Goal: Task Accomplishment & Management: Use online tool/utility

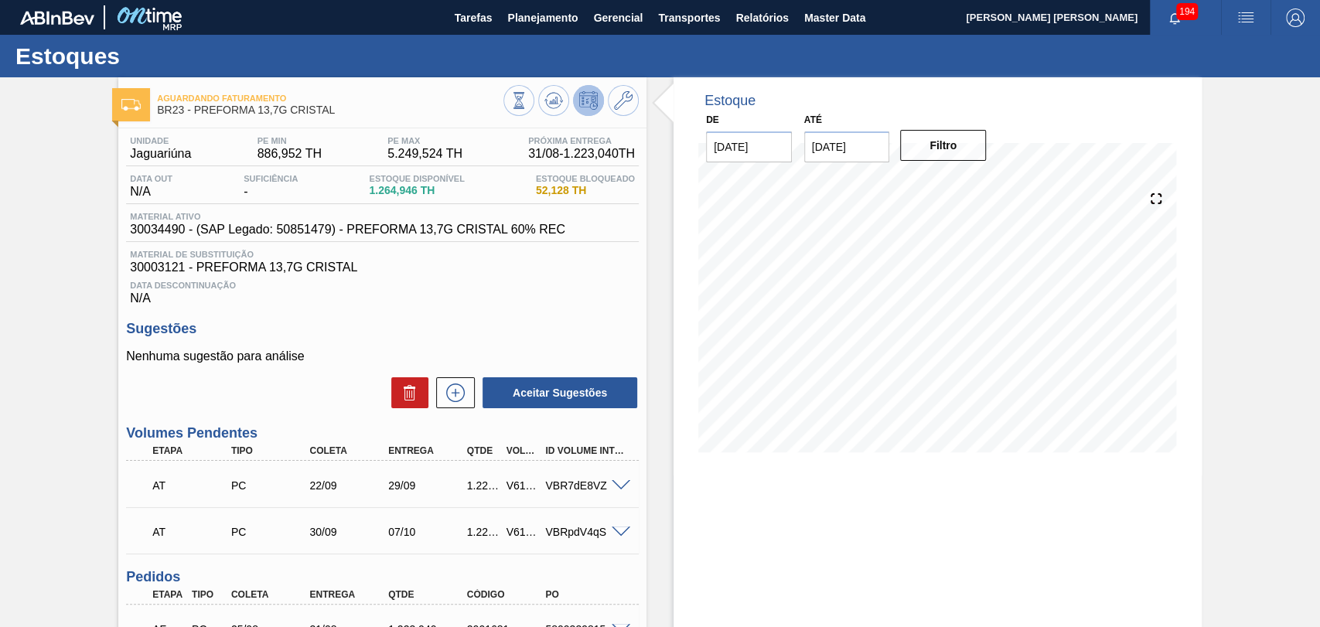
click at [507, 329] on h3 "Sugestões" at bounding box center [382, 329] width 513 height 16
click at [86, 339] on div "Aguardando Faturamento BR23 - PREFORMA 13,7G CRISTAL Unidade Jaguariúna PE MIN …" at bounding box center [660, 473] width 1320 height 793
click at [558, 9] on span "Planejamento" at bounding box center [542, 18] width 70 height 19
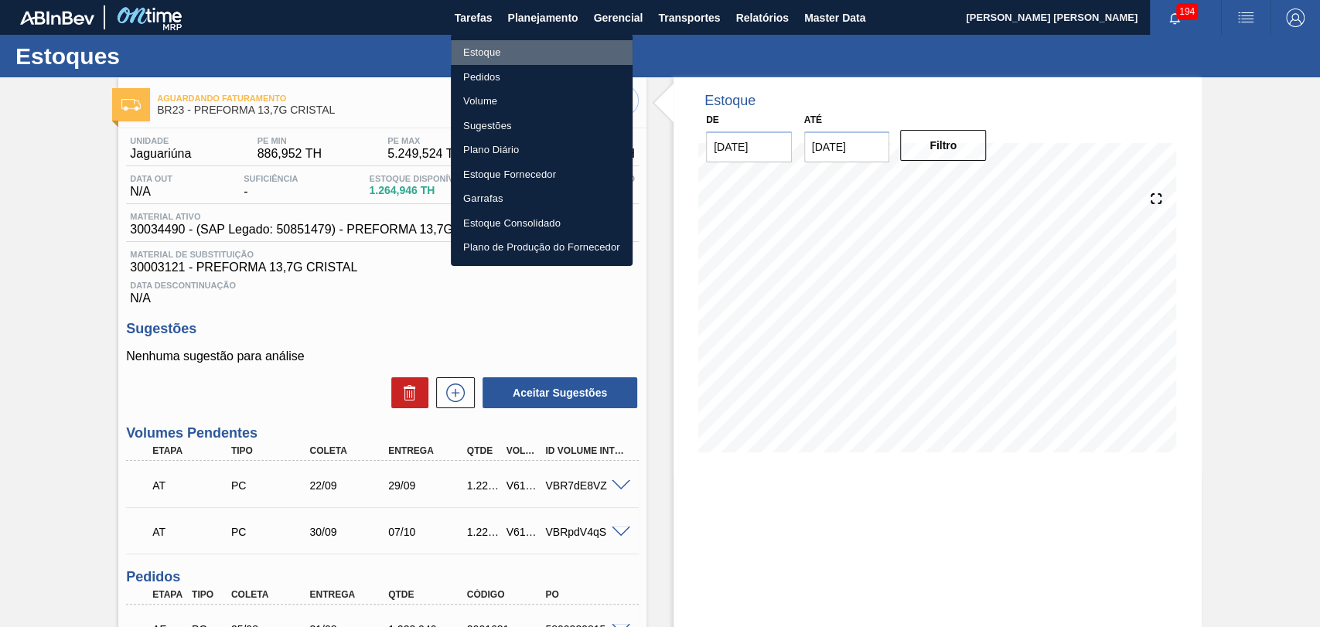
click at [487, 63] on li "Estoque" at bounding box center [542, 52] width 182 height 25
checkbox input "true"
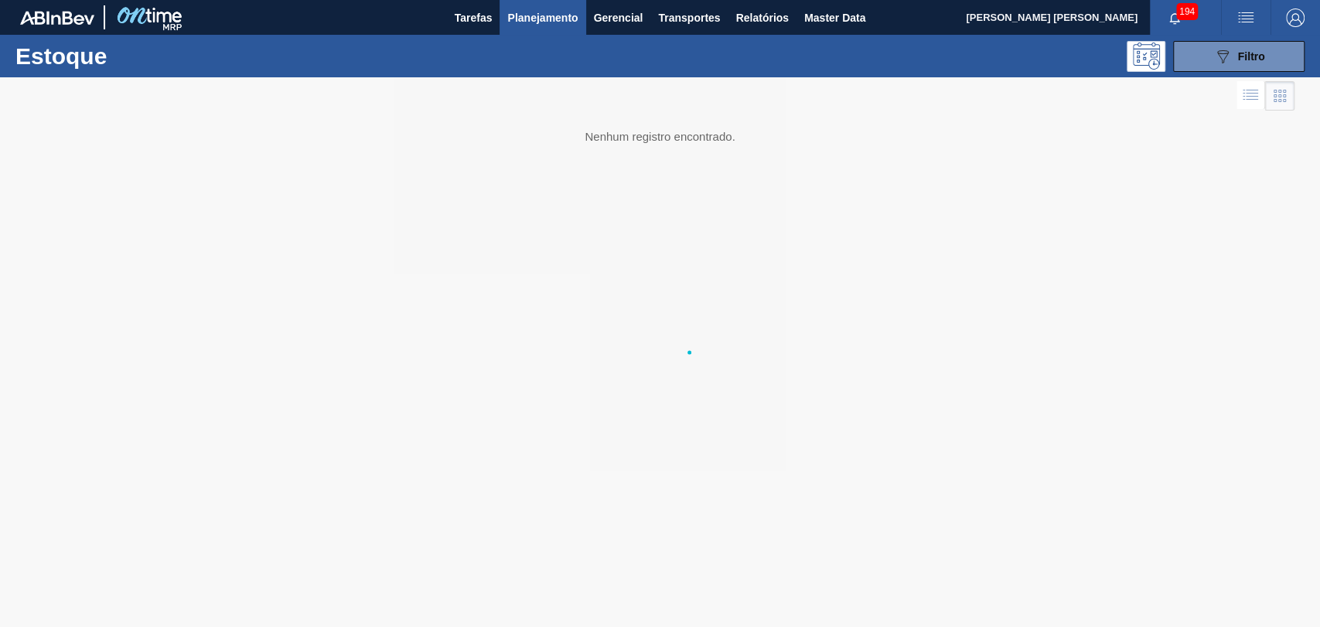
click at [485, 52] on li "Estoque" at bounding box center [541, 54] width 136 height 14
click at [1240, 63] on div "089F7B8B-B2A5-4AFE-B5C0-19BA573D28AC Filtro" at bounding box center [1239, 56] width 52 height 19
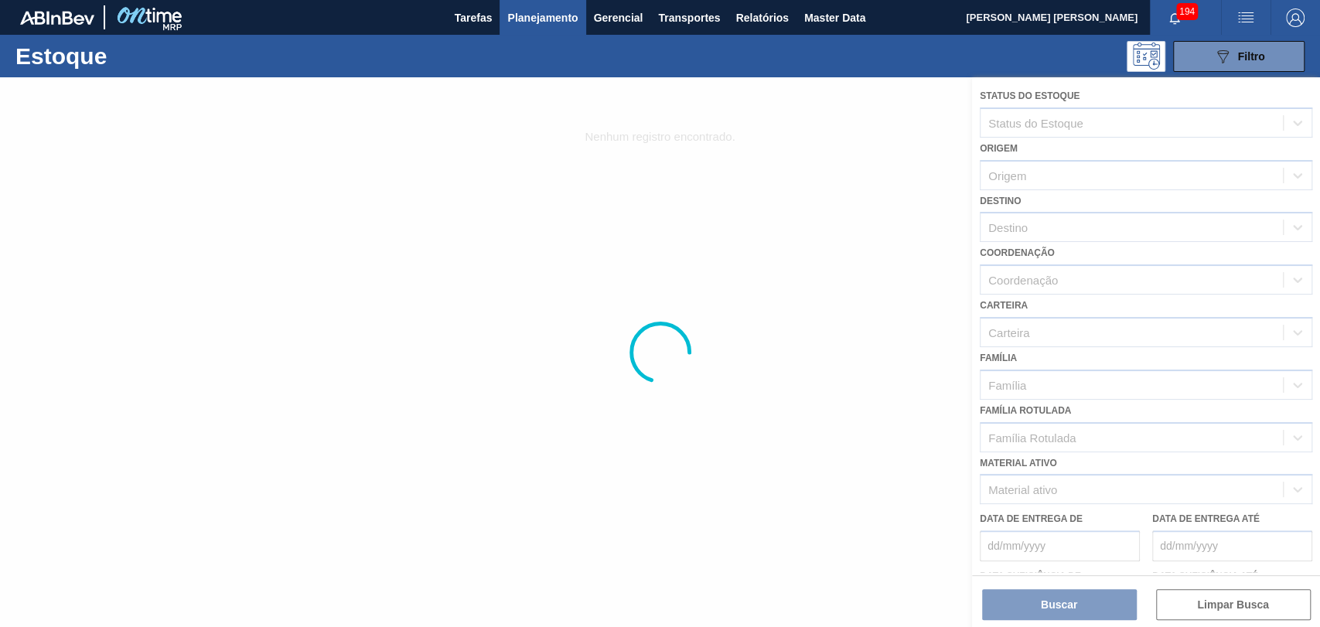
click at [1035, 286] on div at bounding box center [660, 352] width 1320 height 550
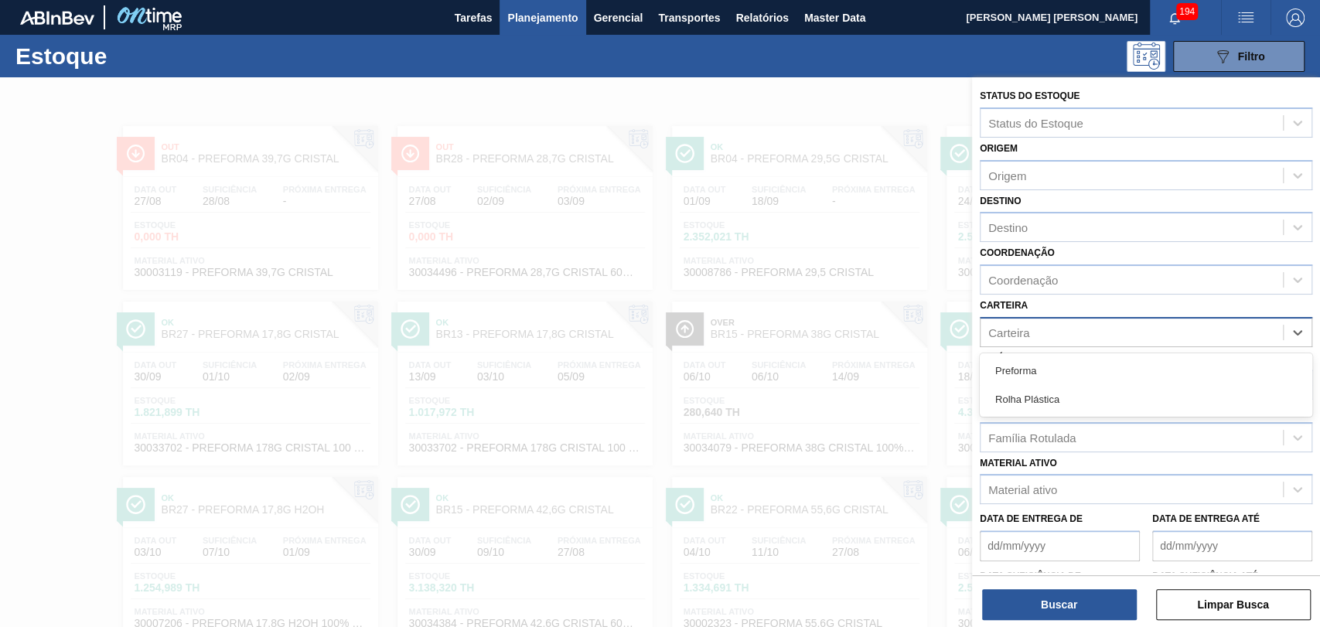
click at [1012, 335] on div "Carteira" at bounding box center [1008, 332] width 41 height 13
type input "pre"
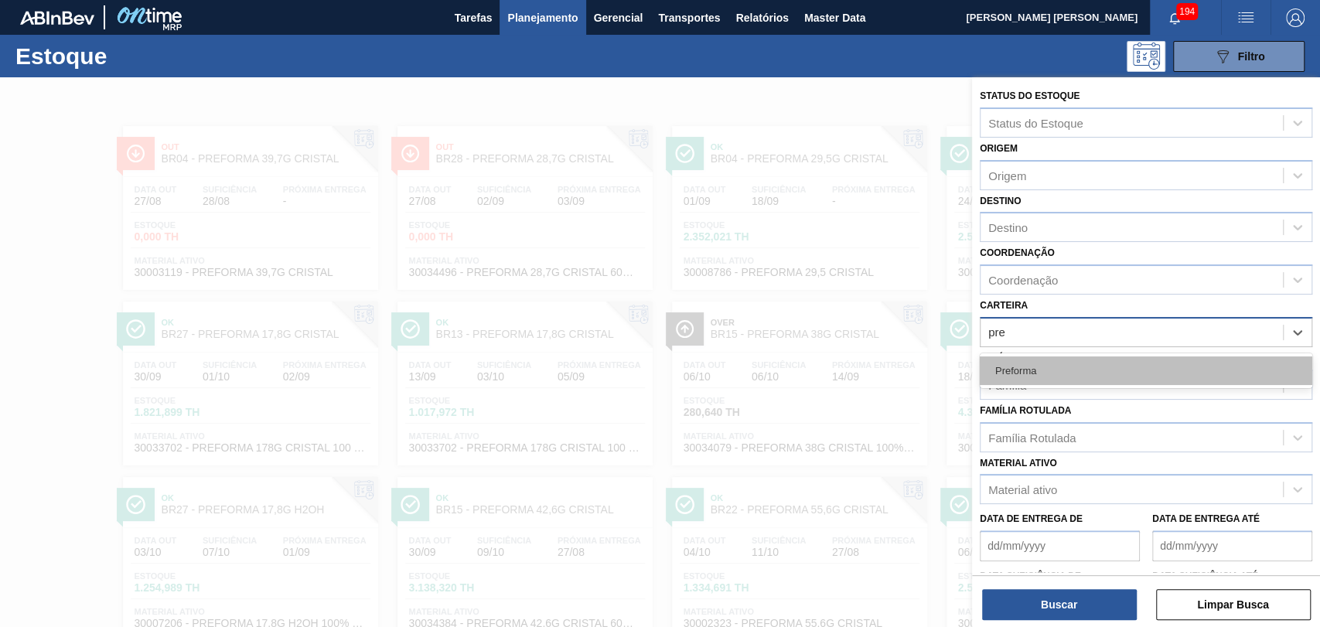
click at [1028, 373] on div "Preforma" at bounding box center [1146, 370] width 332 height 29
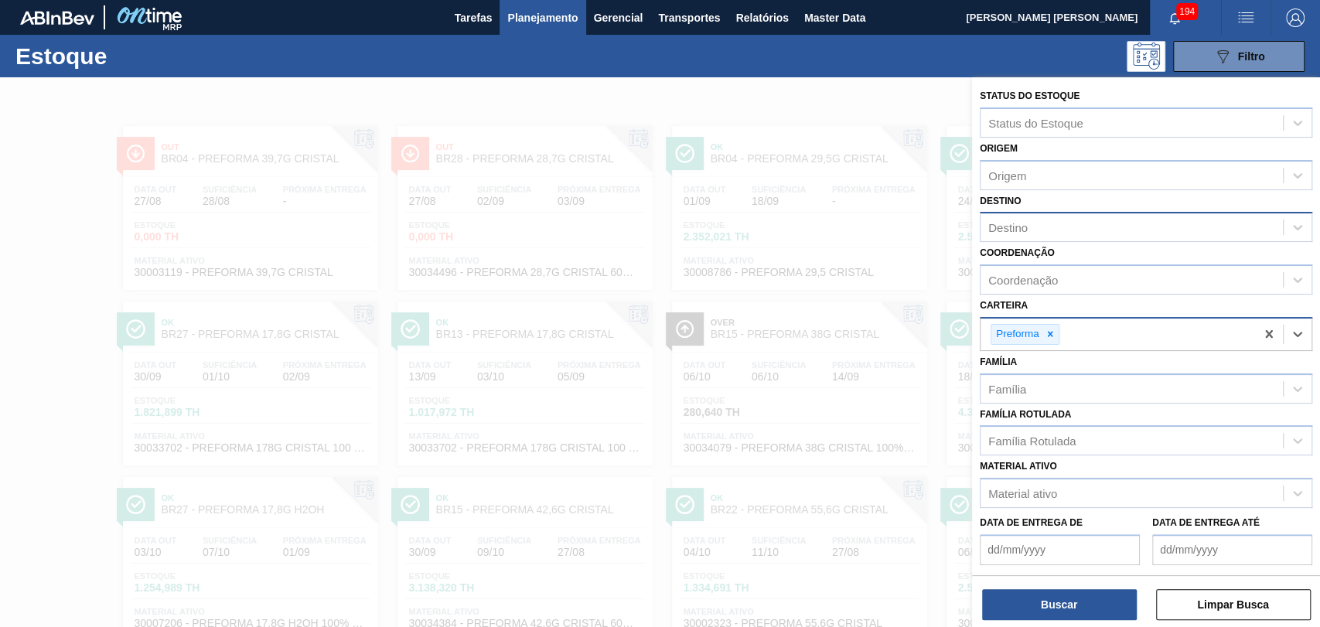
click at [1022, 224] on div "Destino" at bounding box center [1007, 227] width 39 height 13
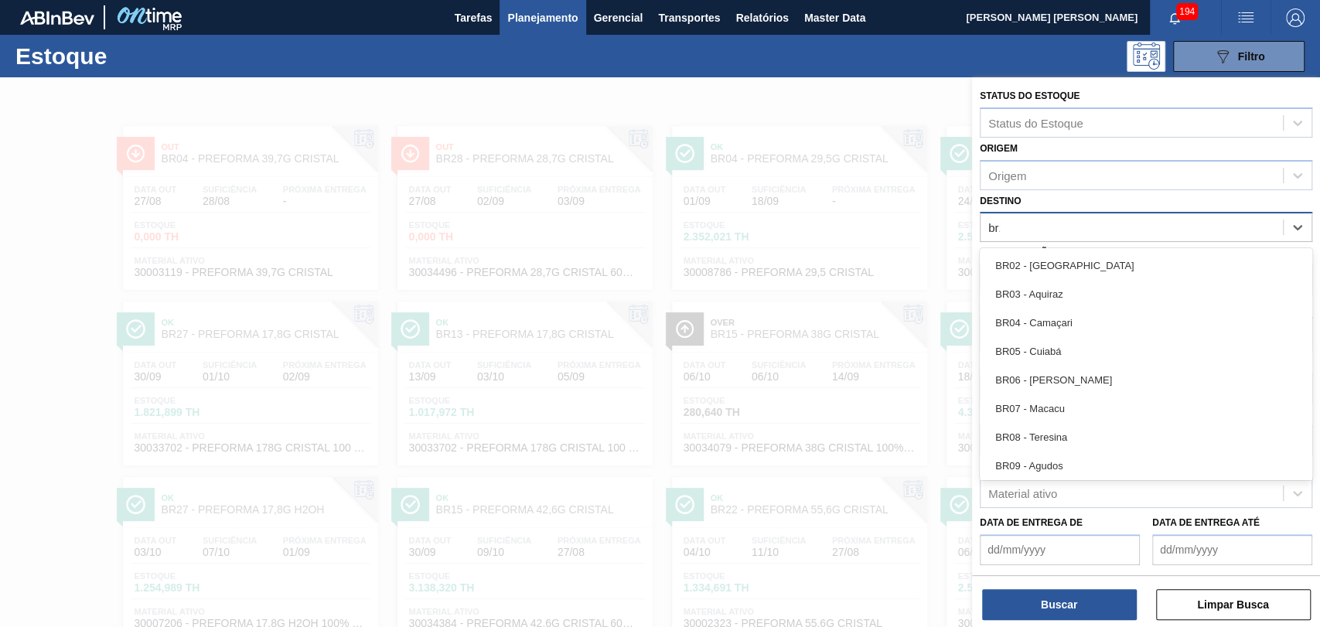
type input "br15"
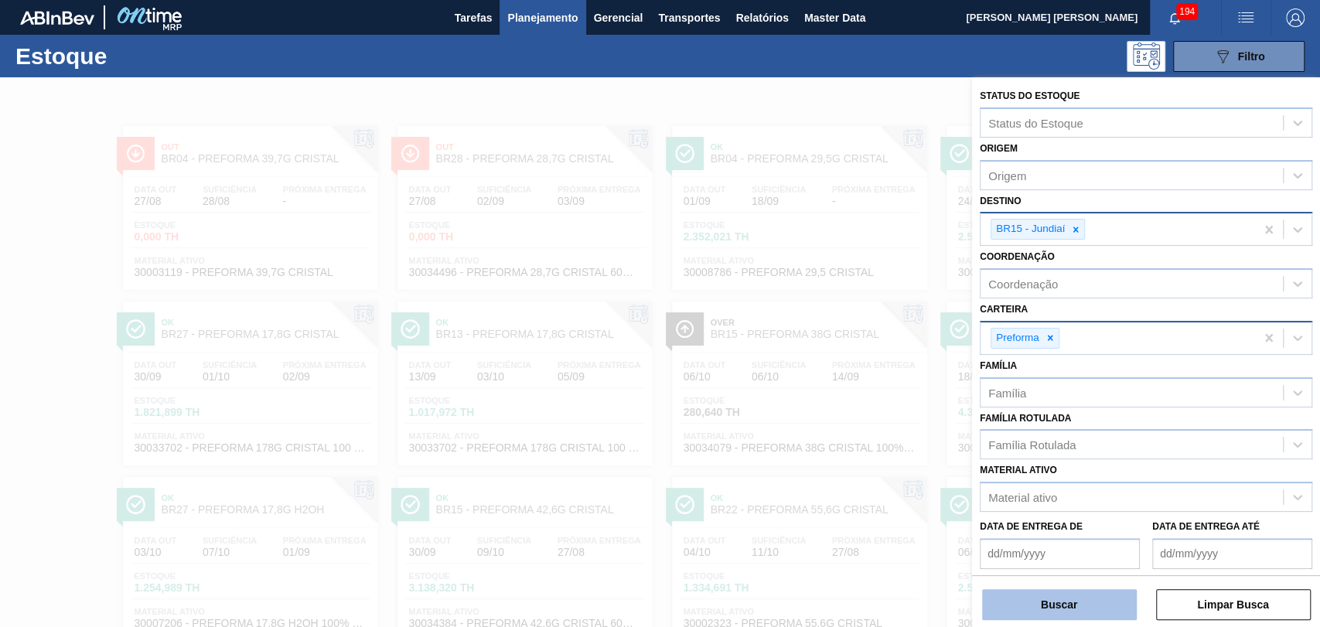
click at [1069, 602] on button "Buscar" at bounding box center [1059, 604] width 155 height 31
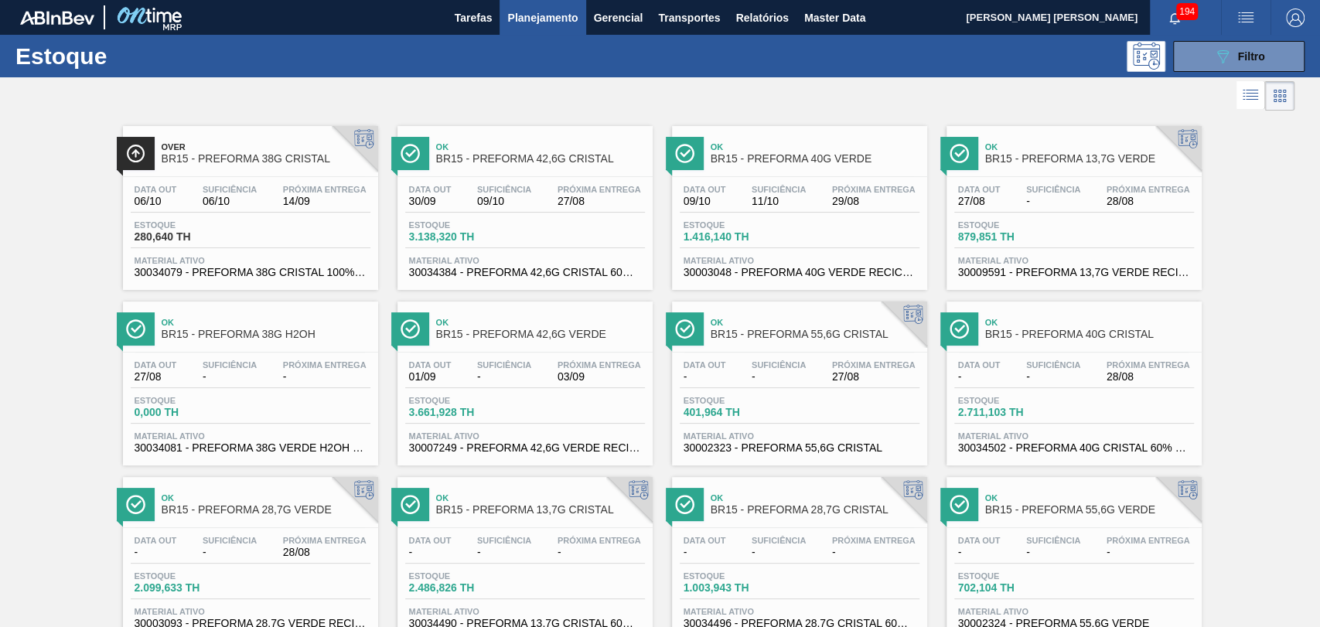
click at [569, 191] on span "Próxima Entrega" at bounding box center [600, 189] width 84 height 9
click at [1056, 405] on span "Estoque" at bounding box center [1012, 400] width 108 height 9
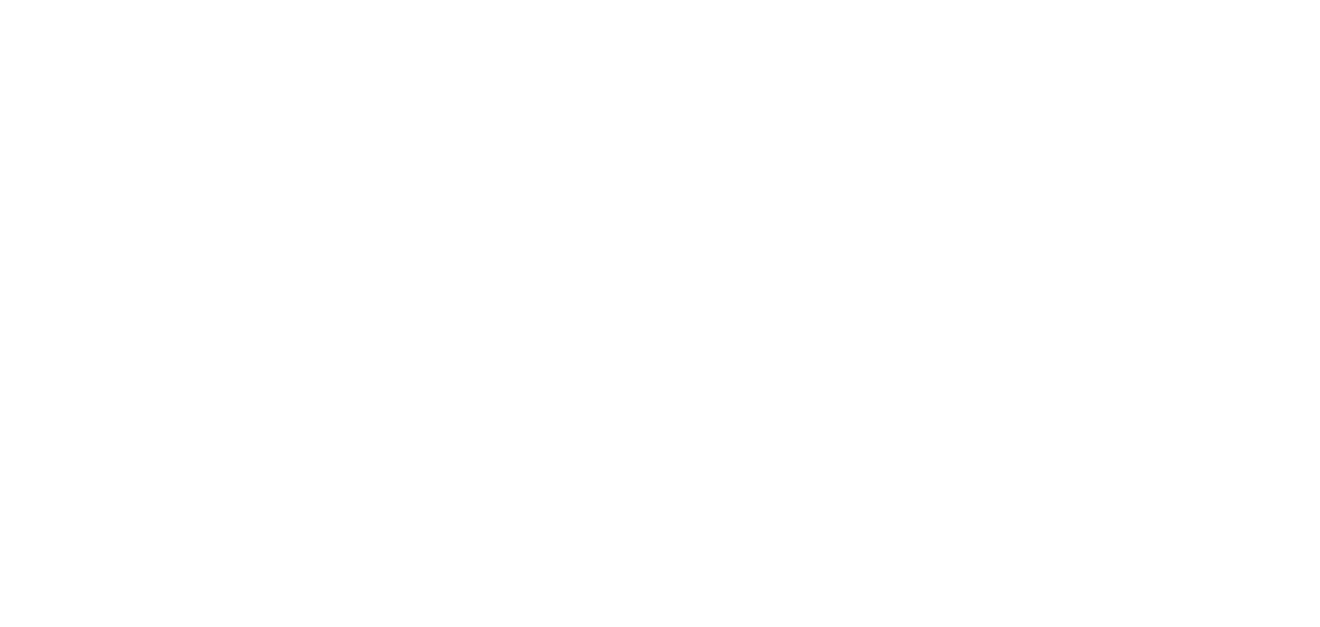
click at [527, 0] on html at bounding box center [660, 0] width 1320 height 0
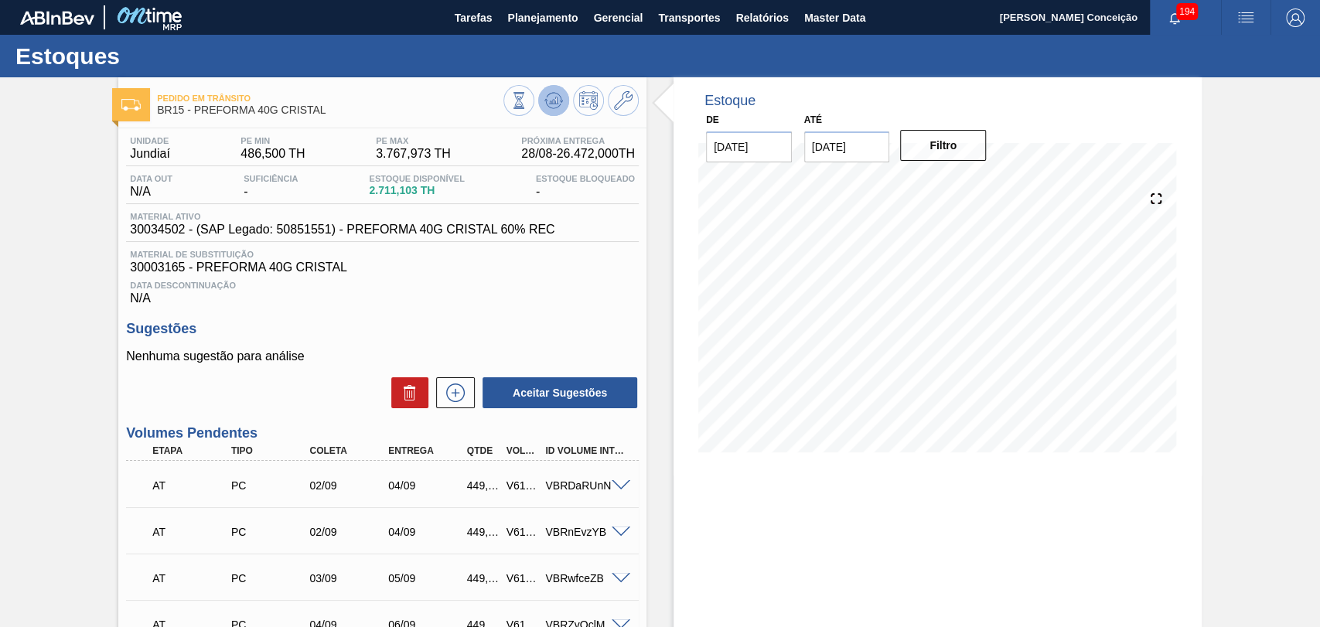
click at [550, 93] on icon at bounding box center [554, 97] width 15 height 9
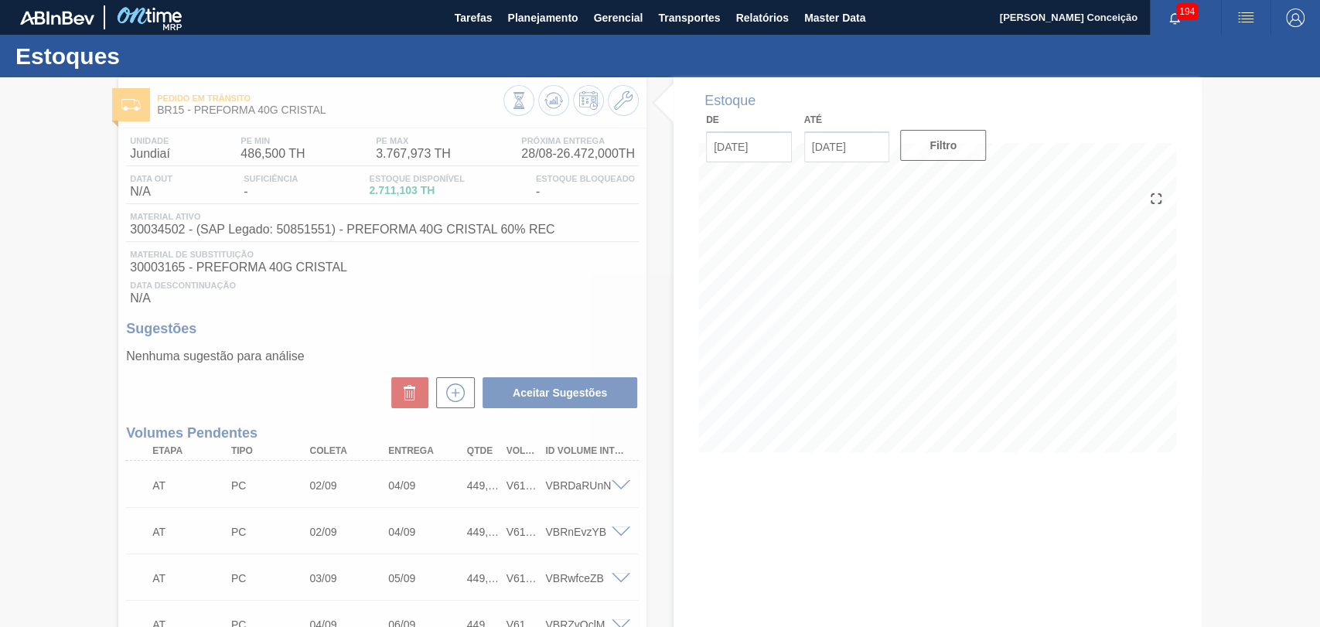
click at [864, 147] on div at bounding box center [660, 352] width 1320 height 550
click at [867, 148] on div at bounding box center [660, 352] width 1320 height 550
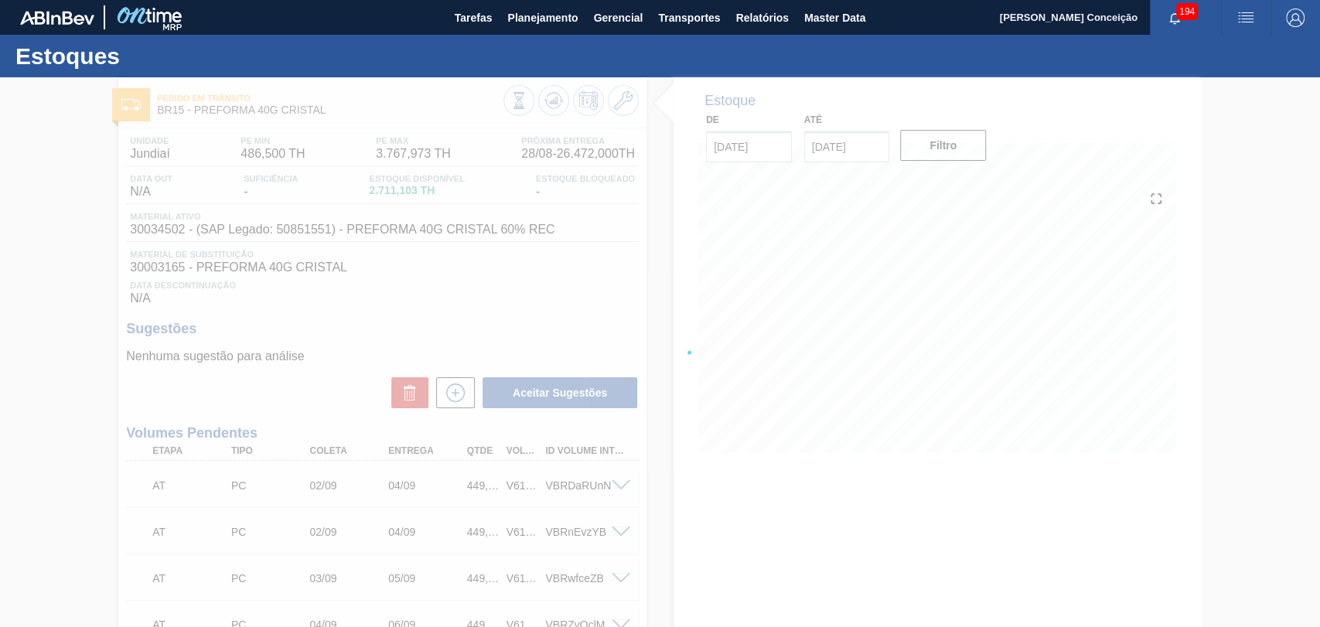
click at [868, 148] on div at bounding box center [660, 352] width 1320 height 550
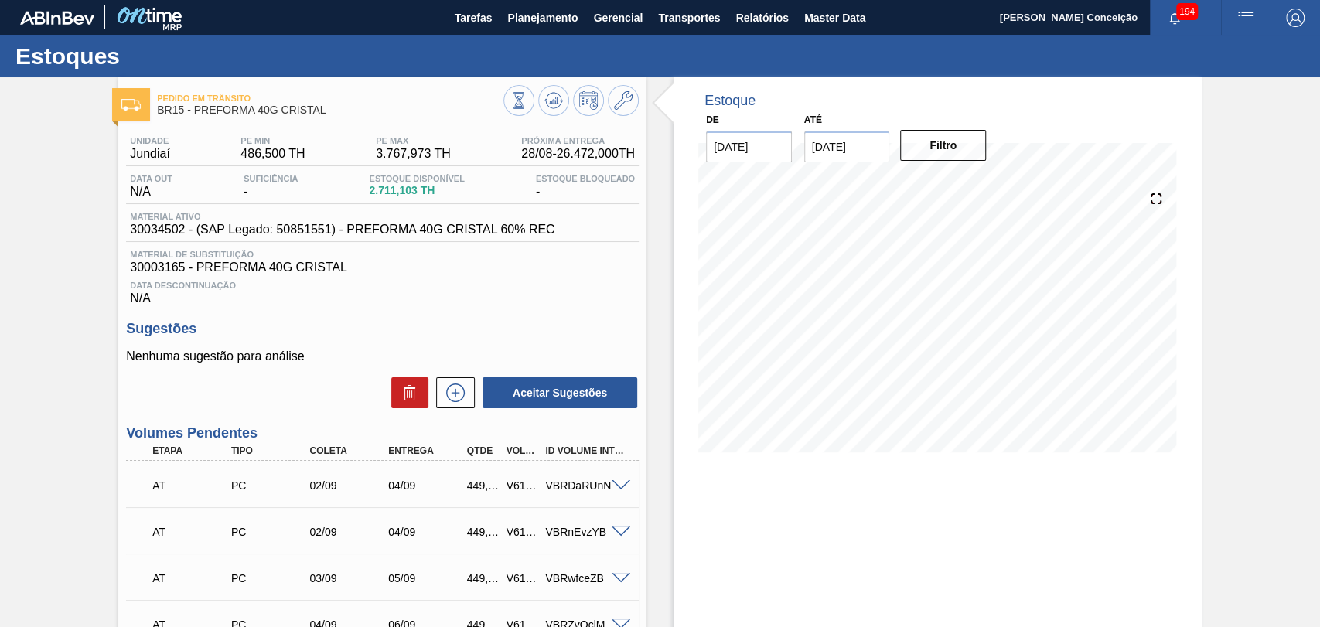
drag, startPoint x: 869, startPoint y: 149, endPoint x: 796, endPoint y: 145, distance: 73.6
click at [798, 145] on div "Até 10/09/2025" at bounding box center [847, 135] width 98 height 53
click at [955, 158] on button "Filtro" at bounding box center [943, 145] width 86 height 31
click at [745, 118] on div "De 27/08/2025 Até 10/10/2025 Filtro" at bounding box center [846, 135] width 309 height 53
click at [926, 162] on div "Filtro" at bounding box center [944, 145] width 98 height 34
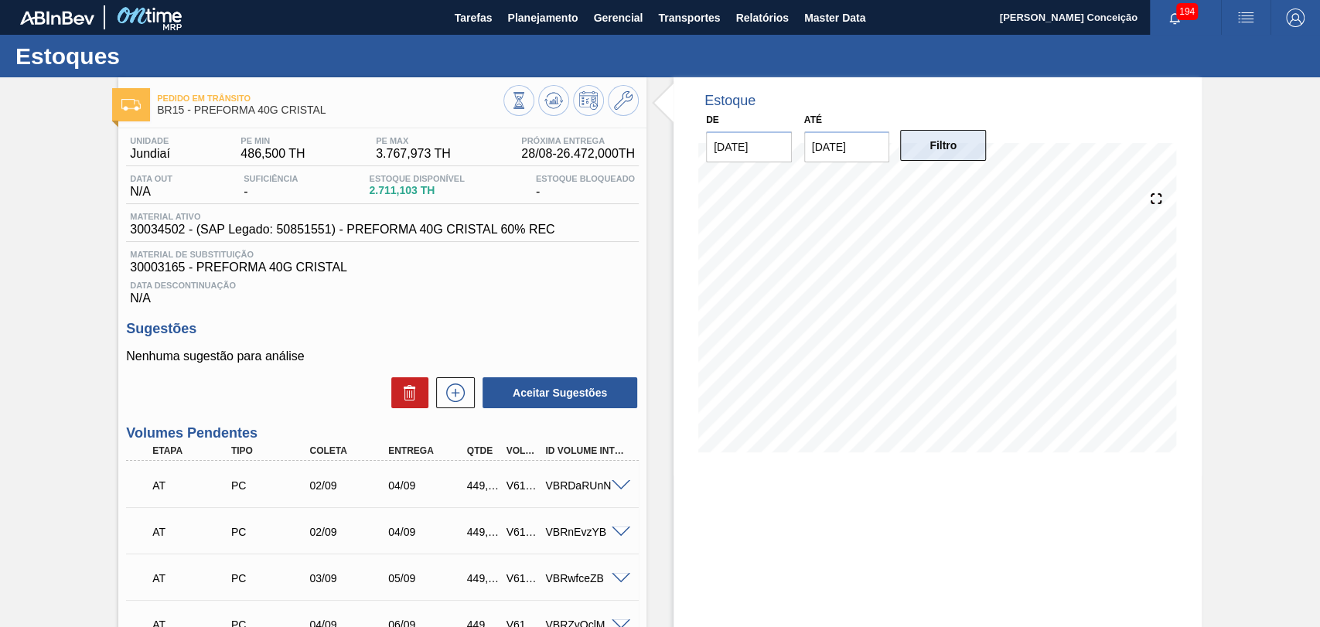
click at [943, 145] on button "Filtro" at bounding box center [943, 145] width 86 height 31
click at [730, 503] on div "Estoque De 27/08/2025 Até 30/09/2025 Filtro 02/09 Projeção de Estoque 28,390.55…" at bounding box center [937, 613] width 528 height 1072
click at [504, 302] on div "Data Descontinuação N/A" at bounding box center [382, 290] width 513 height 31
drag, startPoint x: 886, startPoint y: 145, endPoint x: 788, endPoint y: 145, distance: 98.2
click at [788, 145] on div "De 27/08/2025 Até 30/09/2025 Filtro" at bounding box center [846, 135] width 309 height 53
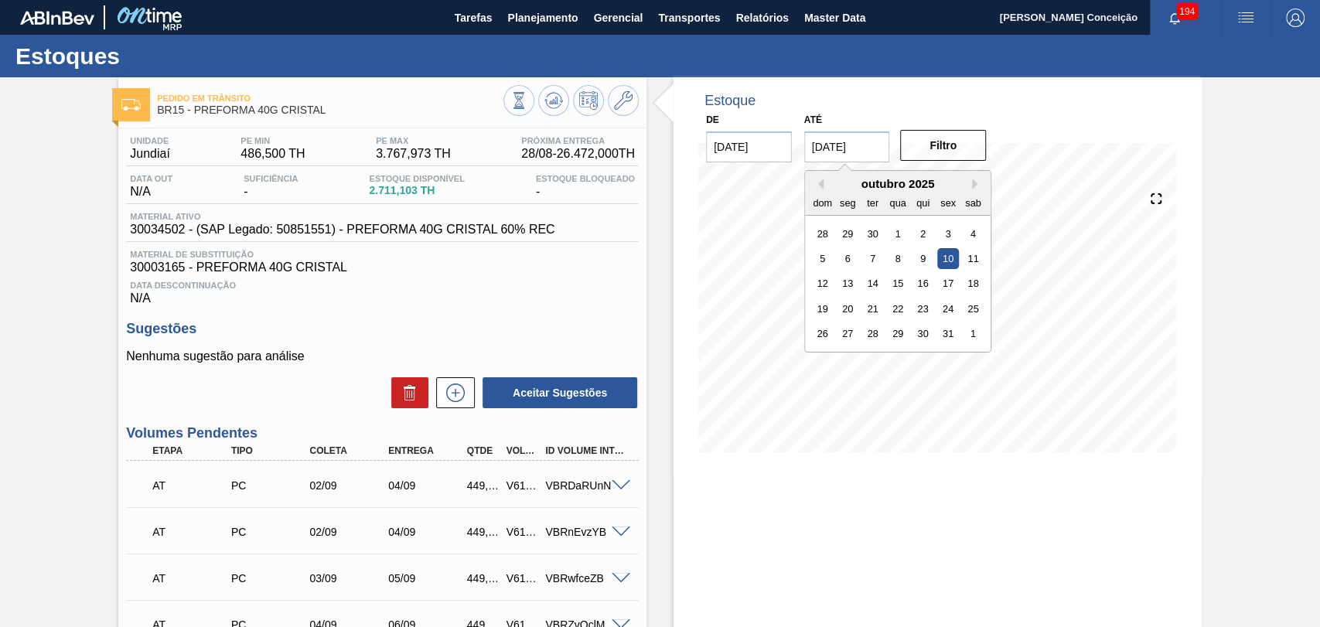
type input "[DATE]"
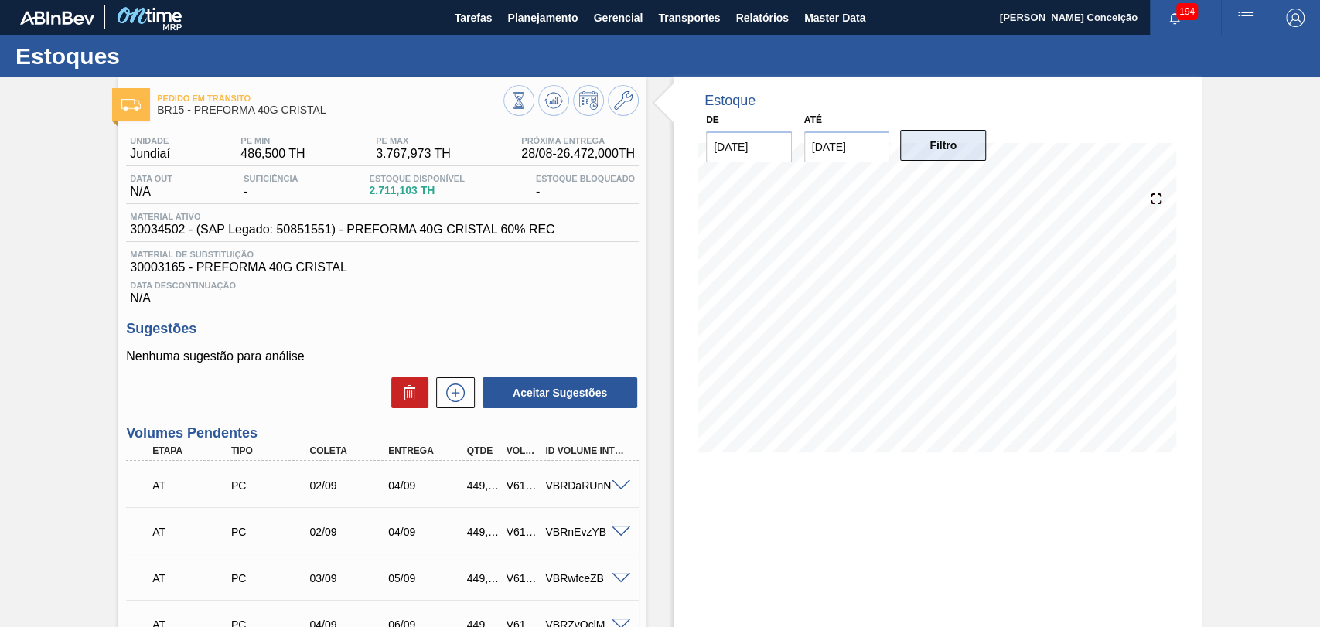
click at [946, 155] on button "Filtro" at bounding box center [943, 145] width 86 height 31
click at [555, 103] on icon at bounding box center [556, 100] width 2 height 6
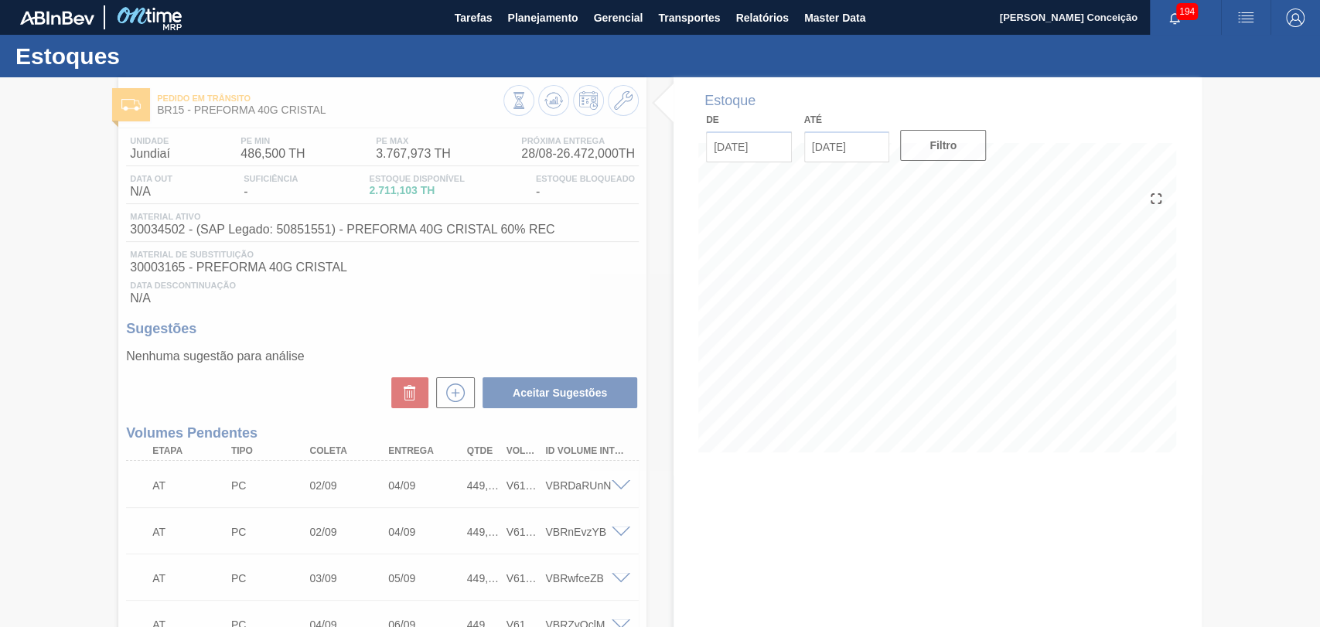
click at [478, 486] on div at bounding box center [660, 352] width 1320 height 550
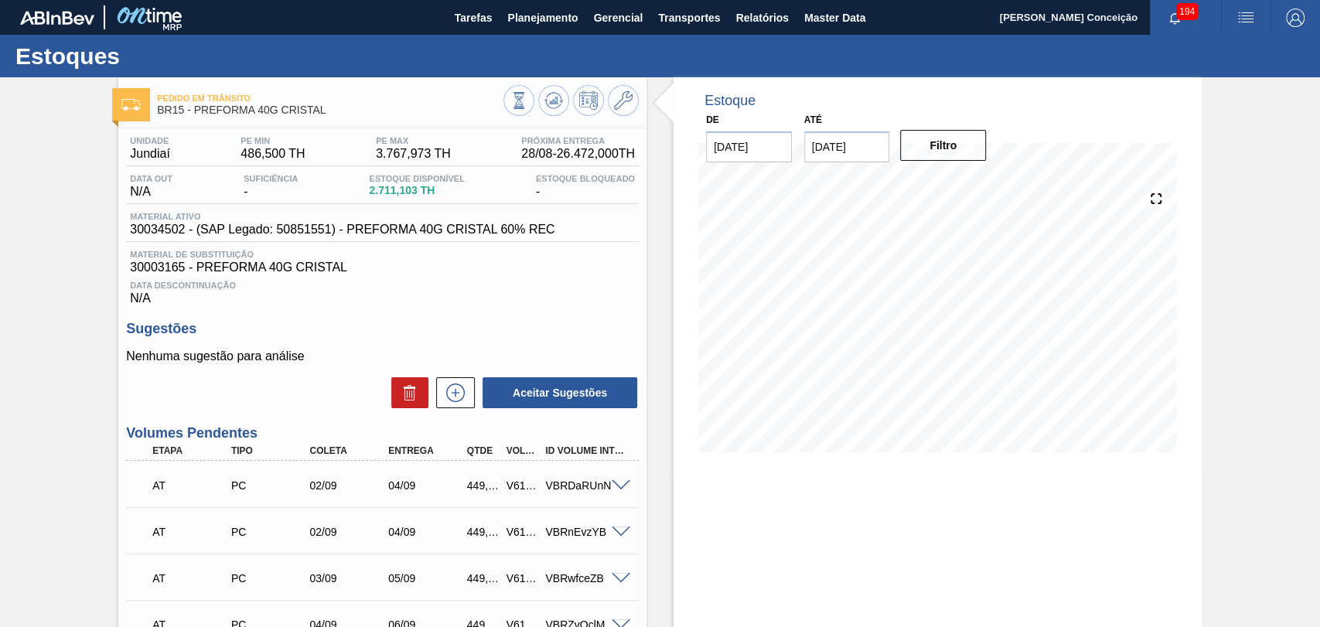
click at [478, 486] on div "449,280" at bounding box center [483, 485] width 40 height 12
copy div "449,280"
click at [602, 281] on div "Data Descontinuação N/A" at bounding box center [382, 290] width 513 height 31
click at [482, 261] on div "Material de Substituição 30003165 - PREFORMA 40G CRISTAL" at bounding box center [382, 262] width 513 height 25
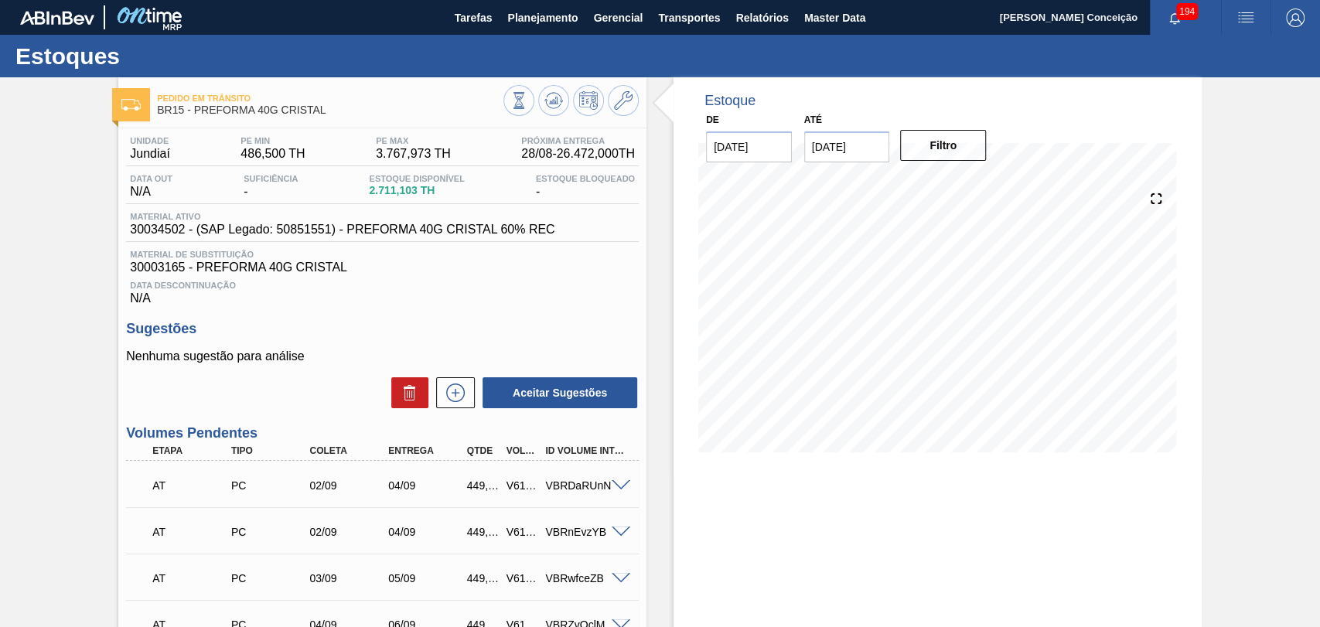
click at [506, 311] on div "Unidade Jundiaí PE MIN 486,500 TH PE MAX 3.767,973 TH Próxima Entrega 28/08 - 2…" at bounding box center [382, 634] width 528 height 1013
click at [556, 101] on icon at bounding box center [554, 100] width 10 height 7
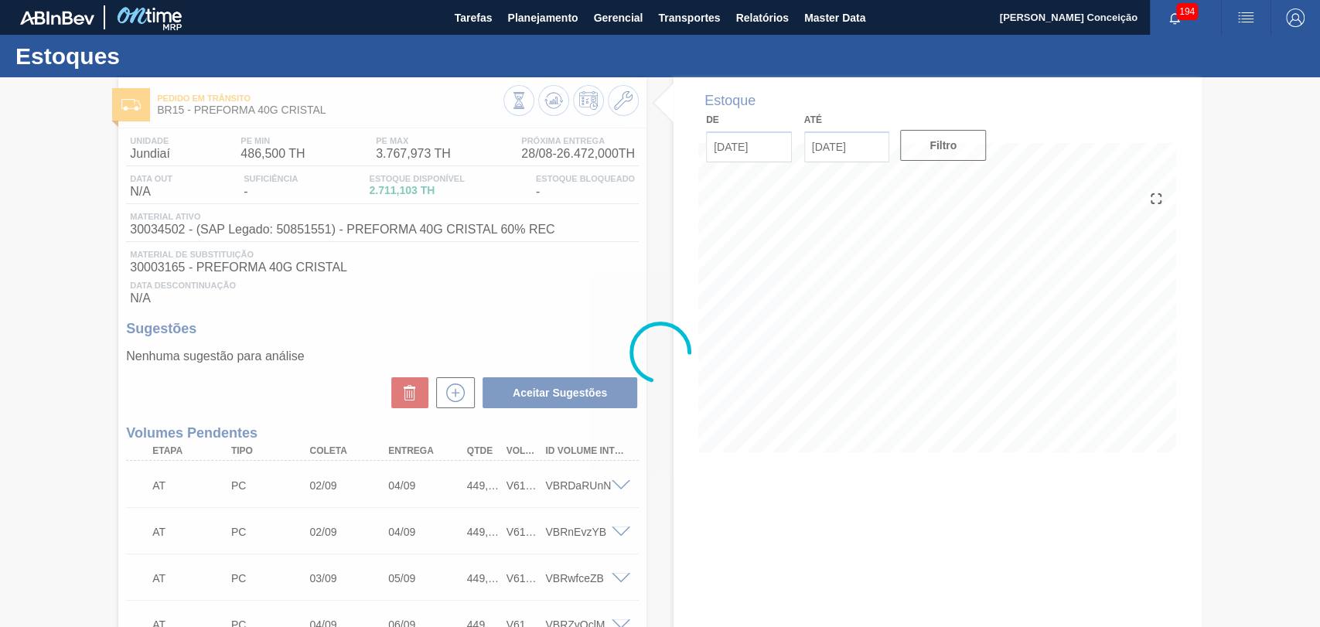
click at [452, 326] on div at bounding box center [660, 352] width 1320 height 550
click at [590, 312] on div at bounding box center [660, 352] width 1320 height 550
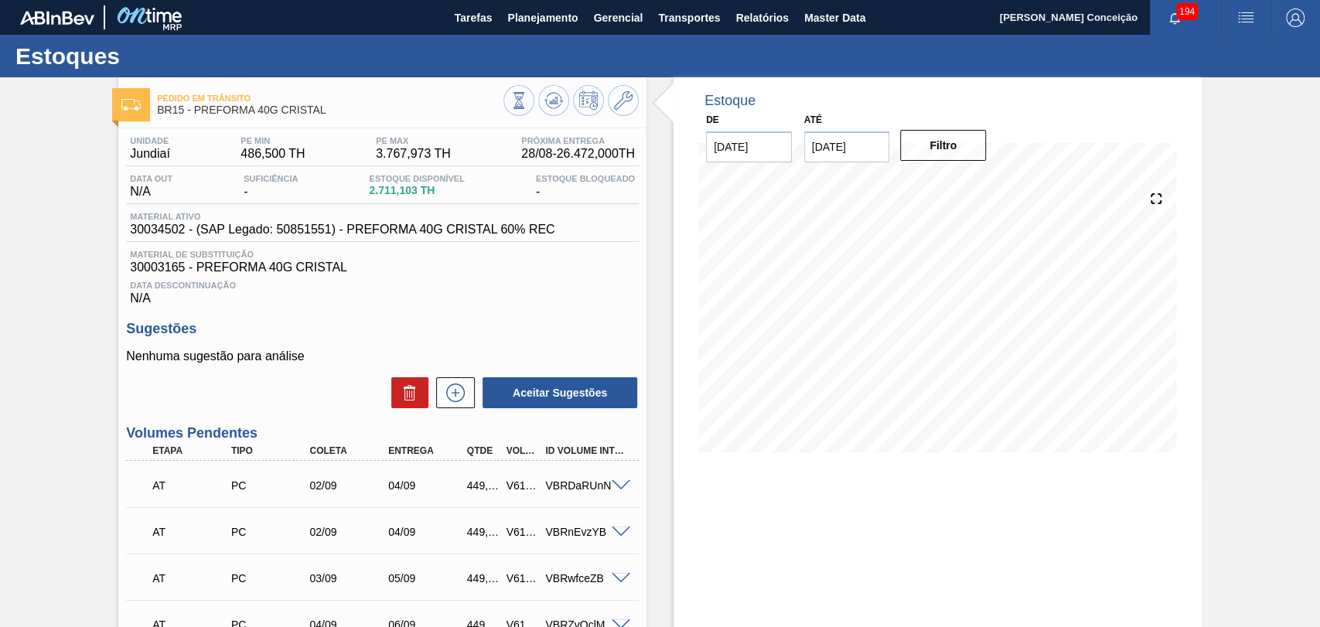
click at [677, 503] on div "Estoque De 27/08/2025 Até 10/10/2025 Filtro 27/08 Projeção de Estoque 2,626.101…" at bounding box center [937, 613] width 528 height 1072
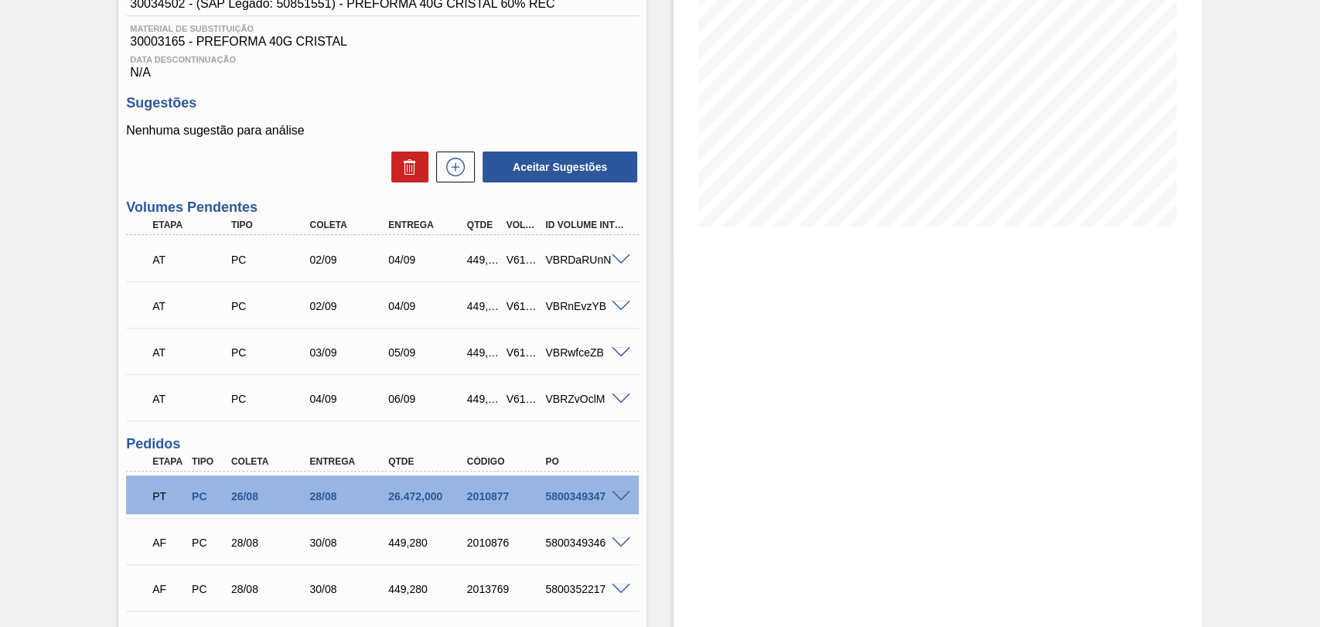
scroll to position [257, 0]
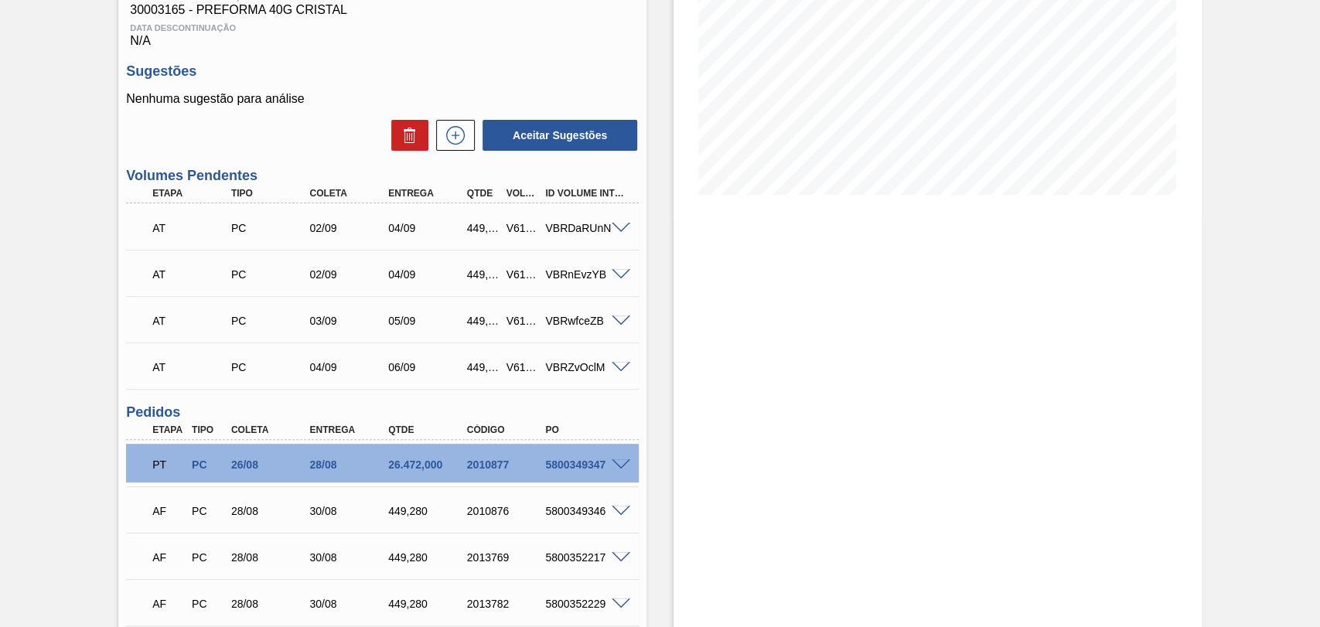
click at [473, 322] on div "449,280" at bounding box center [483, 321] width 40 height 12
click at [74, 291] on div "Pedido em Trânsito BR15 - PREFORMA 40G CRISTAL Unidade Jundiaí PE MIN 486,500 T…" at bounding box center [660, 356] width 1320 height 1072
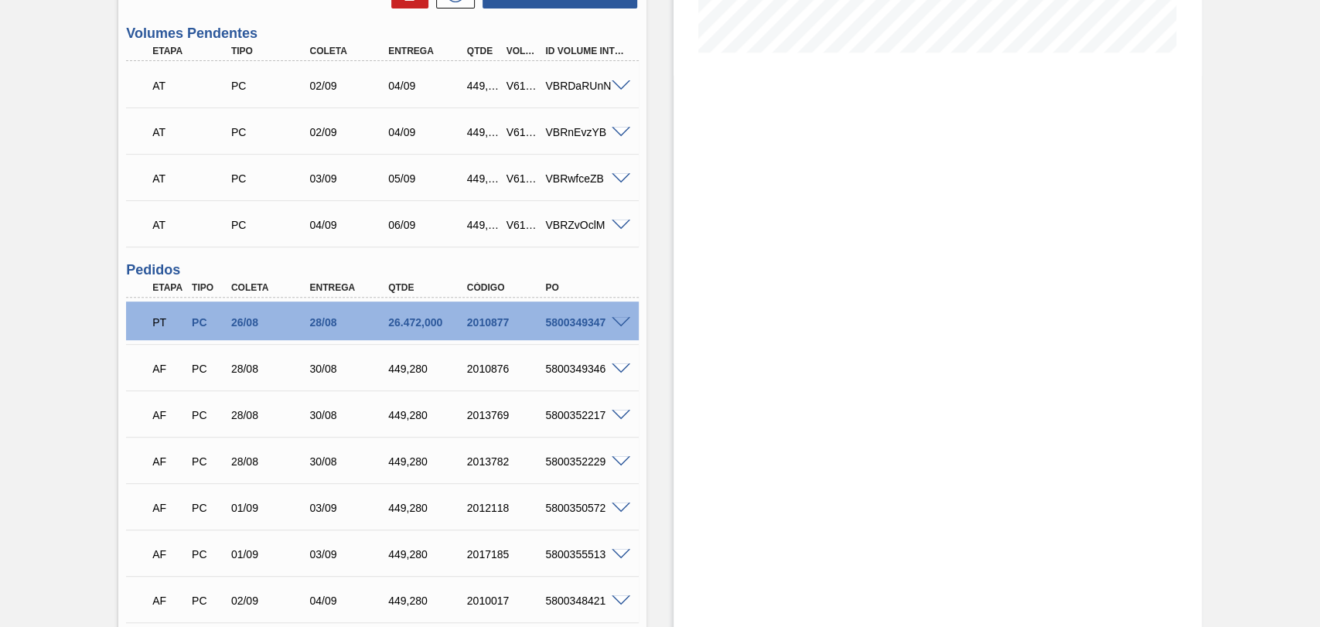
scroll to position [515, 0]
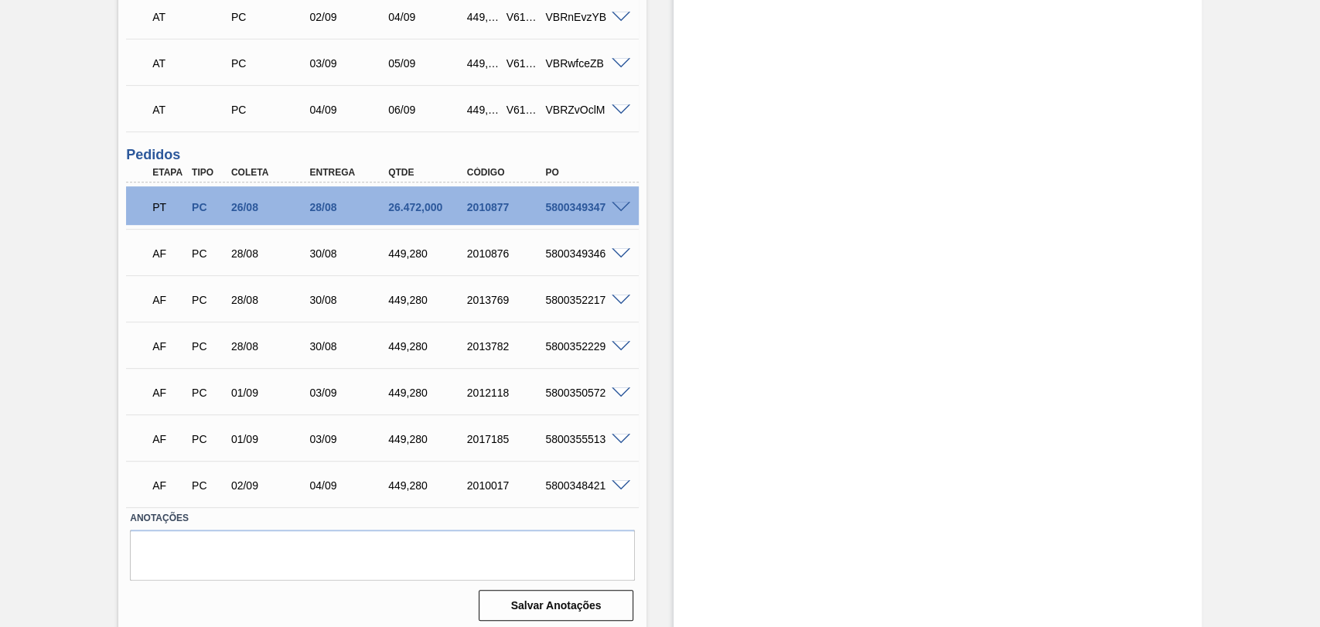
click at [619, 203] on span at bounding box center [621, 208] width 19 height 12
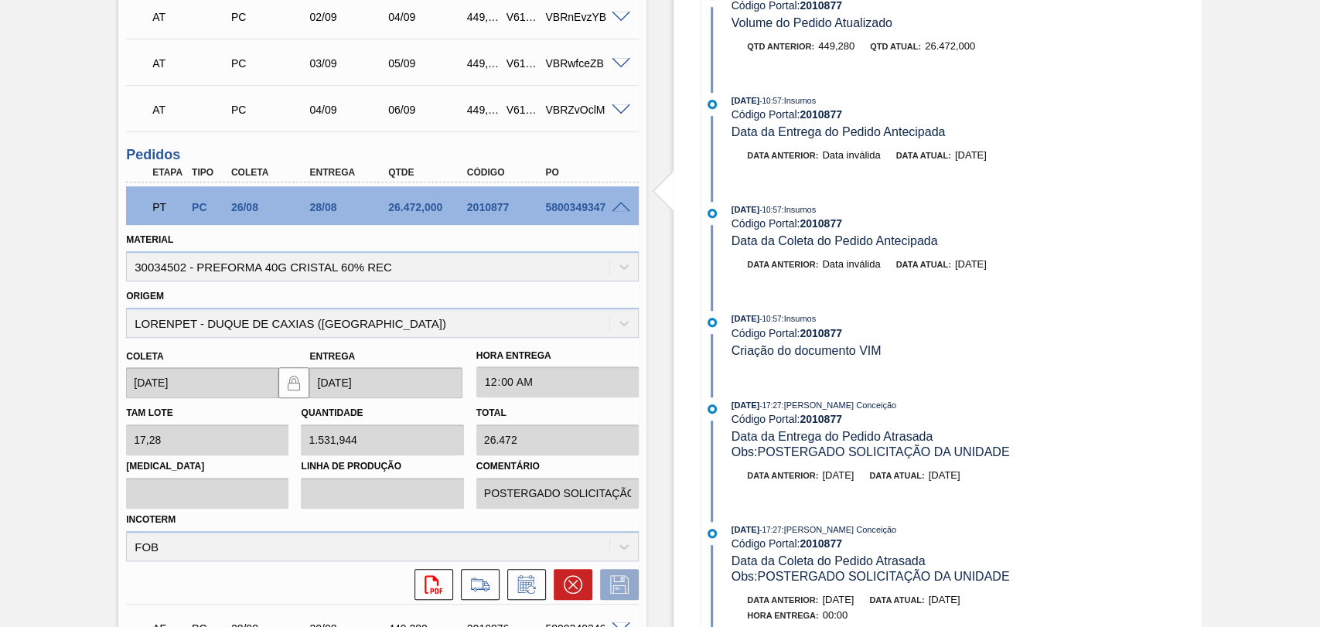
click at [520, 298] on div "Origem LORENPET - DUQUE DE CAXIAS (RJ)" at bounding box center [382, 311] width 513 height 53
click at [620, 206] on span at bounding box center [621, 208] width 19 height 12
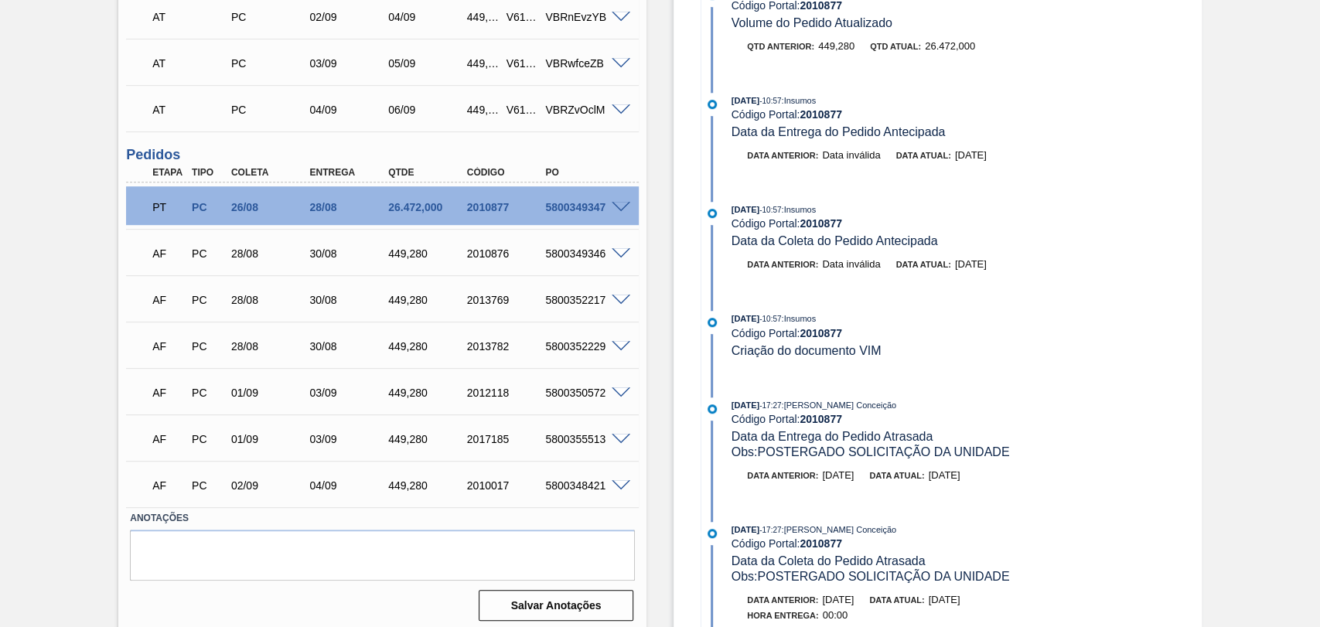
click at [599, 209] on div "5800349347" at bounding box center [584, 207] width 87 height 12
click at [598, 209] on div "5800349347" at bounding box center [584, 207] width 87 height 12
copy div "5800349347"
click at [653, 294] on div "Estoque De 27/08/2025 Até 10/10/2025 Filtro 27/08 Projeção de Estoque 2,626.101…" at bounding box center [923, 99] width 555 height 1074
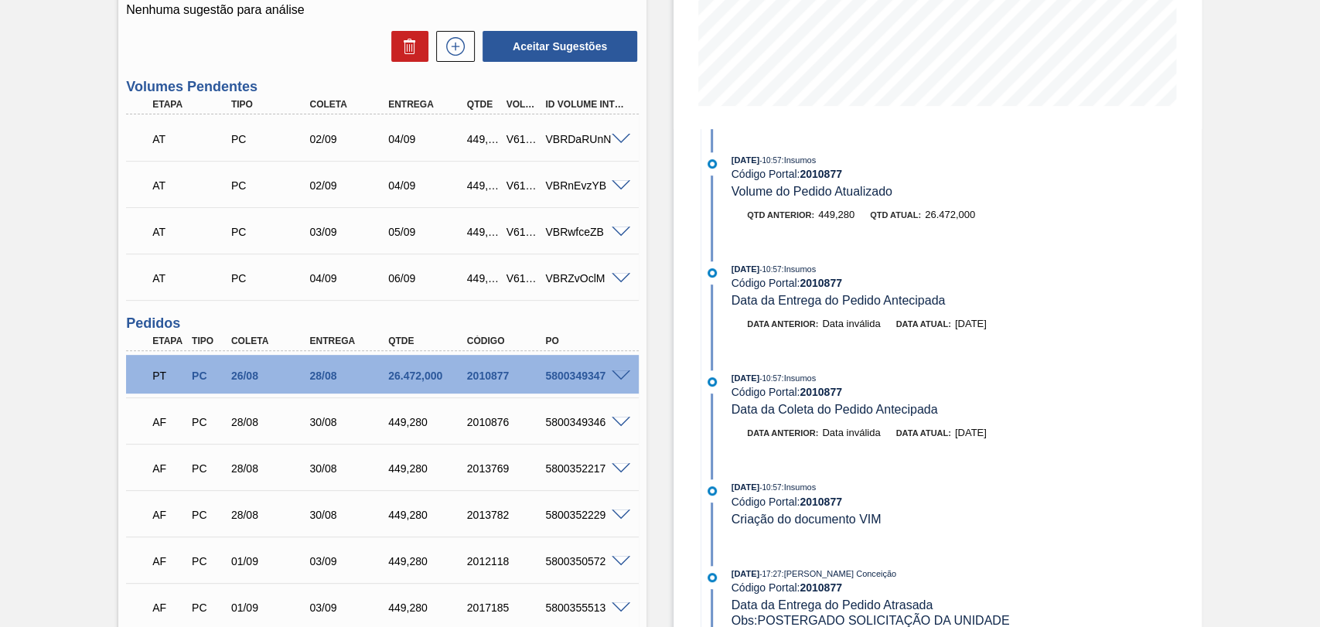
scroll to position [172, 0]
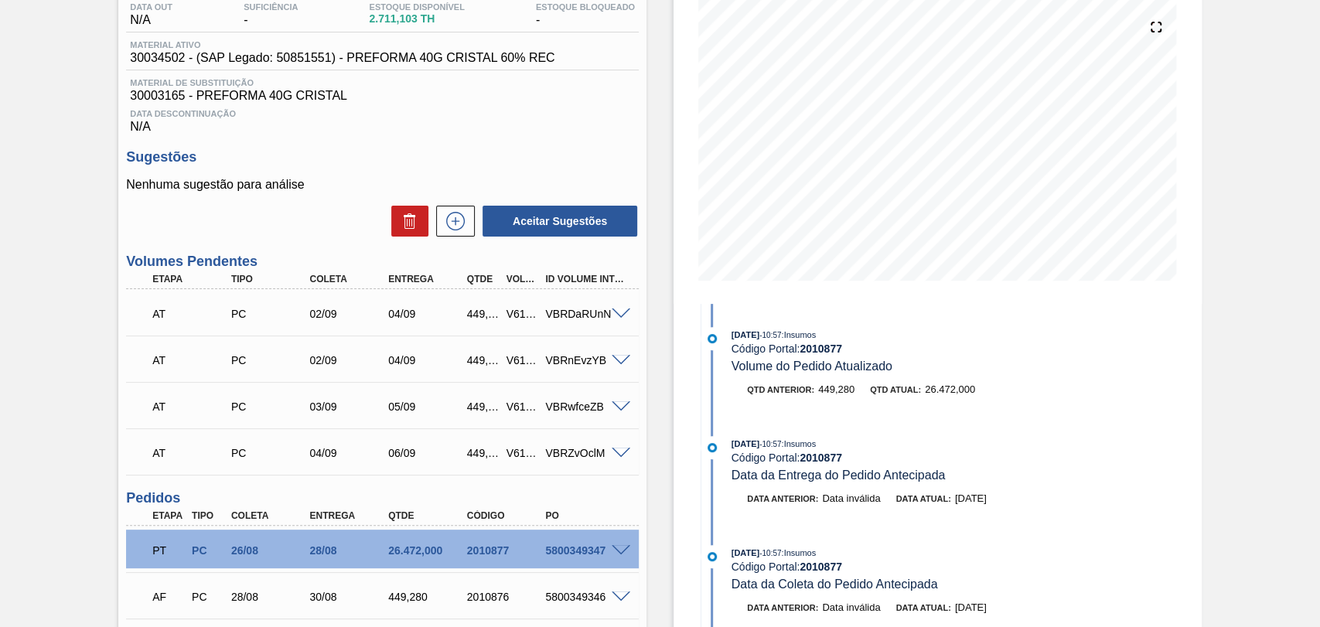
click at [654, 454] on div "Estoque De 27/08/2025 Até 10/10/2025 Filtro 27/08 Projeção de Estoque 2,626.101…" at bounding box center [923, 443] width 555 height 1074
click at [609, 317] on div at bounding box center [623, 313] width 31 height 12
click at [614, 314] on span at bounding box center [621, 315] width 19 height 12
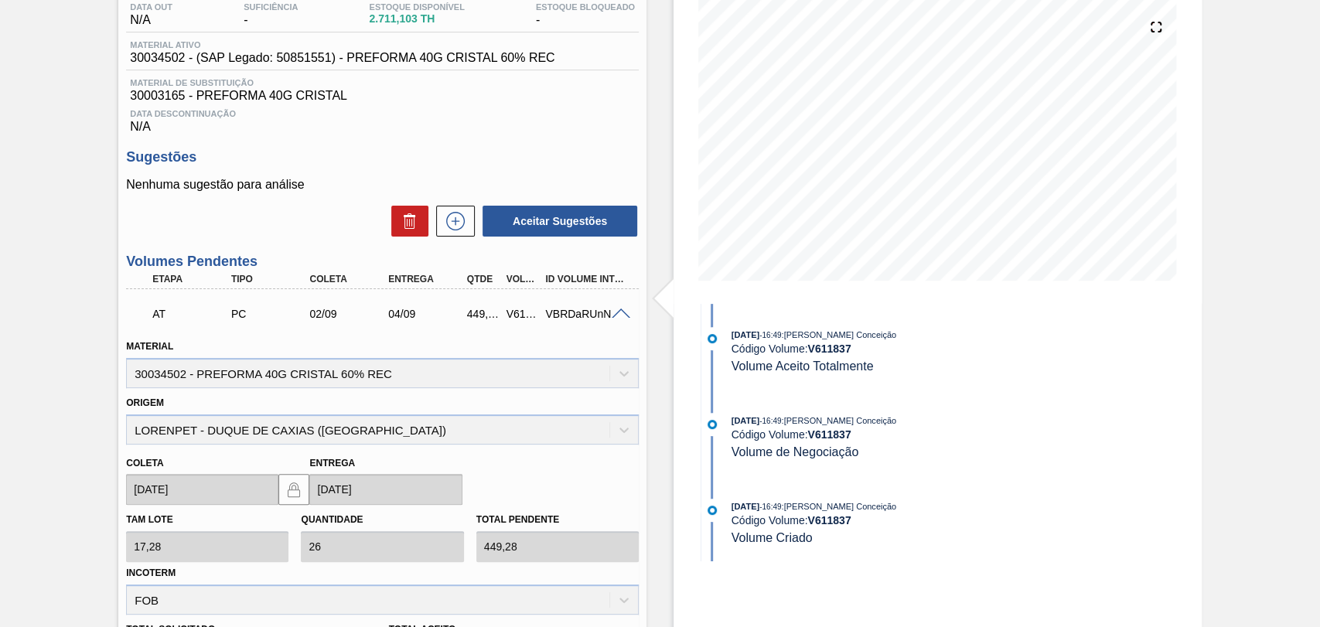
click at [614, 314] on span at bounding box center [621, 315] width 19 height 12
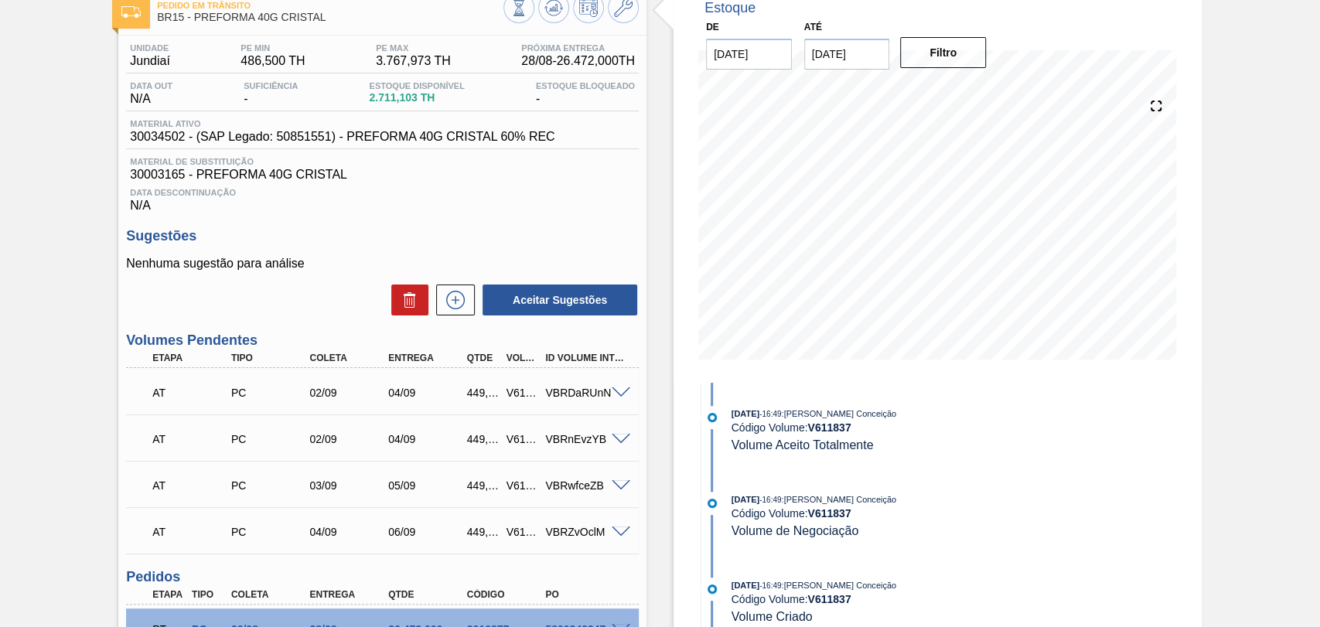
scroll to position [0, 0]
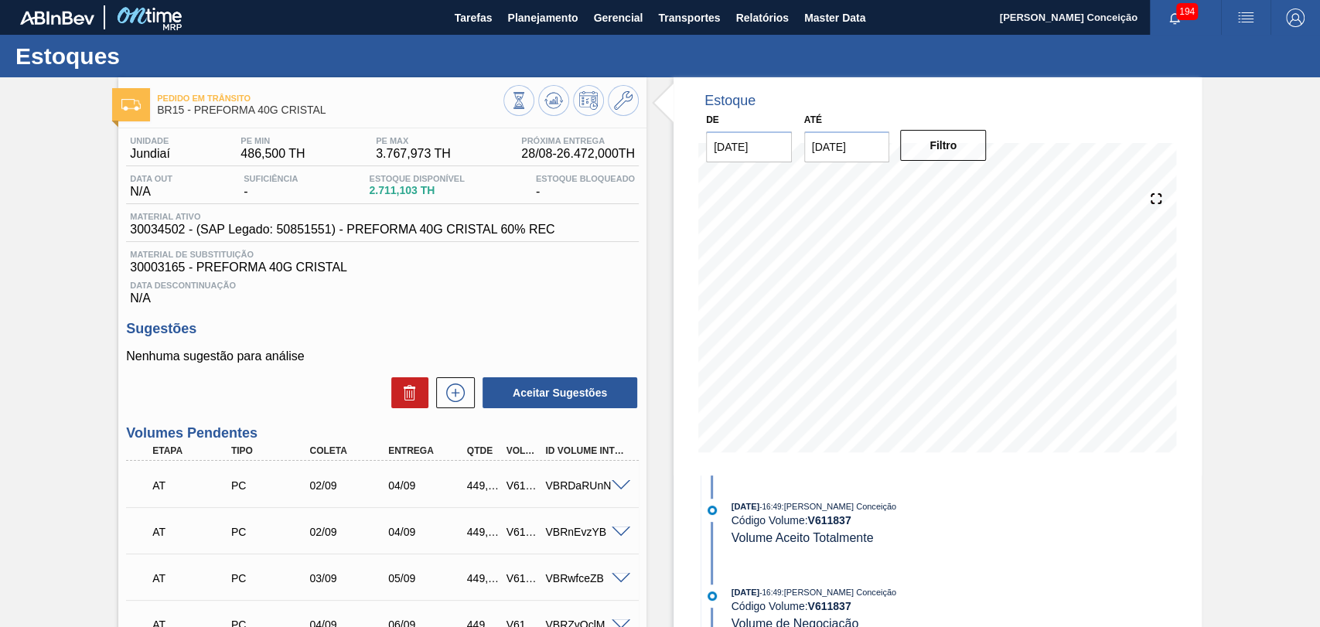
click at [516, 305] on div "Data Descontinuação N/A" at bounding box center [382, 290] width 513 height 31
click at [651, 316] on div "Estoque De 27/08/2025 Até 10/10/2025 Filtro 01/10 Projeção de Estoque 25,433.79…" at bounding box center [923, 613] width 555 height 1072
click at [553, 311] on div "Unidade Jundiaí PE MIN 486,500 TH PE MAX 3.767,973 TH Próxima Entrega 28/08 - 2…" at bounding box center [382, 634] width 528 height 1013
click at [476, 328] on h3 "Sugestões" at bounding box center [382, 329] width 513 height 16
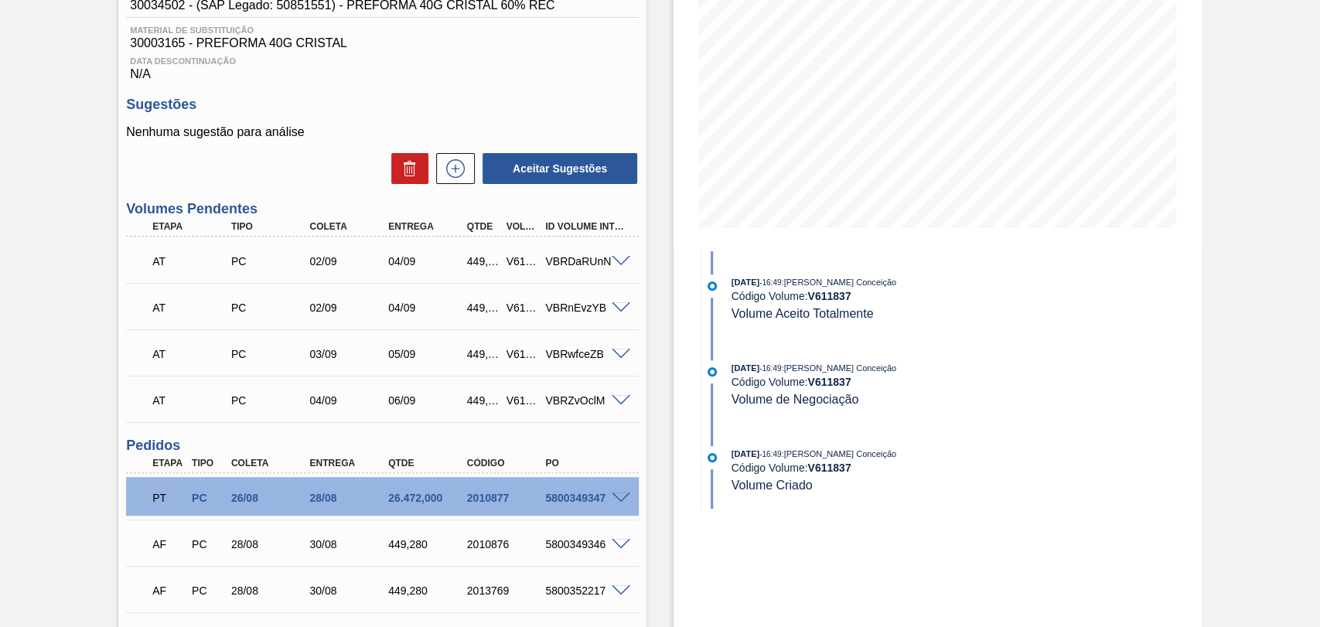
scroll to position [257, 0]
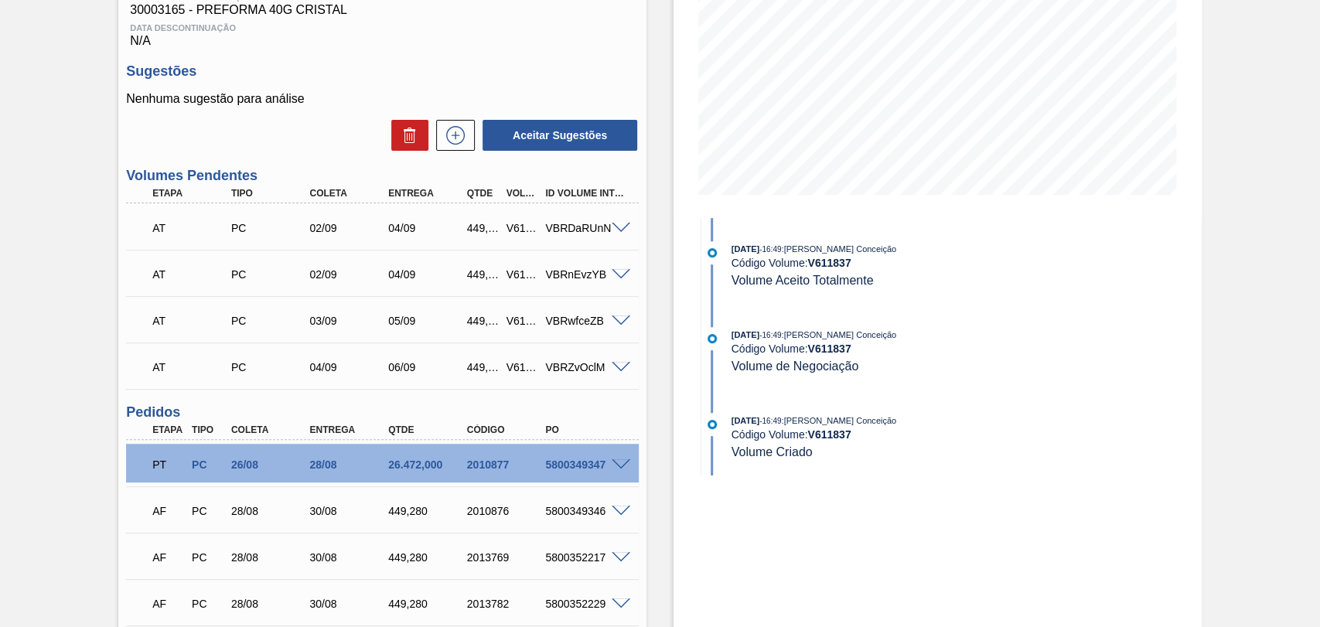
click at [653, 386] on div "Estoque De 27/08/2025 Até 10/10/2025 Filtro 27/08 Projeção de Estoque 2,626.101…" at bounding box center [923, 356] width 555 height 1072
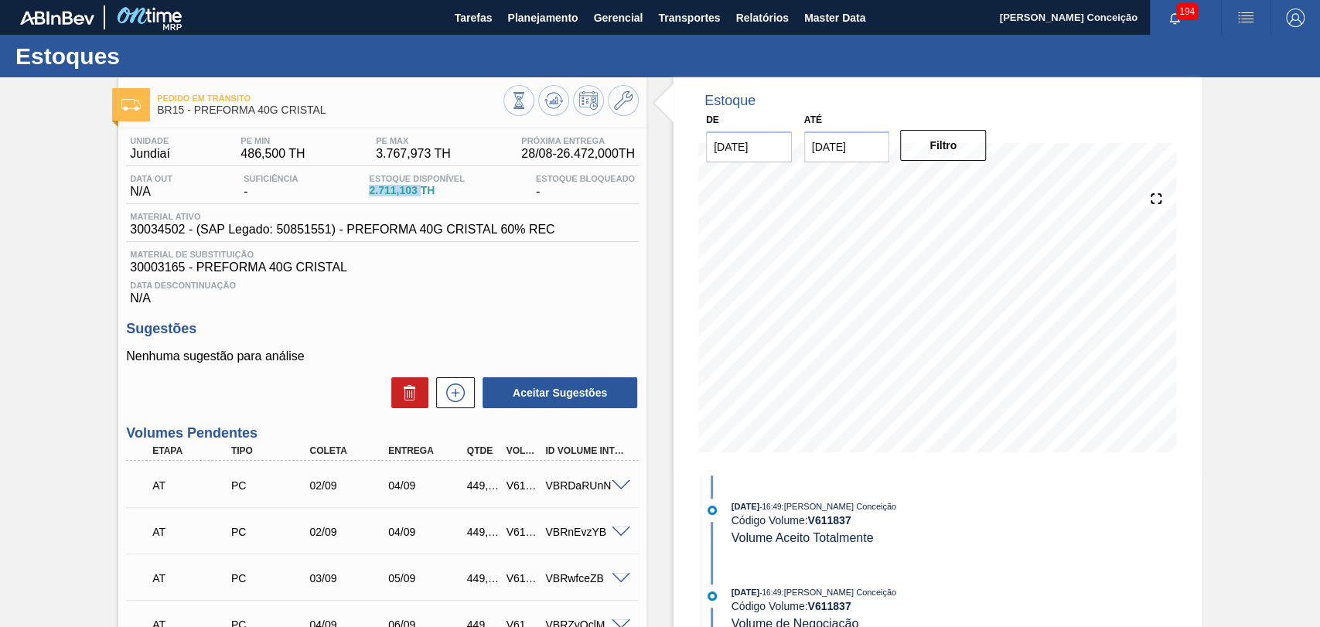
drag, startPoint x: 360, startPoint y: 193, endPoint x: 420, endPoint y: 196, distance: 60.4
click at [420, 196] on div "Data out N/A Suficiência - Estoque Disponível 2.711,103 TH Estoque Bloqueado -" at bounding box center [382, 189] width 513 height 30
copy span "2.711,103"
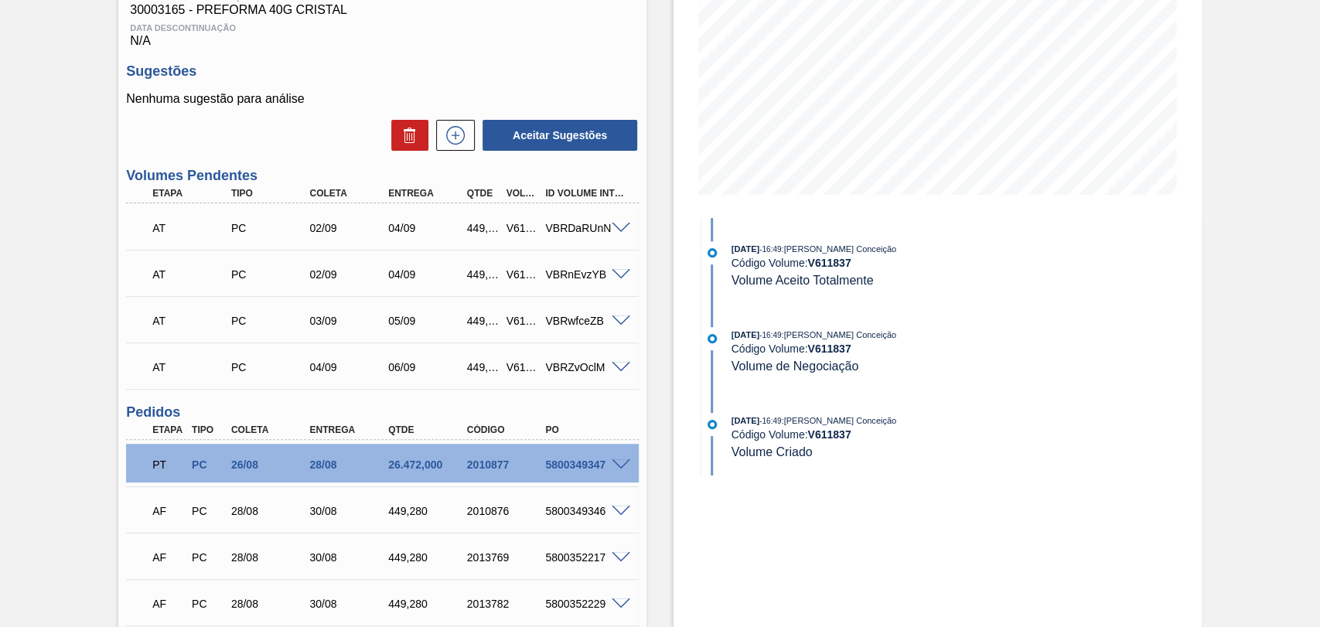
scroll to position [172, 0]
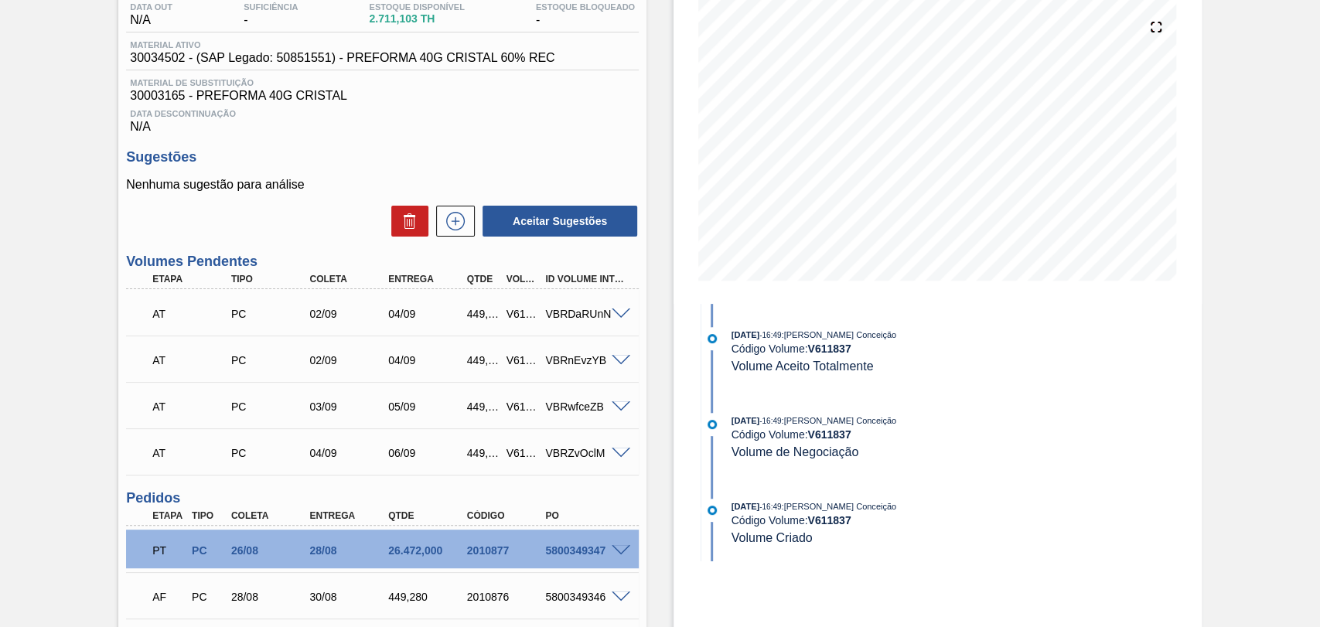
click at [1052, 347] on div "Código Volume: V 611837" at bounding box center [914, 349] width 367 height 12
click at [406, 546] on div "26.472,000" at bounding box center [427, 550] width 87 height 12
copy div "26.472,000"
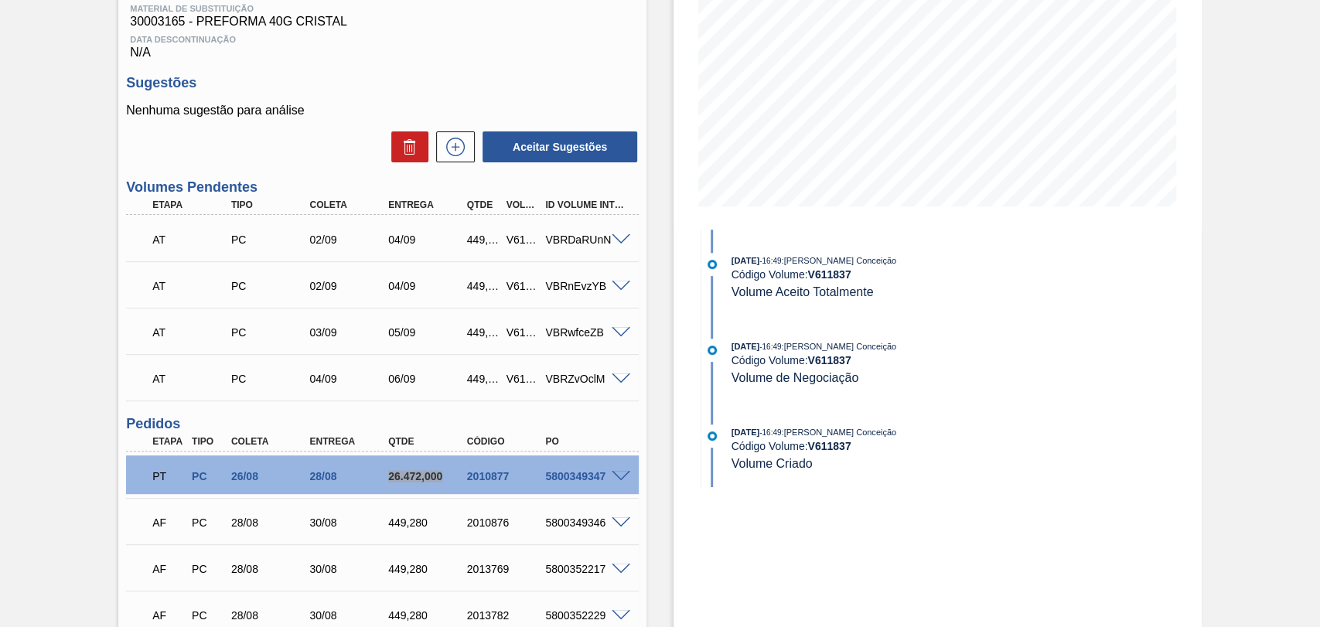
scroll to position [257, 0]
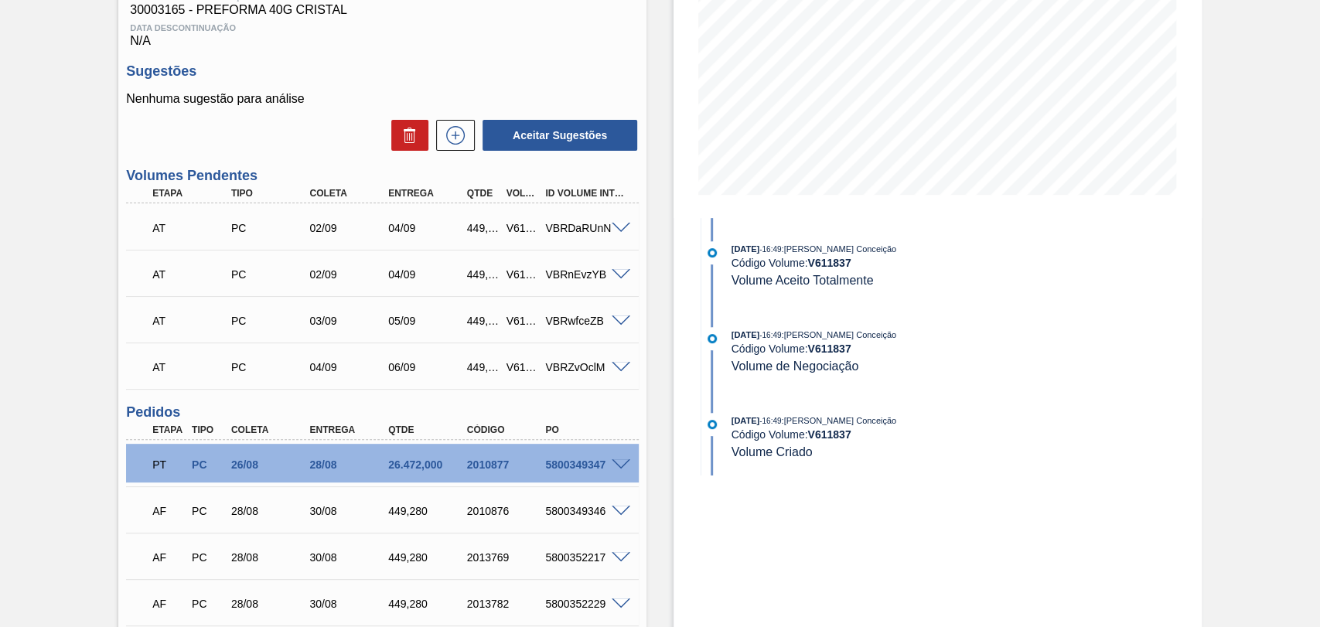
click at [557, 471] on div "5800349347" at bounding box center [584, 465] width 87 height 12
copy div "5800349347"
click at [582, 472] on div "PT PC 26/08 28/08 26.472,000 2010877 5800349347" at bounding box center [378, 463] width 472 height 31
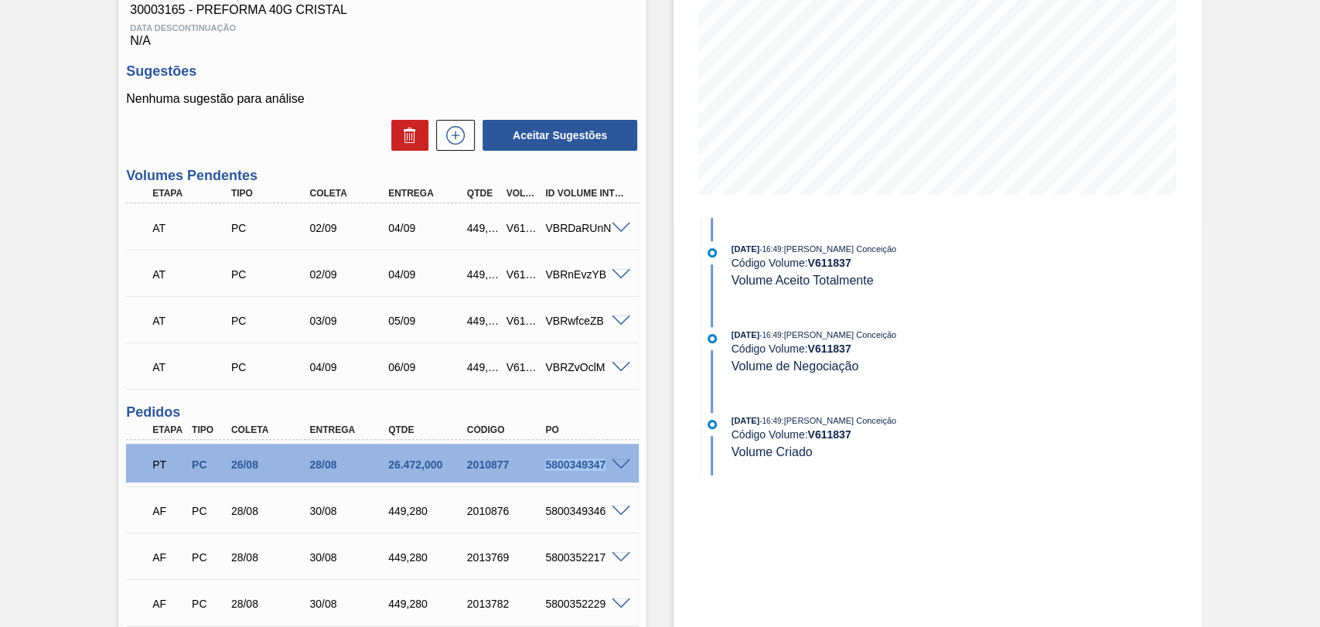
click at [412, 72] on h3 "Sugestões" at bounding box center [382, 71] width 513 height 16
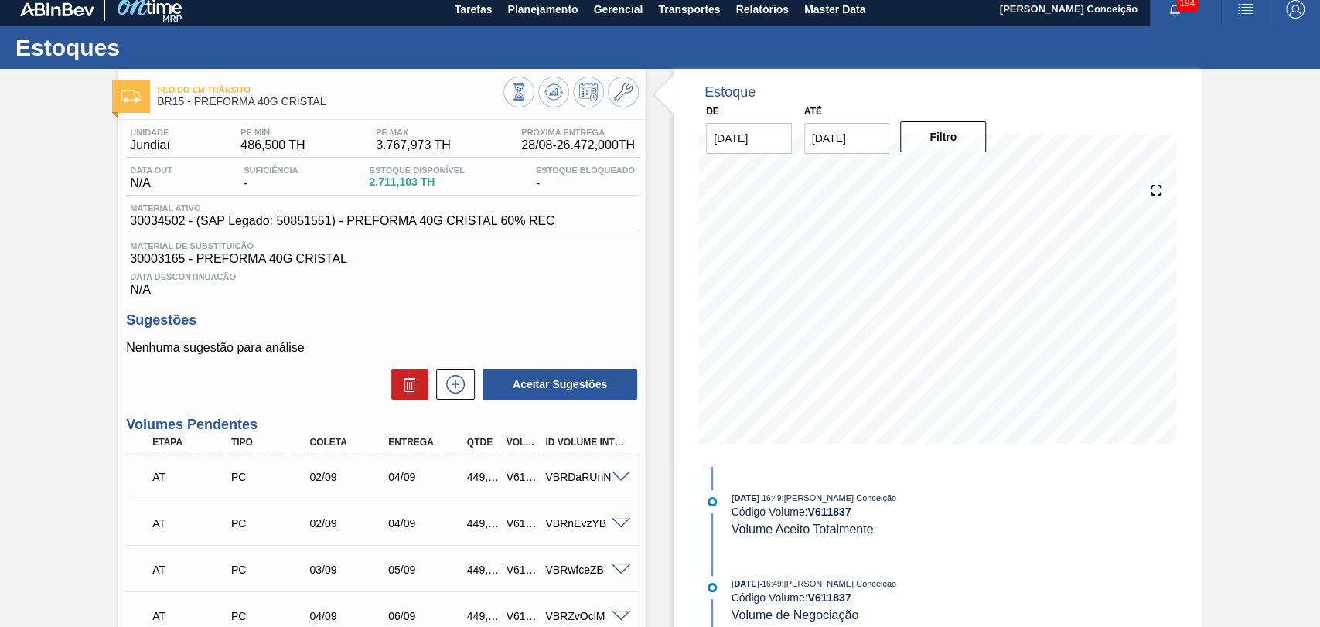
scroll to position [0, 0]
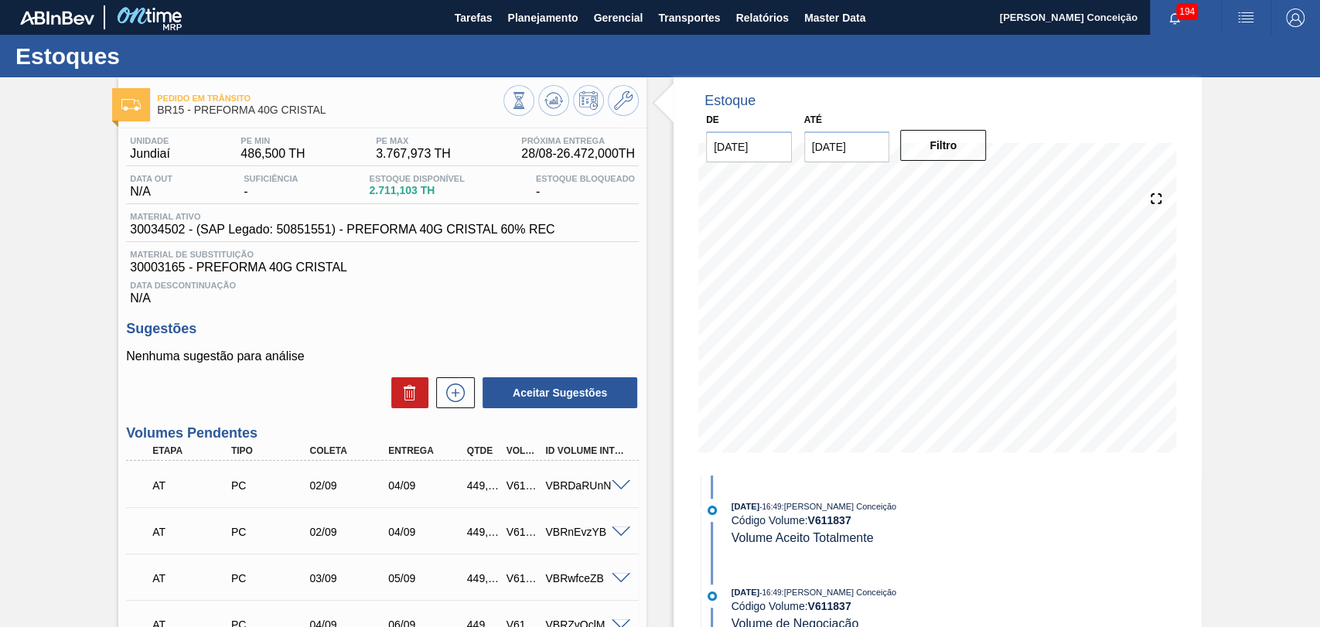
click at [411, 329] on h3 "Sugestões" at bounding box center [382, 329] width 513 height 16
click at [621, 302] on div "Data Descontinuação N/A" at bounding box center [382, 290] width 513 height 31
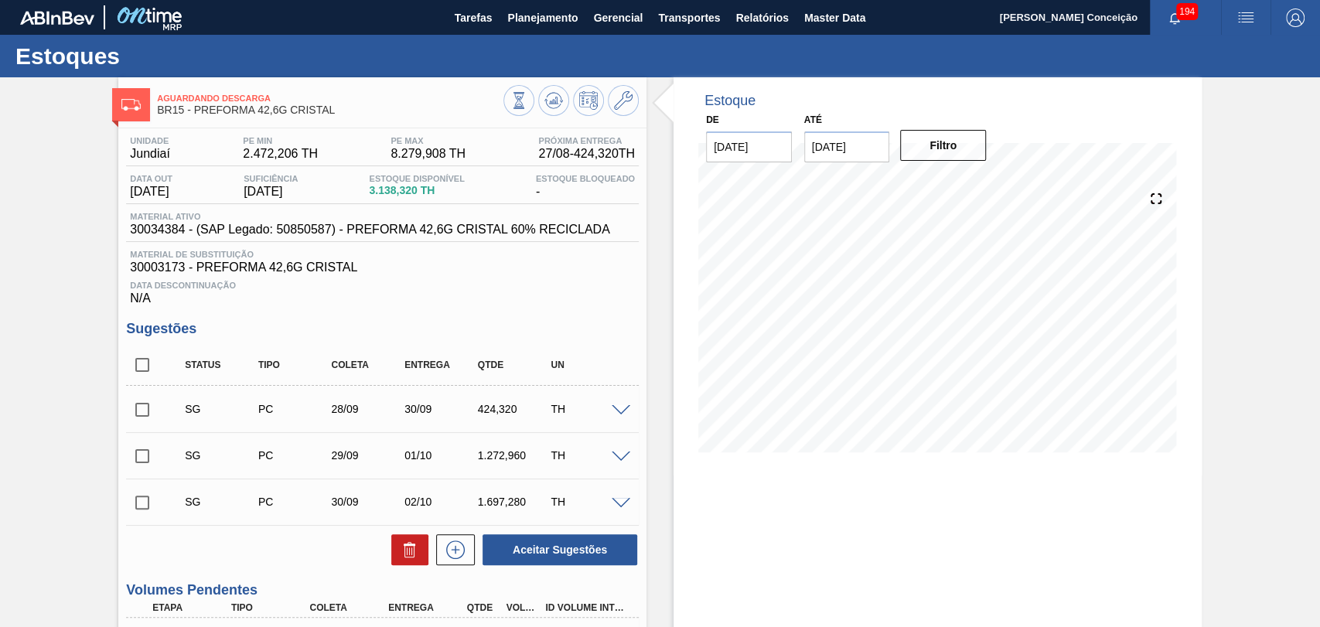
drag, startPoint x: 803, startPoint y: 146, endPoint x: 725, endPoint y: 144, distance: 78.1
click at [762, 146] on div "De 27/08/2025 Até 10/09/2025 Filtro" at bounding box center [846, 135] width 309 height 53
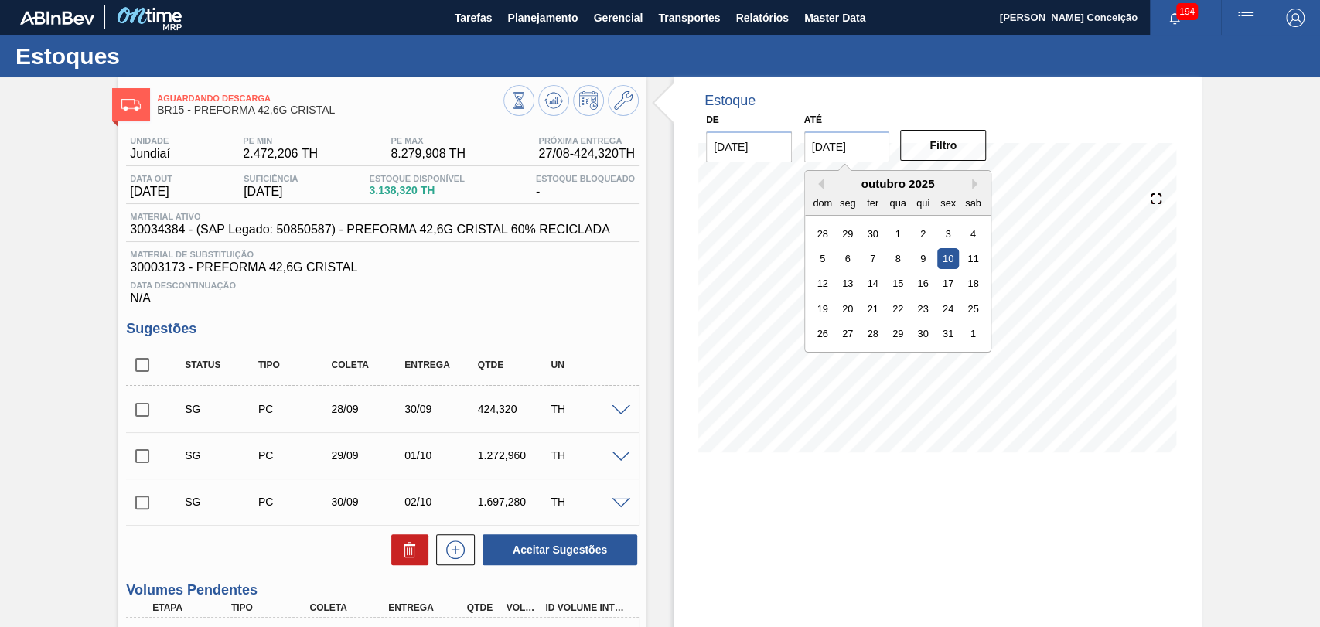
type input "[DATE]"
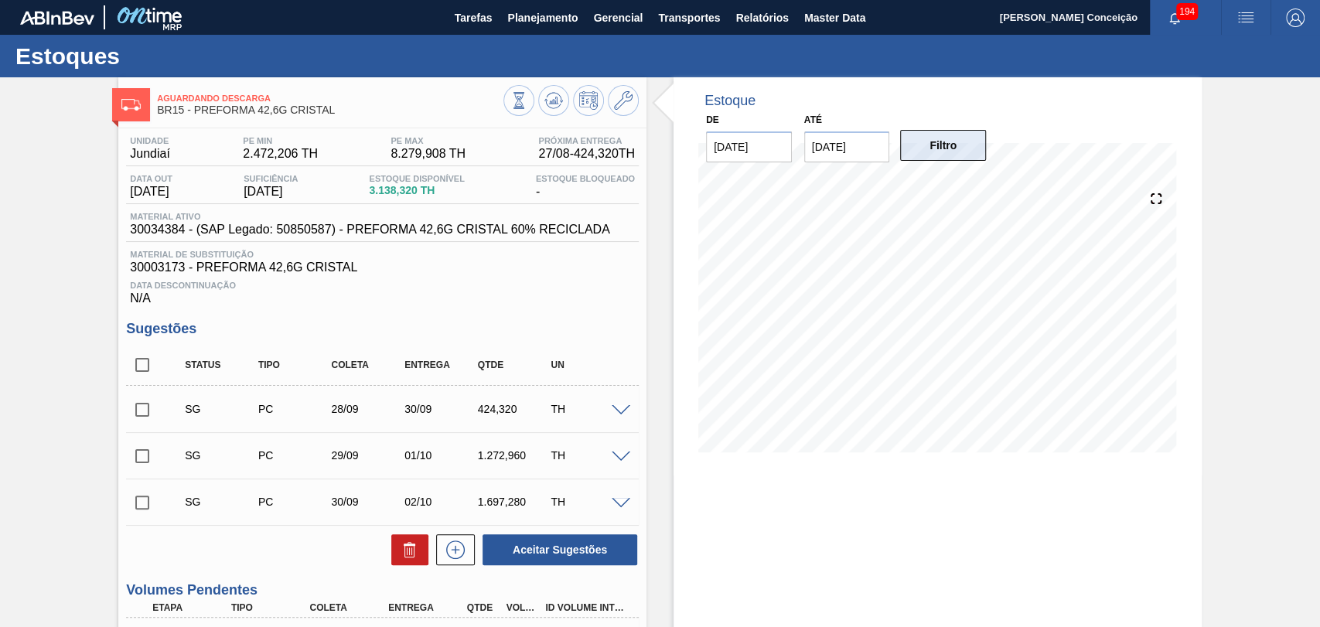
click at [966, 137] on button "Filtro" at bounding box center [943, 145] width 86 height 31
click at [871, 561] on div "Estoque De 27/08/2025 Até 10/10/2025 Filtro 17/09 Projeção de Estoque 3,635.408…" at bounding box center [937, 598] width 528 height 1043
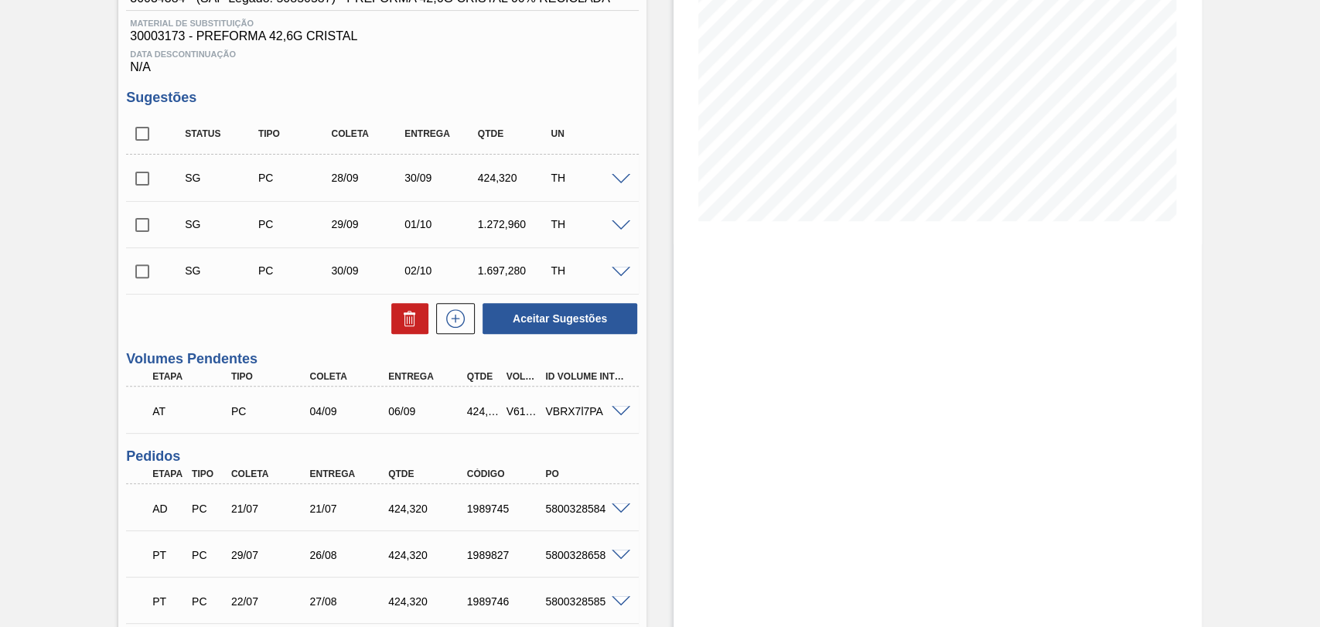
scroll to position [429, 0]
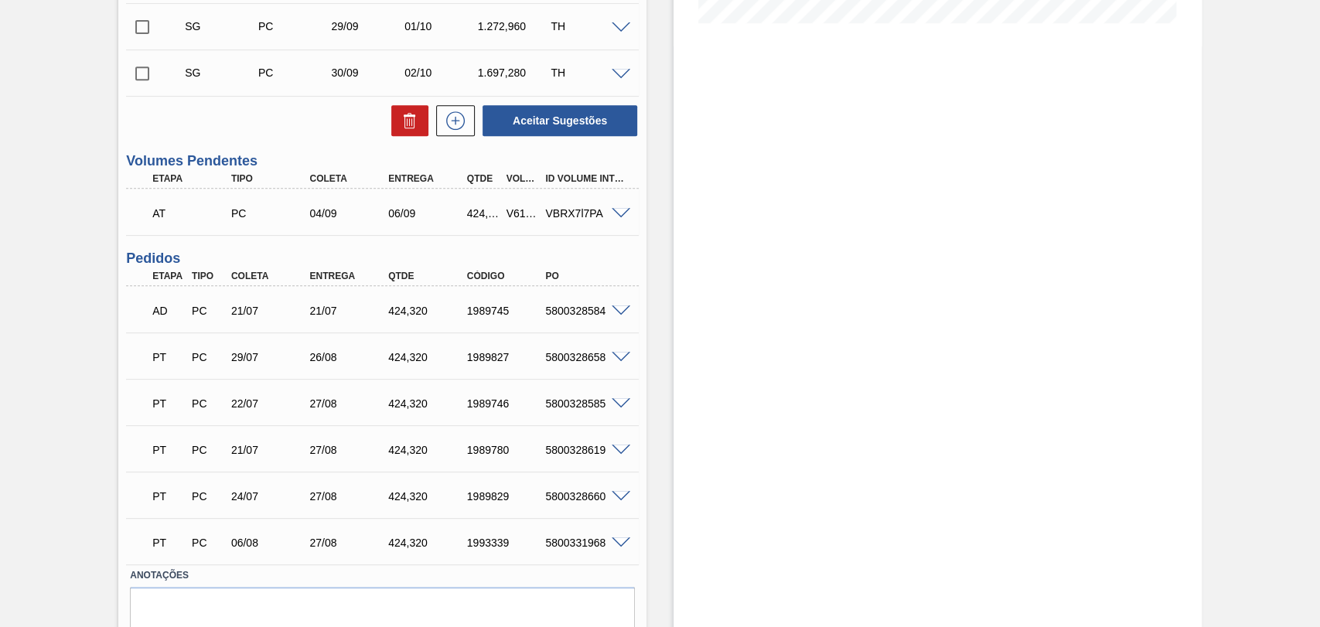
click at [616, 404] on span at bounding box center [621, 404] width 19 height 12
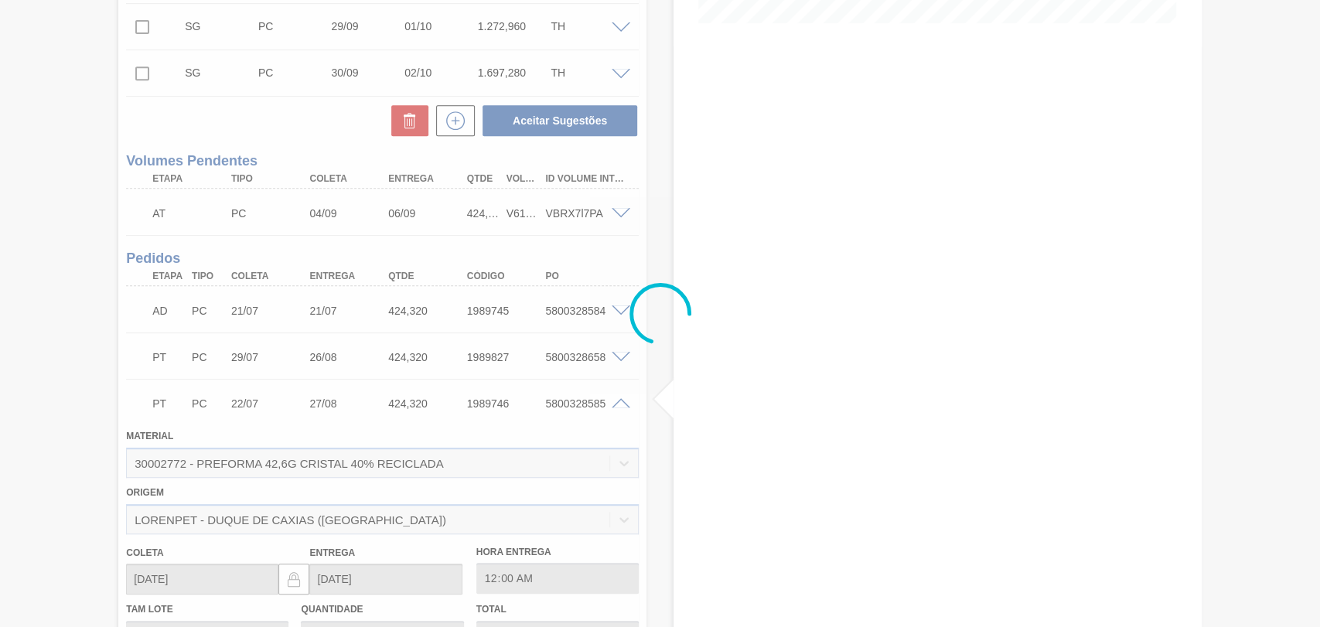
click at [616, 404] on div at bounding box center [660, 313] width 1320 height 627
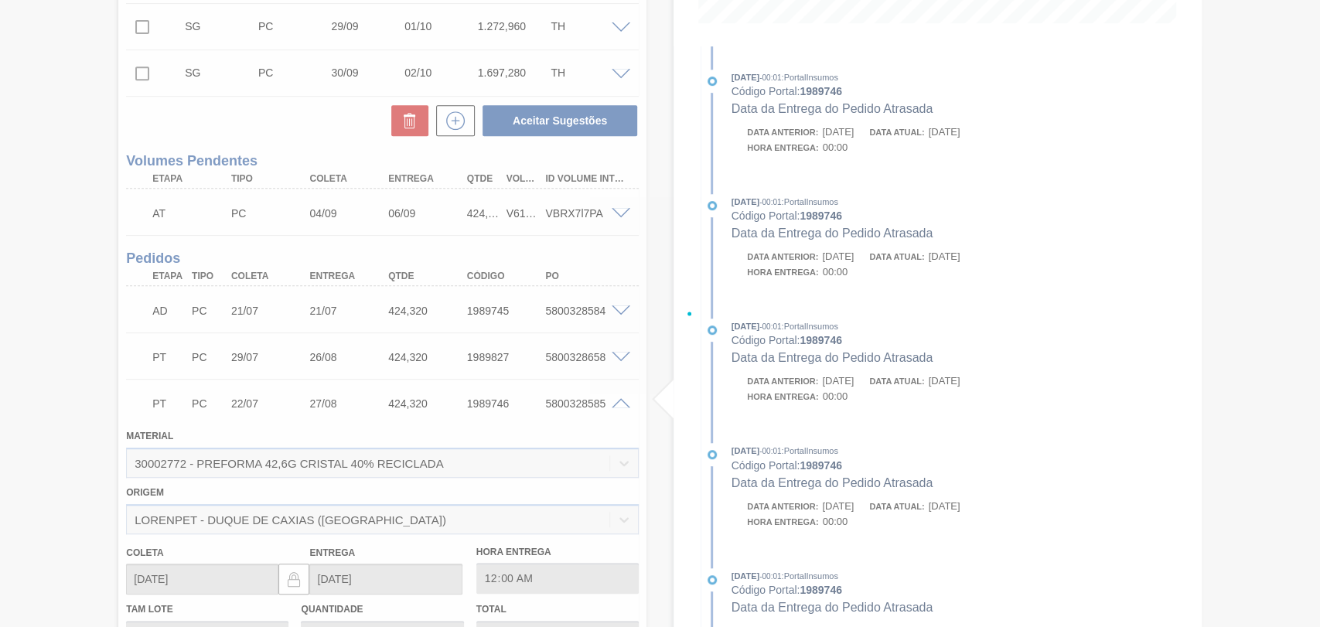
click at [618, 404] on div at bounding box center [660, 313] width 1320 height 627
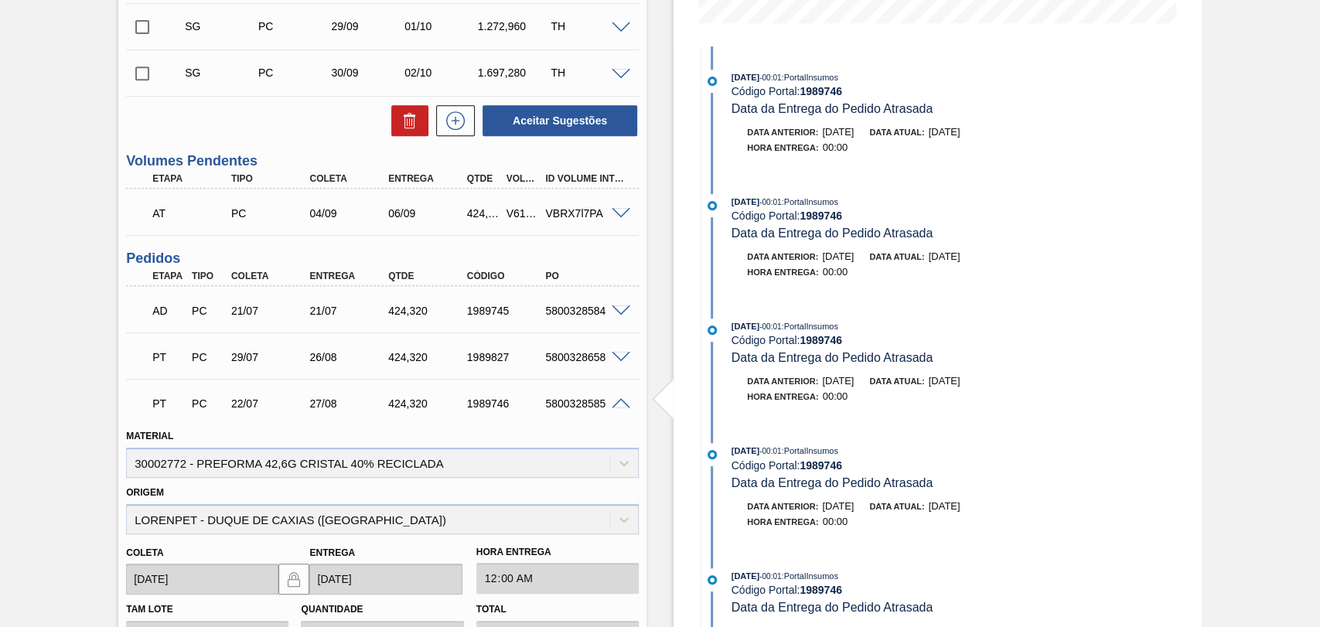
click at [618, 404] on span at bounding box center [621, 404] width 19 height 12
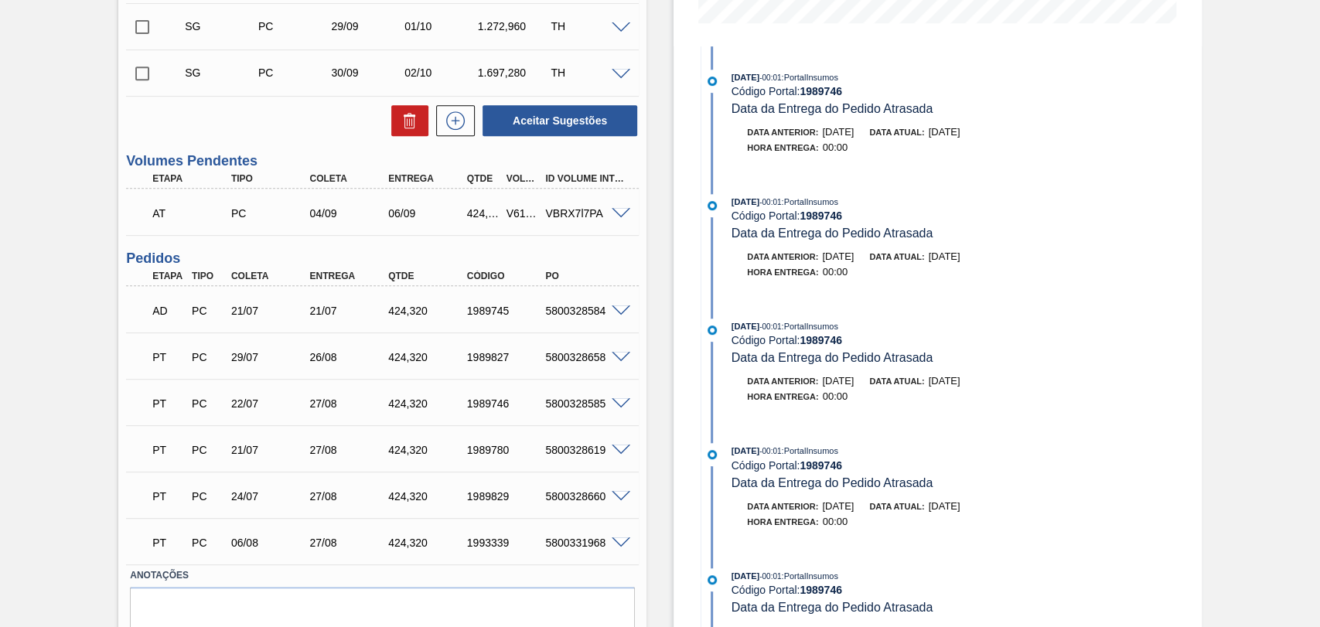
click at [619, 449] on span at bounding box center [621, 451] width 19 height 12
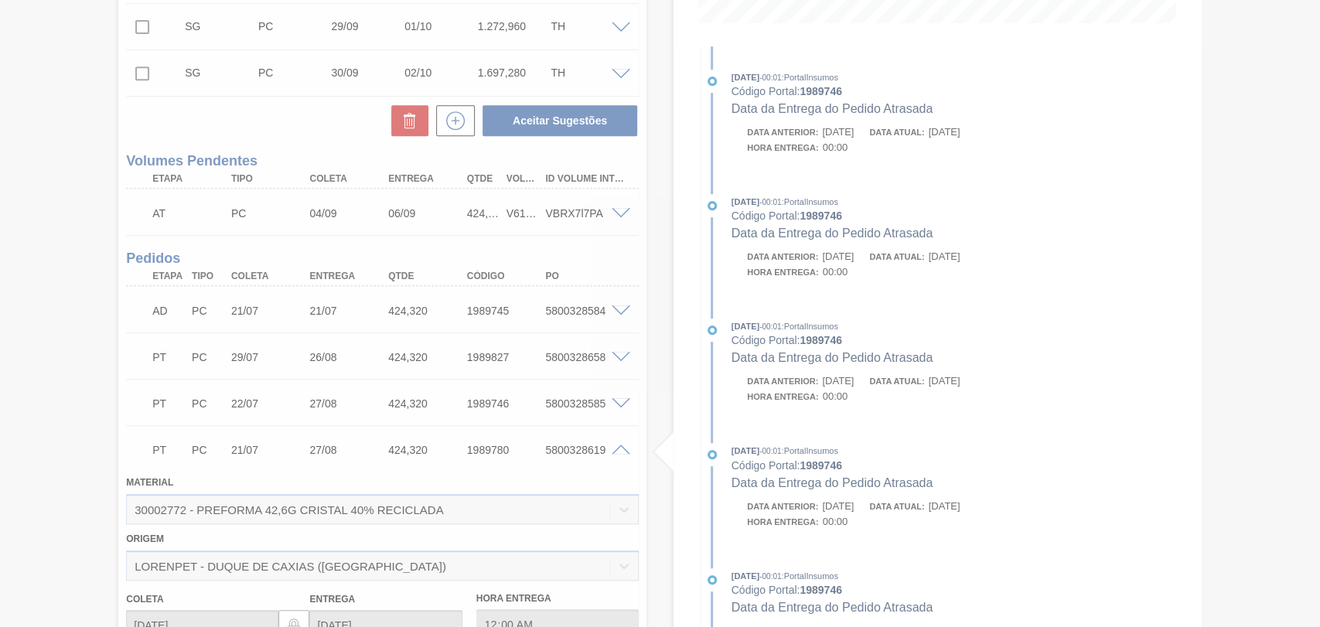
click at [619, 449] on div at bounding box center [660, 313] width 1320 height 627
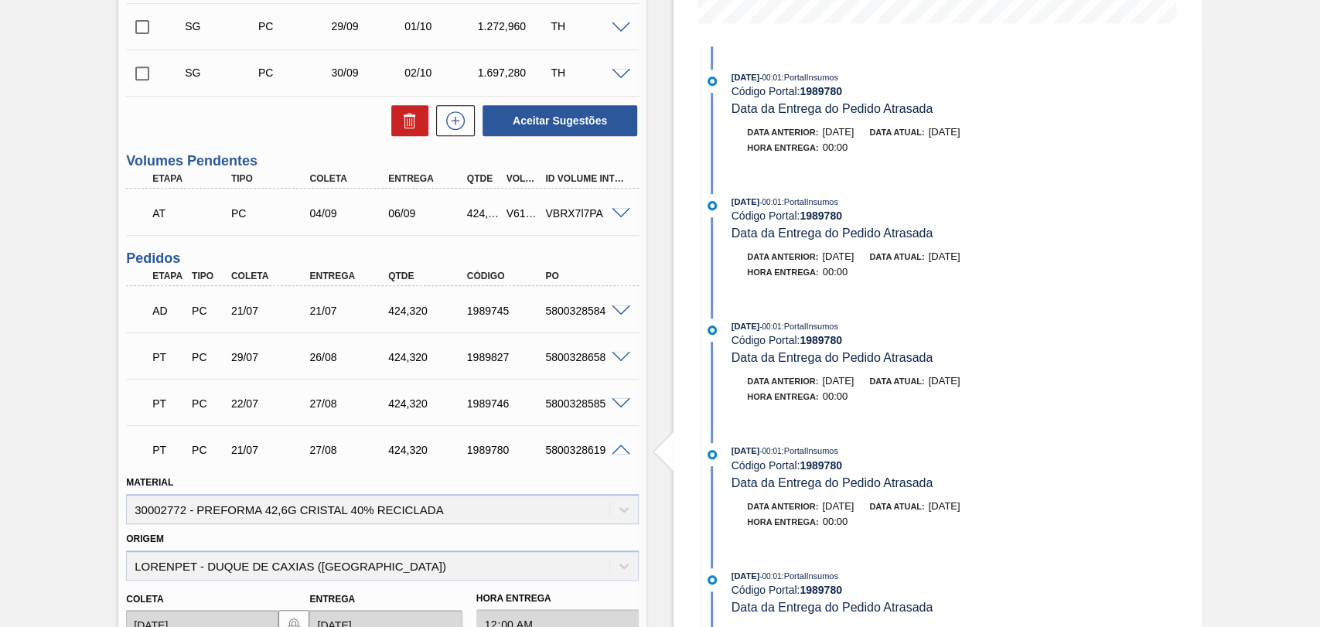
click at [619, 449] on span at bounding box center [621, 451] width 19 height 12
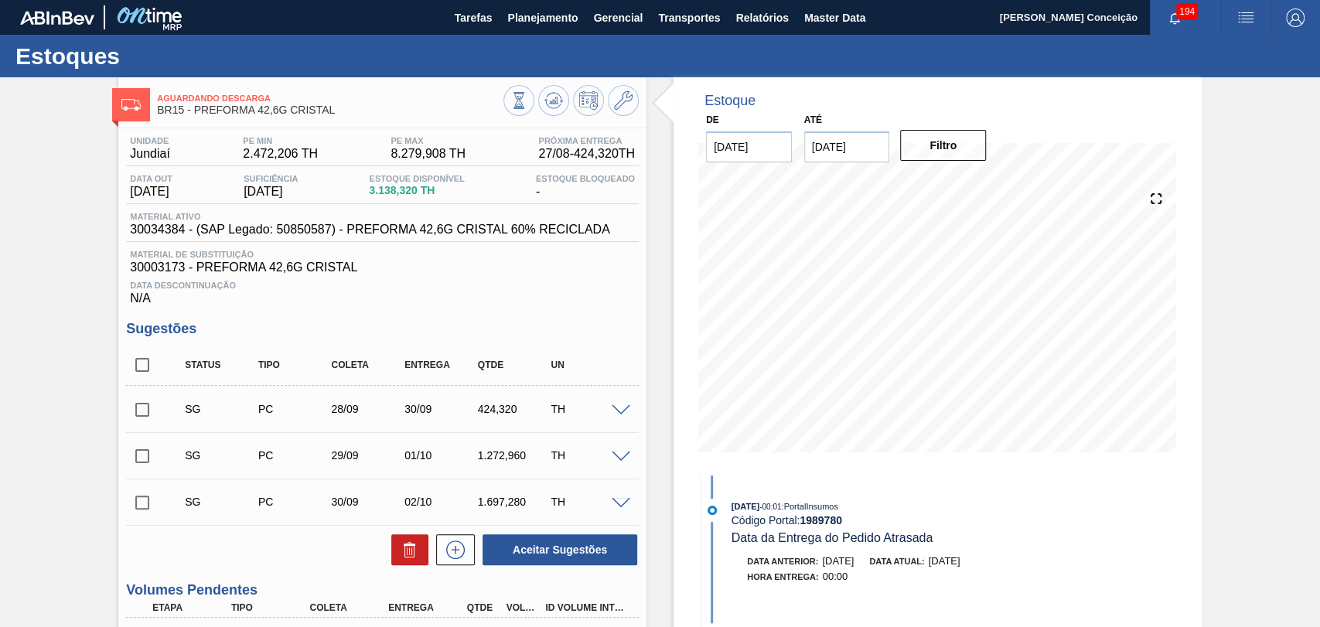
scroll to position [257, 0]
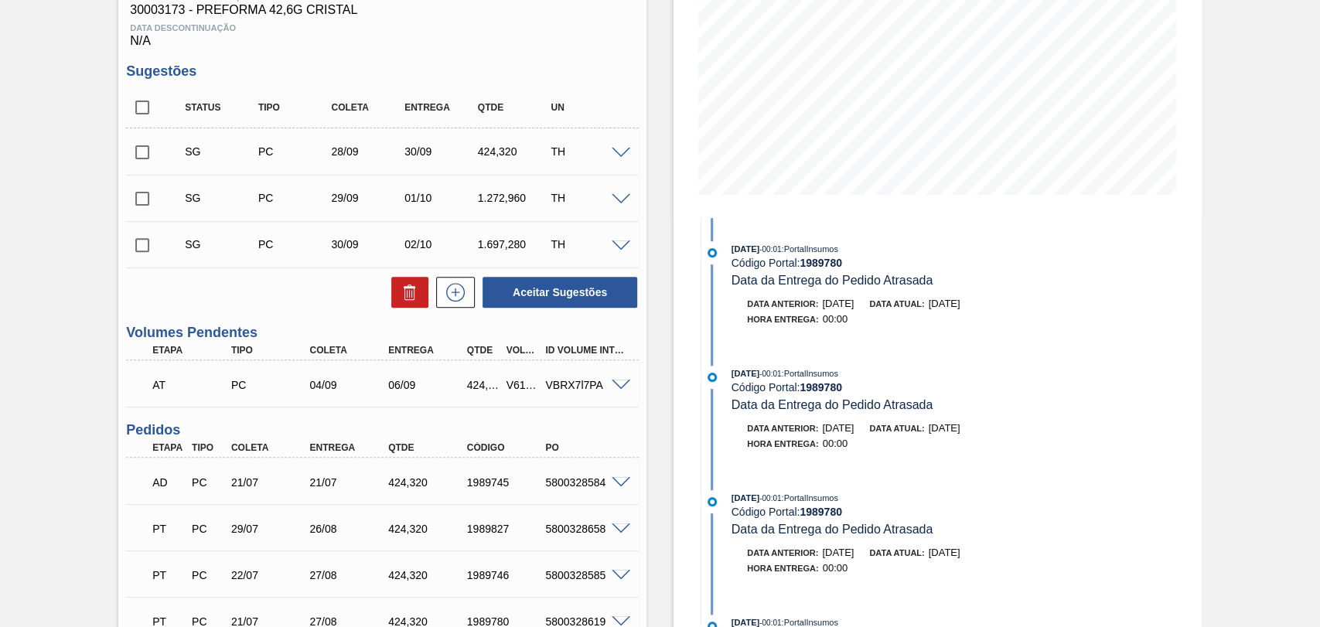
click at [617, 156] on span at bounding box center [621, 154] width 19 height 12
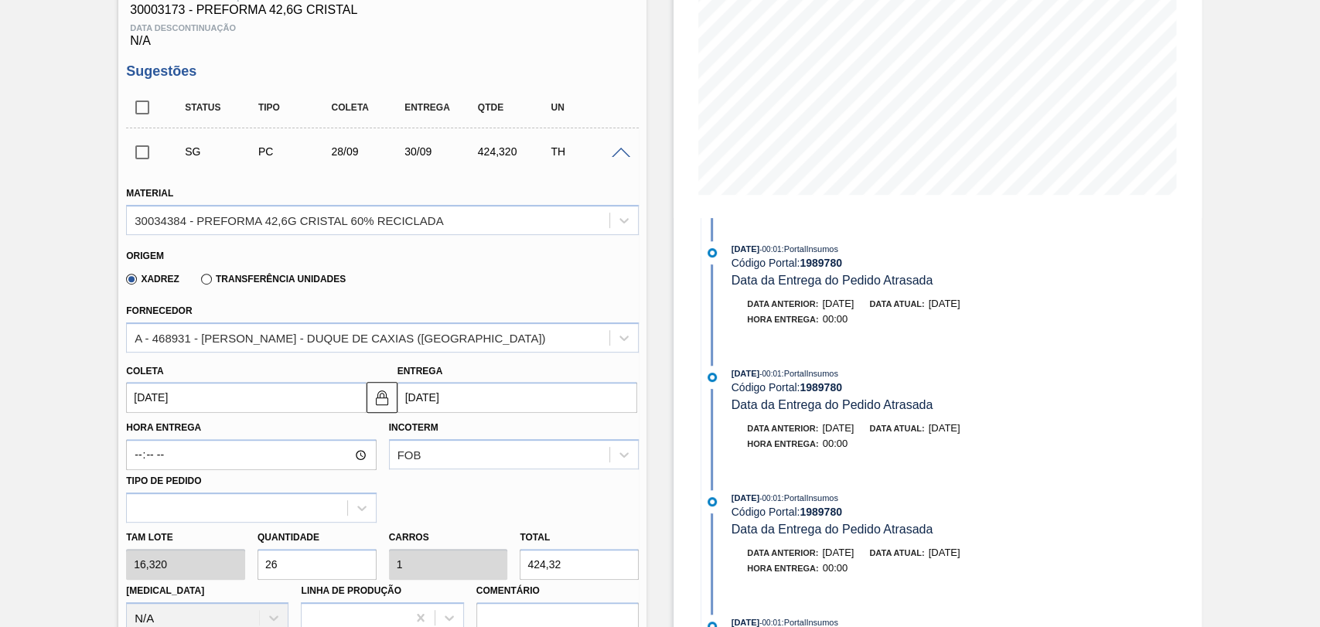
click at [185, 397] on input "28/09/2025" at bounding box center [246, 397] width 240 height 31
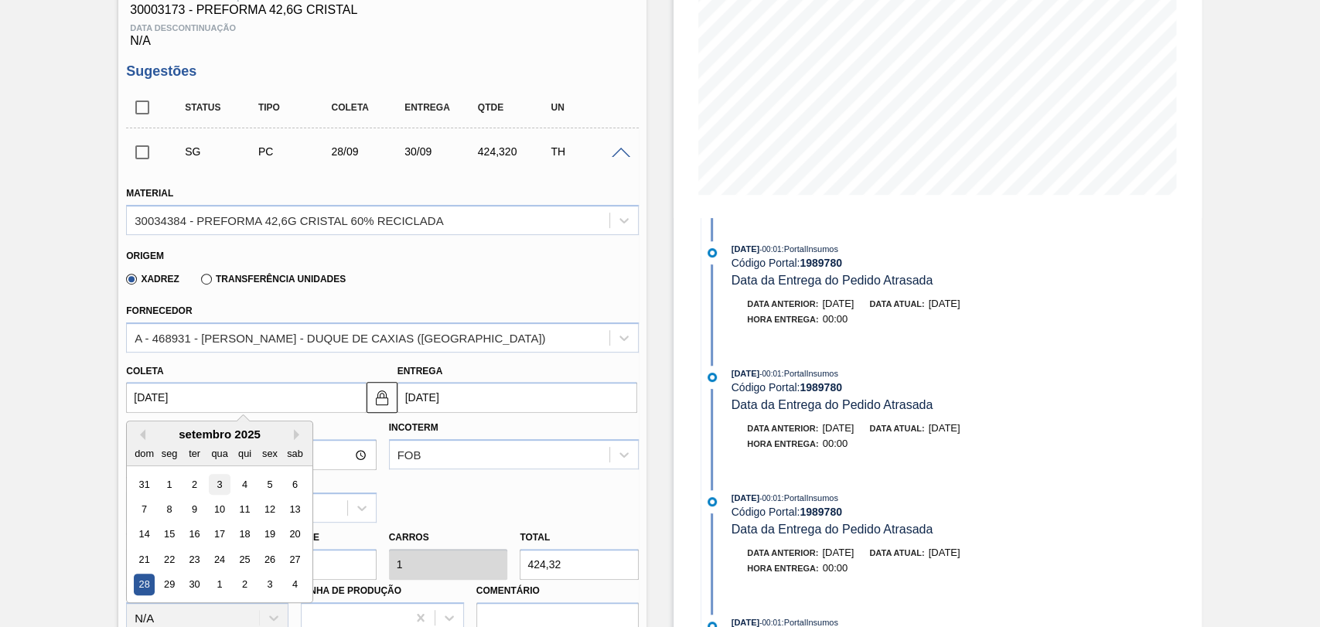
click at [227, 487] on div "3" at bounding box center [220, 484] width 21 height 21
type input "03/09/2025"
type input "05/09/2025"
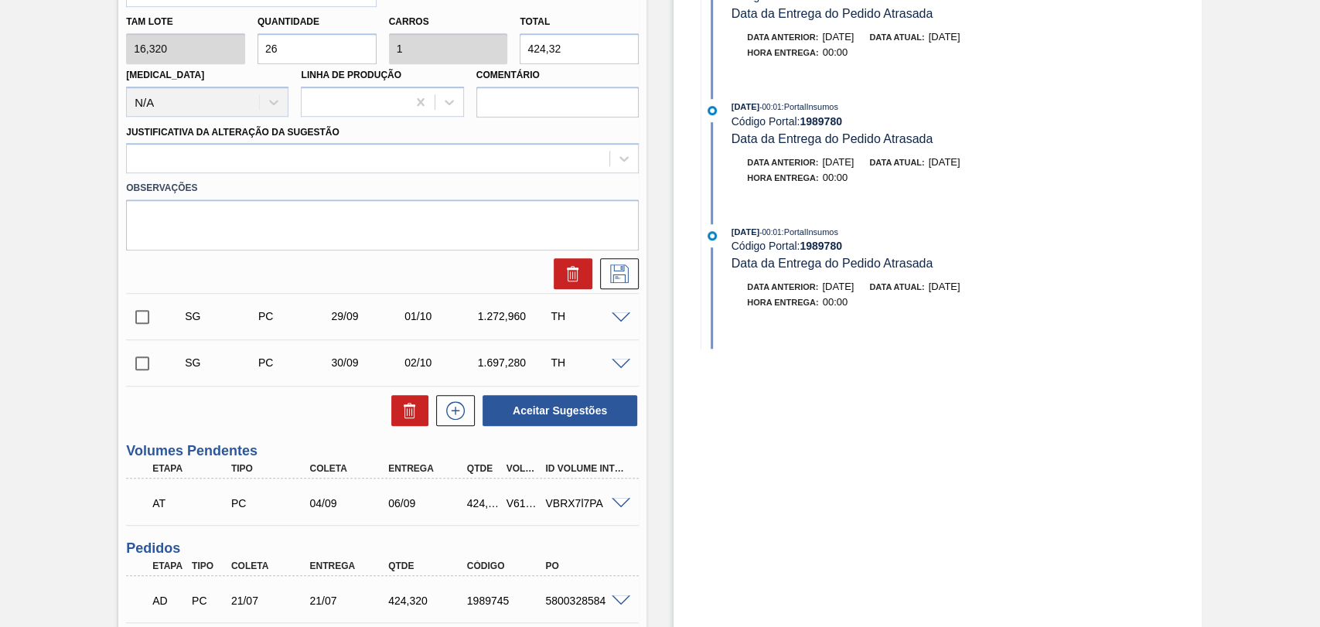
scroll to position [515, 0]
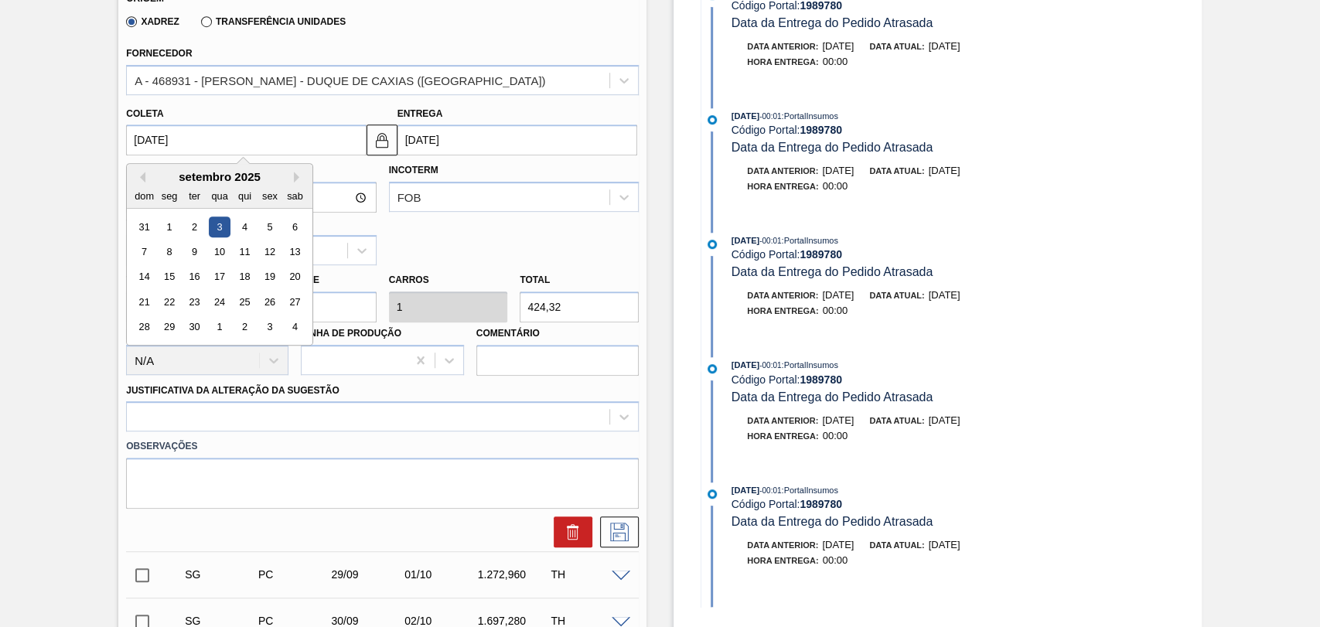
click at [130, 151] on input "03/09/2025" at bounding box center [246, 139] width 240 height 31
click at [245, 230] on div "4" at bounding box center [244, 227] width 21 height 21
type input "04/09/2025"
type input "06/09/2025"
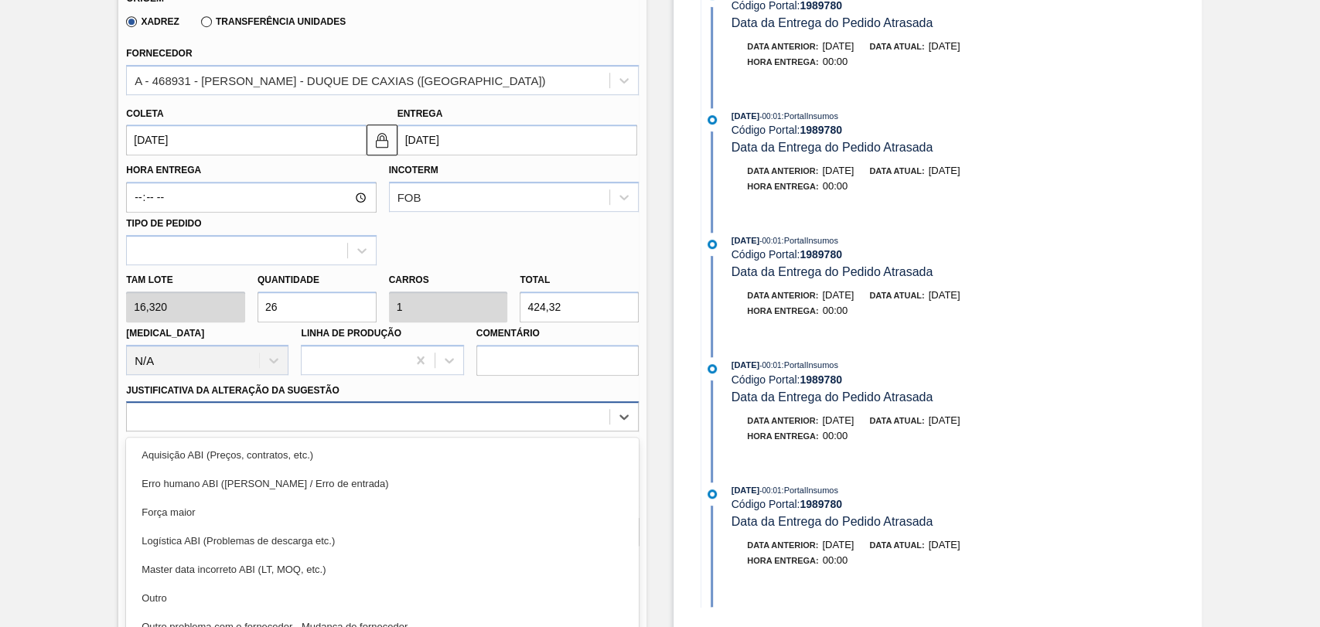
click at [266, 413] on div "option Aquisição ABI (Preços, contratos, etc.) focused, 1 of 18. 18 results ava…" at bounding box center [382, 416] width 513 height 30
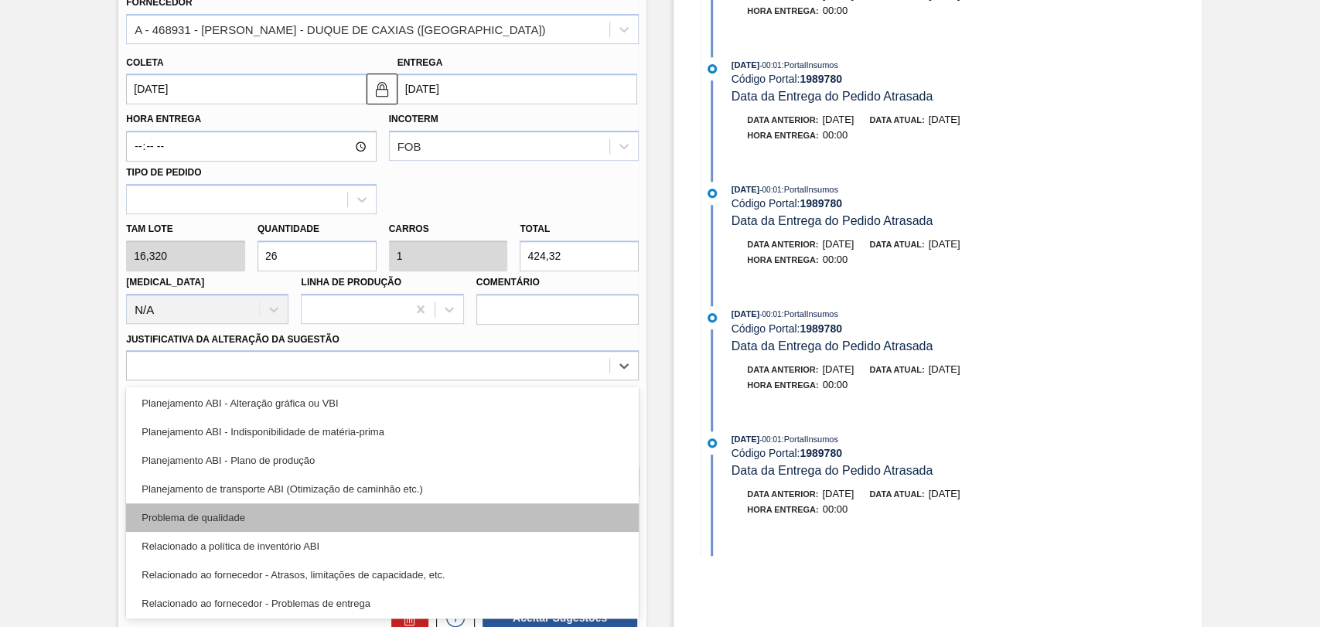
scroll to position [117, 0]
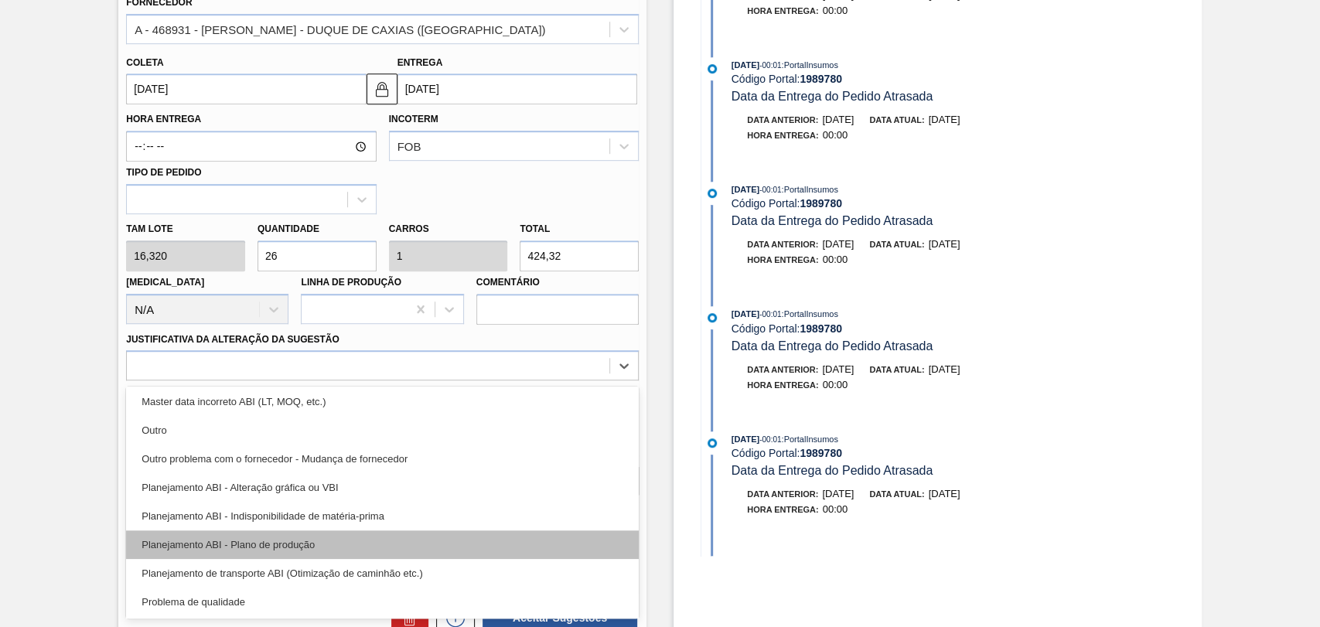
click at [301, 554] on div "Planejamento ABI - Plano de produção" at bounding box center [382, 544] width 513 height 29
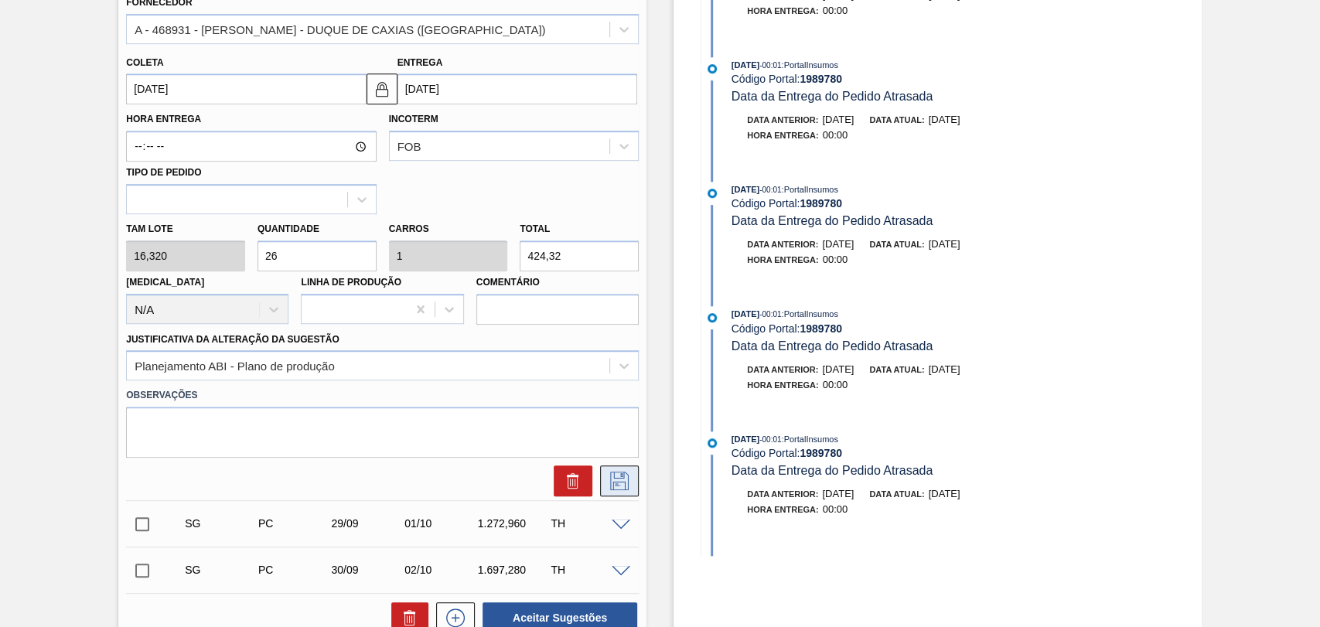
click at [612, 487] on icon at bounding box center [619, 481] width 25 height 19
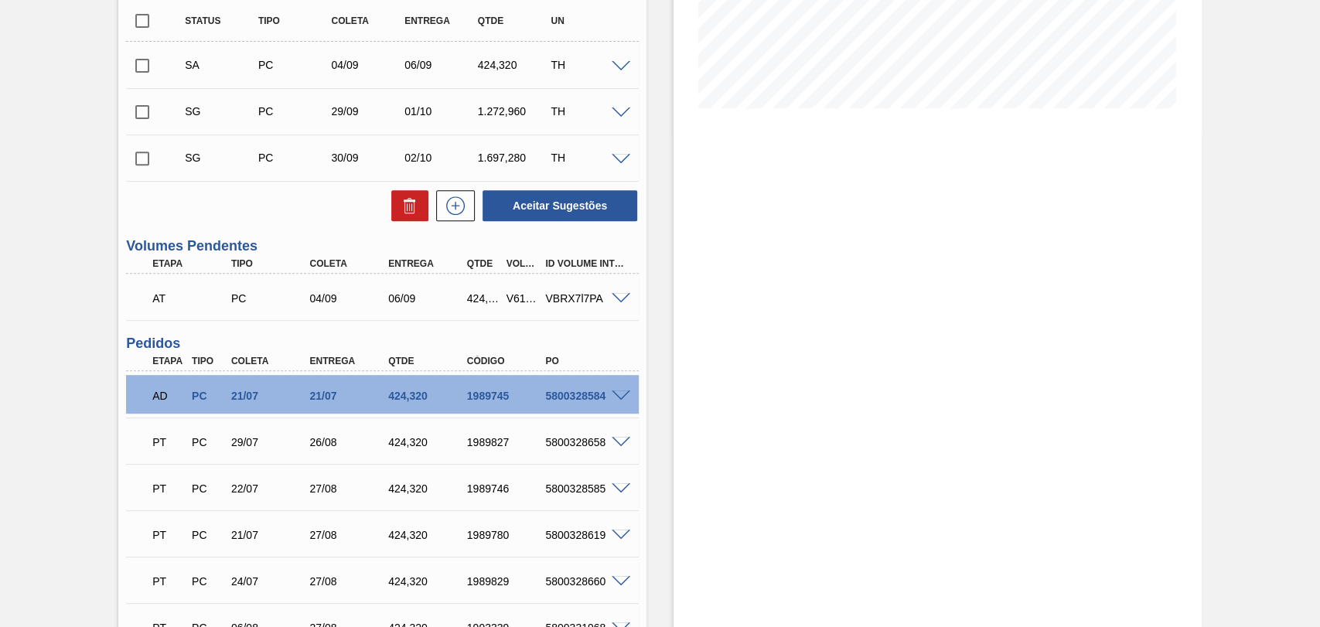
scroll to position [322, 0]
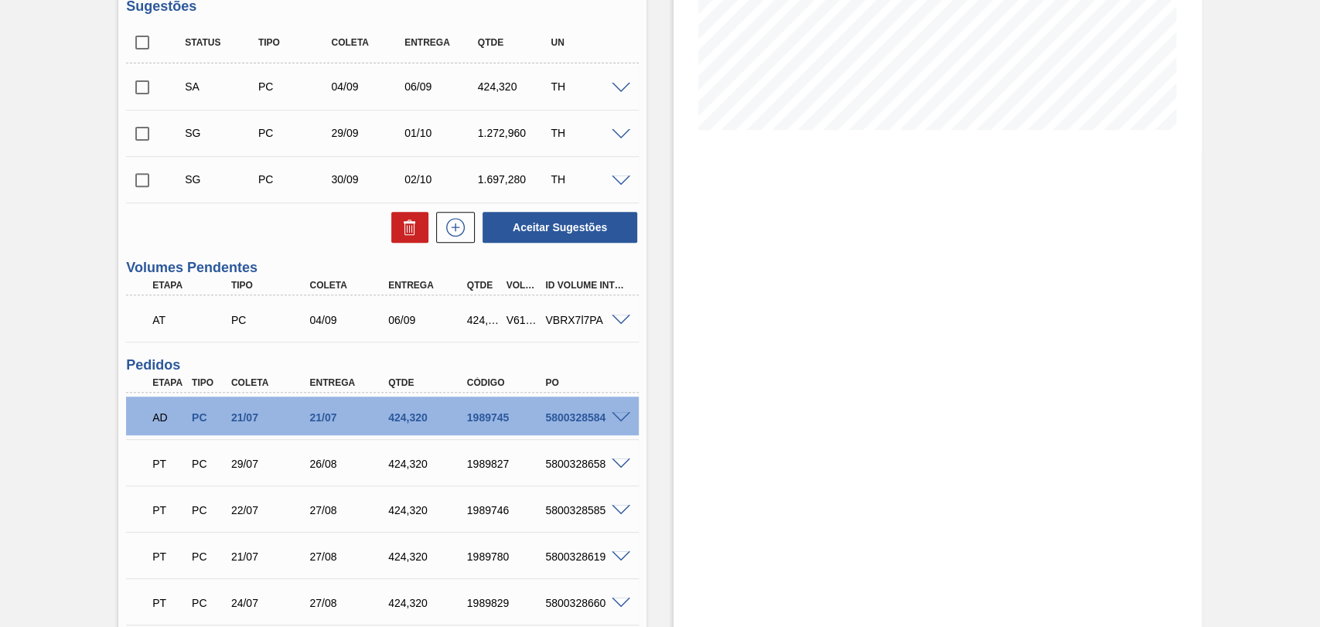
click at [139, 94] on input "checkbox" at bounding box center [142, 87] width 32 height 32
click at [573, 222] on button "Aceitar Sugestões" at bounding box center [560, 227] width 155 height 31
checkbox input "false"
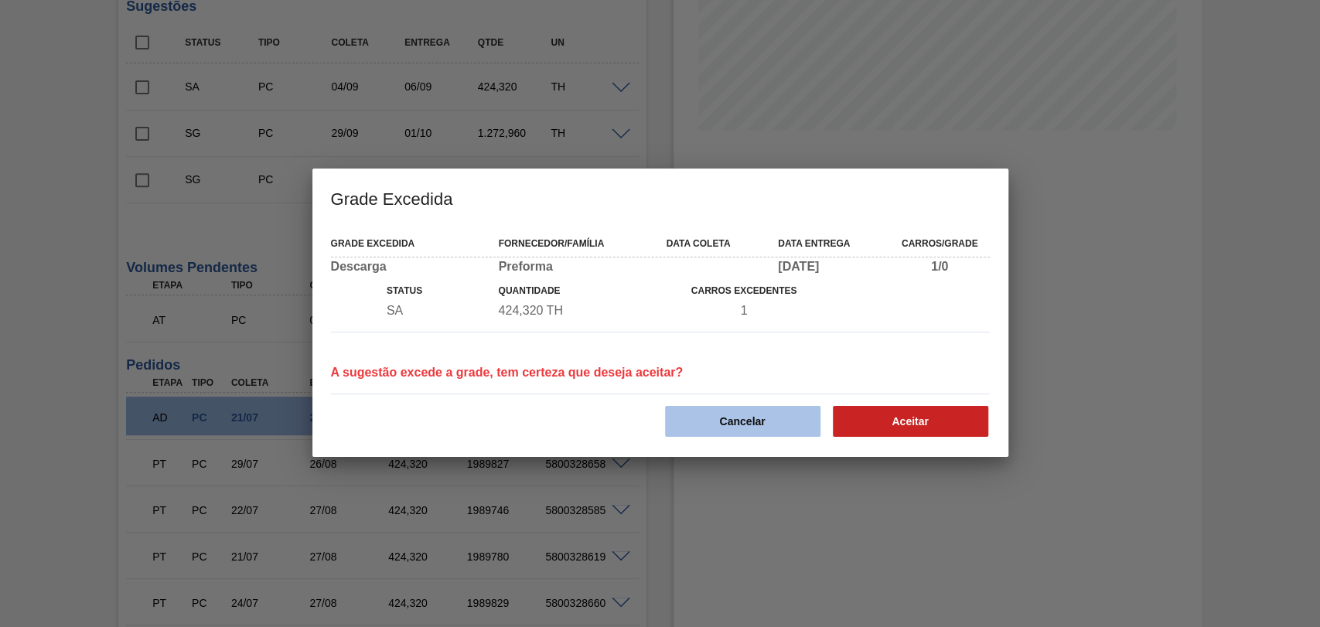
click at [714, 419] on button "Cancelar" at bounding box center [742, 421] width 155 height 31
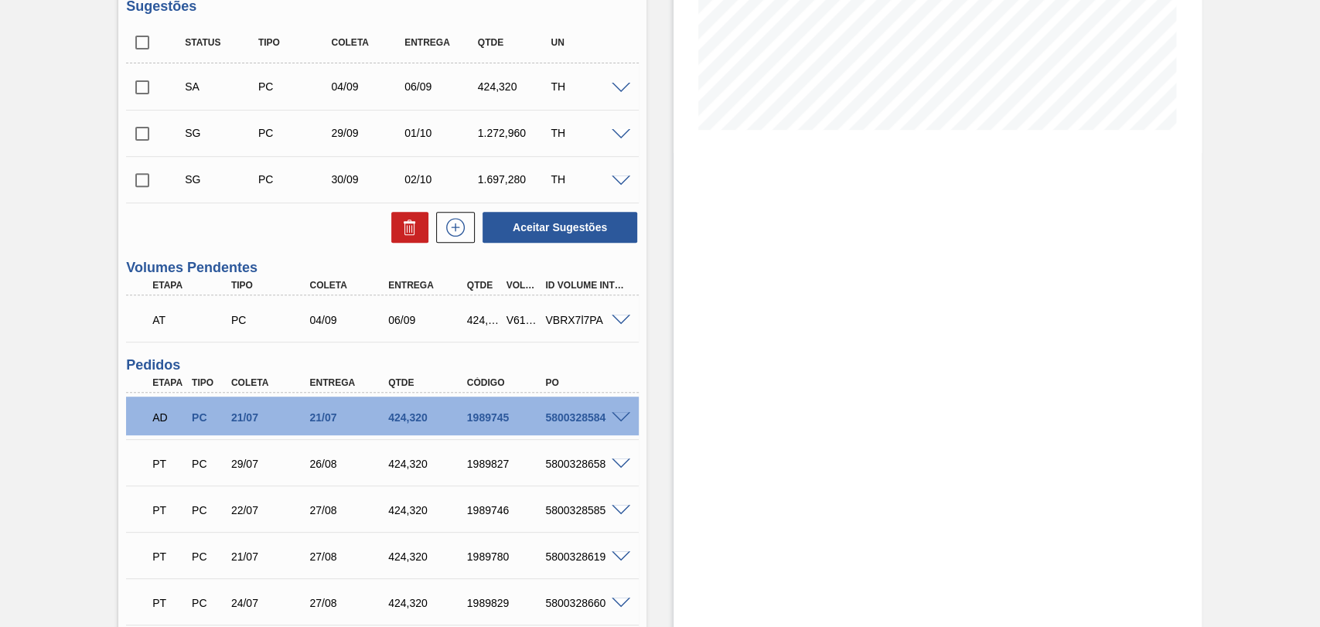
click at [612, 88] on span at bounding box center [621, 89] width 19 height 12
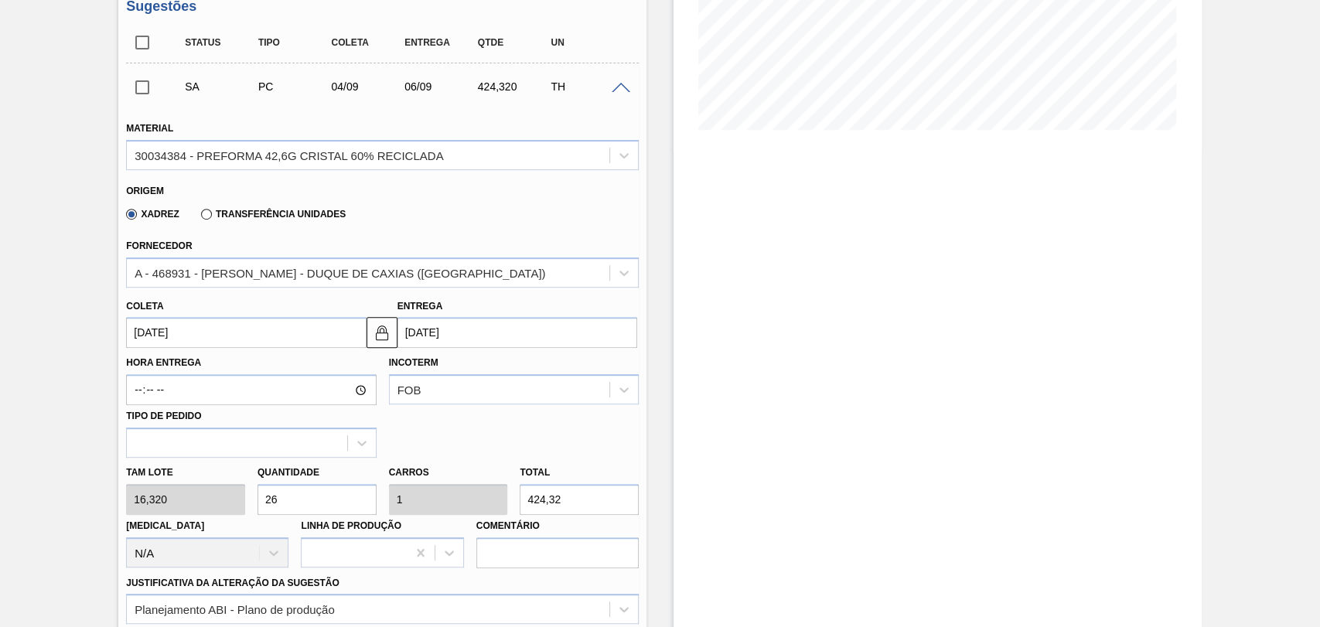
click at [196, 335] on input "04/09/2025" at bounding box center [246, 332] width 240 height 31
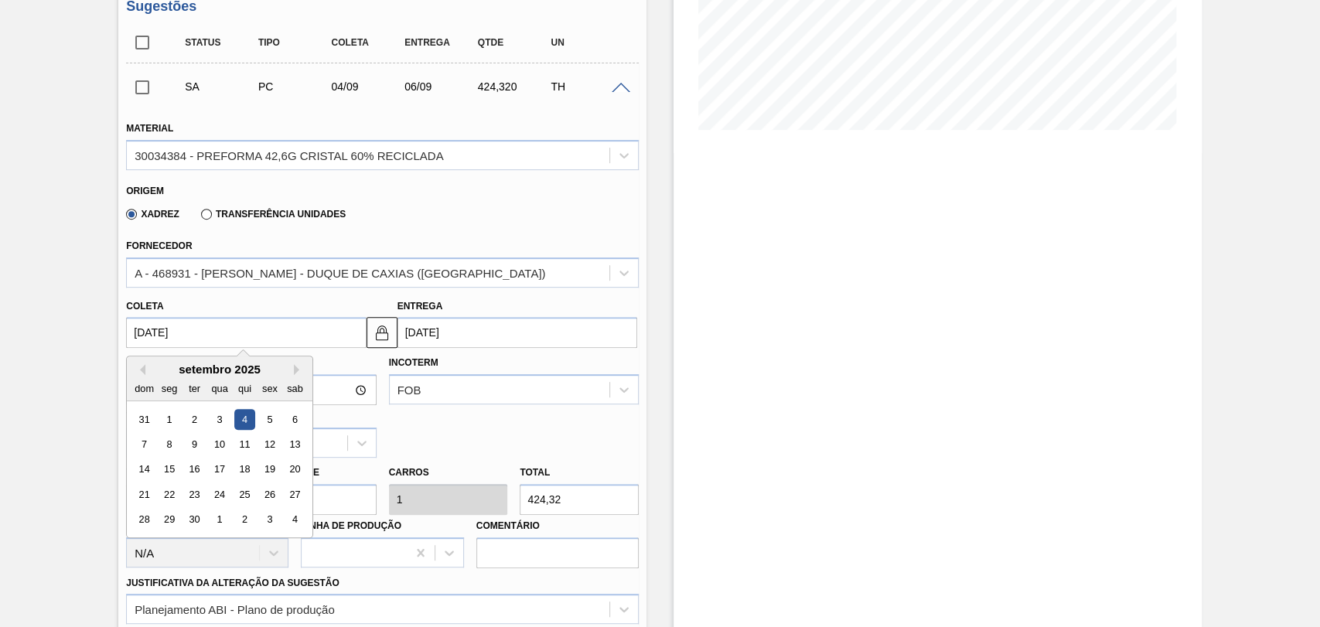
click at [271, 414] on div "5" at bounding box center [270, 419] width 21 height 21
type input "05/09/2025"
type input "07/09/2025"
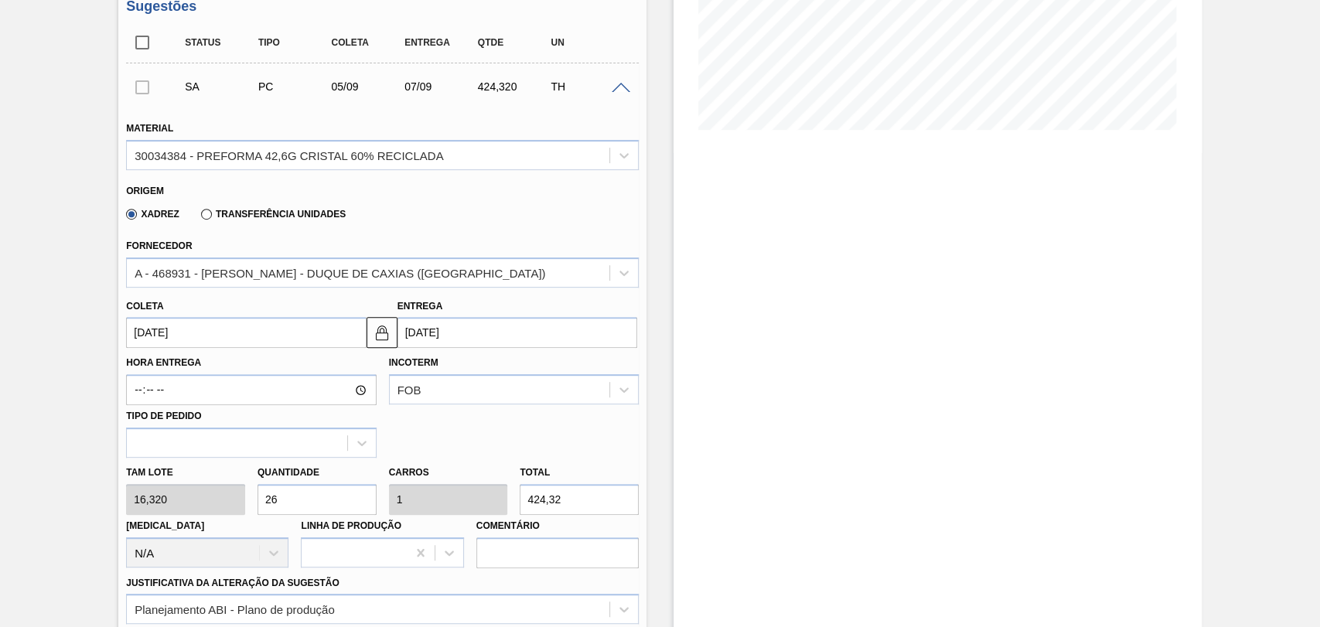
scroll to position [495, 0]
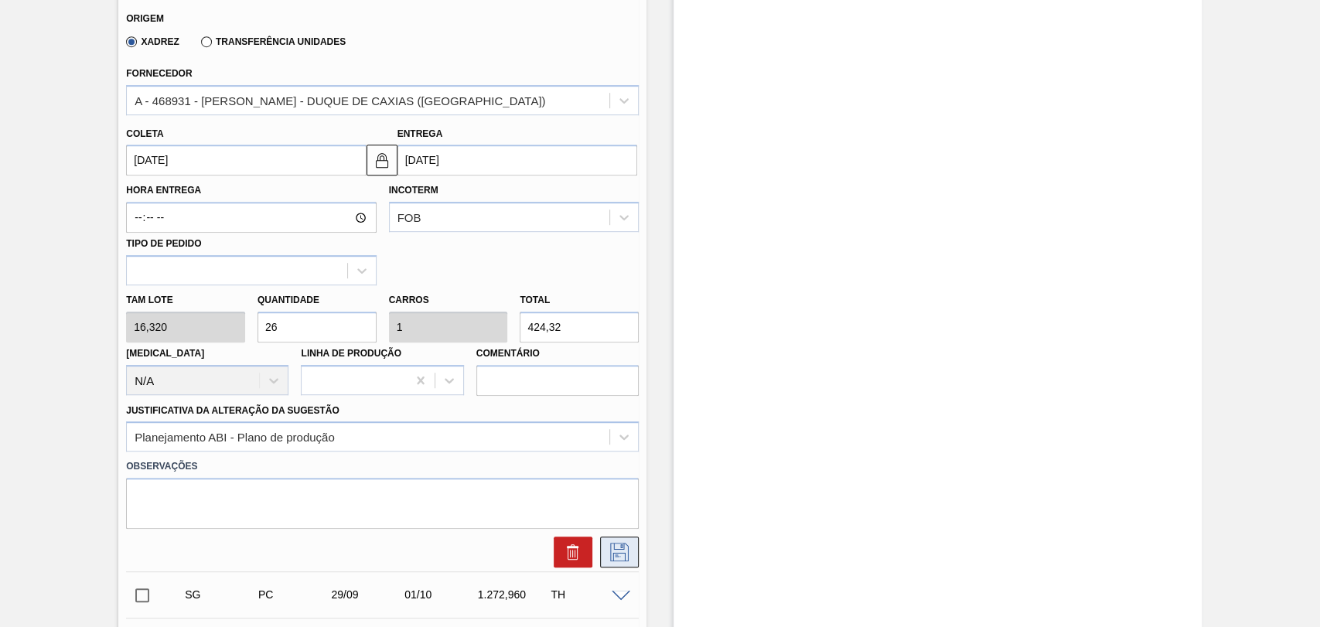
click at [621, 549] on icon at bounding box center [619, 550] width 8 height 12
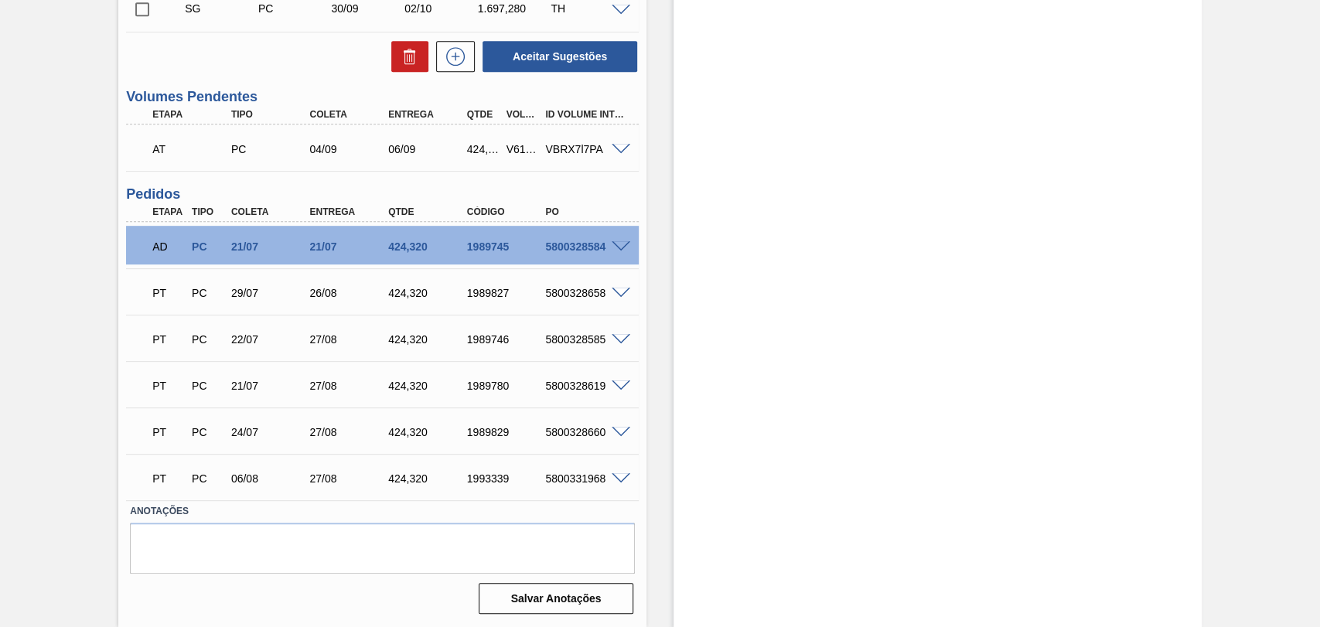
click at [646, 359] on div "Estoque De 27/08/2025 Até 10/10/2025 Filtro" at bounding box center [923, 105] width 555 height 1043
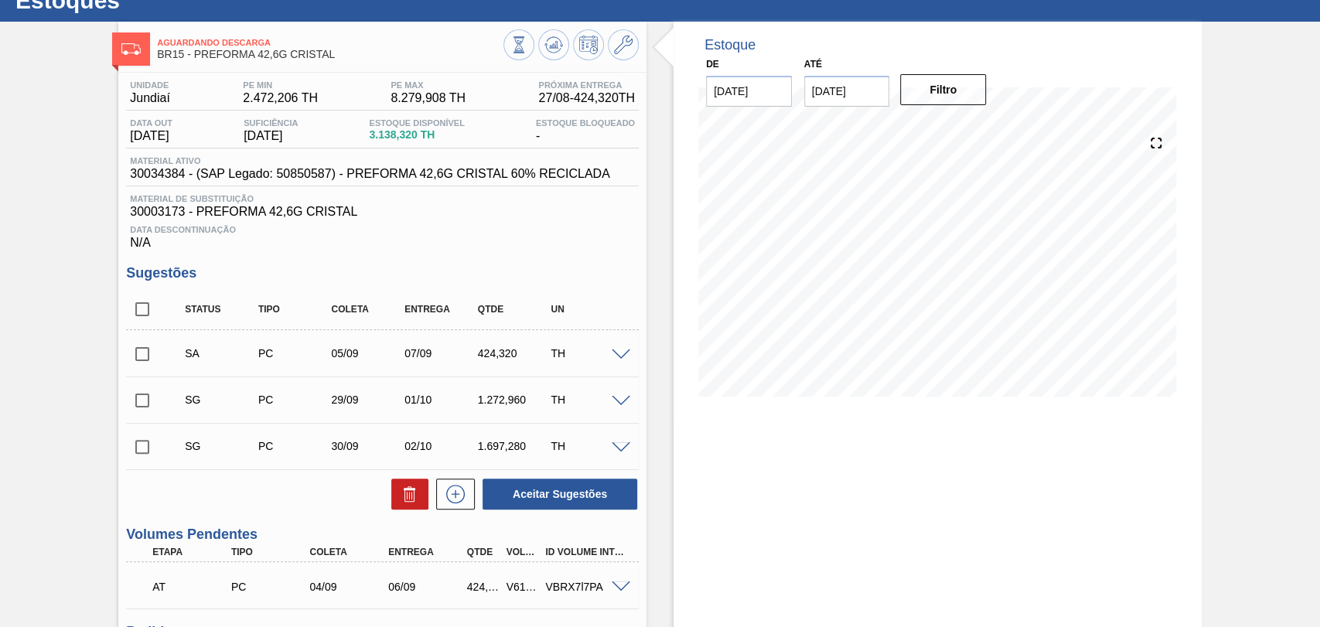
scroll to position [86, 0]
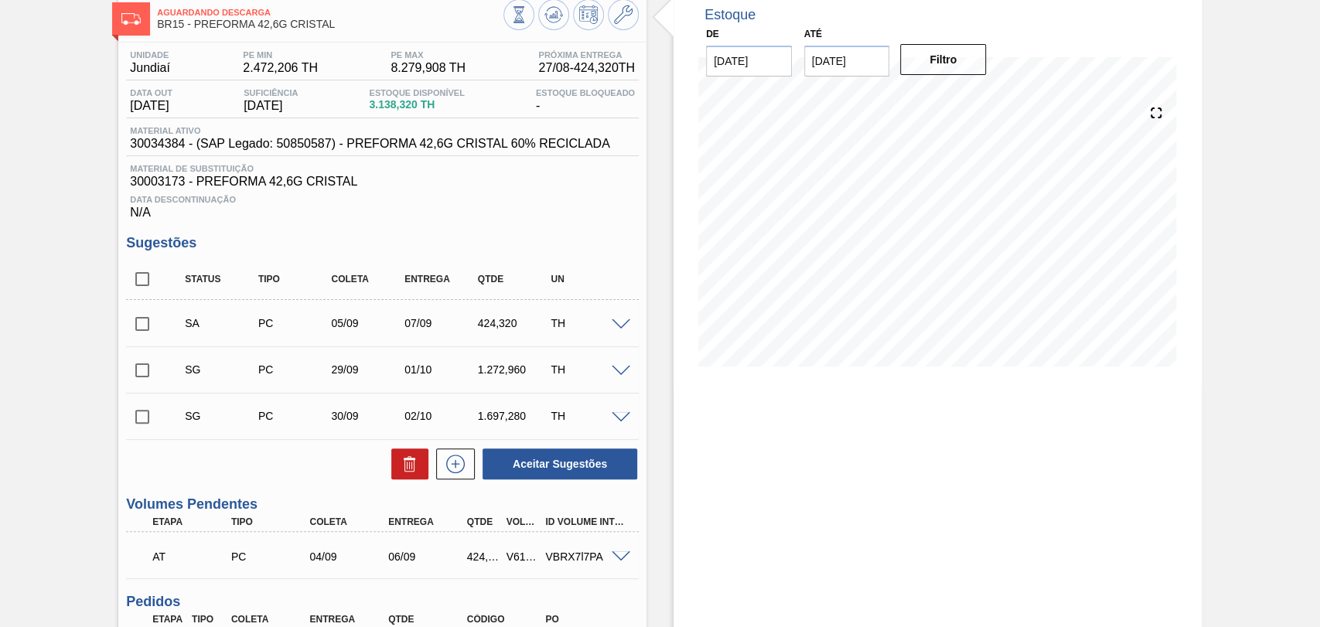
click at [621, 329] on span at bounding box center [621, 325] width 19 height 12
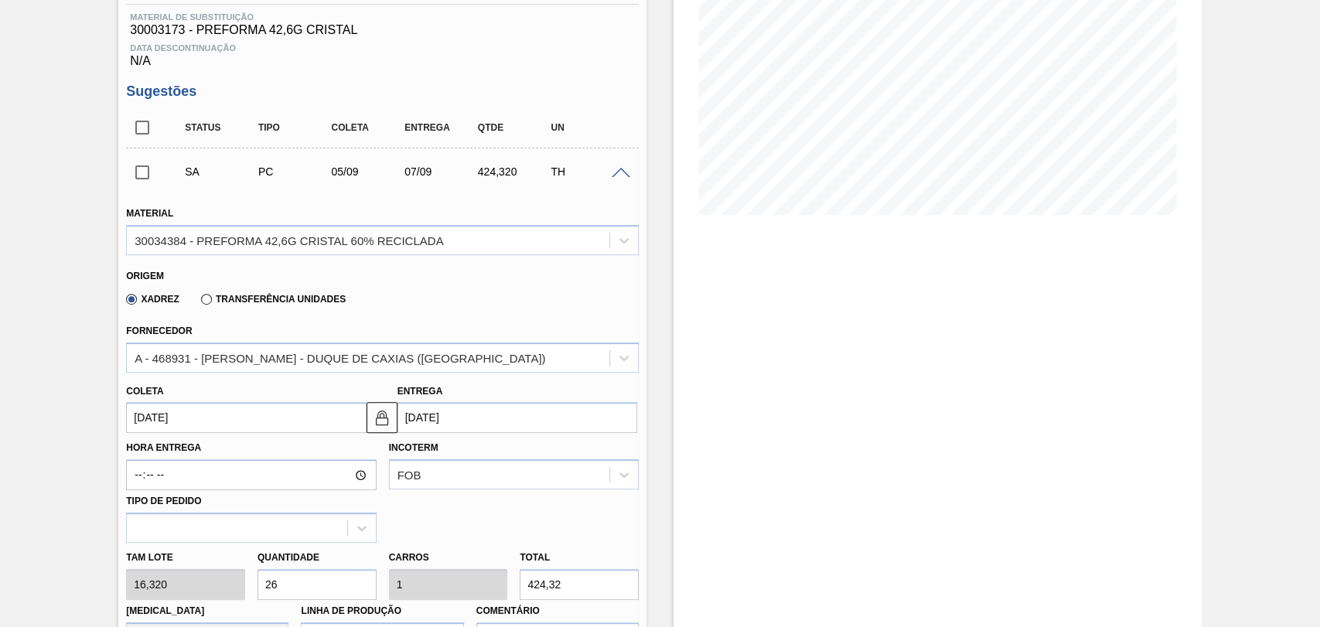
scroll to position [257, 0]
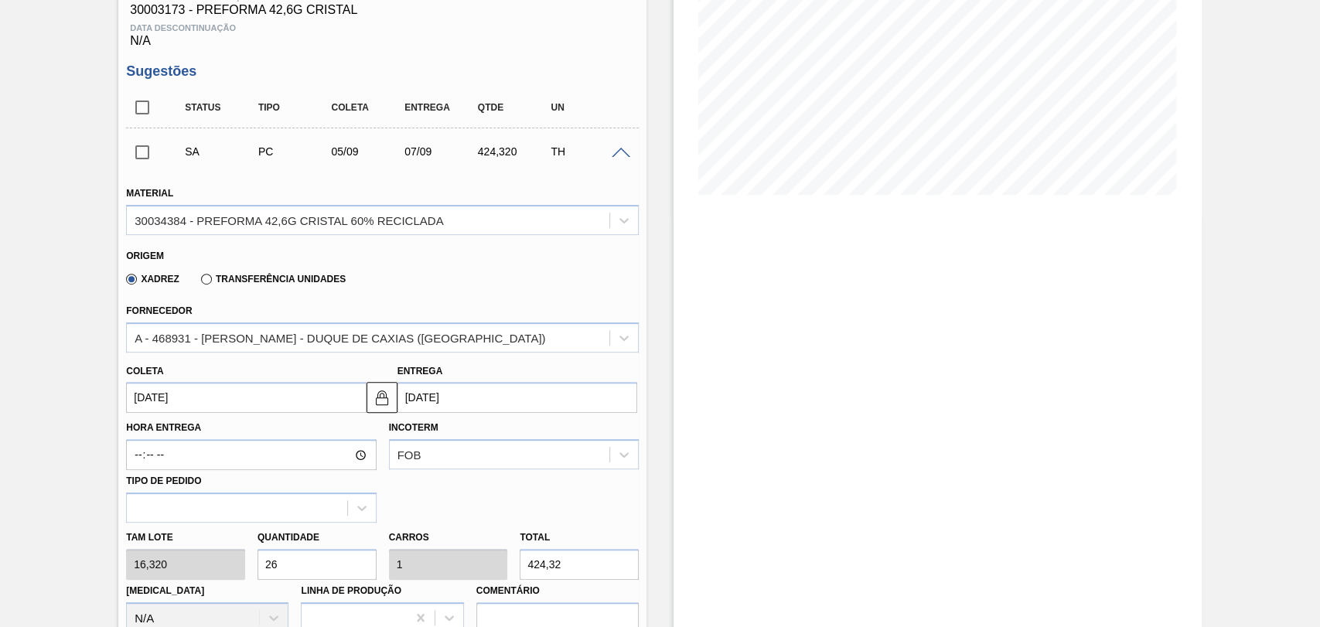
click at [208, 397] on input "[DATE]" at bounding box center [246, 397] width 240 height 31
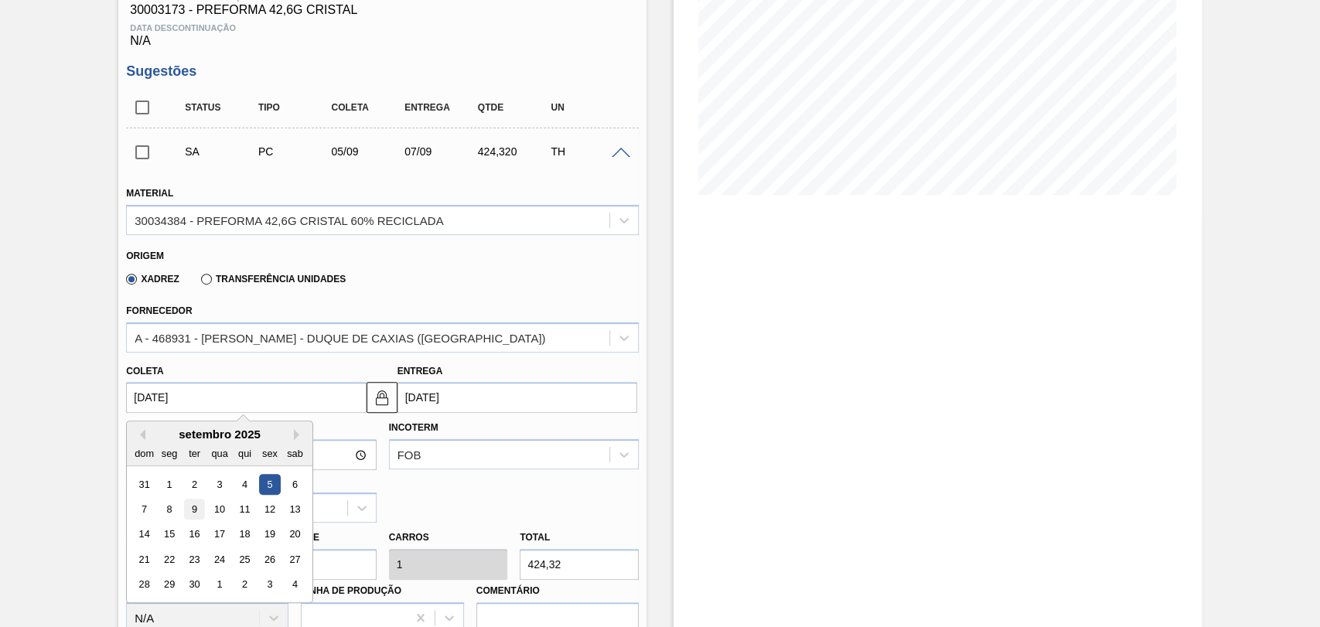
click at [194, 513] on div "9" at bounding box center [194, 509] width 21 height 21
type input "09/09/2025"
type input "11/09/2025"
click at [199, 412] on input "[DATE]" at bounding box center [246, 397] width 240 height 31
click at [172, 512] on div "8" at bounding box center [169, 509] width 21 height 21
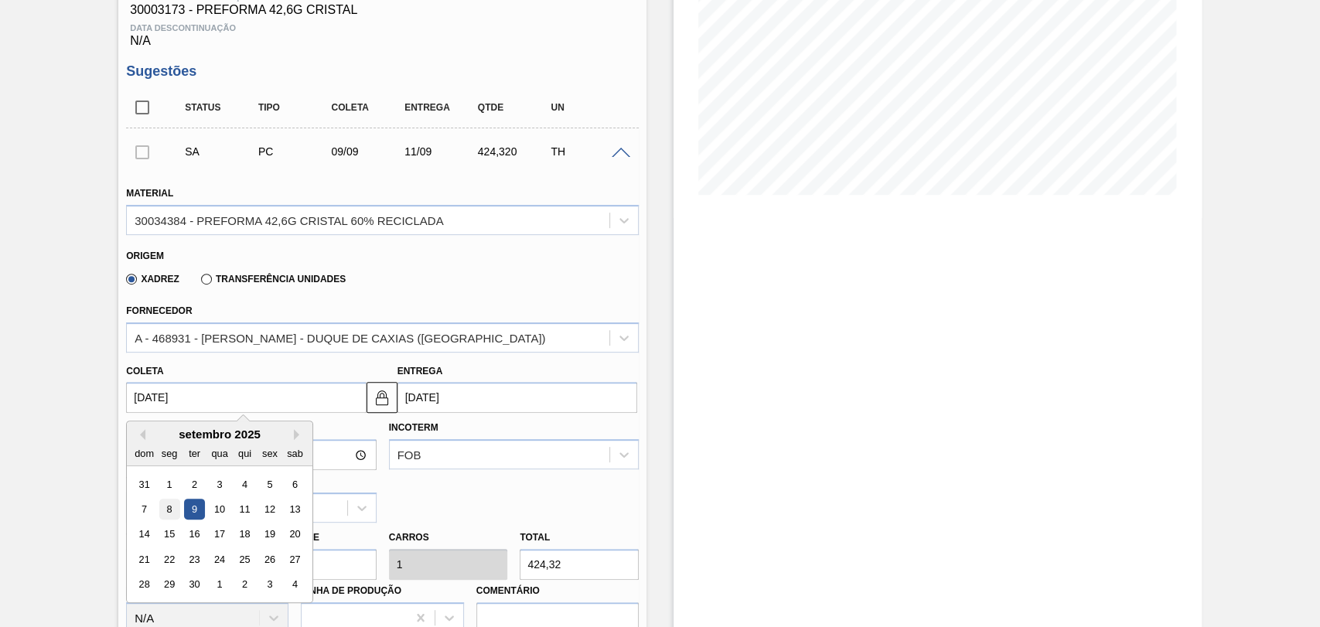
type input "[DATE]"
type input "10/09/2025"
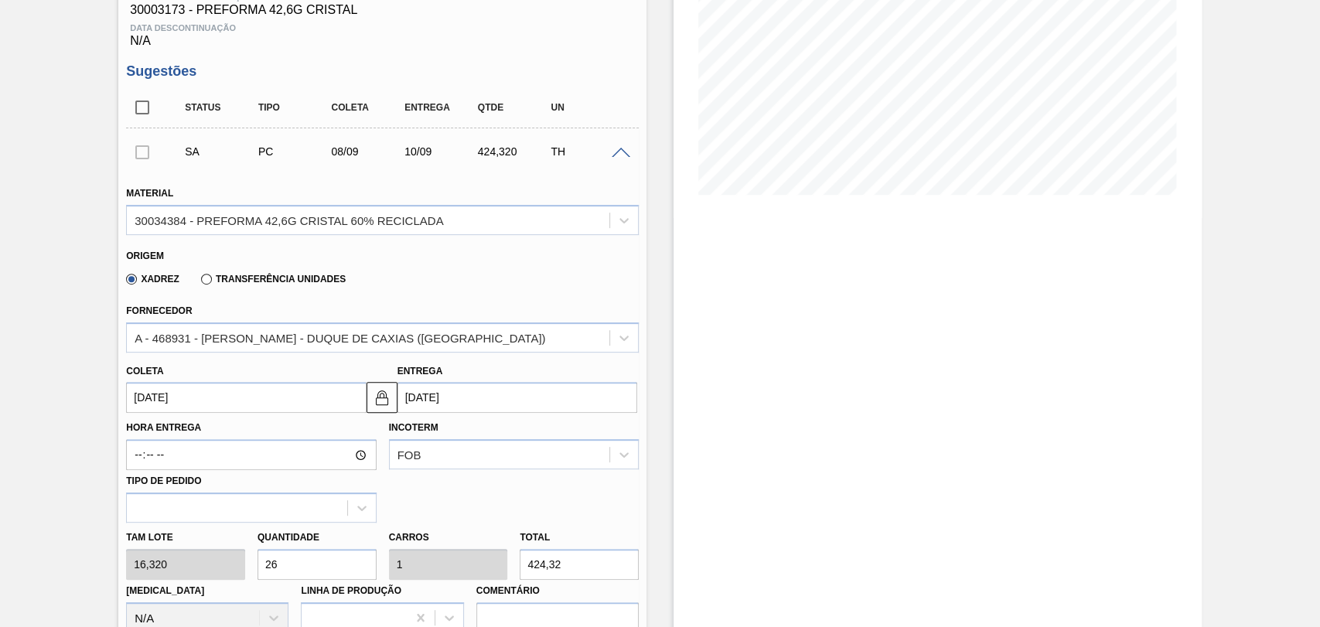
click at [414, 496] on div "Hora Entrega Incoterm FOB Tipo de pedido" at bounding box center [382, 468] width 525 height 110
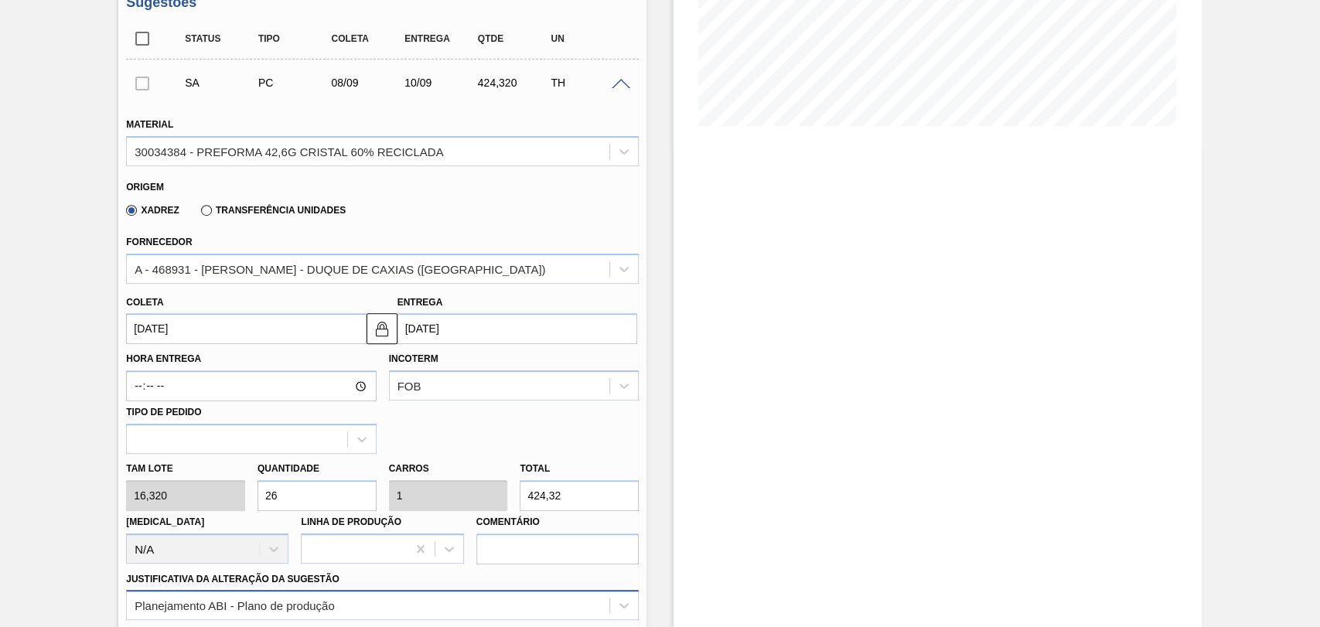
scroll to position [429, 0]
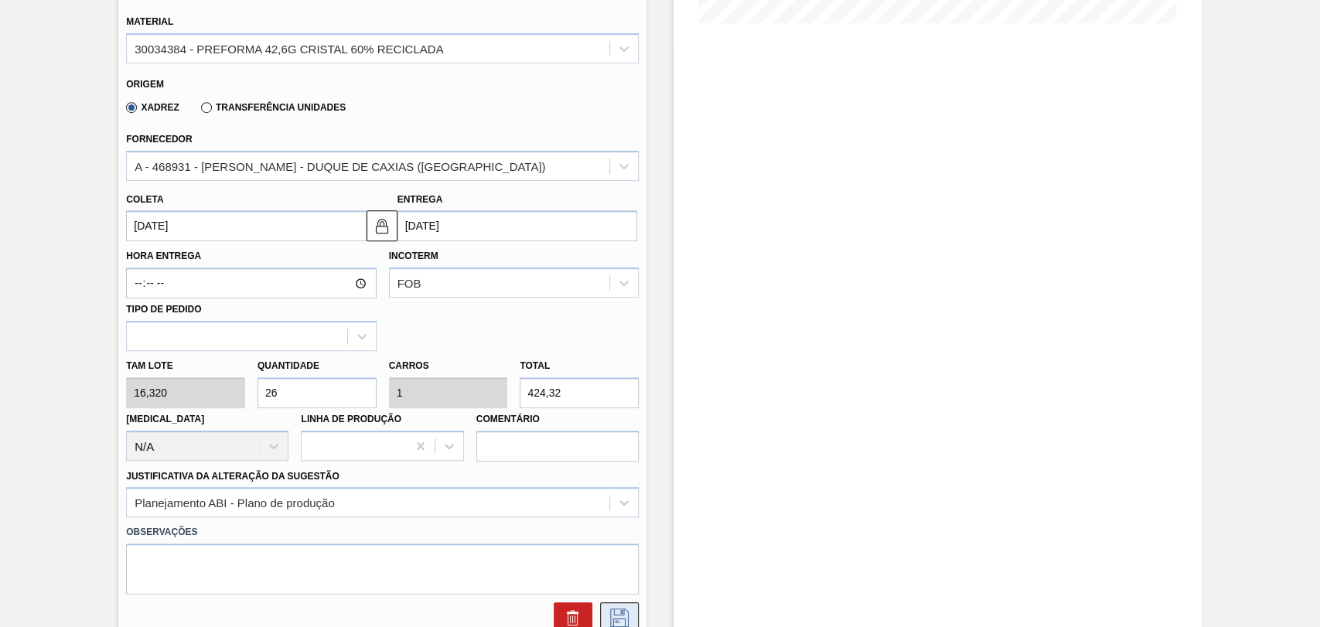
click at [622, 624] on icon at bounding box center [619, 618] width 25 height 19
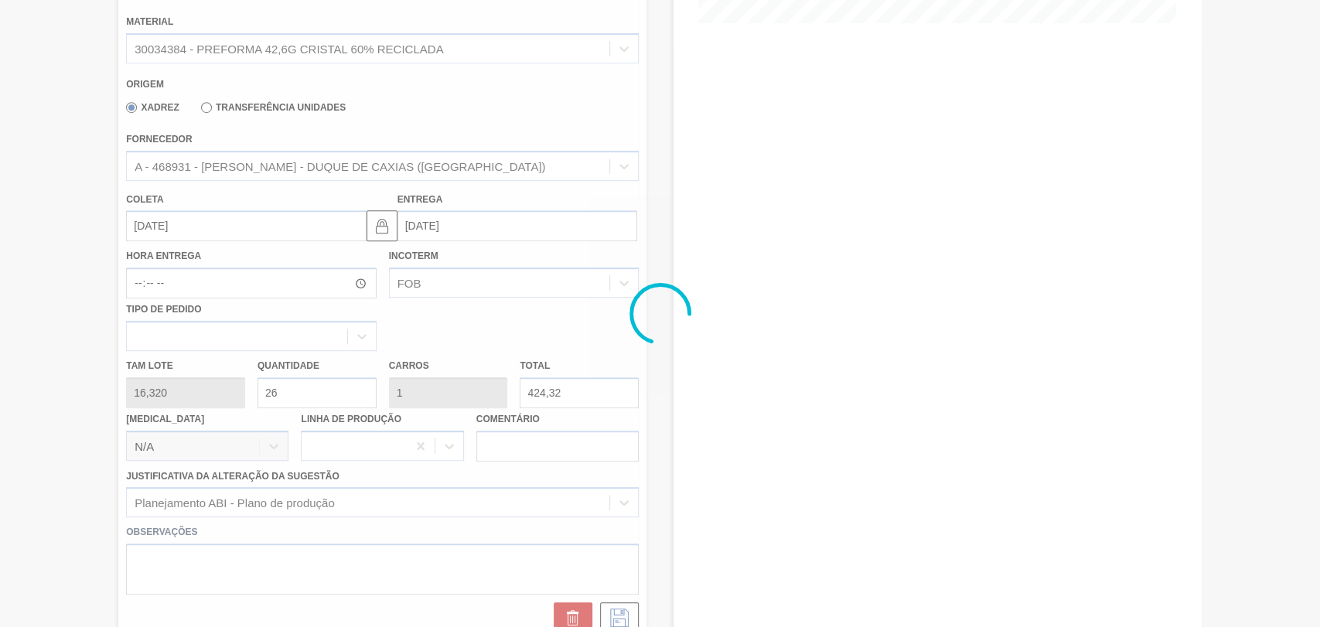
click at [63, 288] on div at bounding box center [660, 313] width 1320 height 627
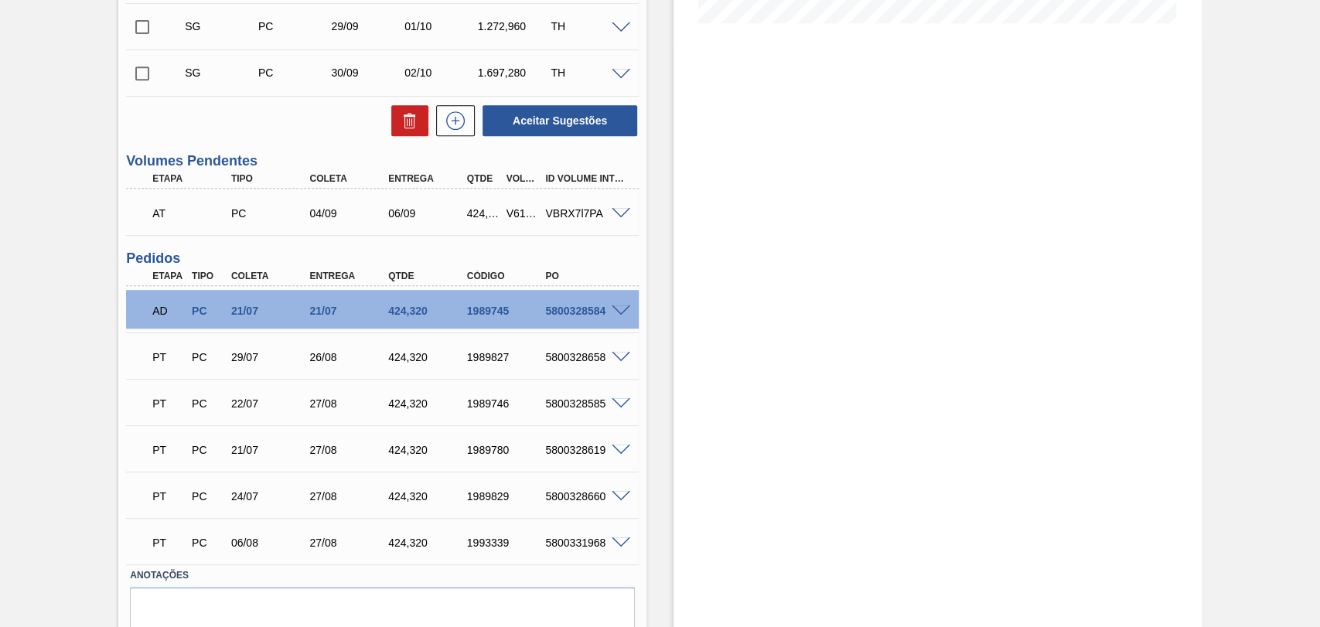
scroll to position [343, 0]
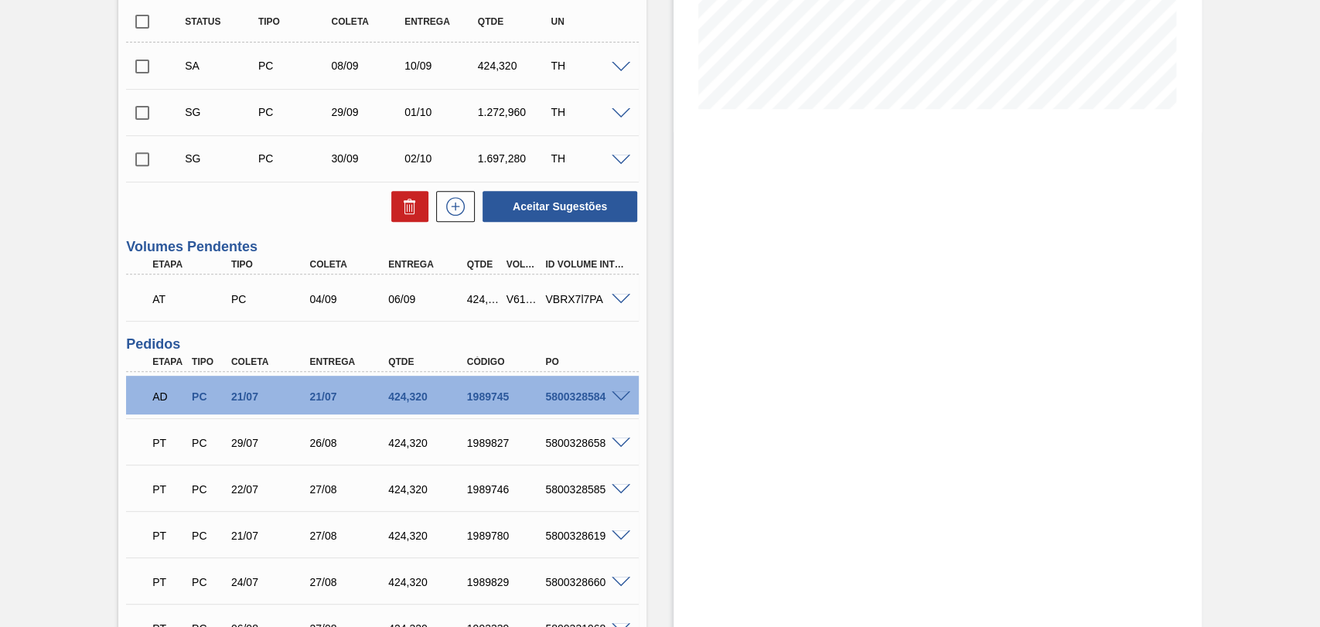
click at [670, 217] on div "Estoque De 27/08/2025 Até 10/10/2025 Filtro" at bounding box center [923, 255] width 555 height 1043
click at [131, 76] on input "checkbox" at bounding box center [142, 66] width 32 height 32
click at [544, 202] on button "Aceitar Sugestões" at bounding box center [560, 206] width 155 height 31
checkbox input "false"
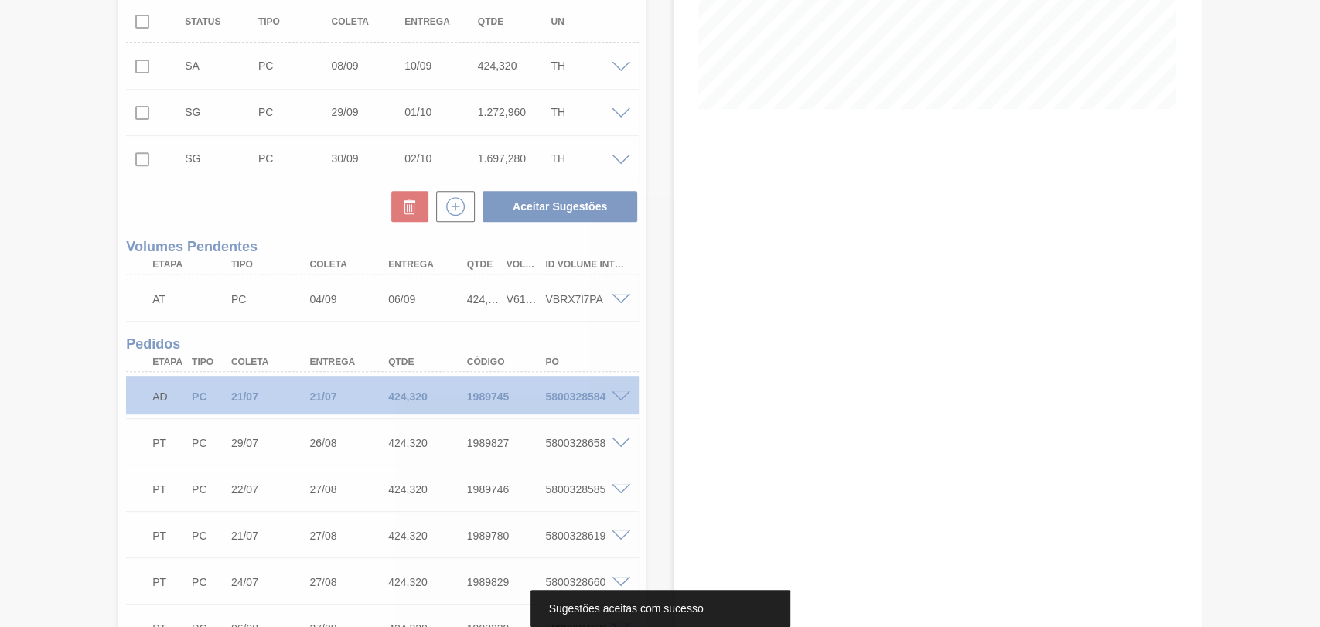
click at [677, 202] on div at bounding box center [660, 313] width 1320 height 627
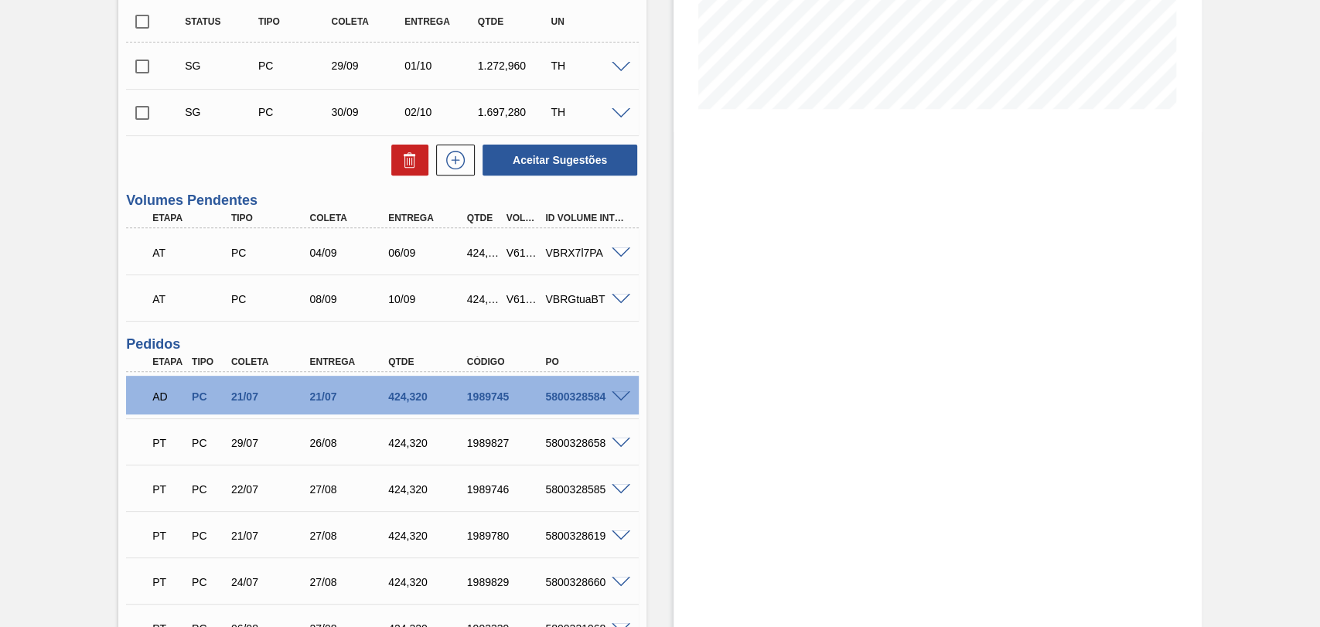
click at [673, 277] on div "Estoque De 27/08/2025 Até 10/10/2025 Filtro" at bounding box center [937, 255] width 528 height 1043
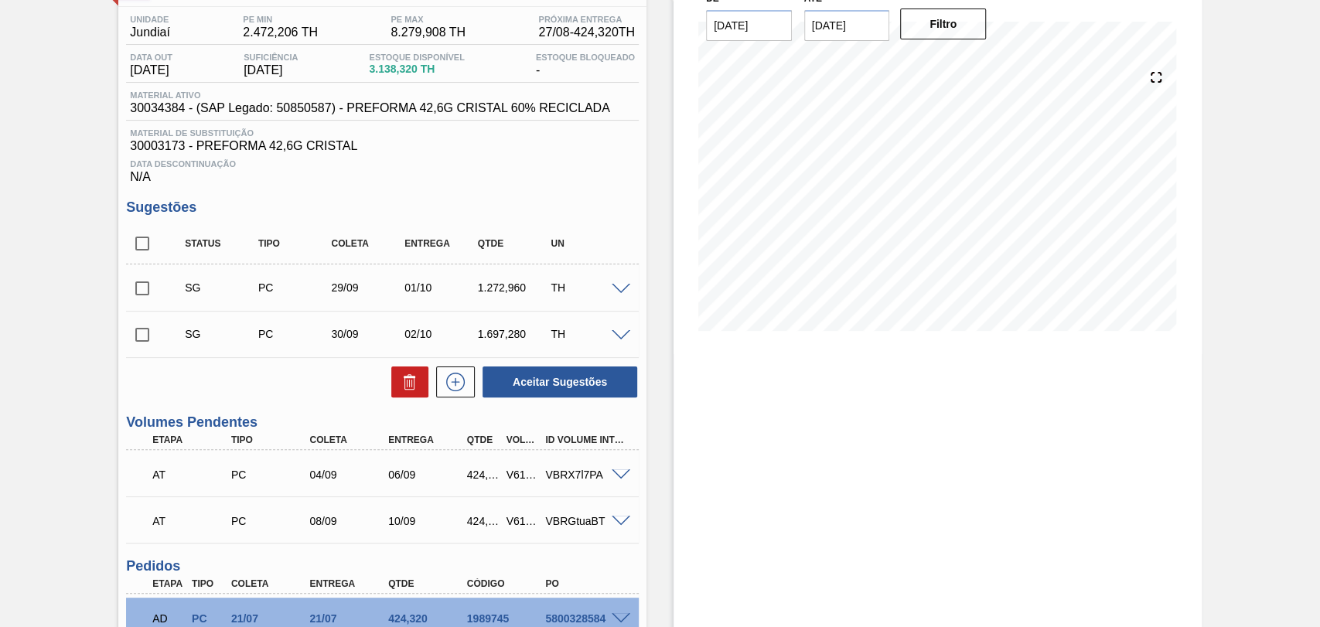
scroll to position [0, 0]
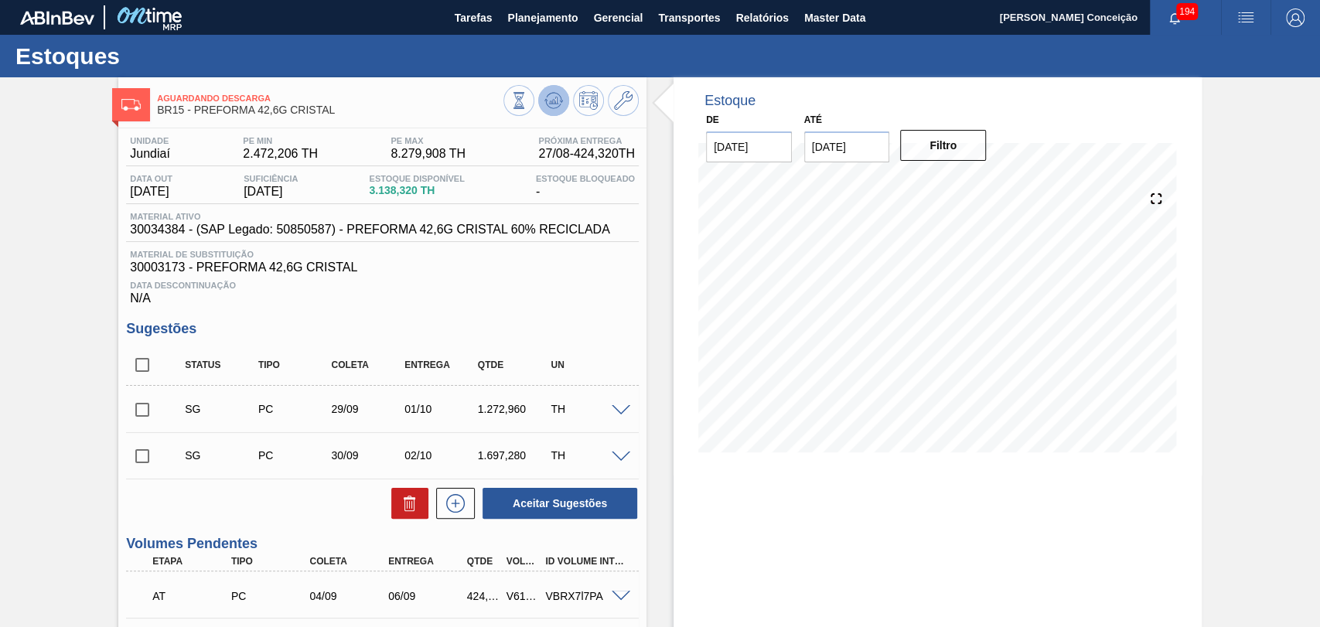
click at [563, 106] on button at bounding box center [553, 100] width 31 height 31
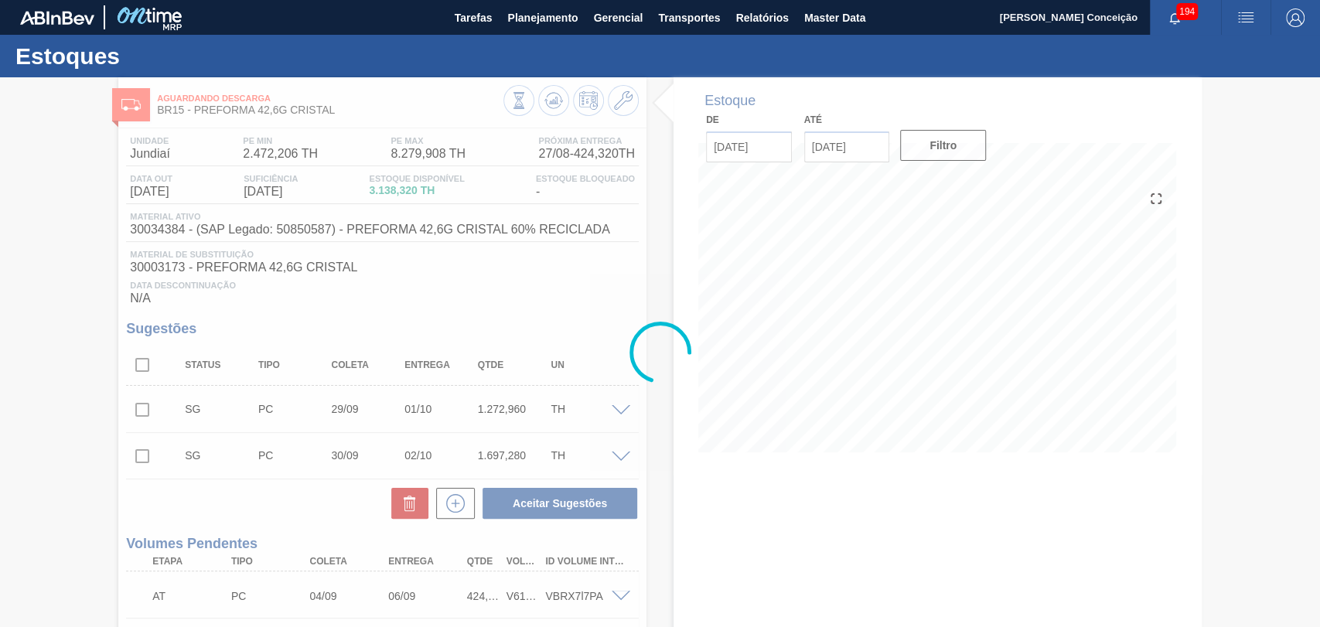
click at [604, 336] on div at bounding box center [660, 352] width 1320 height 550
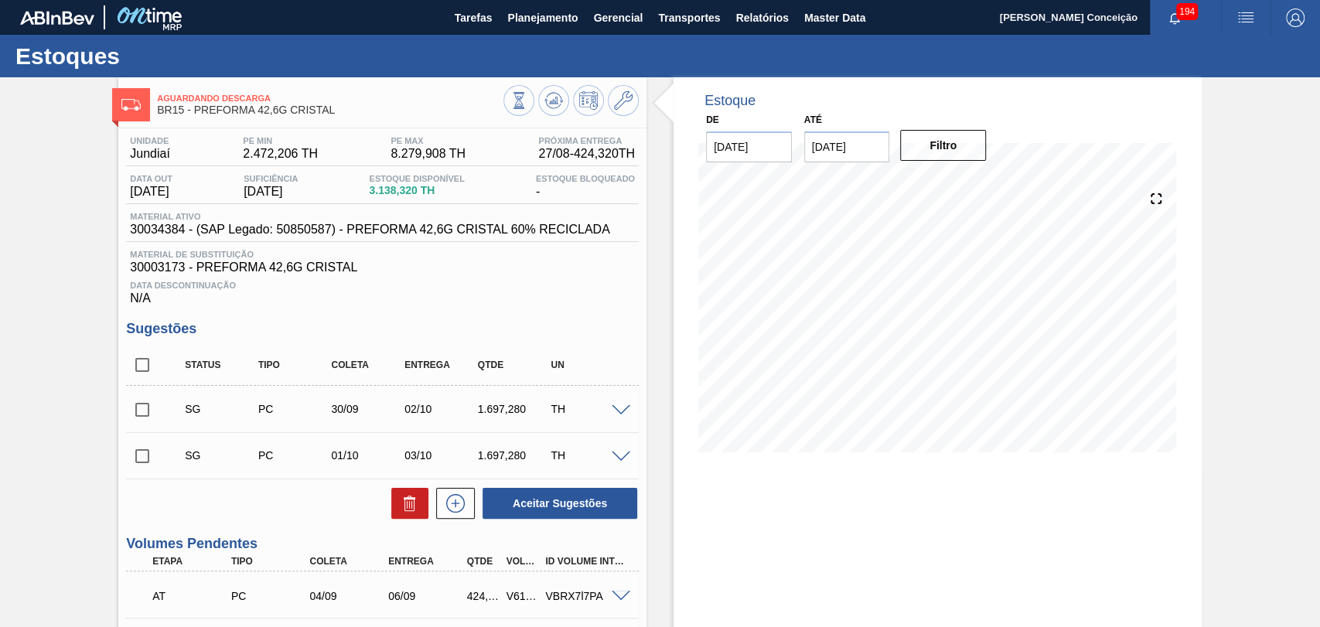
click at [532, 278] on div "Data Descontinuação N/A" at bounding box center [382, 290] width 513 height 31
click at [524, 274] on span "30003173 - PREFORMA 42,6G CRISTAL" at bounding box center [382, 268] width 505 height 14
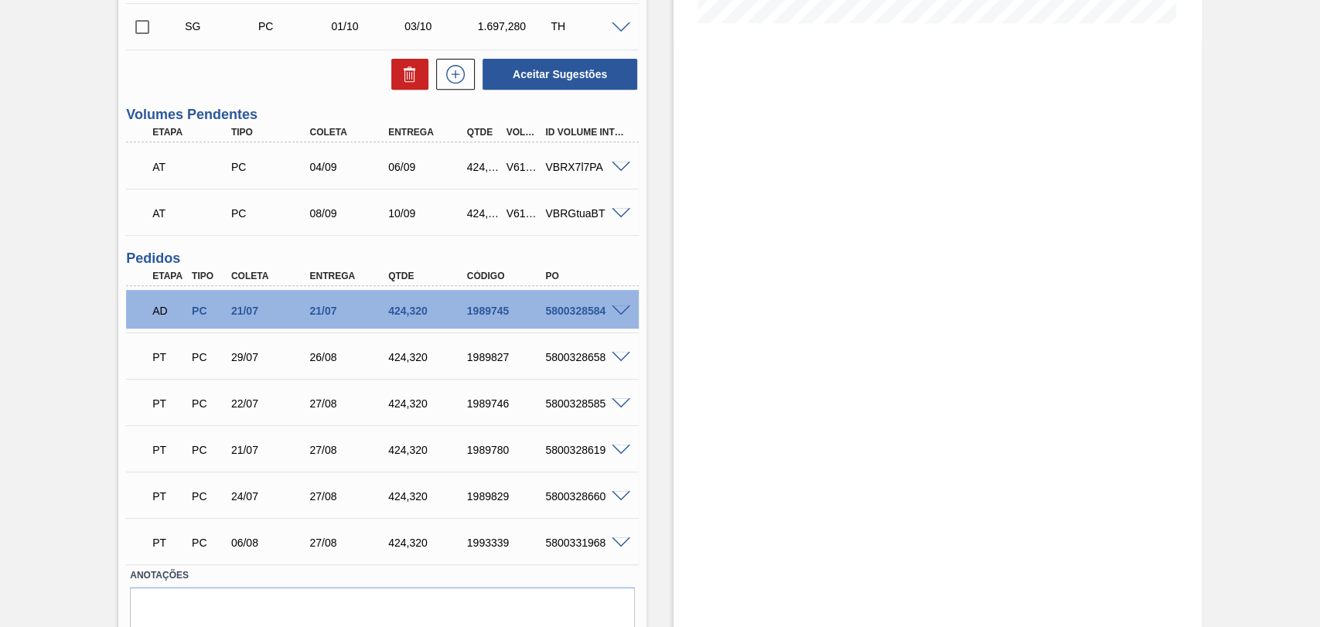
scroll to position [172, 0]
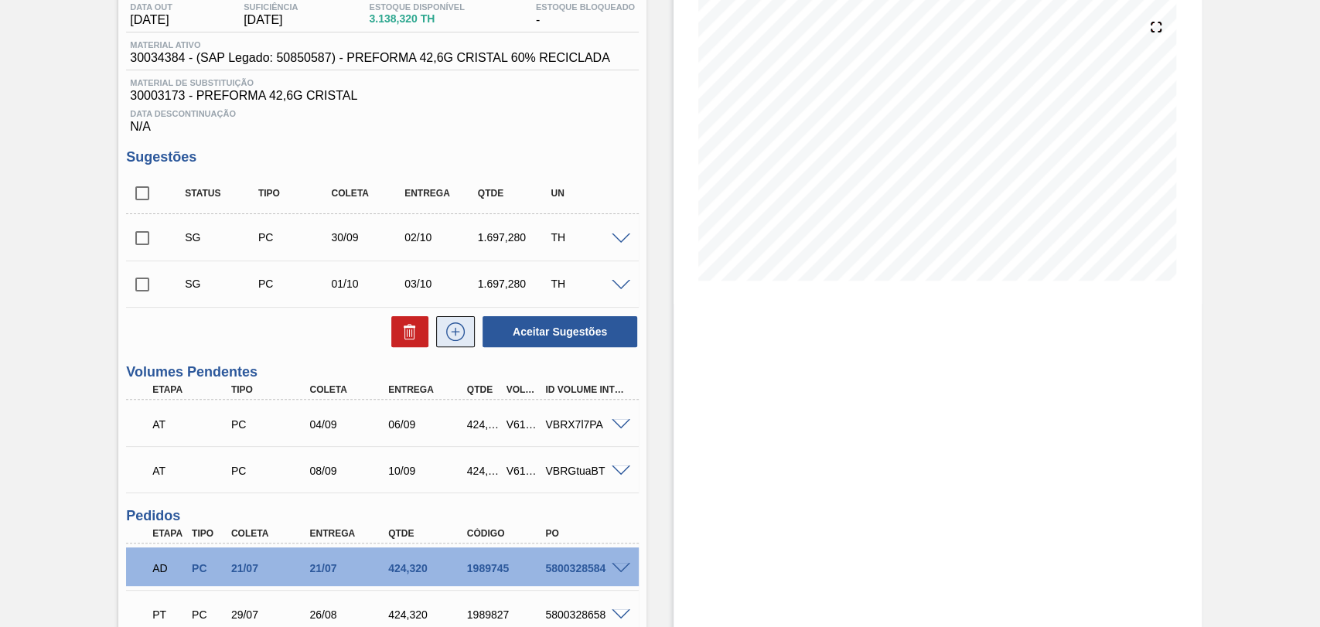
click at [458, 346] on button at bounding box center [455, 331] width 39 height 31
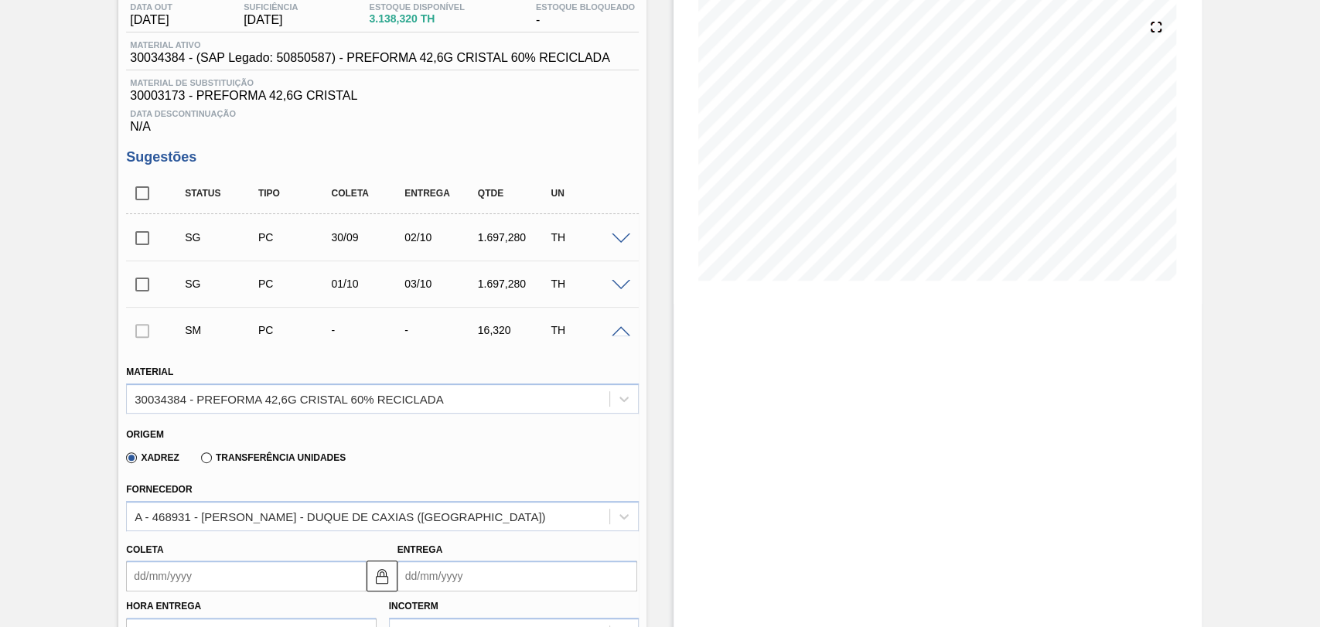
scroll to position [343, 0]
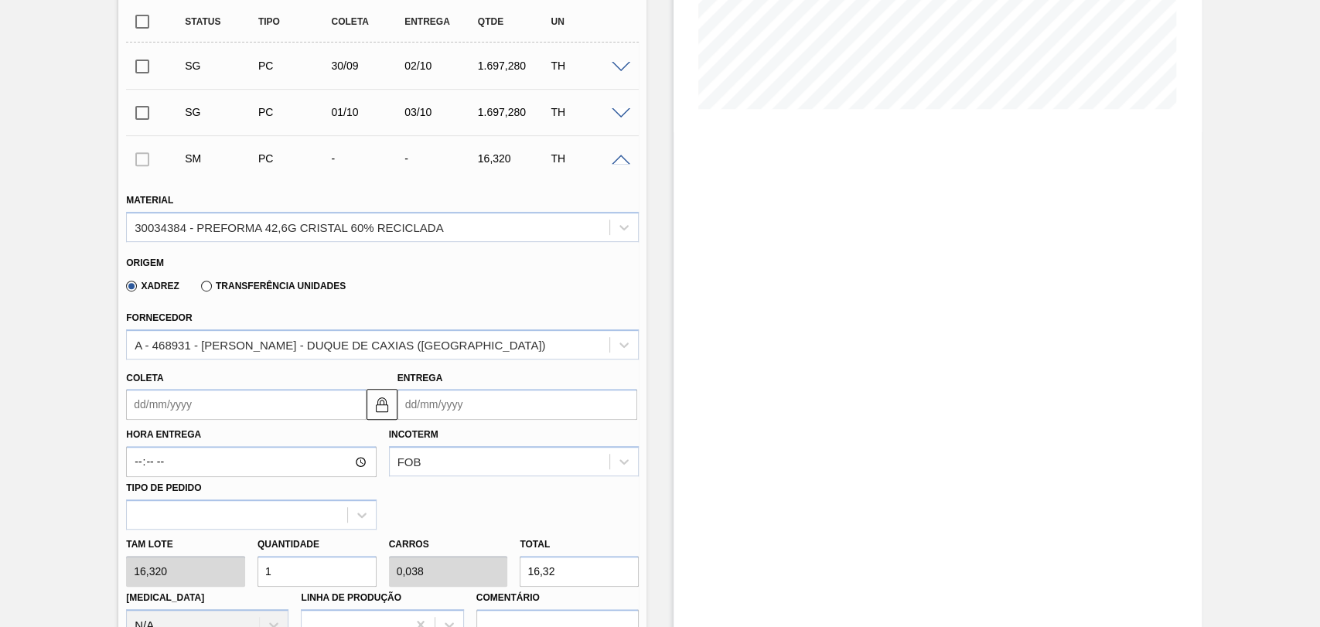
click at [217, 416] on input "Coleta" at bounding box center [246, 404] width 240 height 31
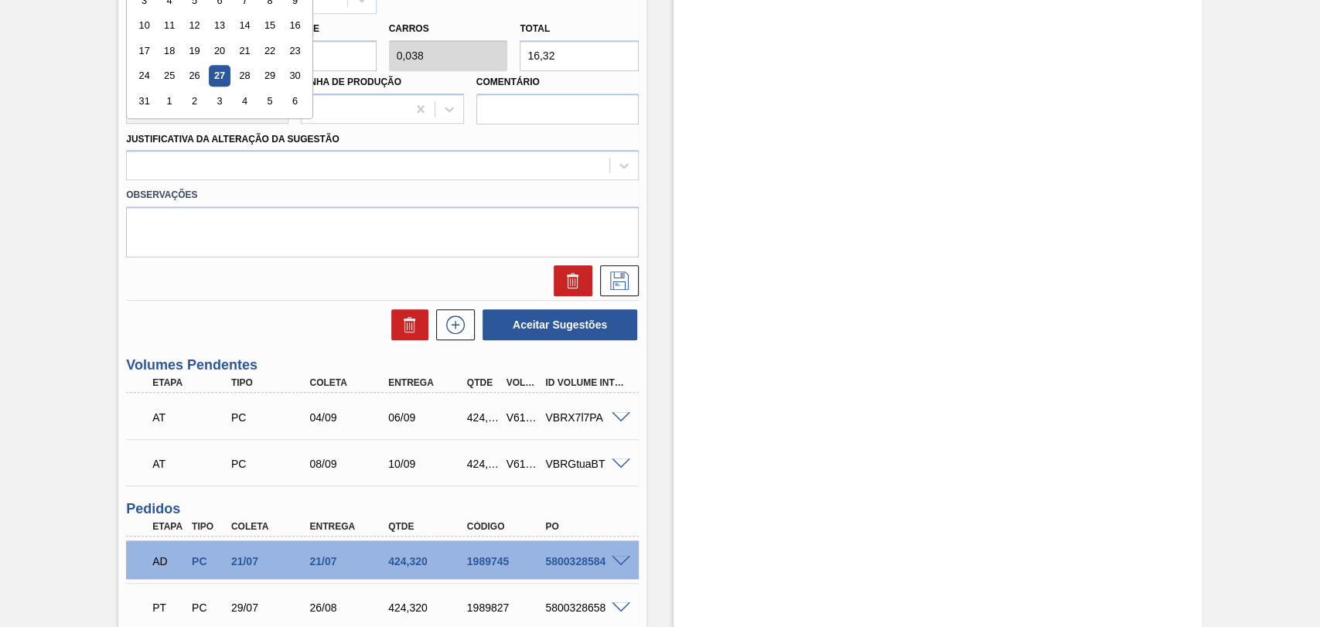
scroll to position [601, 0]
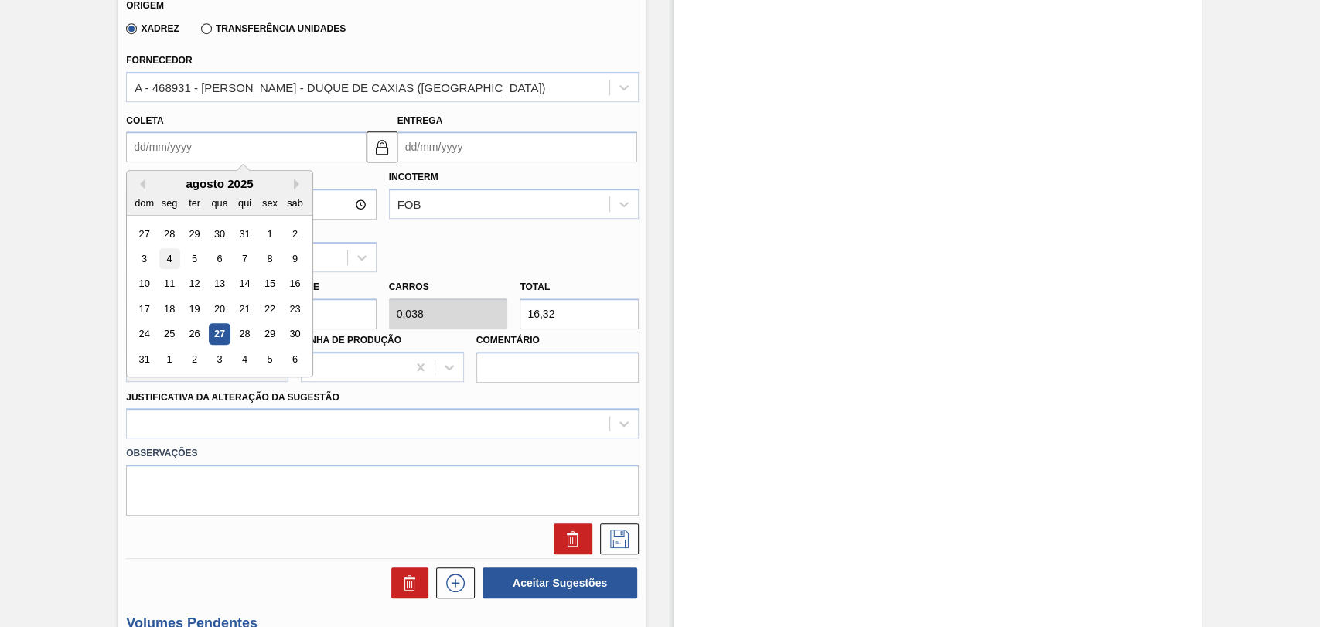
click at [168, 268] on div "4" at bounding box center [169, 258] width 21 height 21
type input "04/08/2025"
type input "06/08/2025"
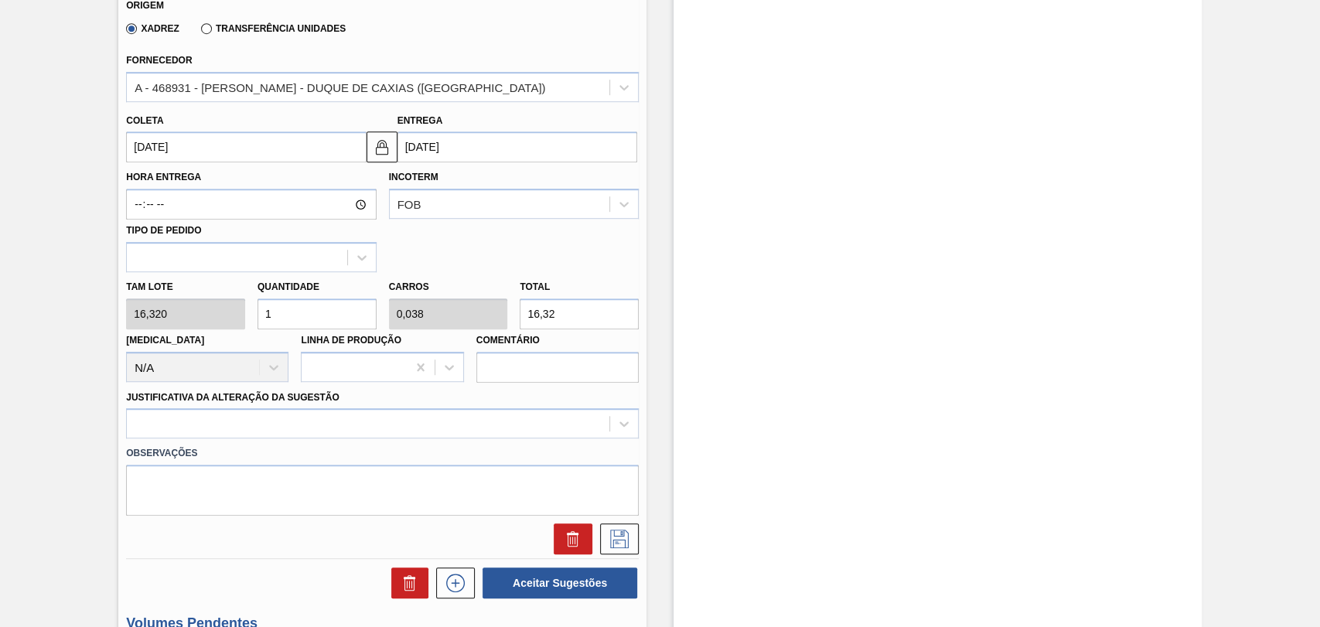
click at [225, 150] on input "04/08/2025" at bounding box center [246, 146] width 240 height 31
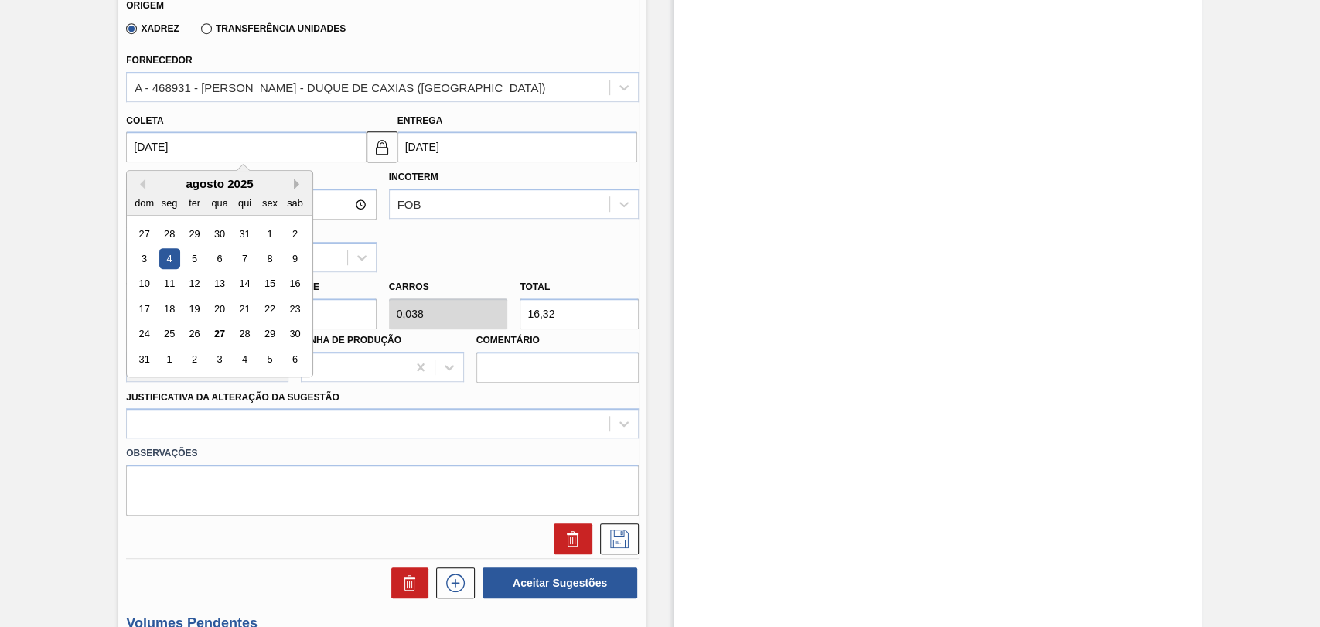
click at [294, 186] on button "Next Month" at bounding box center [299, 184] width 11 height 11
click at [251, 237] on div "4" at bounding box center [244, 233] width 21 height 21
type input "[DATE]"
type input "06/09/2025"
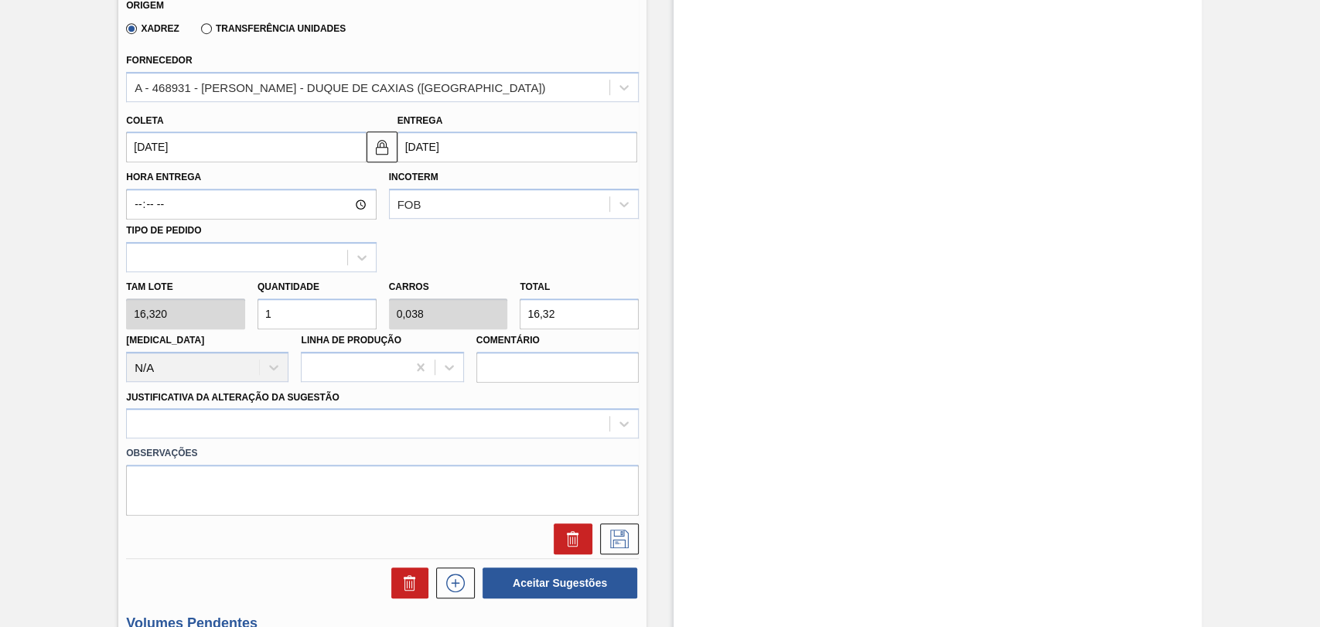
drag, startPoint x: 305, startPoint y: 316, endPoint x: 198, endPoint y: 315, distance: 106.7
click at [251, 316] on div "Quantidade 1" at bounding box center [316, 302] width 131 height 53
type input "2"
type input "0,077"
type input "32,64"
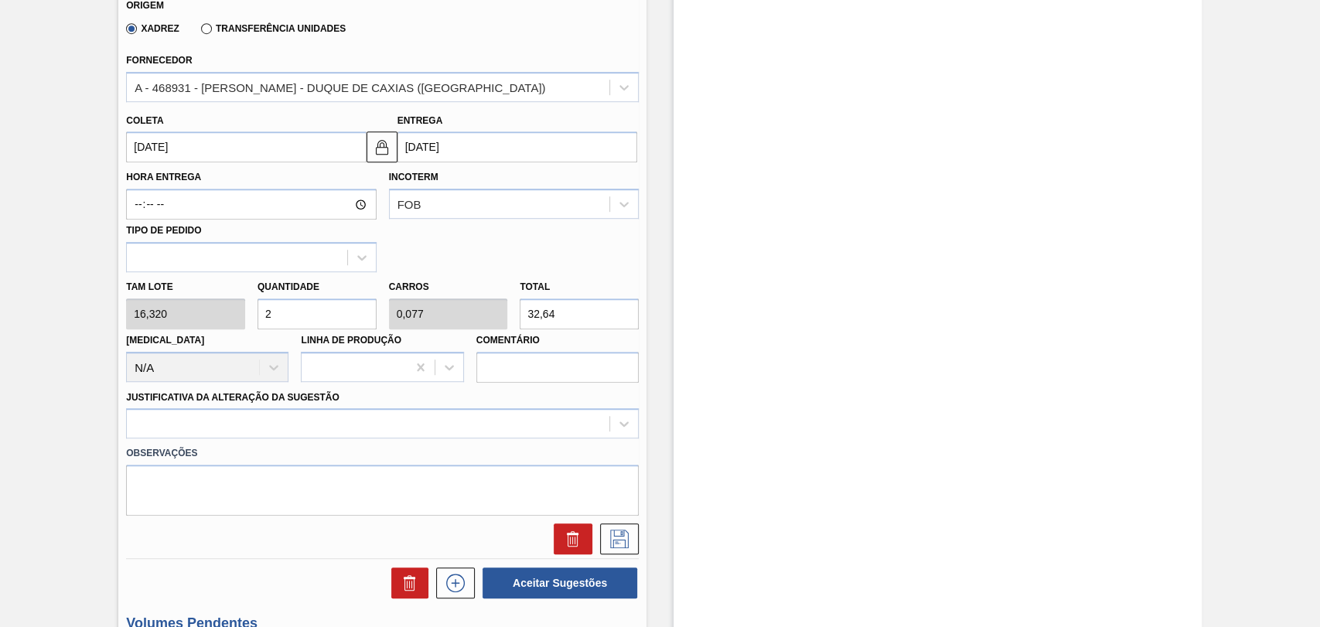
type input "26"
type input "1"
type input "424,32"
type input "26"
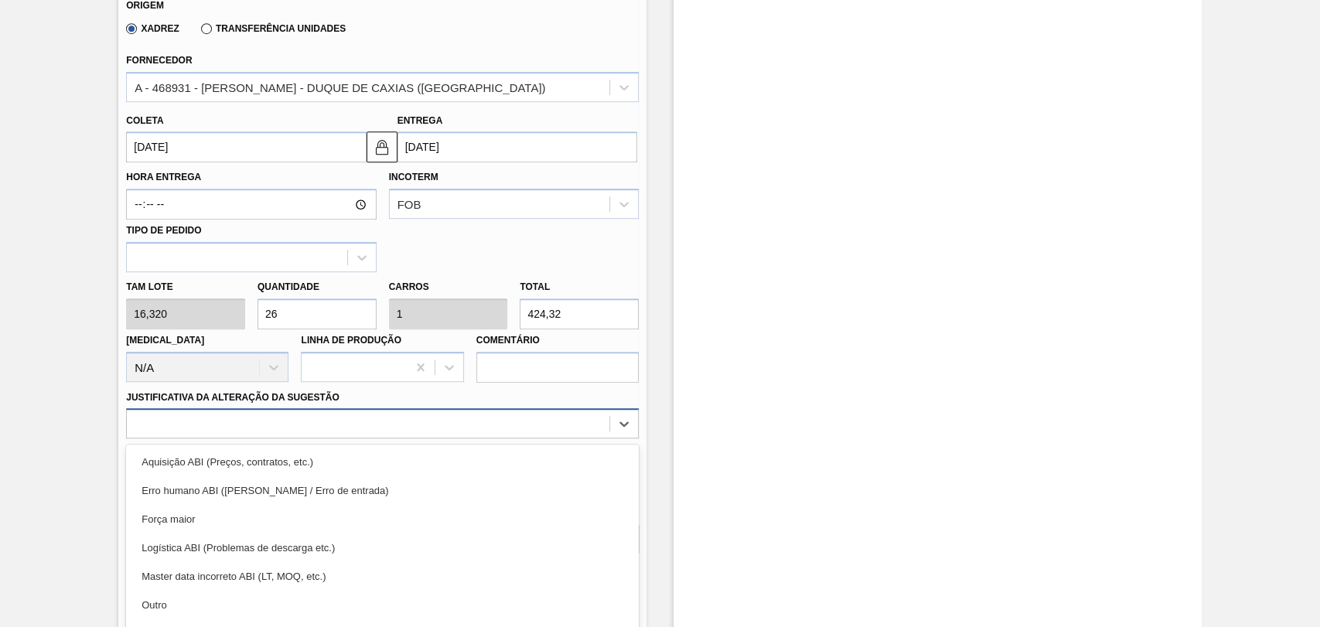
click at [204, 429] on div "option Erro humano ABI (Cálculo / Erro de entrada) focused, 2 of 18. 18 results…" at bounding box center [382, 423] width 513 height 30
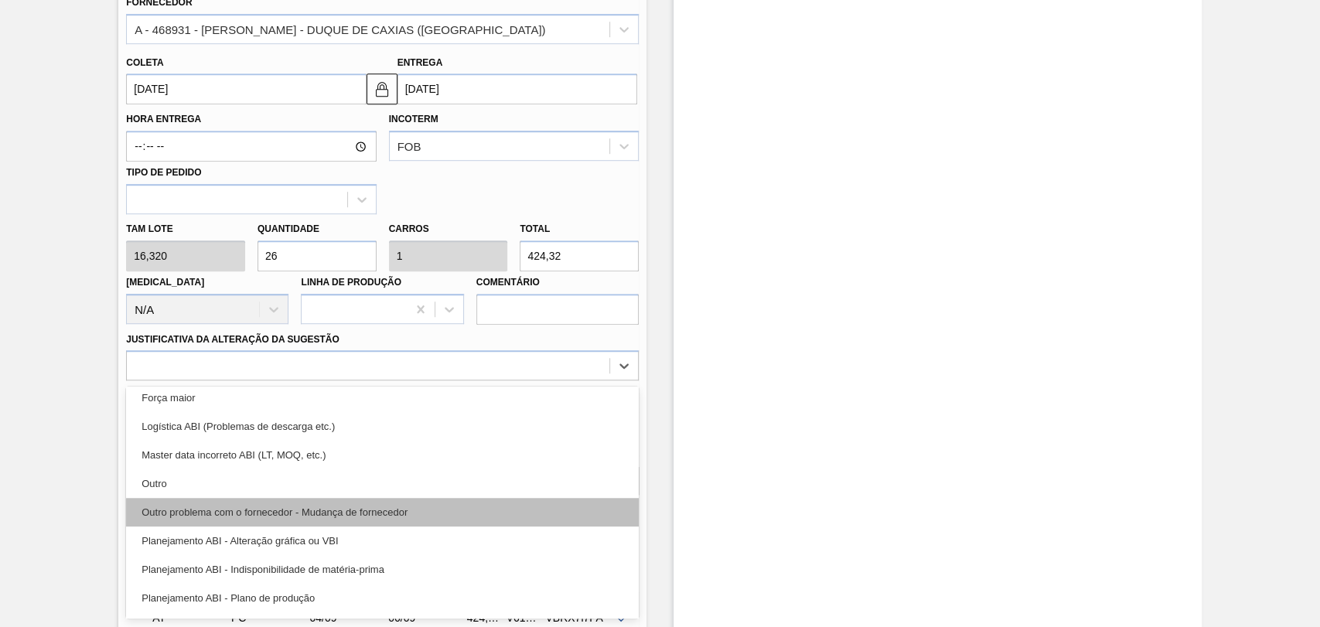
scroll to position [86, 0]
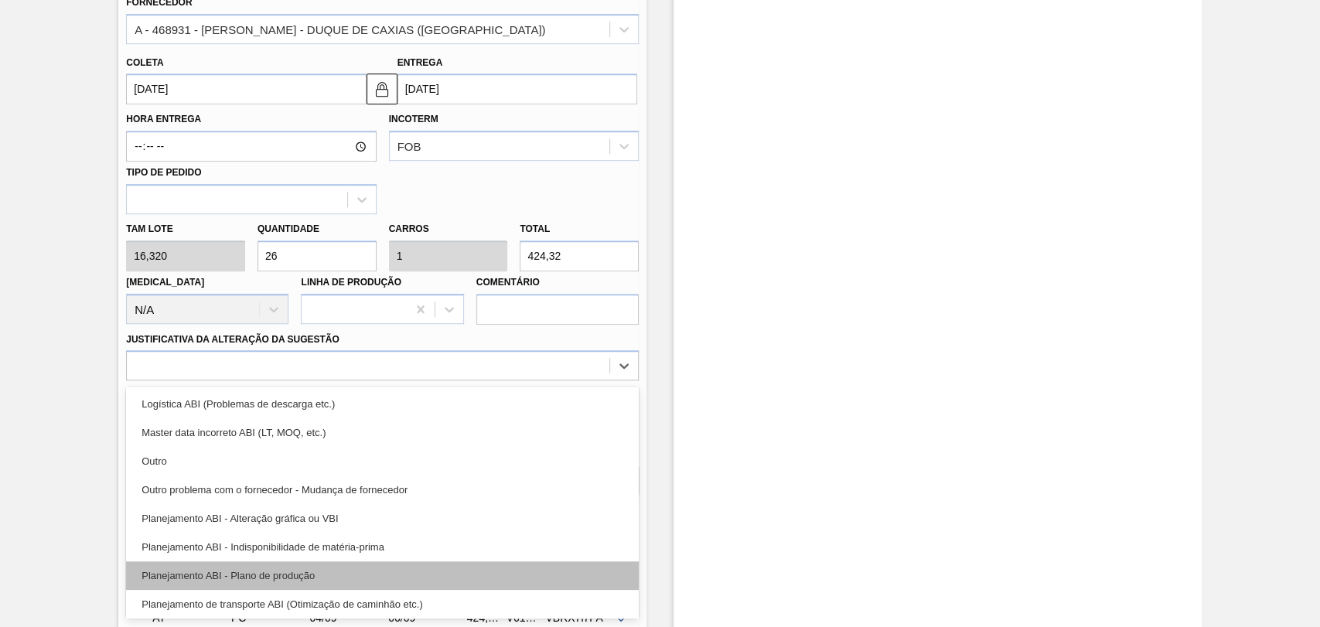
click at [288, 578] on div "Planejamento ABI - Plano de produção" at bounding box center [382, 575] width 513 height 29
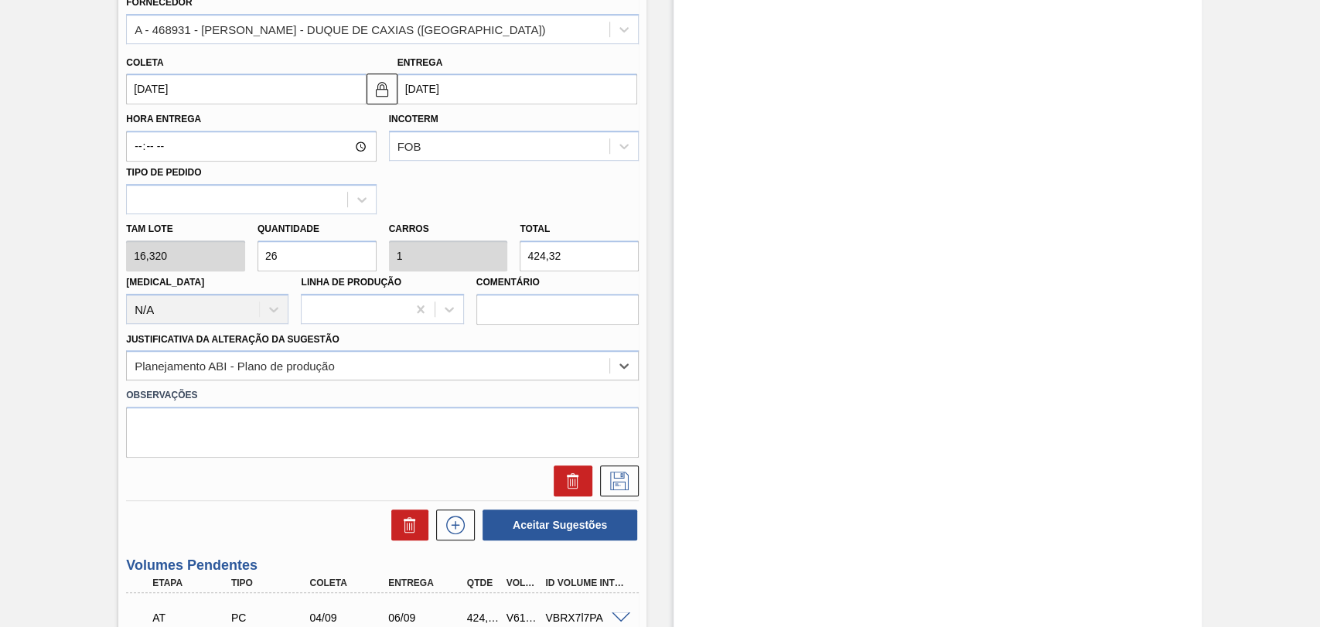
click at [642, 488] on div at bounding box center [382, 480] width 525 height 31
click at [623, 490] on icon at bounding box center [619, 481] width 25 height 19
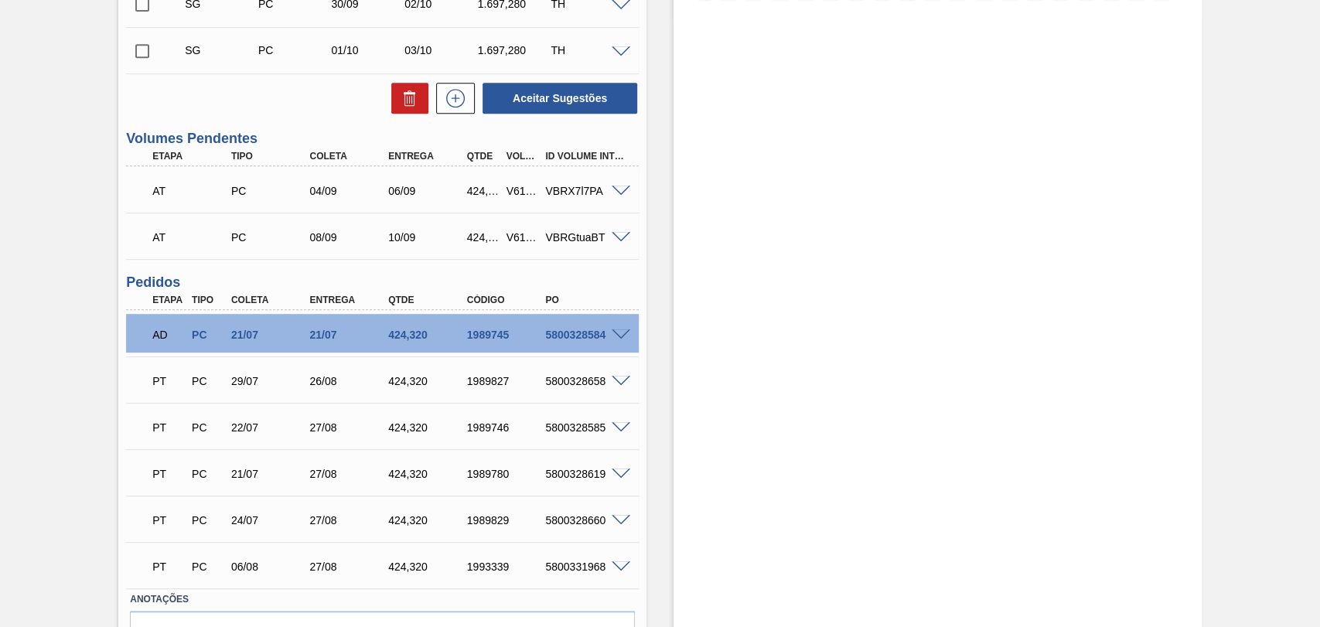
scroll to position [370, 0]
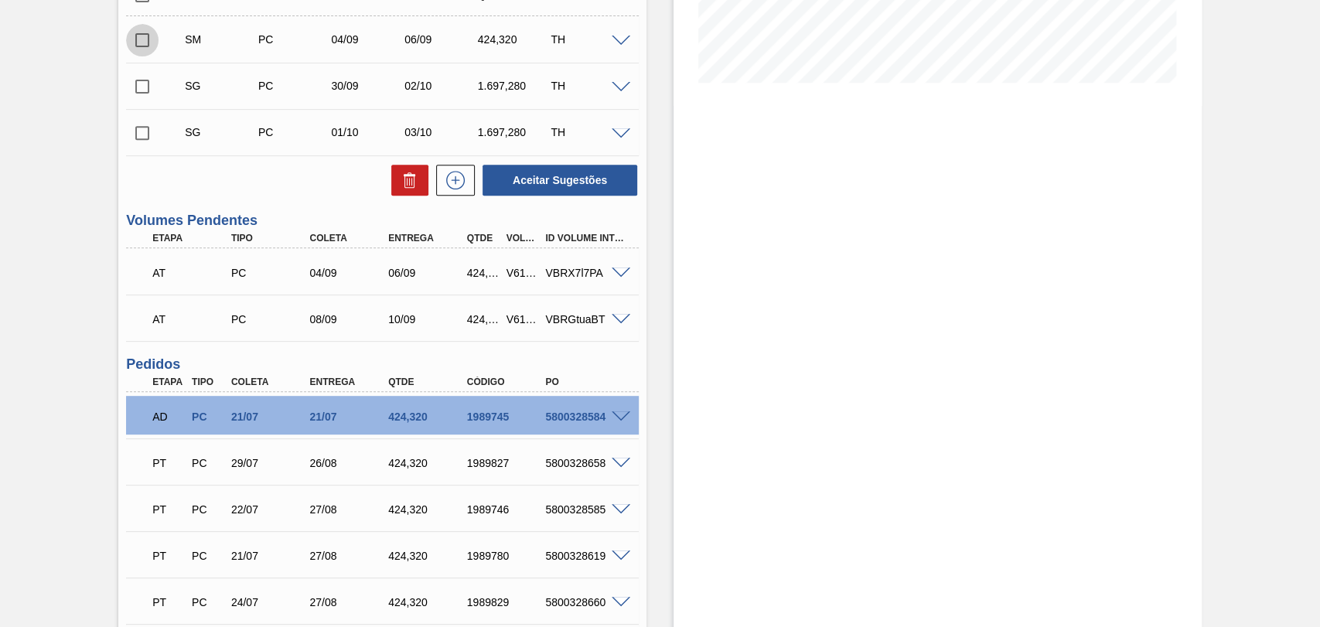
click at [136, 51] on input "checkbox" at bounding box center [142, 40] width 32 height 32
checkbox input "true"
click at [547, 176] on button "Aceitar Sugestões" at bounding box center [560, 180] width 155 height 31
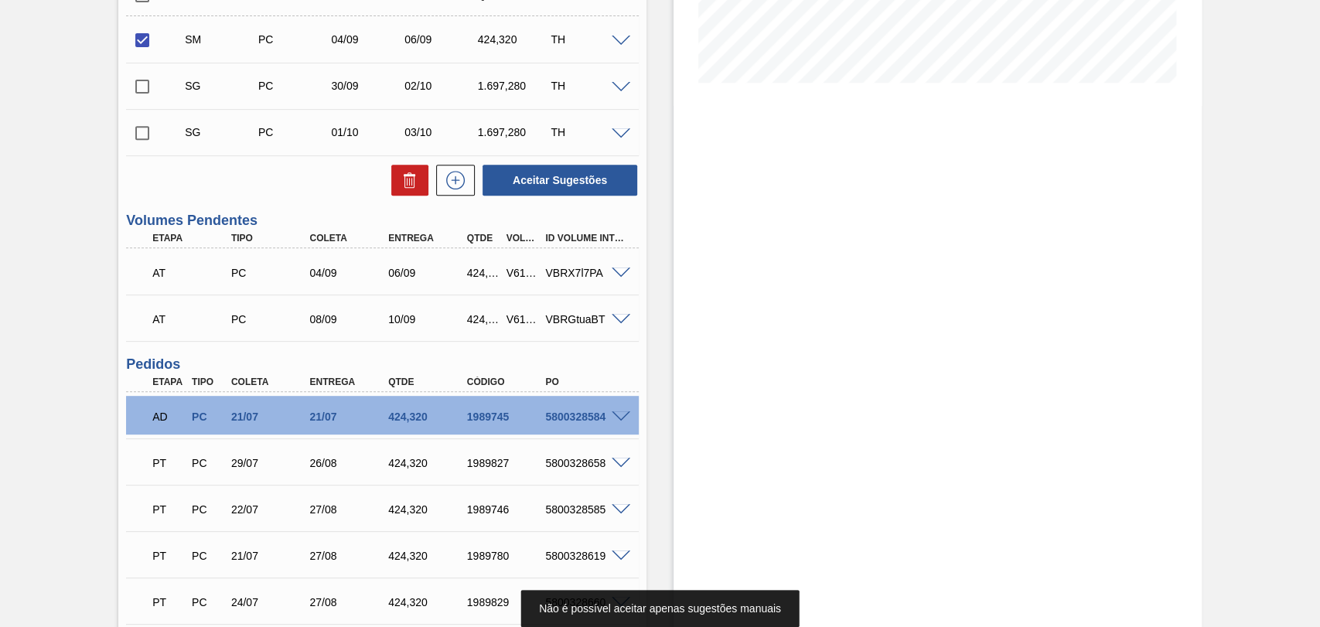
click at [148, 87] on input "checkbox" at bounding box center [142, 86] width 32 height 32
checkbox input "true"
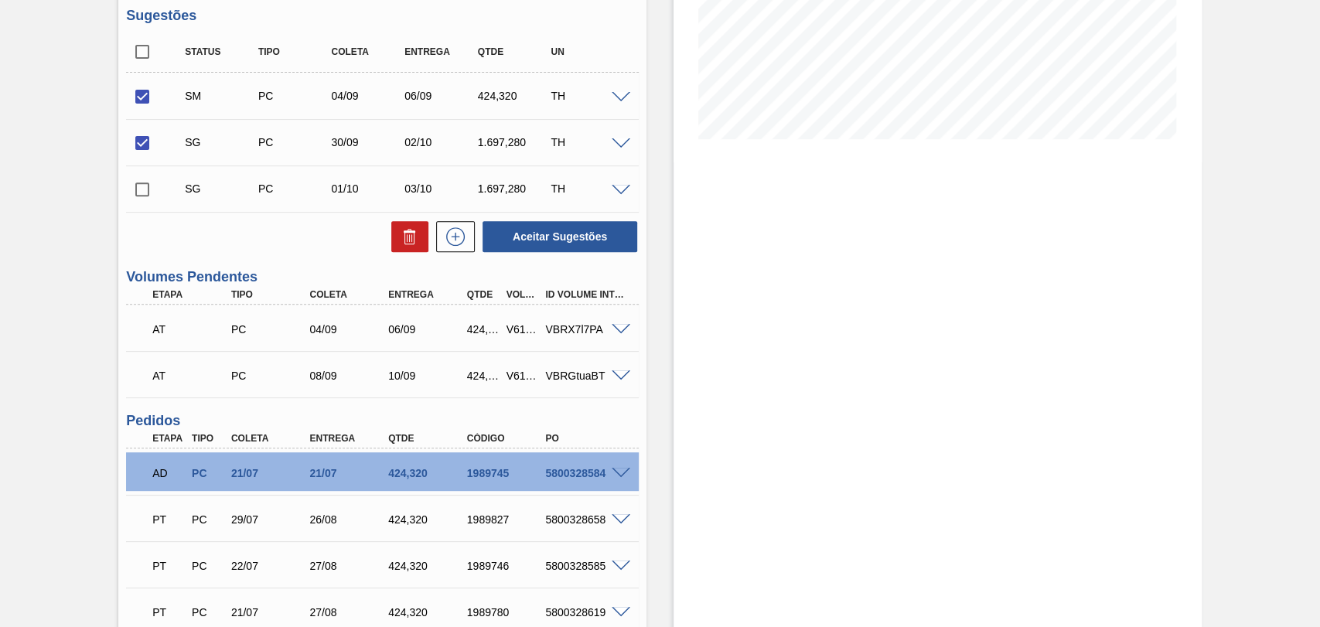
scroll to position [284, 0]
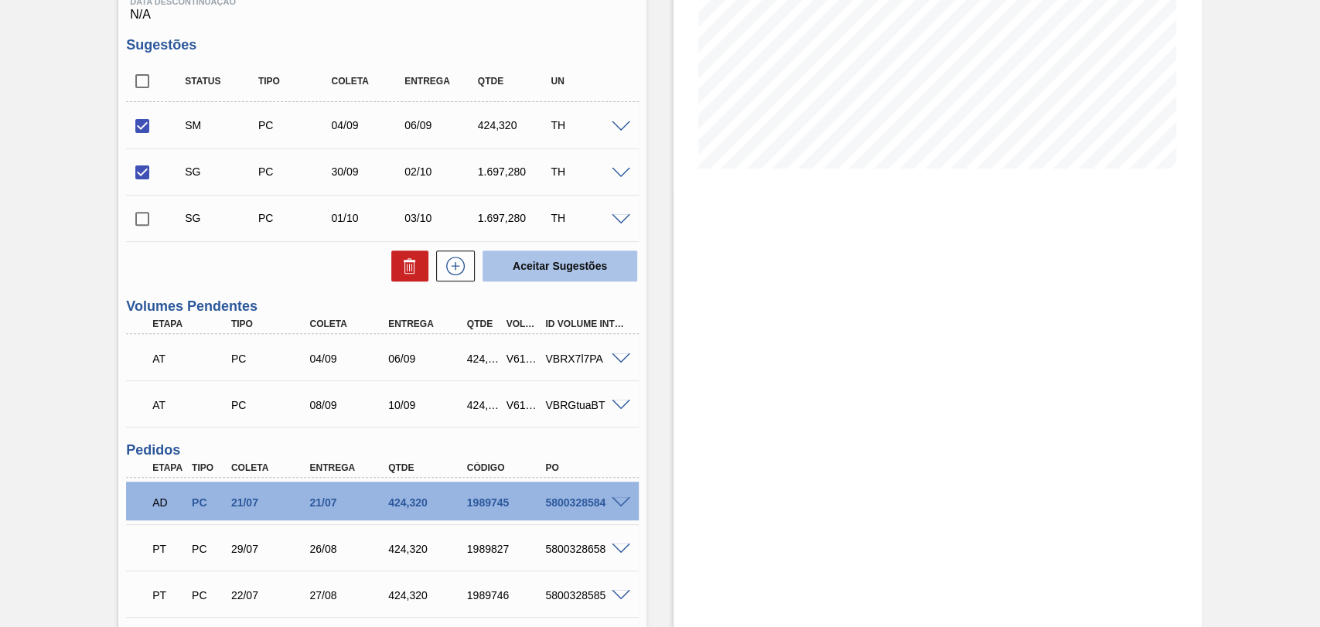
click at [577, 264] on button "Aceitar Sugestões" at bounding box center [560, 266] width 155 height 31
checkbox input "false"
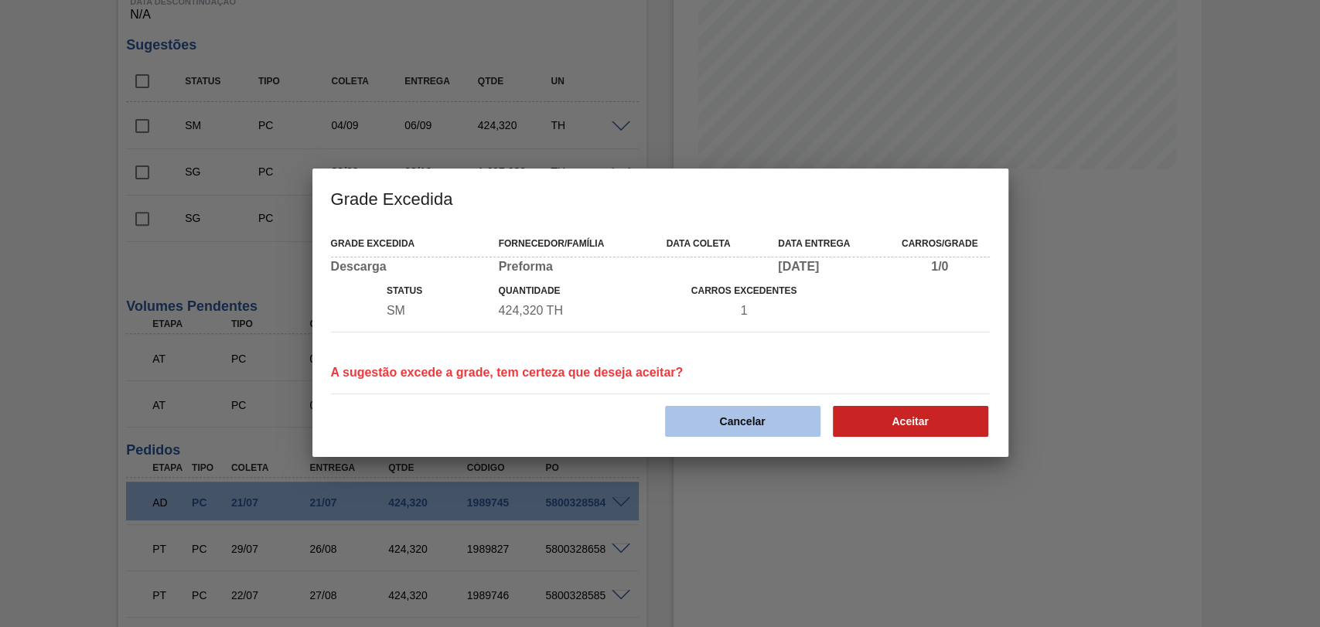
click at [765, 422] on button "Cancelar" at bounding box center [742, 421] width 155 height 31
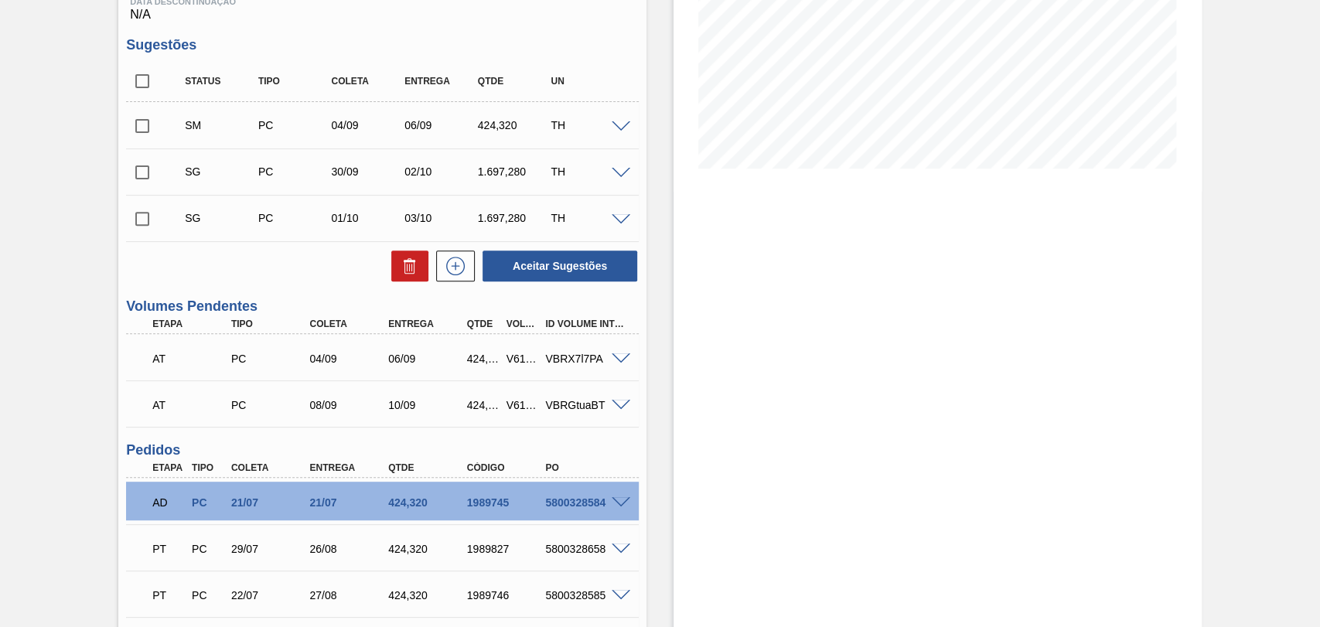
click at [619, 129] on span at bounding box center [621, 127] width 19 height 12
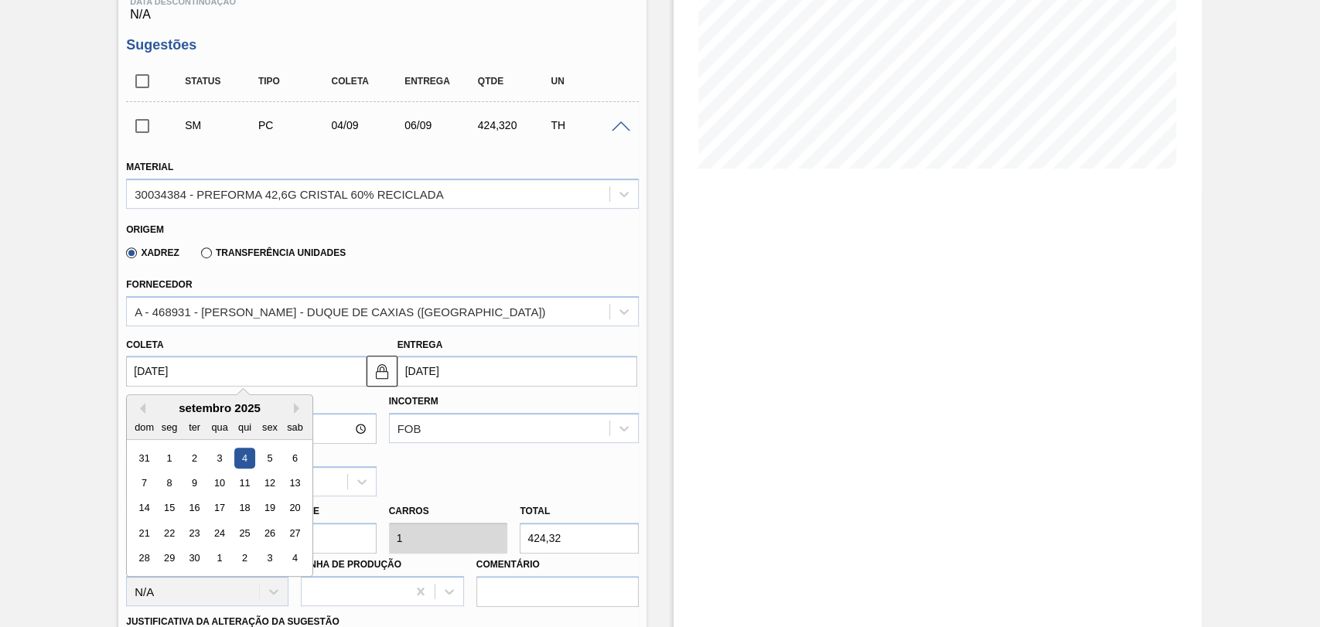
click at [196, 379] on input "04/09/2025" at bounding box center [246, 371] width 240 height 31
click at [262, 462] on div "5" at bounding box center [270, 458] width 21 height 21
type input "05/09/2025"
type input "07/09/2025"
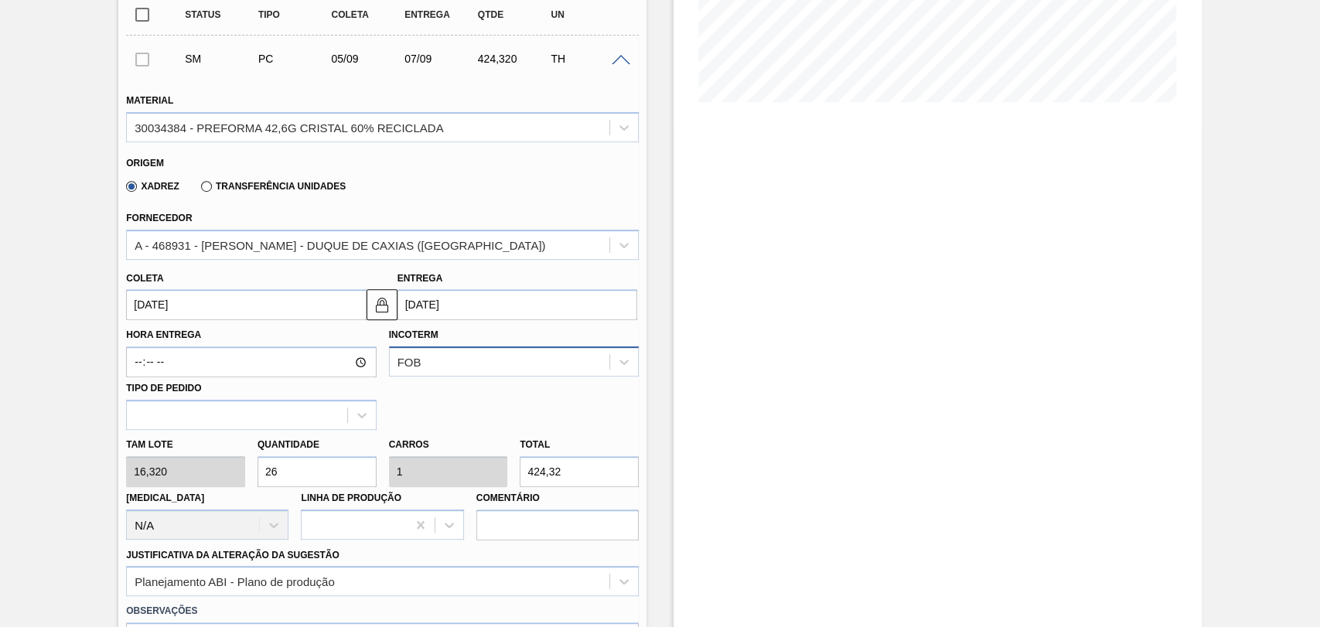
scroll to position [541, 0]
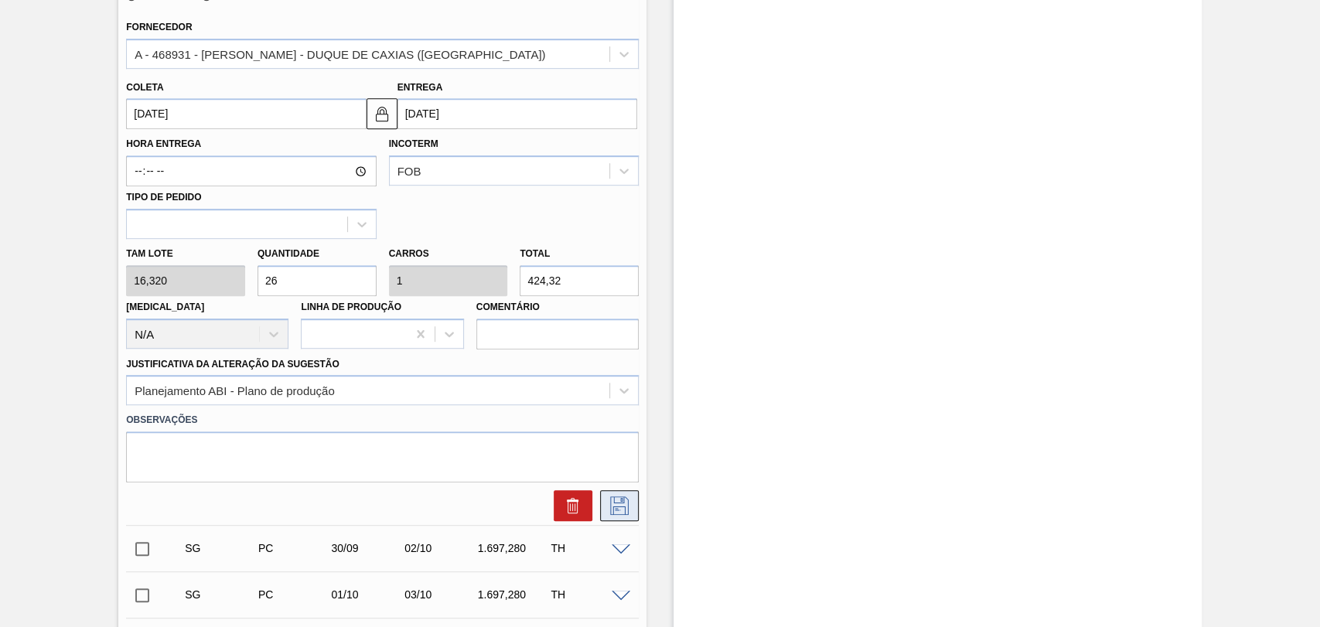
click at [629, 507] on icon at bounding box center [619, 505] width 25 height 19
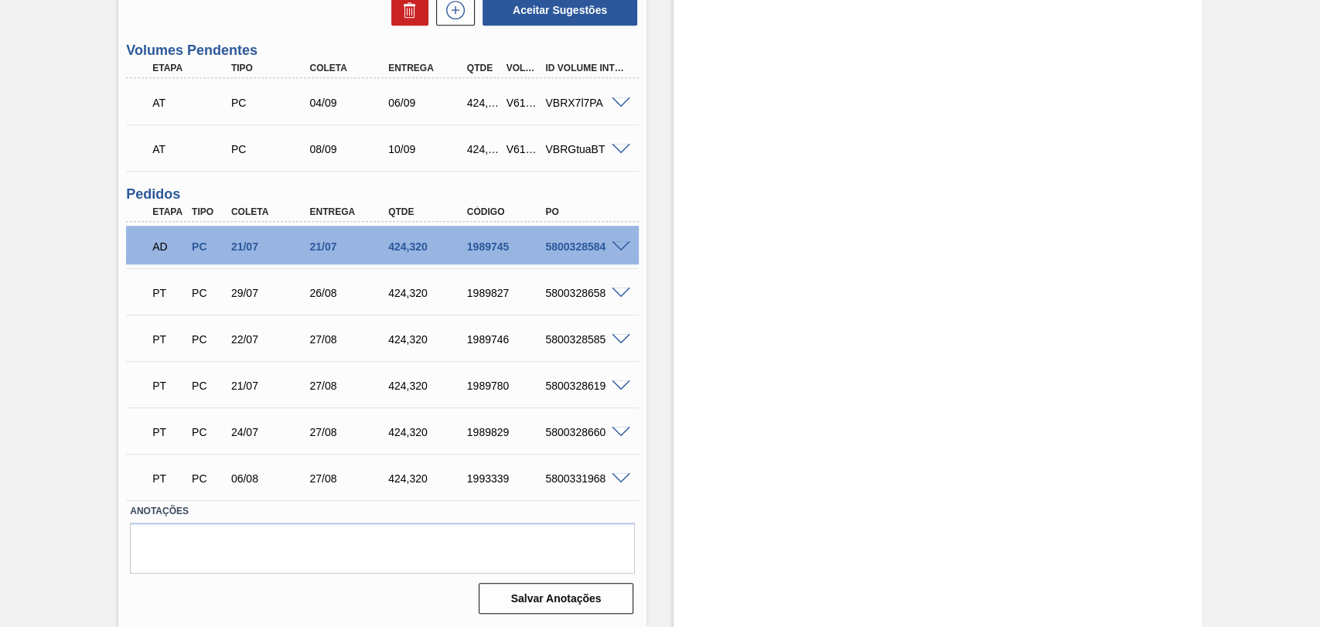
scroll to position [370, 0]
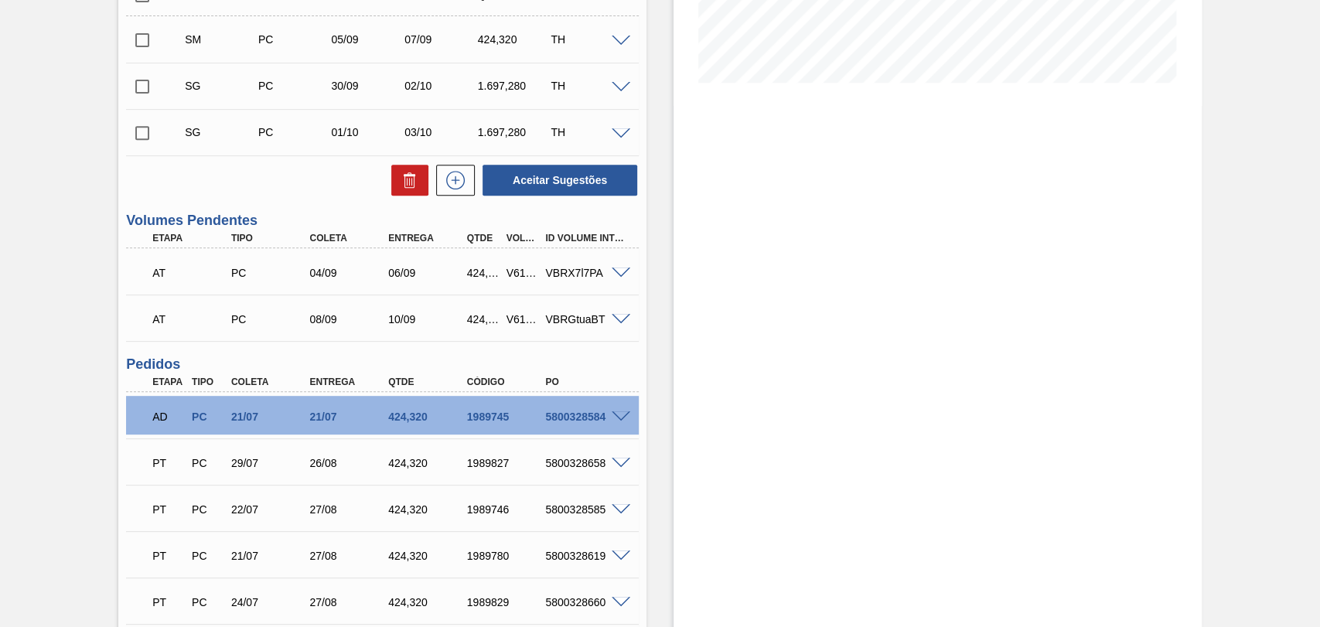
click at [150, 39] on input "checkbox" at bounding box center [142, 40] width 32 height 32
checkbox input "true"
click at [545, 173] on button "Aceitar Sugestões" at bounding box center [560, 180] width 155 height 31
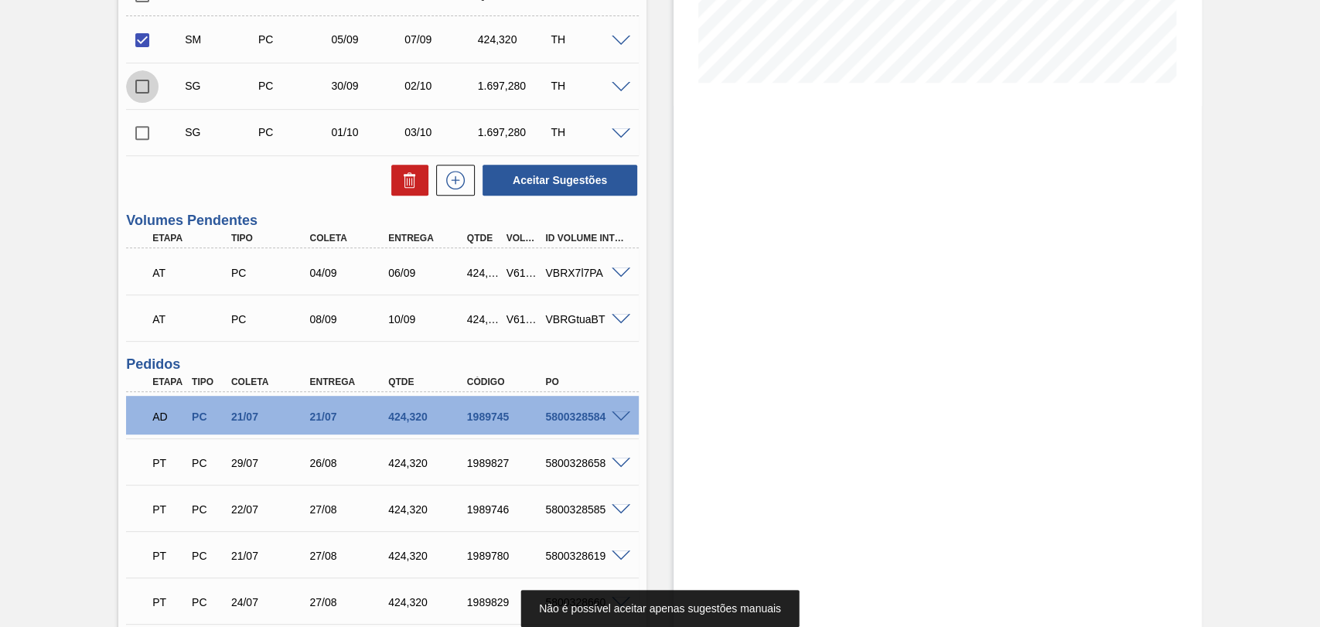
drag, startPoint x: 145, startPoint y: 88, endPoint x: 158, endPoint y: 95, distance: 14.9
click at [145, 87] on input "checkbox" at bounding box center [142, 86] width 32 height 32
checkbox input "true"
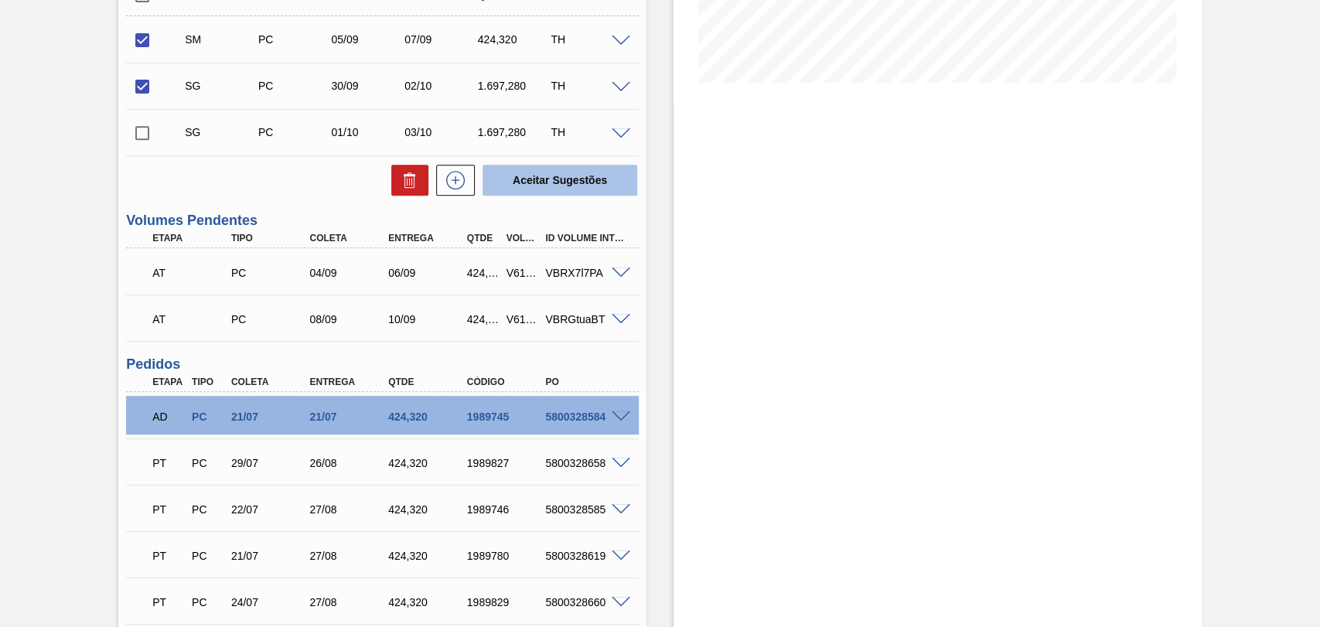
click at [609, 193] on button "Aceitar Sugestões" at bounding box center [560, 180] width 155 height 31
checkbox input "false"
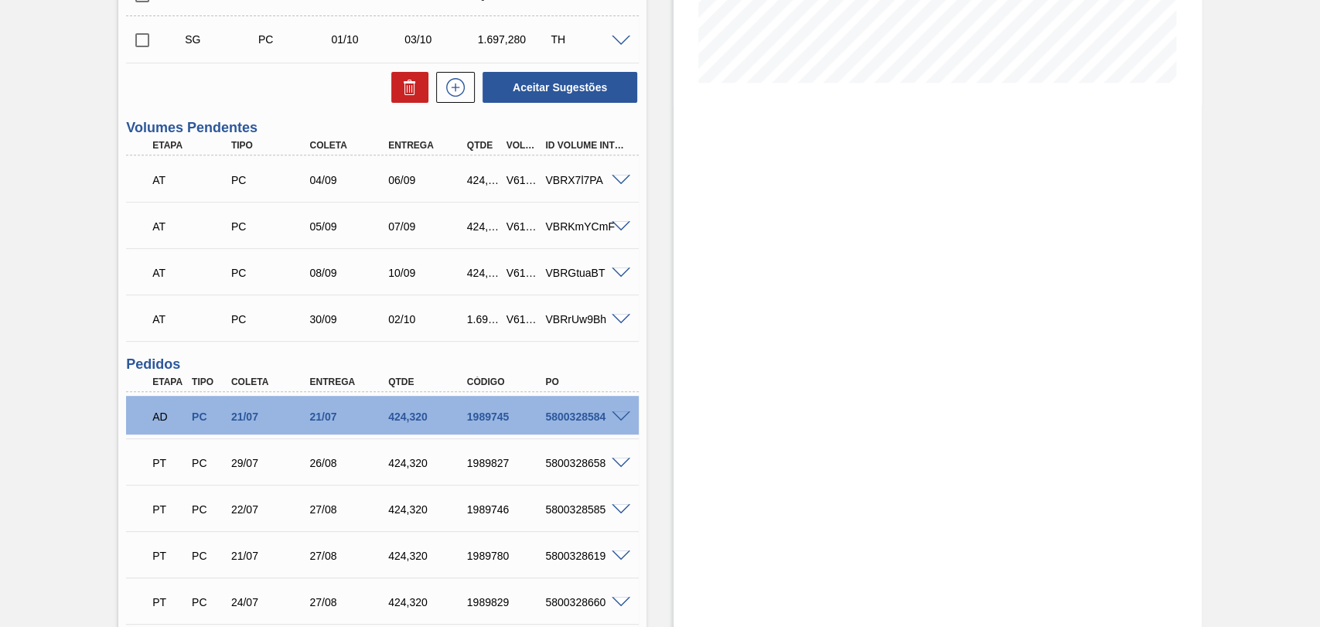
click at [614, 320] on span at bounding box center [621, 320] width 19 height 12
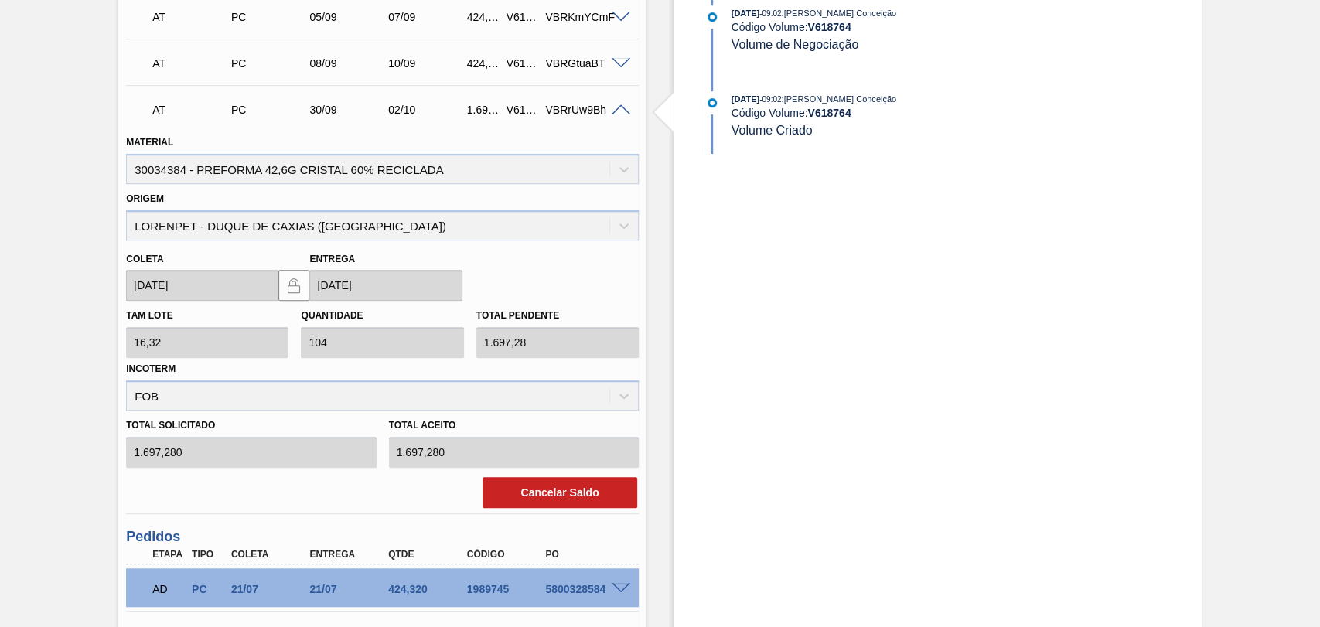
scroll to position [627, 0]
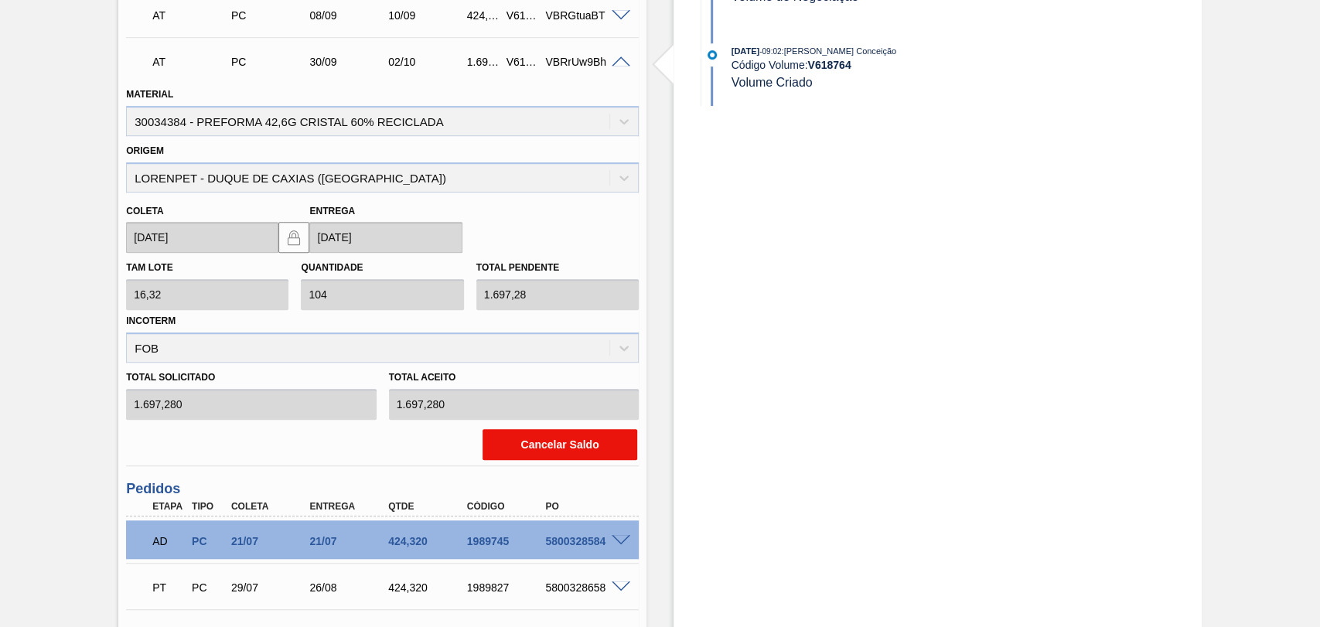
click at [557, 452] on button "Cancelar Saldo" at bounding box center [560, 444] width 155 height 31
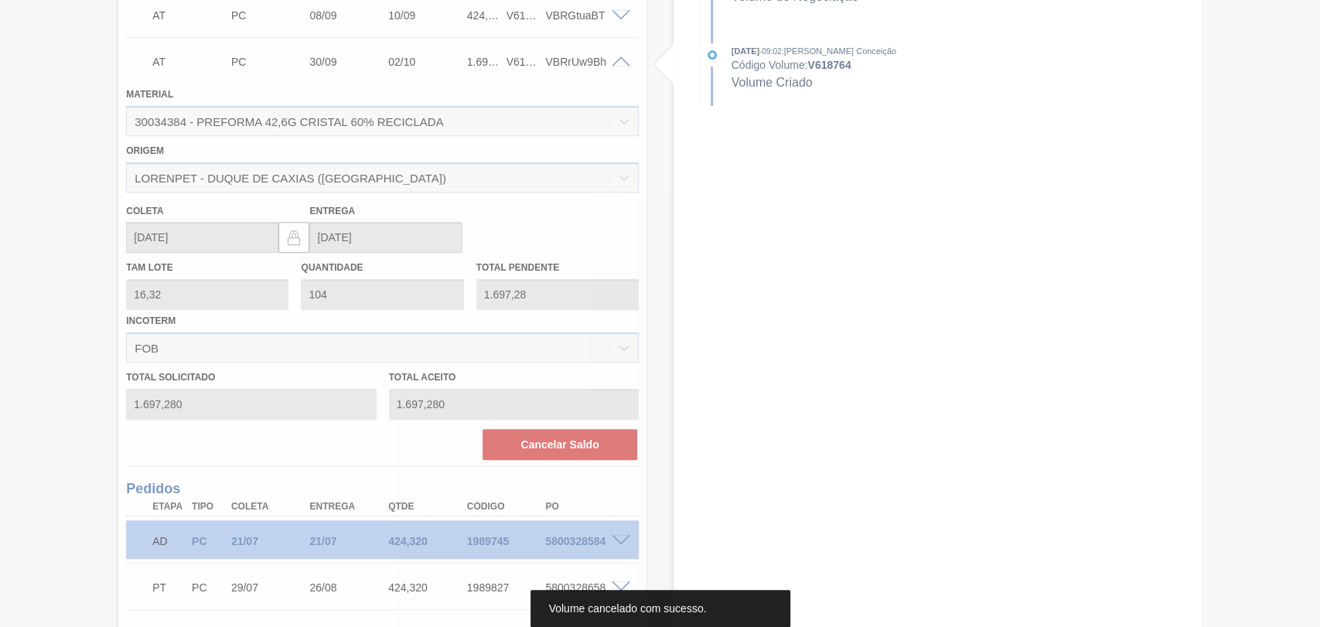
click at [50, 261] on div at bounding box center [660, 313] width 1320 height 627
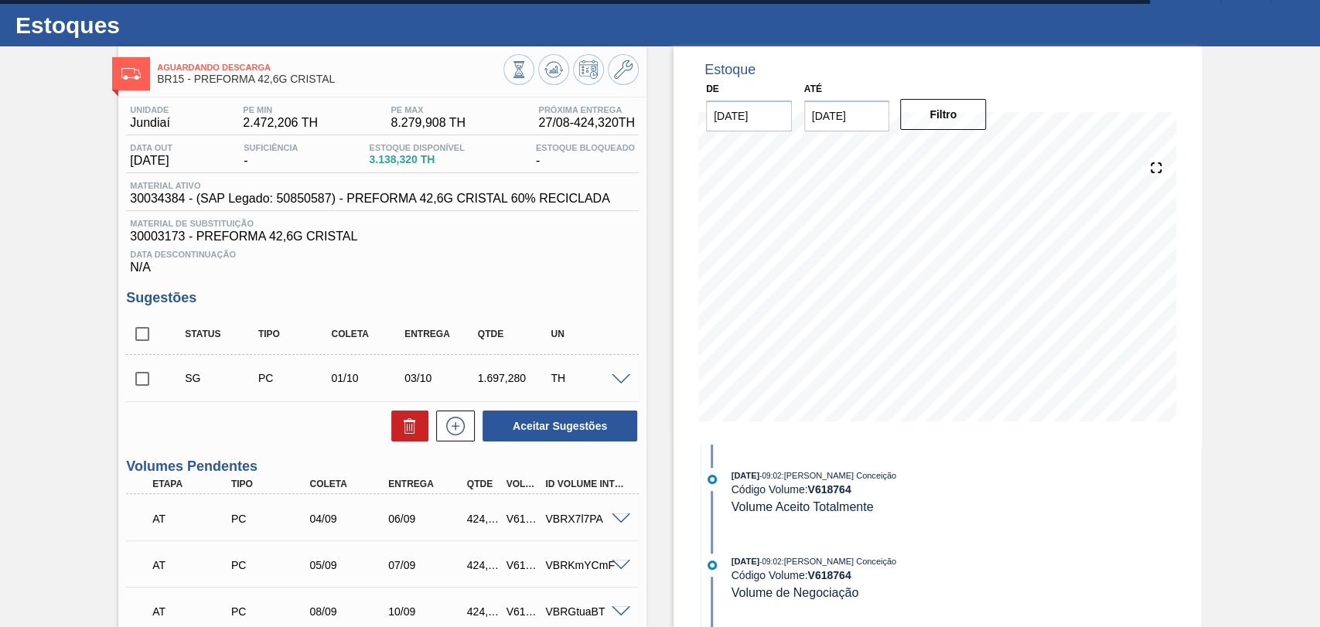
scroll to position [0, 0]
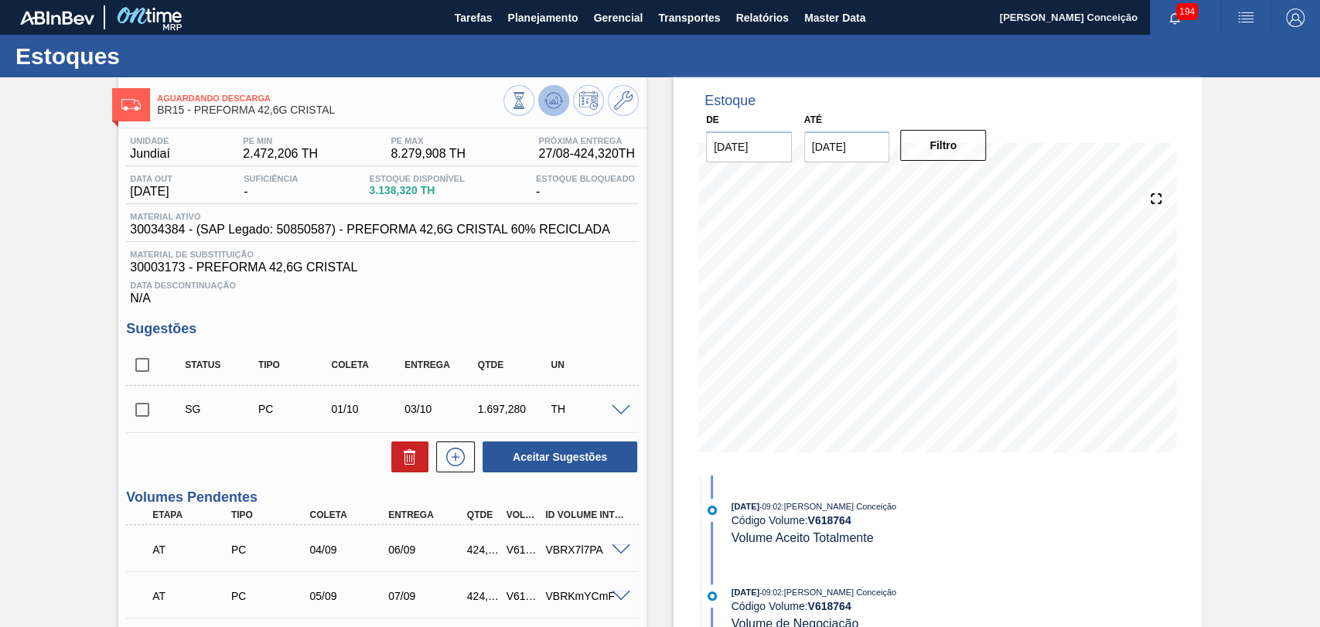
click at [551, 97] on icon at bounding box center [553, 100] width 19 height 19
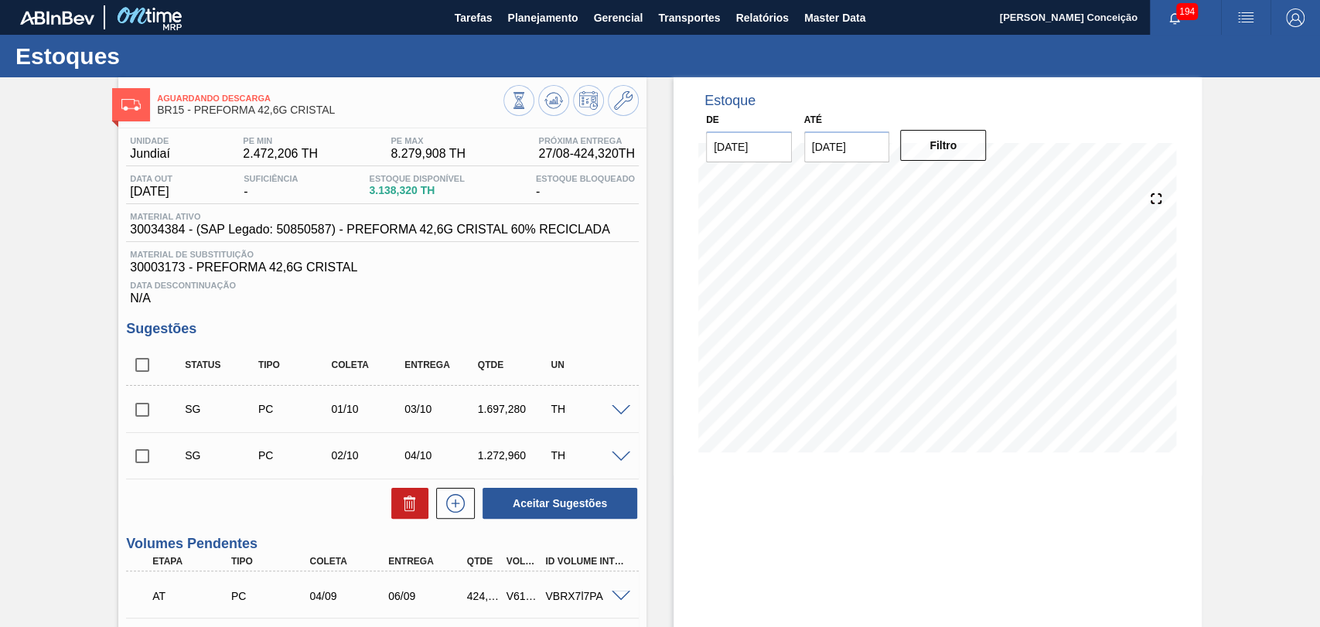
click at [513, 324] on h3 "Sugestões" at bounding box center [382, 329] width 513 height 16
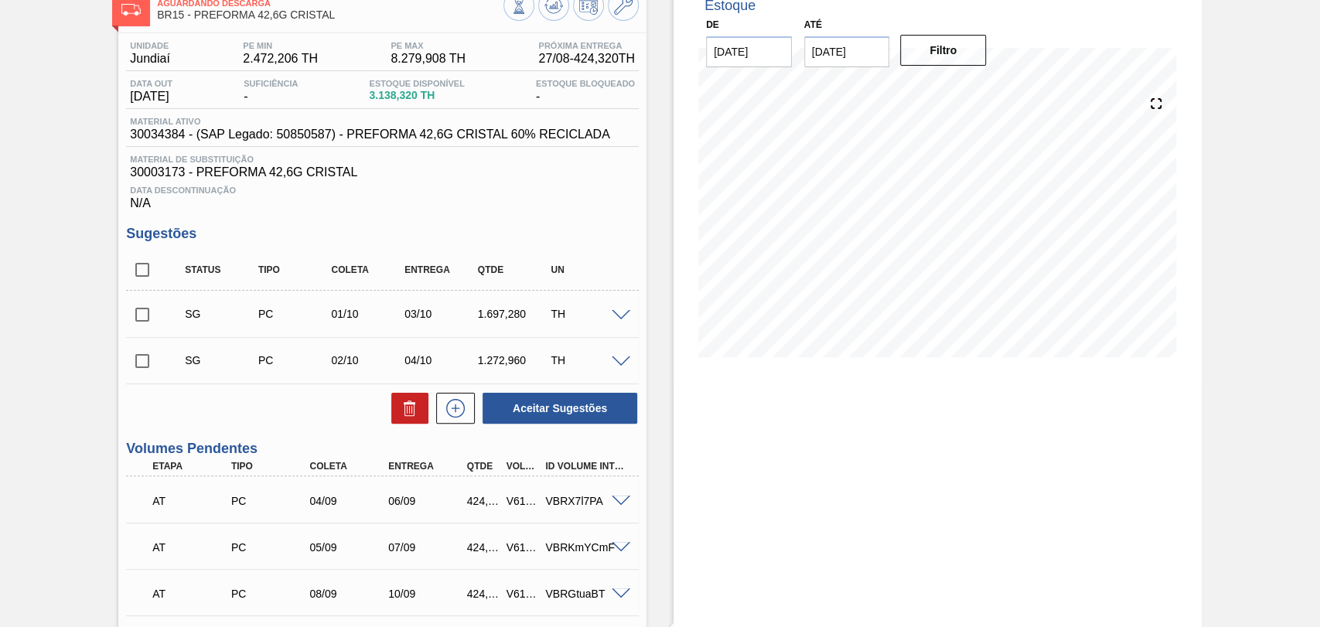
scroll to position [86, 0]
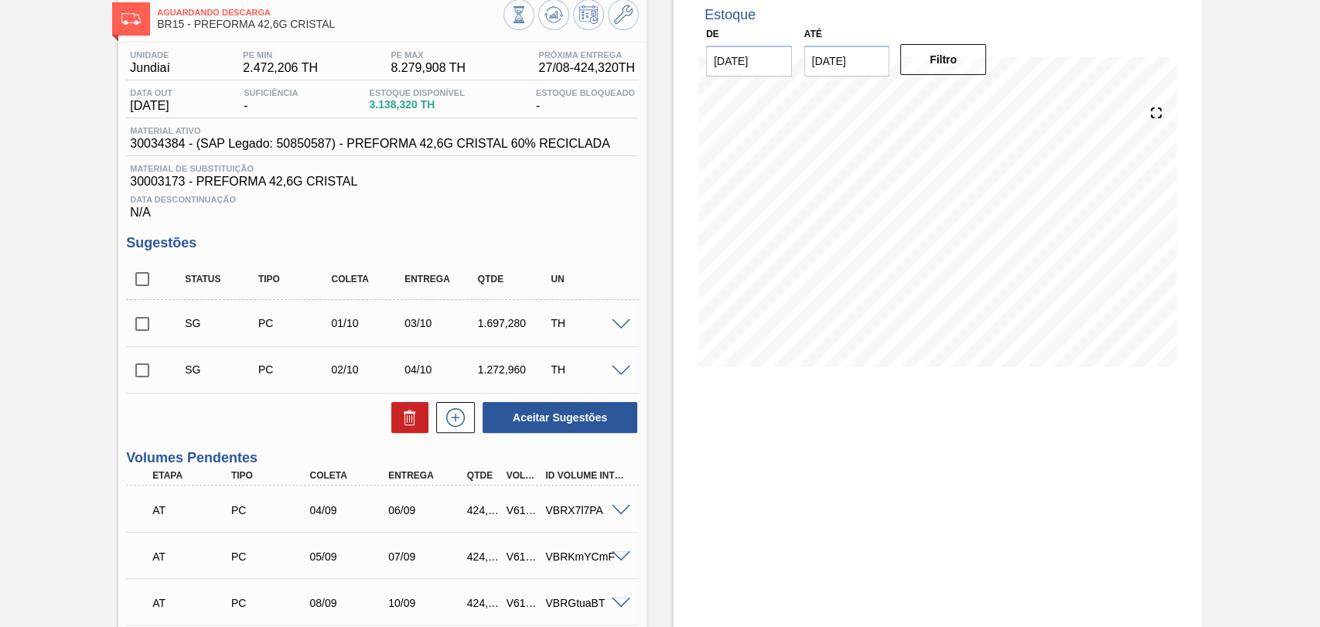
click at [623, 326] on span at bounding box center [621, 325] width 19 height 12
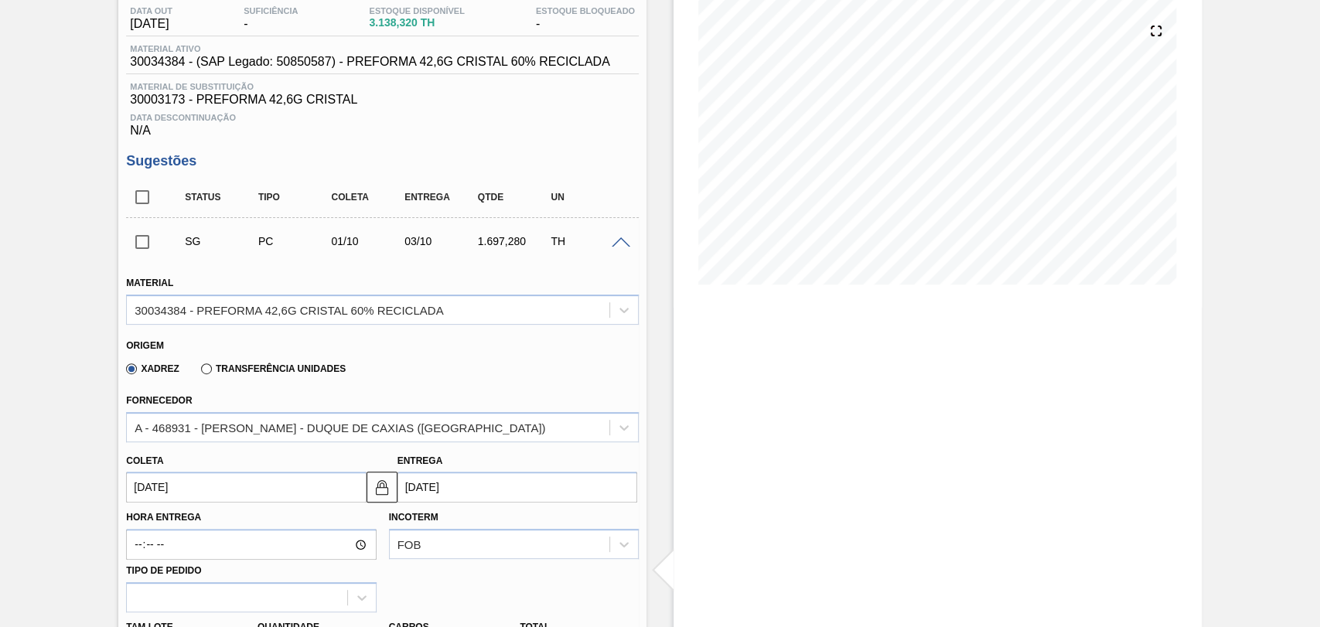
scroll to position [257, 0]
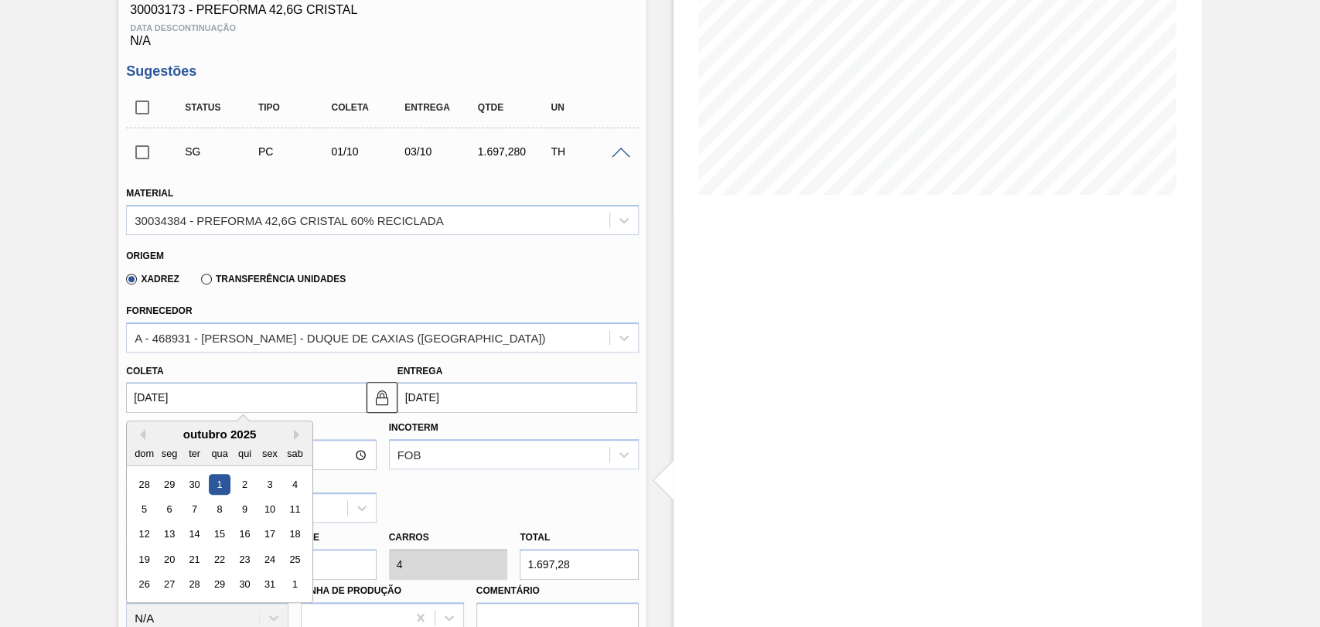
click at [186, 403] on input "01/10/2025" at bounding box center [246, 397] width 240 height 31
click at [139, 436] on button "Previous Month" at bounding box center [140, 434] width 11 height 11
click at [270, 492] on div "5" at bounding box center [270, 484] width 21 height 21
type input "[DATE]"
type input "07/09/2025"
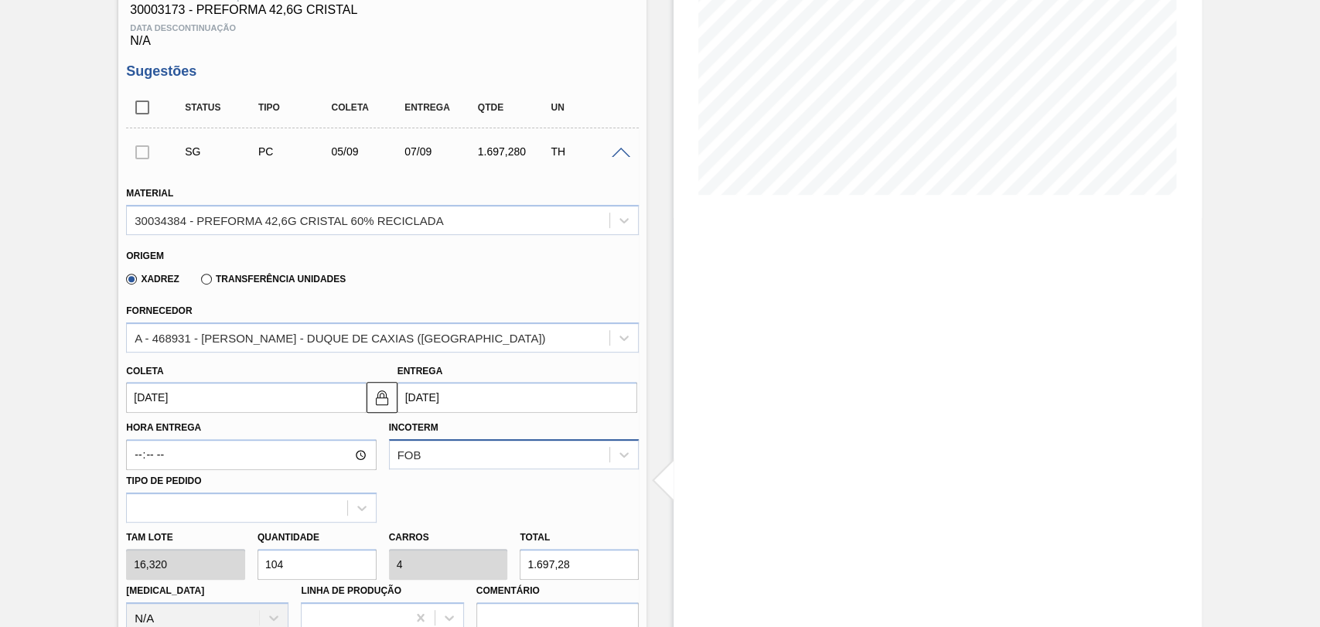
scroll to position [429, 0]
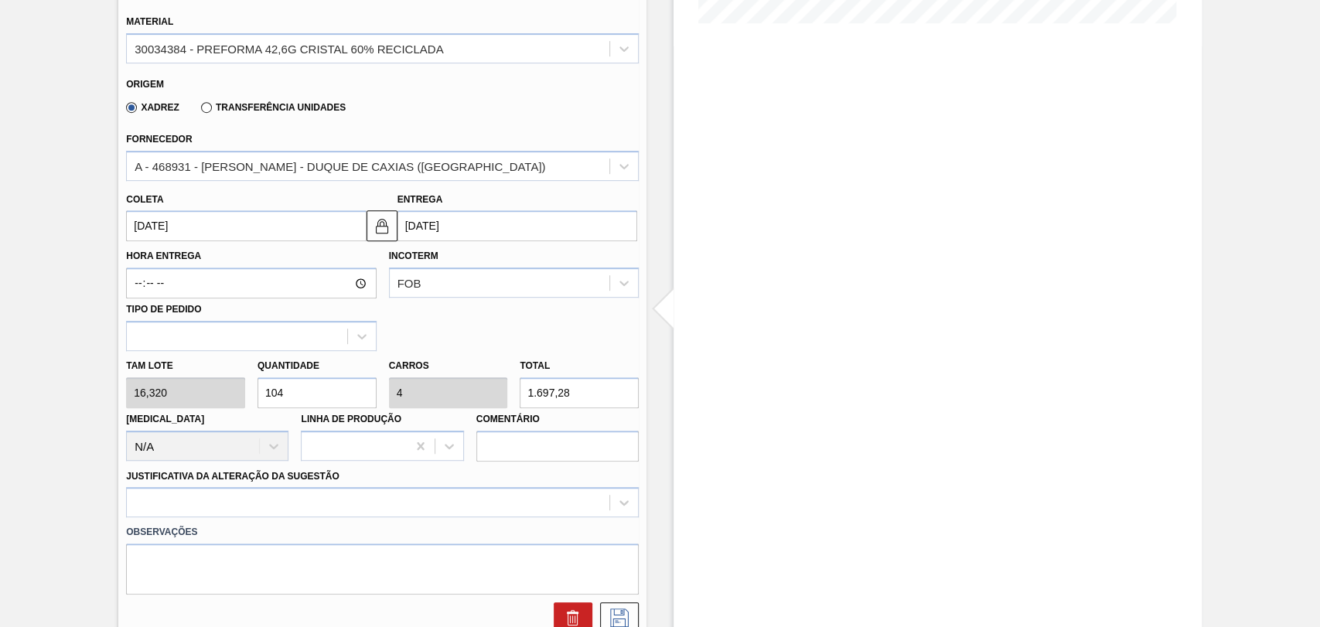
click at [254, 376] on div "Quantidade 104" at bounding box center [316, 381] width 131 height 53
type input "2"
type input "0,077"
type input "32,64"
type input "26"
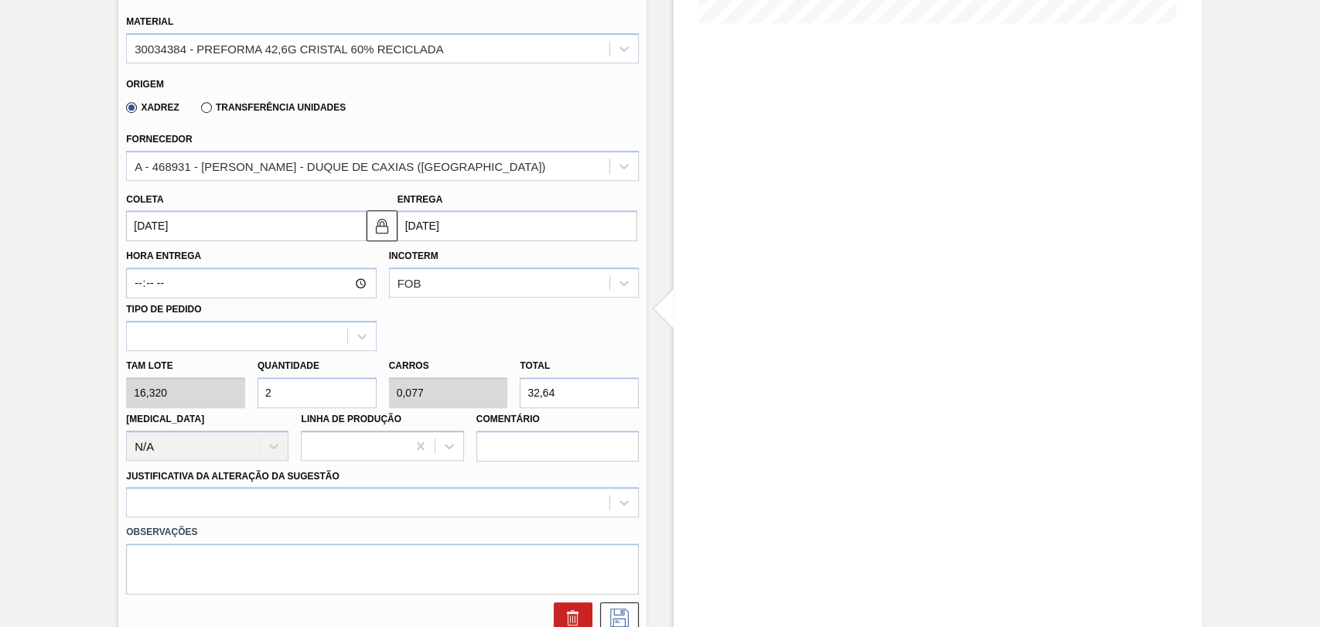
type input "1"
type input "424,32"
type input "26"
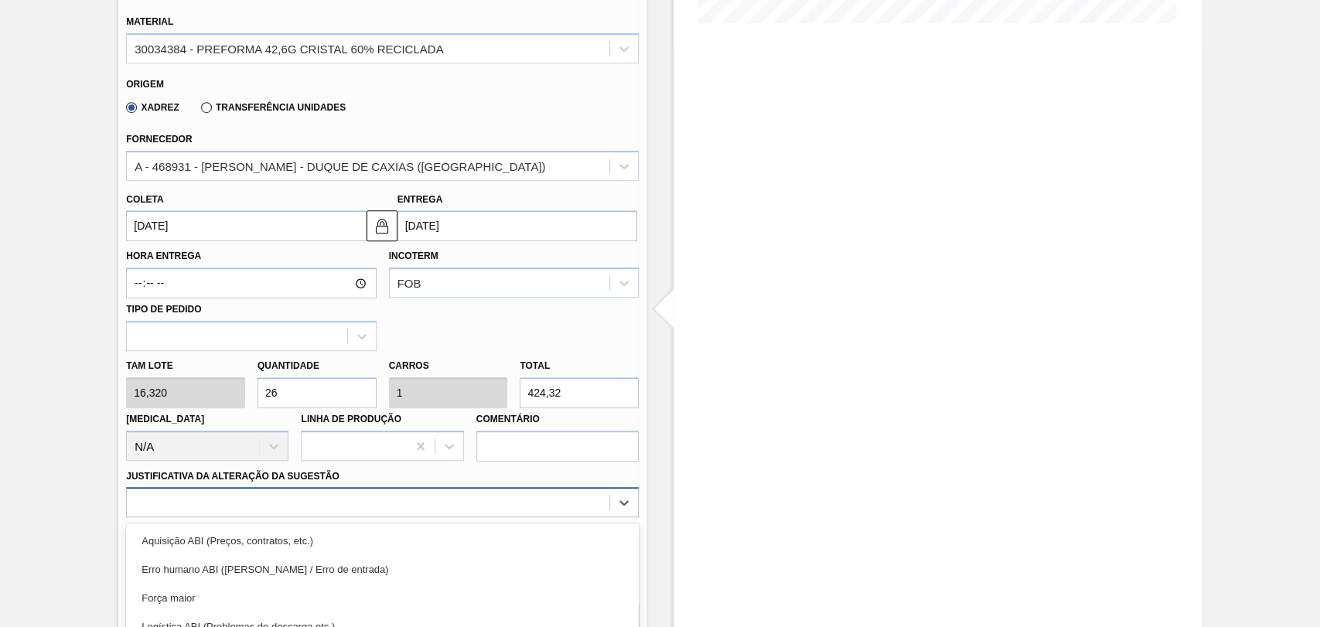
click at [232, 509] on div "option Master data incorreto ABI (LT, MOQ, etc.) focused, 5 of 18. 18 results a…" at bounding box center [382, 502] width 513 height 30
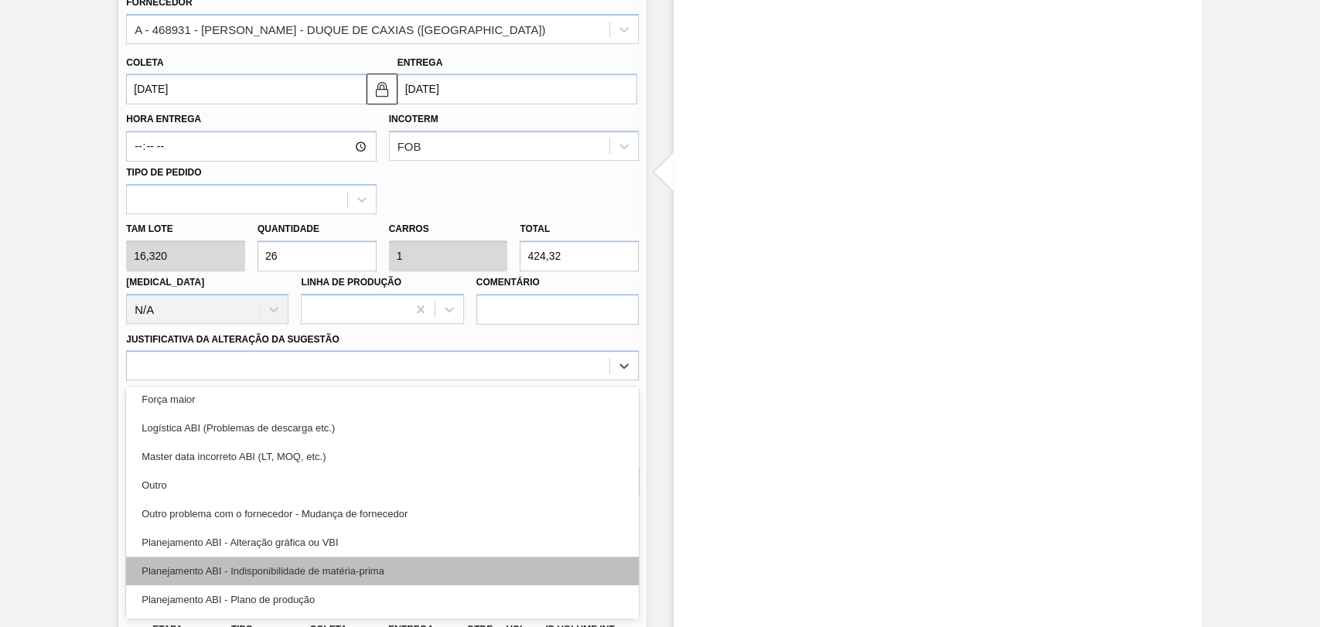
scroll to position [86, 0]
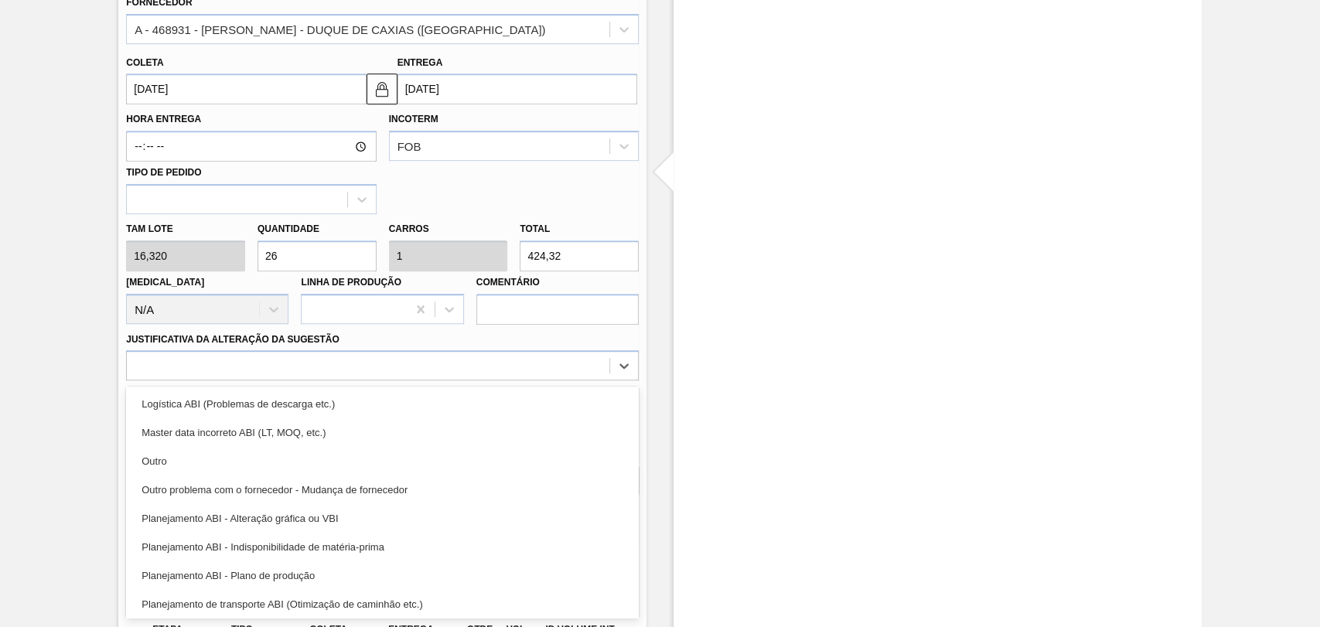
click at [281, 582] on div "Planejamento ABI - Plano de produção" at bounding box center [382, 575] width 513 height 29
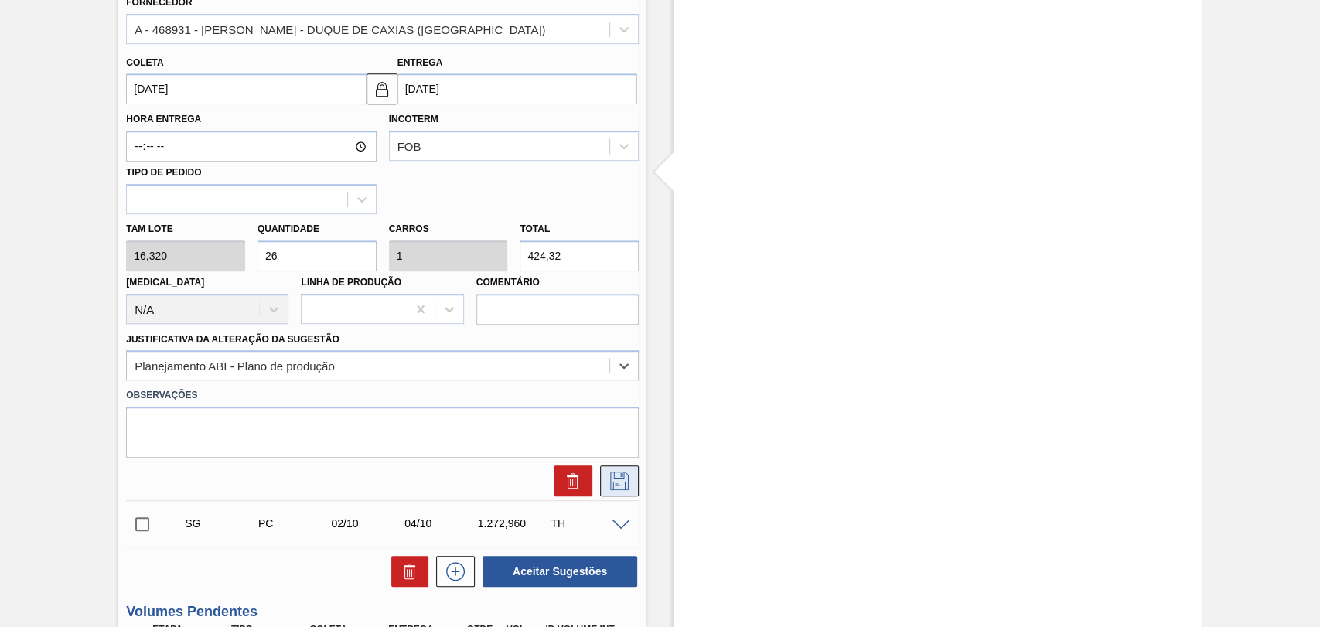
click at [611, 484] on icon at bounding box center [619, 481] width 25 height 19
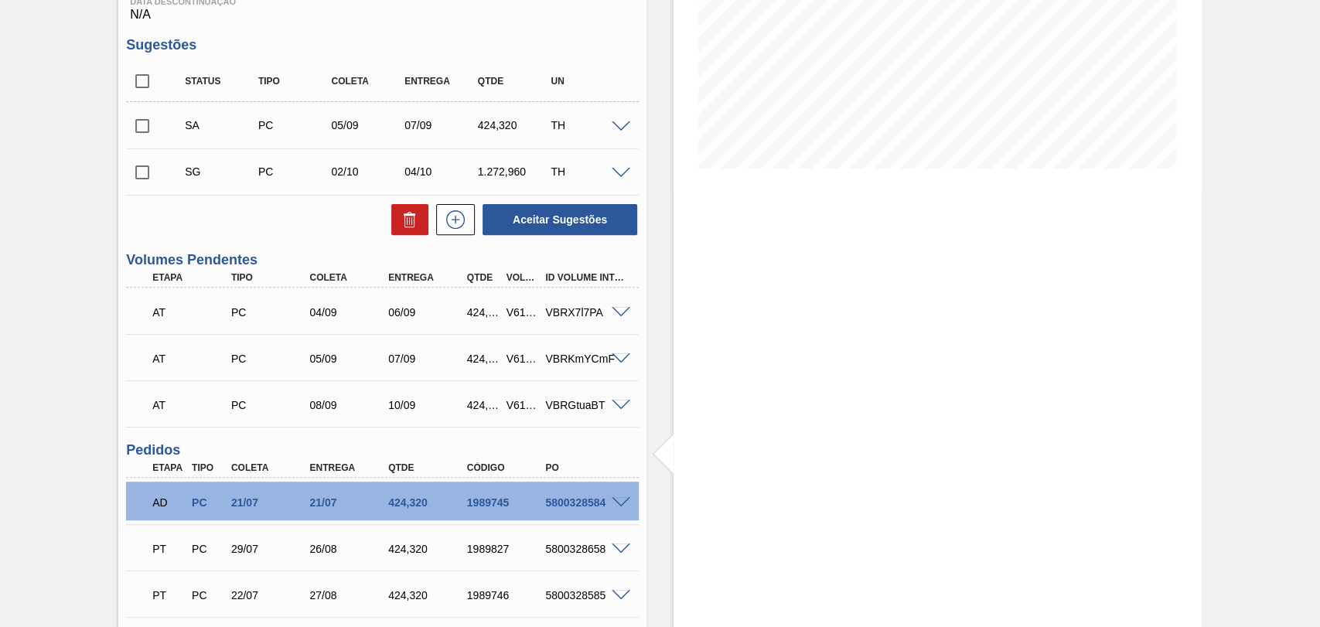
scroll to position [198, 0]
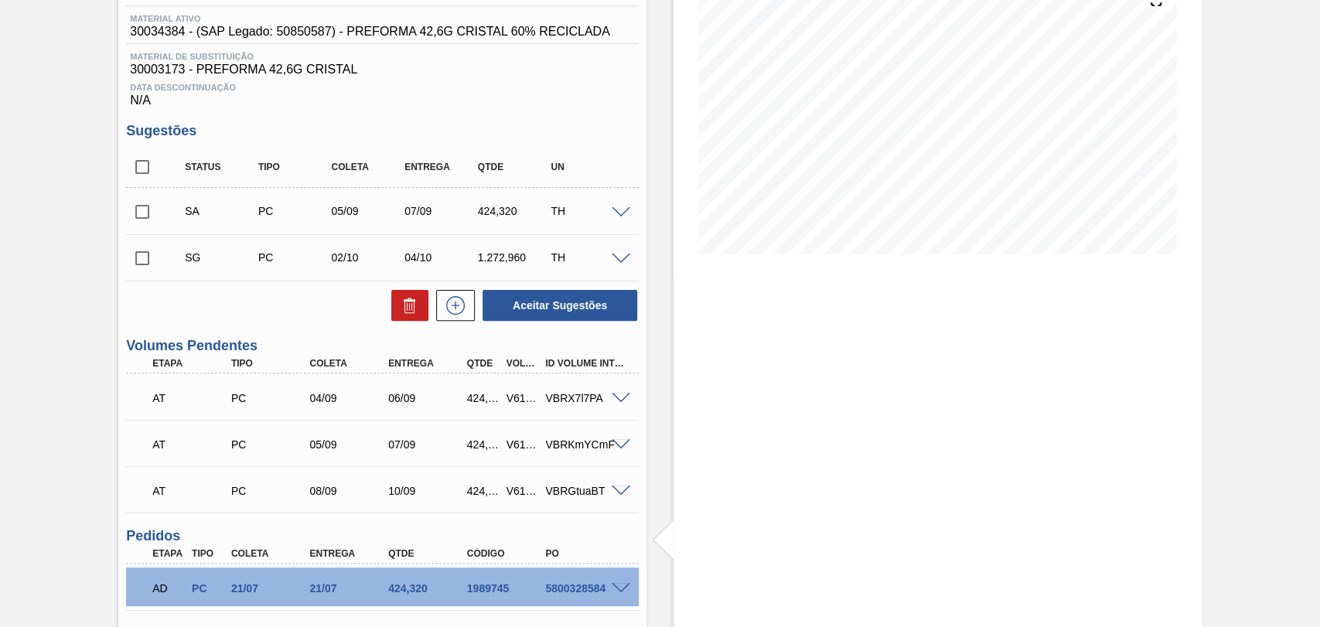
click at [121, 219] on div "Aguardando Descarga BR15 - PREFORMA 42,6G CRISTAL Unidade Jundiaí PE MIN 2.472,…" at bounding box center [660, 424] width 1320 height 1090
click at [142, 219] on input "checkbox" at bounding box center [142, 212] width 32 height 32
click at [567, 297] on button "Aceitar Sugestões" at bounding box center [560, 305] width 155 height 31
checkbox input "false"
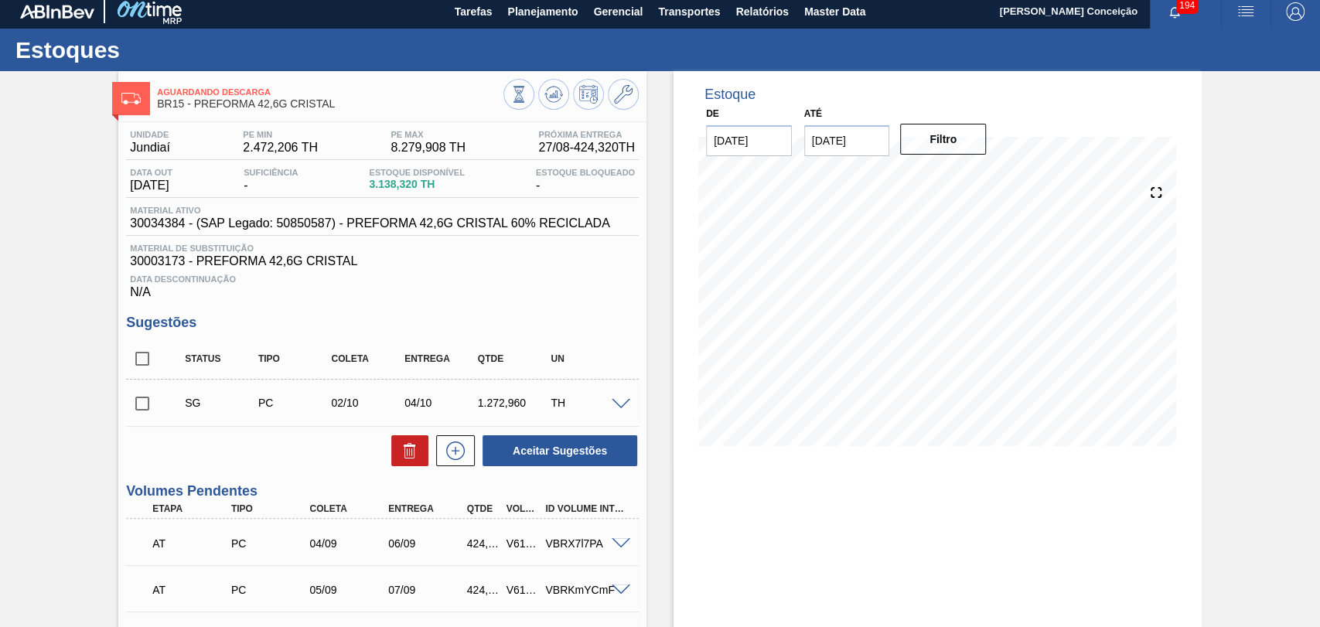
scroll to position [0, 0]
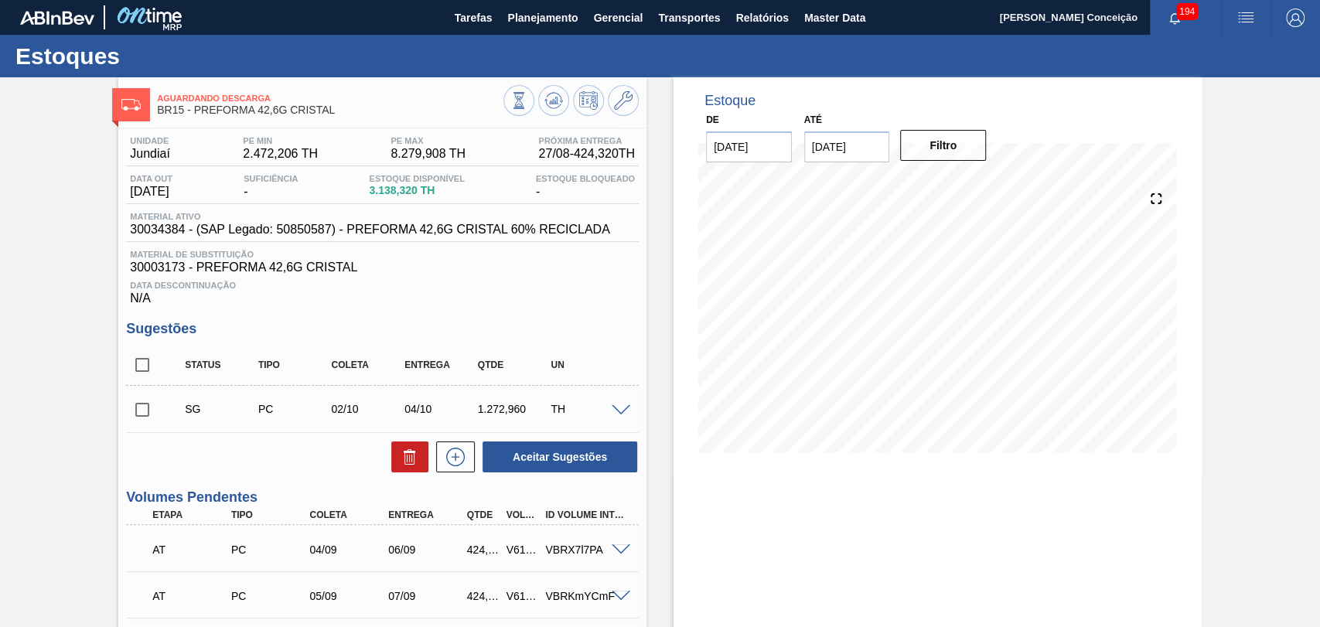
click at [619, 412] on span at bounding box center [621, 411] width 19 height 12
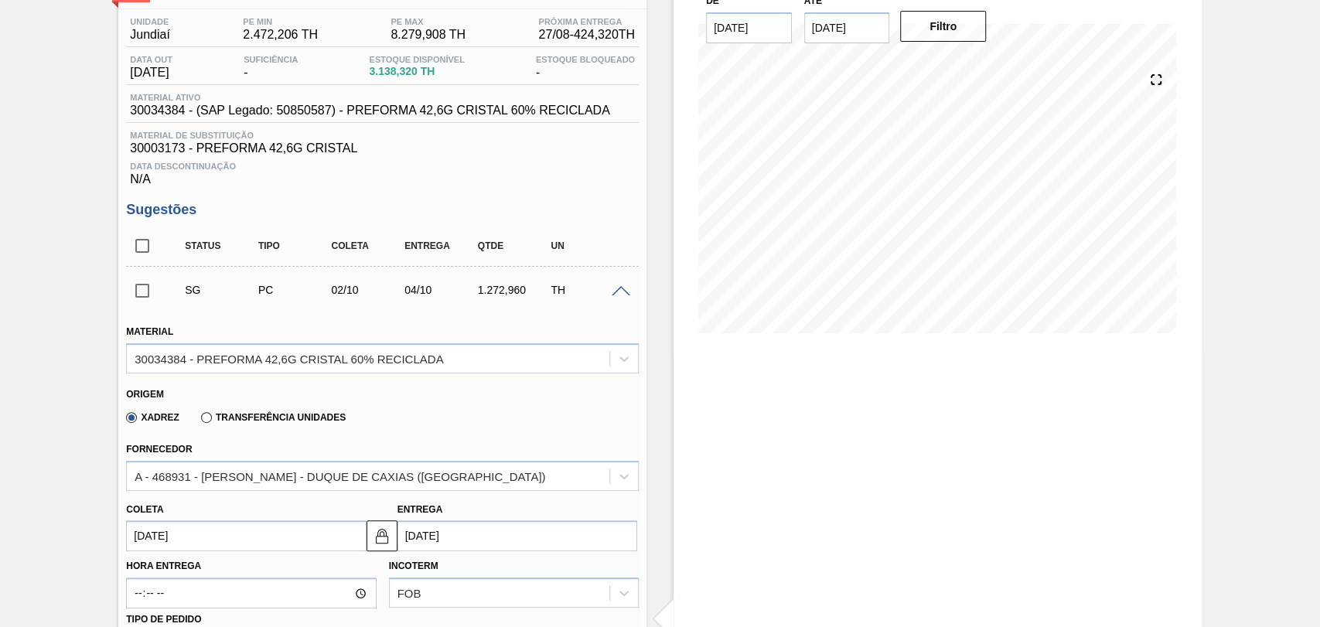
scroll to position [343, 0]
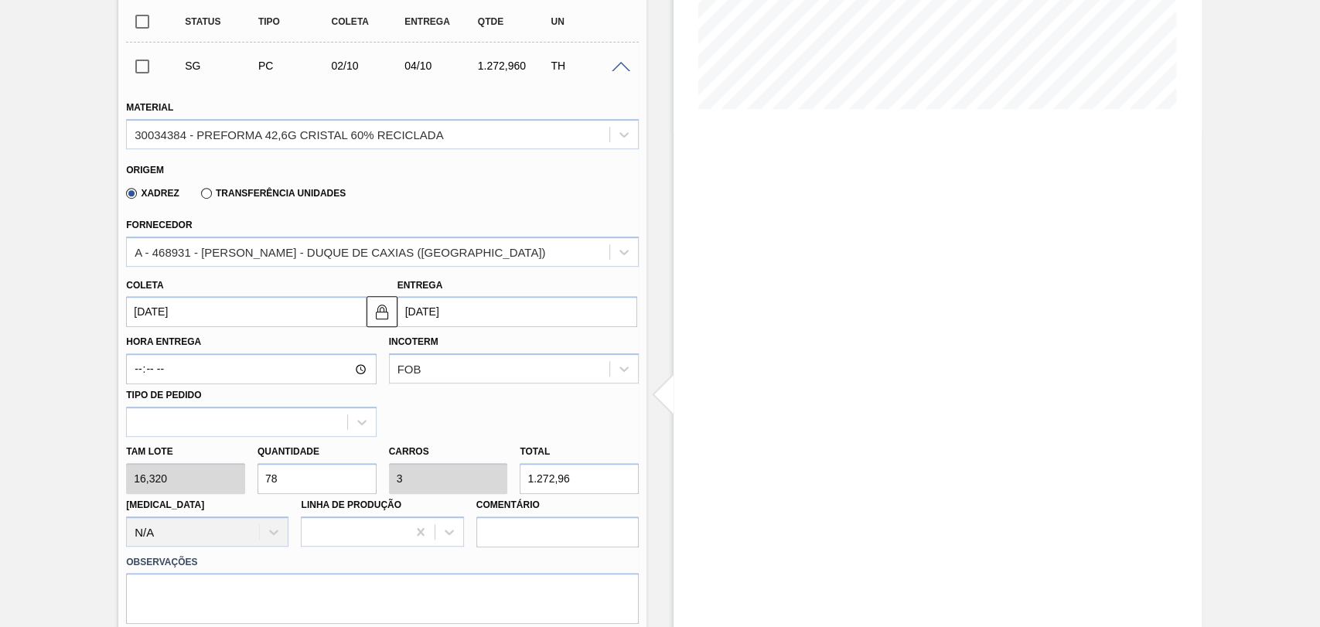
click at [182, 317] on input "02/10/2025" at bounding box center [246, 311] width 240 height 31
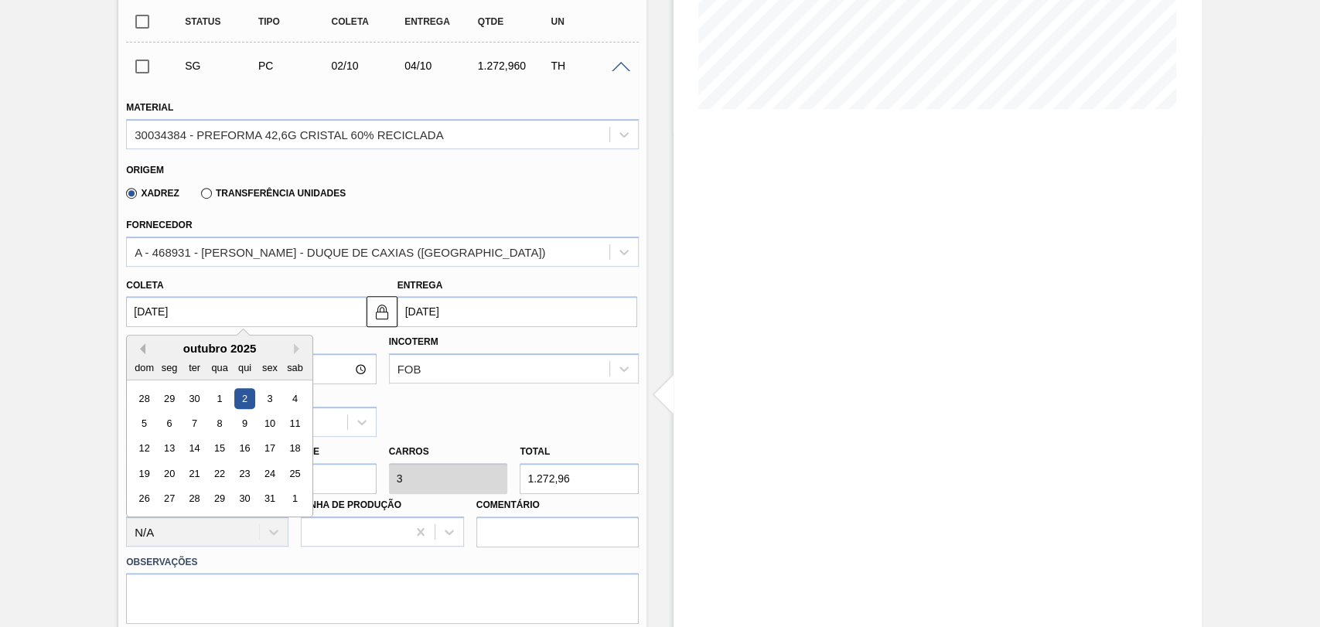
click at [145, 351] on button "Previous Month" at bounding box center [140, 348] width 11 height 11
click at [172, 422] on div "8" at bounding box center [169, 423] width 21 height 21
type input "[DATE]"
click at [213, 312] on input "[DATE]" at bounding box center [246, 311] width 240 height 31
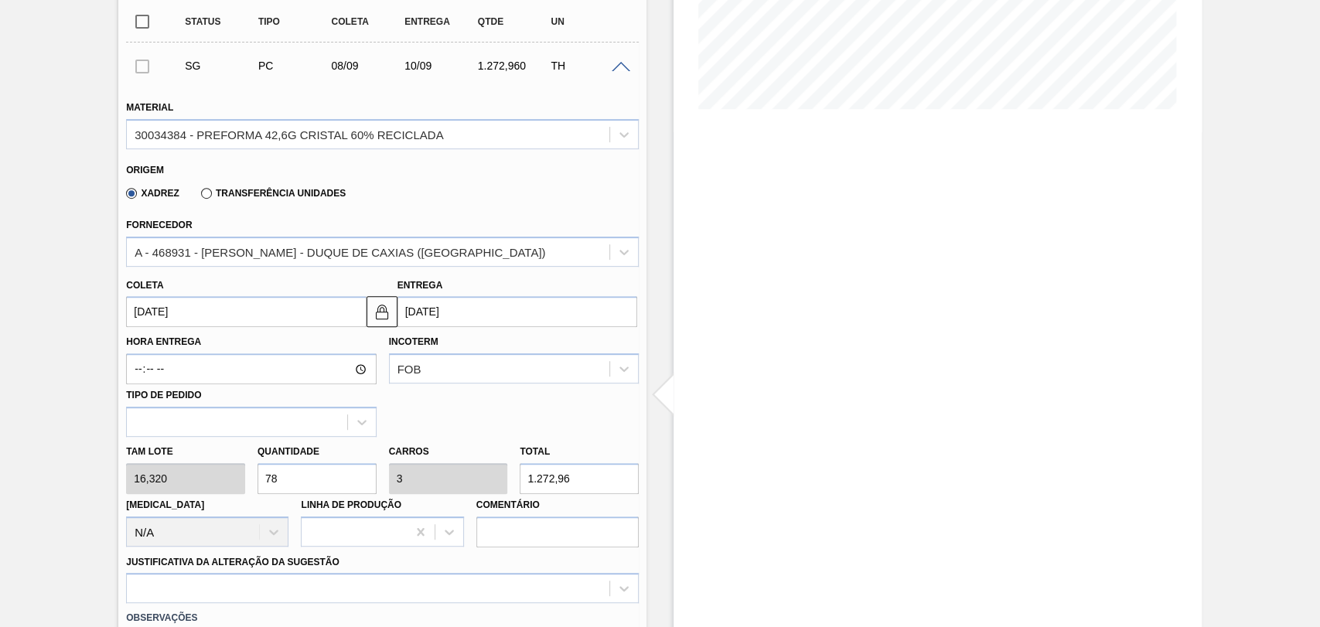
click at [498, 397] on div "Hora Entrega Incoterm FOB Tipo de pedido" at bounding box center [382, 382] width 525 height 110
click at [241, 472] on div "Tam lote 16,320 Quantidade 78 Carros 3 Total 1.272,96 Doca N/A Linha de Produçã…" at bounding box center [382, 492] width 525 height 111
type input "2"
type input "0,077"
type input "32,64"
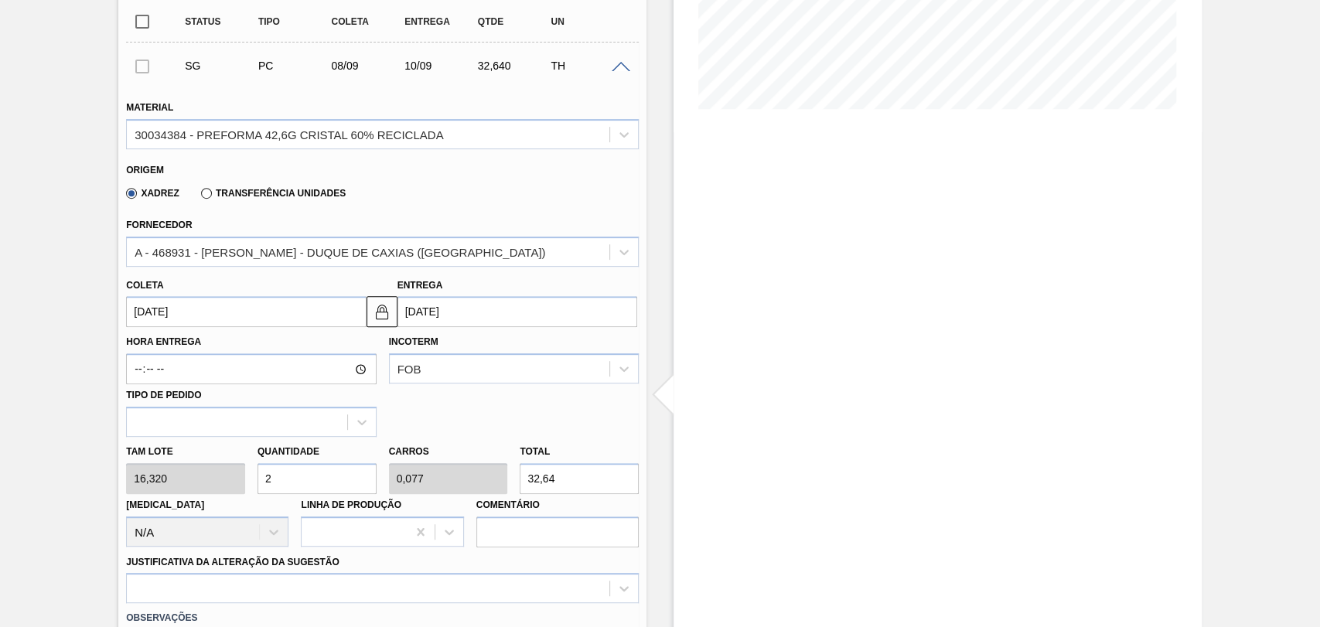
type input "26"
type input "1"
type input "424,32"
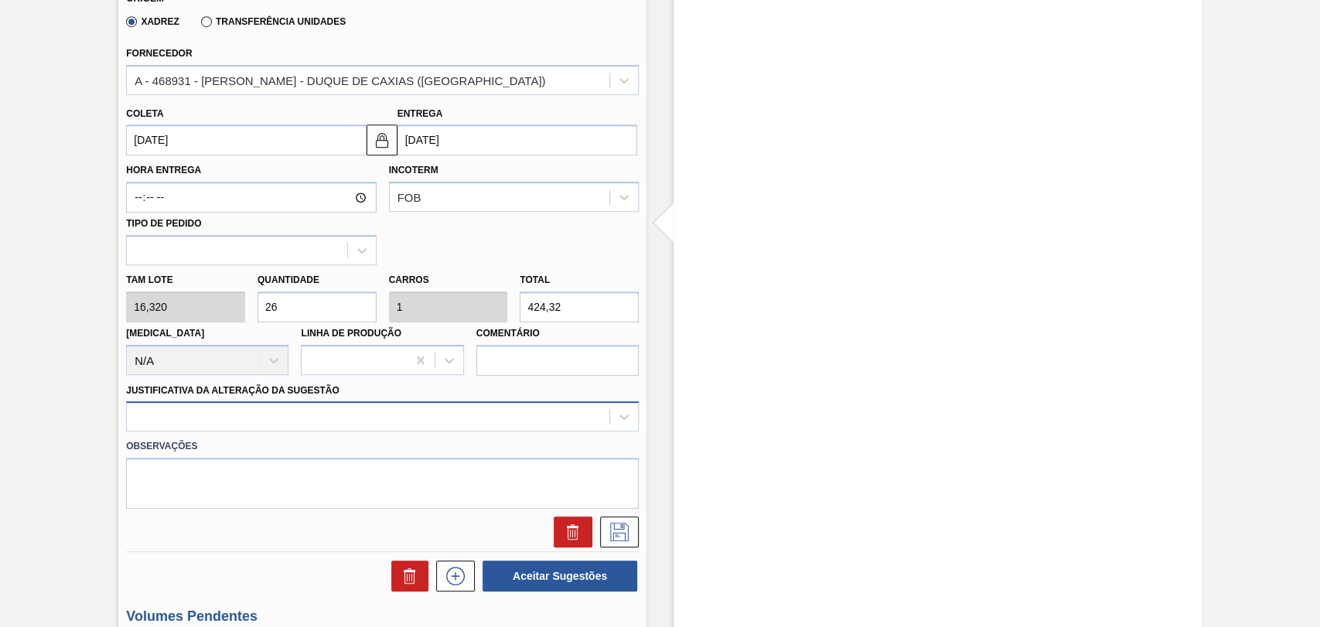
type input "26"
click at [217, 425] on div at bounding box center [382, 416] width 513 height 30
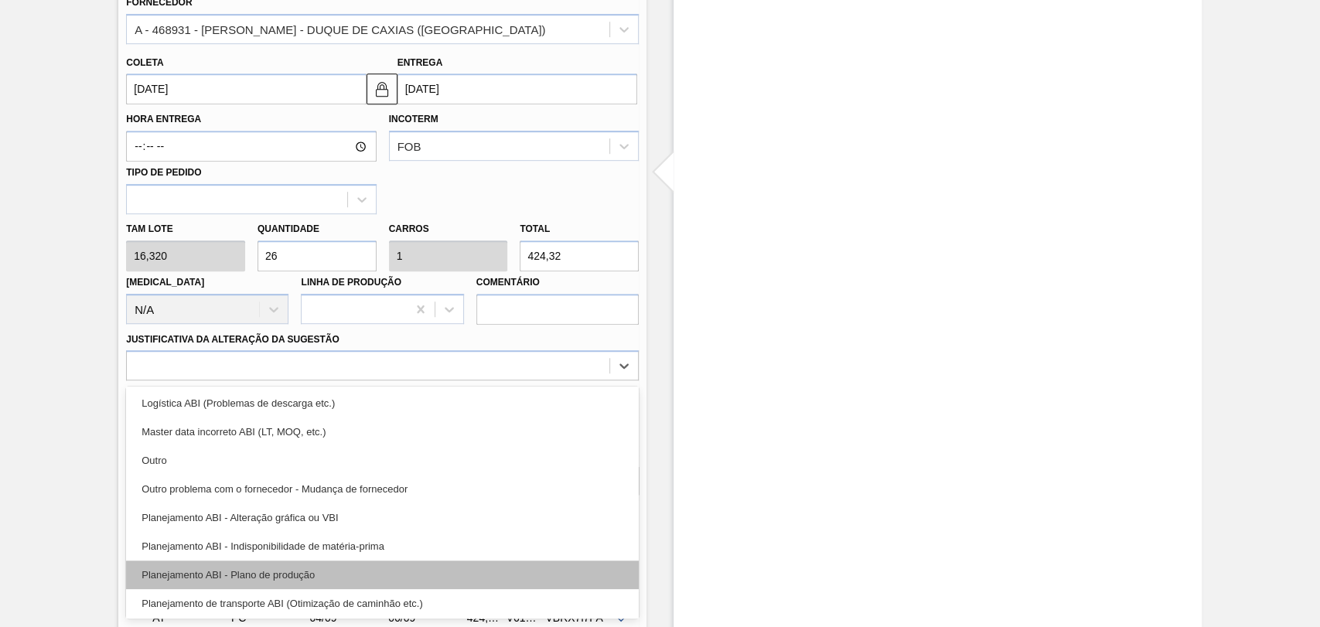
scroll to position [172, 0]
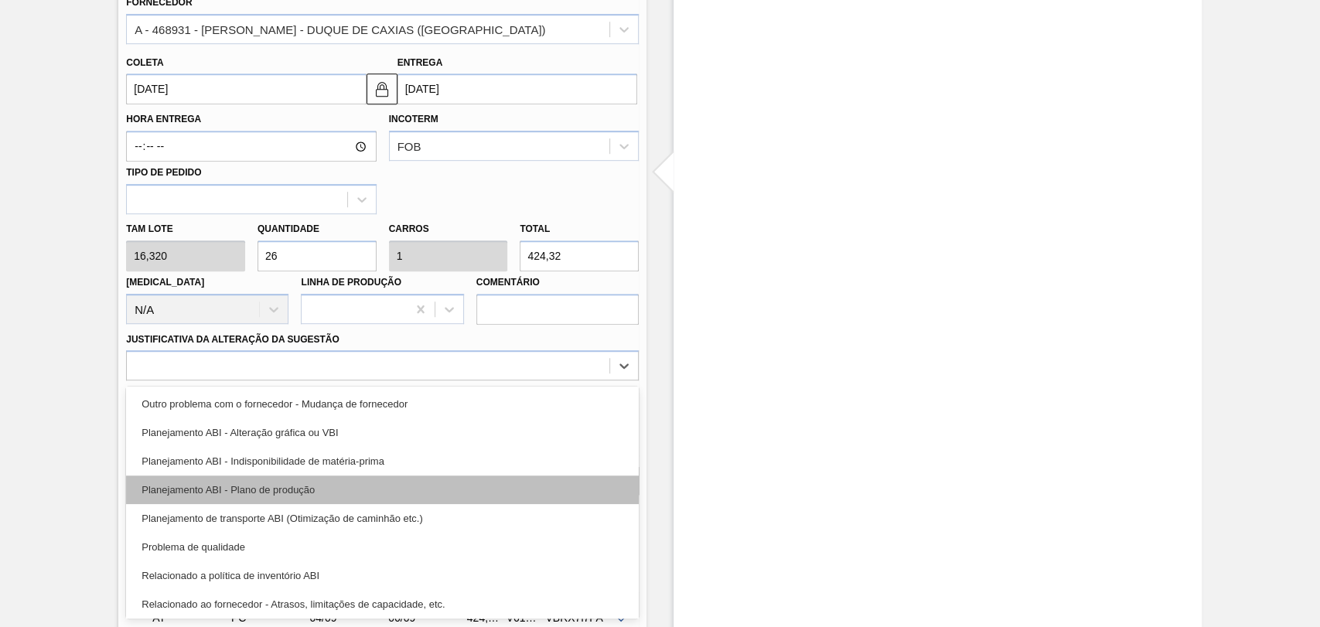
click at [318, 491] on div "Planejamento ABI - Plano de produção" at bounding box center [382, 490] width 513 height 29
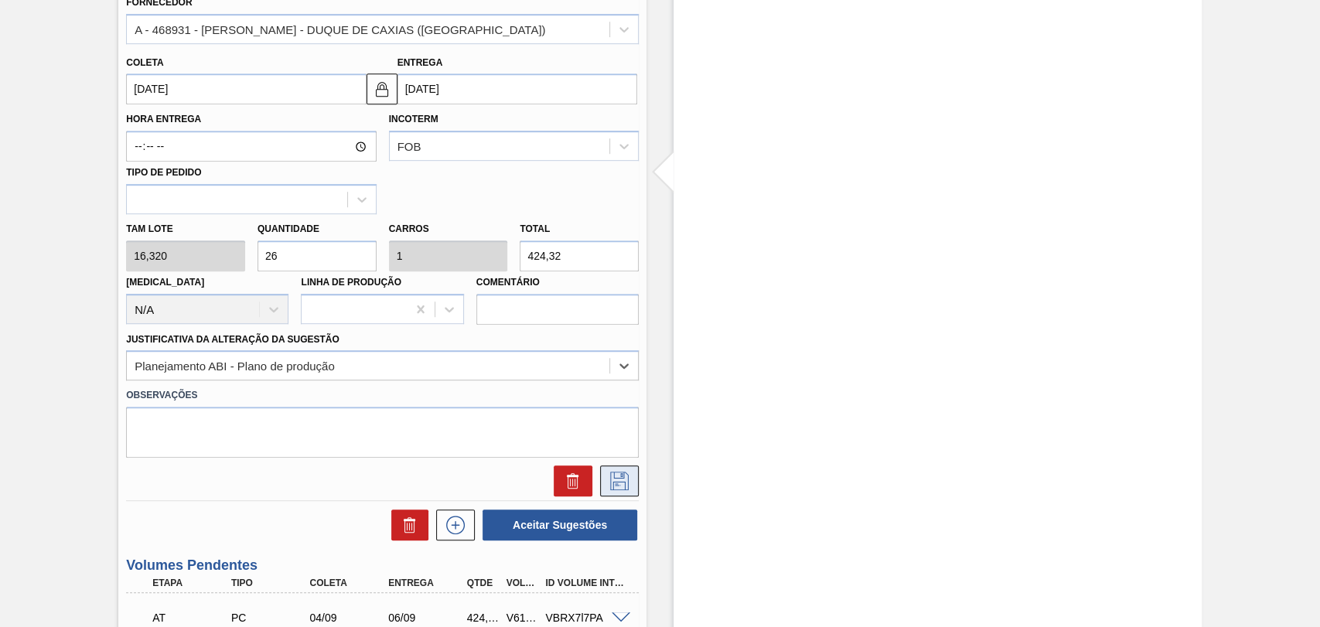
click at [631, 477] on button at bounding box center [619, 480] width 39 height 31
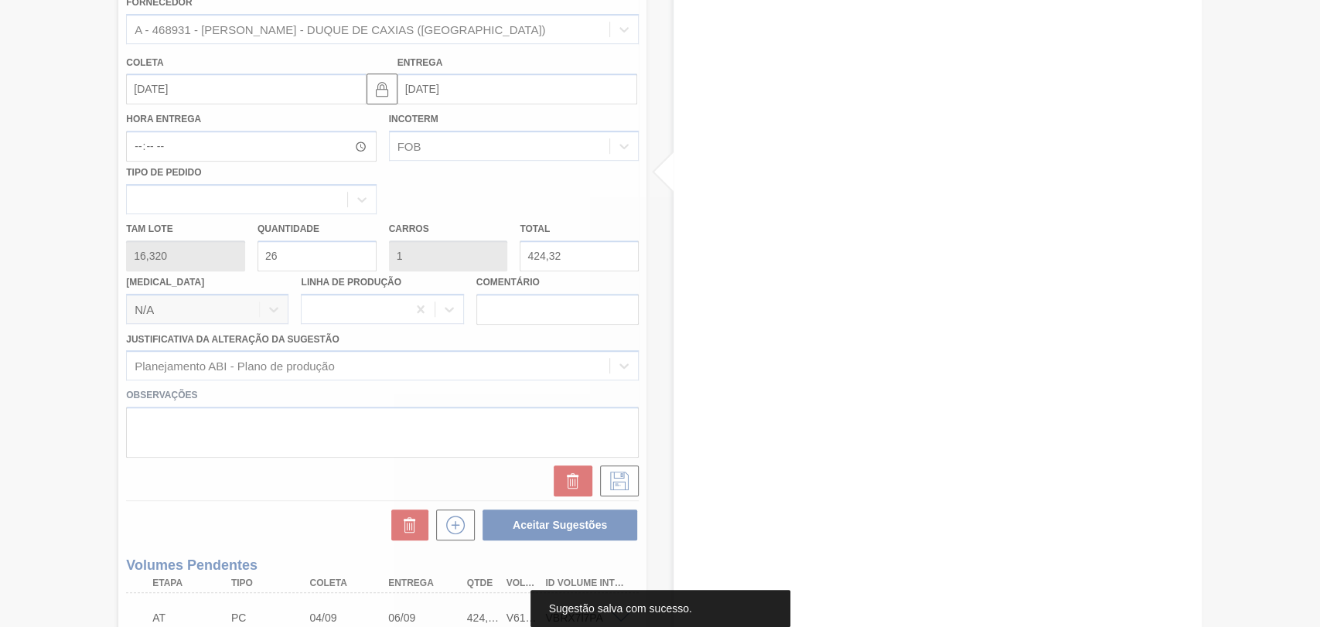
click at [42, 271] on div at bounding box center [660, 313] width 1320 height 627
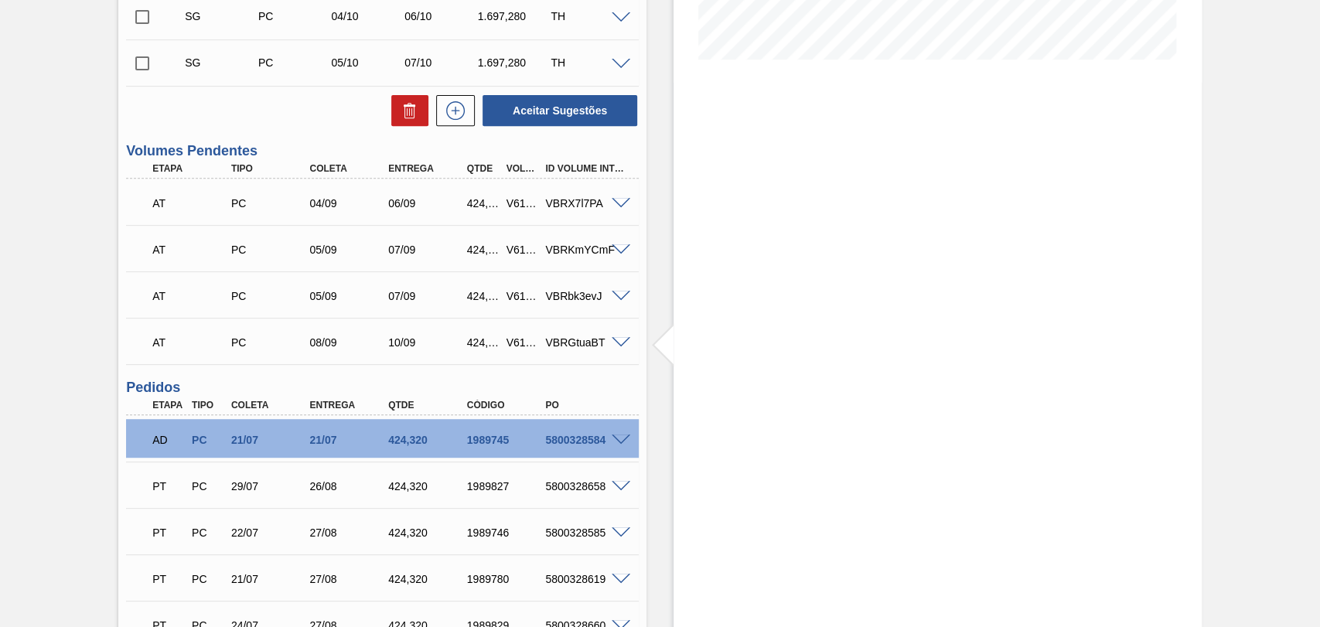
scroll to position [223, 0]
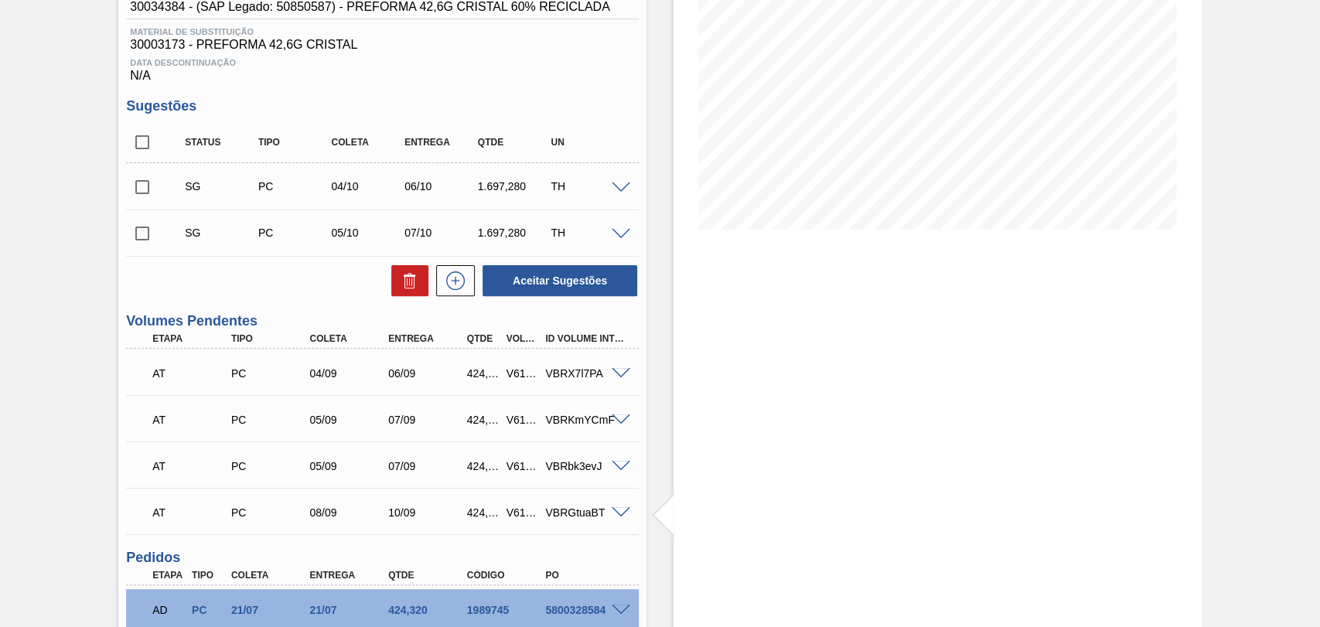
click at [622, 186] on span at bounding box center [621, 188] width 19 height 12
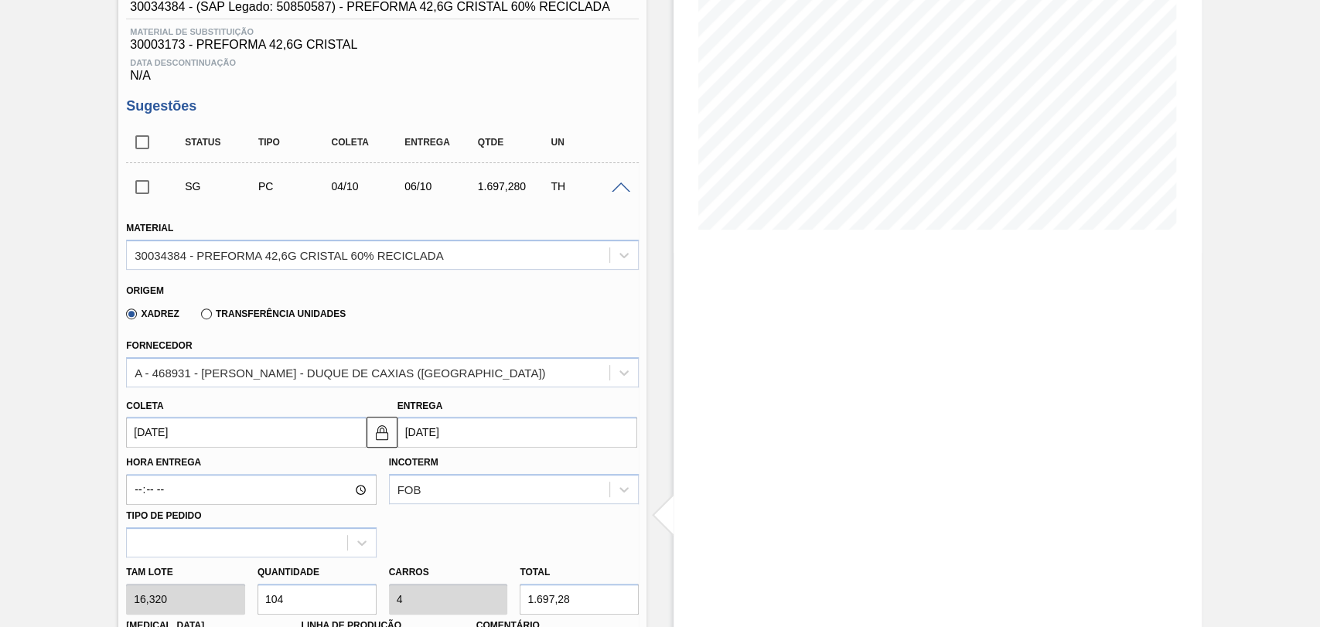
click at [155, 438] on input "04/10/2025" at bounding box center [246, 432] width 240 height 31
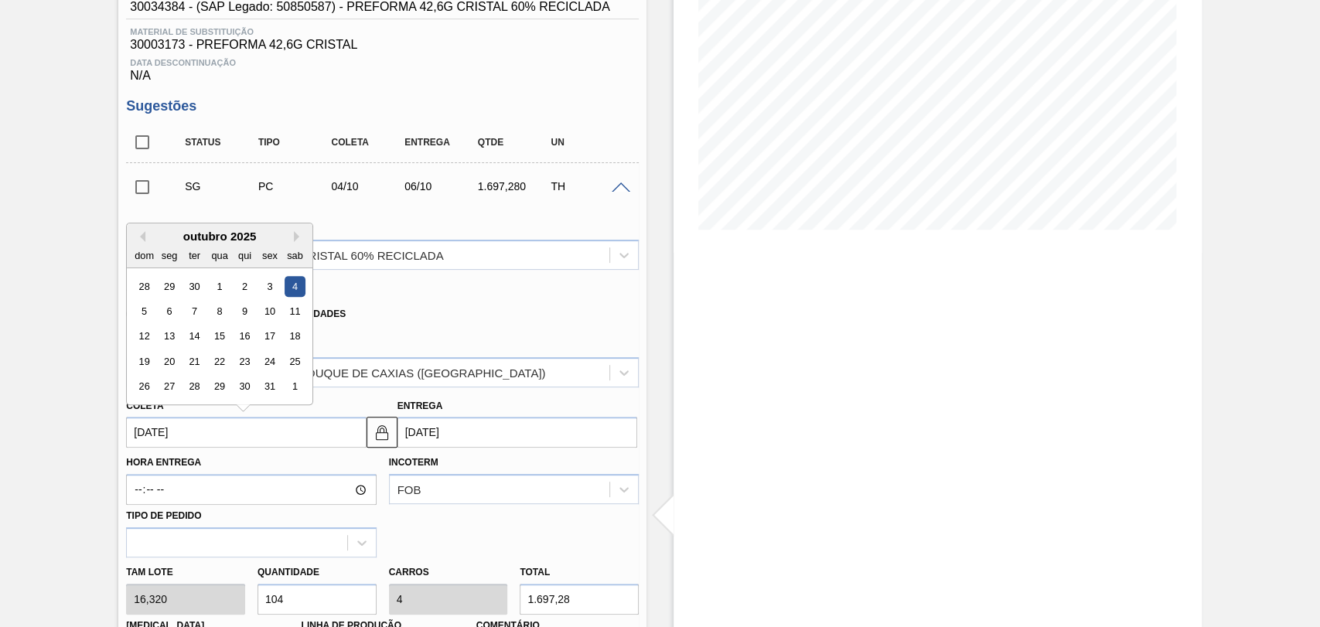
click at [146, 240] on div "outubro 2025" at bounding box center [220, 236] width 186 height 13
click at [142, 242] on button "Previous Month" at bounding box center [140, 236] width 11 height 11
click at [169, 315] on div "8" at bounding box center [169, 311] width 21 height 21
type input "08/09/2025"
type input "[DATE]"
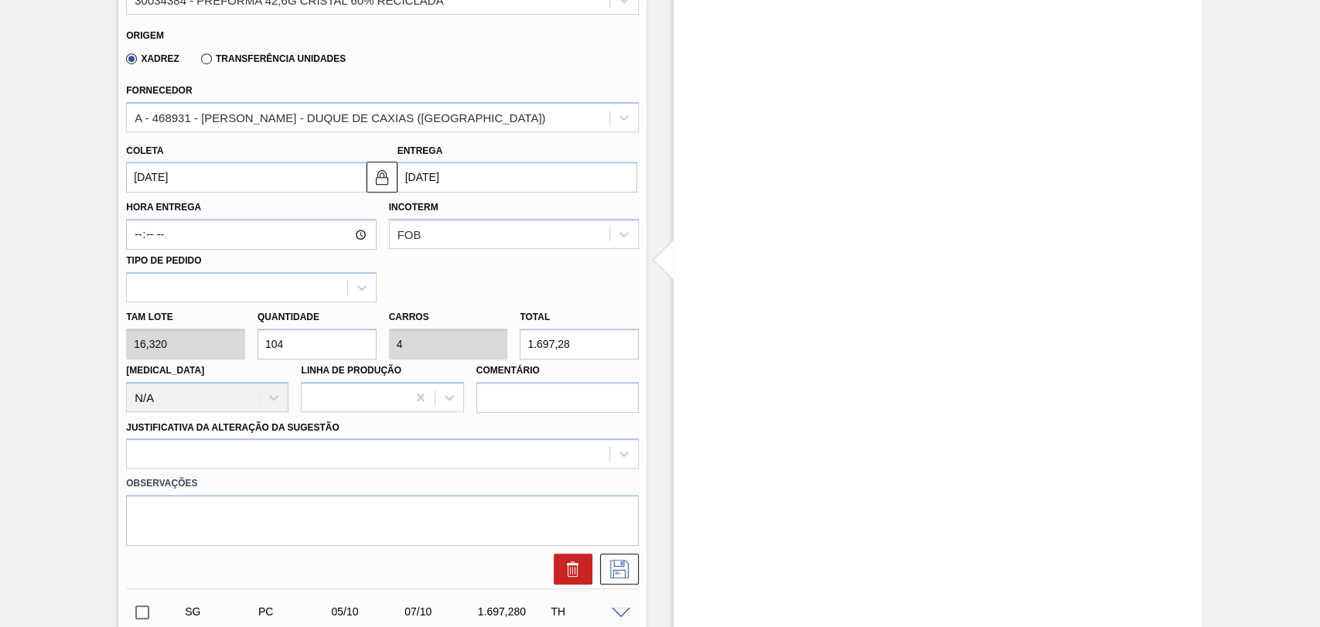
scroll to position [480, 0]
drag, startPoint x: 288, startPoint y: 336, endPoint x: 195, endPoint y: 315, distance: 95.7
click at [224, 322] on div "Tam lote 16,320 Quantidade 104 Carros 4 Total 1.697,28 Doca N/A Linha de Produç…" at bounding box center [382, 355] width 525 height 111
type input "2"
type input "0,077"
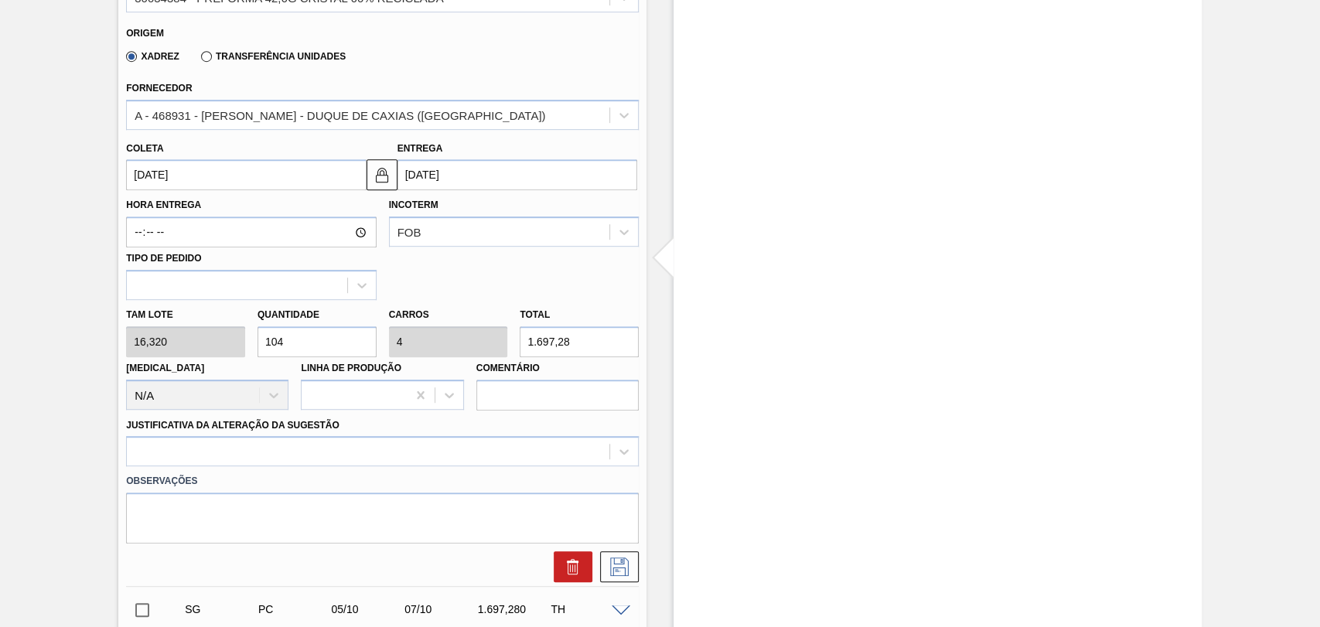
type input "32,64"
type input "26"
type input "1"
type input "424,32"
type input "26"
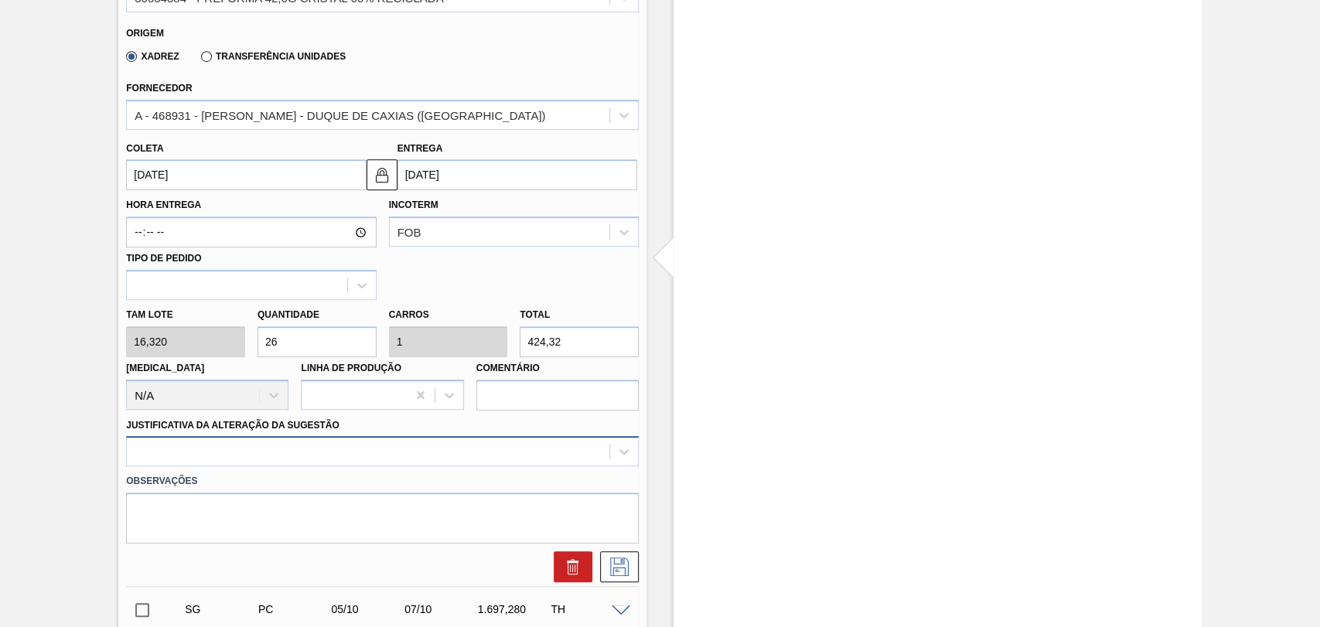
click at [272, 459] on div at bounding box center [382, 451] width 513 height 30
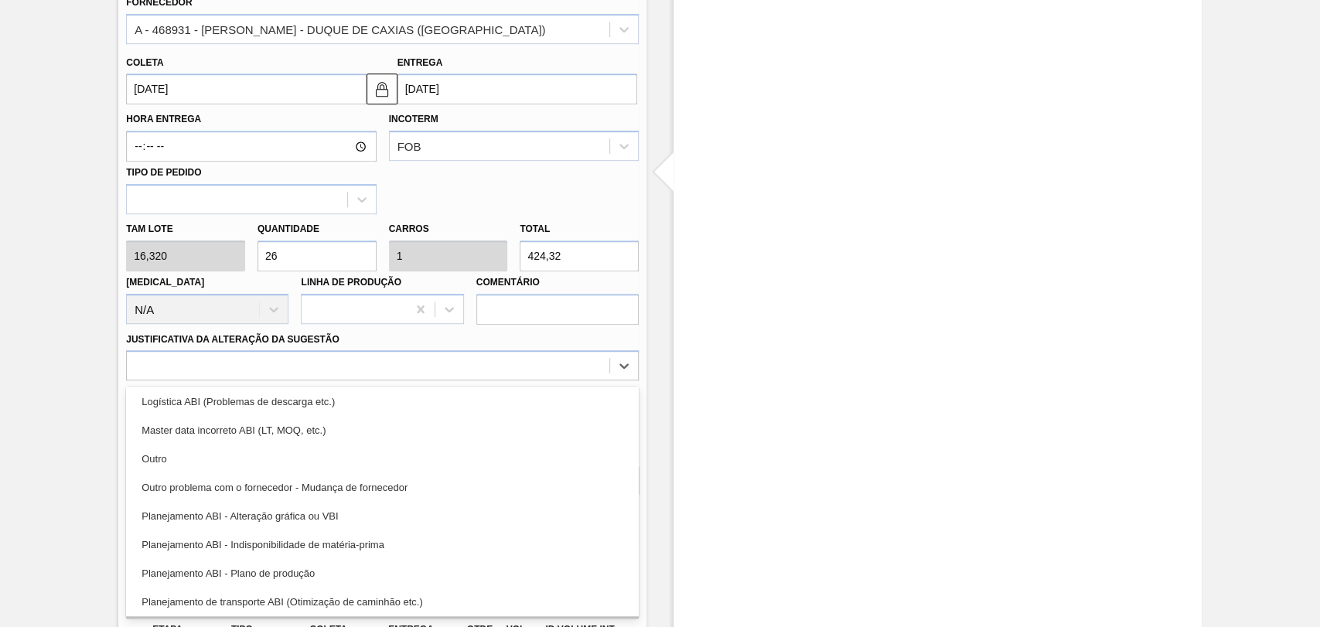
scroll to position [172, 0]
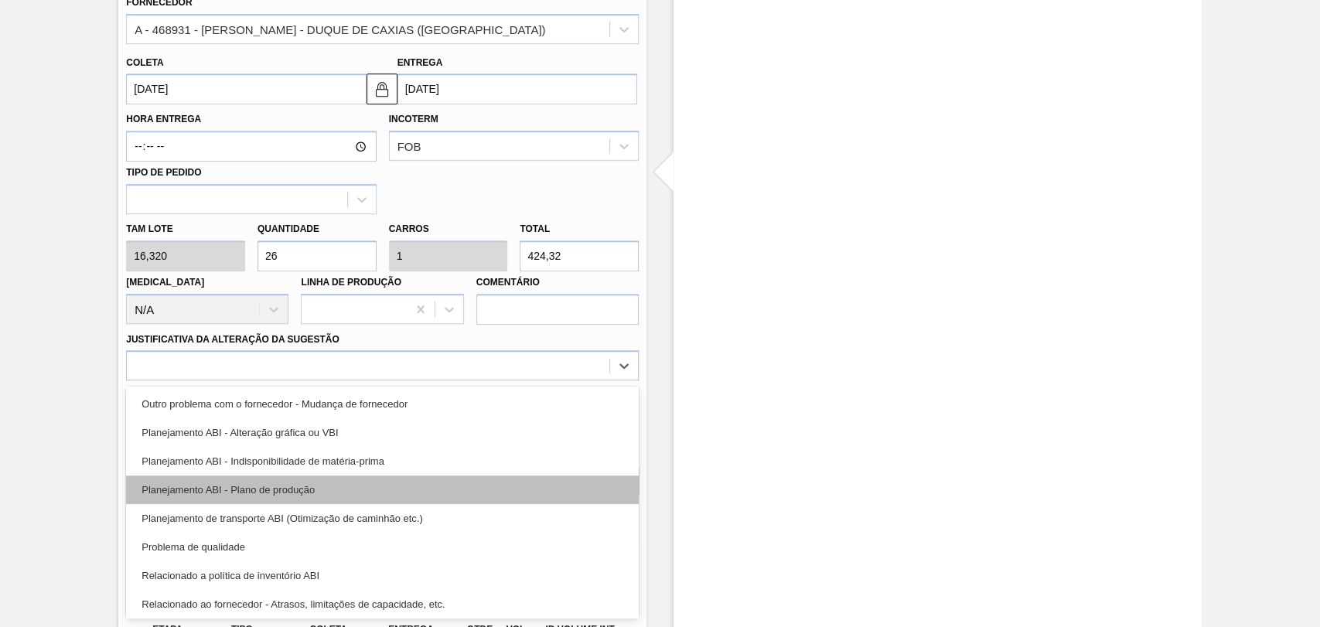
click at [328, 497] on div "Planejamento ABI - Plano de produção" at bounding box center [382, 490] width 513 height 29
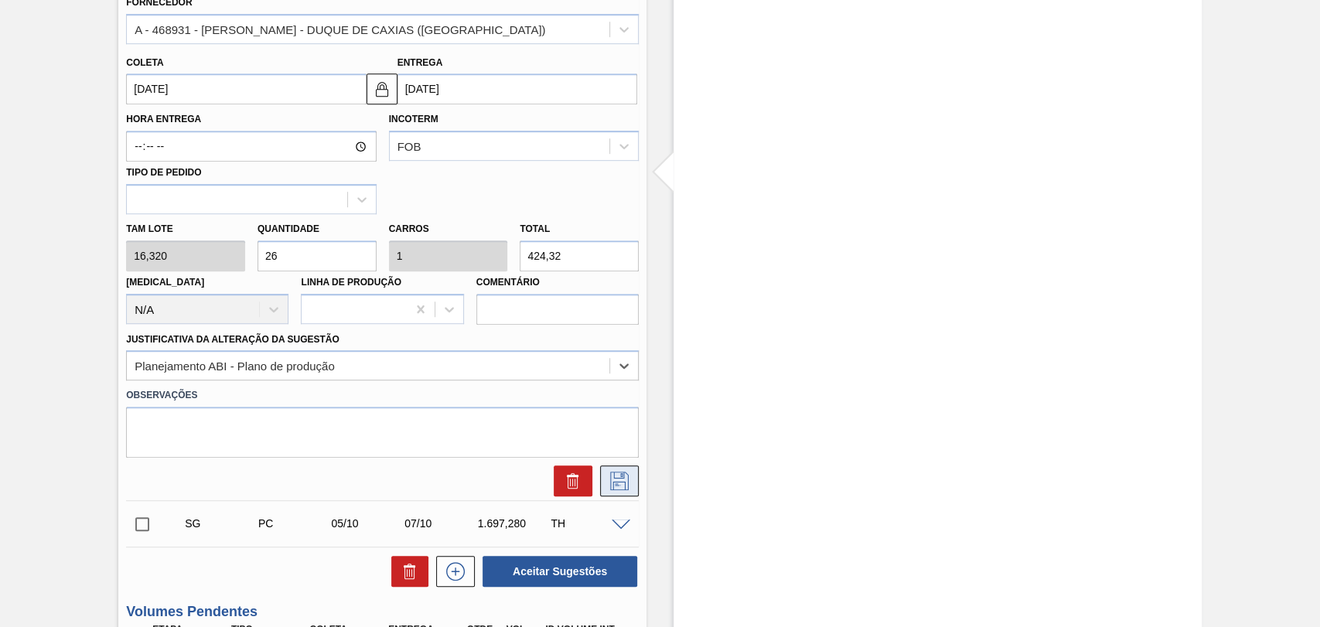
click at [630, 486] on icon at bounding box center [619, 481] width 25 height 19
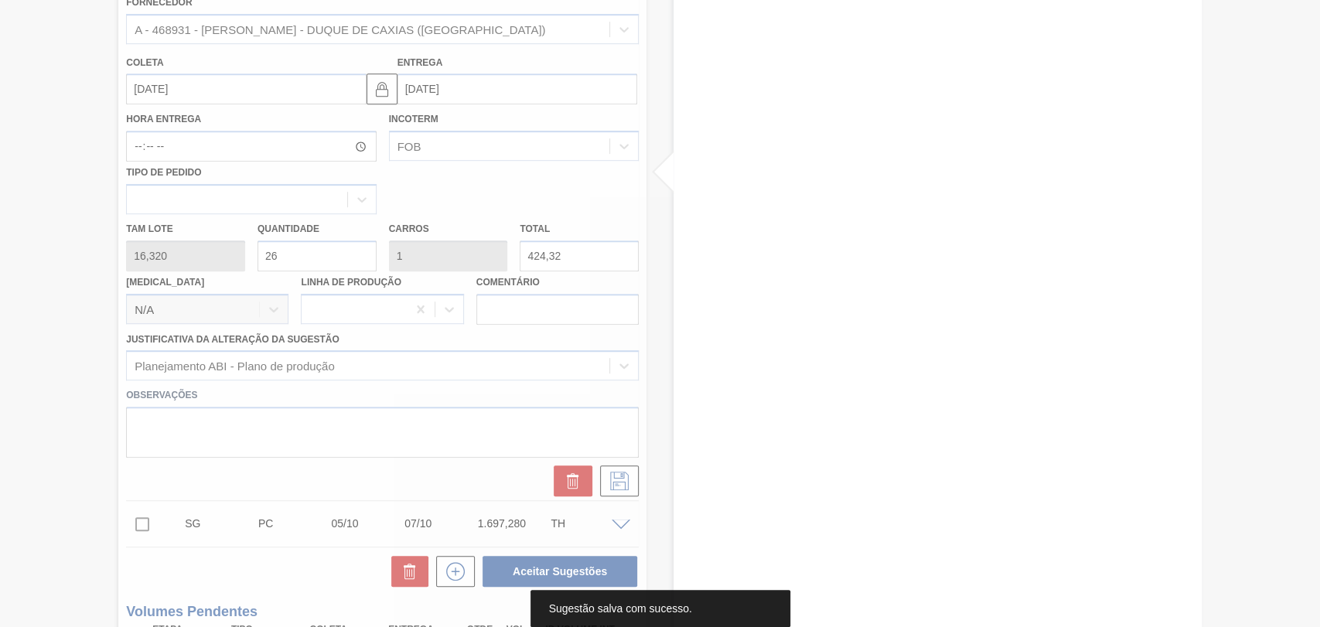
click at [49, 414] on div at bounding box center [660, 313] width 1320 height 627
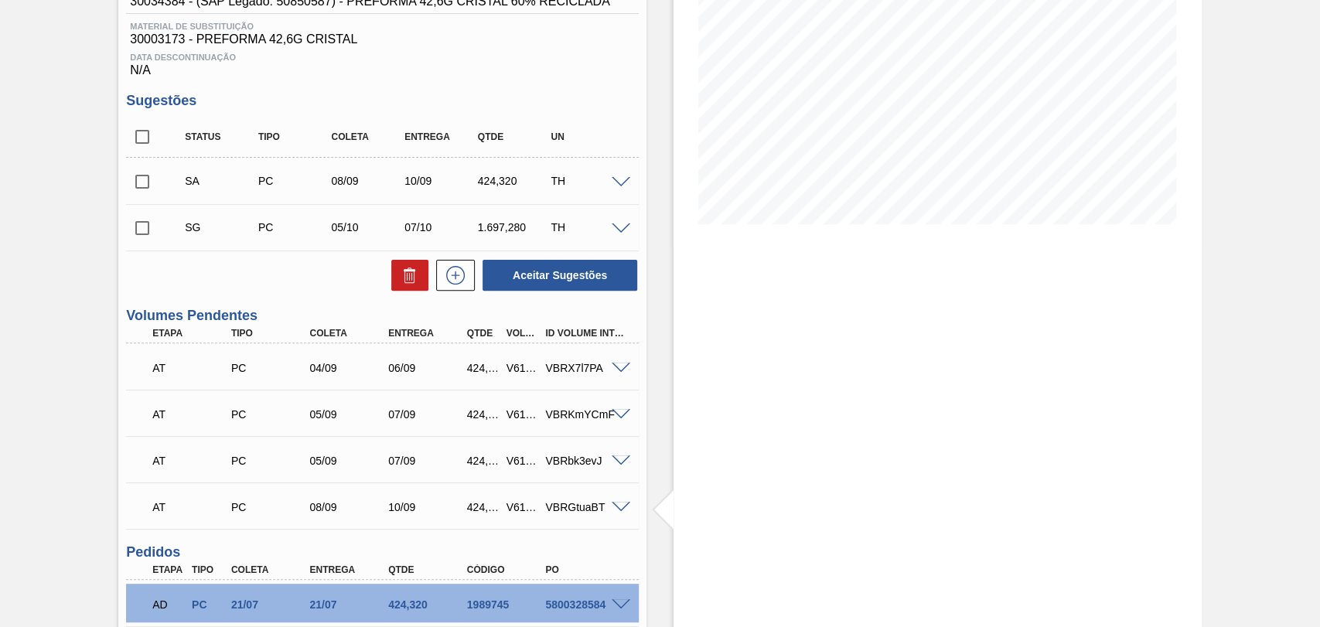
scroll to position [223, 0]
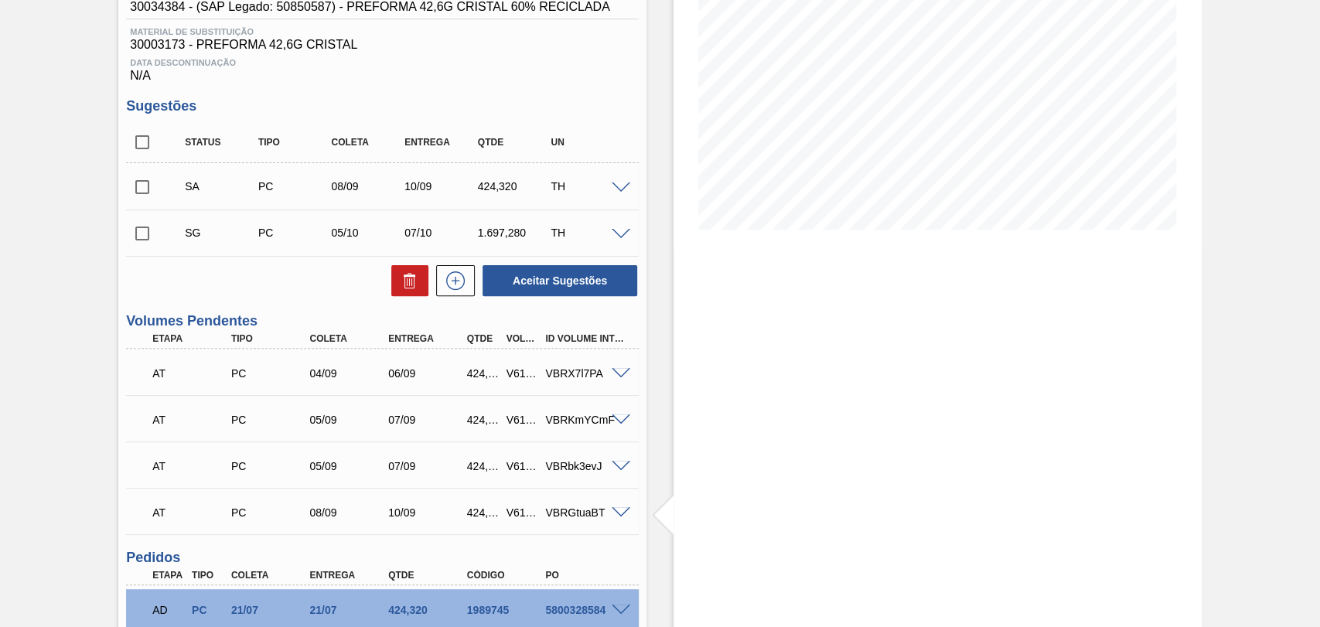
click at [141, 192] on input "checkbox" at bounding box center [142, 187] width 32 height 32
click at [551, 289] on button "Aceitar Sugestões" at bounding box center [560, 280] width 155 height 31
checkbox input "false"
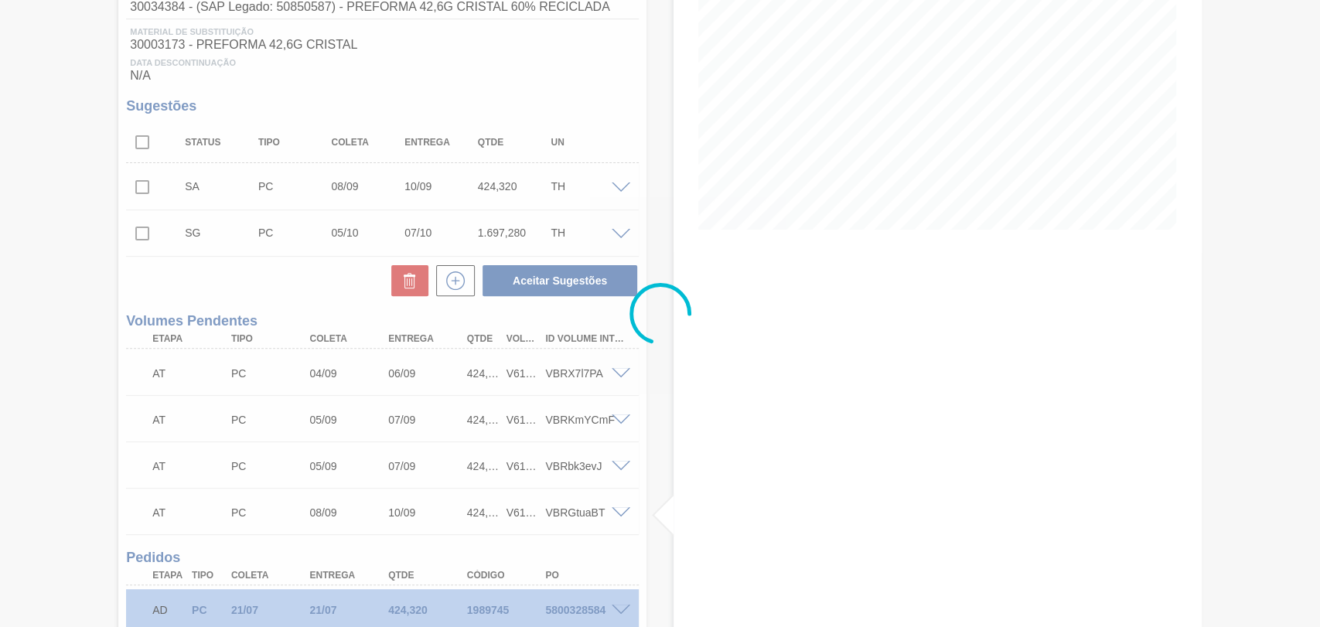
click at [37, 294] on div at bounding box center [660, 313] width 1320 height 627
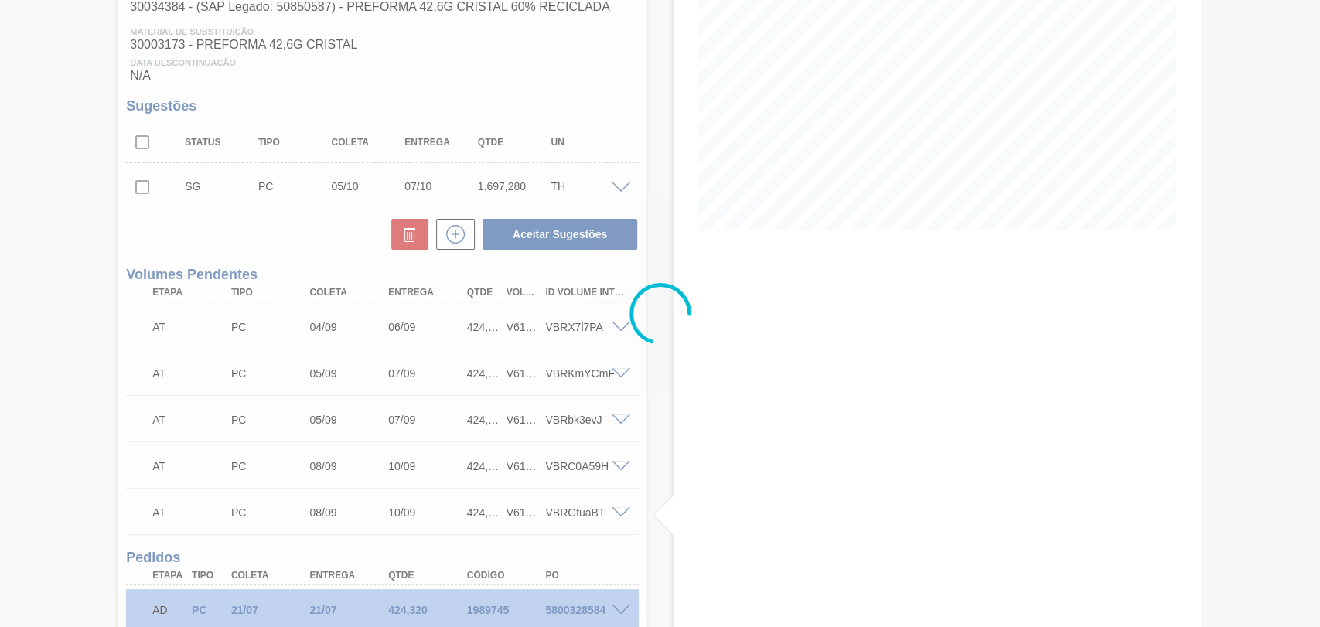
click at [622, 189] on div at bounding box center [660, 313] width 1320 height 627
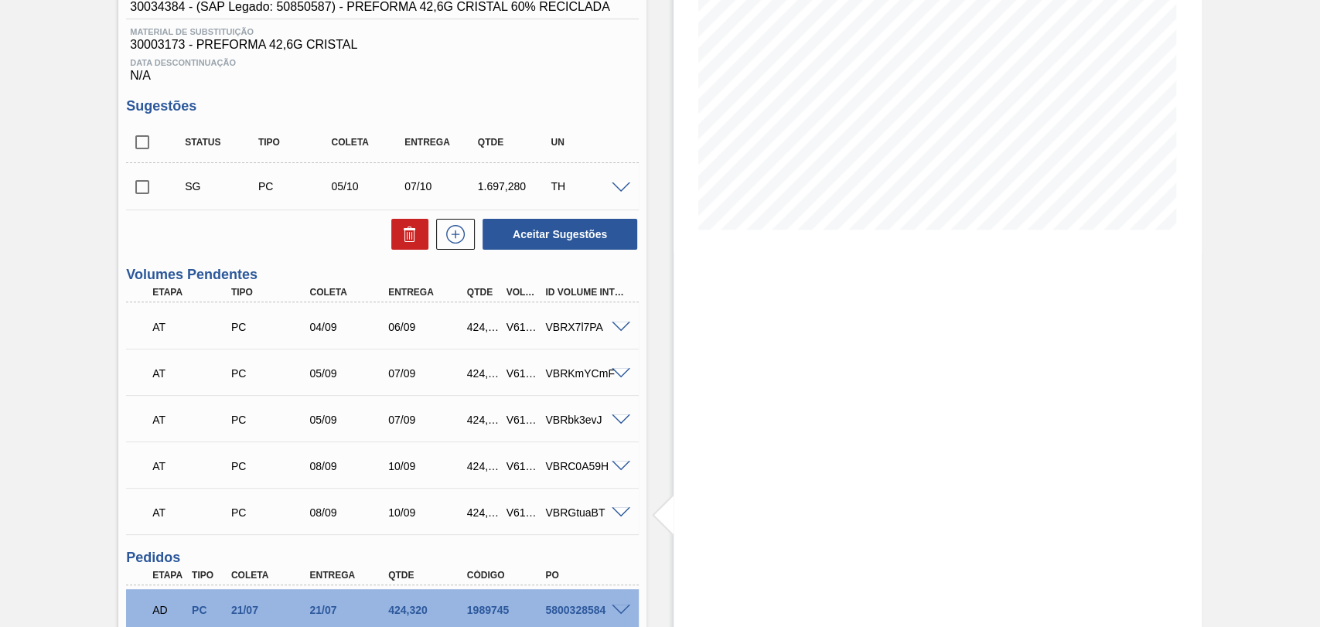
click at [622, 189] on span at bounding box center [621, 188] width 19 height 12
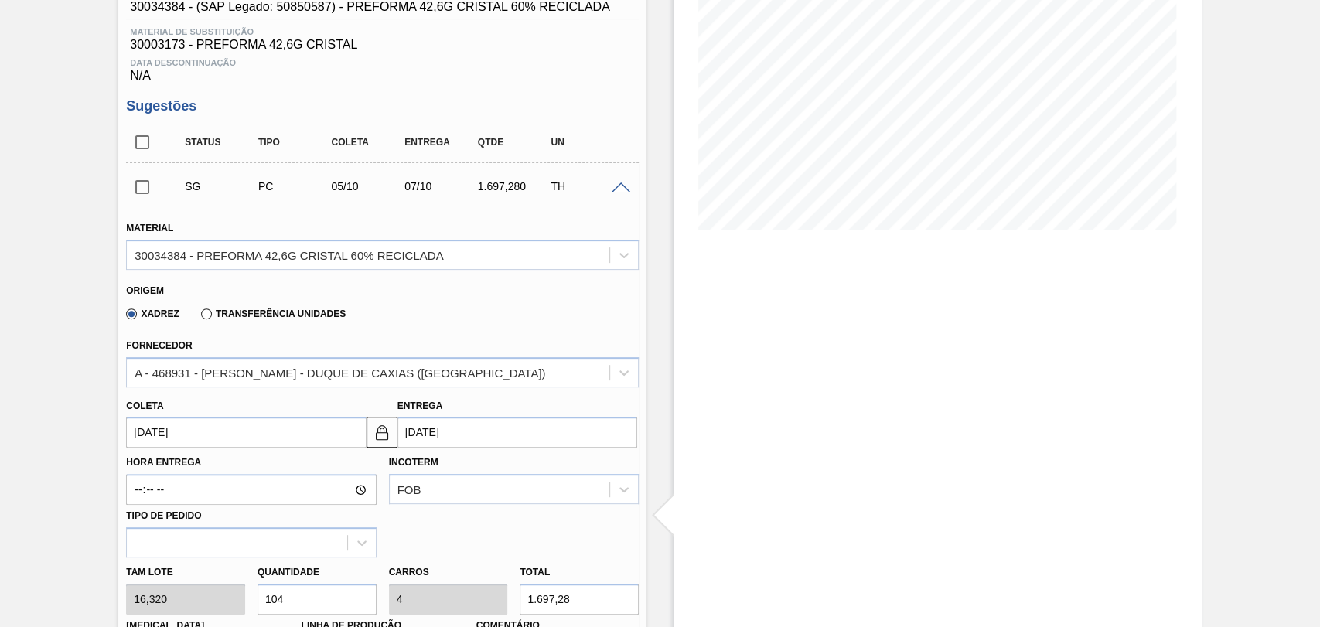
click at [166, 443] on input "05/10/2025" at bounding box center [246, 432] width 240 height 31
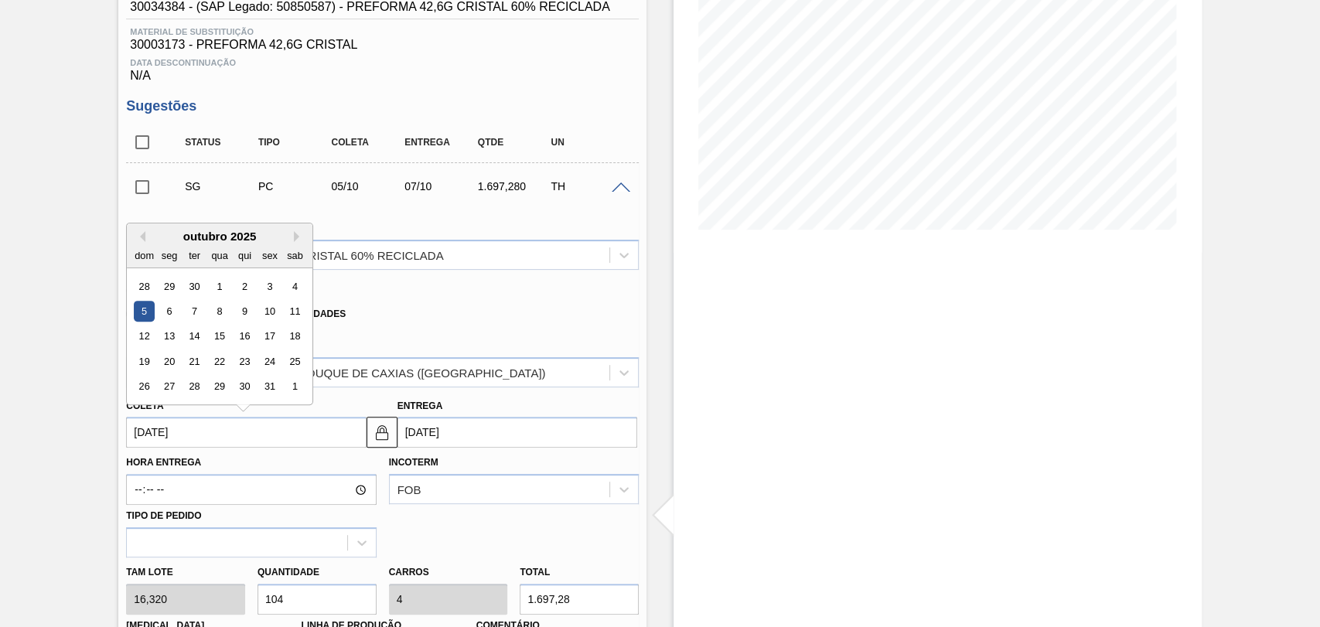
click at [145, 237] on div "outubro 2025" at bounding box center [220, 236] width 186 height 13
click at [142, 237] on button "Previous Month" at bounding box center [140, 236] width 11 height 11
click at [196, 314] on div "9" at bounding box center [194, 311] width 21 height 21
type input "[DATE]"
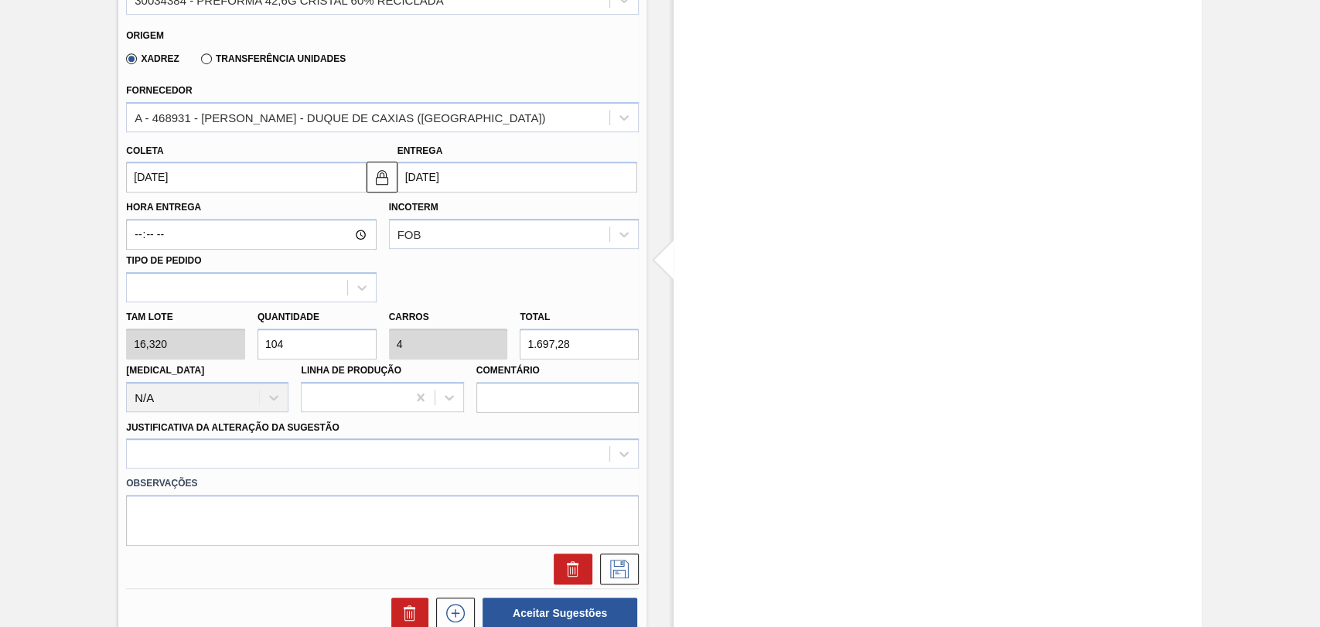
scroll to position [480, 0]
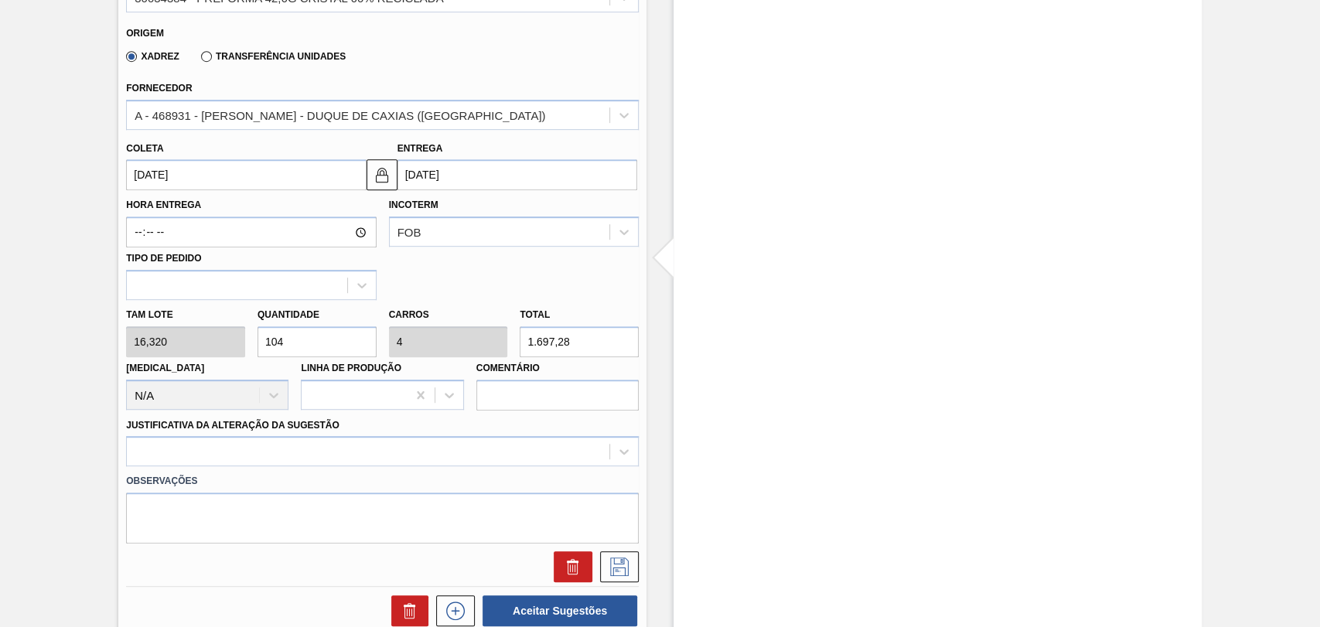
click at [155, 336] on div "Tam lote 16,320 Quantidade 104 Carros 4 Total 1.697,28 Doca N/A Linha de Produç…" at bounding box center [382, 355] width 525 height 111
type input "2"
type input "0,077"
type input "32,64"
type input "26"
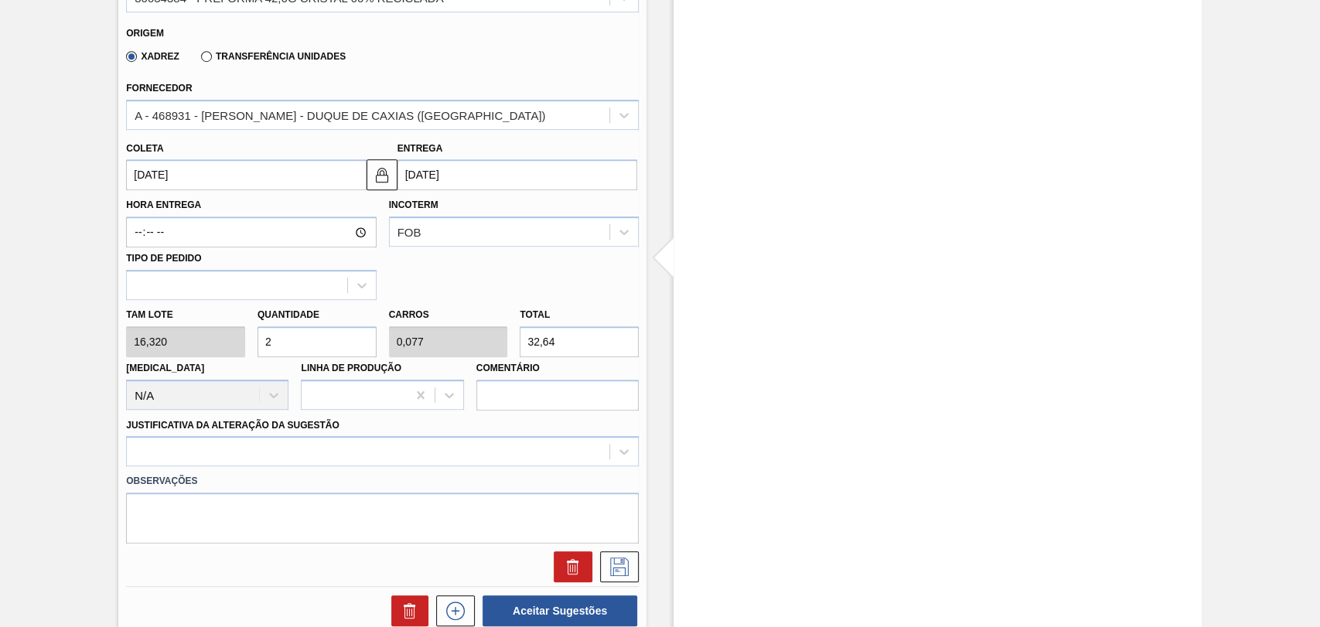
type input "1"
type input "424,32"
type input "26"
click at [192, 450] on div at bounding box center [382, 451] width 513 height 30
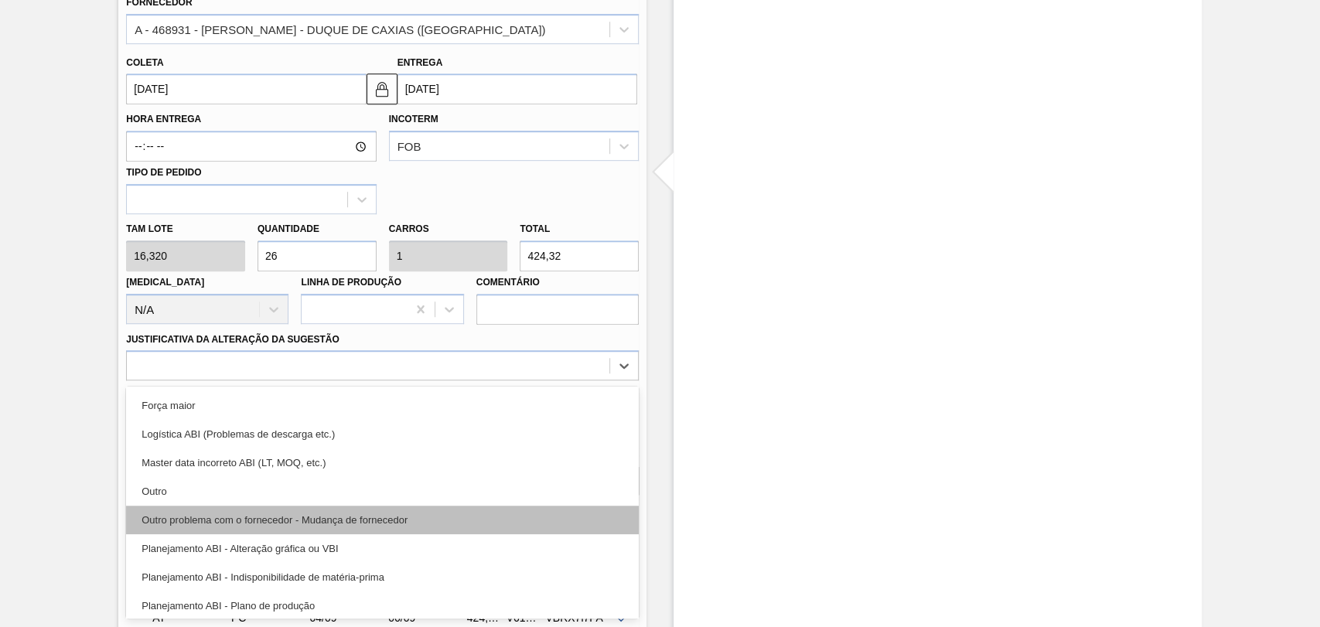
scroll to position [86, 0]
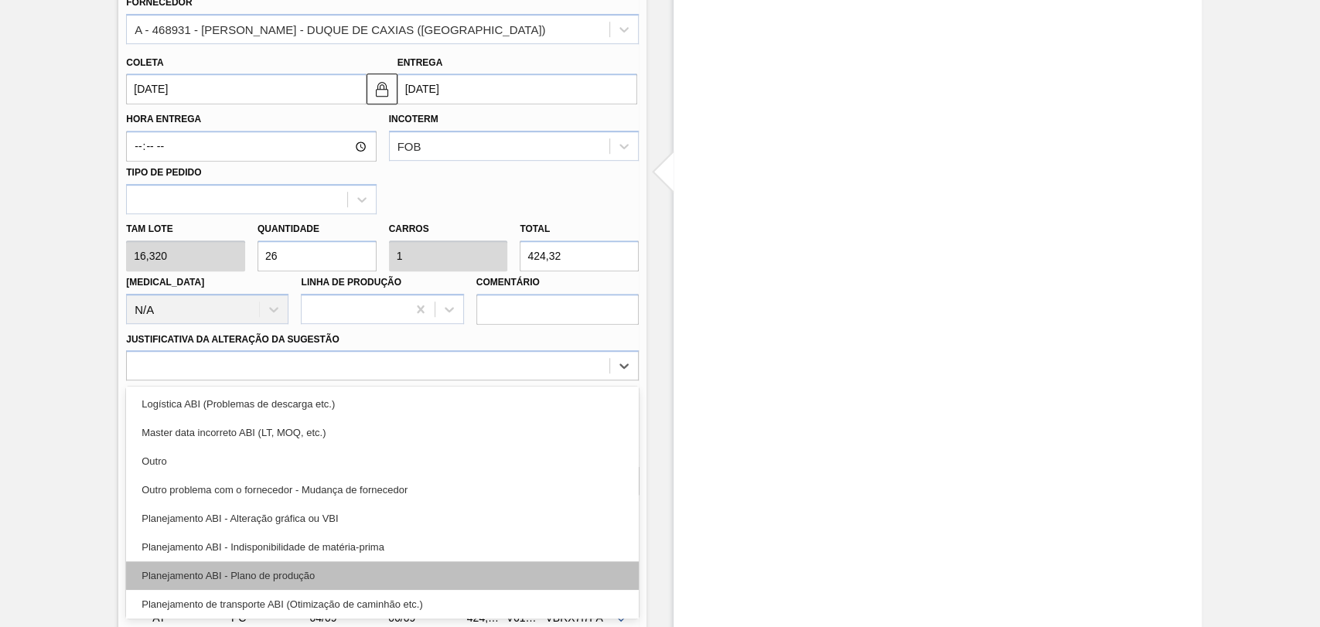
click at [312, 572] on div "Planejamento ABI - Plano de produção" at bounding box center [382, 575] width 513 height 29
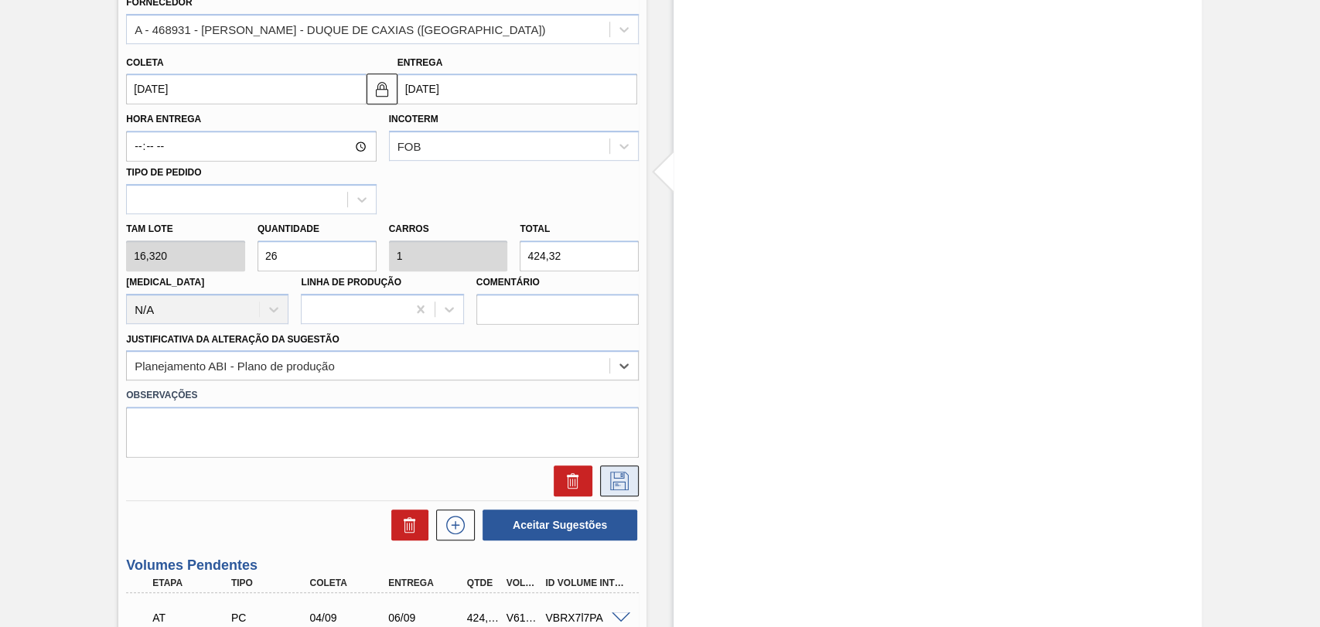
click at [615, 479] on icon at bounding box center [619, 481] width 25 height 19
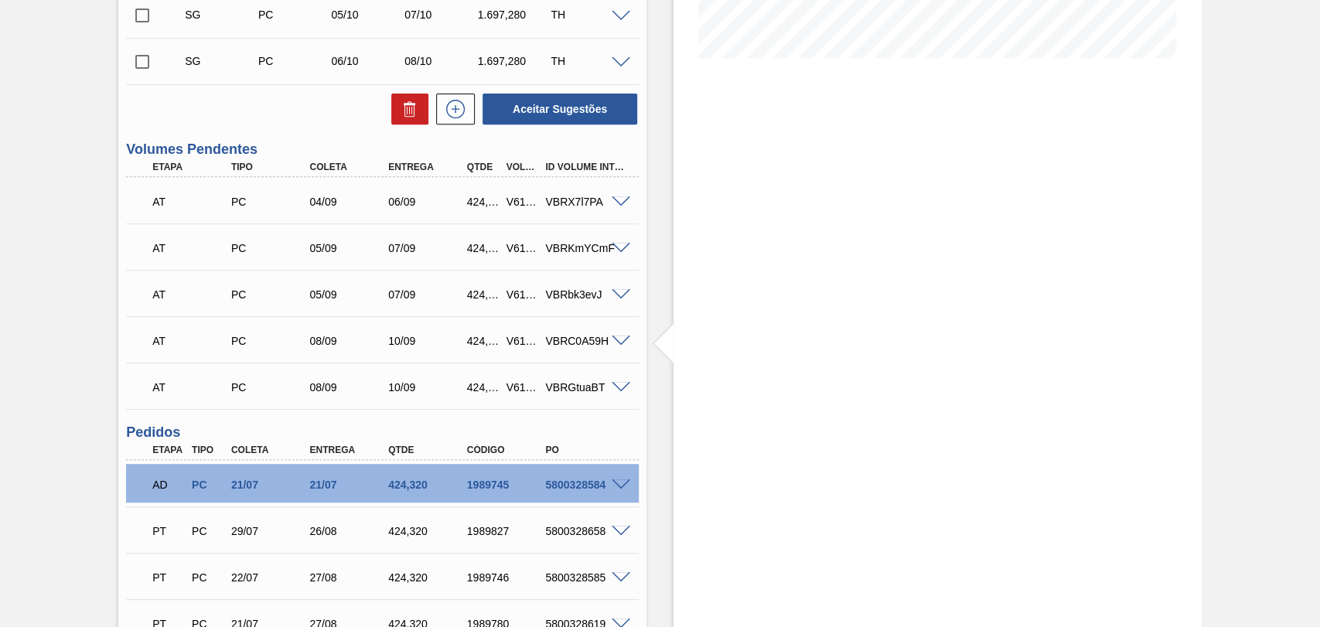
scroll to position [309, 0]
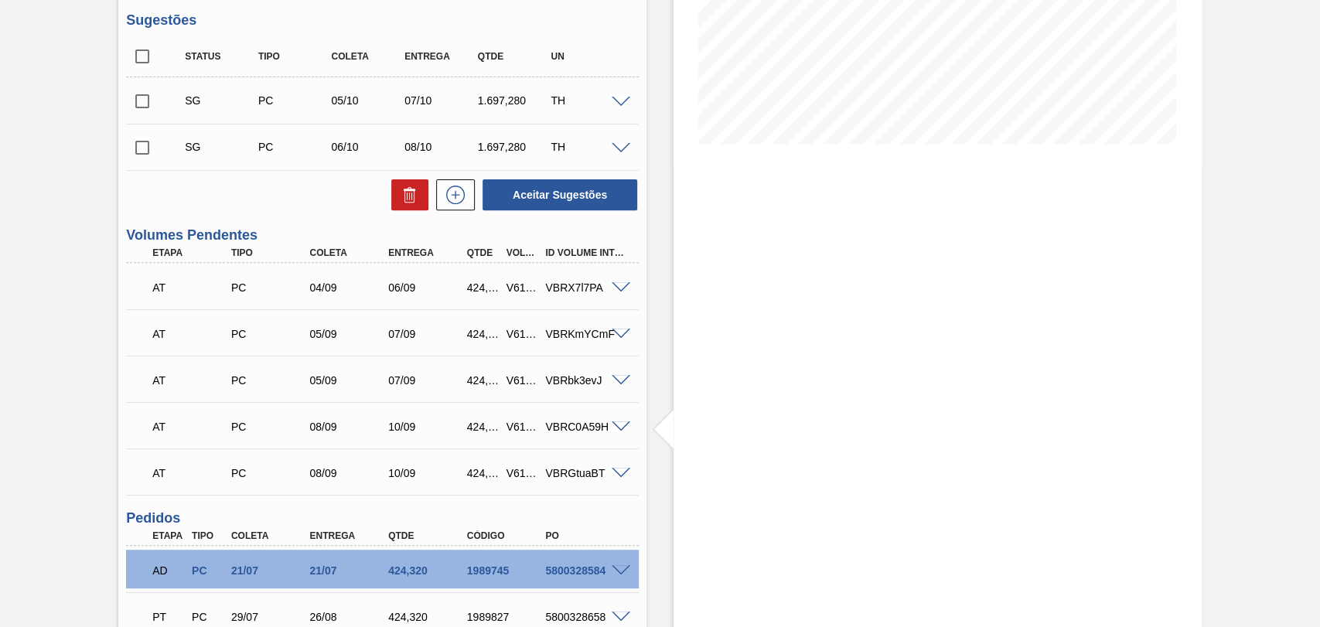
click at [621, 100] on span at bounding box center [621, 103] width 19 height 12
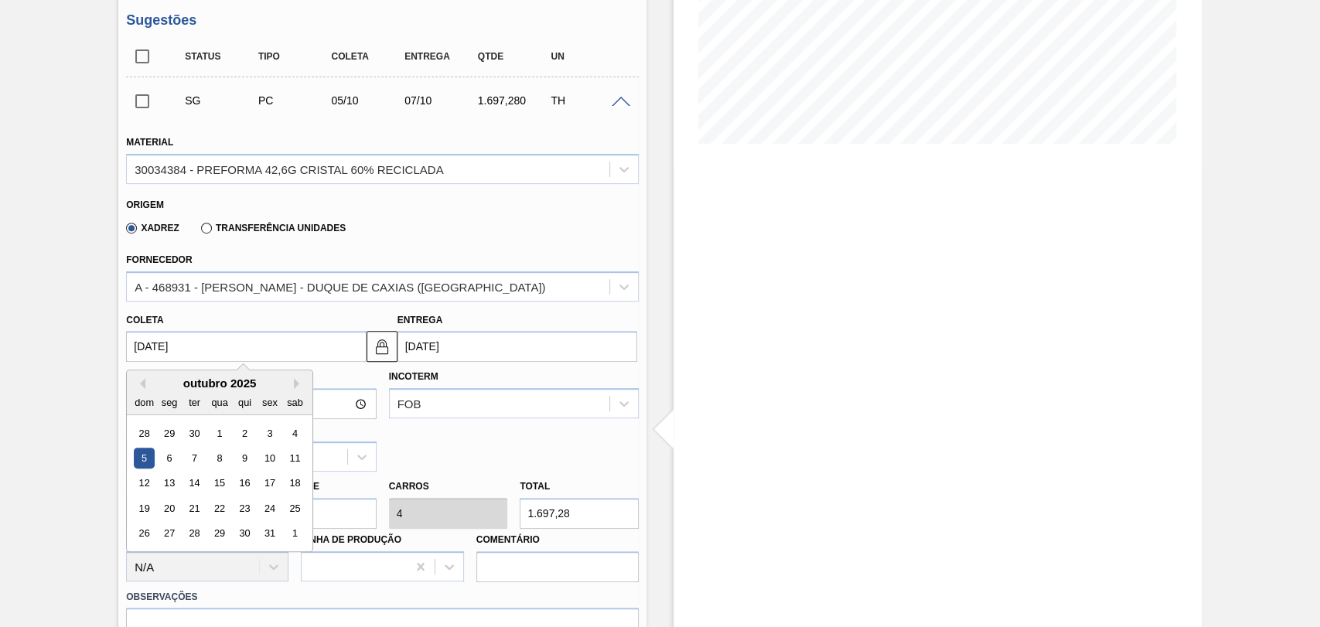
click at [192, 353] on input "05/10/2025" at bounding box center [246, 346] width 240 height 31
click at [142, 388] on button "Previous Month" at bounding box center [140, 383] width 11 height 11
click at [186, 465] on div "9" at bounding box center [194, 458] width 21 height 21
type input "[DATE]"
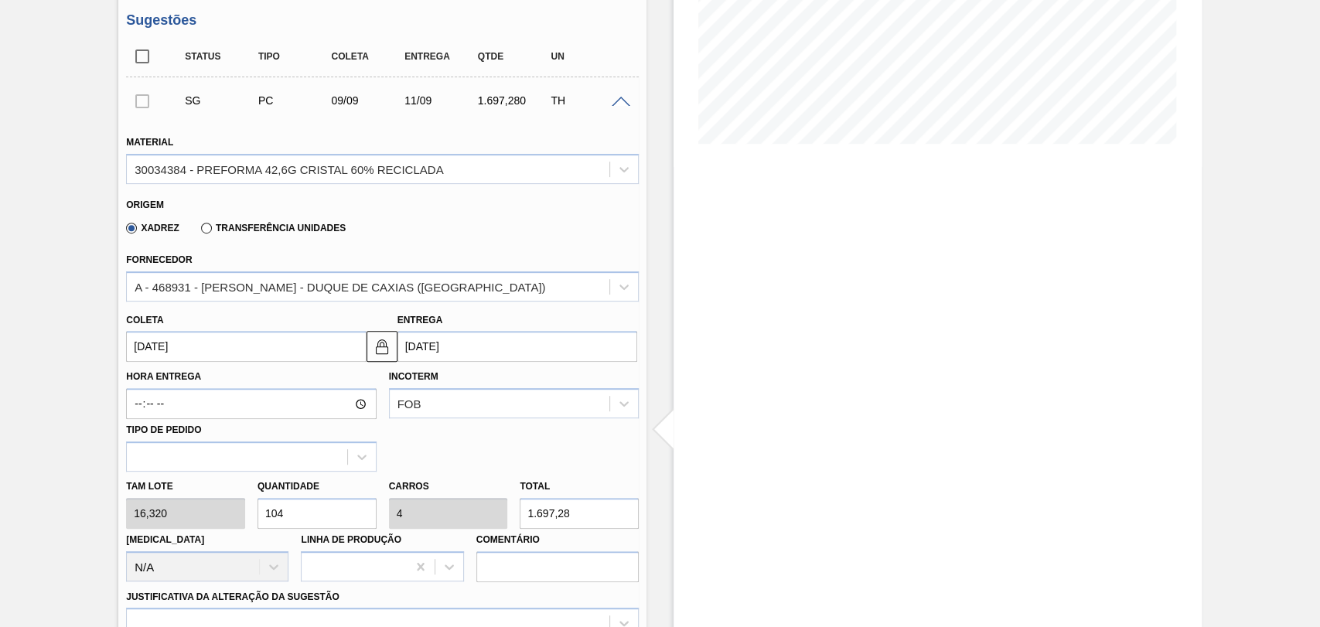
click at [217, 513] on div "Tam lote 16,320 Quantidade 104 Carros 4 Total 1.697,28 Doca N/A Linha de Produç…" at bounding box center [382, 527] width 525 height 111
type input "2"
type input "0,077"
type input "32,64"
type input "26"
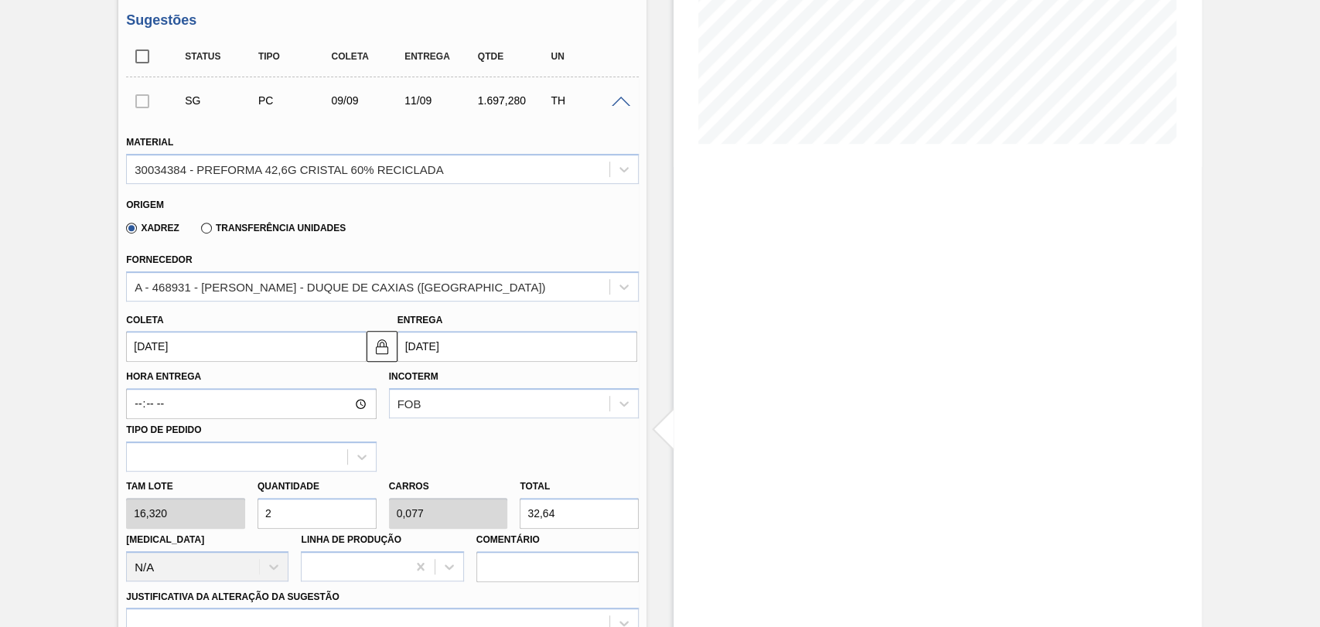
type input "1"
type input "424,32"
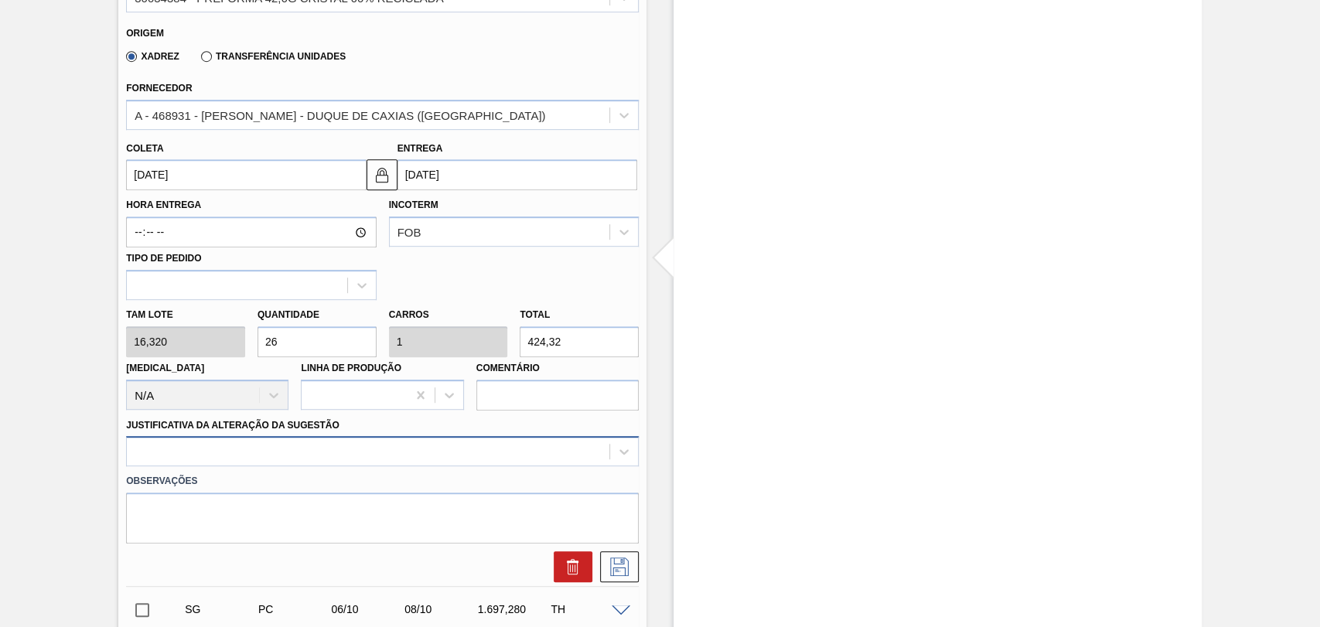
type input "26"
click at [253, 453] on div at bounding box center [382, 451] width 513 height 30
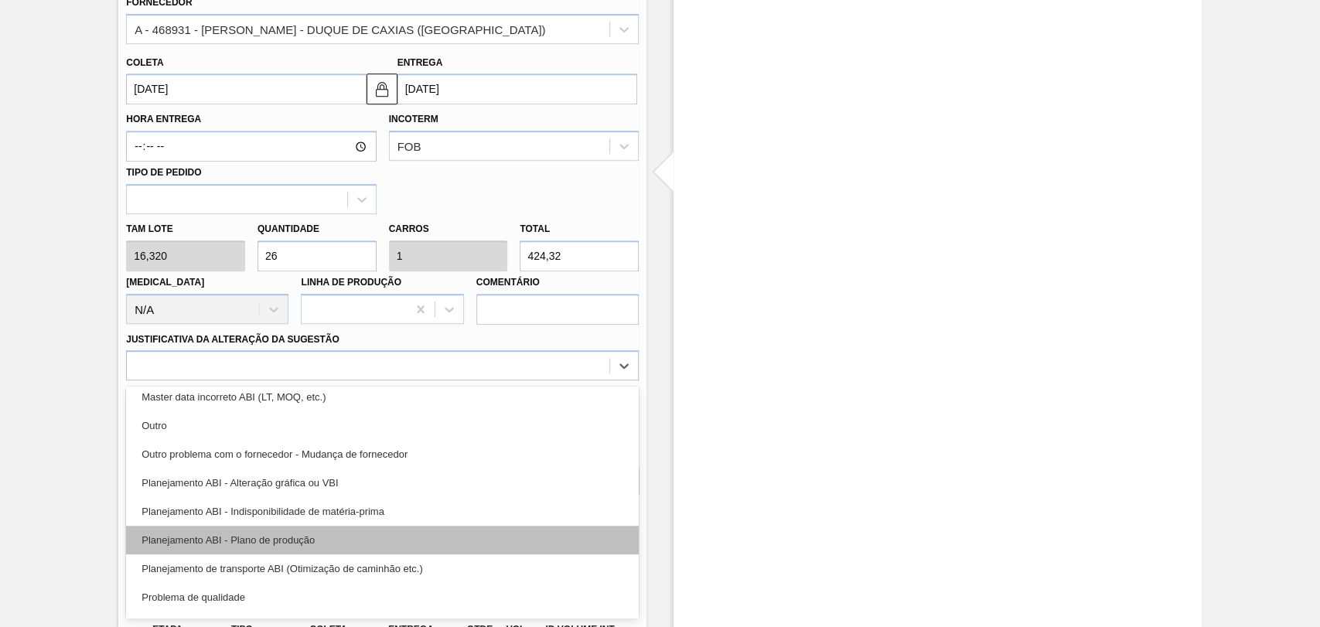
scroll to position [172, 0]
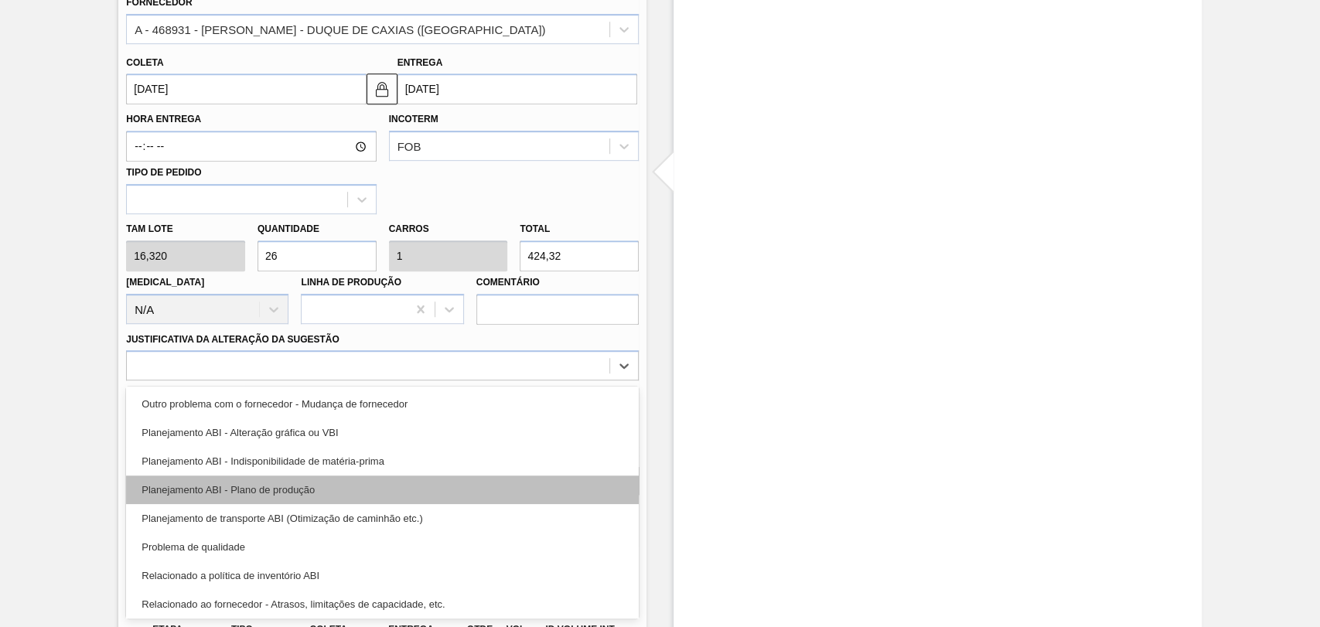
click at [311, 494] on div "Planejamento ABI - Plano de produção" at bounding box center [382, 490] width 513 height 29
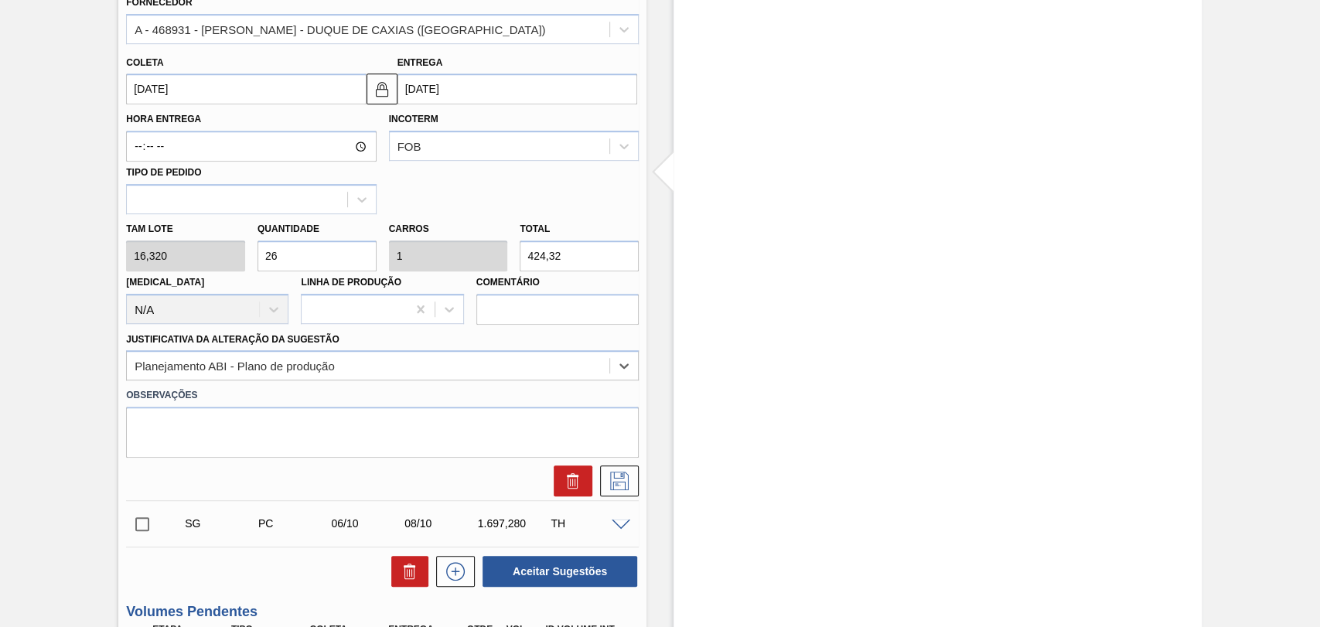
click at [651, 486] on div "Estoque De 27/08/2025 Até 10/10/2025 Filtro" at bounding box center [923, 419] width 555 height 1816
click at [631, 486] on button at bounding box center [619, 480] width 39 height 31
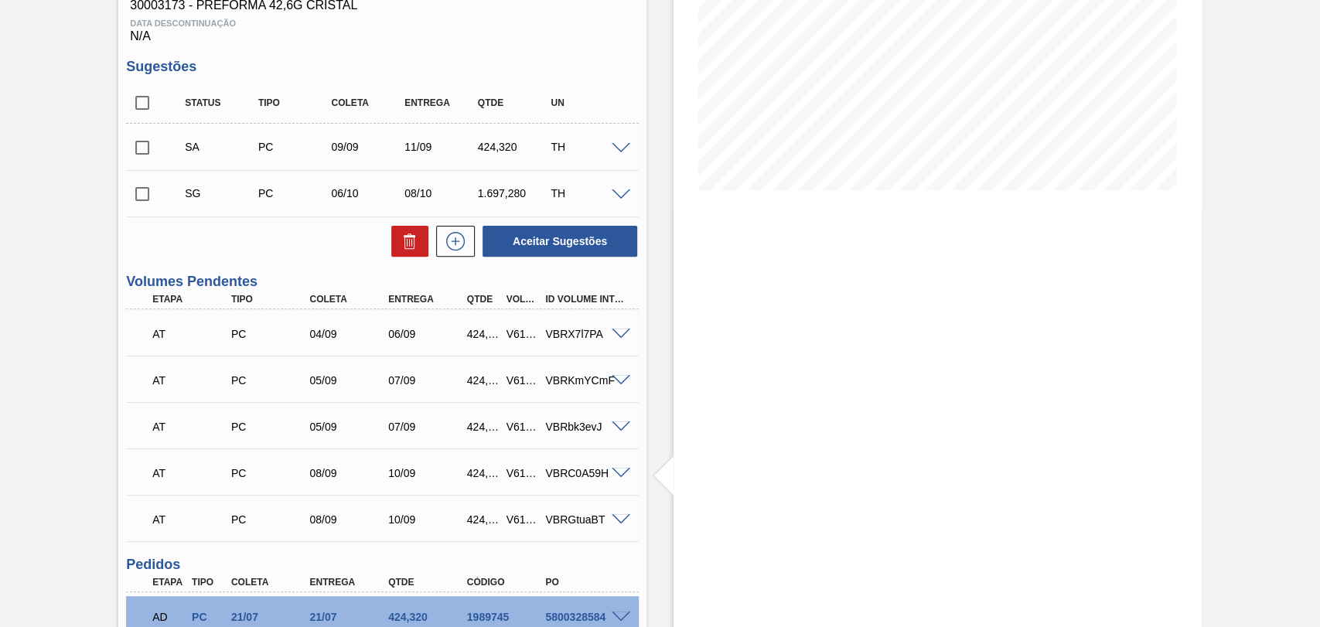
scroll to position [223, 0]
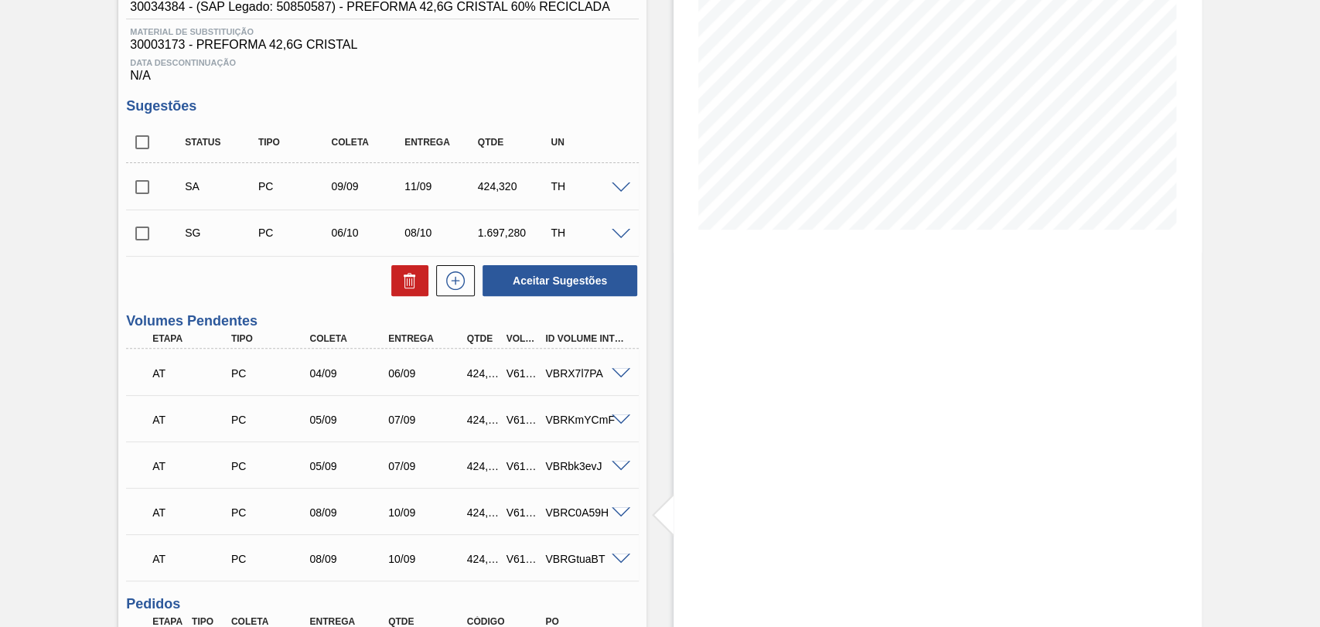
click at [623, 237] on span at bounding box center [621, 235] width 19 height 12
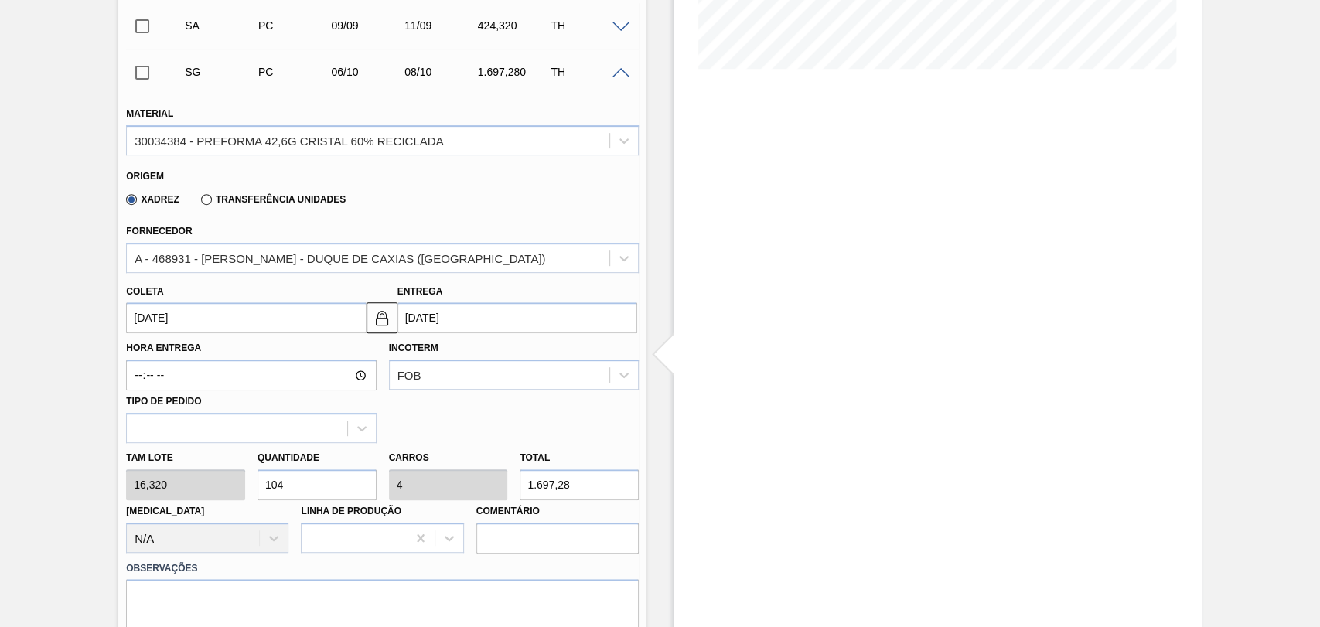
scroll to position [394, 0]
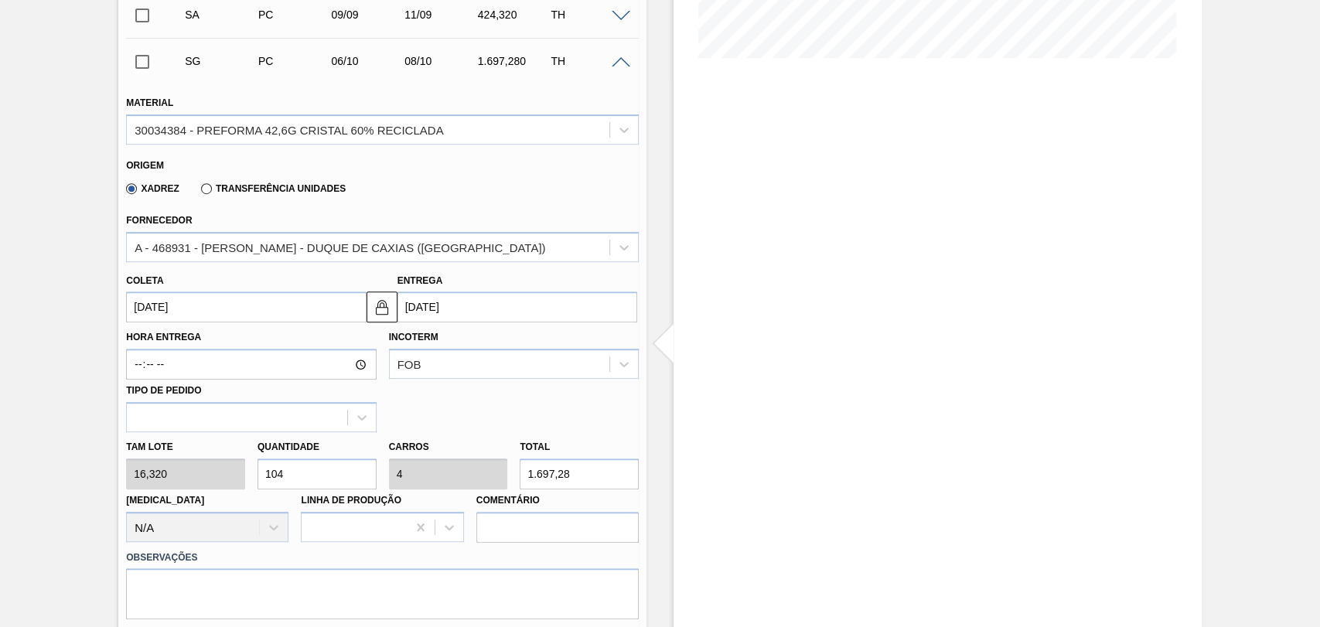
click at [187, 303] on input "06/10/2025" at bounding box center [246, 307] width 240 height 31
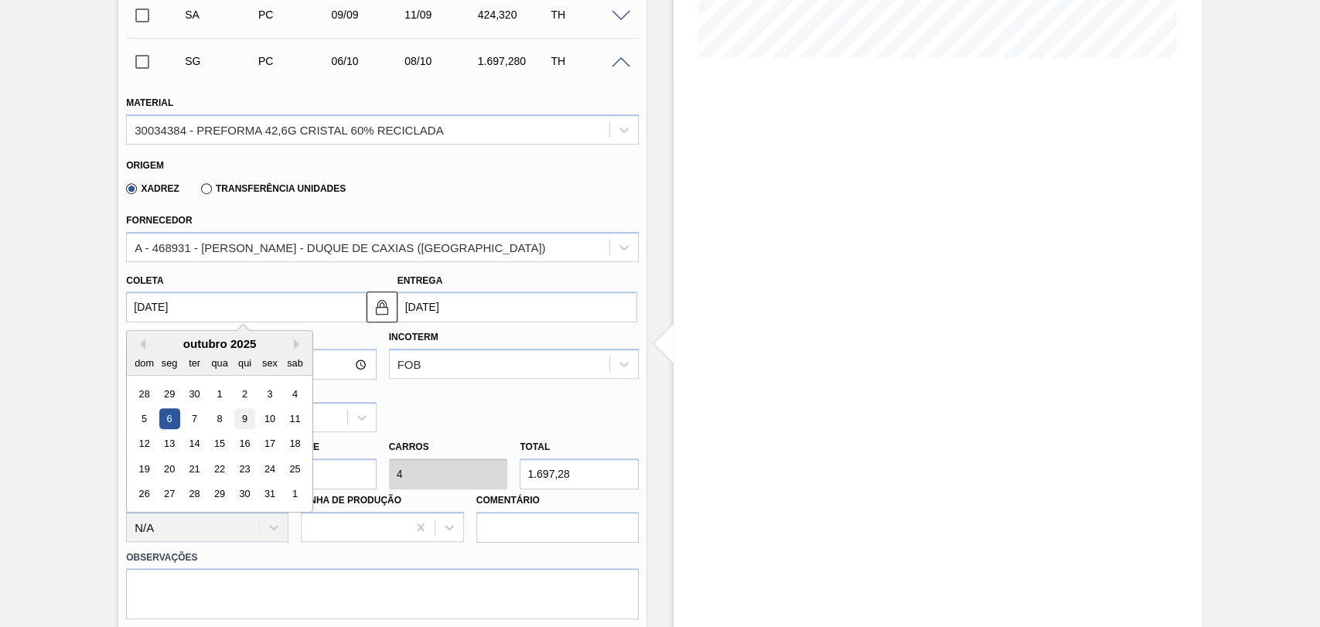
click at [244, 422] on div "9" at bounding box center [244, 418] width 21 height 21
type input "09/10/2025"
type input "11/10/2025"
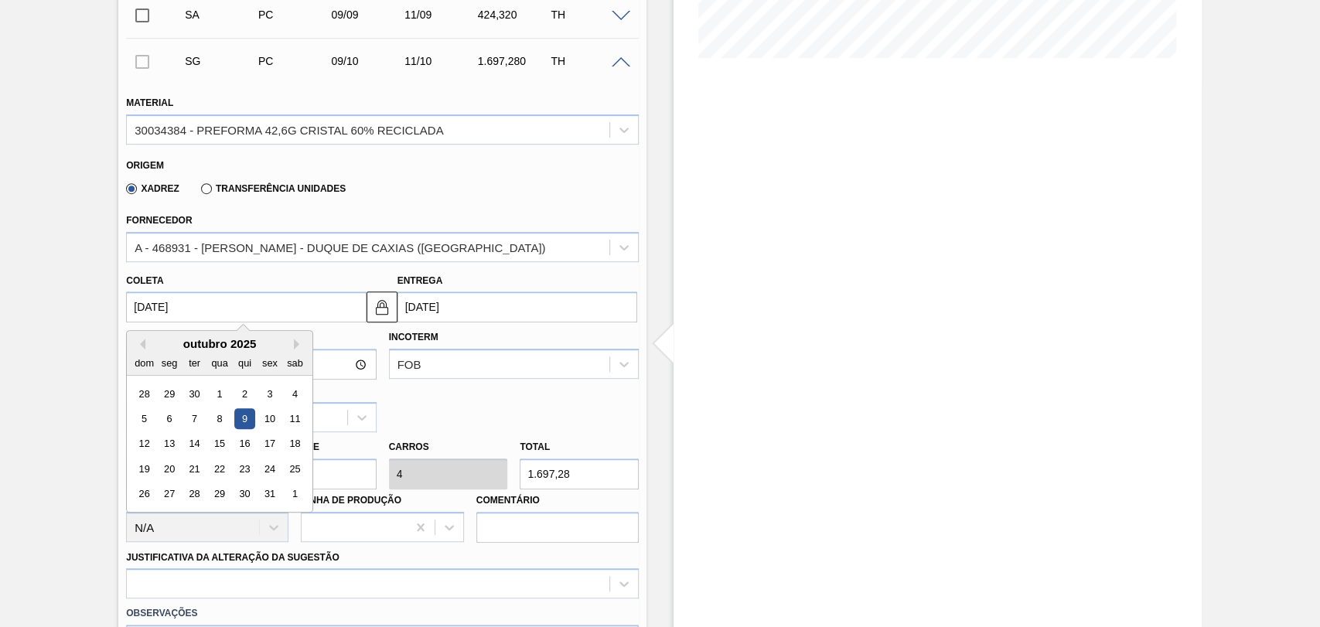
click at [260, 306] on input "09/10/2025" at bounding box center [246, 307] width 240 height 31
click at [142, 350] on button "Previous Month" at bounding box center [140, 344] width 11 height 11
click at [196, 422] on div "9" at bounding box center [194, 418] width 21 height 21
type input "09/09/2025"
type input "11/09/2025"
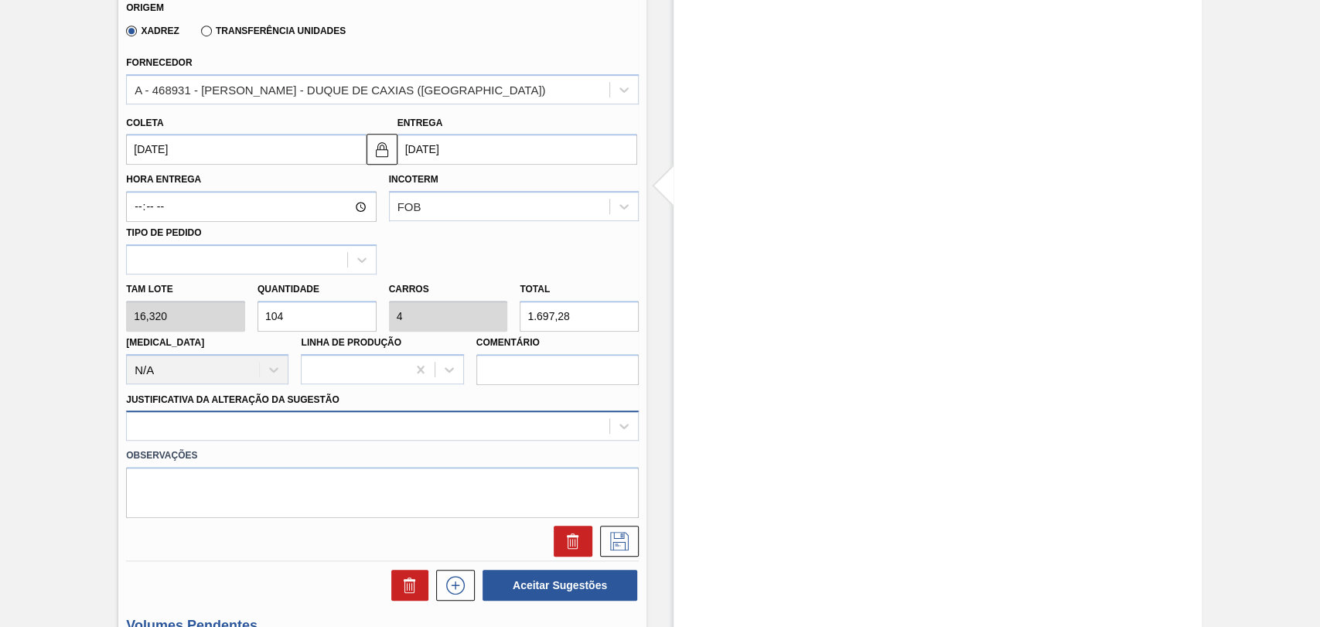
scroll to position [566, 0]
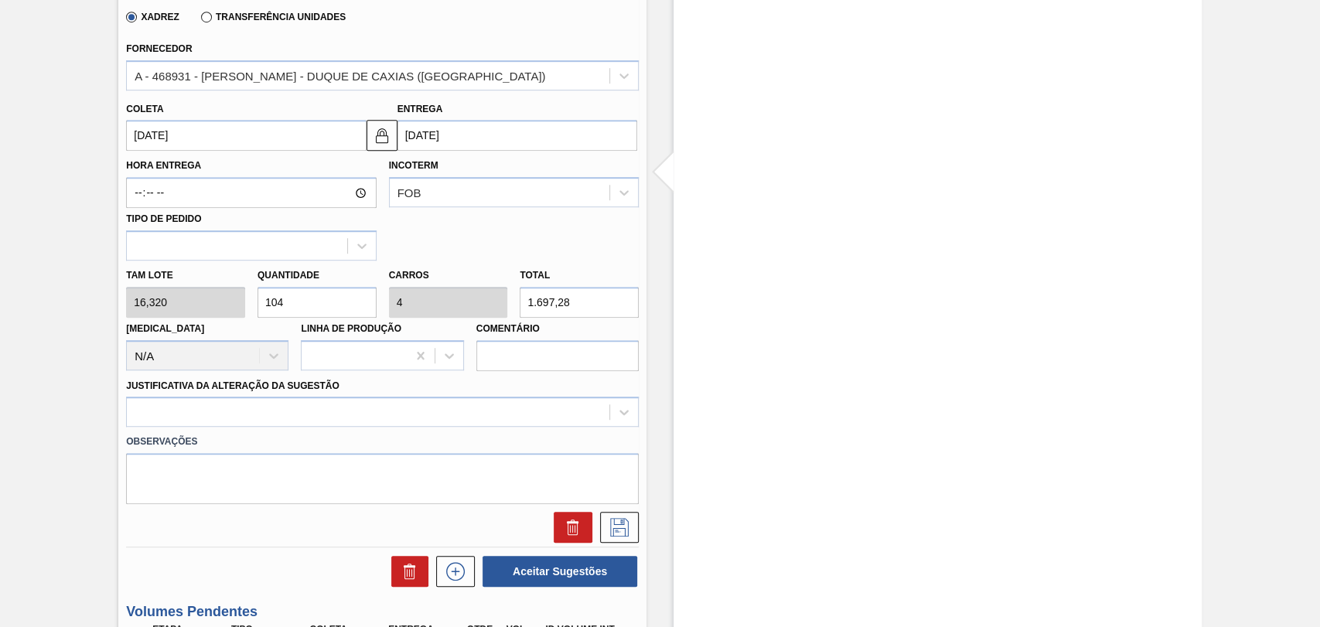
click at [165, 264] on div "Tam lote 16,320 Quantidade 104 Carros 4 Total 1.697,28 Doca N/A Linha de Produç…" at bounding box center [382, 316] width 525 height 111
type input "2"
type input "0,077"
type input "32,64"
type input "26"
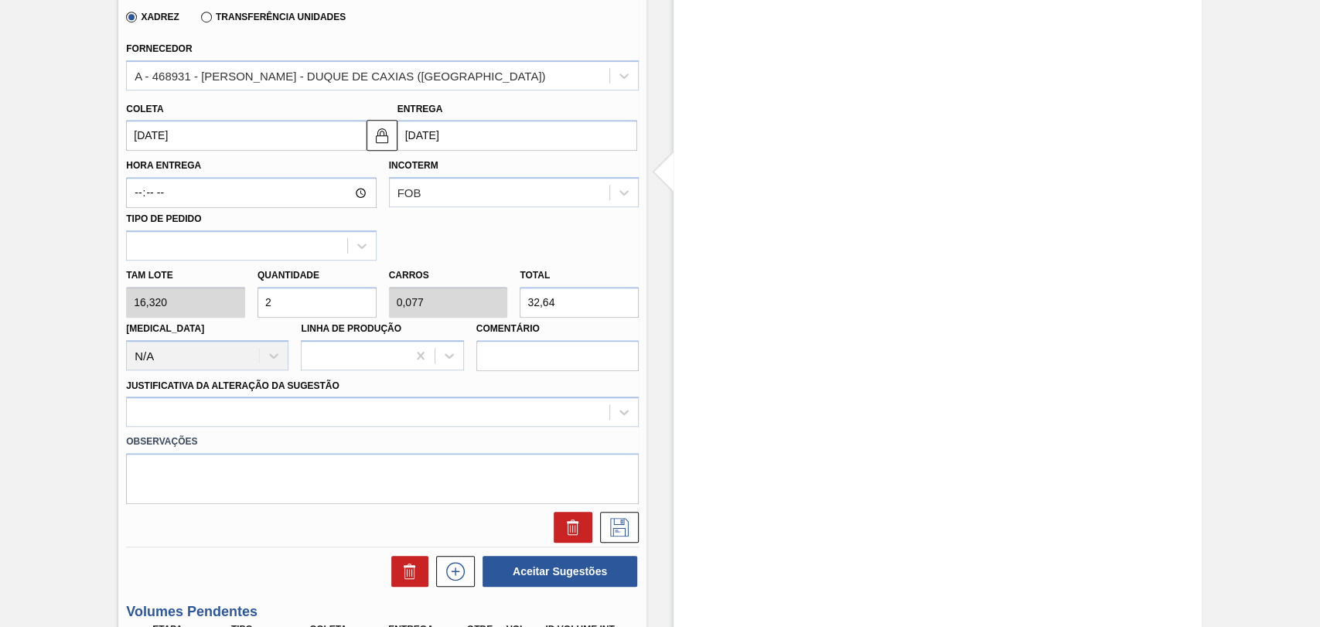
type input "1"
type input "424,32"
type input "26"
click at [168, 413] on div at bounding box center [382, 412] width 513 height 30
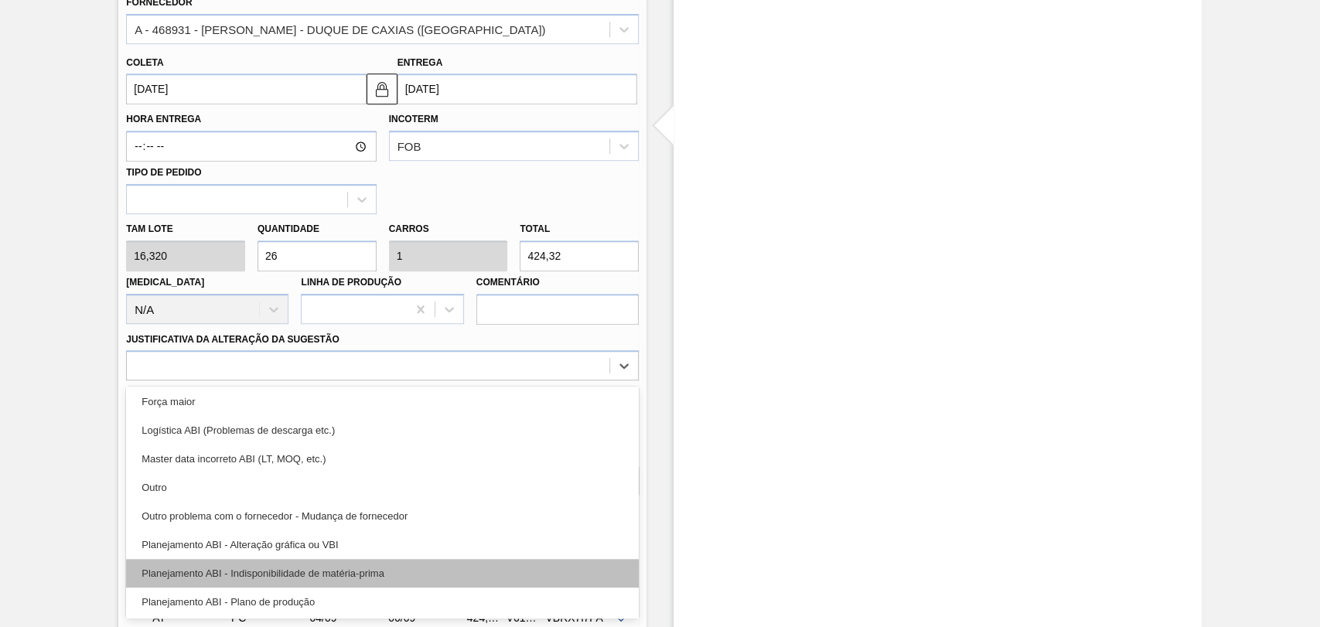
scroll to position [86, 0]
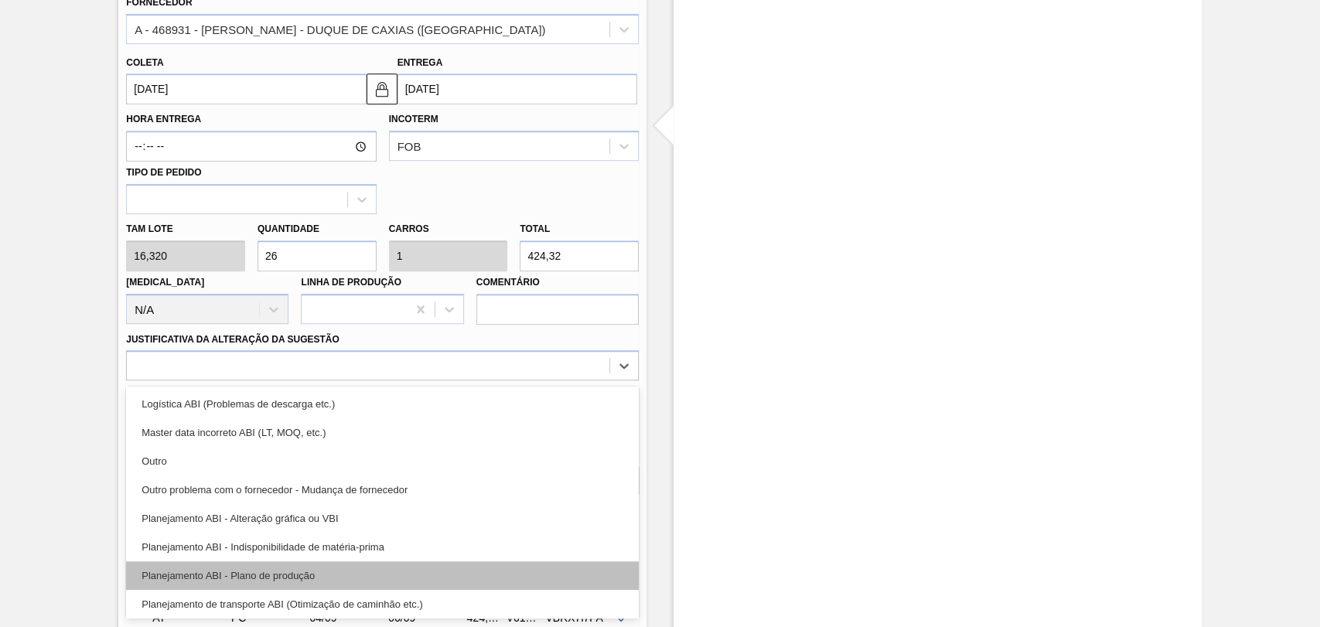
click at [322, 571] on div "Planejamento ABI - Plano de produção" at bounding box center [382, 575] width 513 height 29
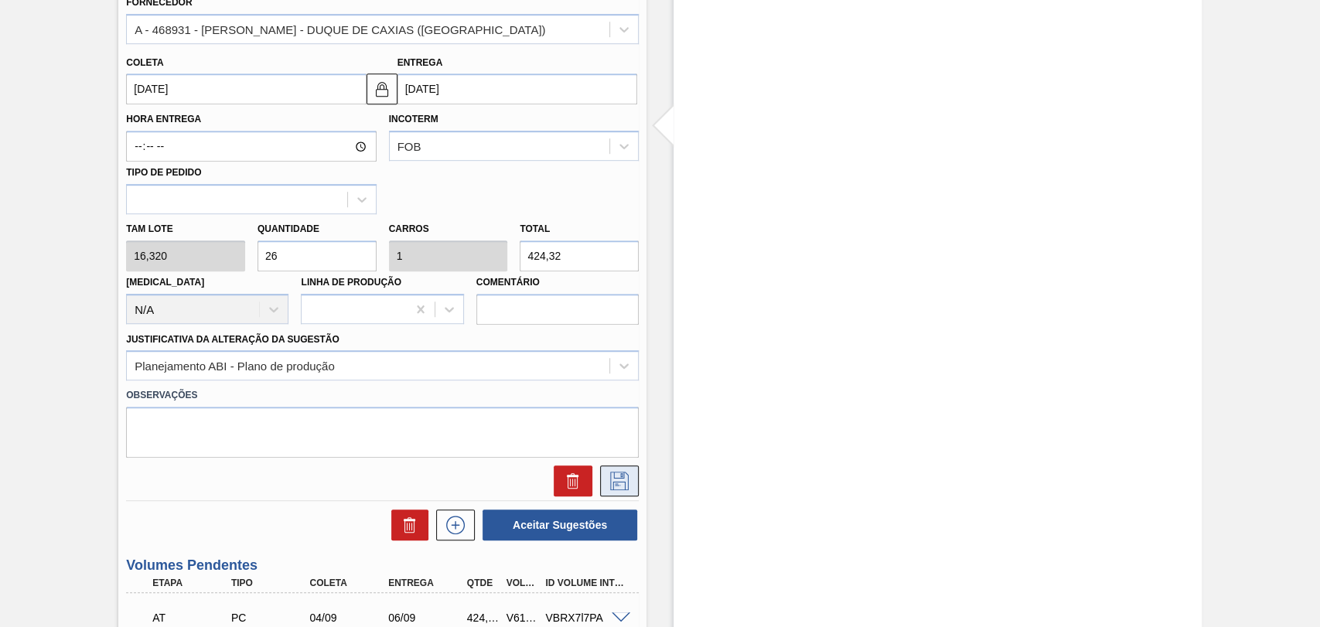
click at [621, 482] on icon at bounding box center [619, 481] width 25 height 19
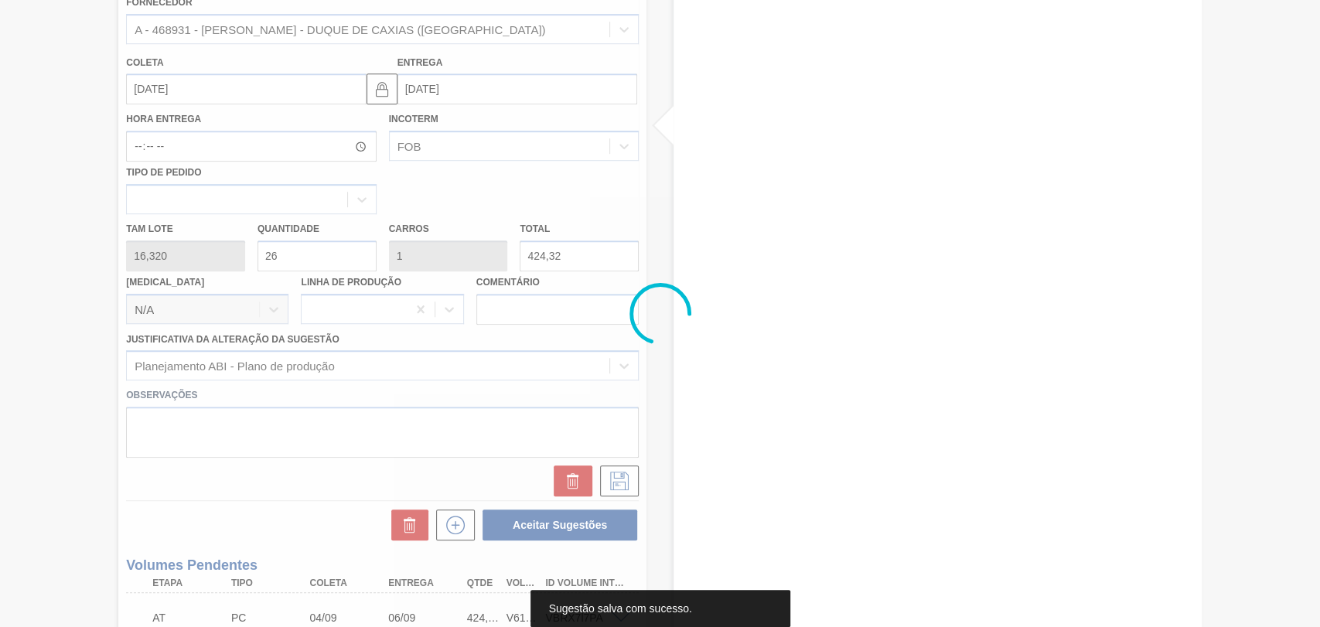
click at [64, 337] on div at bounding box center [660, 313] width 1320 height 627
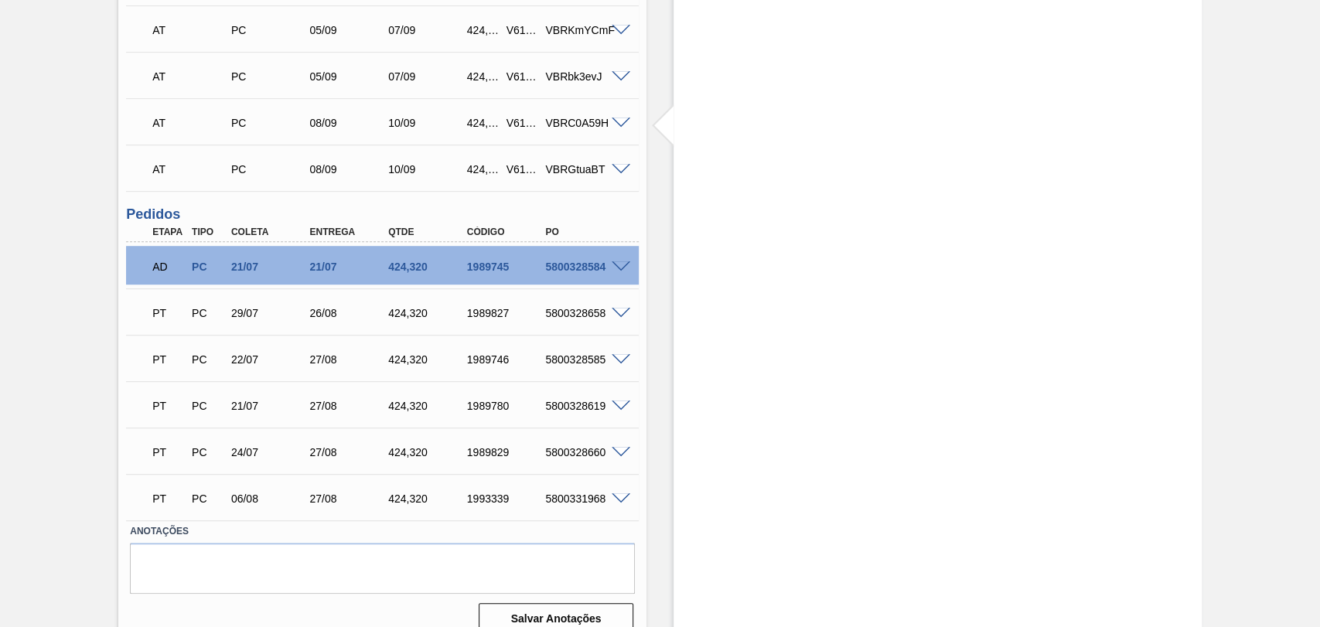
click at [46, 310] on div "Aguardando Descarga BR15 - PREFORMA 42,6G CRISTAL Unidade Jundiaí PE MIN 2.472,…" at bounding box center [660, 56] width 1320 height 1182
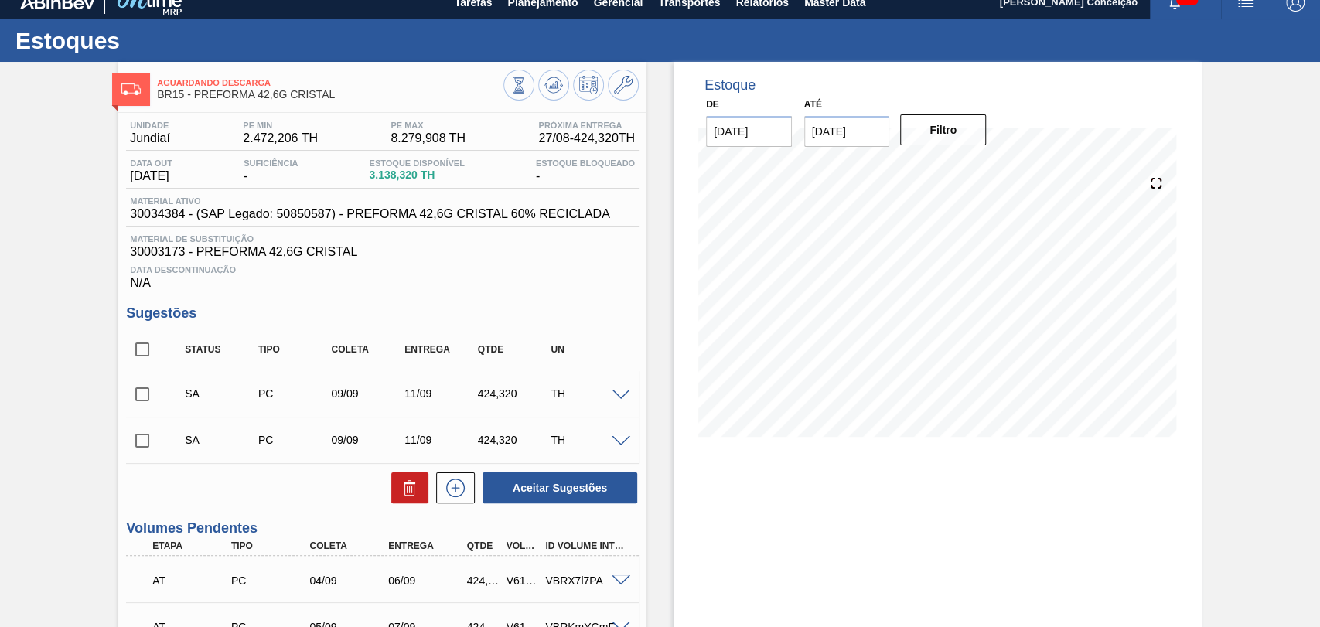
scroll to position [12, 0]
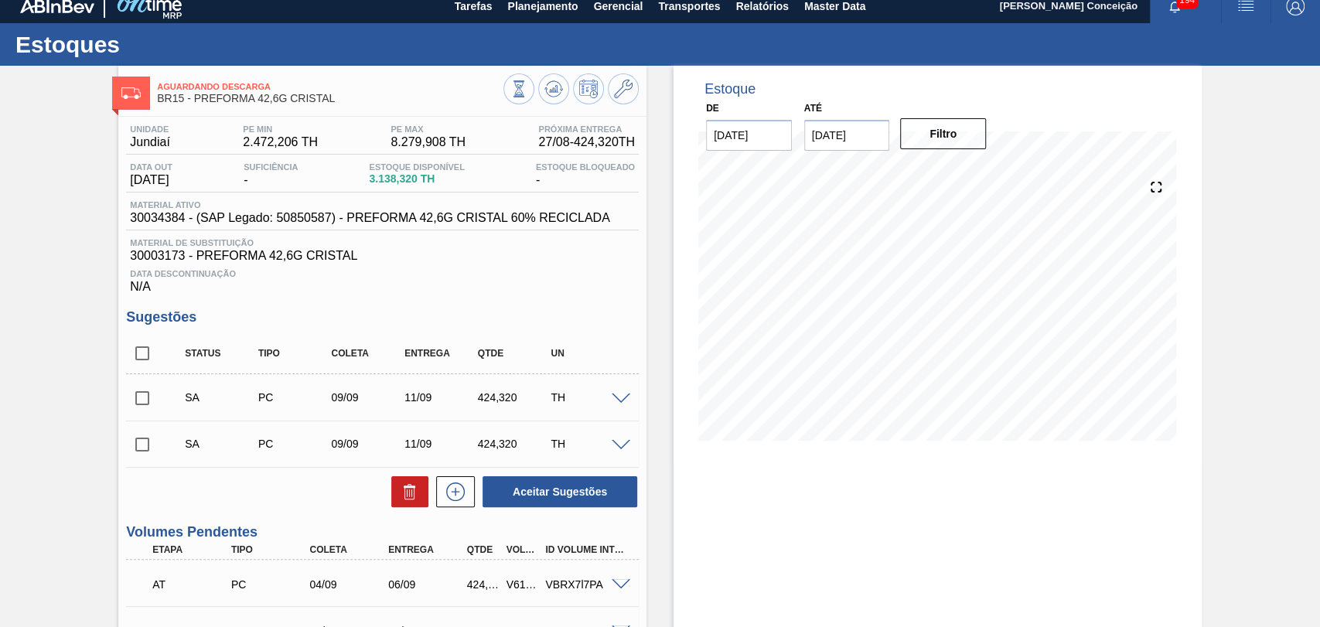
click at [148, 403] on input "checkbox" at bounding box center [142, 398] width 32 height 32
click at [135, 475] on div "Status Tipo Coleta Entrega Qtde UN SA PC 09/09 11/09 424,320 TH Material 300343…" at bounding box center [382, 421] width 513 height 176
click at [506, 489] on button "Aceitar Sugestões" at bounding box center [560, 491] width 155 height 31
checkbox input "false"
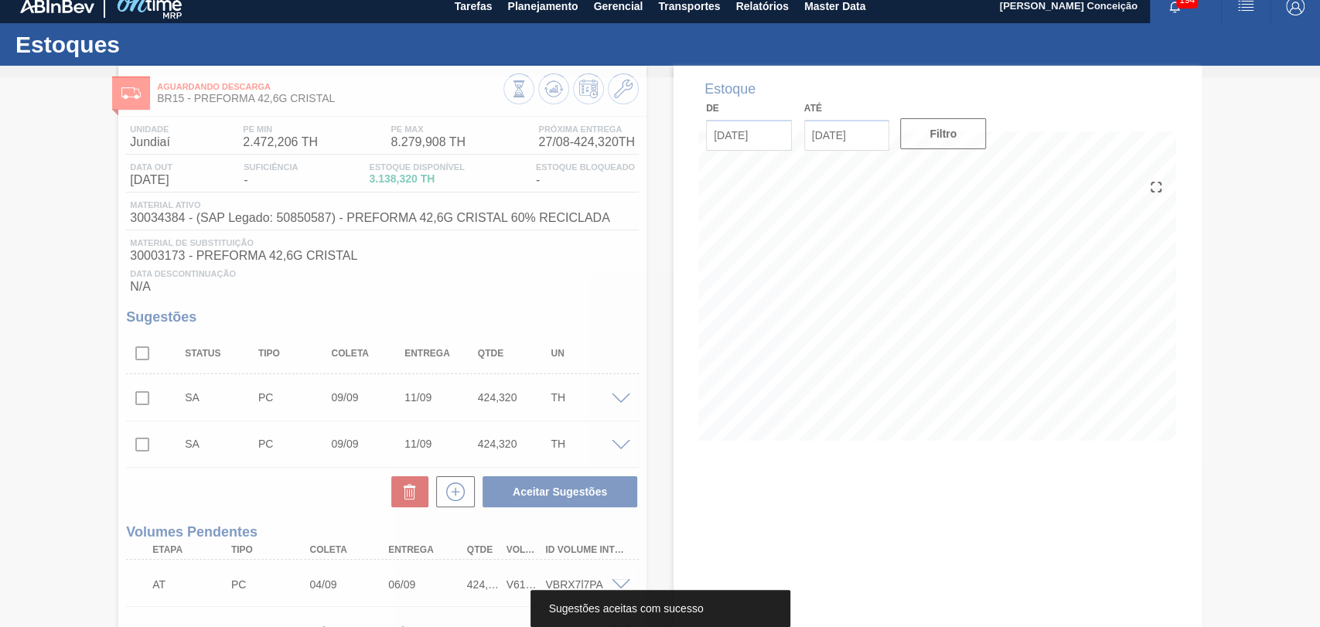
click at [143, 448] on div at bounding box center [660, 352] width 1320 height 550
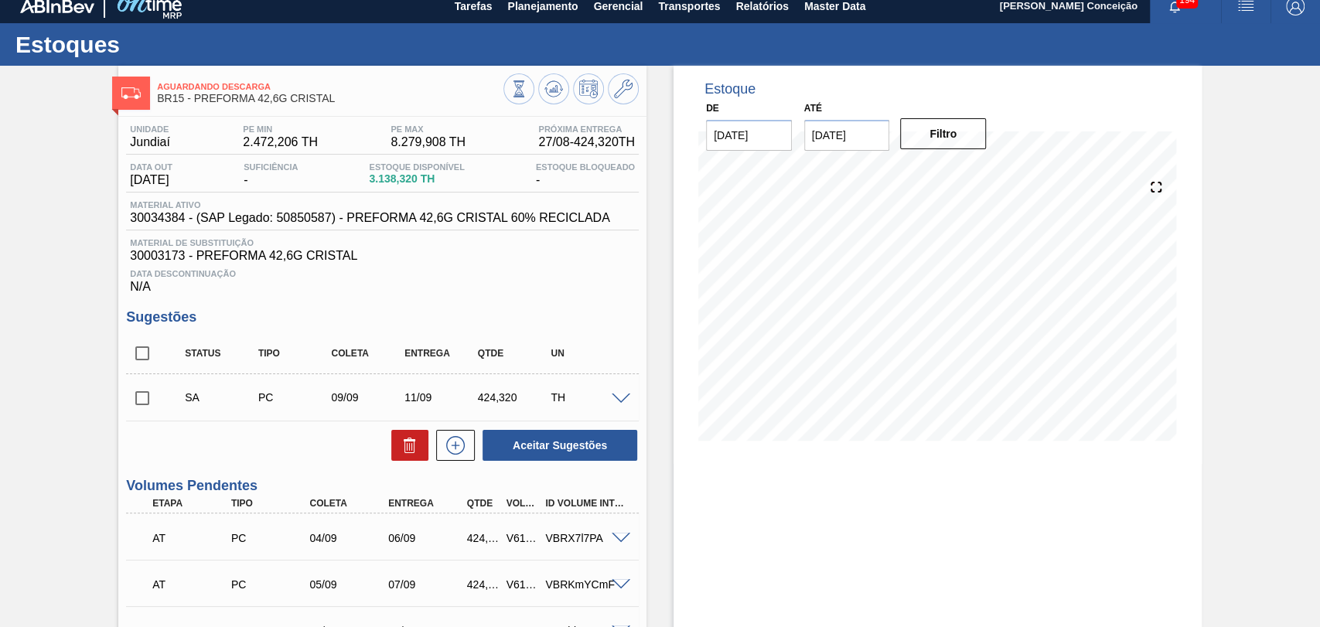
click at [139, 414] on input "checkbox" at bounding box center [142, 398] width 32 height 32
click at [532, 448] on button "Aceitar Sugestões" at bounding box center [560, 445] width 155 height 31
checkbox input "false"
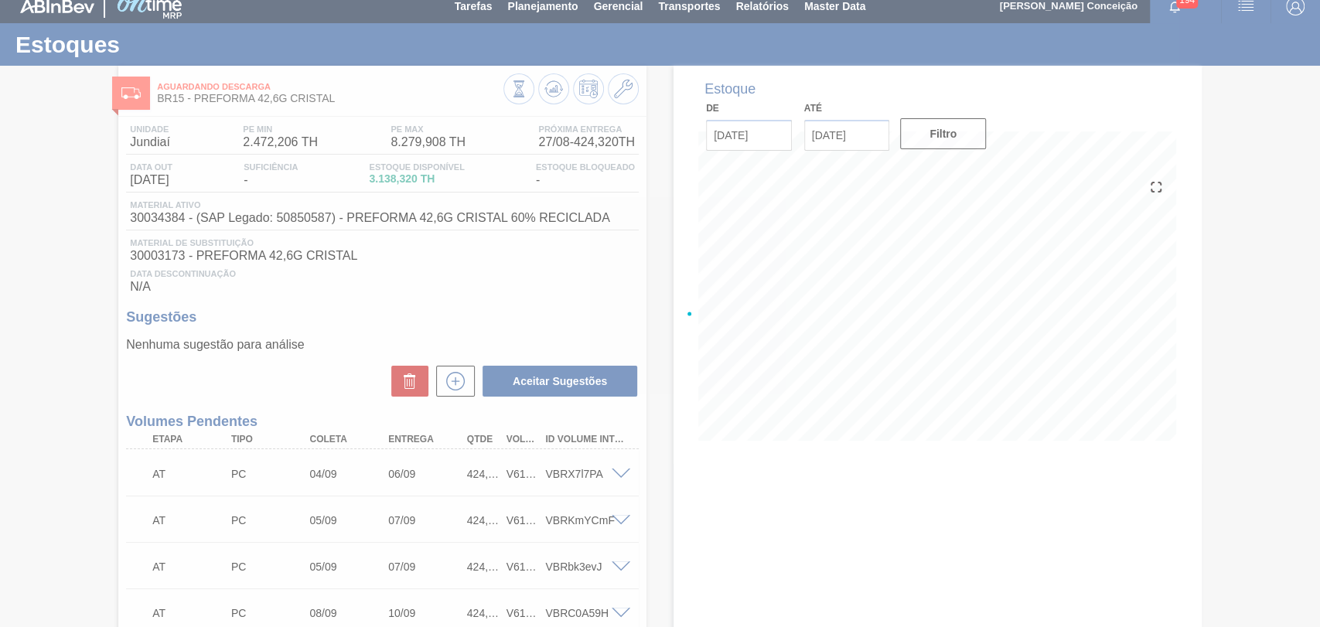
click at [667, 425] on div at bounding box center [660, 313] width 1320 height 627
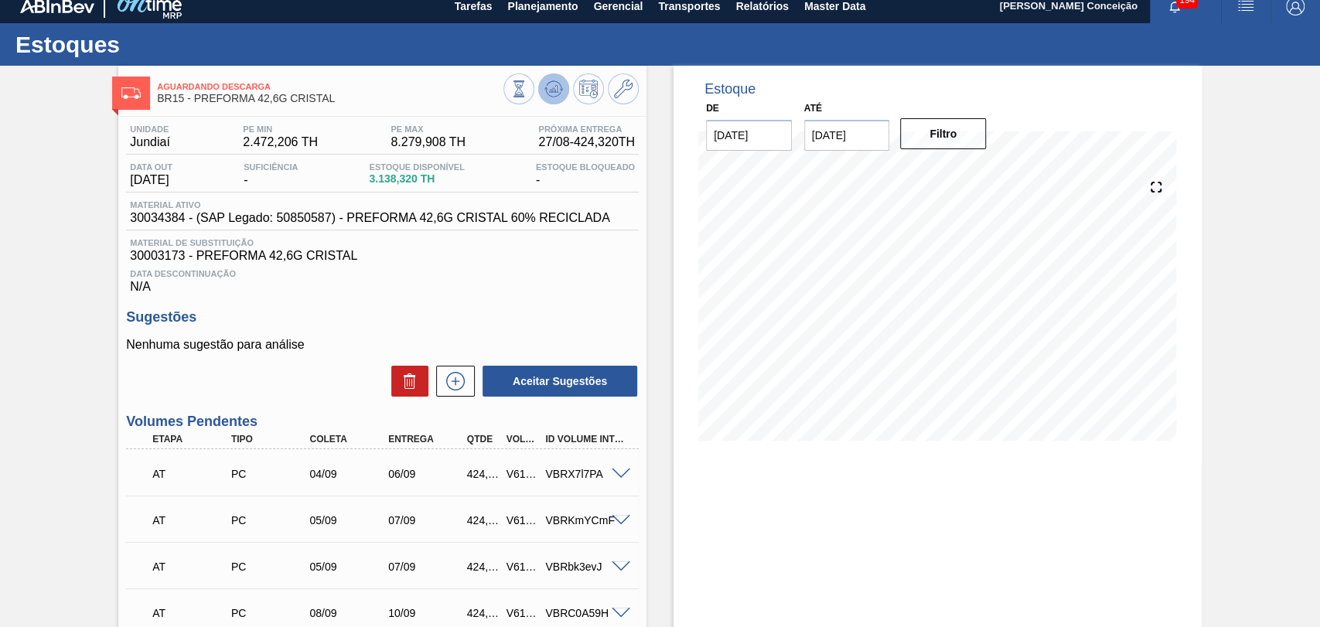
click at [555, 94] on icon at bounding box center [553, 89] width 19 height 19
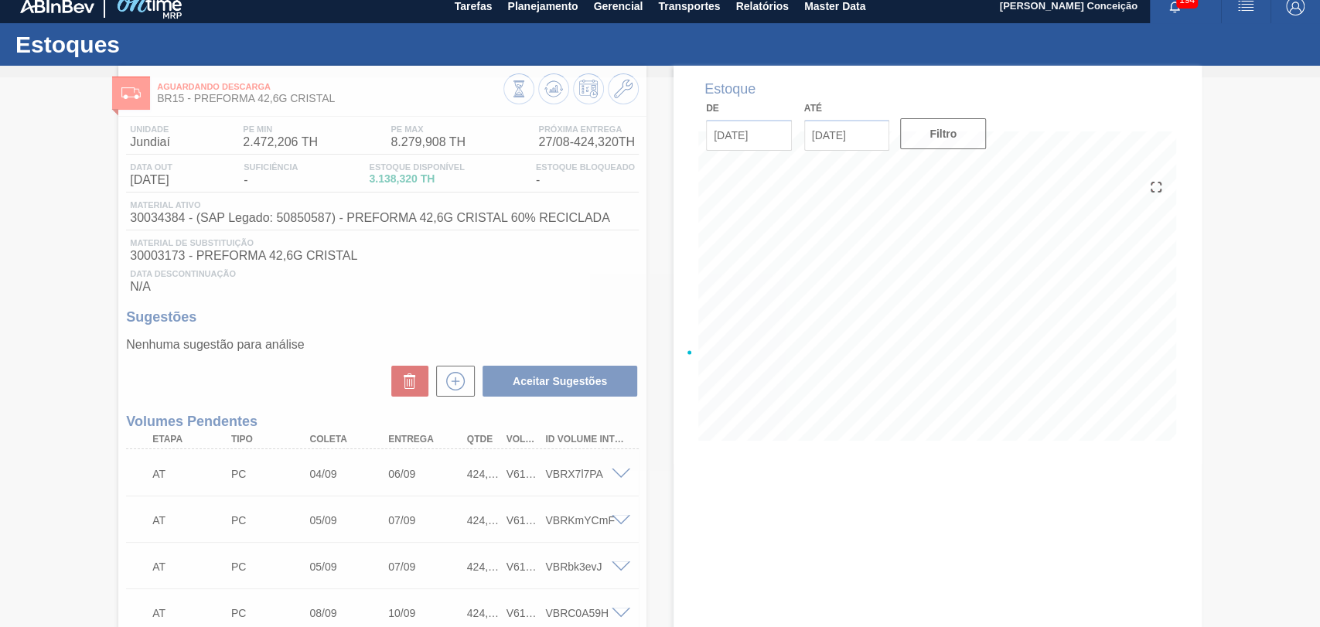
click at [456, 329] on div at bounding box center [660, 352] width 1320 height 550
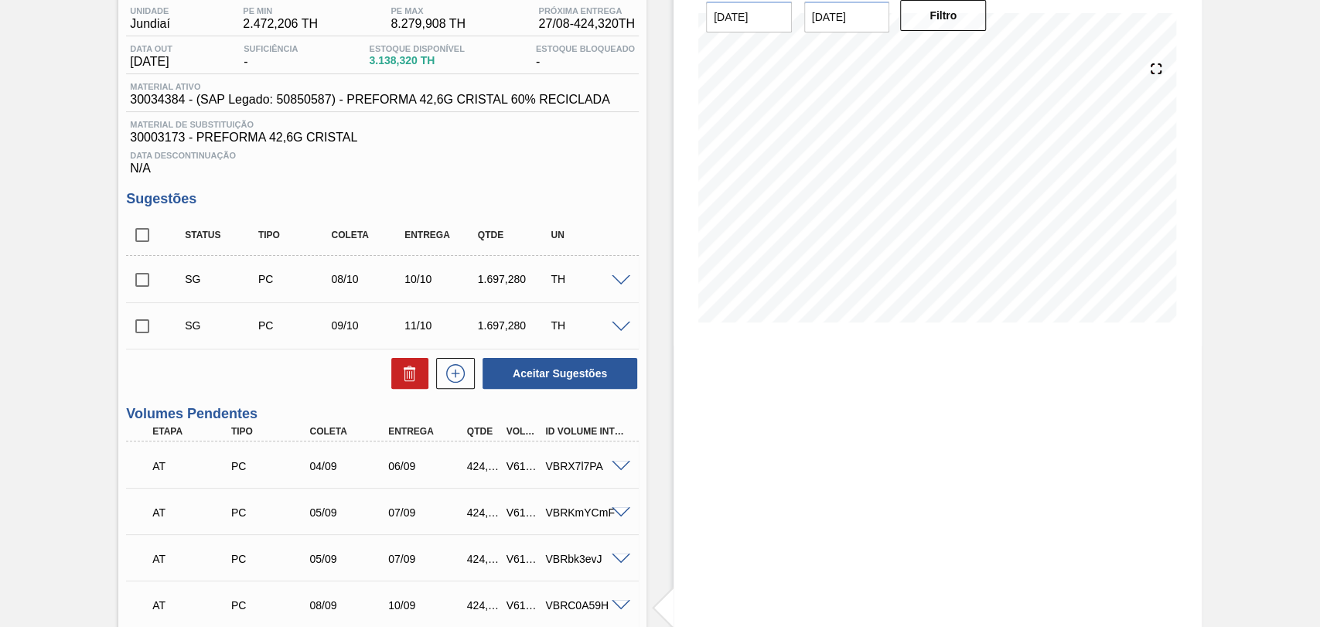
scroll to position [97, 0]
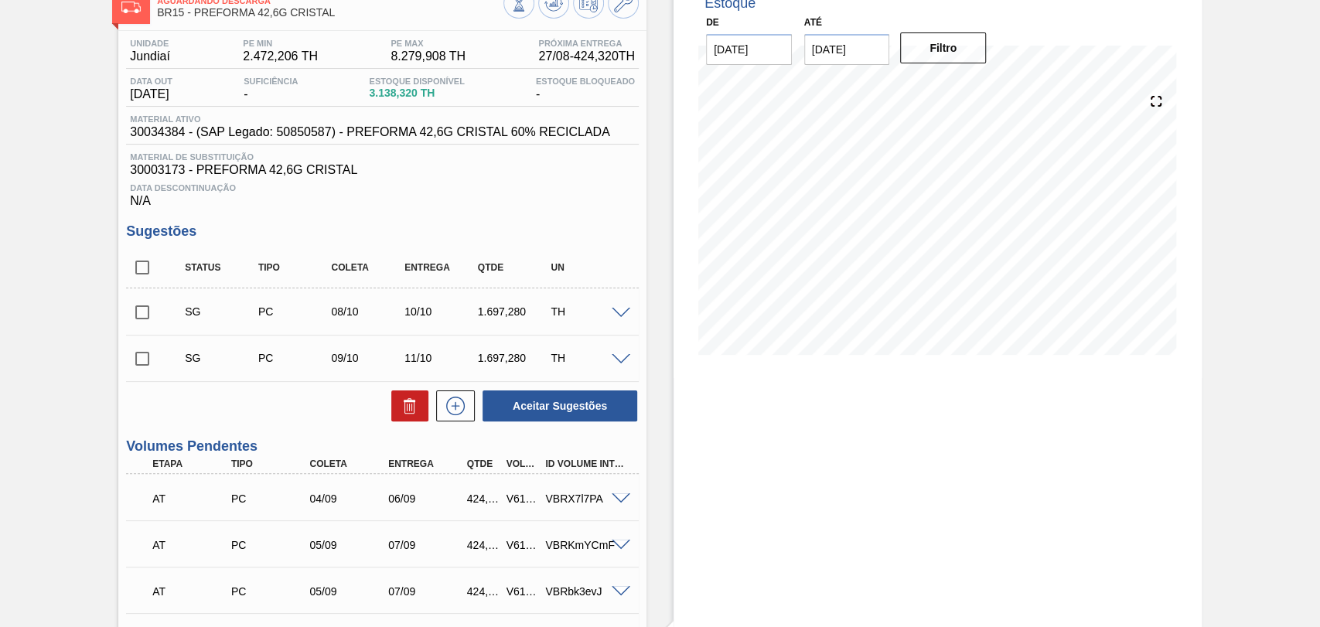
click at [626, 315] on span at bounding box center [621, 314] width 19 height 12
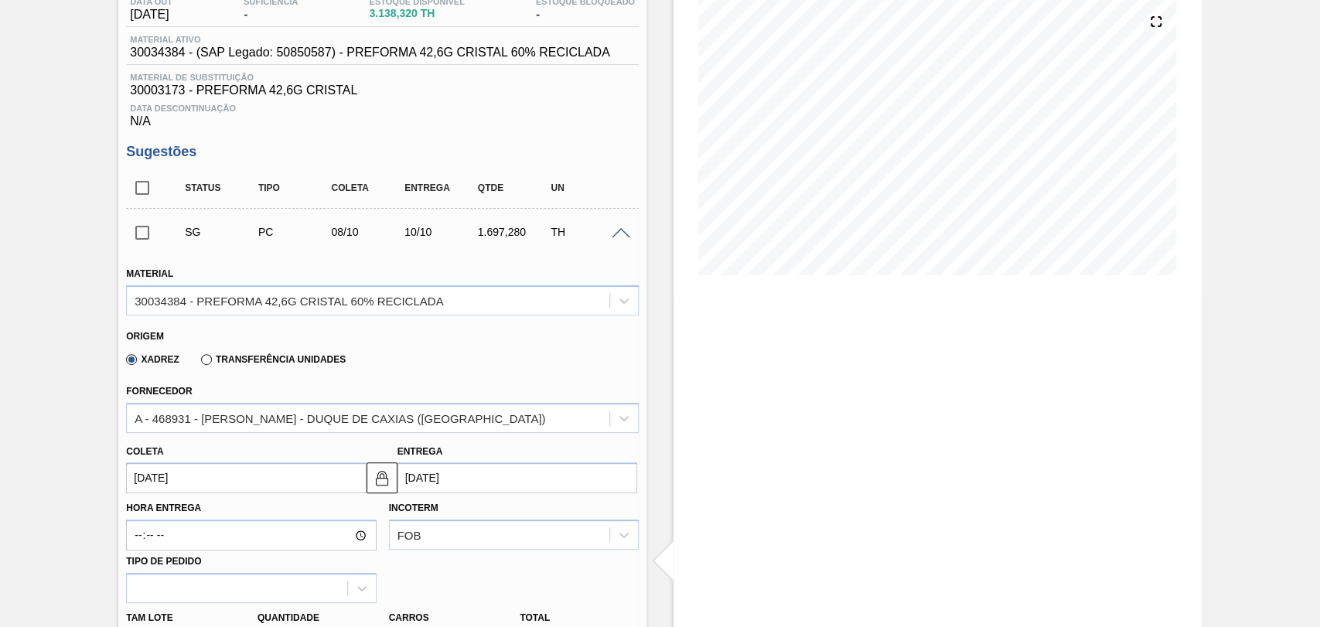
scroll to position [269, 0]
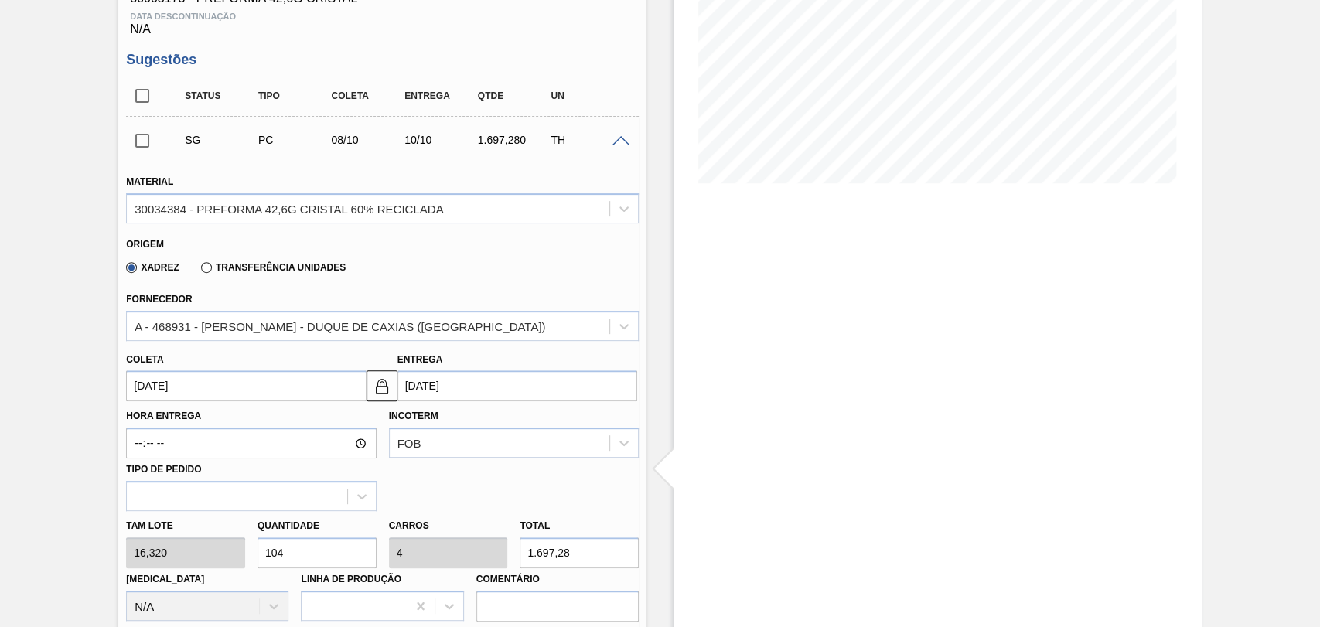
click at [191, 397] on input "08/10/2025" at bounding box center [246, 385] width 240 height 31
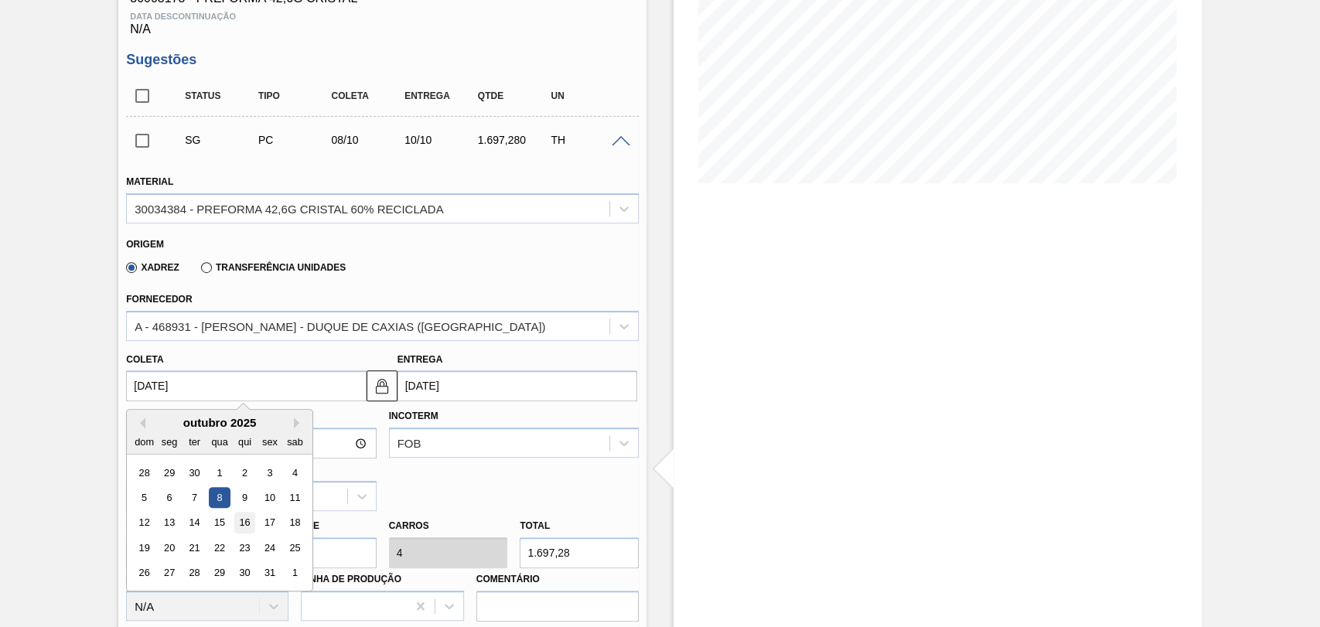
click at [247, 526] on div "16" at bounding box center [244, 523] width 21 height 21
type input "16/10/2025"
type input "18/10/2025"
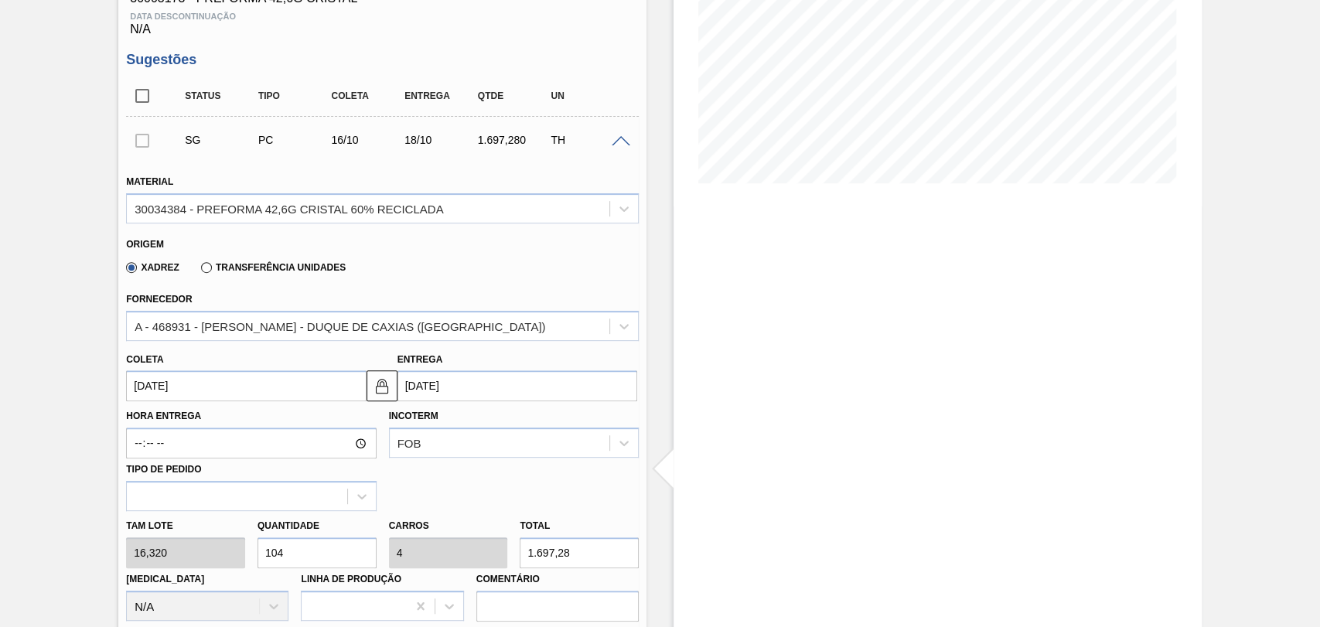
click at [244, 394] on input "16/10/2025" at bounding box center [246, 385] width 240 height 31
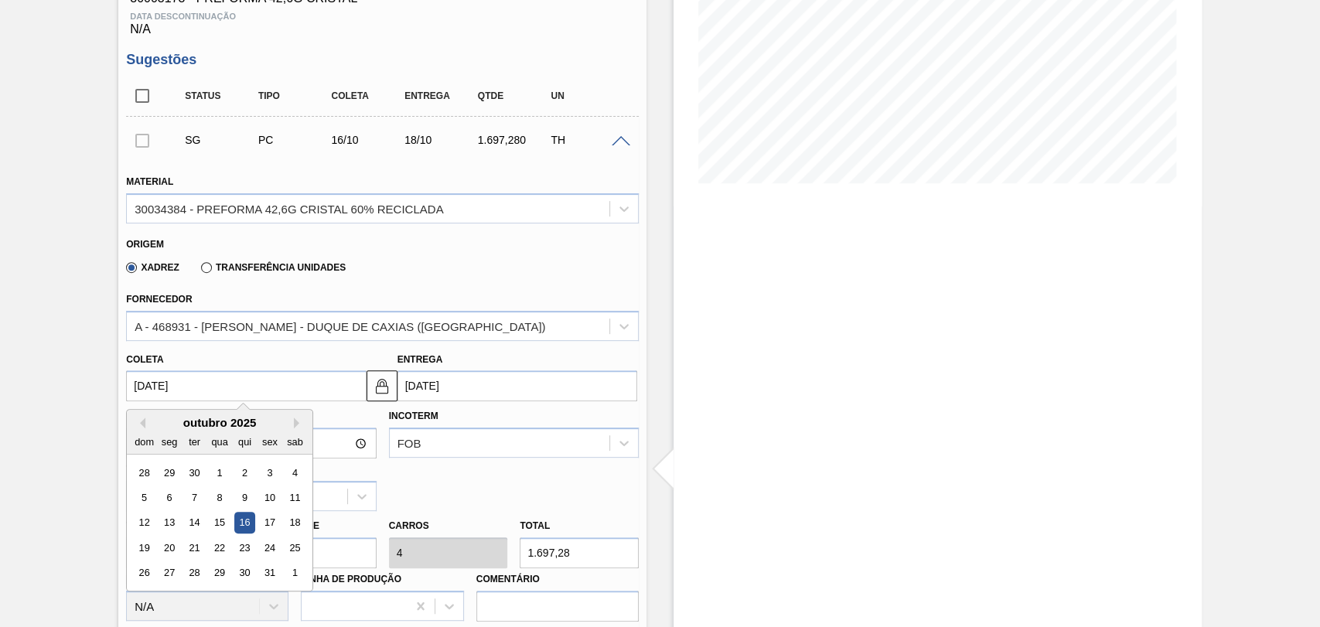
click at [151, 428] on div "outubro 2025" at bounding box center [220, 422] width 186 height 13
click at [144, 425] on button "Previous Month" at bounding box center [140, 423] width 11 height 11
click at [217, 527] on div "17" at bounding box center [220, 523] width 21 height 21
type input "17/09/2025"
type input "19/09/2025"
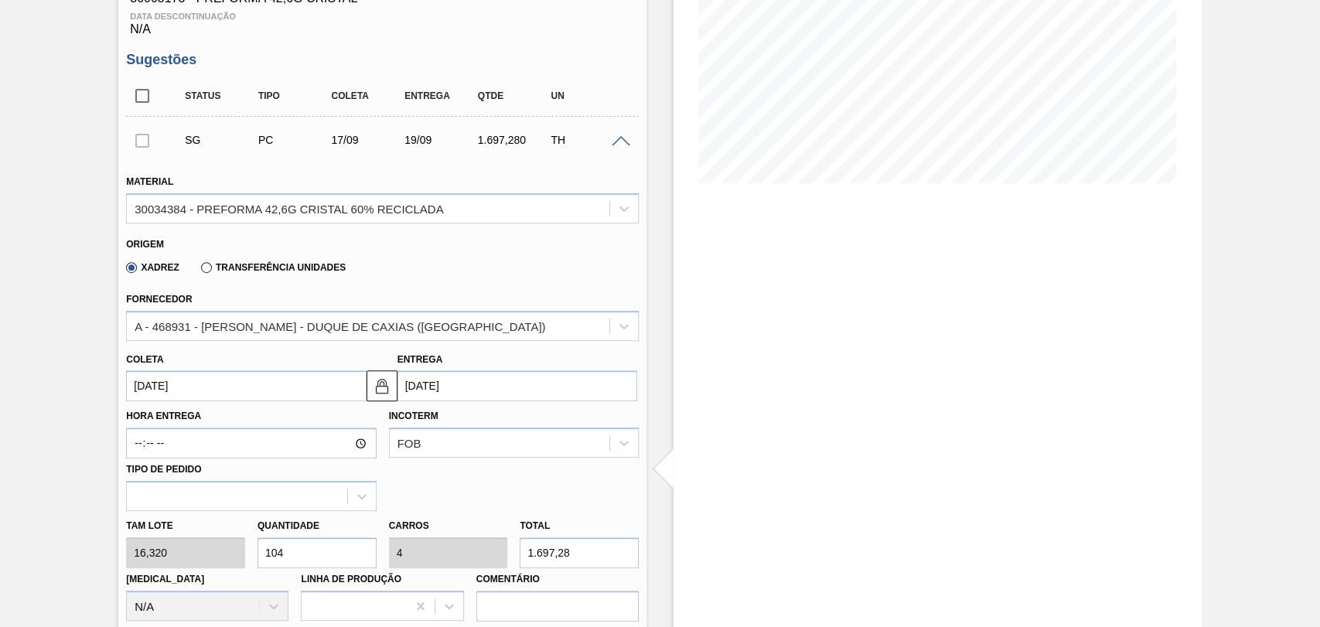
click at [192, 553] on div "Tam lote 16,320 Quantidade 104 Carros 4 Total 1.697,28 Doca N/A Linha de Produç…" at bounding box center [382, 566] width 525 height 111
type input "2"
type input "0,077"
type input "32,64"
type input "26"
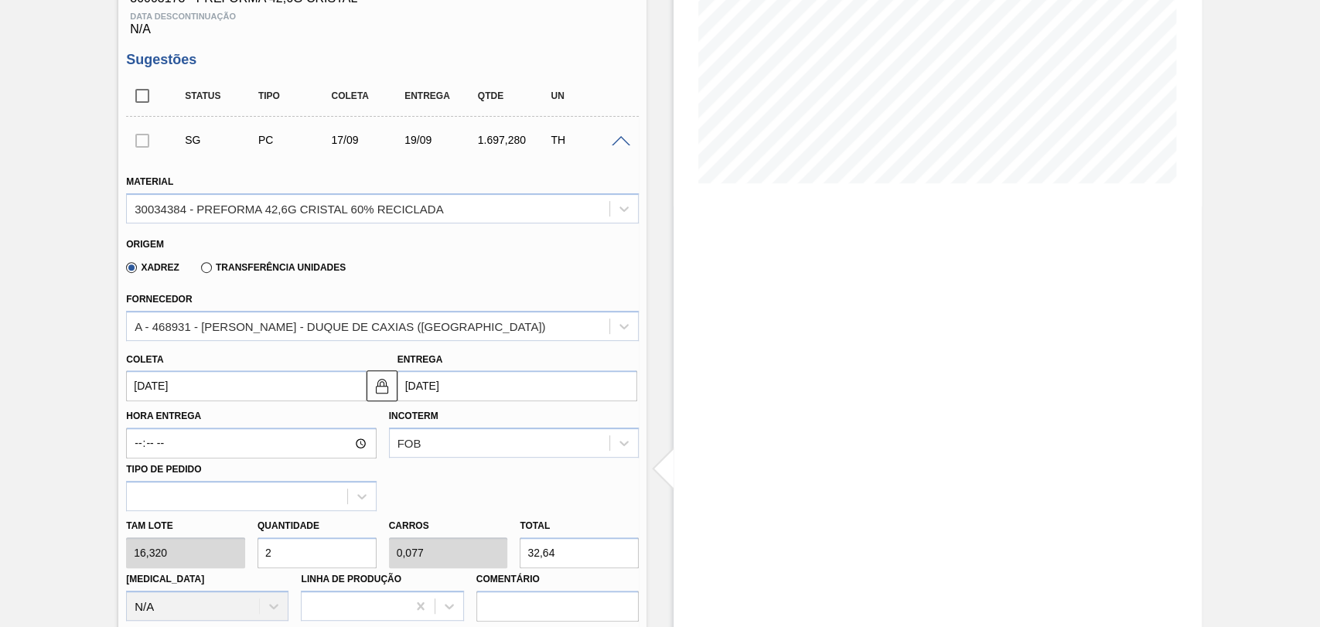
type input "1"
type input "424,32"
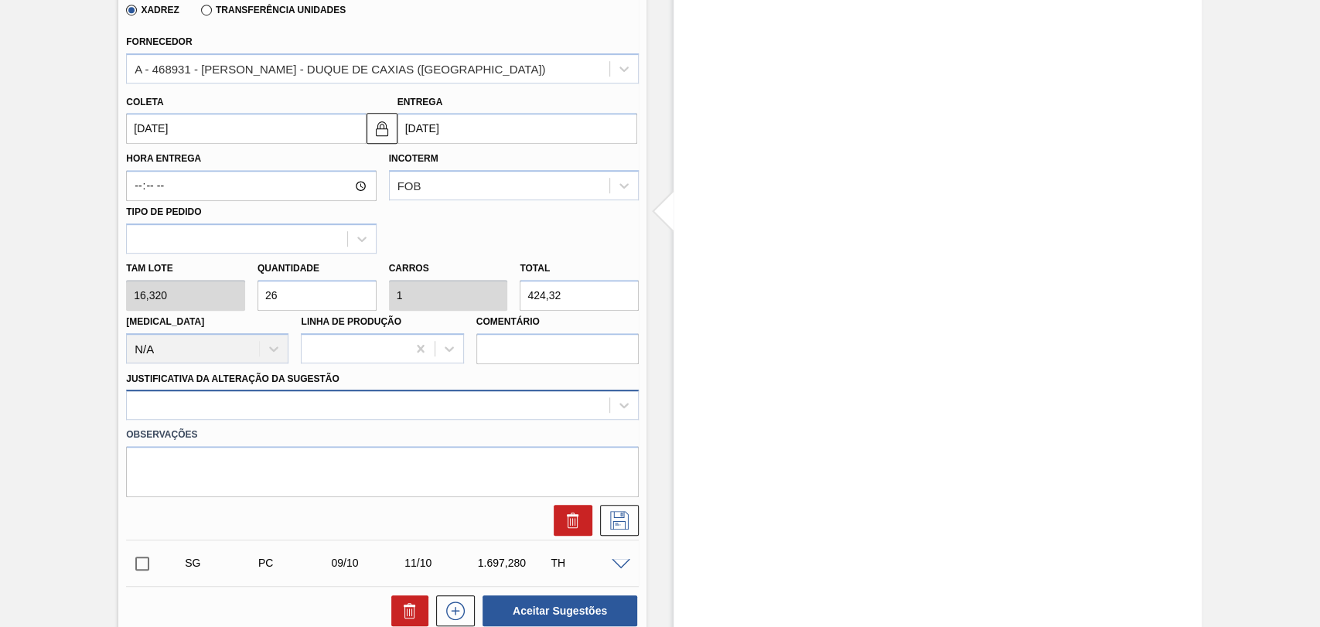
type input "26"
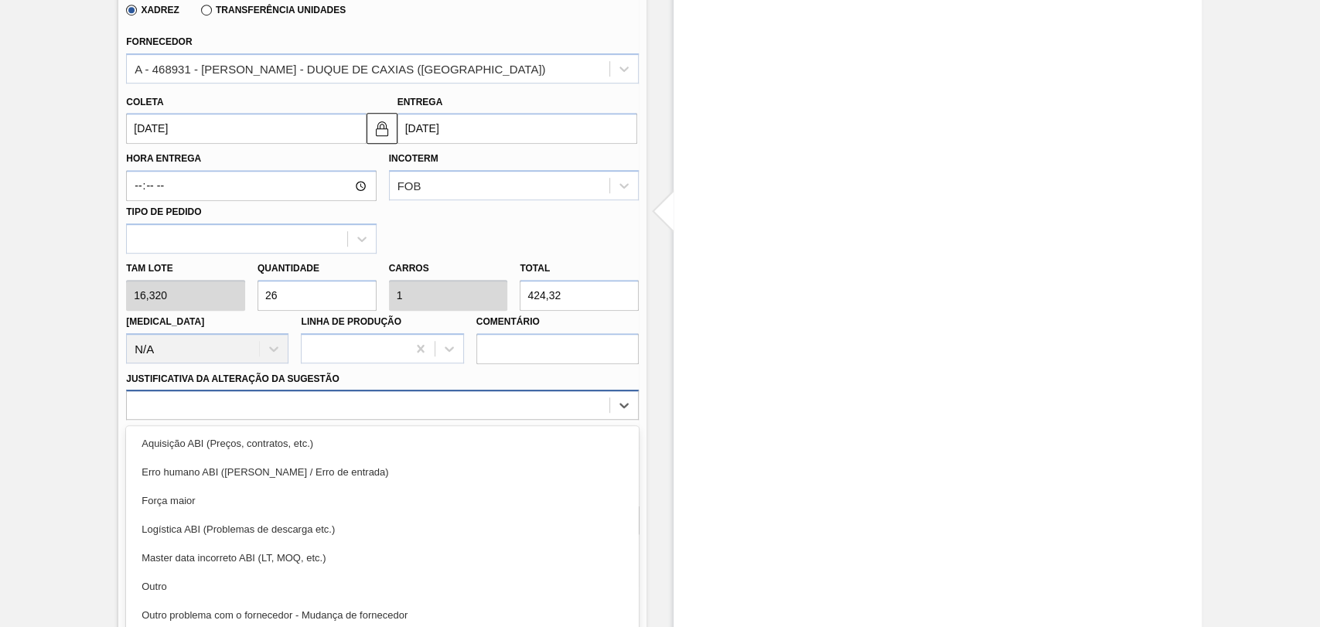
click at [199, 414] on div "option Aquisição ABI (Preços, contratos, etc.) focused, 1 of 18. 18 results ava…" at bounding box center [382, 405] width 513 height 30
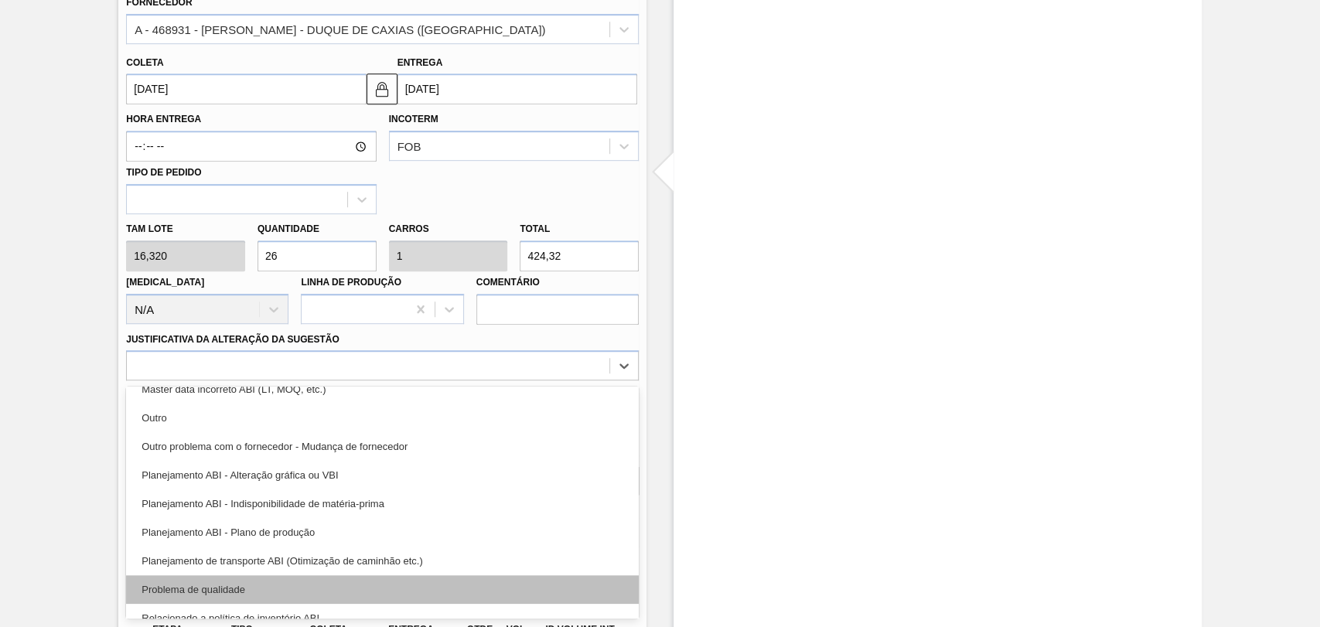
scroll to position [172, 0]
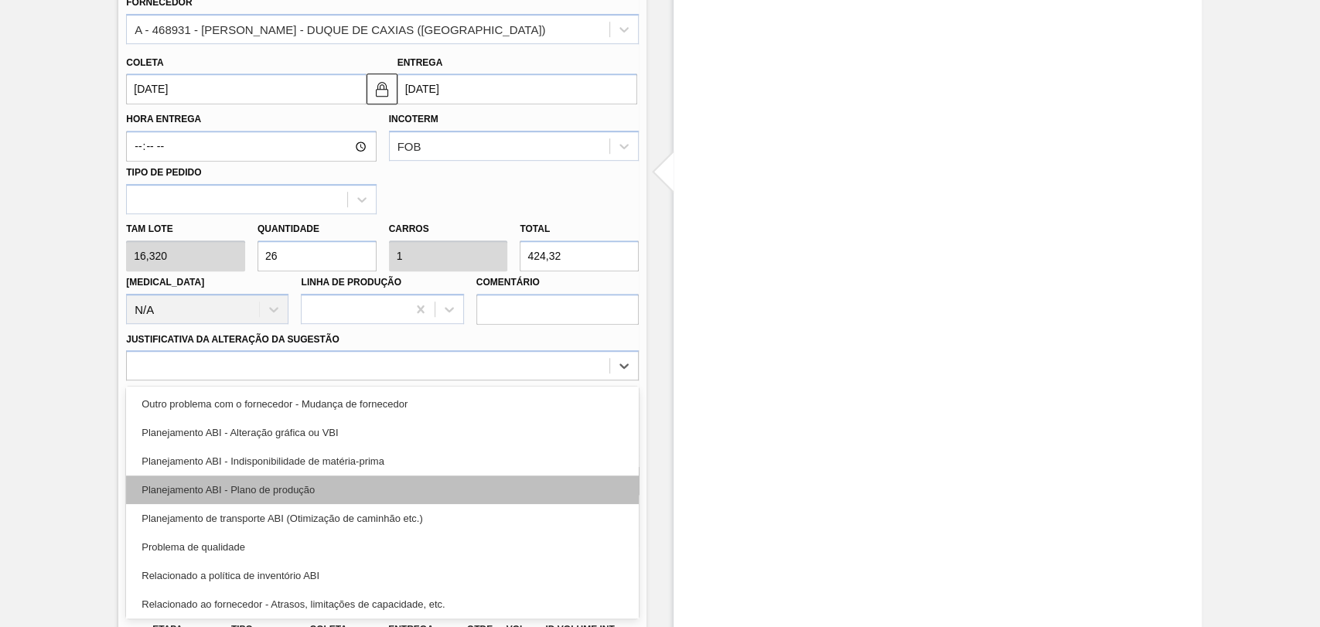
click at [322, 492] on div "Planejamento ABI - Plano de produção" at bounding box center [382, 490] width 513 height 29
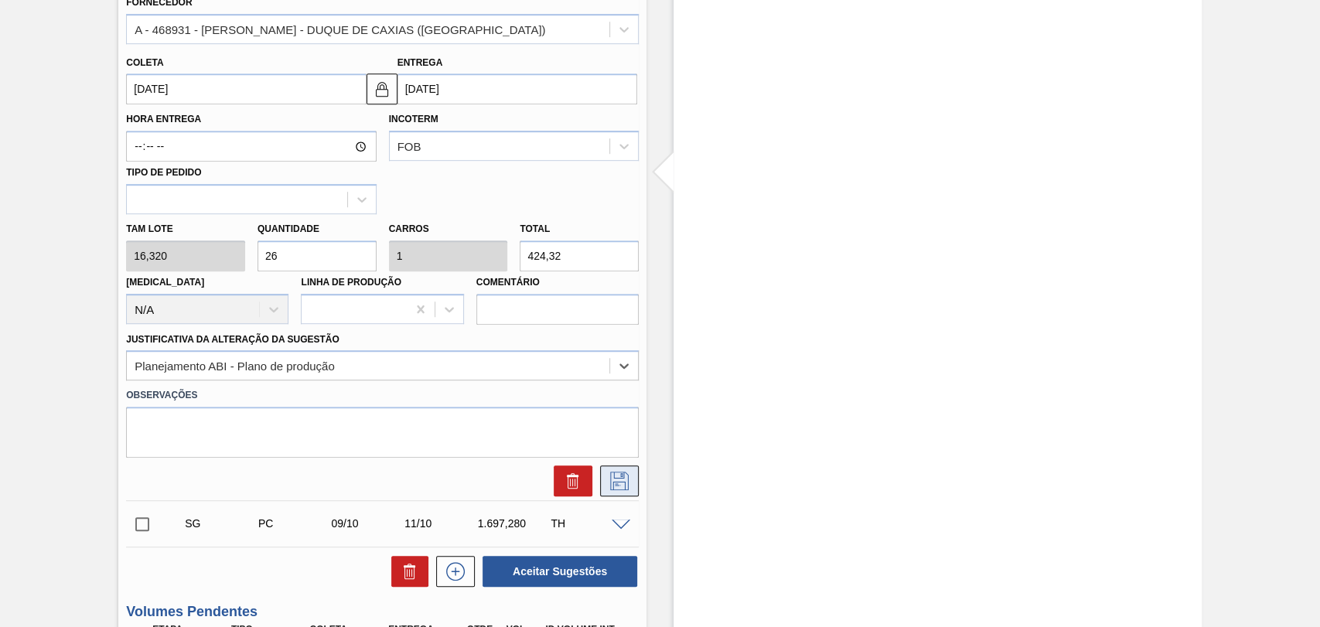
click at [608, 477] on icon at bounding box center [619, 481] width 25 height 19
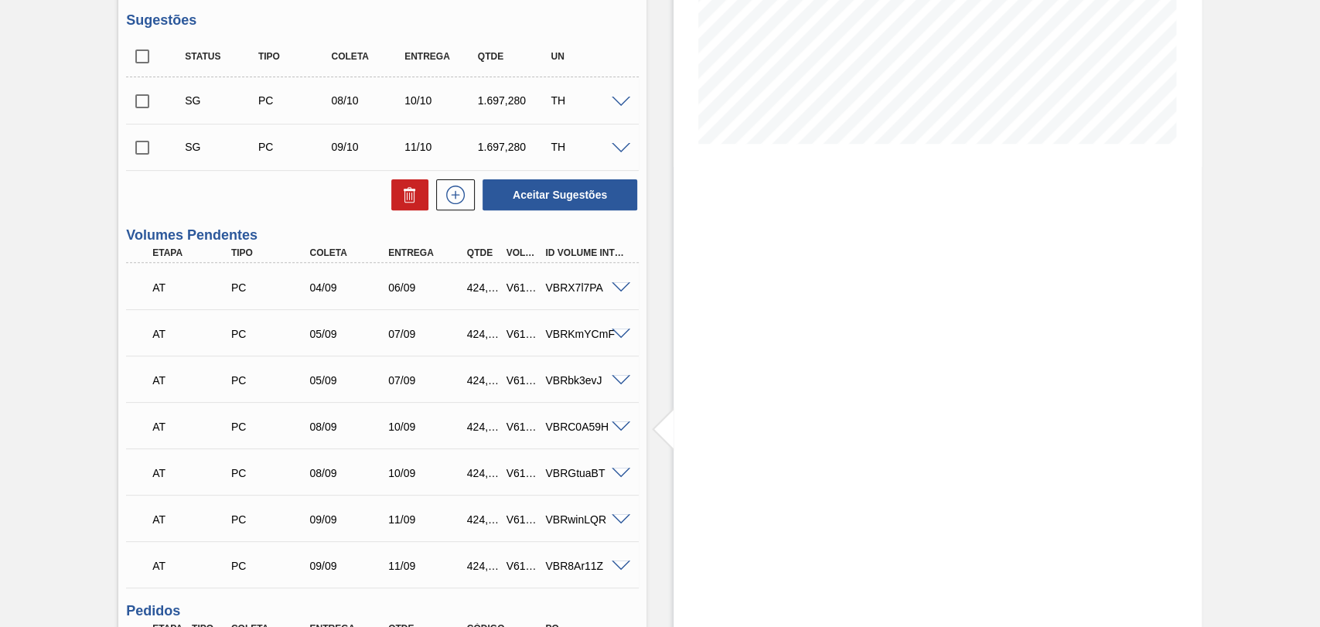
scroll to position [223, 0]
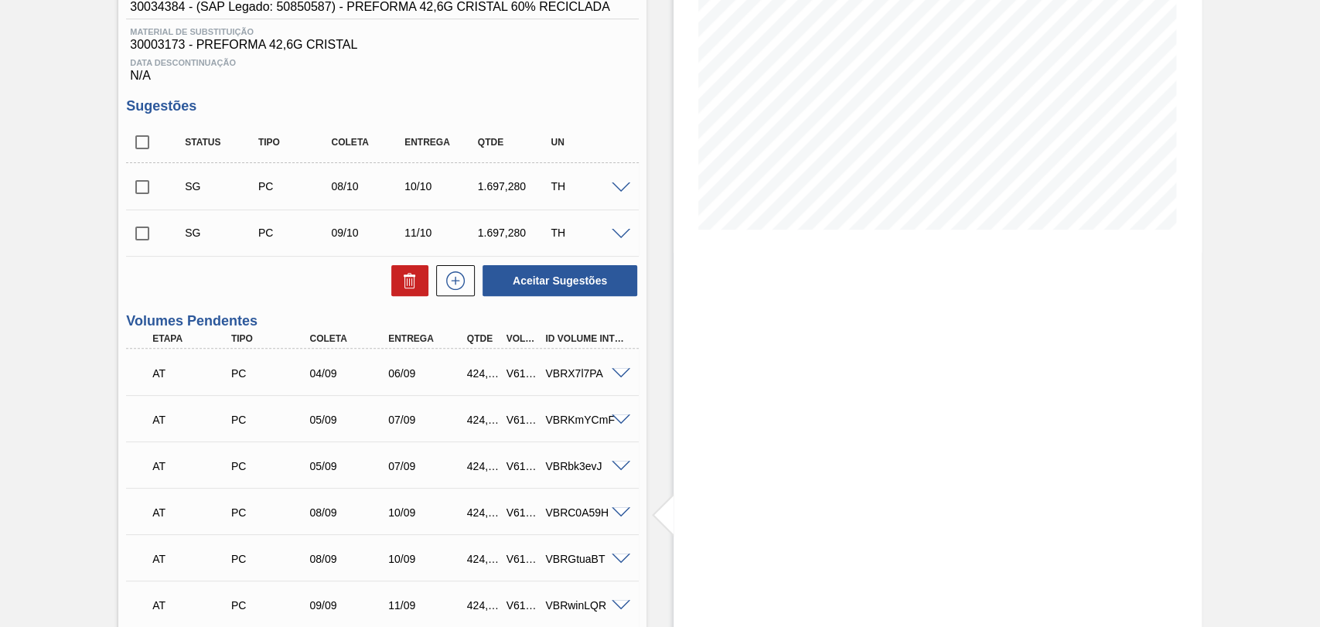
click at [618, 182] on div "SG PC 08/10 10/10 1.697,280 TH" at bounding box center [382, 186] width 513 height 39
click at [619, 188] on span at bounding box center [621, 188] width 19 height 12
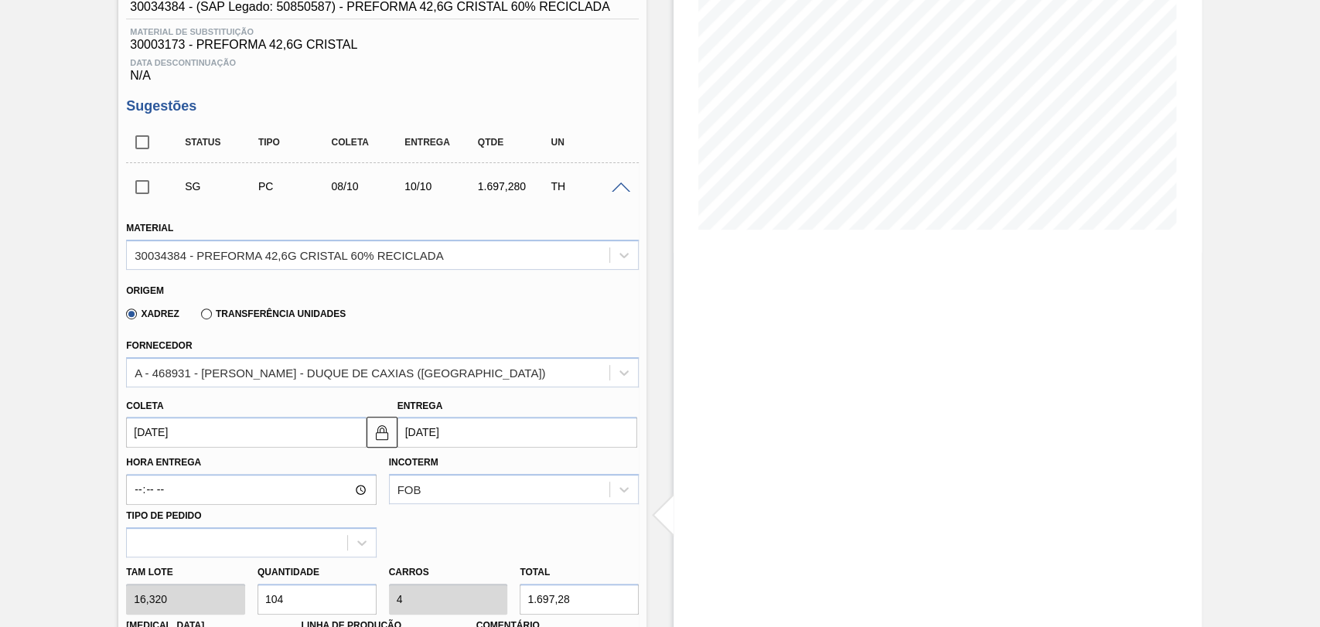
click at [156, 452] on div "Hora Entrega Incoterm FOB Tipo de pedido" at bounding box center [382, 503] width 525 height 110
click at [167, 432] on input "08/10/2025" at bounding box center [246, 432] width 240 height 31
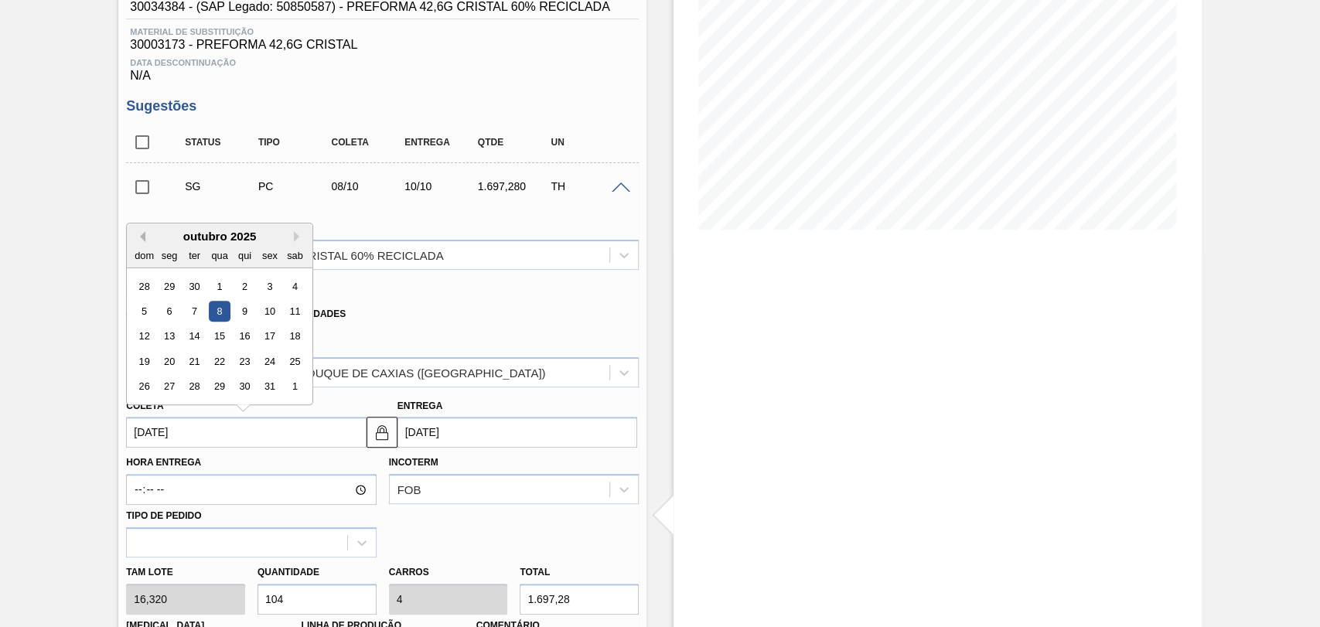
click at [144, 241] on button "Previous Month" at bounding box center [140, 236] width 11 height 11
click at [217, 342] on div "17" at bounding box center [220, 336] width 21 height 21
type input "17/09/2025"
type input "19/09/2025"
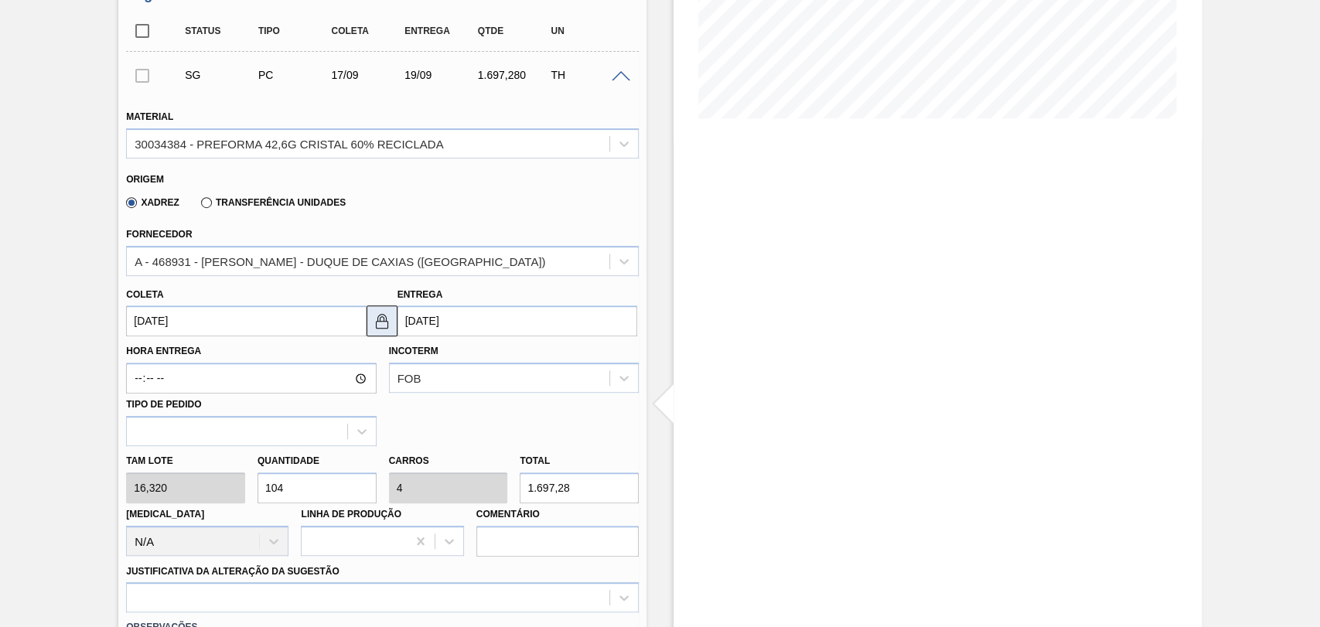
scroll to position [480, 0]
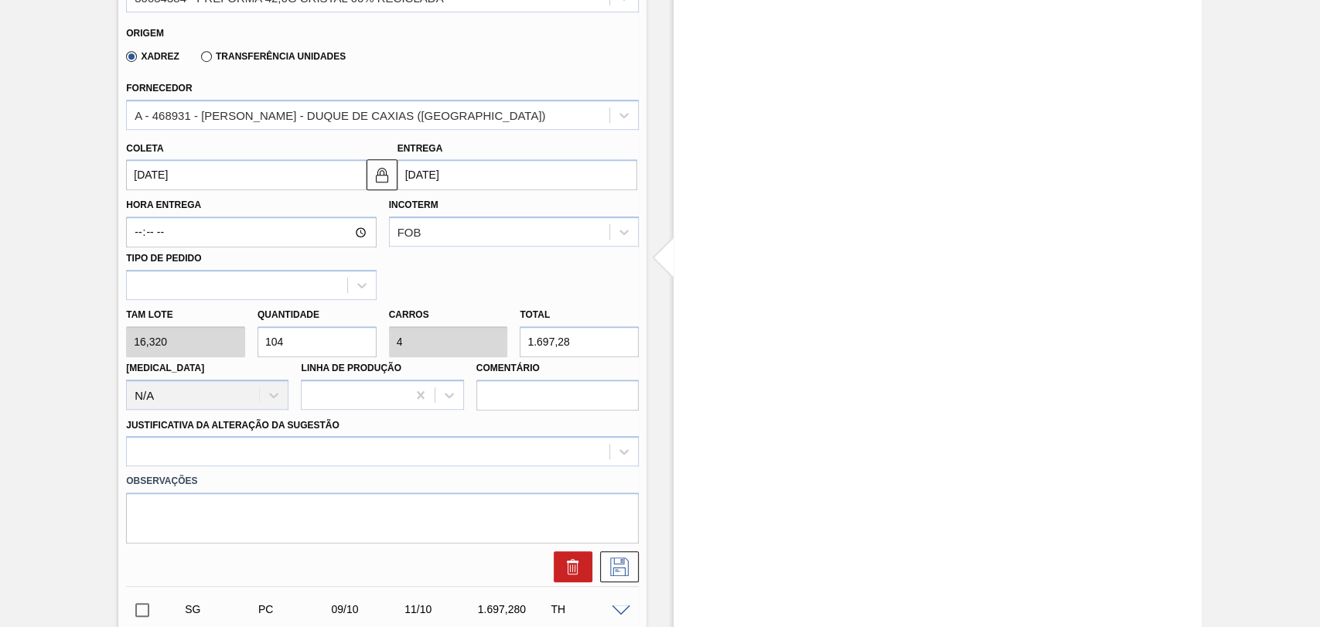
click at [257, 331] on input "104" at bounding box center [316, 341] width 119 height 31
type input "2"
type input "0,077"
type input "32,64"
type input "26"
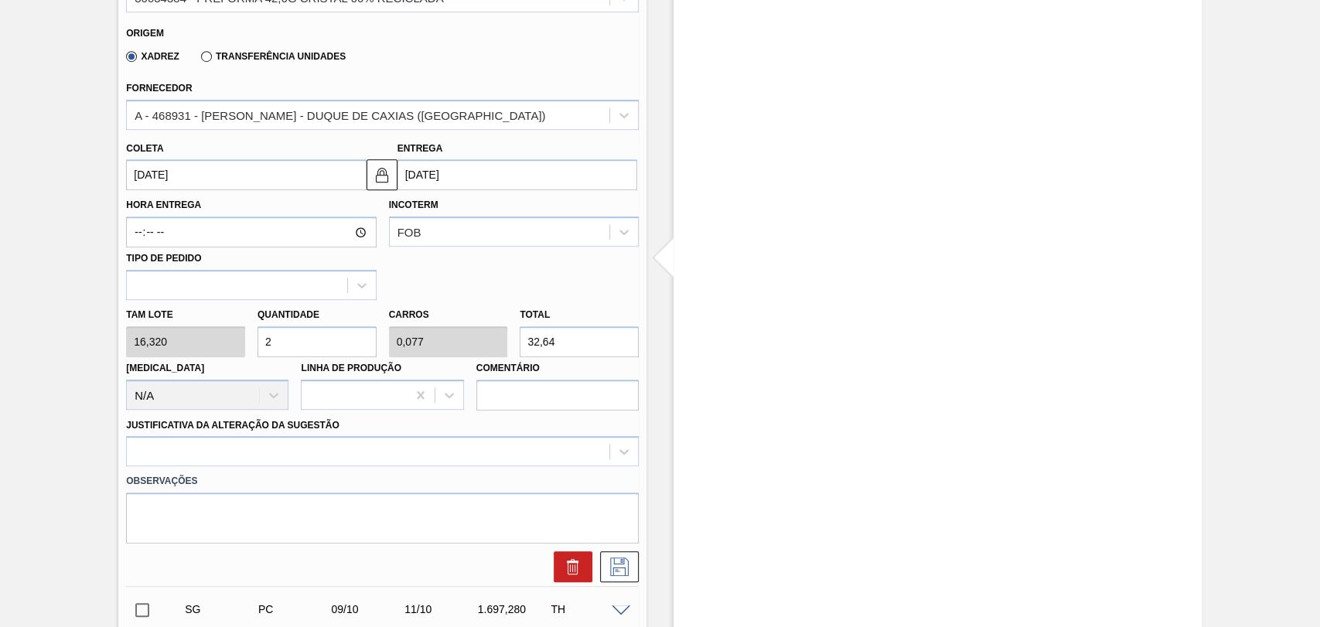
type input "1"
type input "424,32"
type input "26"
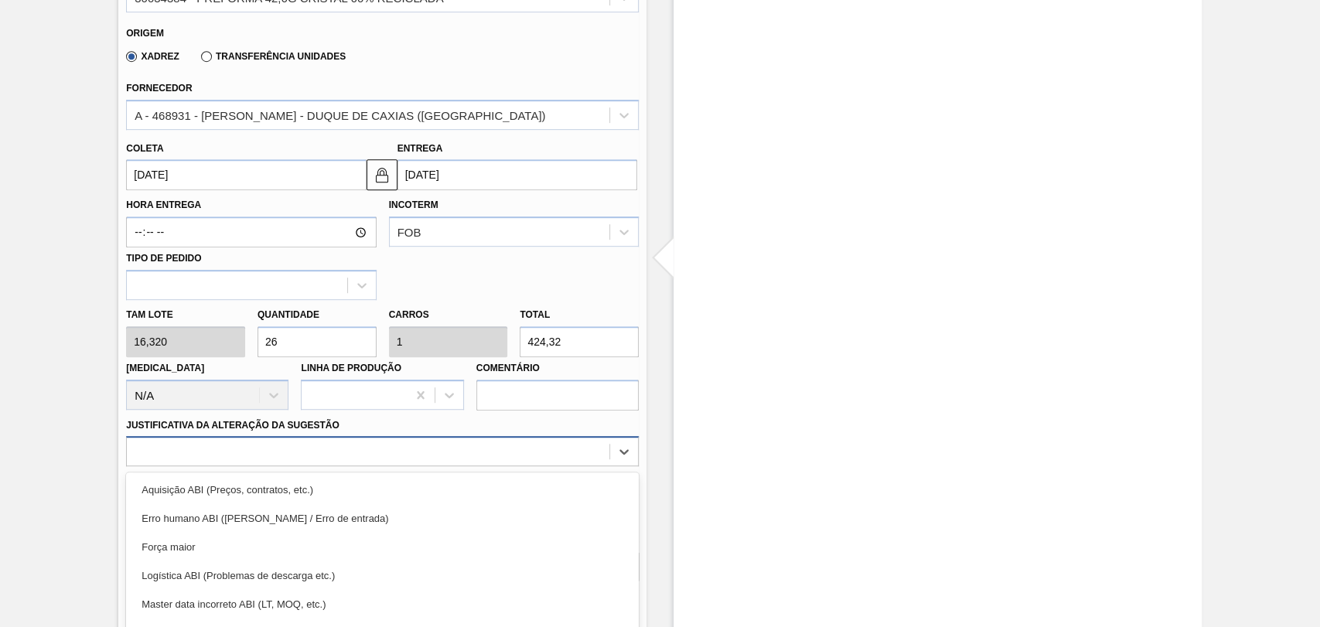
click at [234, 465] on div "option Força maior focused, 3 of 18. 18 results available. Use Up and Down to c…" at bounding box center [382, 451] width 513 height 30
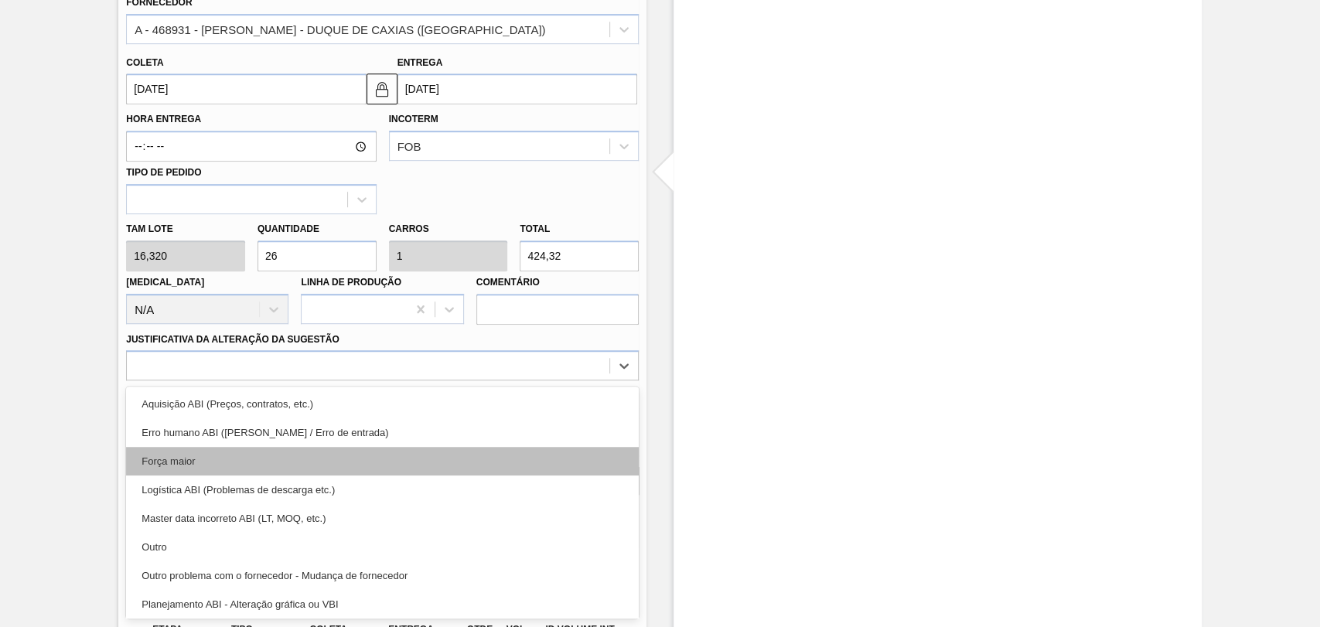
scroll to position [86, 0]
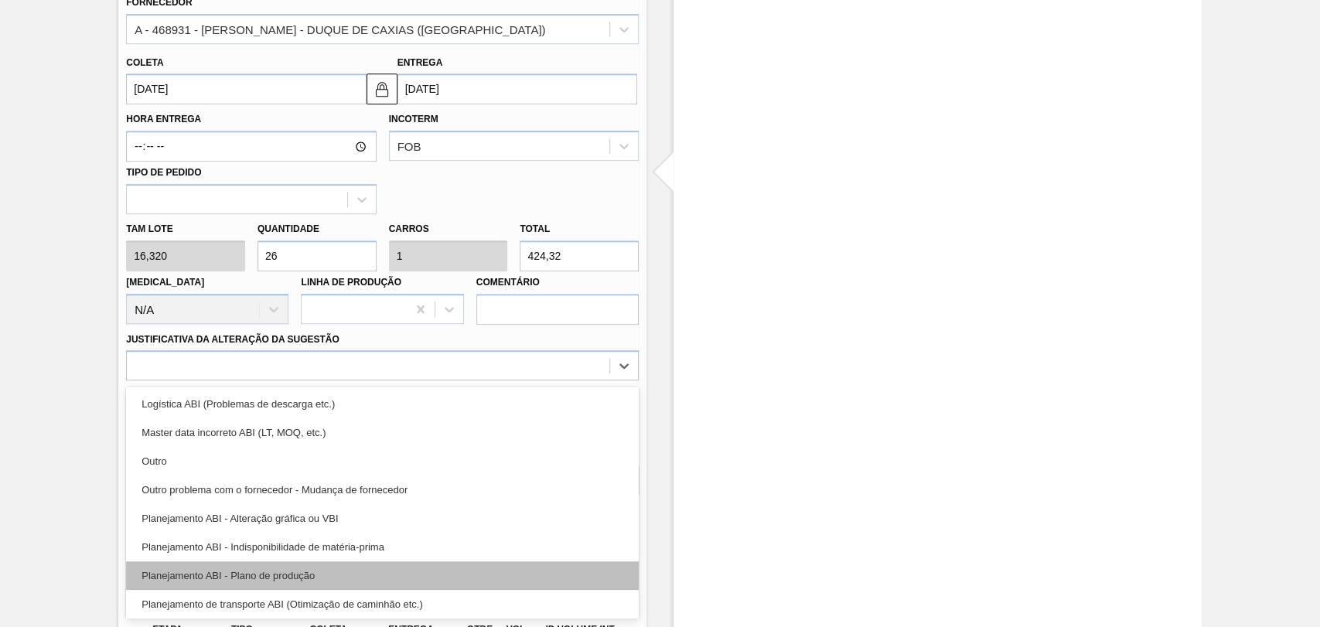
click at [303, 575] on div "Planejamento ABI - Plano de produção" at bounding box center [382, 575] width 513 height 29
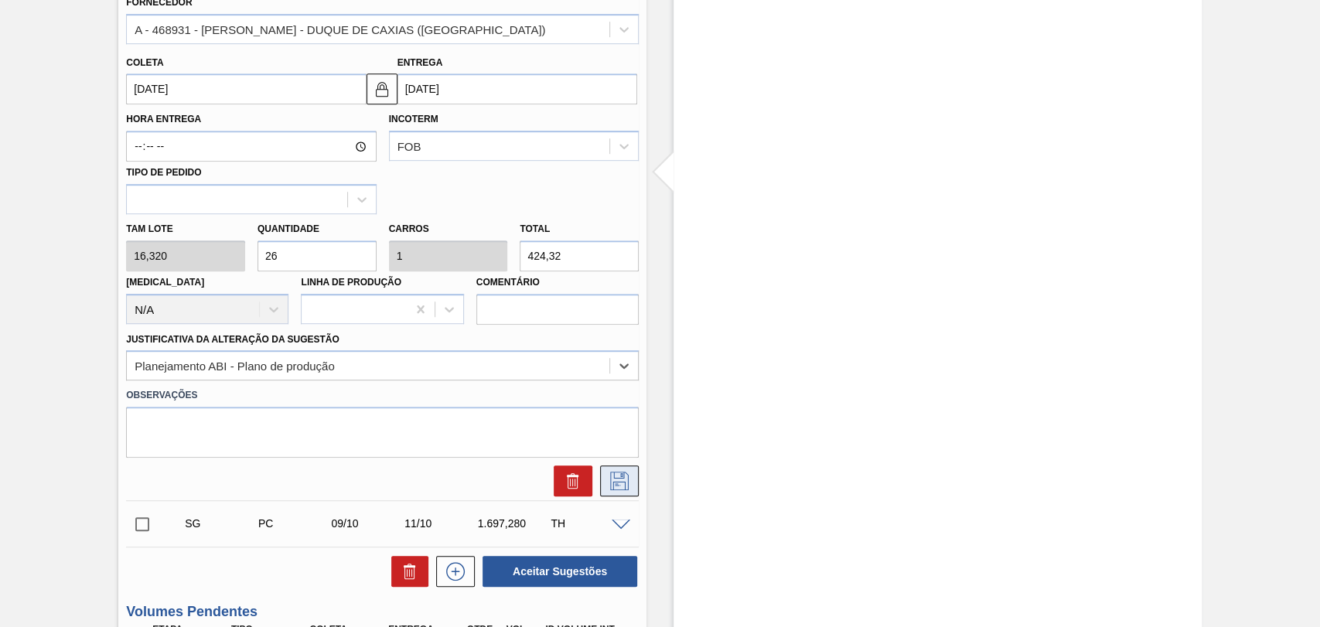
click at [618, 480] on icon at bounding box center [619, 481] width 19 height 19
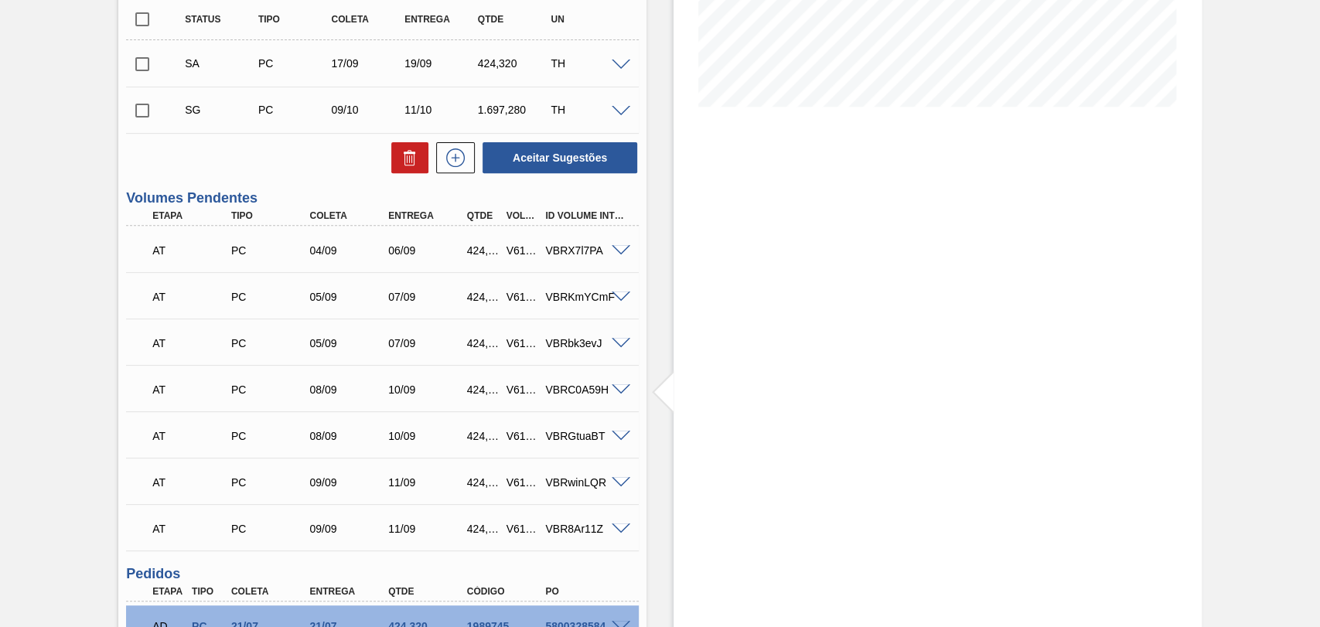
scroll to position [309, 0]
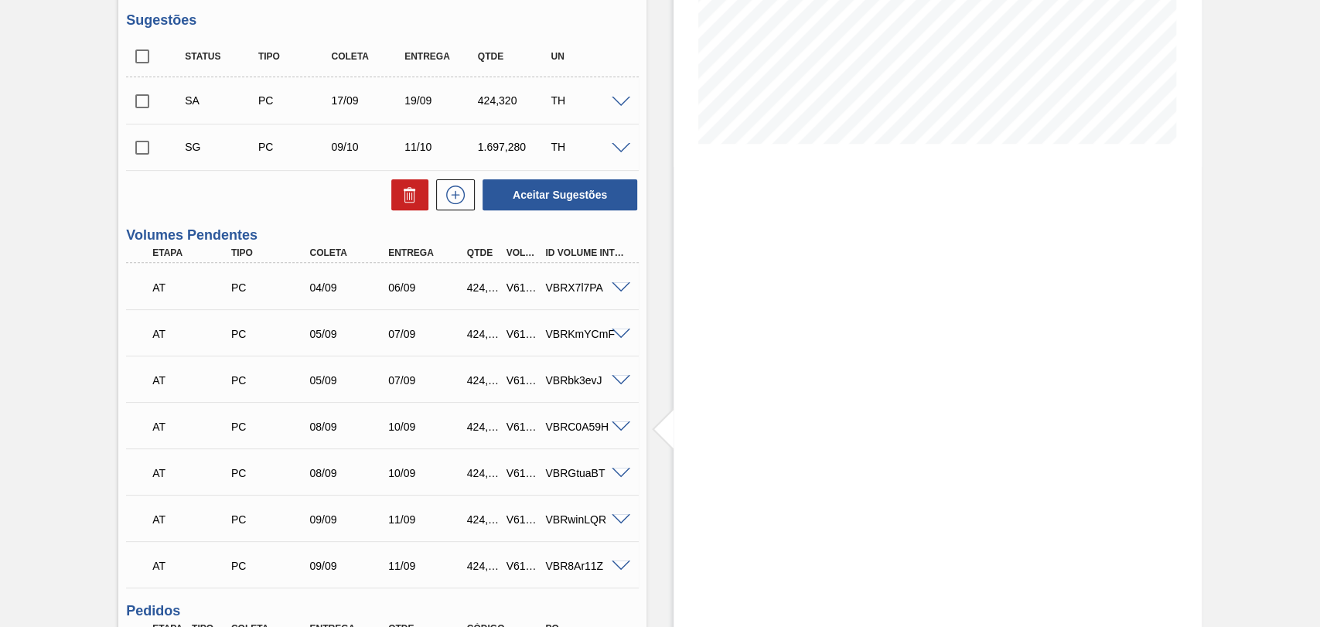
click at [136, 107] on input "checkbox" at bounding box center [142, 101] width 32 height 32
click at [584, 200] on button "Aceitar Sugestões" at bounding box center [560, 194] width 155 height 31
checkbox input "false"
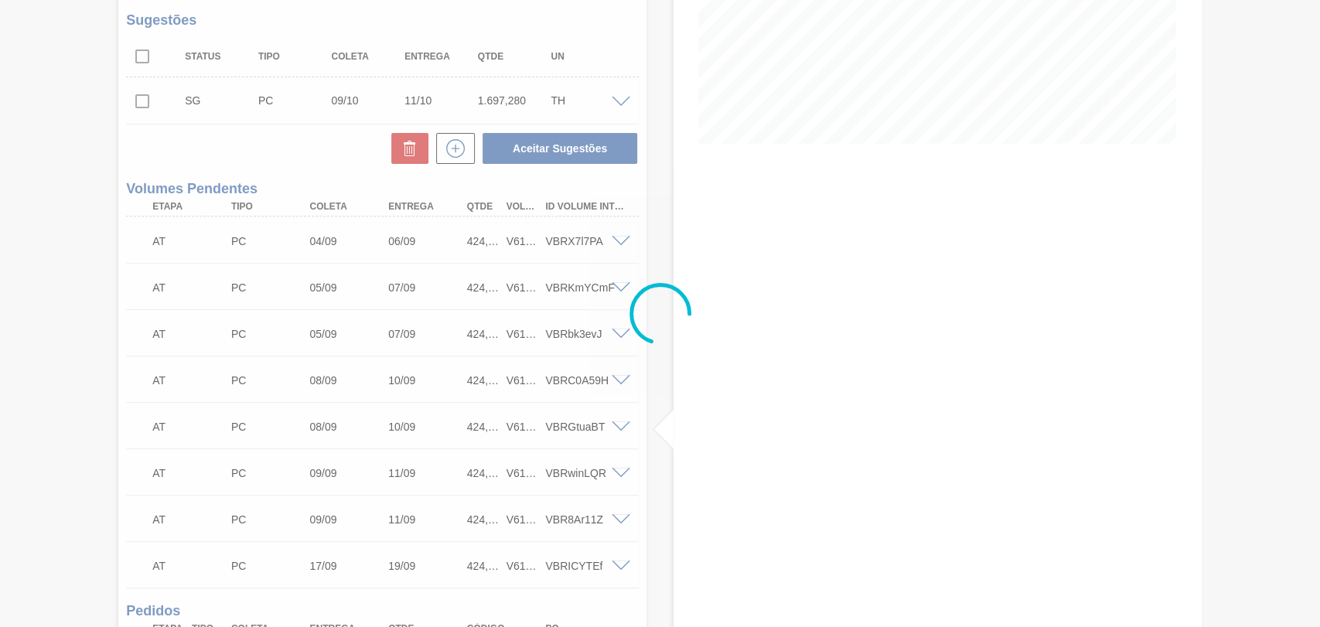
click at [651, 145] on div at bounding box center [660, 313] width 1320 height 627
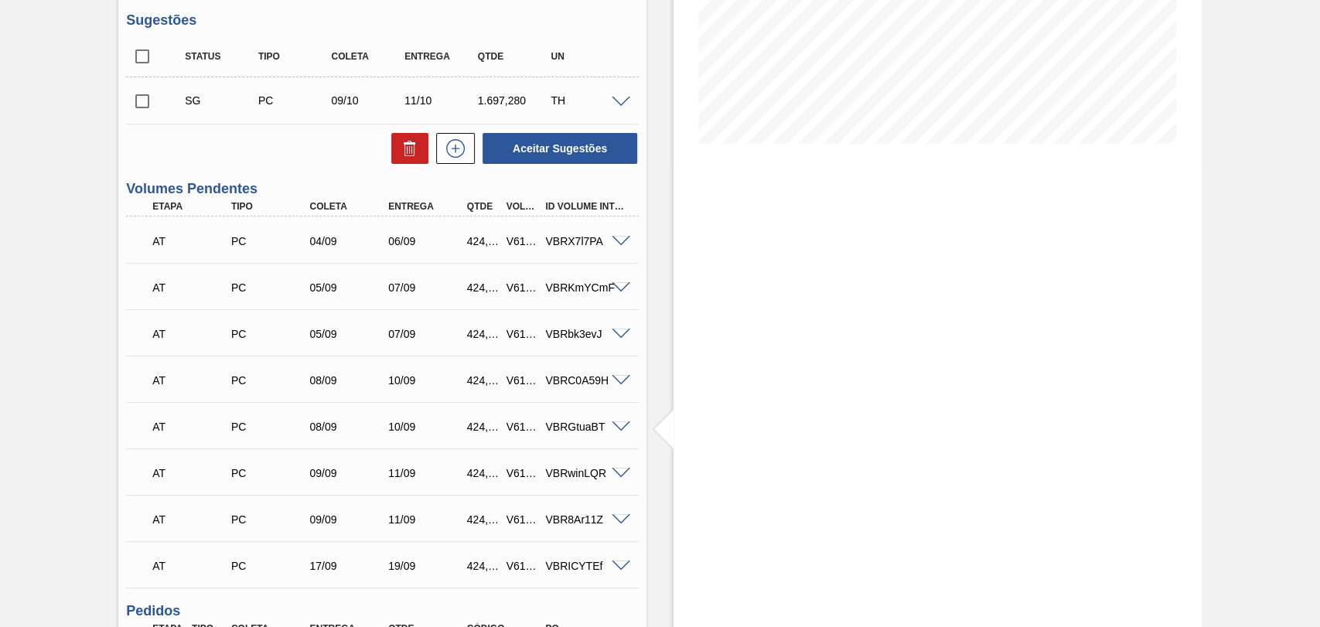
click at [655, 284] on div "Estoque De 27/08/2025 Até 10/10/2025 Filtro" at bounding box center [923, 406] width 555 height 1275
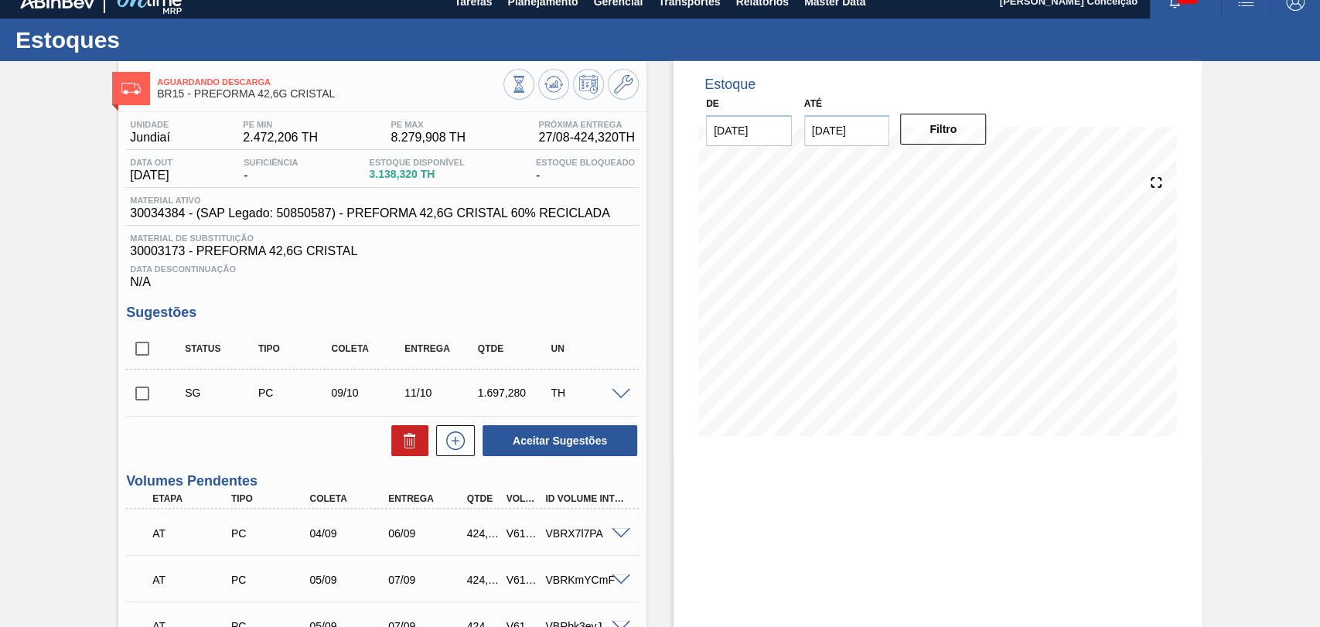
scroll to position [0, 0]
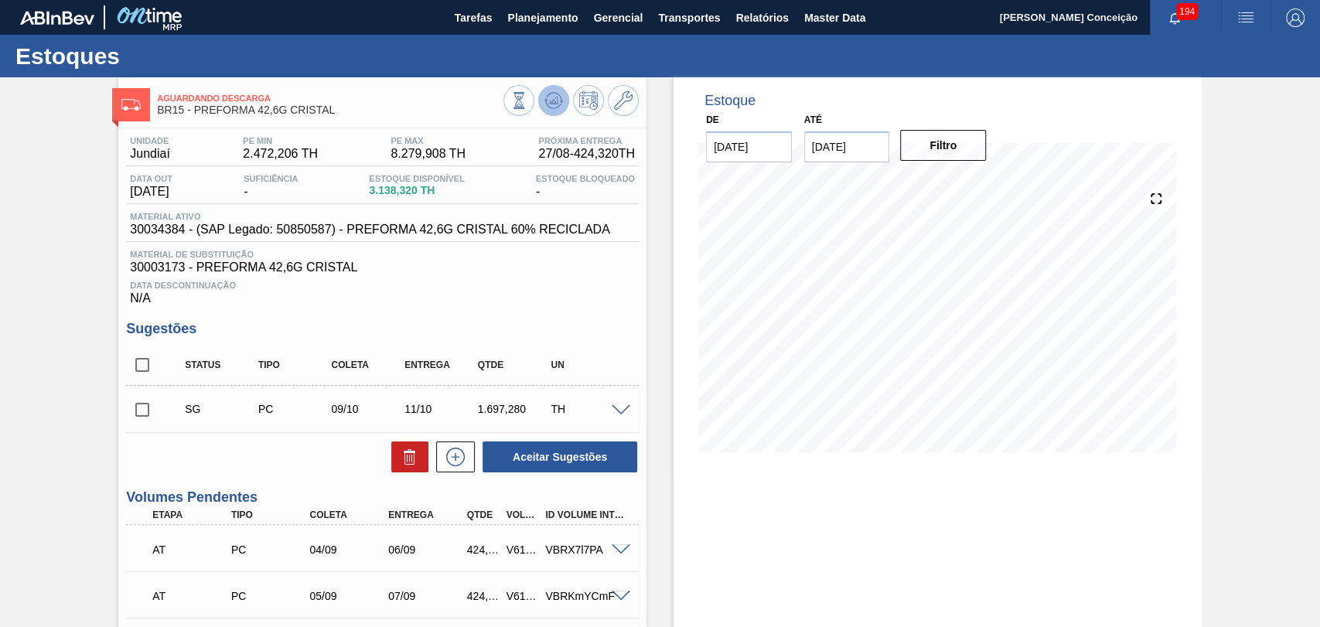
click at [555, 103] on icon at bounding box center [556, 100] width 2 height 6
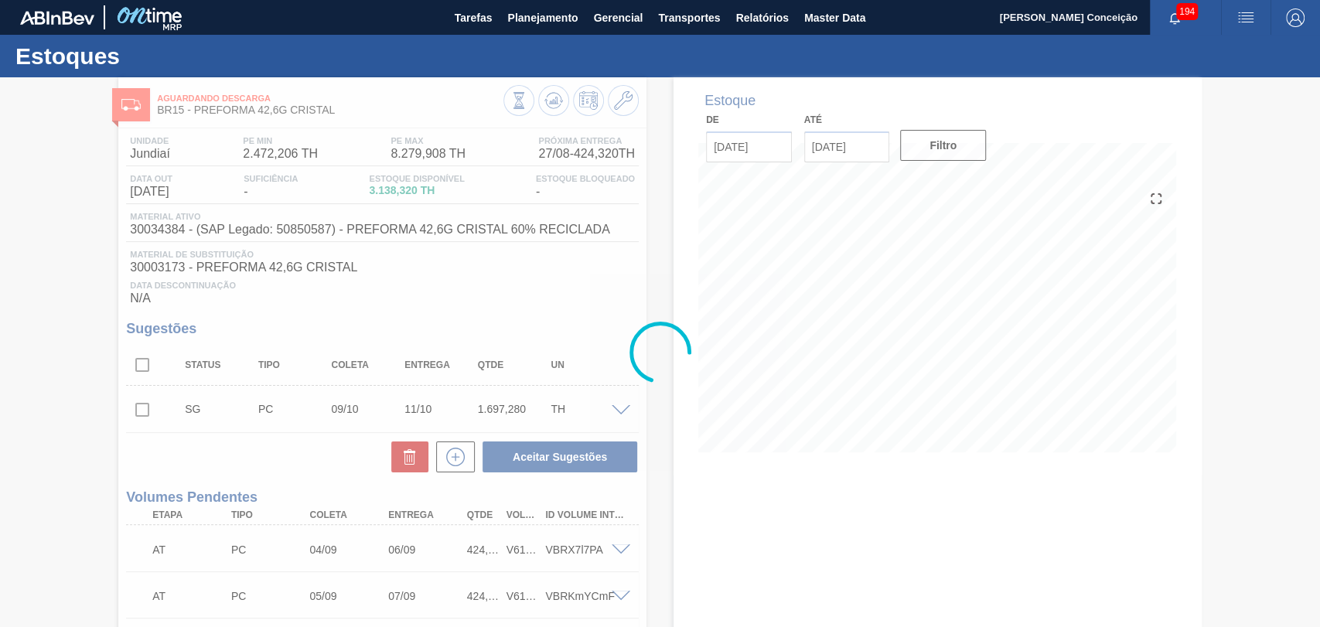
click at [722, 459] on div at bounding box center [660, 352] width 1320 height 550
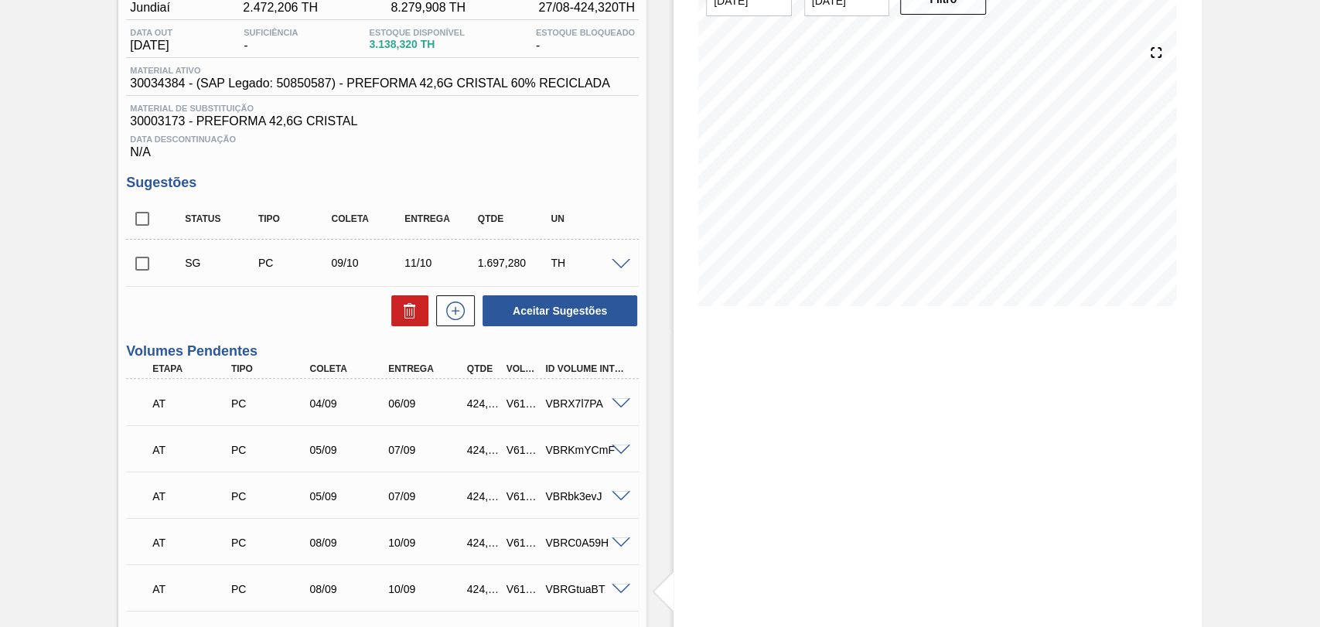
scroll to position [86, 0]
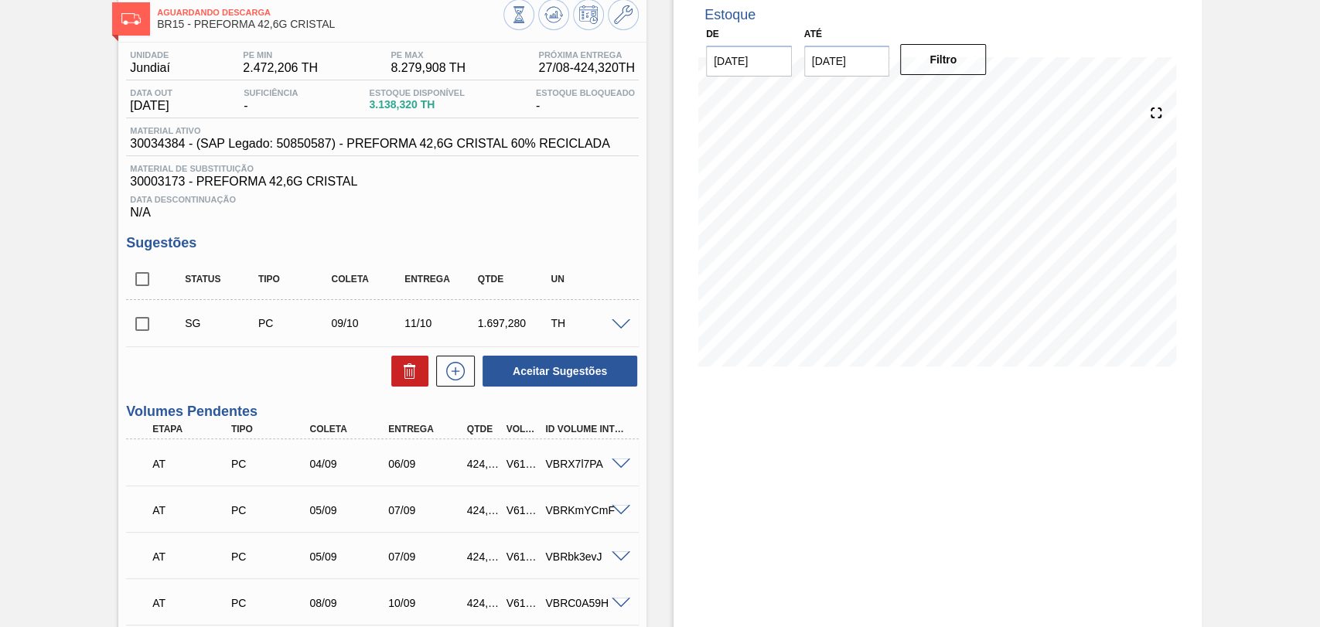
click at [728, 419] on div "Estoque De 27/08/2025 Até 10/10/2025 Filtro 05/09 Projeção de Estoque 4,028.738…" at bounding box center [937, 628] width 528 height 1275
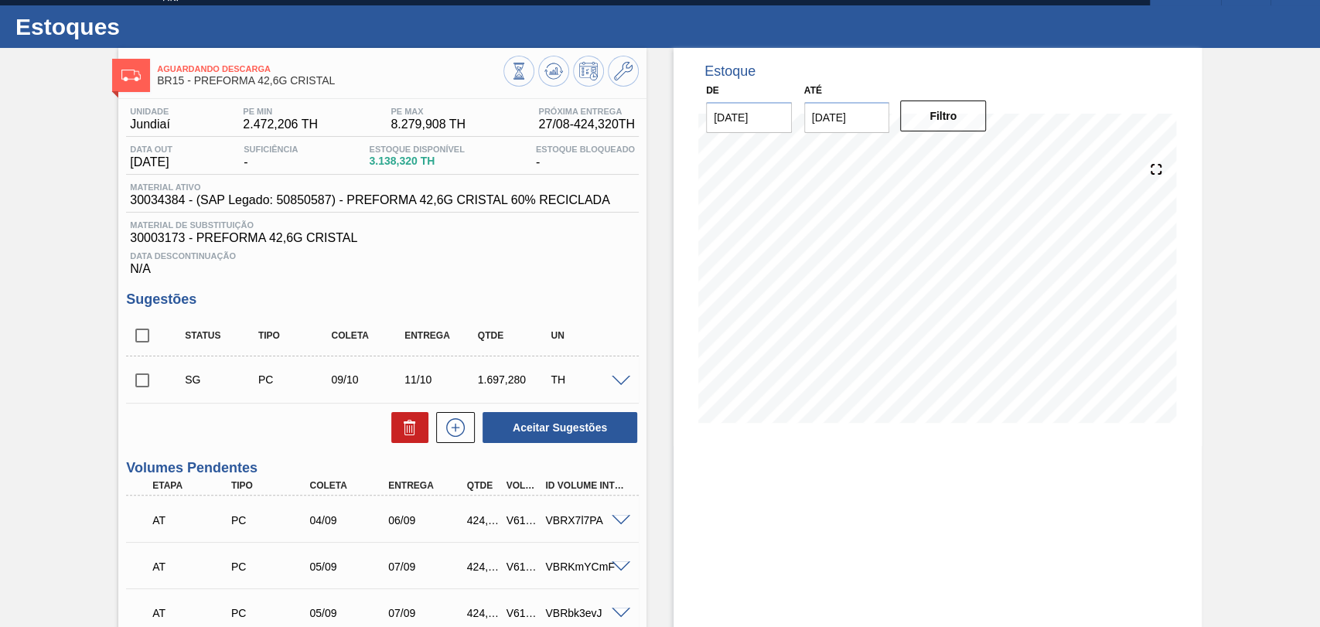
scroll to position [0, 0]
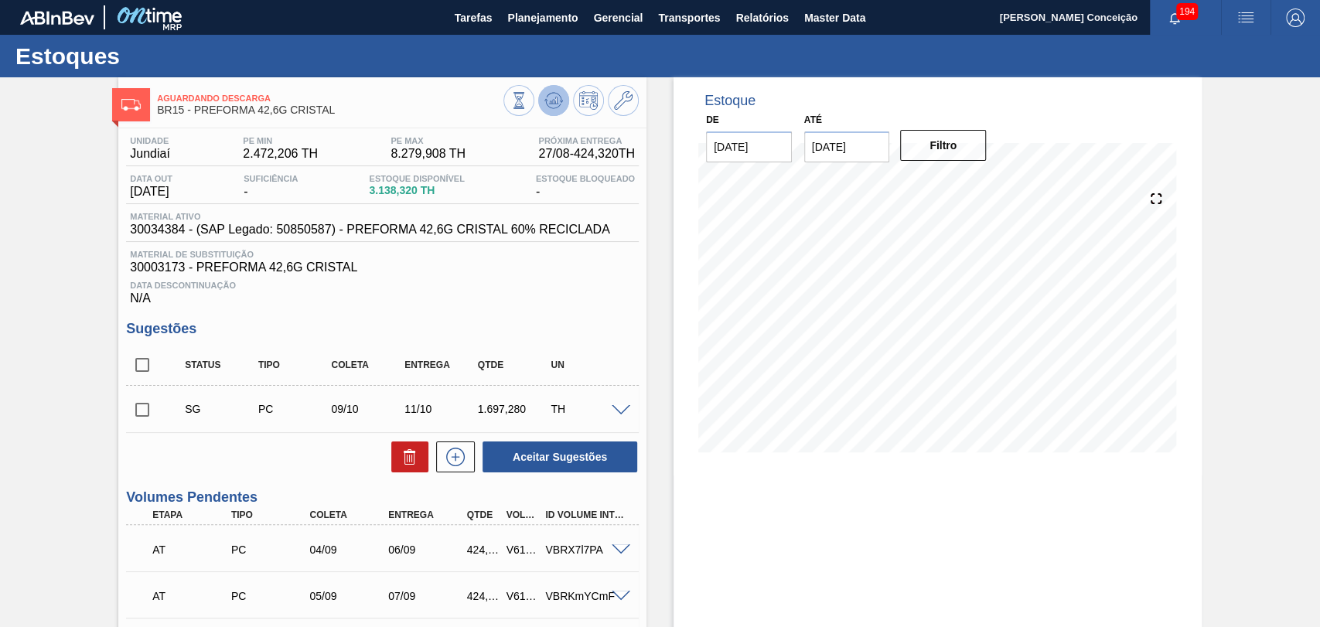
click at [553, 110] on button at bounding box center [553, 100] width 31 height 31
click at [544, 103] on icon at bounding box center [553, 100] width 19 height 19
click at [622, 412] on span at bounding box center [621, 411] width 19 height 12
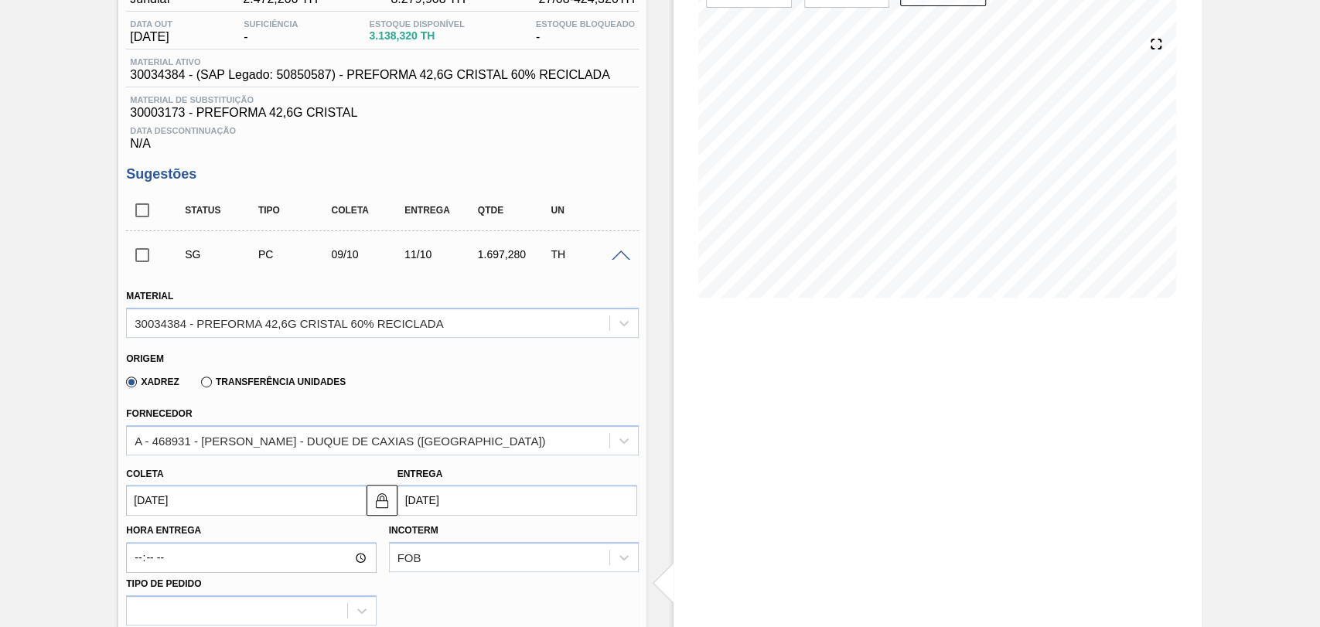
scroll to position [343, 0]
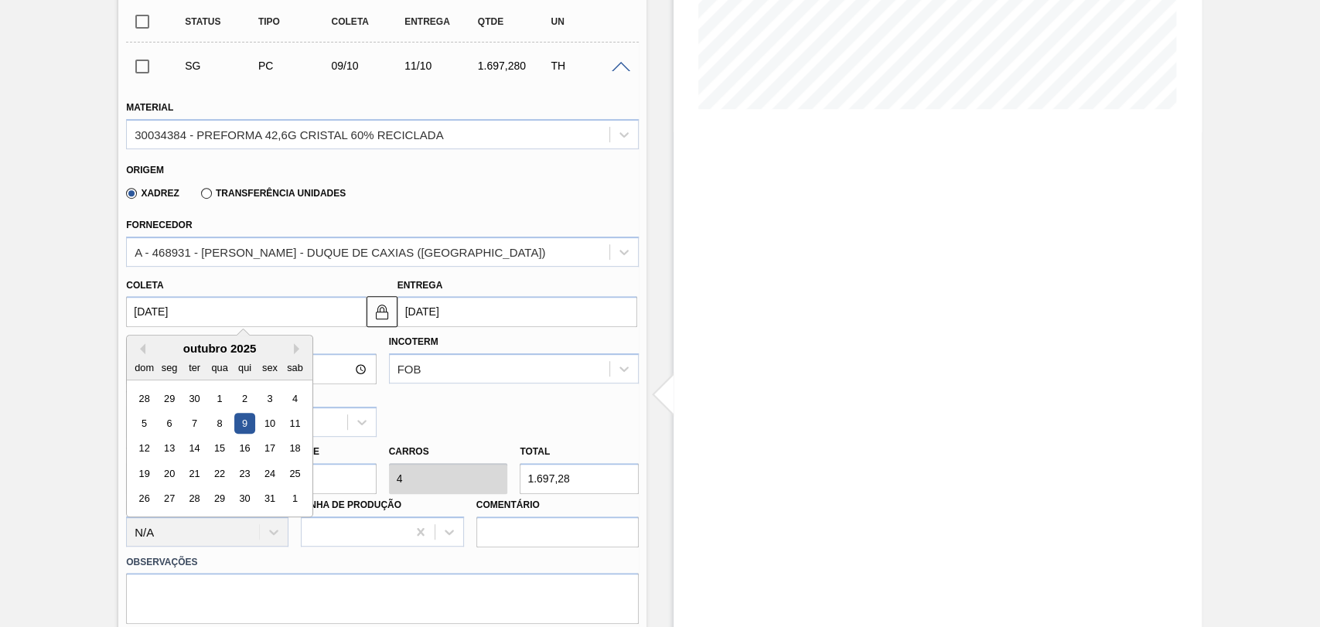
click at [189, 314] on input "09/10/2025" at bounding box center [246, 311] width 240 height 31
click at [170, 503] on div "27" at bounding box center [169, 499] width 21 height 21
type input "27/10/2025"
type input "29/10/2025"
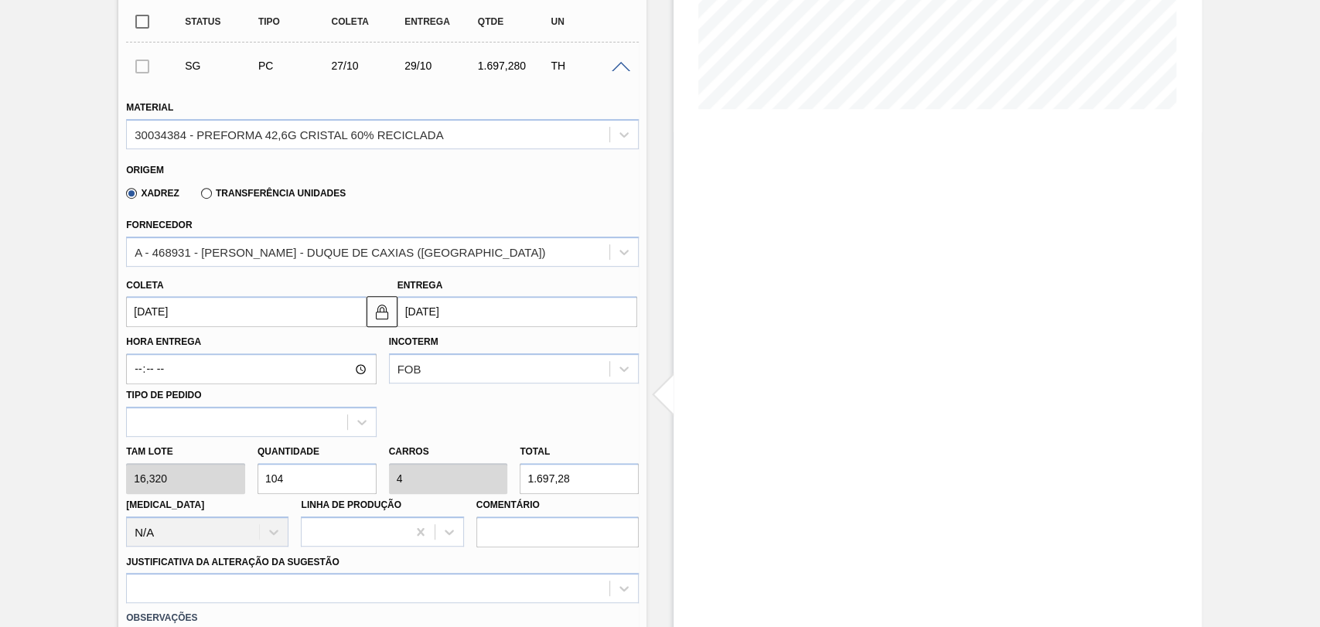
click at [230, 316] on input "27/10/2025" at bounding box center [246, 311] width 240 height 31
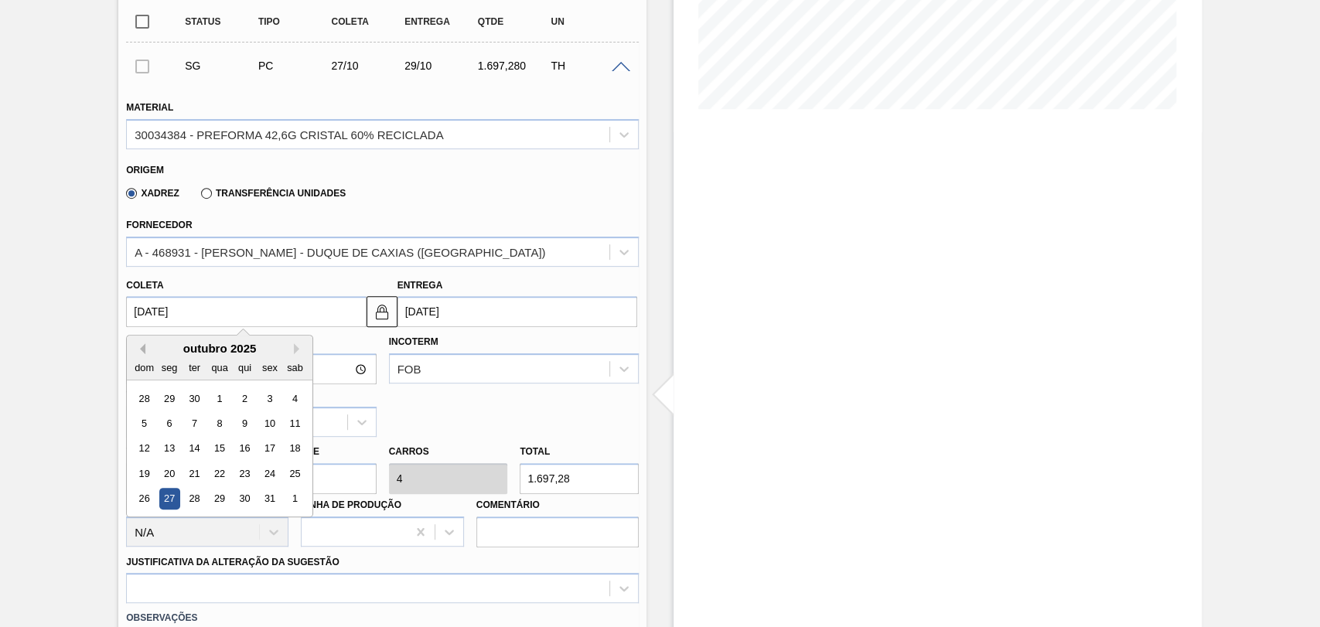
click at [143, 348] on button "Previous Month" at bounding box center [140, 348] width 11 height 11
click at [266, 474] on div "26" at bounding box center [270, 473] width 21 height 21
type input "26/09/2025"
type input "28/09/2025"
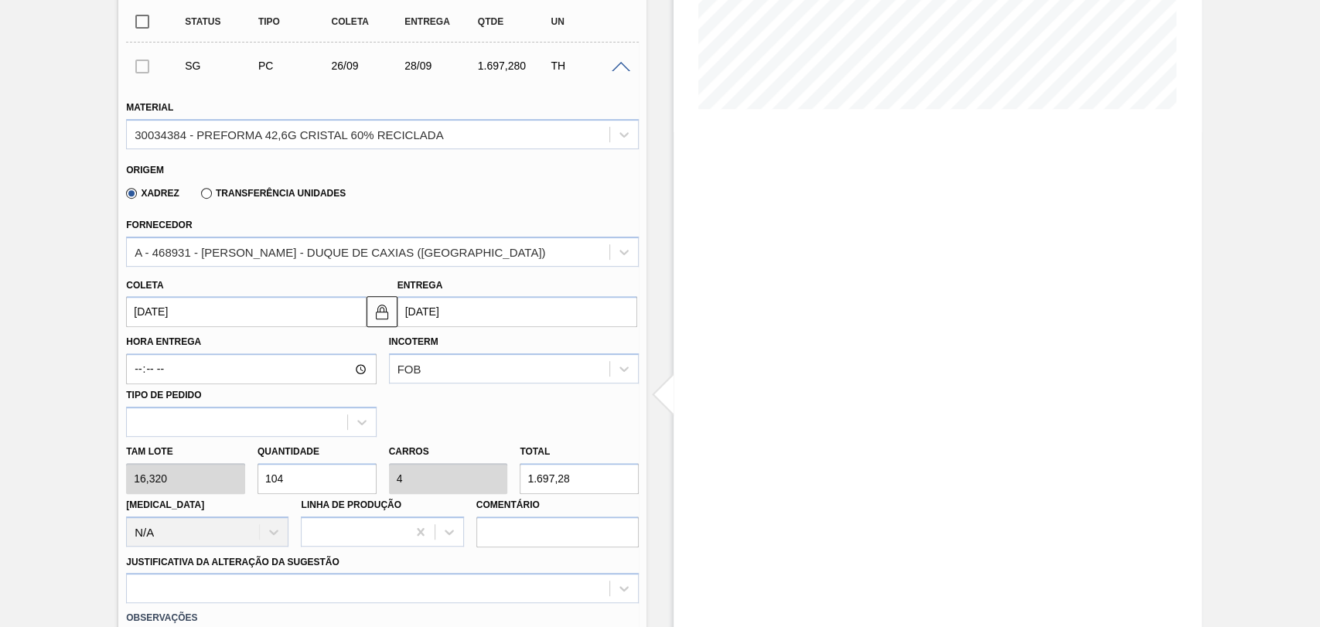
click at [241, 470] on div "Tam lote 16,320 Quantidade 104 Carros 4 Total 1.697,28 Doca N/A Linha de Produç…" at bounding box center [382, 492] width 525 height 111
type input "2"
type input "0,077"
type input "32,64"
type input "26"
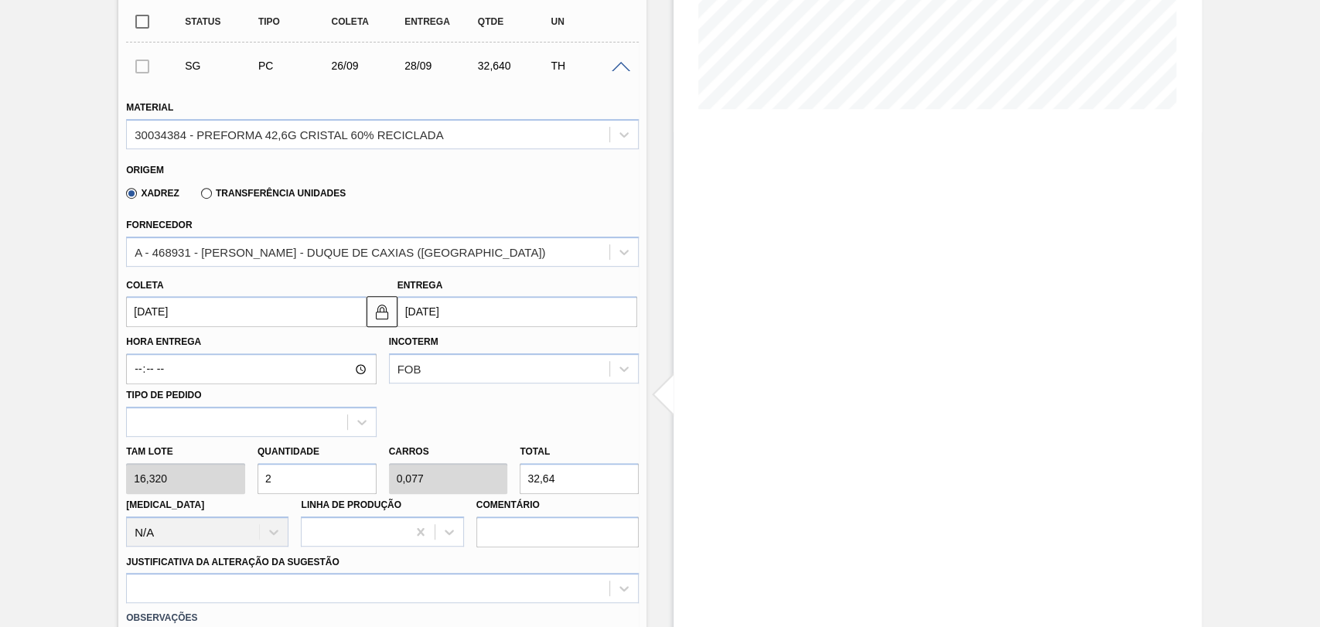
type input "1"
type input "424,32"
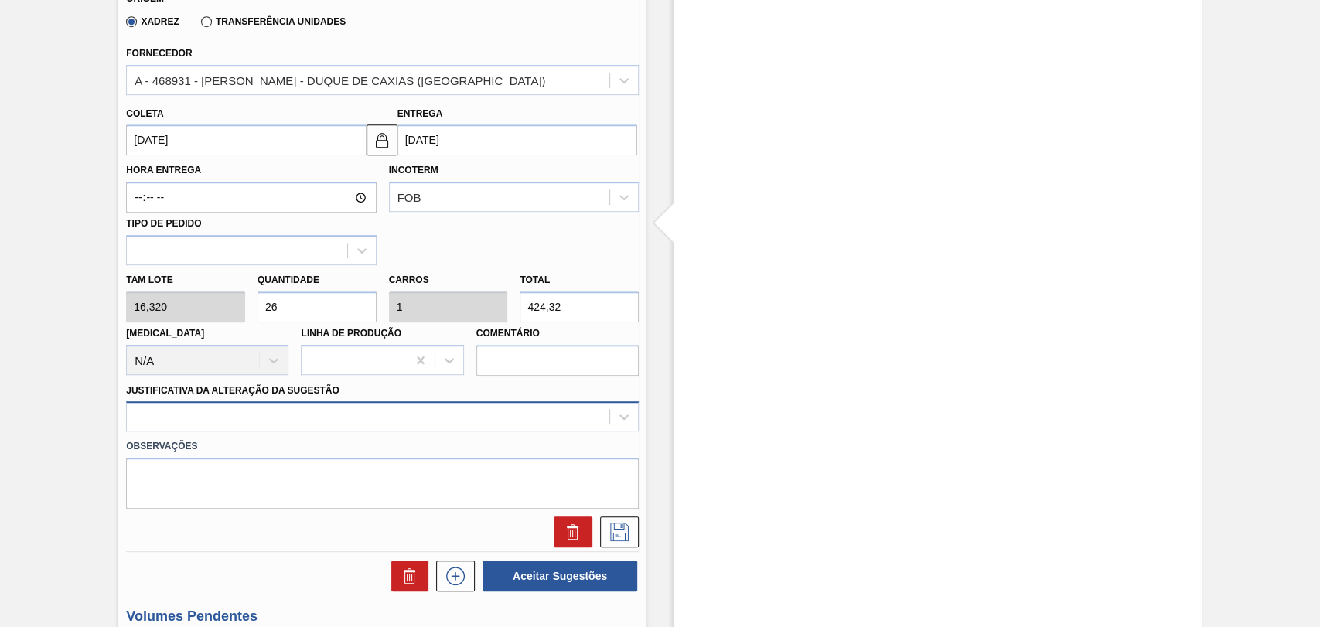
type input "26"
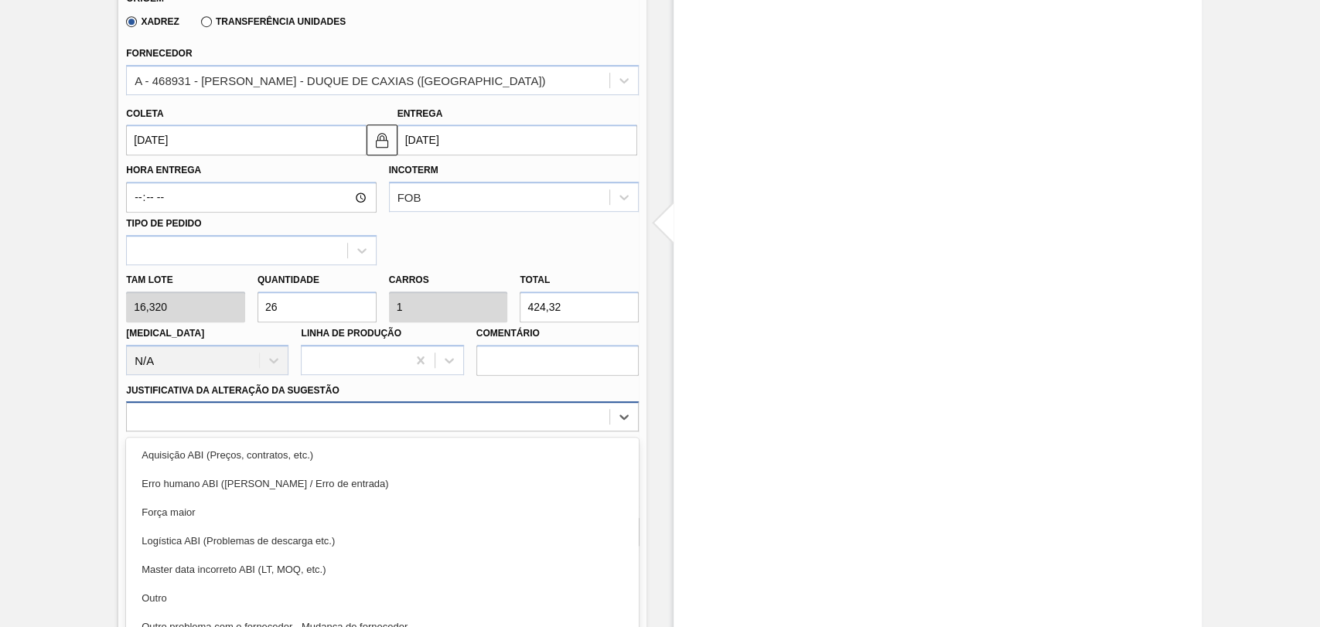
click at [223, 421] on div "option Erro humano ABI (Cálculo / Erro de entrada) focused, 2 of 18. 18 results…" at bounding box center [382, 416] width 513 height 30
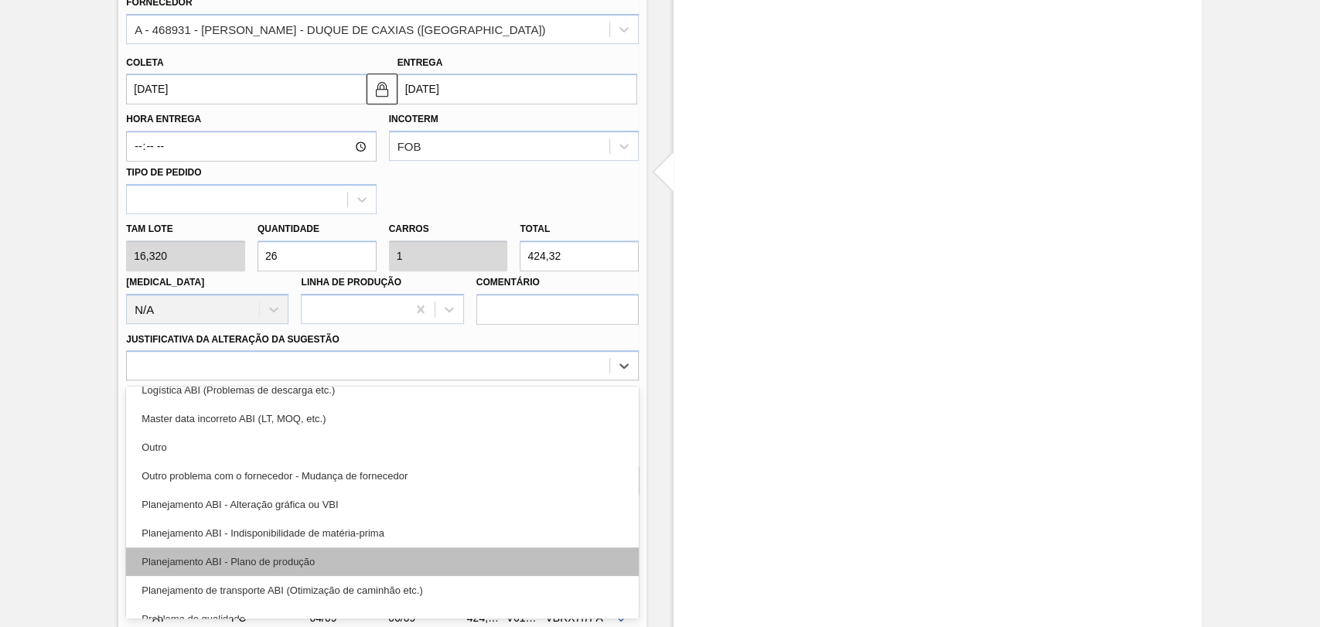
scroll to position [172, 0]
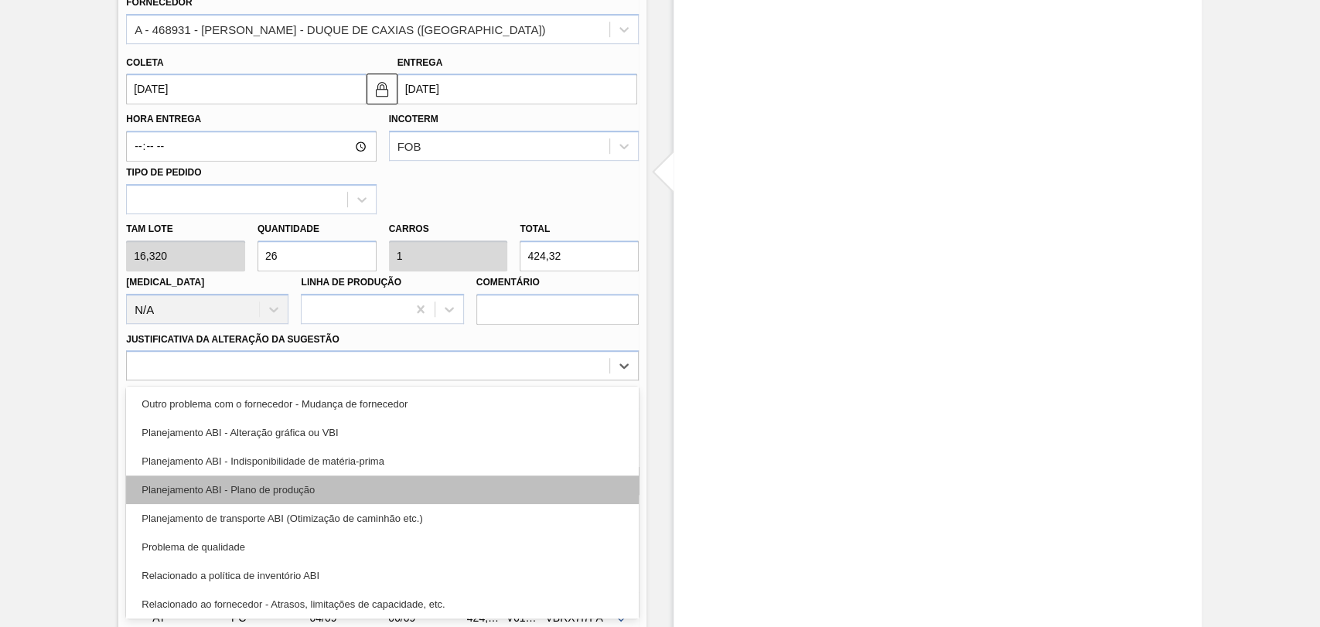
click at [315, 503] on div "Planejamento ABI - Plano de produção" at bounding box center [382, 490] width 513 height 29
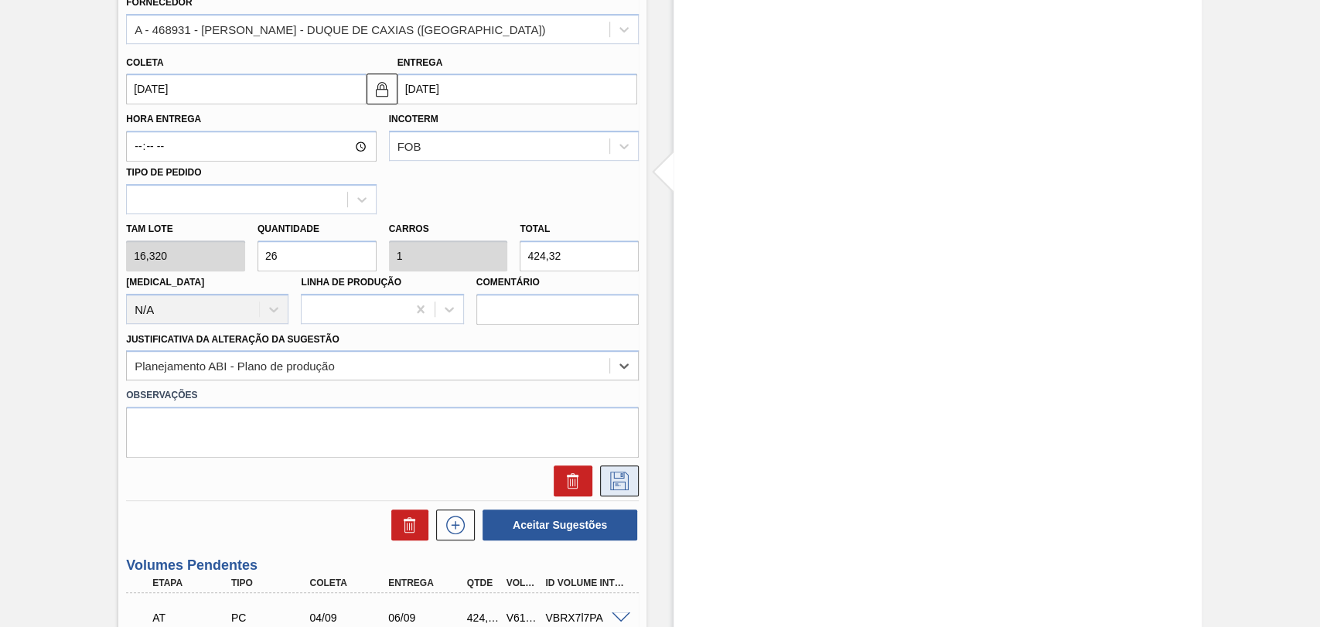
click at [617, 490] on icon at bounding box center [619, 481] width 25 height 19
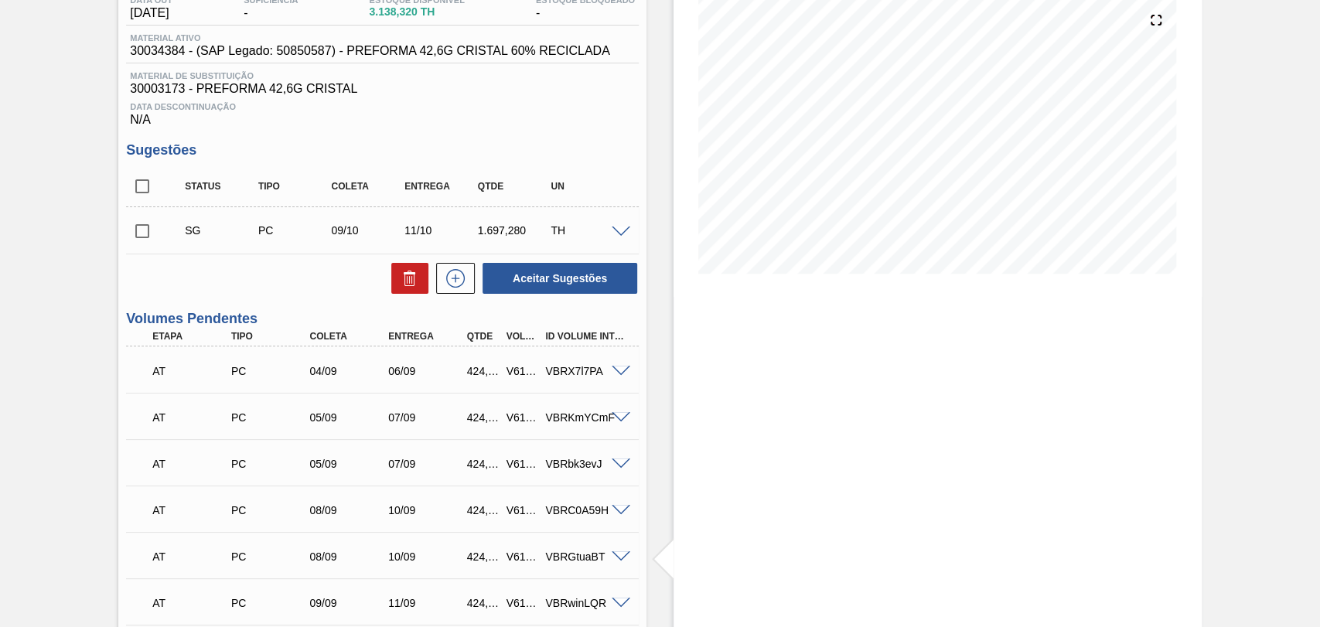
scroll to position [50, 0]
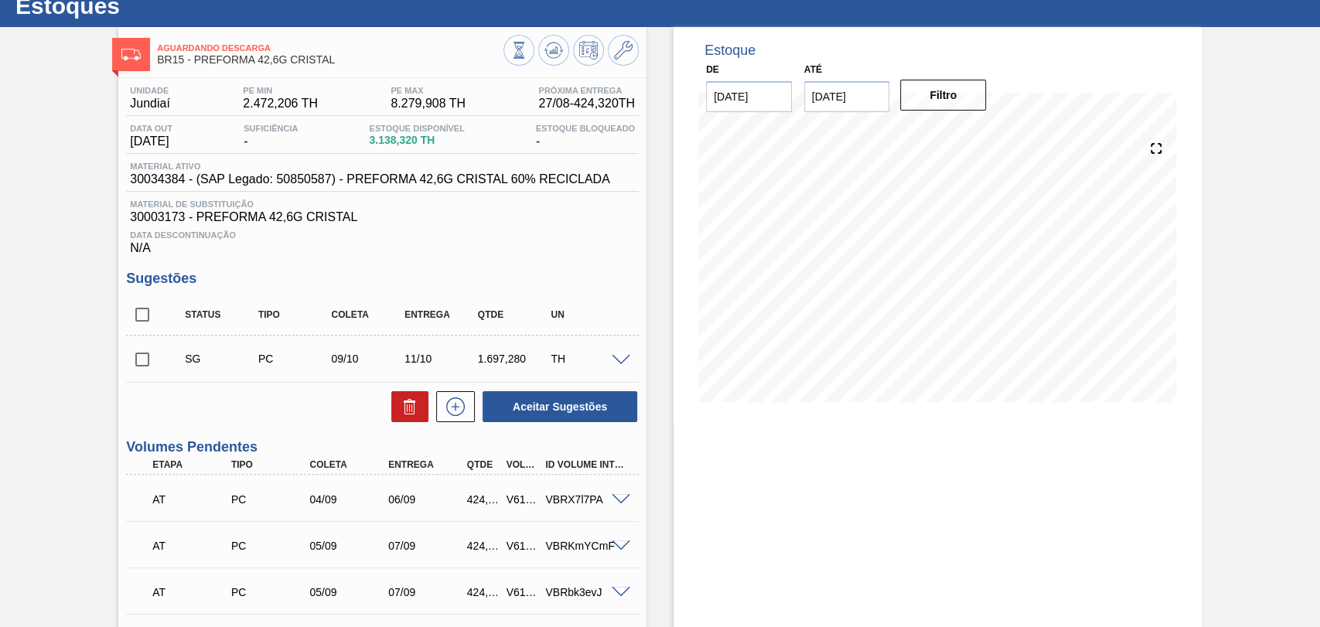
click at [616, 358] on span at bounding box center [621, 361] width 19 height 12
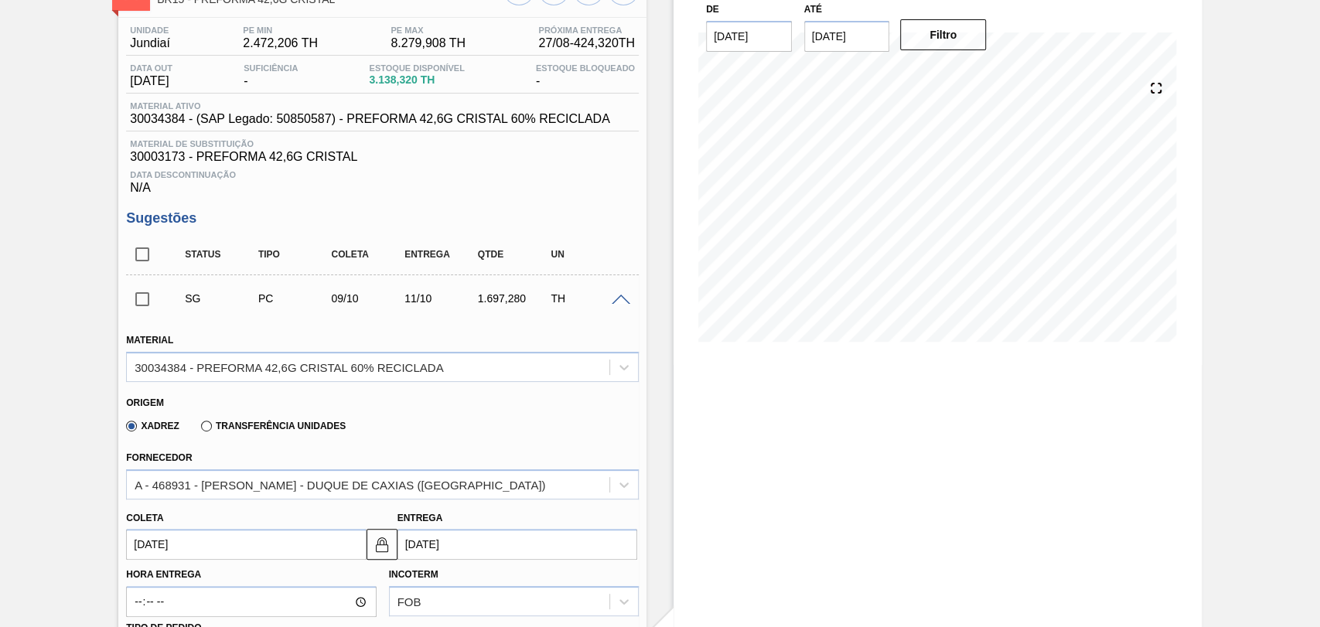
scroll to position [136, 0]
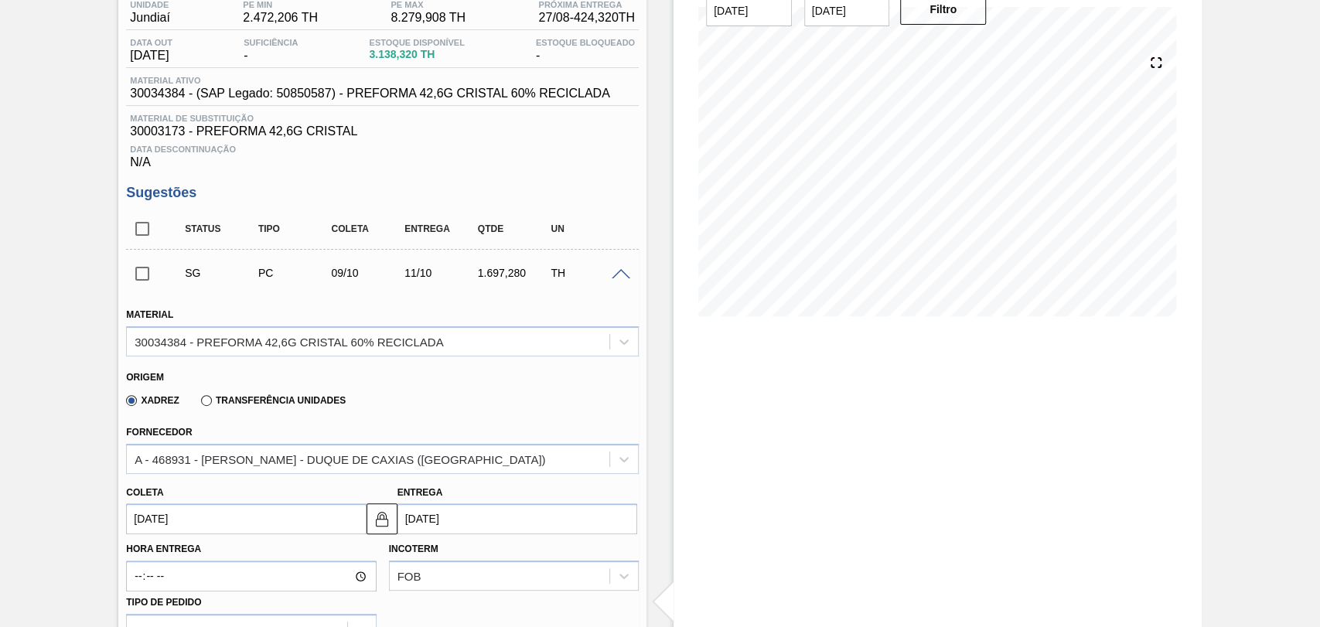
click at [170, 528] on input "09/10/2025" at bounding box center [246, 518] width 240 height 31
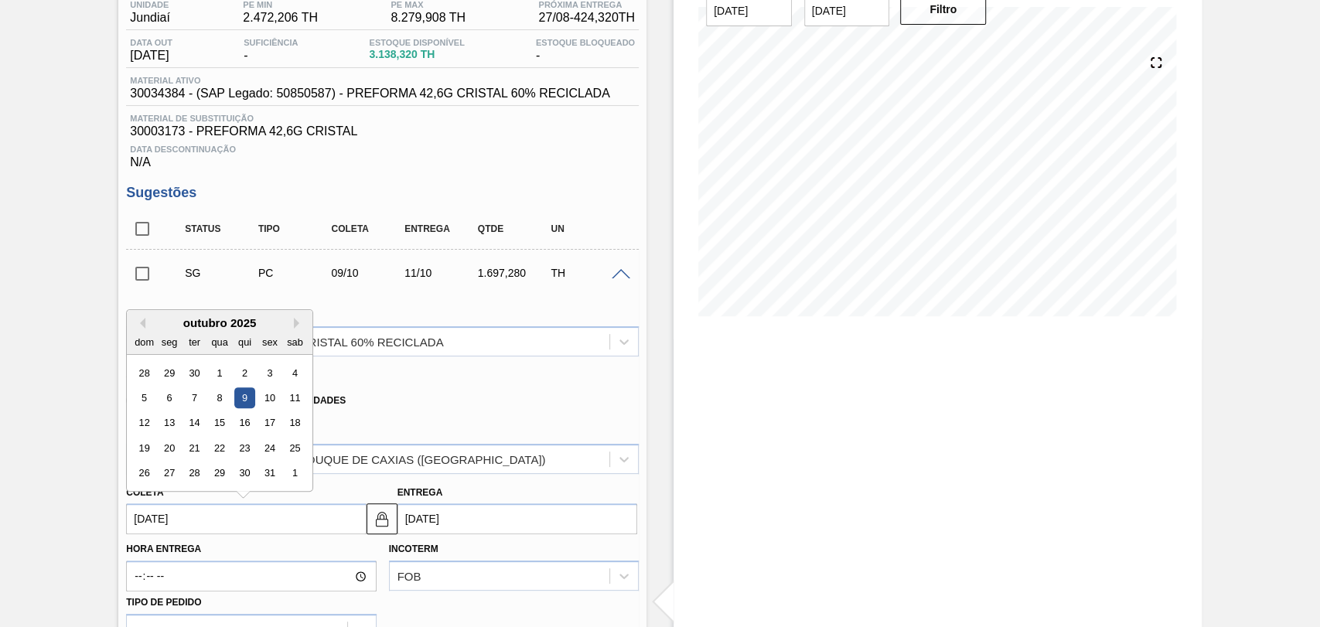
click at [150, 323] on div "outubro 2025" at bounding box center [220, 322] width 186 height 13
click at [136, 324] on button "Previous Month" at bounding box center [140, 323] width 11 height 11
click at [267, 454] on div "26" at bounding box center [270, 448] width 21 height 21
type input "26/09/2025"
type input "28/09/2025"
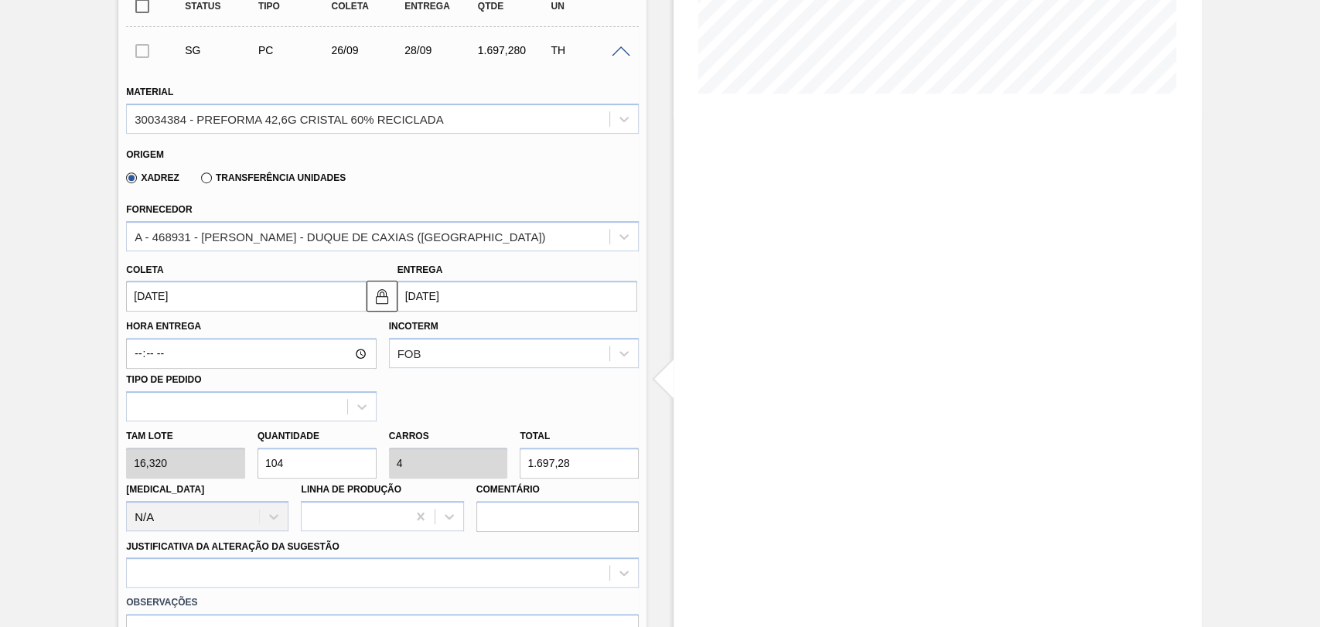
scroll to position [394, 0]
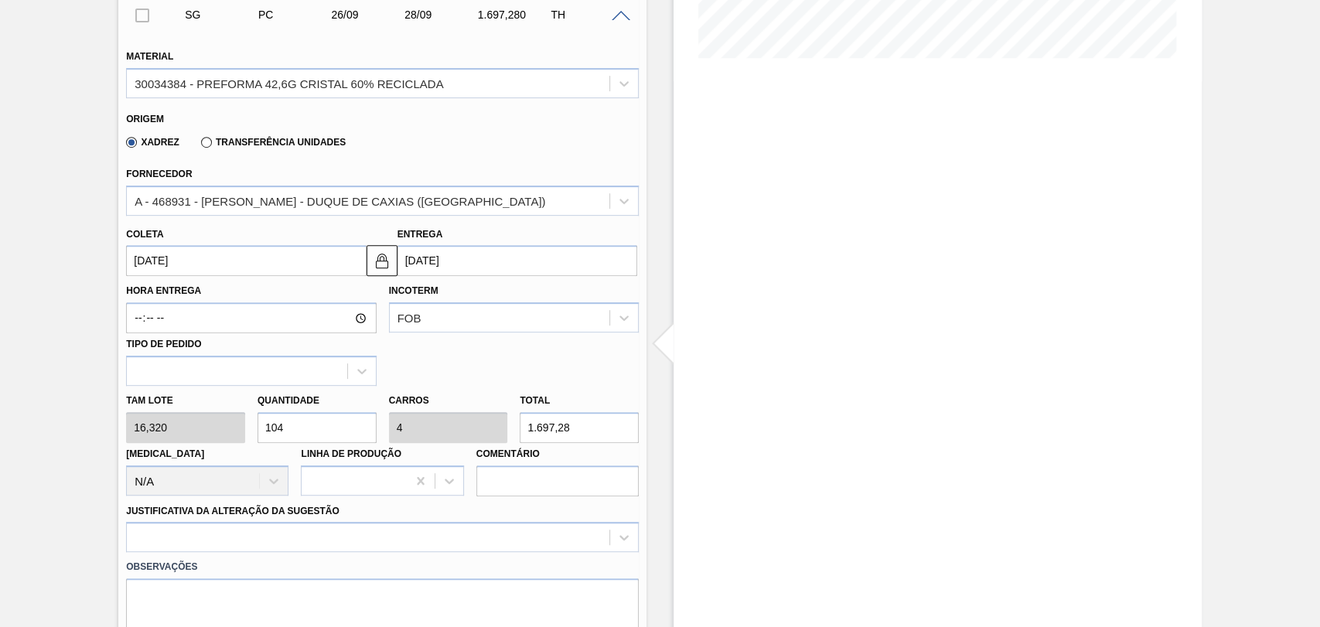
drag, startPoint x: 309, startPoint y: 425, endPoint x: 192, endPoint y: 427, distance: 117.6
click at [257, 427] on input "104" at bounding box center [316, 427] width 119 height 31
type input "2"
type input "0,077"
type input "32,64"
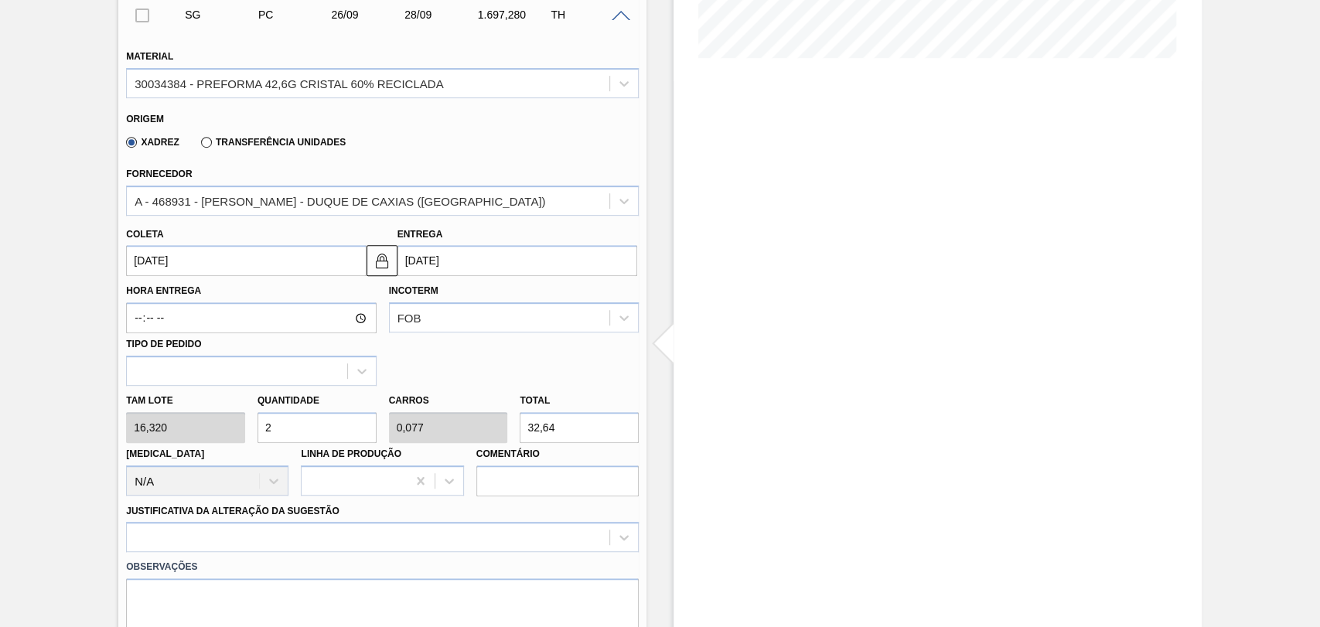
type input "26"
type input "1"
type input "424,32"
type input "26"
click at [217, 530] on div at bounding box center [382, 537] width 513 height 30
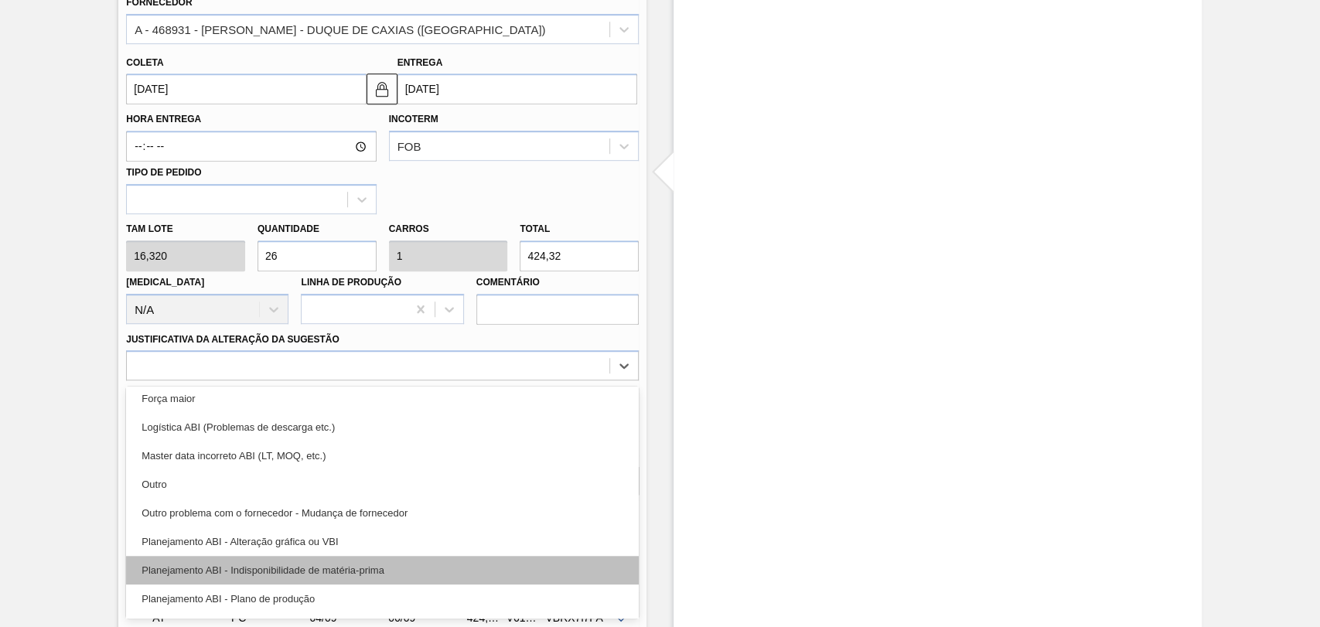
scroll to position [86, 0]
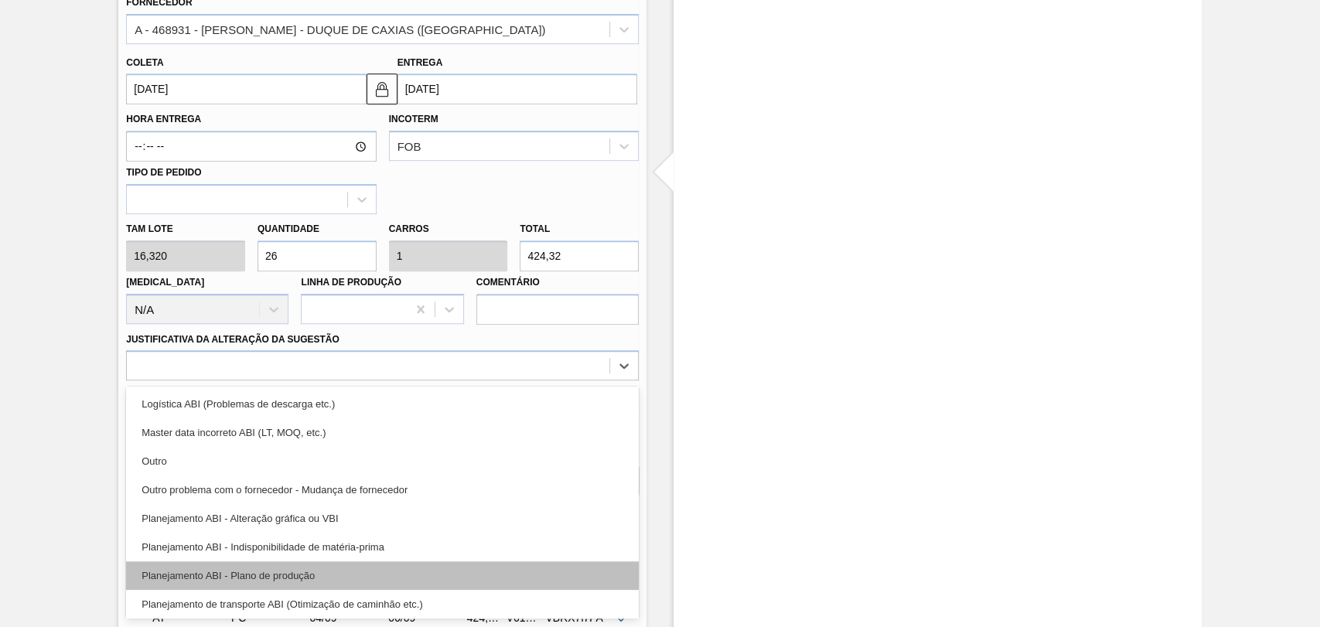
click at [311, 572] on div "Planejamento ABI - Plano de produção" at bounding box center [382, 575] width 513 height 29
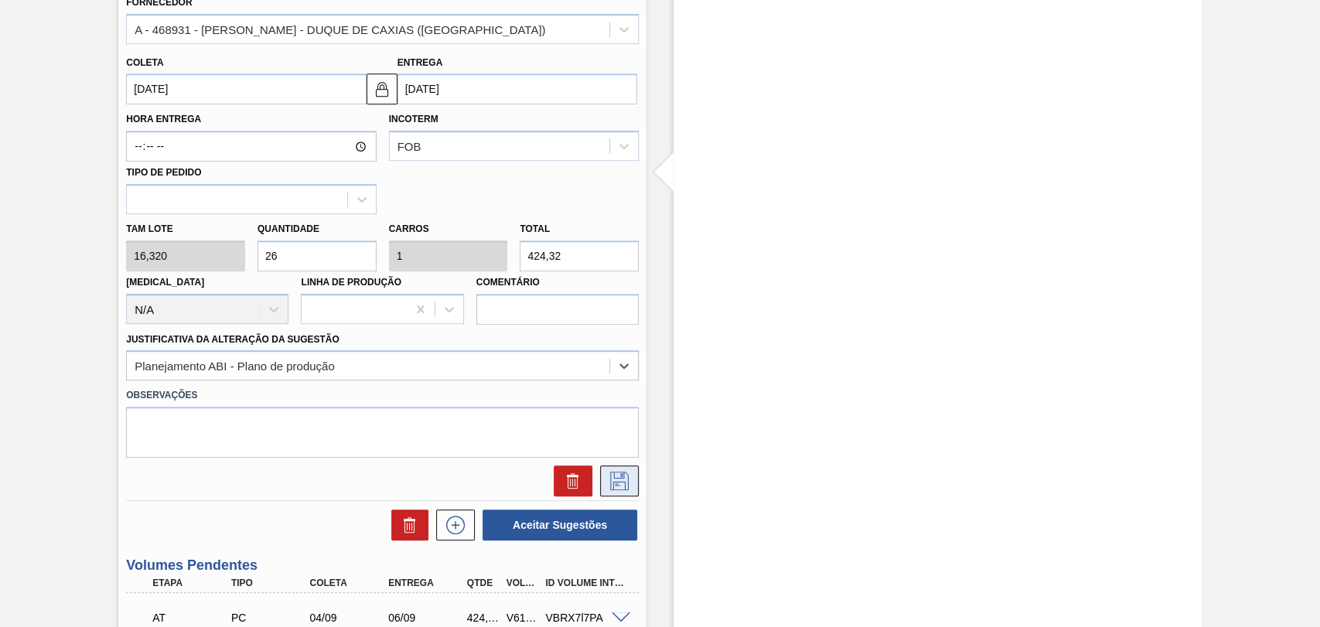
click at [613, 483] on icon at bounding box center [619, 481] width 25 height 19
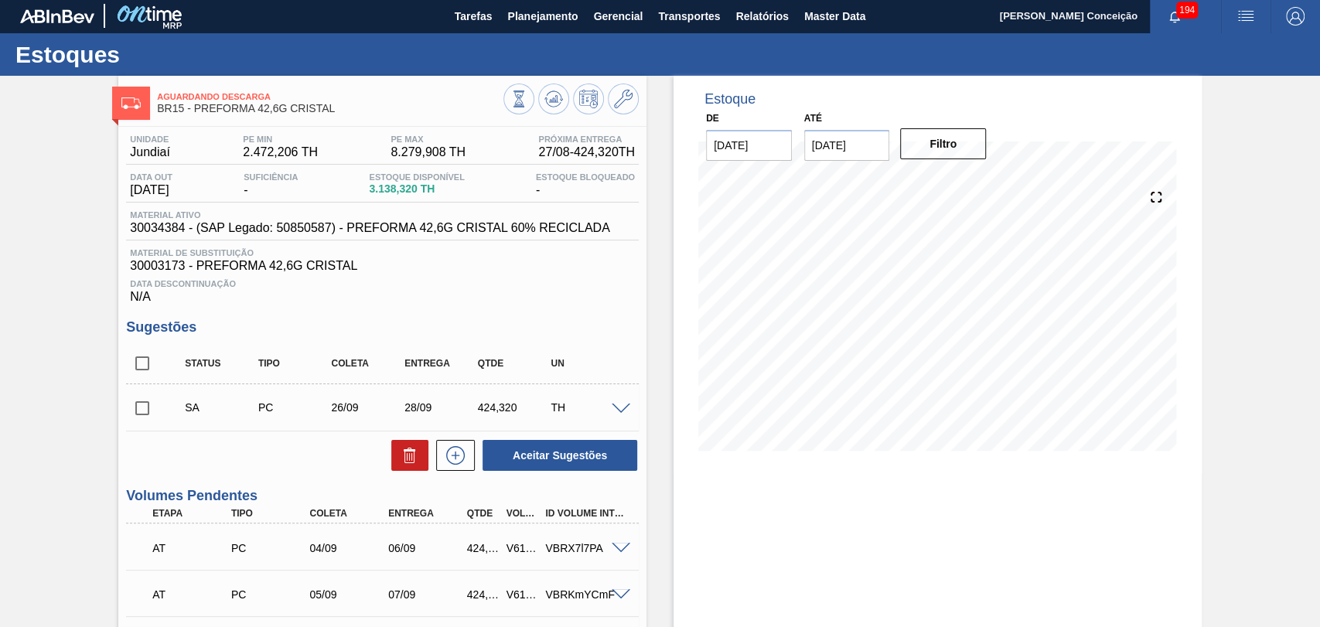
scroll to position [0, 0]
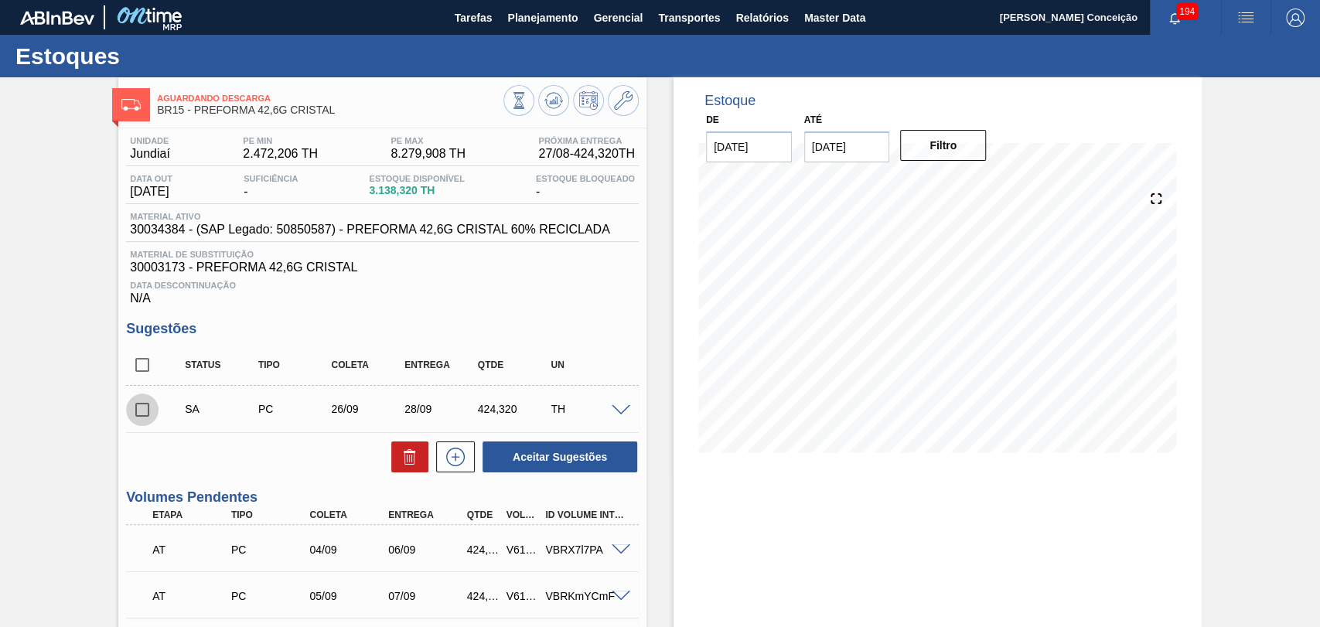
click at [139, 418] on input "checkbox" at bounding box center [142, 410] width 32 height 32
click at [541, 459] on button "Aceitar Sugestões" at bounding box center [560, 457] width 155 height 31
checkbox input "false"
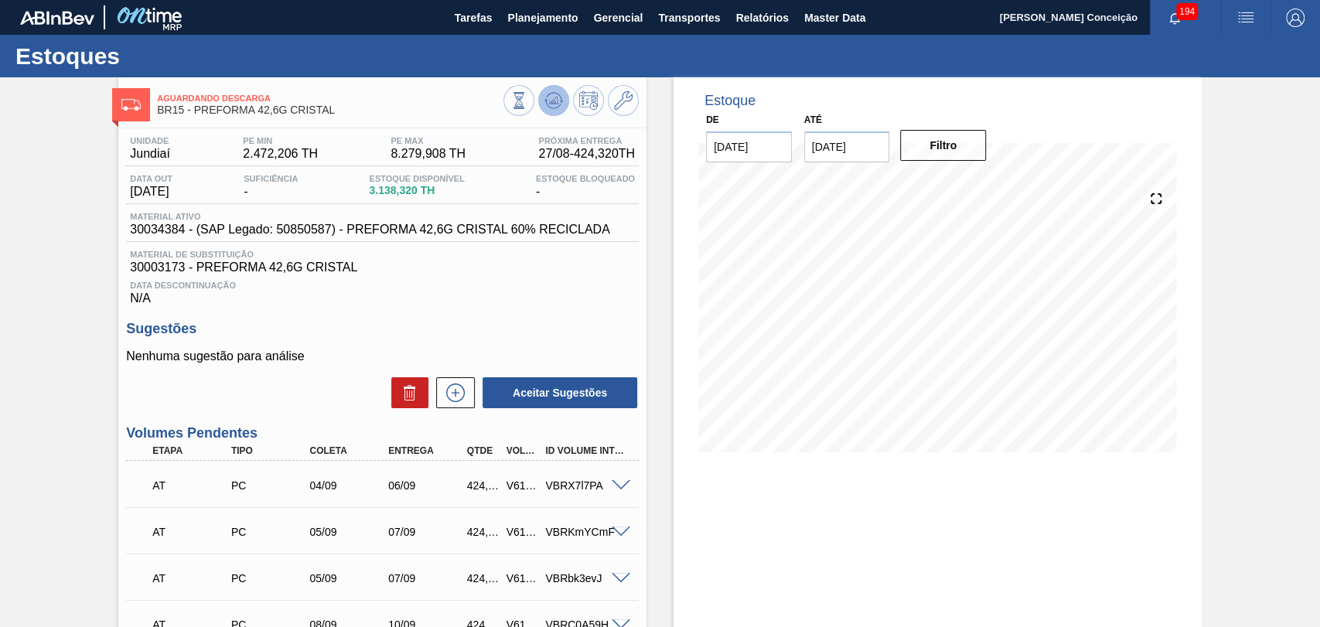
click at [561, 101] on icon at bounding box center [553, 100] width 19 height 19
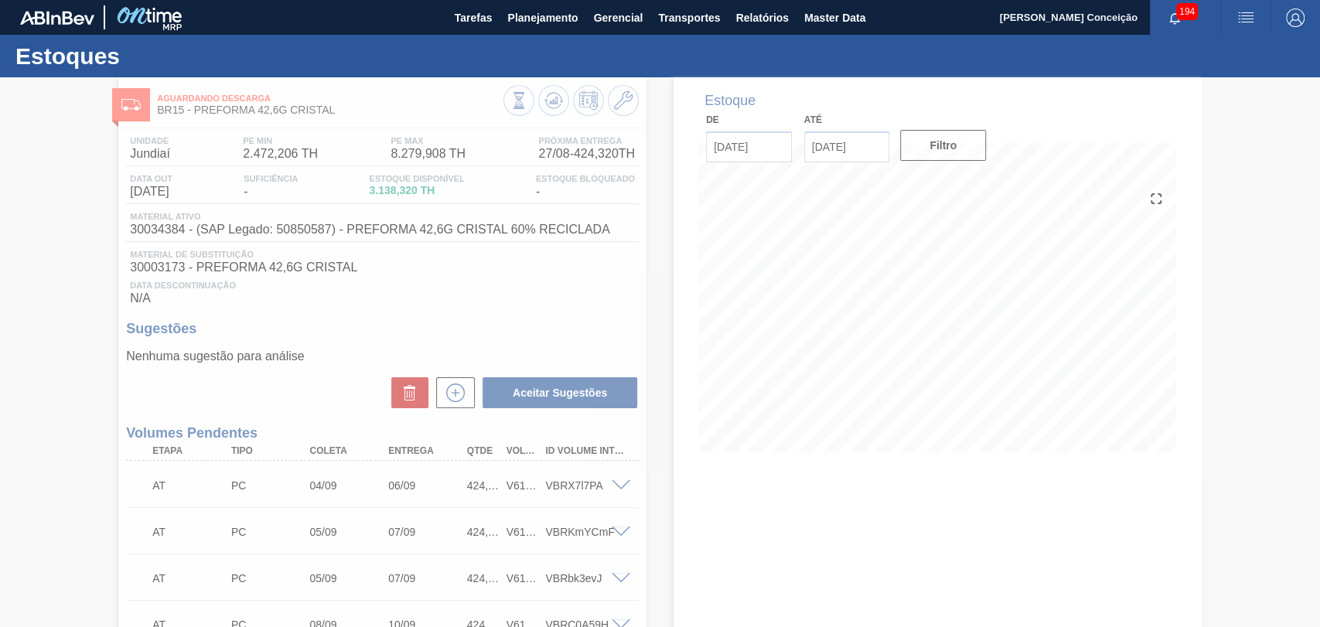
click at [551, 306] on div at bounding box center [660, 352] width 1320 height 550
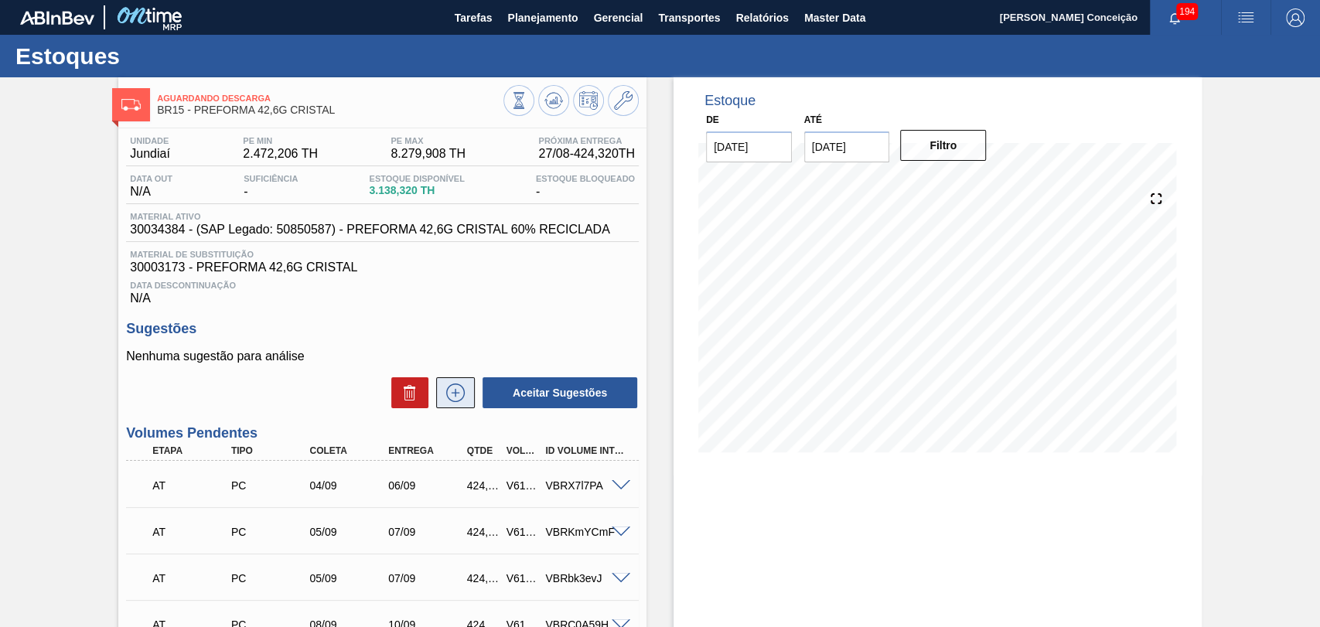
click at [454, 390] on icon at bounding box center [455, 393] width 25 height 19
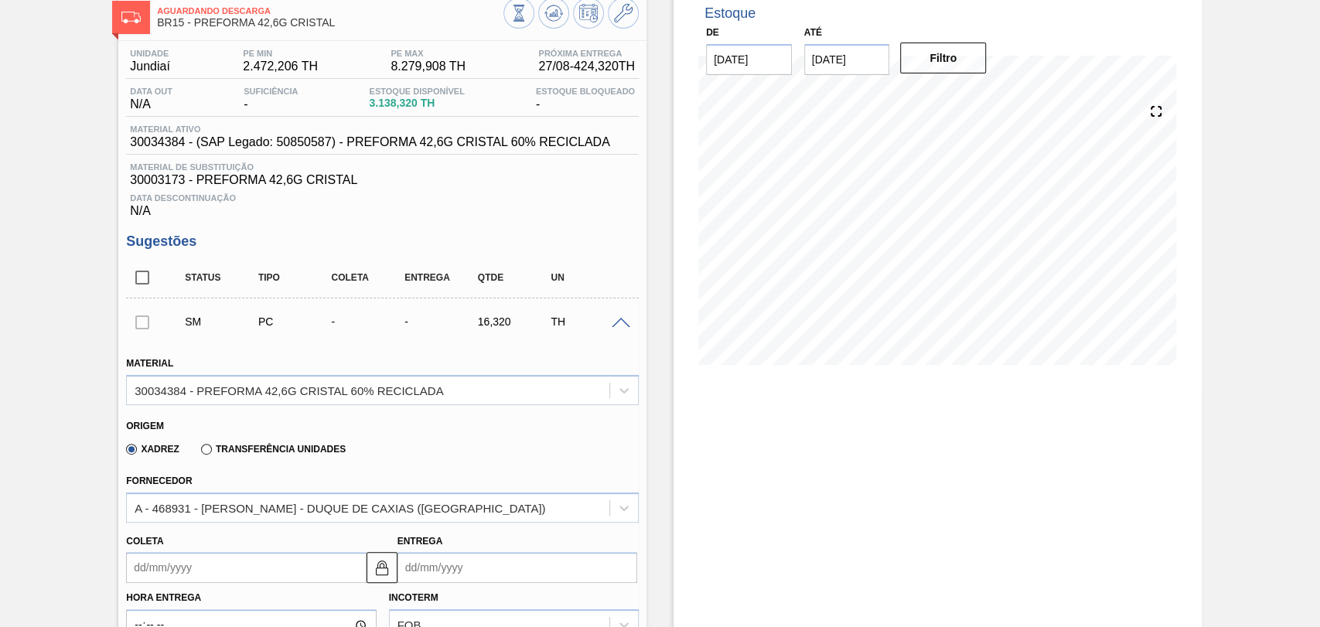
scroll to position [343, 0]
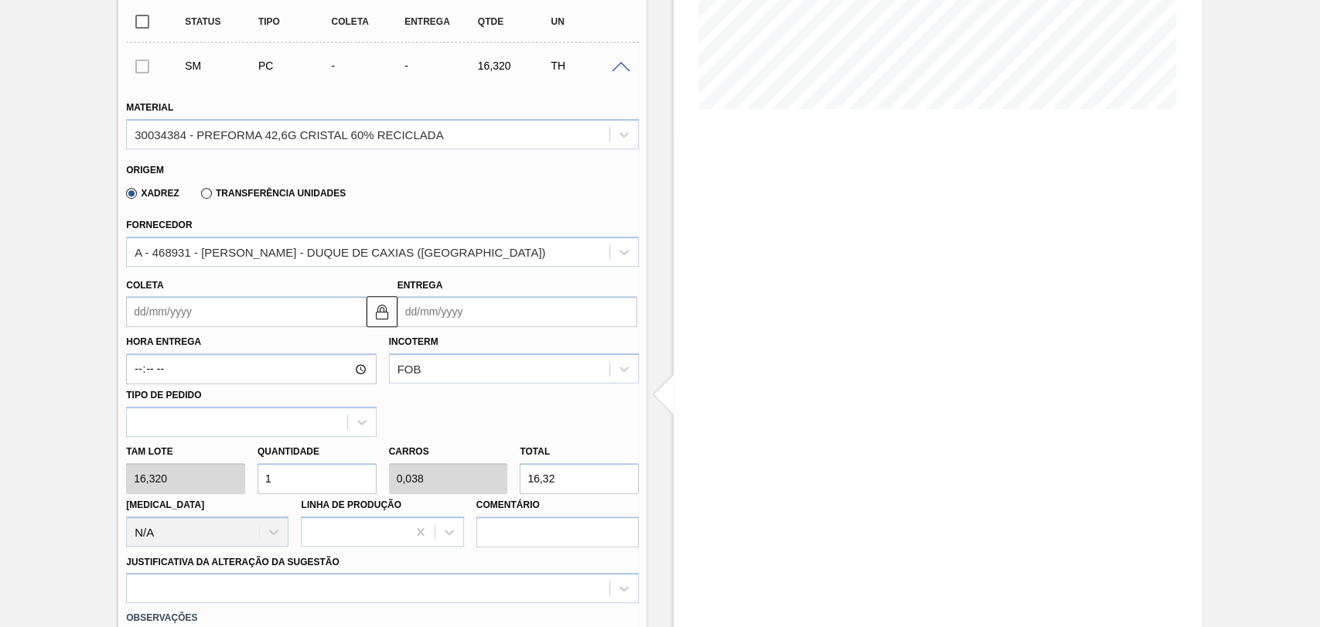
click at [179, 322] on input "Coleta" at bounding box center [246, 311] width 240 height 31
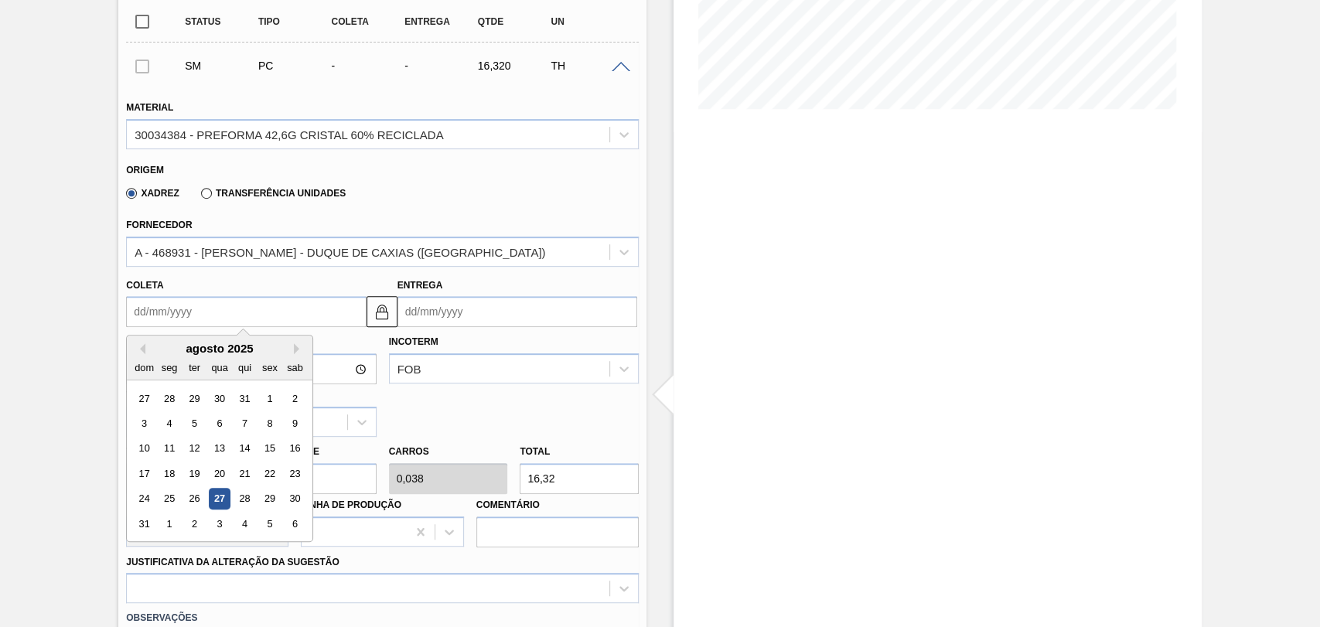
click at [291, 349] on div "agosto 2025" at bounding box center [220, 348] width 186 height 13
click at [296, 350] on button "Next Month" at bounding box center [299, 348] width 11 height 11
click at [172, 496] on div "29" at bounding box center [169, 499] width 21 height 21
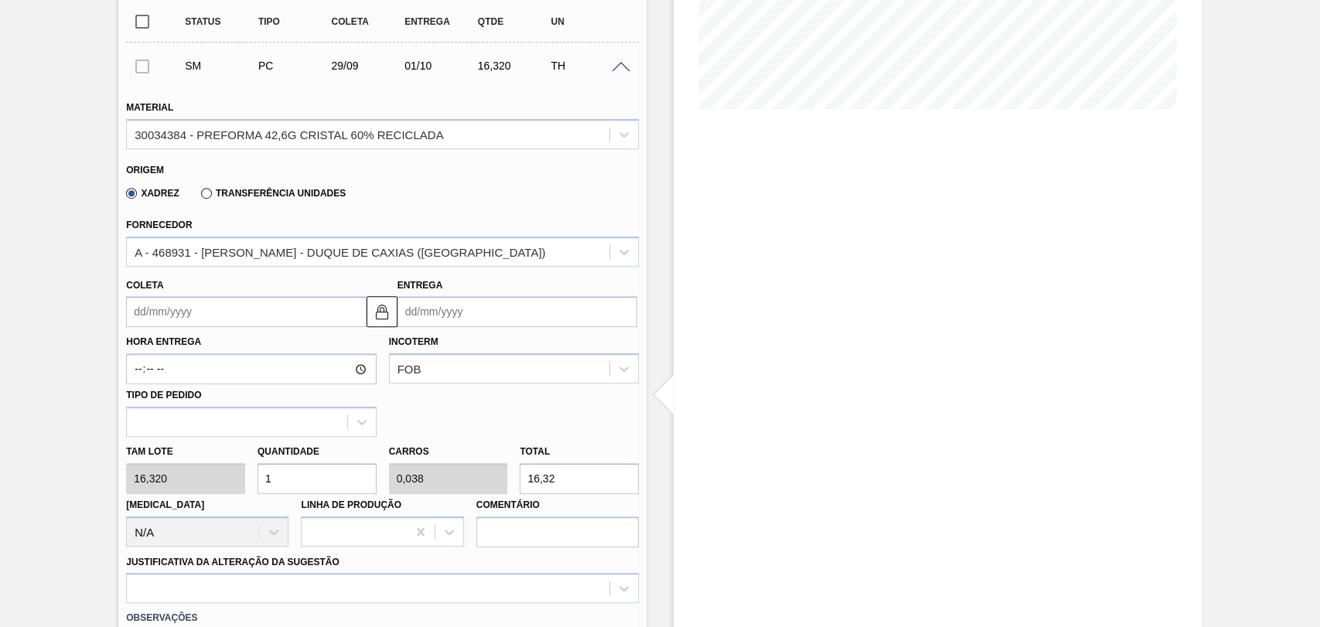
type input "[DATE]"
type input "01/10/2025"
drag, startPoint x: 298, startPoint y: 471, endPoint x: 241, endPoint y: 465, distance: 56.7
click at [293, 471] on input "1" at bounding box center [316, 478] width 119 height 31
type input "12"
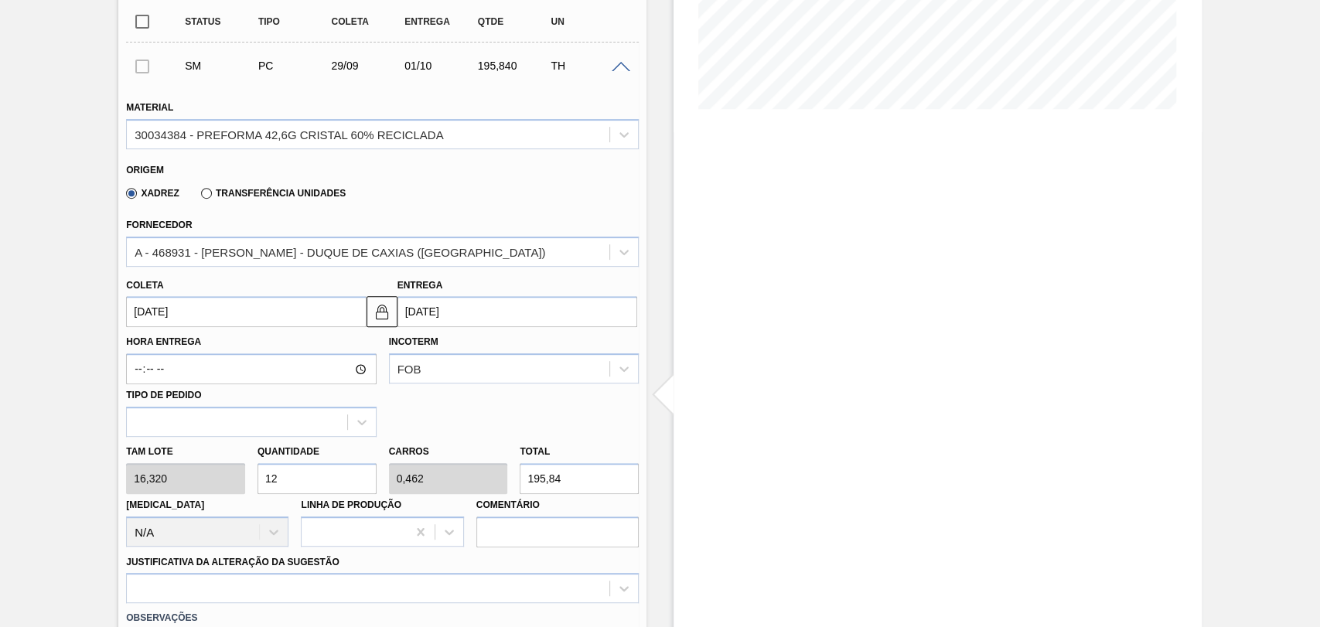
type input "0,462"
type input "195,84"
type input "126"
type input "4,846"
type input "2.056,32"
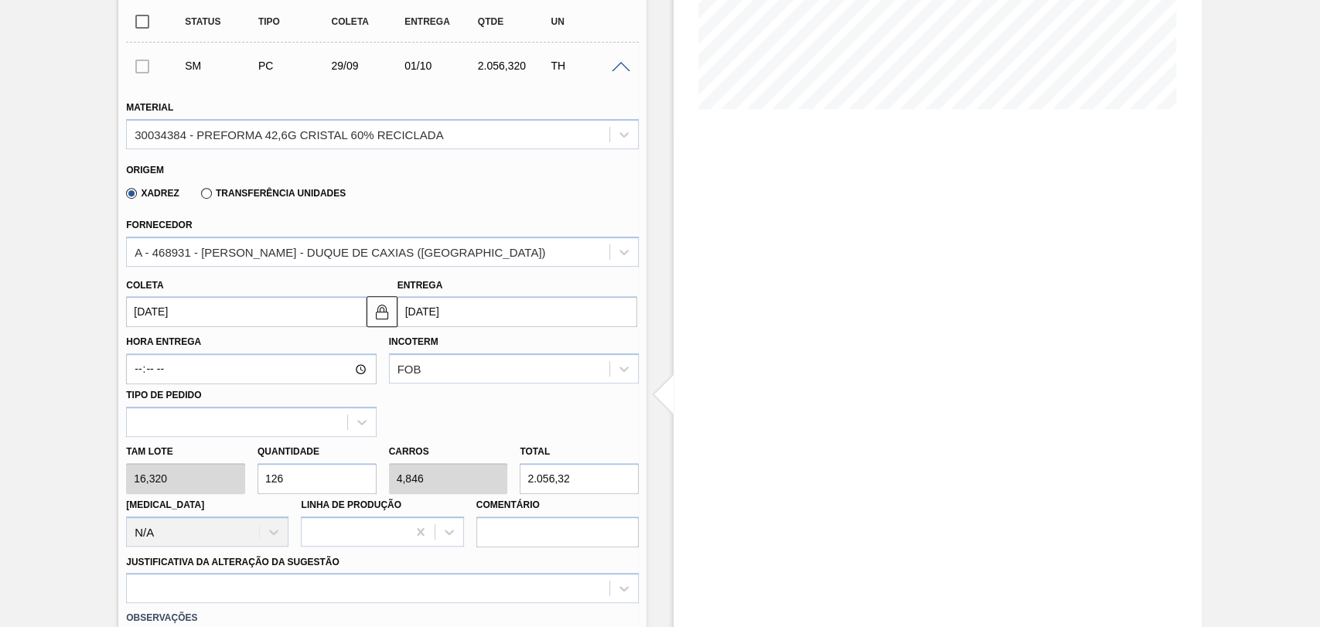
type input "12"
type input "0,462"
type input "195,84"
type input "1"
type input "0,038"
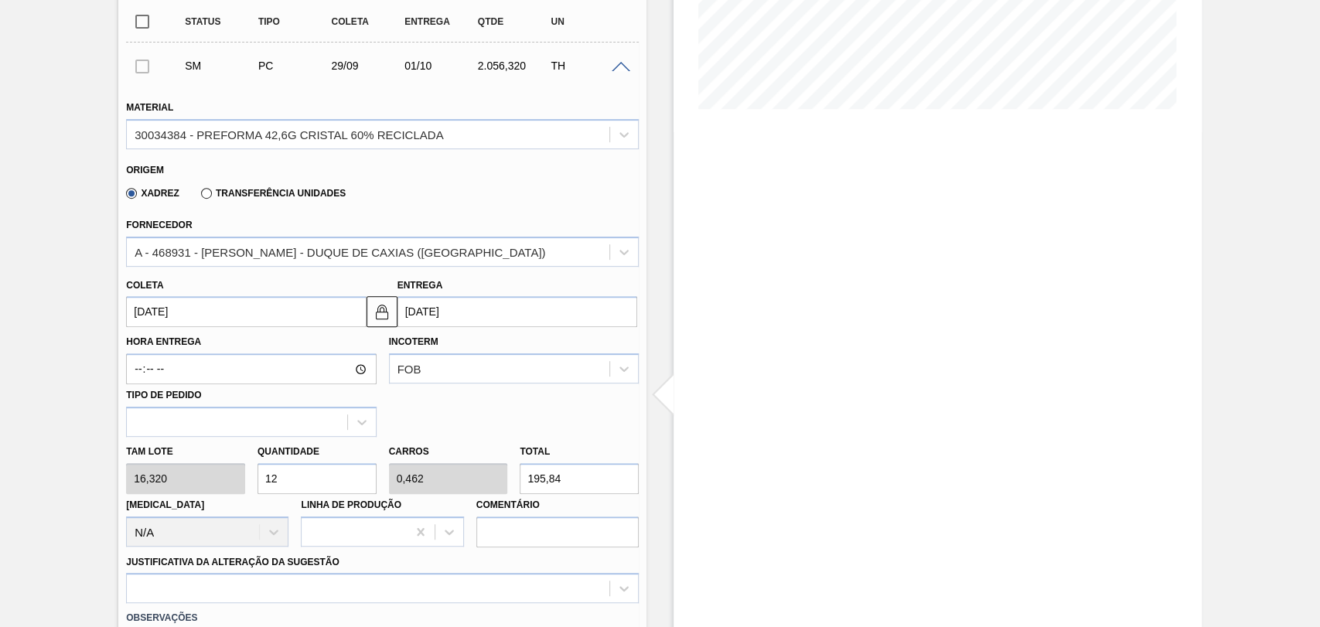
type input "16,32"
type input "0"
type input "2"
type input "0,077"
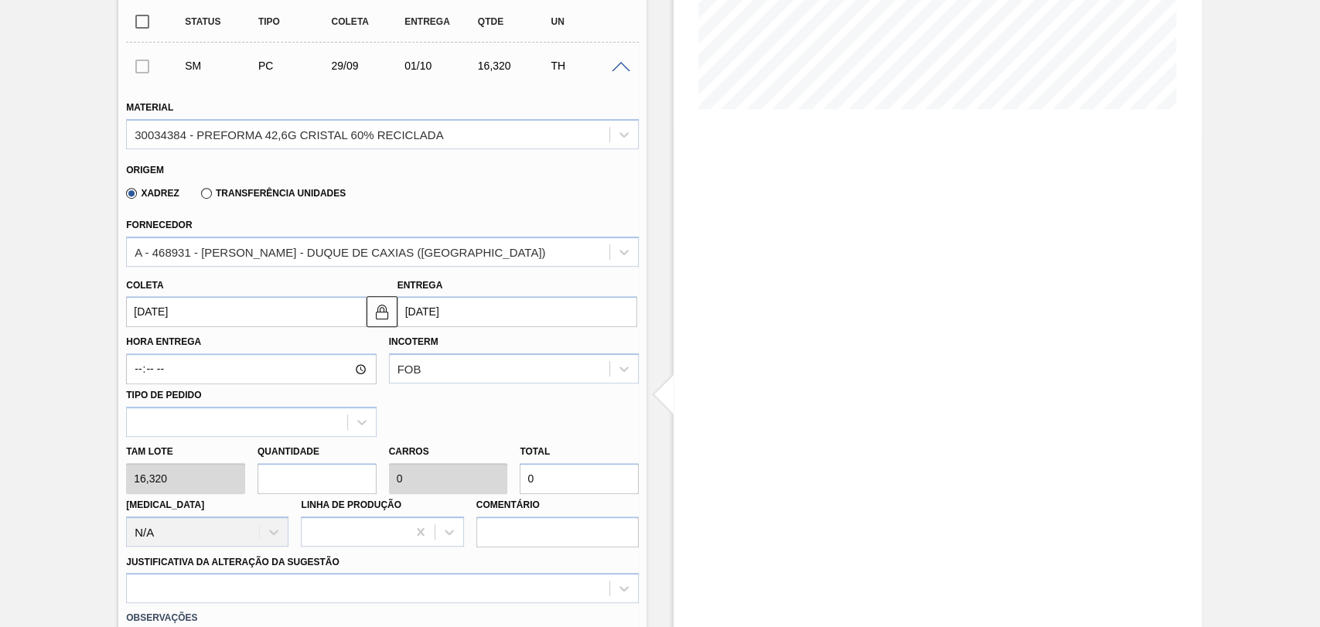
type input "32,64"
type input "26"
type input "1"
type input "424,32"
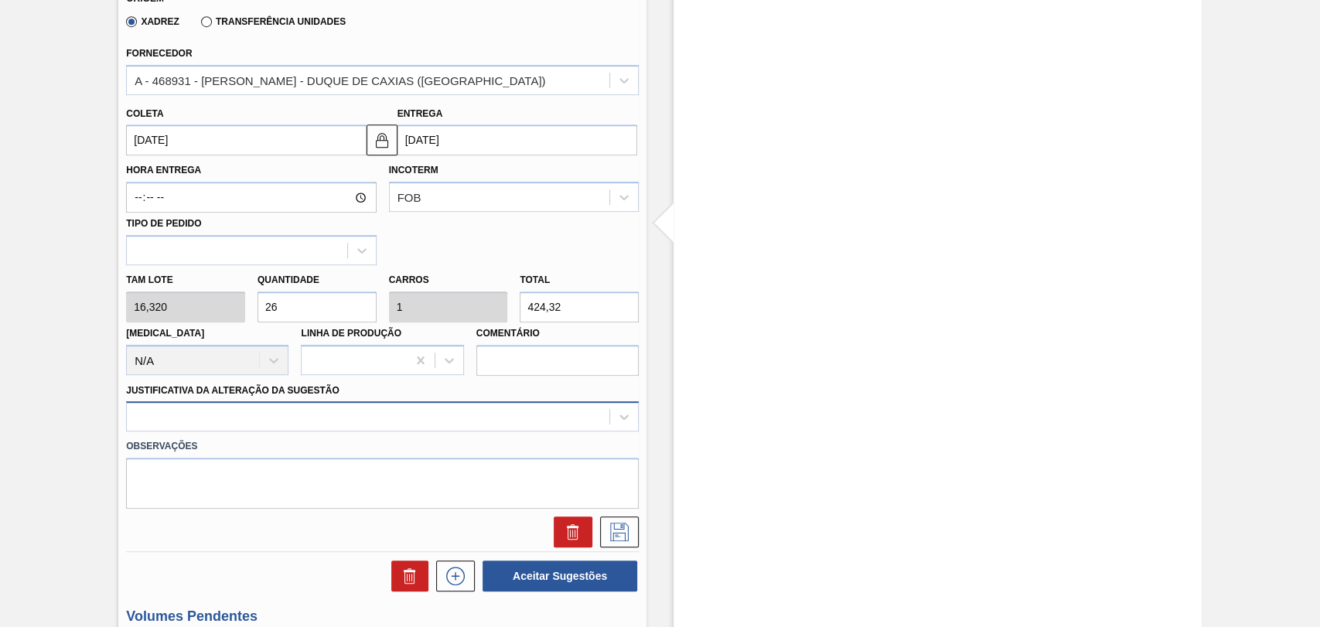
type input "26"
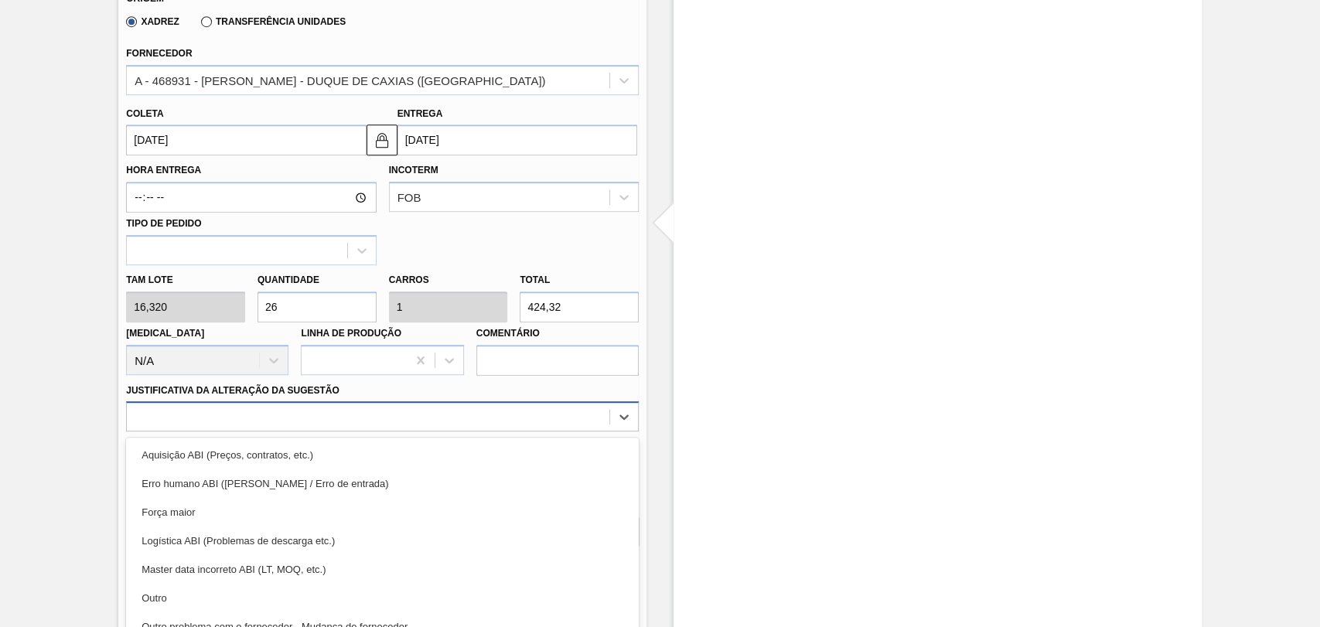
click at [227, 419] on div "option Aquisição ABI (Preços, contratos, etc.) focused, 1 of 18. 18 results ava…" at bounding box center [382, 416] width 513 height 30
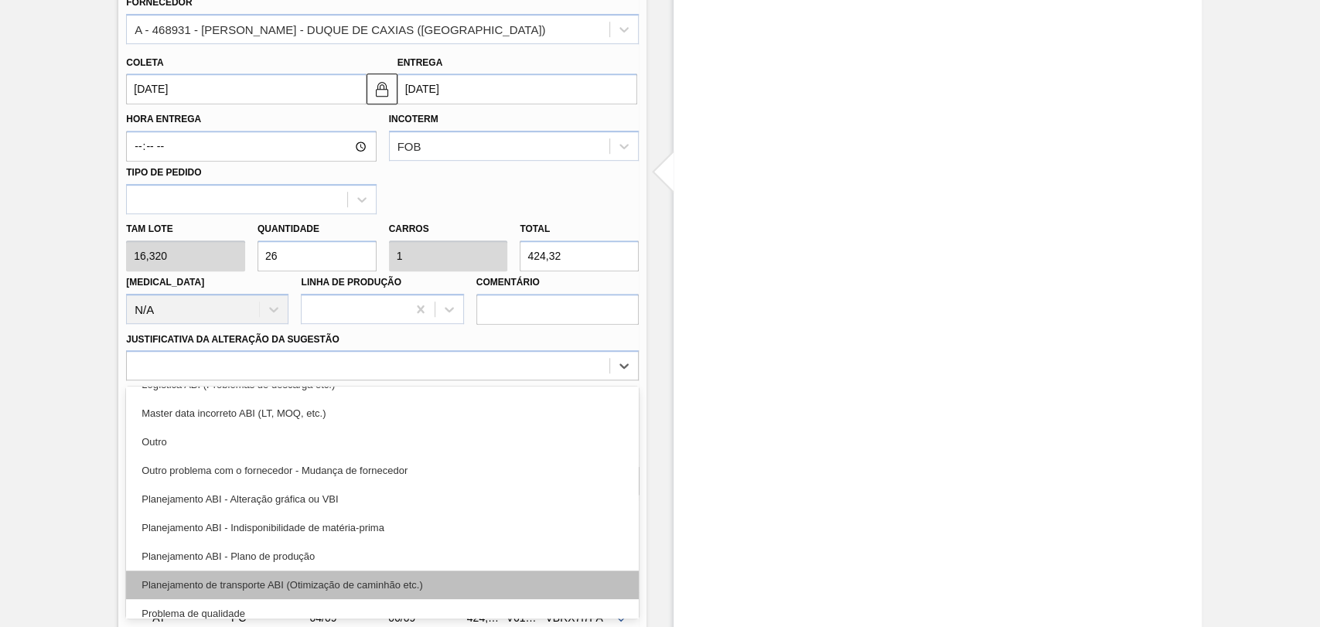
scroll to position [172, 0]
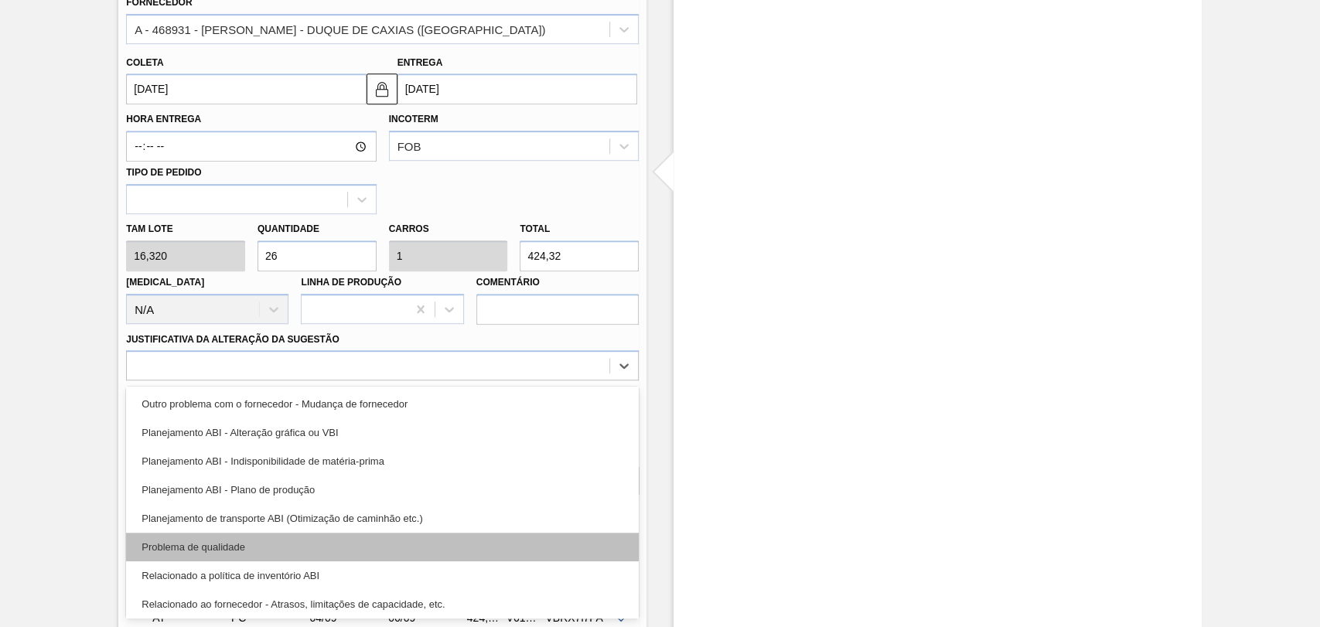
click at [269, 551] on div "Problema de qualidade" at bounding box center [382, 547] width 513 height 29
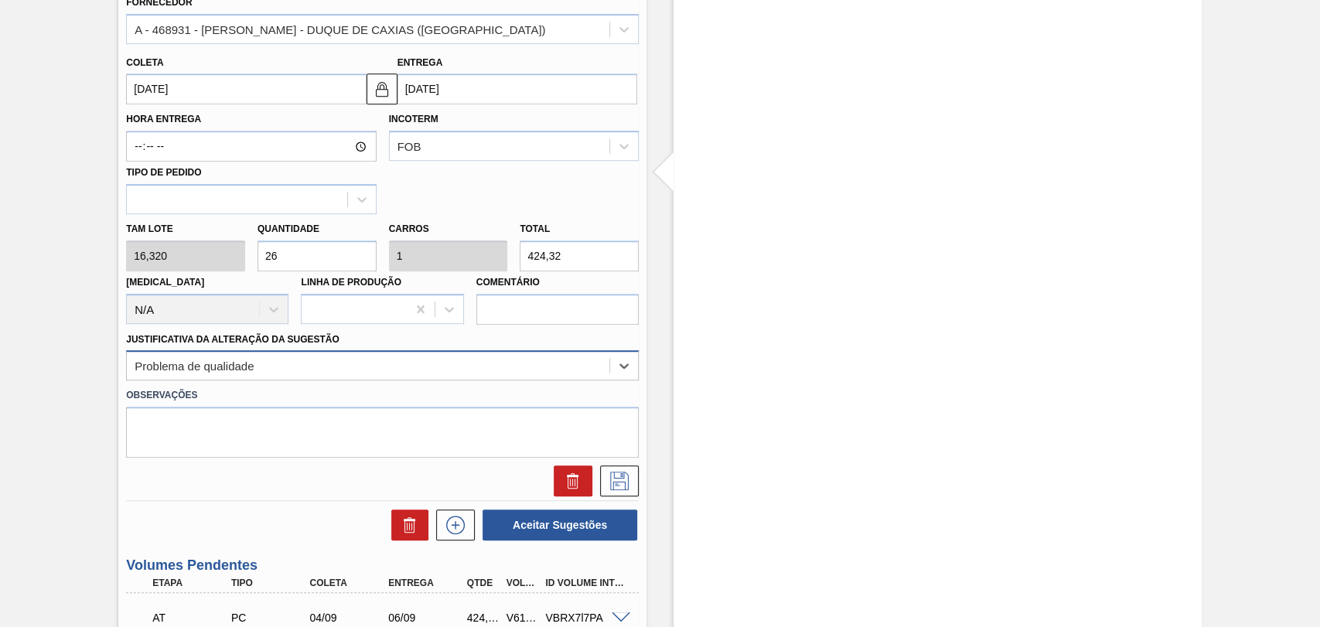
click at [272, 375] on div "Problema de qualidade" at bounding box center [368, 366] width 483 height 22
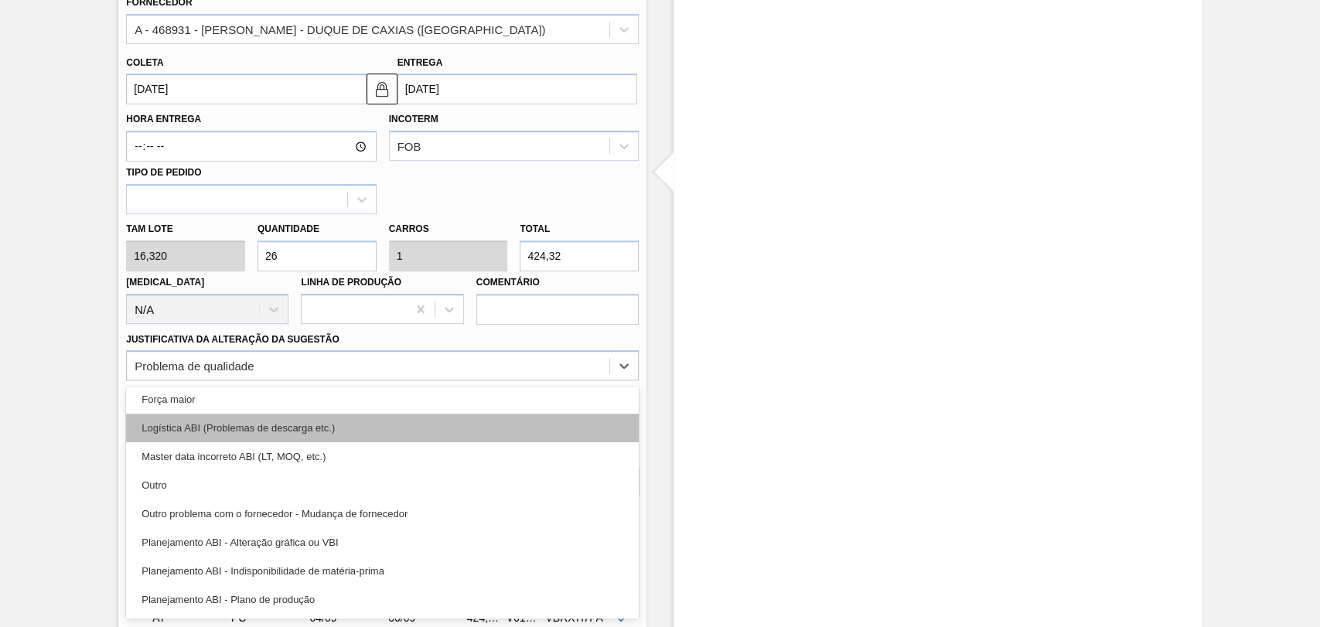
scroll to position [86, 0]
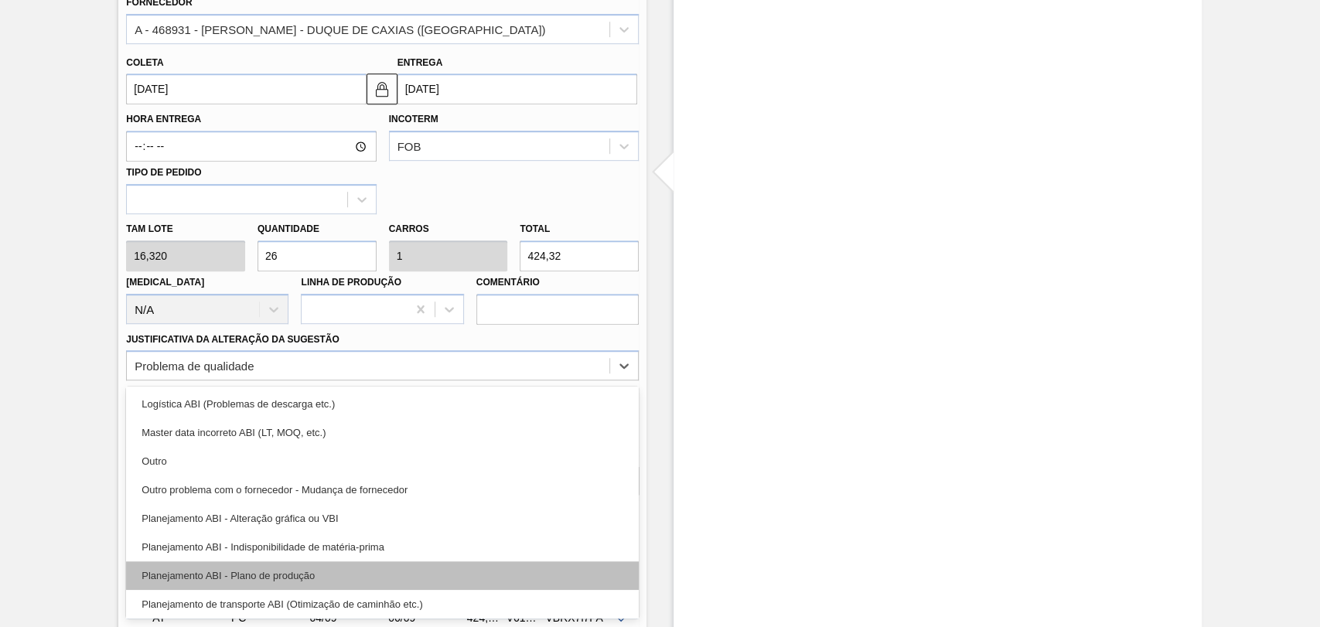
click at [303, 575] on div "Planejamento ABI - Plano de produção" at bounding box center [382, 575] width 513 height 29
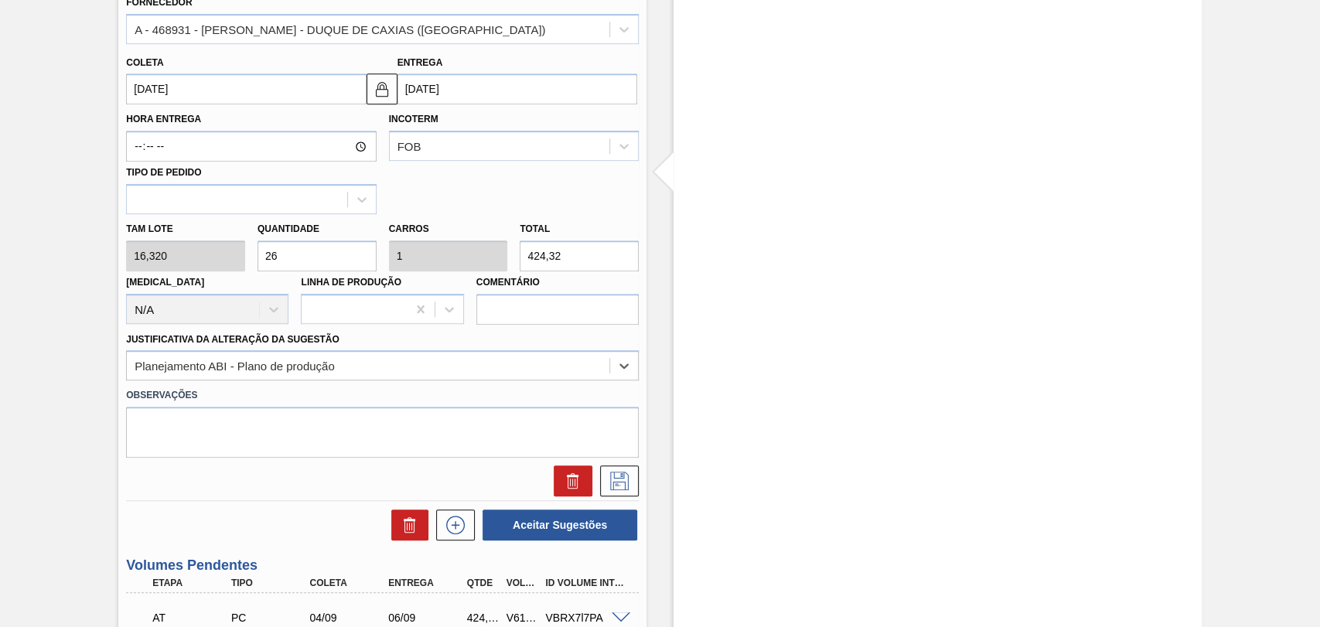
click at [596, 486] on div at bounding box center [615, 480] width 46 height 31
click at [610, 483] on icon at bounding box center [619, 481] width 19 height 19
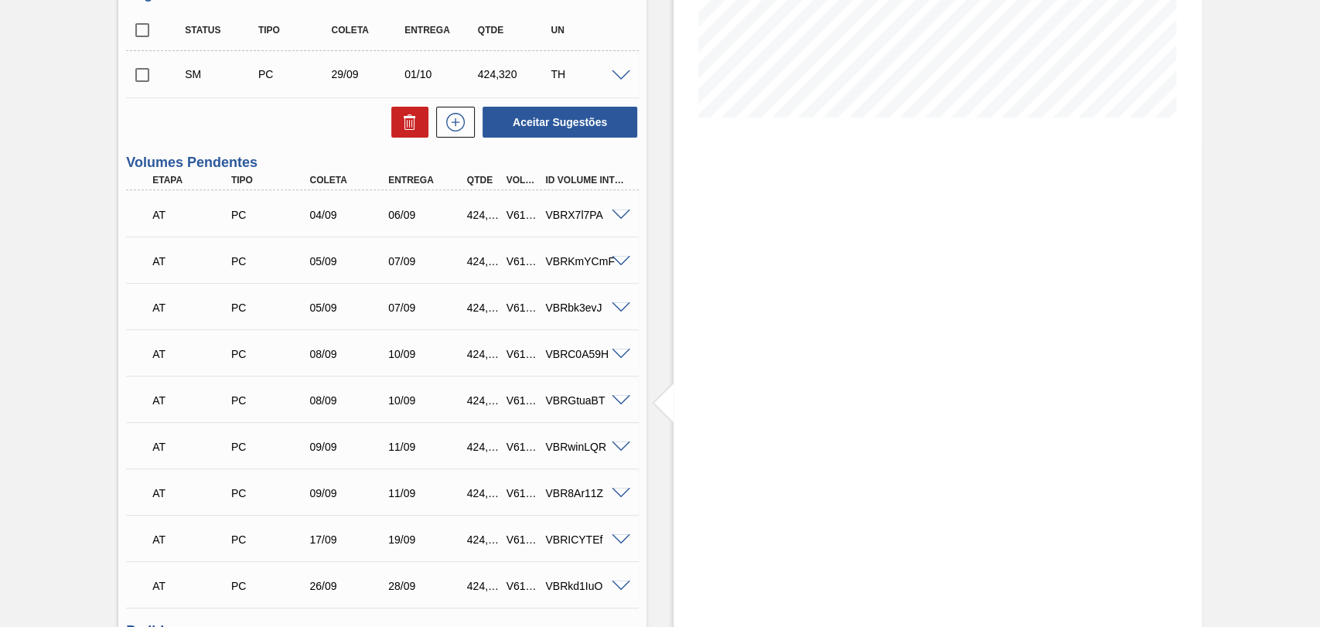
scroll to position [309, 0]
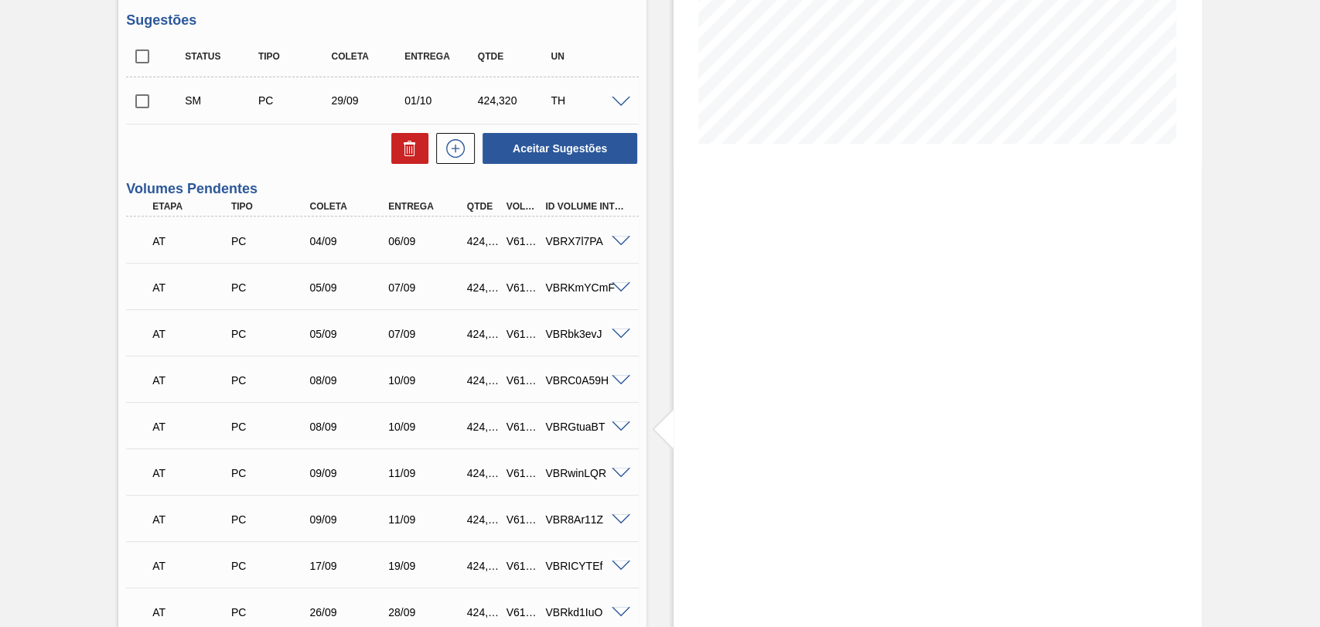
click at [149, 107] on div "SM PC 29/09 01/10 424,320 TH" at bounding box center [382, 100] width 513 height 39
click at [143, 107] on input "checkbox" at bounding box center [142, 101] width 32 height 32
click at [588, 155] on button "Aceitar Sugestões" at bounding box center [560, 148] width 155 height 31
checkbox input "false"
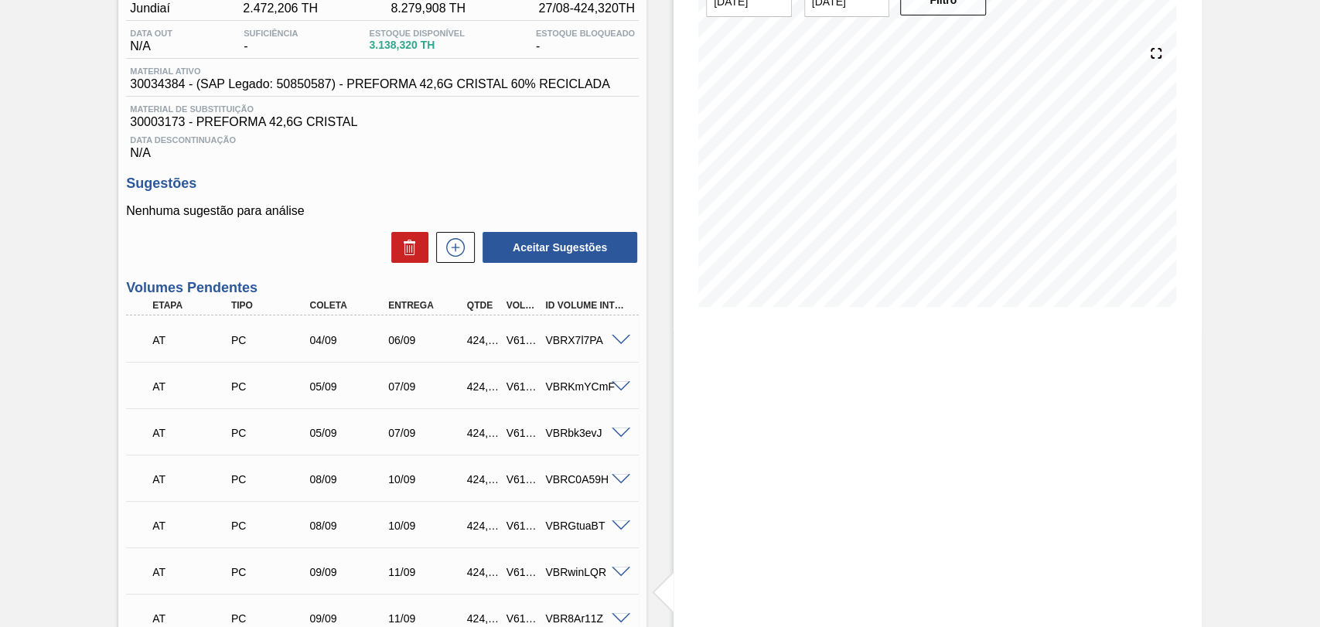
scroll to position [136, 0]
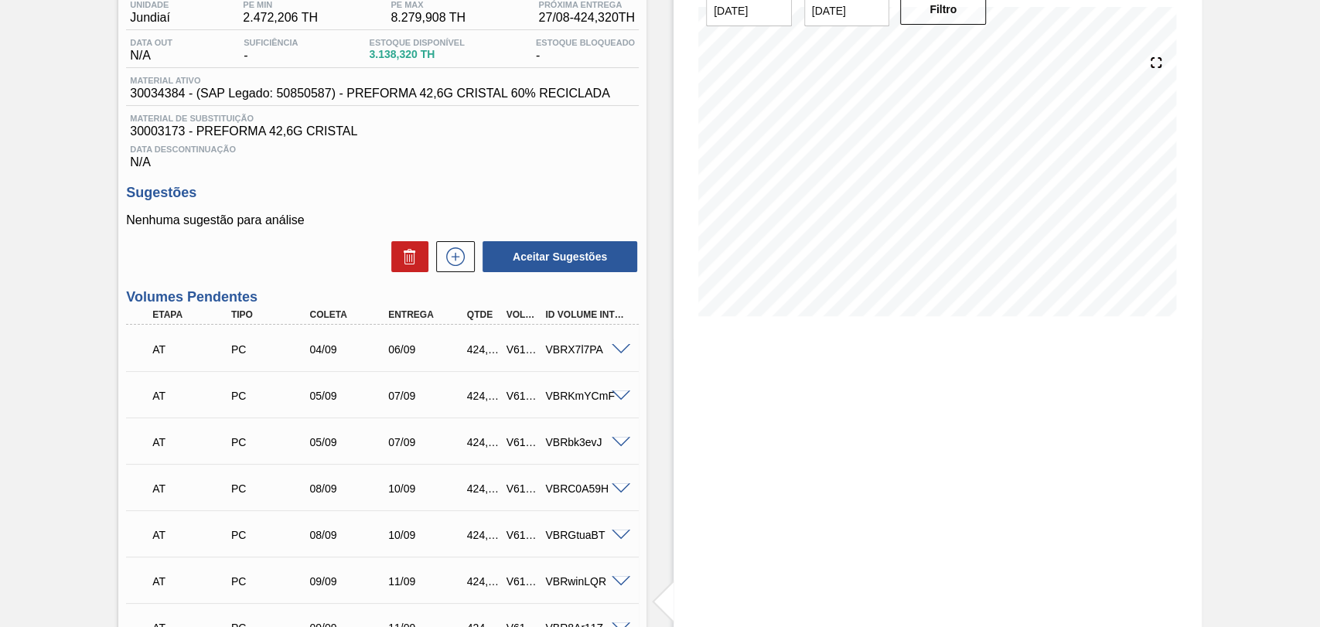
click at [472, 278] on div "Unidade Jundiaí PE MIN 2.472,206 TH PE MAX 8.279,908 TH Próxima Entrega 27/08 -…" at bounding box center [382, 614] width 528 height 1245
click at [464, 269] on button at bounding box center [455, 256] width 39 height 31
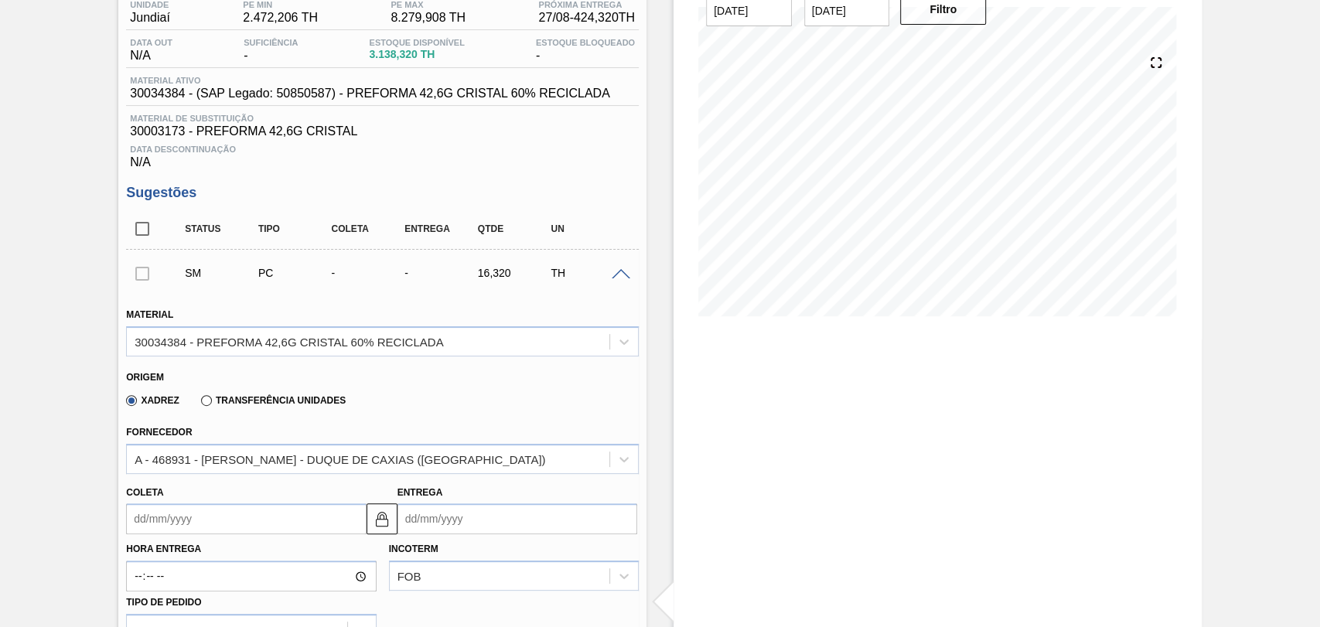
click at [164, 524] on input "Coleta" at bounding box center [246, 518] width 240 height 31
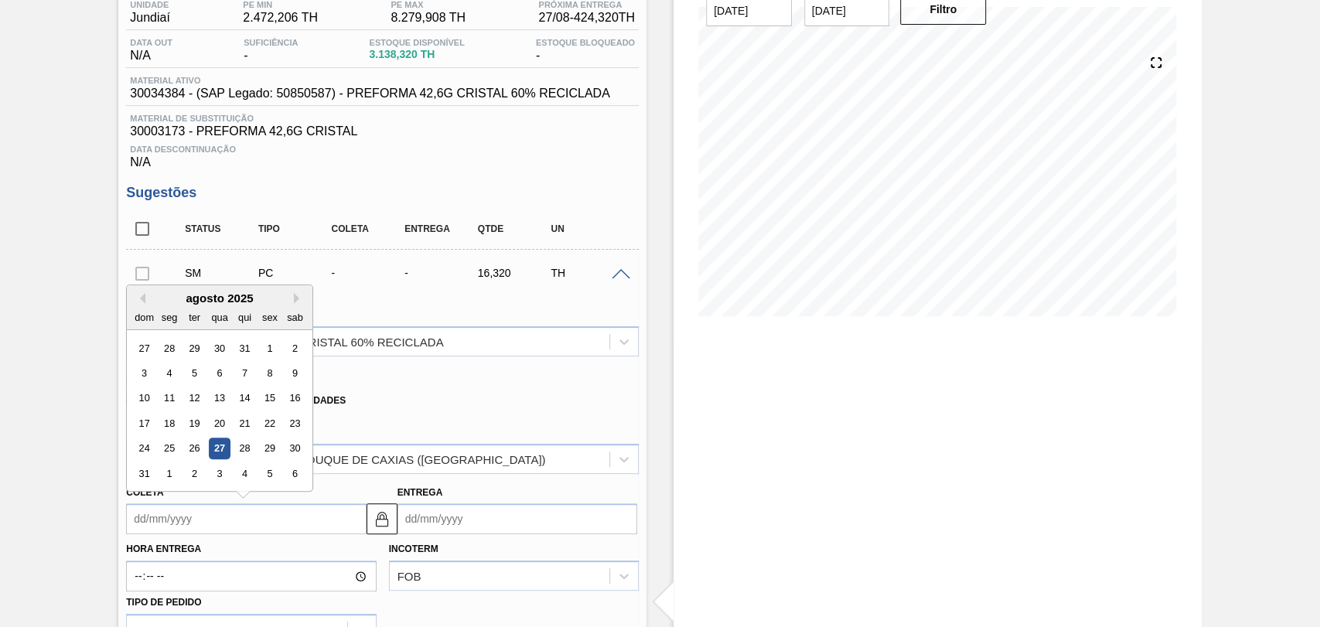
type input "2"
type input "04/08/2025"
type input "29"
type input "[DATE]"
type input "29/1"
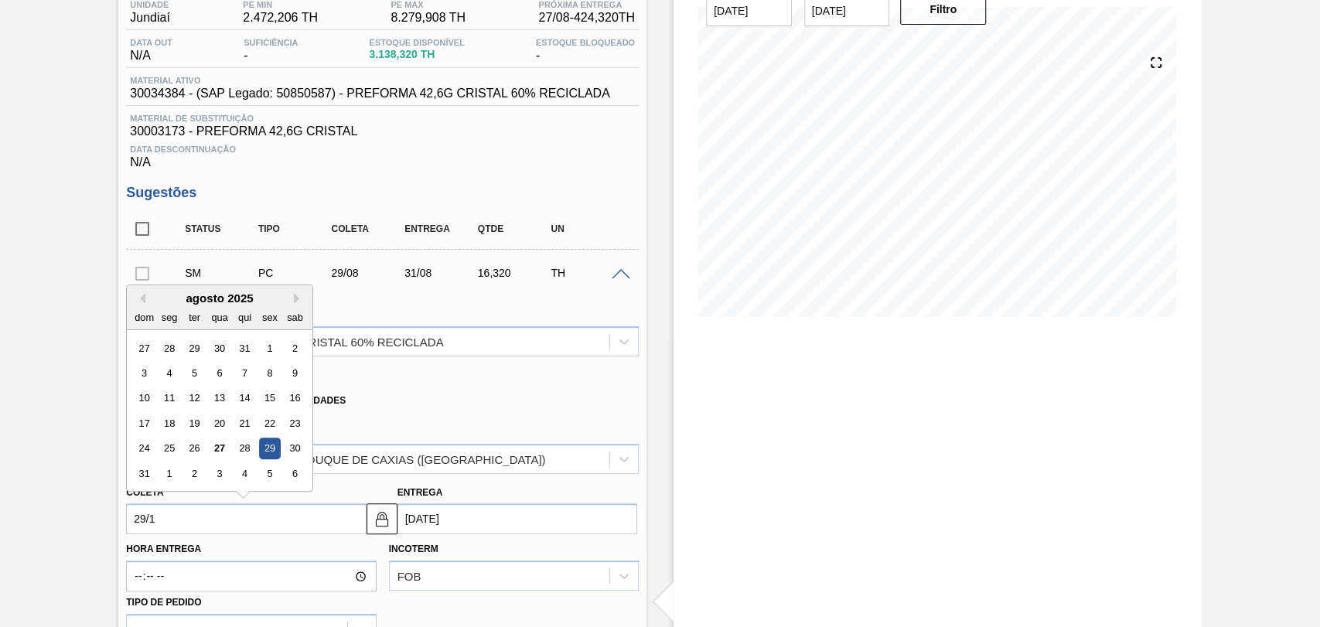
type input "31/01/2025"
type input "29/"
type input "[DATE]"
type input "29/09"
type input "01/10/2025"
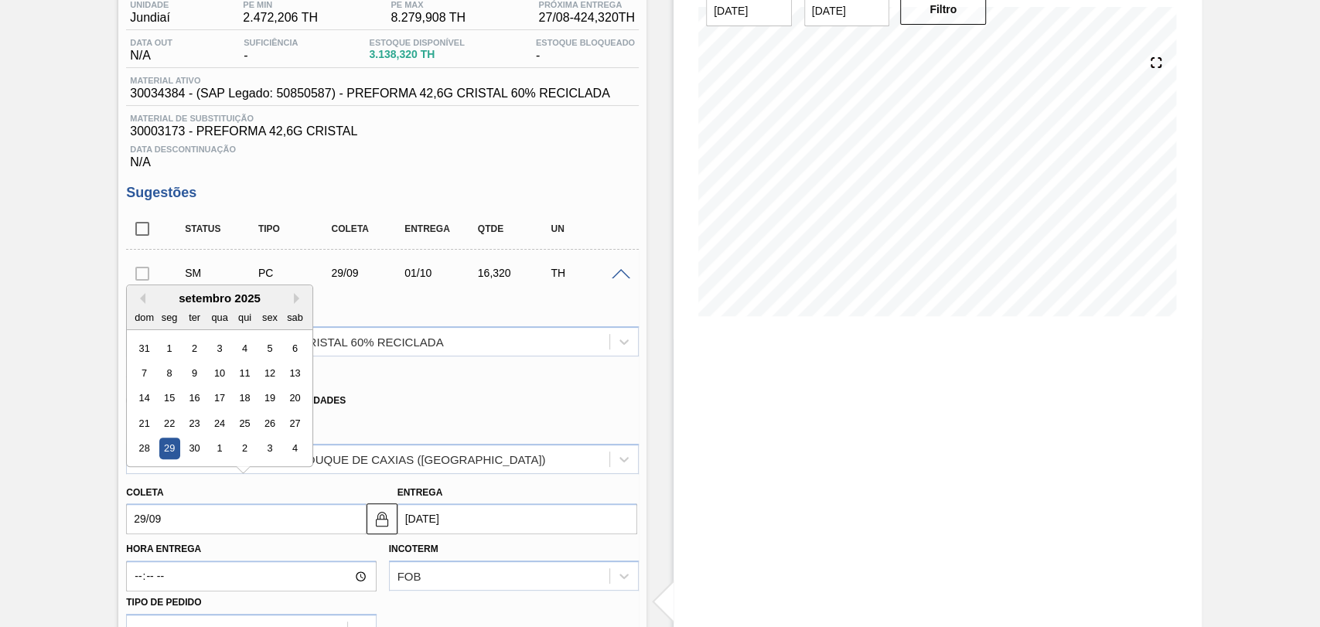
click at [169, 451] on div "29" at bounding box center [169, 448] width 21 height 21
type input "[DATE]"
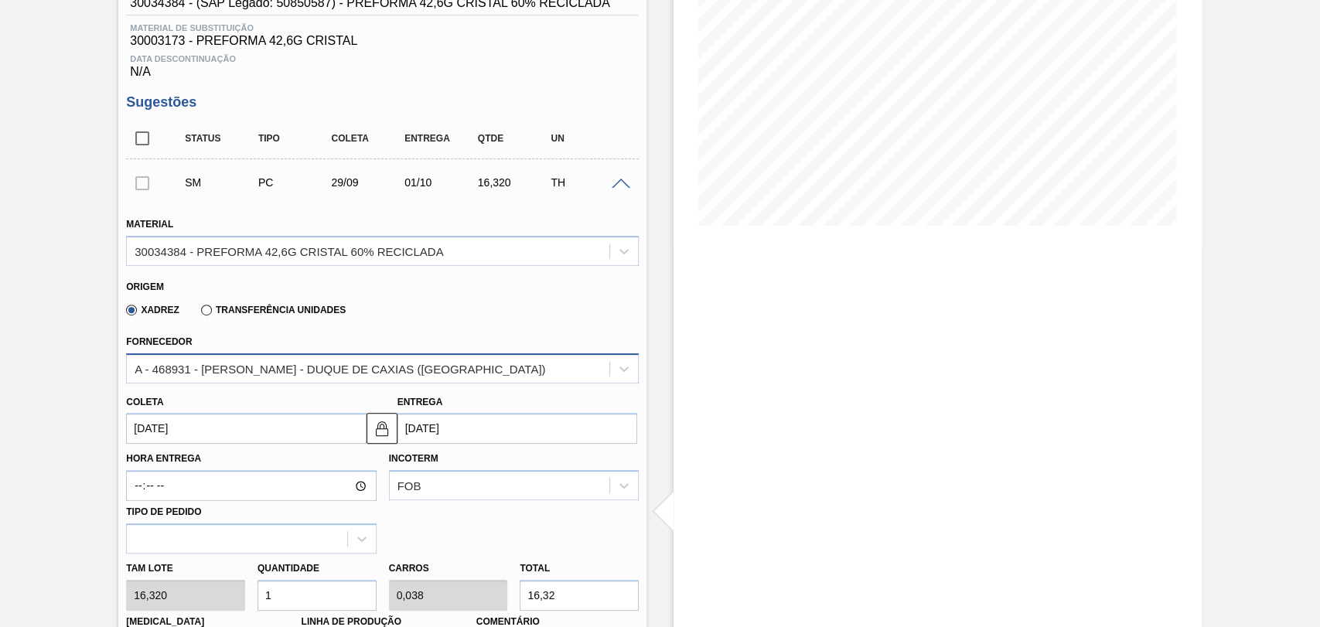
scroll to position [394, 0]
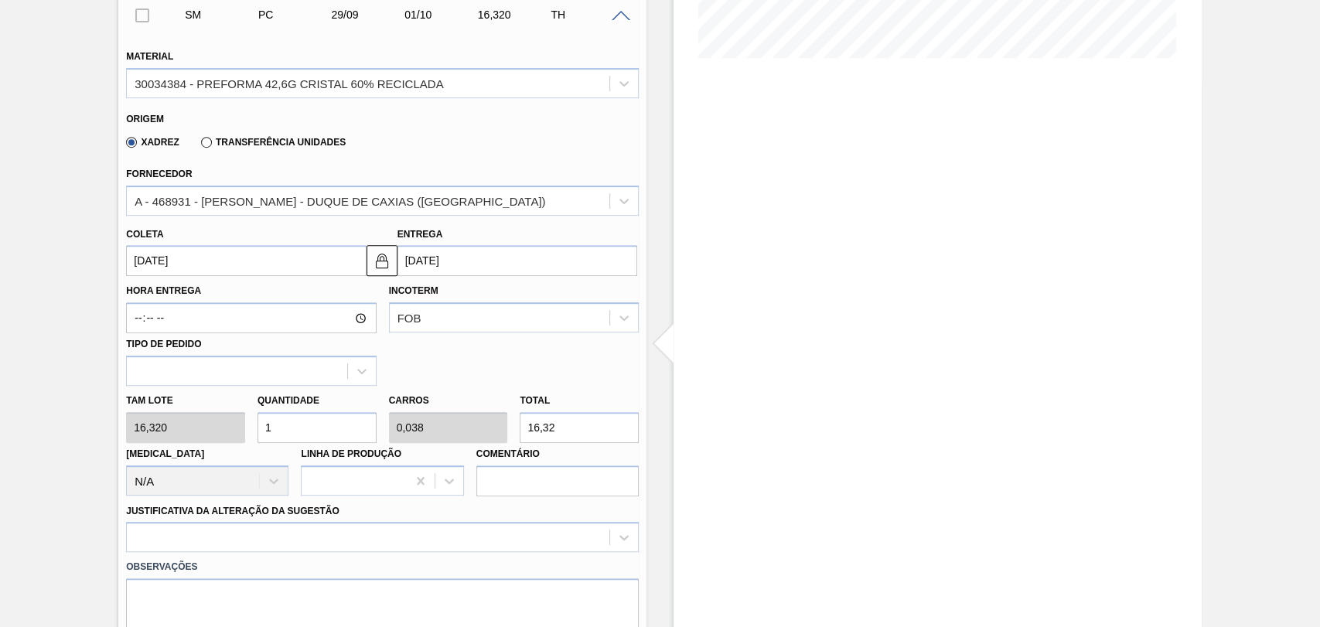
click at [271, 428] on input "1" at bounding box center [316, 427] width 119 height 31
type input "0"
type input "2"
type input "0,077"
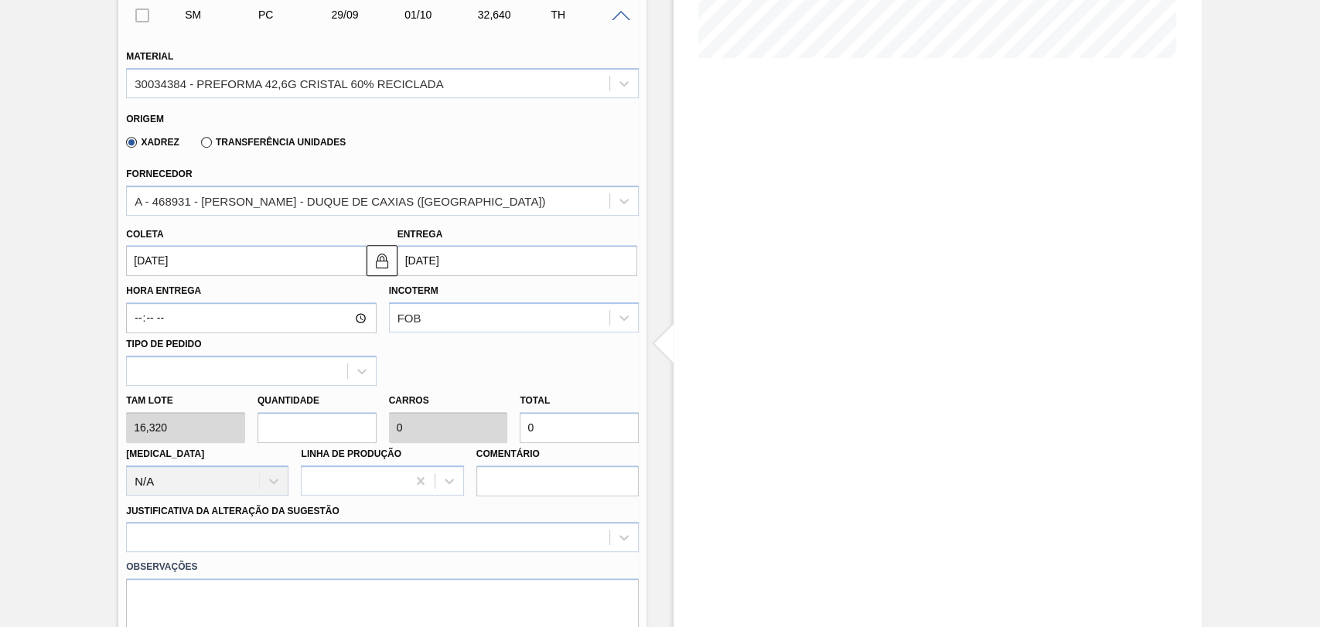
type input "32,64"
type input "26"
type input "1"
type input "424,32"
type input "26"
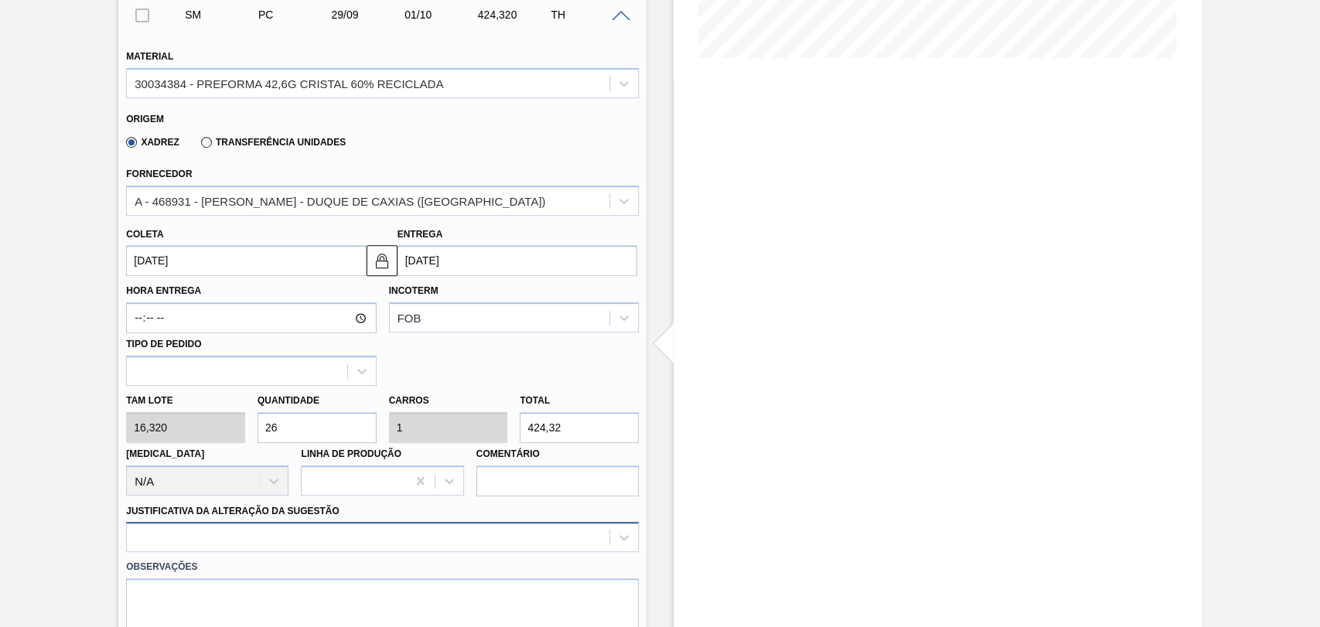
click at [171, 547] on div at bounding box center [382, 537] width 513 height 30
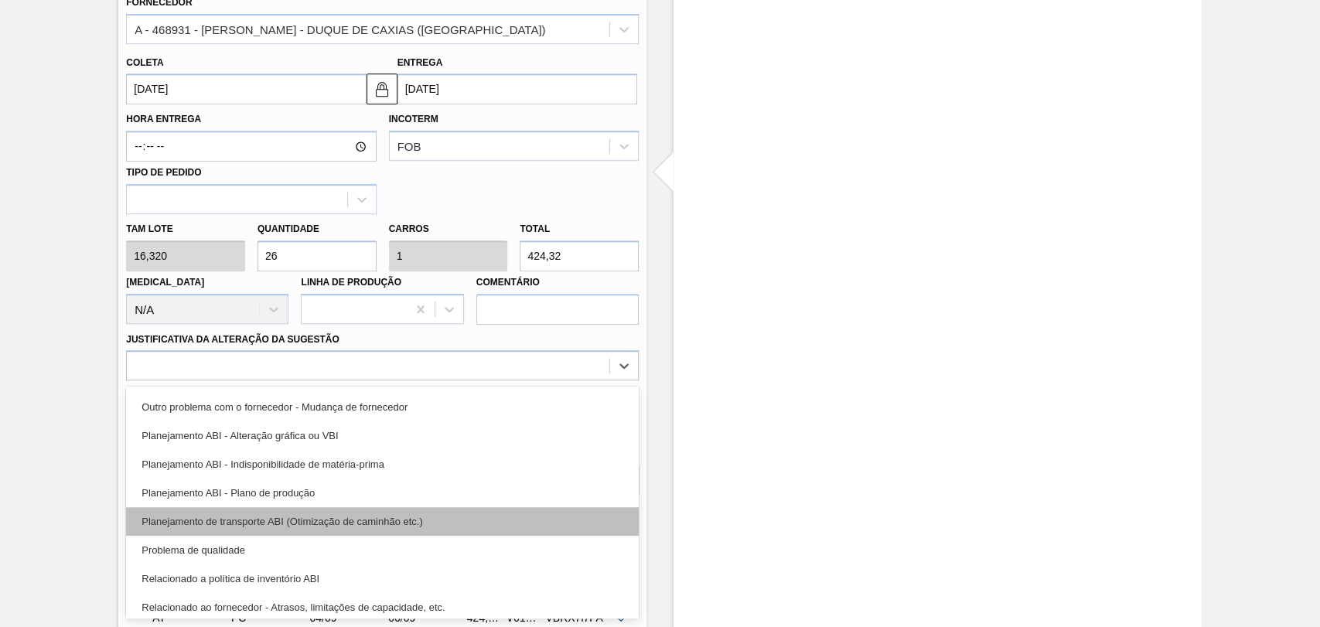
scroll to position [172, 0]
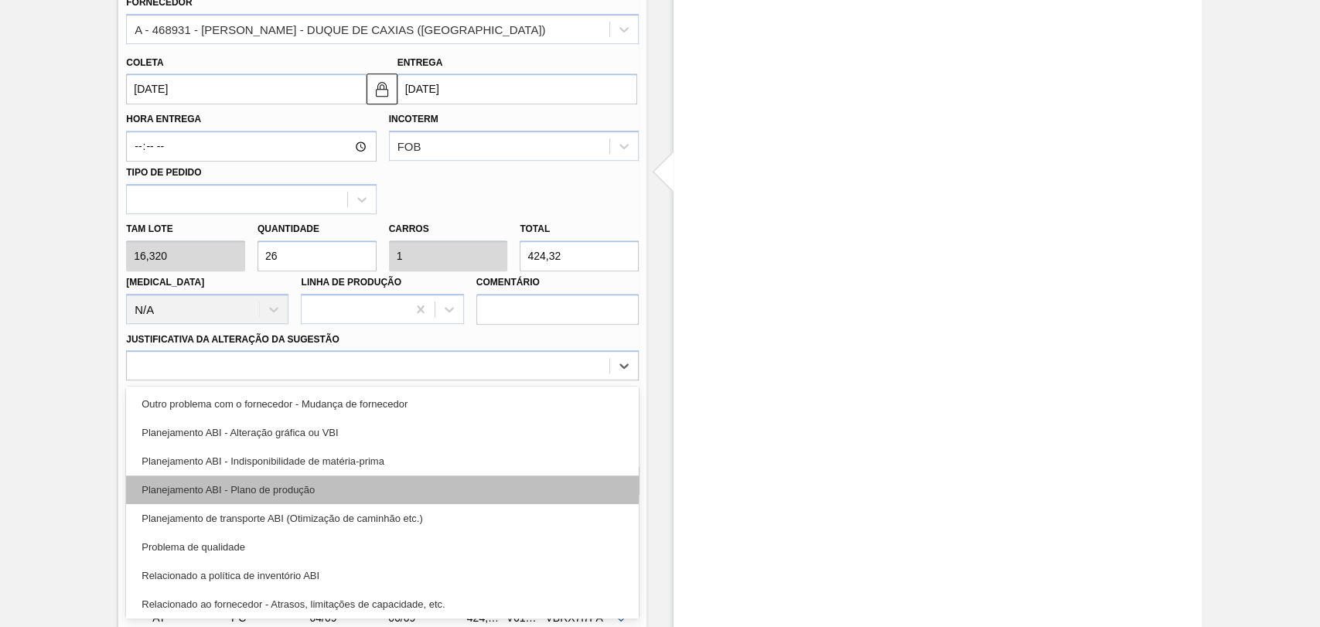
click at [285, 499] on div "Planejamento ABI - Plano de produção" at bounding box center [382, 490] width 513 height 29
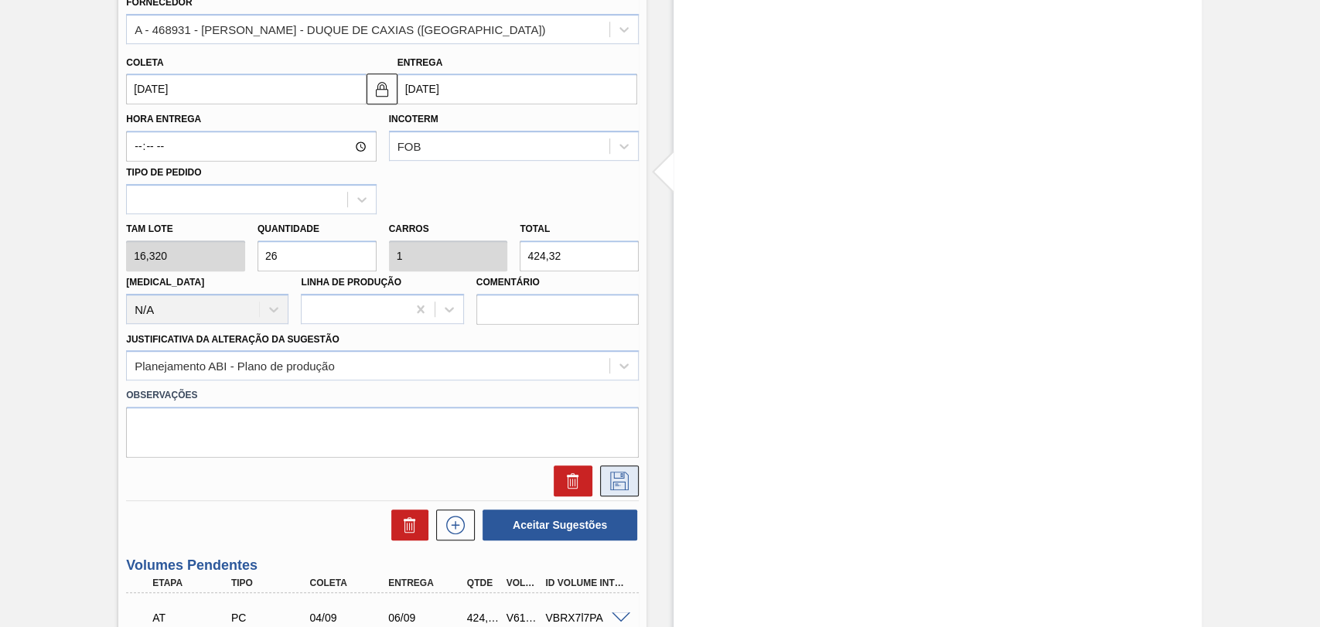
click at [607, 487] on icon at bounding box center [619, 481] width 25 height 19
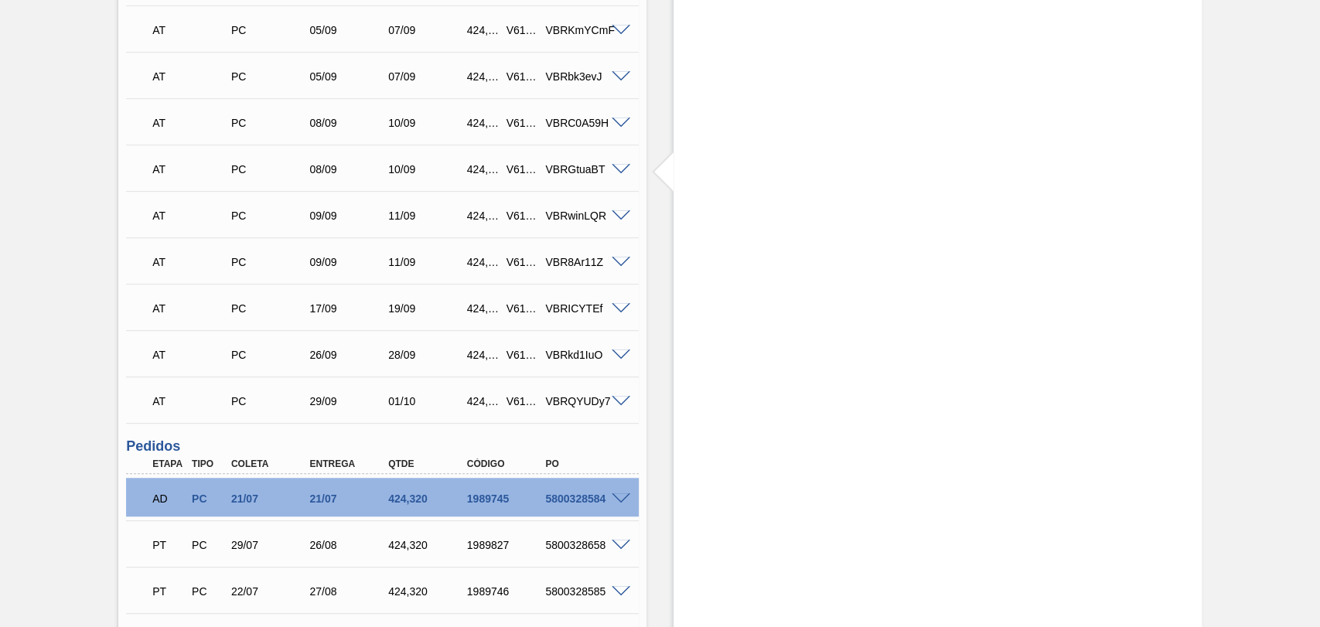
click at [45, 357] on div "Aguardando Descarga BR15 - PREFORMA 42,6G CRISTAL Unidade Jundiaí PE MIN 2.472,…" at bounding box center [660, 195] width 1320 height 1368
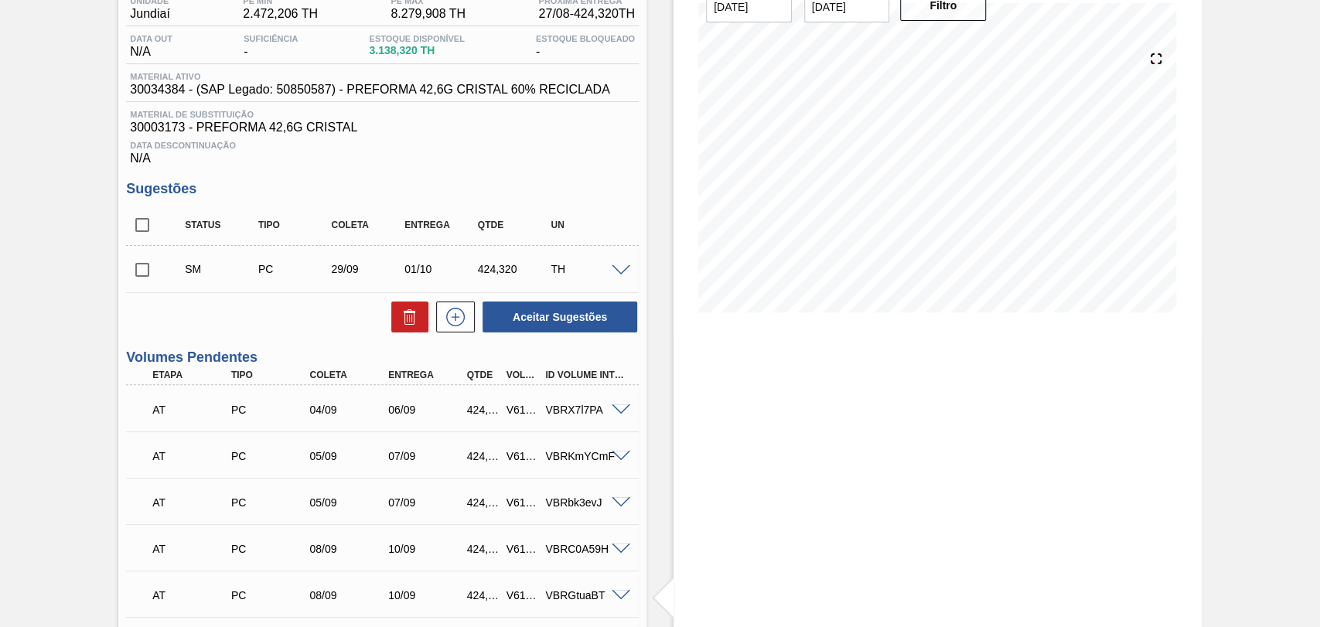
scroll to position [136, 0]
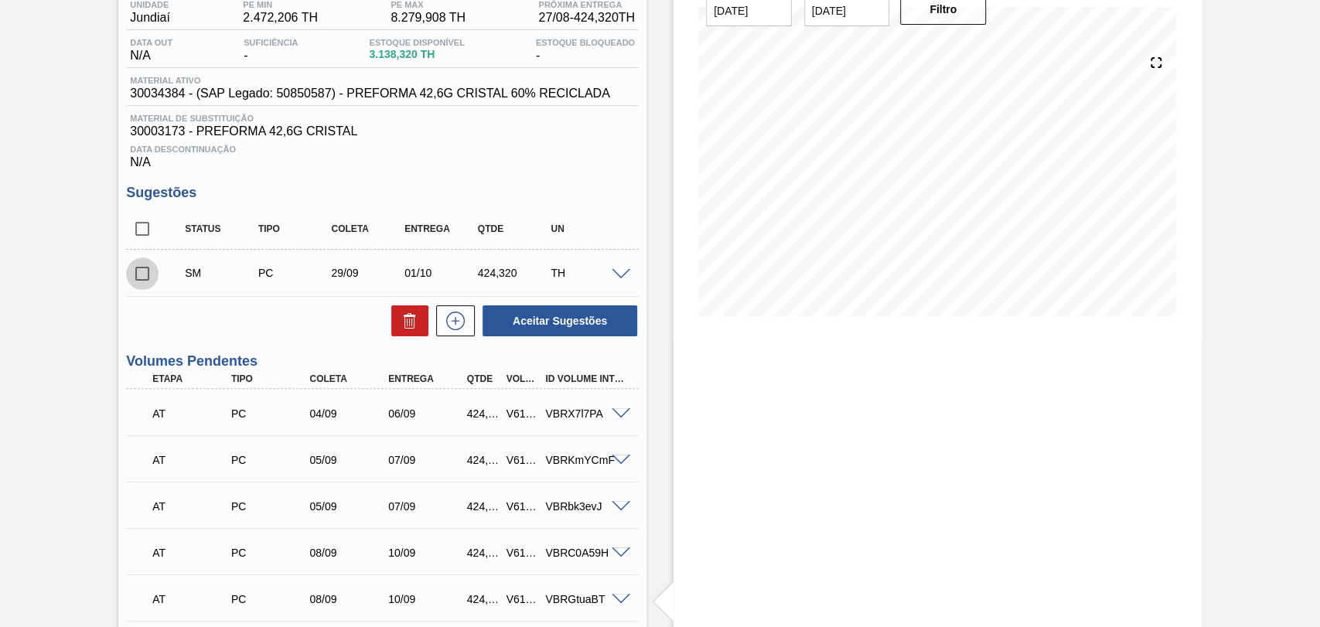
click at [142, 277] on input "checkbox" at bounding box center [142, 273] width 32 height 32
click at [557, 323] on button "Aceitar Sugestões" at bounding box center [560, 320] width 155 height 31
checkbox input "false"
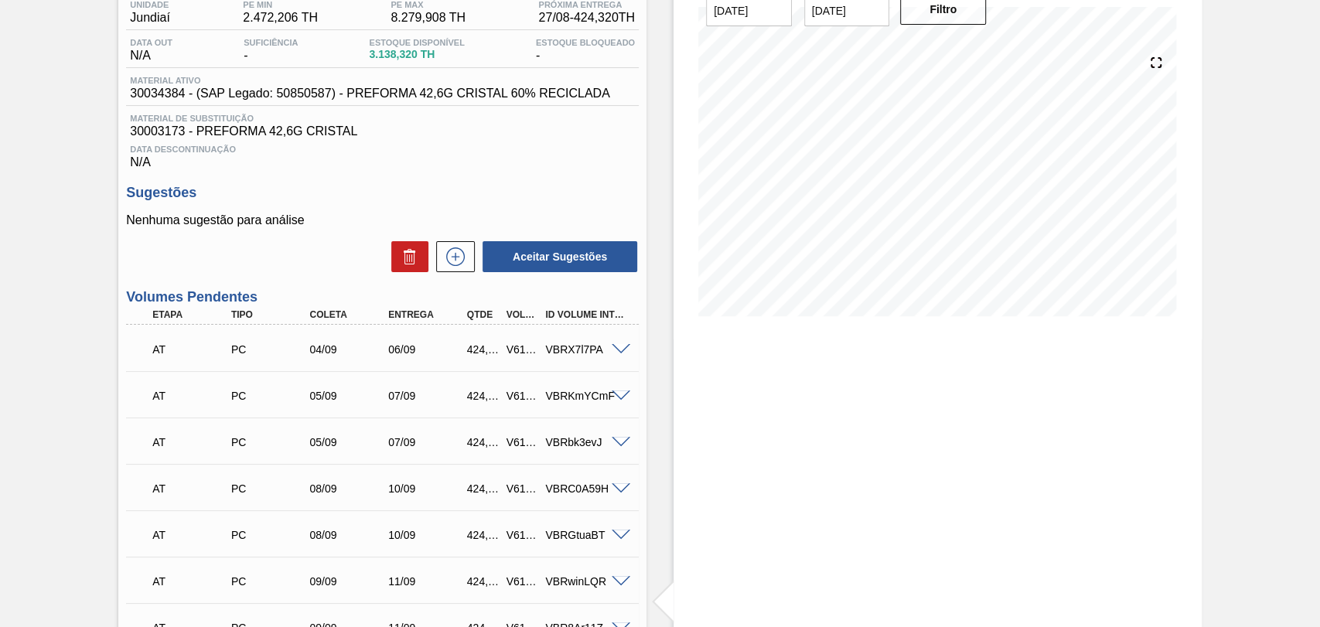
click at [654, 345] on div "Estoque De 27/08/2025 Até 10/10/2025 Filtro" at bounding box center [923, 616] width 555 height 1350
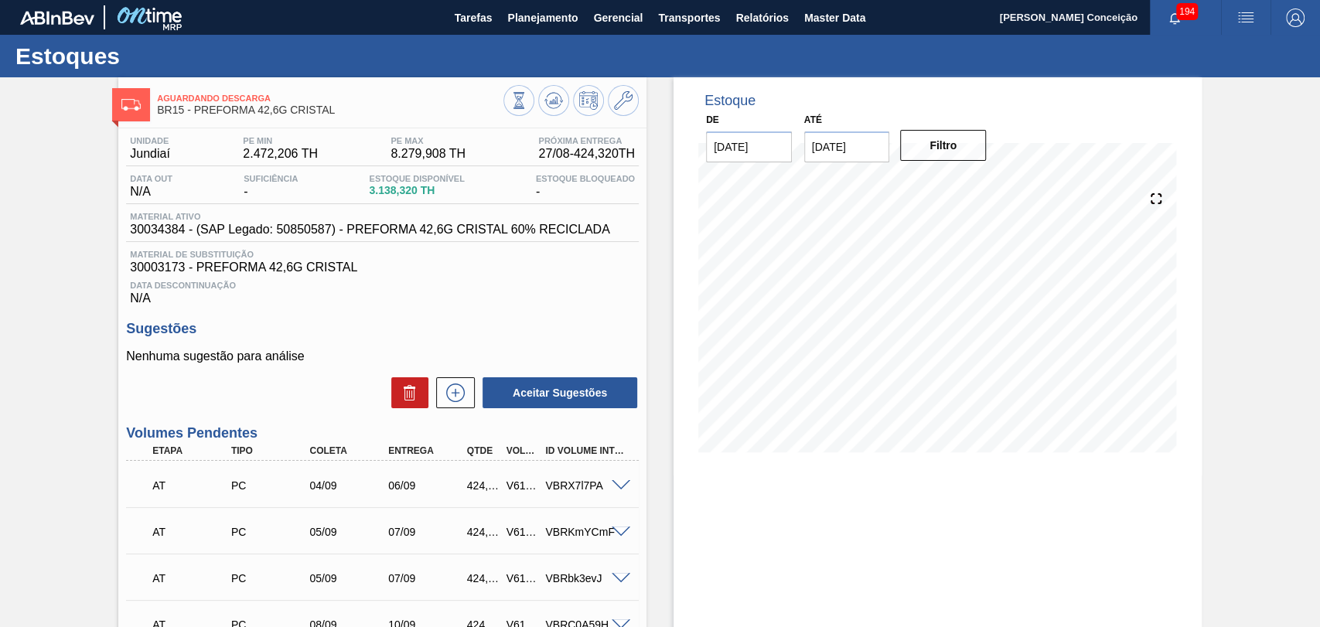
scroll to position [0, 0]
click at [557, 108] on icon at bounding box center [553, 100] width 19 height 19
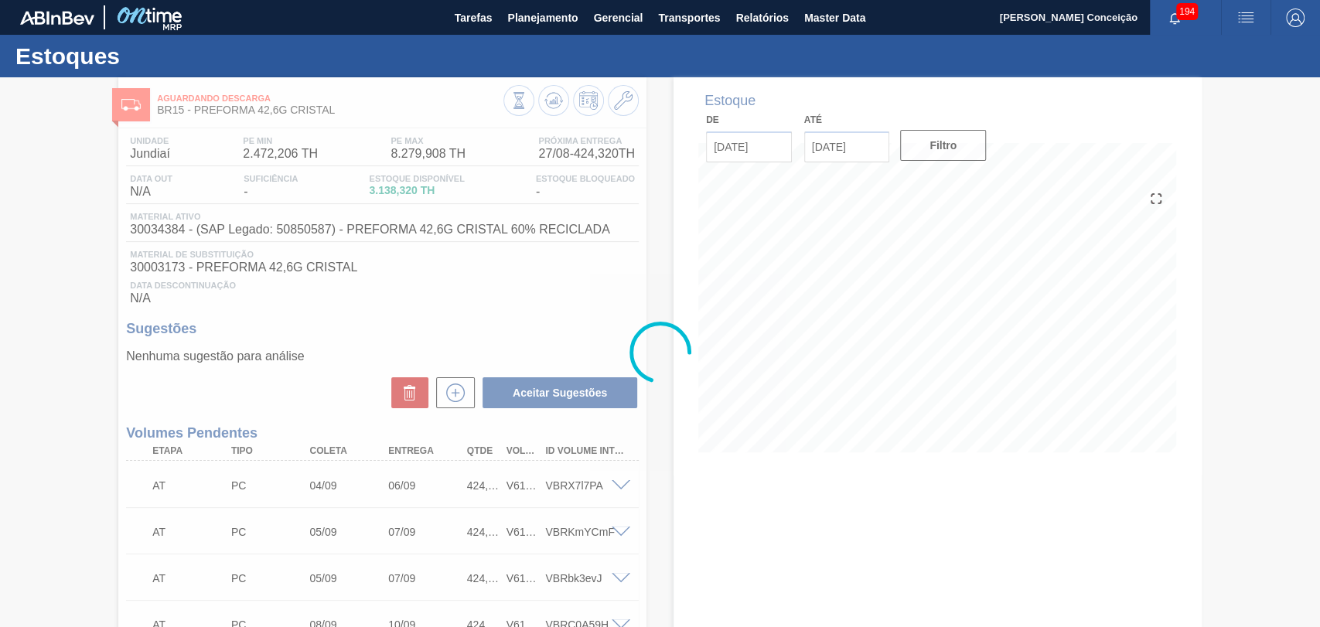
click at [666, 260] on div at bounding box center [660, 352] width 1320 height 550
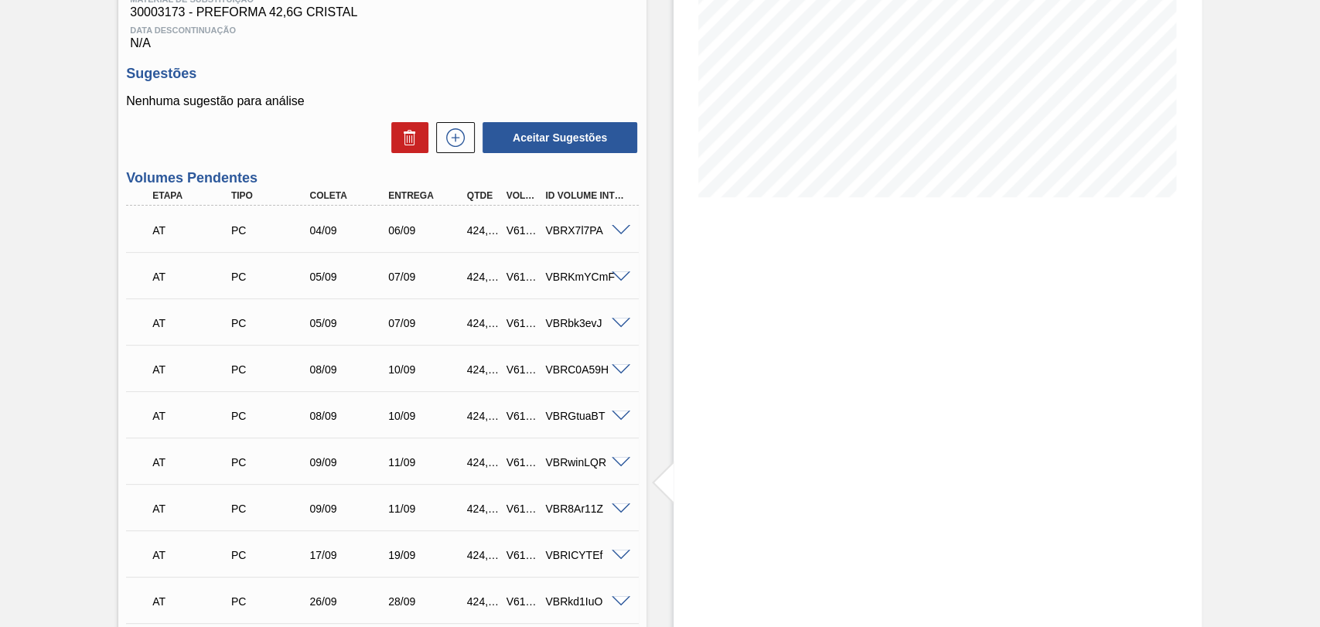
scroll to position [429, 0]
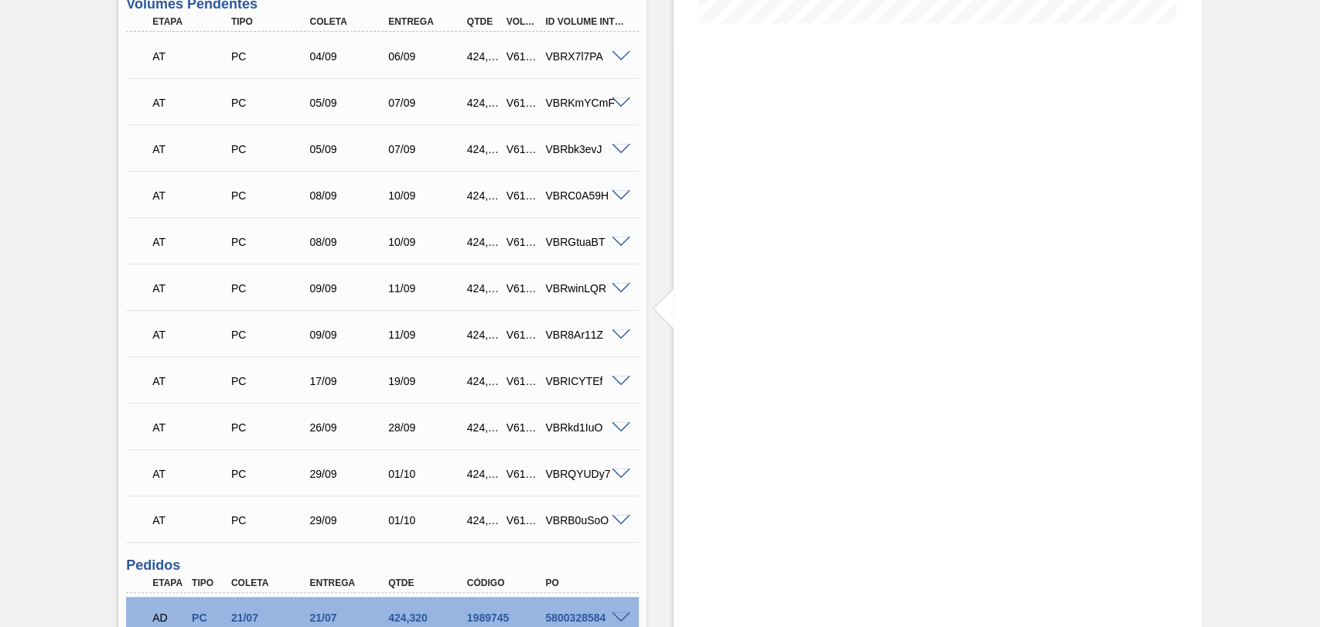
click at [402, 103] on div "07/09" at bounding box center [427, 103] width 87 height 12
click at [410, 144] on div "AT PC 05/09 07/09 424,320 V618766 VBRbk3evJ" at bounding box center [378, 147] width 472 height 31
click at [407, 189] on div "AT PC 08/09 10/09 424,320 V618767 VBRC0A59H" at bounding box center [378, 194] width 472 height 31
click at [408, 240] on div "10/09" at bounding box center [427, 242] width 87 height 12
click at [406, 288] on div "11/09" at bounding box center [427, 288] width 87 height 12
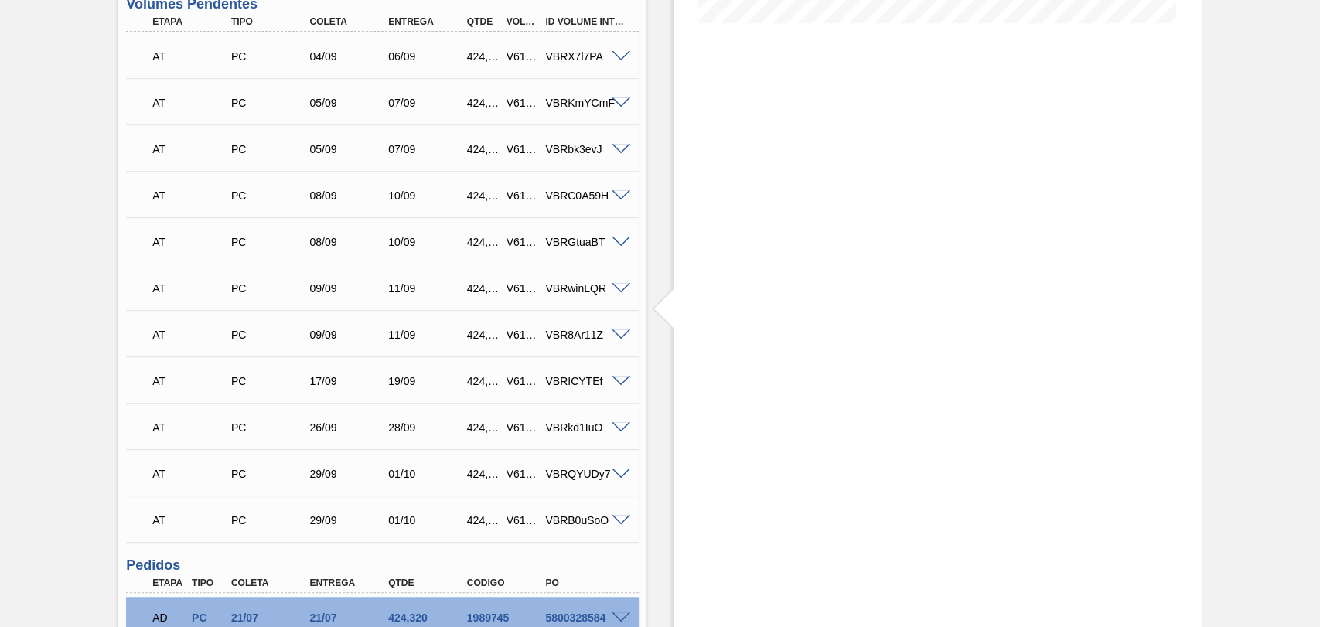
click at [405, 338] on div "11/09" at bounding box center [427, 335] width 87 height 12
click at [400, 384] on div "19/09" at bounding box center [427, 381] width 87 height 12
click at [395, 429] on div "28/09" at bounding box center [427, 427] width 87 height 12
click at [394, 476] on div "01/10" at bounding box center [427, 474] width 87 height 12
click at [401, 534] on div "AT PC 29/09 01/10 424,320 V618773 VBRB0uSoO" at bounding box center [378, 518] width 472 height 31
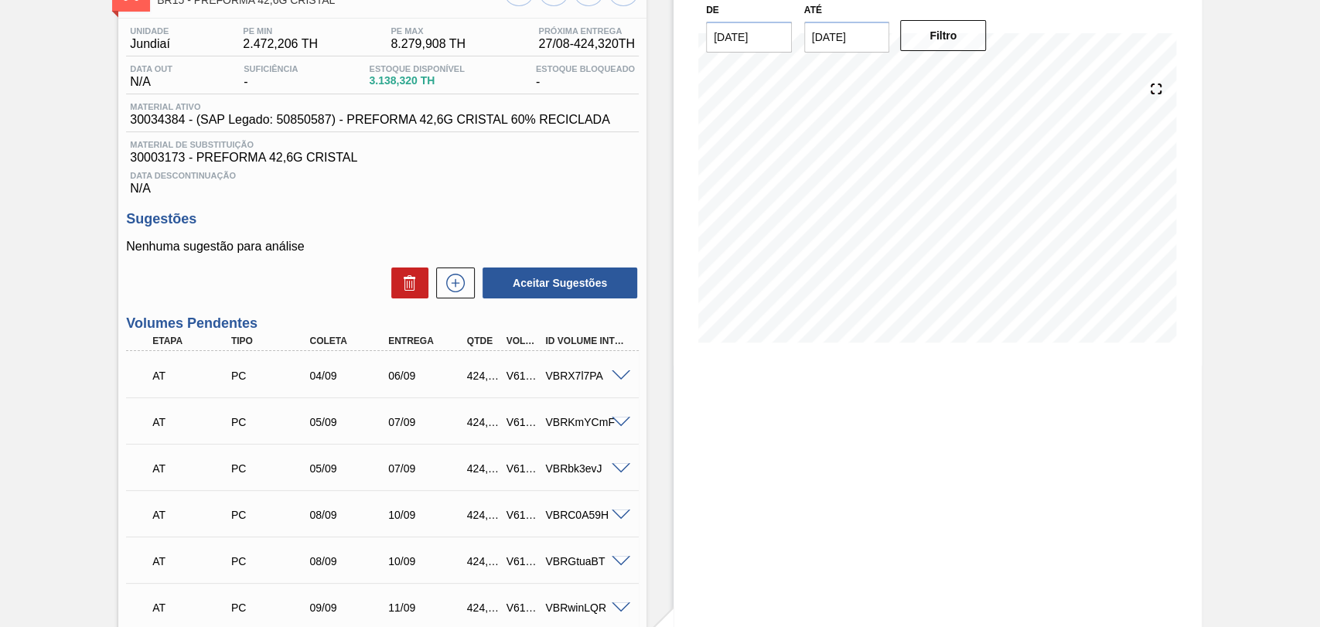
scroll to position [86, 0]
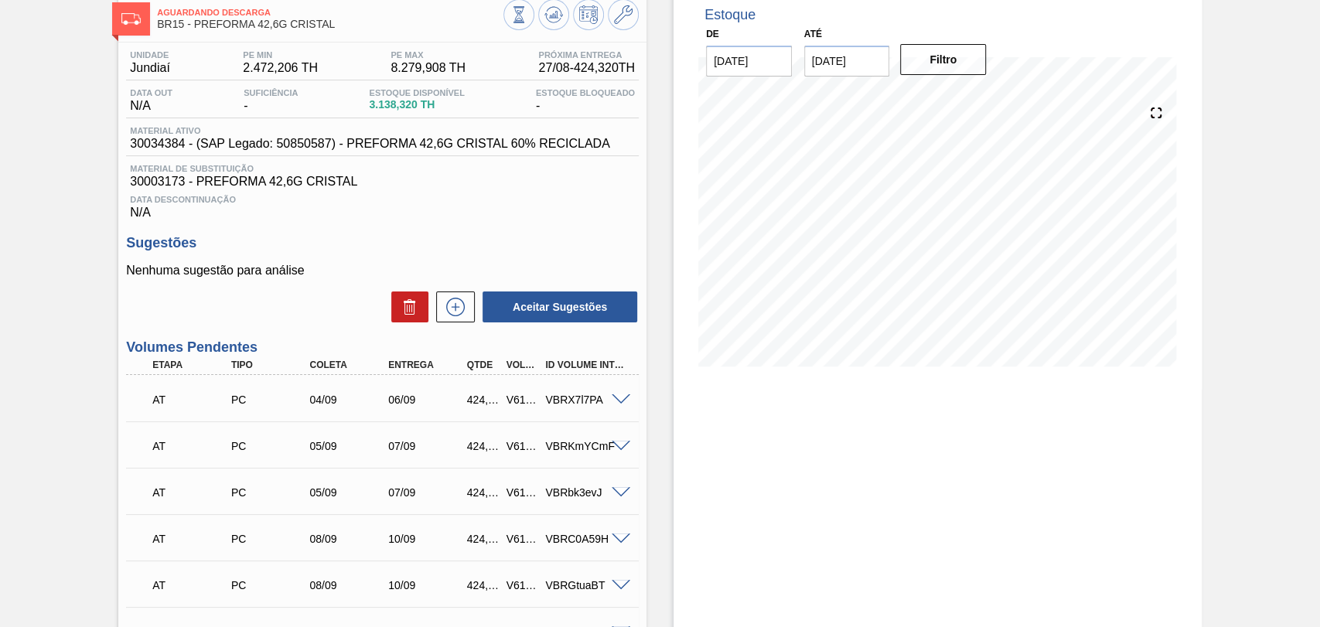
click at [455, 309] on icon at bounding box center [455, 307] width 25 height 19
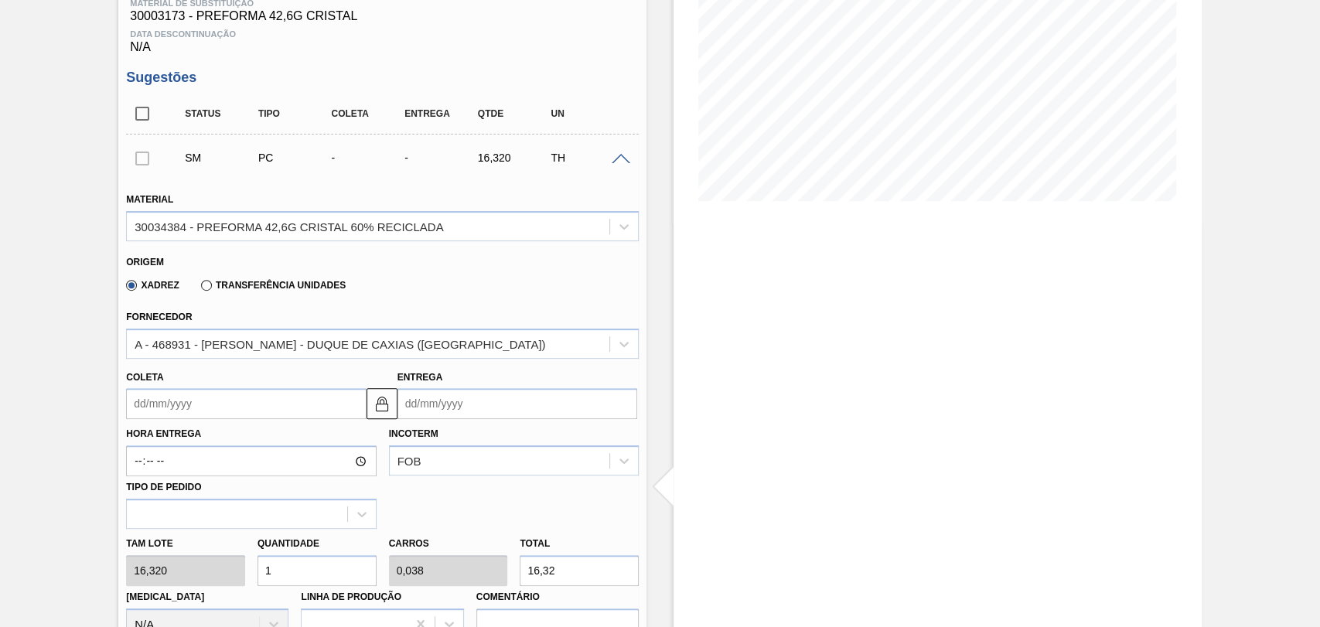
scroll to position [343, 0]
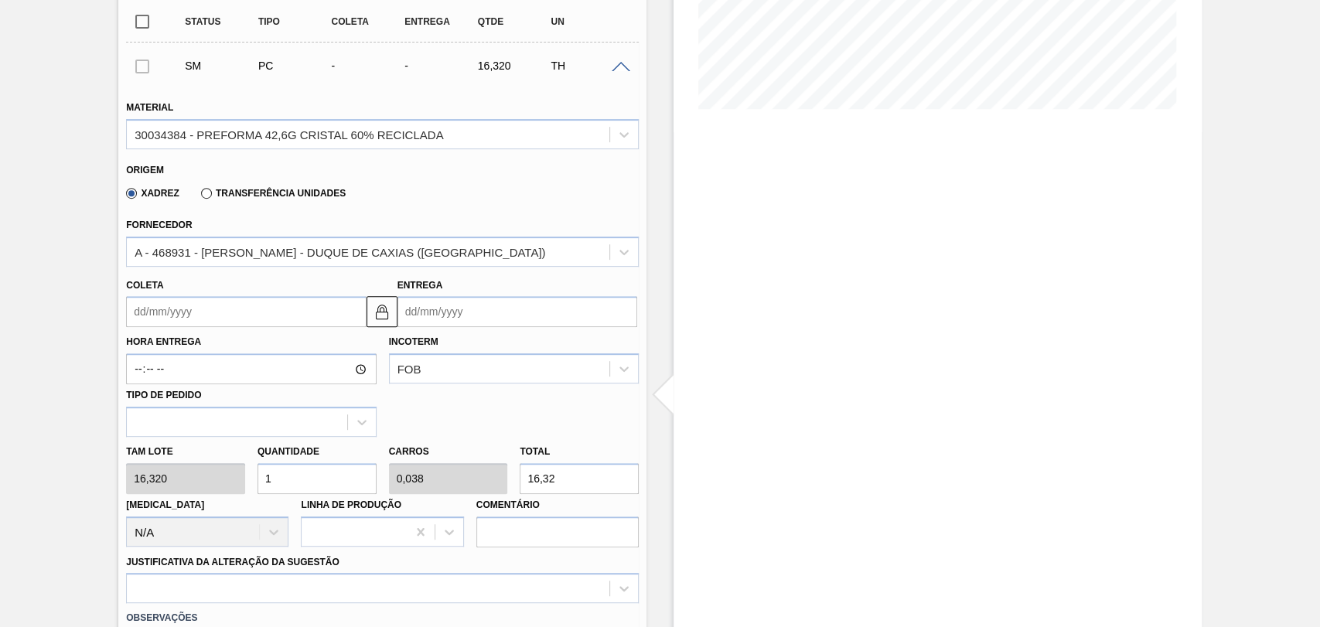
click at [182, 331] on div "Hora Entrega Incoterm FOB Tipo de pedido" at bounding box center [382, 382] width 525 height 110
click at [171, 316] on input "Coleta" at bounding box center [246, 311] width 240 height 31
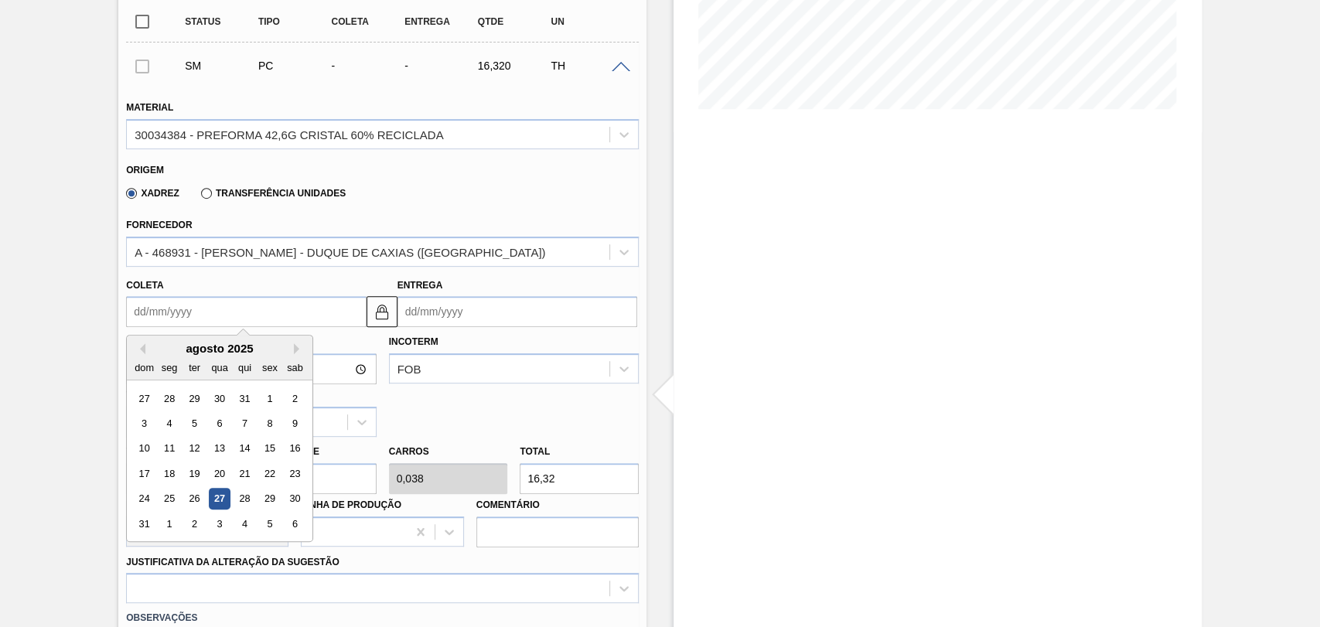
click at [292, 354] on div "agosto 2025" at bounding box center [220, 348] width 186 height 13
click at [292, 352] on div "agosto 2025" at bounding box center [220, 348] width 186 height 13
click at [295, 353] on button "Next Month" at bounding box center [299, 348] width 11 height 11
click at [192, 503] on div "30" at bounding box center [194, 499] width 21 height 21
type input "[DATE]"
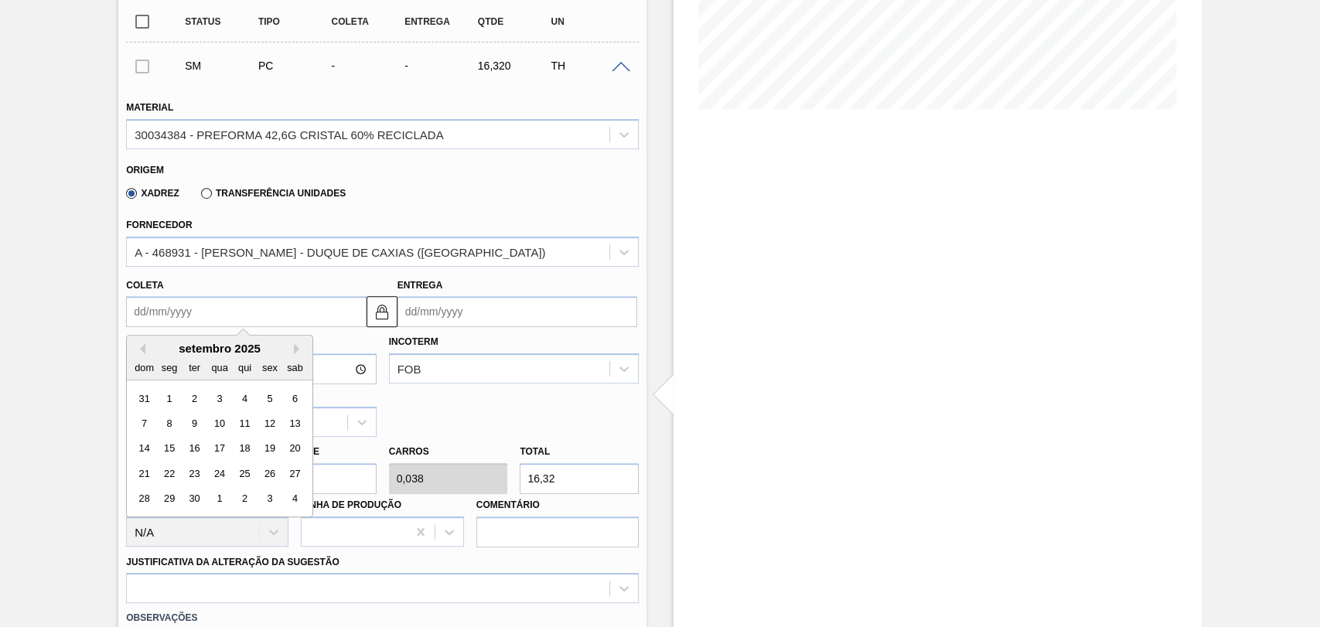
type input "02/10/2025"
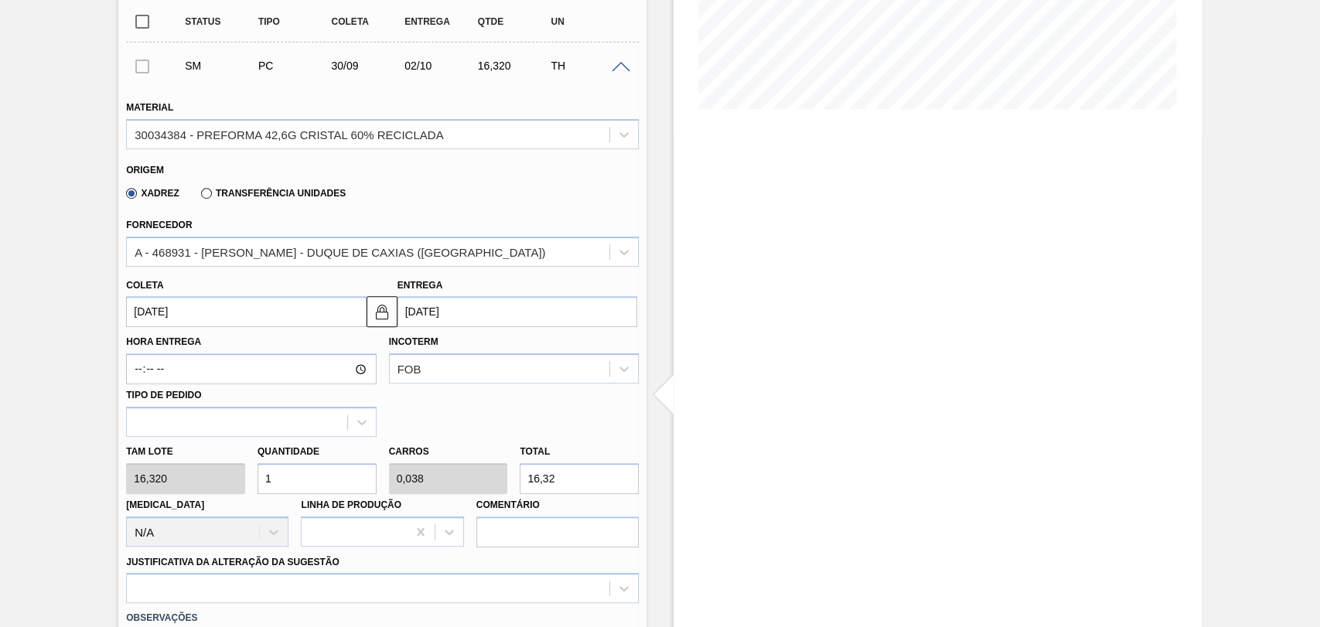
drag, startPoint x: 264, startPoint y: 465, endPoint x: 237, endPoint y: 462, distance: 26.5
click at [243, 463] on div "Tam lote 16,320 Quantidade 1 Carros 0,038 Total 16,32 Doca N/A Linha de Produçã…" at bounding box center [382, 492] width 525 height 111
type input "2"
type input "0,077"
type input "32,64"
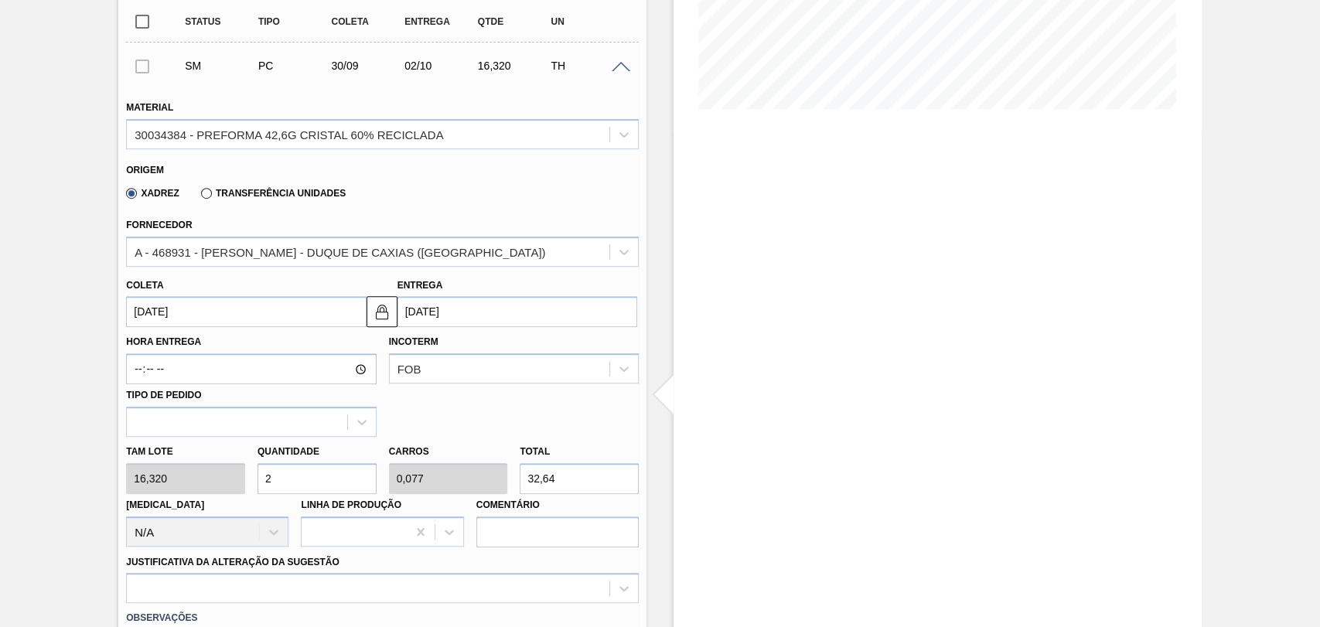
type input "26"
type input "1"
type input "424,32"
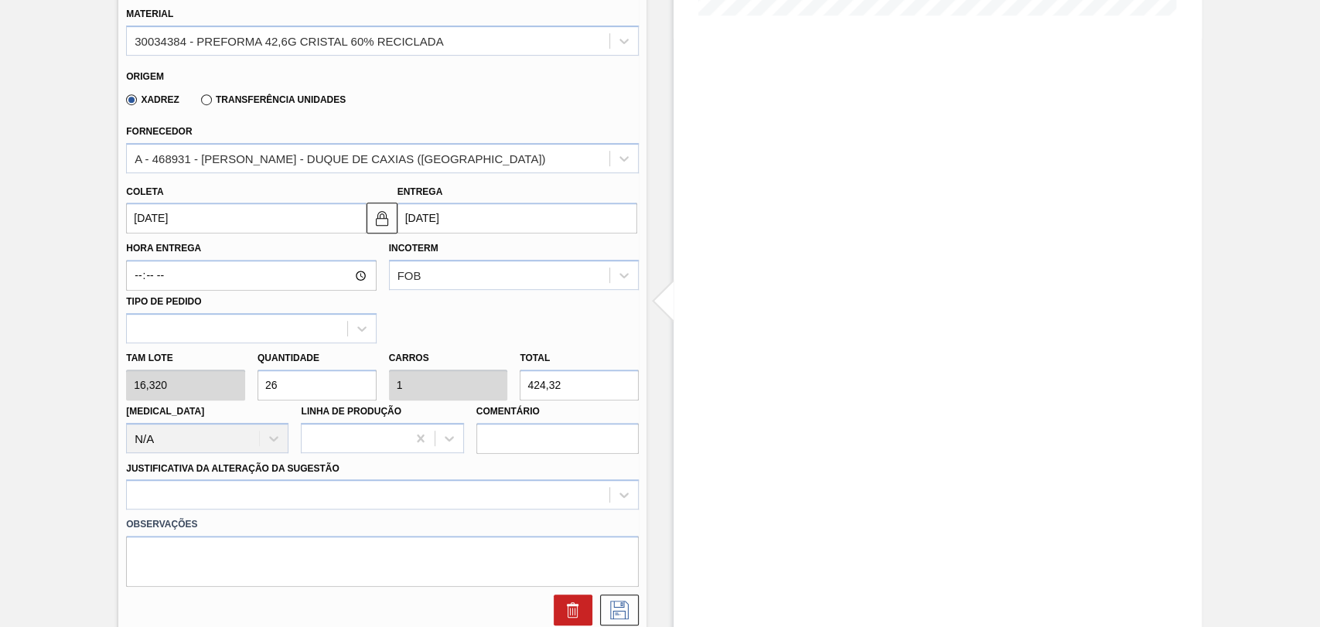
scroll to position [601, 0]
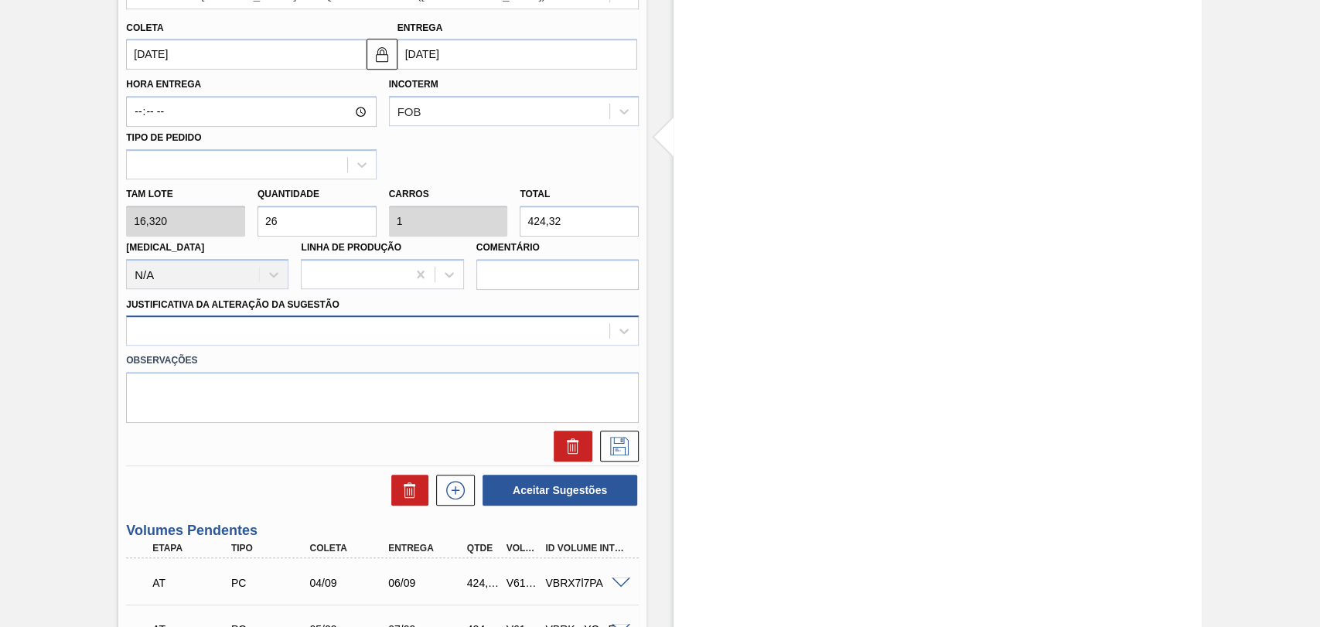
type input "26"
click at [198, 330] on div at bounding box center [368, 331] width 483 height 22
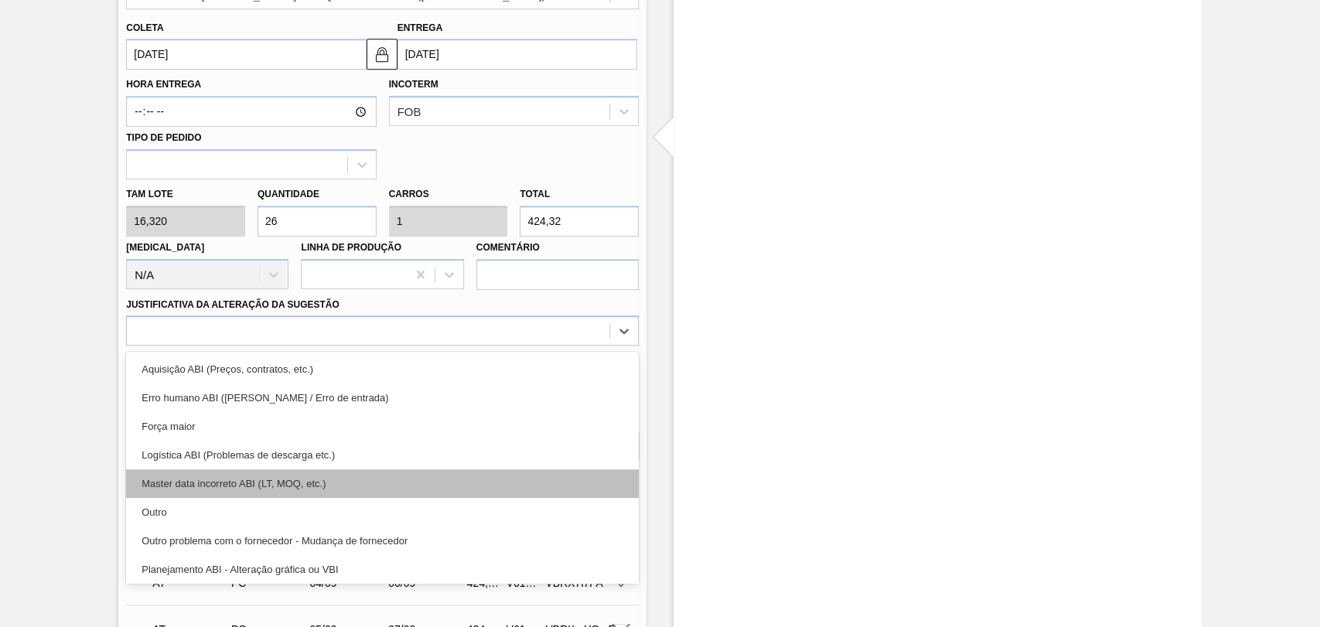
scroll to position [86, 0]
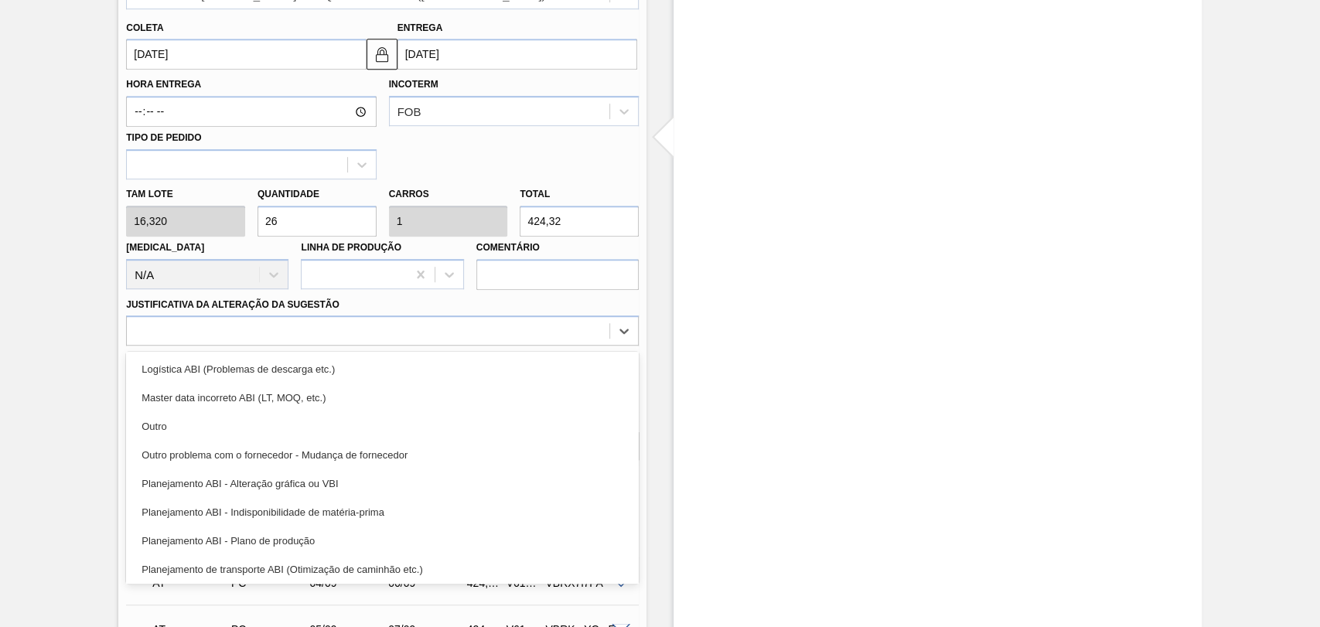
click at [98, 380] on div "Aguardando Descarga BR15 - PREFORMA 42,6G CRISTAL Unidade Jundiaí PE MIN 2.472,…" at bounding box center [660, 501] width 1320 height 2048
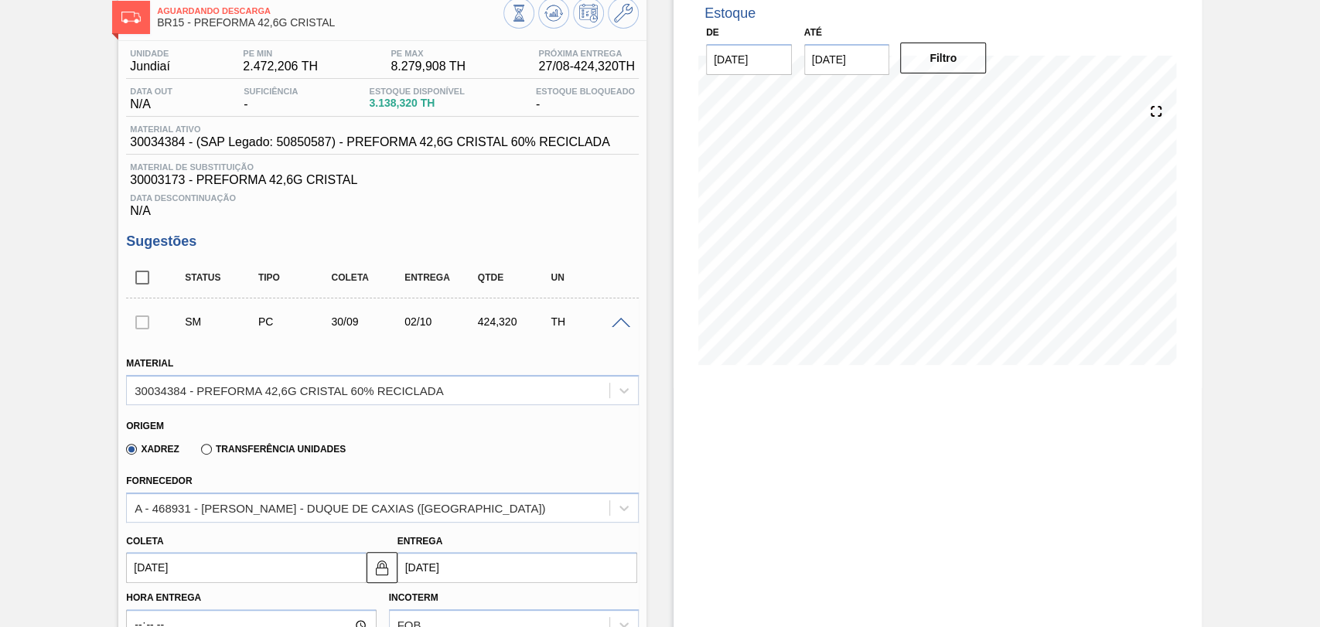
scroll to position [0, 0]
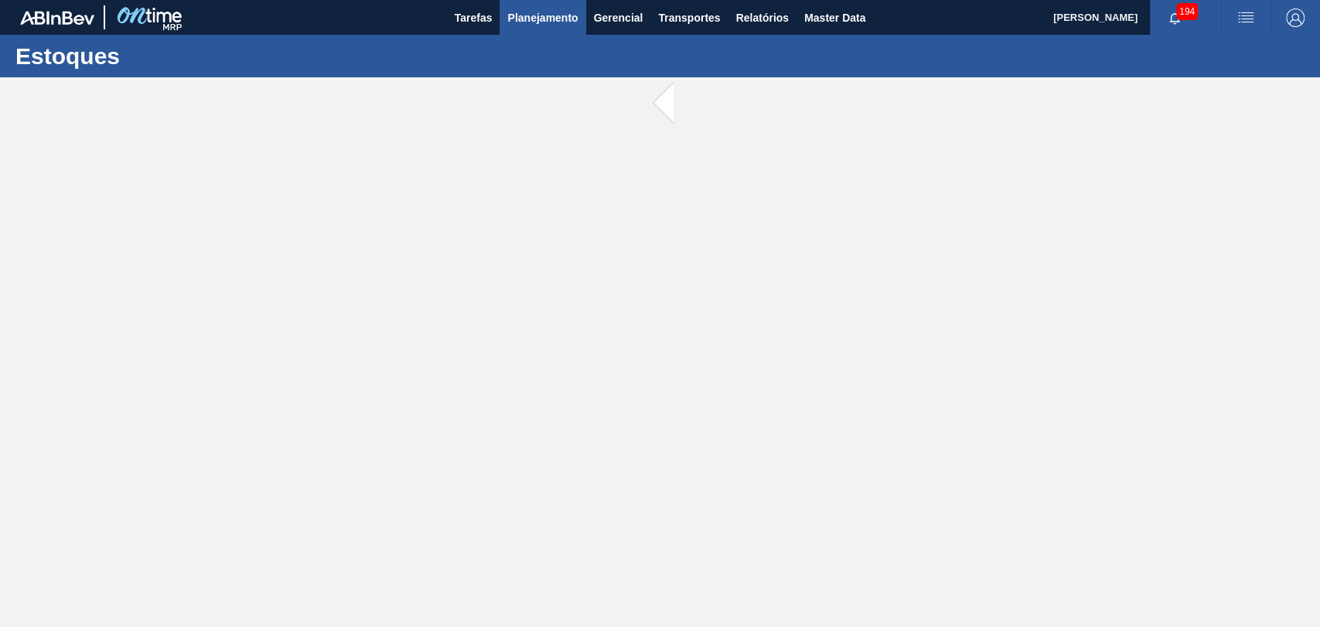
click at [547, 15] on span "Planejamento" at bounding box center [542, 18] width 70 height 19
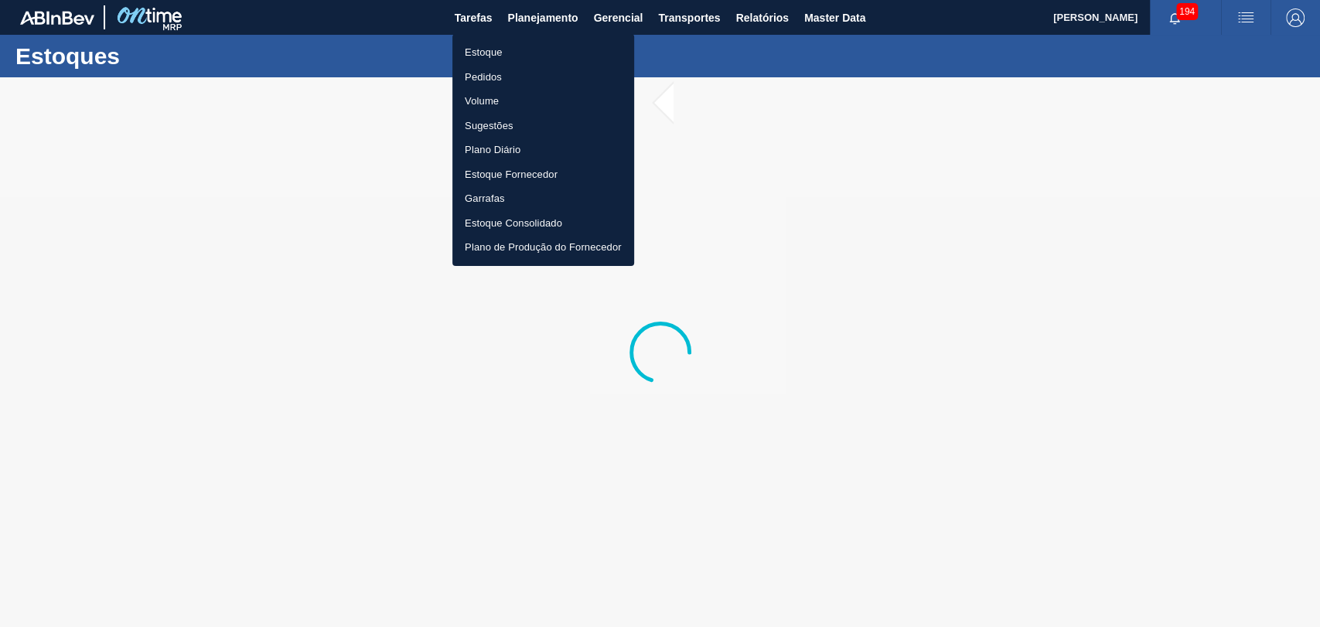
click at [478, 75] on li "Pedidos" at bounding box center [543, 77] width 182 height 25
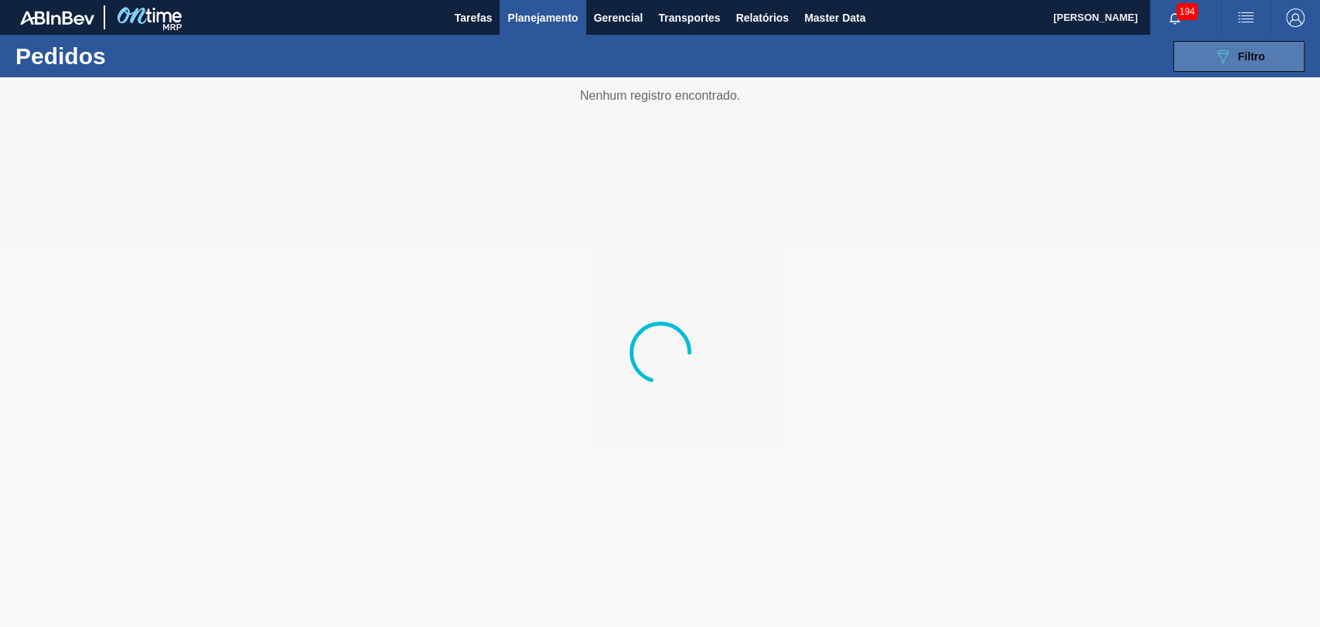
click at [1253, 50] on span "Filtro" at bounding box center [1251, 56] width 27 height 12
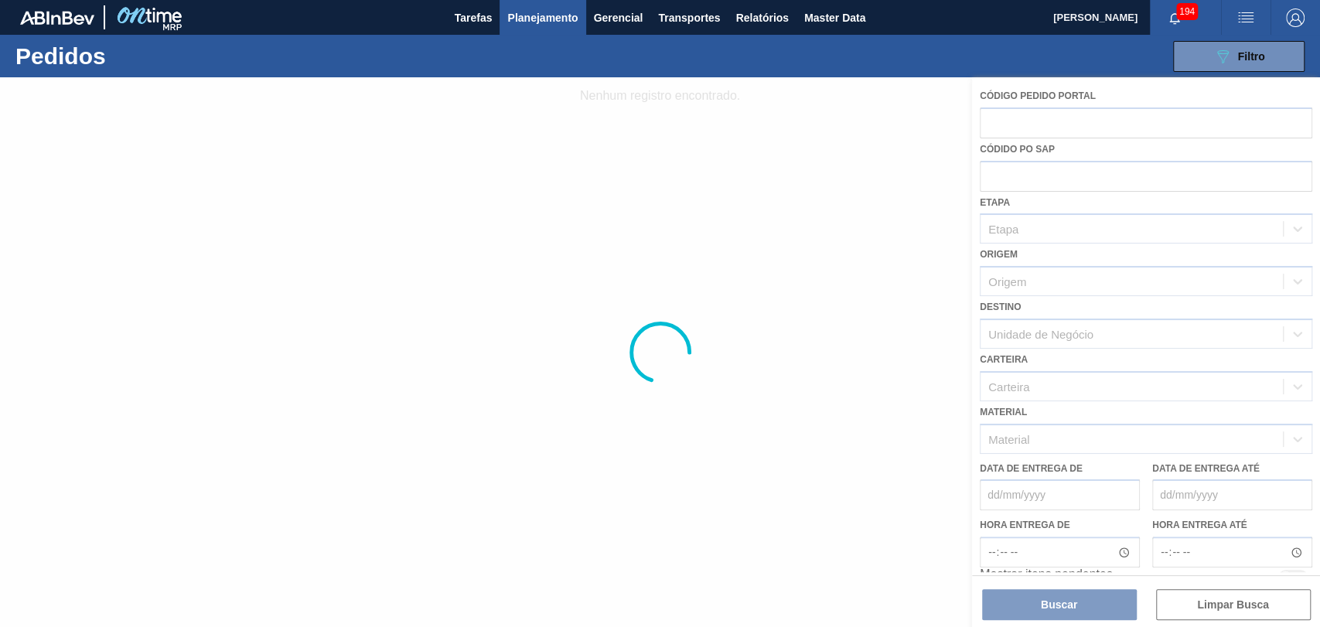
click at [1021, 181] on div at bounding box center [660, 352] width 1320 height 550
click at [1016, 180] on div at bounding box center [660, 352] width 1320 height 550
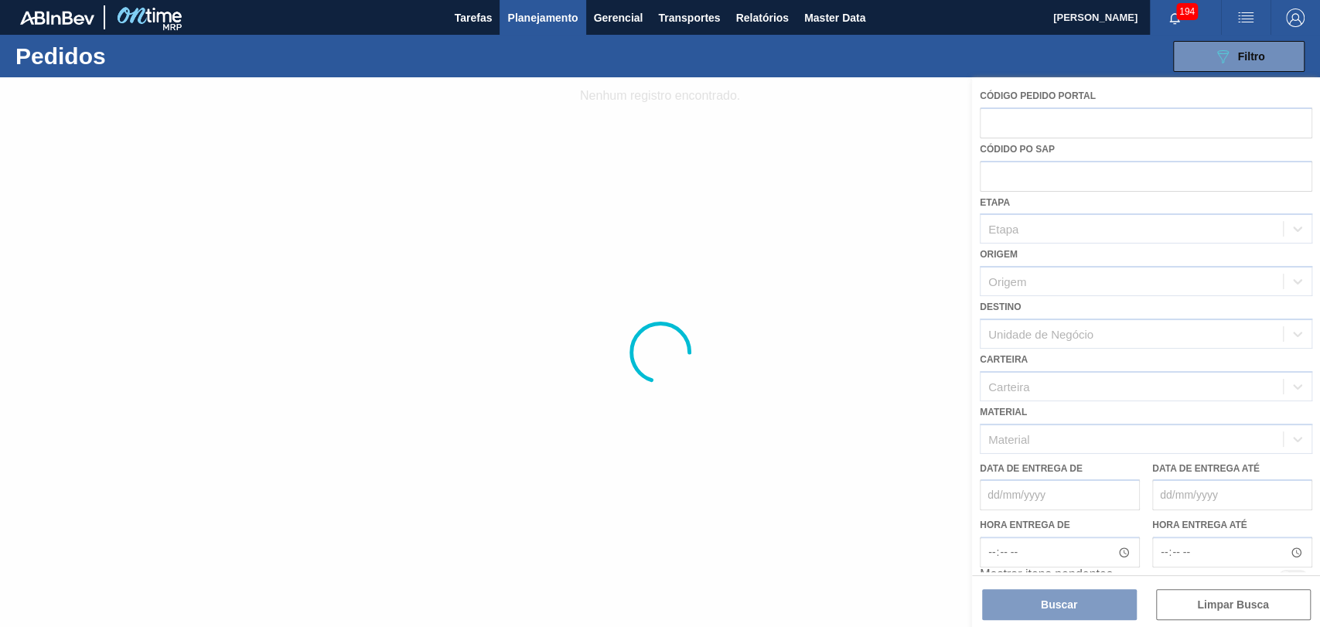
click at [1016, 180] on div at bounding box center [660, 352] width 1320 height 550
click at [1027, 176] on div at bounding box center [660, 352] width 1320 height 550
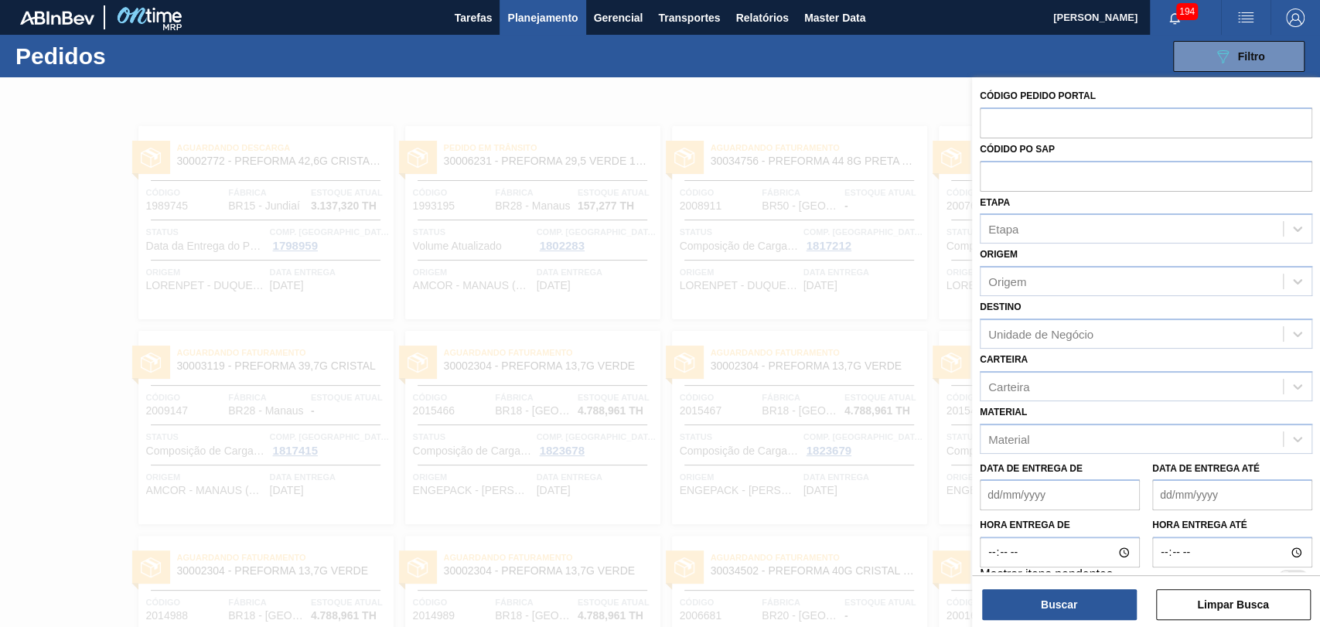
click at [1028, 176] on input "text" at bounding box center [1146, 175] width 332 height 29
paste input "5800349347"
type input "5800349347"
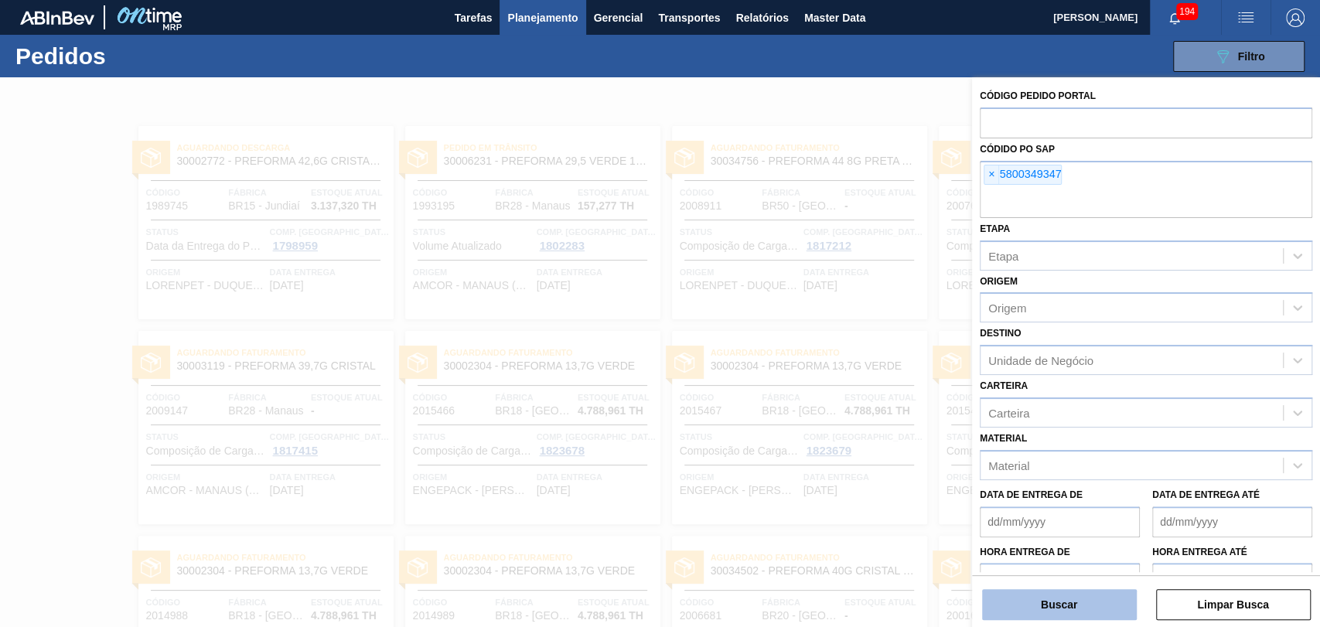
click at [1037, 595] on button "Buscar" at bounding box center [1059, 604] width 155 height 31
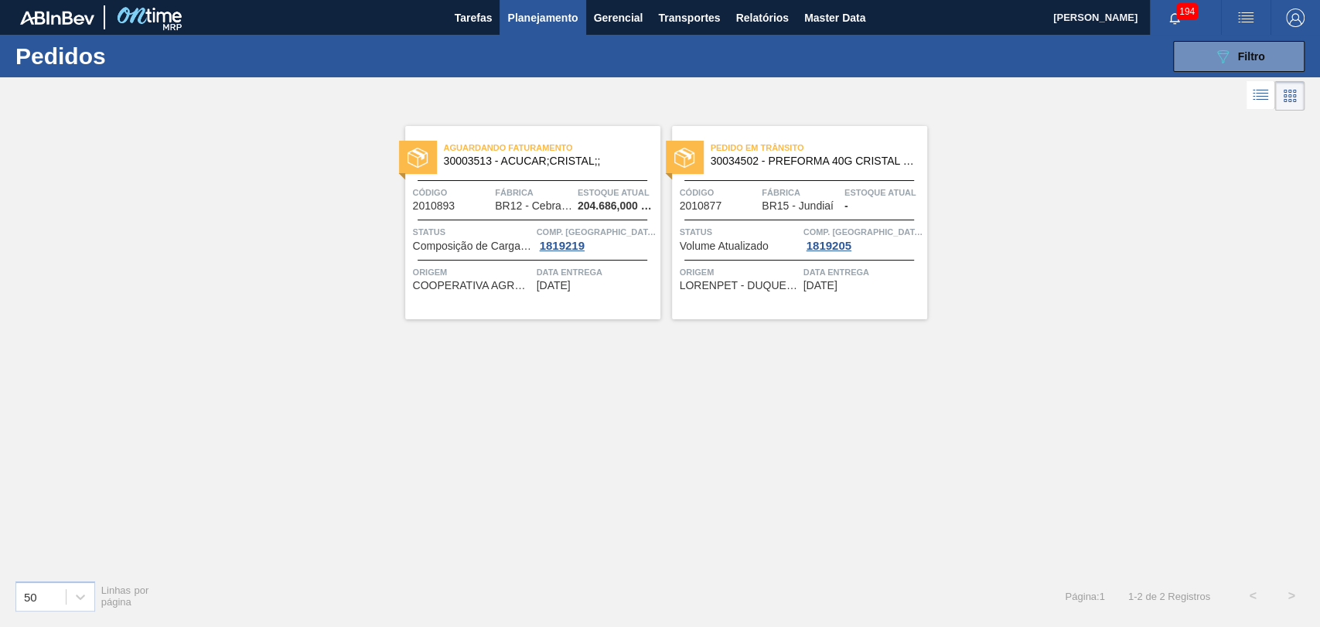
click at [793, 230] on span "Status" at bounding box center [740, 231] width 120 height 15
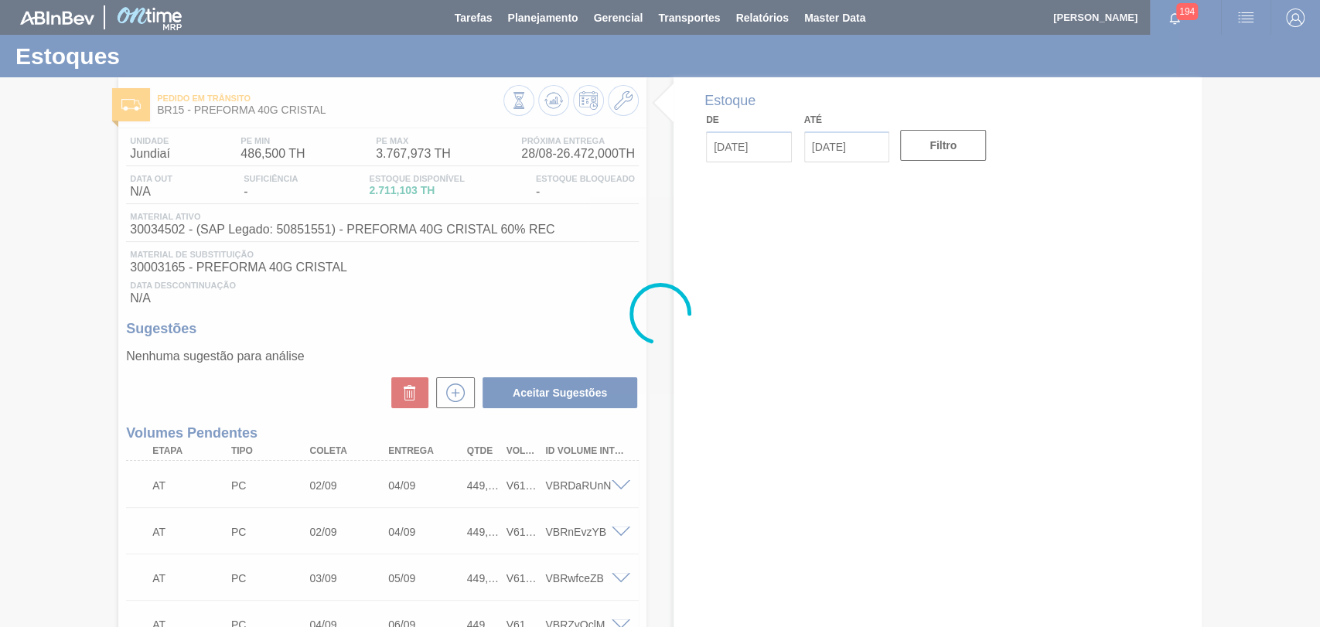
click at [561, 298] on div at bounding box center [660, 313] width 1320 height 627
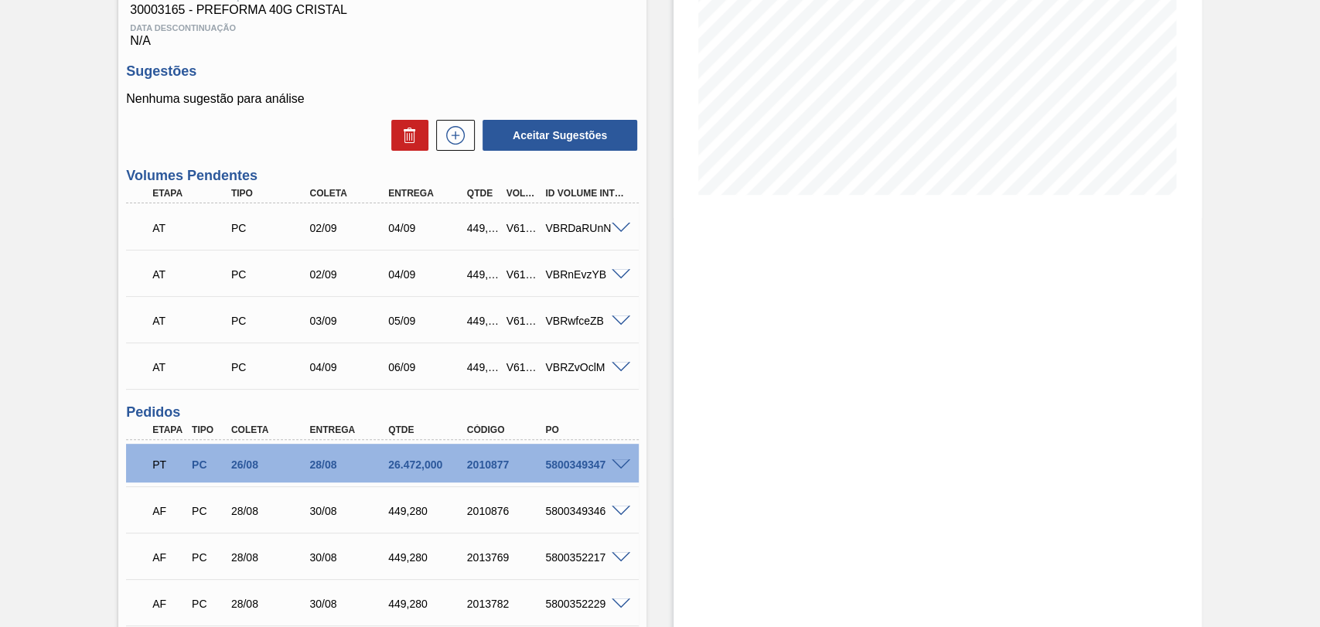
scroll to position [429, 0]
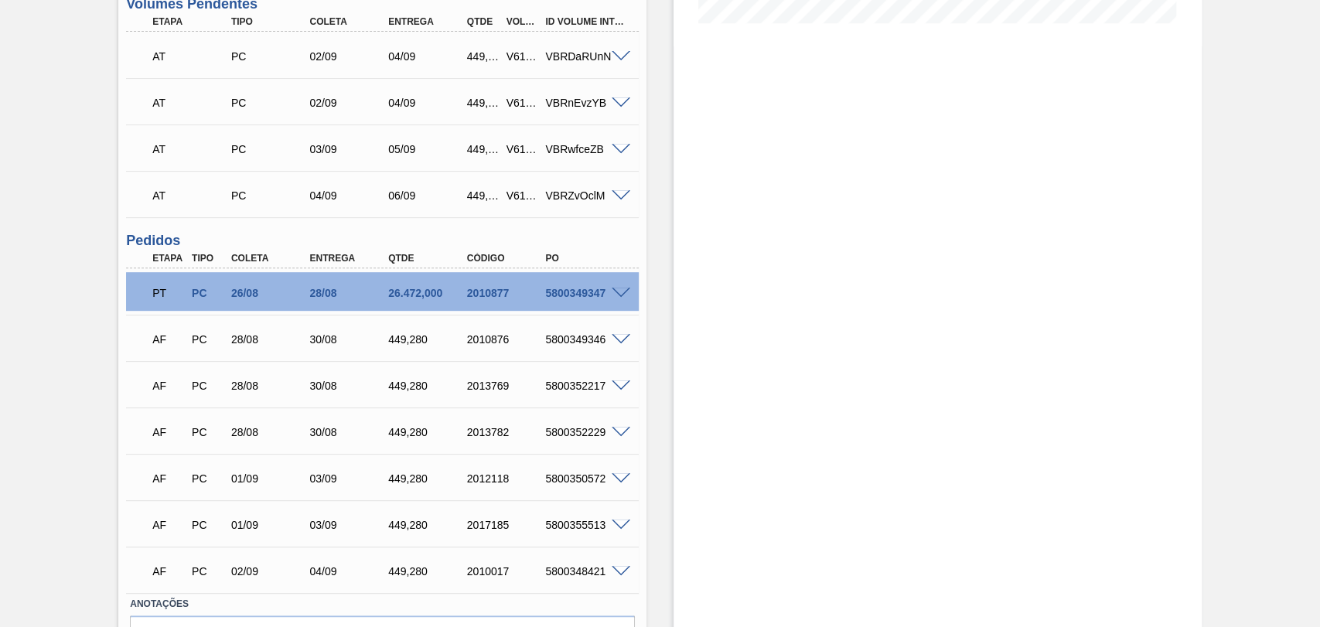
click at [620, 292] on span at bounding box center [621, 294] width 19 height 12
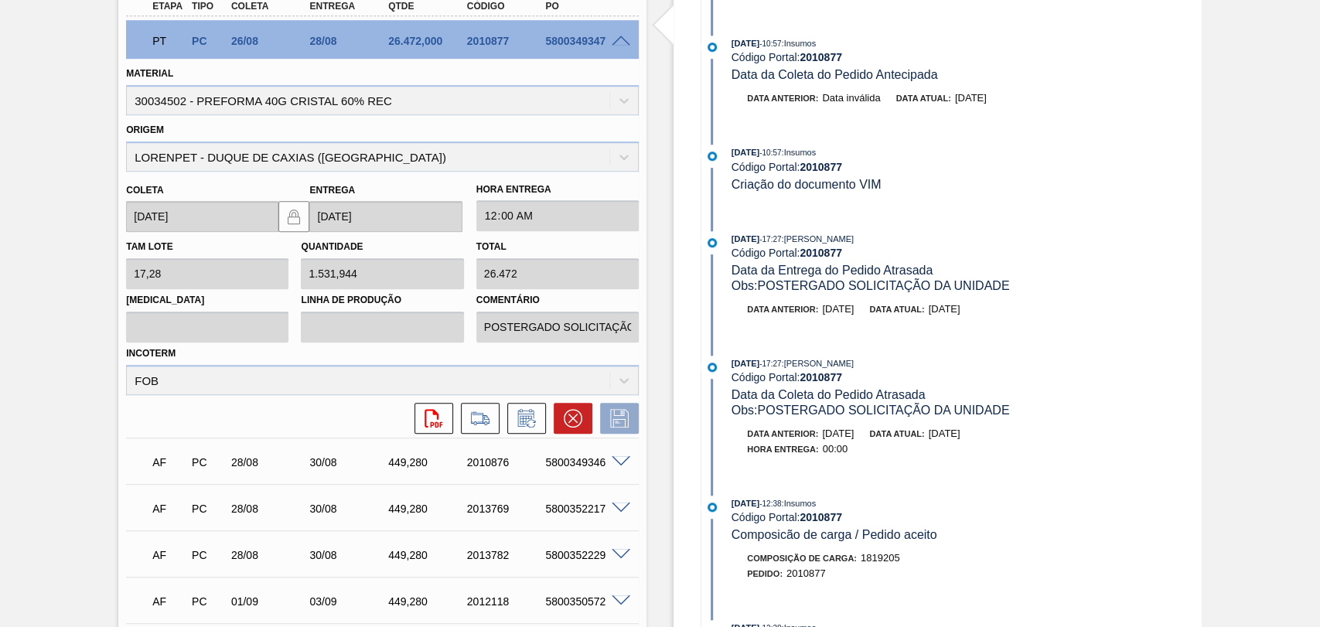
scroll to position [687, 0]
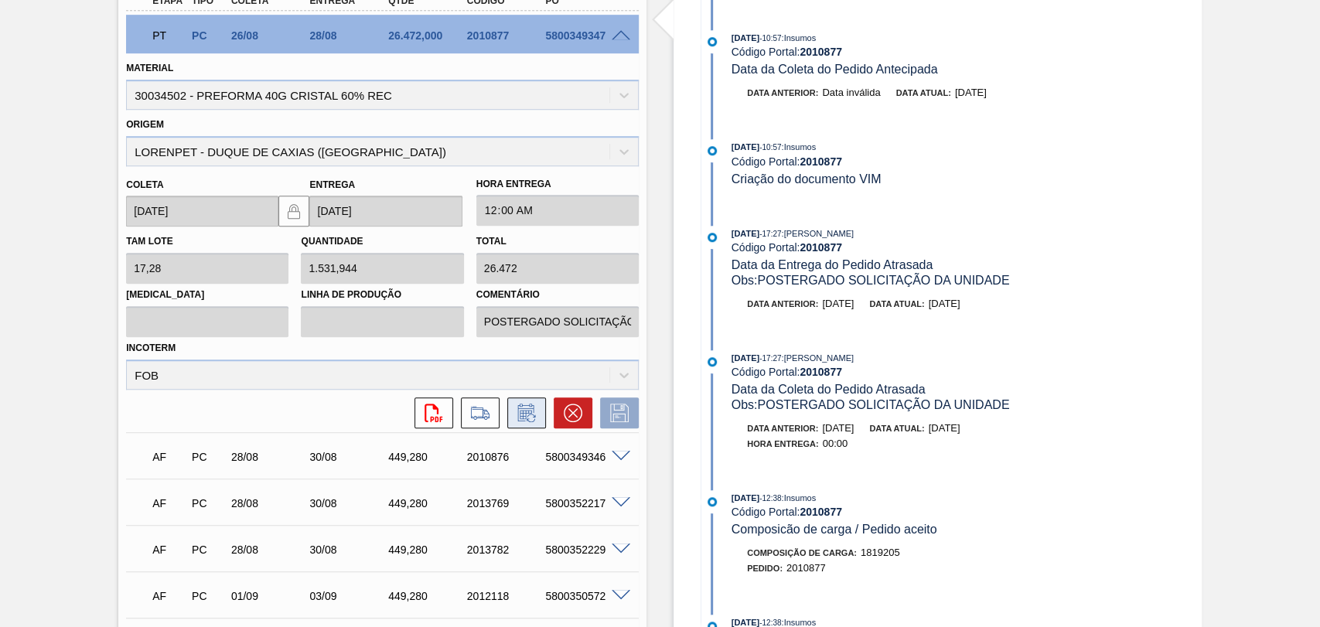
click at [522, 416] on icon at bounding box center [526, 413] width 25 height 19
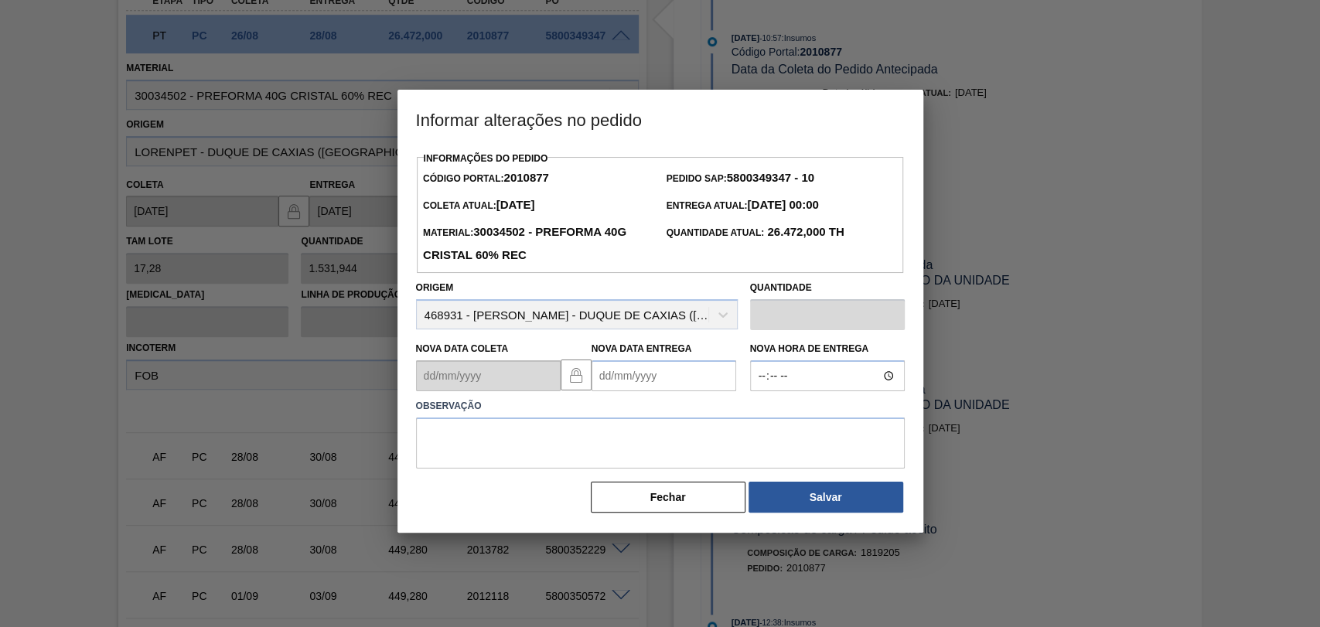
click at [816, 236] on strong "26.472,000 TH" at bounding box center [804, 231] width 80 height 13
click at [626, 230] on strong "30034502 - PREFORMA 40G CRISTAL 60% REC" at bounding box center [524, 243] width 203 height 36
click at [806, 236] on strong "26.472,000 TH" at bounding box center [804, 231] width 80 height 13
click at [658, 511] on button "Fechar" at bounding box center [668, 497] width 155 height 31
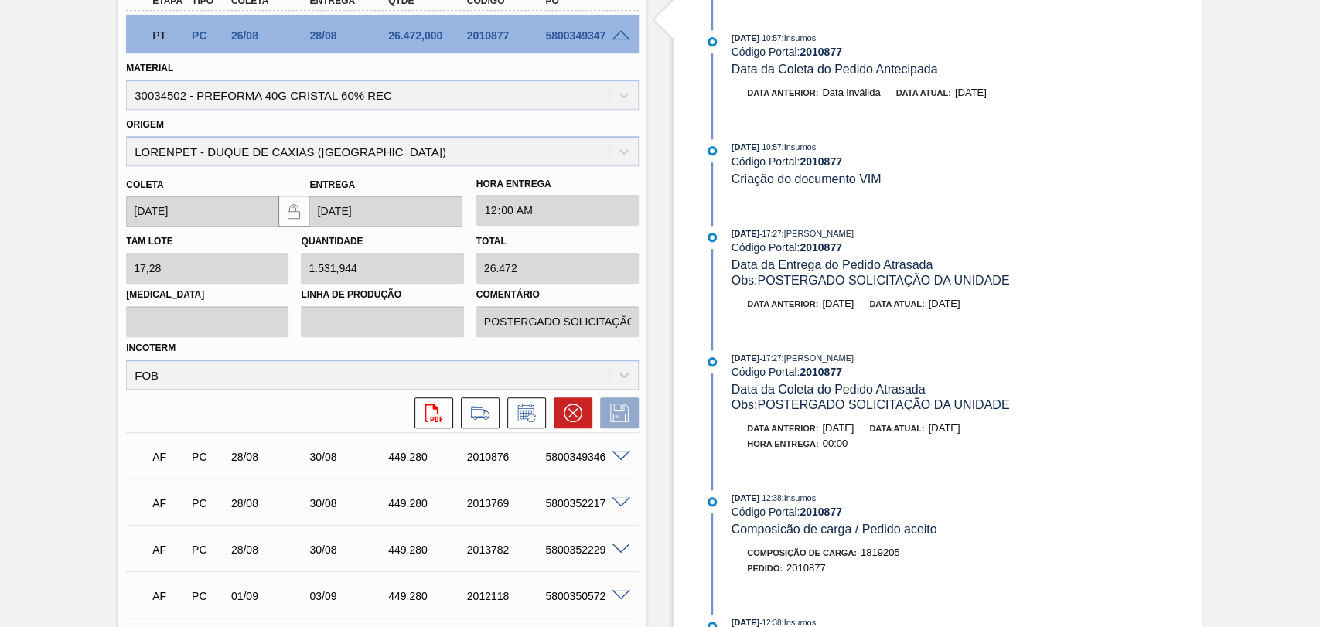
click at [576, 36] on div "5800349347" at bounding box center [584, 35] width 87 height 12
copy div "5800349347"
click at [619, 34] on span at bounding box center [621, 36] width 19 height 12
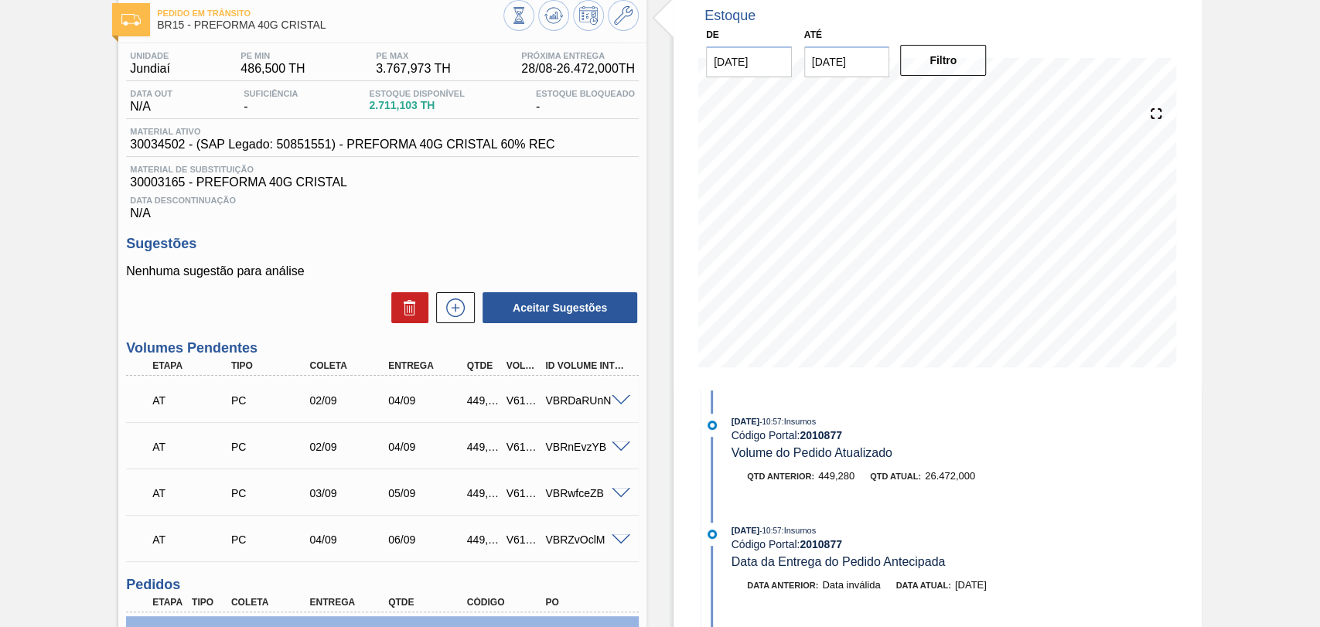
scroll to position [0, 0]
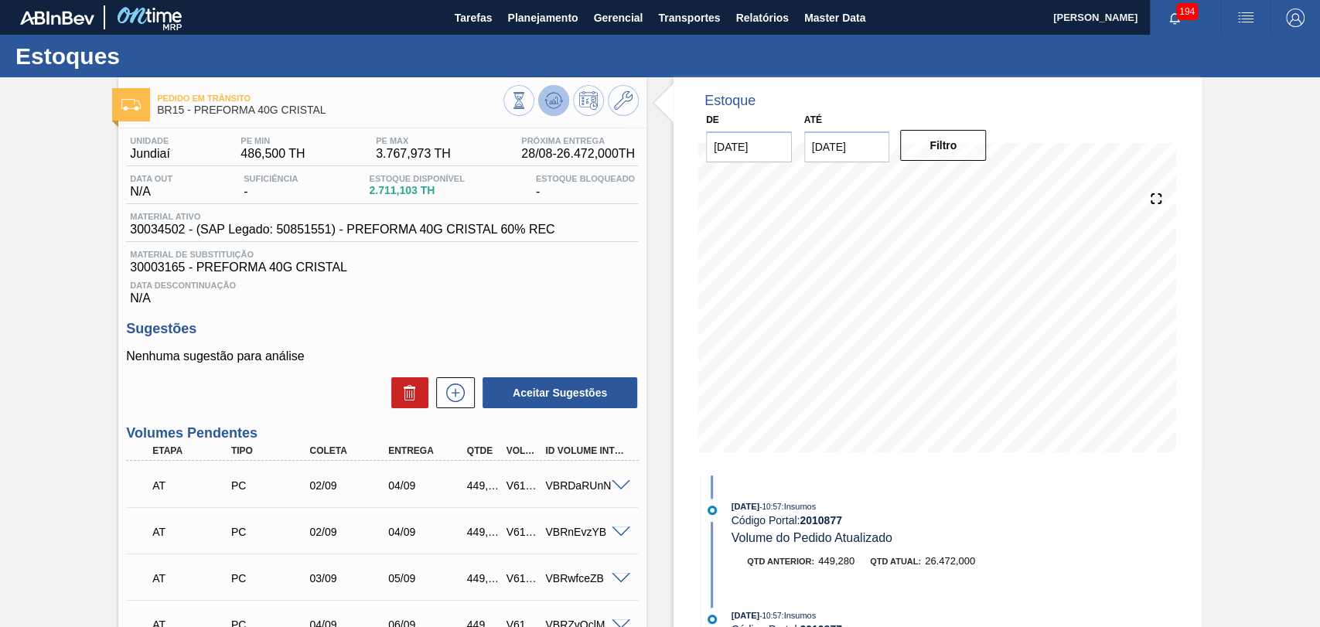
click at [551, 101] on icon at bounding box center [553, 100] width 19 height 19
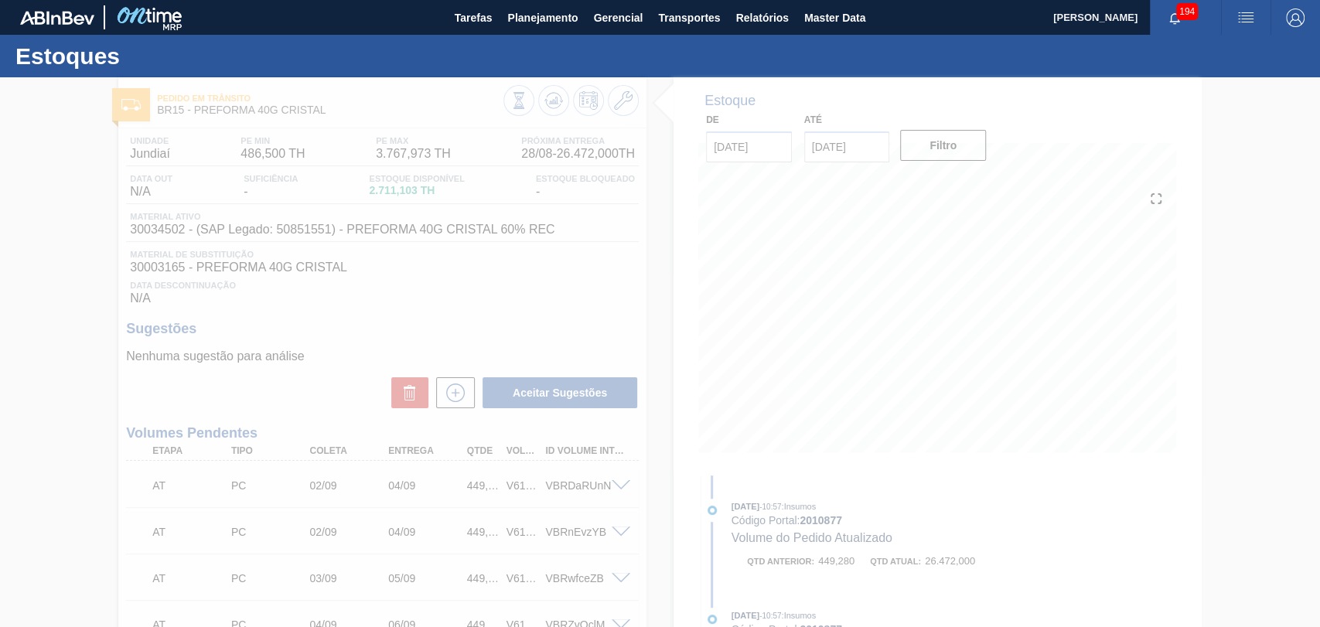
click at [515, 307] on div at bounding box center [660, 352] width 1320 height 550
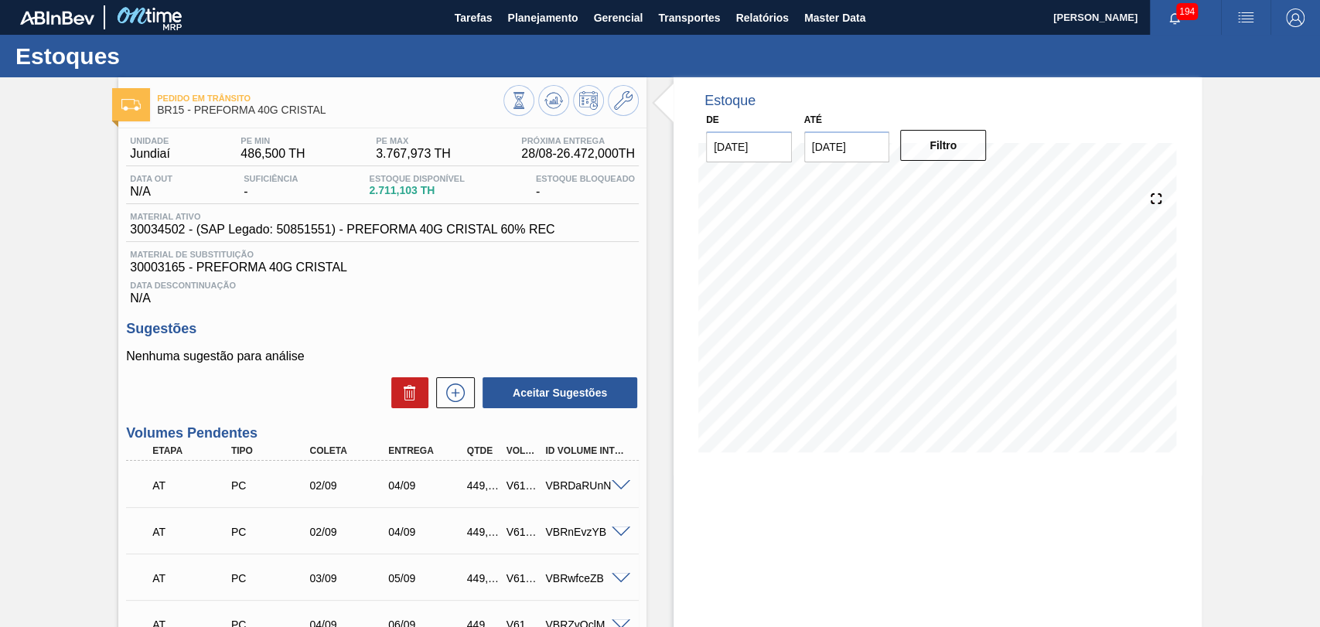
click at [500, 273] on span "30003165 - PREFORMA 40G CRISTAL" at bounding box center [382, 268] width 505 height 14
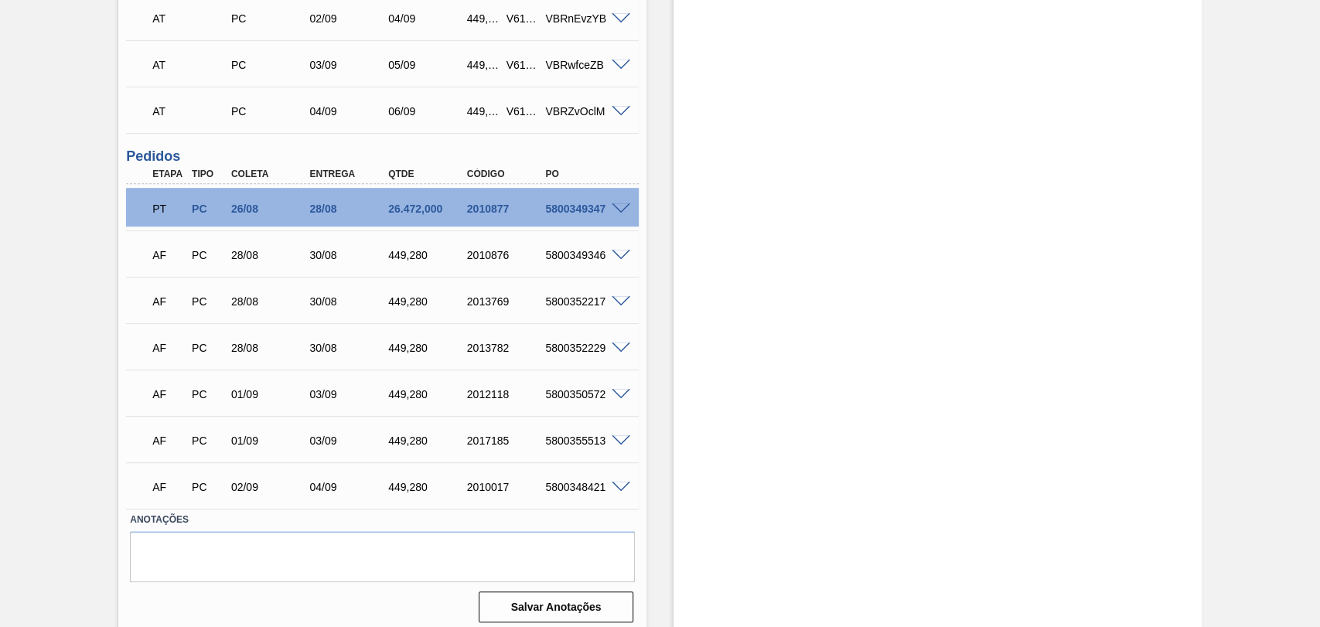
scroll to position [524, 0]
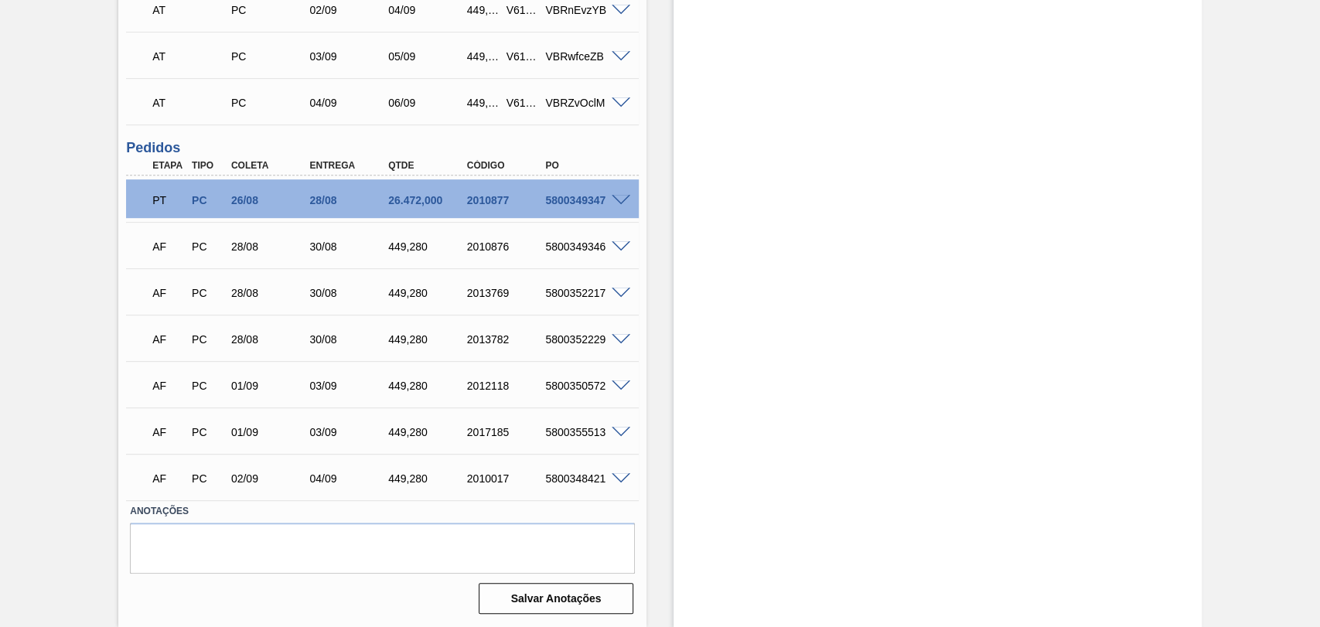
drag, startPoint x: 386, startPoint y: 234, endPoint x: 693, endPoint y: 152, distance: 317.7
click at [693, 152] on div "Estoque De 27/08/2025 Até 10/10/2025 Filtro" at bounding box center [937, 91] width 528 height 1072
click at [665, 199] on div "Estoque De 27/08/2025 Até 10/10/2025 Filtro" at bounding box center [923, 91] width 555 height 1072
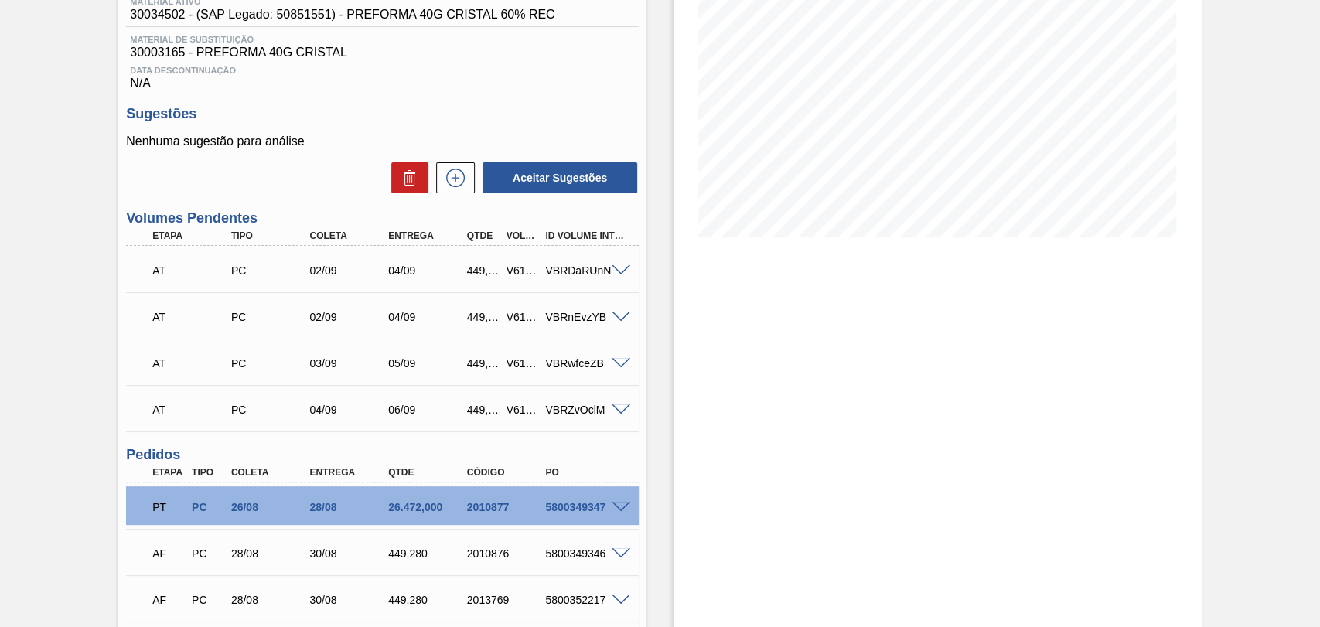
scroll to position [94, 0]
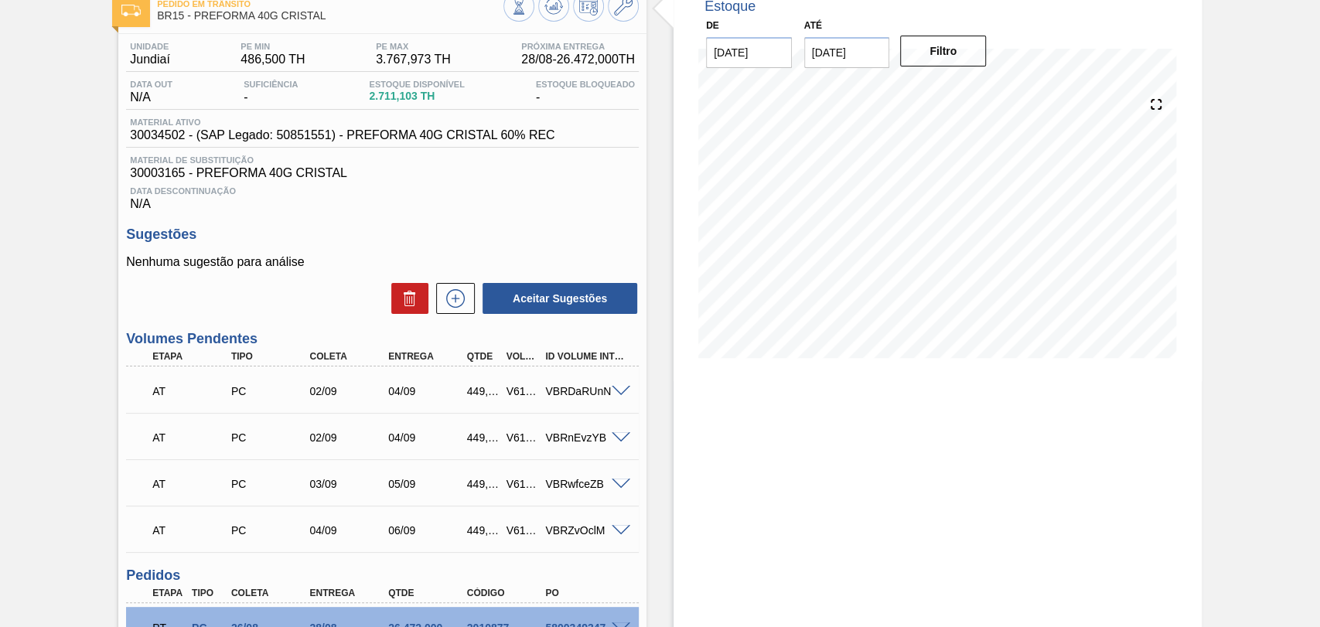
click at [963, 436] on div "Estoque De 27/08/2025 Até 10/10/2025 Filtro 27/09 Projeção de Estoque 25,903.17…" at bounding box center [937, 519] width 528 height 1072
click at [497, 220] on div "Unidade Jundiaí PE MIN 486,500 TH PE MAX 3.767,973 TH Próxima Entrega 28/08 - 2…" at bounding box center [382, 540] width 528 height 1013
click at [620, 397] on div "VBRDaRUnN" at bounding box center [584, 391] width 87 height 12
click at [617, 392] on span at bounding box center [621, 392] width 19 height 12
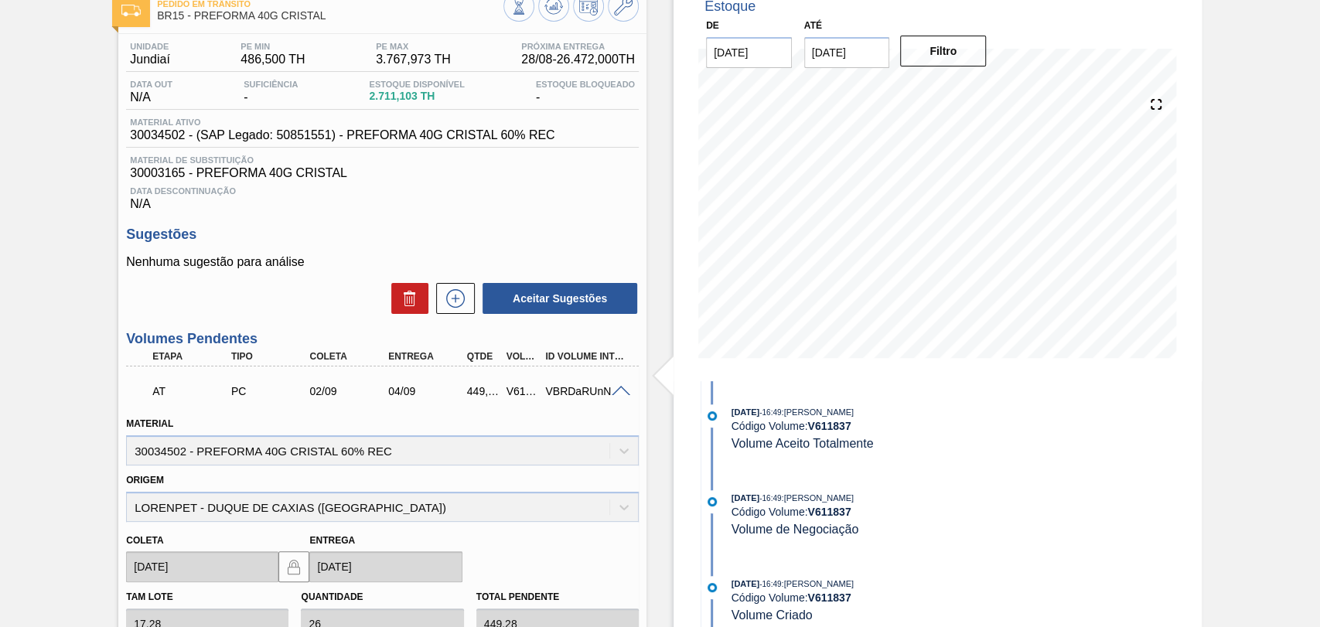
click at [617, 392] on span at bounding box center [621, 392] width 19 height 12
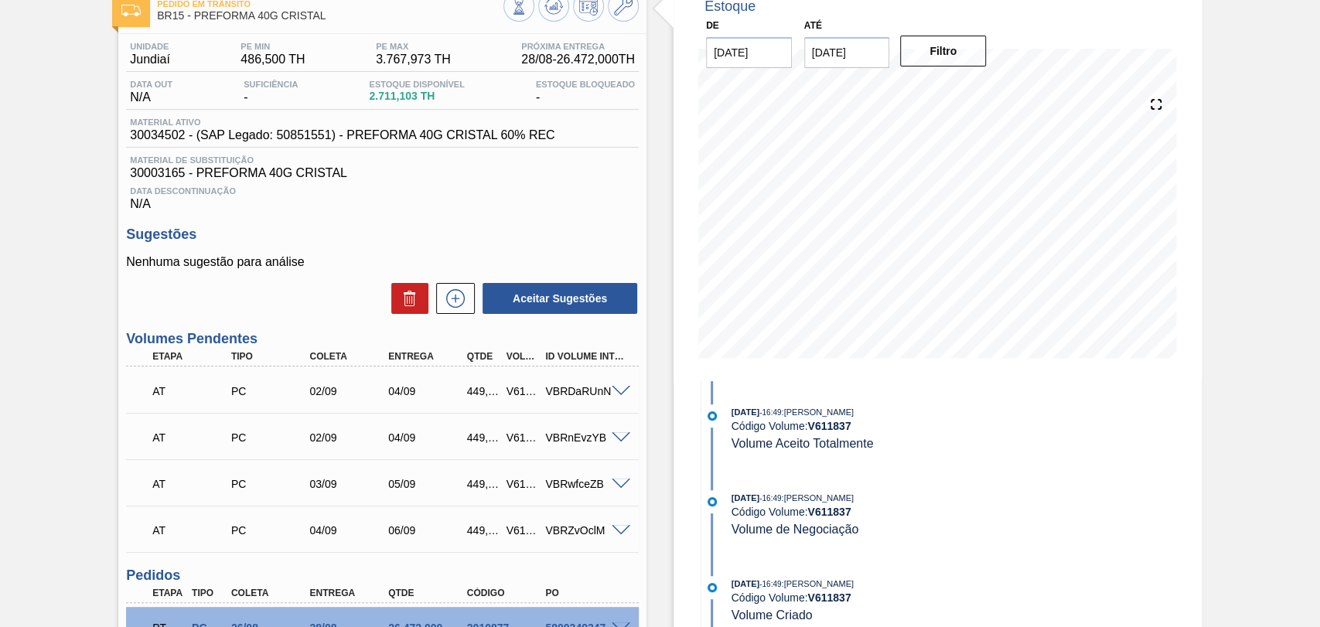
click at [620, 436] on span at bounding box center [621, 438] width 19 height 12
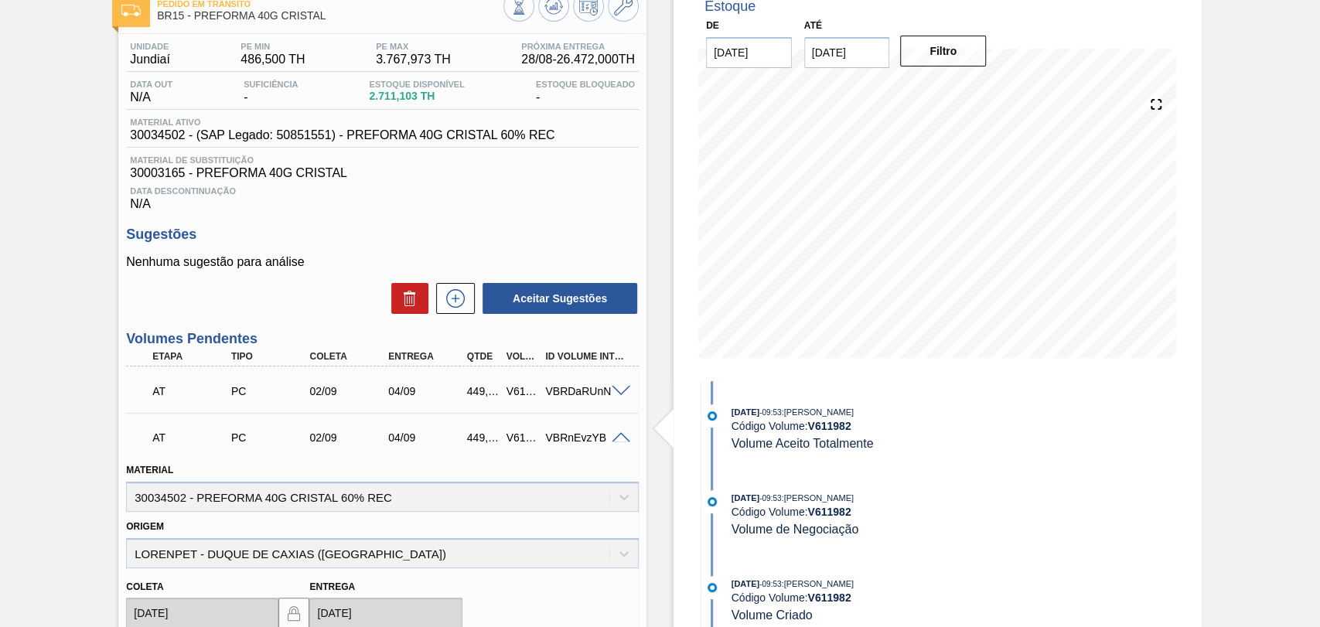
click at [619, 436] on span at bounding box center [621, 438] width 19 height 12
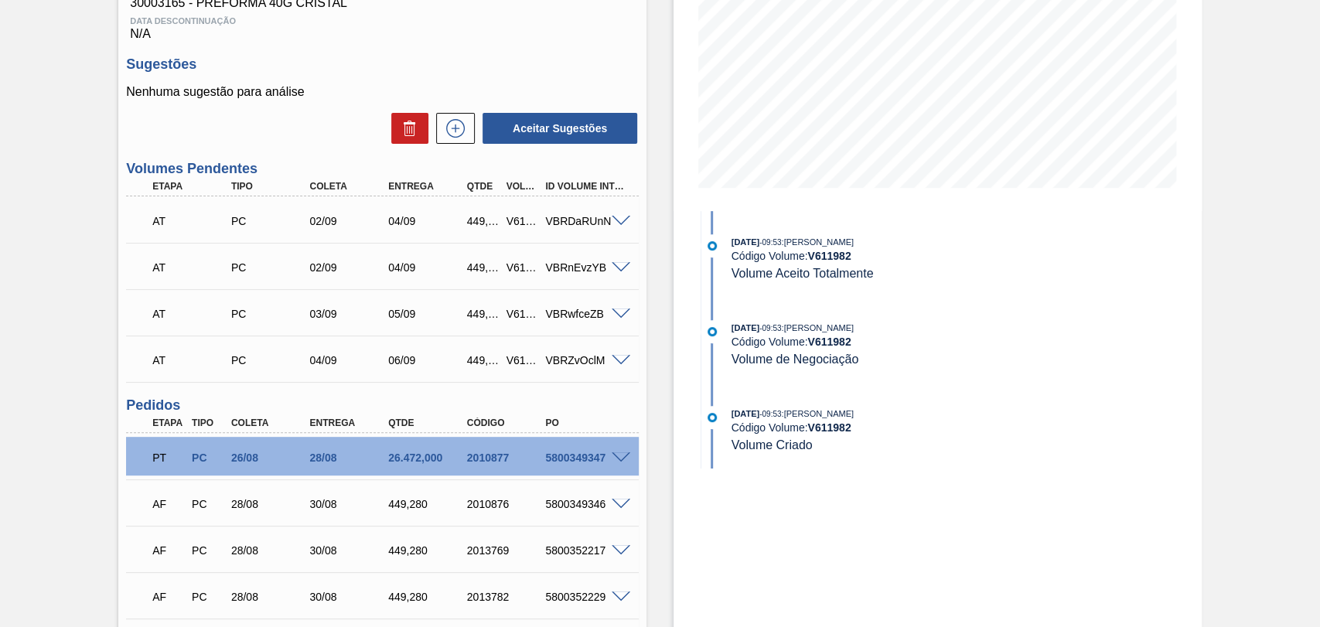
scroll to position [266, 0]
click at [616, 309] on span at bounding box center [621, 313] width 19 height 12
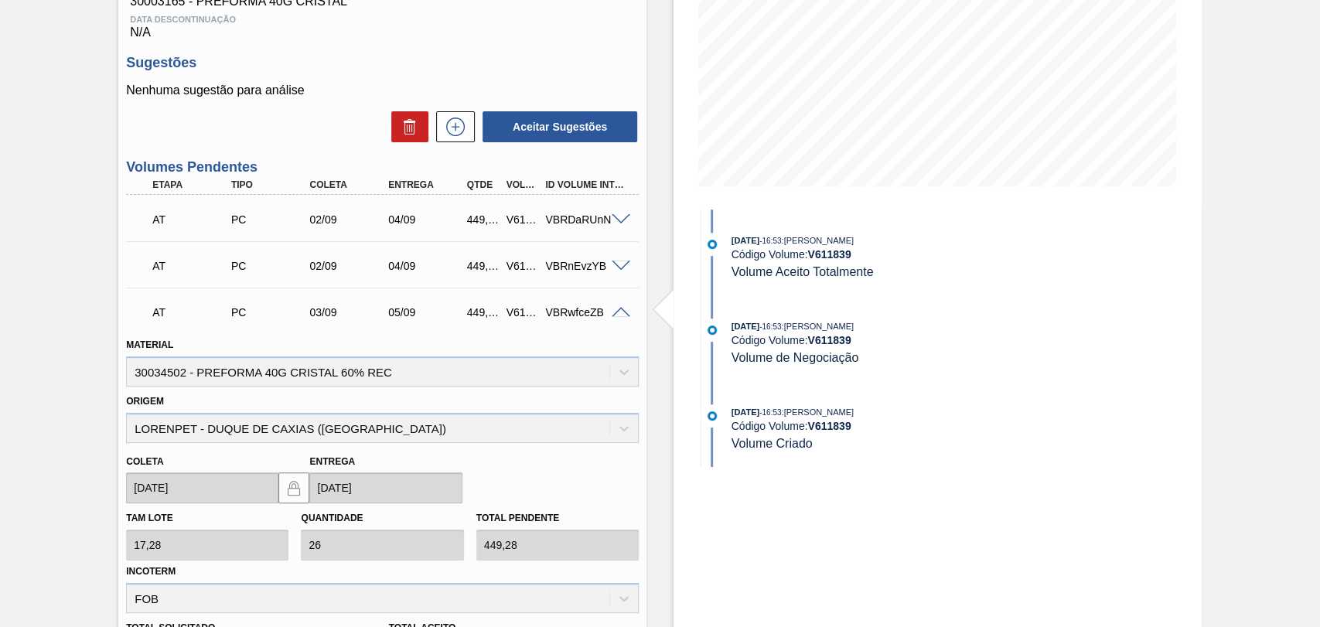
click at [617, 312] on span at bounding box center [621, 313] width 19 height 12
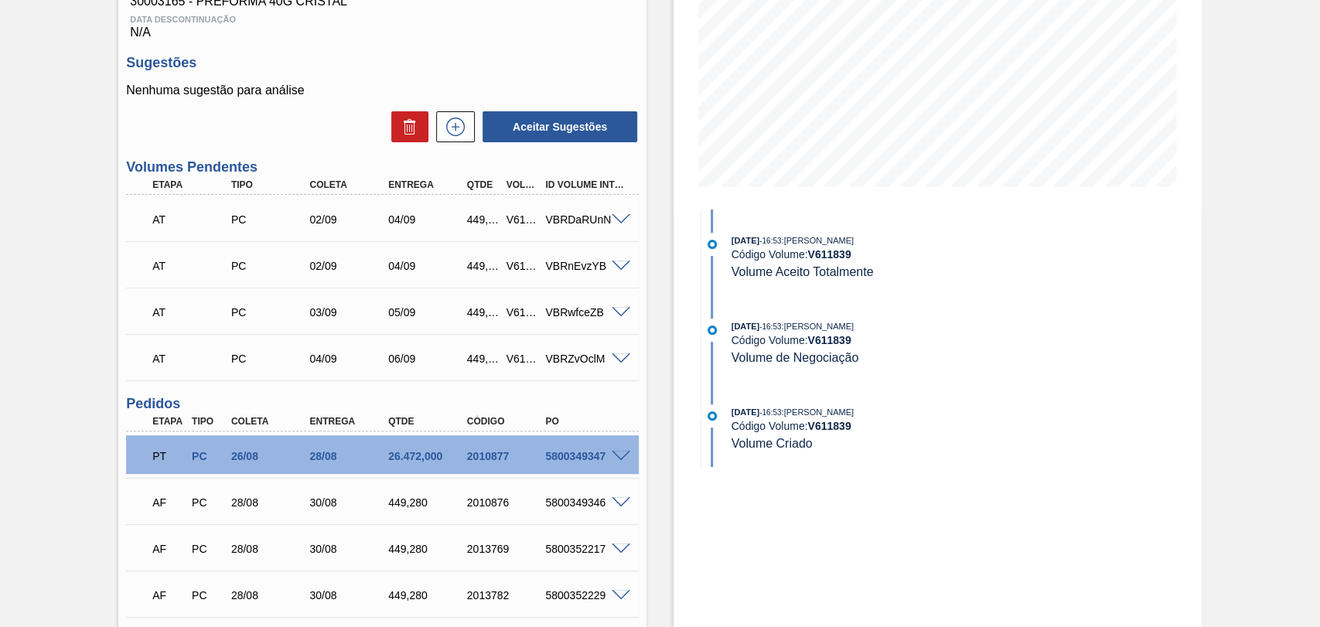
click at [624, 356] on span at bounding box center [621, 359] width 19 height 12
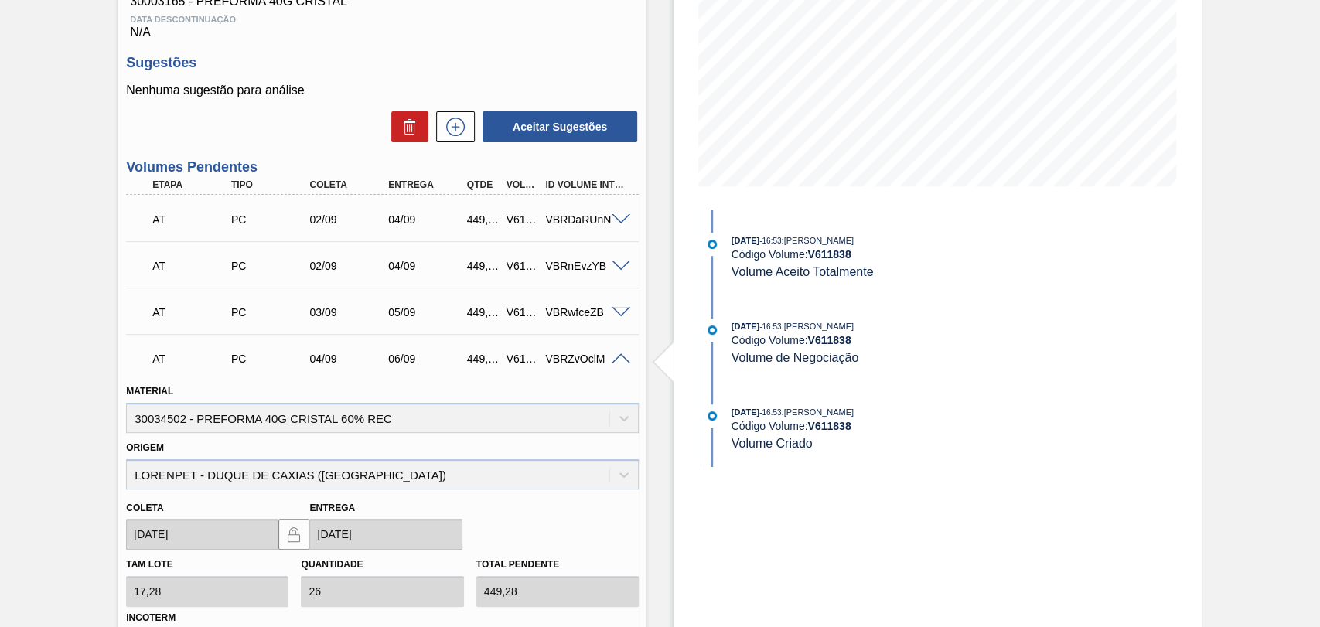
click at [624, 356] on span at bounding box center [621, 359] width 19 height 12
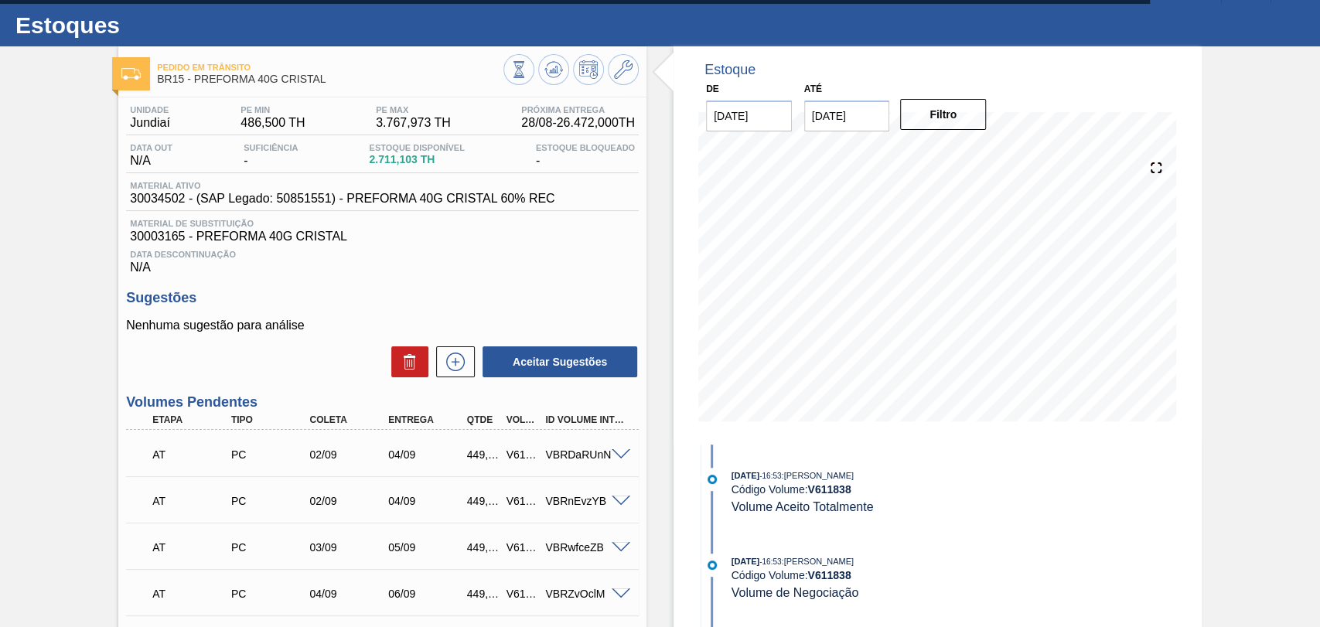
scroll to position [0, 0]
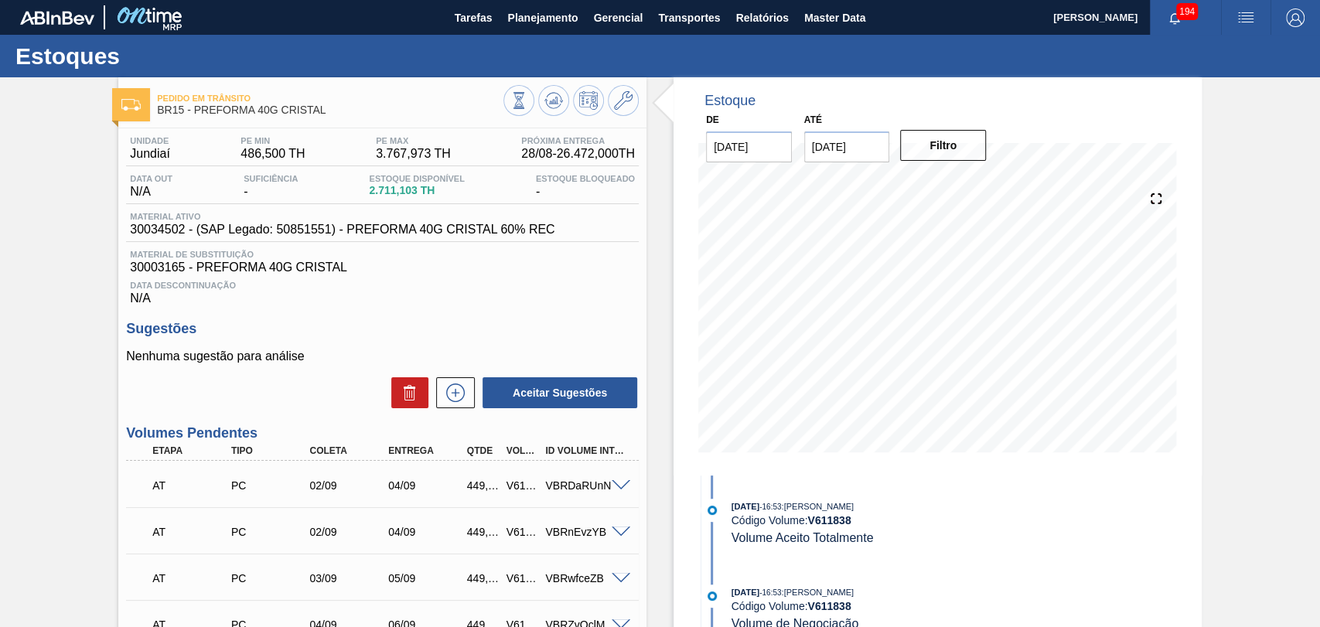
click at [497, 267] on span "30003165 - PREFORMA 40G CRISTAL" at bounding box center [382, 268] width 505 height 14
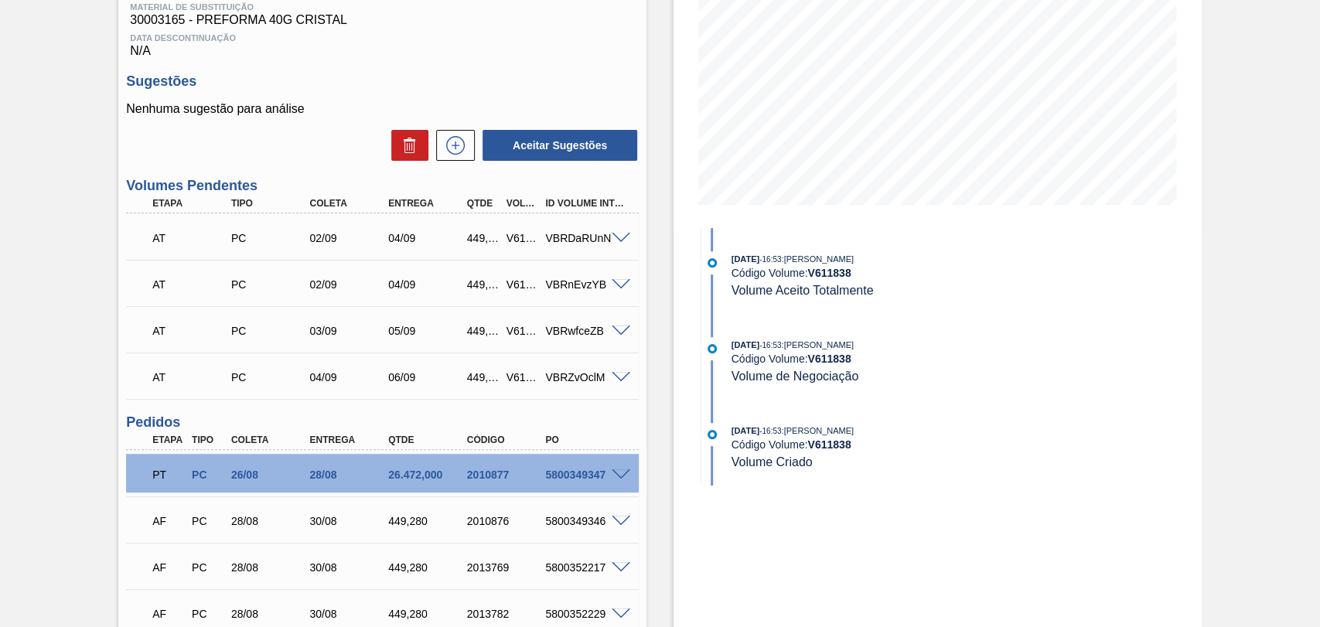
scroll to position [257, 0]
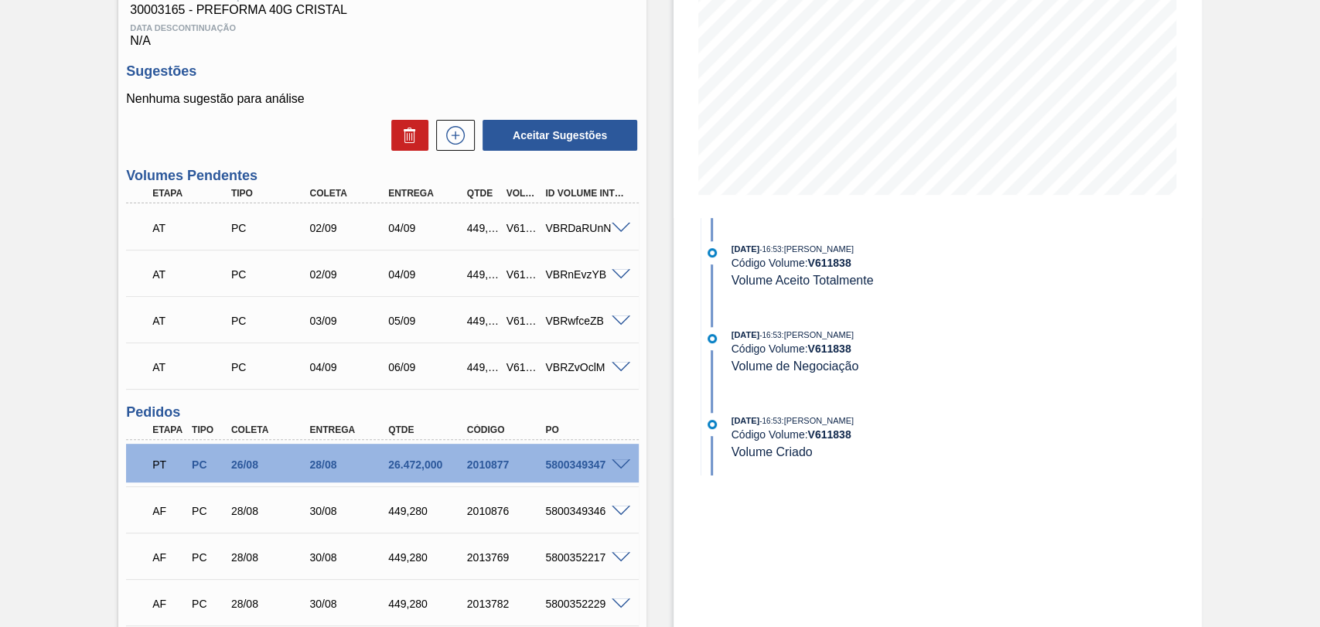
click at [419, 469] on div "26.472,000" at bounding box center [427, 465] width 87 height 12
copy div "26.472,000"
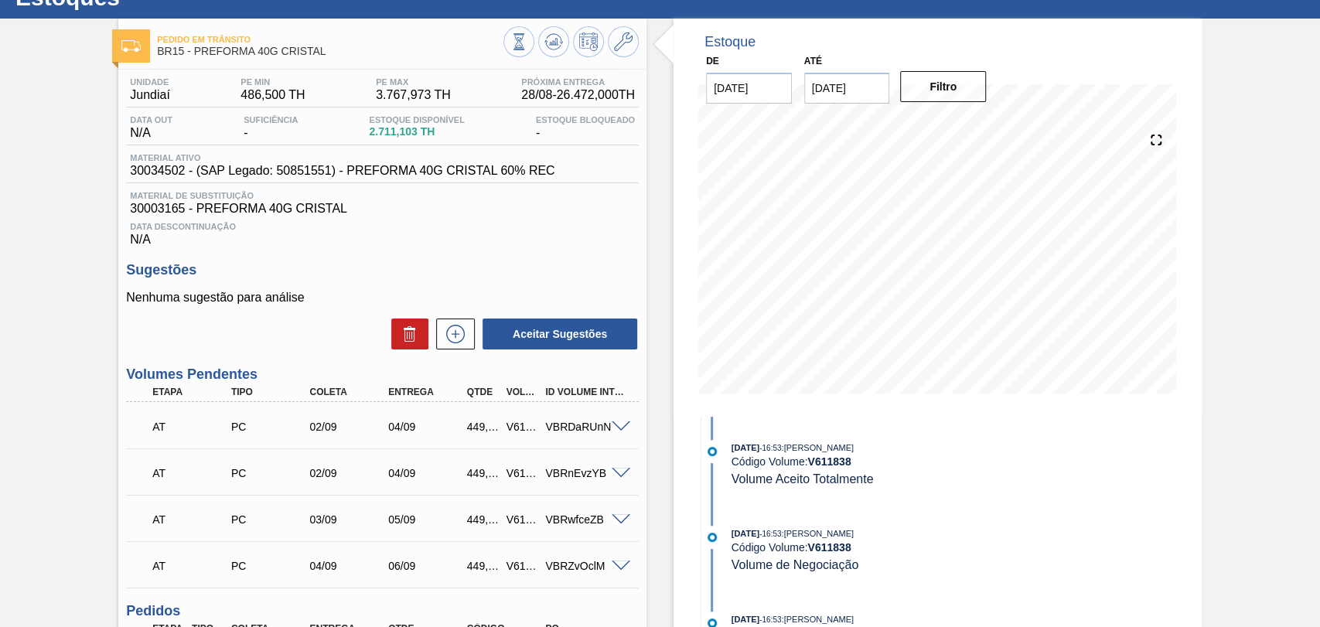
scroll to position [0, 0]
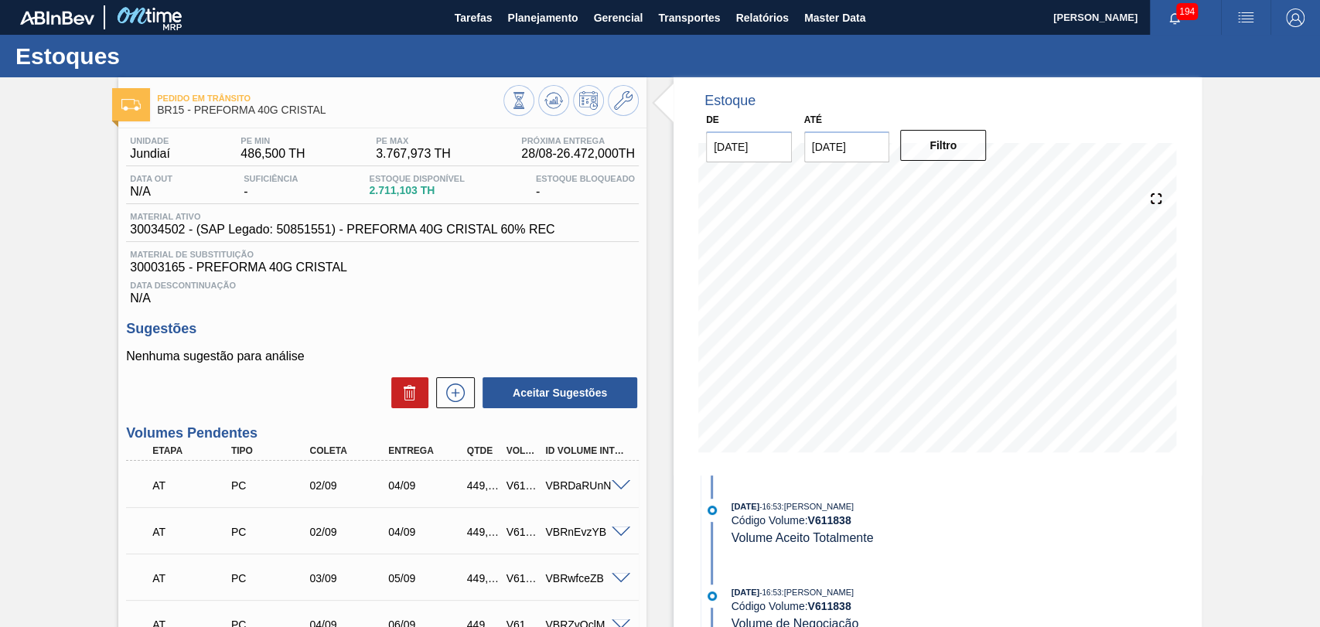
click at [660, 233] on div "Estoque De 27/08/2025 Até 10/10/2025 Filtro 30/08 Projeção de Estoque 29,183.63…" at bounding box center [923, 613] width 555 height 1072
click at [504, 25] on button "Planejamento" at bounding box center [543, 17] width 86 height 35
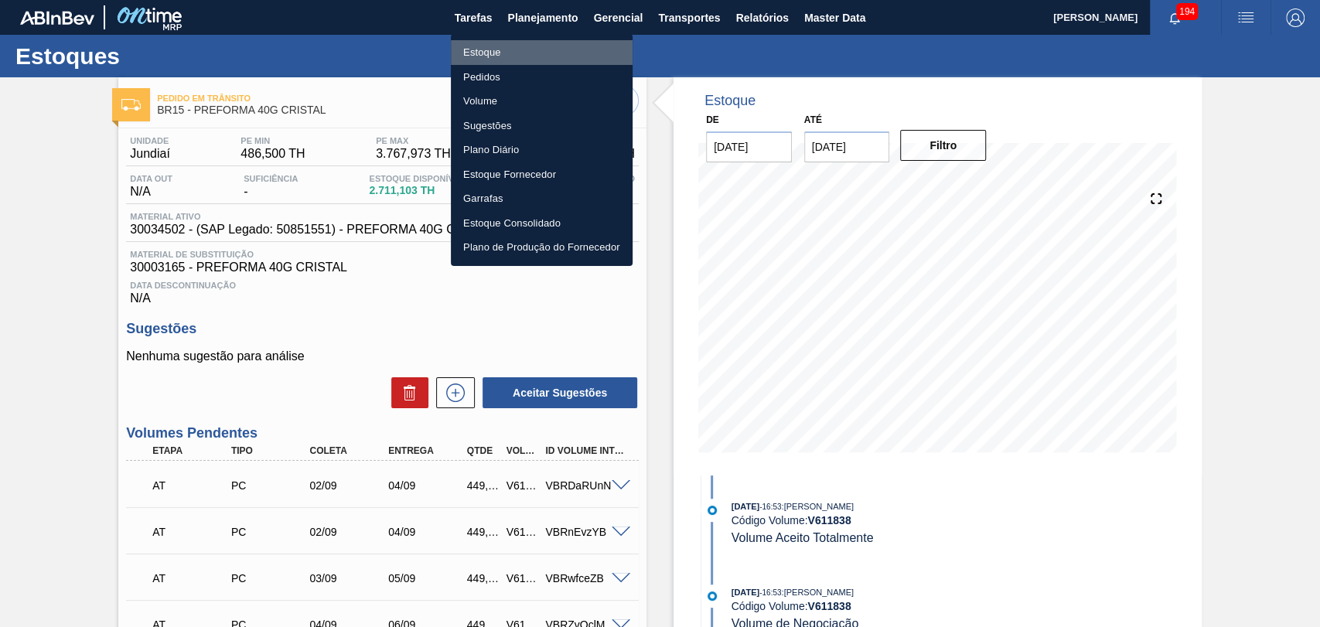
click at [481, 50] on li "Estoque" at bounding box center [542, 52] width 182 height 25
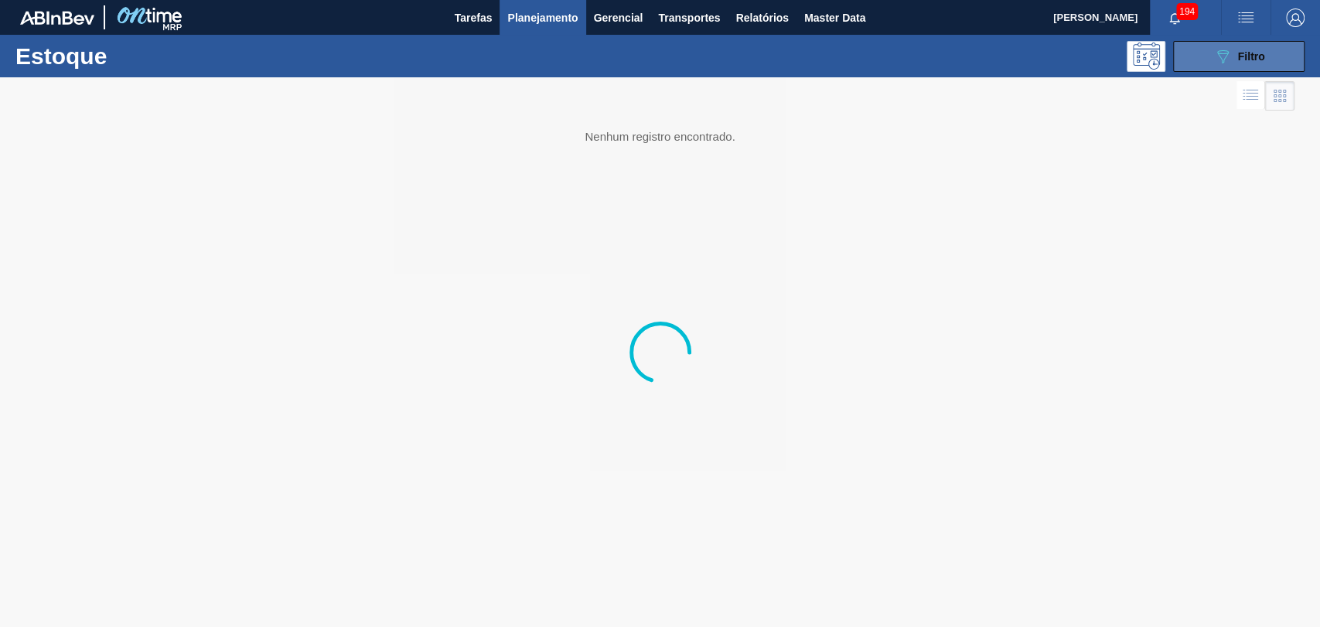
click at [1216, 64] on icon "089F7B8B-B2A5-4AFE-B5C0-19BA573D28AC" at bounding box center [1222, 56] width 19 height 19
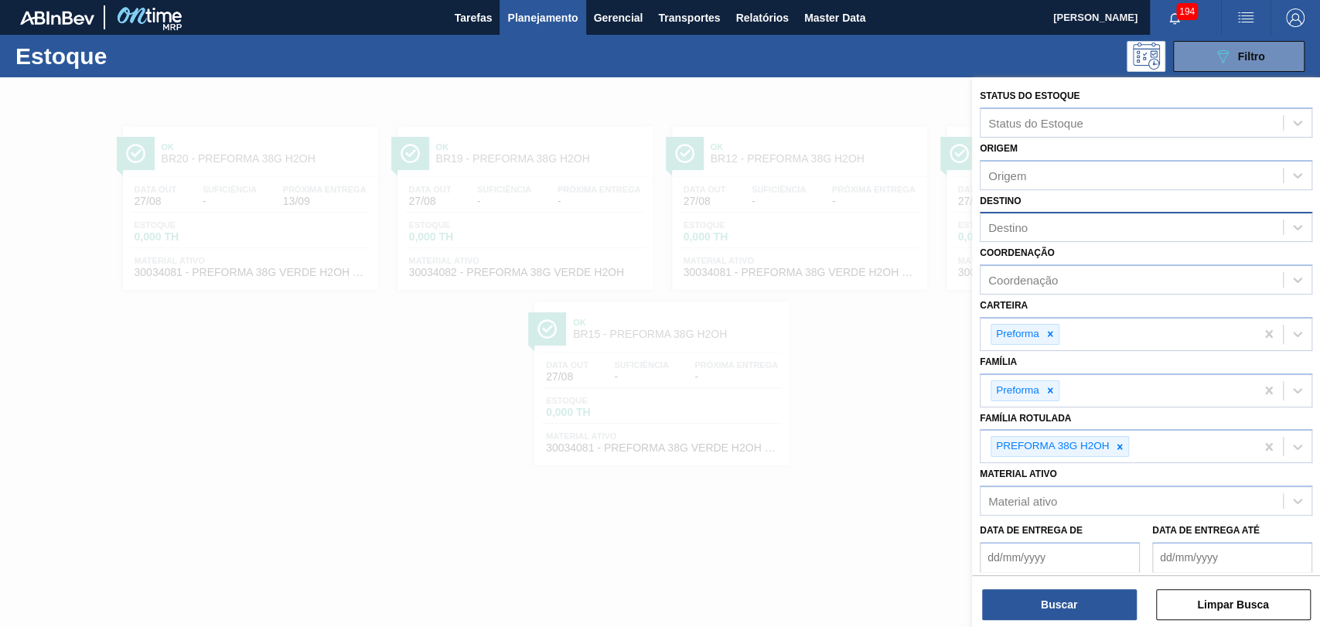
click at [1014, 213] on div "Destino" at bounding box center [1146, 227] width 332 height 30
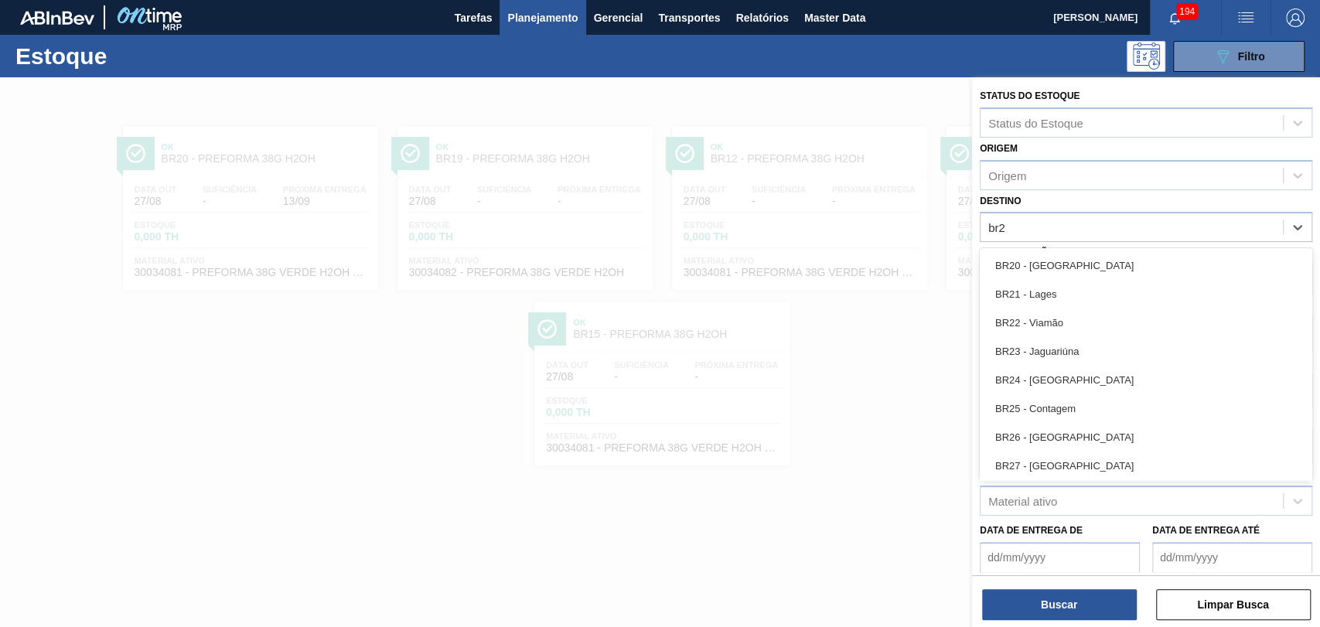
type input "br28"
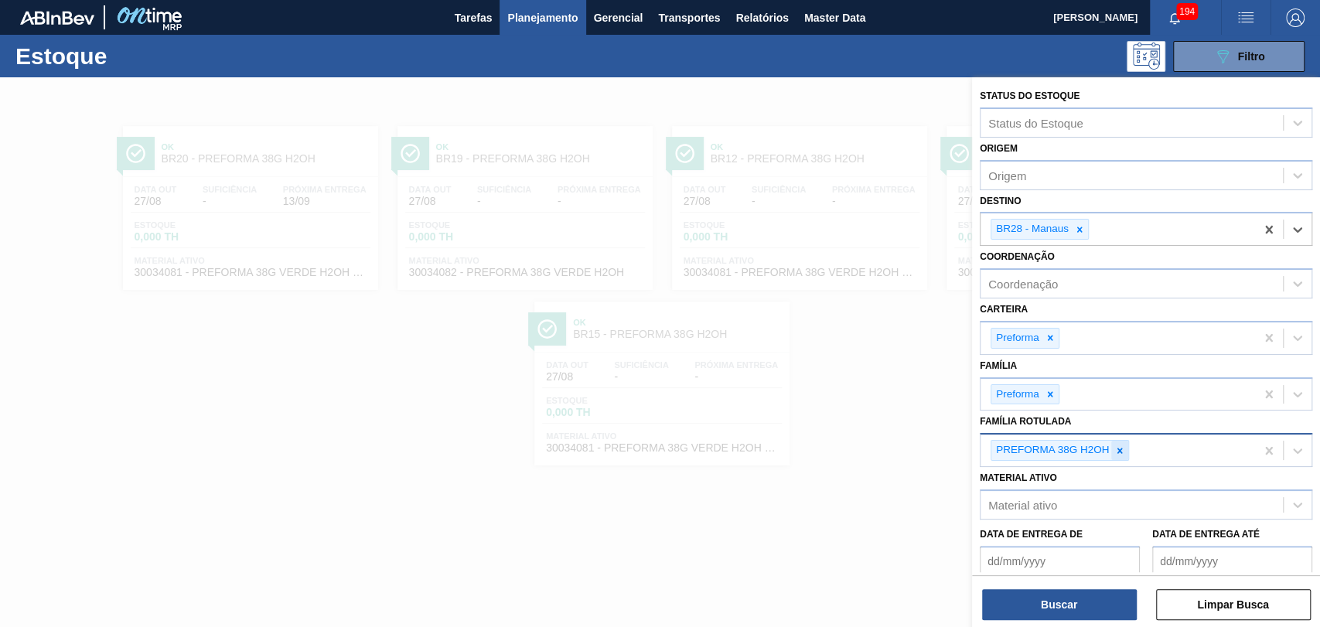
click at [1125, 452] on div at bounding box center [1119, 450] width 17 height 19
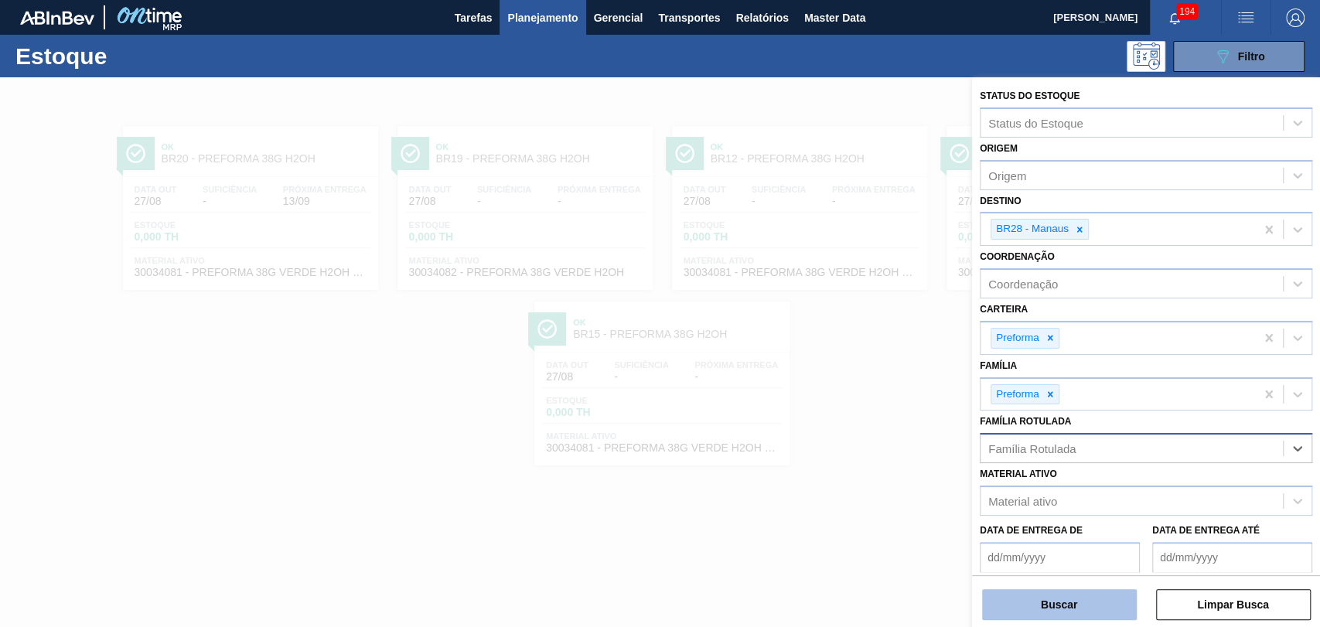
click at [1076, 598] on button "Buscar" at bounding box center [1059, 604] width 155 height 31
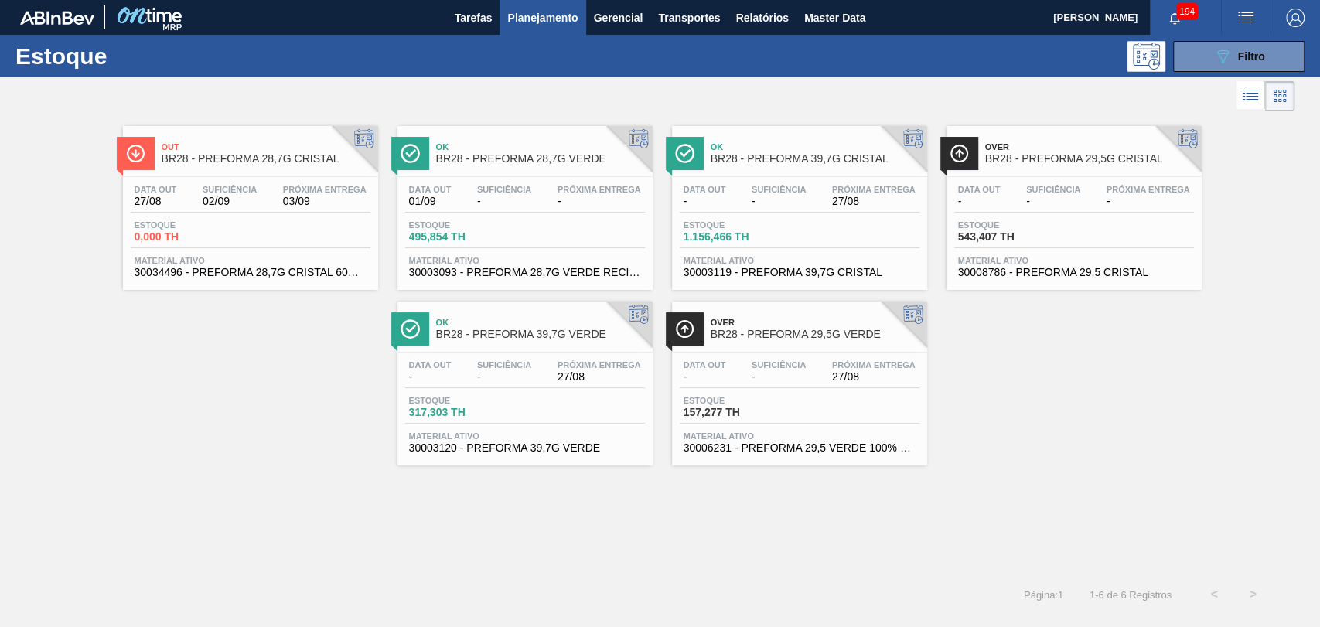
click at [186, 217] on div "Data out 27/08 Suficiência 02/09 Próxima Entrega 03/09 Estoque 0,000 TH Materia…" at bounding box center [250, 229] width 255 height 105
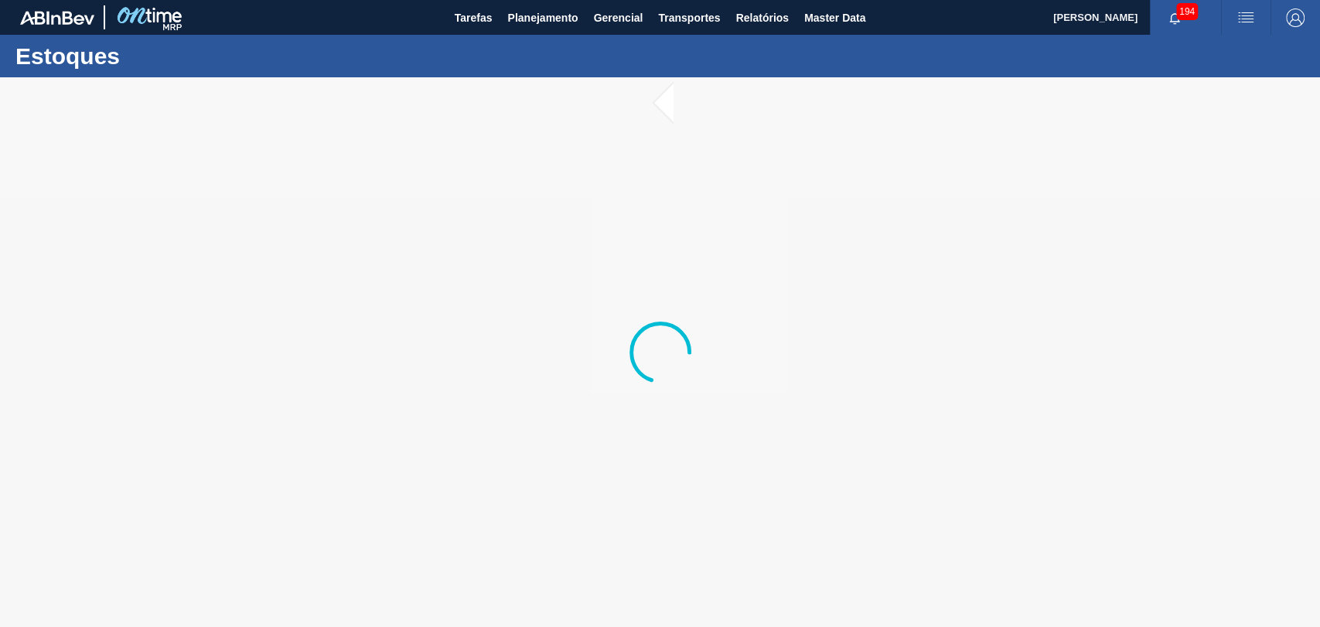
click at [664, 294] on div at bounding box center [660, 352] width 1320 height 550
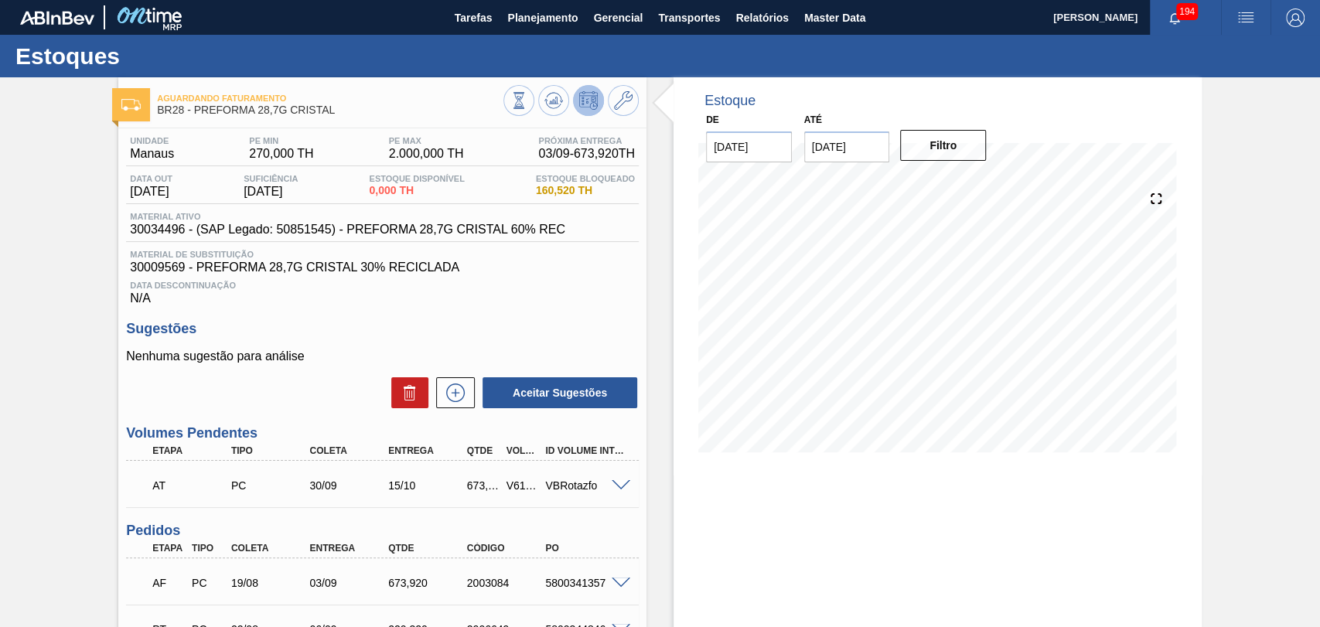
click at [643, 297] on div "Unidade Manaus PE MIN 270,000 TH PE MAX 2.000,000 TH Próxima Entrega 03/09 - 67…" at bounding box center [382, 495] width 528 height 735
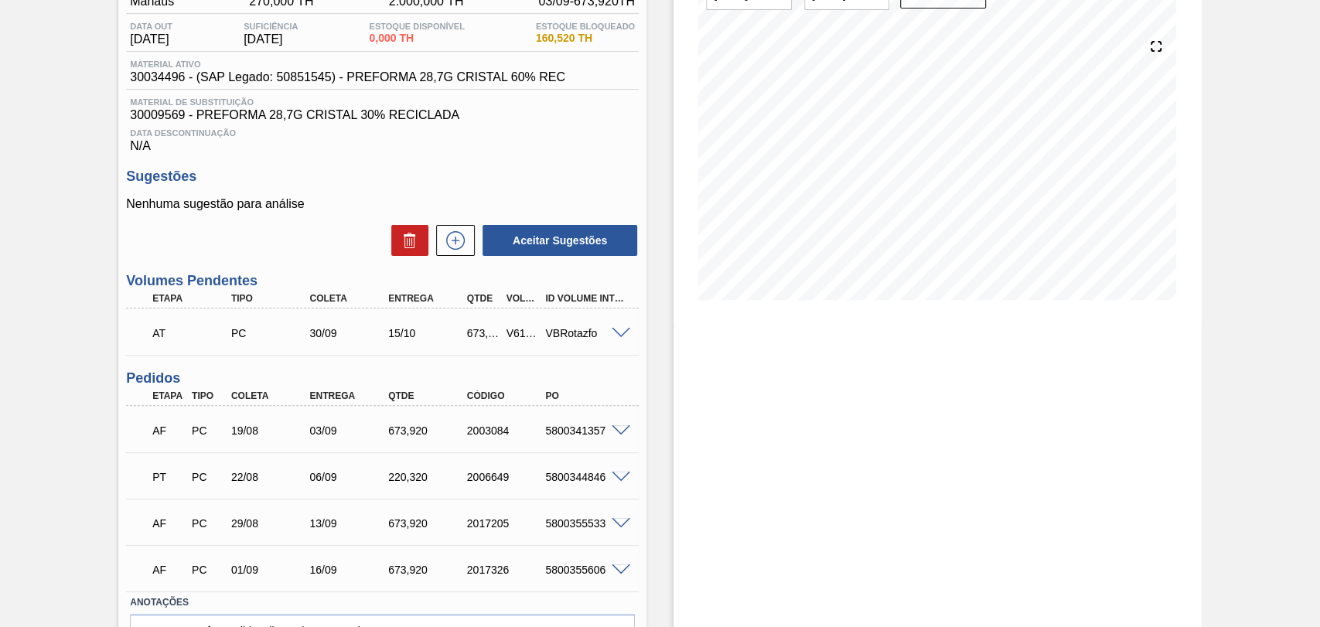
scroll to position [172, 0]
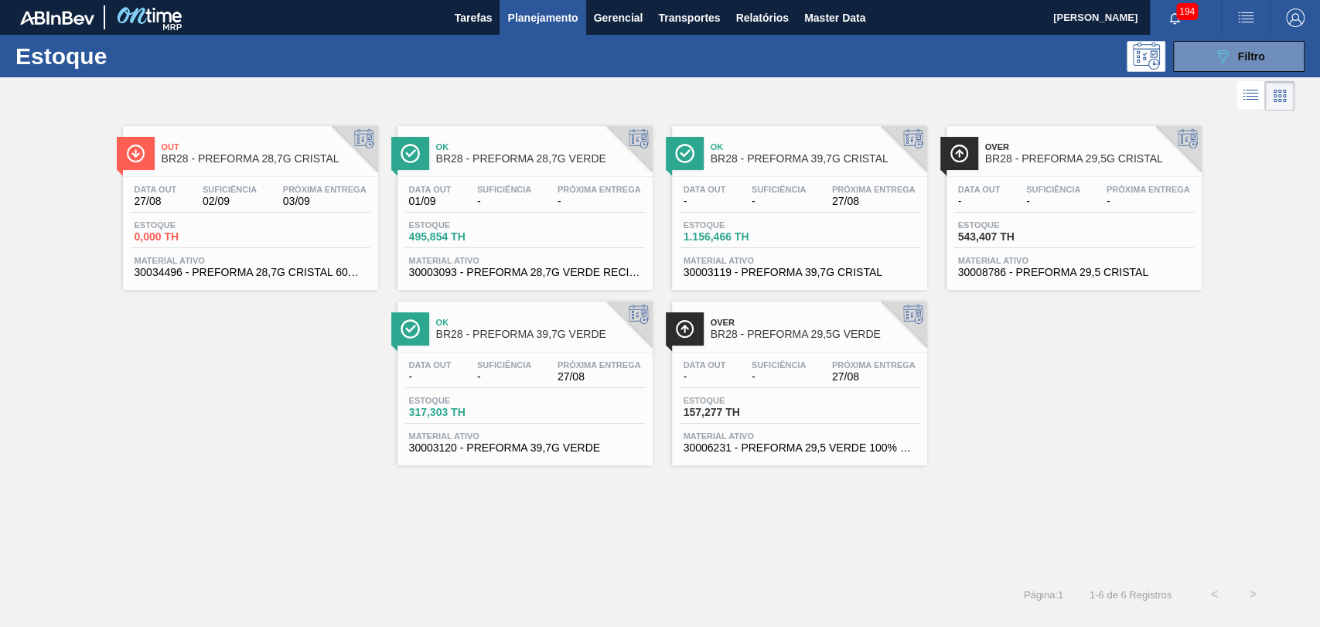
click at [264, 309] on div "Out BR28 - PREFORMA 28,7G CRISTAL Data out 27/08 Suficiência 02/09 Próxima Entr…" at bounding box center [660, 289] width 1320 height 351
click at [1120, 389] on div "Out BR28 - PREFORMA 28,7G CRISTAL Data out 27/08 Suficiência 02/09 Próxima Entr…" at bounding box center [660, 289] width 1320 height 351
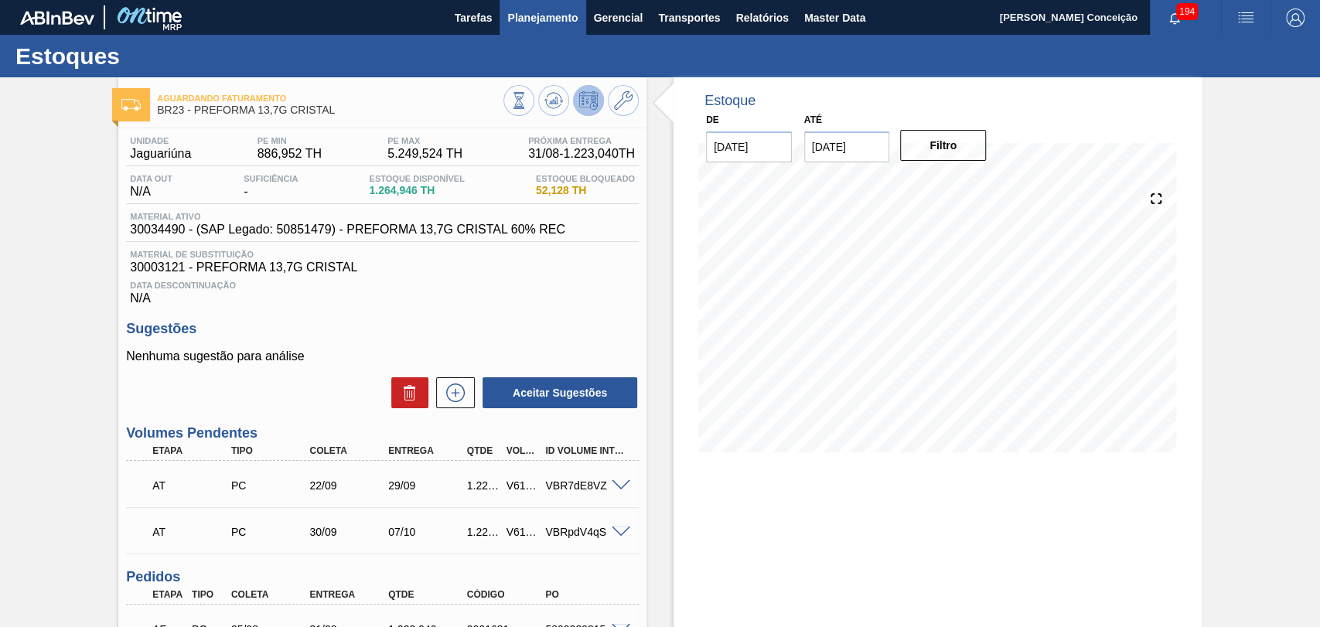
click at [537, 20] on span "Planejamento" at bounding box center [542, 18] width 70 height 19
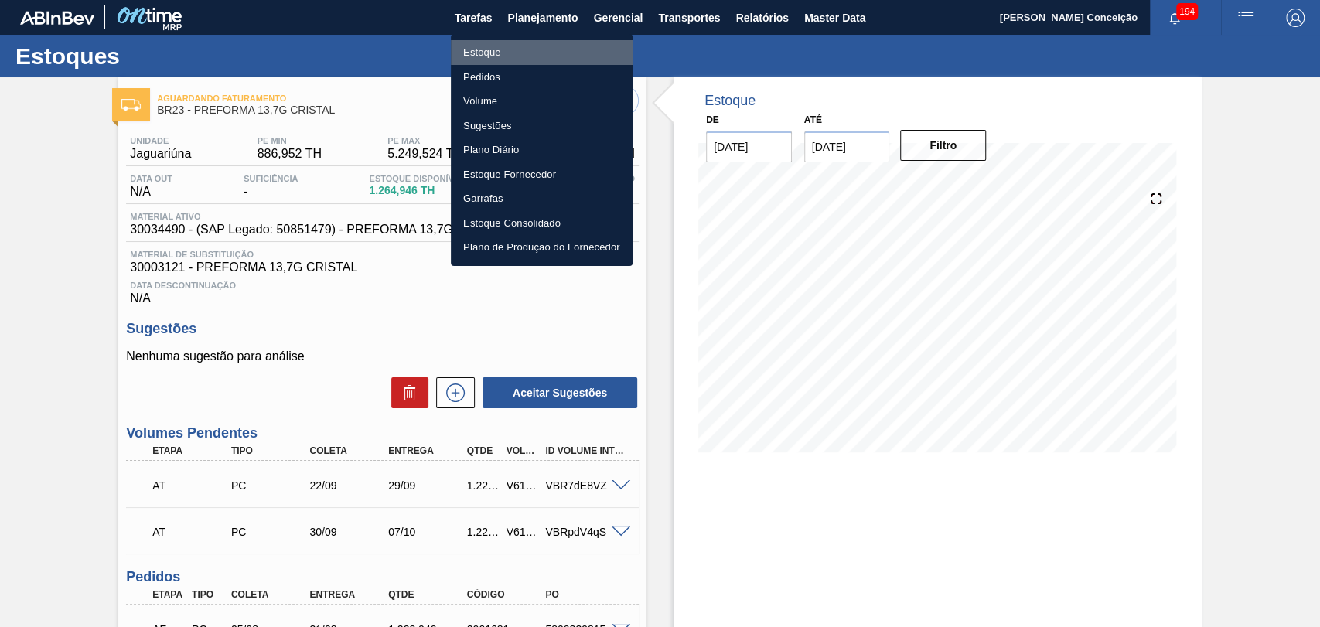
click at [501, 50] on li "Estoque" at bounding box center [542, 52] width 182 height 25
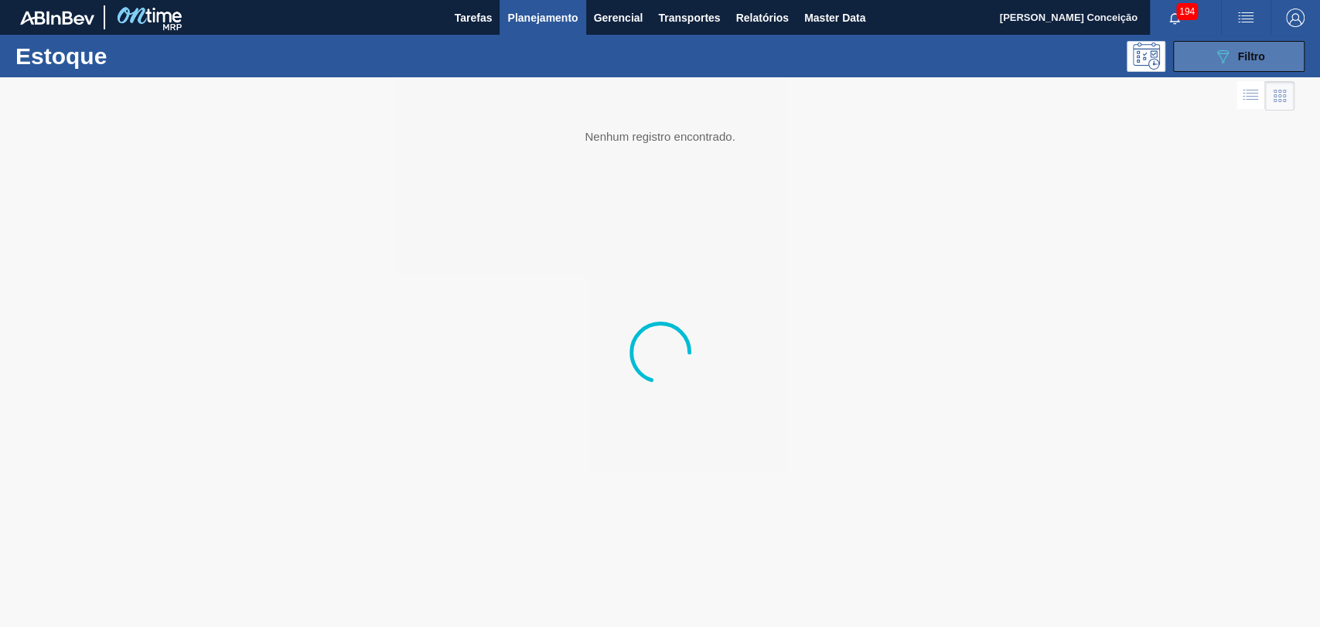
click at [1202, 63] on button "089F7B8B-B2A5-4AFE-B5C0-19BA573D28AC Filtro" at bounding box center [1238, 56] width 131 height 31
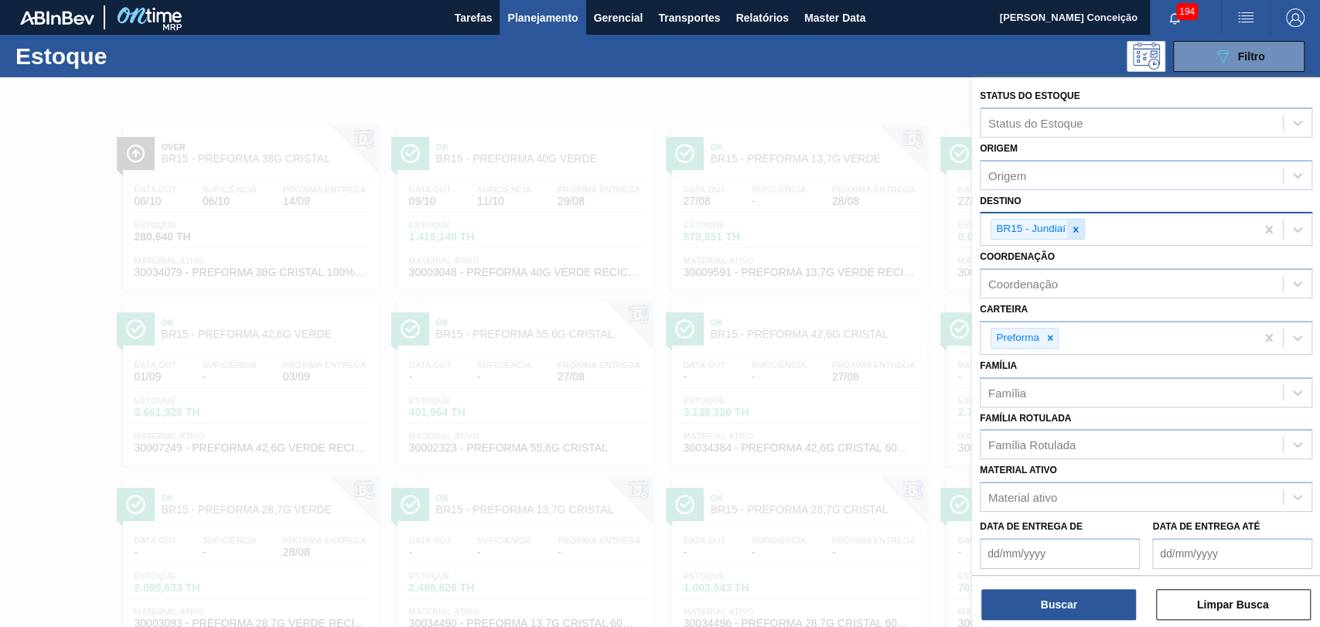
click at [1081, 230] on div at bounding box center [1075, 229] width 17 height 19
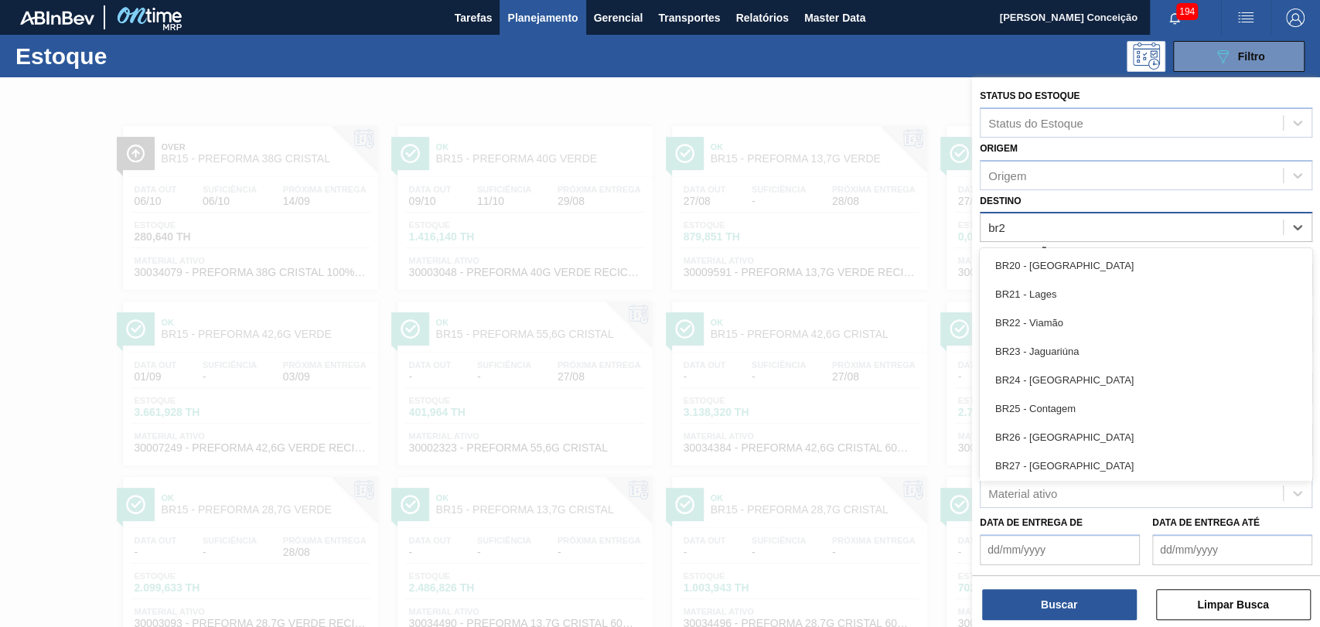
type input "br28"
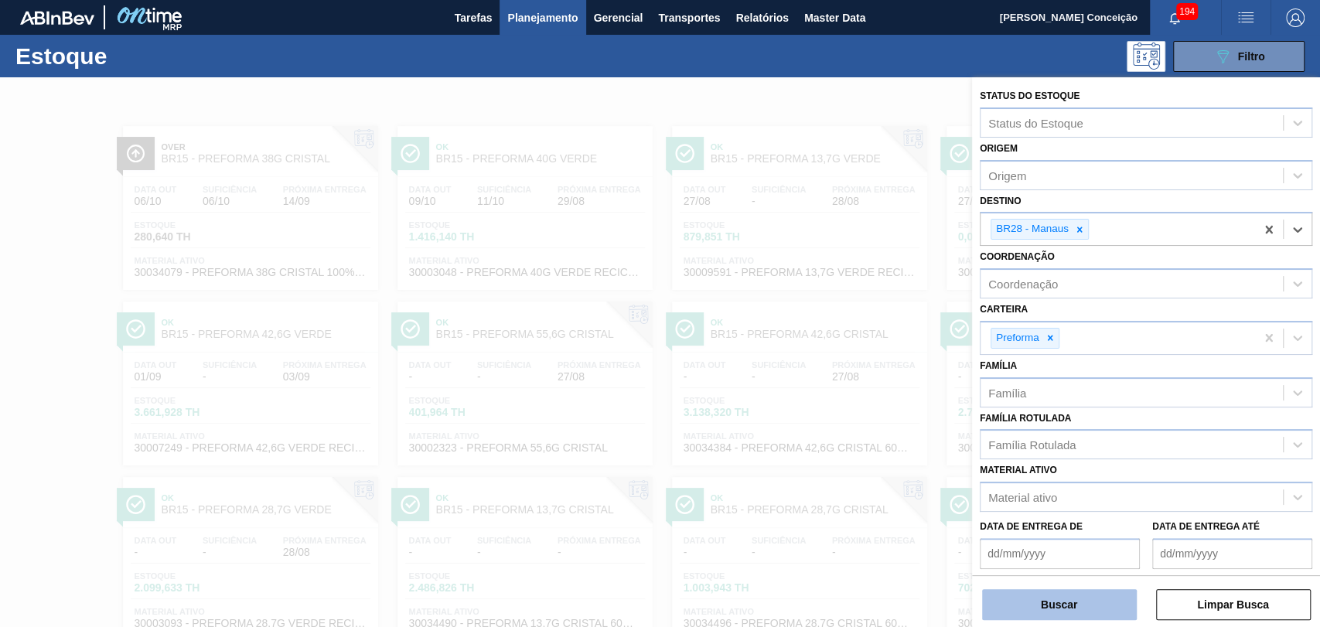
click at [1096, 602] on button "Buscar" at bounding box center [1059, 604] width 155 height 31
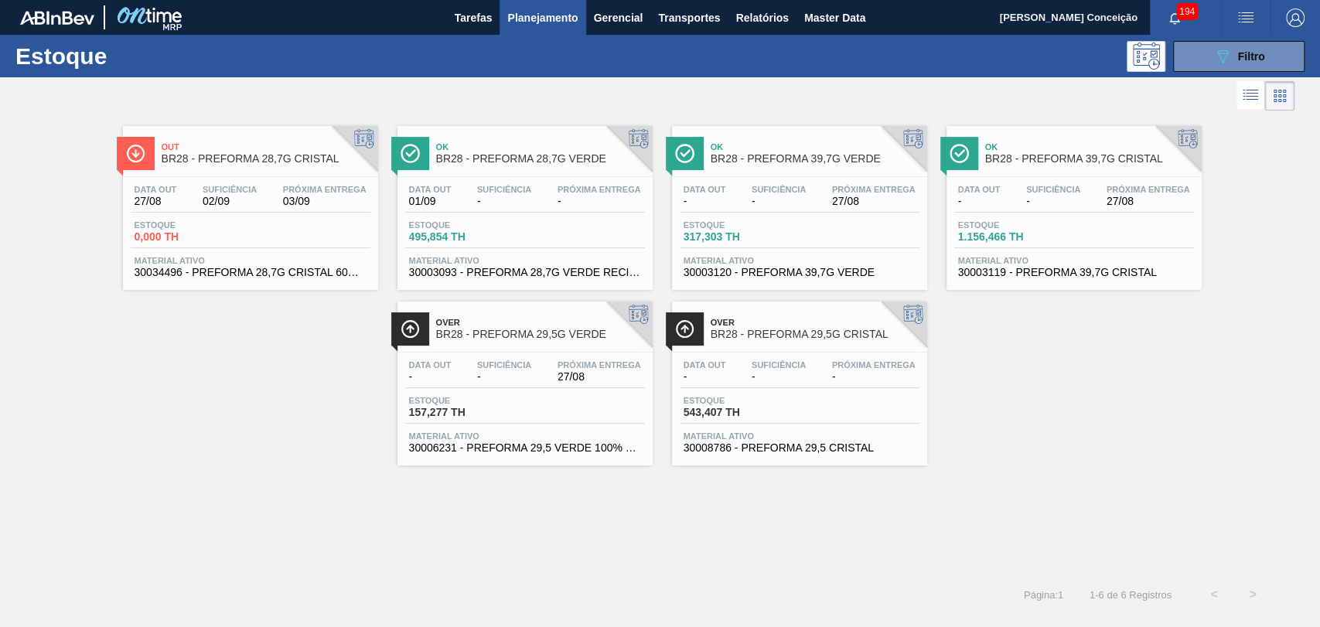
click at [220, 416] on div "Out BR28 - PREFORMA 28,7G CRISTAL Data [DATE] Suficiência 02/09 Próxima Entrega…" at bounding box center [660, 289] width 1320 height 351
click at [259, 196] on div "Suficiência 02/09" at bounding box center [230, 196] width 62 height 22
click at [724, 379] on span "-" at bounding box center [705, 377] width 43 height 12
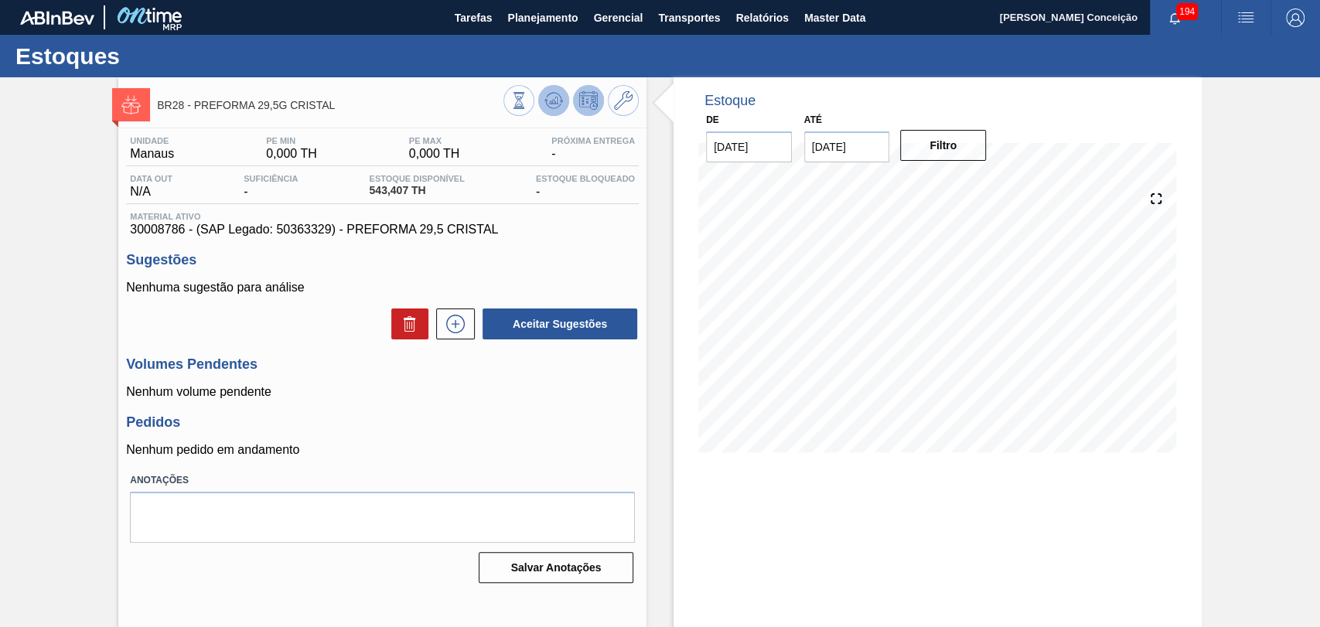
click at [551, 107] on icon at bounding box center [553, 105] width 15 height 8
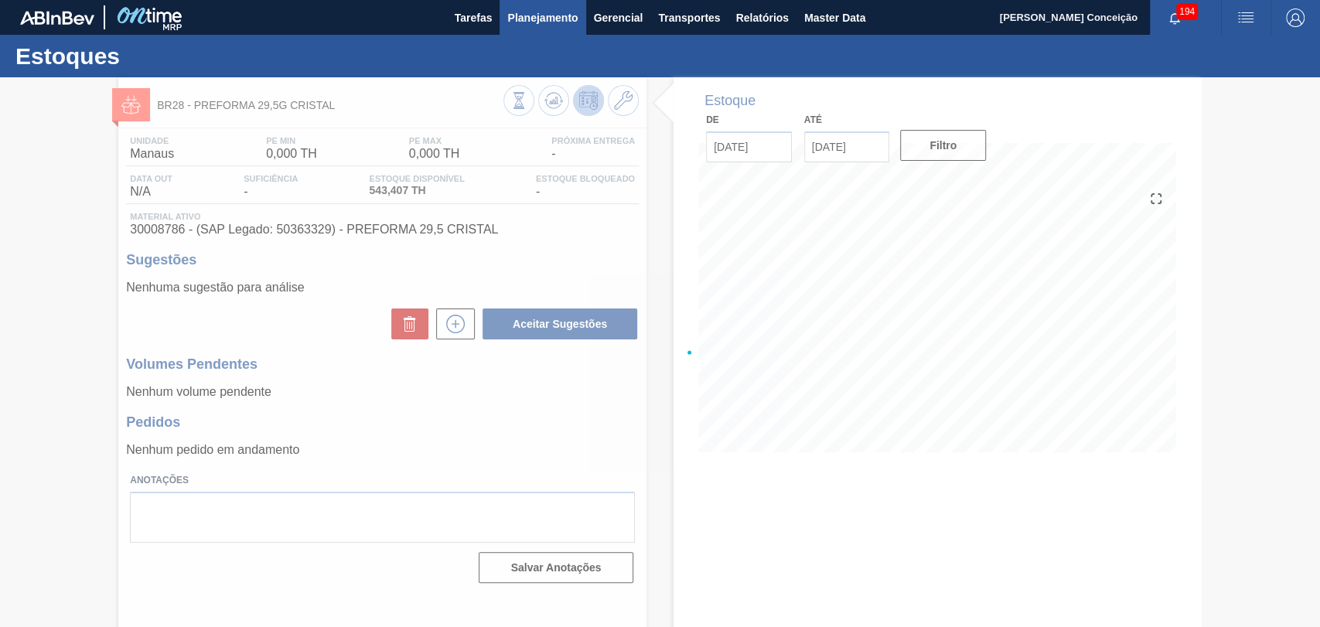
click at [569, 28] on button "Planejamento" at bounding box center [543, 17] width 86 height 35
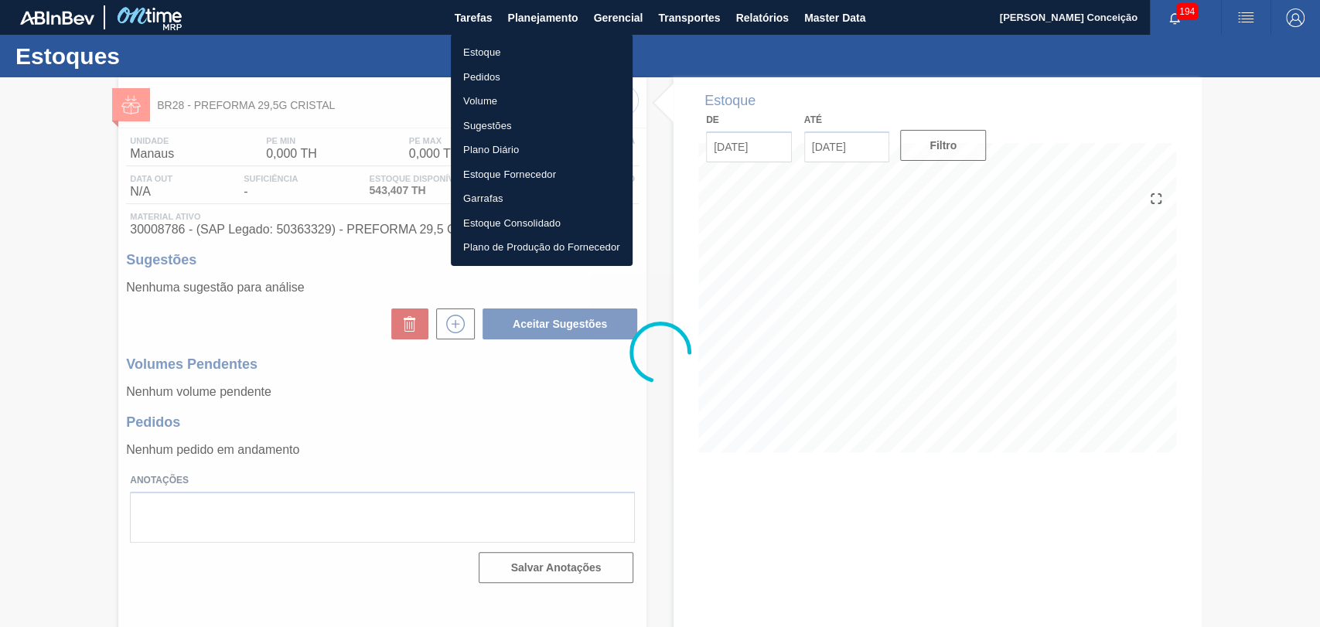
drag, startPoint x: 507, startPoint y: 57, endPoint x: 534, endPoint y: 62, distance: 26.7
click at [507, 57] on li "Estoque" at bounding box center [542, 52] width 182 height 25
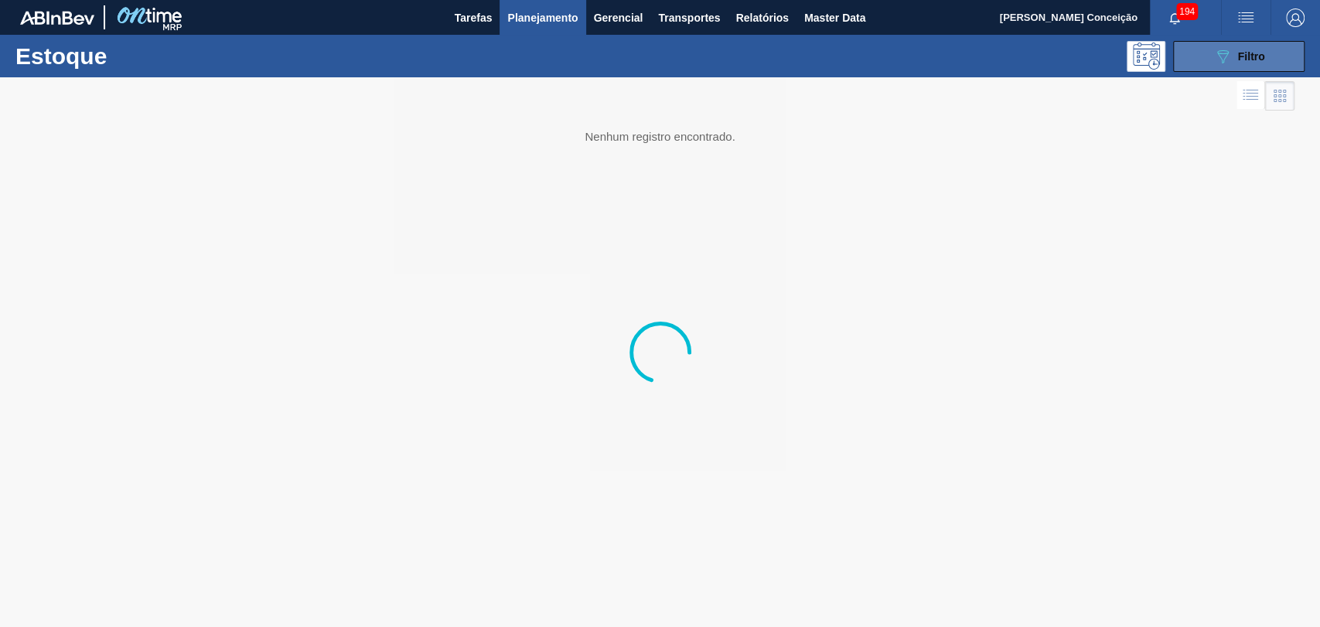
click at [1291, 46] on button "089F7B8B-B2A5-4AFE-B5C0-19BA573D28AC Filtro" at bounding box center [1238, 56] width 131 height 31
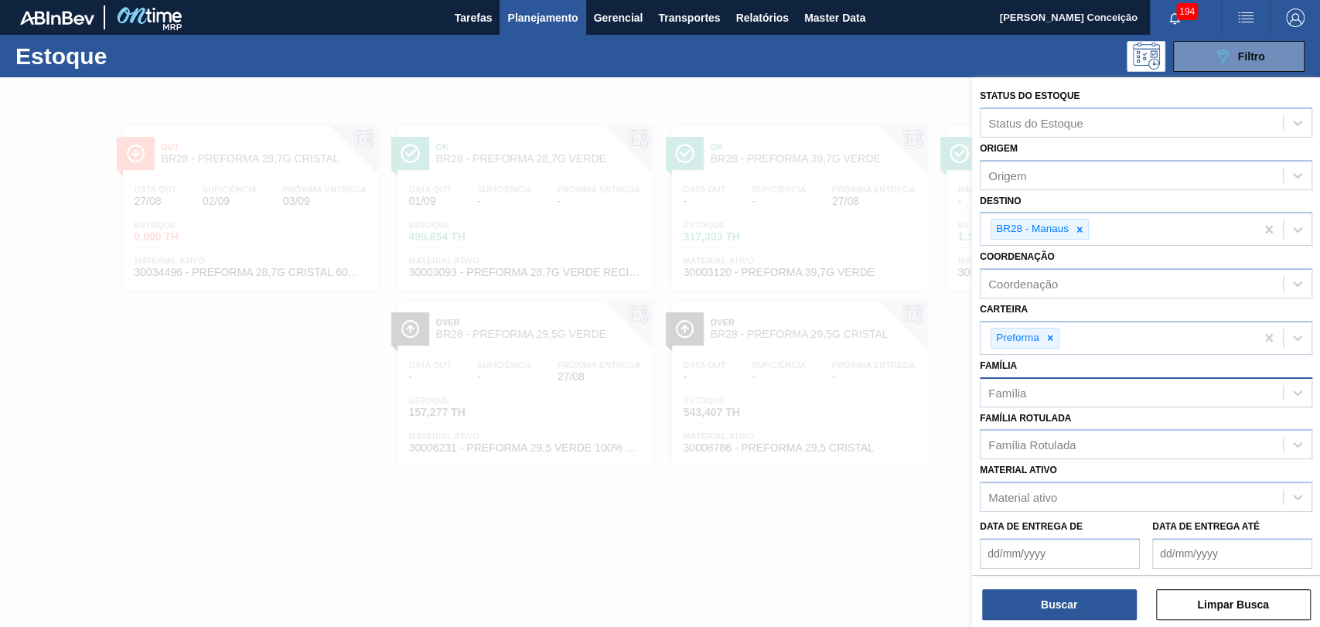
click at [1053, 389] on div "Família" at bounding box center [1131, 392] width 302 height 22
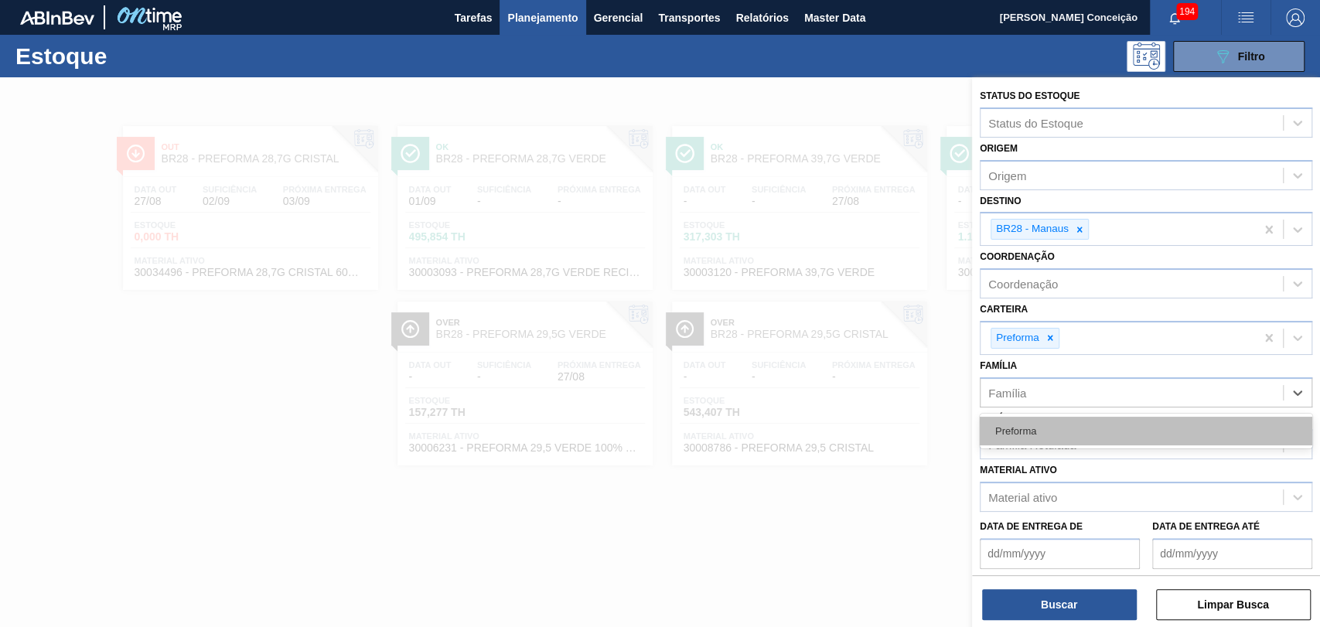
click at [1046, 428] on div "Preforma" at bounding box center [1146, 431] width 332 height 29
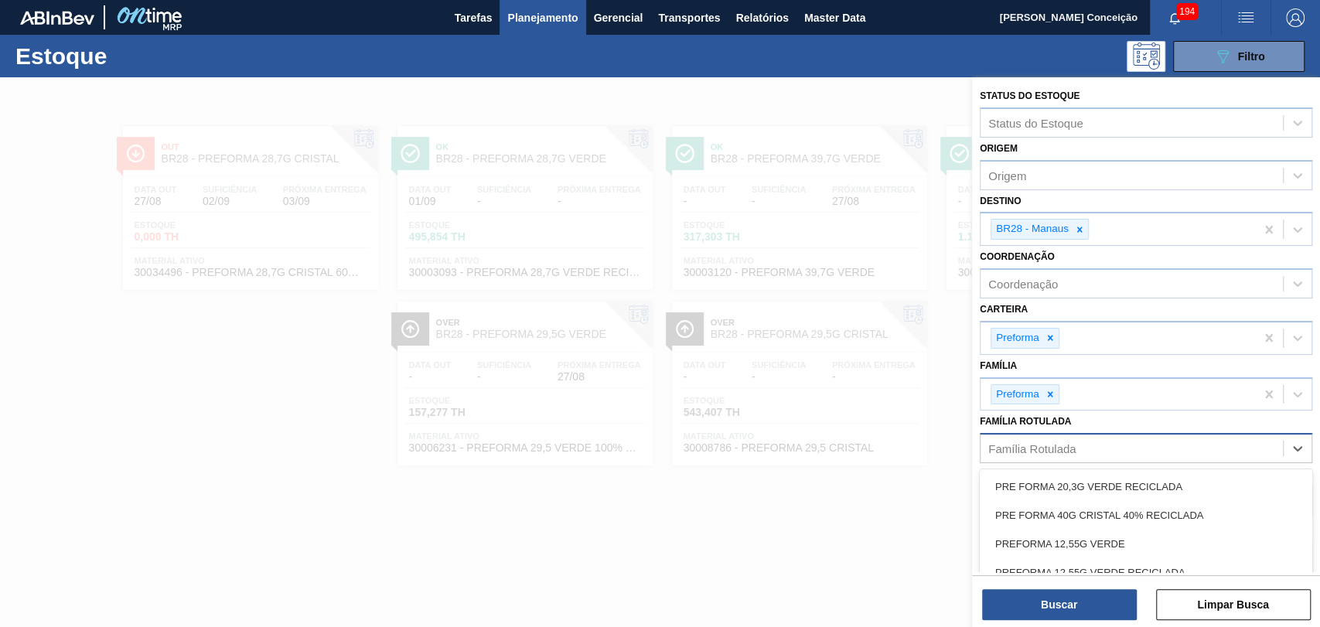
click at [1021, 451] on div "Família Rotulada" at bounding box center [1031, 448] width 87 height 13
type Rotulada "38"
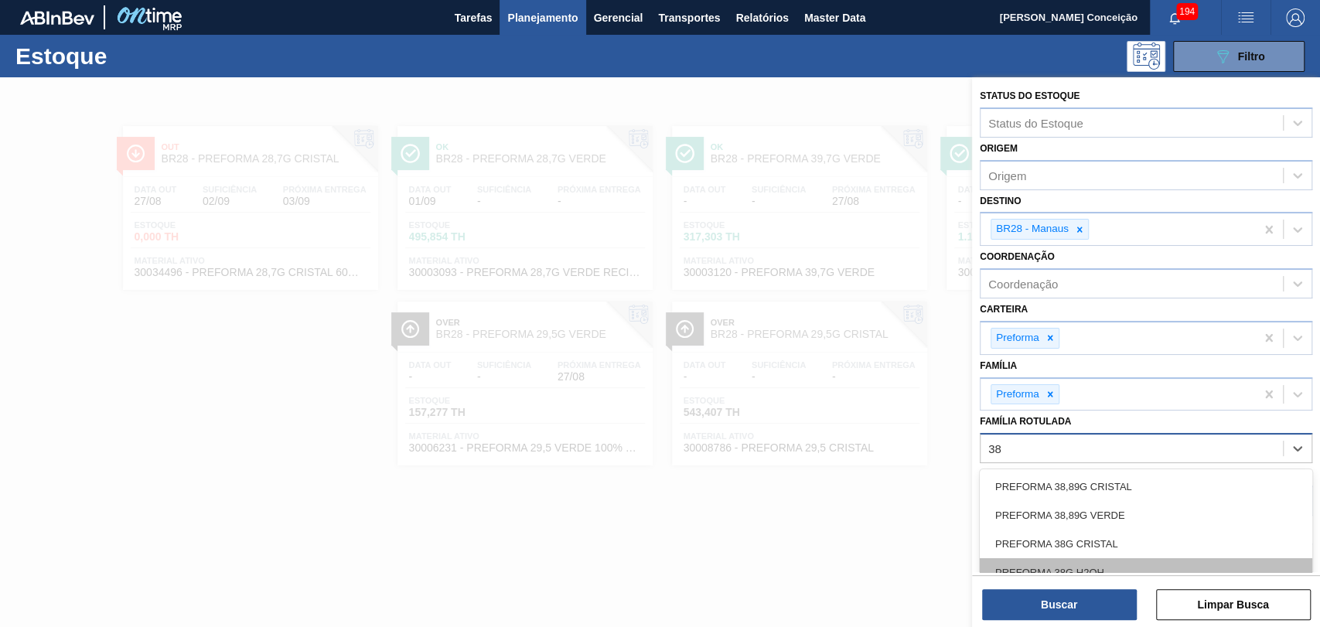
click at [1076, 561] on div "PREFORMA 38G H2OH" at bounding box center [1146, 572] width 332 height 29
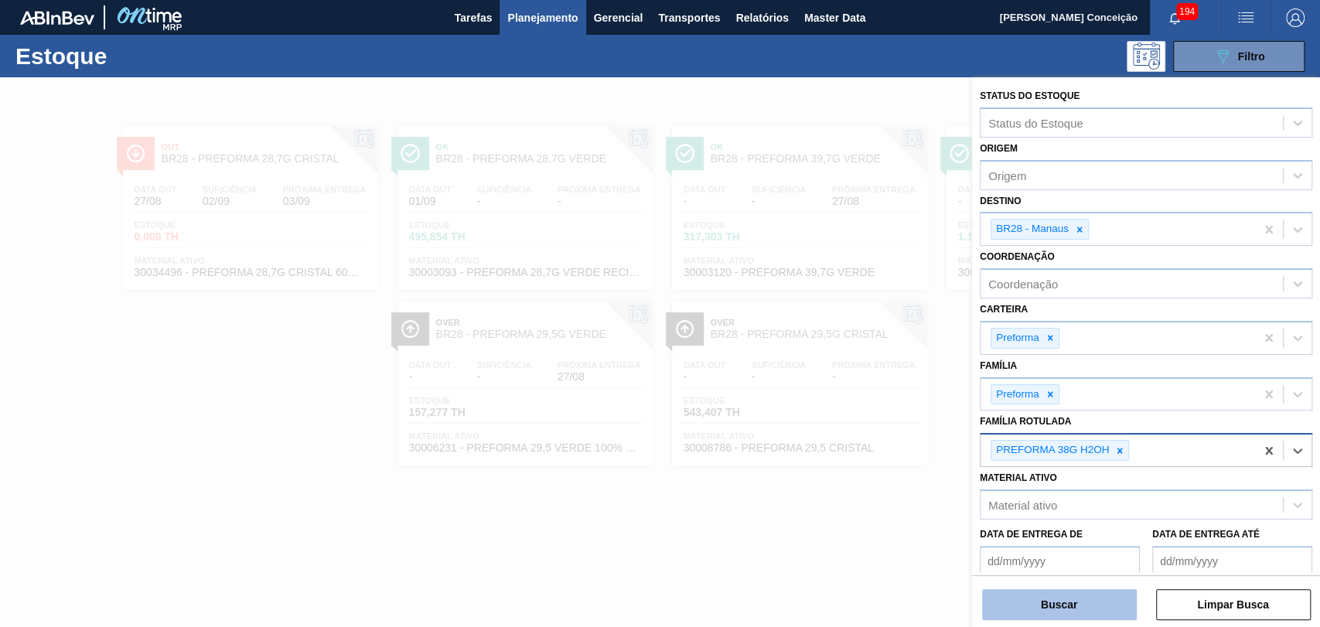
click at [1068, 605] on button "Buscar" at bounding box center [1059, 604] width 155 height 31
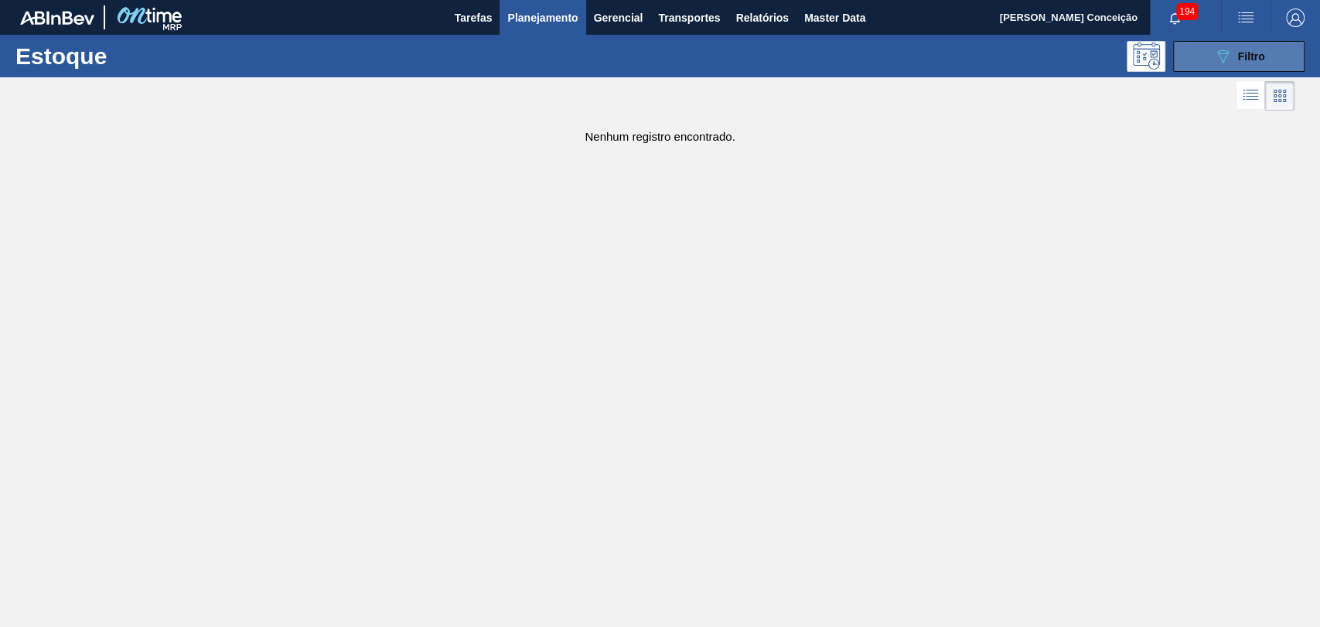
click at [1206, 52] on button "089F7B8B-B2A5-4AFE-B5C0-19BA573D28AC Filtro" at bounding box center [1238, 56] width 131 height 31
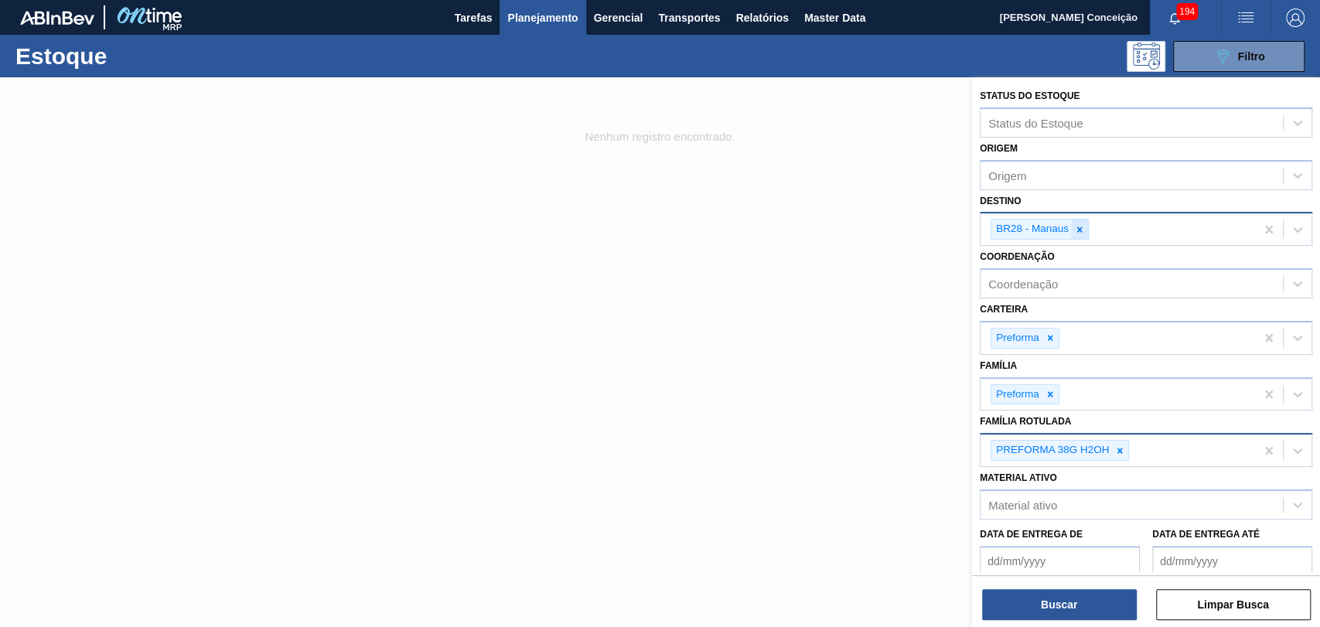
click at [1083, 227] on icon at bounding box center [1079, 229] width 11 height 11
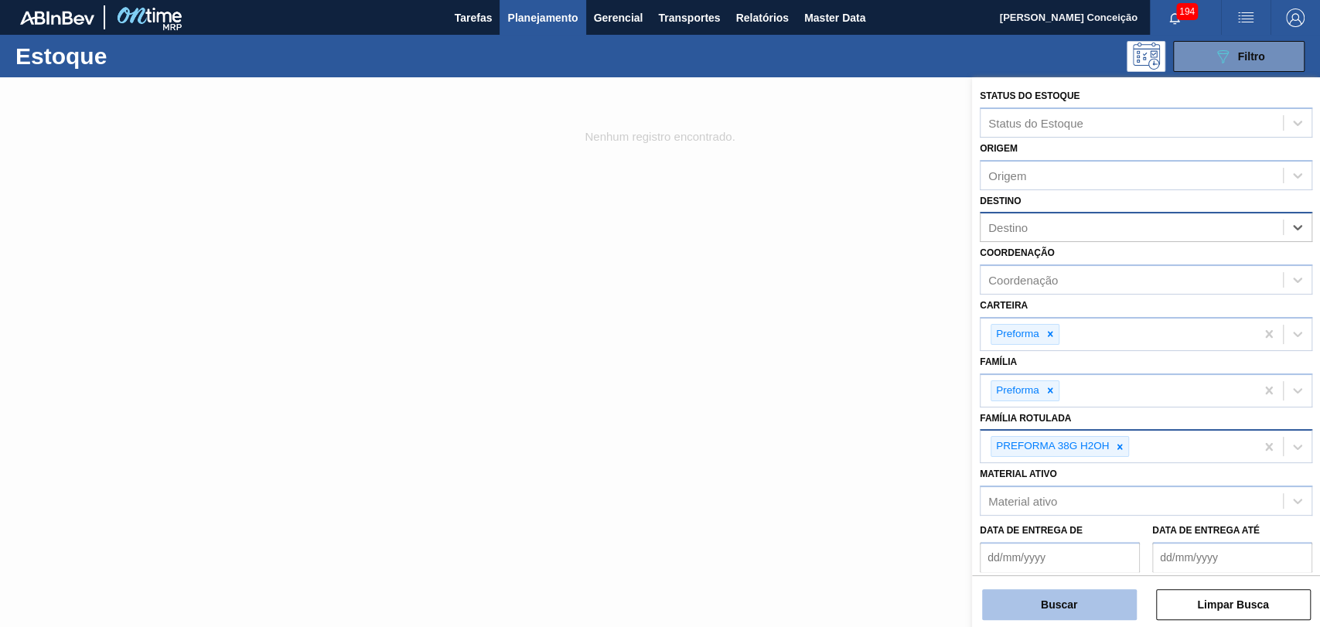
click at [1018, 602] on button "Buscar" at bounding box center [1059, 604] width 155 height 31
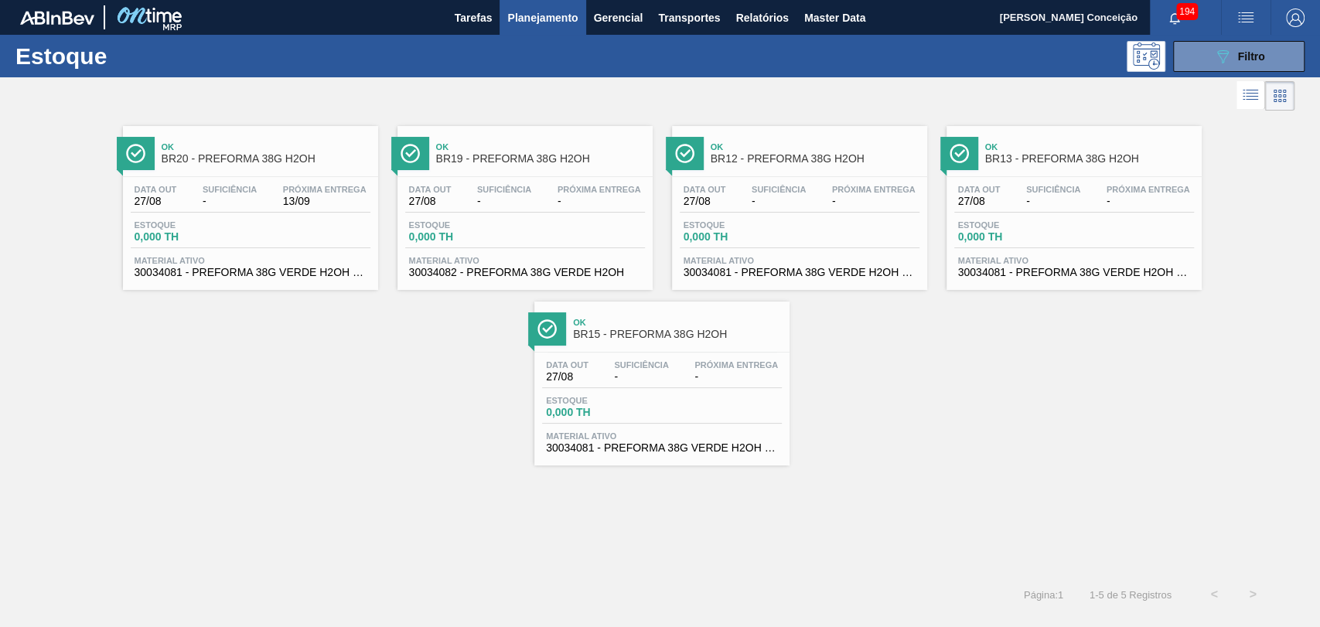
click at [560, 228] on div "Estoque 0,000 TH" at bounding box center [525, 234] width 240 height 28
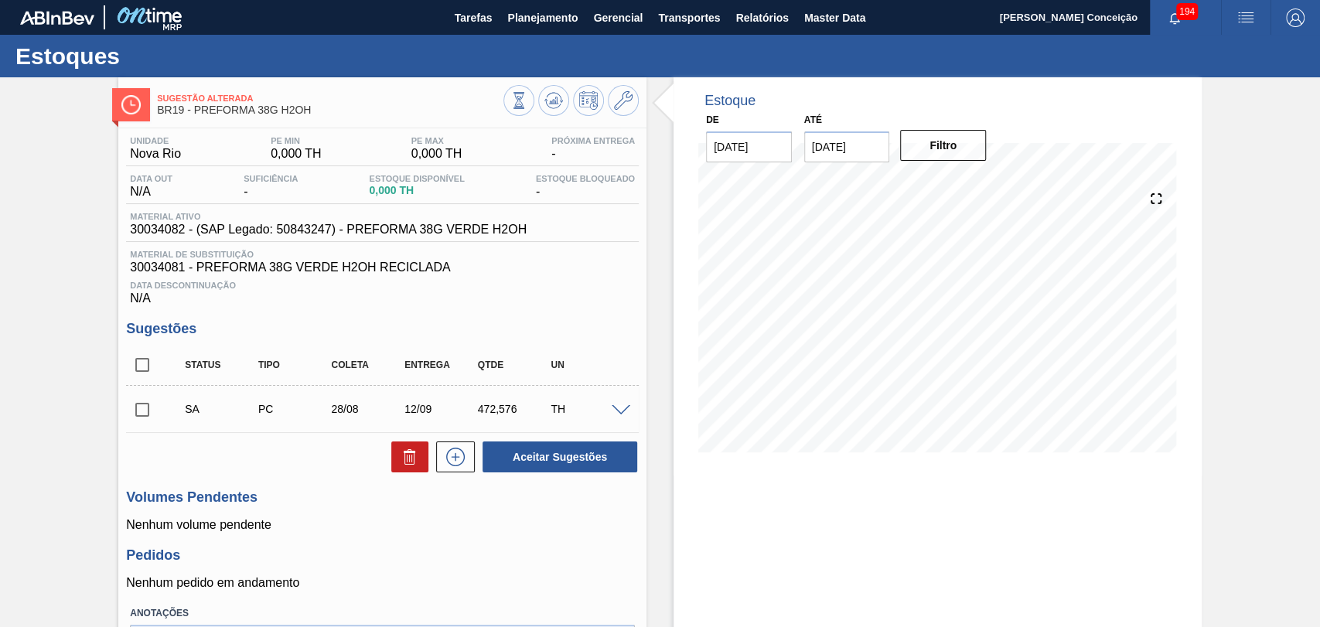
click at [141, 363] on input "checkbox" at bounding box center [142, 365] width 32 height 32
checkbox input "true"
click at [419, 466] on button at bounding box center [409, 457] width 37 height 31
checkbox input "false"
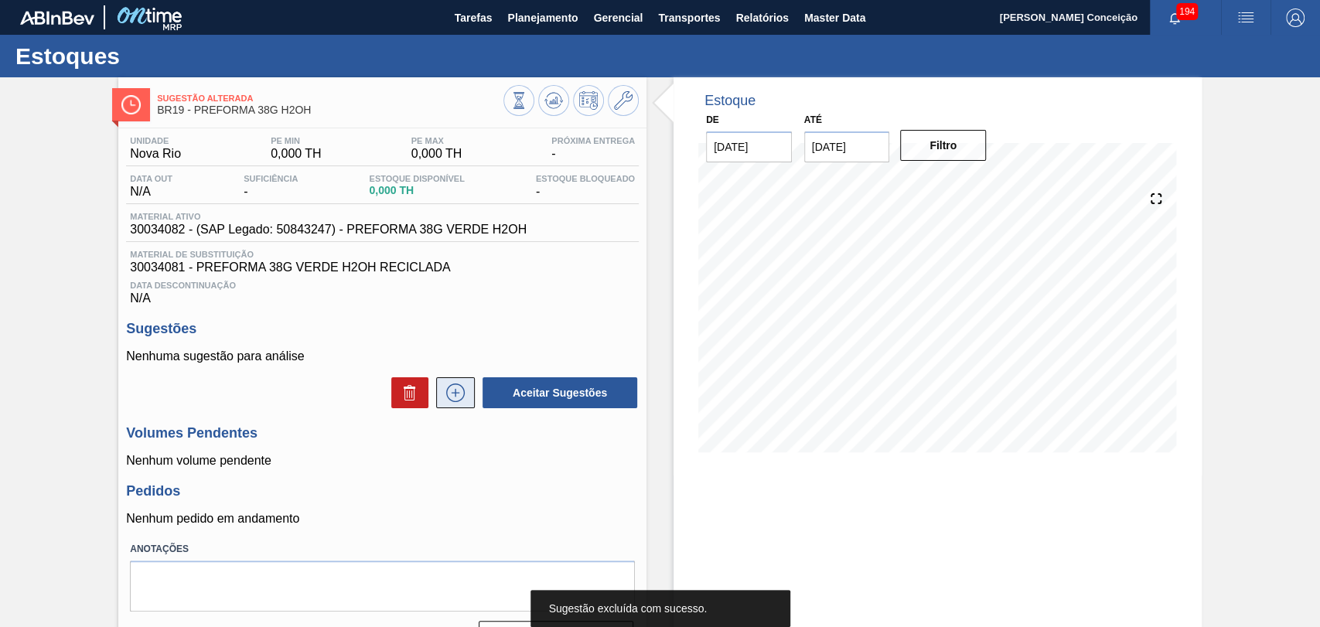
click at [467, 396] on button at bounding box center [455, 392] width 39 height 31
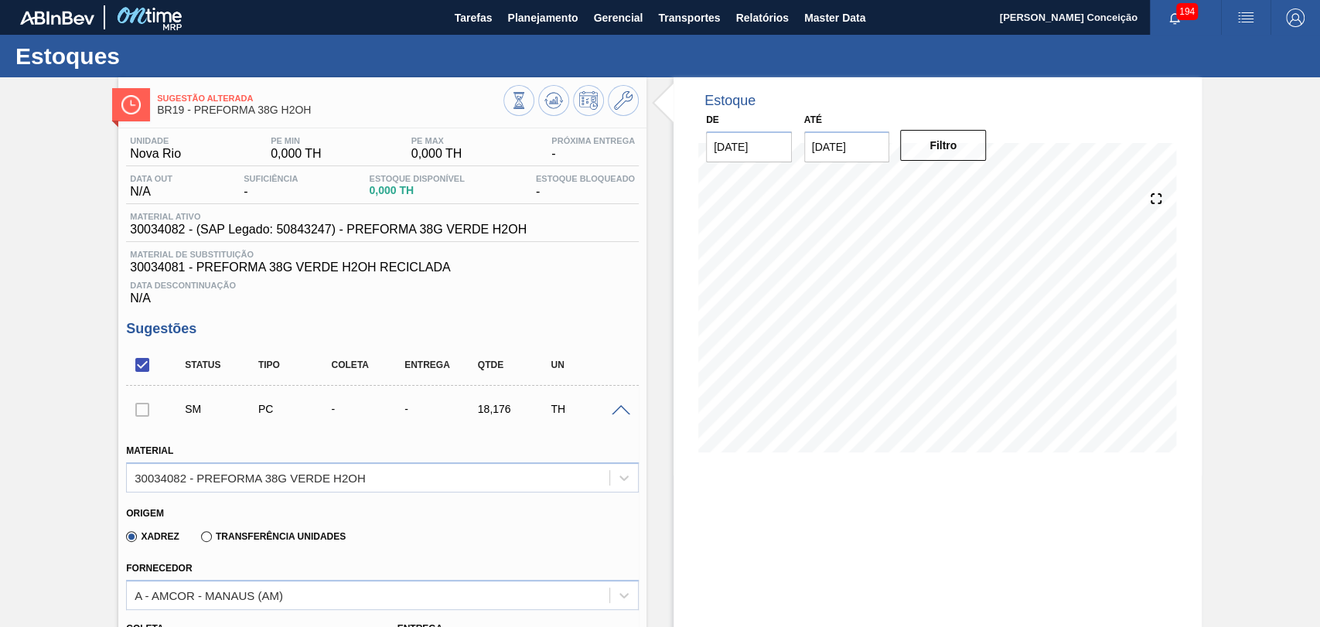
click at [619, 413] on span at bounding box center [621, 411] width 19 height 12
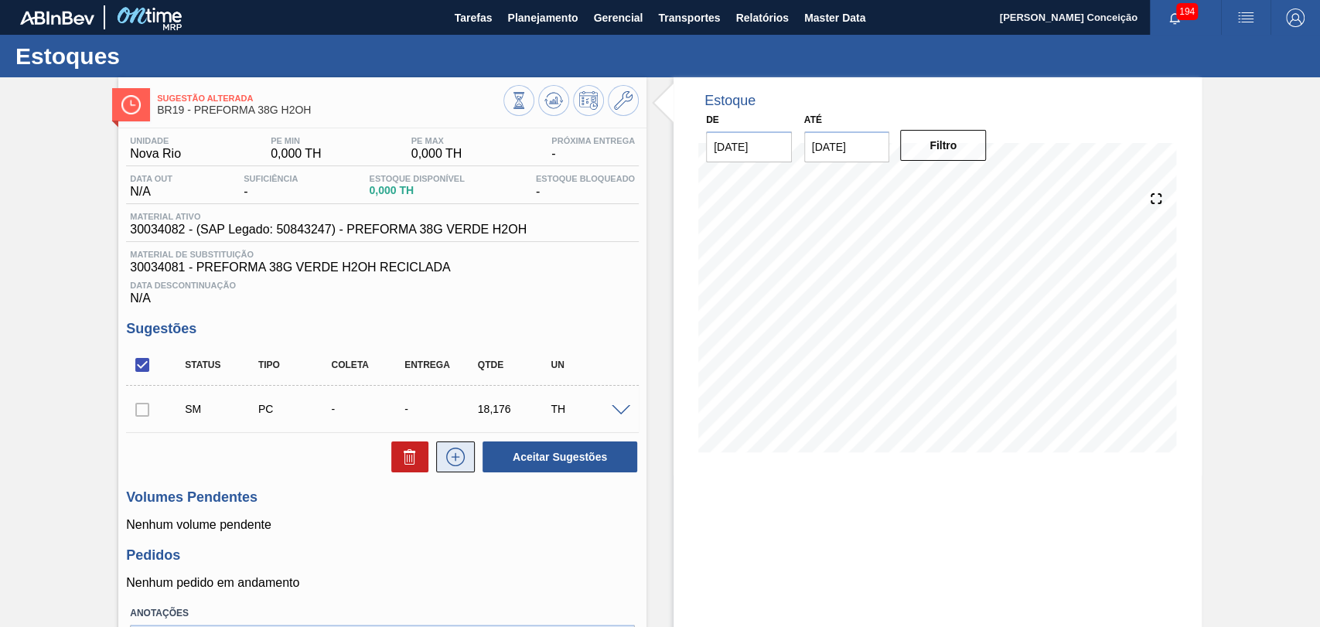
click at [466, 460] on button at bounding box center [455, 457] width 39 height 31
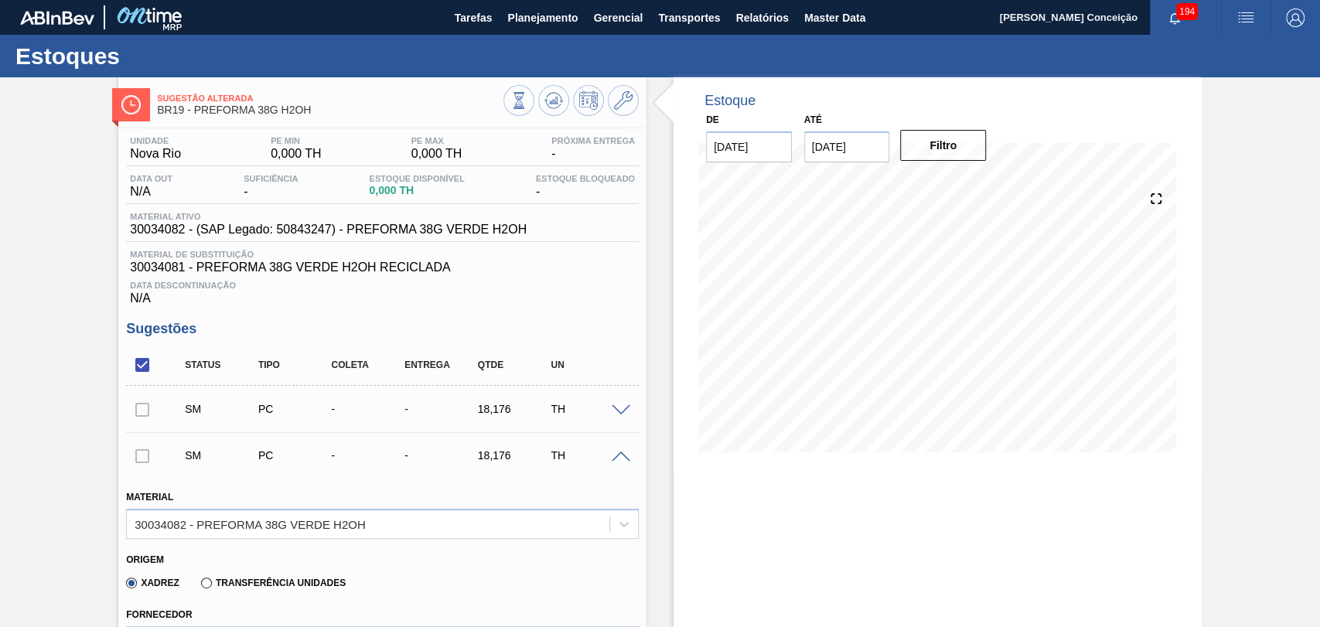
click at [612, 414] on span at bounding box center [621, 411] width 19 height 12
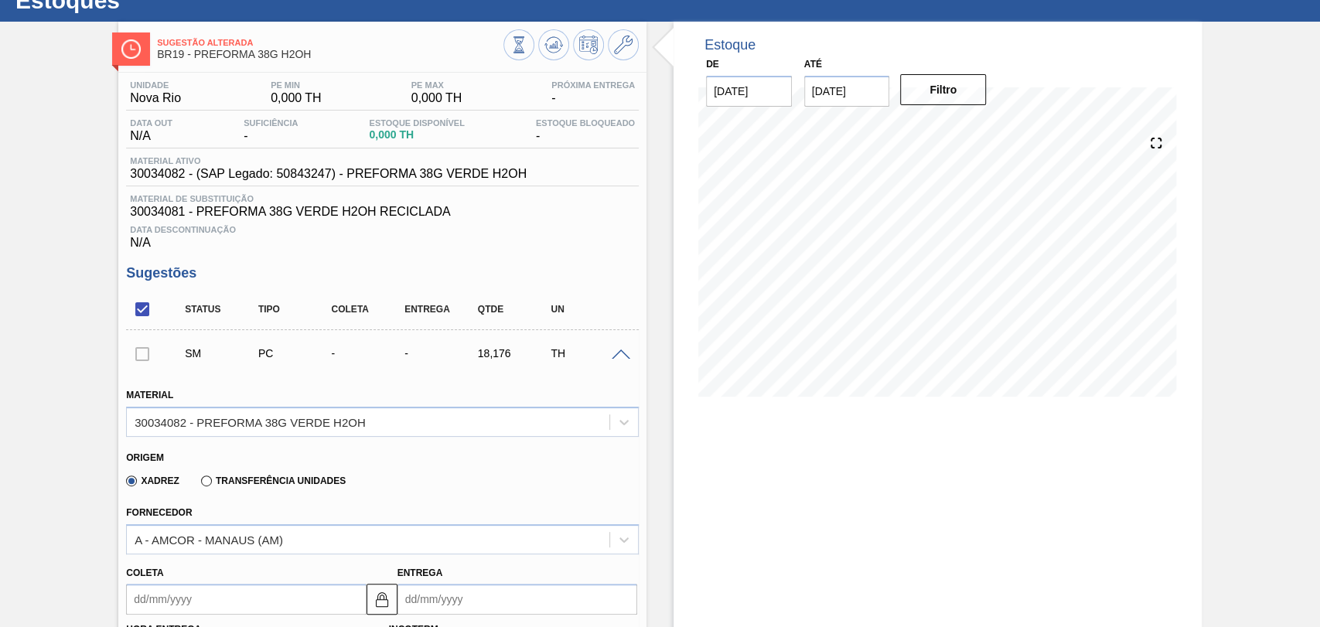
scroll to position [86, 0]
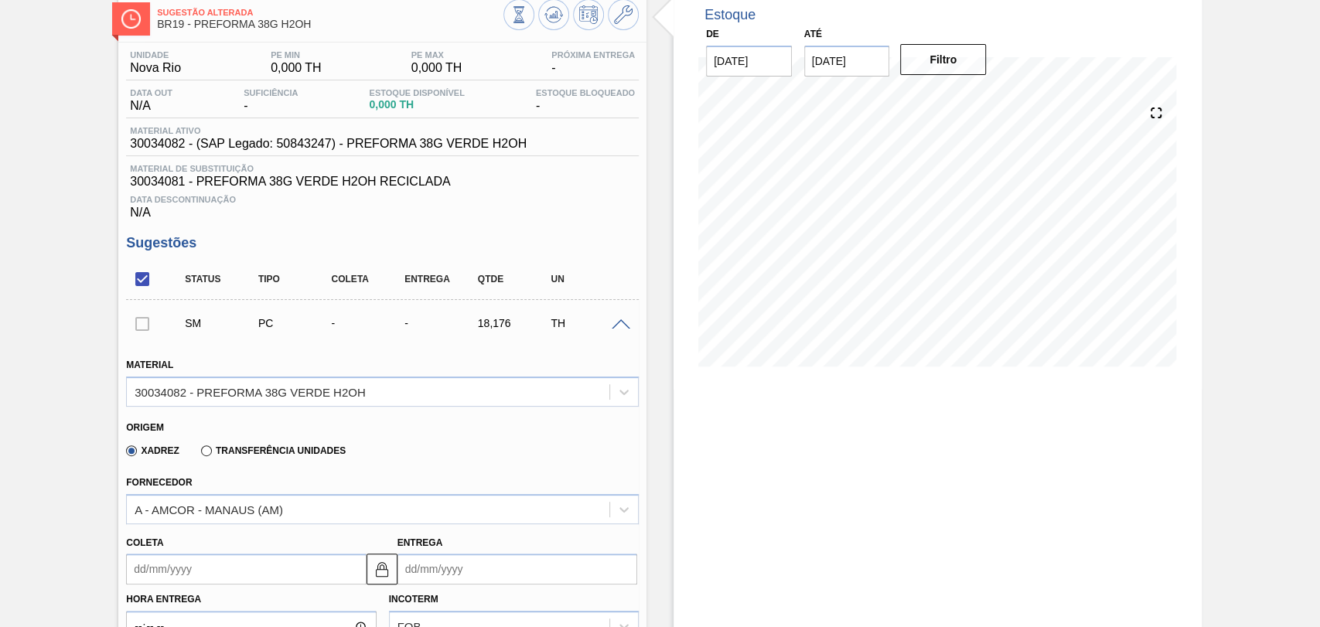
click at [173, 571] on input "Coleta" at bounding box center [246, 569] width 240 height 31
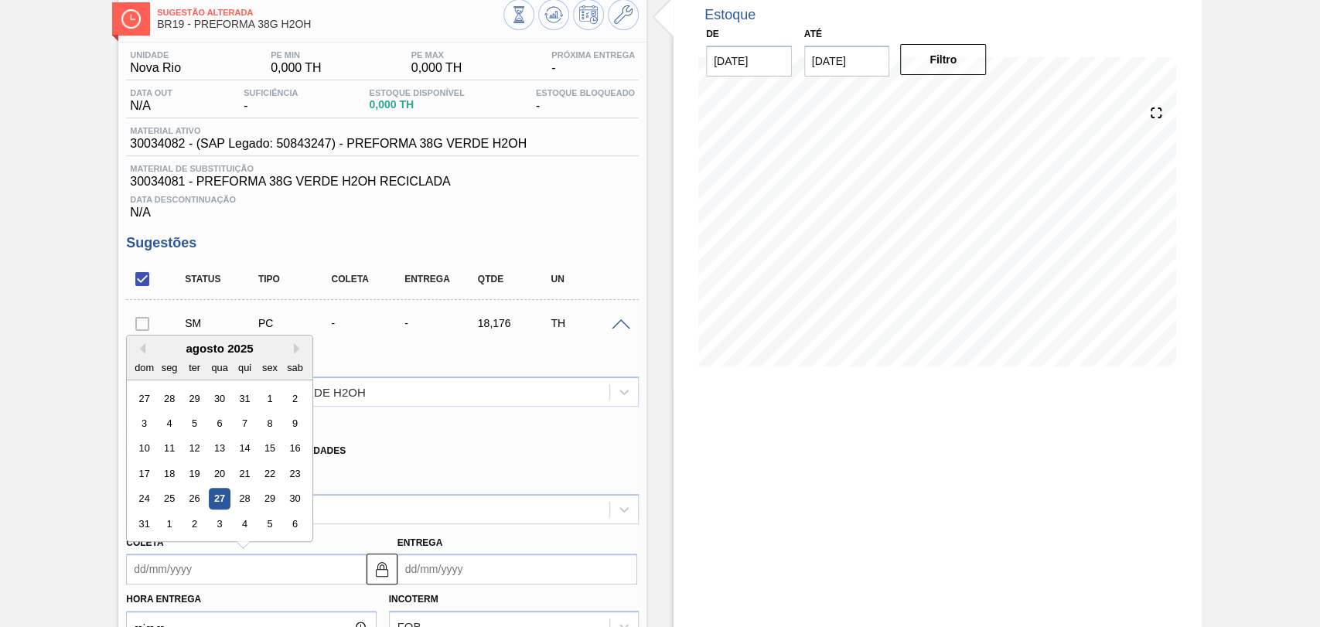
type input "2"
type input "[DATE]"
type input "29"
type input "[DATE]"
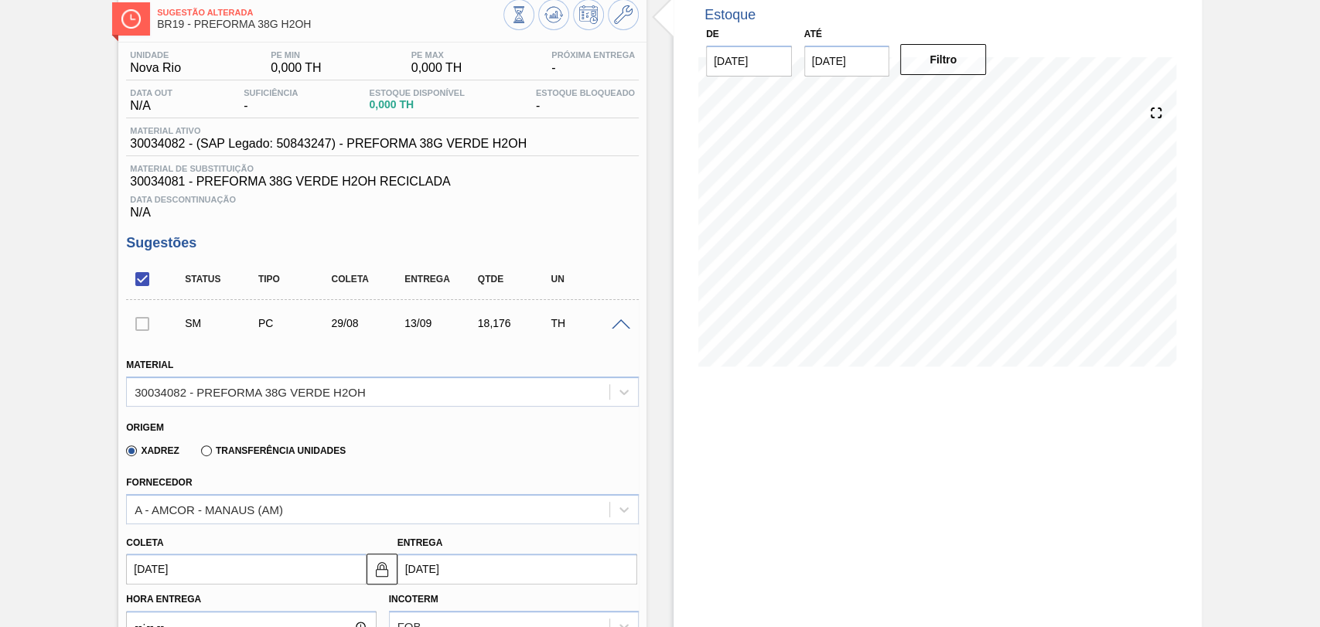
click at [391, 446] on div "Xadrez Transferência Unidades" at bounding box center [376, 448] width 500 height 30
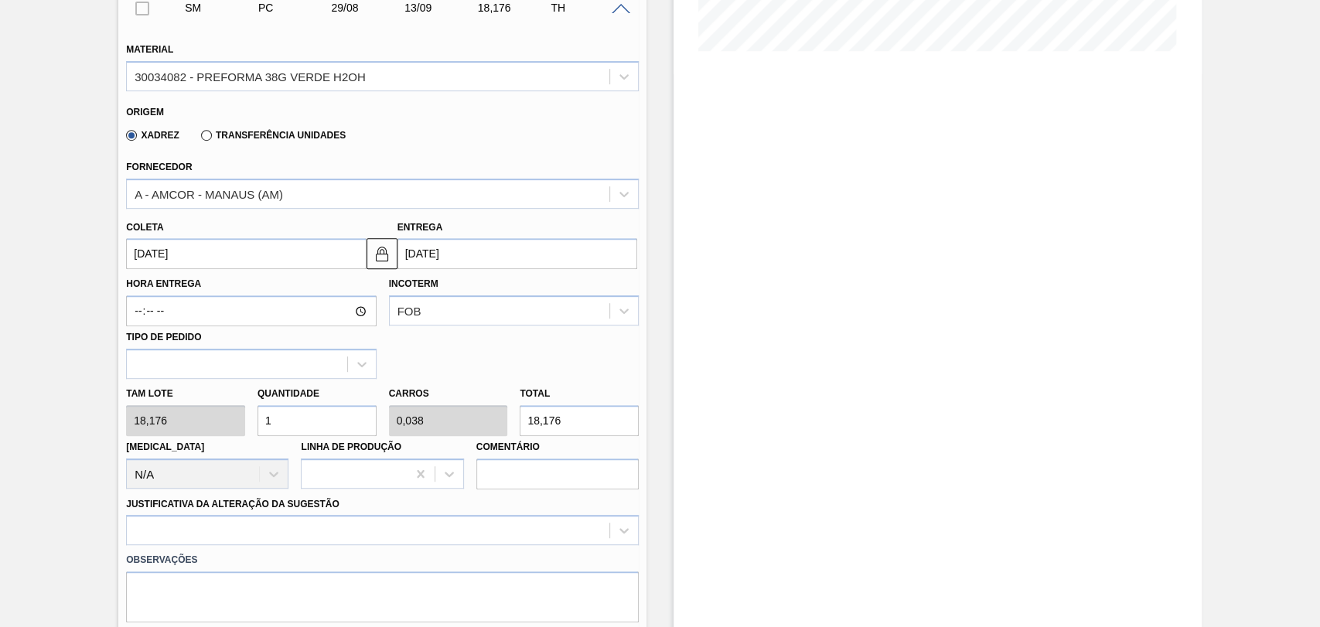
scroll to position [429, 0]
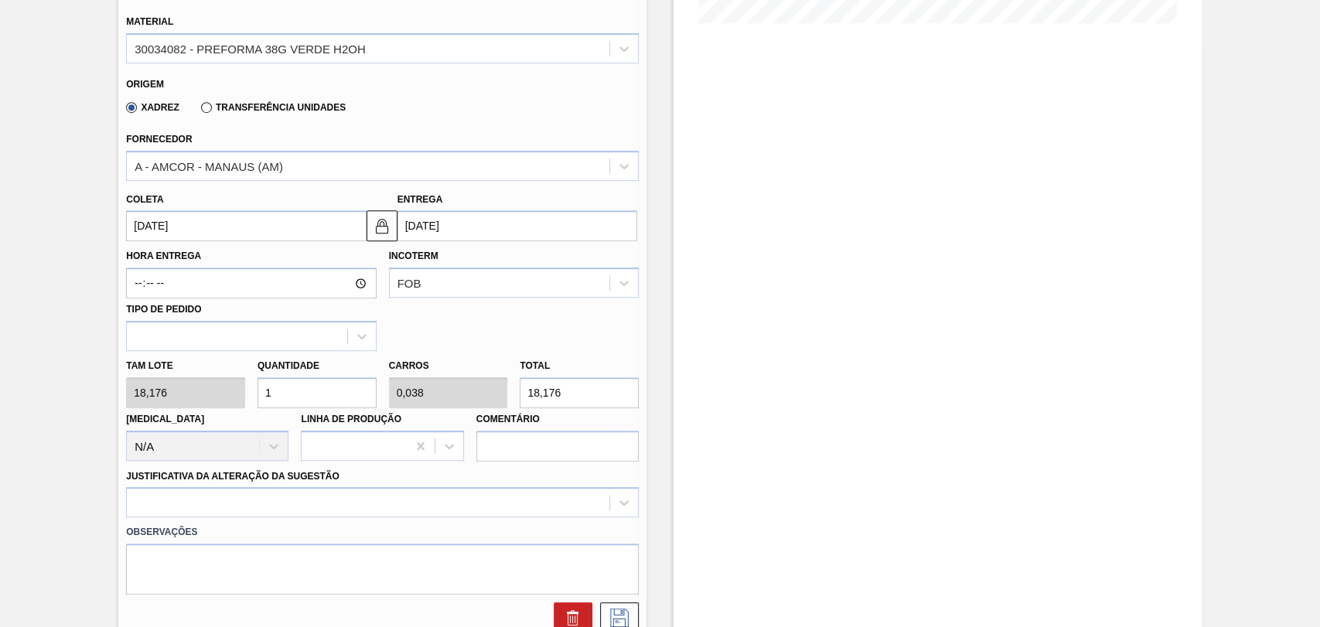
drag, startPoint x: 285, startPoint y: 381, endPoint x: 219, endPoint y: 369, distance: 66.9
click at [232, 373] on div "Tam lote 18,176 Quantidade 1 Carros 0,038 Total 18,176 [MEDICAL_DATA] N/A Linha…" at bounding box center [382, 406] width 525 height 111
type input "2"
type input "0,077"
type input "36,352"
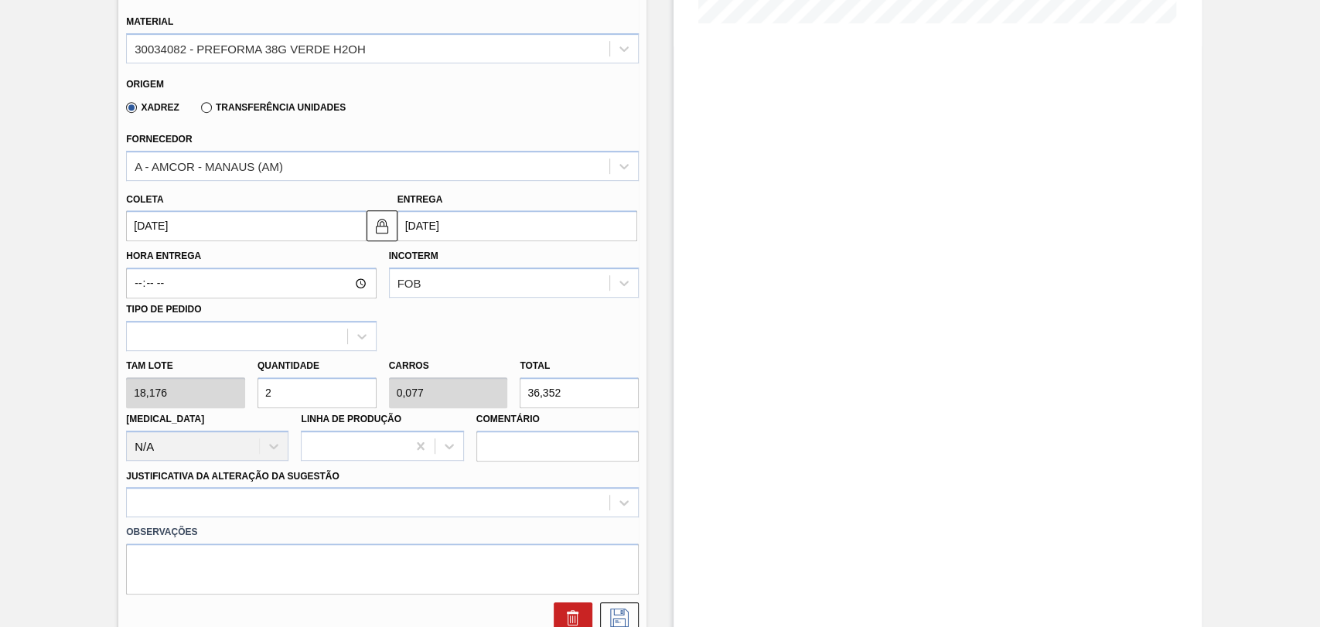
type input "26"
type input "1"
type input "472,576"
type input "26"
click at [268, 507] on div at bounding box center [382, 502] width 513 height 30
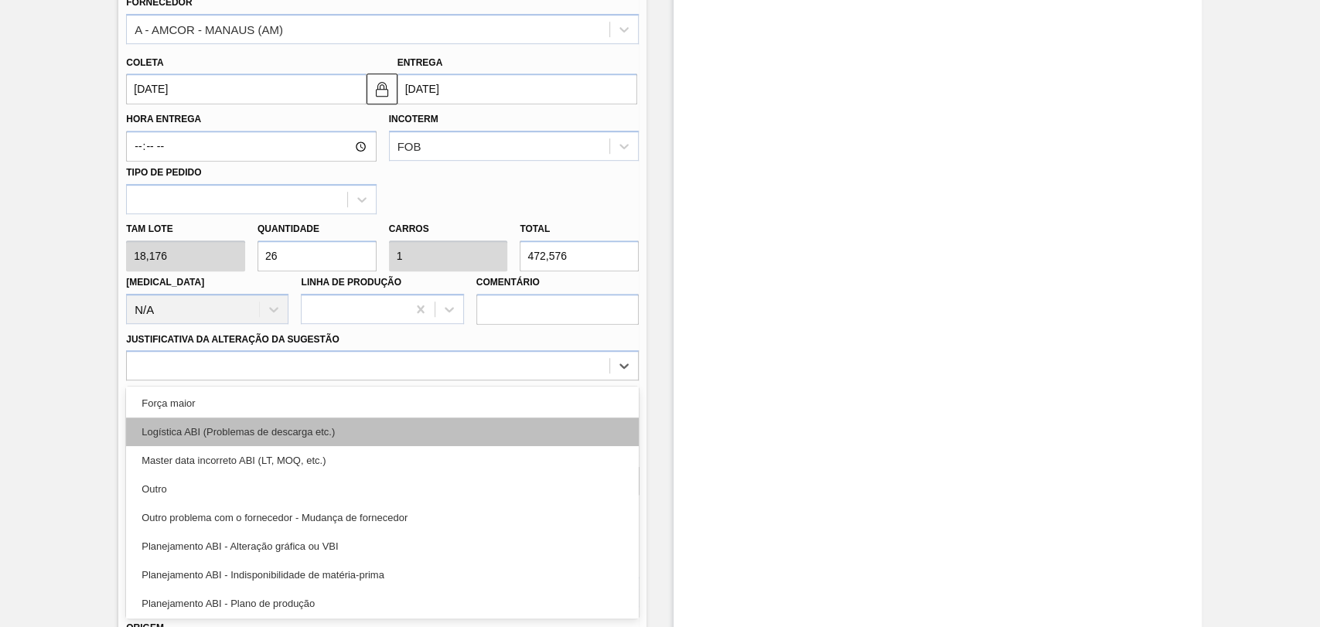
scroll to position [86, 0]
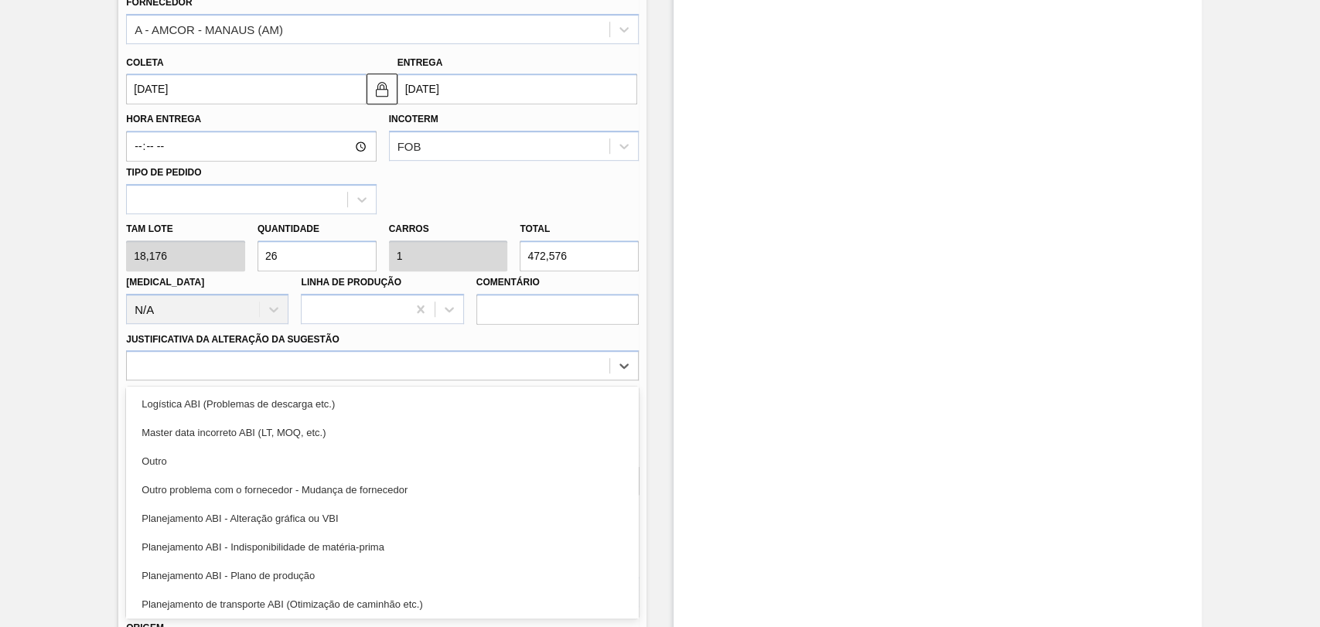
click at [271, 568] on div "Planejamento ABI - Plano de produção" at bounding box center [382, 575] width 513 height 29
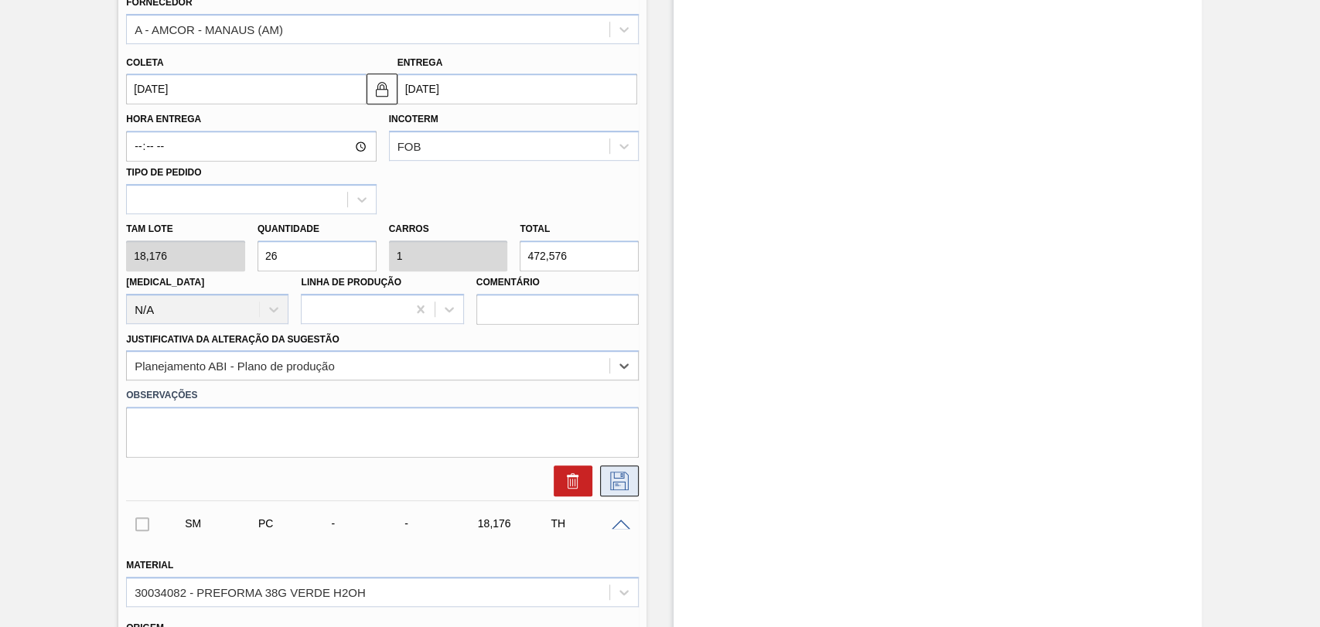
click at [611, 479] on icon at bounding box center [619, 481] width 25 height 19
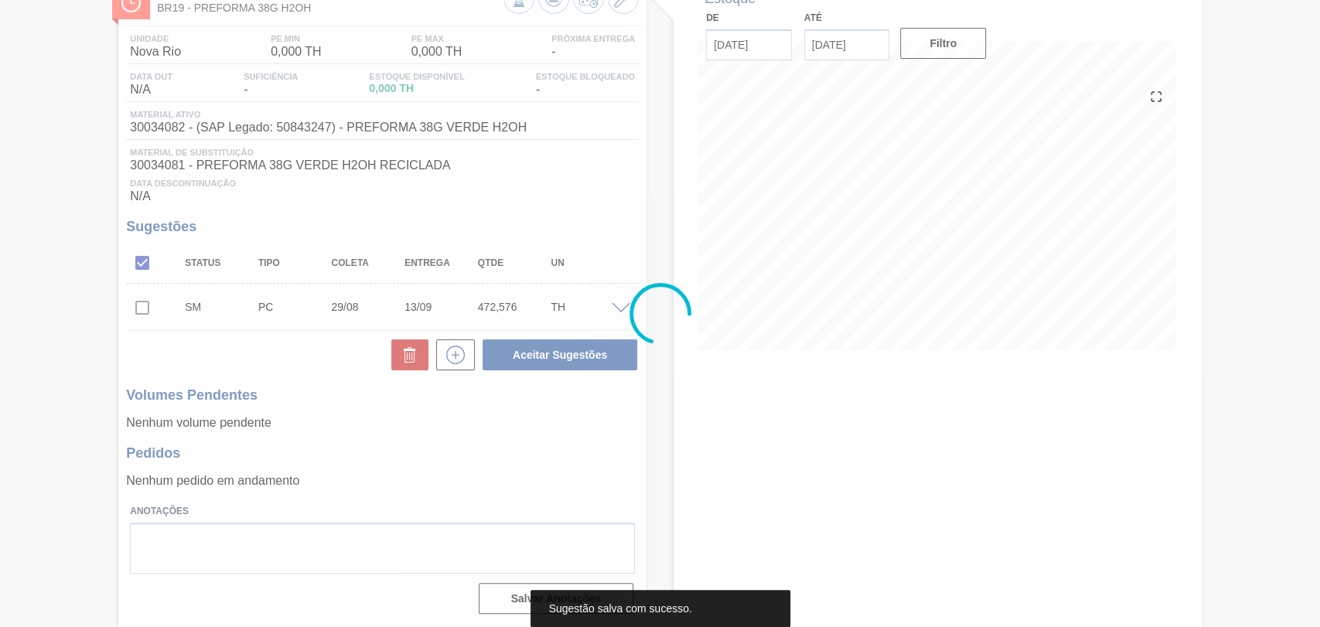
scroll to position [105, 0]
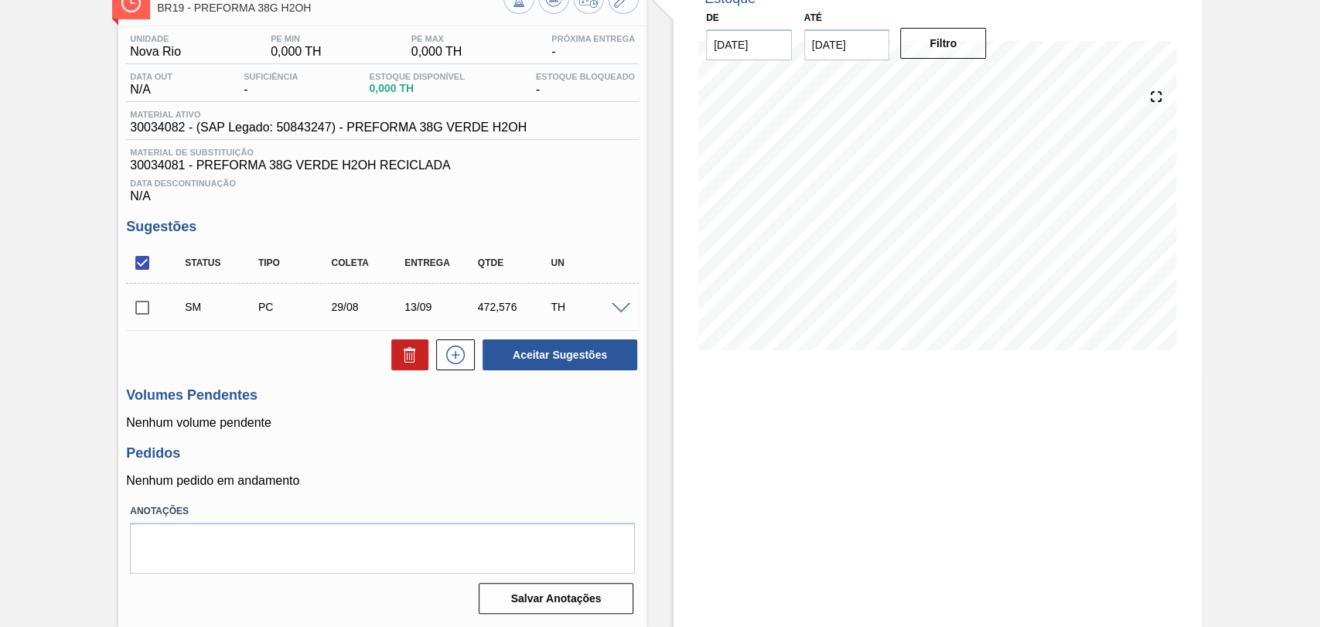
drag, startPoint x: 139, startPoint y: 311, endPoint x: 158, endPoint y: 312, distance: 18.6
click at [138, 311] on input "checkbox" at bounding box center [142, 308] width 32 height 32
click at [576, 364] on button "Aceitar Sugestões" at bounding box center [560, 354] width 155 height 31
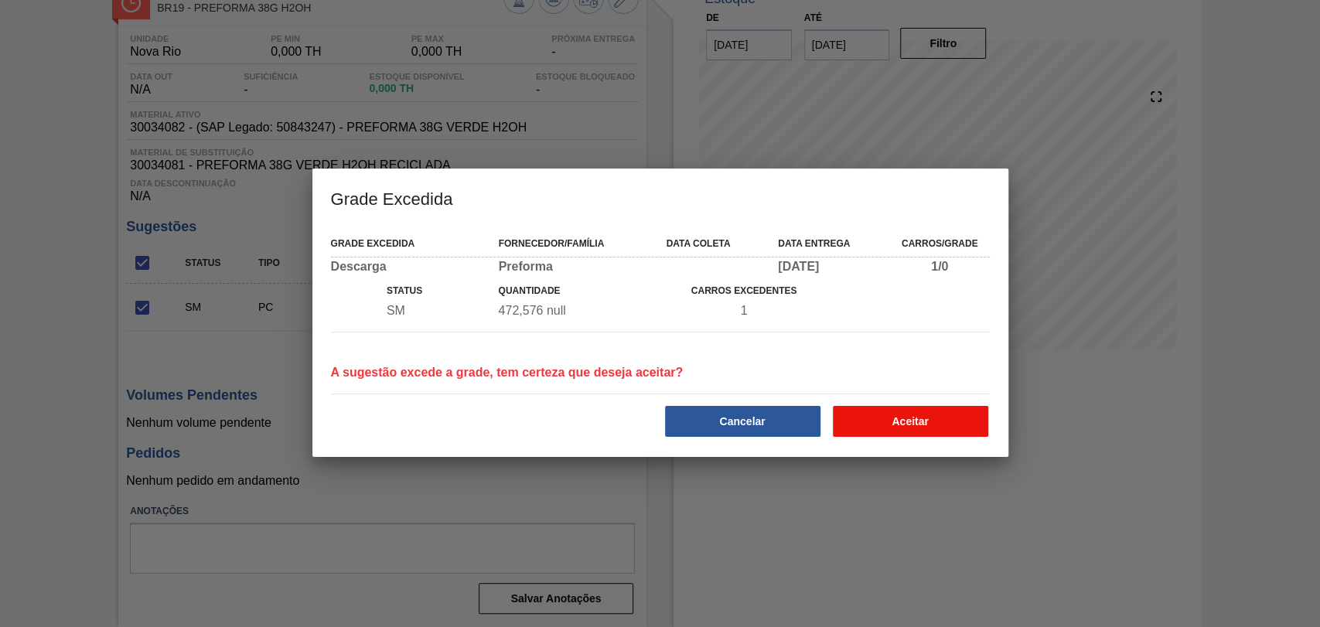
click at [878, 422] on button "Aceitar" at bounding box center [910, 421] width 155 height 31
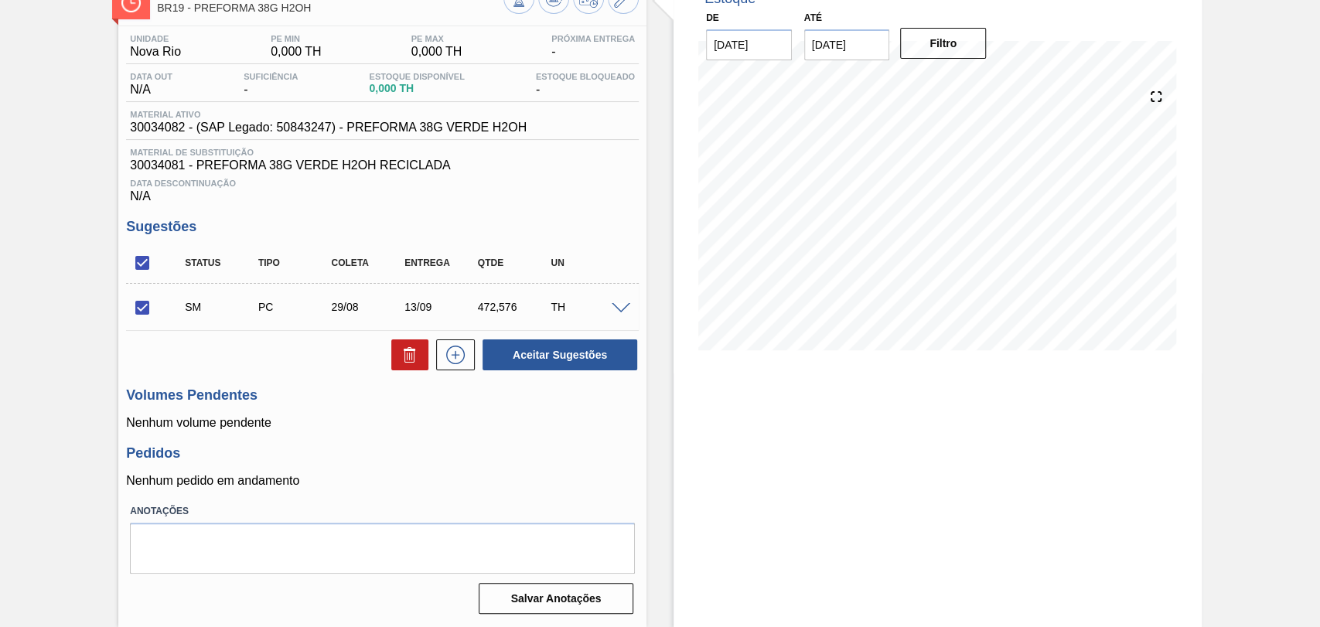
click at [523, 422] on p "Nenhum volume pendente" at bounding box center [382, 423] width 513 height 14
click at [141, 305] on input "checkbox" at bounding box center [142, 308] width 32 height 32
click at [145, 310] on input "checkbox" at bounding box center [142, 308] width 32 height 32
click at [525, 343] on button "Aceitar Sugestões" at bounding box center [560, 354] width 155 height 31
checkbox input "false"
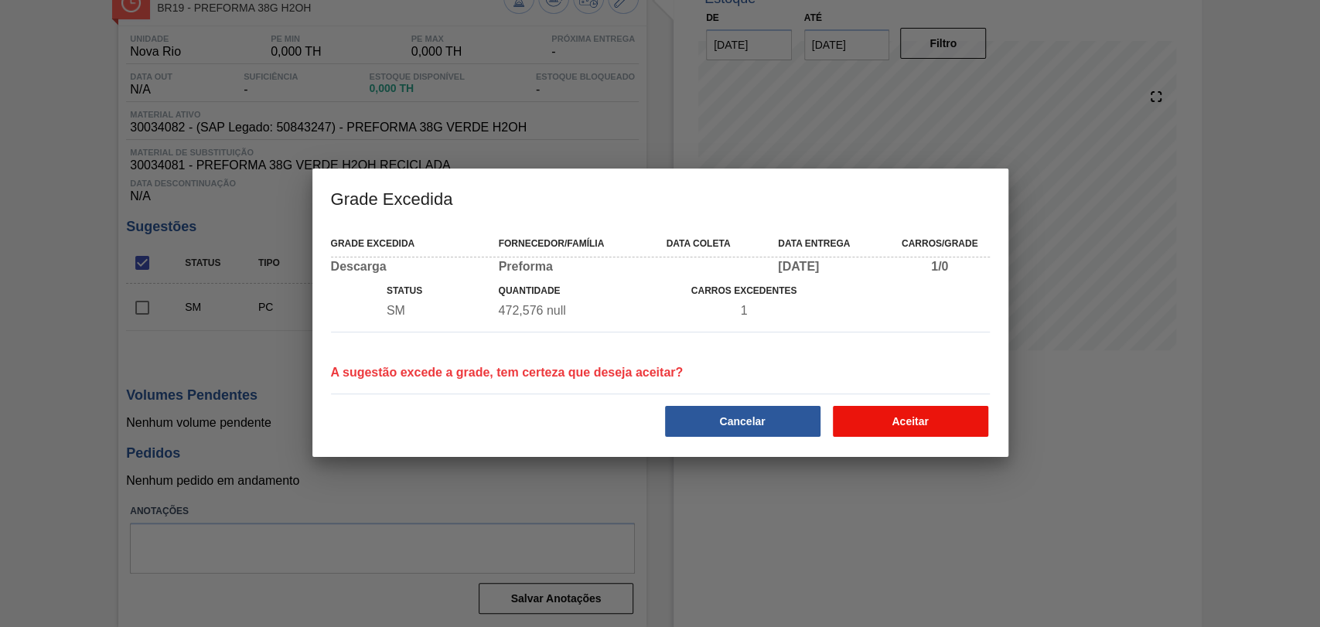
click at [878, 416] on button "Aceitar" at bounding box center [910, 421] width 155 height 31
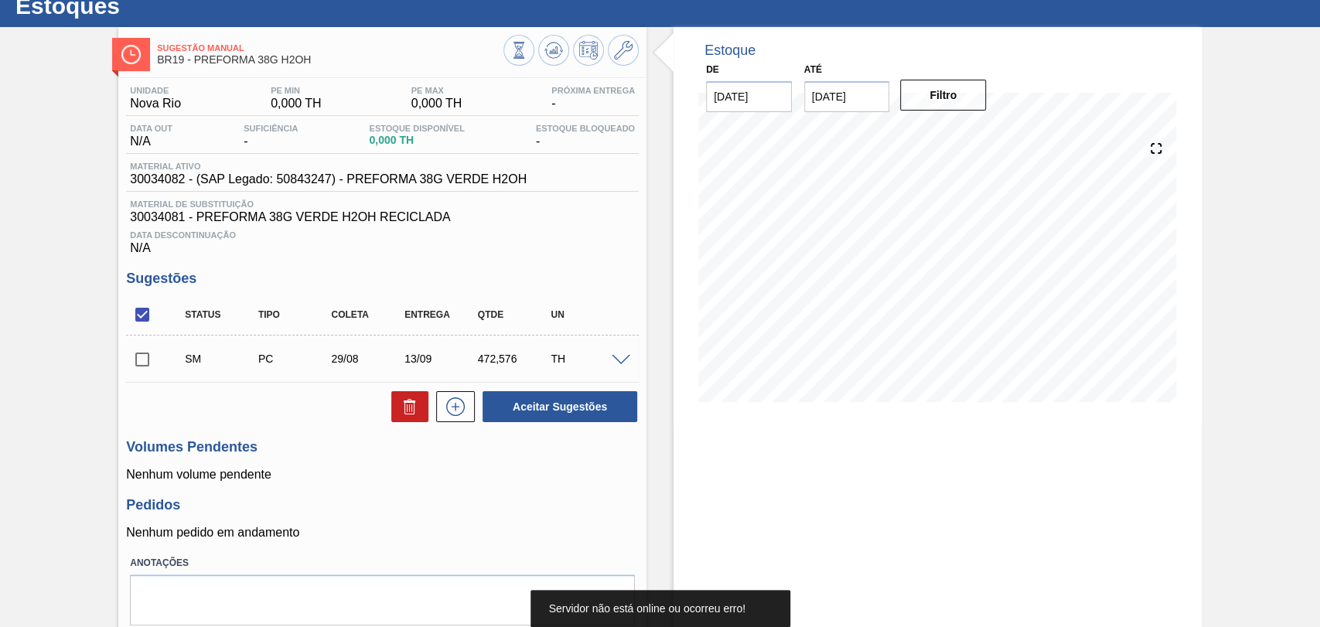
scroll to position [0, 0]
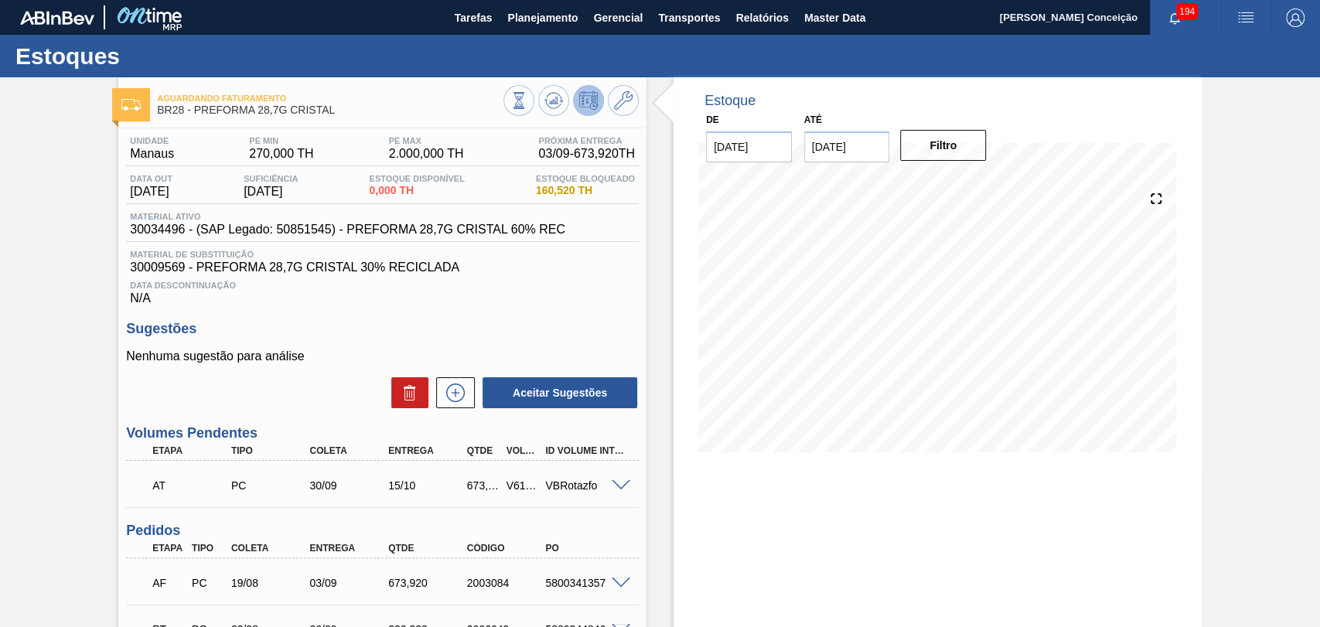
click at [533, 309] on div "Unidade Manaus PE MIN 270,000 TH PE MAX 2.000,000 TH Próxima Entrega 03/09 - 67…" at bounding box center [382, 495] width 528 height 735
click at [600, 255] on span "Material de Substituição" at bounding box center [382, 254] width 505 height 9
click at [646, 270] on div "Estoque De 27/08/2025 Até 10/10/2025 Filtro 30/08 Projeção de Estoque 0 Nec.SAP…" at bounding box center [923, 473] width 555 height 793
click at [433, 329] on h3 "Sugestões" at bounding box center [382, 329] width 513 height 16
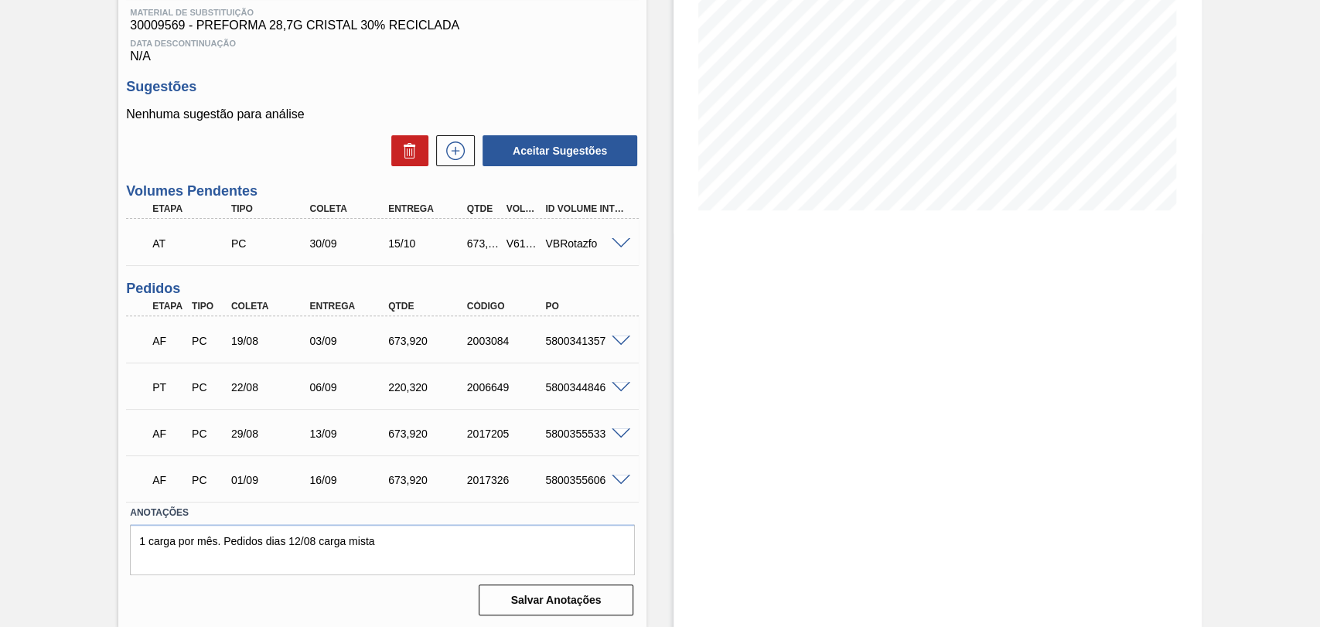
scroll to position [246, 0]
click at [735, 388] on div "Estoque De 27/08/2025 Até 10/10/2025 Filtro 27/08 Projeção de Estoque 0 Nec.SAP…" at bounding box center [937, 230] width 528 height 793
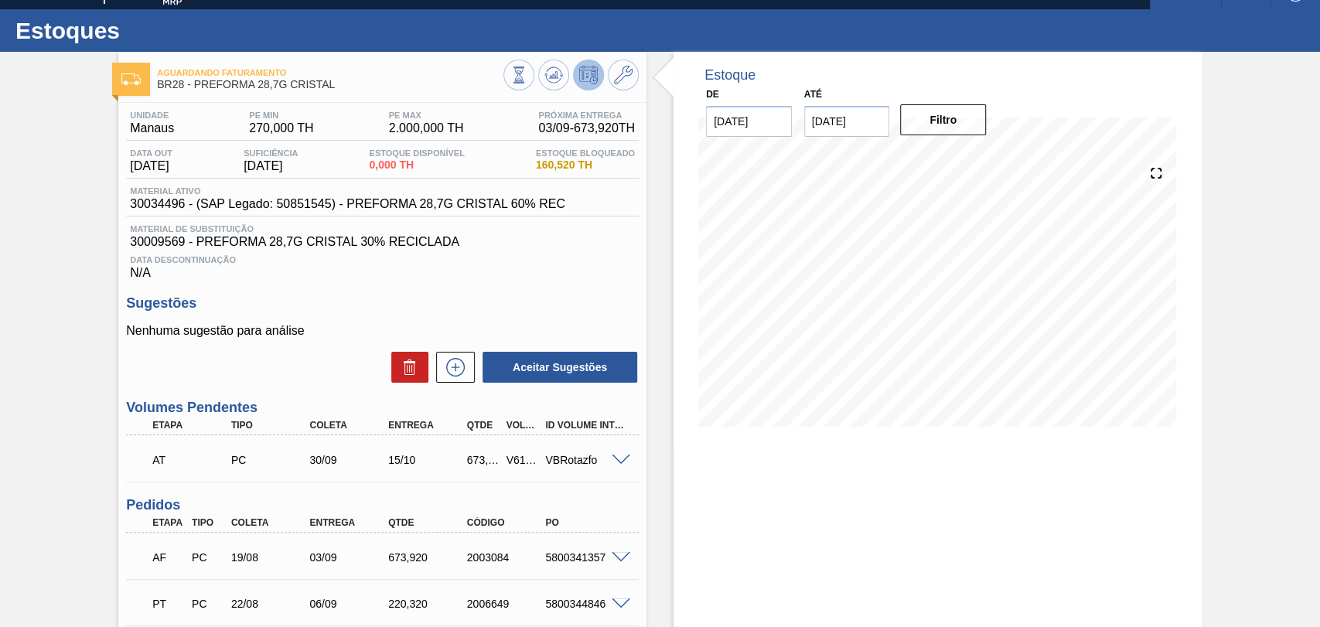
scroll to position [0, 0]
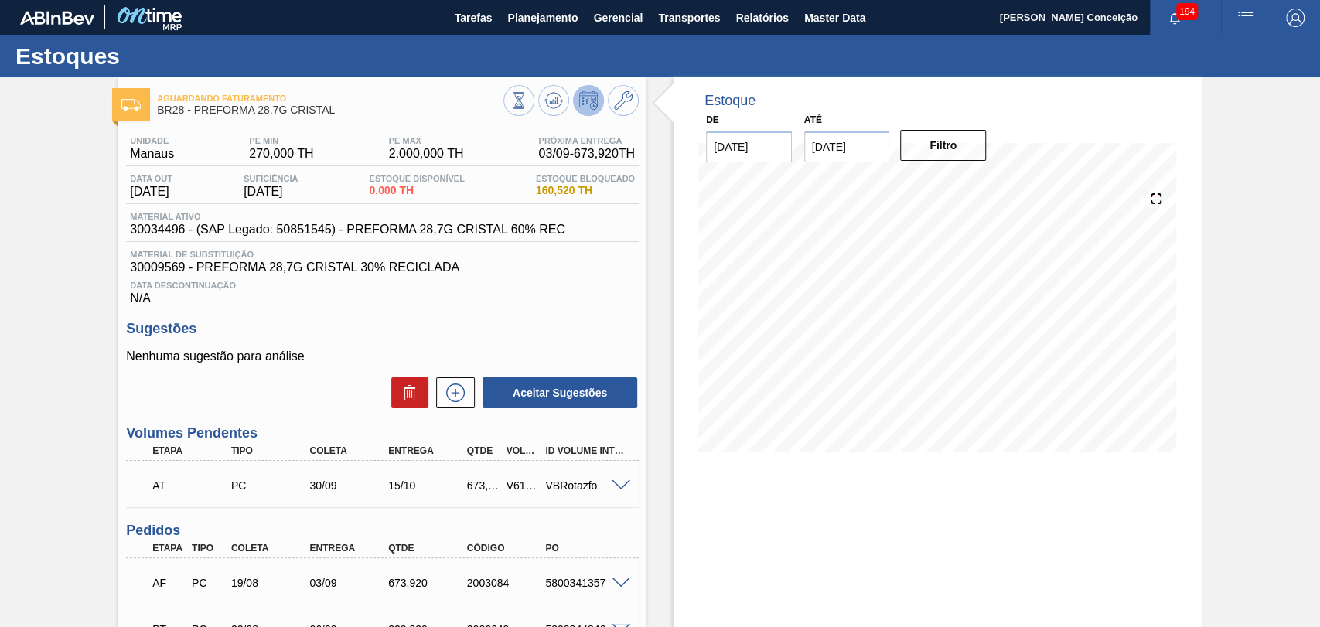
click at [515, 336] on h3 "Sugestões" at bounding box center [382, 329] width 513 height 16
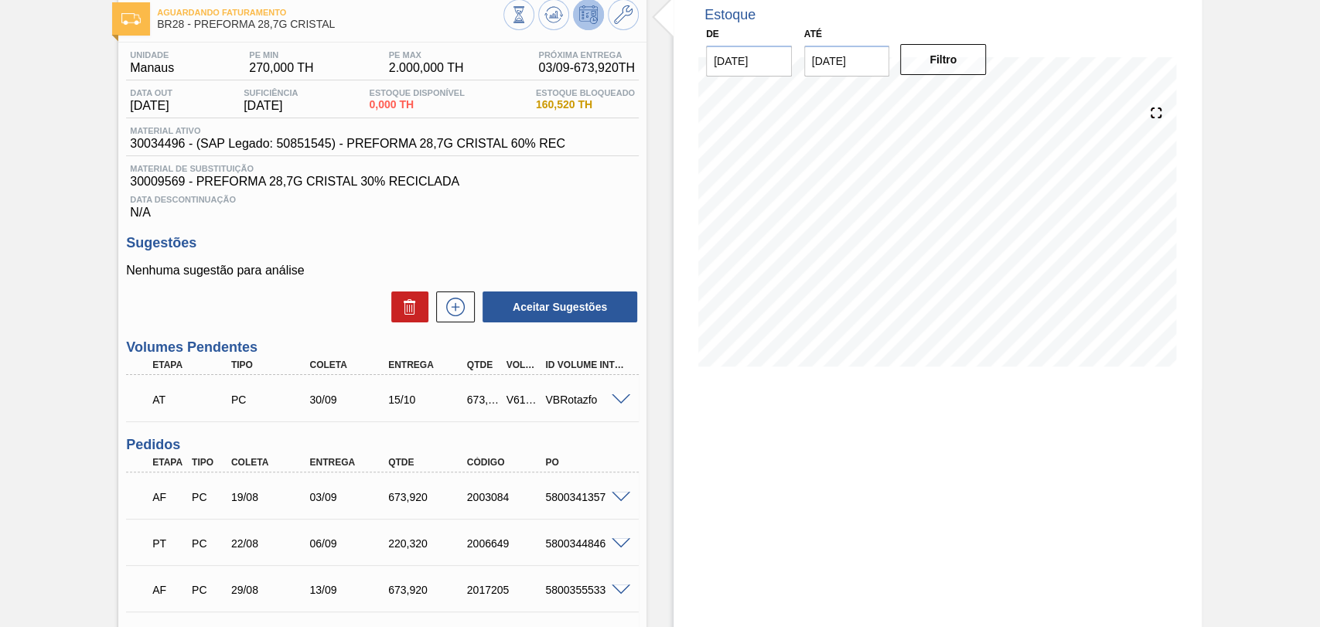
click at [680, 416] on div "Estoque De 27/08/2025 Até 10/10/2025 Filtro 02/09 Projeção de Estoque -122.598 …" at bounding box center [937, 387] width 528 height 793
click at [608, 249] on h3 "Sugestões" at bounding box center [382, 243] width 513 height 16
click at [651, 181] on div "Estoque De 27/08/2025 Até 10/10/2025 Filtro 02/09 Projeção de Estoque -122.598 …" at bounding box center [923, 387] width 555 height 793
click at [510, 199] on span "Data Descontinuação" at bounding box center [382, 199] width 505 height 9
click at [572, 243] on h3 "Sugestões" at bounding box center [382, 243] width 513 height 16
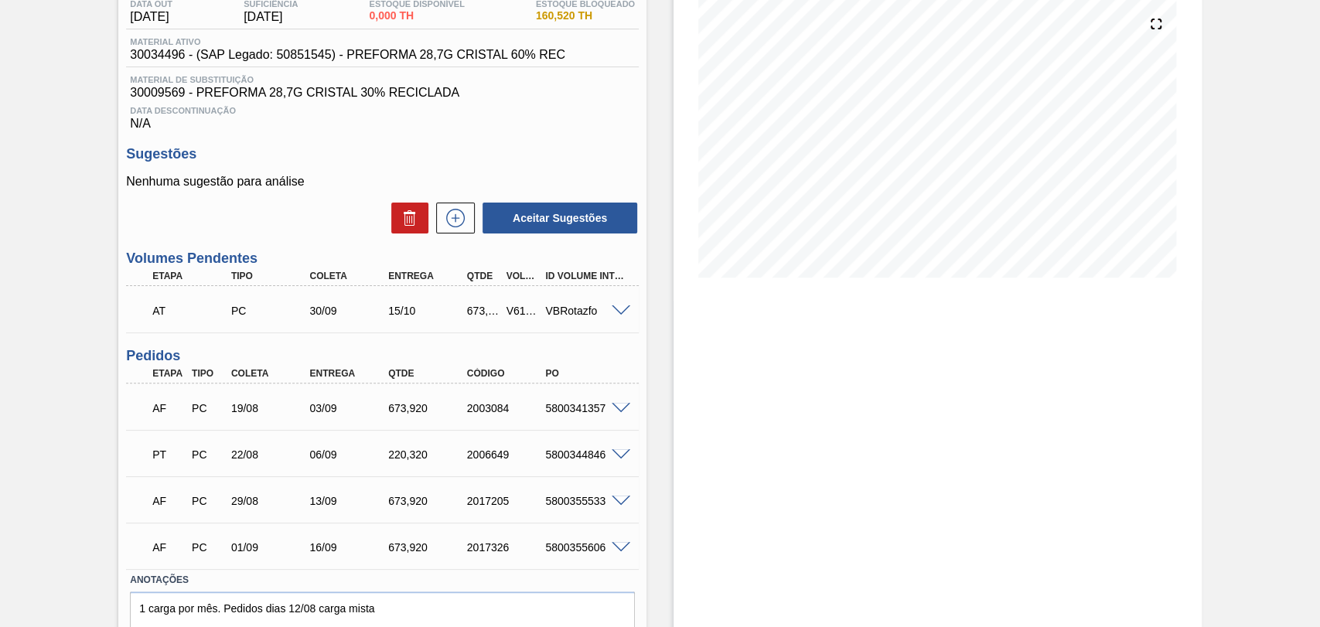
scroll to position [246, 0]
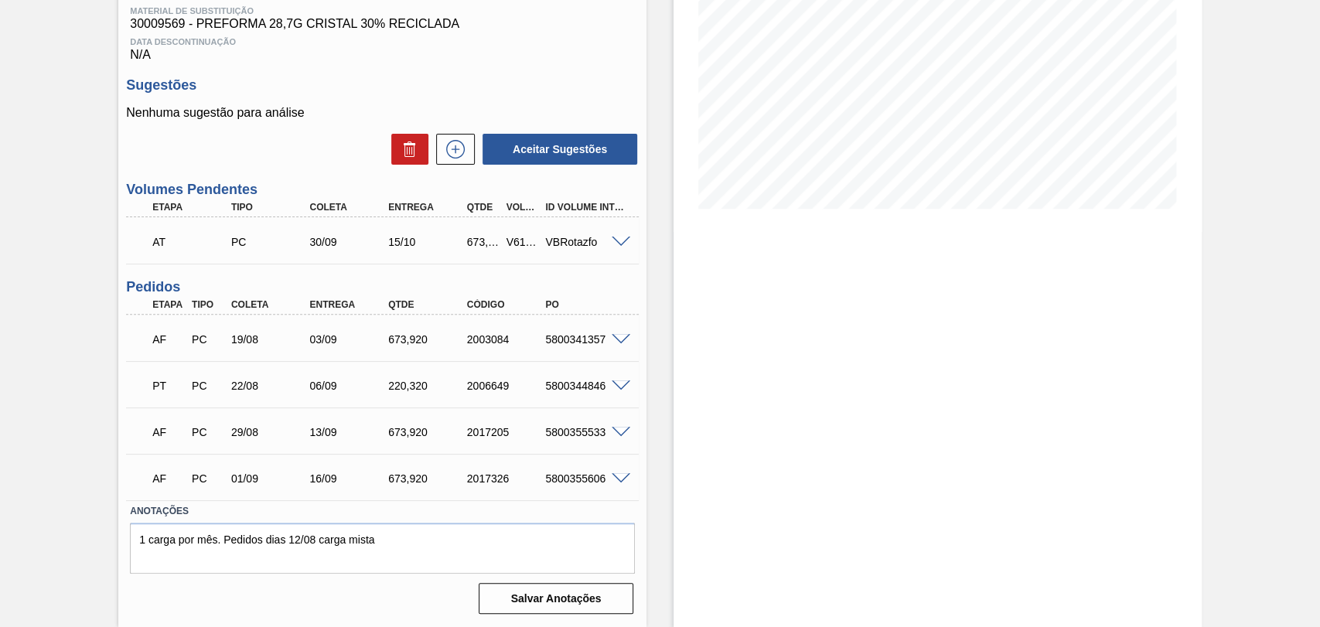
click at [793, 291] on div "Estoque De 27/08/2025 Até 10/10/2025 Filtro 03/09 Projeção de Estoque 418.422 N…" at bounding box center [937, 230] width 528 height 793
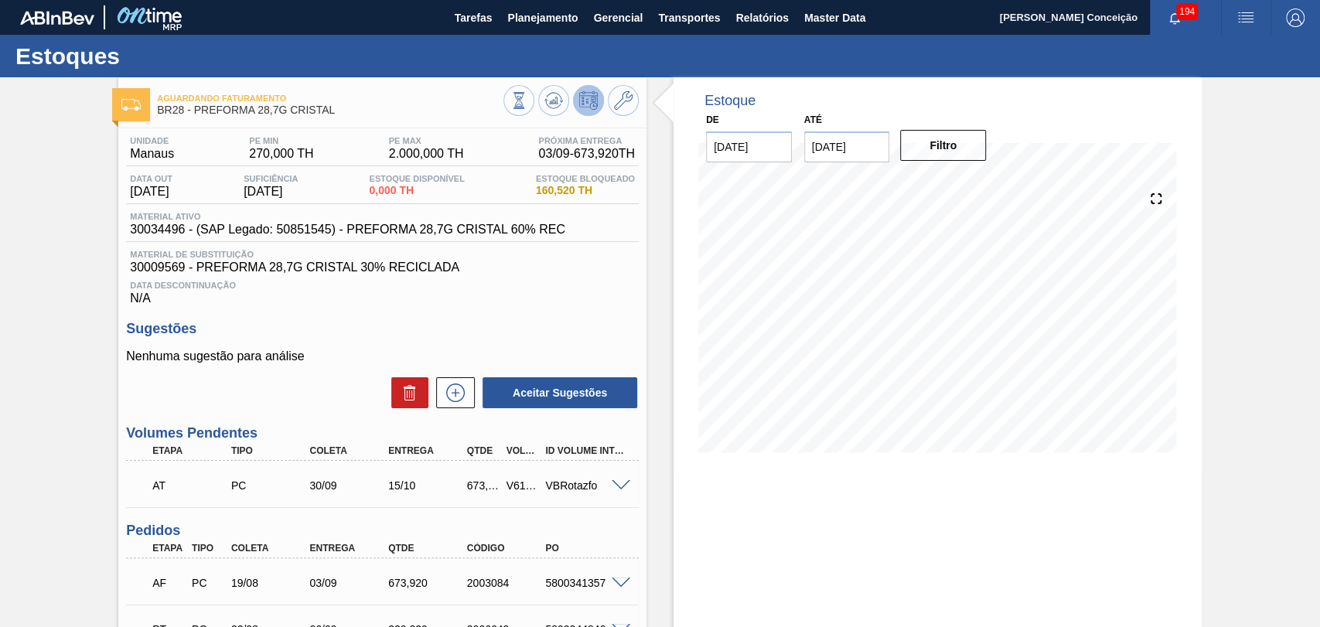
click at [714, 503] on div "Estoque De 27/08/2025 Até 10/10/2025 Filtro 02/09 Projeção de Estoque -122.598 …" at bounding box center [937, 473] width 528 height 793
click at [60, 368] on div "Aguardando Faturamento BR28 - PREFORMA 28,7G CRISTAL Unidade Manaus PE MIN 270,…" at bounding box center [660, 473] width 1320 height 793
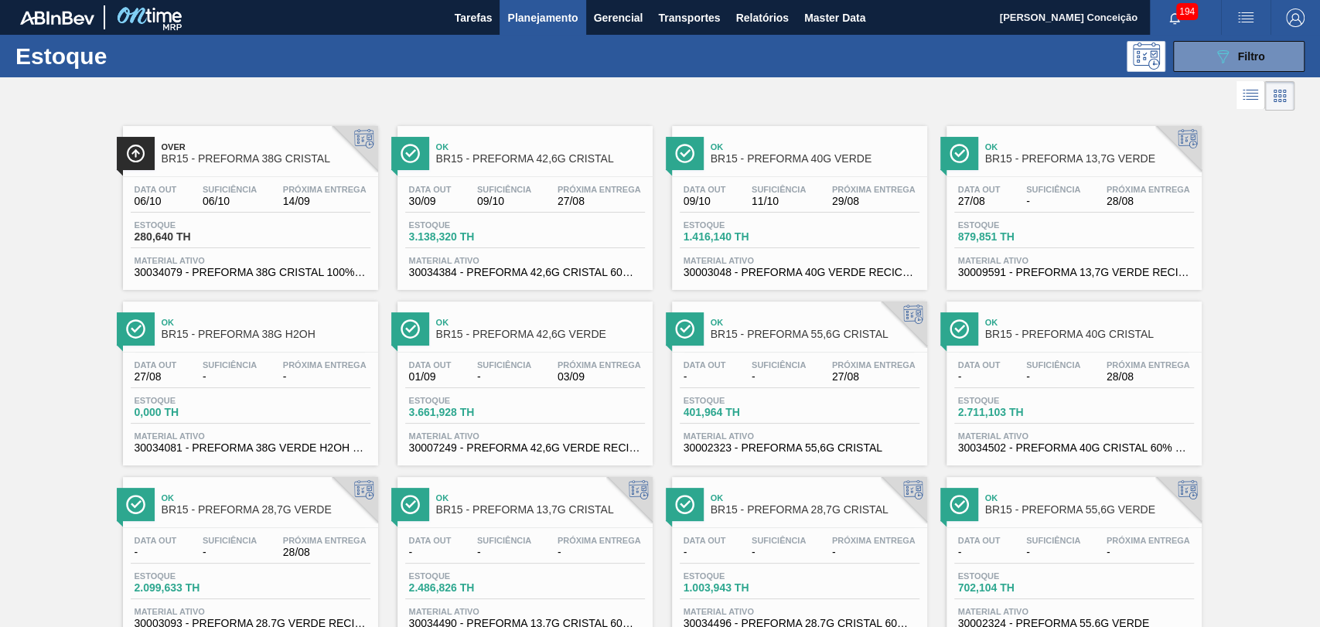
click at [798, 199] on span "11/10" at bounding box center [779, 202] width 54 height 12
click at [525, 196] on span "09/10" at bounding box center [504, 202] width 54 height 12
click at [1107, 366] on span "Próxima Entrega" at bounding box center [1149, 364] width 84 height 9
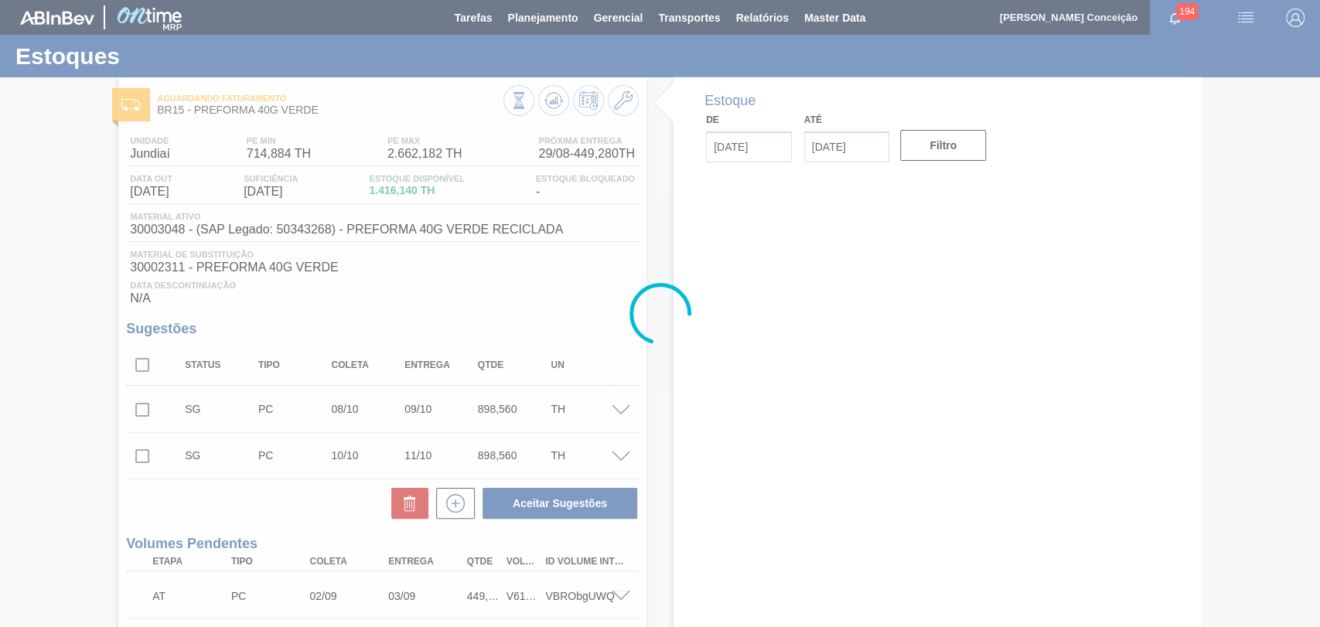
click at [476, 299] on div "Data Descontinuação N/A" at bounding box center [382, 290] width 513 height 31
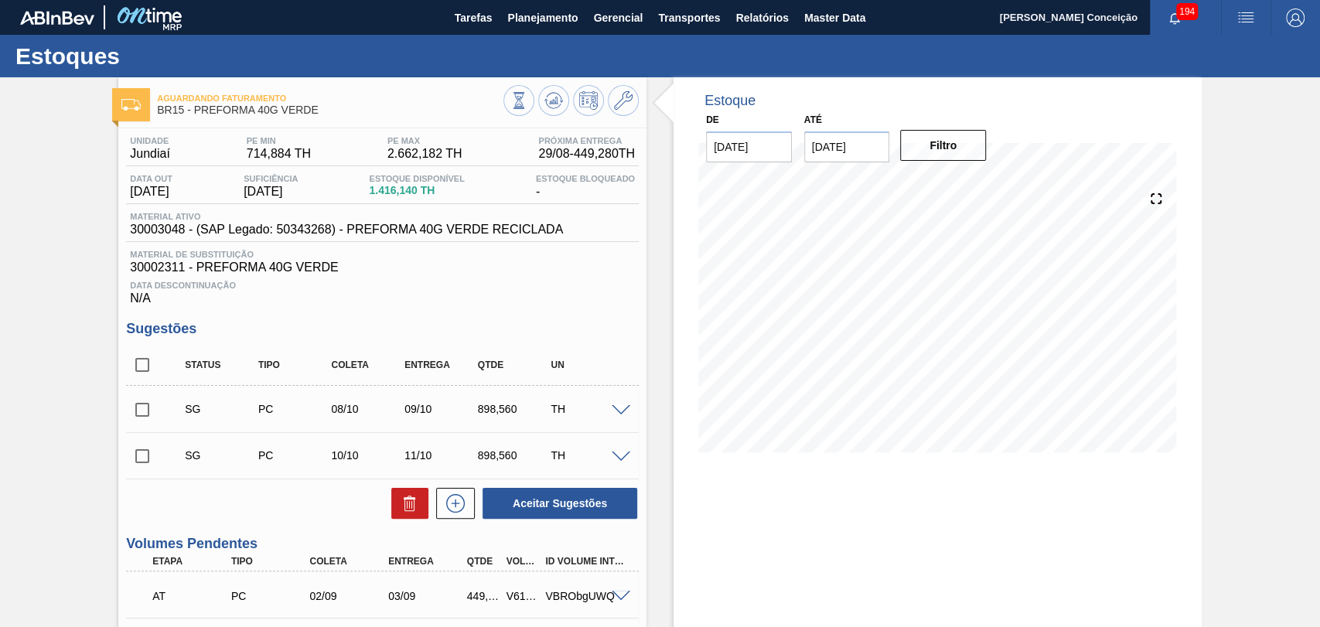
click at [486, 249] on div "Unidade Jundiaí PE MIN 714,884 TH PE MAX 2.662,182 TH Próxima Entrega 29/08 - 4…" at bounding box center [382, 220] width 513 height 169
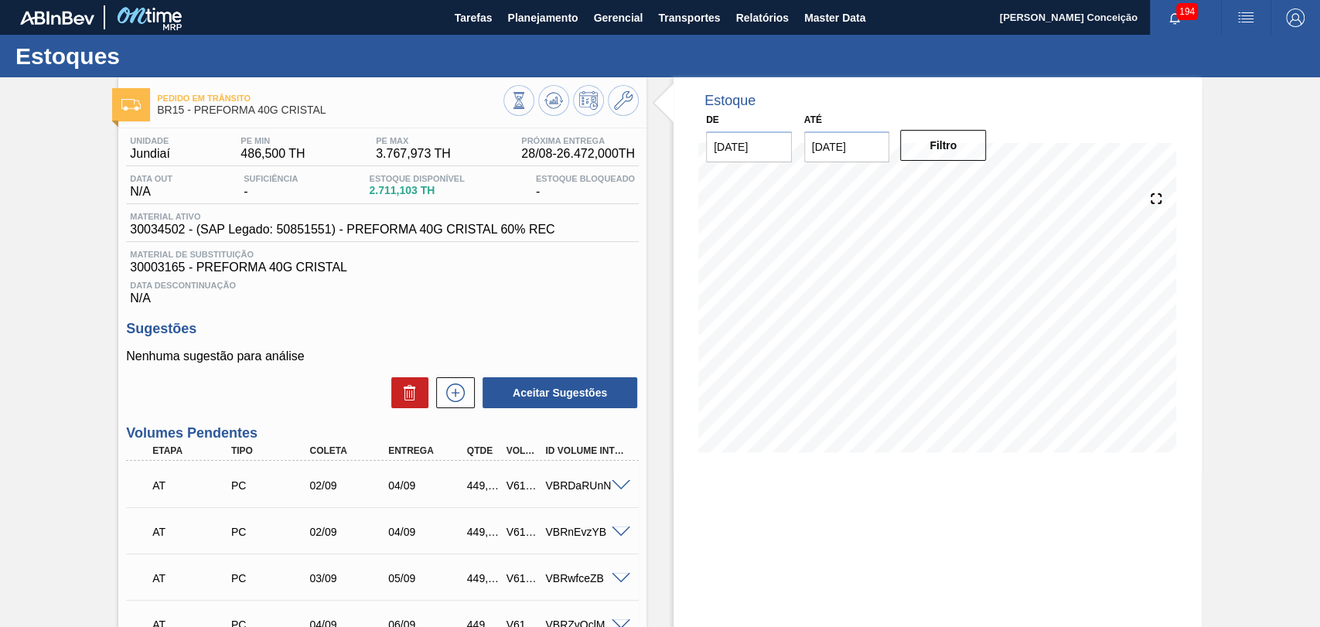
click at [621, 322] on div "Unidade Jundiaí PE MIN 486,500 TH PE MAX 3.767,973 TH Próxima Entrega 28/08 - 2…" at bounding box center [382, 634] width 528 height 1013
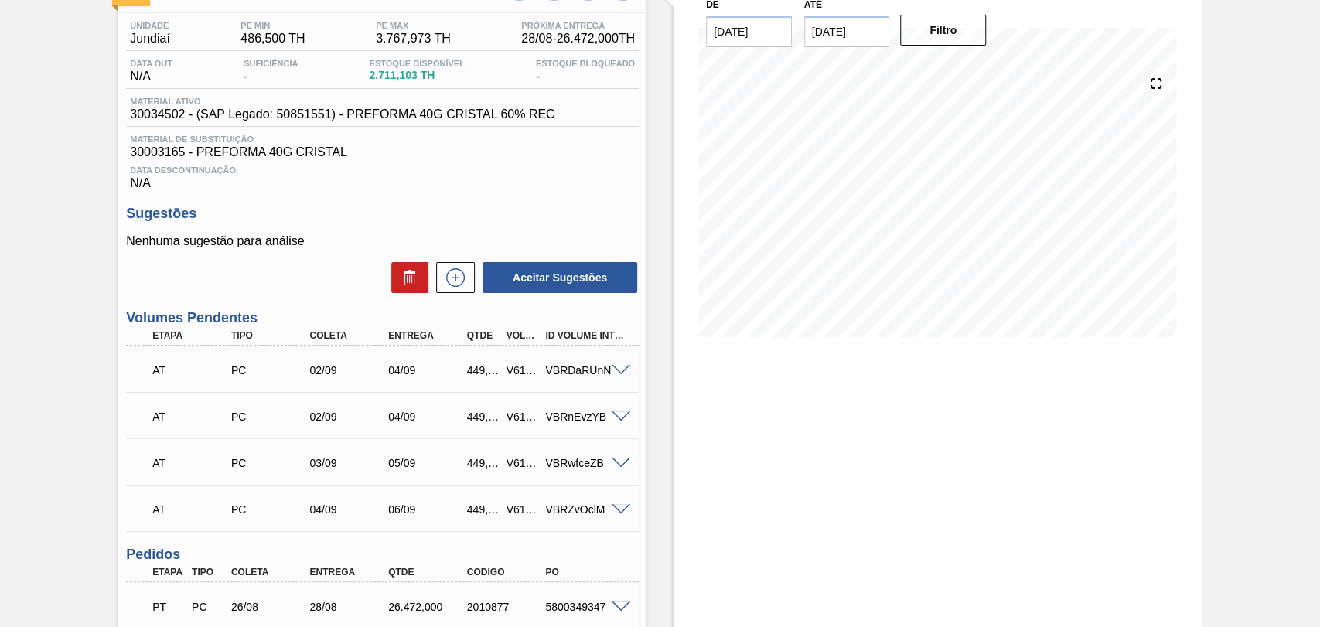
scroll to position [257, 0]
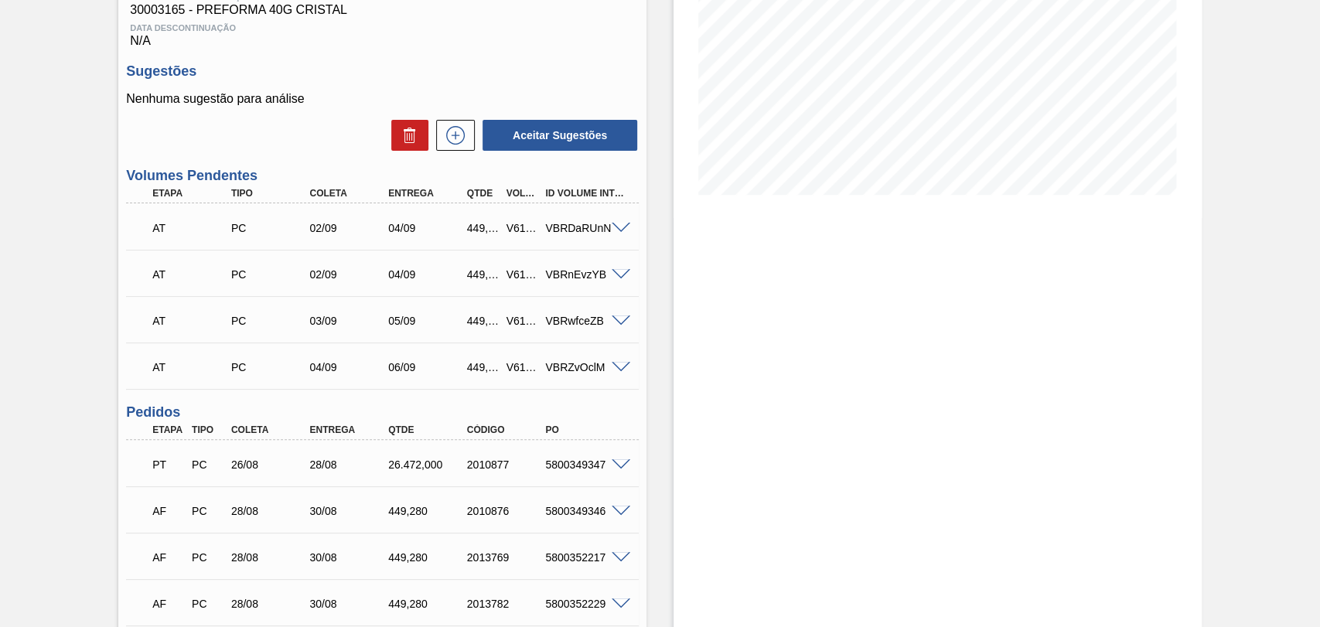
click at [567, 474] on div "PT PC 26/08 28/08 26.472,000 2010877 5800349347" at bounding box center [378, 463] width 472 height 31
copy div "5800349347"
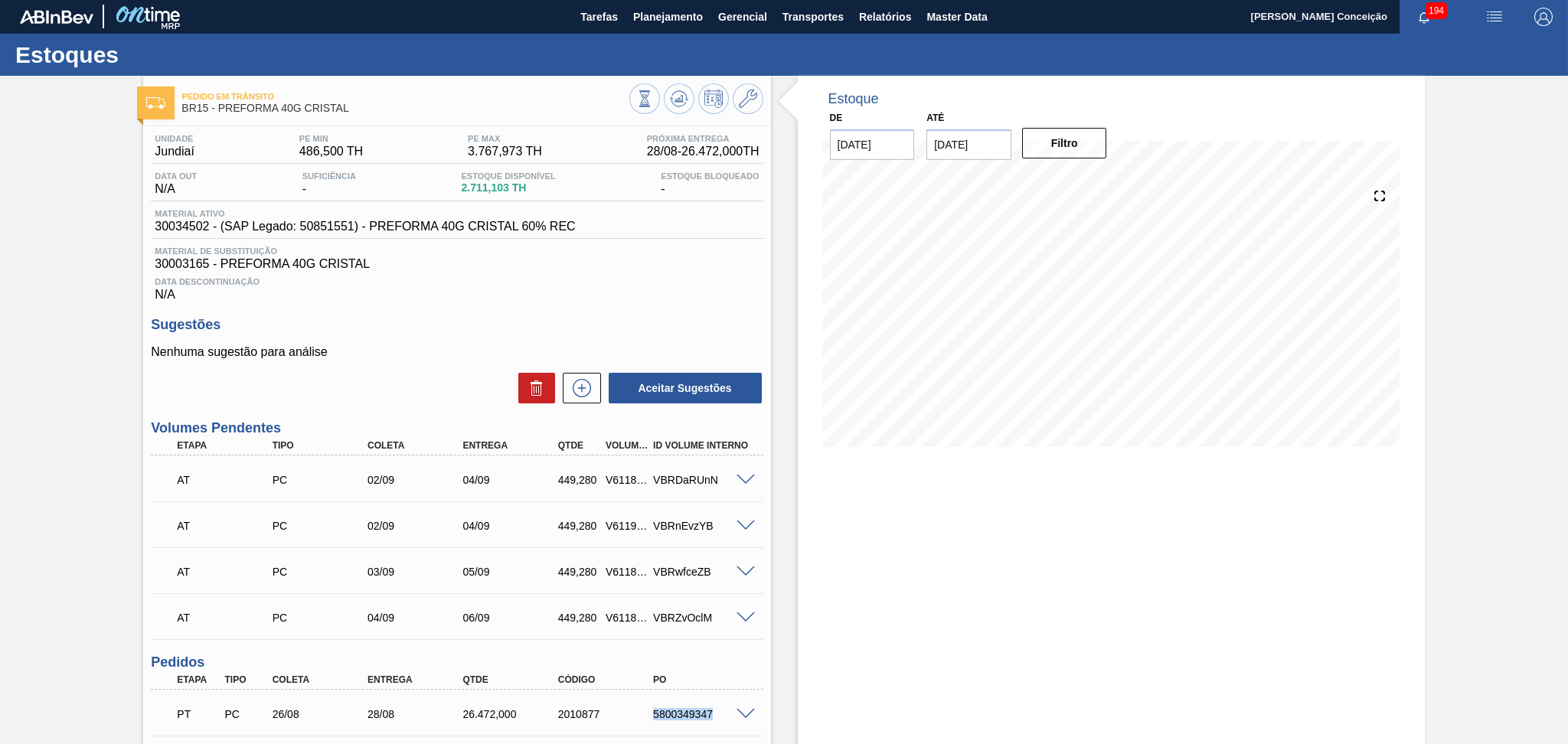
scroll to position [0, 0]
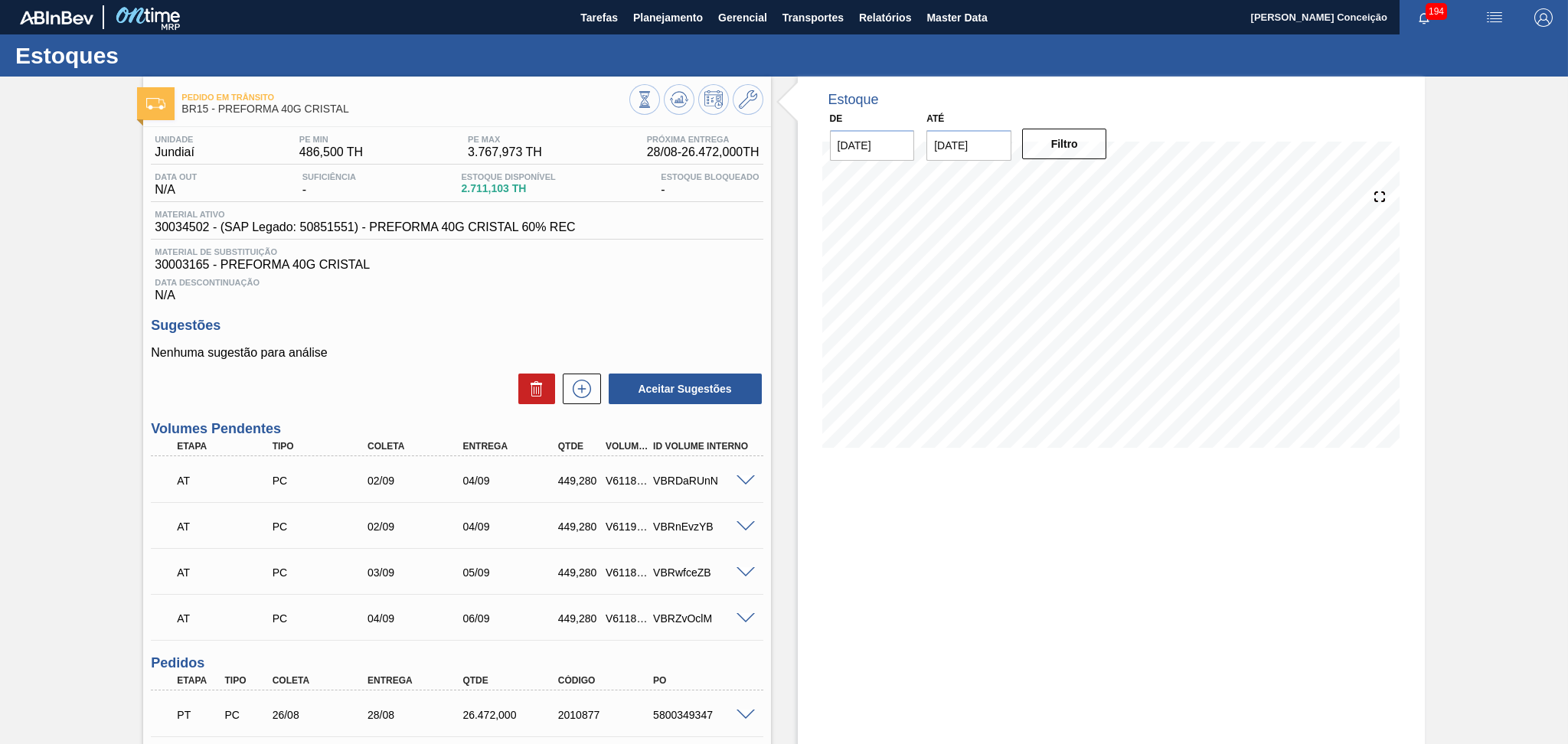
click at [410, 346] on p "Nenhuma sugestão para análise" at bounding box center [456, 353] width 612 height 14
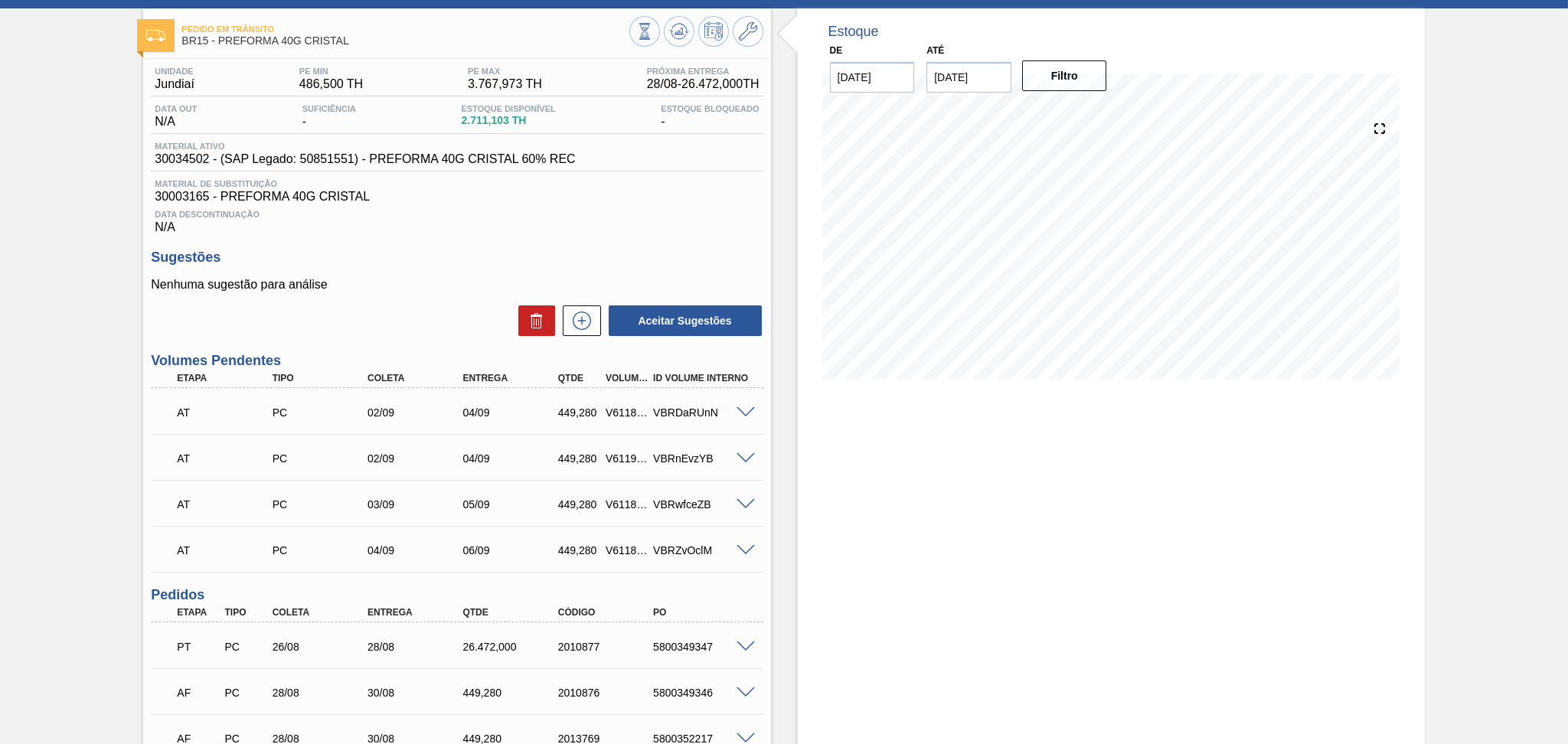
scroll to position [102, 0]
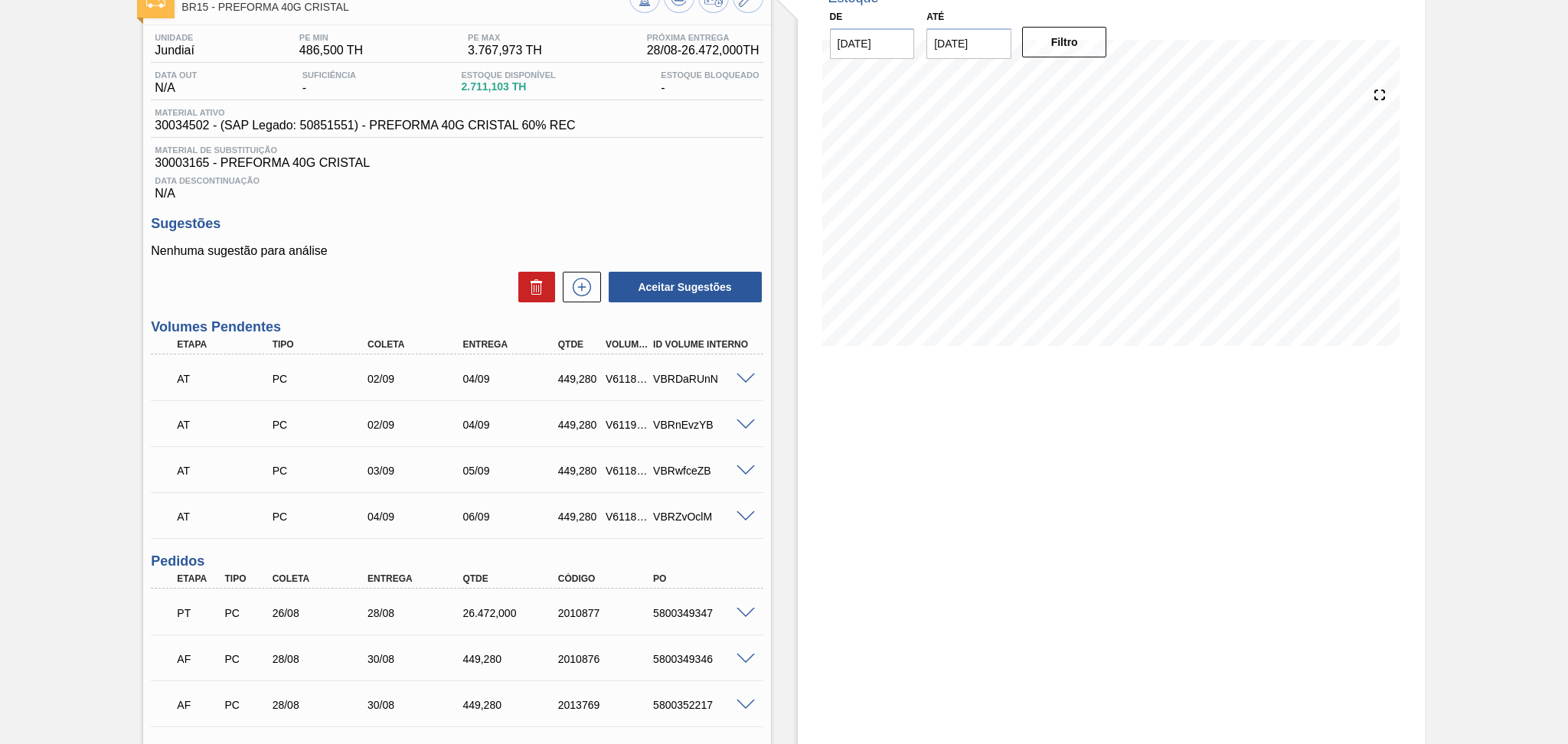
click at [747, 607] on span at bounding box center [745, 613] width 19 height 12
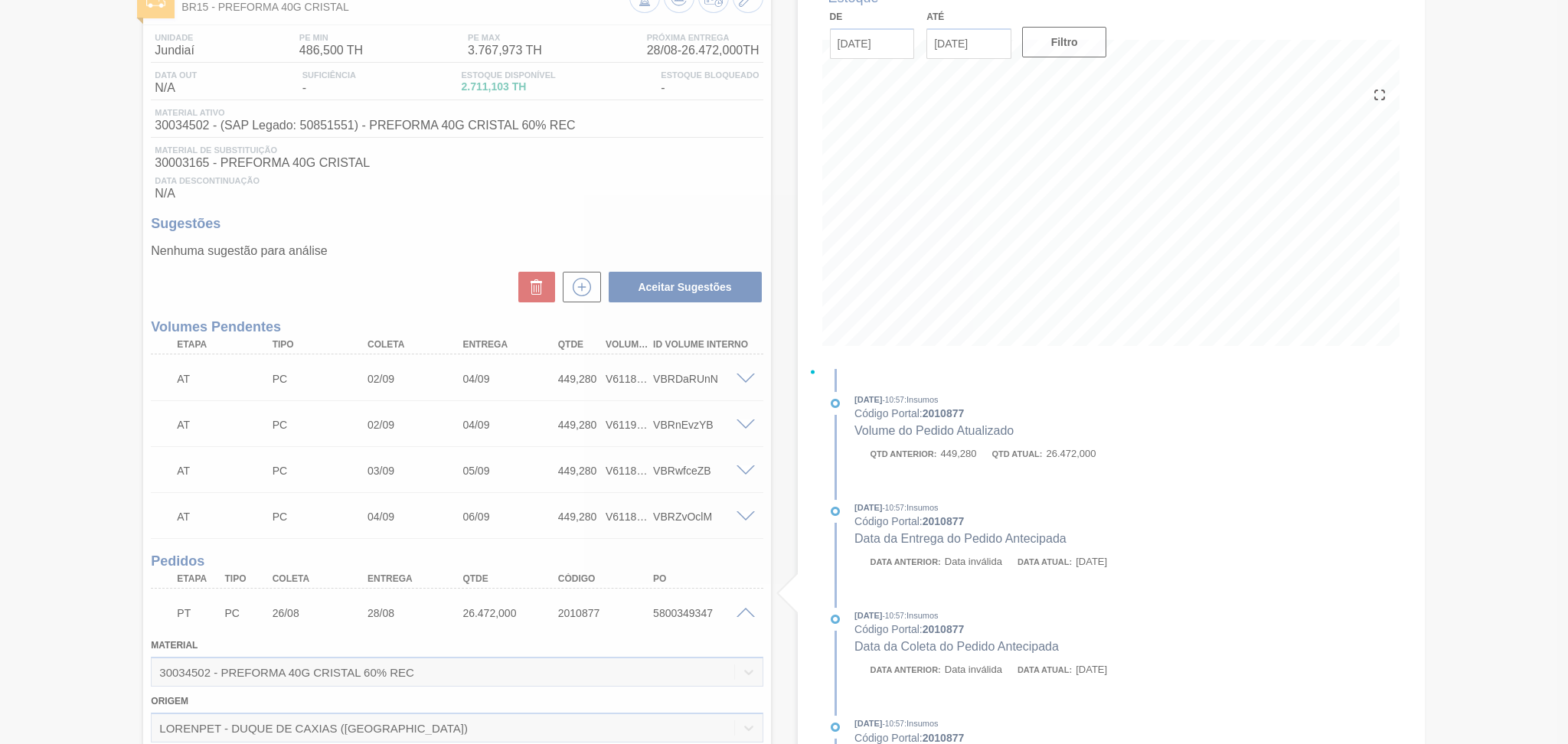
click at [669, 614] on div at bounding box center [784, 372] width 1568 height 744
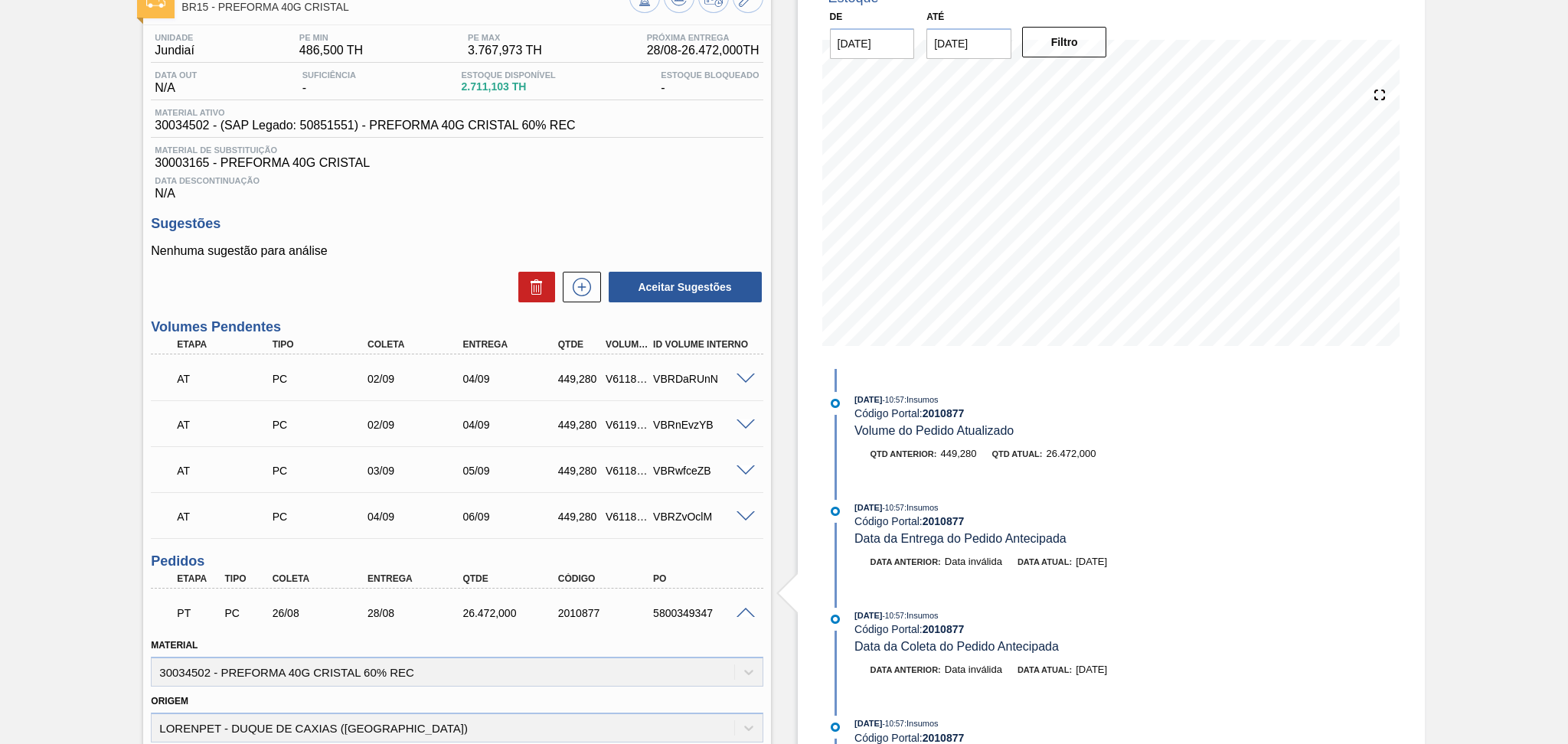
click at [747, 612] on span at bounding box center [745, 613] width 19 height 12
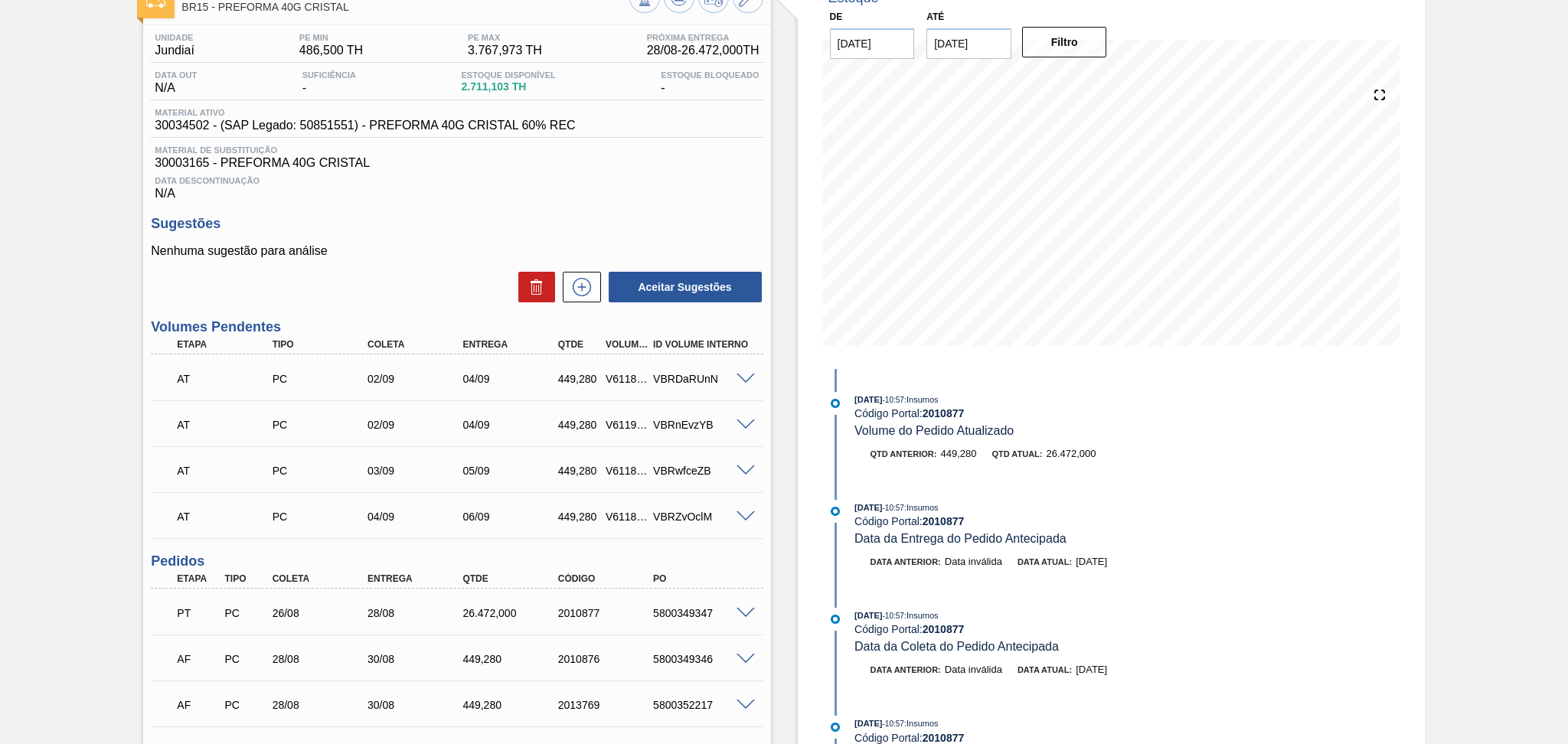
click at [694, 612] on div "5800349347" at bounding box center [703, 612] width 107 height 12
copy div "5800349347"
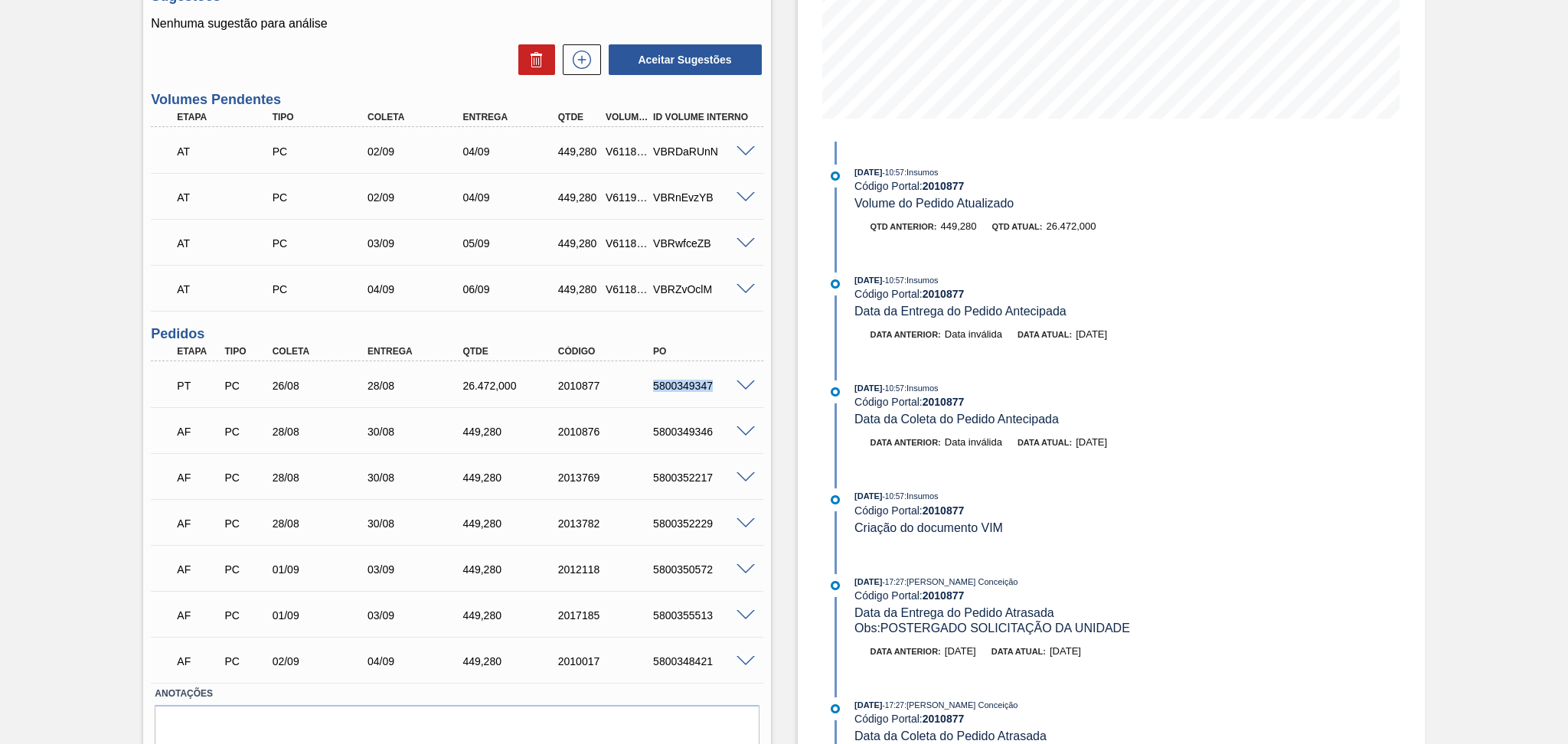
scroll to position [390, 0]
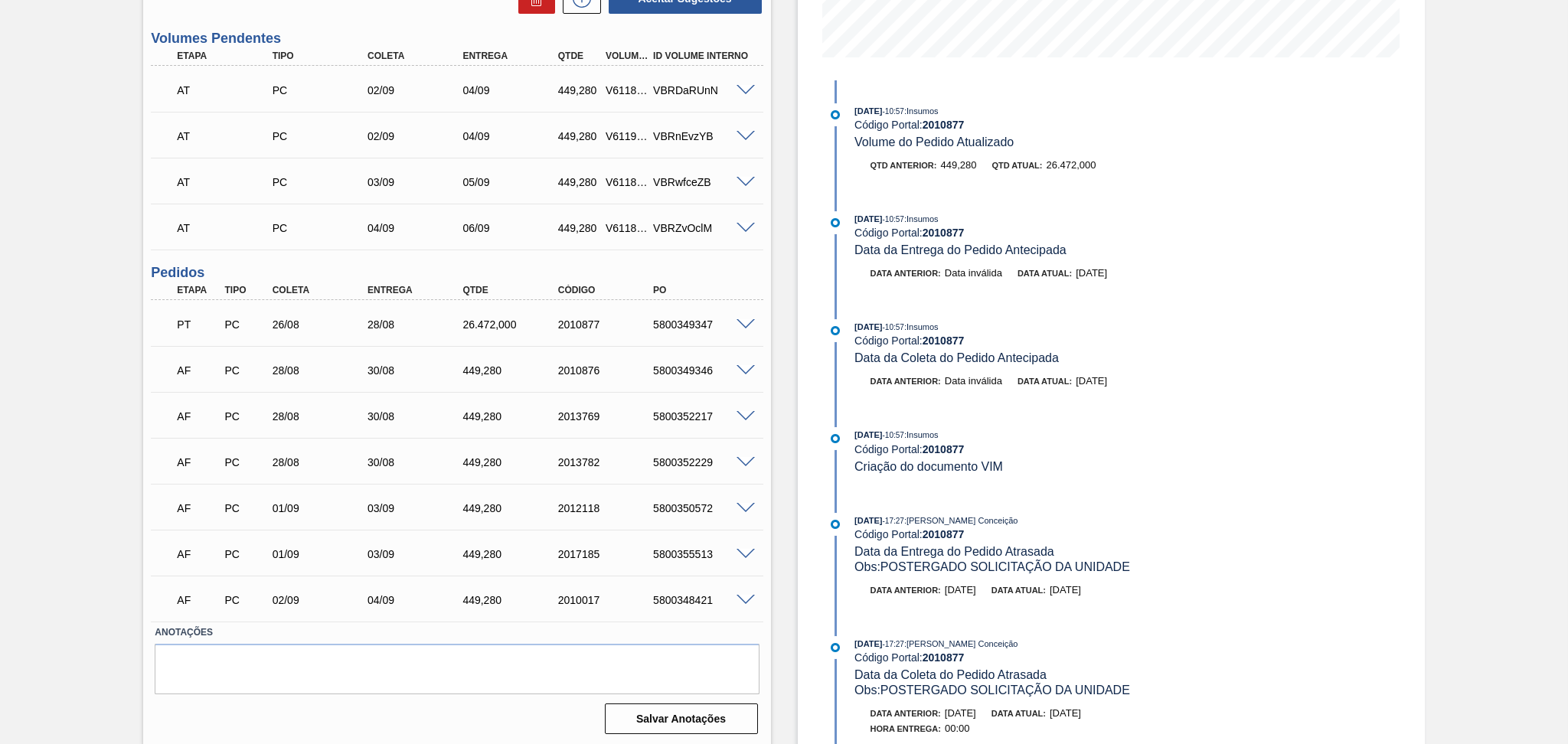
click at [781, 321] on div "Estoque De 27/08/2025 Até 10/10/2025 Filtro 04/09 Projeção de Estoque 30,419.08…" at bounding box center [1098, 217] width 653 height 1061
click at [488, 326] on div "26.472,000" at bounding box center [512, 325] width 107 height 12
click at [479, 324] on div "26.472,000" at bounding box center [512, 325] width 107 height 12
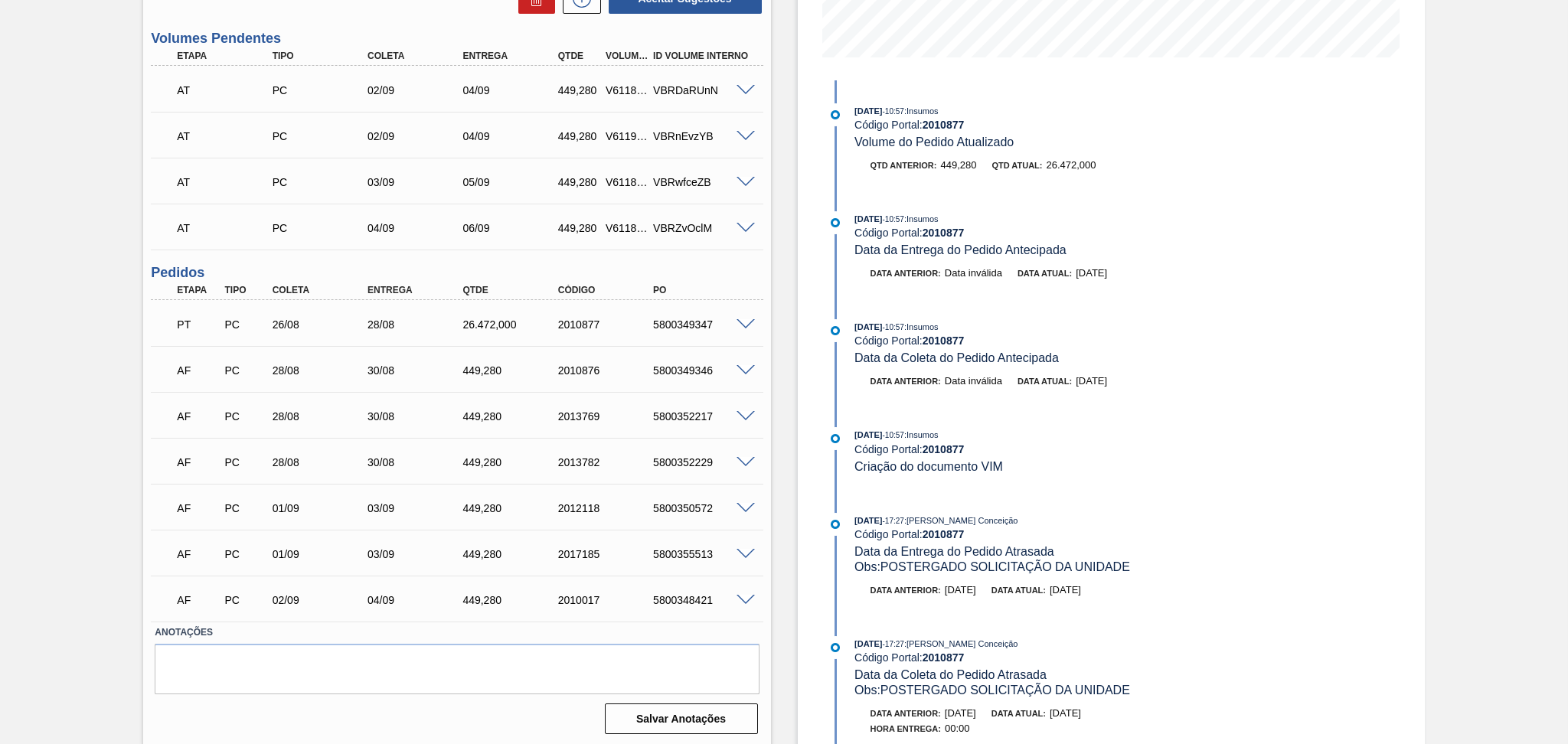
click at [578, 324] on div "2010877" at bounding box center [608, 325] width 107 height 12
click at [471, 596] on div "449,280" at bounding box center [512, 600] width 107 height 12
click at [483, 553] on div "449,280" at bounding box center [512, 554] width 107 height 12
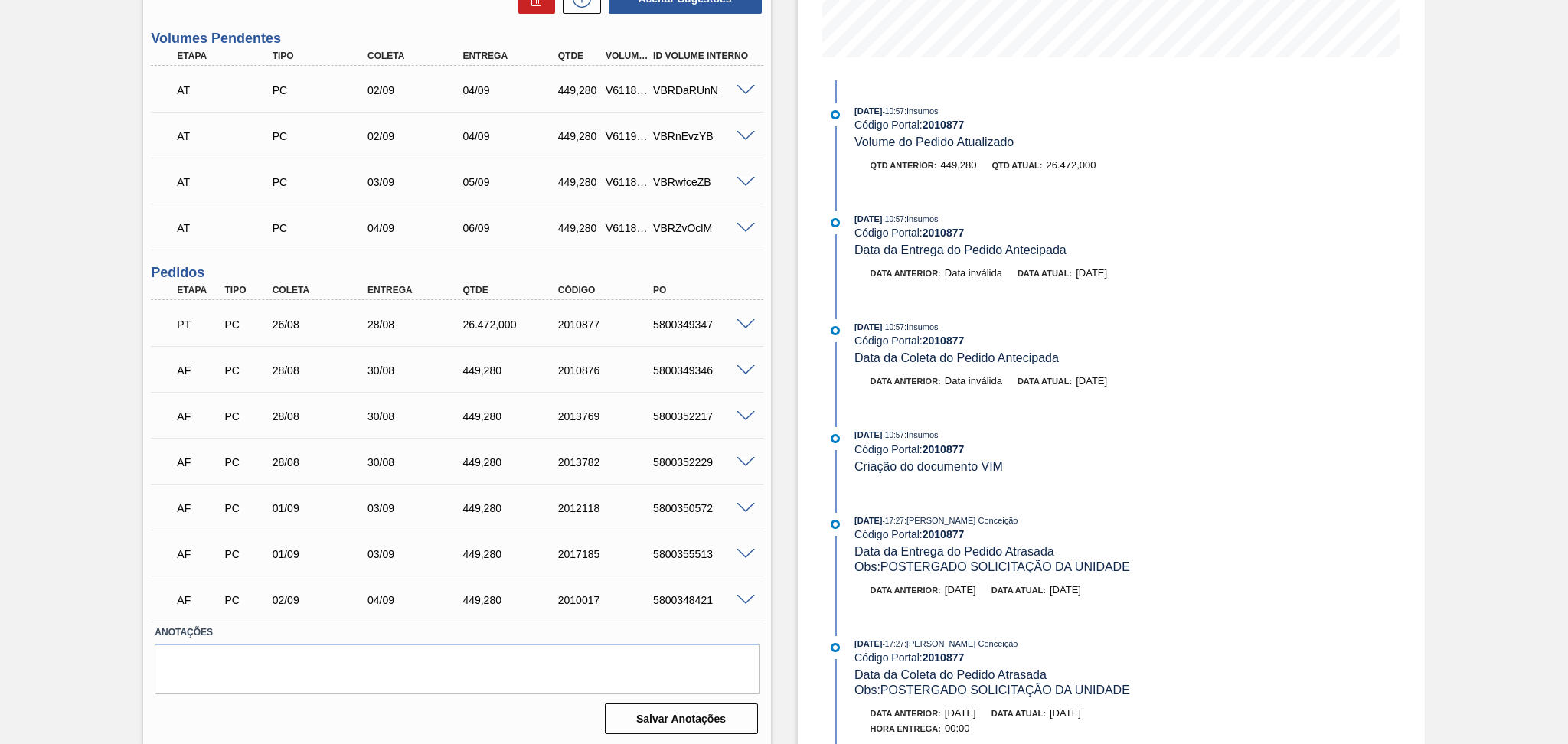
click at [742, 503] on span at bounding box center [745, 509] width 19 height 12
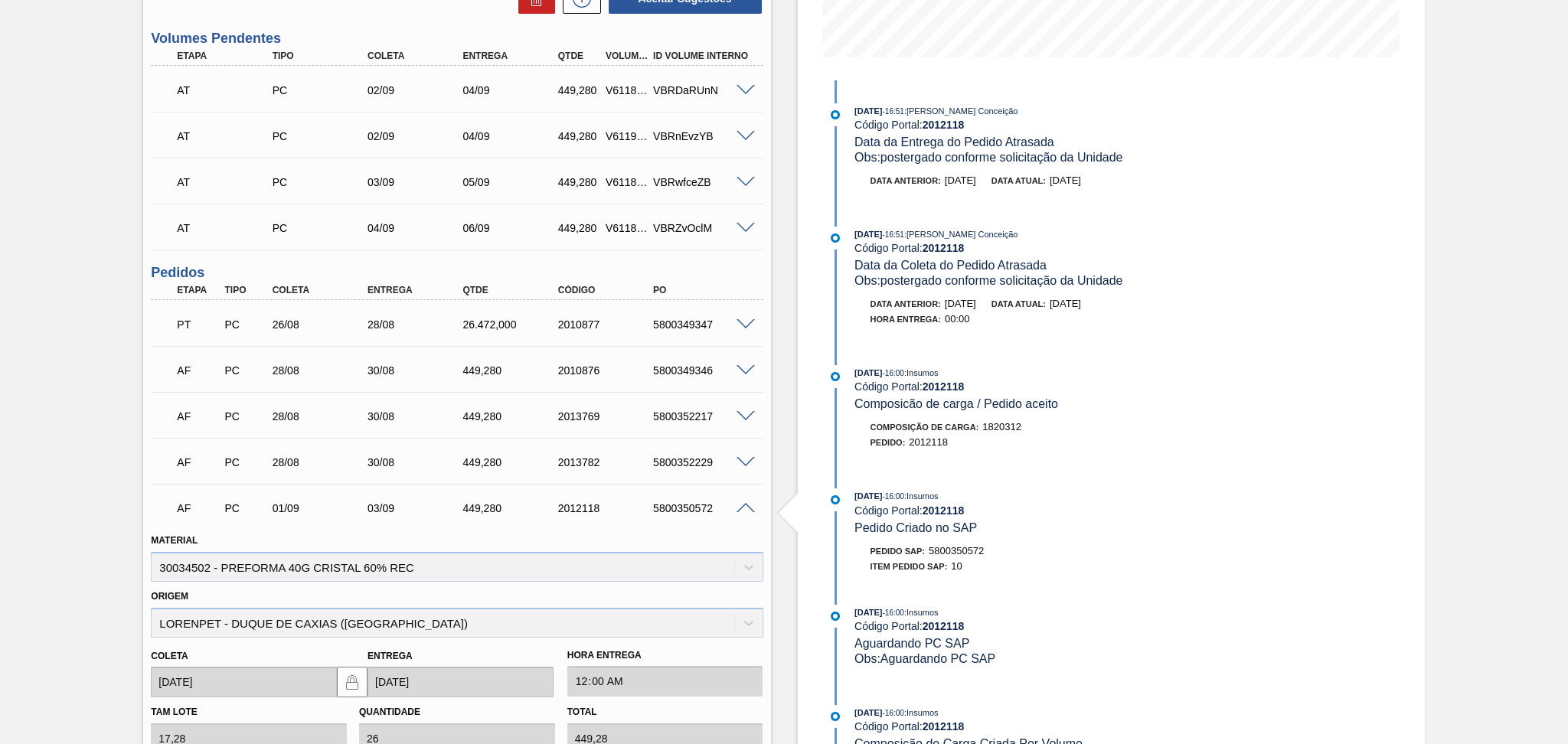
click at [741, 505] on span at bounding box center [745, 509] width 19 height 12
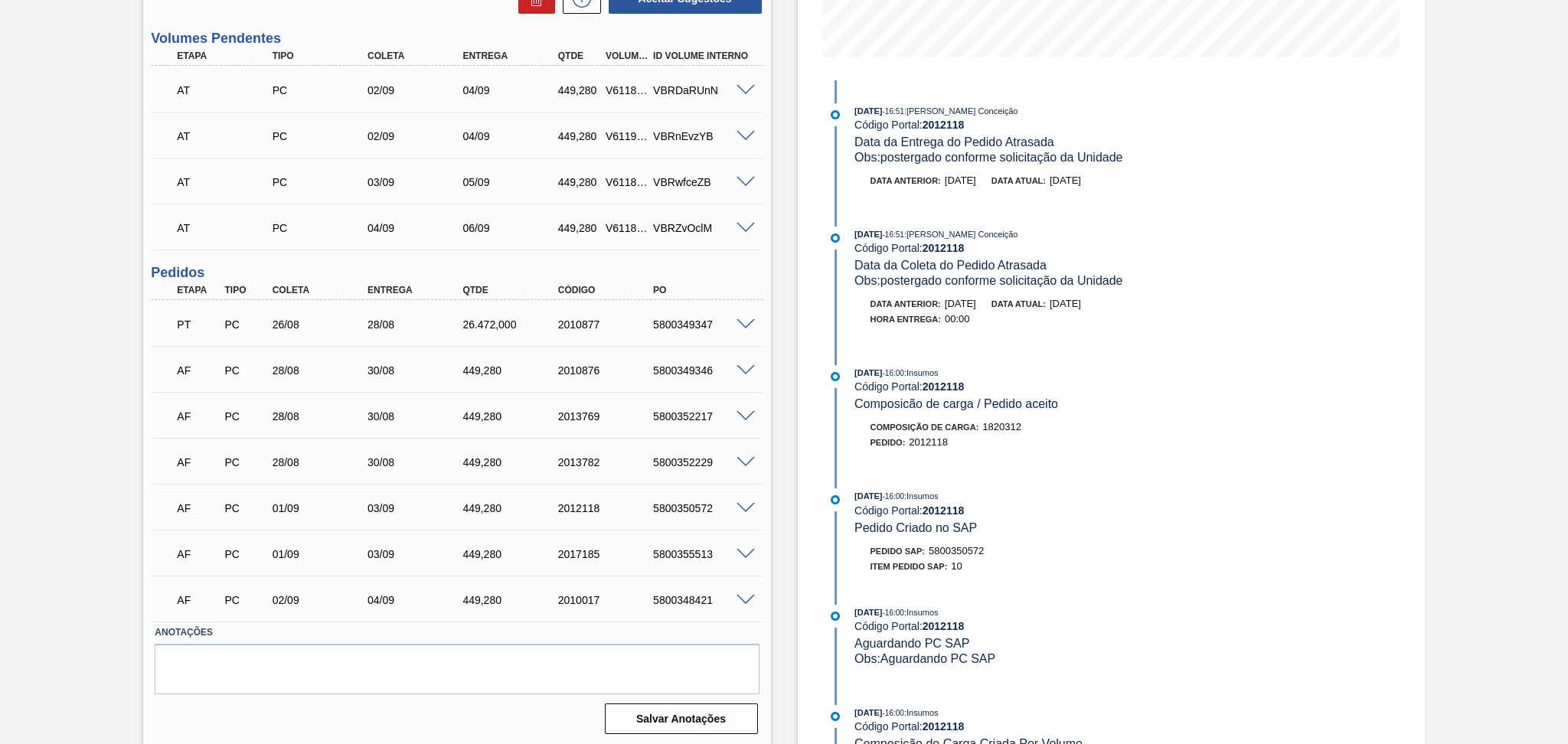
click at [744, 459] on span at bounding box center [745, 463] width 19 height 12
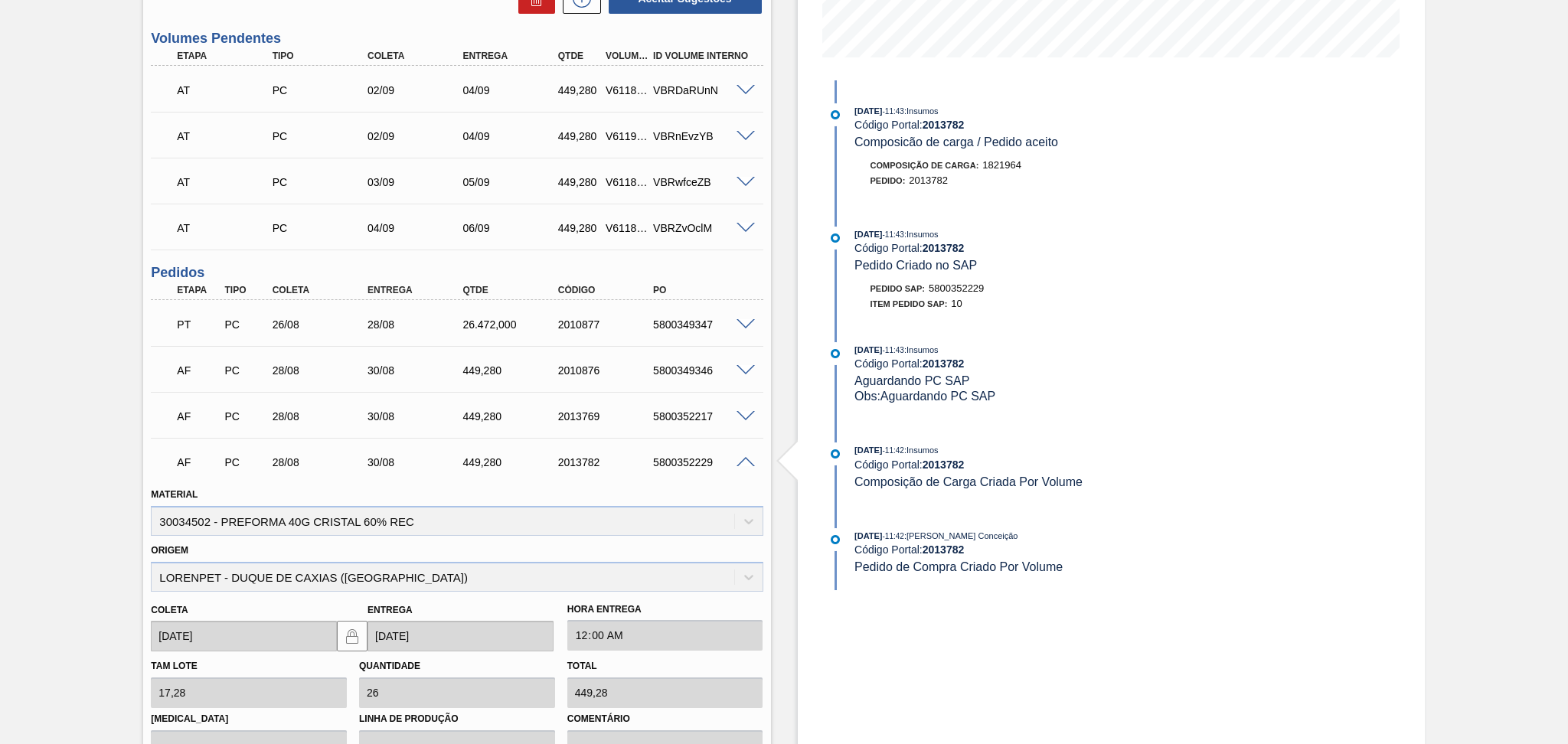
click at [747, 459] on span at bounding box center [745, 463] width 19 height 12
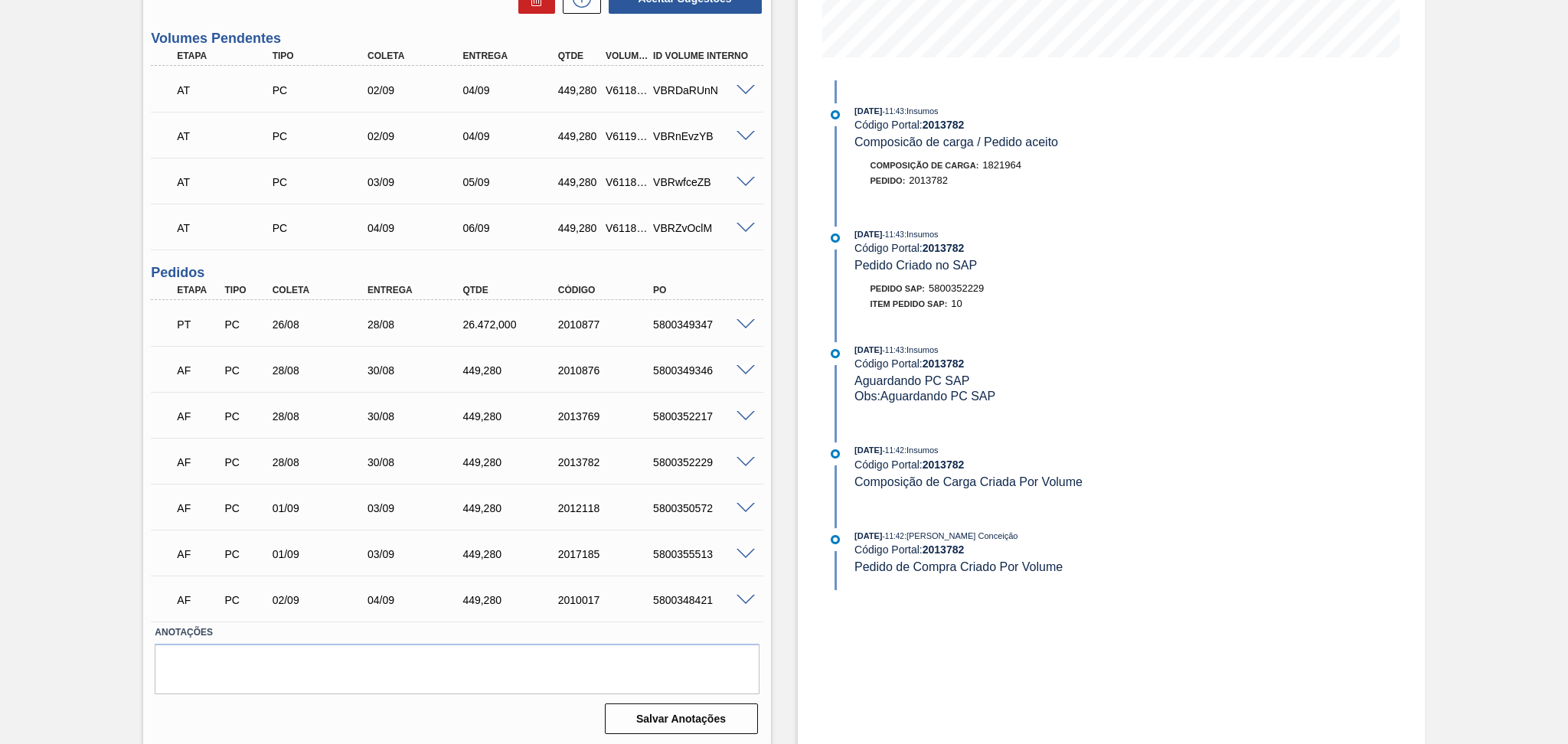
click at [743, 550] on span at bounding box center [745, 554] width 19 height 12
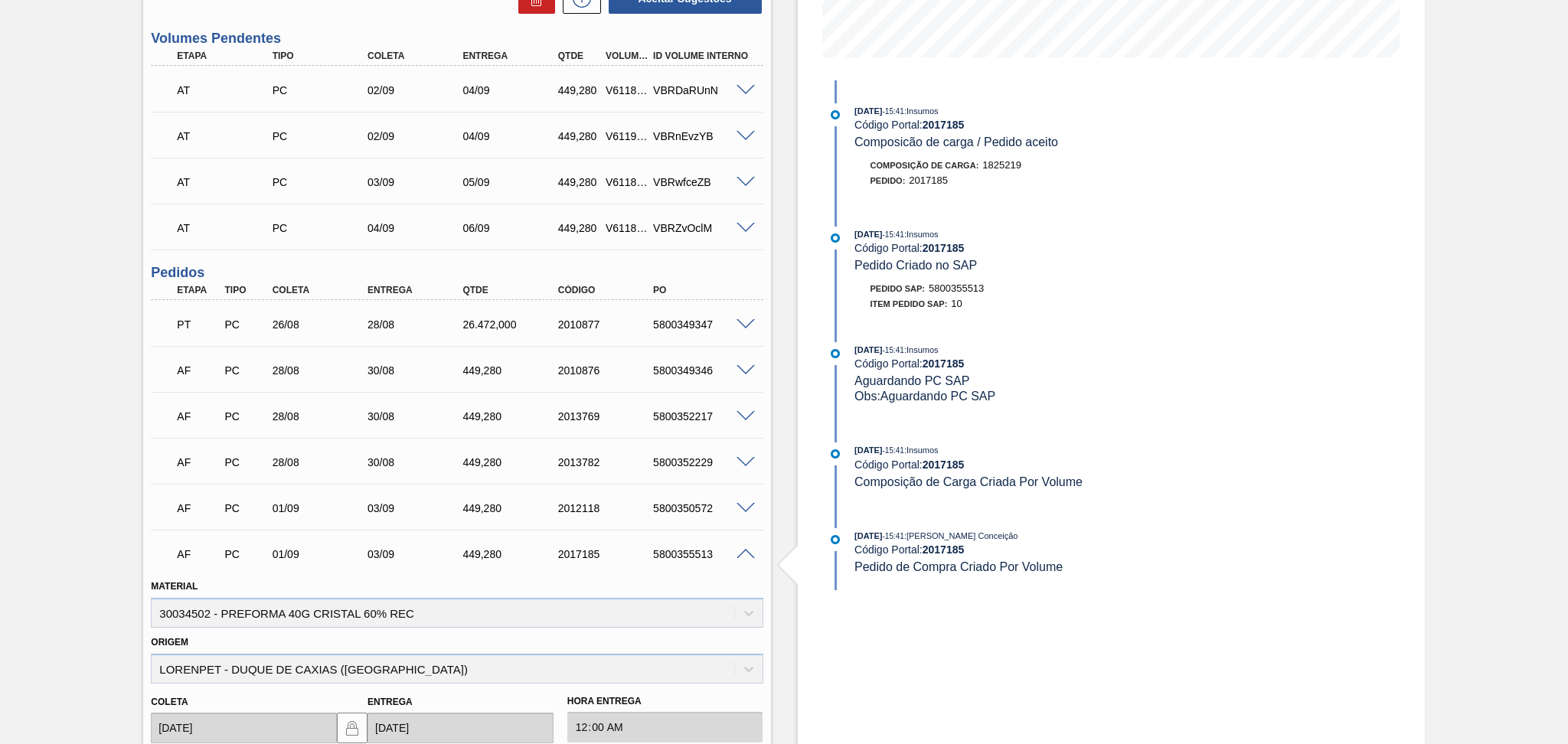
click at [743, 550] on span at bounding box center [745, 554] width 19 height 12
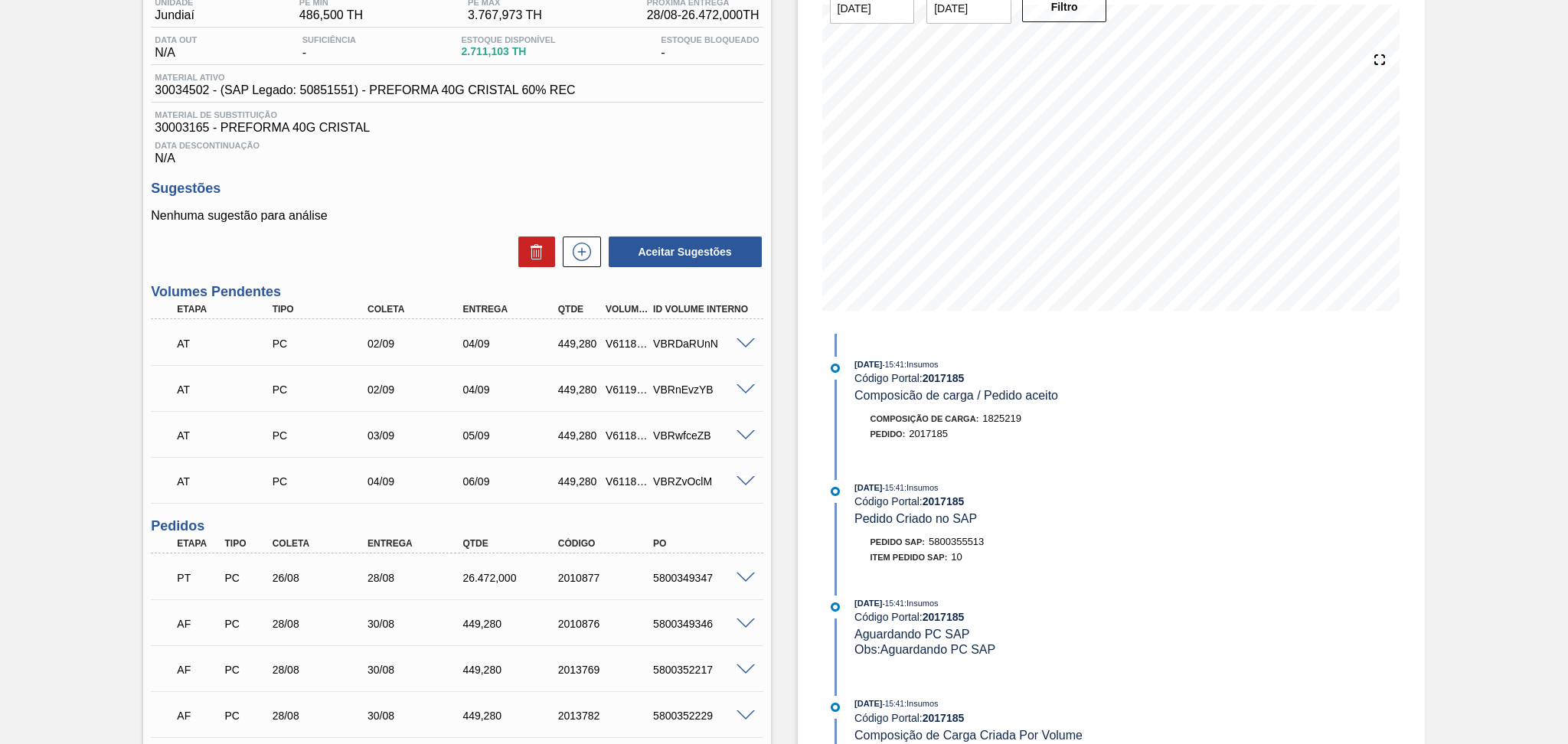
scroll to position [102, 0]
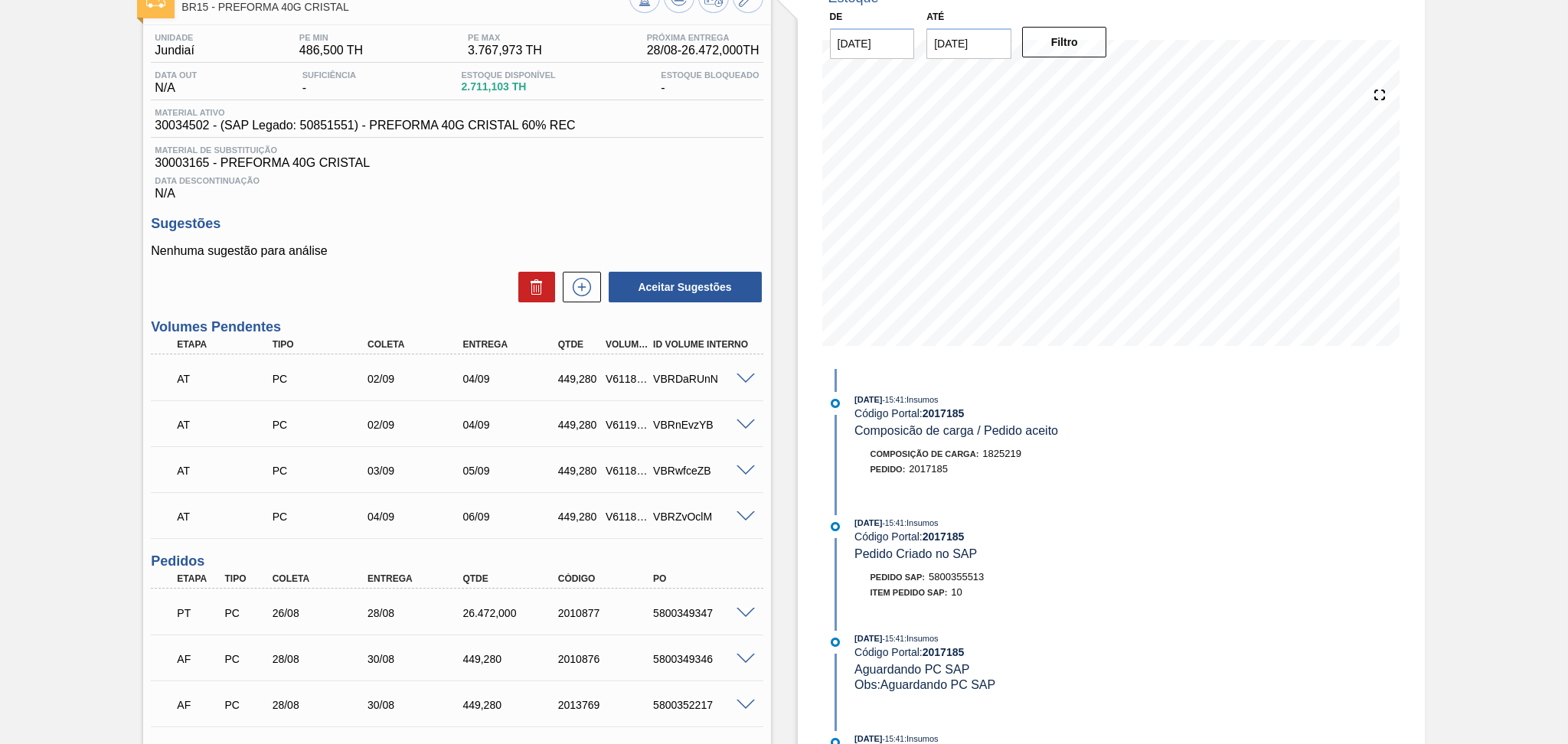
click at [497, 615] on div "26.472,000" at bounding box center [512, 612] width 107 height 12
copy div "26.472,000"
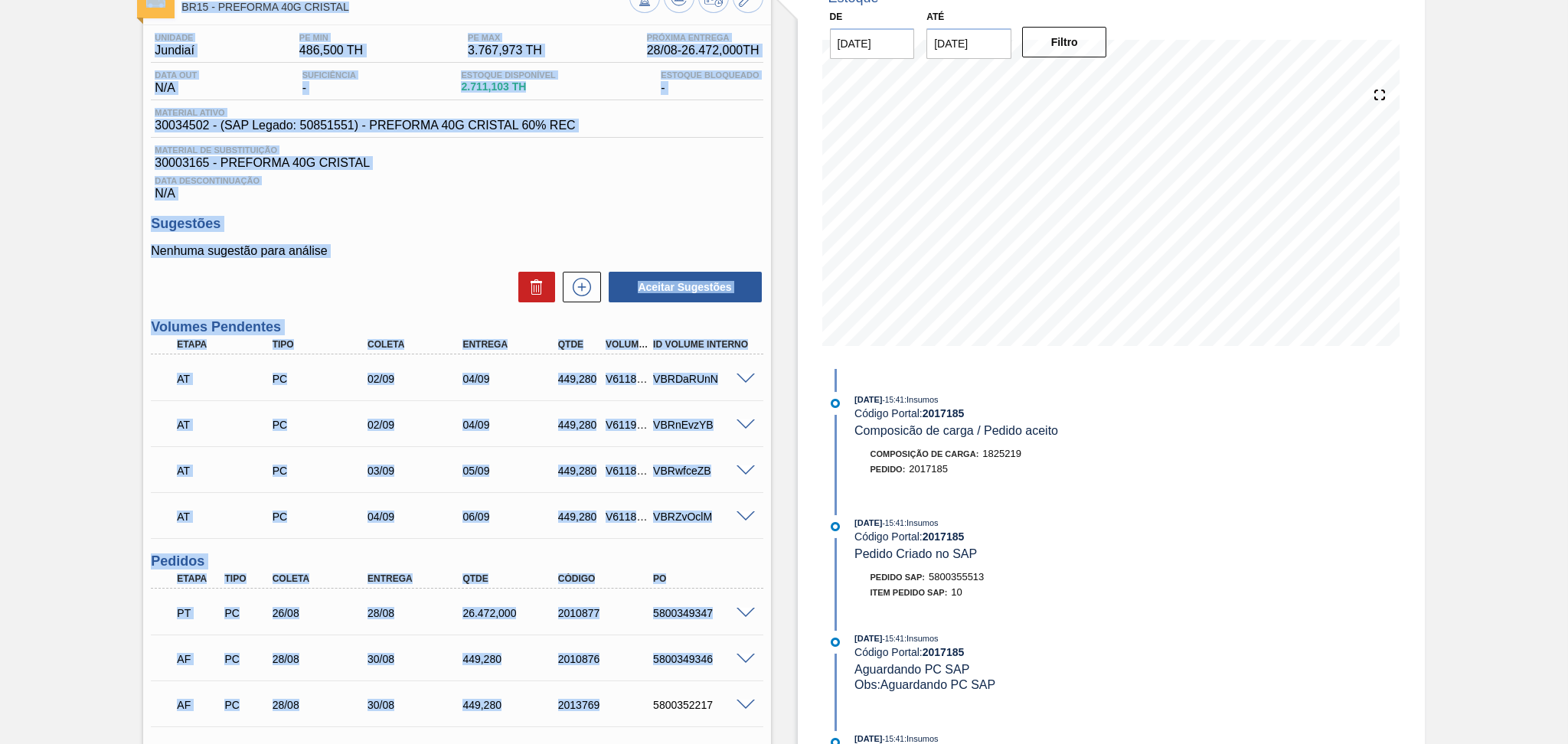
drag, startPoint x: 639, startPoint y: 704, endPoint x: 552, endPoint y: 791, distance: 123.0
click at [552, 0] on html "Tarefas Planejamento Gerencial Transportes Relatórios Master Data Aline Apareci…" at bounding box center [784, 0] width 1568 height 0
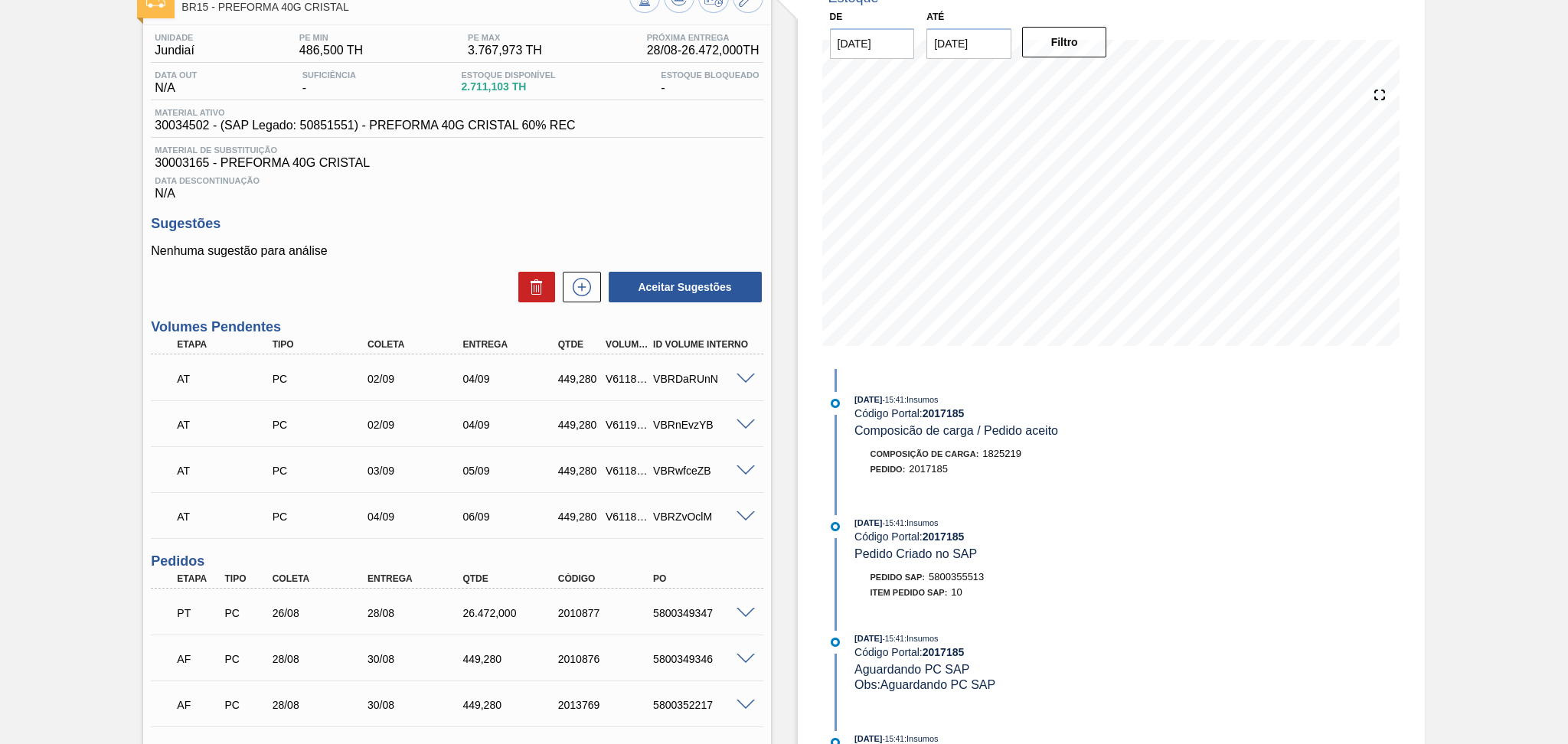
click at [1306, 574] on div "Estoque De 27/08/2025 Até 10/10/2025 Filtro 19/09 Projeção de Estoque 28,742.67…" at bounding box center [1111, 505] width 627 height 1061
click at [490, 611] on div "26.472,000" at bounding box center [512, 612] width 107 height 12
copy div "26.472,000"
click at [750, 178] on span "Data Descontinuação" at bounding box center [456, 180] width 604 height 9
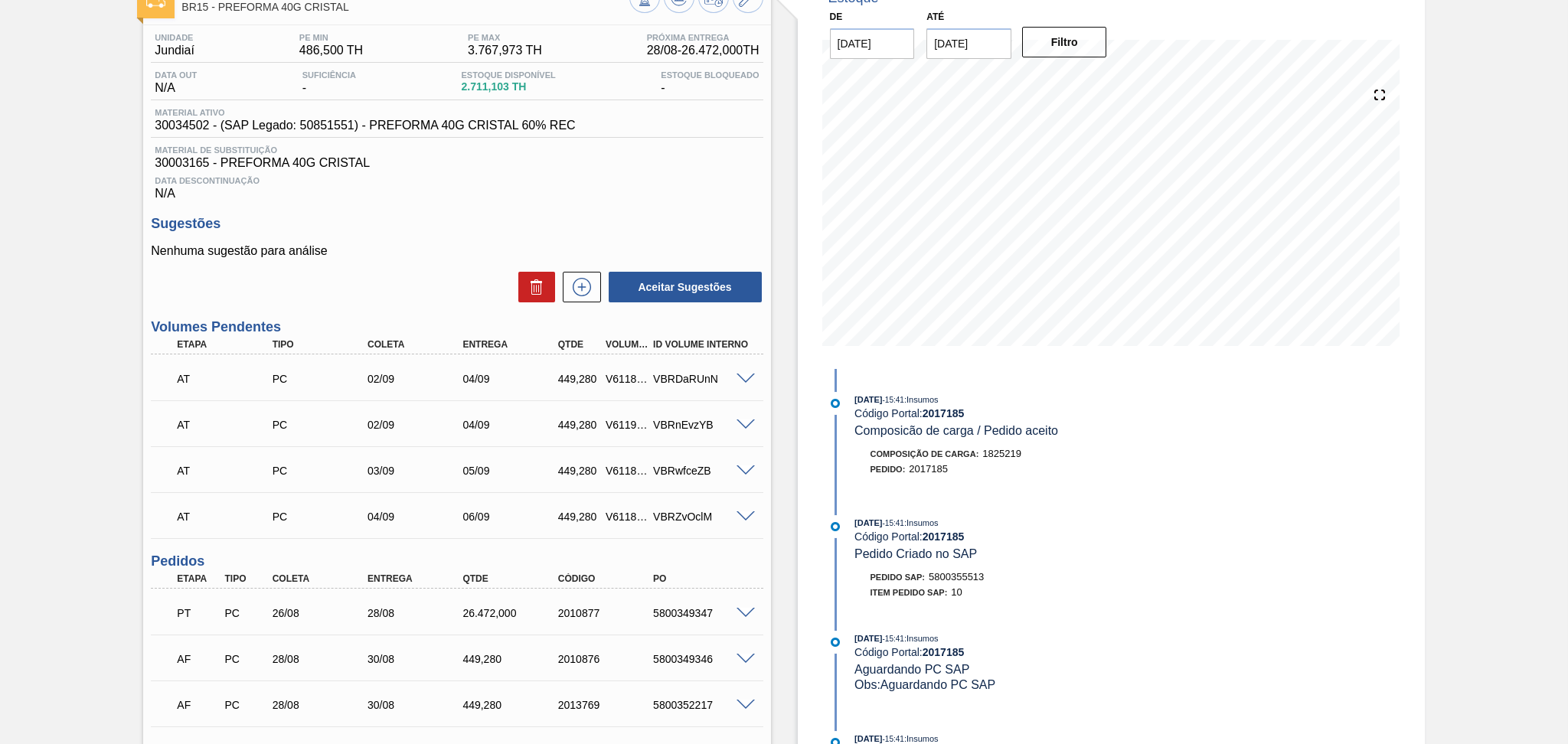
click at [413, 189] on div "Data Descontinuação N/A" at bounding box center [456, 185] width 612 height 31
click at [790, 306] on div "Estoque De 27/08/2025 Até 10/10/2025 Filtro 01/09 Projeção de Estoque 28,496.08…" at bounding box center [1098, 505] width 653 height 1061
click at [725, 231] on h3 "Sugestões" at bounding box center [456, 224] width 612 height 16
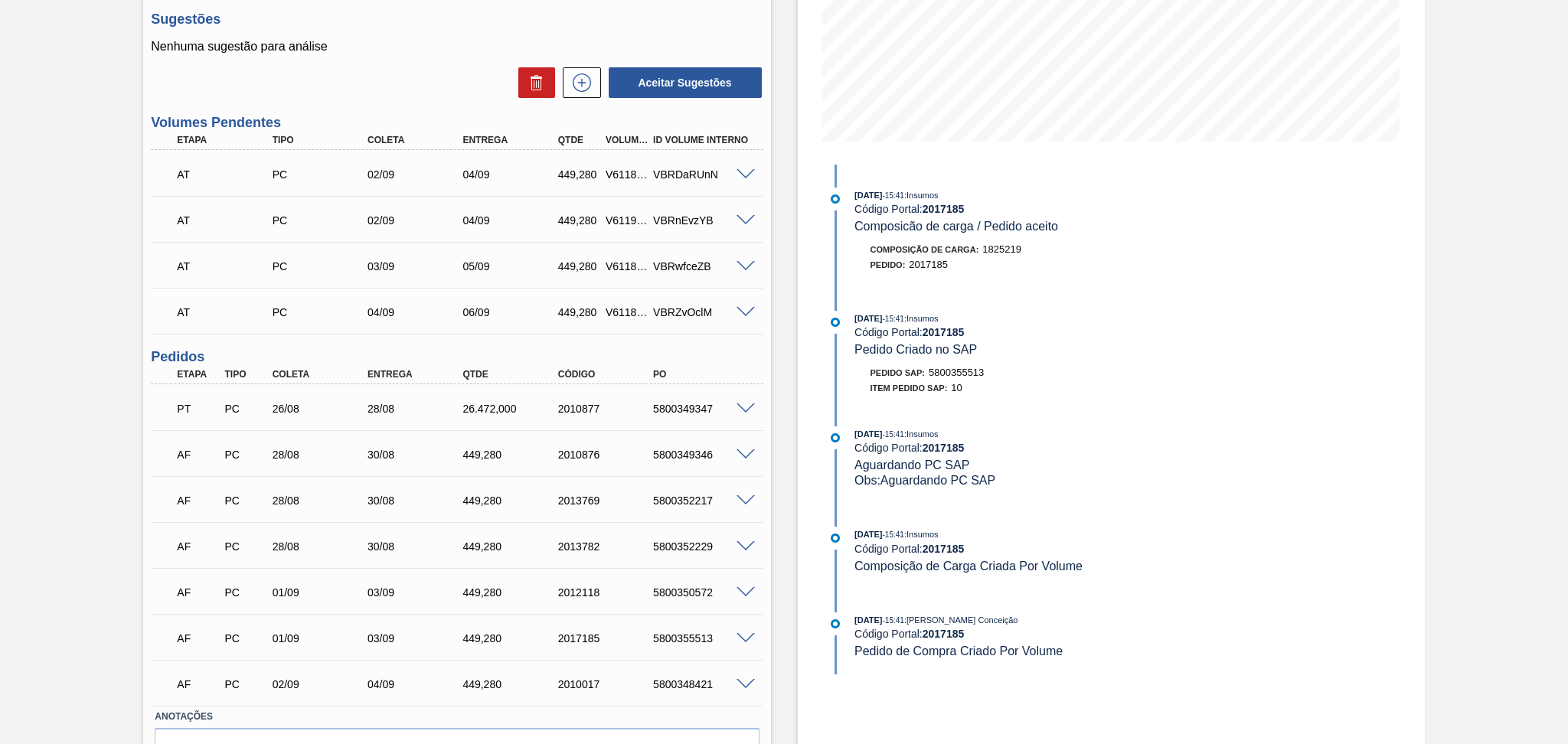
scroll to position [0, 0]
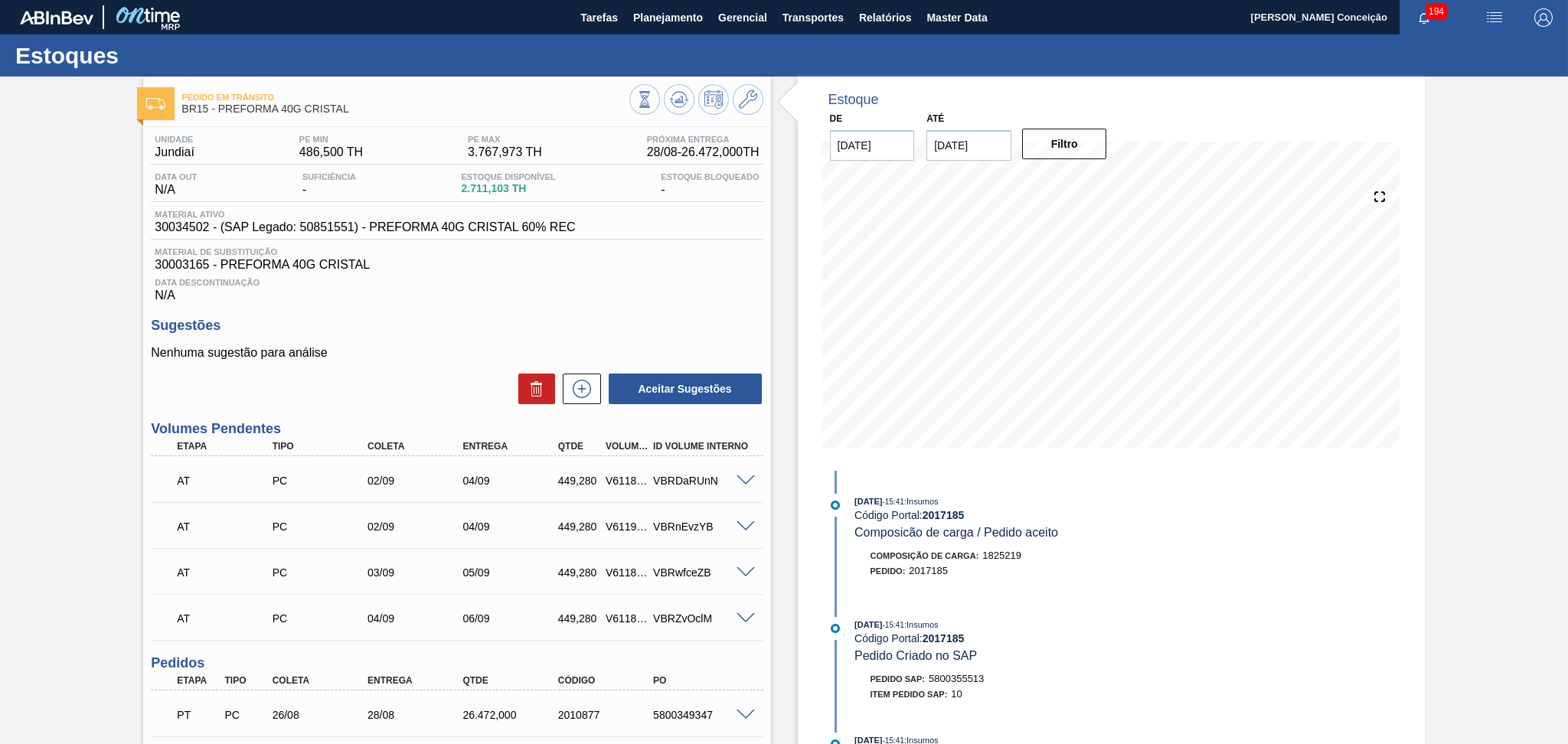
click at [757, 309] on div "Unidade Jundiaí PE MIN 486,500 TH PE MAX 3.767,973 TH Próxima Entrega 28/08 - 2…" at bounding box center [456, 627] width 627 height 1002
click at [666, 283] on span "Data Descontinuação" at bounding box center [456, 282] width 604 height 9
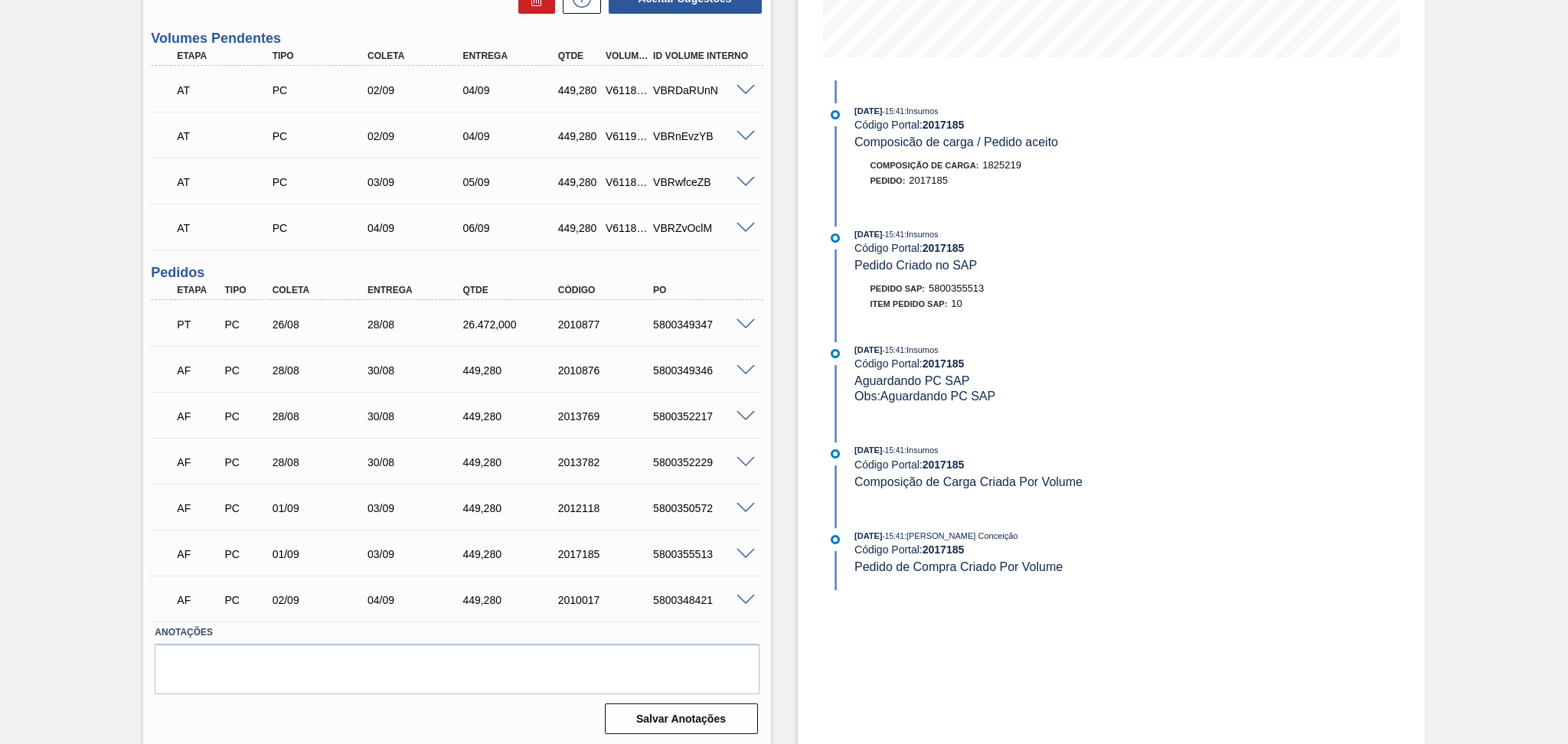
click at [677, 319] on div "5800349347" at bounding box center [703, 325] width 107 height 12
copy div "5800349347"
click at [745, 320] on span at bounding box center [745, 325] width 19 height 12
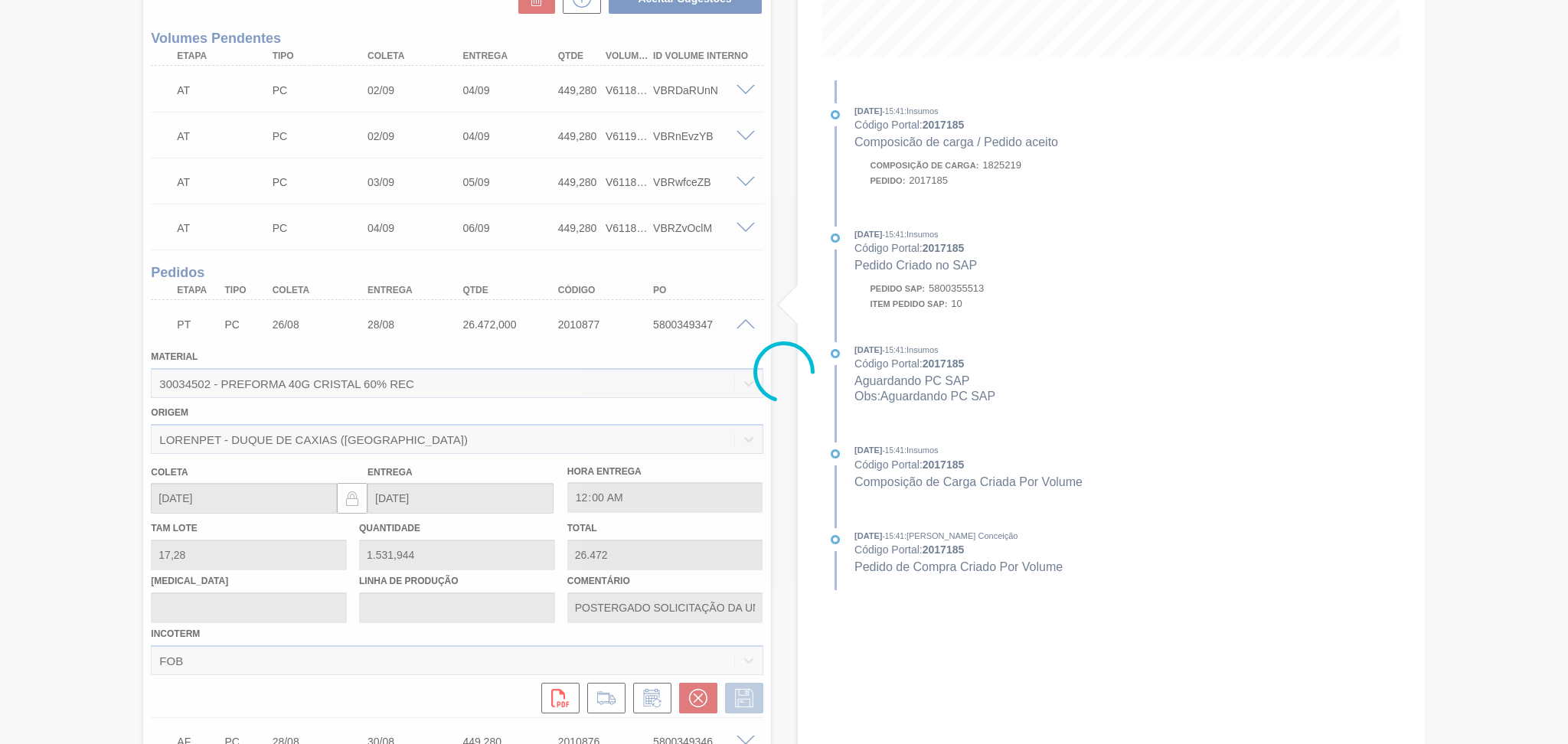
click at [745, 320] on div at bounding box center [784, 372] width 1568 height 744
click at [701, 324] on div at bounding box center [784, 372] width 1568 height 744
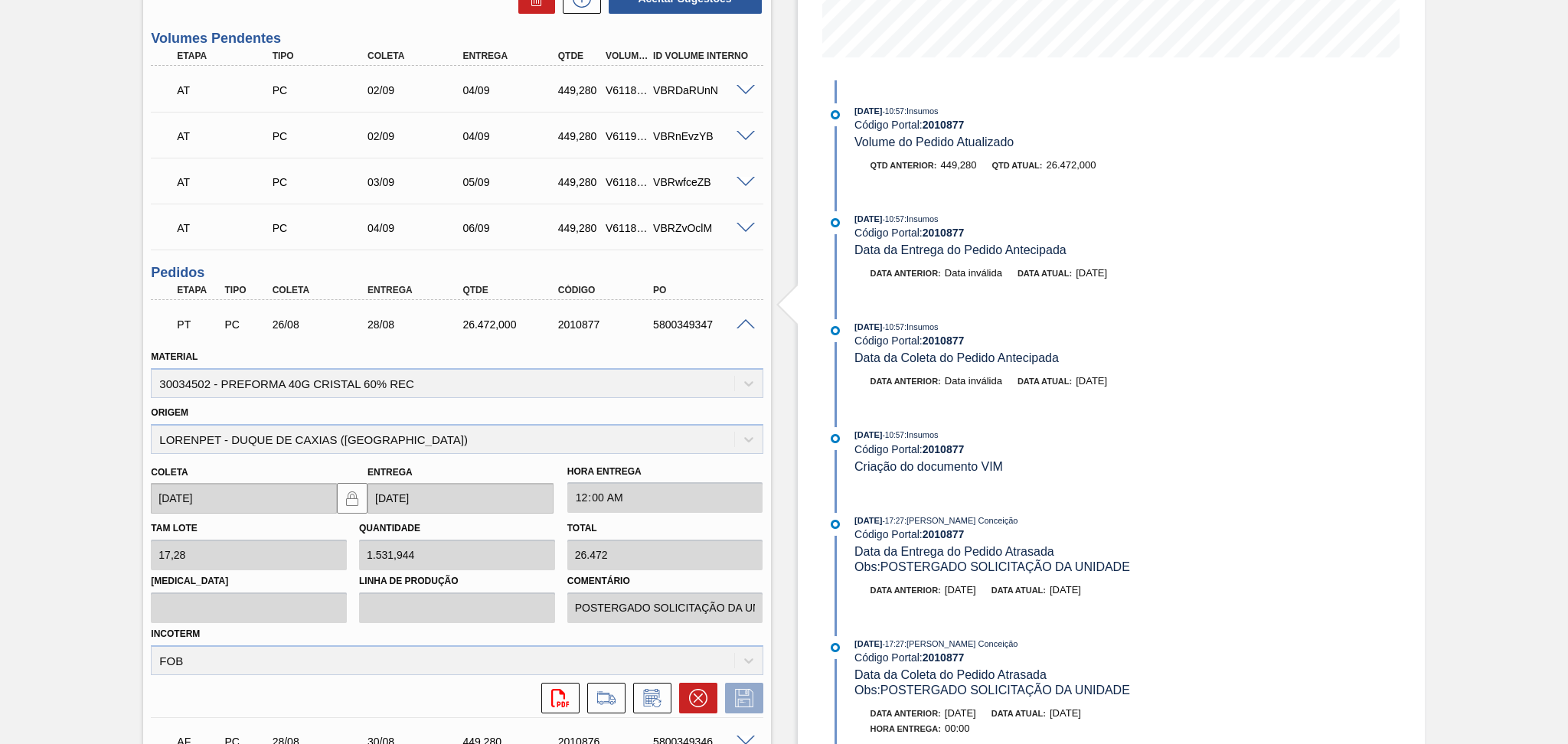
click at [742, 319] on span at bounding box center [745, 325] width 19 height 12
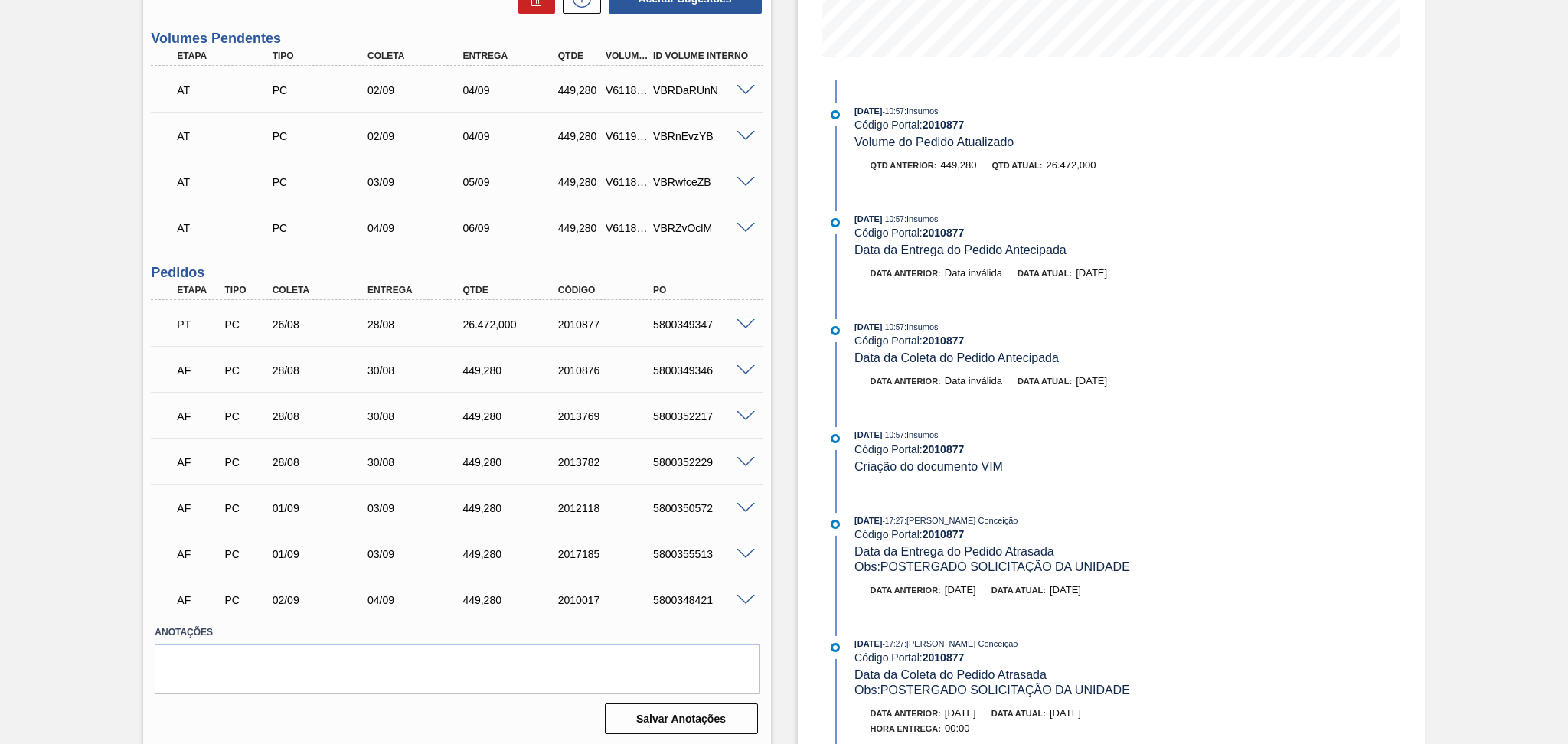
click at [680, 319] on div "5800349347" at bounding box center [703, 325] width 107 height 12
copy div "5800349347"
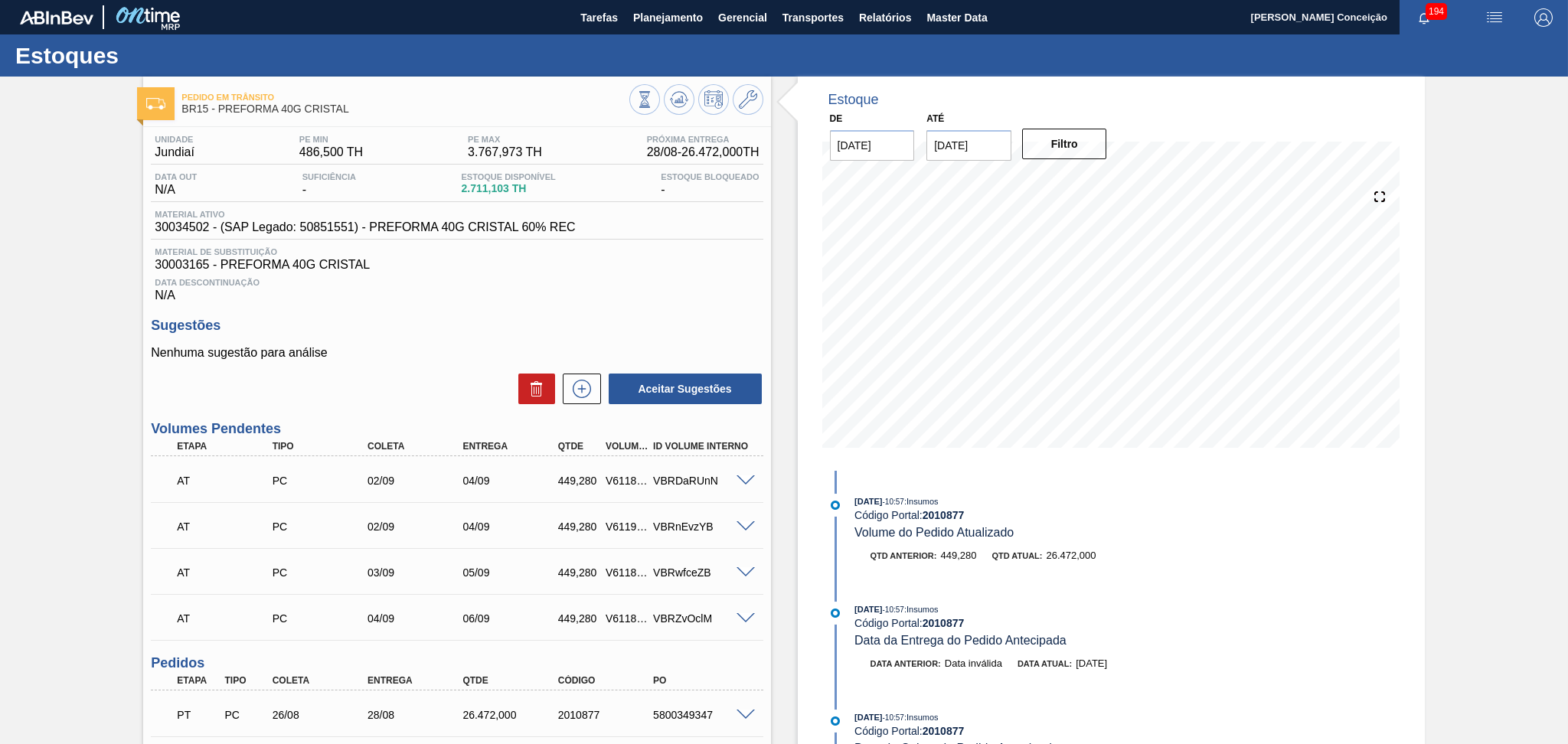
click at [558, 305] on div "Unidade Jundiaí PE MIN 486,500 TH PE MAX 3.767,973 TH Próxima Entrega 28/08 - 2…" at bounding box center [456, 627] width 627 height 1002
click at [670, 97] on icon at bounding box center [679, 99] width 19 height 19
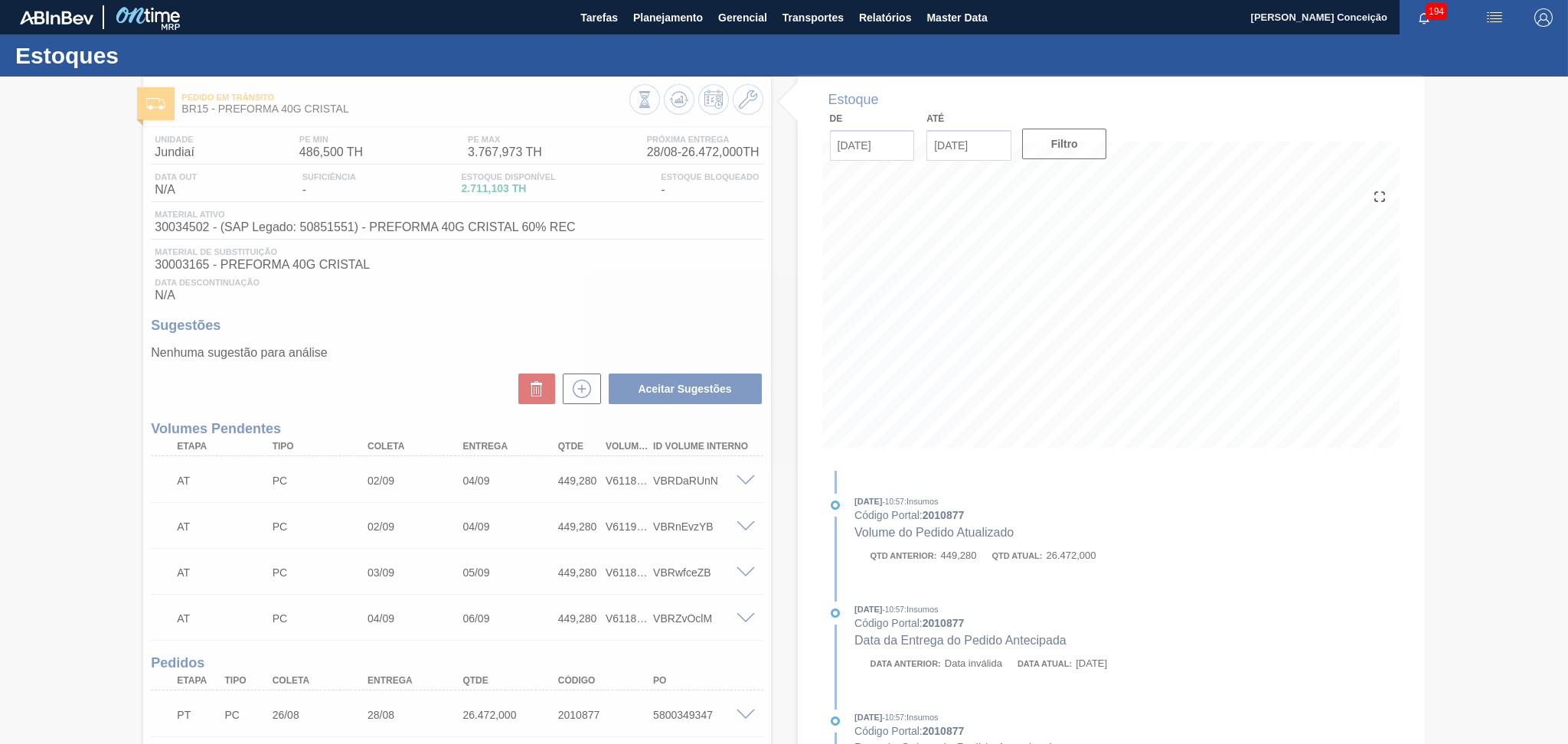
click at [461, 337] on div at bounding box center [784, 410] width 1568 height 667
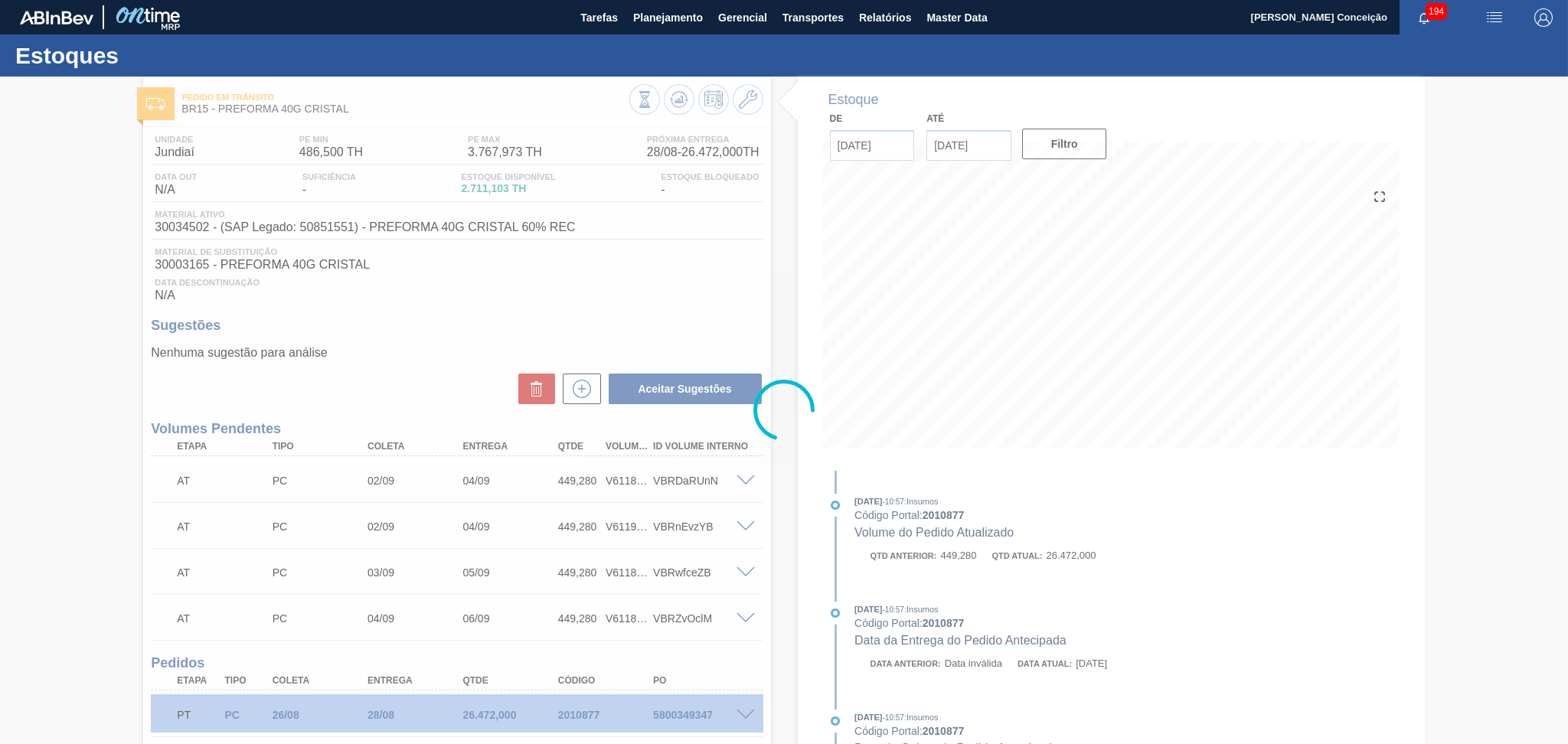
click at [1306, 573] on div at bounding box center [784, 410] width 1568 height 667
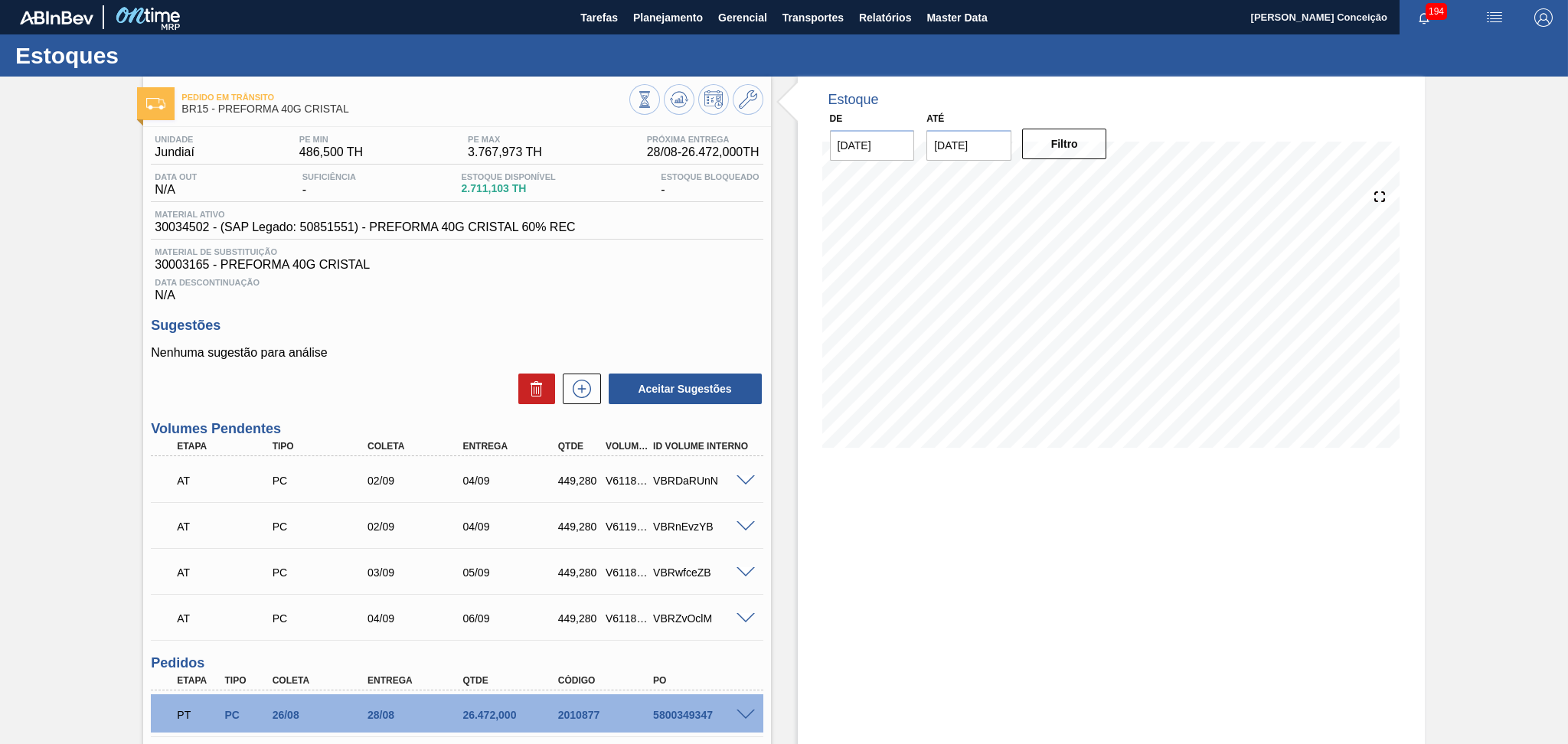
click at [787, 258] on div "Estoque De 27/08/2025 Até 10/10/2025 Filtro 11/09 Projeção de Estoque 30,281.79…" at bounding box center [1098, 606] width 653 height 1061
click at [626, 240] on div "Unidade Jundiaí PE MIN 486,500 TH PE MAX 3.767,973 TH Próxima Entrega 28/08 - 2…" at bounding box center [456, 218] width 612 height 167
click at [518, 294] on div "Data Descontinuação N/A" at bounding box center [456, 287] width 612 height 31
click at [712, 332] on h3 "Sugestões" at bounding box center [456, 326] width 612 height 16
click at [590, 380] on icon at bounding box center [581, 389] width 25 height 19
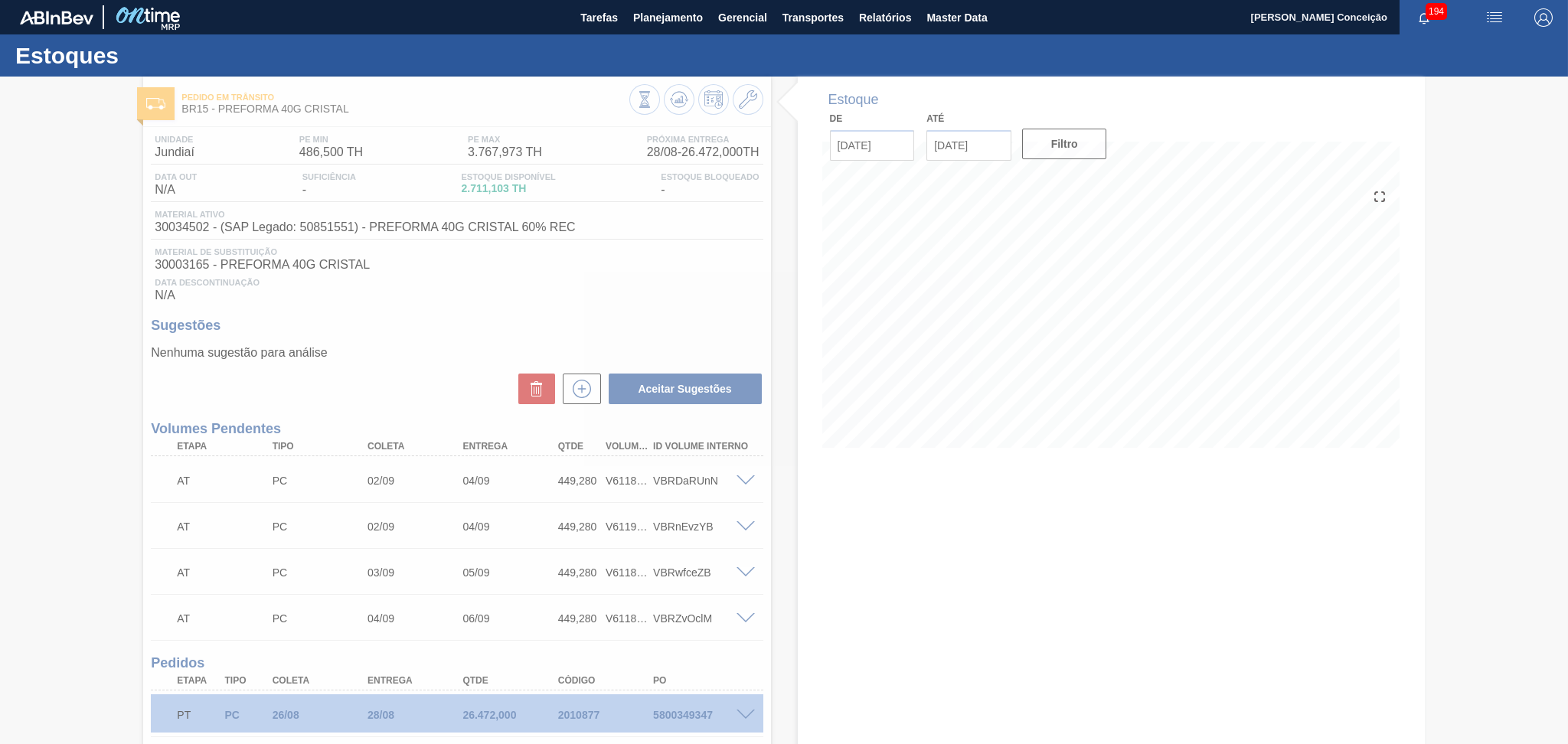
click at [485, 358] on div at bounding box center [784, 410] width 1568 height 667
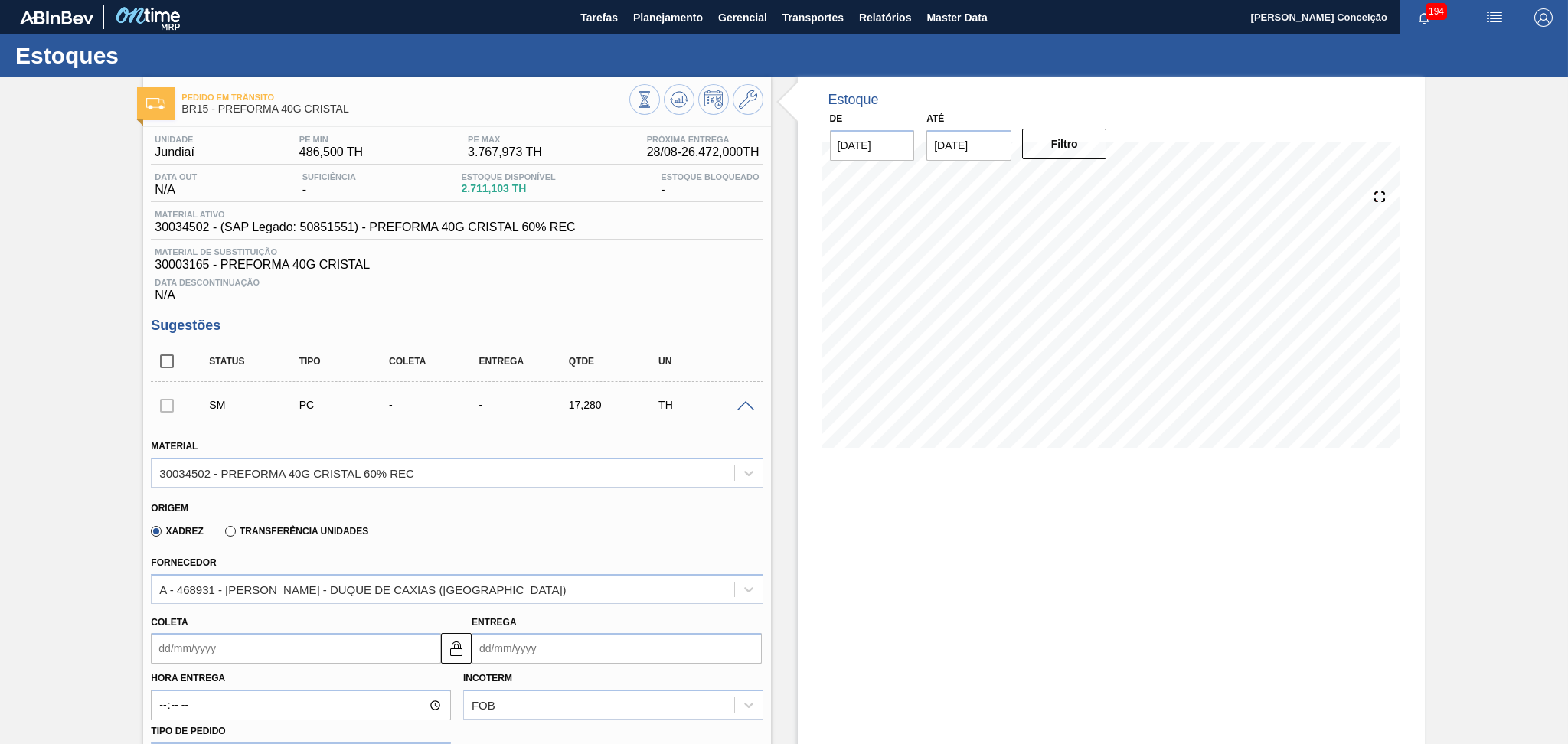
click at [474, 516] on div "Xadrez Transferência Unidades" at bounding box center [449, 528] width 599 height 30
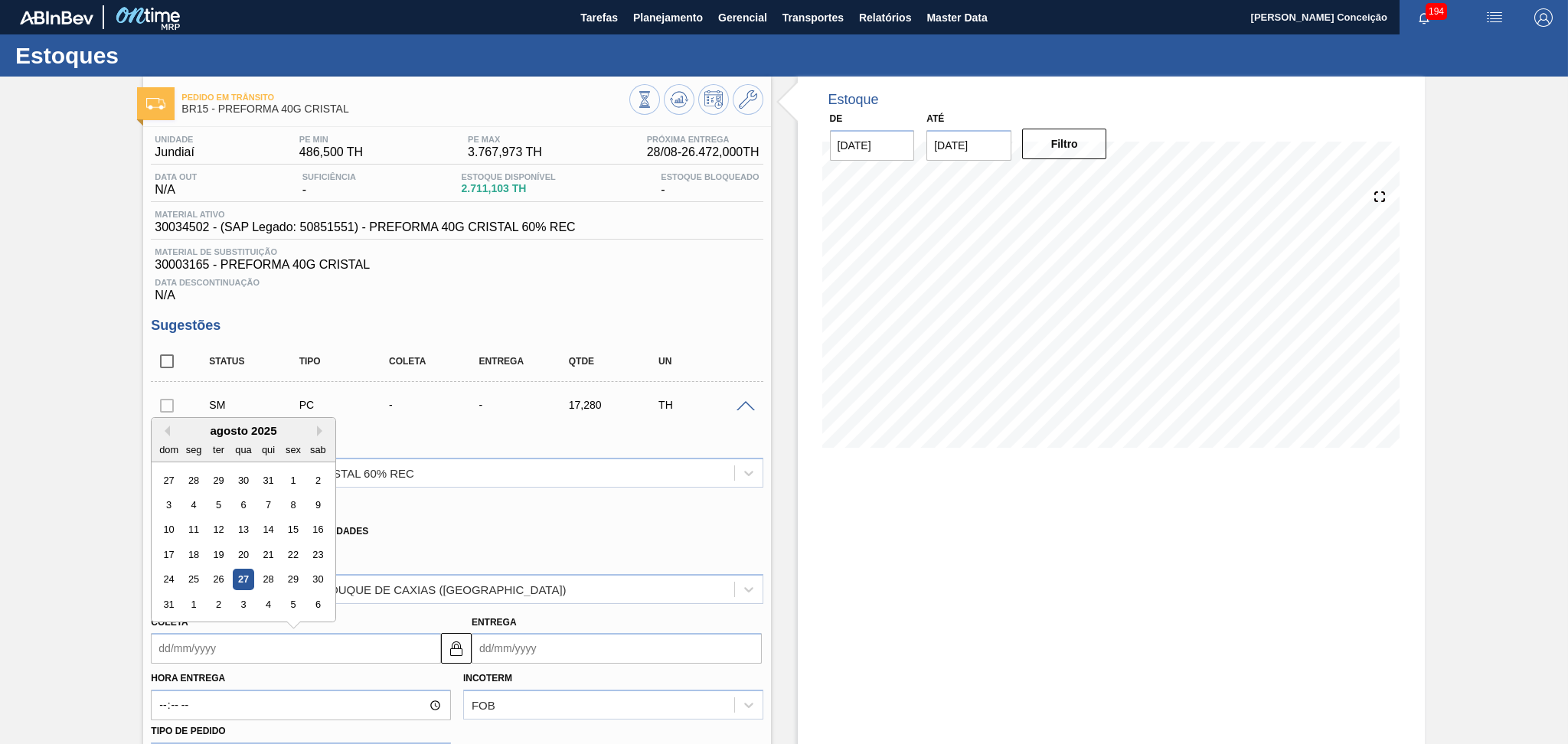
click at [185, 619] on input "Coleta" at bounding box center [295, 647] width 290 height 31
click at [323, 429] on button "Next Month" at bounding box center [322, 430] width 11 height 11
click at [272, 525] on div "18" at bounding box center [268, 529] width 21 height 21
type input "18/09/2025"
type input "20/09/2025"
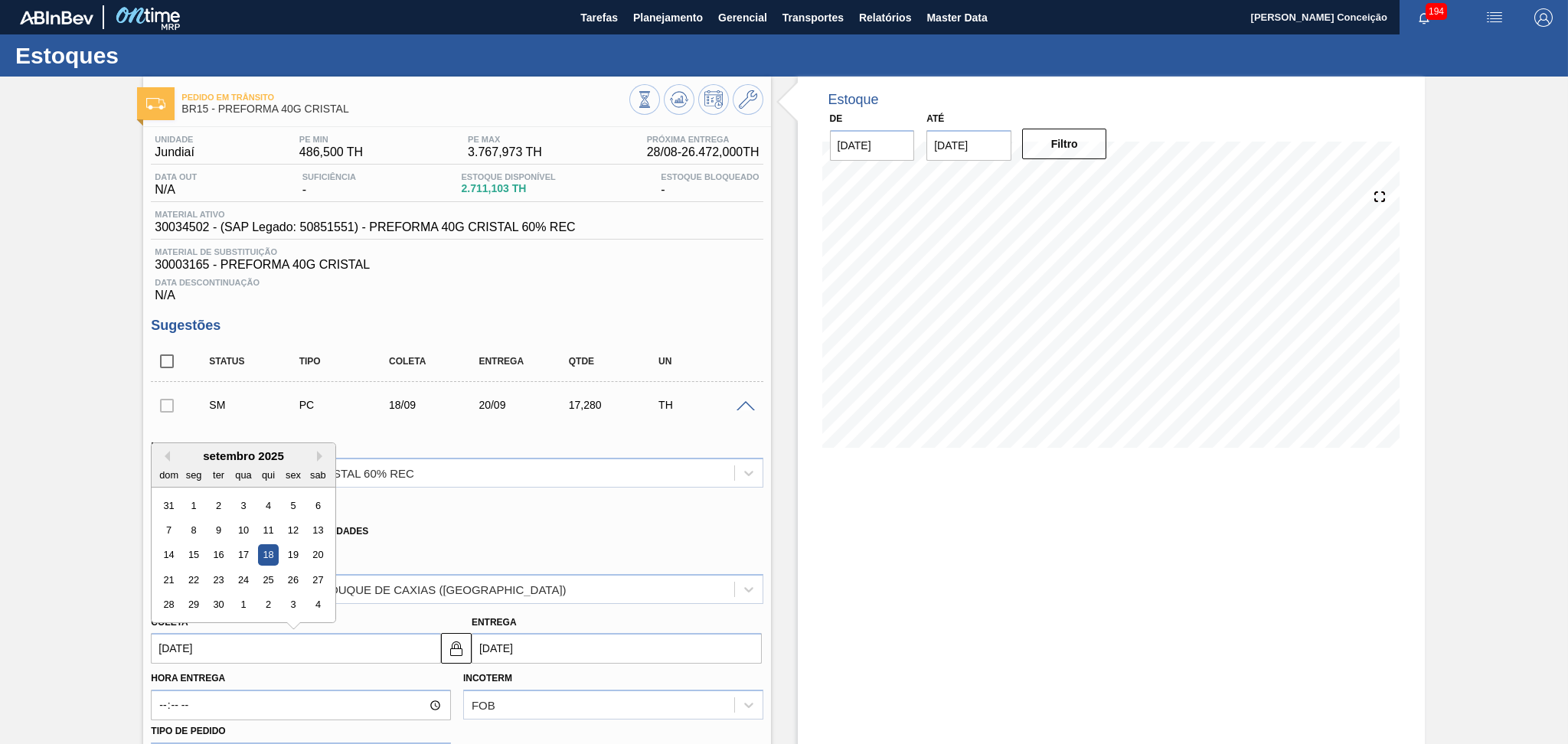
click at [229, 619] on input "18/09/2025" at bounding box center [295, 647] width 290 height 31
click at [238, 550] on div "17" at bounding box center [244, 555] width 21 height 21
type input "17/09/2025"
type input "19/09/2025"
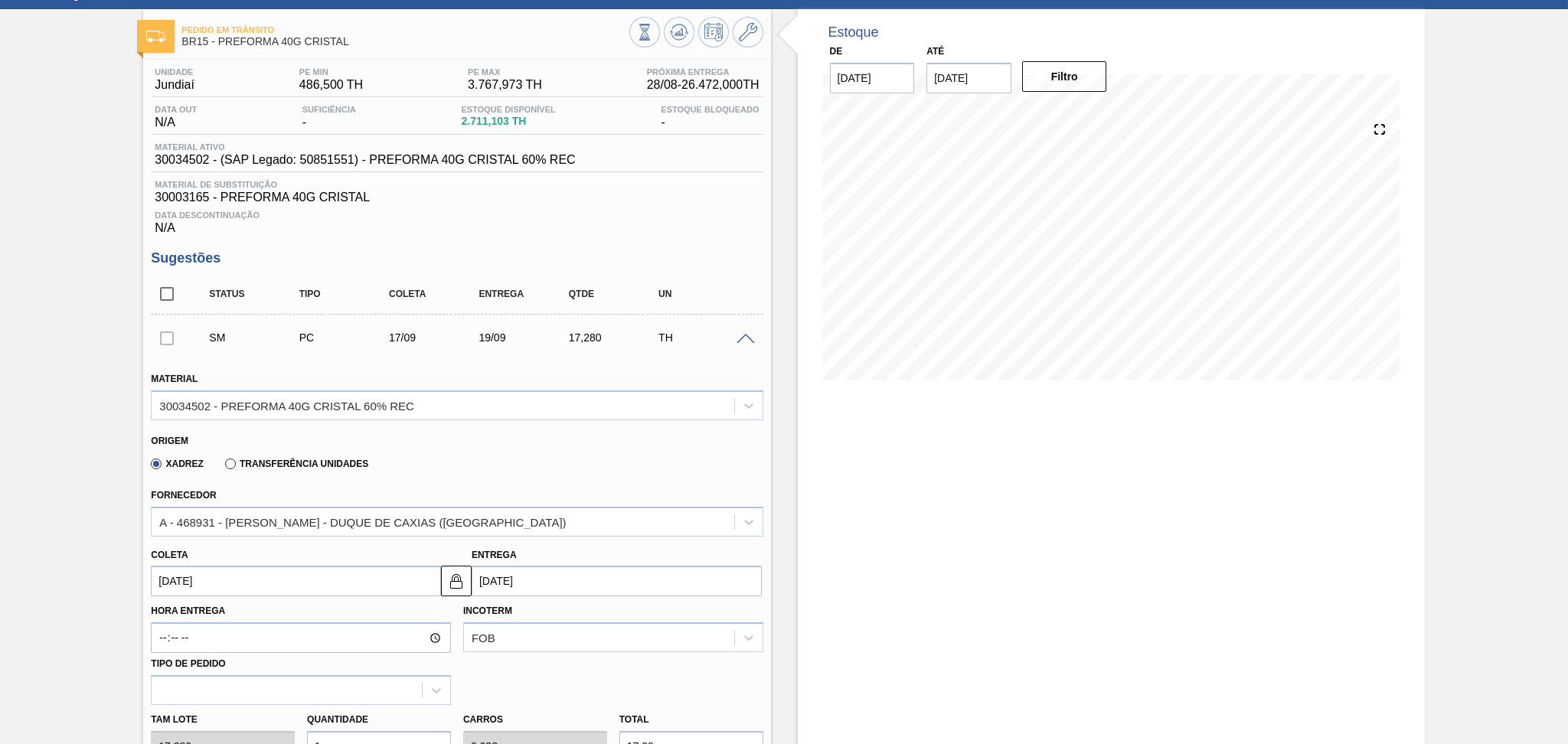
scroll to position [204, 0]
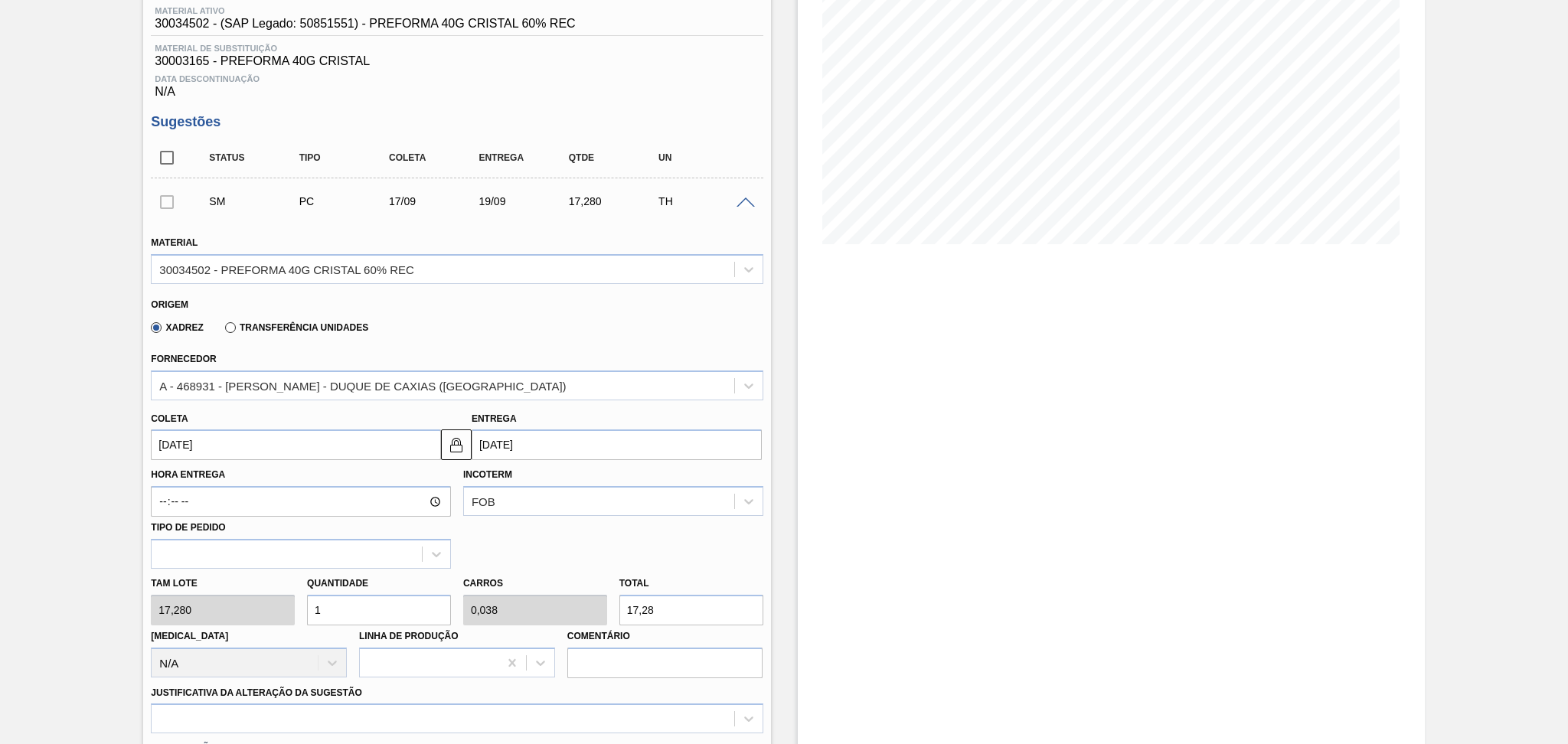
click at [282, 577] on div "Tam lote 17,280 Quantidade 1 Carros 0,038 Total 17,28 Doca N/A Linha de Produçã…" at bounding box center [456, 623] width 624 height 110
type input "2"
type input "0,077"
type input "34,56"
type input "26"
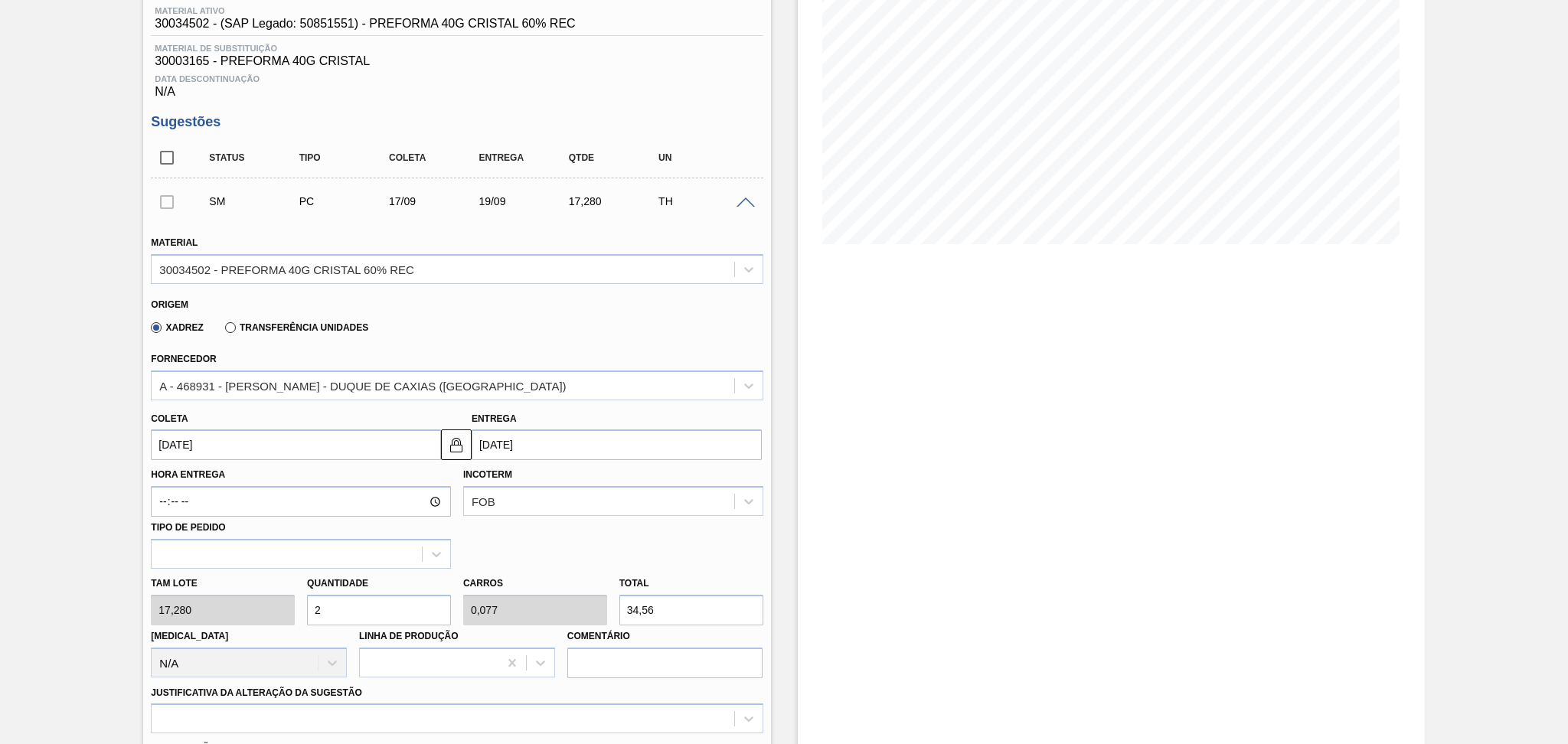
type input "1"
type input "449,28"
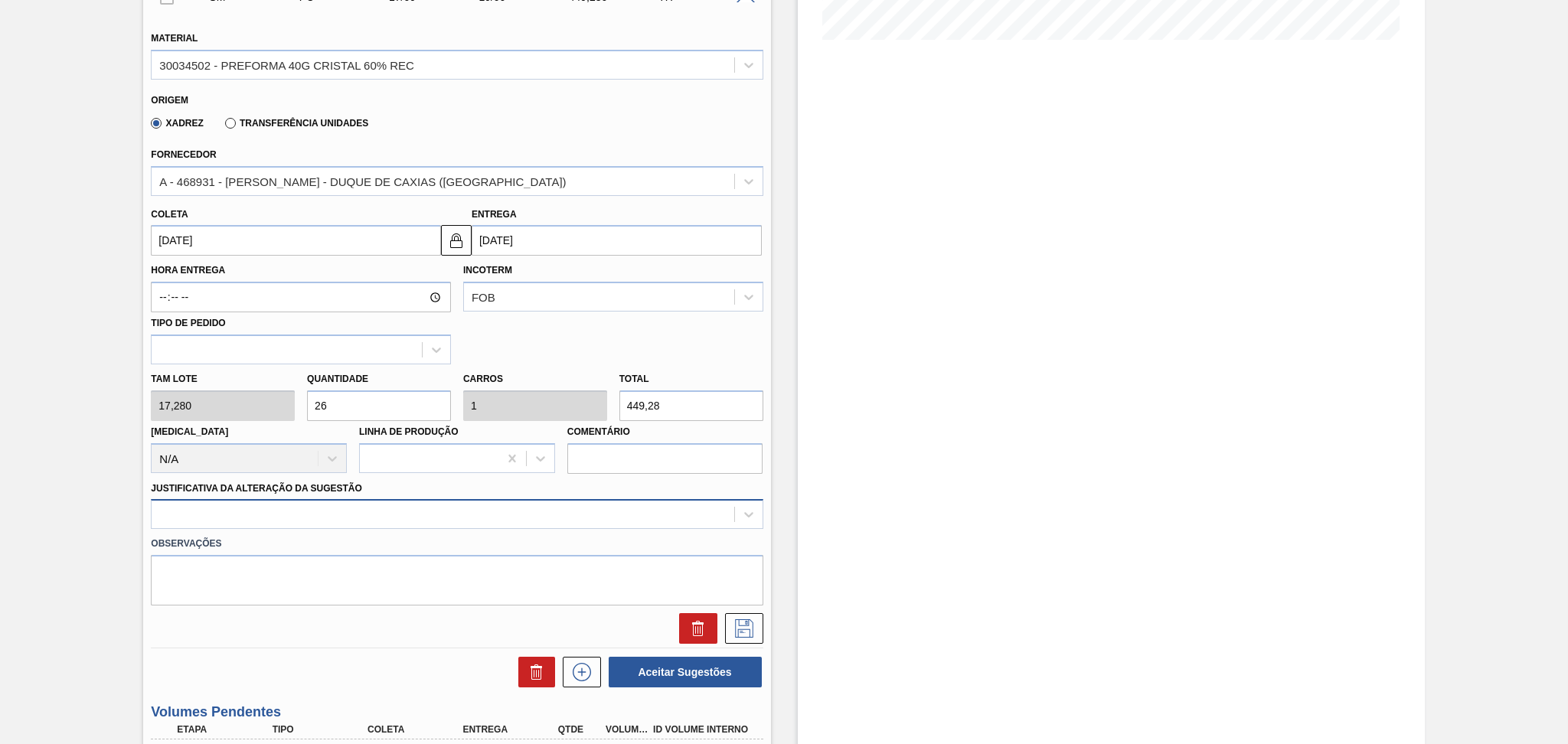
type input "26"
click at [348, 512] on div at bounding box center [456, 513] width 612 height 30
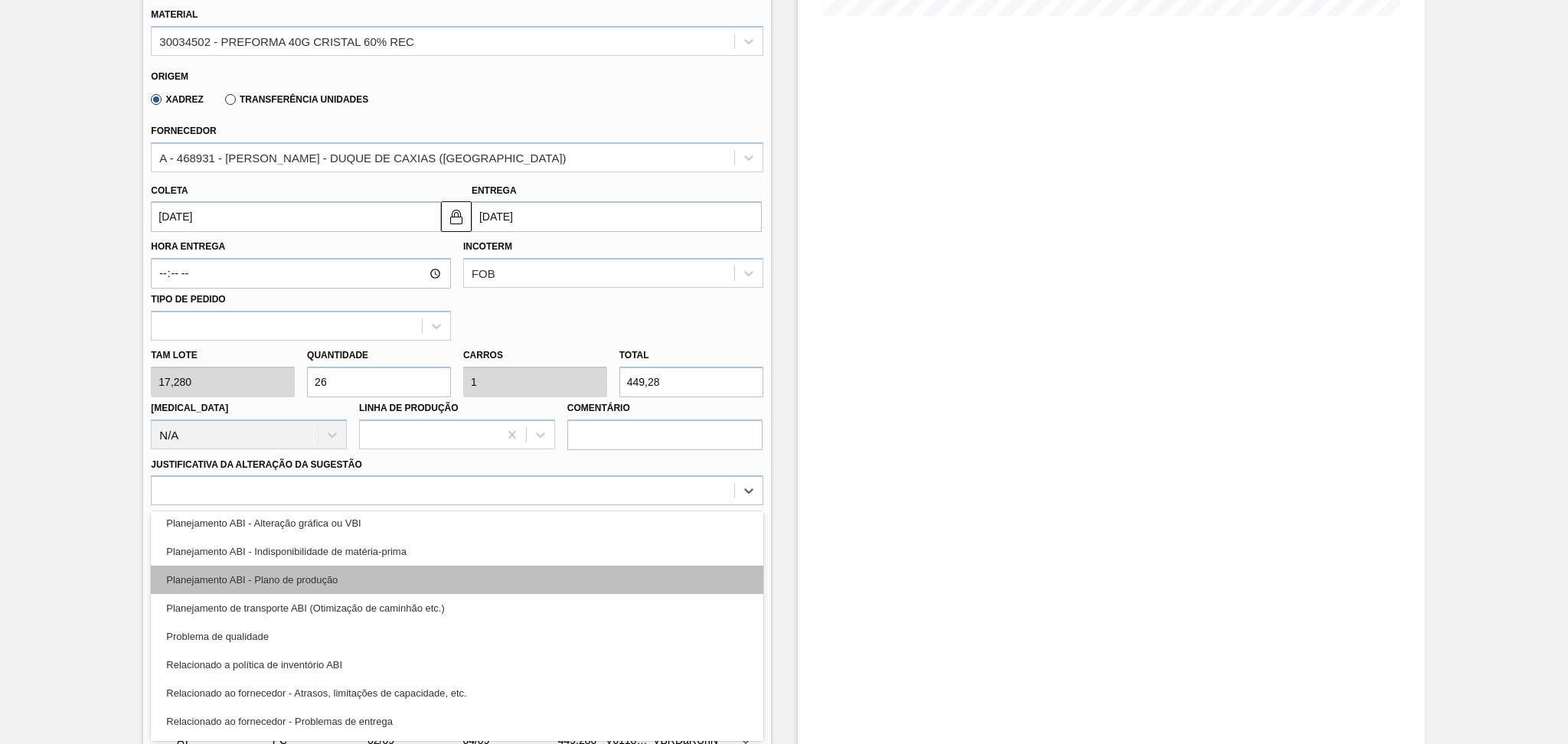
click at [383, 582] on div "Planejamento ABI - Plano de produção" at bounding box center [456, 579] width 612 height 29
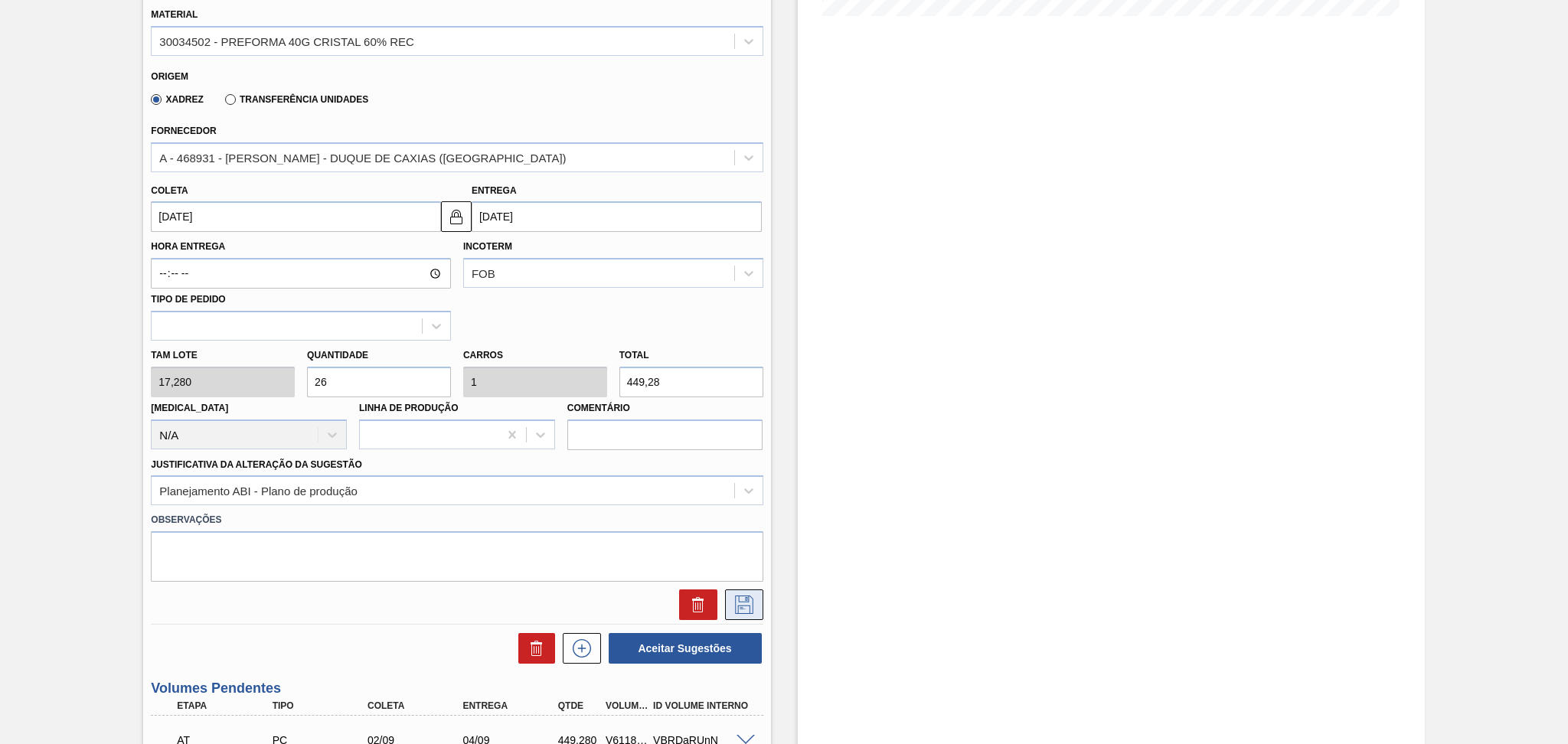
click at [747, 603] on icon at bounding box center [743, 604] width 25 height 19
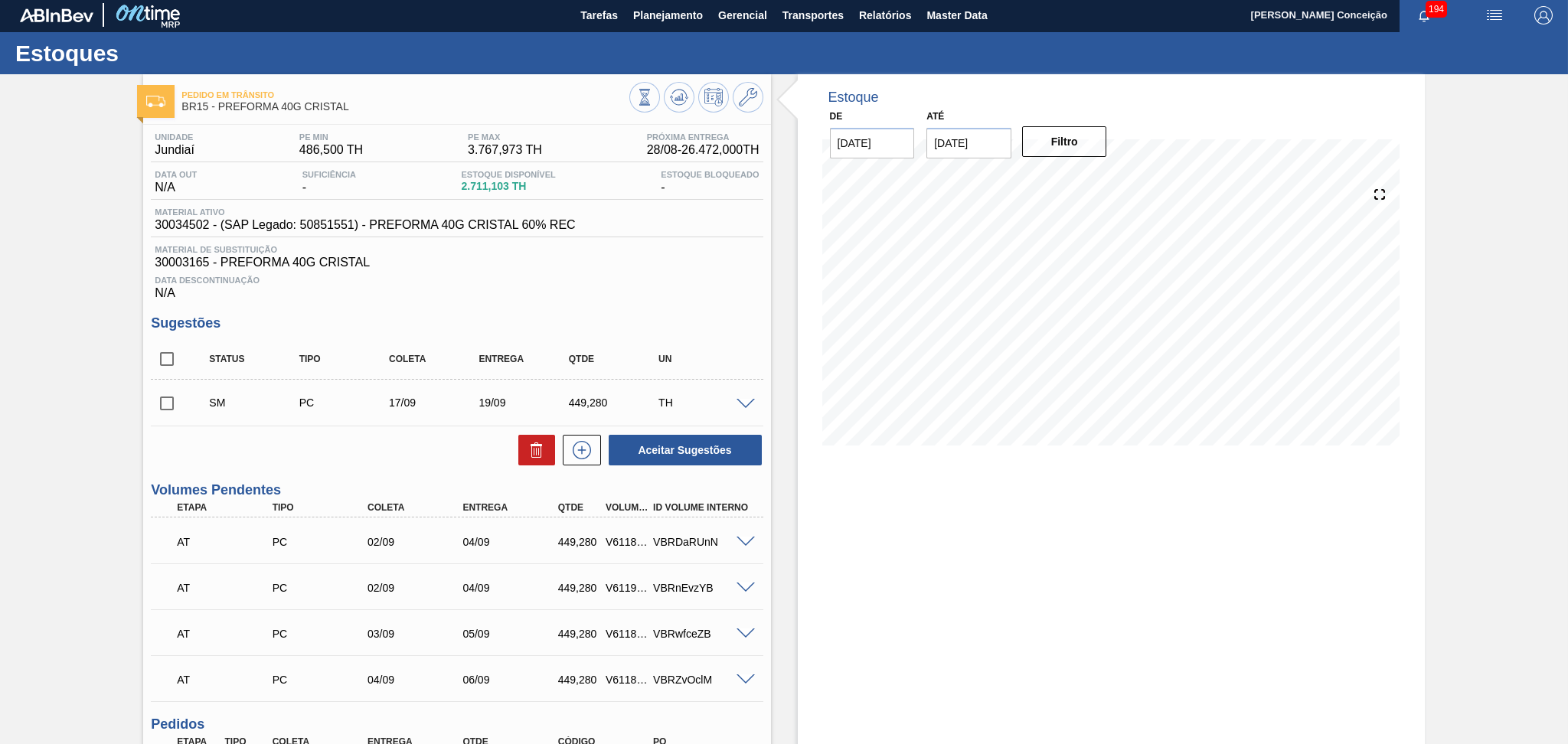
scroll to position [0, 0]
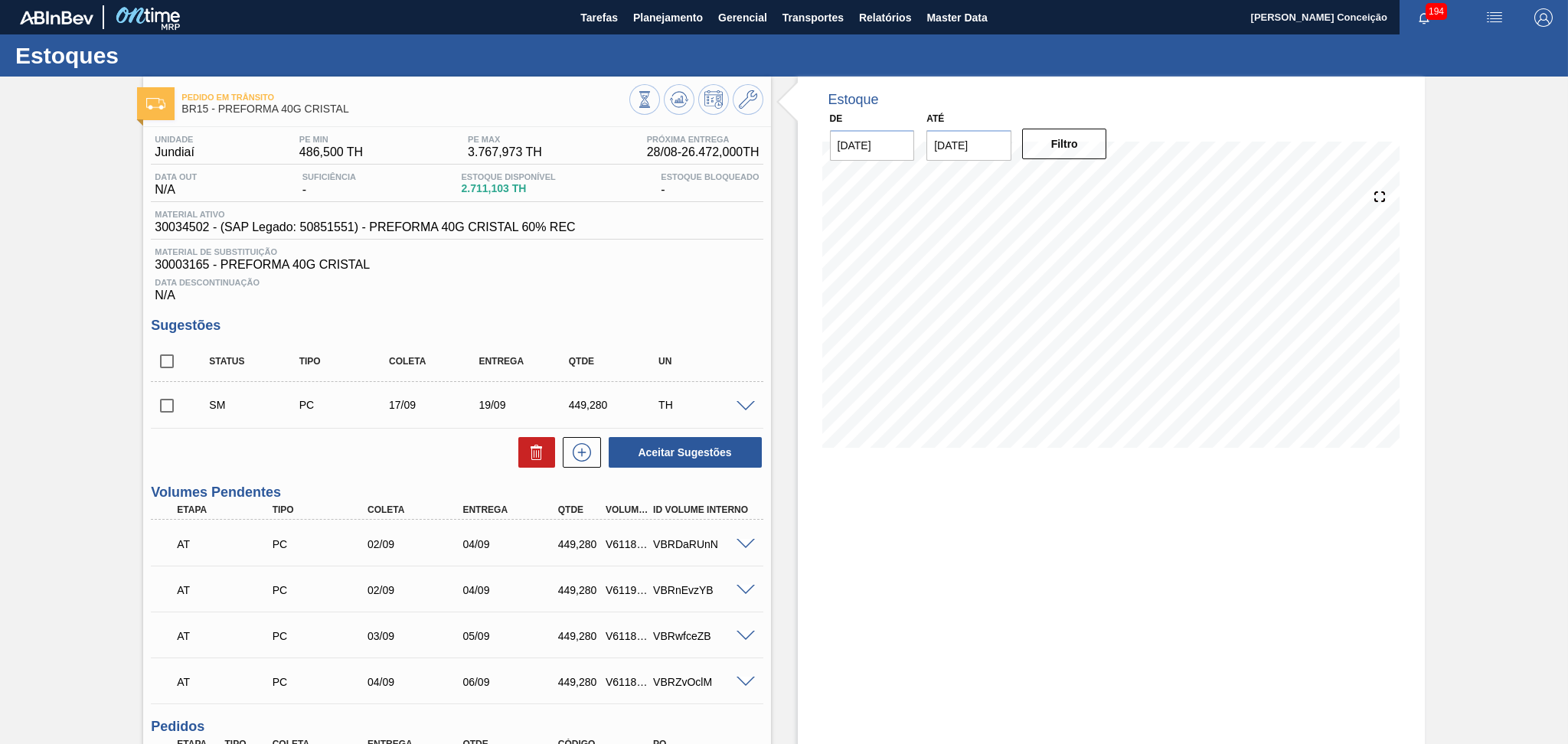
click at [162, 409] on input "checkbox" at bounding box center [166, 406] width 32 height 32
click at [666, 440] on button "Aceitar Sugestões" at bounding box center [685, 452] width 153 height 31
checkbox input "false"
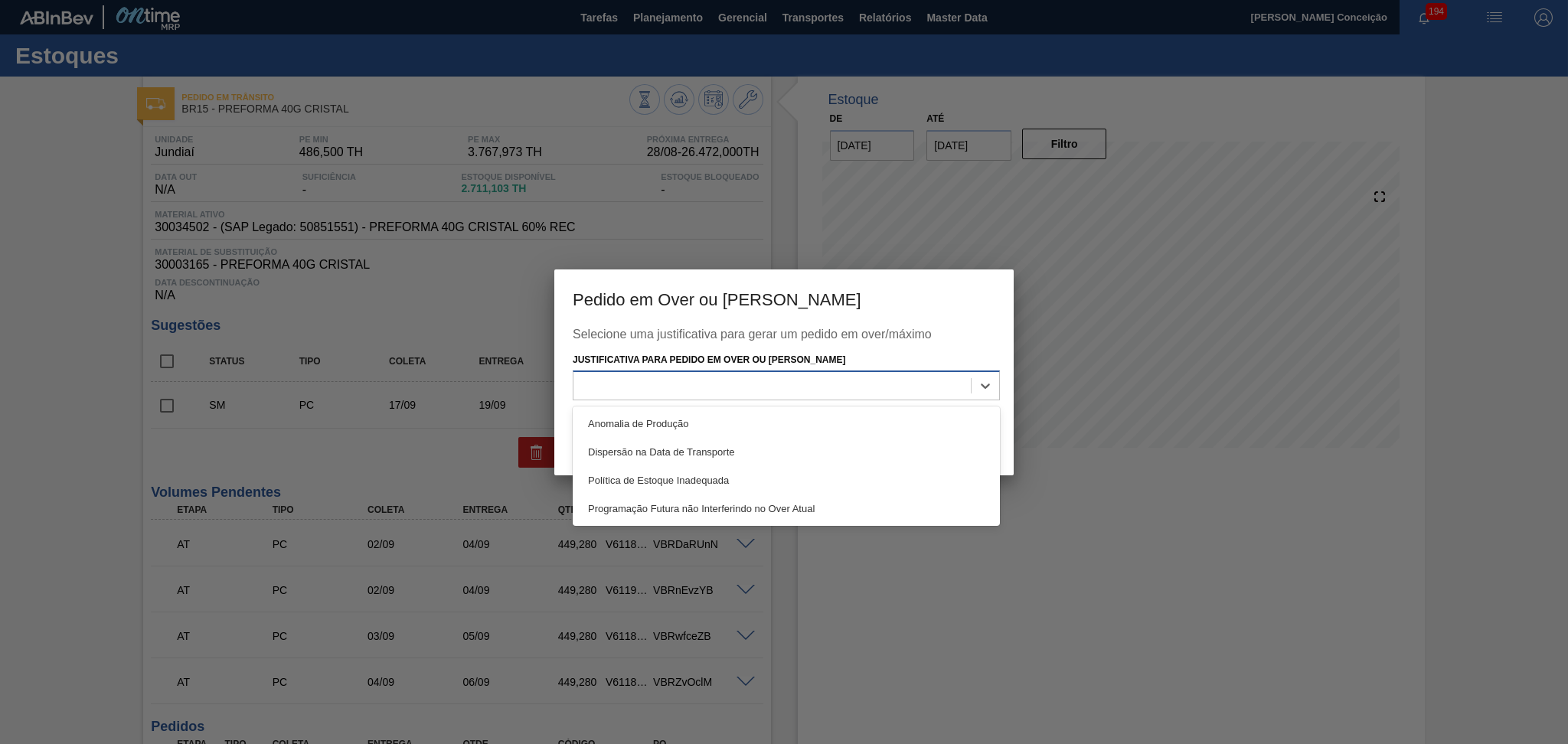
click at [694, 390] on div at bounding box center [771, 386] width 397 height 22
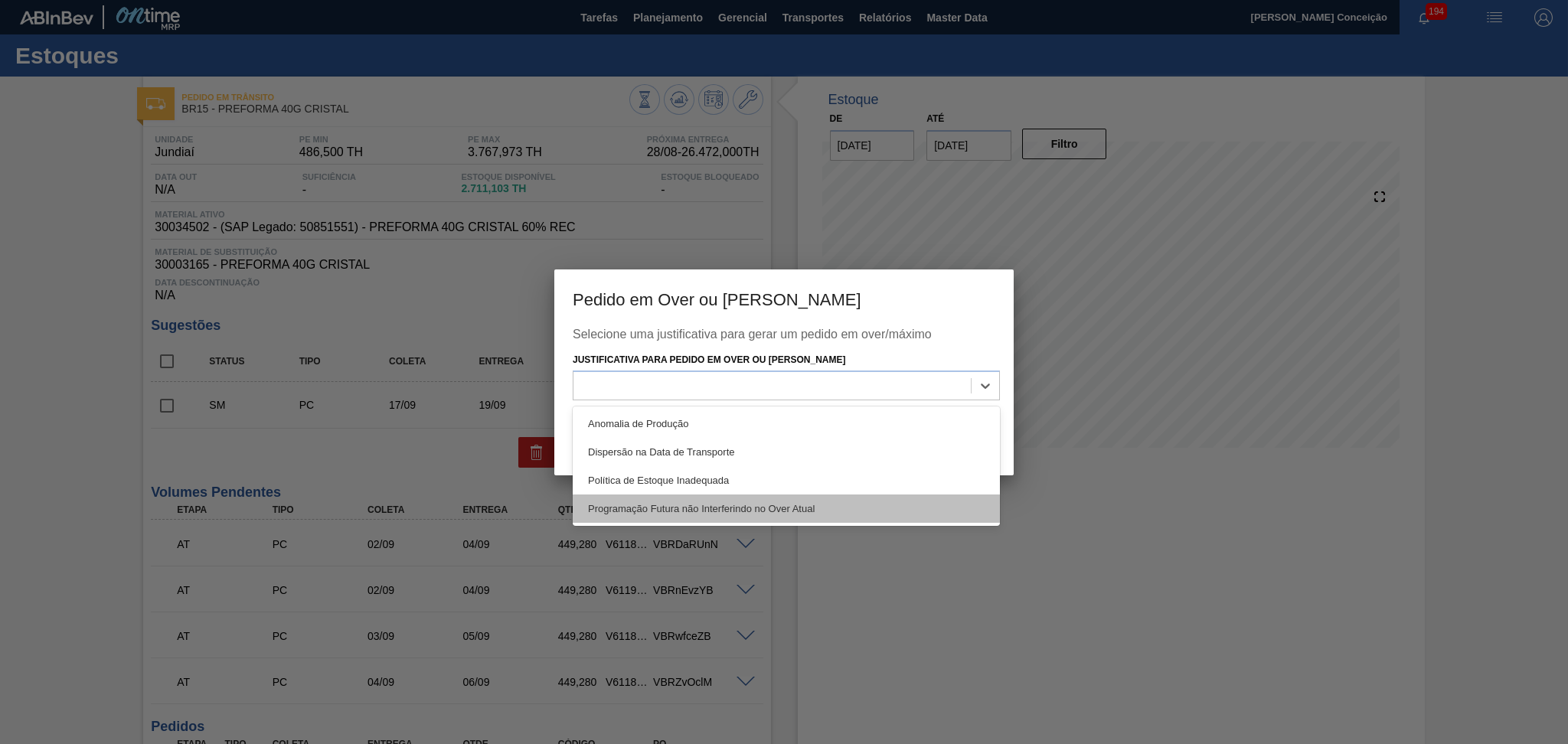
click at [700, 513] on div "Programação Futura não Interferindo no Over Atual" at bounding box center [785, 509] width 427 height 29
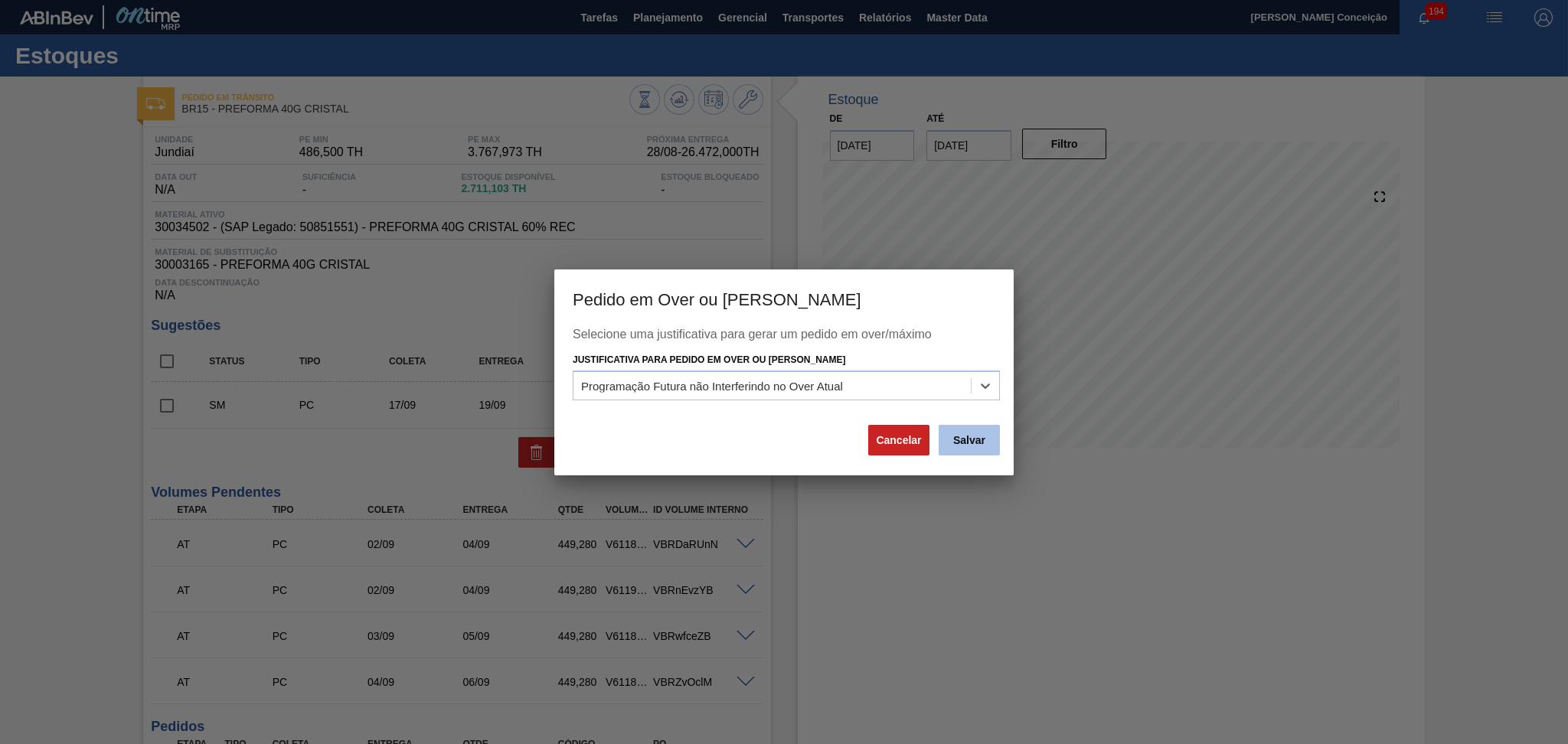
click at [963, 450] on button "Salvar" at bounding box center [969, 439] width 61 height 31
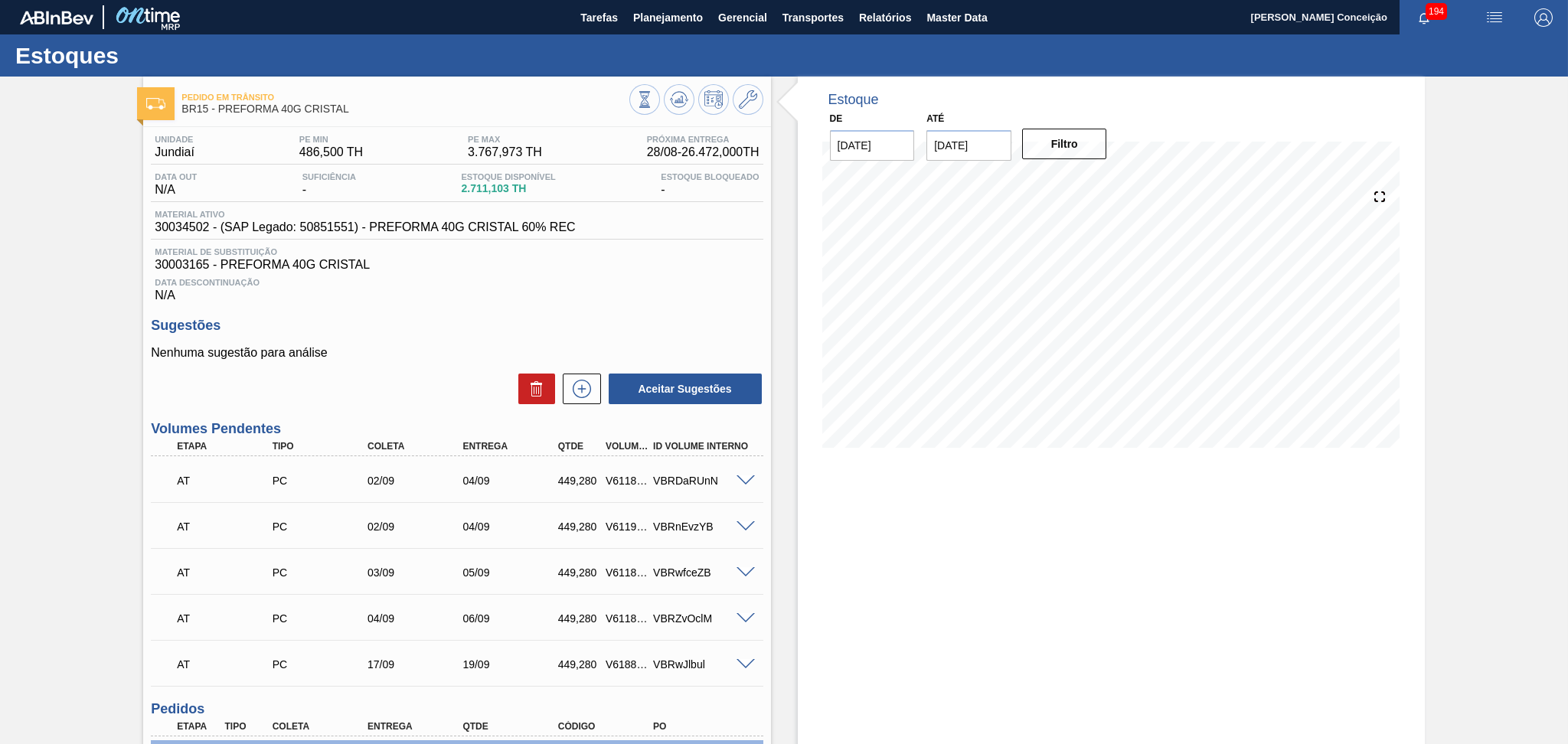
click at [672, 289] on div "Data Descontinuação N/A" at bounding box center [456, 287] width 612 height 31
click at [478, 306] on div "Unidade Jundiaí PE MIN 486,500 TH PE MAX 3.767,973 TH Próxima Entrega 28/08 - 2…" at bounding box center [456, 650] width 627 height 1048
click at [984, 464] on div "09/10 Projeção de Estoque 25,414.341 Nec.SAP 47.274 Política Objetiva 2,127.236…" at bounding box center [1111, 317] width 578 height 306
click at [414, 352] on p "Nenhuma sugestão para análise" at bounding box center [456, 353] width 612 height 14
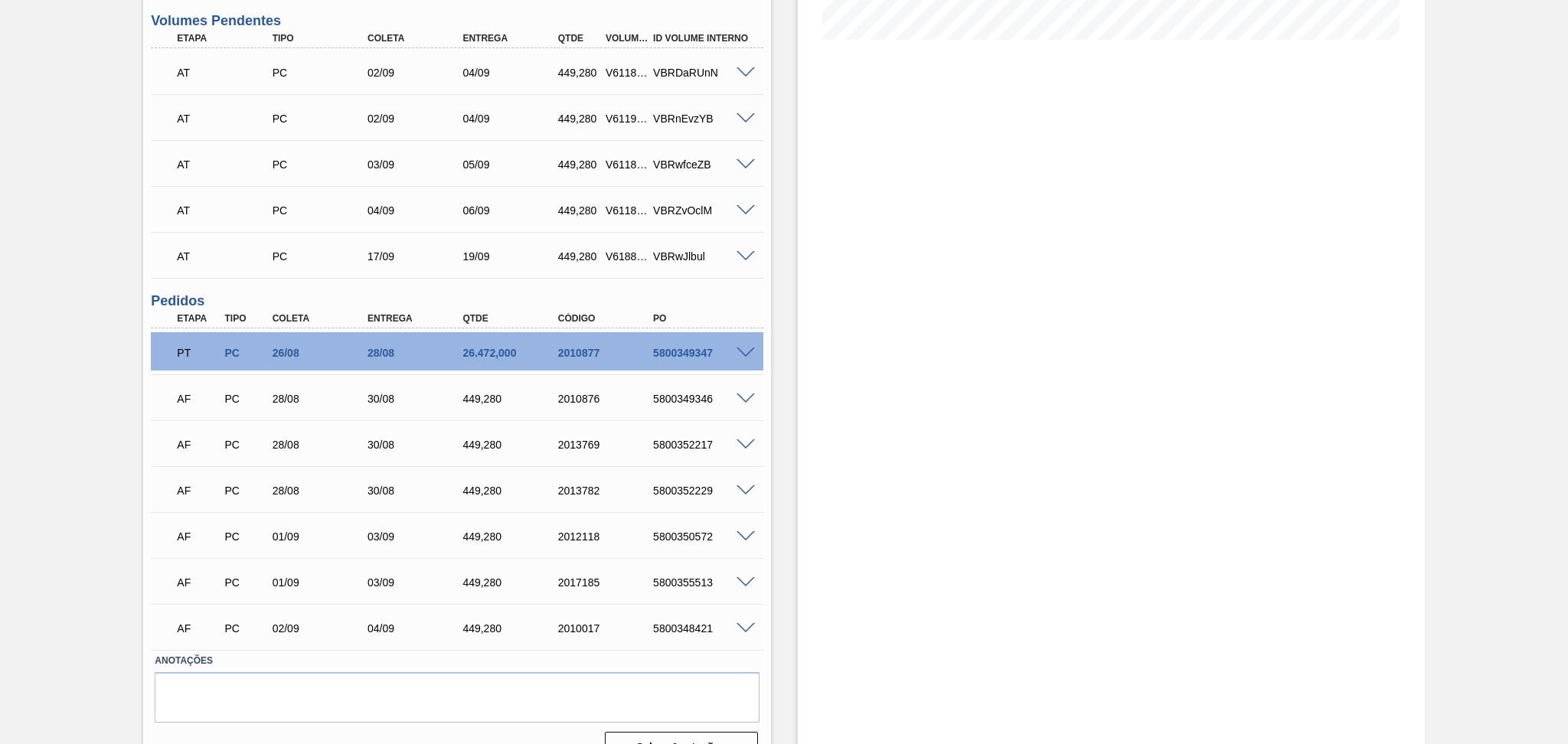
scroll to position [102, 0]
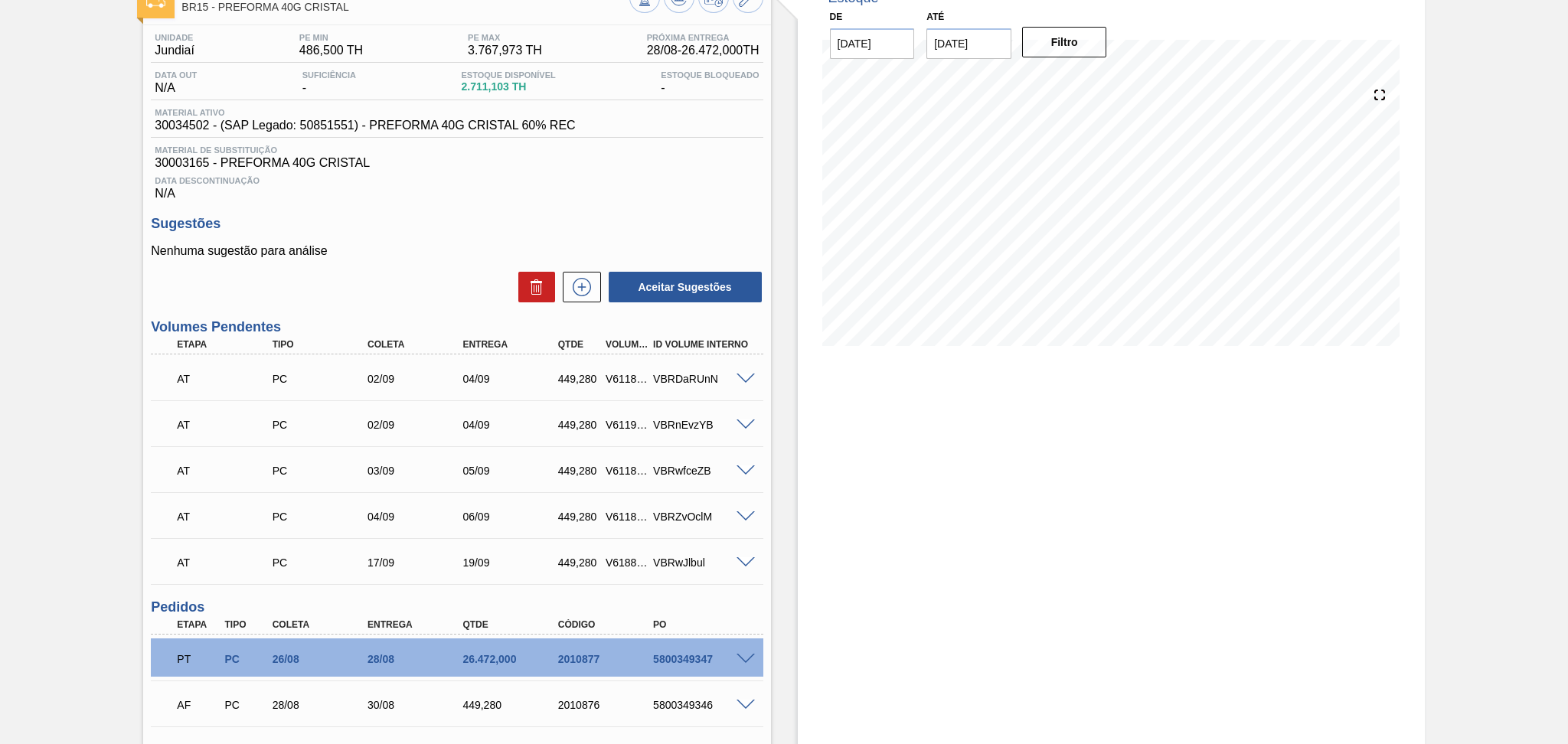
click at [642, 190] on div "Data Descontinuação N/A" at bounding box center [456, 185] width 612 height 31
click at [546, 182] on span "Data Descontinuação" at bounding box center [456, 180] width 604 height 9
click at [574, 286] on icon at bounding box center [581, 287] width 25 height 19
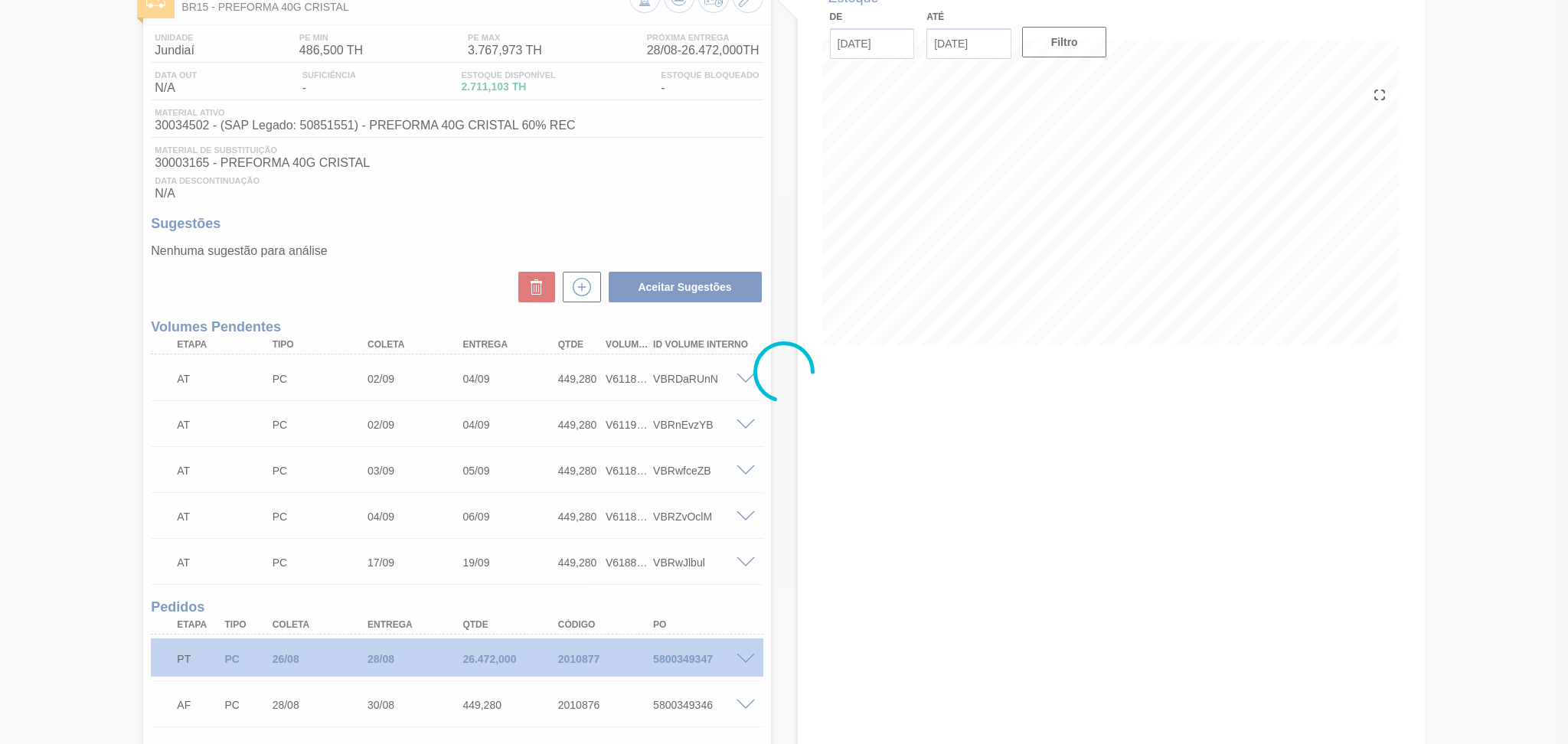
click at [696, 185] on div at bounding box center [784, 372] width 1568 height 744
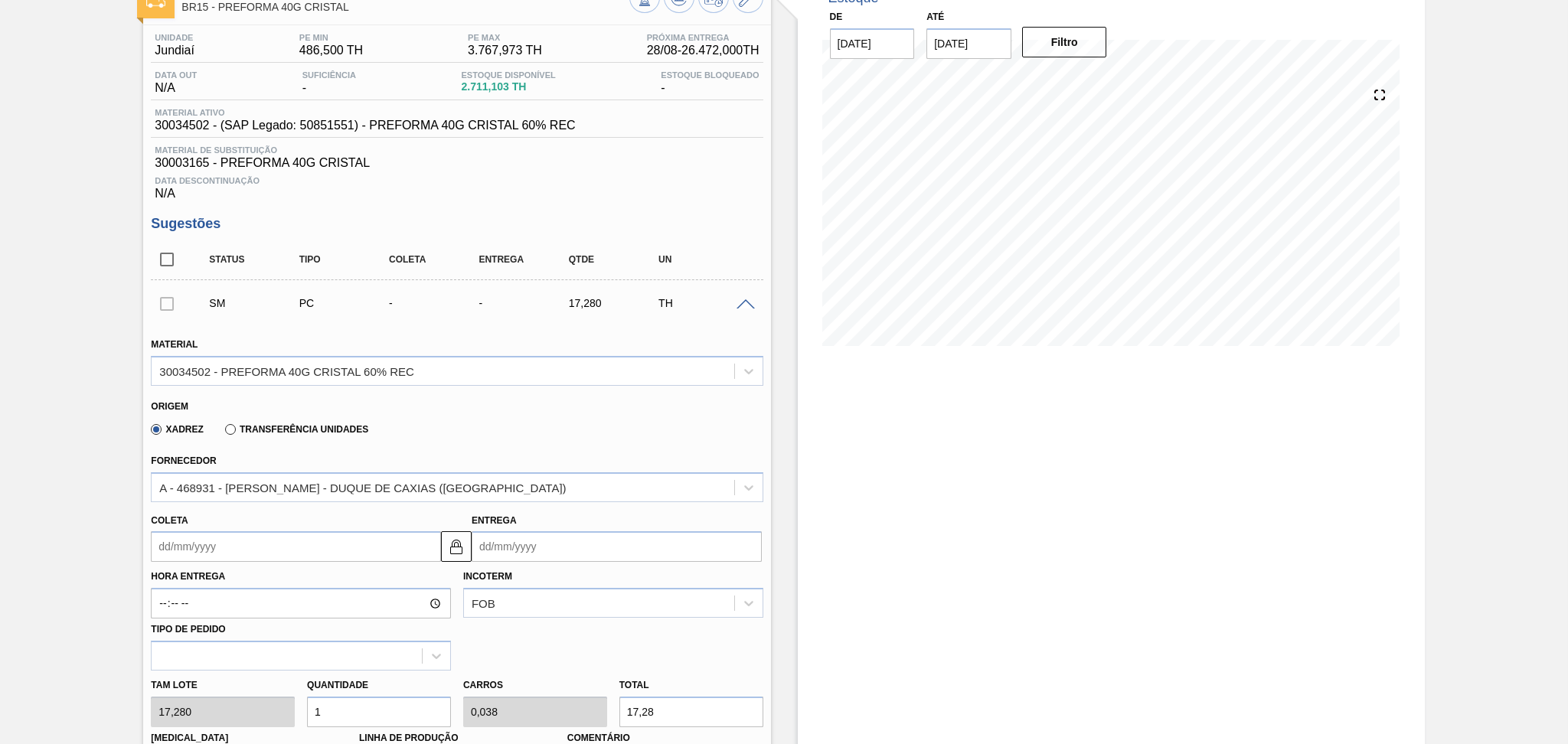
click at [745, 302] on span at bounding box center [745, 305] width 19 height 12
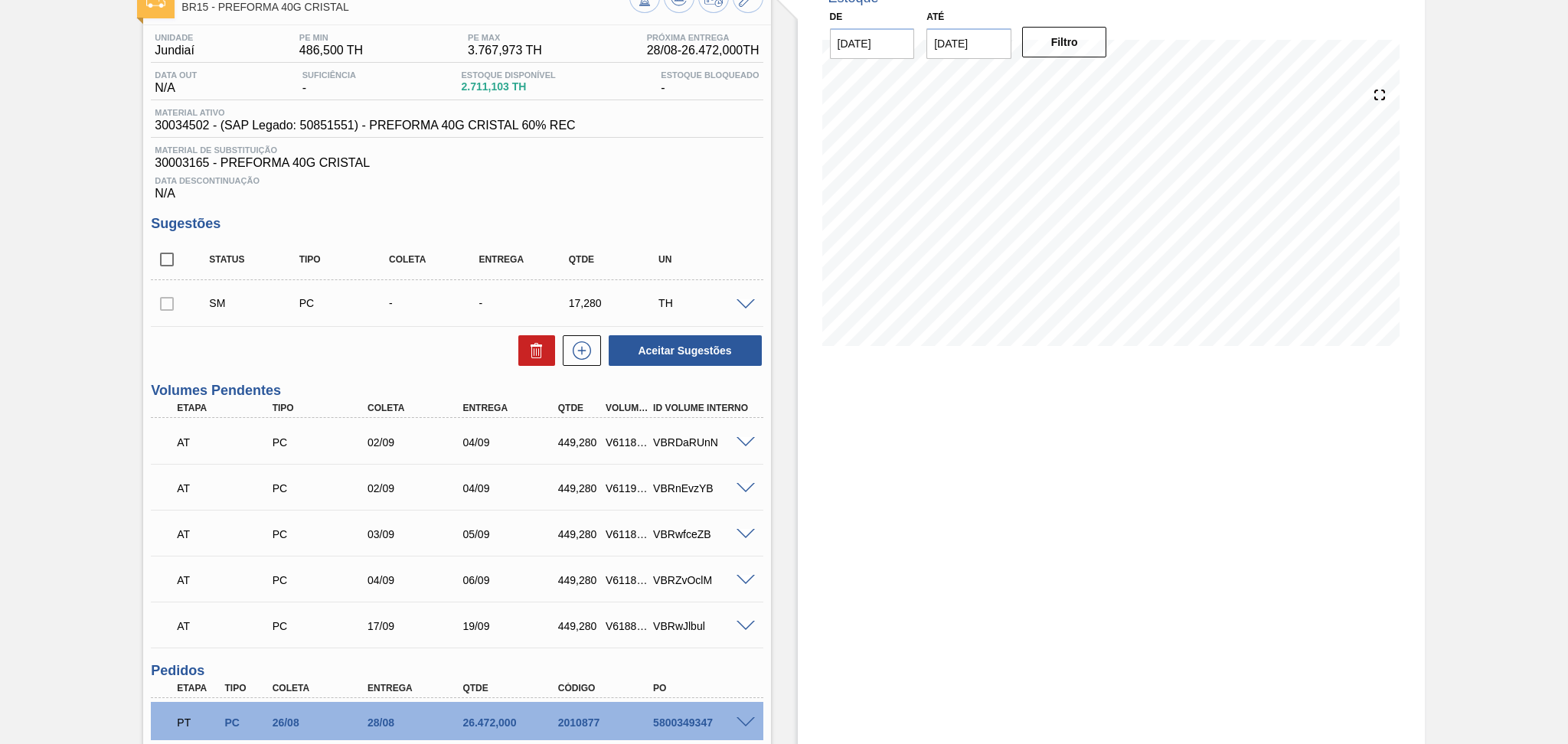
click at [744, 221] on h3 "Sugestões" at bounding box center [456, 224] width 612 height 16
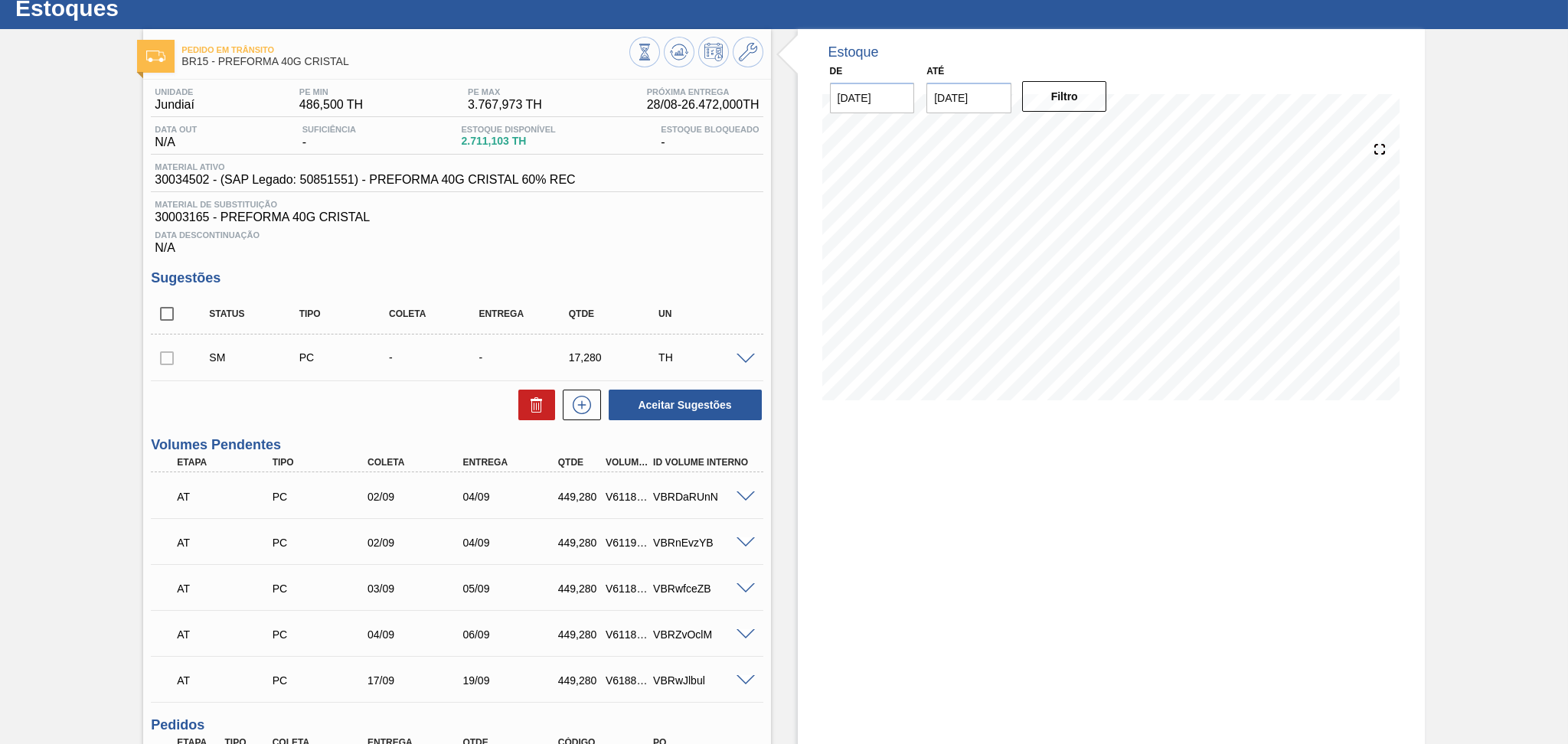
scroll to position [0, 0]
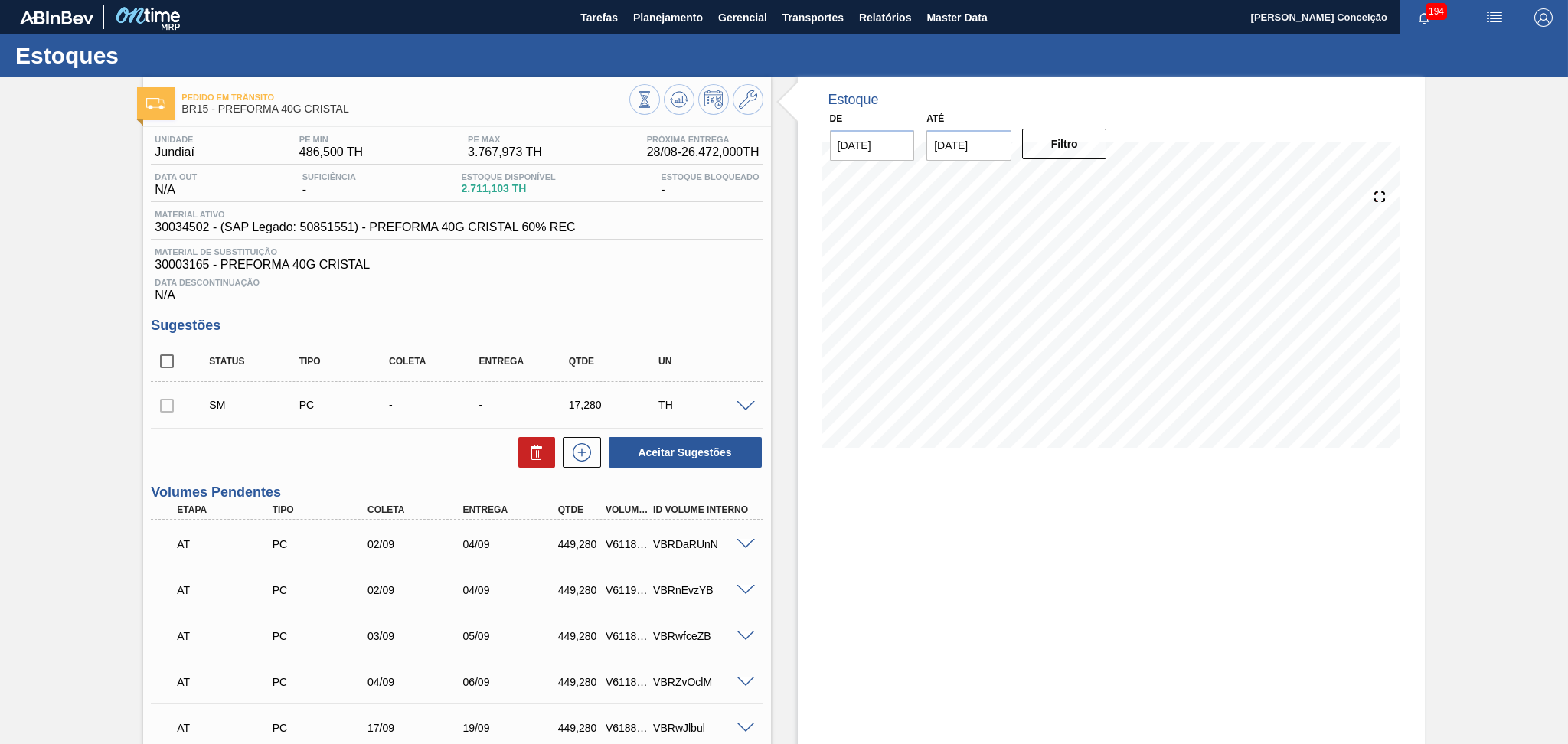
click at [742, 283] on span "Data Descontinuação" at bounding box center [456, 282] width 604 height 9
click at [751, 287] on div "Data Descontinuação N/A" at bounding box center [456, 287] width 612 height 31
click at [657, 335] on div "Sugestões Status Tipo Coleta Entrega Qtde UN SM PC - - 17,280 TH Material 30034…" at bounding box center [456, 393] width 612 height 151
click at [740, 407] on span at bounding box center [745, 407] width 19 height 12
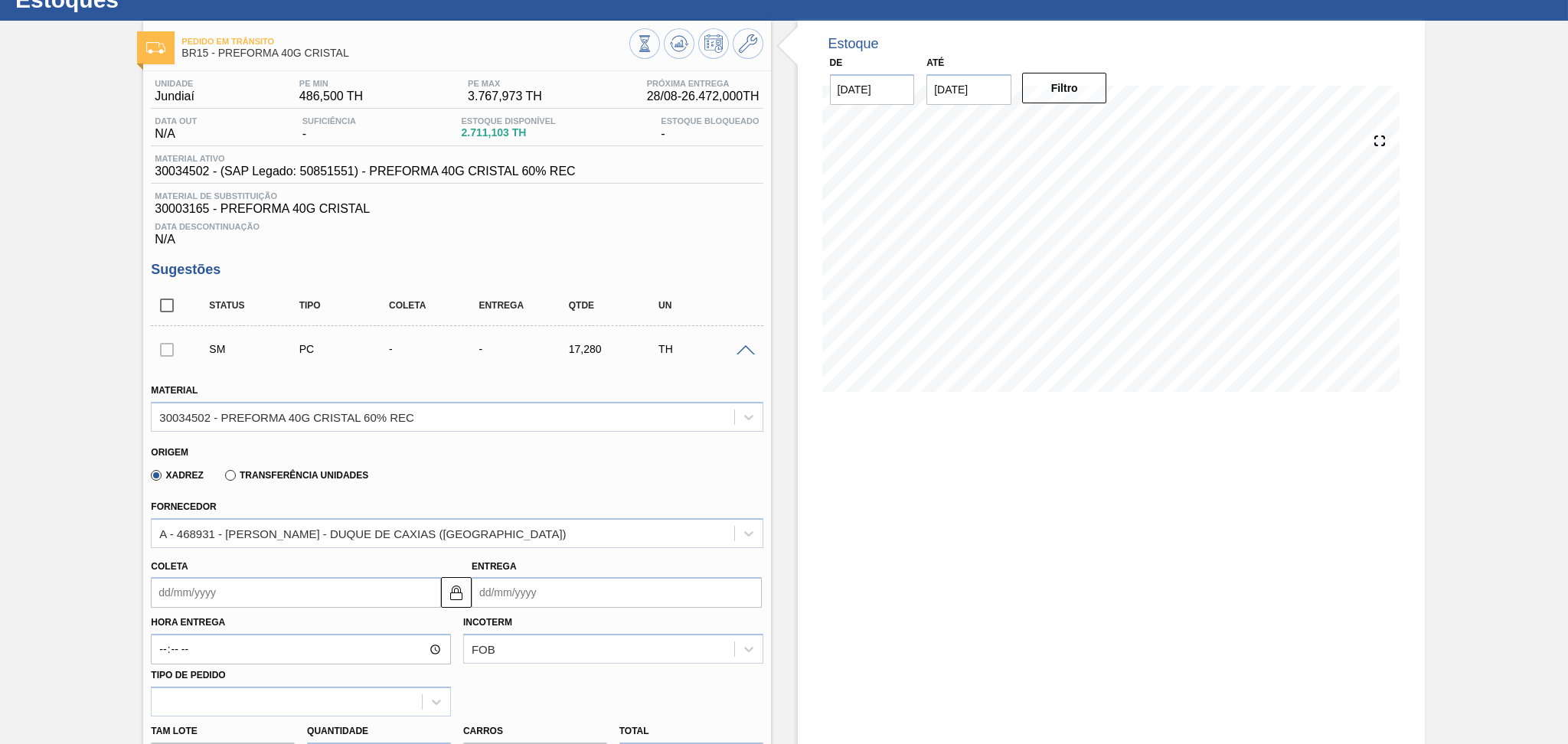
scroll to position [204, 0]
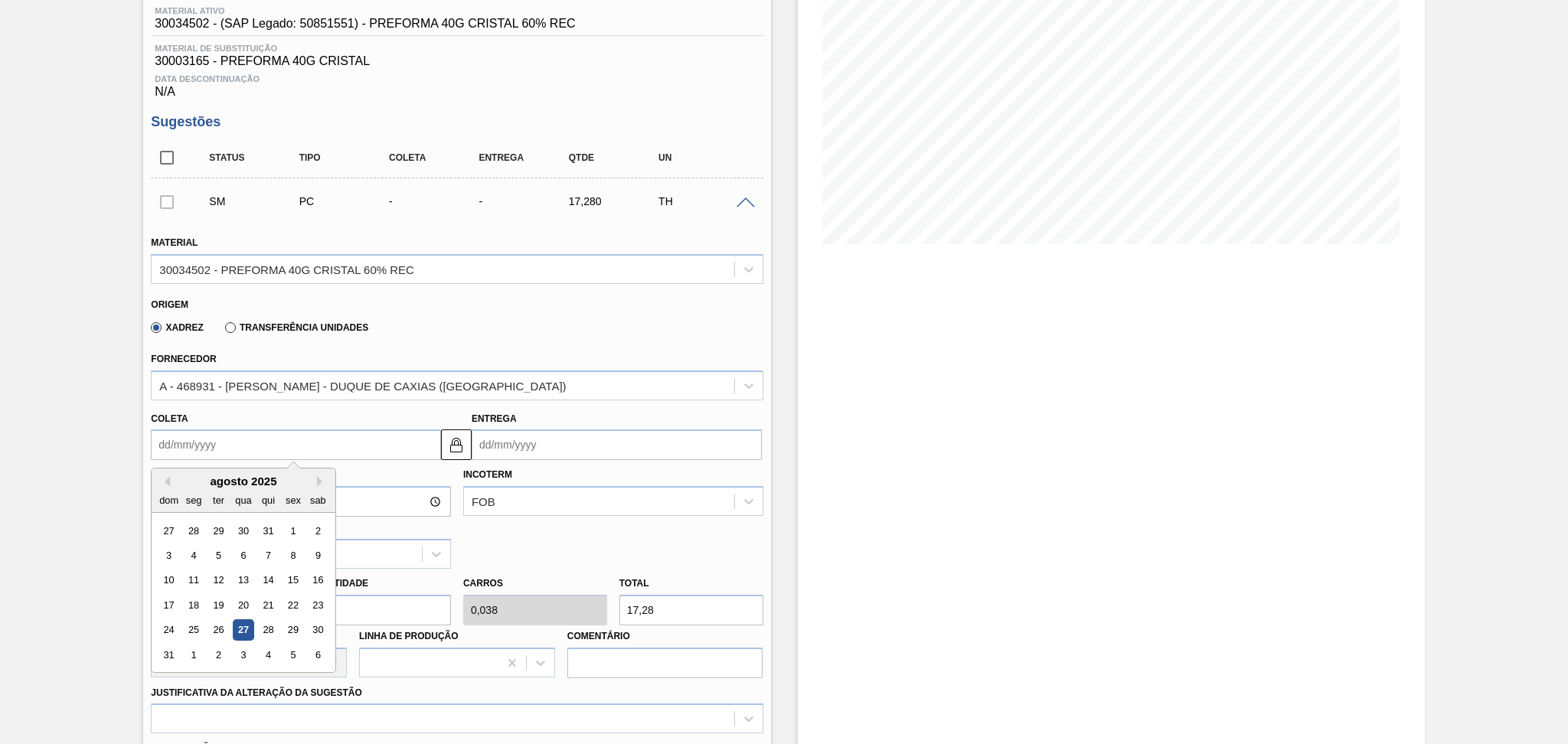
click at [219, 454] on input "Coleta" at bounding box center [295, 444] width 290 height 31
click at [319, 479] on button "Next Month" at bounding box center [322, 481] width 11 height 11
click at [239, 580] on div "17" at bounding box center [244, 580] width 21 height 21
type input "[DATE]"
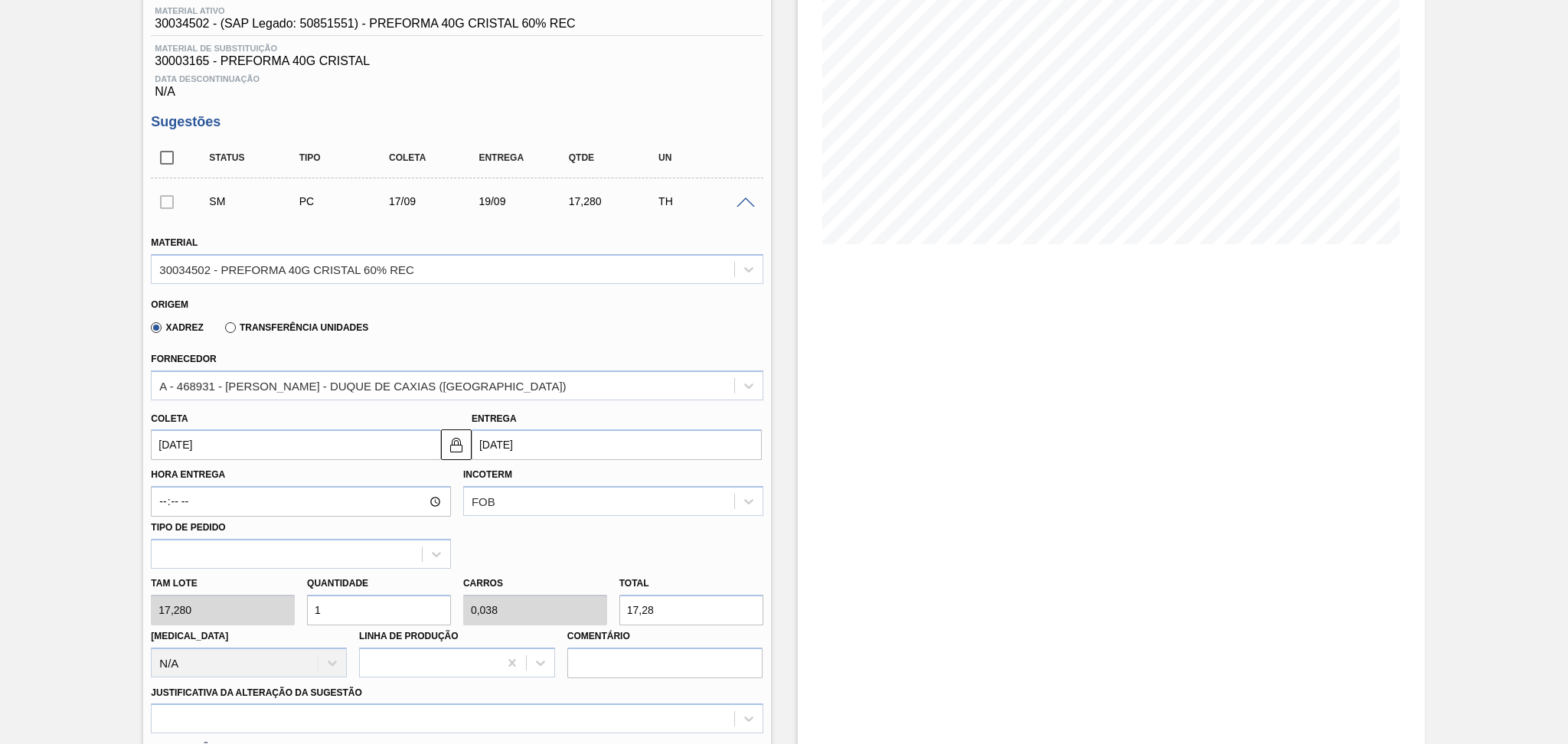
click at [277, 602] on div "Tam lote 17,280 Quantidade 1 Carros 0,038 Total 17,28 Doca N/A Linha de Produçã…" at bounding box center [456, 623] width 624 height 110
type input "2"
type input "0,077"
type input "34,56"
type input "26"
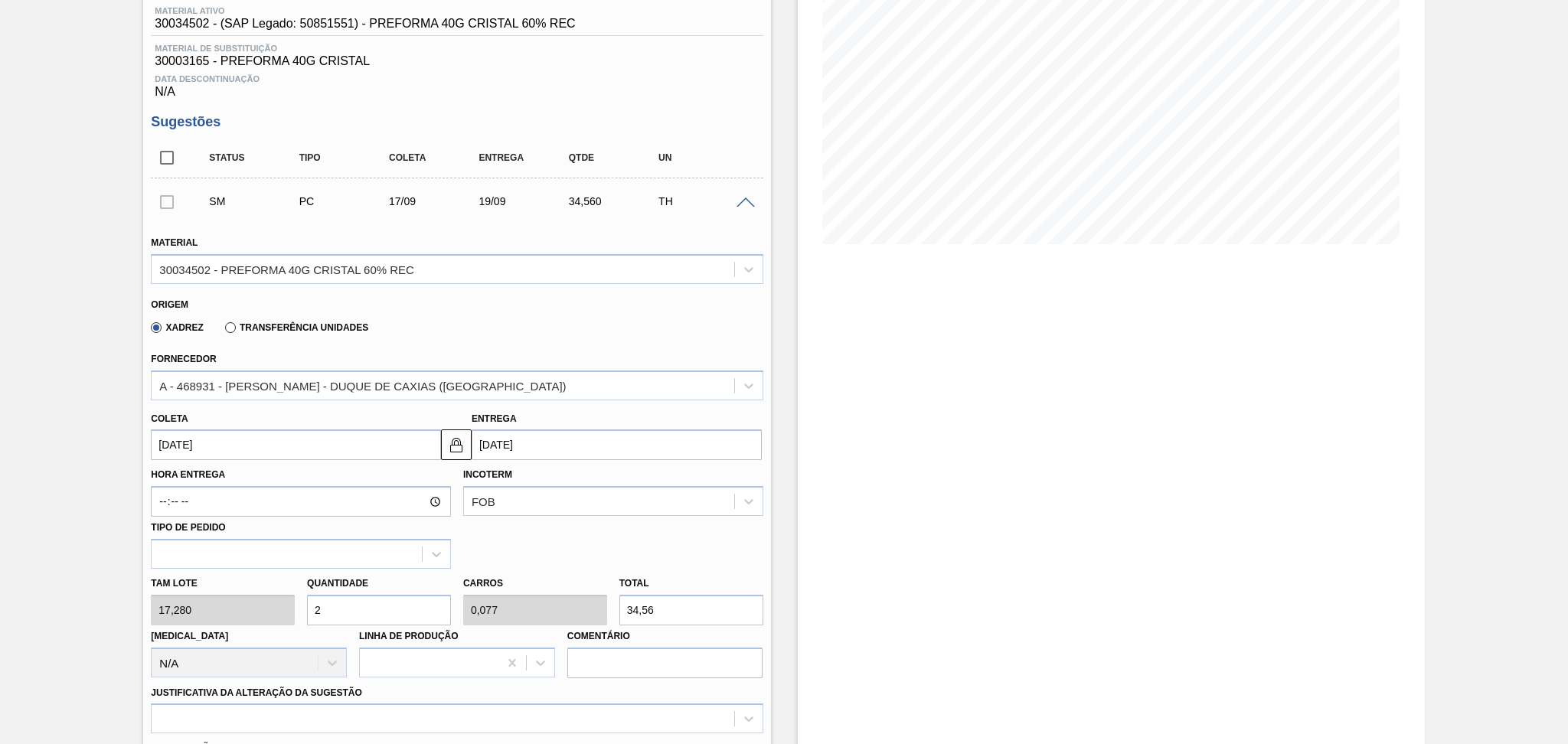
type input "1"
type input "449,28"
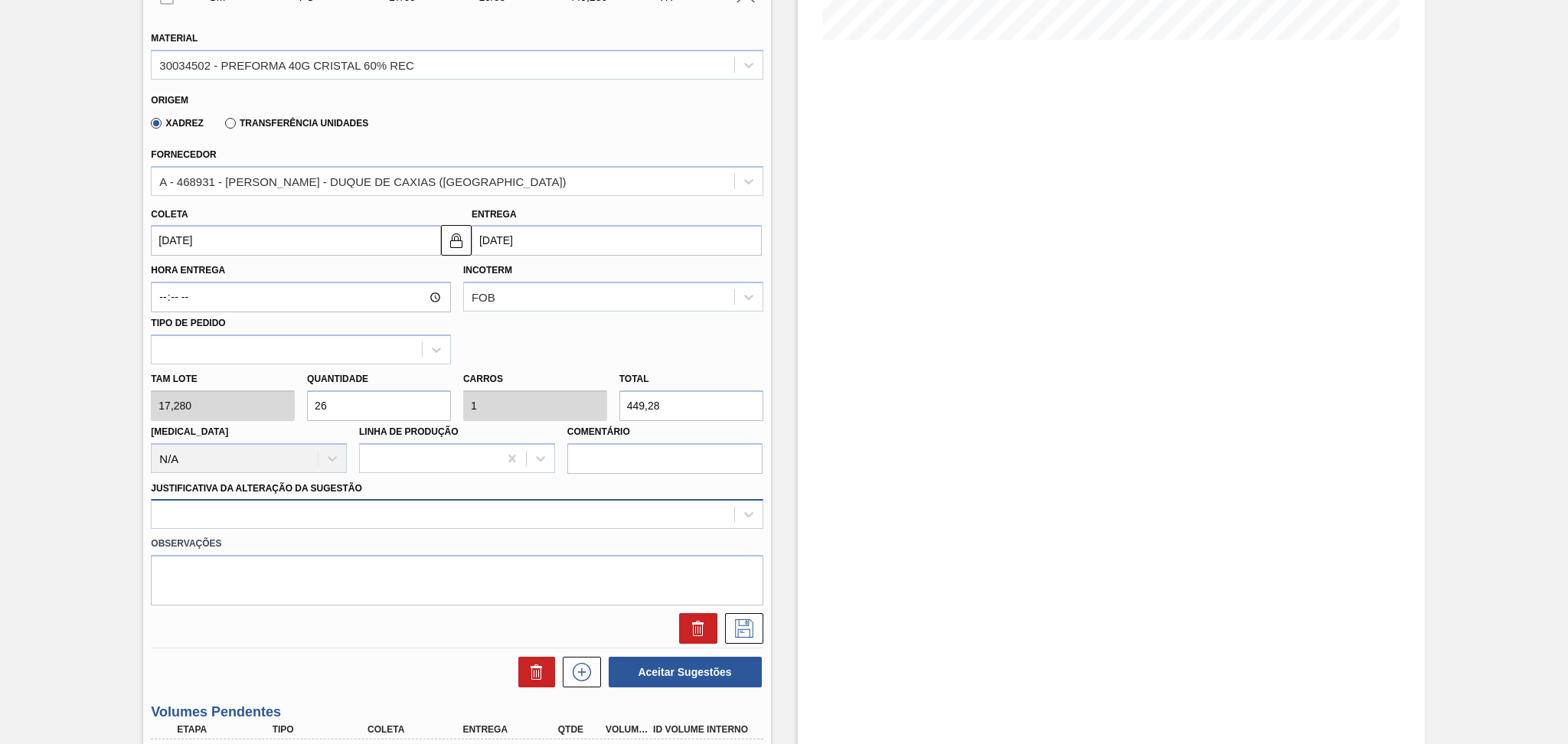
type input "26"
click at [302, 512] on div at bounding box center [456, 513] width 612 height 30
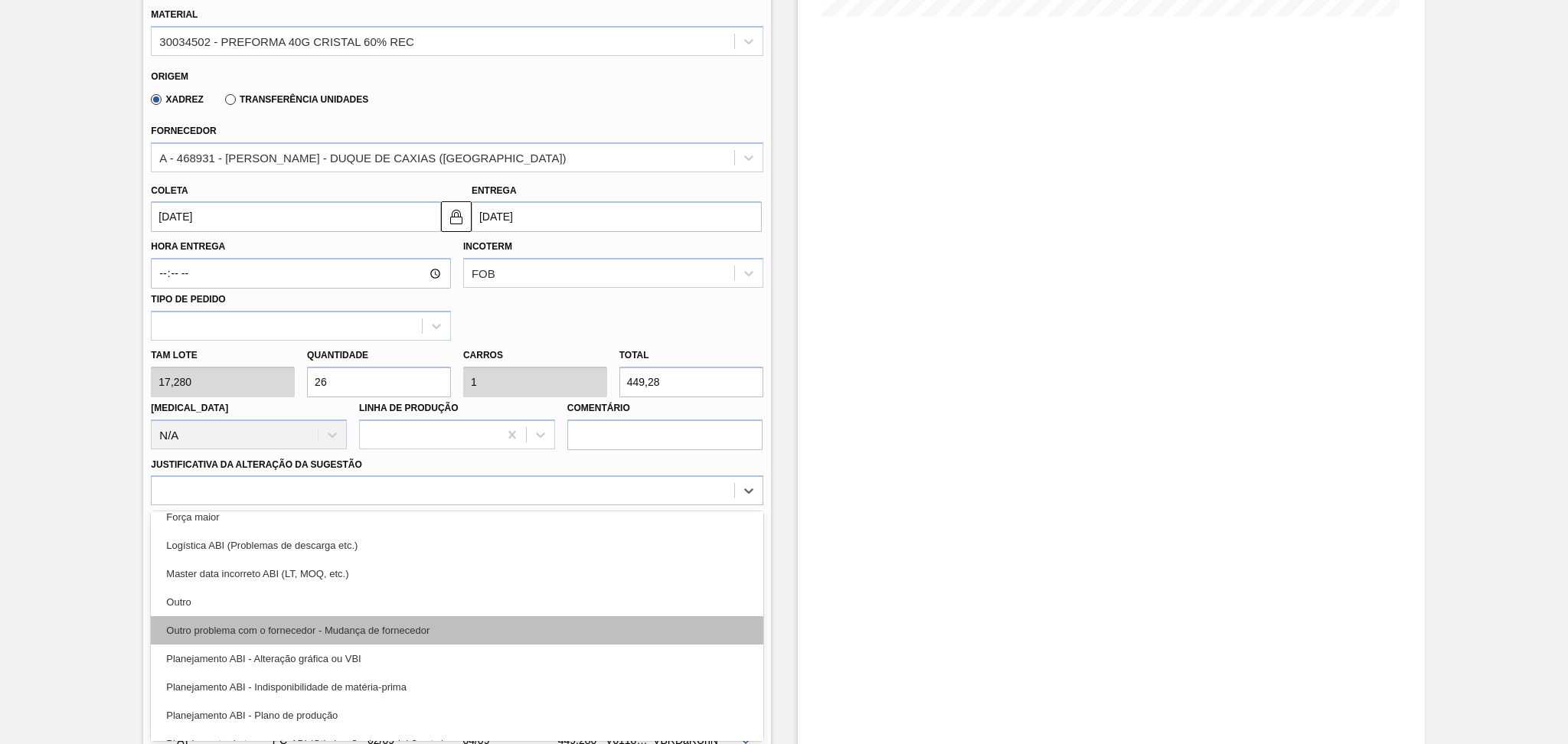
scroll to position [102, 0]
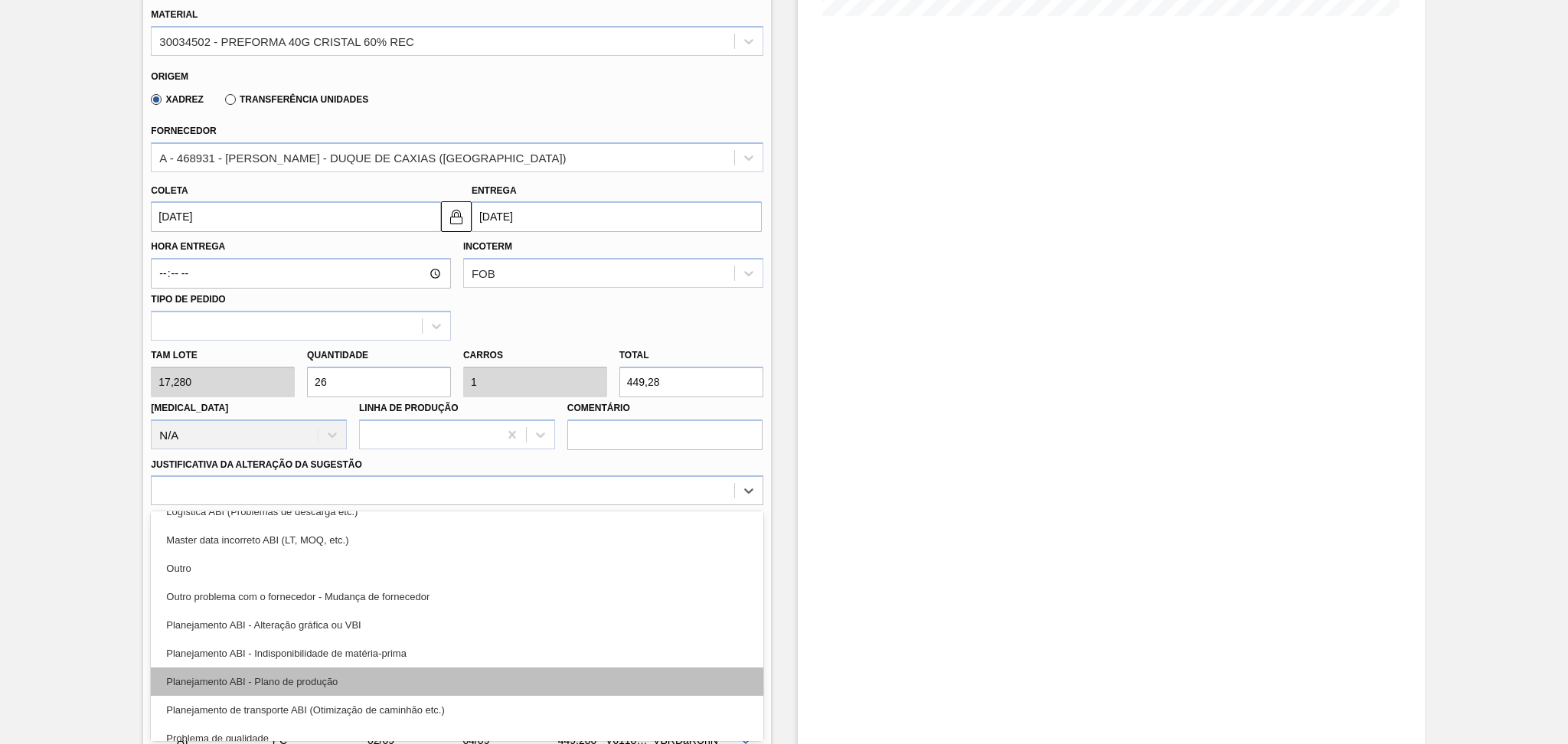
click at [331, 619] on div "Planejamento ABI - Plano de produção" at bounding box center [456, 681] width 612 height 29
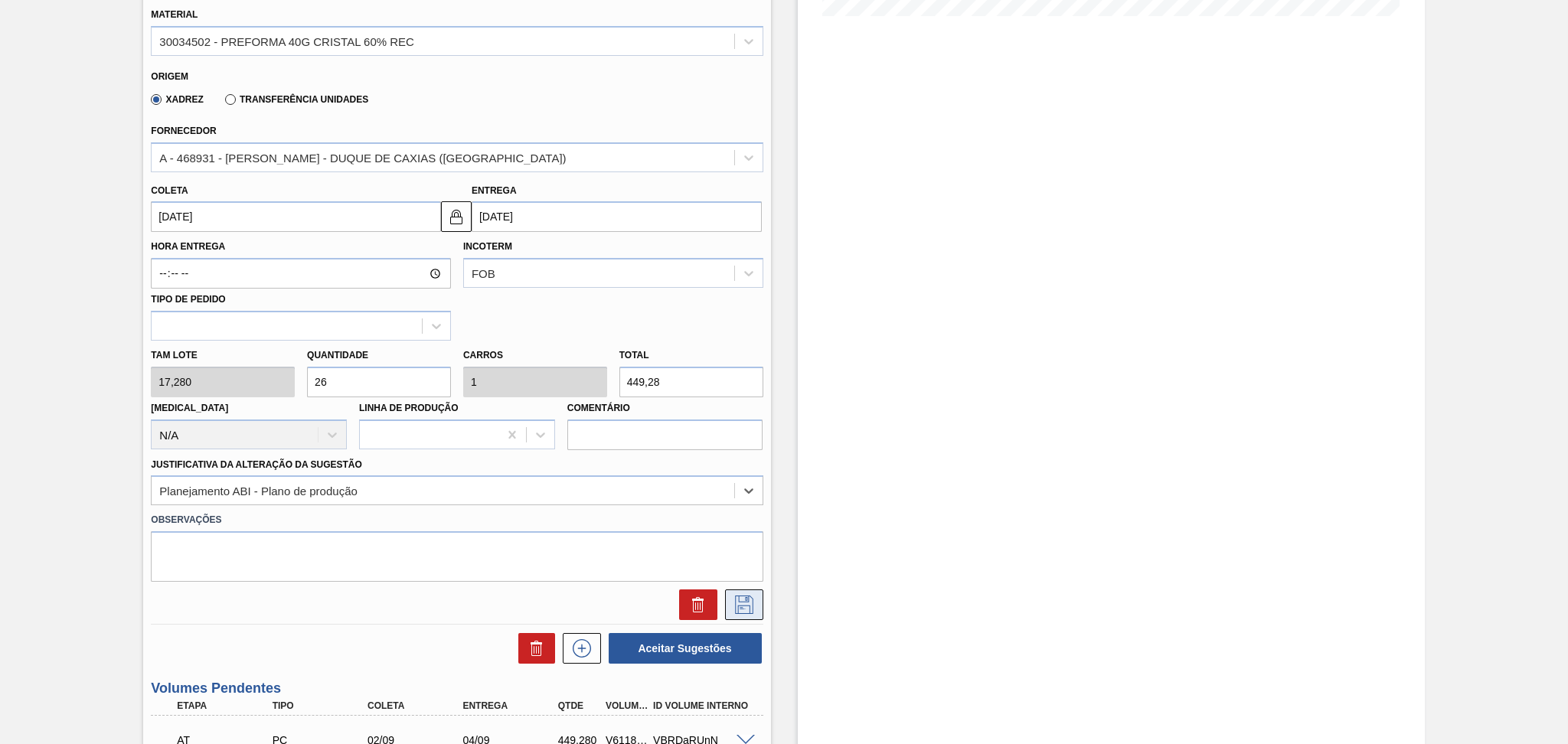
click at [748, 606] on icon at bounding box center [743, 604] width 19 height 19
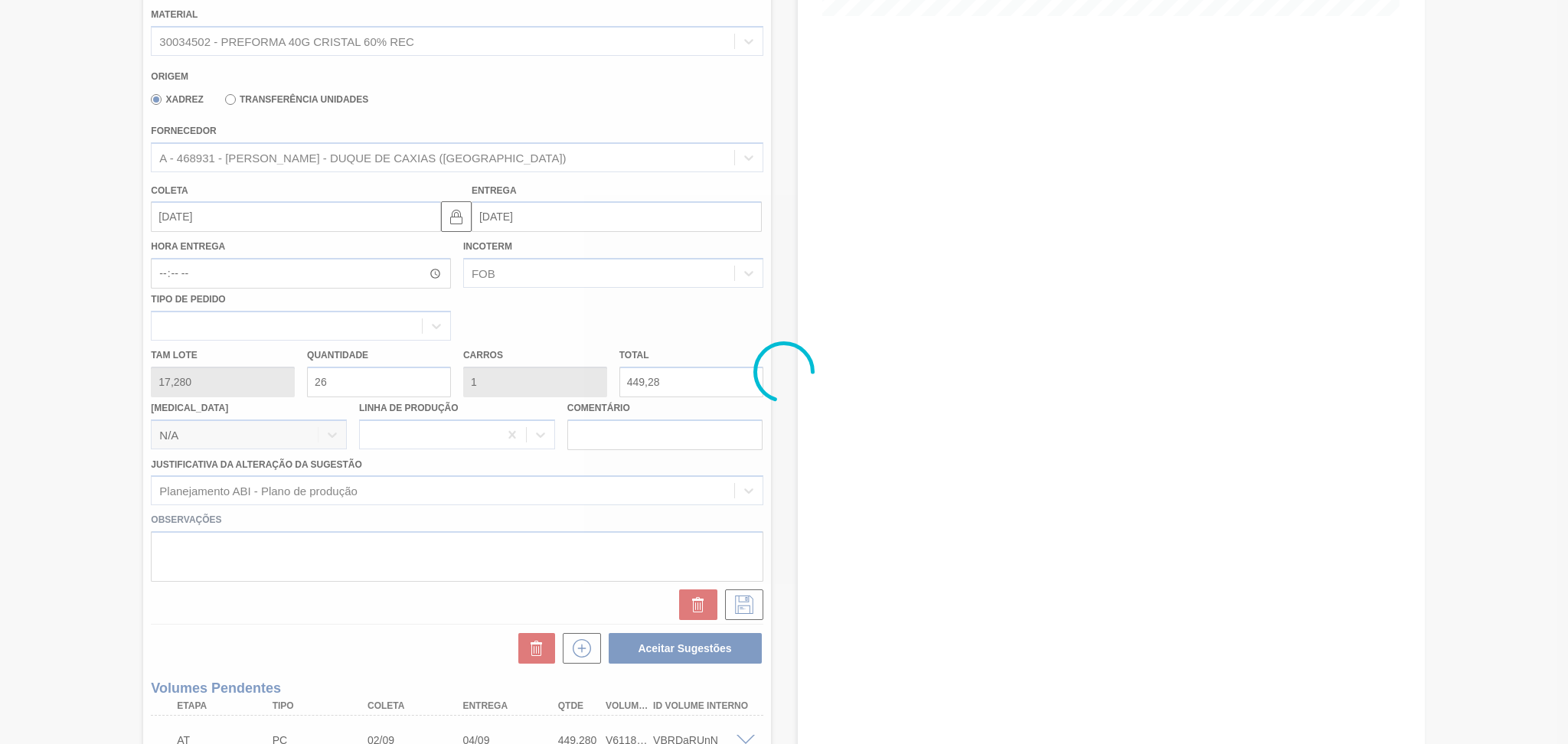
click at [79, 316] on div at bounding box center [784, 372] width 1568 height 744
click at [702, 316] on div at bounding box center [784, 372] width 1568 height 744
click at [741, 326] on div at bounding box center [784, 372] width 1568 height 744
click at [654, 311] on div at bounding box center [784, 372] width 1568 height 744
click at [763, 301] on div at bounding box center [784, 372] width 1568 height 744
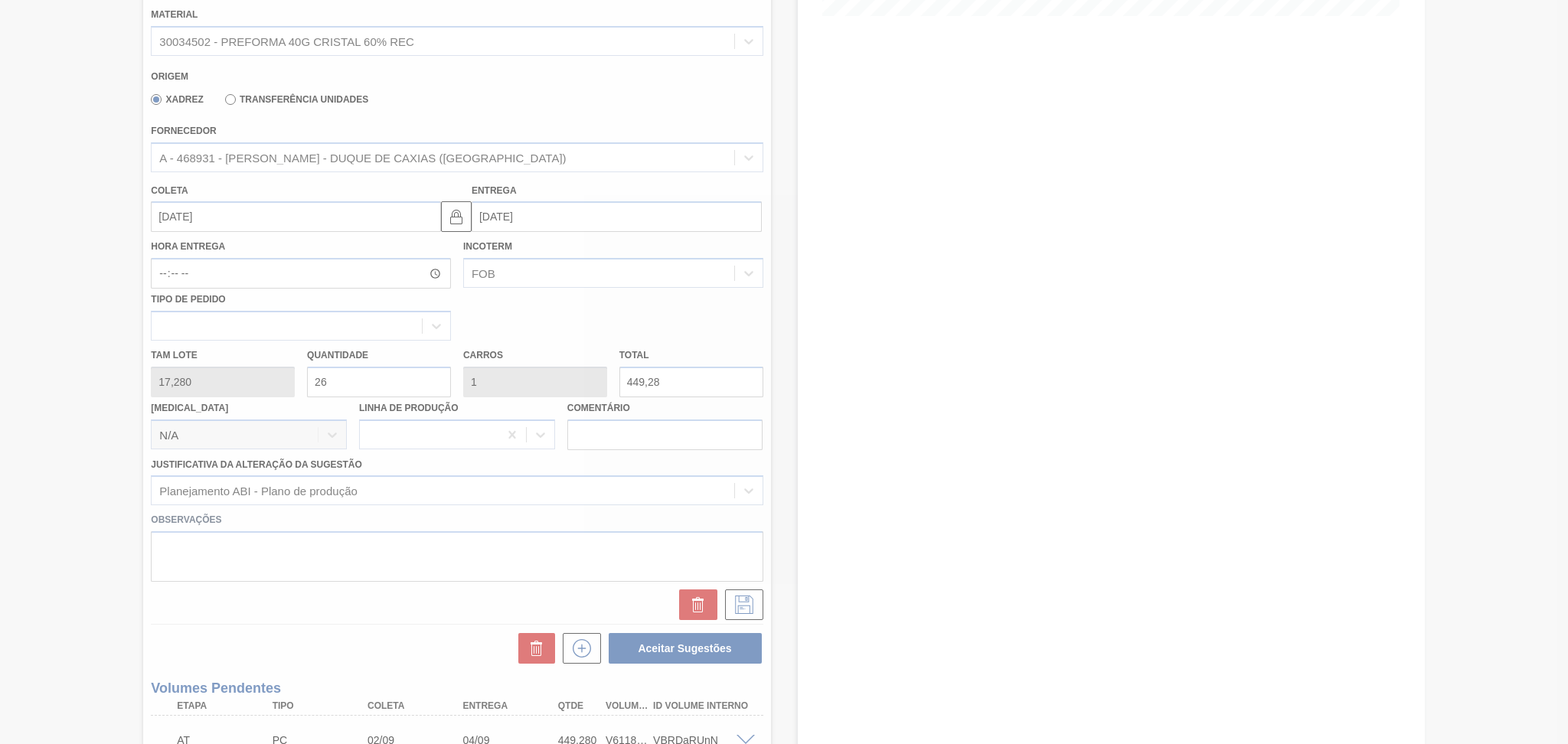
click at [730, 301] on div at bounding box center [784, 372] width 1568 height 744
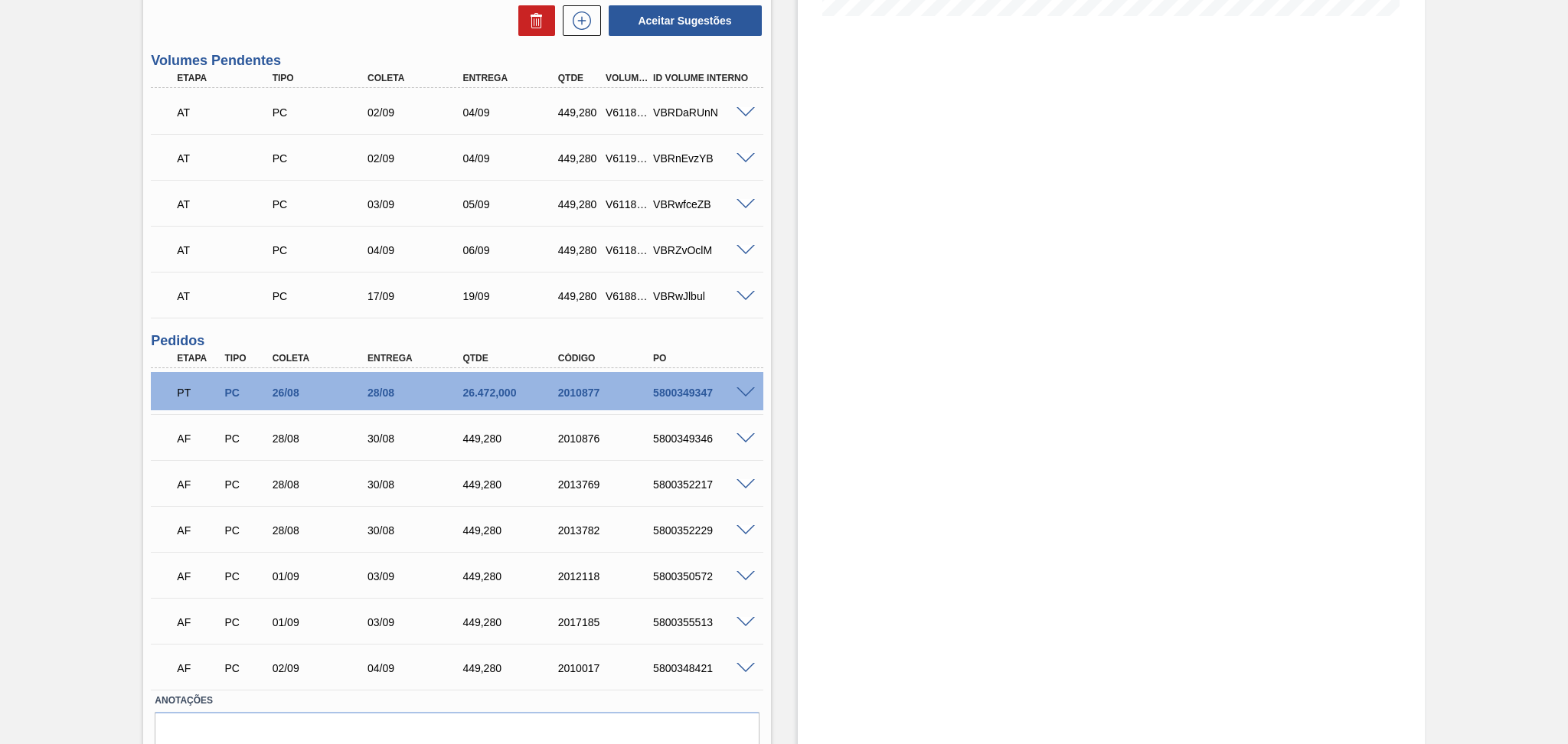
click at [777, 300] on div "Estoque De 27/08/2025 Até 10/10/2025 Filtro" at bounding box center [1098, 230] width 653 height 1169
click at [802, 306] on div "Estoque De 27/08/2025 Até 10/10/2025 Filtro" at bounding box center [1111, 230] width 627 height 1169
click at [786, 251] on div "Estoque De 27/08/2025 Até 10/10/2025 Filtro" at bounding box center [1098, 230] width 653 height 1169
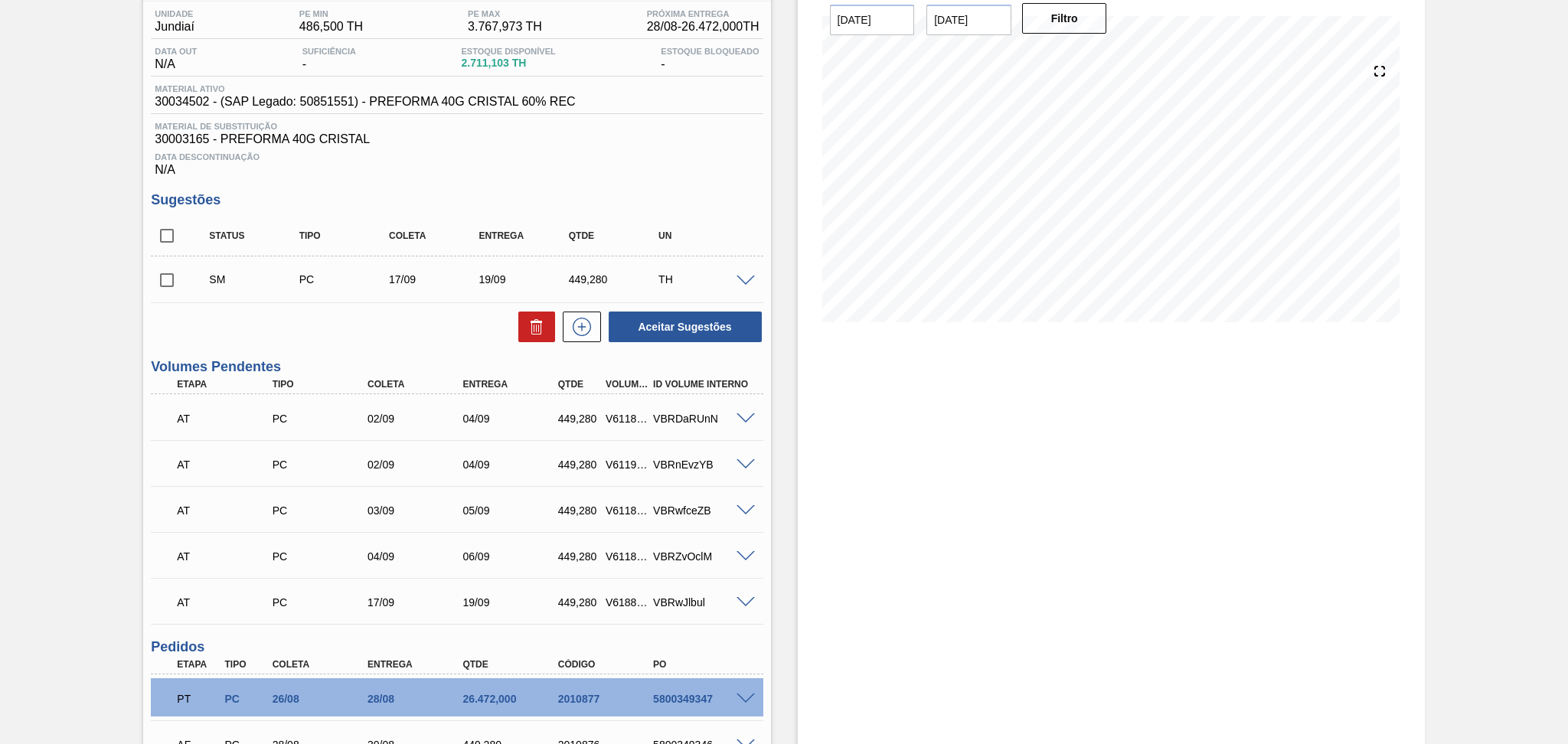
click at [166, 280] on input "checkbox" at bounding box center [166, 280] width 32 height 32
click at [674, 330] on button "Aceitar Sugestões" at bounding box center [685, 326] width 153 height 31
checkbox input "false"
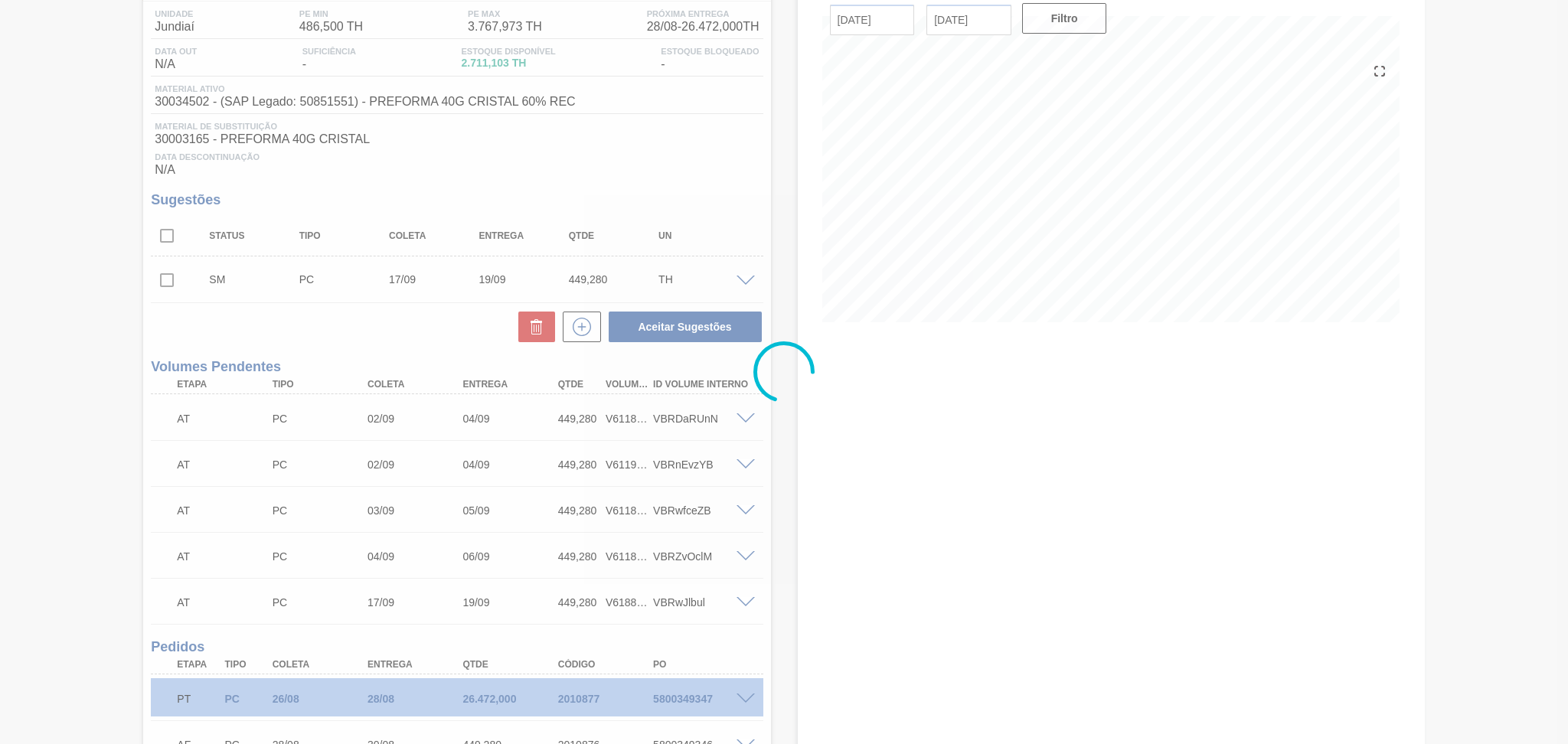
click at [827, 443] on div at bounding box center [784, 372] width 1568 height 744
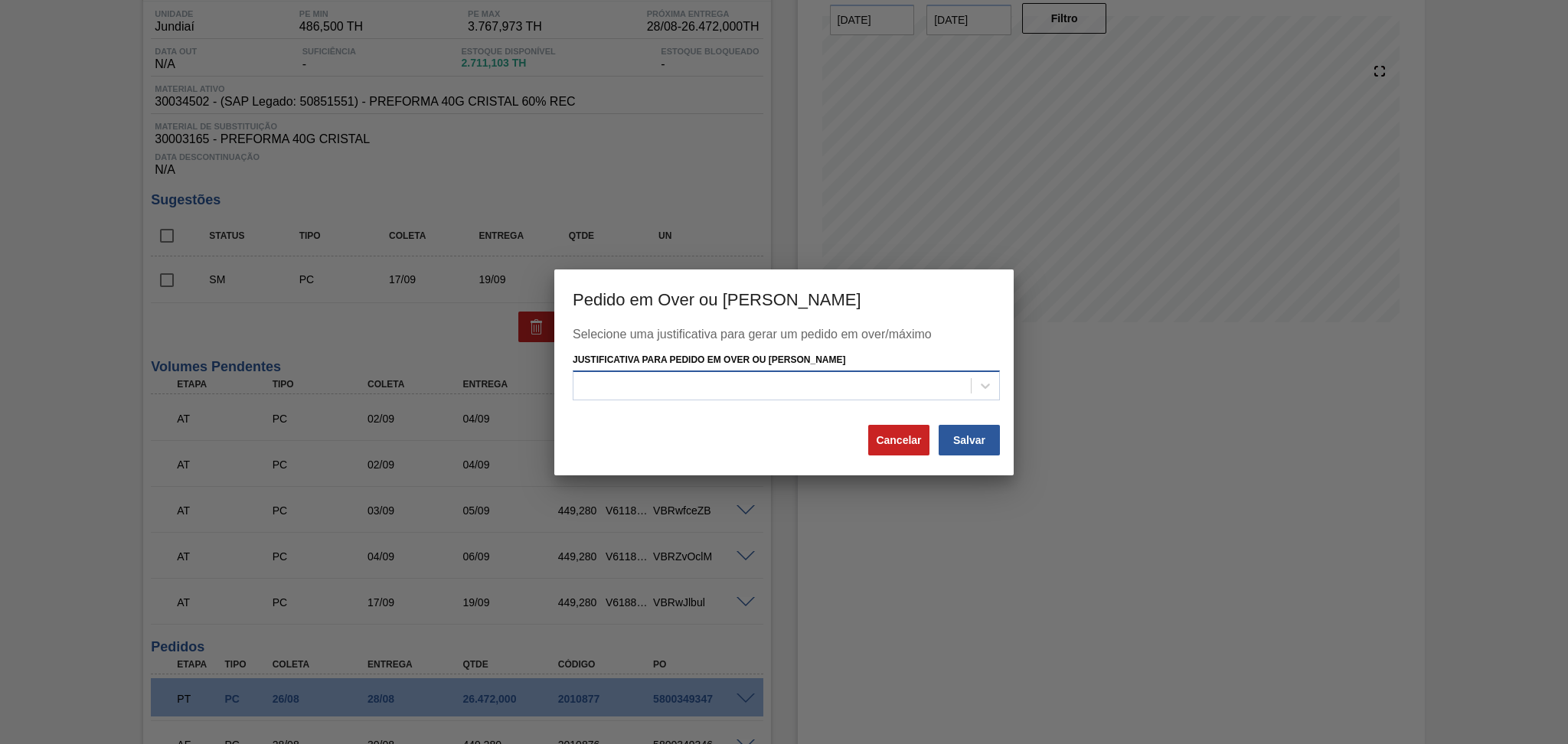
click at [862, 387] on div at bounding box center [771, 386] width 397 height 22
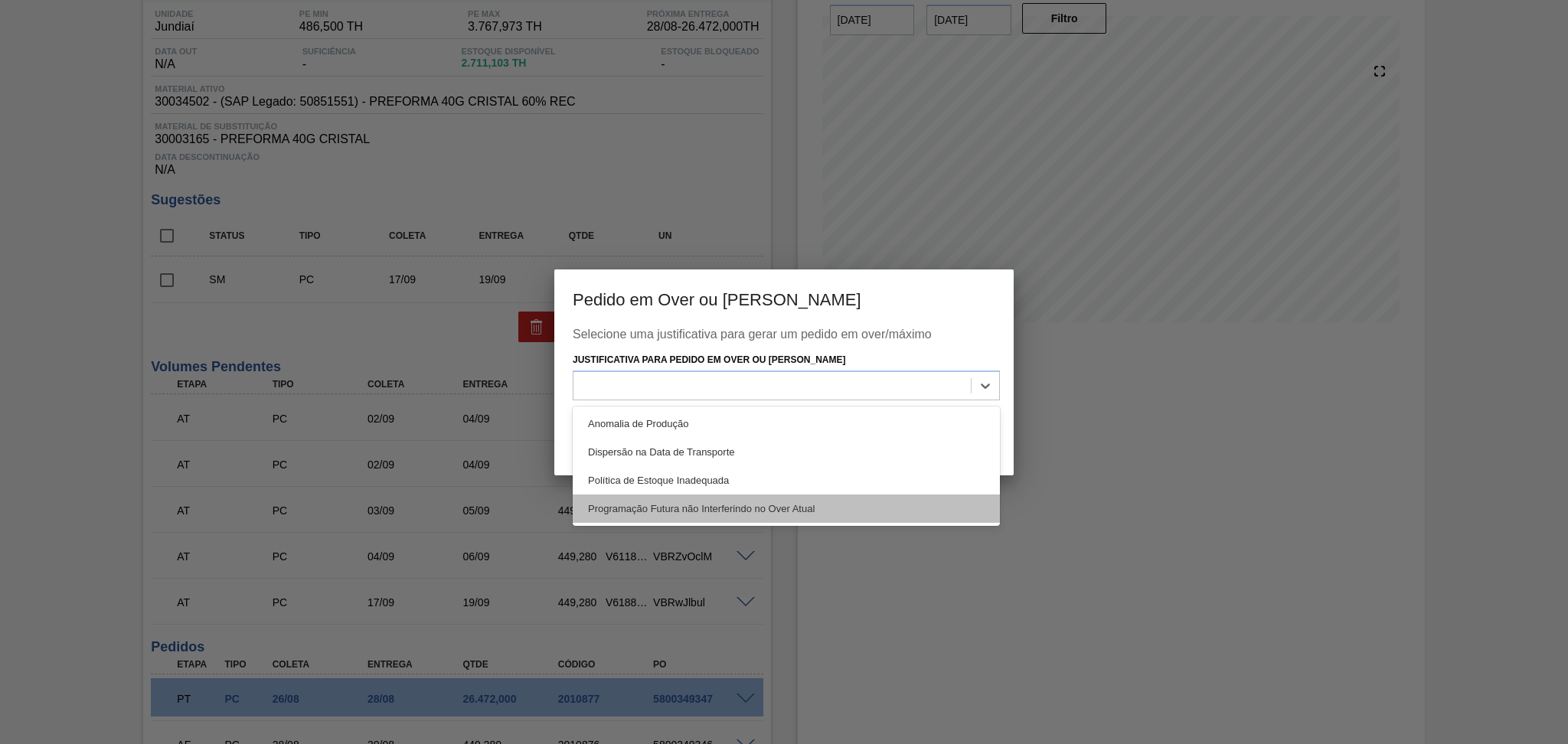
click at [817, 495] on div "Programação Futura não Interferindo no Over Atual" at bounding box center [785, 509] width 427 height 29
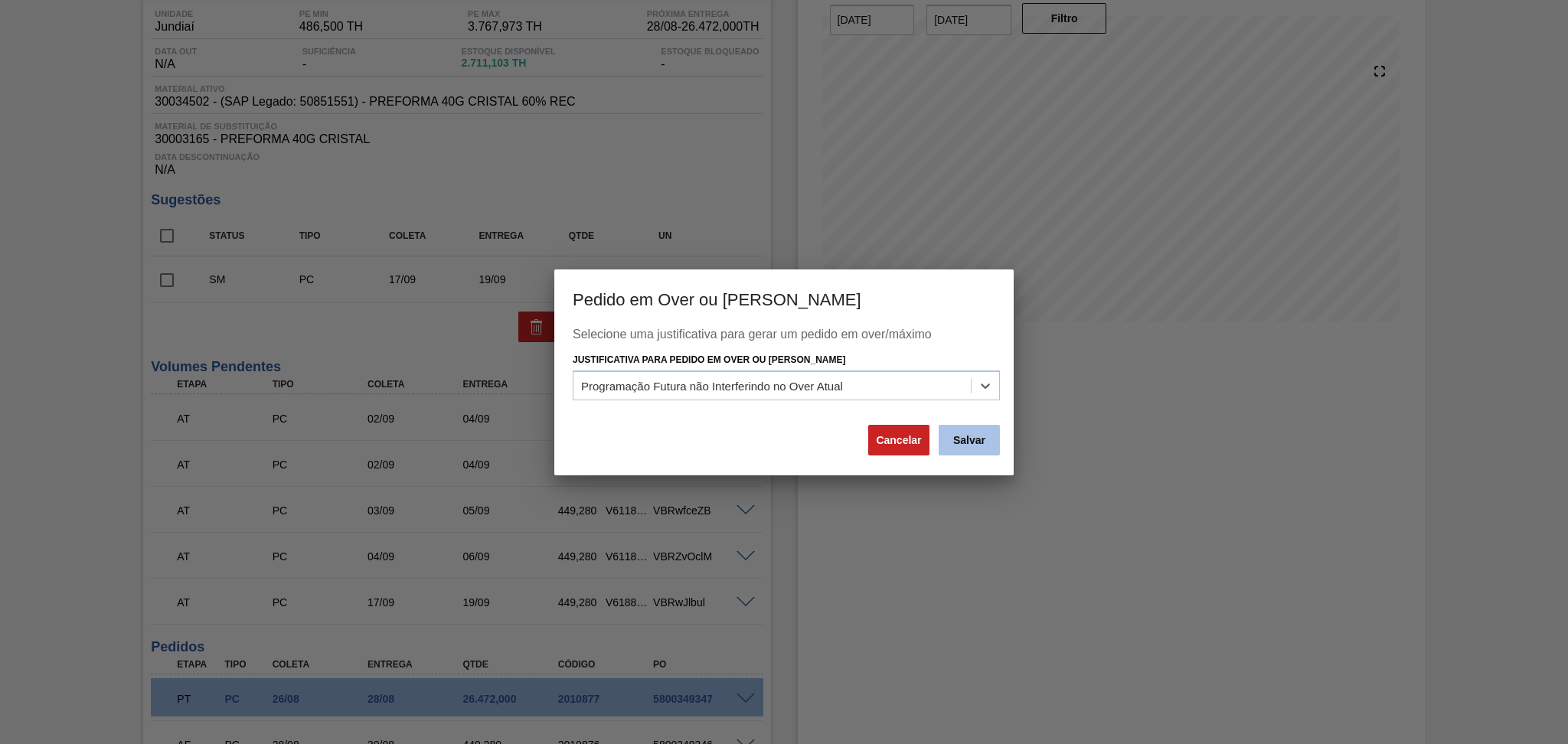
click at [973, 445] on button "Salvar" at bounding box center [969, 439] width 61 height 31
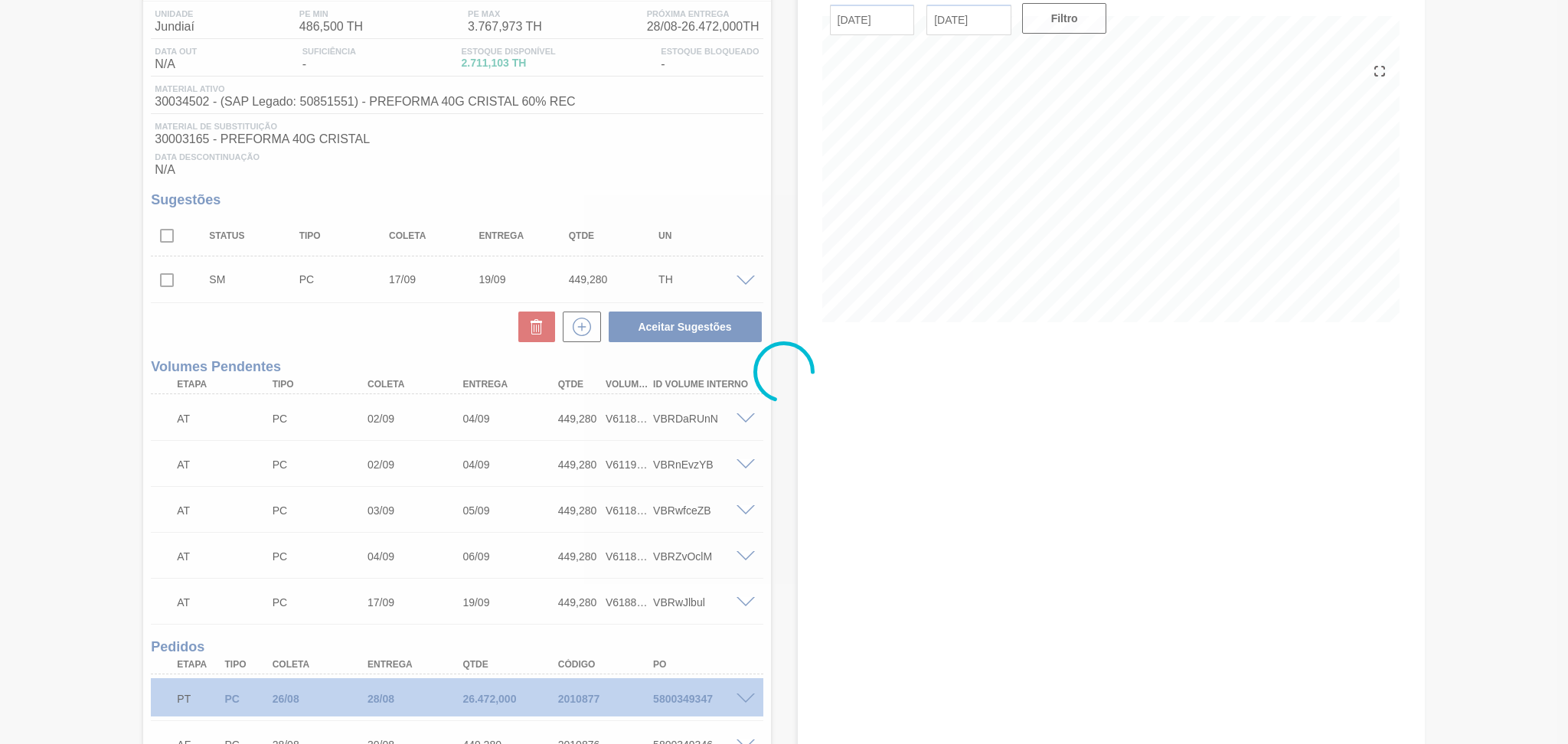
click at [597, 150] on div at bounding box center [784, 372] width 1568 height 744
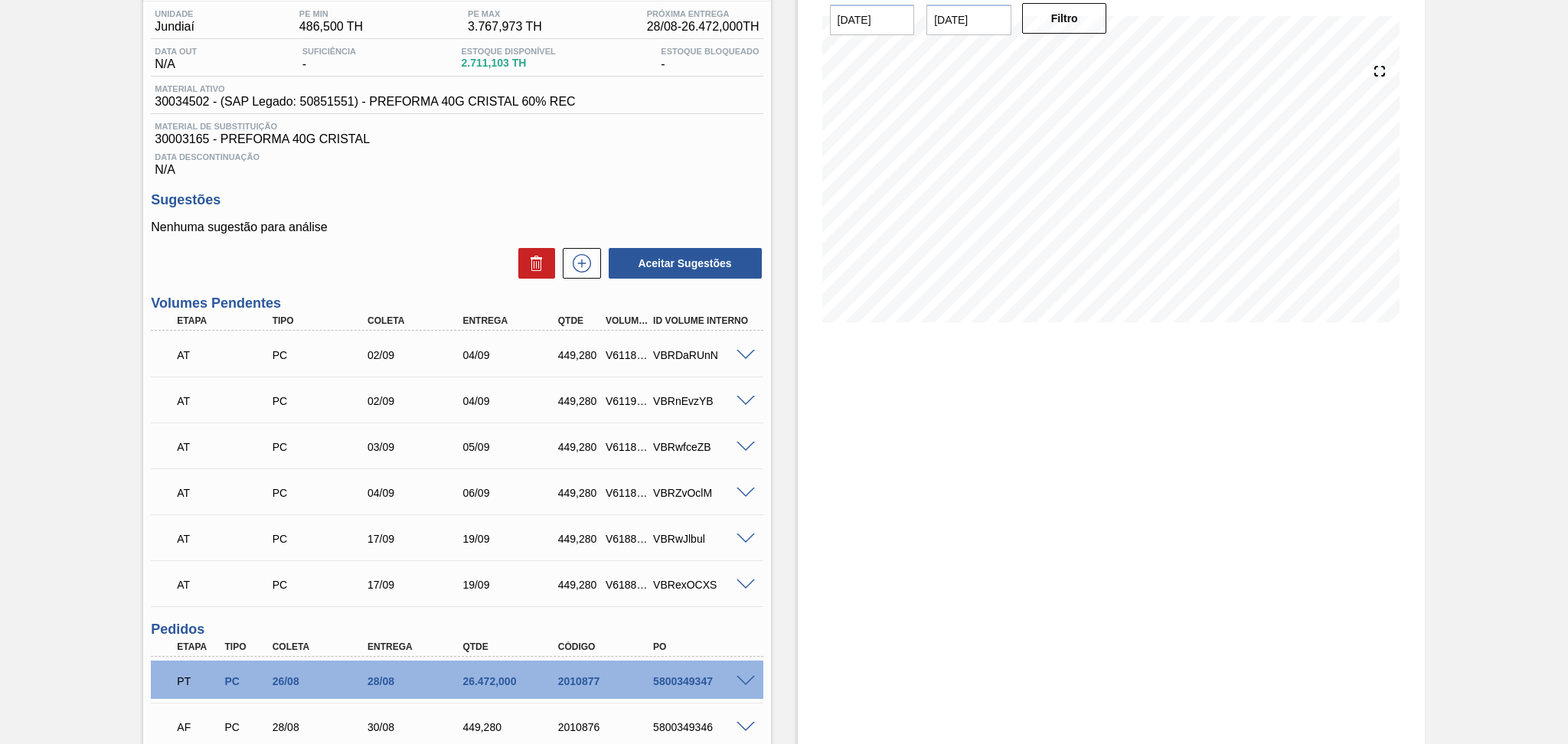
click at [560, 171] on div "Data Descontinuação N/A" at bounding box center [456, 161] width 612 height 31
click at [742, 221] on p "Nenhuma sugestão para análise" at bounding box center [456, 228] width 612 height 14
click at [578, 261] on icon at bounding box center [581, 263] width 25 height 19
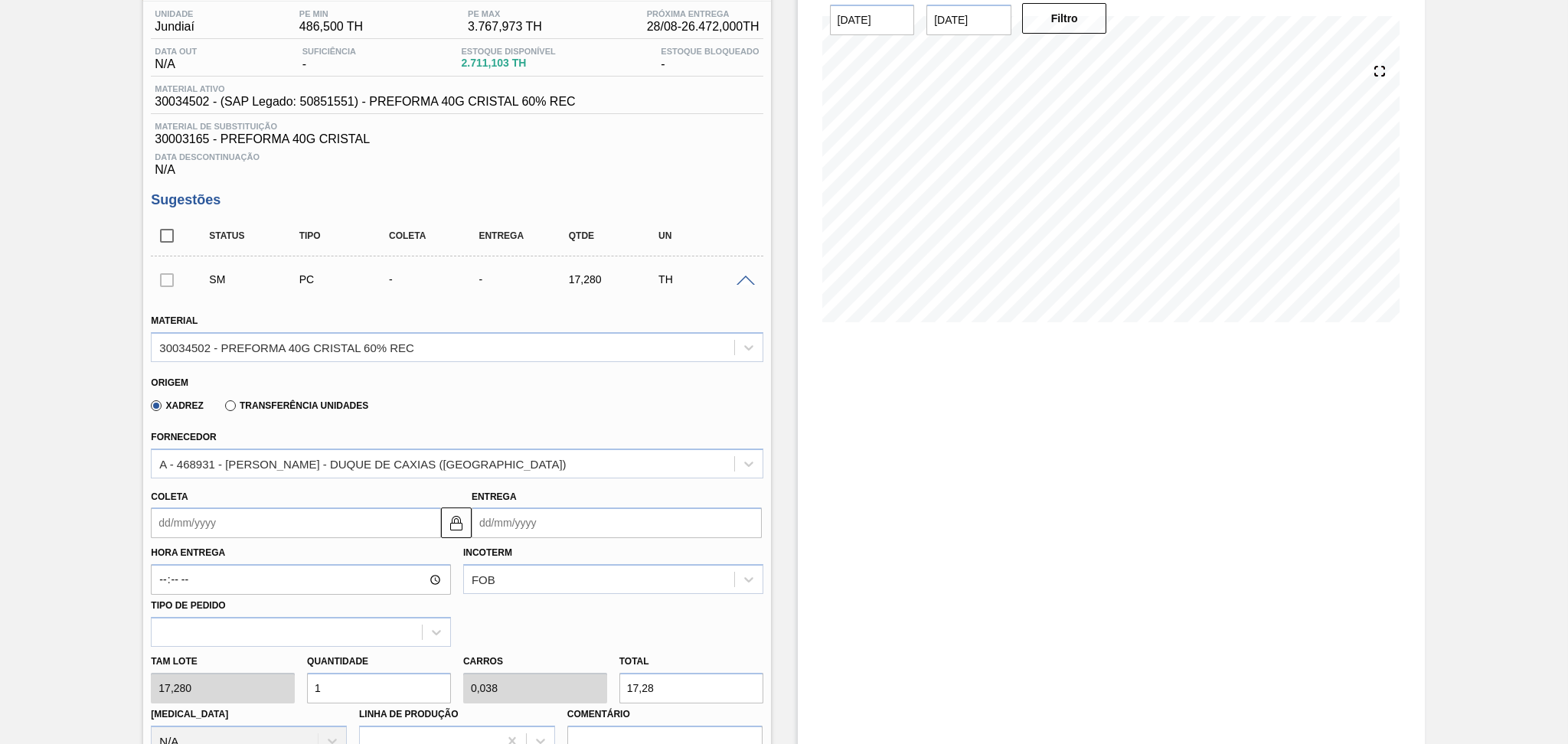
click at [407, 384] on div "Origem" at bounding box center [449, 380] width 599 height 15
click at [235, 513] on input "Coleta" at bounding box center [295, 522] width 290 height 31
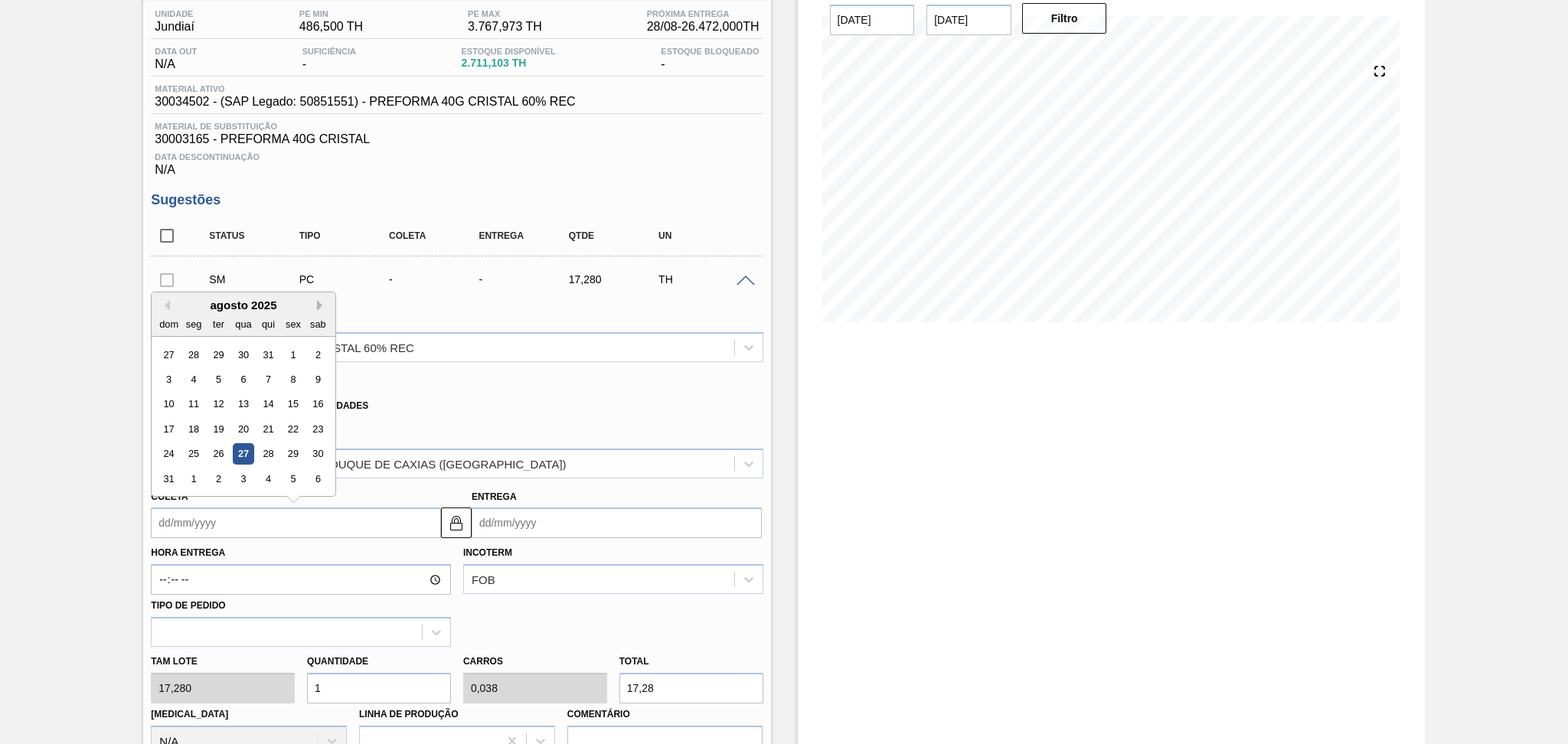
click at [319, 301] on button "Next Month" at bounding box center [322, 305] width 11 height 11
click at [294, 408] on div "19" at bounding box center [293, 404] width 21 height 21
type input "19/09/2025"
type input "[DATE]"
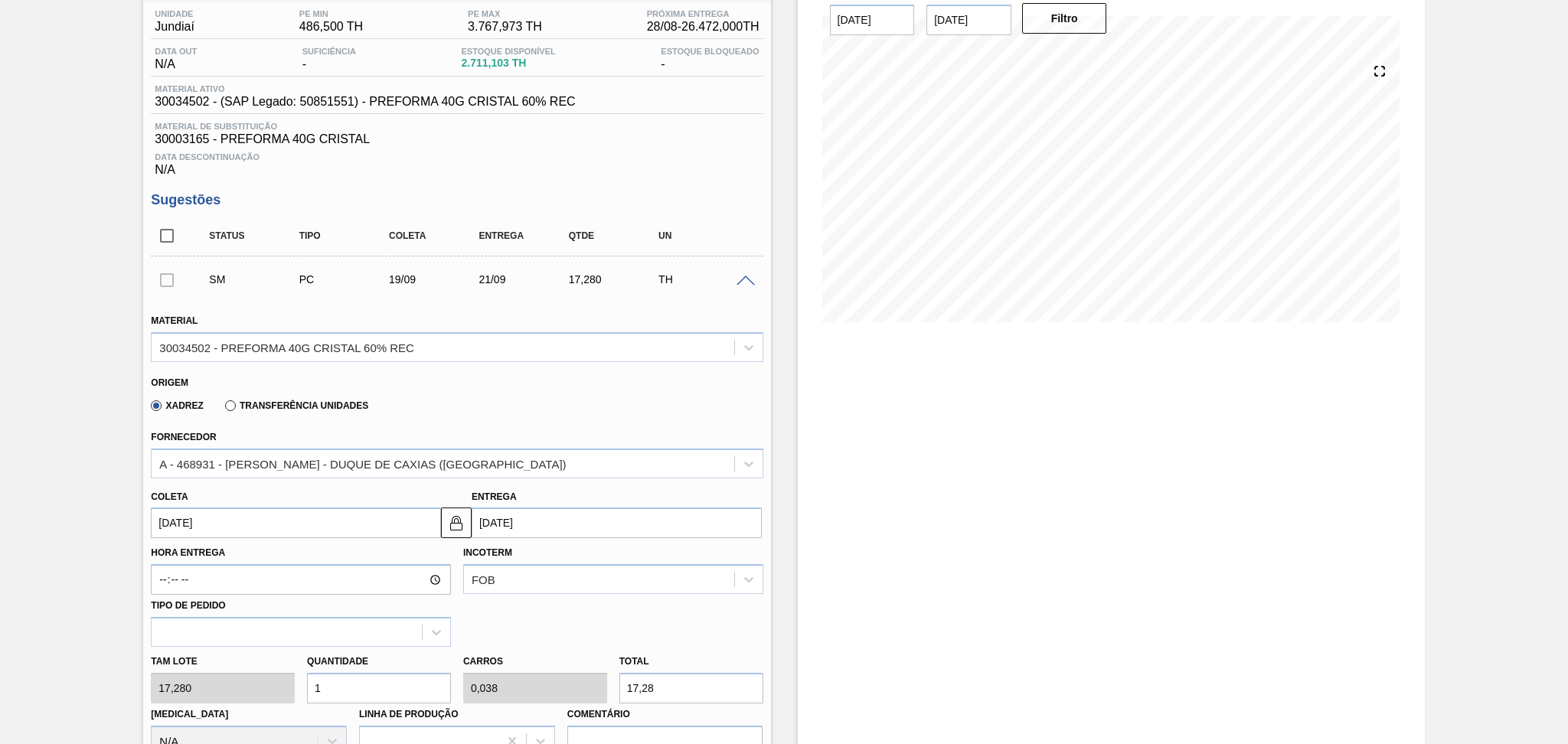
click at [531, 380] on div "Origem" at bounding box center [449, 380] width 599 height 15
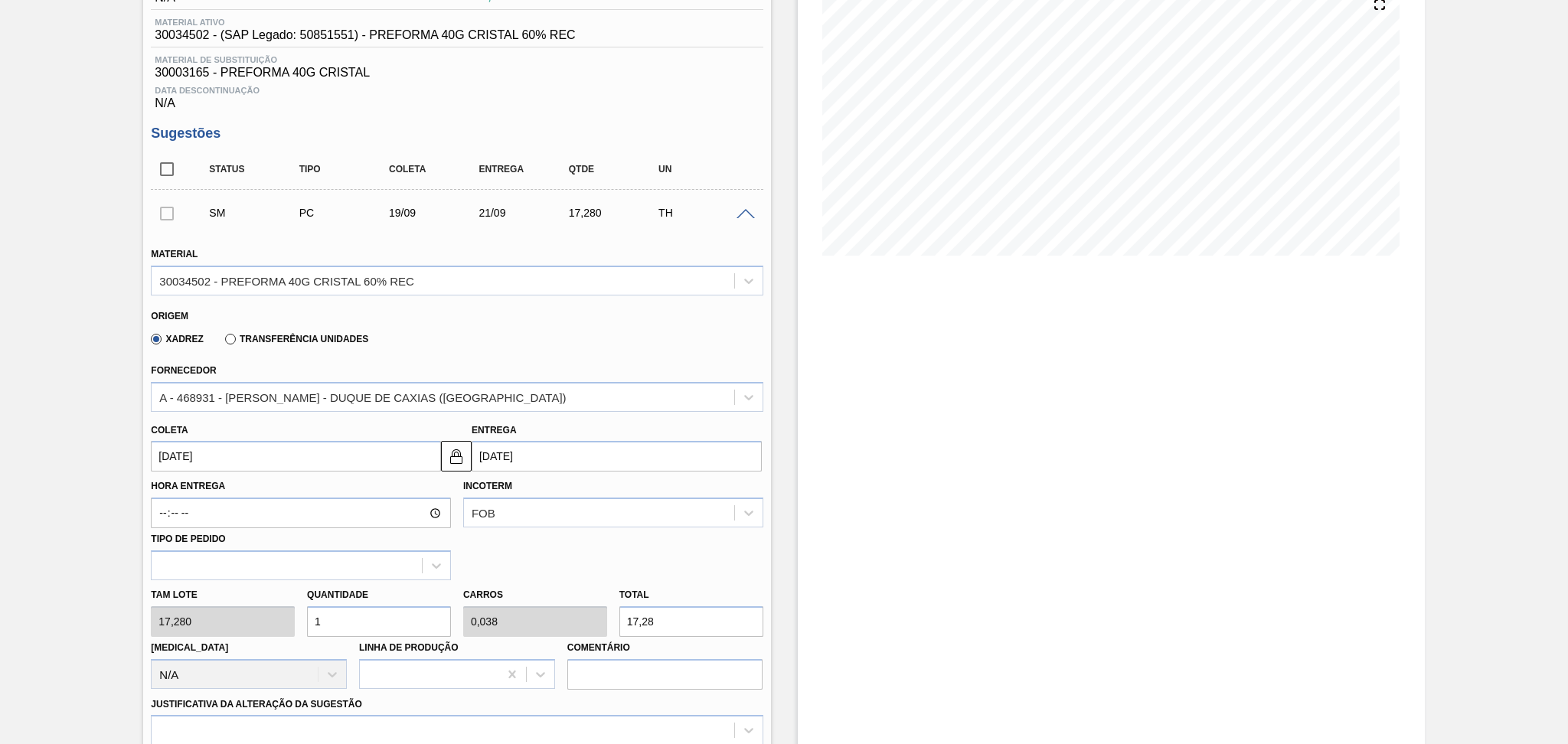
scroll to position [228, 0]
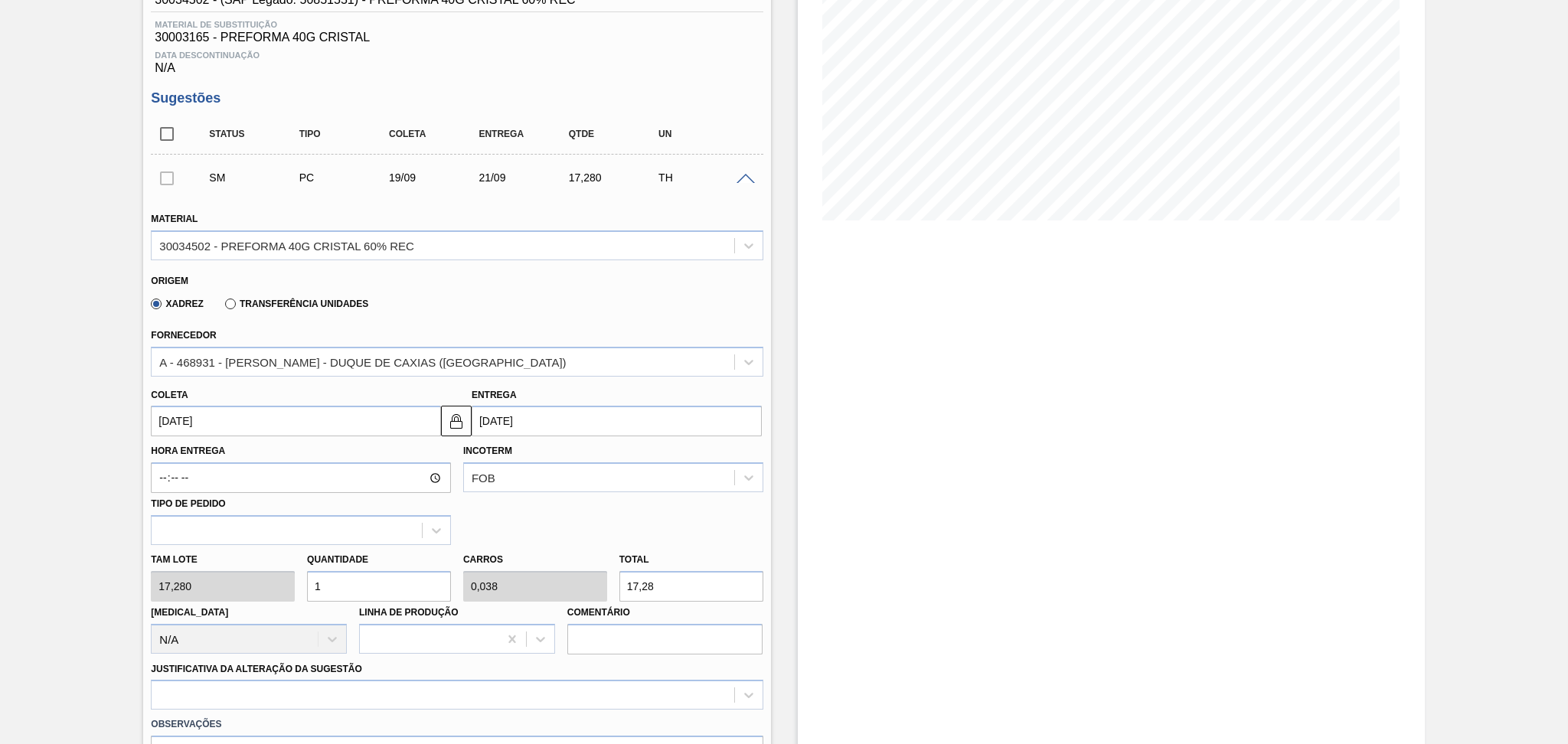
click at [199, 416] on input "19/09/2025" at bounding box center [295, 420] width 290 height 31
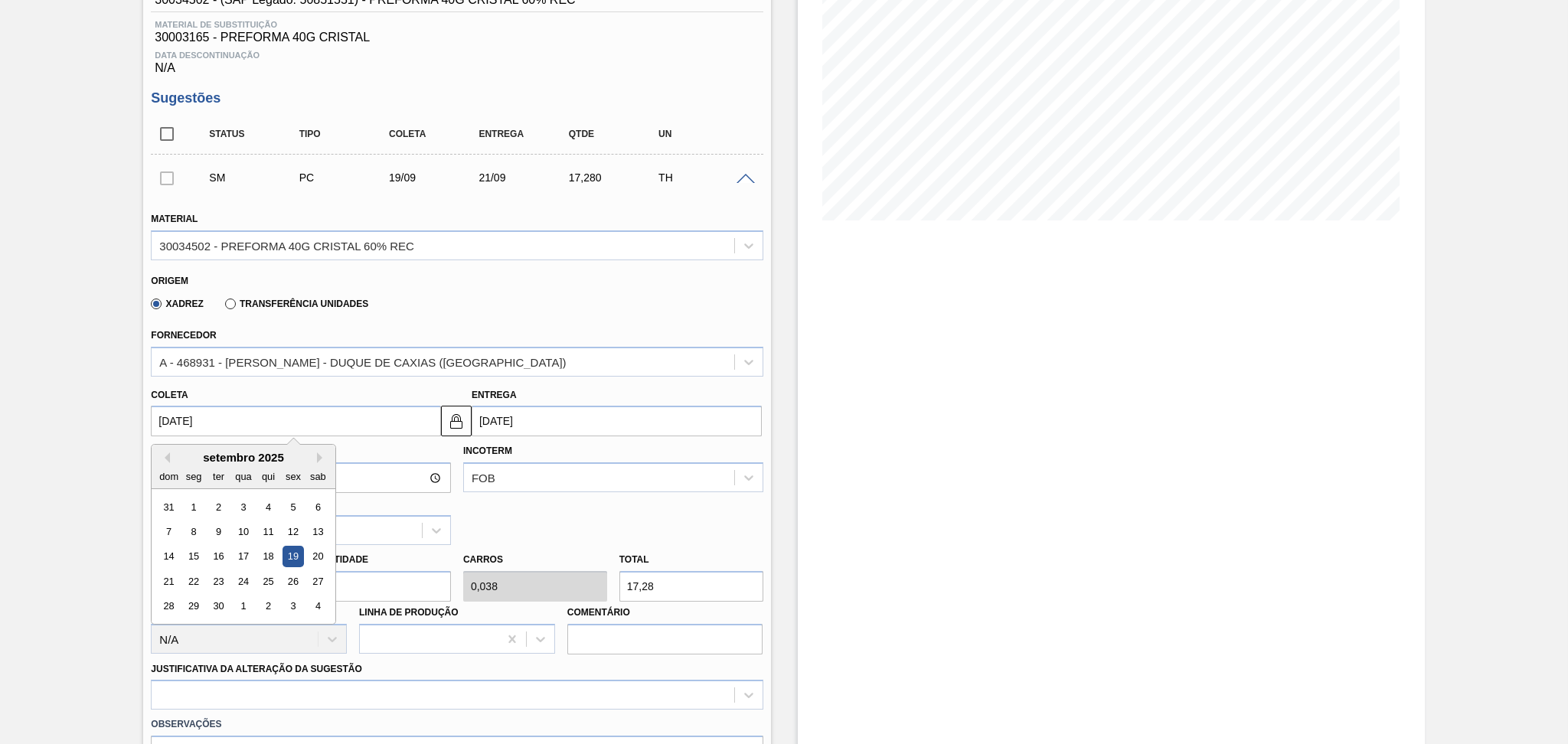
click at [291, 549] on div "19" at bounding box center [293, 556] width 21 height 21
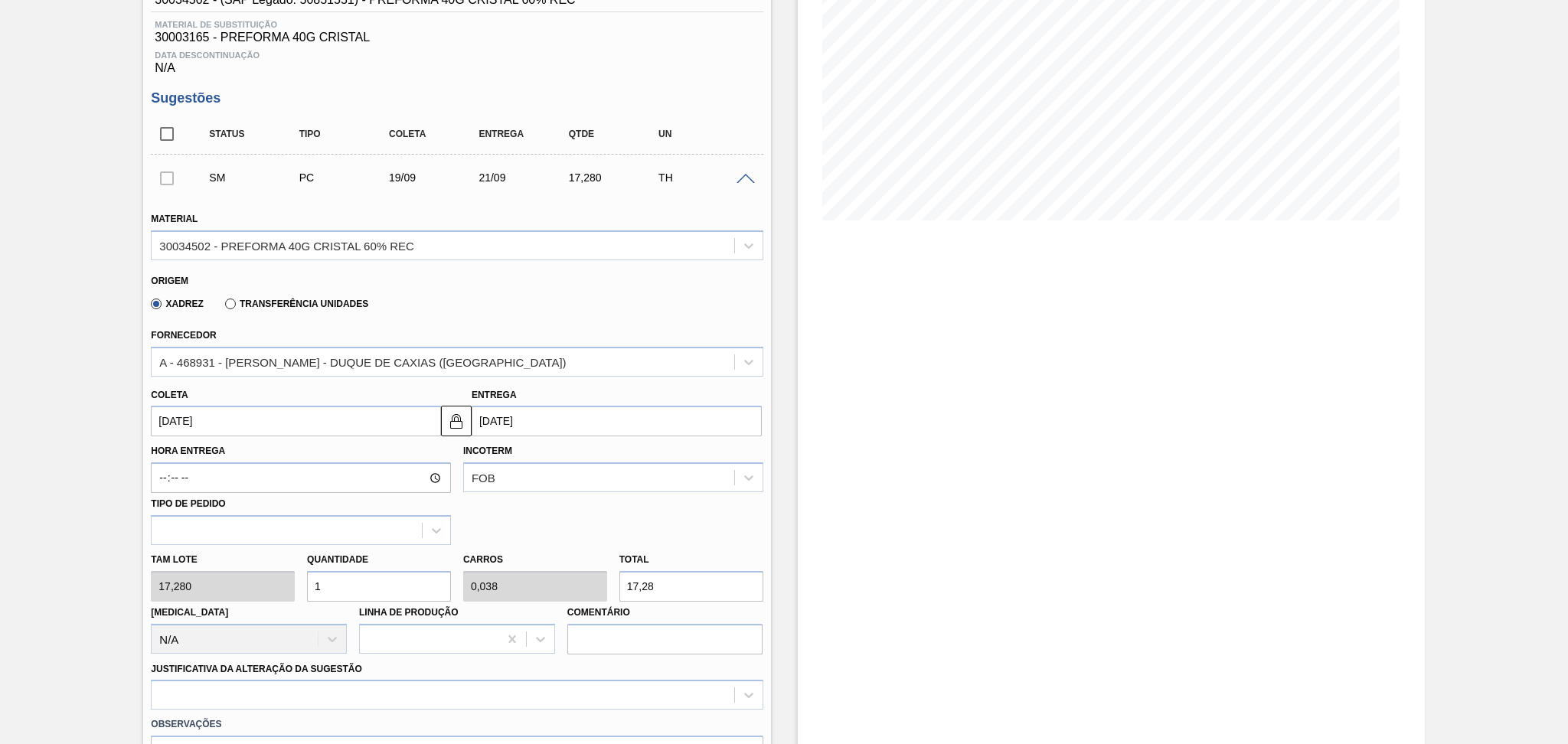
drag, startPoint x: 353, startPoint y: 582, endPoint x: 266, endPoint y: 580, distance: 87.0
click at [313, 580] on input "1" at bounding box center [378, 586] width 144 height 31
type input "2"
type input "0,077"
type input "34,56"
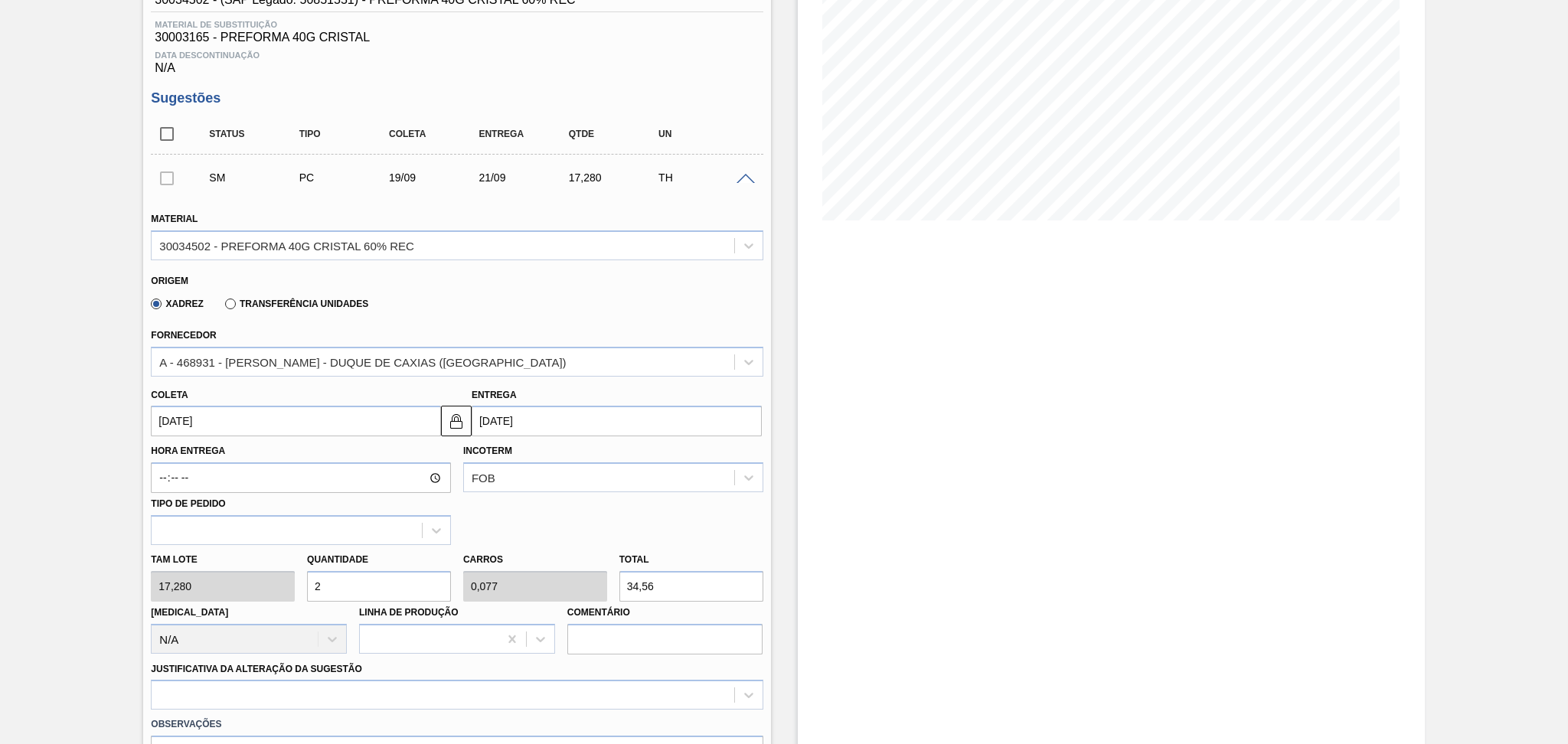
type input "26"
type input "1"
type input "449,28"
type input "26"
click at [262, 619] on div "option Outro problema com o fornecedor - Mudança de fornecedor focused, 7 of 18…" at bounding box center [456, 695] width 612 height 30
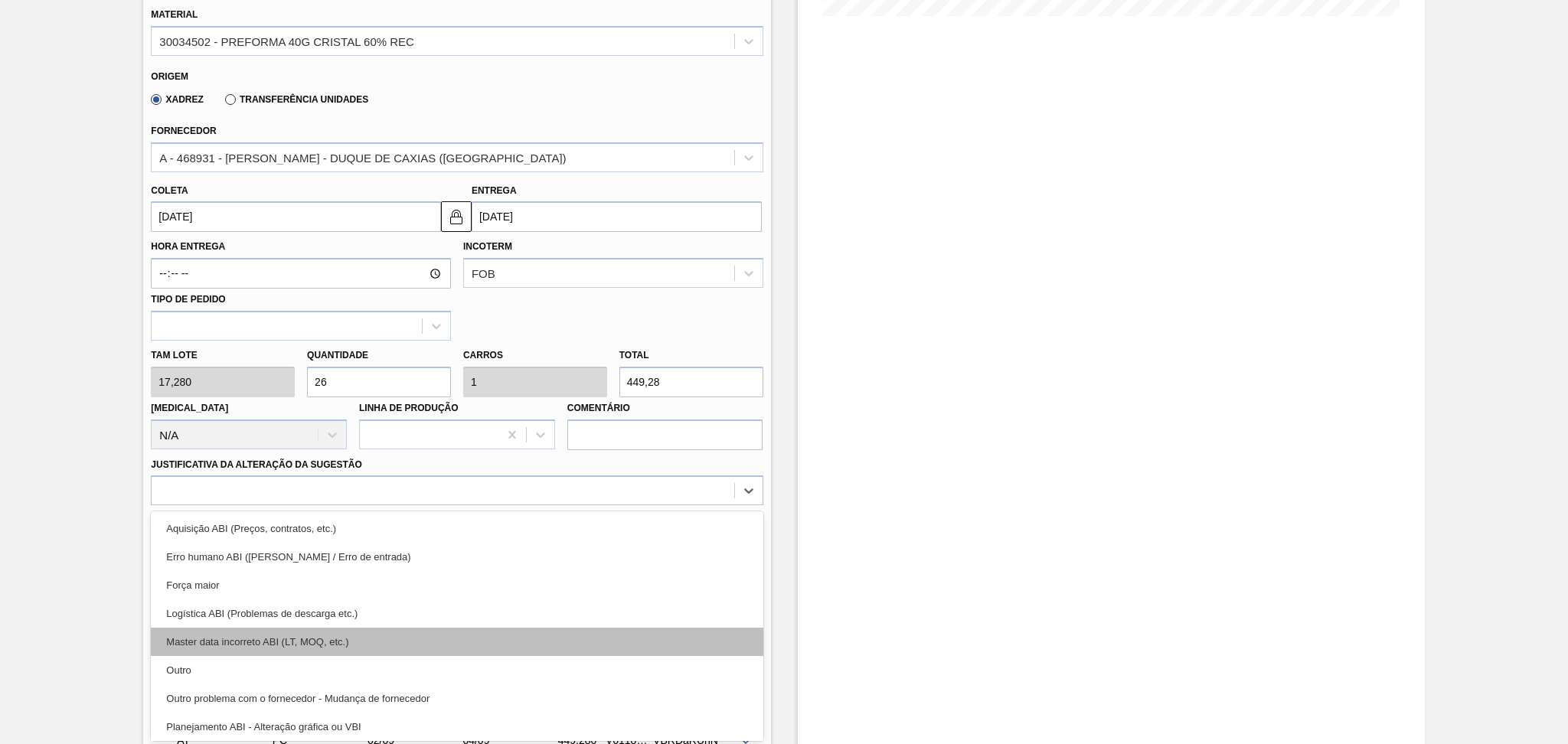
scroll to position [102, 0]
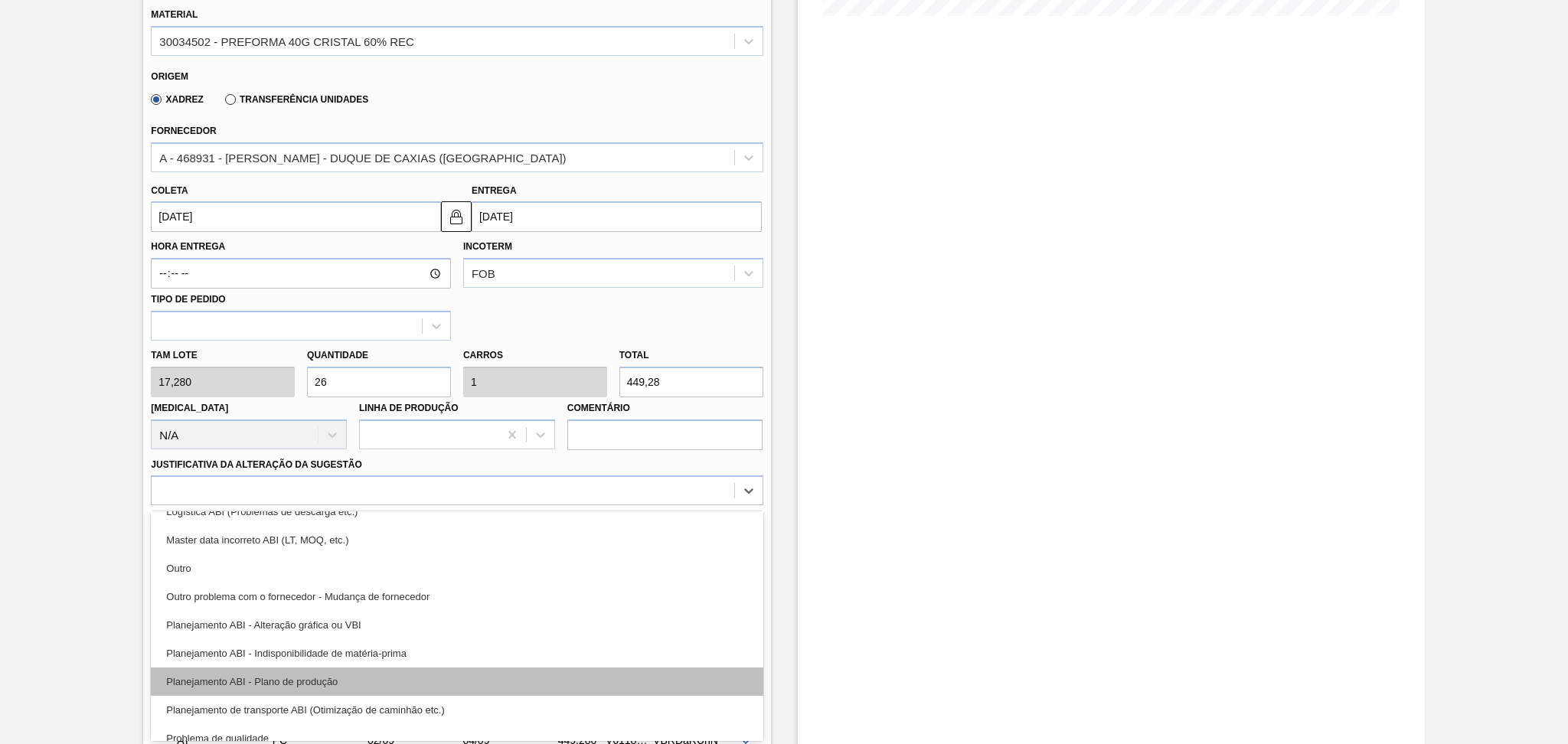
click at [346, 619] on div "Planejamento ABI - Plano de produção" at bounding box center [456, 681] width 612 height 29
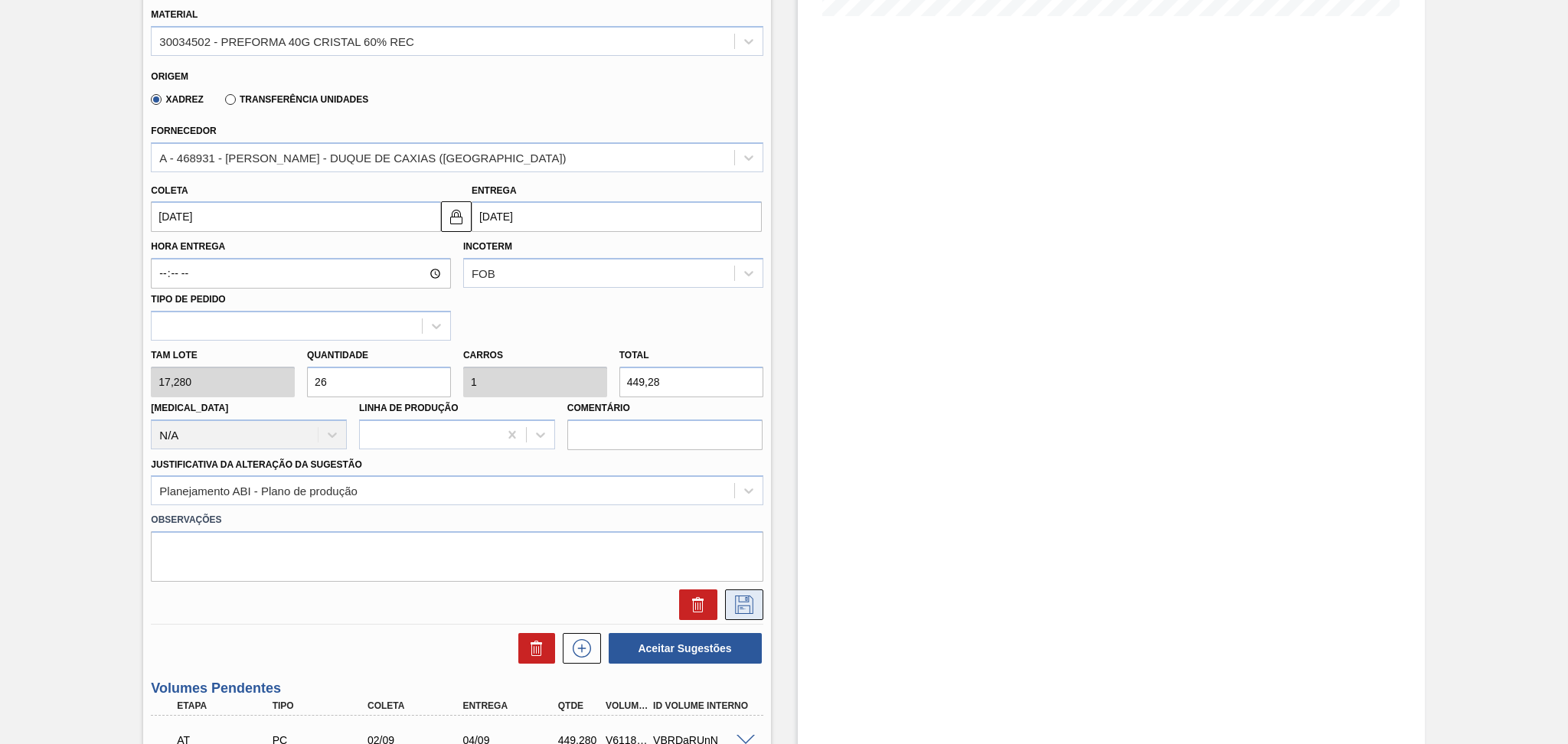
click at [739, 599] on icon at bounding box center [743, 604] width 25 height 19
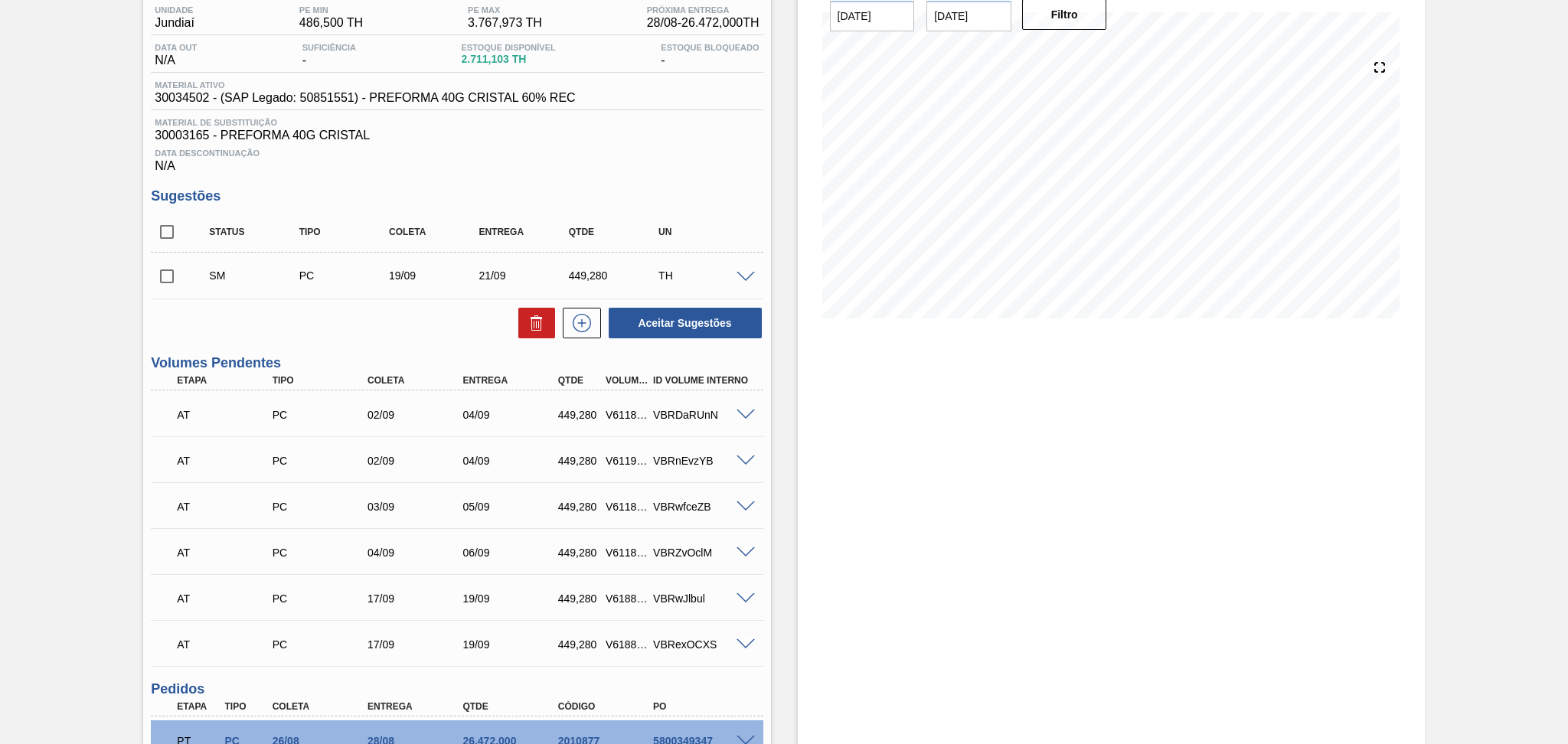
scroll to position [126, 0]
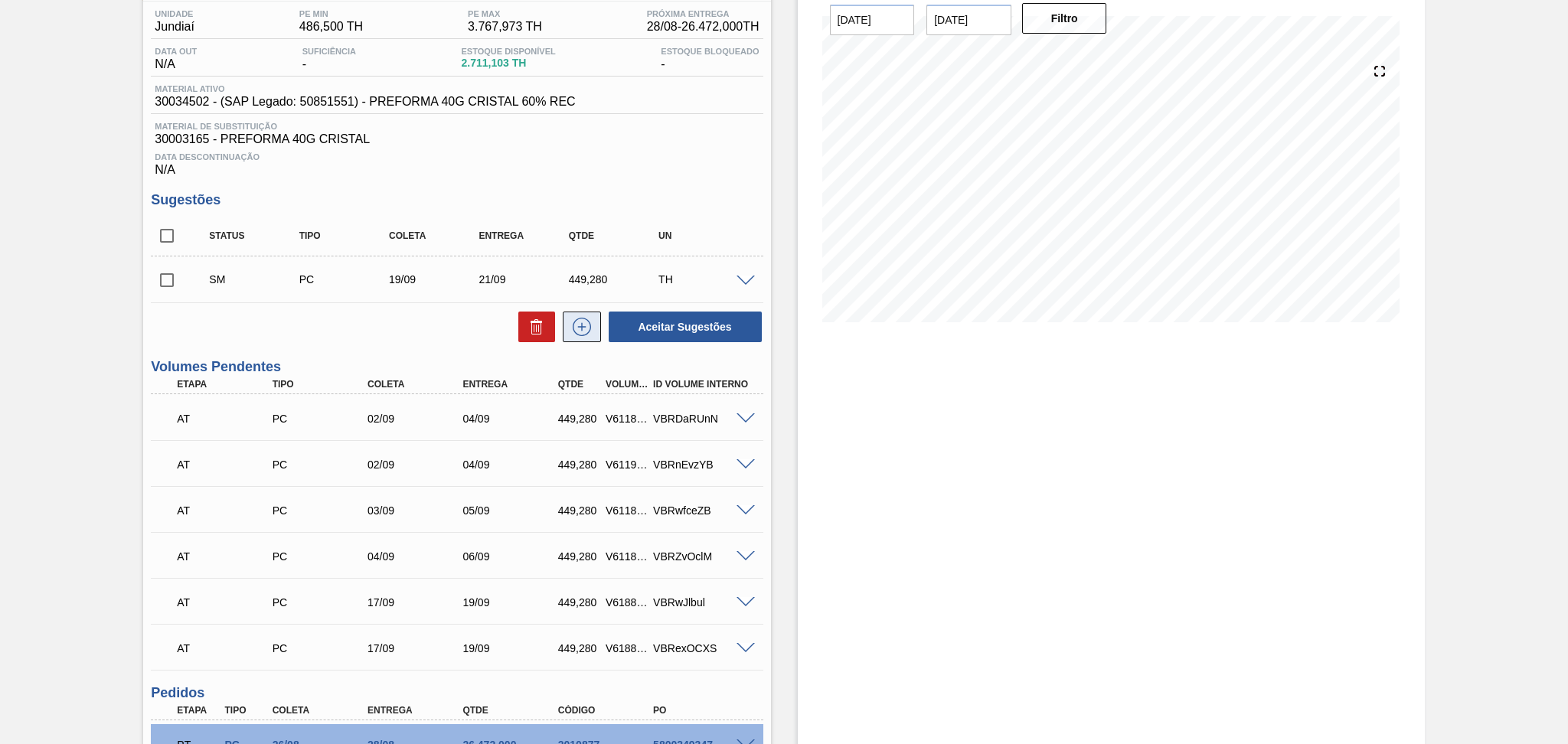
click at [581, 326] on icon at bounding box center [581, 326] width 1 height 9
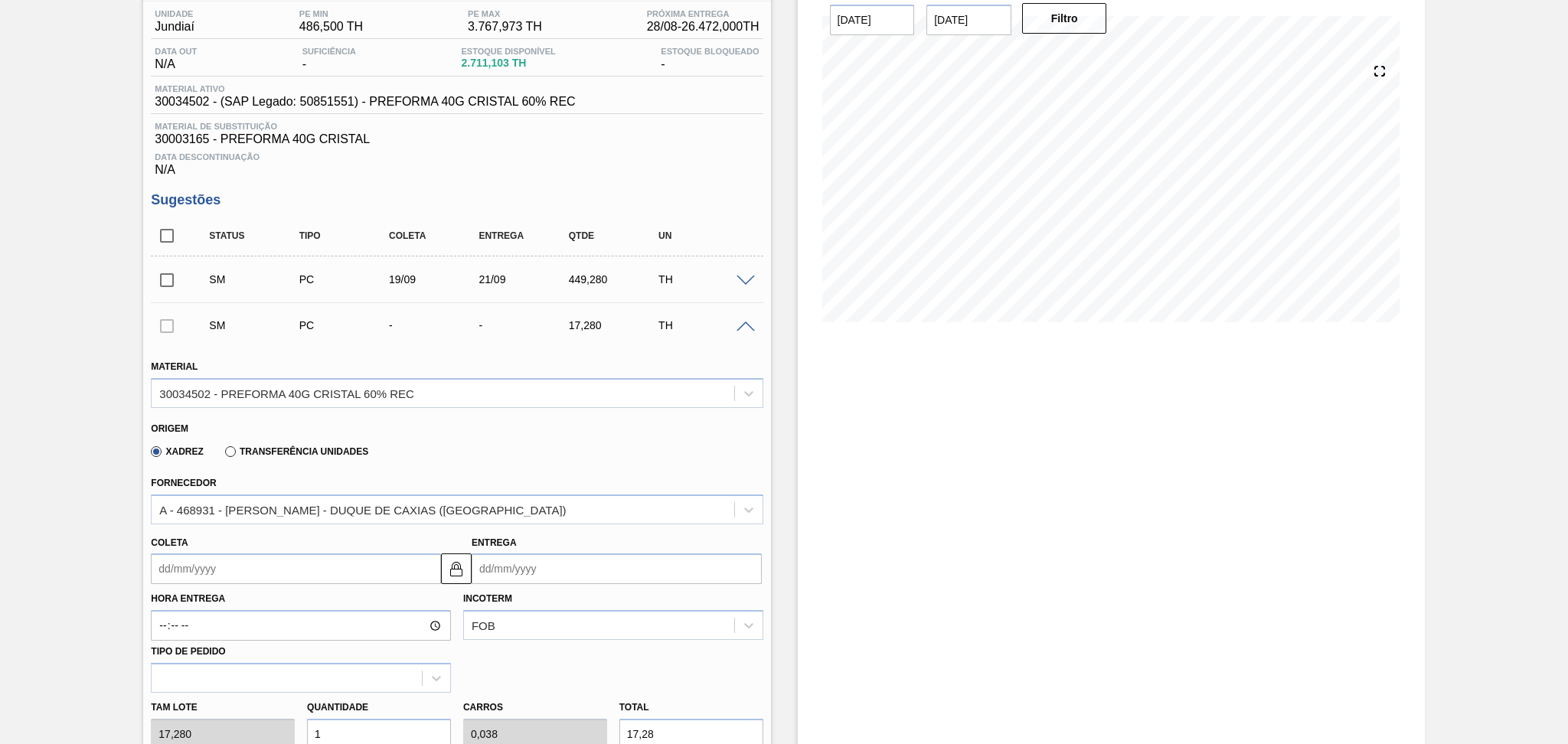
click at [218, 571] on input "Coleta" at bounding box center [295, 568] width 290 height 31
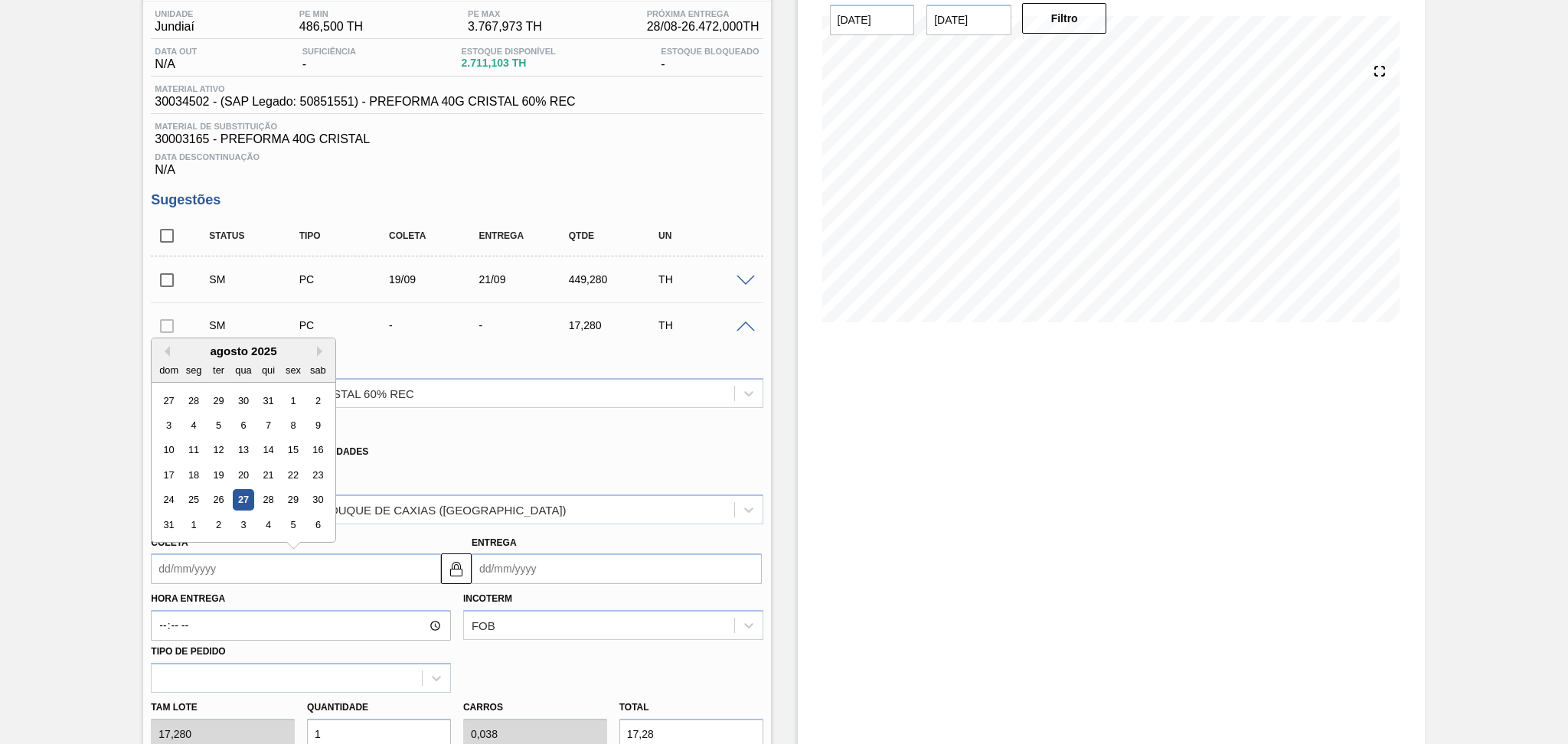
click at [314, 350] on div "agosto 2025" at bounding box center [244, 350] width 184 height 13
click at [323, 347] on button "Next Month" at bounding box center [322, 351] width 11 height 11
click at [295, 445] on div "19" at bounding box center [293, 450] width 21 height 21
type input "19/09/2025"
type input "[DATE]"
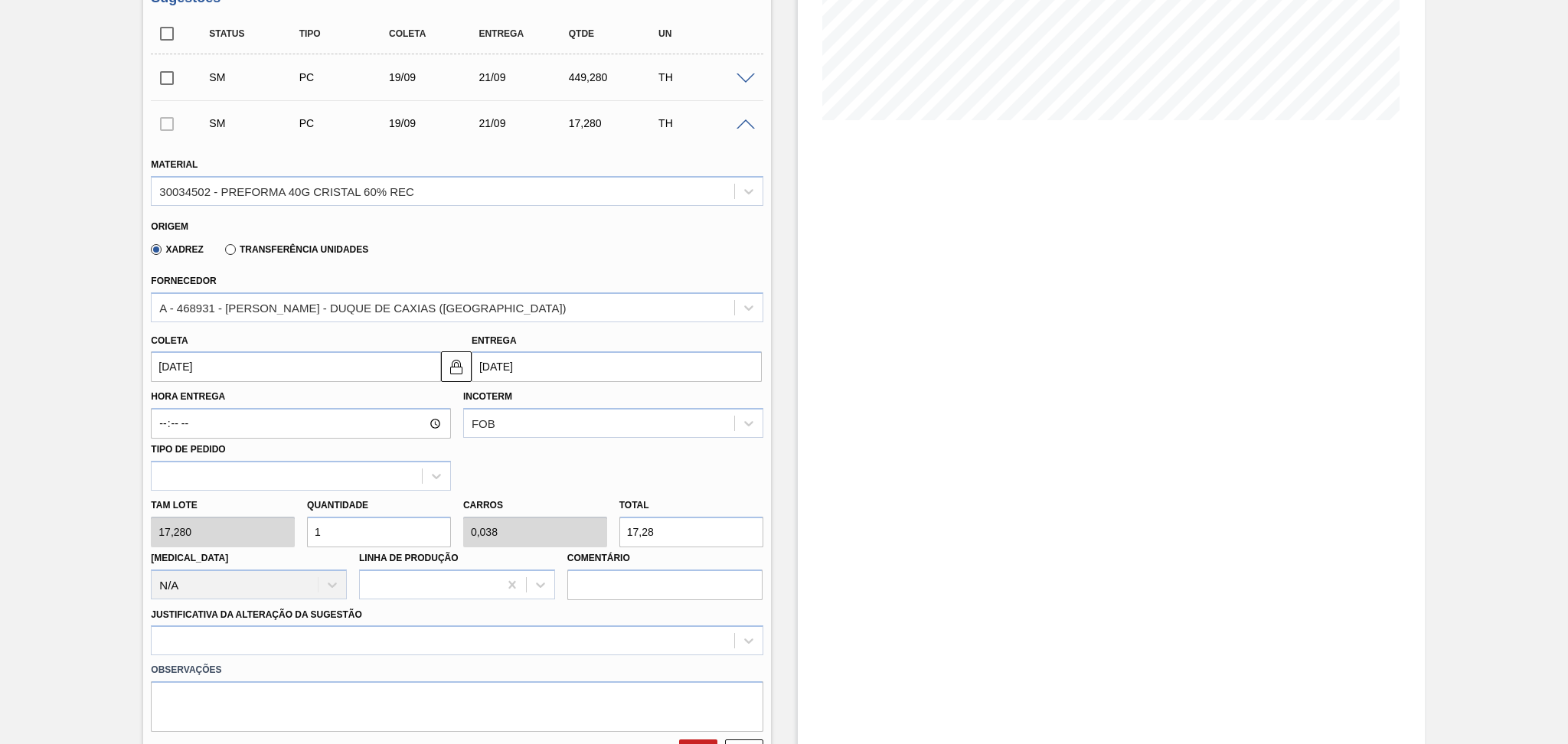
scroll to position [328, 0]
click at [272, 521] on div "Tam lote 17,280 Quantidade 1 Carros 0,038 Total 17,28 Doca N/A Linha de Produçã…" at bounding box center [456, 543] width 624 height 110
type input "2"
type input "0,077"
type input "34,56"
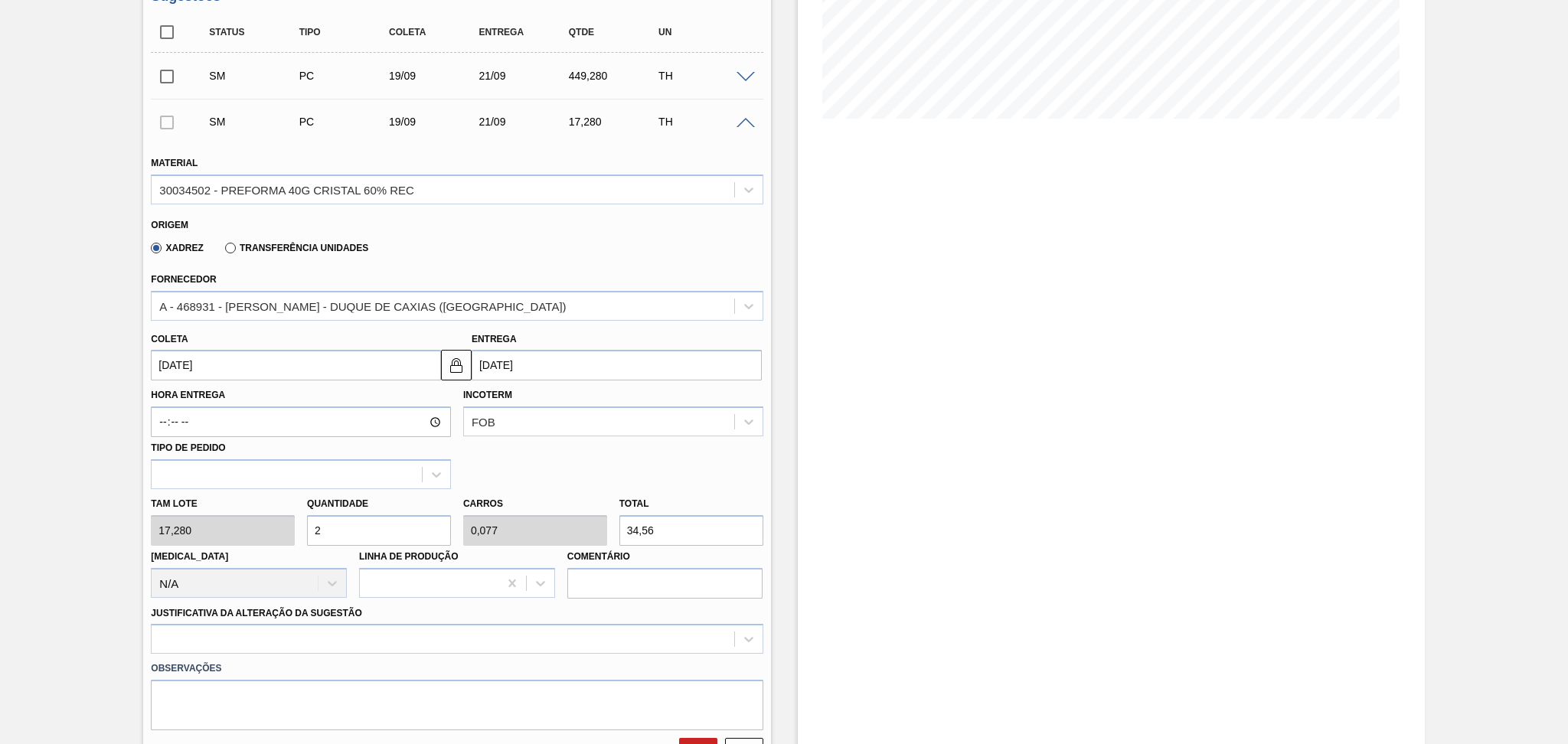
type input "26"
type input "1"
type input "449,28"
type input "26"
click at [201, 619] on div at bounding box center [456, 638] width 612 height 30
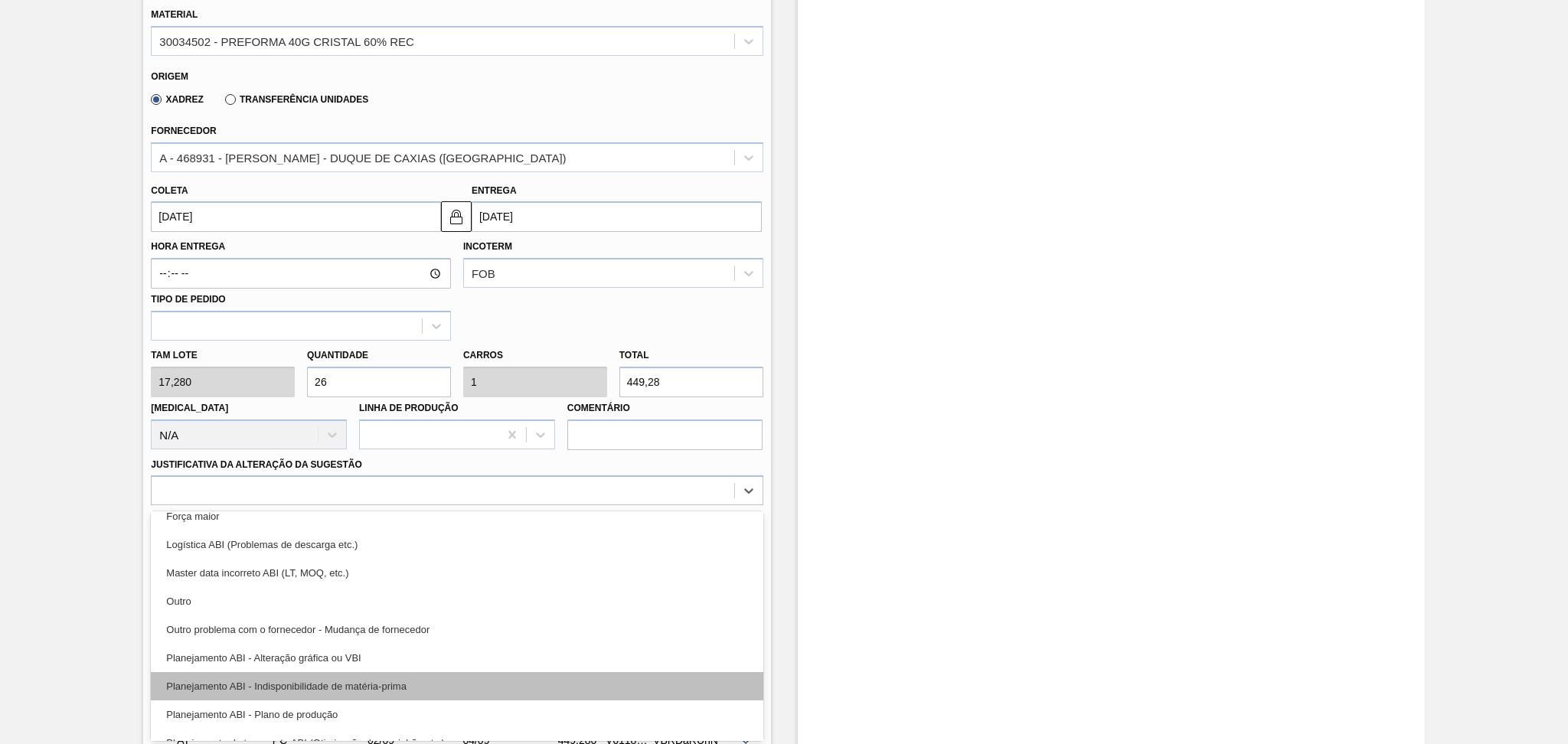
scroll to position [102, 0]
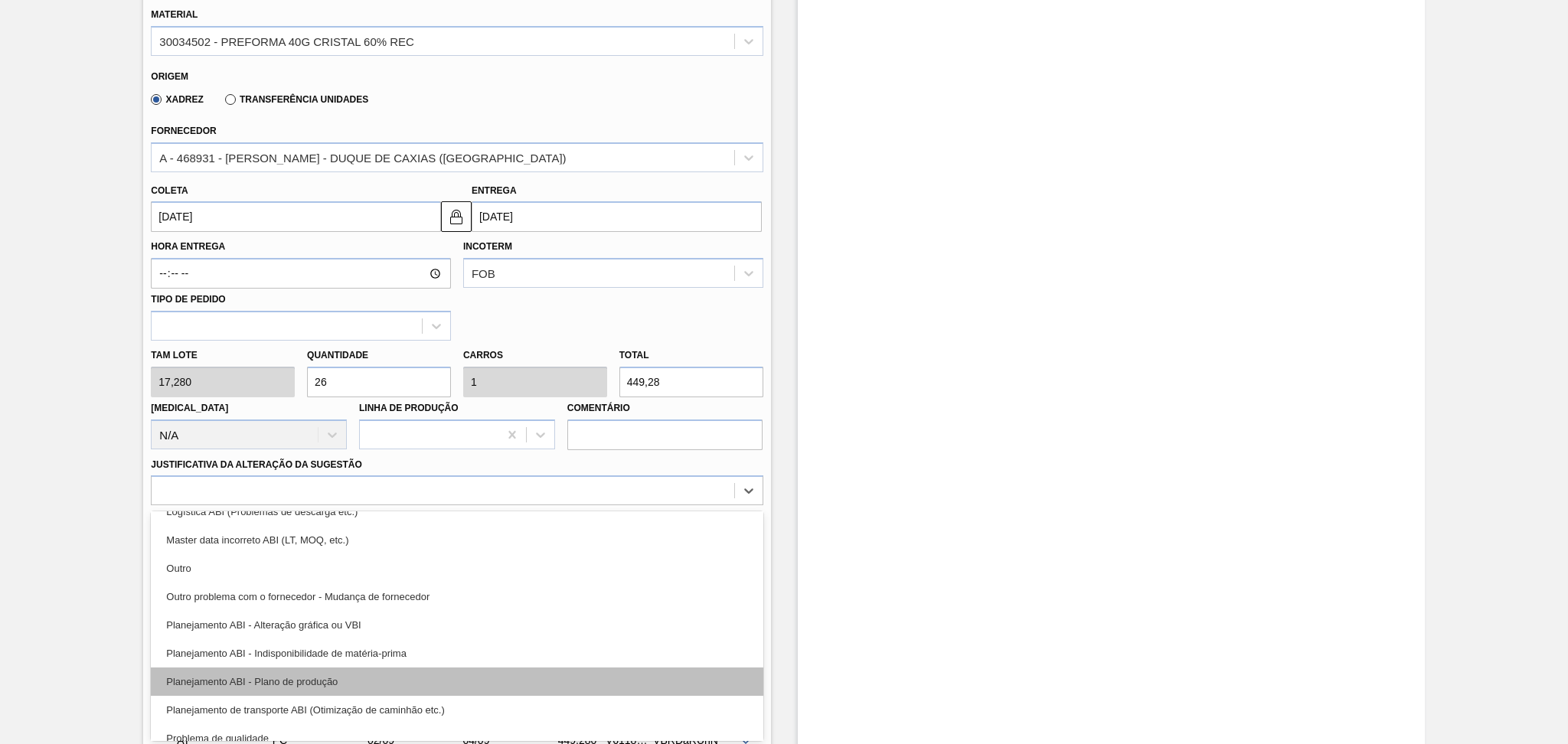
click at [286, 619] on div "Planejamento ABI - Plano de produção" at bounding box center [456, 681] width 612 height 29
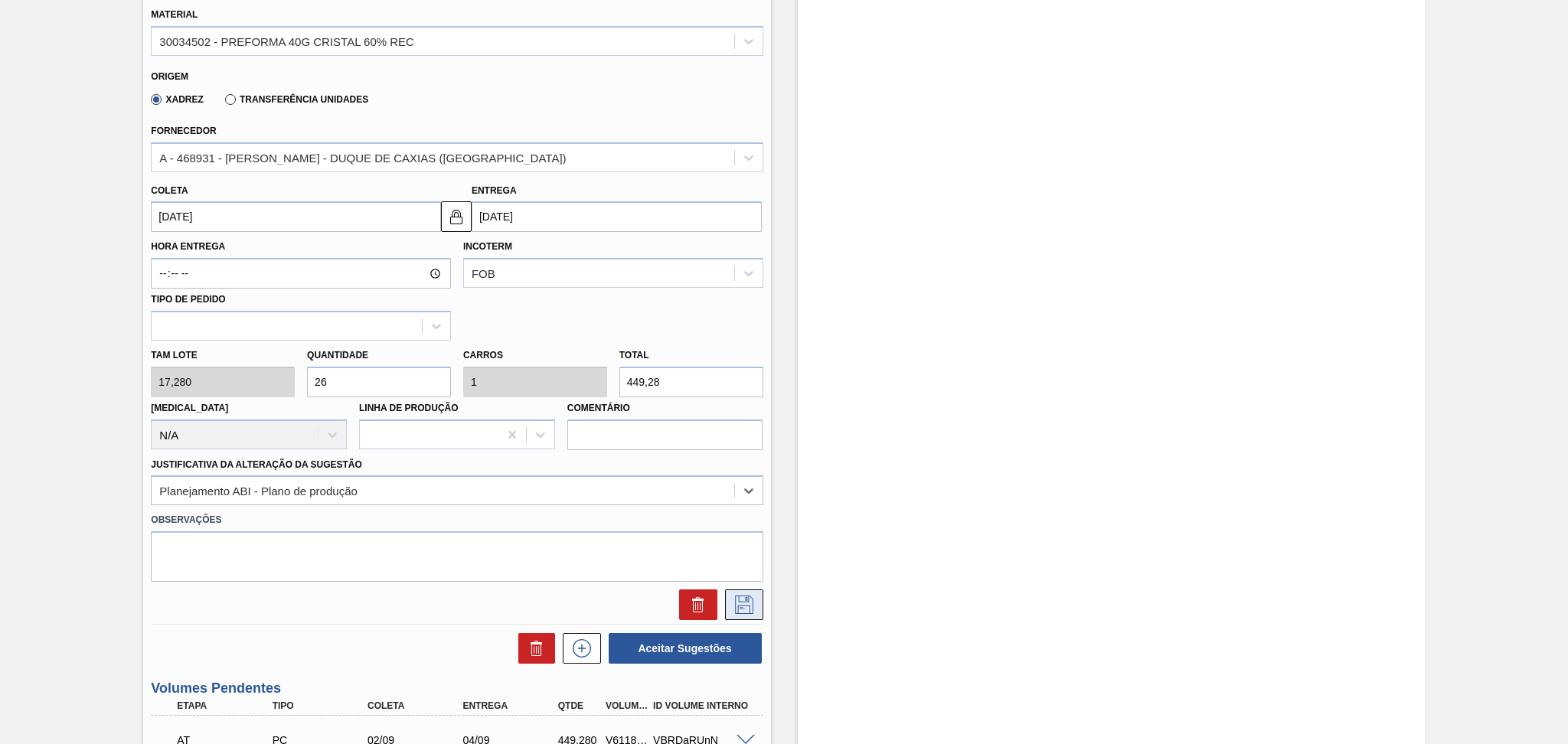
click at [755, 592] on button at bounding box center [743, 604] width 39 height 31
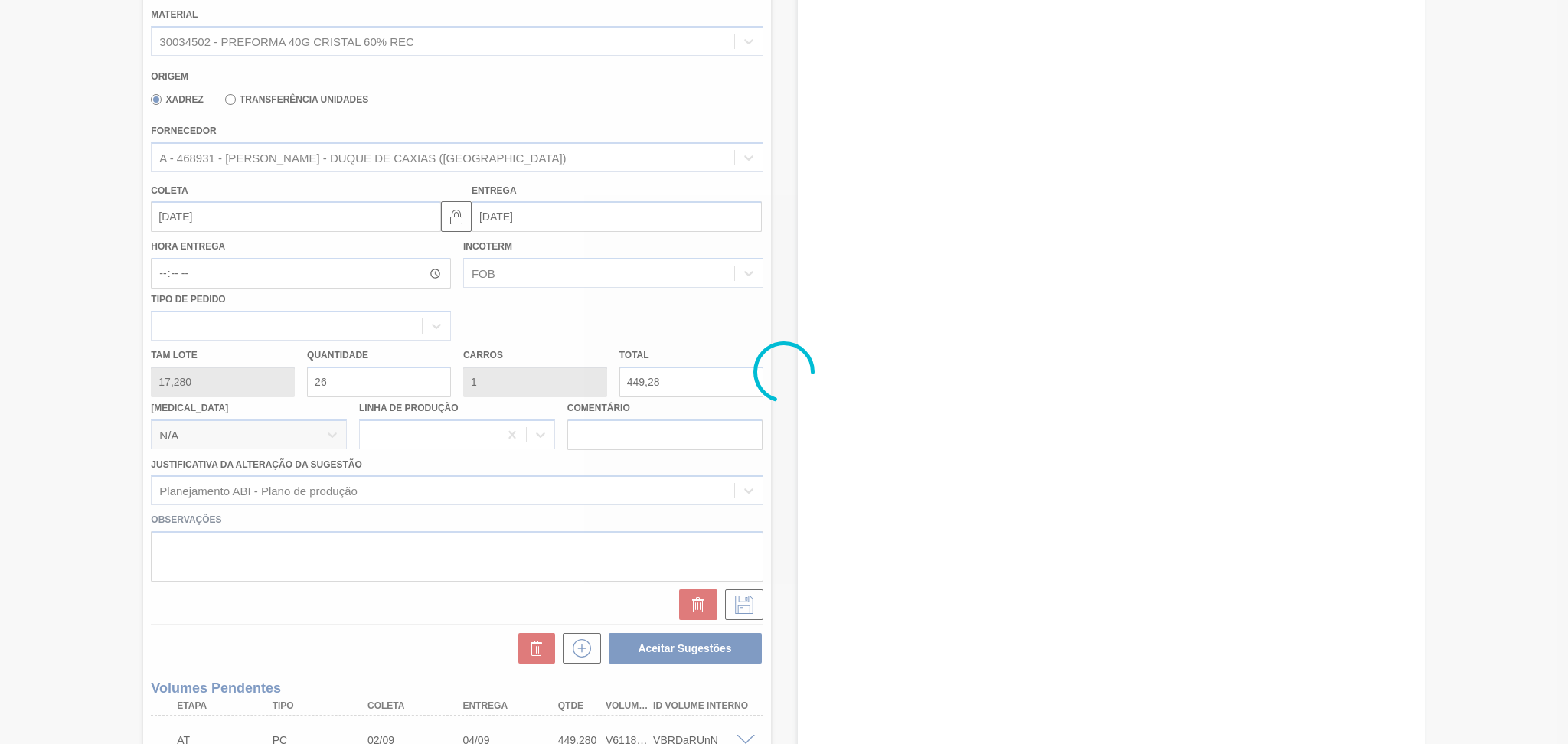
click at [36, 457] on div at bounding box center [784, 372] width 1568 height 744
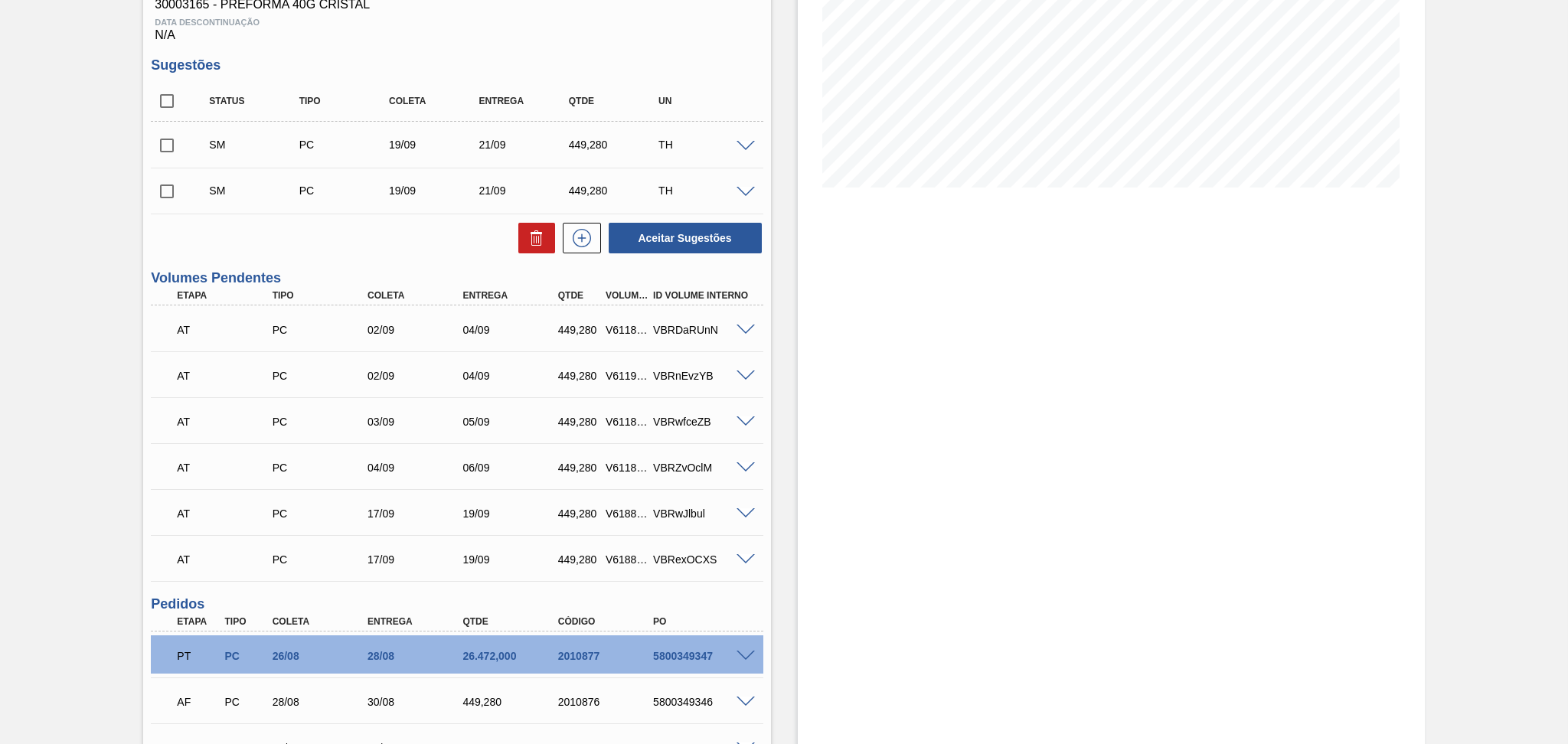
scroll to position [171, 0]
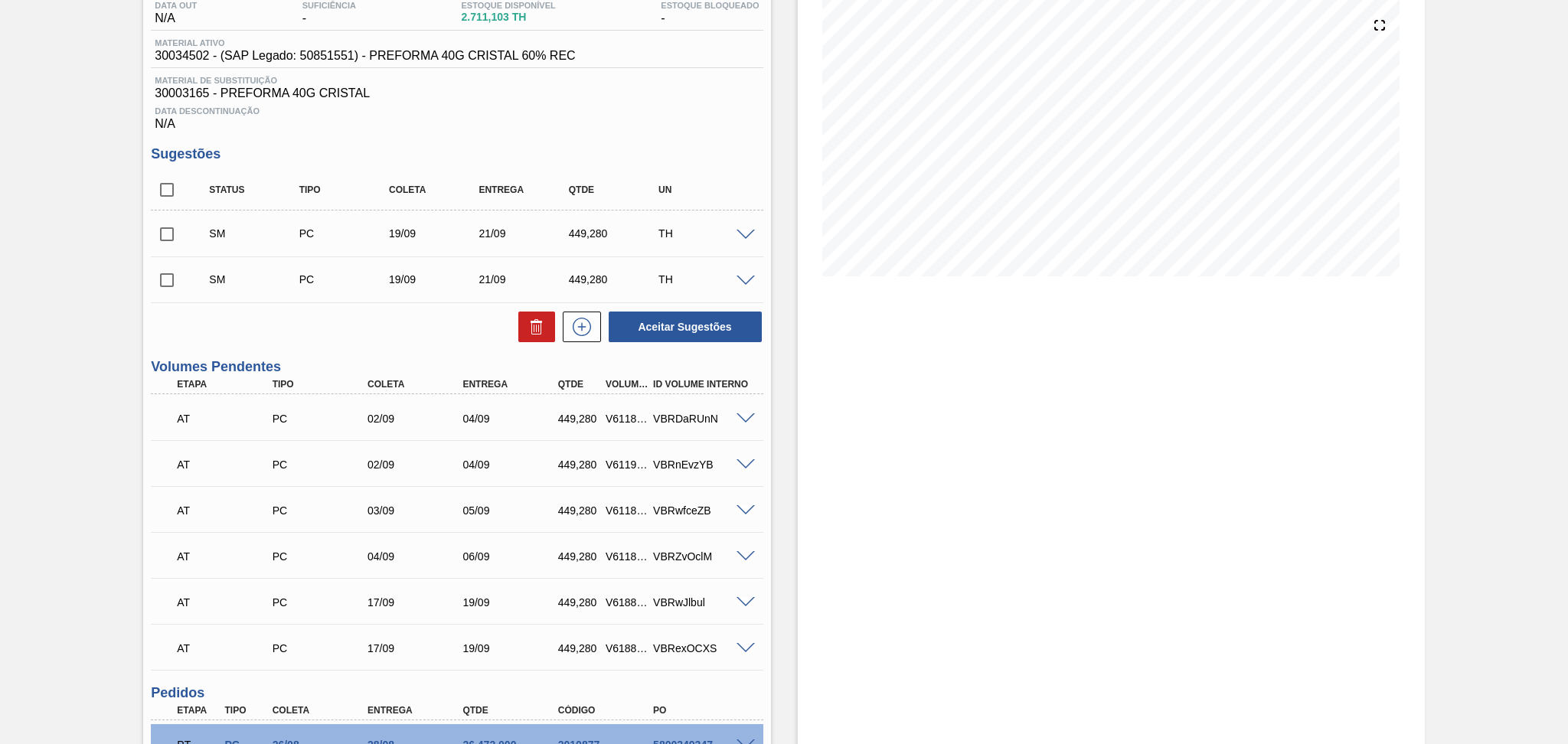
click at [175, 232] on input "checkbox" at bounding box center [166, 233] width 32 height 32
checkbox input "true"
click at [167, 281] on input "checkbox" at bounding box center [166, 280] width 32 height 32
checkbox input "true"
click at [709, 323] on button "Aceitar Sugestões" at bounding box center [685, 326] width 153 height 31
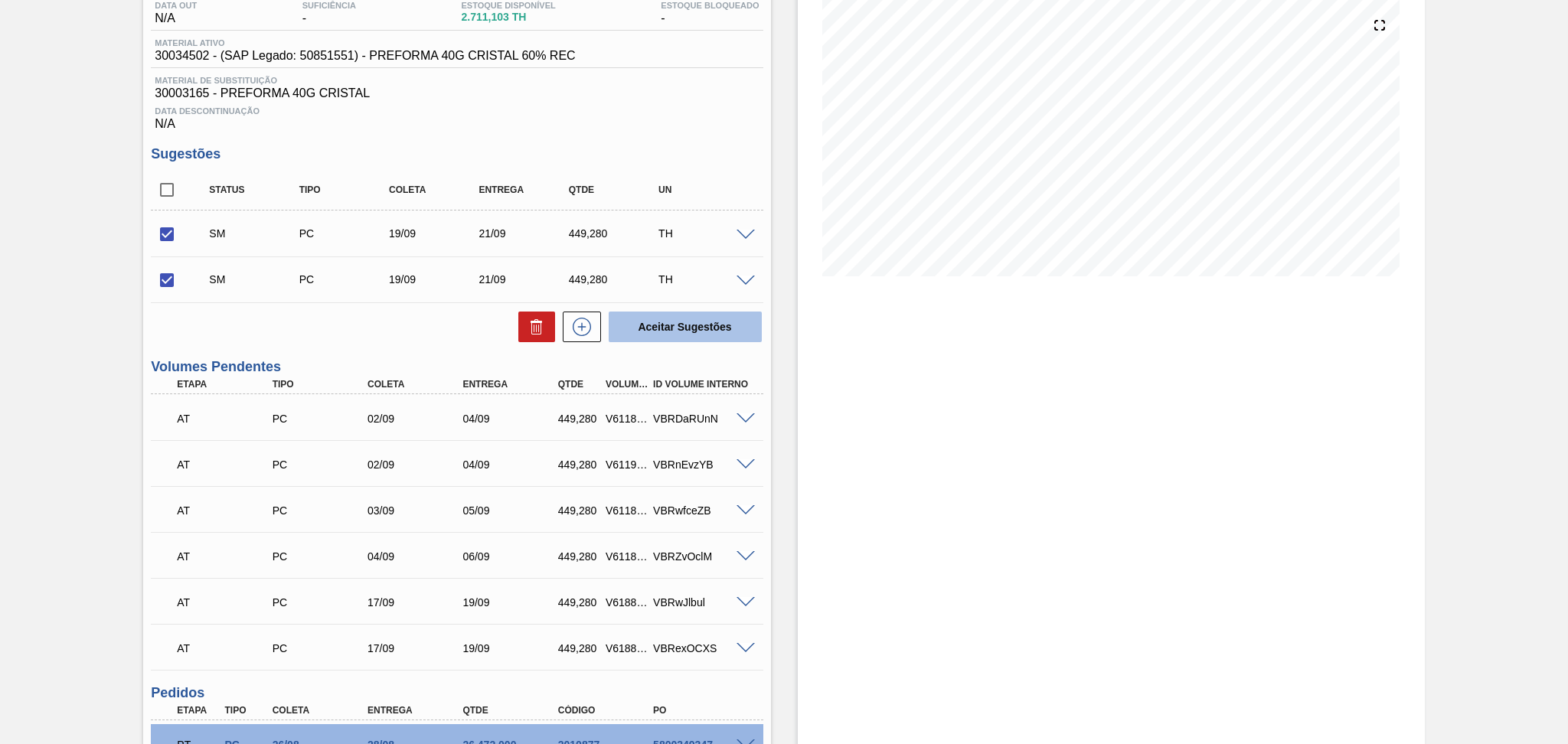
checkbox input "false"
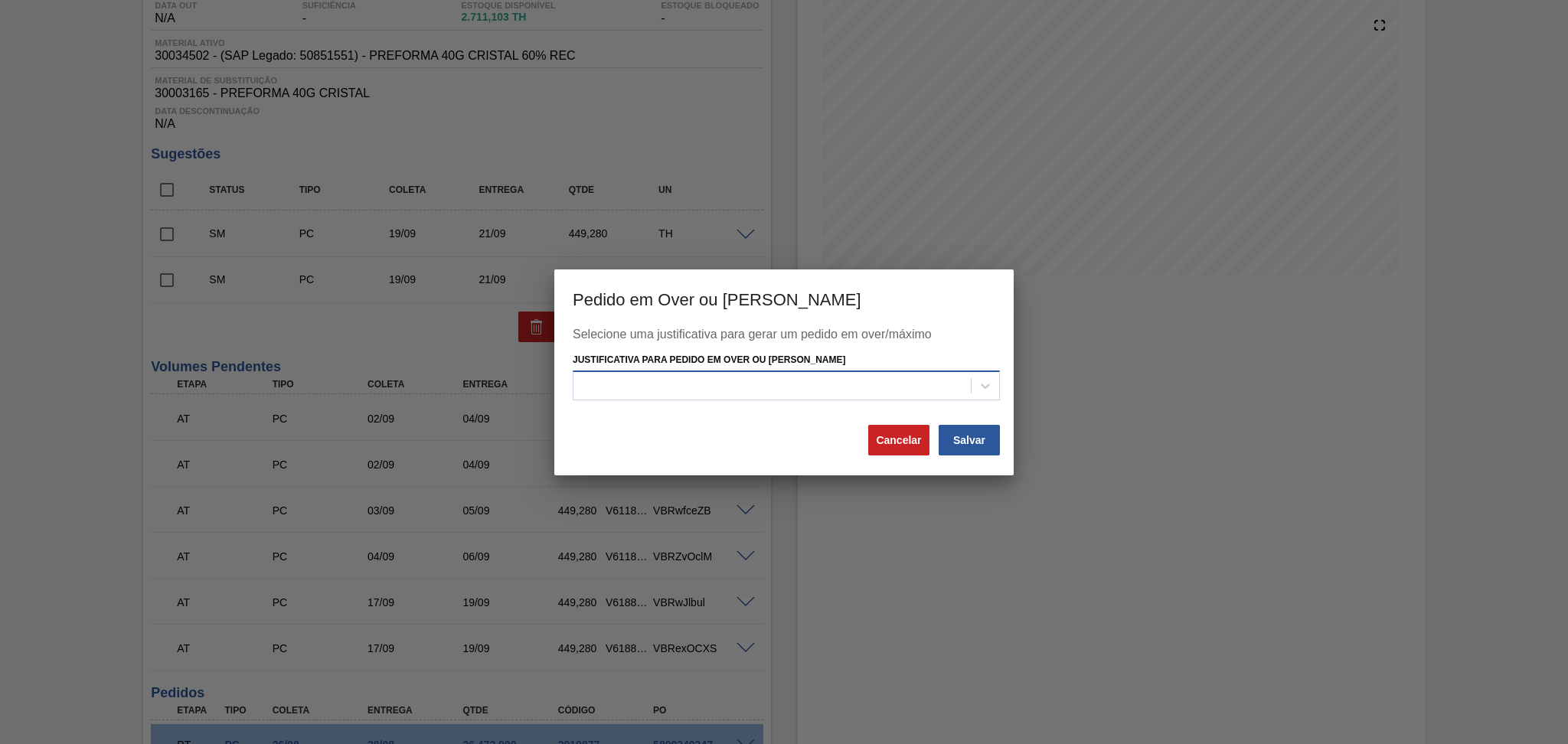
click at [787, 380] on div at bounding box center [771, 386] width 397 height 22
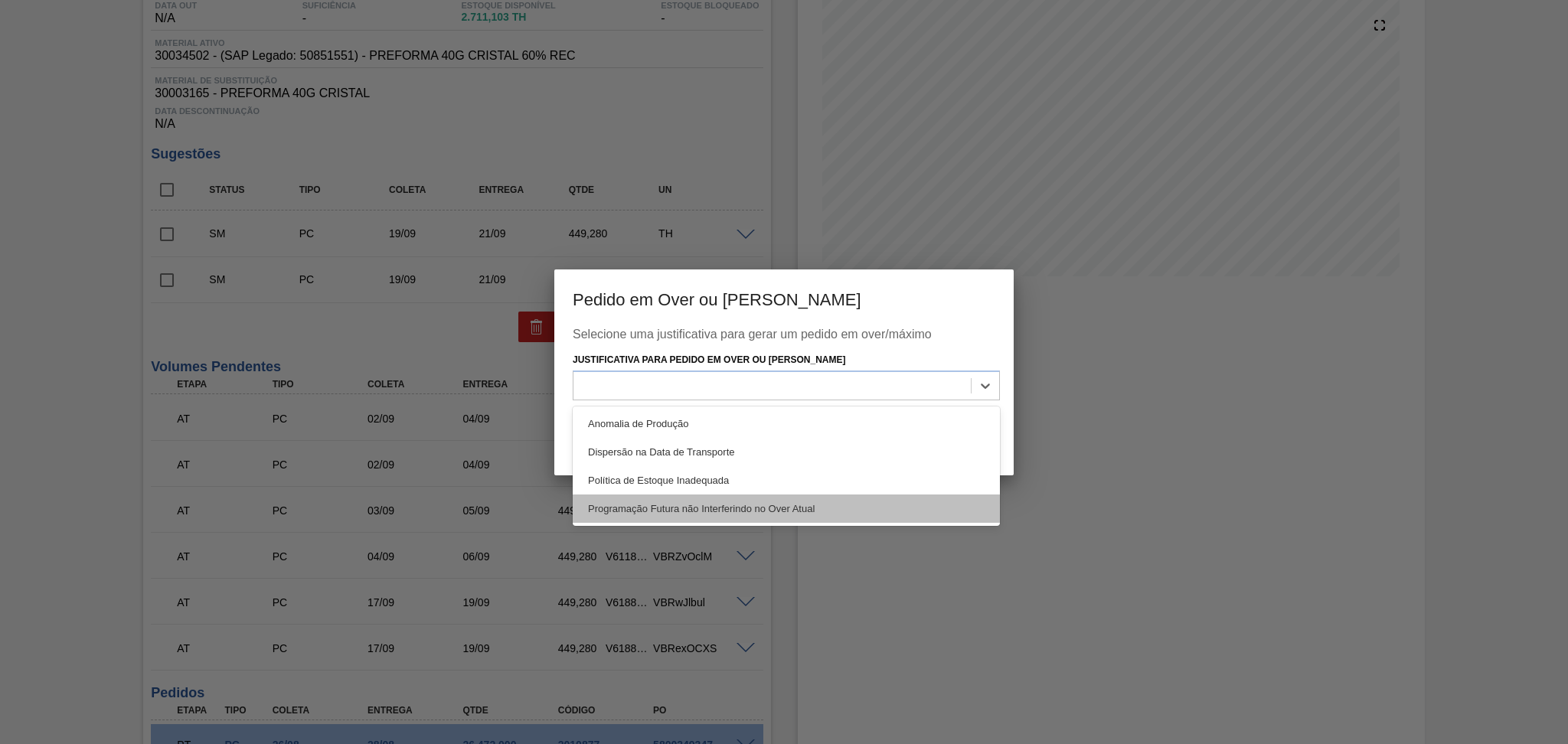
click at [763, 509] on div "Programação Futura não Interferindo no Over Atual" at bounding box center [785, 509] width 427 height 29
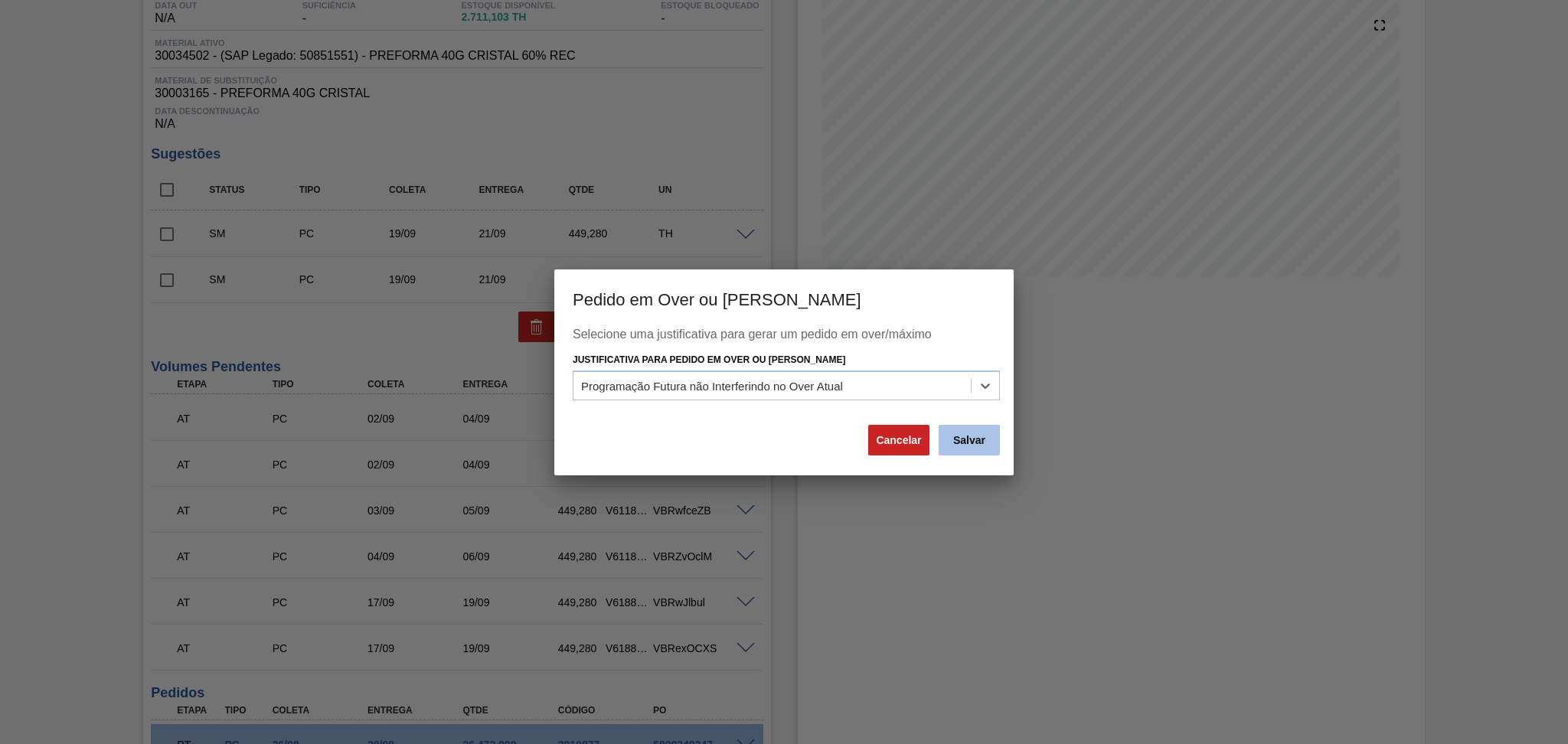
click at [985, 439] on button "Salvar" at bounding box center [969, 439] width 61 height 31
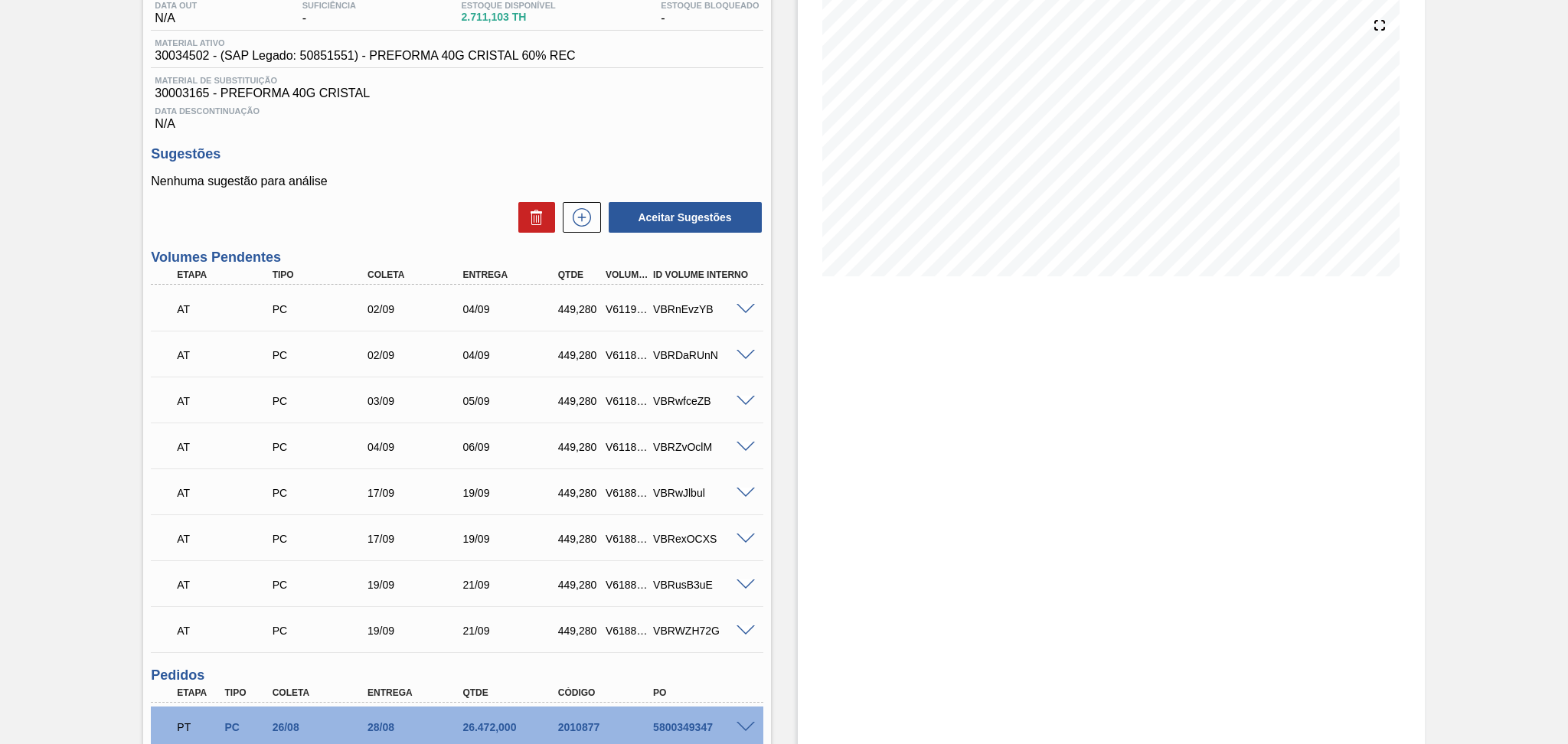
click at [709, 115] on div "Data Descontinuação N/A" at bounding box center [456, 115] width 612 height 31
click at [586, 212] on icon at bounding box center [581, 217] width 25 height 19
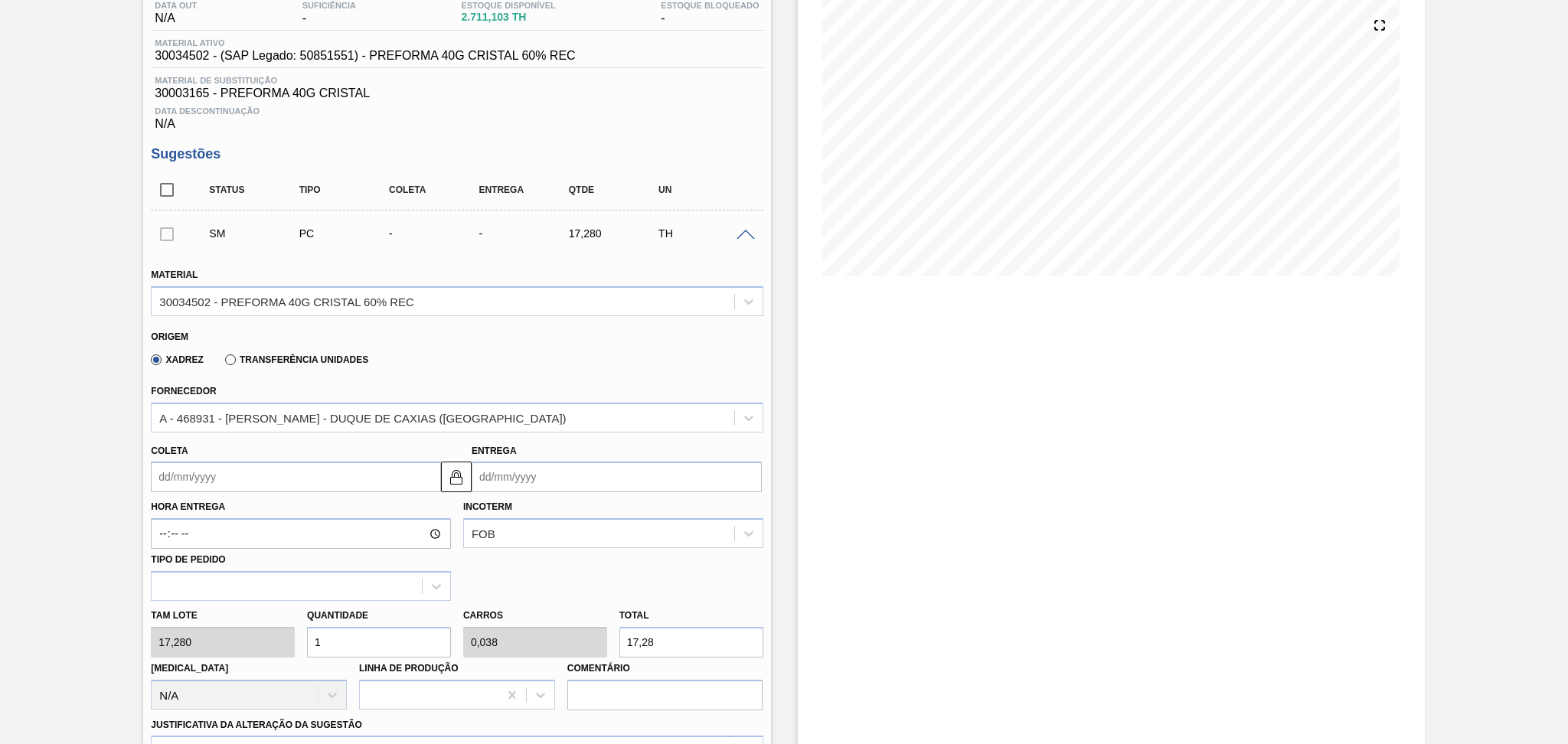
click at [506, 367] on div "Xadrez Transferência Unidades" at bounding box center [449, 357] width 599 height 30
drag, startPoint x: 338, startPoint y: 646, endPoint x: 308, endPoint y: 634, distance: 32.3
click at [316, 619] on input "1" at bounding box center [378, 641] width 144 height 31
type input "2"
type input "0,077"
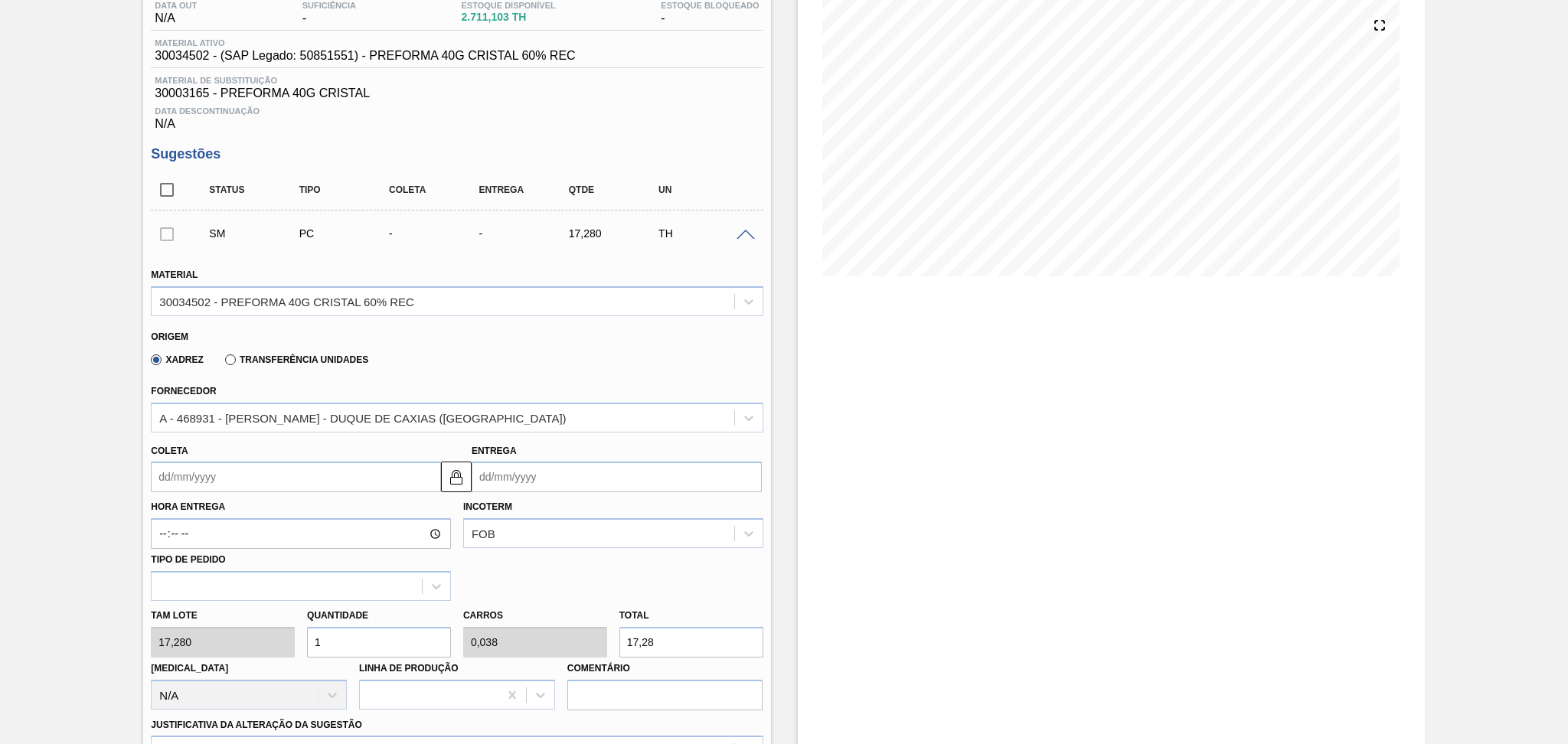
type input "34,56"
type input "26"
type input "1"
type input "449,28"
type input "26"
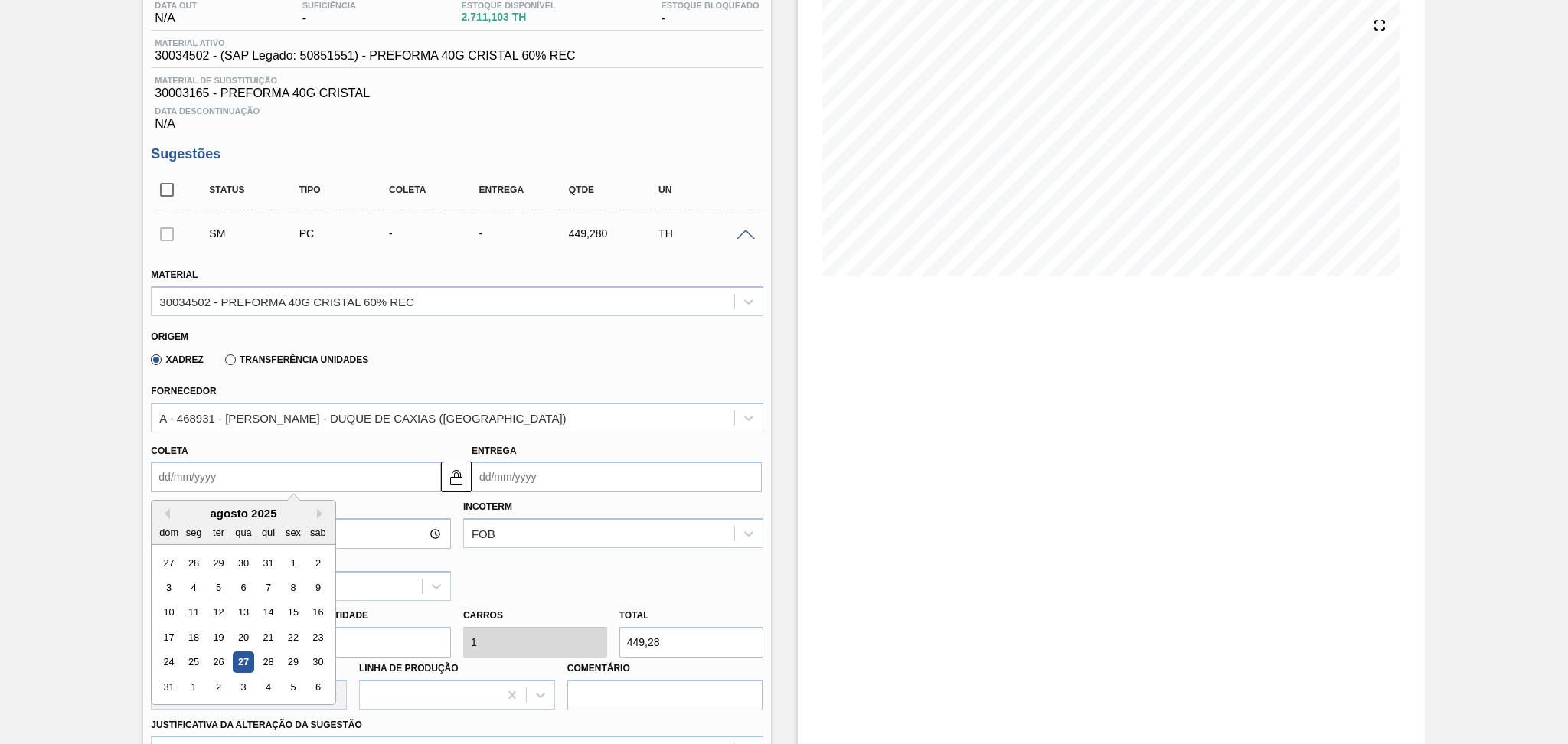
click at [266, 478] on input "Coleta" at bounding box center [295, 476] width 290 height 31
click at [322, 513] on button "Next Month" at bounding box center [322, 512] width 11 height 11
click at [245, 619] on div "24" at bounding box center [244, 636] width 21 height 21
type input "24/09/2025"
type input "26/09/2025"
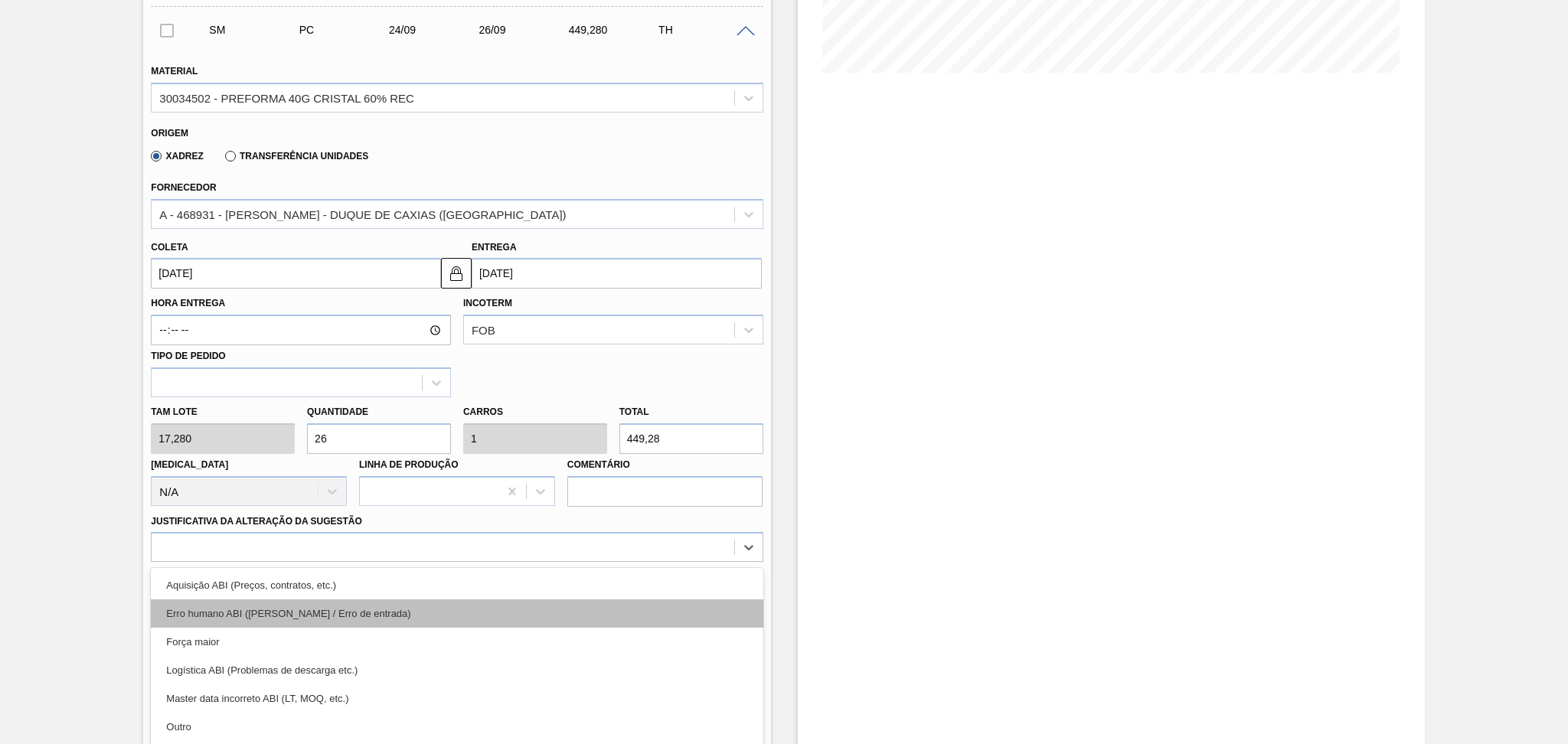
click at [323, 550] on div "option Erro humano ABI (Cálculo / Erro de entrada) focused, 2 of 18. 18 results…" at bounding box center [456, 546] width 612 height 30
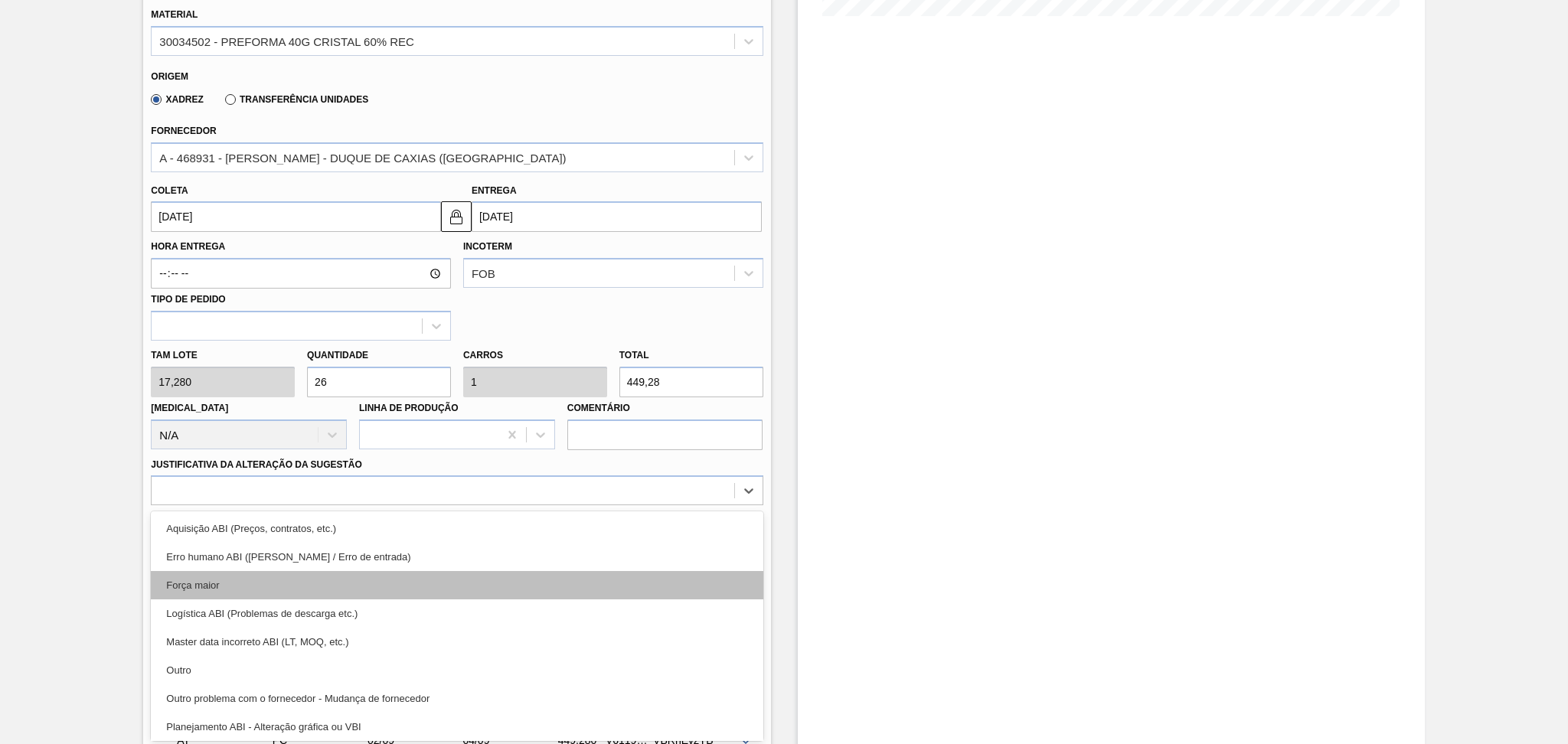
scroll to position [102, 0]
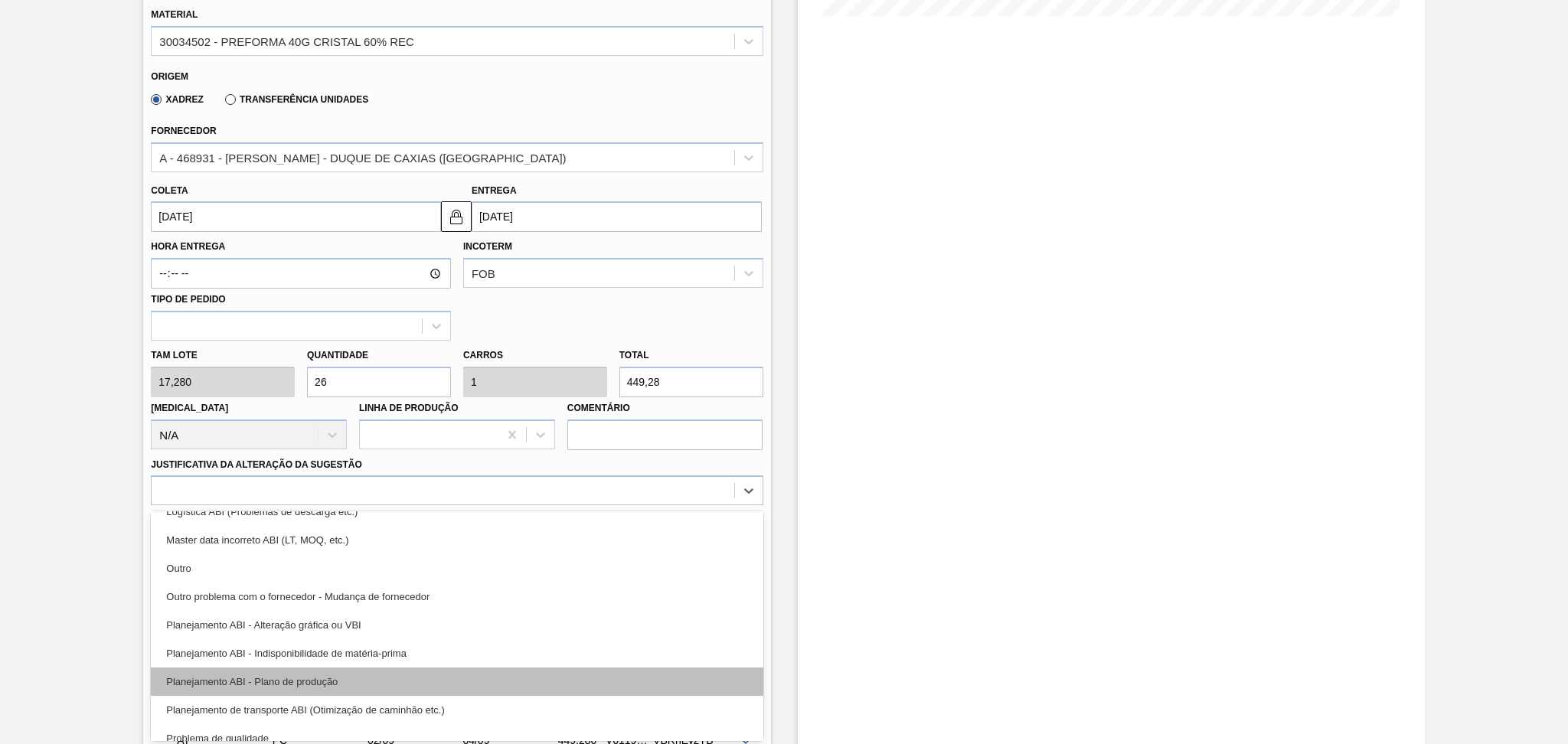
click at [346, 619] on div "Planejamento ABI - Plano de produção" at bounding box center [456, 681] width 612 height 29
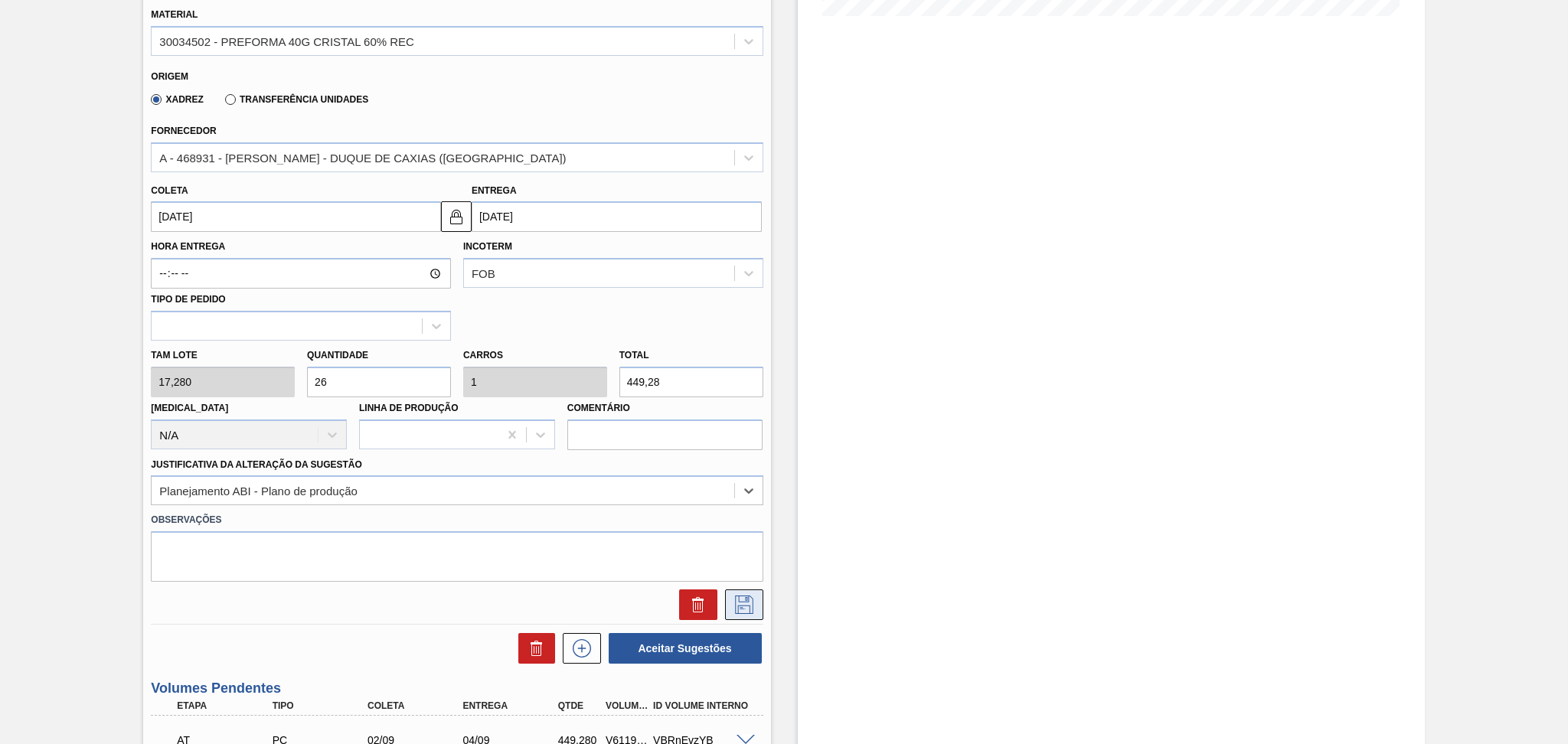
click at [745, 605] on icon at bounding box center [743, 604] width 25 height 19
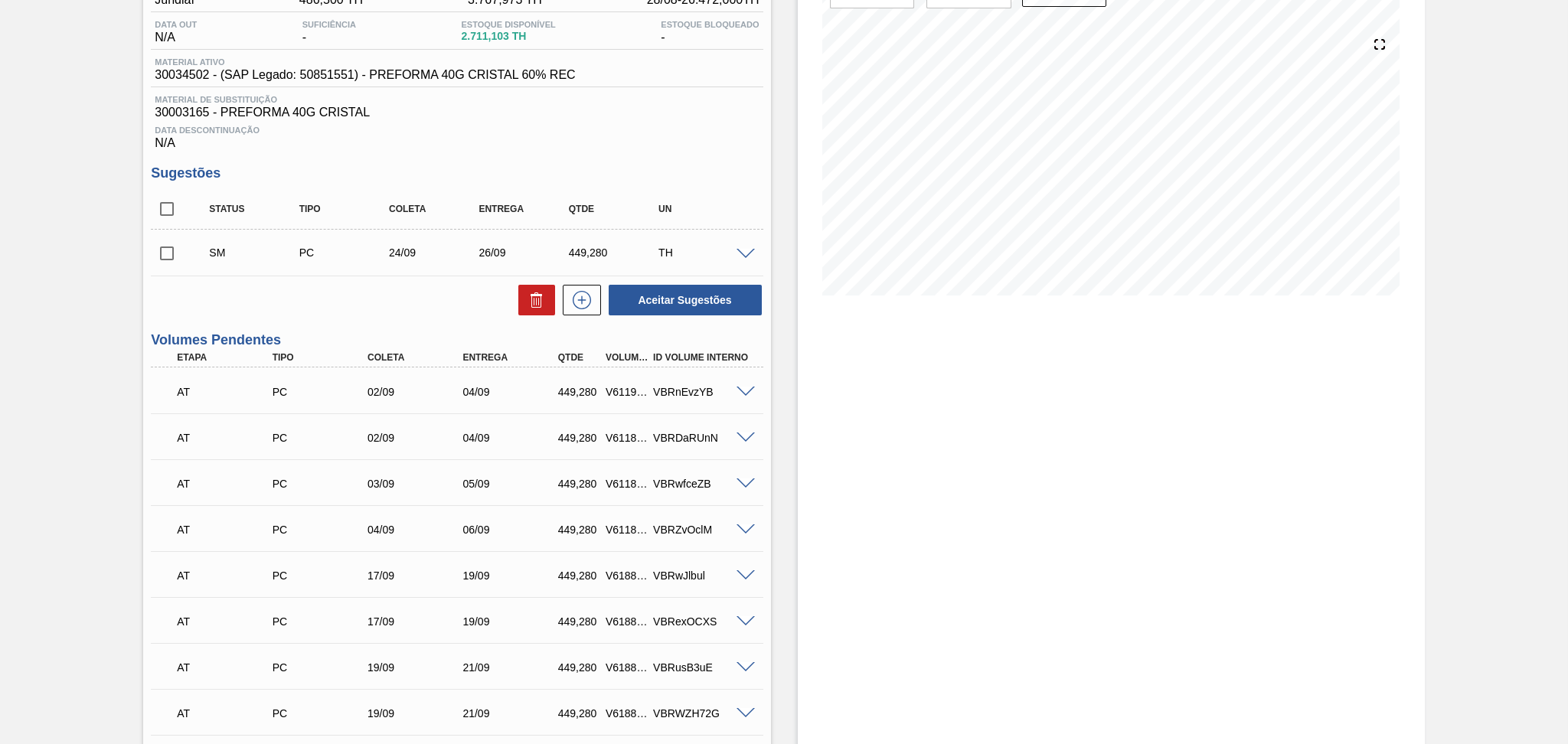
scroll to position [126, 0]
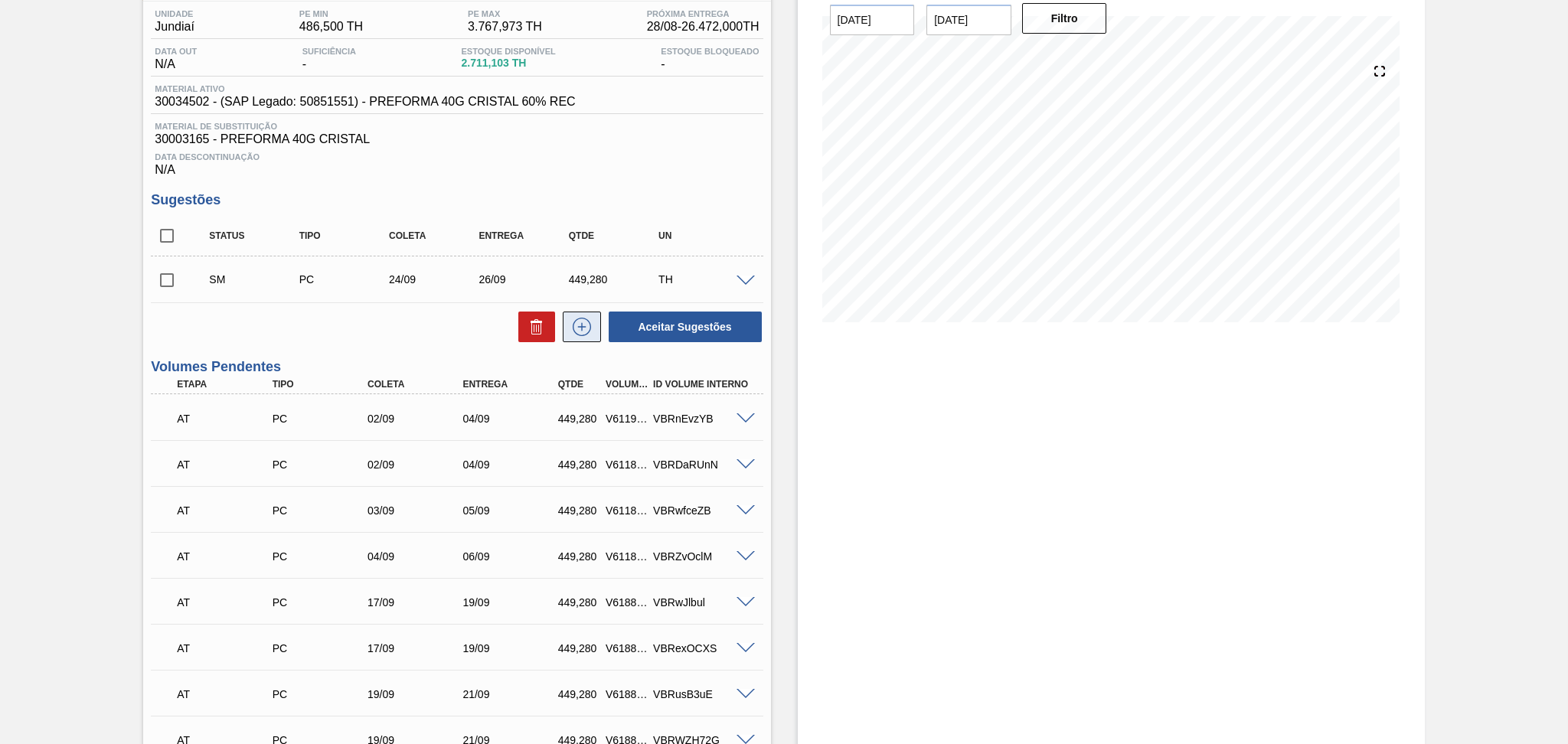
click at [579, 332] on icon at bounding box center [581, 326] width 25 height 19
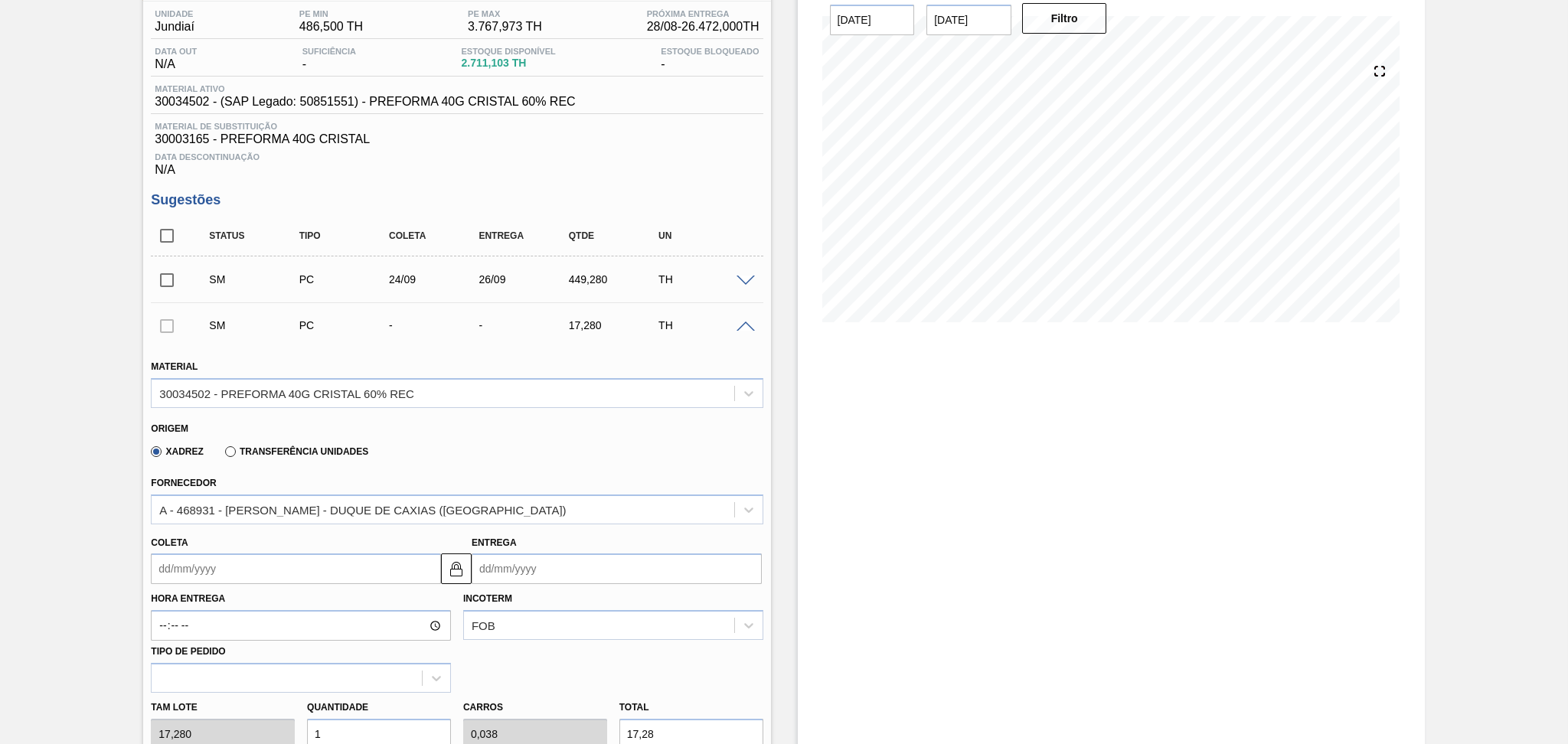
click at [264, 567] on input "Coleta" at bounding box center [295, 568] width 290 height 31
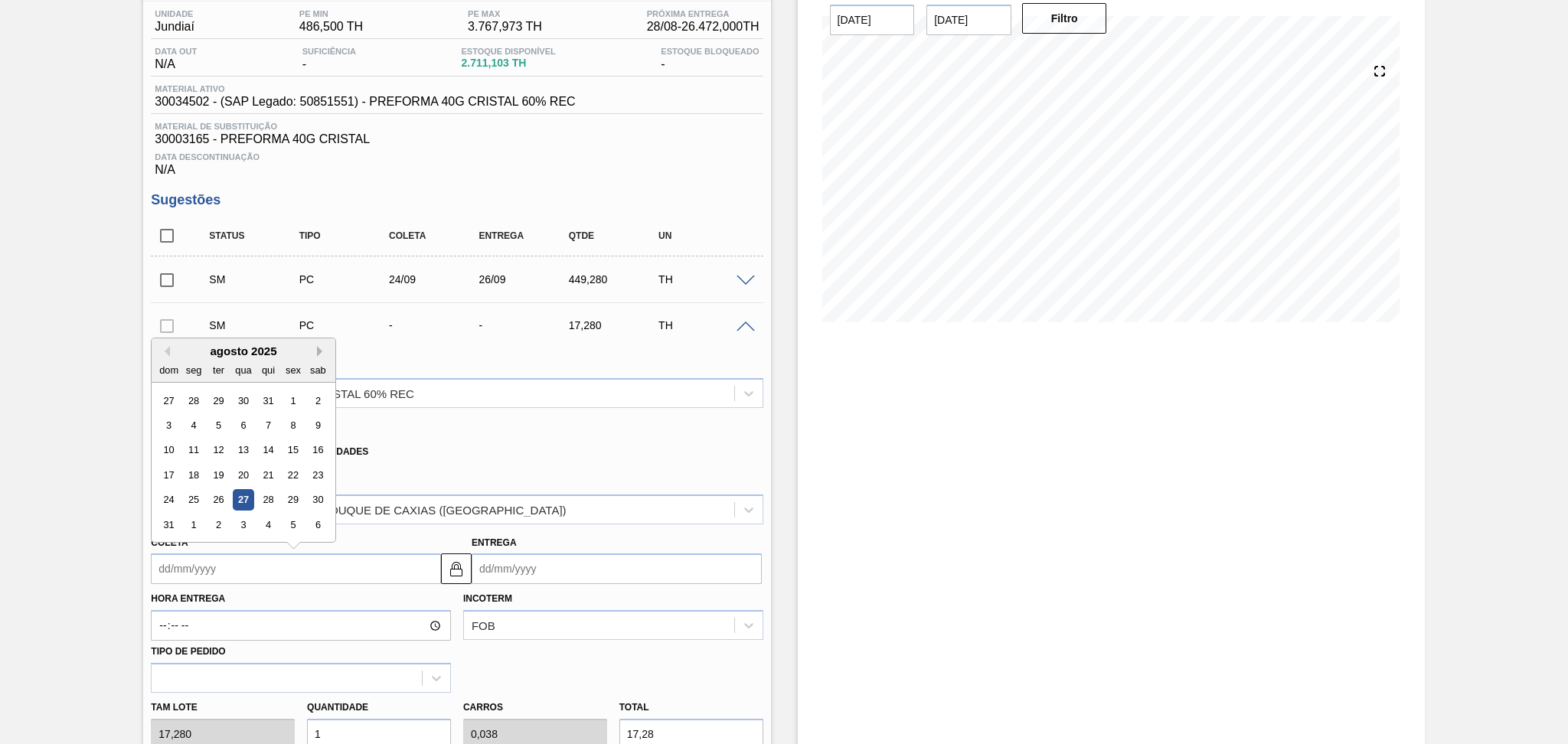
click at [319, 352] on button "Next Month" at bounding box center [322, 351] width 11 height 11
click at [239, 471] on div "24" at bounding box center [244, 474] width 21 height 21
type input "24/09/2025"
type input "26/09/2025"
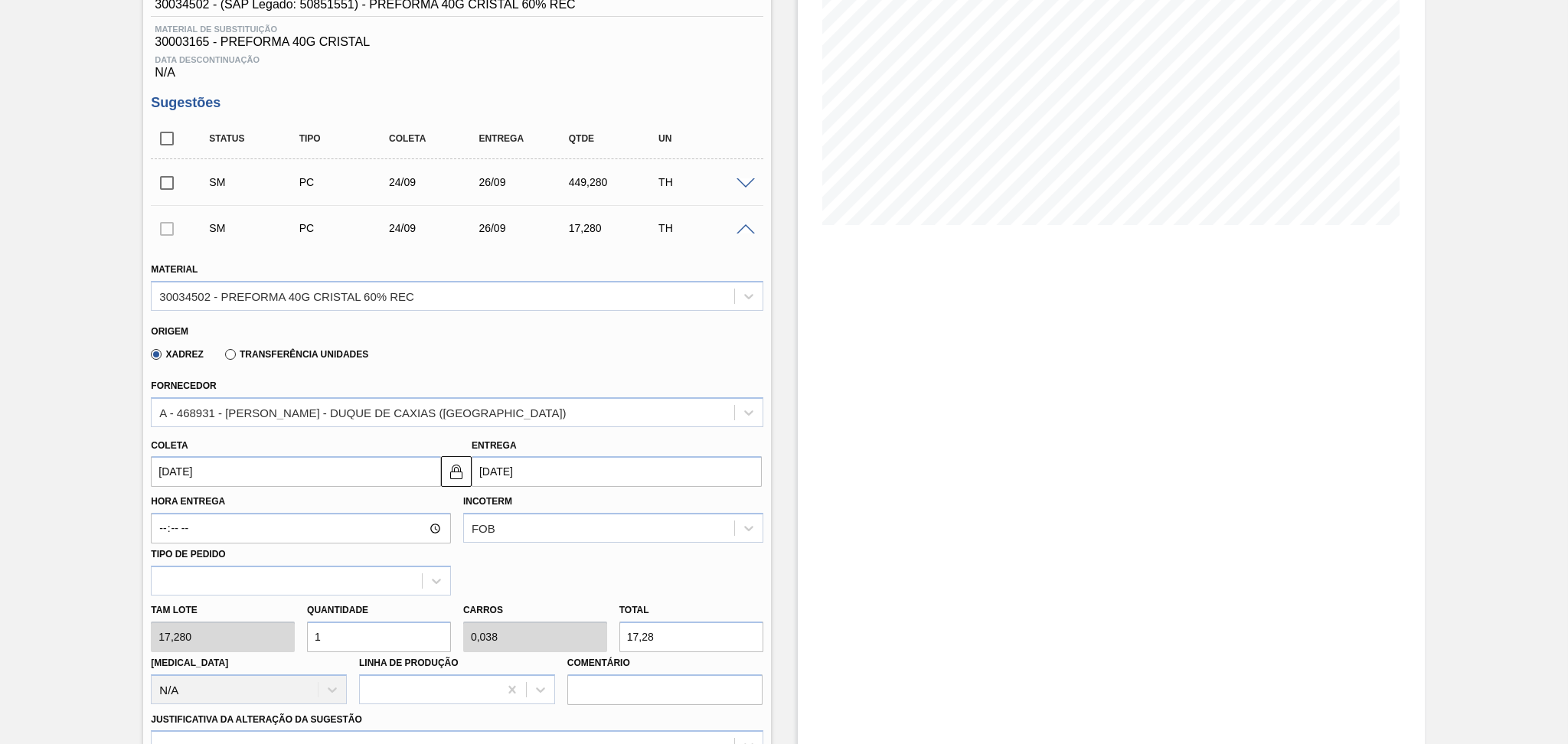
scroll to position [328, 0]
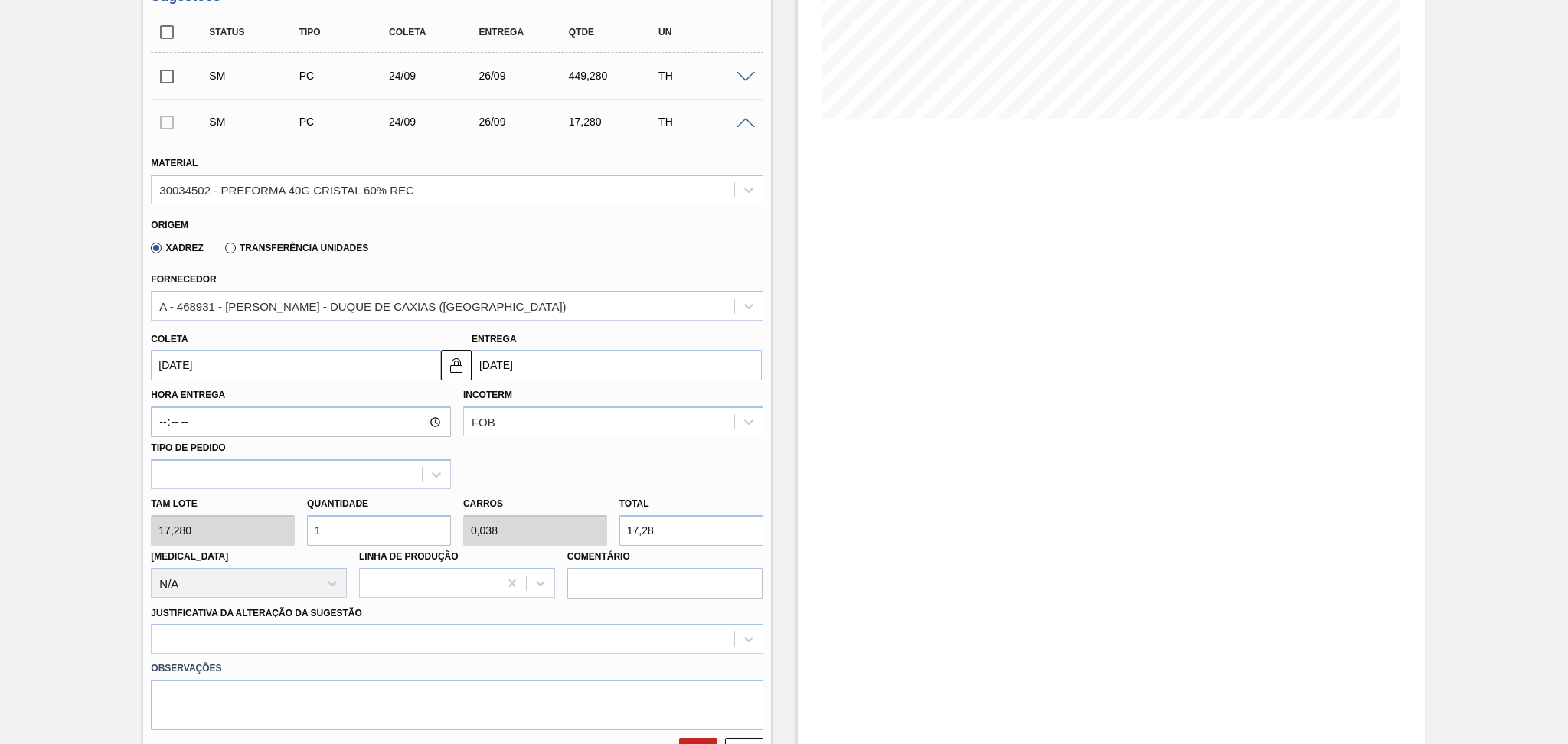
drag, startPoint x: 376, startPoint y: 527, endPoint x: 275, endPoint y: 528, distance: 101.0
click at [312, 527] on input "1" at bounding box center [378, 529] width 144 height 31
type input "2"
type input "0,077"
type input "34,56"
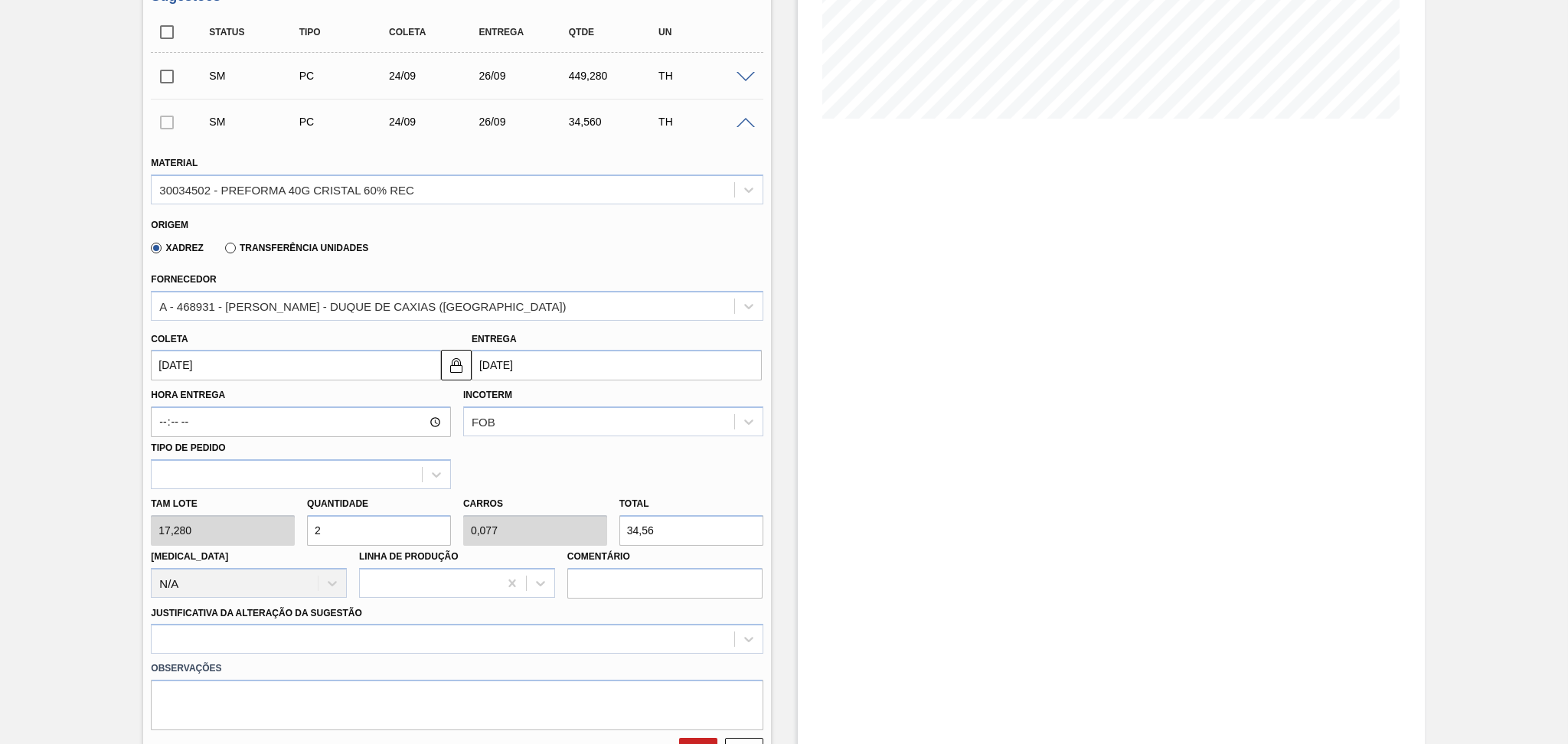
type input "26"
type input "1"
type input "449,28"
type input "26"
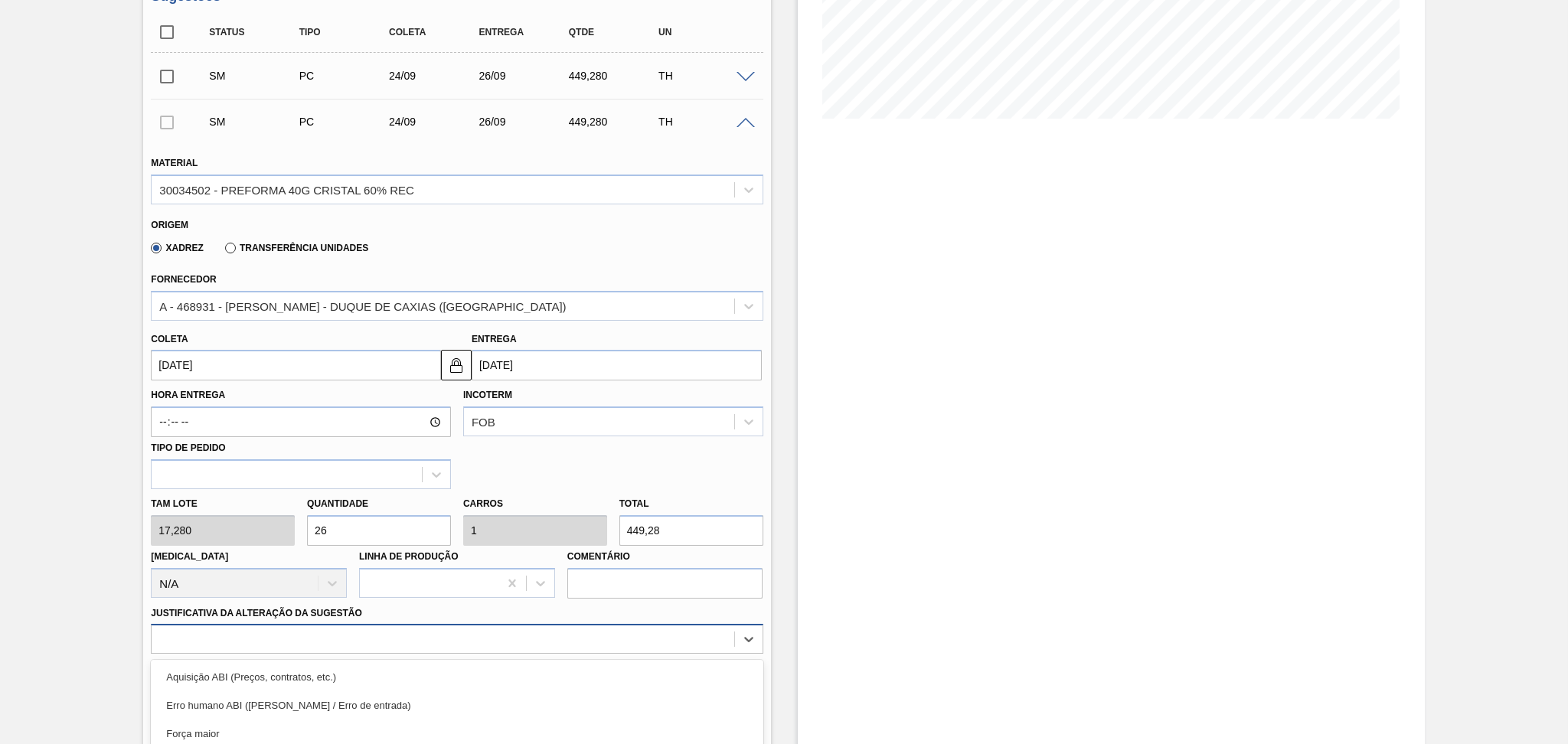
click at [245, 619] on div "option Master data incorreto ABI (LT, MOQ, etc.) focused, 5 of 18. 18 results a…" at bounding box center [456, 638] width 612 height 30
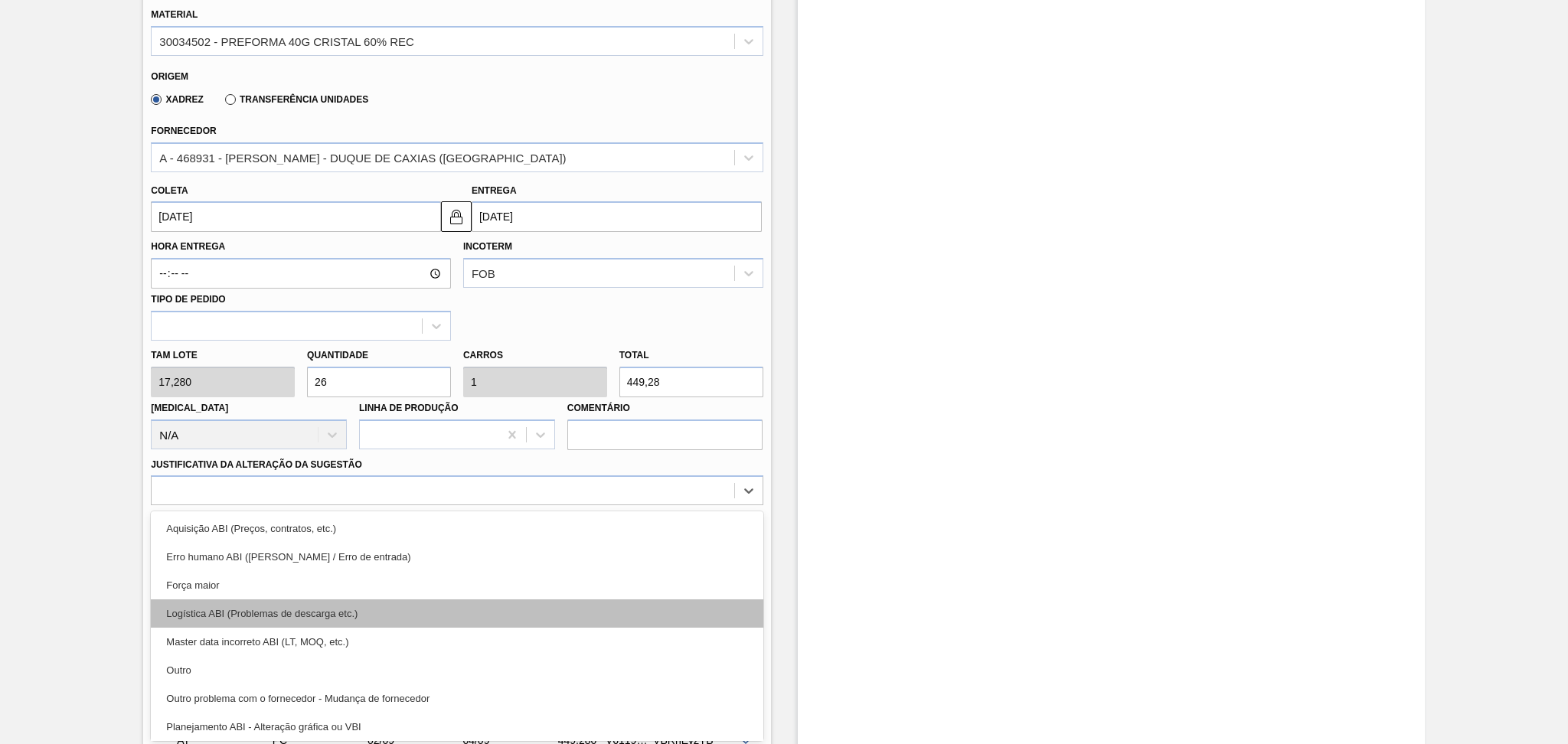
scroll to position [102, 0]
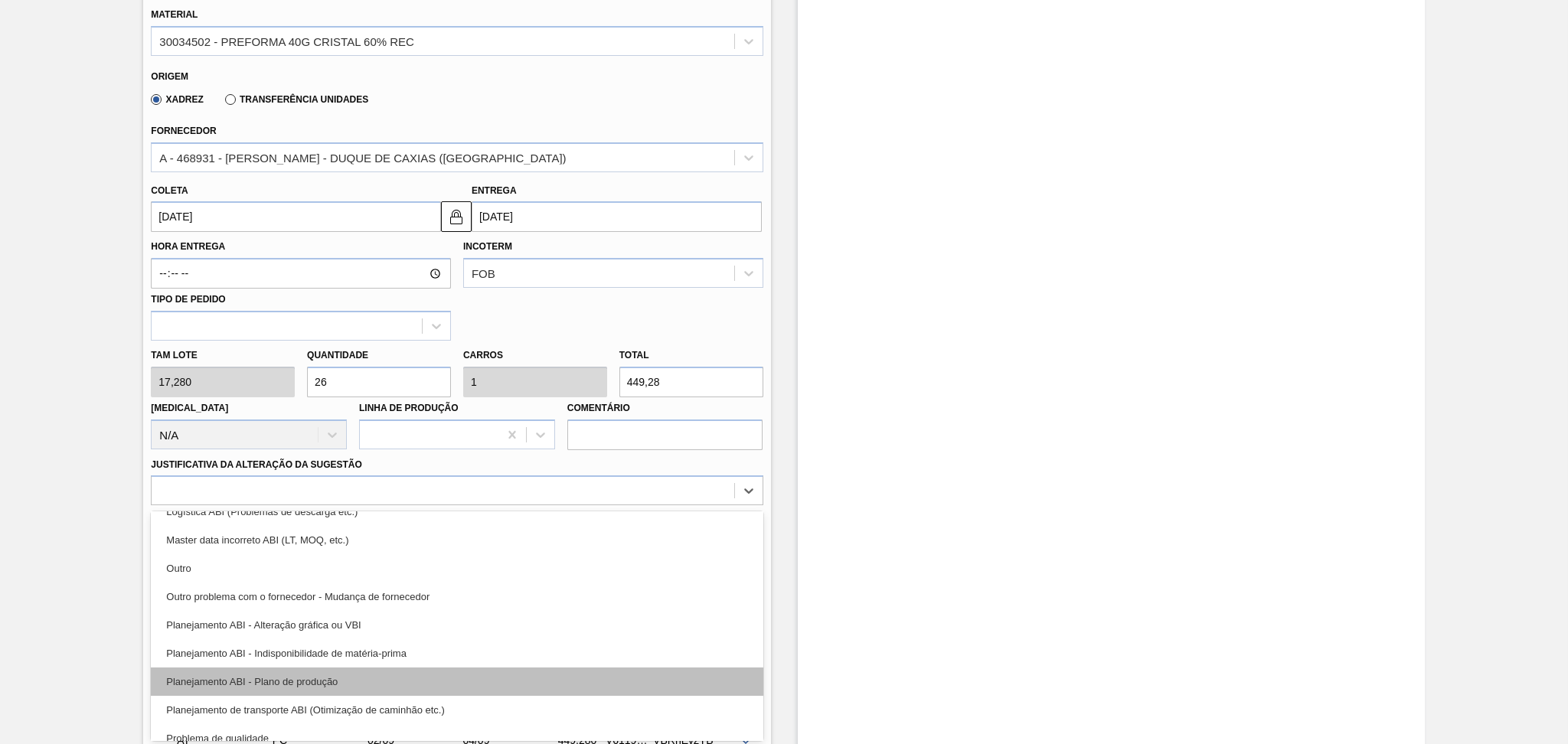
click at [301, 619] on div "Planejamento ABI - Plano de produção" at bounding box center [456, 681] width 612 height 29
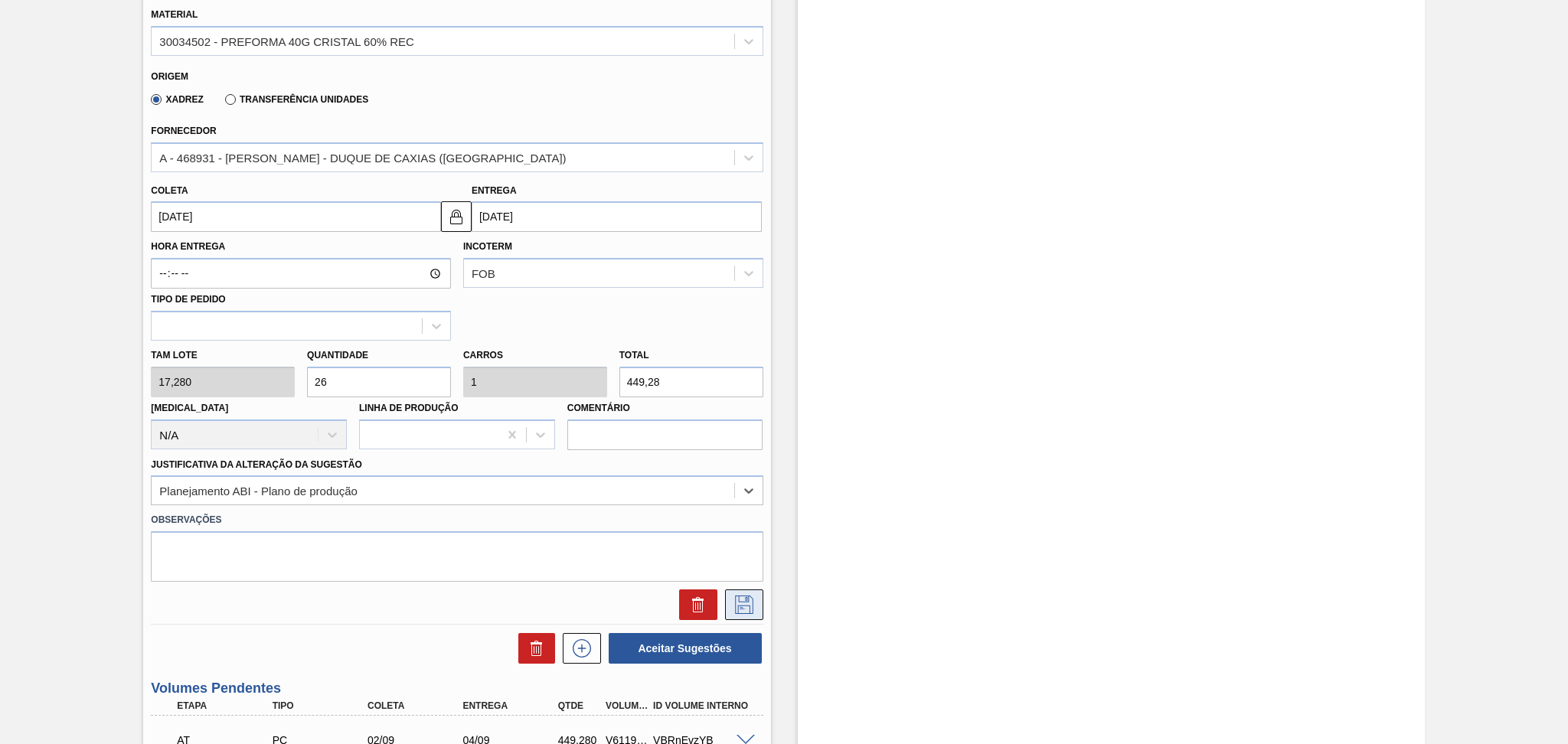
click at [747, 597] on icon at bounding box center [743, 604] width 25 height 19
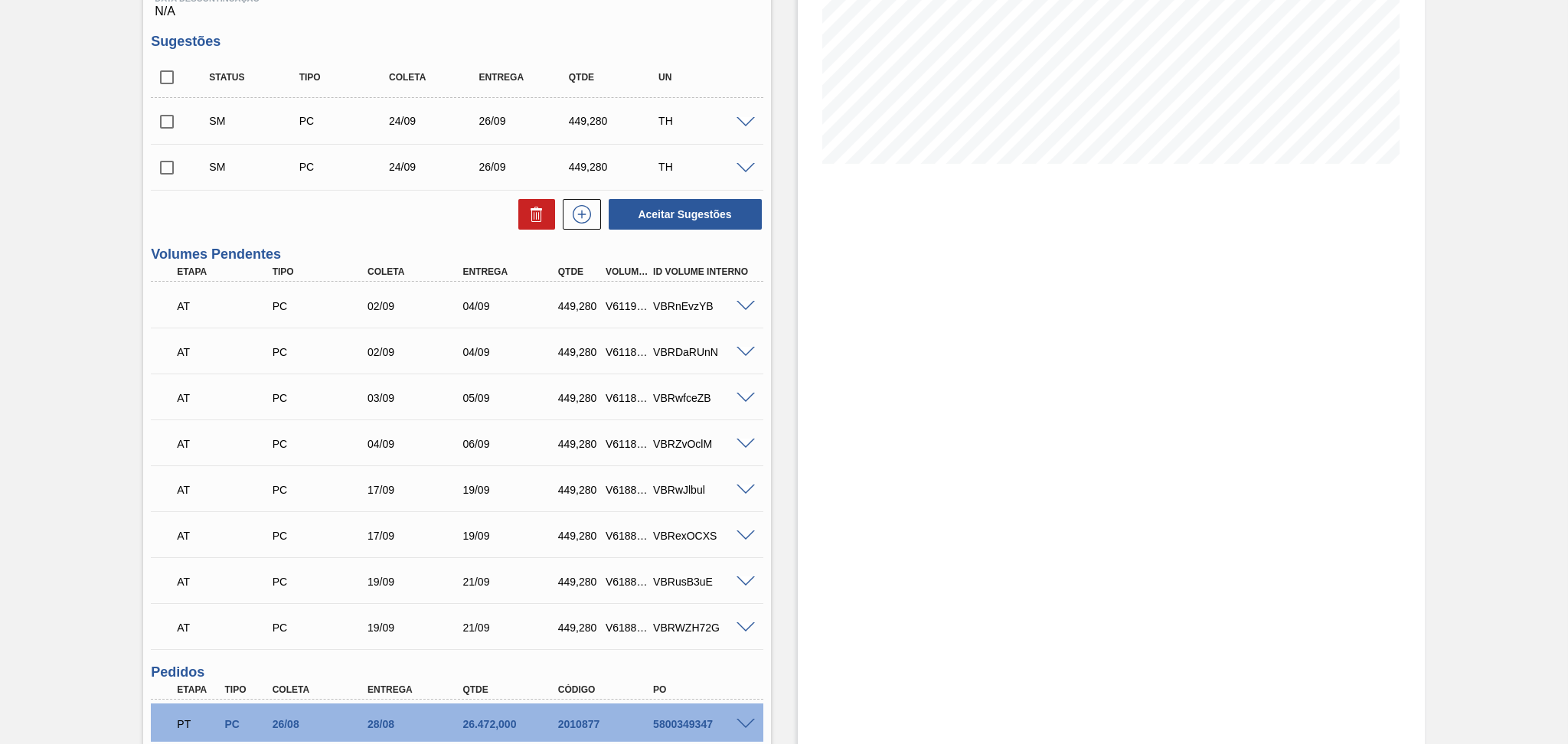
scroll to position [69, 0]
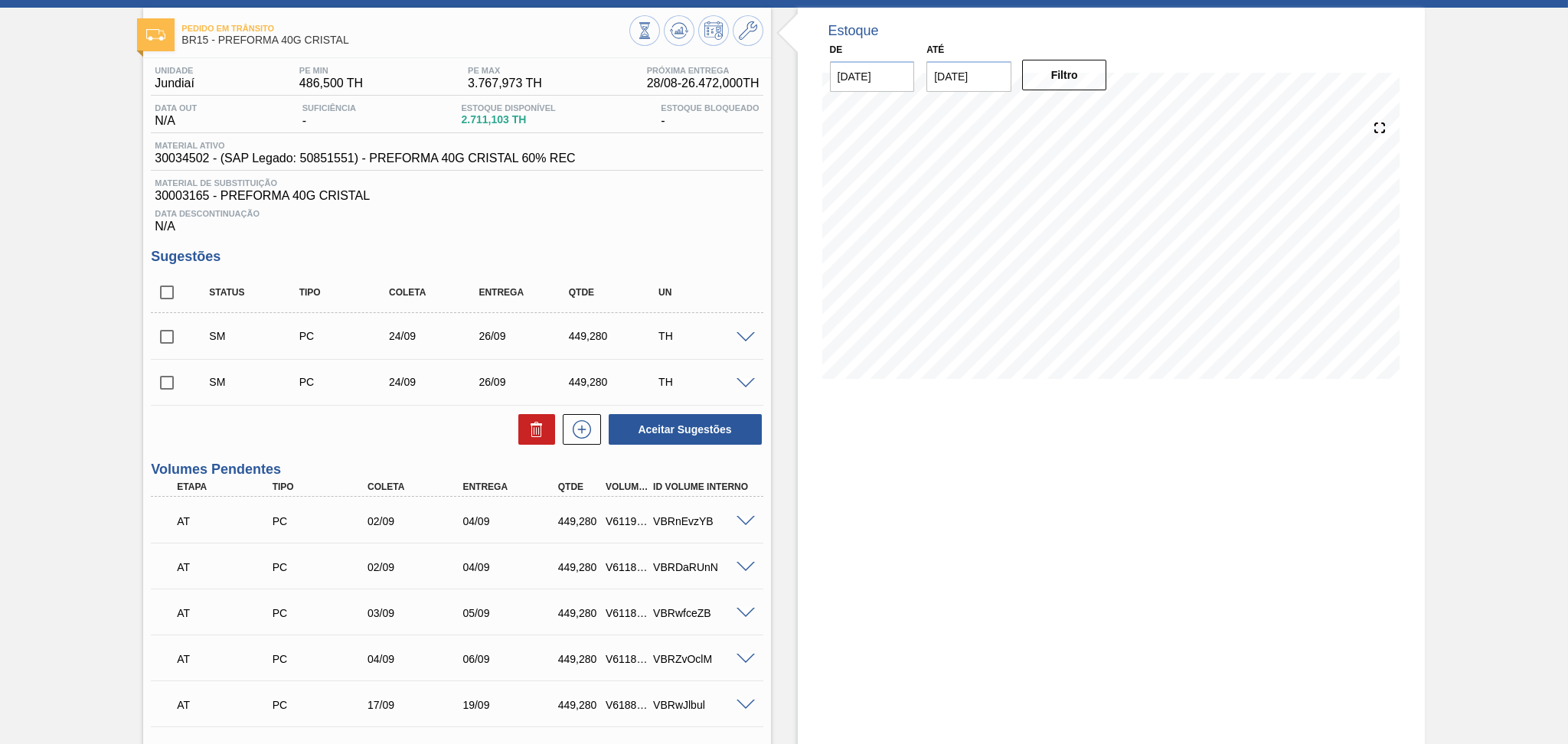
click at [175, 343] on input "checkbox" at bounding box center [166, 336] width 32 height 32
checkbox input "true"
click at [175, 383] on input "checkbox" at bounding box center [166, 382] width 32 height 32
checkbox input "true"
click at [651, 433] on button "Aceitar Sugestões" at bounding box center [685, 428] width 153 height 31
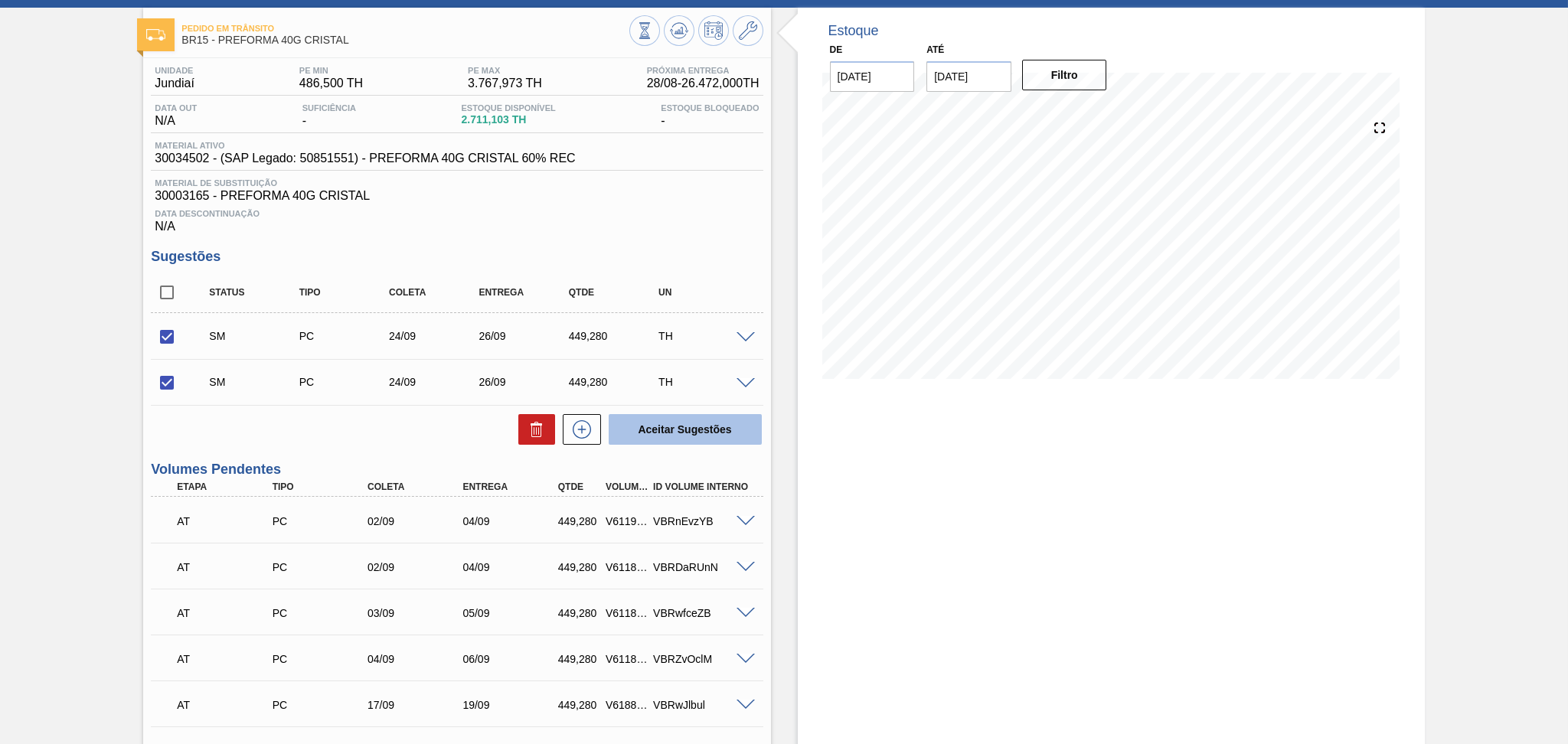
checkbox input "false"
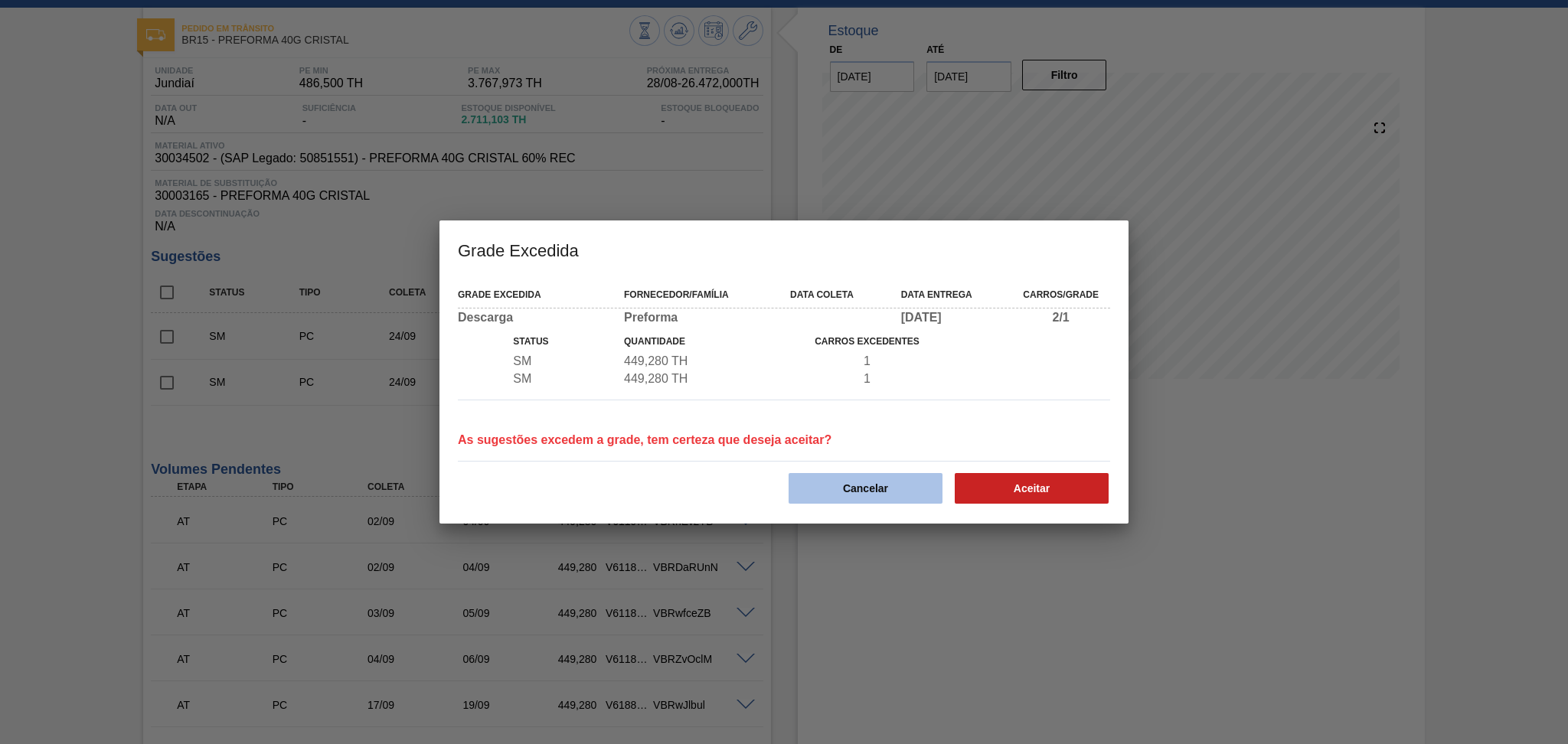
click at [851, 479] on button "Cancelar" at bounding box center [864, 488] width 153 height 31
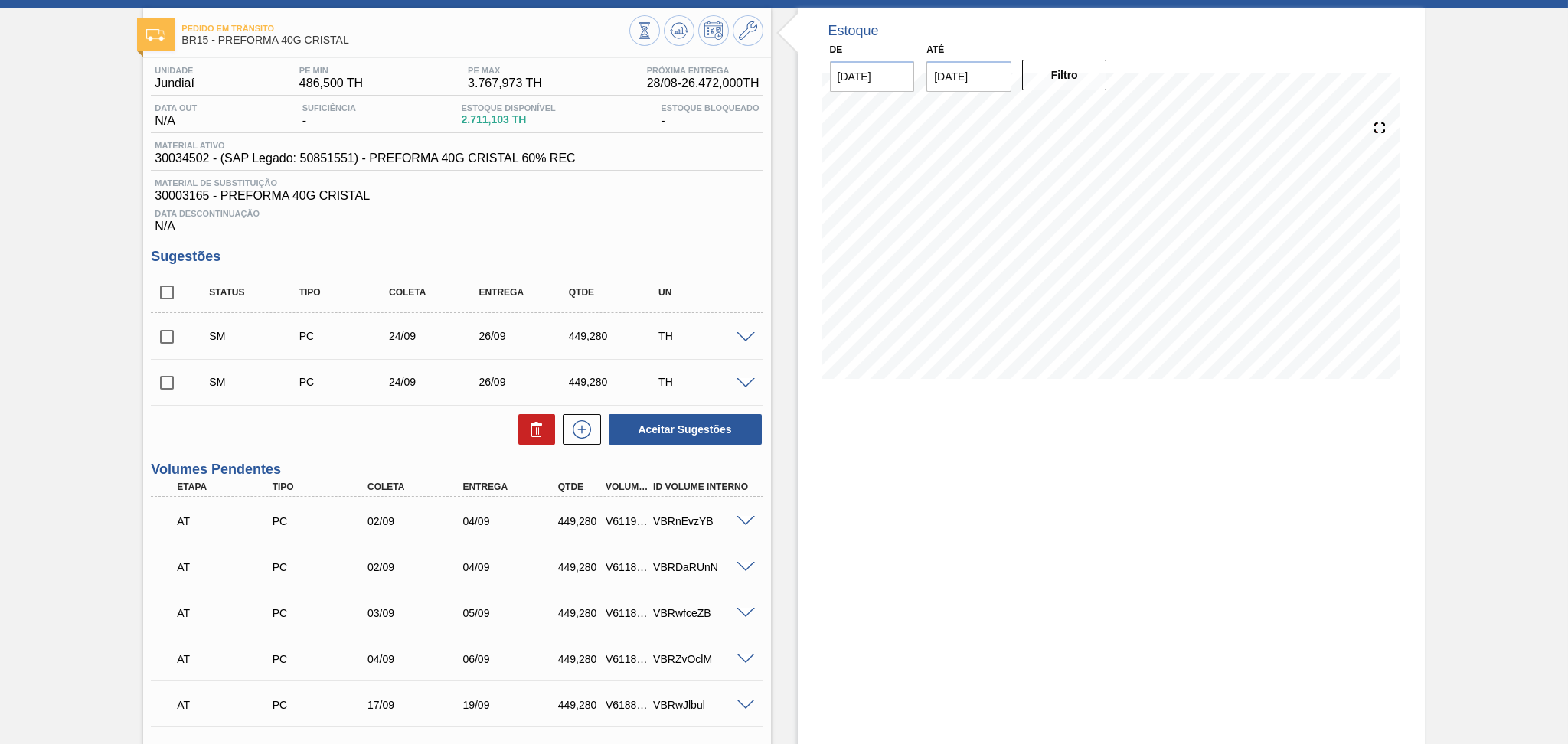
click at [177, 332] on input "checkbox" at bounding box center [166, 336] width 32 height 32
click at [658, 416] on button "Aceitar Sugestões" at bounding box center [685, 428] width 153 height 31
checkbox input "false"
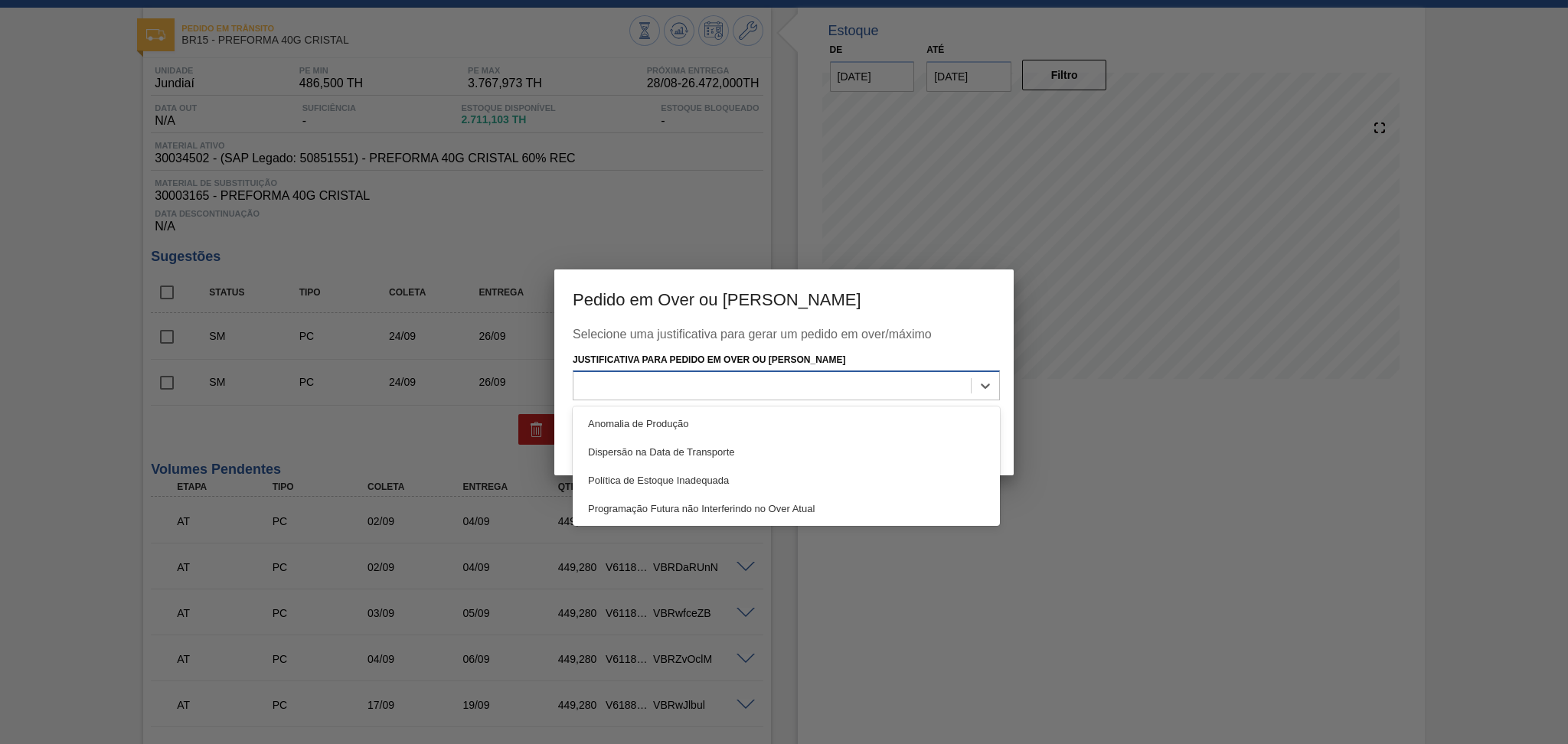
click at [665, 380] on div at bounding box center [771, 386] width 397 height 22
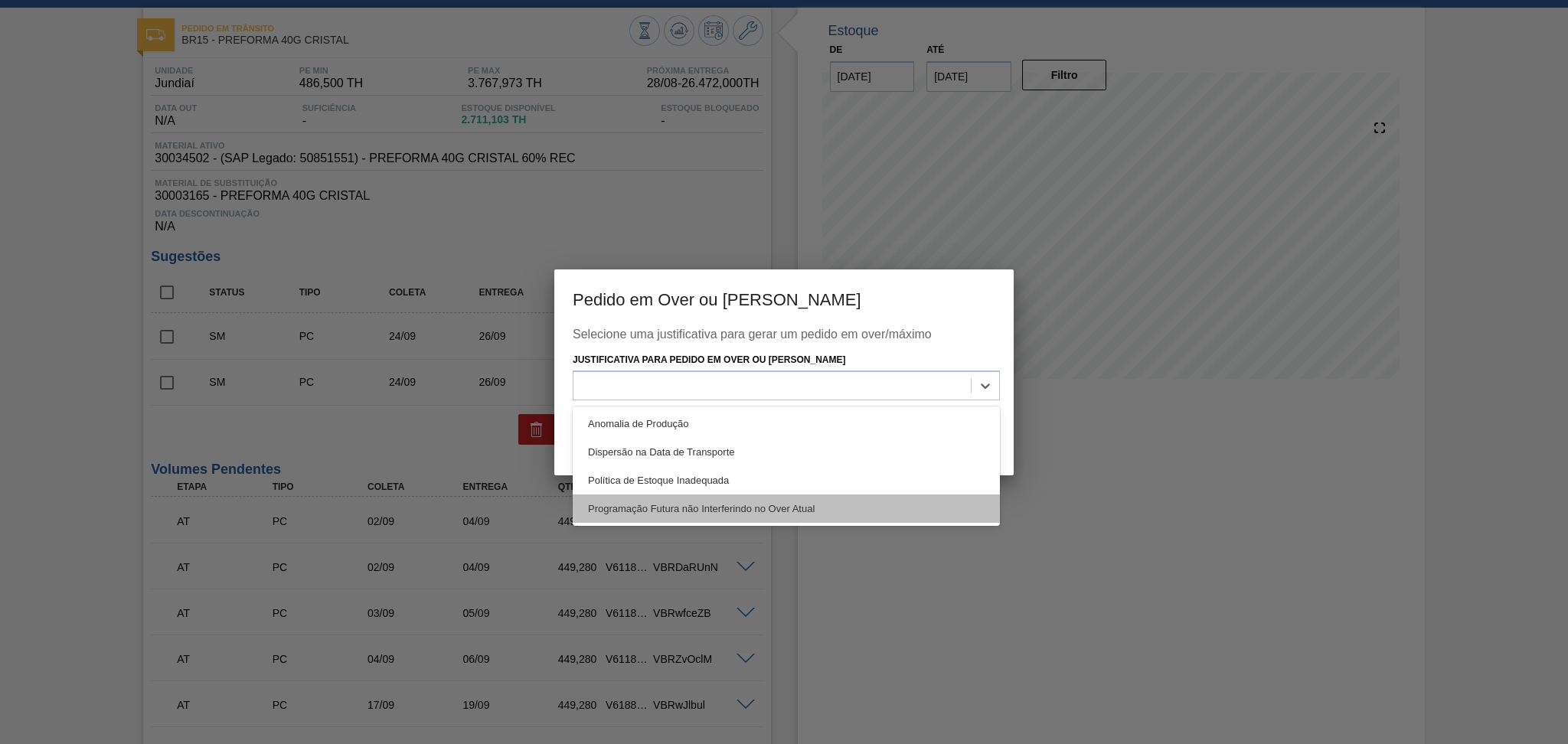
click at [744, 506] on div "Programação Futura não Interferindo no Over Atual" at bounding box center [785, 509] width 427 height 29
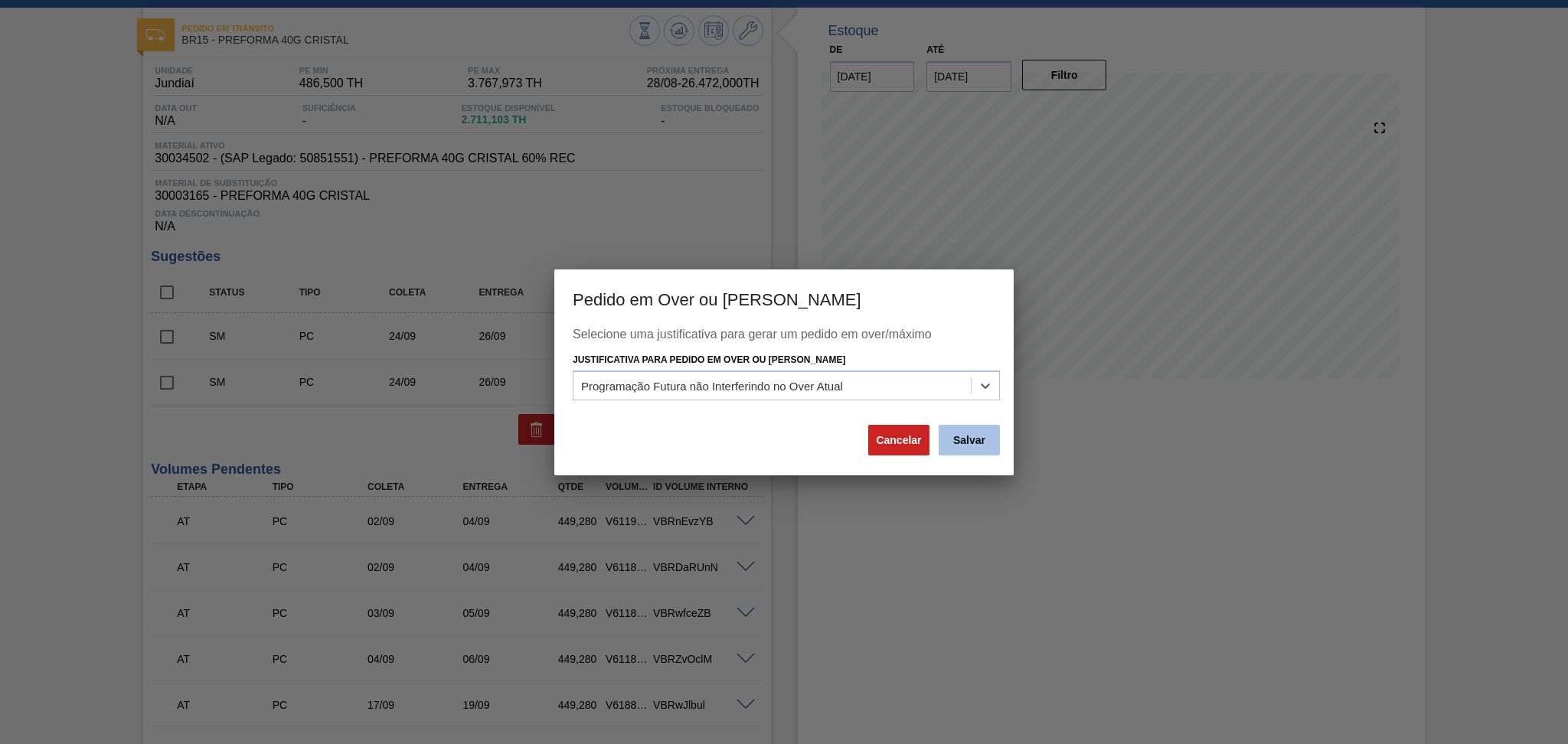
click at [969, 442] on button "Salvar" at bounding box center [969, 439] width 61 height 31
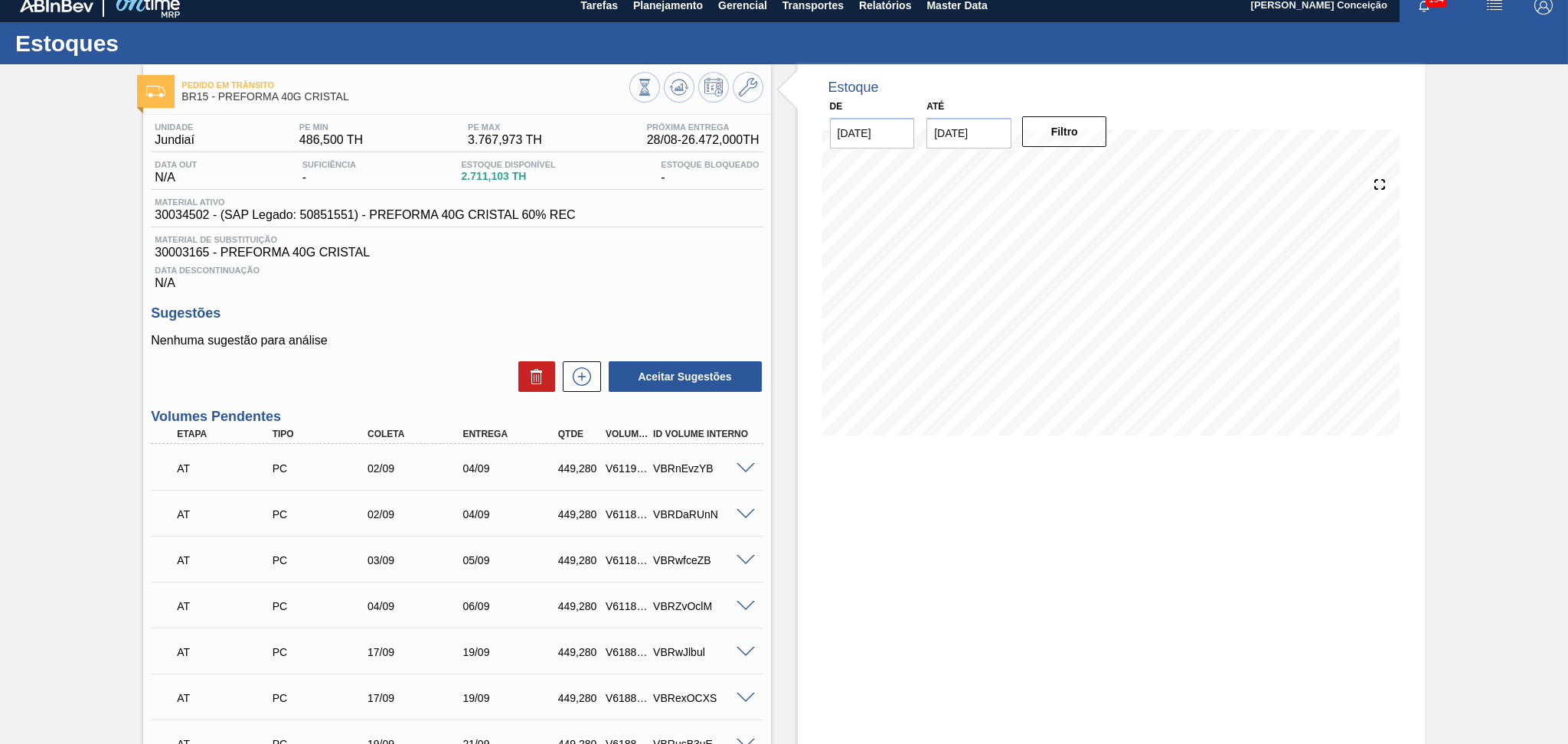
scroll to position [0, 0]
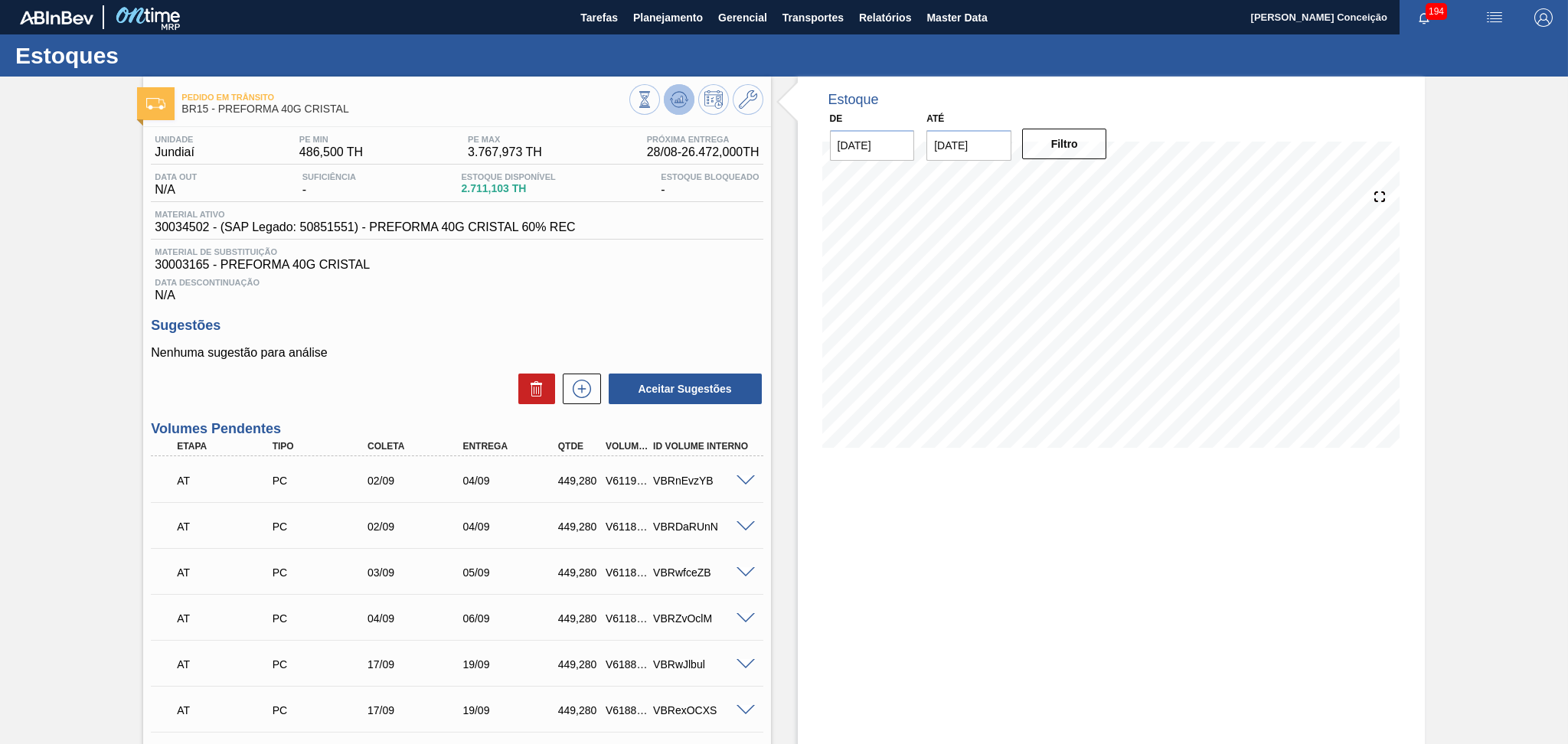
click at [672, 104] on icon at bounding box center [679, 99] width 19 height 19
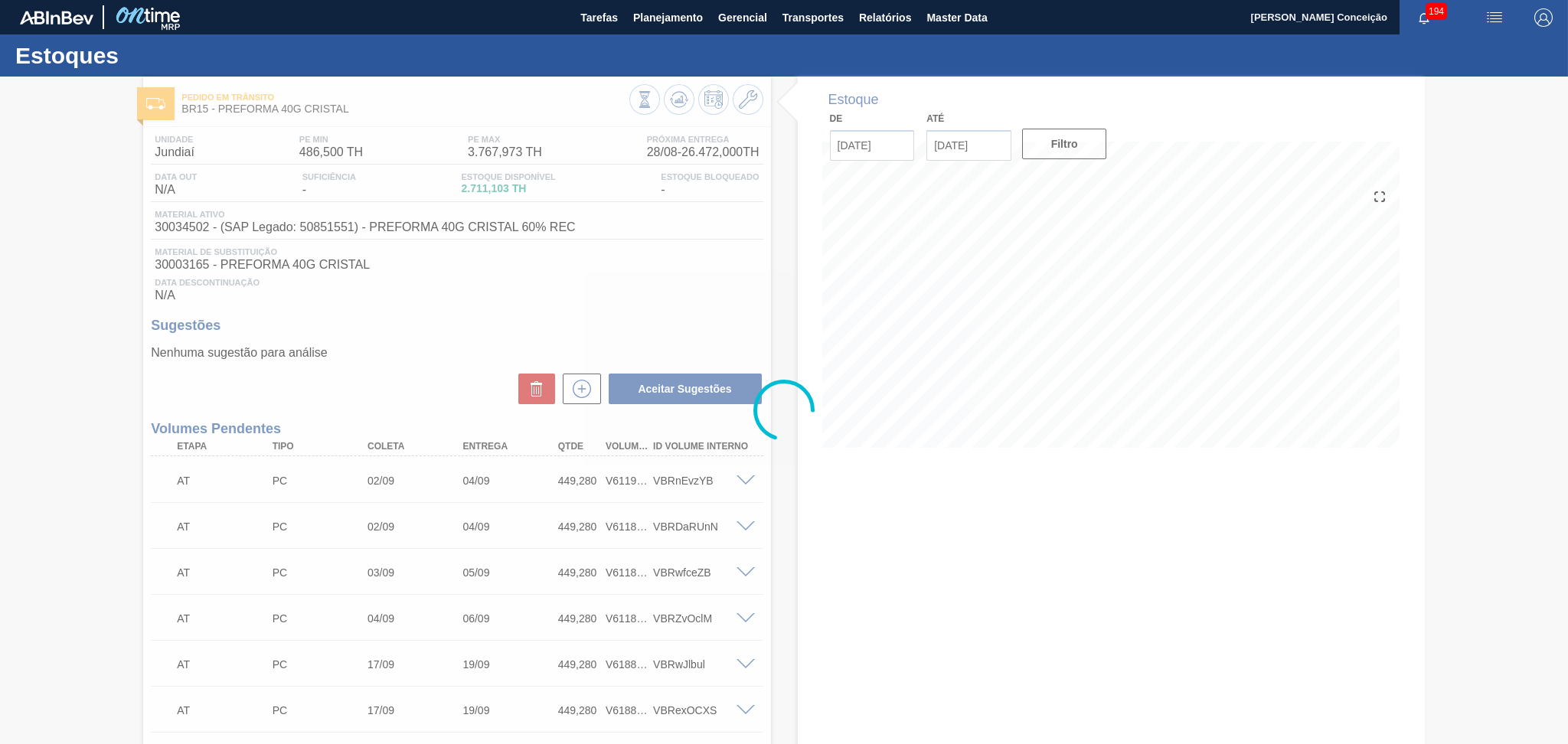
click at [1057, 552] on div at bounding box center [784, 410] width 1568 height 667
click at [1096, 520] on div at bounding box center [784, 410] width 1568 height 667
click at [1076, 494] on div at bounding box center [784, 410] width 1568 height 667
click at [1070, 492] on div at bounding box center [784, 410] width 1568 height 667
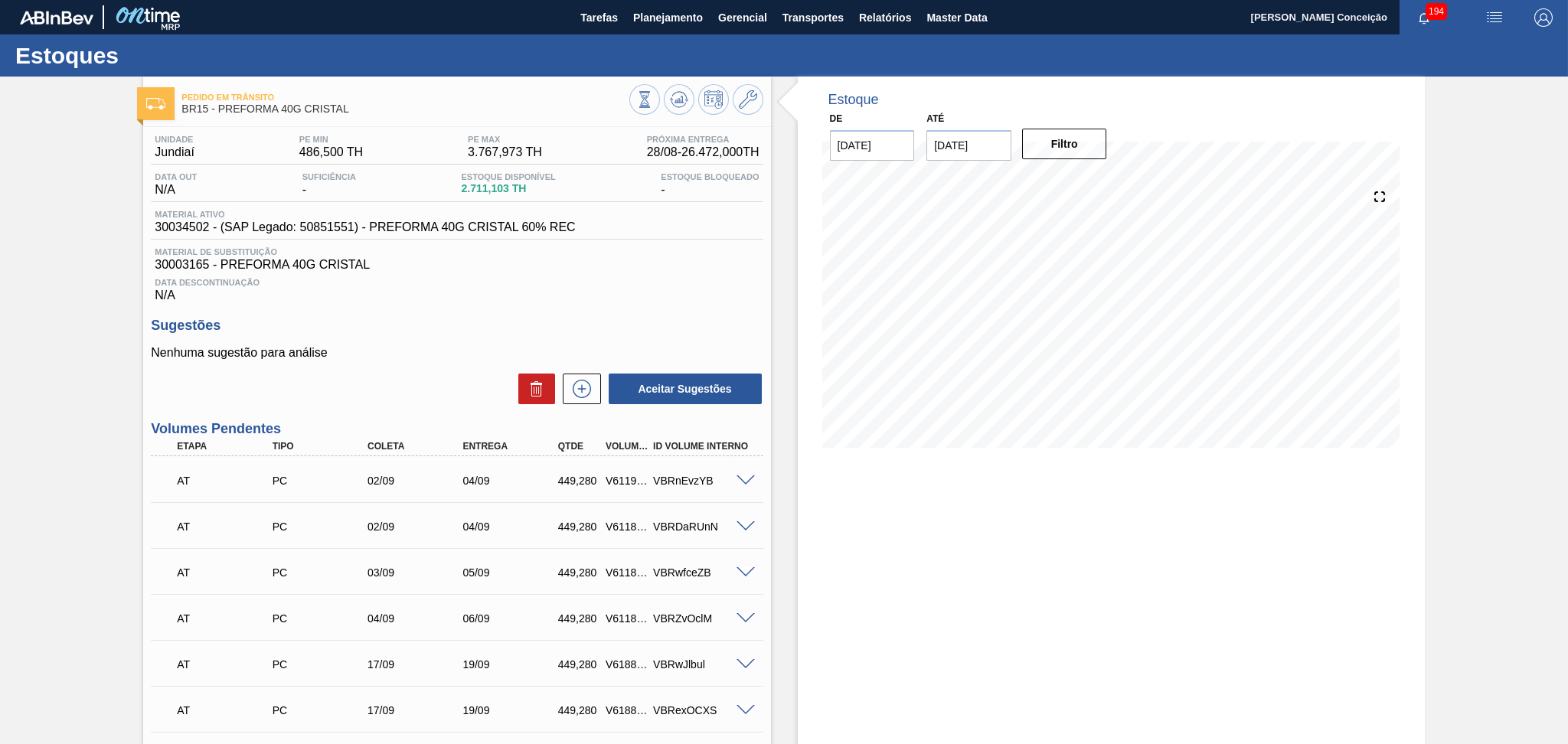
click at [724, 304] on div "Unidade Jundiaí PE MIN 486,500 TH PE MAX 3.767,973 TH Próxima Entrega 28/08 - 2…" at bounding box center [456, 742] width 627 height 1232
click at [572, 382] on icon at bounding box center [581, 389] width 25 height 19
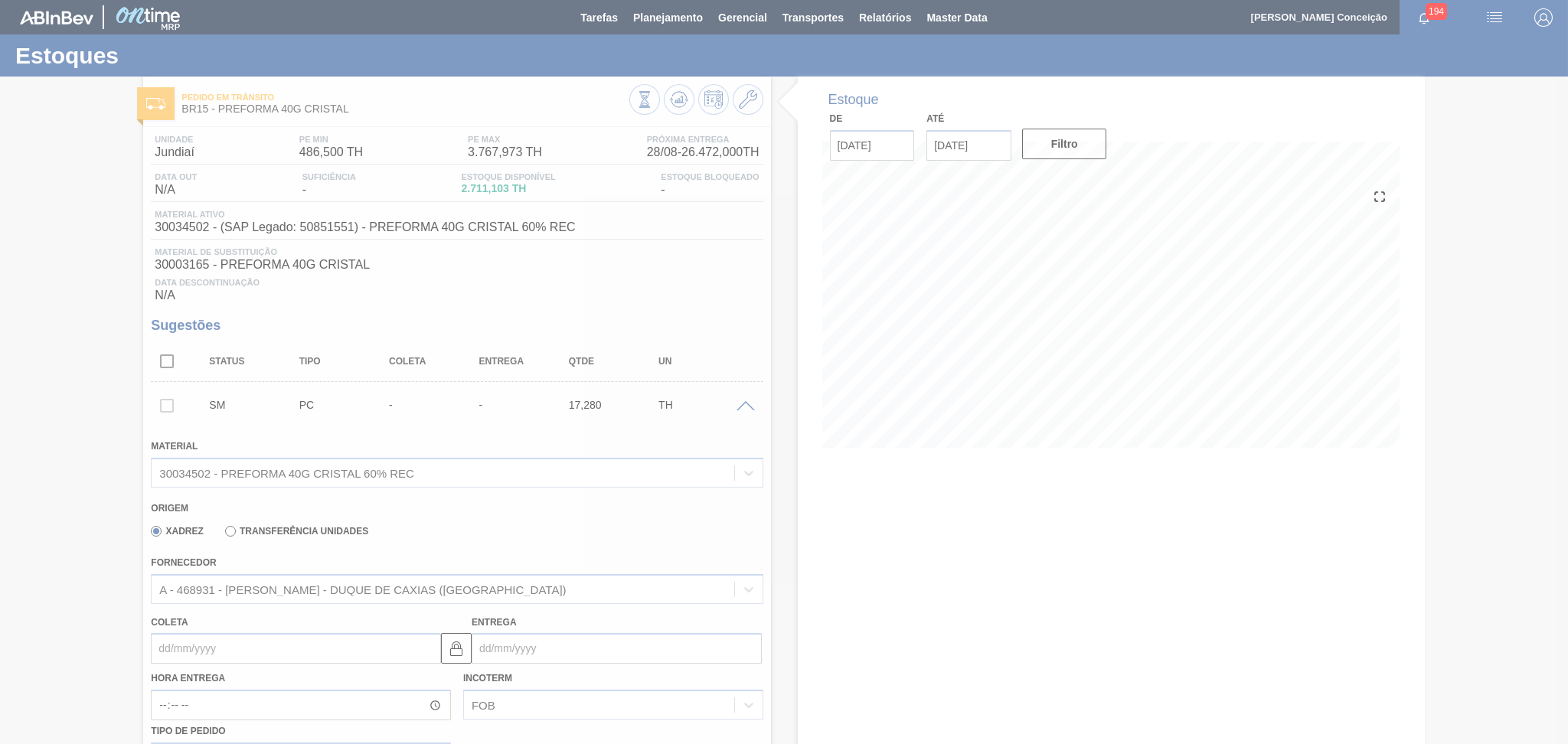
click at [456, 512] on div at bounding box center [784, 372] width 1568 height 744
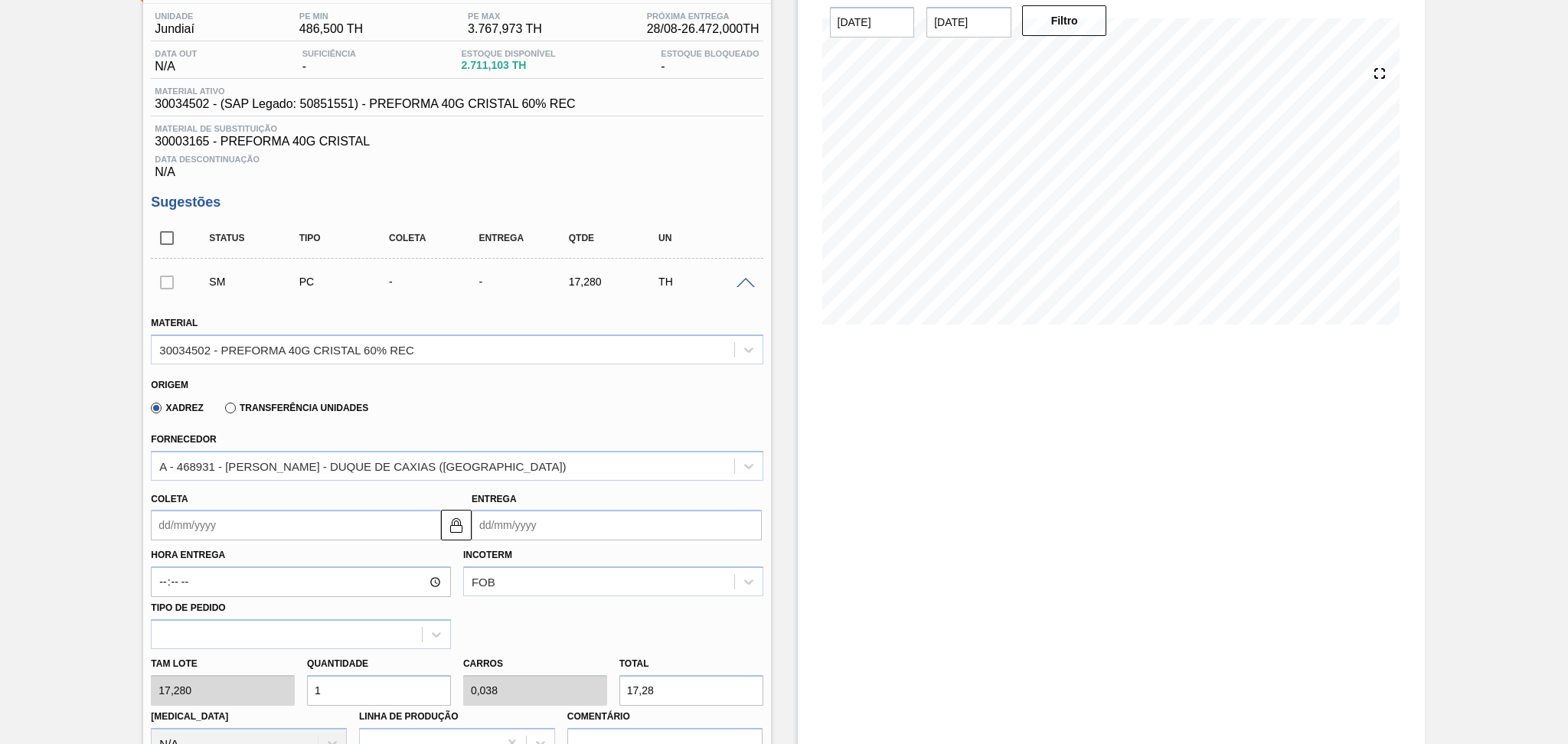
scroll to position [306, 0]
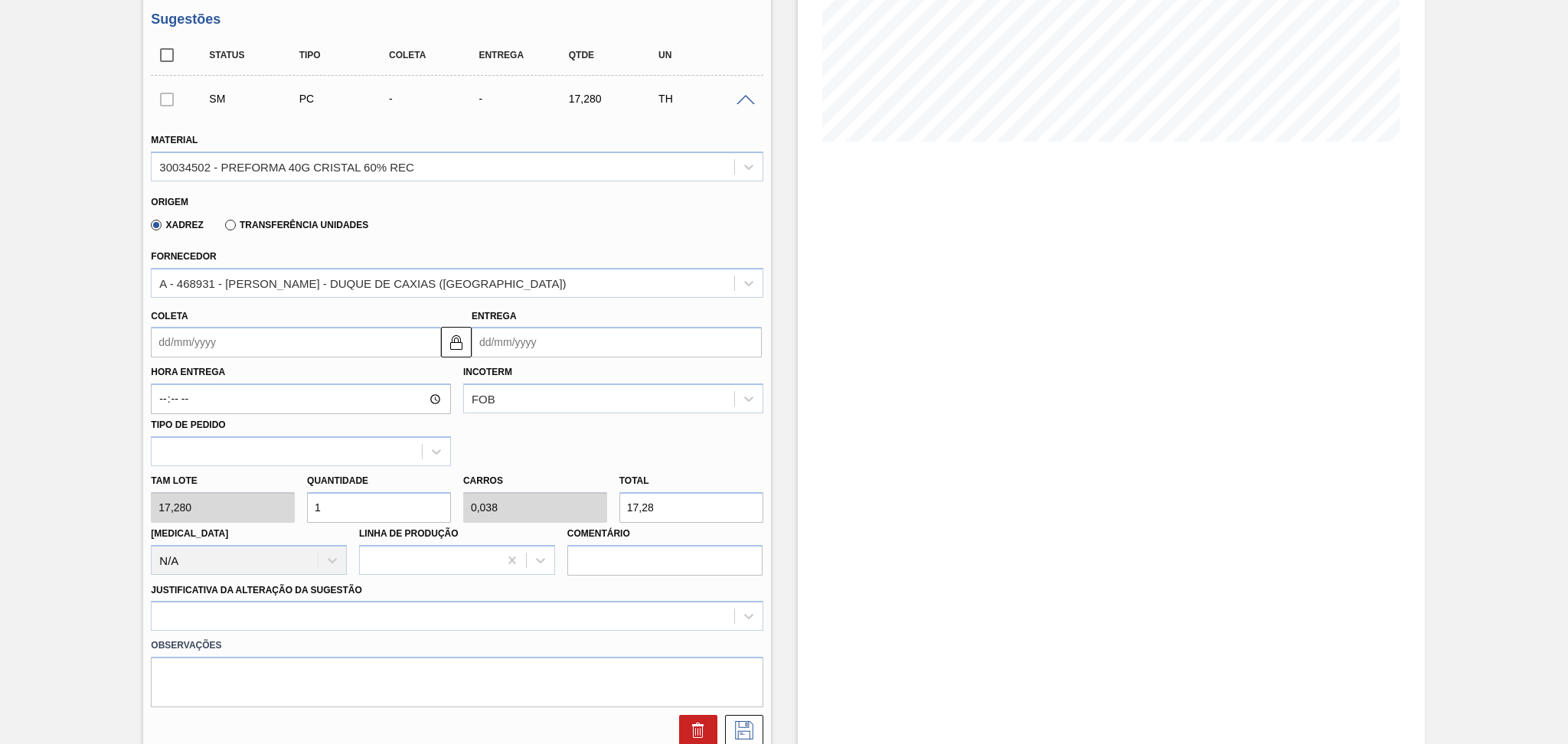
click at [192, 353] on input "Coleta" at bounding box center [295, 341] width 290 height 31
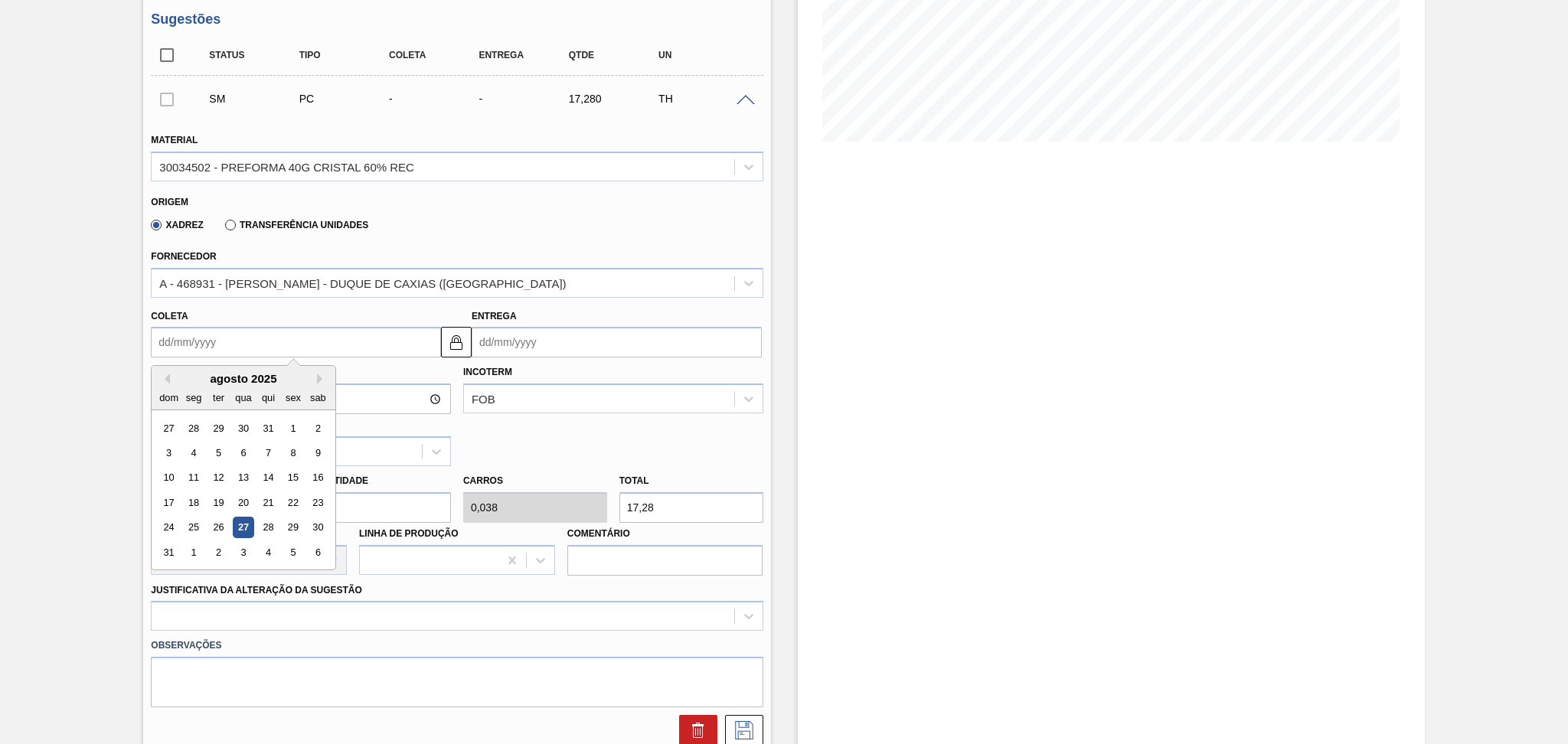
click at [197, 344] on input "Coleta" at bounding box center [295, 341] width 290 height 31
click at [315, 375] on div "agosto 2025" at bounding box center [244, 378] width 184 height 13
click at [323, 380] on button "Next Month" at bounding box center [322, 378] width 11 height 11
click at [267, 504] on div "25" at bounding box center [268, 502] width 21 height 21
type input "25/09/2025"
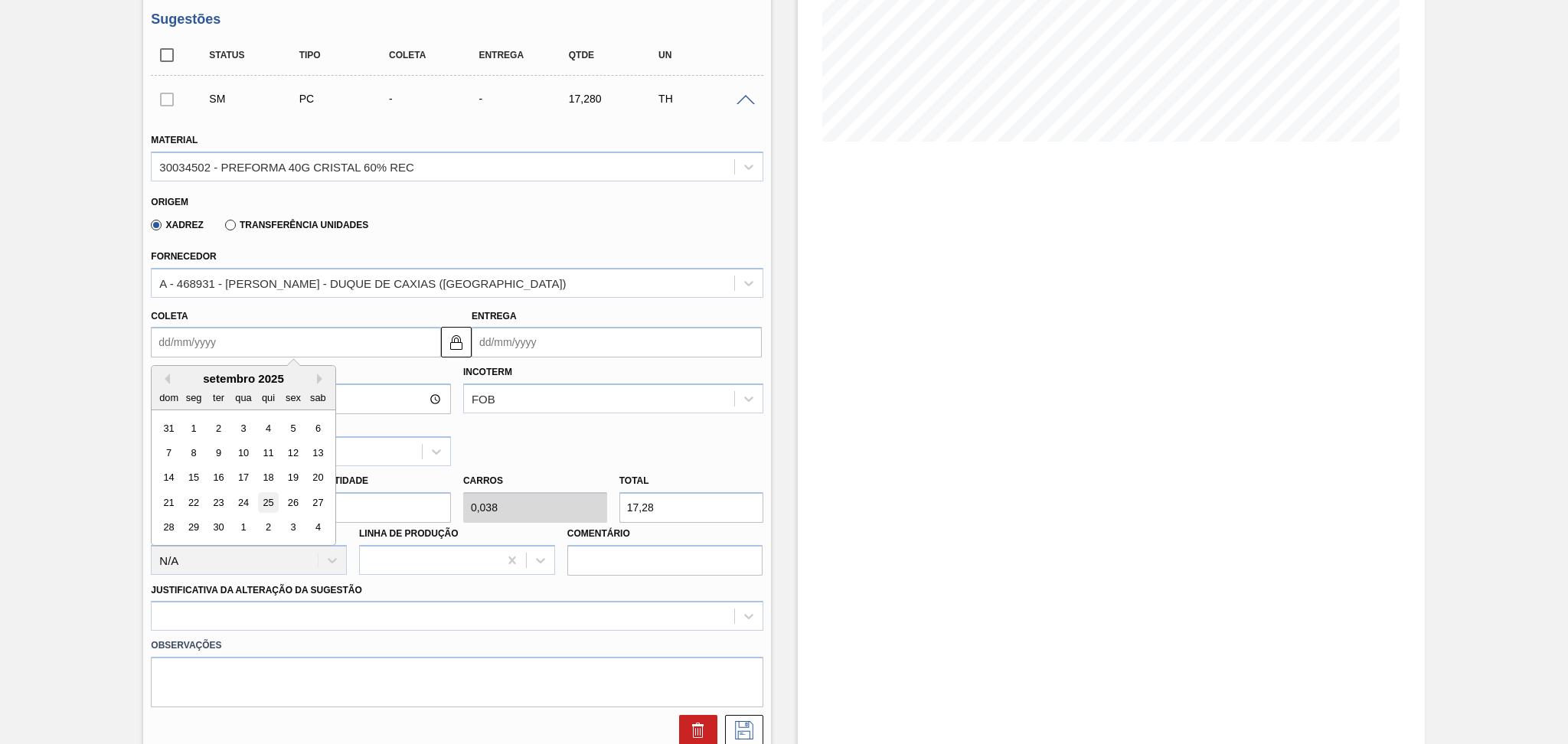
type input "27/09/2025"
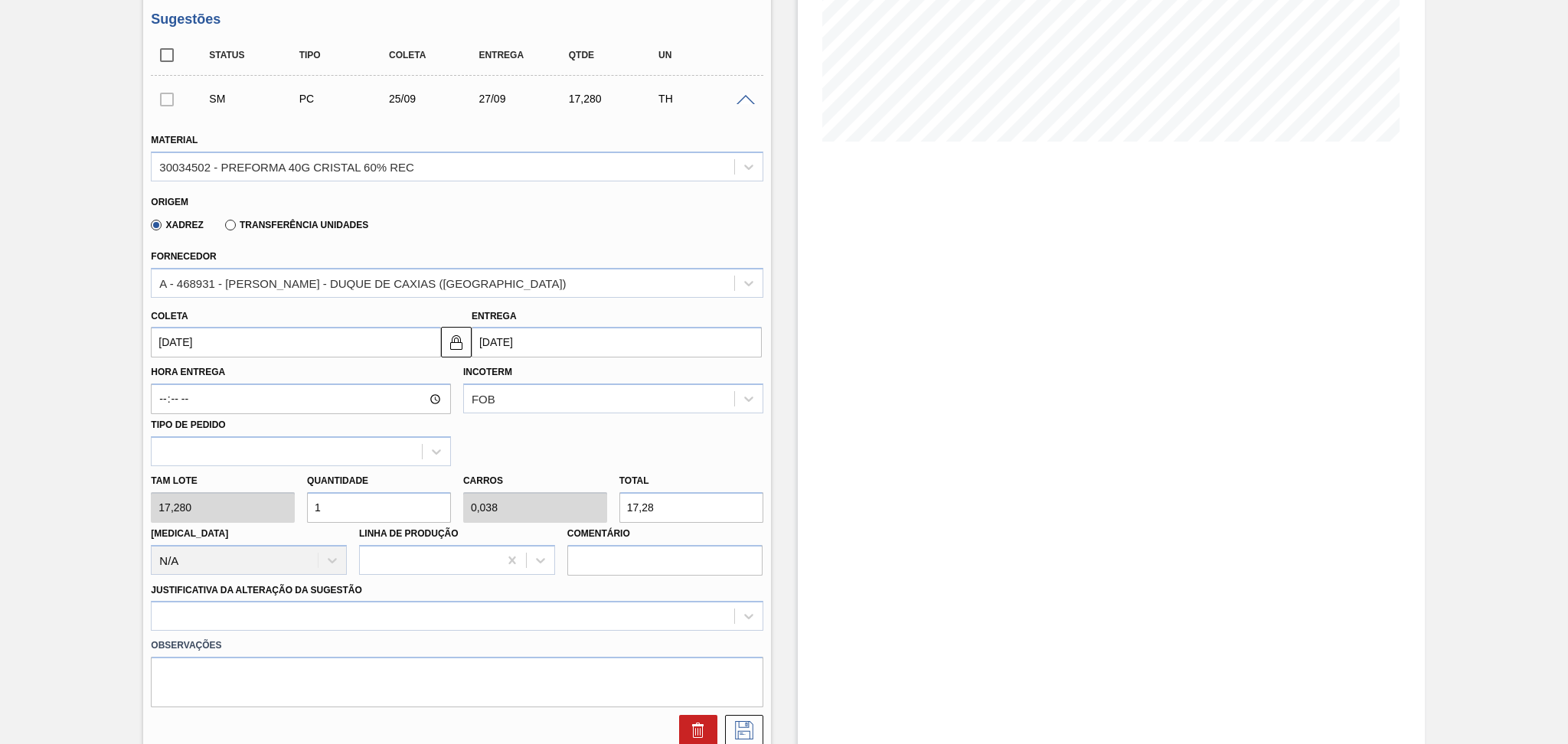
click at [296, 505] on div "Tam lote 17,280 Quantidade 1 Carros 0,038 Total 17,28 Doca N/A Linha de Produçã…" at bounding box center [456, 520] width 624 height 110
type input "2"
type input "0,077"
type input "34,56"
type input "26"
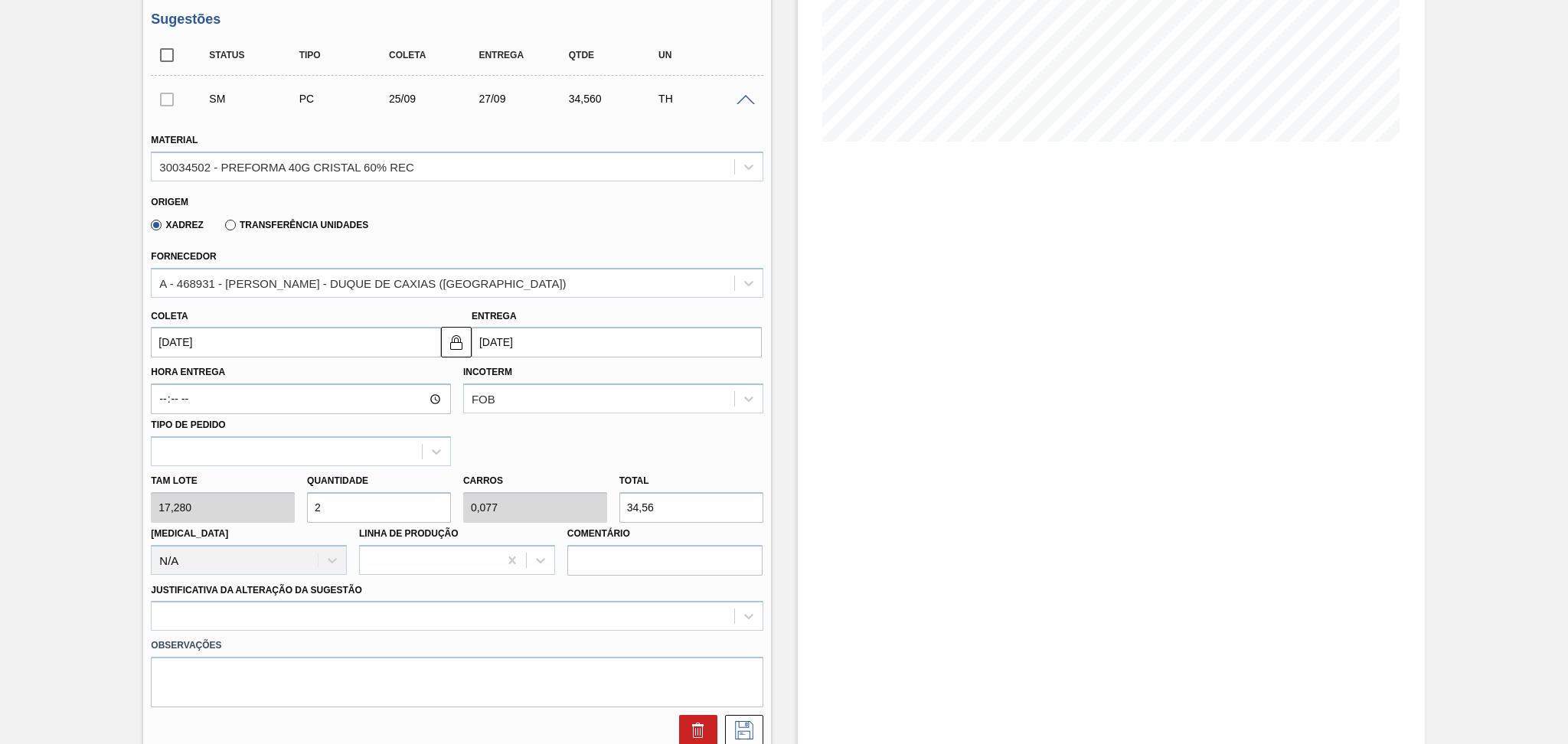
type input "1"
type input "449,28"
type input "26"
click at [250, 605] on div at bounding box center [456, 615] width 612 height 30
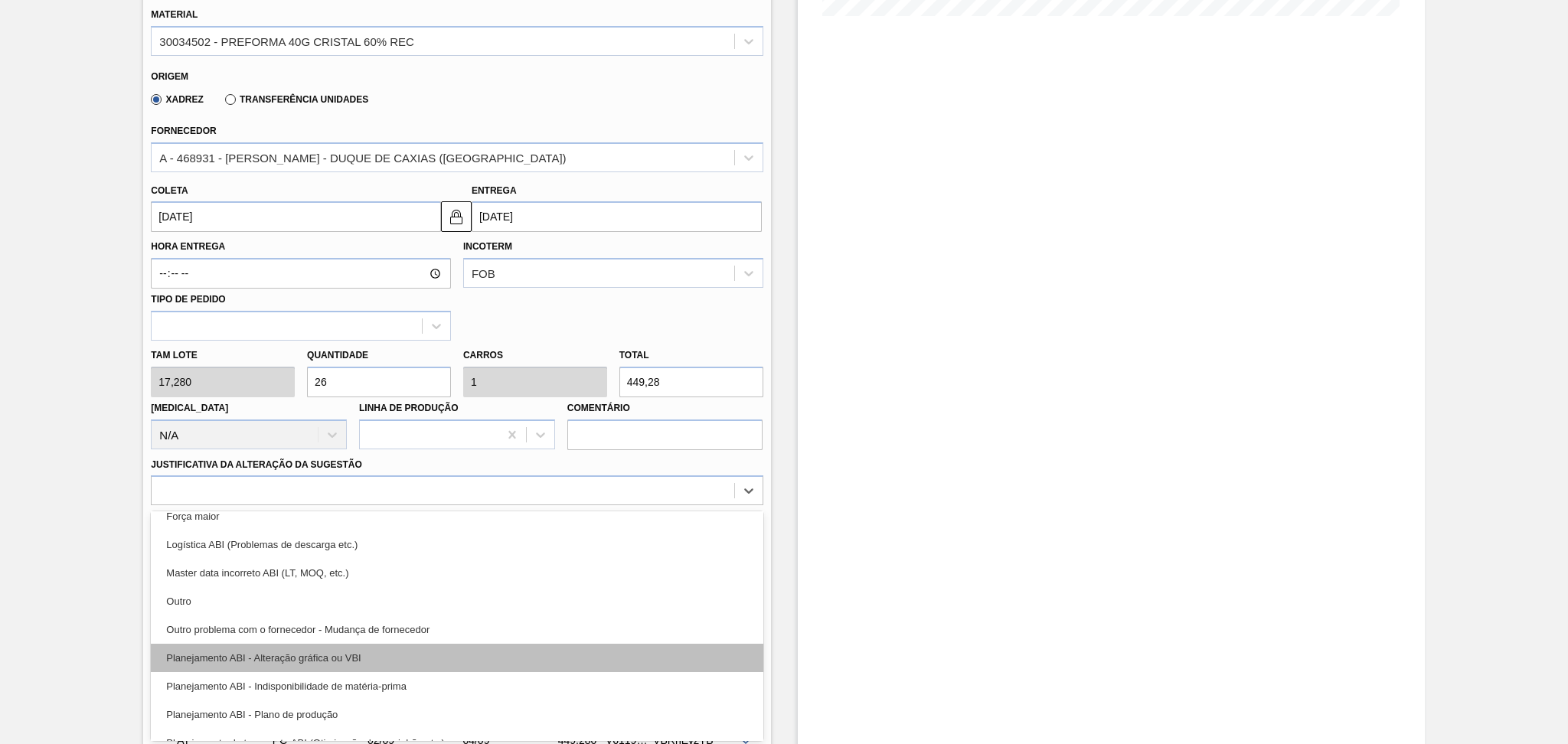
scroll to position [102, 0]
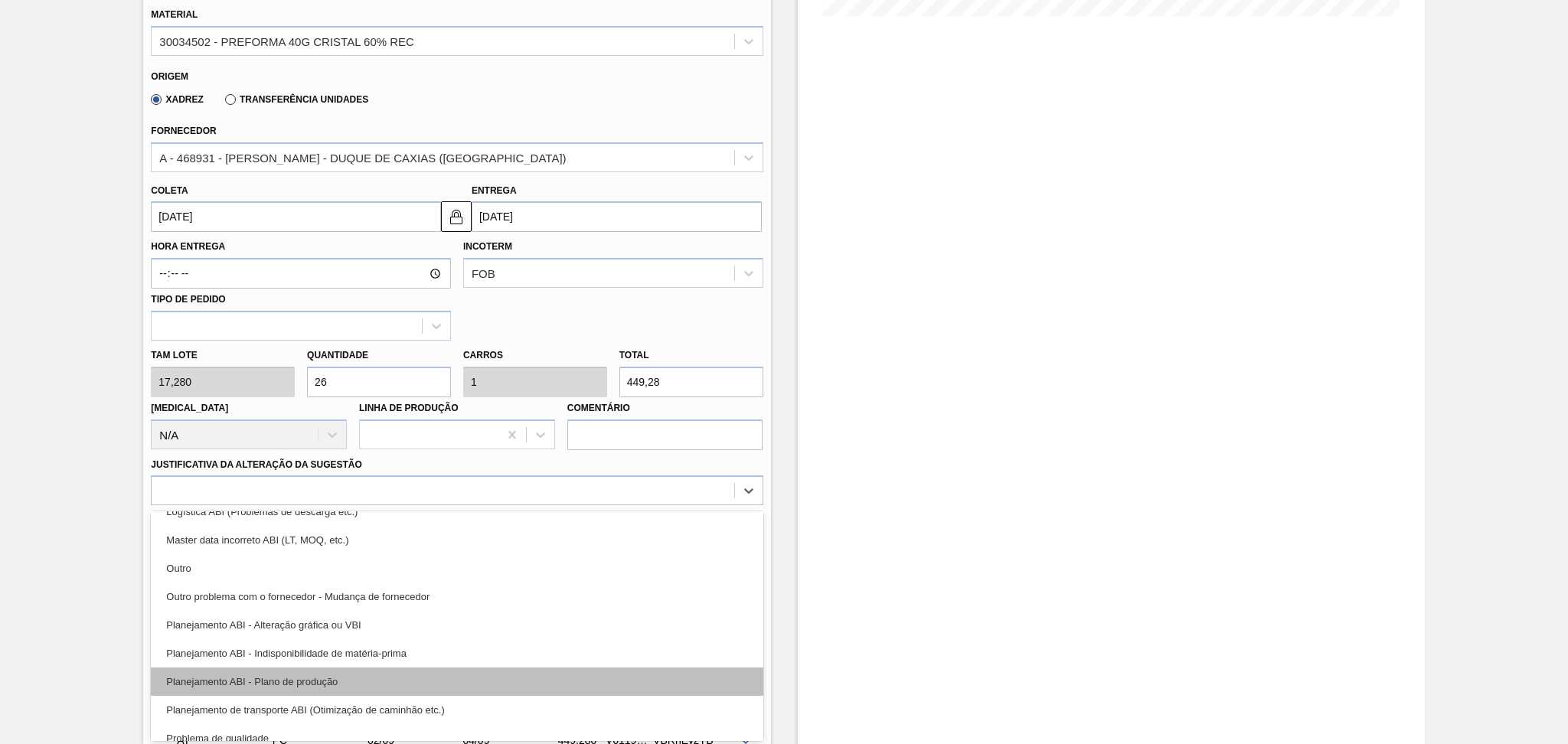
click at [290, 619] on div "Planejamento ABI - Plano de produção" at bounding box center [456, 681] width 612 height 29
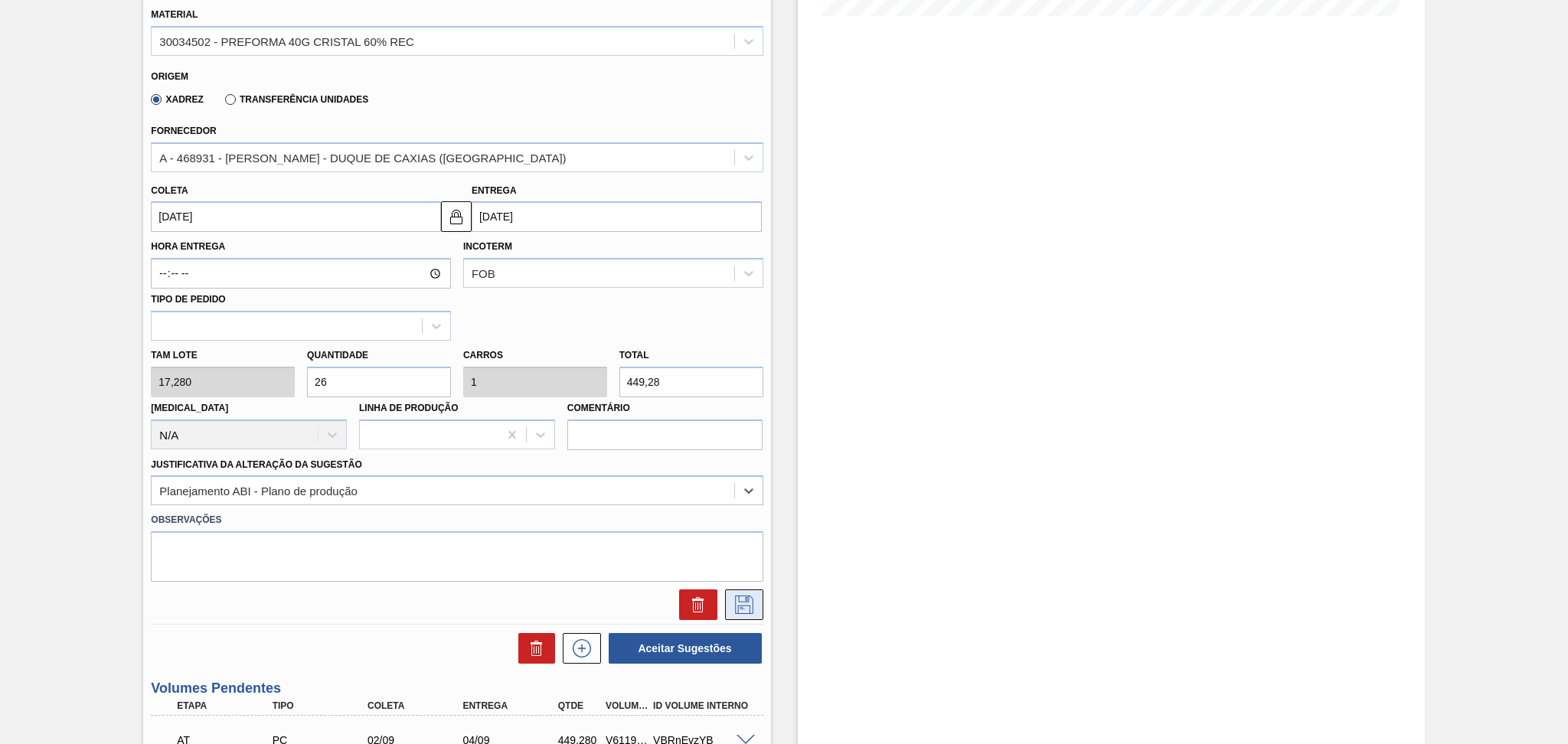
click at [739, 604] on icon at bounding box center [743, 604] width 25 height 19
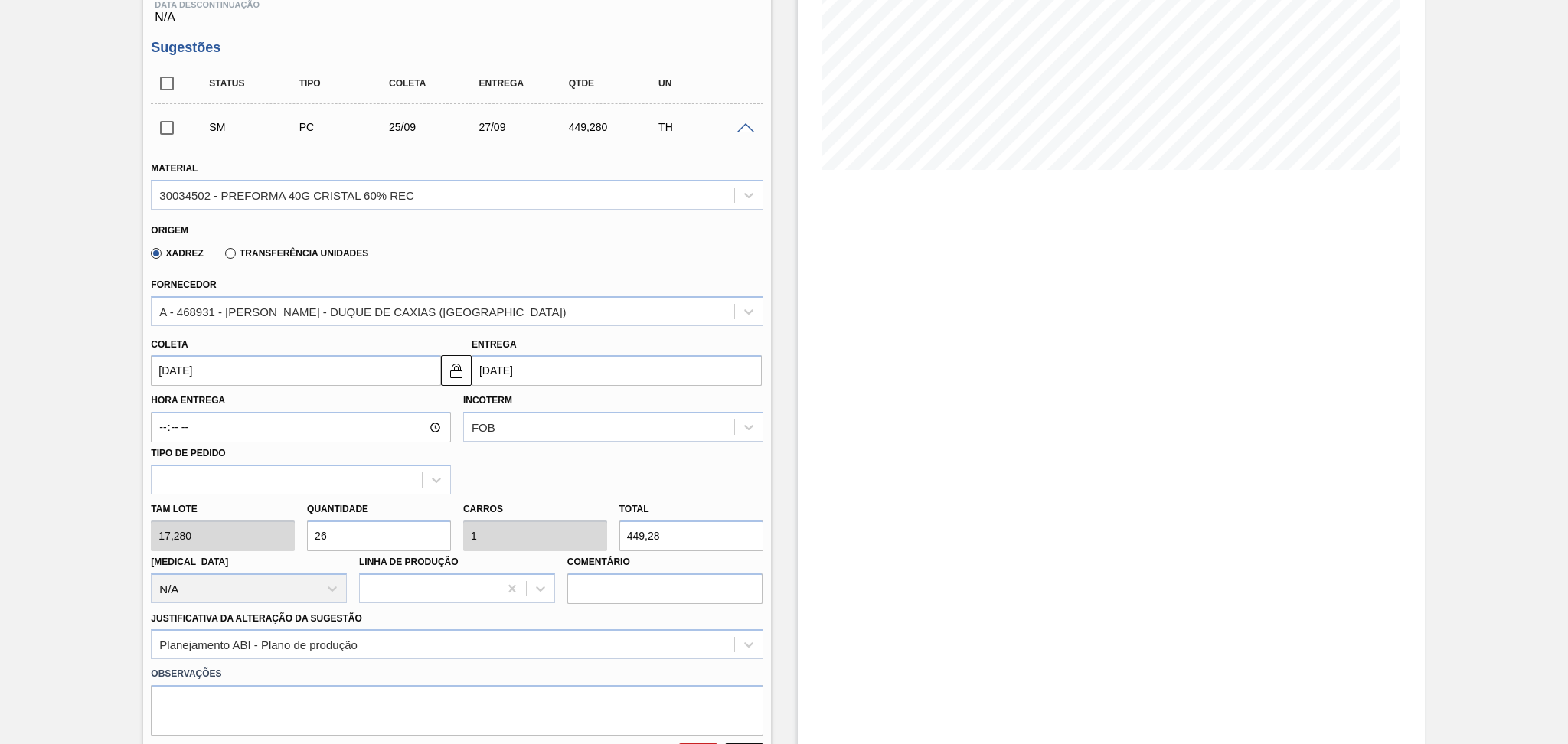
scroll to position [126, 0]
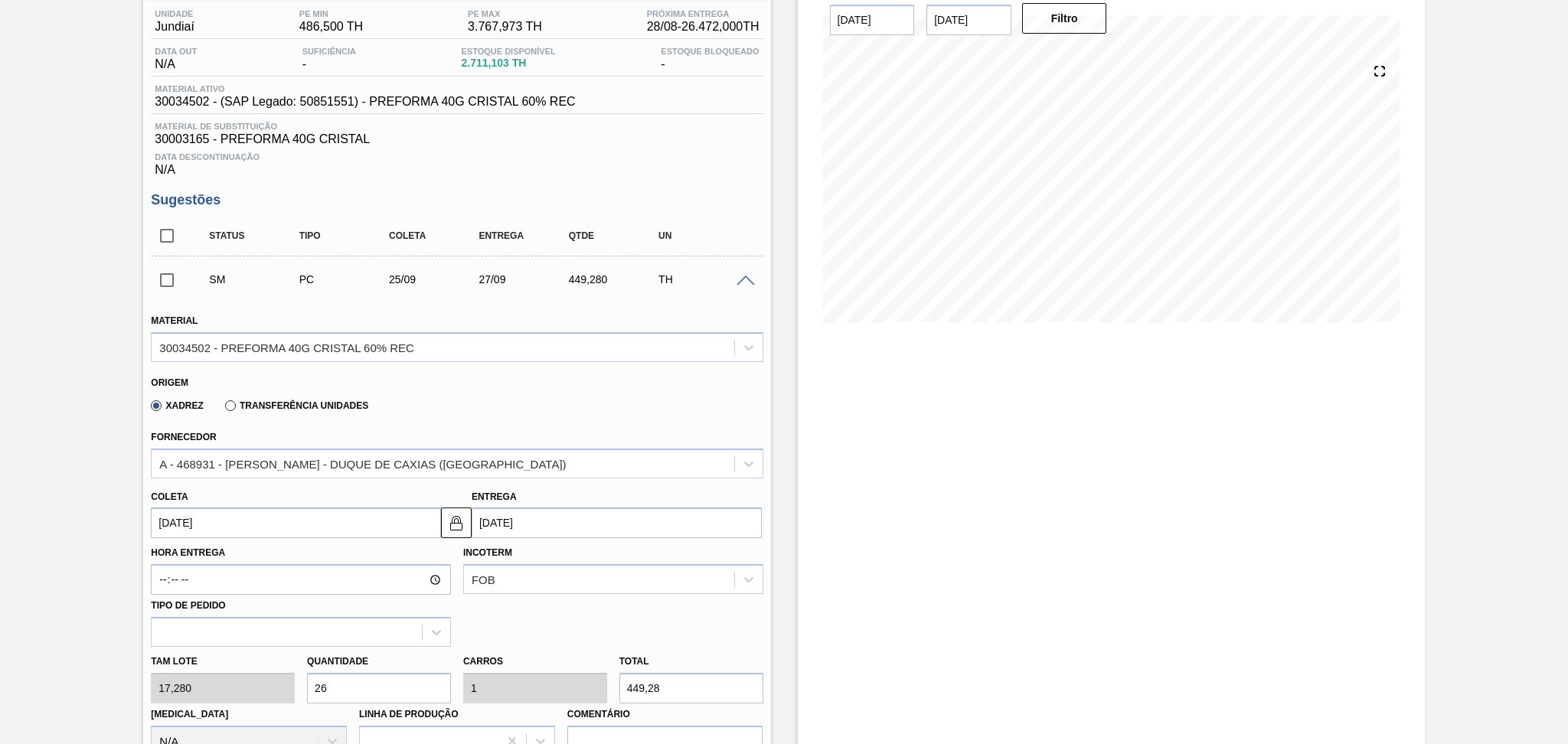
click at [166, 278] on input "checkbox" at bounding box center [166, 280] width 32 height 32
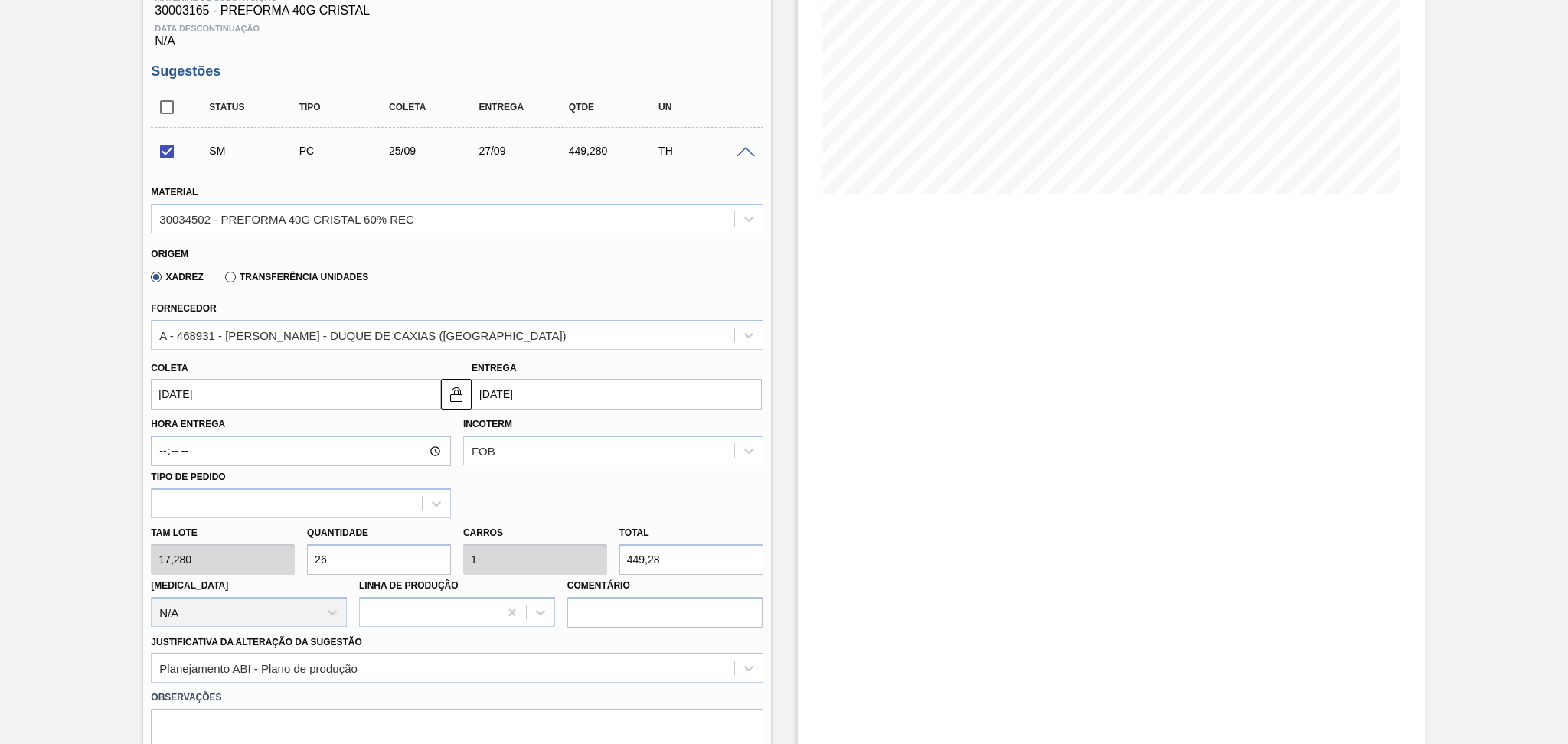
scroll to position [431, 0]
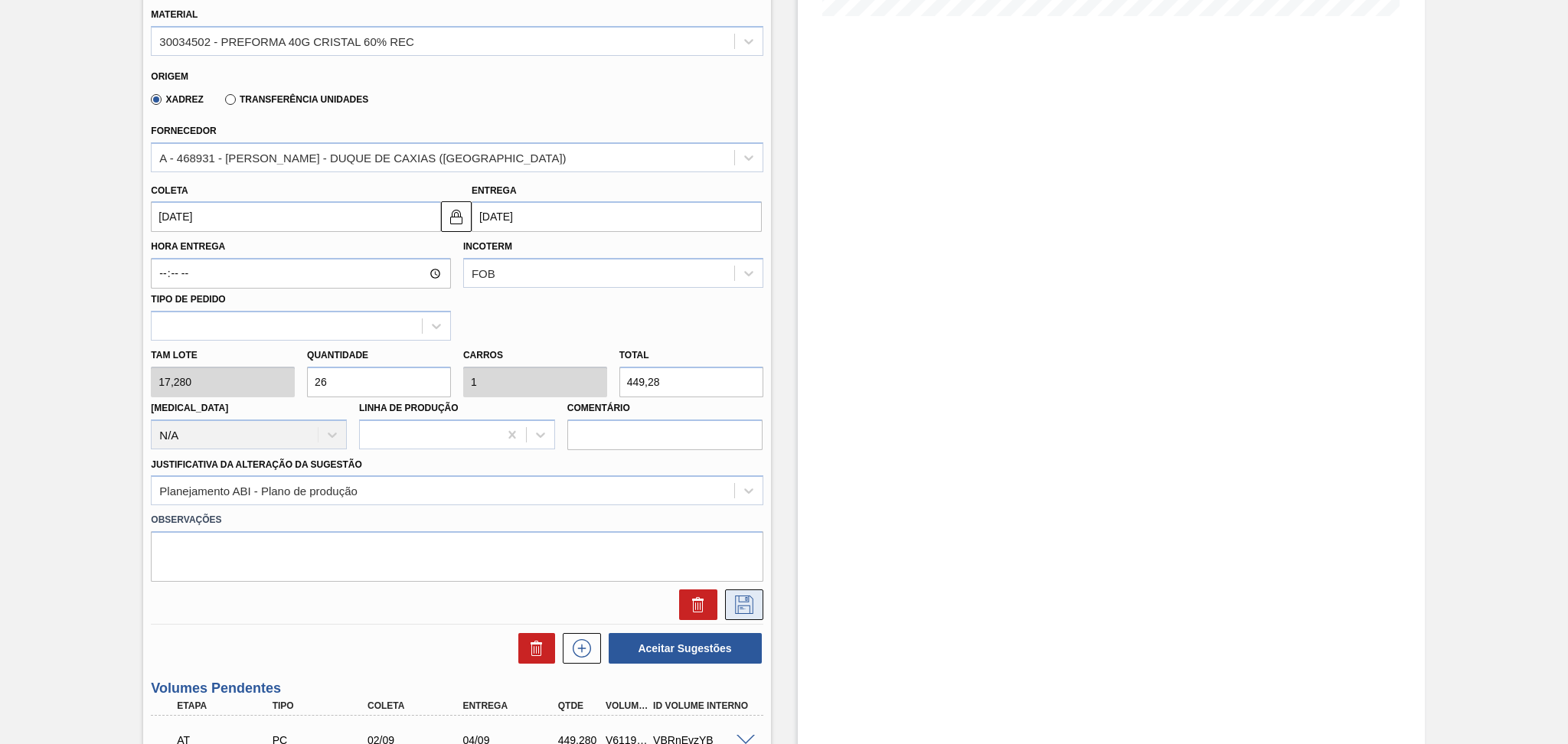
click at [748, 604] on icon at bounding box center [743, 604] width 19 height 19
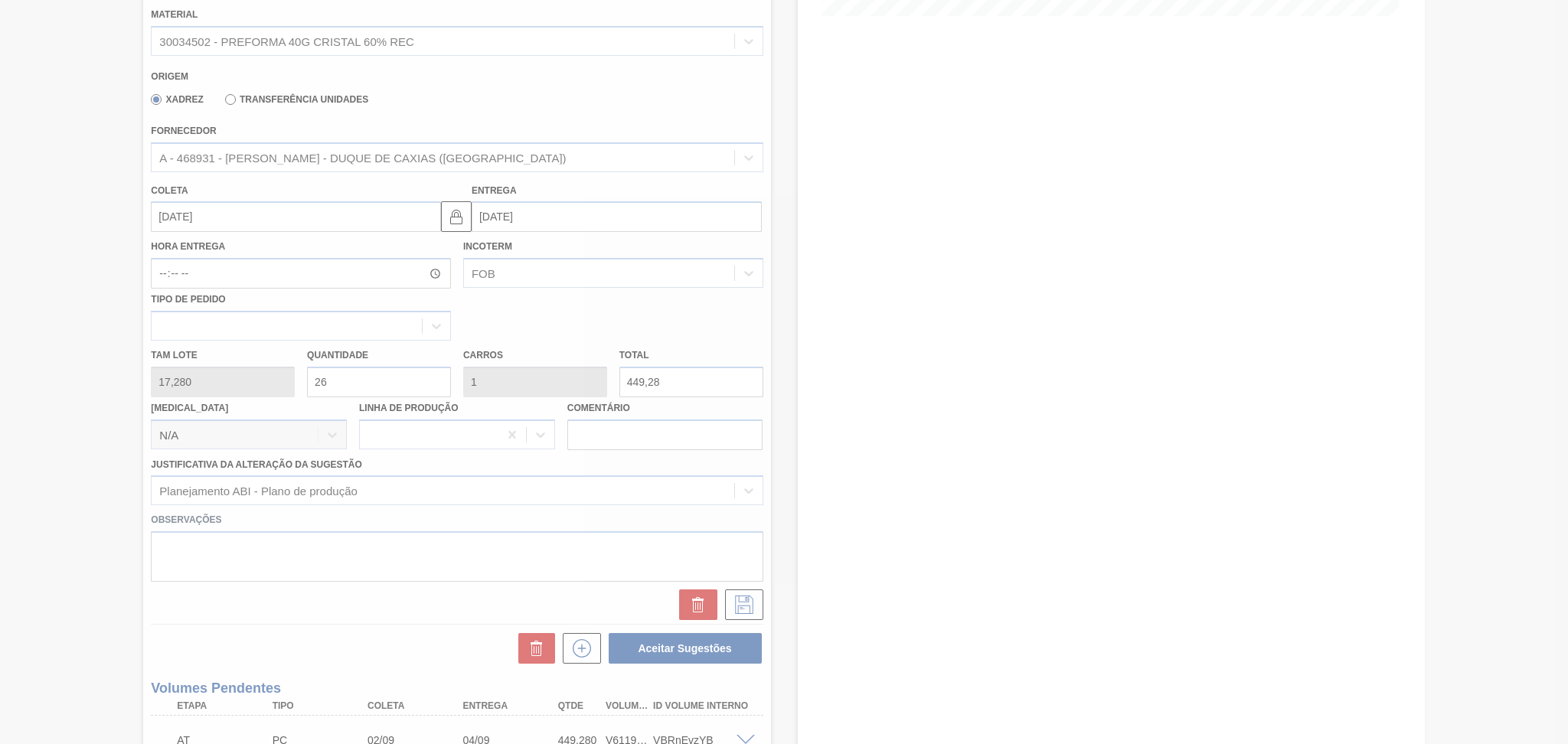
click at [687, 619] on div at bounding box center [784, 372] width 1568 height 744
click at [690, 619] on div at bounding box center [784, 372] width 1568 height 744
click at [691, 619] on div at bounding box center [784, 372] width 1568 height 744
click at [719, 619] on div at bounding box center [784, 372] width 1568 height 744
click at [95, 443] on div at bounding box center [784, 372] width 1568 height 744
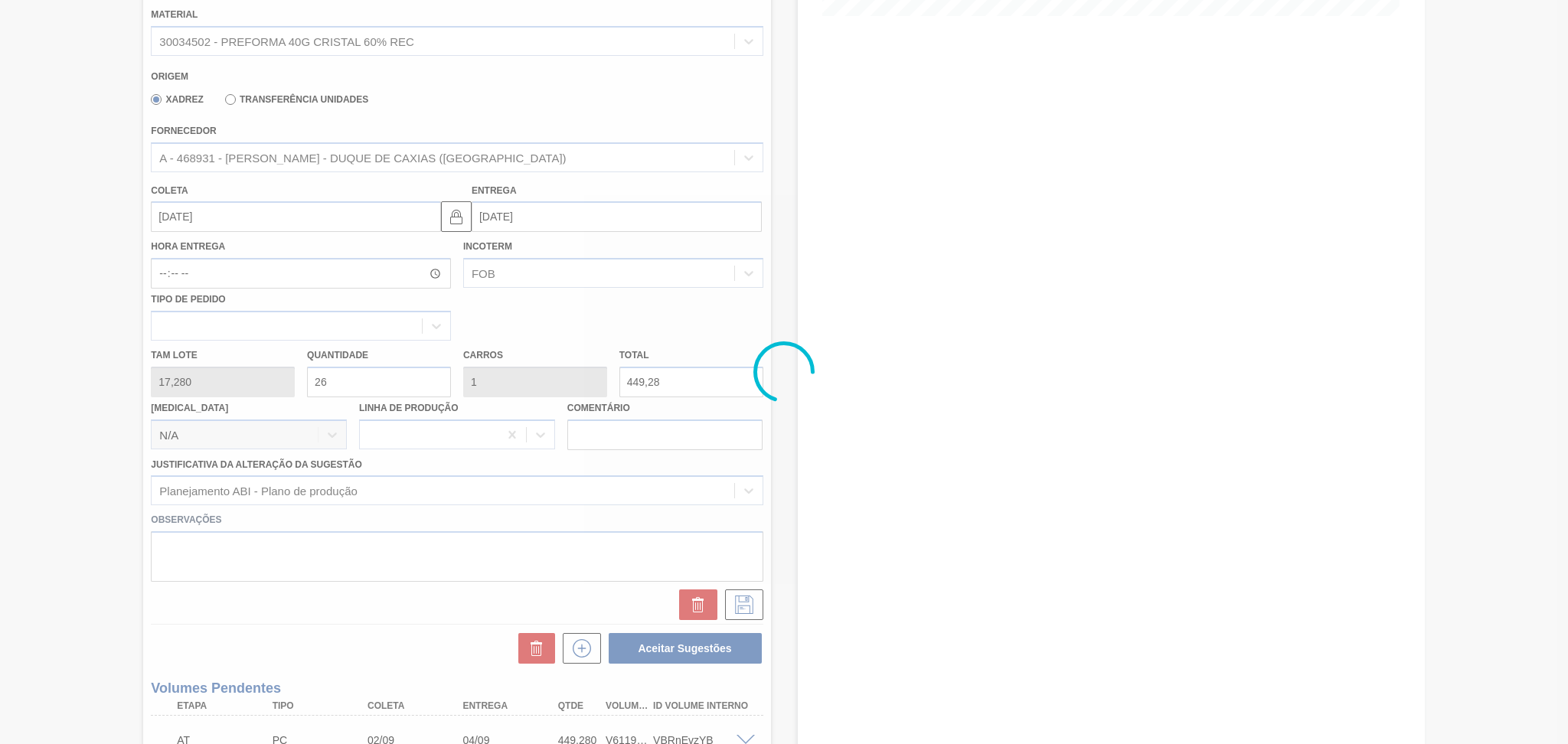
click at [100, 446] on div at bounding box center [784, 372] width 1568 height 744
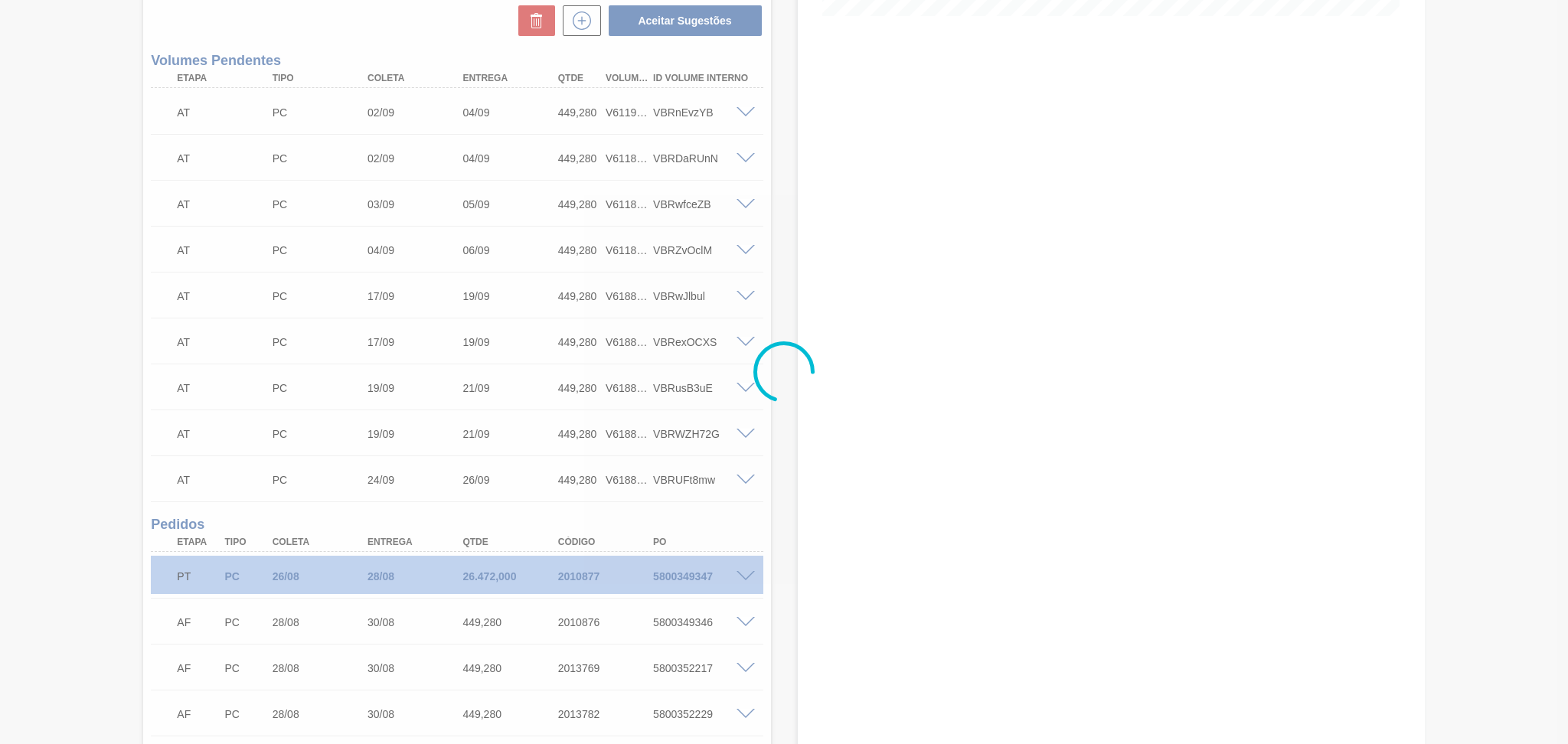
click at [940, 209] on div at bounding box center [784, 372] width 1568 height 744
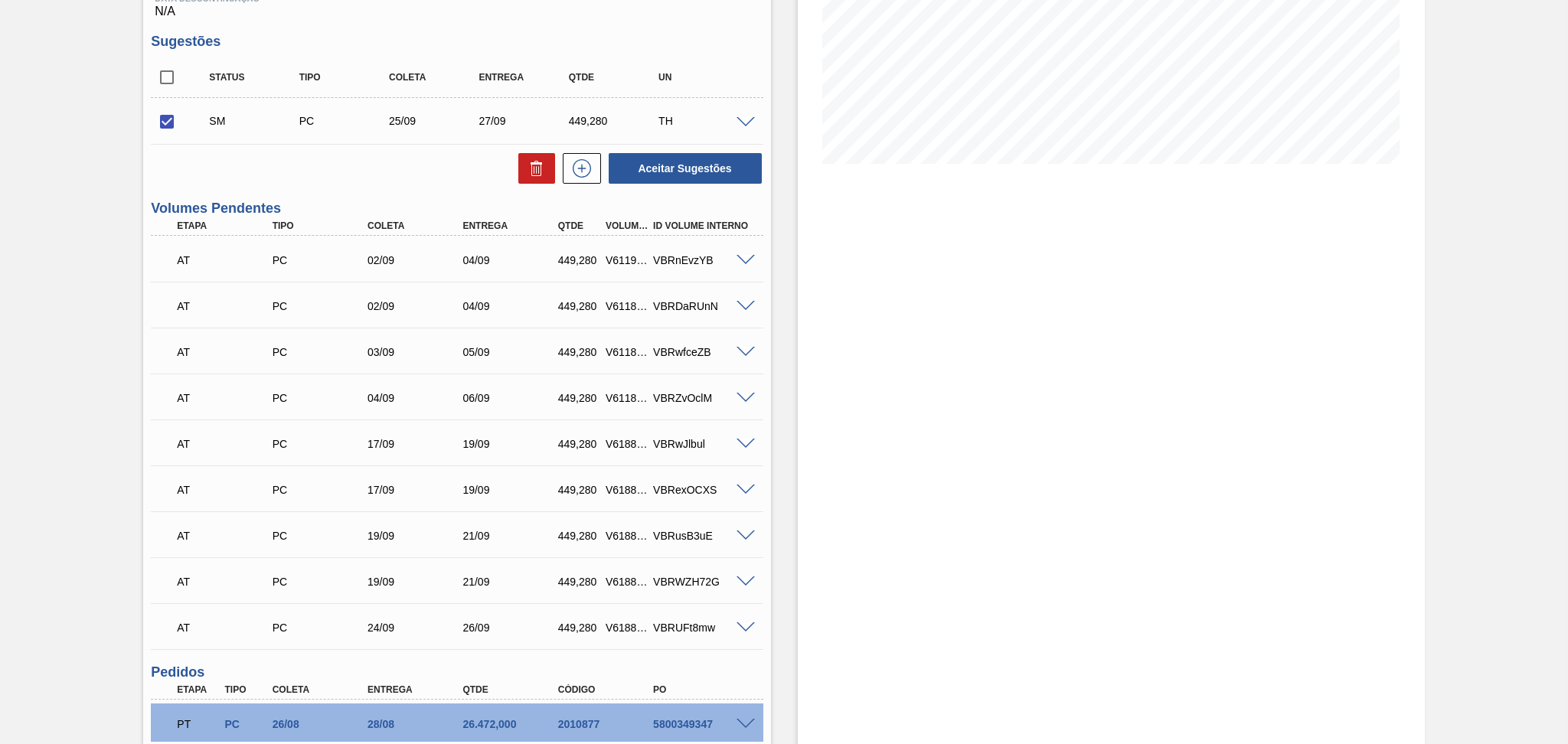
scroll to position [126, 0]
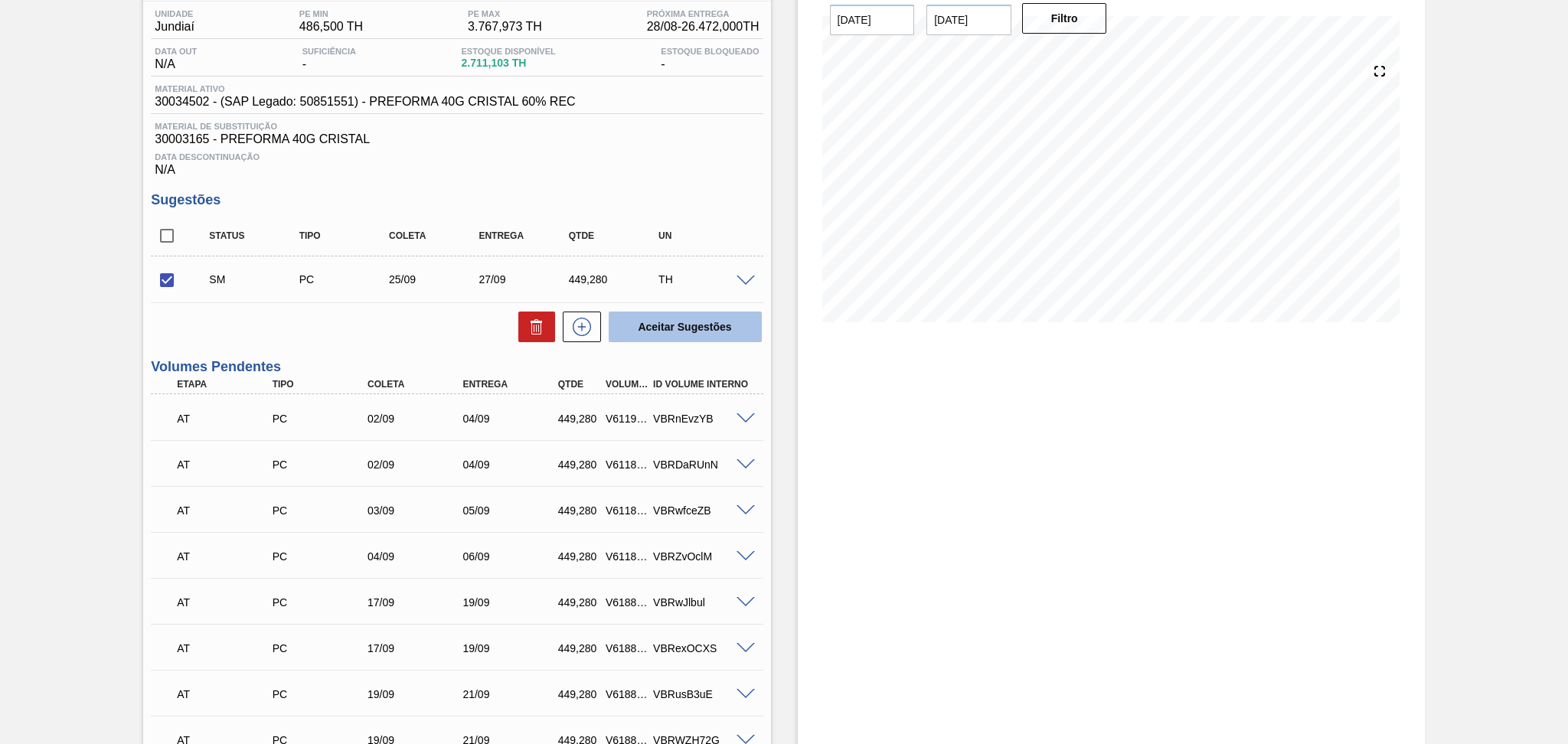
click at [679, 322] on button "Aceitar Sugestões" at bounding box center [685, 326] width 153 height 31
checkbox input "false"
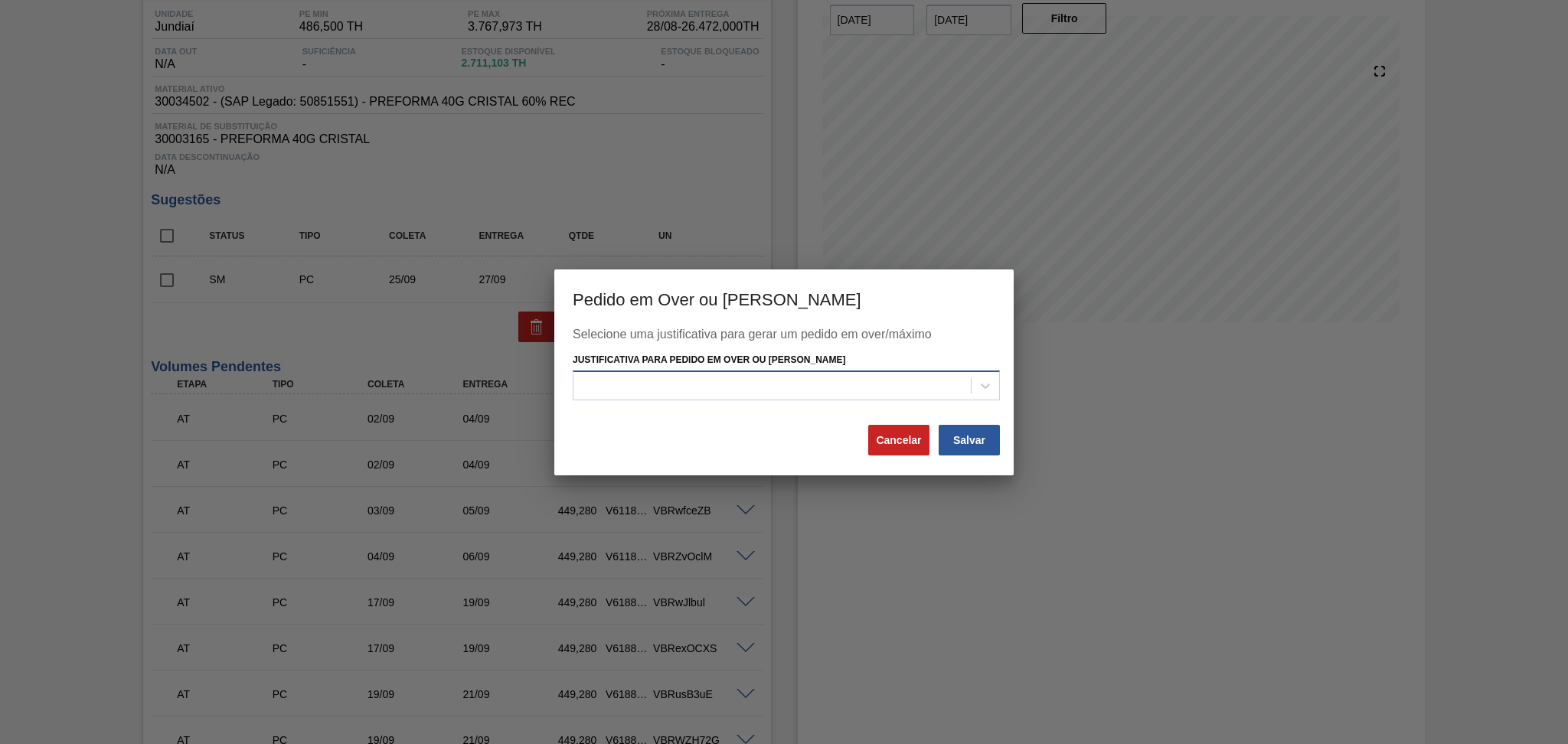
click at [700, 391] on div at bounding box center [771, 386] width 397 height 22
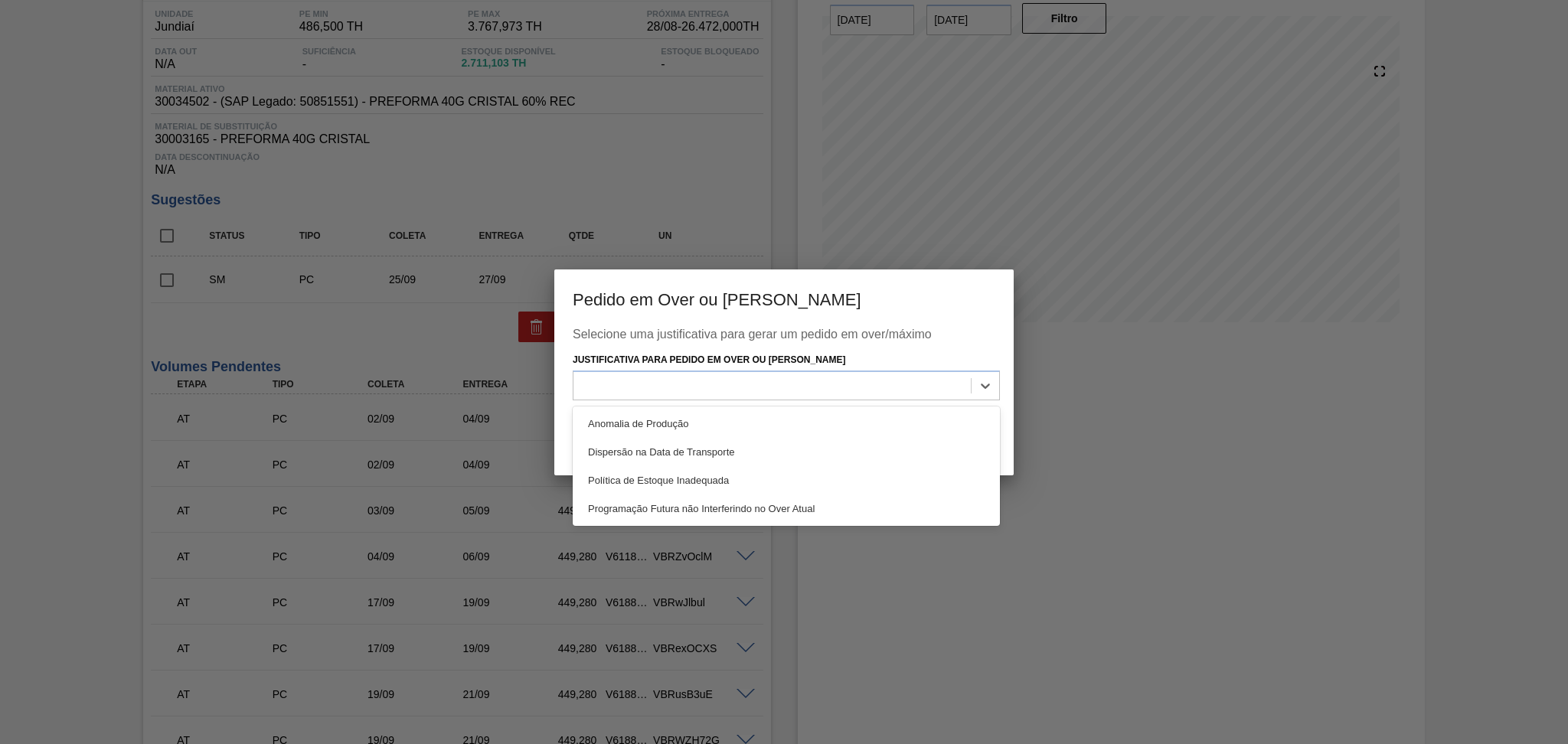
click at [731, 500] on div "Programação Futura não Interferindo no Over Atual" at bounding box center [785, 509] width 427 height 29
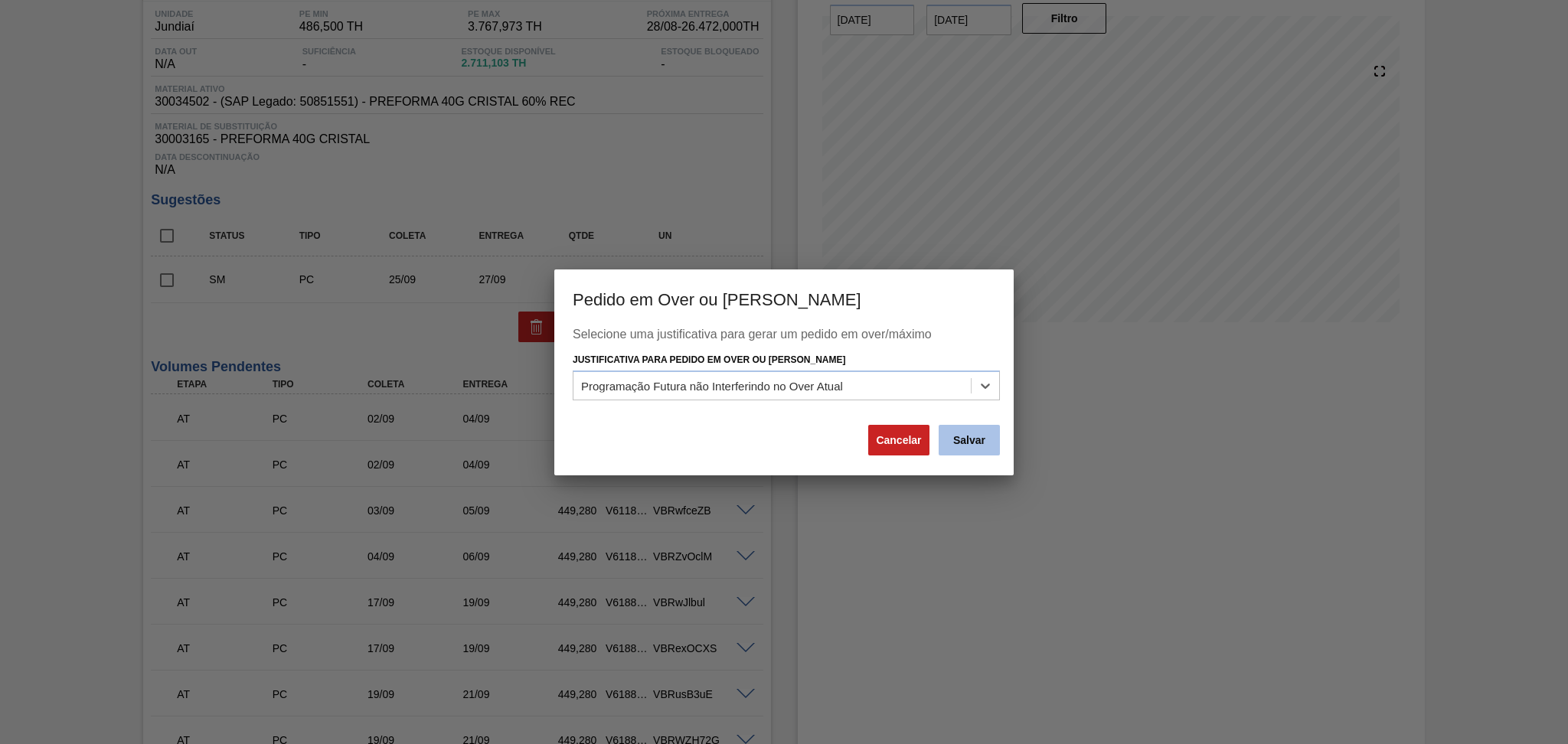
click at [953, 443] on button "Salvar" at bounding box center [969, 439] width 61 height 31
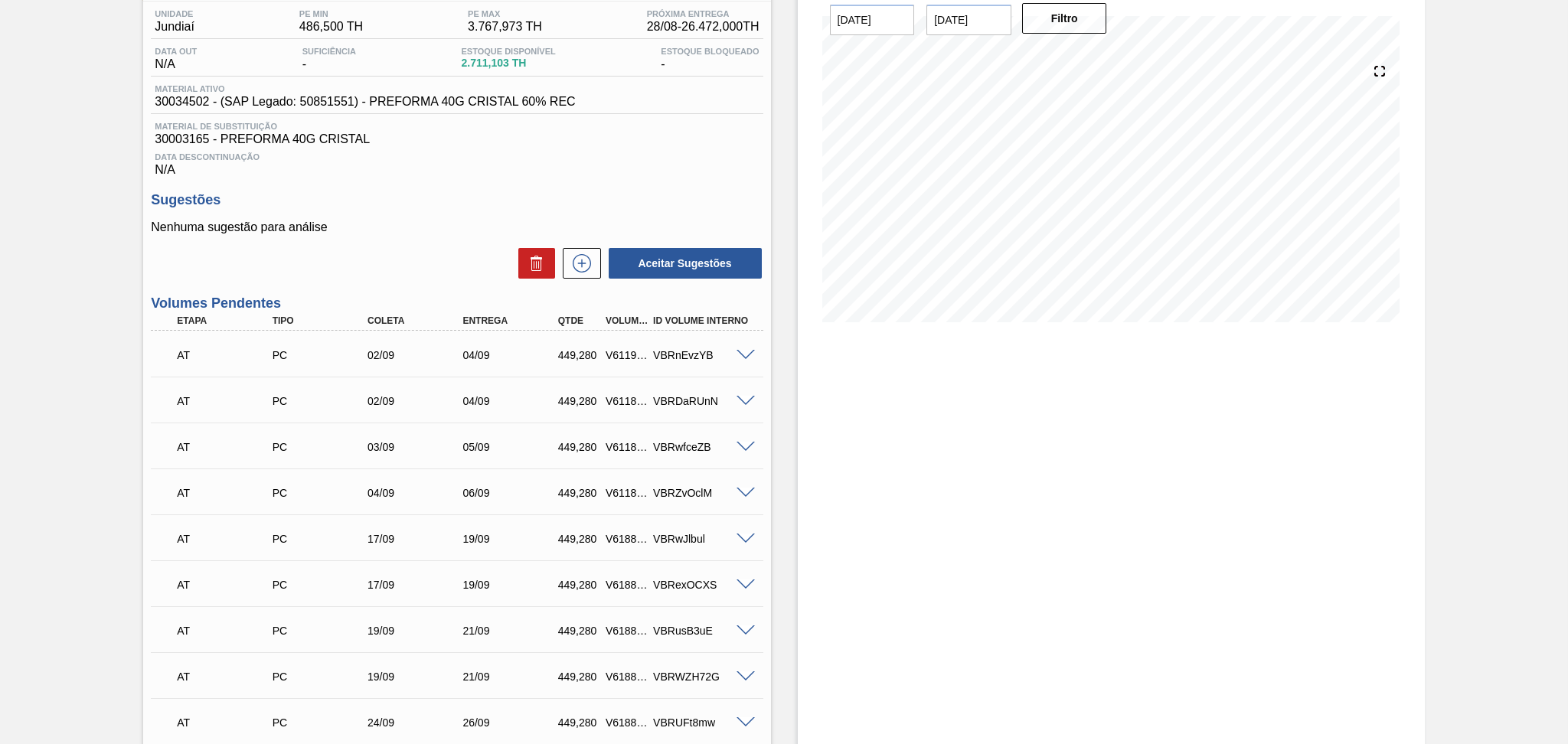
click at [588, 330] on div "AT PC 02/09 04/09 449,280 V611982 VBRnEvzYB Material 30034502 - PREFORMA 40G CR…" at bounding box center [456, 353] width 612 height 46
click at [583, 274] on button at bounding box center [581, 263] width 39 height 31
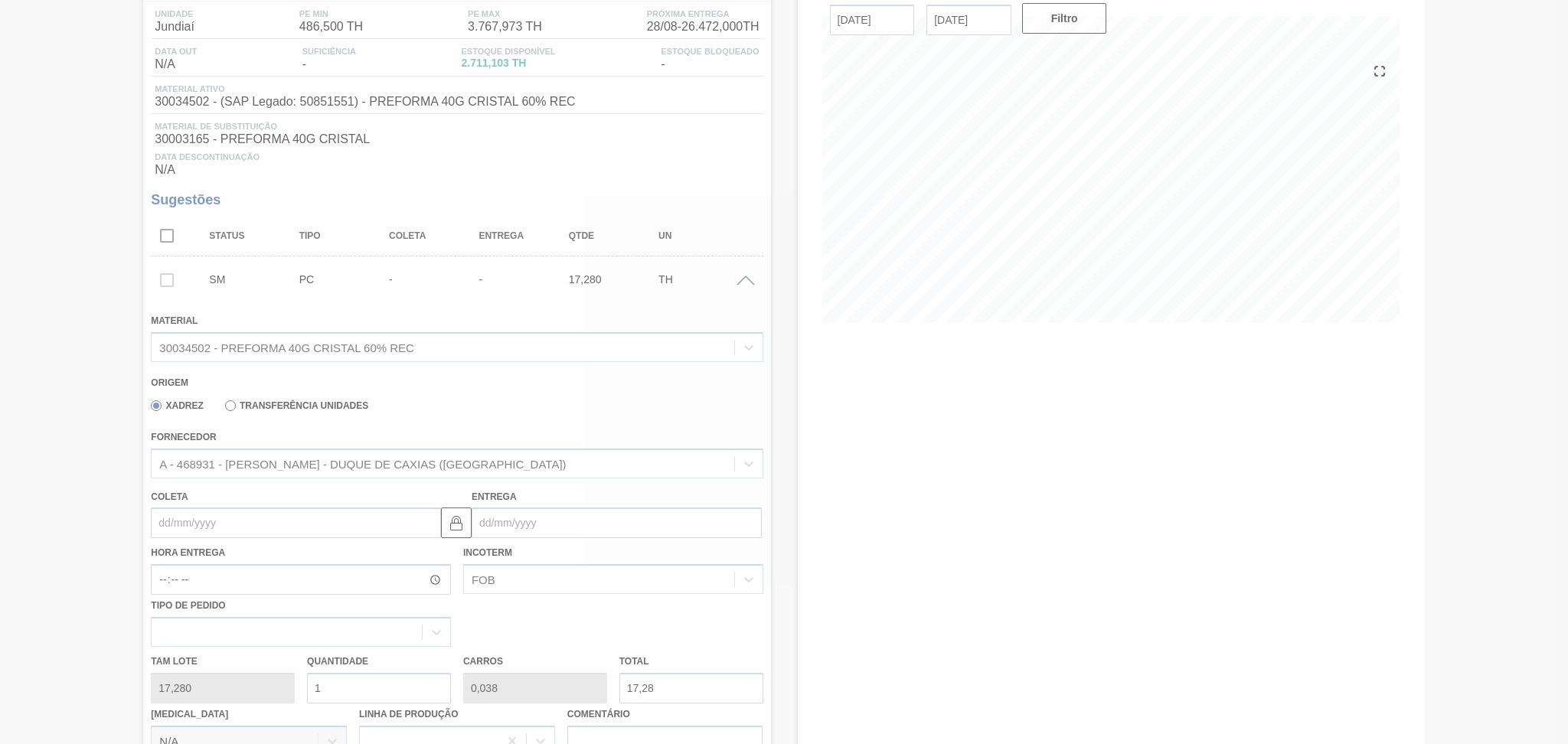
click at [211, 521] on div at bounding box center [784, 372] width 1568 height 744
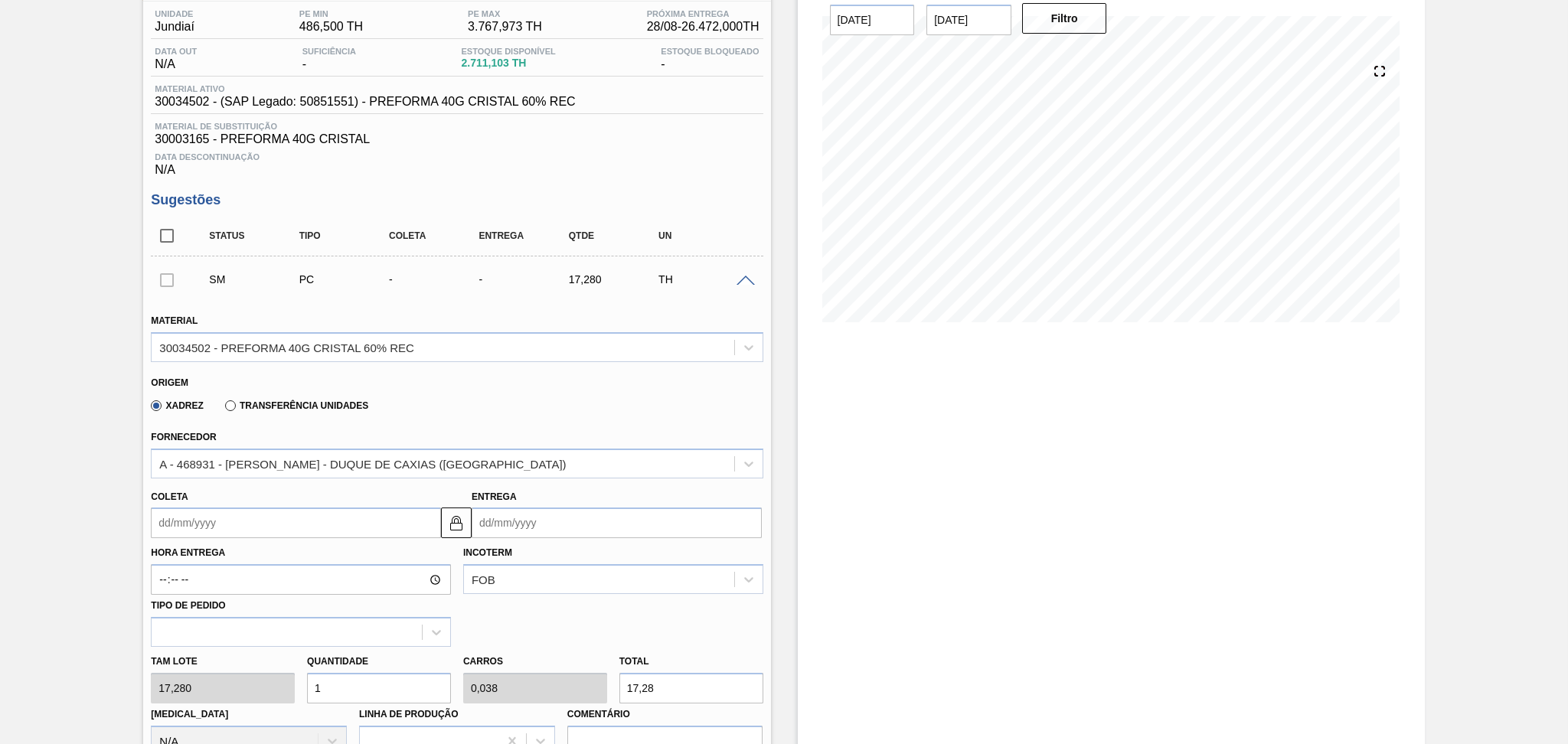
click at [211, 521] on input "Coleta" at bounding box center [295, 522] width 290 height 31
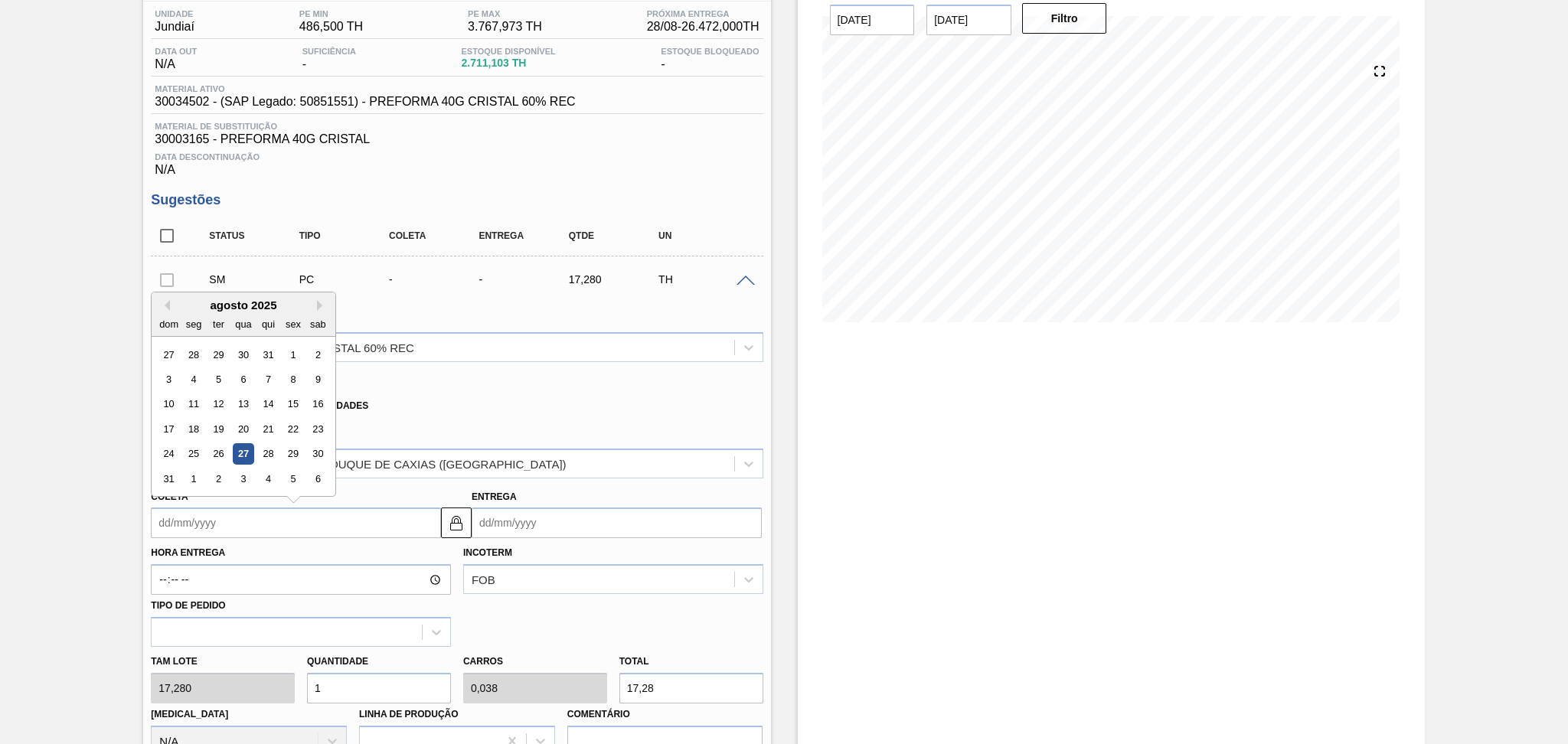
click at [316, 305] on div "agosto 2025" at bounding box center [244, 305] width 184 height 13
click at [222, 448] on div "26" at bounding box center [218, 453] width 21 height 21
type input "26/08/2025"
type input "28/08/2025"
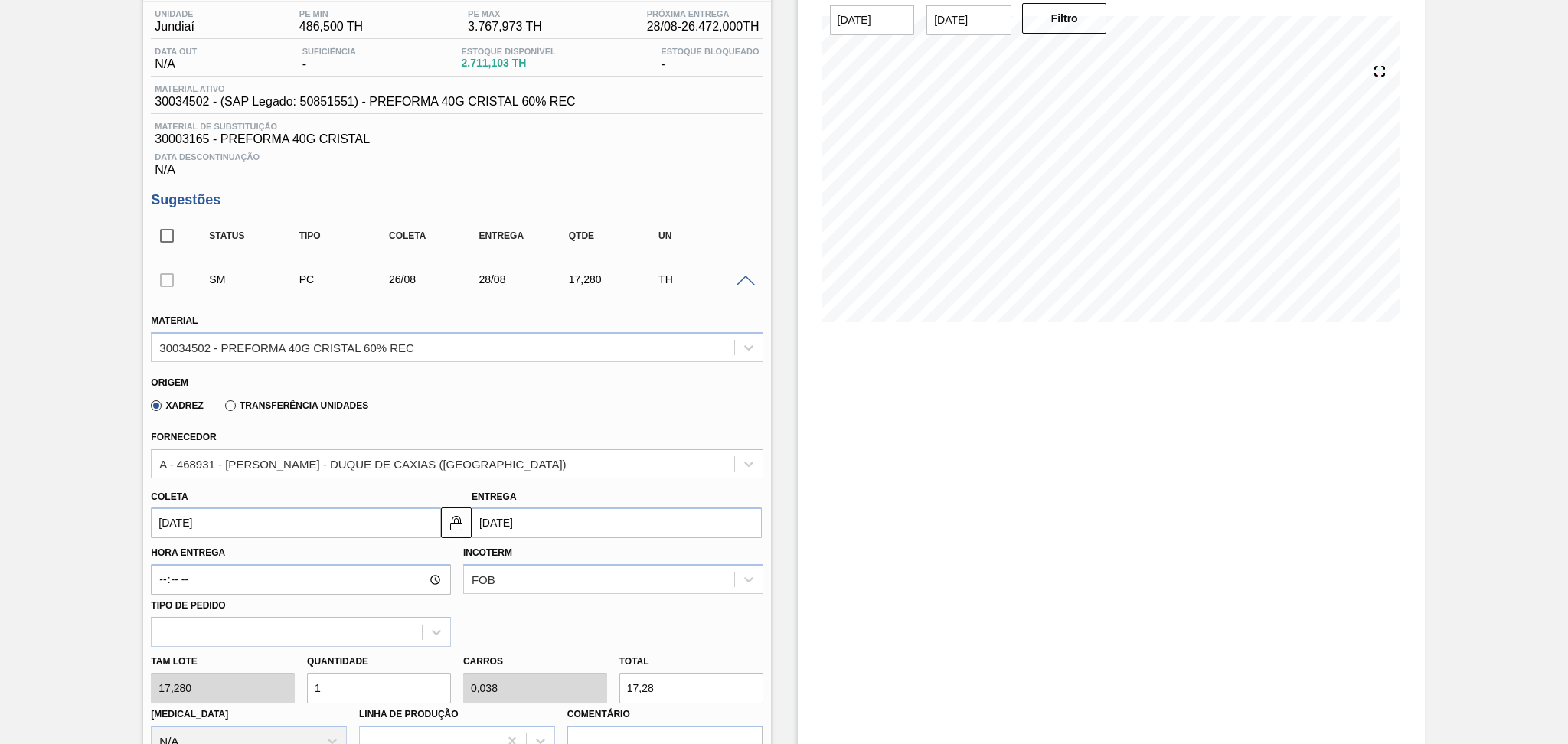
click at [266, 541] on label "Hora Entrega" at bounding box center [300, 552] width 300 height 22
click at [266, 564] on input "Hora Entrega" at bounding box center [300, 579] width 300 height 31
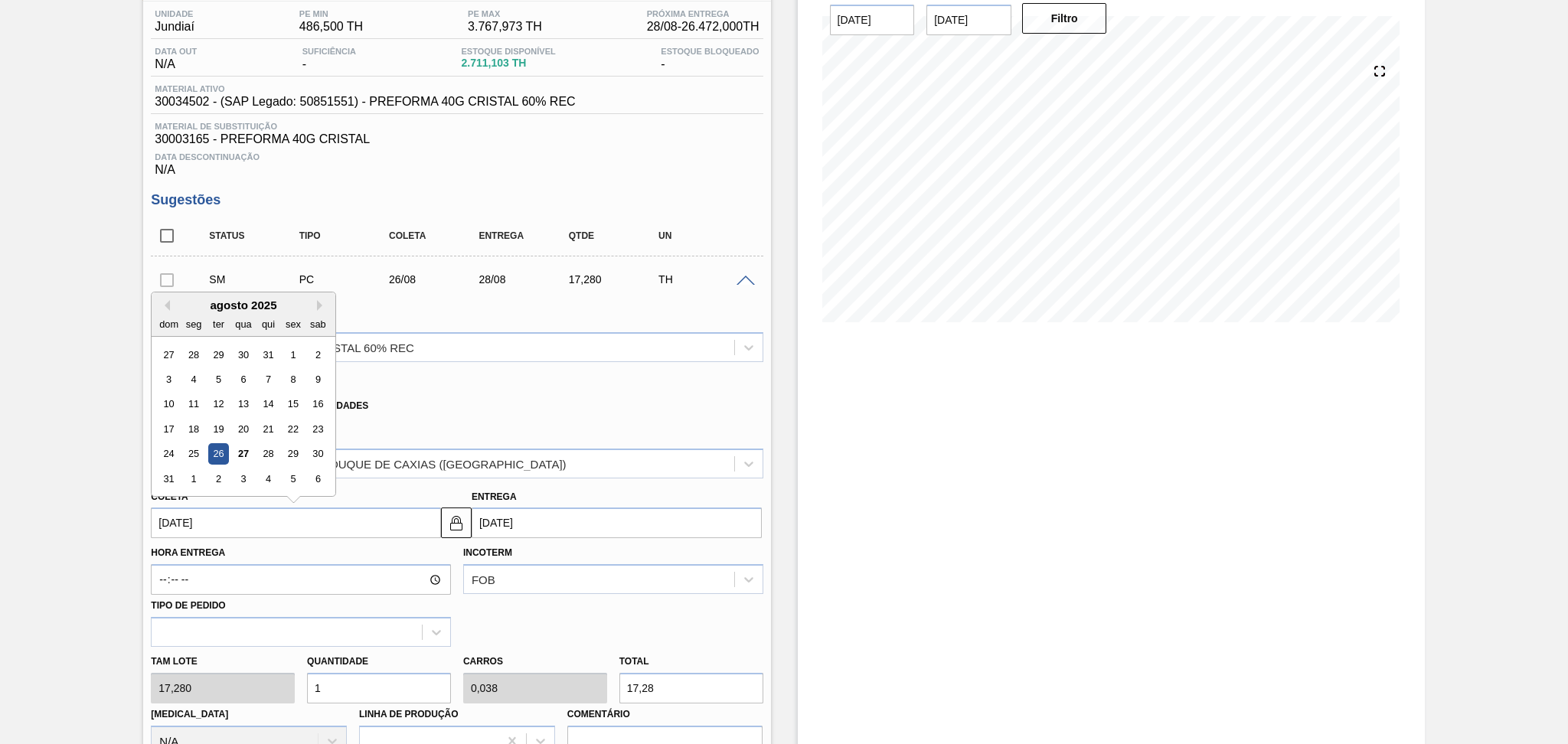
click at [272, 525] on input "26/08/2025" at bounding box center [295, 522] width 290 height 31
click at [325, 300] on button "Next Month" at bounding box center [322, 305] width 11 height 11
click at [284, 430] on div "26" at bounding box center [293, 428] width 21 height 21
type input "26/09/2025"
type input "28/09/2025"
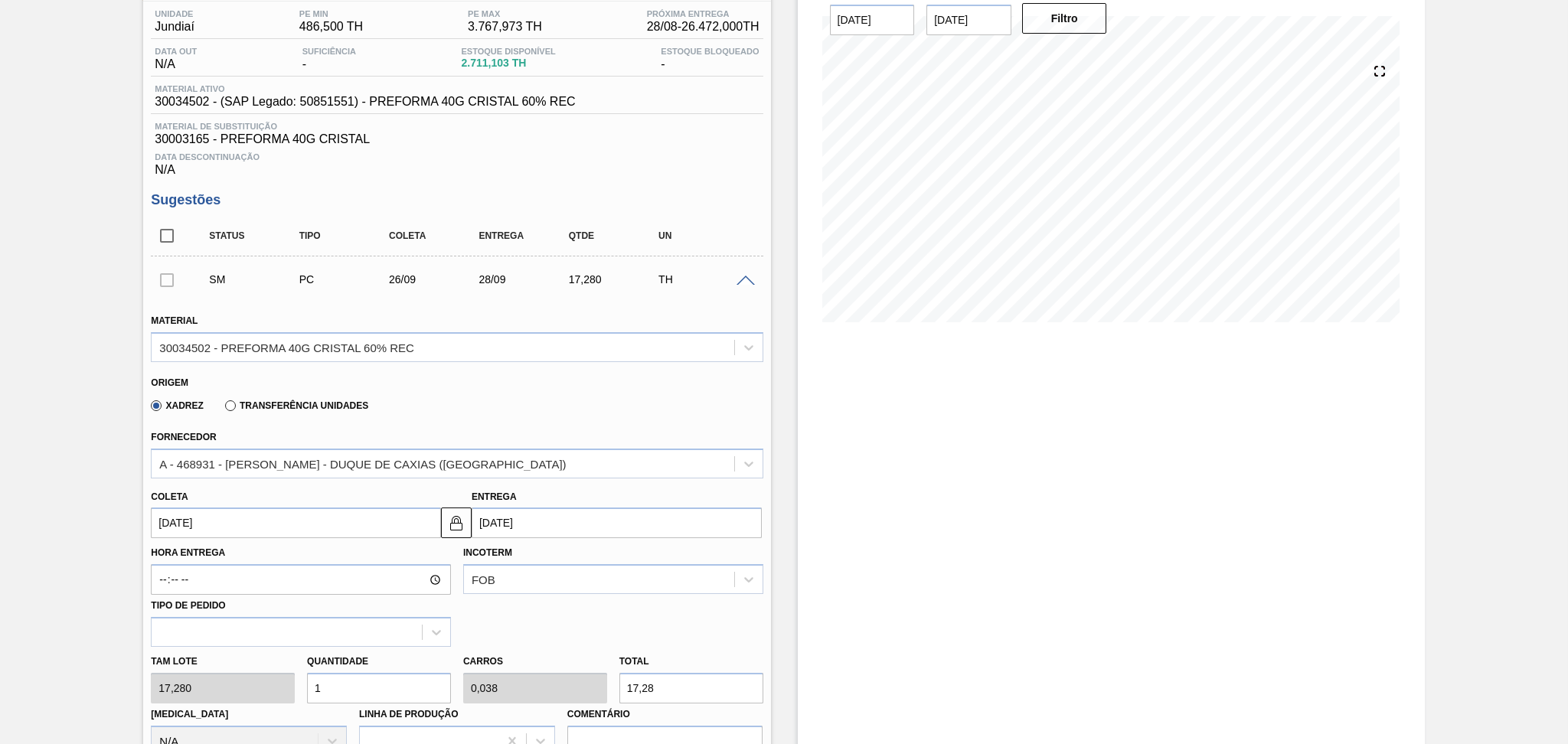
click at [214, 525] on input "26/09/2025" at bounding box center [295, 522] width 290 height 31
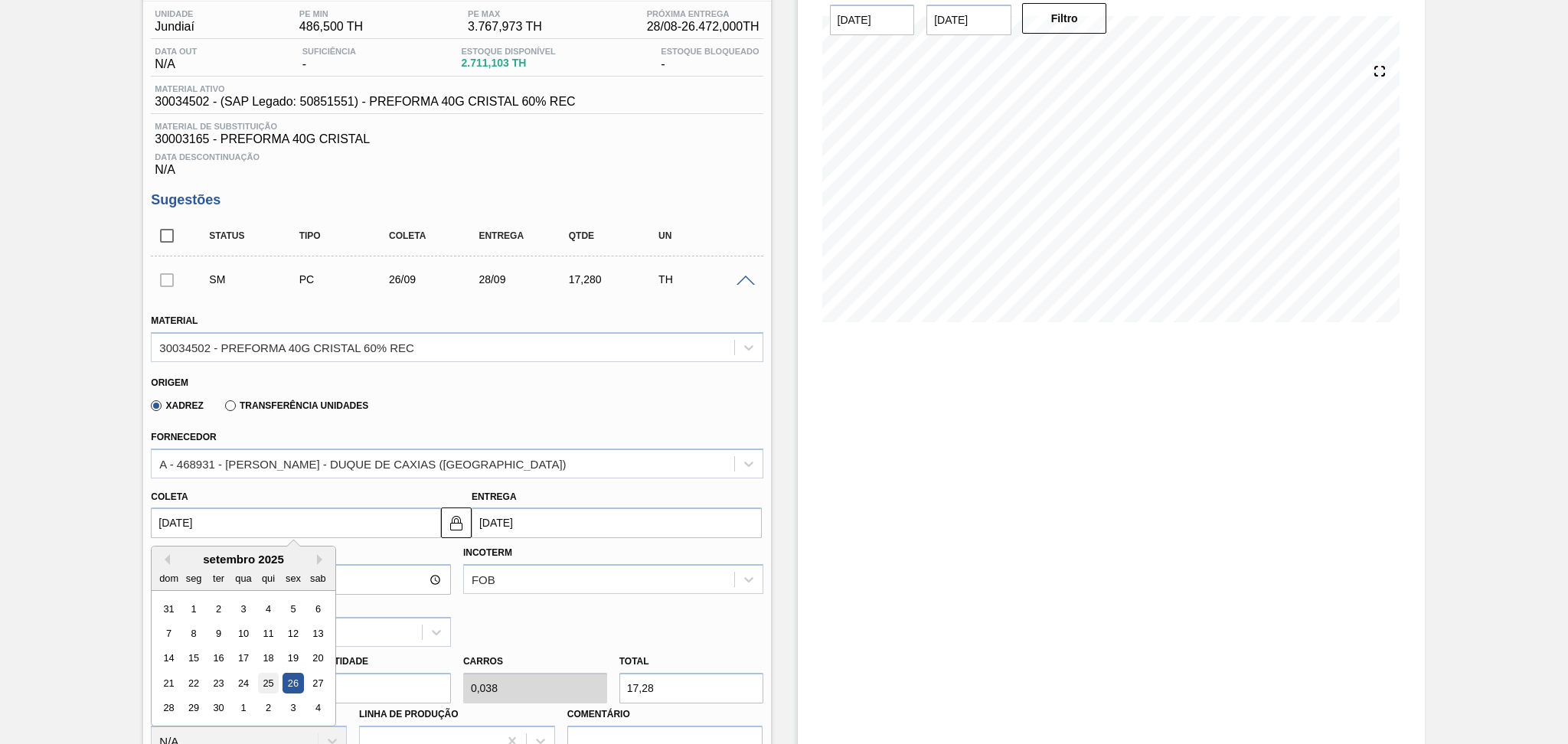
click at [272, 619] on div "25" at bounding box center [268, 683] width 21 height 21
type input "25/09/2025"
type input "27/09/2025"
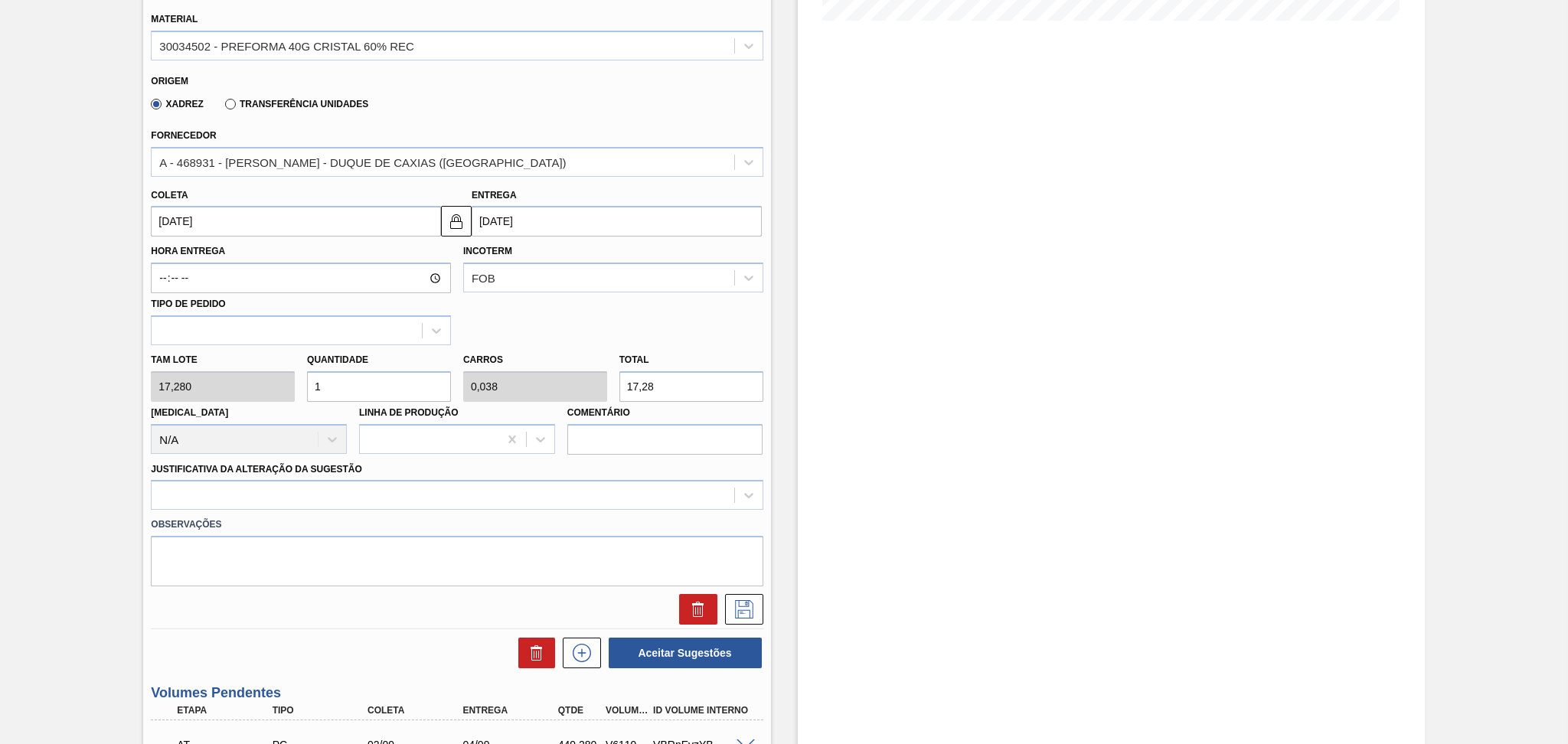
scroll to position [431, 0]
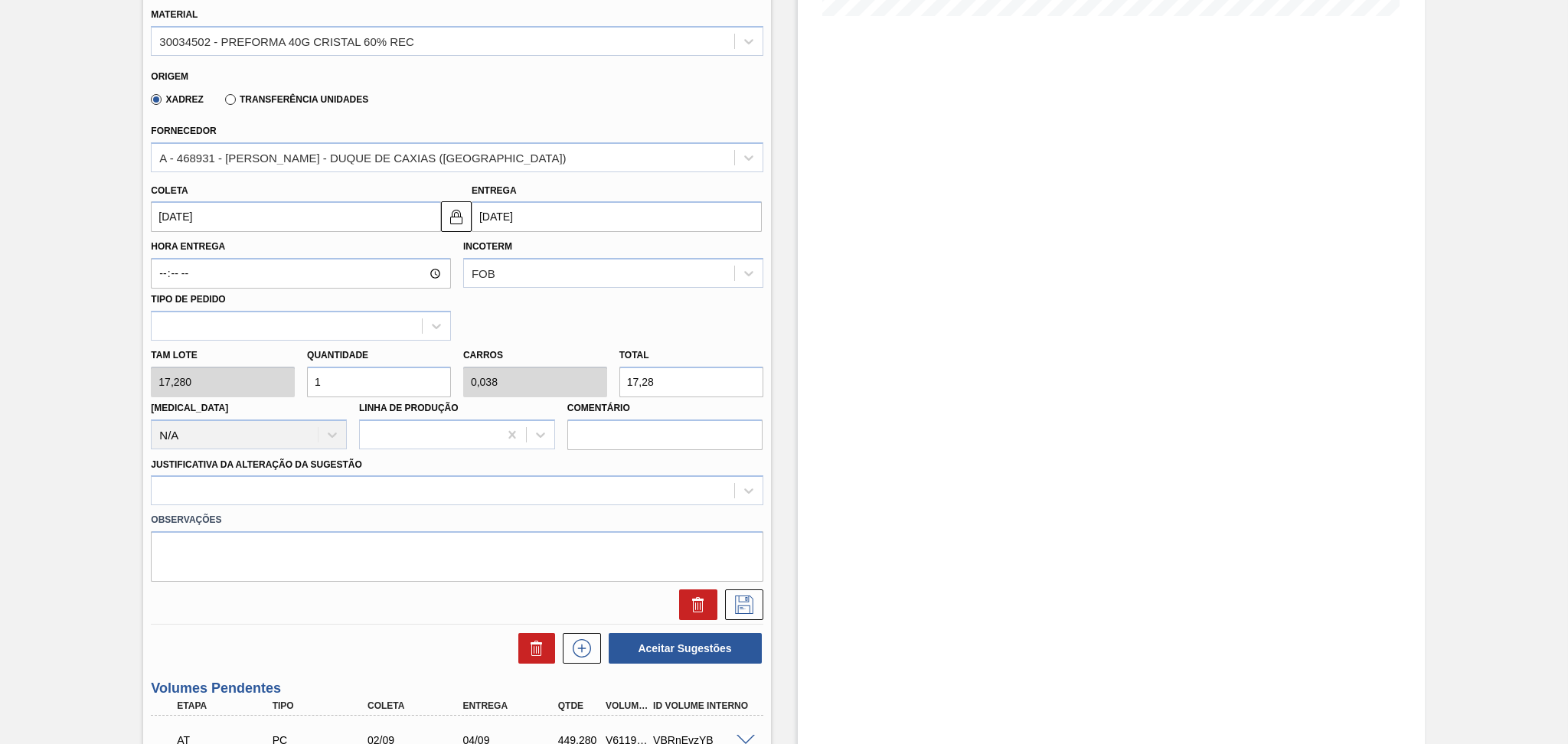
click at [258, 352] on div "Tam lote 17,280 Quantidade 1 Carros 0,038 Total 17,28 Doca N/A Linha de Produçã…" at bounding box center [456, 395] width 624 height 110
type input "2"
type input "0,077"
type input "34,56"
type input "26"
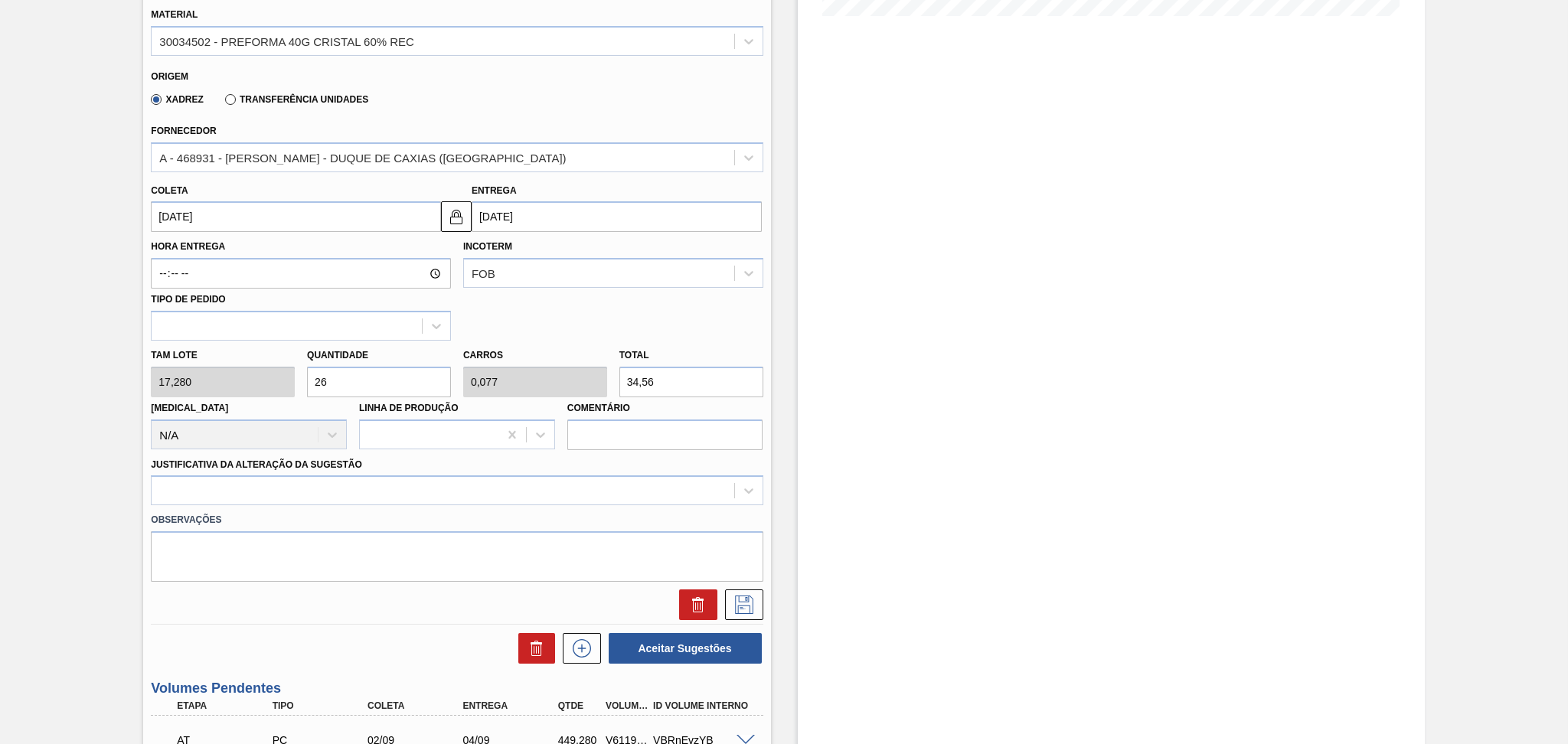
type input "1"
type input "449,28"
type input "26"
click at [225, 490] on div at bounding box center [442, 491] width 582 height 22
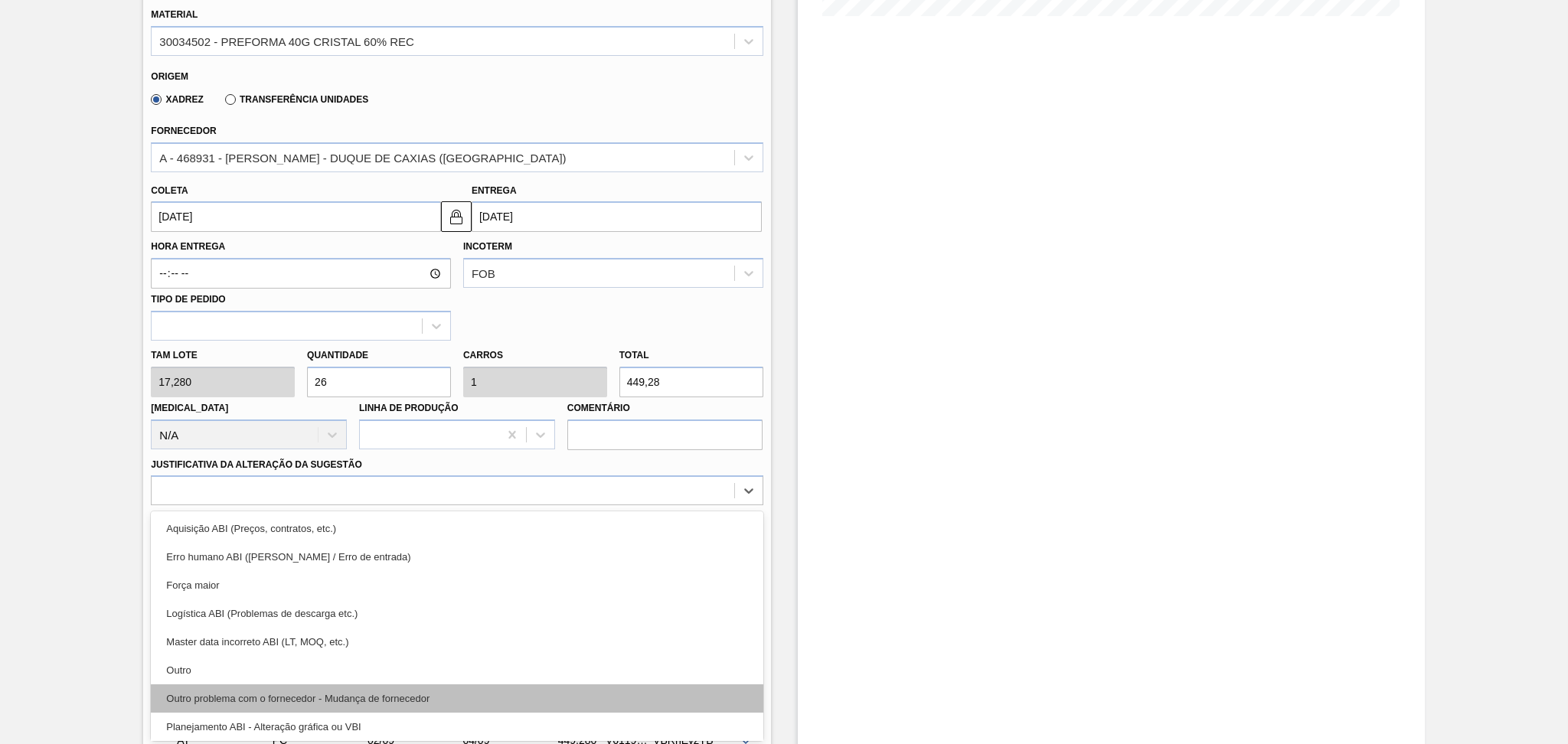
scroll to position [102, 0]
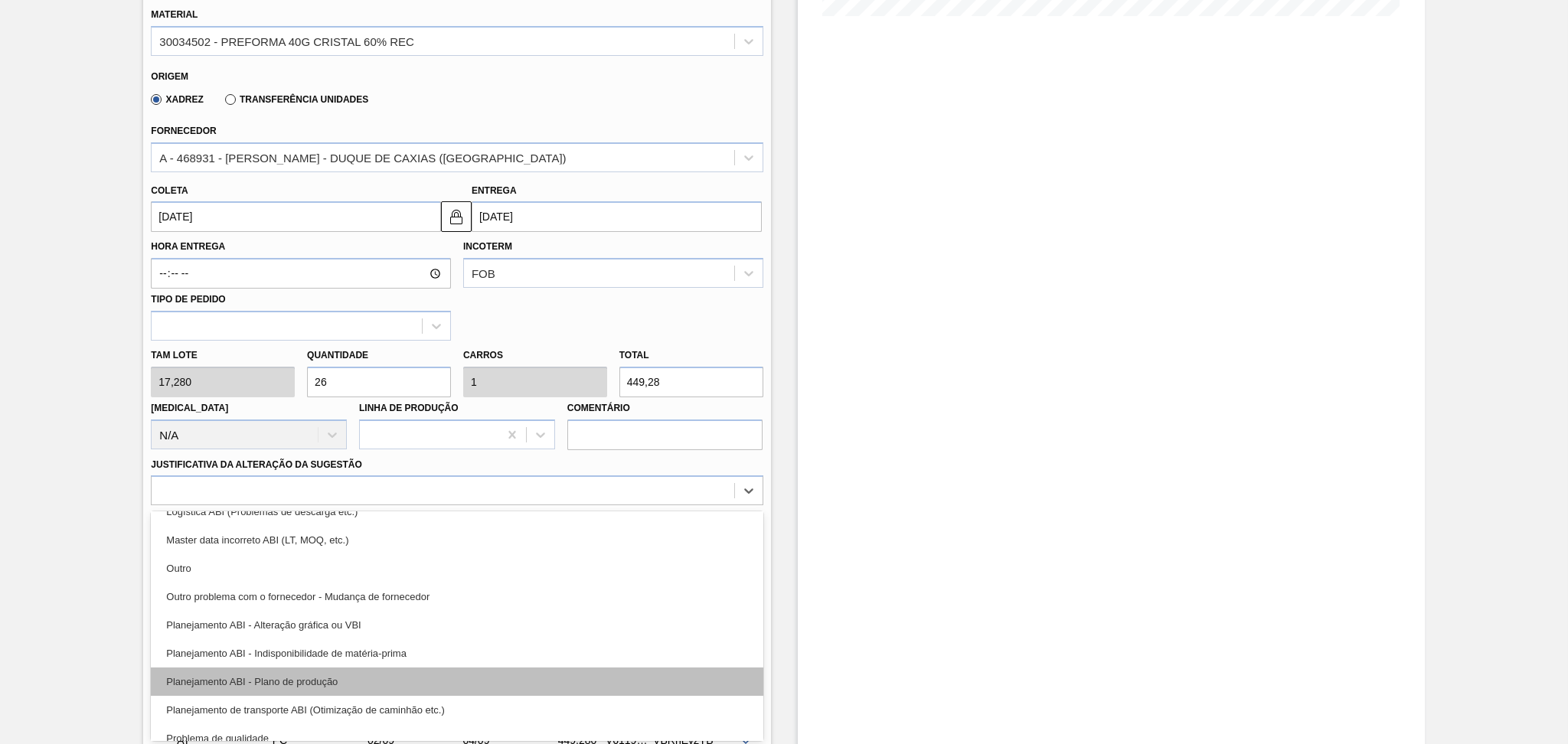
click at [347, 619] on div "Planejamento ABI - Plano de produção" at bounding box center [456, 681] width 612 height 29
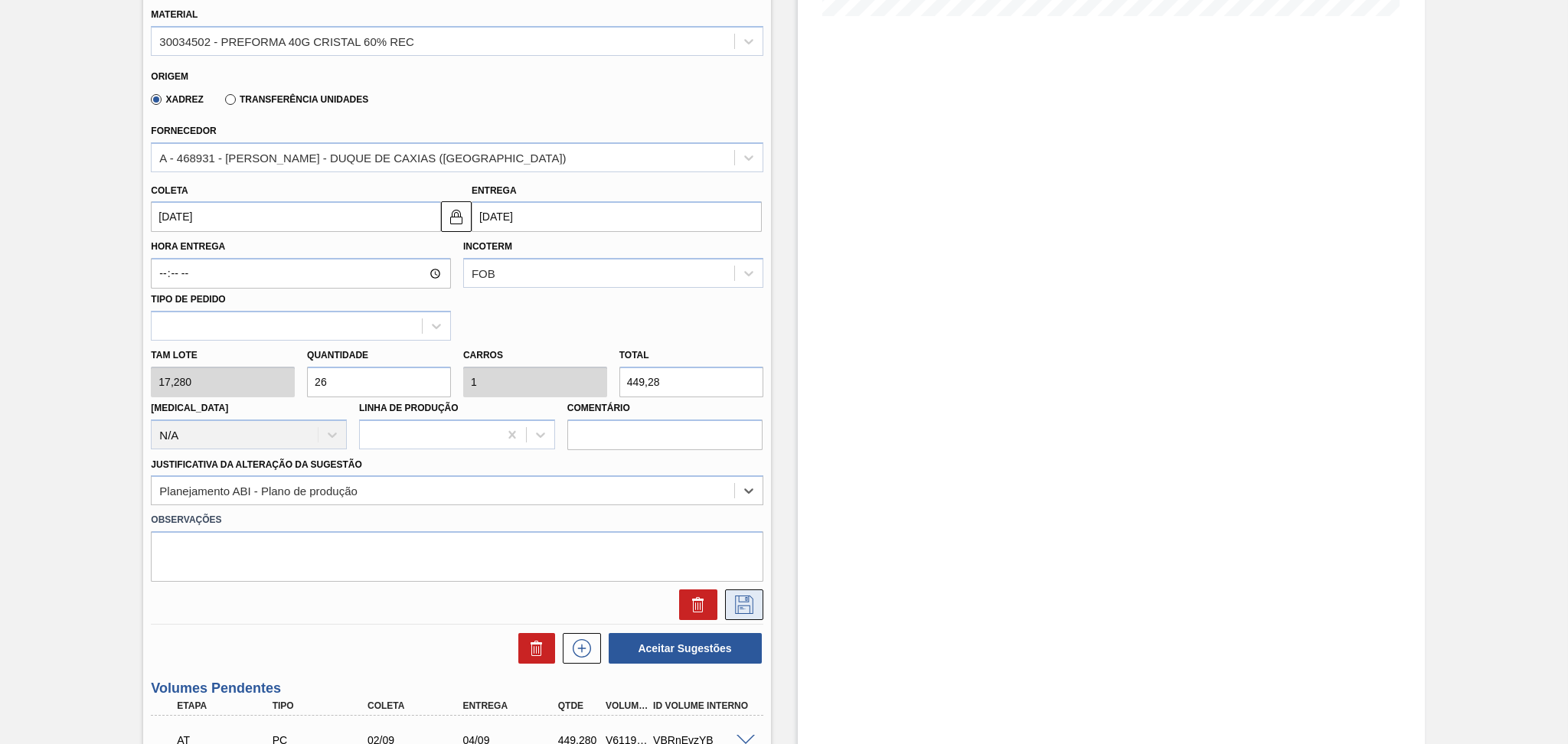
click at [753, 601] on icon at bounding box center [743, 604] width 25 height 19
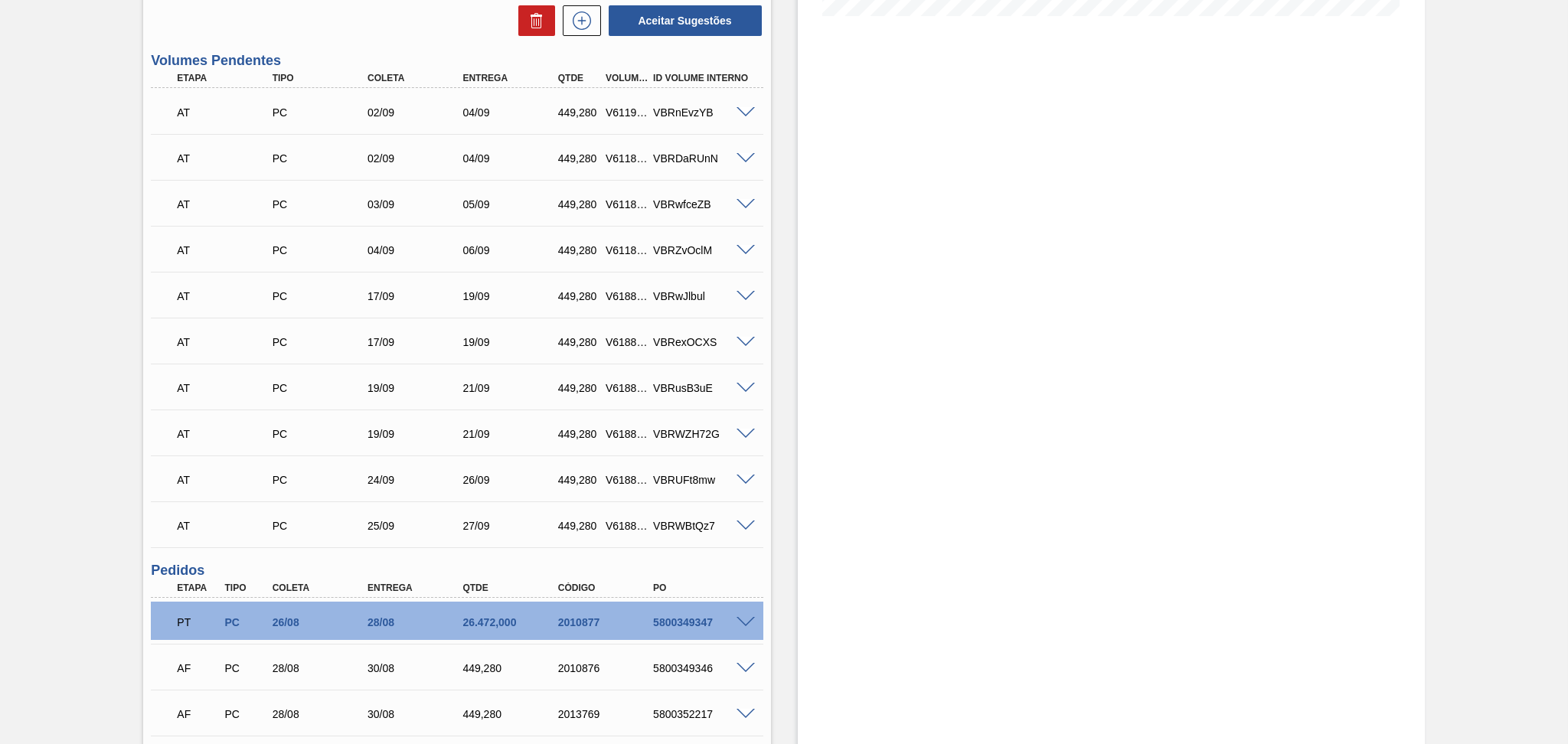
click at [154, 540] on div "AT PC 25/09 27/09 449,280 V618831 VBRWBtQz7" at bounding box center [456, 523] width 612 height 39
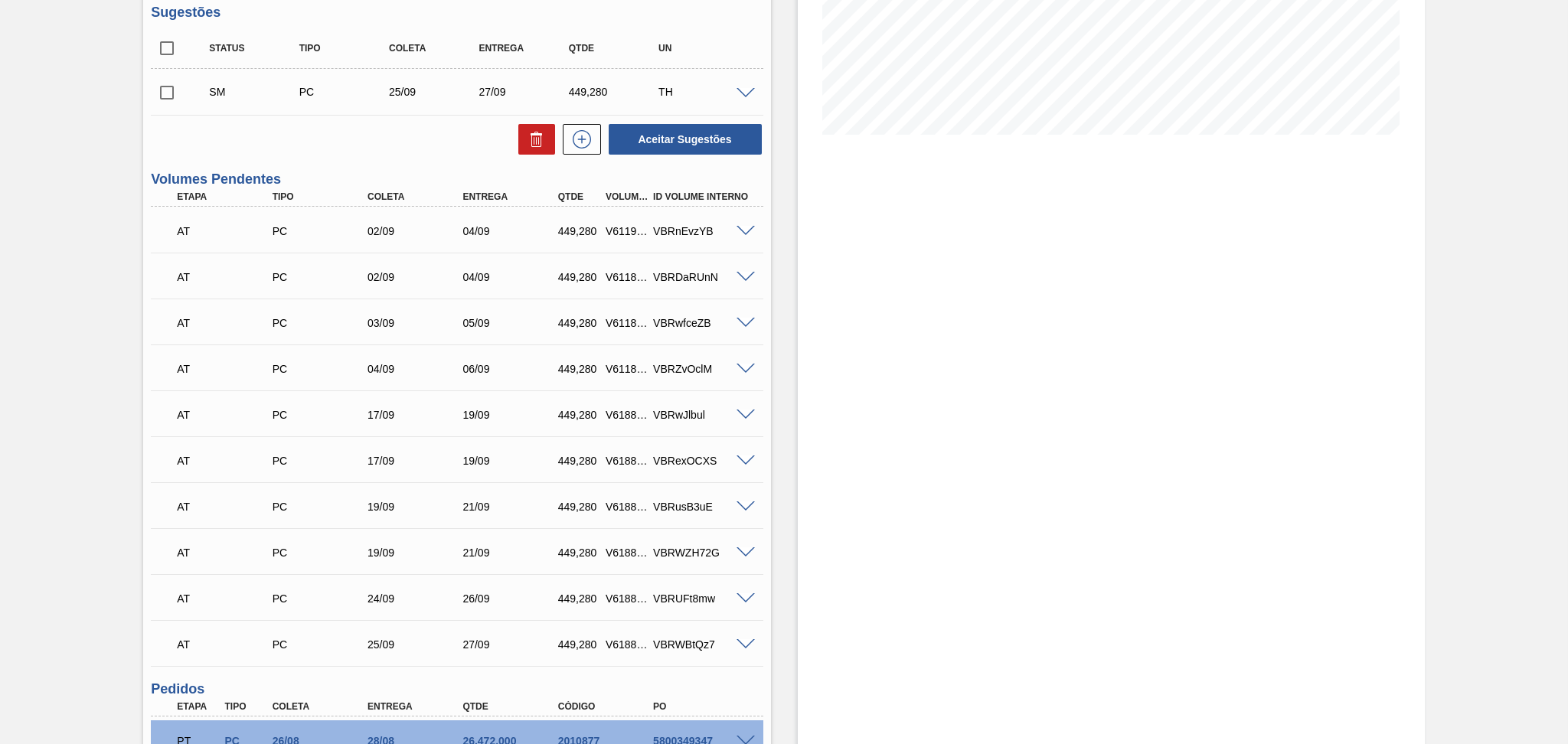
scroll to position [228, 0]
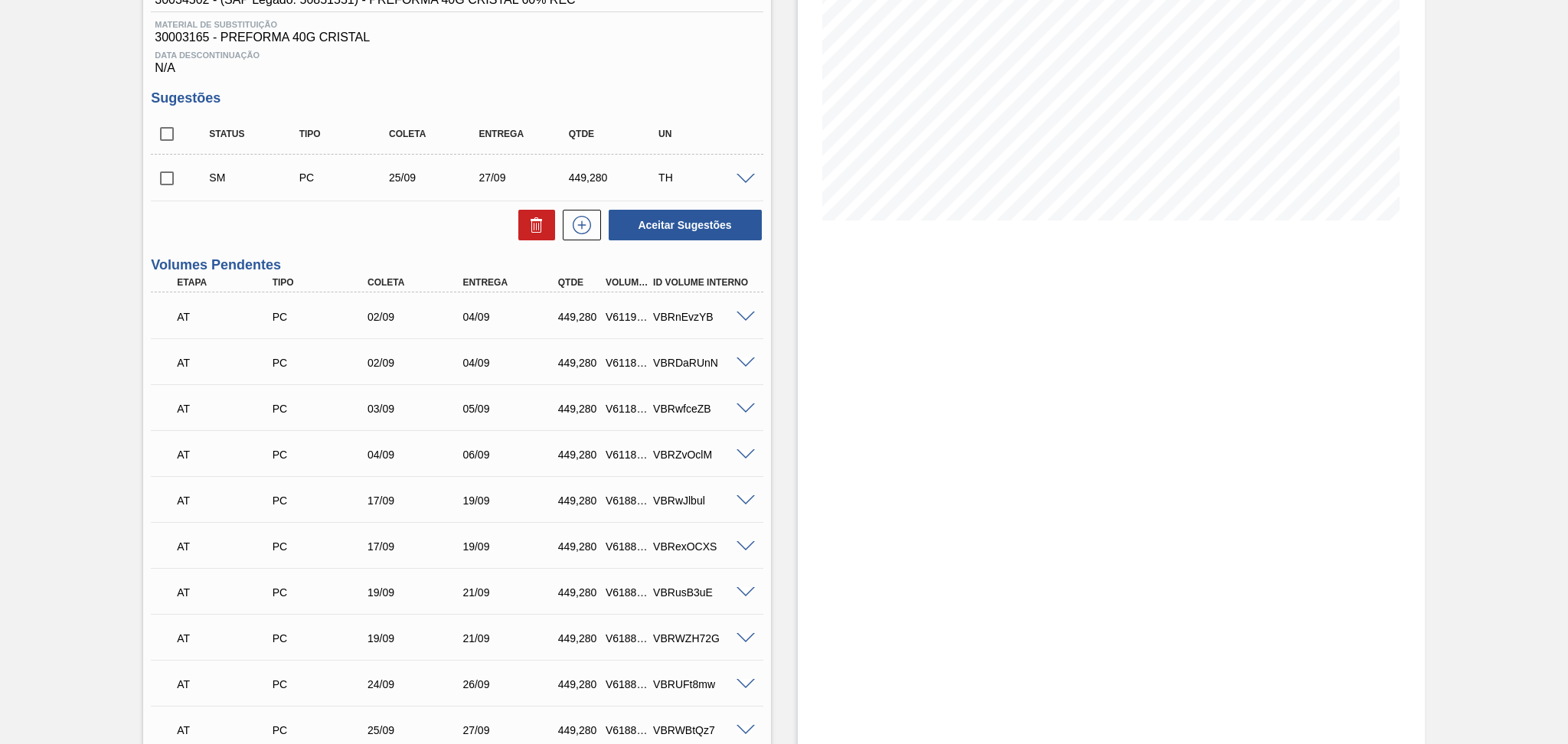
click at [169, 179] on input "checkbox" at bounding box center [166, 178] width 32 height 32
click at [675, 225] on button "Aceitar Sugestões" at bounding box center [685, 225] width 153 height 31
checkbox input "false"
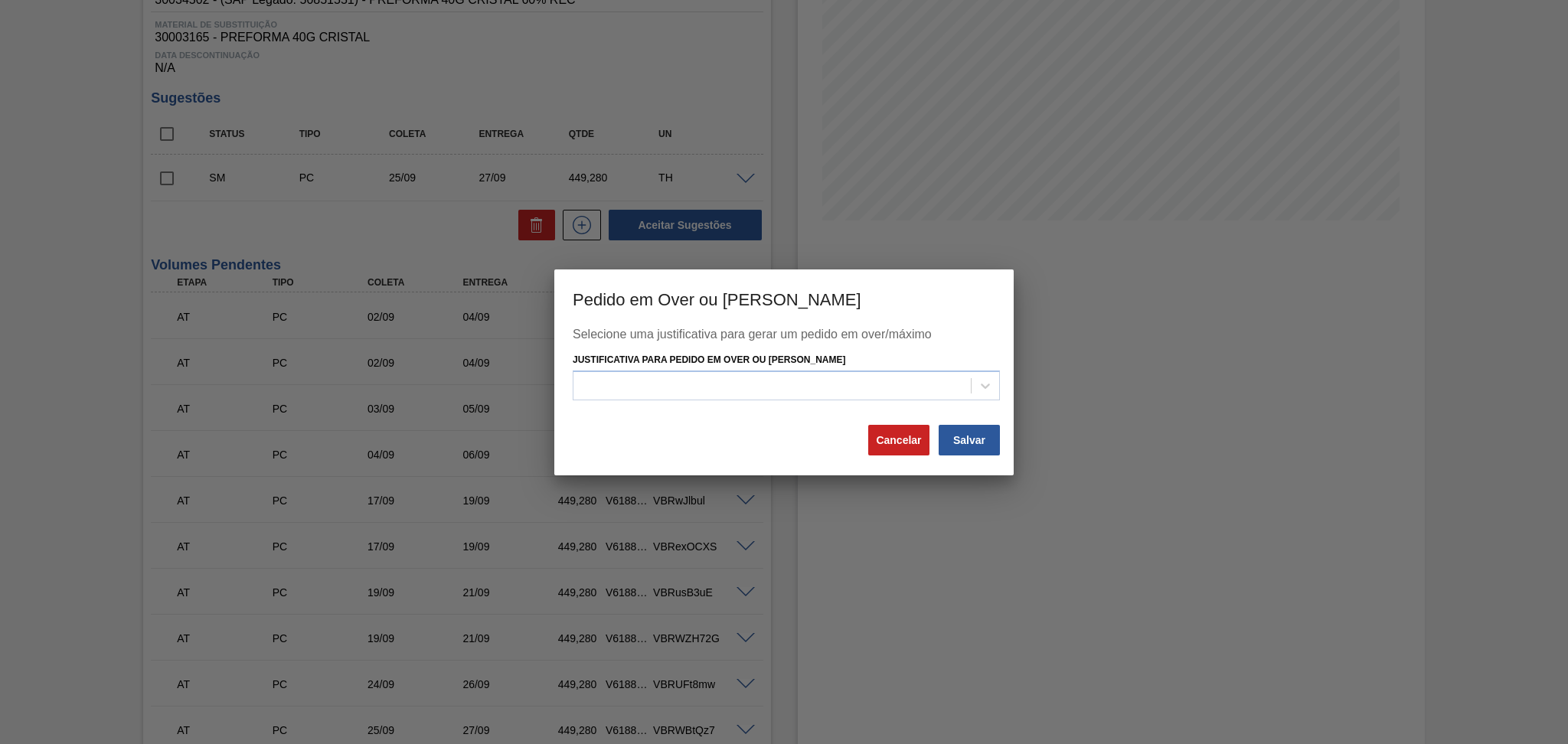
click at [845, 362] on label "Justificativa para Pedido em Over ou Máximo Estoque" at bounding box center [708, 359] width 272 height 11
click at [582, 380] on Estoque "Justificativa para Pedido em Over ou Máximo Estoque" at bounding box center [582, 386] width 2 height 13
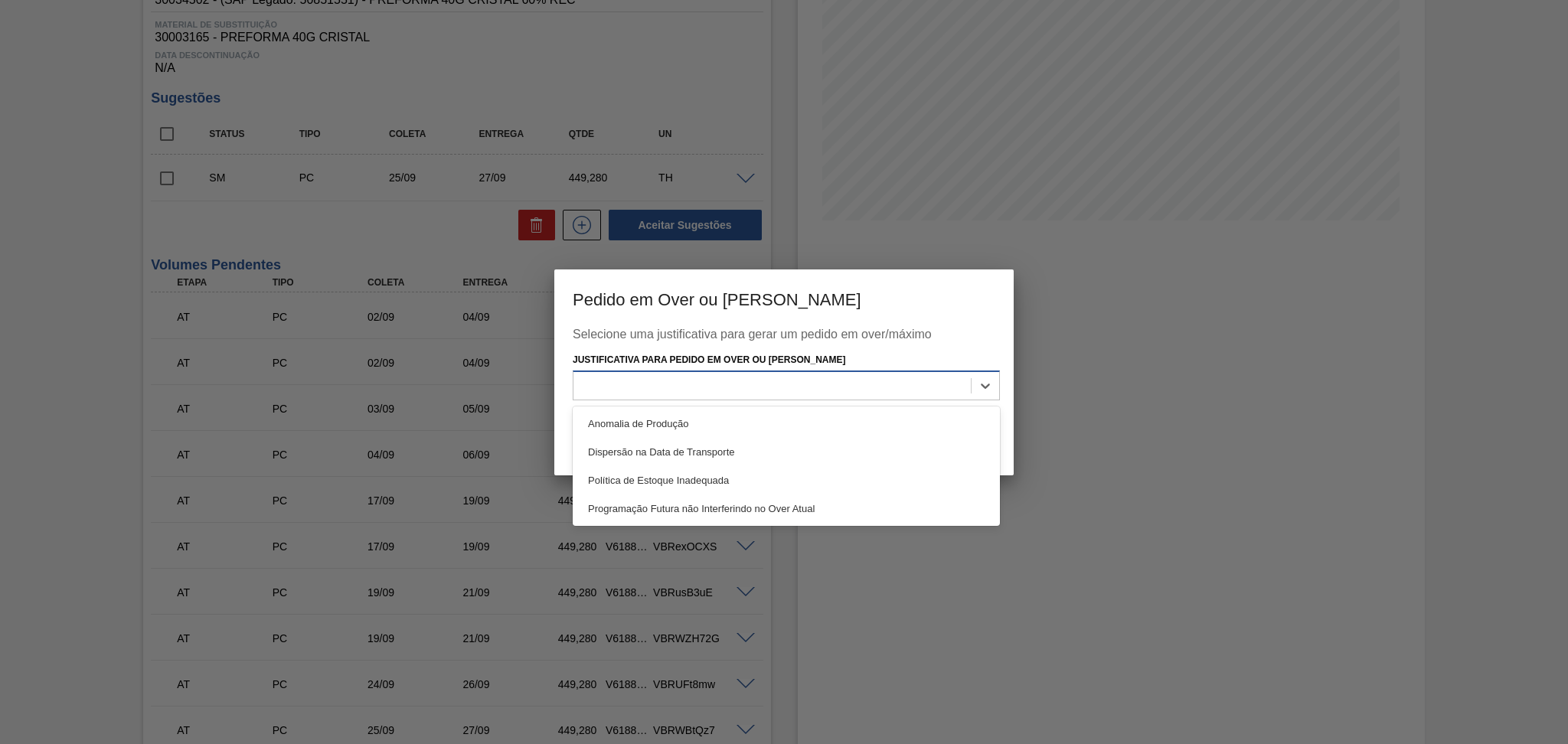
click at [852, 385] on div at bounding box center [771, 386] width 397 height 22
click at [789, 503] on div "Programação Futura não Interferindo no Over Atual" at bounding box center [785, 509] width 427 height 29
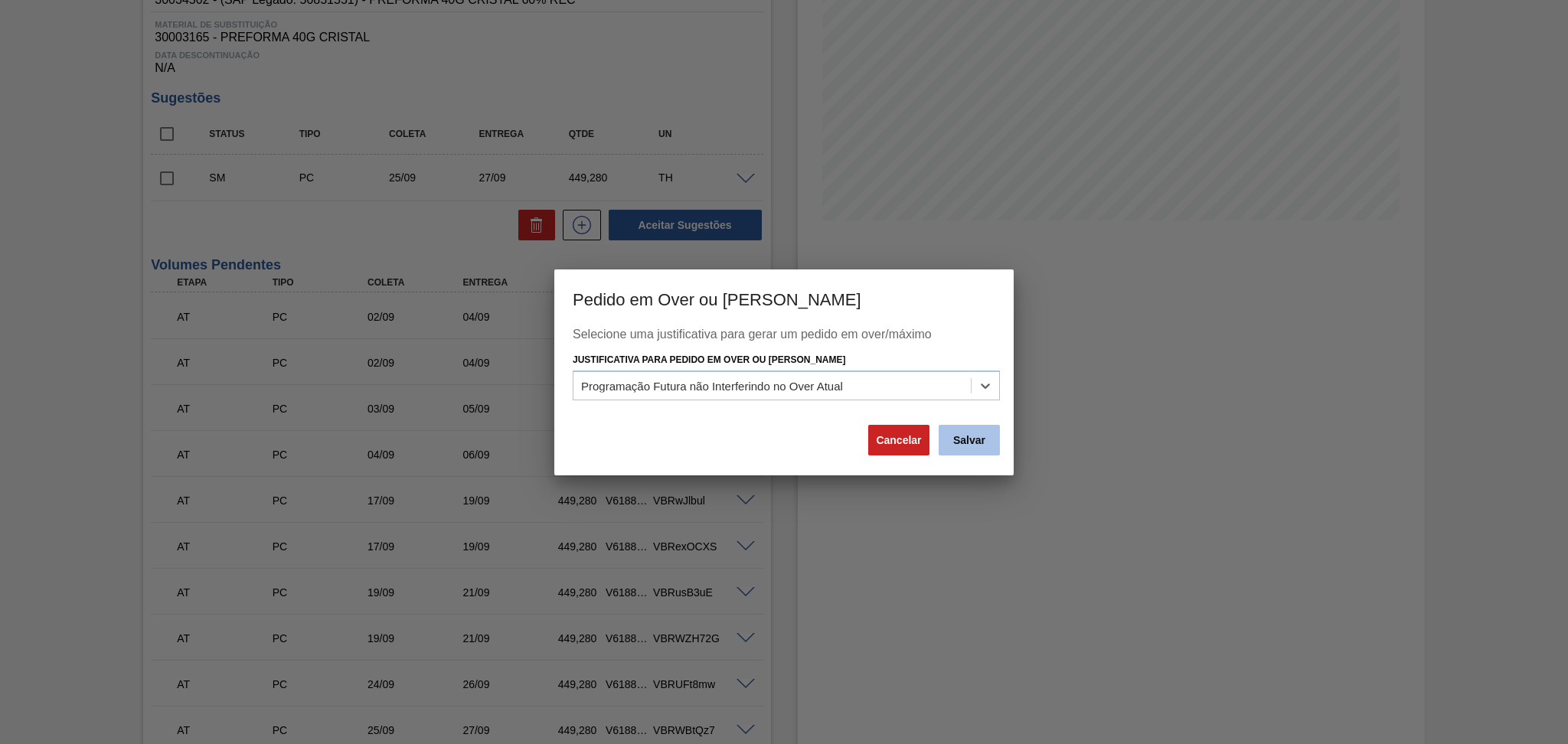
click at [961, 443] on button "Salvar" at bounding box center [969, 439] width 61 height 31
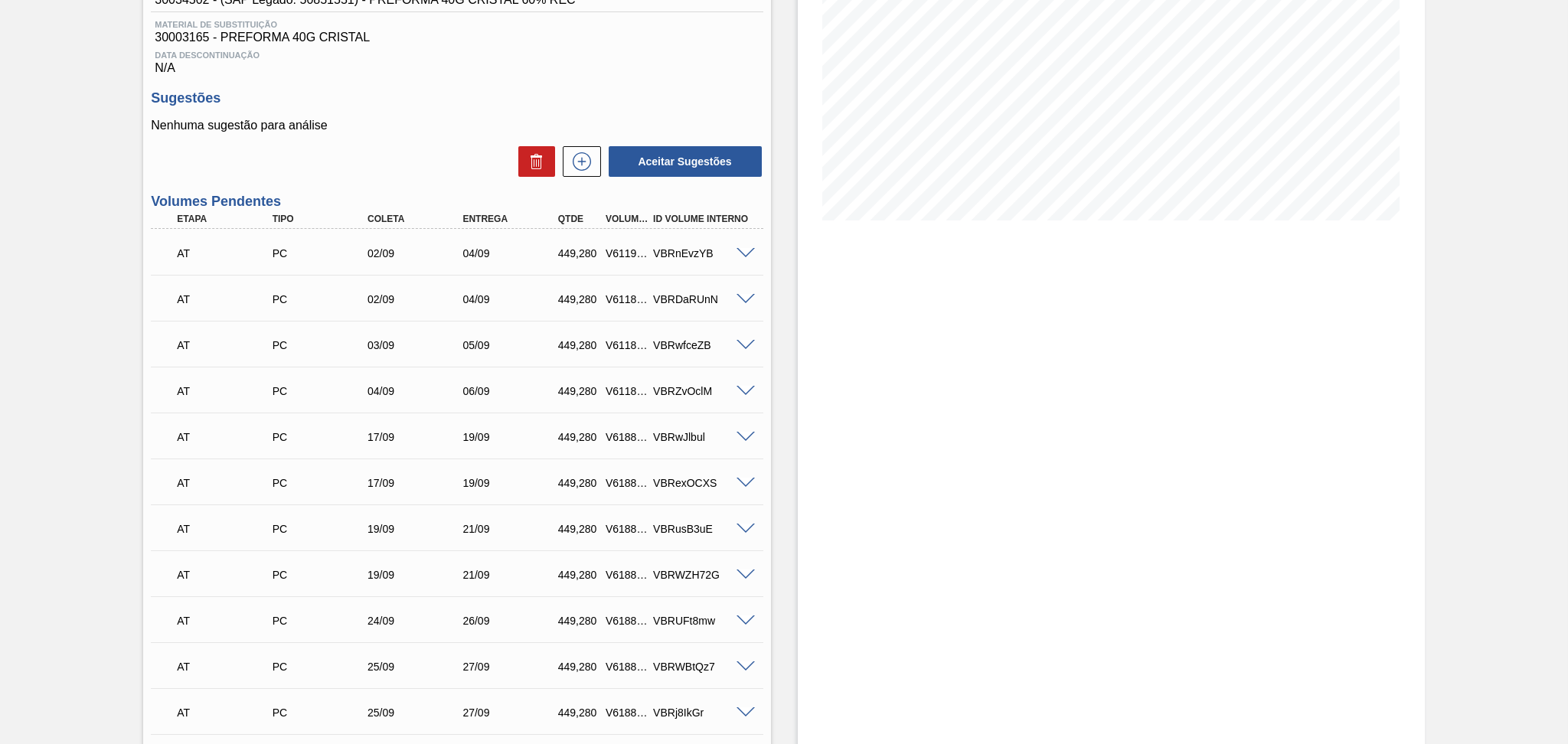
click at [805, 321] on div "Estoque De 27/08/2025 Até 10/10/2025 Filtro" at bounding box center [1111, 540] width 627 height 1381
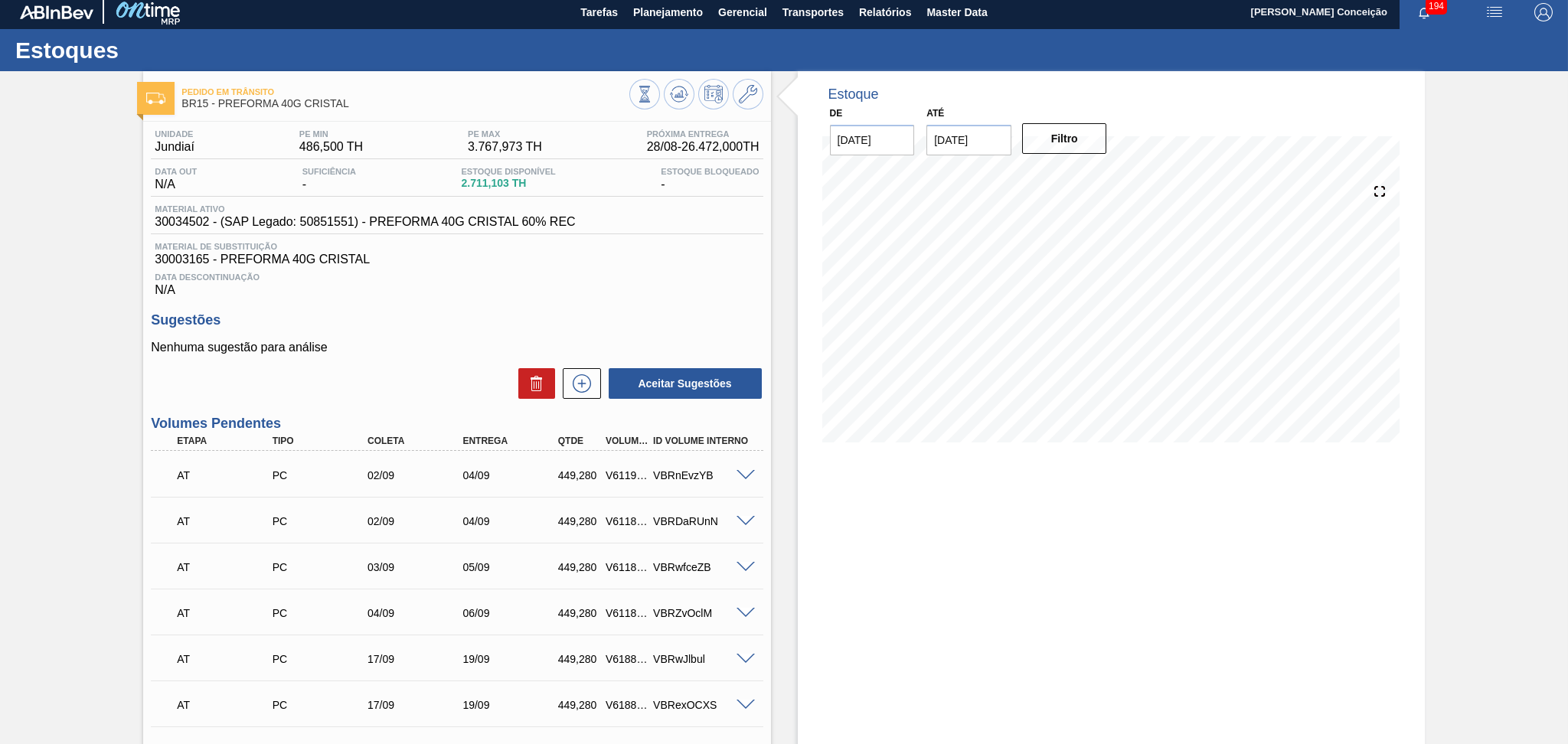
scroll to position [0, 0]
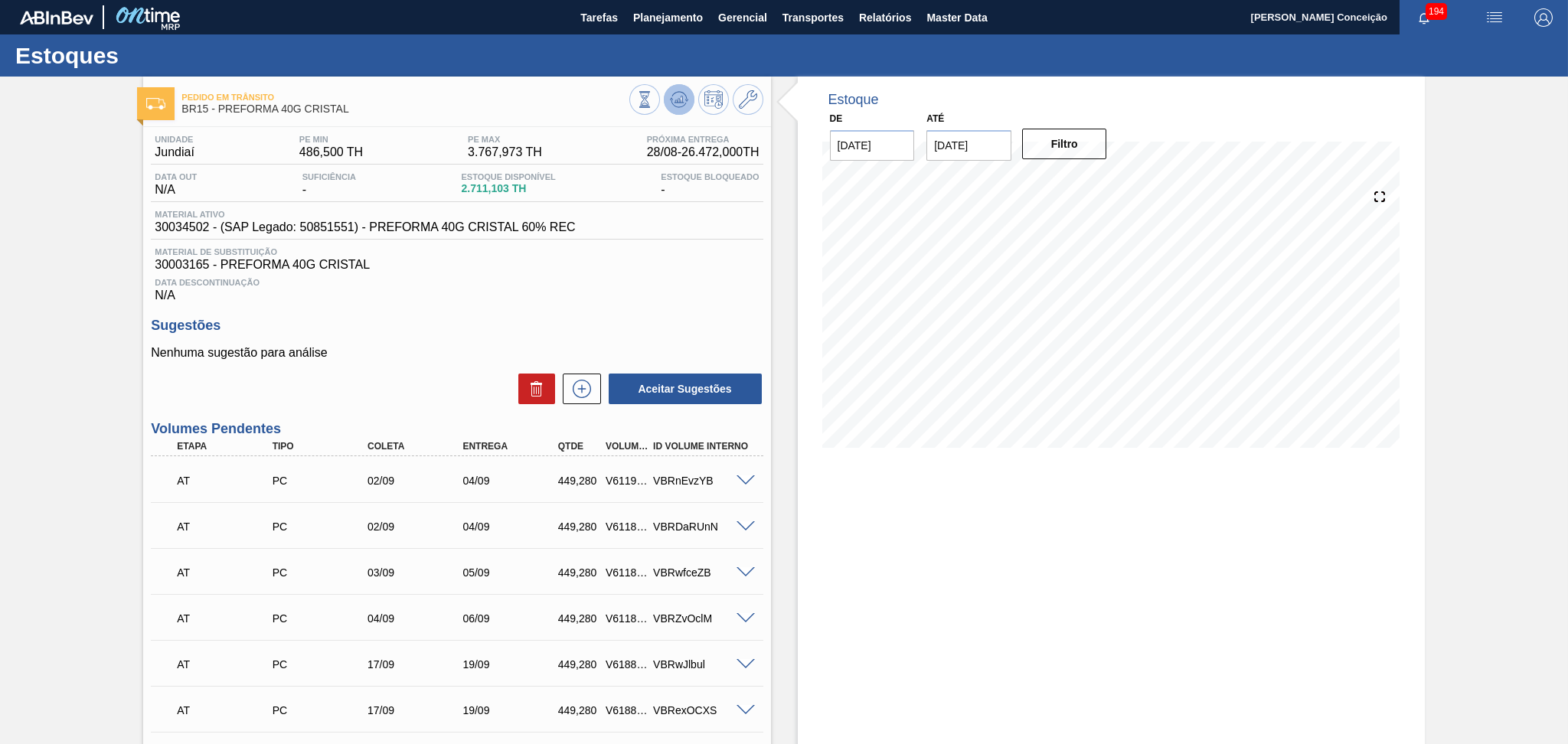
click at [683, 100] on icon at bounding box center [679, 99] width 19 height 19
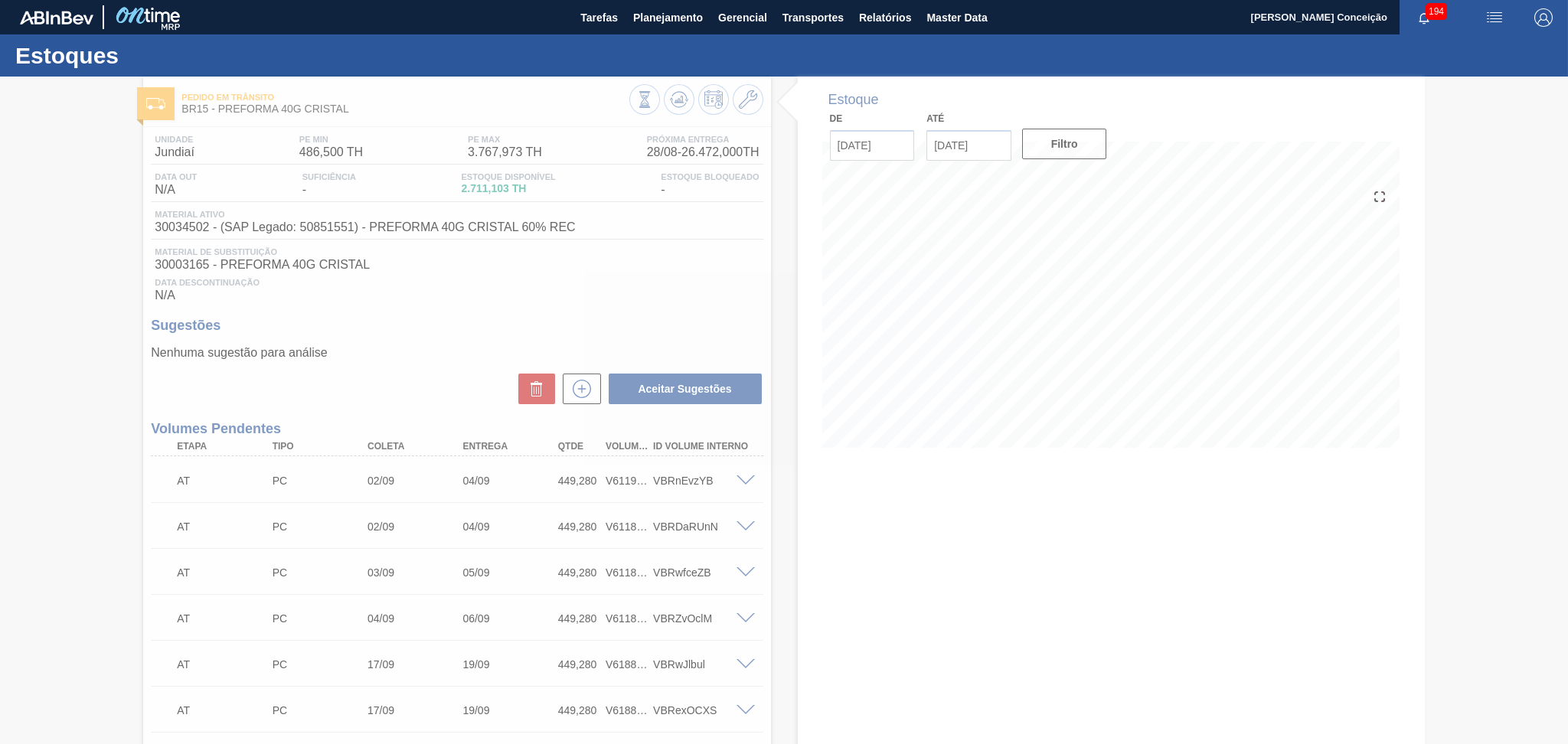
click at [1190, 369] on div at bounding box center [784, 410] width 1568 height 667
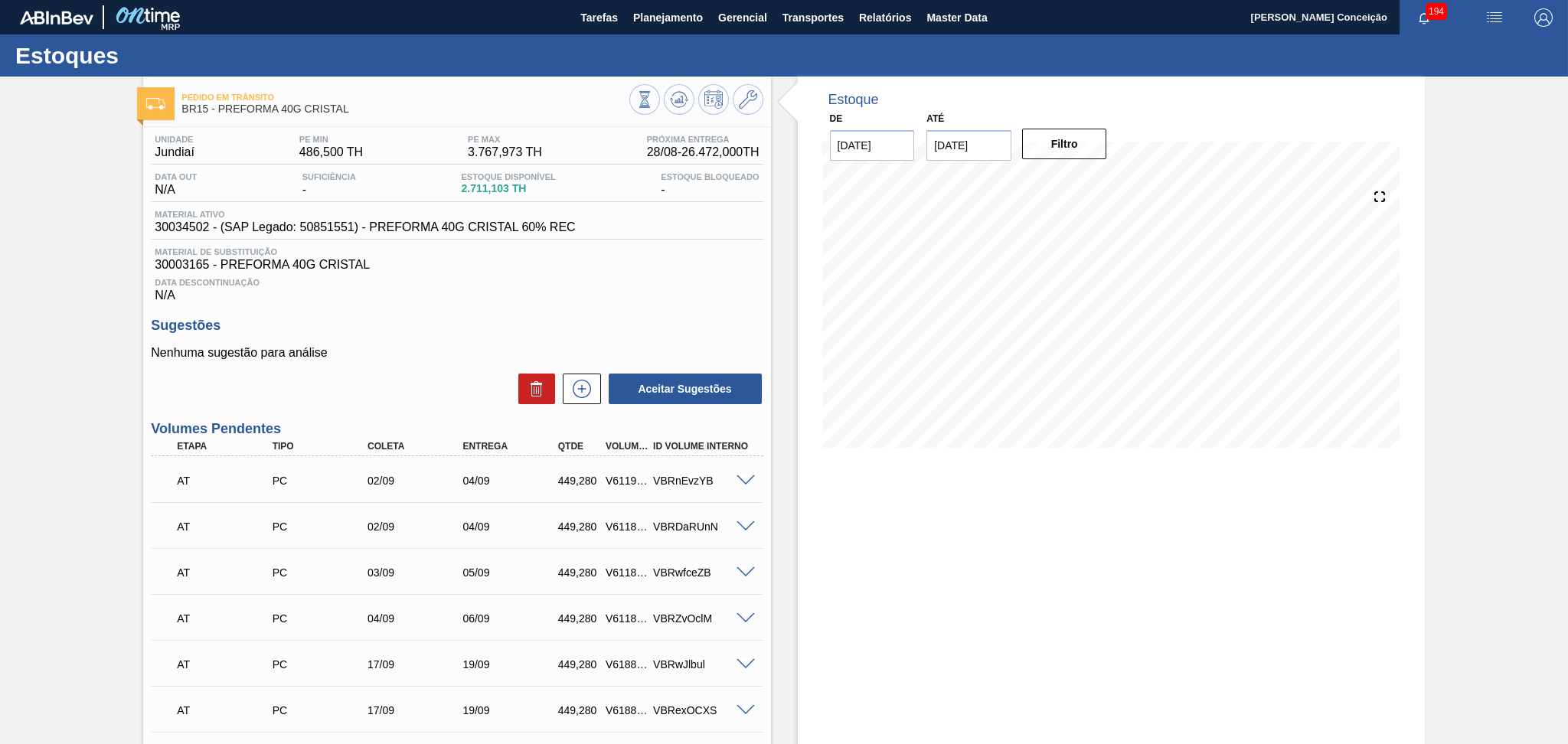
click at [751, 356] on p "Nenhuma sugestão para análise" at bounding box center [456, 353] width 612 height 14
click at [573, 393] on icon at bounding box center [581, 389] width 19 height 19
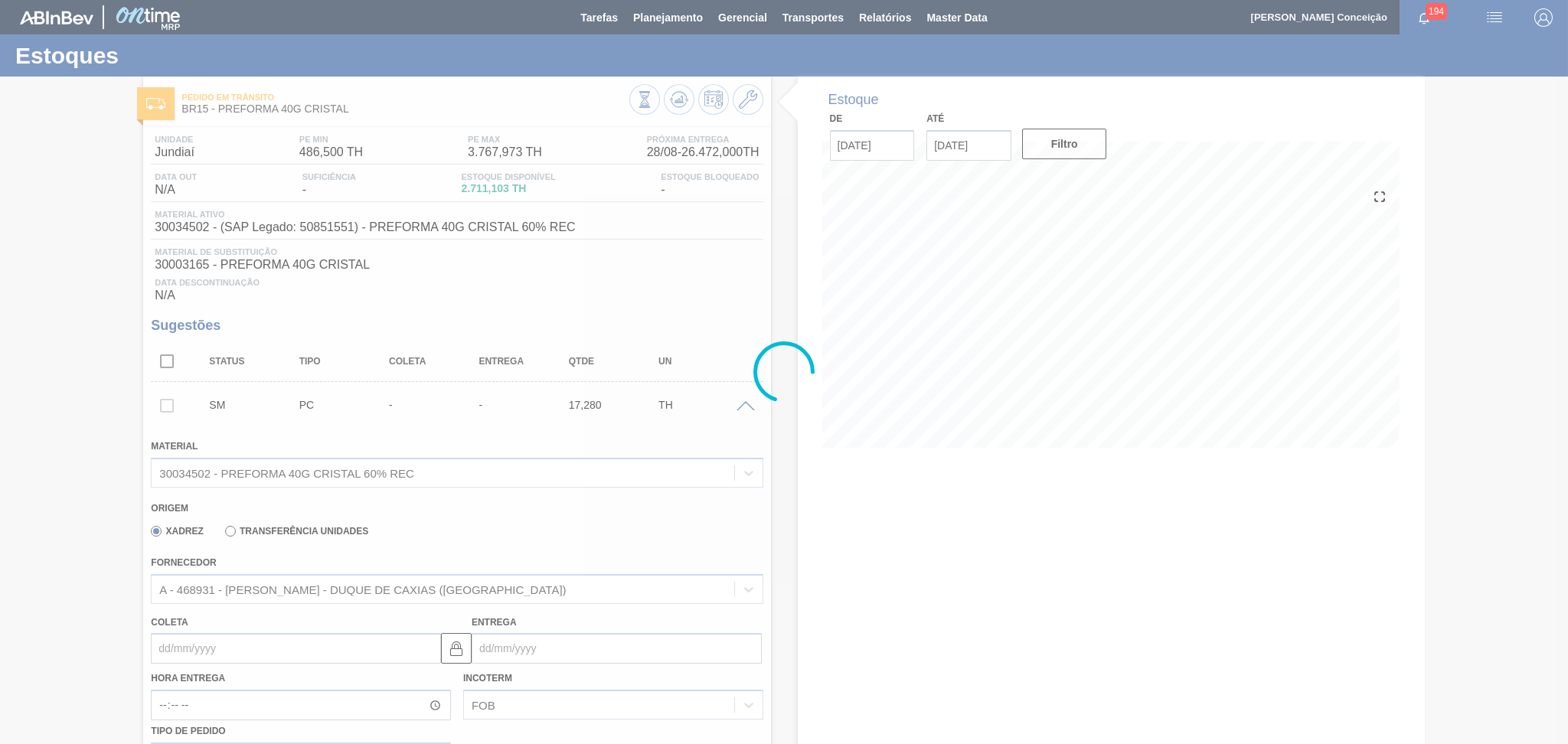
click at [771, 508] on div at bounding box center [784, 372] width 1568 height 744
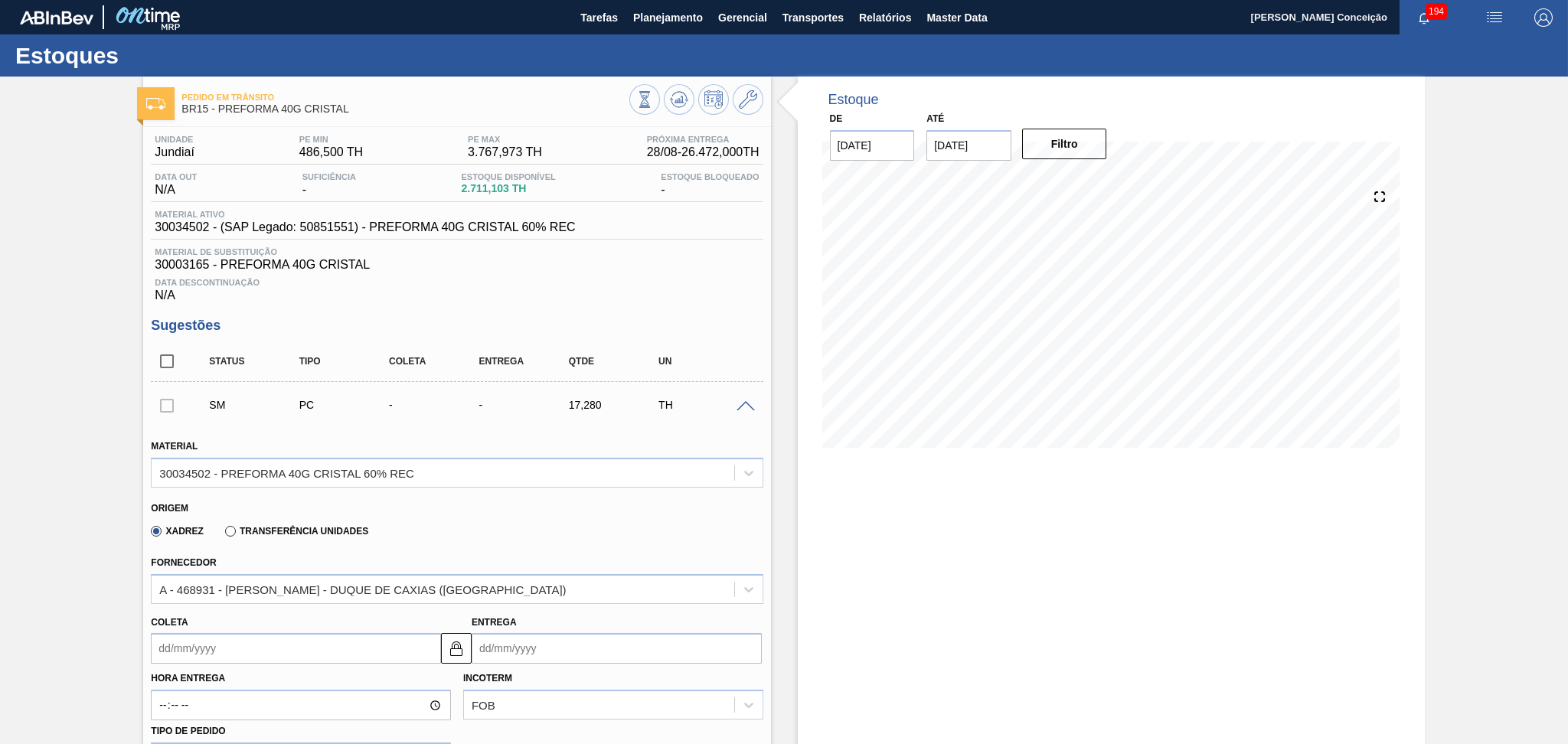
click at [529, 513] on div "Xadrez Transferência Unidades" at bounding box center [449, 528] width 599 height 30
click at [503, 507] on div "Origem" at bounding box center [449, 506] width 599 height 15
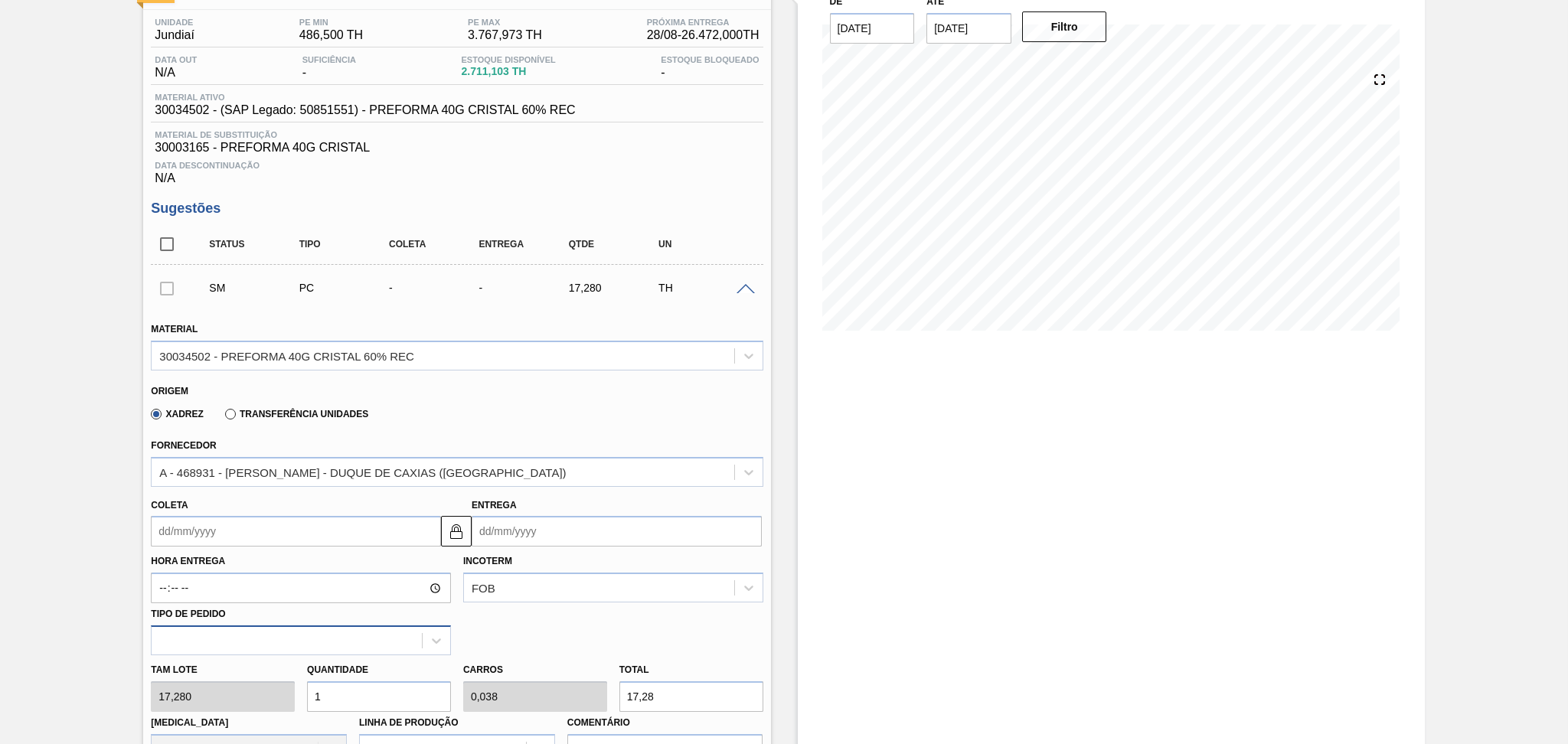
scroll to position [204, 0]
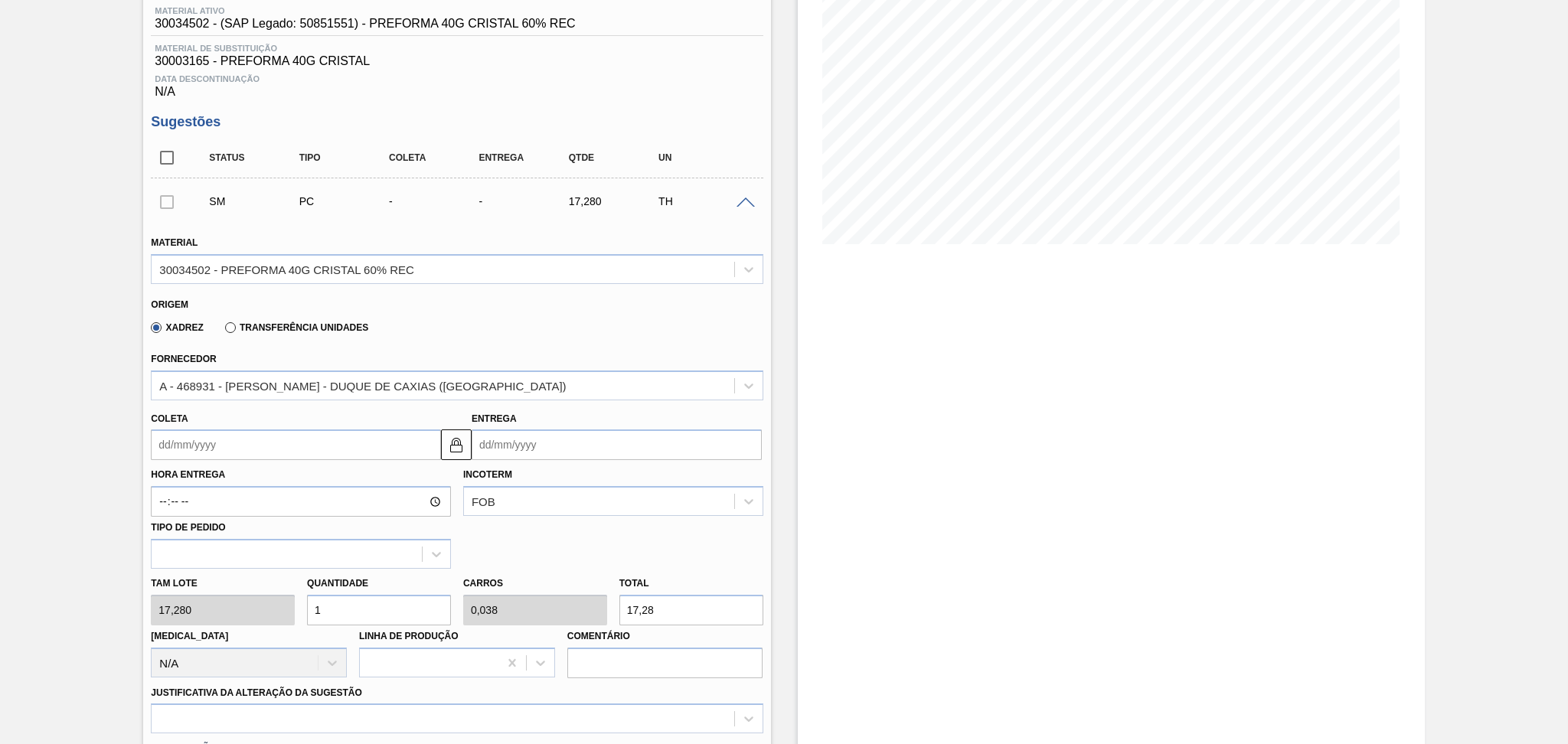
click at [201, 454] on input "Coleta" at bounding box center [295, 444] width 290 height 31
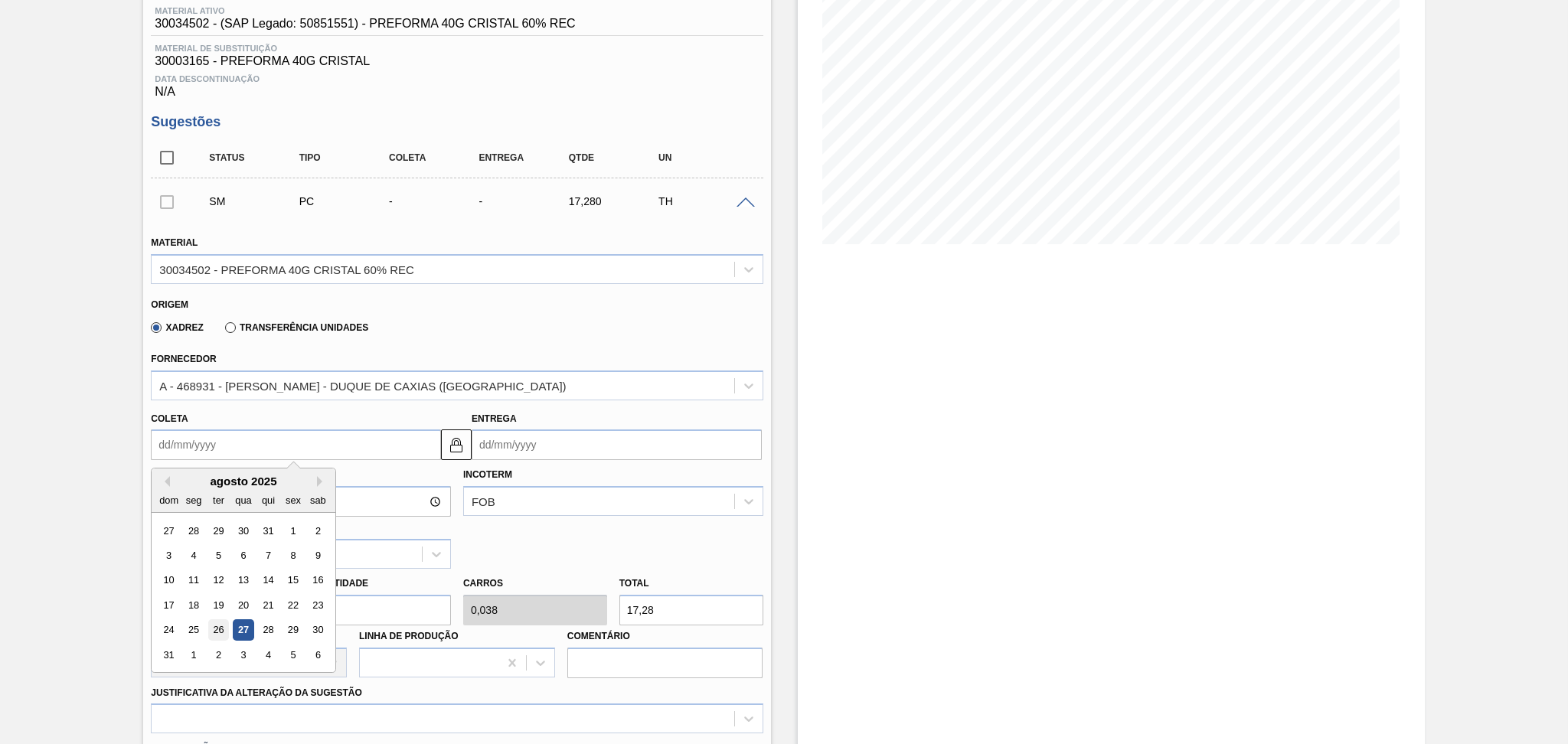
click at [224, 619] on div "26" at bounding box center [218, 629] width 21 height 21
type input "[DATE]"
type input "28/08/2025"
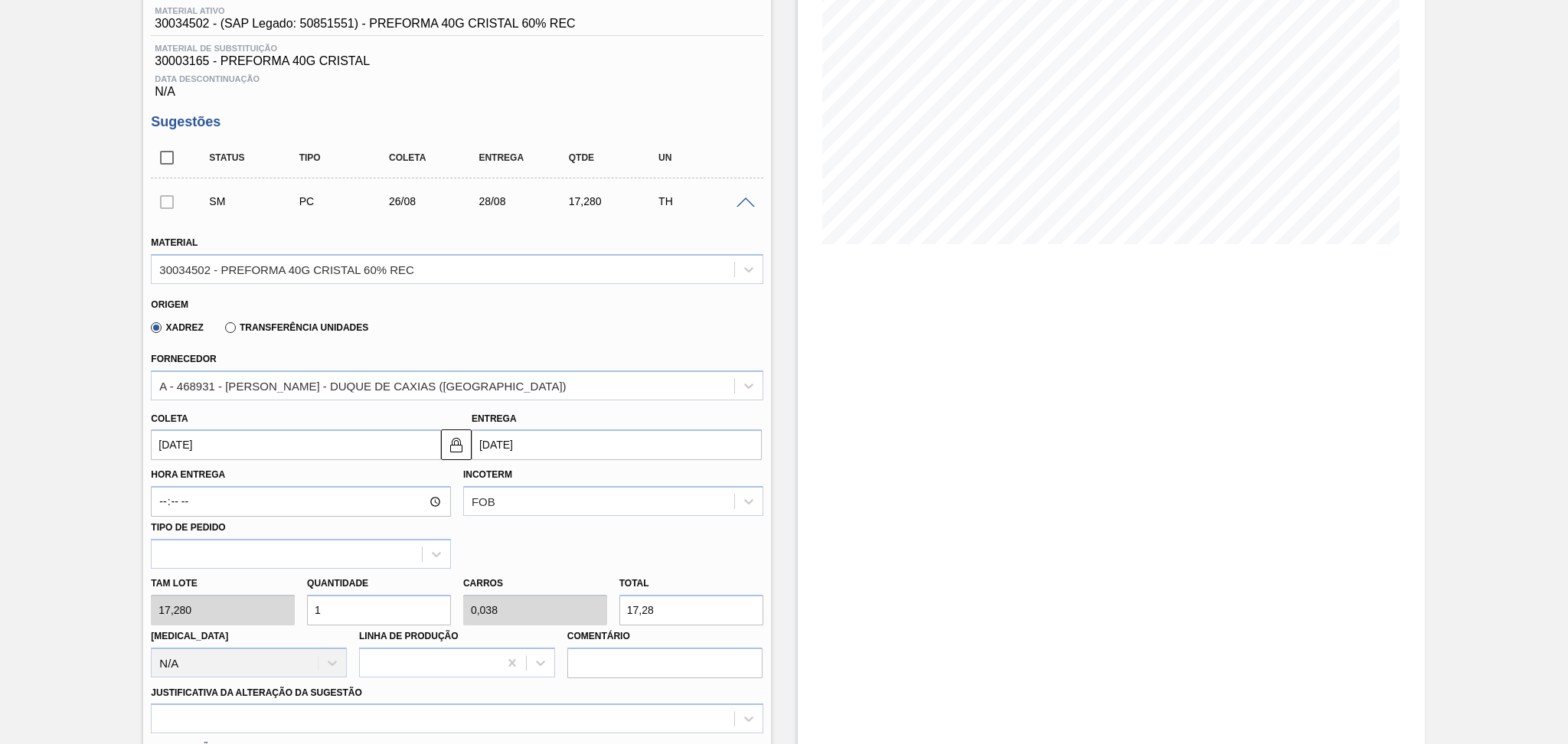
click at [292, 445] on input "[DATE]" at bounding box center [295, 444] width 290 height 31
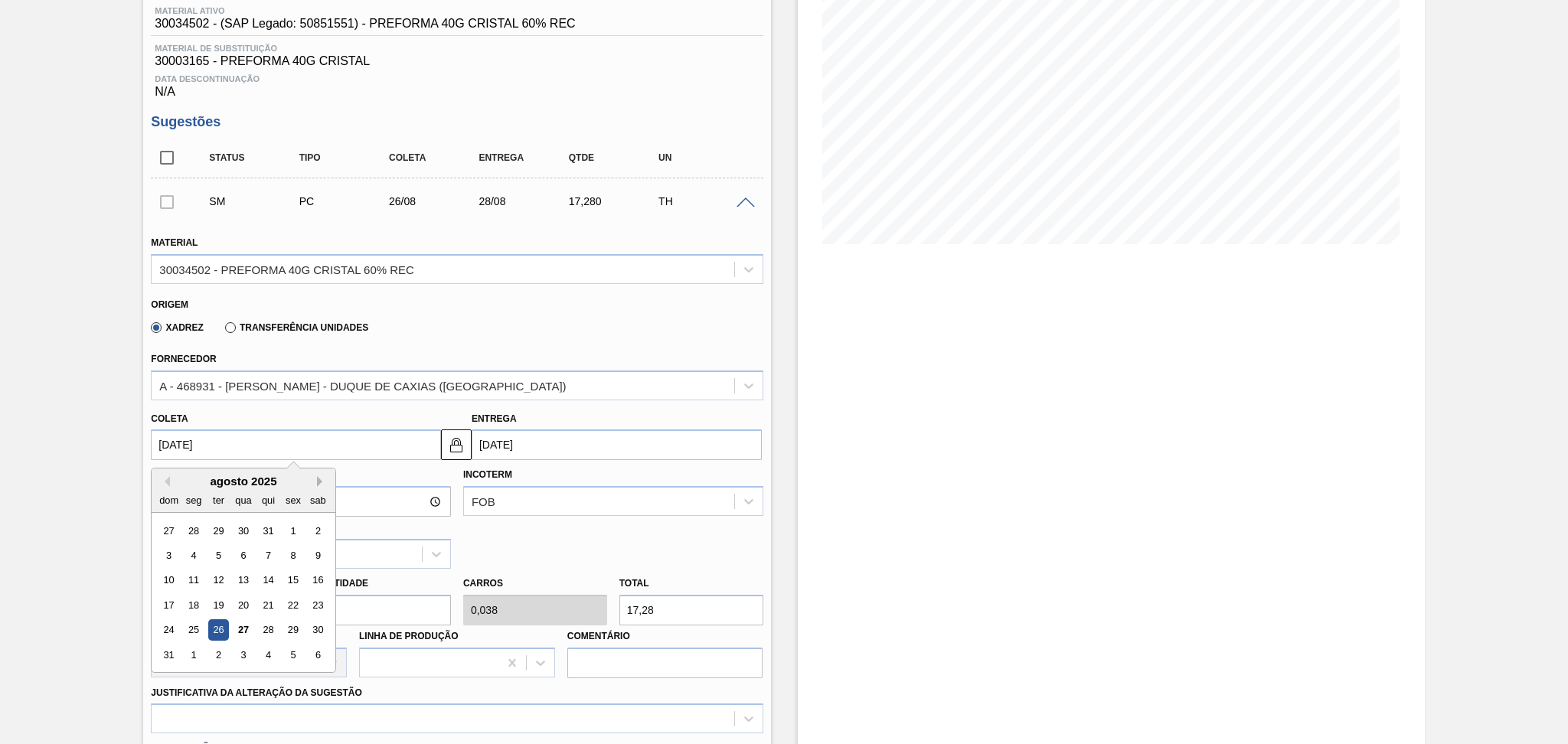
click at [321, 480] on button "Next Month" at bounding box center [322, 481] width 11 height 11
click at [294, 599] on div "26" at bounding box center [293, 604] width 21 height 21
type input "[DATE]"
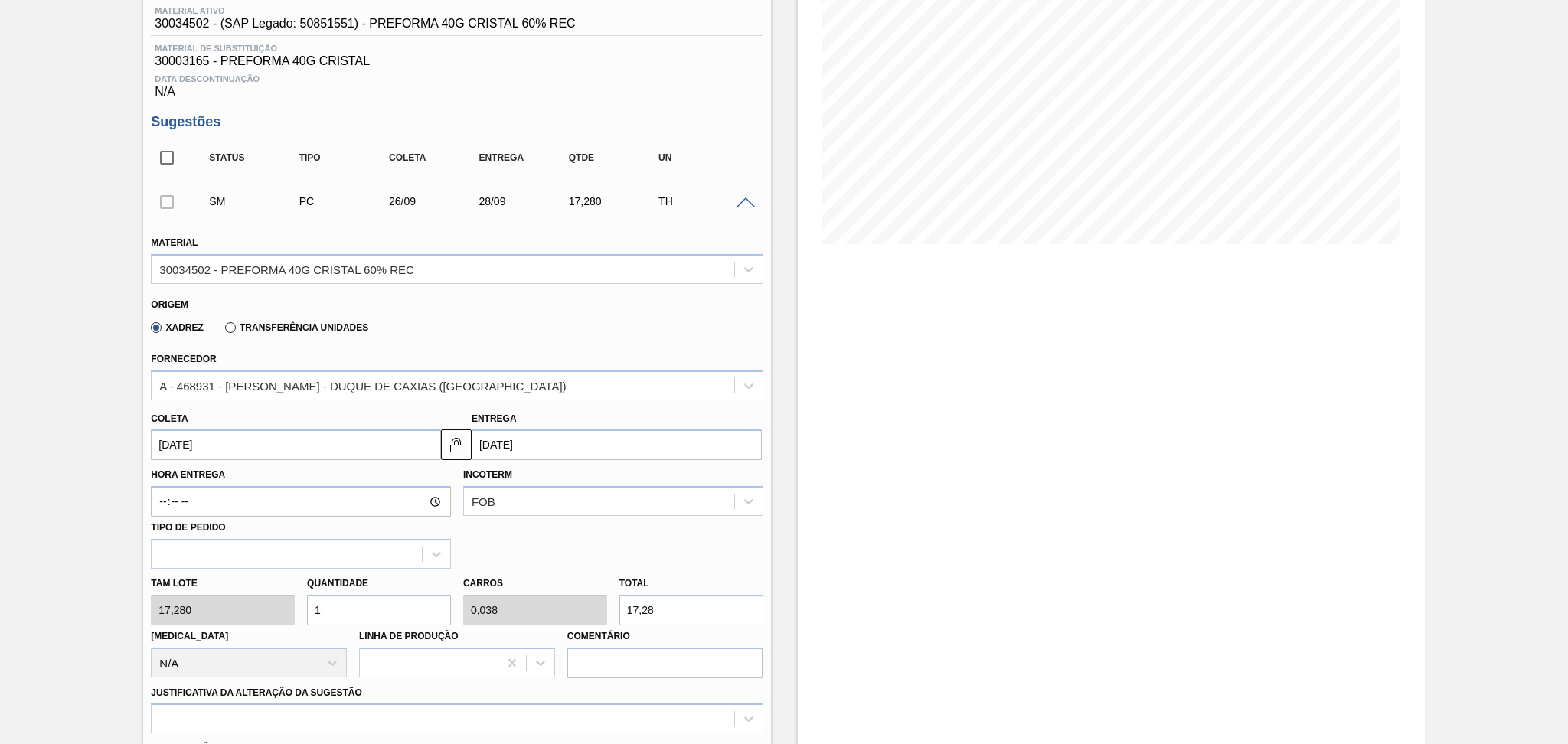
click at [286, 599] on div "Tam lote 17,280 Quantidade 1 Carros 0,038 Total 17,28 Doca N/A Linha de Produçã…" at bounding box center [456, 623] width 624 height 110
type input "2"
type input "0,077"
type input "34,56"
type input "26"
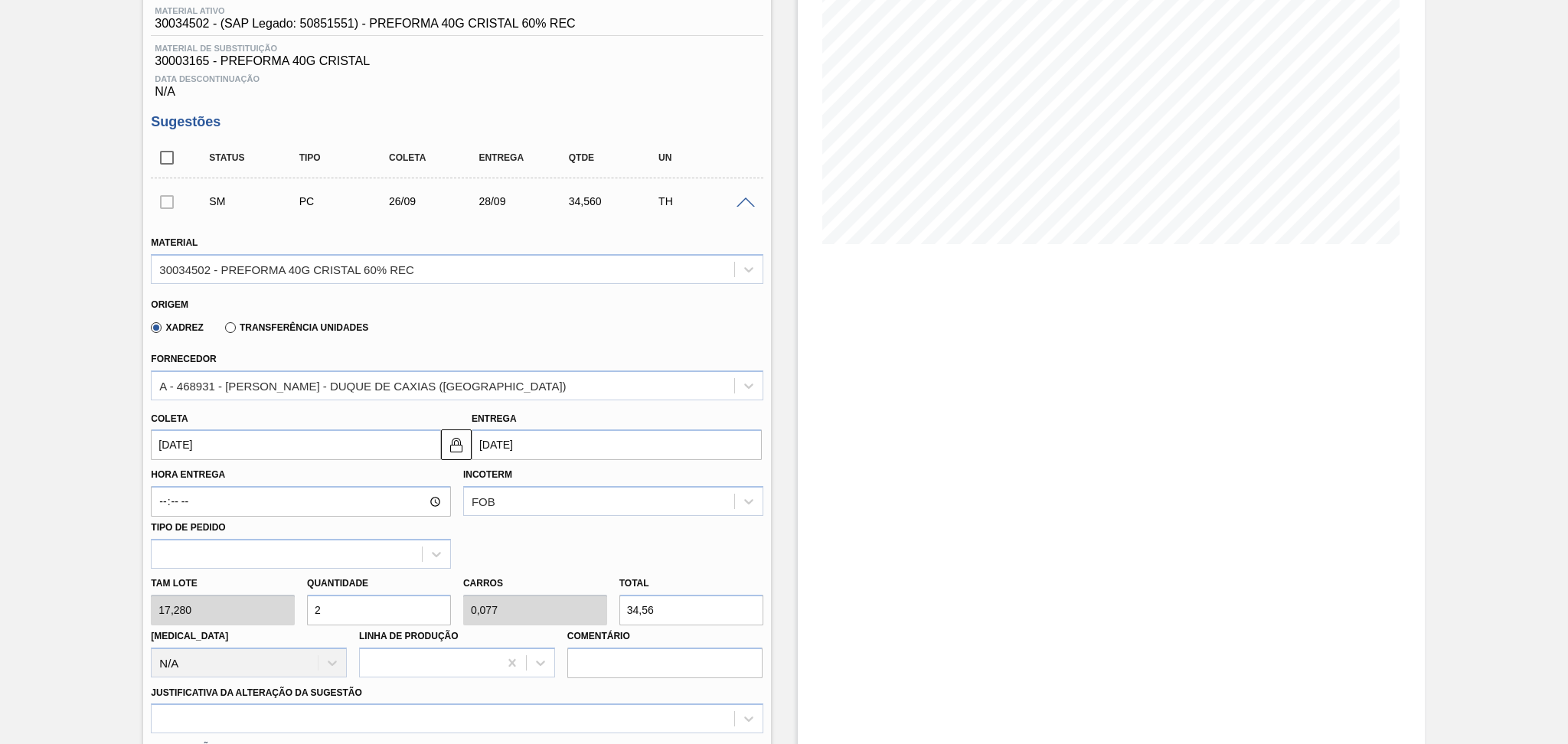
type input "1"
type input "449,28"
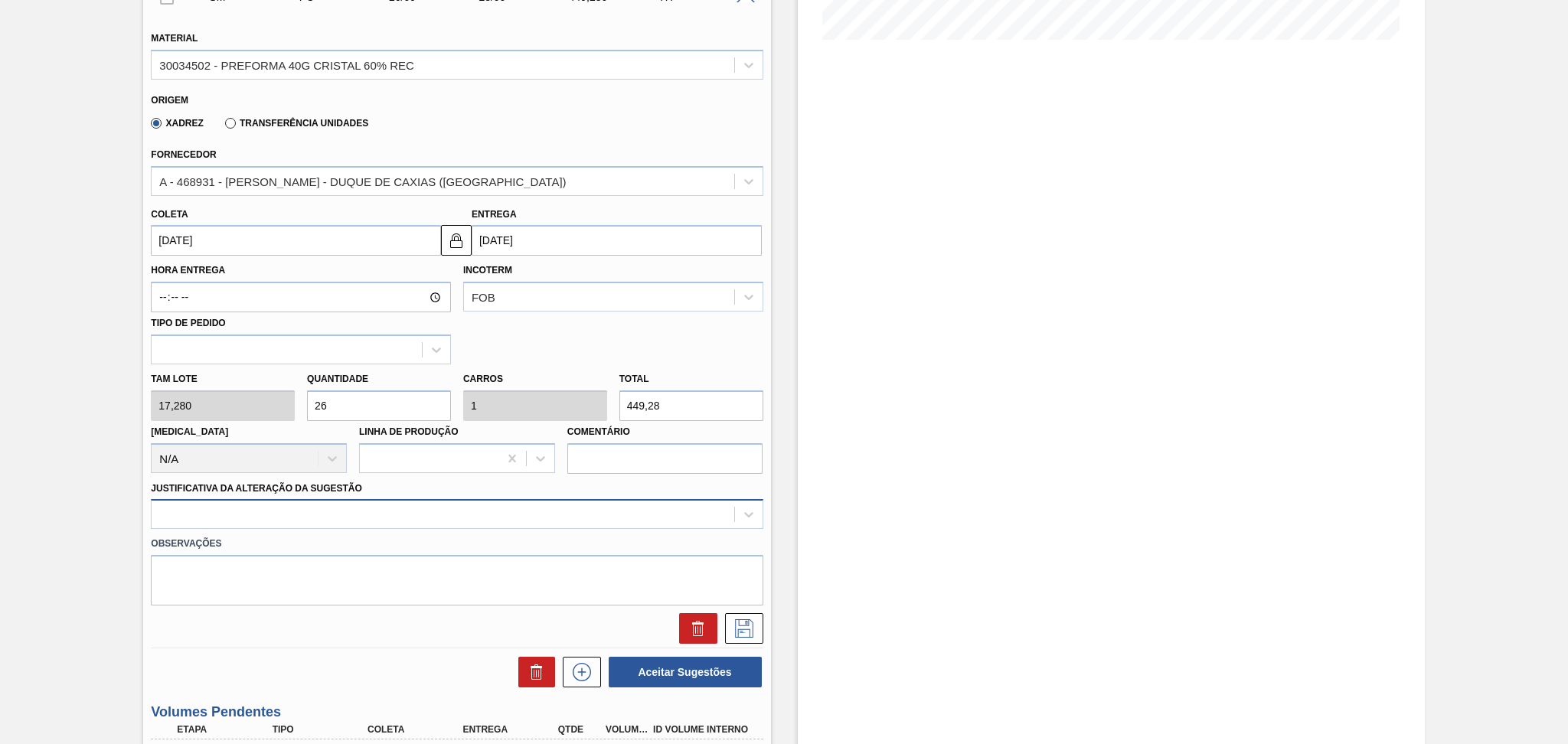
type input "26"
click at [278, 512] on div at bounding box center [456, 513] width 612 height 30
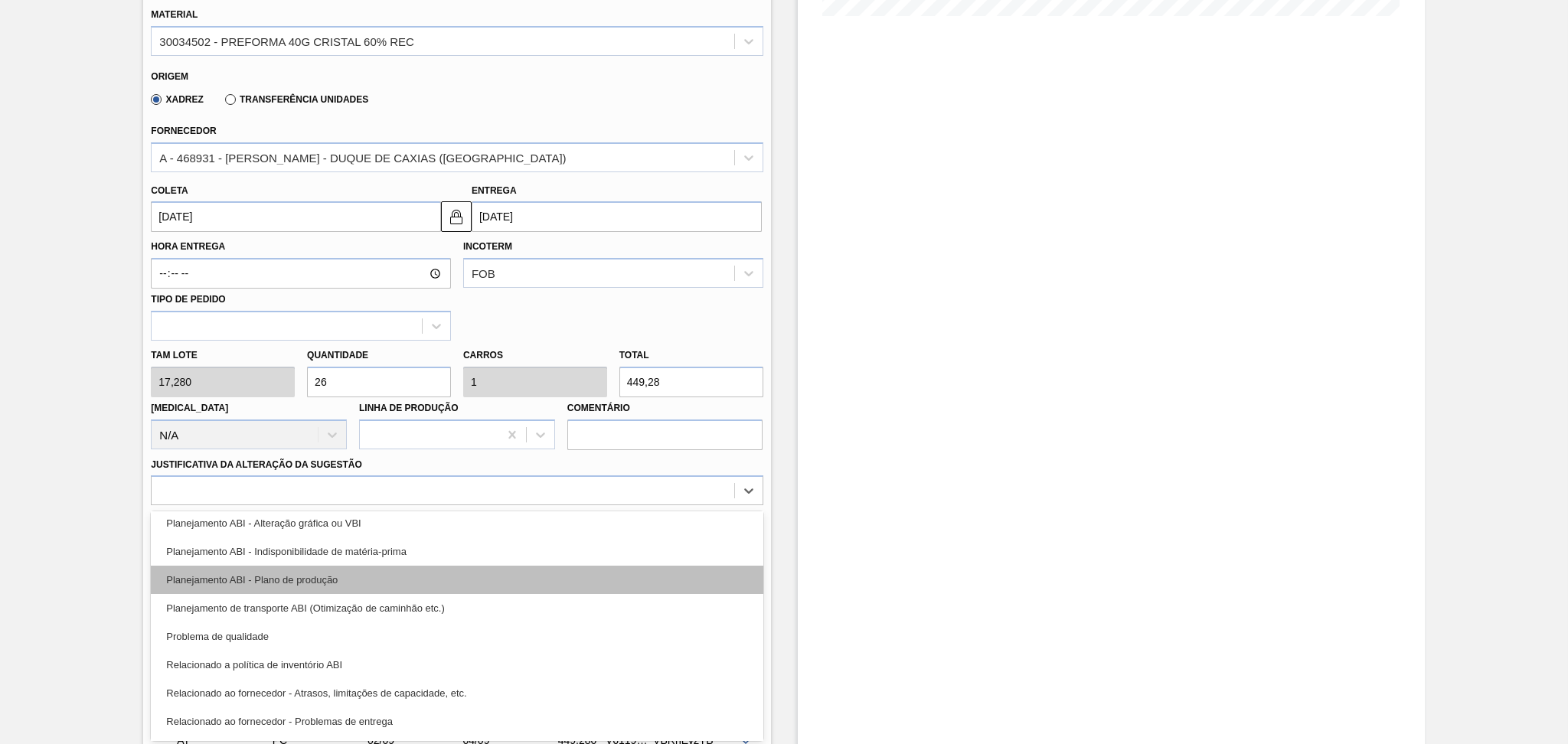
click at [353, 574] on div "Planejamento ABI - Plano de produção" at bounding box center [456, 579] width 612 height 29
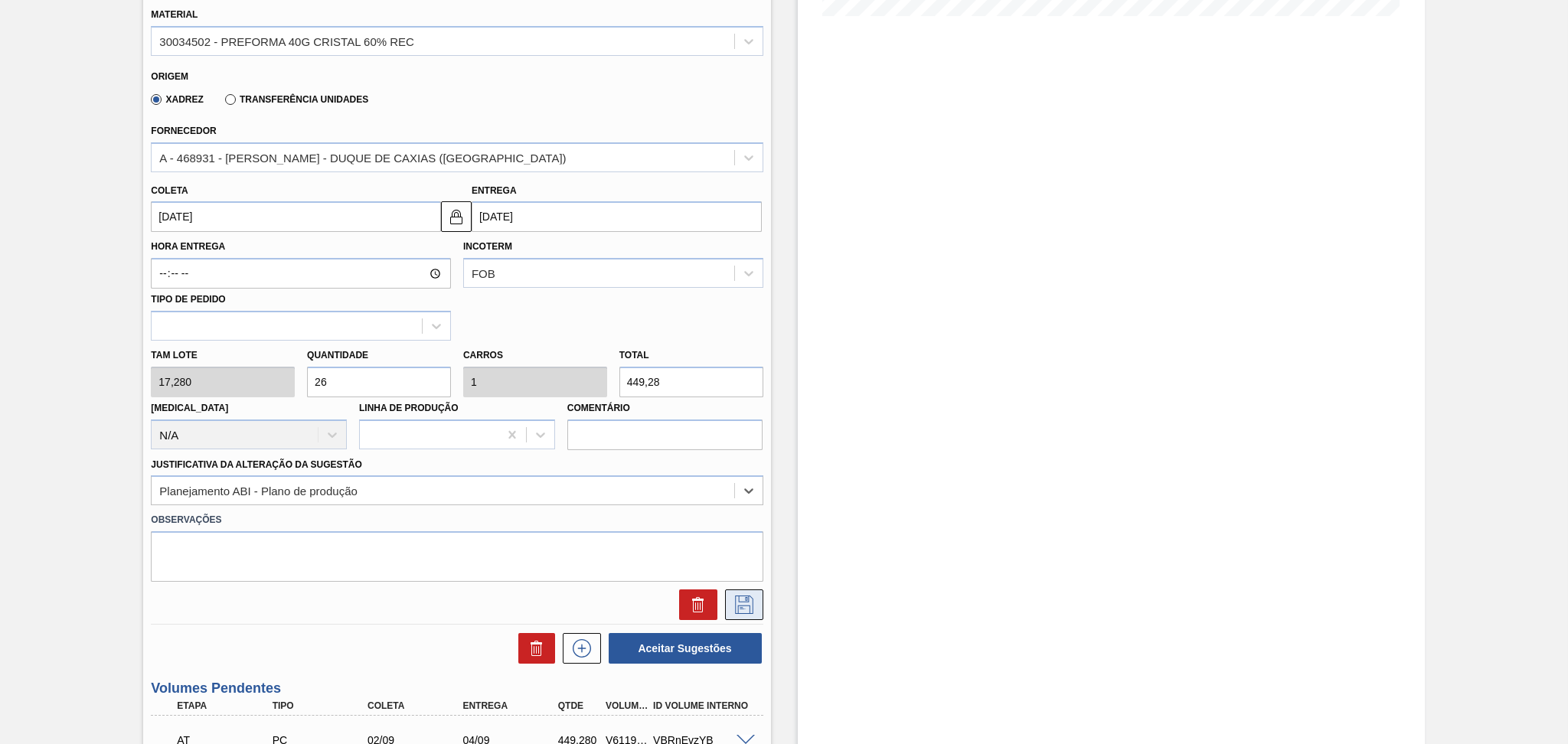
click at [741, 597] on icon at bounding box center [743, 604] width 25 height 19
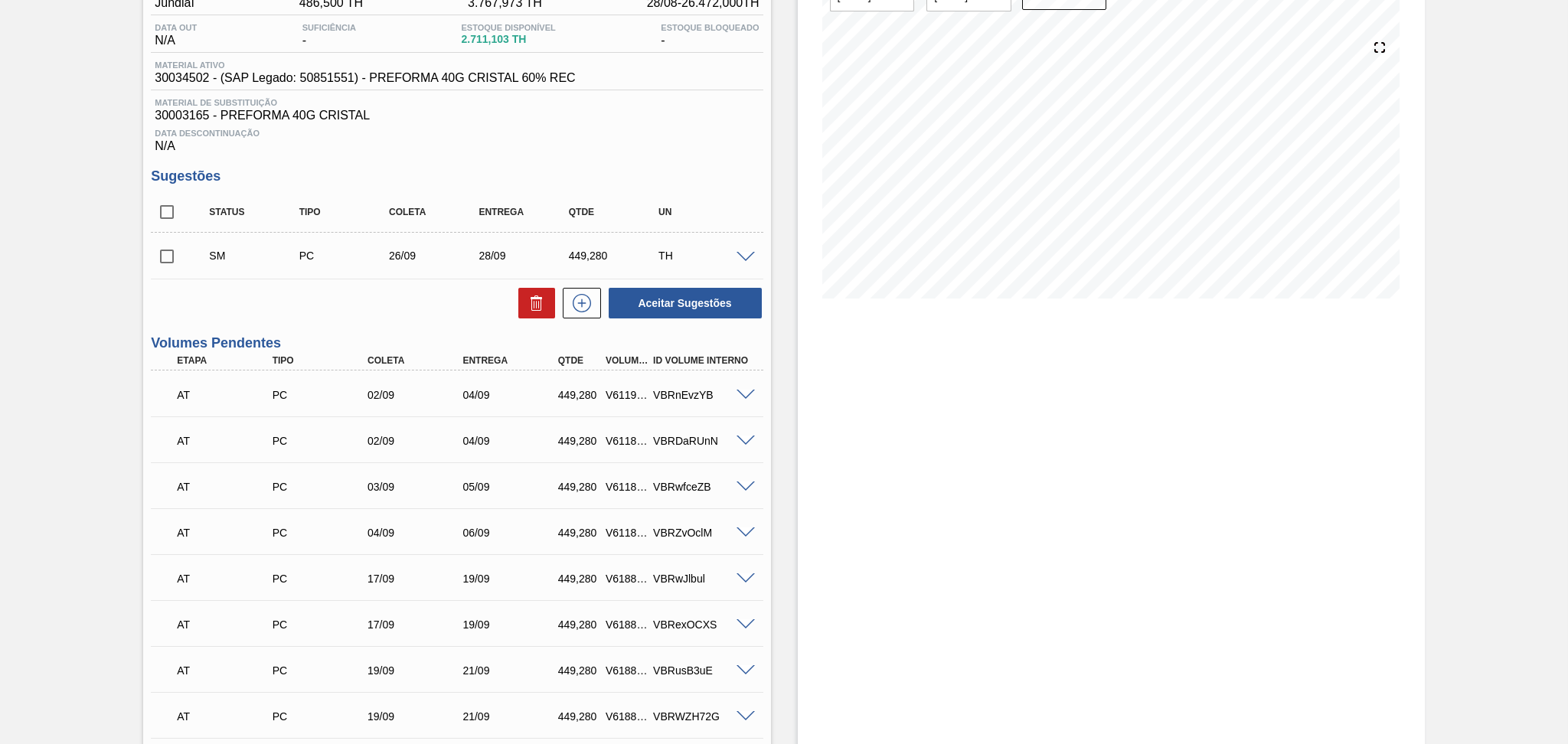
scroll to position [126, 0]
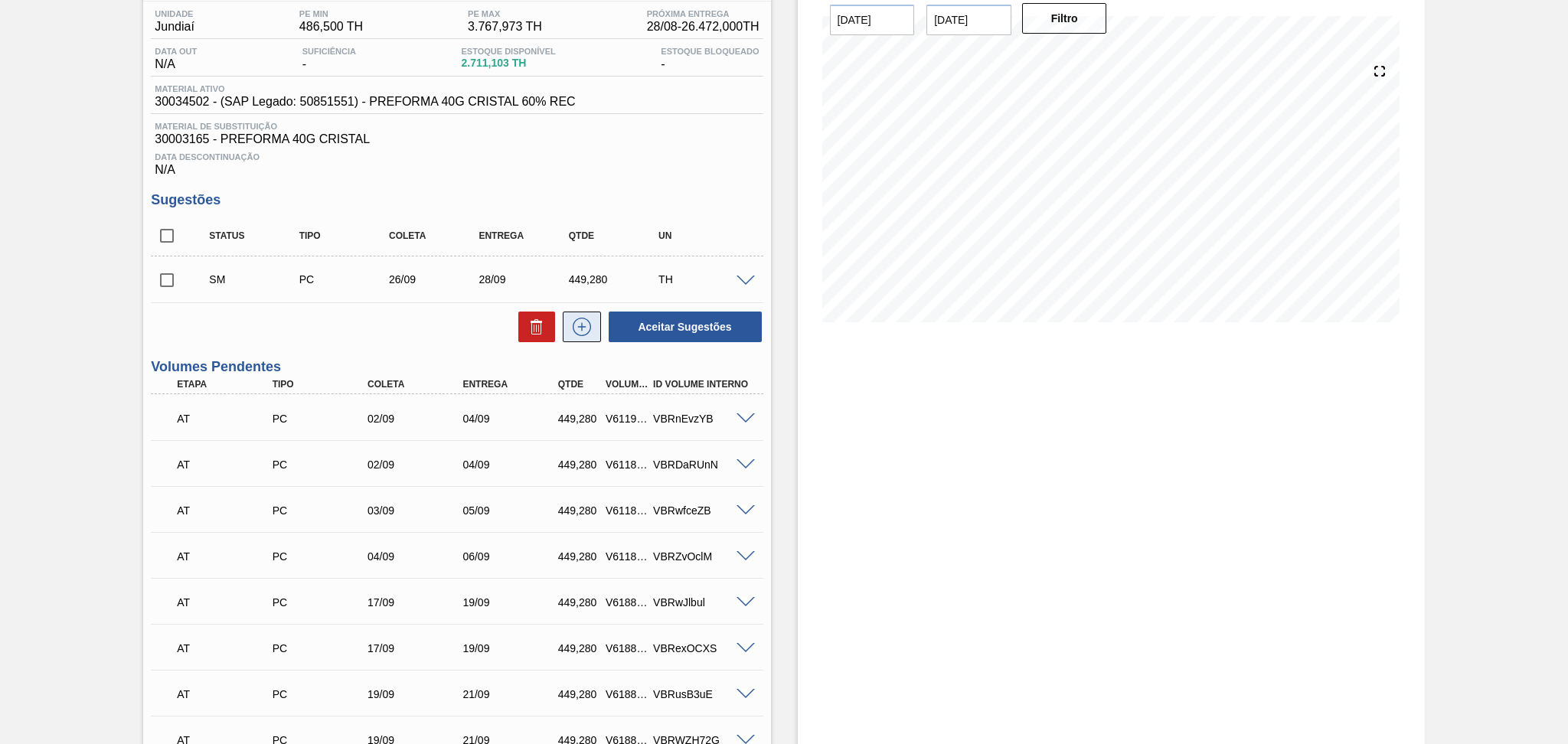
click at [582, 333] on icon at bounding box center [581, 326] width 25 height 19
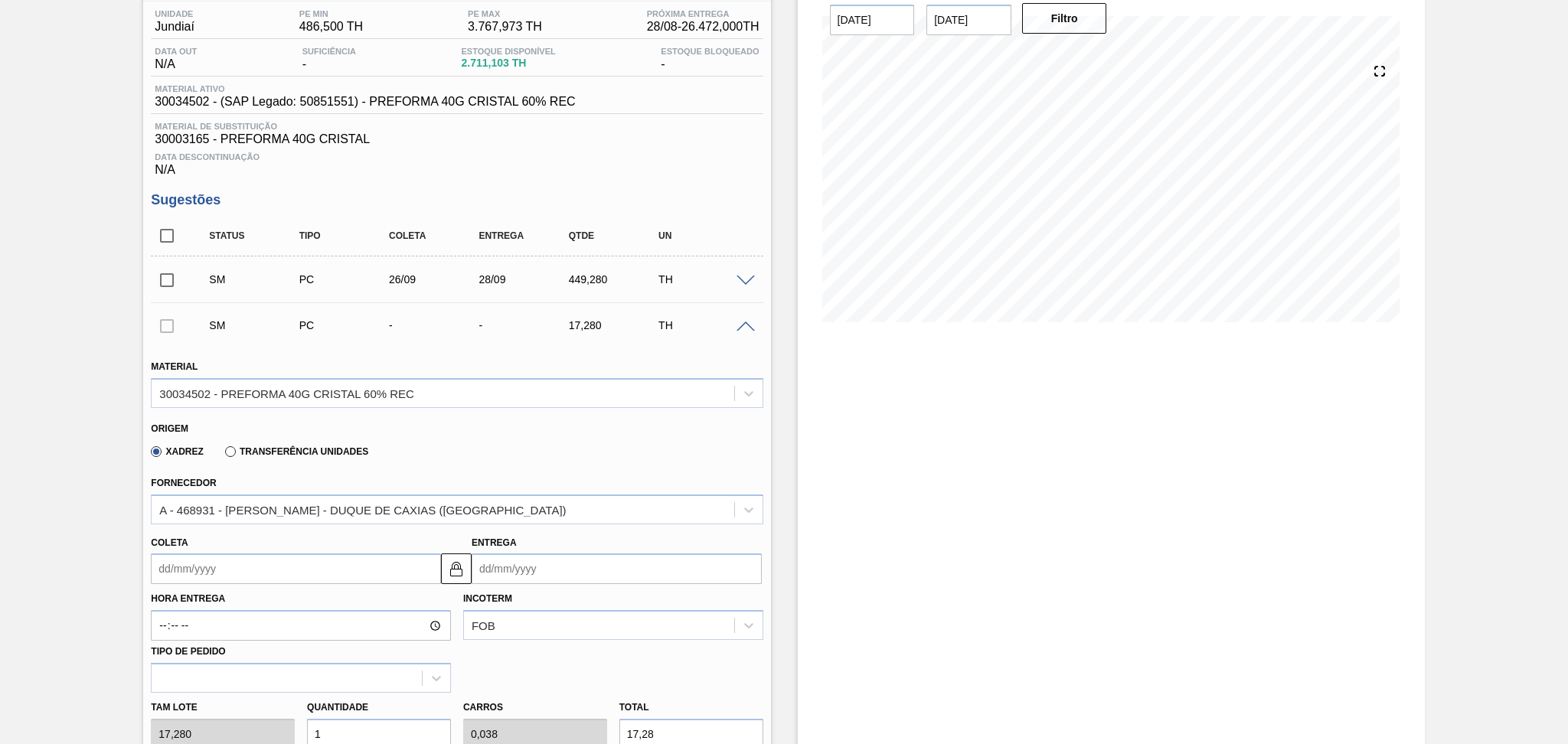
click at [167, 572] on input "Coleta" at bounding box center [295, 568] width 290 height 31
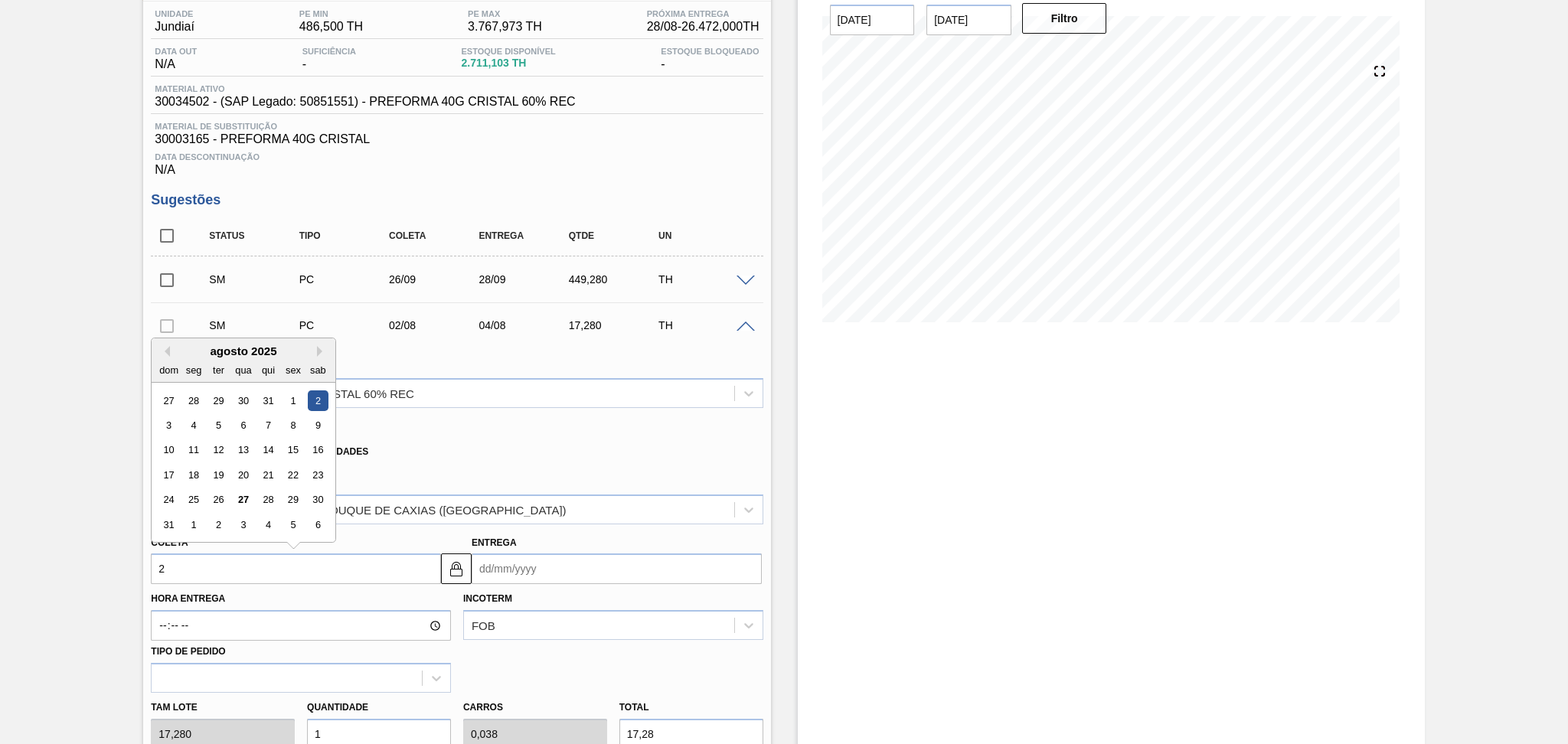
type input "2"
type input "04/08/2025"
type input "26"
type input "28/08/2025"
type input "26/09"
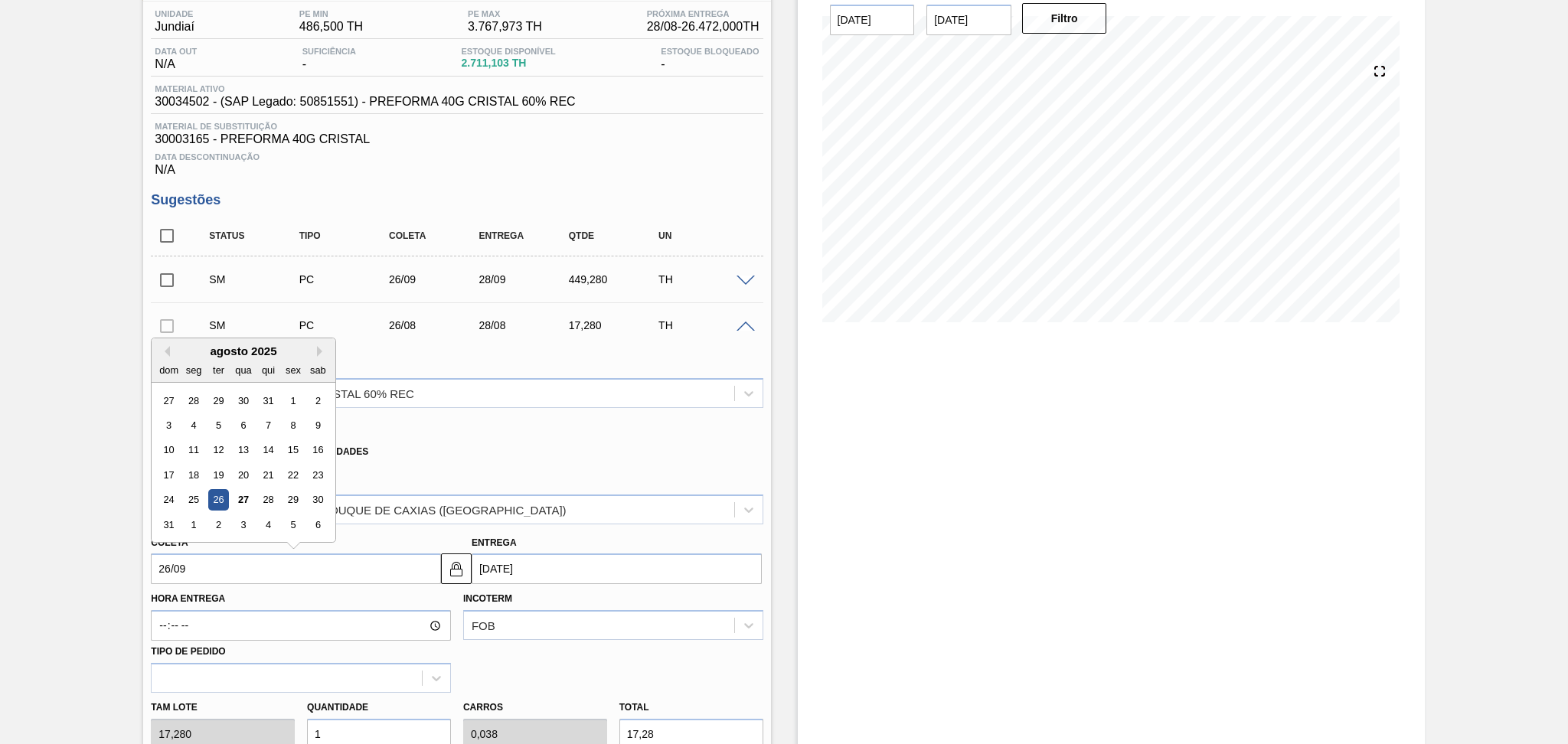
type input "[DATE]"
click at [302, 477] on div "26" at bounding box center [293, 474] width 21 height 21
type input "[DATE]"
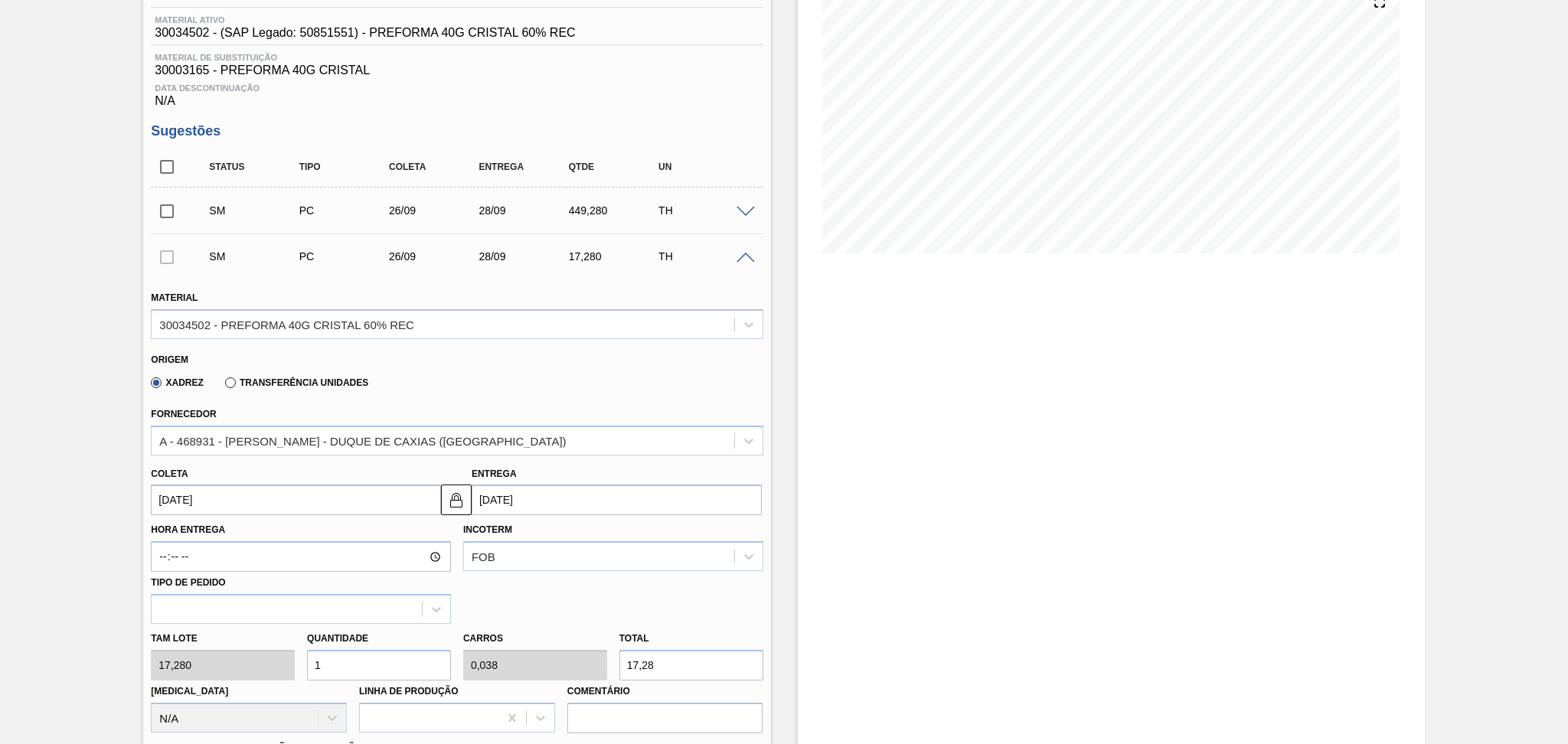
scroll to position [228, 0]
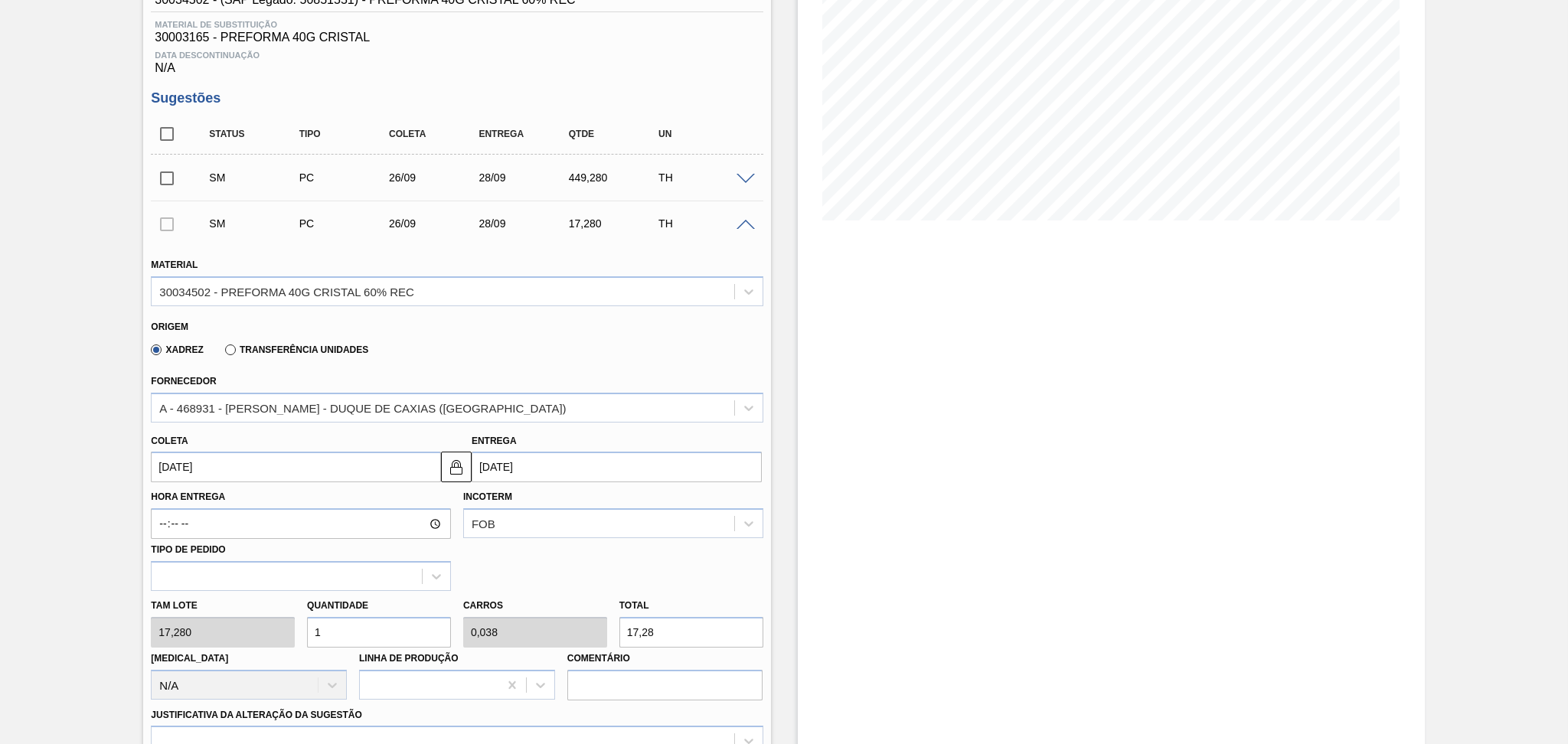
drag, startPoint x: 343, startPoint y: 619, endPoint x: 291, endPoint y: 605, distance: 53.9
click at [309, 616] on input "1" at bounding box center [378, 631] width 144 height 31
type input "2"
type input "0,077"
type input "34,56"
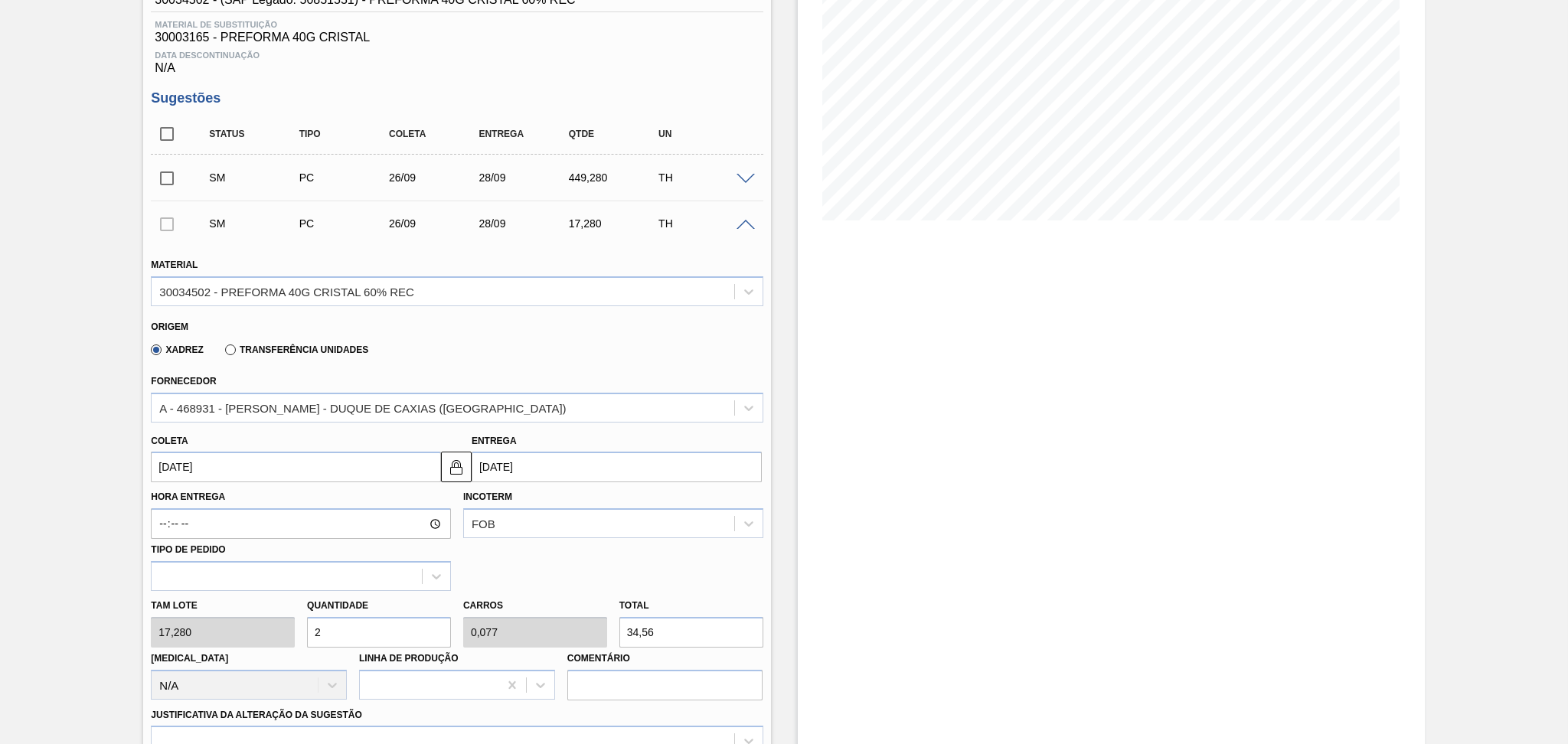
type input "26"
type input "1"
type input "449,28"
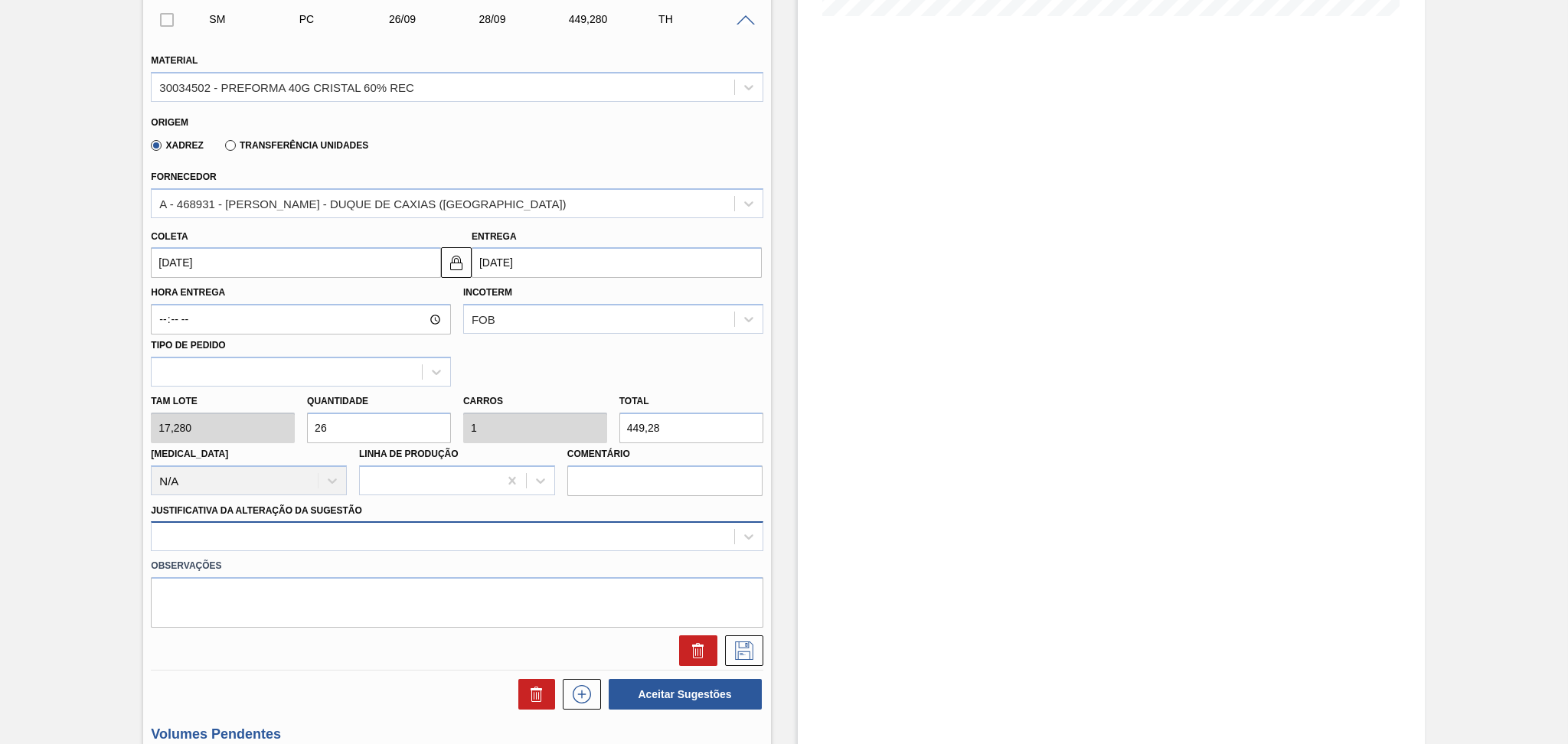
type input "26"
click at [337, 538] on div at bounding box center [456, 536] width 612 height 30
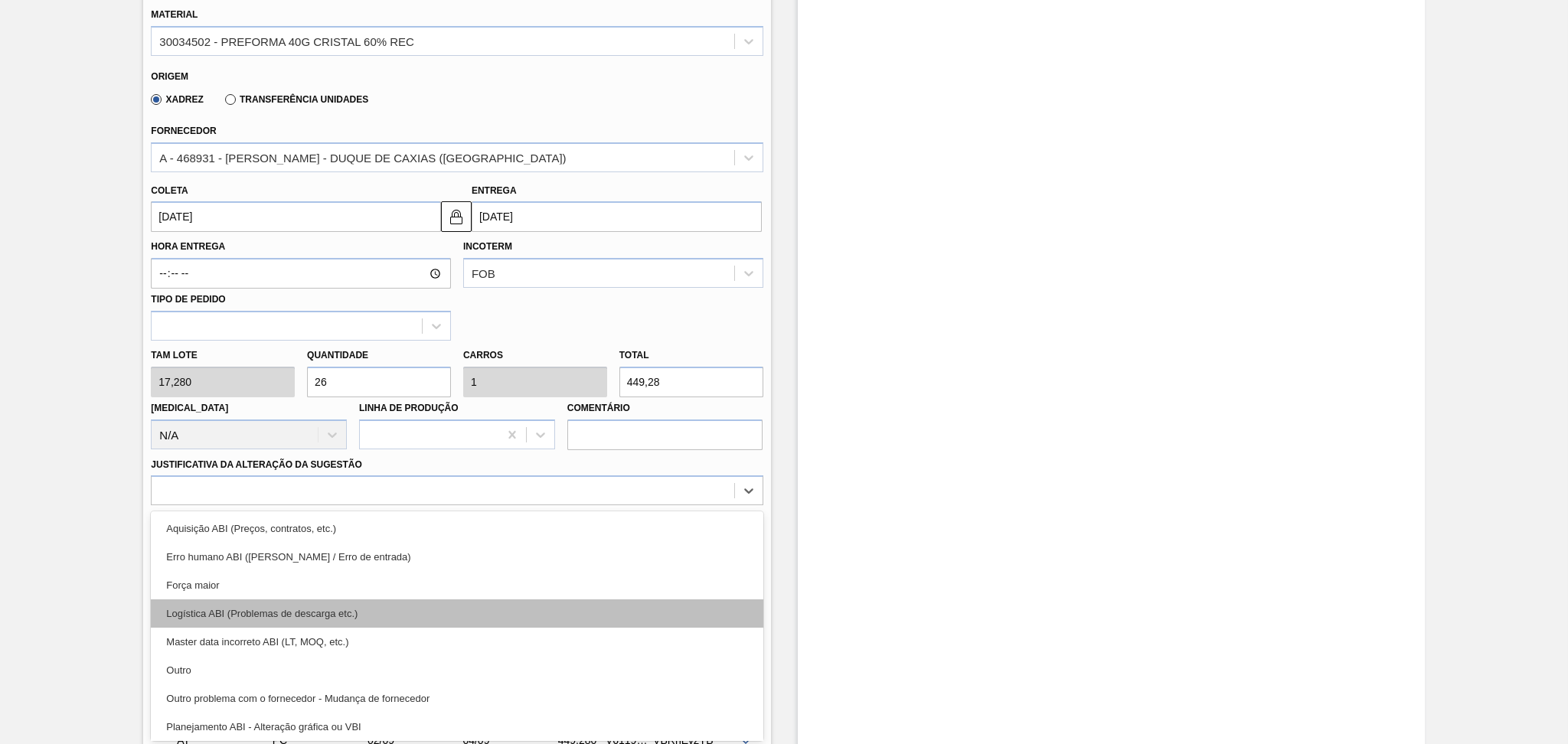
scroll to position [102, 0]
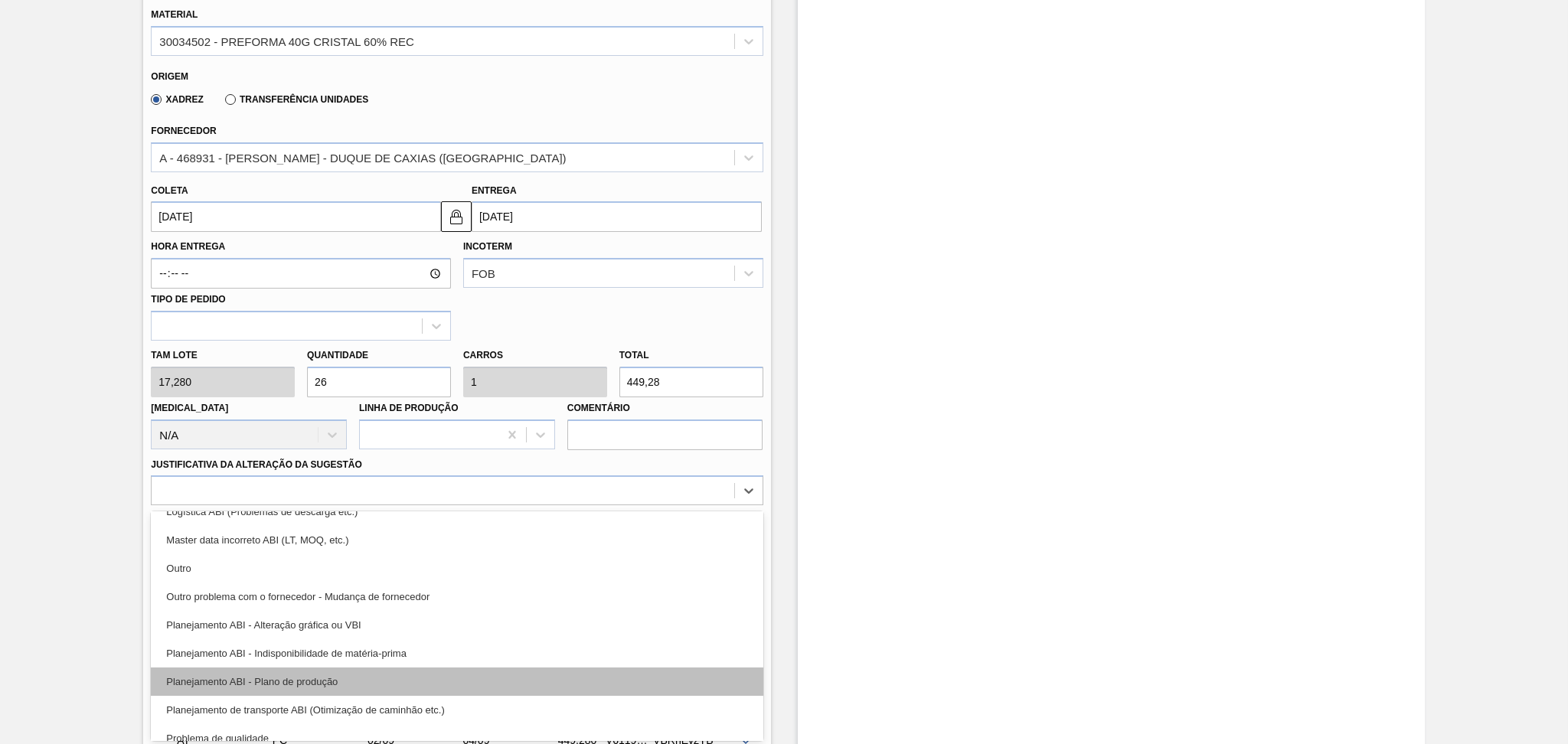
click at [357, 619] on div "Planejamento ABI - Plano de produção" at bounding box center [456, 681] width 612 height 29
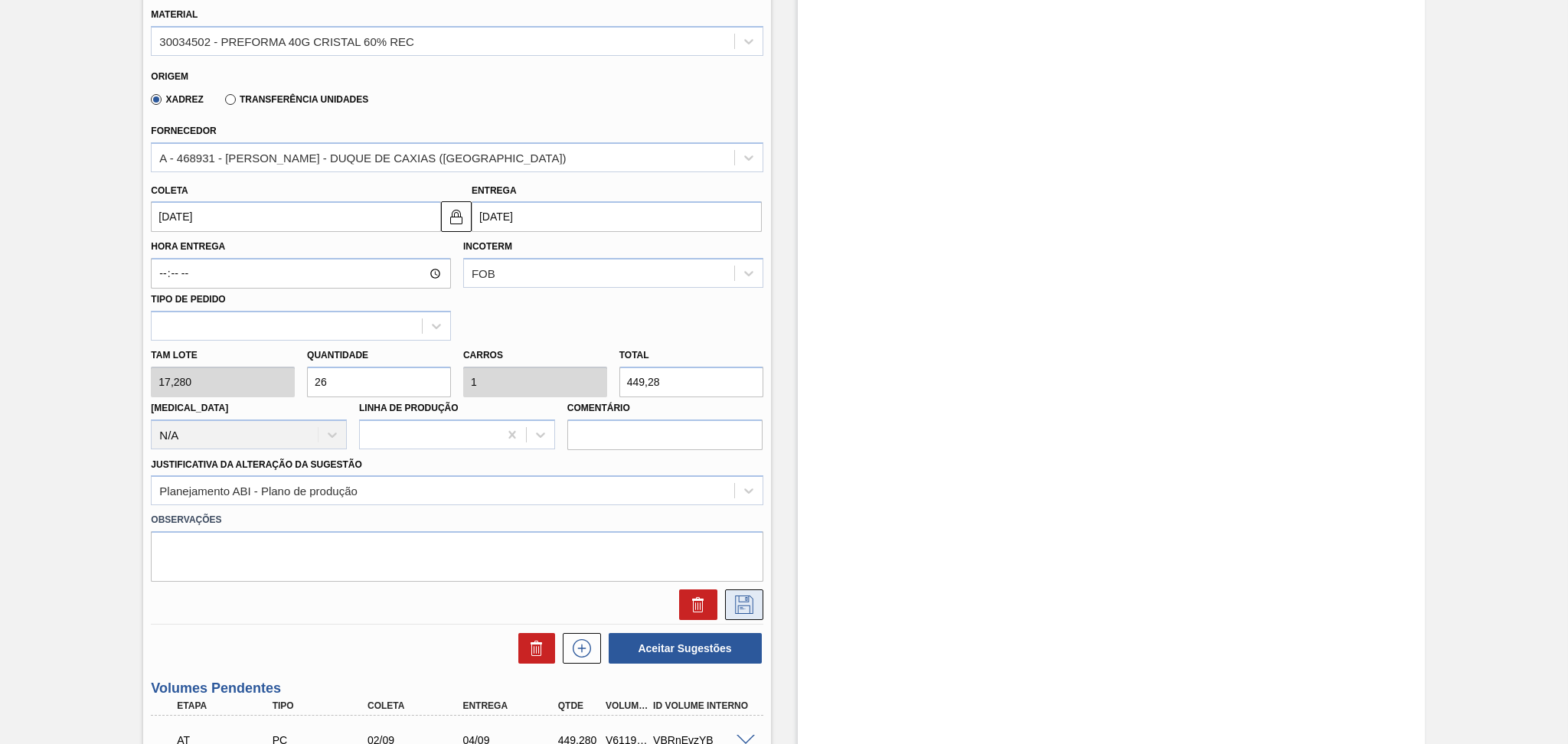
click at [739, 602] on icon at bounding box center [743, 604] width 19 height 19
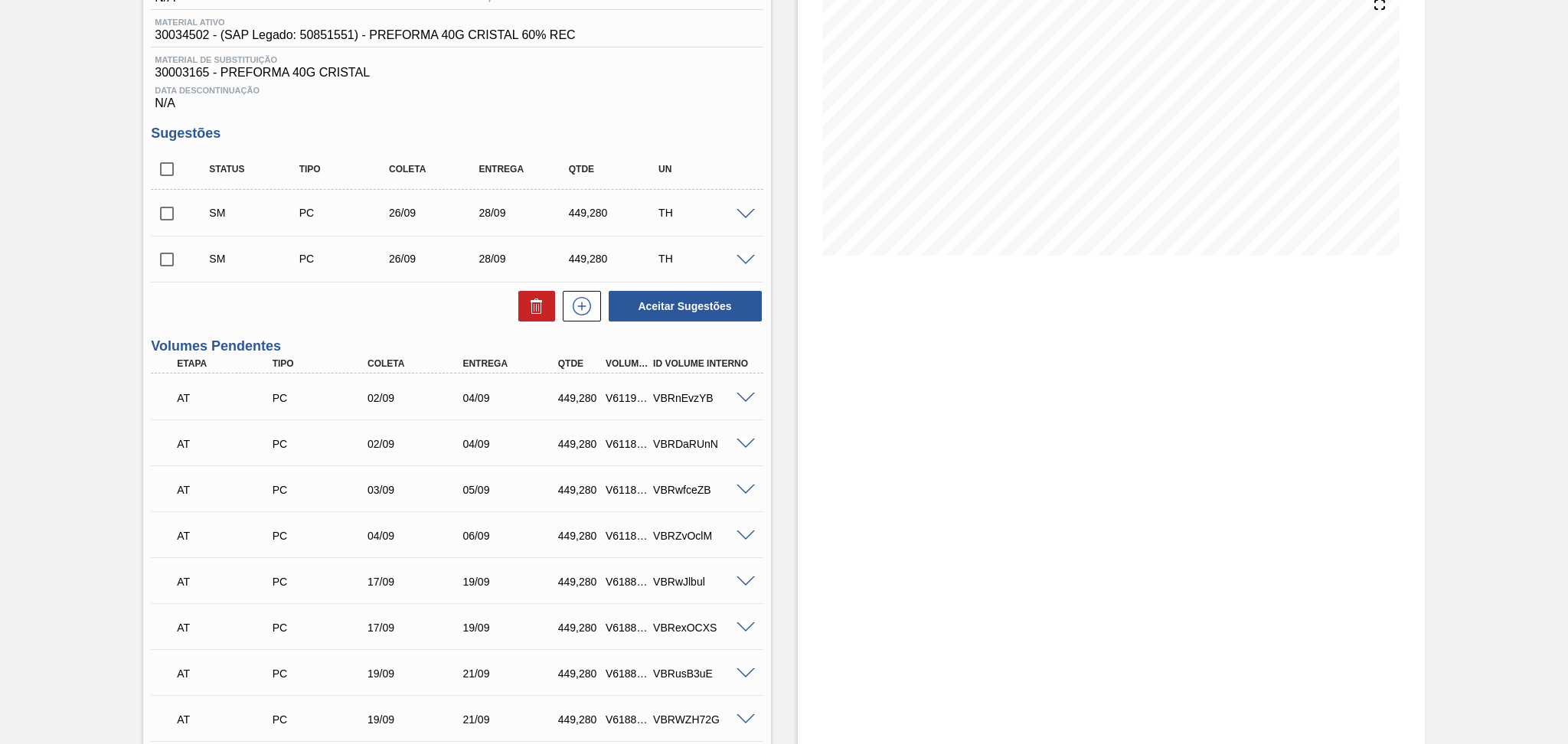
scroll to position [171, 0]
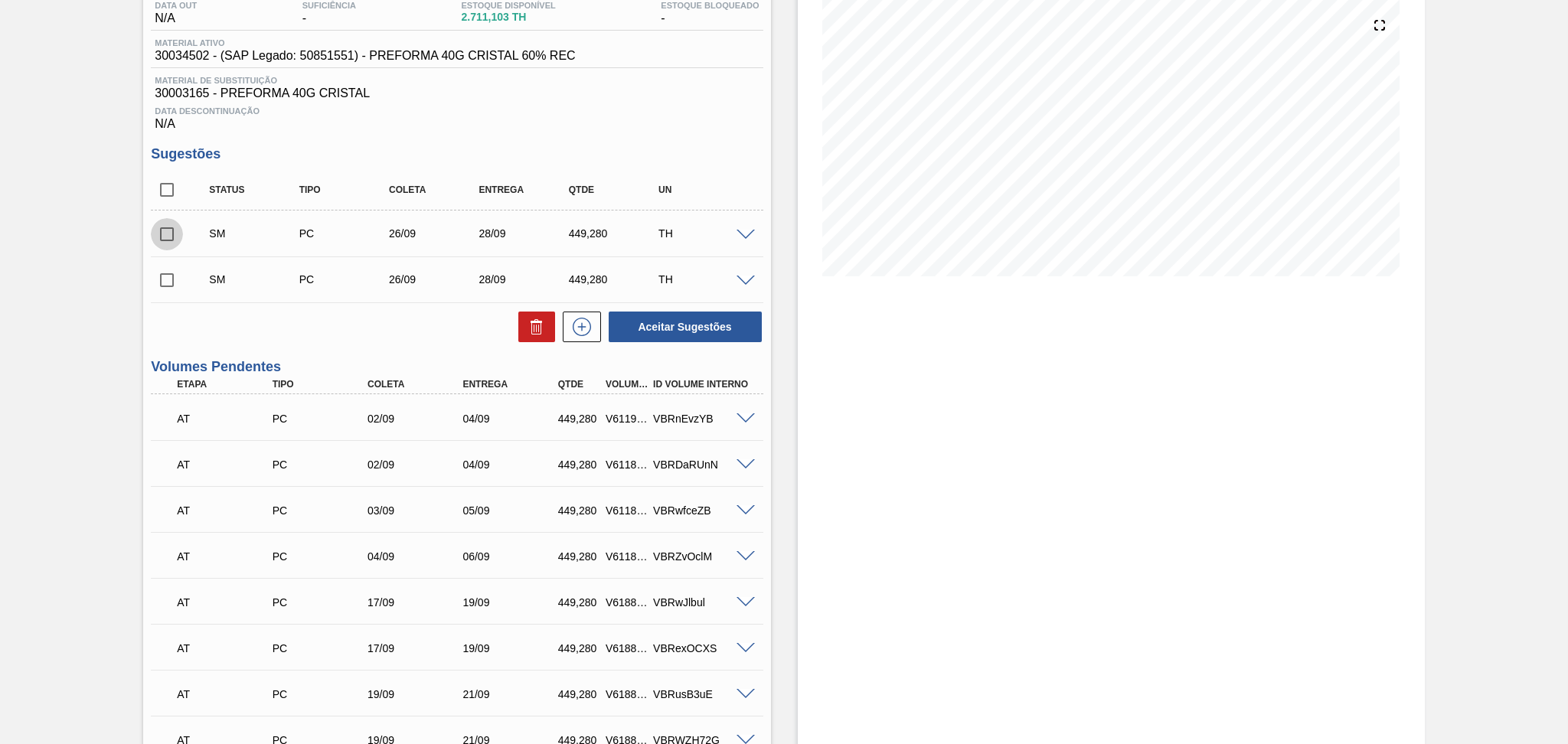
click at [177, 234] on input "checkbox" at bounding box center [166, 233] width 32 height 32
checkbox input "true"
click at [171, 275] on input "checkbox" at bounding box center [166, 280] width 32 height 32
checkbox input "true"
click at [723, 332] on button "Aceitar Sugestões" at bounding box center [685, 326] width 153 height 31
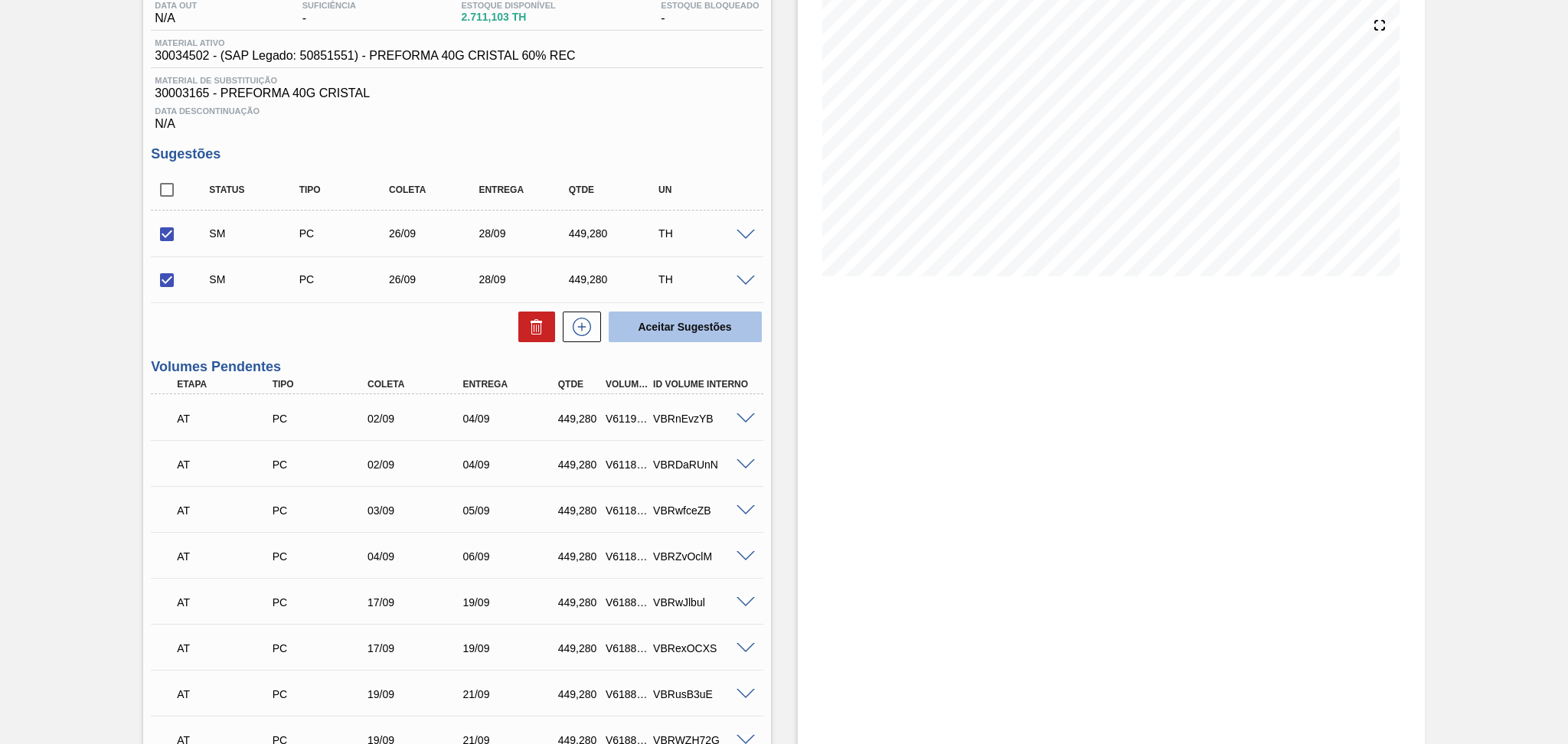
checkbox input "false"
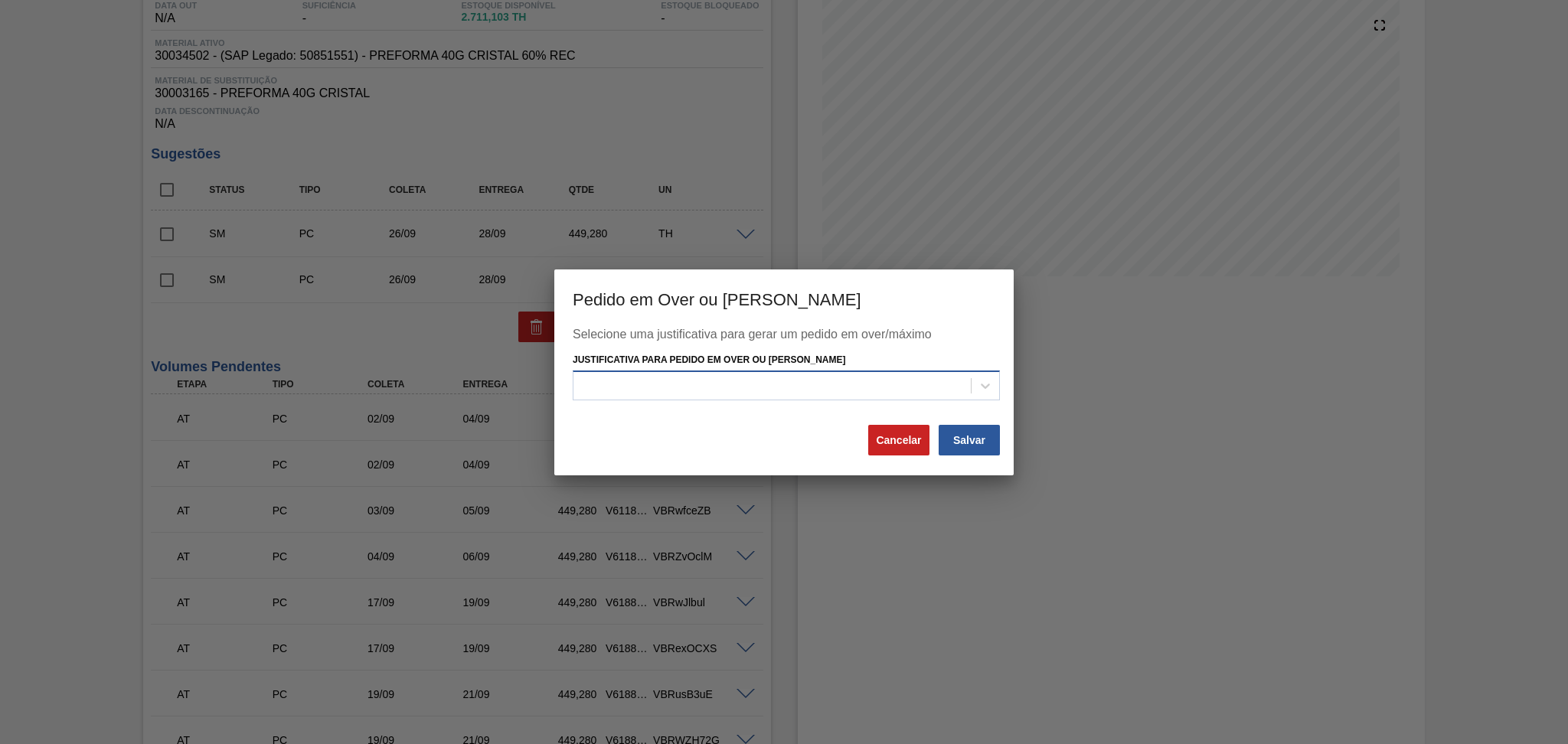
click at [704, 385] on div at bounding box center [771, 386] width 397 height 22
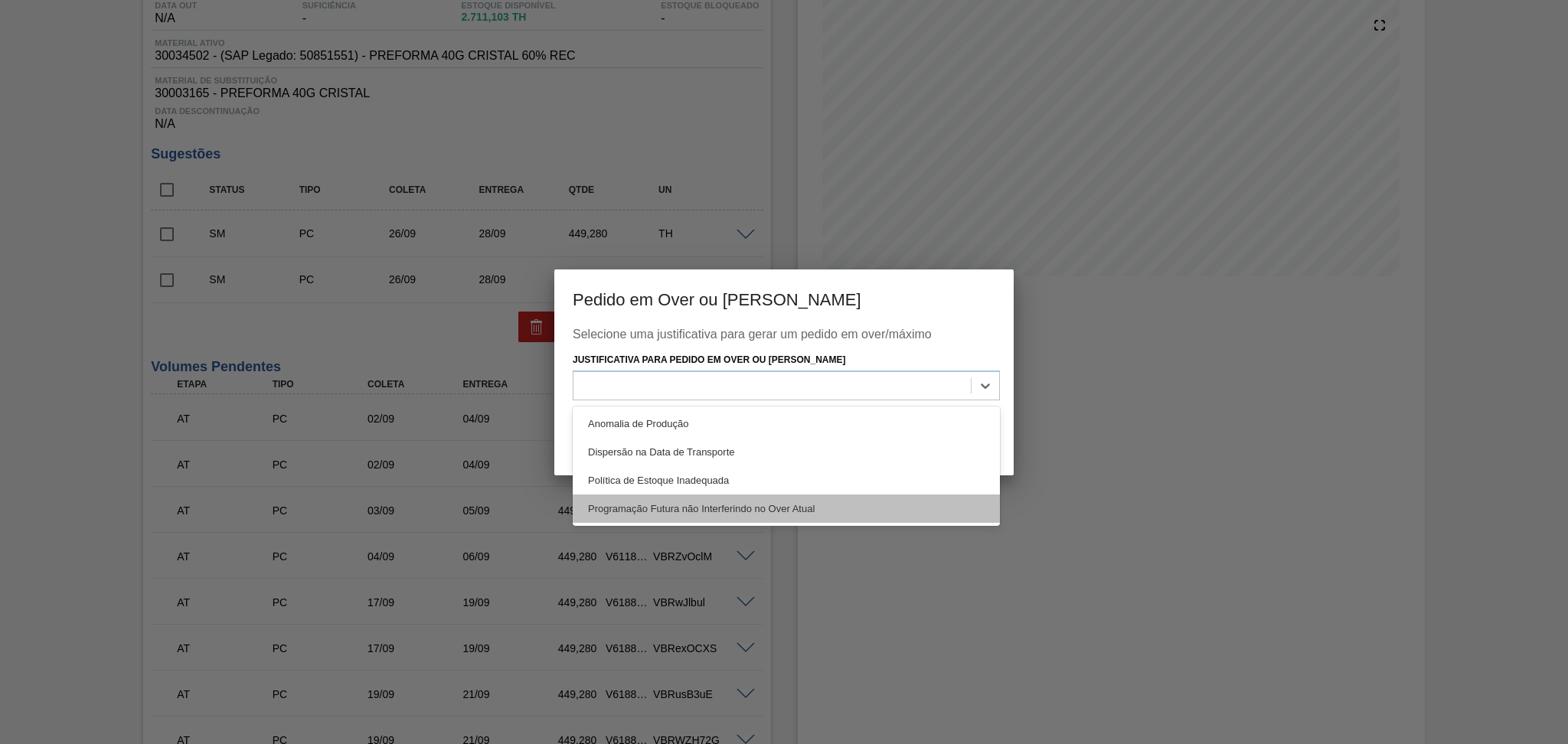
click at [814, 517] on div "Programação Futura não Interferindo no Over Atual" at bounding box center [785, 509] width 427 height 29
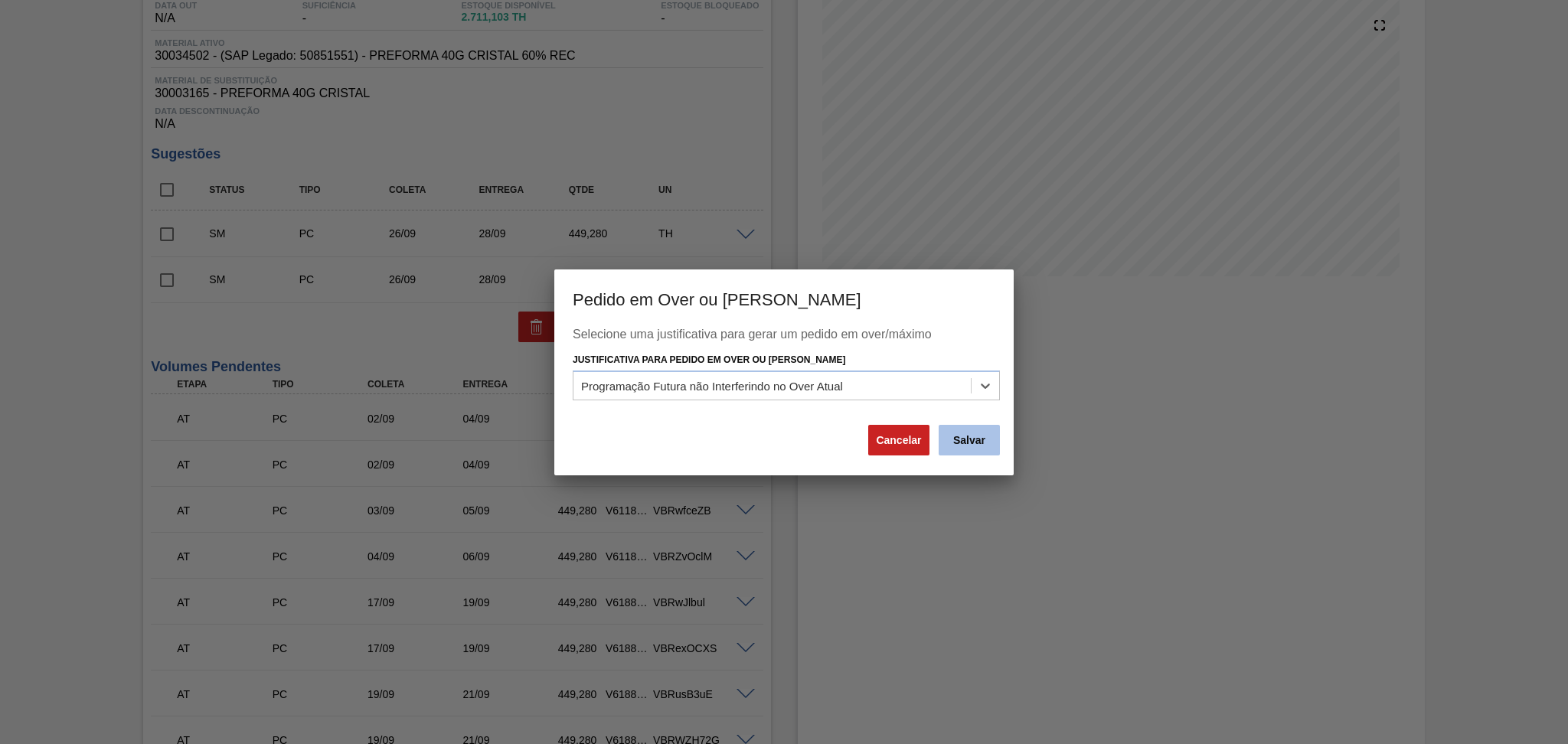
click at [981, 442] on button "Salvar" at bounding box center [969, 439] width 61 height 31
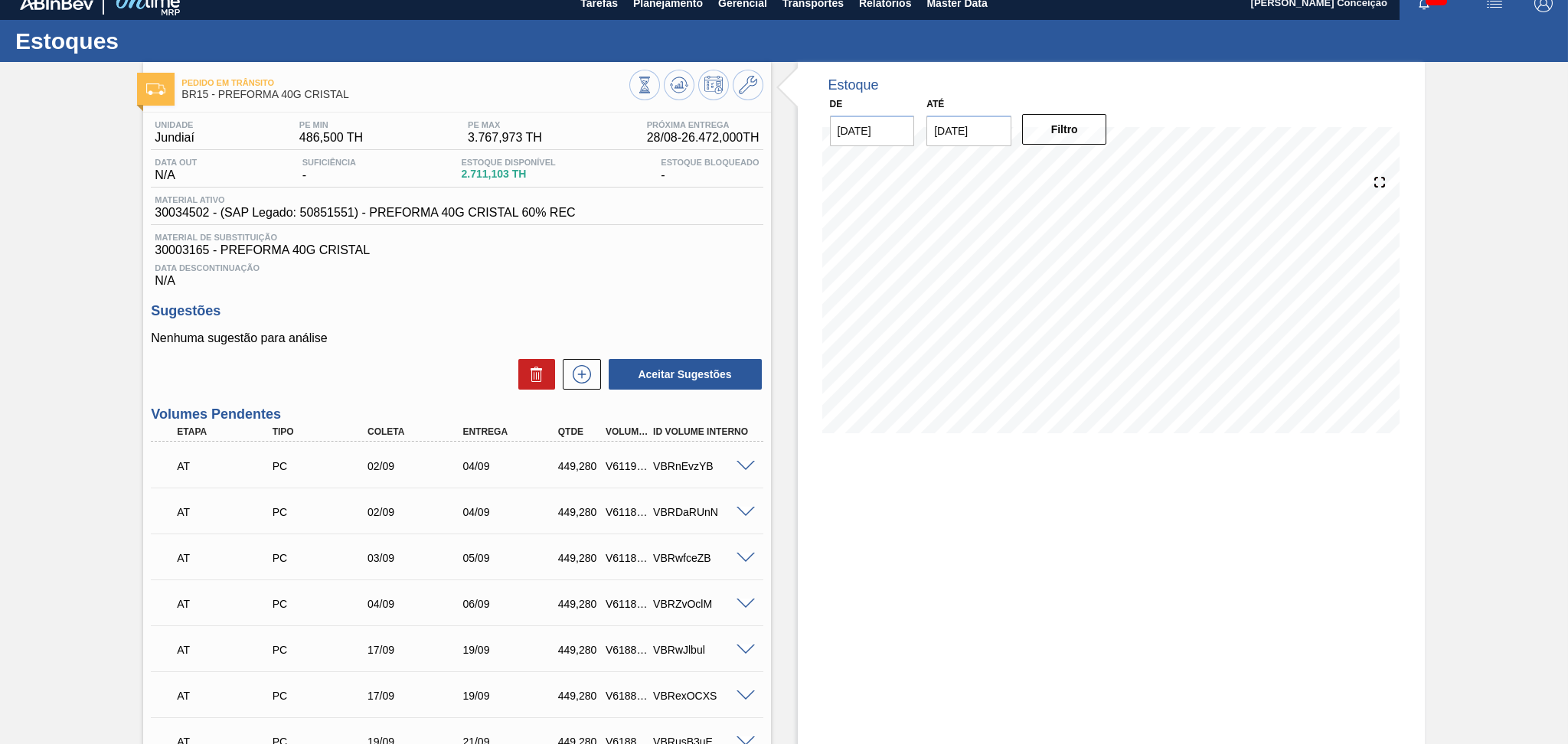
scroll to position [0, 0]
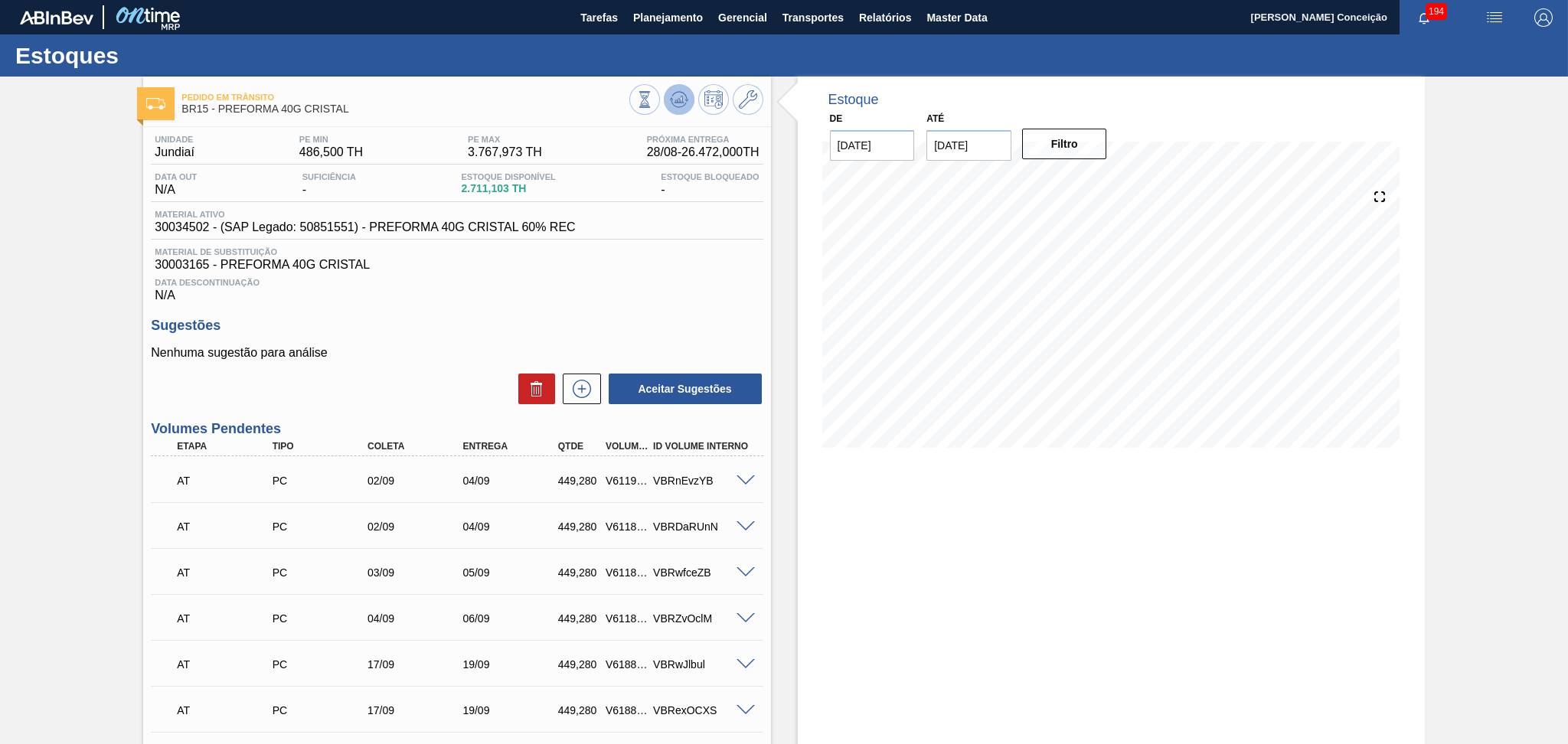
click at [686, 103] on icon at bounding box center [679, 99] width 19 height 19
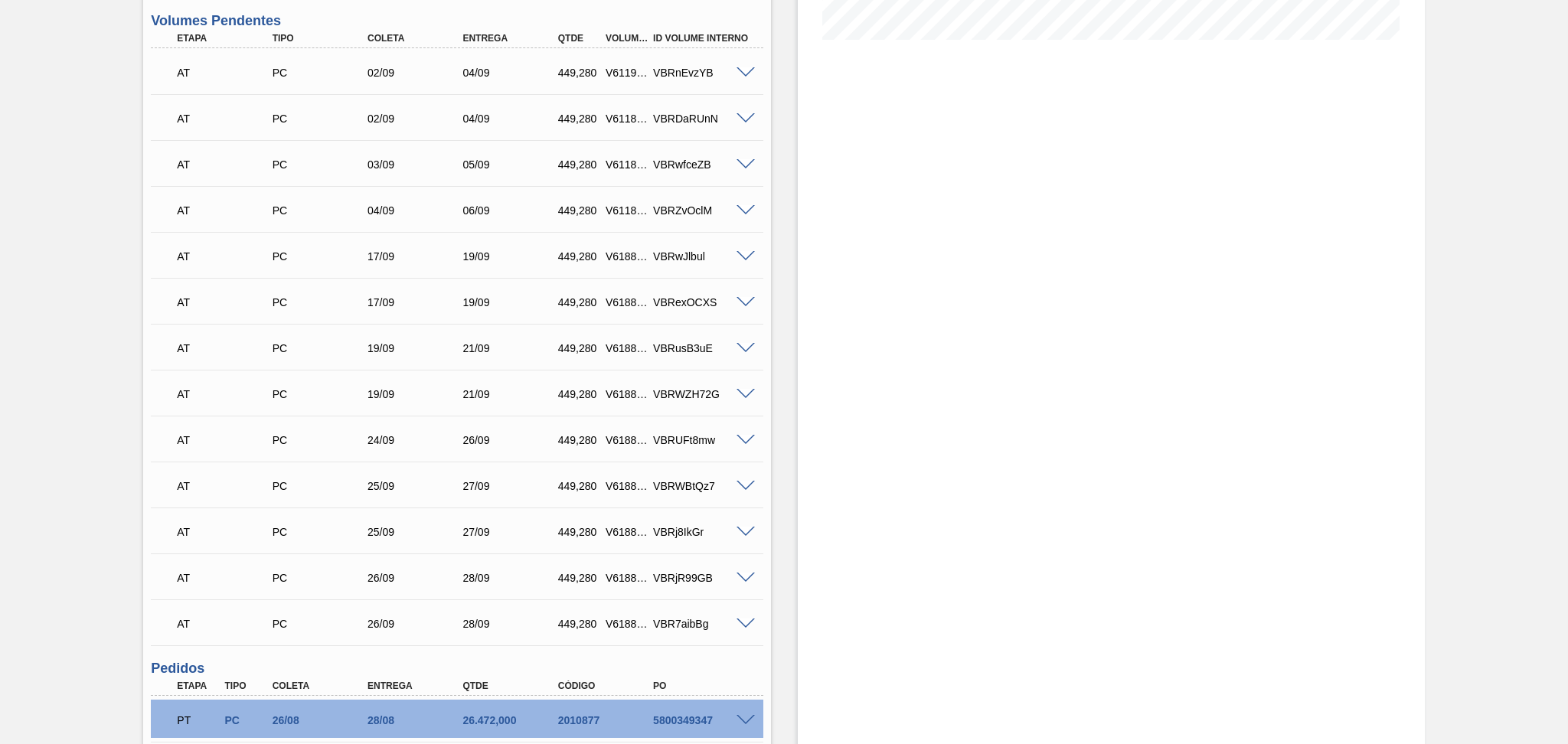
scroll to position [804, 0]
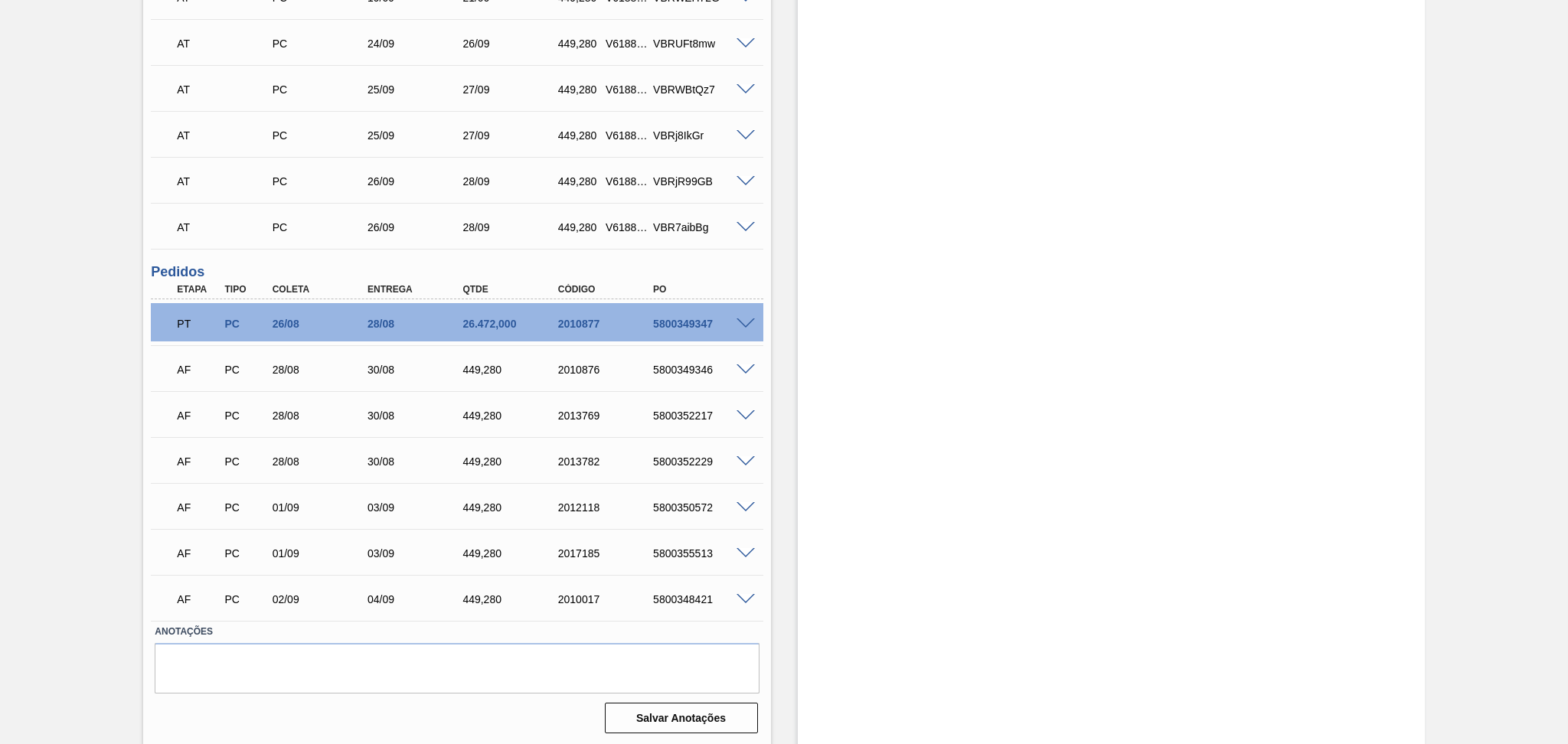
click at [741, 505] on span at bounding box center [745, 508] width 19 height 12
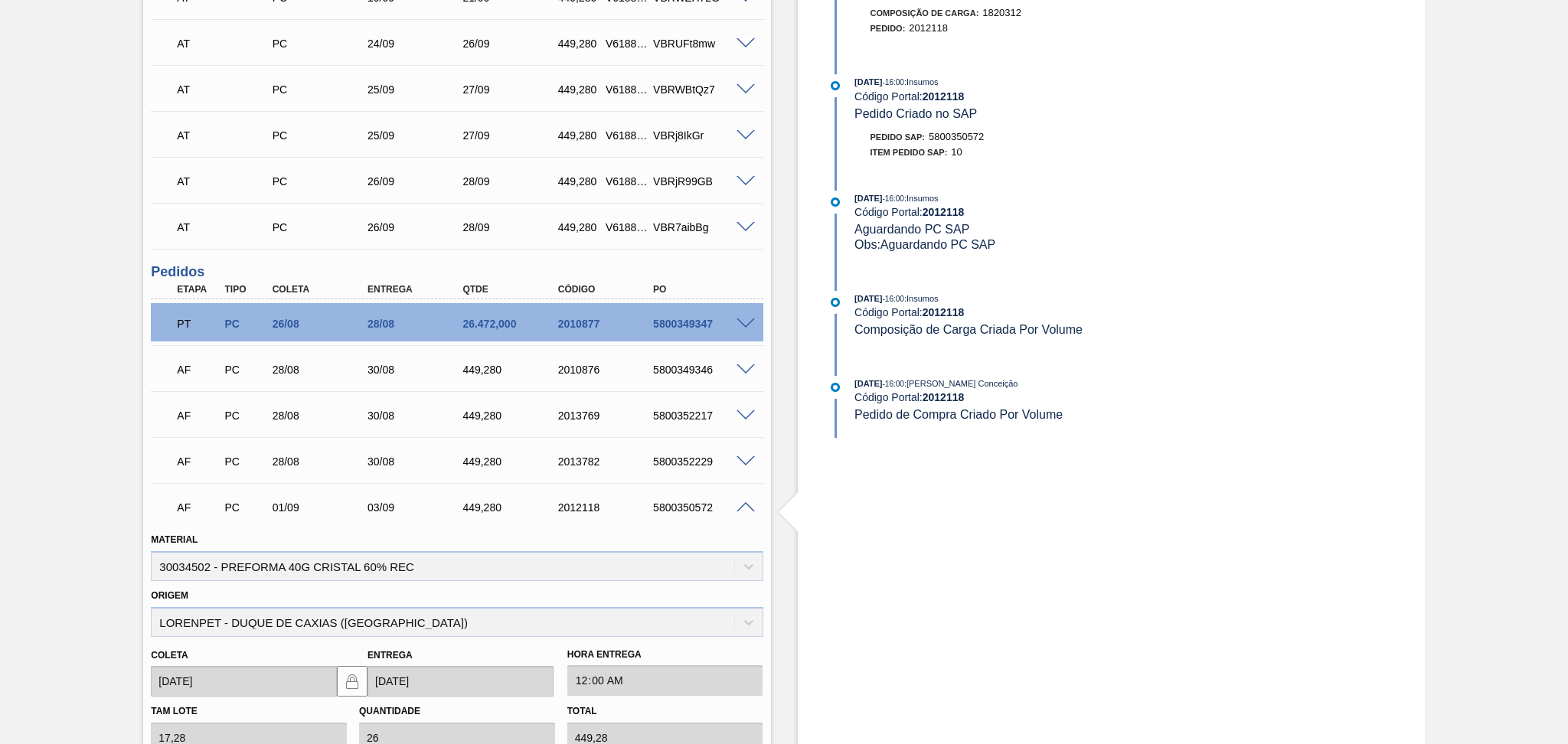
click at [744, 504] on span at bounding box center [745, 508] width 19 height 12
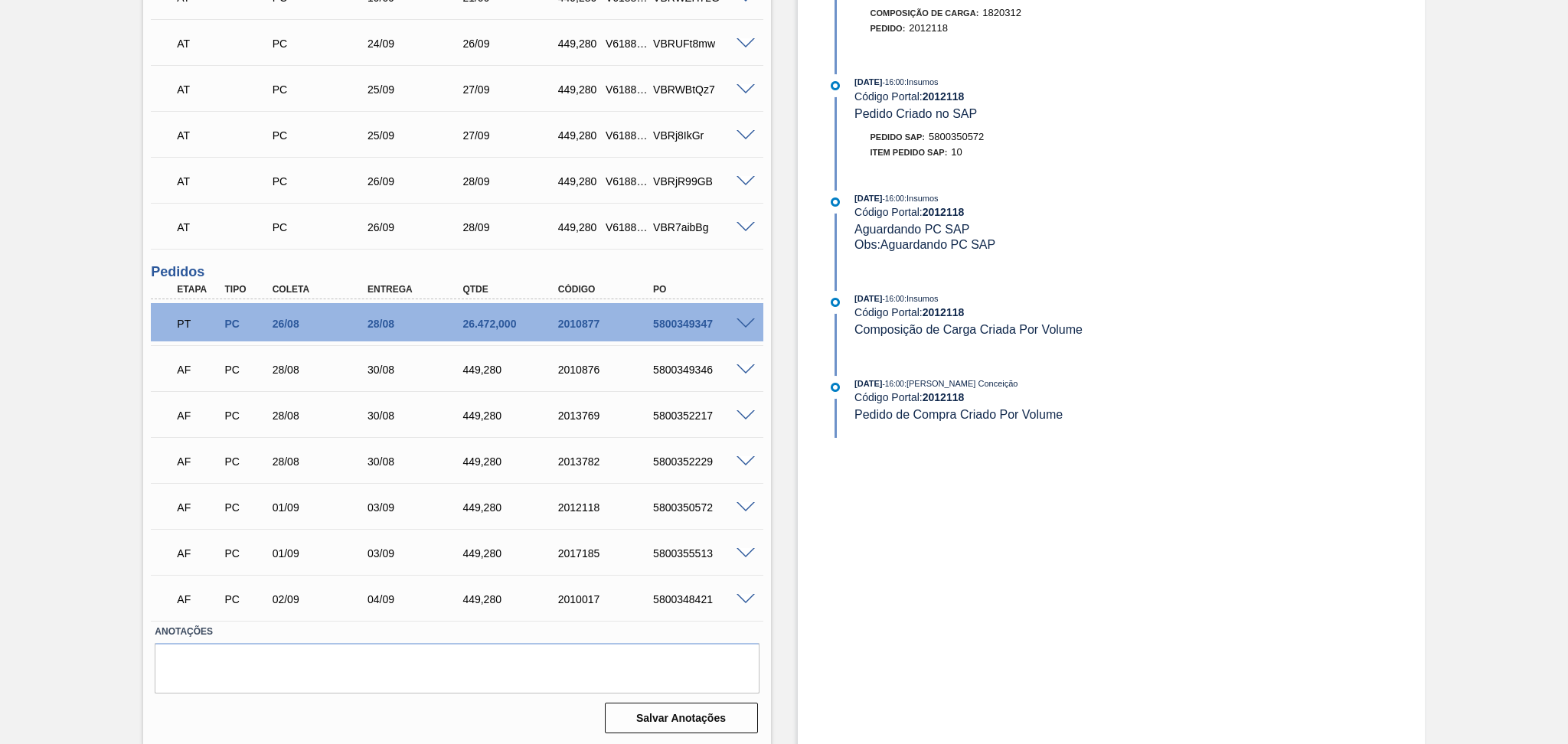
click at [747, 550] on span at bounding box center [745, 554] width 19 height 12
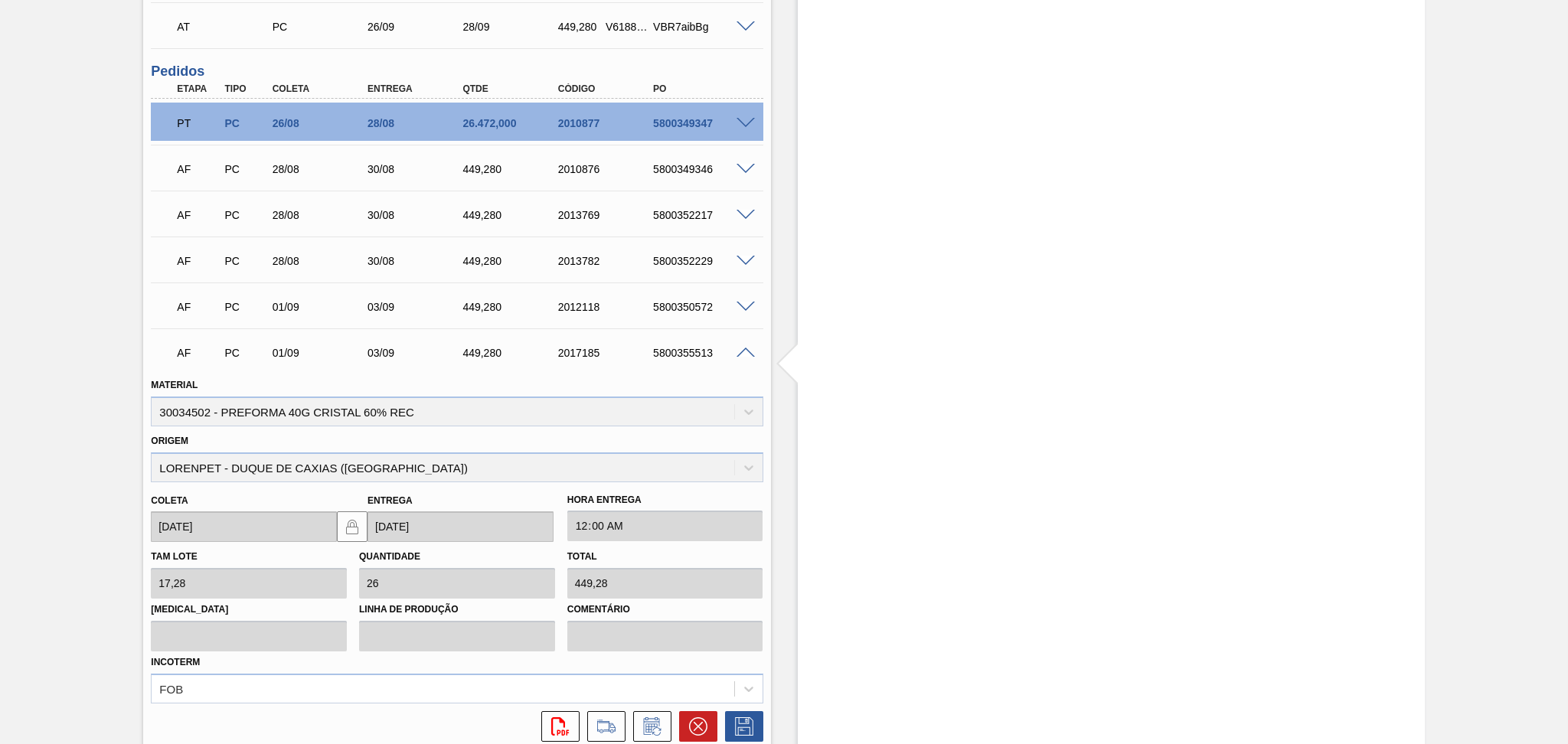
scroll to position [1008, 0]
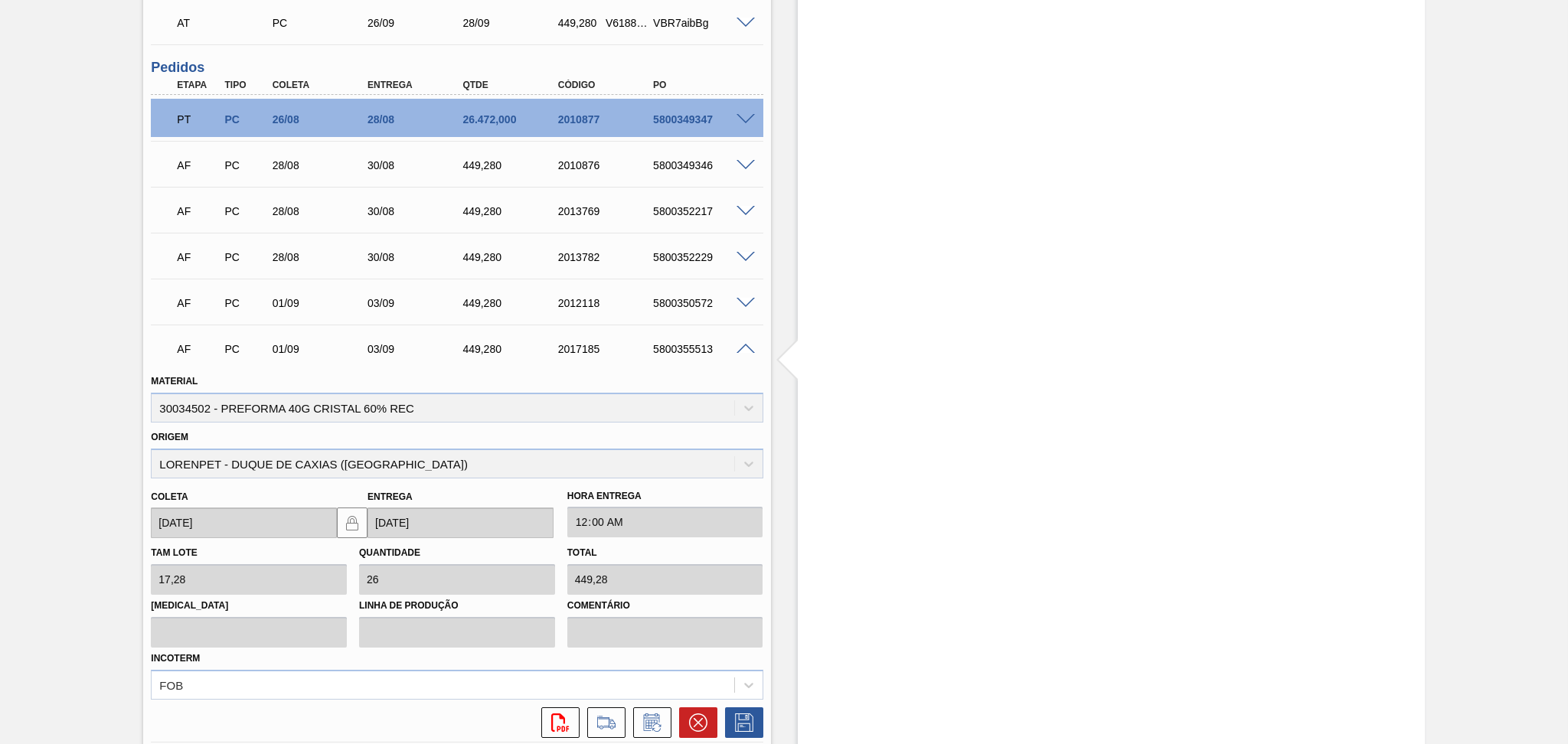
click at [741, 349] on span at bounding box center [745, 349] width 19 height 12
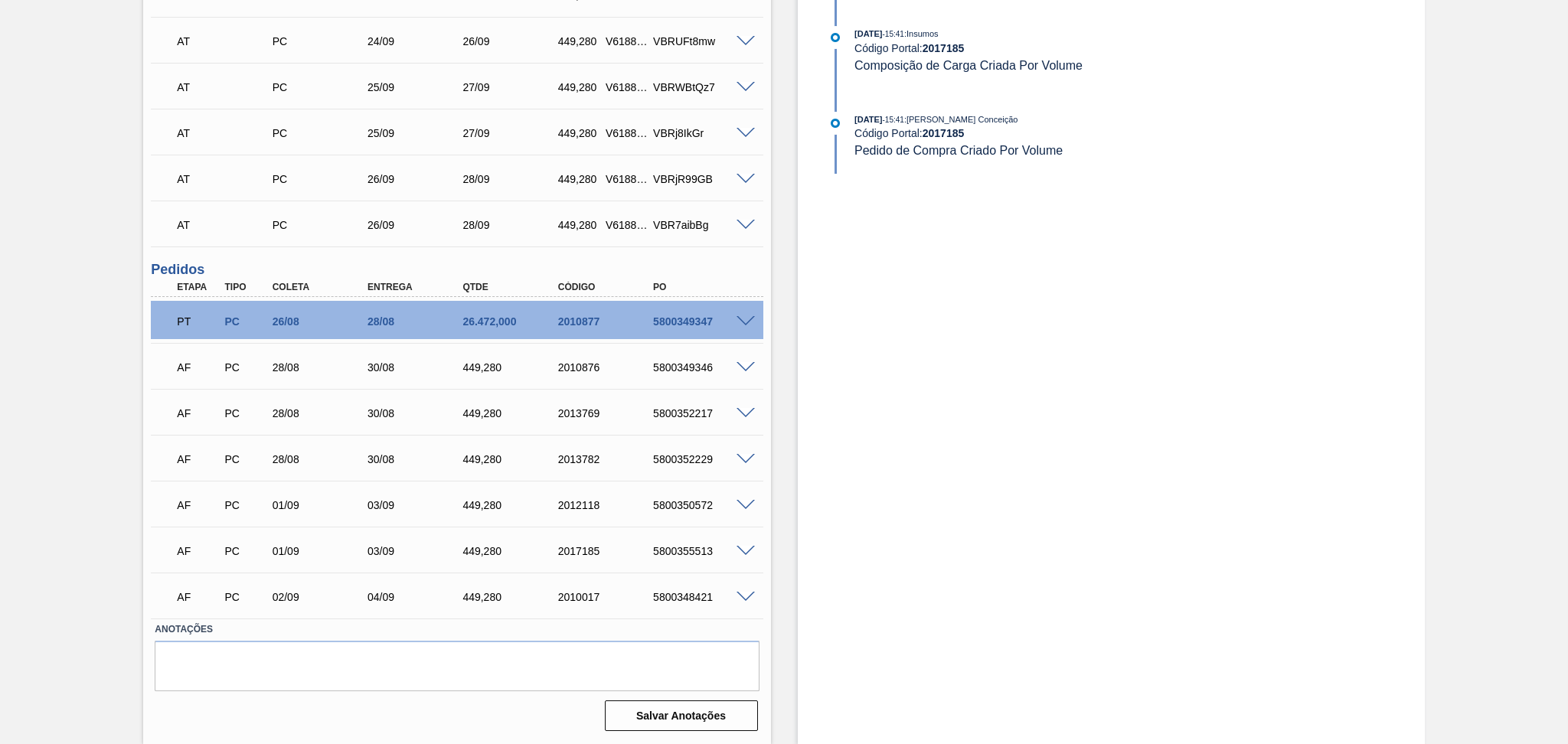
scroll to position [804, 0]
click at [736, 599] on span at bounding box center [745, 600] width 19 height 12
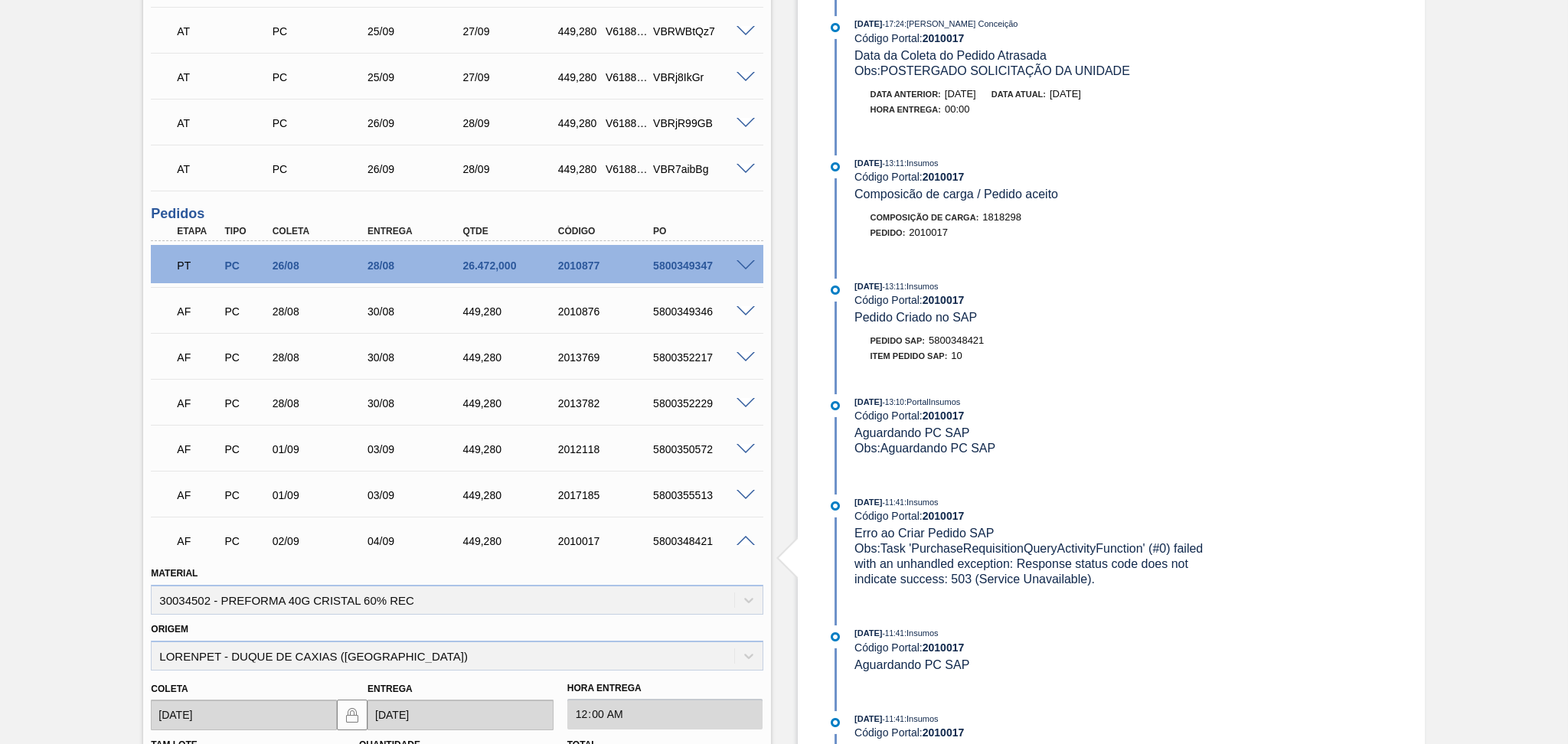
scroll to position [867, 0]
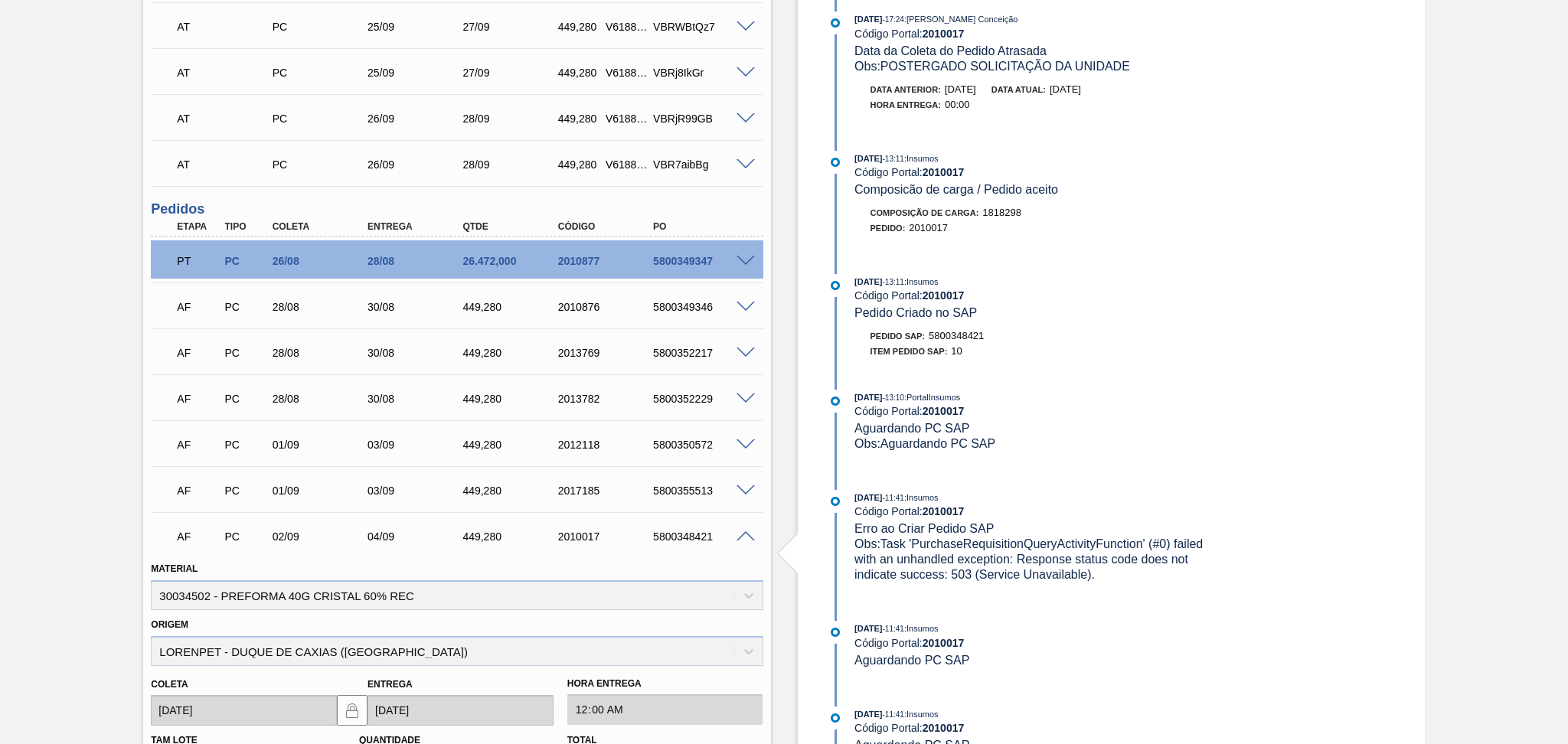
click at [747, 537] on span at bounding box center [745, 537] width 19 height 12
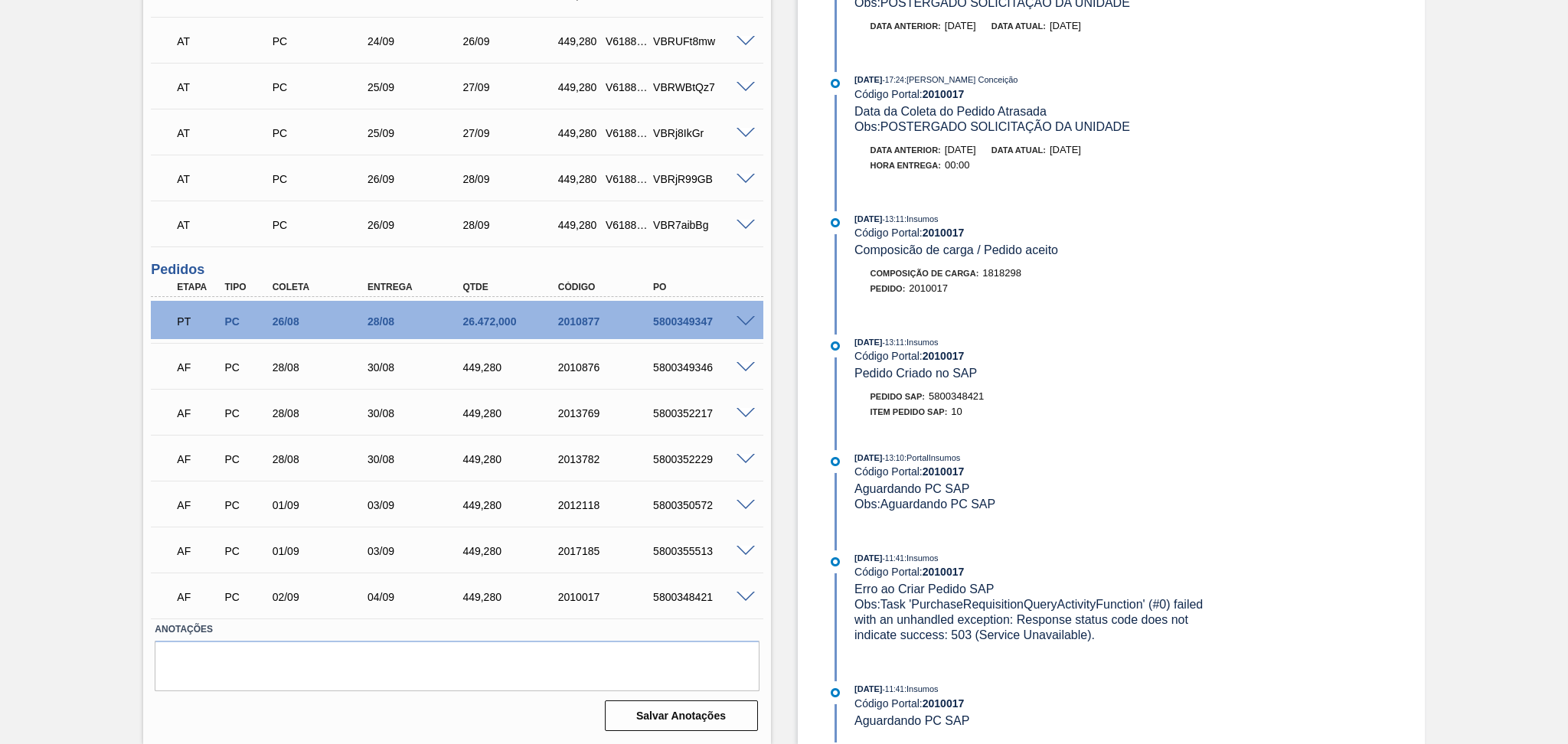
scroll to position [804, 0]
click at [750, 548] on span at bounding box center [745, 554] width 19 height 12
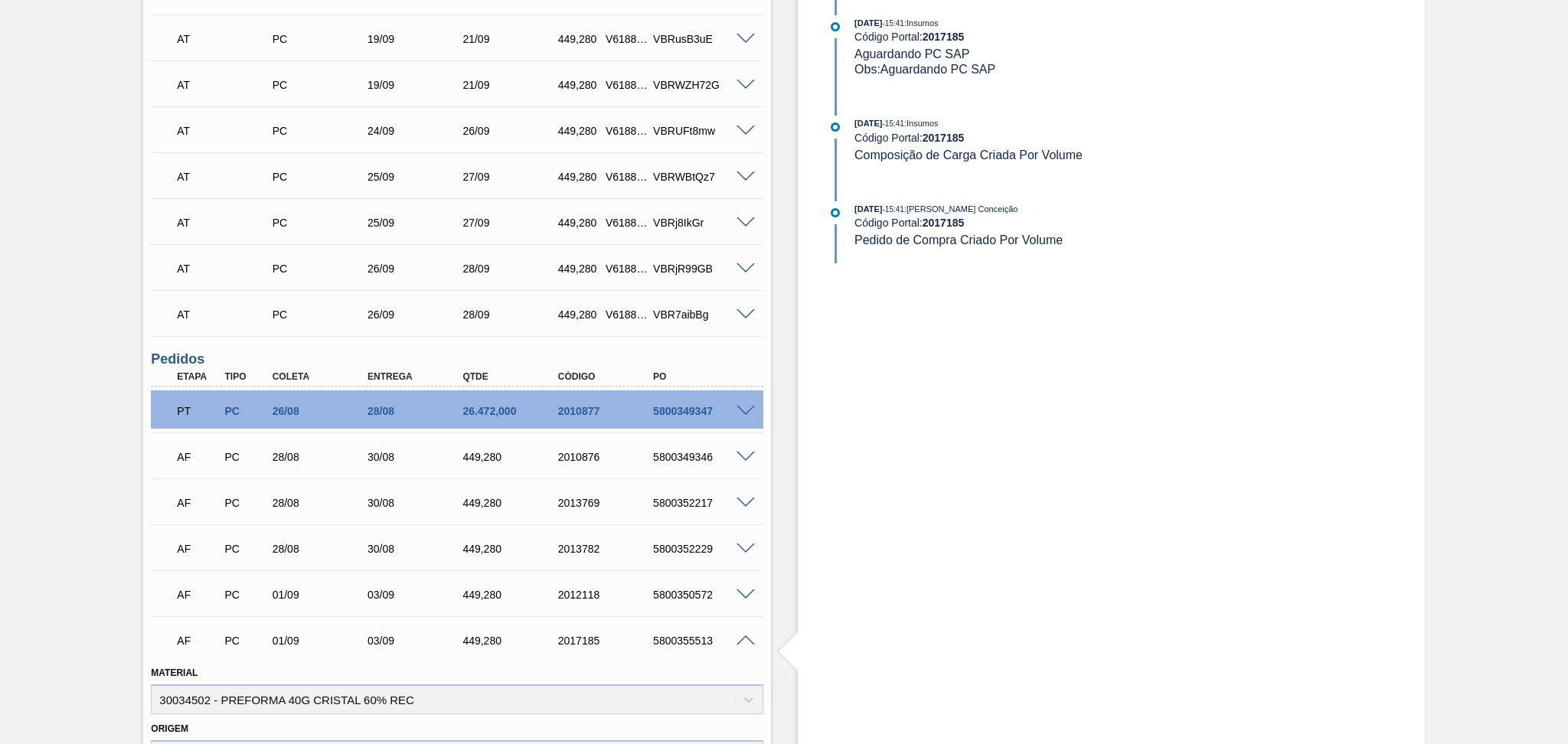
scroll to position [765, 0]
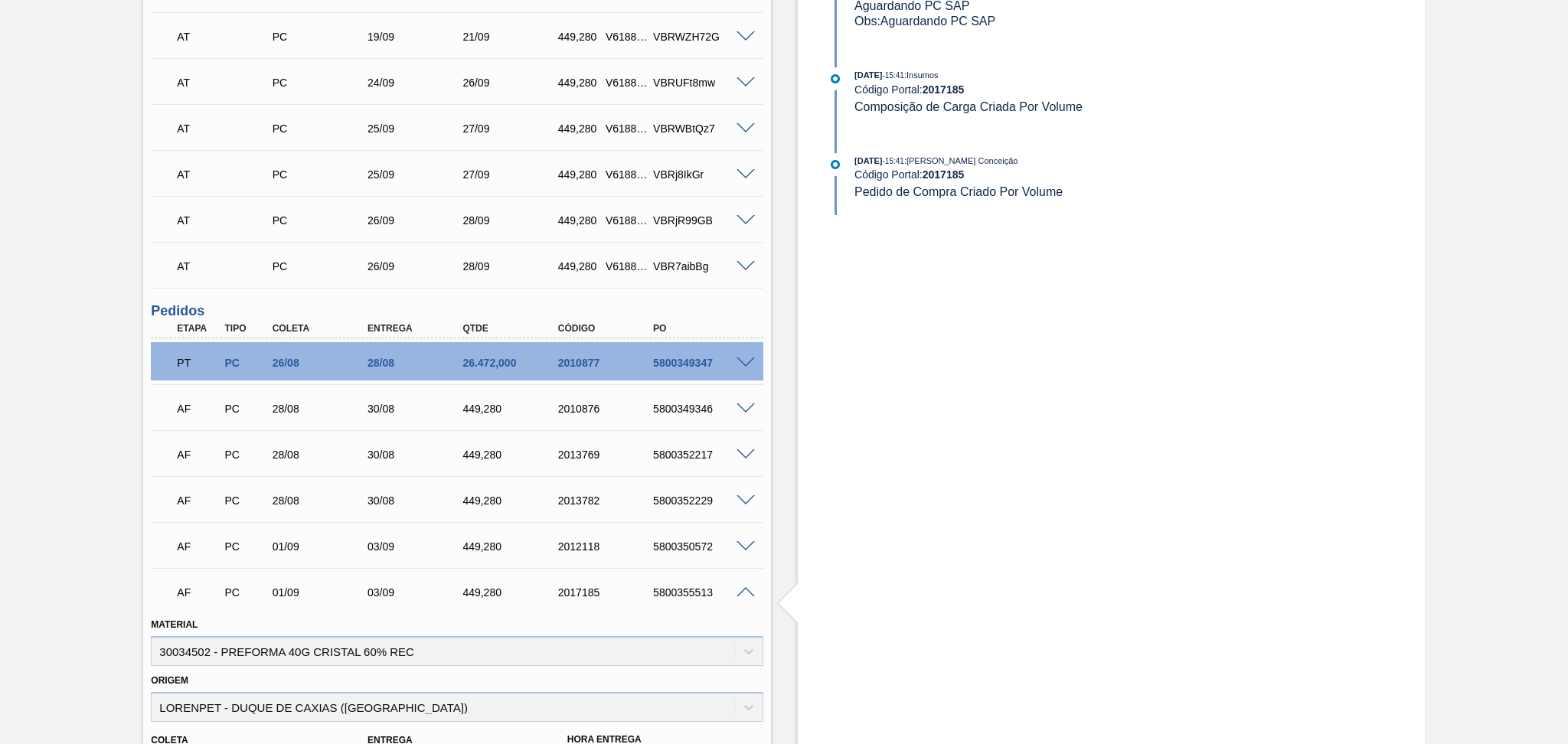
click at [749, 589] on span at bounding box center [745, 593] width 19 height 12
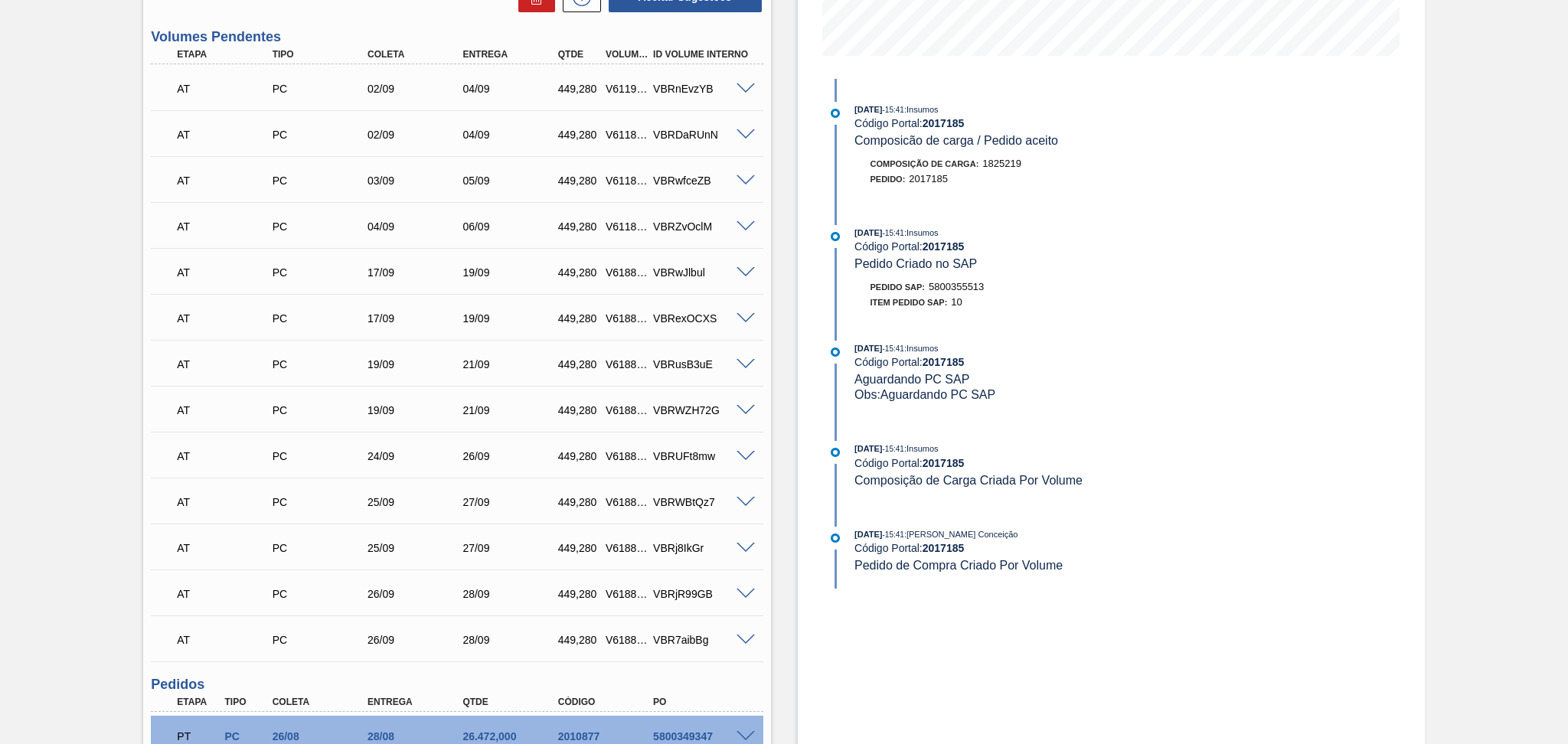
scroll to position [357, 0]
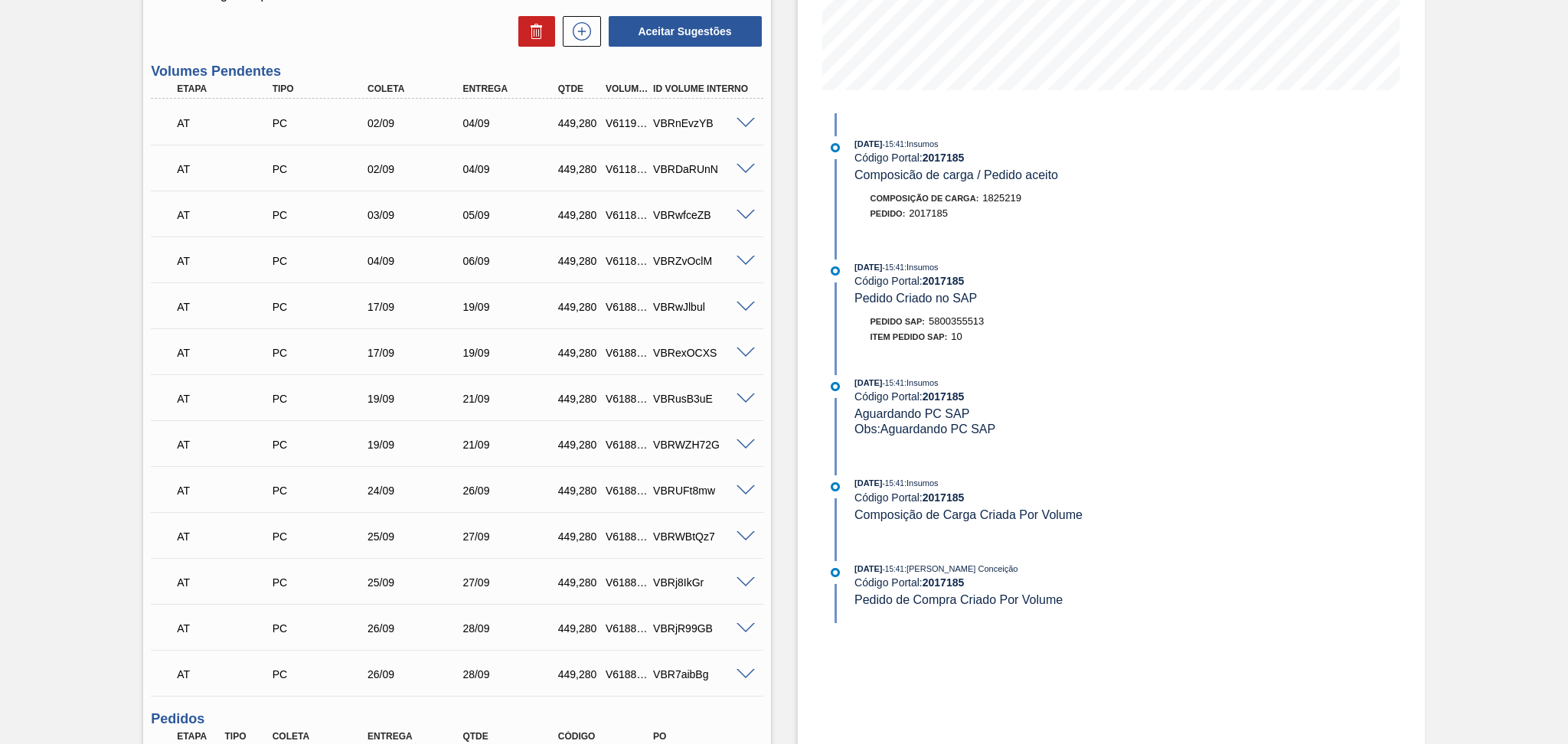
click at [747, 121] on span at bounding box center [745, 124] width 19 height 12
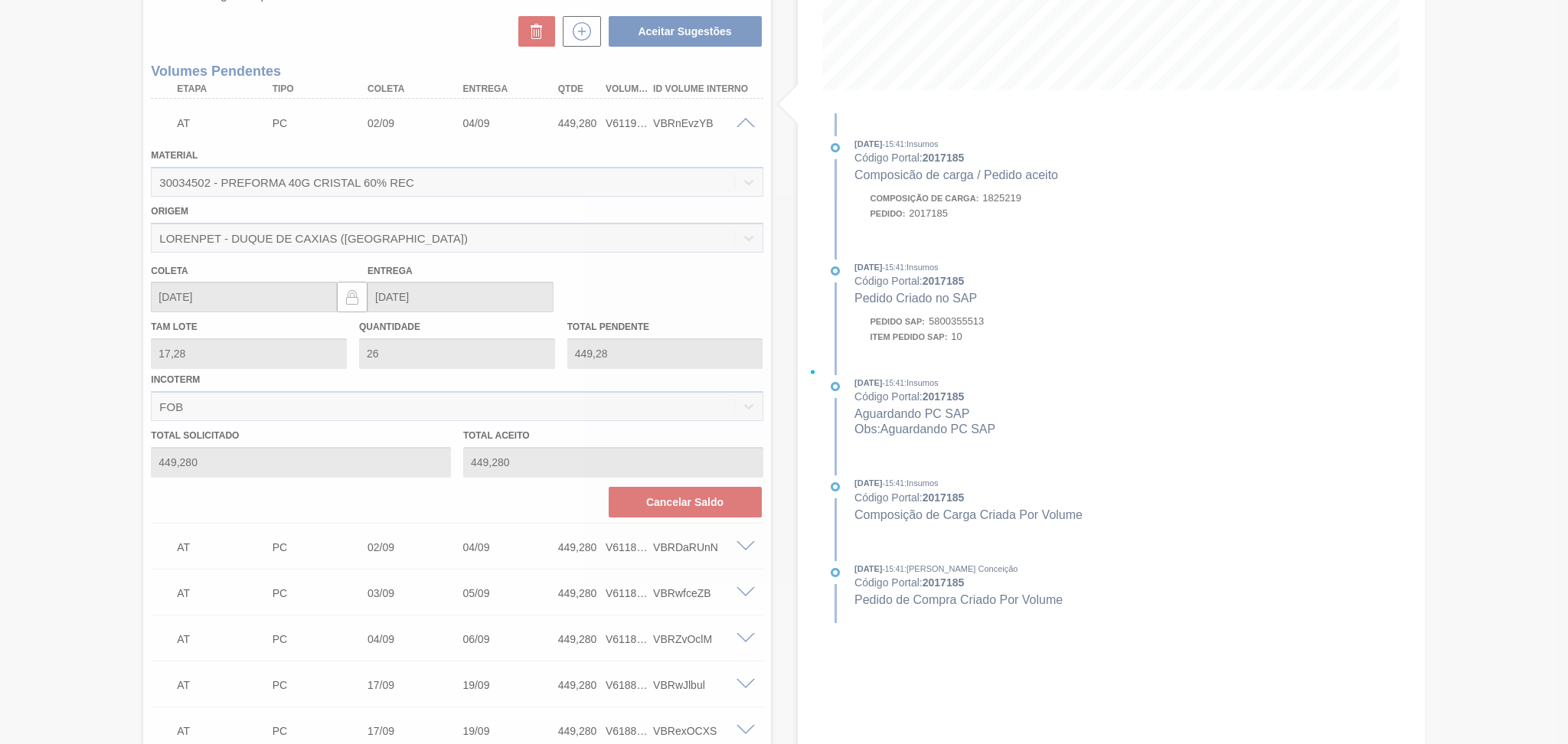
click at [747, 121] on div at bounding box center [784, 372] width 1568 height 744
click at [747, 128] on div at bounding box center [784, 372] width 1568 height 744
click at [744, 127] on div at bounding box center [784, 372] width 1568 height 744
click at [744, 126] on div at bounding box center [784, 372] width 1568 height 744
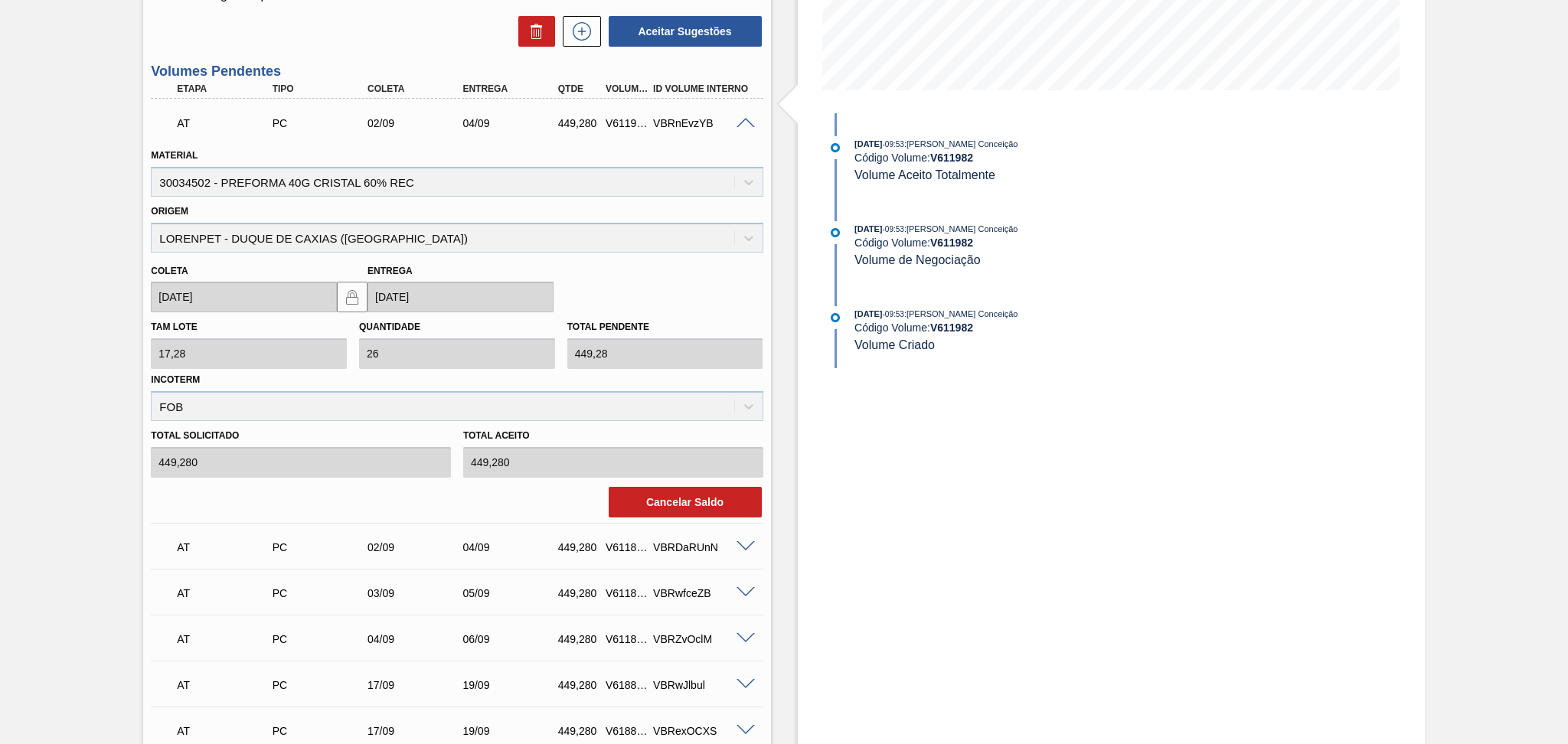
click at [744, 126] on span at bounding box center [745, 124] width 19 height 12
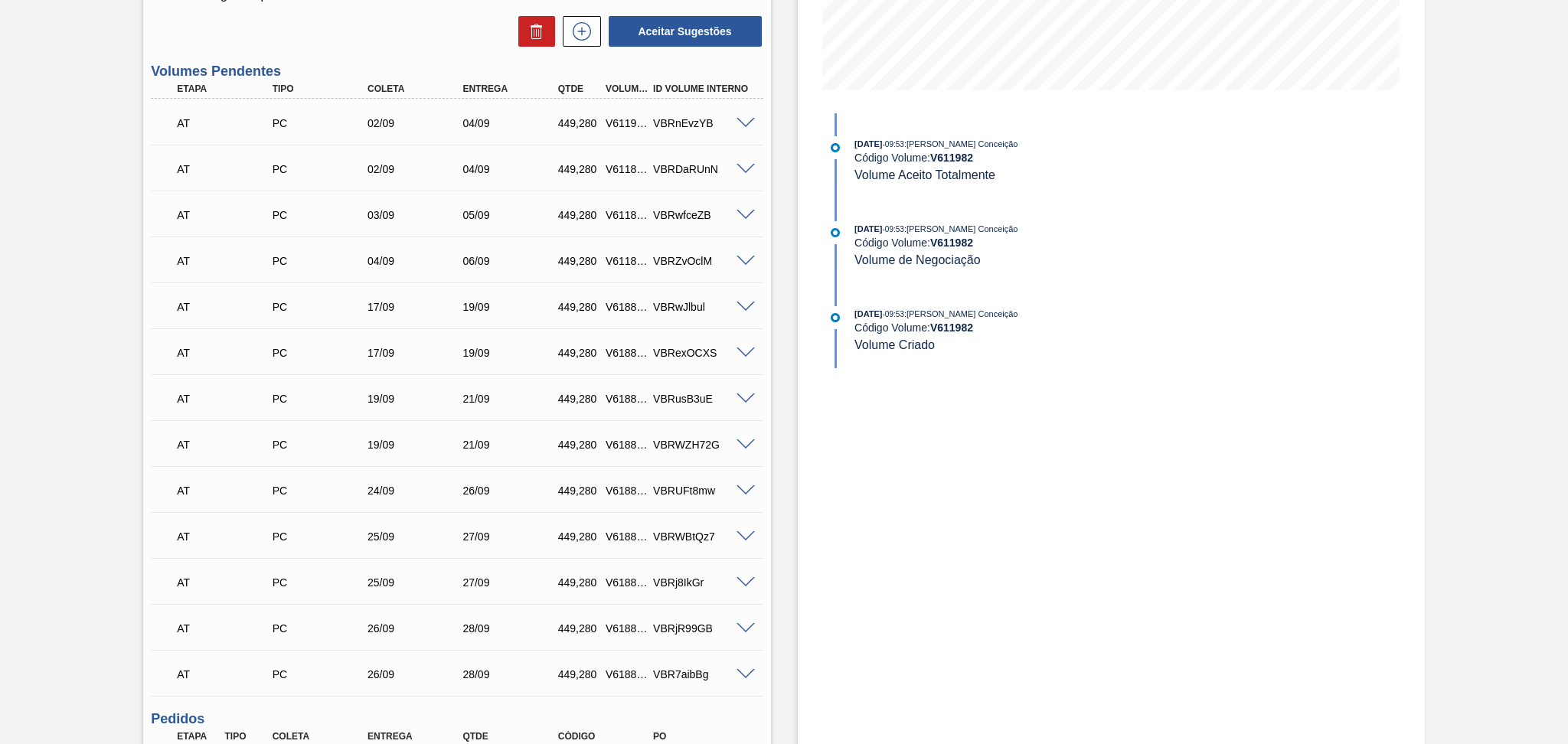
click at [690, 164] on div "VBRDaRUnN" at bounding box center [703, 169] width 107 height 12
click at [694, 209] on div "VBRwfceZB" at bounding box center [703, 215] width 107 height 12
click at [675, 262] on div "VBRZvOclM" at bounding box center [703, 260] width 107 height 12
click at [682, 309] on div "VBRwJlbul" at bounding box center [703, 307] width 107 height 12
click at [687, 339] on div "AT PC 17/09 19/09 449,280 V618819 VBRexOCXS" at bounding box center [452, 350] width 571 height 31
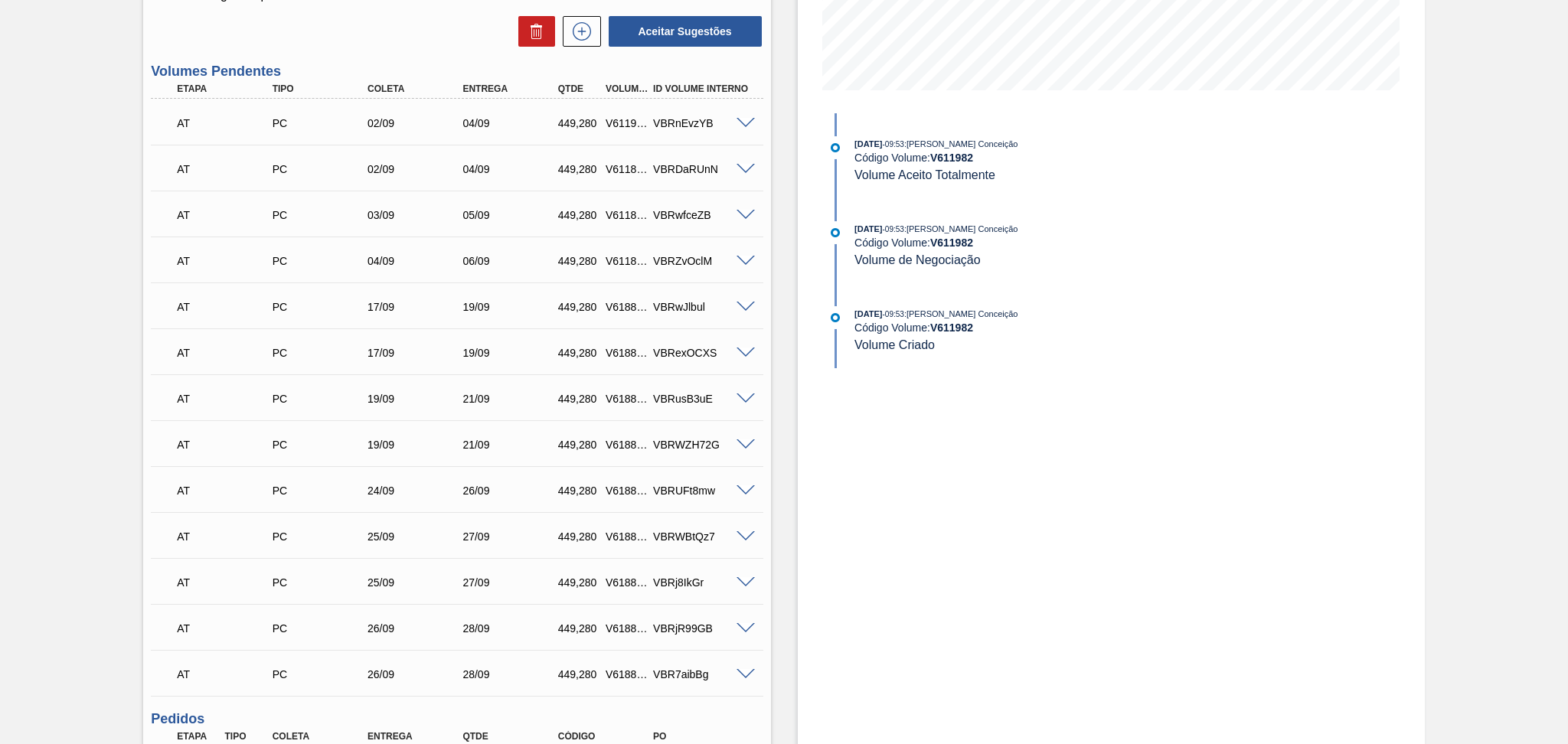
click at [684, 393] on div "VBRusB3uE" at bounding box center [703, 399] width 107 height 12
click at [690, 443] on div "VBRWZH72G" at bounding box center [703, 444] width 107 height 12
click at [693, 484] on div "VBRUFt8mw" at bounding box center [703, 490] width 107 height 12
click at [690, 541] on div "VBRWBtQz7" at bounding box center [703, 536] width 107 height 12
click at [686, 579] on div "VBRj8IkGr" at bounding box center [703, 582] width 107 height 12
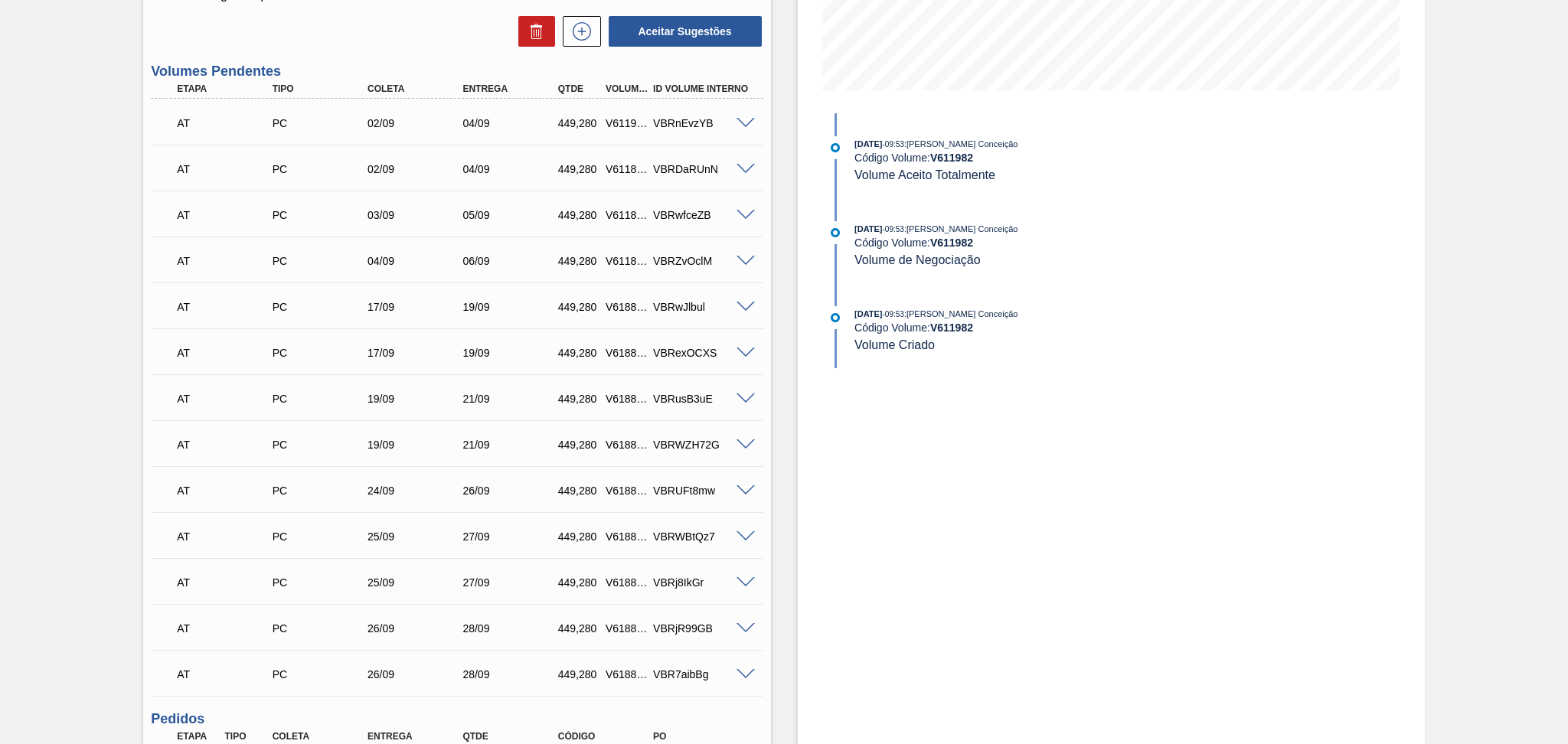
click at [684, 619] on div "VBRjR99GB" at bounding box center [703, 628] width 107 height 12
click at [670, 619] on div "AT PC 26/09 28/09 449,280 V618835 VBR7aibBg" at bounding box center [452, 672] width 571 height 31
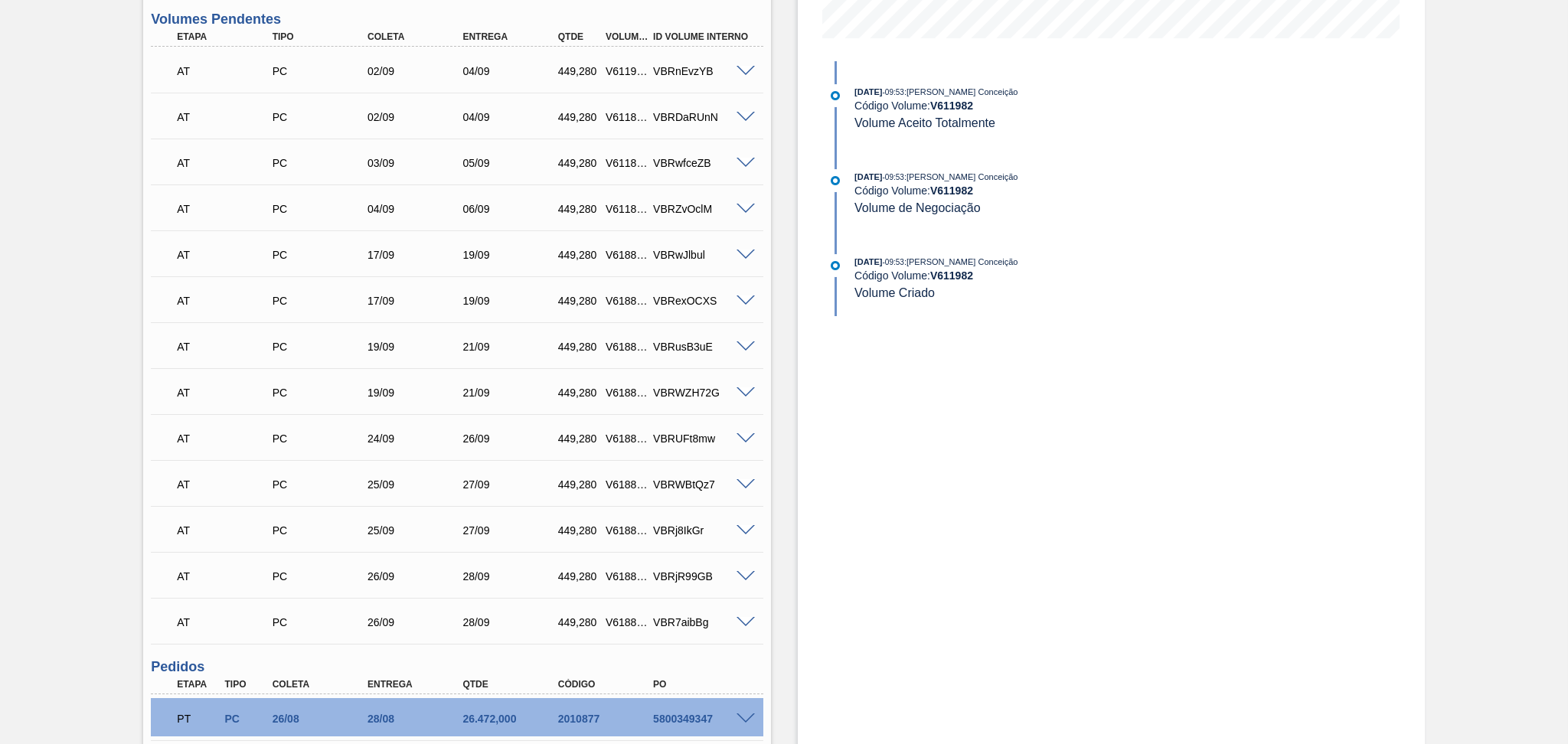
scroll to position [459, 0]
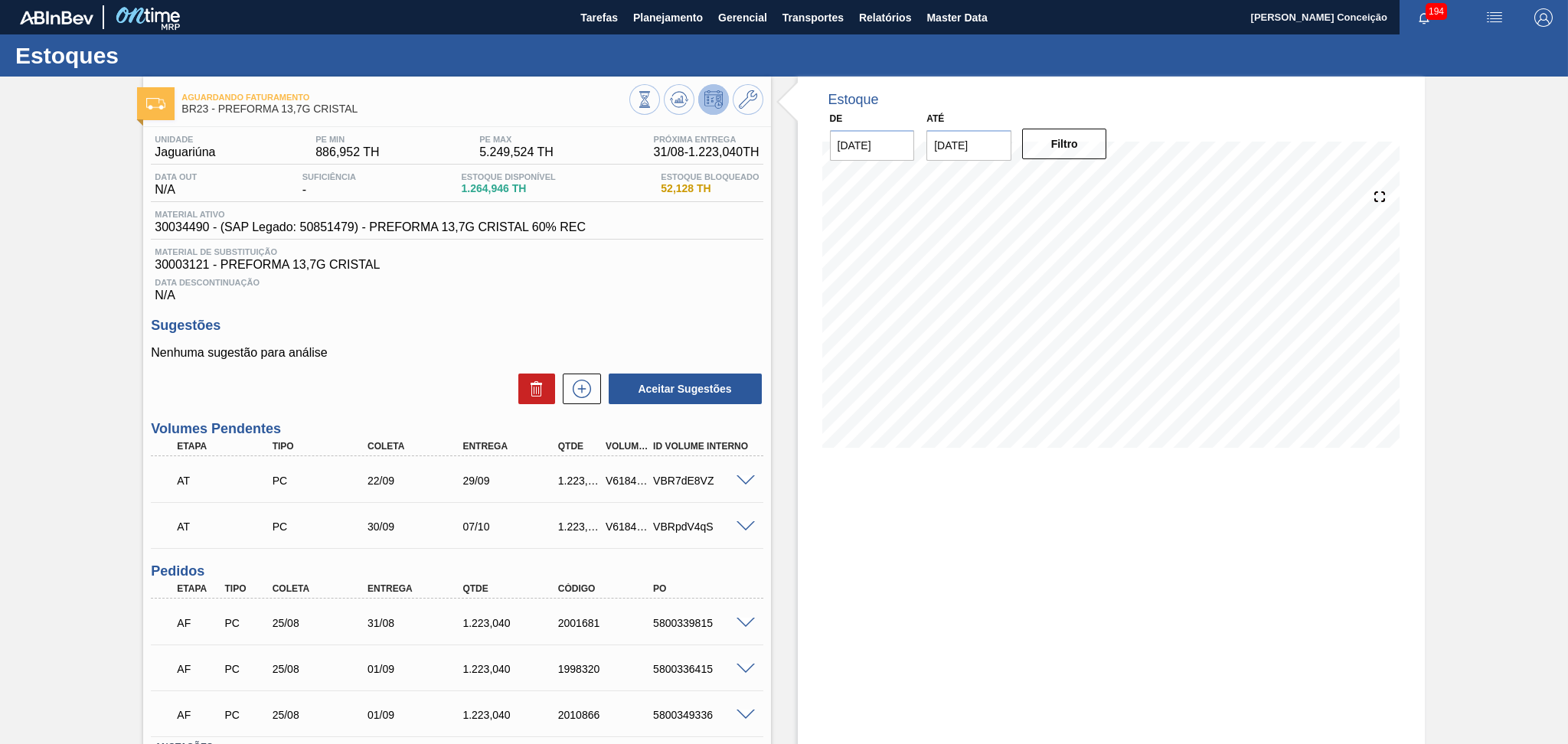
click at [78, 224] on div "Aguardando Faturamento BR23 - PREFORMA 13,7G CRISTAL Unidade Jaguariúna PE MIN …" at bounding box center [784, 468] width 1568 height 785
click at [659, 17] on span "Planejamento" at bounding box center [667, 18] width 69 height 19
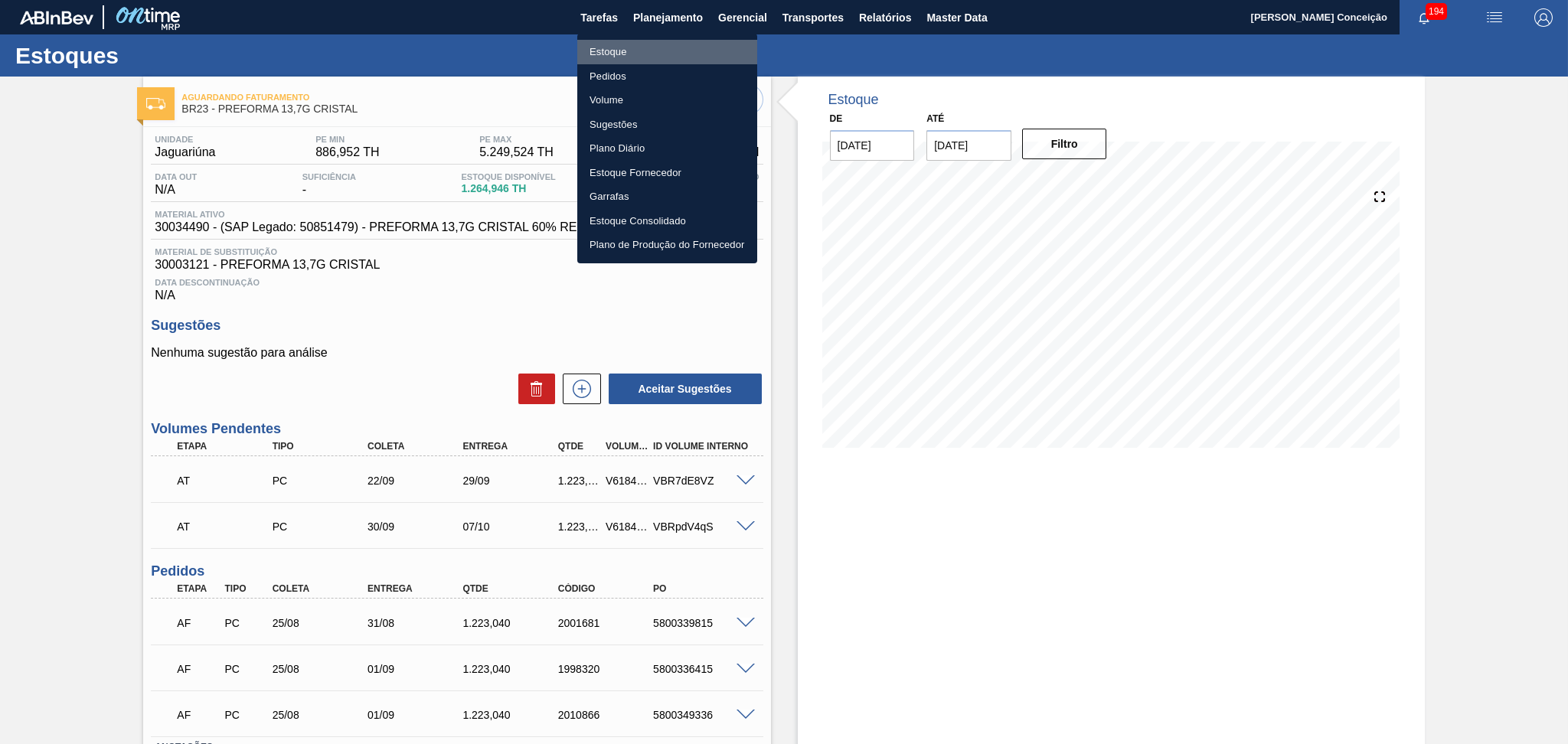
click at [628, 46] on li "Estoque" at bounding box center [667, 51] width 180 height 25
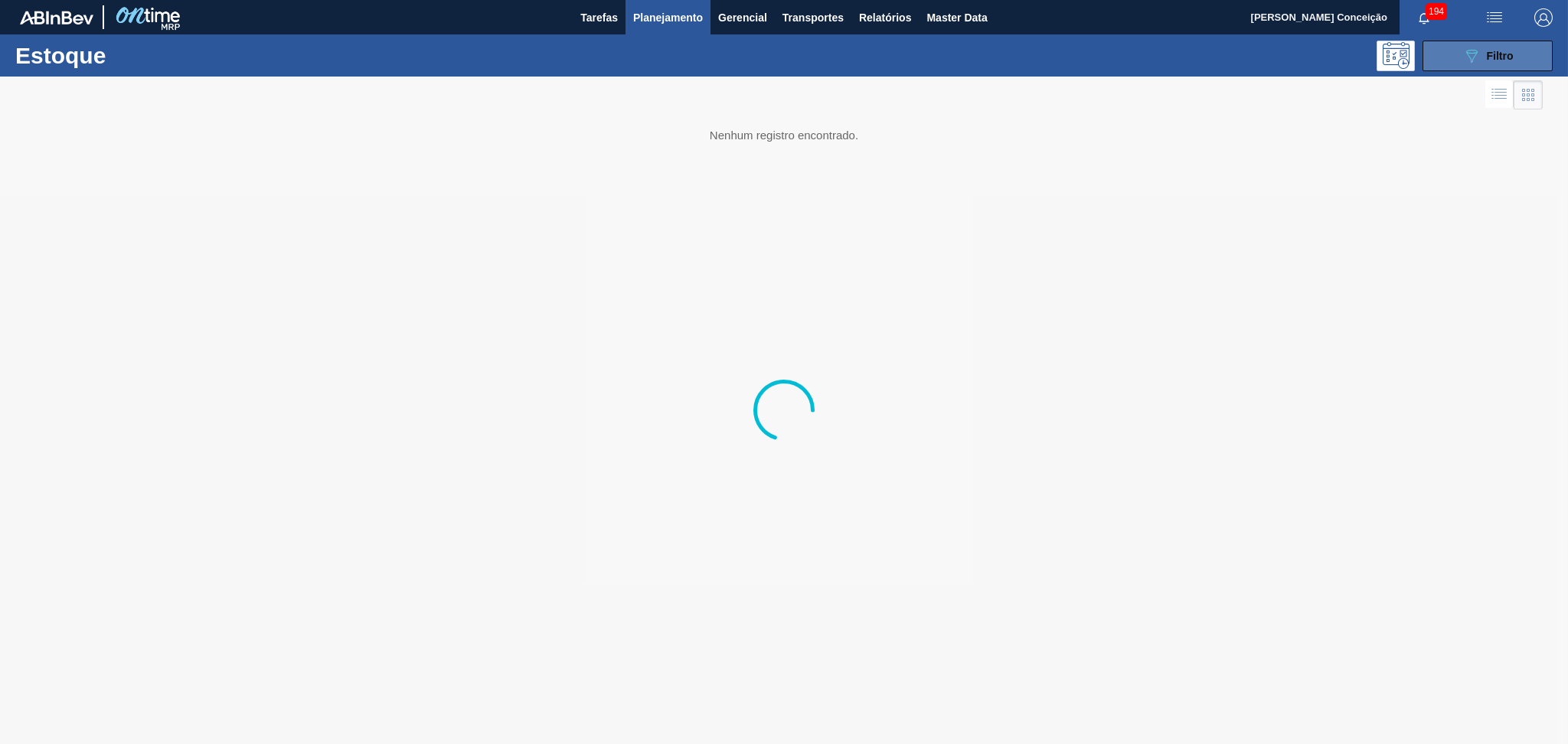
click at [1504, 55] on span "Filtro" at bounding box center [1500, 55] width 27 height 12
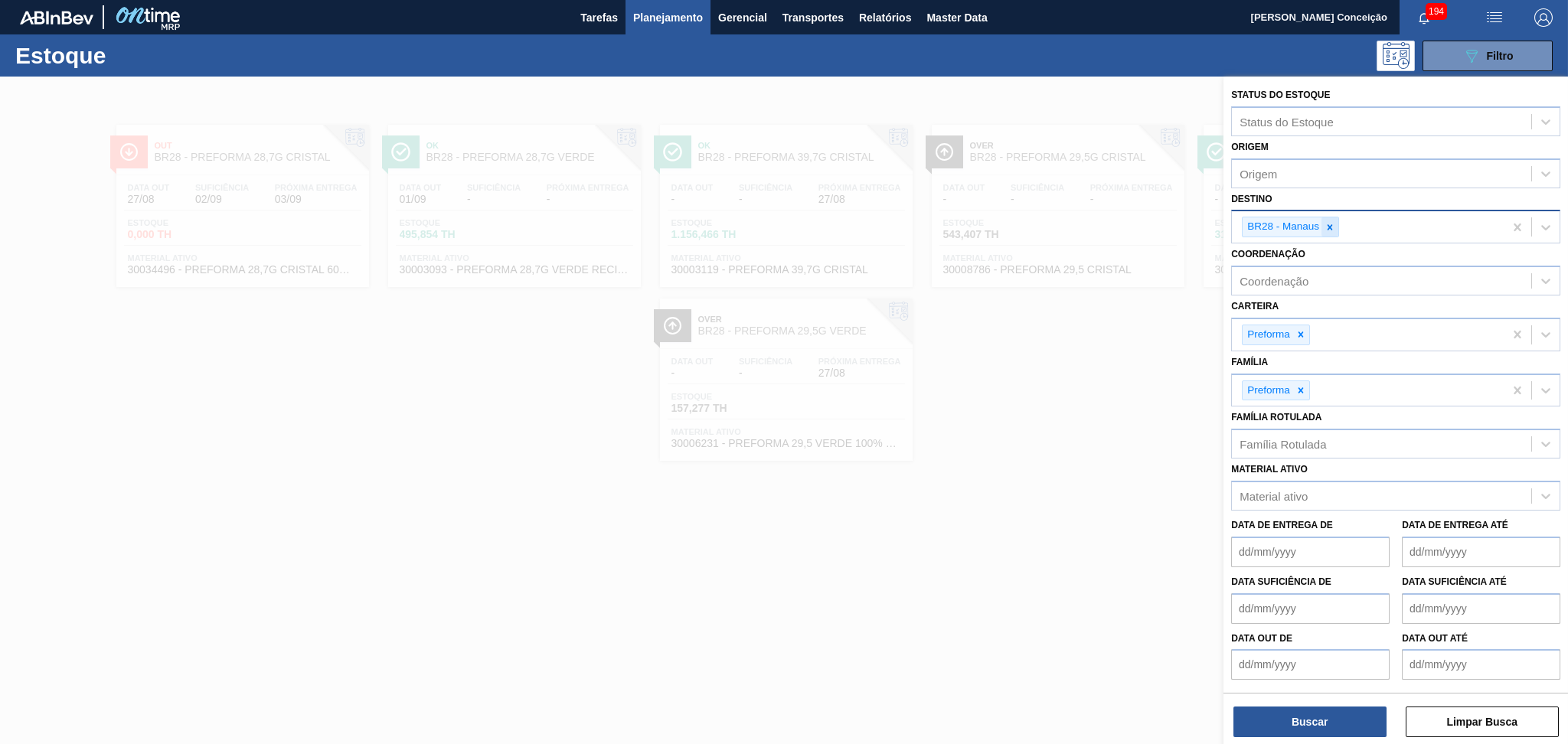
click at [1328, 226] on icon at bounding box center [1329, 227] width 5 height 5
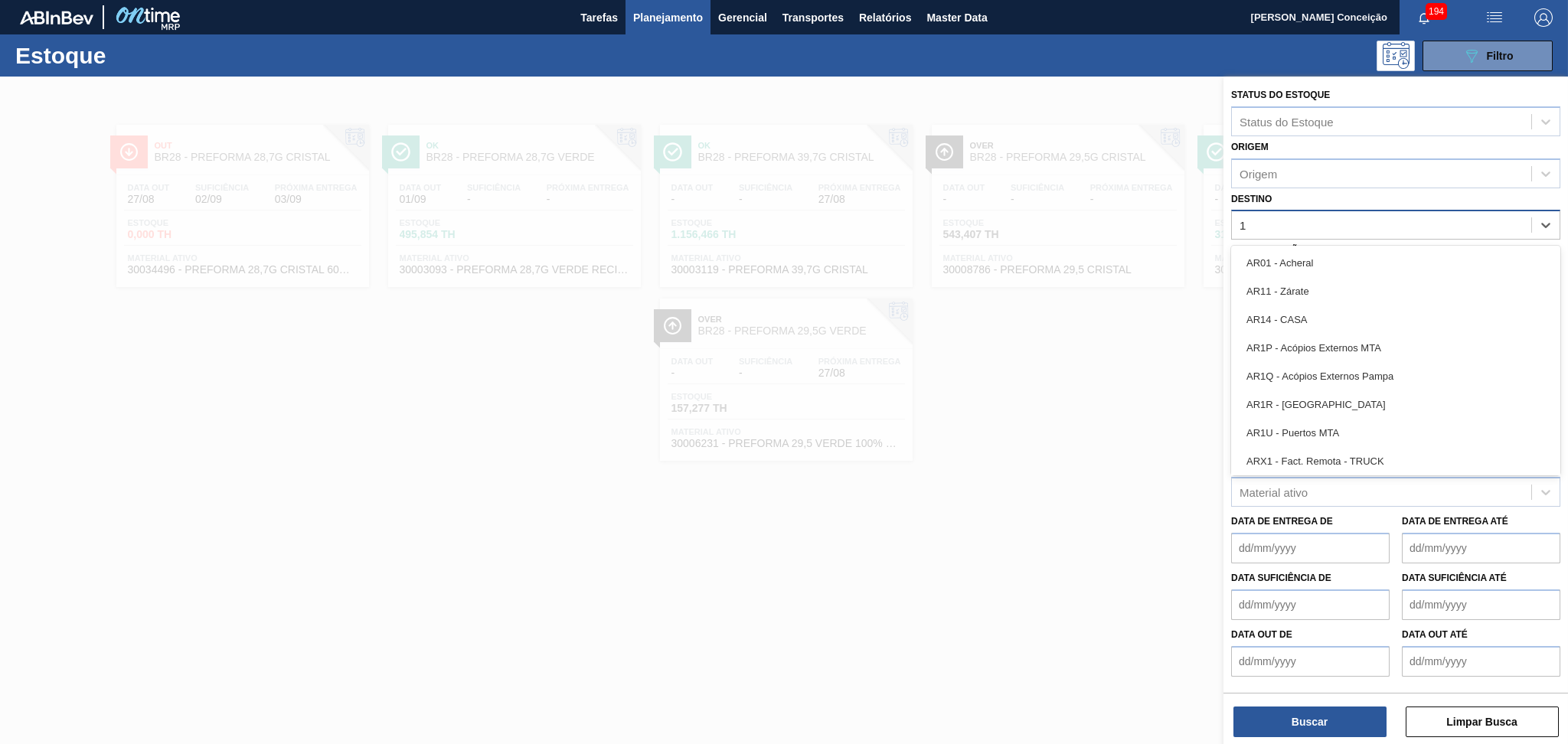
type input "18"
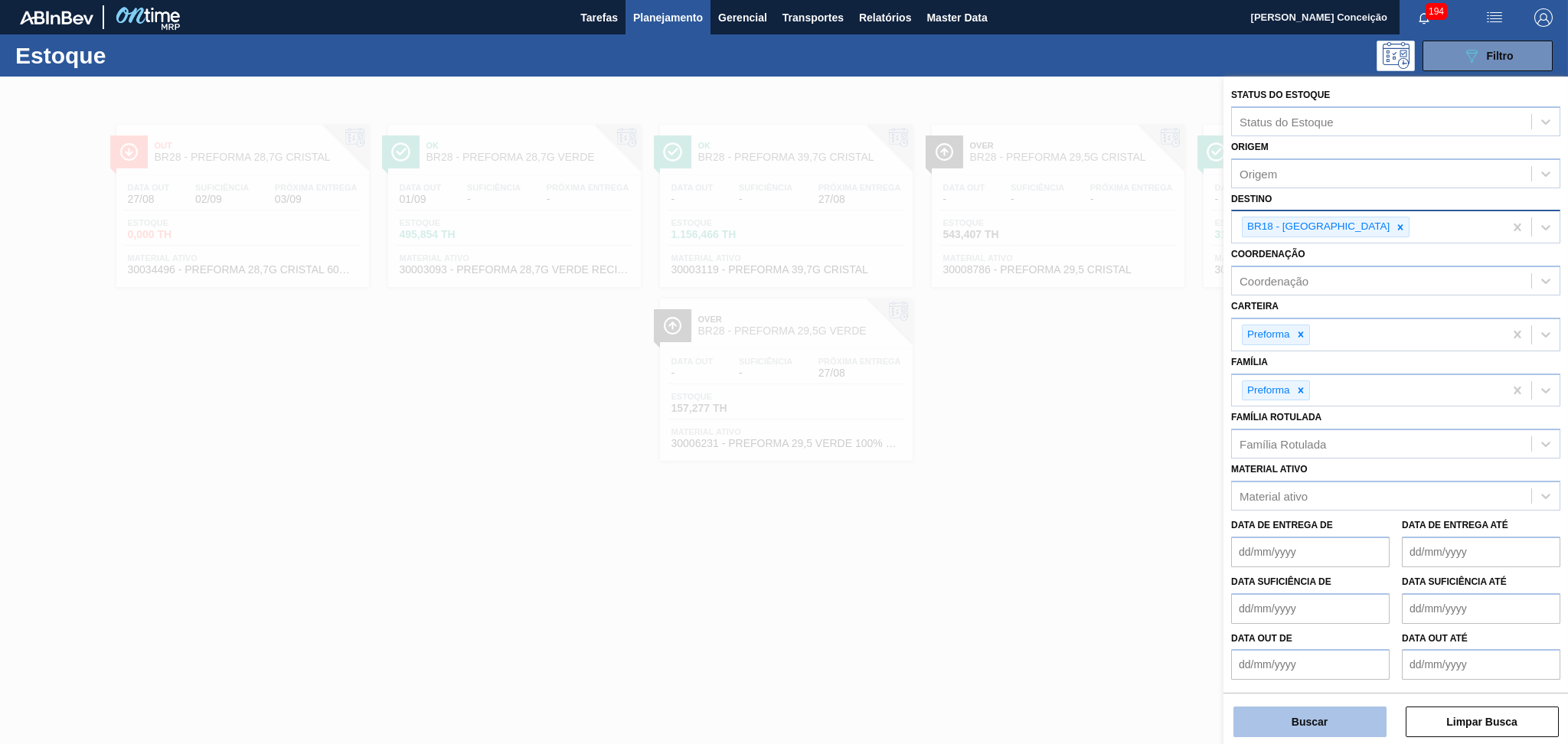
click at [1303, 710] on button "Buscar" at bounding box center [1310, 721] width 153 height 31
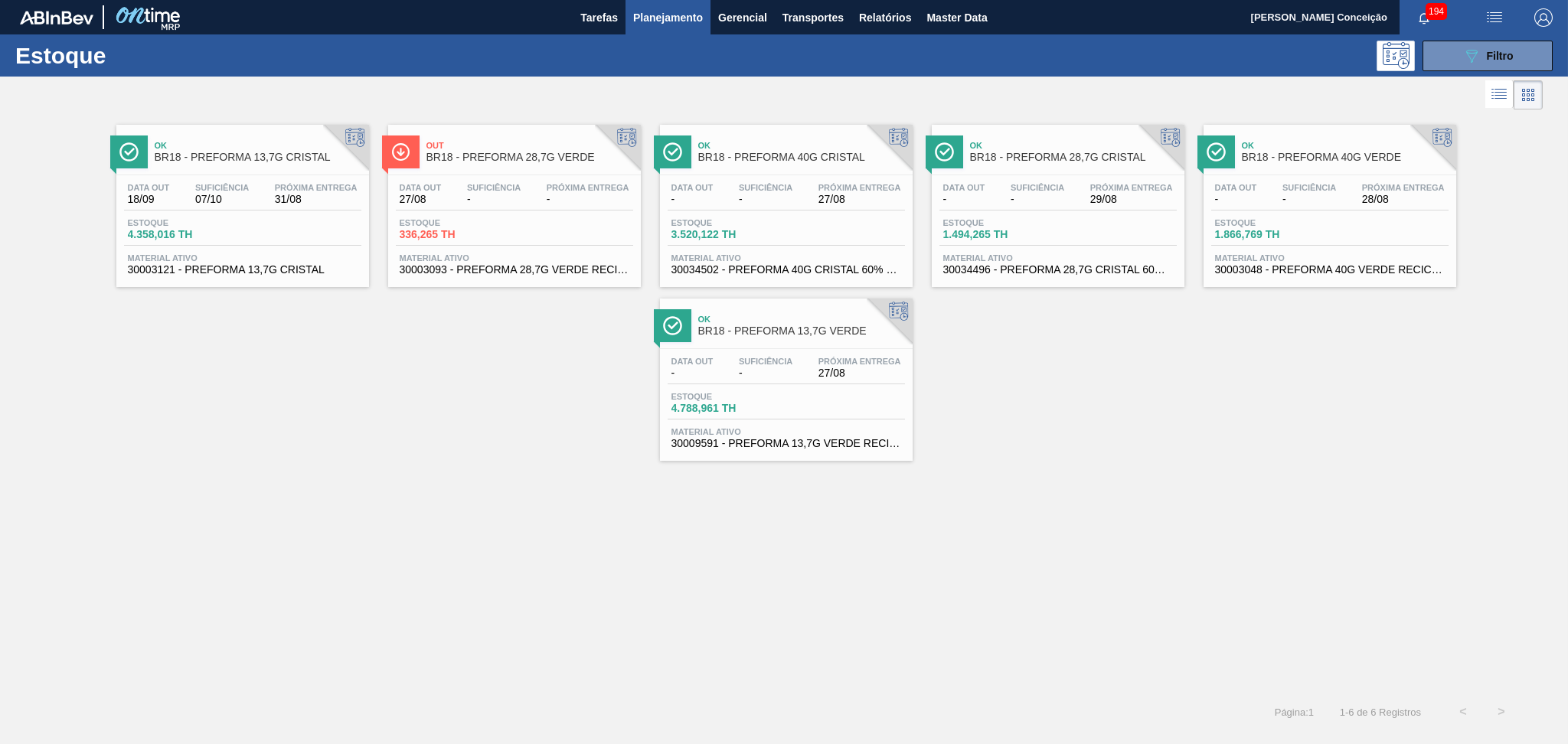
click at [403, 416] on div "Ok BR18 - PREFORMA 13,7G CRISTAL Data [DATE] Suficiência 07/10 Próxima Entrega …" at bounding box center [784, 286] width 1568 height 347
click at [858, 342] on div "Ok BR18 - PREFORMA 13,7G VERDE Data out - Suficiência - Próxima Entrega 27/08 E…" at bounding box center [786, 380] width 252 height 162
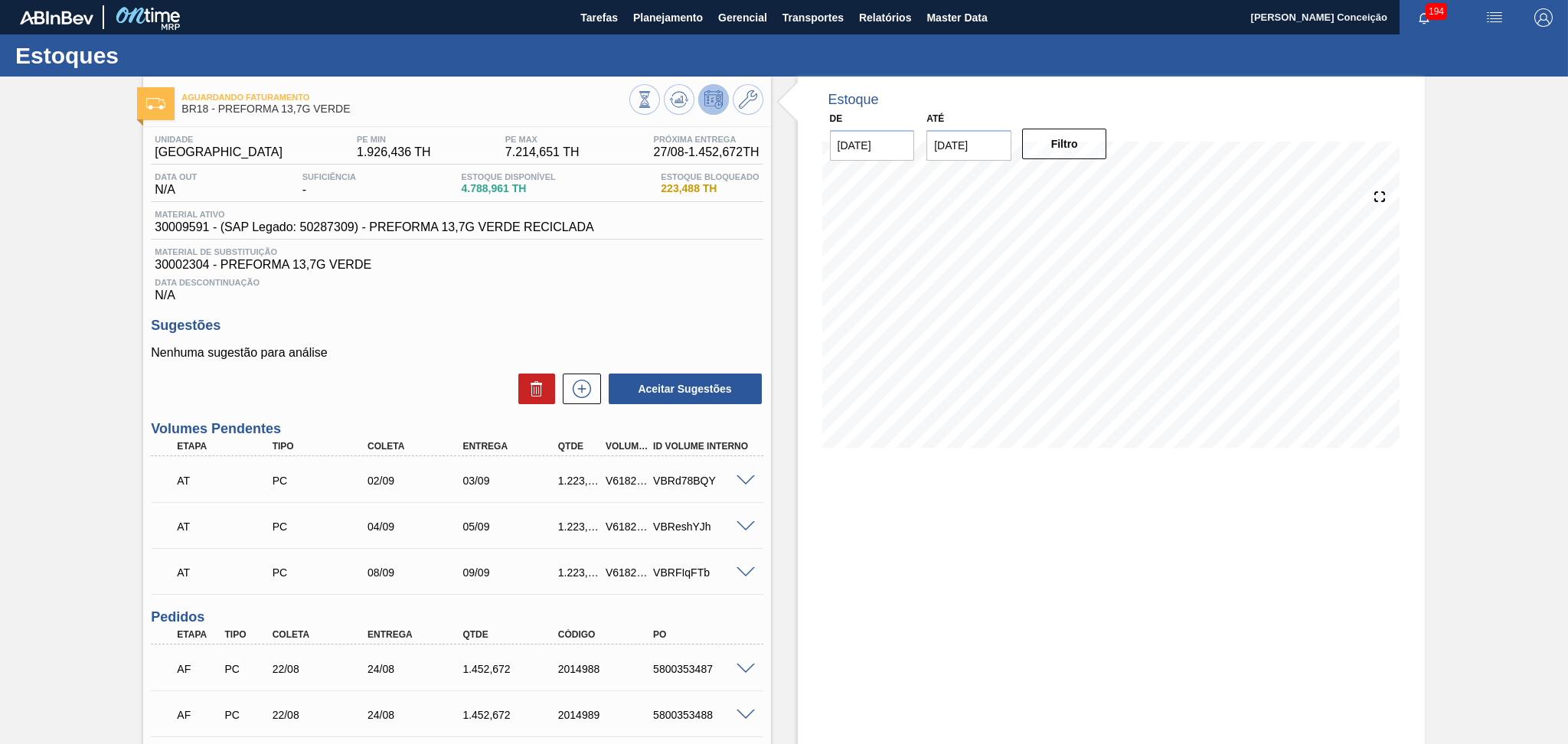
click at [418, 323] on h3 "Sugestões" at bounding box center [456, 326] width 612 height 16
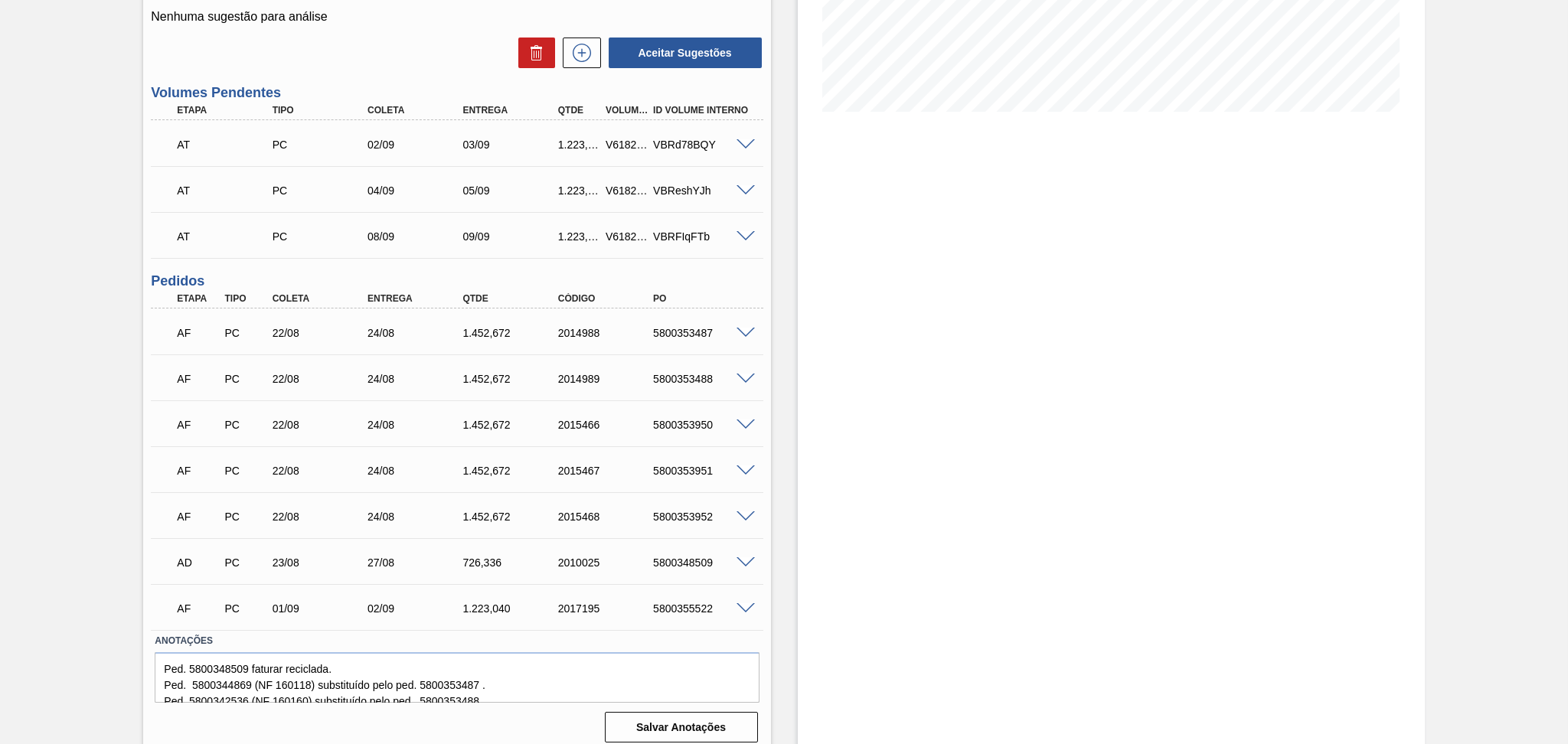
scroll to position [345, 0]
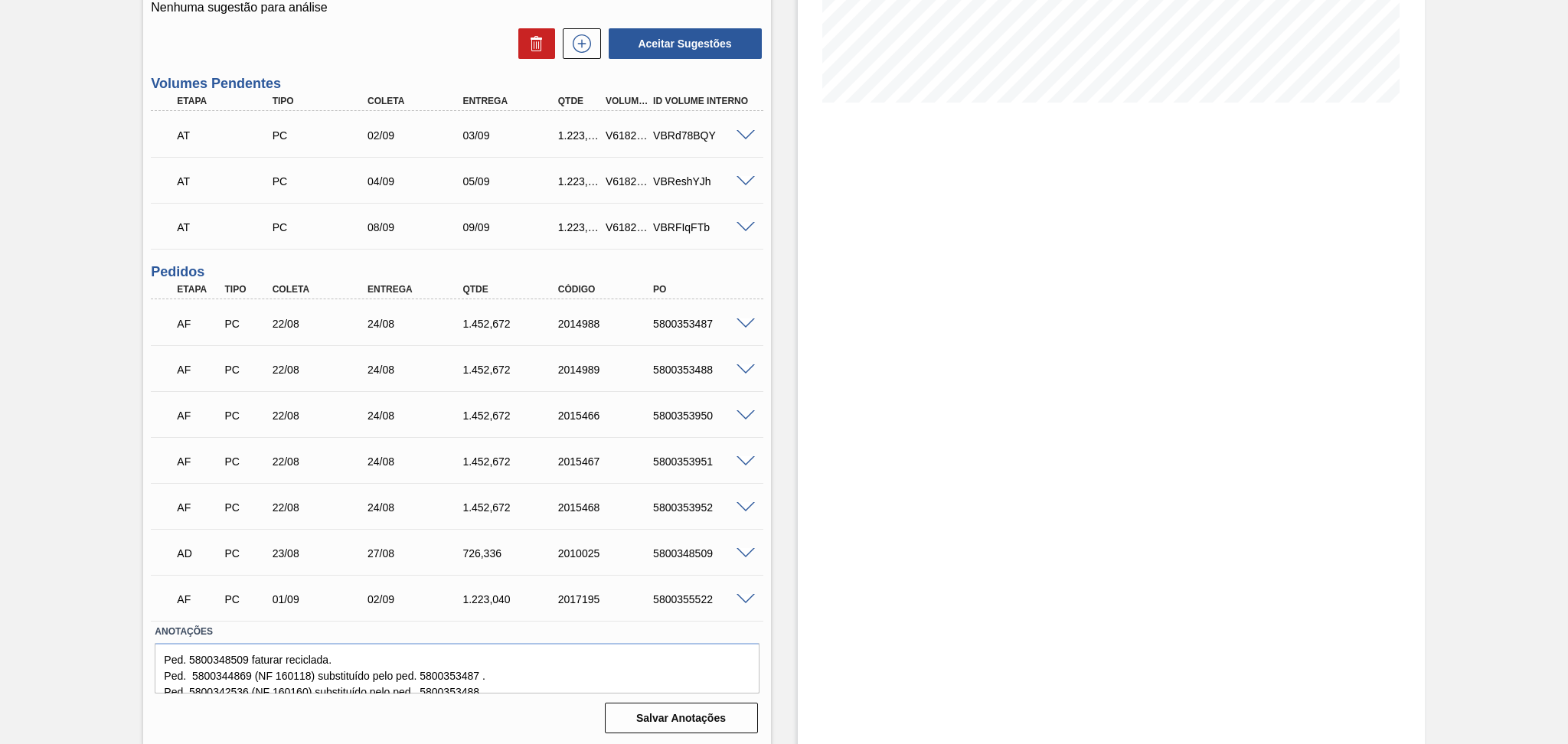
click at [745, 548] on span at bounding box center [745, 554] width 19 height 12
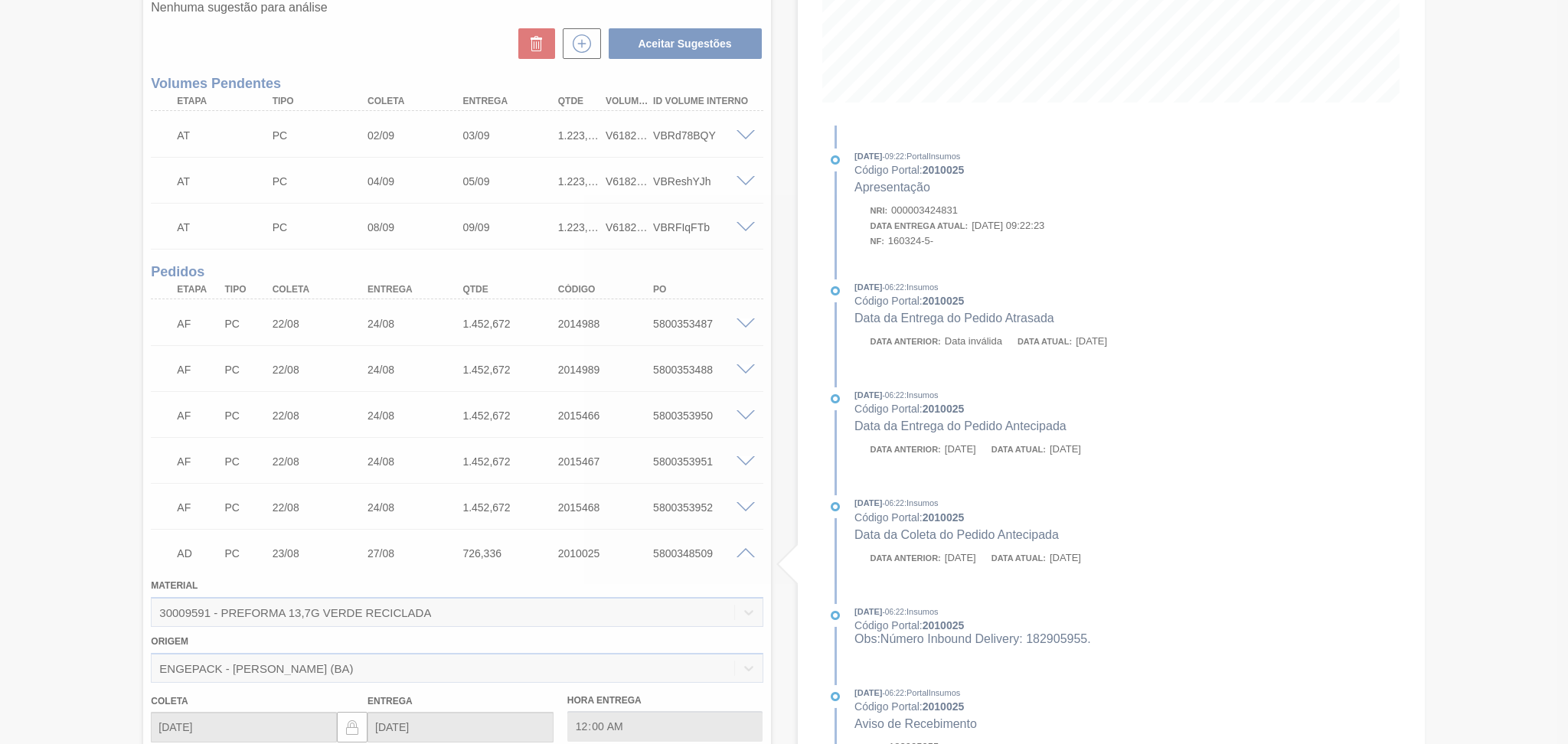
click at [747, 551] on div at bounding box center [784, 372] width 1568 height 744
click at [747, 551] on span at bounding box center [745, 554] width 19 height 12
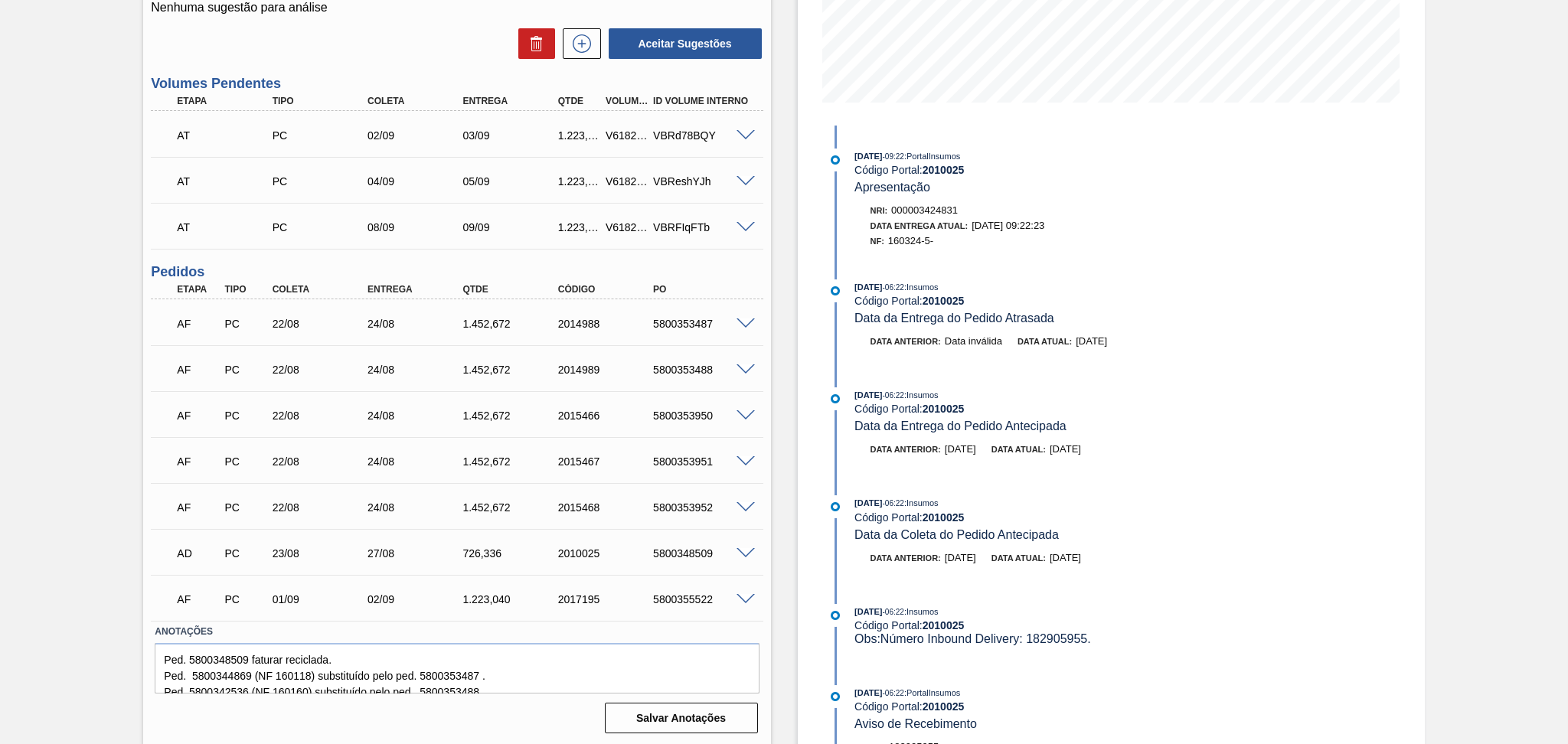
click at [743, 597] on span at bounding box center [745, 600] width 19 height 12
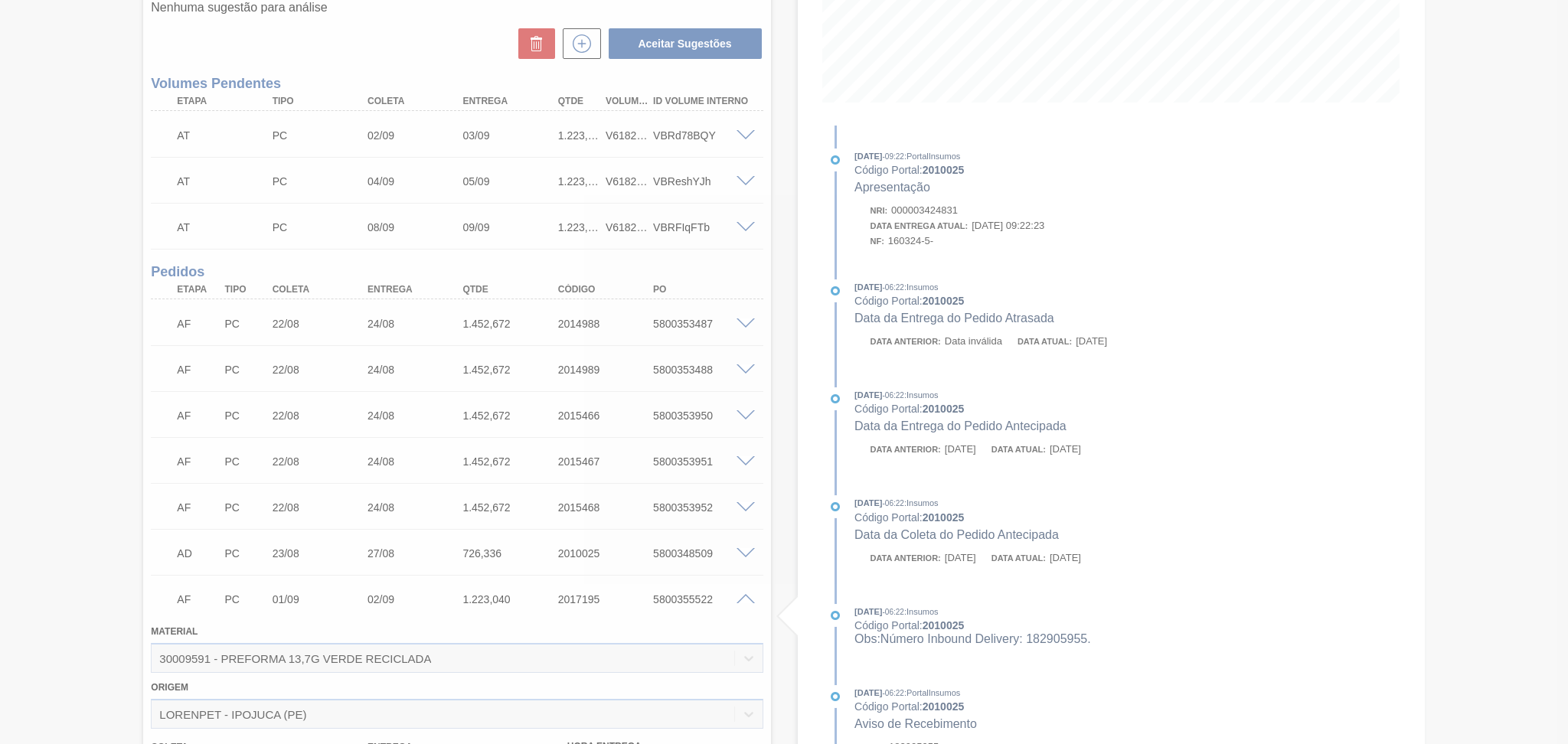
click at [743, 597] on div at bounding box center [784, 372] width 1568 height 744
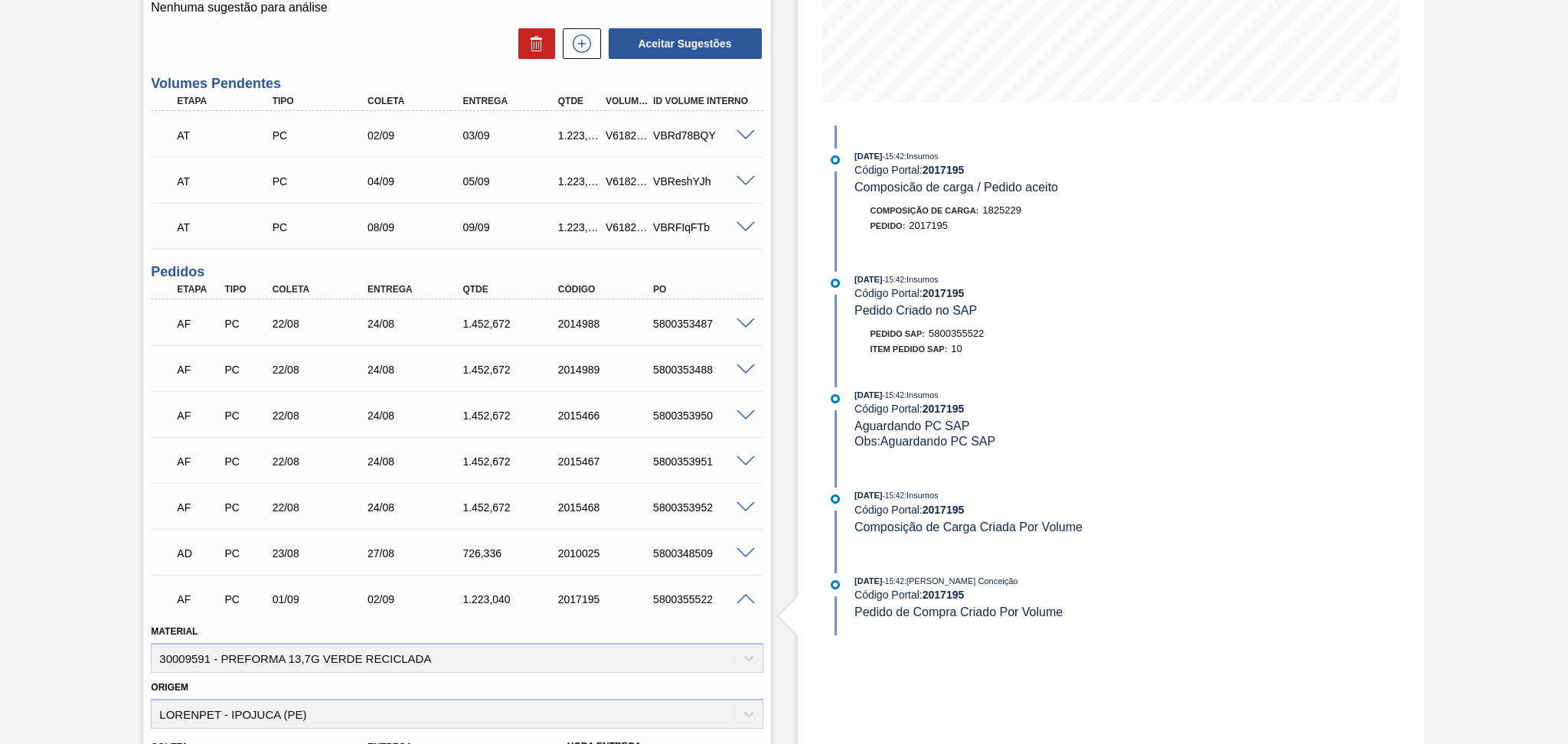
click at [732, 266] on h3 "Pedidos" at bounding box center [456, 272] width 612 height 16
click at [747, 265] on h3 "Pedidos" at bounding box center [456, 272] width 612 height 16
click at [790, 287] on div "Estoque De [DATE] Até [DATE] Filtro 06/09 Projeção de Estoque 13,447.777 [DOMAI…" at bounding box center [1098, 424] width 653 height 1385
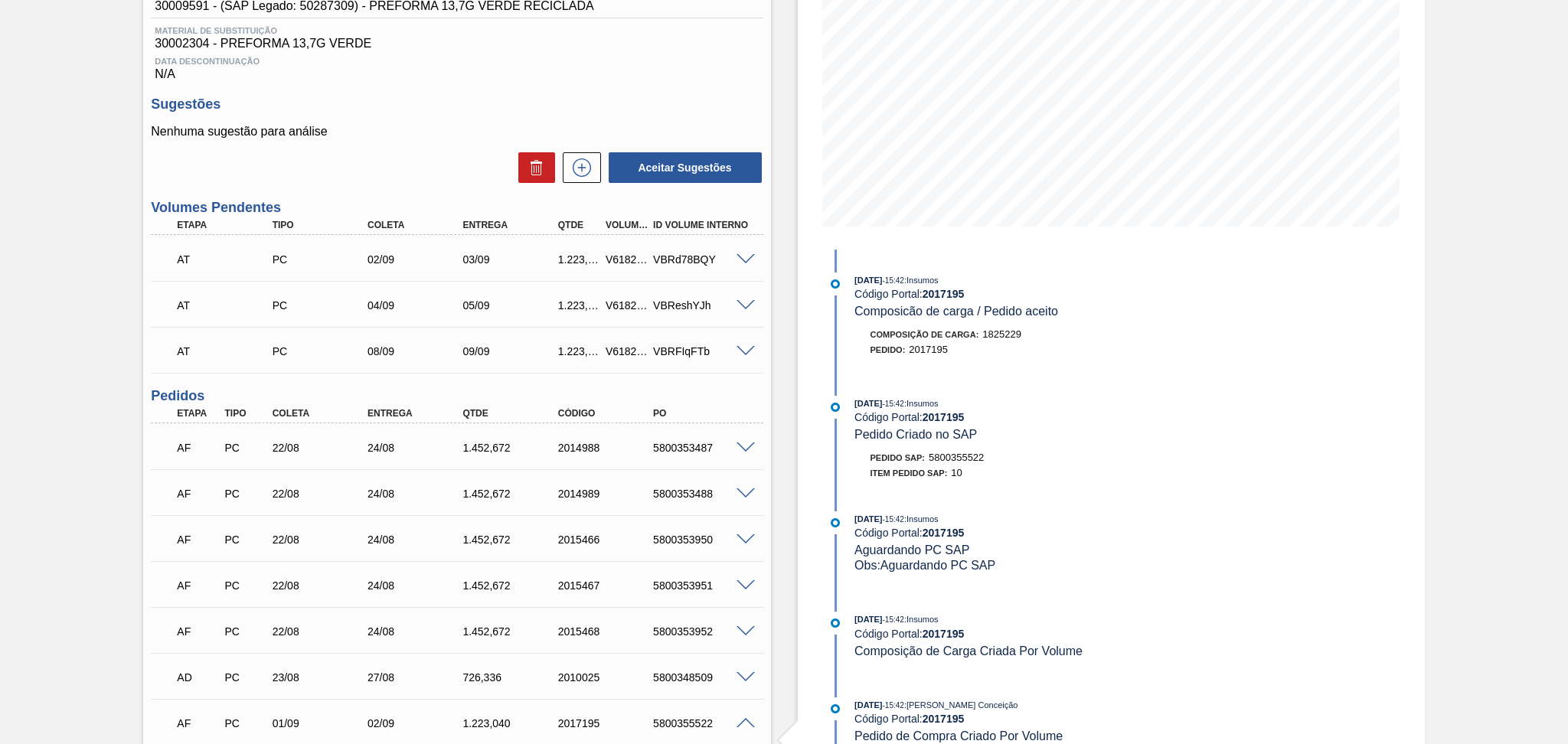
scroll to position [39, 0]
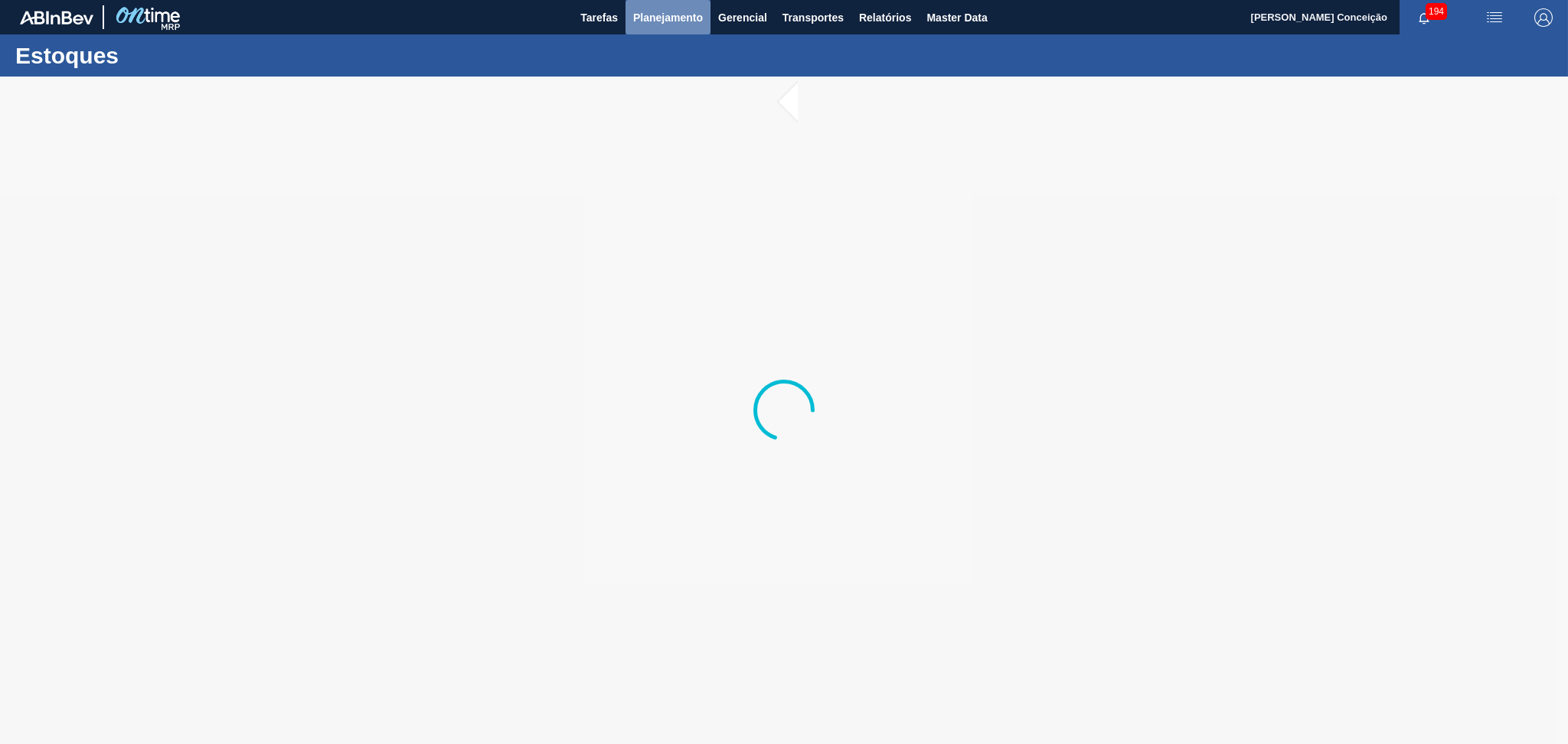
click at [696, 9] on span "Planejamento" at bounding box center [667, 18] width 69 height 19
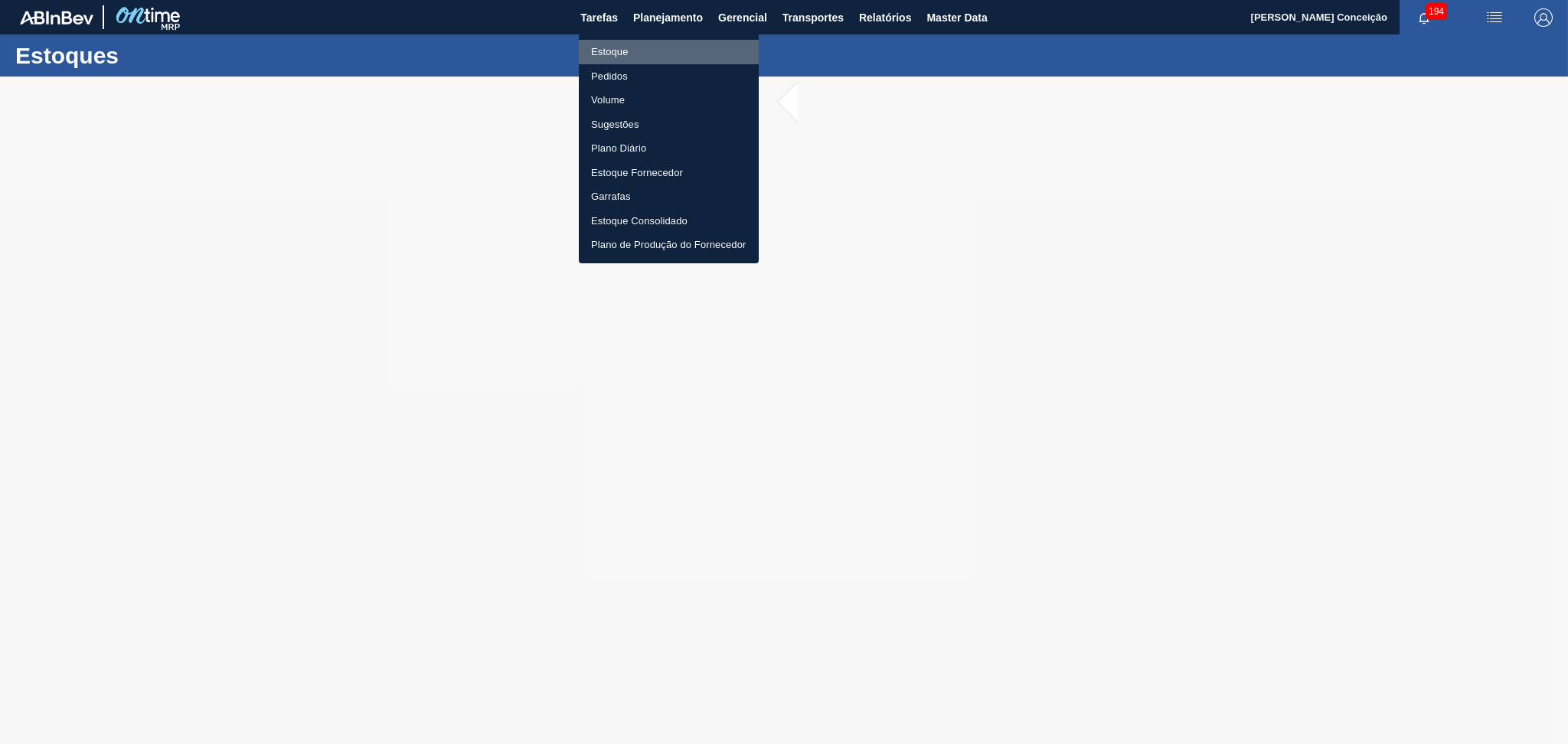
click at [616, 49] on li "Estoque" at bounding box center [669, 51] width 180 height 25
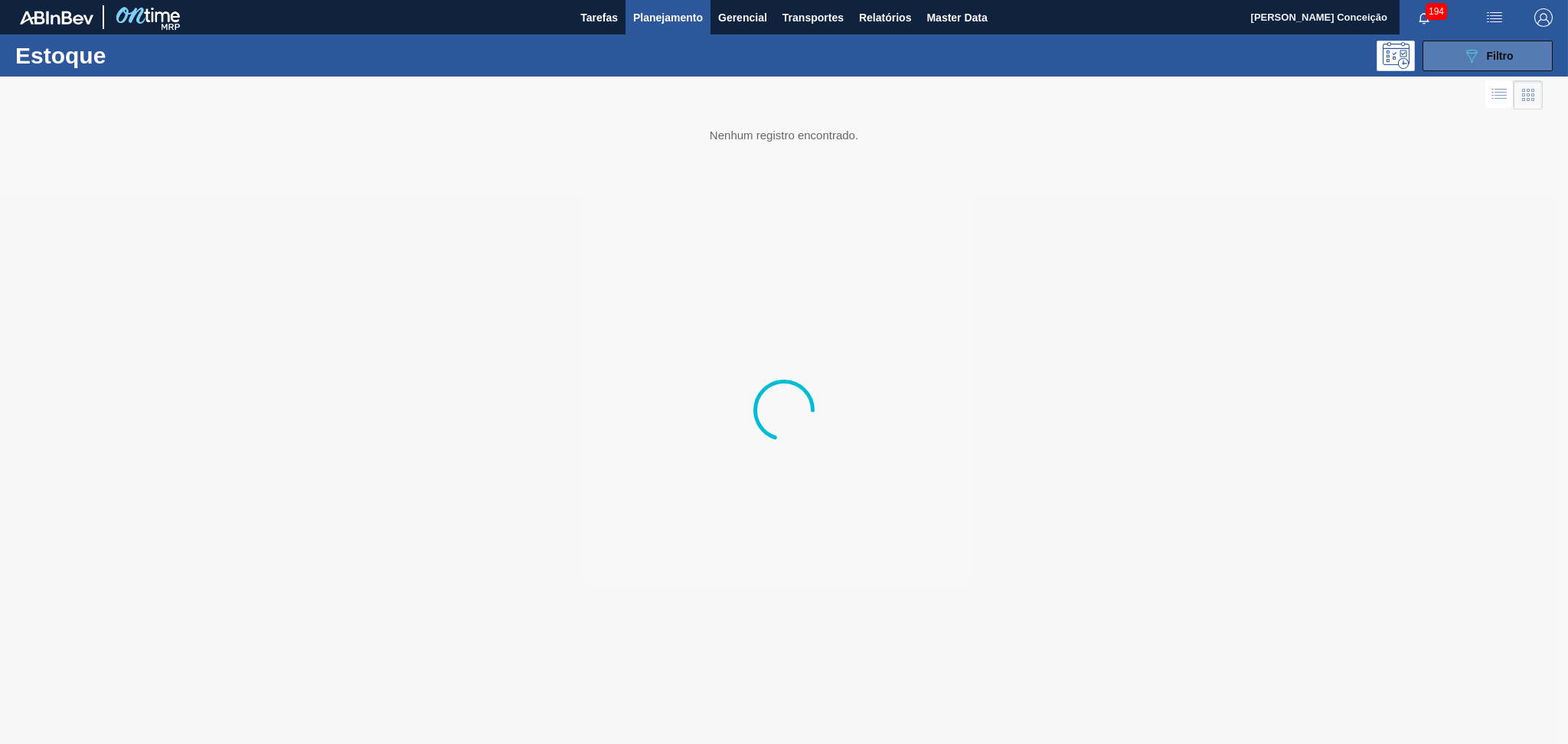
click at [1474, 62] on icon "089F7B8B-B2A5-4AFE-B5C0-19BA573D28AC" at bounding box center [1471, 55] width 19 height 19
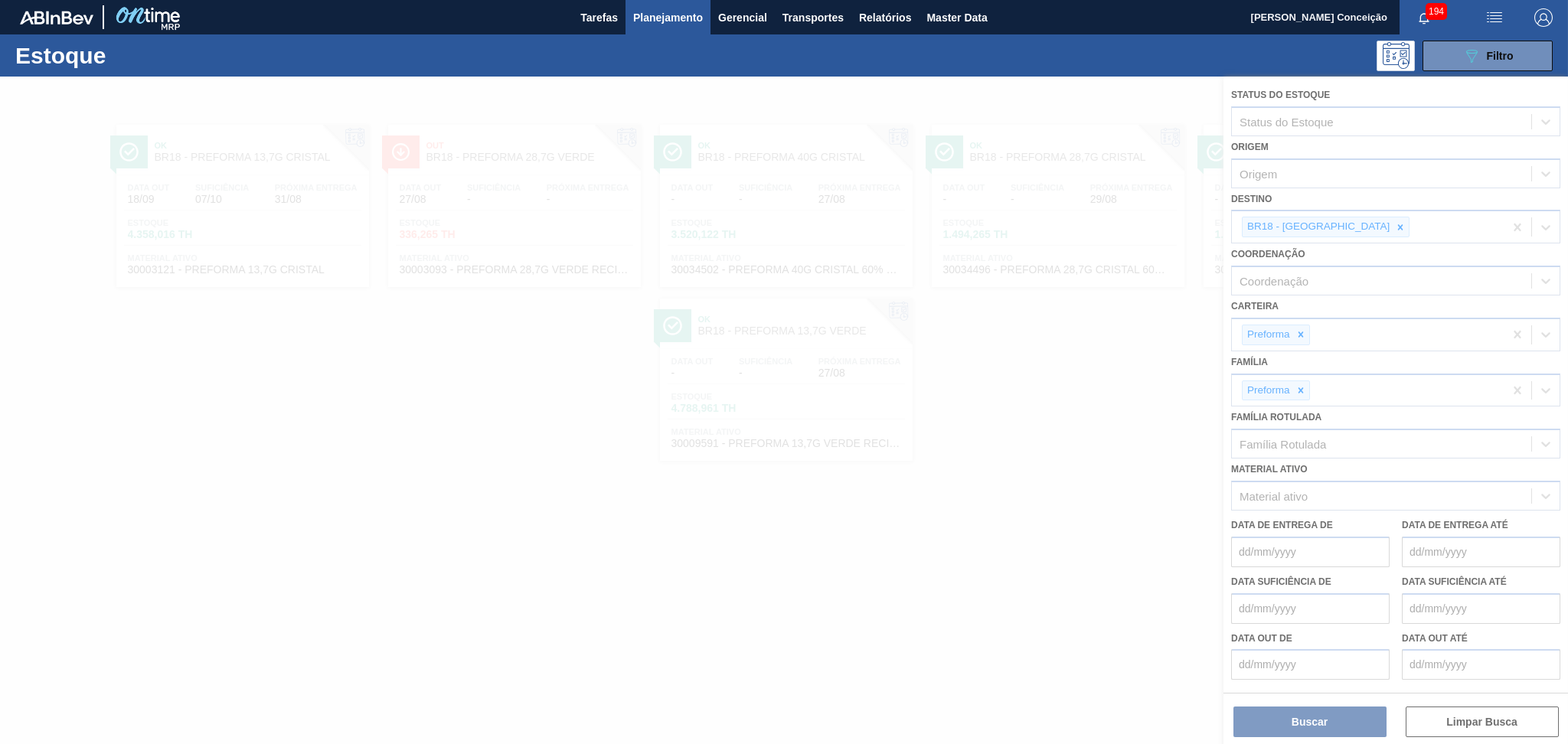
click at [1355, 233] on div at bounding box center [784, 410] width 1568 height 667
click at [1395, 227] on icon at bounding box center [1400, 227] width 11 height 11
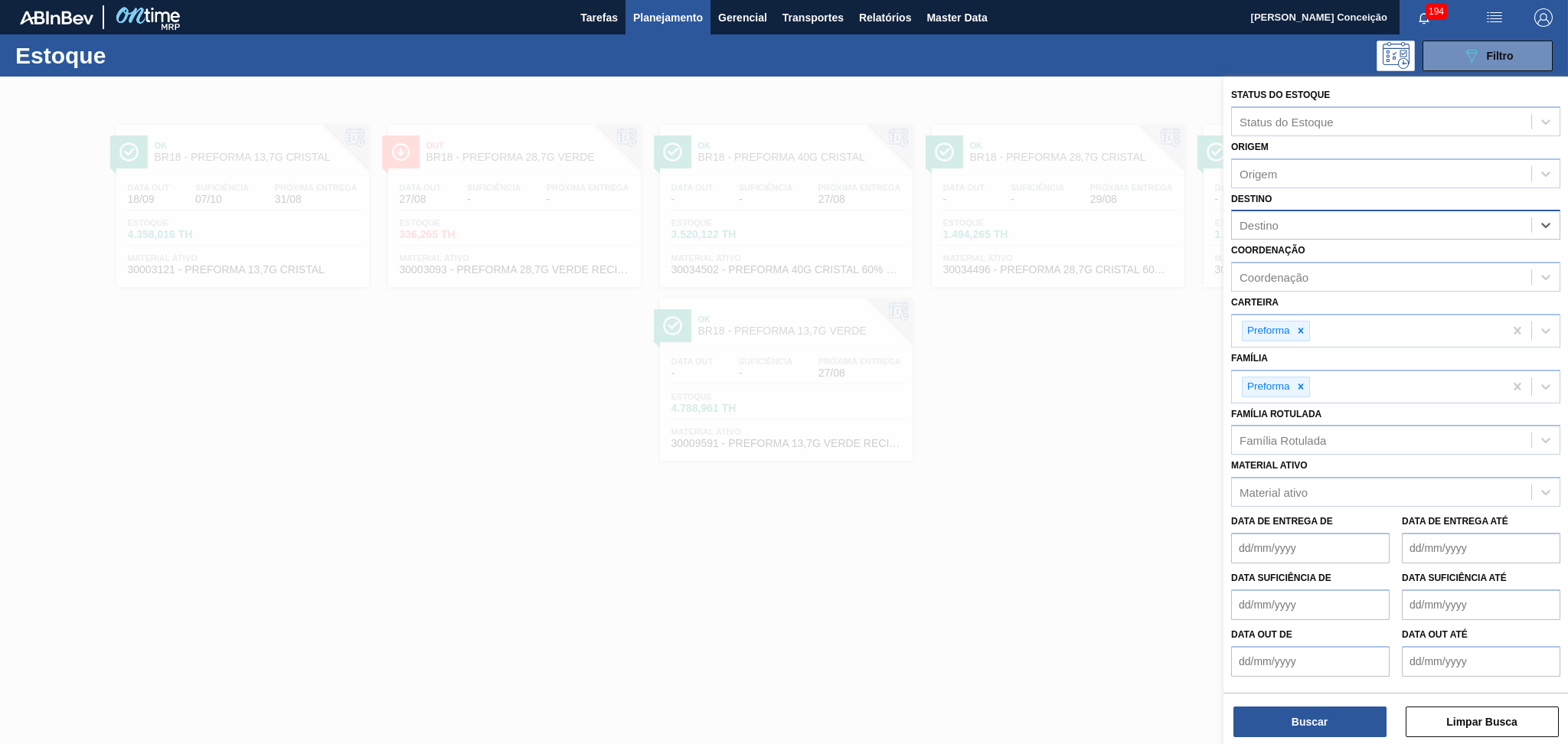
click at [1354, 227] on div "Destino" at bounding box center [1381, 226] width 299 height 22
type input "br15"
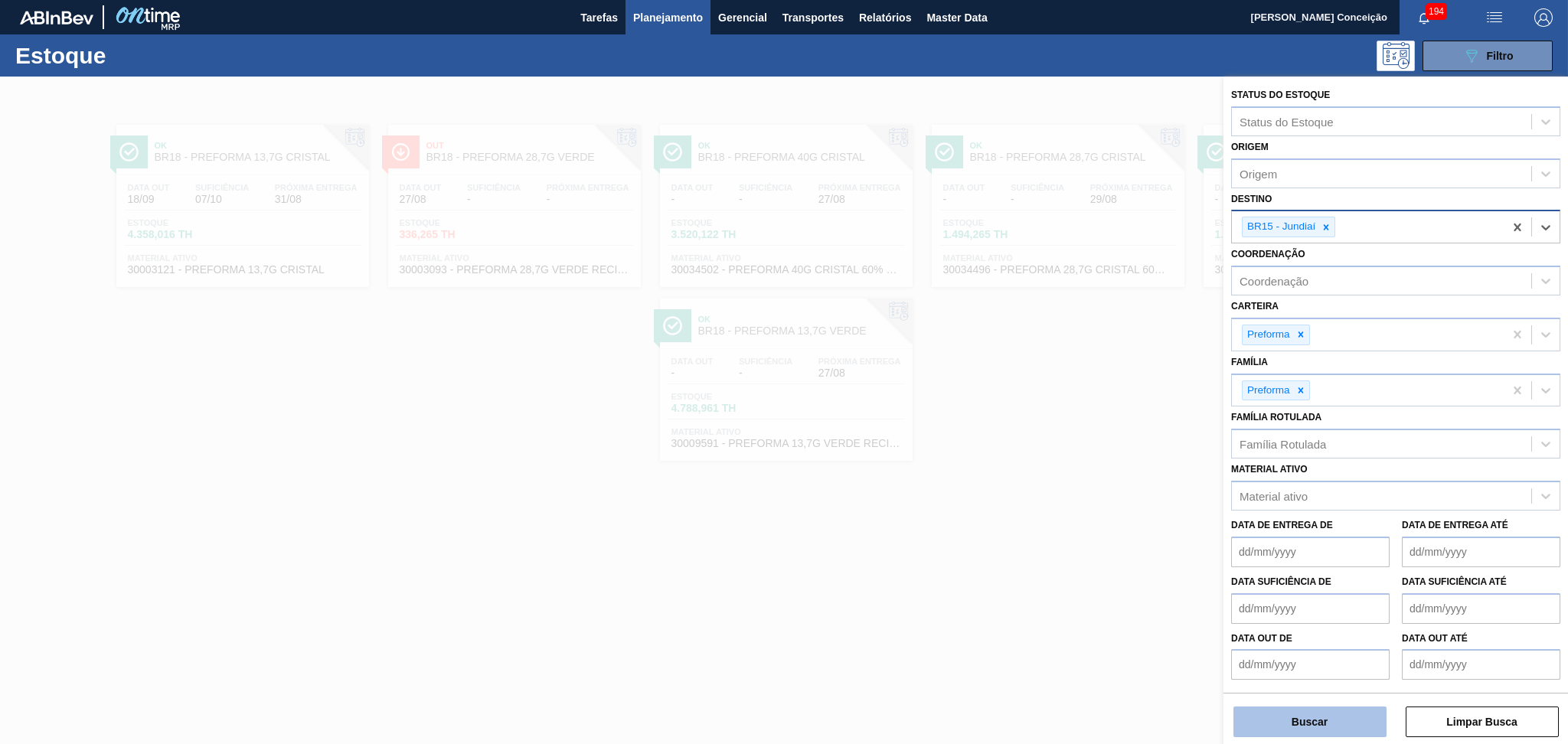
click at [1285, 723] on button "Buscar" at bounding box center [1310, 721] width 153 height 31
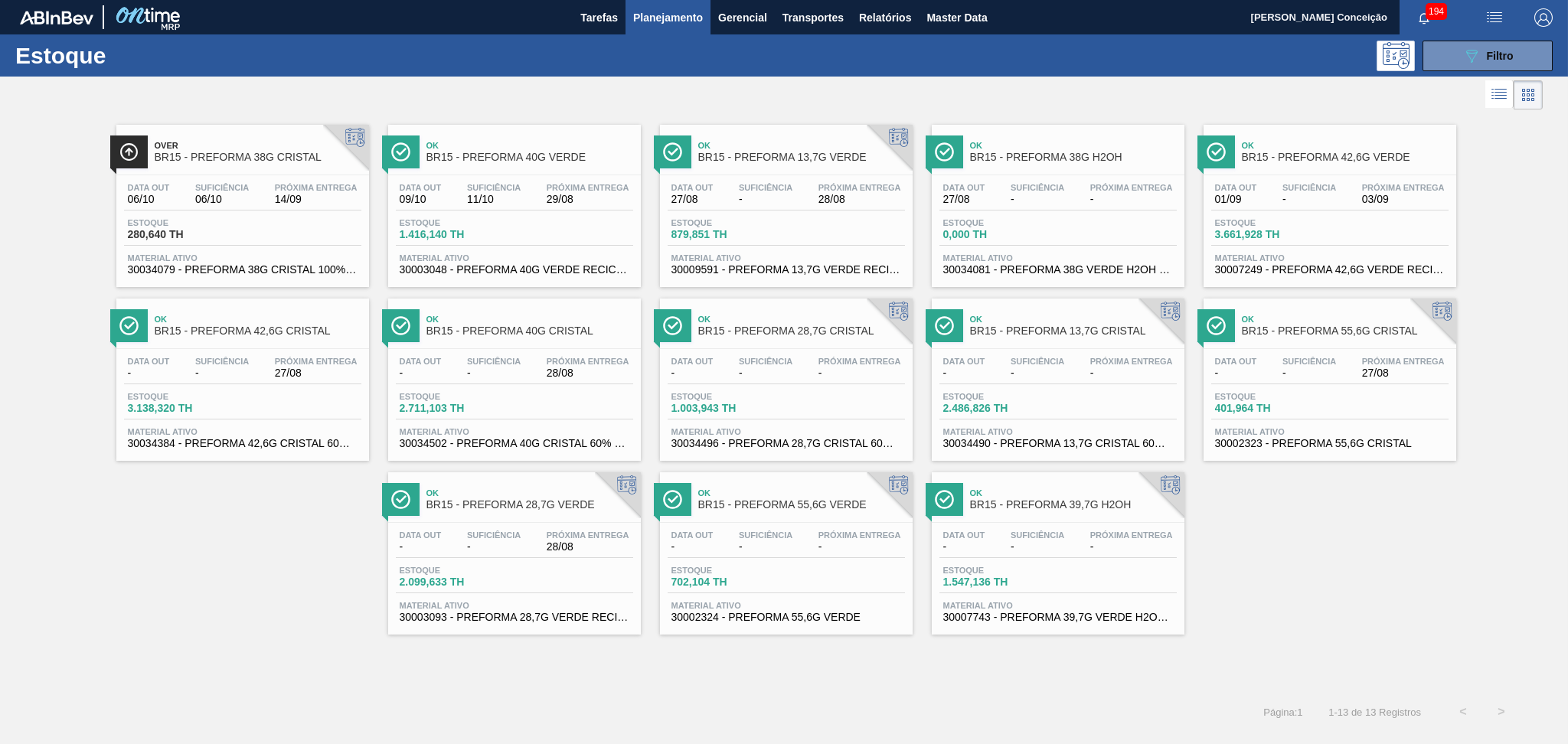
click at [1335, 536] on div "Over BR15 - PREFORMA 38G CRISTAL Data [DATE] Suficiência 06/10 Próxima Entrega …" at bounding box center [784, 373] width 1568 height 521
click at [1335, 356] on span "Suficiência" at bounding box center [1309, 360] width 53 height 9
click at [836, 521] on div at bounding box center [786, 521] width 228 height 1
click at [1376, 550] on div "Over BR15 - PREFORMA 38G CRISTAL Data [DATE] Suficiência 06/10 Próxima Entrega …" at bounding box center [784, 373] width 1568 height 521
click at [760, 383] on div "Data out - Suficiência - Próxima Entrega -" at bounding box center [786, 370] width 238 height 28
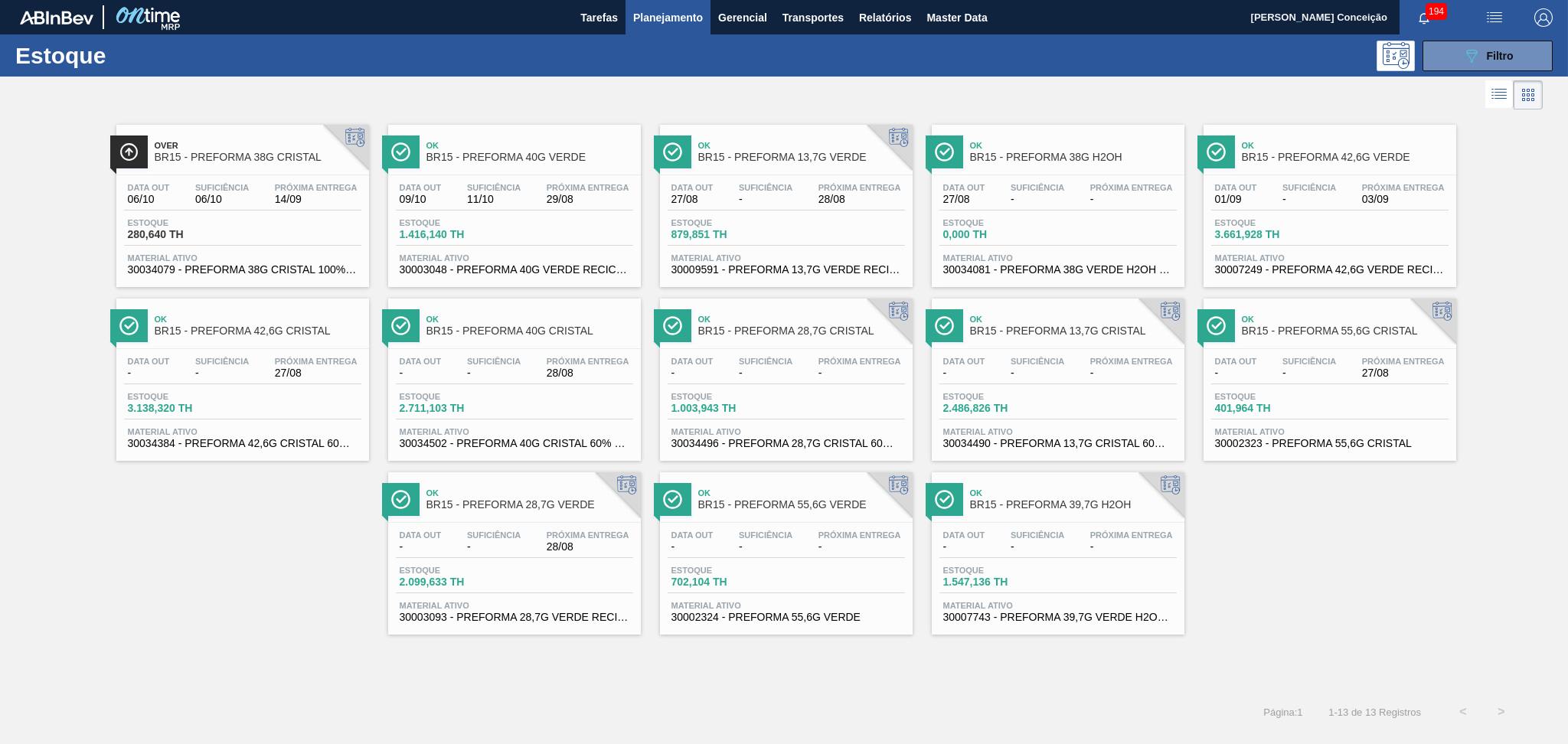
click at [536, 544] on div "Data out - Suficiência - Próxima Entrega 28/08" at bounding box center [515, 544] width 238 height 28
click at [830, 176] on div "Data [DATE] Suficiência - Próxima Entrega 28/08 Estoque 879,851 TH Material ati…" at bounding box center [786, 227] width 252 height 104
click at [1056, 369] on span "-" at bounding box center [1037, 373] width 53 height 12
click at [848, 157] on span "BR15 - PREFORMA 13,7G VERDE" at bounding box center [801, 157] width 207 height 12
click at [147, 521] on div "Over BR15 - PREFORMA 38G CRISTAL Data out 06/10 Suficiência 06/10 Próxima Entre…" at bounding box center [784, 373] width 1568 height 521
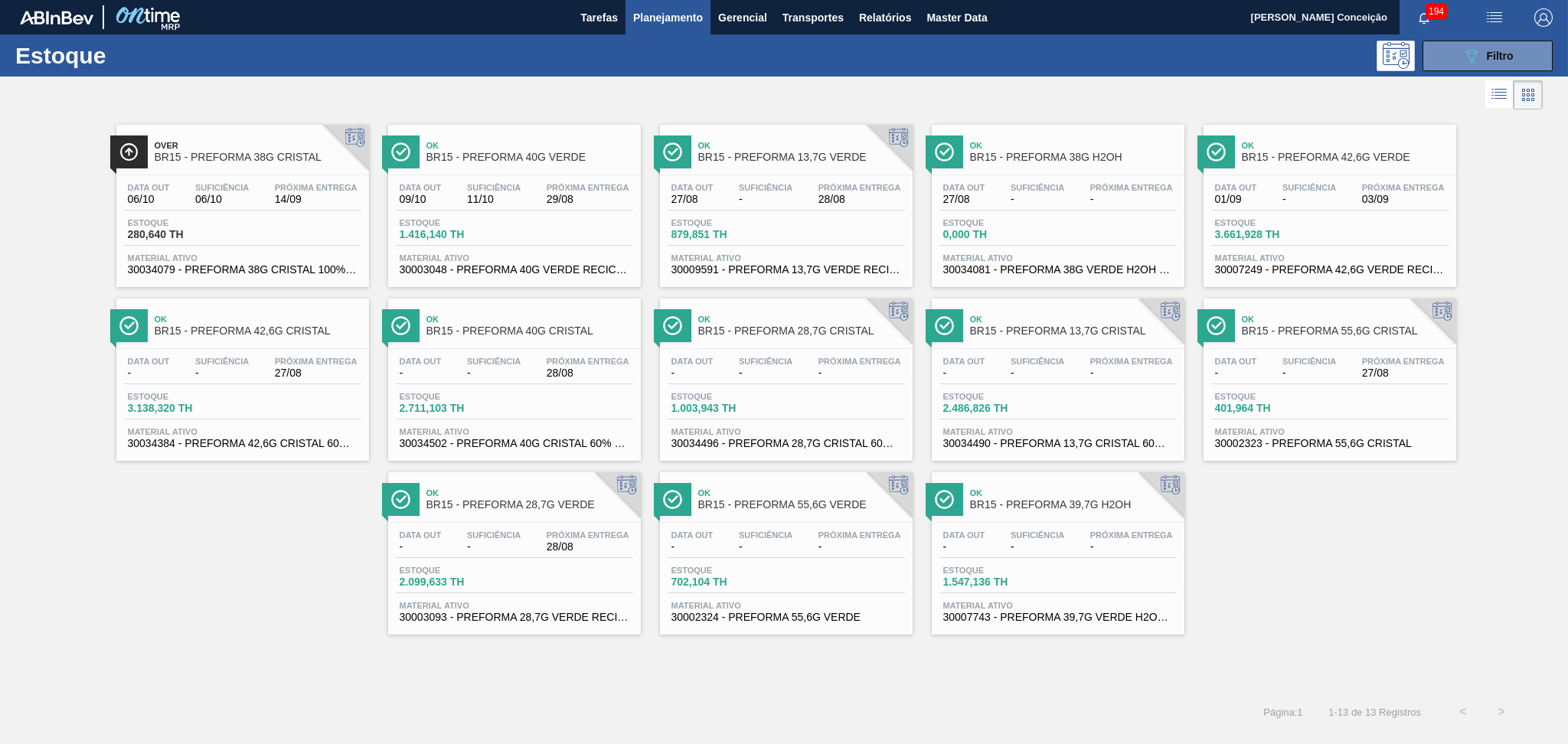
click at [1103, 199] on span "-" at bounding box center [1131, 200] width 83 height 12
click at [265, 194] on div "Data out 06/10 Suficiência 06/10 Próxima Entrega 14/09" at bounding box center [243, 197] width 238 height 28
click at [1342, 569] on div "Over BR15 - PREFORMA 38G CRISTAL Data out 06/10 Suficiência 06/10 Próxima Entre…" at bounding box center [784, 373] width 1568 height 521
click at [430, 87] on div at bounding box center [771, 94] width 1542 height 37
click at [100, 556] on div "Over BR15 - PREFORMA 38G CRISTAL Data out 06/10 Suficiência 06/10 Próxima Entre…" at bounding box center [784, 373] width 1568 height 521
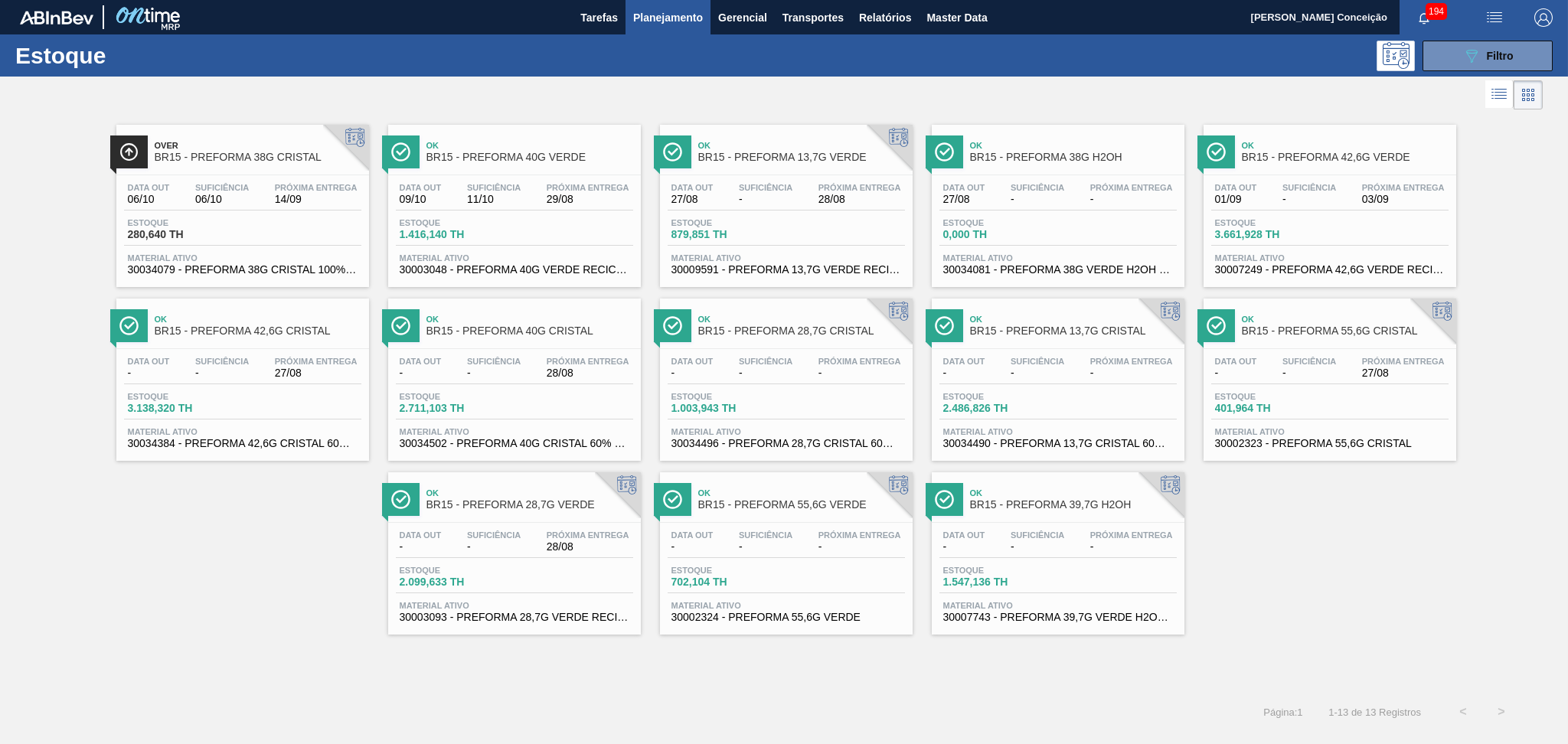
click at [1102, 556] on div "Data out - Suficiência - Próxima Entrega - Estoque 1.547,136 TH Material ativo …" at bounding box center [1057, 574] width 252 height 104
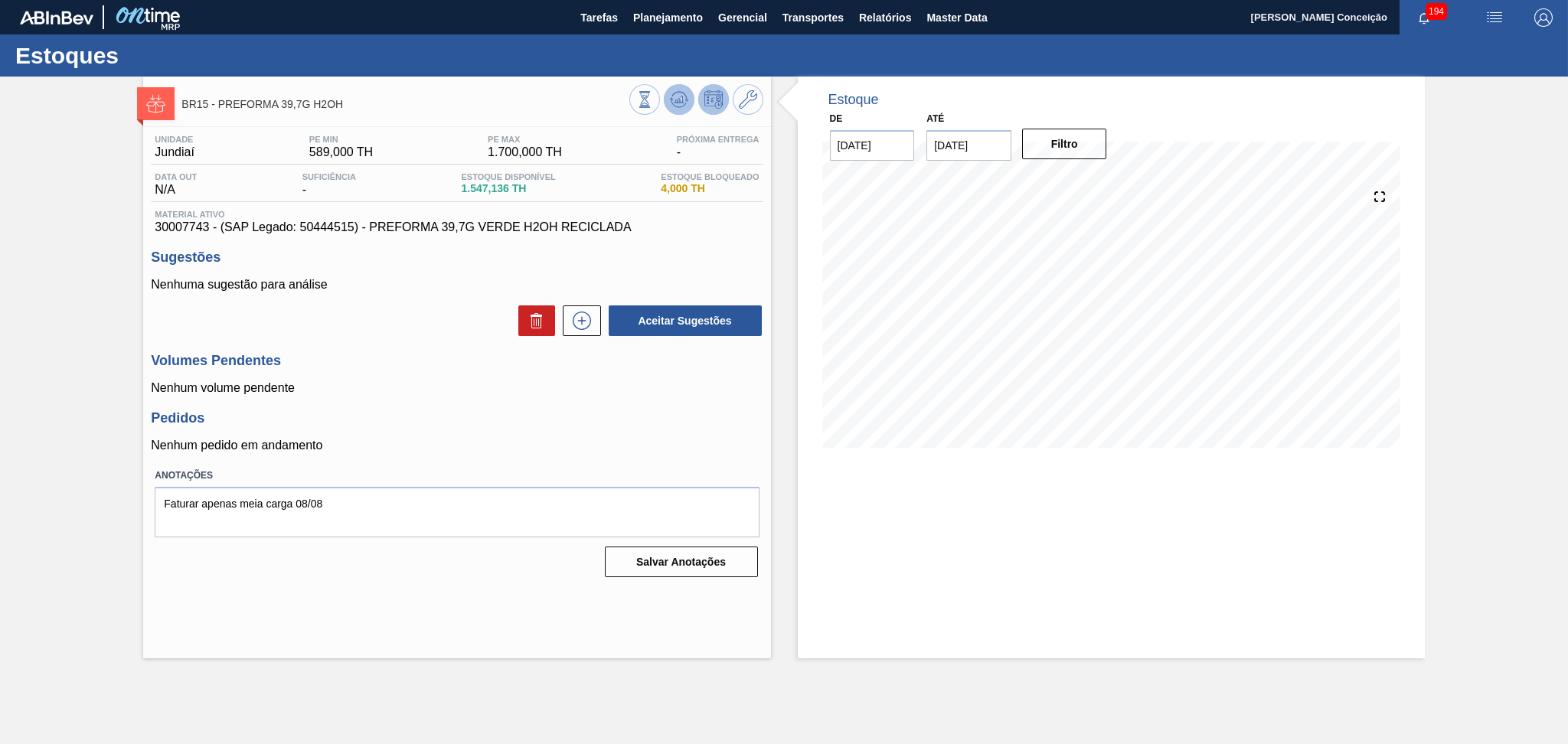
click at [678, 98] on icon at bounding box center [679, 99] width 19 height 19
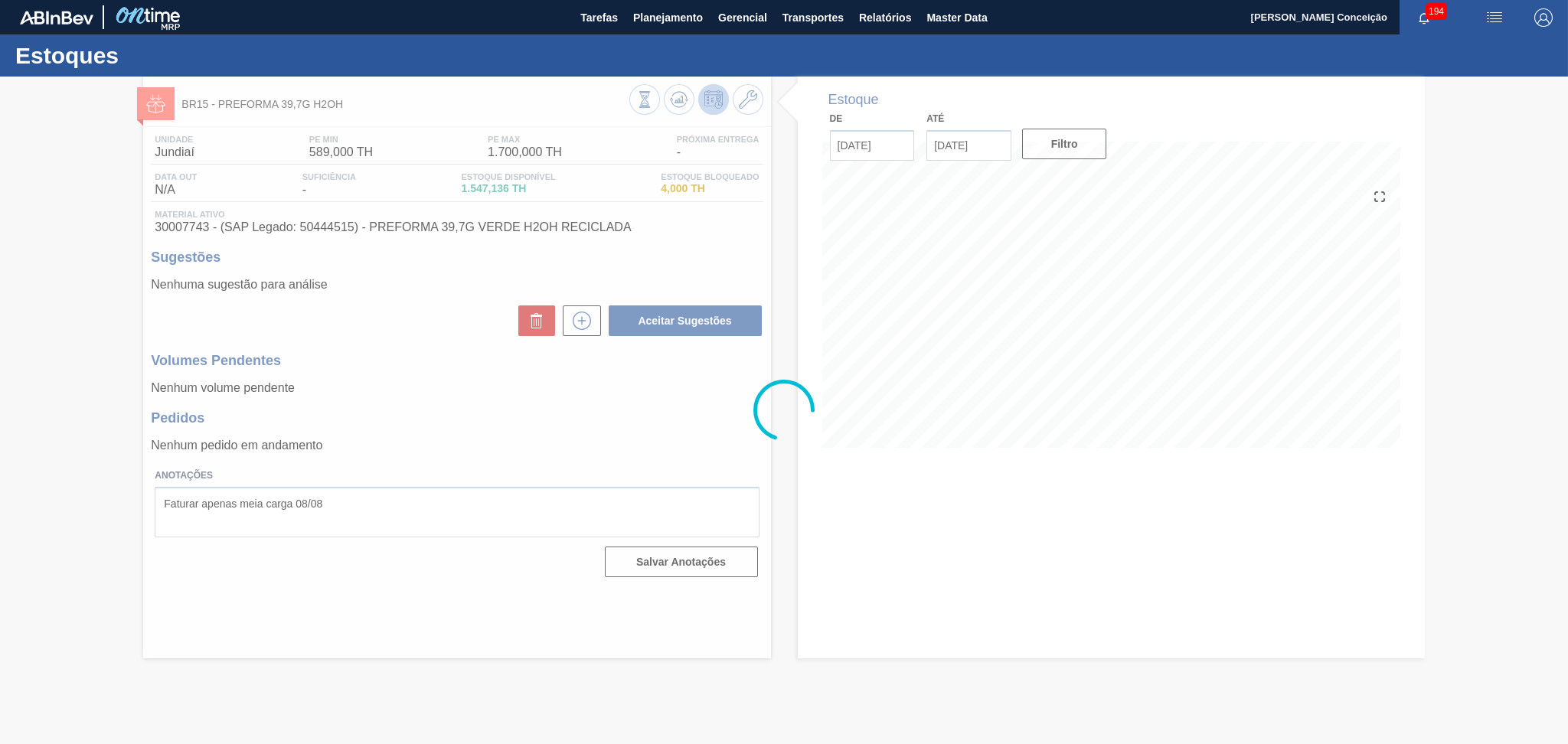
click at [666, 496] on div at bounding box center [784, 410] width 1568 height 667
click at [629, 414] on div at bounding box center [784, 410] width 1568 height 667
click at [727, 397] on div at bounding box center [784, 410] width 1568 height 667
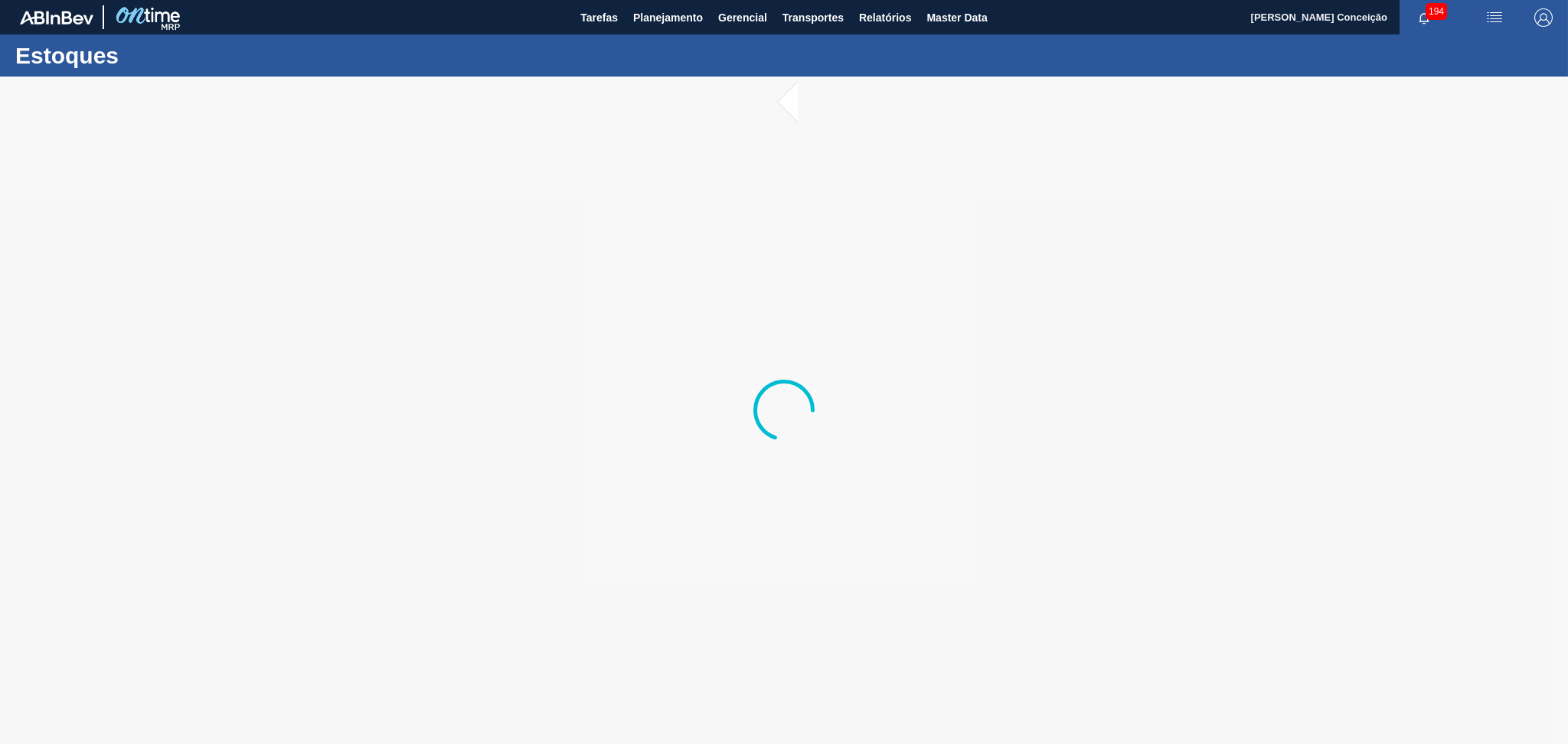
click at [922, 281] on div at bounding box center [784, 410] width 1568 height 667
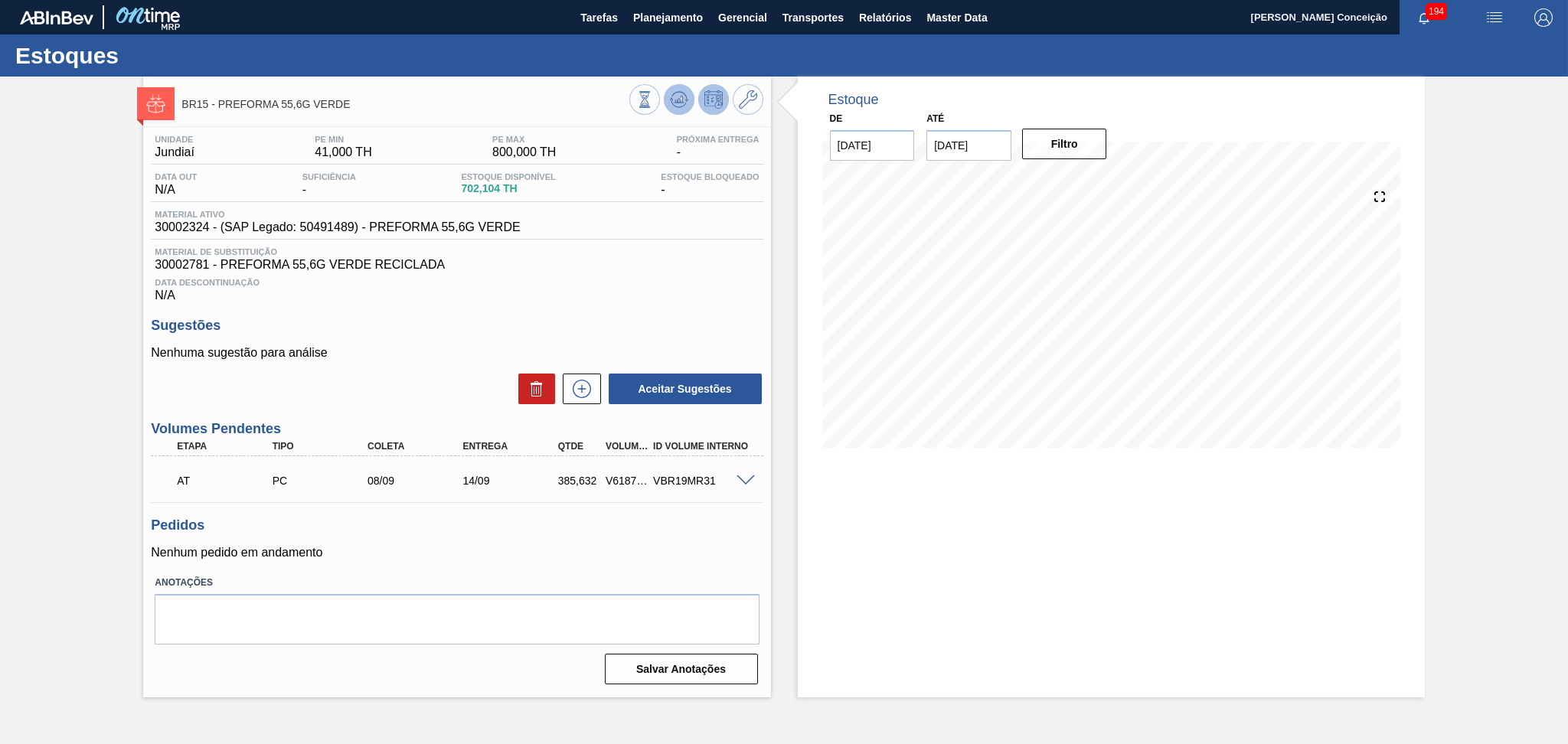
click at [682, 89] on button at bounding box center [678, 99] width 31 height 31
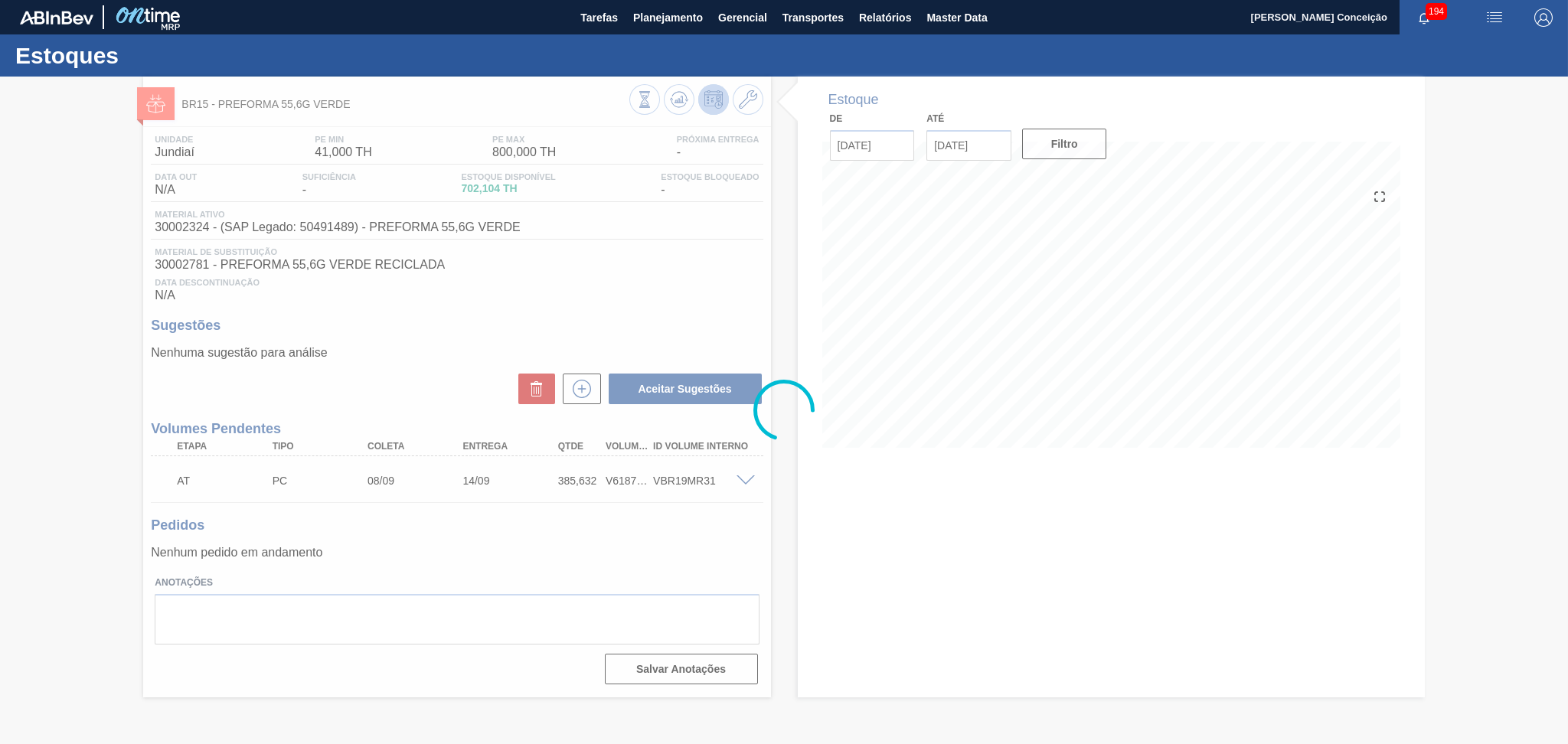
click at [777, 338] on div at bounding box center [784, 410] width 1568 height 667
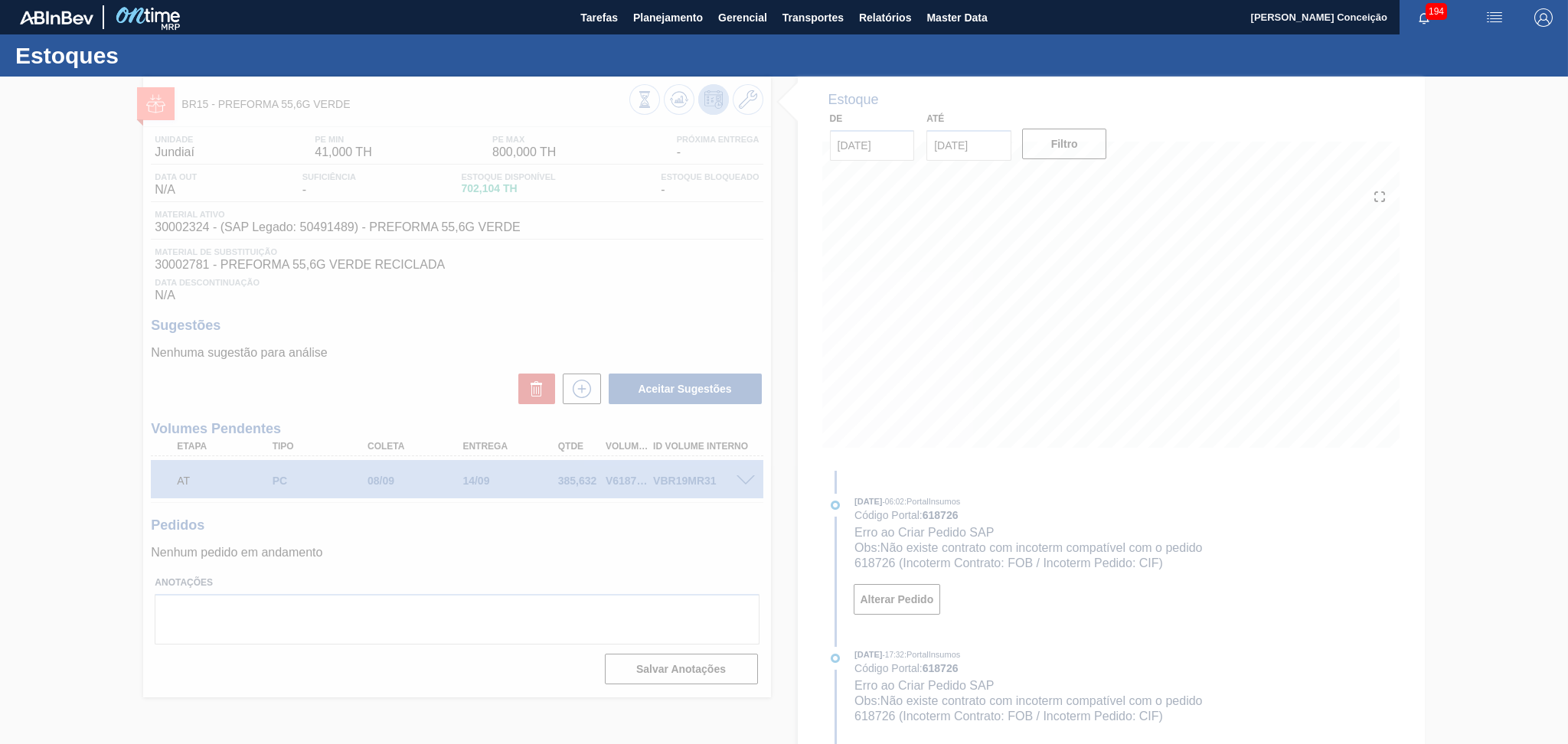
click at [776, 276] on div at bounding box center [784, 410] width 1568 height 667
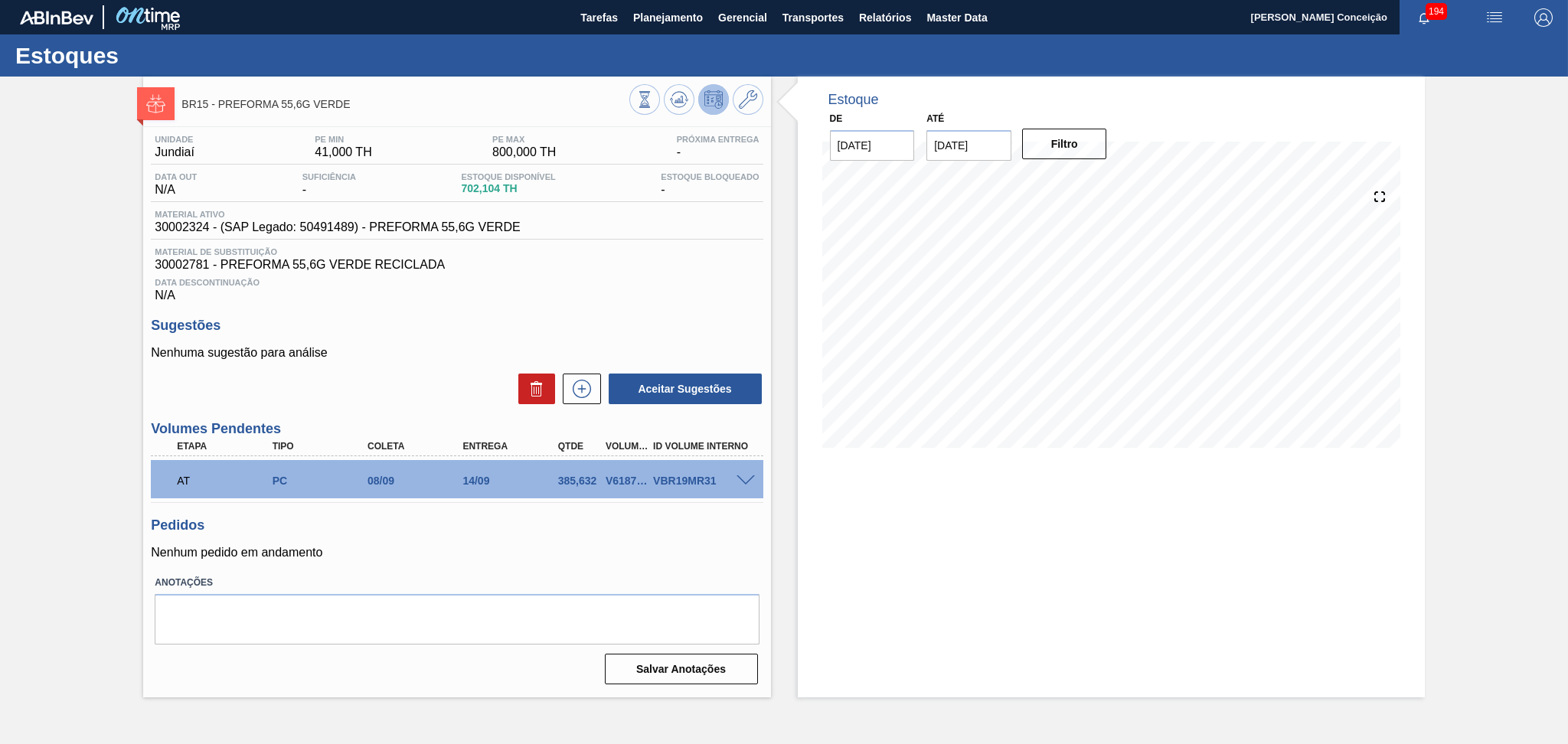
click at [589, 309] on div "Unidade Jundiaí PE MIN 41,000 TH PE MAX 800,000 TH Próxima Entrega - Data out N…" at bounding box center [456, 408] width 627 height 562
click at [475, 545] on p "Nenhum pedido em andamento" at bounding box center [456, 552] width 612 height 14
click at [578, 477] on div "385,632" at bounding box center [579, 480] width 49 height 12
copy div "385,632"
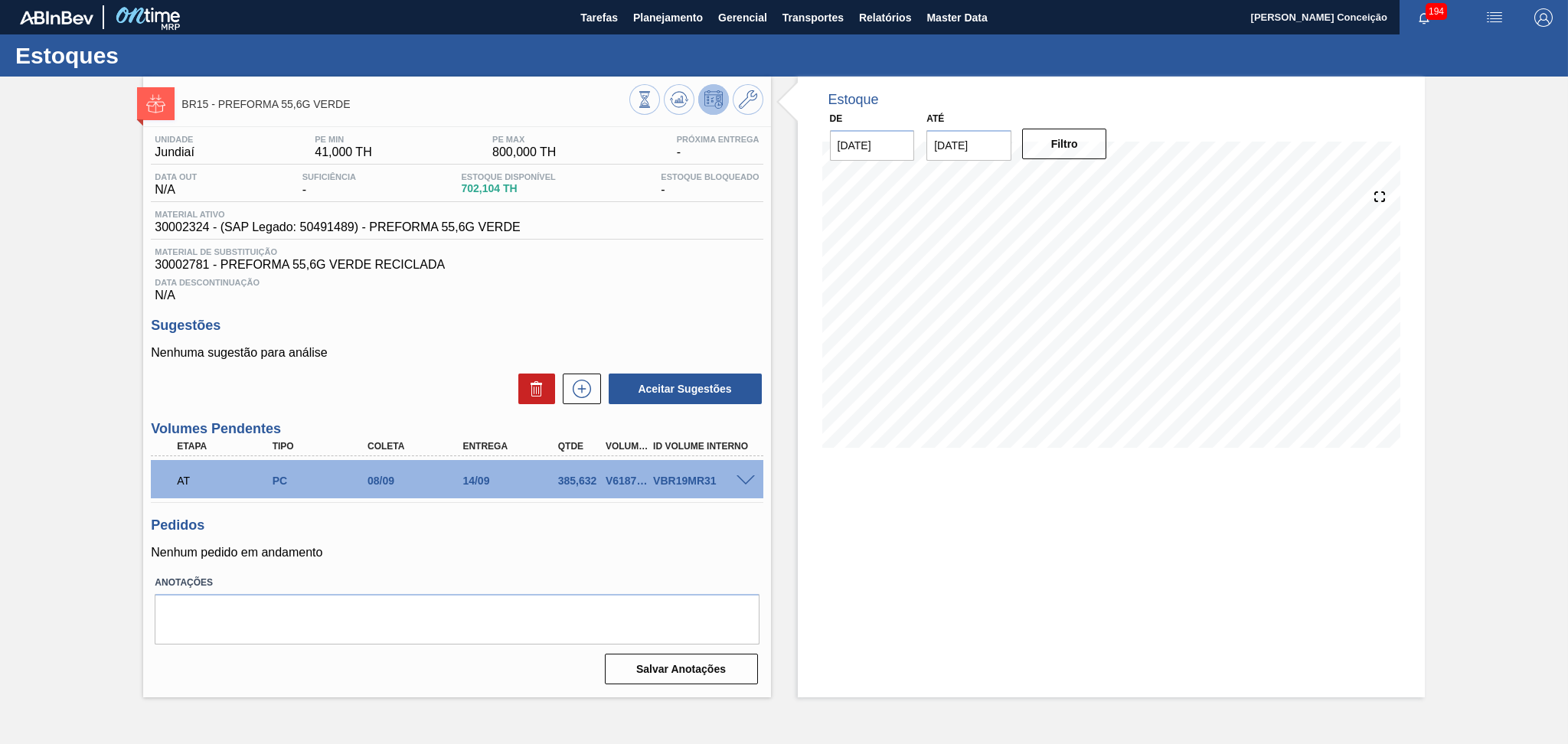
click at [420, 541] on div "Pedidos Nenhum pedido em andamento" at bounding box center [456, 538] width 612 height 43
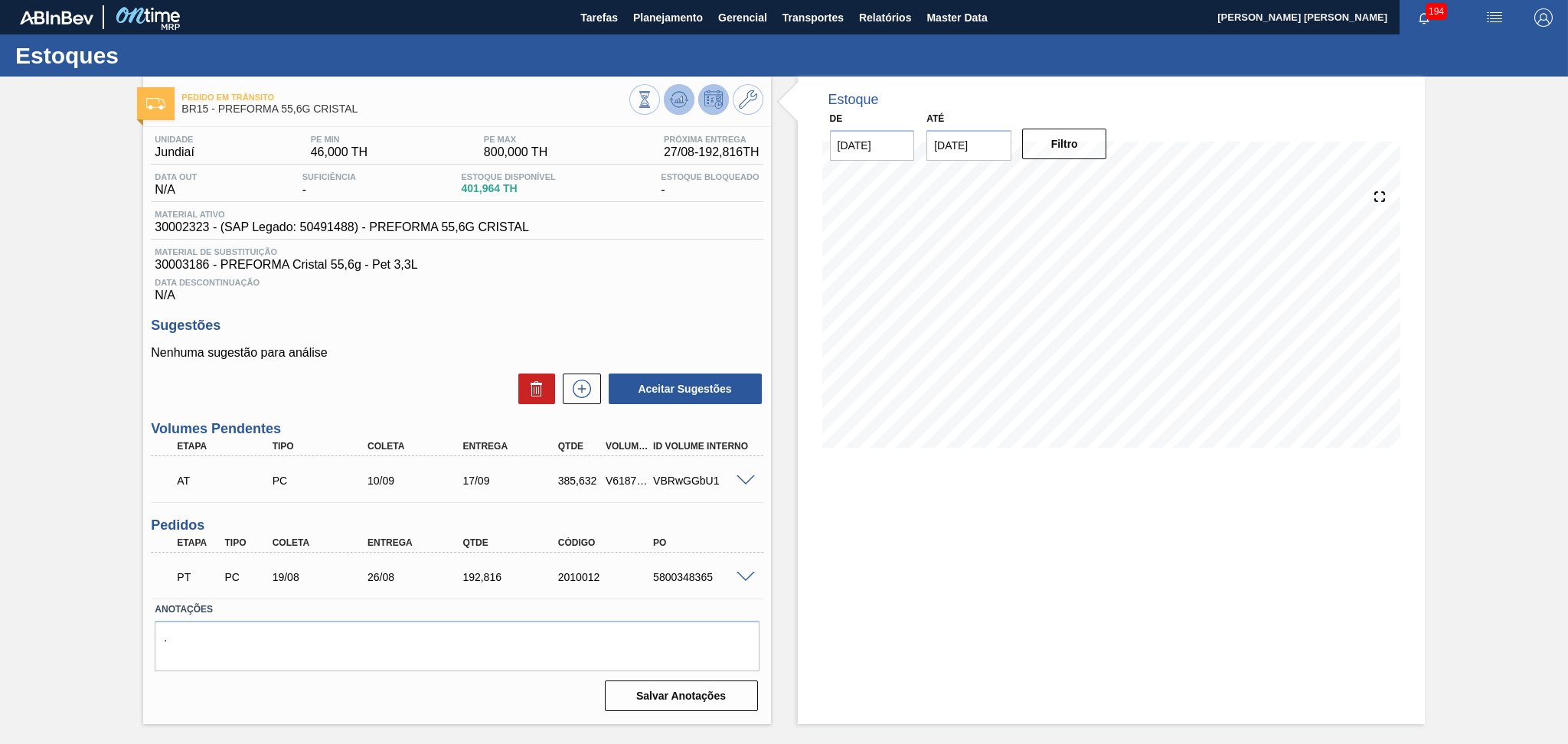
click at [679, 90] on icon at bounding box center [679, 99] width 19 height 19
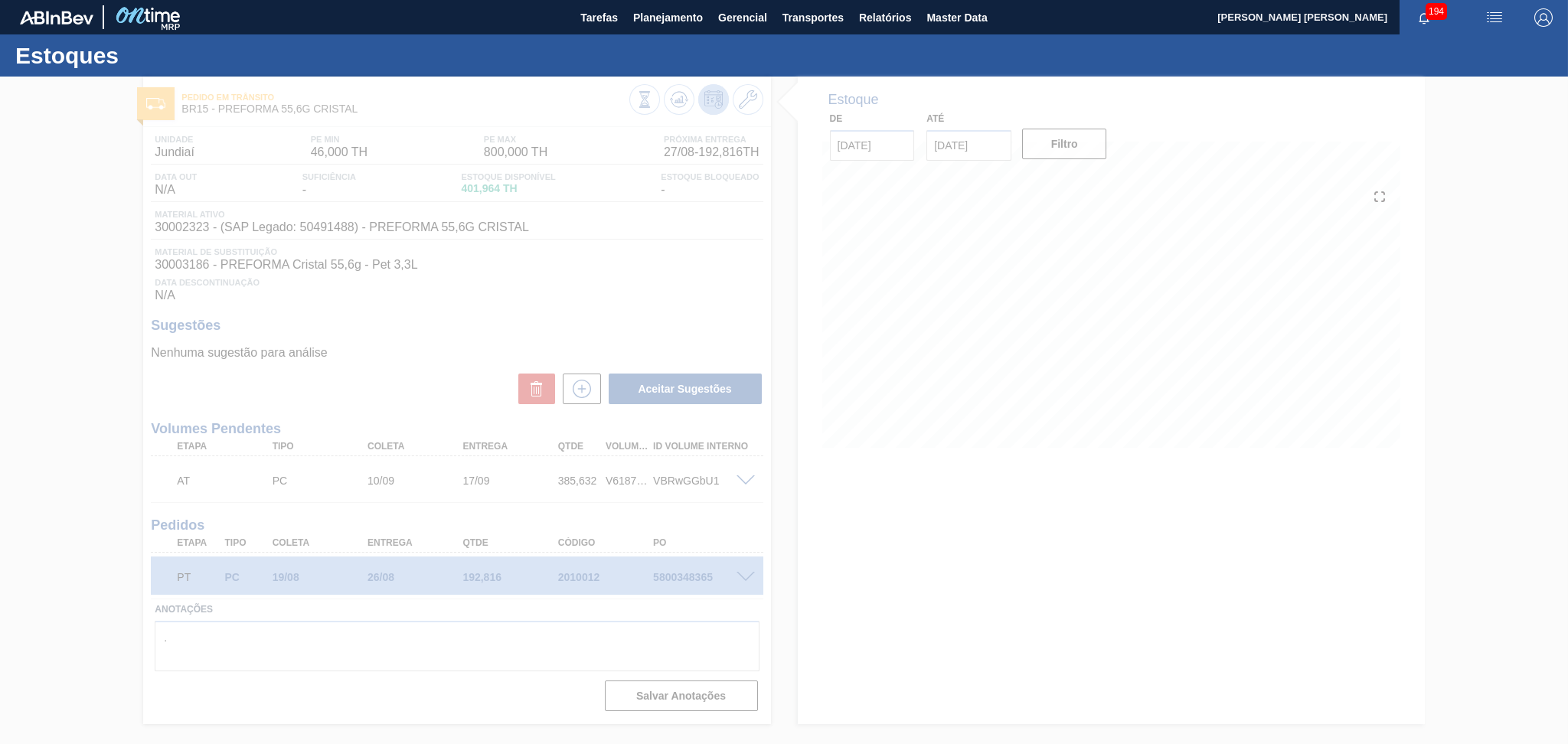
click at [780, 516] on div at bounding box center [784, 410] width 1568 height 667
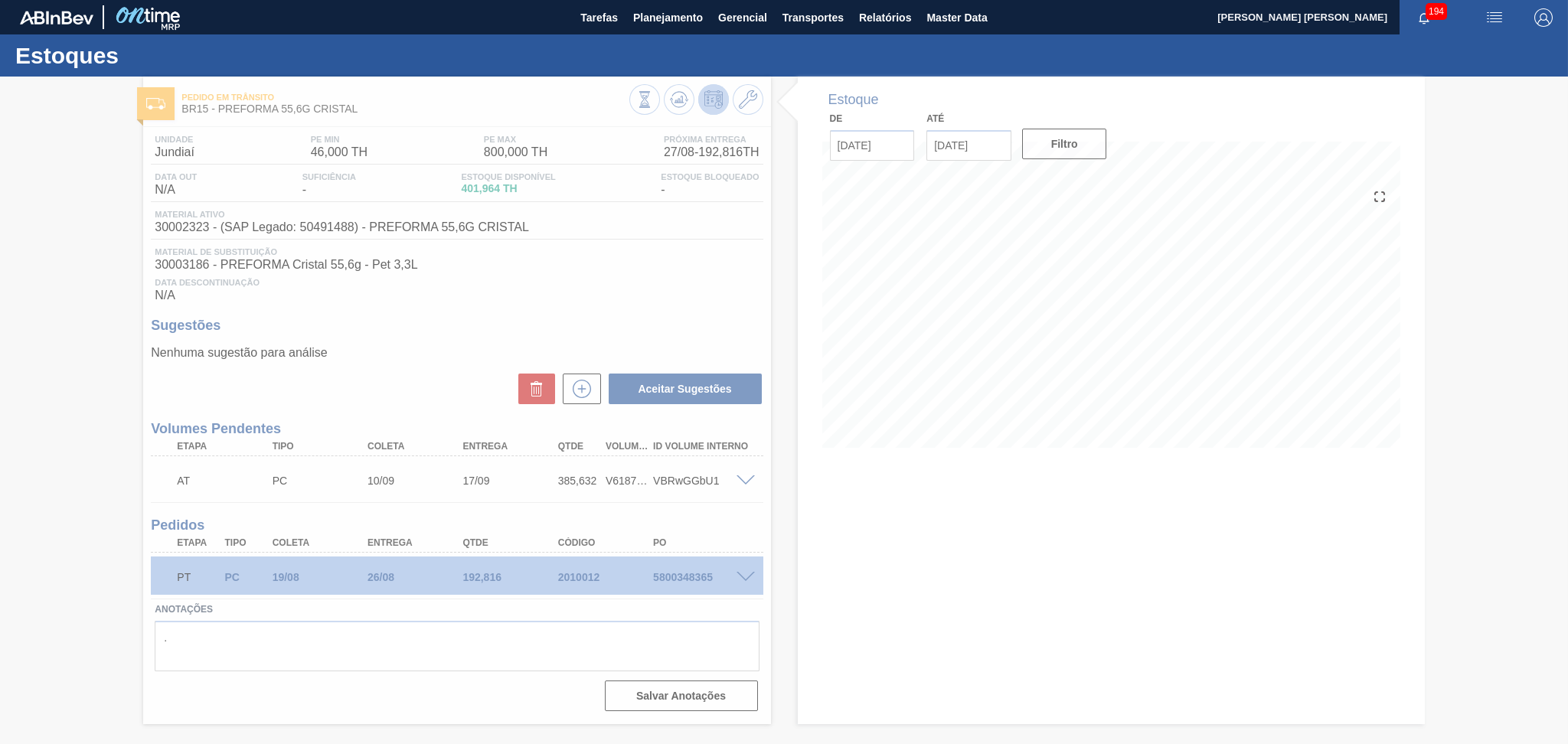
click at [927, 361] on div at bounding box center [784, 410] width 1568 height 667
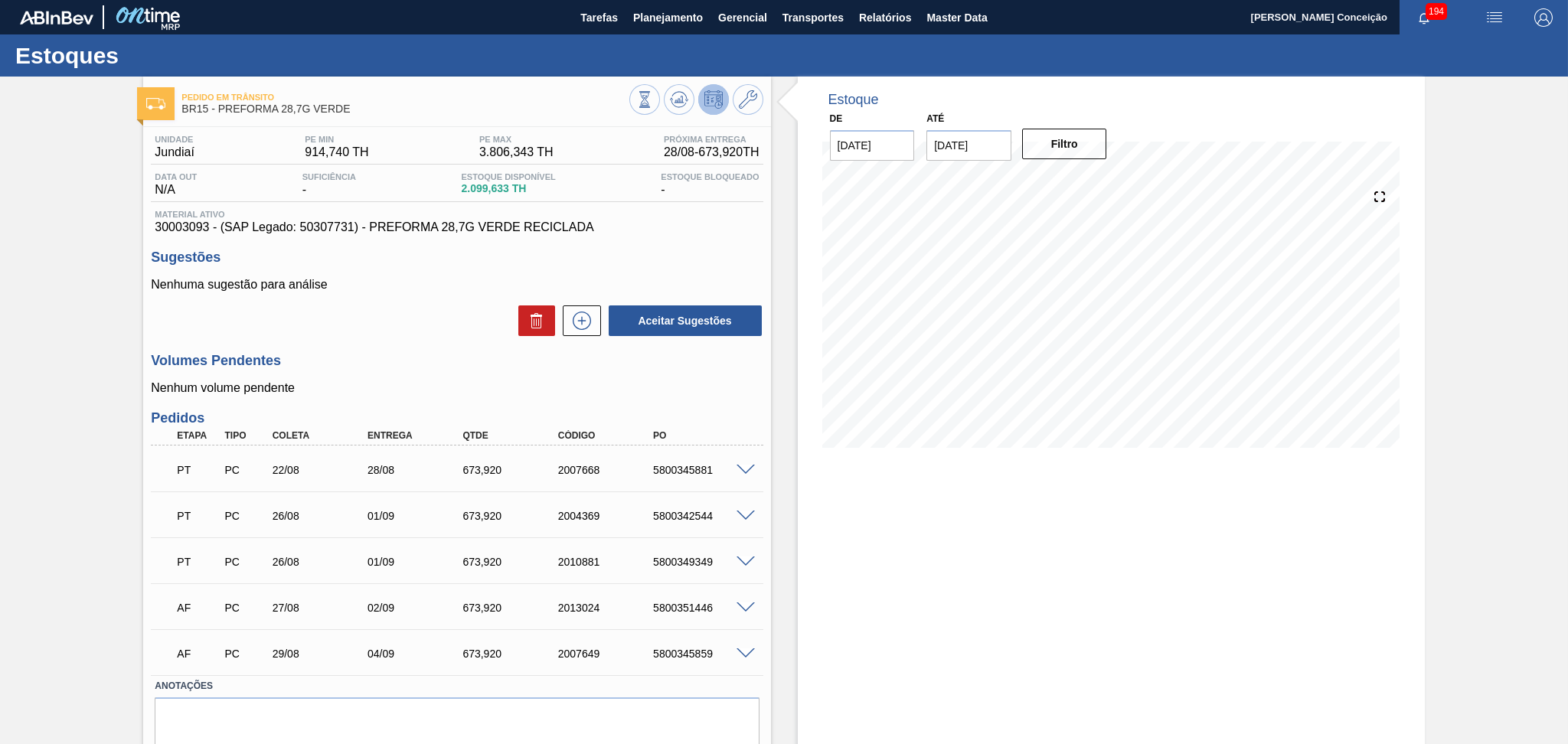
click at [430, 303] on div "Nenhuma sugestão para análise Aceitar Sugestões" at bounding box center [456, 308] width 612 height 59
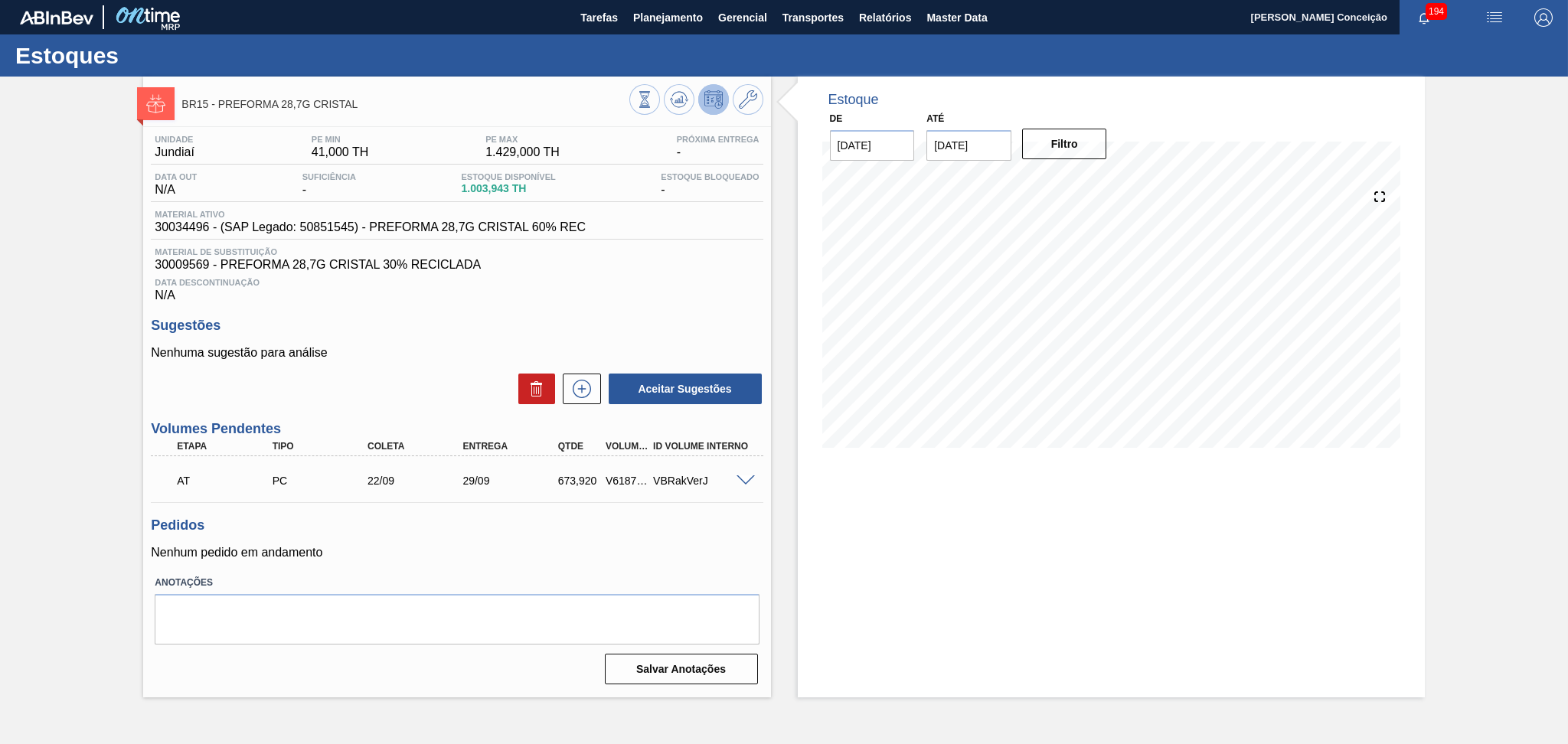
click at [411, 558] on div "Unidade Jundiaí PE MIN 41,000 TH PE MAX 1.429,000 TH Próxima Entrega - Data out…" at bounding box center [456, 408] width 627 height 562
click at [565, 553] on p "Nenhum pedido em andamento" at bounding box center [456, 552] width 612 height 14
click at [533, 560] on div "Unidade Jundiaí PE MIN 41,000 TH PE MAX 1.429,000 TH Próxima Entrega - Data out…" at bounding box center [456, 408] width 627 height 562
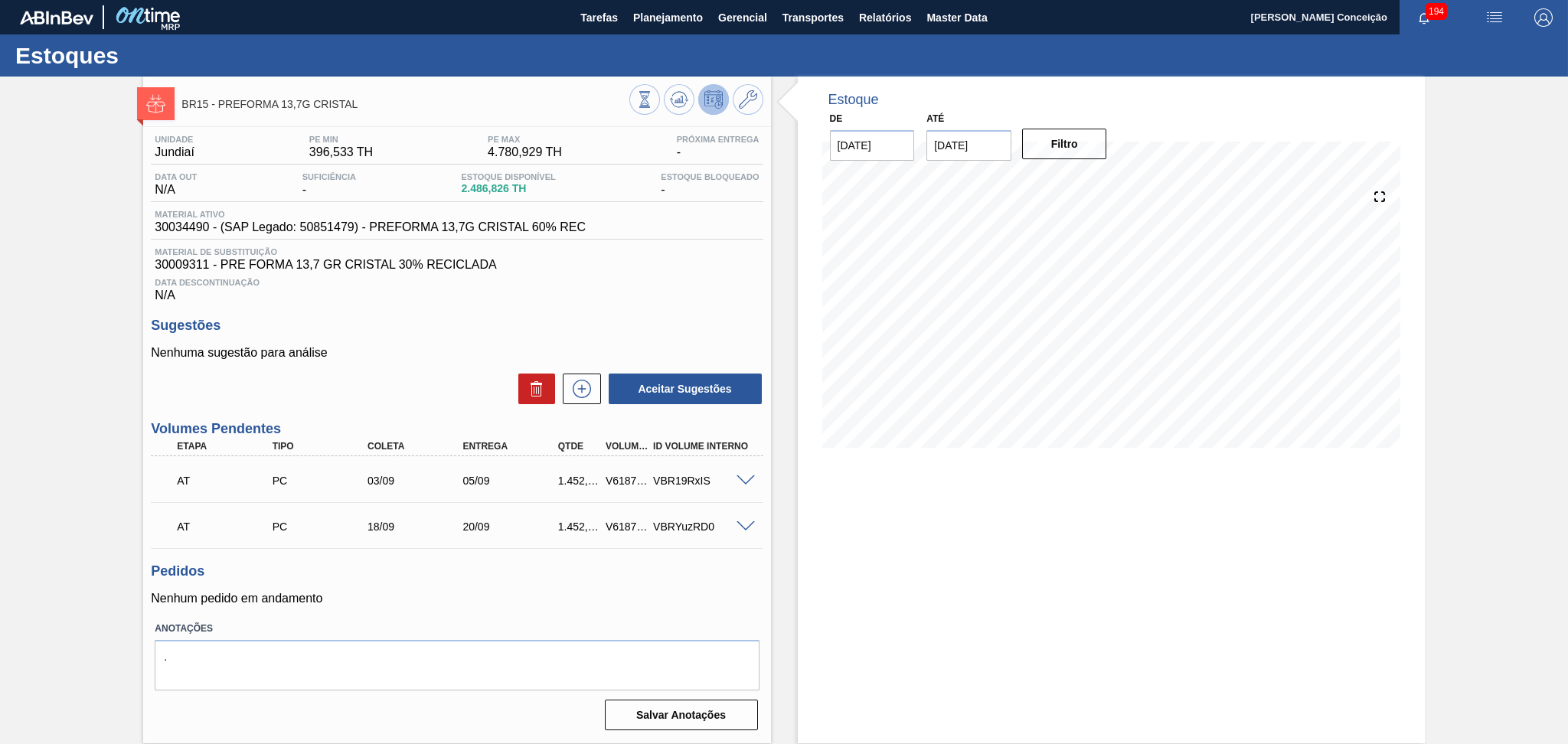
click at [664, 303] on div "Unidade Jundiaí PE MIN 396,533 TH PE MAX 4.780,929 TH Próxima Entrega - Data ou…" at bounding box center [456, 430] width 627 height 608
click at [680, 102] on icon at bounding box center [681, 99] width 2 height 6
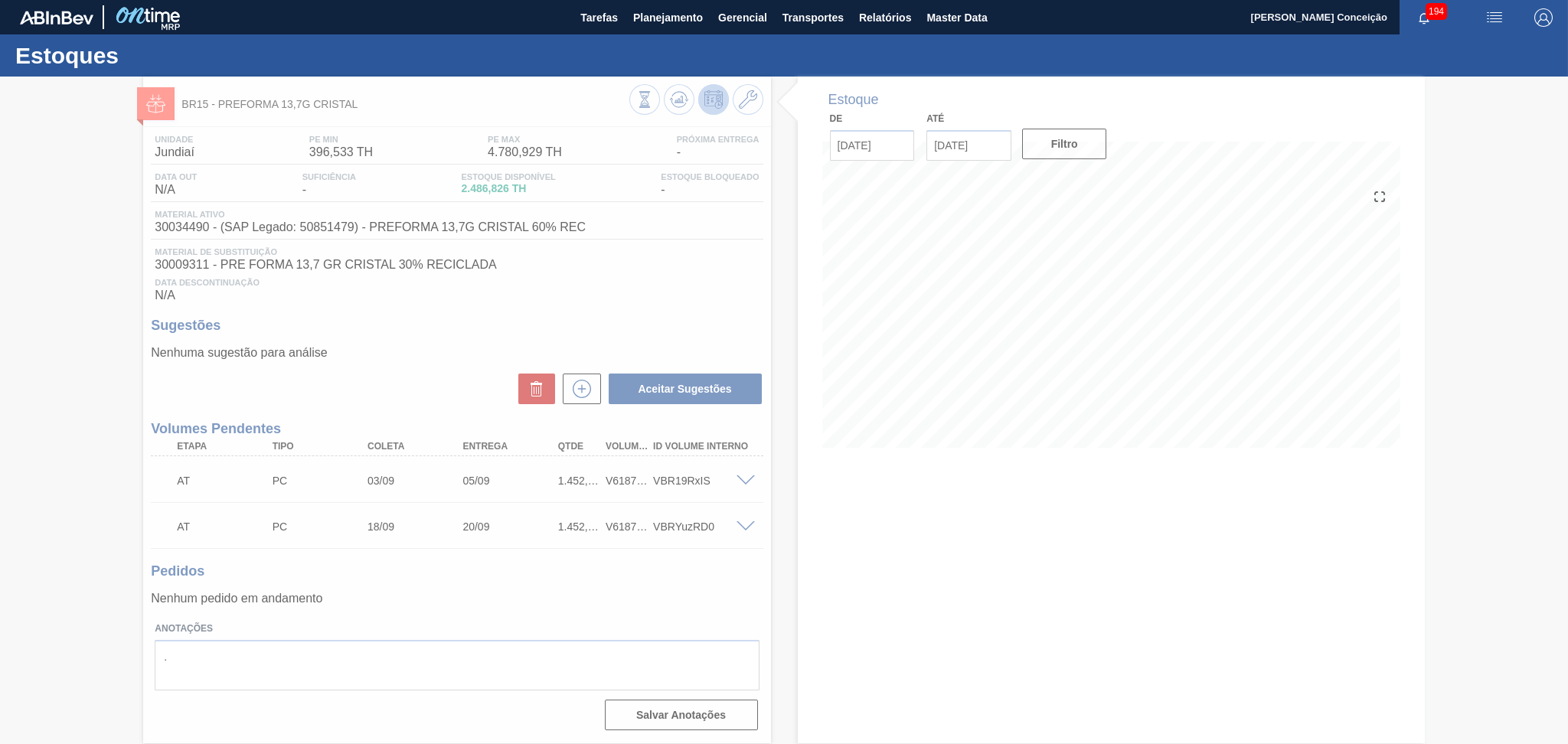
click at [590, 604] on div at bounding box center [784, 410] width 1568 height 667
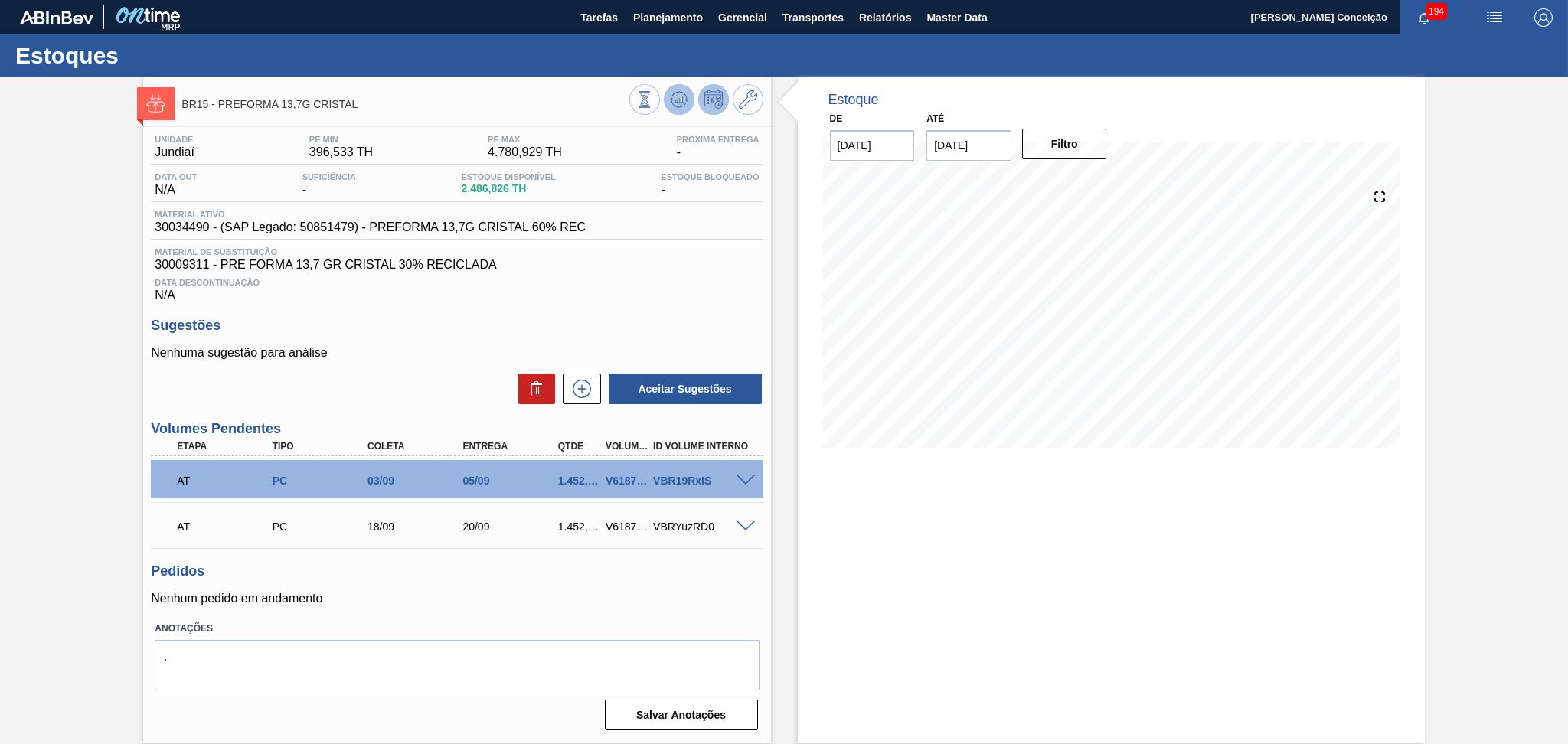
click at [684, 105] on icon at bounding box center [679, 99] width 19 height 19
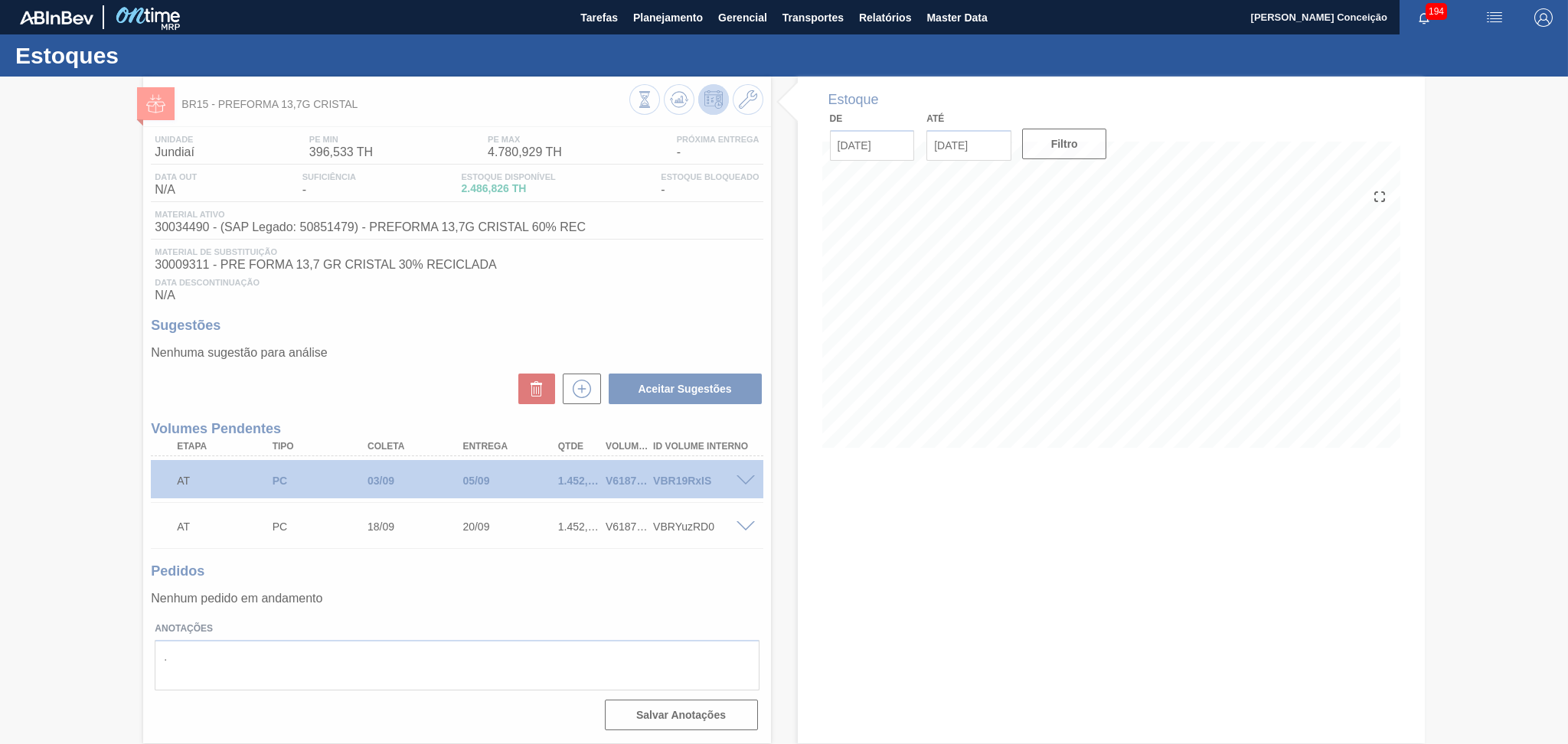
click at [570, 478] on div at bounding box center [784, 410] width 1568 height 667
click at [742, 484] on div at bounding box center [784, 410] width 1568 height 667
click at [744, 480] on div at bounding box center [784, 410] width 1568 height 667
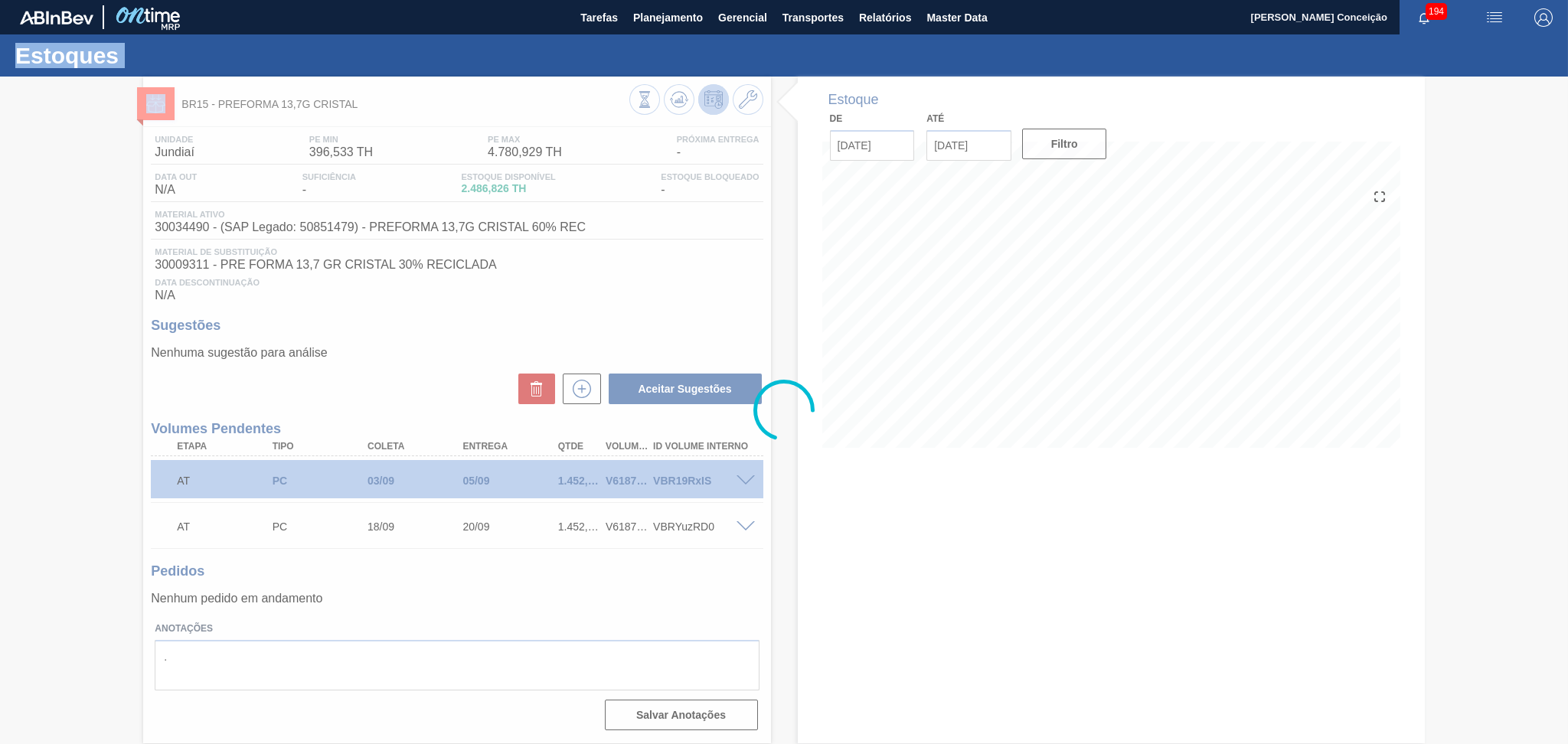
click at [744, 480] on div at bounding box center [784, 410] width 1568 height 667
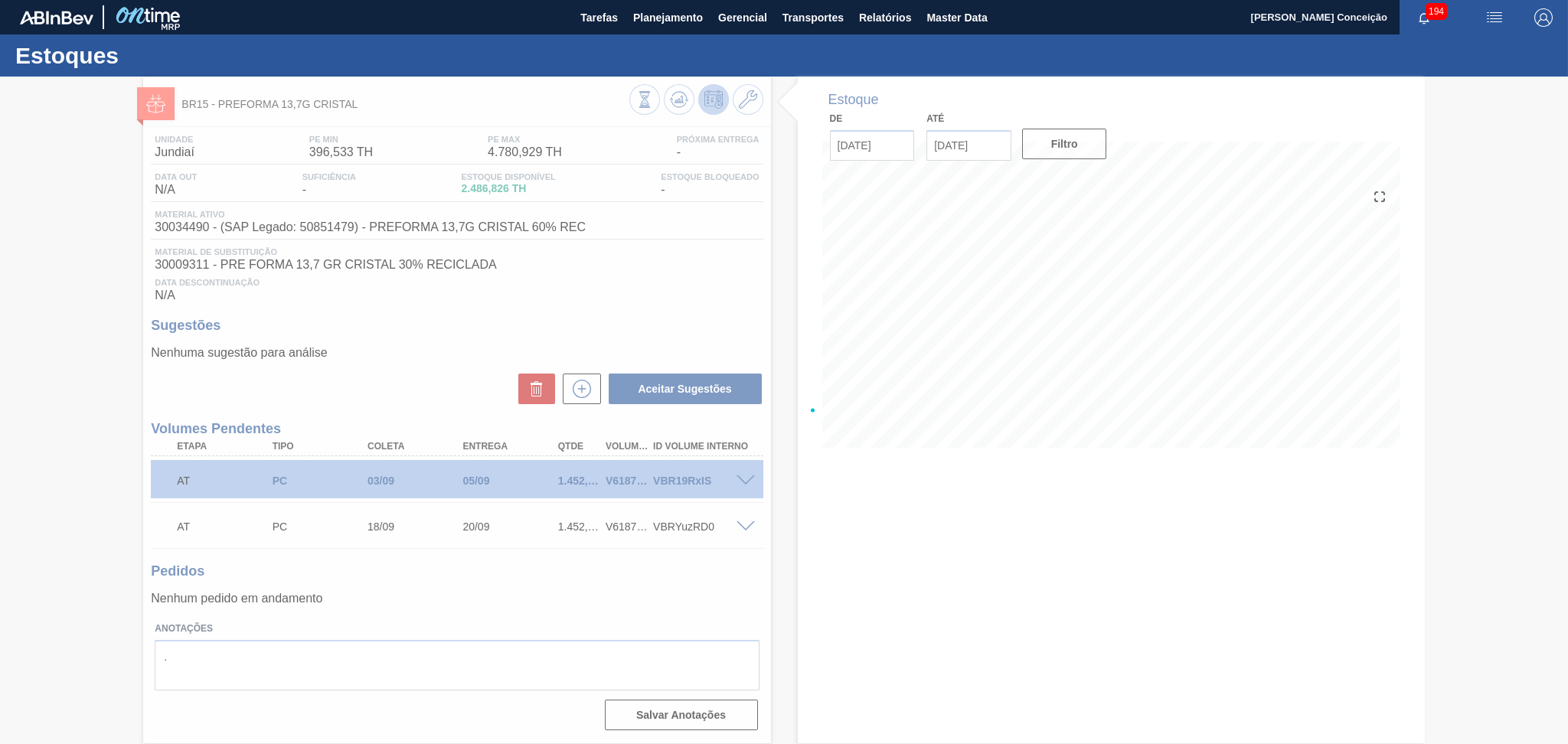
click at [826, 479] on div at bounding box center [784, 410] width 1568 height 667
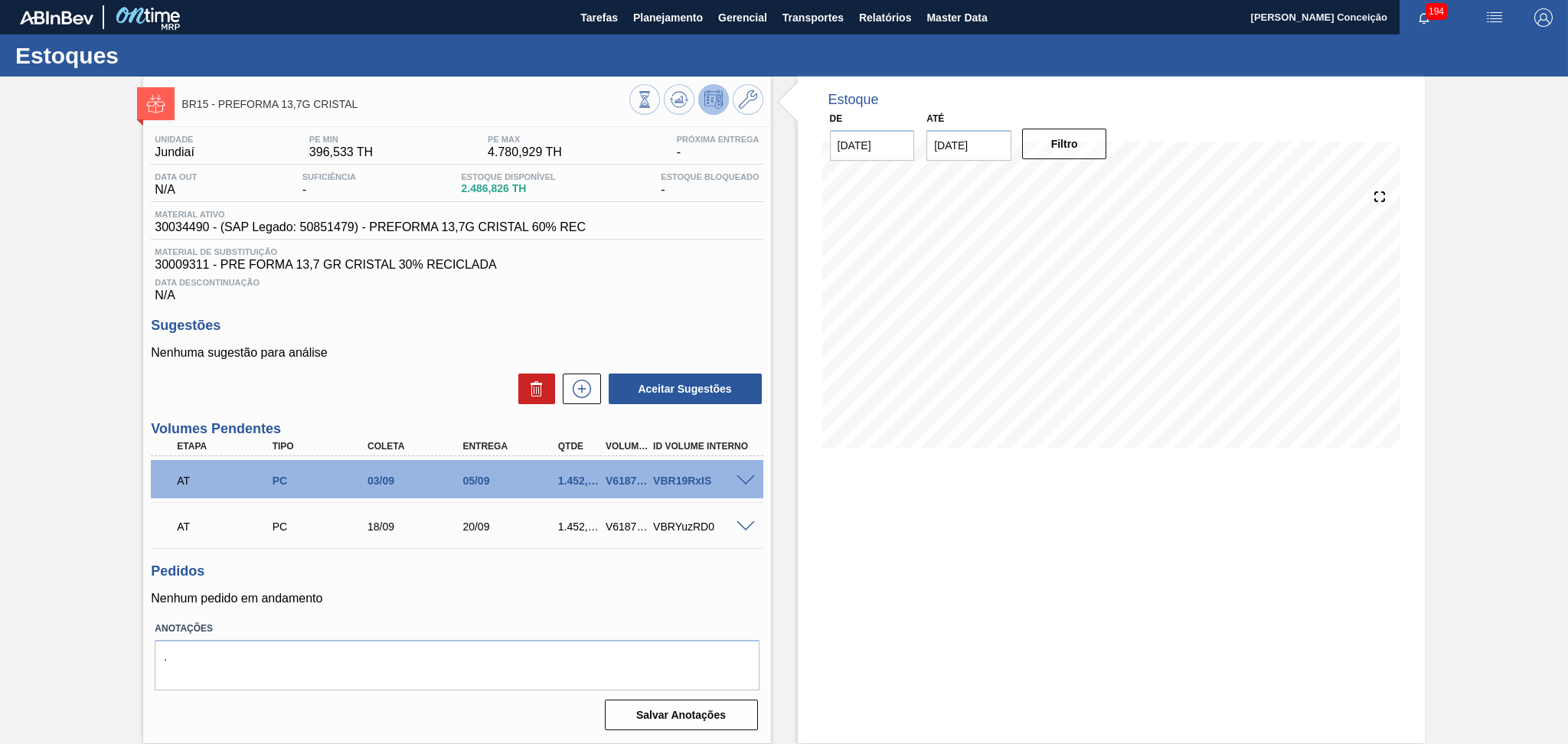
click at [572, 528] on div "1.452,672" at bounding box center [579, 526] width 49 height 12
copy div "1.452,672"
click at [400, 396] on div "Aceitar Sugestões" at bounding box center [456, 389] width 612 height 34
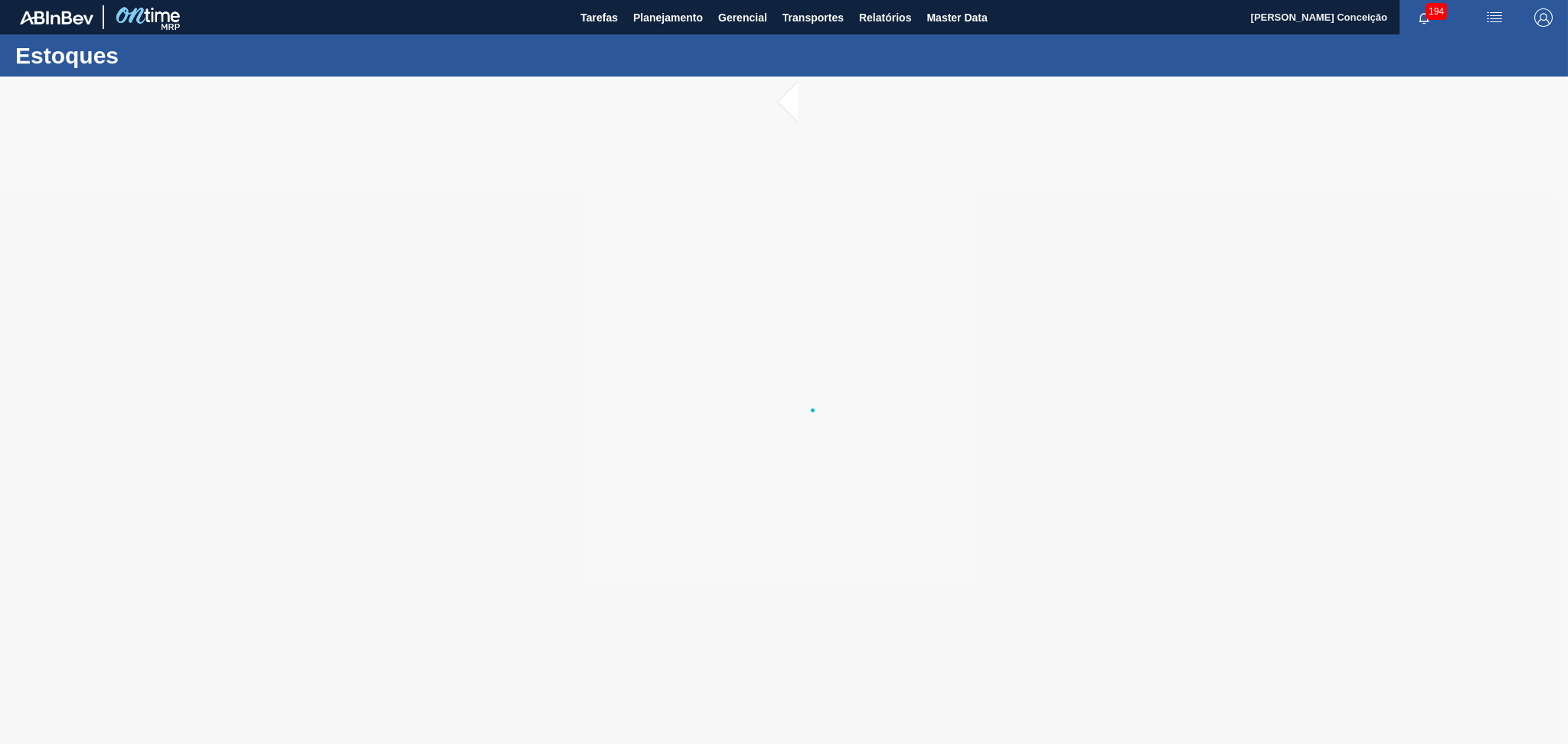
click at [690, 323] on div at bounding box center [784, 410] width 1568 height 667
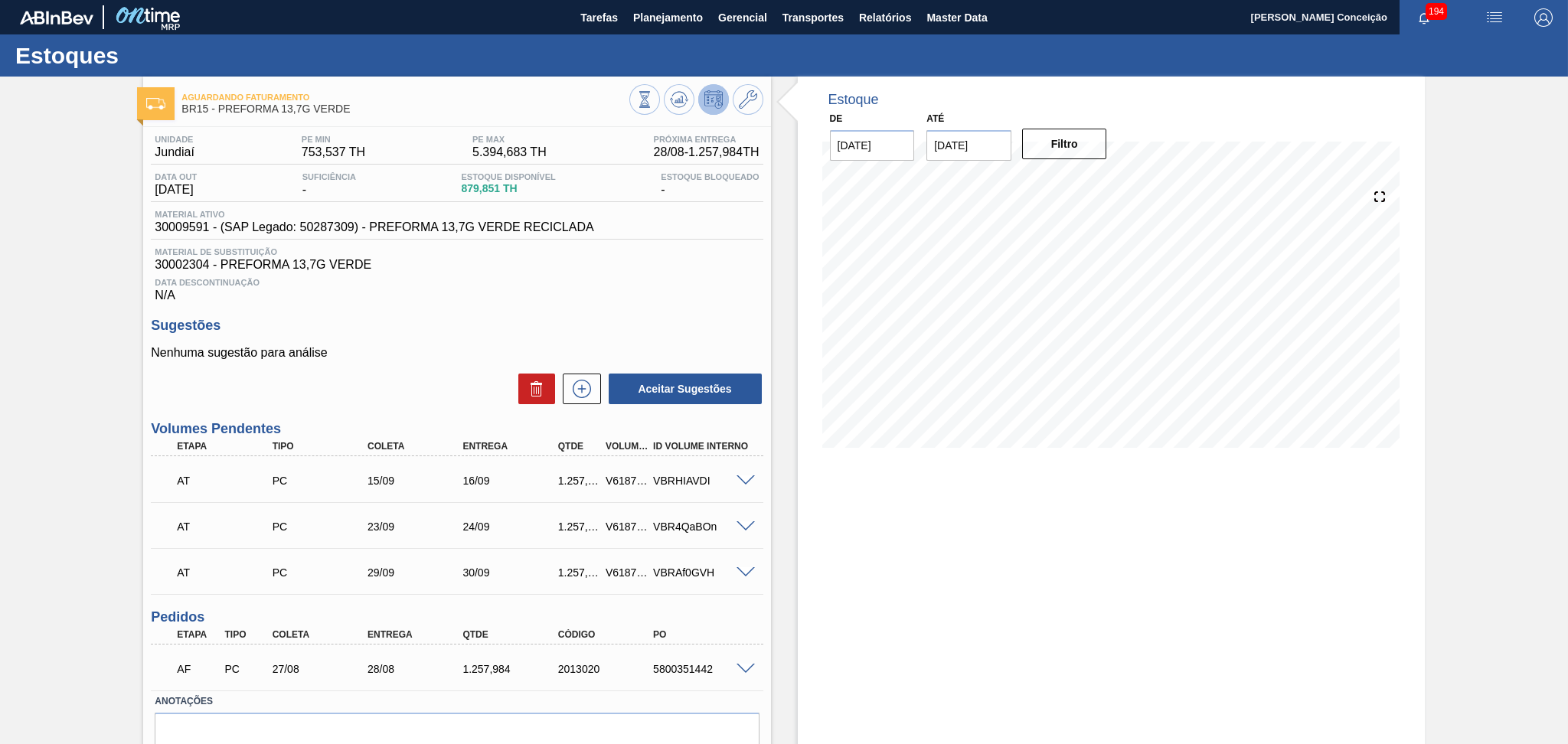
click at [458, 305] on div "Unidade Jundiaí PE MIN 753,537 TH PE MAX 5.394,683 TH Próxima Entrega 28/08 - 1…" at bounding box center [456, 467] width 627 height 681
click at [680, 93] on icon at bounding box center [679, 99] width 19 height 19
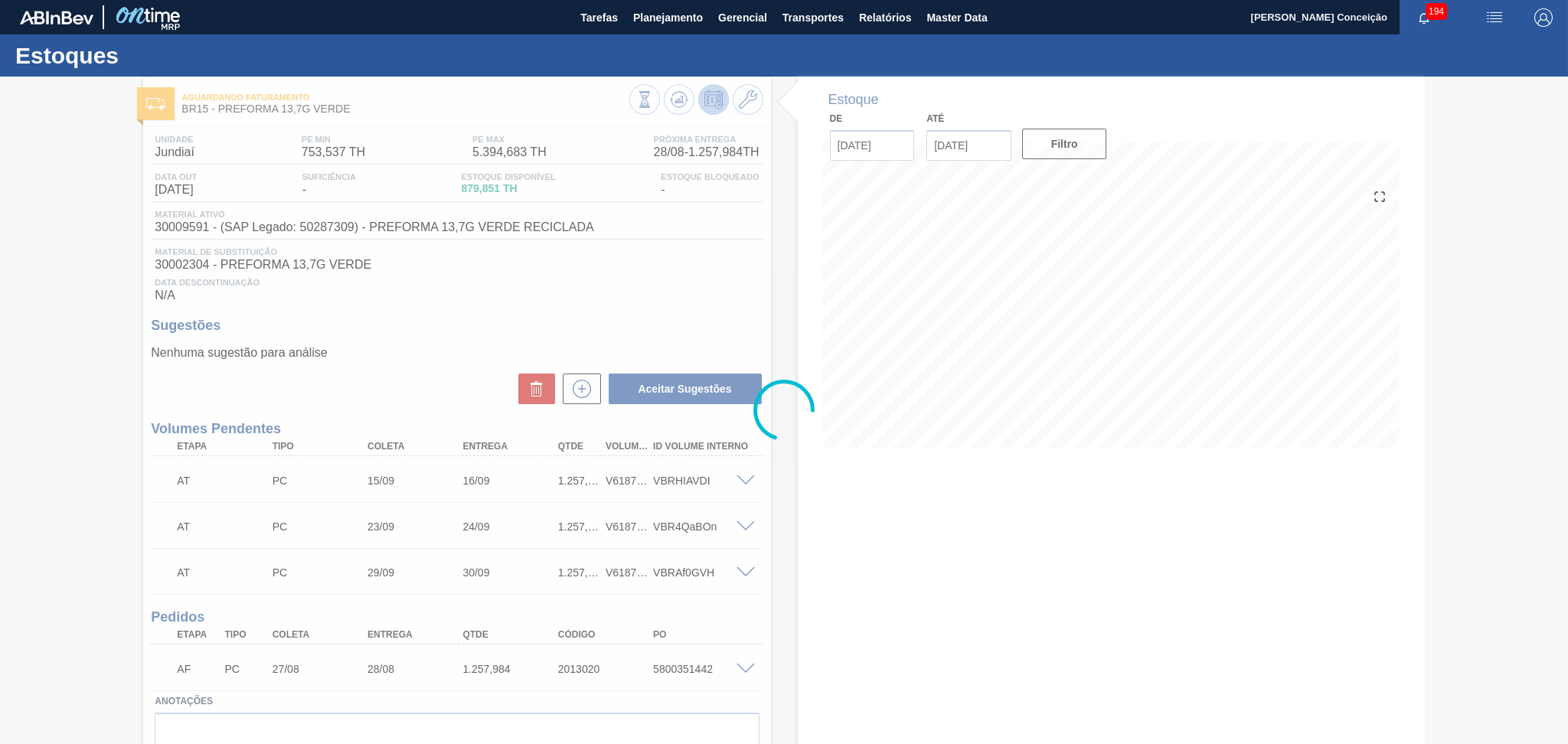
click at [651, 301] on div at bounding box center [784, 410] width 1568 height 667
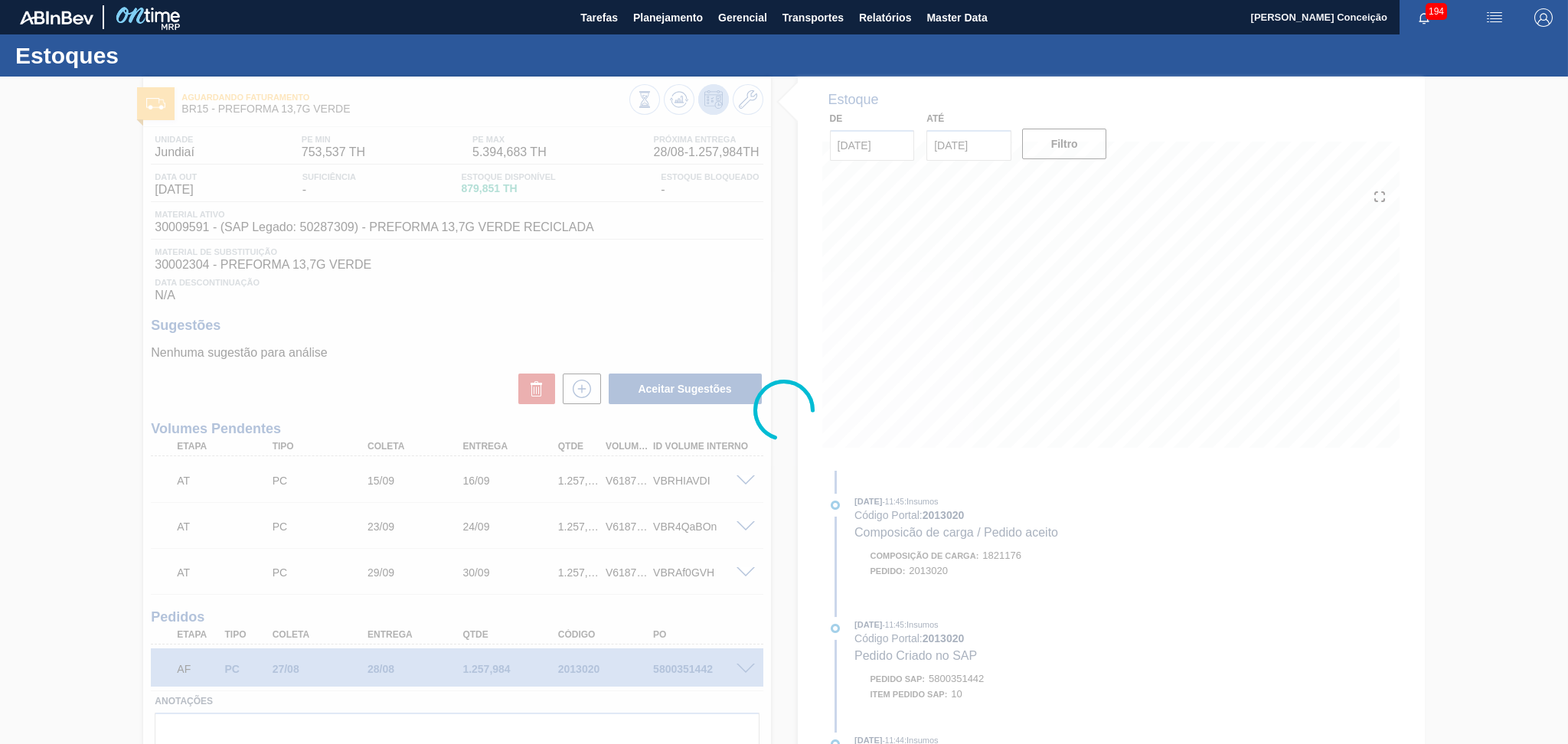
click at [652, 285] on div at bounding box center [784, 410] width 1568 height 667
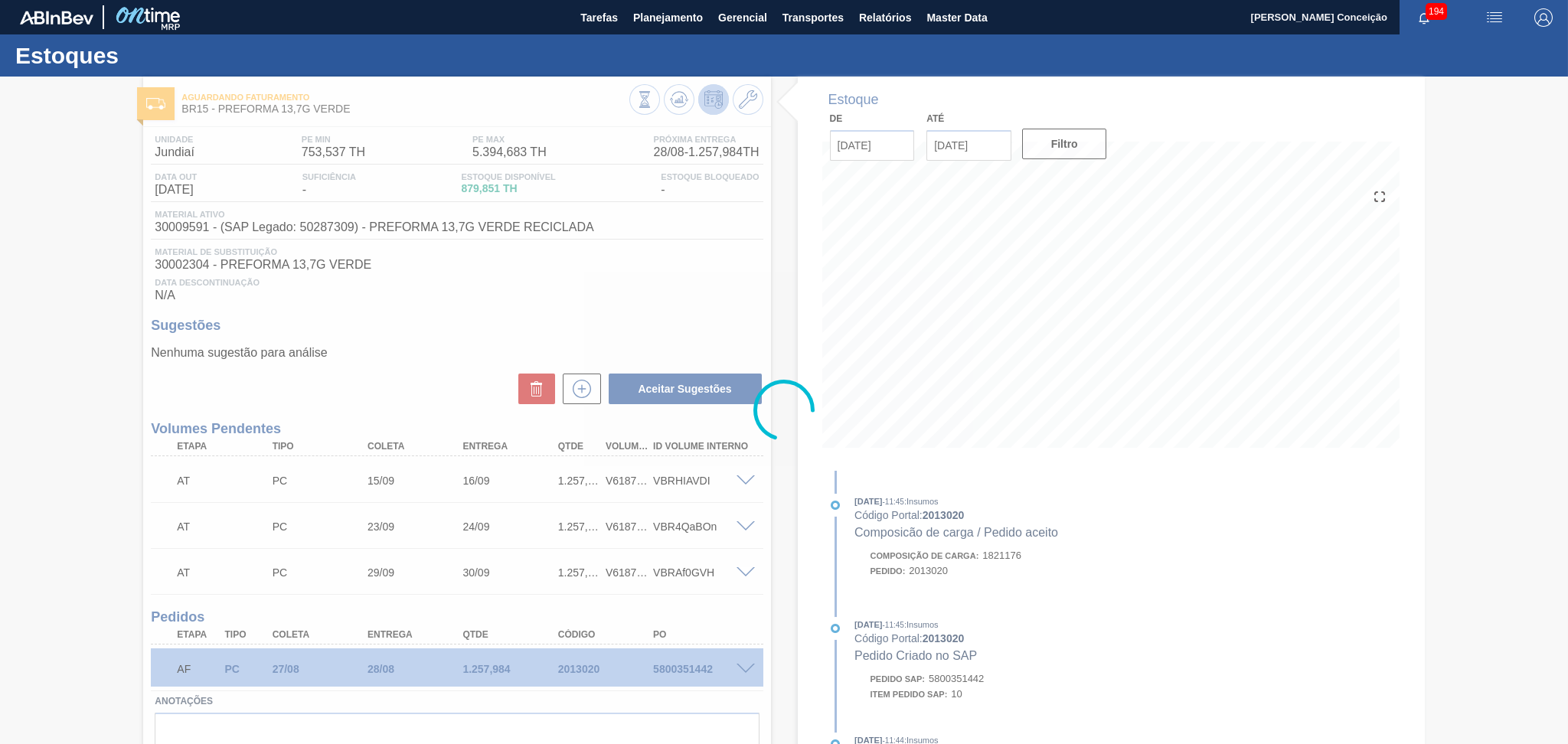
click at [463, 295] on div at bounding box center [784, 410] width 1568 height 667
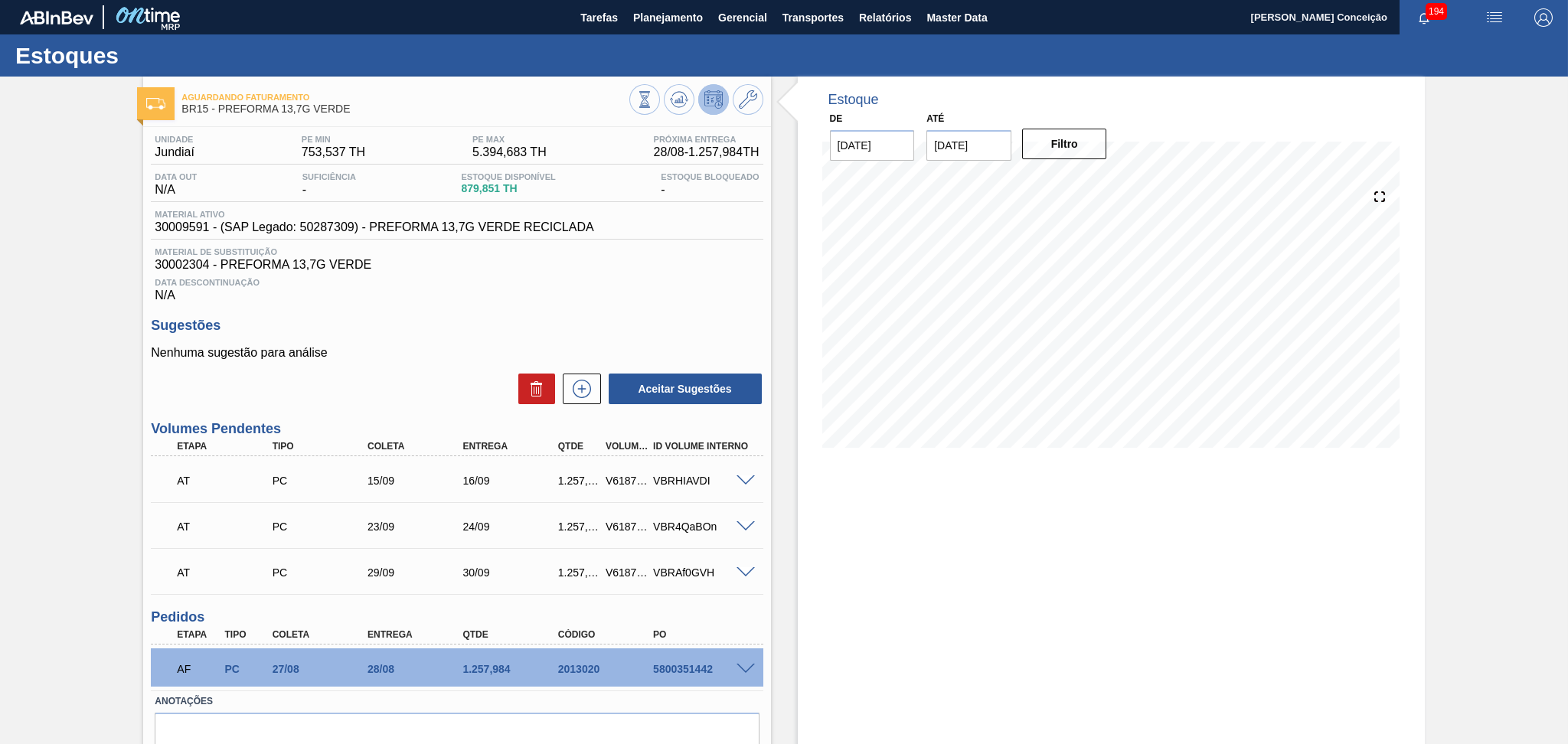
click at [561, 482] on div "1.257,984" at bounding box center [579, 480] width 49 height 12
click at [562, 482] on div "1.257,984" at bounding box center [579, 480] width 49 height 12
copy div "1.257,984"
click at [555, 312] on div "Unidade Jundiaí PE MIN 753,537 TH PE MAX 5.394,683 TH Próxima Entrega 28/08 - 1…" at bounding box center [456, 467] width 627 height 681
click at [688, 299] on div "Data Descontinuação N/A" at bounding box center [456, 287] width 612 height 31
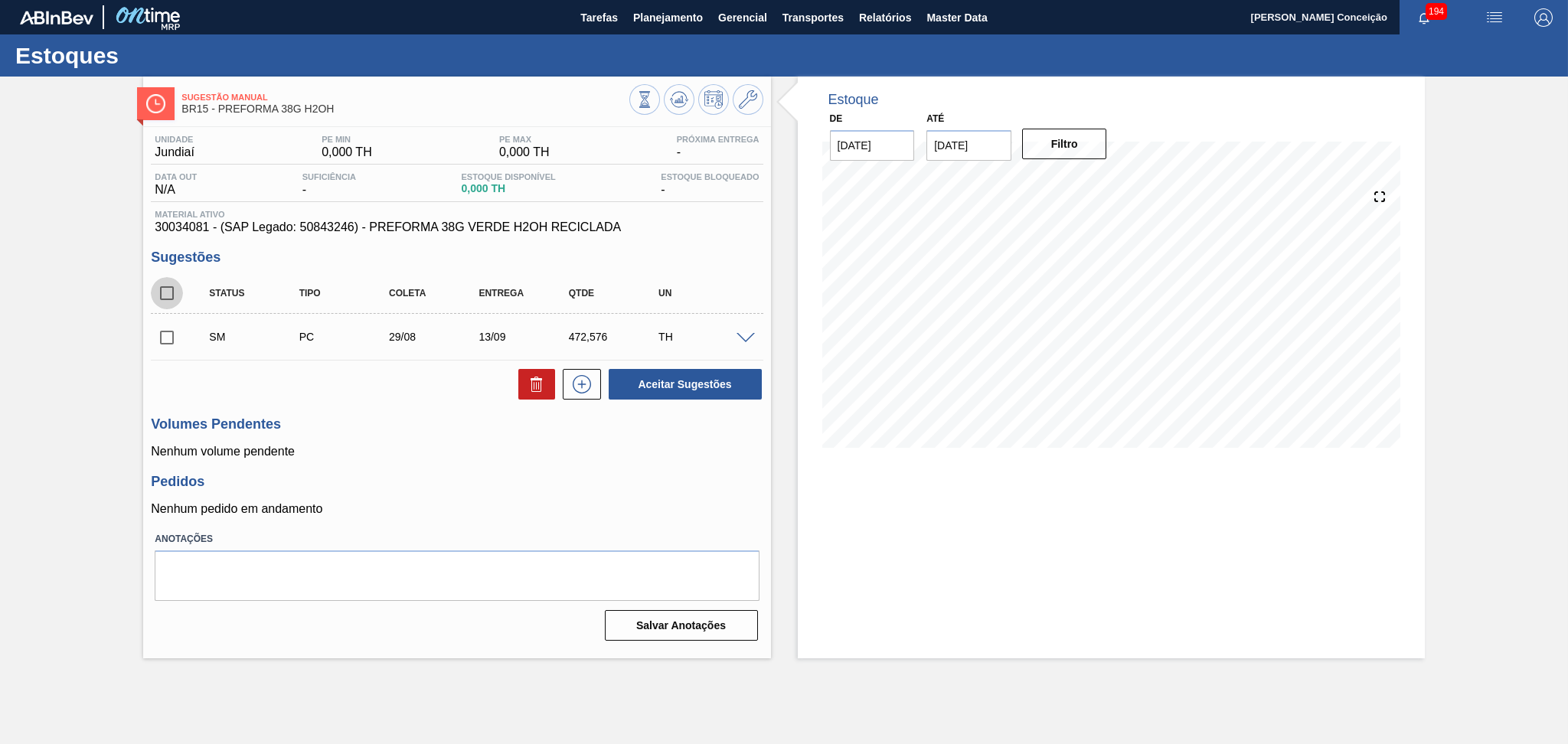
click at [177, 295] on input "checkbox" at bounding box center [166, 293] width 32 height 32
checkbox input "true"
click at [538, 380] on icon at bounding box center [537, 379] width 12 height 2
checkbox input "false"
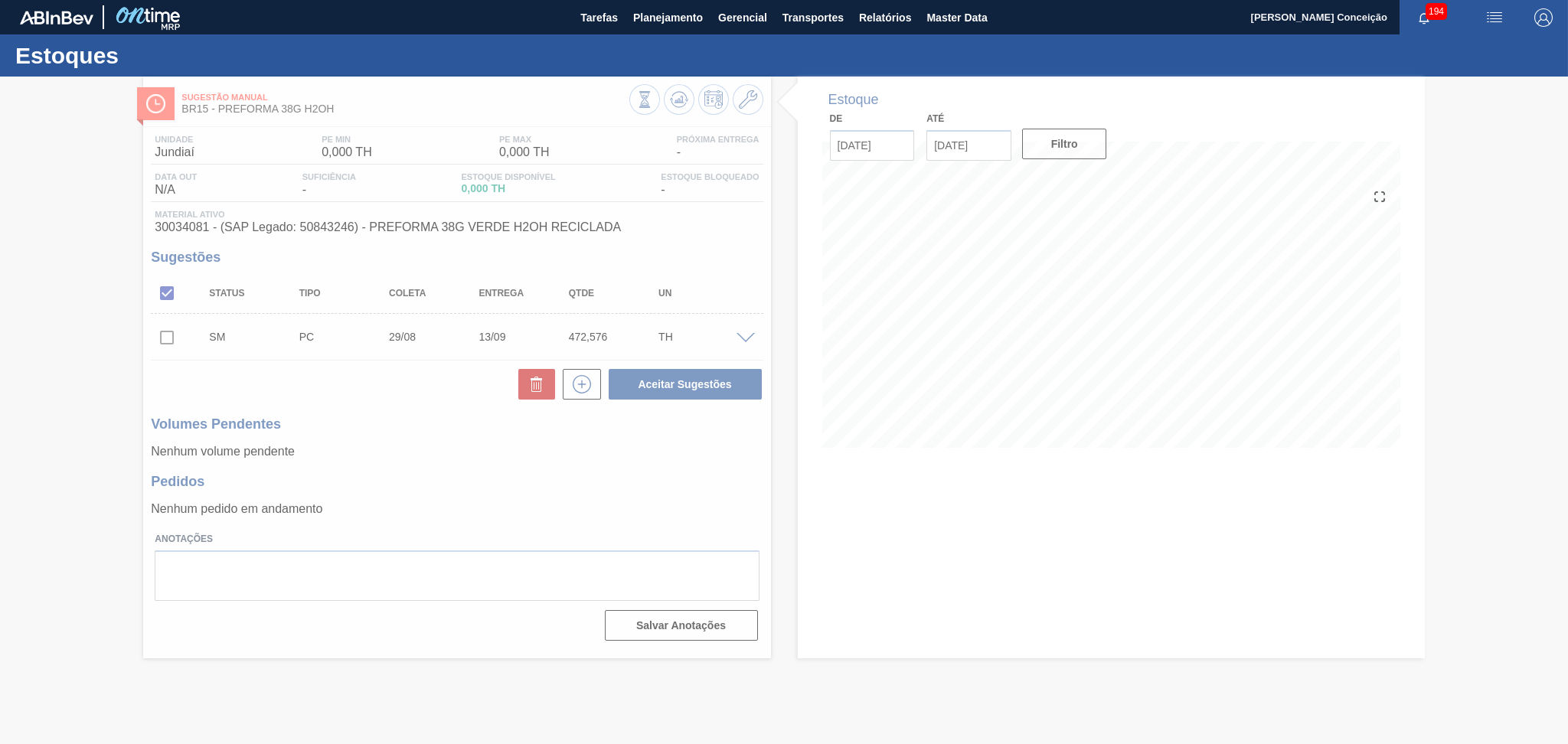
click at [608, 506] on div at bounding box center [784, 410] width 1568 height 667
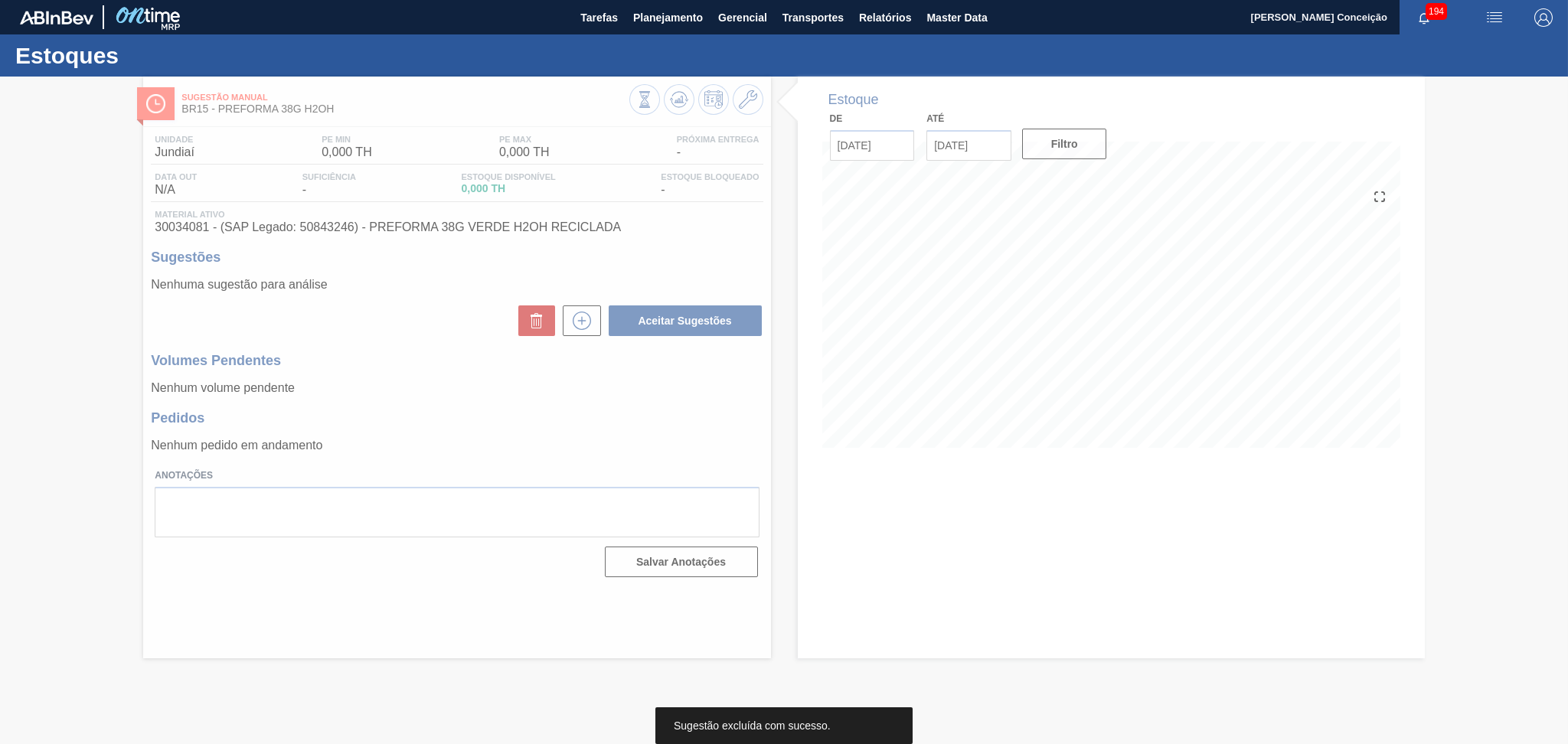
click at [516, 427] on div at bounding box center [784, 410] width 1568 height 667
click at [404, 373] on div at bounding box center [784, 410] width 1568 height 667
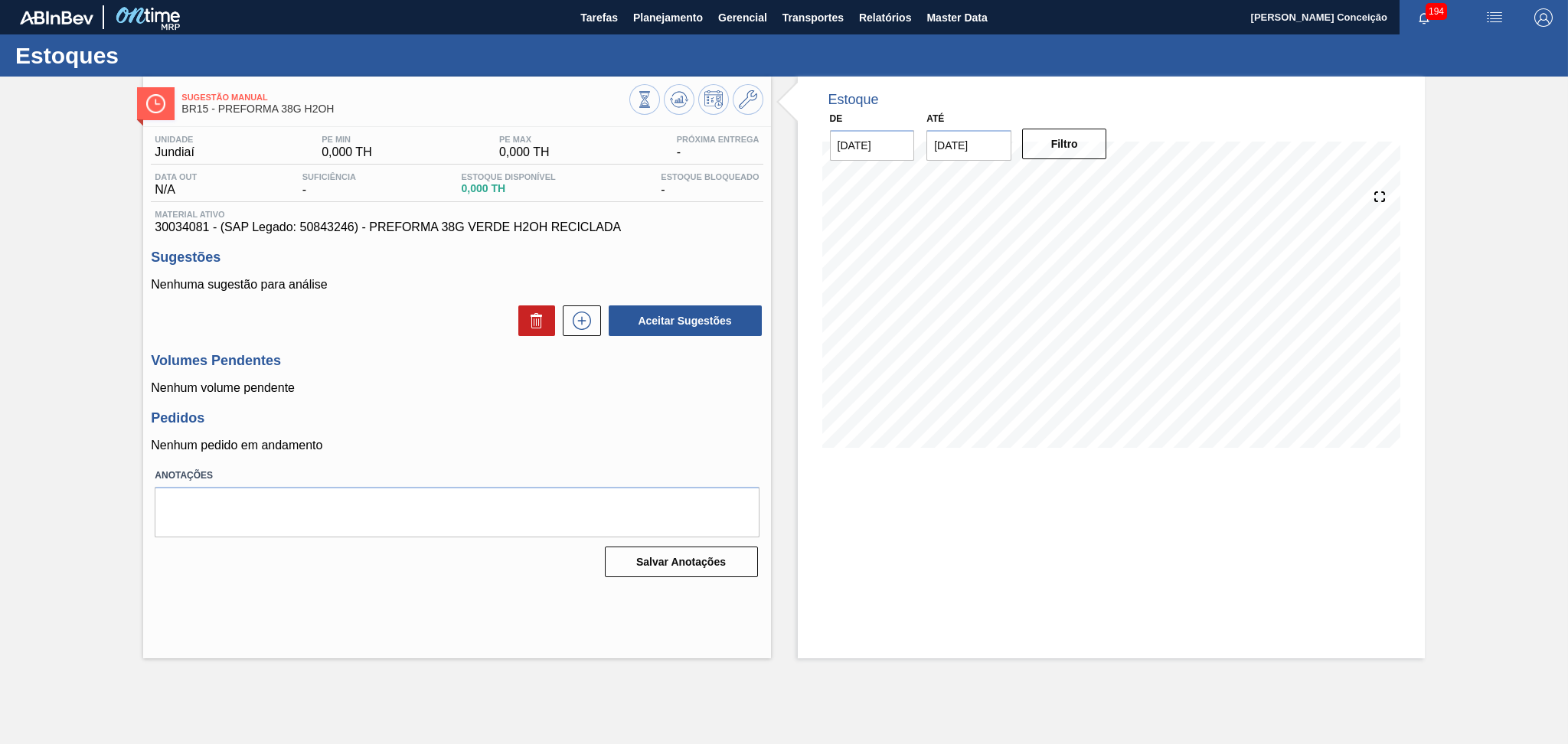
click at [667, 114] on div at bounding box center [696, 101] width 134 height 35
click at [674, 108] on icon at bounding box center [679, 99] width 19 height 19
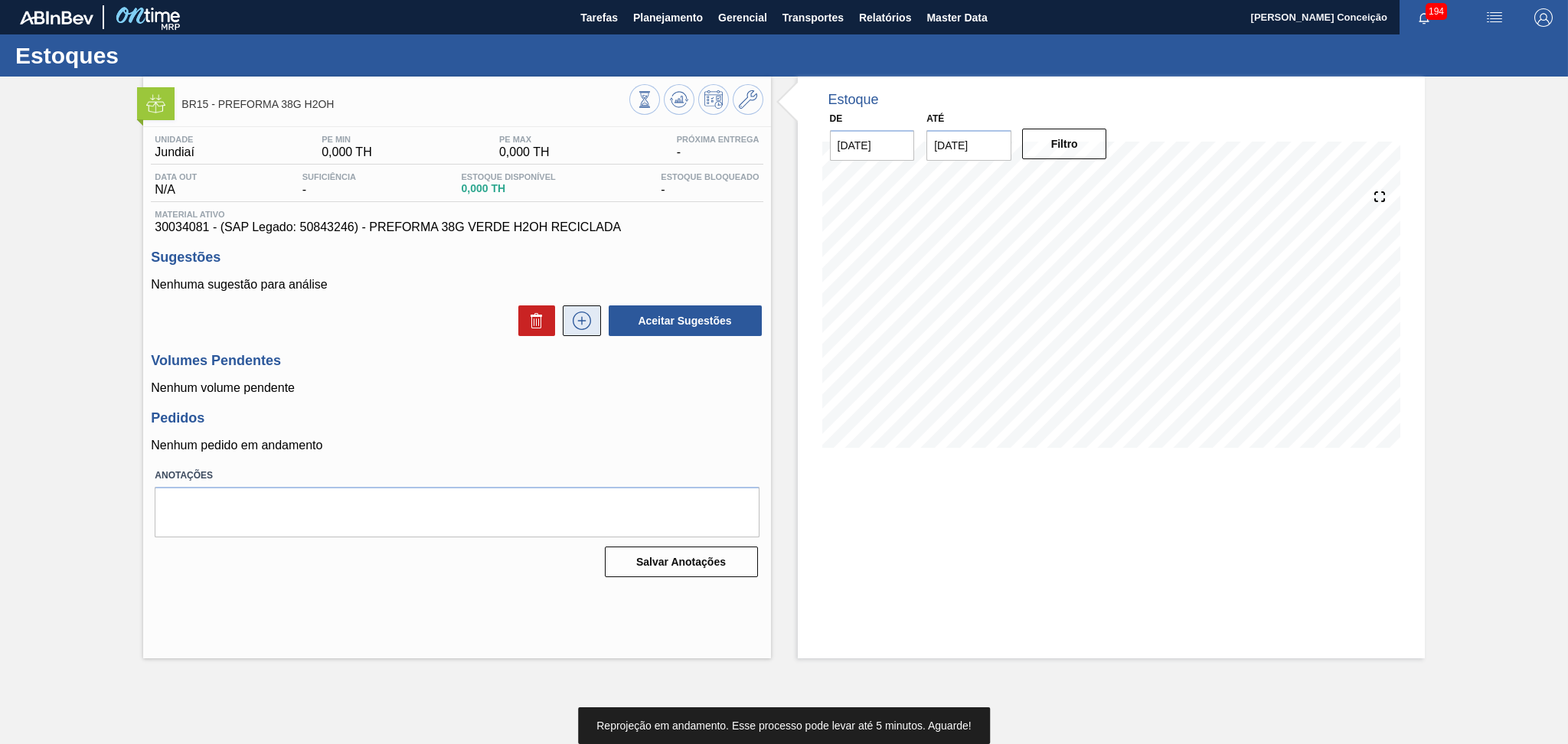
click at [582, 324] on icon at bounding box center [581, 321] width 25 height 19
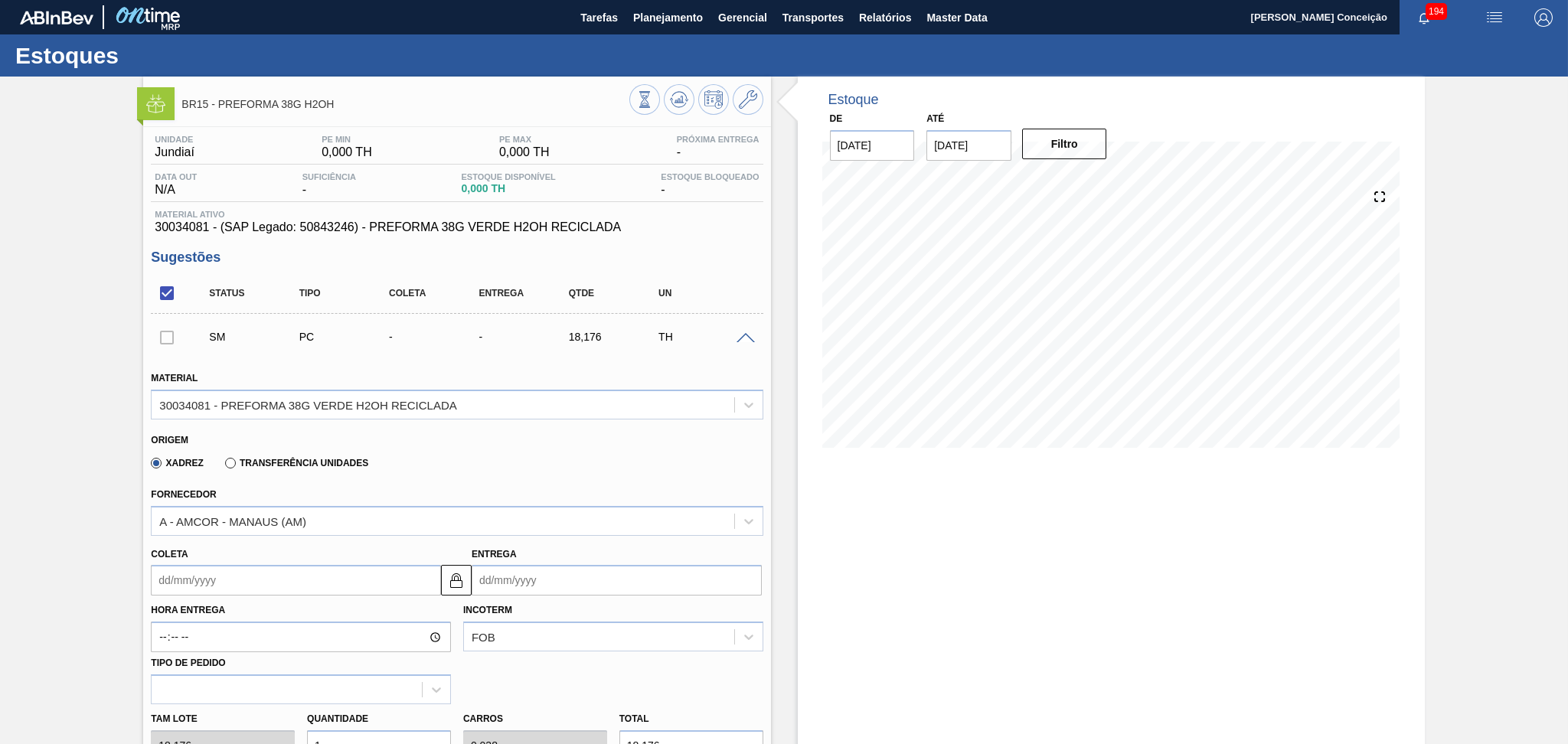
click at [381, 468] on div "Xadrez Transferência Unidades" at bounding box center [449, 460] width 599 height 30
click at [741, 230] on span "30034081 - (SAP Legado: 50843246) - PREFORMA 38G VERDE H2OH RECICLADA" at bounding box center [456, 228] width 604 height 14
click at [741, 336] on span at bounding box center [745, 338] width 19 height 12
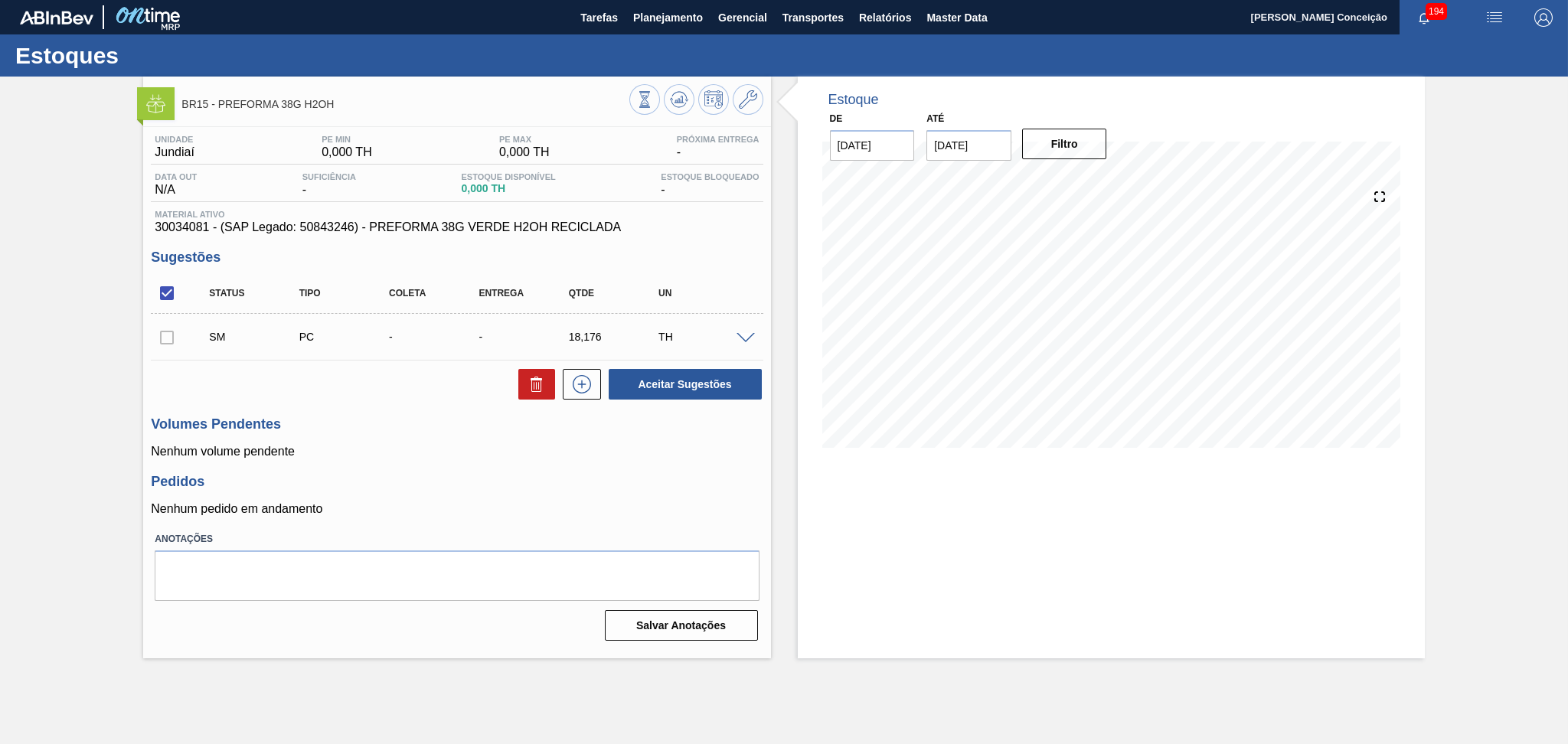
click at [647, 466] on div "Unidade Jundiaí PE MIN 0,000 TH PE MAX 0,000 TH Próxima Entrega - Data out N/A …" at bounding box center [456, 386] width 627 height 518
click at [669, 390] on button "Aceitar Sugestões" at bounding box center [685, 384] width 153 height 31
click at [154, 337] on div at bounding box center [166, 336] width 32 height 31
drag, startPoint x: 148, startPoint y: 337, endPoint x: 157, endPoint y: 346, distance: 12.7
click at [150, 337] on div "Unidade Jundiaí PE MIN 0,000 TH PE MAX 0,000 TH Próxima Entrega - Data out N/A …" at bounding box center [456, 386] width 627 height 518
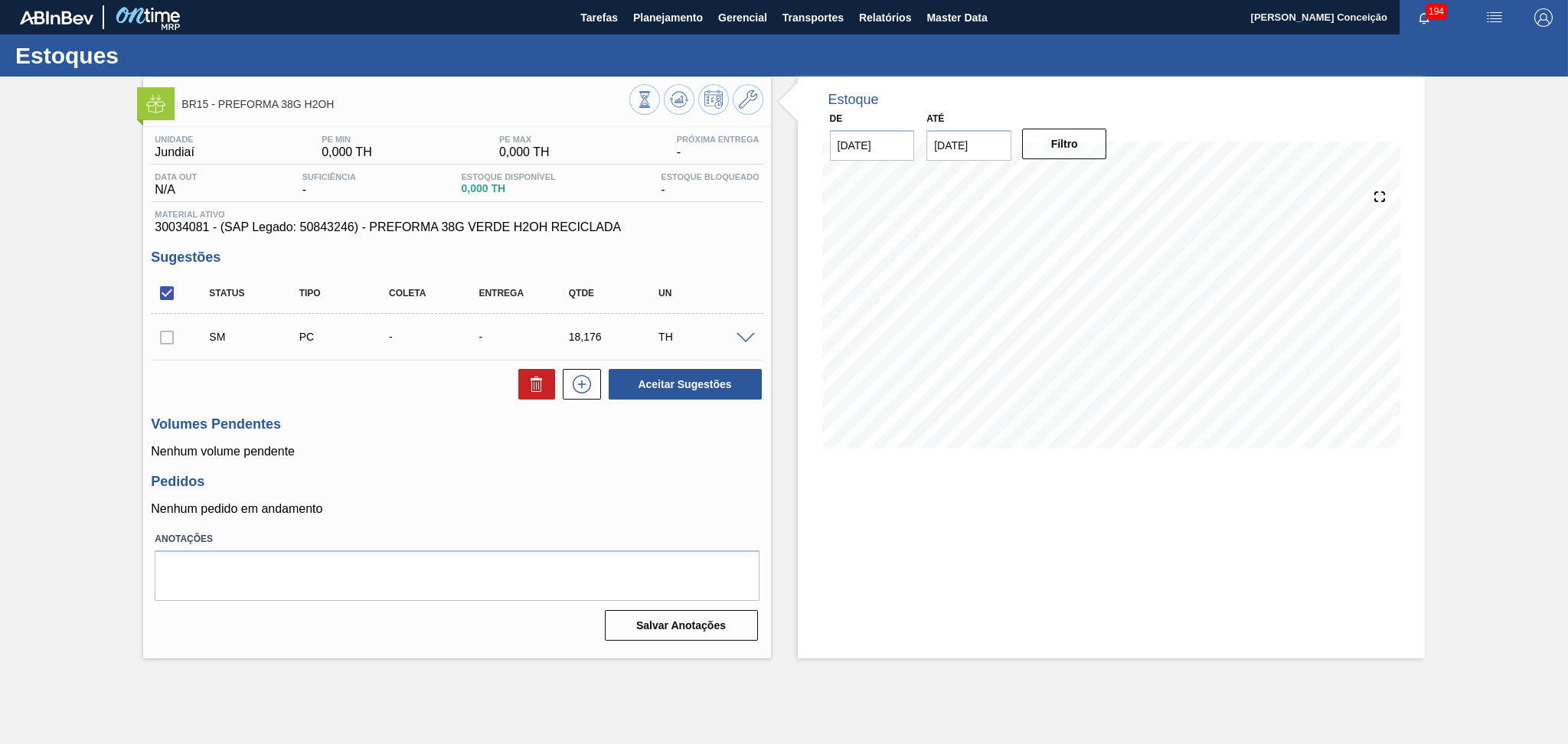
click at [159, 346] on div at bounding box center [166, 336] width 32 height 31
click at [160, 341] on div at bounding box center [166, 336] width 32 height 31
click at [166, 341] on div at bounding box center [166, 336] width 32 height 31
click at [734, 333] on div at bounding box center [747, 337] width 31 height 12
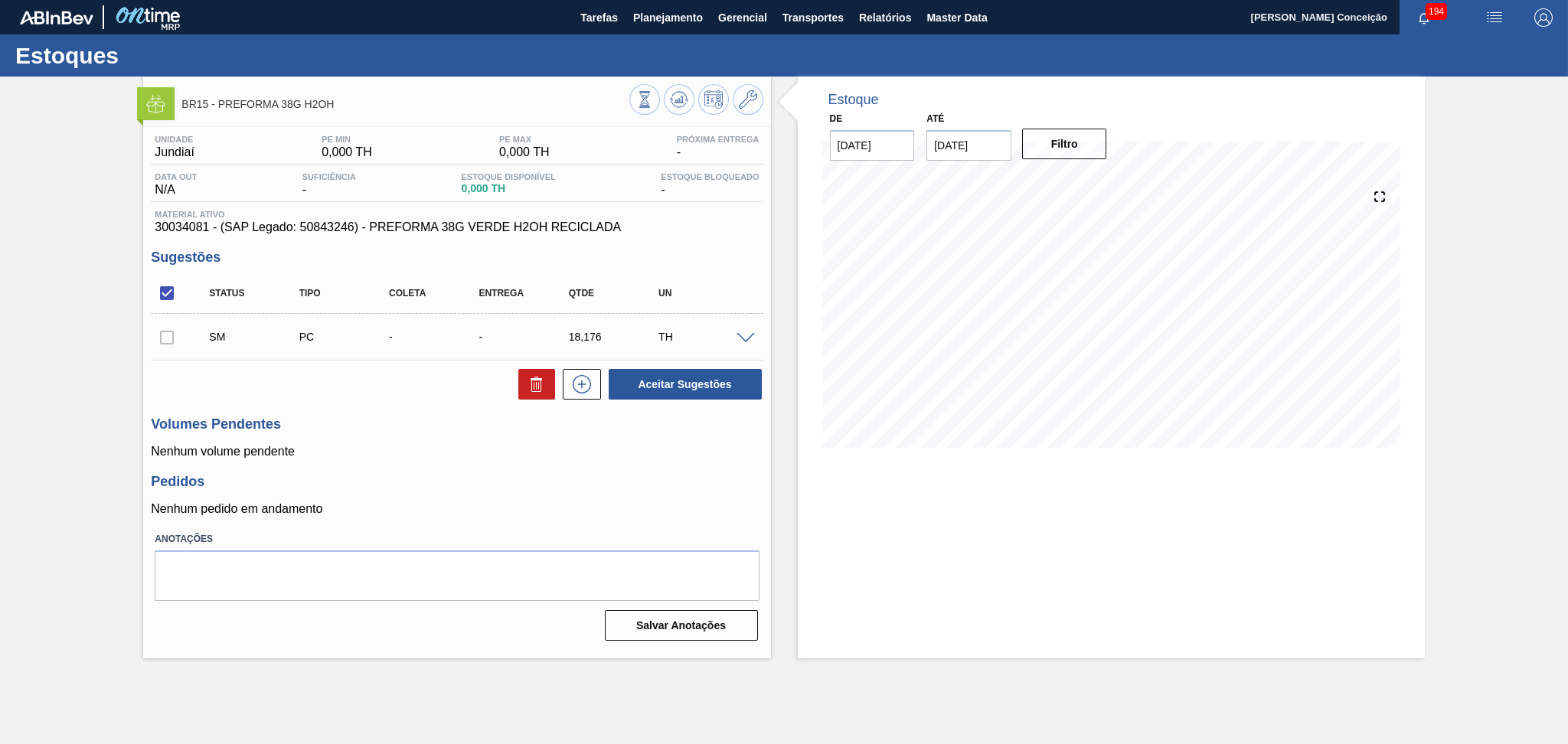
click at [741, 335] on span at bounding box center [745, 338] width 19 height 12
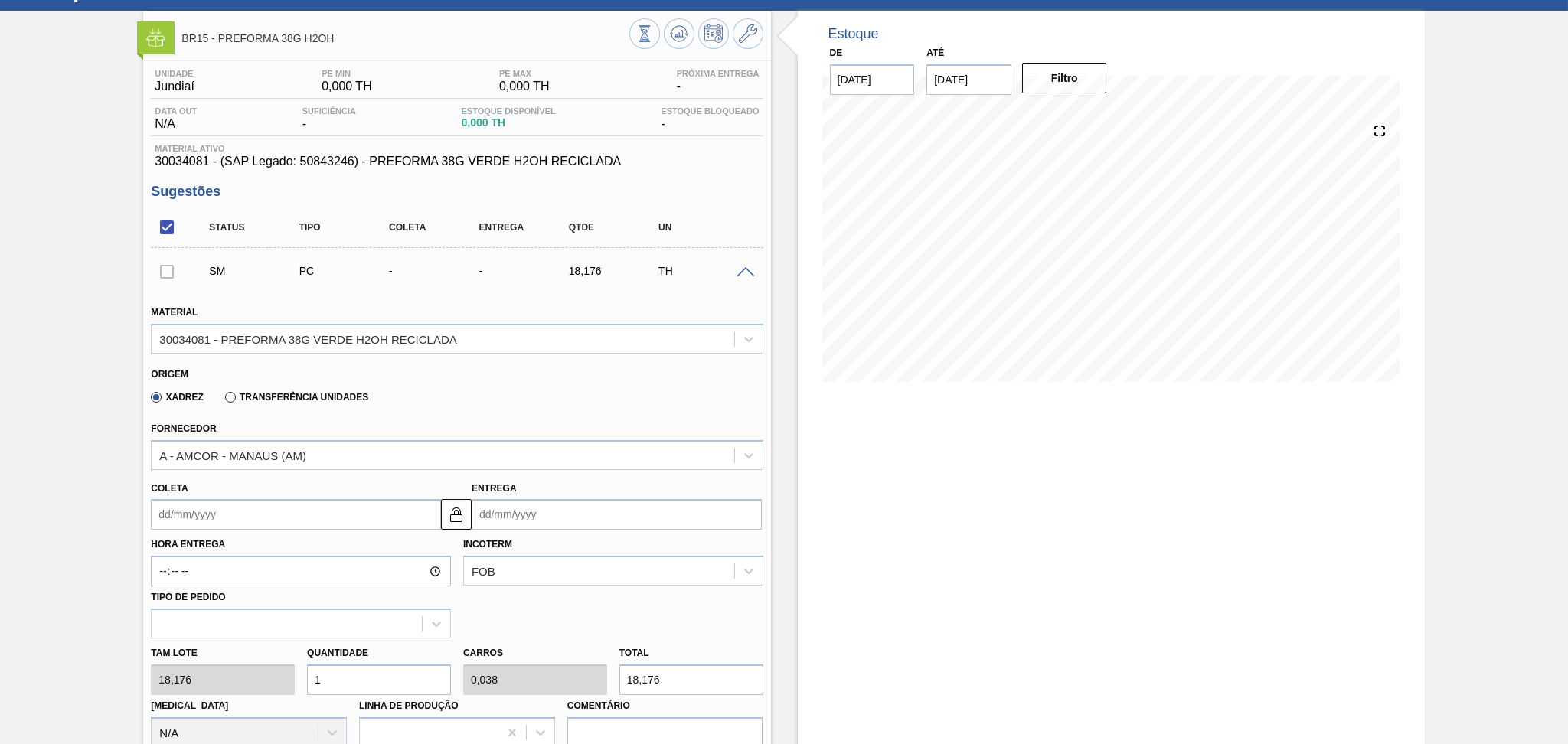
scroll to position [102, 0]
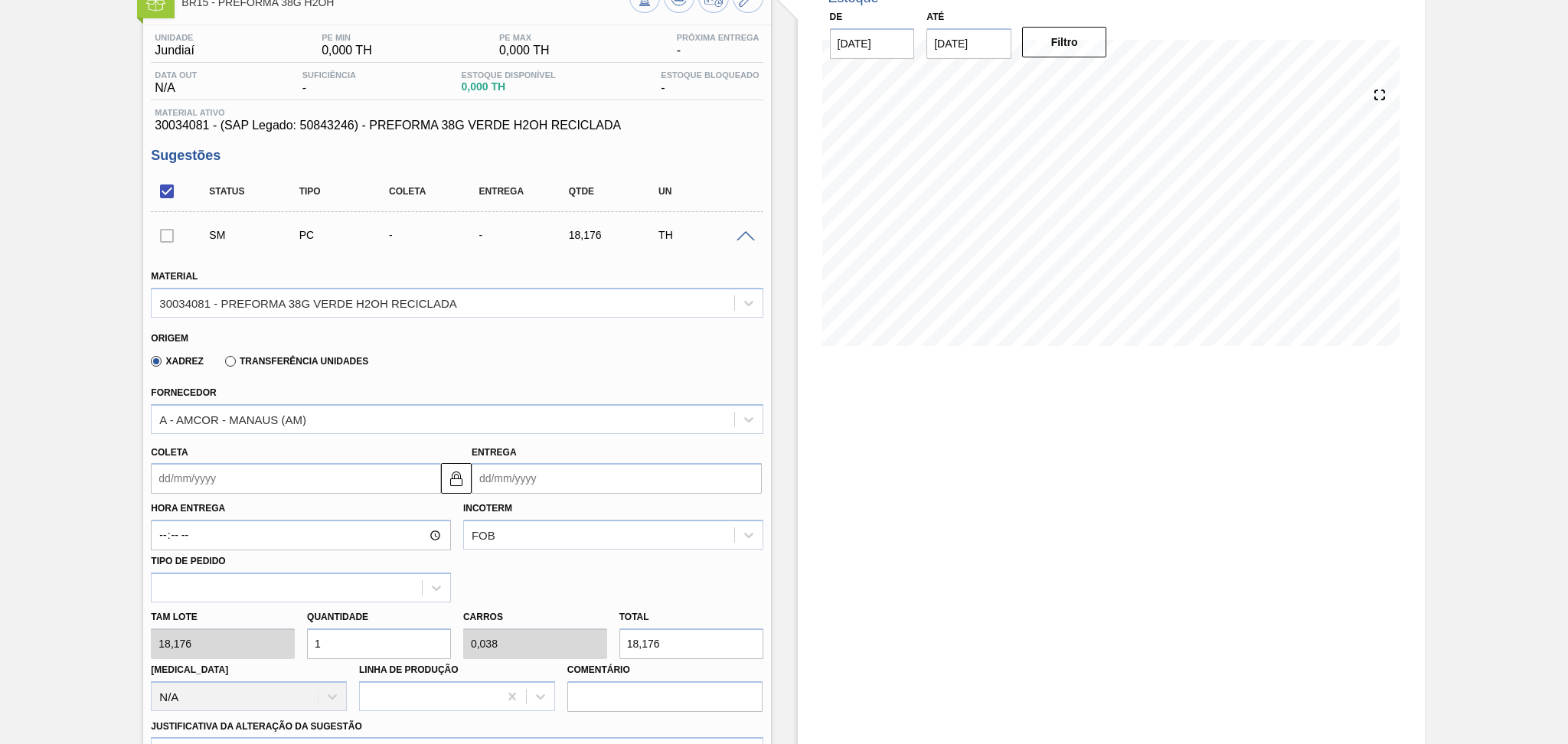
click at [289, 638] on div "Tam lote 18,176 Quantidade 1 Carros 0,038 Total 18,176 [MEDICAL_DATA] N/A Linha…" at bounding box center [456, 657] width 624 height 110
type input "2"
type input "0,077"
type input "36,352"
type input "26"
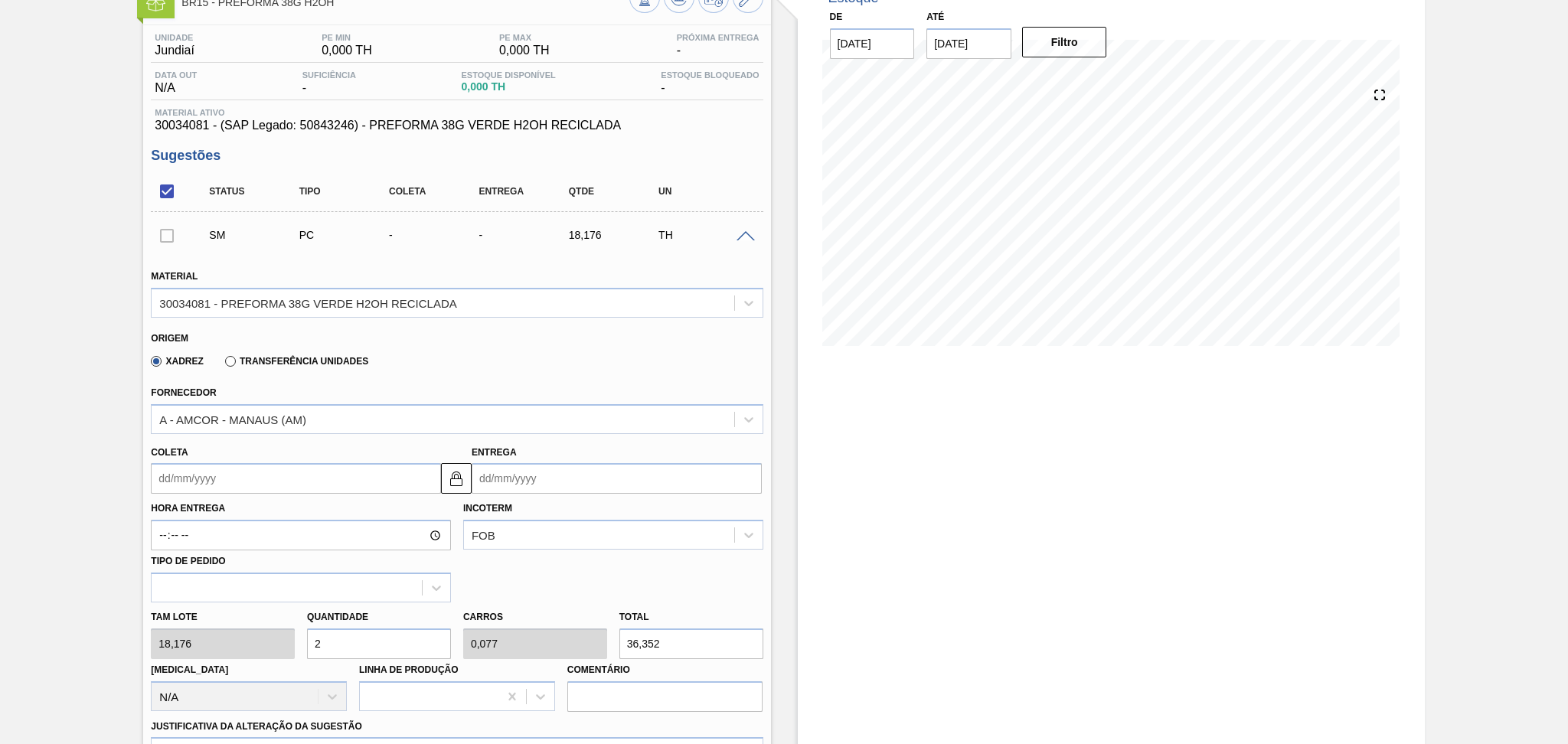
type input "1"
type input "472,576"
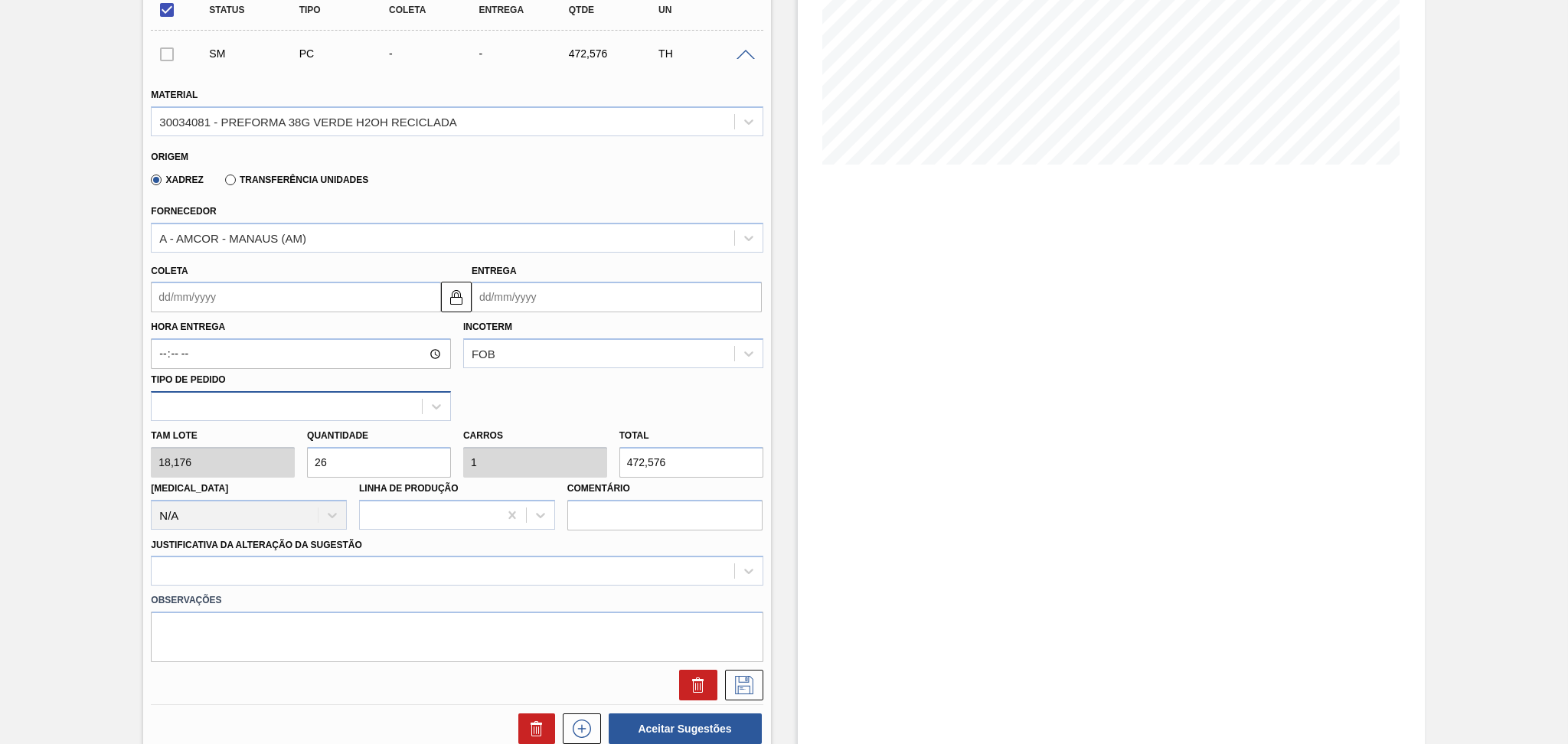
scroll to position [306, 0]
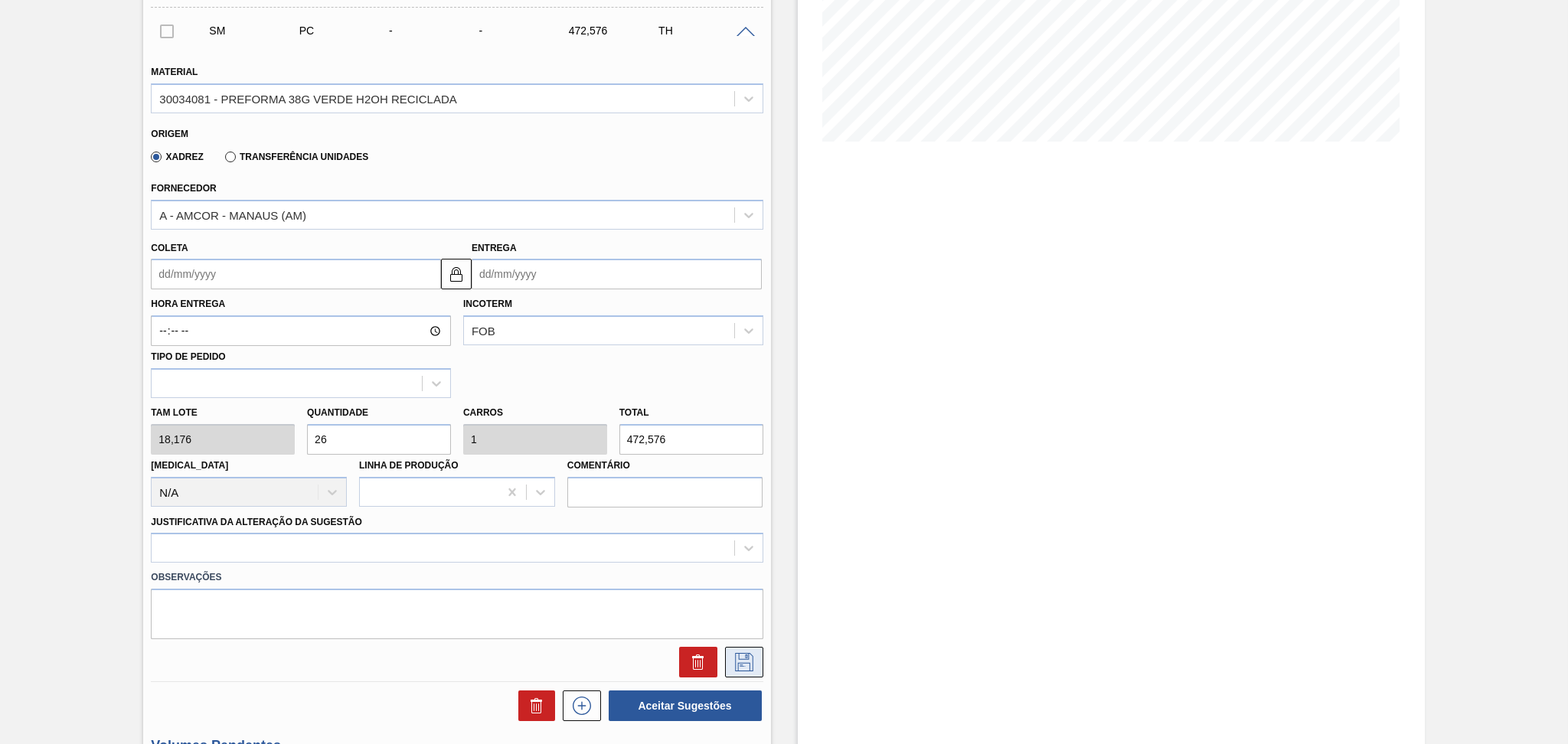
type input "26"
click at [752, 665] on icon at bounding box center [743, 662] width 25 height 19
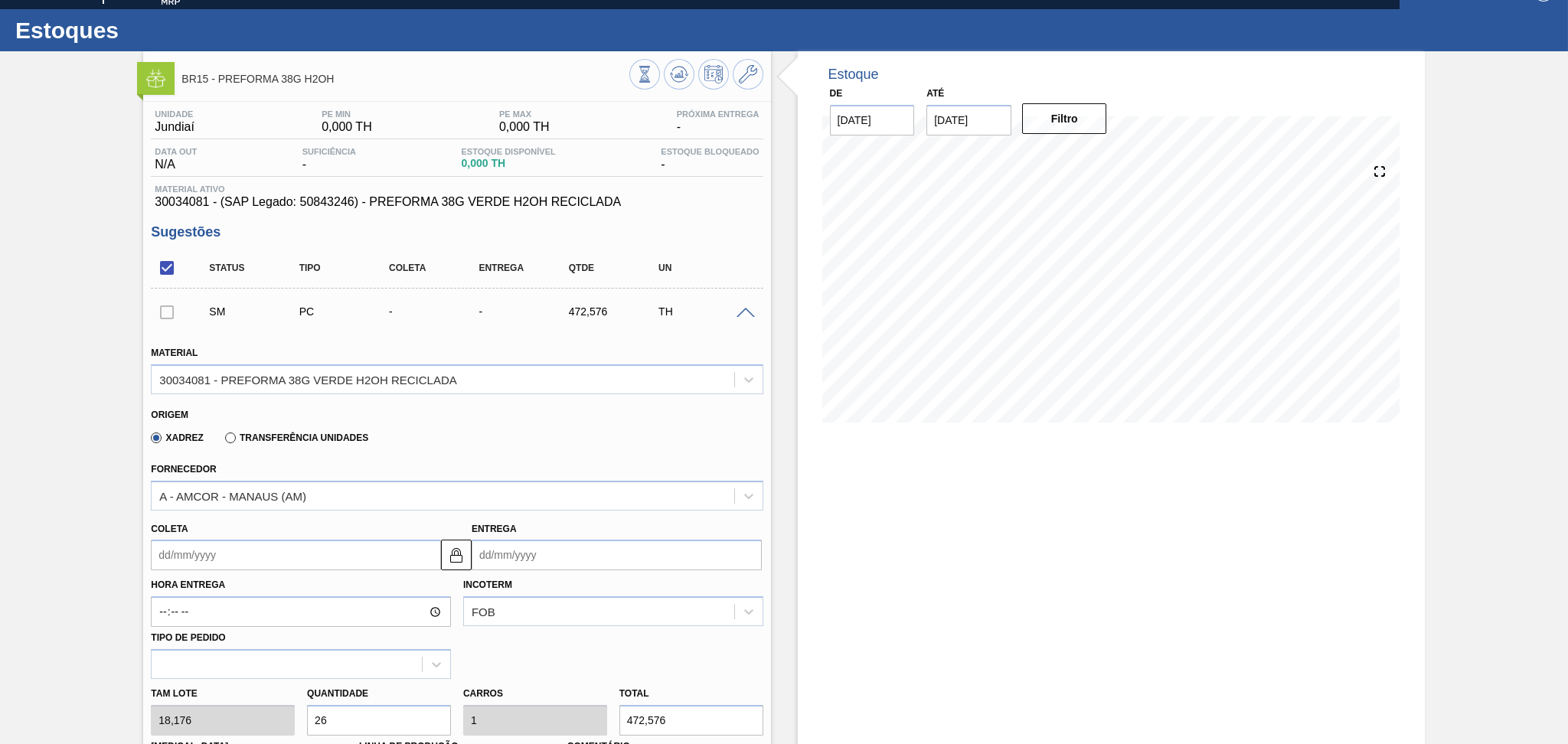
scroll to position [0, 0]
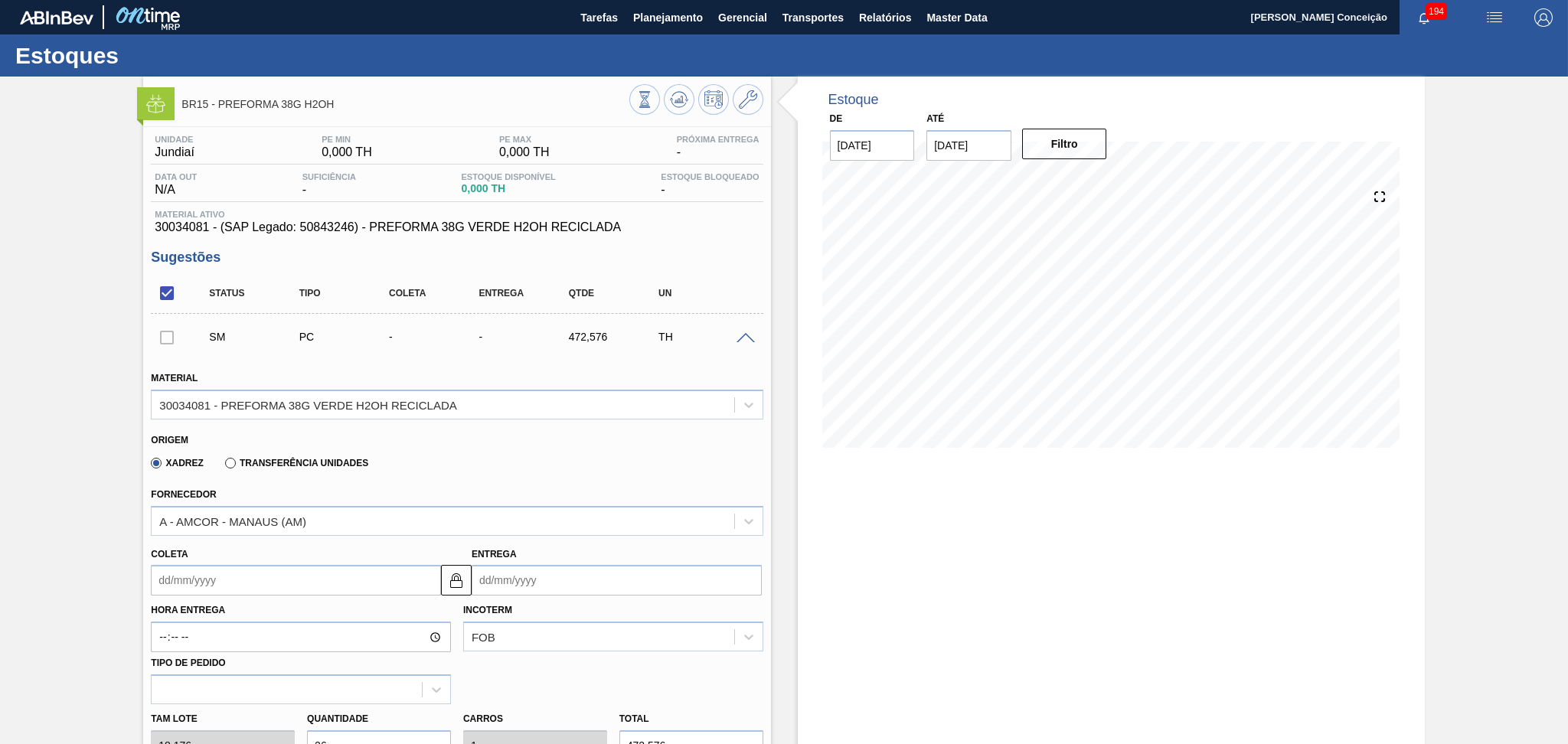
click at [170, 341] on div at bounding box center [166, 336] width 32 height 31
click at [157, 289] on input "checkbox" at bounding box center [166, 293] width 32 height 32
click at [170, 292] on input "checkbox" at bounding box center [166, 293] width 32 height 32
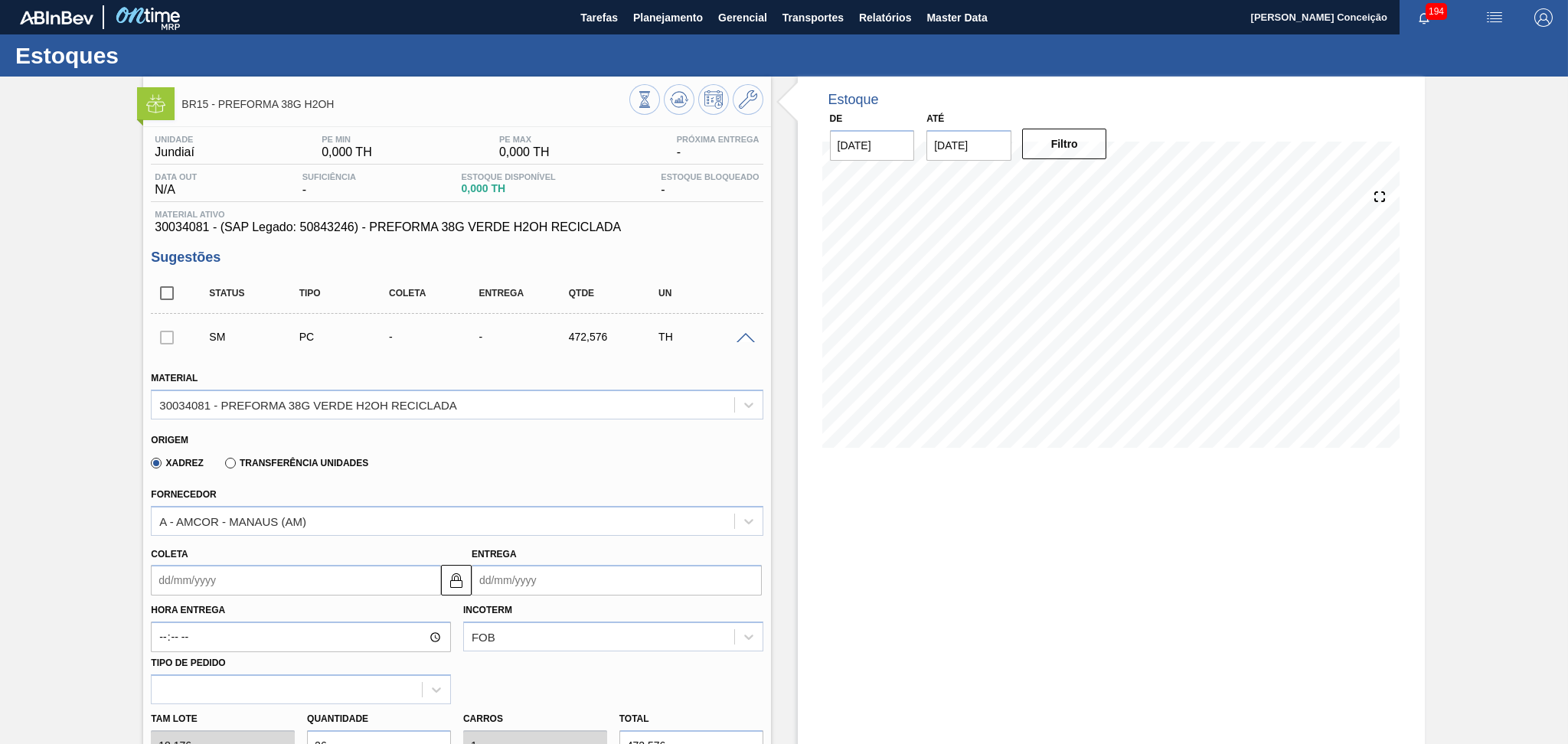
checkbox input "true"
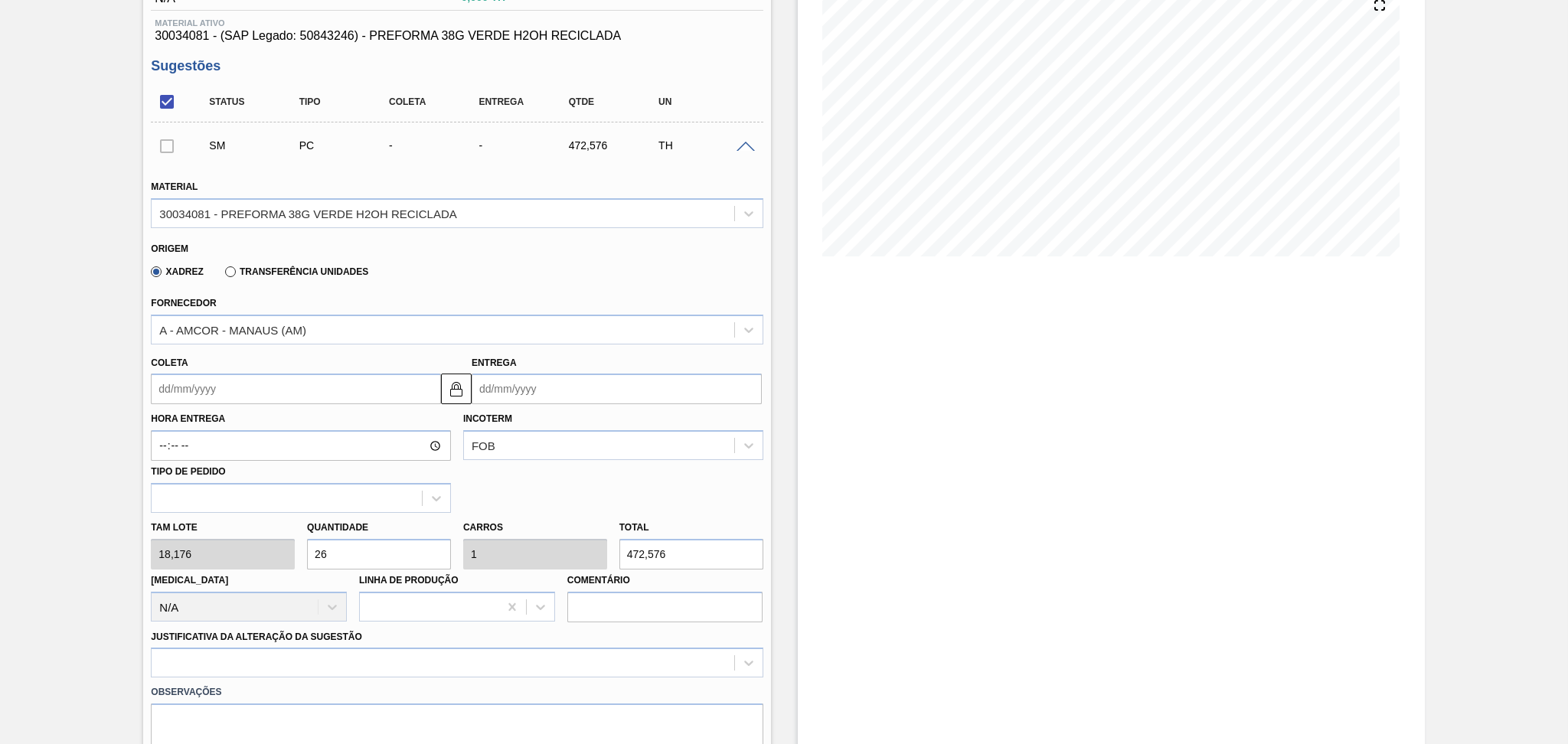
scroll to position [408, 0]
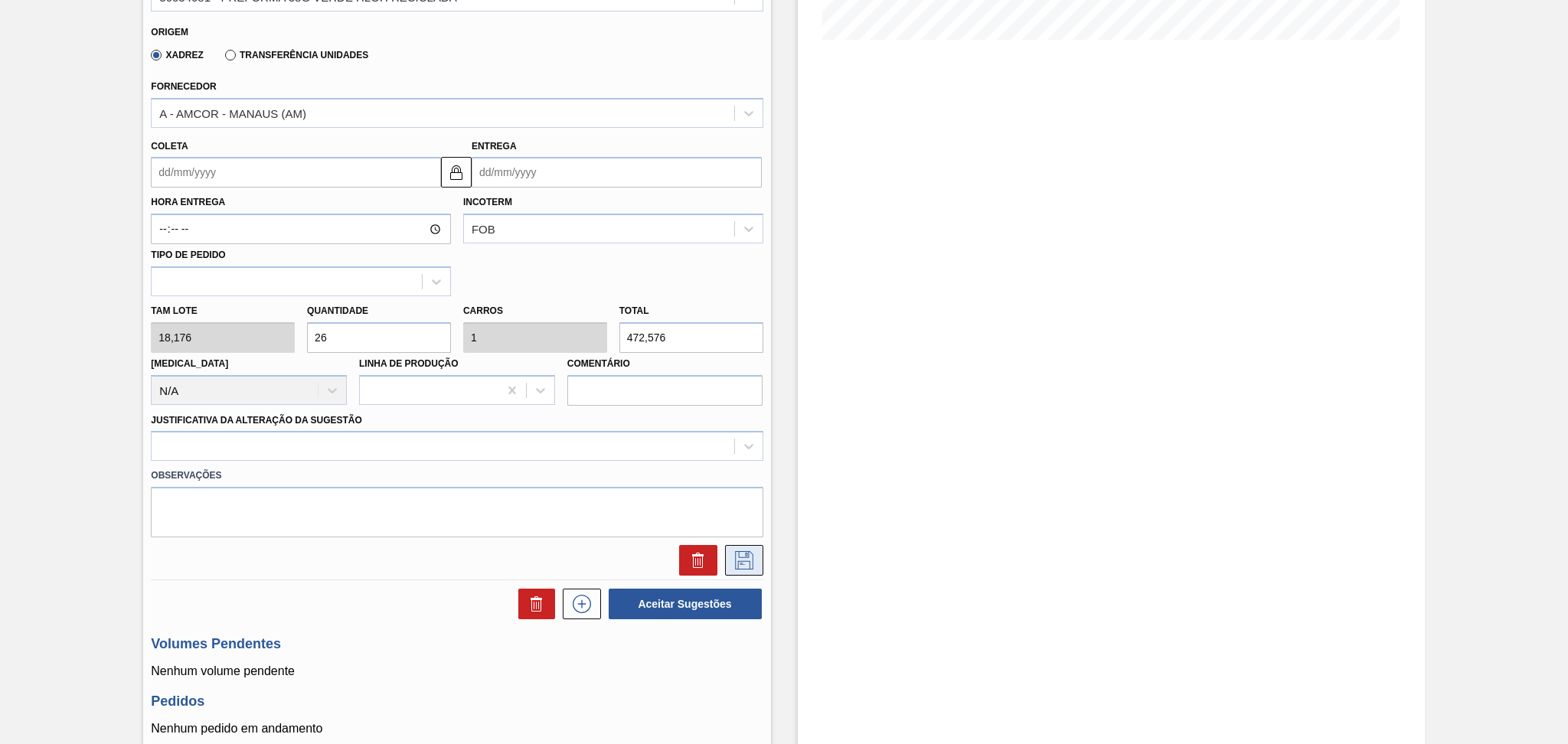
click at [736, 562] on icon at bounding box center [743, 560] width 19 height 19
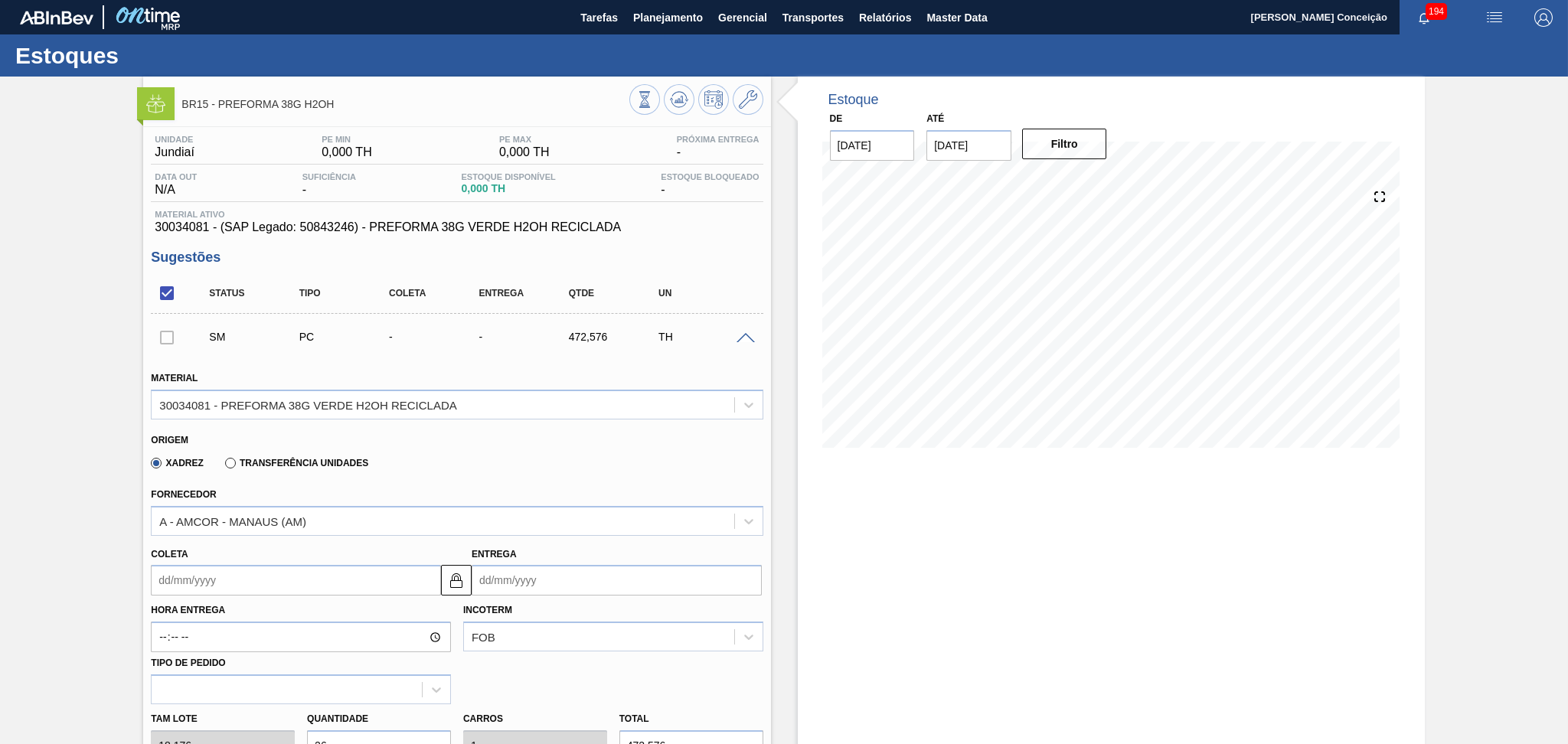
click at [798, 274] on div "Estoque De 27/08/2025 Até 10/10/2025 Filtro 28/08 Projeção de Estoque 0 Nec.SAP…" at bounding box center [1111, 273] width 627 height 394
click at [744, 338] on span at bounding box center [745, 338] width 19 height 12
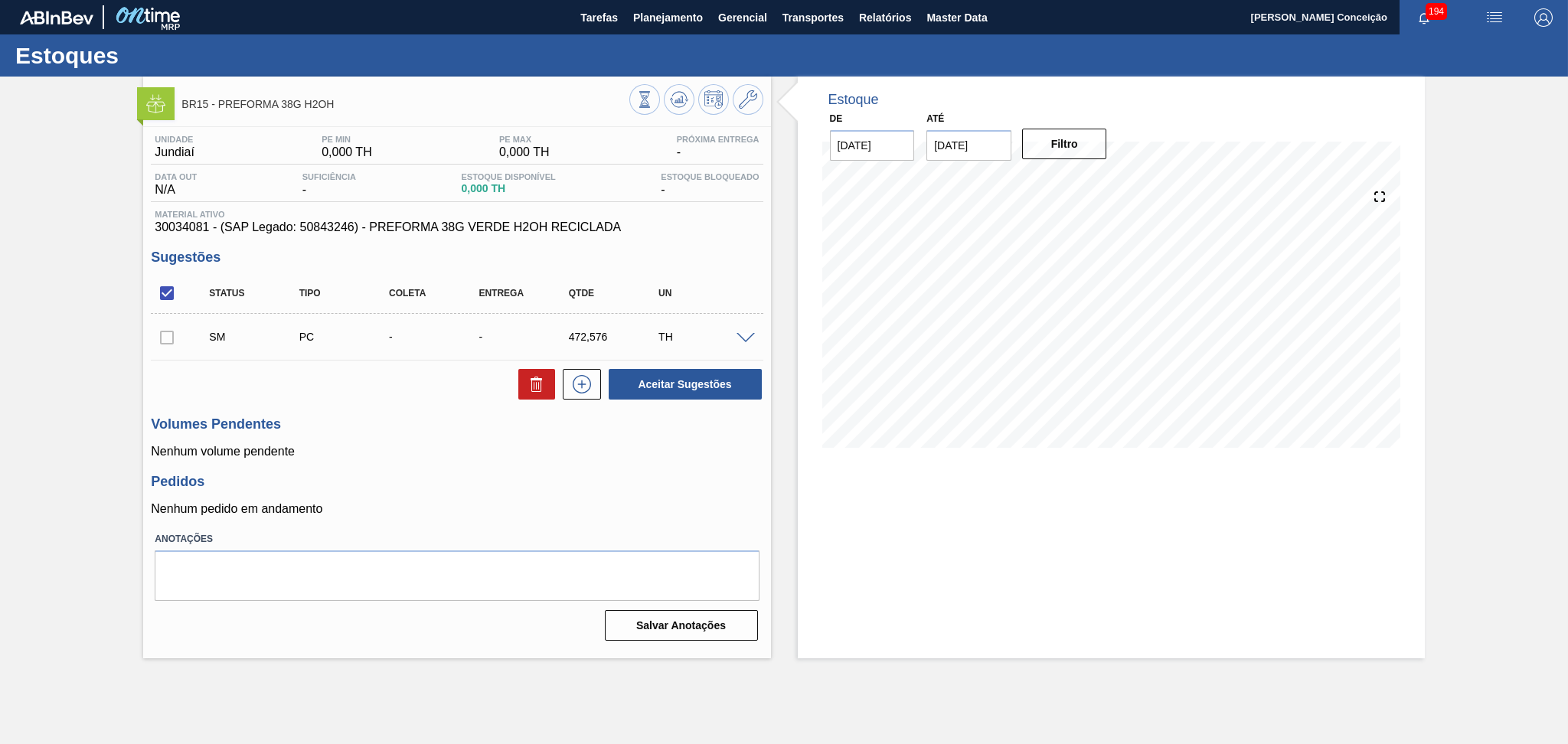
click at [488, 484] on h3 "Pedidos" at bounding box center [456, 482] width 612 height 16
click at [366, 450] on p "Nenhum volume pendente" at bounding box center [456, 451] width 612 height 14
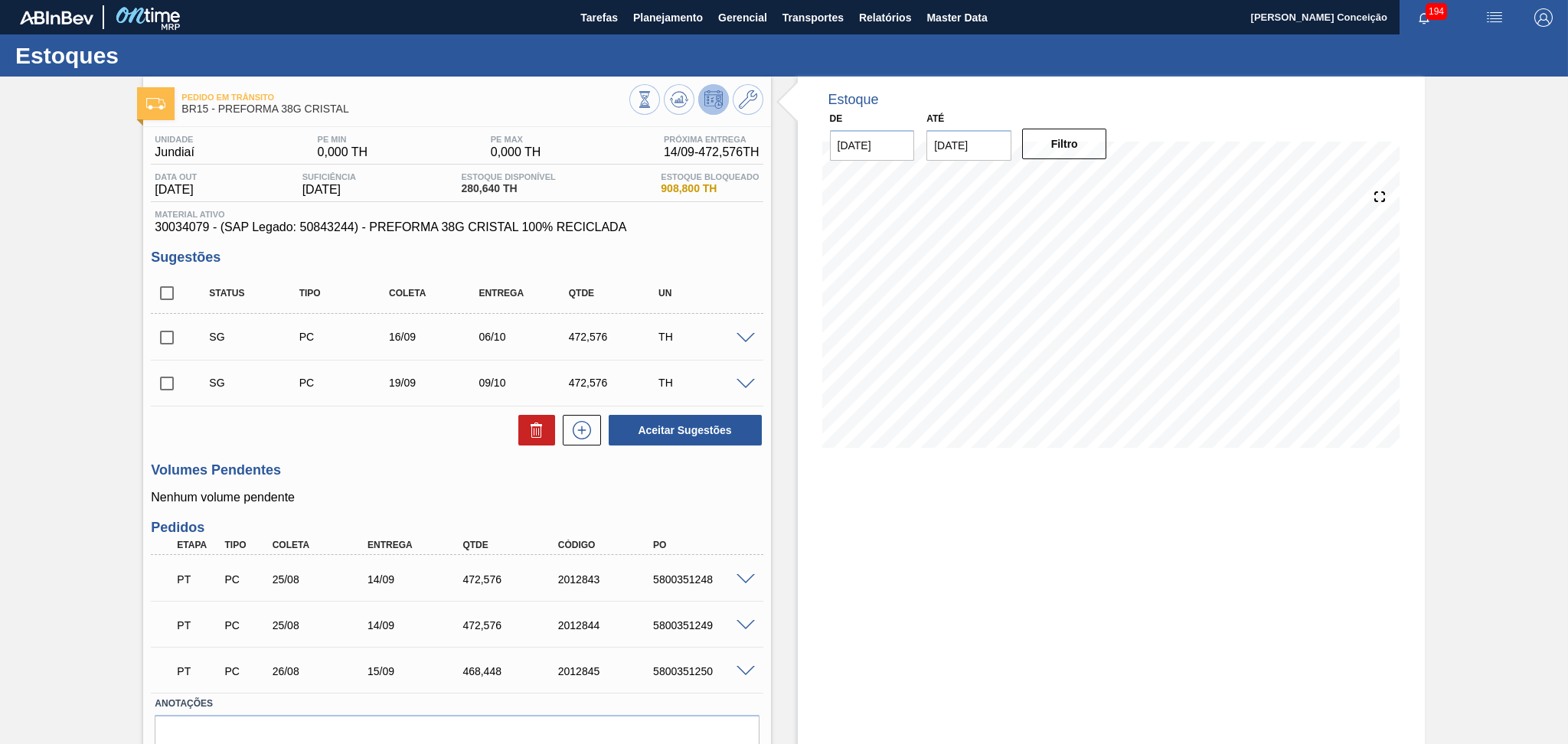
click at [600, 494] on p "Nenhum volume pendente" at bounding box center [456, 498] width 612 height 14
click at [169, 299] on input "checkbox" at bounding box center [166, 293] width 32 height 32
checkbox input "true"
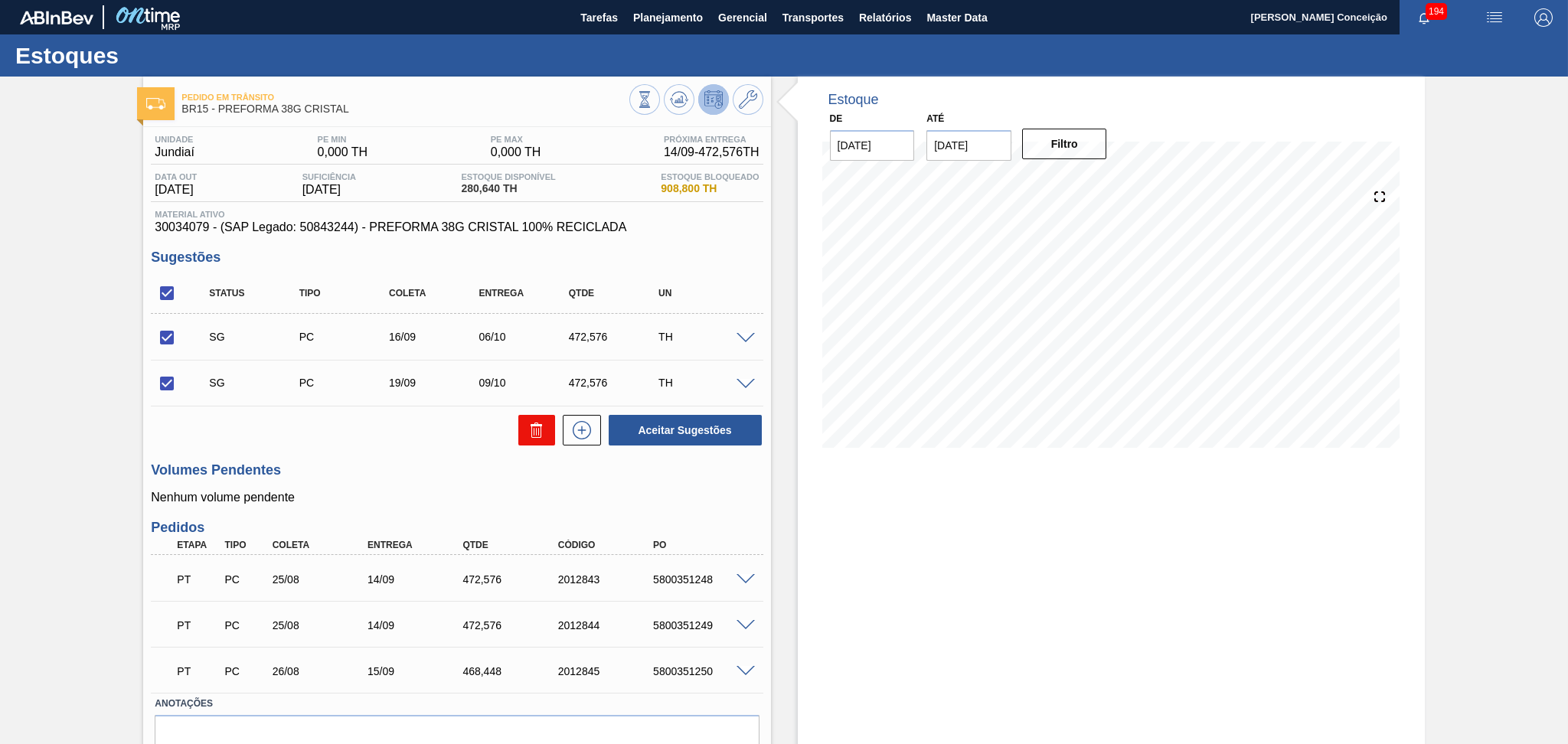
click at [525, 430] on button at bounding box center [536, 429] width 37 height 31
checkbox input "false"
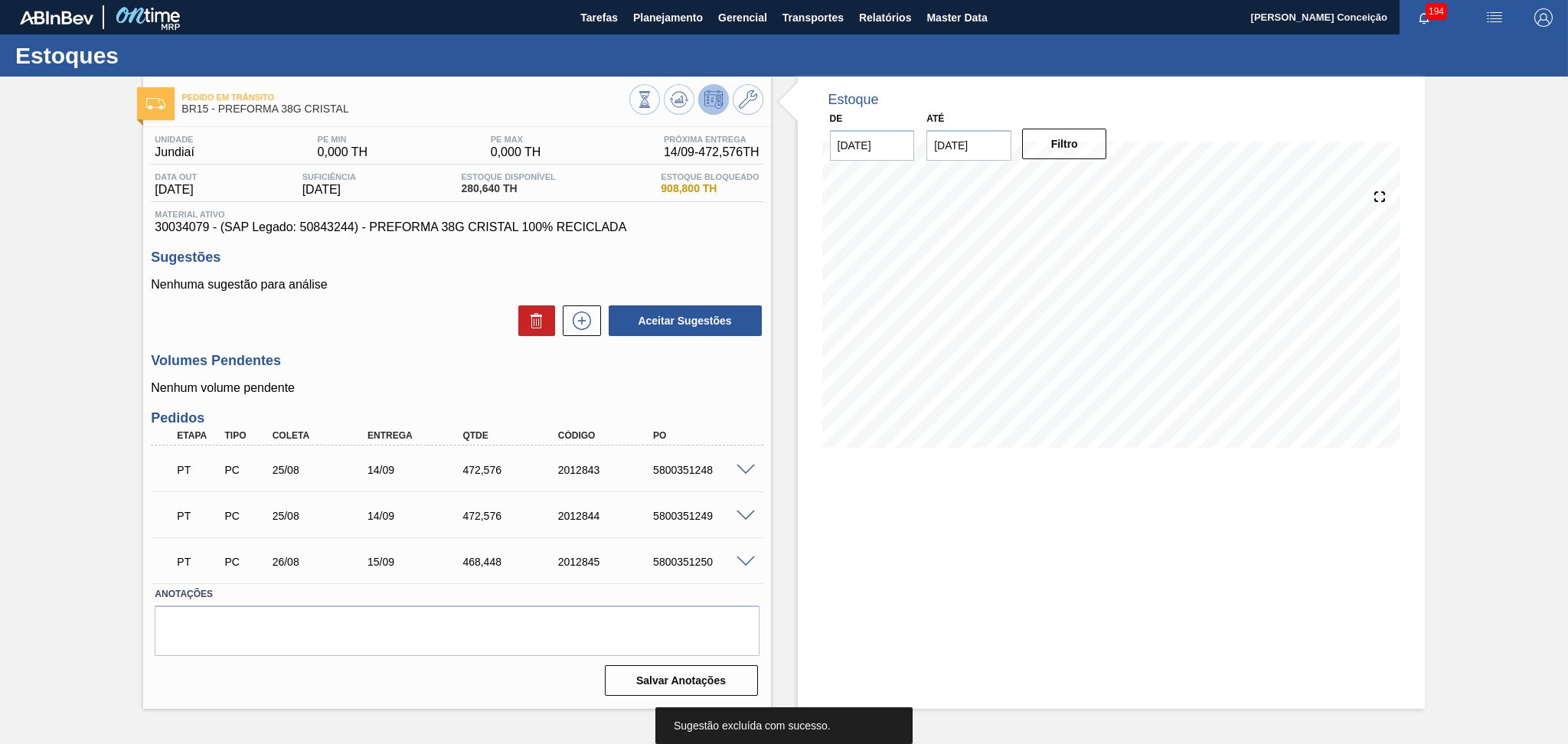
click at [312, 379] on div "Volumes Pendentes Nenhum volume pendente" at bounding box center [456, 373] width 612 height 43
click at [819, 562] on div "Estoque De [DATE] Até [DATE] Filtro" at bounding box center [1111, 392] width 627 height 632
click at [555, 383] on p "Nenhum volume pendente" at bounding box center [456, 388] width 612 height 14
click at [436, 353] on h3 "Volumes Pendentes" at bounding box center [456, 360] width 612 height 16
click at [484, 467] on div "472,576" at bounding box center [512, 470] width 107 height 12
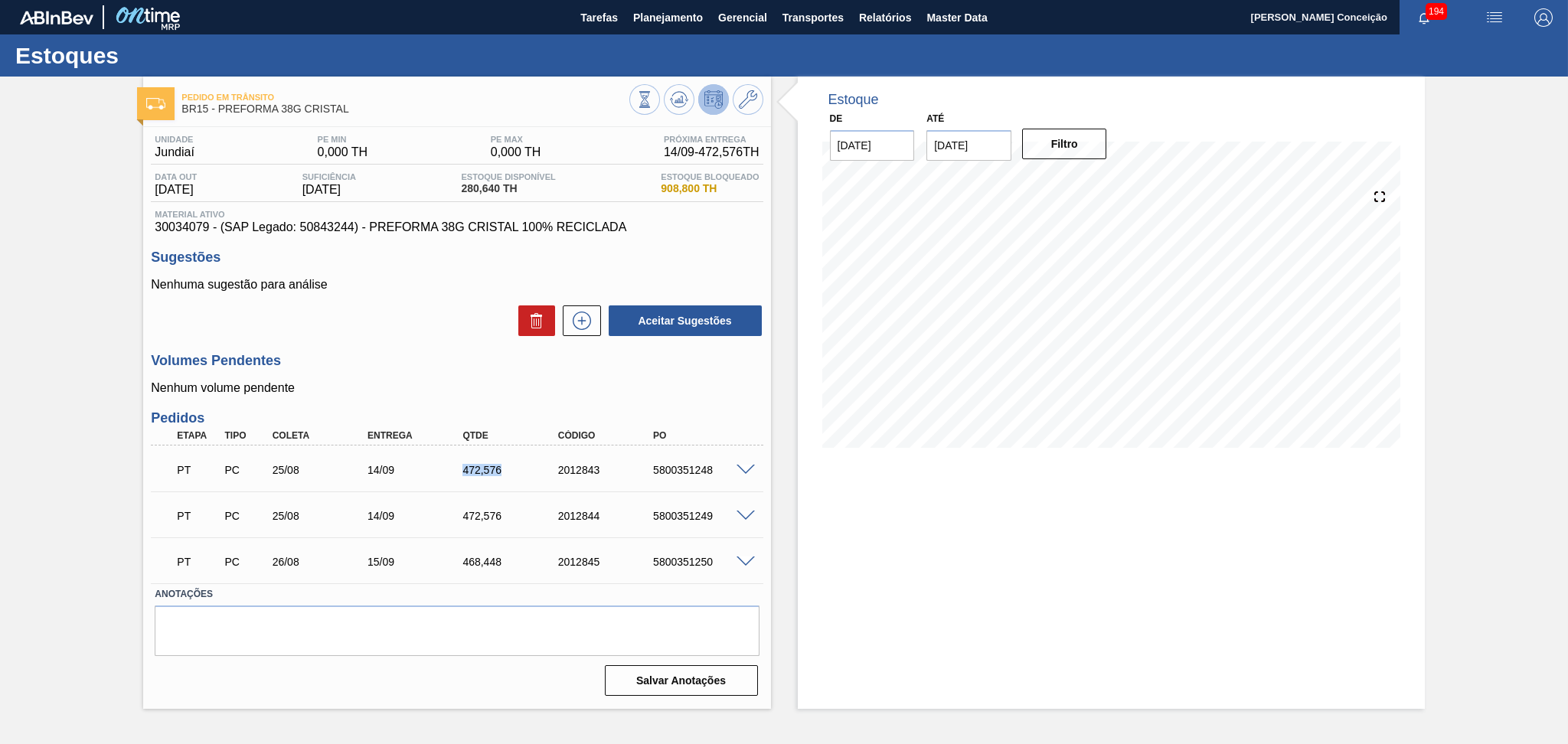
click at [484, 467] on div "472,576" at bounding box center [512, 470] width 107 height 12
copy div "472,576"
click at [804, 509] on div "Estoque De [DATE] Até [DATE] Filtro 30/08 Projeção de Estoque 280.64 [DOMAIN_NA…" at bounding box center [1111, 392] width 627 height 632
click at [741, 391] on p "Nenhum volume pendente" at bounding box center [456, 388] width 612 height 14
click at [752, 389] on p "Nenhum volume pendente" at bounding box center [456, 388] width 612 height 14
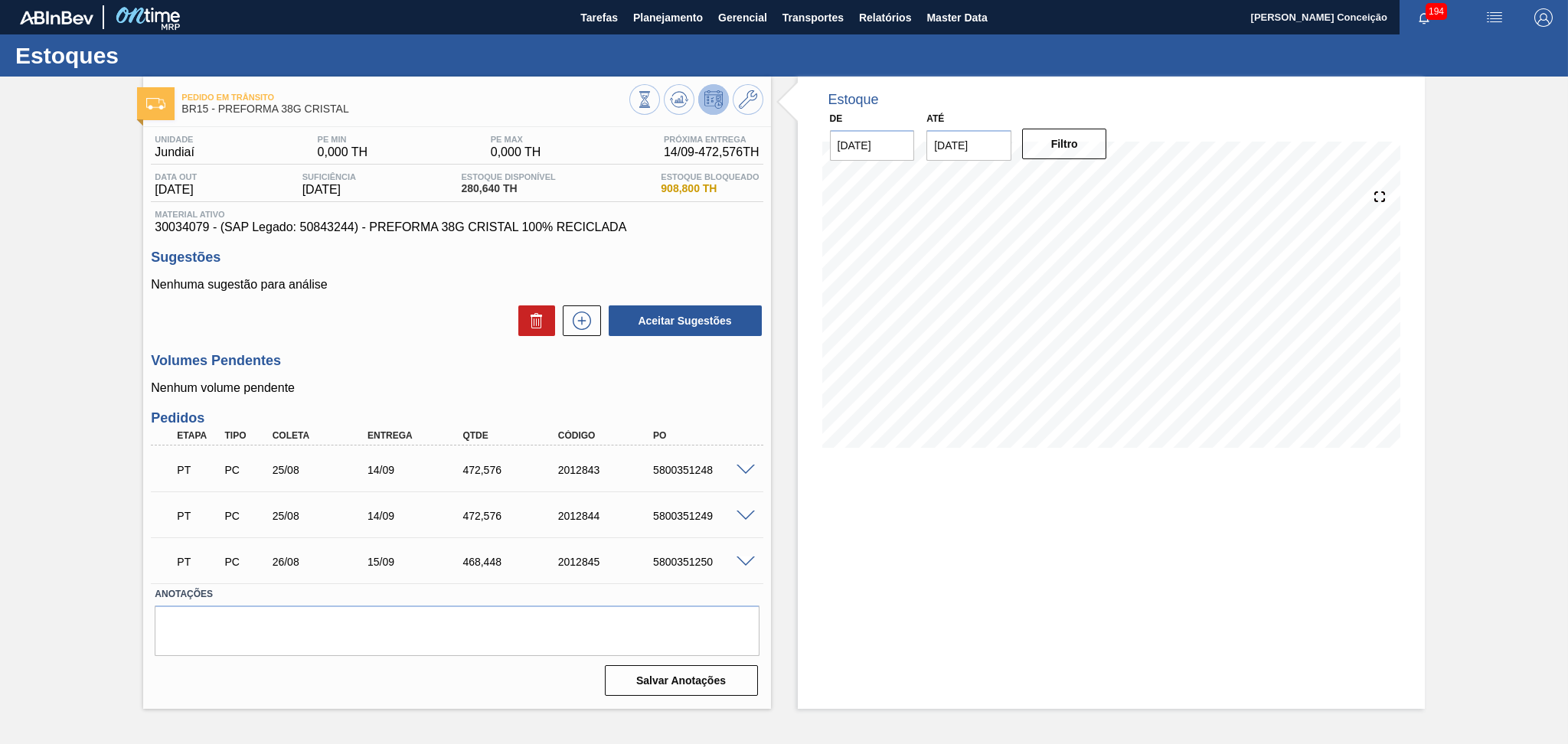
click at [498, 378] on div "Volumes Pendentes Nenhum volume pendente" at bounding box center [456, 373] width 612 height 43
click at [766, 377] on div "Unidade Jundiaí PE MIN 0,000 TH PE MAX 0,000 TH Próxima Entrega 14/09 - 472,576…" at bounding box center [456, 414] width 627 height 574
click at [582, 320] on icon at bounding box center [581, 321] width 25 height 19
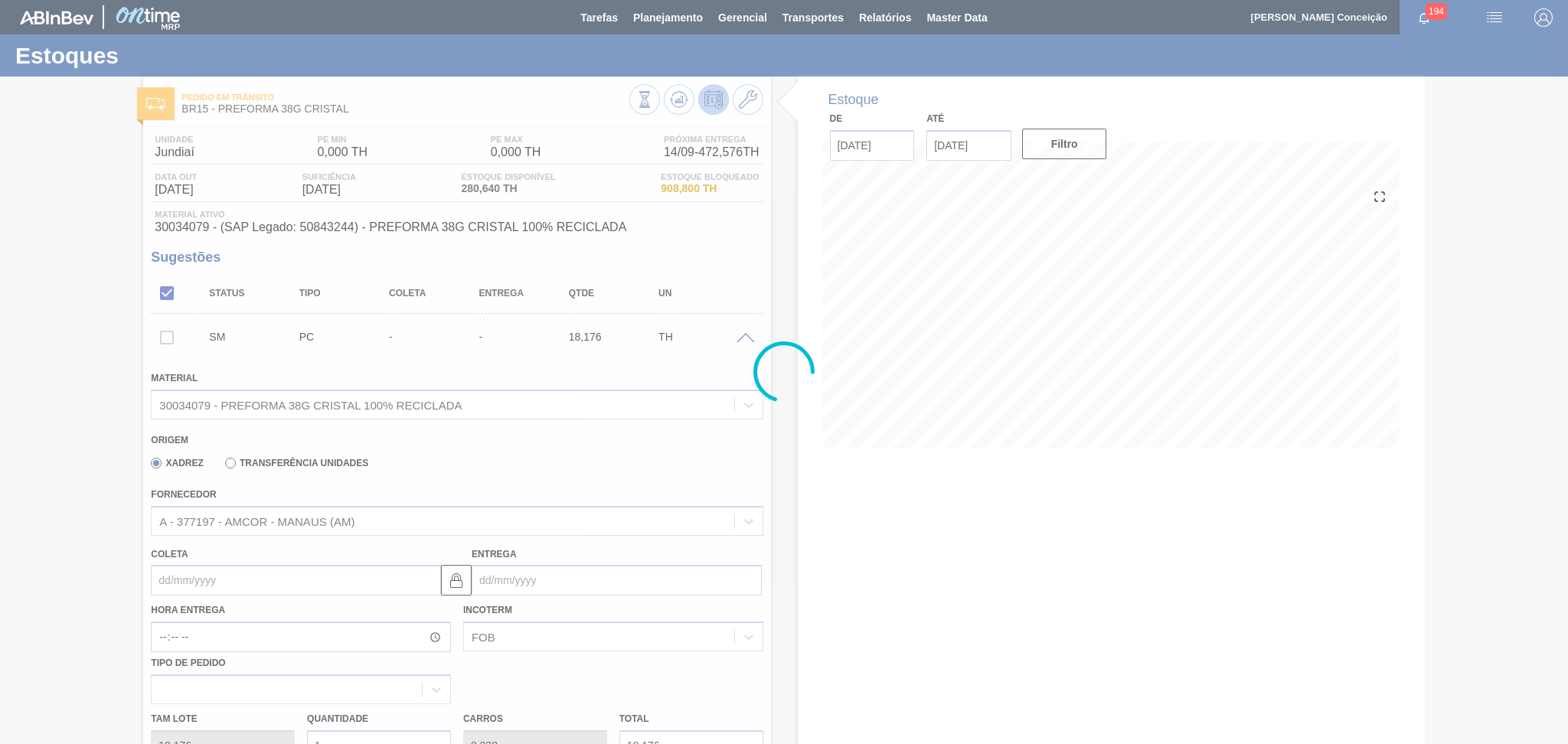
click at [442, 464] on div at bounding box center [784, 372] width 1568 height 744
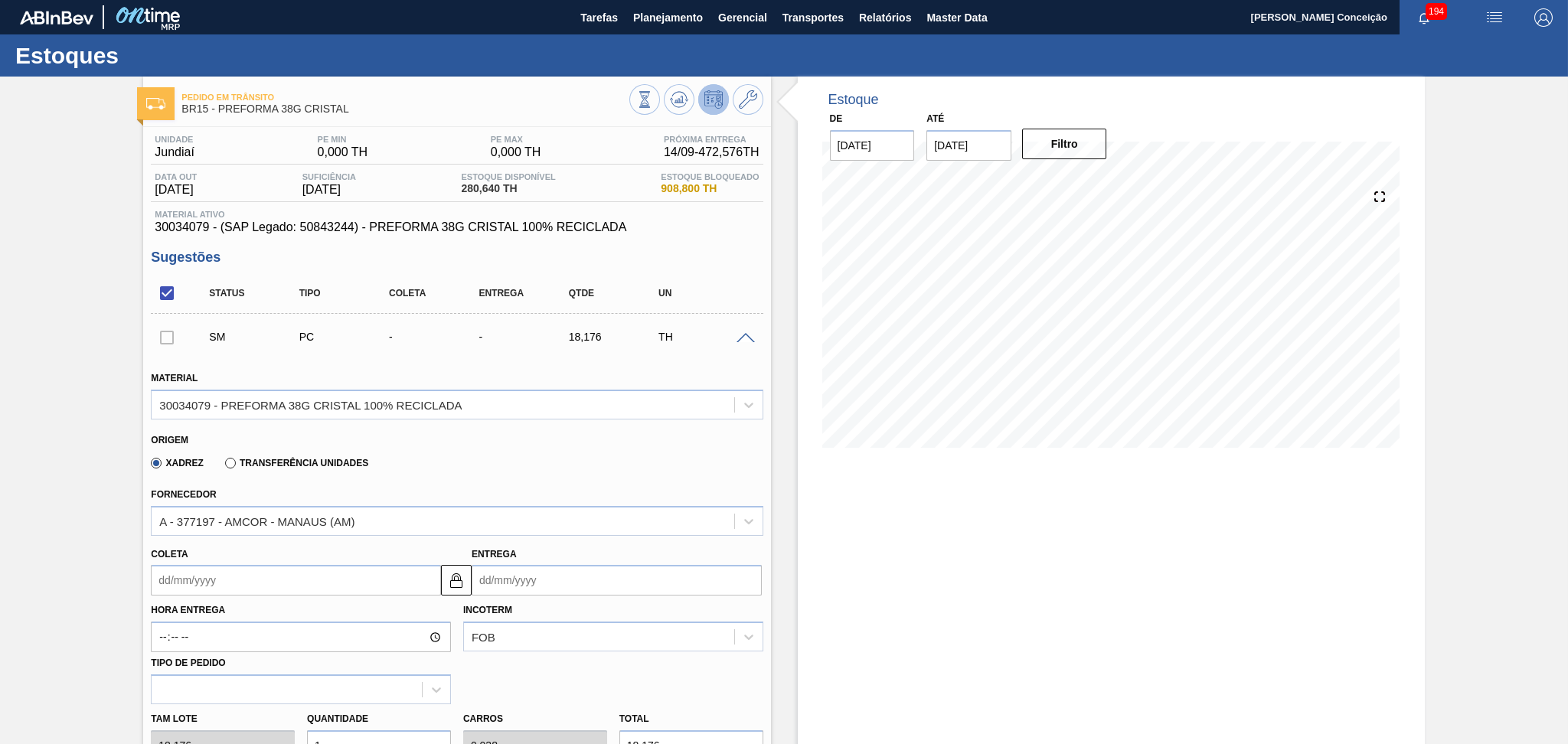
click at [217, 592] on input "Coleta" at bounding box center [295, 580] width 290 height 31
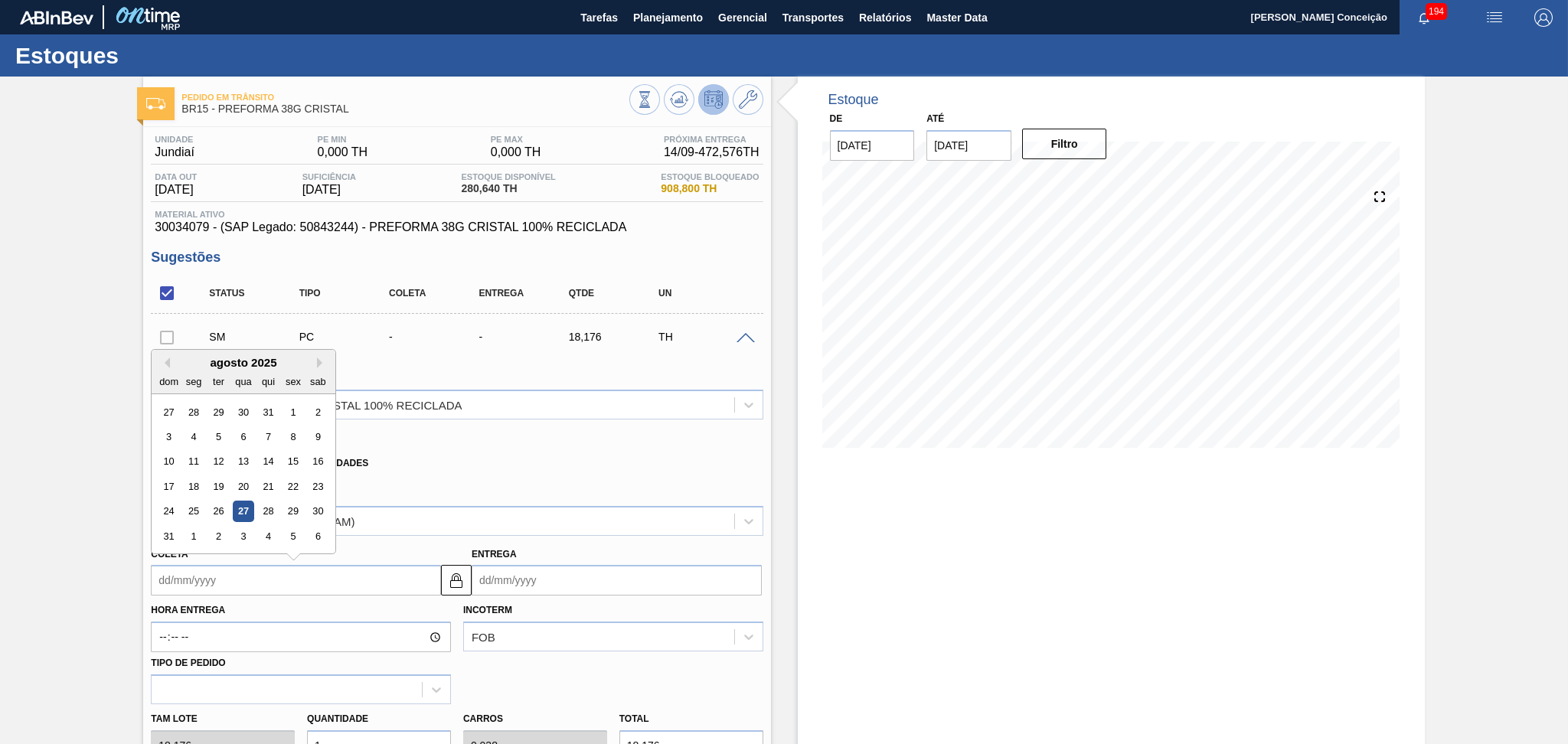
click at [469, 463] on div "Xadrez Transferência Unidades" at bounding box center [449, 460] width 599 height 30
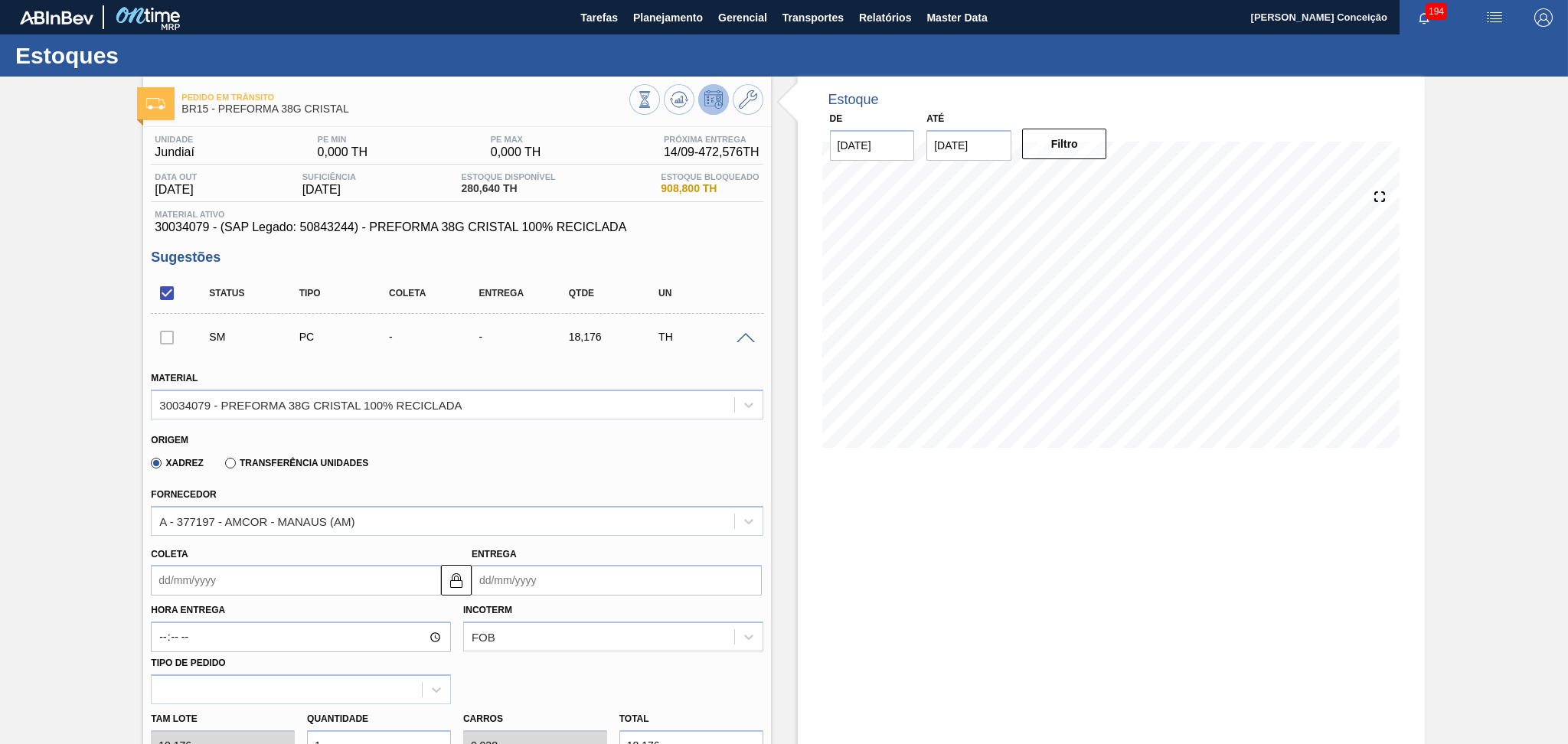
click at [237, 582] on input "Coleta" at bounding box center [295, 580] width 290 height 31
click at [454, 454] on div "Xadrez Transferência Unidades" at bounding box center [449, 460] width 599 height 30
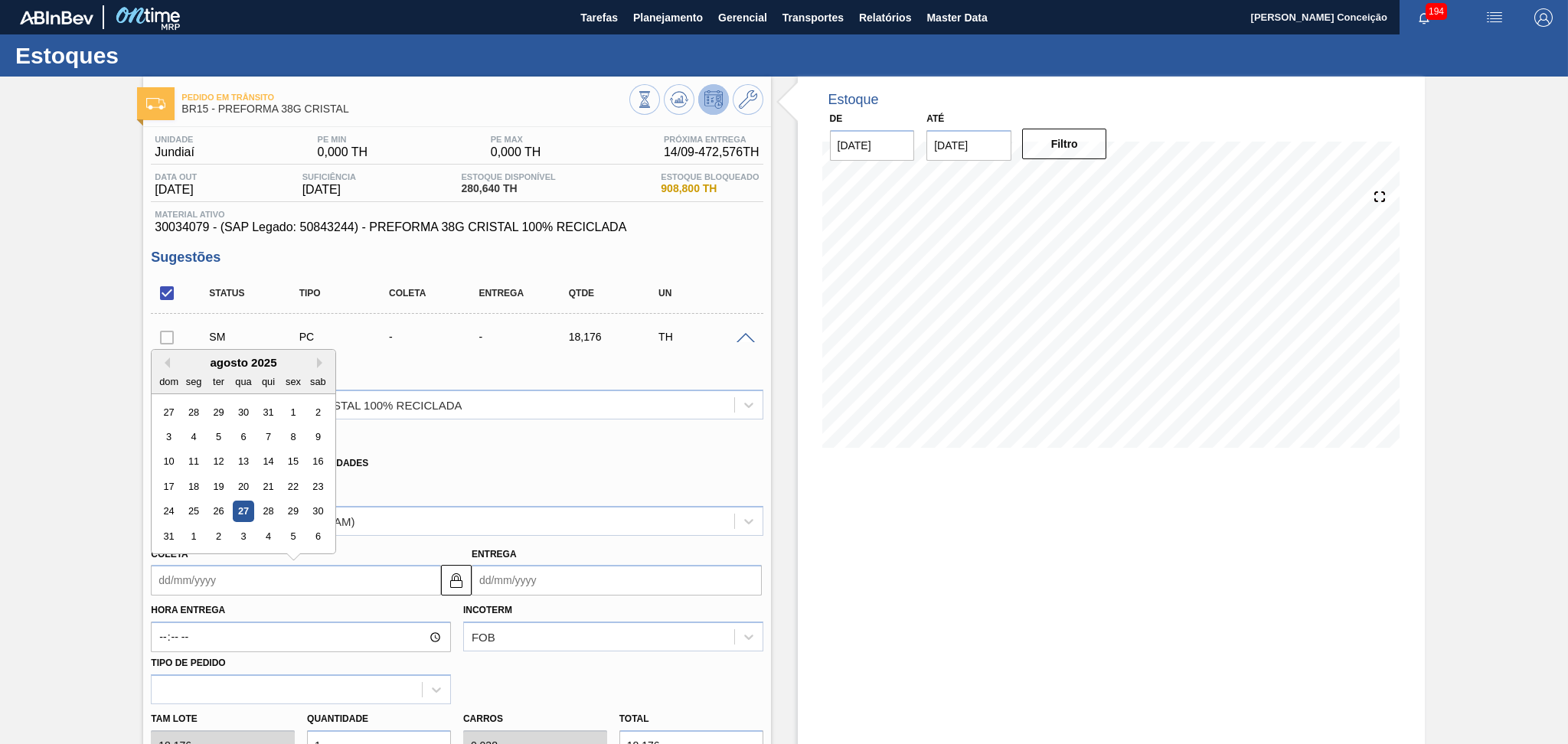
click at [204, 587] on input "Coleta" at bounding box center [295, 580] width 290 height 31
click at [295, 512] on div "29" at bounding box center [293, 511] width 21 height 21
type input "[DATE]"
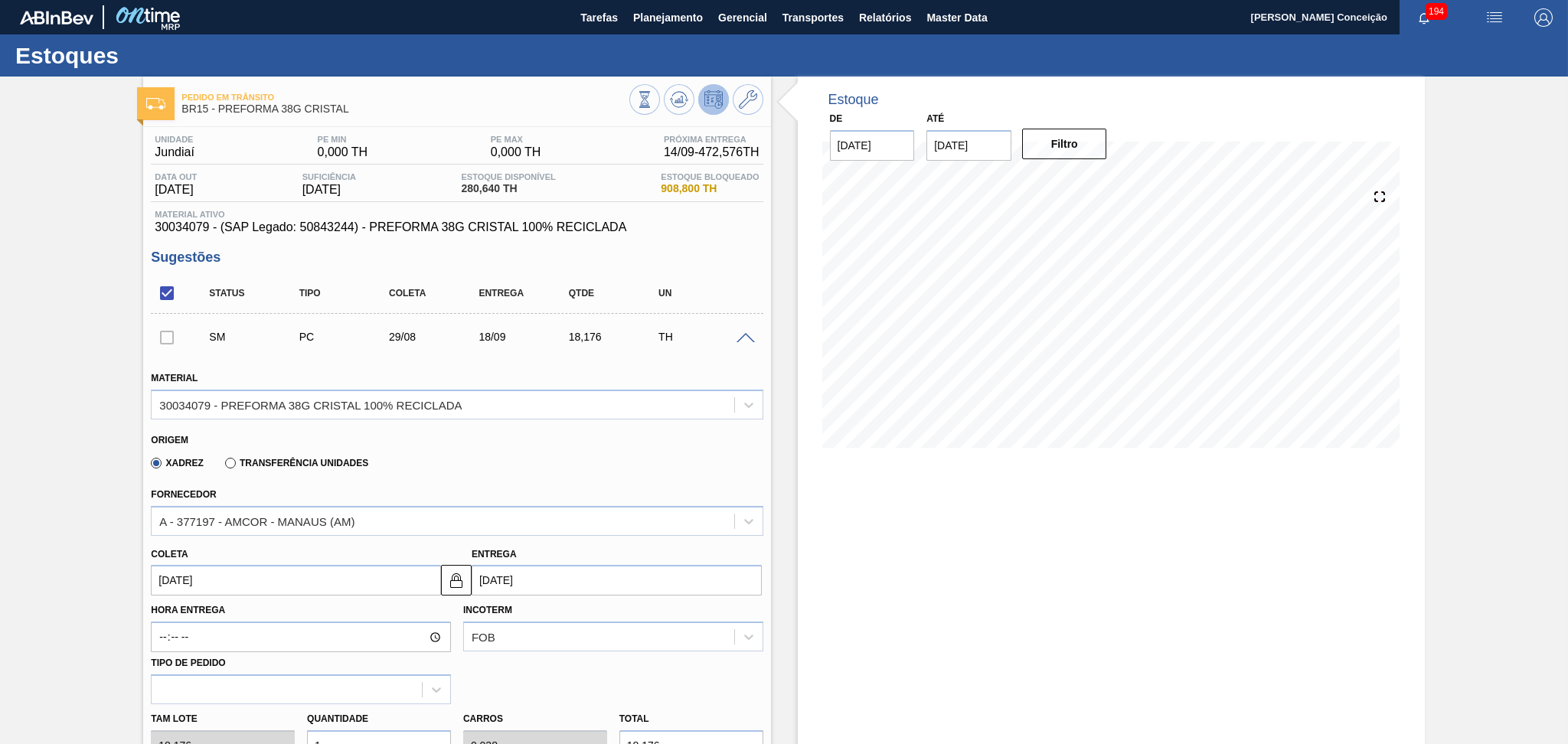
click at [579, 450] on div "Xadrez Transferência Unidades" at bounding box center [449, 460] width 599 height 30
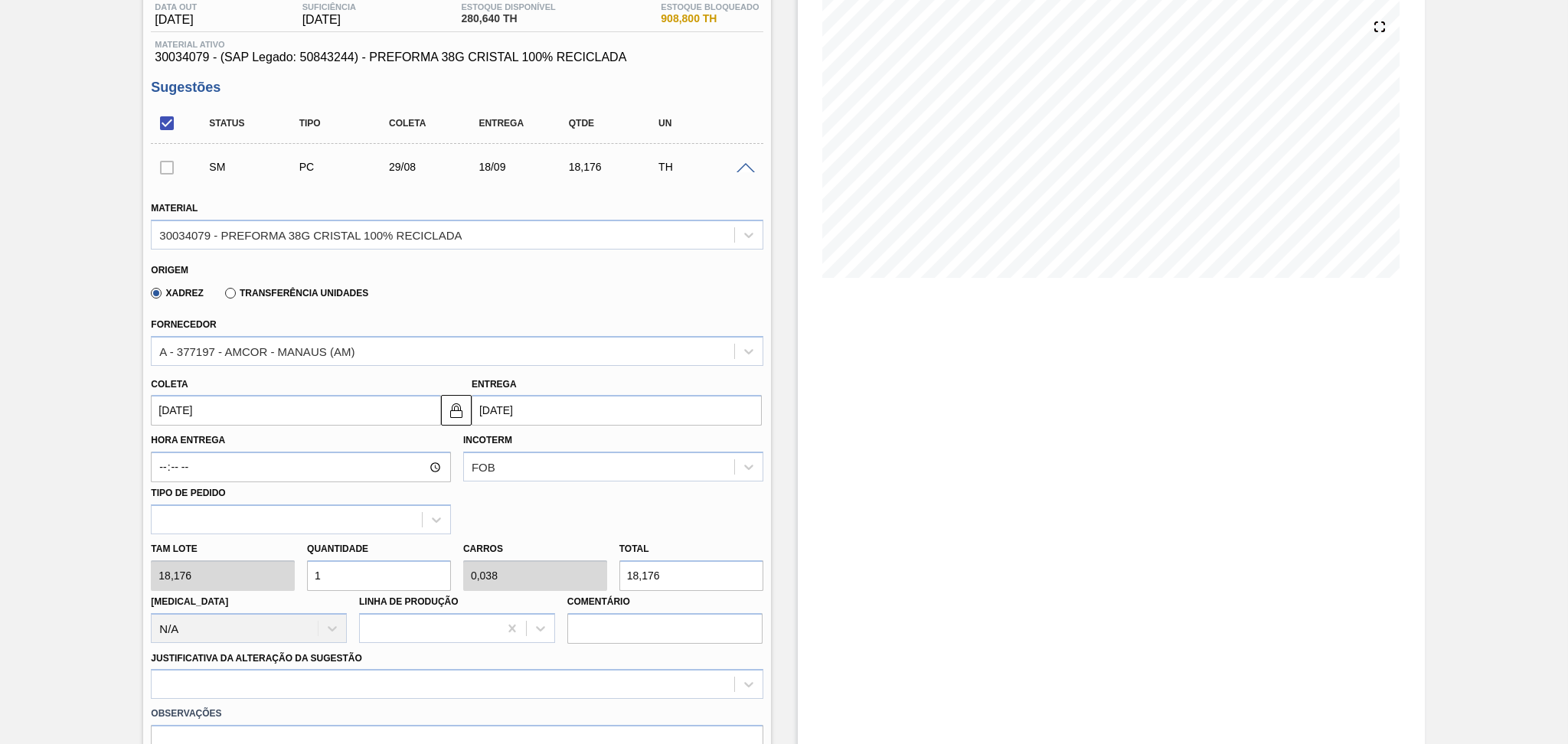
scroll to position [140, 0]
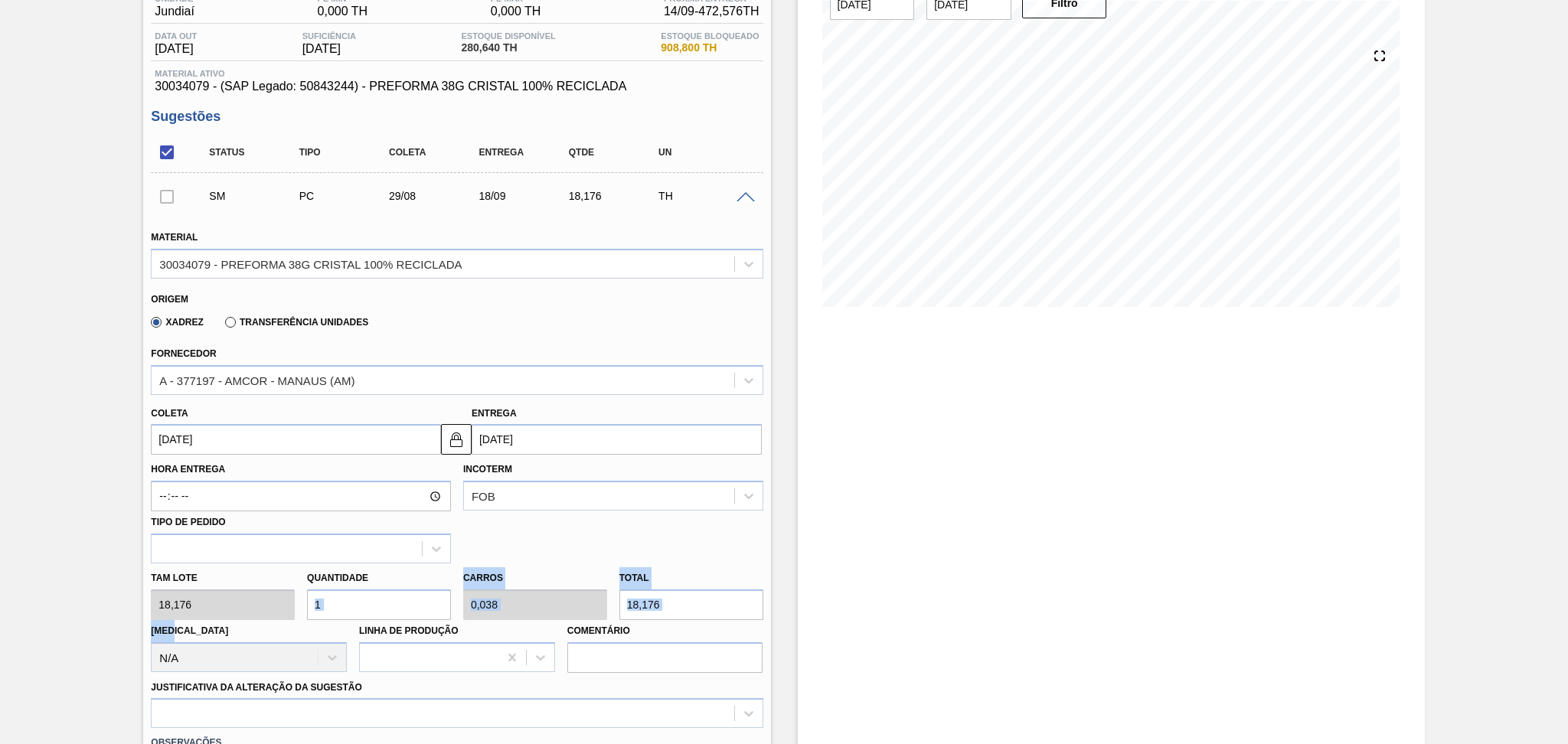
click at [205, 586] on div "Tam lote 18,176 Quantidade 1 Carros 0,038 Total 18,176 [MEDICAL_DATA] N/A Linha…" at bounding box center [456, 617] width 624 height 110
click at [350, 603] on input "1" at bounding box center [378, 604] width 144 height 31
click at [285, 580] on div "Tam lote 18,176 Quantidade 1 Carros 0,038 Total 18,176 [MEDICAL_DATA] N/A Linha…" at bounding box center [456, 617] width 624 height 110
type input "2"
type input "0,077"
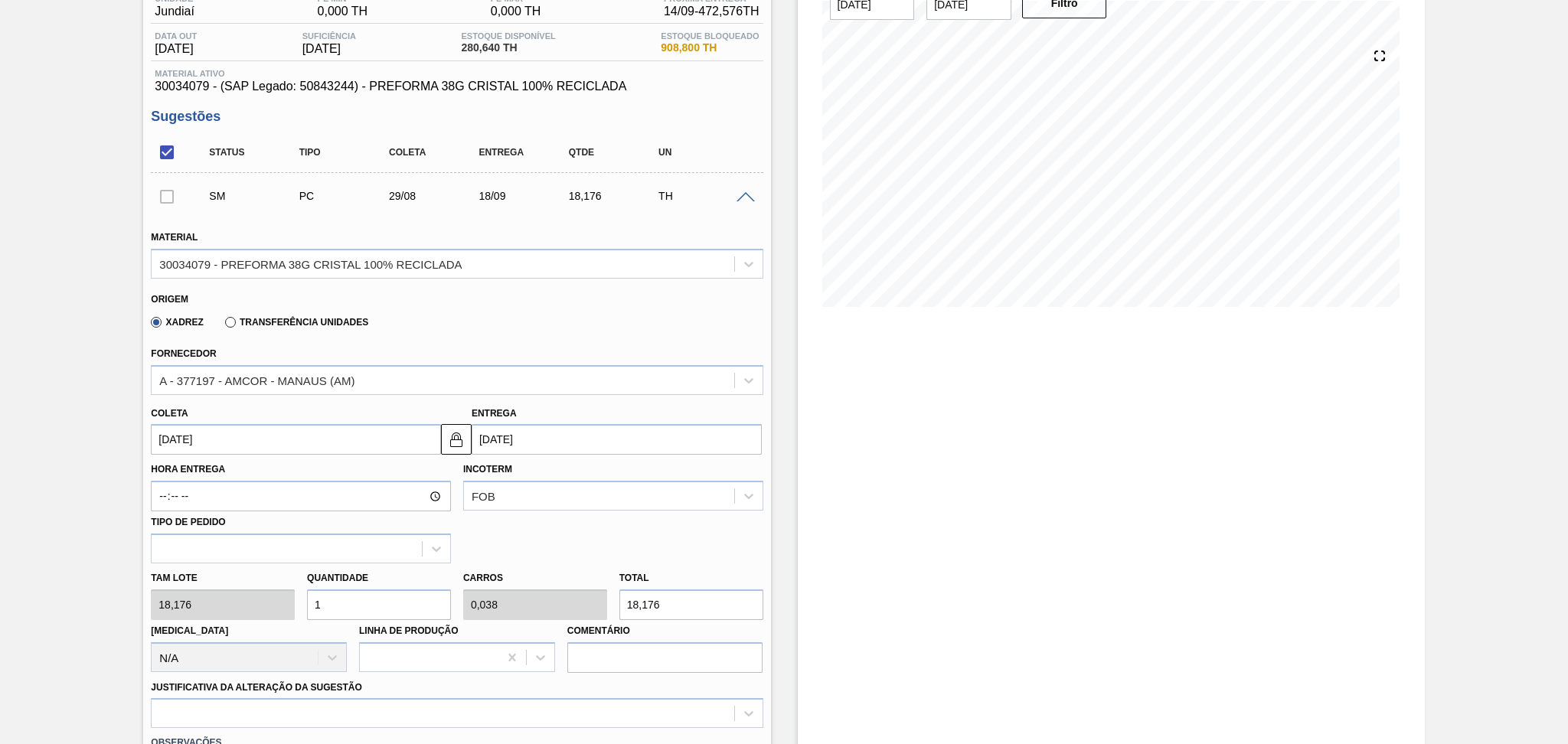
type input "36,352"
type input "26"
type input "1"
type input "472,576"
type input "26"
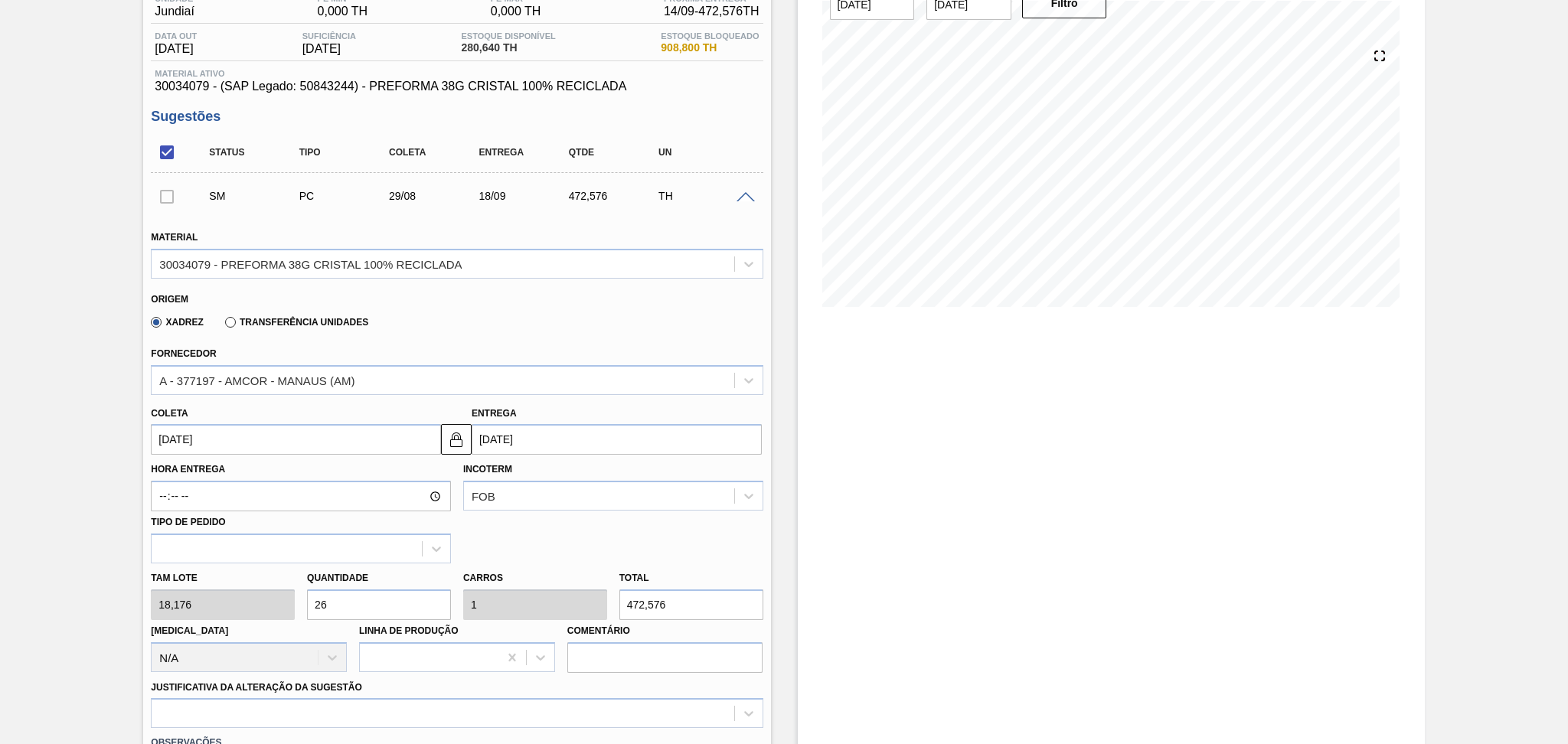
click at [536, 531] on div "Hora Entrega Incoterm FOB Tipo de pedido" at bounding box center [456, 509] width 624 height 109
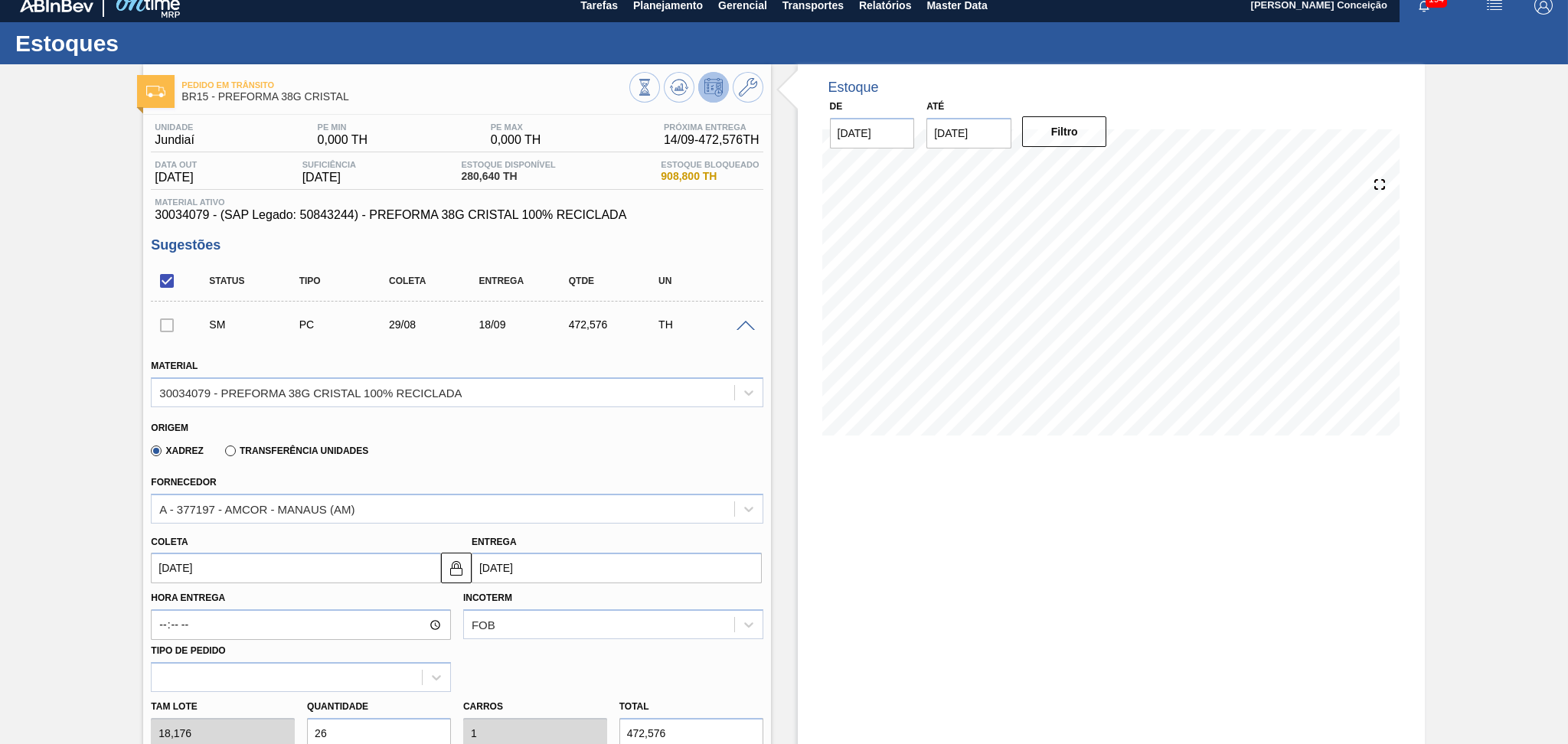
scroll to position [0, 0]
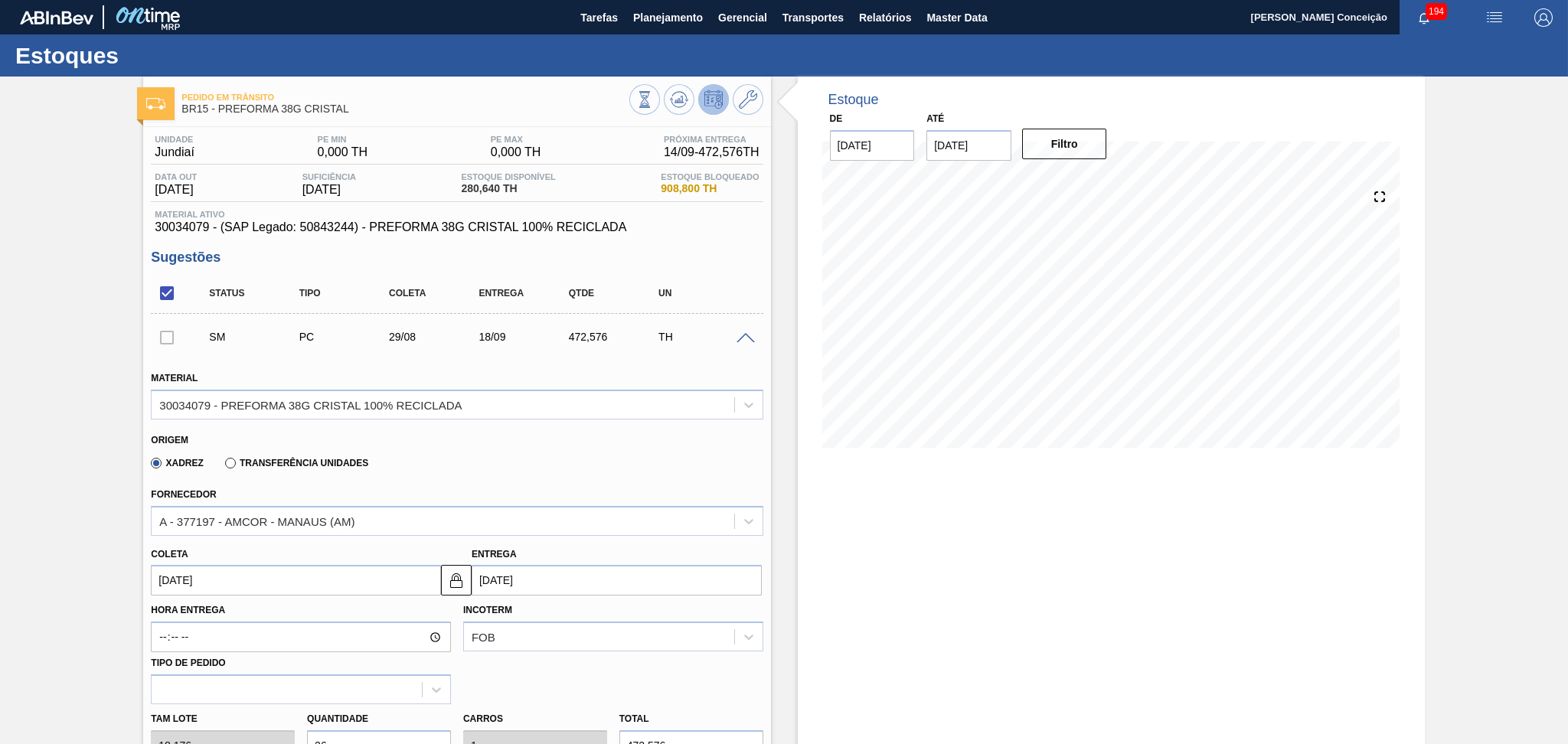
click at [724, 260] on h3 "Sugestões" at bounding box center [456, 257] width 612 height 16
click at [425, 471] on div "Xadrez Transferência Unidades" at bounding box center [449, 460] width 599 height 30
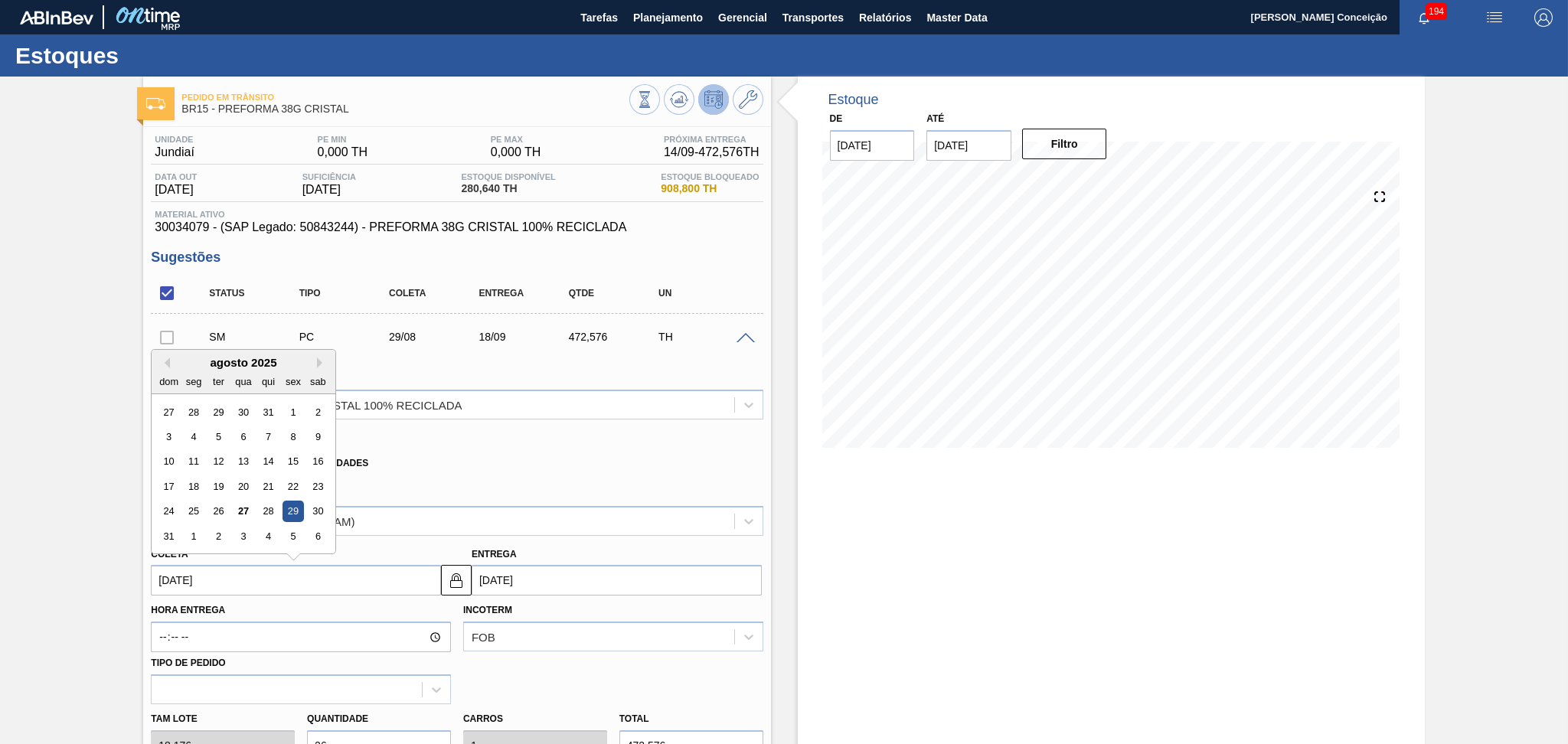
click at [218, 573] on input "[DATE]" at bounding box center [295, 580] width 290 height 31
click at [319, 361] on button "Next Month" at bounding box center [322, 362] width 11 height 11
click at [198, 435] on div "8" at bounding box center [194, 436] width 21 height 21
type input "[DATE]"
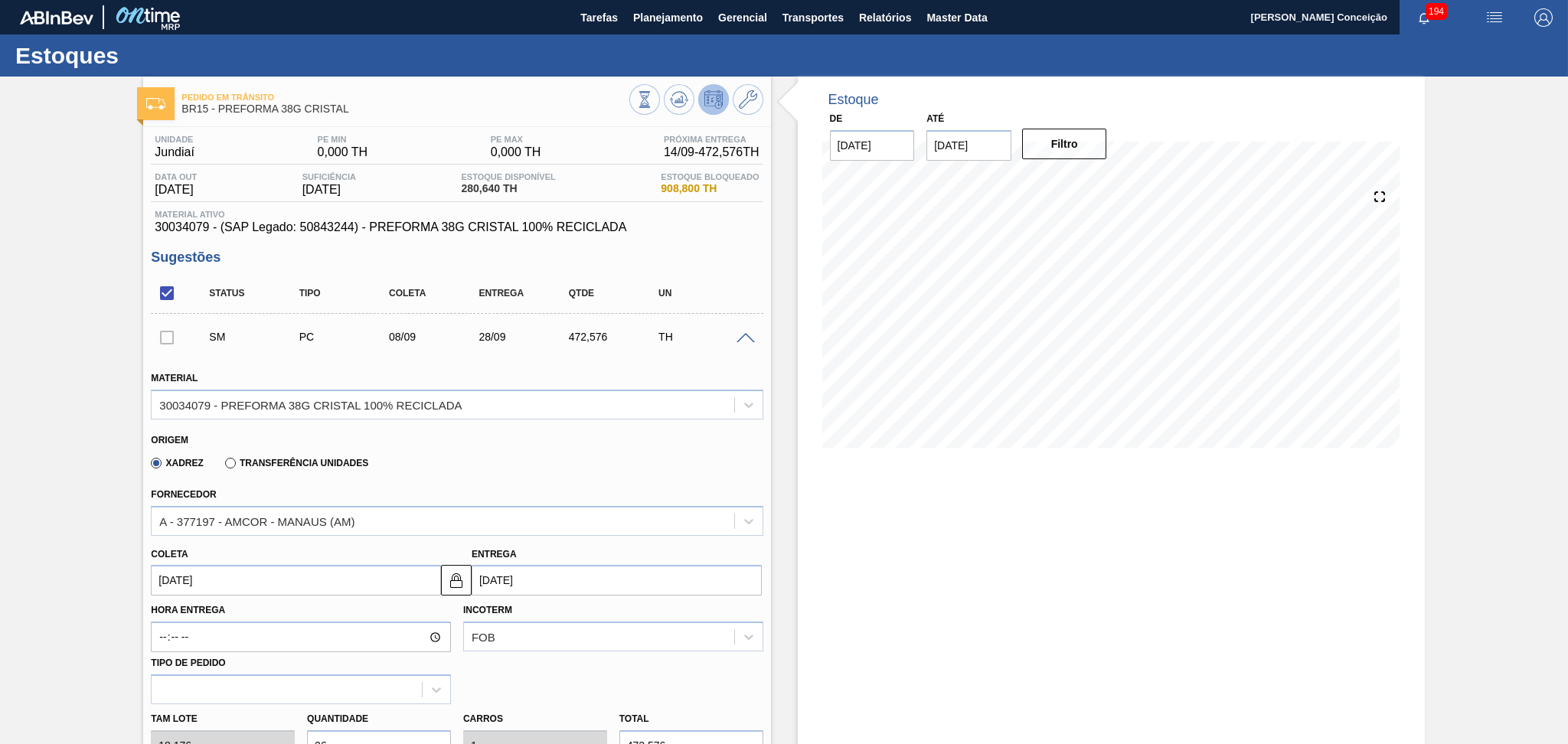
click at [210, 577] on input "[DATE]" at bounding box center [295, 580] width 290 height 31
click at [292, 434] on div "5" at bounding box center [293, 436] width 21 height 21
type input "[DATE]"
click at [427, 480] on div "Fornecedor A - 377197 - AMCOR - MANAUS (AM)" at bounding box center [456, 508] width 624 height 55
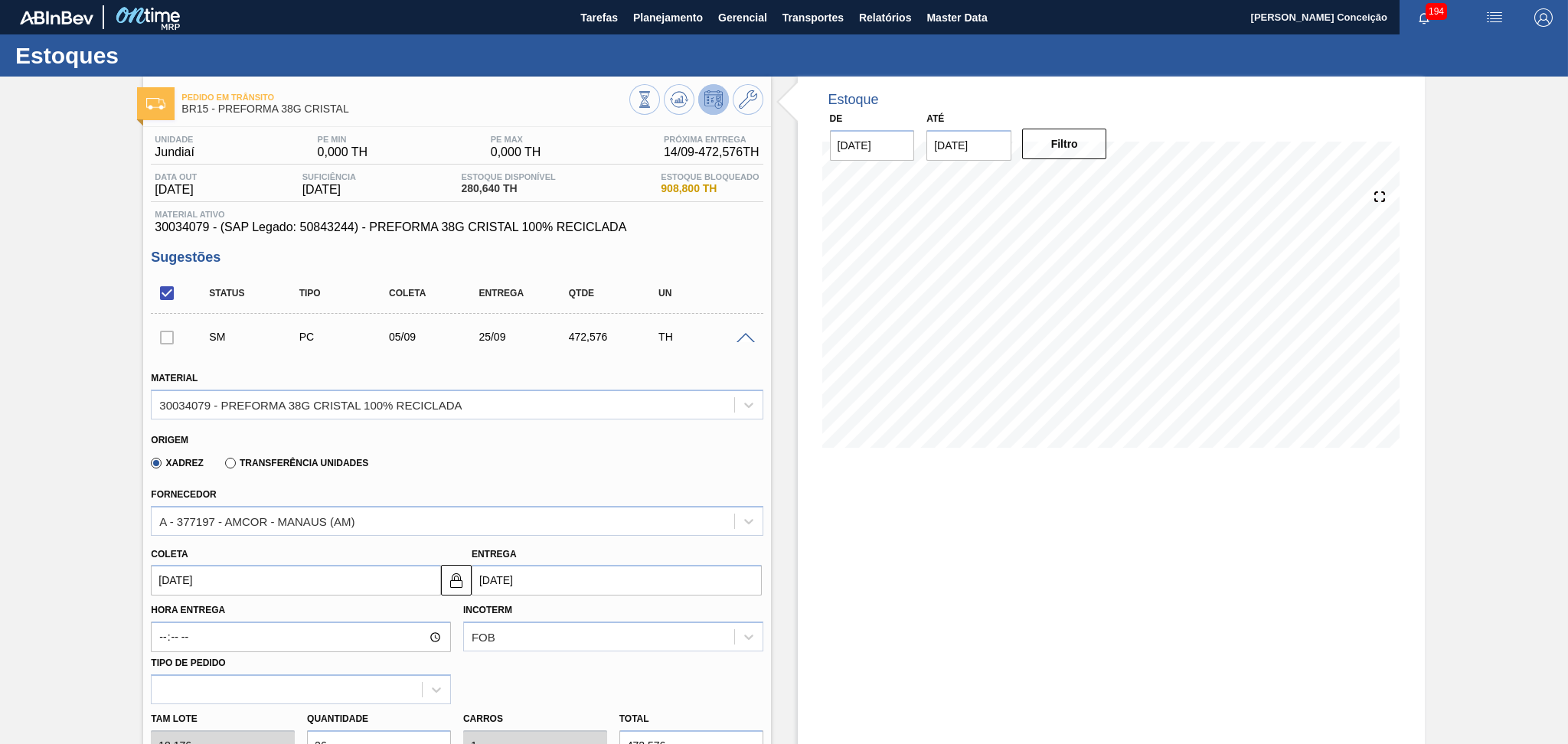
click at [430, 467] on div "Xadrez Transferência Unidades" at bounding box center [449, 460] width 599 height 30
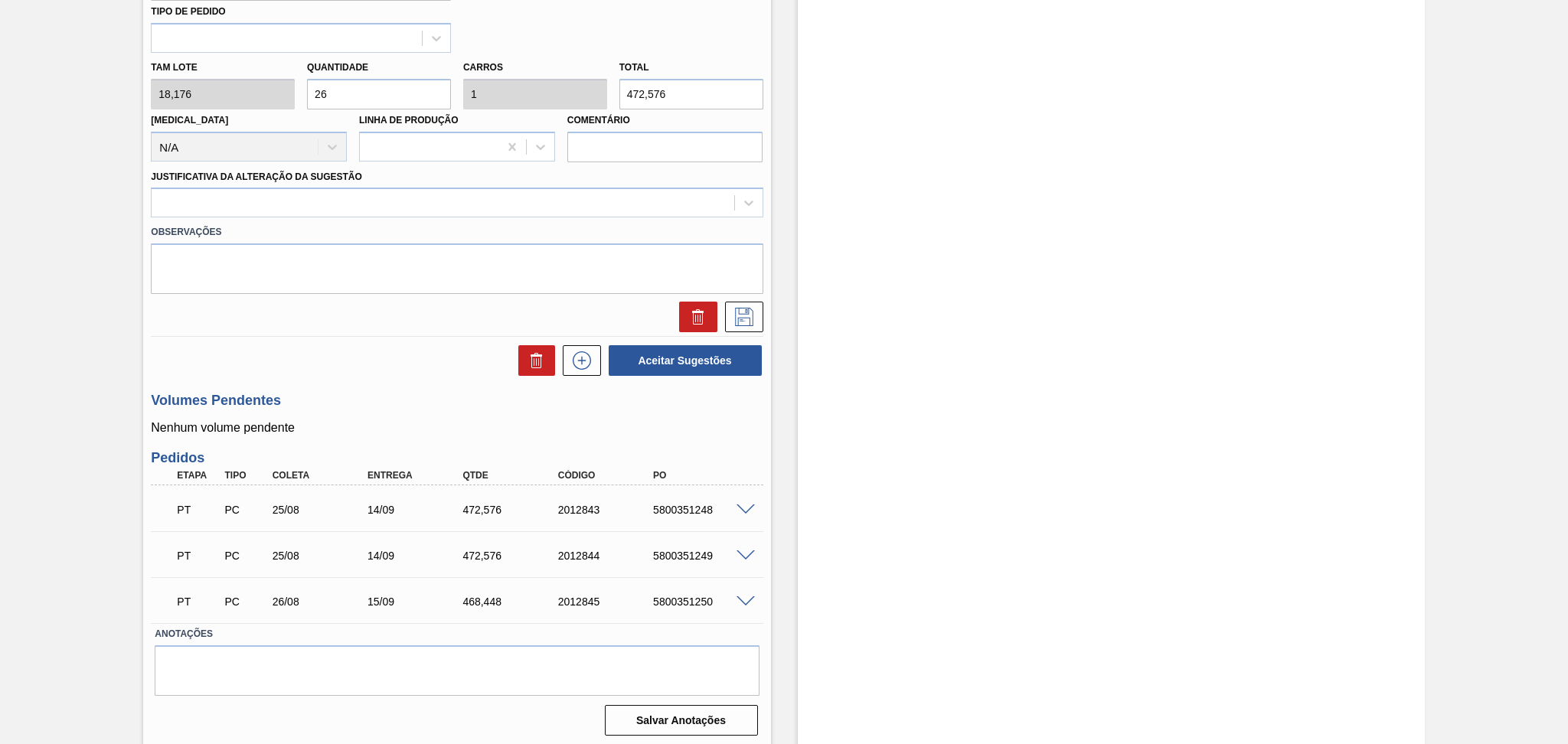
scroll to position [242, 0]
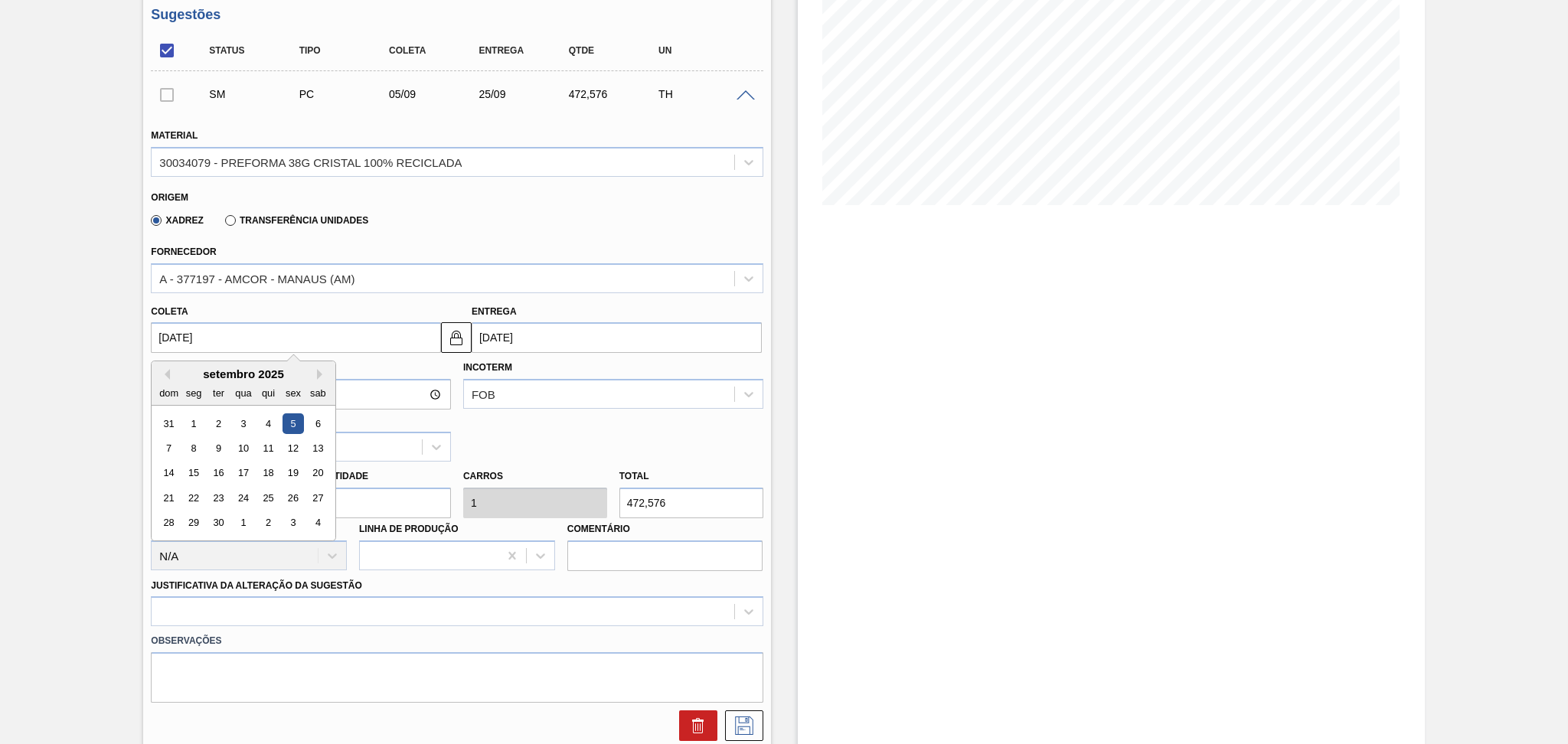
click at [234, 332] on input "[DATE]" at bounding box center [295, 337] width 290 height 31
click at [553, 443] on div "Hora Entrega Incoterm FOB Tipo de pedido" at bounding box center [456, 407] width 624 height 109
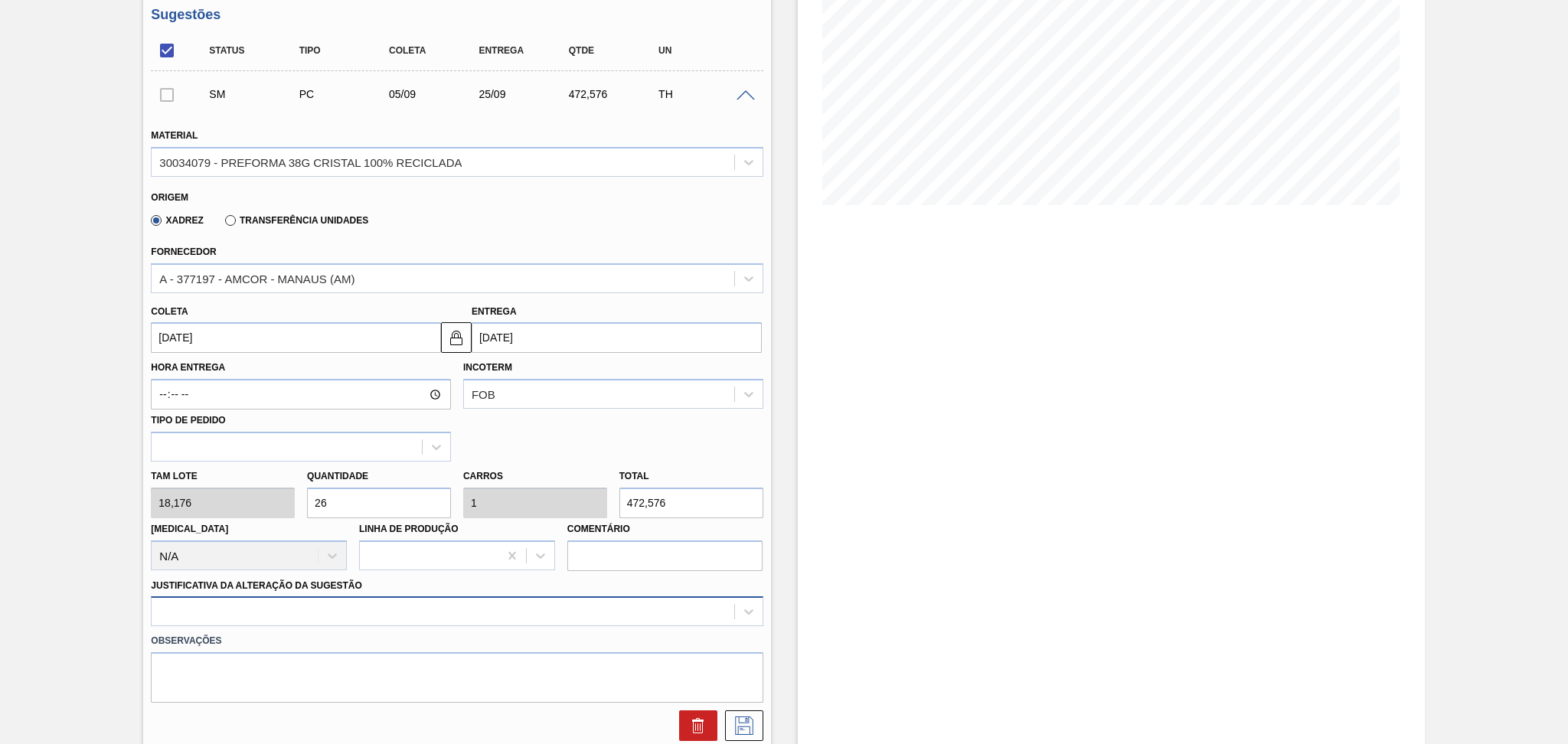
click at [238, 604] on div at bounding box center [456, 610] width 612 height 30
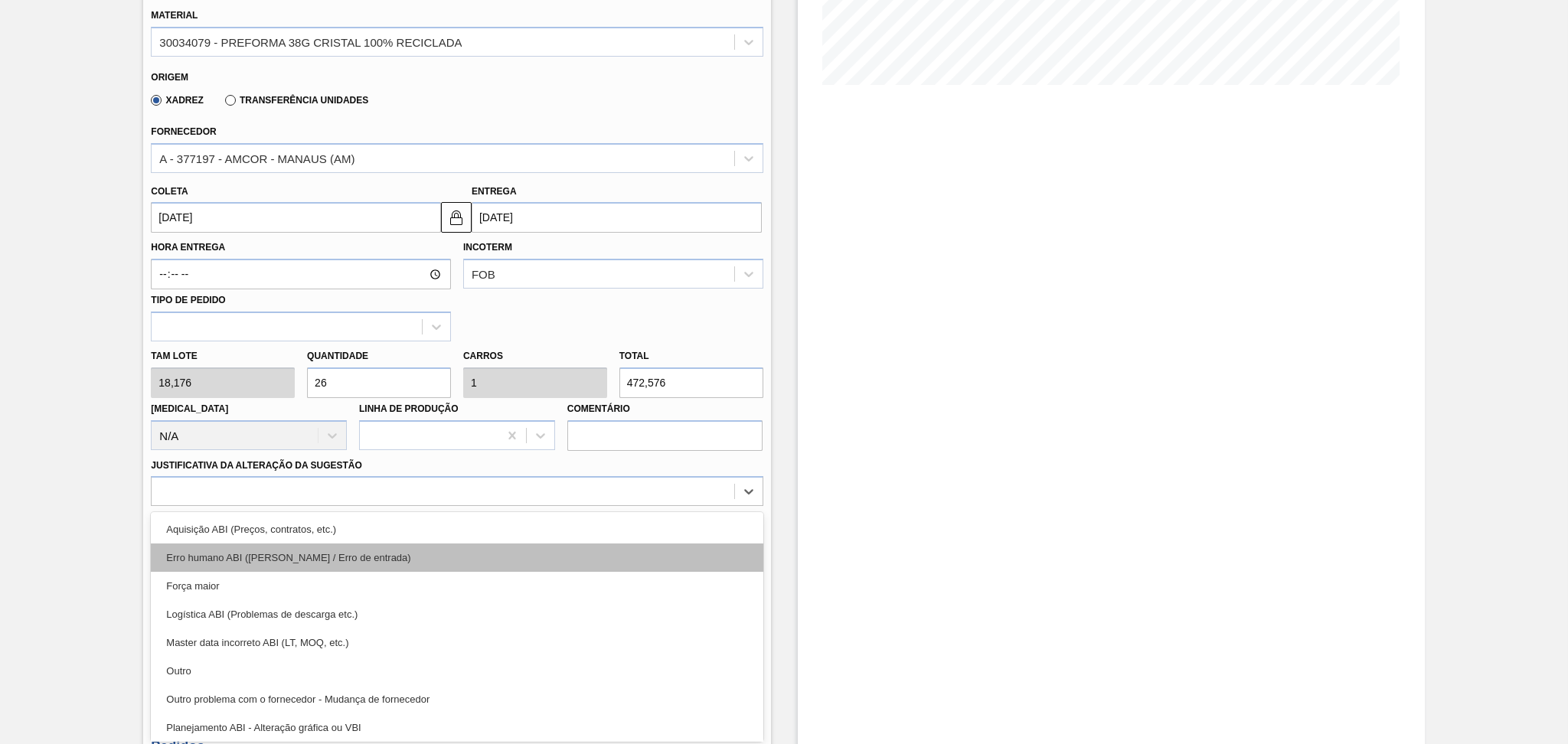
scroll to position [102, 0]
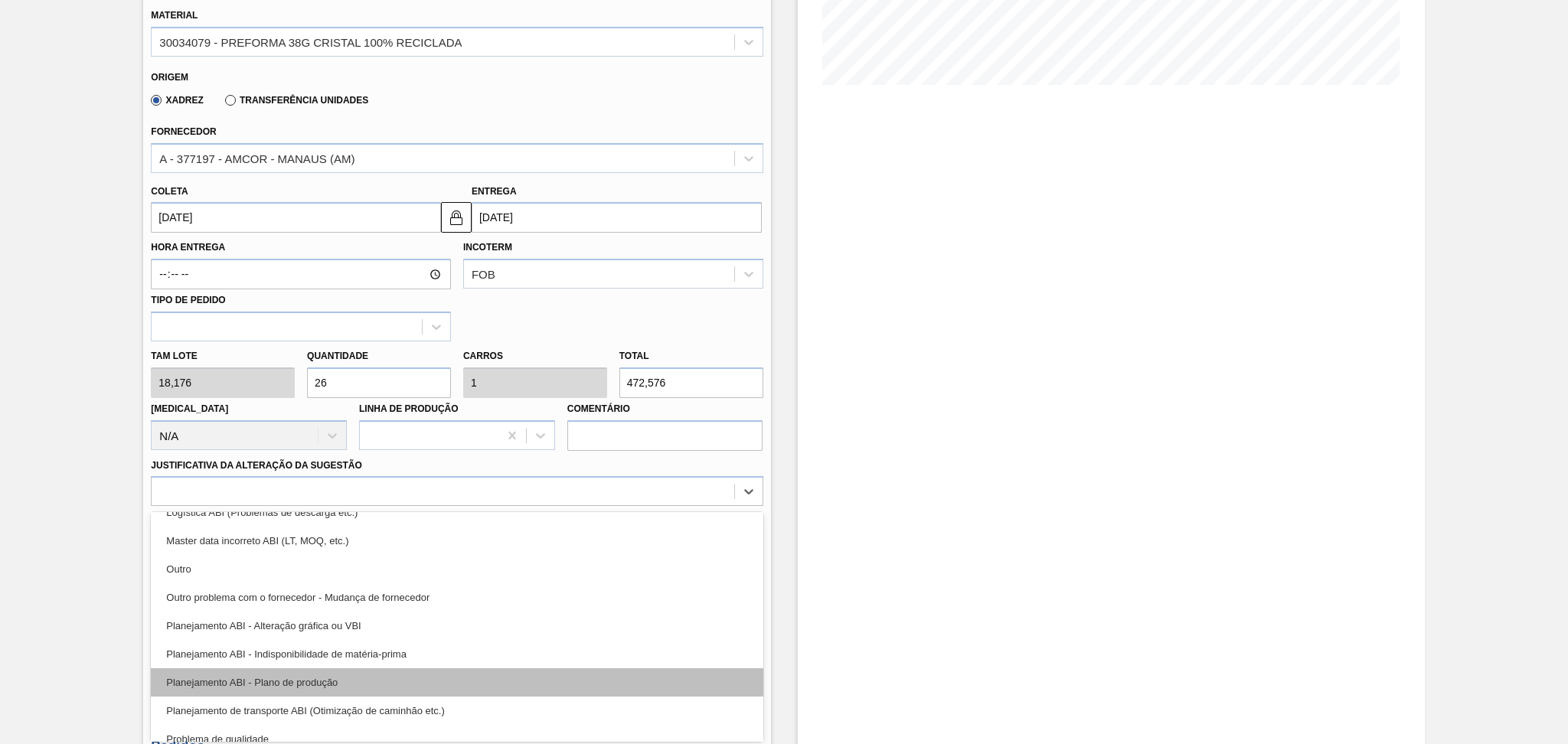
click at [323, 675] on div "Planejamento ABI - Plano de produção" at bounding box center [456, 682] width 612 height 29
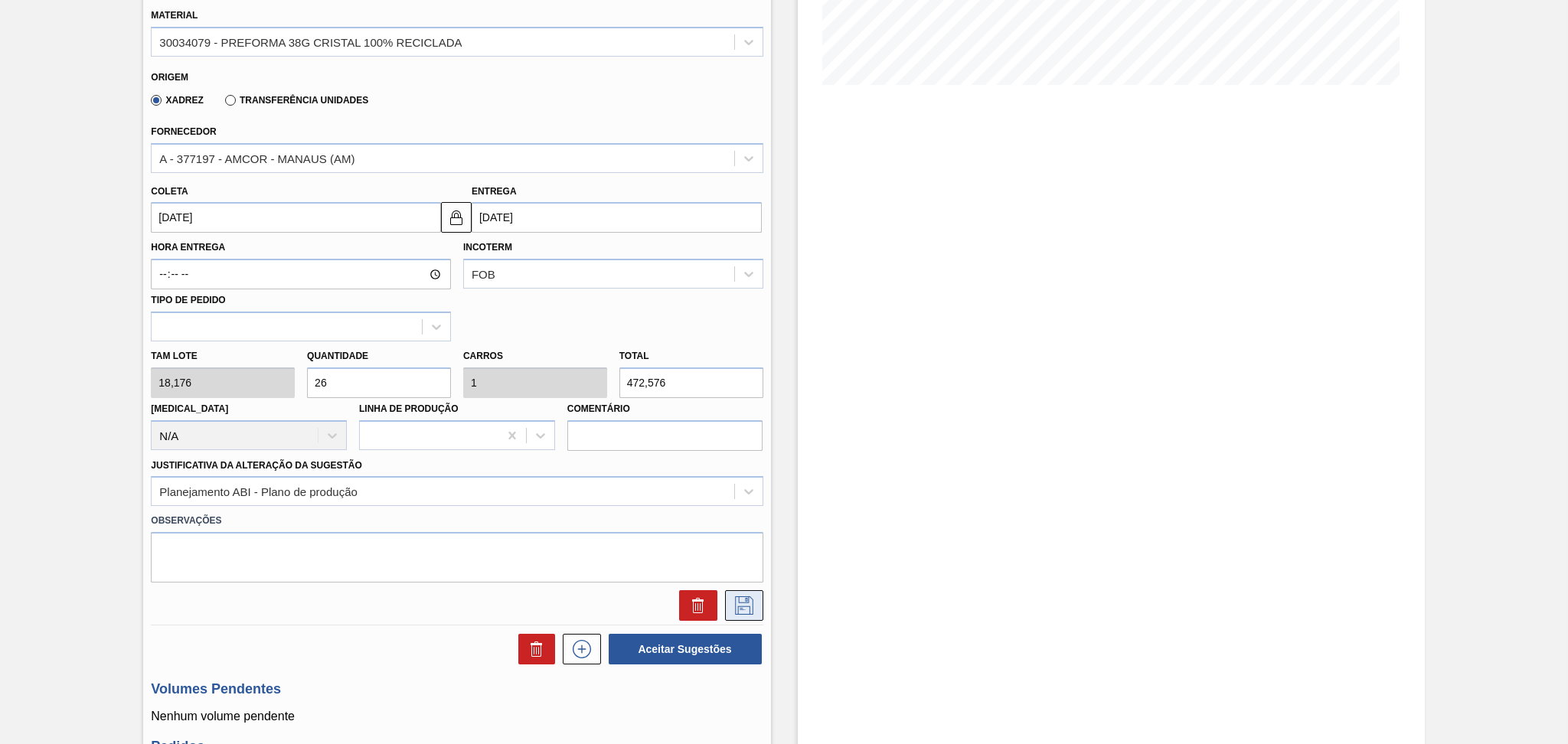
click at [743, 604] on icon at bounding box center [743, 604] width 25 height 19
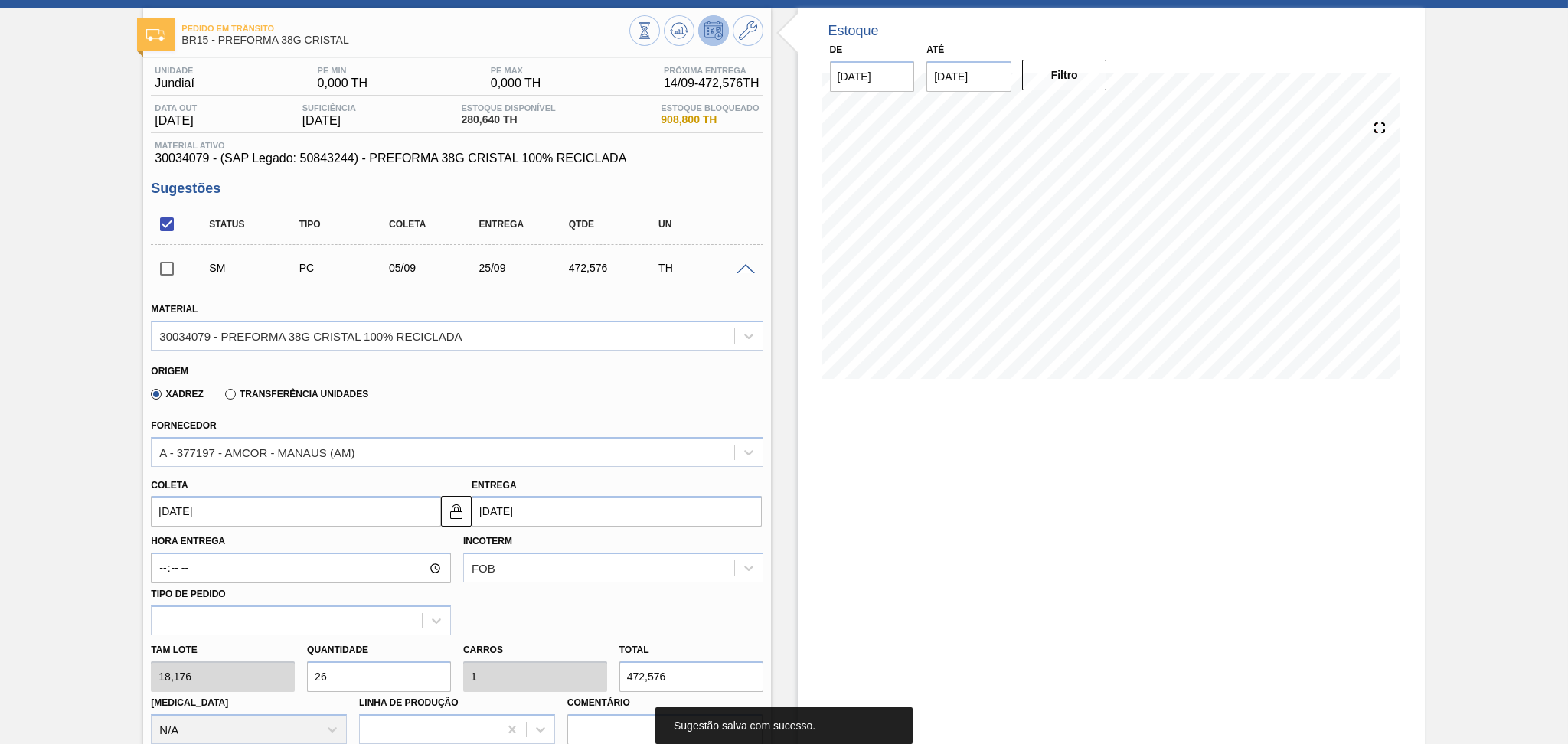
scroll to position [56, 0]
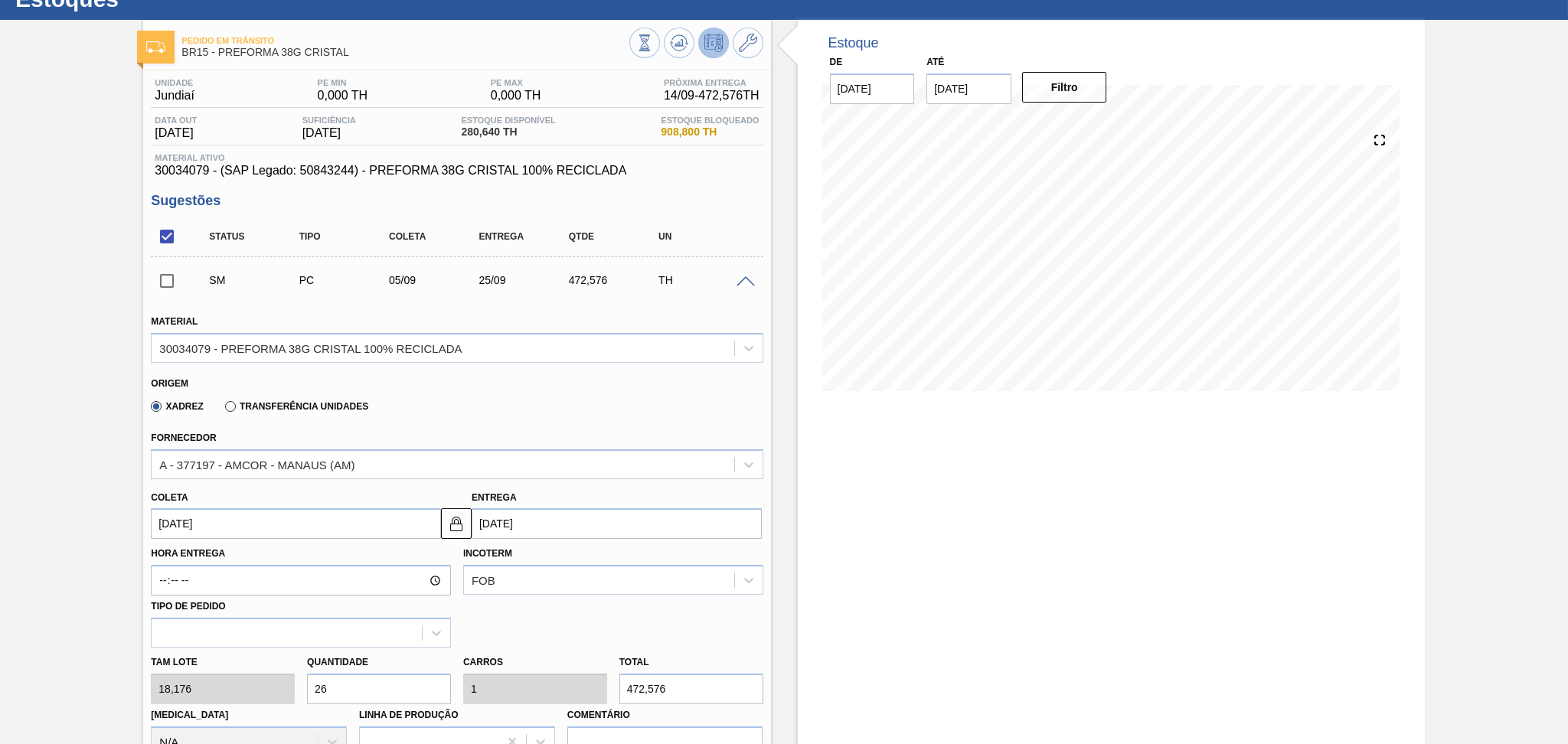
click at [741, 285] on span at bounding box center [745, 282] width 19 height 12
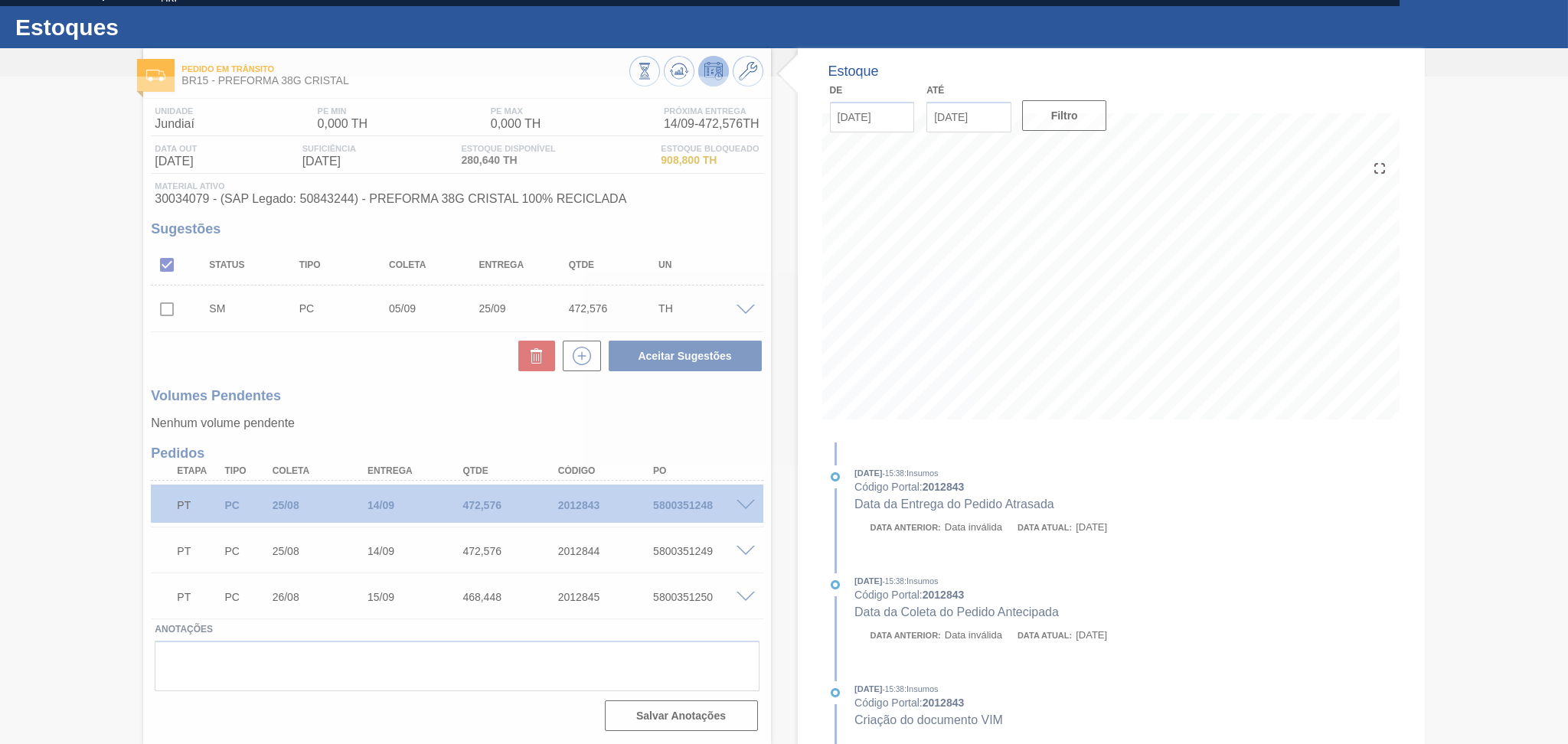
scroll to position [28, 0]
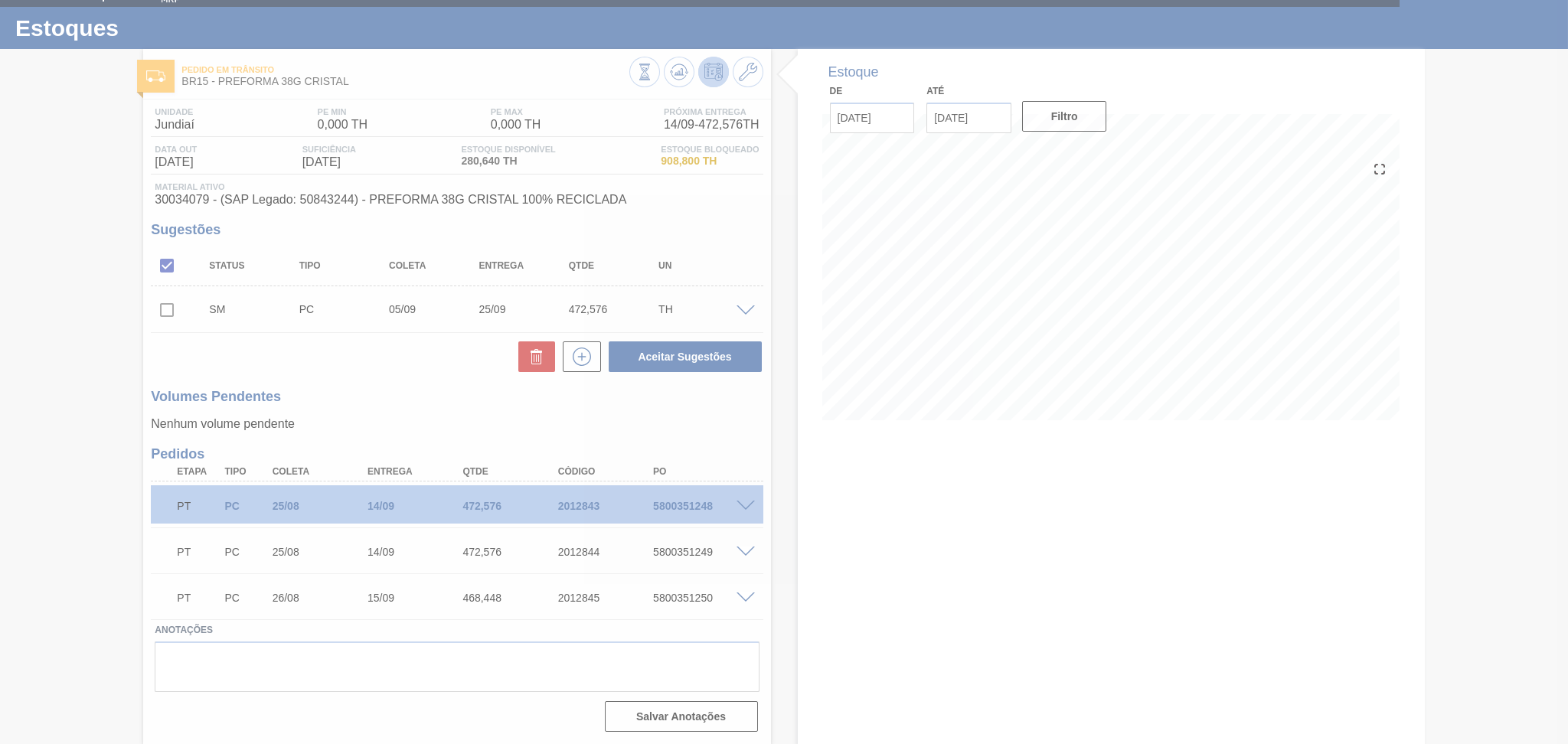
click at [168, 311] on div at bounding box center [784, 372] width 1568 height 744
click at [349, 389] on div at bounding box center [784, 372] width 1568 height 744
click at [161, 311] on div at bounding box center [784, 372] width 1568 height 744
click at [167, 312] on div at bounding box center [784, 372] width 1568 height 744
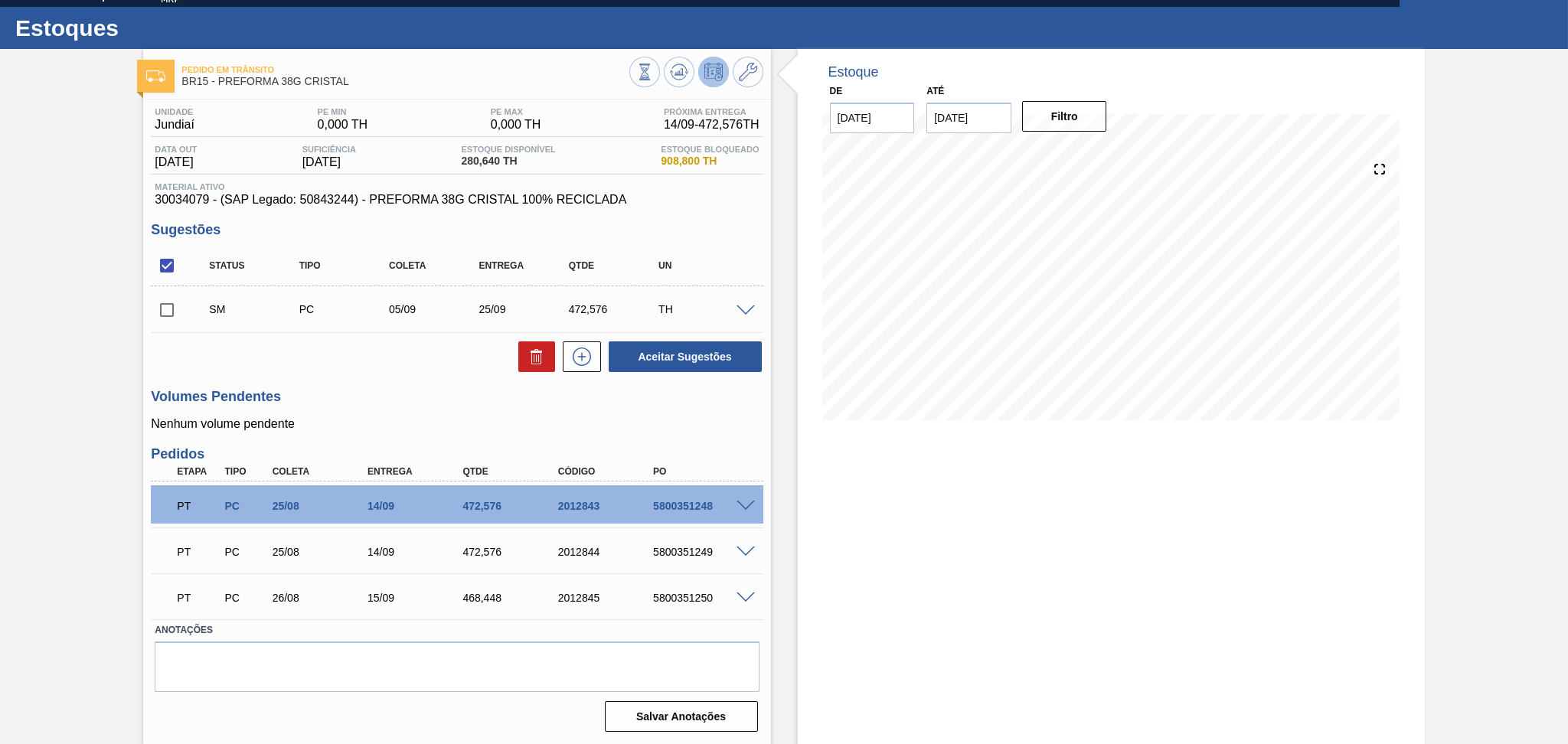
click at [167, 312] on input "checkbox" at bounding box center [166, 310] width 32 height 32
checkbox input "true"
click at [654, 359] on button "Aceitar Sugestões" at bounding box center [685, 356] width 153 height 31
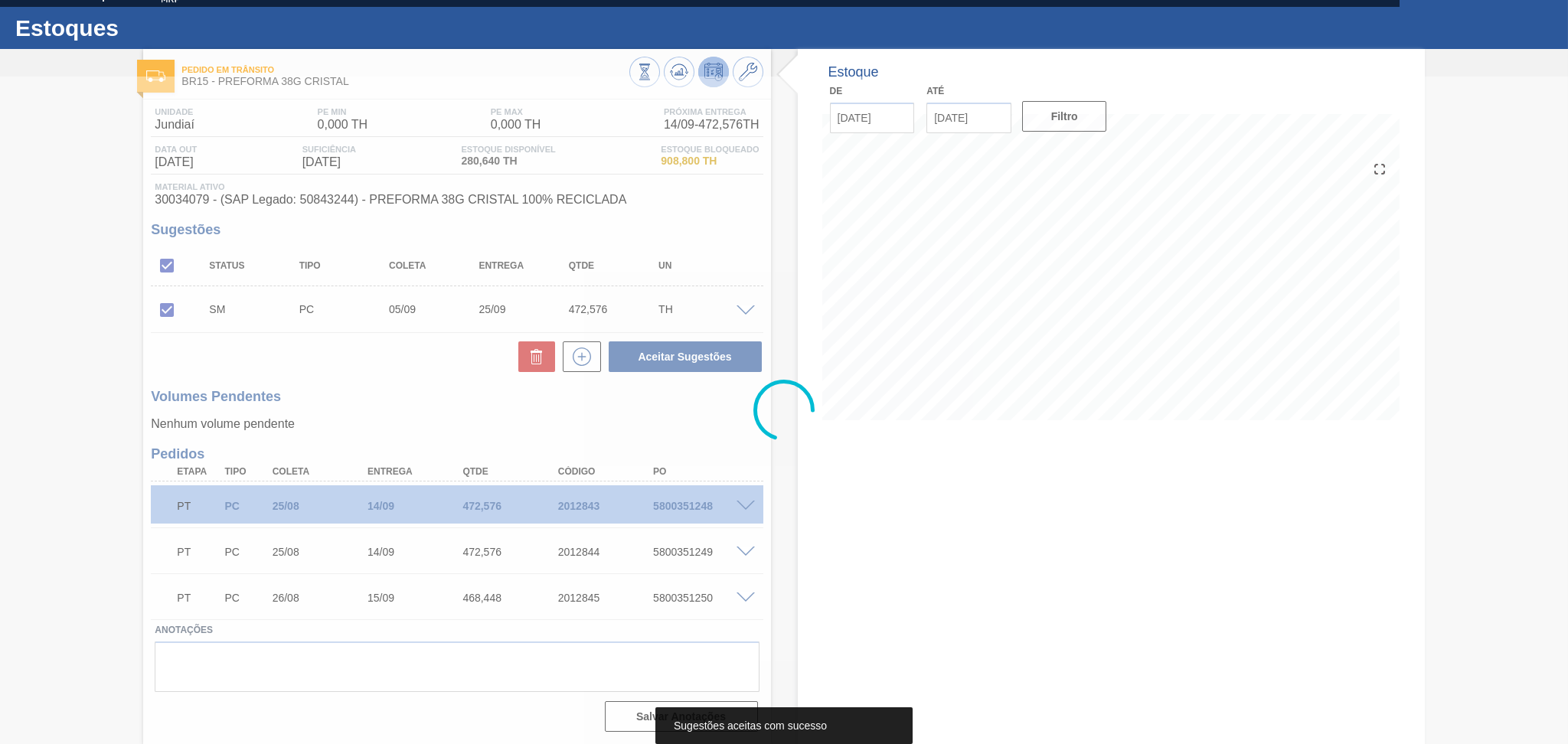
scroll to position [2, 0]
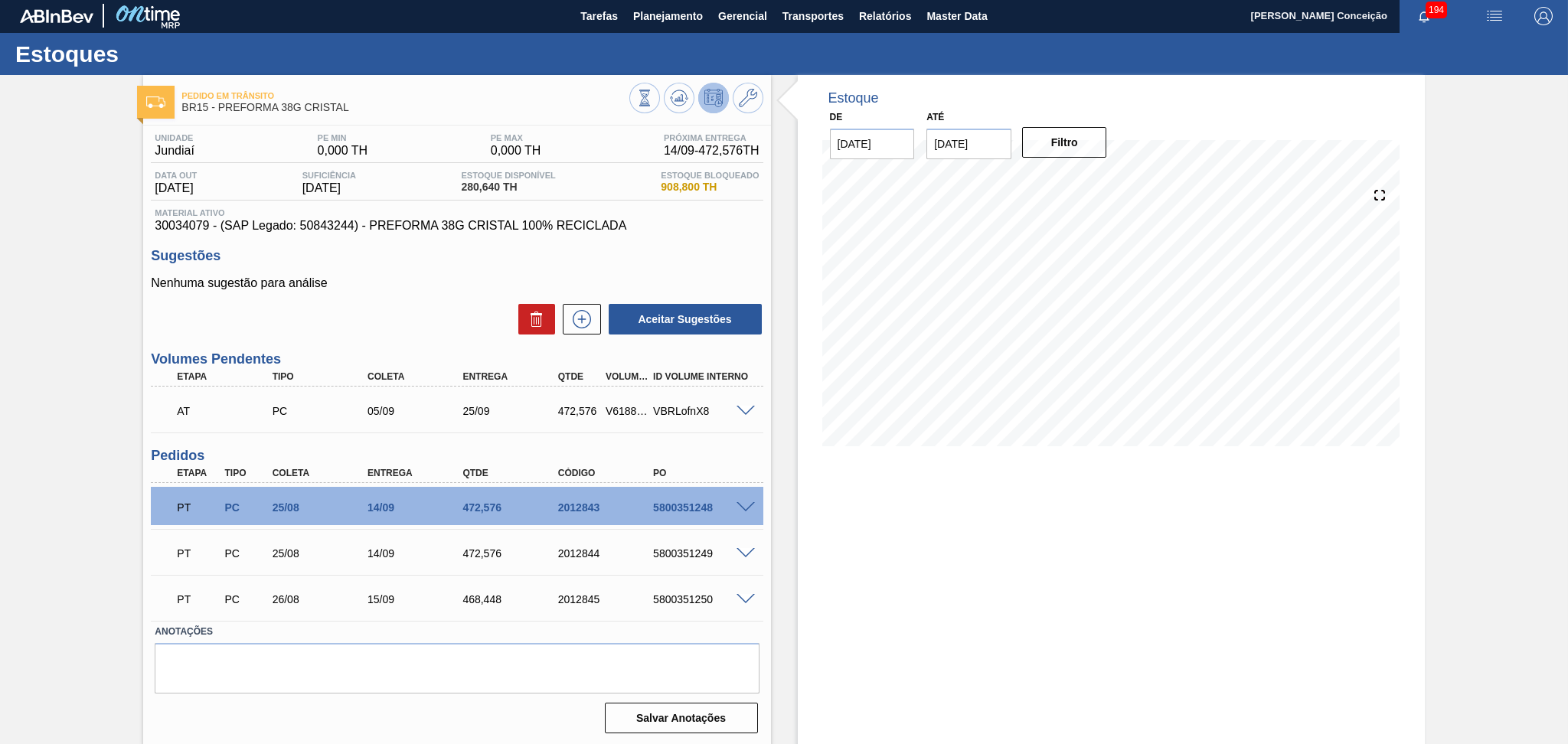
click at [781, 433] on div "Estoque De 27/08/2025 Até 10/10/2025 Filtro" at bounding box center [1098, 411] width 653 height 671
click at [582, 326] on icon at bounding box center [581, 319] width 25 height 19
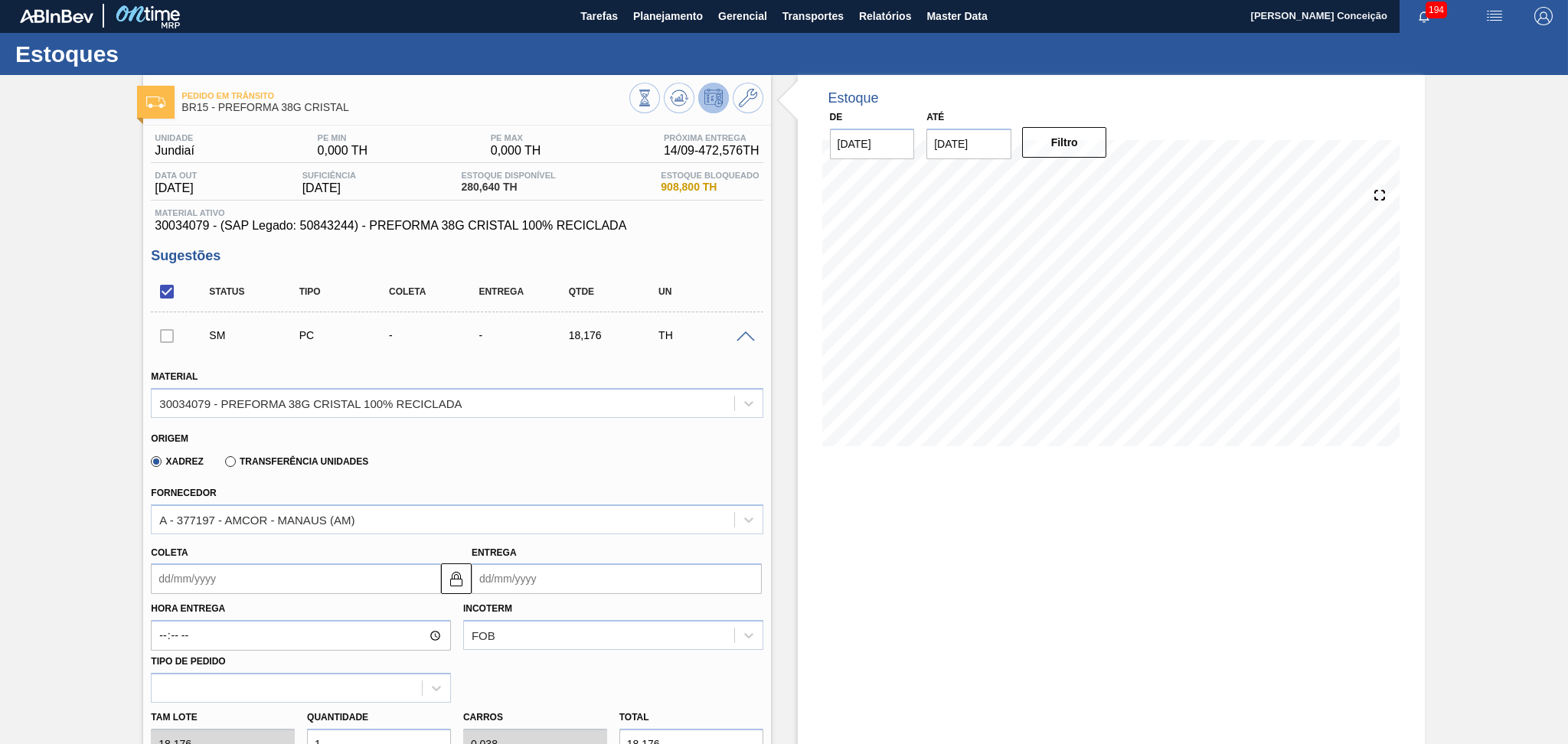
click at [233, 575] on input "Coleta" at bounding box center [295, 578] width 290 height 31
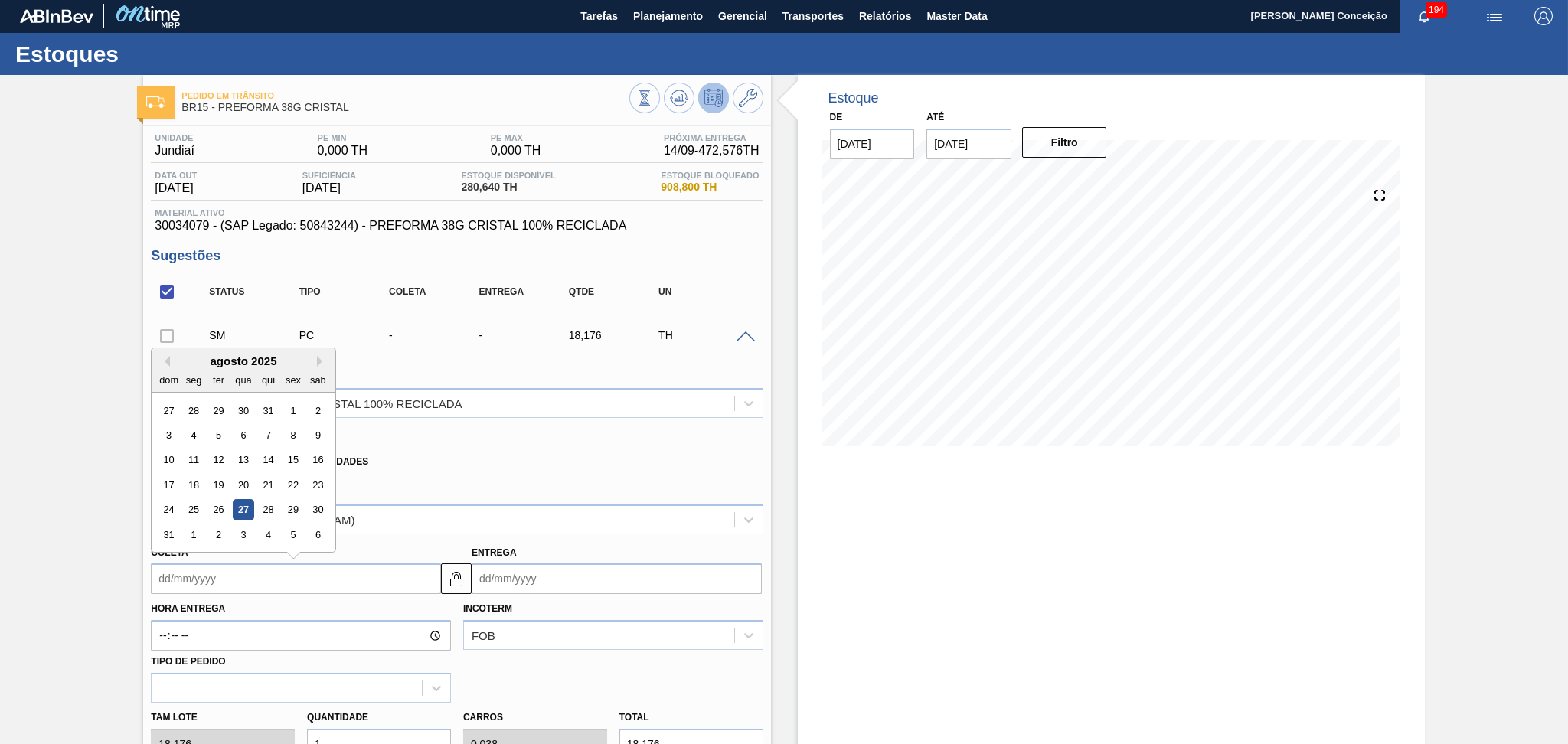
click at [316, 369] on div "sab" at bounding box center [318, 379] width 21 height 21
click at [319, 359] on button "Next Month" at bounding box center [322, 361] width 11 height 11
click at [297, 406] on div "5" at bounding box center [293, 410] width 21 height 21
type input "[DATE]"
type input "25/09/2025"
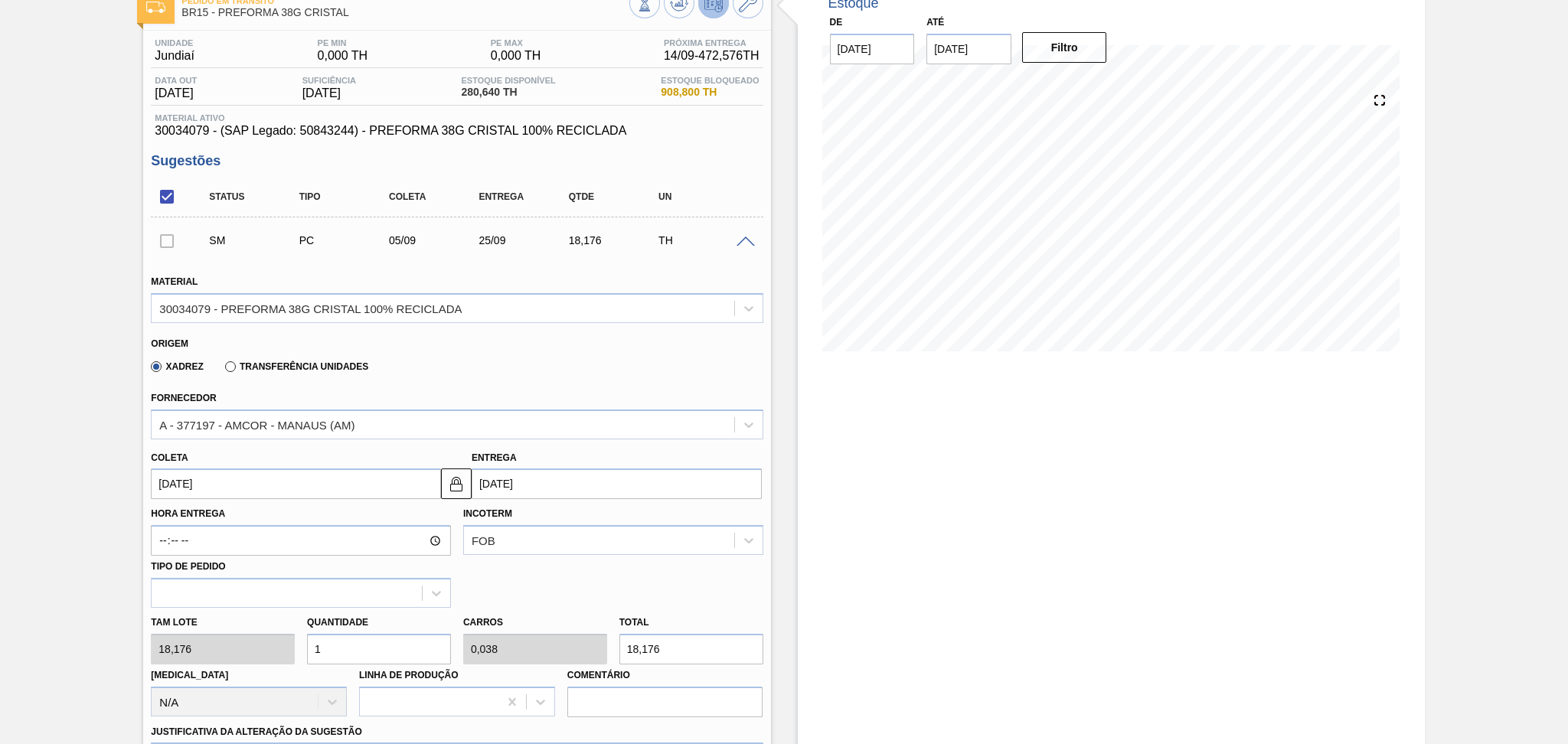
scroll to position [205, 0]
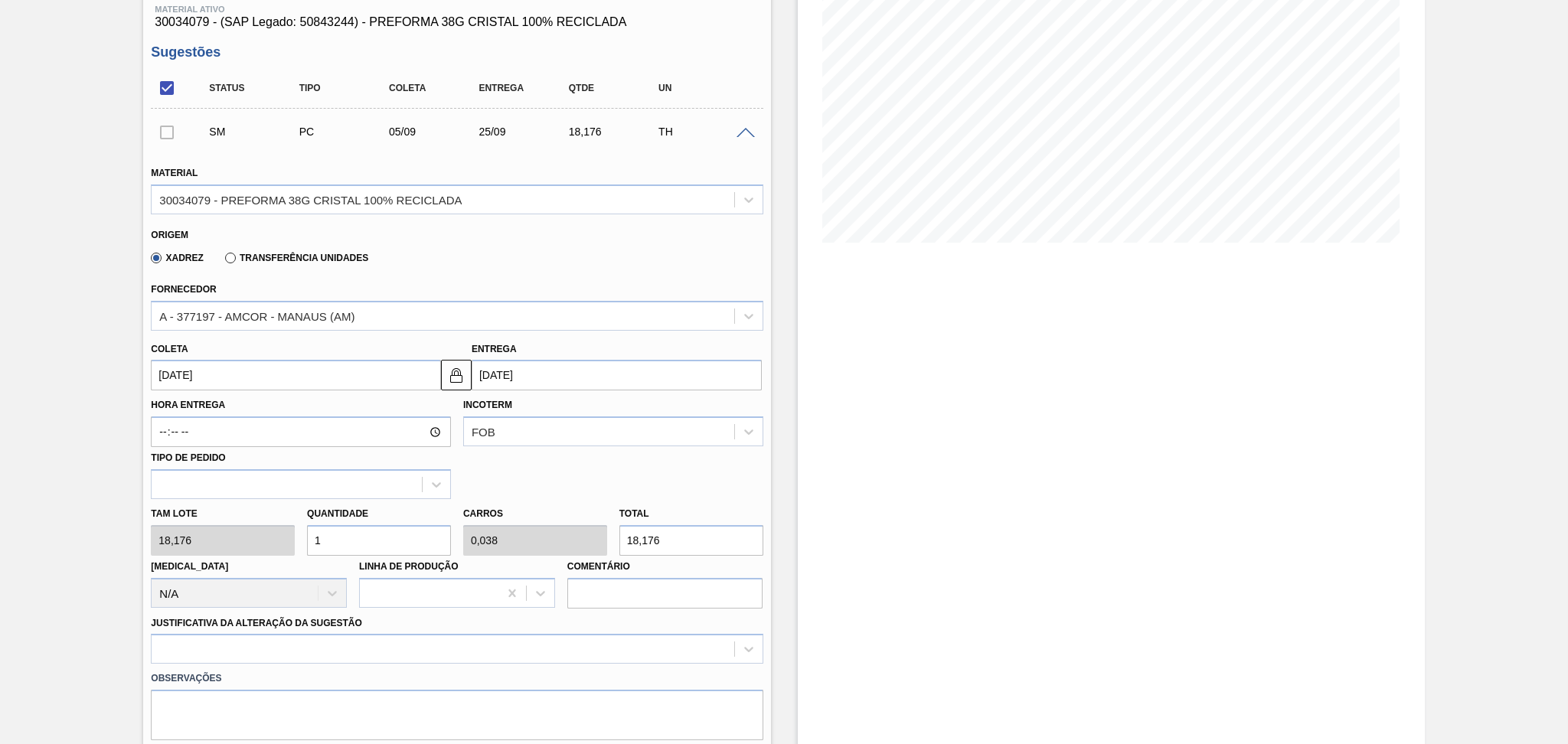
click at [290, 541] on div "Tam lote 18,176 Quantidade 1 Carros 0,038 Total 18,176 Doca N/A Linha de Produç…" at bounding box center [456, 553] width 624 height 110
type input "2"
type input "0,077"
type input "36,352"
type input "26"
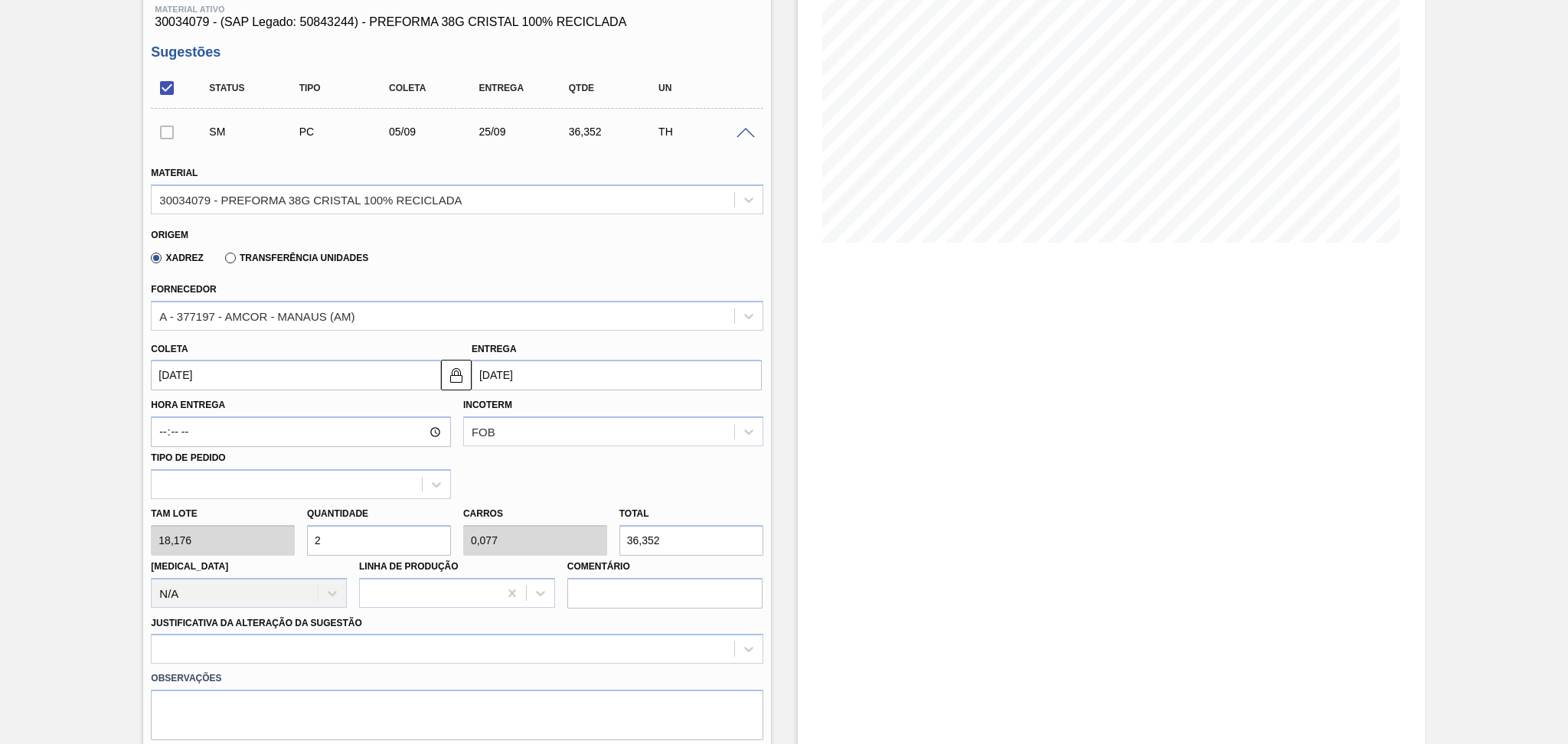
type input "1"
type input "472,576"
type input "26"
click at [238, 636] on div "option Master data incorreto ABI (LT, MOQ, etc.) focused, 5 of 18. 18 results a…" at bounding box center [456, 648] width 612 height 30
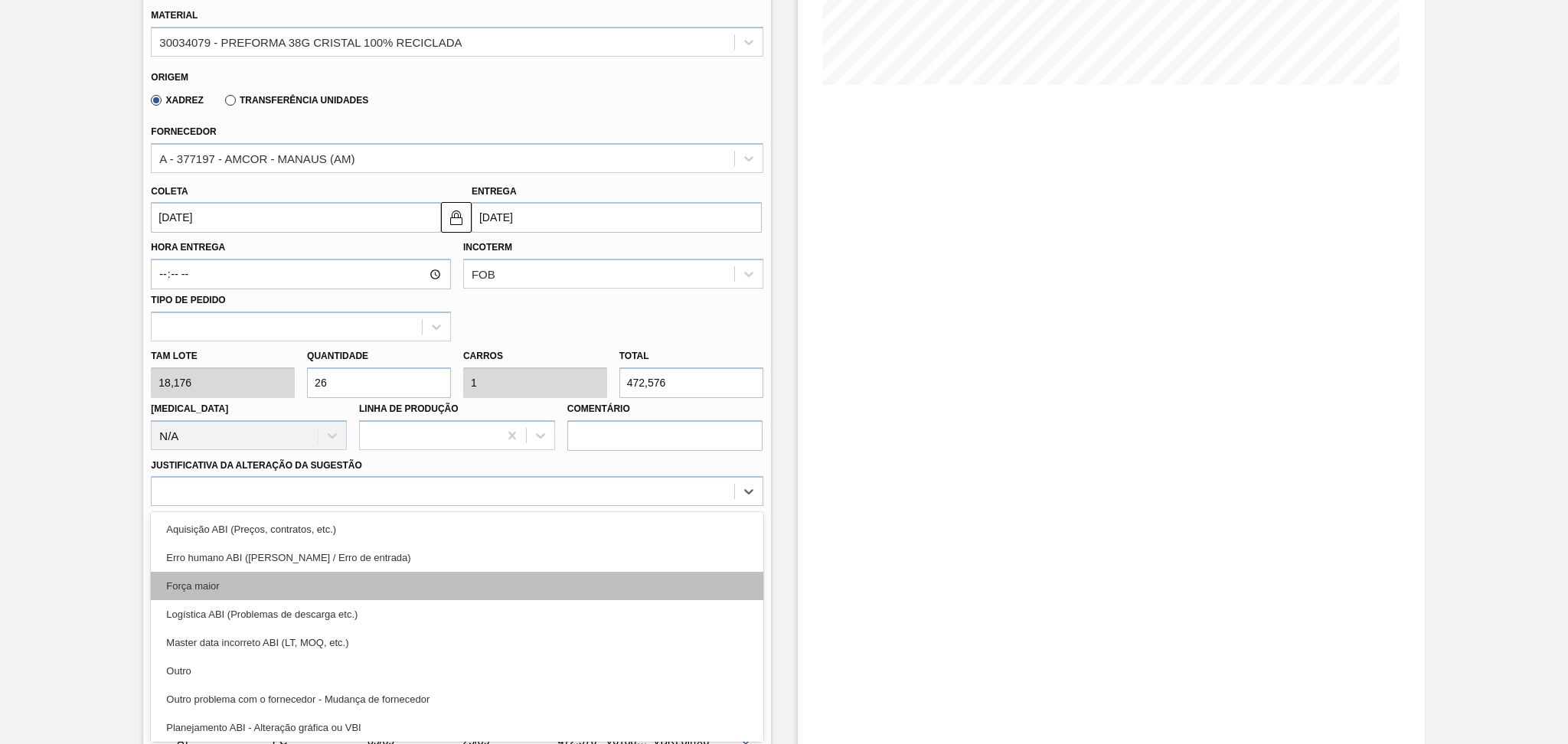
scroll to position [204, 0]
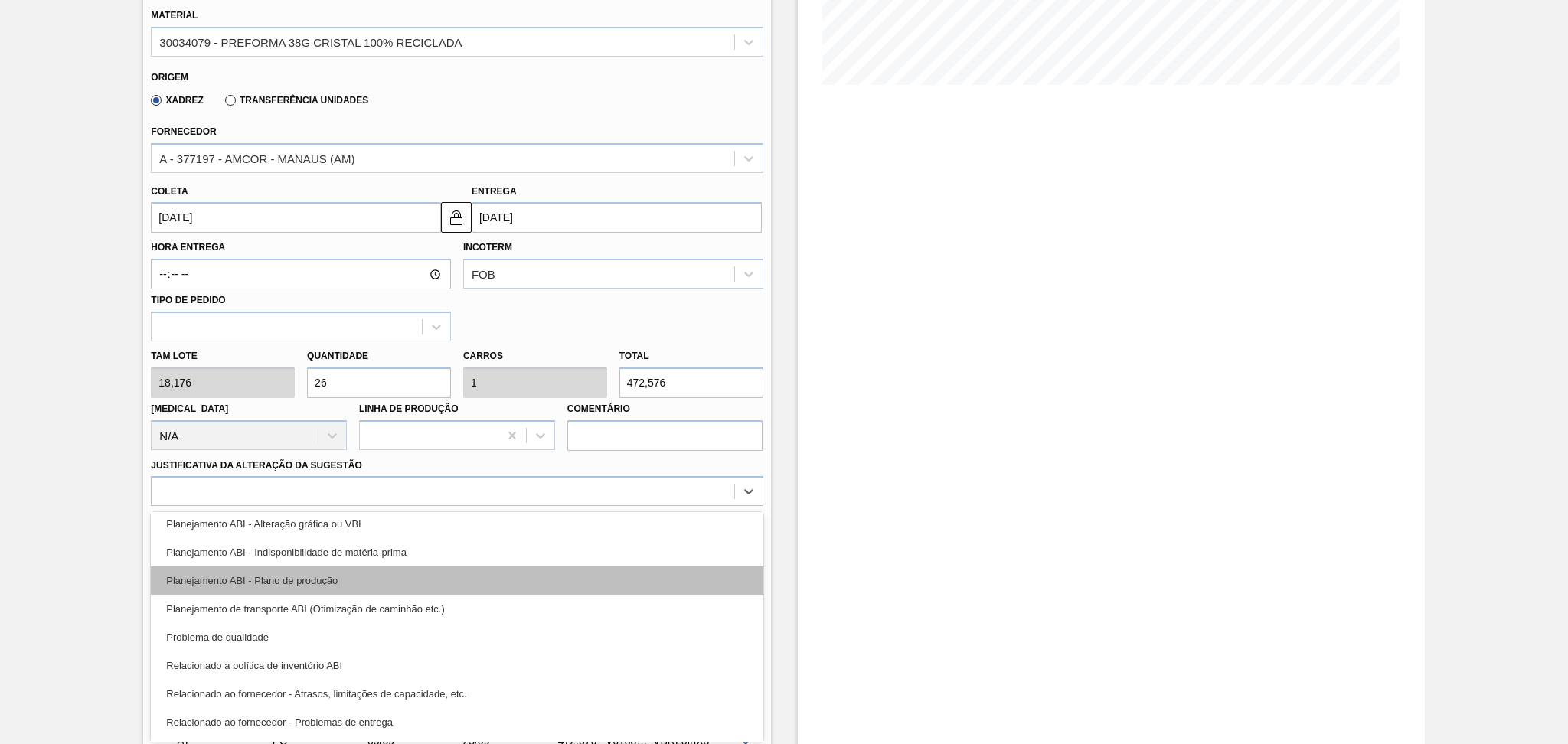
click at [333, 579] on div "Planejamento ABI - Plano de produção" at bounding box center [456, 580] width 612 height 29
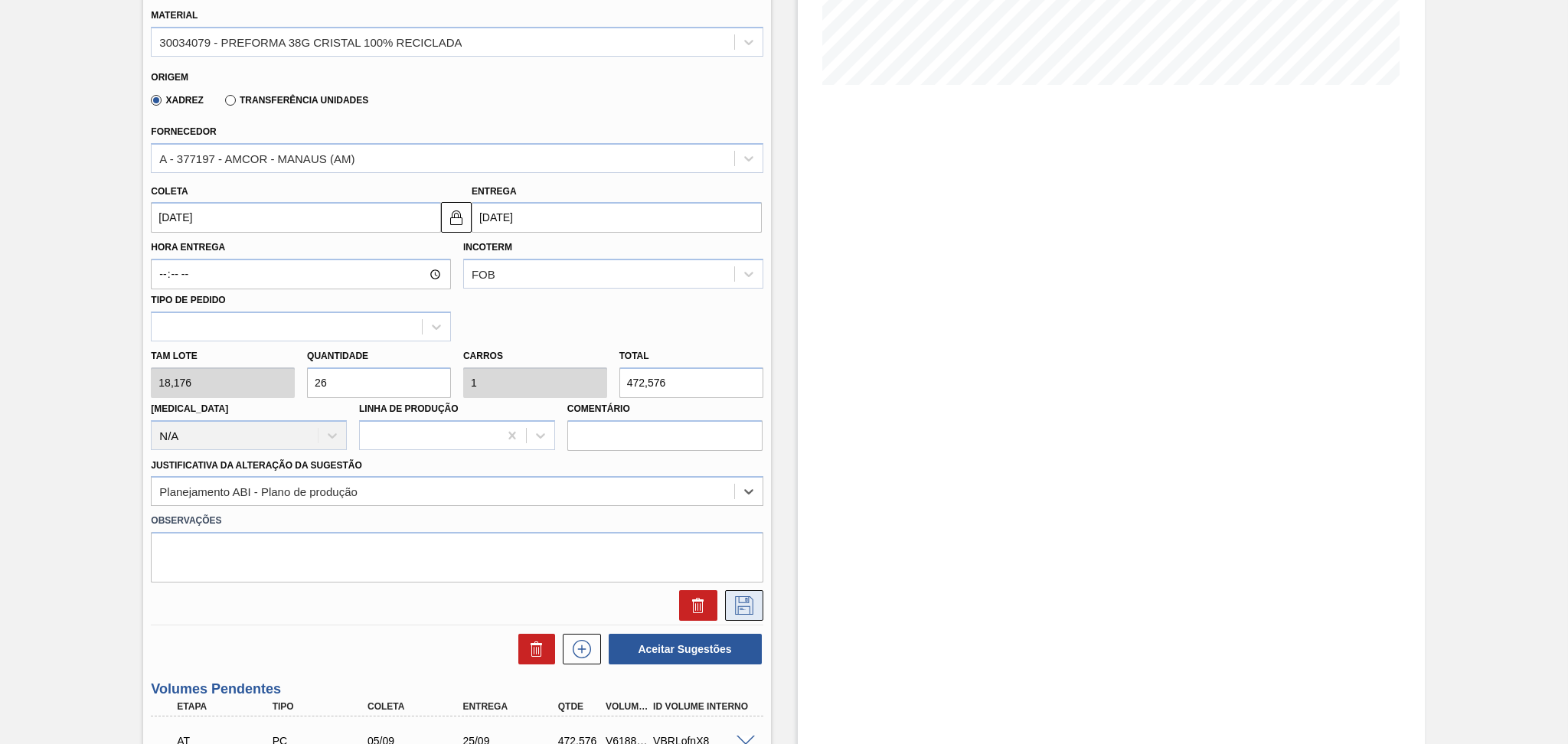
click at [732, 604] on icon at bounding box center [743, 604] width 25 height 19
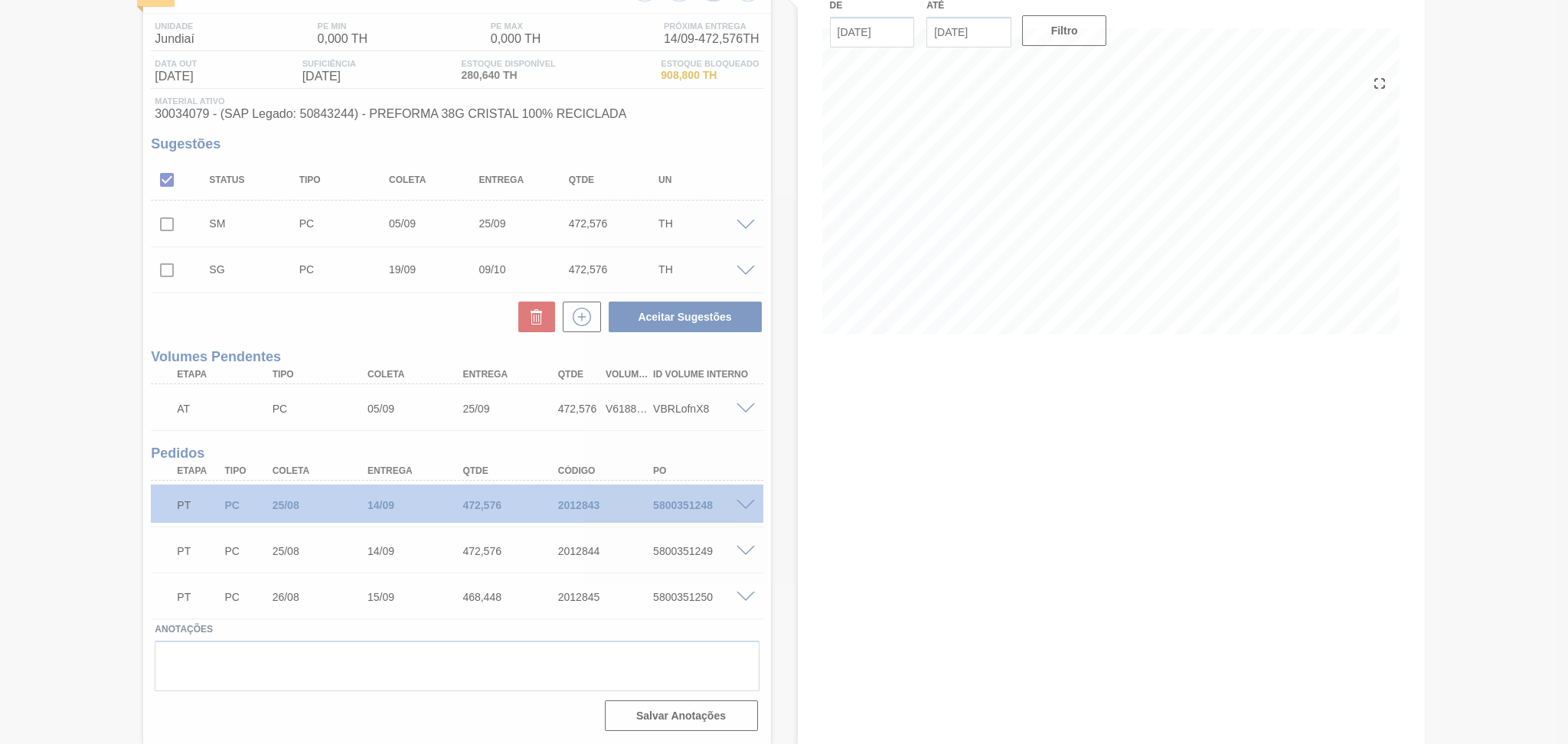
scroll to position [111, 0]
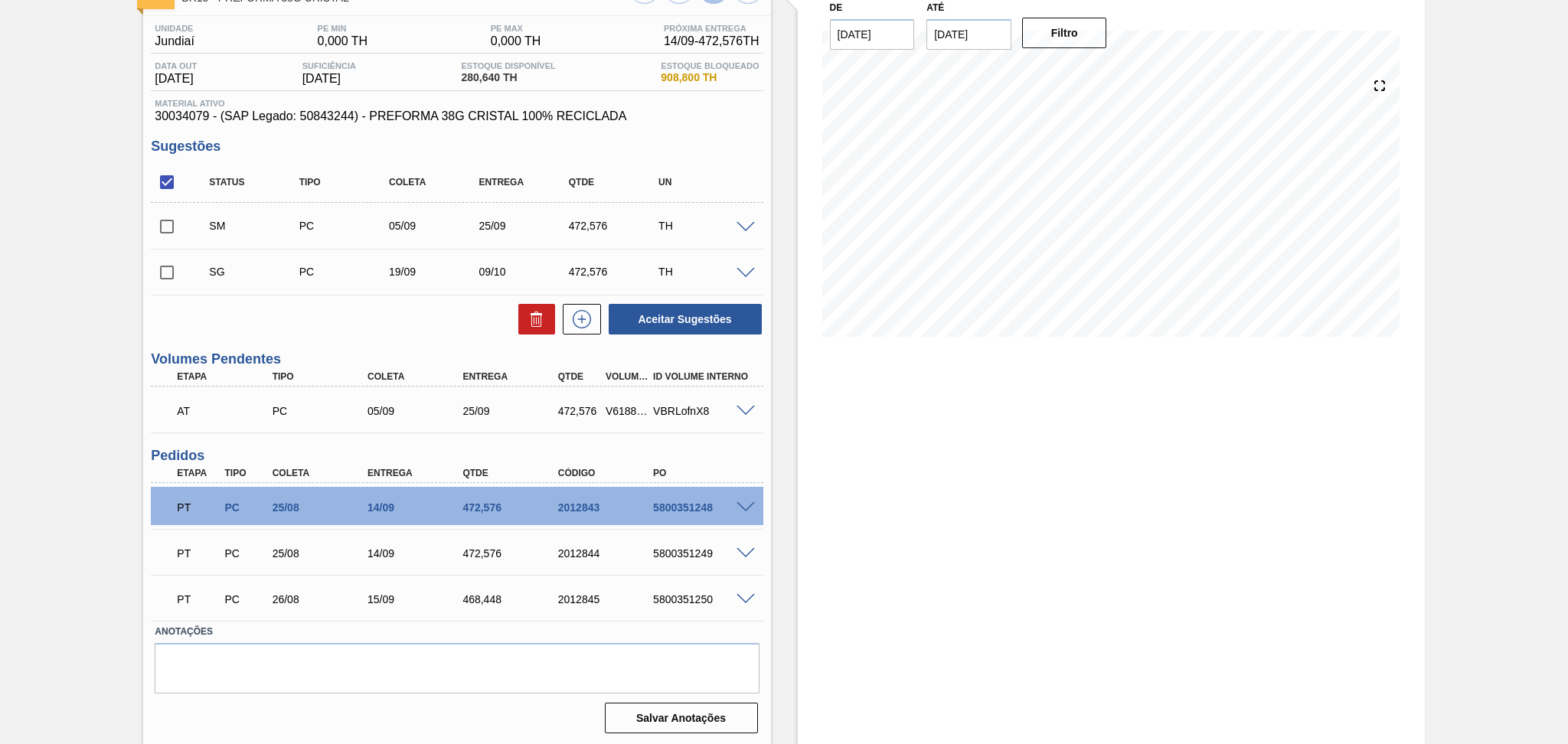
click at [167, 224] on input "checkbox" at bounding box center [166, 227] width 32 height 32
checkbox input "true"
click at [167, 271] on input "checkbox" at bounding box center [166, 272] width 32 height 32
click at [740, 272] on span at bounding box center [745, 274] width 19 height 12
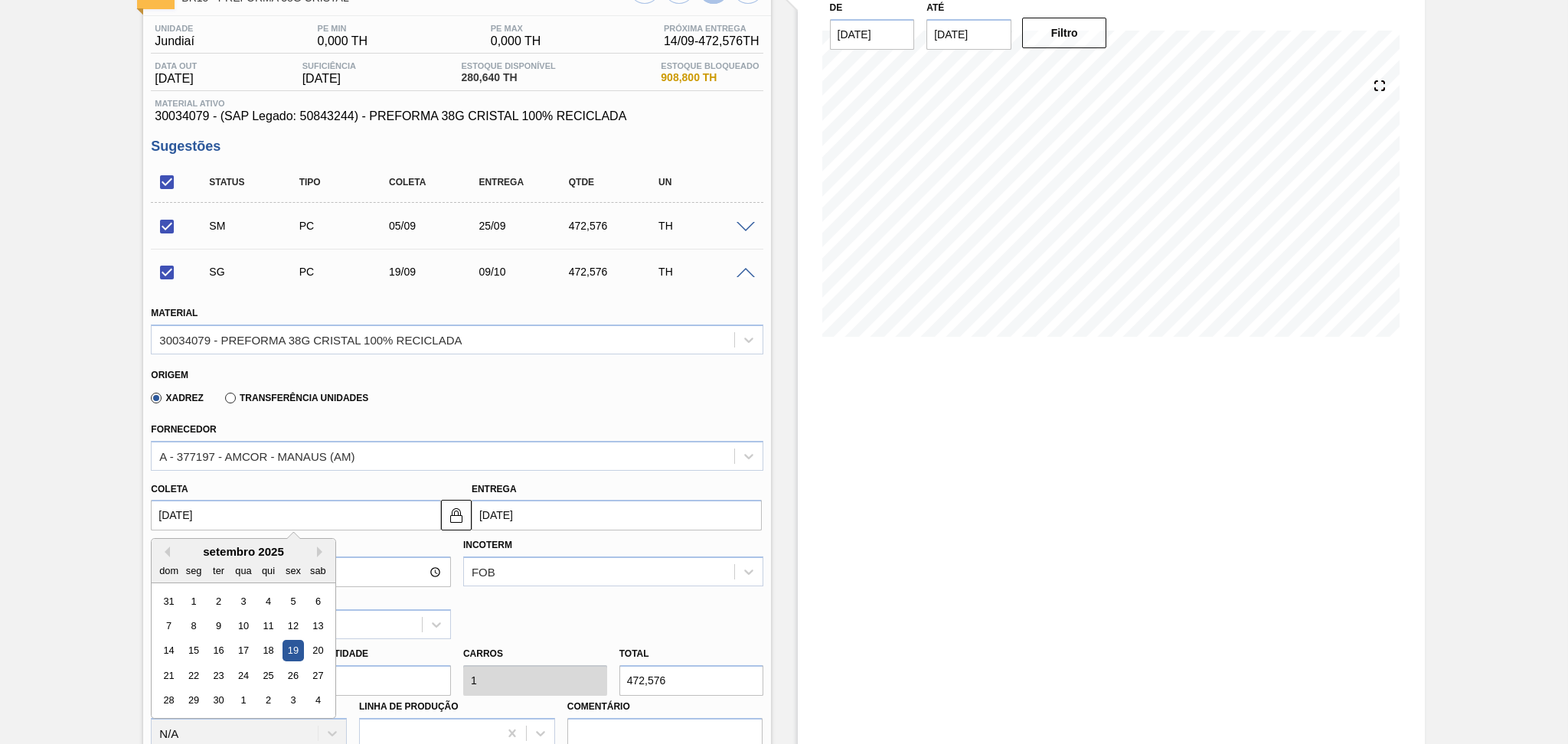
click at [242, 506] on input "19/09/2025" at bounding box center [295, 514] width 290 height 31
click at [300, 595] on div "5" at bounding box center [293, 601] width 21 height 21
checkbox input "false"
type input "[DATE]"
type input "25/09/2025"
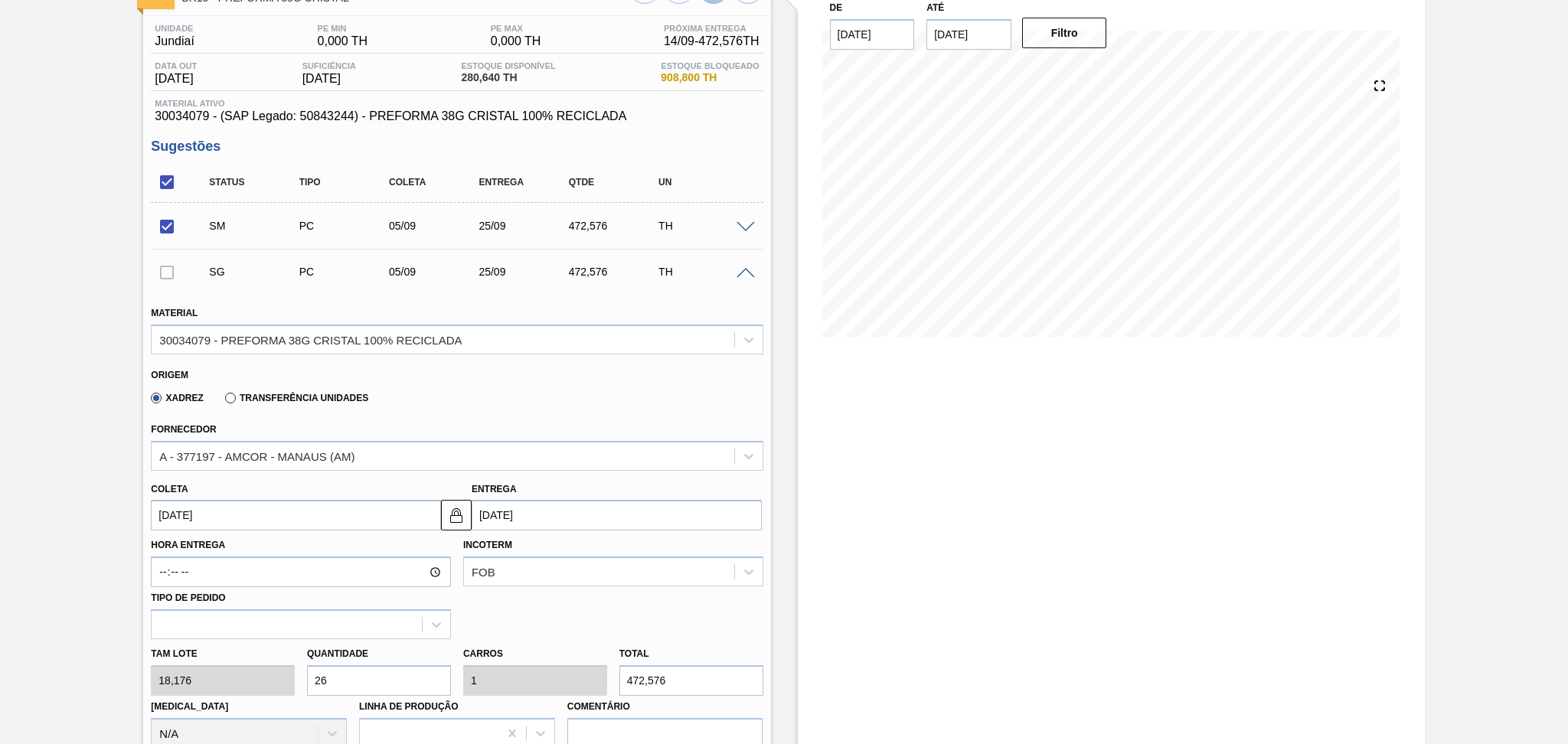
click at [554, 360] on div "Origem Xadrez Transferência Unidades" at bounding box center [456, 386] width 624 height 56
click at [163, 279] on div at bounding box center [166, 271] width 32 height 31
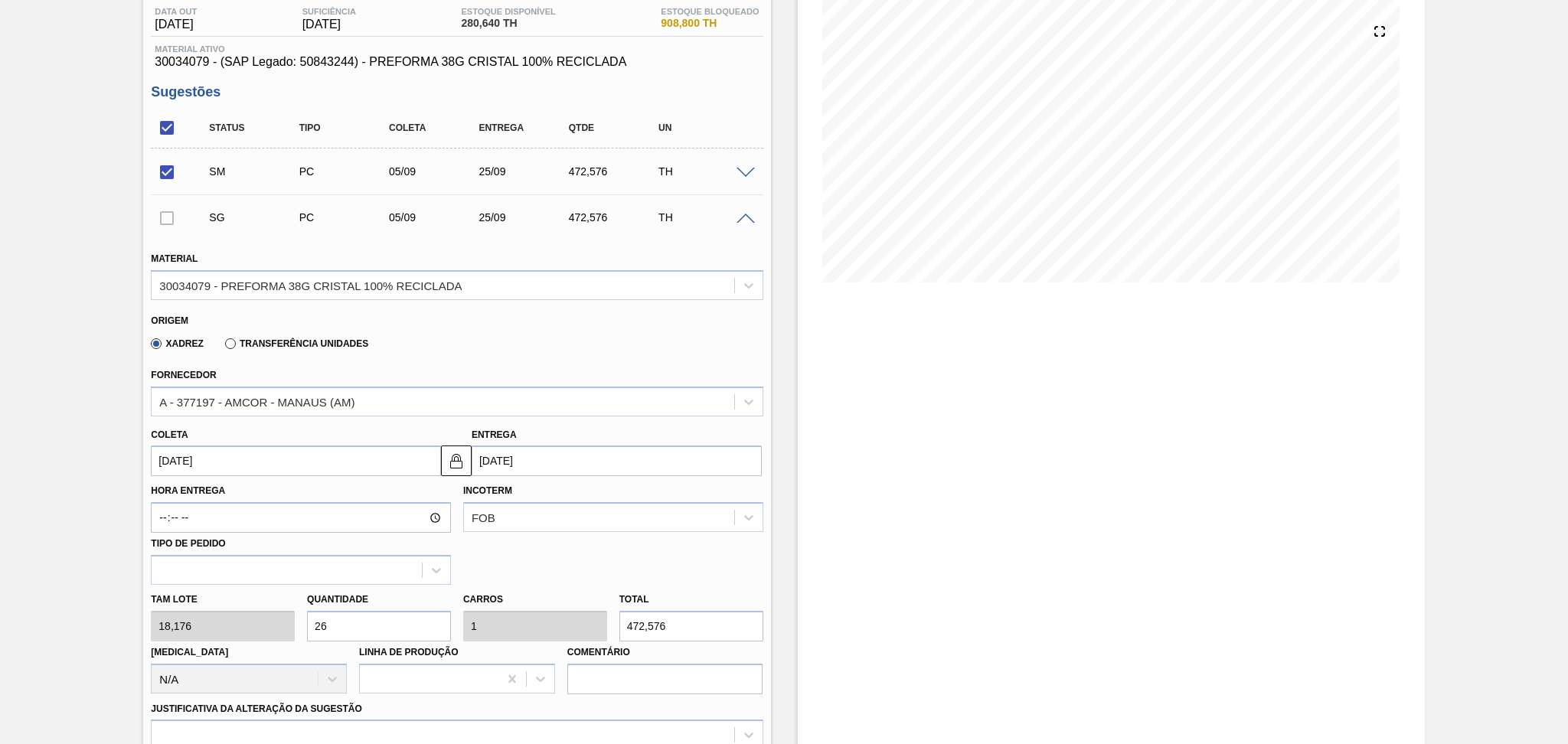
scroll to position [315, 0]
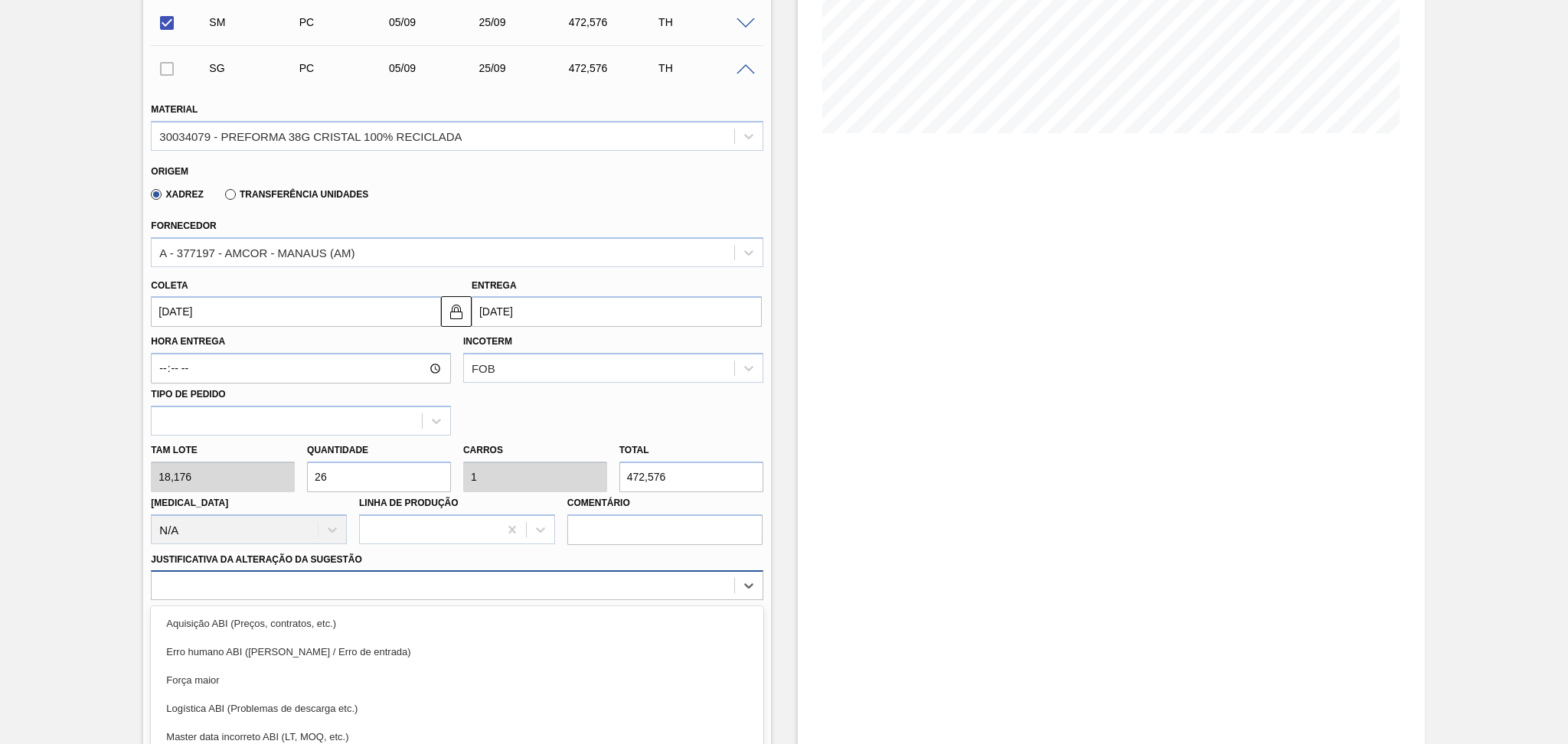
click at [606, 582] on div "option Força maior focused, 3 of 18. 18 results available. Use Up and Down to c…" at bounding box center [456, 585] width 612 height 30
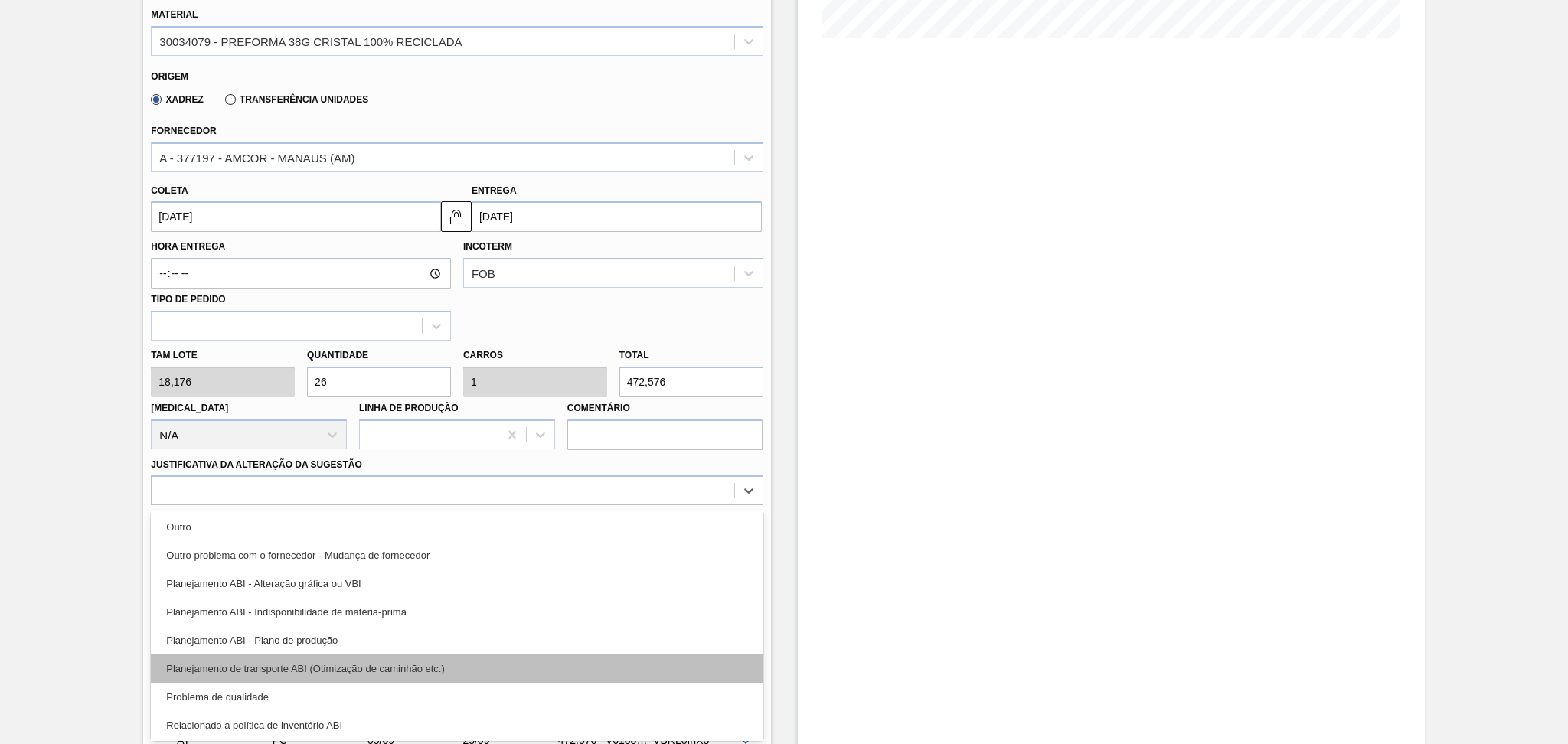
scroll to position [204, 0]
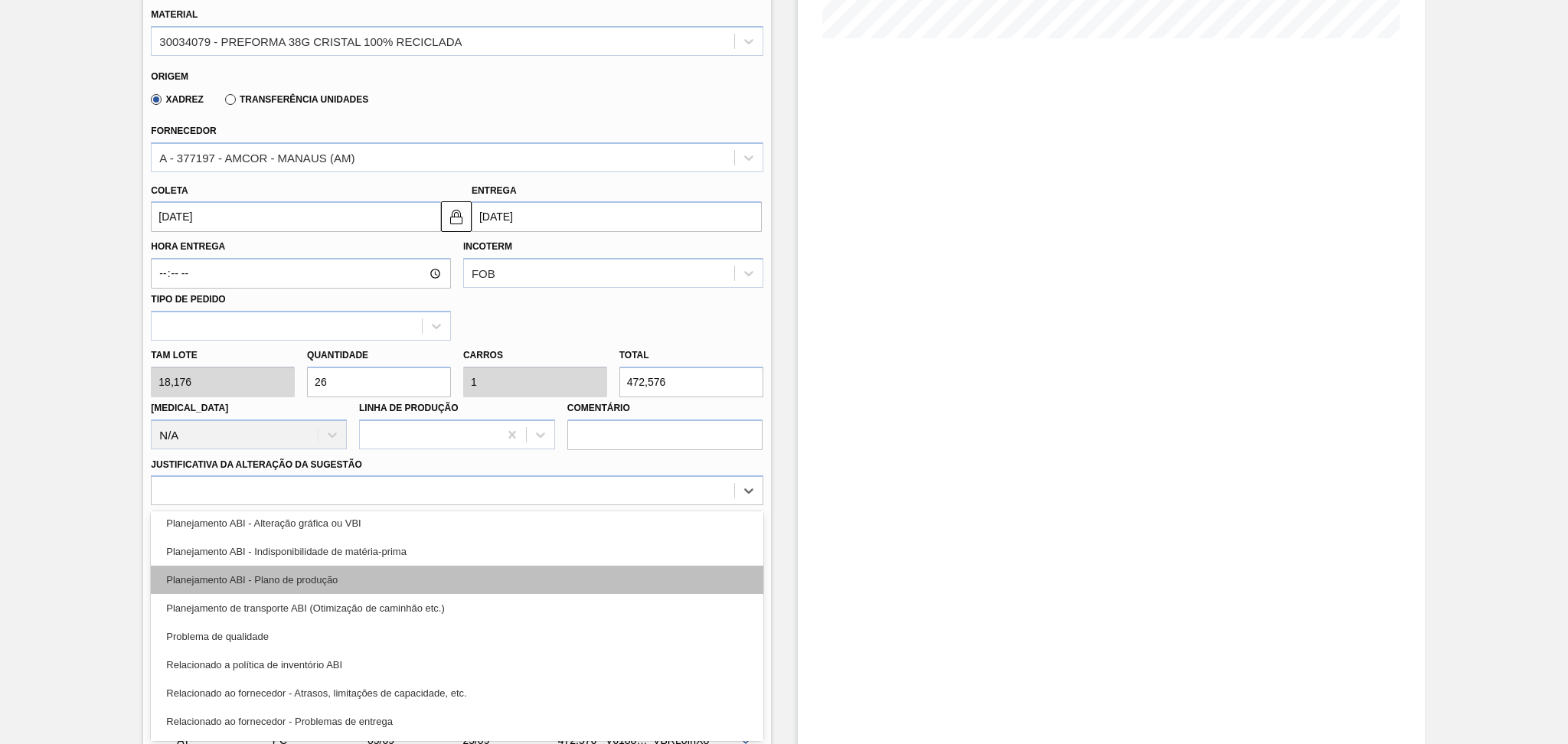
click at [343, 579] on div "Planejamento ABI - Plano de produção" at bounding box center [456, 579] width 612 height 29
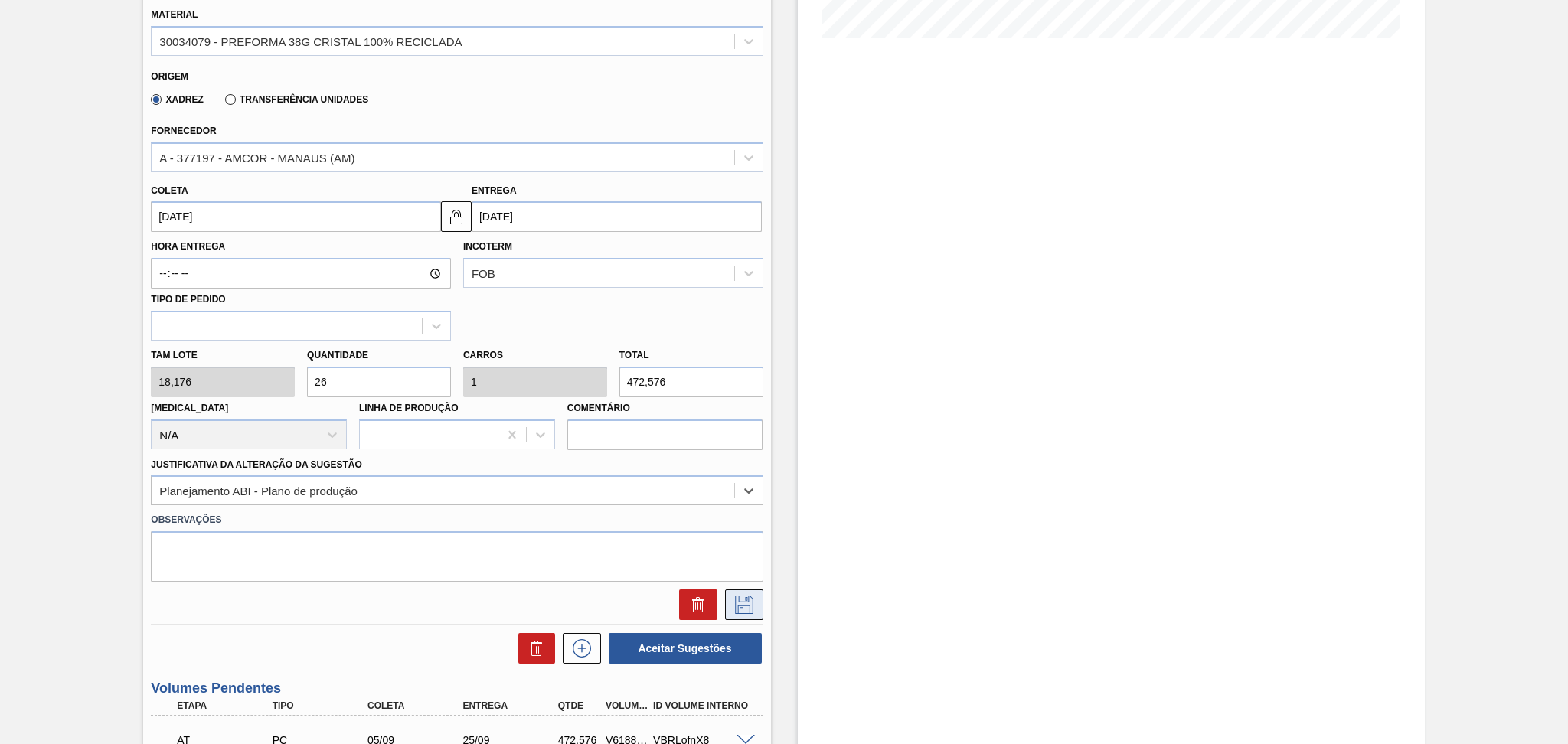
click at [729, 604] on button at bounding box center [743, 604] width 39 height 31
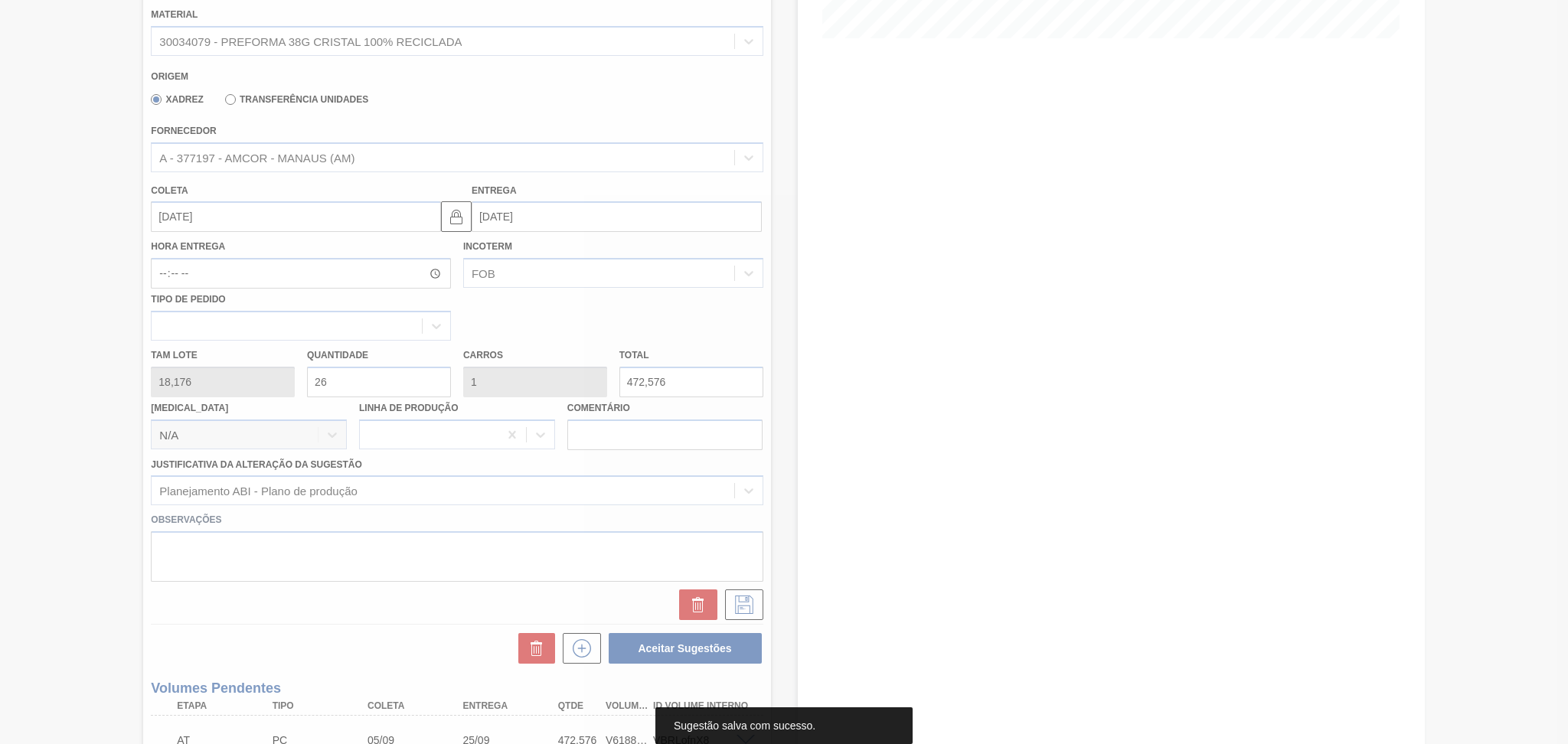
scroll to position [111, 0]
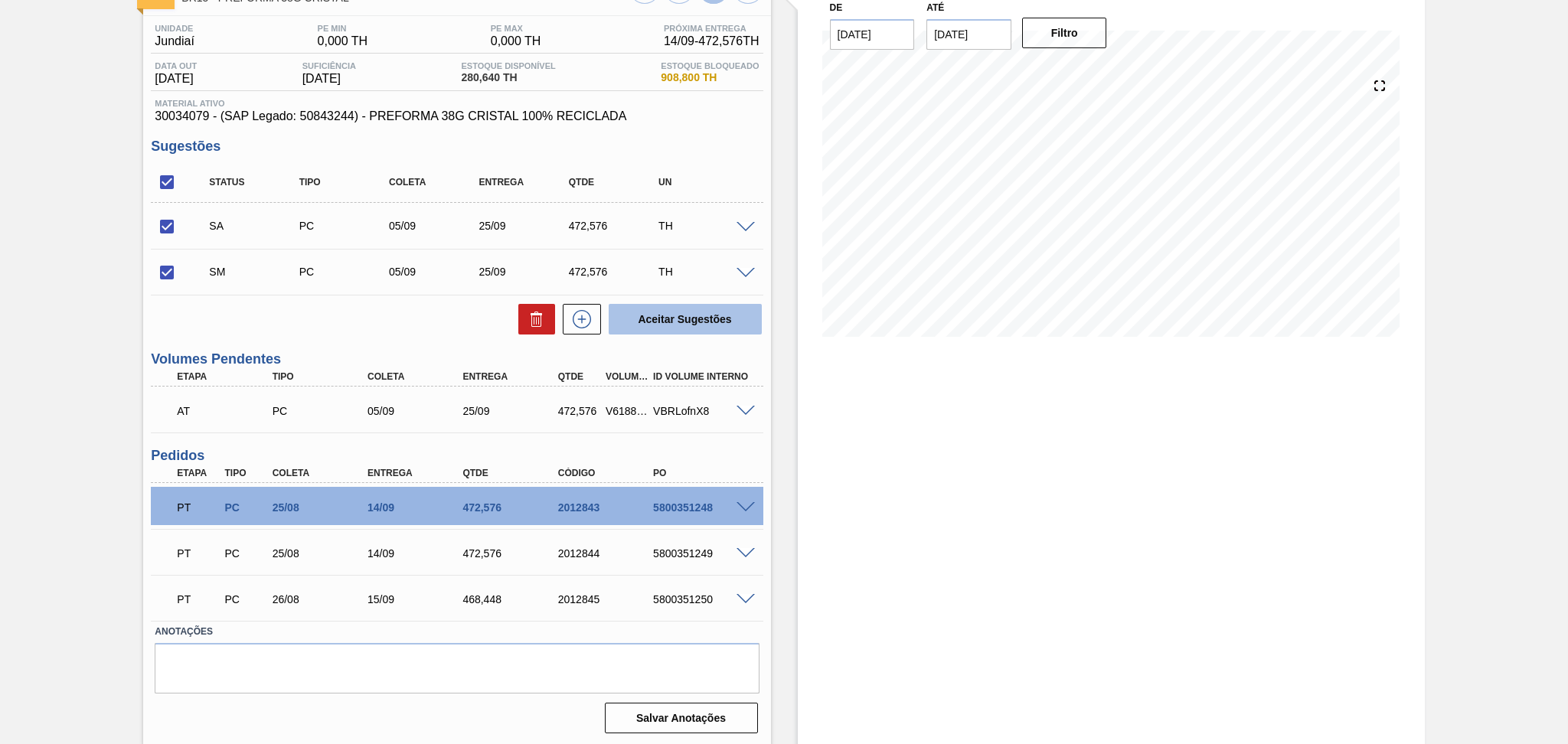
click at [645, 324] on button "Aceitar Sugestões" at bounding box center [685, 319] width 153 height 31
checkbox input "false"
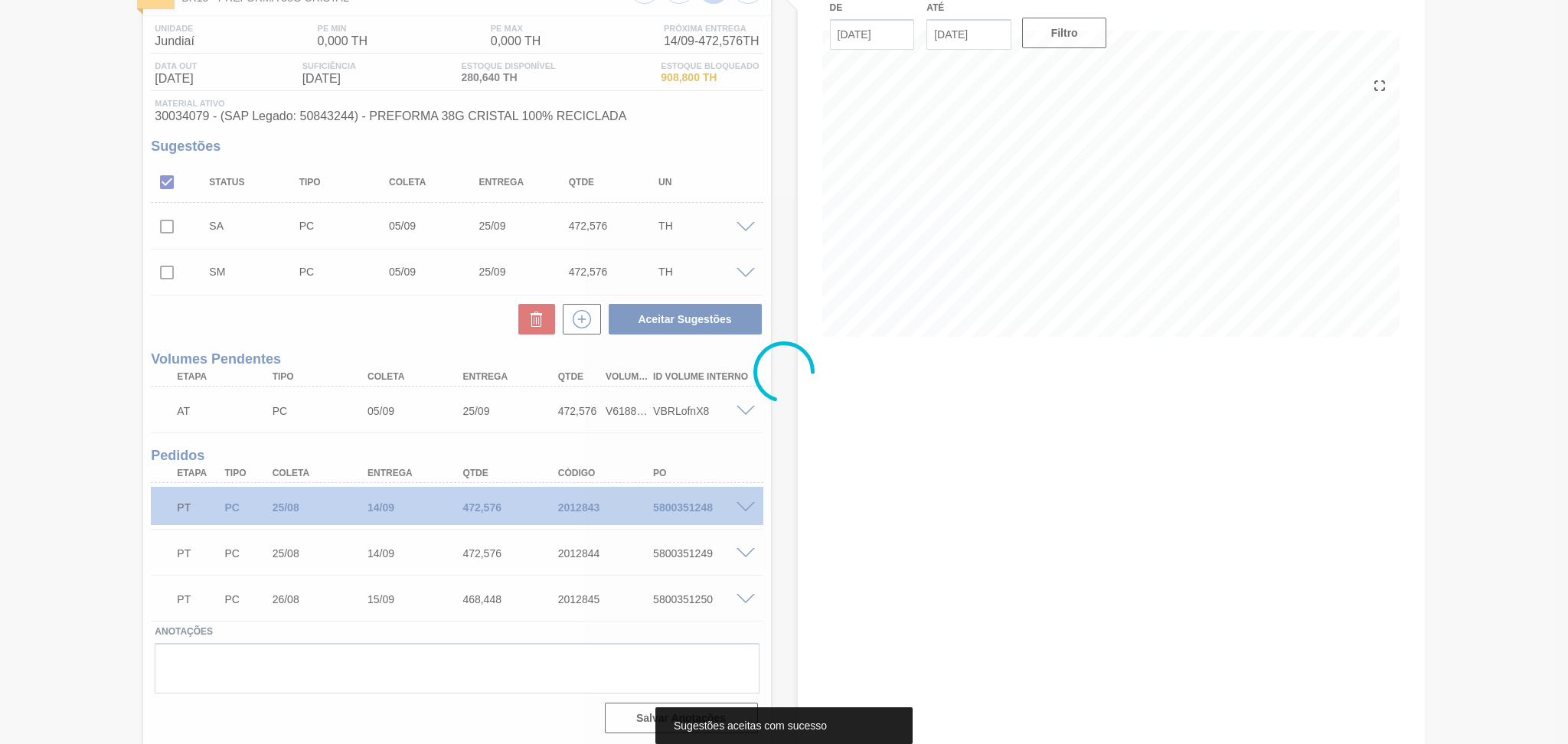
scroll to position [93, 0]
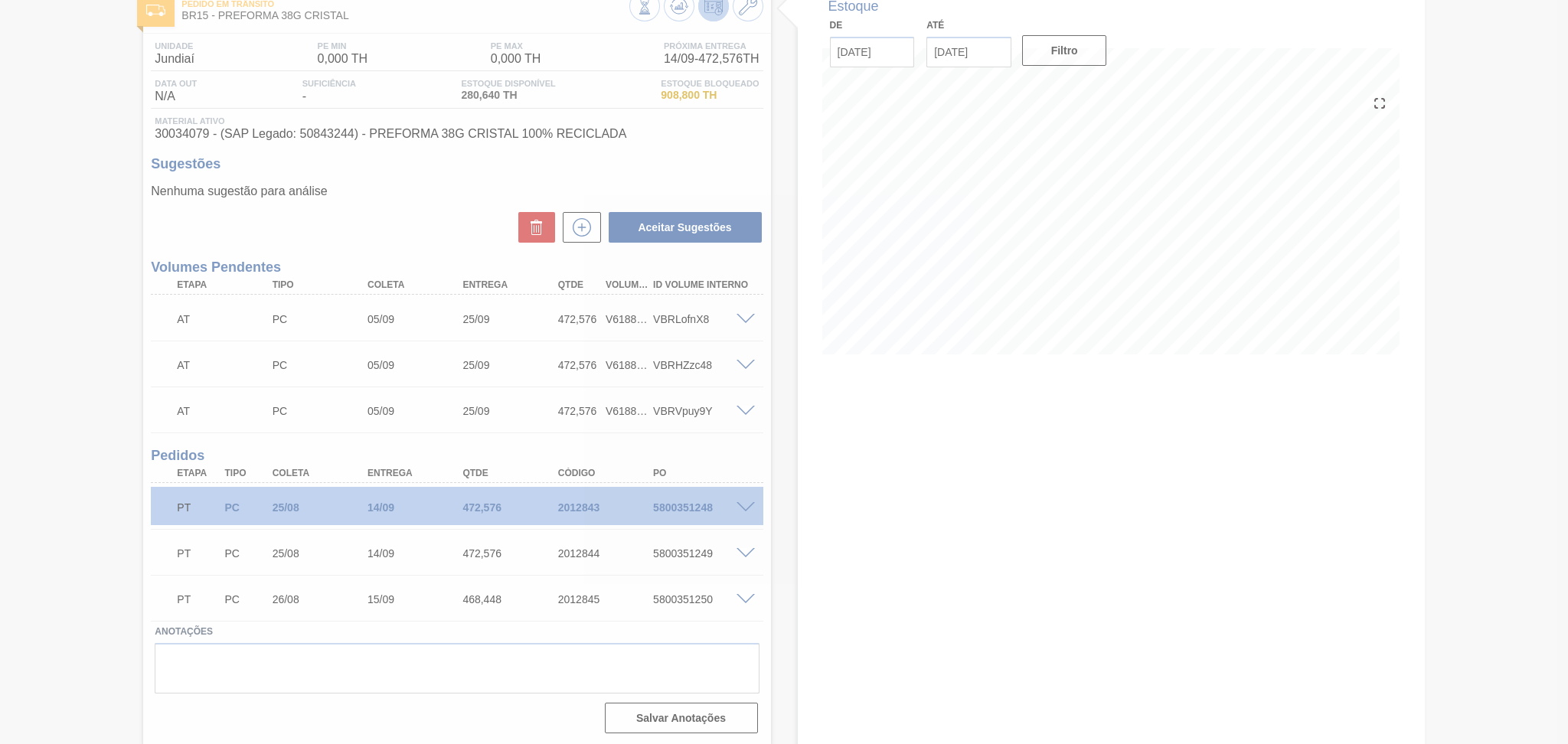
click at [866, 495] on div at bounding box center [784, 372] width 1568 height 744
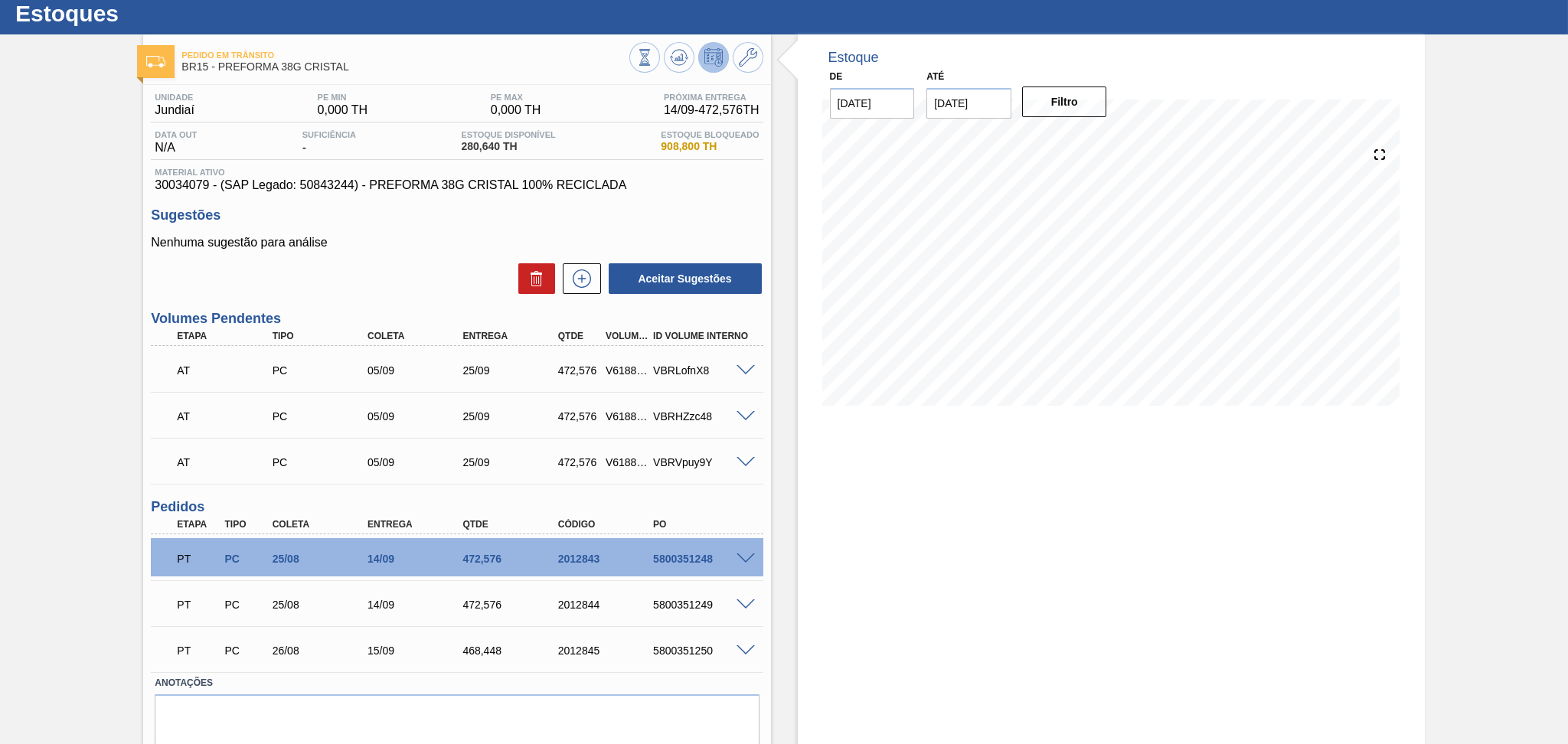
scroll to position [0, 0]
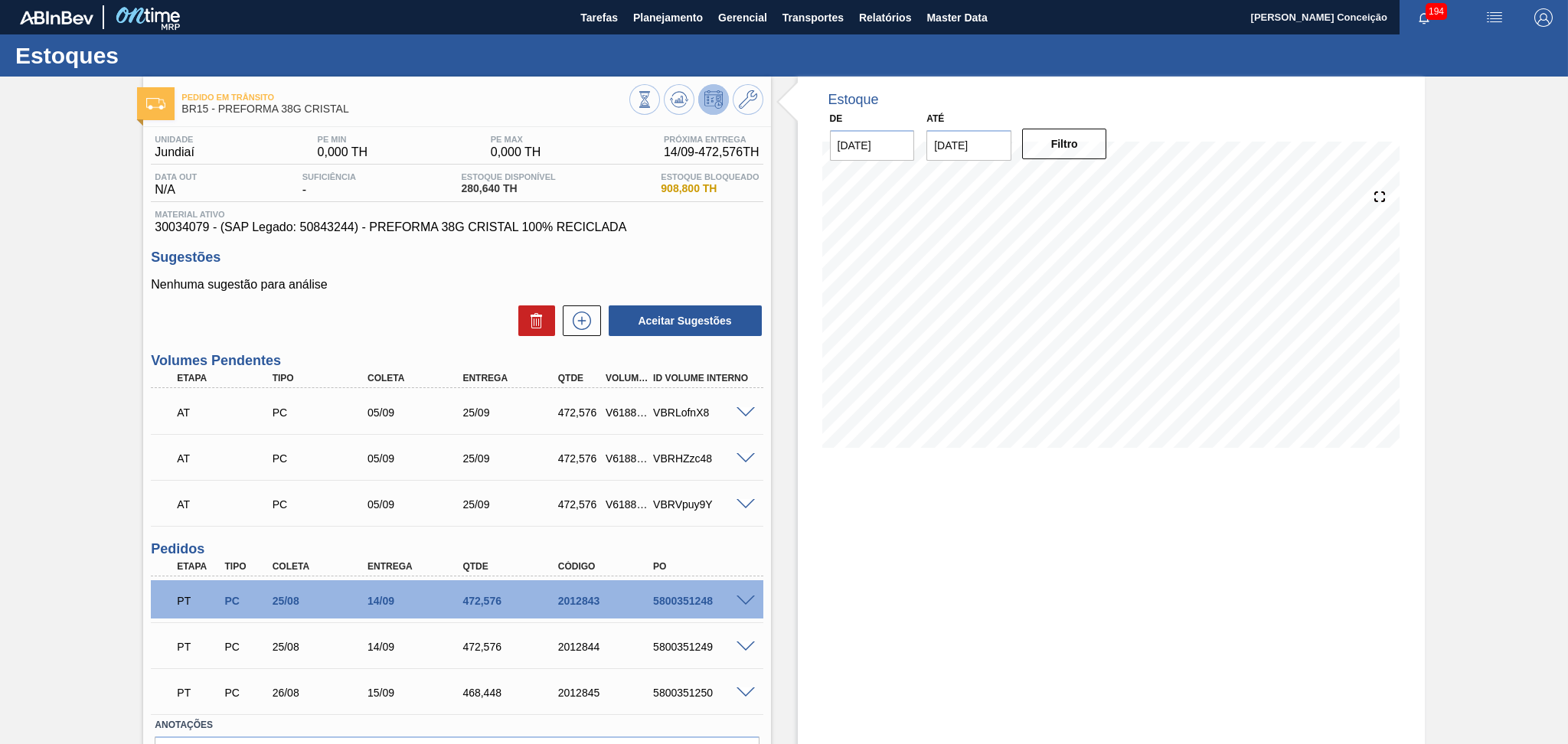
drag, startPoint x: 998, startPoint y: 145, endPoint x: 879, endPoint y: 148, distance: 119.0
click at [887, 147] on div "De 27/08/2025 Até 10/10/2025 Filtro" at bounding box center [968, 134] width 306 height 52
click at [1122, 531] on div "Estoque De 27/08/2025 Até 10/10/2025 Filtro 05/09 Projeção de Estoque 62.57 Nec…" at bounding box center [1111, 457] width 627 height 763
click at [1149, 626] on div "Estoque De 27/08/2025 Até 10/10/2025 Filtro 05/09 Projeção de Estoque 62.57 Nec…" at bounding box center [1111, 457] width 627 height 763
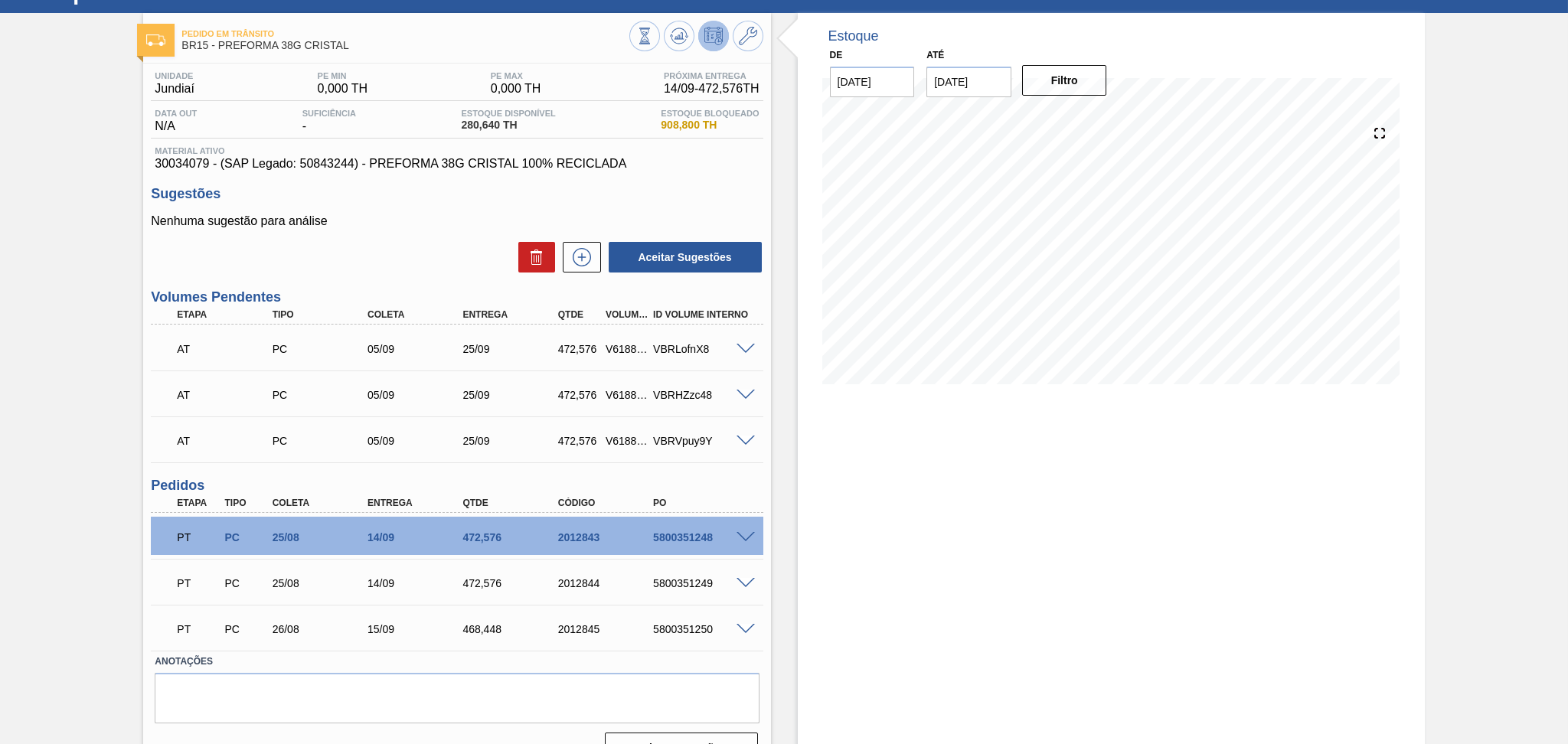
scroll to position [93, 0]
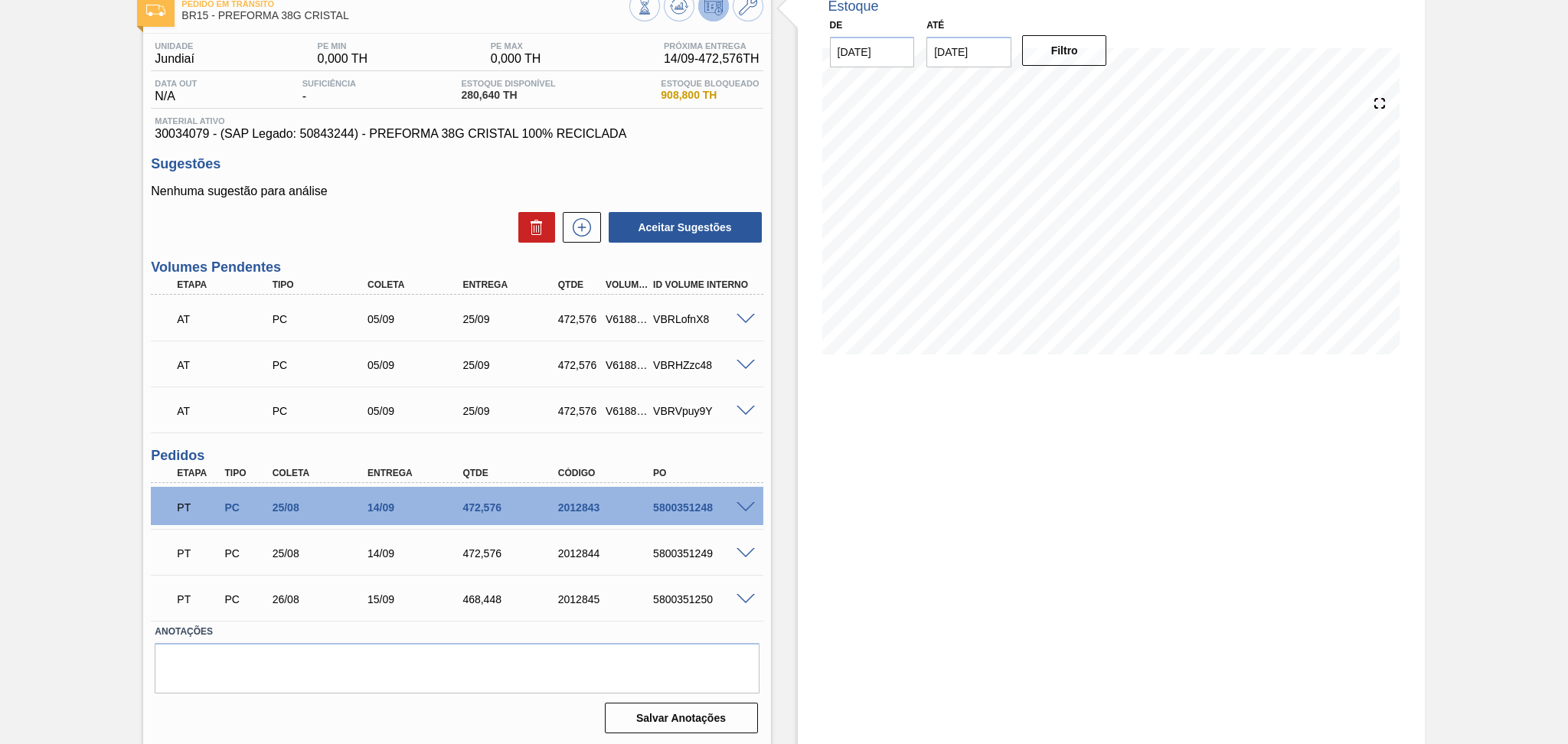
click at [771, 450] on div "Estoque De 27/08/2025 Até 10/10/2025 Filtro 24/09 Projeção de Estoque 985.91 Ne…" at bounding box center [1098, 364] width 653 height 763
click at [721, 444] on div "Unidade Jundiaí PE MIN 0,000 TH PE MAX 0,000 TH Próxima Entrega 14/09 - 472,576…" at bounding box center [456, 386] width 627 height 704
click at [781, 269] on div "Estoque De 27/08/2025 Até 10/10/2025 Filtro 24/09 Projeção de Estoque 985.91 Ne…" at bounding box center [1098, 364] width 653 height 763
click at [1108, 470] on div "Estoque De 27/08/2025 Até 10/10/2025 Filtro 24/09 Projeção de Estoque 985.91 Ne…" at bounding box center [1111, 364] width 627 height 763
click at [582, 230] on icon at bounding box center [581, 227] width 25 height 19
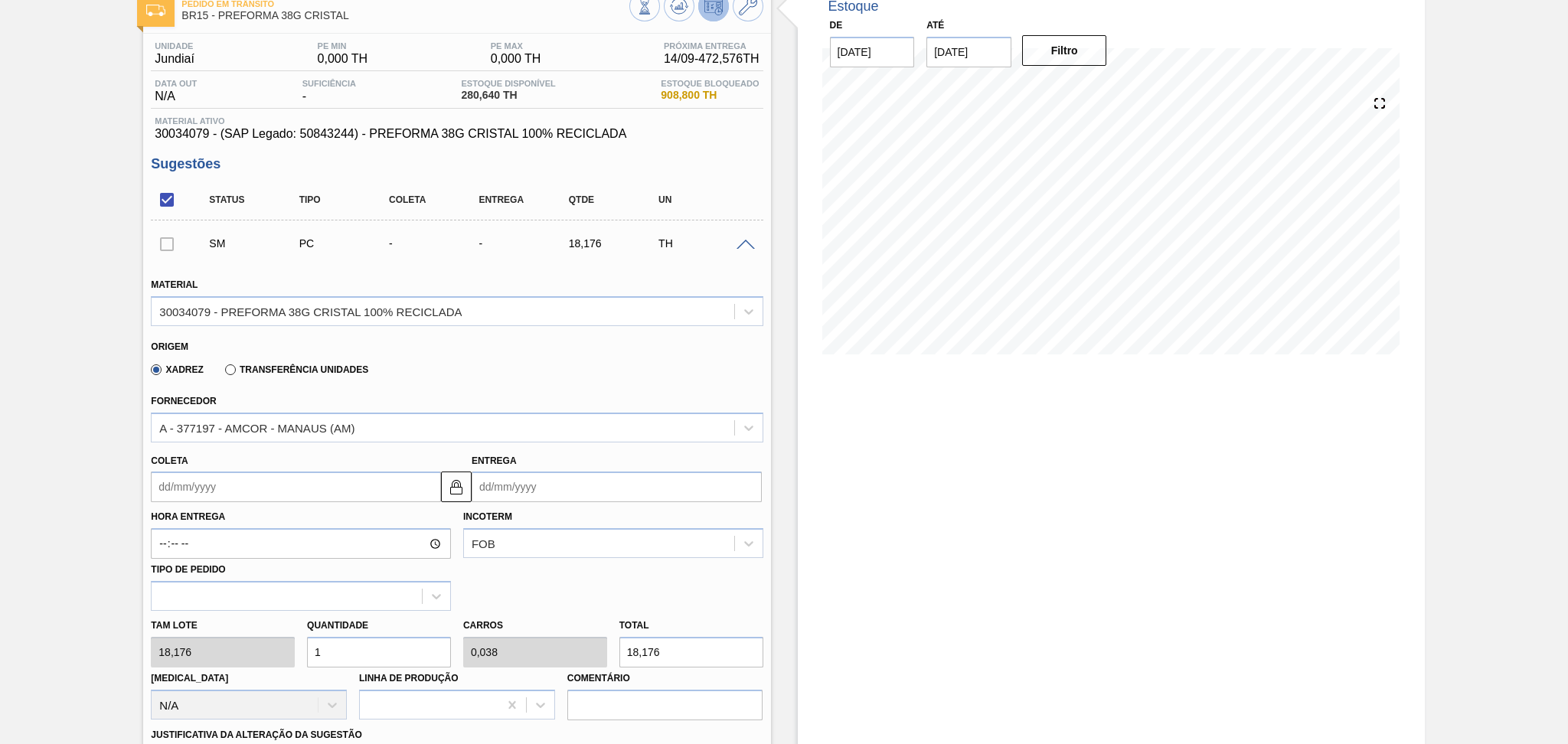
click at [579, 373] on div "Xadrez Transferência Unidades" at bounding box center [449, 367] width 599 height 30
click at [431, 386] on div "Fornecedor A - 377197 - AMCOR - MANAUS (AM)" at bounding box center [456, 414] width 624 height 55
click at [360, 627] on div "Quantidade 1" at bounding box center [378, 640] width 144 height 52
drag, startPoint x: 366, startPoint y: 649, endPoint x: 285, endPoint y: 636, distance: 82.0
click at [304, 636] on div "Quantidade 1" at bounding box center [379, 640] width 156 height 52
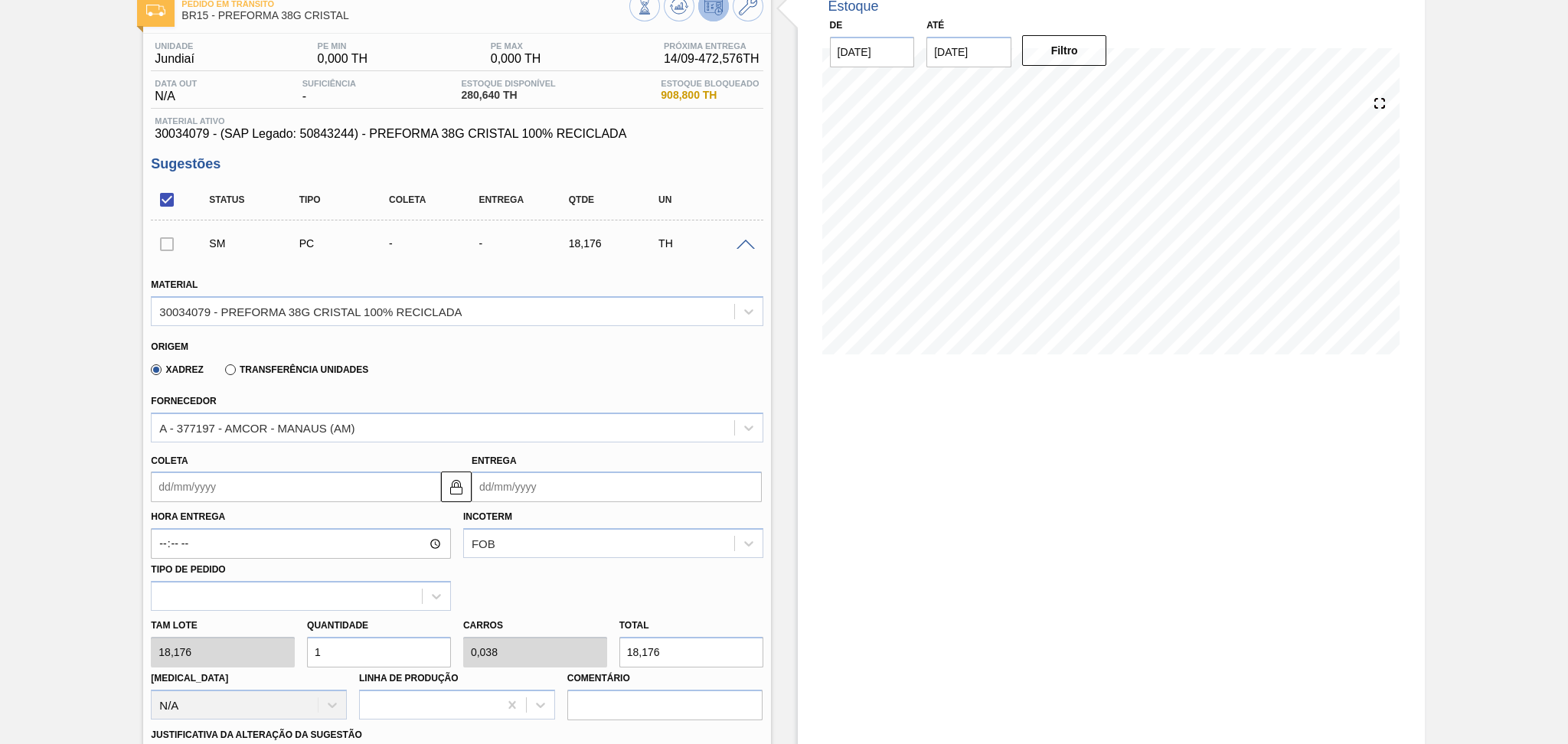
type input "2"
type input "0,077"
type input "36,352"
type input "26"
type input "1"
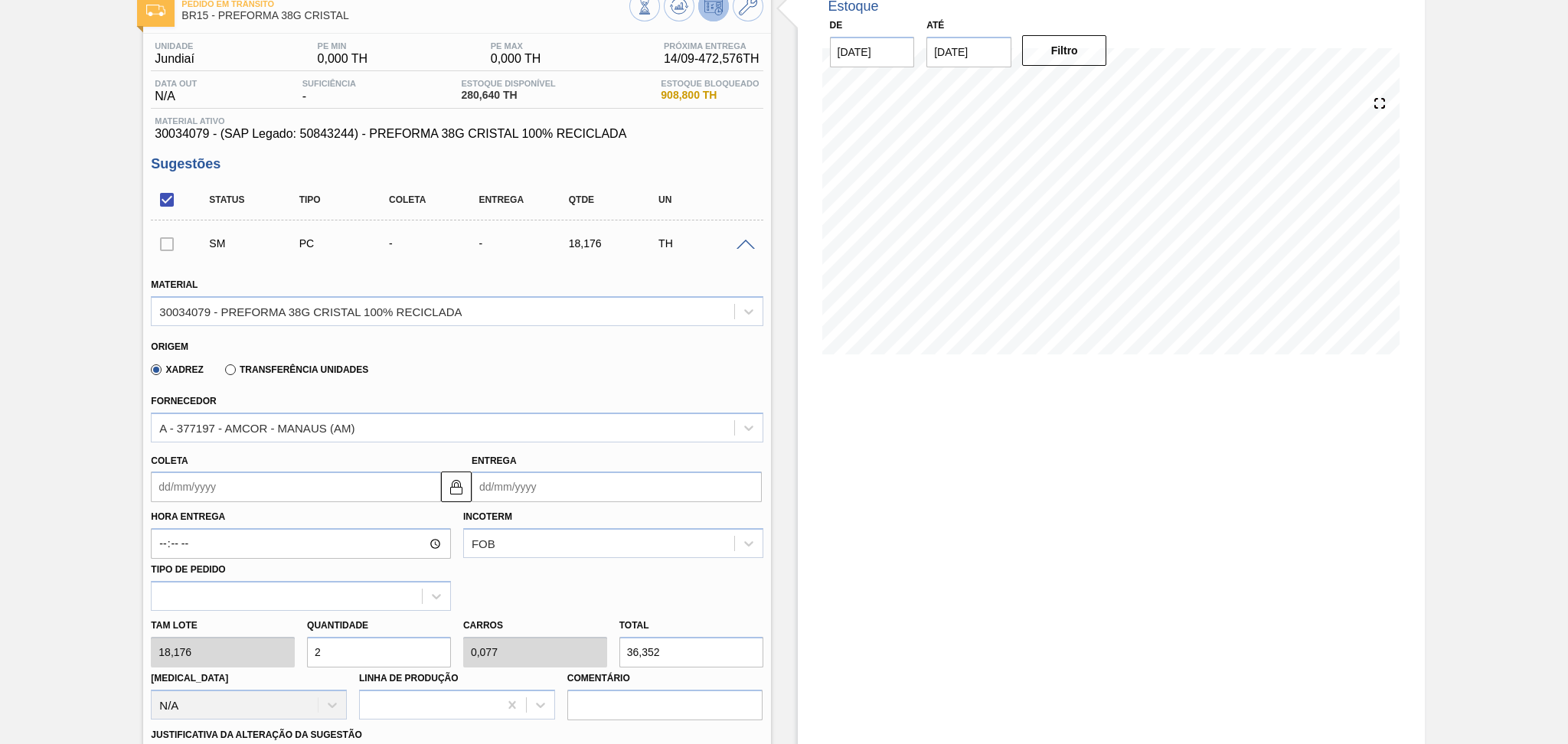
type input "472,576"
type input "26"
click at [532, 596] on div "Hora Entrega Incoterm FOB Tipo de pedido" at bounding box center [456, 556] width 624 height 109
click at [524, 367] on div "Xadrez Transferência Unidades" at bounding box center [449, 367] width 599 height 30
click at [499, 370] on div "Xadrez Transferência Unidades" at bounding box center [449, 367] width 599 height 30
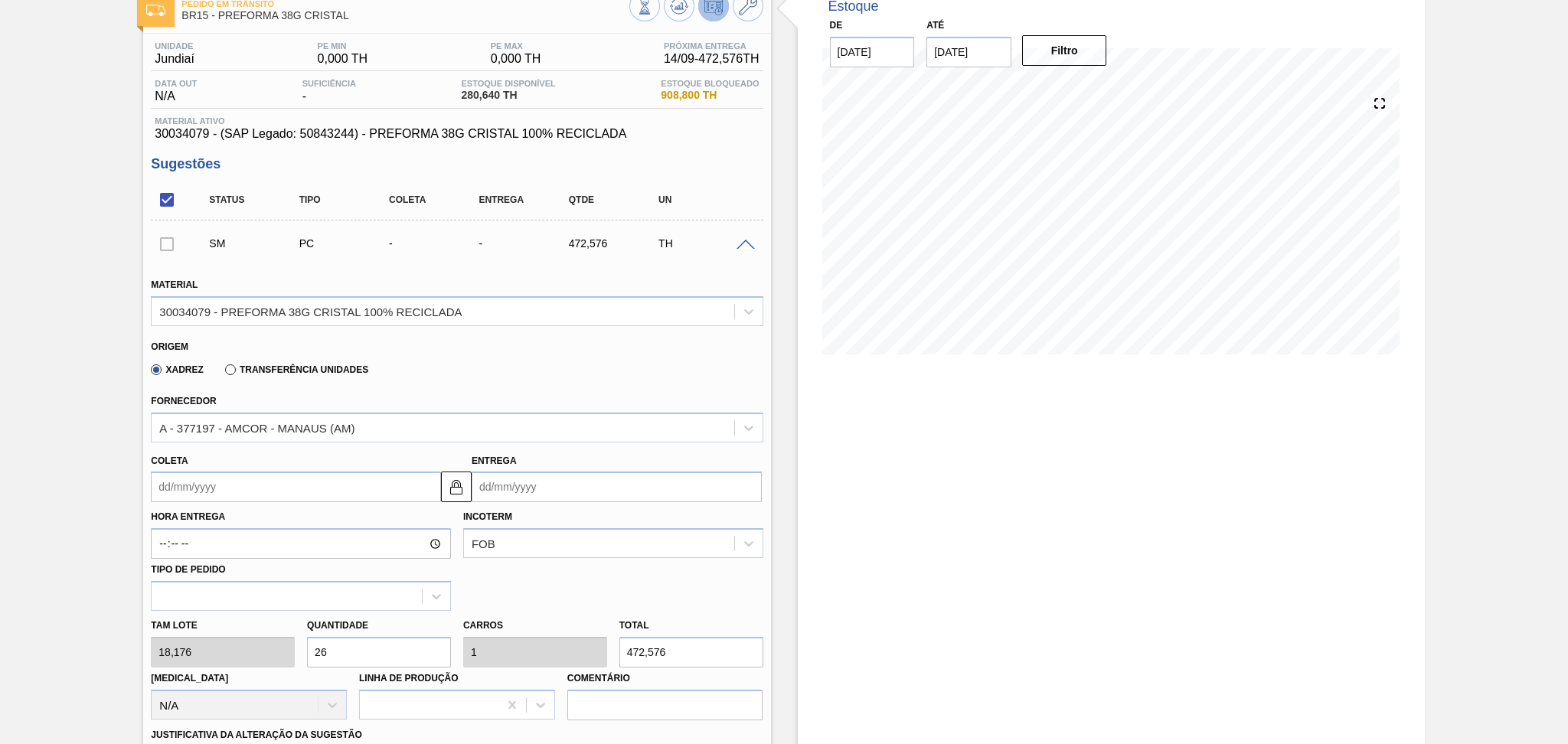
click at [501, 370] on div "Xadrez Transferência Unidades" at bounding box center [449, 367] width 599 height 30
click at [852, 517] on div "Estoque De 27/08/2025 Até 10/10/2025 Filtro 27/08 Projeção de Estoque 280.64 Ne…" at bounding box center [1111, 709] width 627 height 1453
click at [785, 322] on div "Estoque De 27/08/2025 Até 10/10/2025 Filtro 27/08 Projeção de Estoque 280.64 Ne…" at bounding box center [1098, 709] width 653 height 1453
click at [558, 361] on div "Xadrez Transferência Unidades" at bounding box center [449, 367] width 599 height 30
click at [502, 397] on div "Fornecedor A - 377197 - AMCOR - MANAUS (AM)" at bounding box center [456, 416] width 612 height 52
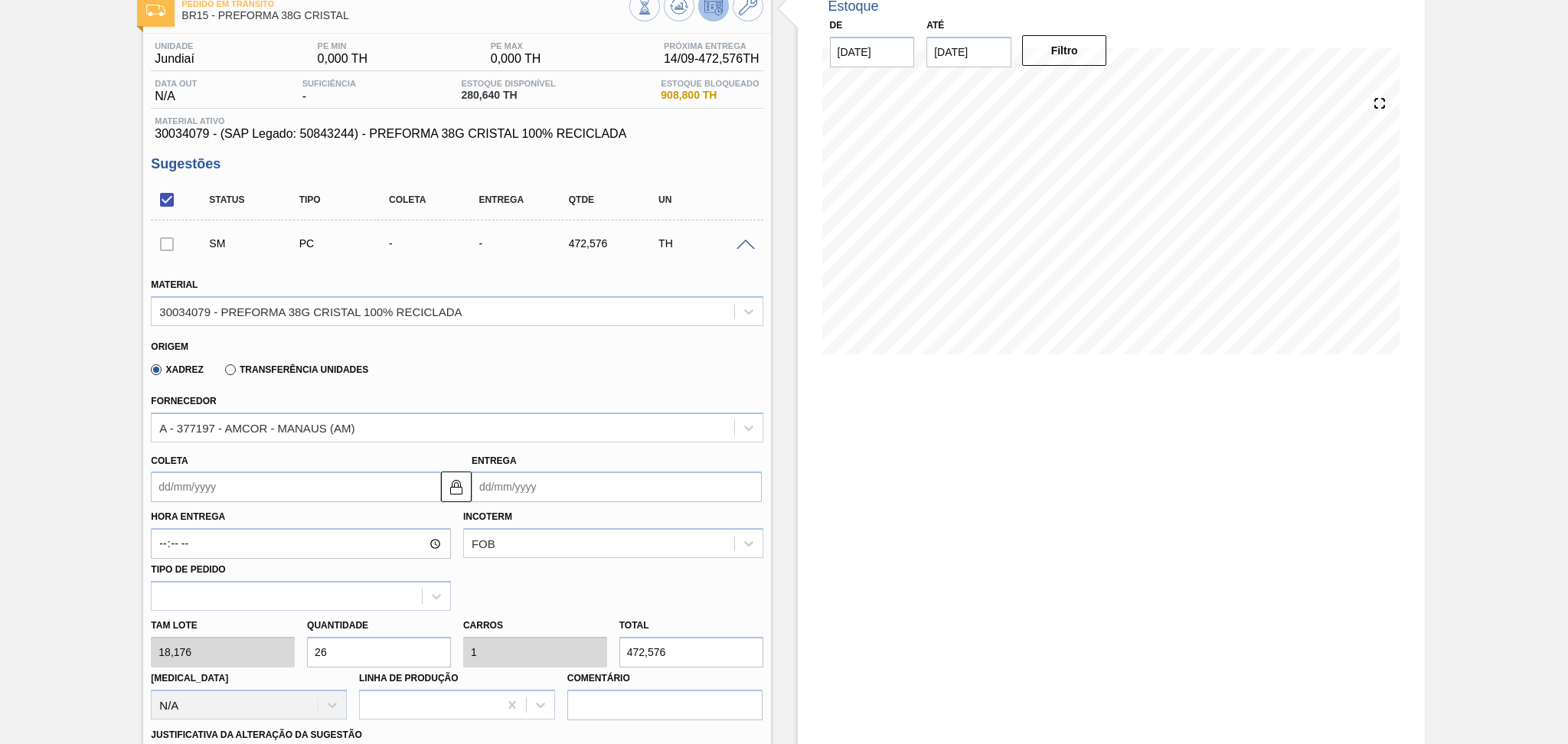
click at [744, 244] on span at bounding box center [745, 245] width 19 height 12
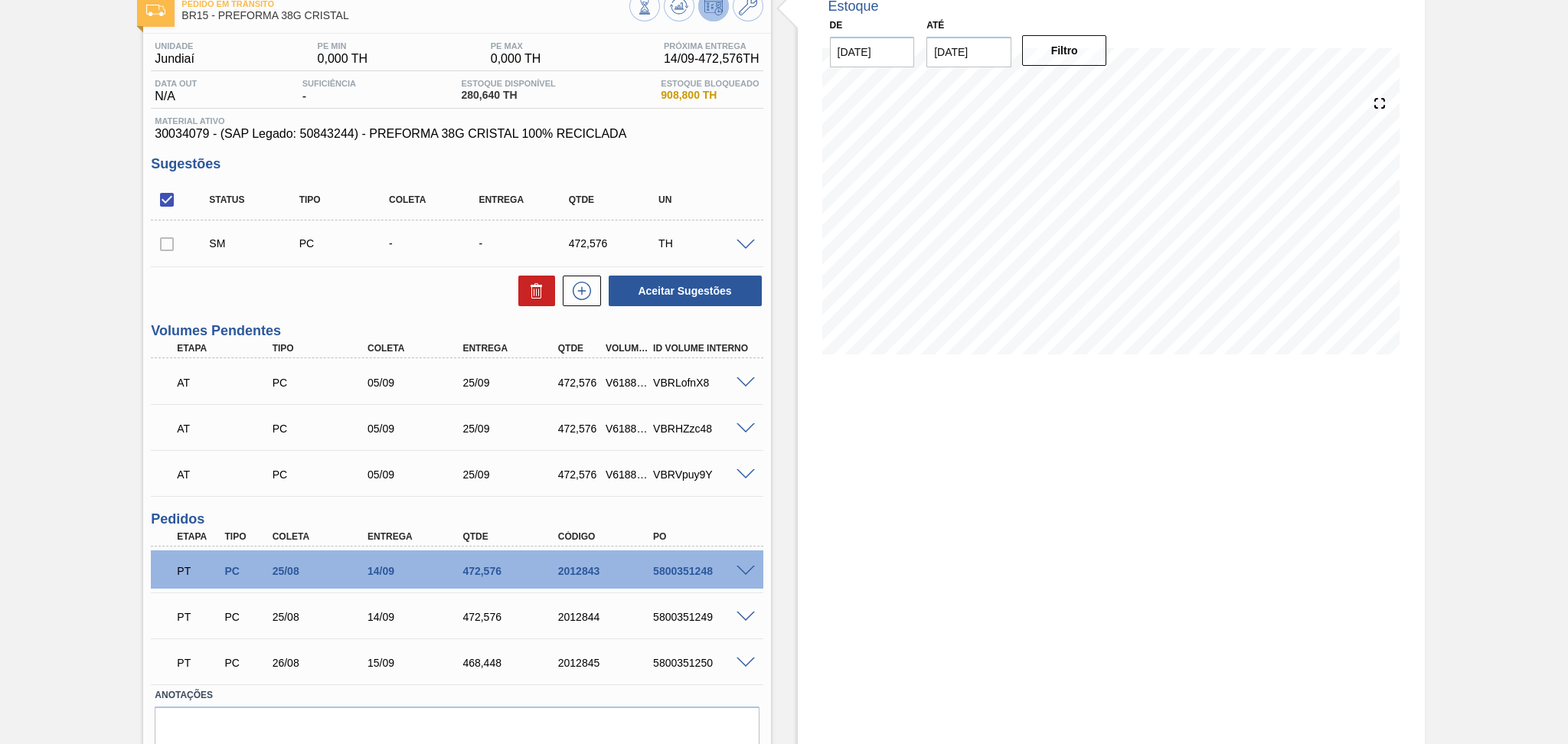
click at [738, 200] on div "UN" at bounding box center [705, 199] width 101 height 11
click at [106, 232] on div "Pedido em Trânsito BR15 - PREFORMA 38G CRISTAL Unidade Jundiaí PE MIN 0,000 TH …" at bounding box center [784, 396] width 1568 height 826
click at [744, 211] on div "Status Tipo Coleta Entrega Qtde UN" at bounding box center [456, 200] width 612 height 41
click at [299, 307] on div "Aceitar Sugestões" at bounding box center [456, 291] width 612 height 34
click at [744, 246] on span at bounding box center [745, 245] width 19 height 12
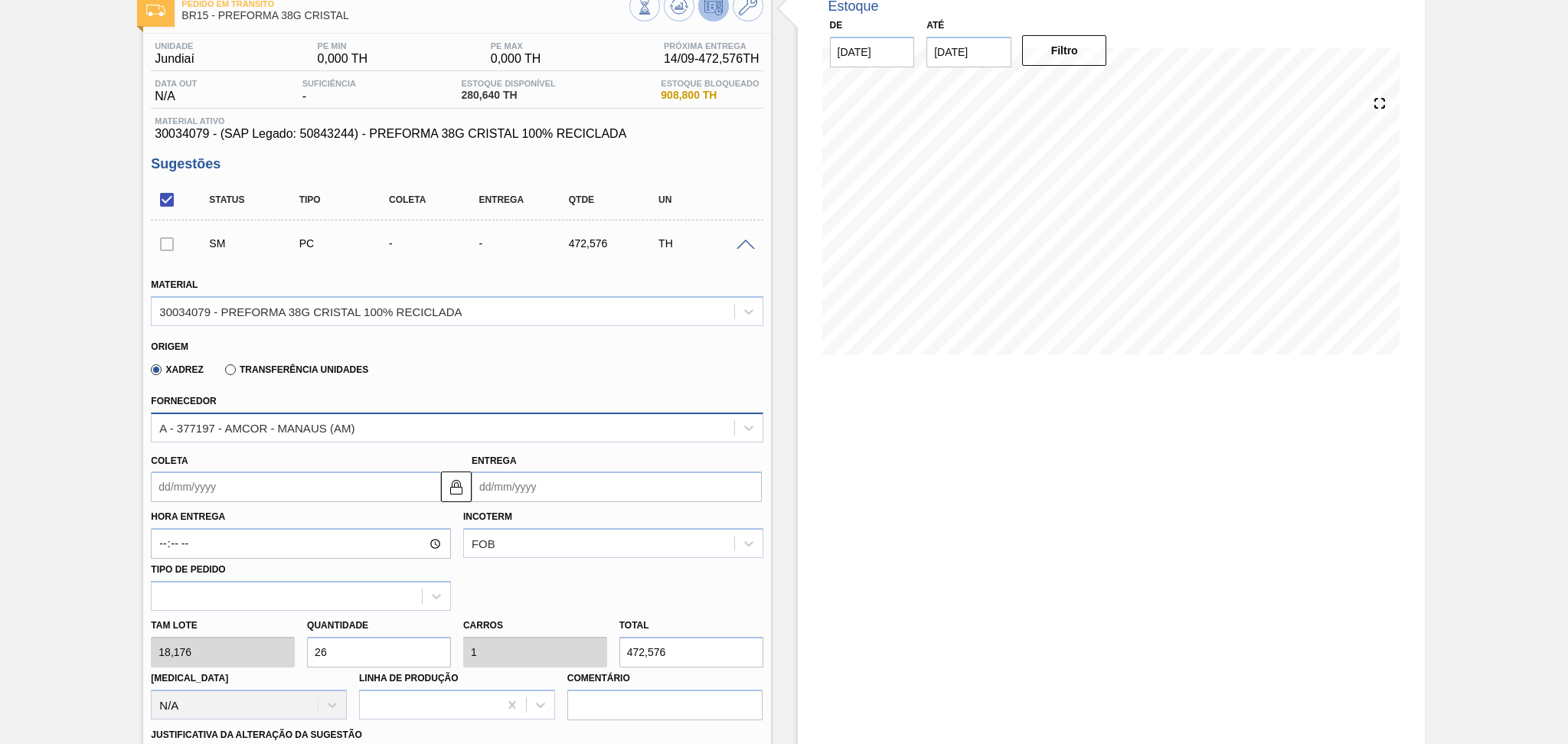
scroll to position [196, 0]
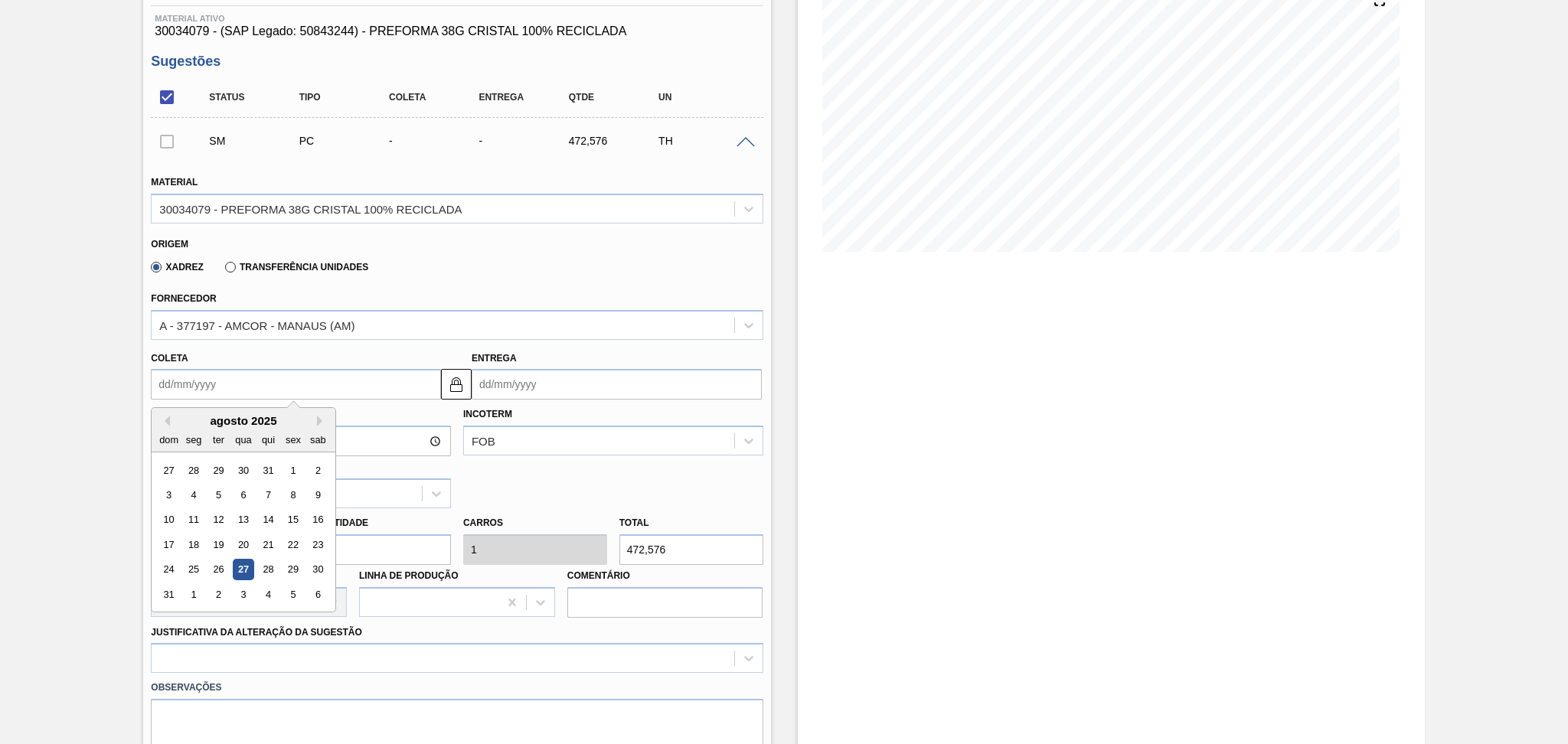
click at [203, 386] on input "Coleta" at bounding box center [295, 384] width 290 height 31
click at [317, 418] on div "Previous Month Next Month agosto 2025 dom seg ter qua qui sex sab 27 28 29 30 3…" at bounding box center [243, 509] width 185 height 205
click at [323, 418] on button "Next Month" at bounding box center [322, 420] width 11 height 11
click at [197, 513] on div "15" at bounding box center [194, 519] width 21 height 21
type input "[DATE]"
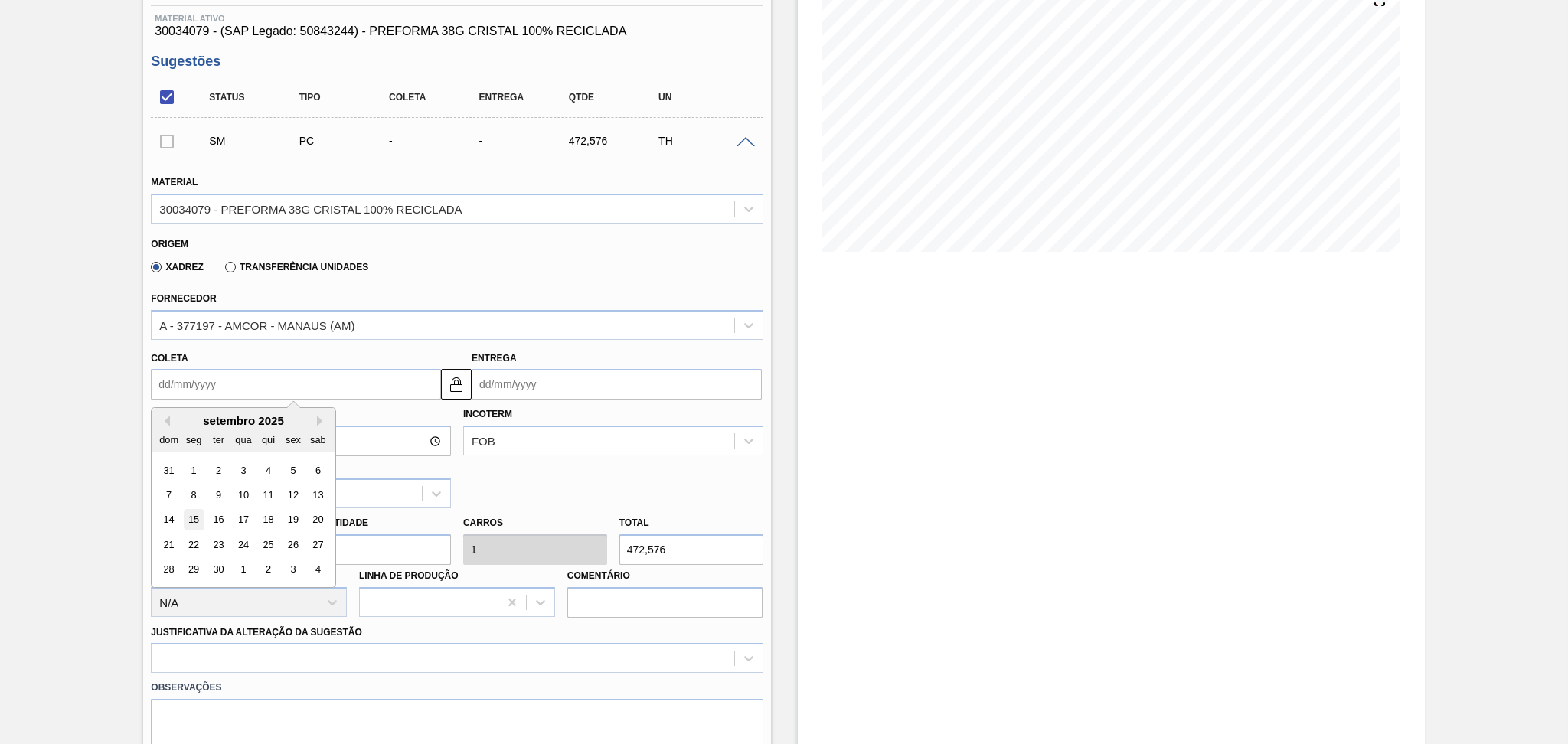
type input "05/10/2025"
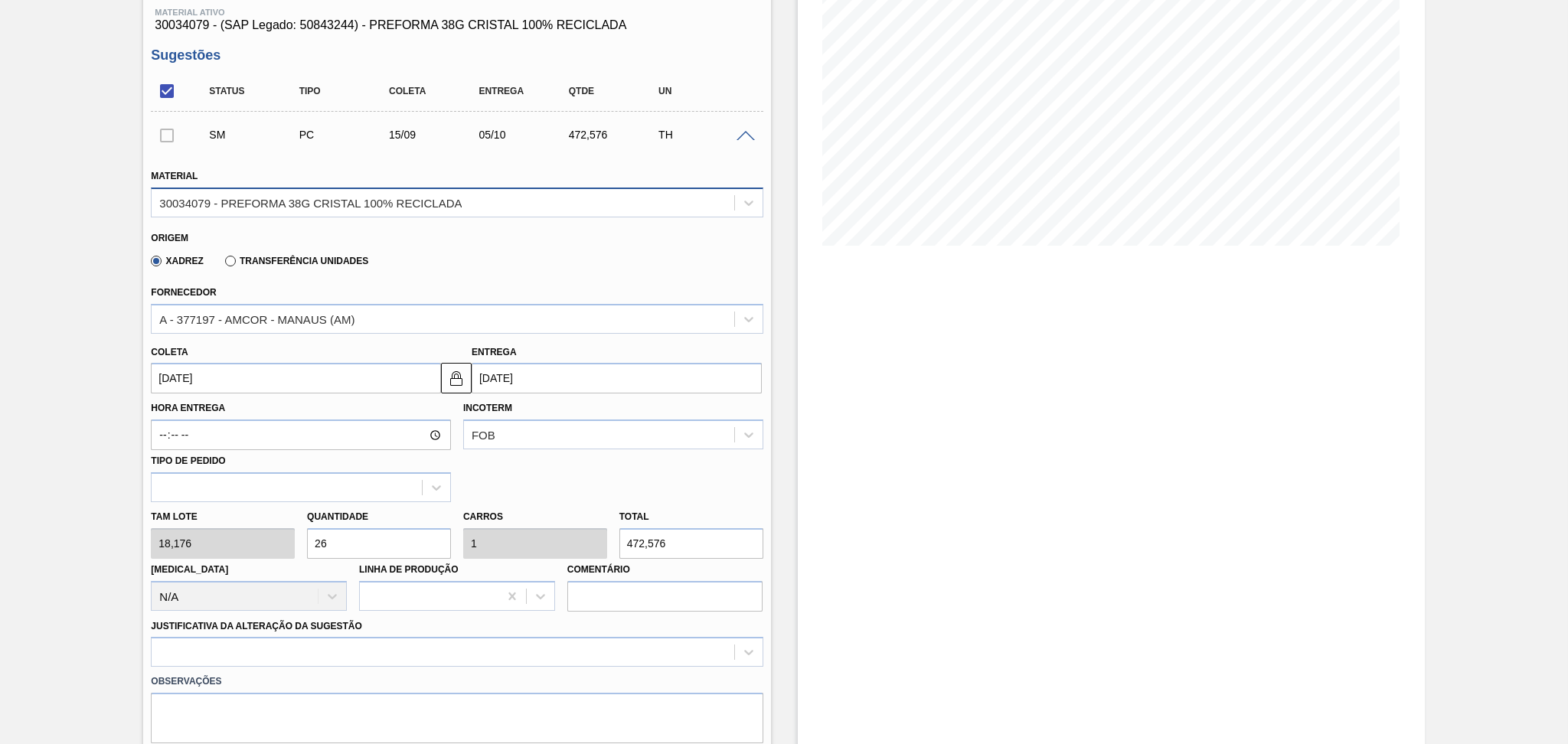
scroll to position [204, 0]
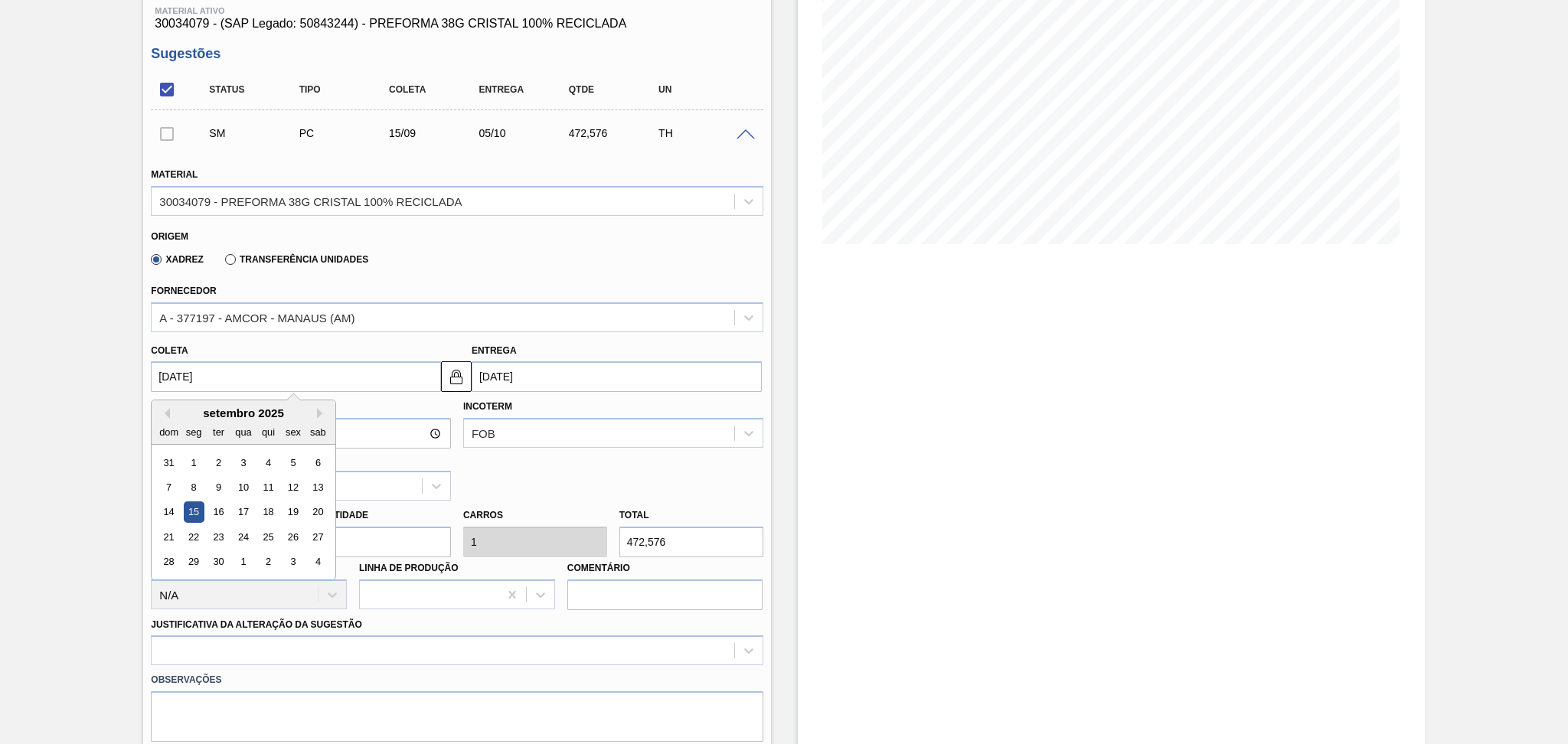
click at [226, 373] on input "[DATE]" at bounding box center [295, 376] width 290 height 31
click at [290, 512] on div "19" at bounding box center [293, 512] width 21 height 21
type input "19/09/2025"
type input "09/10/2025"
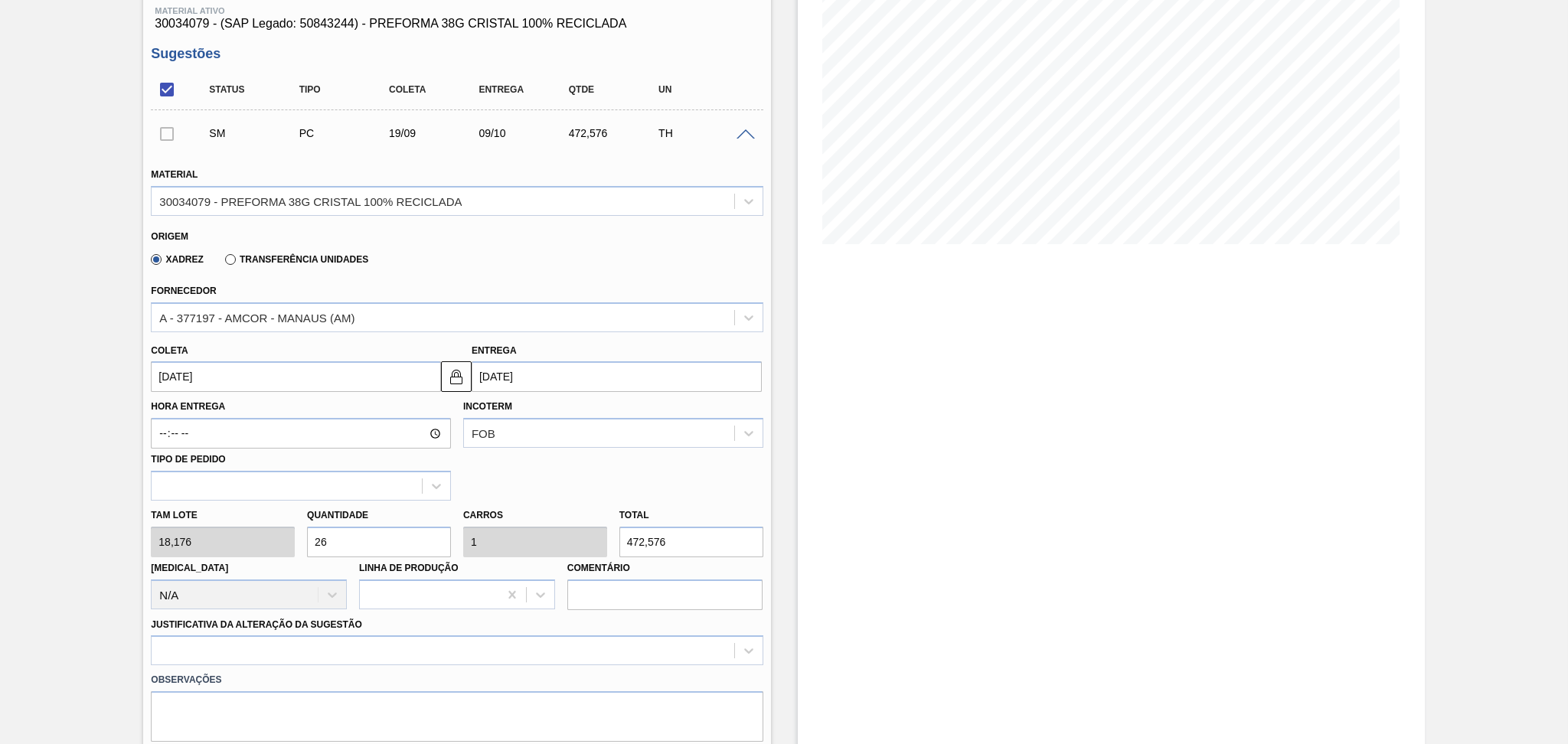
scroll to position [0, 0]
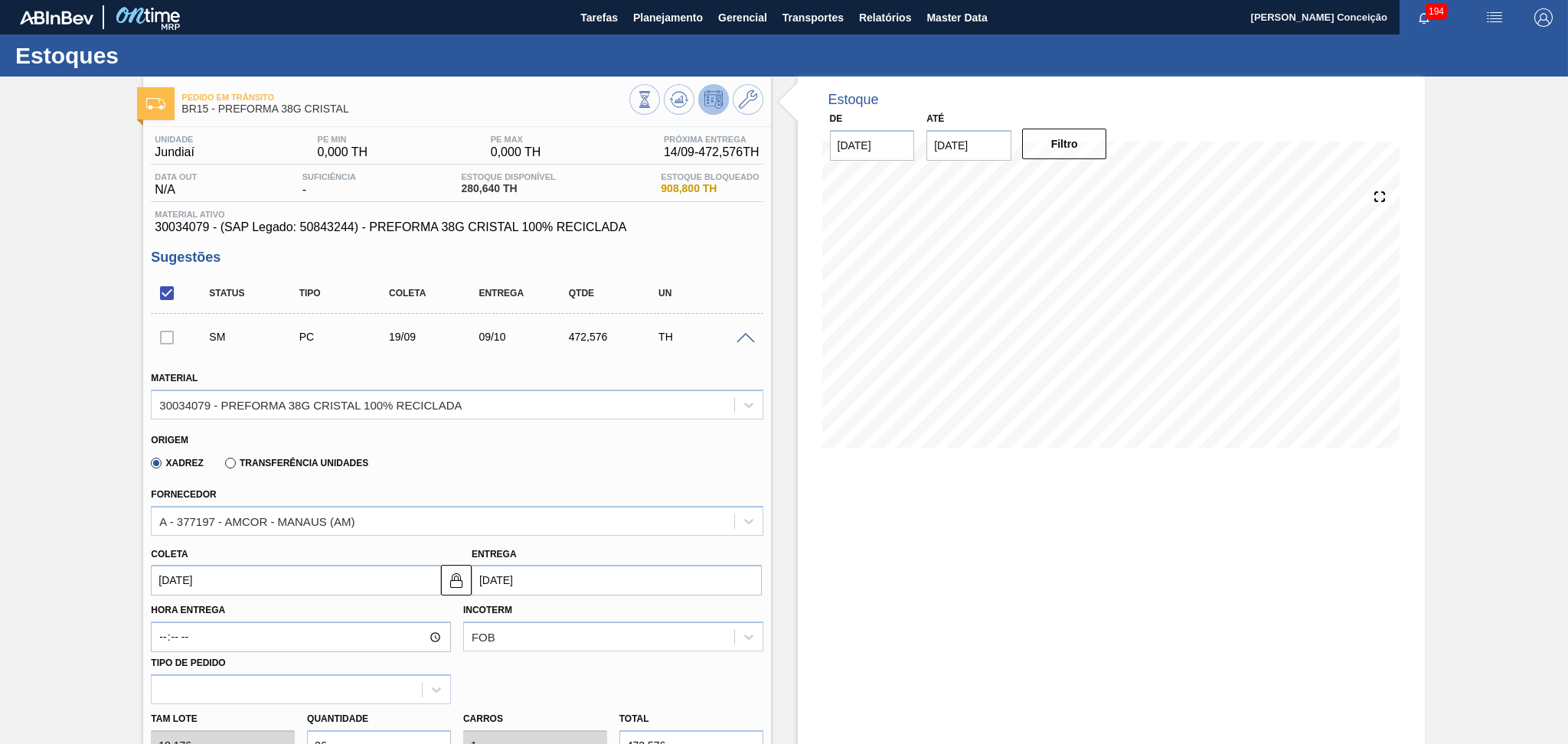
click at [174, 577] on input "19/09/2025" at bounding box center [295, 580] width 290 height 31
click at [245, 488] on div "17" at bounding box center [244, 487] width 21 height 21
type input "[DATE]"
type input "07/10/2025"
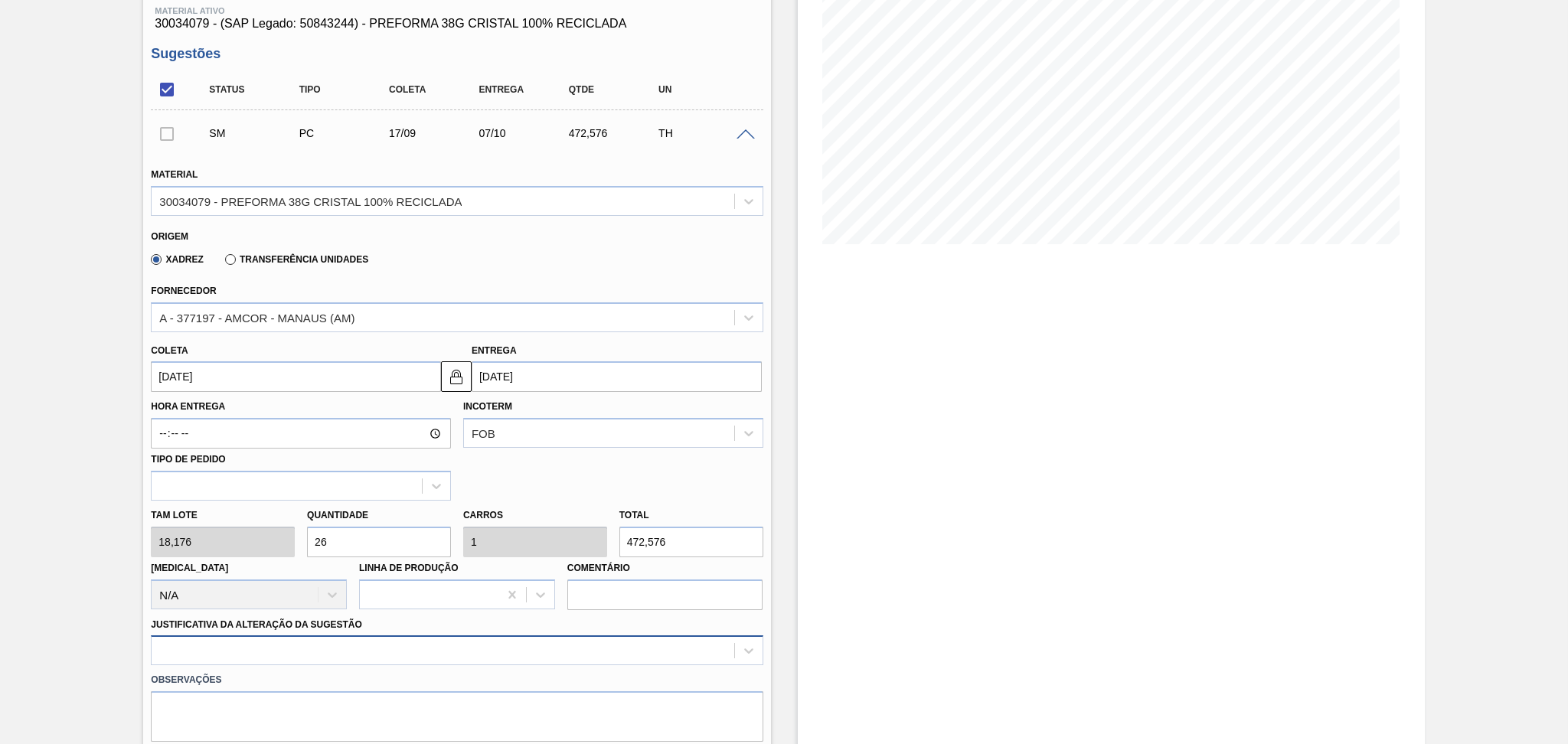
click at [326, 639] on div at bounding box center [456, 650] width 612 height 30
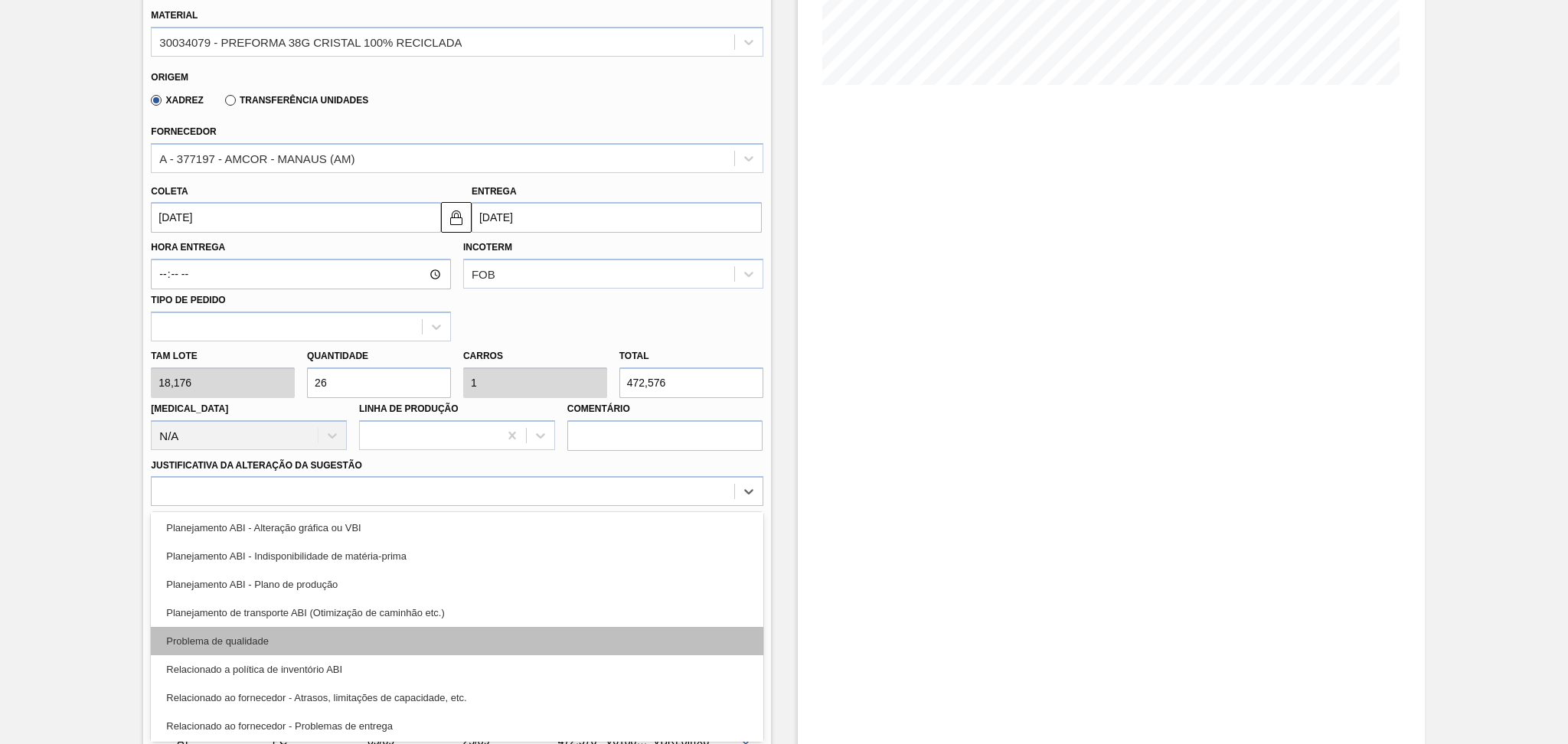
scroll to position [204, 0]
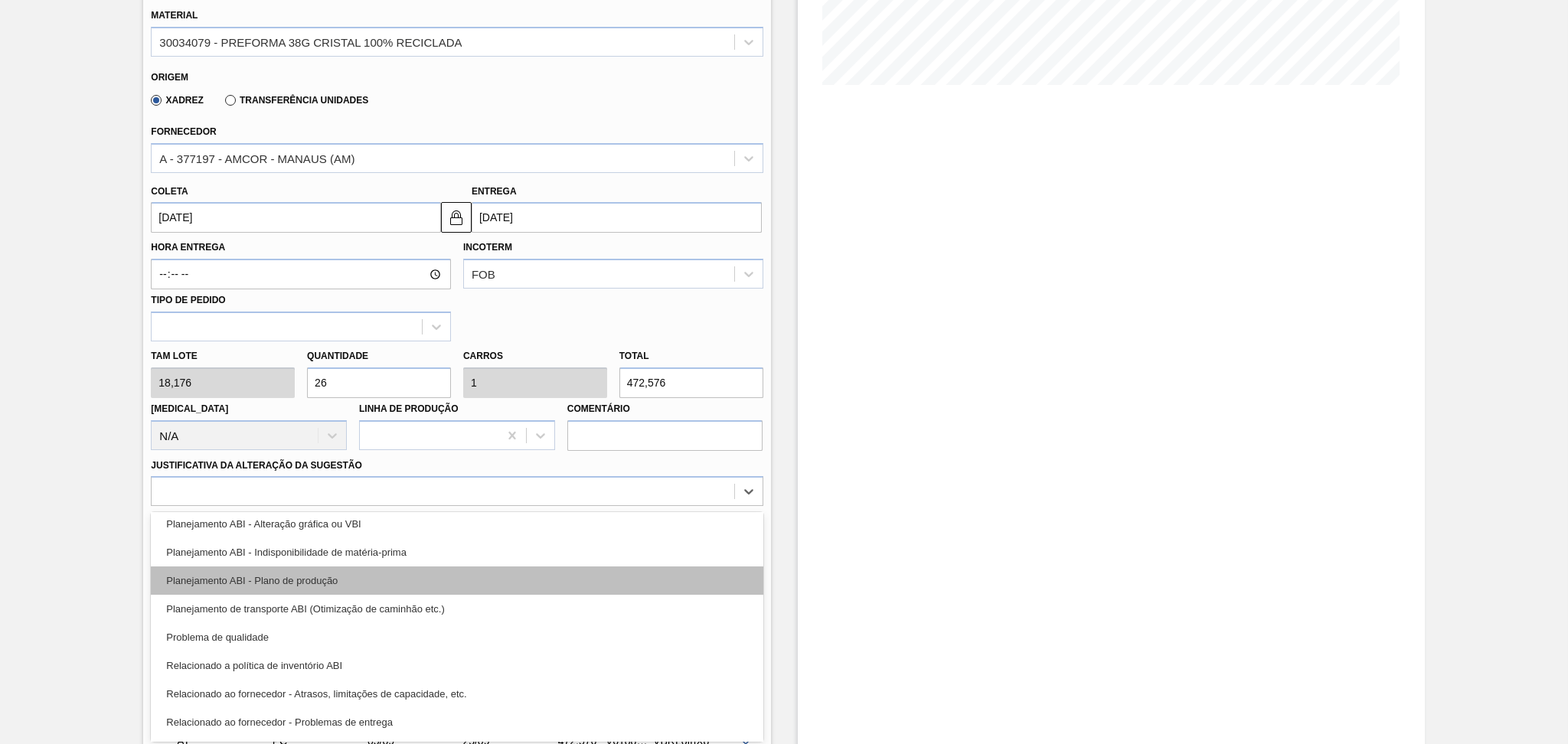
click at [348, 582] on div "Planejamento ABI - Plano de produção" at bounding box center [456, 580] width 612 height 29
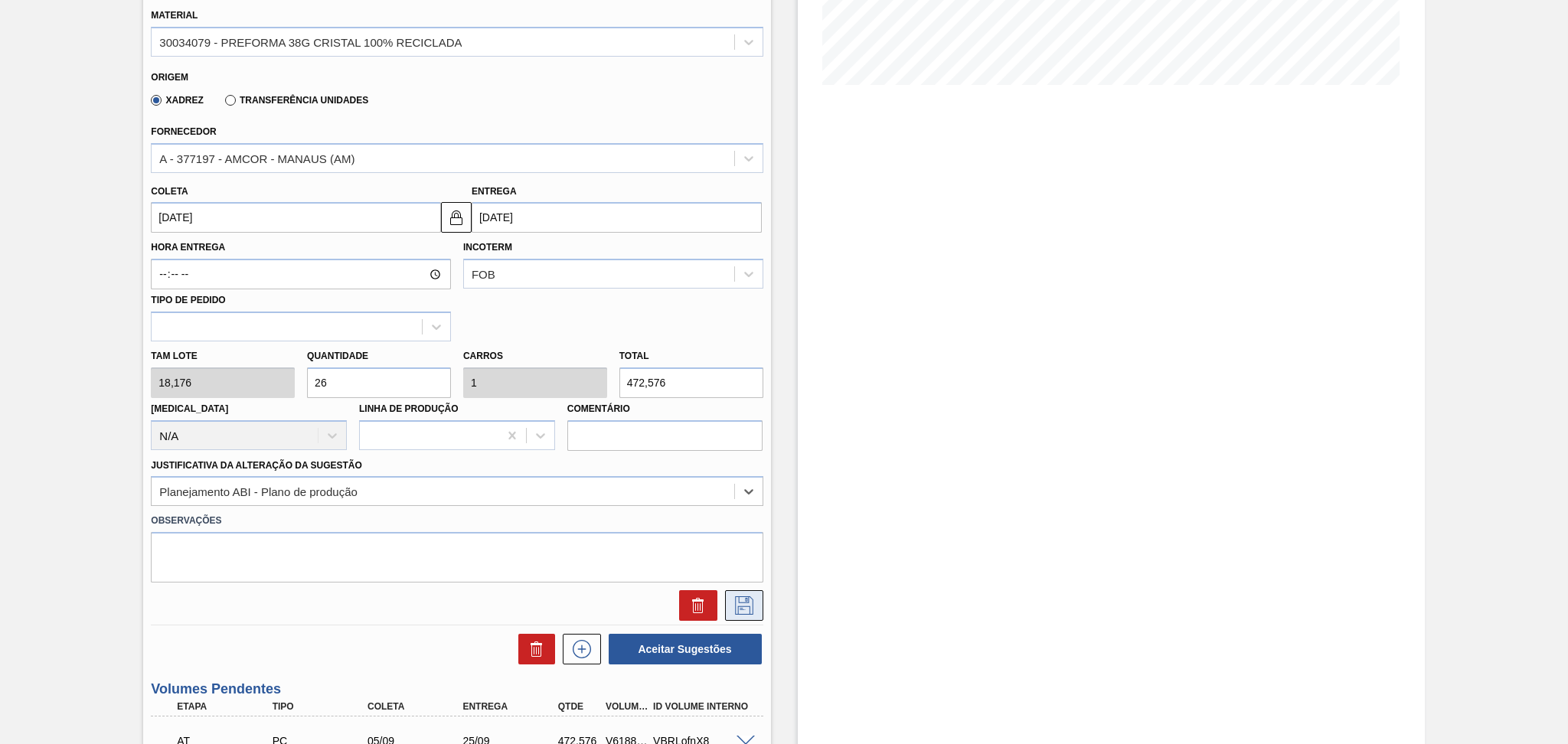
click at [749, 604] on icon at bounding box center [743, 604] width 25 height 19
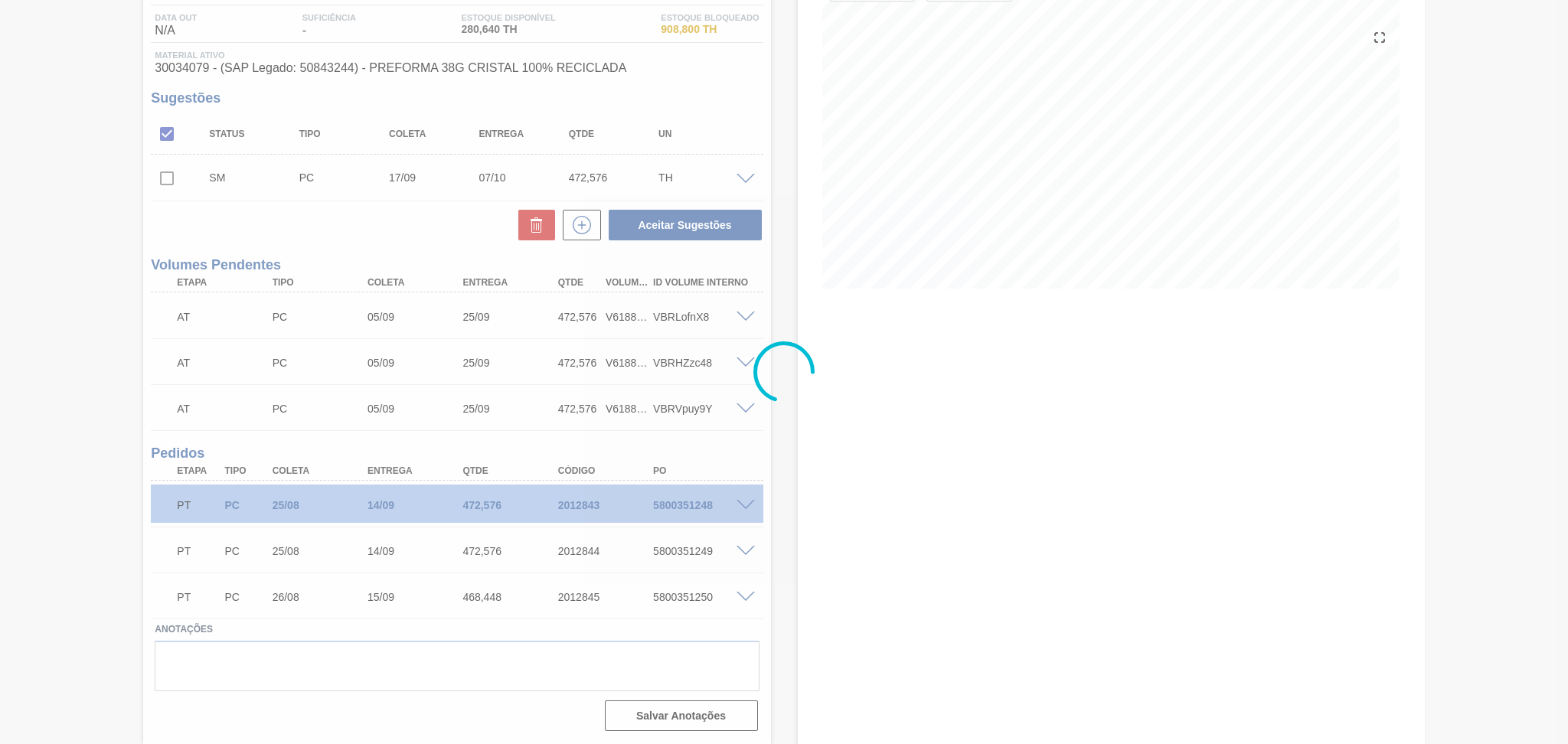
scroll to position [157, 0]
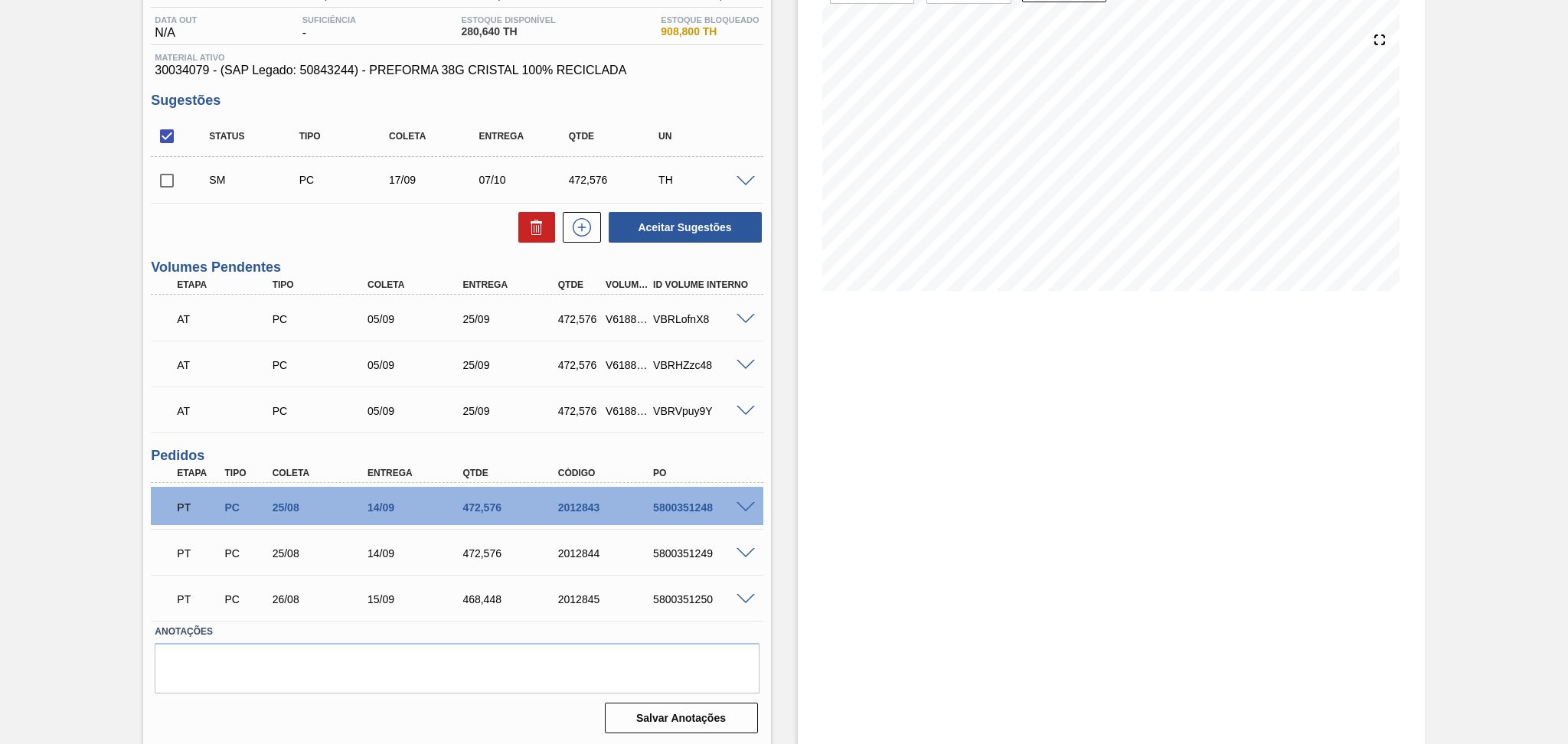
click at [171, 184] on input "checkbox" at bounding box center [166, 180] width 32 height 32
click at [747, 234] on button "Aceitar Sugestões" at bounding box center [685, 227] width 153 height 31
checkbox input "false"
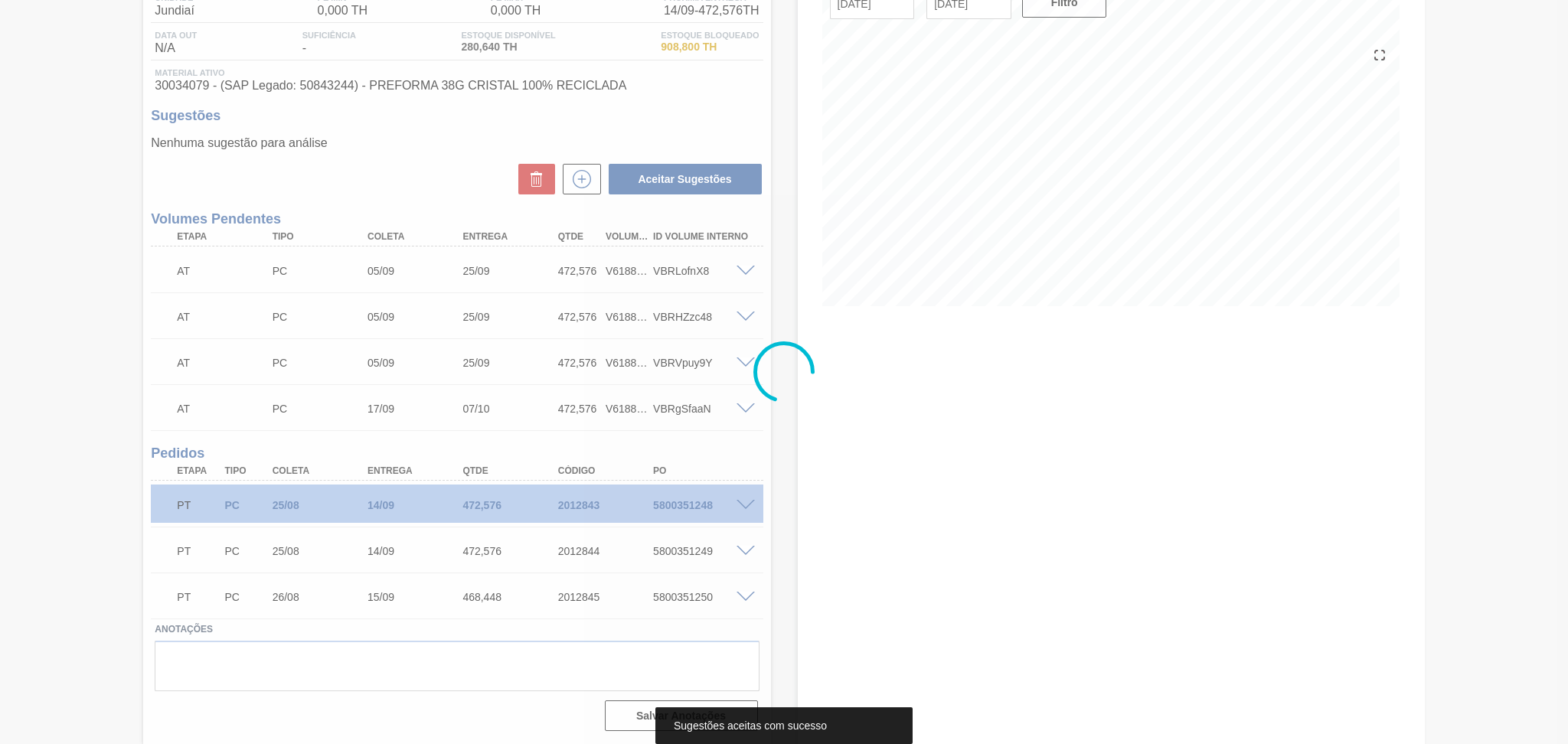
scroll to position [140, 0]
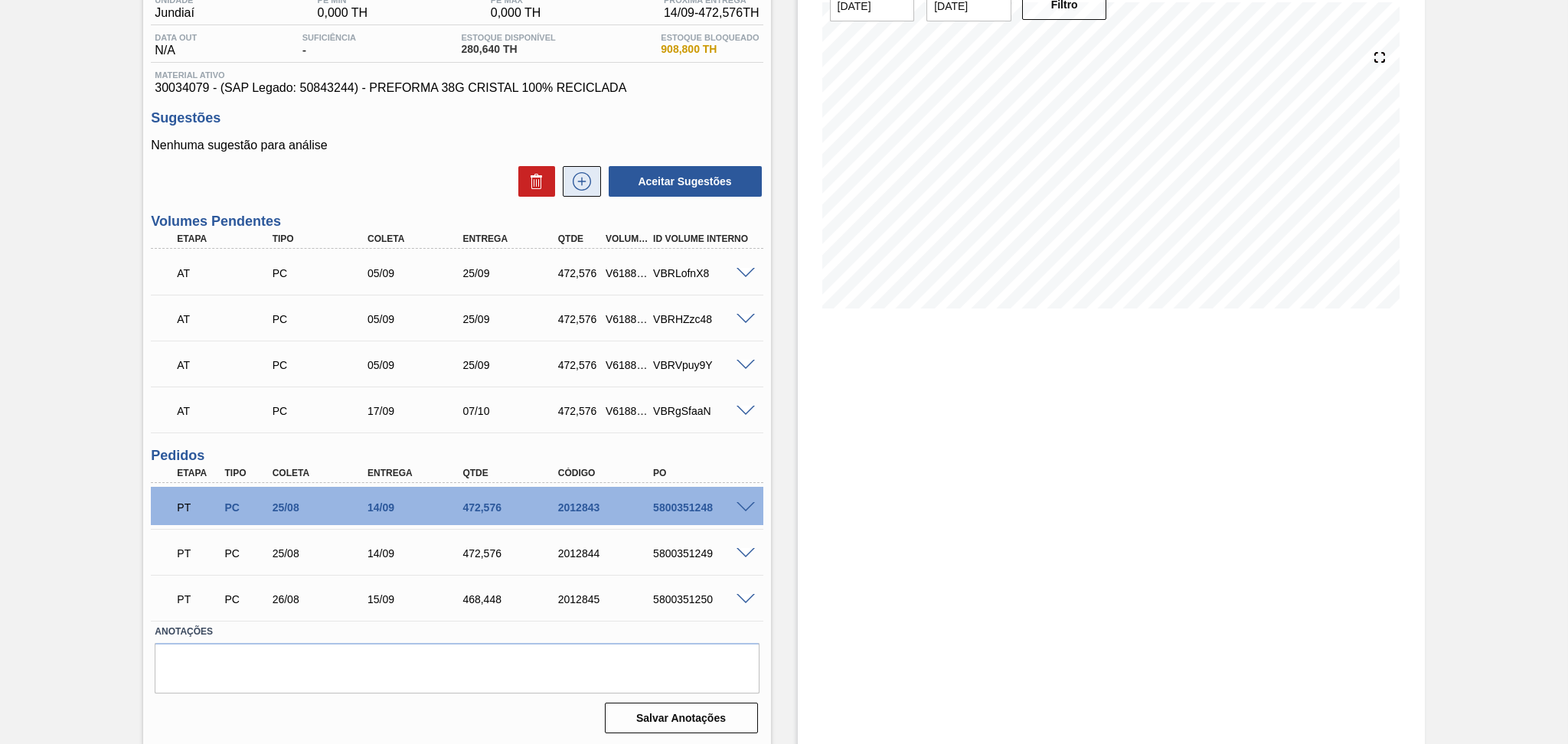
click at [585, 188] on icon at bounding box center [581, 181] width 19 height 19
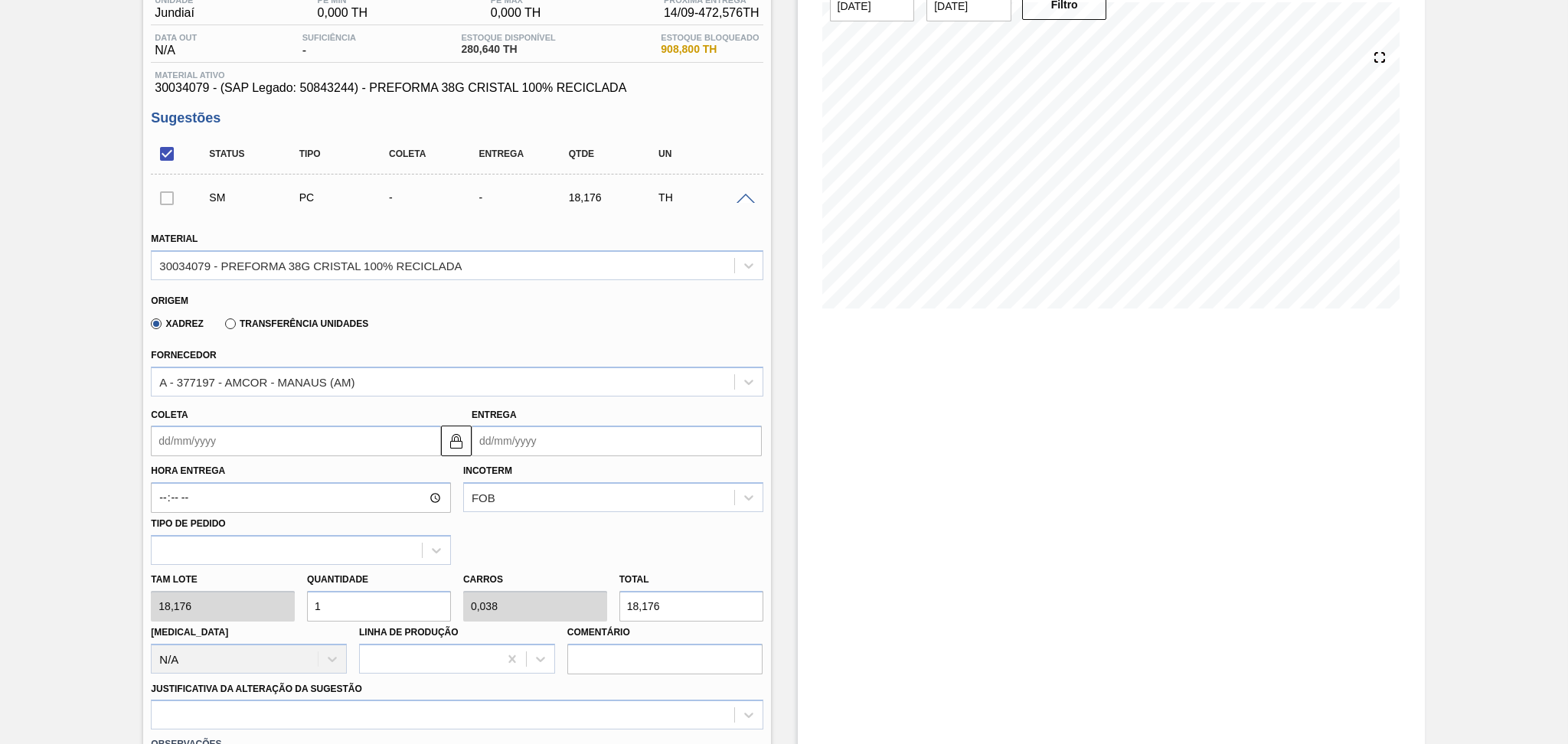
click at [275, 592] on div "Tam lote 18,176 Quantidade 1 Carros 0,038 Total 18,176 Doca N/A Linha de Produç…" at bounding box center [456, 619] width 624 height 110
type input "2"
type input "0,077"
type input "36,352"
type input "26"
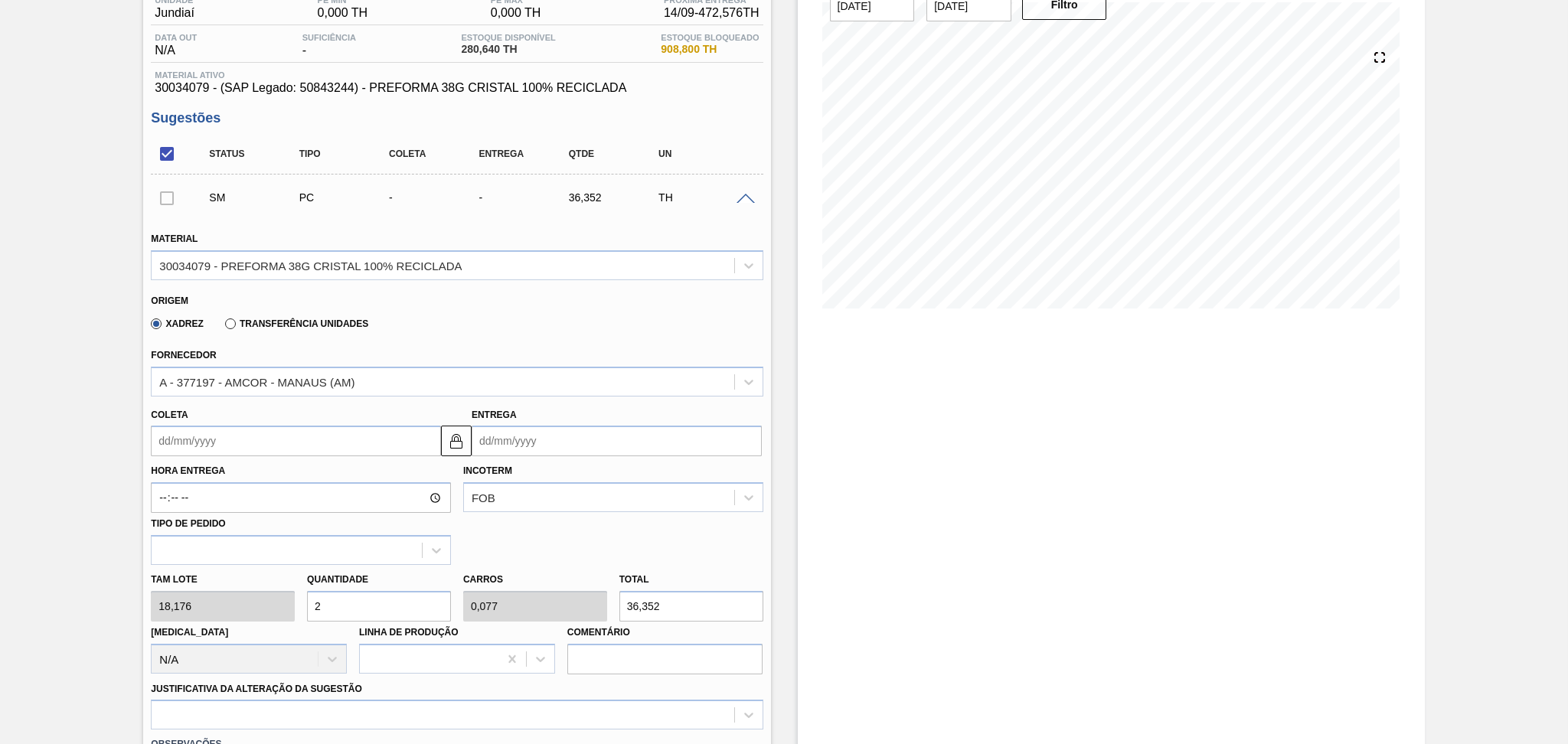
type input "1"
type input "472,576"
type input "26"
click at [225, 446] on input "Coleta" at bounding box center [295, 440] width 290 height 31
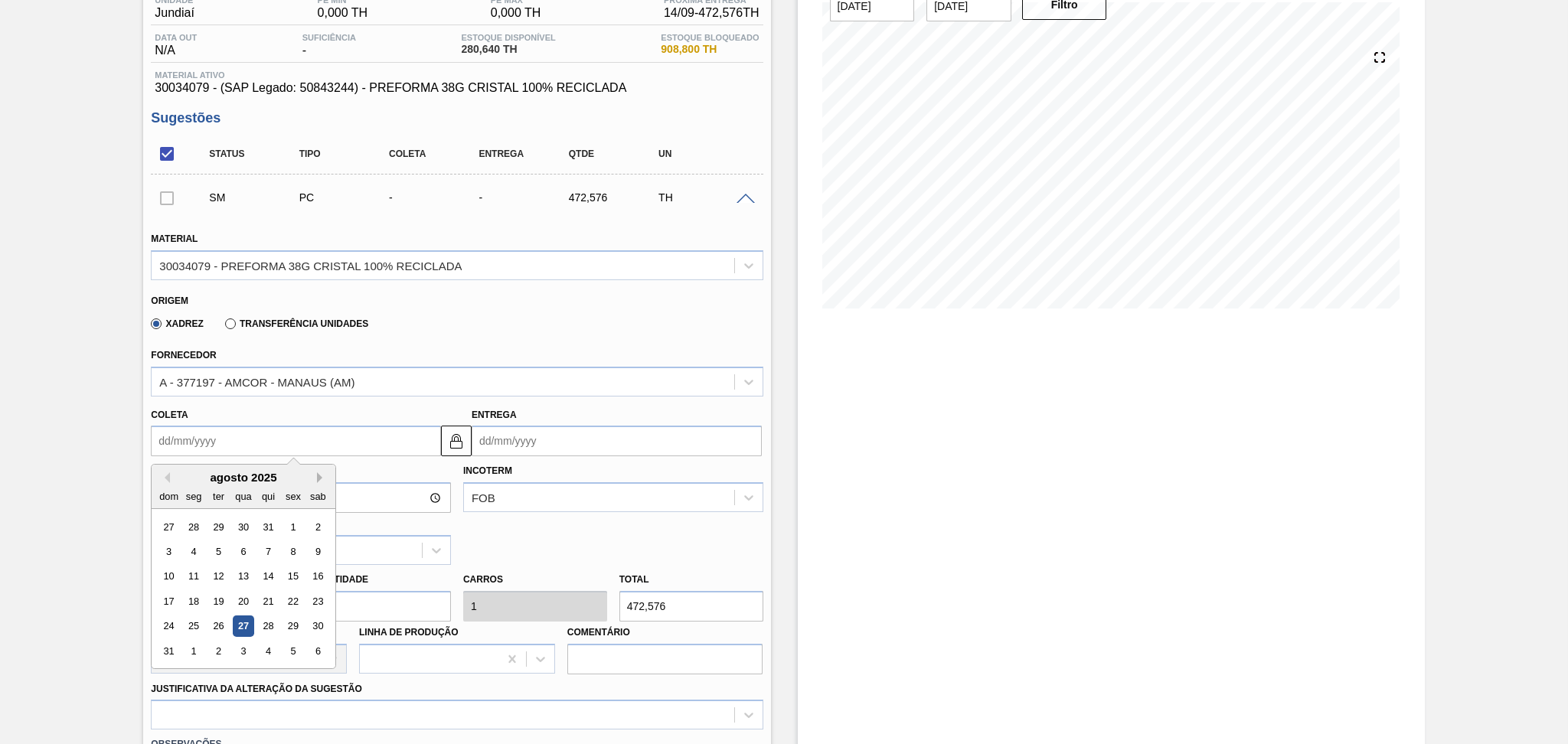
click at [317, 477] on button "Next Month" at bounding box center [322, 477] width 11 height 11
click at [266, 575] on div "18" at bounding box center [268, 576] width 21 height 21
type input "[DATE]"
type input "08/10/2025"
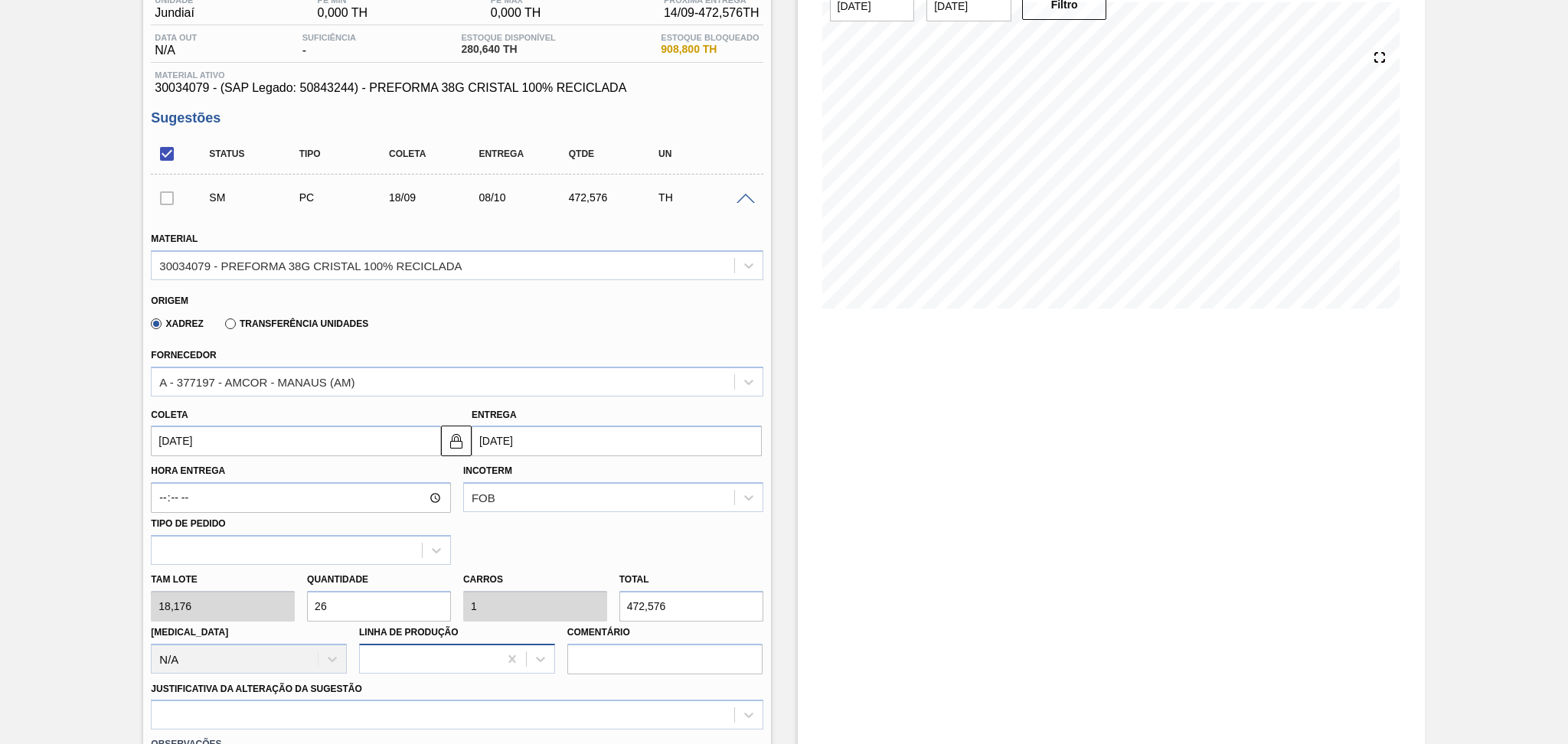
scroll to position [343, 0]
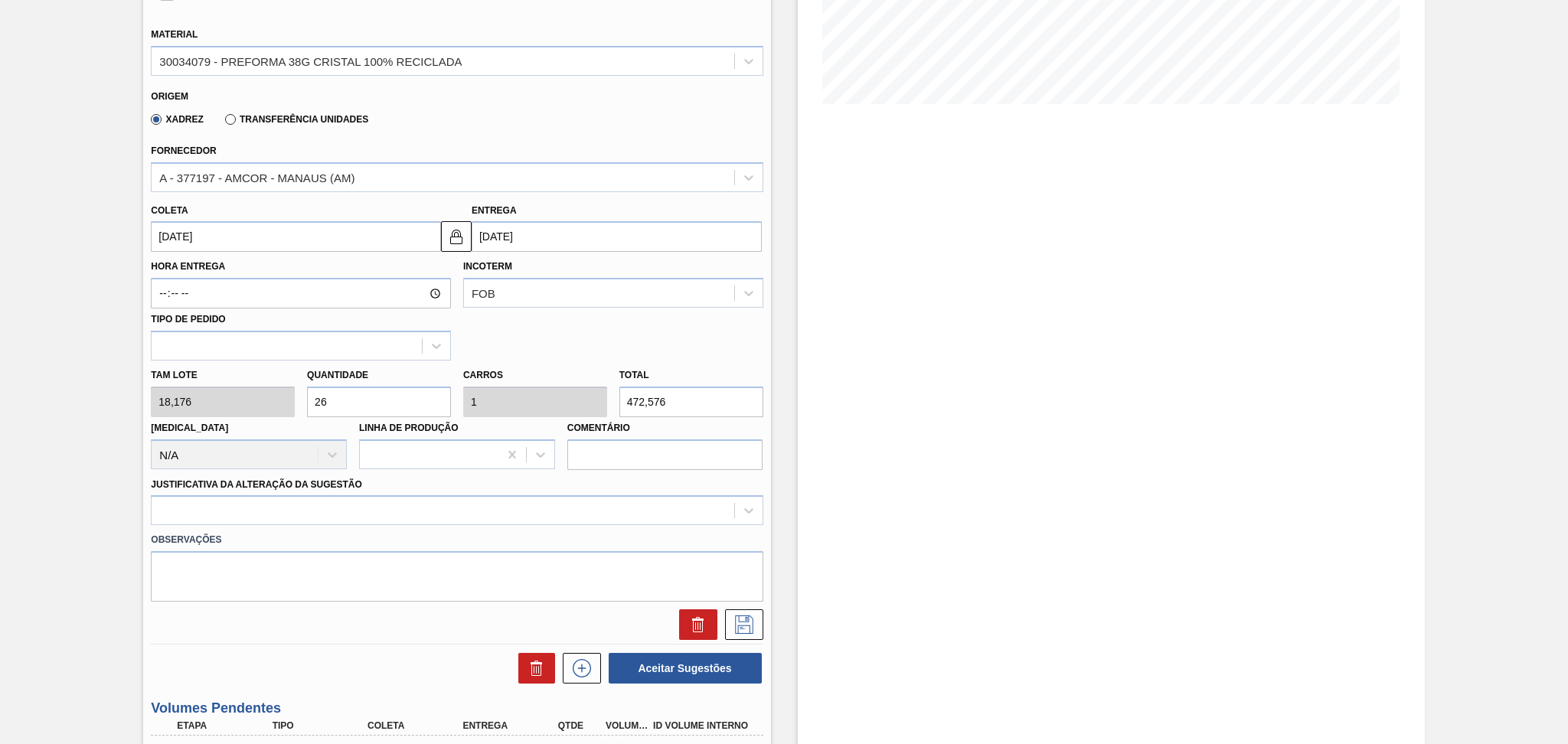
drag, startPoint x: 319, startPoint y: 531, endPoint x: 313, endPoint y: 526, distance: 7.8
click at [316, 529] on label "Observações" at bounding box center [456, 539] width 612 height 22
click at [309, 505] on div "Material 30034079 - PREFORMA 38G CRISTAL 100% RECICLADA Origem Xadrez Transferê…" at bounding box center [456, 326] width 612 height 627
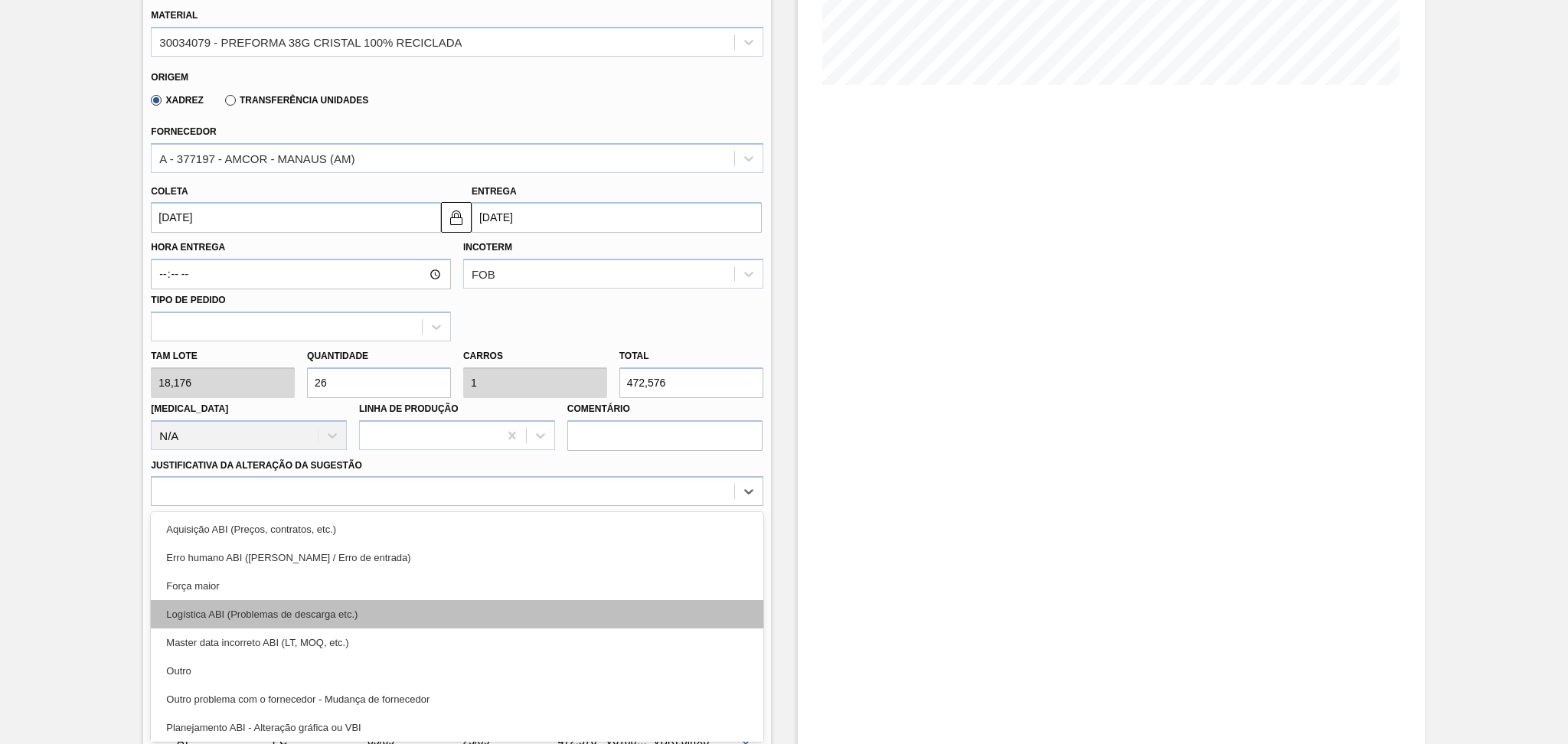
scroll to position [102, 0]
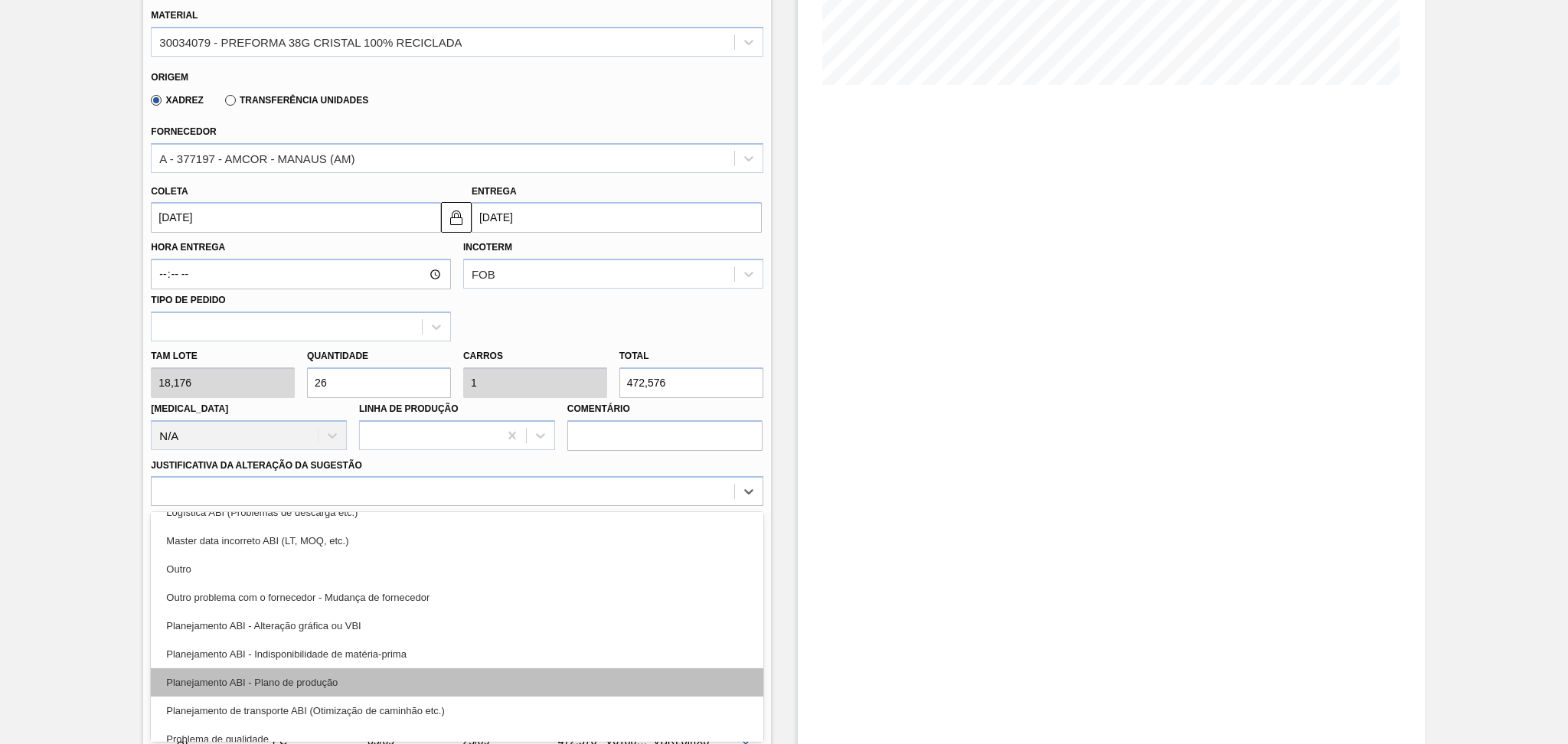
click at [331, 668] on div "Planejamento ABI - Plano de produção" at bounding box center [456, 682] width 612 height 29
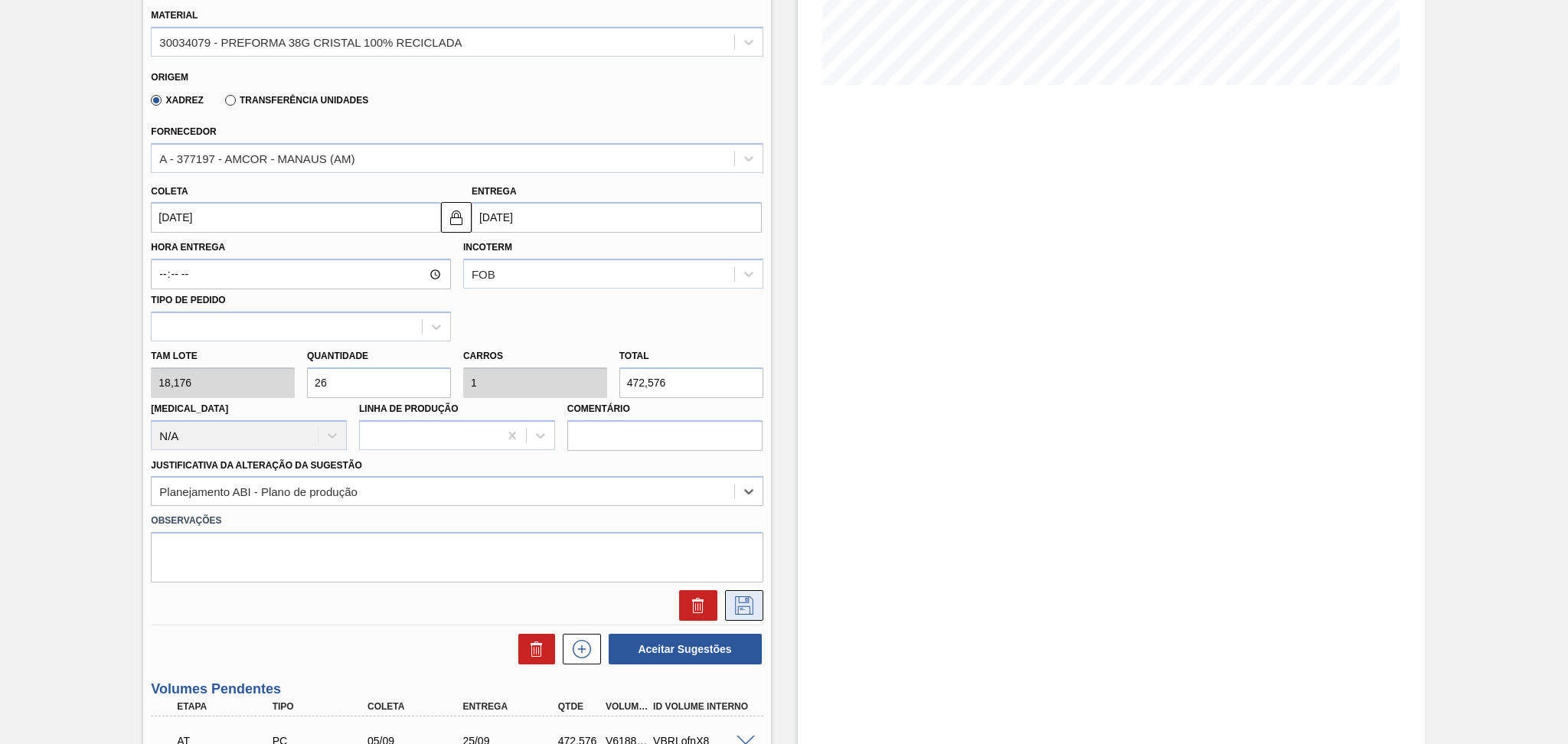
click at [744, 599] on icon at bounding box center [743, 604] width 19 height 19
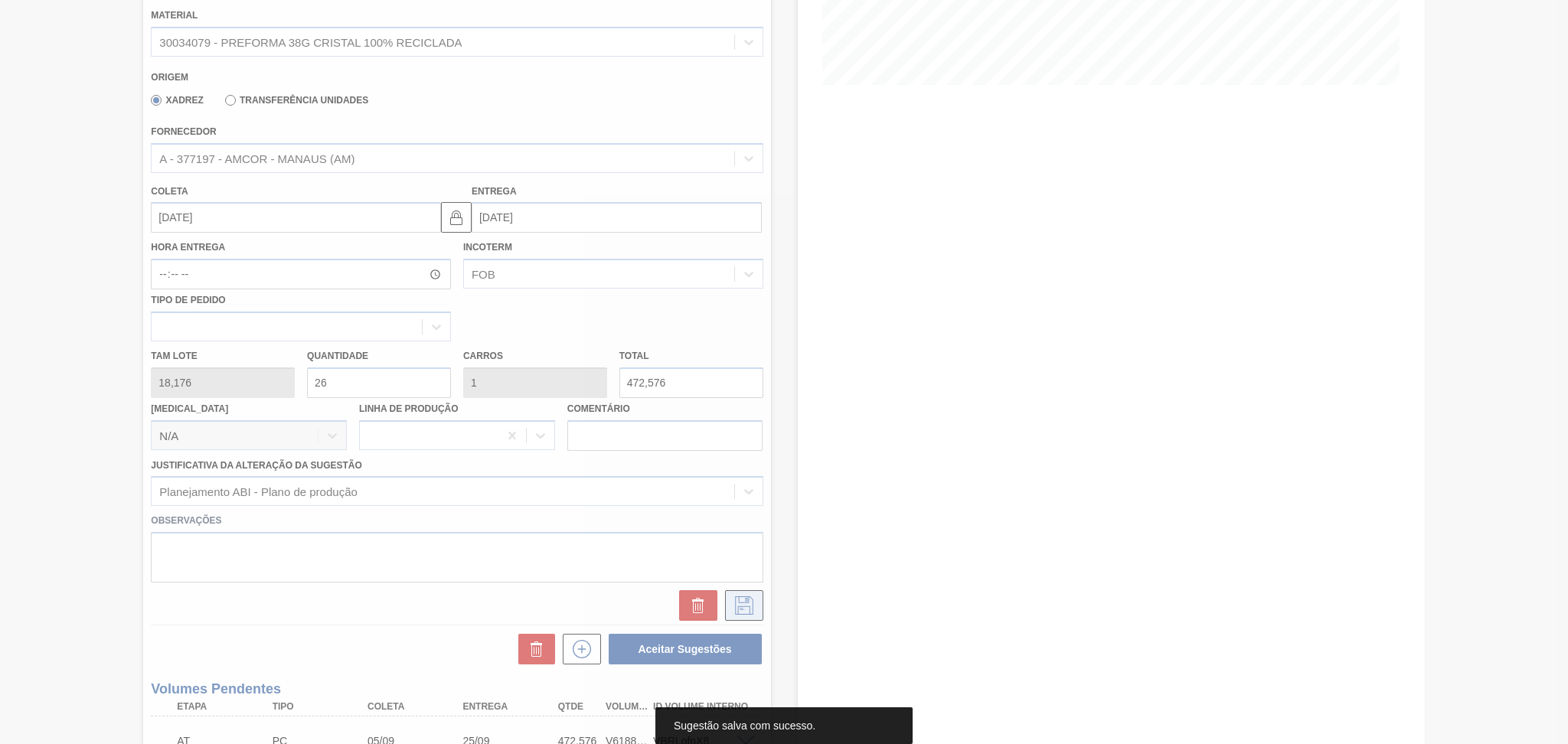
scroll to position [203, 0]
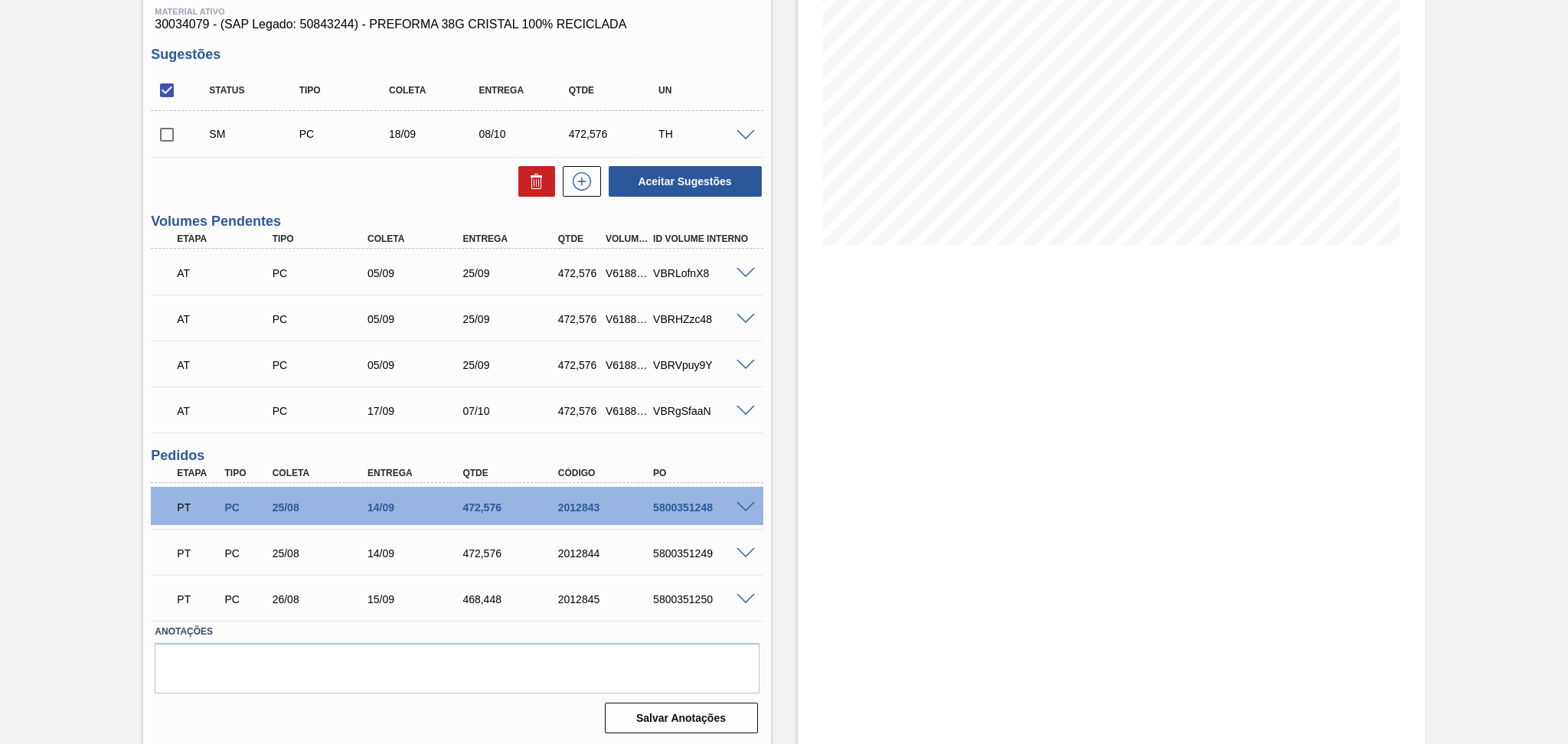
click at [163, 133] on input "checkbox" at bounding box center [166, 135] width 32 height 32
click at [688, 180] on button "Aceitar Sugestões" at bounding box center [685, 181] width 153 height 31
checkbox input "false"
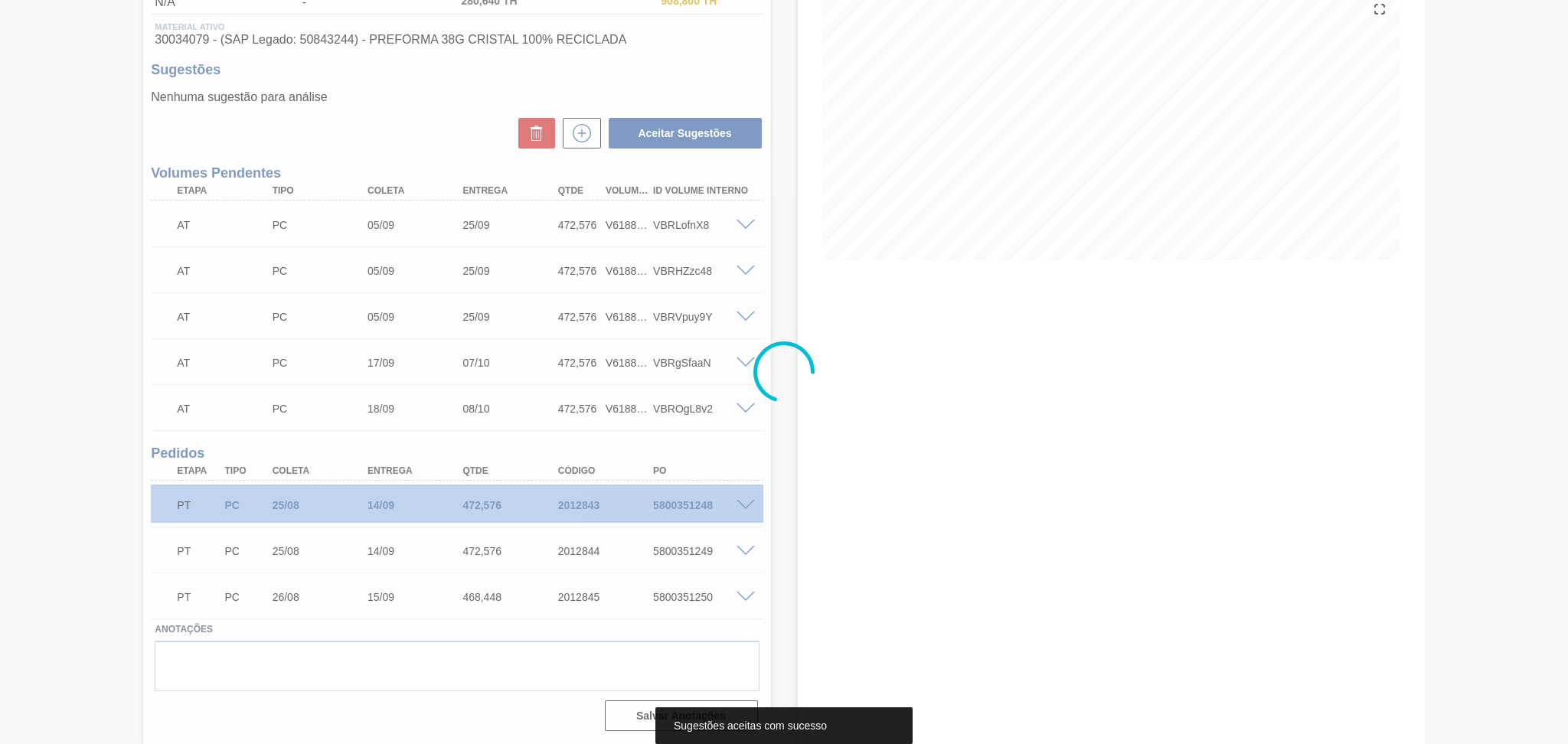
scroll to position [185, 0]
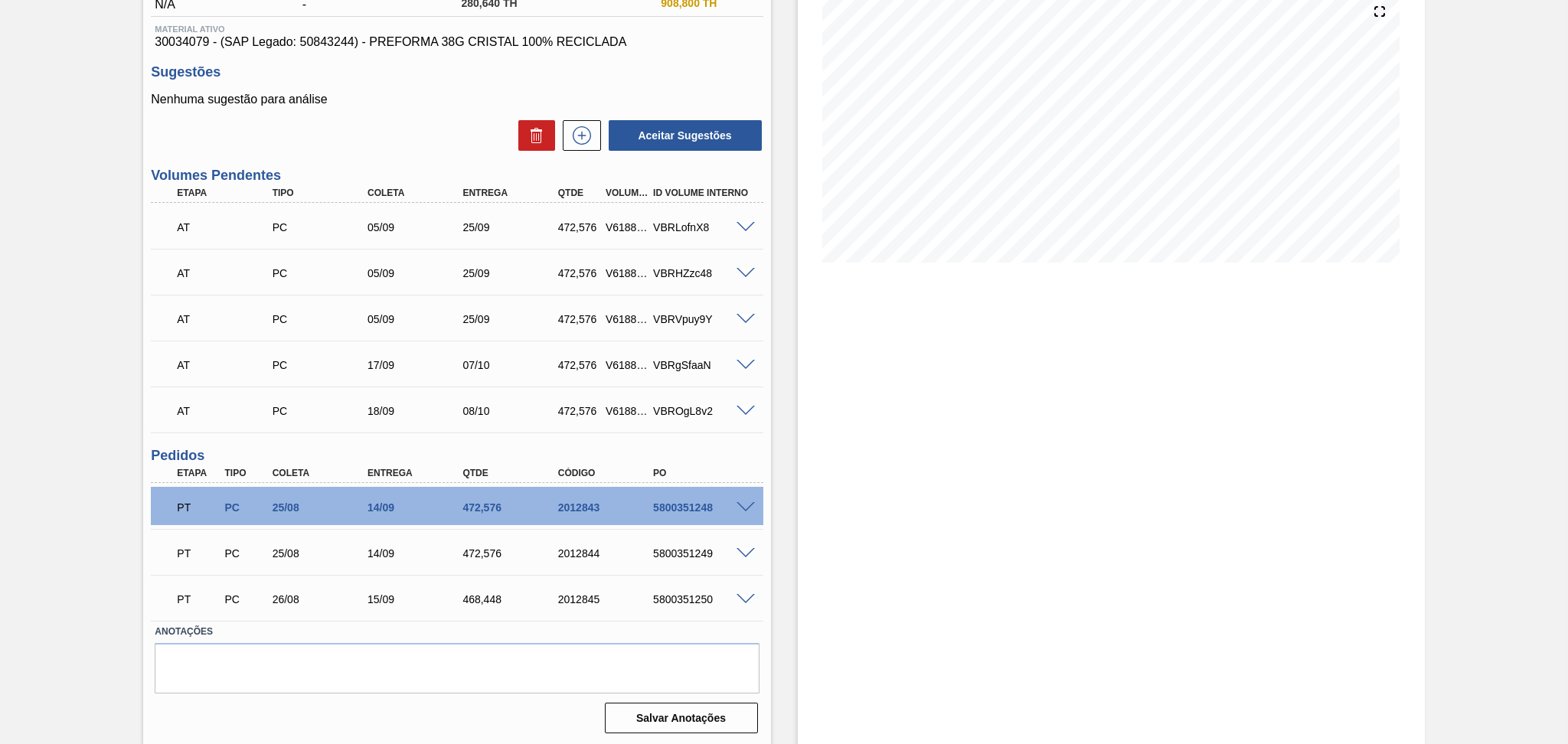
click at [476, 223] on div "25/09" at bounding box center [512, 227] width 107 height 12
click at [462, 282] on div "AT PC 05/09 25/09 472,576 V618839 VBRHZzc48" at bounding box center [452, 271] width 571 height 31
click at [474, 325] on div "AT PC 05/09 25/09 472,576 V618840 VBRVpuy9Y" at bounding box center [452, 317] width 571 height 31
click at [484, 369] on div "07/10" at bounding box center [512, 365] width 107 height 12
click at [478, 423] on div "AT PC 18/09 08/10 472,576 V618842 VBROgL8v2" at bounding box center [452, 409] width 571 height 31
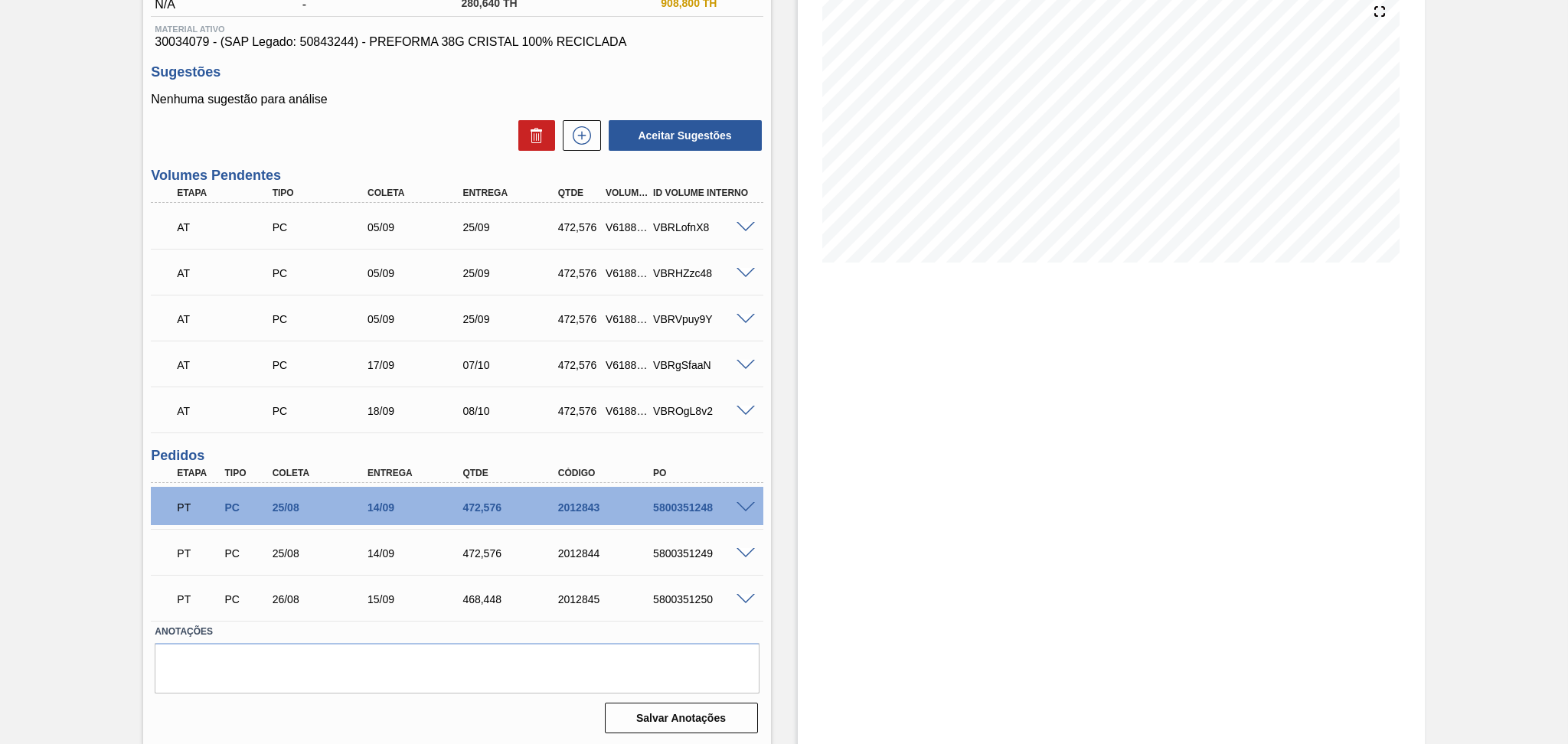
click at [903, 396] on div "Estoque De 27/08/2025 Até 10/10/2025 Filtro" at bounding box center [1111, 319] width 627 height 855
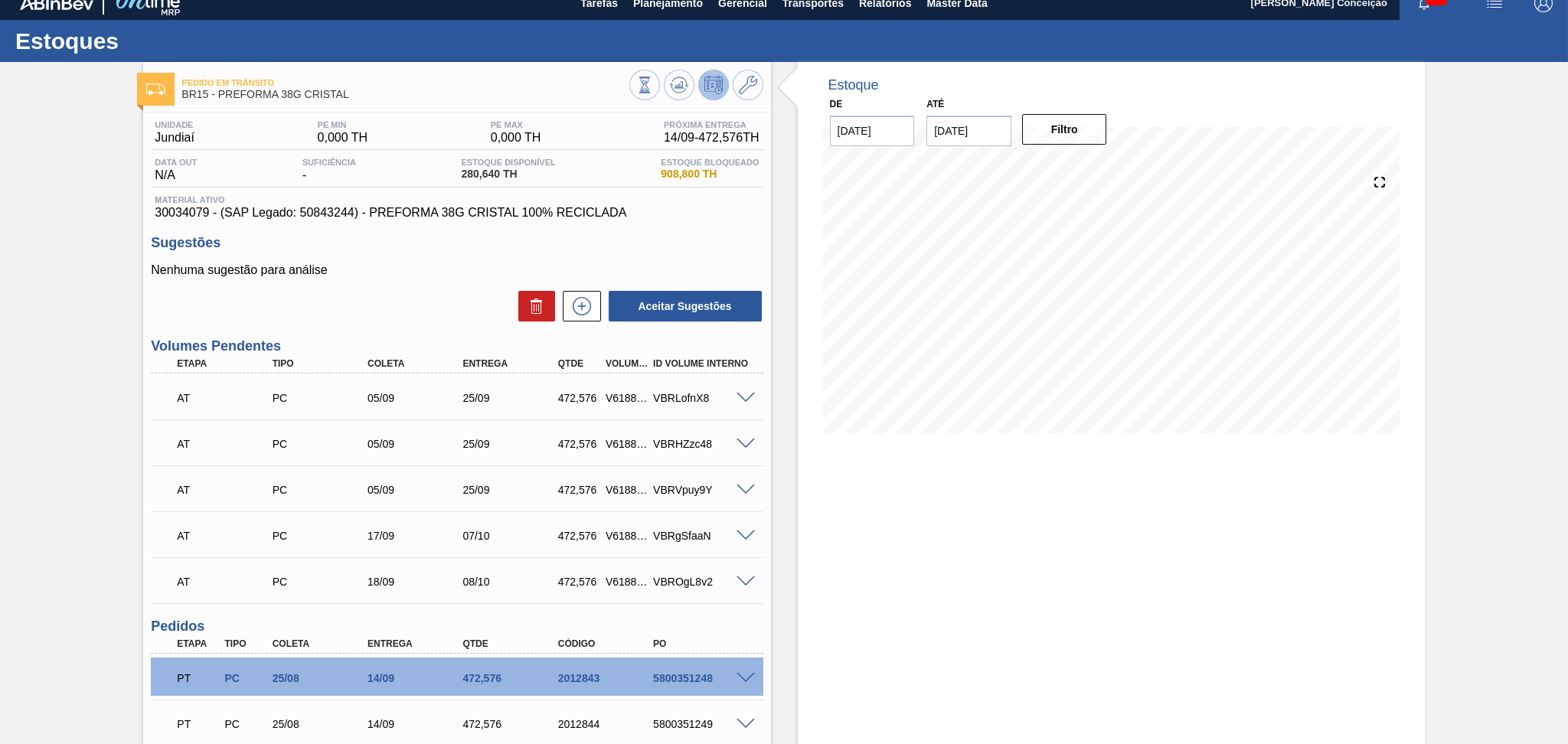
scroll to position [0, 0]
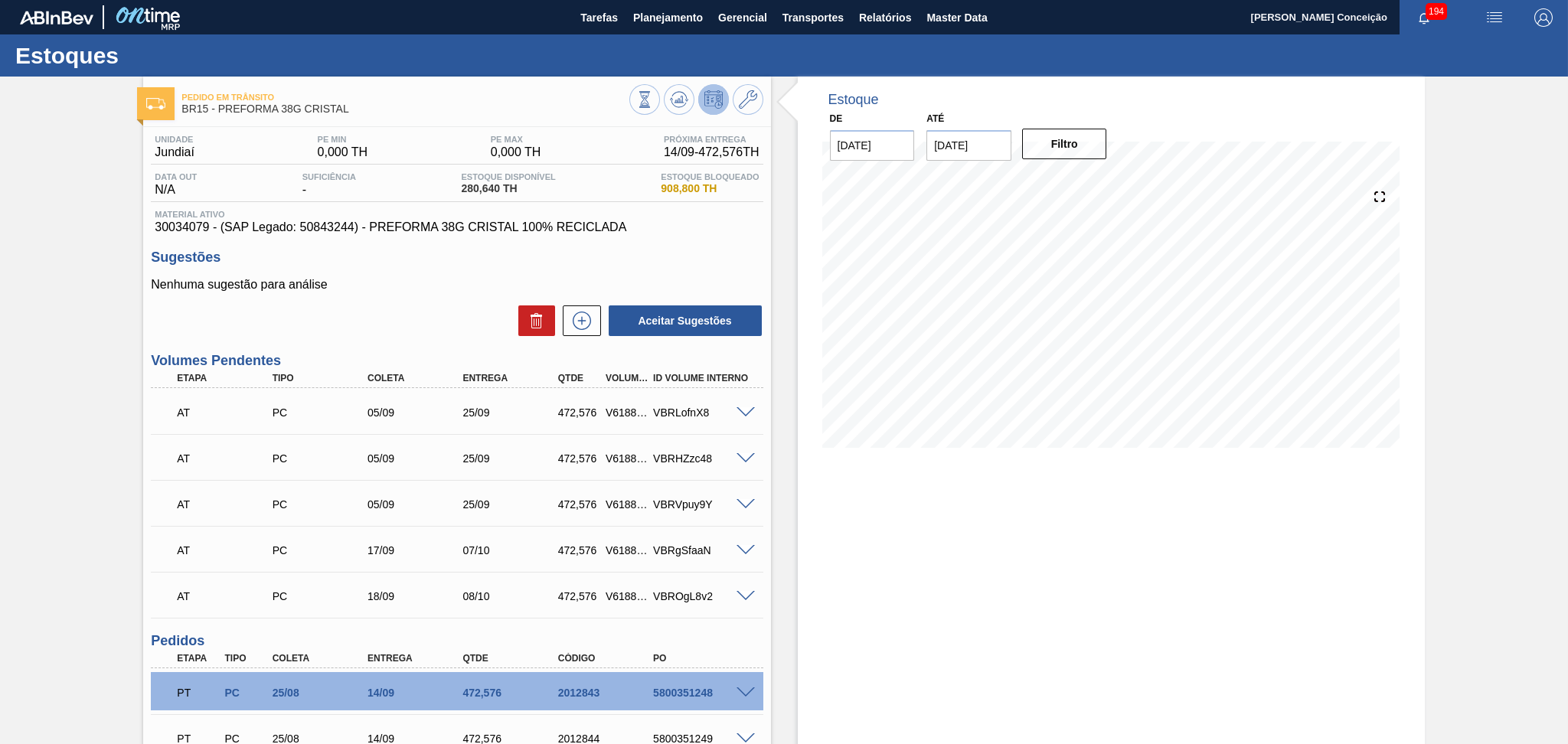
click at [974, 526] on div "Estoque De 27/08/2025 Até 10/10/2025 Filtro" at bounding box center [1111, 504] width 627 height 855
click at [671, 100] on icon at bounding box center [679, 99] width 19 height 19
drag, startPoint x: 998, startPoint y: 150, endPoint x: 893, endPoint y: 140, distance: 105.5
click at [912, 143] on div "De 27/08/2025 Até 10/10/2025 Filtro" at bounding box center [968, 134] width 306 height 52
type input "[DATE]"
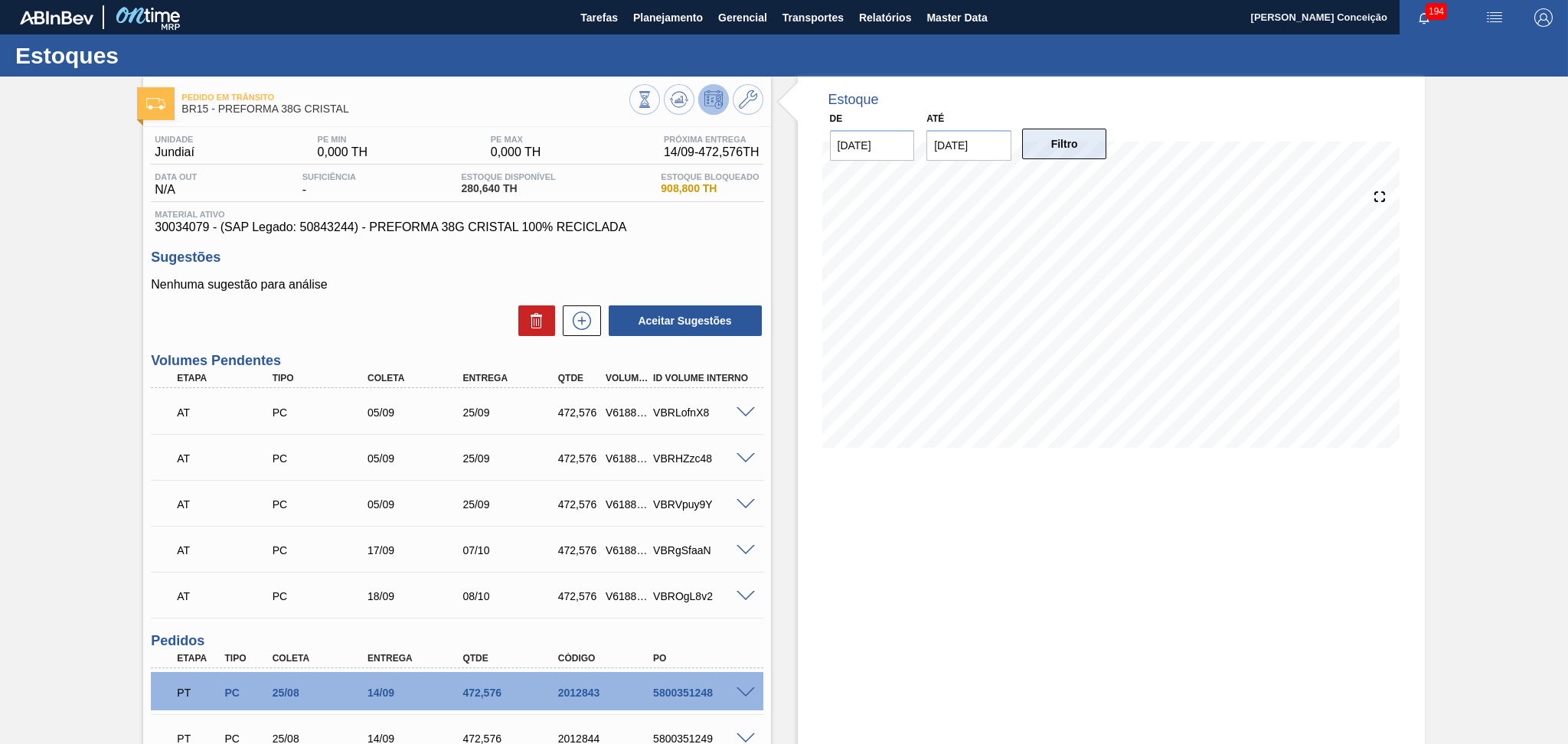
click at [1029, 149] on button "Filtro" at bounding box center [1064, 143] width 85 height 31
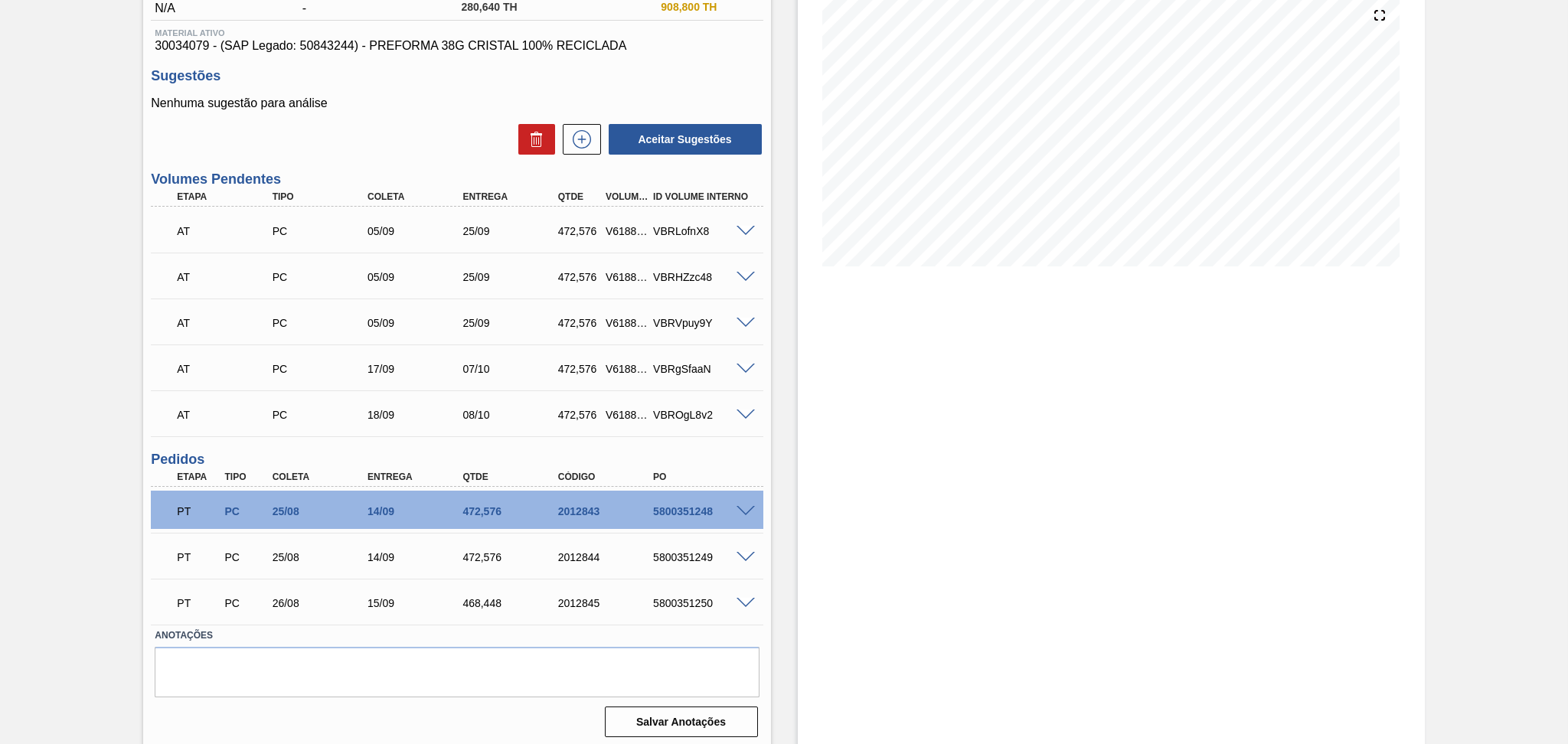
scroll to position [185, 0]
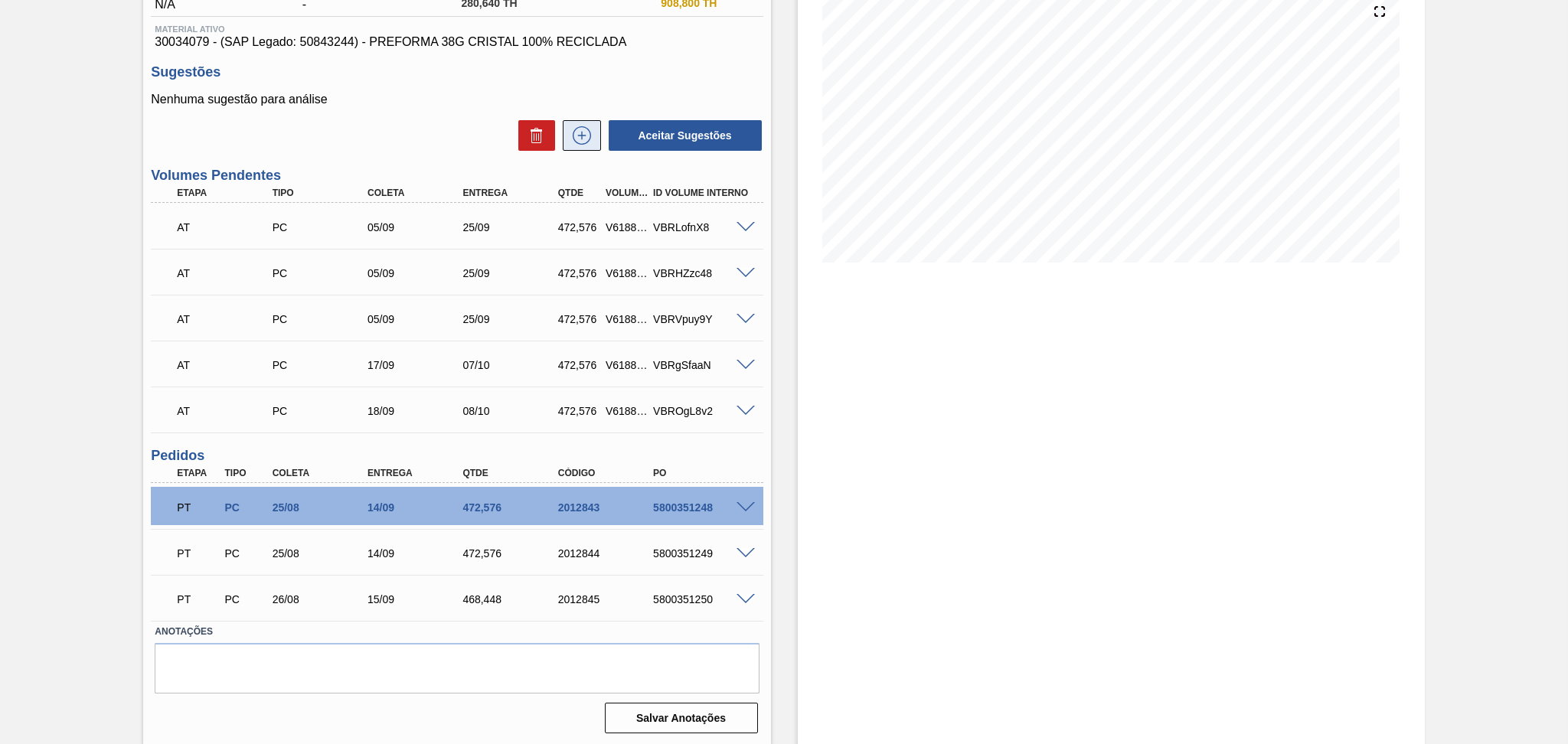
click at [567, 138] on button at bounding box center [581, 135] width 39 height 31
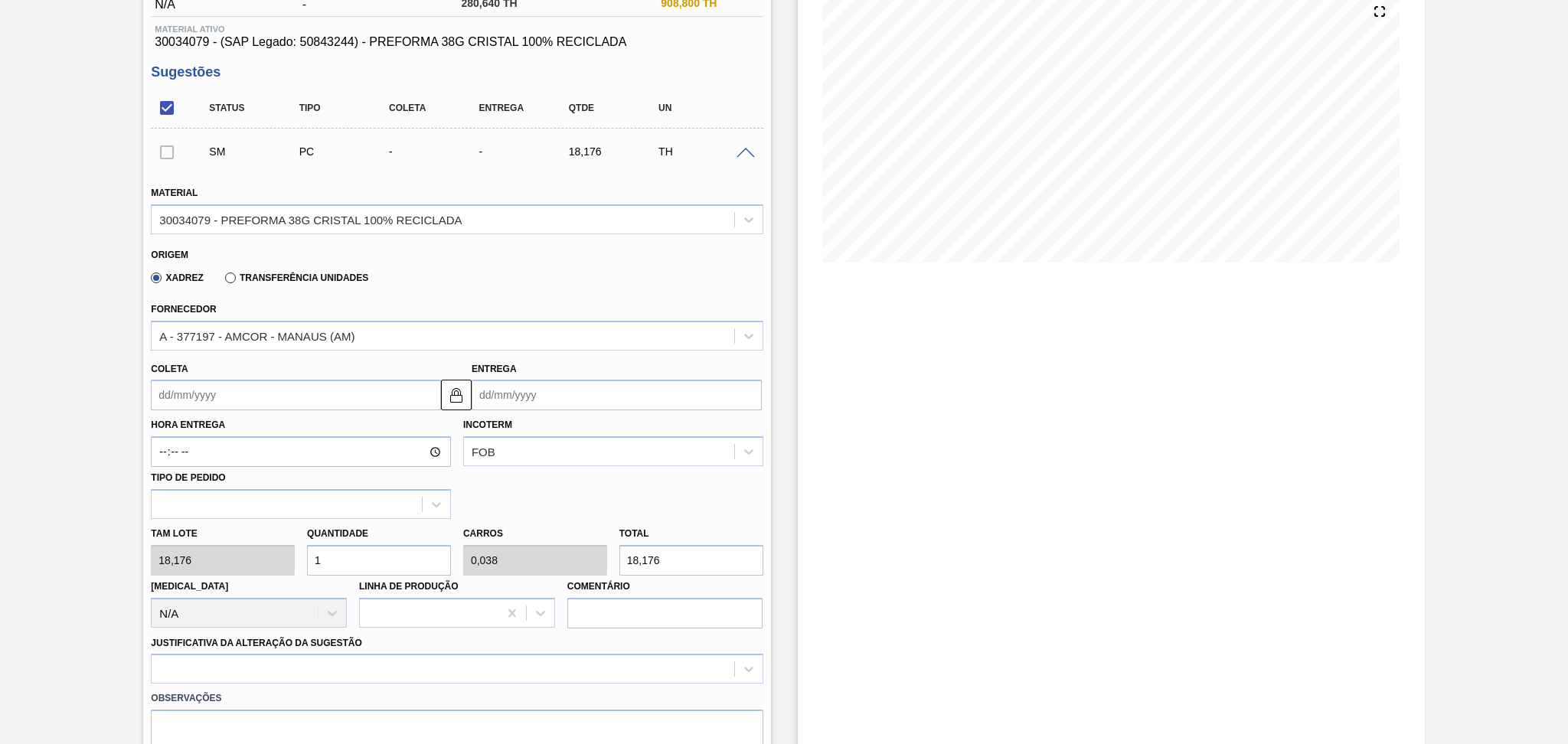
click at [227, 393] on input "Coleta" at bounding box center [295, 395] width 290 height 31
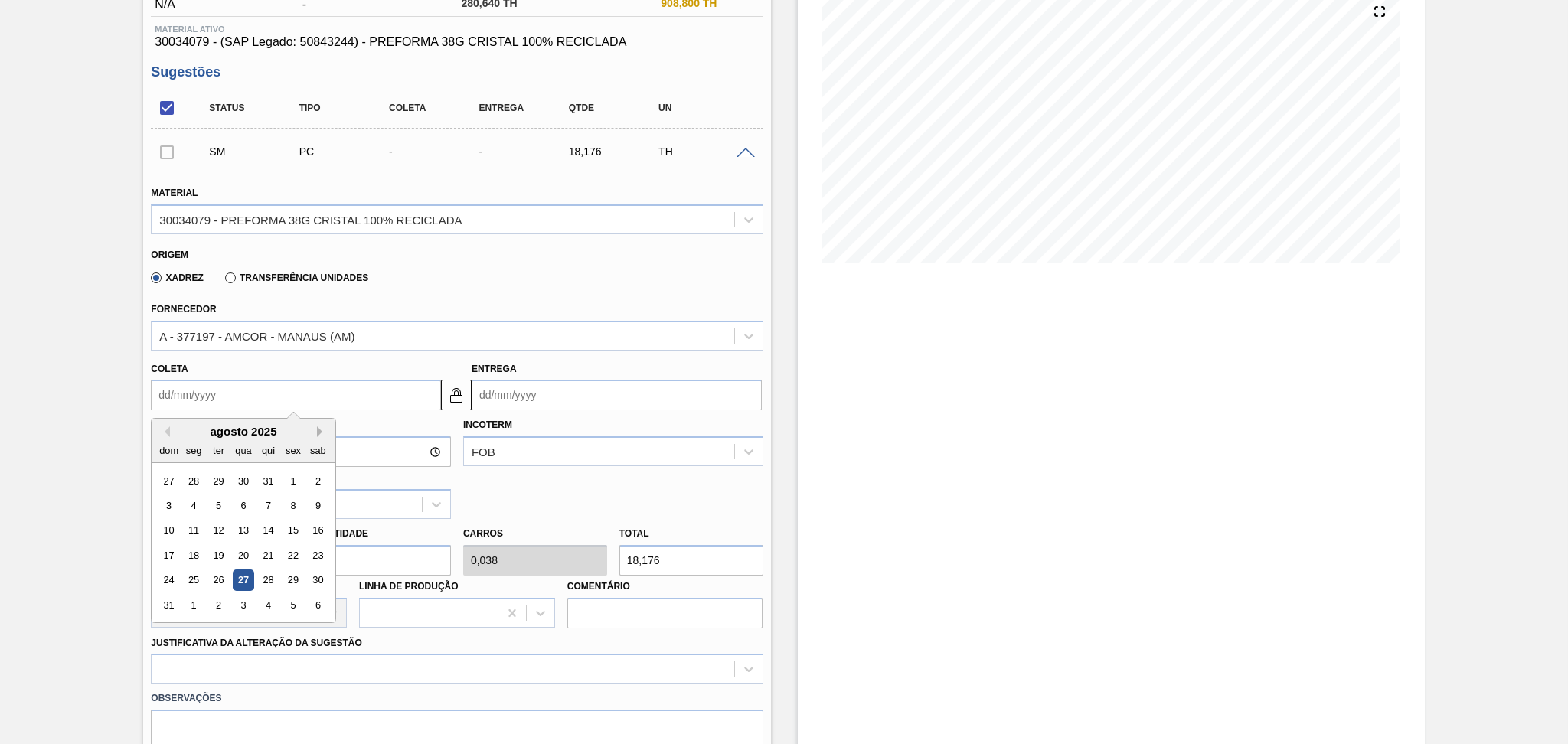
click at [322, 426] on button "Next Month" at bounding box center [322, 431] width 11 height 11
click at [201, 546] on div "22" at bounding box center [194, 555] width 21 height 21
type input "[DATE]"
type input "12/10/2025"
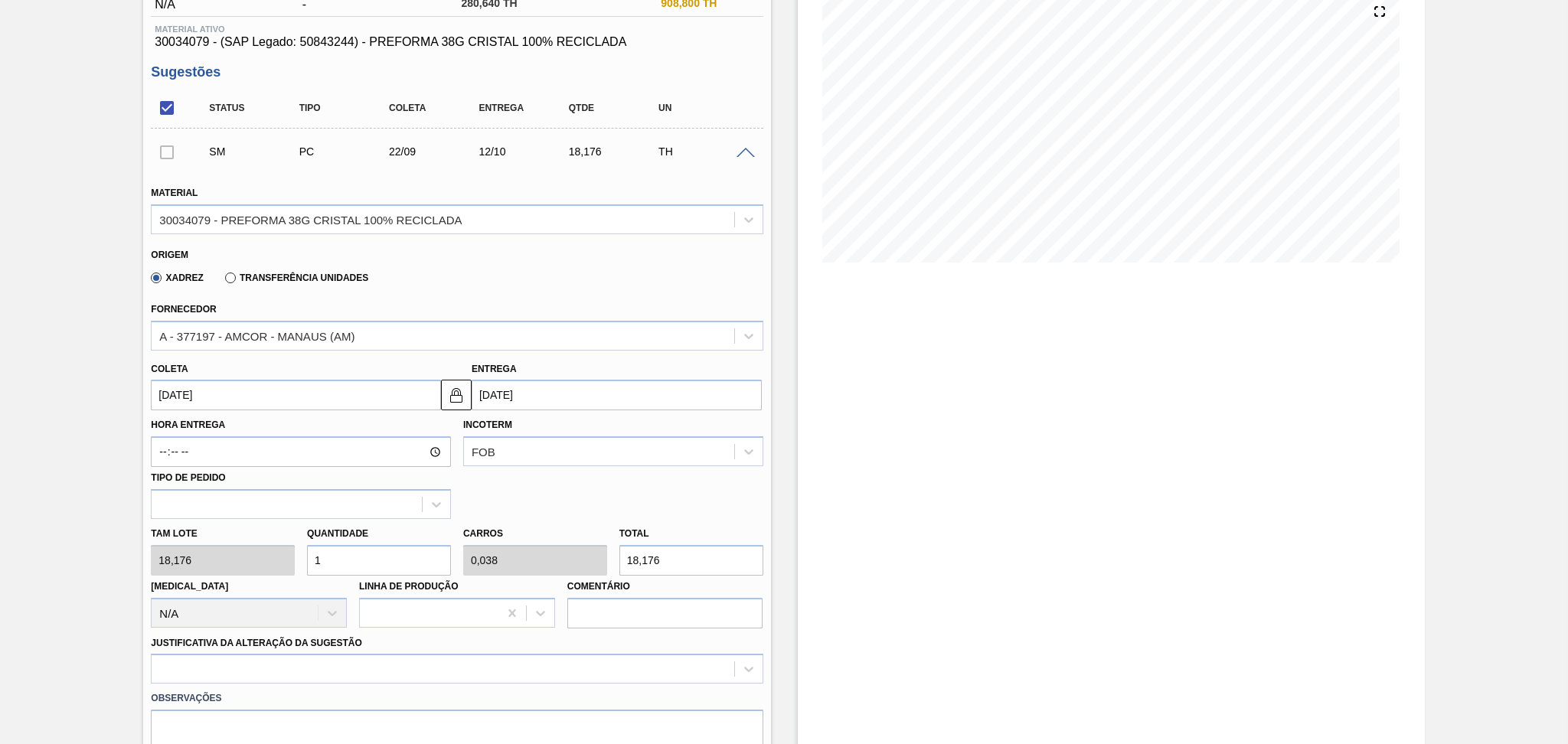
click at [251, 551] on div "Tam lote 18,176 Quantidade 1 Carros 0,038 Total 18,176 Doca N/A Linha de Produç…" at bounding box center [456, 573] width 624 height 110
type input "2"
type input "0,077"
type input "36,352"
type input "26"
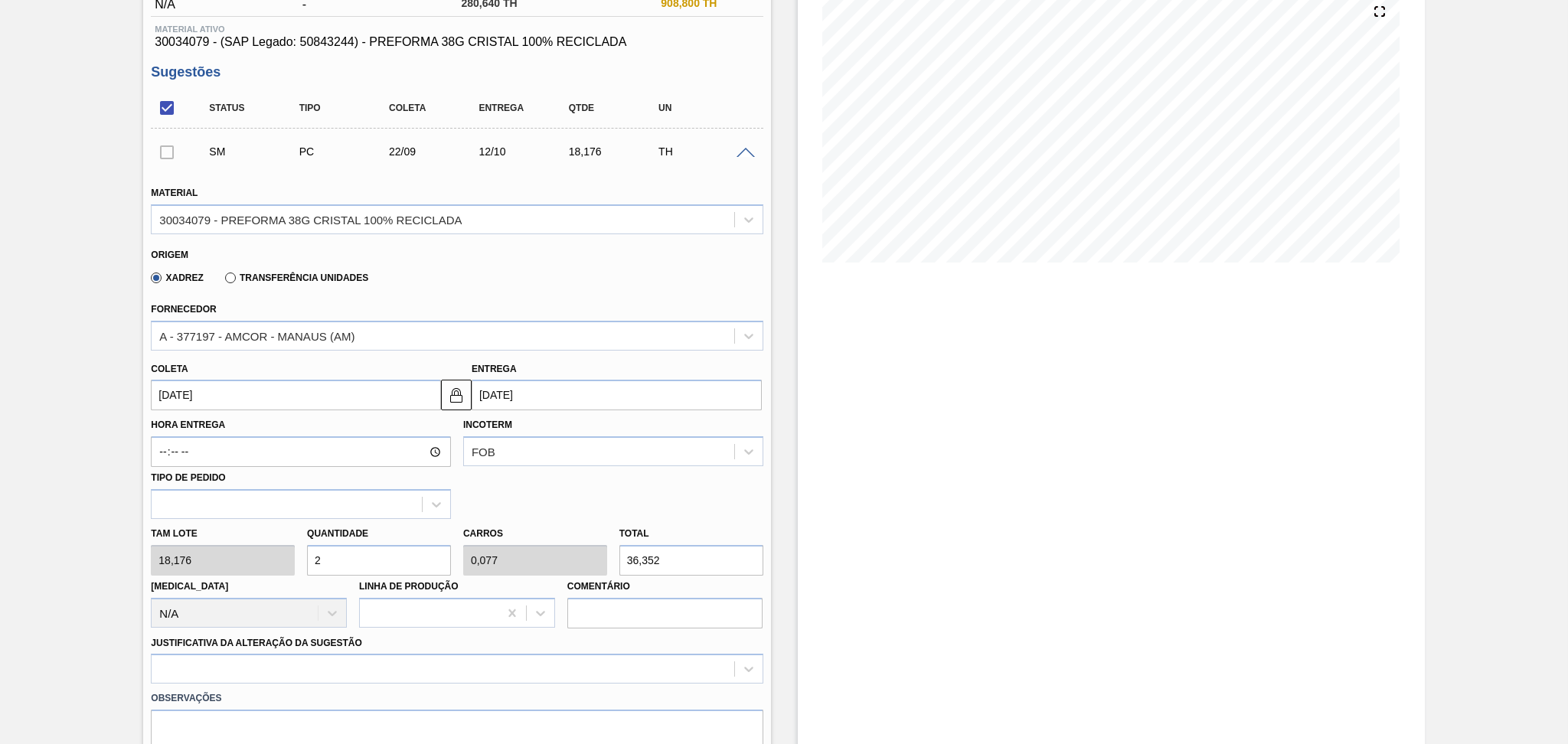
type input "1"
type input "472,576"
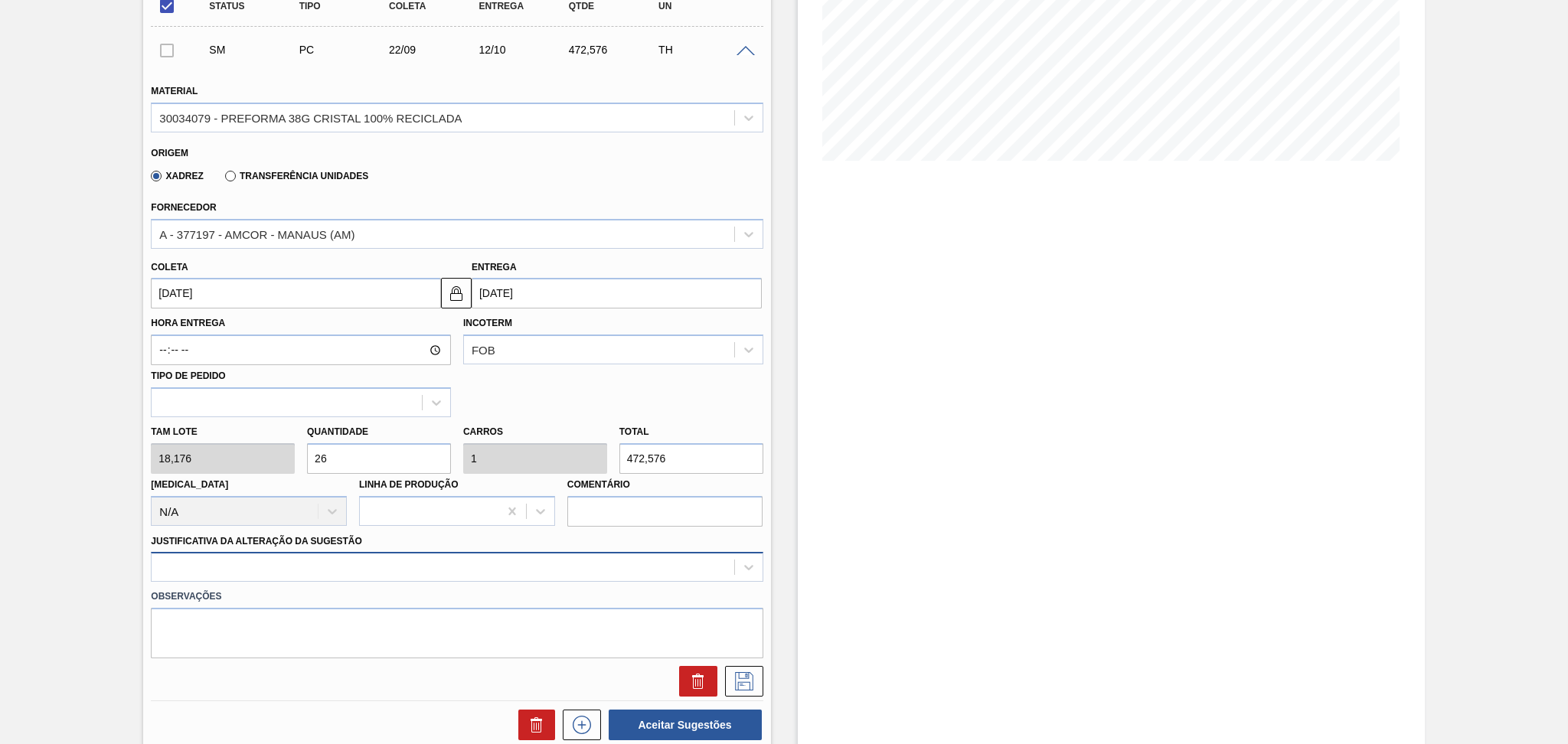
type input "26"
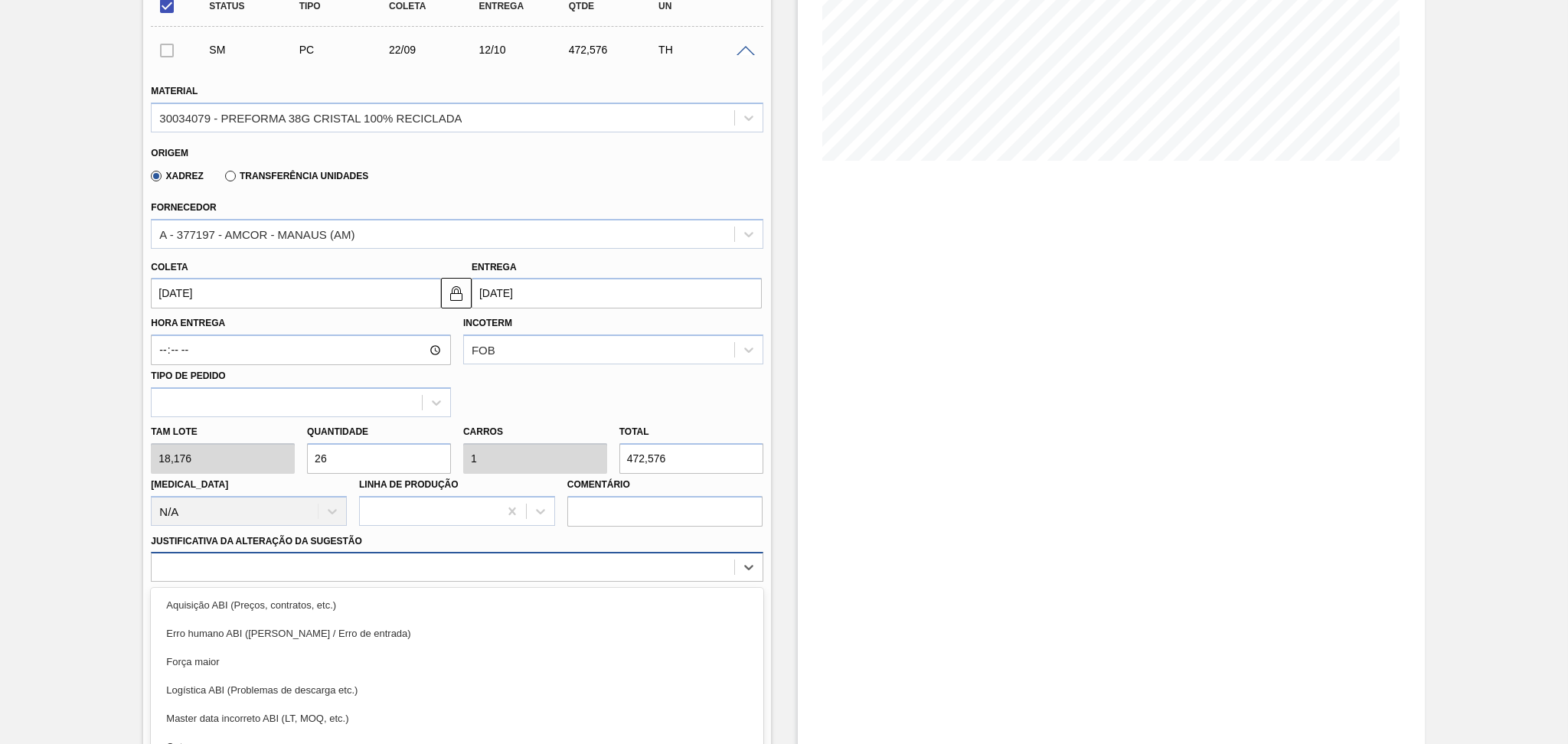
click at [222, 569] on div "option Força maior focused, 3 of 18. 18 results available. Use Up and Down to c…" at bounding box center [456, 567] width 612 height 30
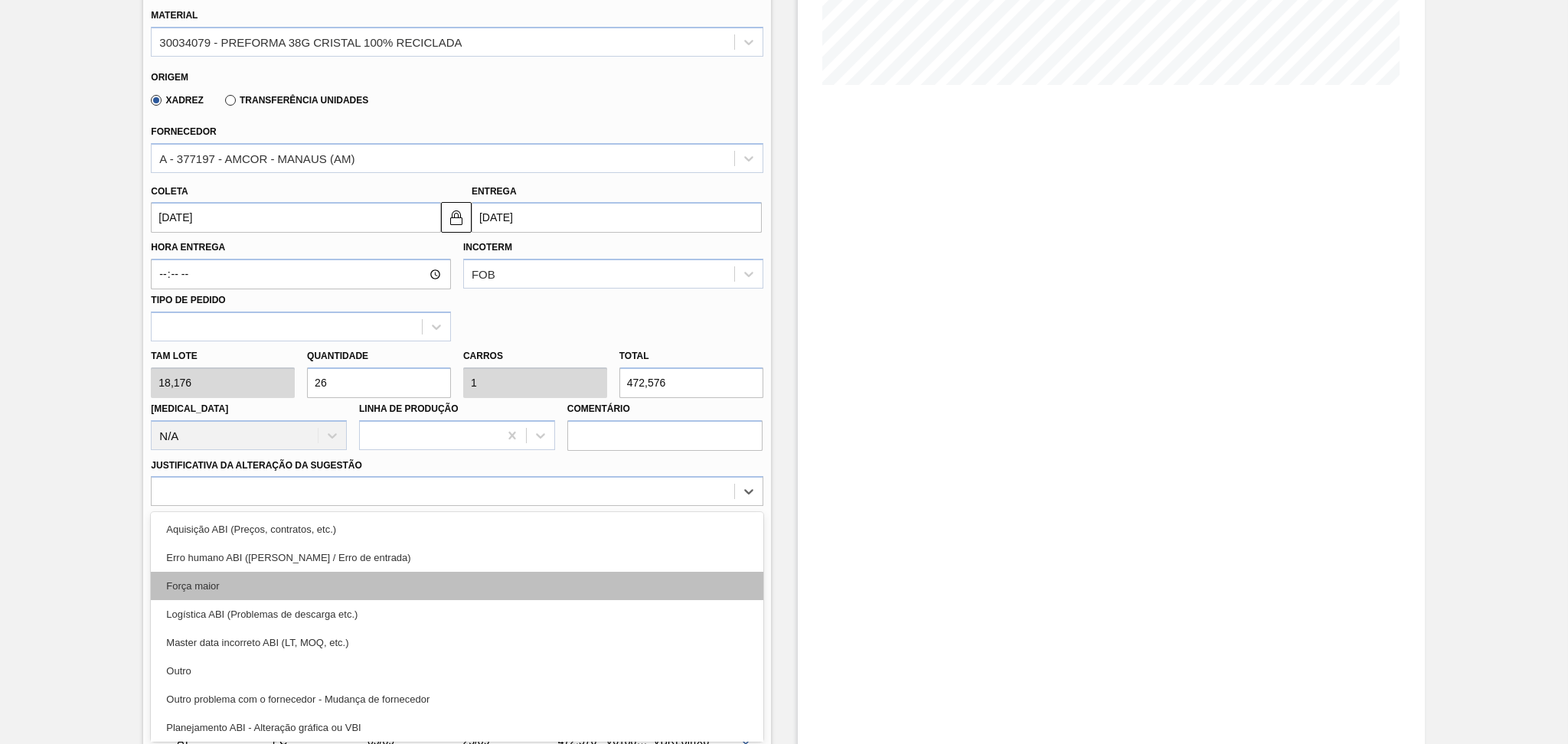
scroll to position [102, 0]
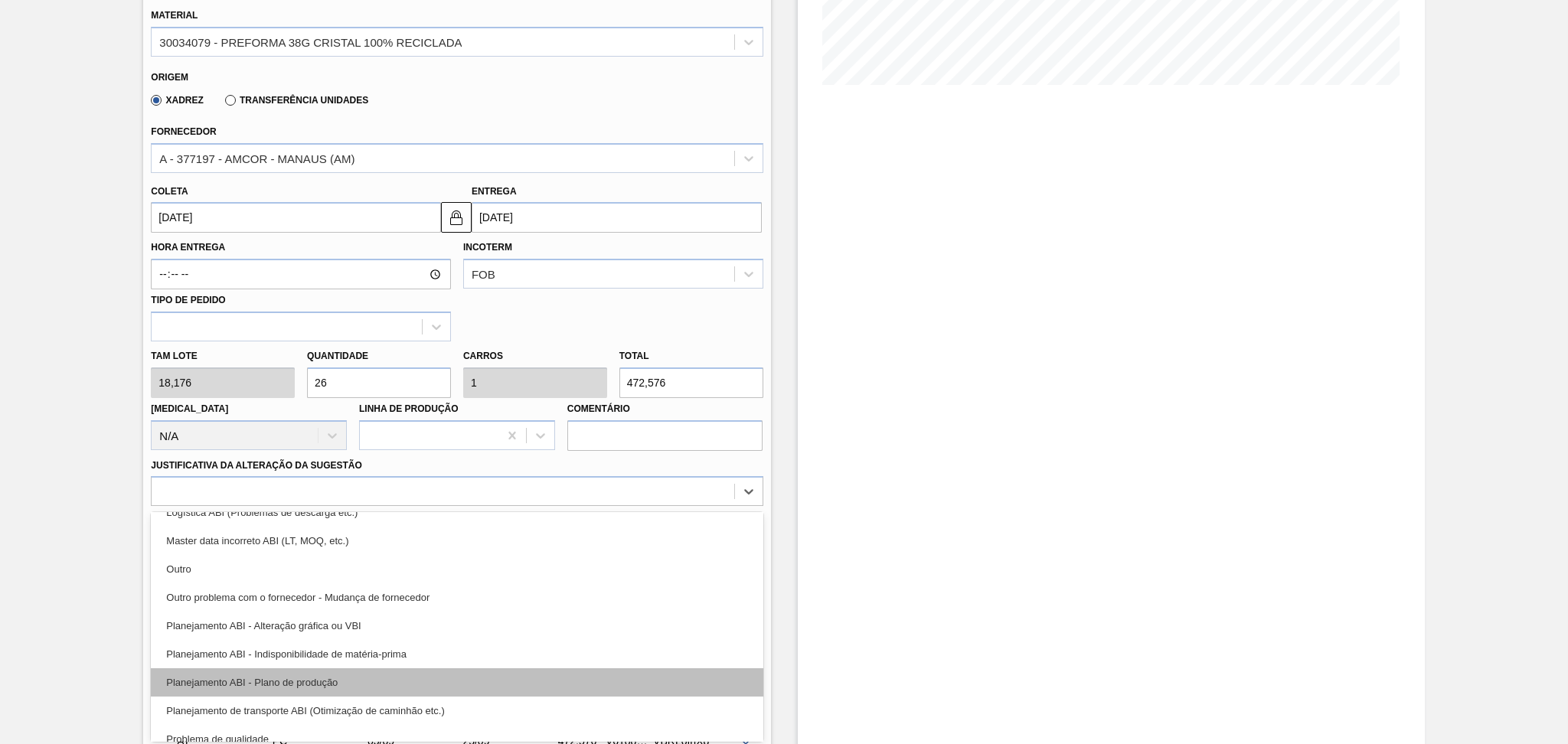
click at [321, 668] on div "Planejamento ABI - Plano de produção" at bounding box center [456, 682] width 612 height 29
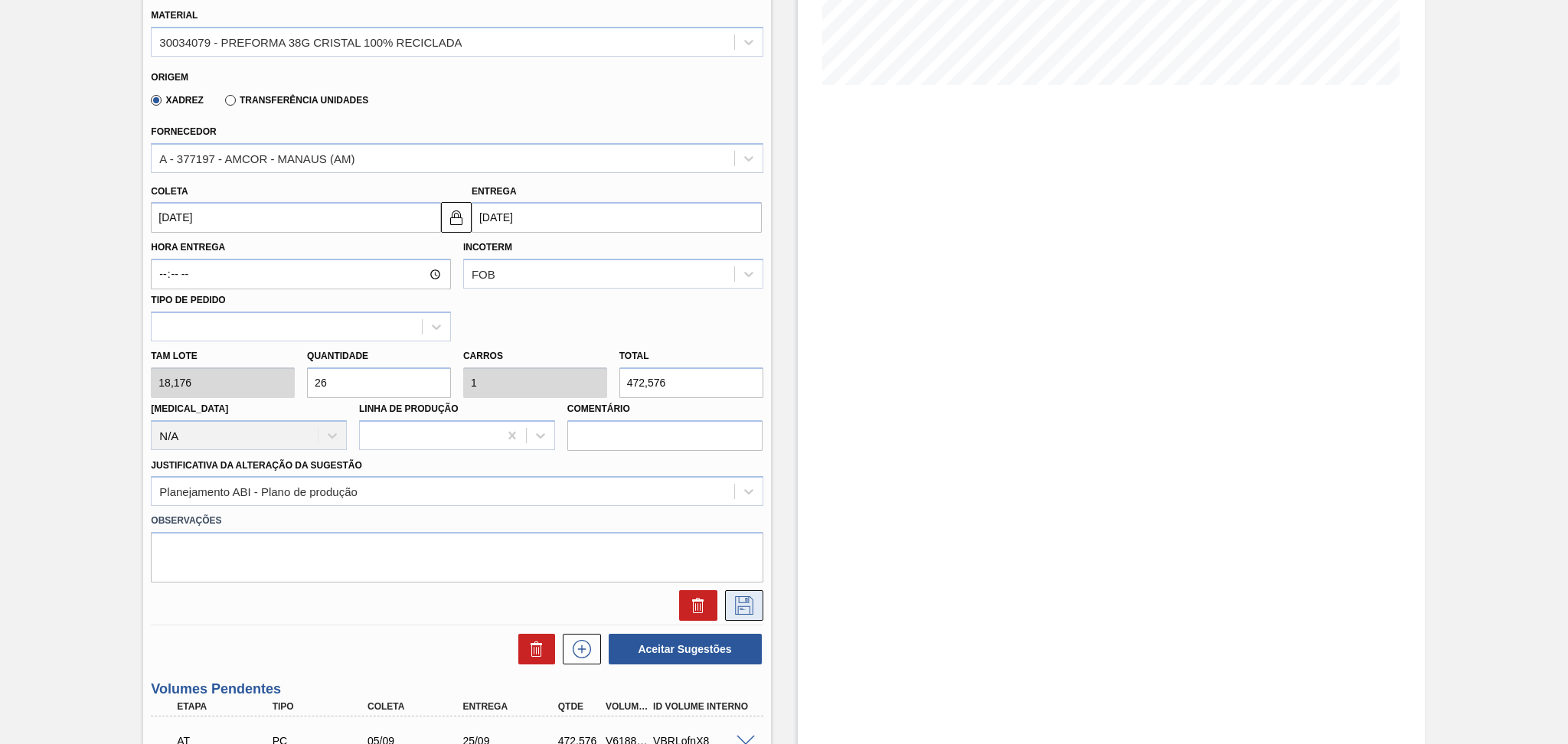
click at [735, 609] on icon at bounding box center [743, 604] width 25 height 19
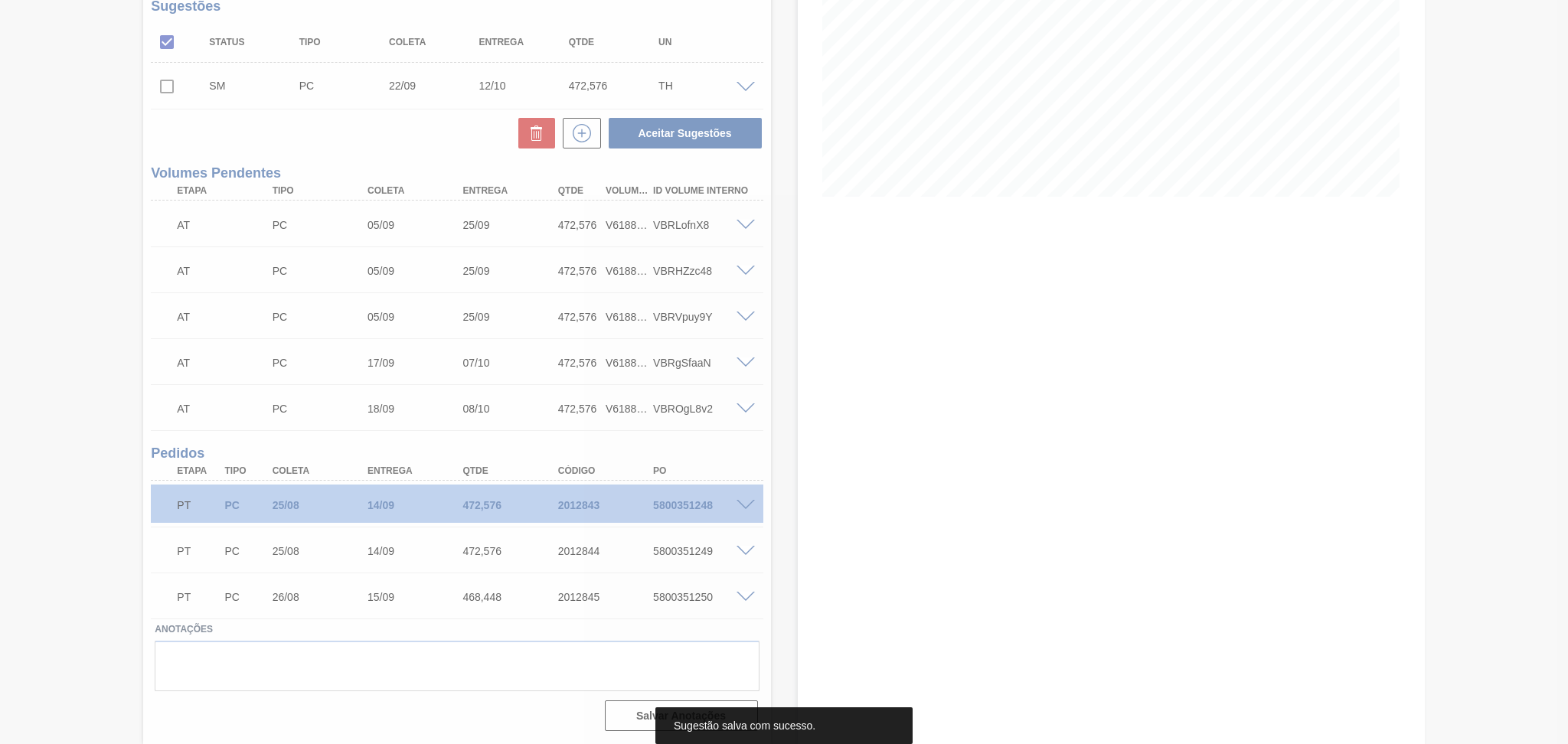
scroll to position [248, 0]
click at [176, 76] on div at bounding box center [784, 372] width 1568 height 744
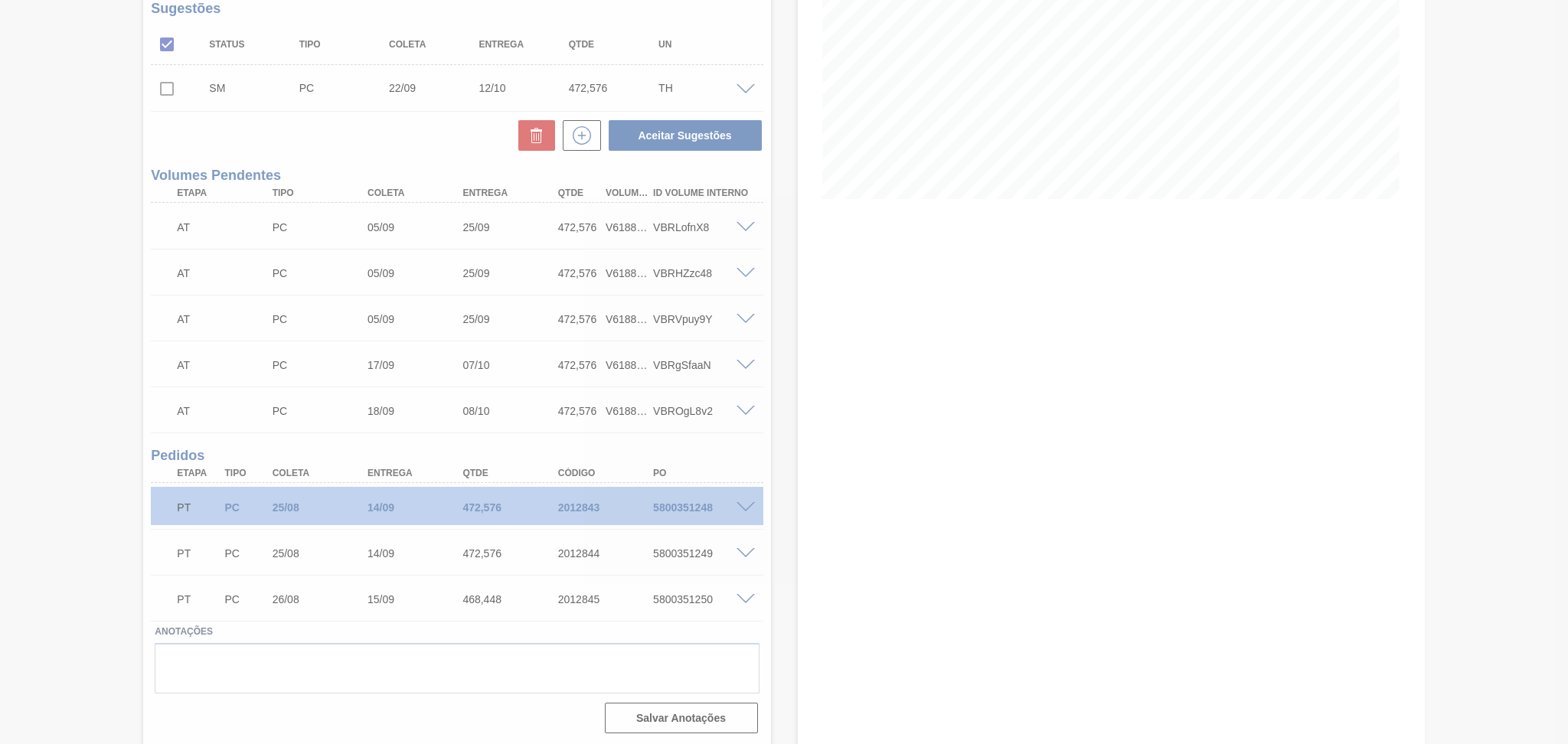
click at [174, 89] on div at bounding box center [784, 372] width 1568 height 744
click at [160, 93] on div at bounding box center [784, 372] width 1568 height 744
click at [168, 89] on div at bounding box center [784, 372] width 1568 height 744
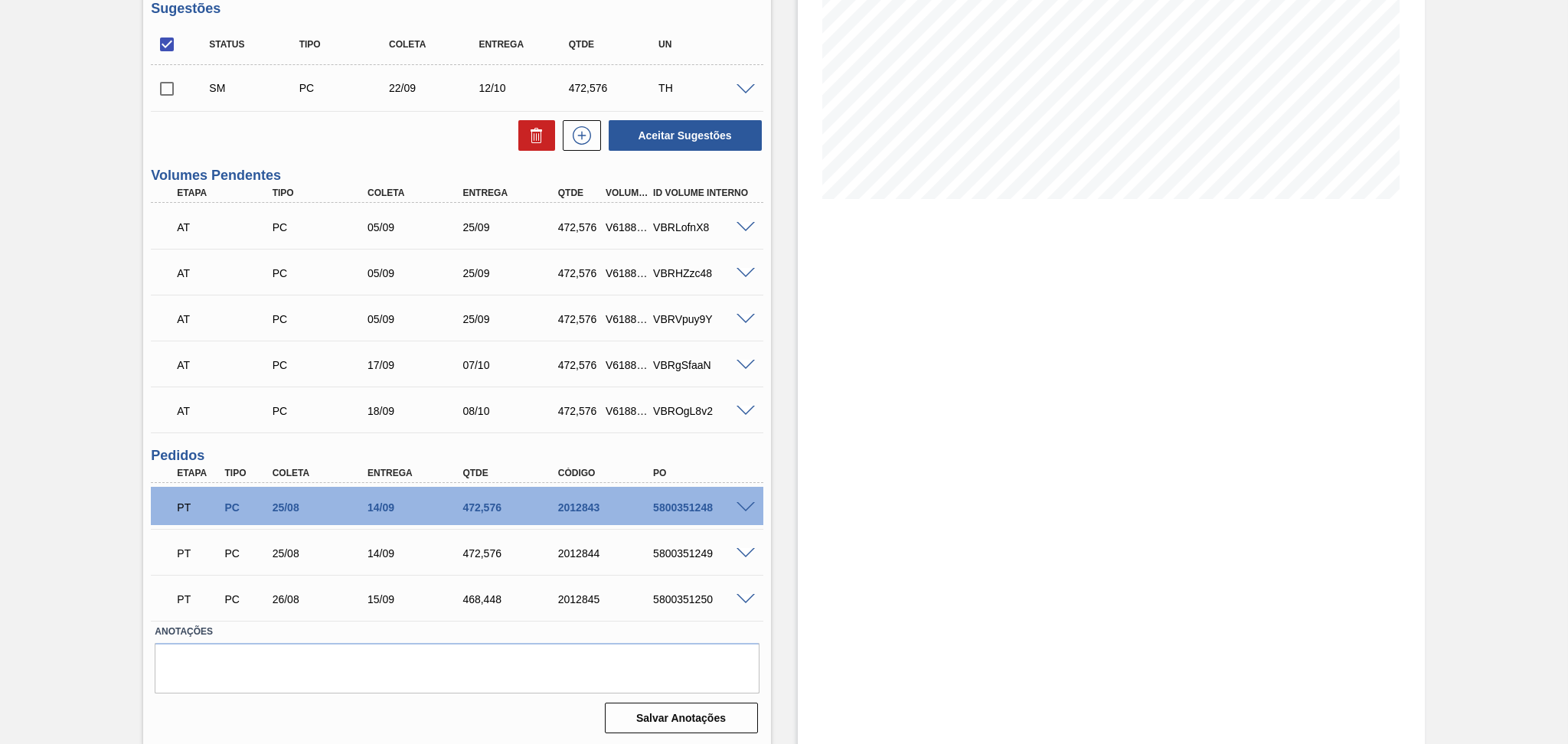
click at [169, 92] on input "checkbox" at bounding box center [166, 88] width 32 height 32
click at [632, 134] on button "Aceitar Sugestões" at bounding box center [685, 135] width 153 height 31
checkbox input "false"
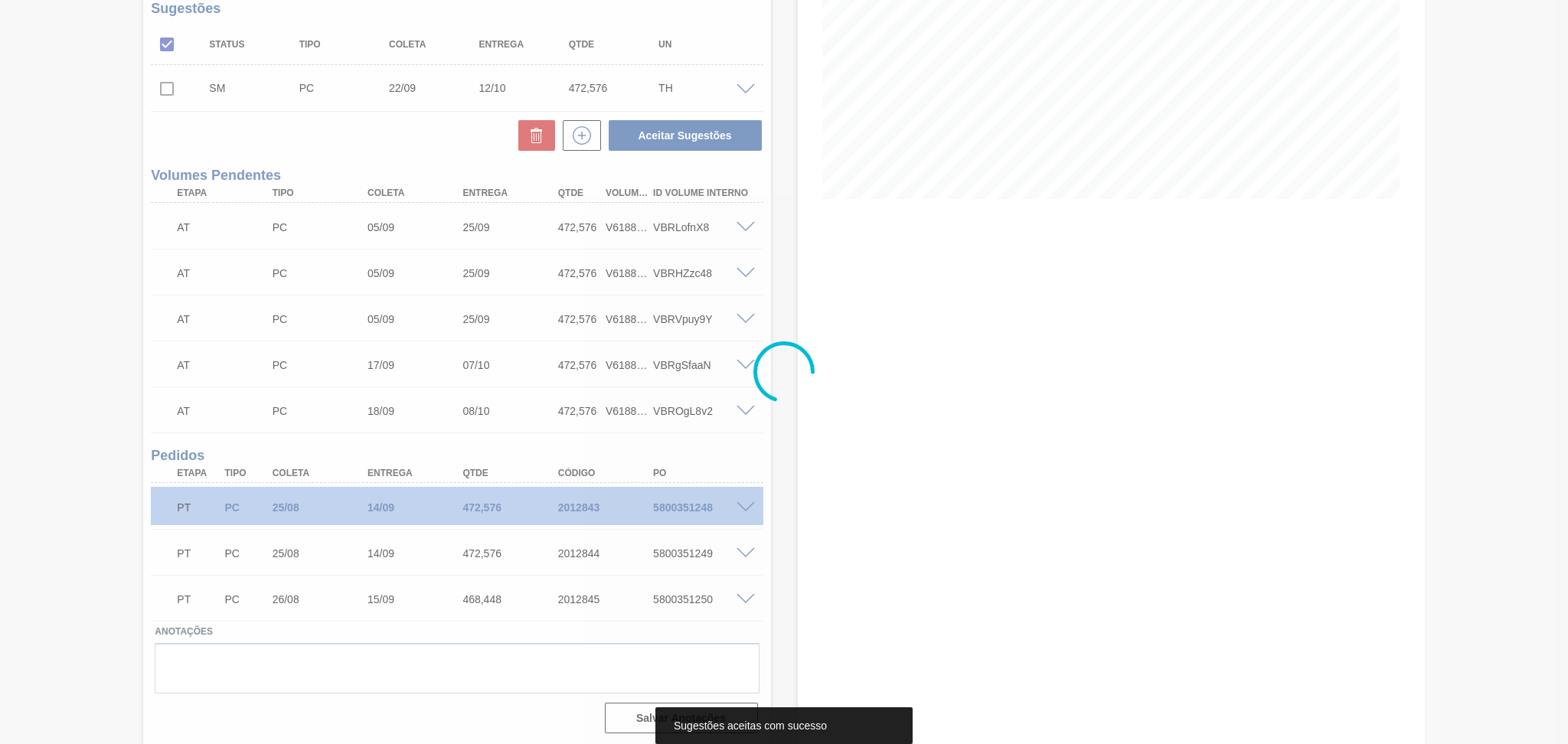
click at [290, 128] on div at bounding box center [784, 372] width 1568 height 744
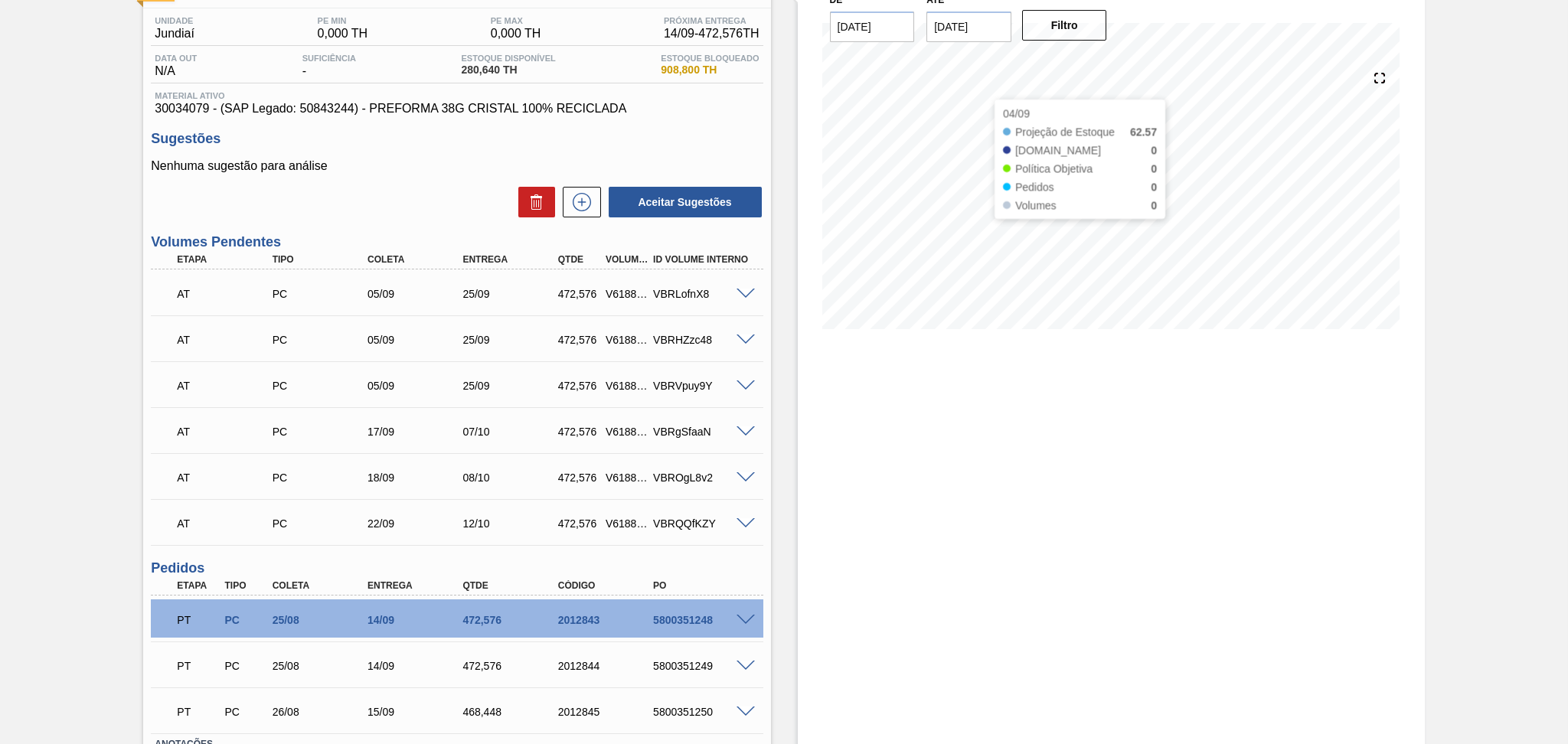
scroll to position [0, 0]
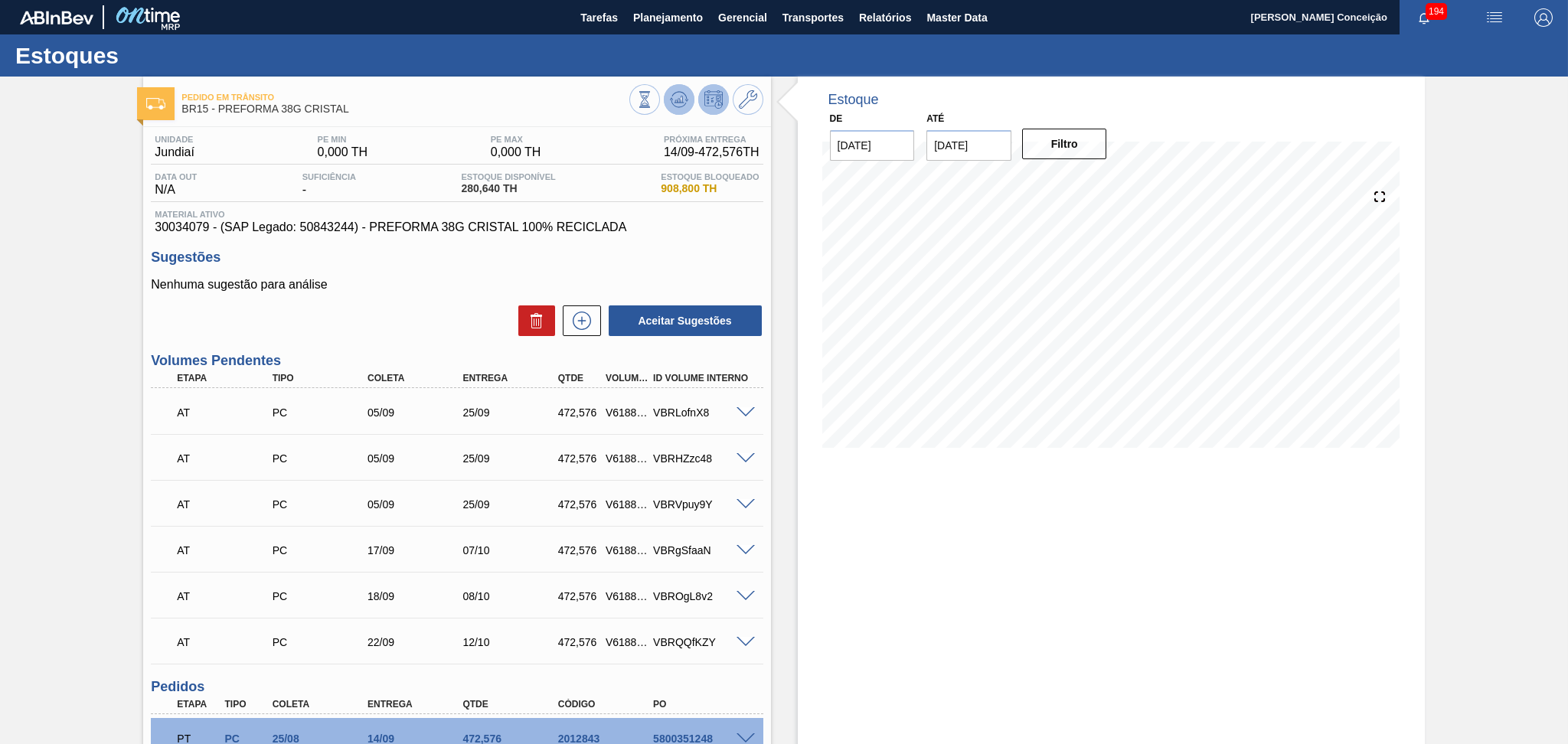
click at [684, 103] on icon at bounding box center [679, 99] width 19 height 19
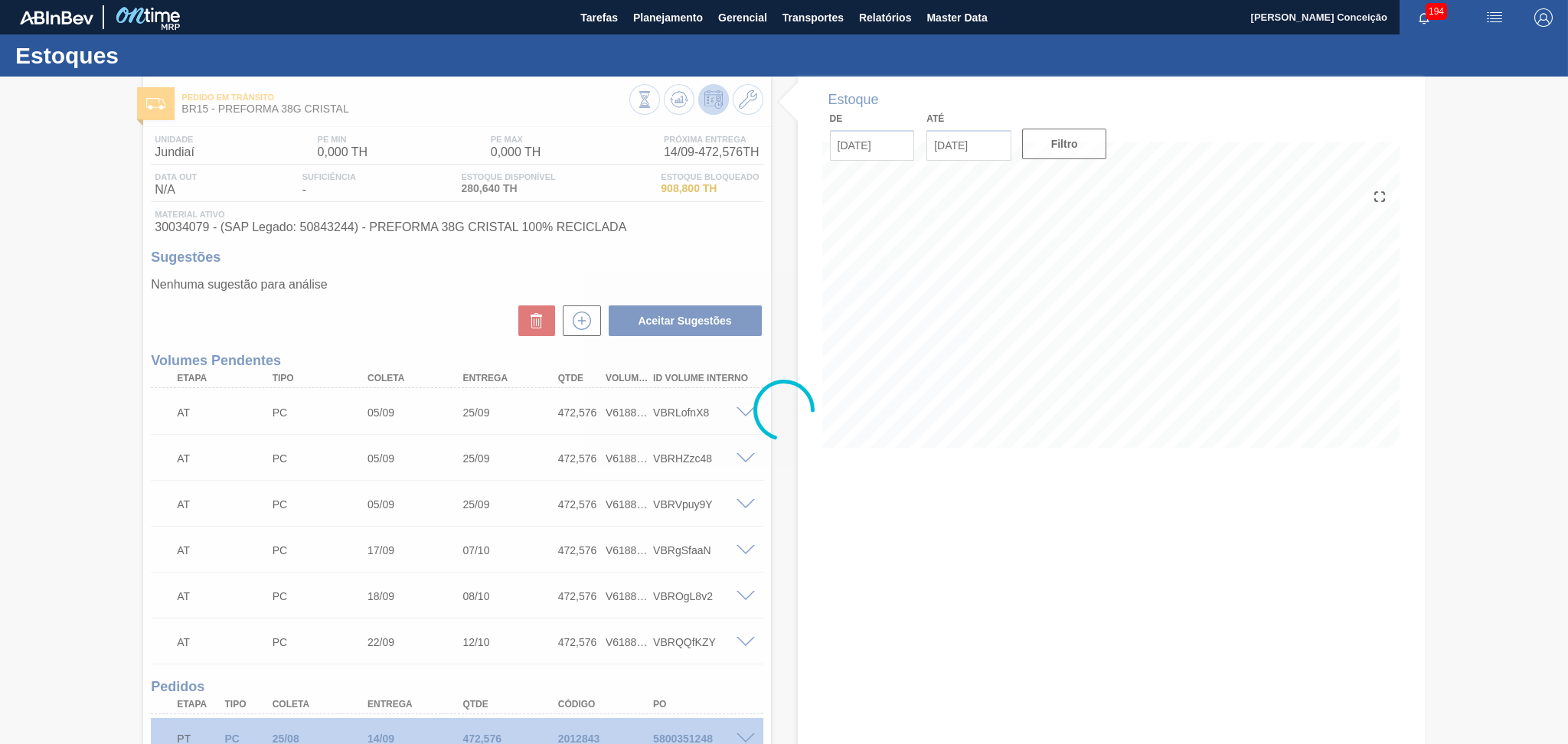
click at [972, 527] on div at bounding box center [784, 410] width 1568 height 667
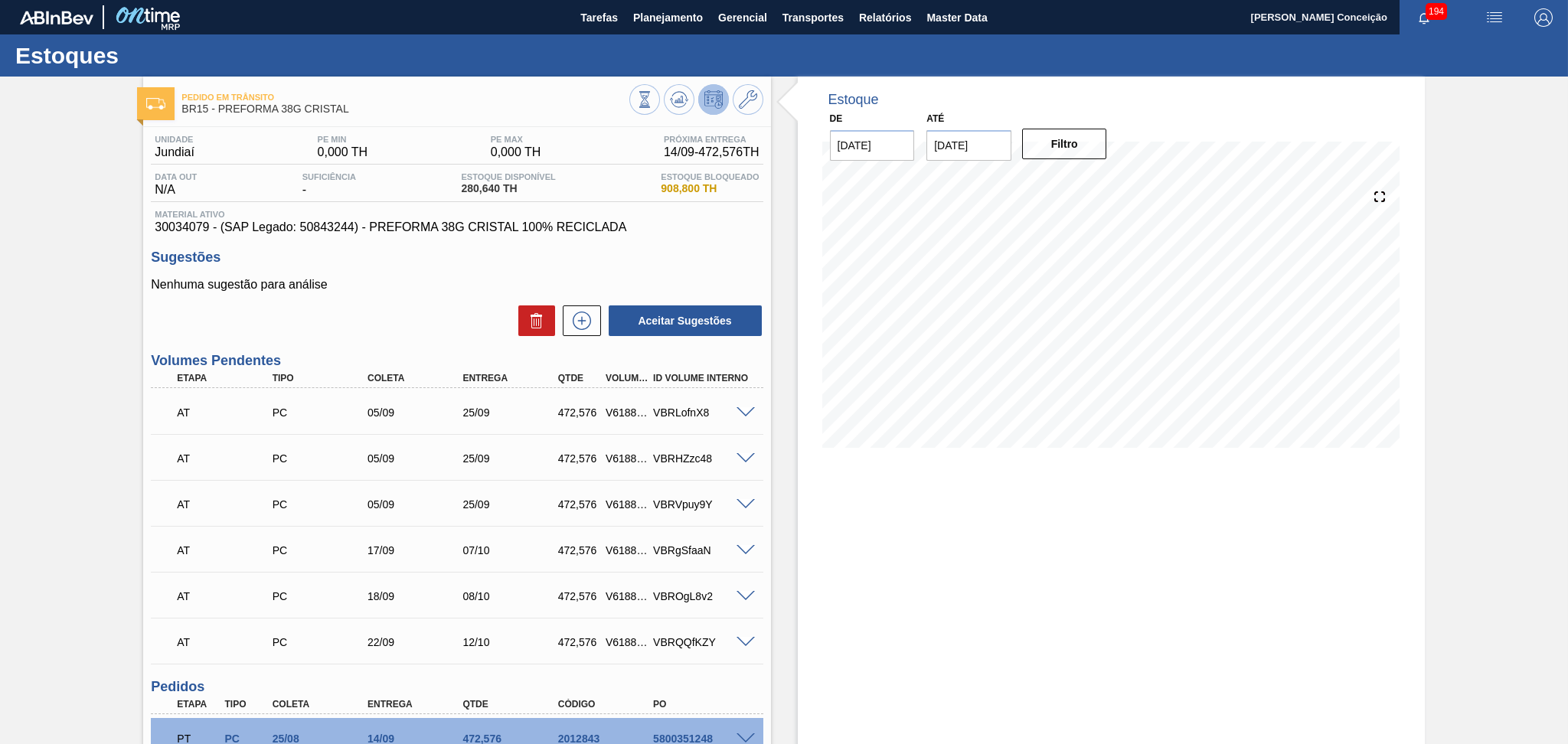
click at [969, 617] on div "Estoque De 27/08/2025 Até 30/10/2025 Filtro 02/10 Projeção de Estoque 1,645.73 …" at bounding box center [1111, 526] width 627 height 900
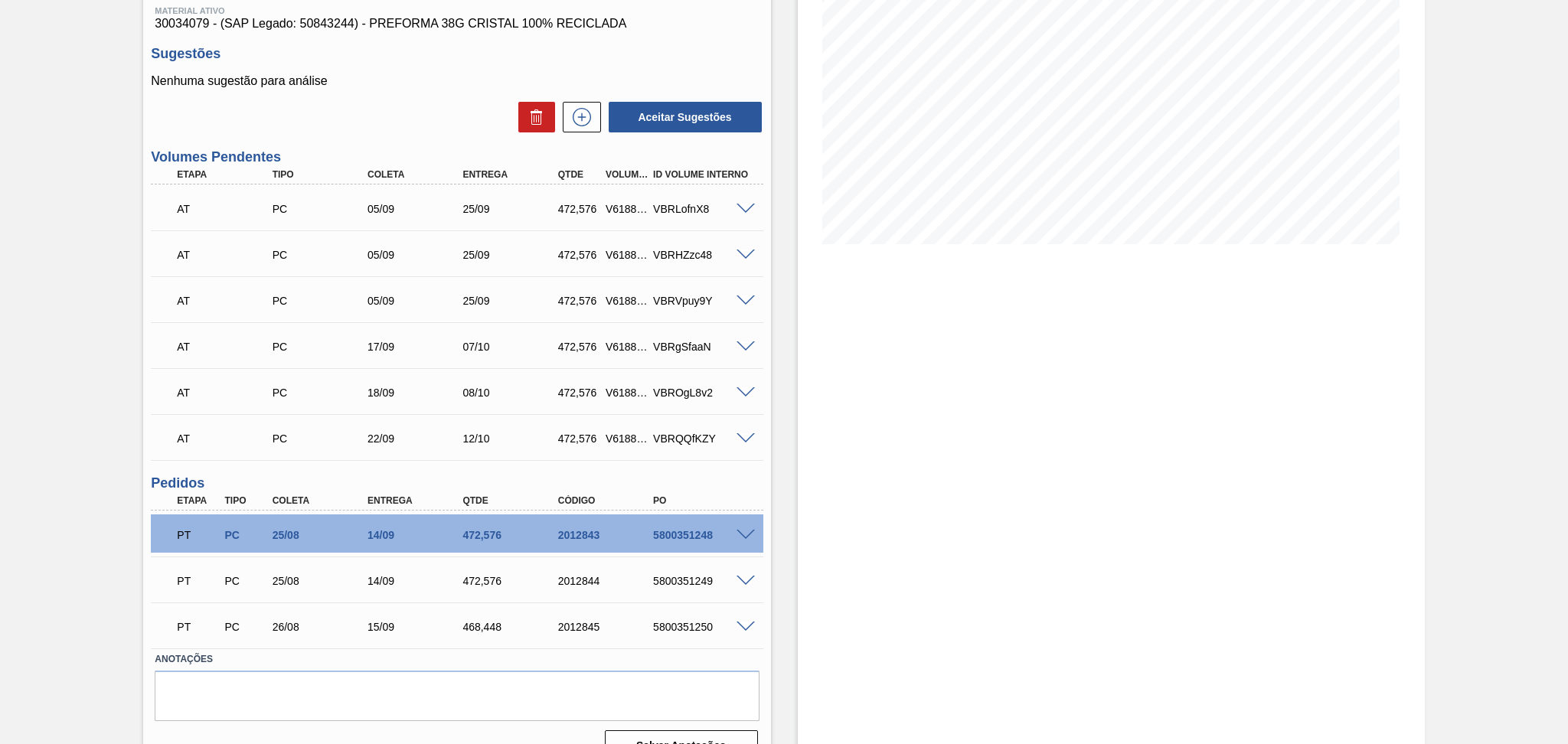
click at [111, 410] on div "Pedido em Trânsito BR15 - PREFORMA 38G CRISTAL Unidade Jundiaí PE MIN 0,000 TH …" at bounding box center [784, 324] width 1568 height 900
click at [462, 254] on div "25/09" at bounding box center [512, 254] width 107 height 12
click at [475, 306] on div "AT PC 05/09 25/09 472,576 V618840 VBRVpuy9Y" at bounding box center [452, 299] width 571 height 31
click at [478, 349] on div "07/10" at bounding box center [512, 346] width 107 height 12
click at [474, 397] on div "08/10" at bounding box center [512, 392] width 107 height 12
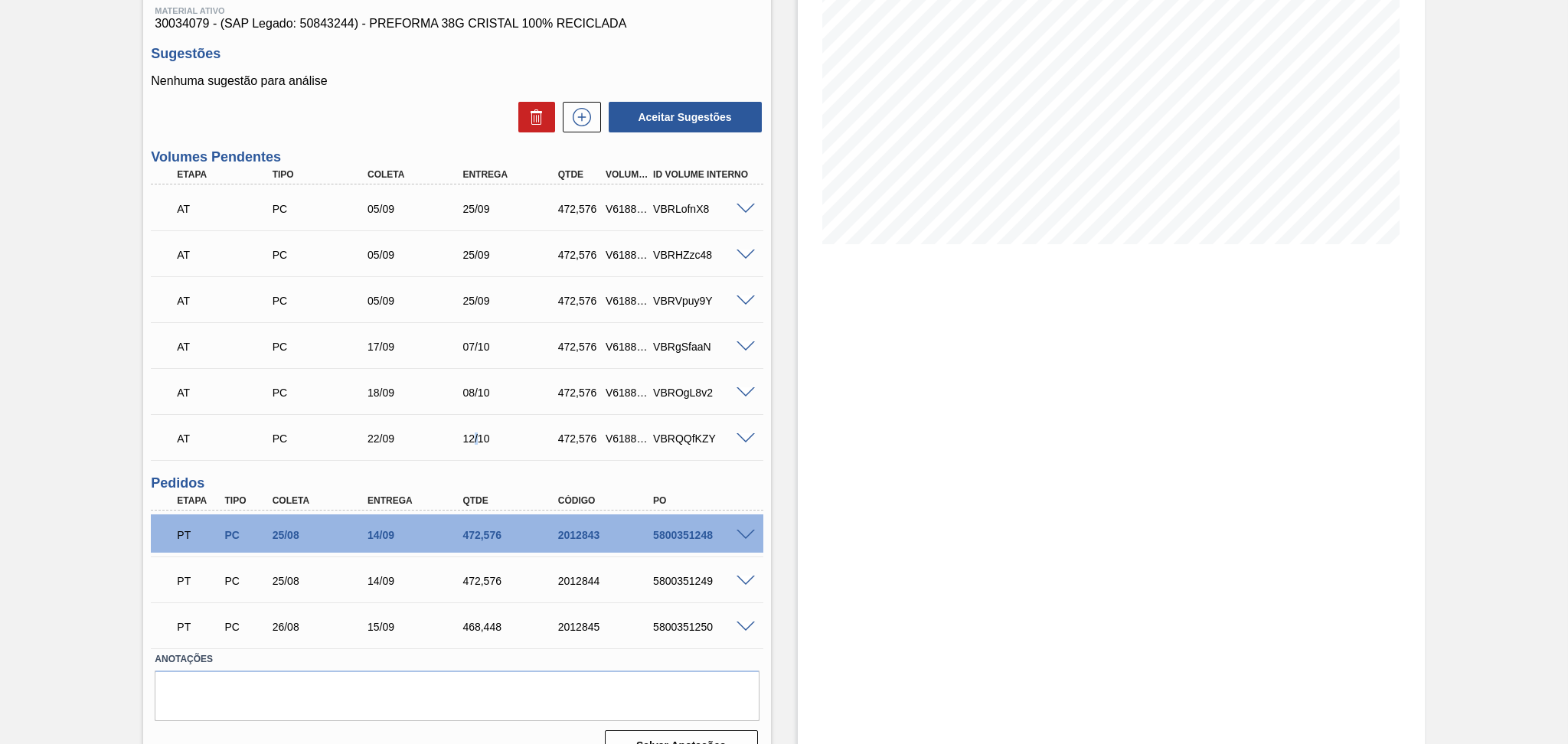
click at [475, 444] on div "AT PC 22/09 12/10 472,576 V618843 VBRQQfKZY" at bounding box center [452, 436] width 571 height 31
click at [483, 216] on div "AT PC 05/09 25/09 472,576 V618838 VBRLofnX8" at bounding box center [452, 207] width 571 height 31
click at [481, 246] on div "AT PC 05/09 25/09 472,576 V618839 VBRHZzc48" at bounding box center [452, 252] width 571 height 31
click at [459, 299] on div "25/09" at bounding box center [512, 301] width 107 height 12
click at [467, 344] on div "07/10" at bounding box center [512, 346] width 107 height 12
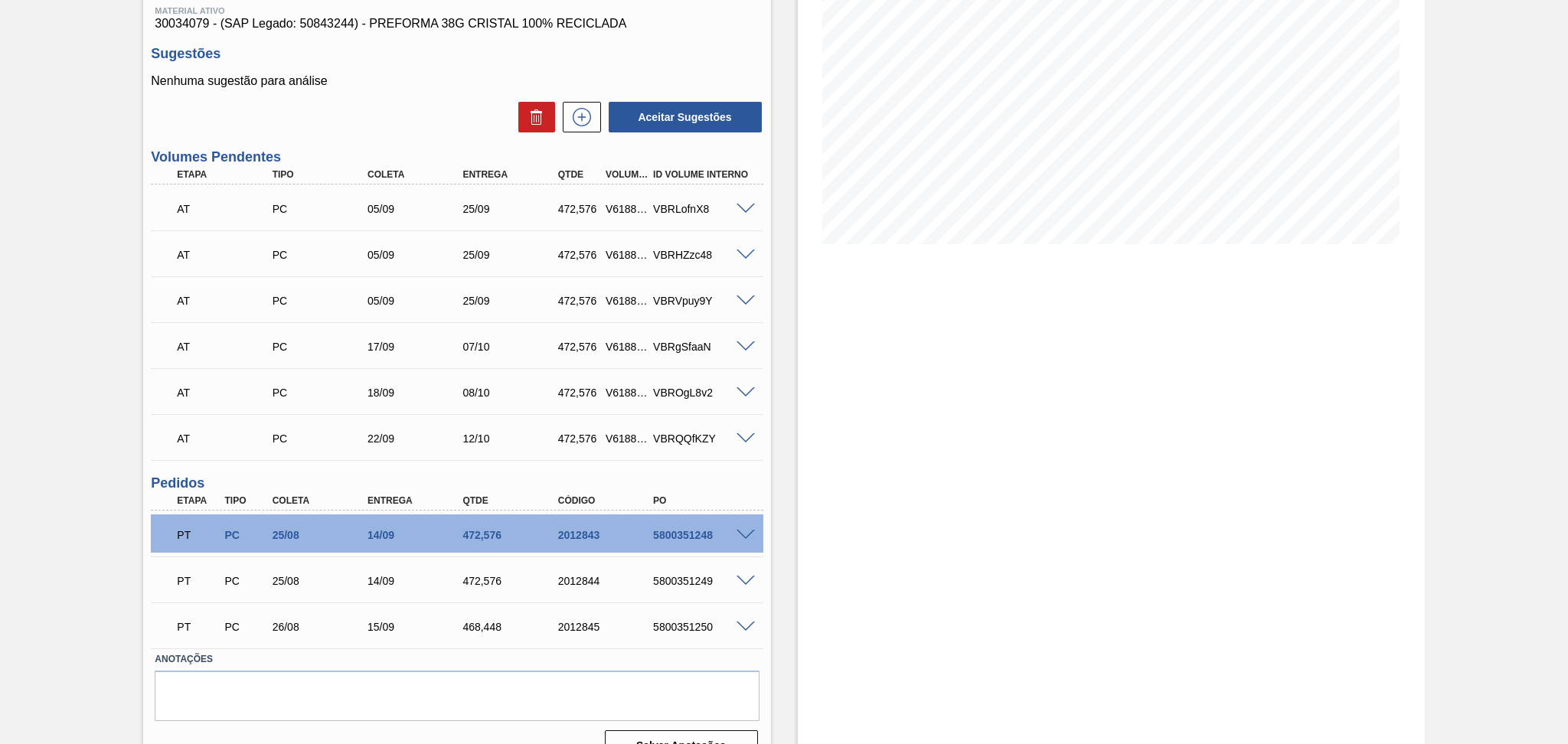
drag, startPoint x: 456, startPoint y: 382, endPoint x: 461, endPoint y: 393, distance: 12.1
click at [457, 382] on div "AT PC 18/09 08/10 472,576 V618842 VBROgL8v2" at bounding box center [452, 391] width 571 height 31
click at [465, 421] on div "AT PC 22/09 12/10 472,576 V618843 VBRQQfKZY" at bounding box center [452, 436] width 571 height 31
click at [788, 386] on div "Estoque De 27/08/2025 Até 30/10/2025 Filtro 13/09 Projeção de Estoque 62.57 Nec…" at bounding box center [1098, 324] width 653 height 900
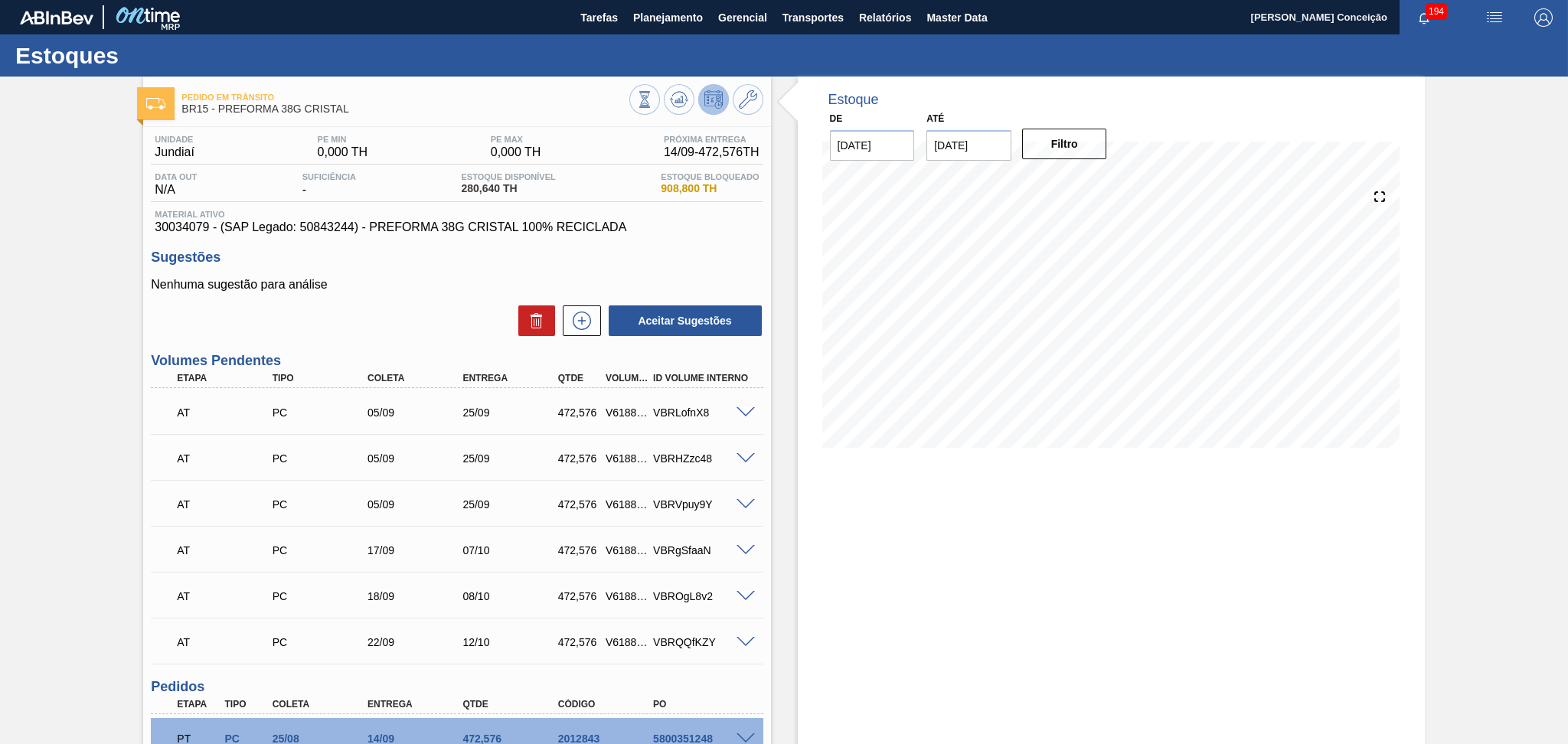
click at [412, 272] on div "Sugestões Nenhuma sugestão para análise Aceitar Sugestões" at bounding box center [456, 293] width 612 height 88
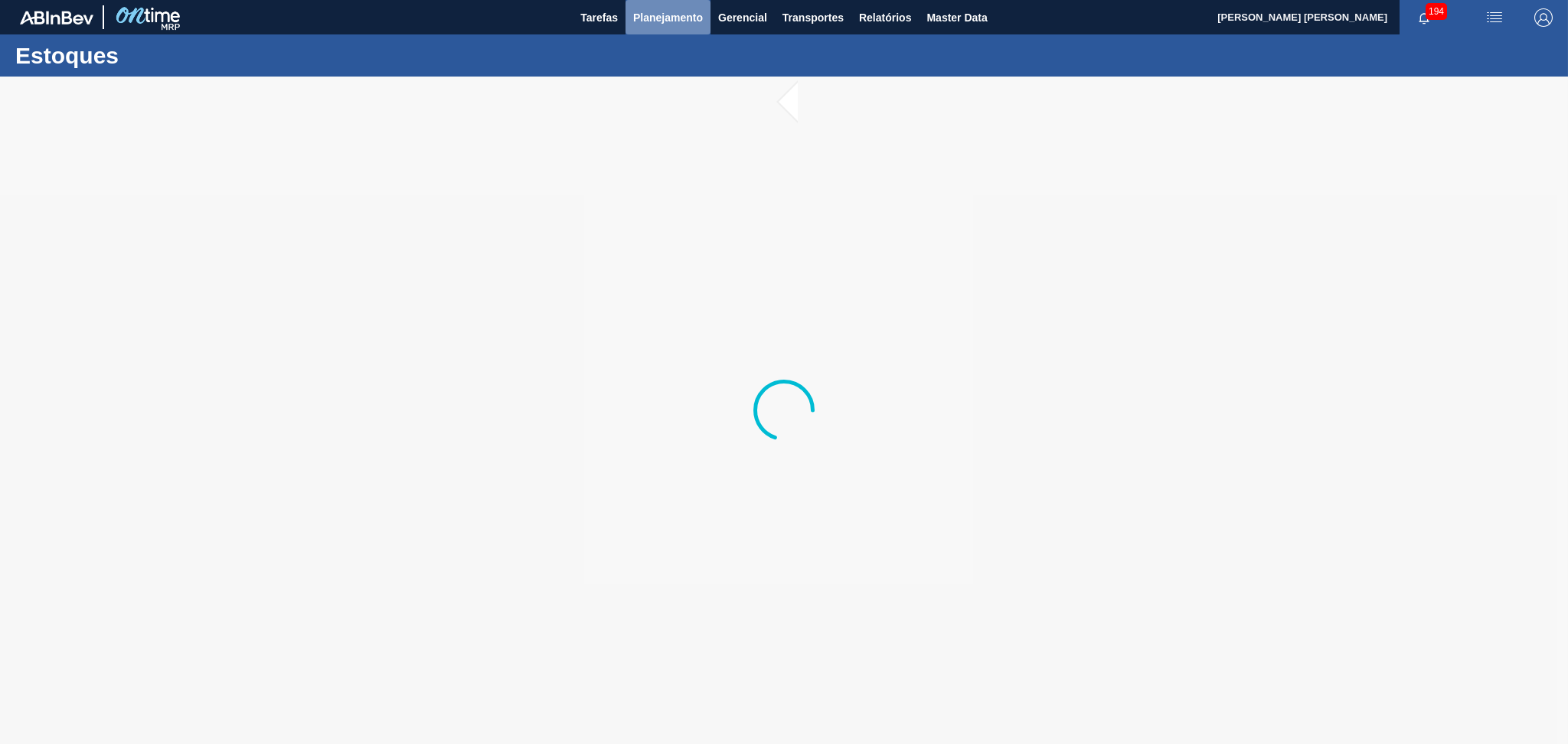
click at [671, 9] on span "Planejamento" at bounding box center [667, 18] width 69 height 19
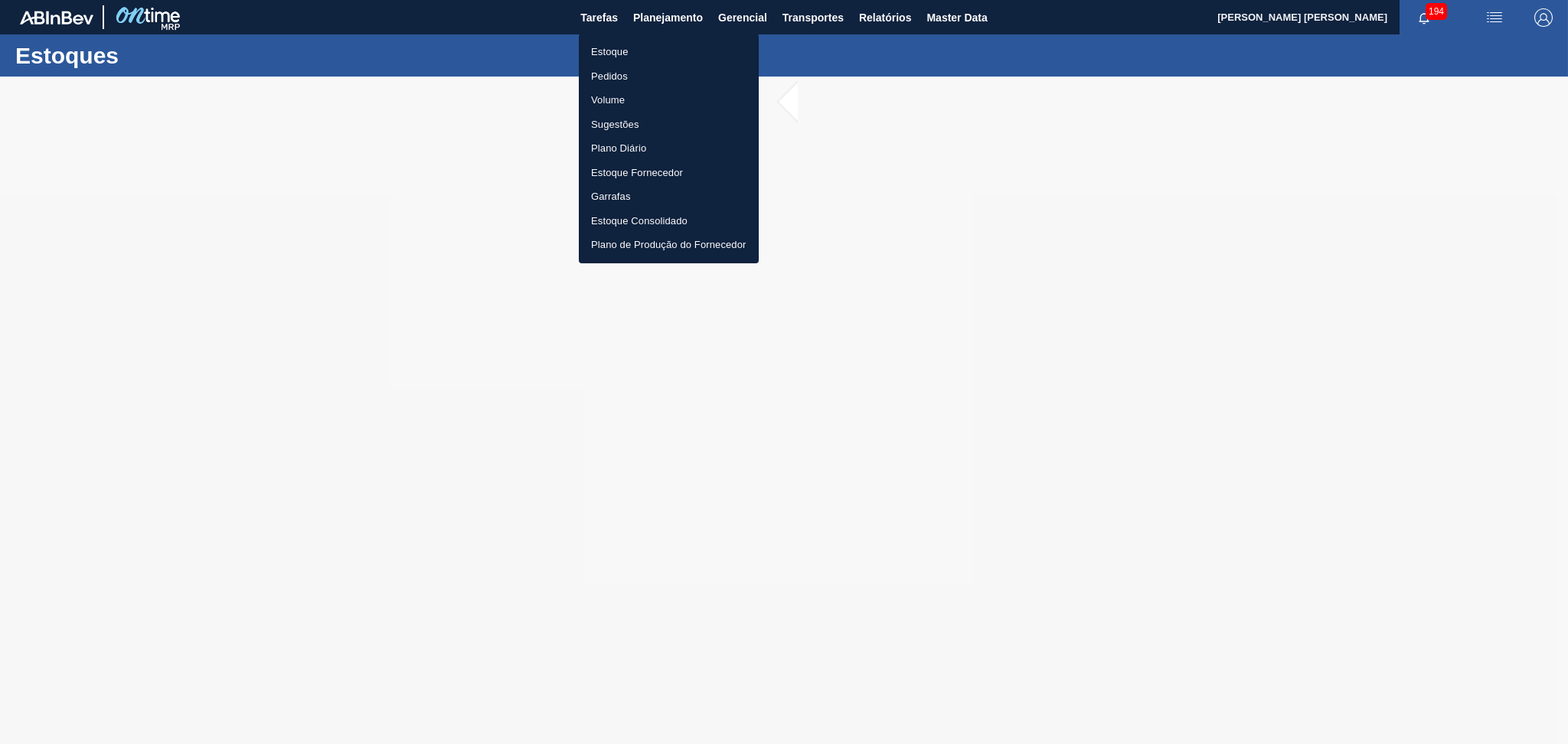
click at [627, 46] on li "Estoque" at bounding box center [669, 51] width 180 height 25
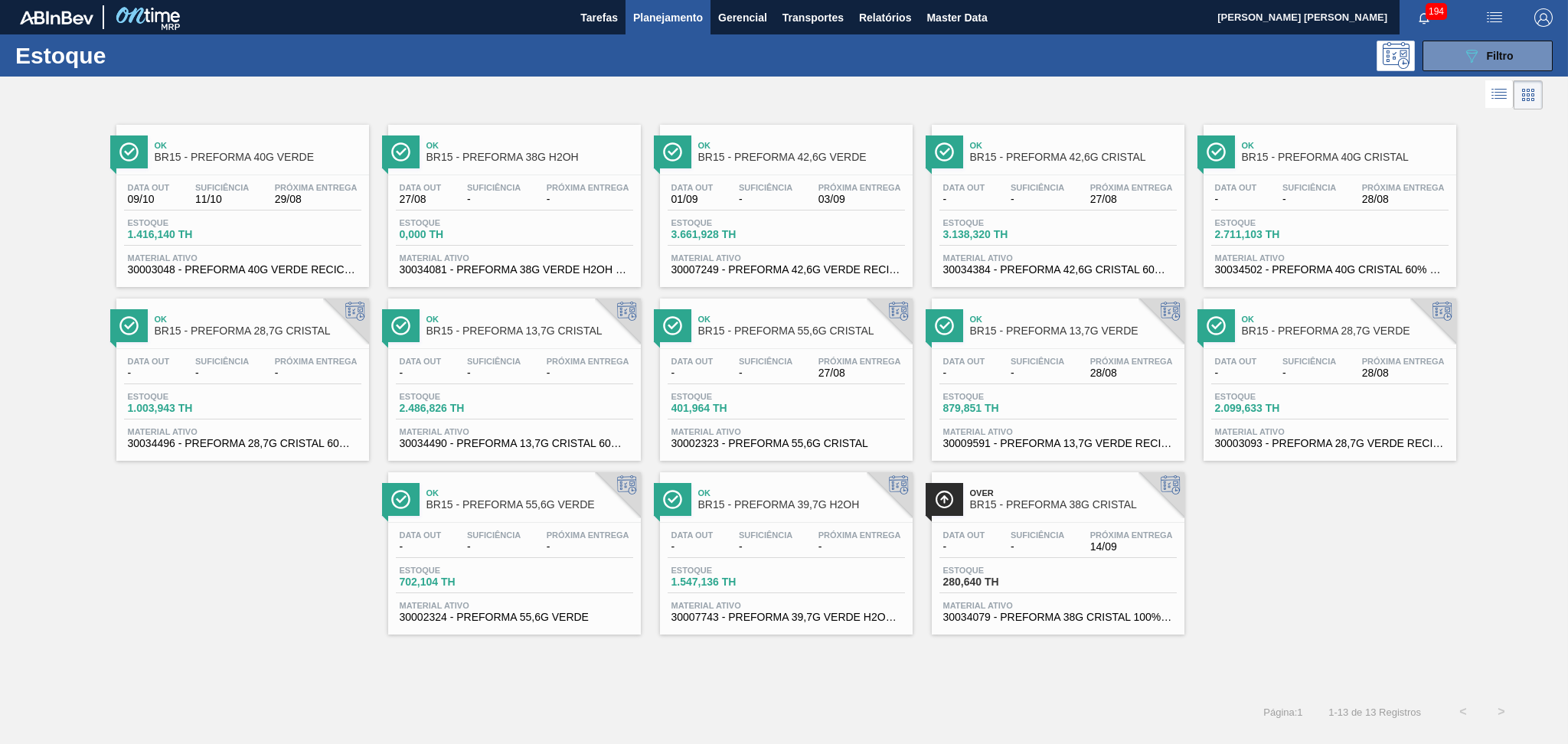
click at [1207, 555] on div "Ok BR15 - PREFORMA 40G VERDE Data out 09/10 Suficiência 11/10 Próxima Entrega 2…" at bounding box center [784, 373] width 1568 height 521
click at [1387, 588] on div "Ok BR15 - PREFORMA 40G VERDE Data out 09/10 Suficiência 11/10 Próxima Entrega 2…" at bounding box center [784, 373] width 1568 height 521
click at [1256, 545] on div "Ok BR15 - PREFORMA 40G VERDE Data out 09/10 Suficiência 11/10 Próxima Entrega 2…" at bounding box center [784, 373] width 1568 height 521
click at [243, 576] on div "Ok BR15 - PREFORMA 40G VERDE Data out 09/10 Suficiência 11/10 Próxima Entrega 2…" at bounding box center [784, 373] width 1568 height 521
click at [1358, 360] on div "Próxima Entrega 28/08" at bounding box center [1403, 367] width 90 height 22
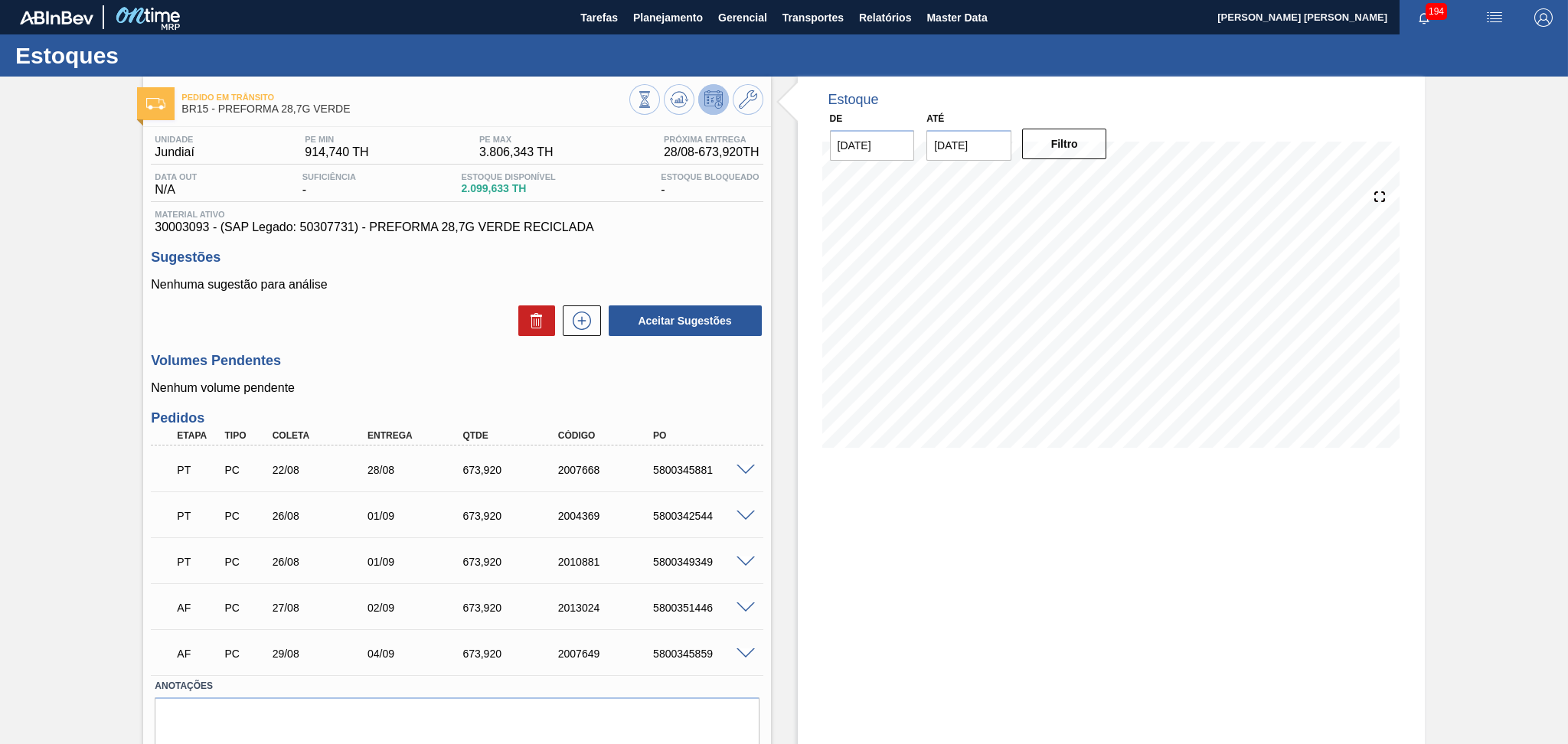
click at [376, 292] on p "Nenhuma sugestão para análise" at bounding box center [456, 285] width 612 height 14
click at [407, 352] on h3 "Volumes Pendentes" at bounding box center [456, 360] width 612 height 16
click at [772, 404] on div "Estoque De [DATE] Até [DATE] Filtro" at bounding box center [1098, 437] width 653 height 723
click at [675, 92] on icon at bounding box center [678, 96] width 15 height 9
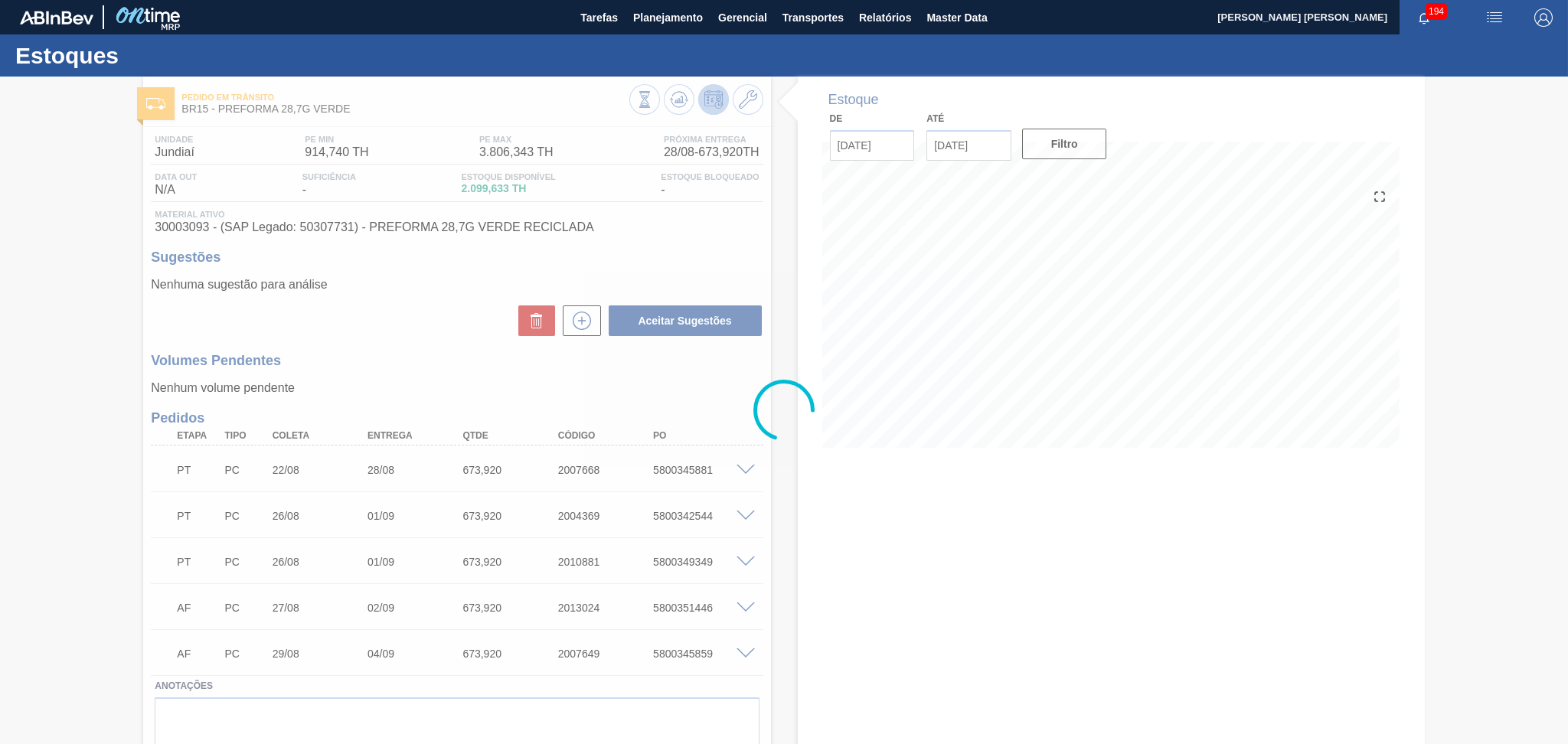
click at [798, 481] on div at bounding box center [784, 410] width 1568 height 667
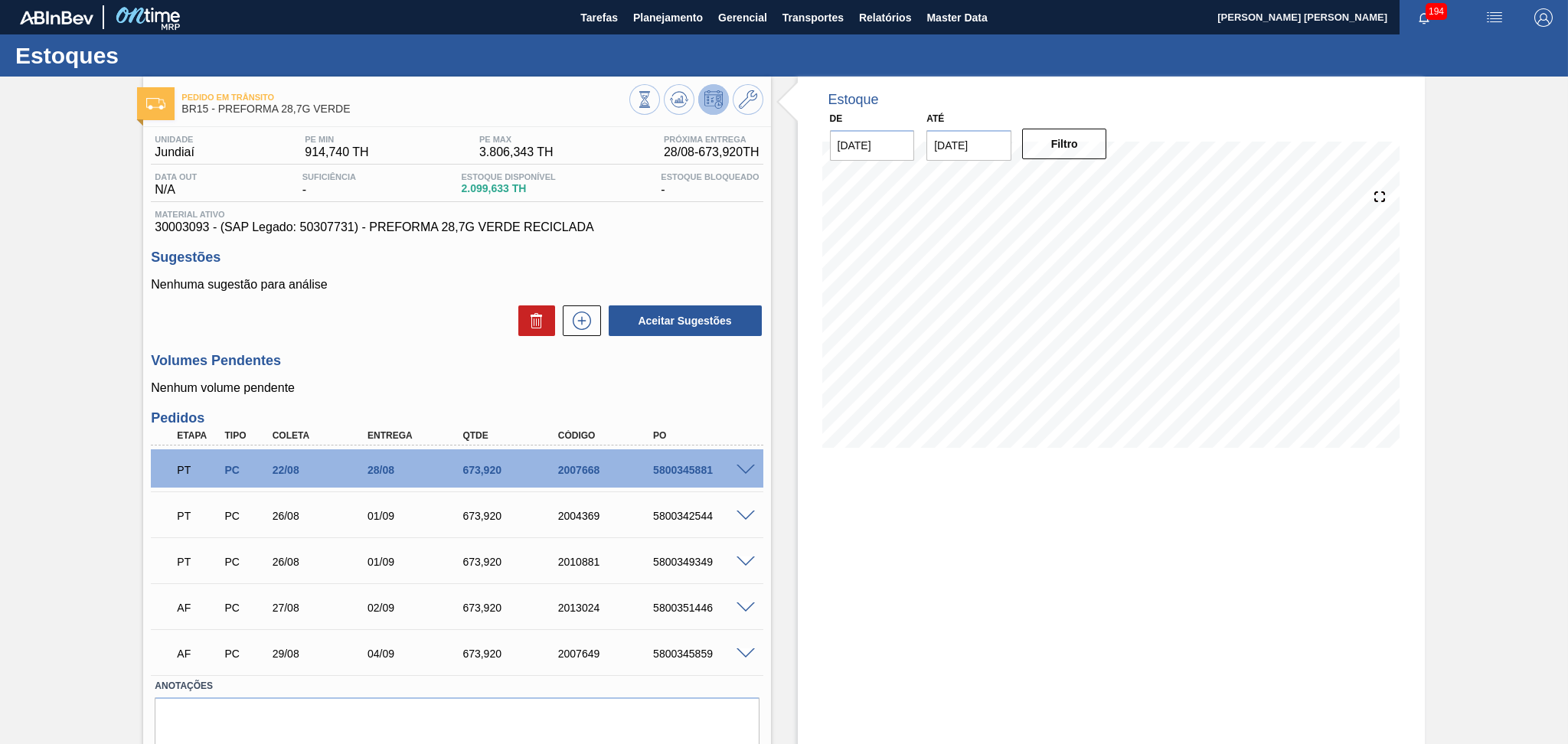
click at [789, 391] on div "Estoque De [DATE] Até [DATE] Filtro 30/08 Projeção de Estoque 2,773.553 [DOMAIN…" at bounding box center [1098, 437] width 653 height 723
click at [834, 491] on div "Estoque De [DATE] Até [DATE] Filtro 04/09 Projeção de Estoque 4,754.231 [DOMAIN…" at bounding box center [1111, 437] width 627 height 723
click at [555, 406] on div "Unidade Jundiaí PE MIN 914,740 TH PE MAX 3.806,343 TH Próxima Entrega 28/08 - 6…" at bounding box center [456, 459] width 627 height 666
click at [573, 319] on icon at bounding box center [581, 321] width 25 height 19
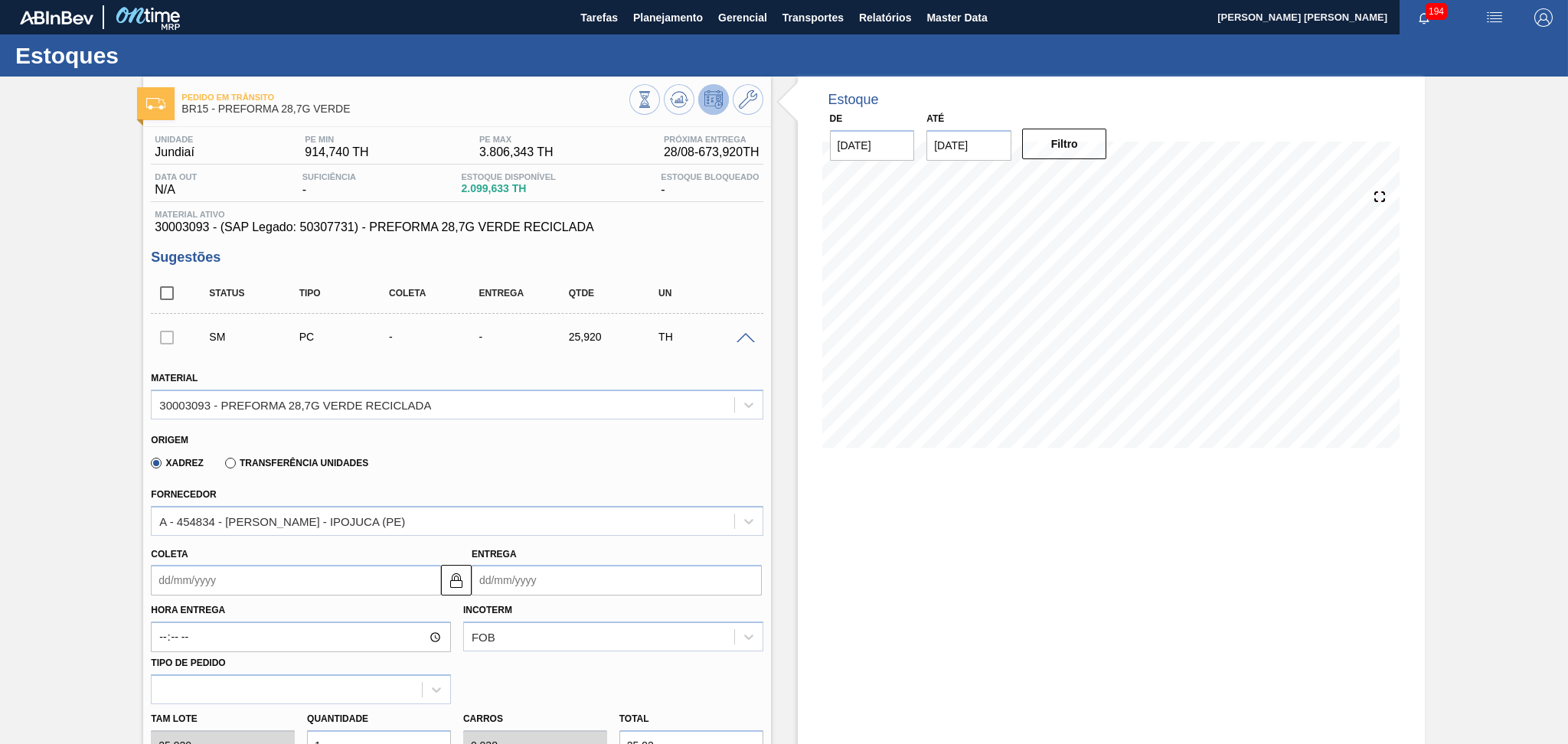
click at [581, 452] on div "Xadrez Transferência Unidades" at bounding box center [449, 460] width 599 height 30
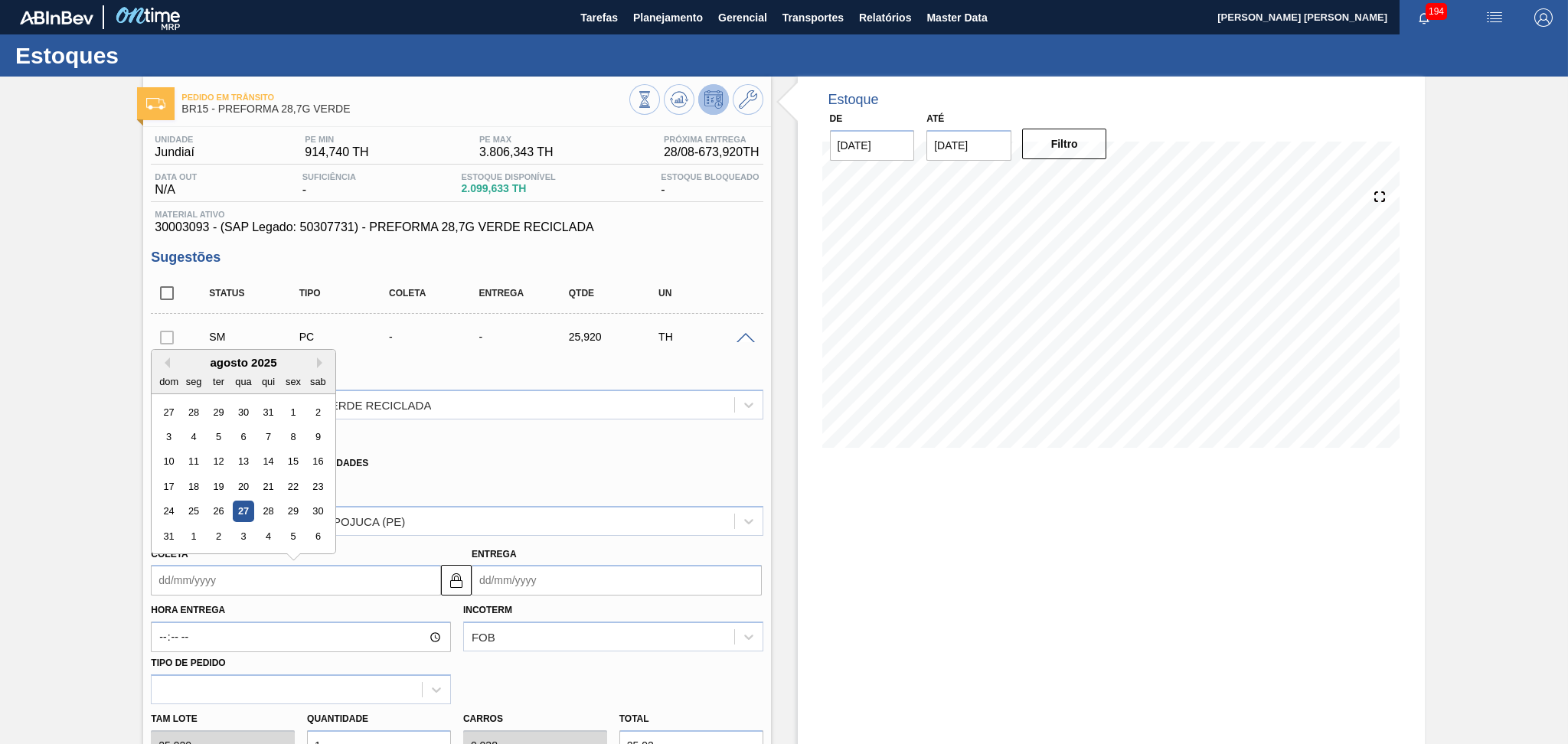
click at [272, 578] on input "Coleta" at bounding box center [295, 580] width 290 height 31
click at [316, 365] on div "agosto 2025" at bounding box center [244, 362] width 184 height 13
click at [321, 360] on button "Next Month" at bounding box center [322, 362] width 11 height 11
click at [198, 433] on div "8" at bounding box center [194, 436] width 21 height 21
type input "[DATE]"
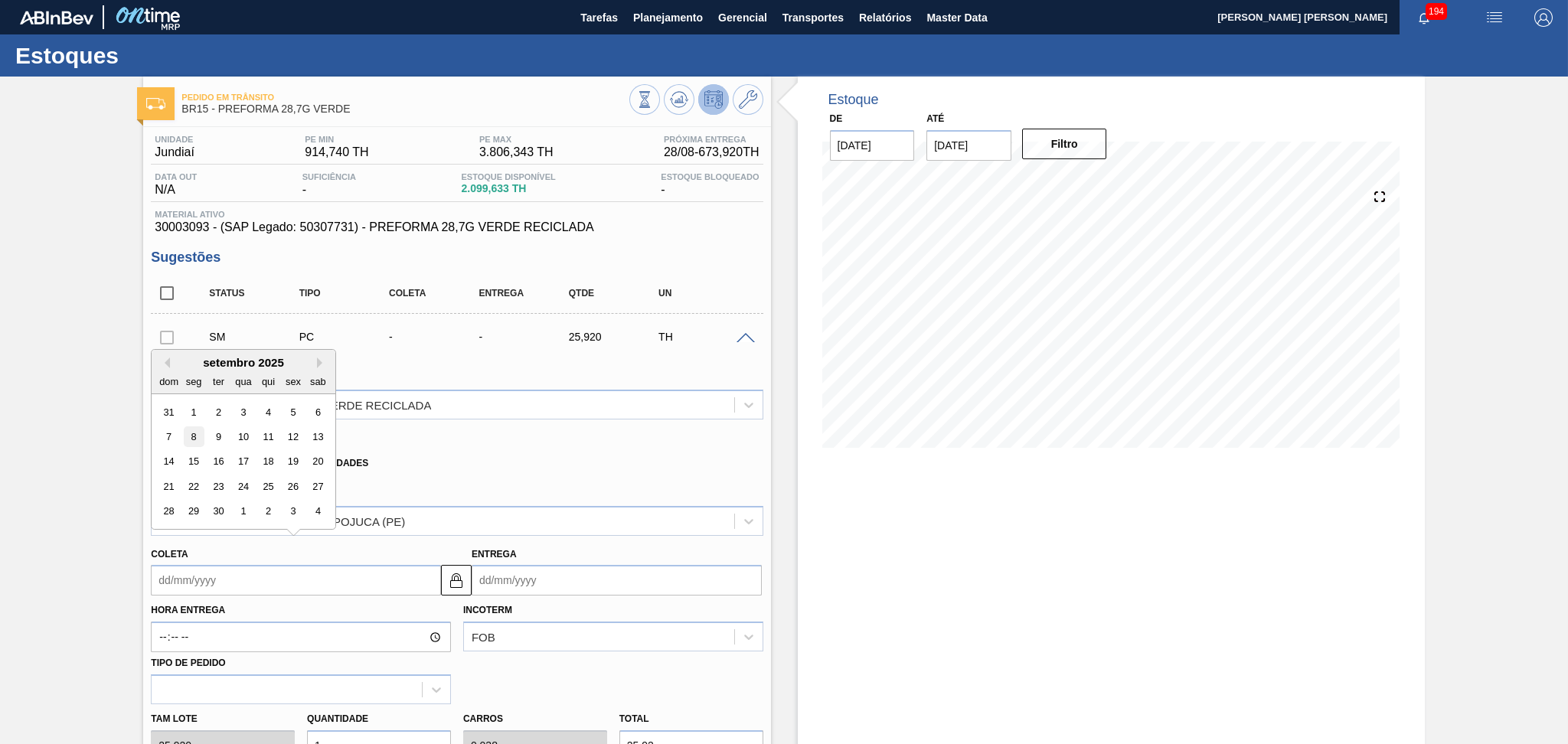
type input "[DATE]"
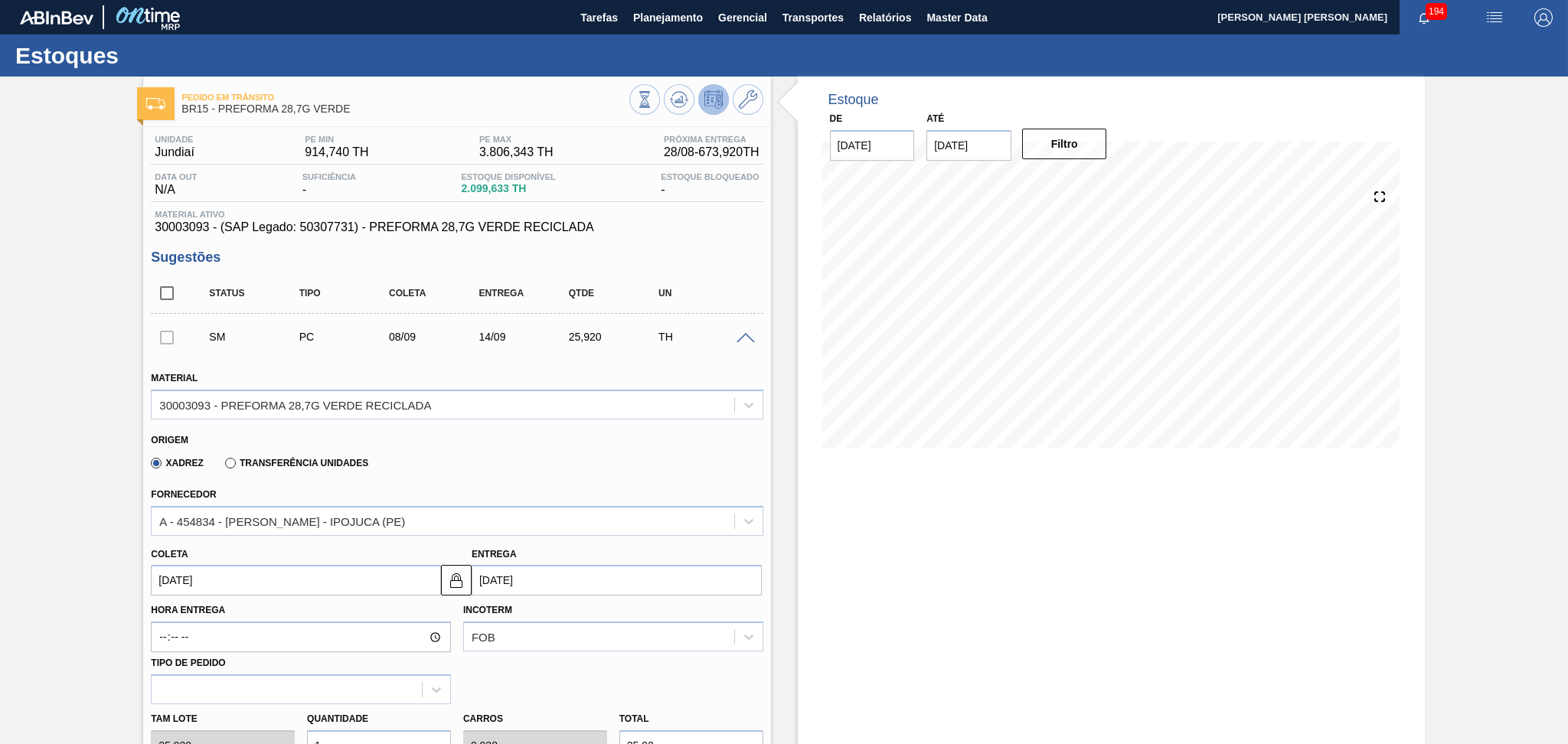
click at [261, 585] on input "[DATE]" at bounding box center [295, 580] width 290 height 31
click at [478, 454] on div "Xadrez Transferência Unidades" at bounding box center [449, 460] width 599 height 30
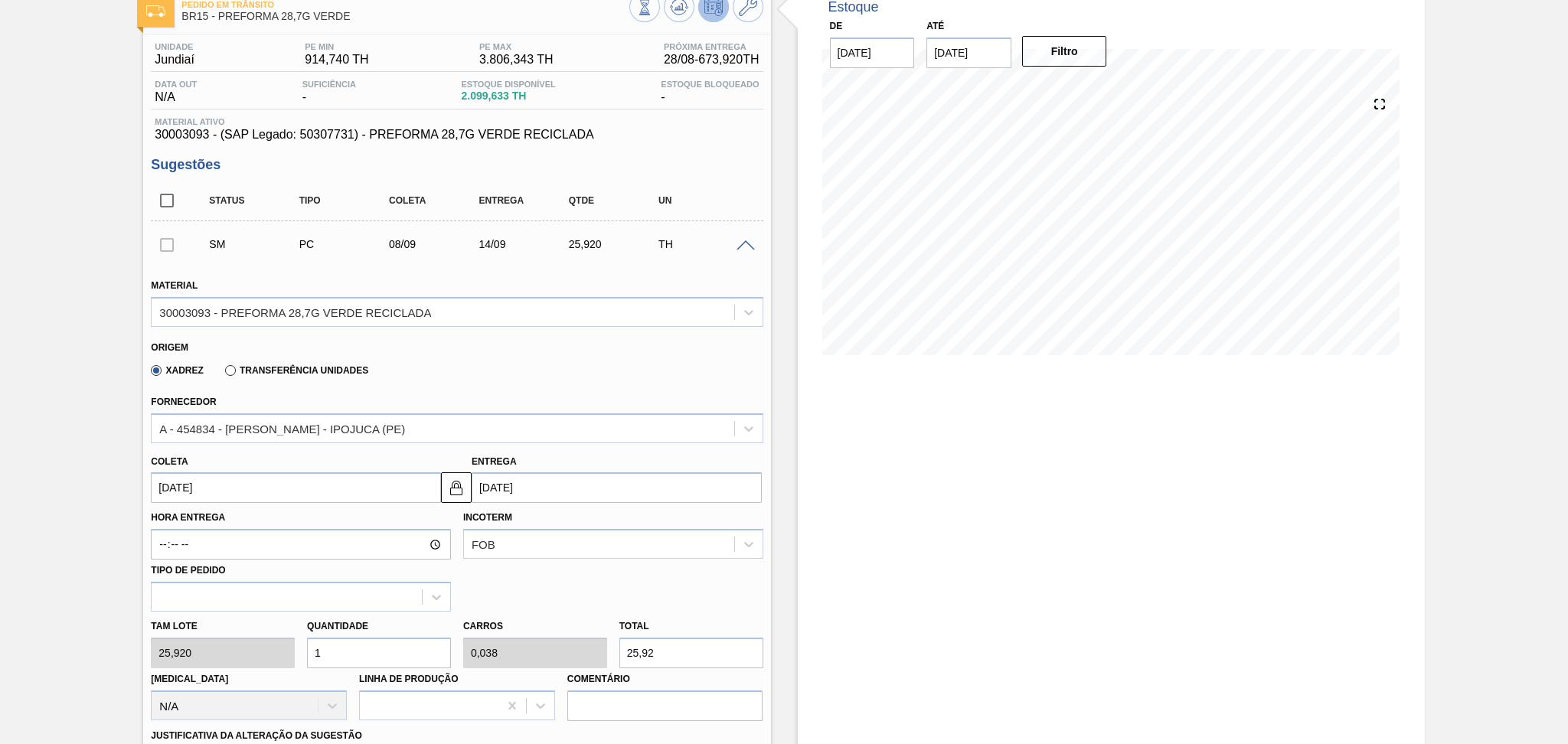
scroll to position [204, 0]
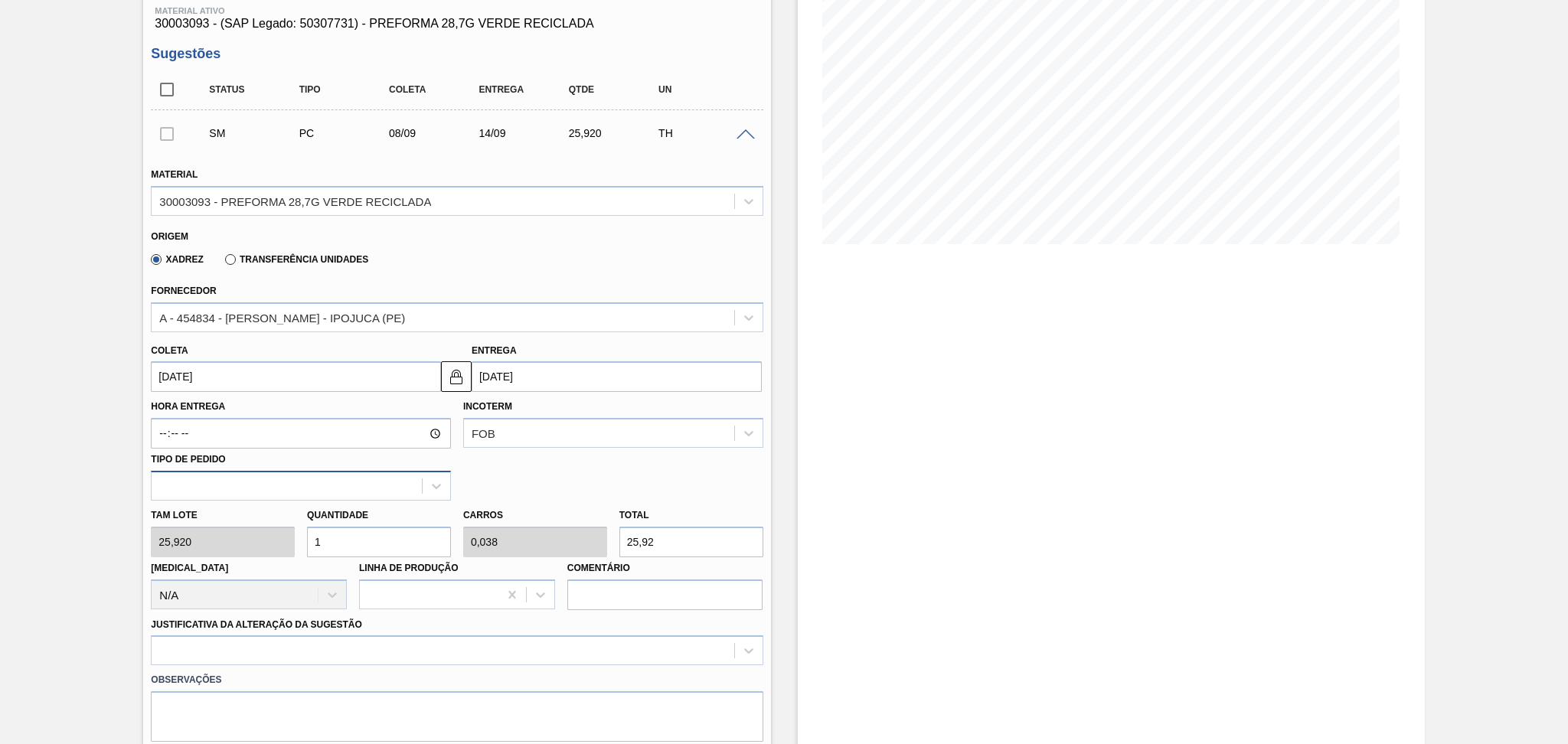
drag, startPoint x: 348, startPoint y: 541, endPoint x: 171, endPoint y: 488, distance: 184.8
click at [176, 495] on div "Material 30003093 - PREFORMA 28,7G VERDE RECICLADA Origem Xadrez Transferência …" at bounding box center [456, 466] width 612 height 627
type input "2"
type input "0,077"
type input "51,84"
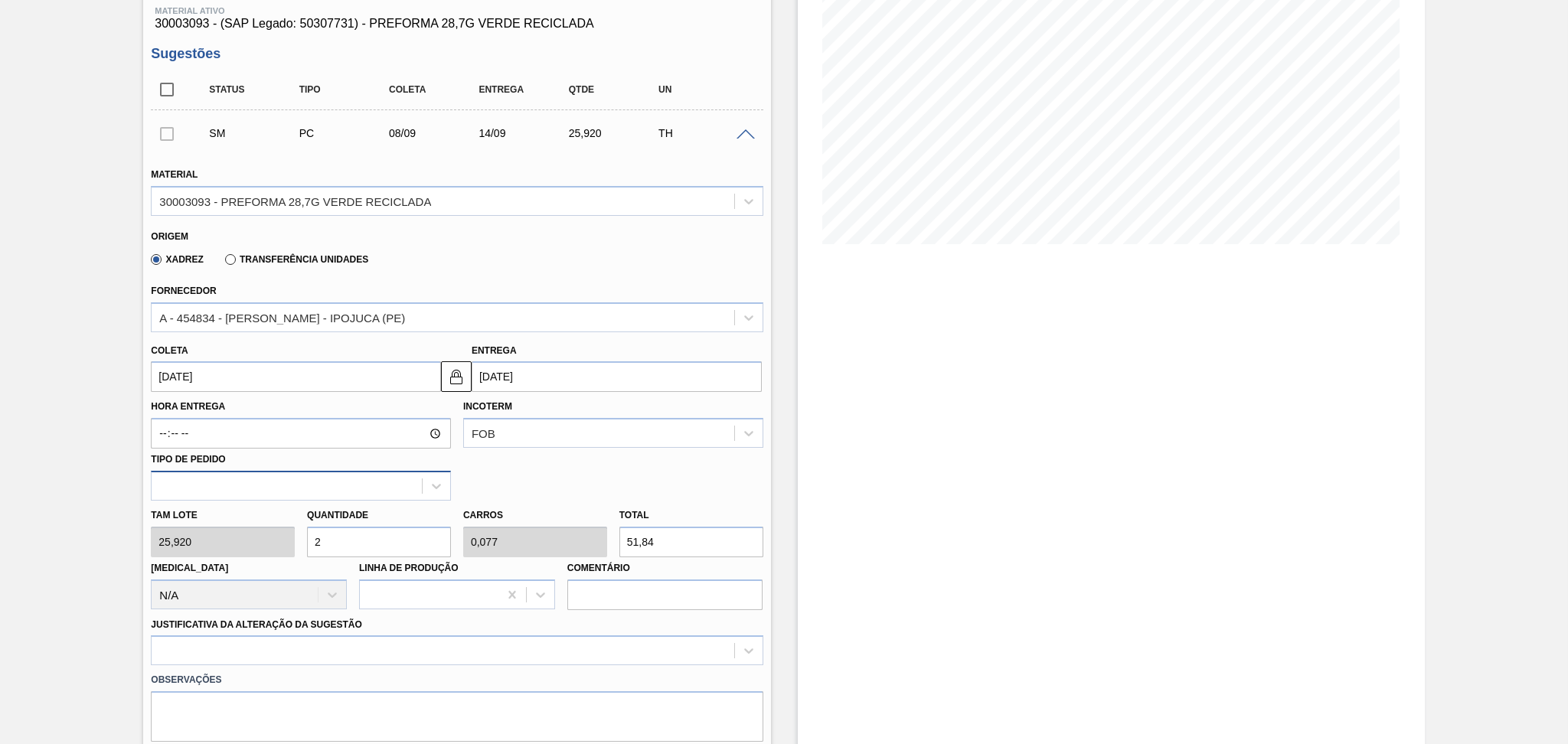
type input "26"
type input "1"
type input "673,92"
type input "26"
click at [264, 648] on div at bounding box center [456, 650] width 612 height 30
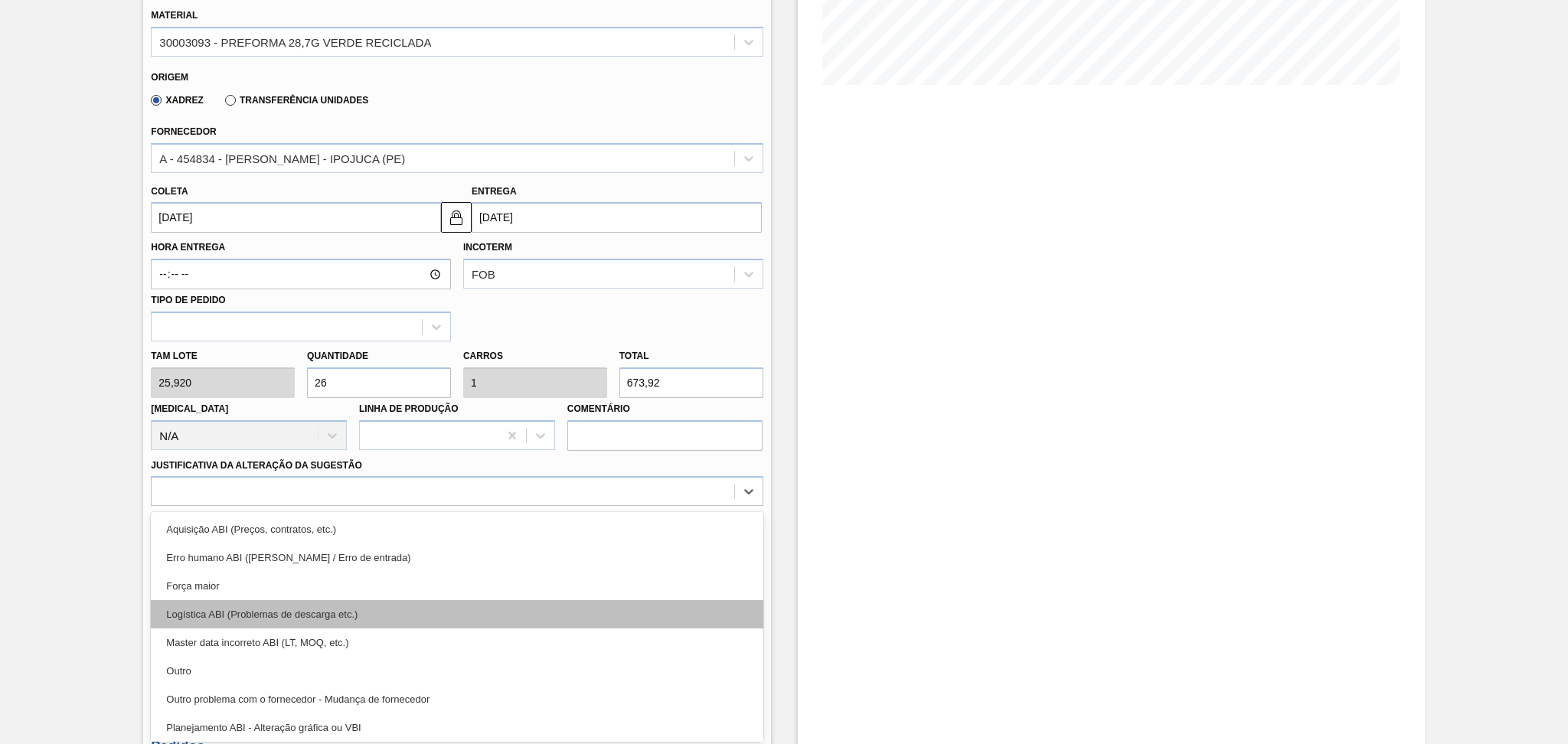
scroll to position [102, 0]
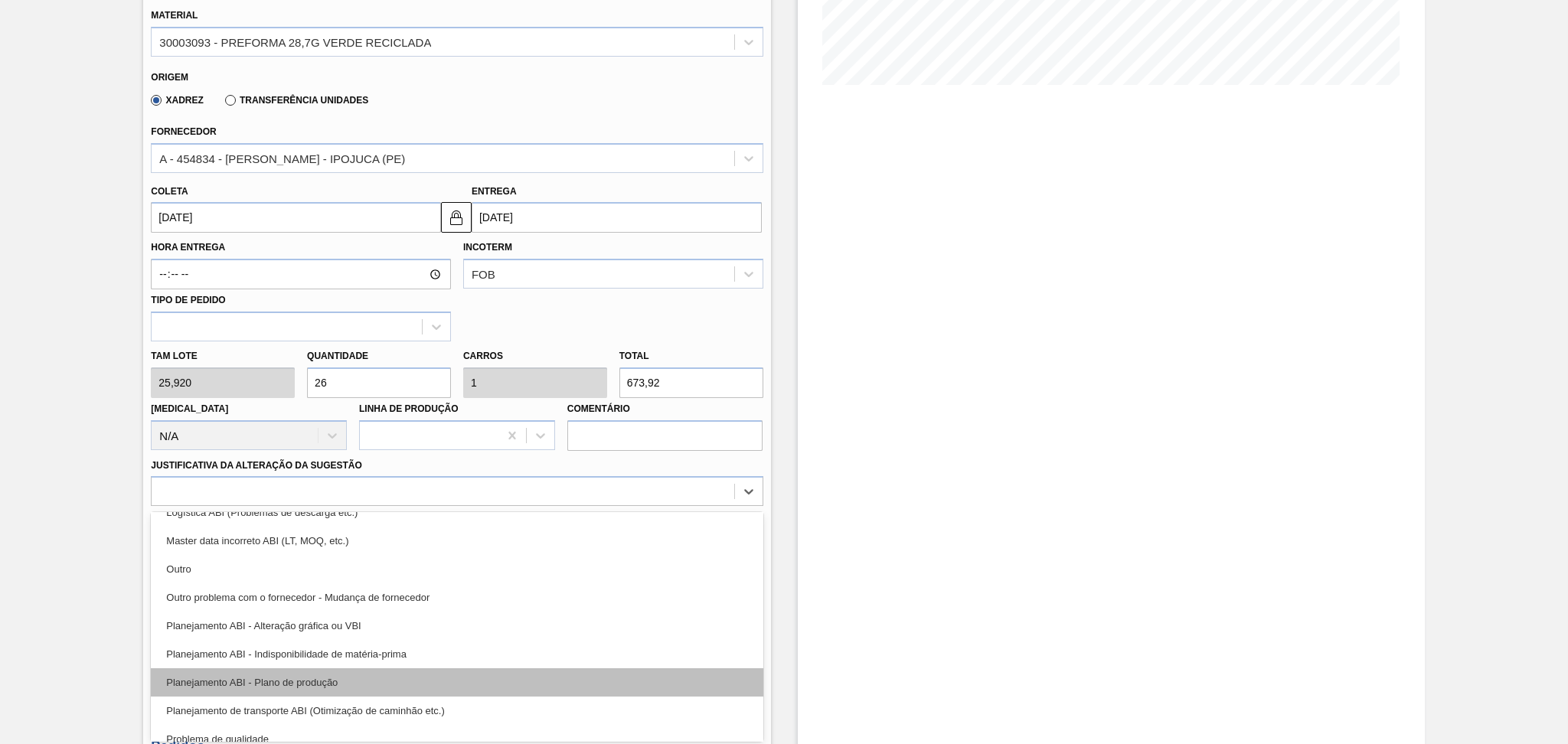
click at [323, 680] on div "Planejamento ABI - Plano de produção" at bounding box center [456, 682] width 612 height 29
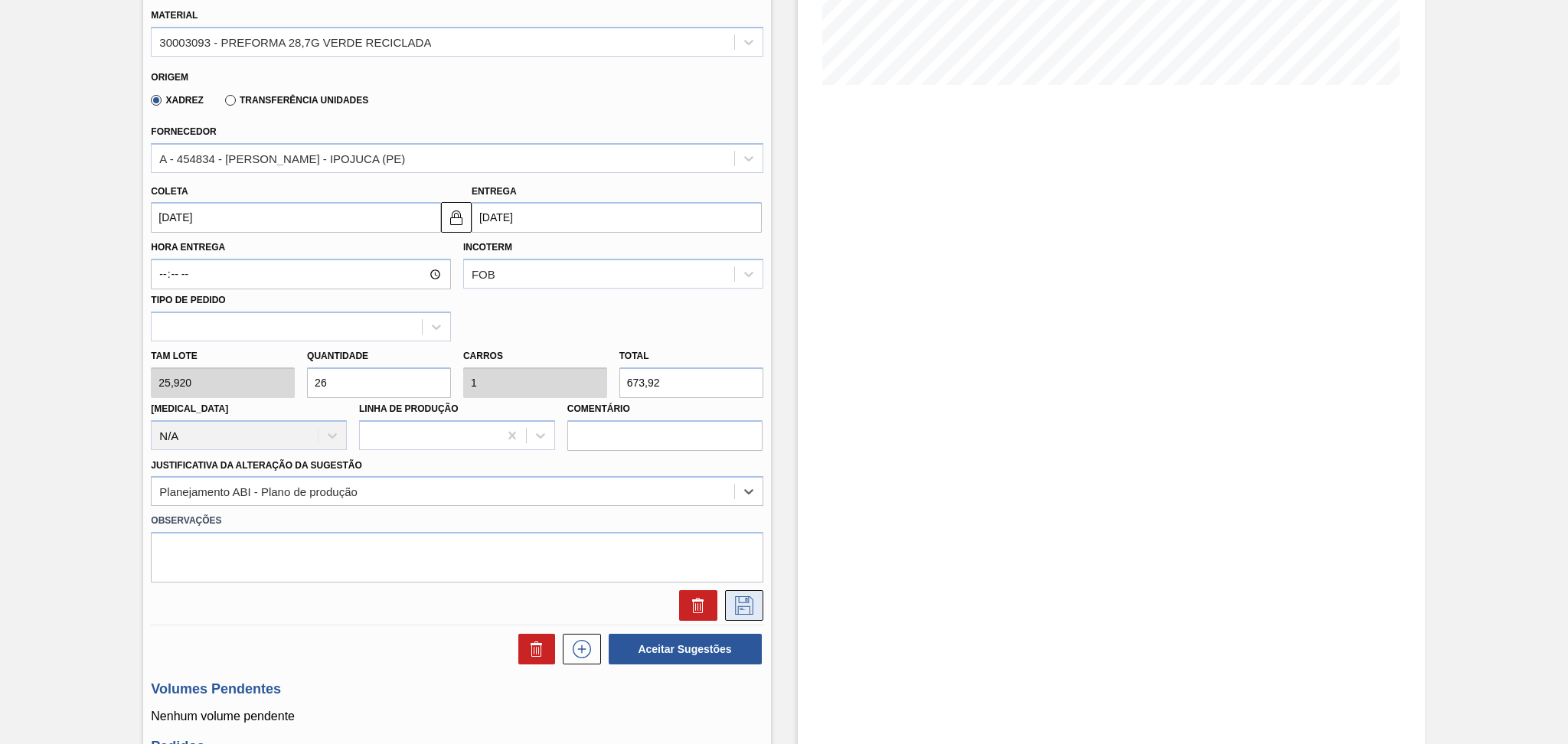
click at [747, 599] on icon at bounding box center [743, 604] width 25 height 19
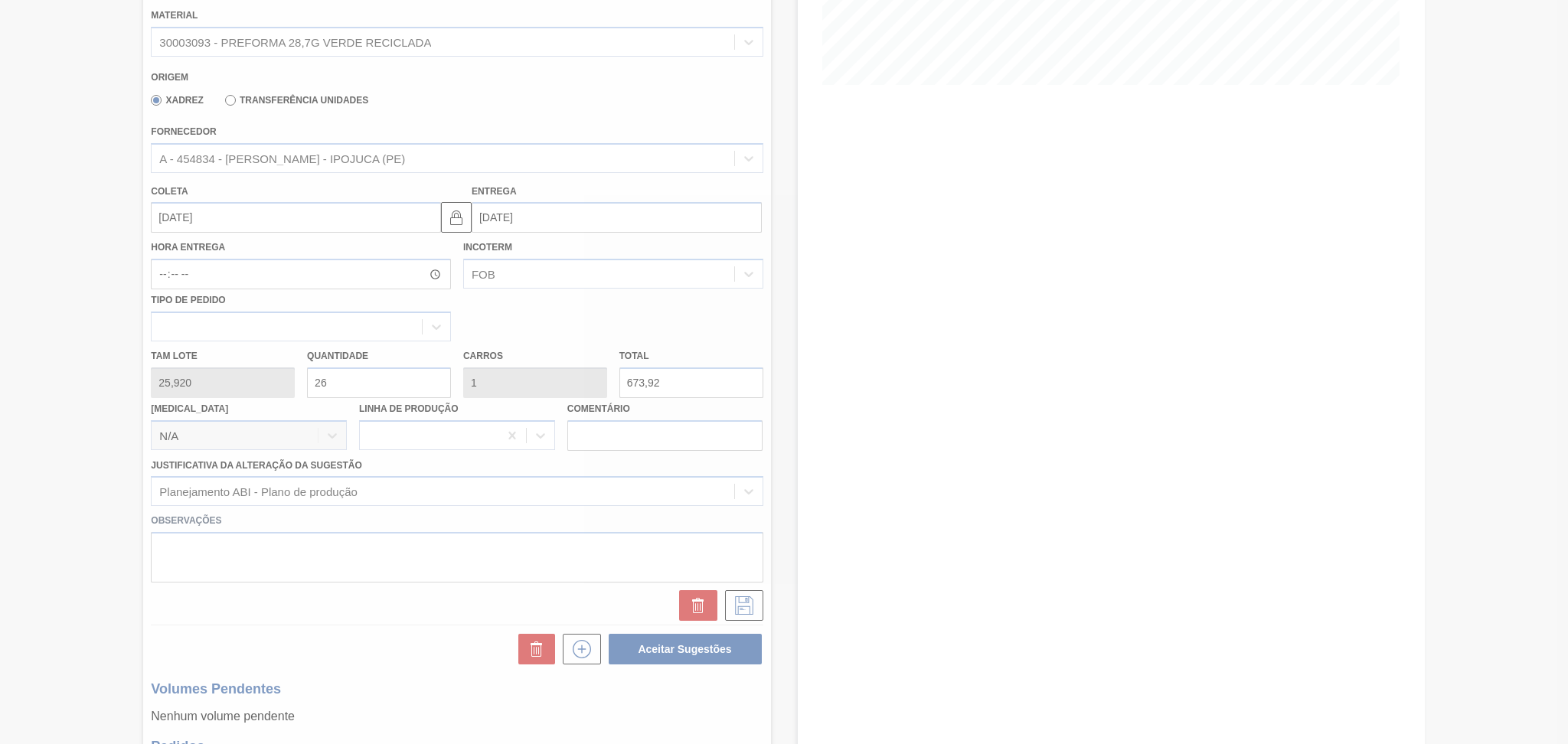
scroll to position [119, 0]
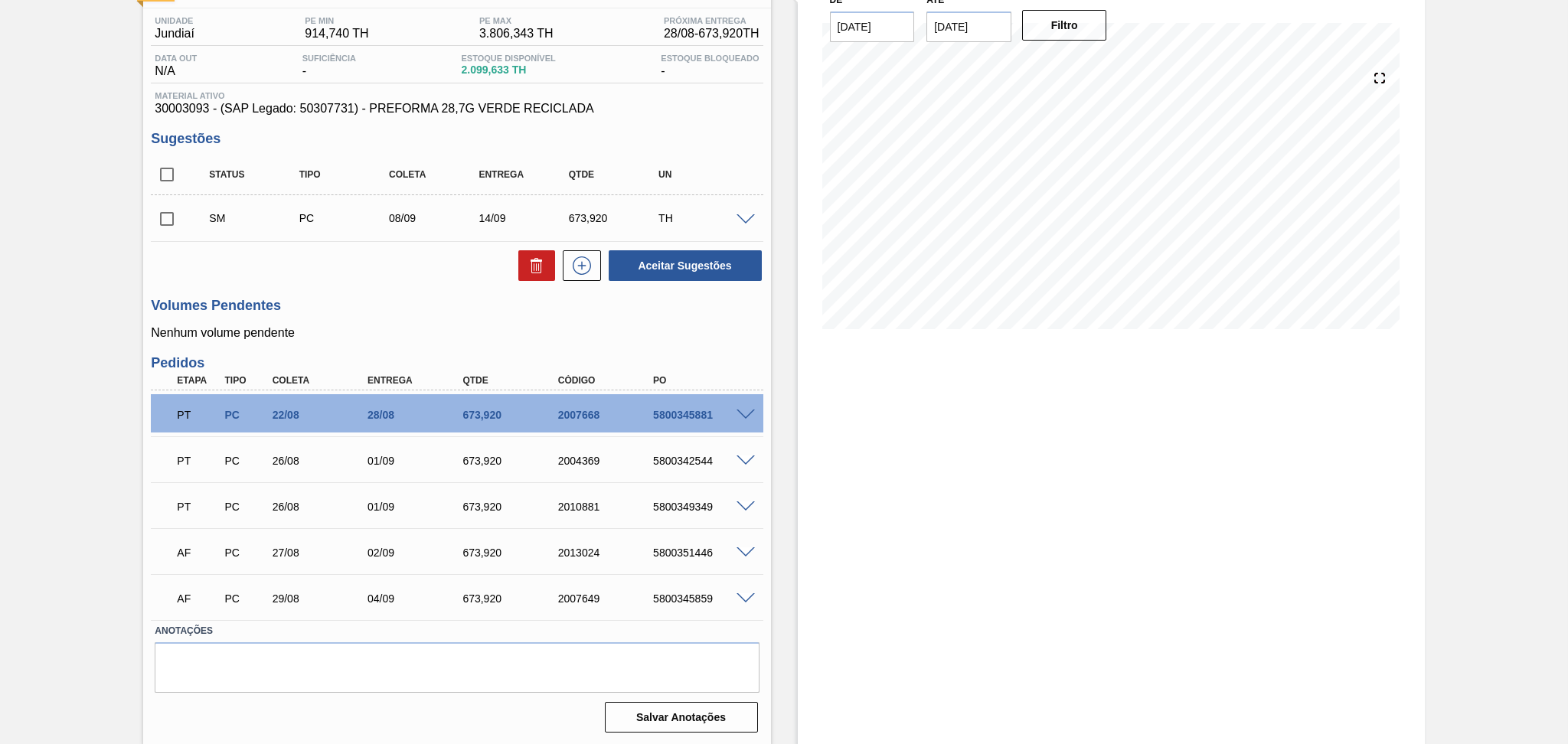
click at [150, 221] on input "checkbox" at bounding box center [166, 219] width 32 height 32
click at [627, 268] on button "Aceitar Sugestões" at bounding box center [685, 265] width 153 height 31
checkbox input "false"
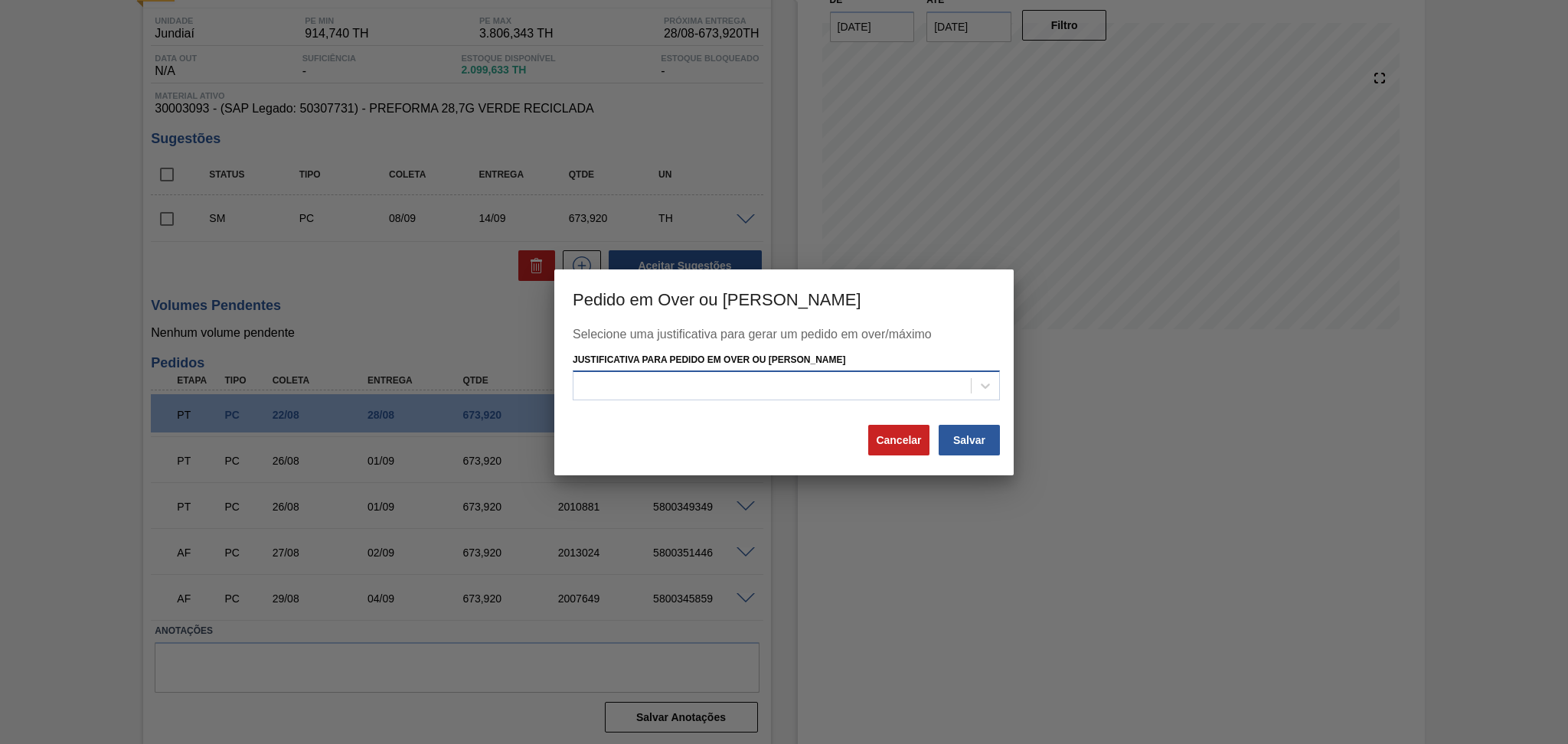
click at [810, 373] on div at bounding box center [785, 385] width 427 height 30
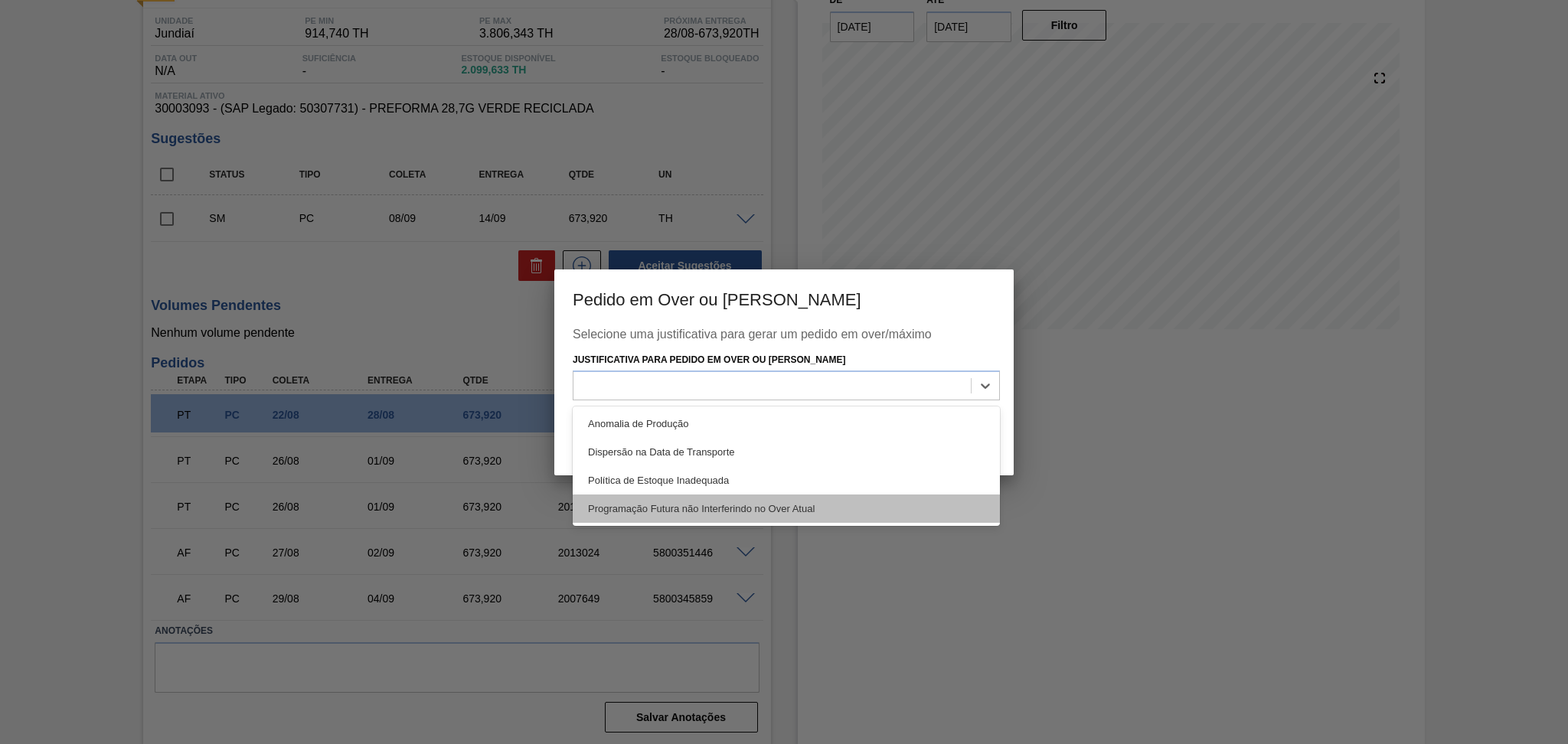
click at [741, 508] on div "Programação Futura não Interferindo no Over Atual" at bounding box center [785, 509] width 427 height 29
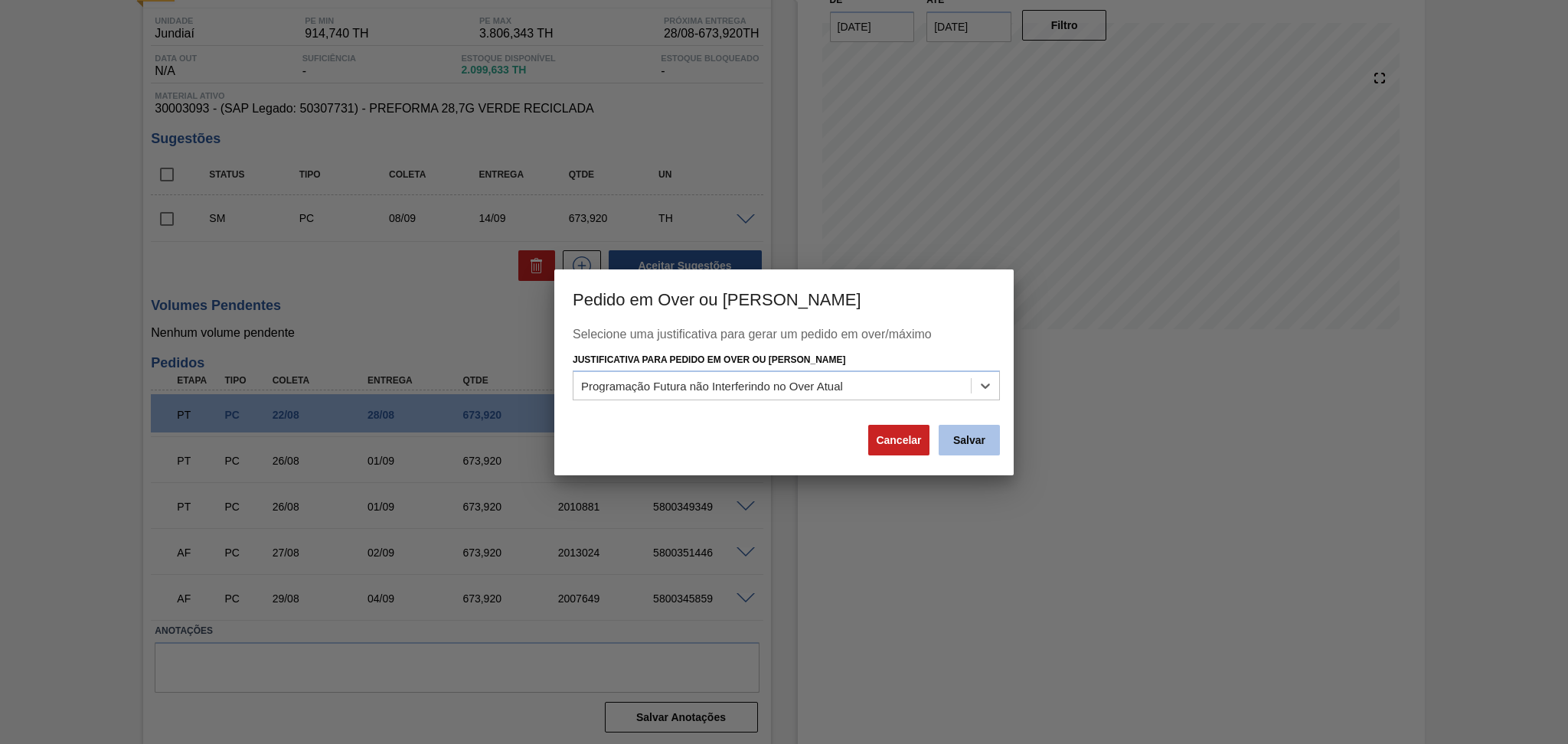
click at [984, 440] on button "Salvar" at bounding box center [969, 439] width 61 height 31
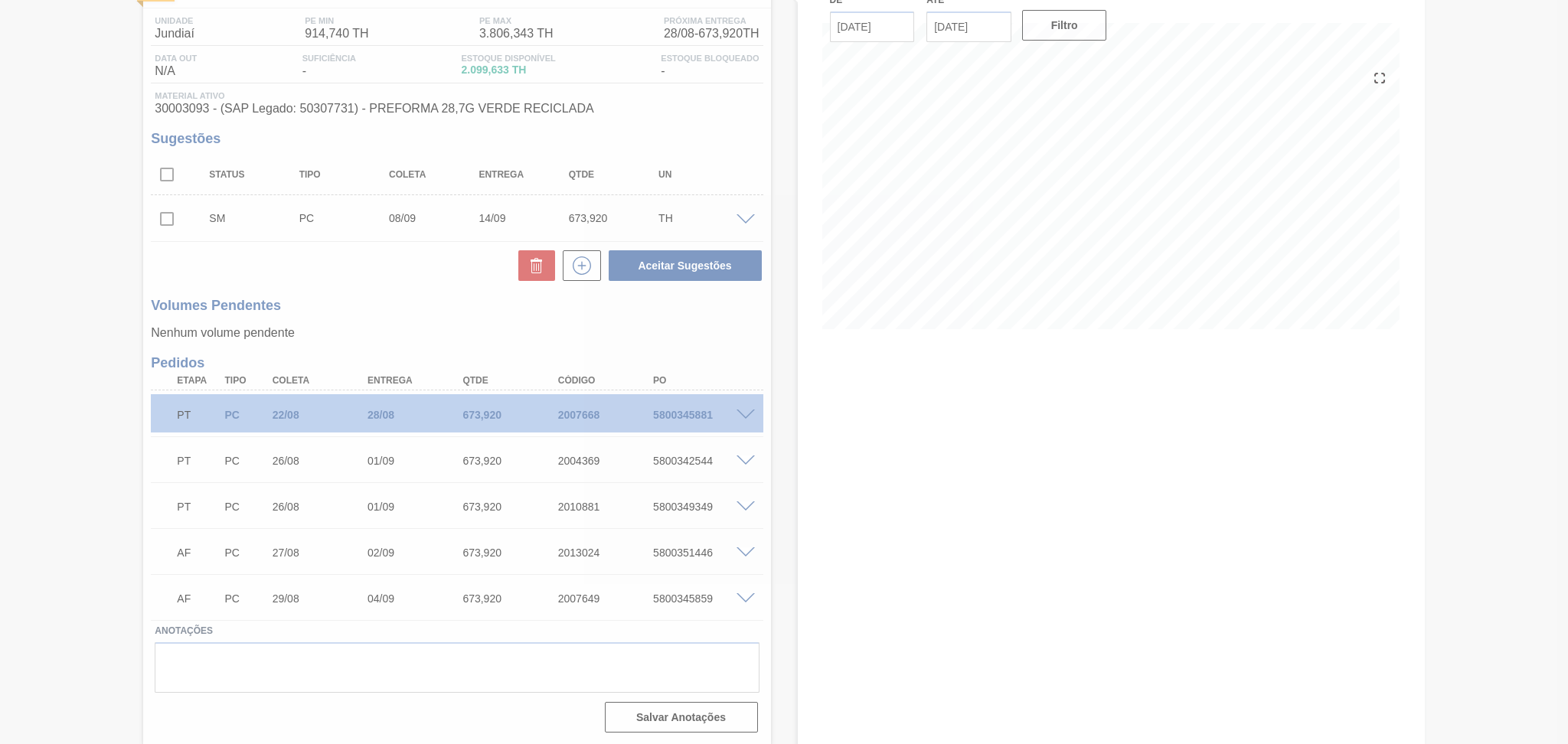
scroll to position [93, 0]
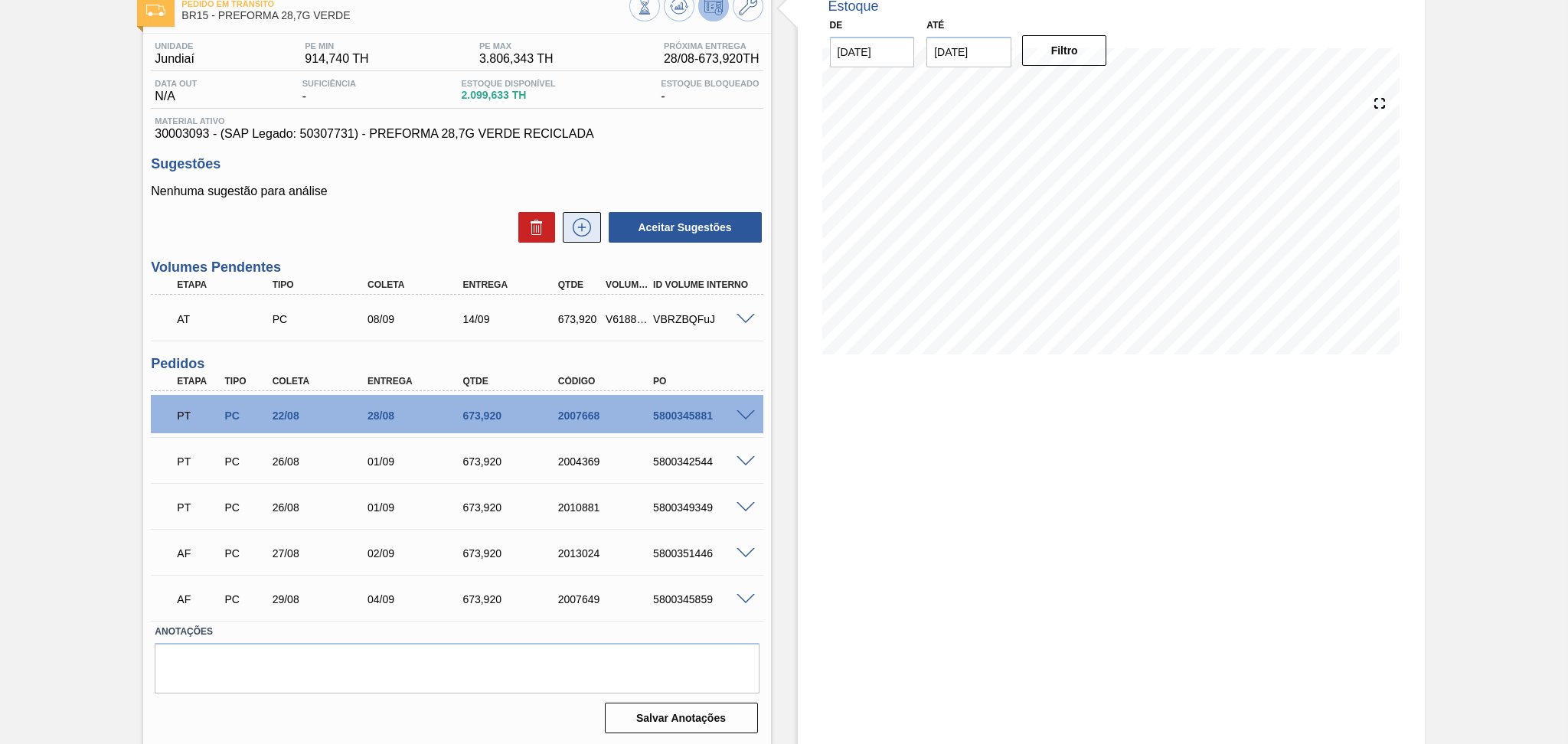
click at [582, 231] on icon at bounding box center [581, 227] width 25 height 19
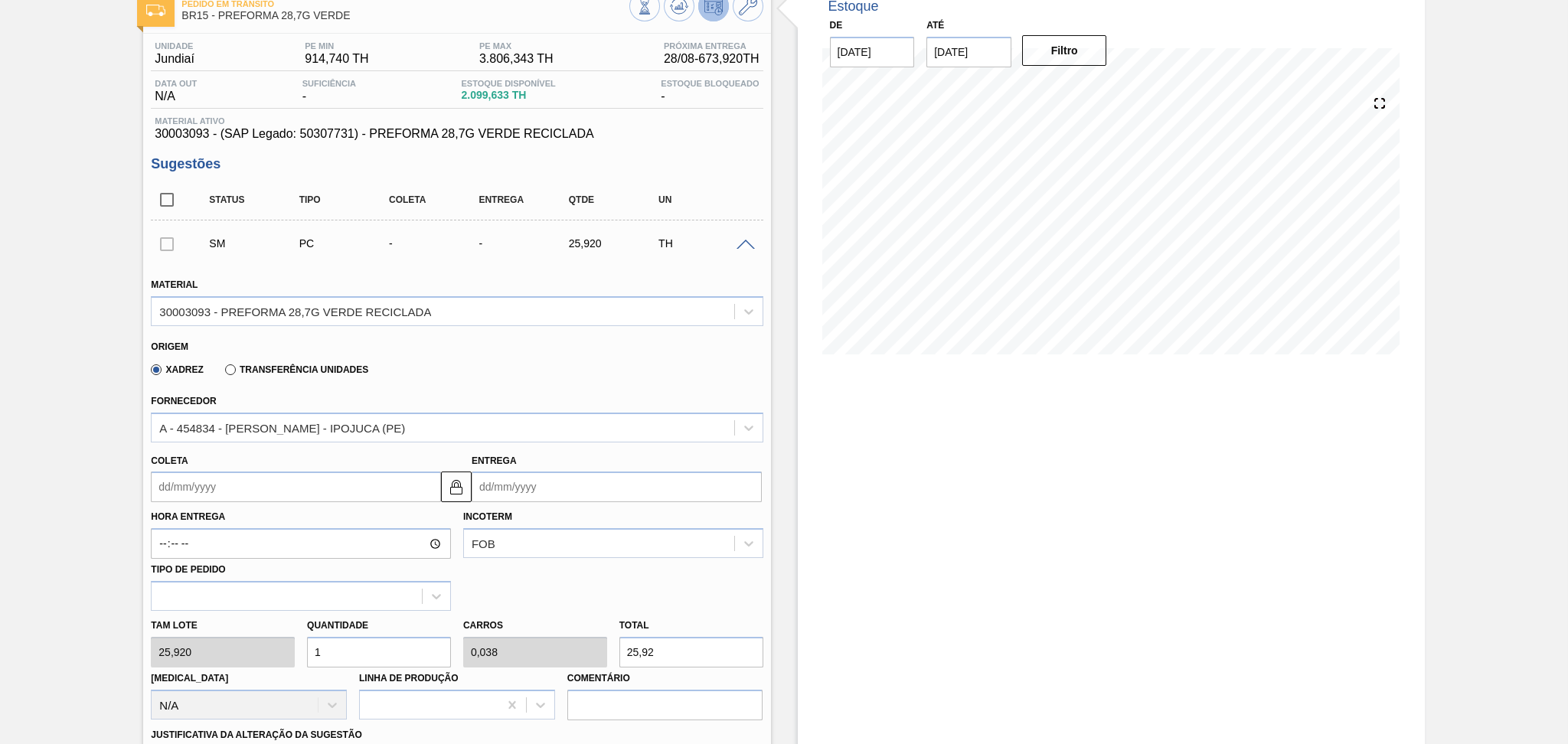
click at [295, 624] on div "[PERSON_NAME] 25,920 Quantidade 1 Carros 0,038 Total 25,92 [MEDICAL_DATA] N/A L…" at bounding box center [456, 665] width 624 height 110
type input "2"
type input "0,077"
type input "51,84"
type input "26"
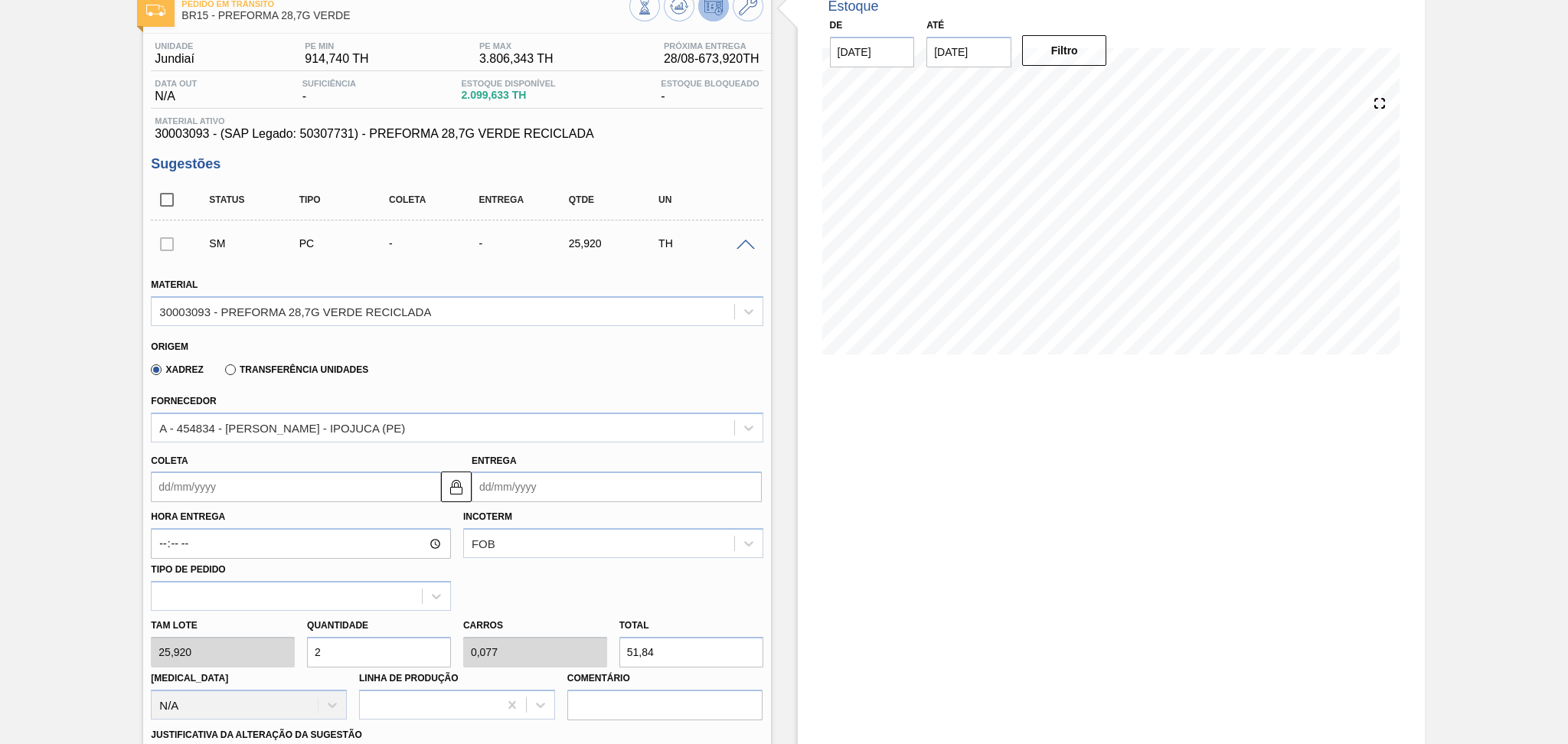
type input "1"
type input "673,92"
type input "26"
click at [261, 485] on input "Coleta" at bounding box center [295, 486] width 290 height 31
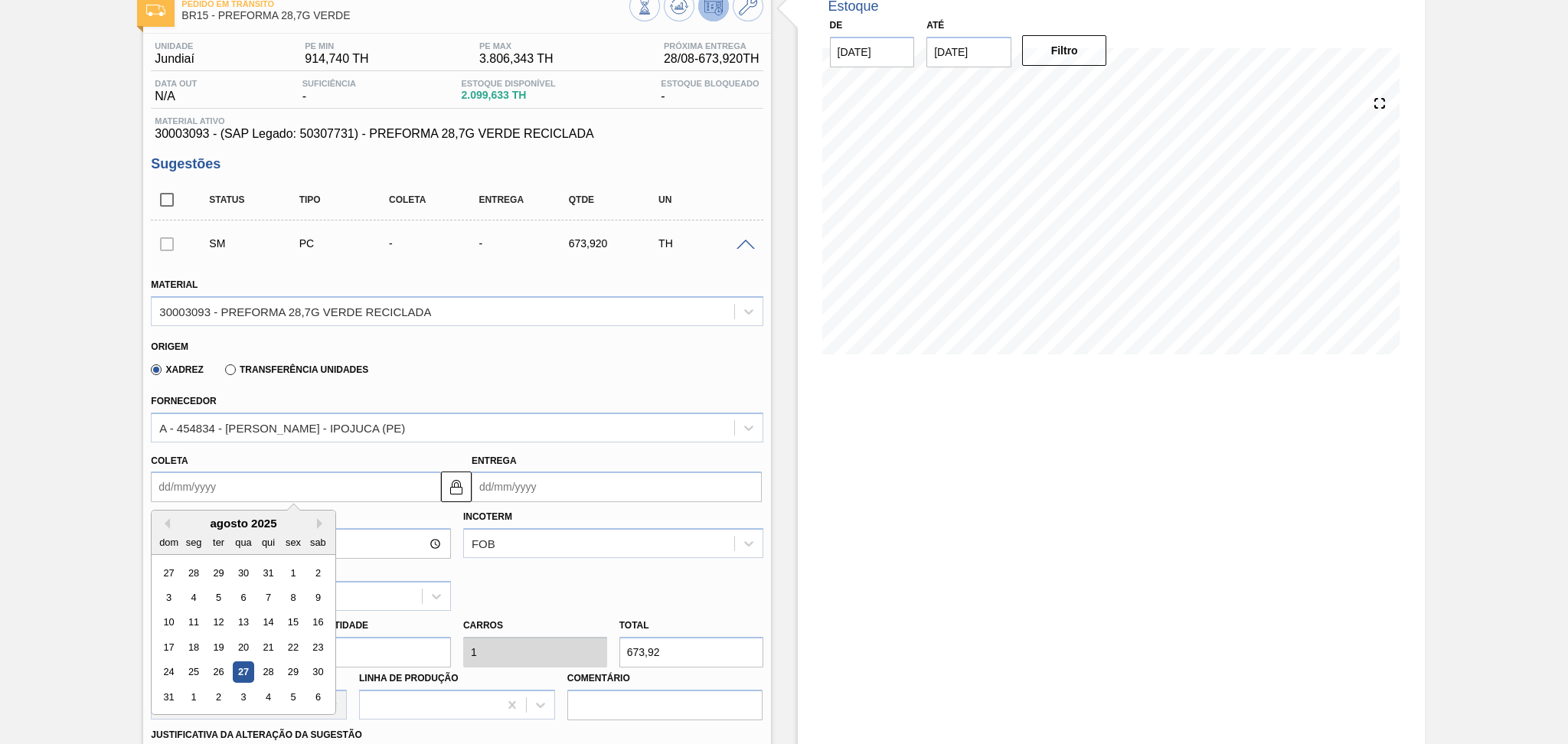
click at [323, 516] on div "agosto 2025" at bounding box center [244, 522] width 184 height 13
click at [319, 521] on button "Next Month" at bounding box center [322, 522] width 11 height 11
click at [247, 619] on div "17" at bounding box center [244, 622] width 21 height 21
type input "[DATE]"
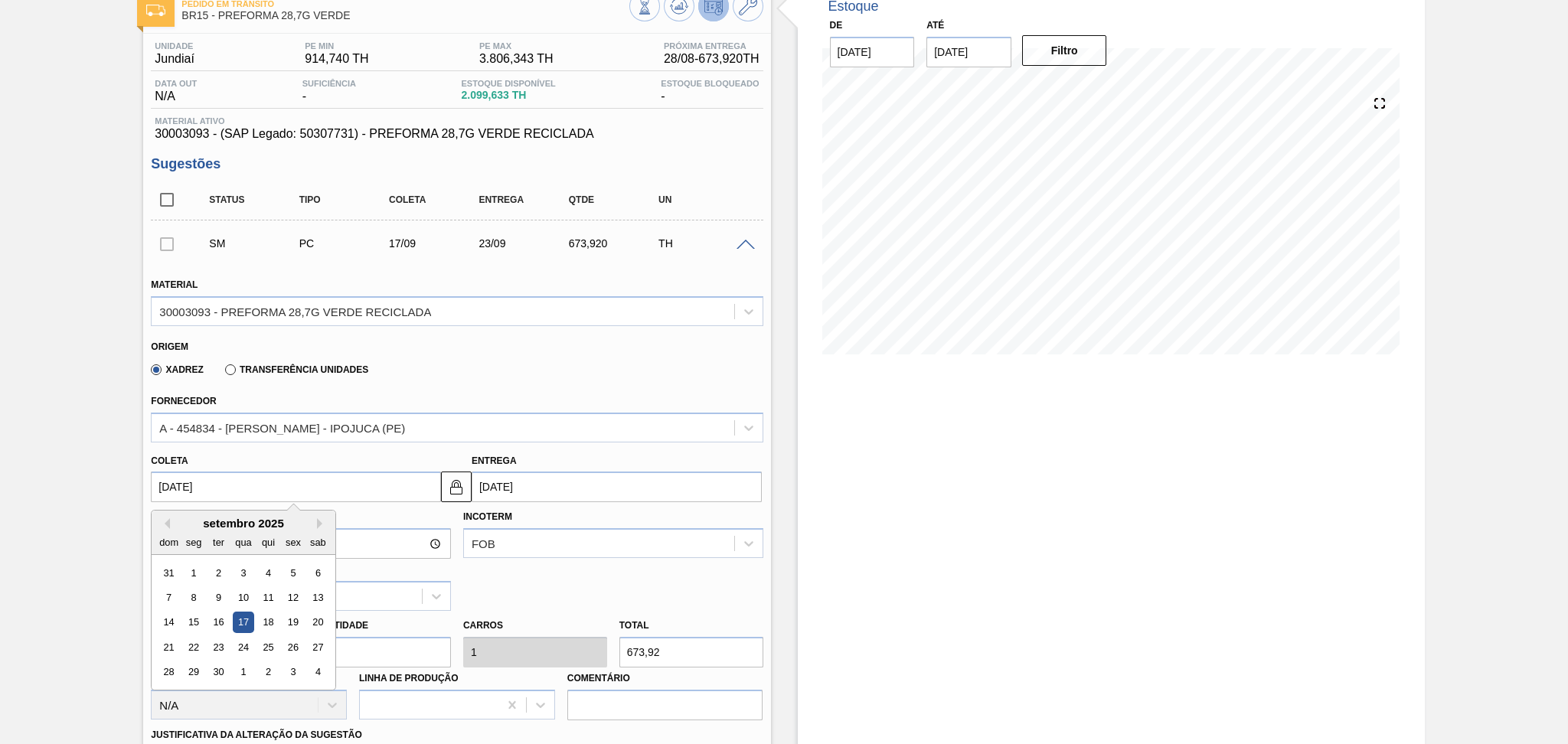
click at [231, 471] on input "[DATE]" at bounding box center [295, 486] width 290 height 31
click at [237, 592] on div "10" at bounding box center [244, 597] width 21 height 21
type input "[DATE]"
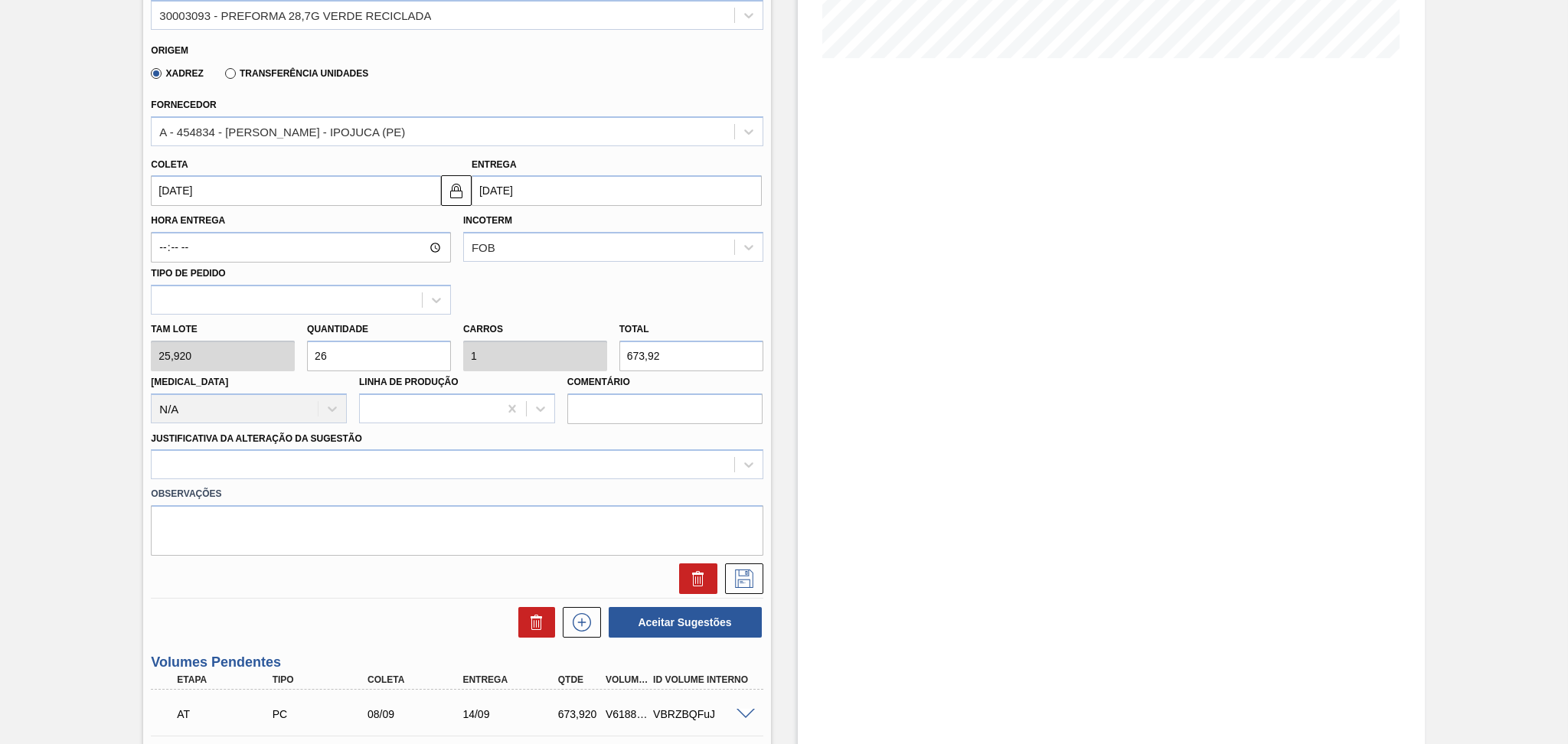
scroll to position [400, 0]
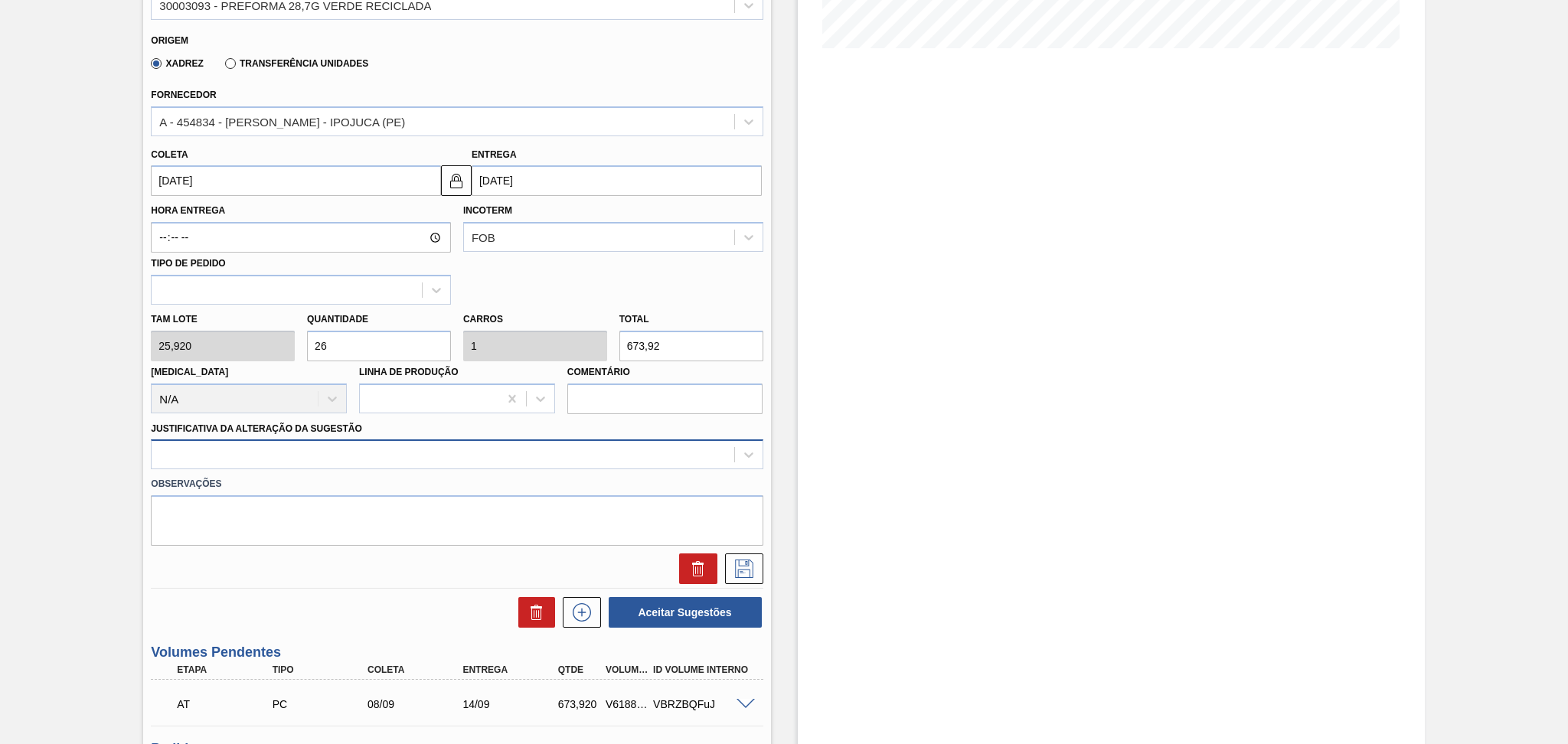
click at [374, 454] on div at bounding box center [442, 454] width 582 height 22
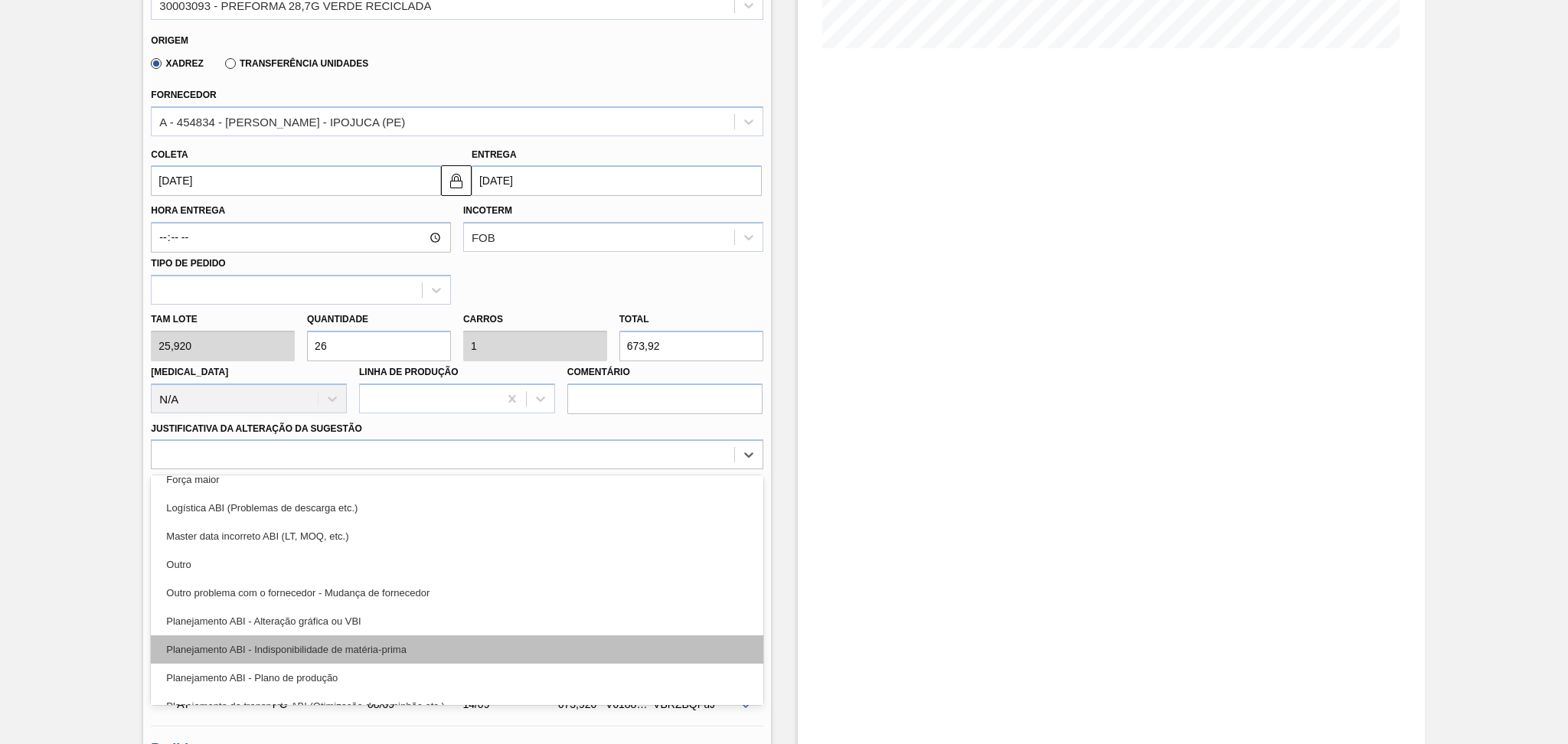
scroll to position [102, 0]
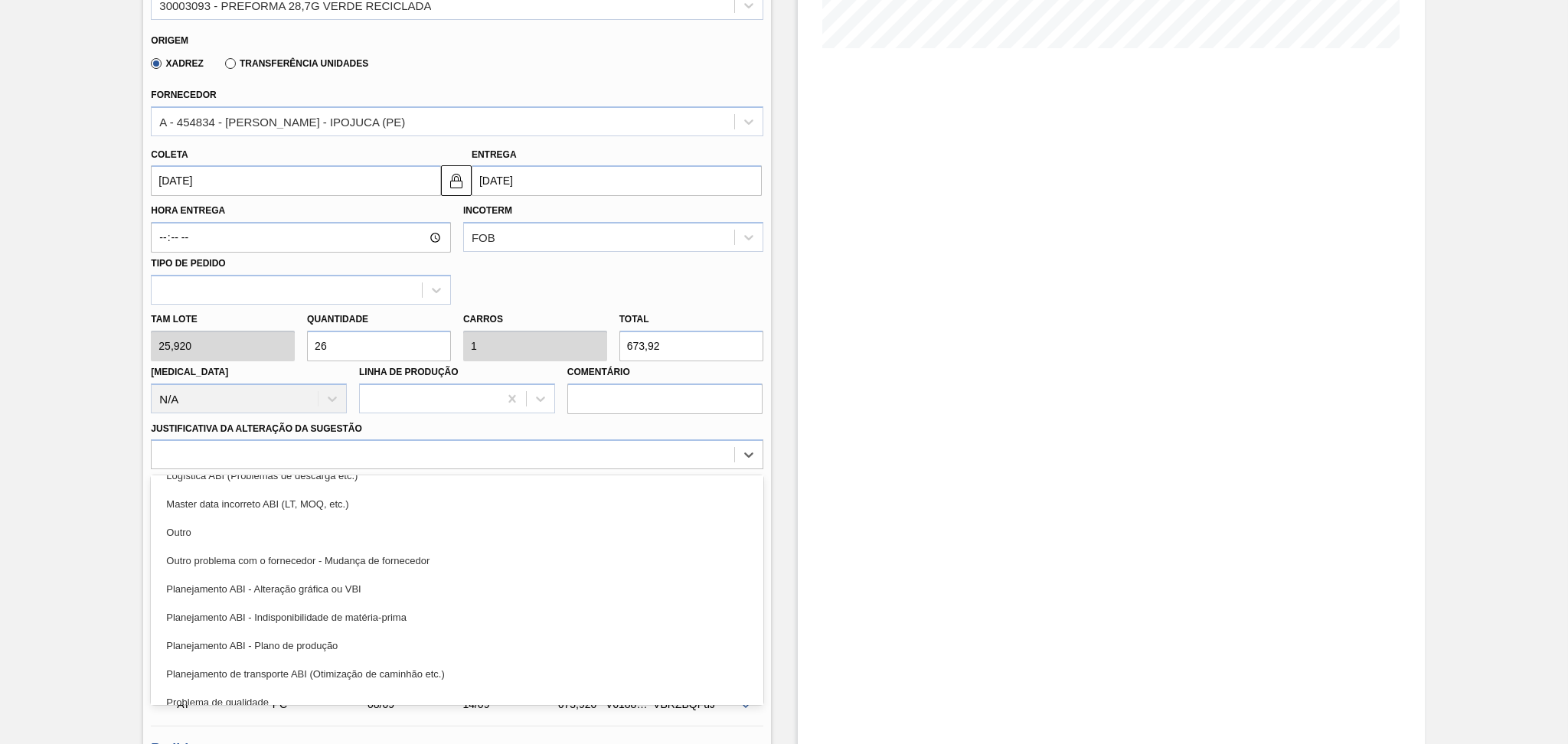
click at [334, 642] on div "Planejamento ABI - Plano de produção" at bounding box center [456, 645] width 612 height 29
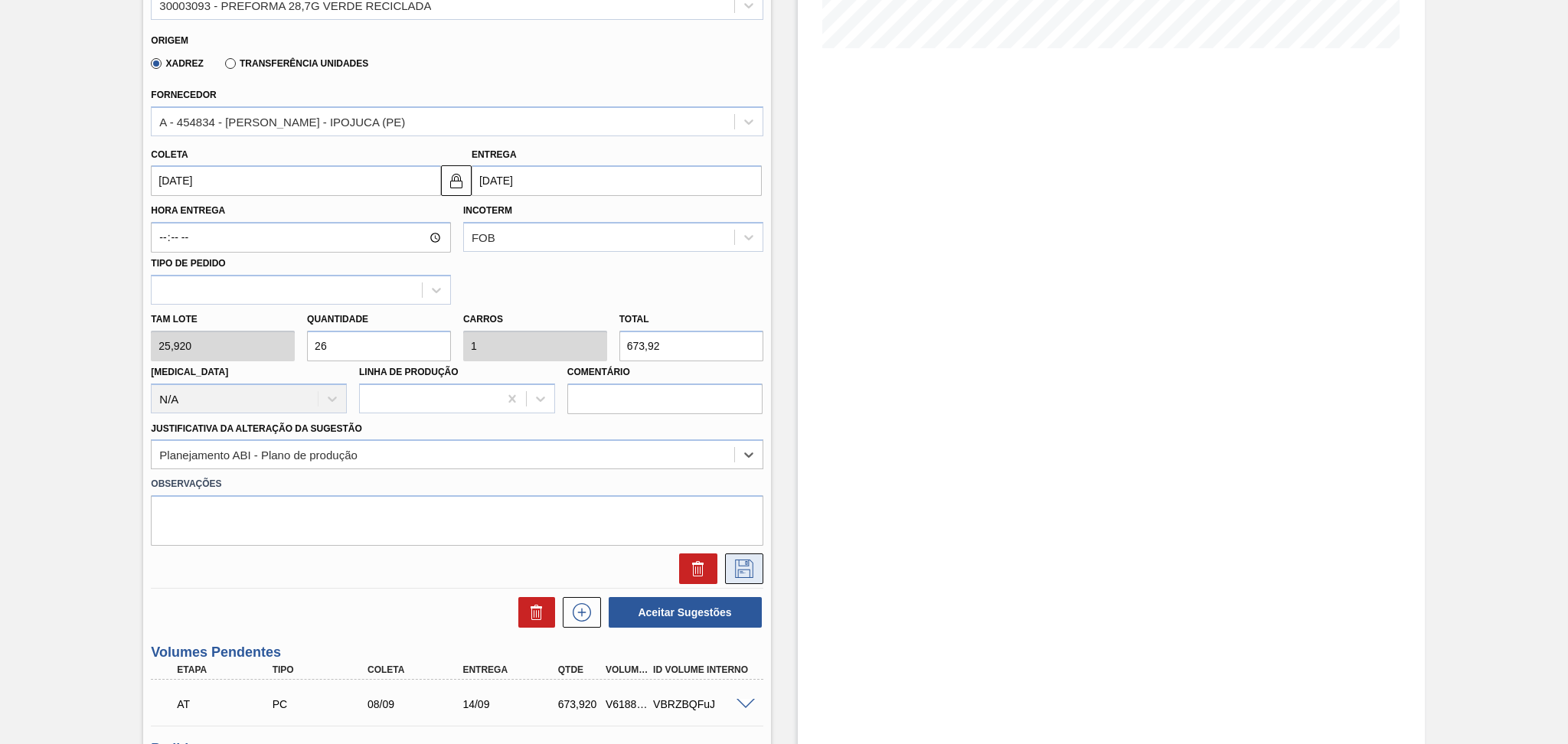
click at [750, 563] on icon at bounding box center [743, 568] width 25 height 19
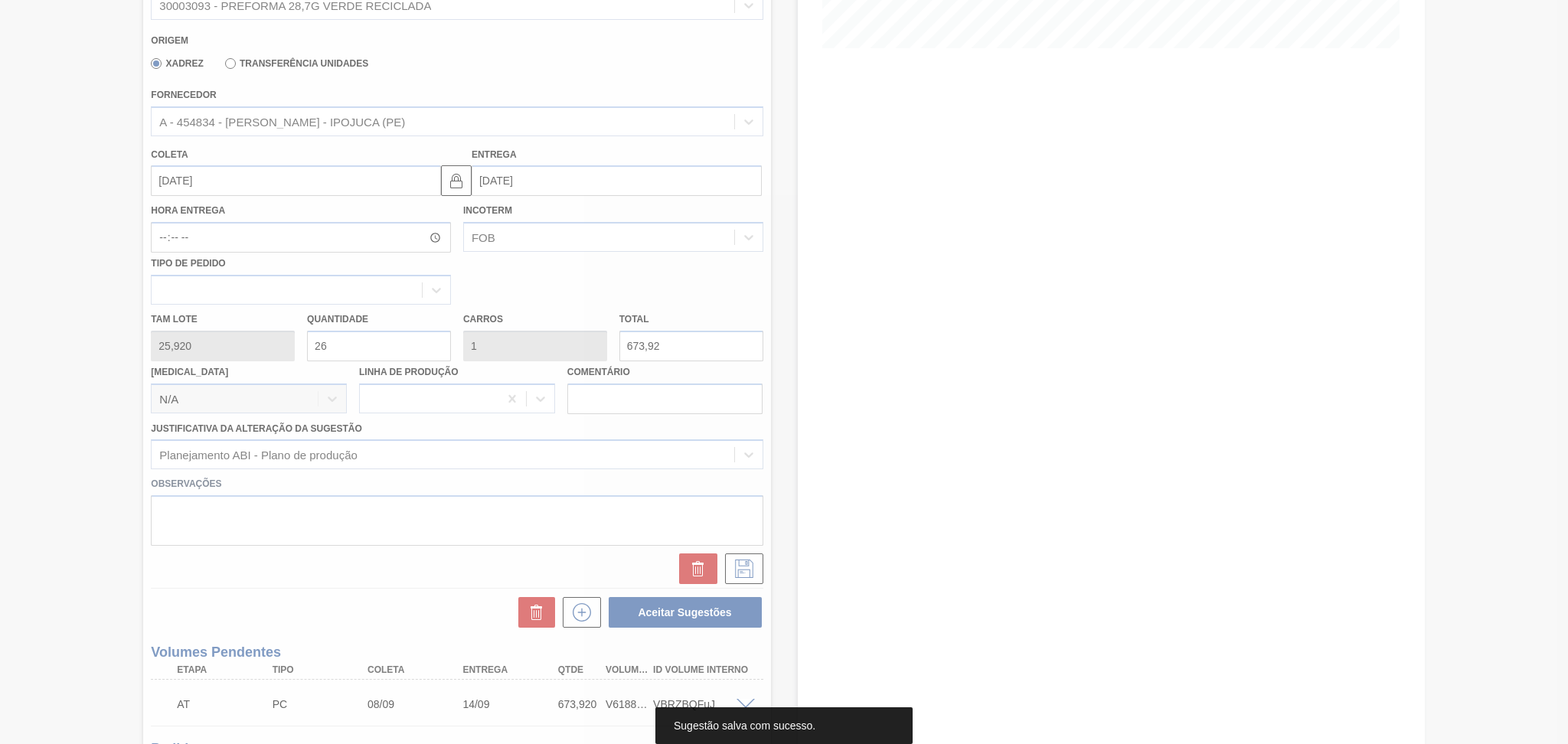
click at [596, 272] on div at bounding box center [784, 372] width 1568 height 744
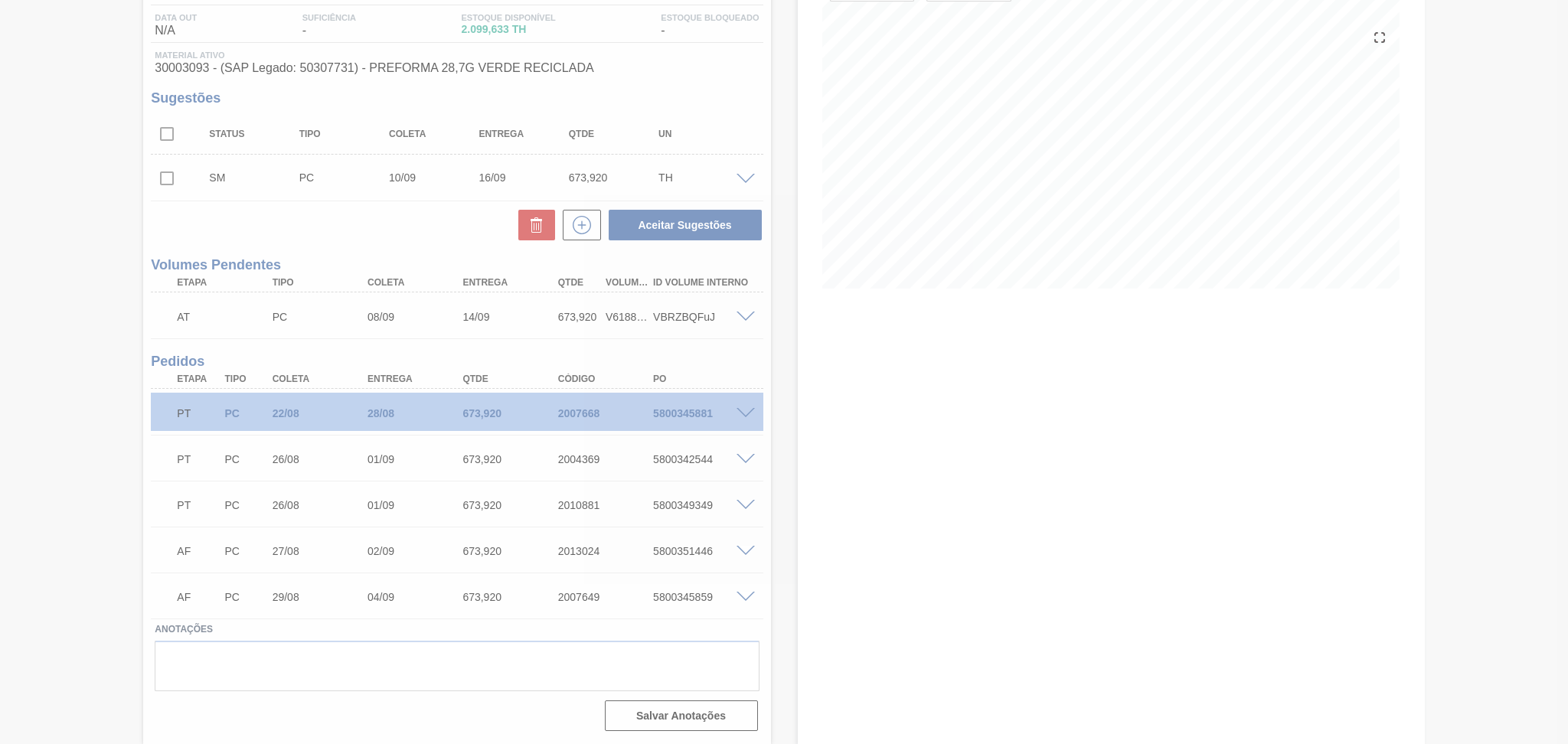
scroll to position [157, 0]
click at [164, 180] on div at bounding box center [784, 372] width 1568 height 744
click at [167, 183] on div at bounding box center [784, 372] width 1568 height 744
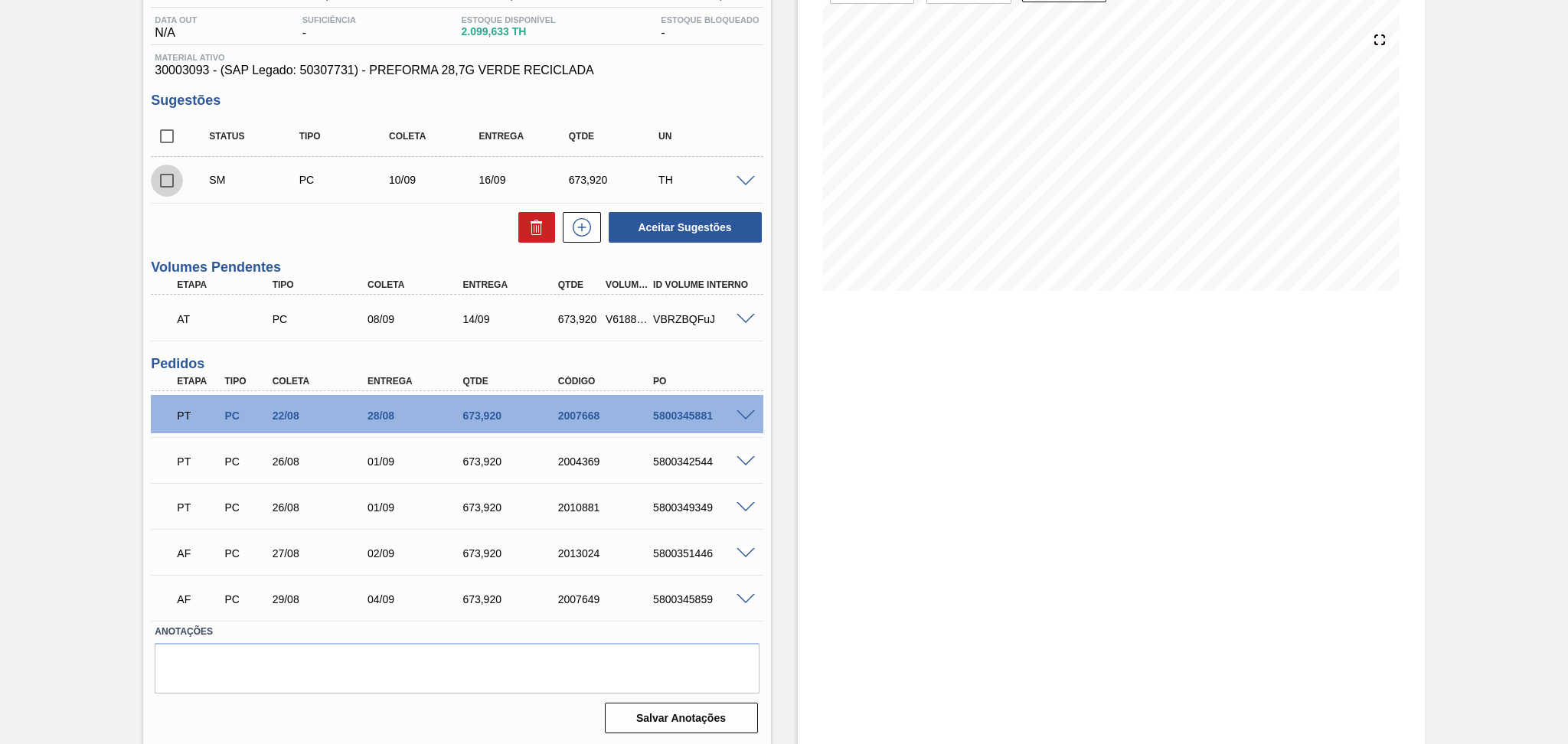
click at [167, 183] on input "checkbox" at bounding box center [166, 180] width 32 height 32
click at [649, 221] on button "Aceitar Sugestões" at bounding box center [685, 227] width 153 height 31
checkbox input "false"
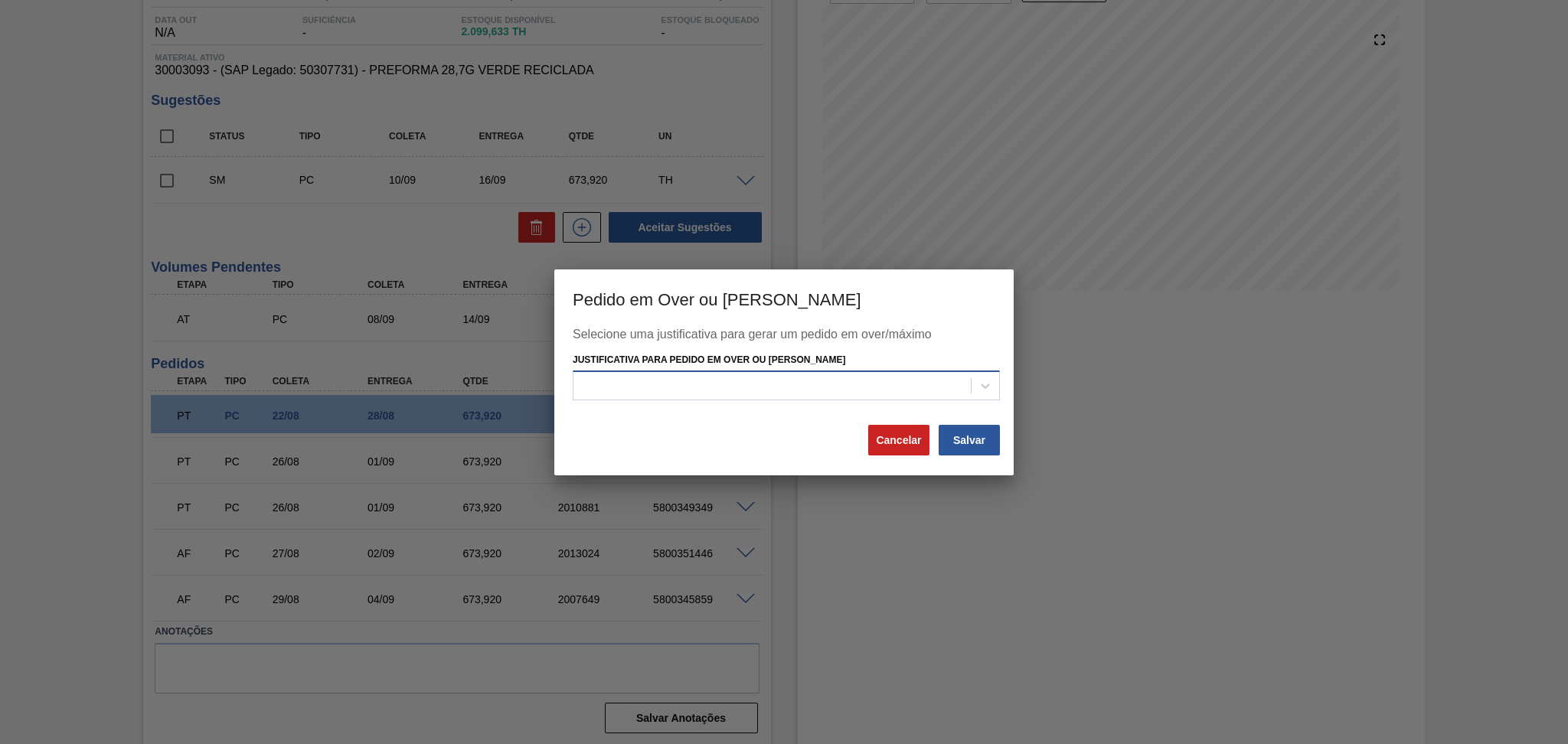
click at [697, 393] on div at bounding box center [771, 386] width 397 height 22
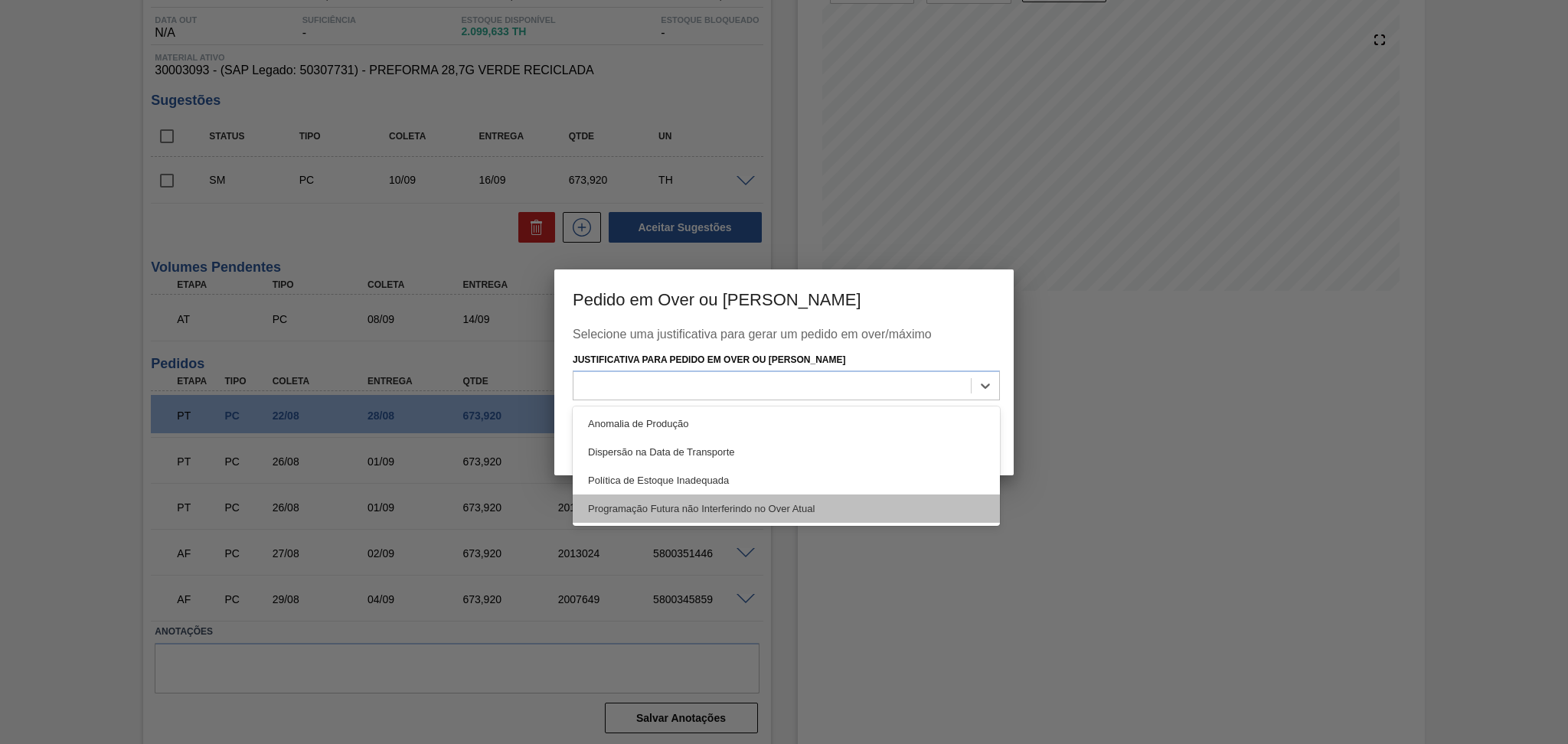
click at [728, 495] on div "Programação Futura não Interferindo no Over Atual" at bounding box center [785, 509] width 427 height 29
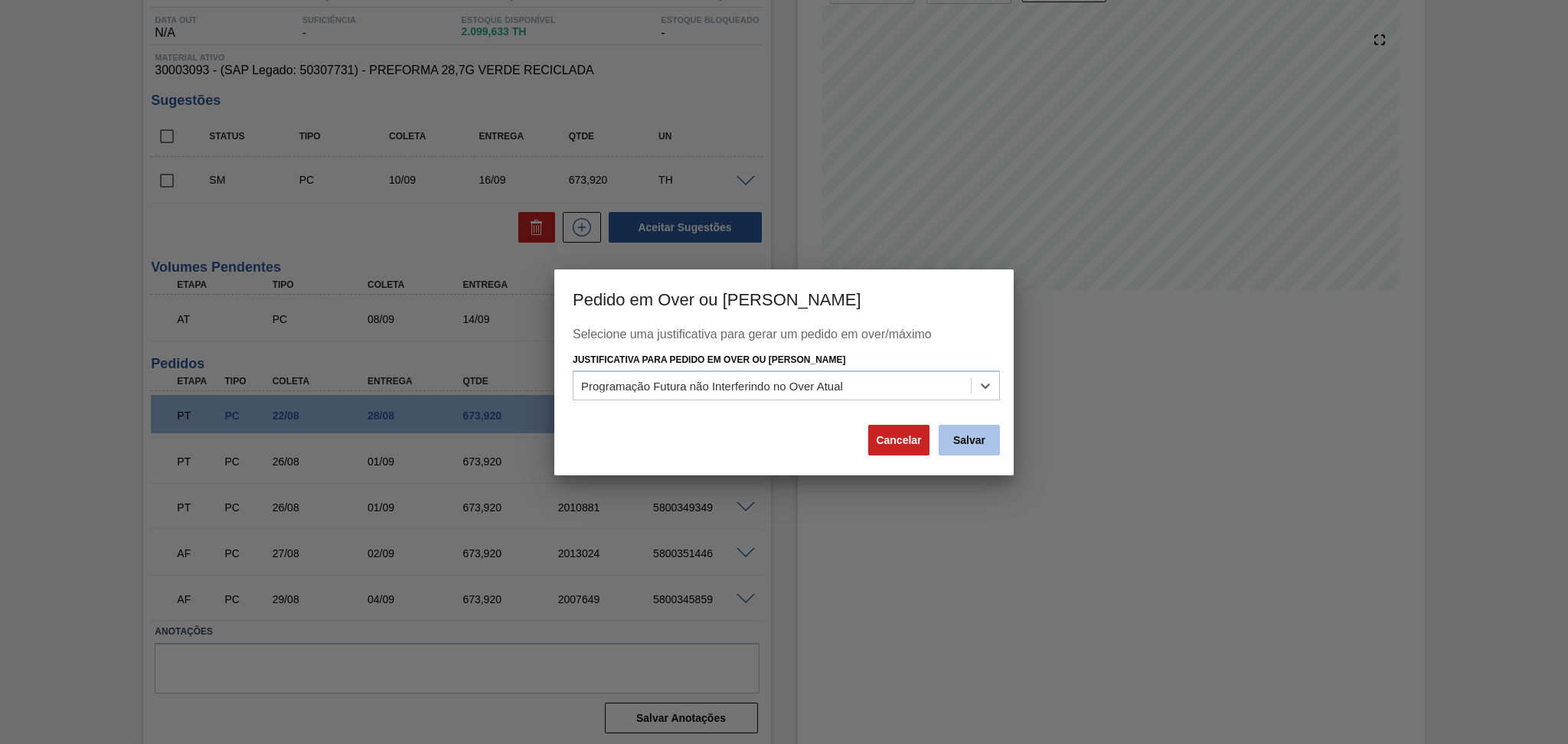
click at [974, 439] on button "Salvar" at bounding box center [969, 439] width 61 height 31
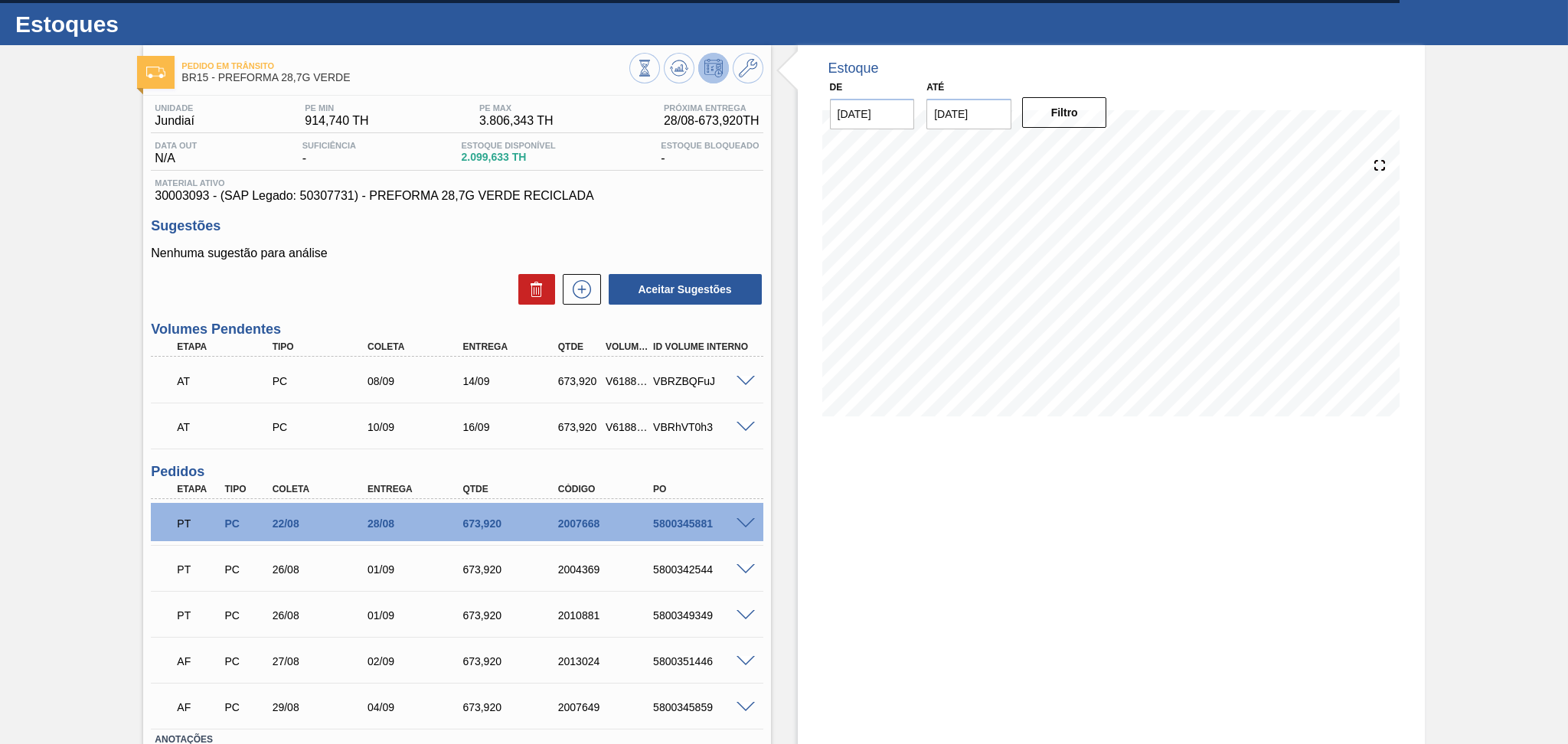
scroll to position [0, 0]
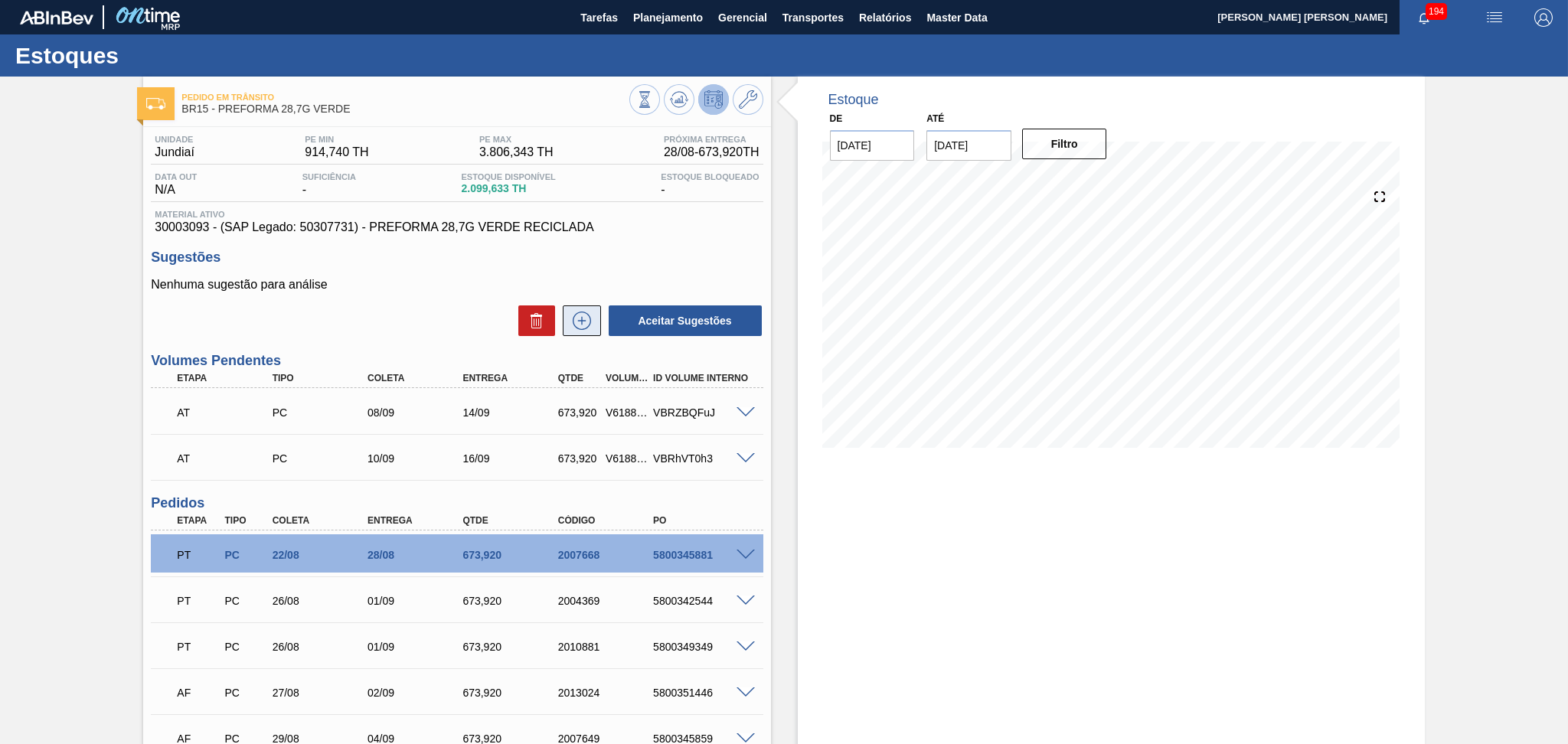
click at [586, 312] on icon at bounding box center [581, 321] width 25 height 19
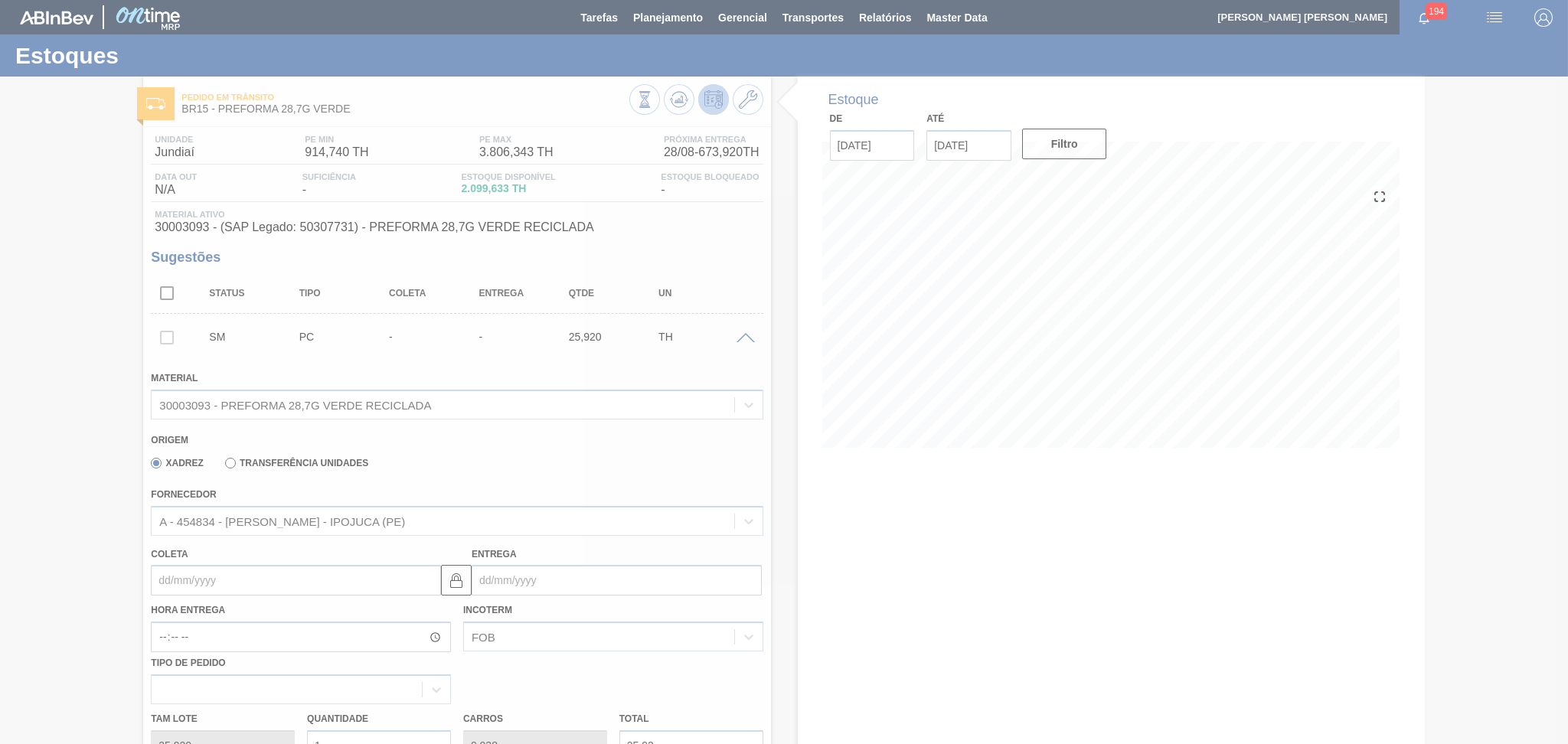
click at [164, 585] on div at bounding box center [784, 372] width 1568 height 744
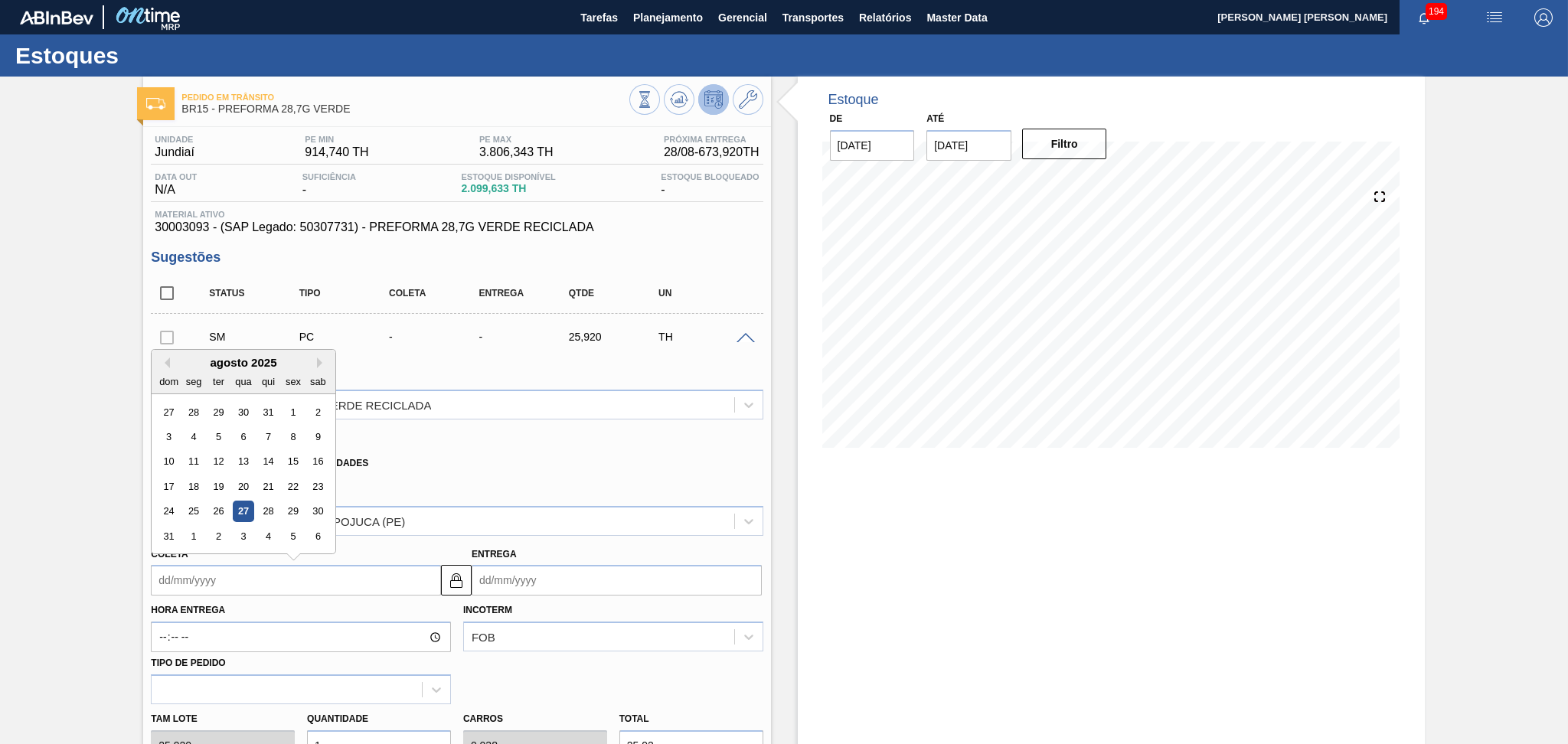
click at [241, 585] on input "Coleta" at bounding box center [295, 580] width 290 height 31
click at [319, 358] on button "Next Month" at bounding box center [322, 362] width 11 height 11
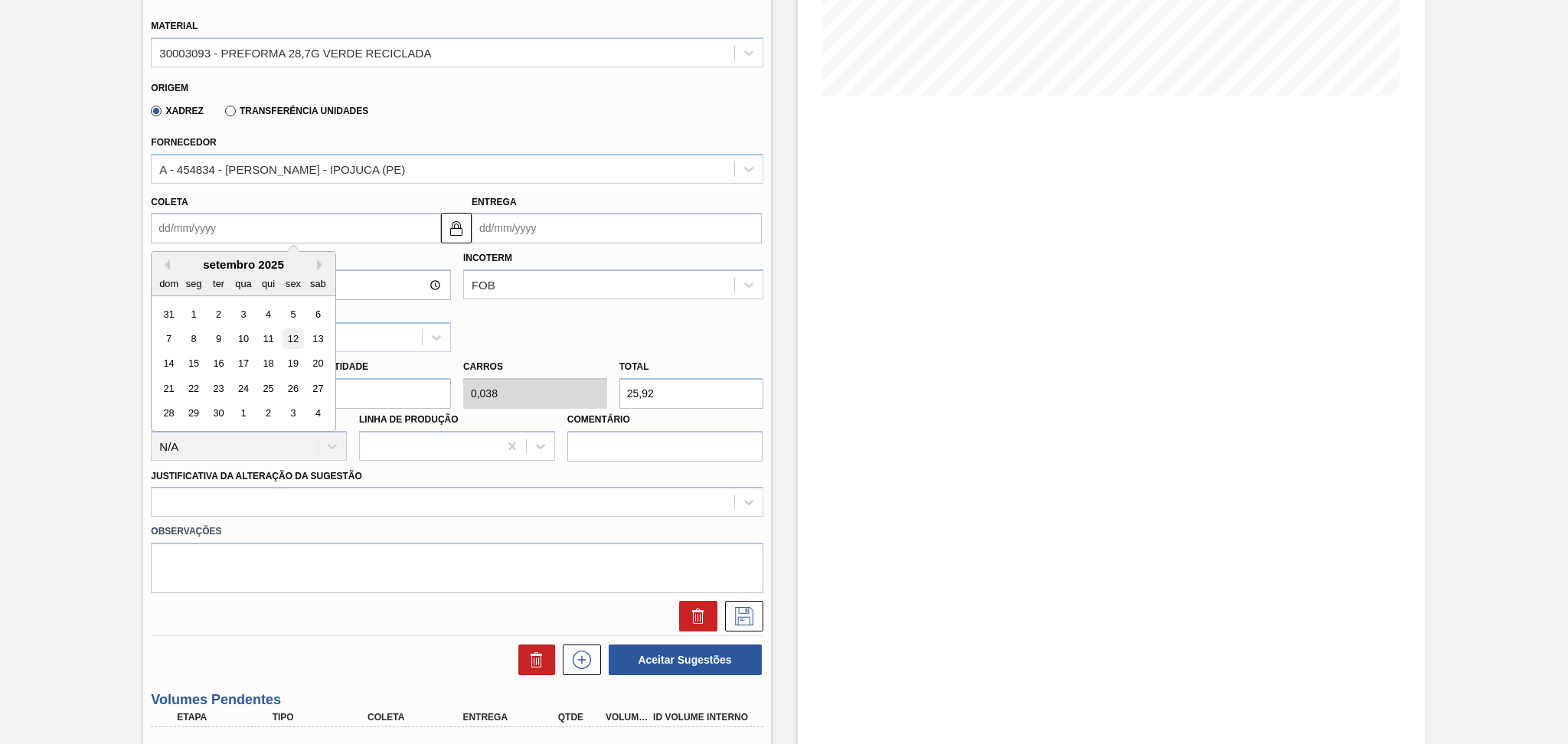
scroll to position [408, 0]
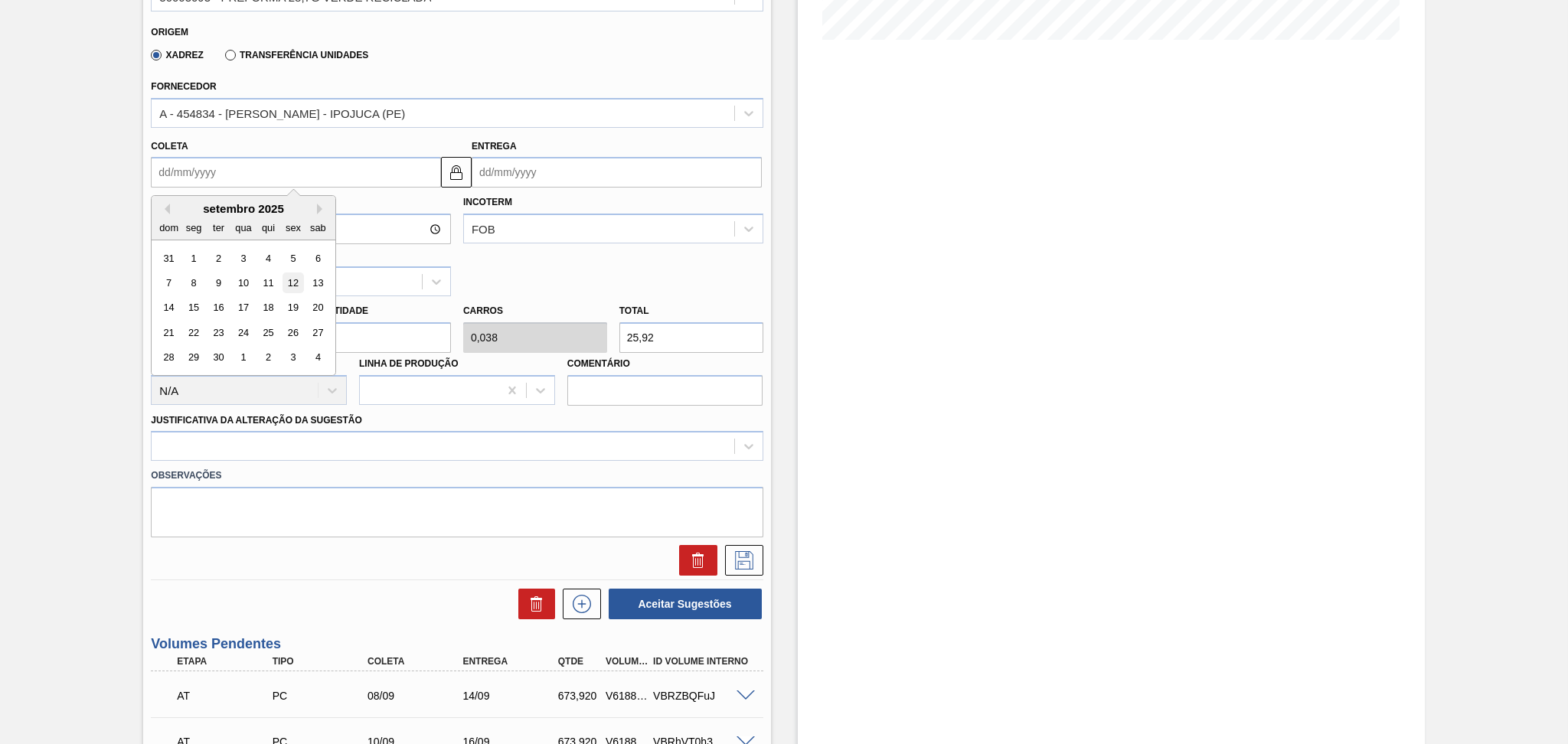
click at [285, 280] on div "12" at bounding box center [293, 282] width 21 height 21
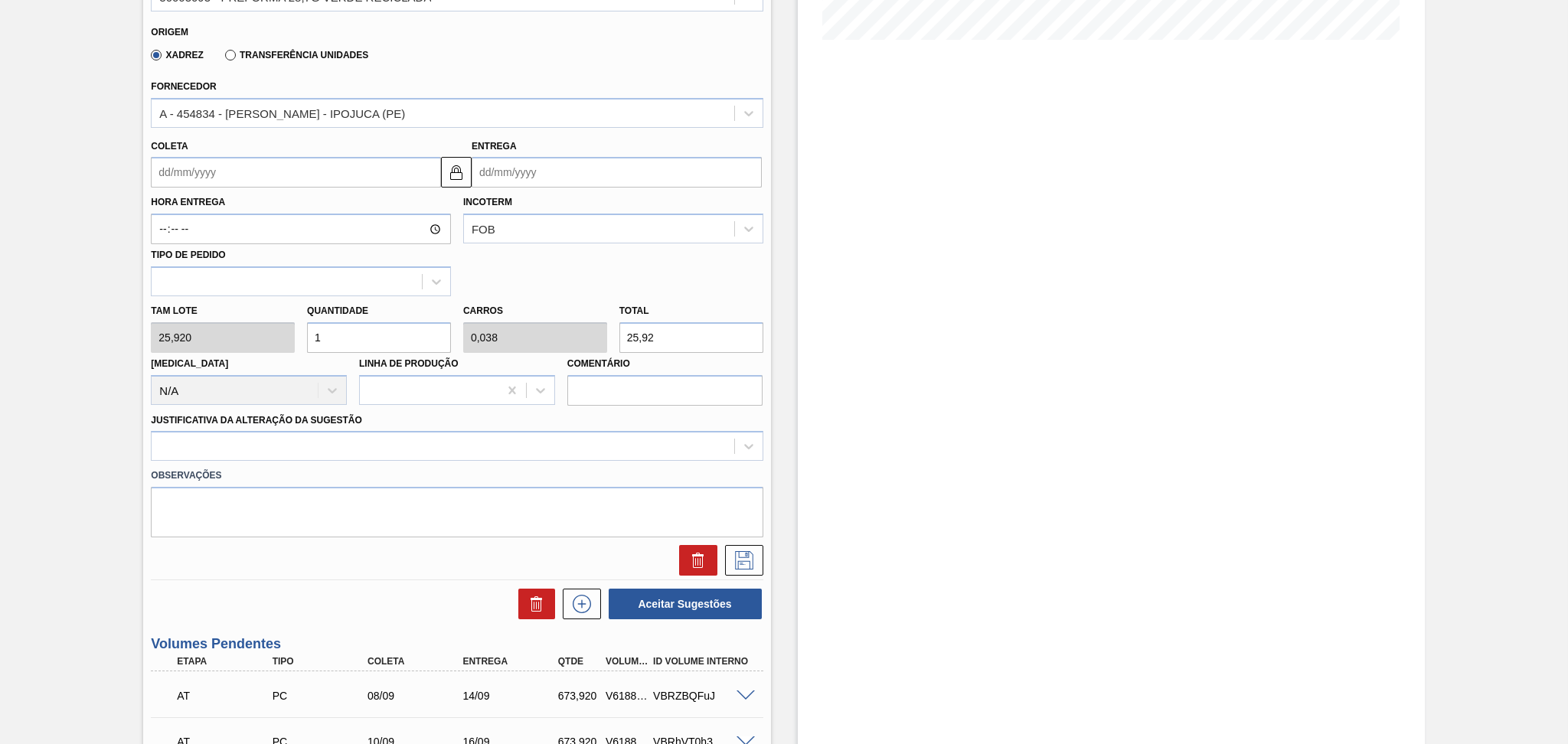
type input "[DATE]"
click at [274, 321] on div "[PERSON_NAME] 25,920 Quantidade 1 Carros 0,038 Total 25,92 [MEDICAL_DATA] N/A L…" at bounding box center [456, 350] width 624 height 110
click at [361, 323] on input "1" at bounding box center [378, 337] width 144 height 31
drag, startPoint x: 355, startPoint y: 331, endPoint x: 297, endPoint y: 325, distance: 58.3
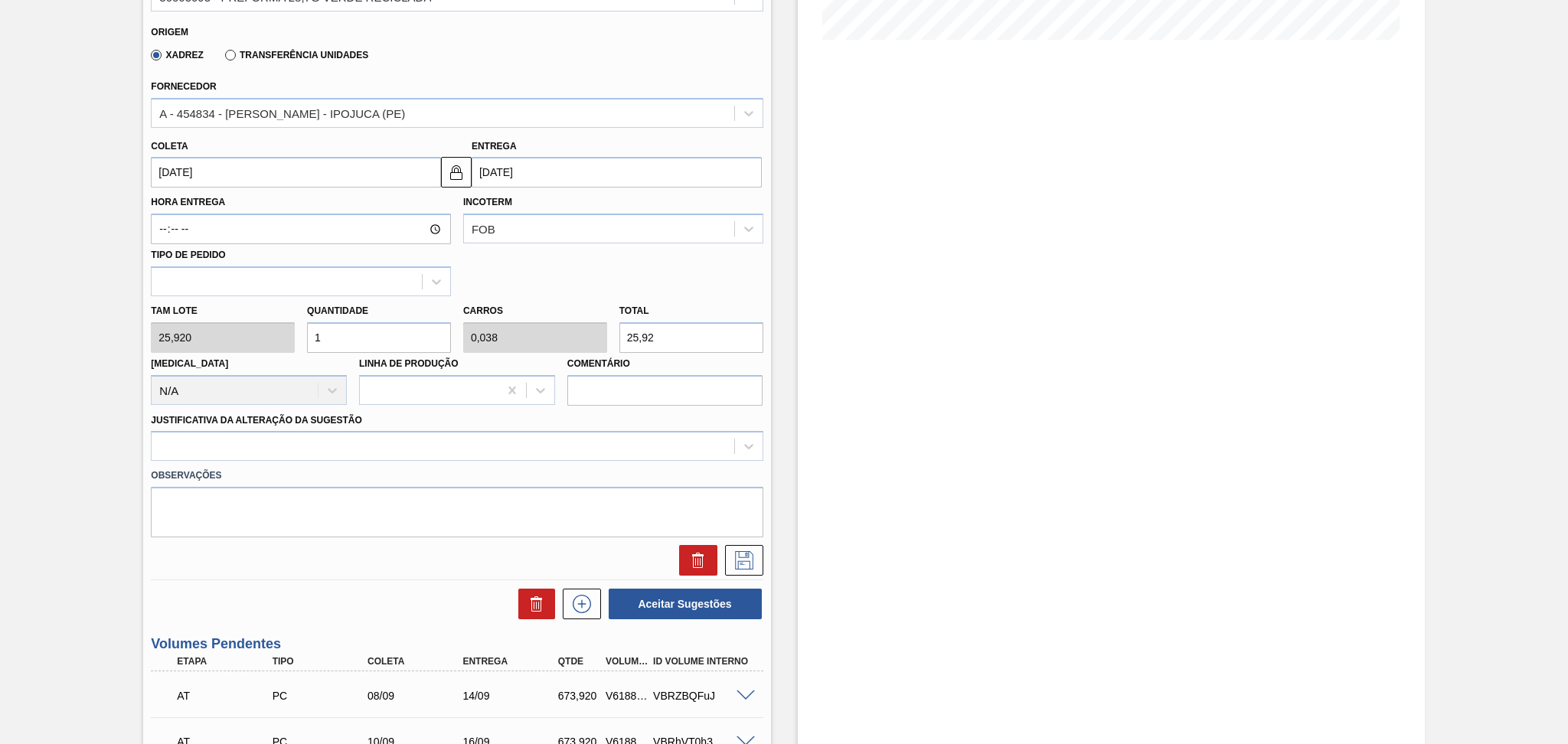
click at [301, 326] on div "Quantidade 1" at bounding box center [379, 326] width 156 height 52
type input "2"
type input "0,077"
type input "51,84"
type input "26"
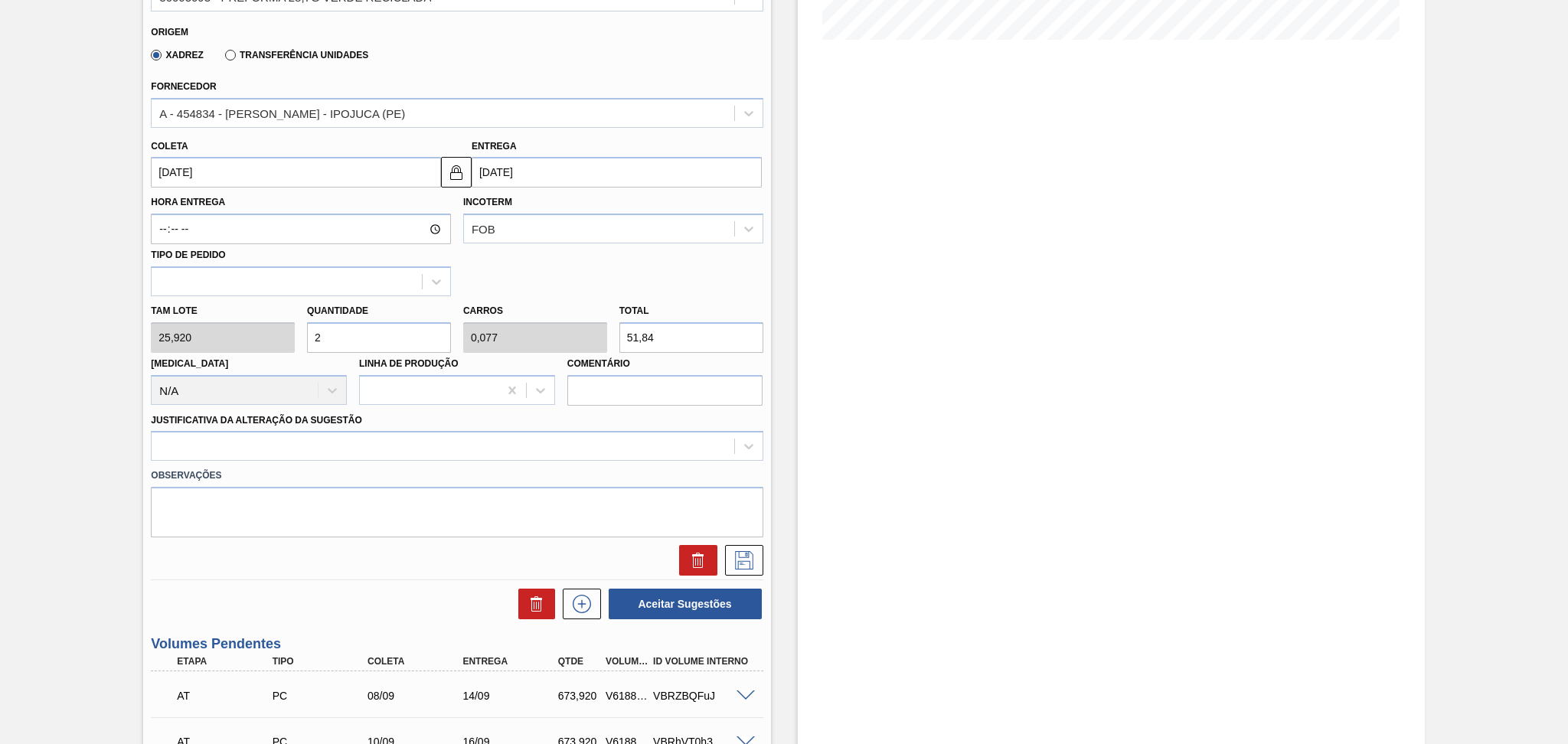
type input "1"
type input "673,92"
type input "26"
click at [239, 456] on div at bounding box center [456, 445] width 612 height 30
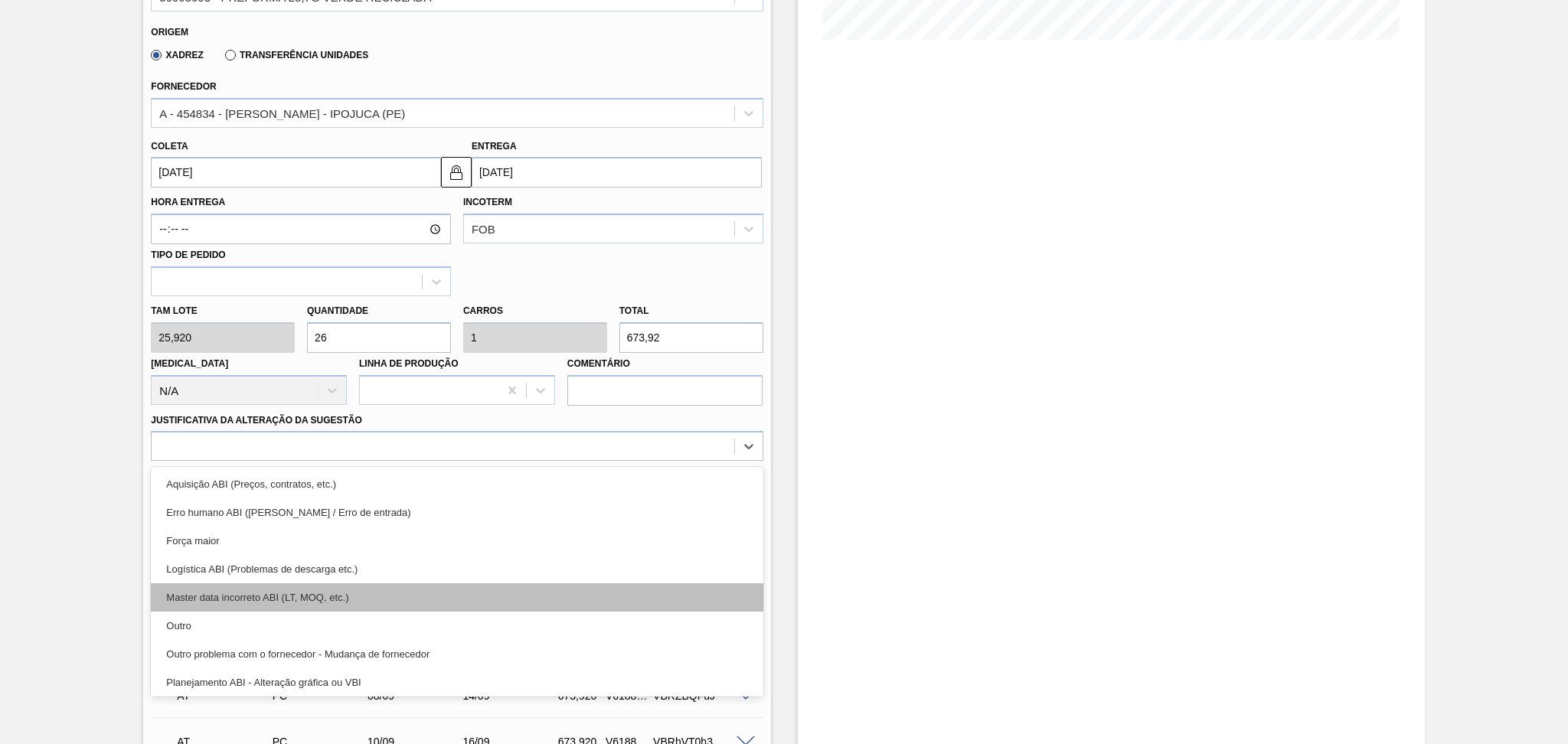
scroll to position [102, 0]
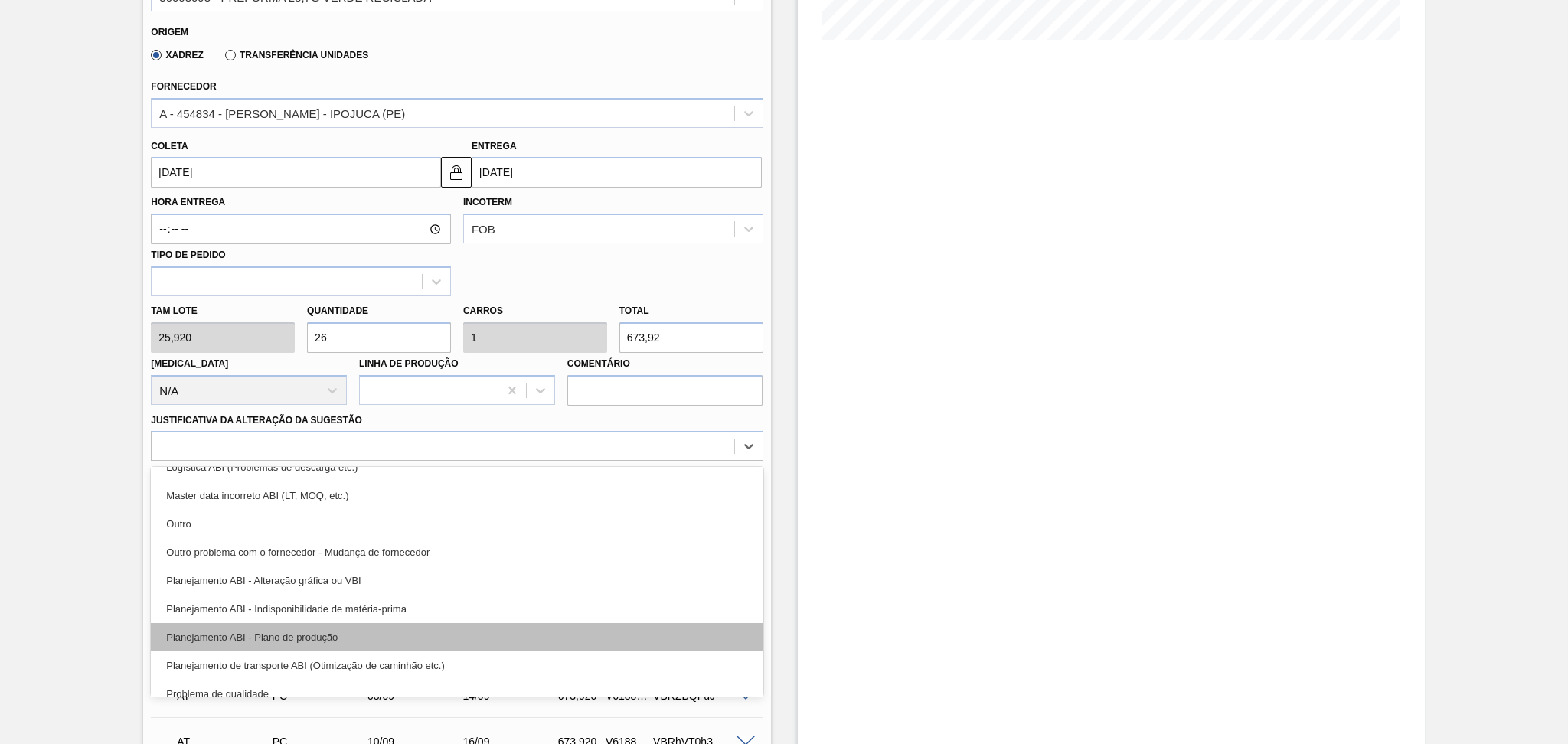
click at [329, 627] on div "Planejamento ABI - Plano de produção" at bounding box center [456, 636] width 612 height 29
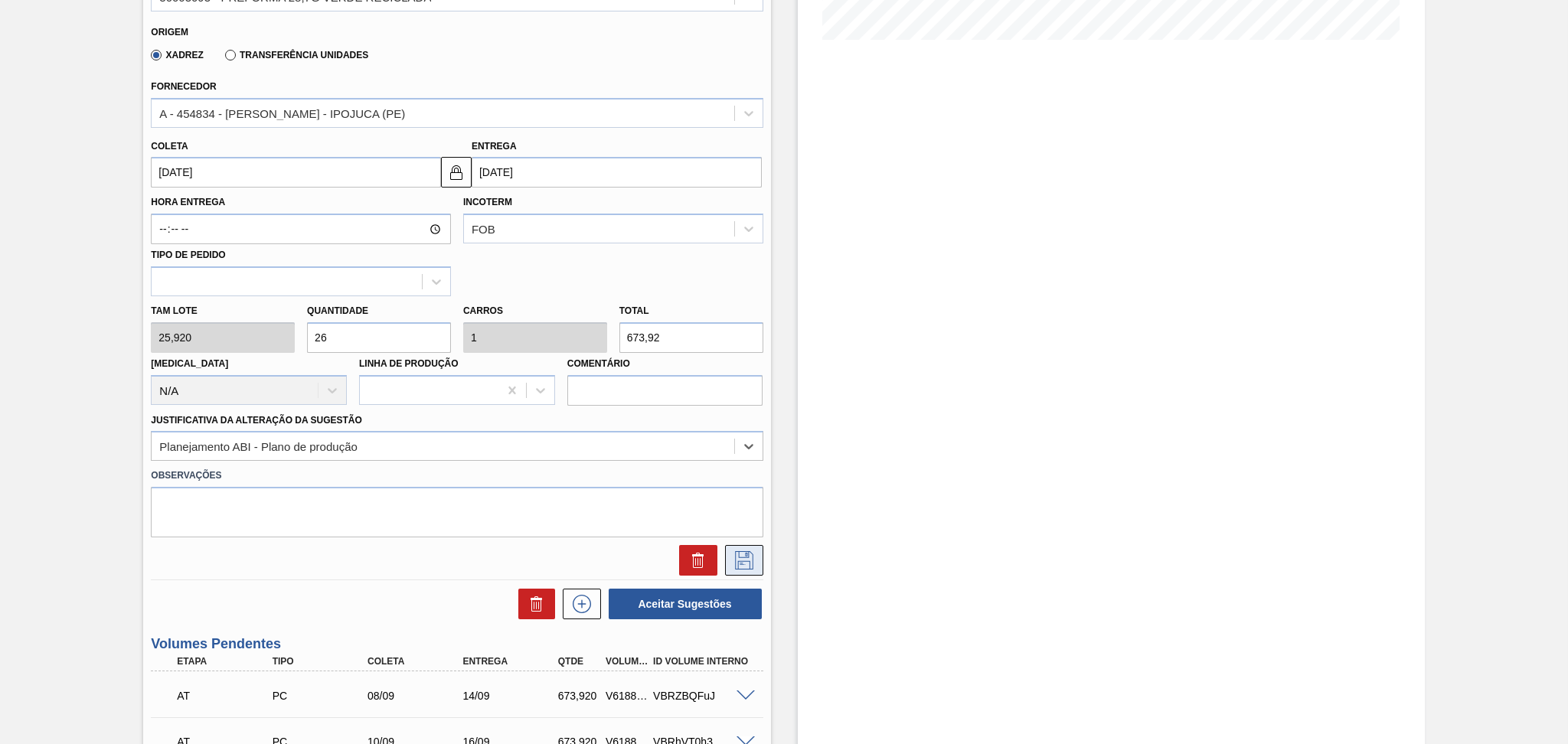
click at [753, 551] on icon at bounding box center [743, 560] width 25 height 19
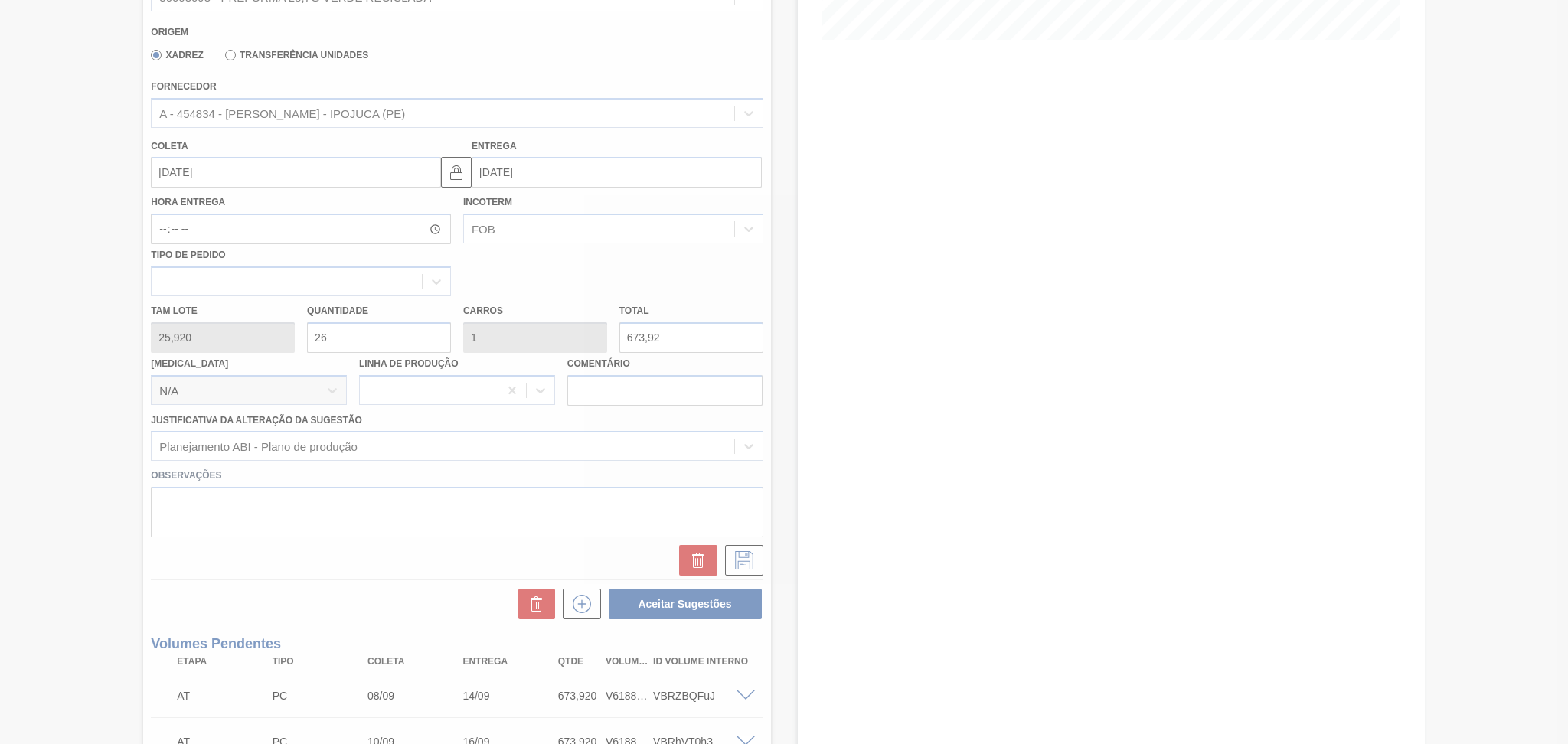
scroll to position [203, 0]
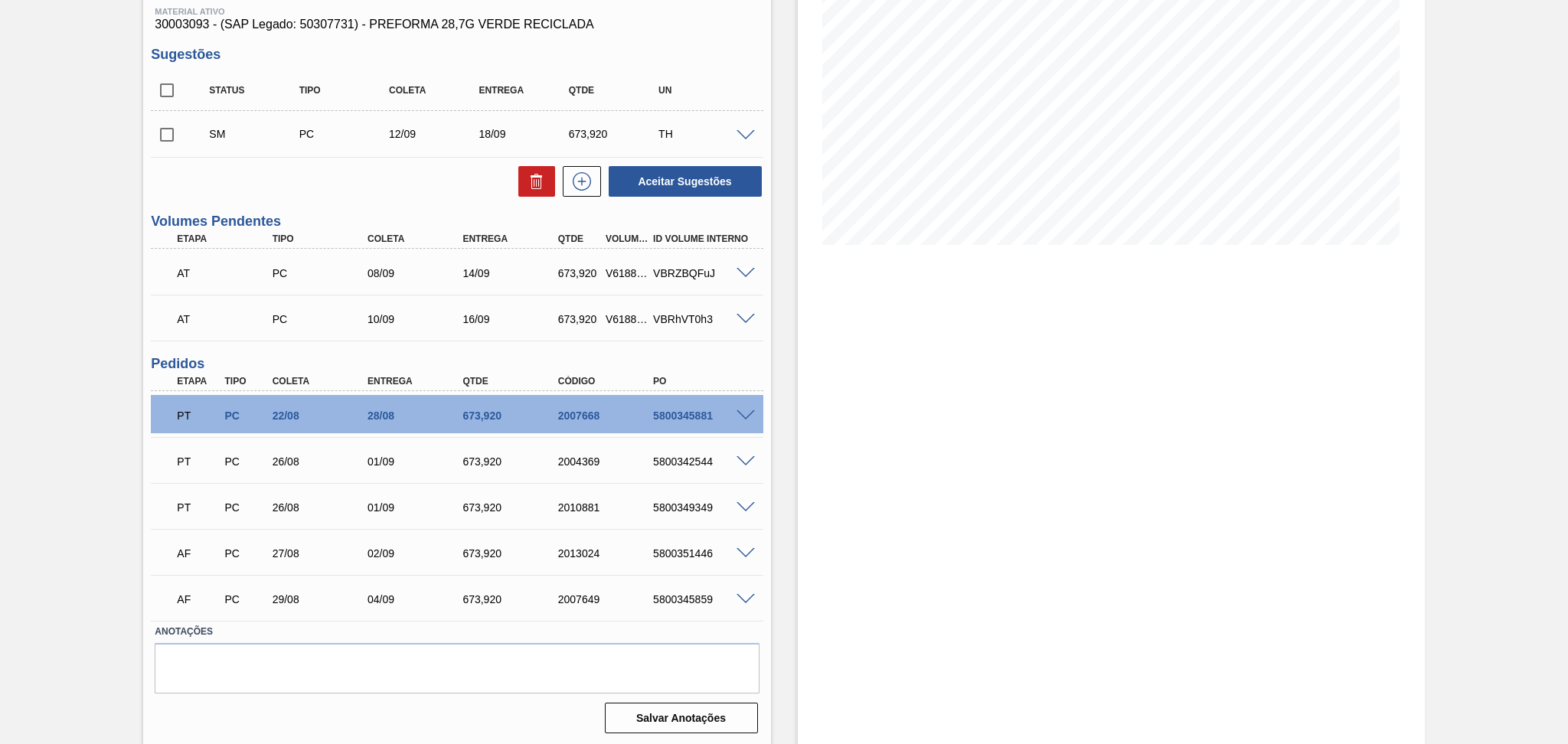
click at [174, 138] on input "checkbox" at bounding box center [166, 135] width 32 height 32
click at [745, 176] on button "Aceitar Sugestões" at bounding box center [685, 181] width 153 height 31
checkbox input "false"
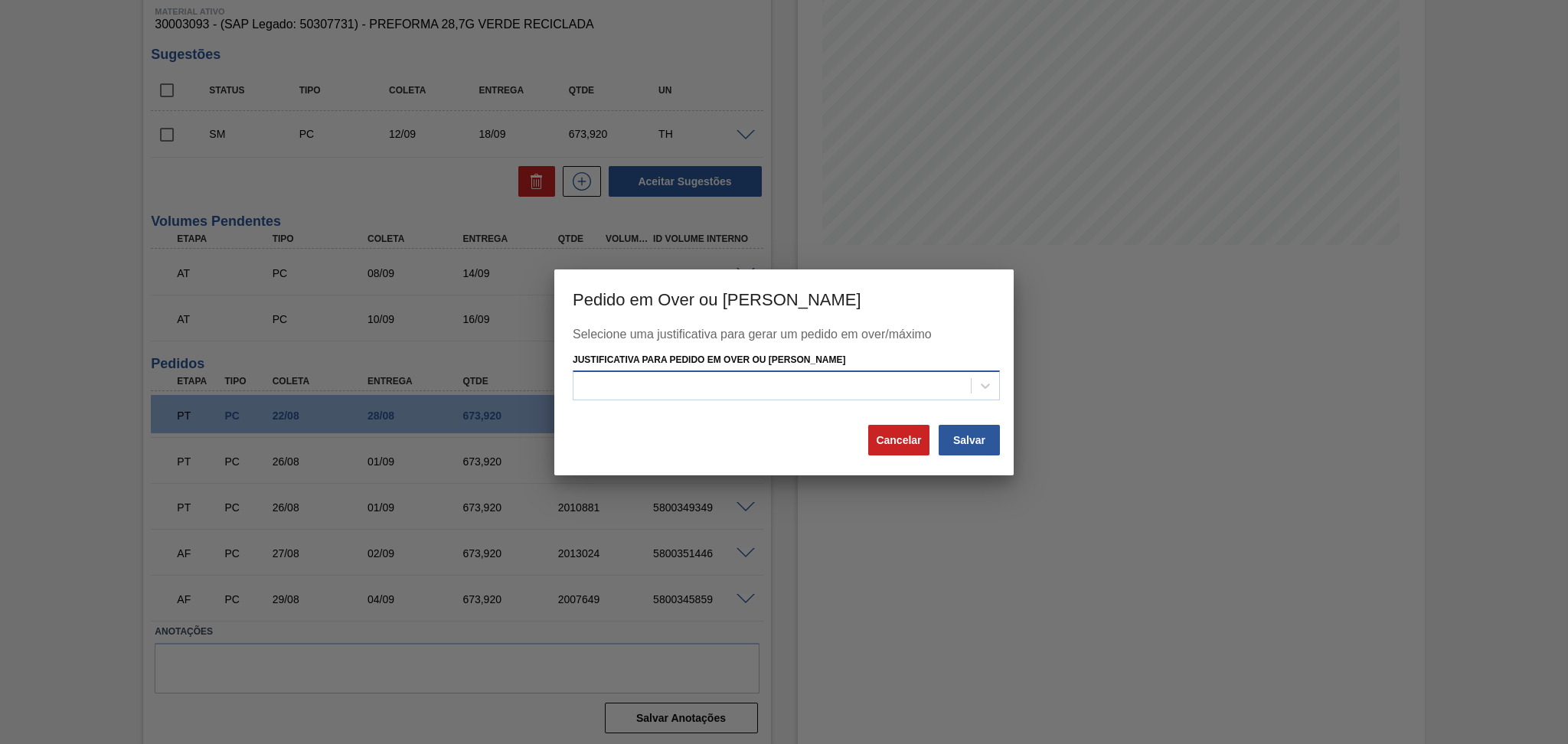
click at [780, 399] on div at bounding box center [785, 385] width 427 height 30
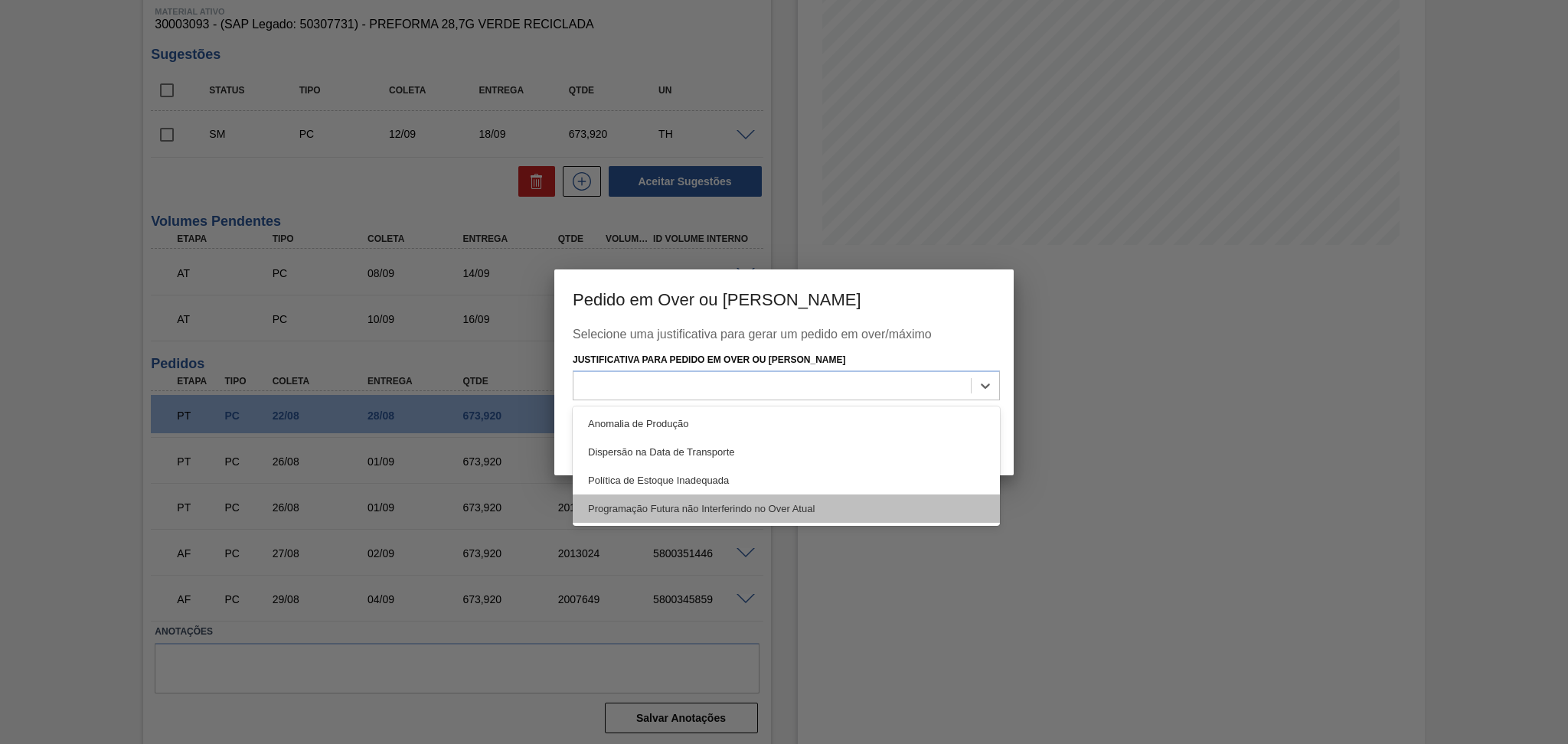
click at [766, 512] on div "Programação Futura não Interferindo no Over Atual" at bounding box center [785, 509] width 427 height 29
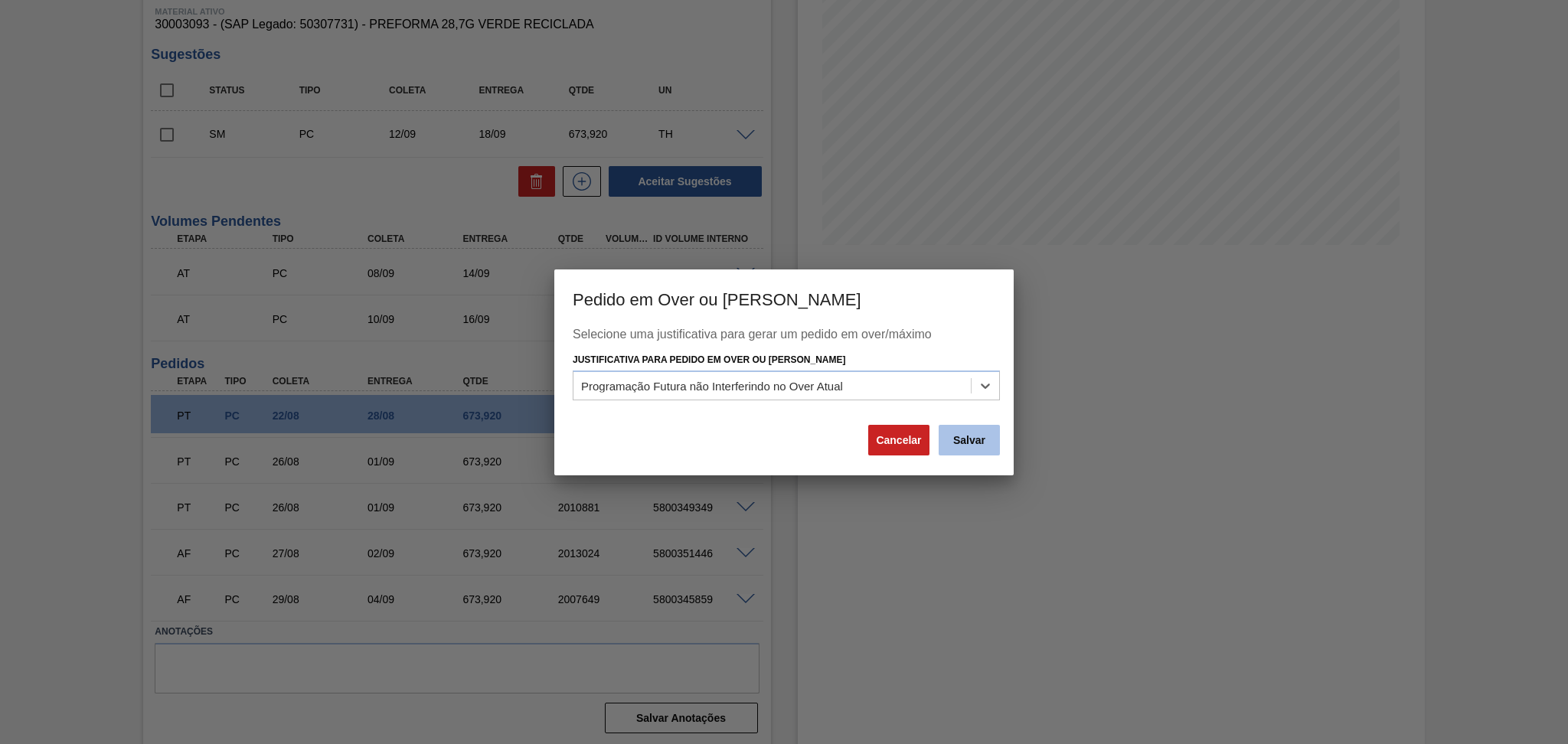
click at [987, 436] on button "Salvar" at bounding box center [969, 439] width 61 height 31
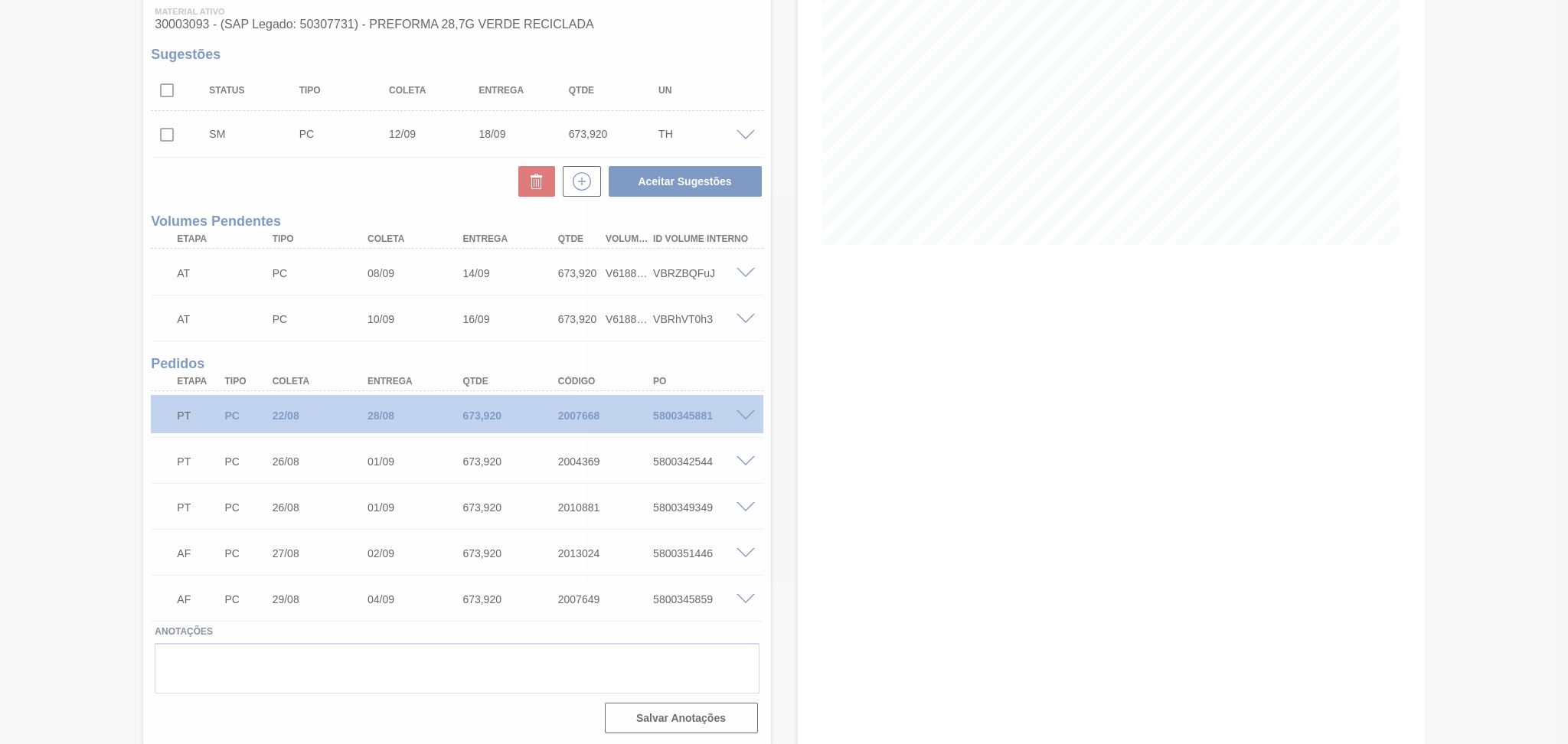
scroll to position [185, 0]
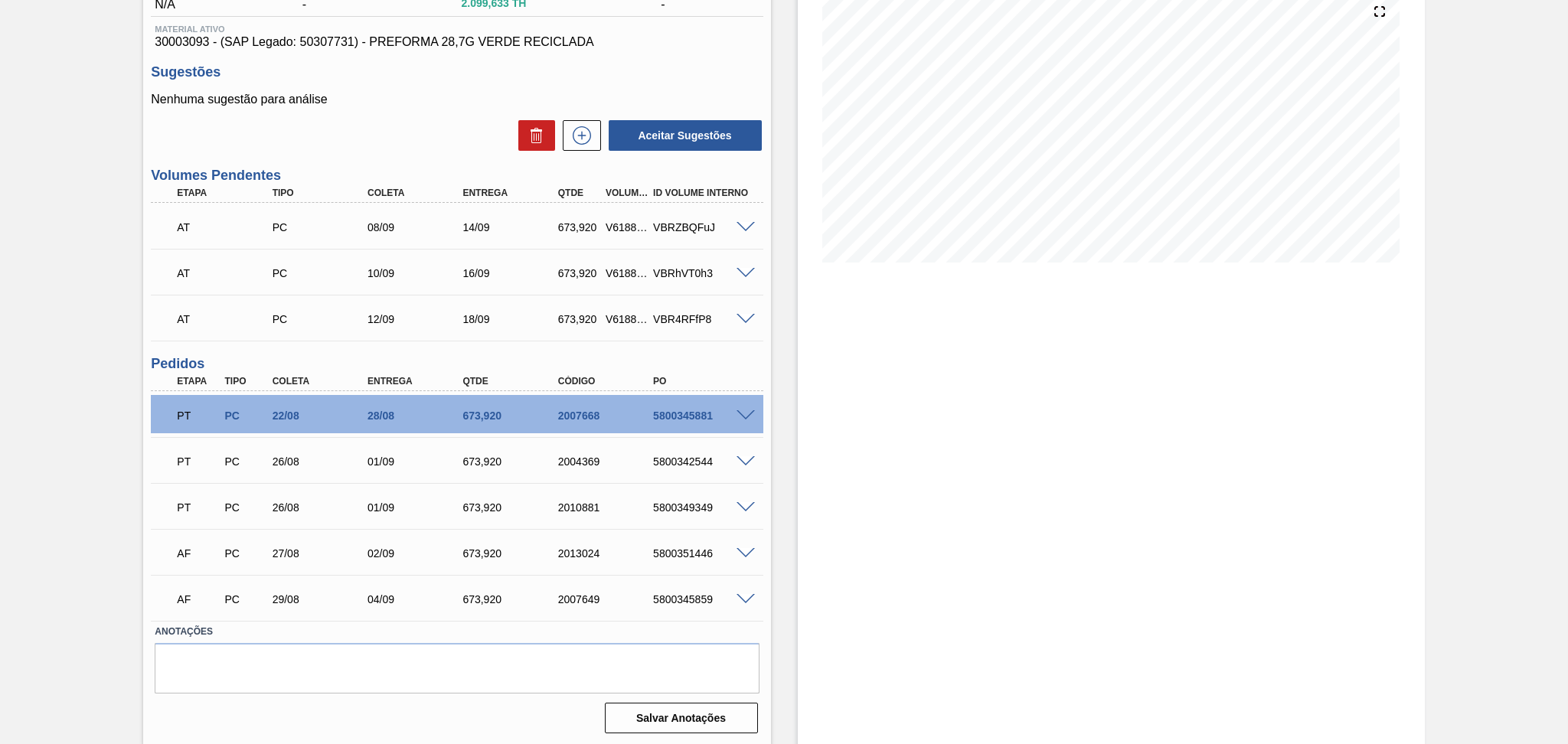
click at [761, 335] on div "AT PC 12/09 18/09 673,920 V618846 VBR4RFfP8 Material 30003093 - PREFORMA 28,7G …" at bounding box center [456, 318] width 612 height 46
click at [579, 138] on icon at bounding box center [581, 136] width 25 height 19
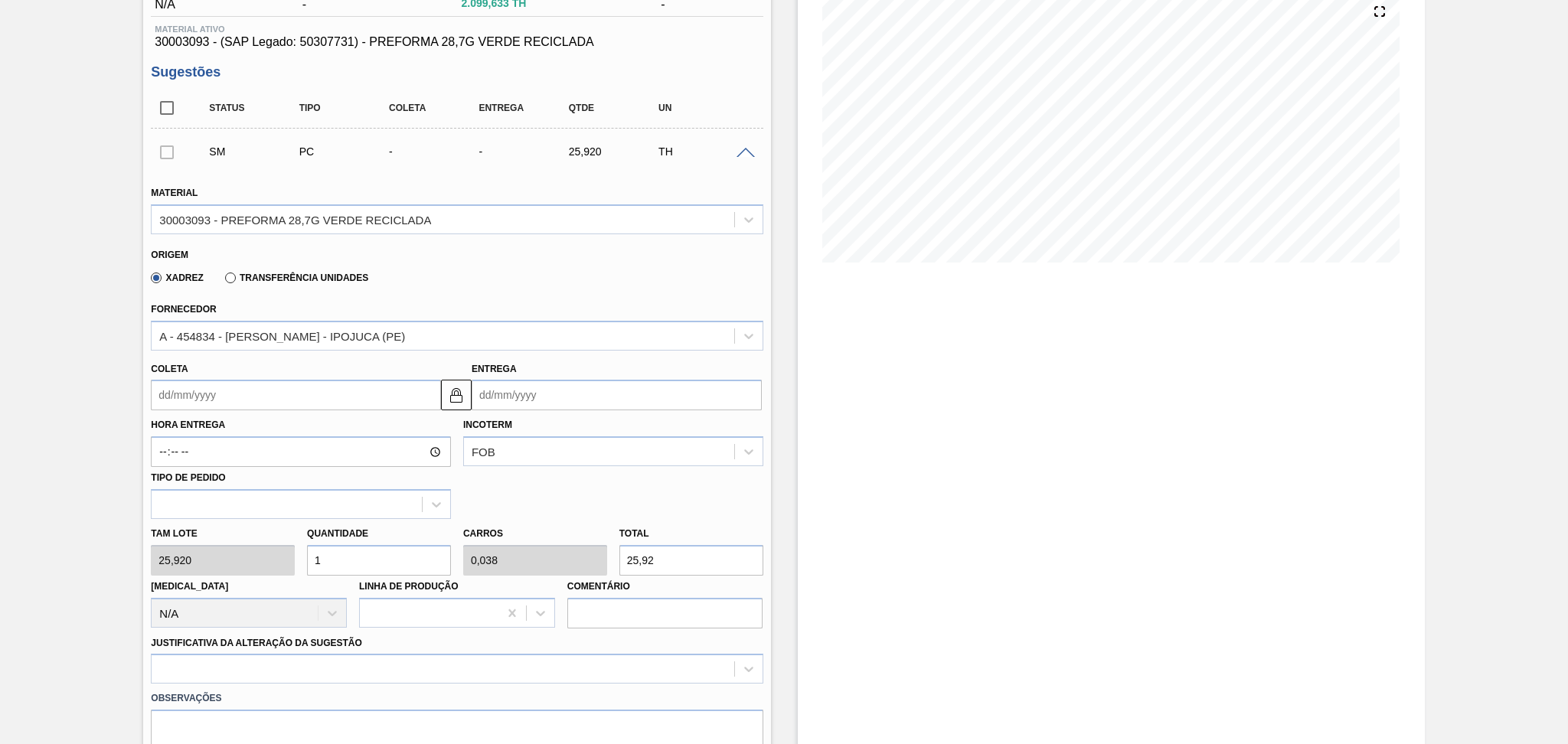
drag, startPoint x: 349, startPoint y: 554, endPoint x: 285, endPoint y: 535, distance: 66.8
click at [299, 541] on div "[PERSON_NAME] 25,920 Quantidade 1 Carros 0,038 Total 25,92 [MEDICAL_DATA] N/A L…" at bounding box center [456, 573] width 624 height 110
type input "2"
type input "0,077"
type input "51,84"
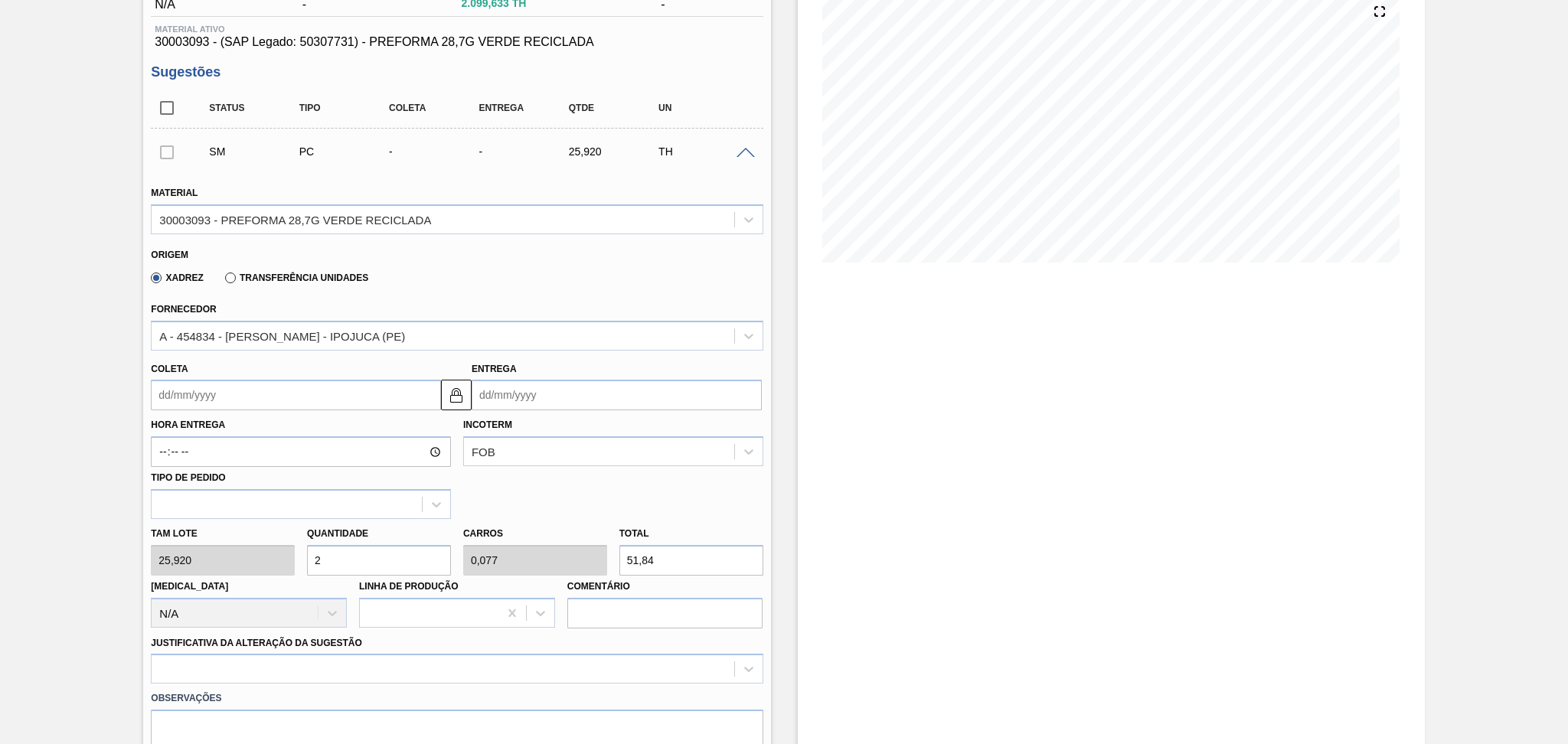
type input "26"
type input "1"
type input "673,92"
type input "26"
click at [248, 406] on input "Coleta" at bounding box center [295, 395] width 290 height 31
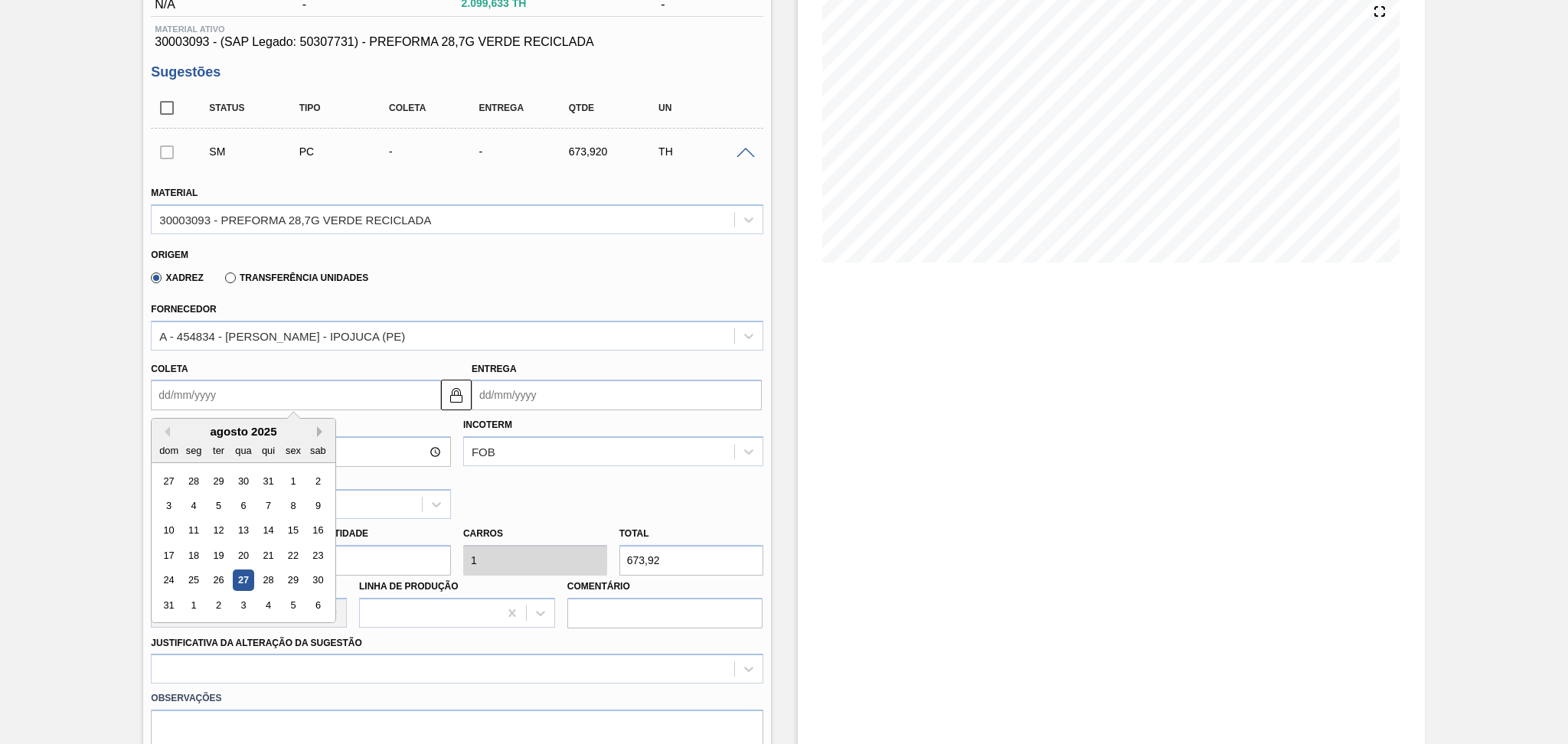
click at [320, 430] on button "Next Month" at bounding box center [322, 431] width 11 height 11
click at [295, 499] on div "12" at bounding box center [293, 505] width 21 height 21
type input "[DATE]"
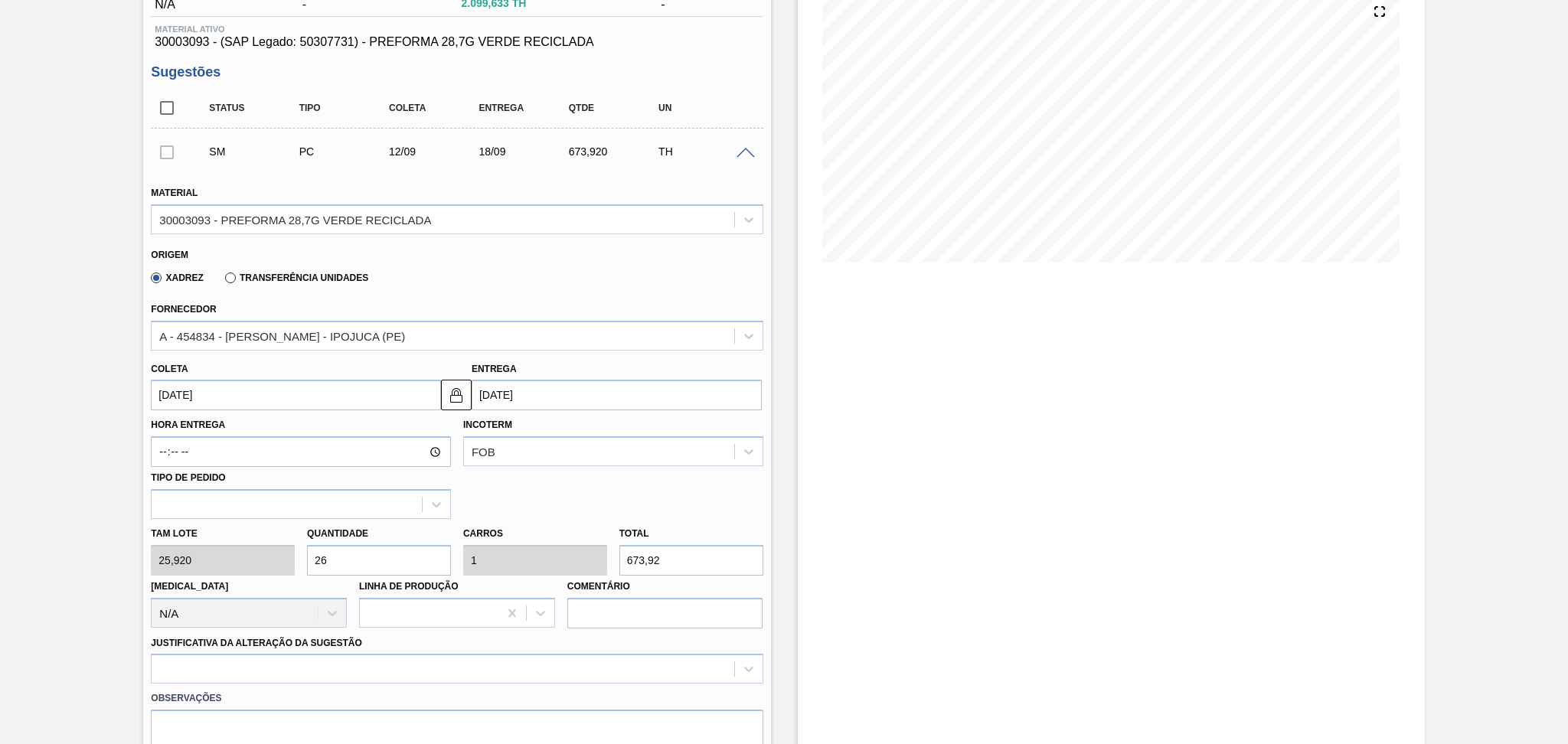
click at [206, 395] on input "[DATE]" at bounding box center [295, 395] width 290 height 31
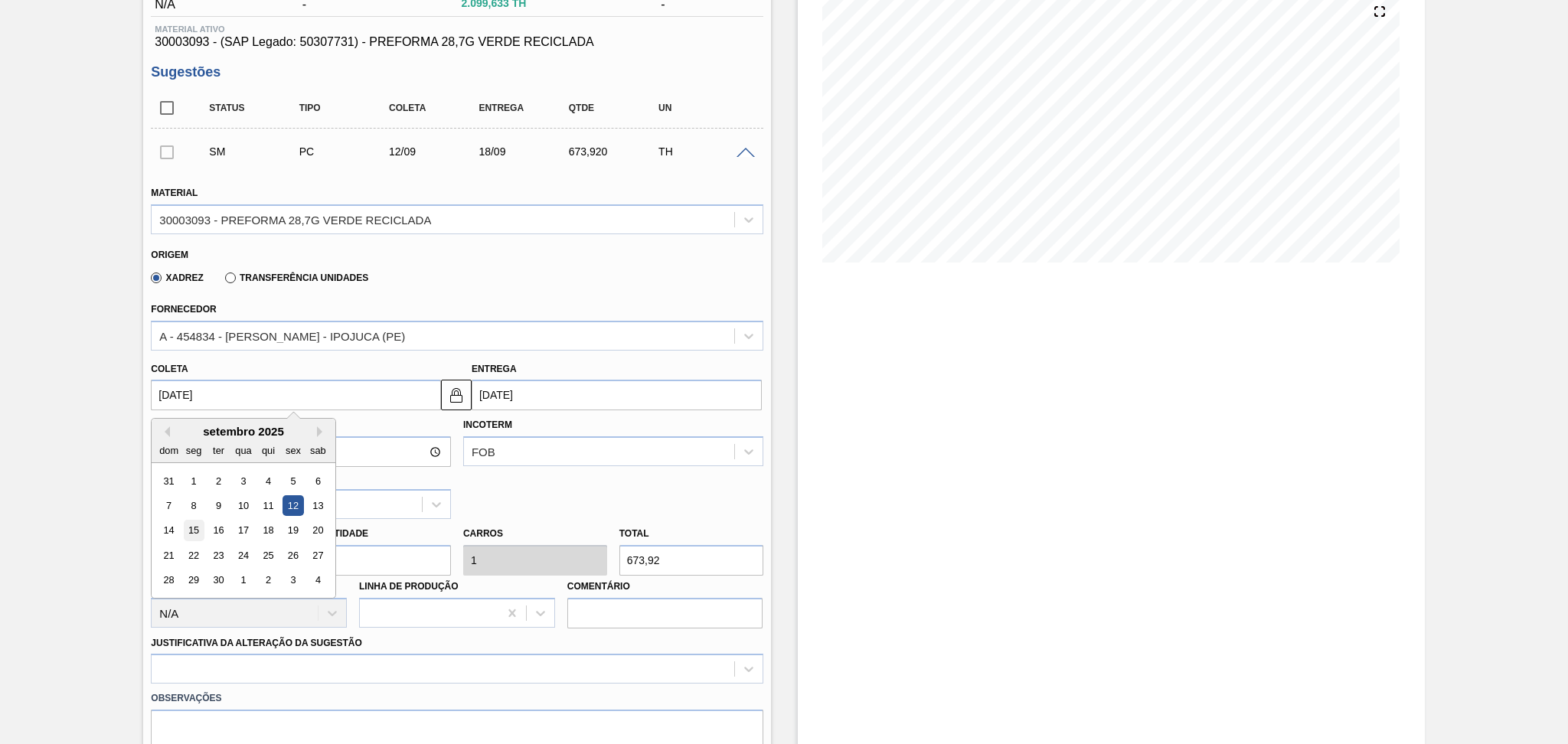
click at [190, 525] on div "15" at bounding box center [194, 530] width 21 height 21
type input "[DATE]"
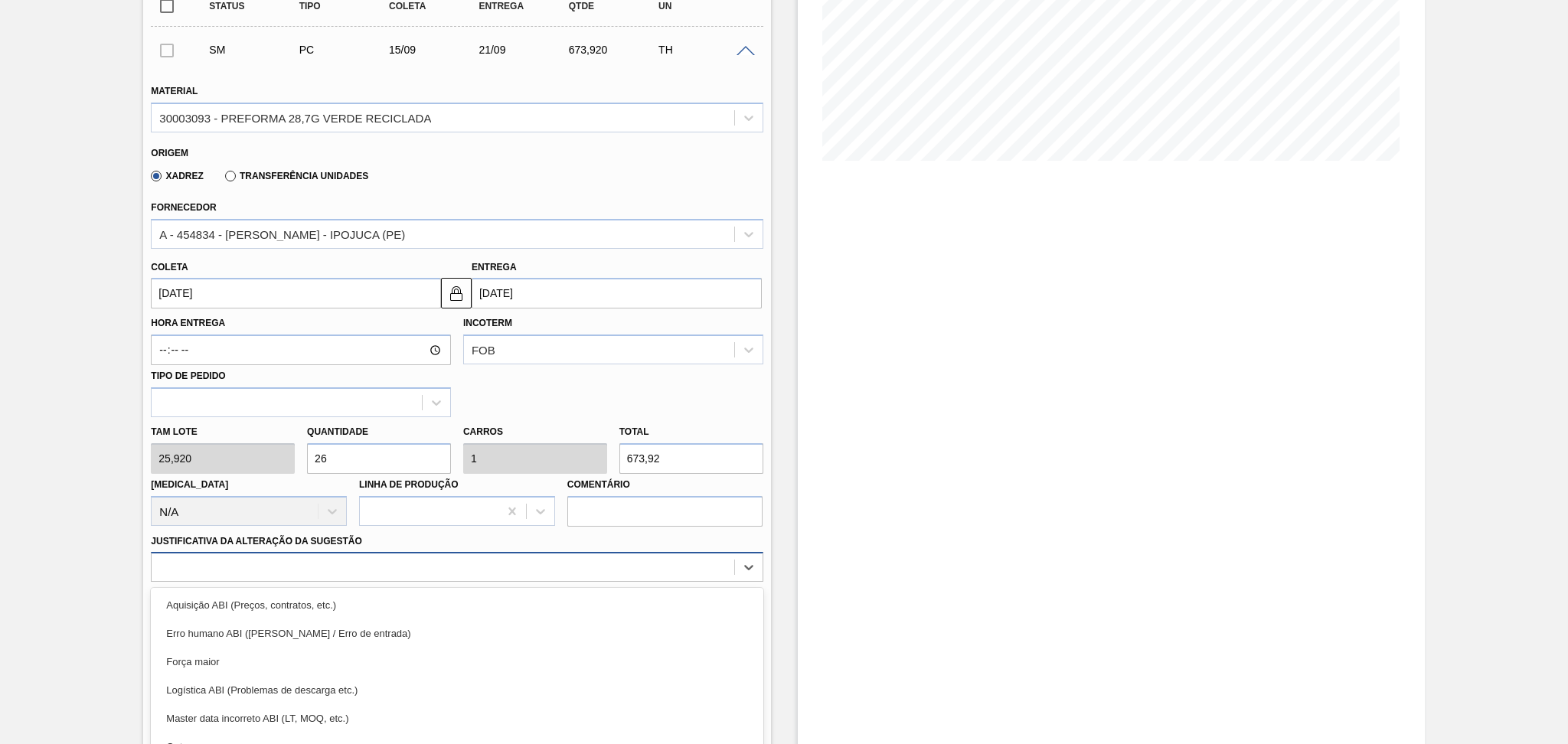
click at [262, 558] on div "option Erro humano ABI (Cálculo / Erro de entrada) focused, 2 of 18. 18 results…" at bounding box center [456, 567] width 612 height 30
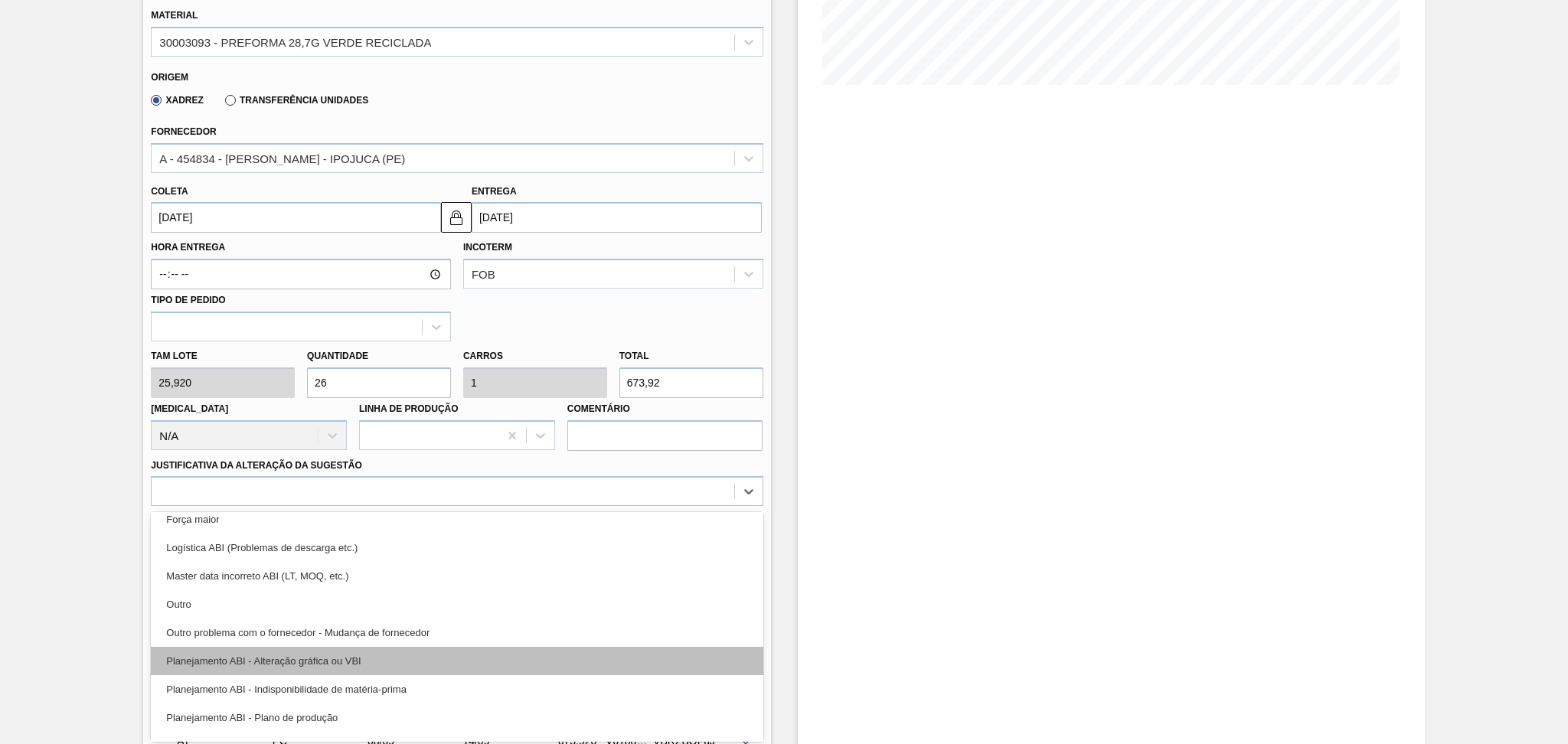
scroll to position [102, 0]
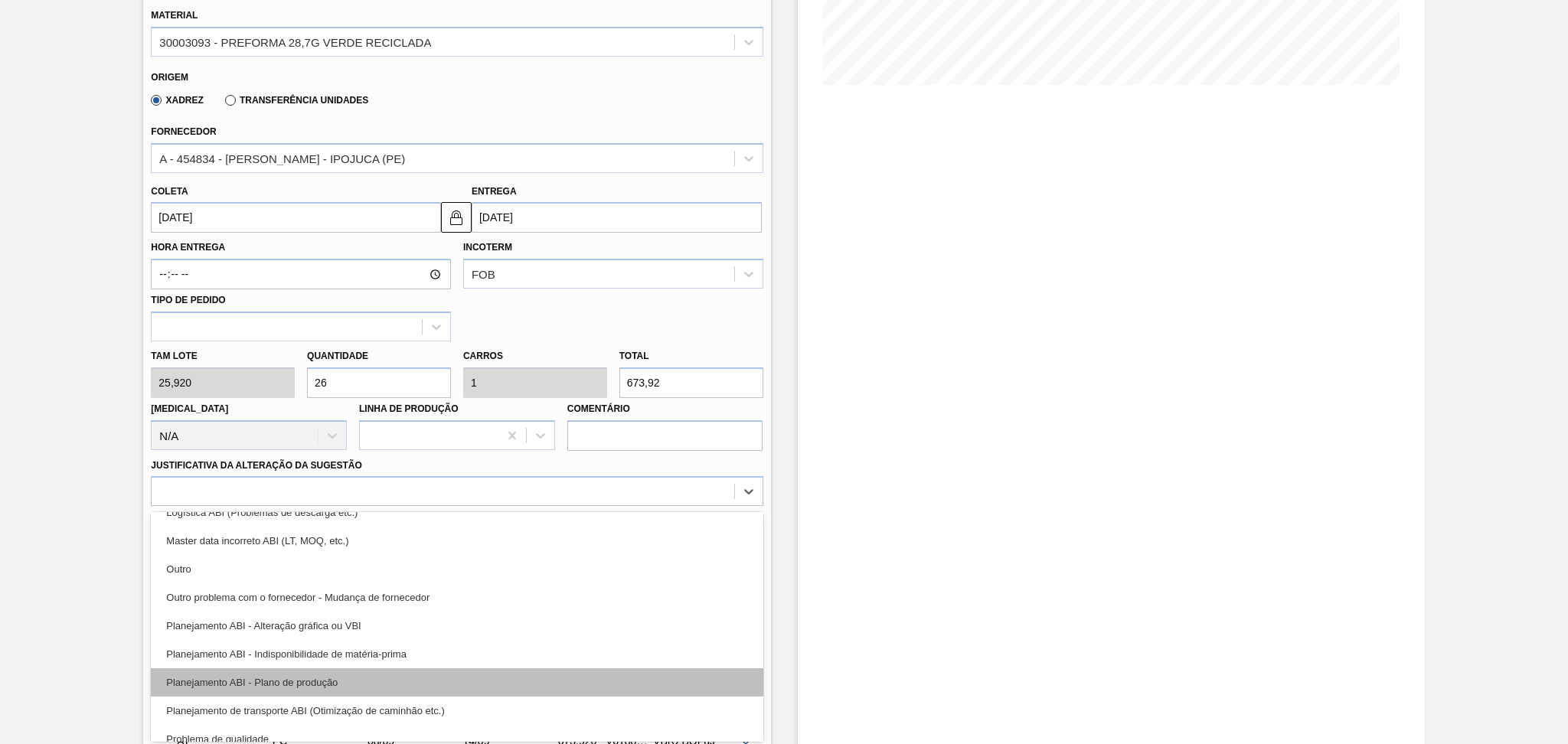
click at [329, 681] on div "Planejamento ABI - Plano de produção" at bounding box center [456, 682] width 612 height 29
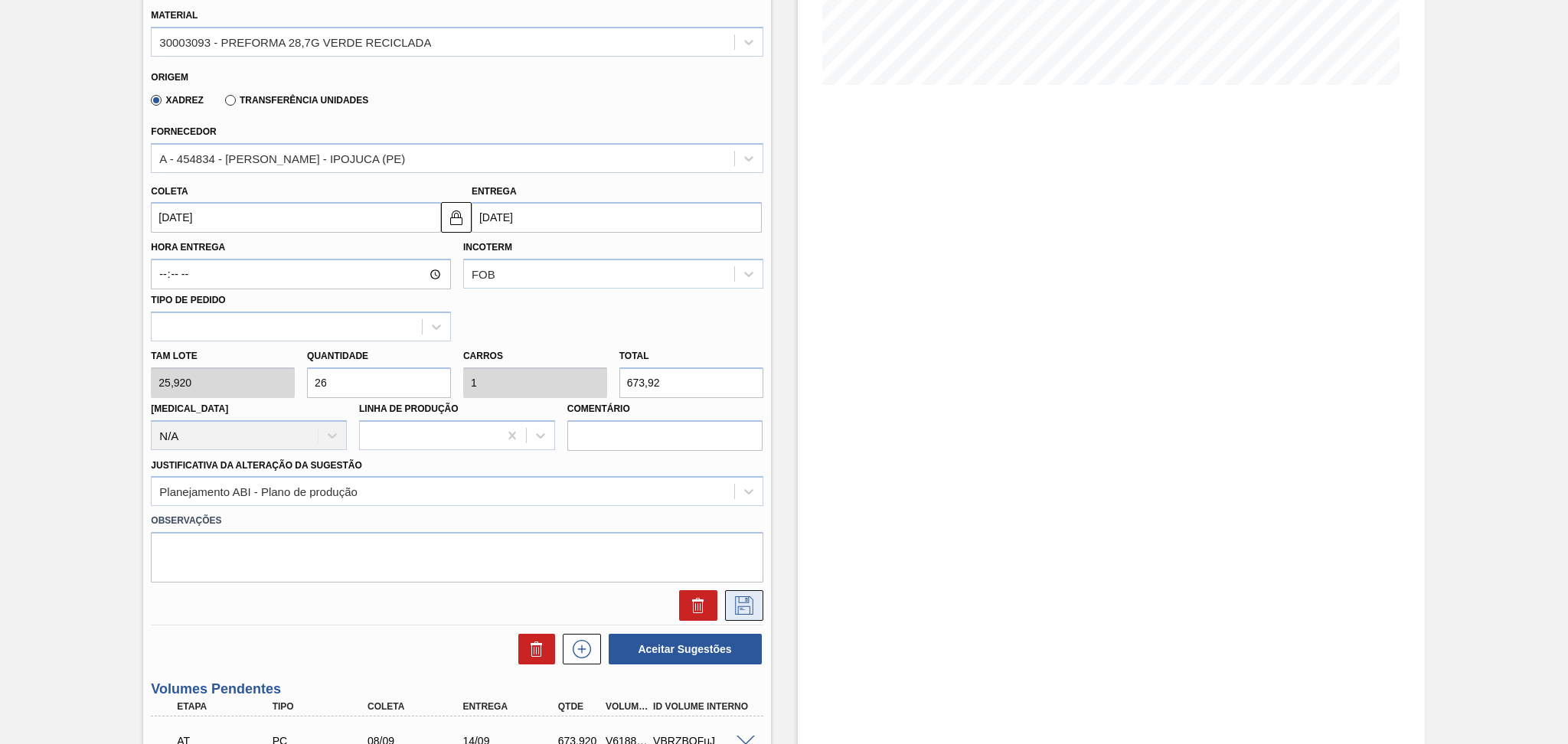
click at [736, 604] on icon at bounding box center [743, 604] width 19 height 19
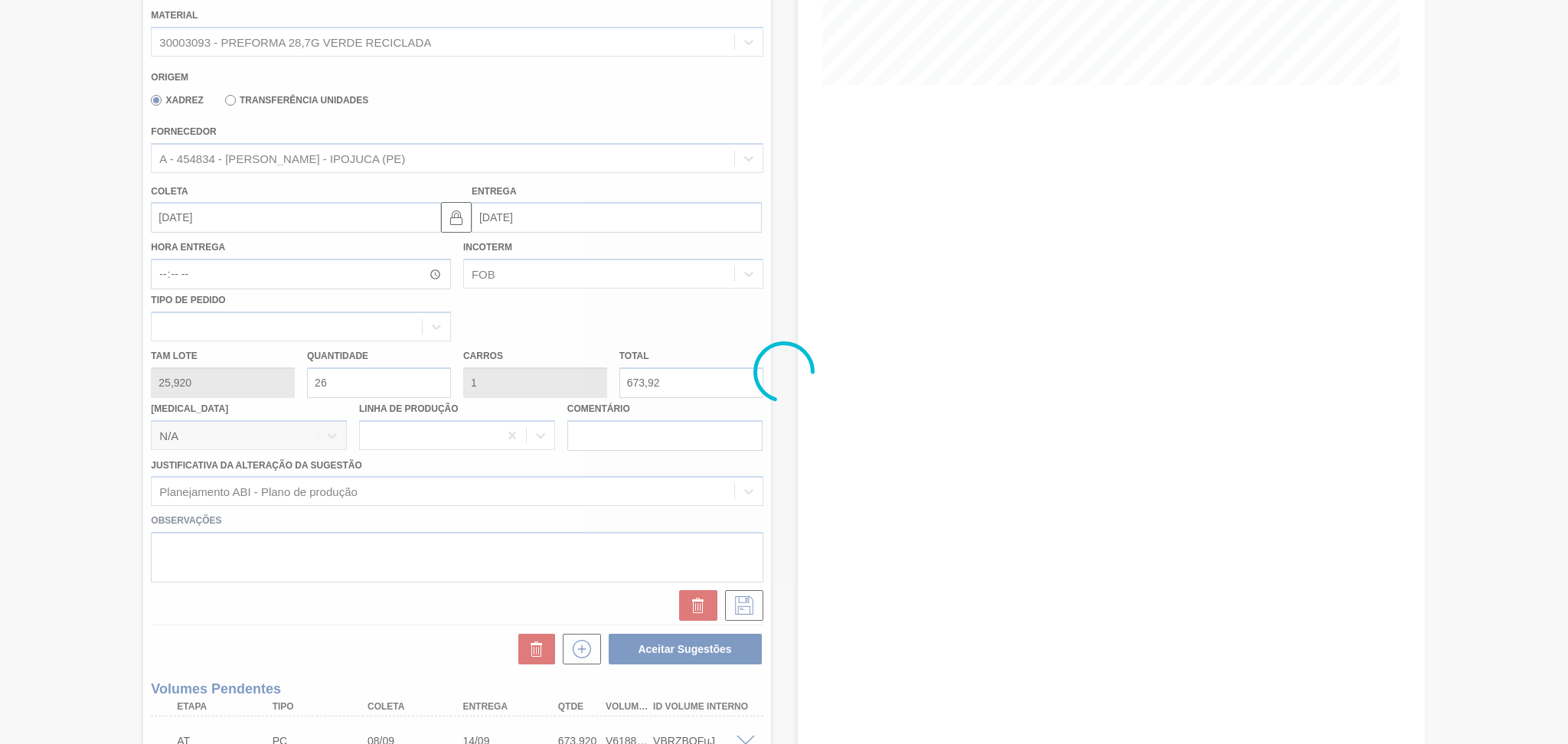
scroll to position [248, 0]
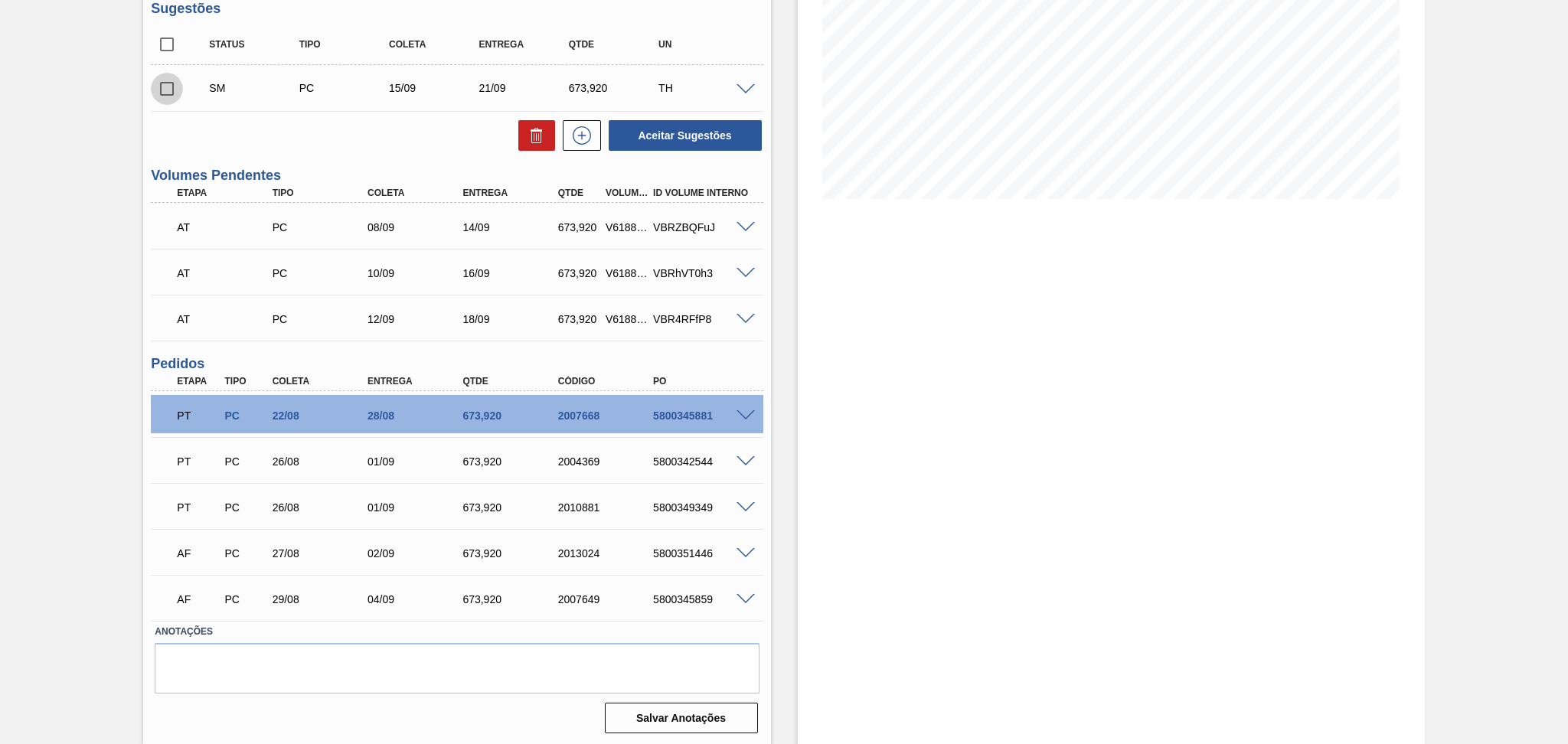
click at [165, 87] on input "checkbox" at bounding box center [166, 88] width 32 height 32
click at [724, 127] on button "Aceitar Sugestões" at bounding box center [685, 135] width 153 height 31
checkbox input "false"
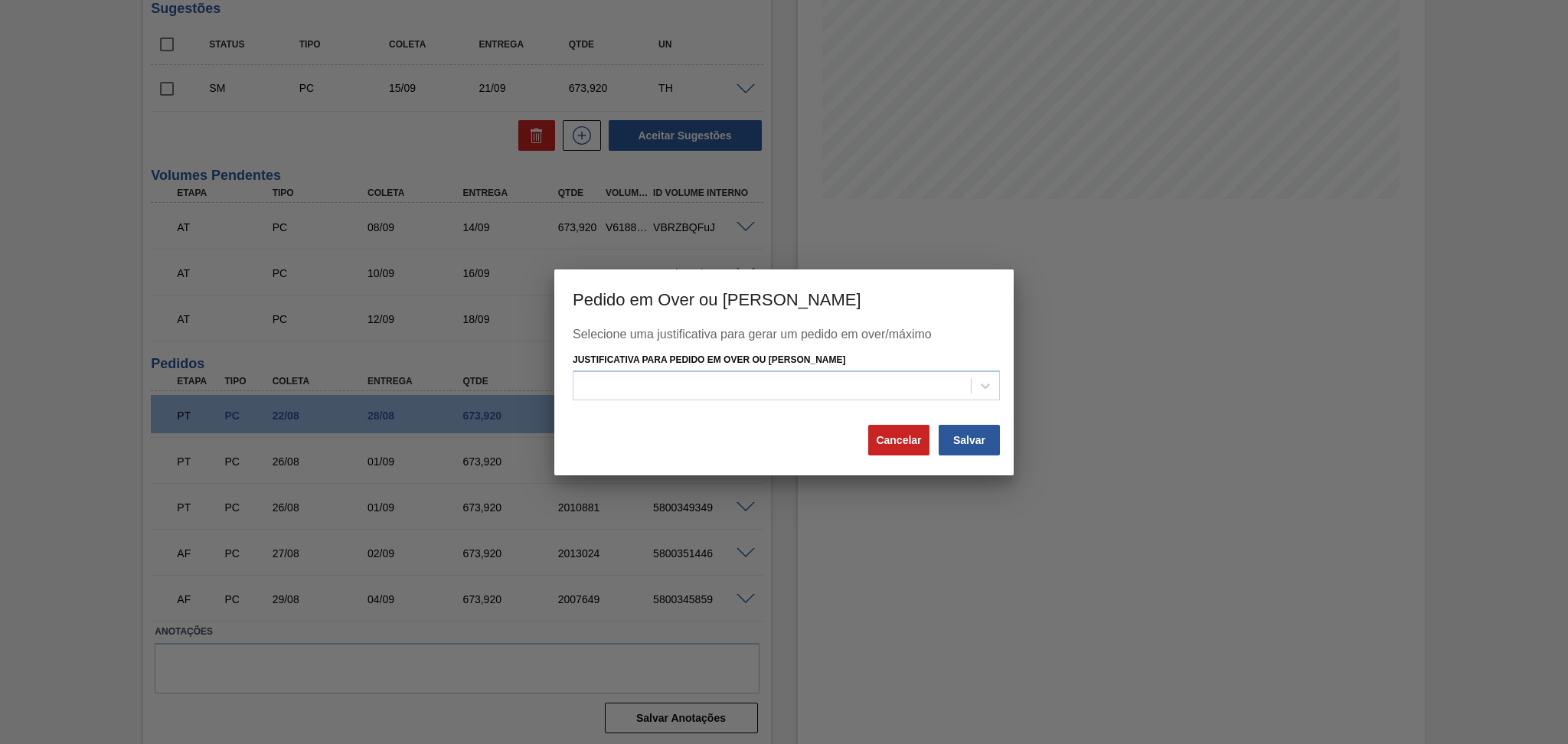
click at [843, 369] on div "Justificativa para Pedido em Over ou [PERSON_NAME]" at bounding box center [785, 375] width 427 height 52
click at [900, 373] on div at bounding box center [785, 385] width 427 height 30
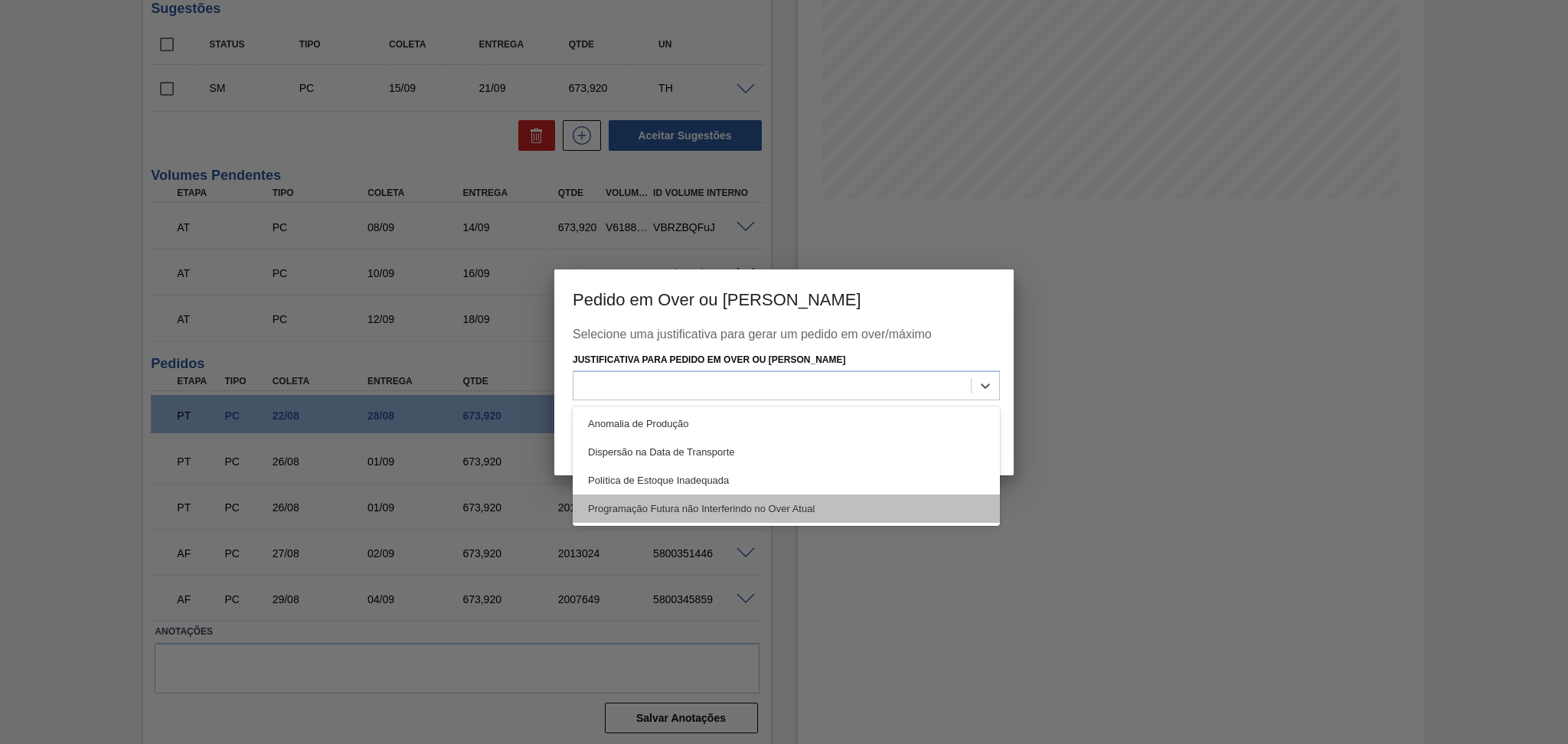
click at [826, 507] on div "Programação Futura não Interferindo no Over Atual" at bounding box center [785, 509] width 427 height 29
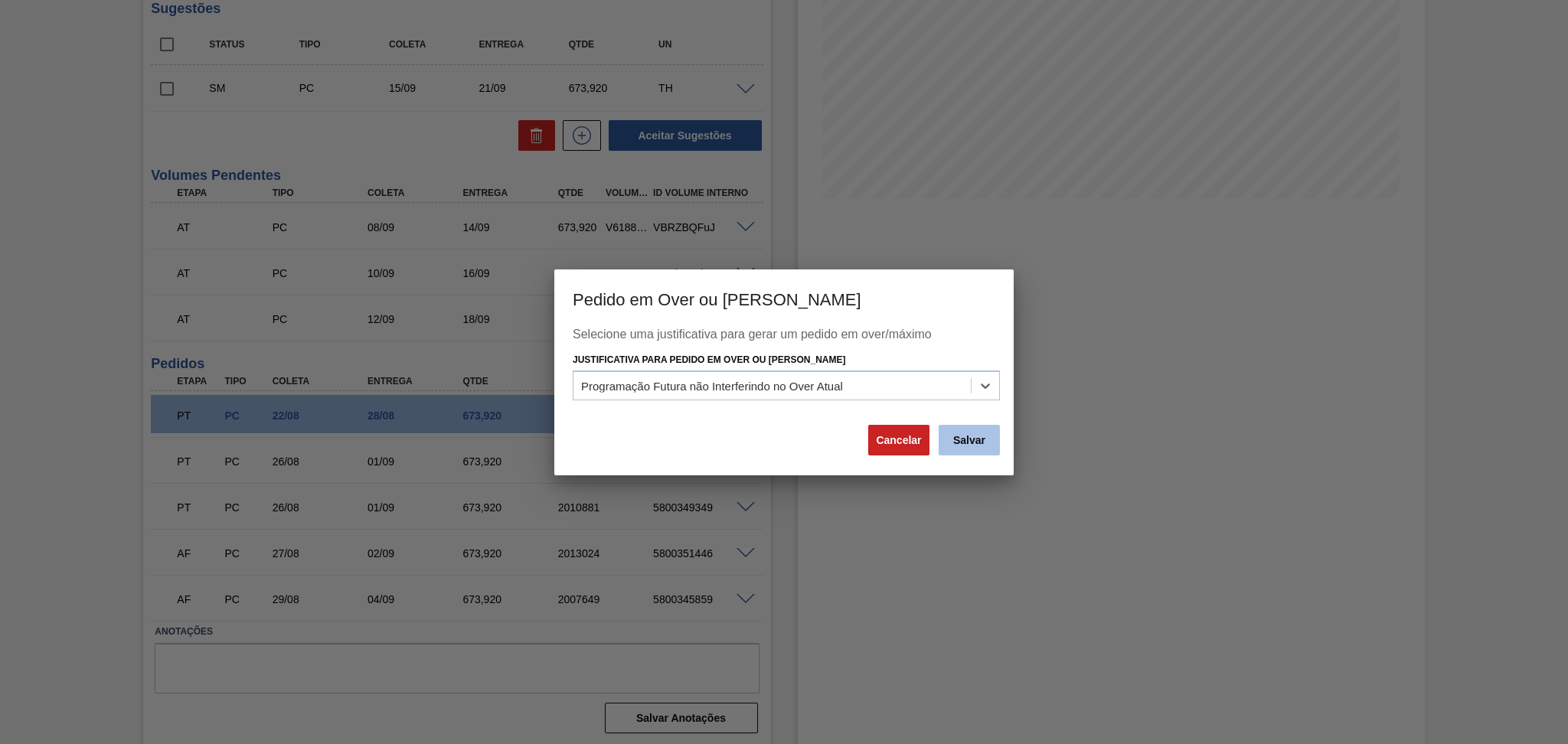
click at [982, 442] on button "Salvar" at bounding box center [969, 439] width 61 height 31
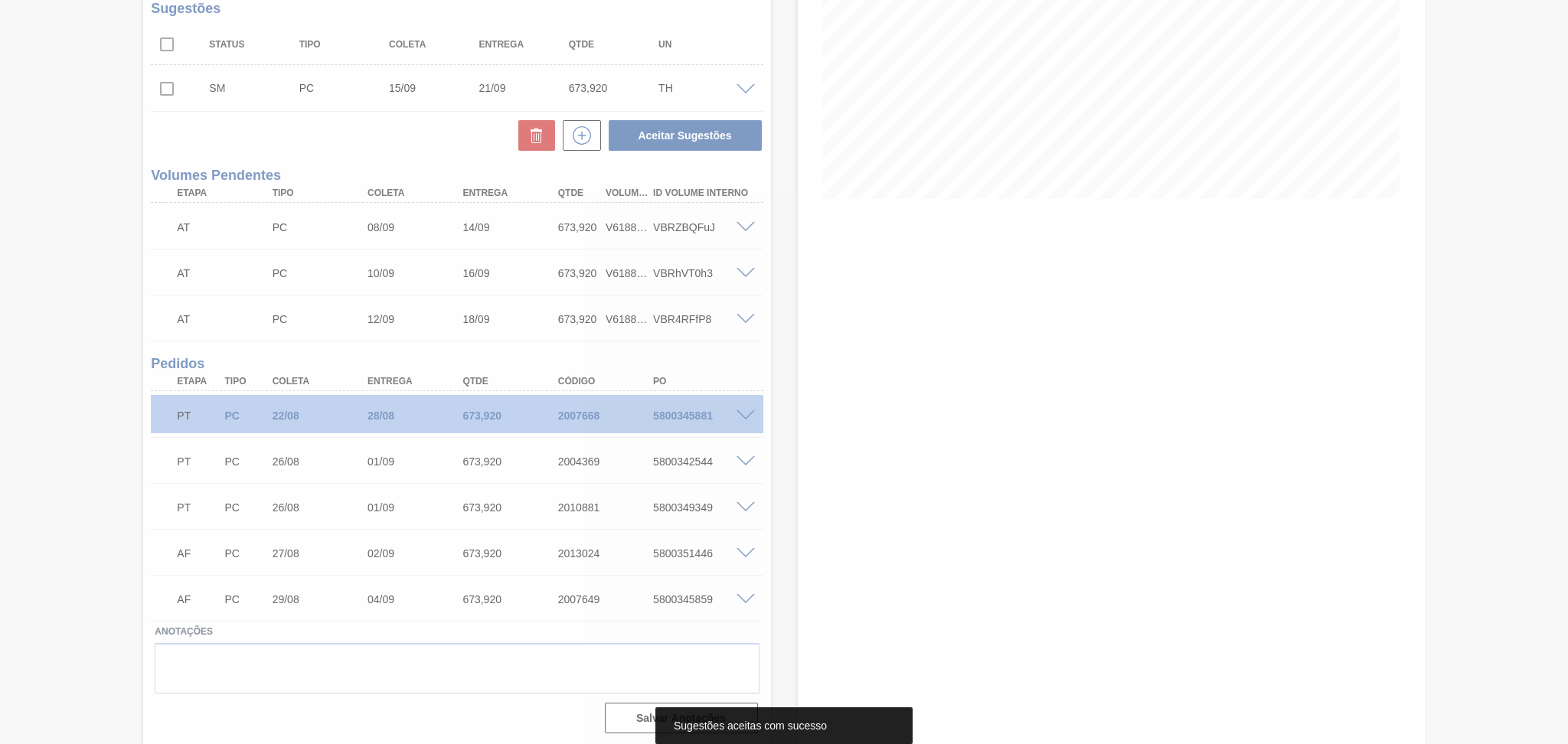
click at [794, 232] on div at bounding box center [784, 372] width 1568 height 744
click at [788, 232] on div at bounding box center [784, 372] width 1568 height 744
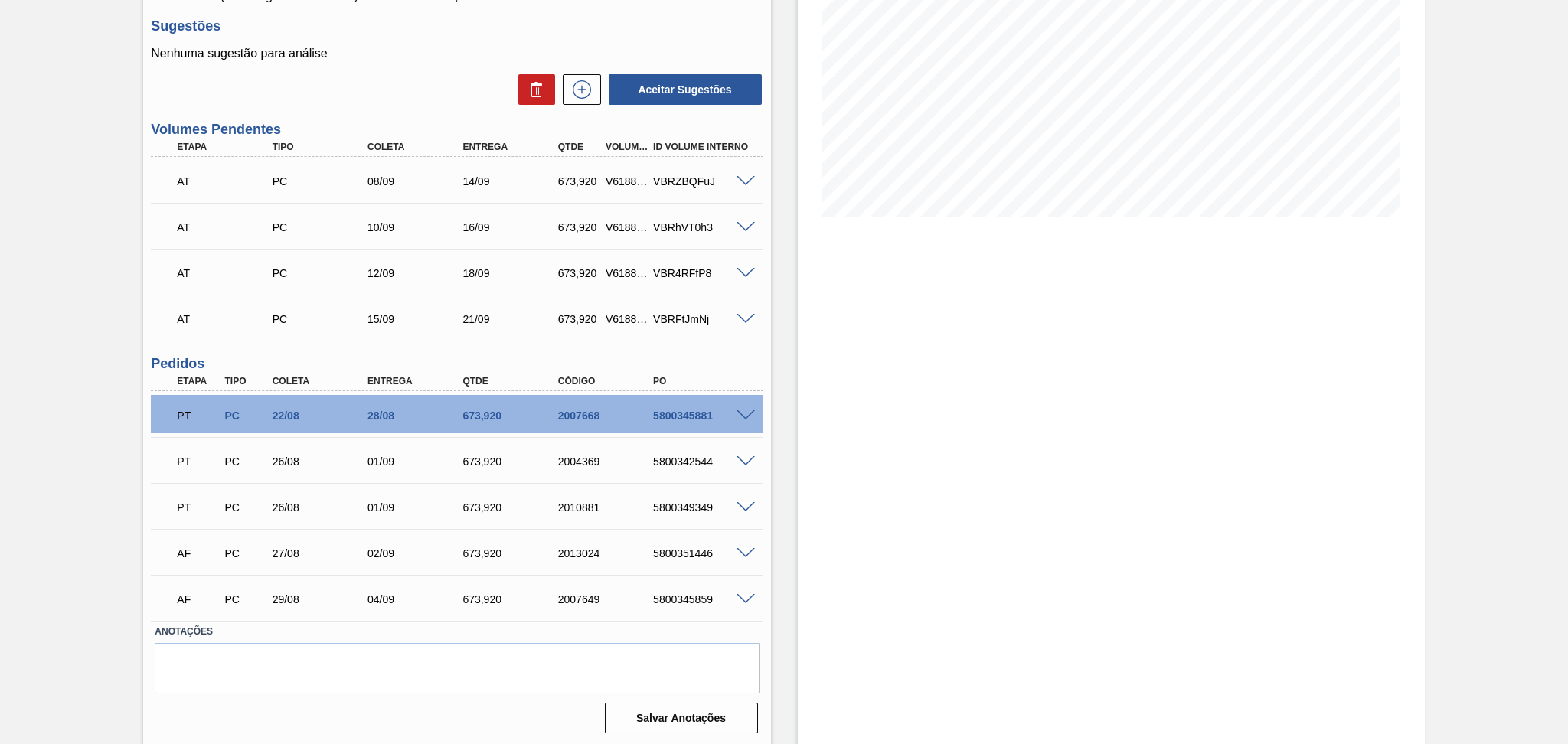
scroll to position [130, 0]
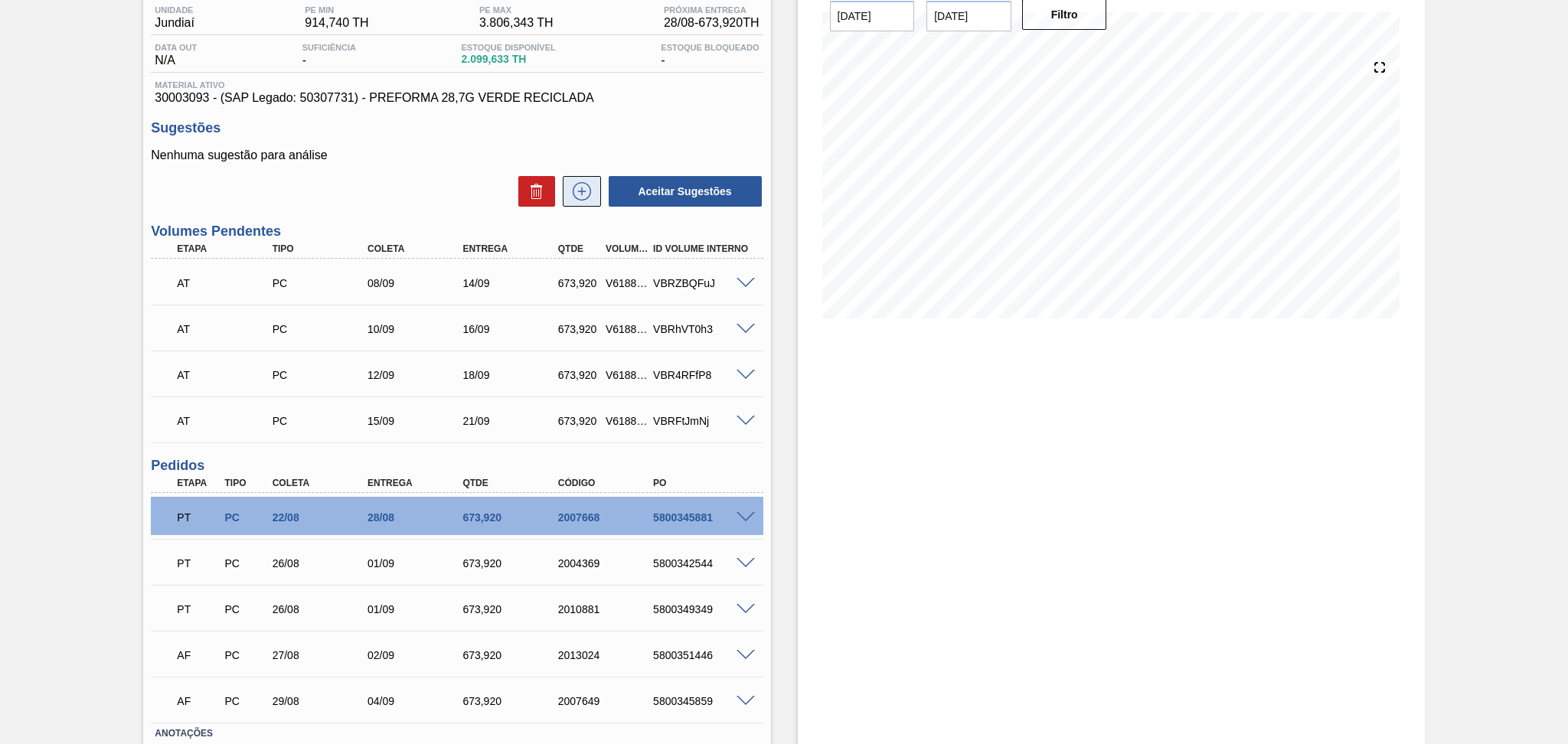
click at [586, 197] on icon at bounding box center [581, 191] width 19 height 19
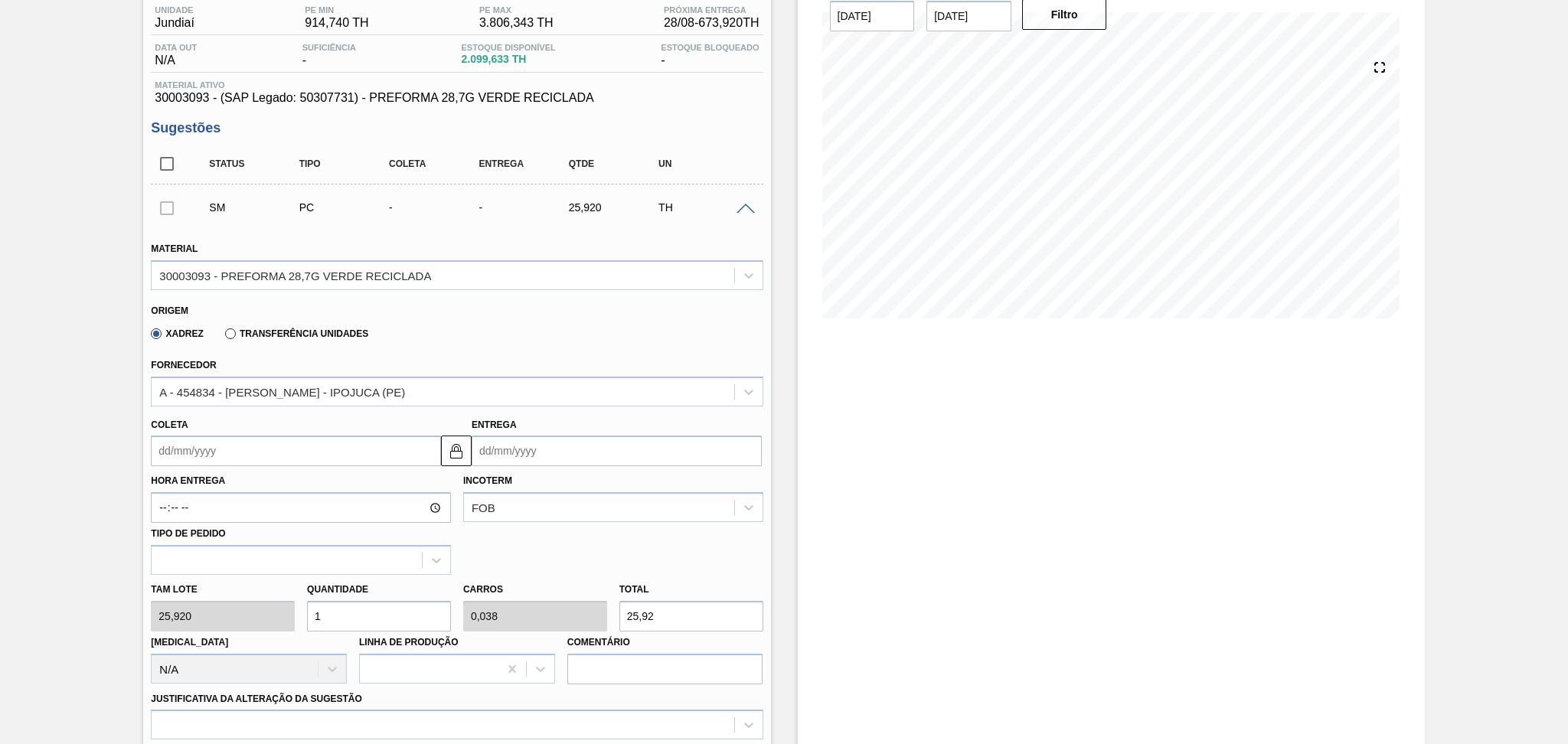
click at [271, 609] on div "[PERSON_NAME] 25,920 Quantidade 1 Carros 0,038 Total 25,92 [MEDICAL_DATA] N/A L…" at bounding box center [456, 629] width 624 height 110
type input "2"
type input "0,077"
type input "51,84"
type input "26"
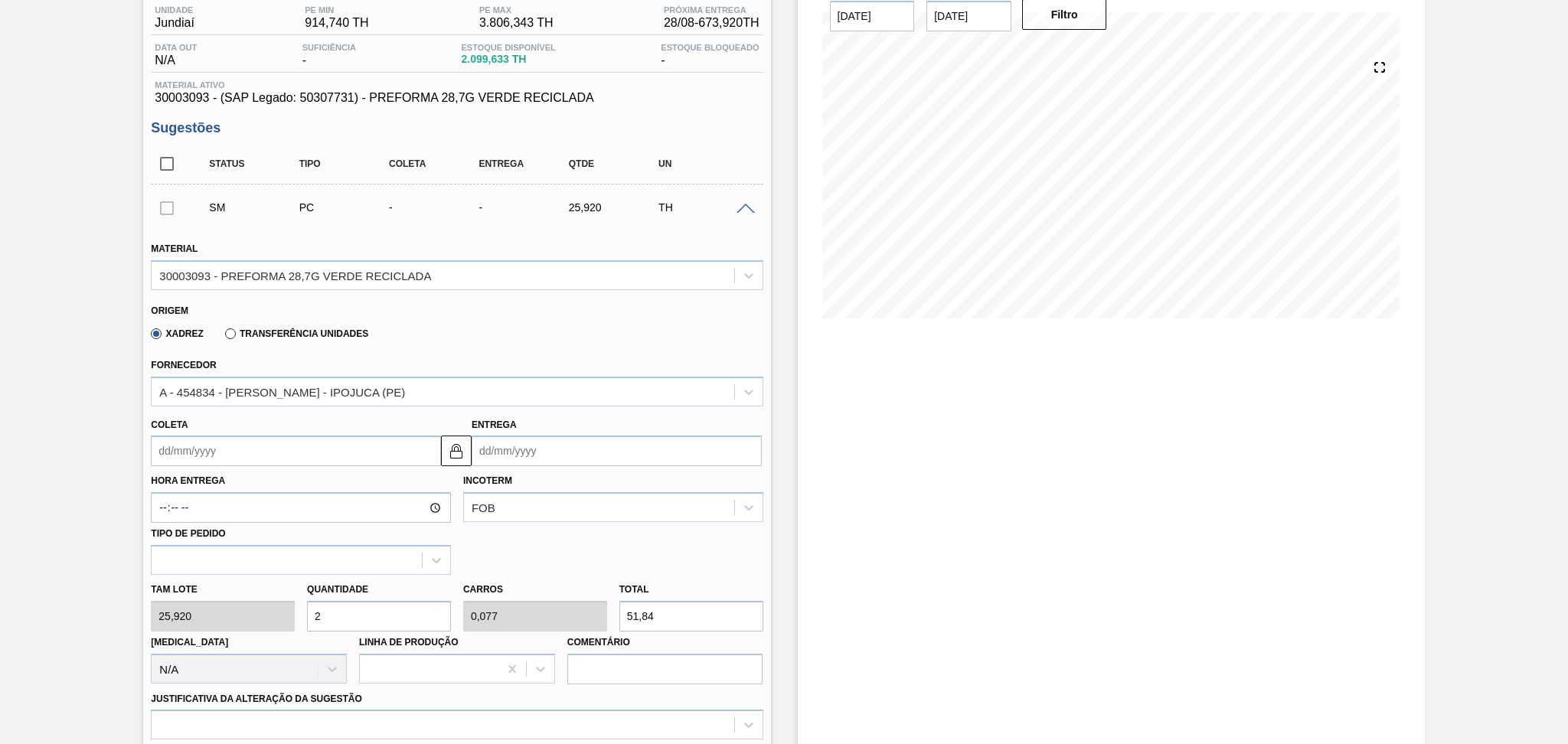
type input "1"
type input "673,92"
type input "26"
click at [215, 443] on input "Coleta" at bounding box center [295, 450] width 290 height 31
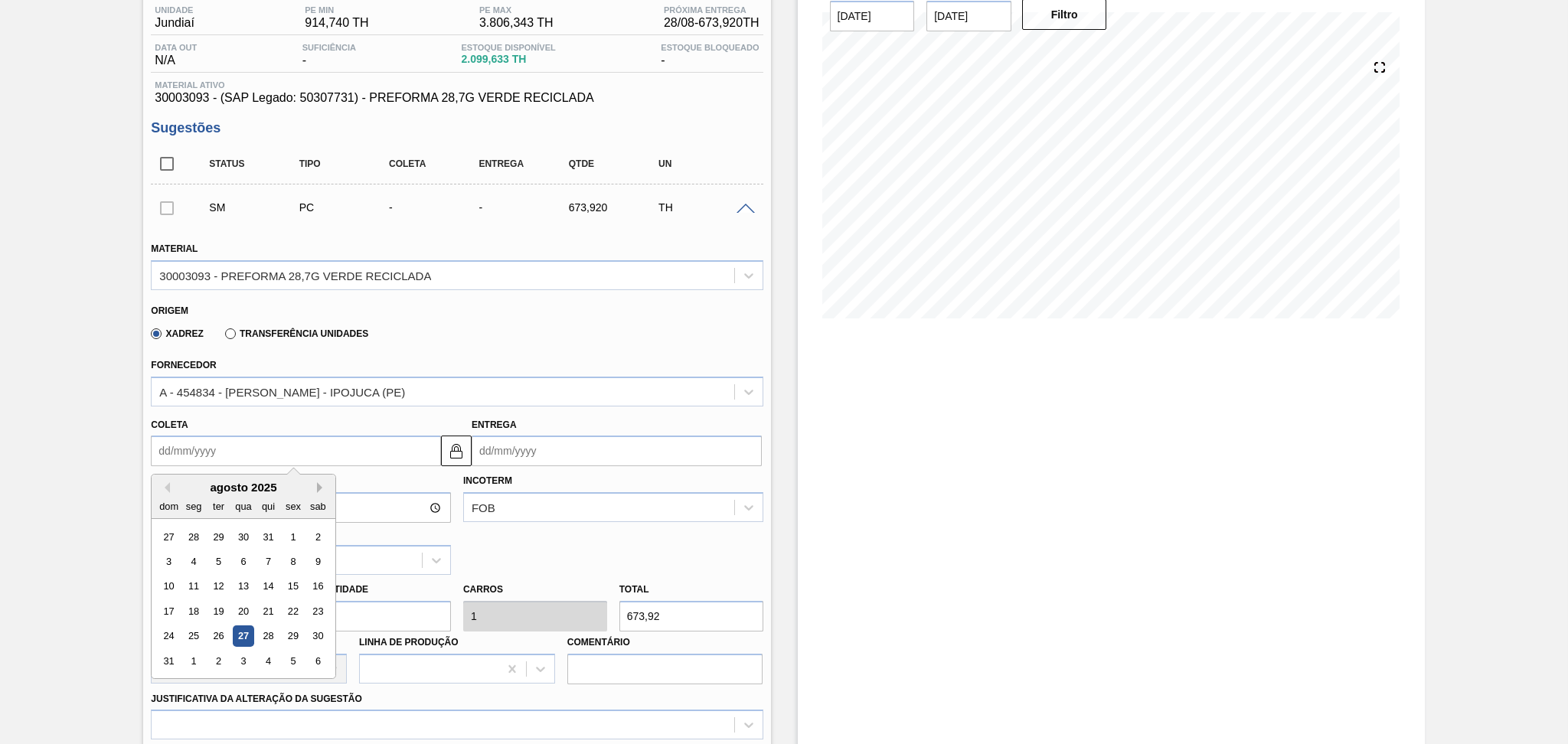
click at [319, 483] on button "Next Month" at bounding box center [322, 487] width 11 height 11
click at [218, 580] on div "16" at bounding box center [218, 586] width 21 height 21
type input "[DATE]"
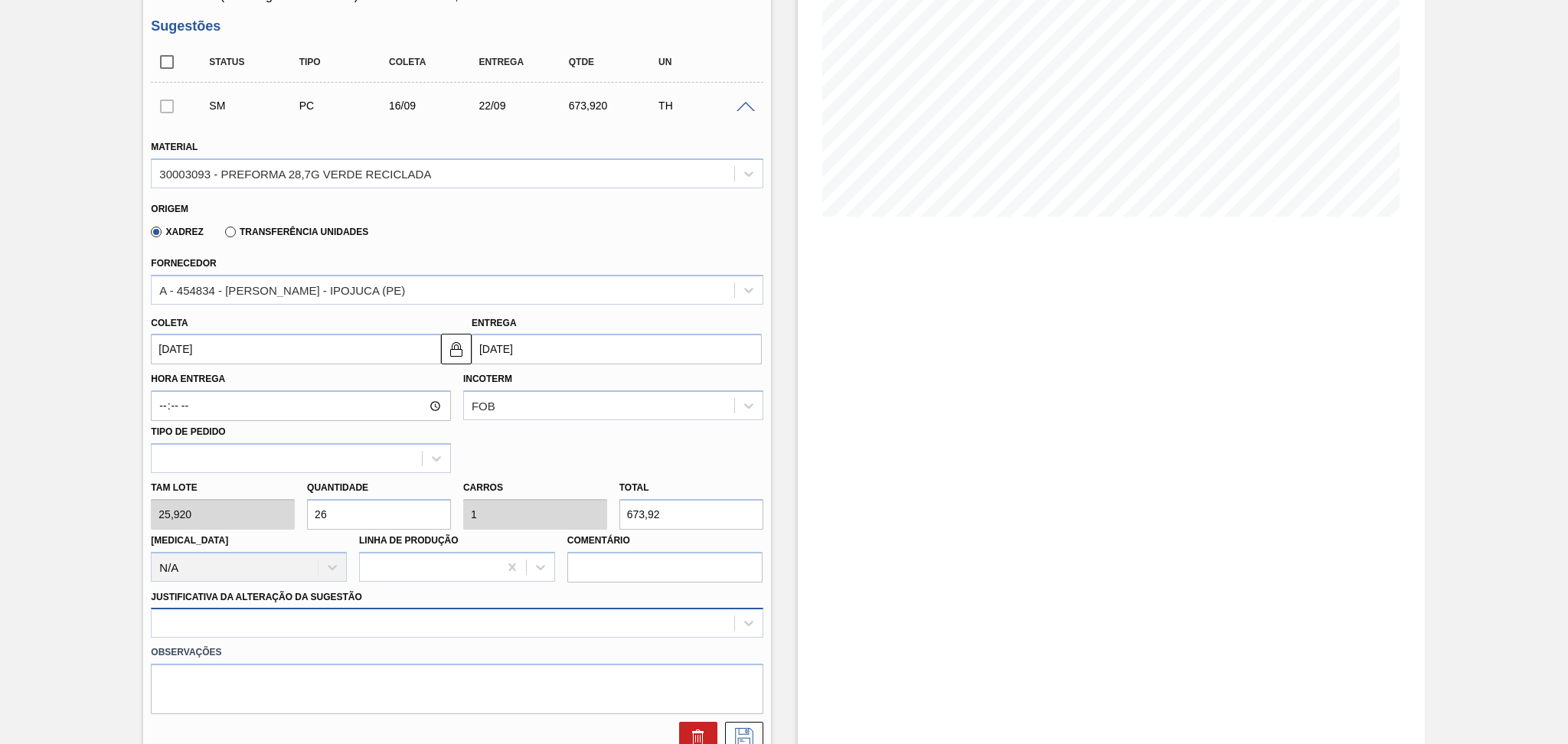
click at [248, 621] on div at bounding box center [456, 622] width 612 height 30
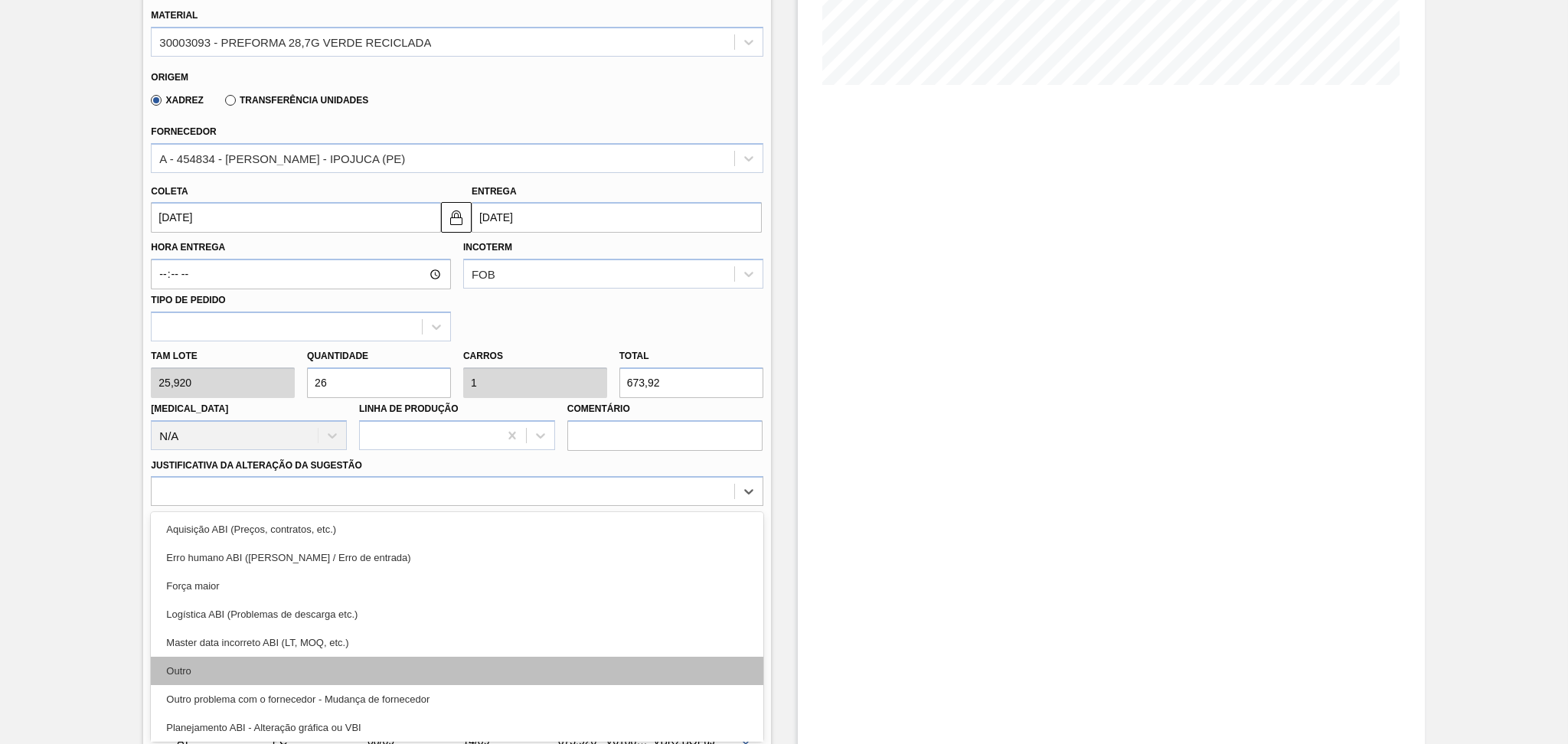
scroll to position [204, 0]
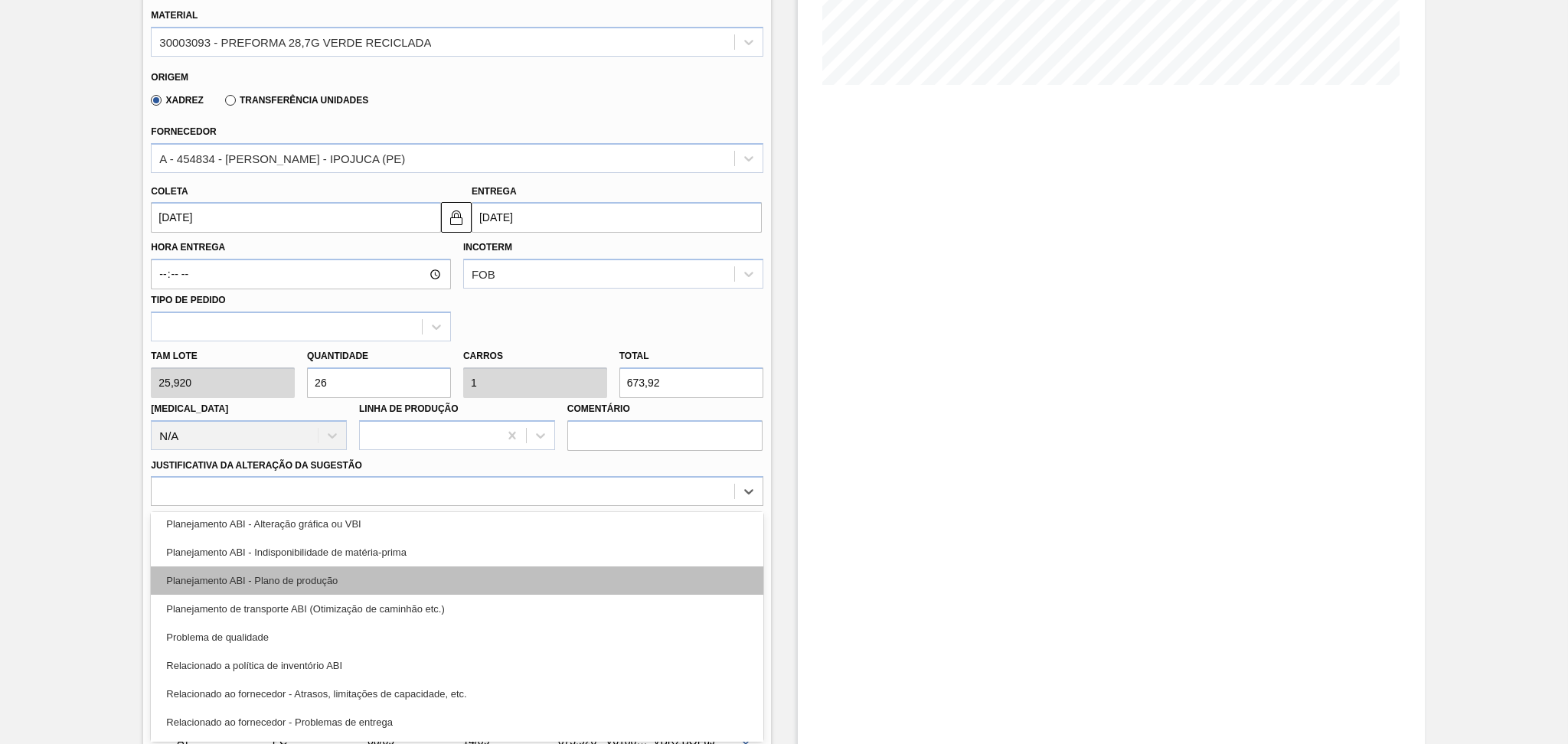
click at [356, 580] on div "Planejamento ABI - Plano de produção" at bounding box center [456, 580] width 612 height 29
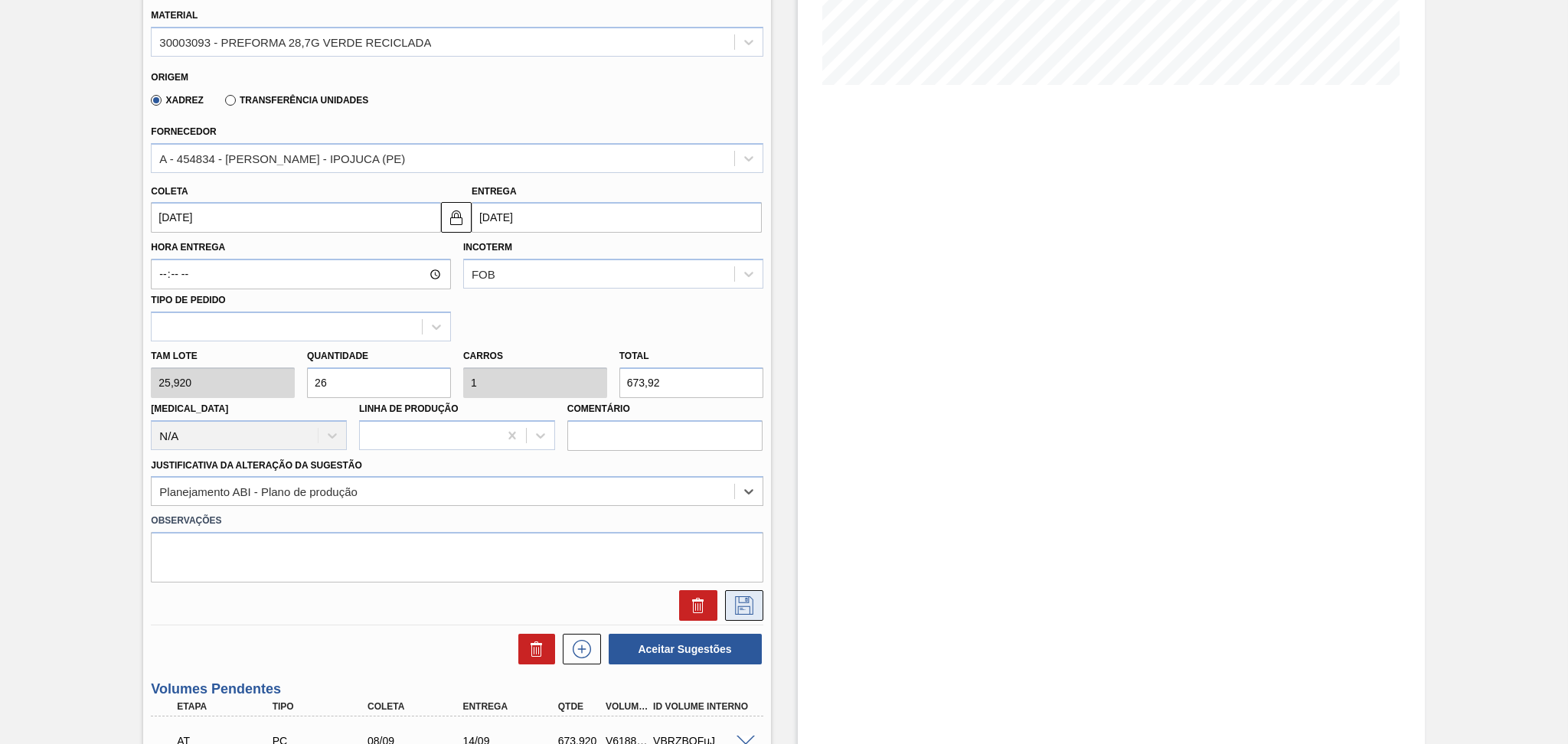
click at [734, 600] on icon at bounding box center [743, 604] width 25 height 19
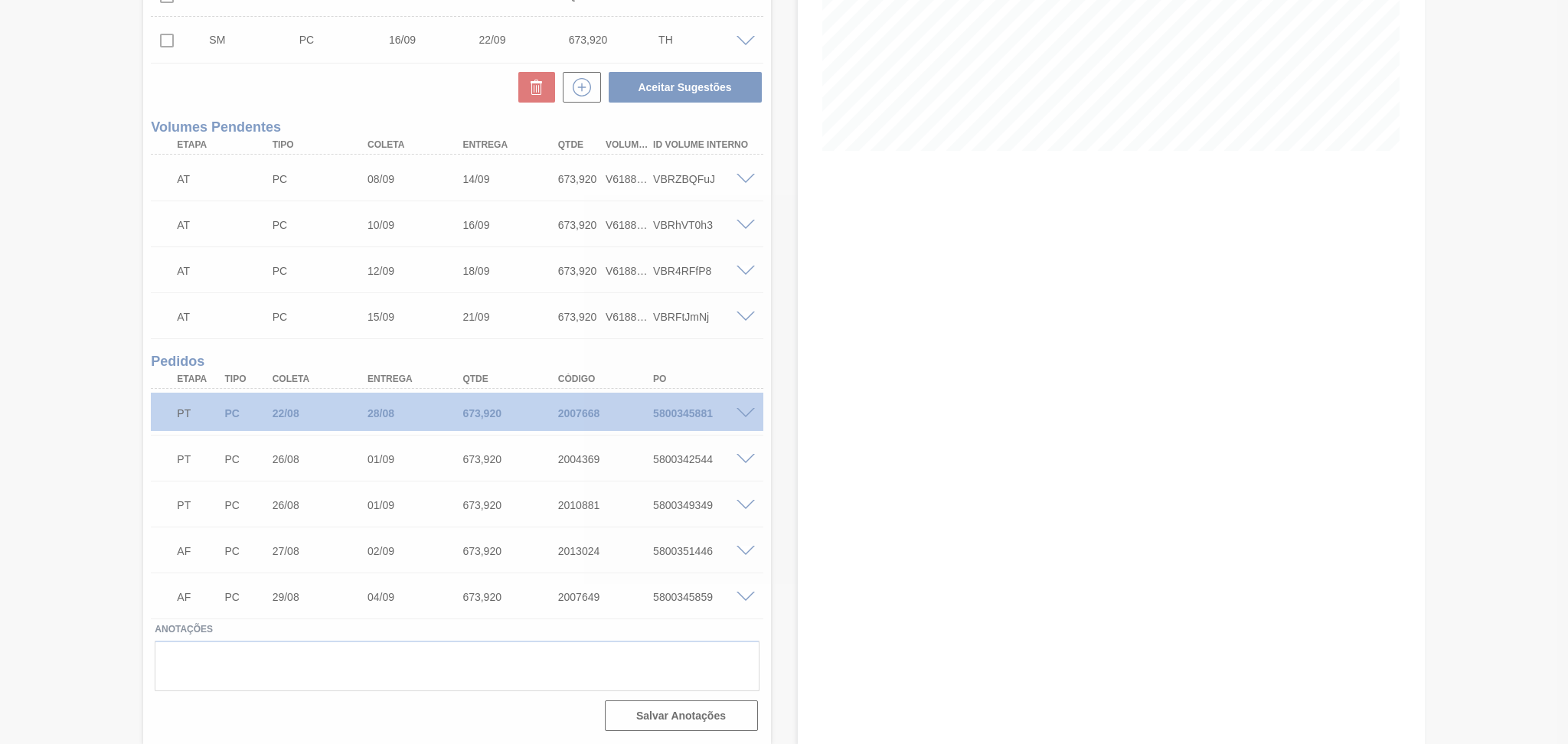
scroll to position [295, 0]
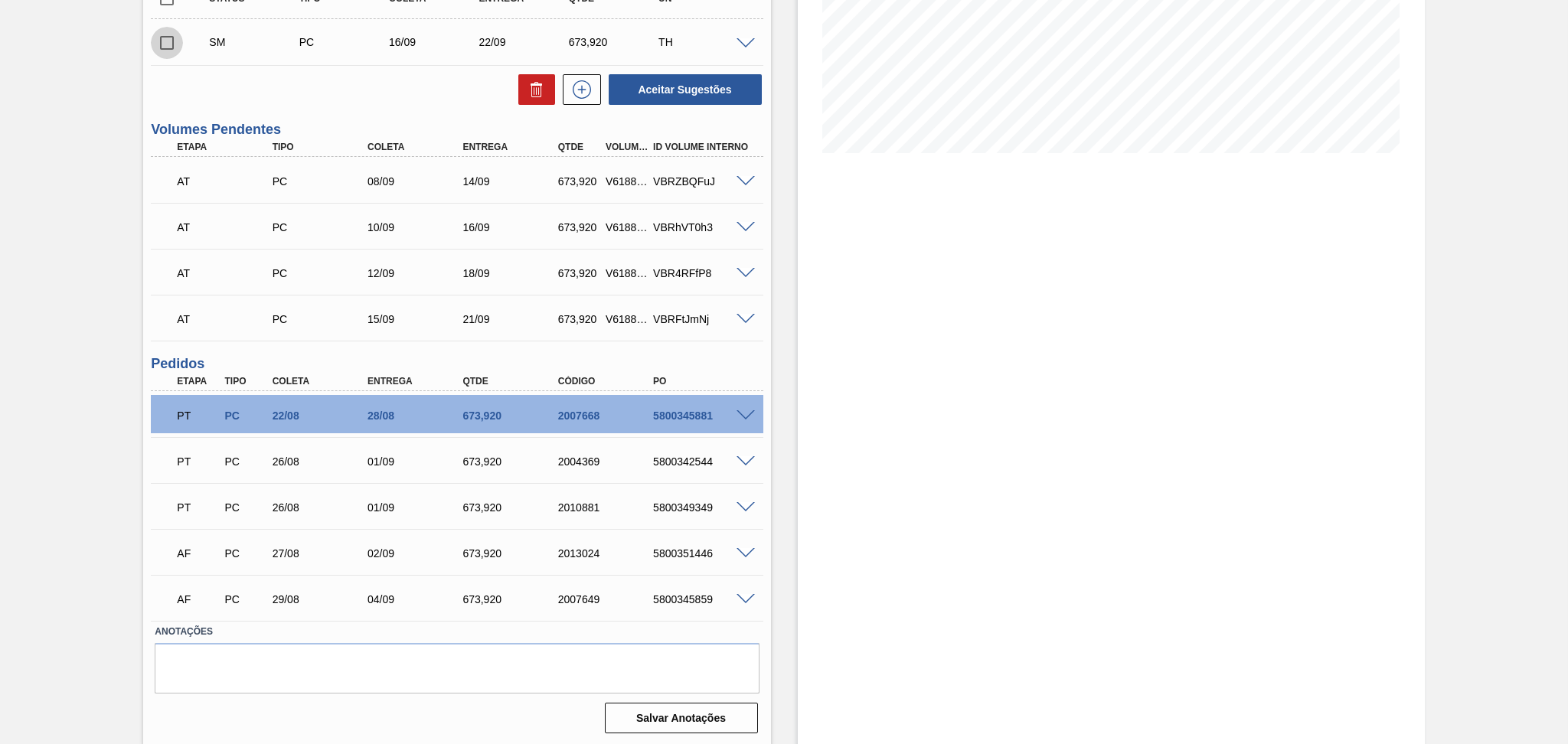
click at [156, 46] on input "checkbox" at bounding box center [166, 43] width 32 height 32
click at [668, 83] on button "Aceitar Sugestões" at bounding box center [685, 89] width 153 height 31
checkbox input "false"
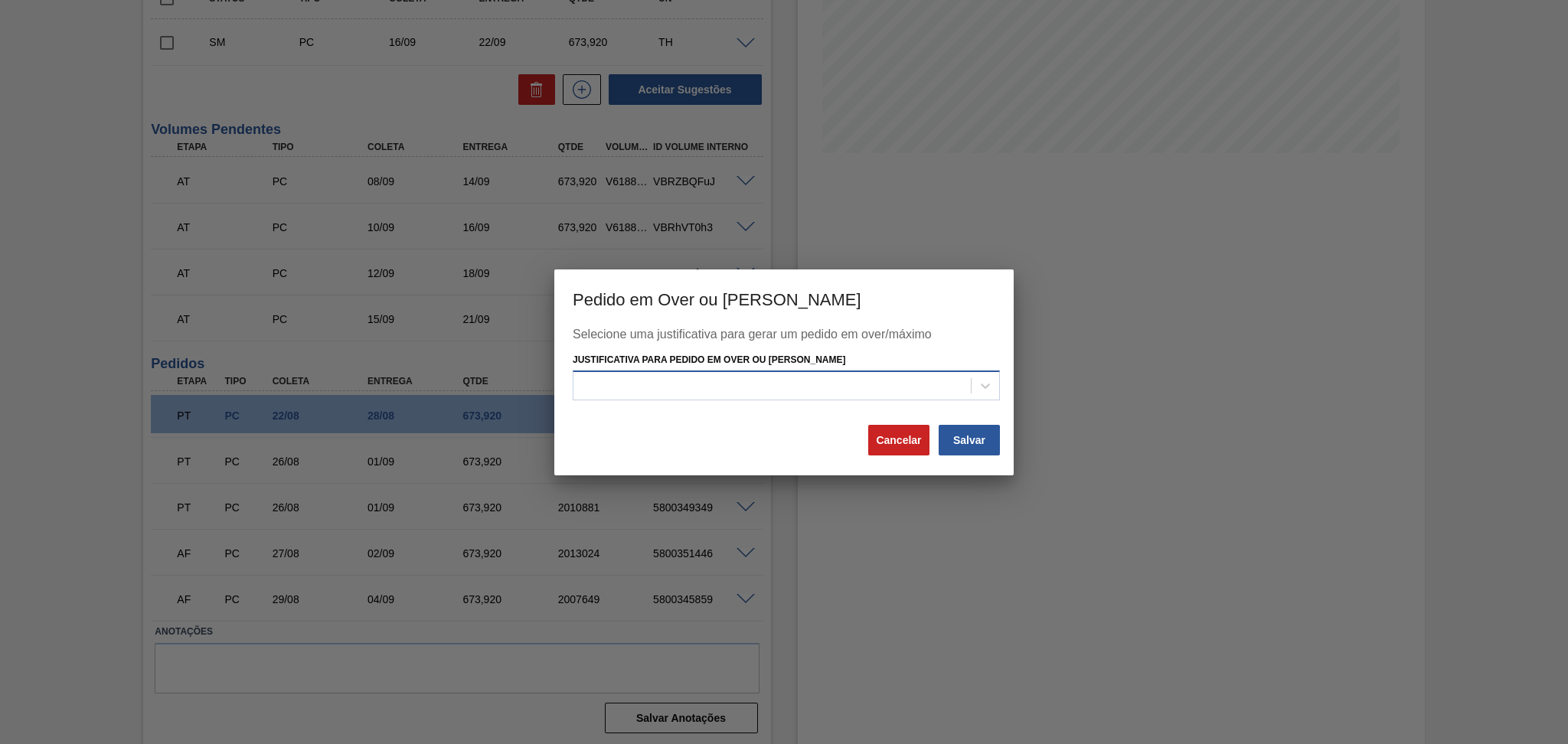
click at [951, 375] on div at bounding box center [771, 386] width 397 height 22
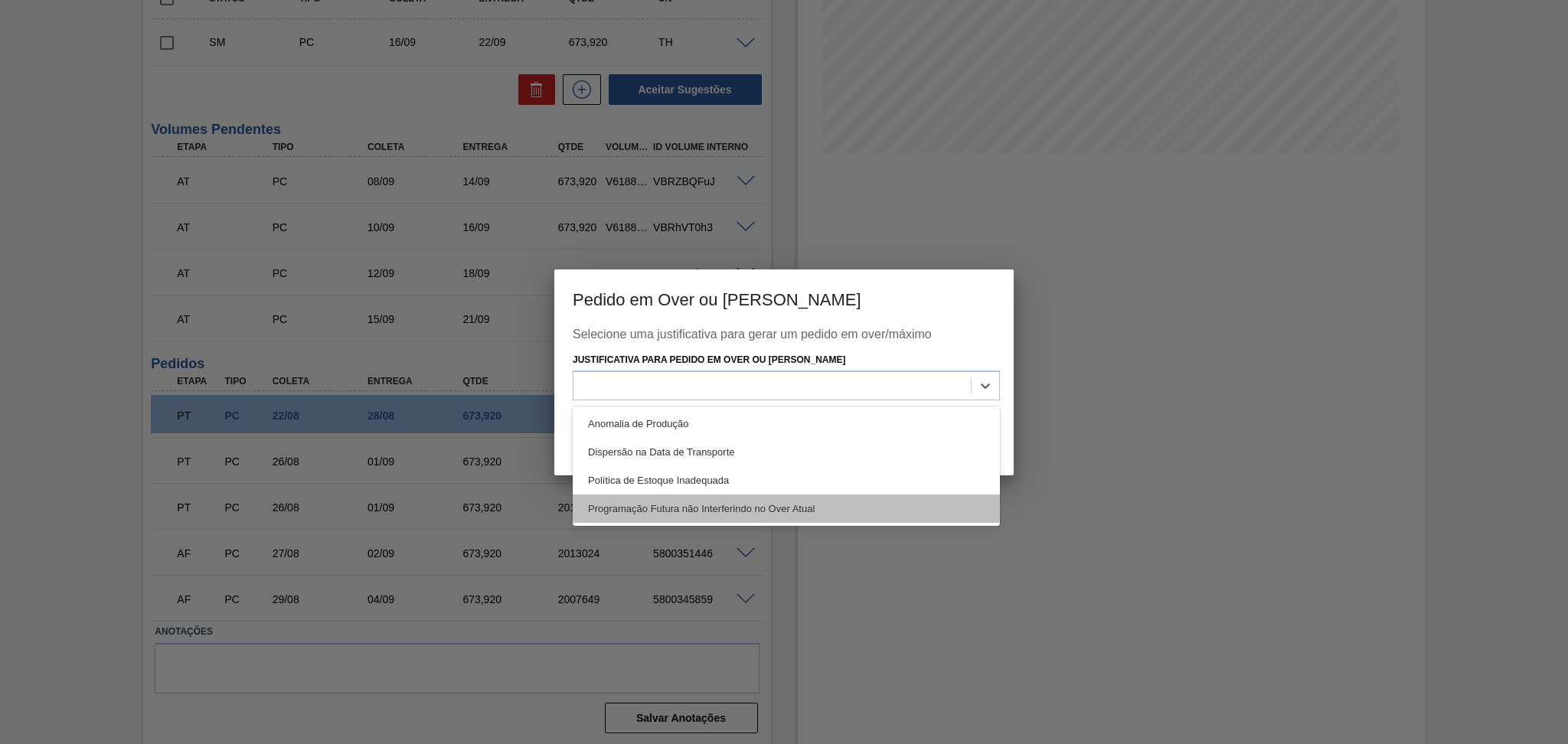
click at [810, 508] on div "Programação Futura não Interferindo no Over Atual" at bounding box center [785, 509] width 427 height 29
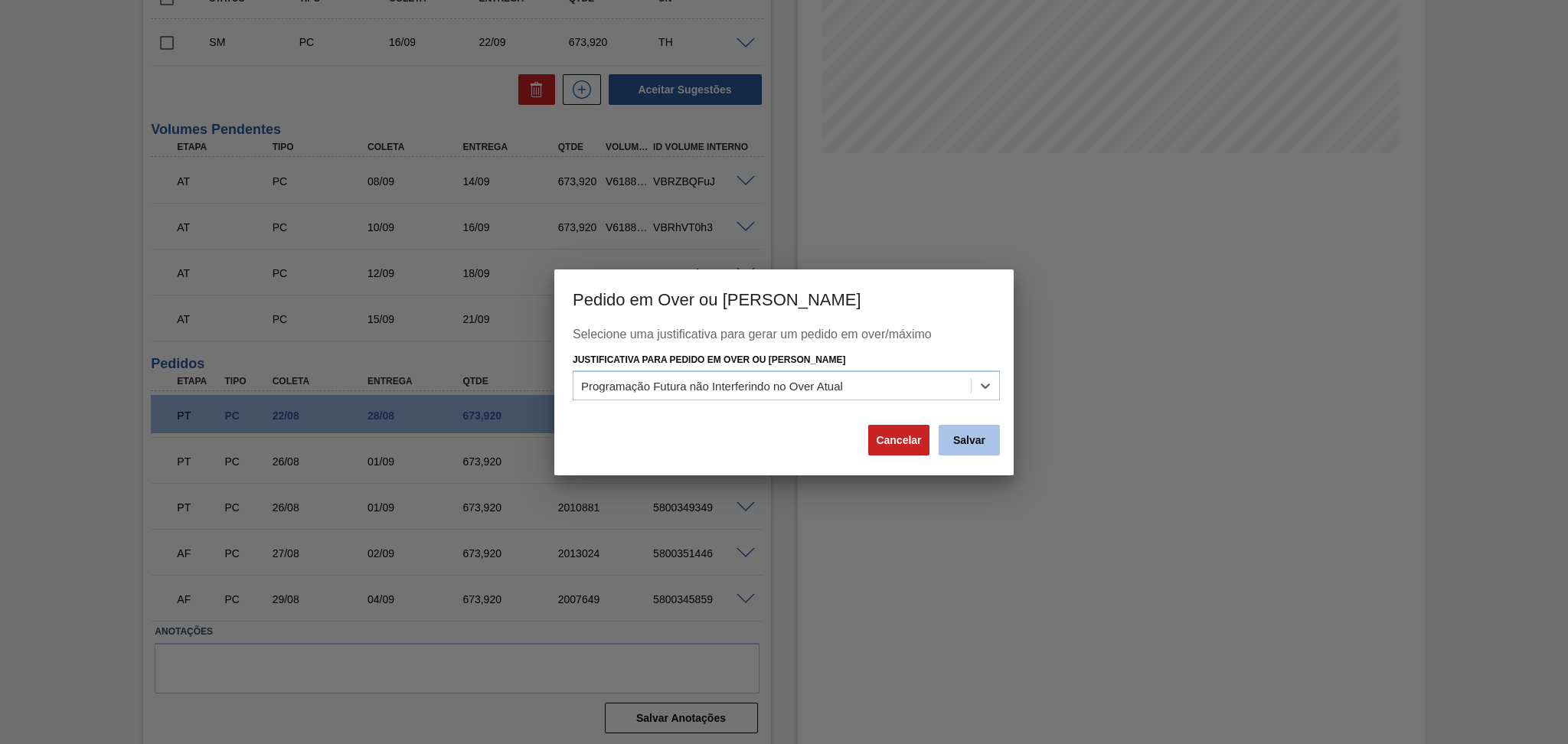
click at [976, 443] on button "Salvar" at bounding box center [969, 439] width 61 height 31
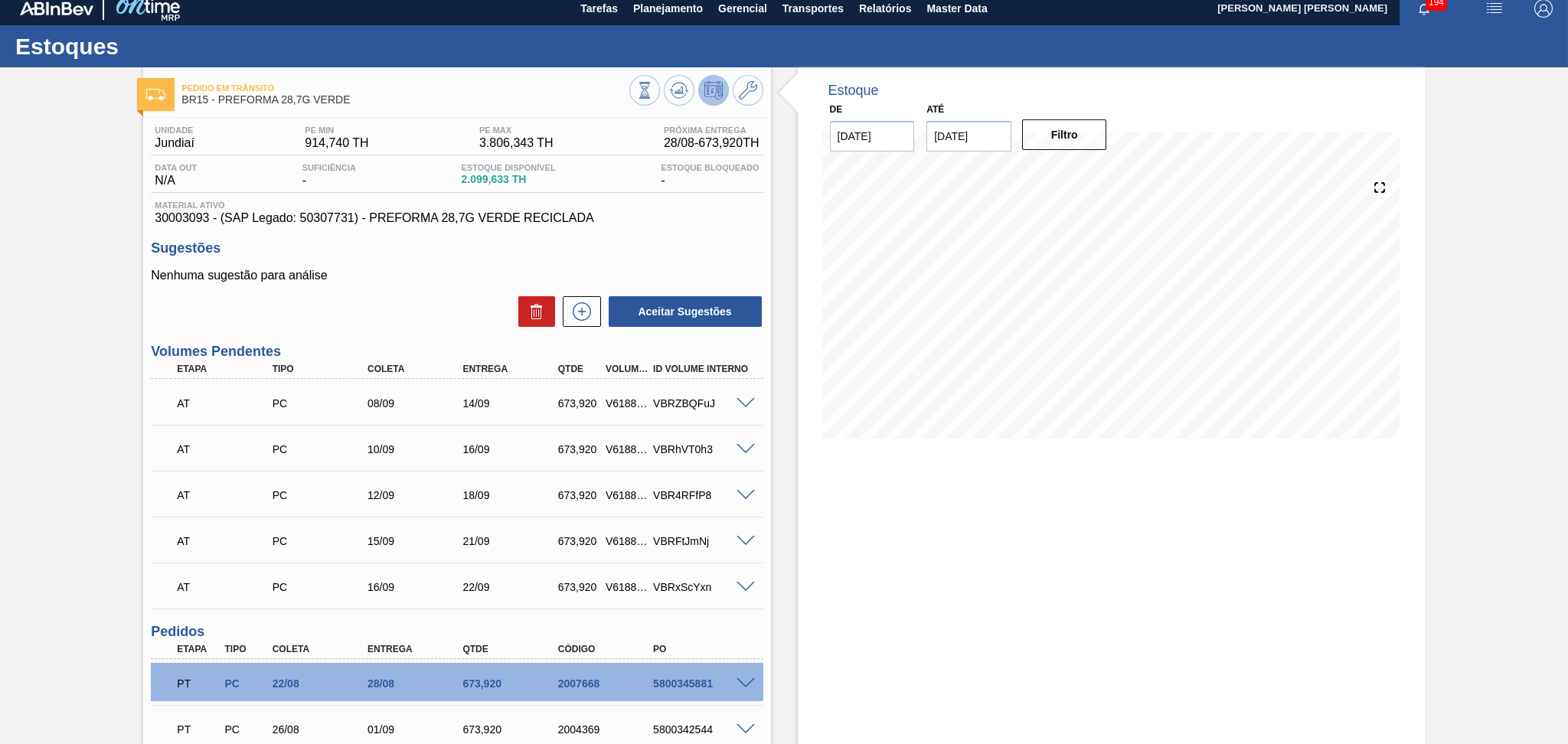
scroll to position [0, 0]
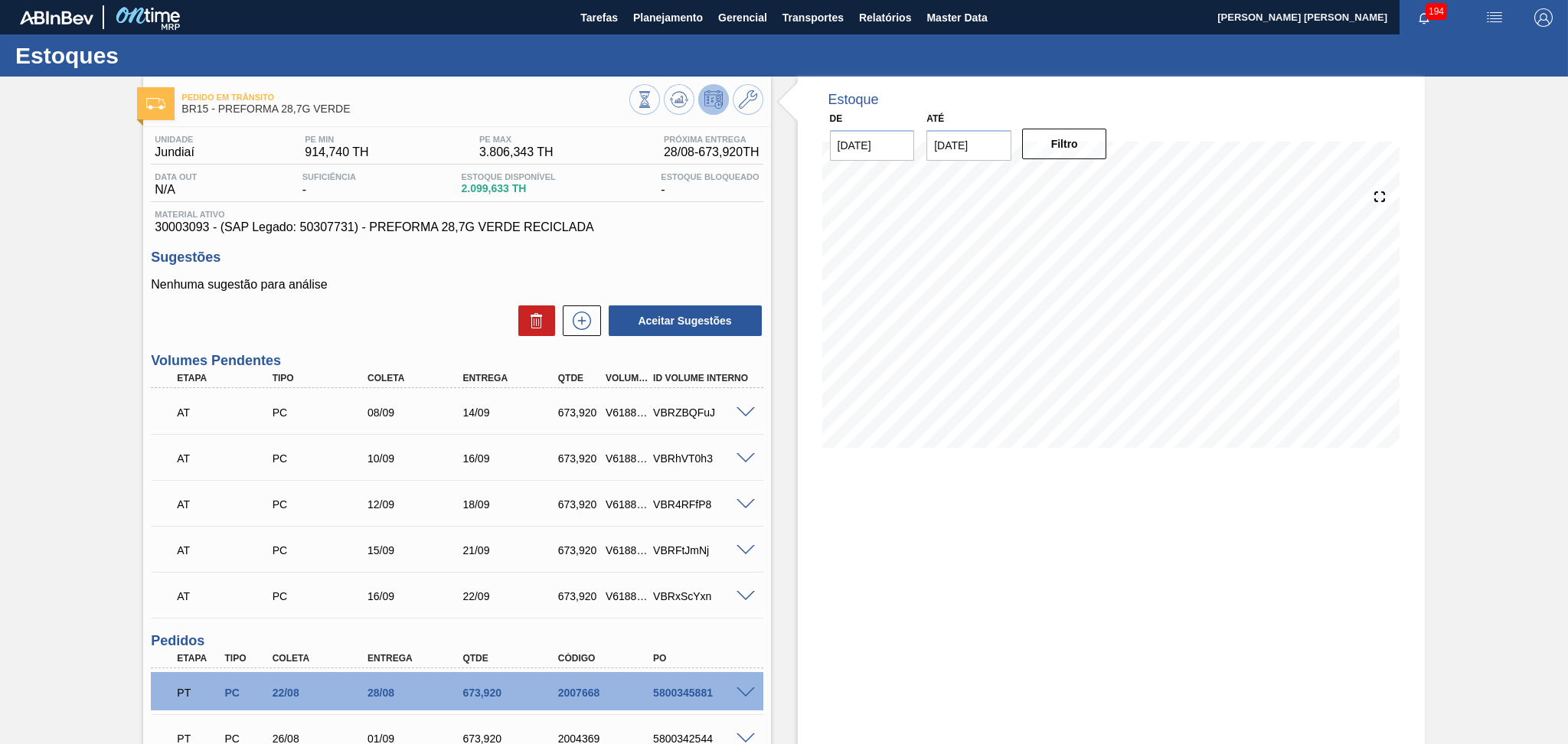
click at [430, 287] on p "Nenhuma sugestão para análise" at bounding box center [456, 285] width 612 height 14
click at [807, 447] on div "Estoque De 27/08/2025 Até 30/10/2025 Filtro 01/09 Projeção de Estoque 4,121.393…" at bounding box center [1111, 273] width 627 height 394
click at [656, 10] on span "Planejamento" at bounding box center [667, 18] width 69 height 19
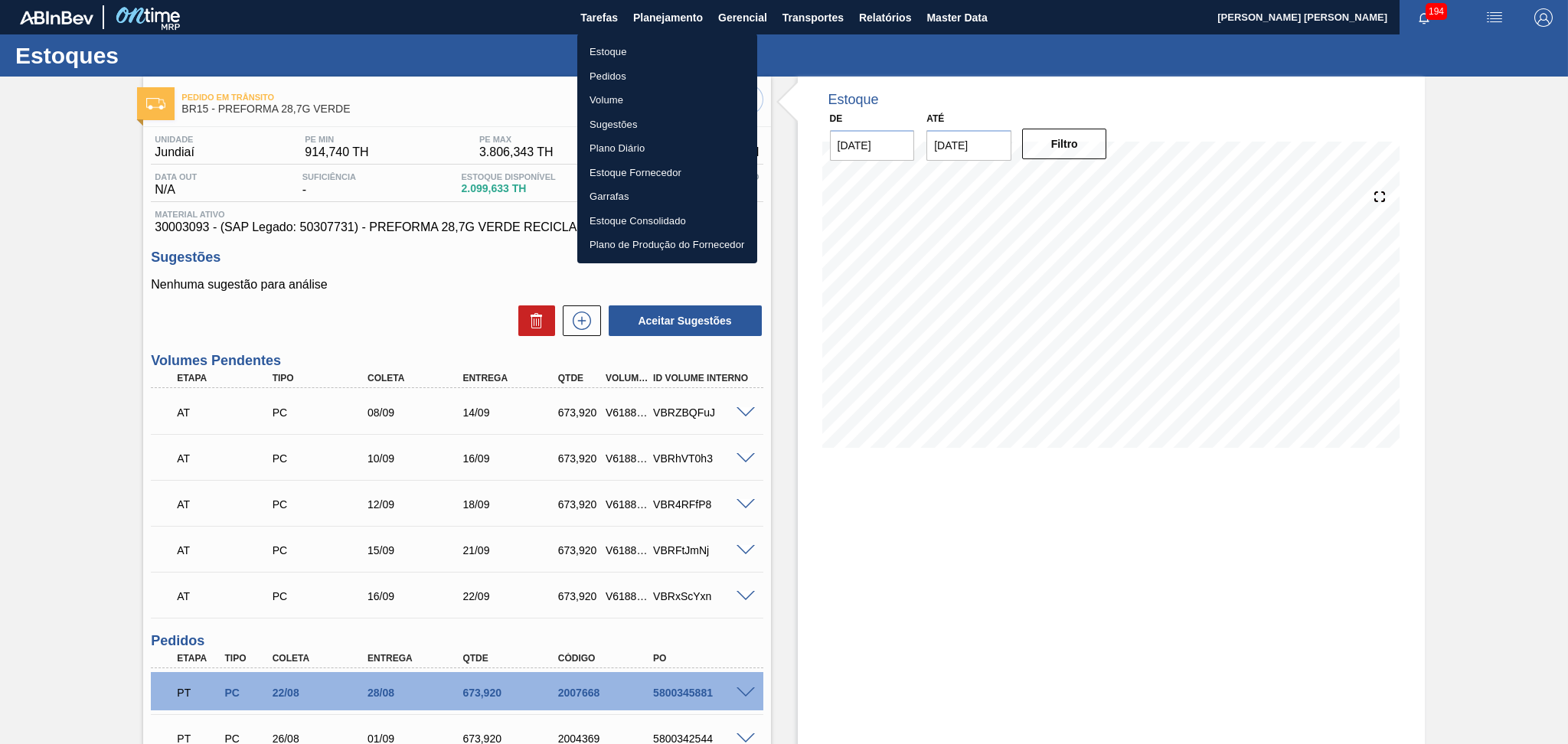
click at [620, 56] on li "Estoque" at bounding box center [667, 51] width 180 height 25
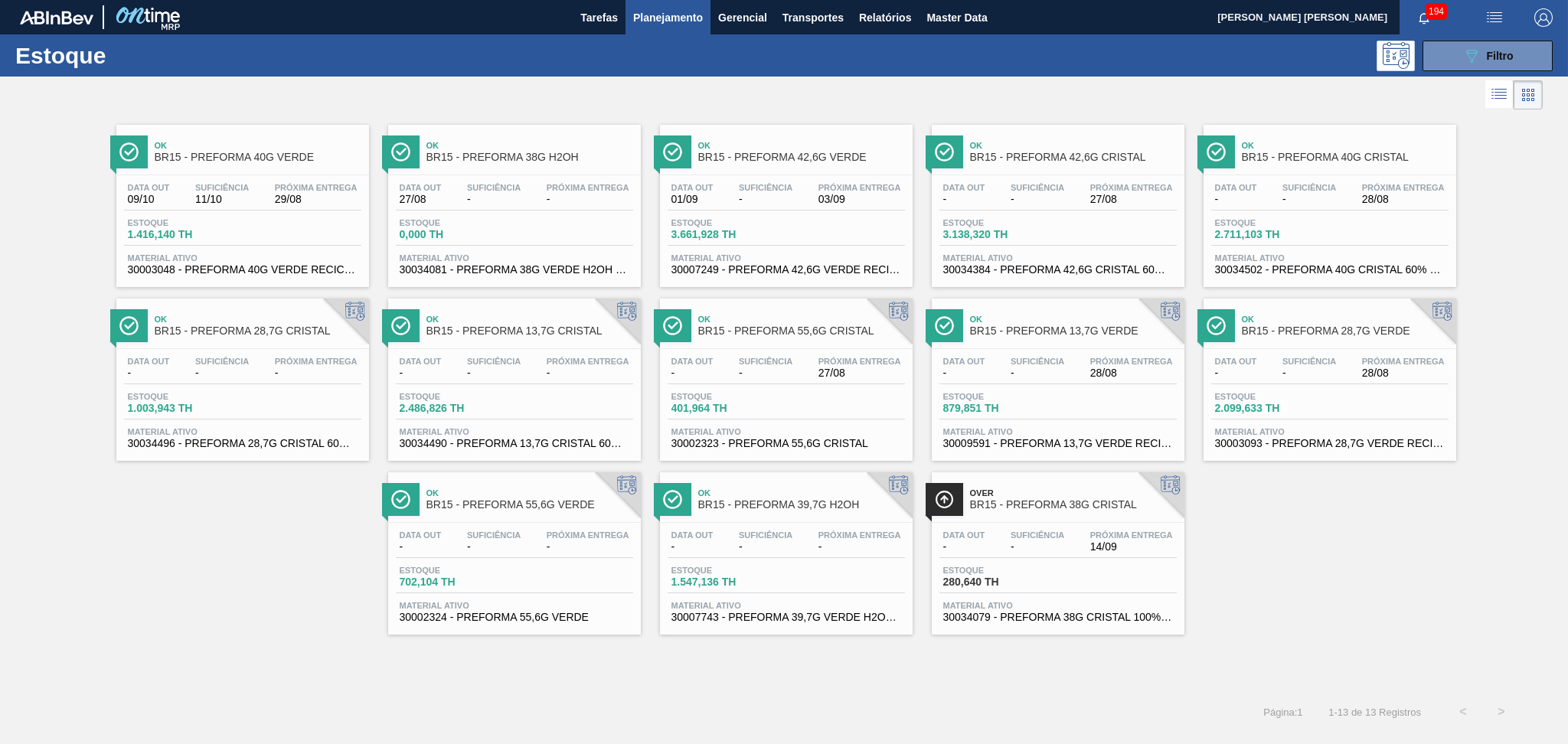
click at [661, 22] on span "Planejamento" at bounding box center [667, 18] width 69 height 19
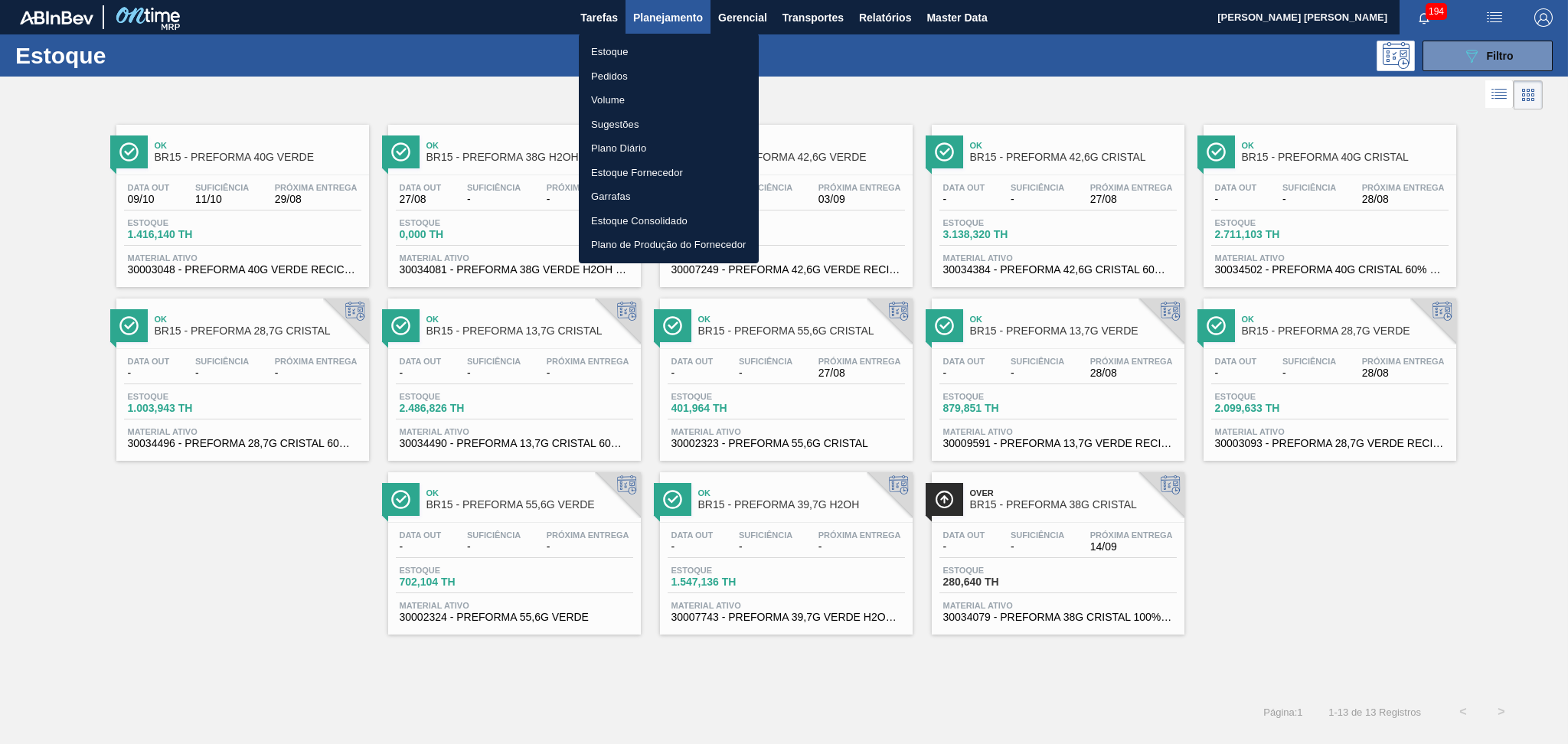
click at [1504, 58] on div at bounding box center [784, 372] width 1568 height 744
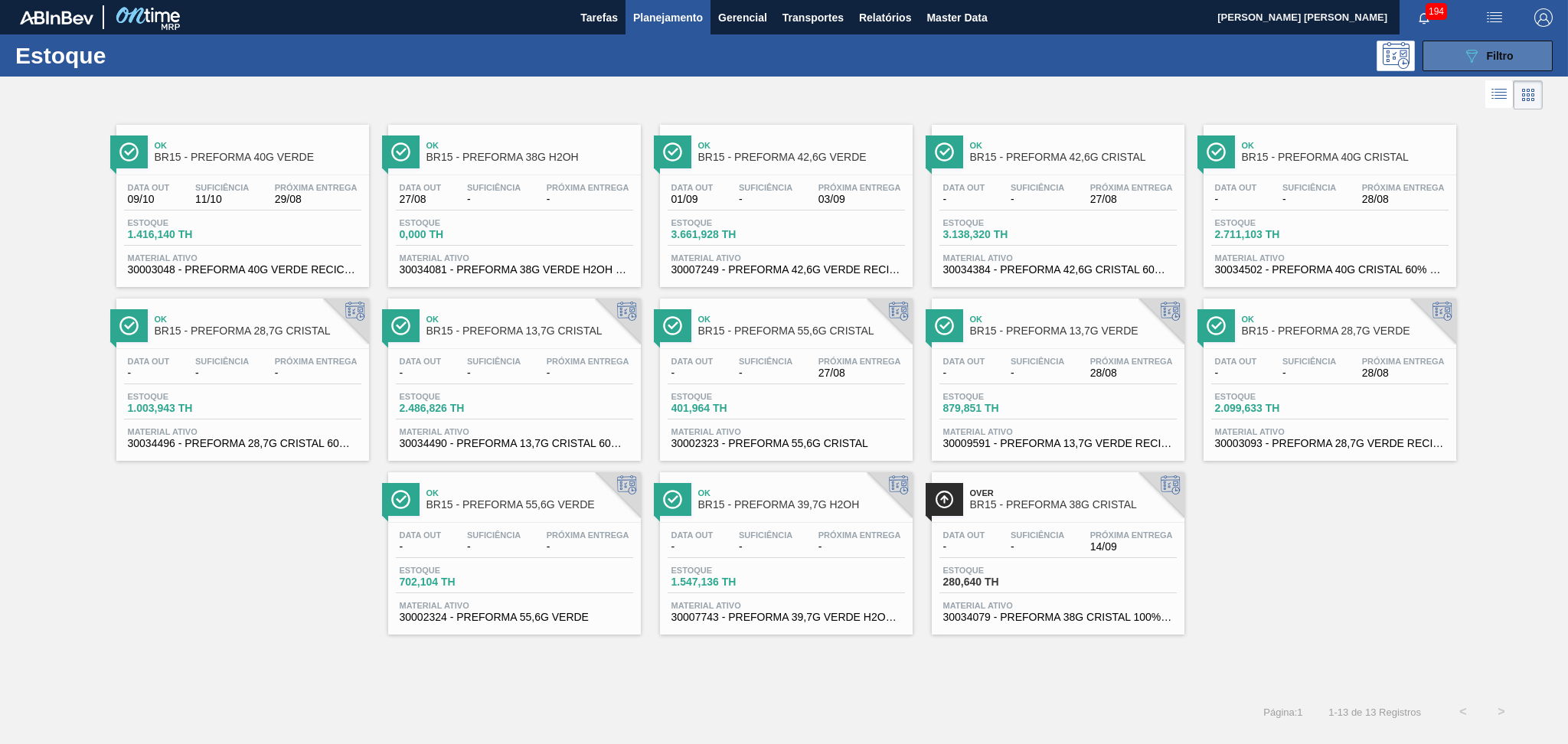
click at [1461, 66] on button "089F7B8B-B2A5-4AFE-B5C0-19BA573D28AC Filtro" at bounding box center [1487, 55] width 130 height 31
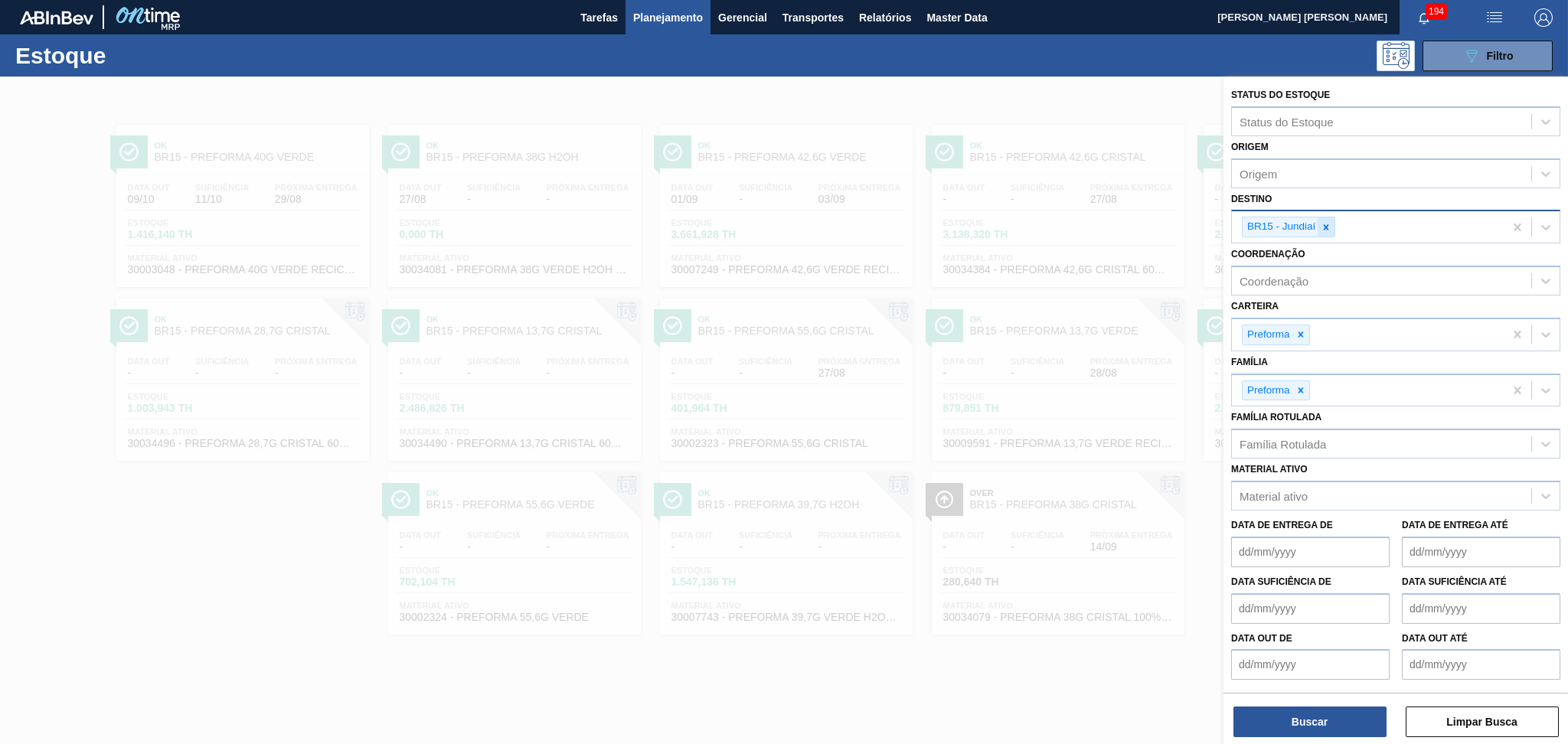
click at [1330, 226] on icon at bounding box center [1325, 227] width 11 height 11
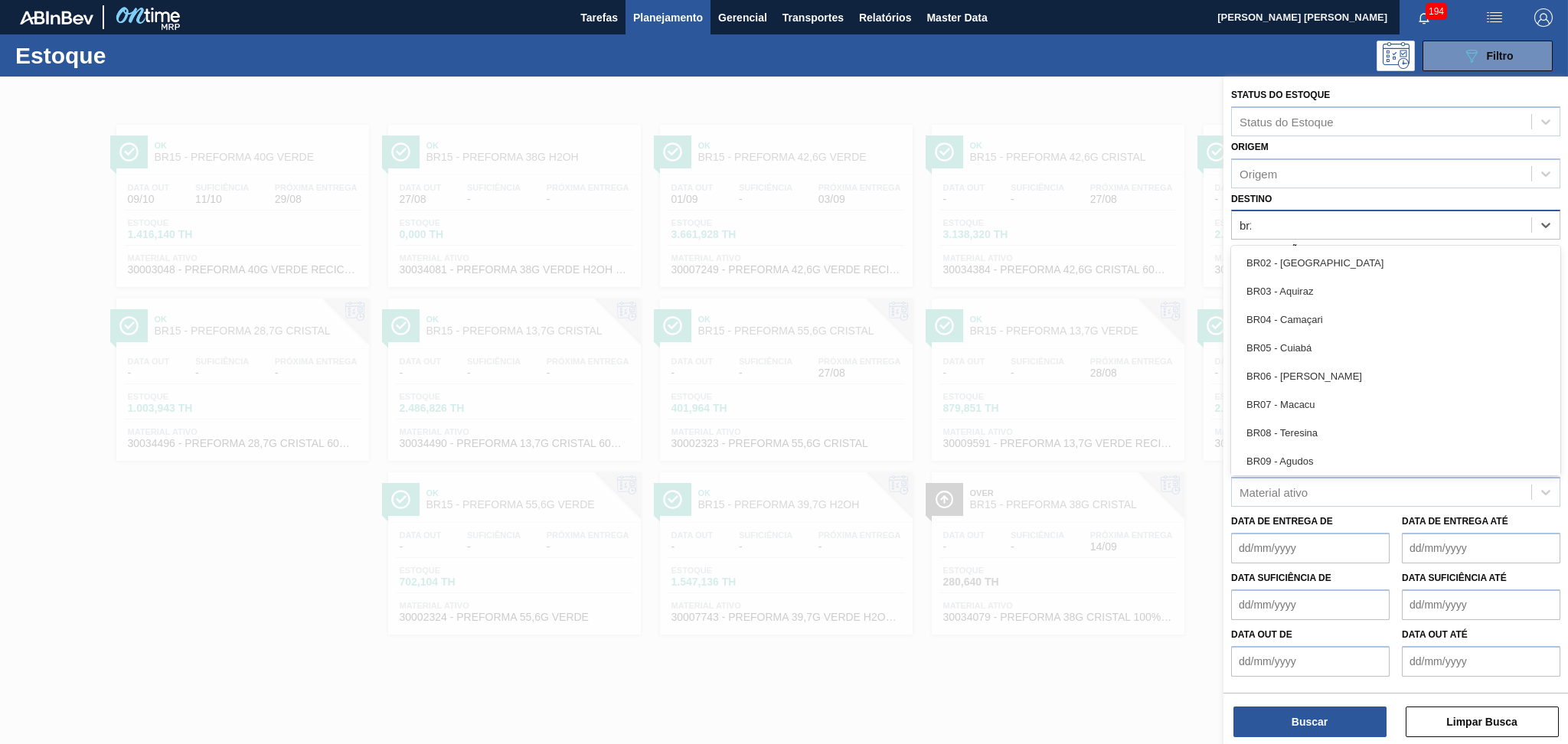
type input "br20"
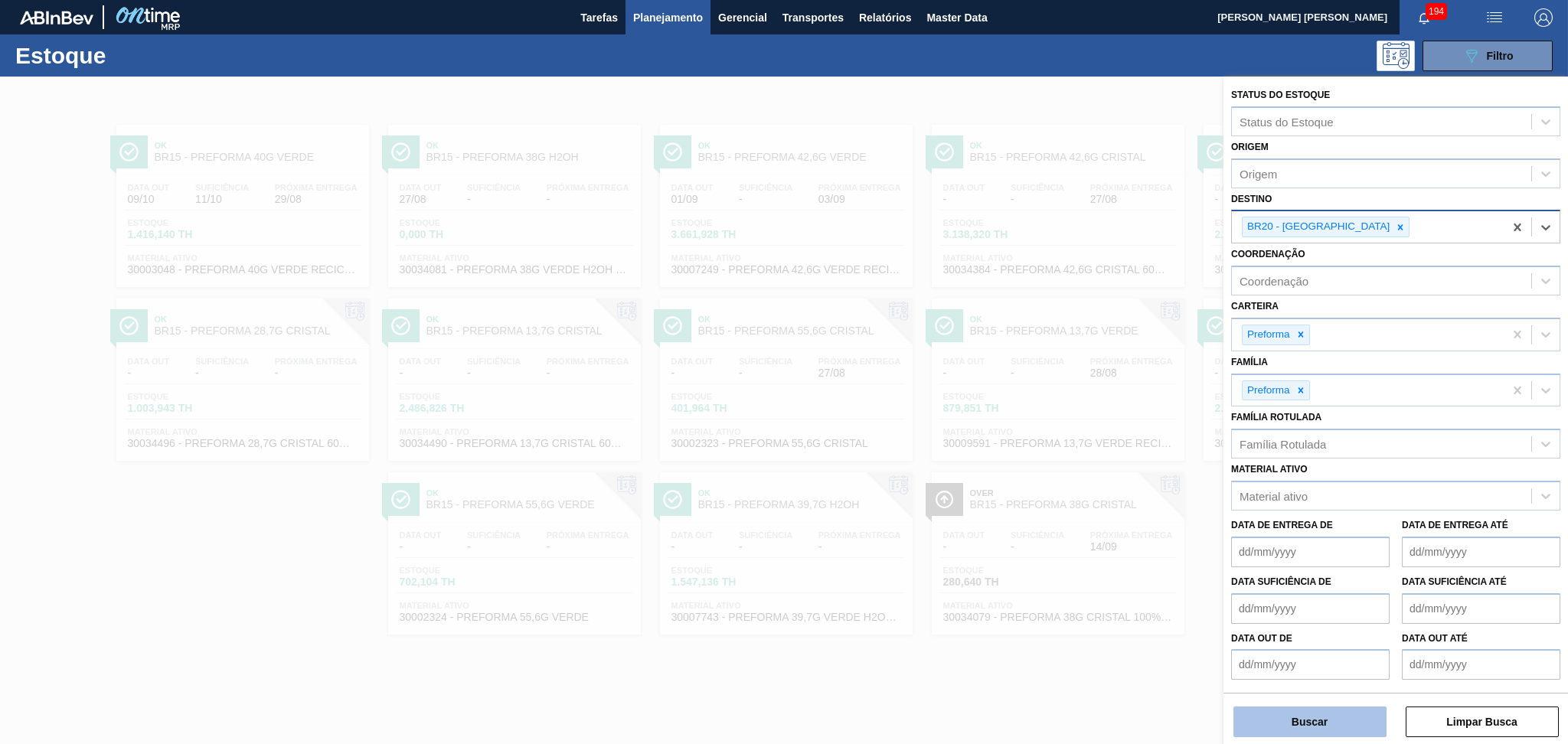
click at [1299, 726] on button "Buscar" at bounding box center [1310, 721] width 153 height 31
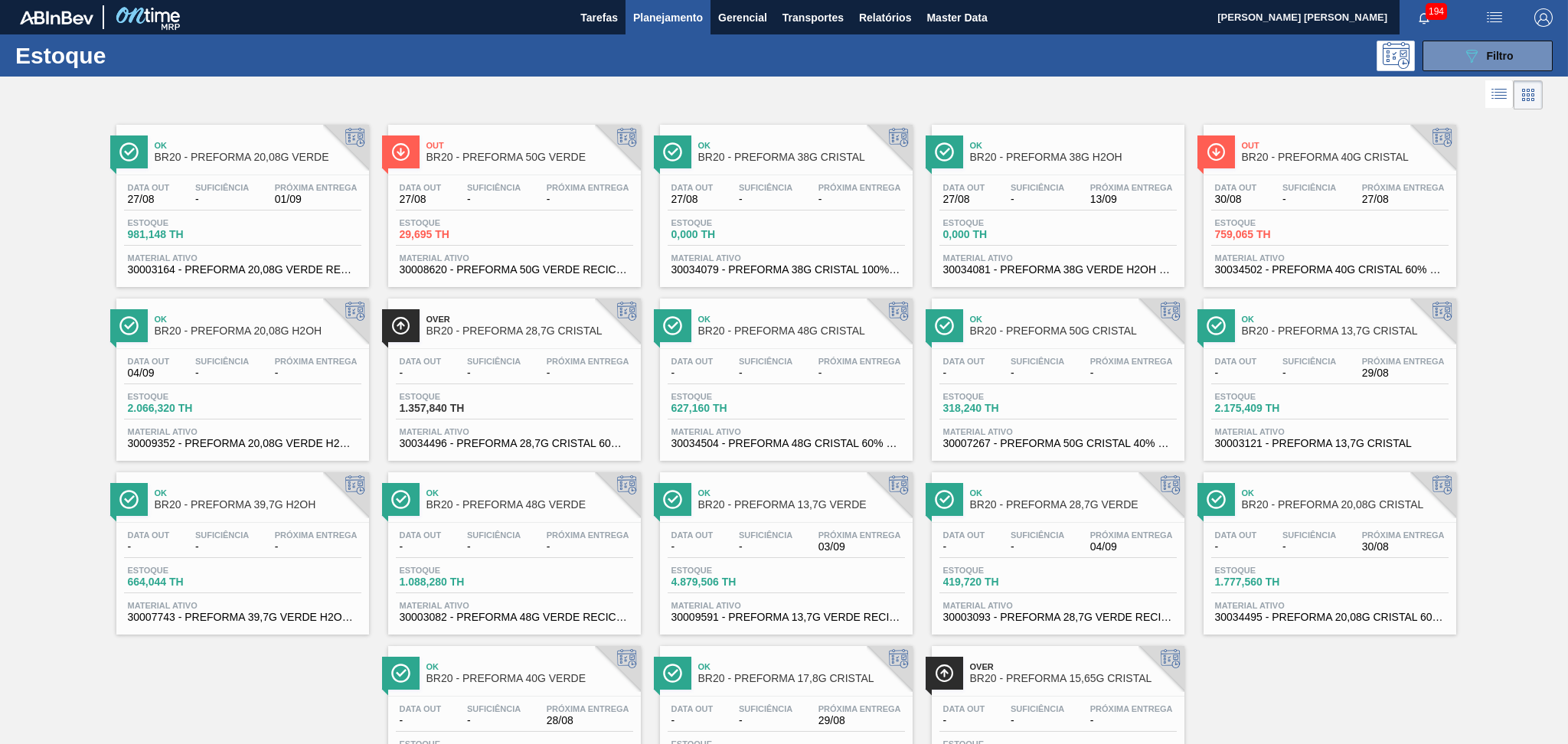
click at [480, 187] on span "Suficiência" at bounding box center [494, 187] width 53 height 9
click at [34, 365] on div "Ok BR20 - PREFORMA 20,08G VERDE Data out 27/08 Suficiência - Próxima Entrega 01…" at bounding box center [784, 460] width 1568 height 695
click at [0, 330] on div "Ok BR20 - PREFORMA 20,08G VERDE Data out 27/08 Suficiência - Próxima Entrega 01…" at bounding box center [784, 460] width 1568 height 695
click at [1123, 185] on span "Próxima Entrega" at bounding box center [1131, 187] width 83 height 9
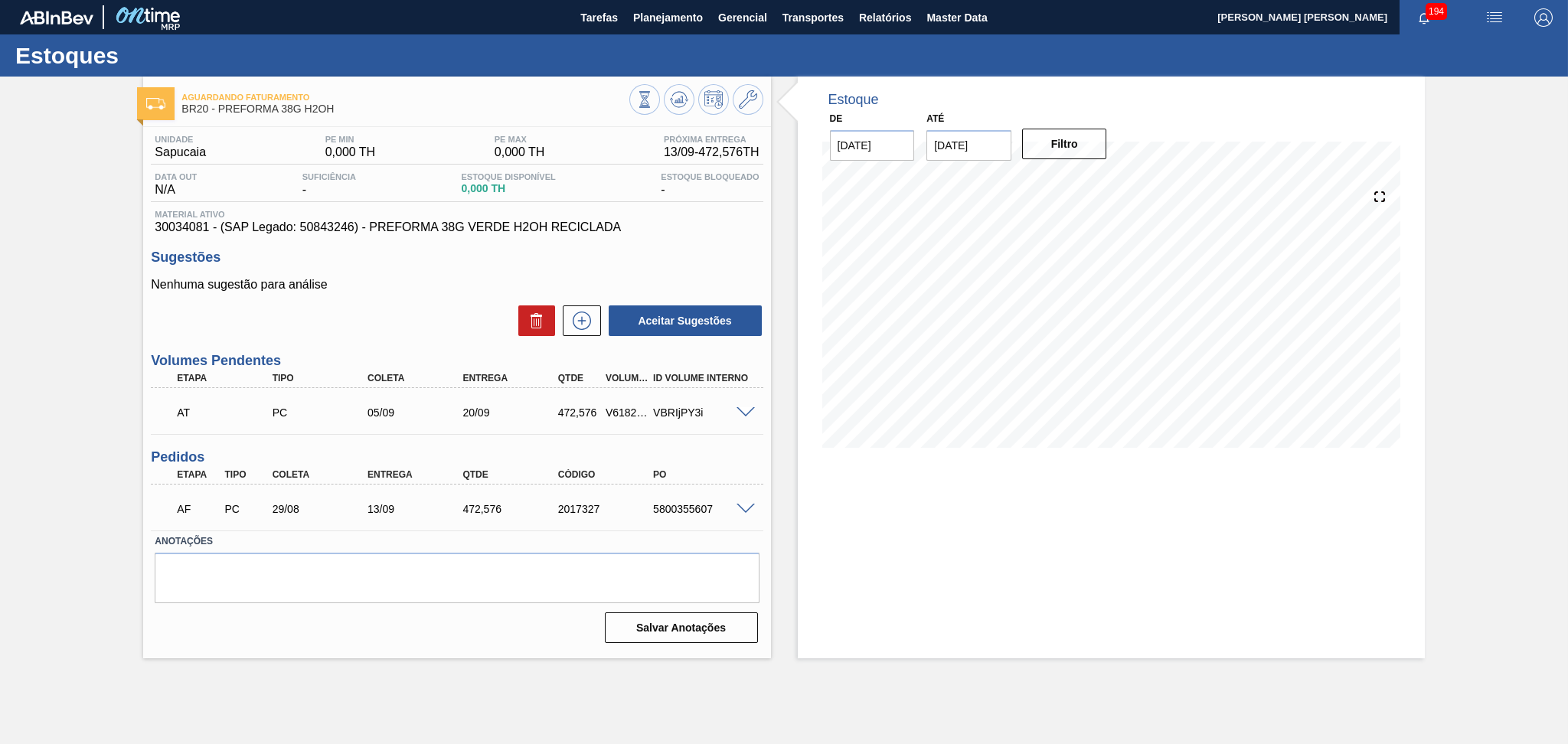
click at [747, 410] on span at bounding box center [745, 413] width 19 height 12
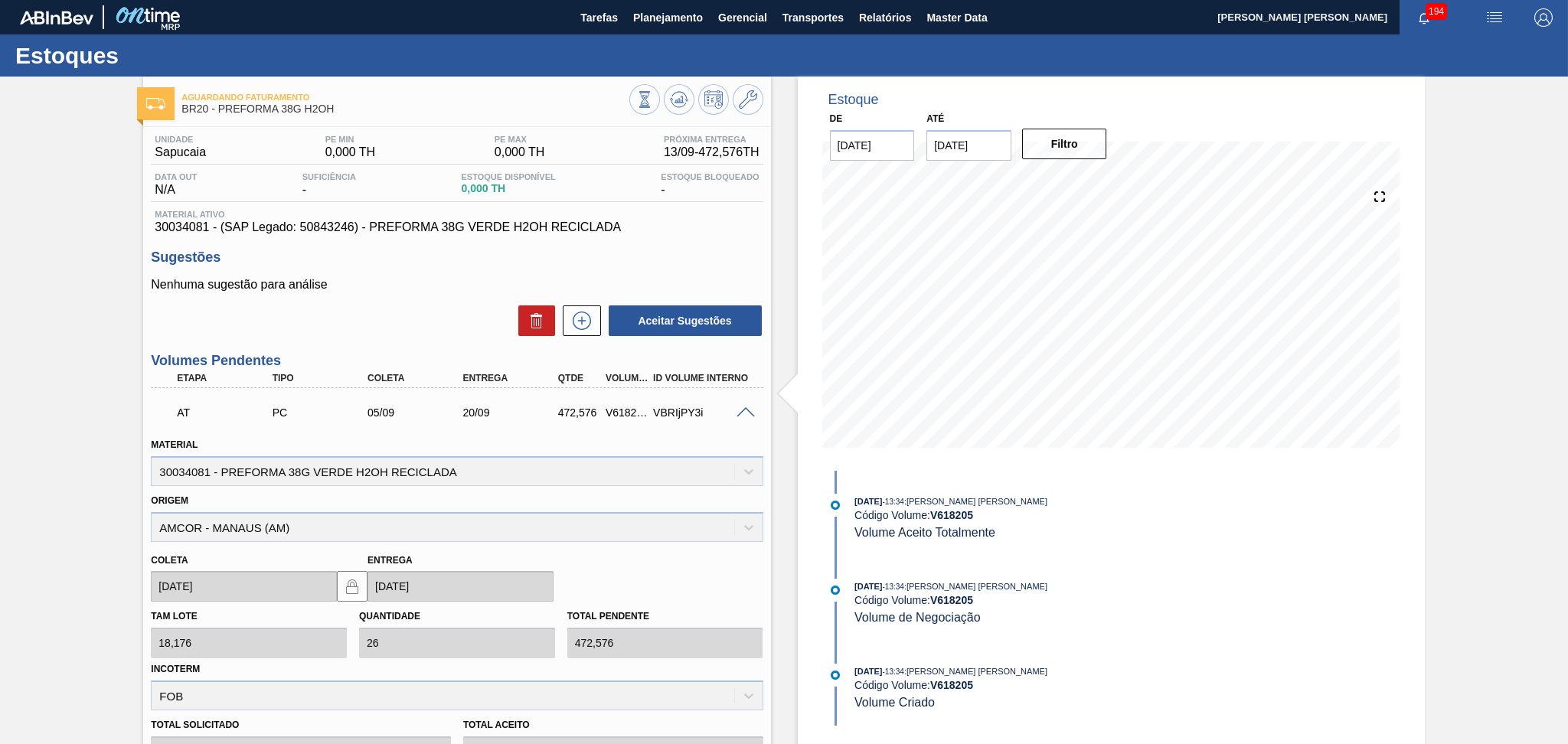
click at [798, 256] on div "Estoque De 27/08/2025 Até 30/10/2025 Filtro 11/10 Projeção de Estoque 945.152 N…" at bounding box center [1111, 273] width 627 height 394
click at [741, 410] on span at bounding box center [745, 413] width 19 height 12
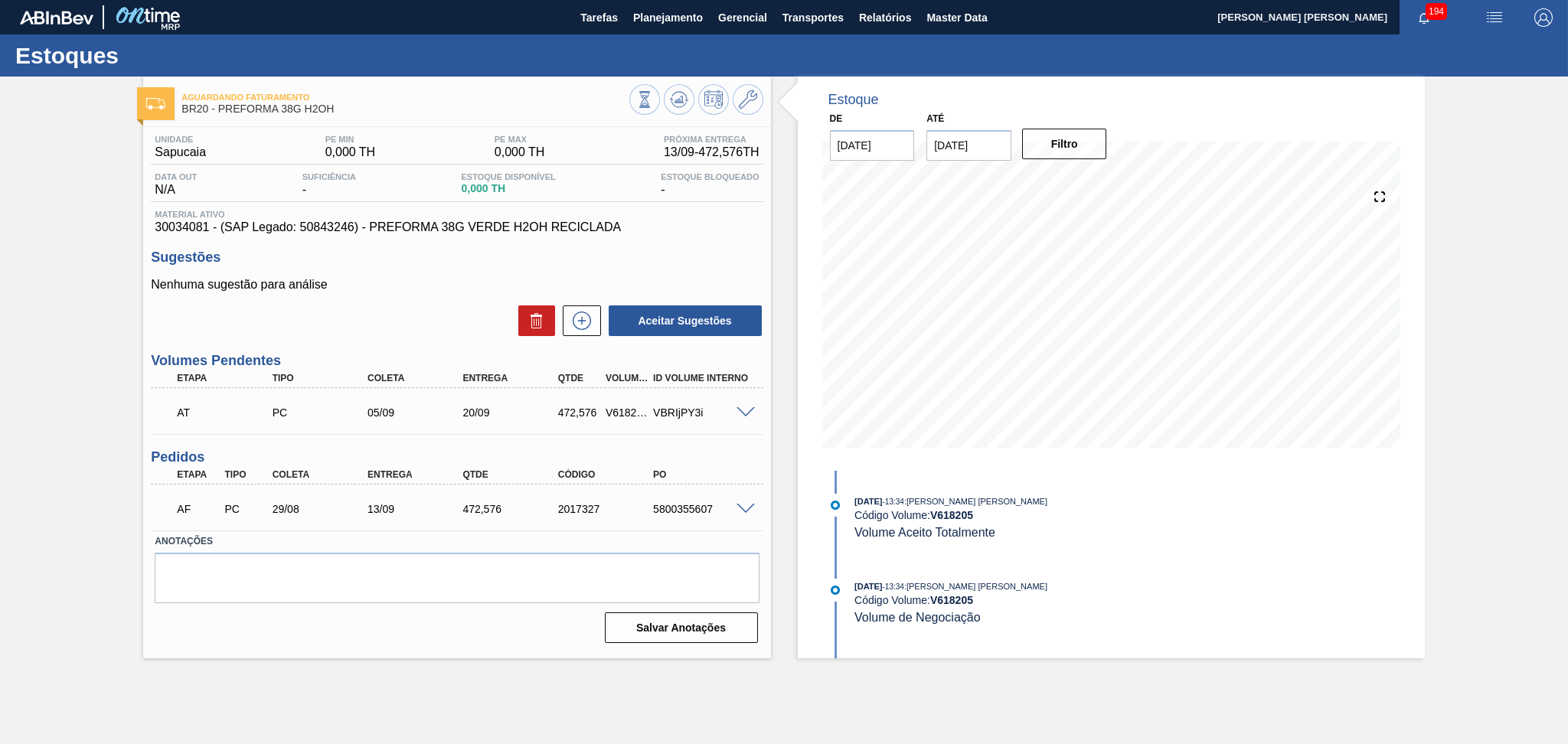
click at [751, 505] on span at bounding box center [745, 510] width 19 height 12
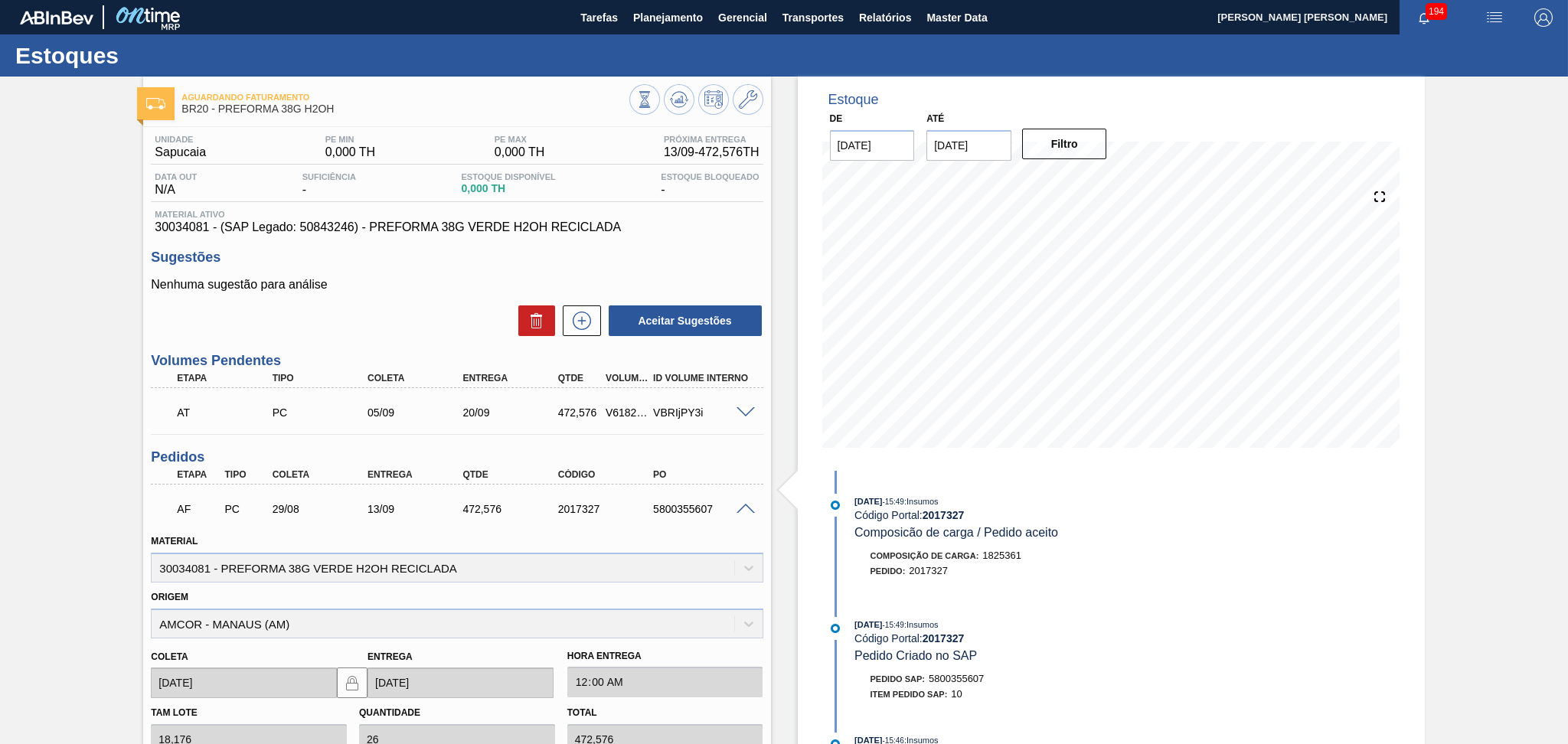
click at [741, 512] on div "5800355607" at bounding box center [703, 509] width 107 height 12
click at [751, 505] on span at bounding box center [745, 510] width 19 height 12
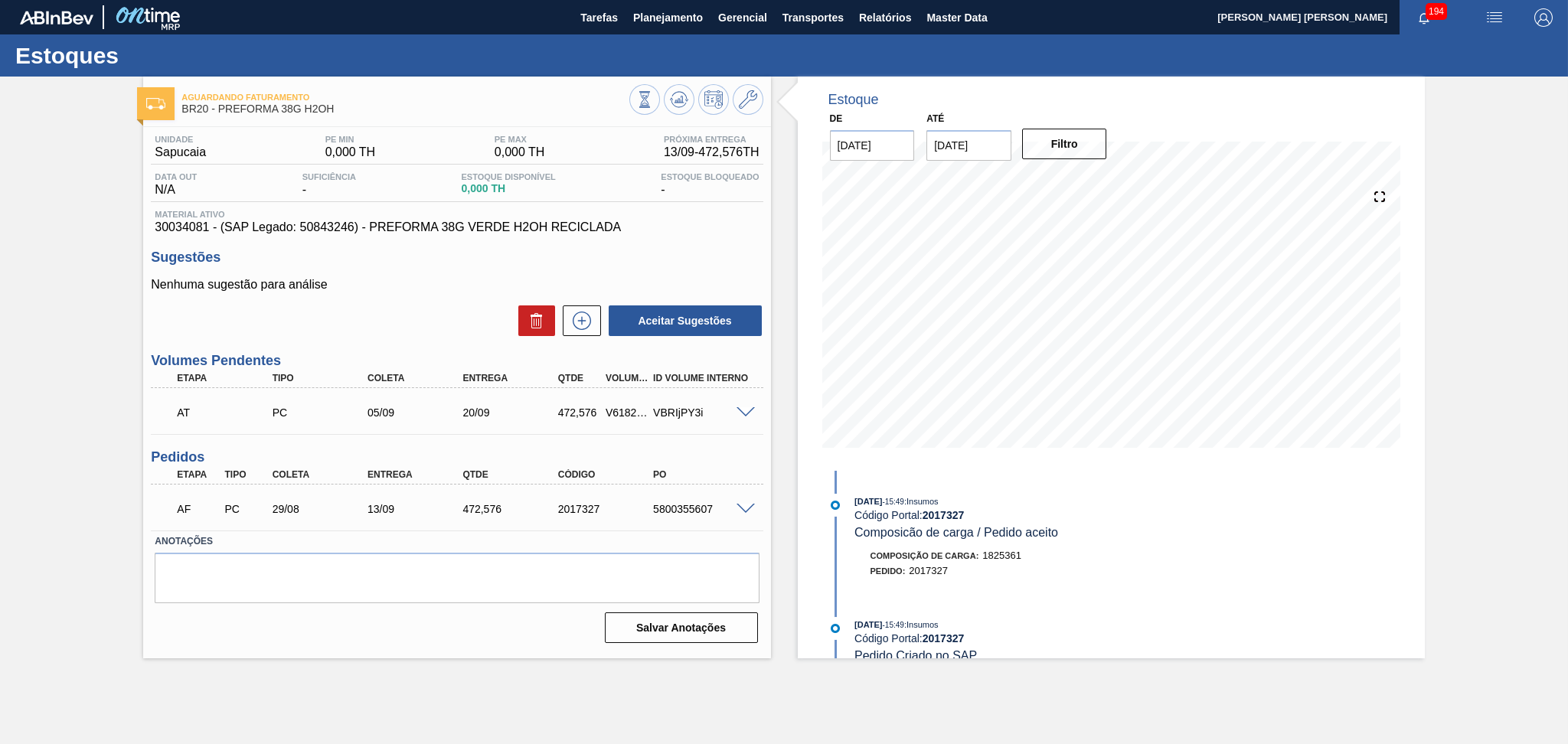
click at [684, 508] on div "5800355607" at bounding box center [703, 509] width 107 height 12
copy div "5800355607"
click at [741, 512] on span at bounding box center [745, 510] width 19 height 12
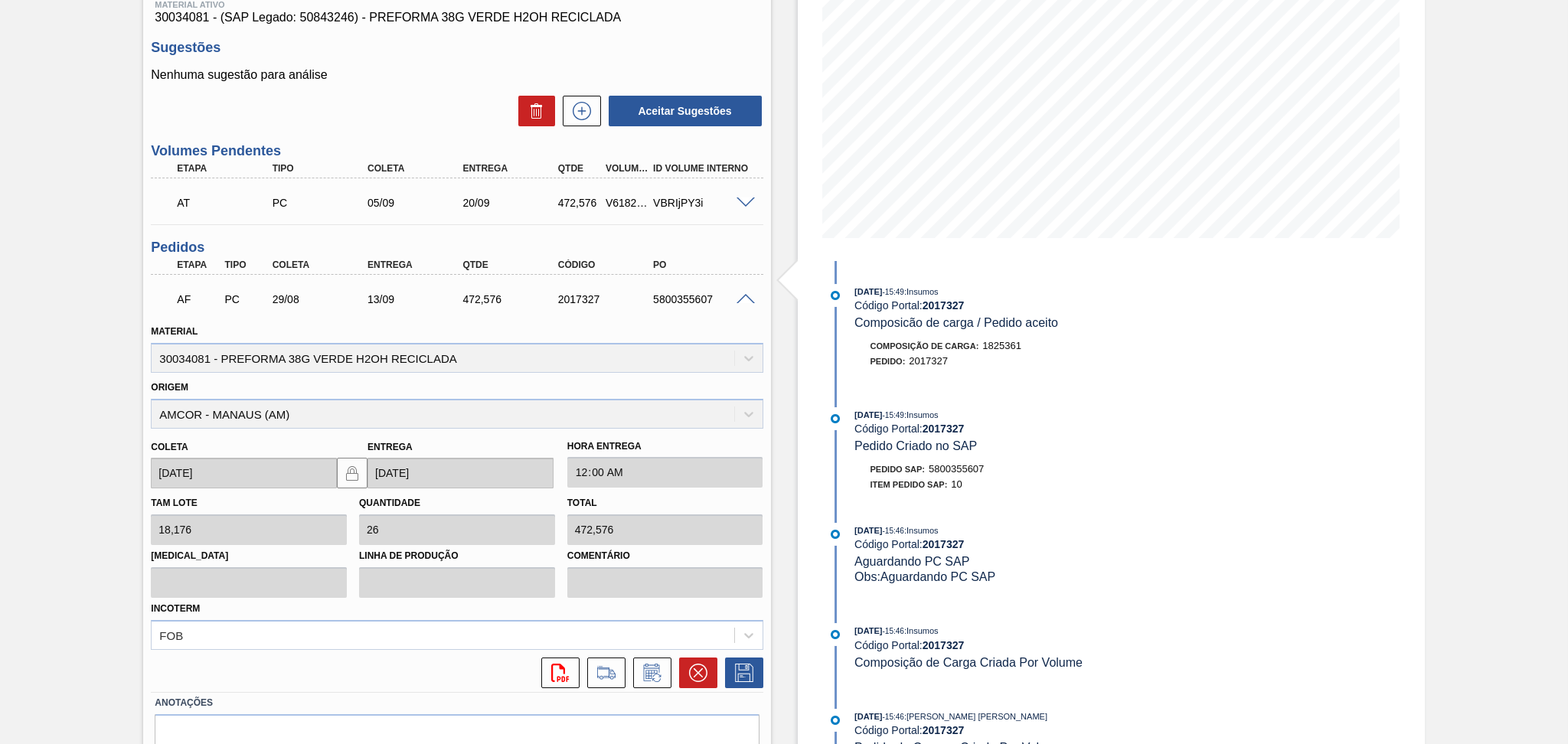
scroll to position [278, 0]
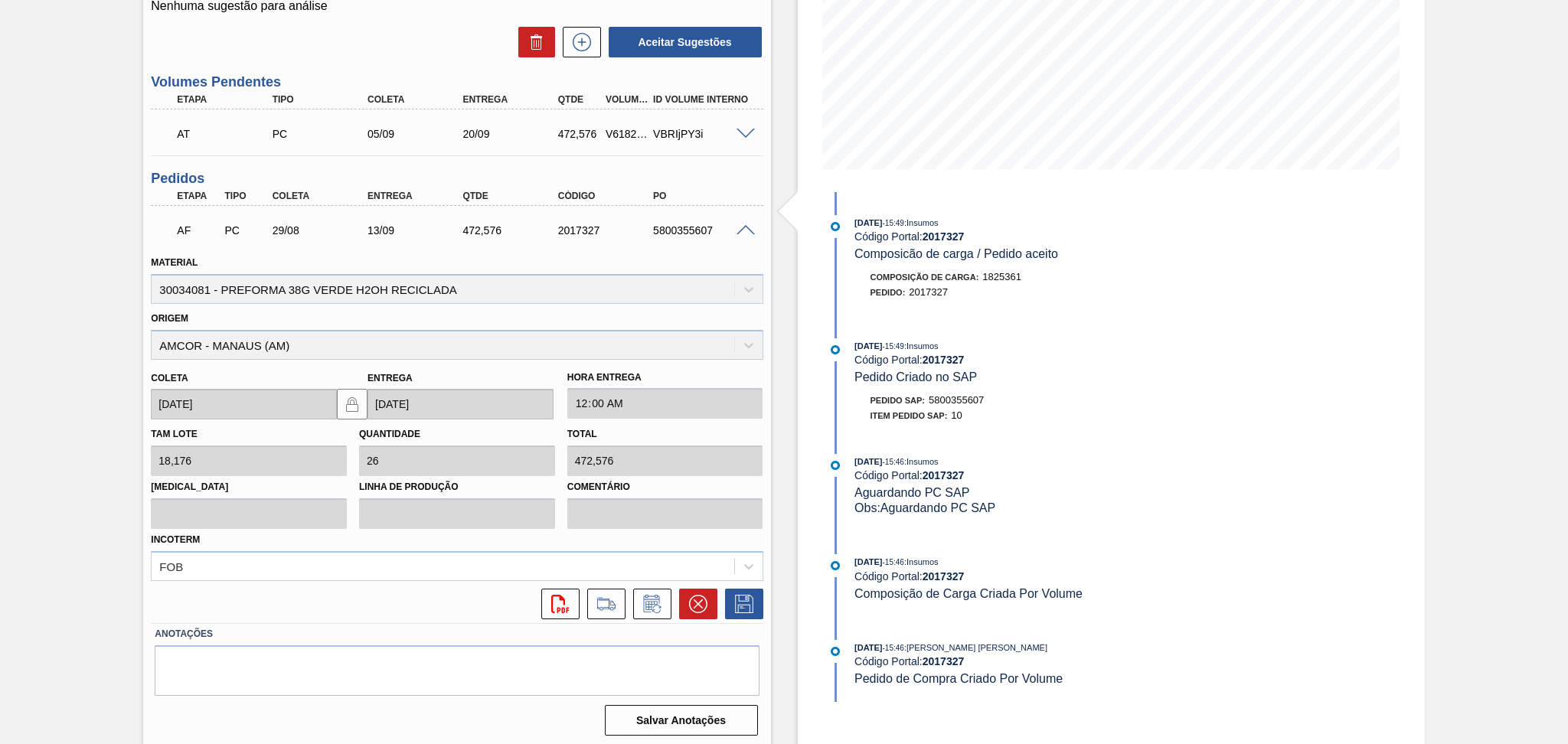
click at [748, 228] on span at bounding box center [745, 231] width 19 height 12
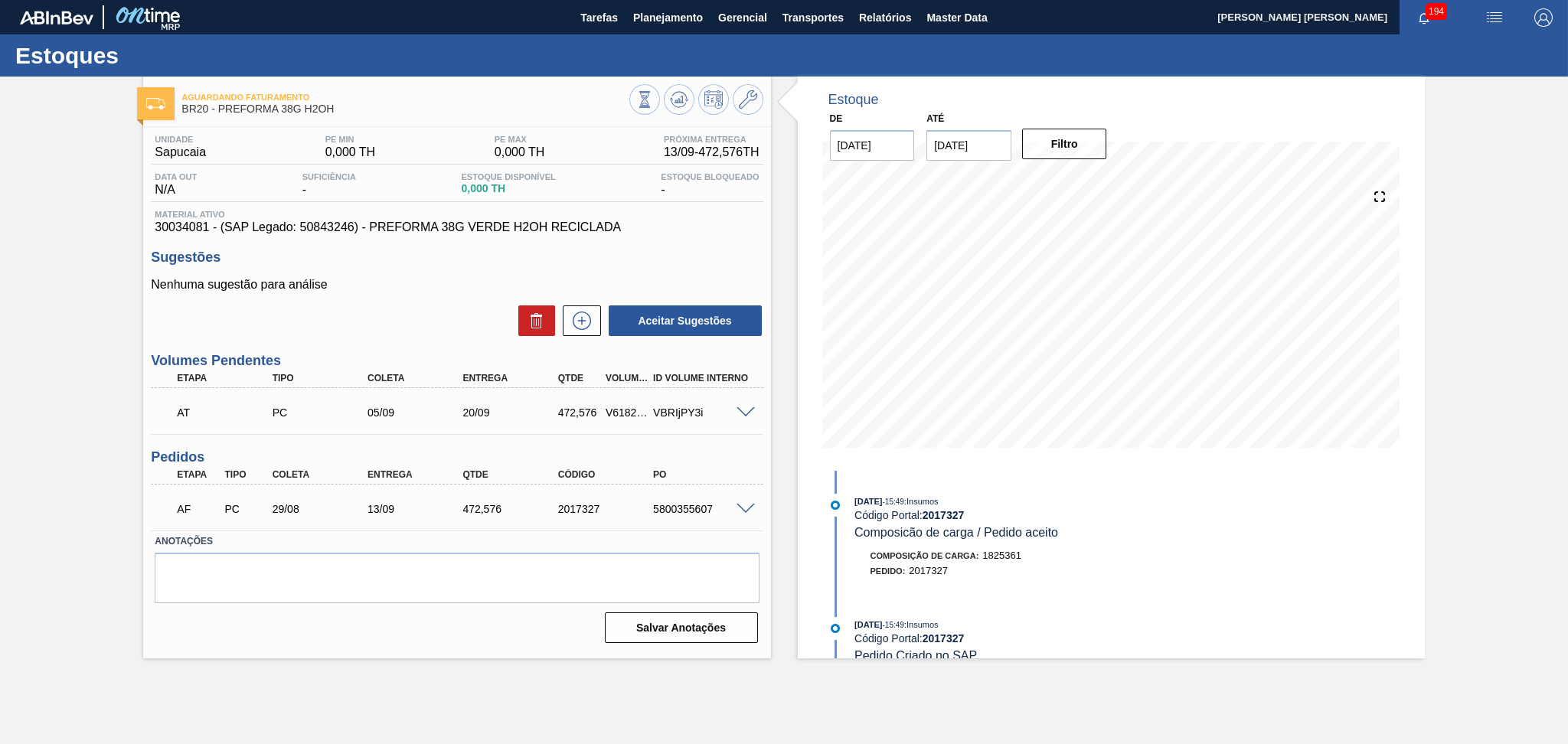
scroll to position [0, 0]
click at [670, 505] on div "5800355607" at bounding box center [703, 509] width 107 height 12
copy div "5800355607"
click at [656, 26] on button "Planejamento" at bounding box center [668, 17] width 85 height 35
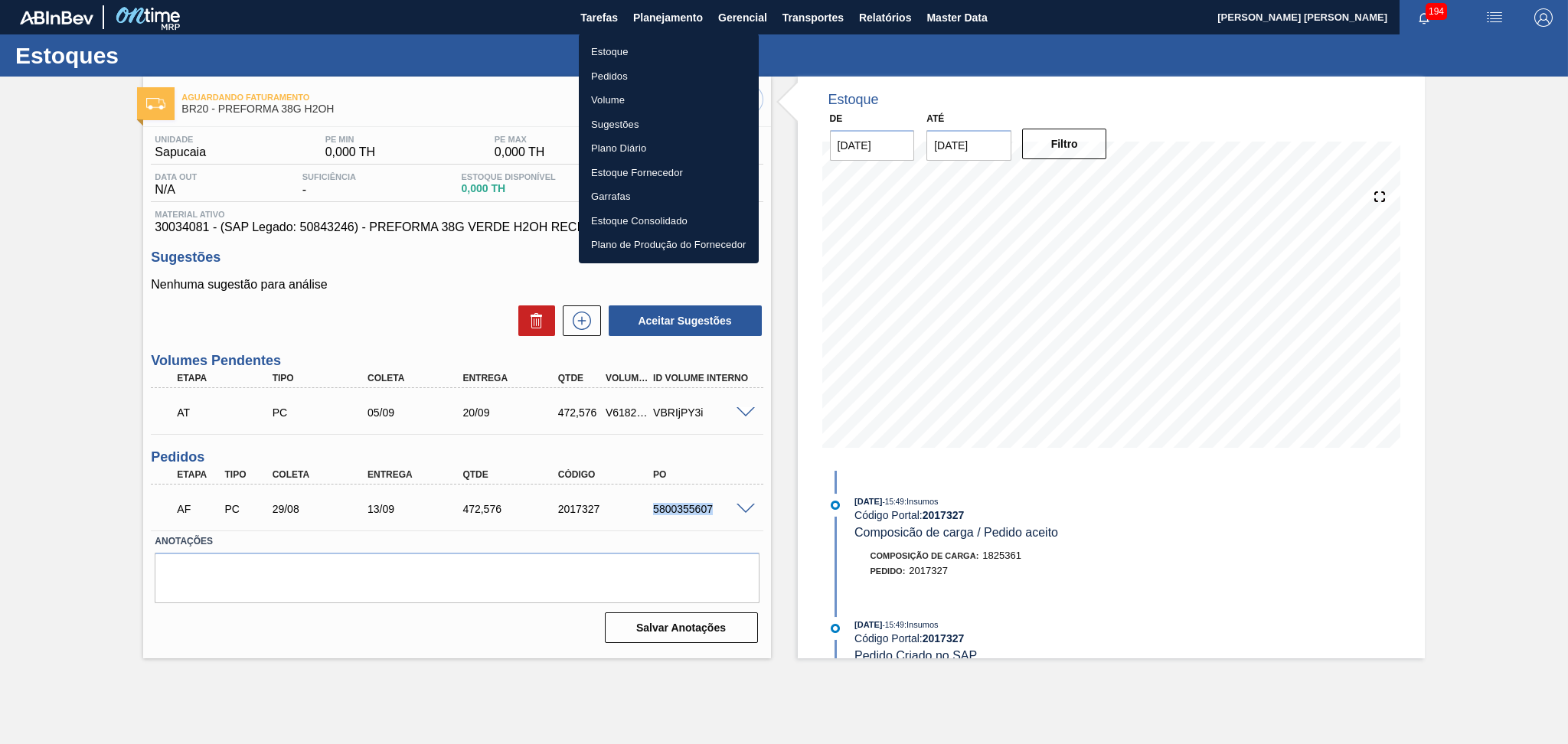
click at [617, 51] on li "Estoque" at bounding box center [669, 51] width 180 height 25
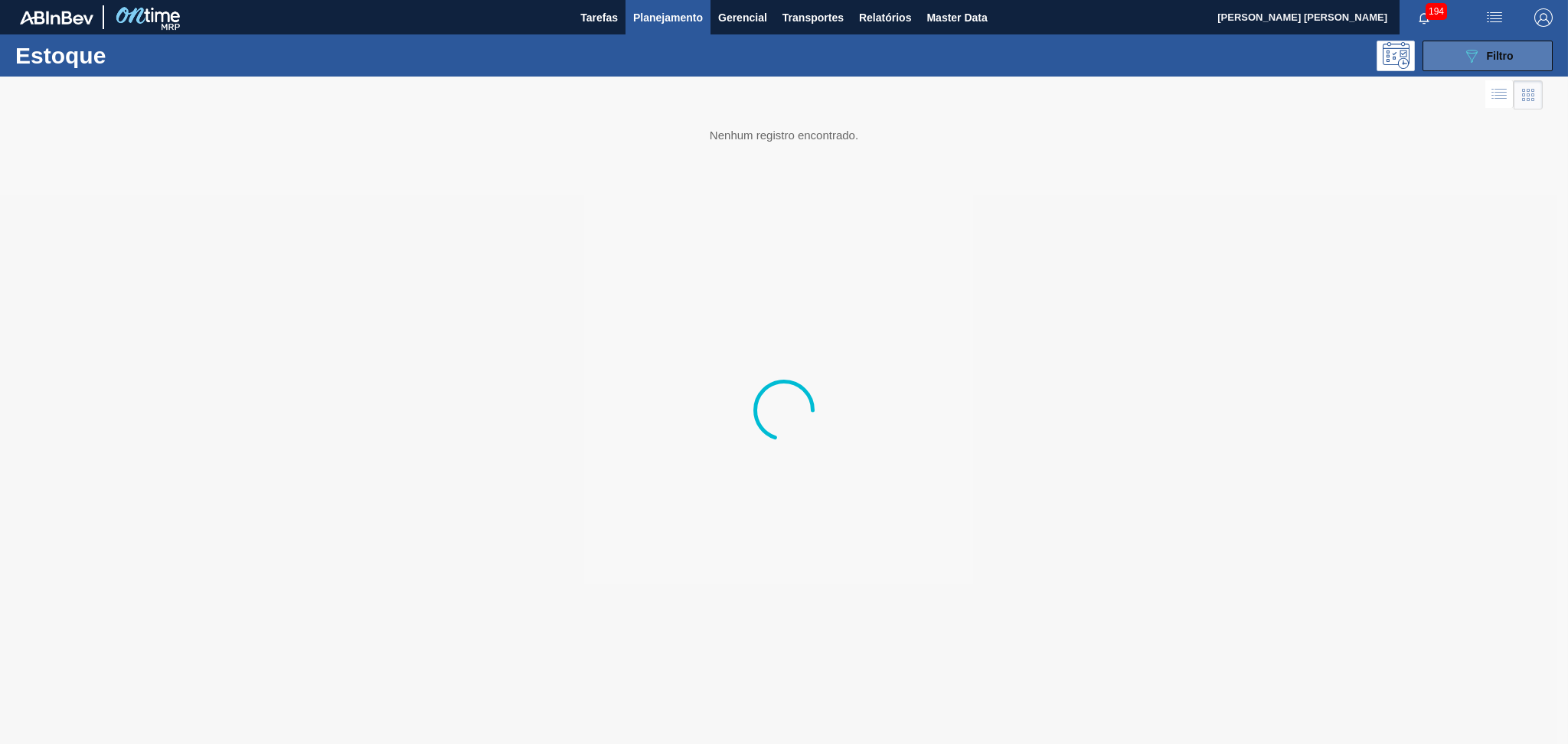
click at [1475, 52] on icon at bounding box center [1472, 55] width 12 height 13
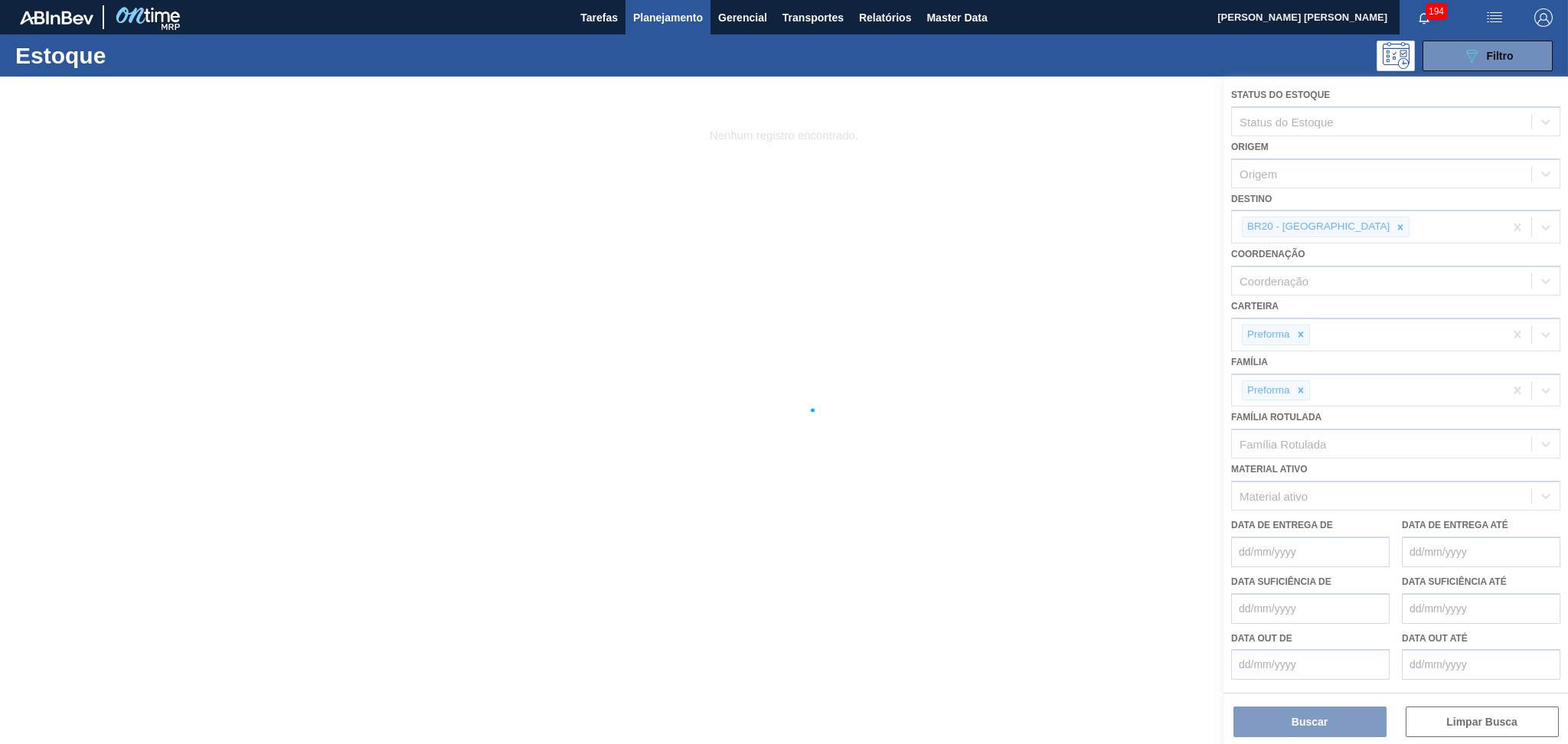
click at [1338, 222] on div at bounding box center [784, 410] width 1568 height 667
click at [1338, 226] on div at bounding box center [784, 410] width 1568 height 667
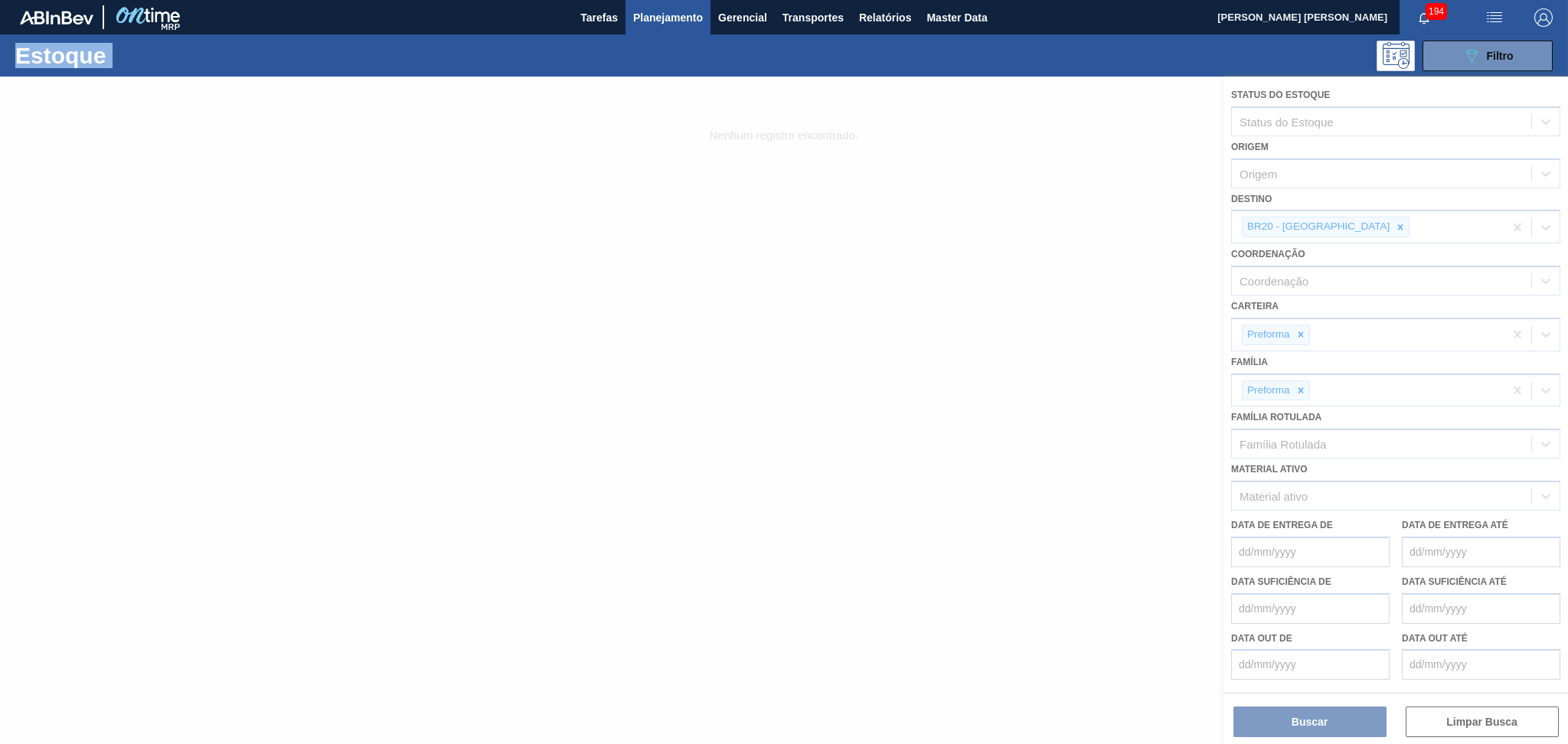
click at [1338, 226] on div at bounding box center [784, 410] width 1568 height 667
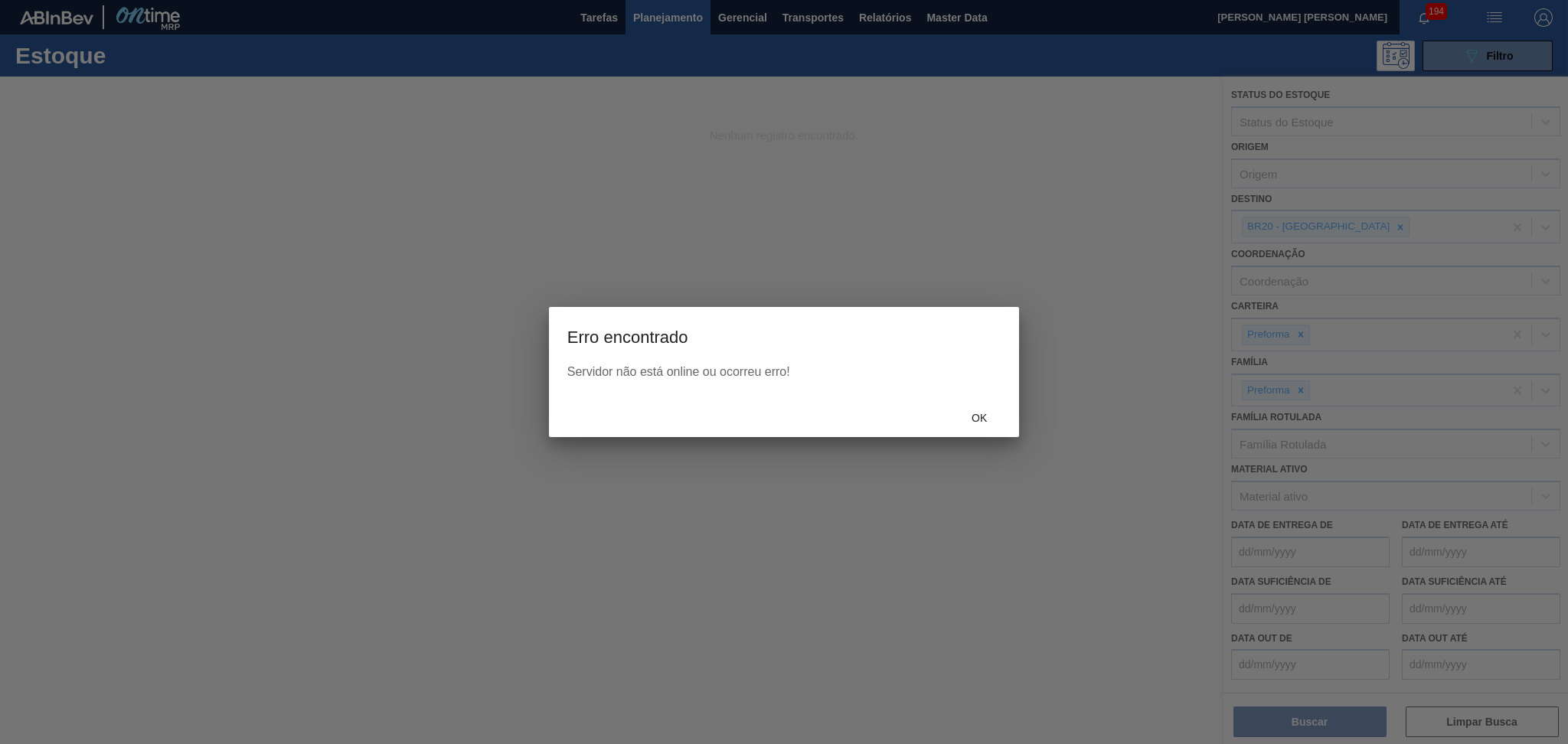
click at [1338, 226] on div at bounding box center [784, 372] width 1568 height 744
click at [984, 417] on span "Ok" at bounding box center [979, 418] width 40 height 12
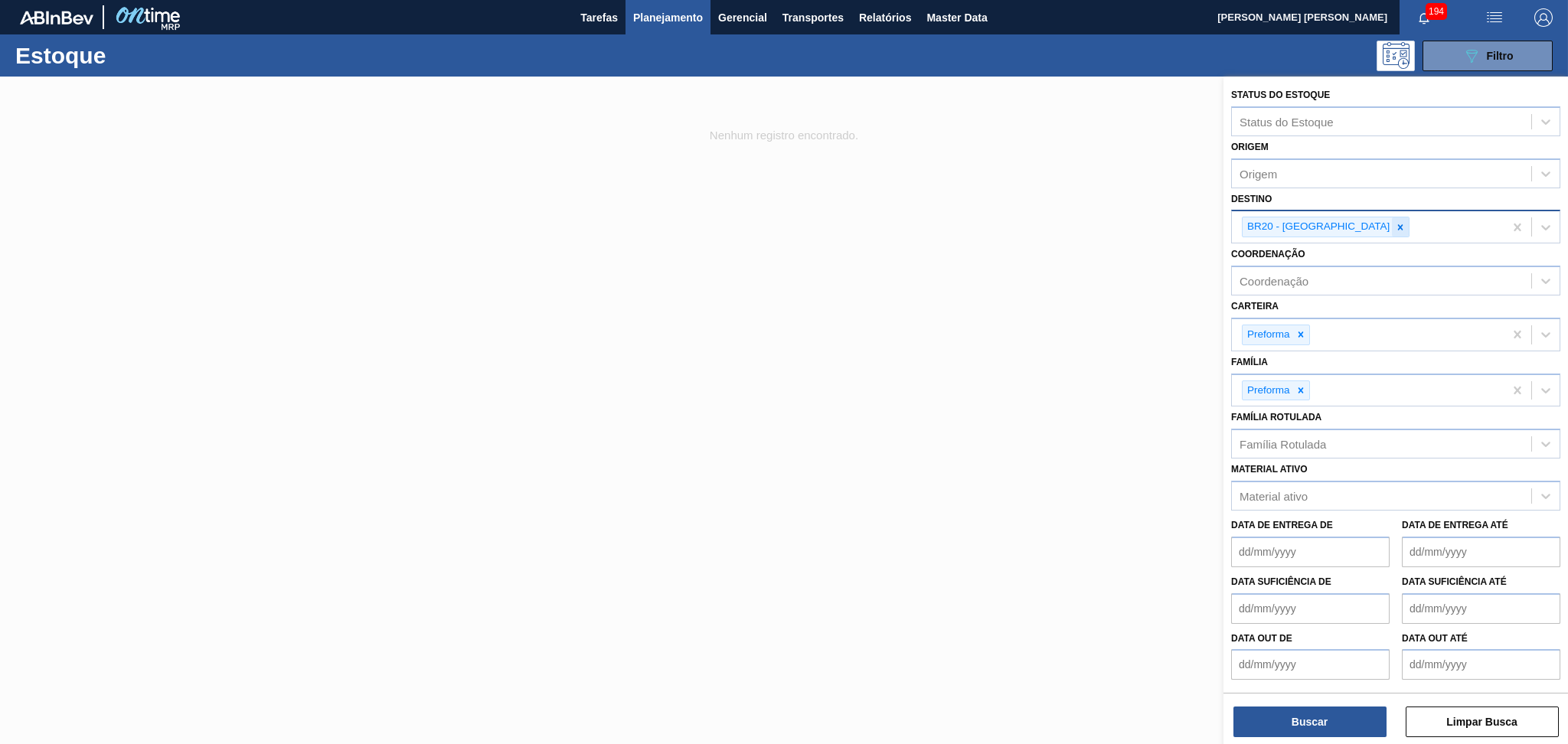
click at [1392, 233] on div at bounding box center [1400, 227] width 17 height 19
type input "br12"
click at [1010, 232] on div at bounding box center [784, 448] width 1568 height 744
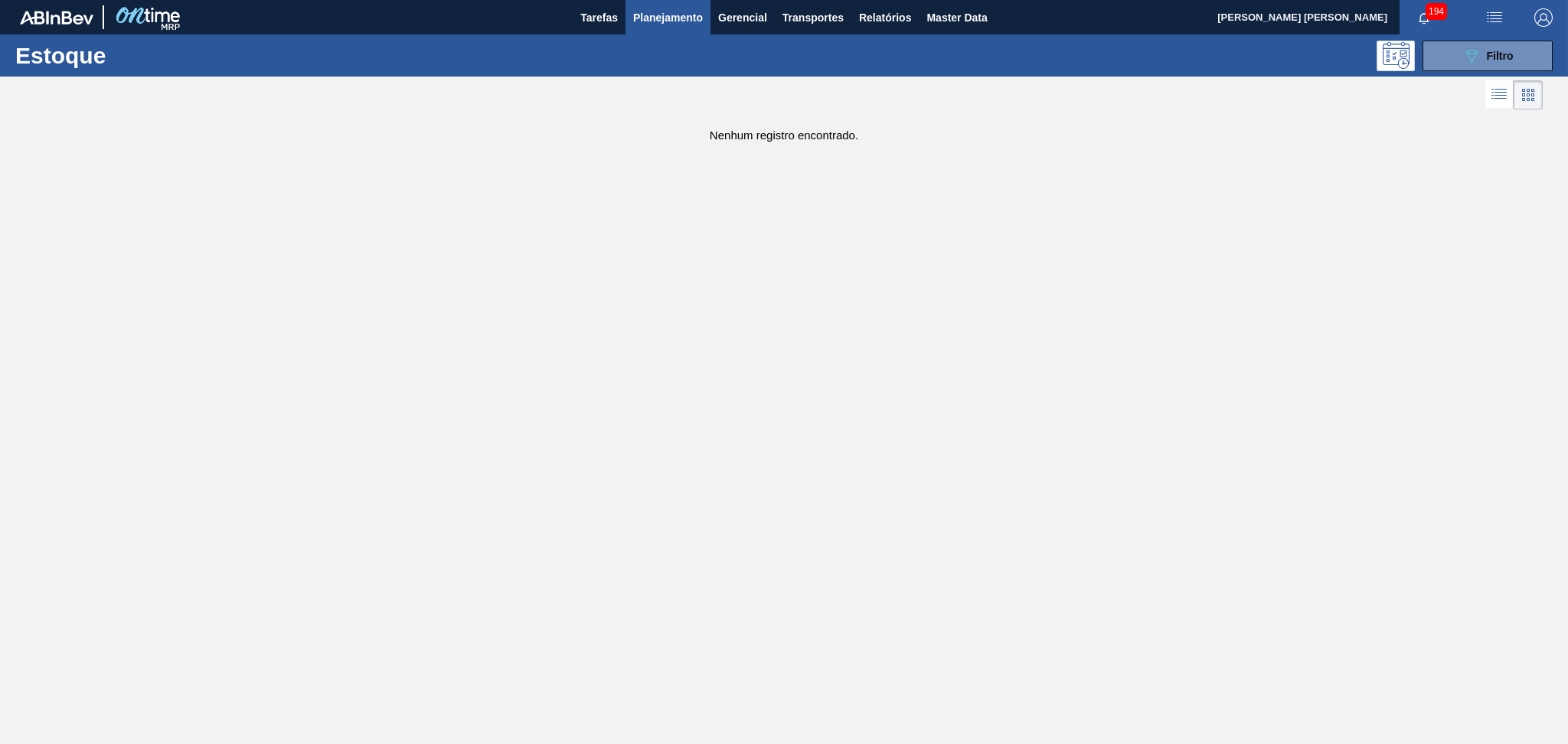
click at [652, 19] on span "Planejamento" at bounding box center [667, 18] width 69 height 19
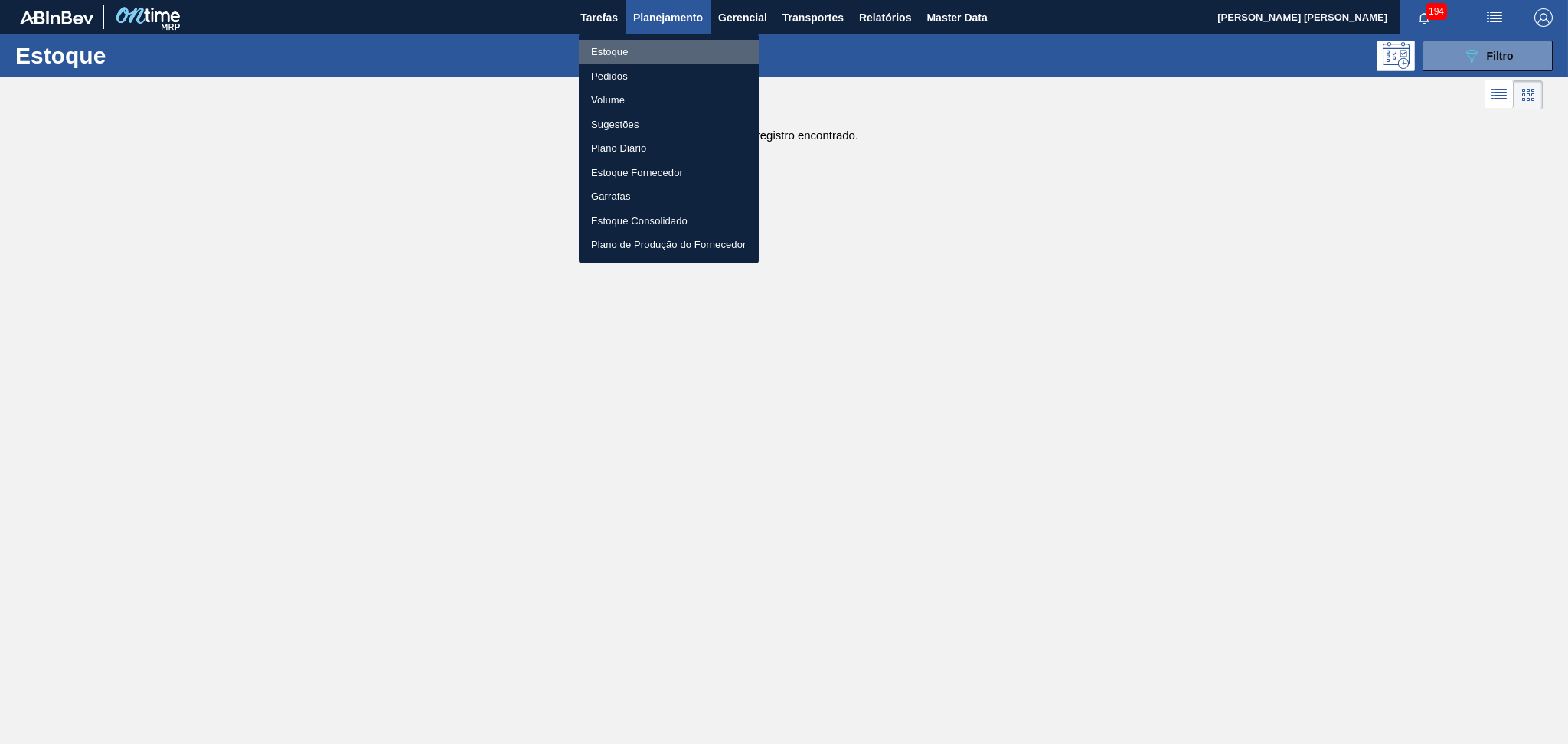
click at [615, 45] on li "Estoque" at bounding box center [669, 51] width 180 height 25
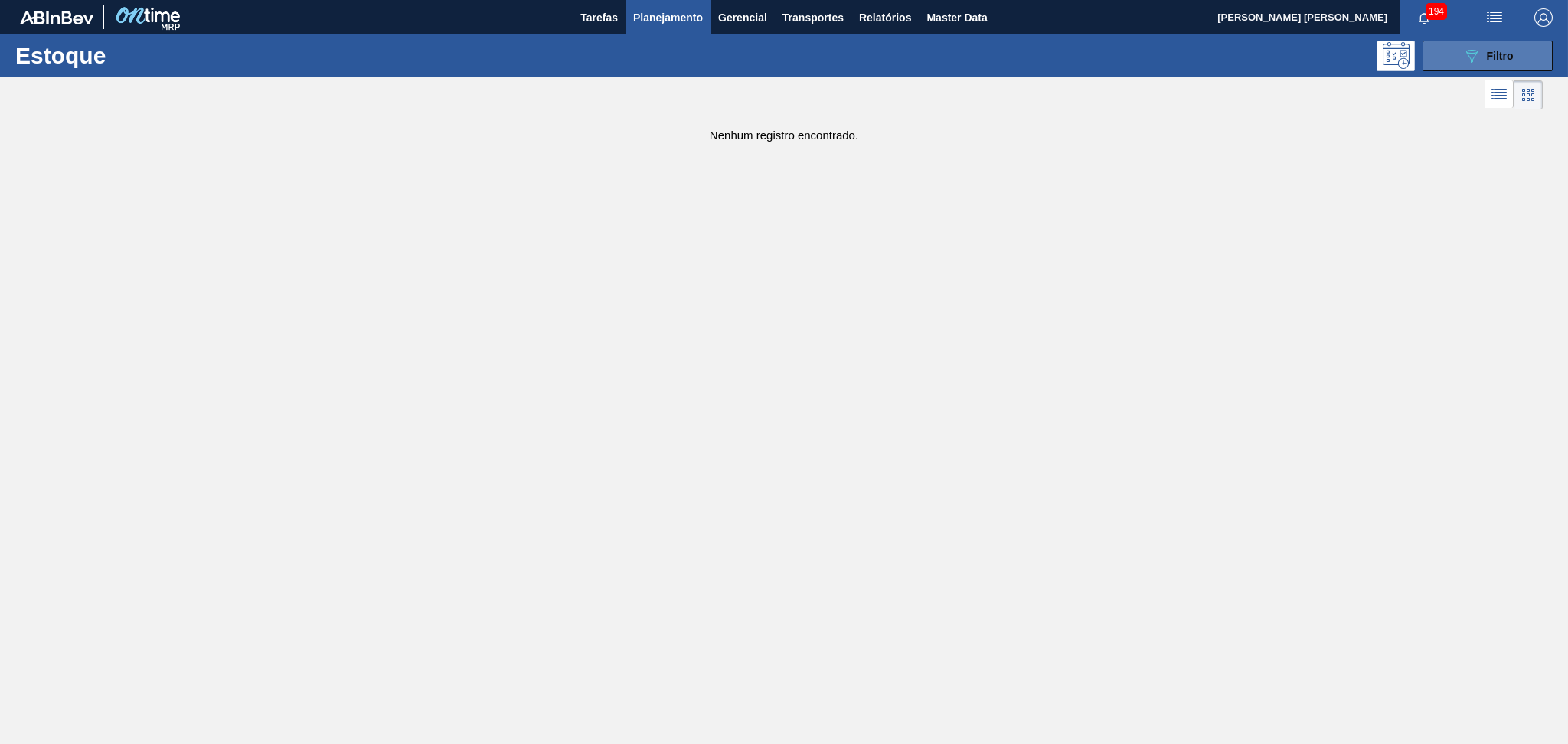
click at [1472, 48] on icon "089F7B8B-B2A5-4AFE-B5C0-19BA573D28AC" at bounding box center [1471, 55] width 19 height 19
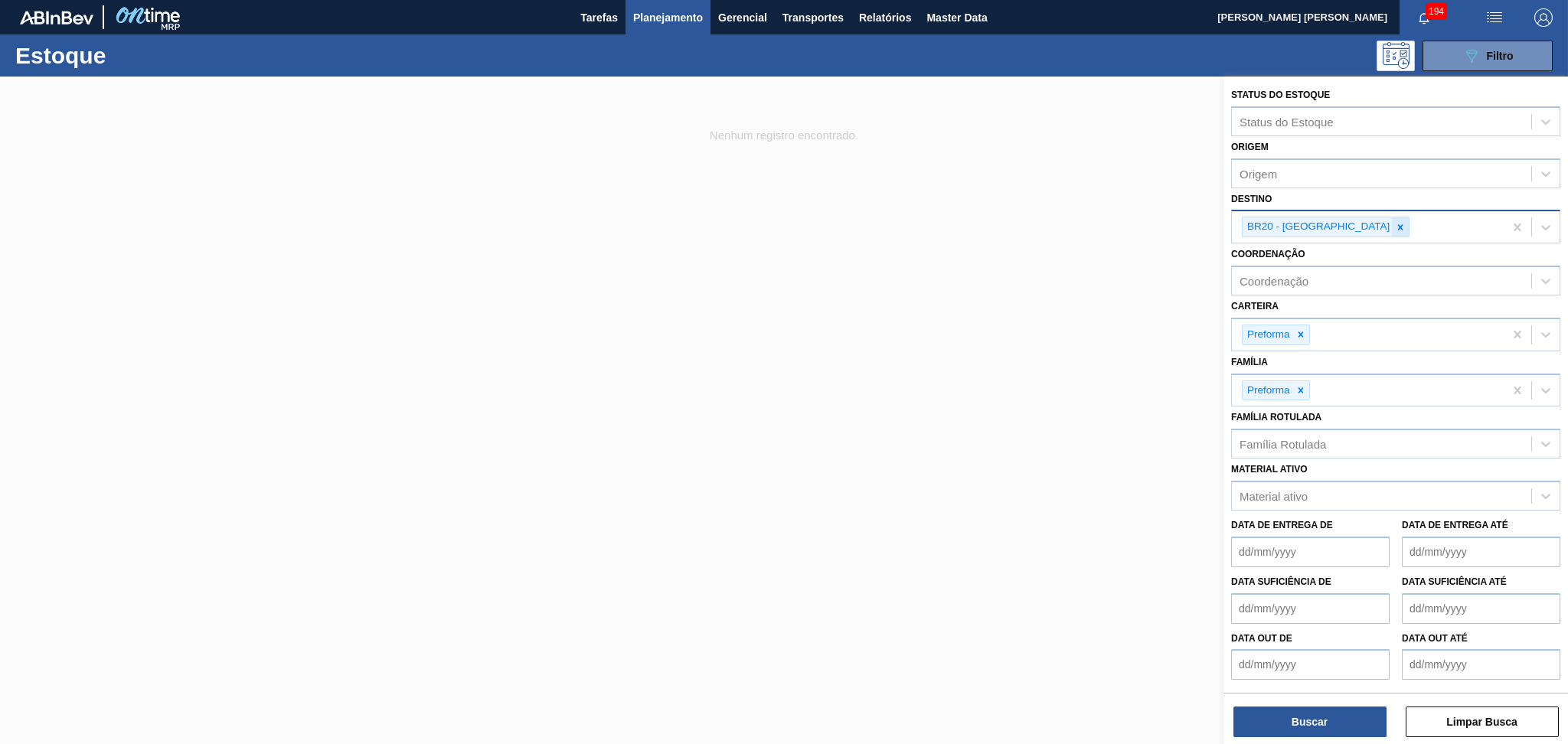
click at [1398, 225] on icon at bounding box center [1400, 227] width 5 height 5
type input "br12"
drag, startPoint x: 532, startPoint y: 220, endPoint x: 539, endPoint y: 207, distance: 14.8
click at [532, 219] on div at bounding box center [784, 448] width 1568 height 744
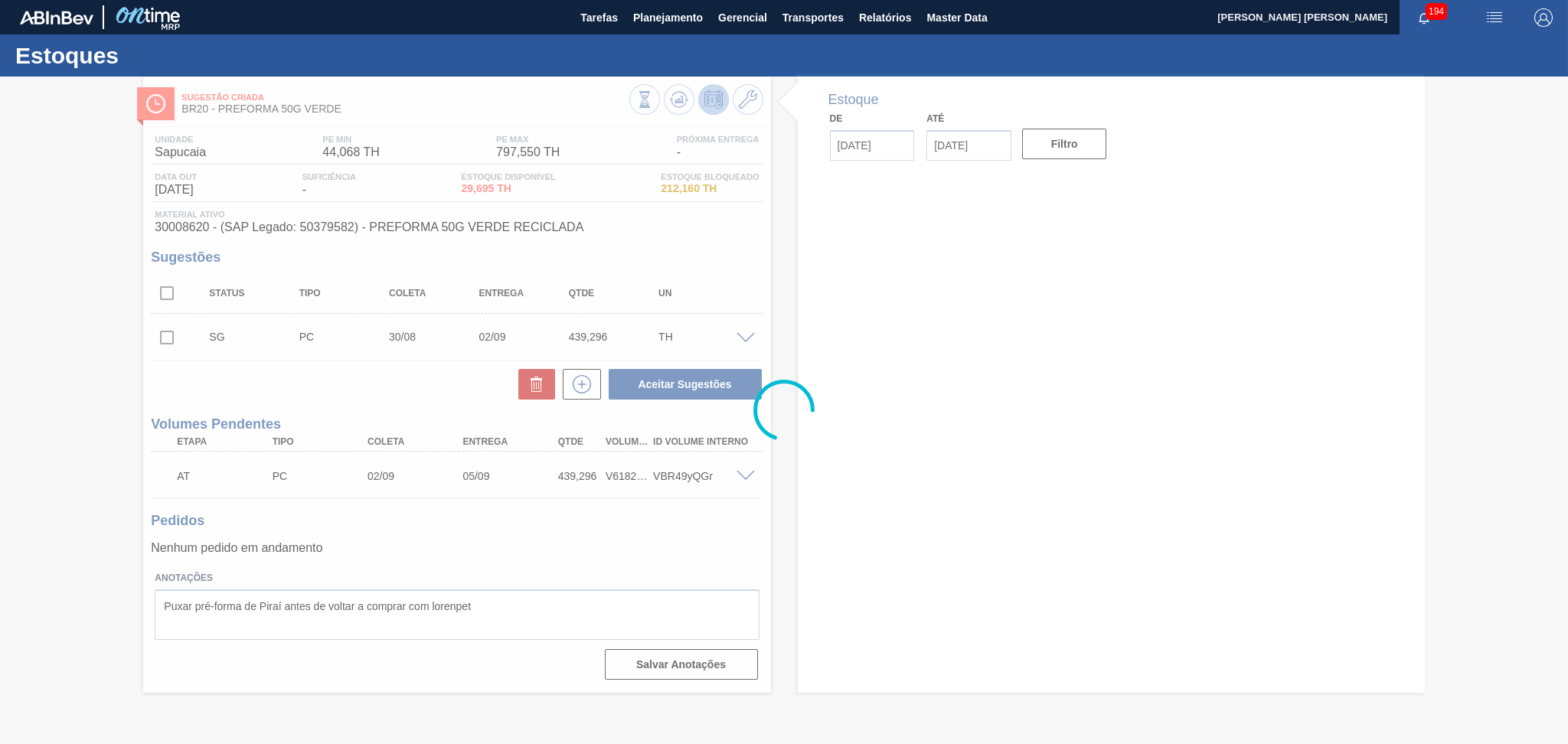
click at [483, 536] on div at bounding box center [784, 410] width 1568 height 667
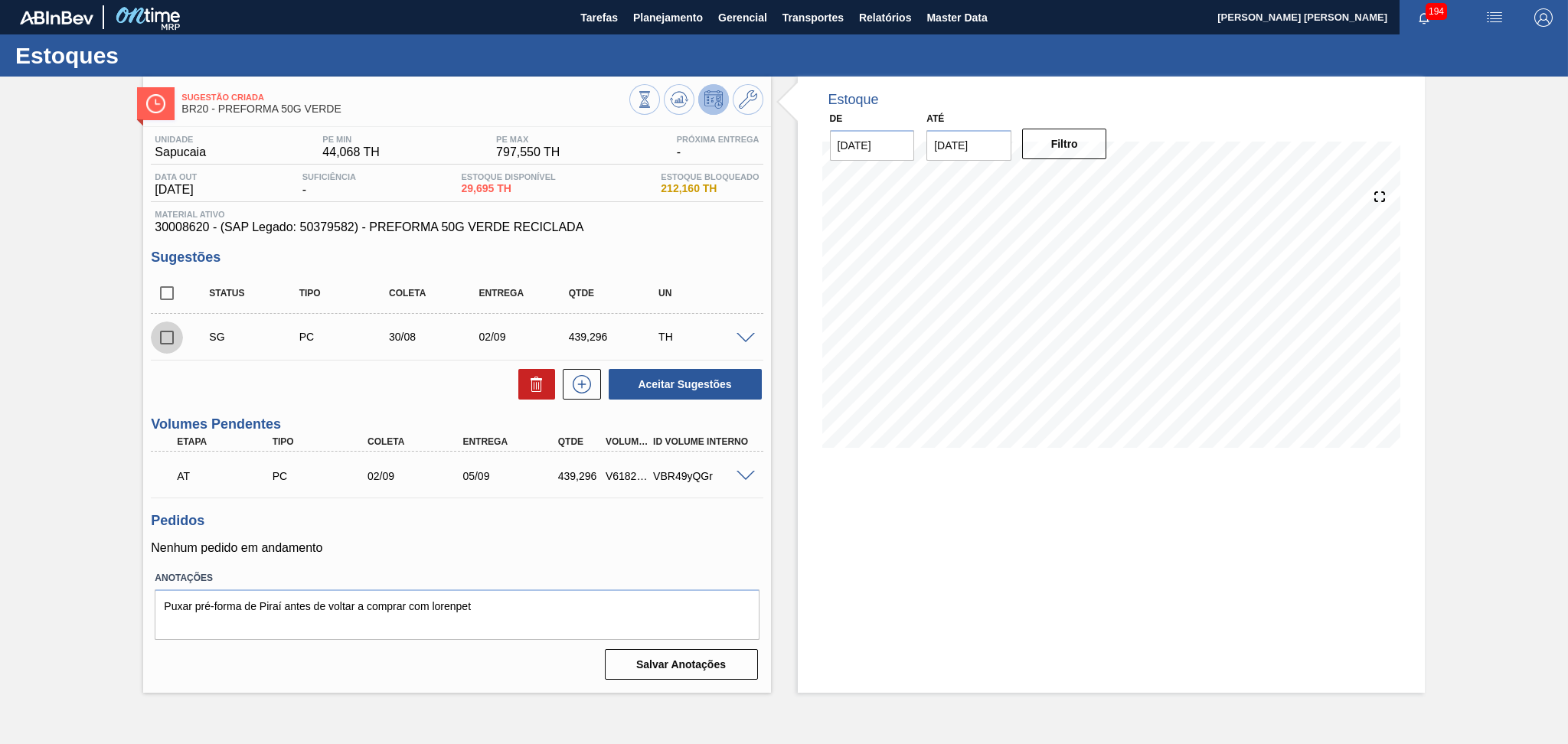
click at [170, 338] on input "checkbox" at bounding box center [166, 337] width 32 height 32
click at [541, 390] on icon at bounding box center [537, 384] width 19 height 19
checkbox input "false"
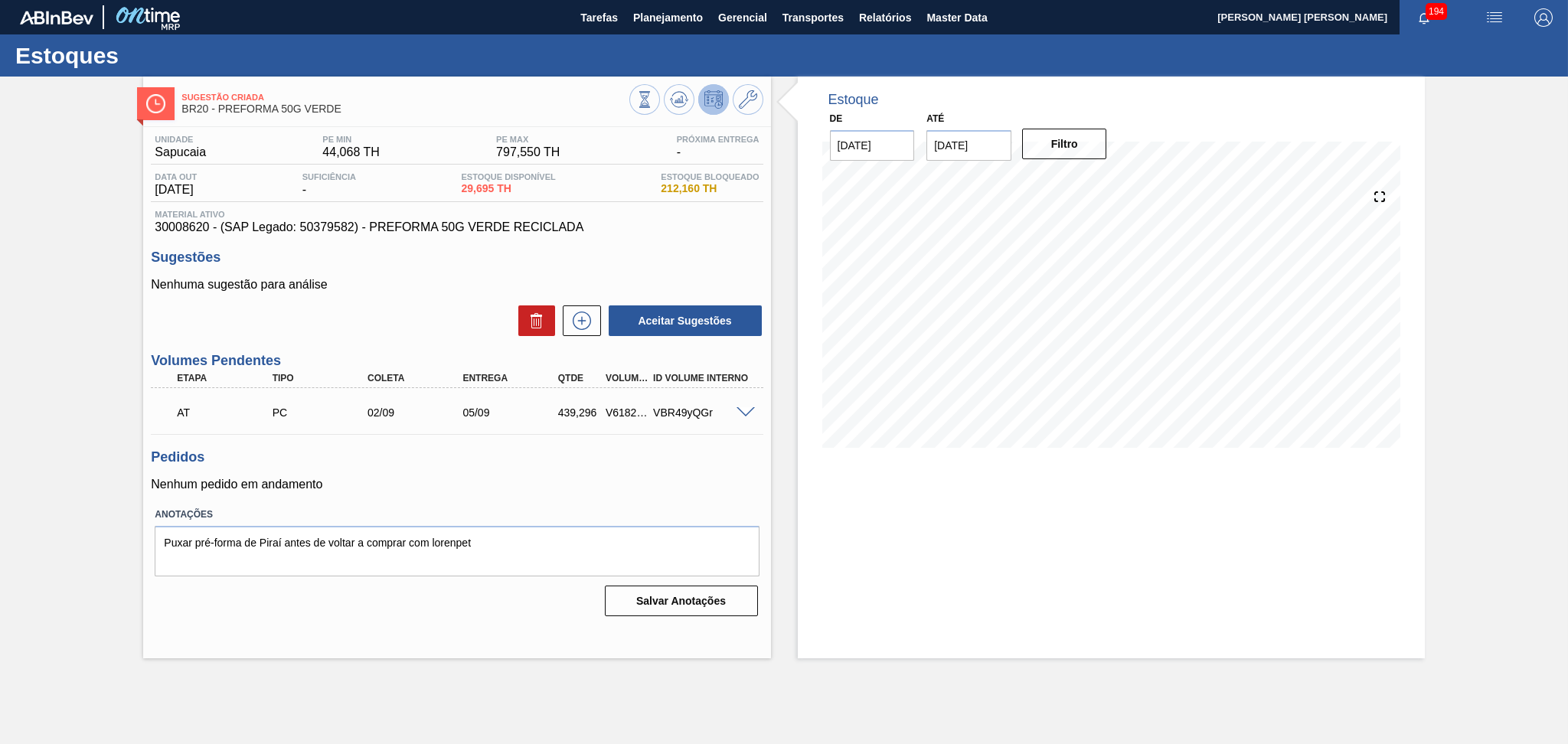
click at [333, 275] on div "Sugestões Nenhuma sugestão para análise Aceitar Sugestões" at bounding box center [456, 293] width 612 height 88
click at [751, 414] on span at bounding box center [745, 413] width 19 height 12
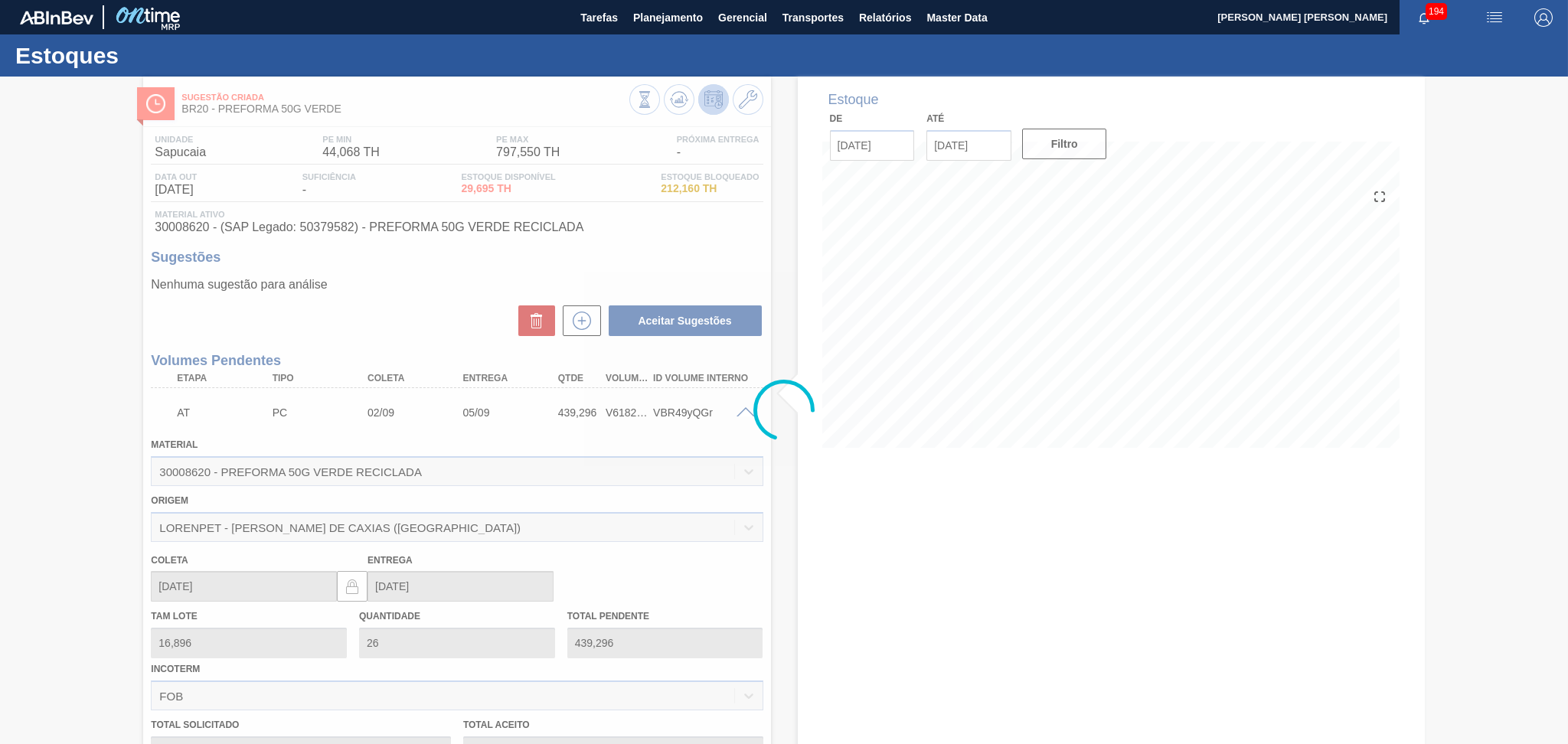
click at [744, 411] on div at bounding box center [784, 410] width 1568 height 667
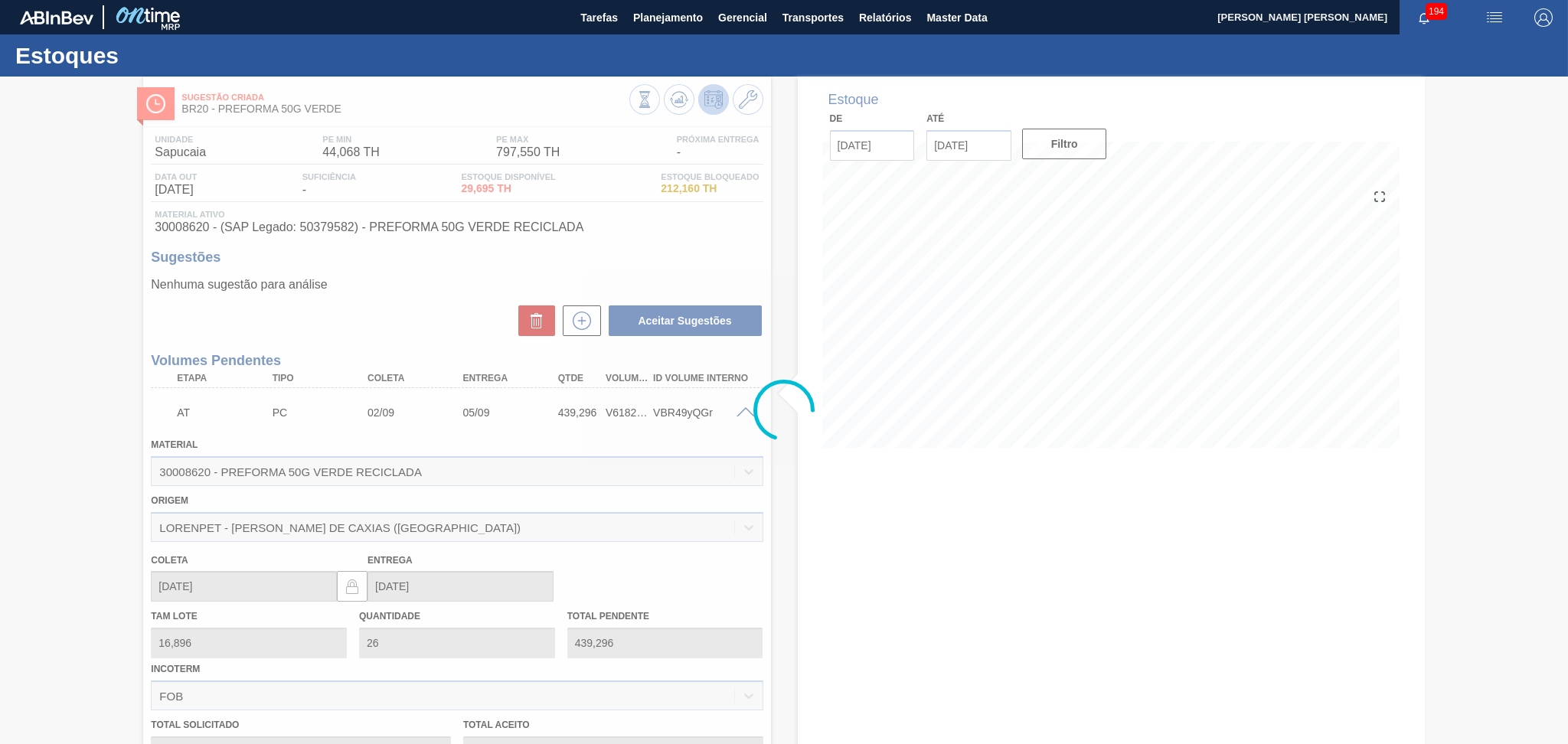
click at [744, 411] on div at bounding box center [784, 410] width 1568 height 667
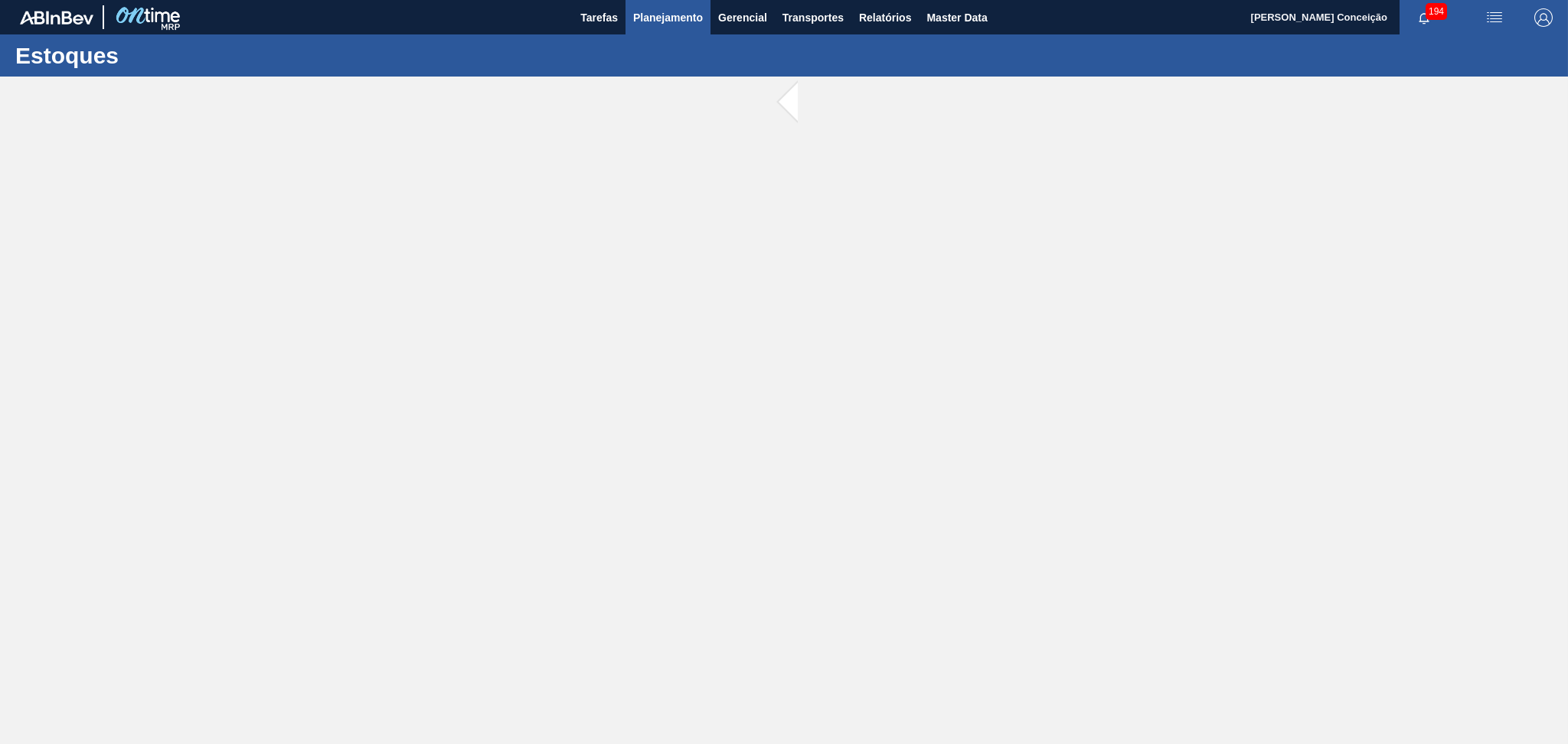
click at [677, 22] on span "Planejamento" at bounding box center [667, 18] width 69 height 19
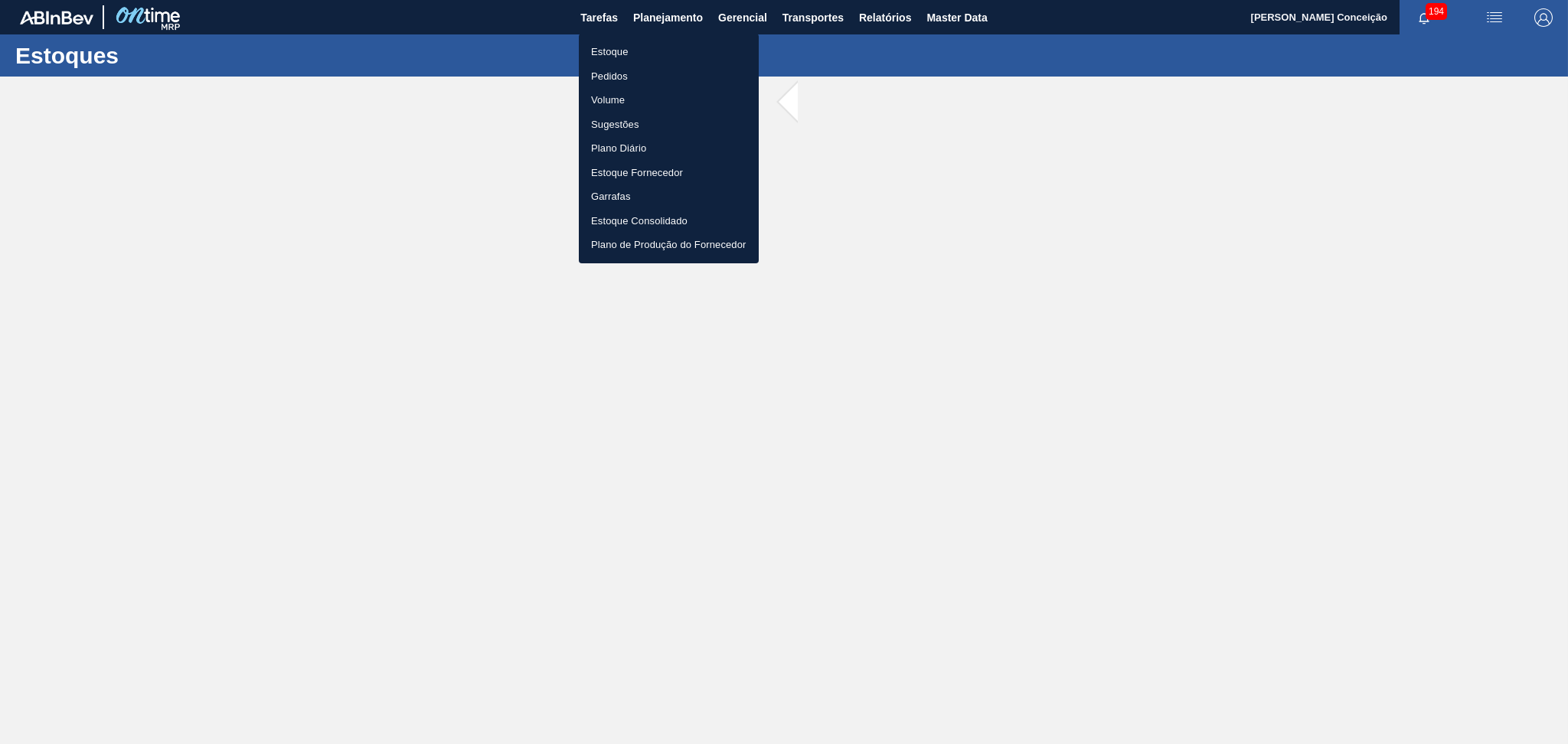
click at [637, 49] on li "Estoque" at bounding box center [669, 51] width 180 height 25
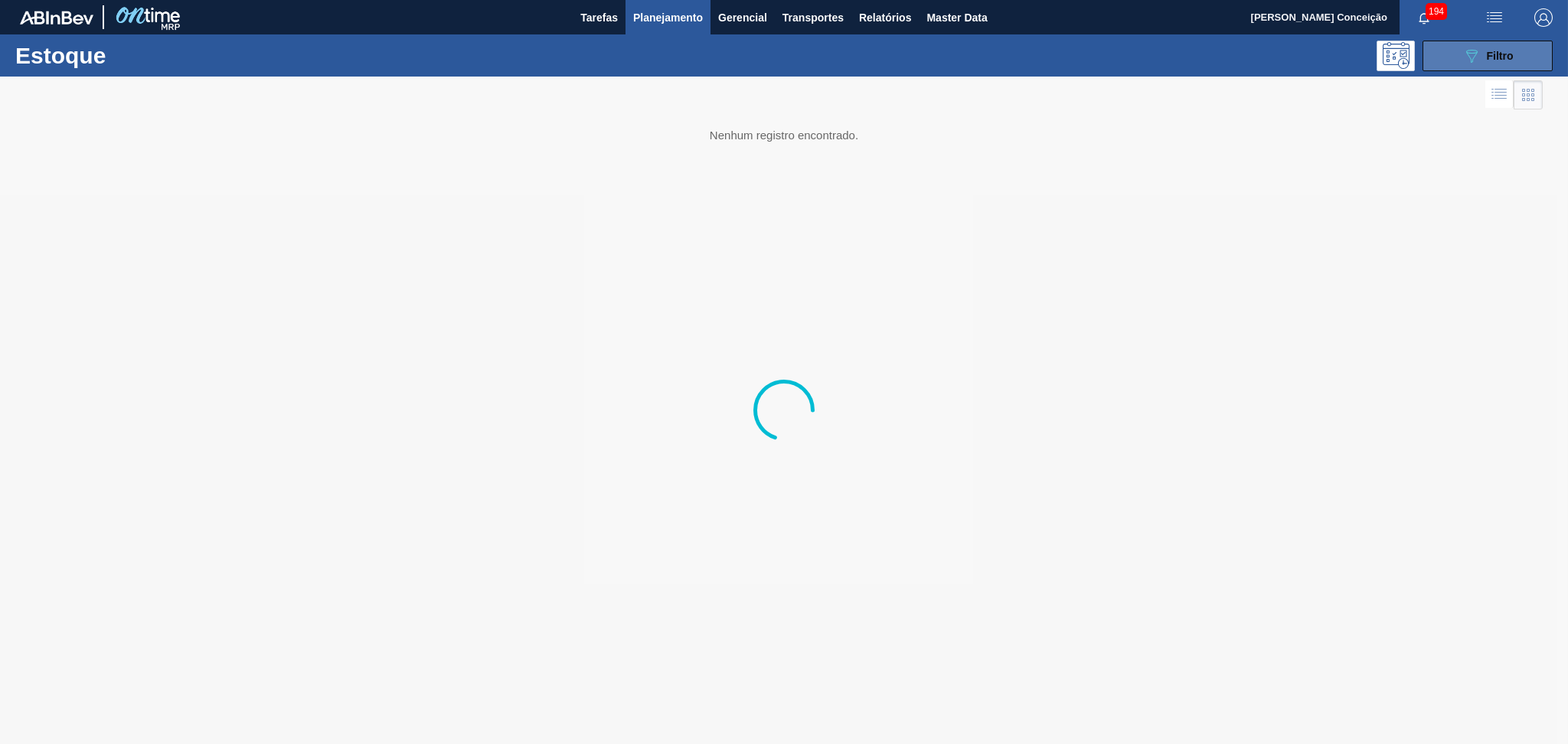
click at [1464, 54] on icon "089F7B8B-B2A5-4AFE-B5C0-19BA573D28AC" at bounding box center [1471, 55] width 19 height 19
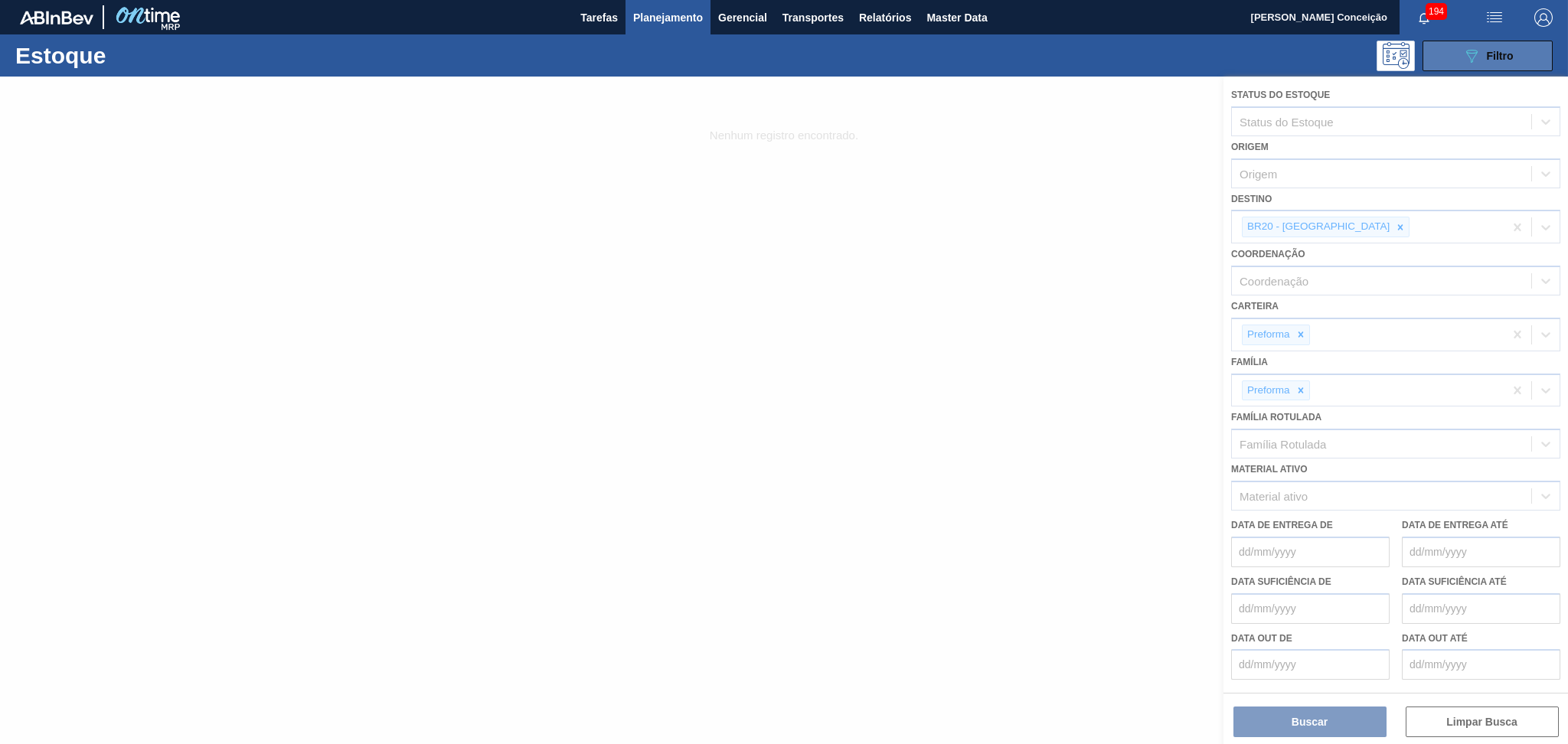
click at [1464, 54] on icon "089F7B8B-B2A5-4AFE-B5C0-19BA573D28AC" at bounding box center [1471, 55] width 19 height 19
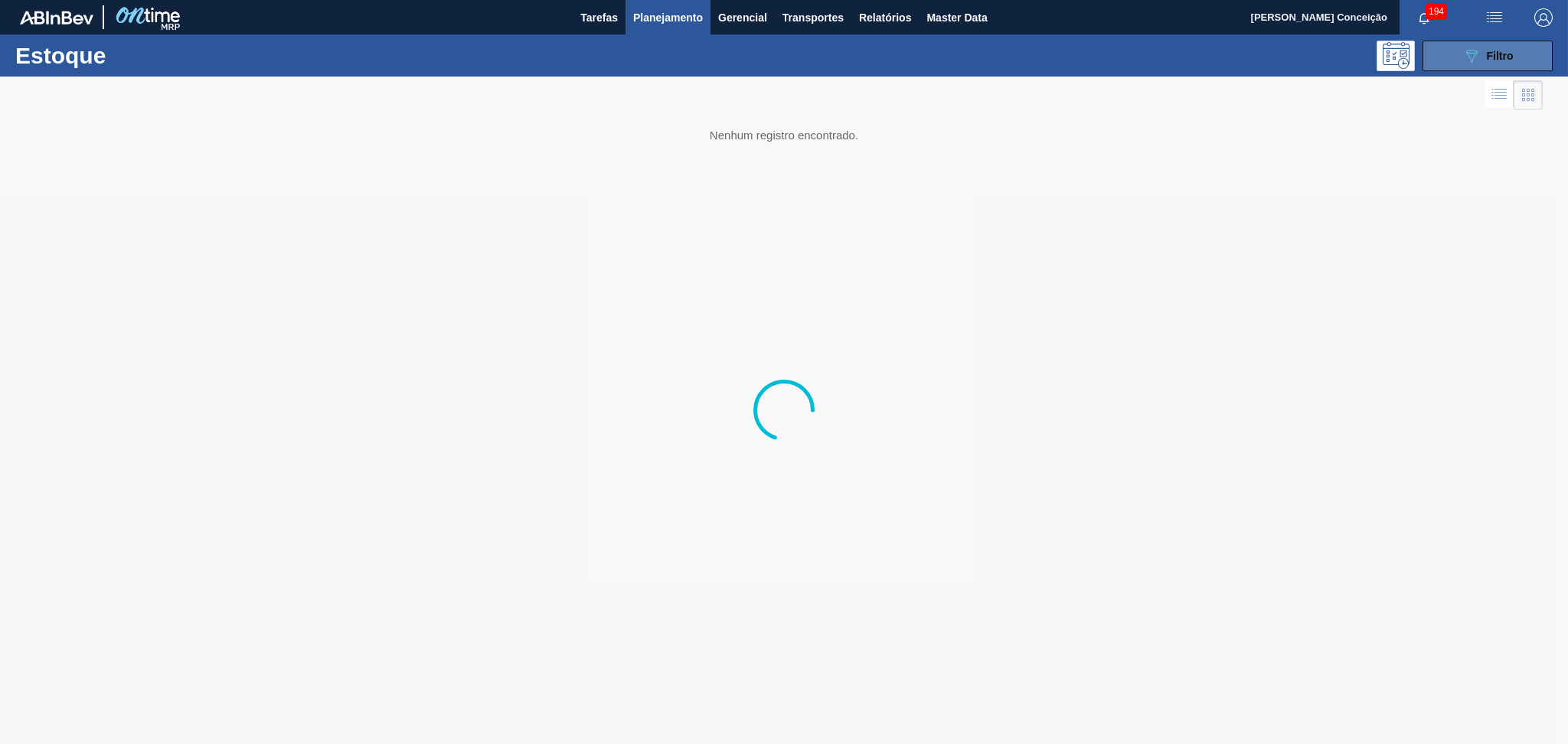
click at [1464, 54] on icon "089F7B8B-B2A5-4AFE-B5C0-19BA573D28AC" at bounding box center [1471, 55] width 19 height 19
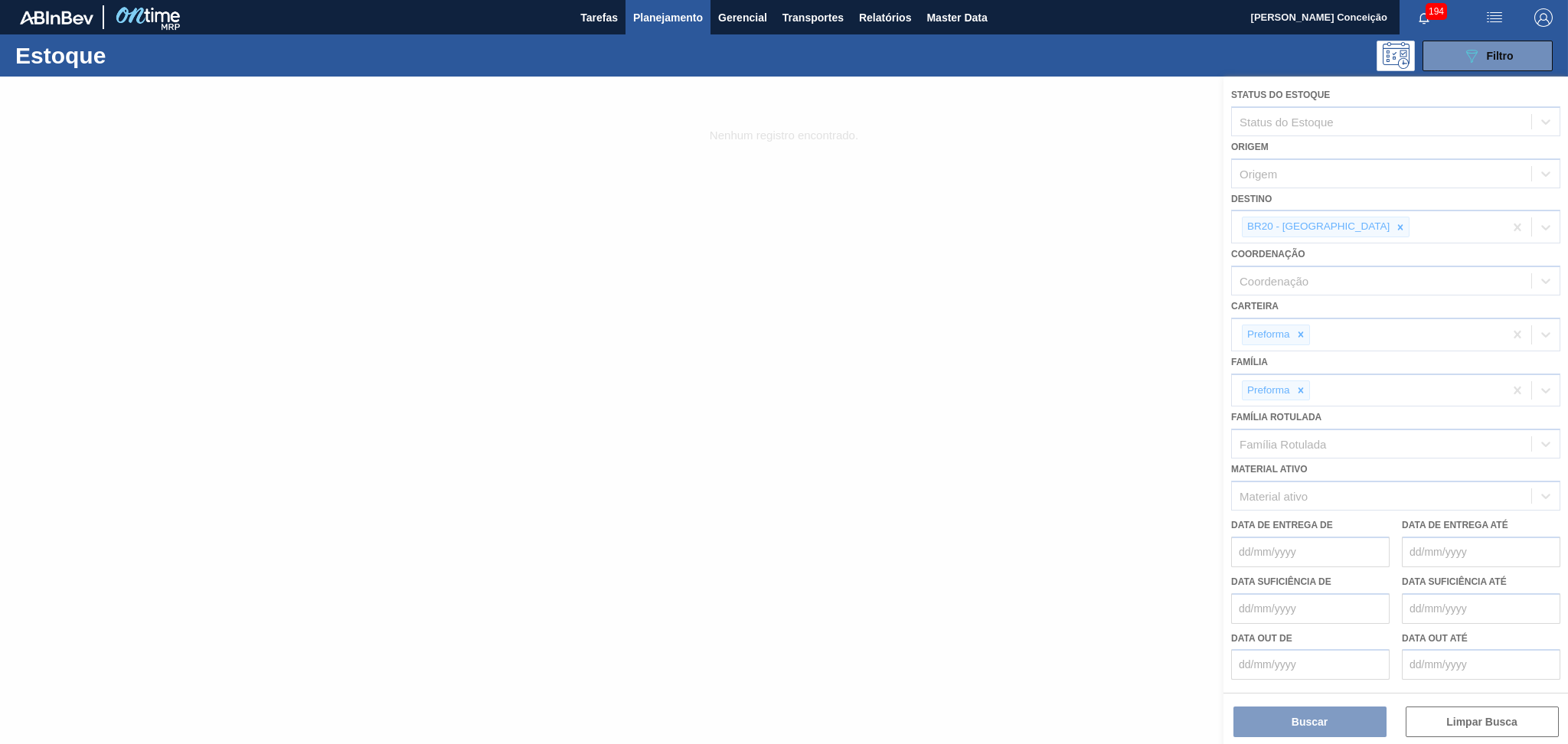
click at [1340, 230] on div at bounding box center [784, 410] width 1568 height 667
click at [1338, 227] on div at bounding box center [784, 410] width 1568 height 667
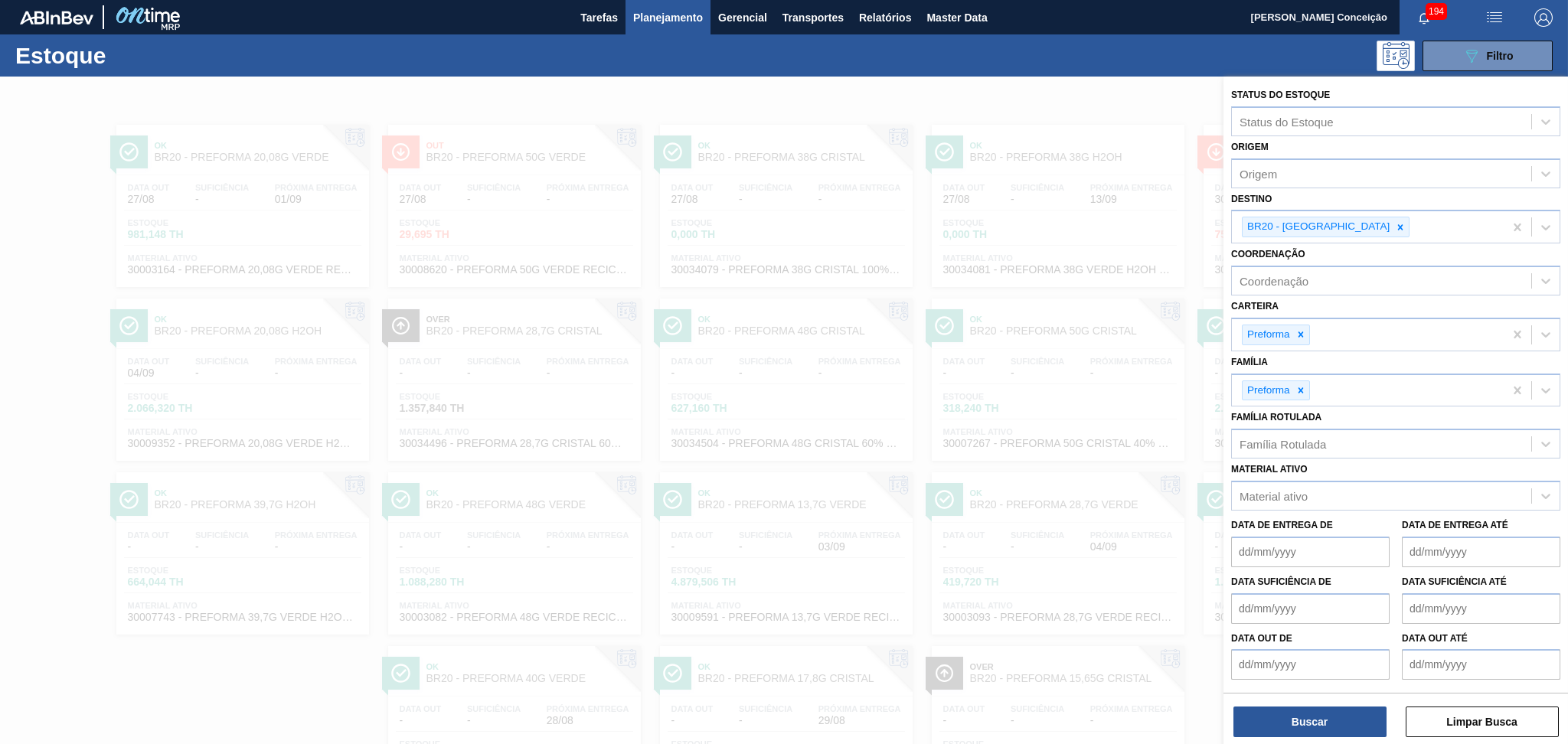
click at [1398, 227] on icon at bounding box center [1400, 227] width 5 height 5
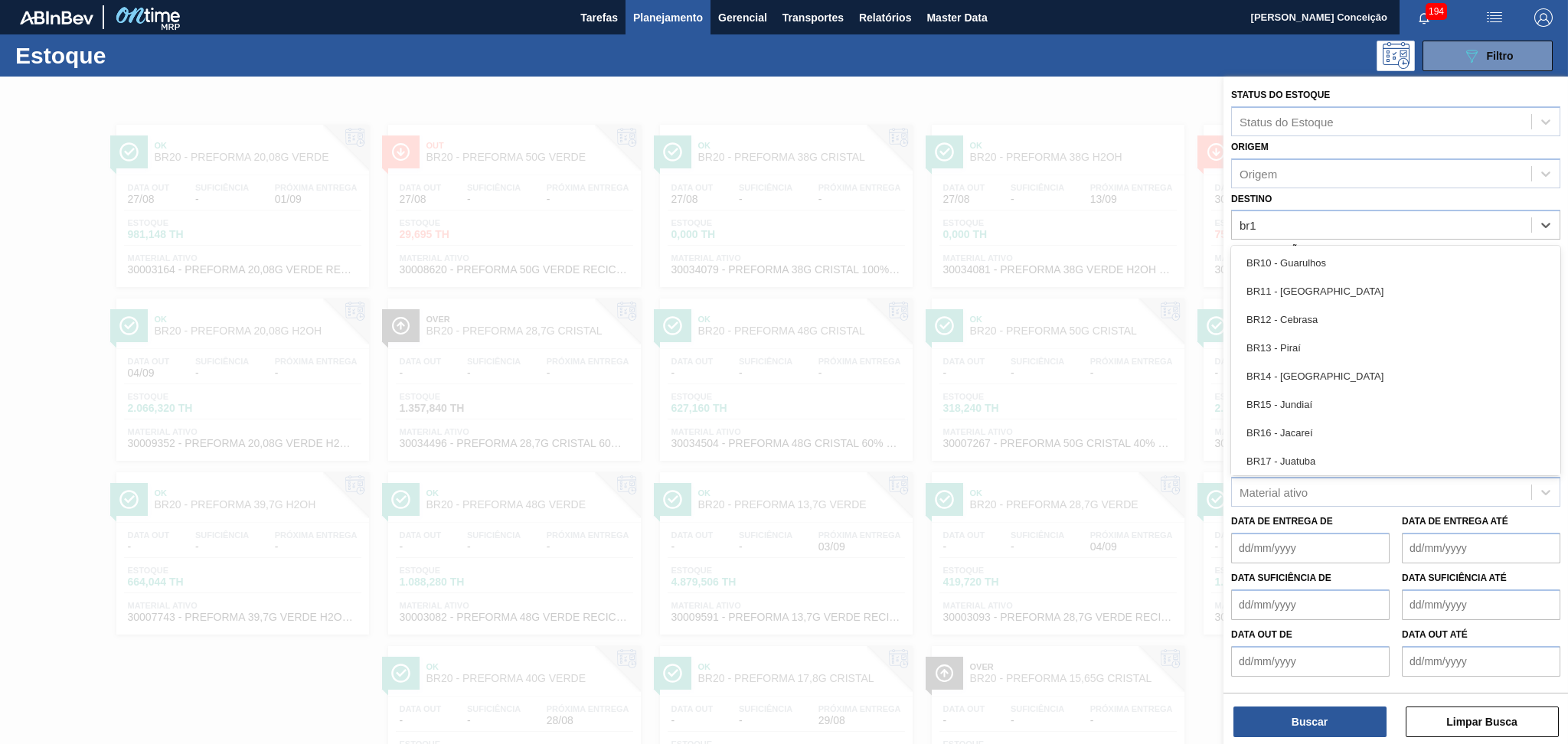
type input "br12"
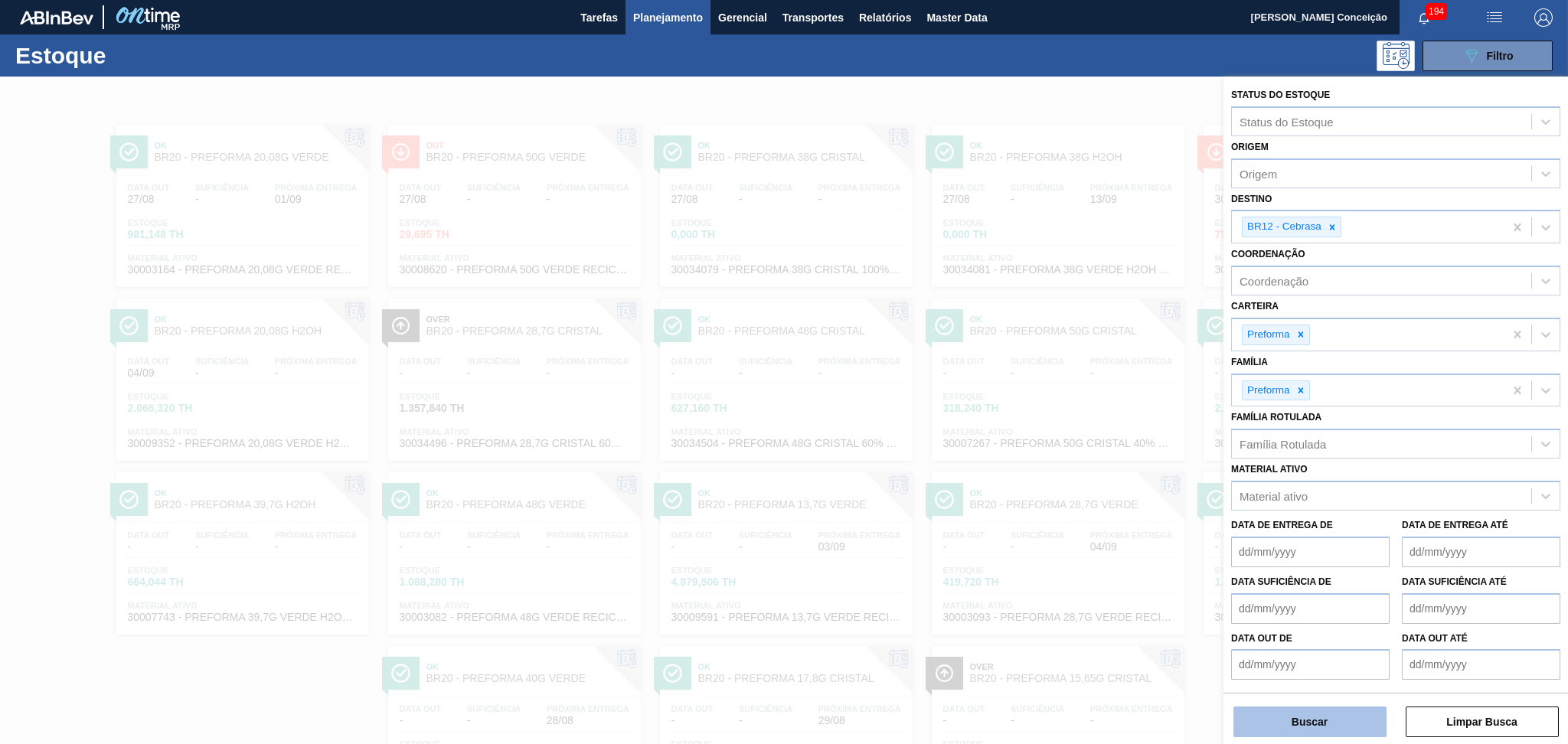
click at [1295, 714] on button "Buscar" at bounding box center [1310, 721] width 153 height 31
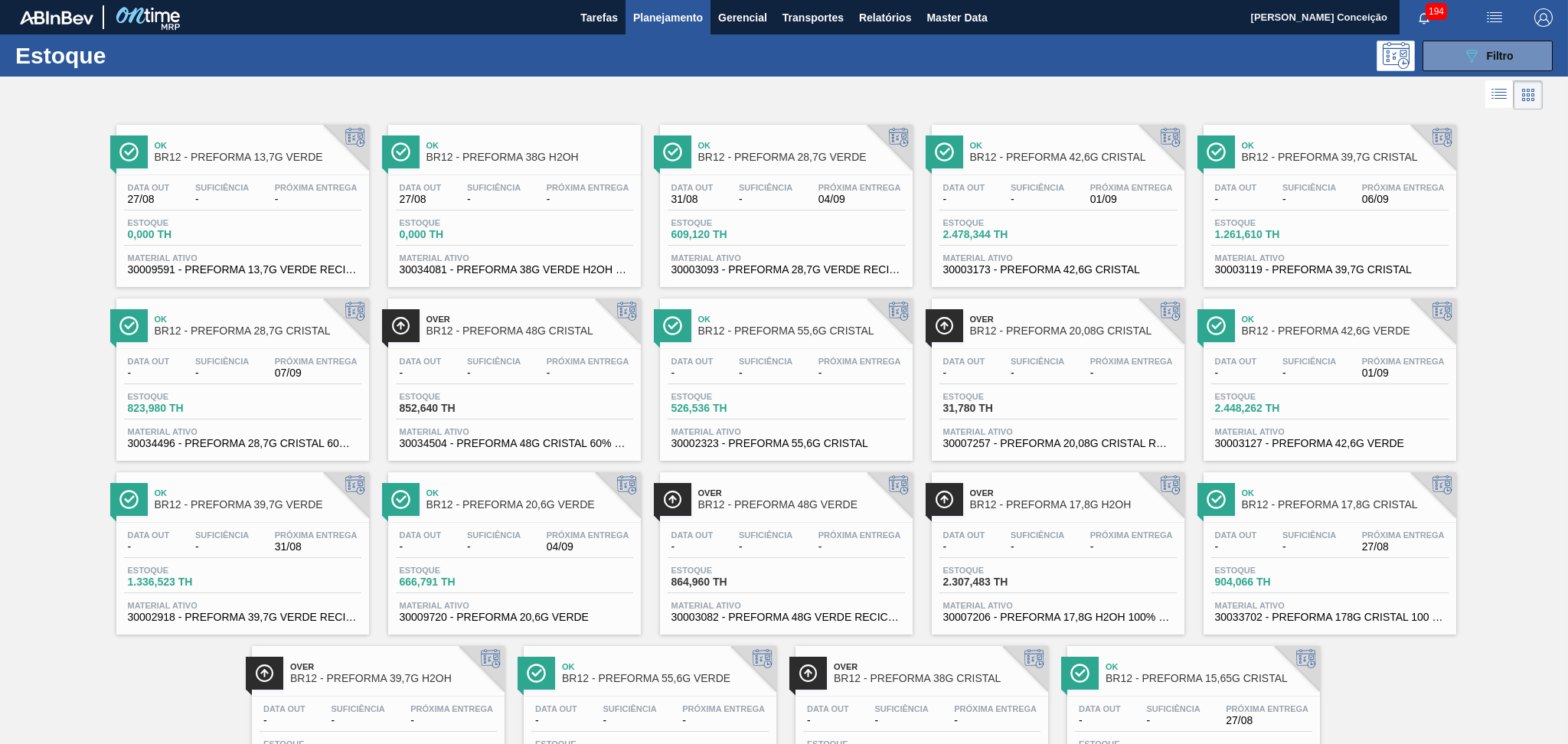
click at [457, 91] on div at bounding box center [771, 94] width 1542 height 37
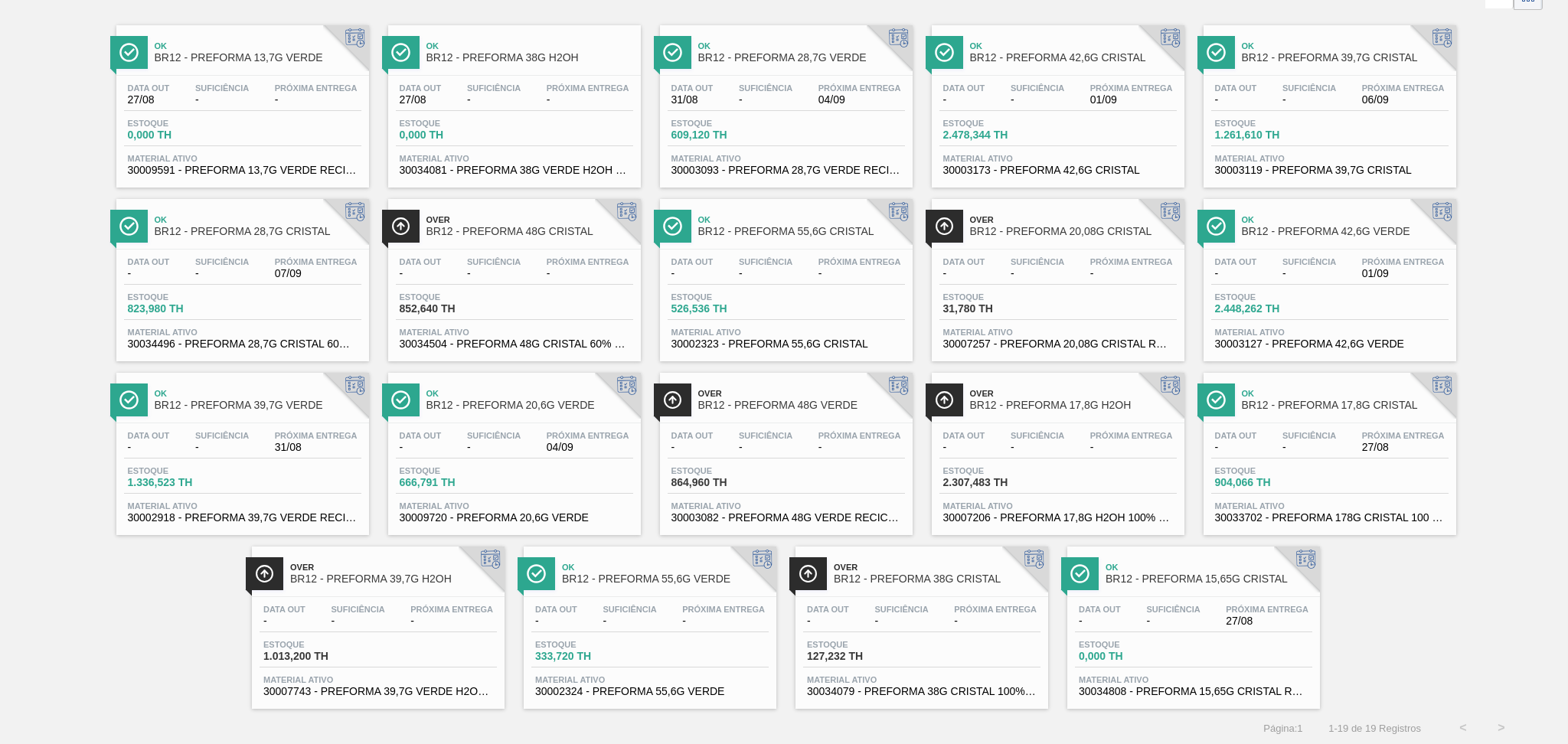
click at [924, 601] on div "Data out - Suficiência - Próxima Entrega - Estoque 127,232 TH Material ativo 30…" at bounding box center [921, 648] width 252 height 104
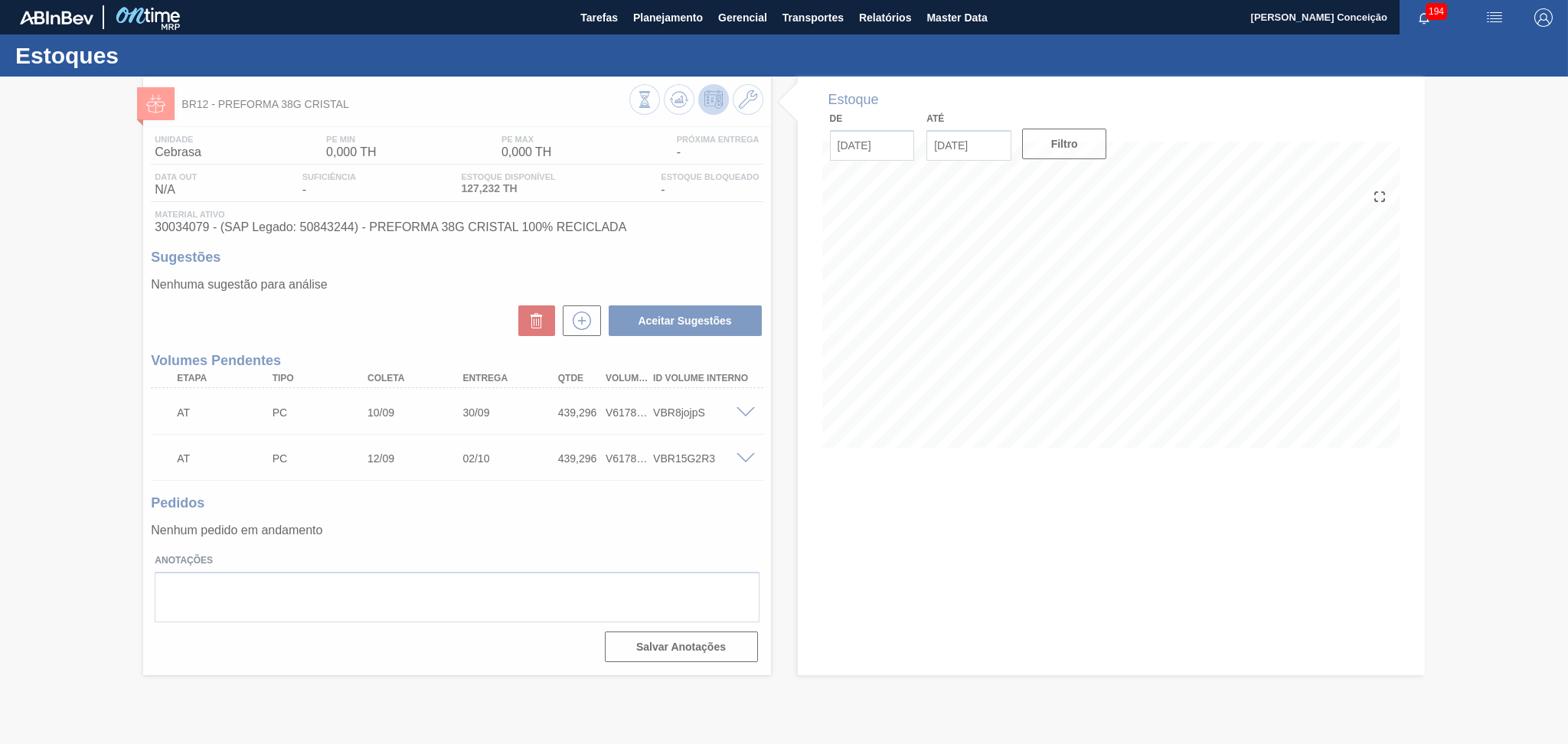
click at [406, 496] on div at bounding box center [784, 410] width 1568 height 667
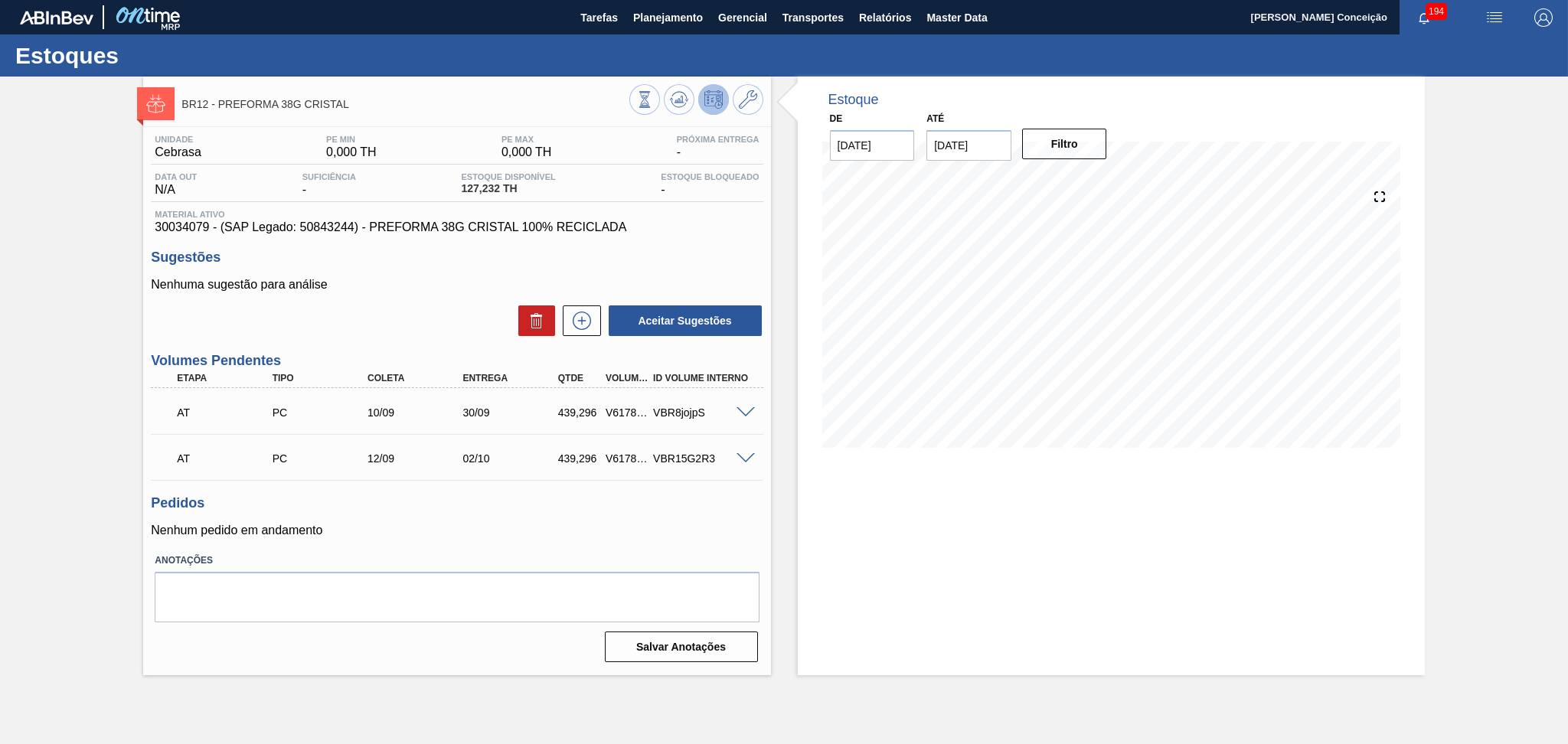
click at [480, 492] on div "Unidade Cebrasa PE MIN 0,000 TH PE MAX 0,000 TH Próxima Entrega - Data out N/A …" at bounding box center [456, 397] width 627 height 540
click at [742, 412] on span at bounding box center [745, 413] width 19 height 12
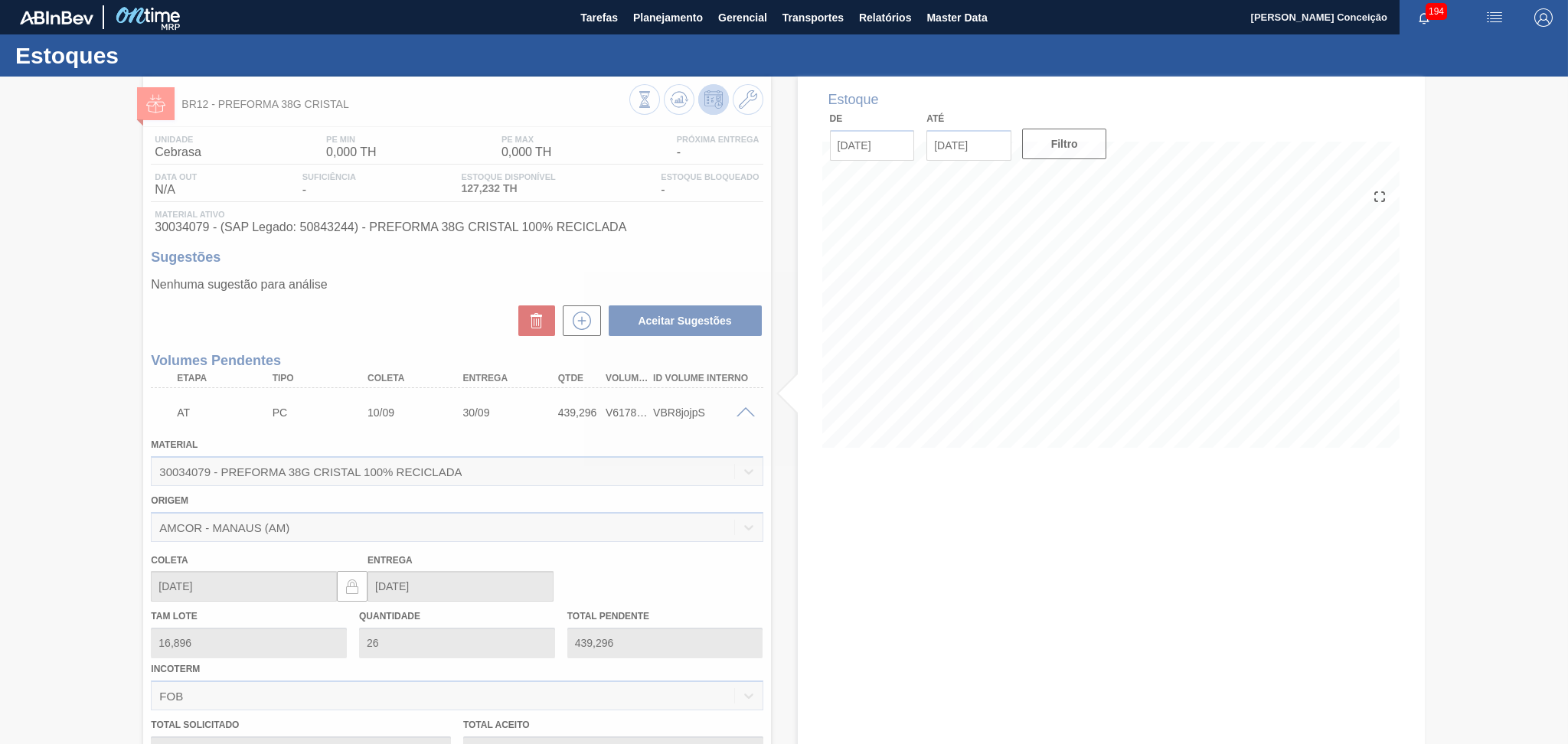
click at [743, 412] on div at bounding box center [784, 410] width 1568 height 667
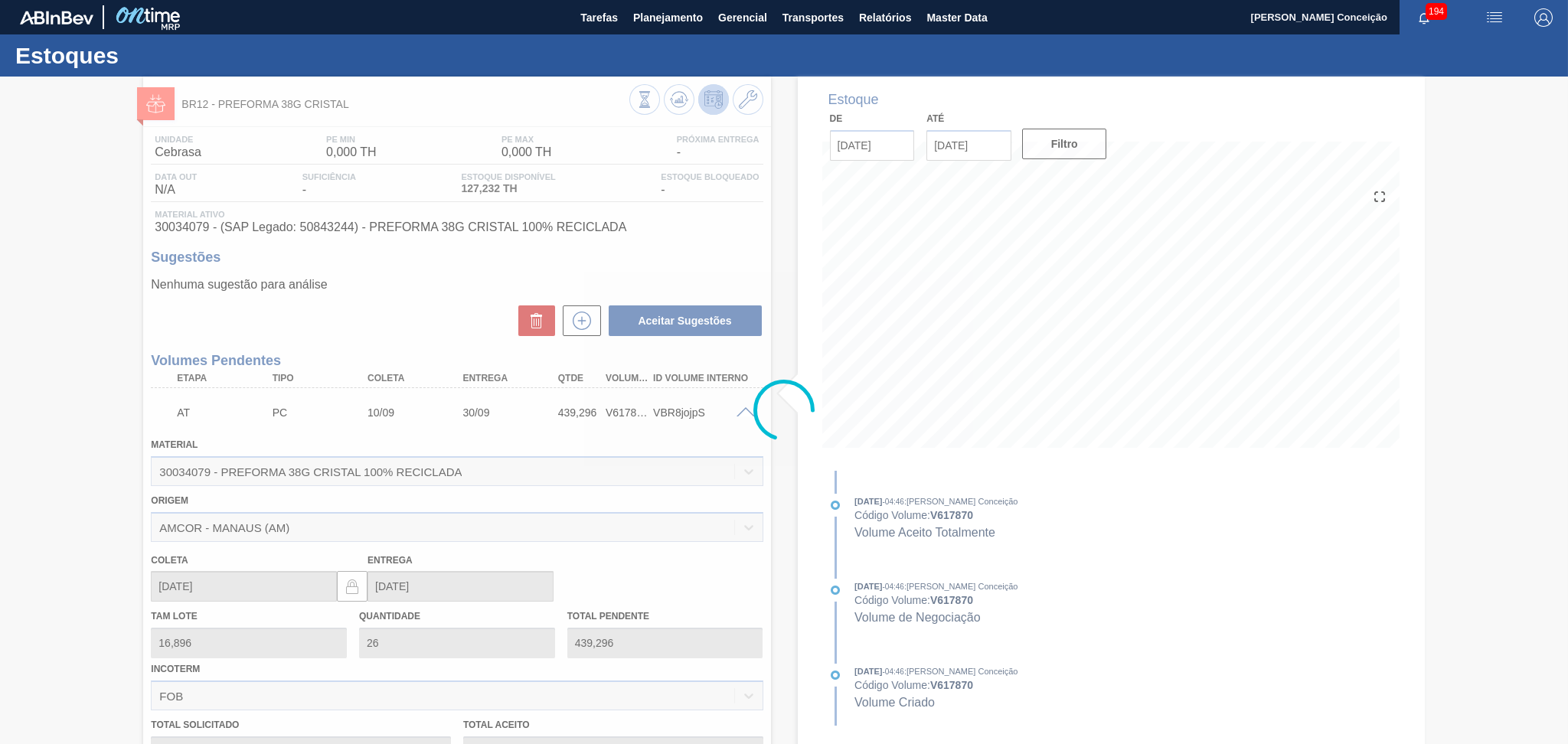
click at [743, 415] on div at bounding box center [784, 410] width 1568 height 667
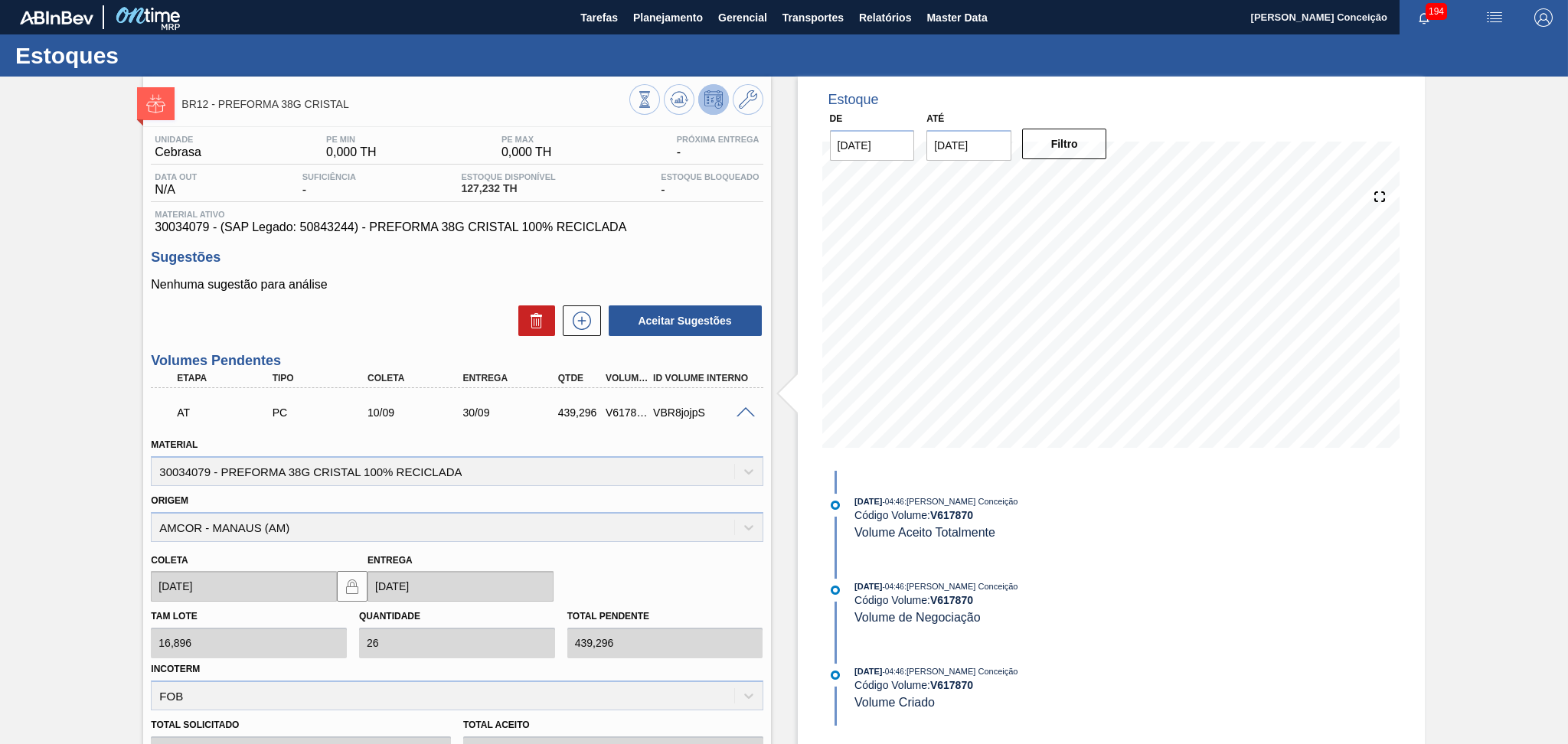
click at [740, 410] on span at bounding box center [745, 413] width 19 height 12
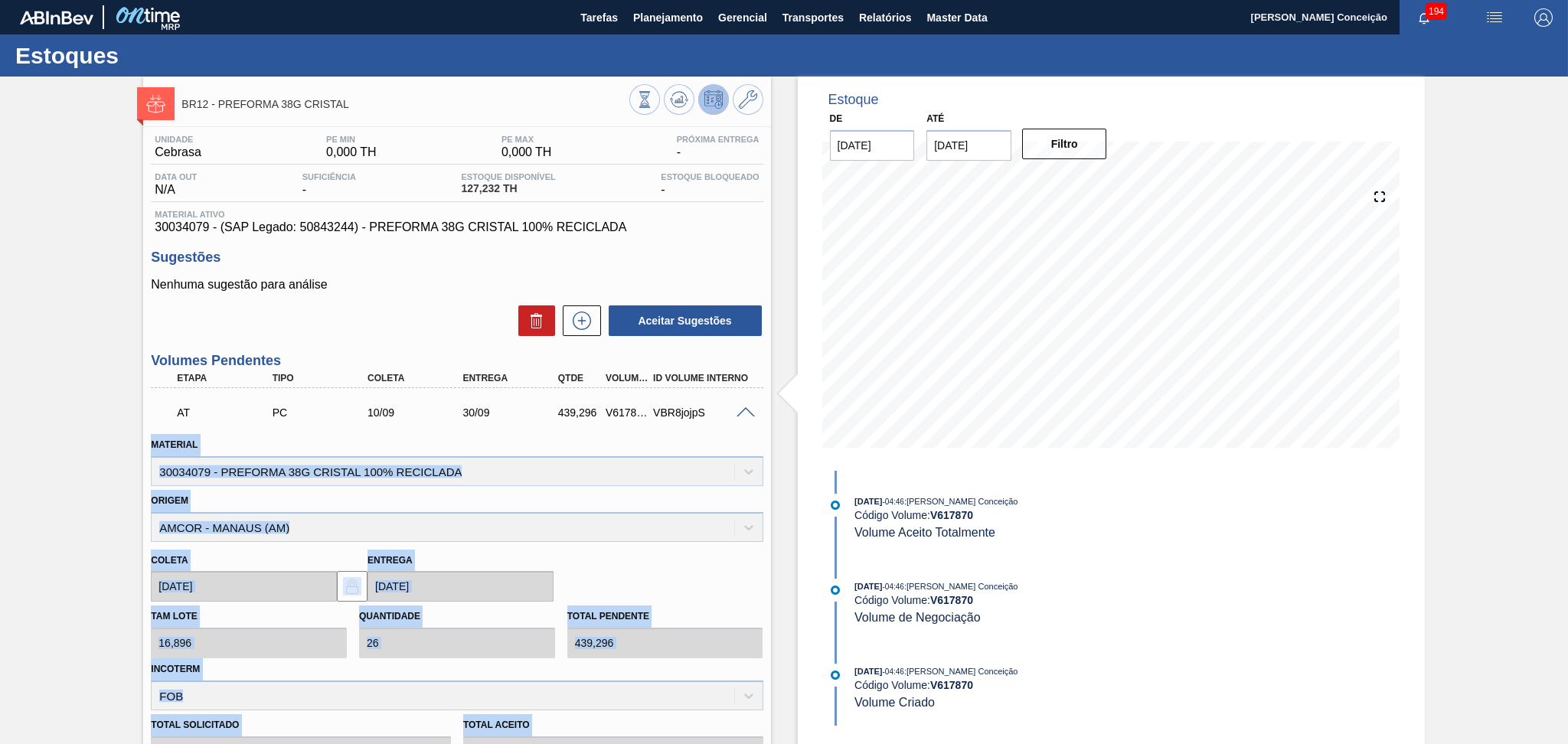
click at [740, 410] on span at bounding box center [745, 413] width 19 height 12
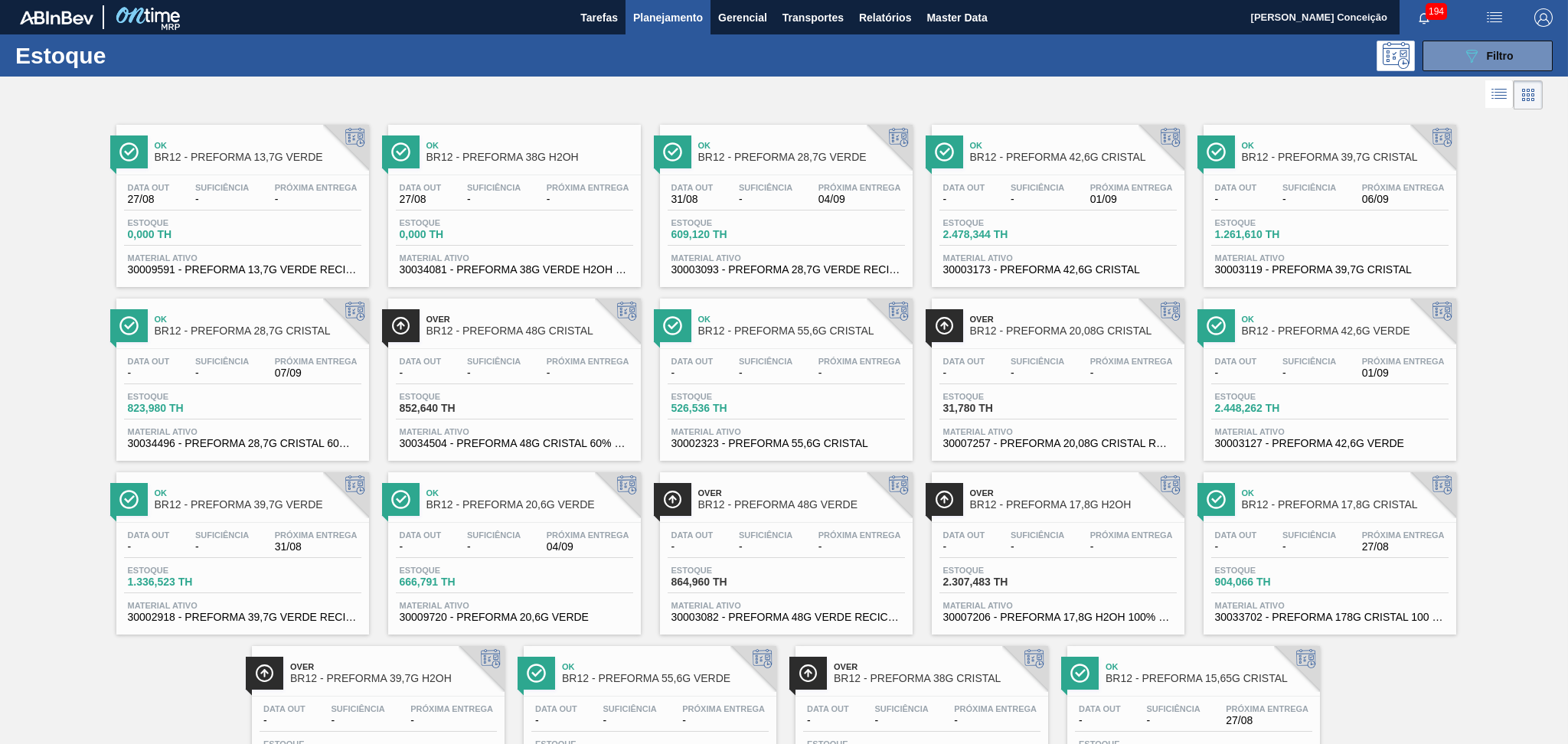
scroll to position [100, 0]
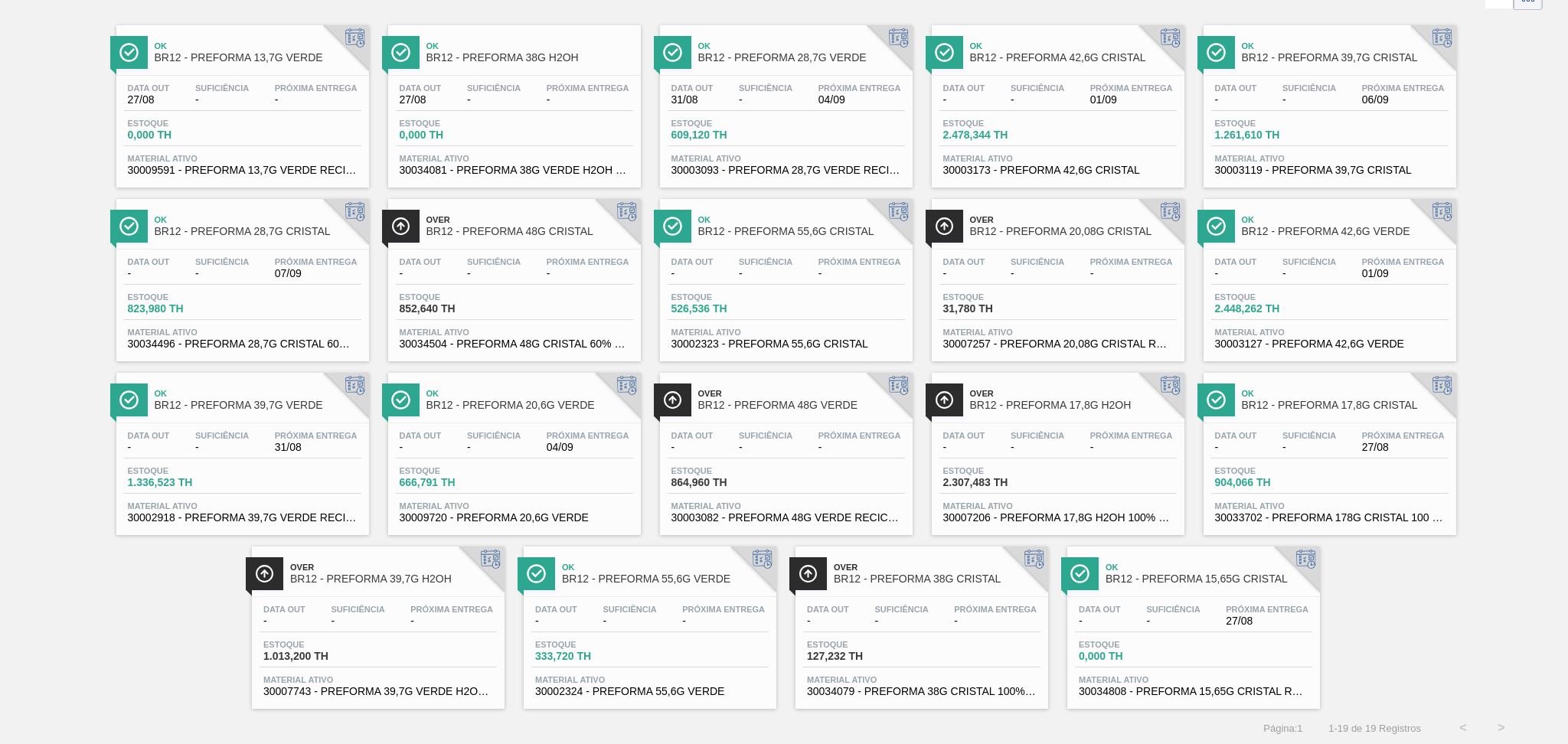
click at [910, 615] on span "-" at bounding box center [901, 621] width 53 height 12
click at [1350, 103] on div "Data out - Suficiência - Próxima Entrega 06/09" at bounding box center [1329, 97] width 238 height 28
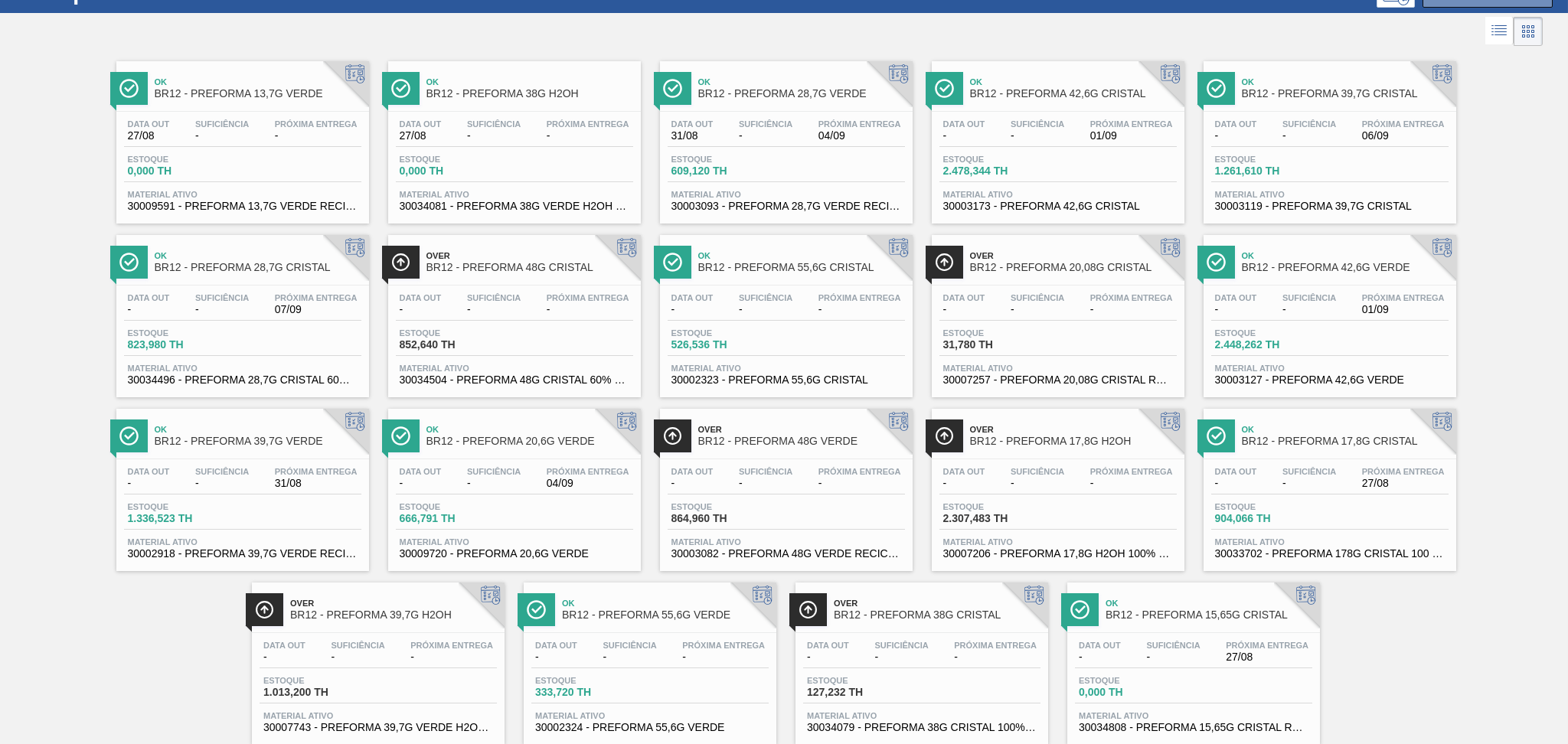
scroll to position [0, 0]
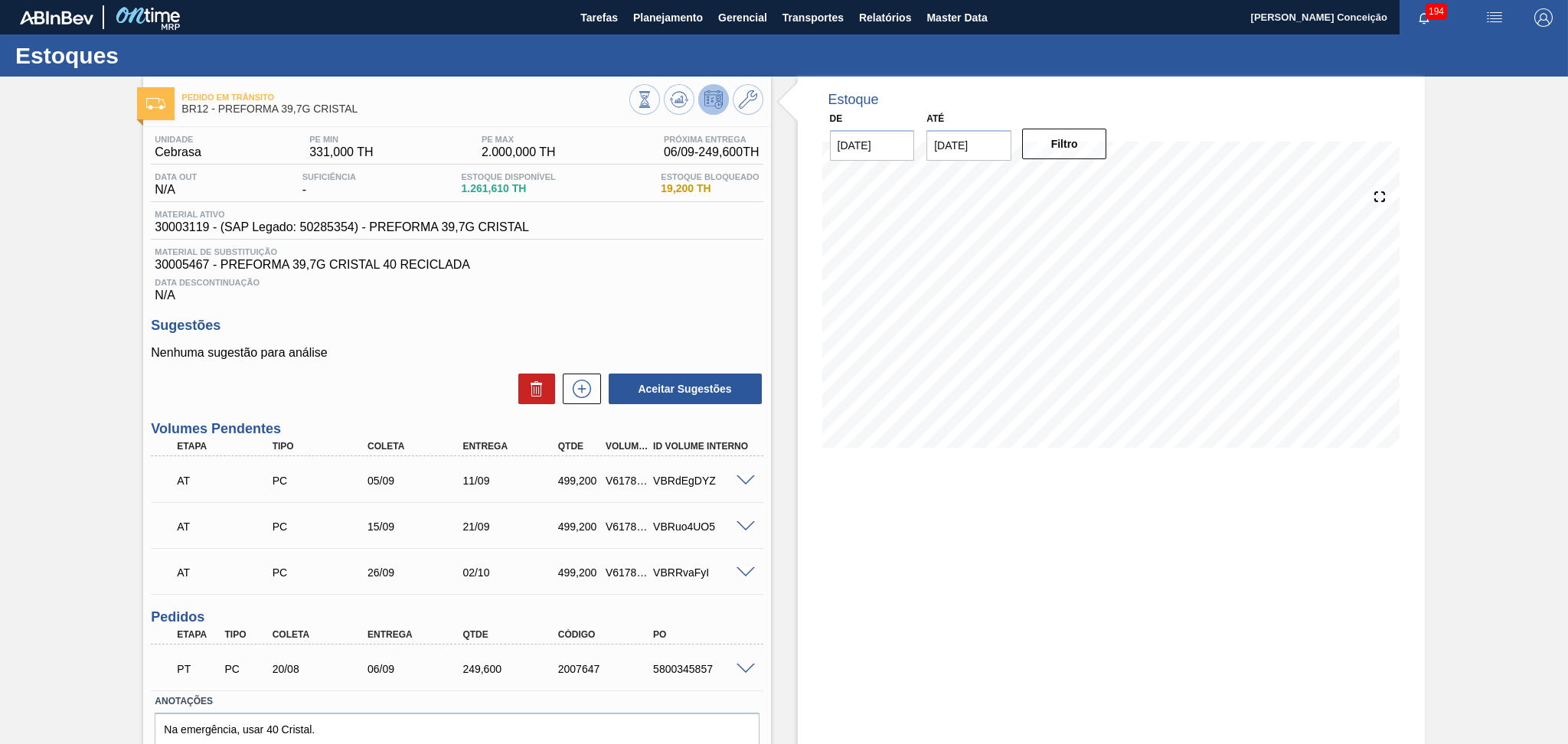
click at [582, 280] on span "Data Descontinuação" at bounding box center [456, 282] width 604 height 9
click at [438, 389] on div "Aceitar Sugestões" at bounding box center [456, 389] width 612 height 34
click at [423, 344] on div "Sugestões Nenhuma sugestão para análise Aceitar Sugestões" at bounding box center [456, 361] width 612 height 88
click at [184, 230] on span "30003119 - (SAP Legado: 50285354) - PREFORMA 39,7G CRISTAL" at bounding box center [342, 228] width 374 height 14
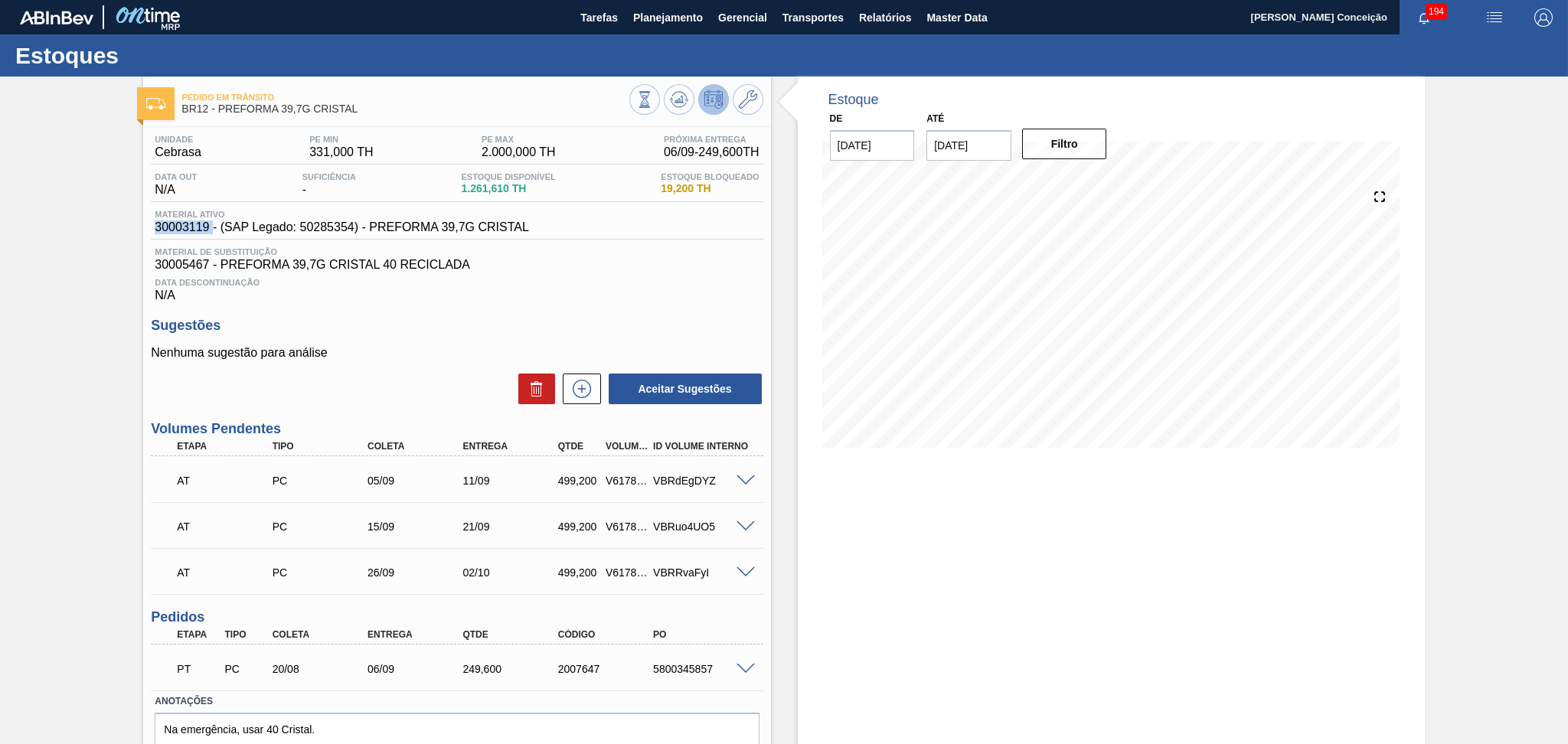
copy span "30003119"
click at [509, 310] on div "Unidade Cebrasa PE MIN 331,000 TH PE MAX 2.000,000 TH Próxima Entrega 06/09 - 2…" at bounding box center [456, 467] width 627 height 681
click at [187, 228] on span "30003119 - (SAP Legado: 50285354) - PREFORMA 39,7G CRISTAL" at bounding box center [342, 228] width 374 height 14
copy span "30003119"
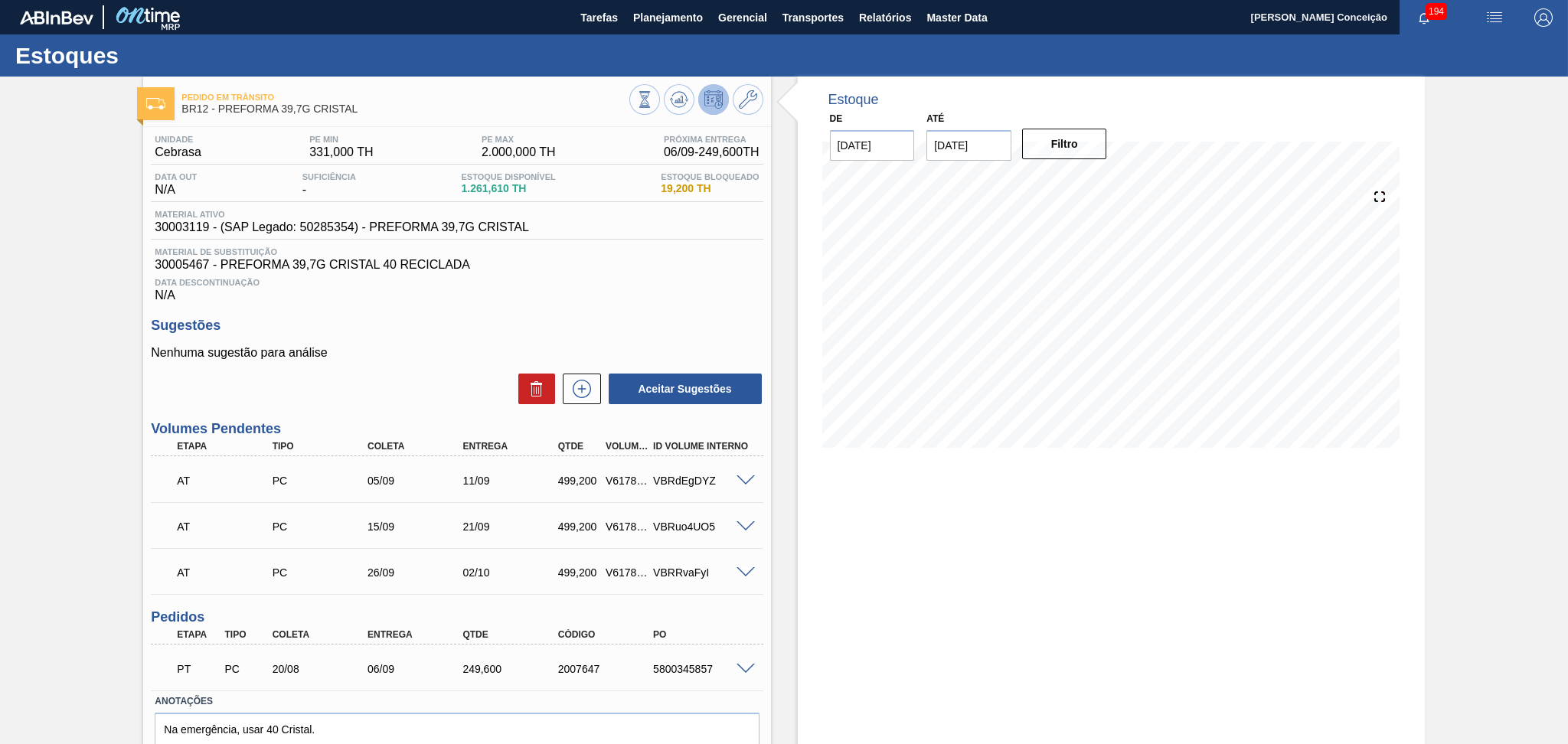
click at [548, 288] on div "Data Descontinuação N/A" at bounding box center [456, 287] width 612 height 31
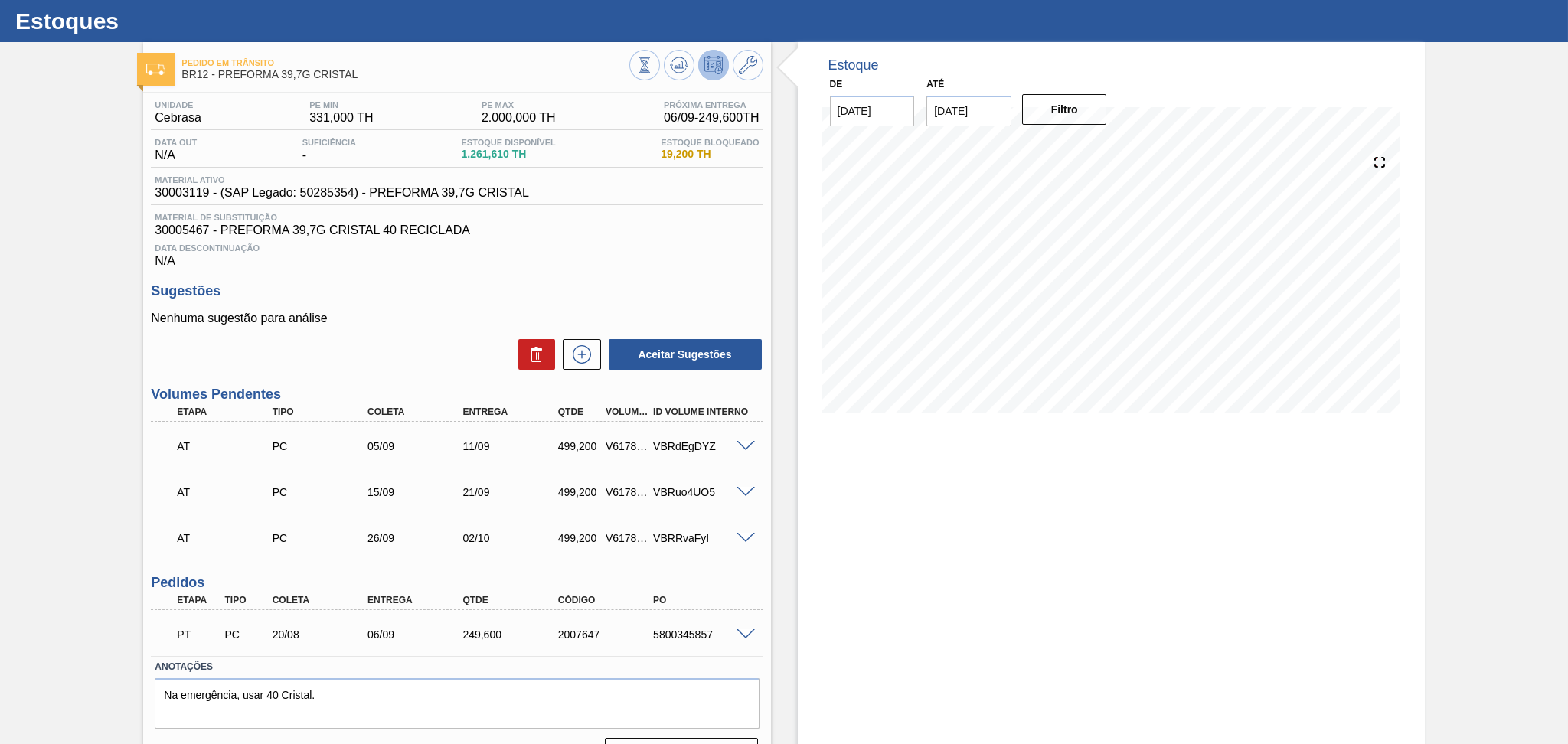
scroll to position [69, 0]
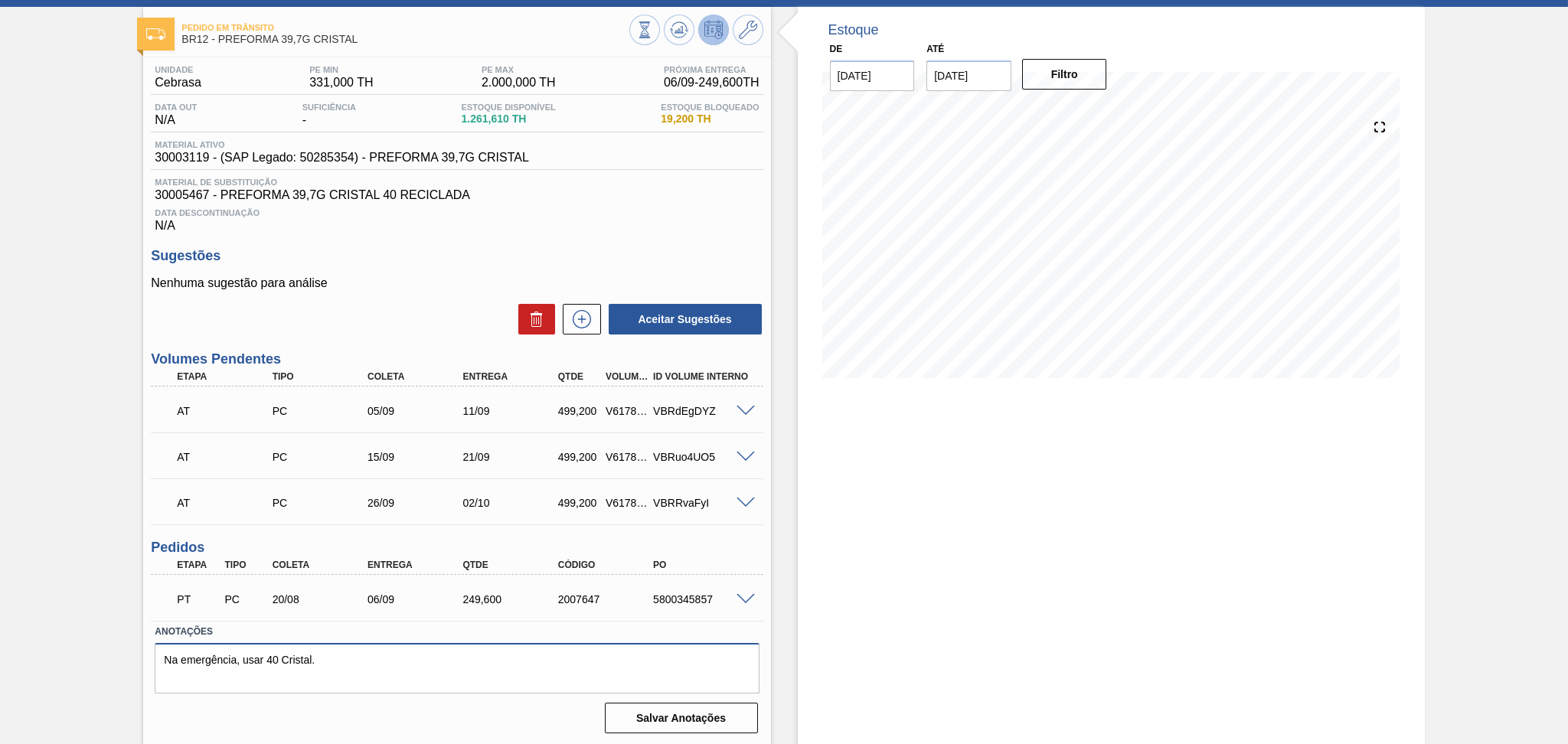
click at [366, 652] on textarea "Na emergência, usar 40 Cristal." at bounding box center [456, 668] width 604 height 50
click at [443, 274] on div "Sugestões Nenhuma sugestão para análise Aceitar Sugestões" at bounding box center [456, 292] width 612 height 88
click at [548, 234] on div "Unidade Cebrasa PE MIN 331,000 TH PE MAX 2.000,000 TH Próxima Entrega 06/09 - 2…" at bounding box center [456, 398] width 627 height 681
click at [741, 410] on span at bounding box center [745, 412] width 19 height 12
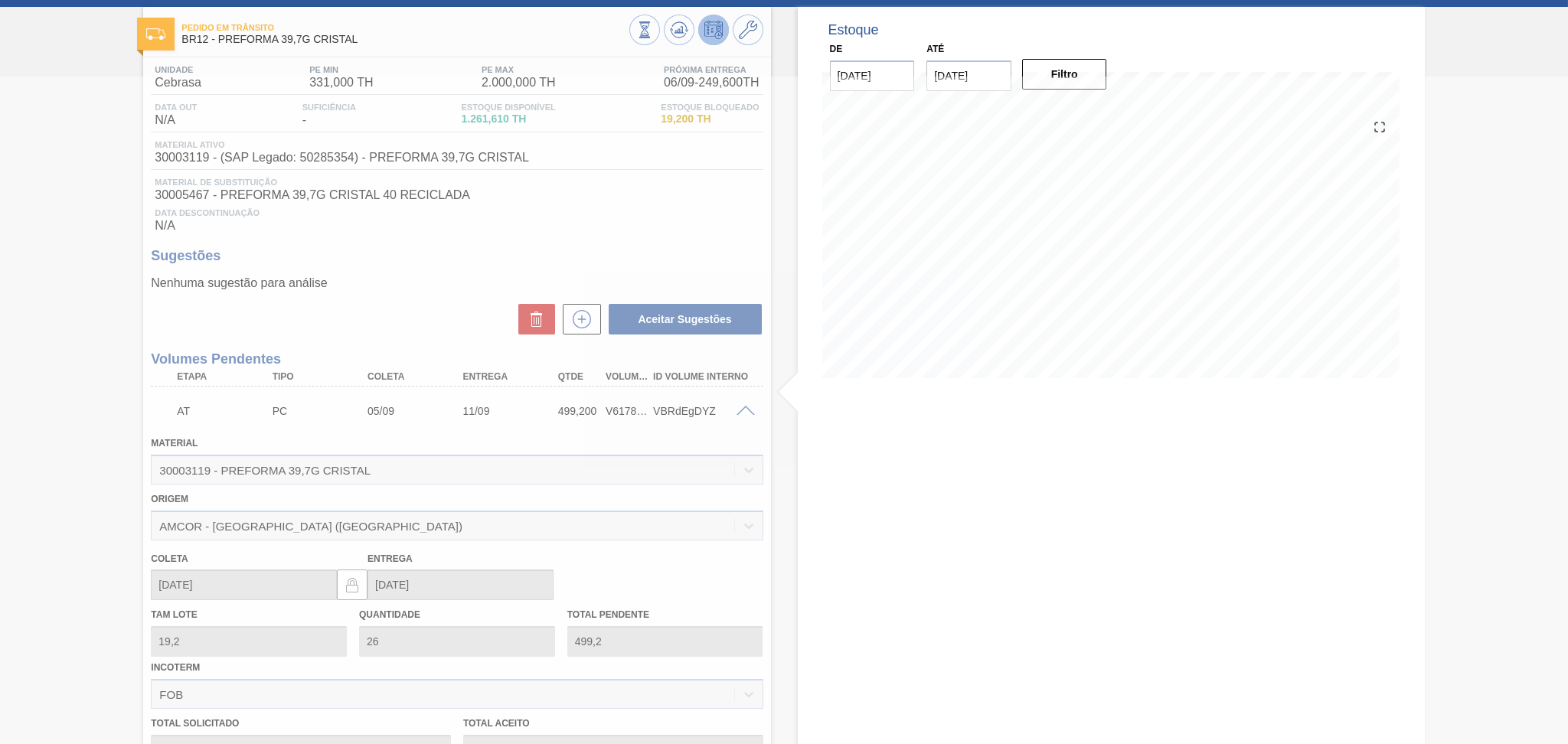
click at [744, 407] on div at bounding box center [784, 410] width 1568 height 667
click at [747, 411] on div at bounding box center [784, 410] width 1568 height 667
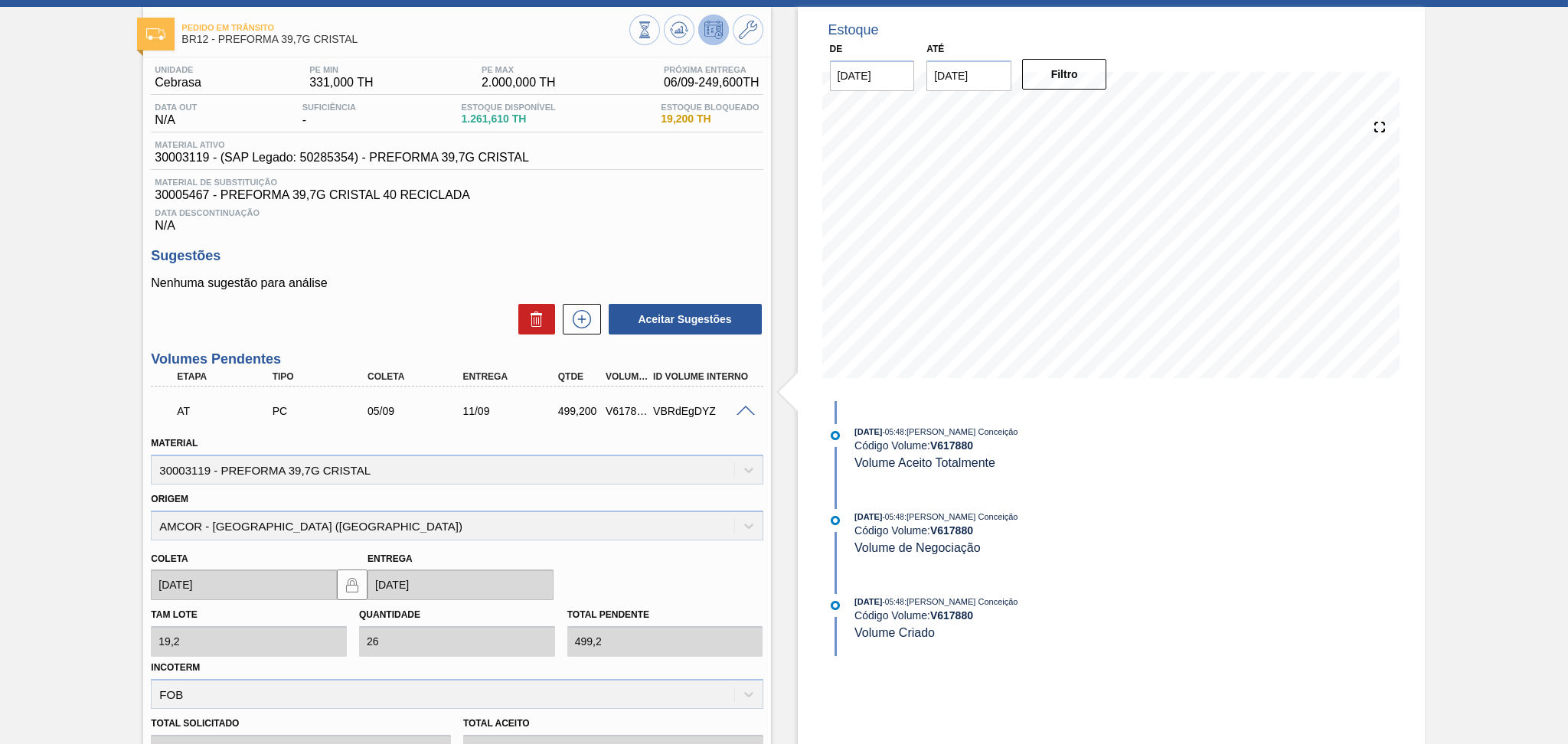
click at [619, 203] on div "Data Descontinuação N/A" at bounding box center [456, 217] width 612 height 31
click at [736, 411] on span at bounding box center [745, 412] width 19 height 12
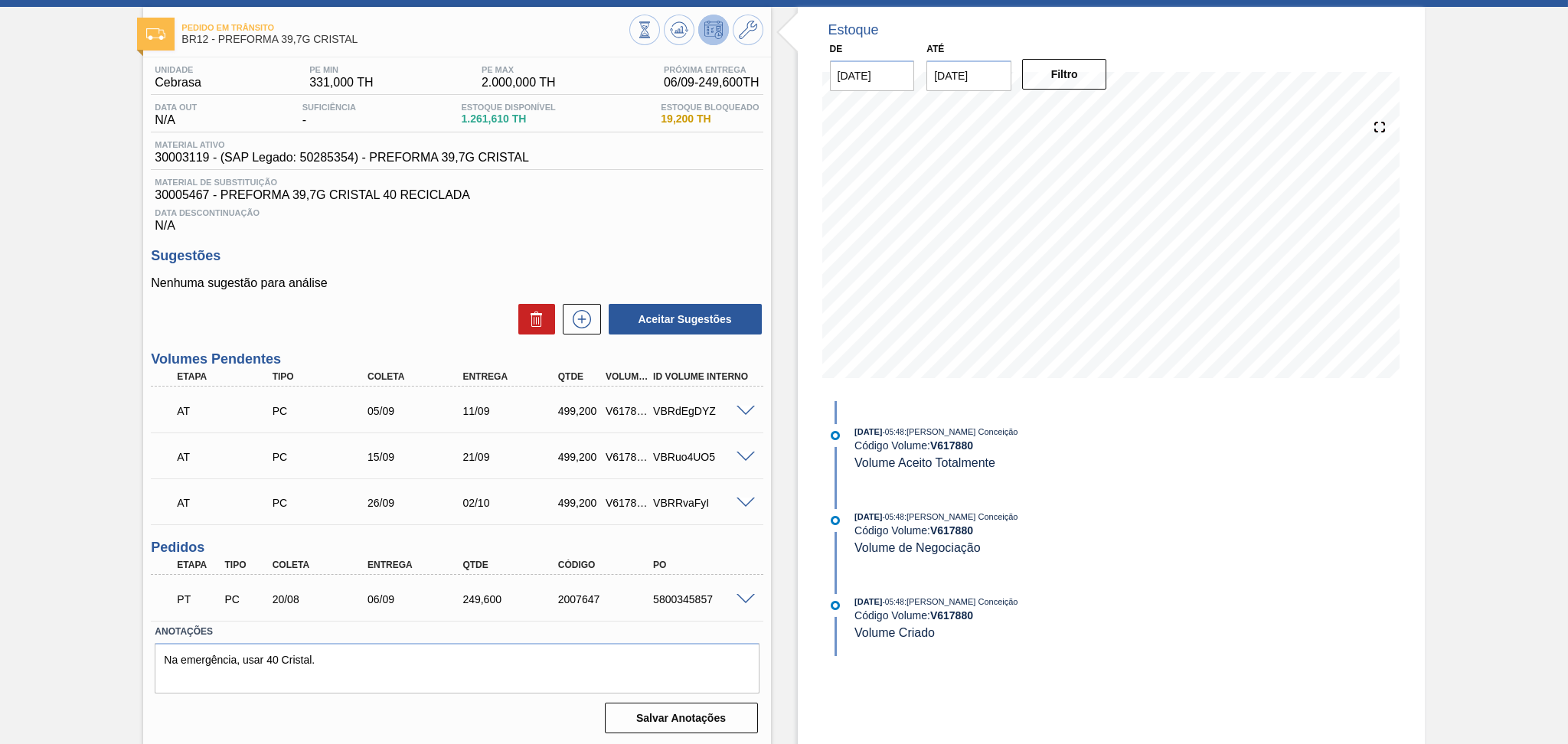
click at [741, 592] on div at bounding box center [747, 598] width 31 height 12
click at [744, 596] on span at bounding box center [745, 600] width 19 height 12
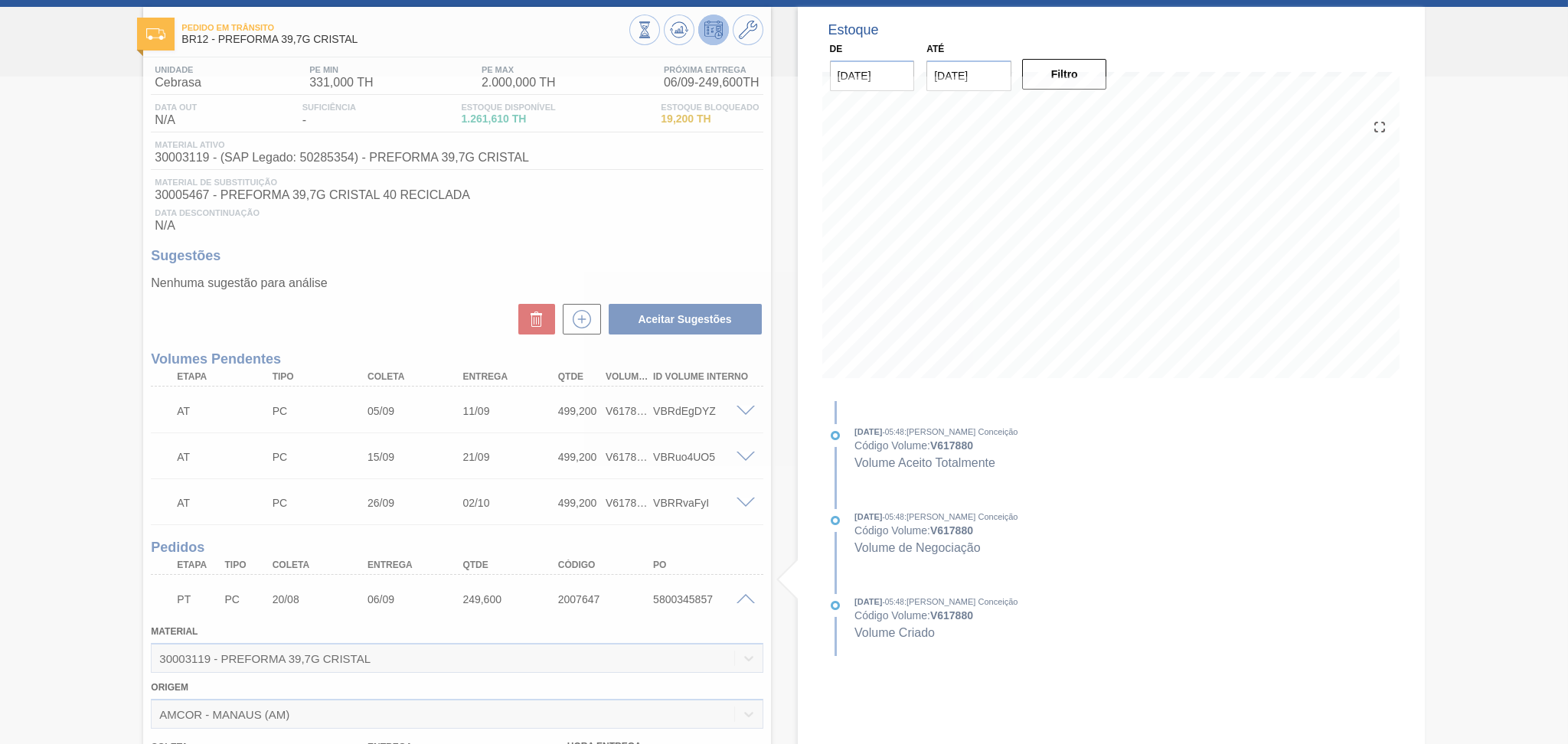
click at [741, 596] on div at bounding box center [784, 410] width 1568 height 667
click at [739, 592] on div at bounding box center [784, 410] width 1568 height 667
click at [741, 595] on div at bounding box center [784, 410] width 1568 height 667
click at [741, 596] on div at bounding box center [784, 410] width 1568 height 667
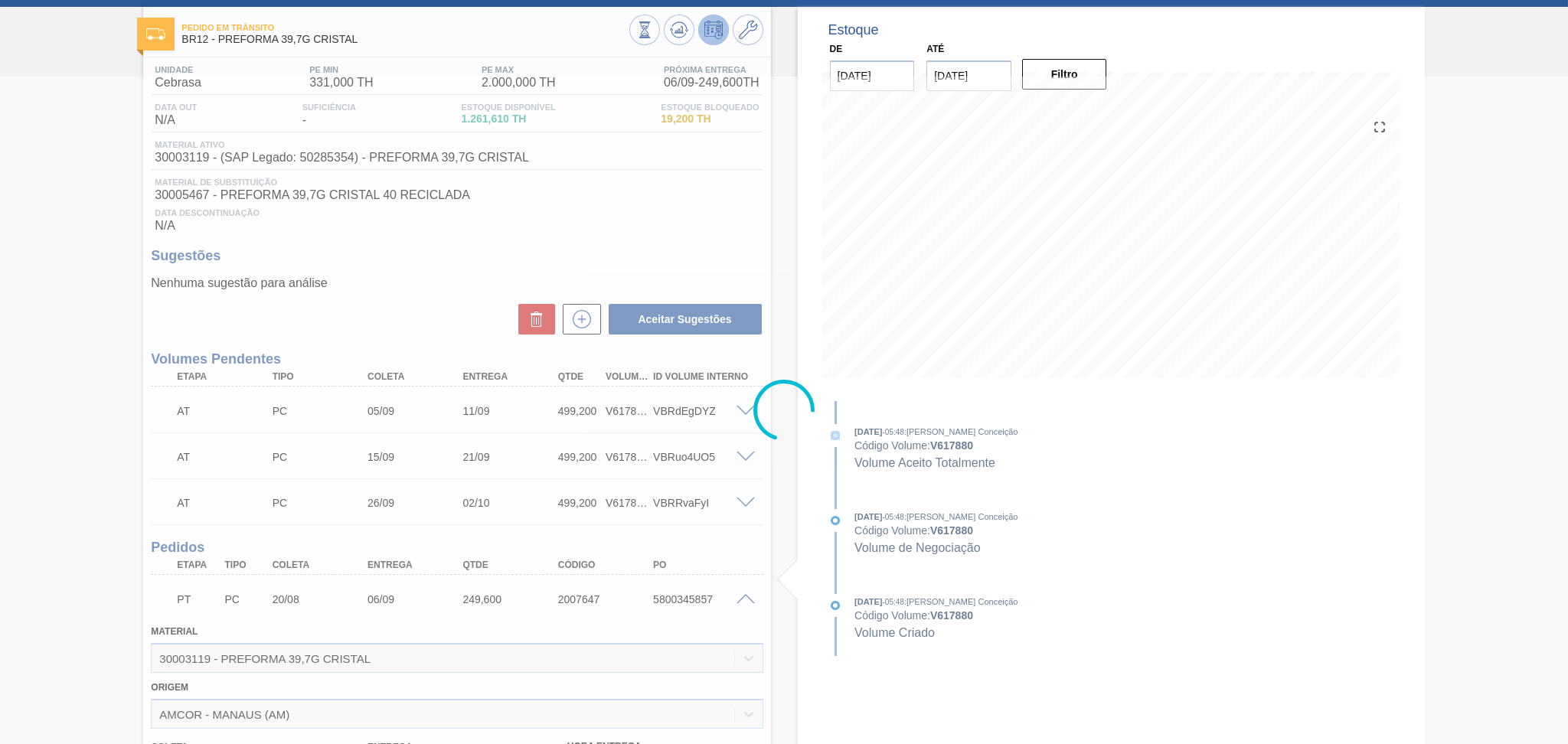
click at [741, 596] on div at bounding box center [784, 410] width 1568 height 667
click at [744, 602] on div at bounding box center [784, 410] width 1568 height 667
click at [744, 599] on div at bounding box center [784, 410] width 1568 height 667
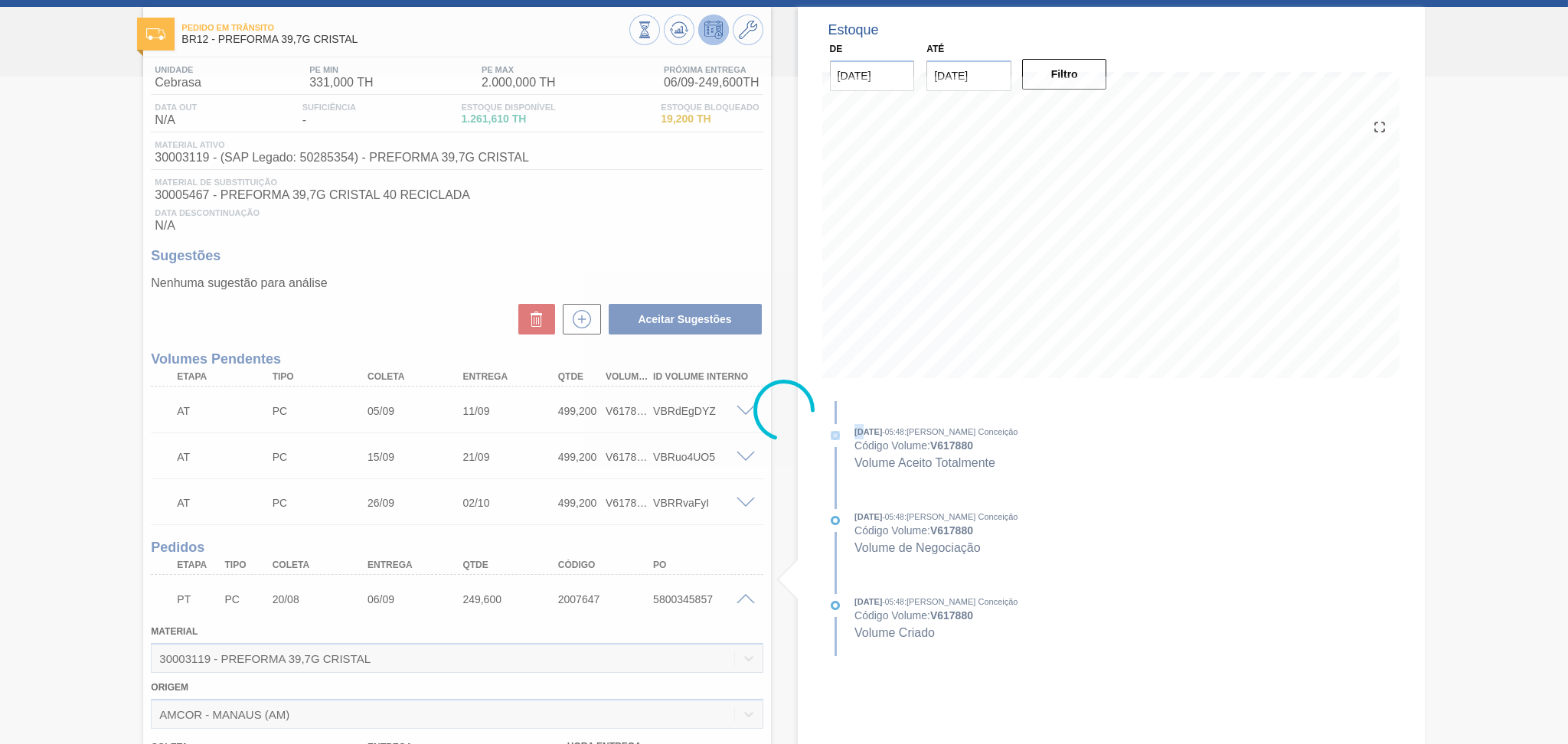
click at [744, 599] on div at bounding box center [784, 410] width 1568 height 667
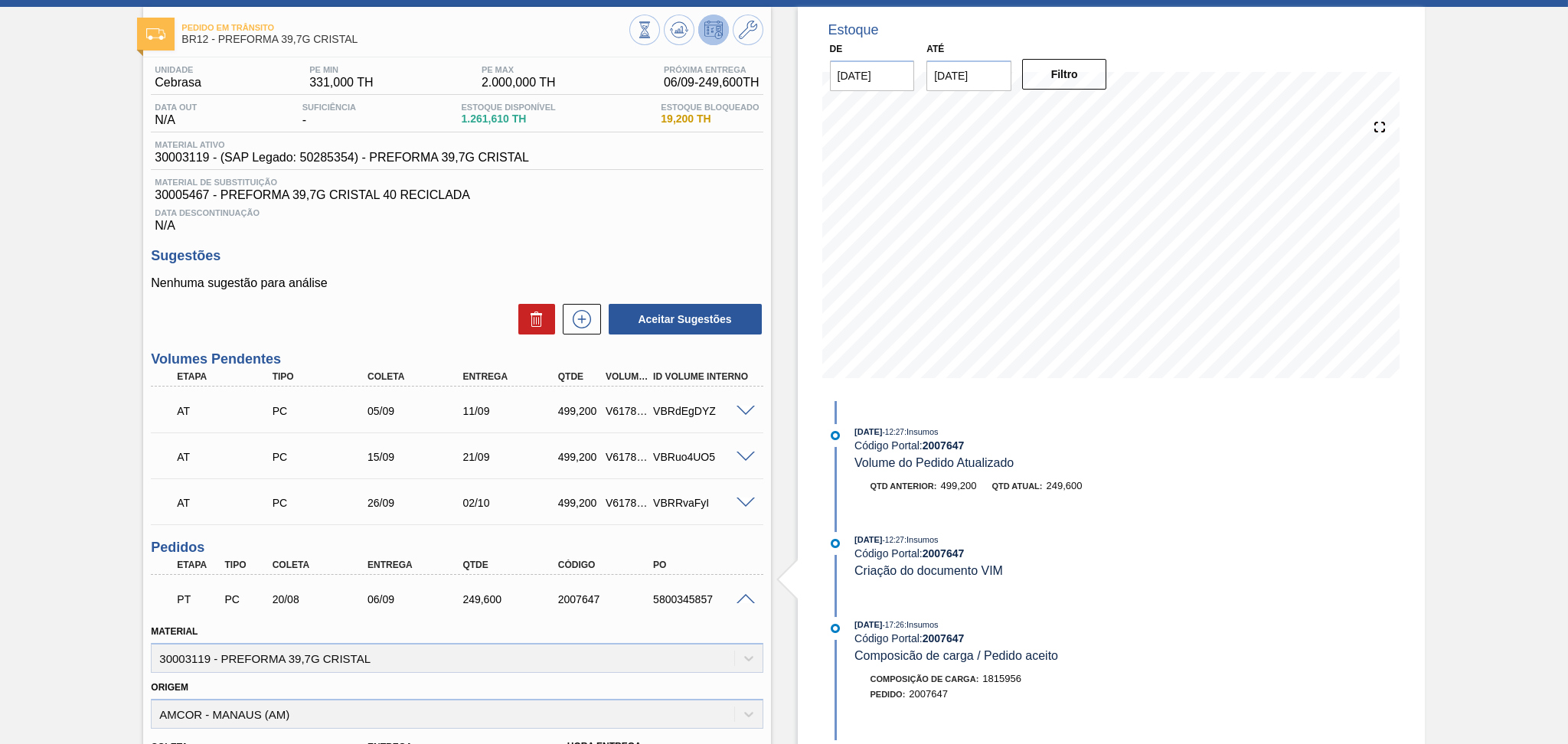
click at [747, 599] on span at bounding box center [745, 600] width 19 height 12
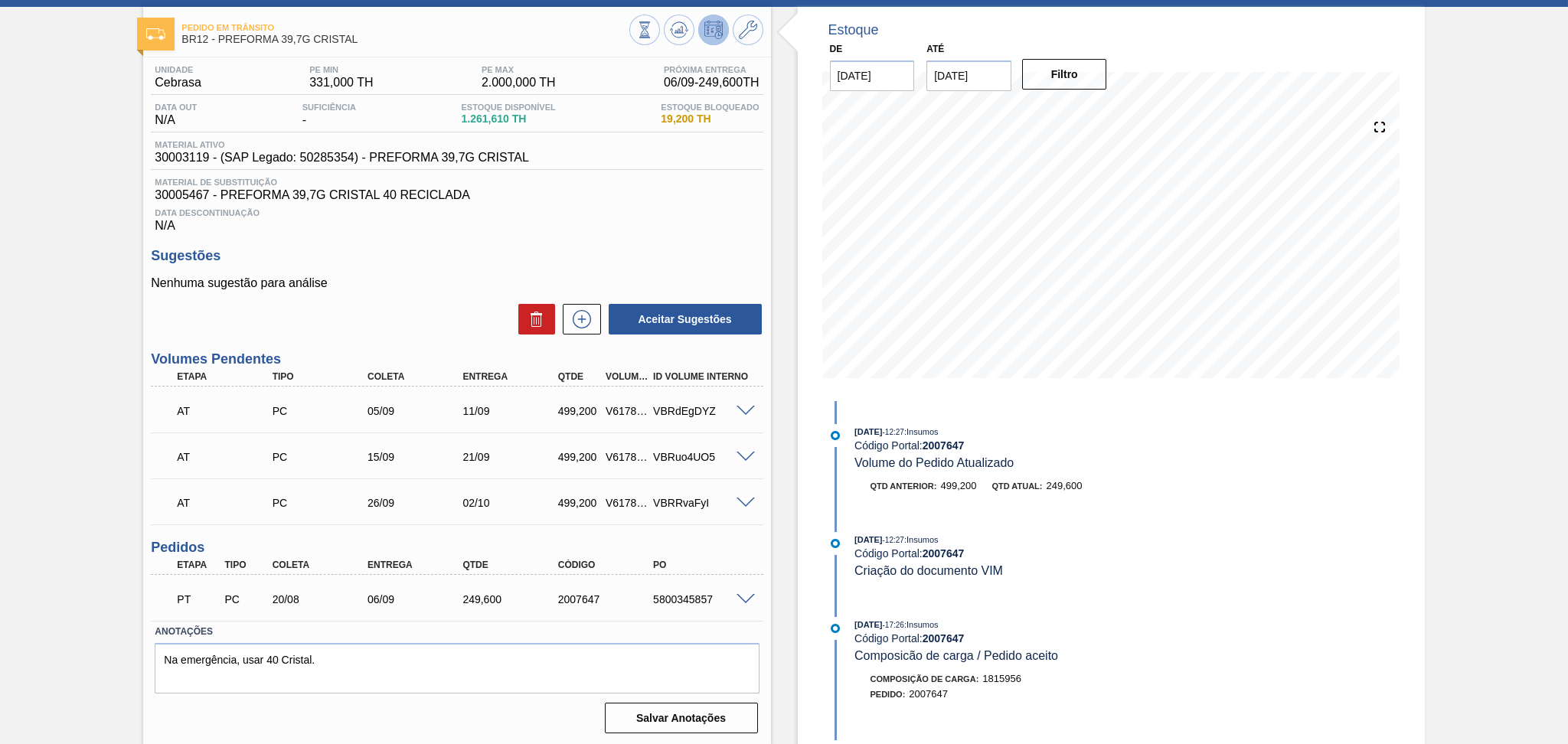
click at [459, 228] on div "Data Descontinuação N/A" at bounding box center [456, 217] width 612 height 31
click at [517, 239] on div "Unidade Cebrasa PE MIN 331,000 TH PE MAX 2.000,000 TH Próxima Entrega 06/09 - 2…" at bounding box center [456, 398] width 627 height 681
click at [569, 197] on span "30005467 - PREFORMA 39,7G CRISTAL 40 RECICLADA" at bounding box center [456, 195] width 604 height 14
click at [716, 227] on div "Data Descontinuação N/A" at bounding box center [456, 217] width 612 height 31
click at [196, 157] on span "30003119 - (SAP Legado: 50285354) - PREFORMA 39,7G CRISTAL" at bounding box center [342, 157] width 374 height 14
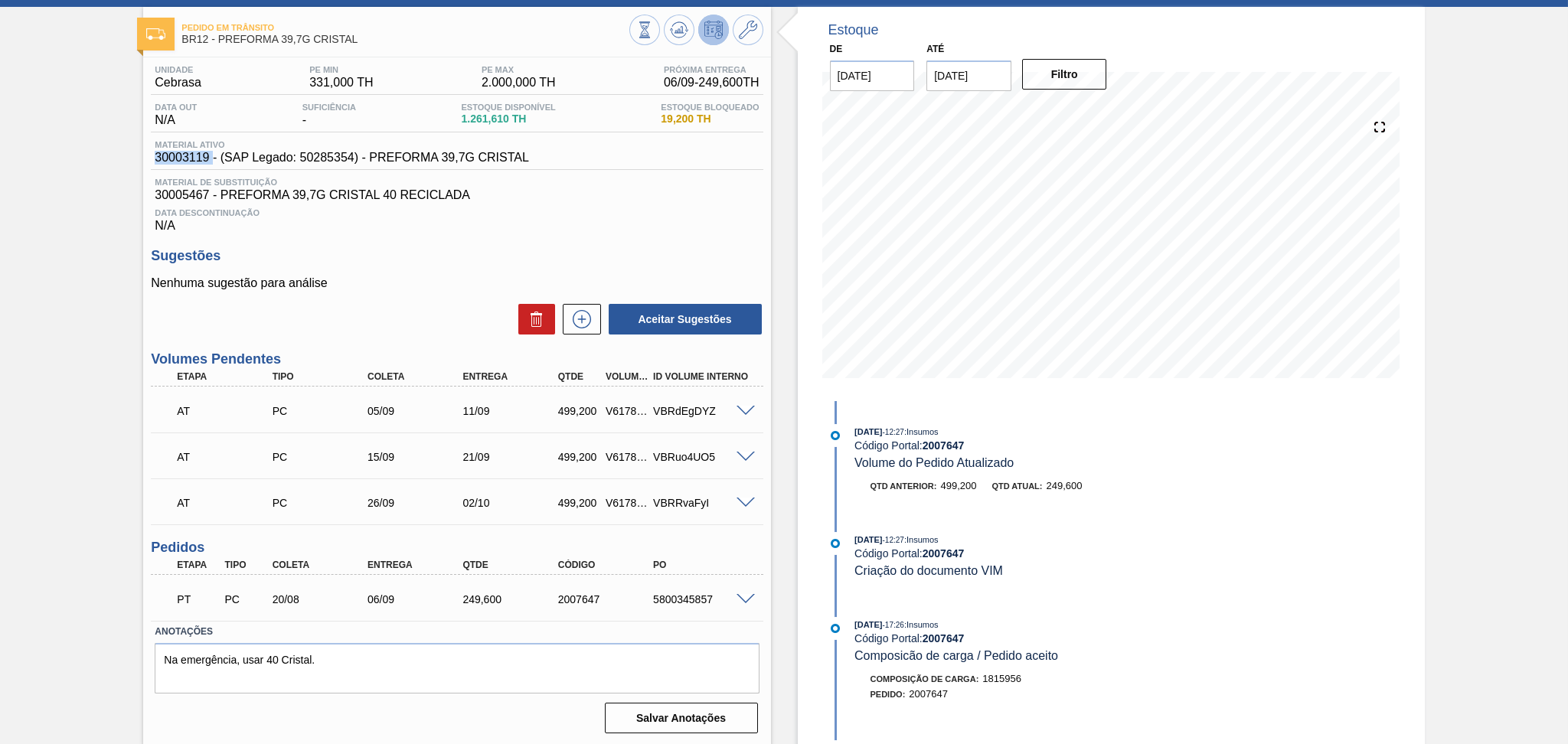
click at [196, 157] on span "30003119 - (SAP Legado: 50285354) - PREFORMA 39,7G CRISTAL" at bounding box center [342, 157] width 374 height 14
copy span "30003119"
click at [564, 214] on span "Data Descontinuação" at bounding box center [456, 212] width 604 height 9
click at [626, 248] on h3 "Sugestões" at bounding box center [456, 256] width 612 height 16
click at [590, 245] on div "Unidade Cebrasa PE MIN 331,000 TH PE MAX 2.000,000 TH Próxima Entrega 06/09 - 2…" at bounding box center [456, 398] width 627 height 681
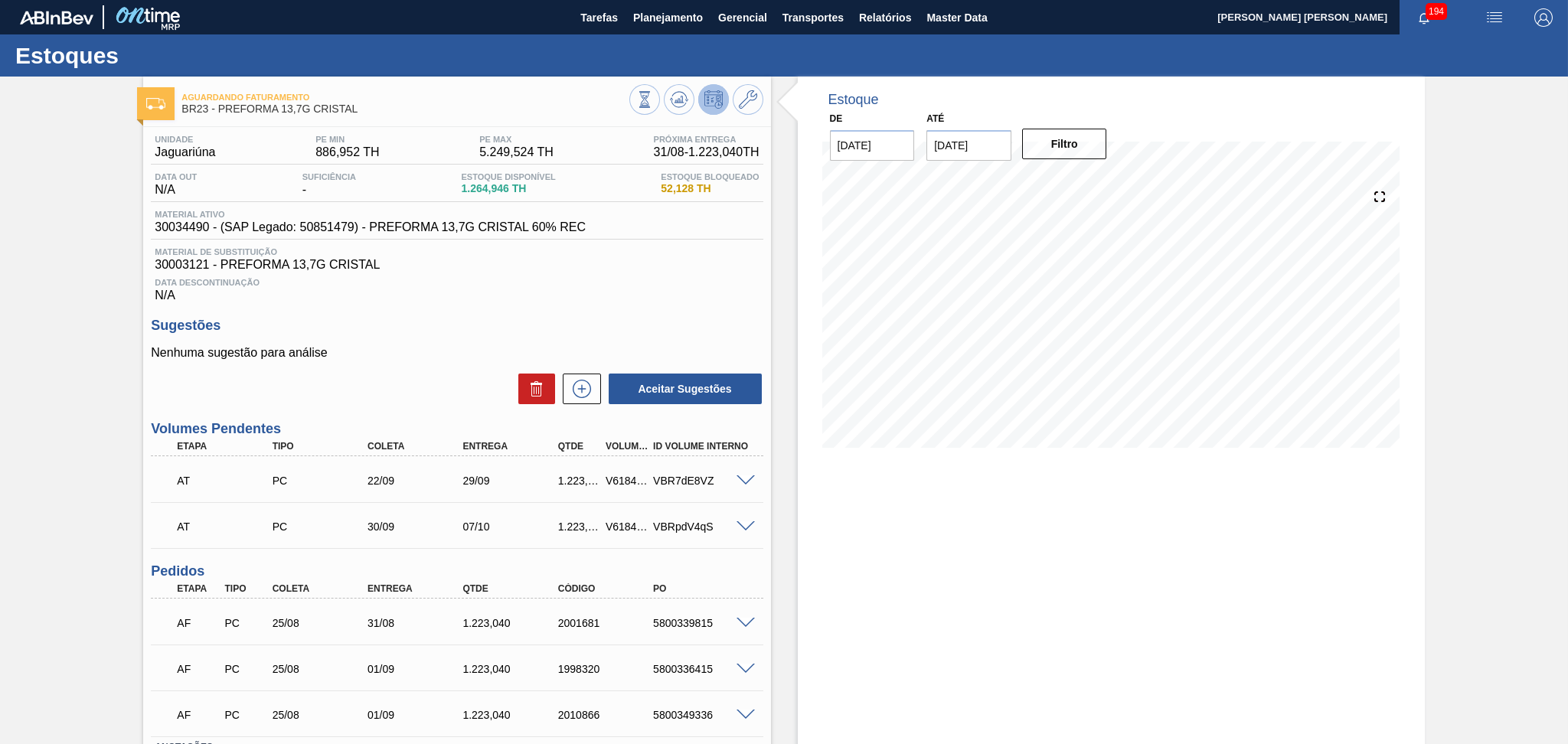
click at [620, 286] on div "Data Descontinuação N/A" at bounding box center [456, 287] width 612 height 31
click at [665, 22] on span "Planejamento" at bounding box center [667, 18] width 69 height 19
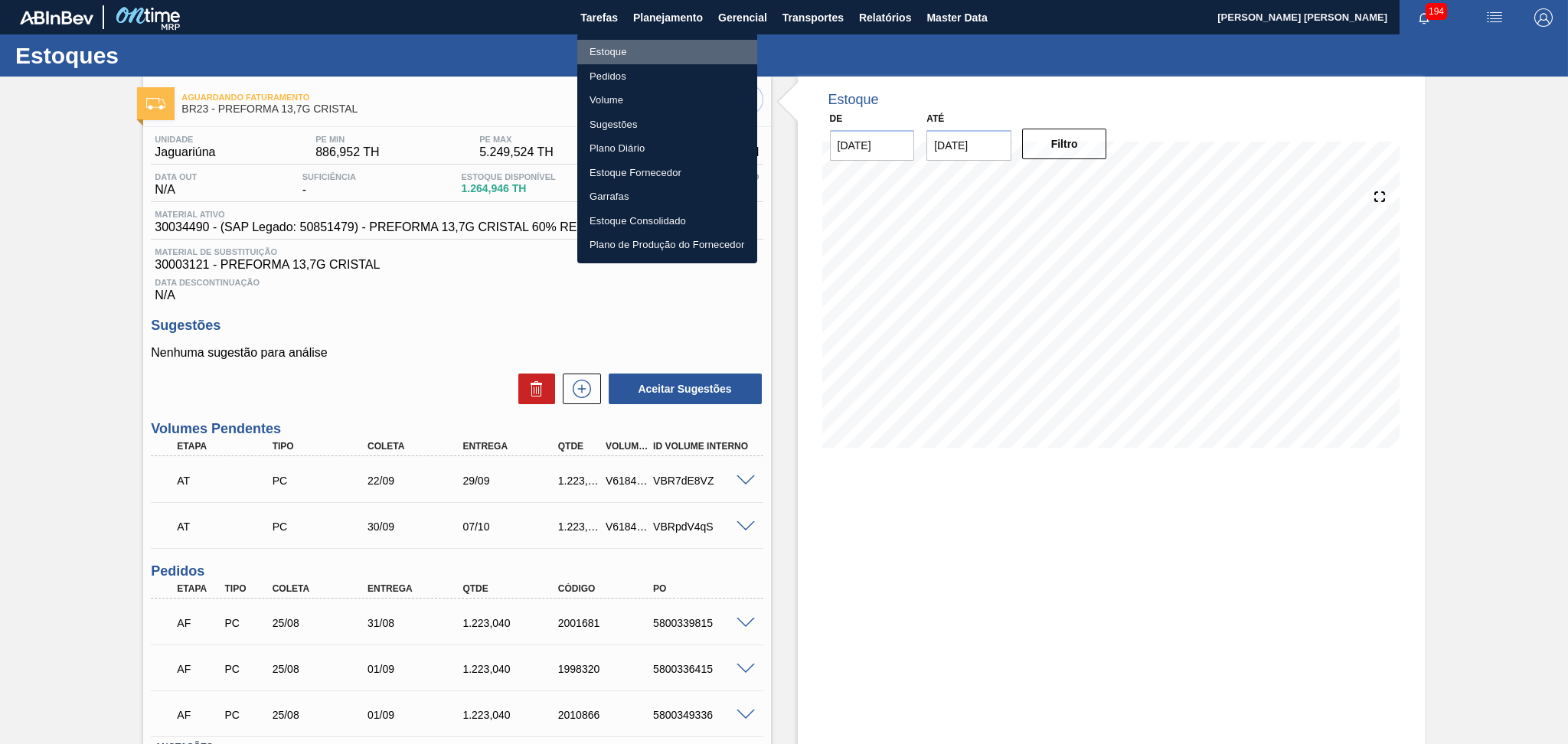
drag, startPoint x: 626, startPoint y: 55, endPoint x: 662, endPoint y: 53, distance: 36.1
click at [623, 55] on li "Estoque" at bounding box center [667, 51] width 180 height 25
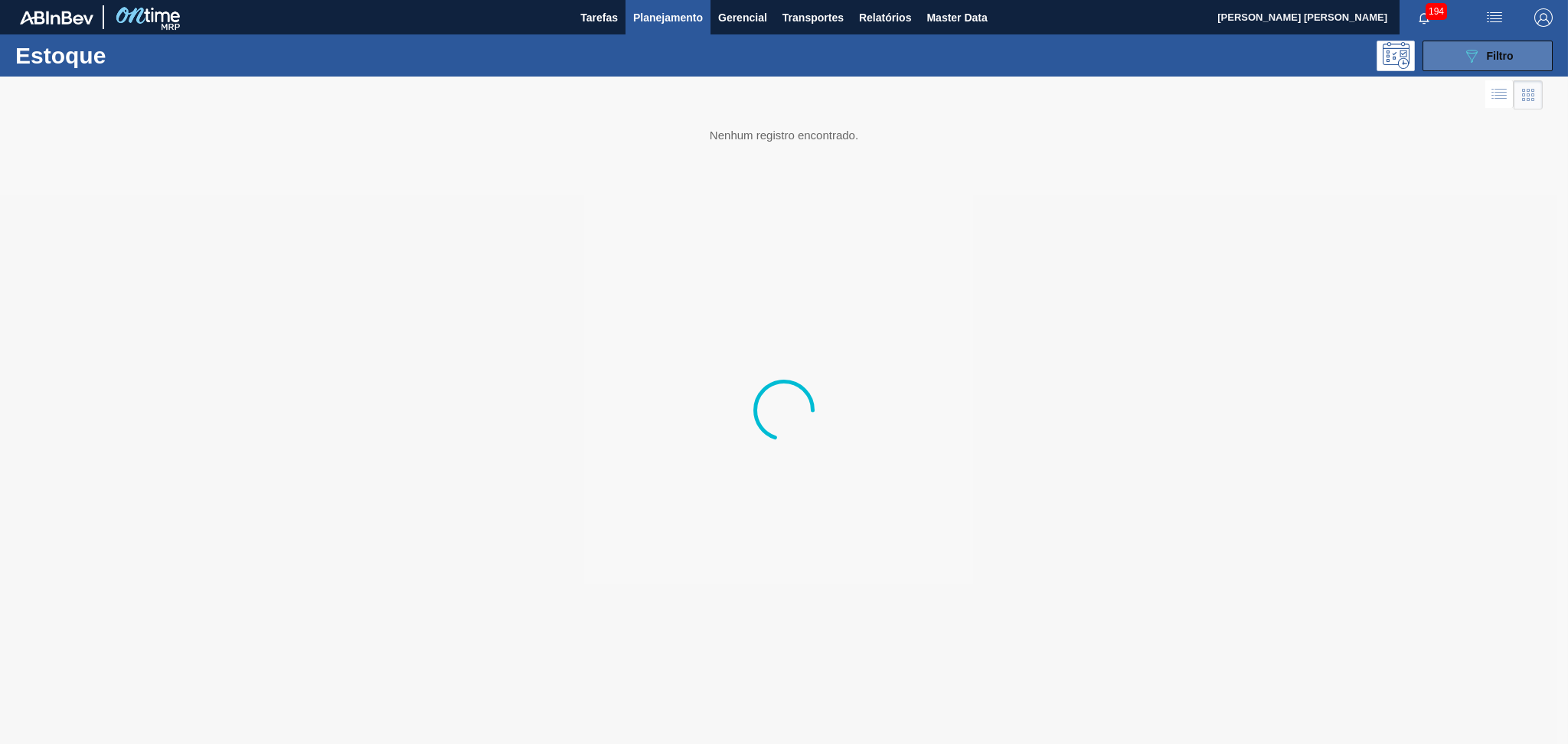
click at [1497, 61] on span "Filtro" at bounding box center [1500, 55] width 27 height 12
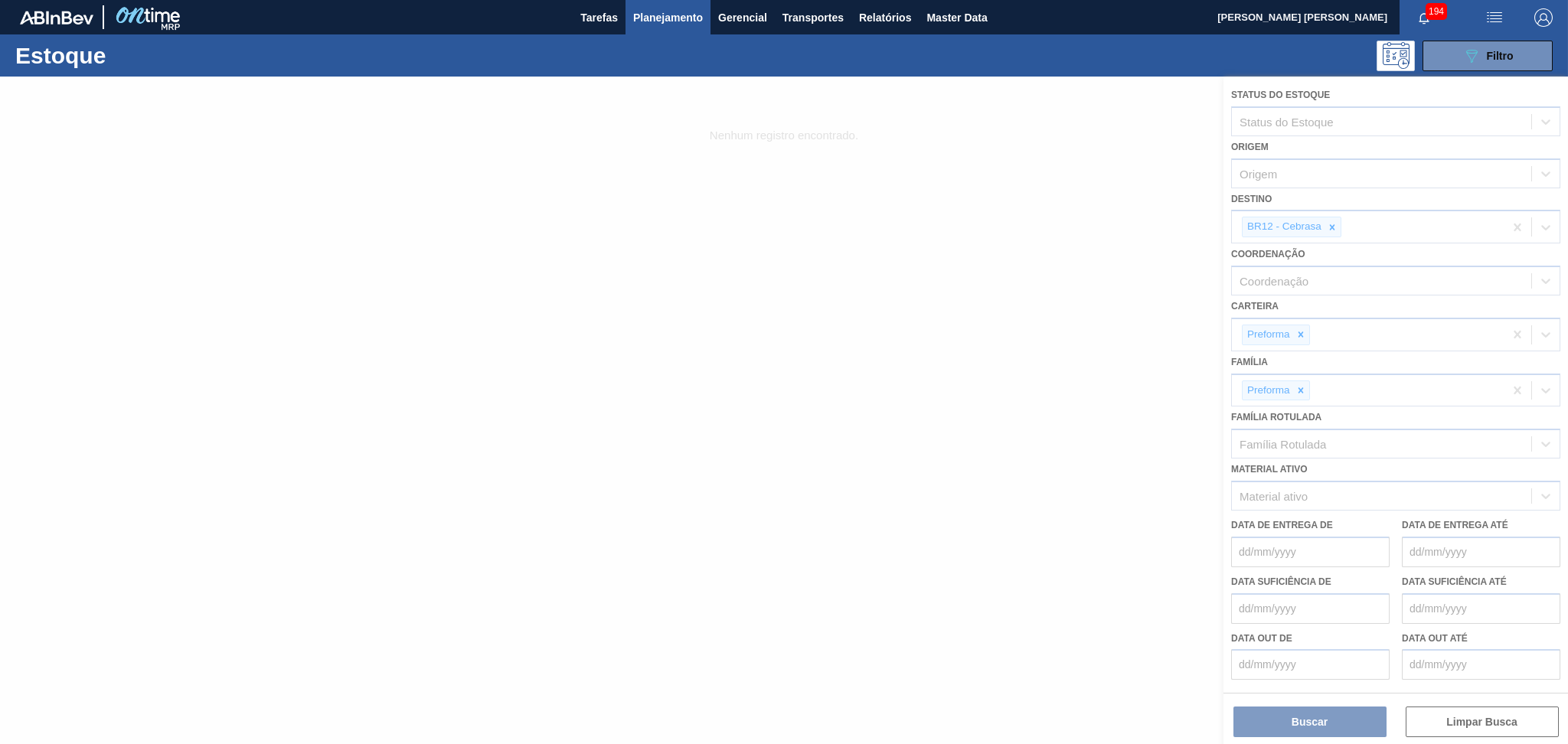
click at [1333, 228] on div at bounding box center [784, 410] width 1568 height 667
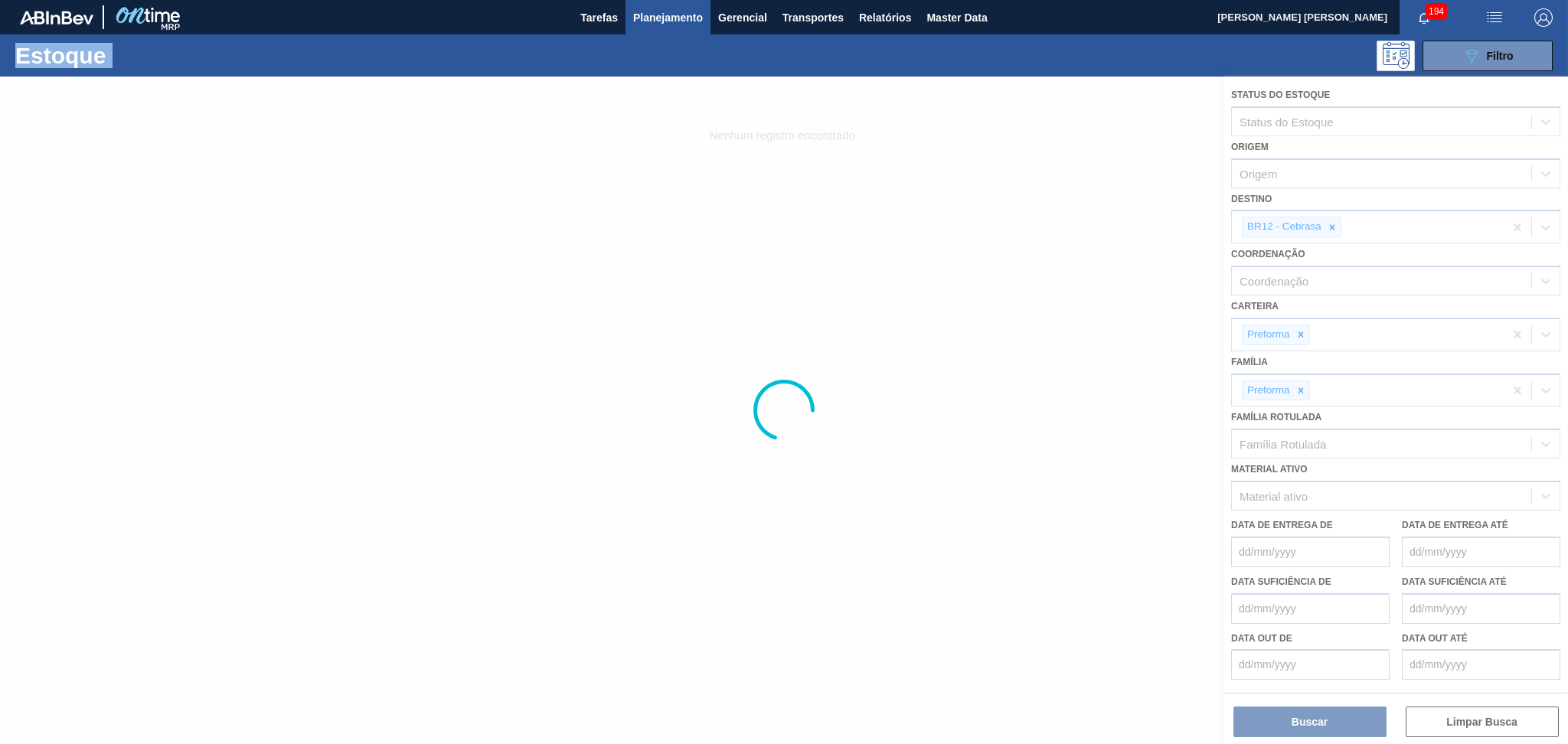
click at [1333, 228] on div at bounding box center [784, 410] width 1568 height 667
click at [1333, 220] on div at bounding box center [784, 410] width 1568 height 667
click at [1331, 224] on div at bounding box center [784, 410] width 1568 height 667
click at [1330, 224] on div at bounding box center [784, 410] width 1568 height 667
click at [924, 555] on div at bounding box center [784, 410] width 1568 height 667
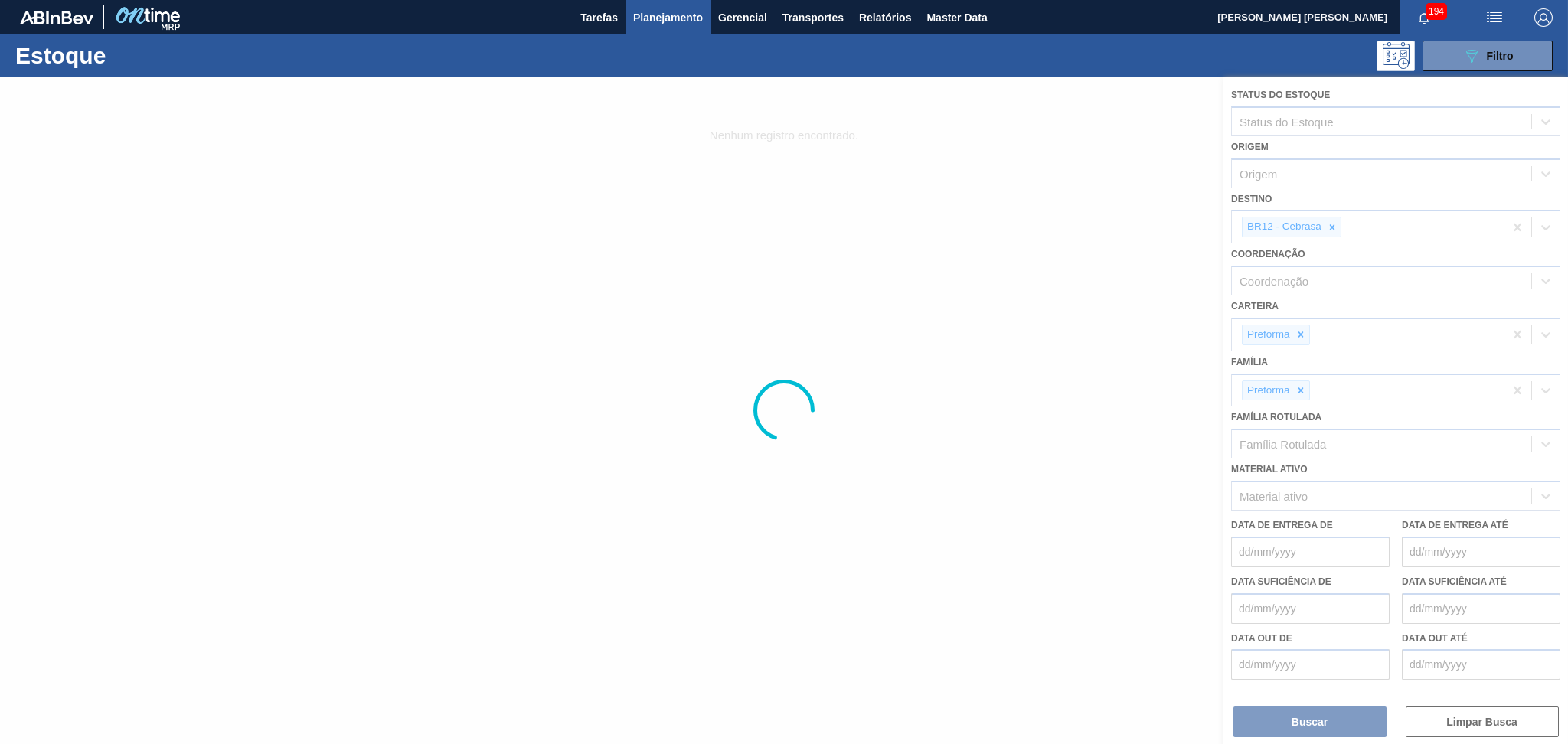
click at [981, 435] on div at bounding box center [784, 410] width 1568 height 667
click at [1345, 222] on div at bounding box center [784, 410] width 1568 height 667
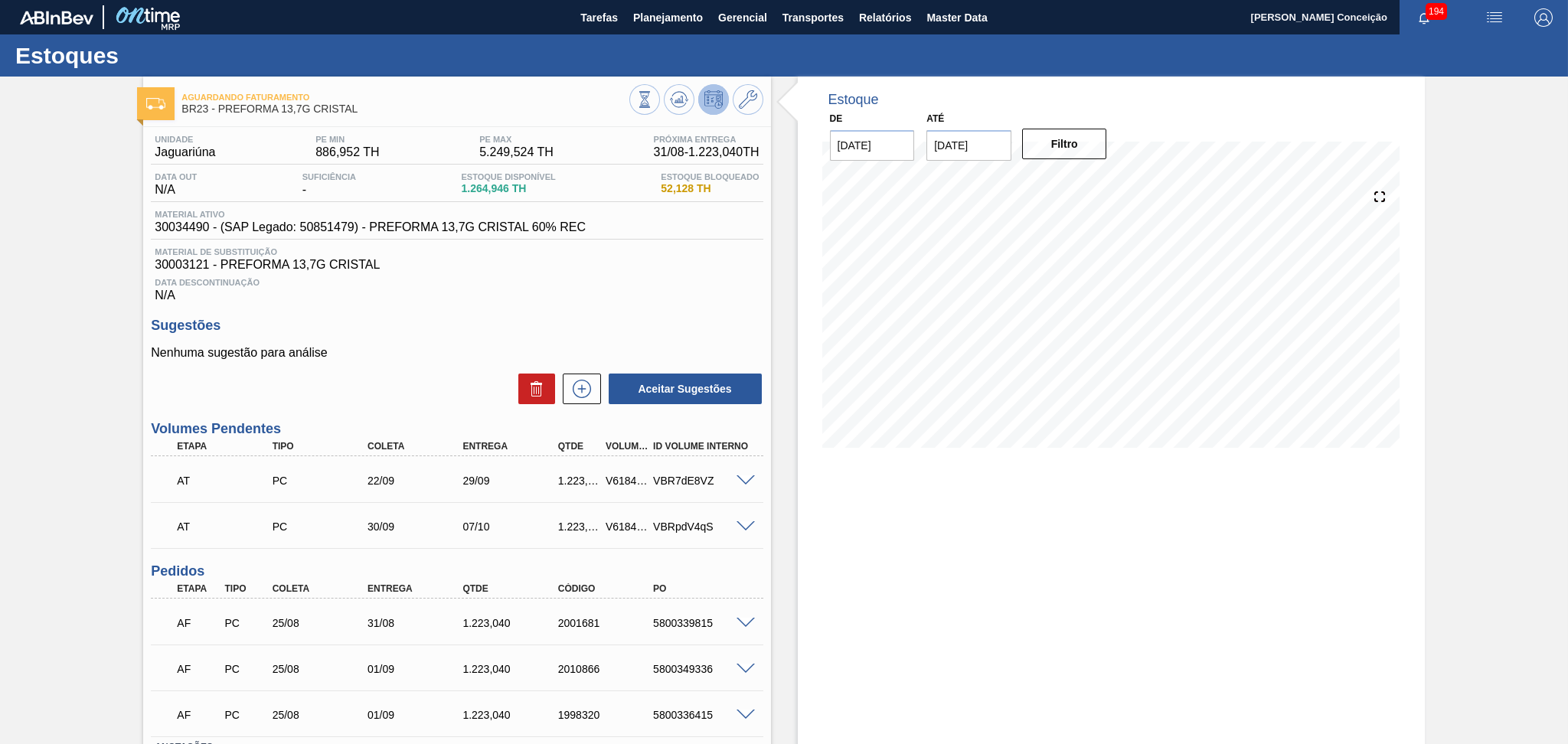
click at [694, 272] on div "Data Descontinuação N/A" at bounding box center [456, 287] width 612 height 31
click at [651, 19] on span "Planejamento" at bounding box center [667, 18] width 69 height 19
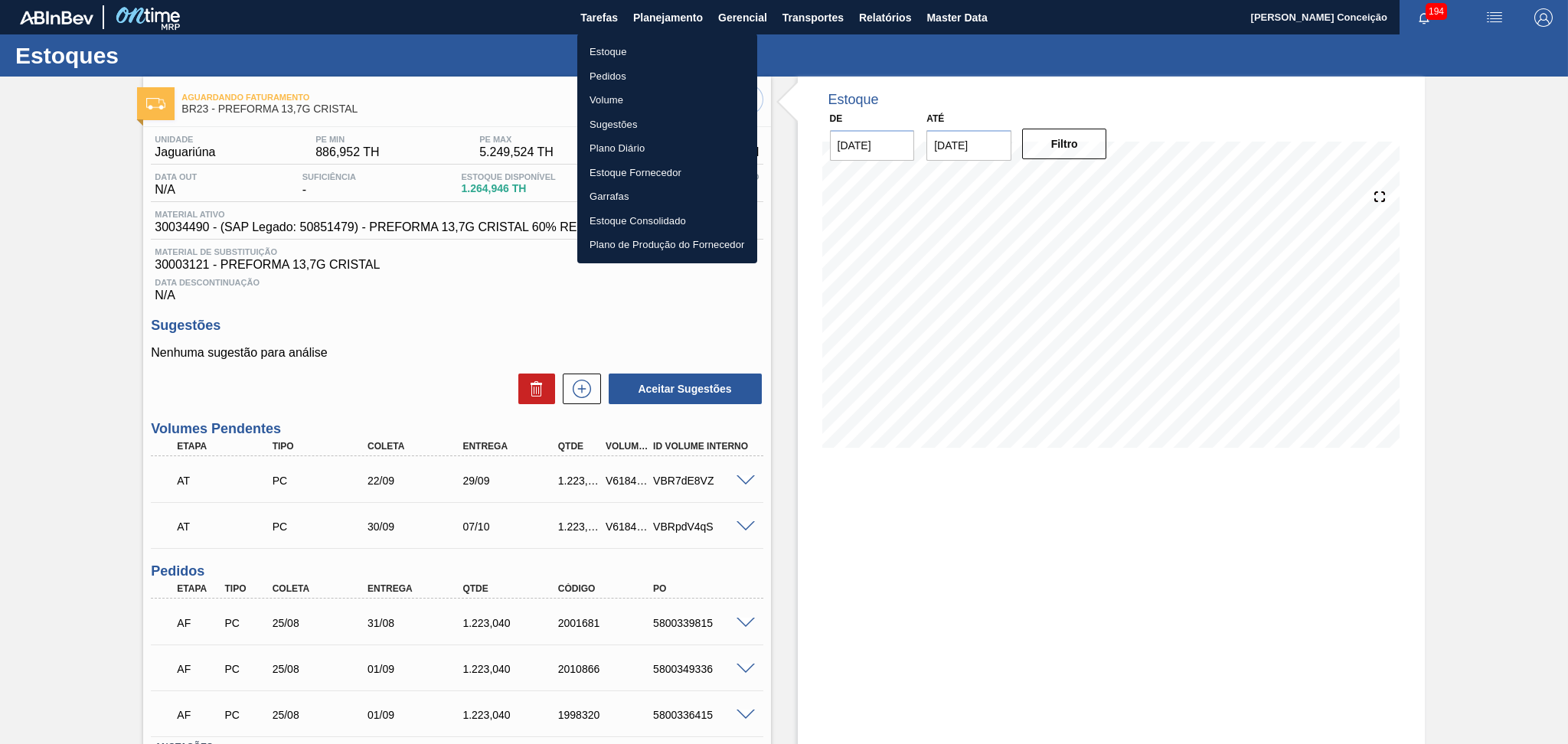
click at [606, 52] on li "Estoque" at bounding box center [667, 51] width 180 height 25
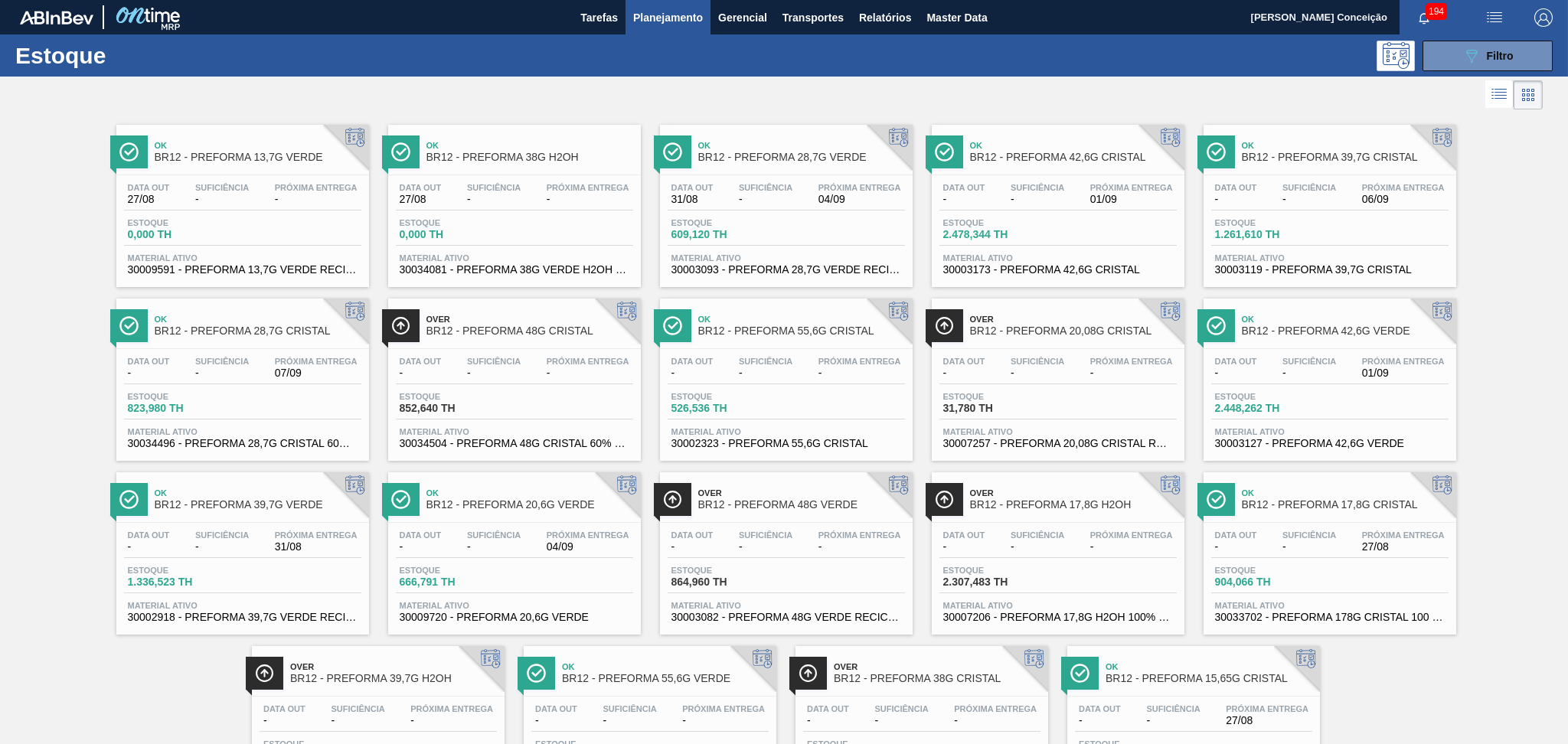
click at [1338, 186] on div "Suficiência -" at bounding box center [1309, 194] width 61 height 22
click at [1454, 59] on button "089F7B8B-B2A5-4AFE-B5C0-19BA573D28AC Filtro" at bounding box center [1487, 55] width 130 height 31
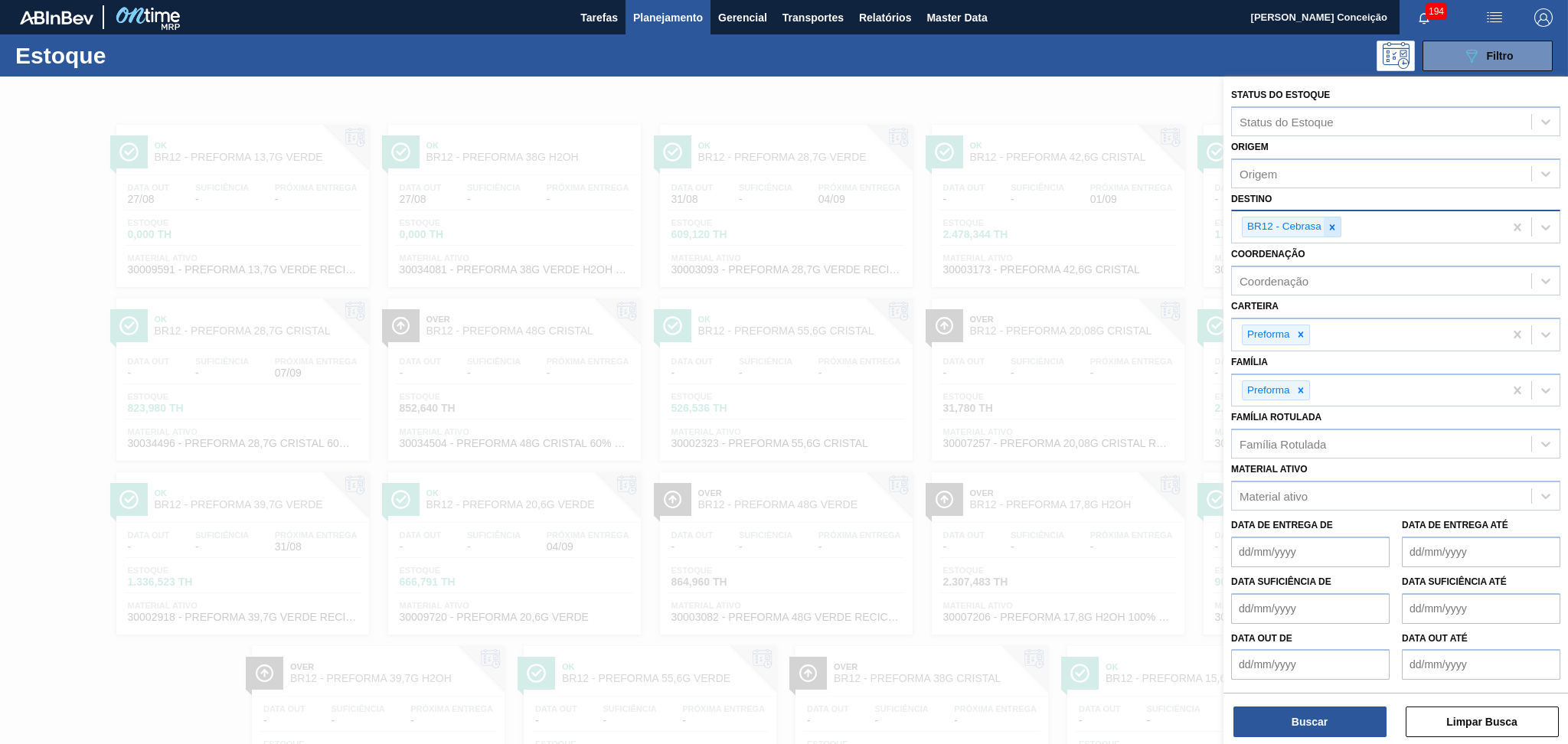
click at [1328, 222] on icon at bounding box center [1331, 227] width 11 height 11
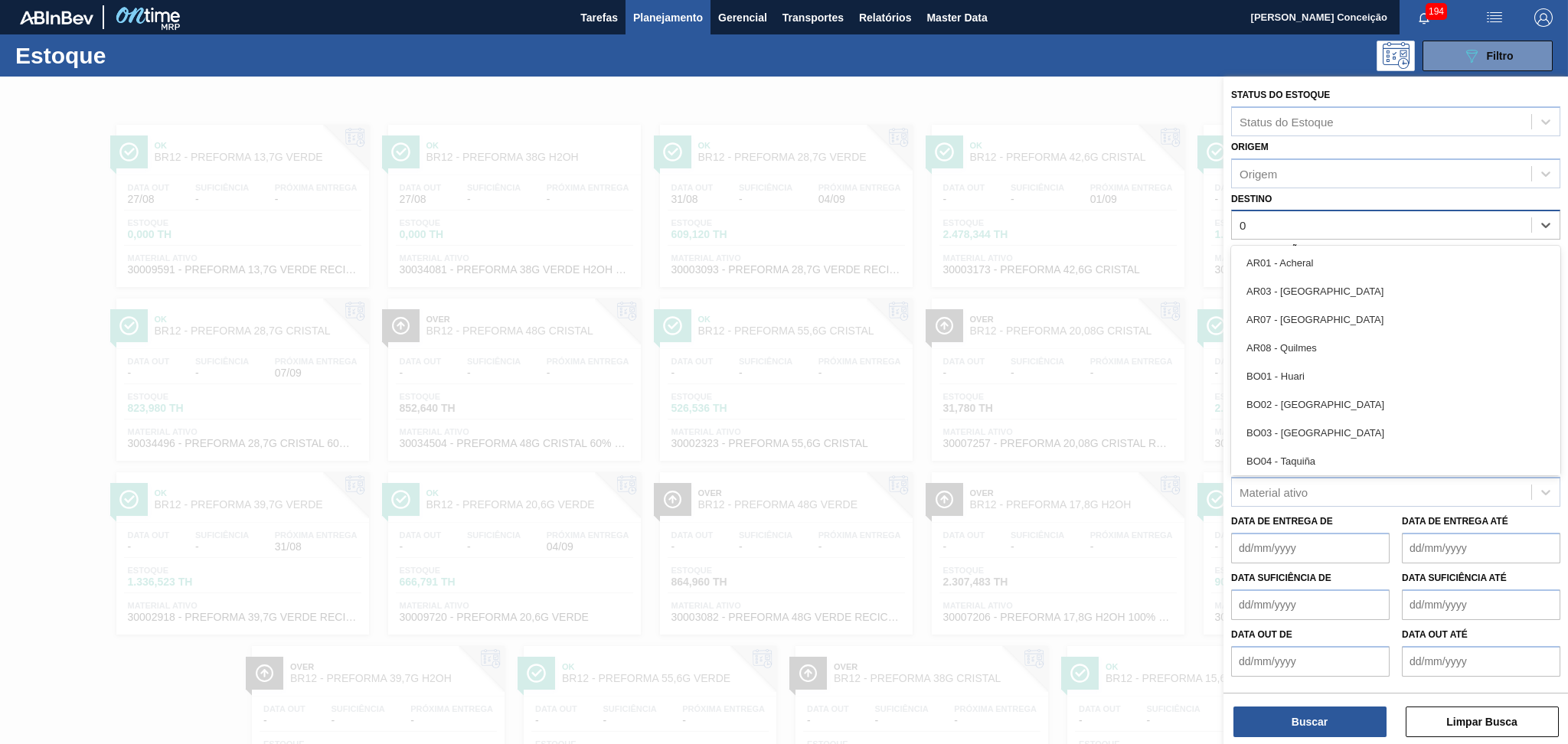
type input "03"
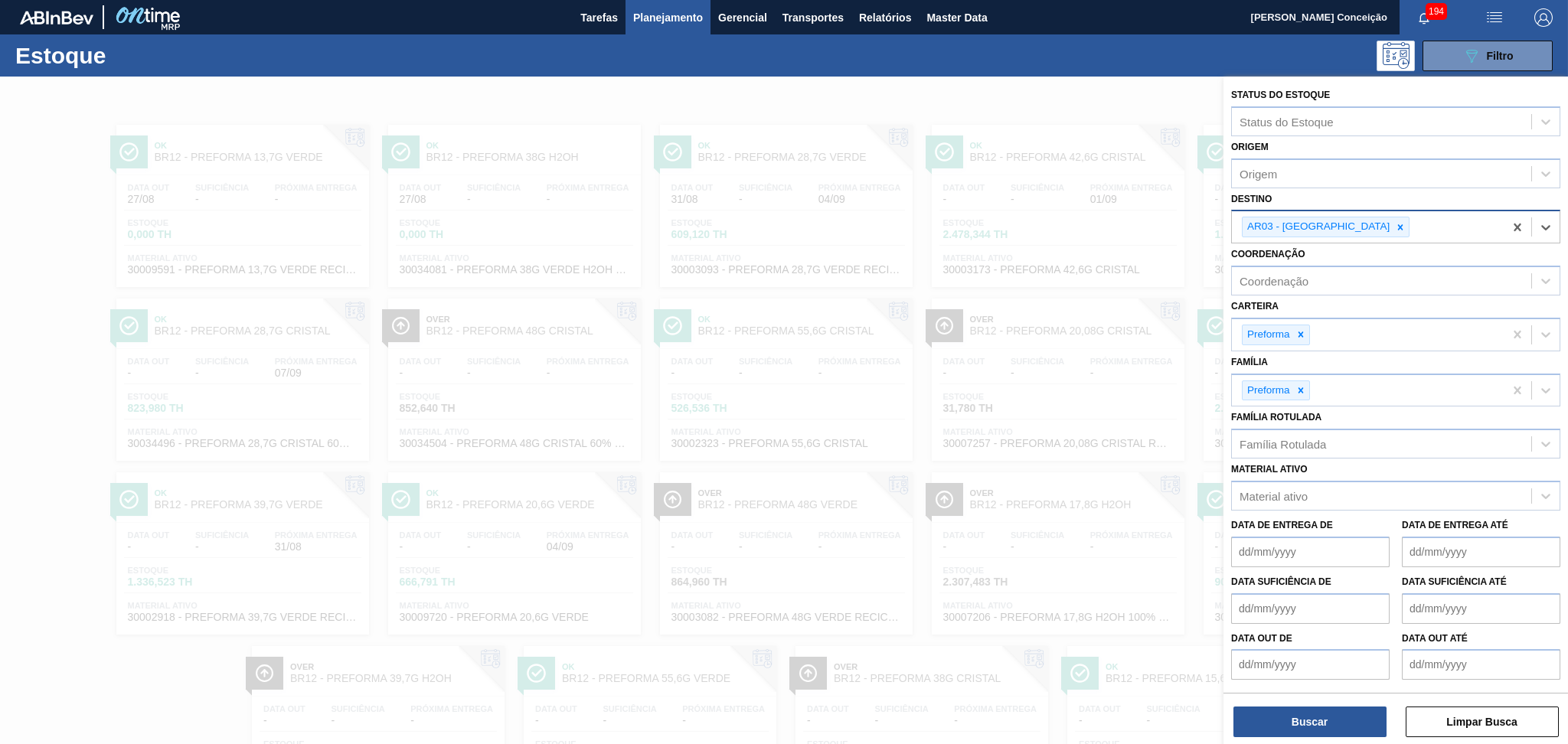
click at [1392, 230] on div at bounding box center [1400, 227] width 17 height 19
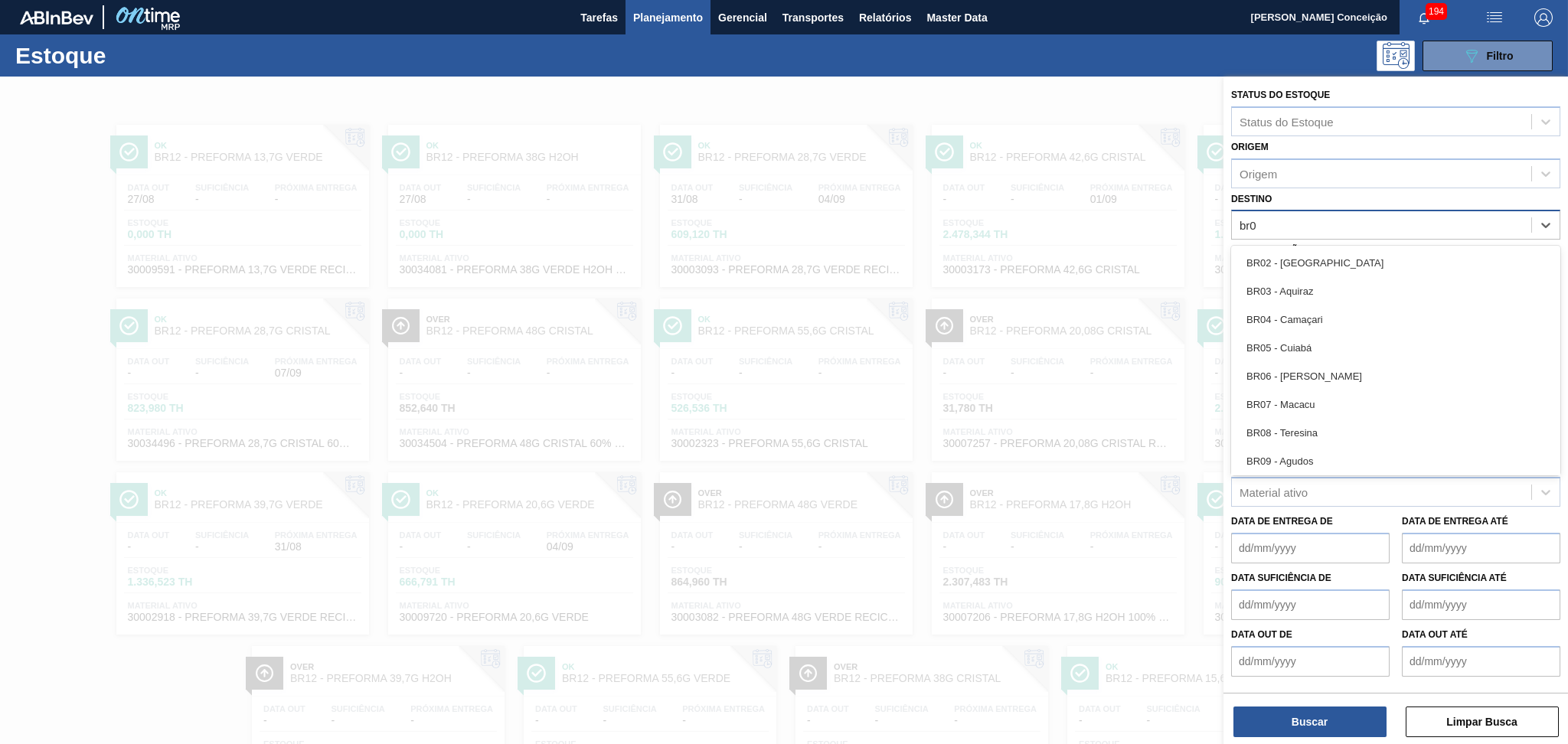
type input "br03"
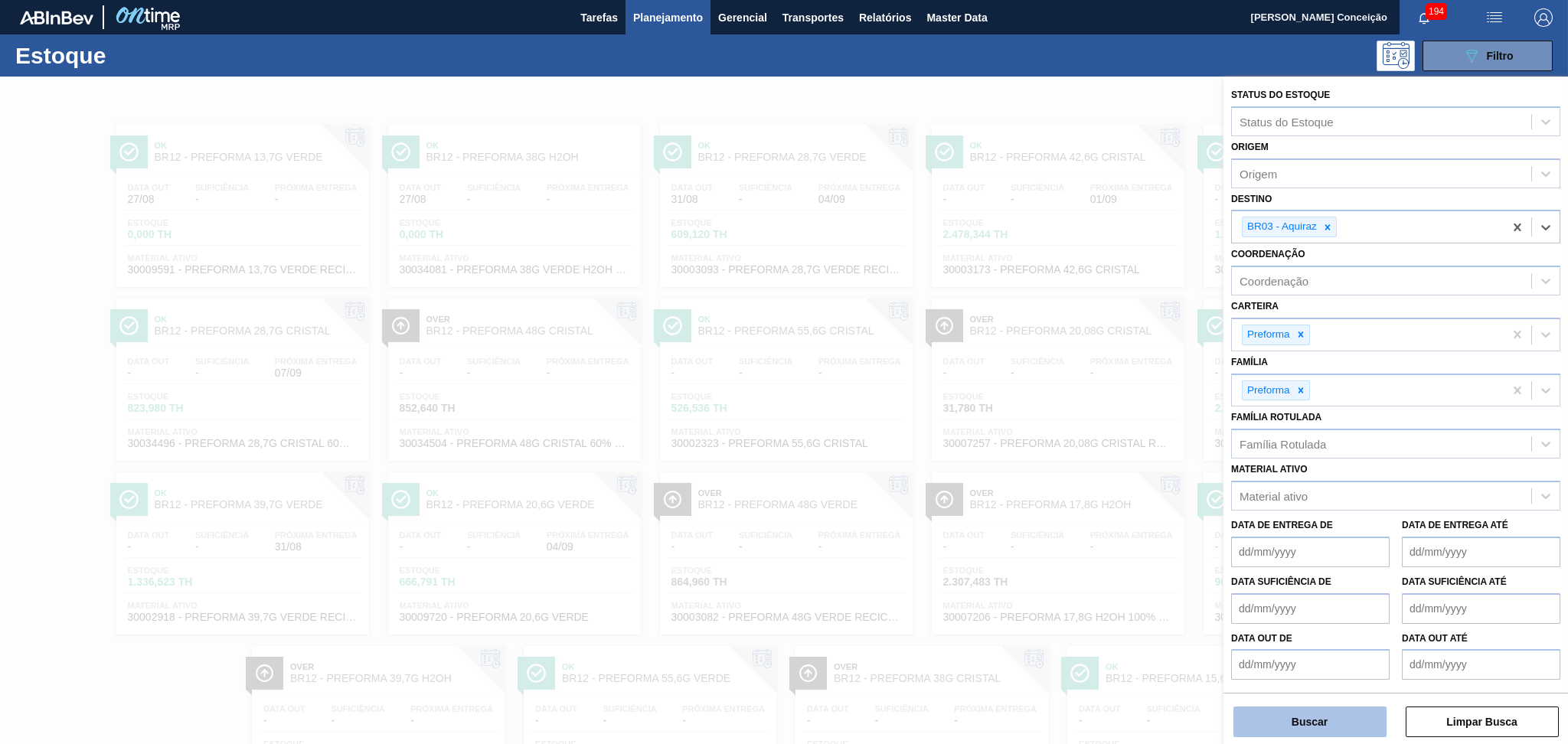
click at [1292, 723] on button "Buscar" at bounding box center [1310, 721] width 153 height 31
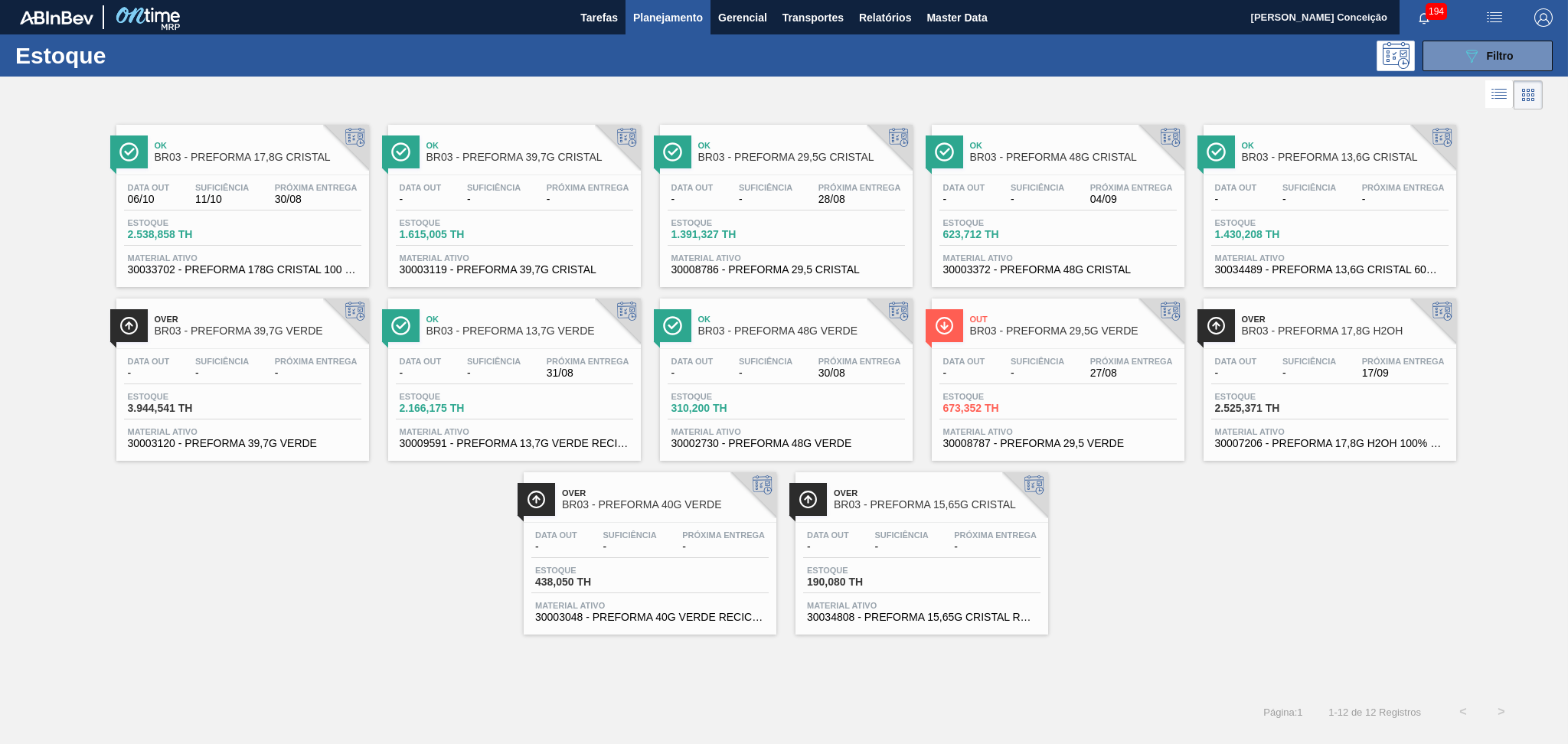
click at [184, 582] on div "Ok BR03 - PREFORMA 17,8G CRISTAL Data out 06/10 Suficiência 11/10 Próxima Entre…" at bounding box center [784, 373] width 1568 height 521
click at [292, 386] on div "Data out - Suficiência - Próxima Entrega - Estoque 3.944,541 TH Material ativo …" at bounding box center [243, 401] width 252 height 104
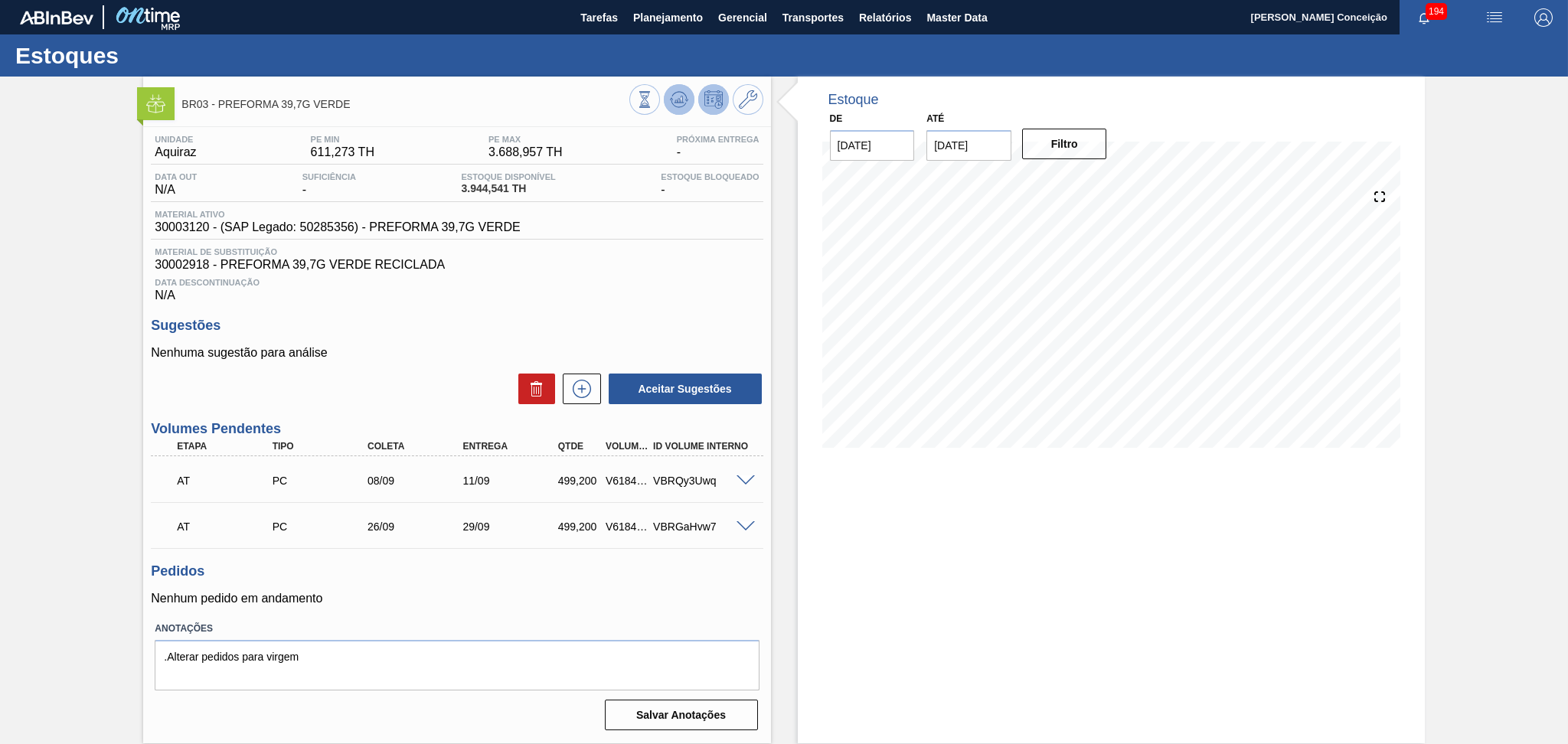
click at [684, 104] on icon at bounding box center [677, 104] width 15 height 8
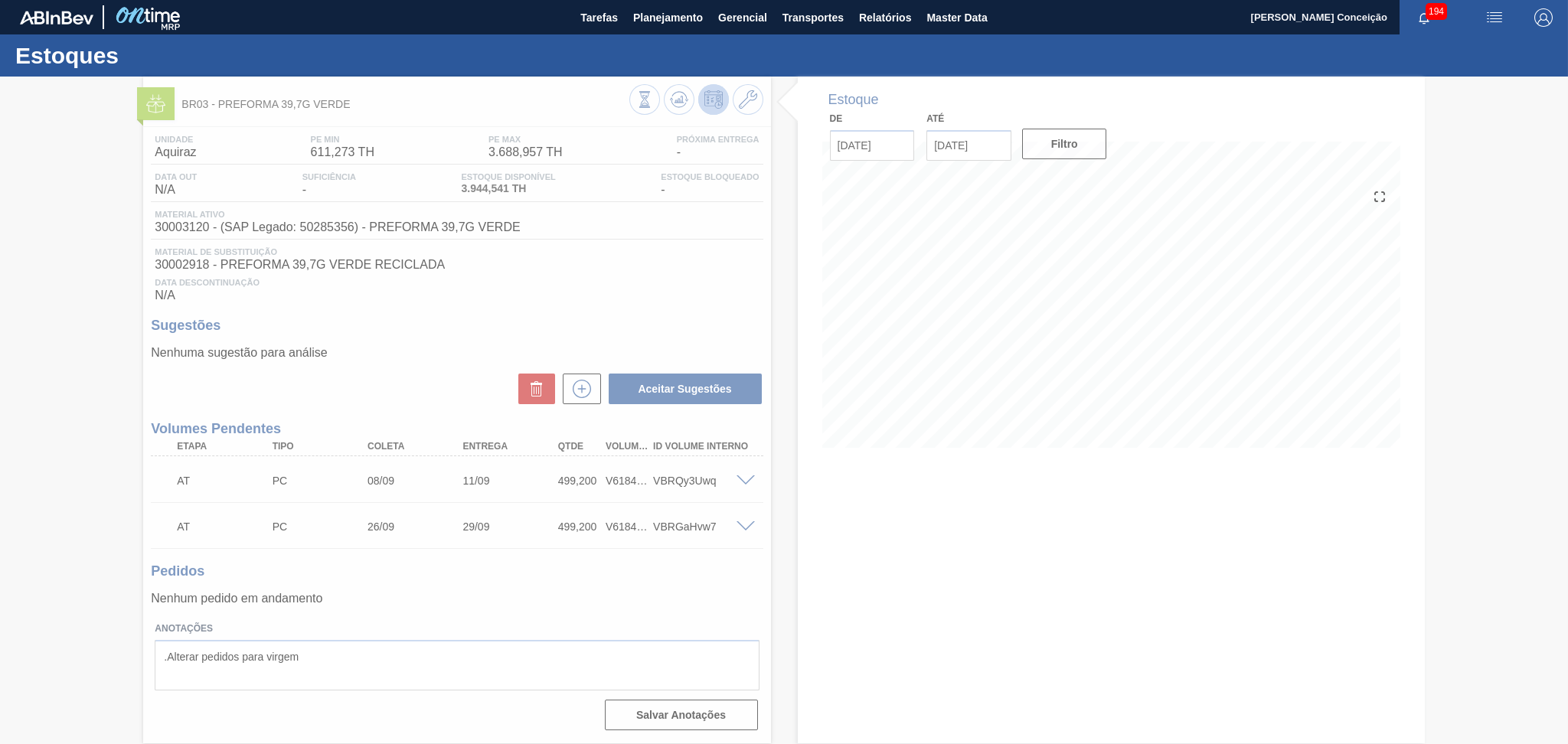
click at [639, 306] on div at bounding box center [784, 410] width 1568 height 667
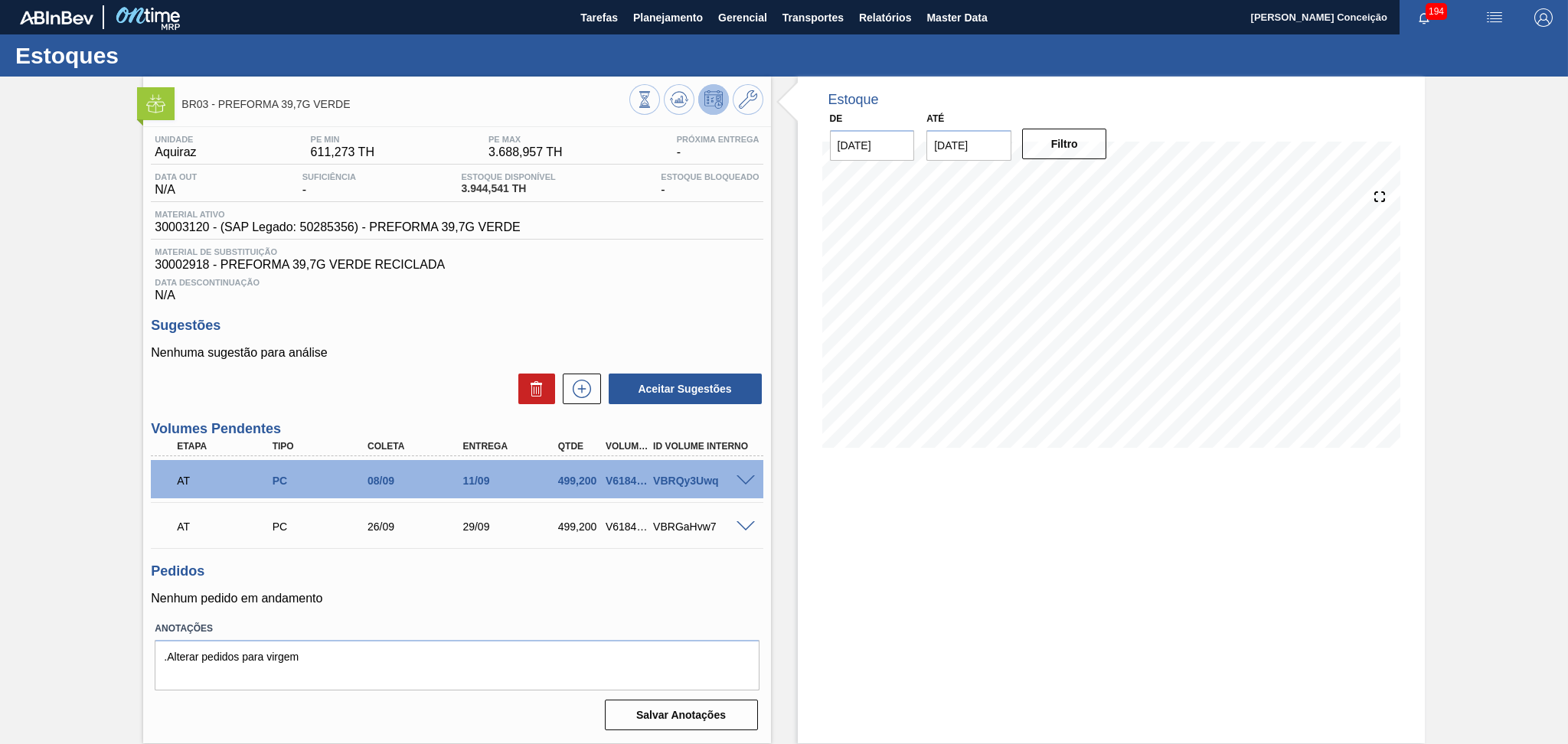
click at [579, 301] on div "Data Descontinuação N/A" at bounding box center [456, 287] width 612 height 31
click at [589, 391] on icon at bounding box center [581, 389] width 25 height 19
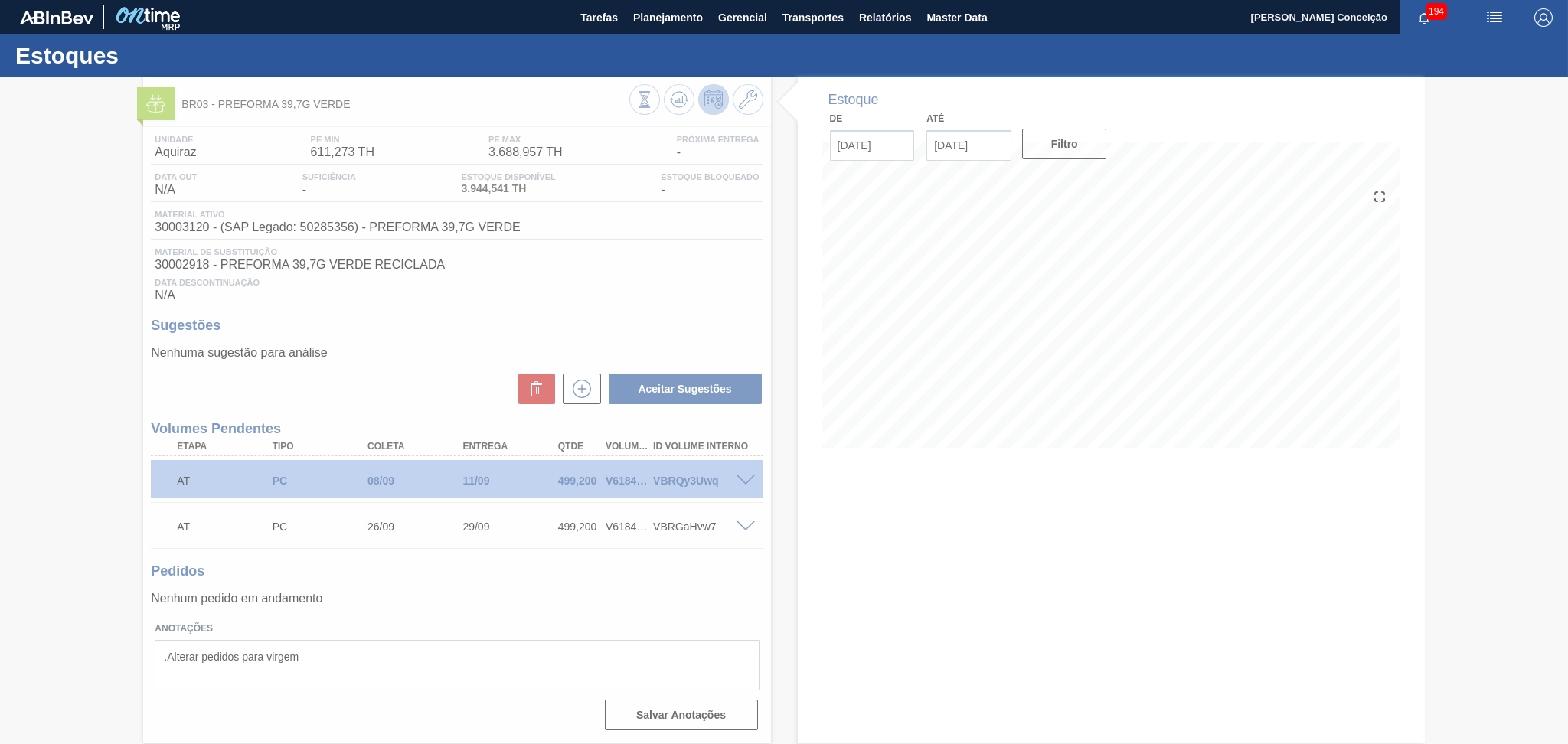
click at [619, 312] on div at bounding box center [784, 410] width 1568 height 667
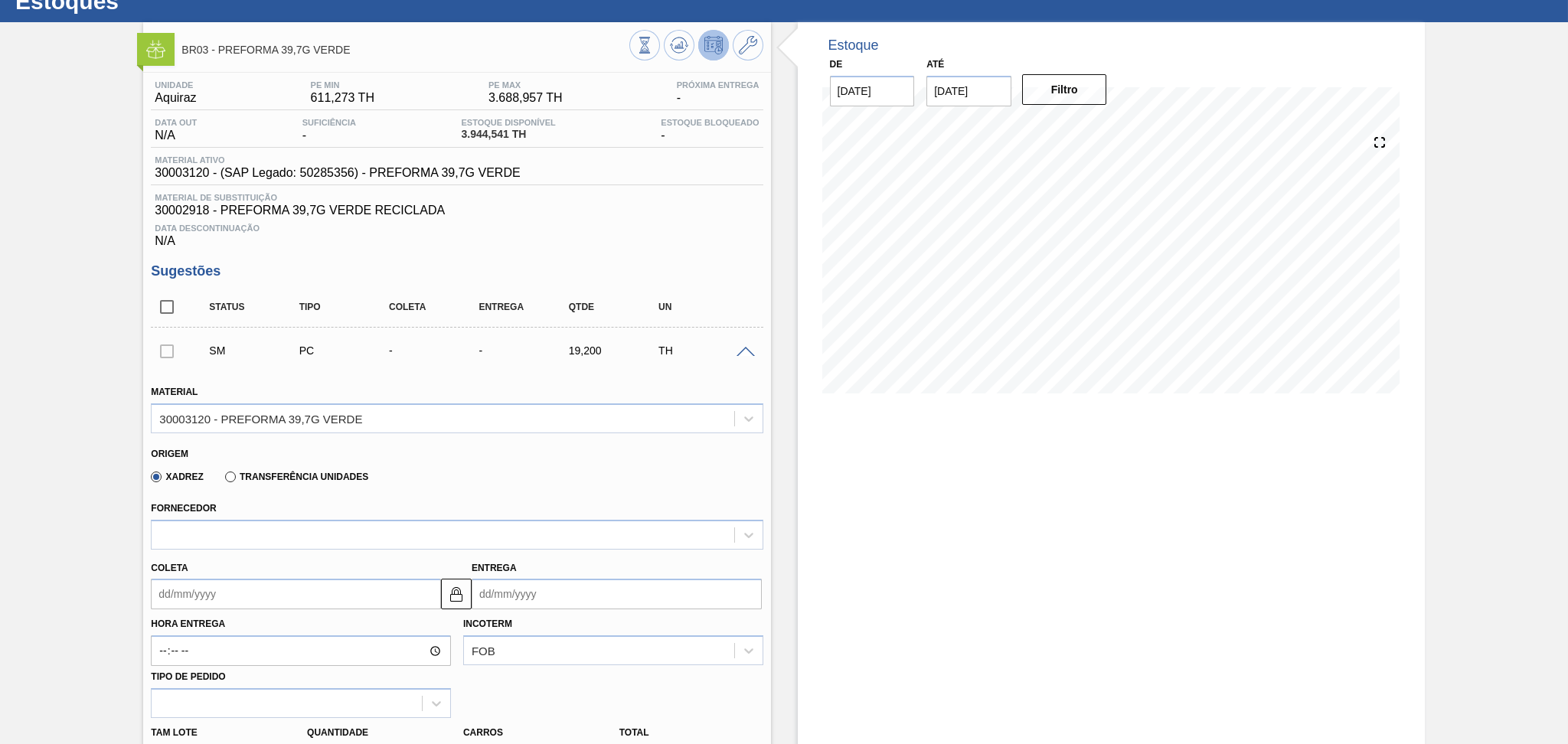
scroll to position [102, 0]
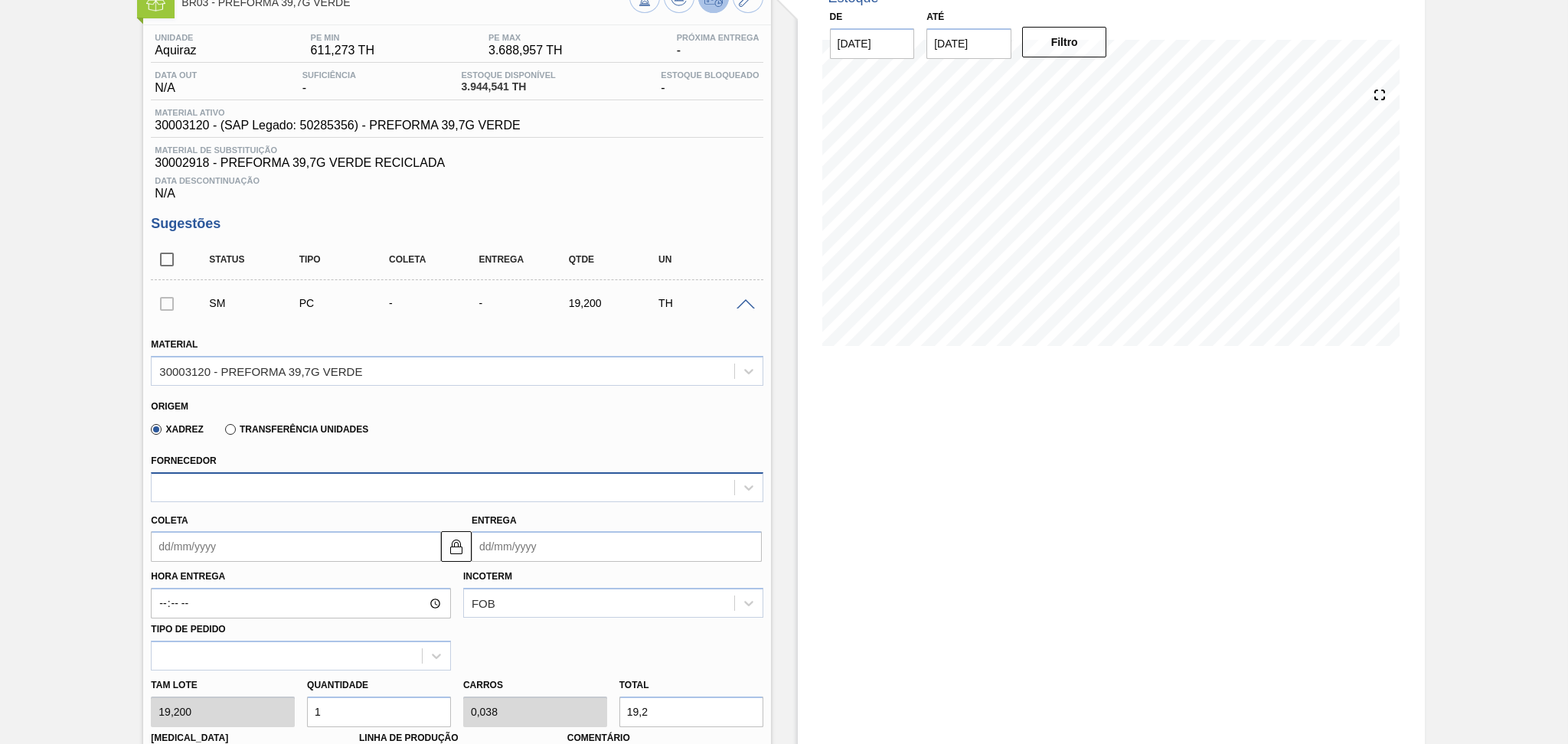
click at [237, 490] on div at bounding box center [442, 487] width 582 height 22
click at [400, 426] on div "Xadrez Transferência Unidades" at bounding box center [449, 426] width 599 height 30
click at [745, 298] on div at bounding box center [747, 304] width 31 height 12
click at [744, 303] on span at bounding box center [745, 305] width 19 height 12
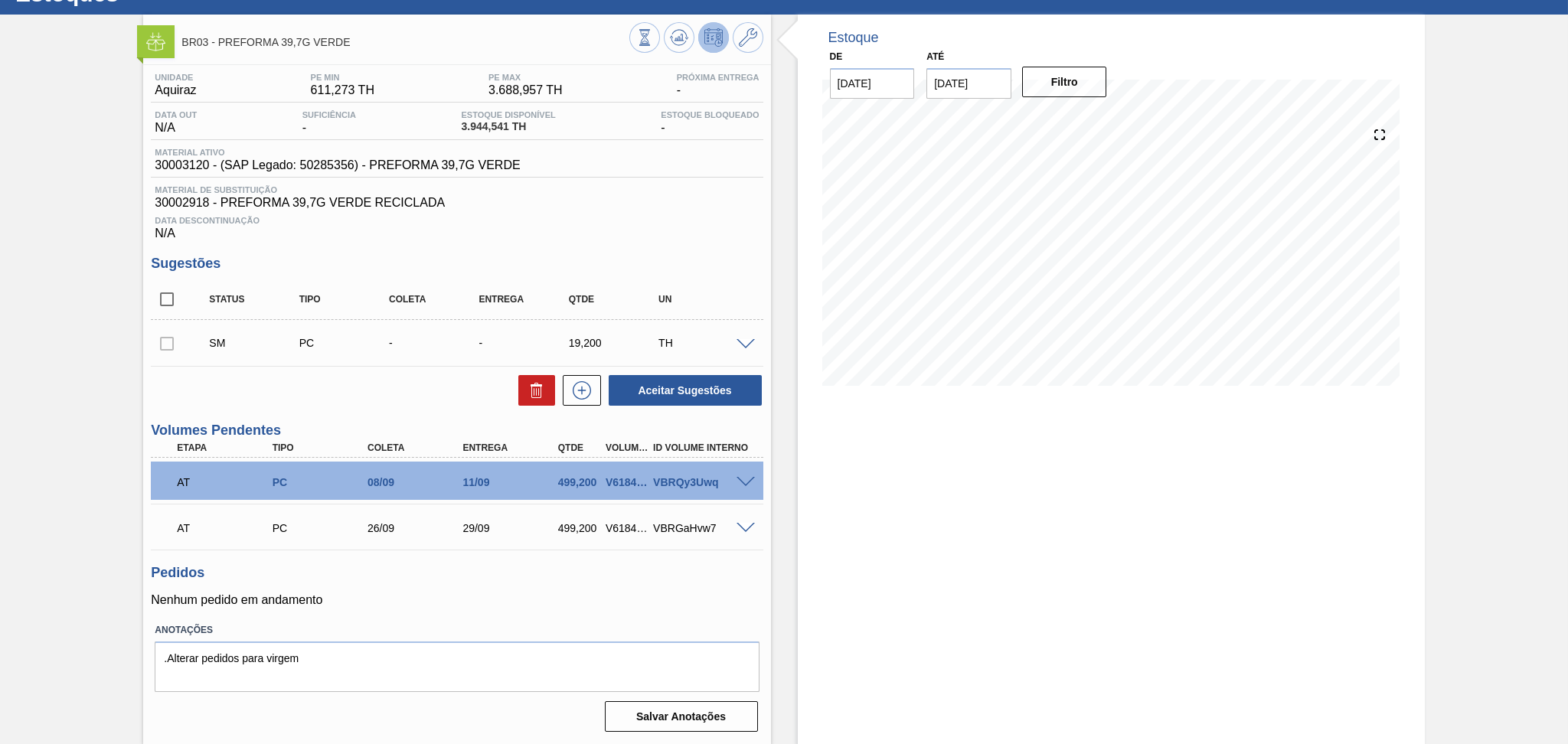
click at [467, 572] on h3 "Pedidos" at bounding box center [456, 573] width 612 height 16
click at [578, 214] on div "Data Descontinuação N/A" at bounding box center [456, 225] width 612 height 31
click at [187, 170] on span "30003120 - (SAP Legado: 50285356) - PREFORMA 39,7G VERDE" at bounding box center [337, 165] width 365 height 14
copy span "30003120"
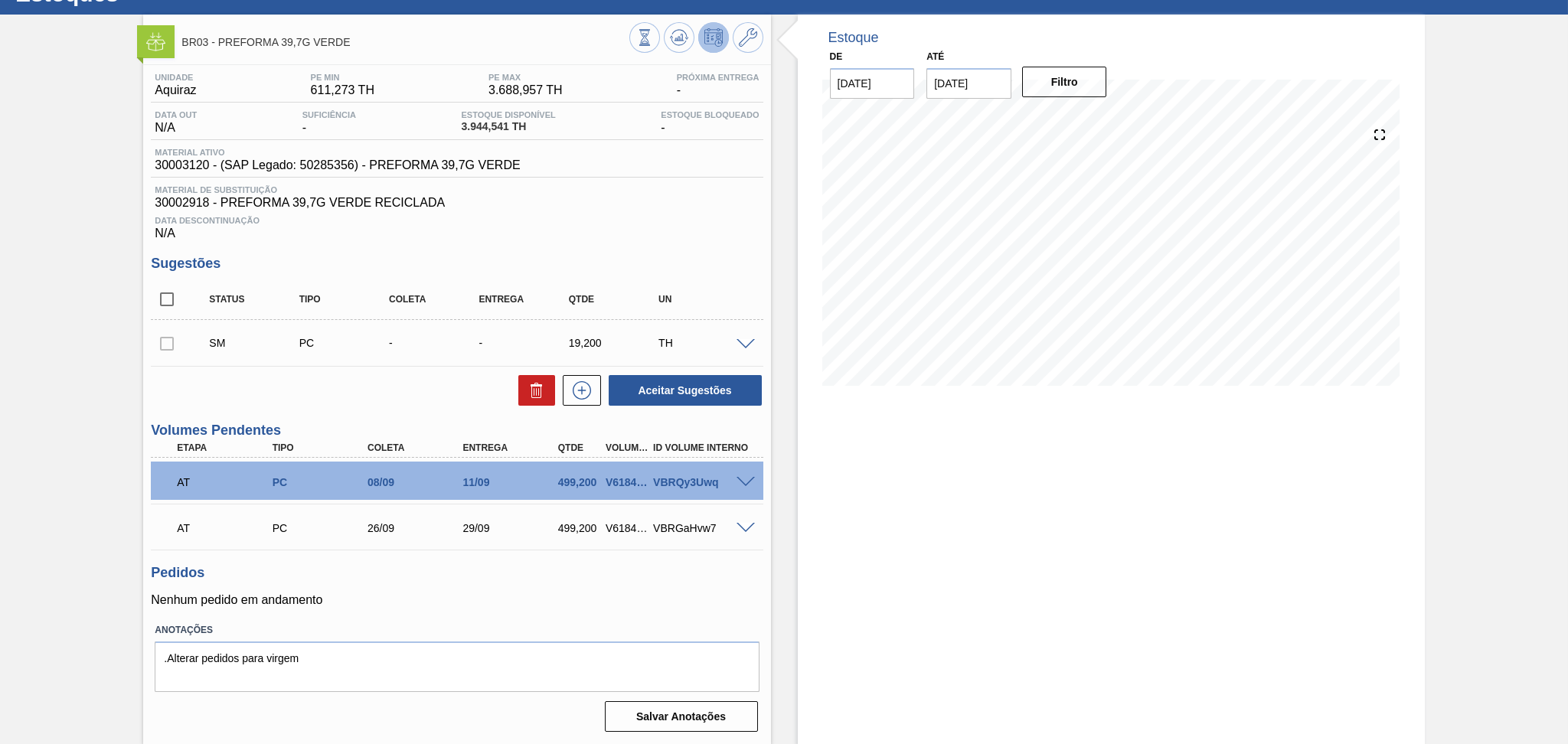
click at [481, 579] on h3 "Pedidos" at bounding box center [456, 573] width 612 height 16
click at [629, 260] on h3 "Sugestões" at bounding box center [456, 263] width 612 height 16
click at [924, 563] on div "Estoque De [DATE] Até [DATE] Filtro 07/09 Projeção de Estoque 2,054.541 [DOMAIN…" at bounding box center [1111, 380] width 627 height 730
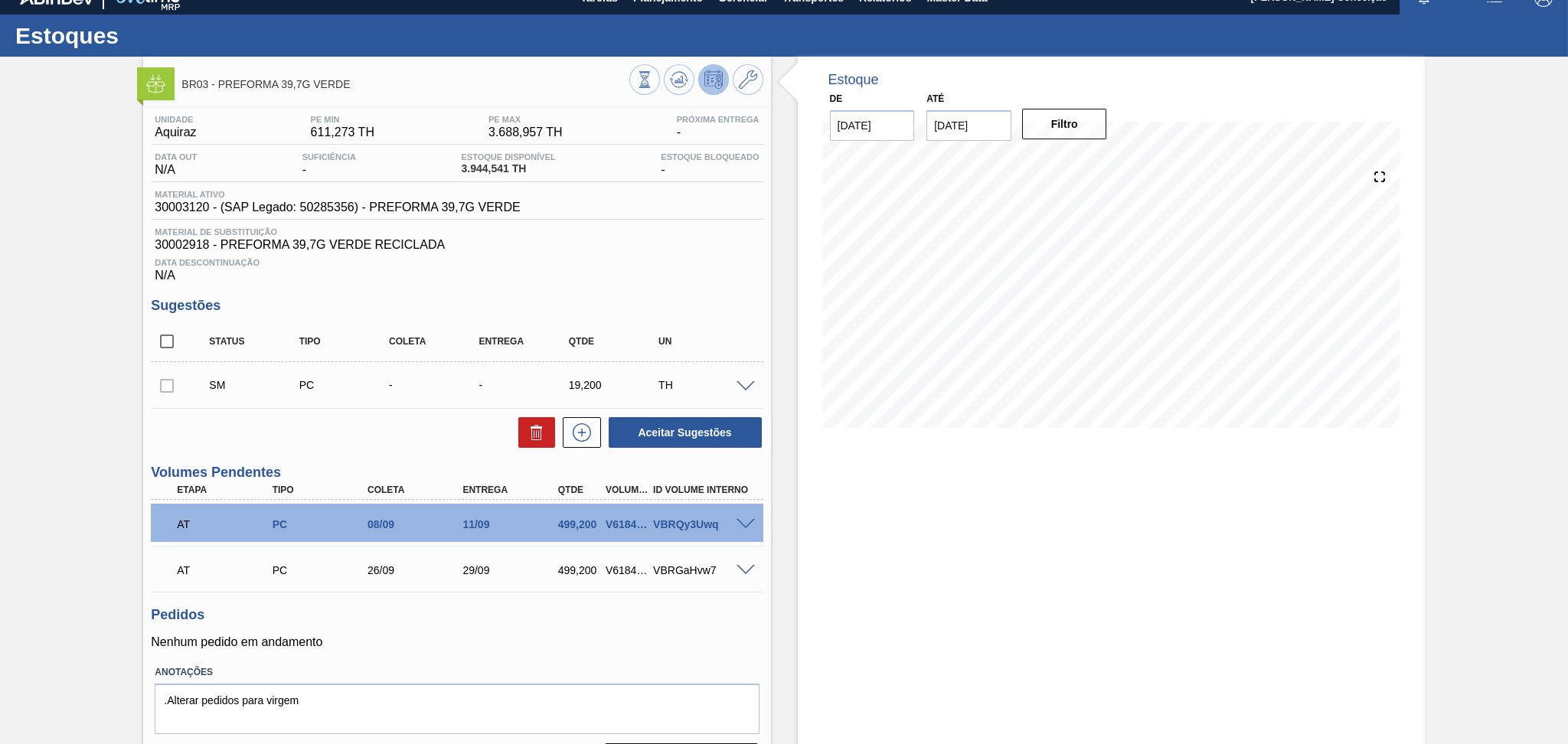
scroll to position [0, 0]
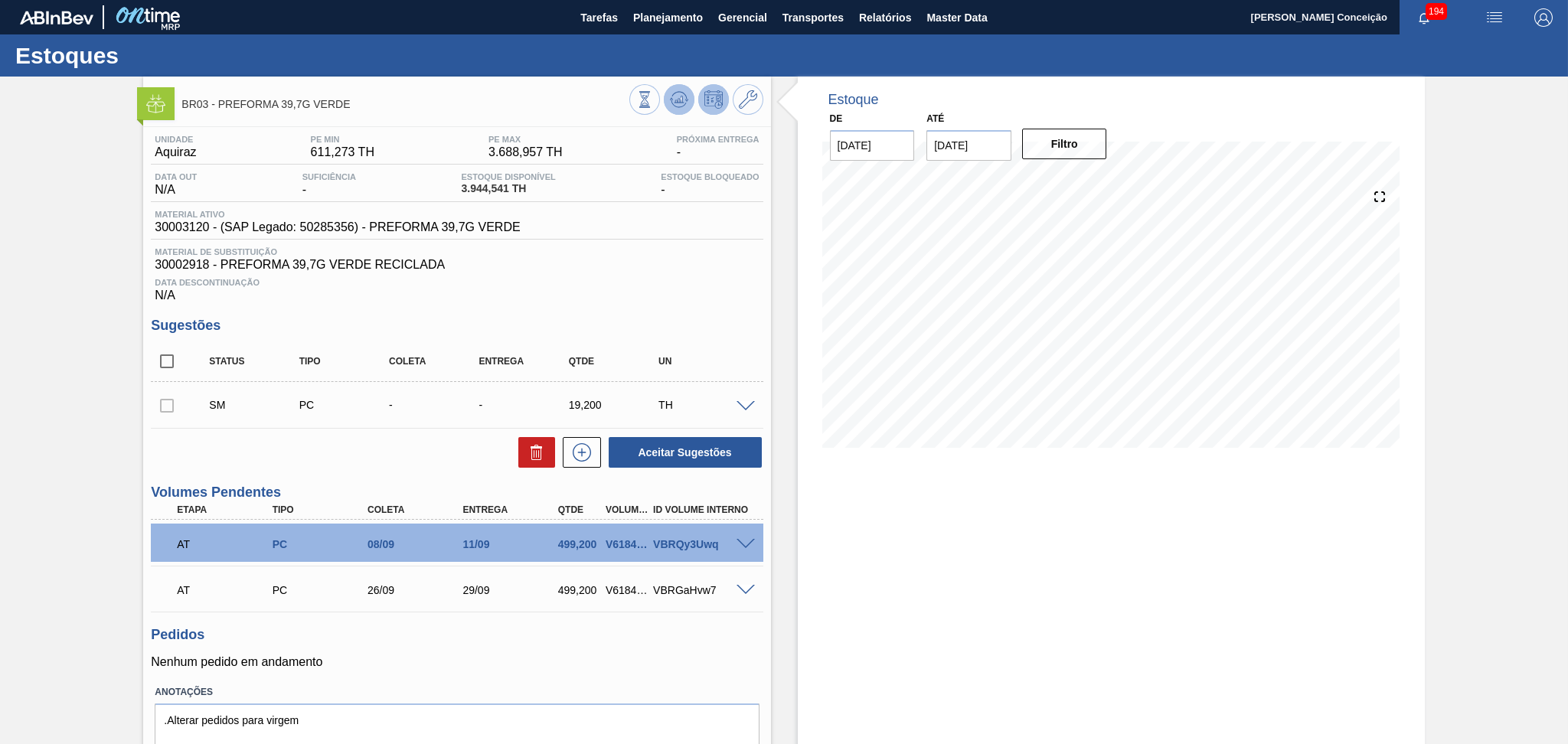
click at [671, 108] on icon at bounding box center [679, 99] width 19 height 19
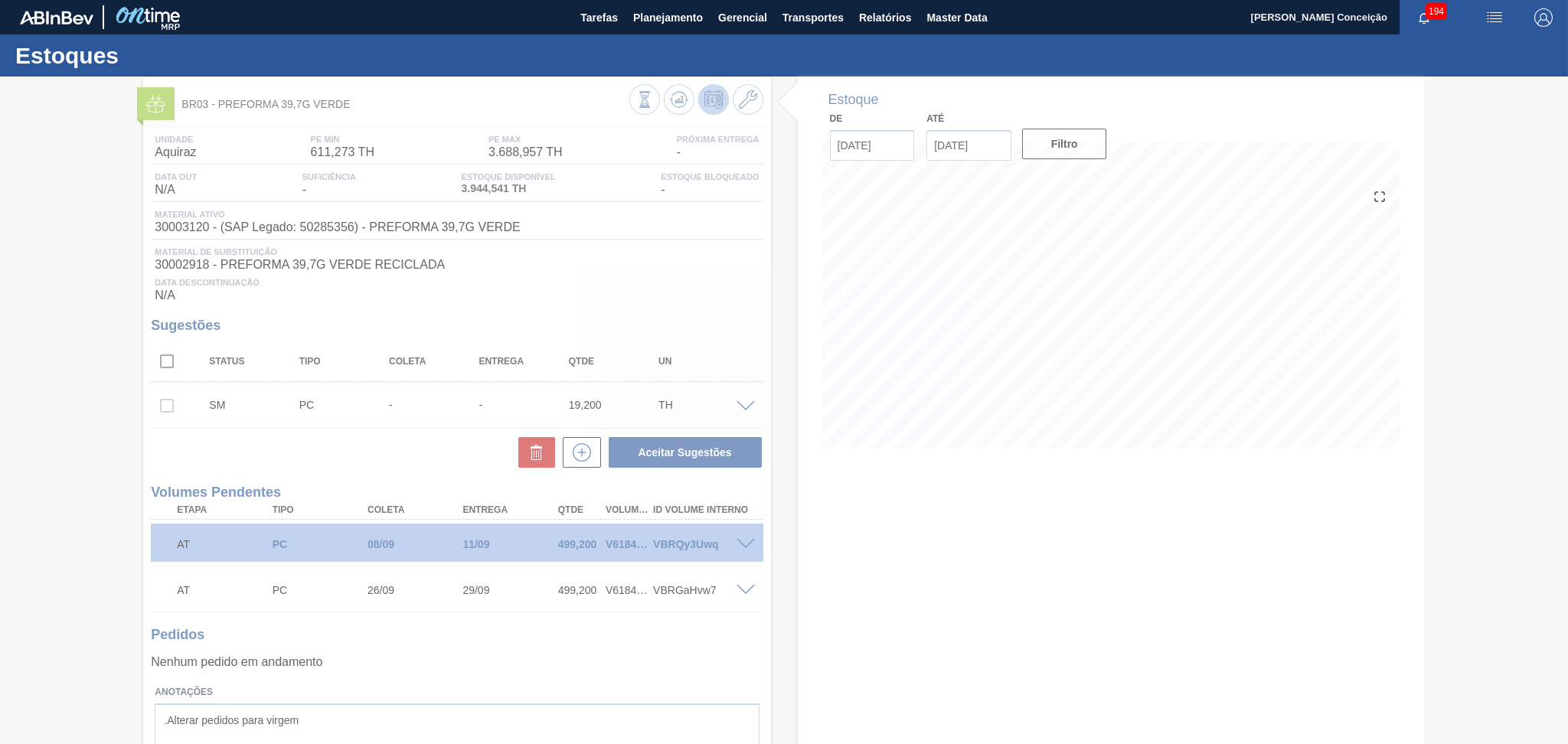
click at [982, 355] on div at bounding box center [784, 410] width 1568 height 667
click at [657, 308] on div at bounding box center [784, 410] width 1568 height 667
click at [778, 582] on div at bounding box center [784, 410] width 1568 height 667
click at [604, 261] on div at bounding box center [784, 410] width 1568 height 667
click at [795, 289] on div at bounding box center [784, 410] width 1568 height 667
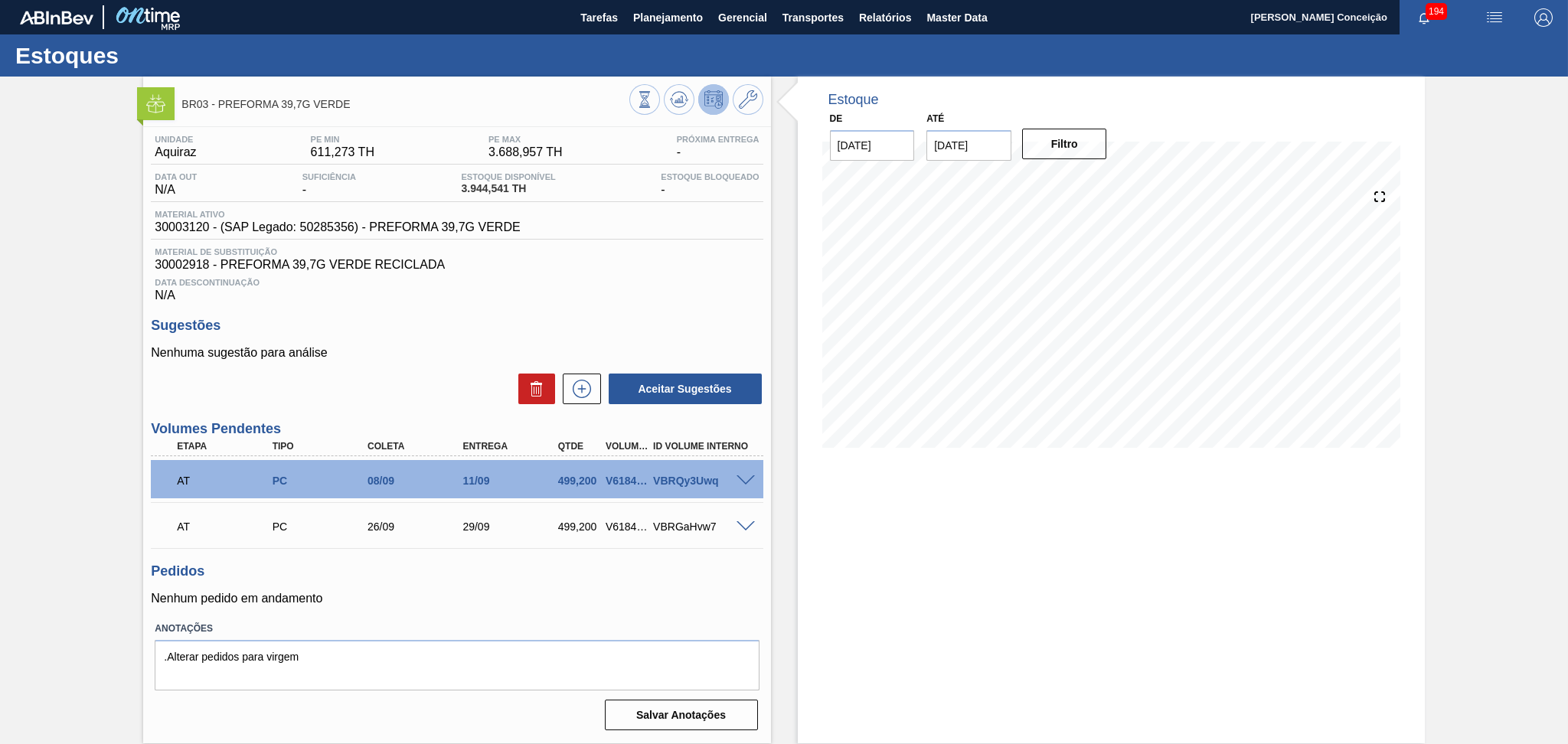
click at [528, 299] on div "Data Descontinuação N/A" at bounding box center [456, 287] width 612 height 31
click at [606, 280] on span "Data Descontinuação" at bounding box center [456, 282] width 604 height 9
click at [588, 393] on icon at bounding box center [581, 389] width 25 height 19
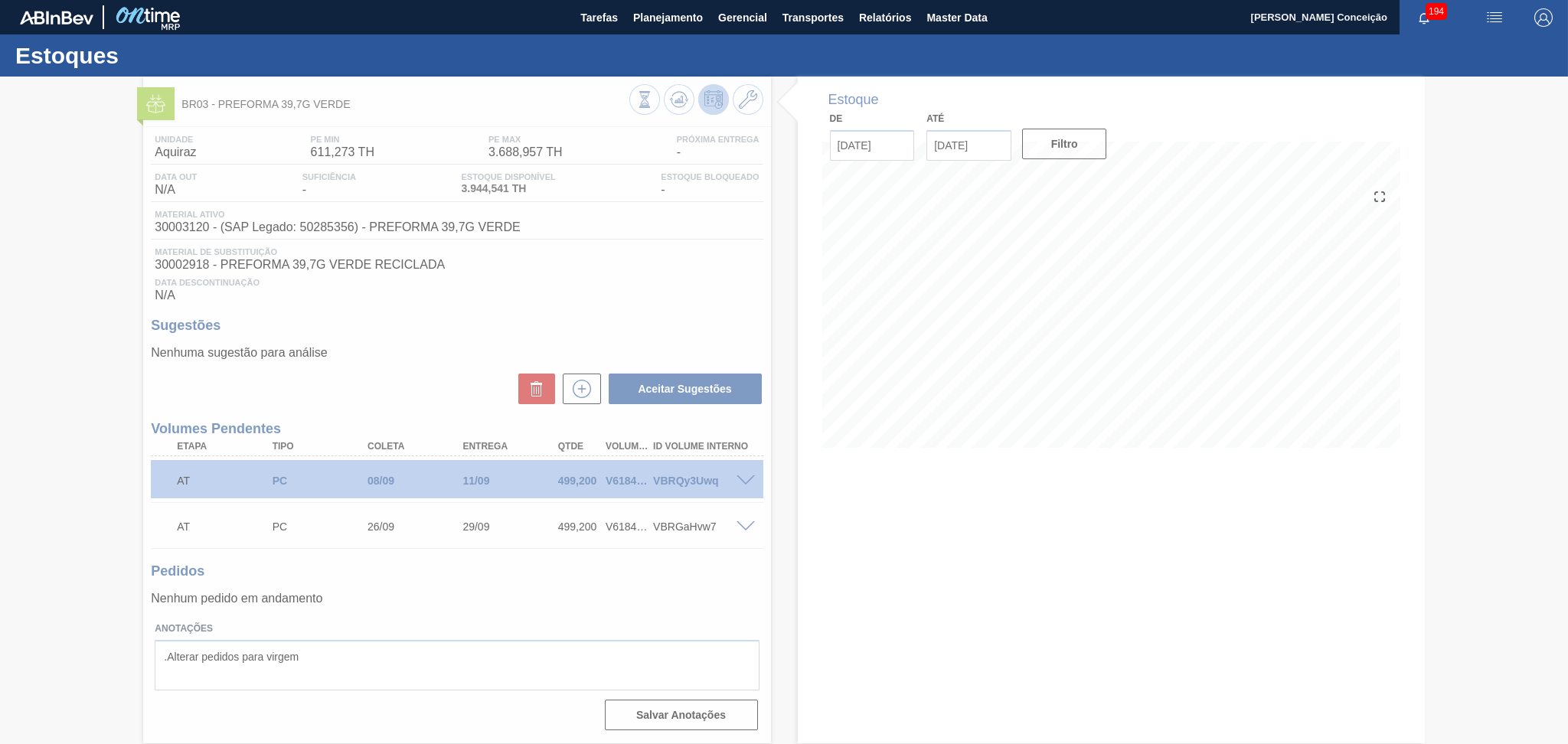
click at [875, 534] on div at bounding box center [784, 410] width 1568 height 667
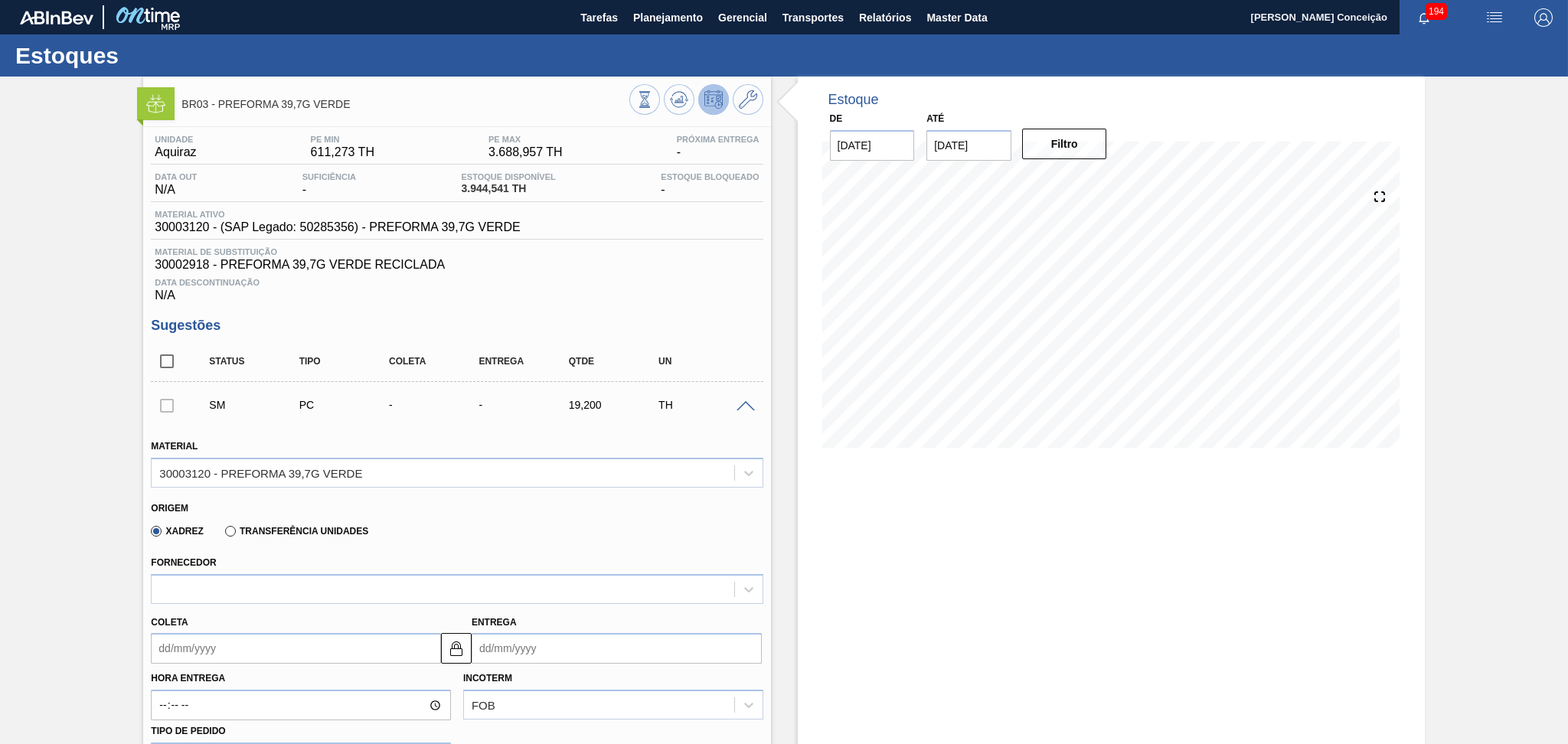
click at [622, 500] on div "Origem" at bounding box center [449, 506] width 599 height 15
click at [356, 531] on label "Transferência Unidades" at bounding box center [296, 530] width 144 height 11
click at [223, 534] on input "Transferência Unidades" at bounding box center [223, 534] width 0 height 0
click at [356, 531] on label "Transferência Unidades" at bounding box center [296, 530] width 144 height 11
click at [223, 534] on input "Transferência Unidades" at bounding box center [223, 534] width 0 height 0
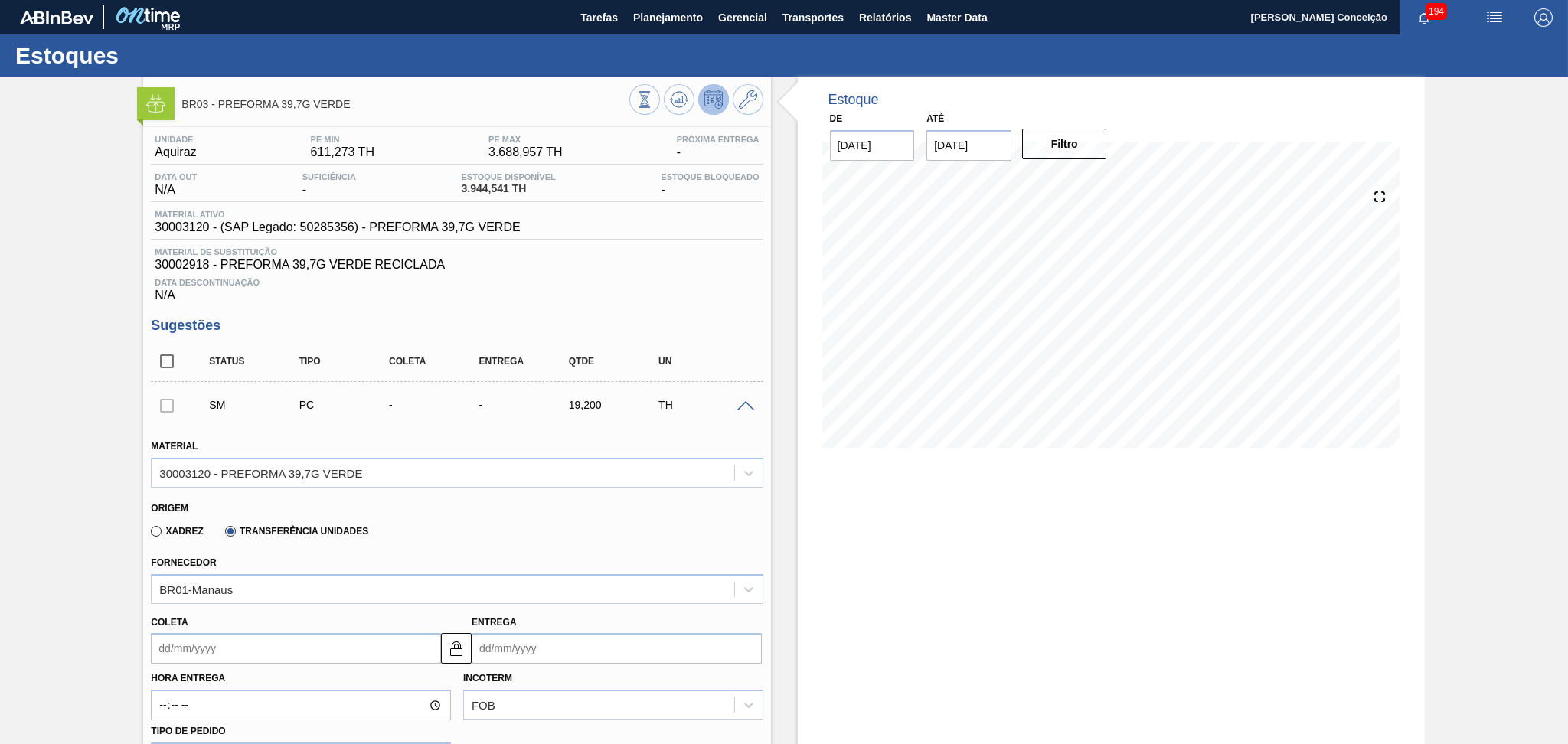
click at [186, 531] on label "Xadrez" at bounding box center [176, 530] width 52 height 11
click at [148, 534] on input "Xadrez" at bounding box center [148, 534] width 0 height 0
click at [414, 519] on div "Xadrez Transferência Unidades" at bounding box center [449, 528] width 599 height 30
click at [849, 498] on div "Estoque De [DATE] Até [DATE] Filtro 29/08 Projeção de Estoque 3,644.541 [DOMAIN…" at bounding box center [1111, 755] width 627 height 1357
click at [271, 485] on div "30003120 - PREFORMA 39,7G VERDE" at bounding box center [456, 472] width 612 height 30
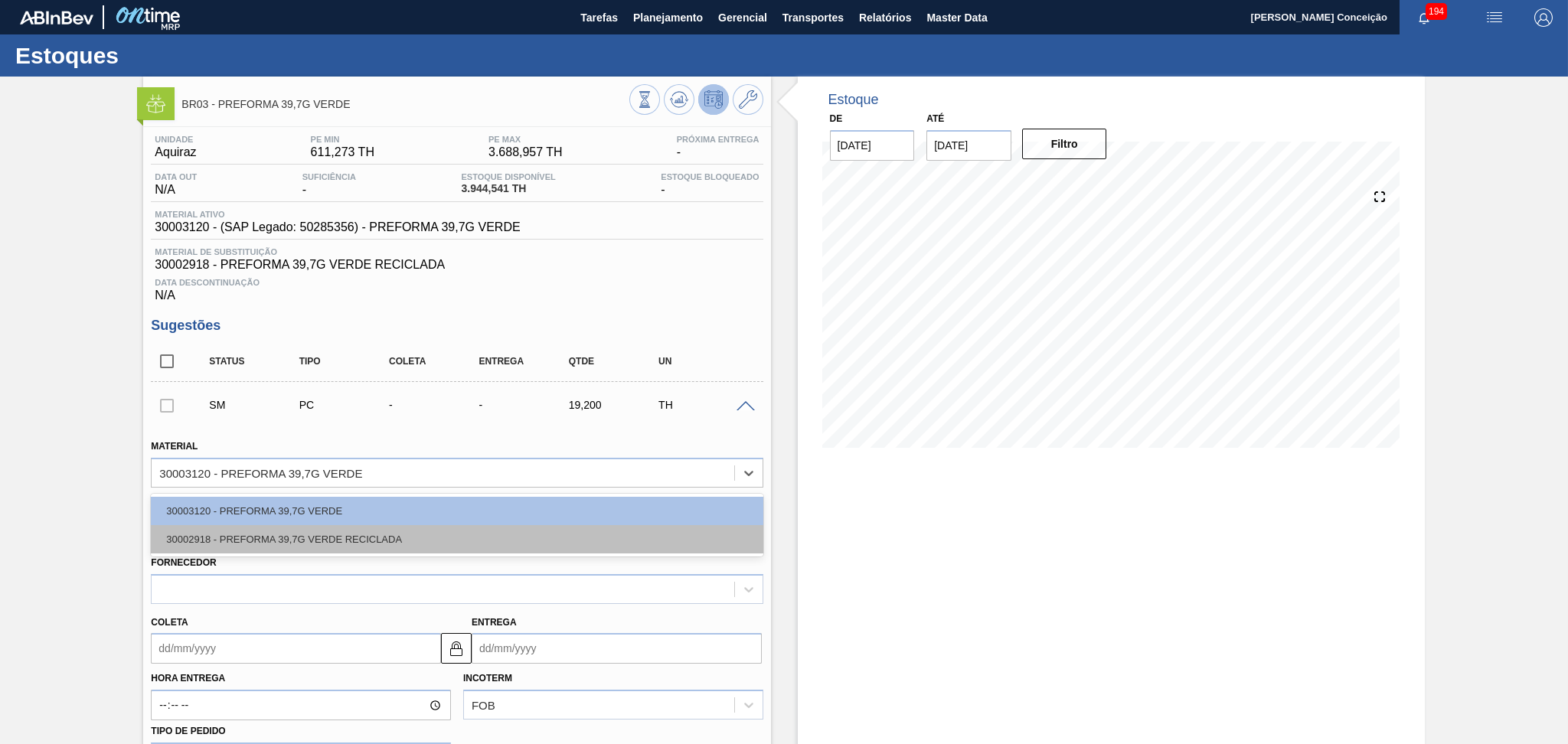
click at [320, 536] on div "30002918 - PREFORMA 39,7G VERDE RECICLADA" at bounding box center [456, 538] width 612 height 29
type input "19,200"
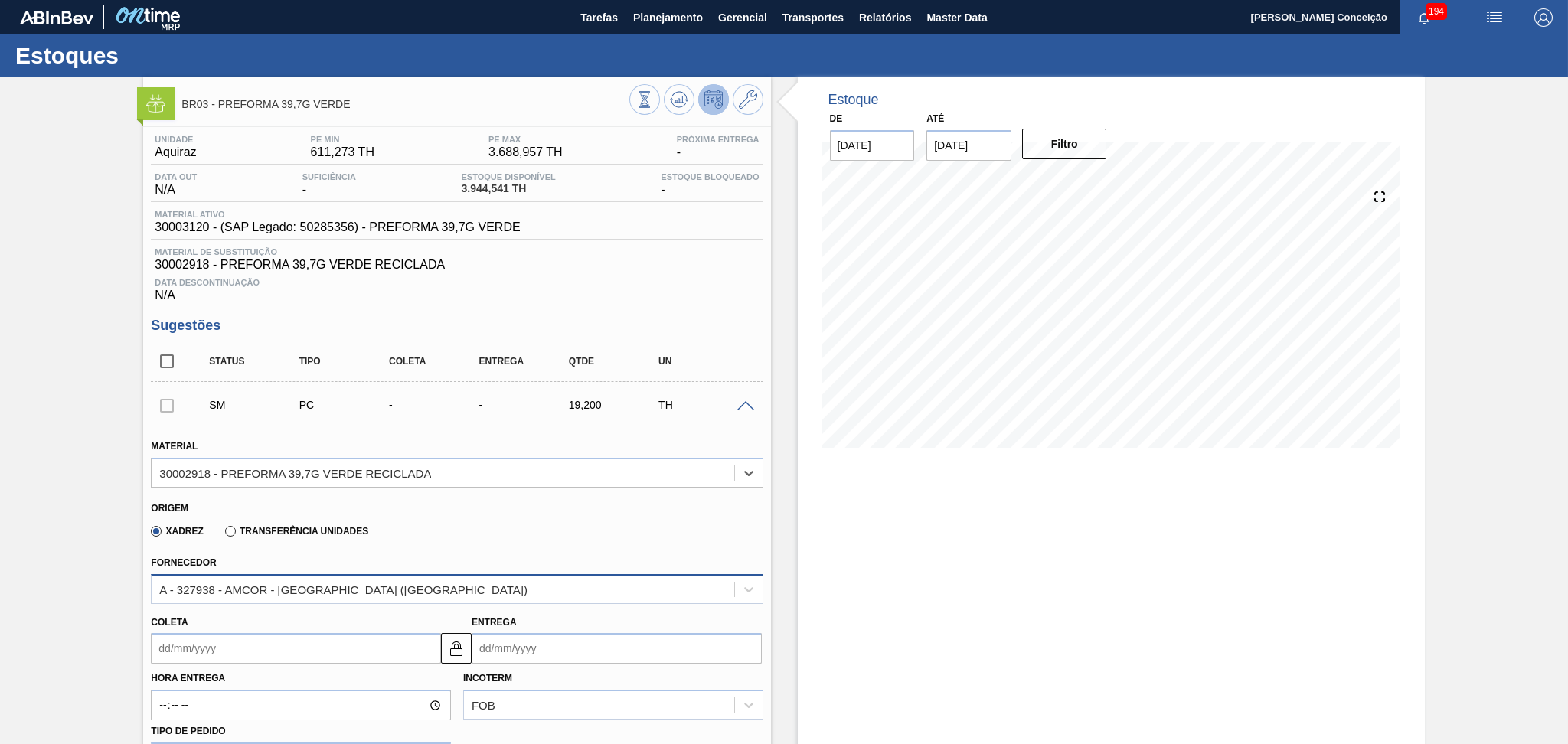
click at [421, 587] on div "A - 327938 - AMCOR - [GEOGRAPHIC_DATA] ([GEOGRAPHIC_DATA])" at bounding box center [343, 588] width 368 height 13
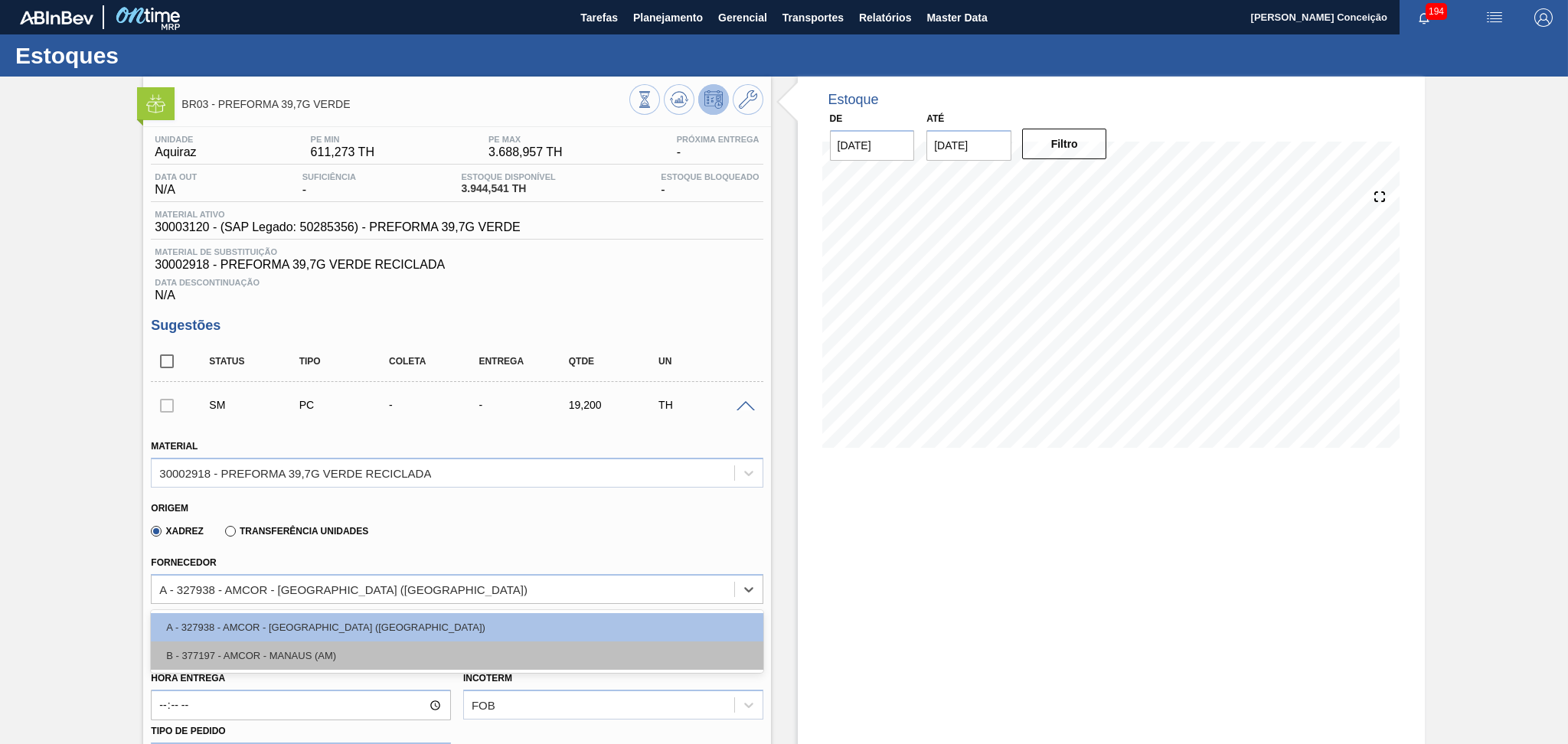
click at [334, 653] on div "B - 377197 - AMCOR - MANAUS (AM)" at bounding box center [456, 655] width 612 height 29
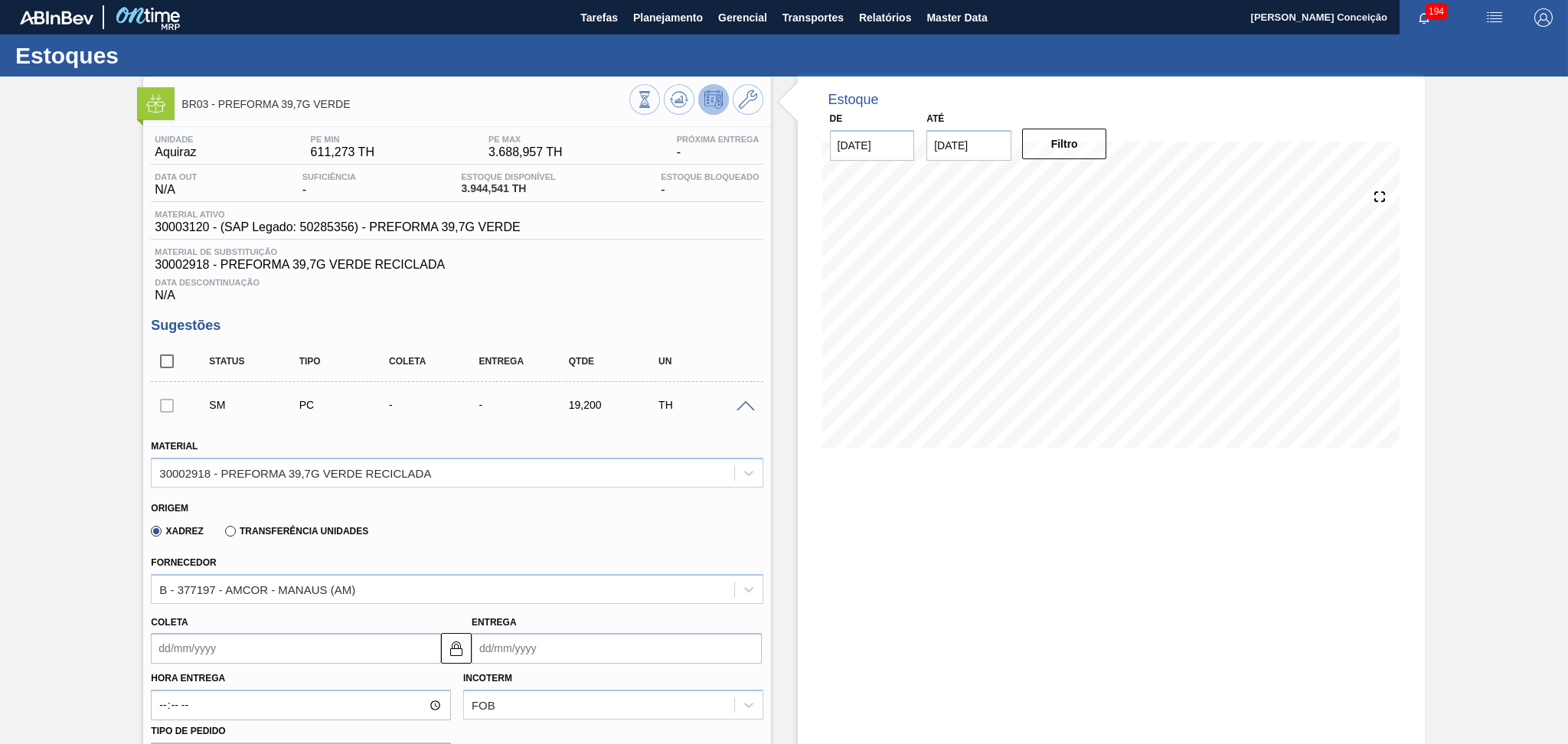
click at [601, 536] on div "Xadrez Transferência Unidades" at bounding box center [449, 528] width 599 height 30
click at [611, 502] on div "Origem" at bounding box center [449, 506] width 599 height 15
click at [630, 513] on div "Xadrez Transferência Unidades" at bounding box center [449, 528] width 599 height 30
click at [667, 274] on div "Data Descontinuação N/A" at bounding box center [456, 287] width 612 height 31
click at [645, 284] on span "Data Descontinuação" at bounding box center [456, 282] width 604 height 9
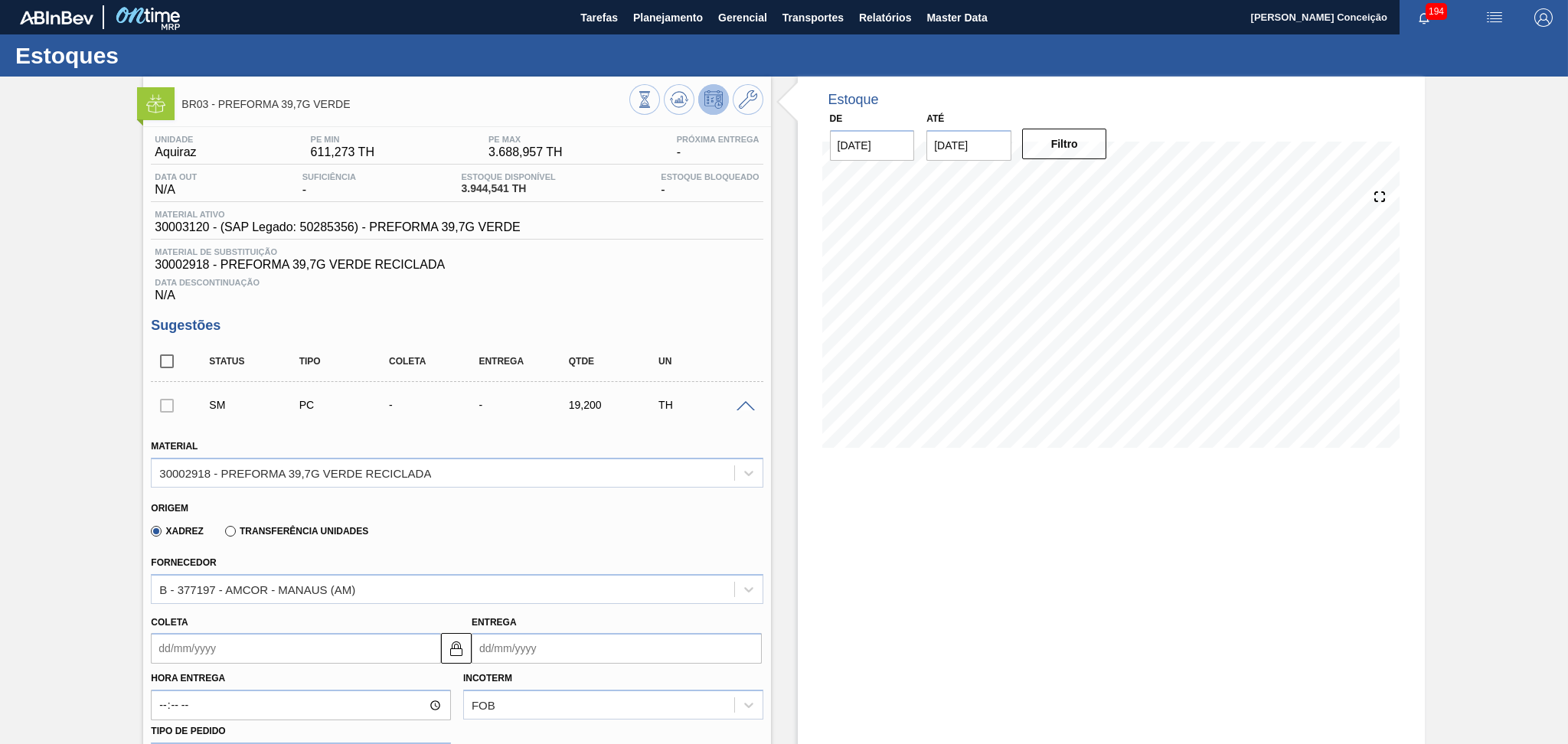
click at [798, 539] on div "Estoque De [DATE] Até [DATE] Filtro 29/08 Projeção de Estoque 3,644.541 [DOMAIN…" at bounding box center [1111, 755] width 627 height 1357
click at [794, 573] on div "Estoque De [DATE] Até [DATE] Filtro 29/08 Projeção de Estoque 3,644.541 [DOMAIN…" at bounding box center [1098, 755] width 653 height 1357
click at [744, 293] on div "Data Descontinuação N/A" at bounding box center [456, 287] width 612 height 31
click at [735, 292] on div "Data Descontinuação N/A" at bounding box center [456, 287] width 612 height 31
click at [795, 299] on div "Estoque De [DATE] Até [DATE] Filtro 27/08 Projeção de Estoque 3,944.541 [DOMAIN…" at bounding box center [1098, 755] width 653 height 1357
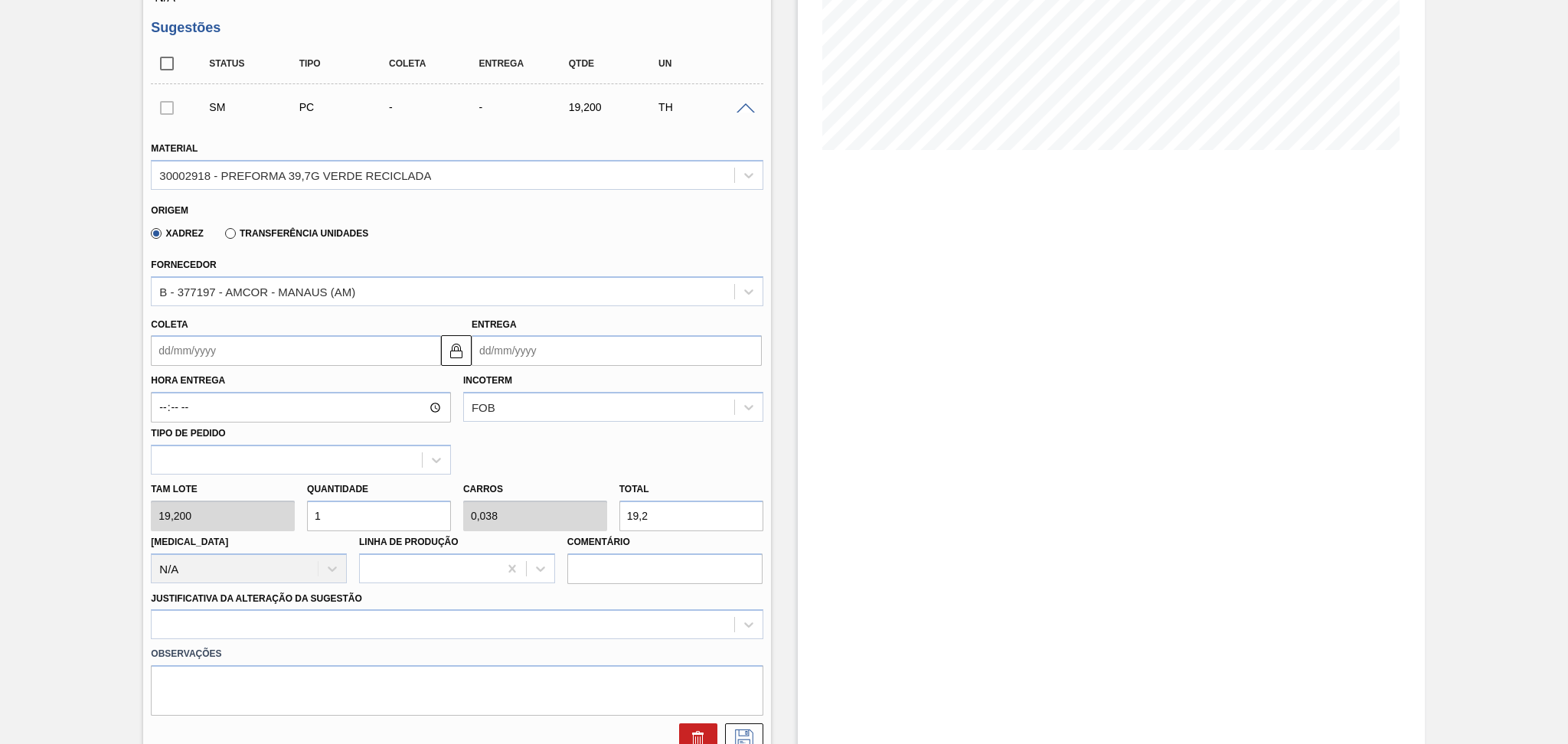
scroll to position [204, 0]
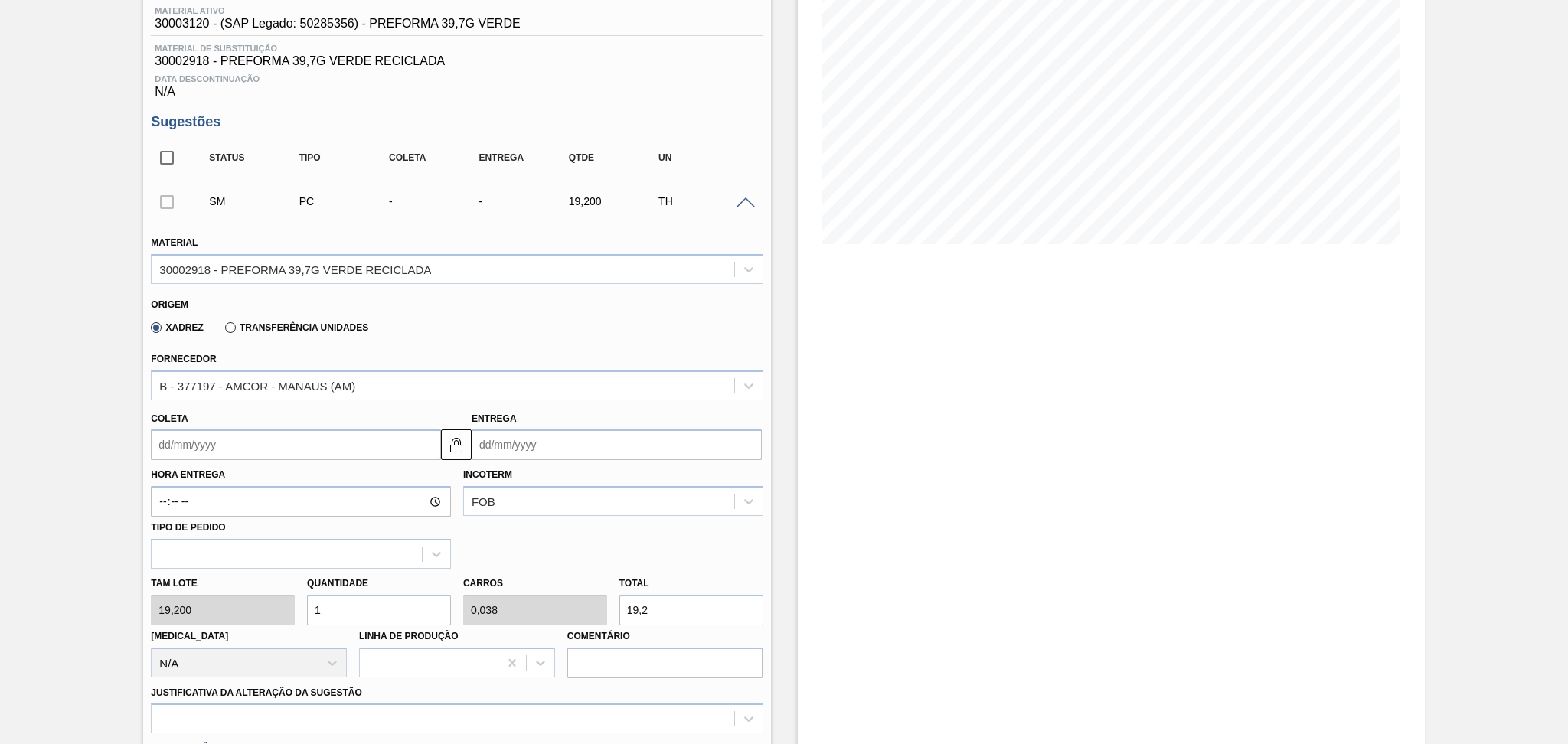
click at [472, 330] on div "Xadrez Transferência Unidades" at bounding box center [449, 325] width 599 height 30
drag, startPoint x: 320, startPoint y: 606, endPoint x: 282, endPoint y: 604, distance: 38.1
click at [301, 604] on div "Quantidade 1" at bounding box center [379, 598] width 156 height 52
type input "2"
type input "0,077"
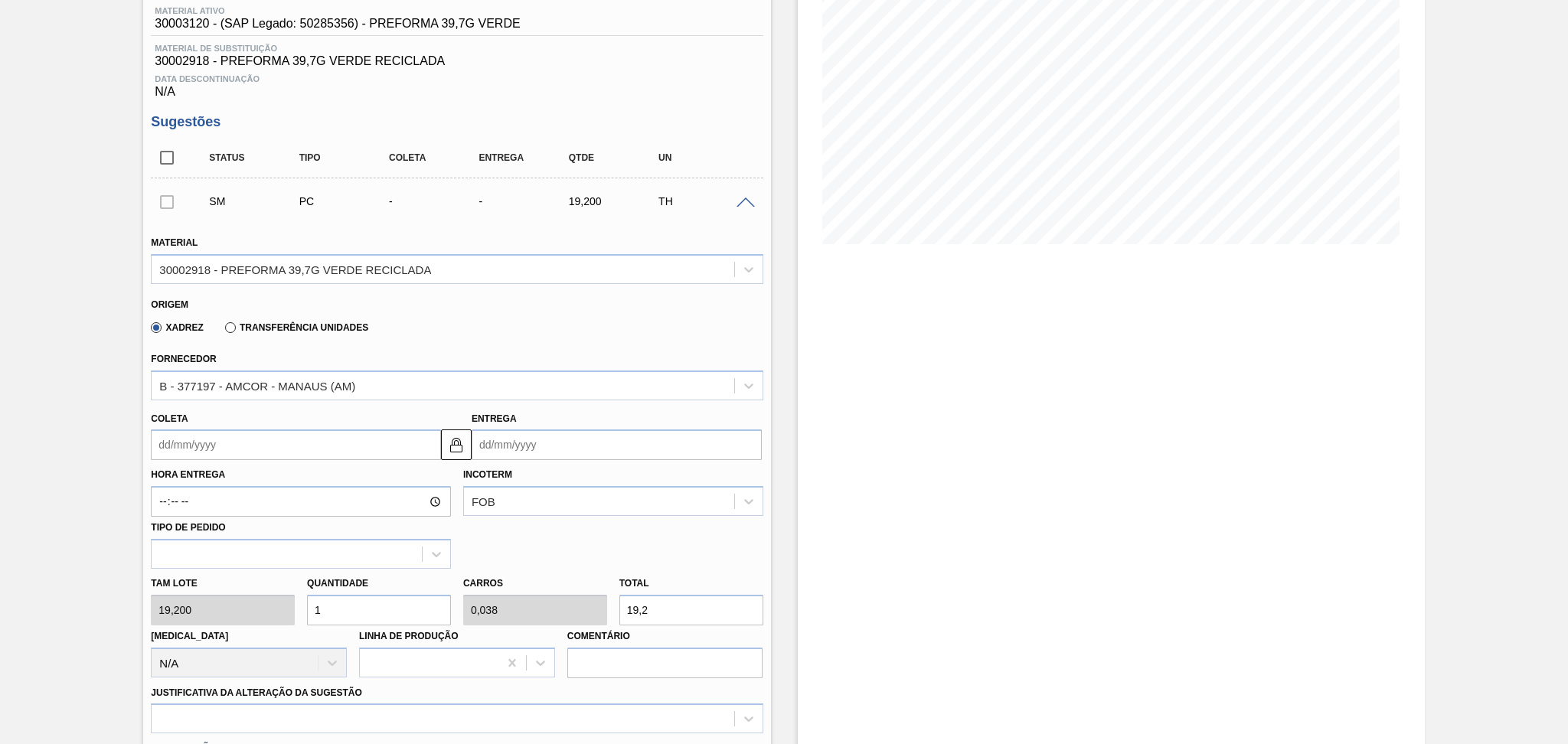
type input "38,4"
type input "26"
type input "1"
type input "499,2"
type input "26"
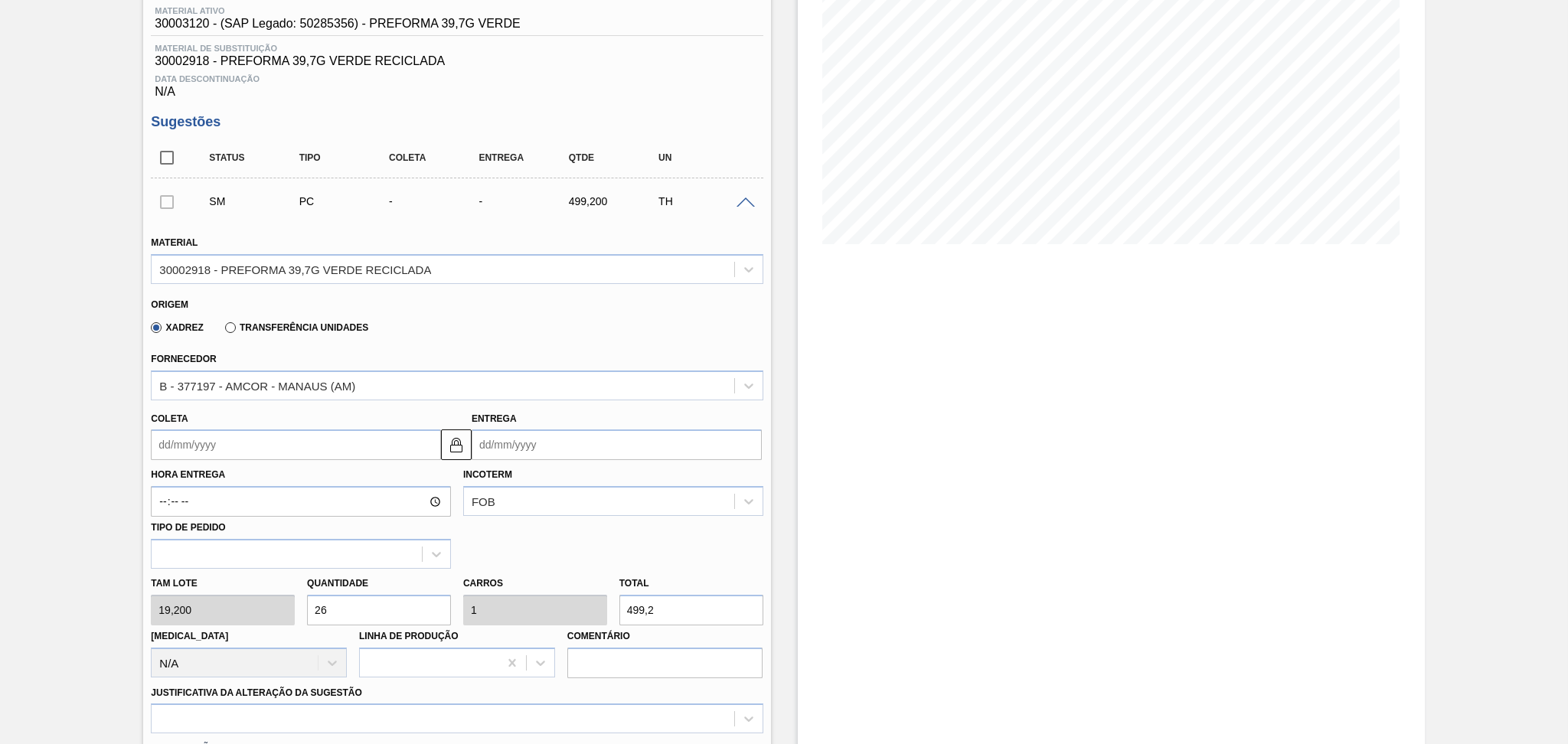
click at [275, 433] on input "Coleta" at bounding box center [295, 444] width 290 height 31
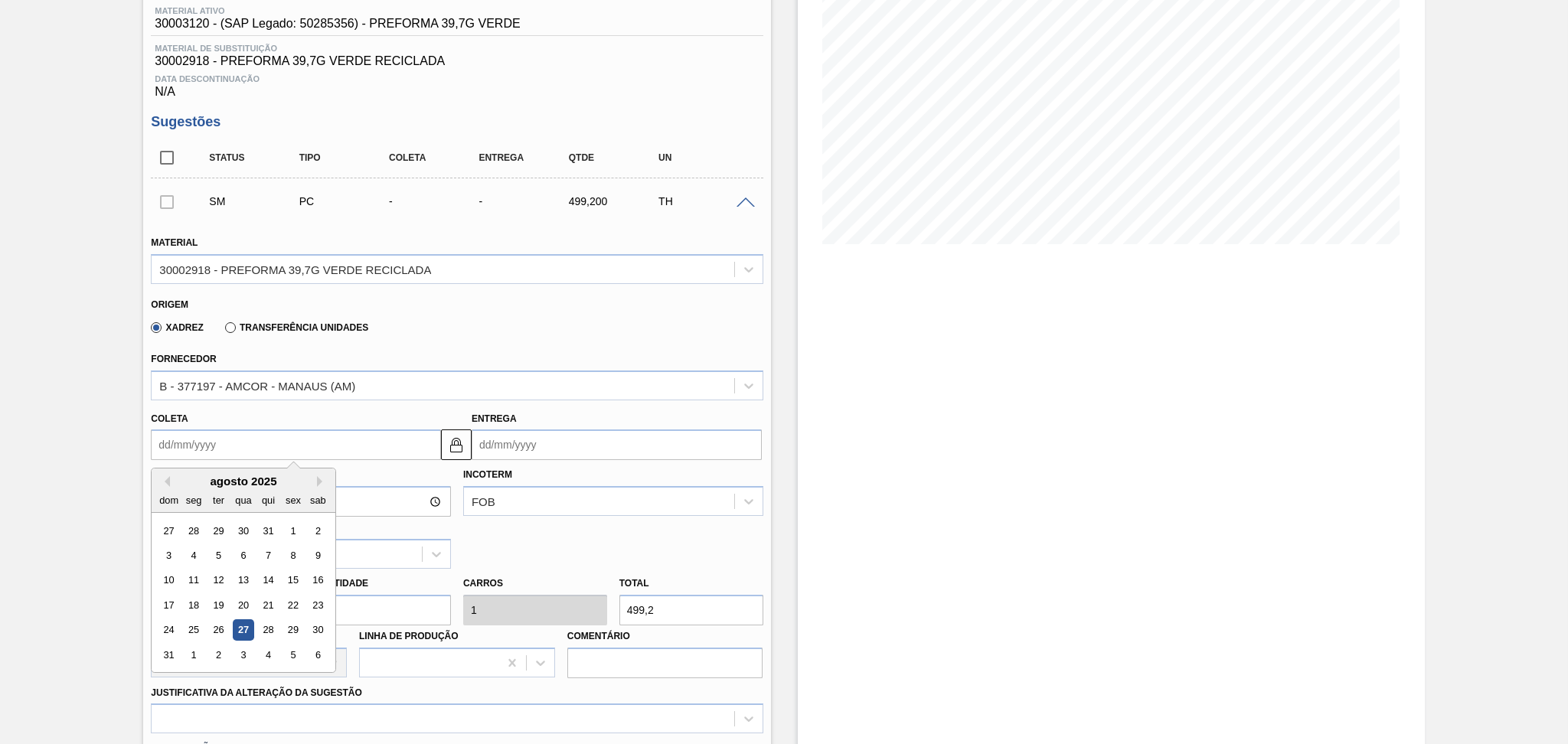
click at [509, 321] on div "Xadrez Transferência Unidades" at bounding box center [449, 325] width 599 height 30
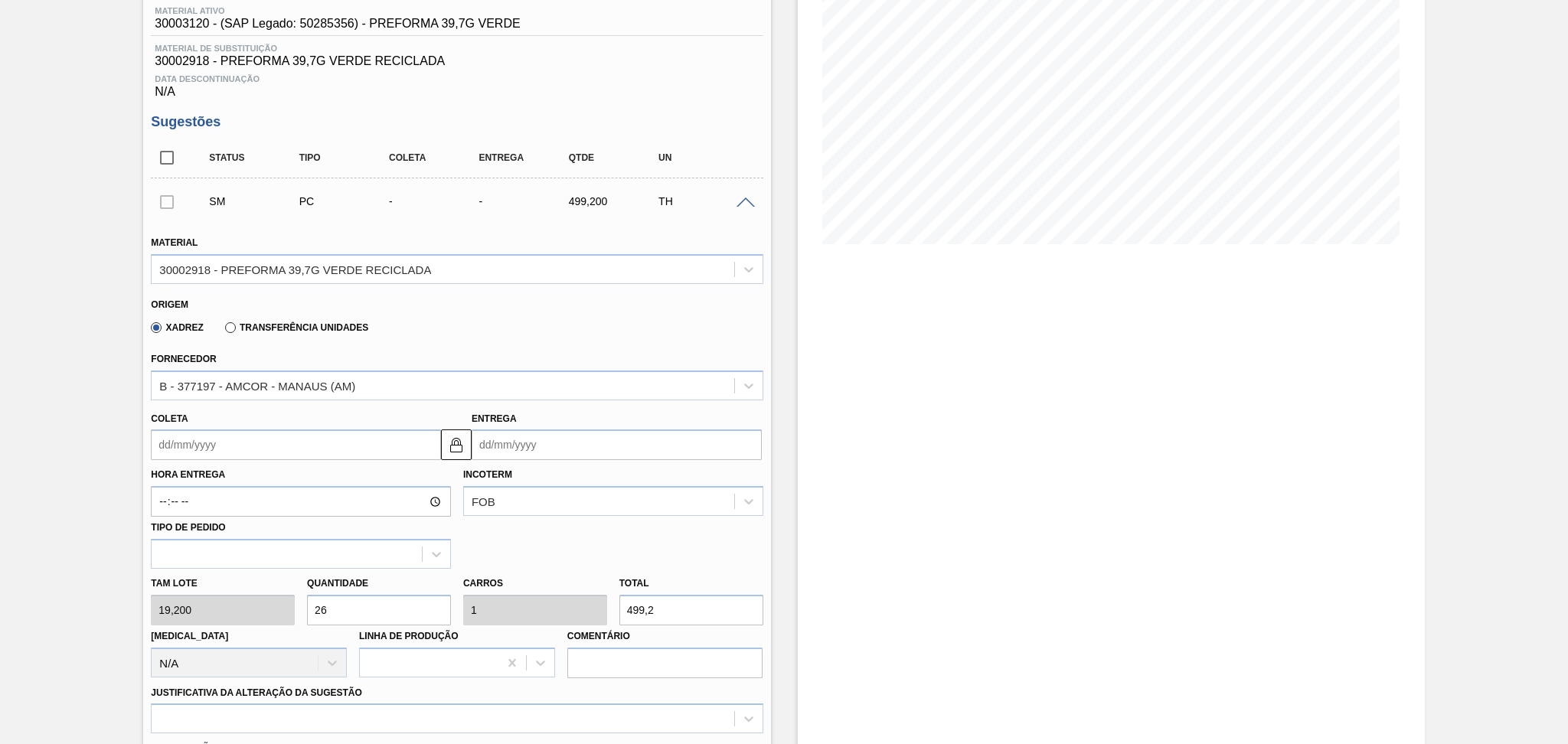
click at [509, 321] on div "Xadrez Transferência Unidades" at bounding box center [449, 325] width 599 height 30
click at [561, 331] on div "Xadrez Transferência Unidades" at bounding box center [449, 325] width 599 height 30
click at [518, 328] on div "Xadrez Transferência Unidades" at bounding box center [449, 325] width 599 height 30
click at [616, 304] on div "Origem" at bounding box center [449, 302] width 599 height 15
click at [773, 341] on div "Estoque De [DATE] Até [DATE] Filtro 30/08 Projeção de Estoque 3,244.539 [DOMAIN…" at bounding box center [1098, 552] width 653 height 1357
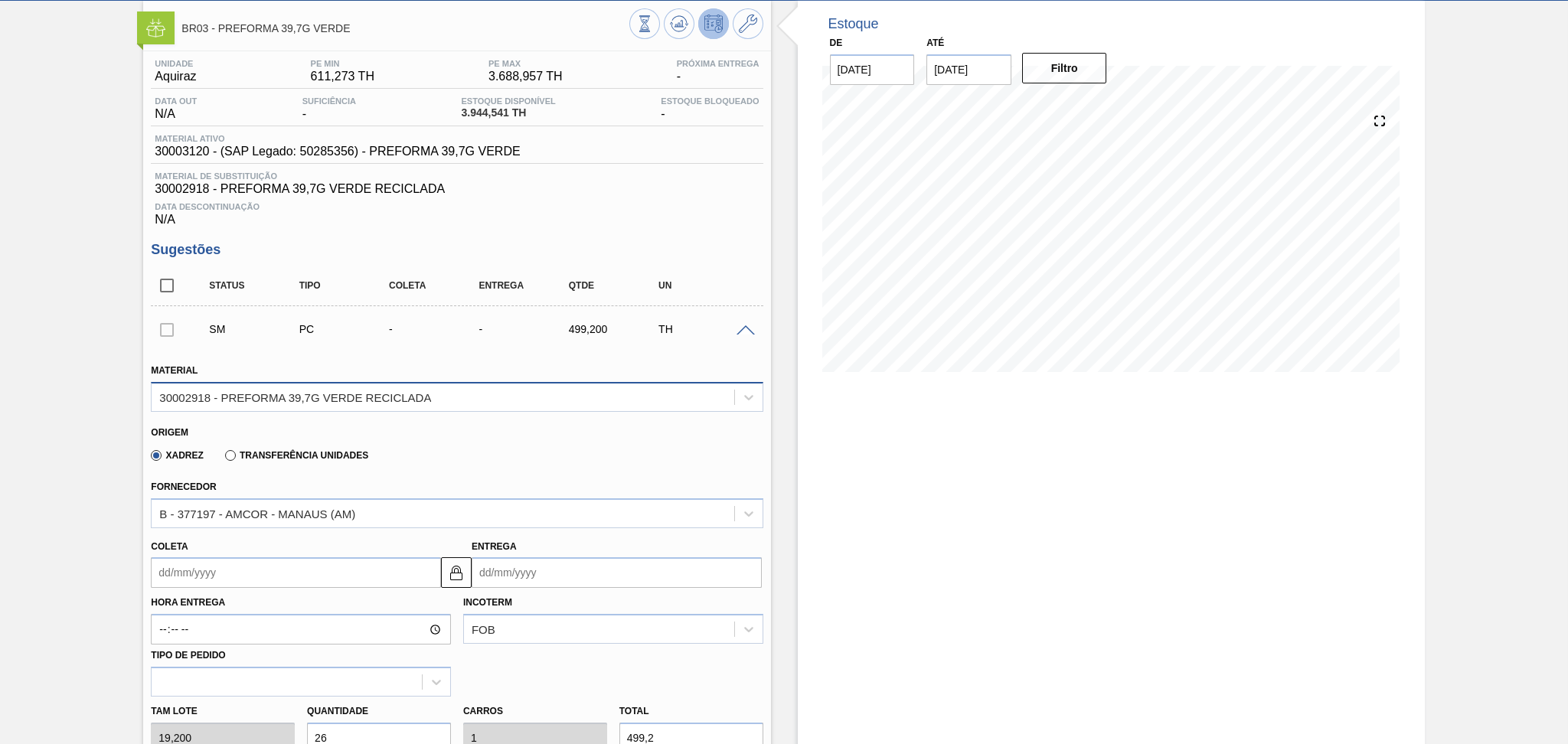
scroll to position [0, 0]
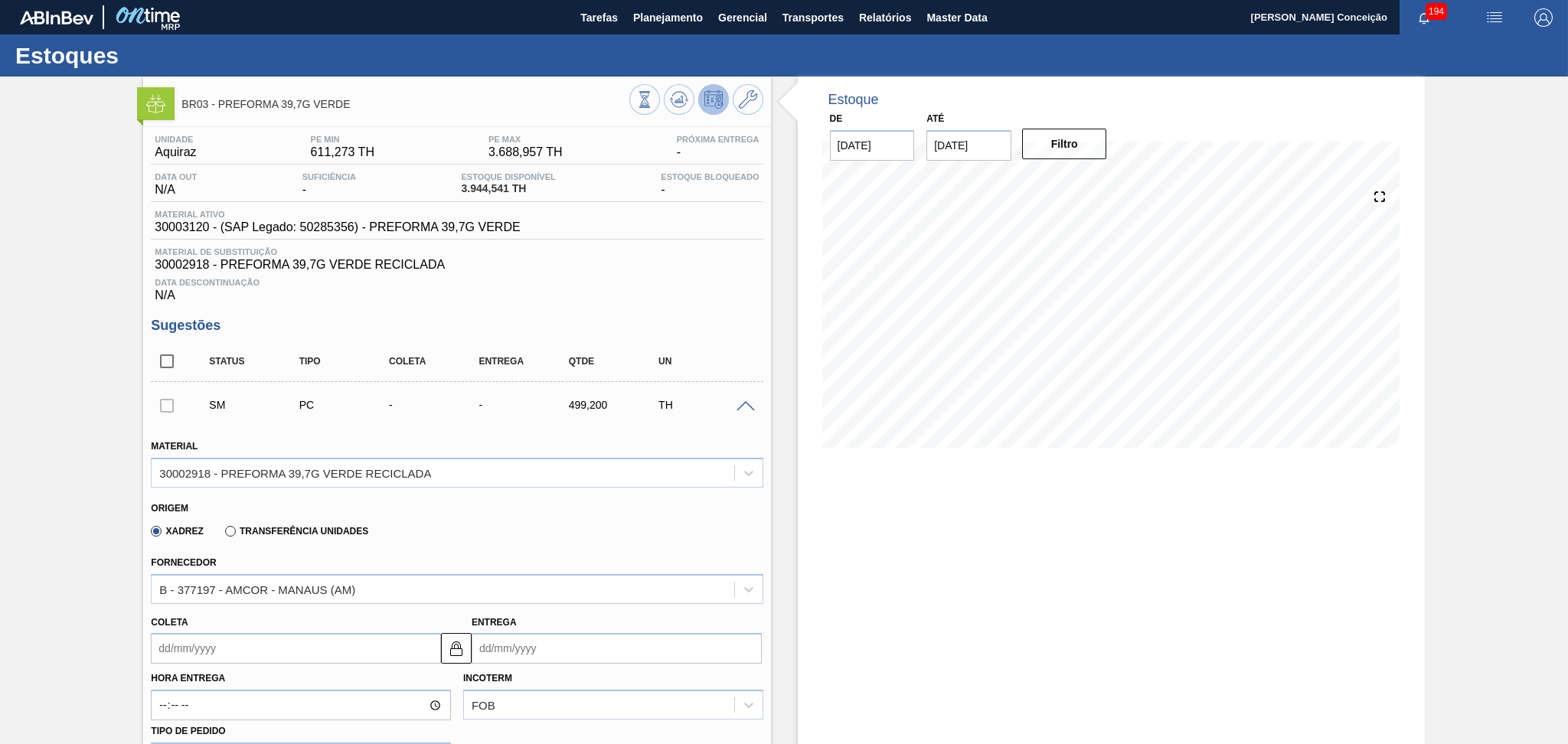
click at [554, 287] on div "Data Descontinuação N/A" at bounding box center [456, 287] width 612 height 31
click at [684, 10] on span "Planejamento" at bounding box center [667, 18] width 69 height 19
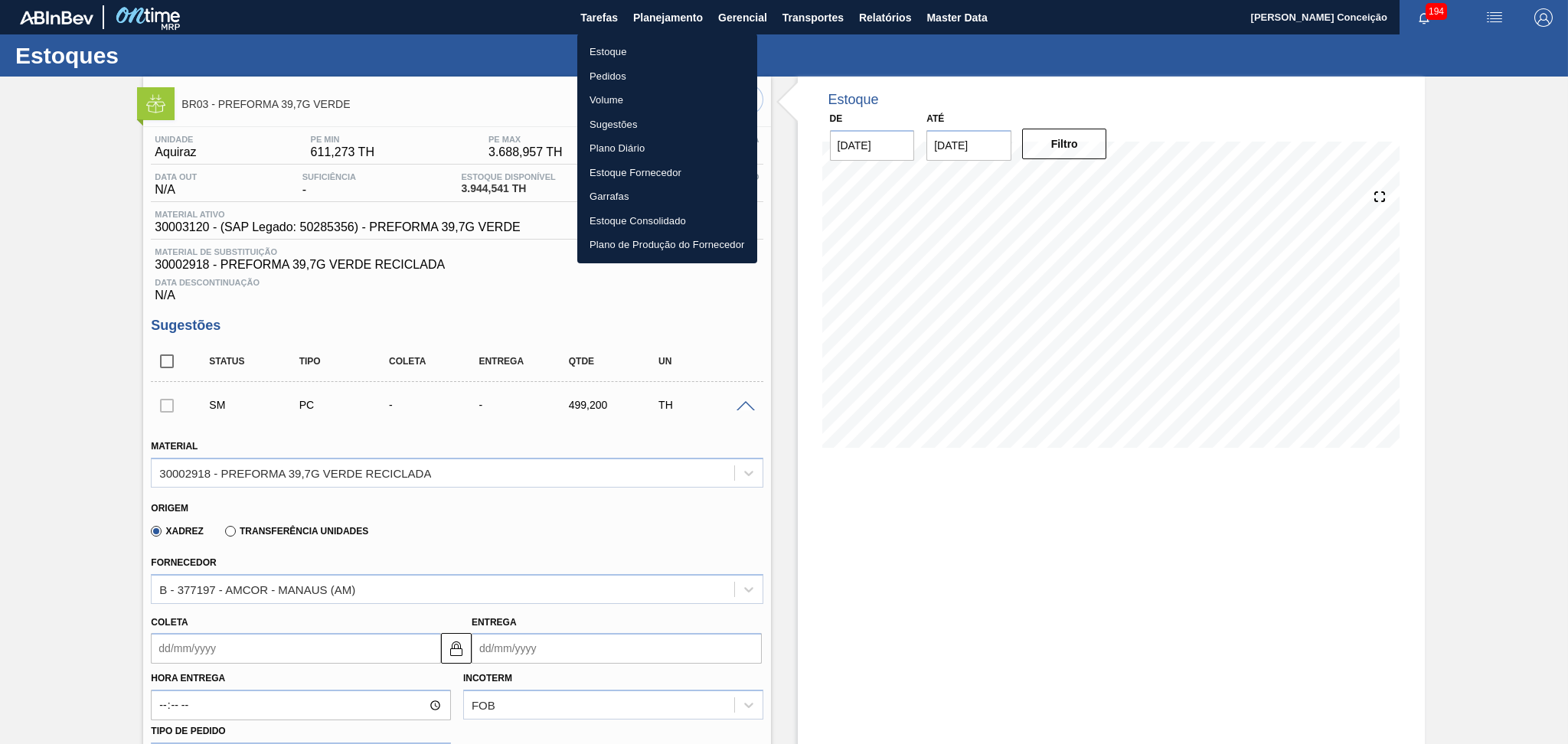
click at [768, 441] on div at bounding box center [784, 372] width 1568 height 744
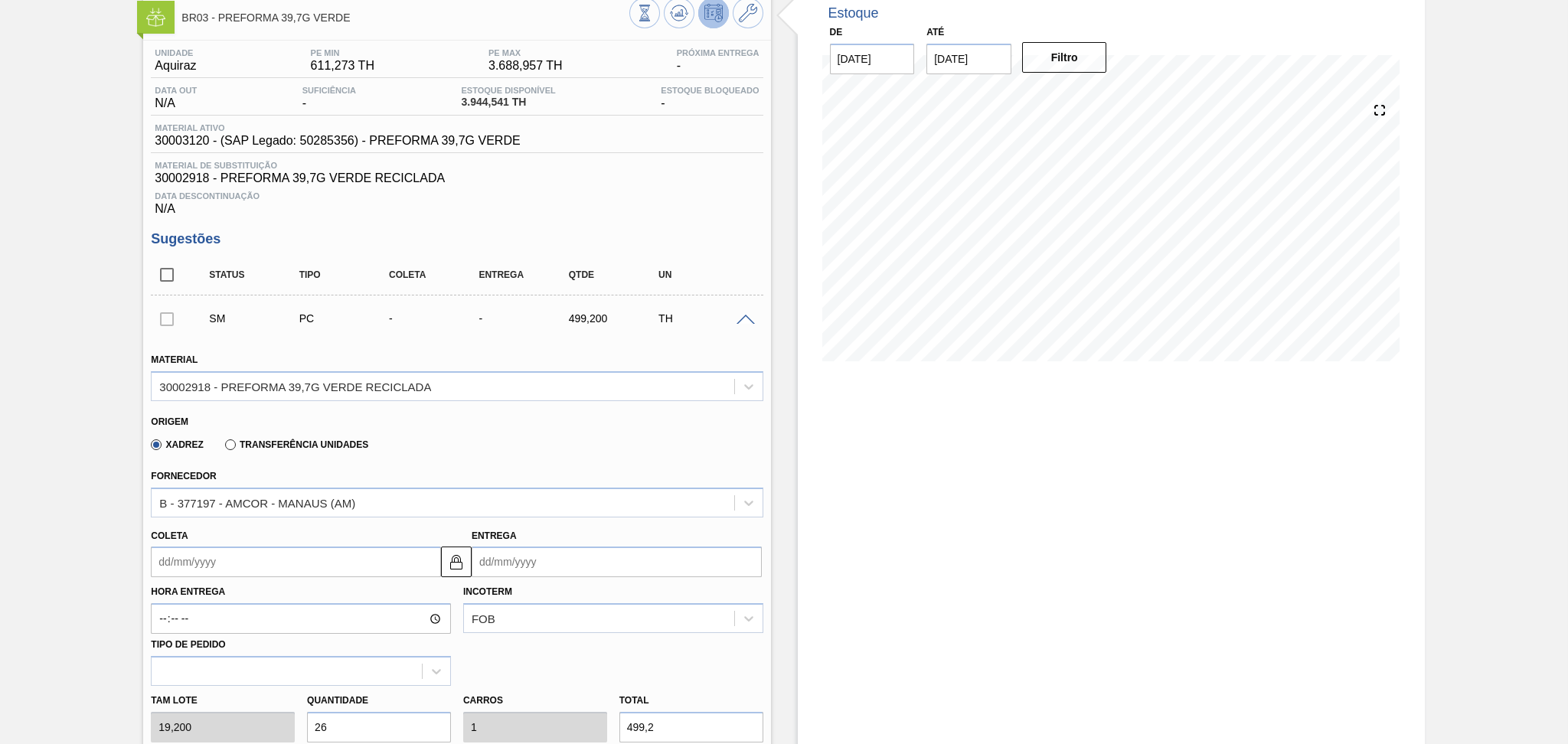
scroll to position [73, 0]
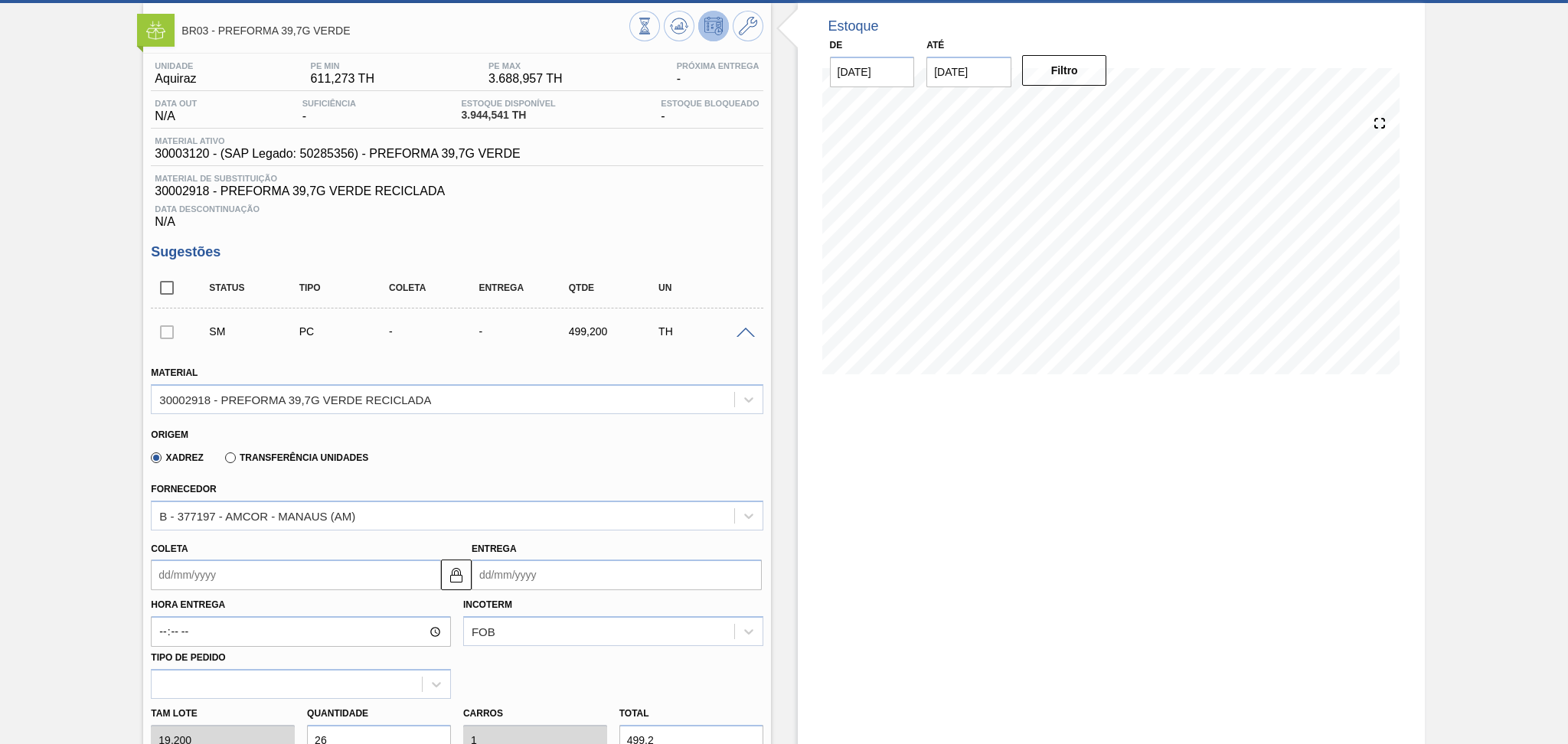
click at [734, 340] on div "SM PC - - 499,200 TH" at bounding box center [468, 330] width 539 height 31
click at [742, 332] on span at bounding box center [745, 333] width 19 height 12
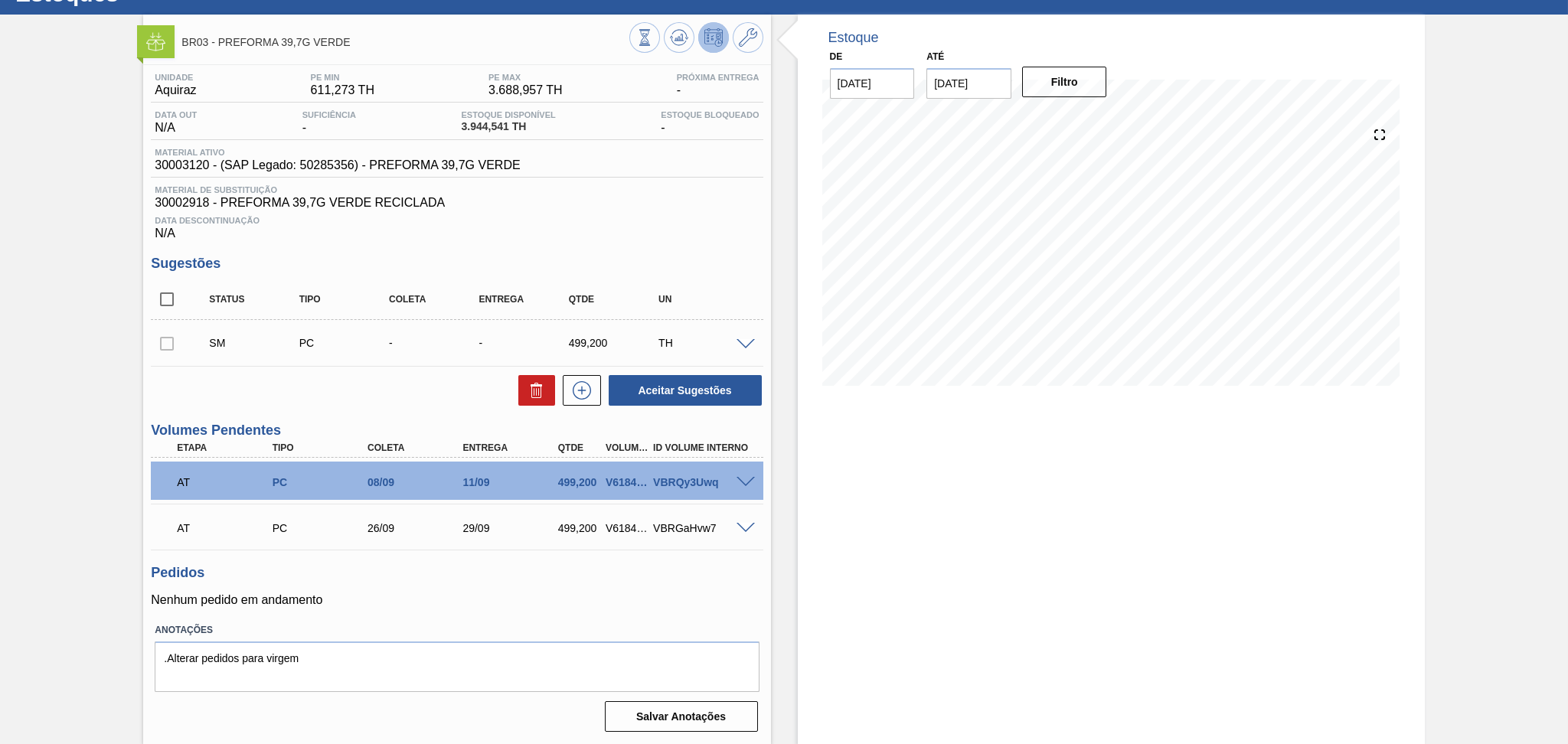
click at [771, 241] on div "Estoque De [DATE] Até [DATE] Filtro 27/08 Projeção de Estoque 3,944.541 [DOMAIN…" at bounding box center [1098, 380] width 653 height 730
click at [630, 257] on h3 "Sugestões" at bounding box center [456, 263] width 612 height 16
click at [747, 482] on span at bounding box center [745, 483] width 19 height 12
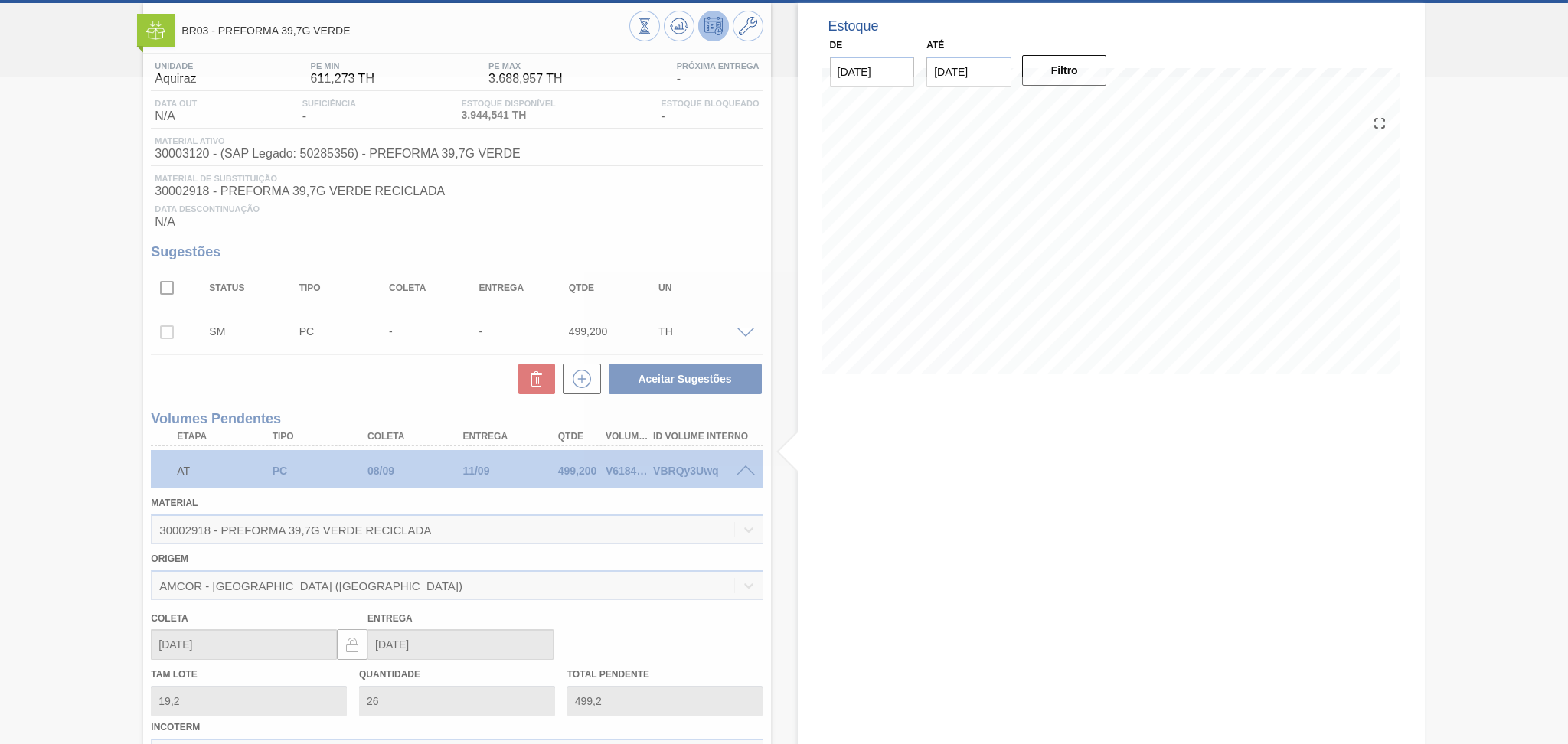
click at [745, 471] on div at bounding box center [784, 410] width 1568 height 667
click at [740, 472] on div at bounding box center [784, 410] width 1568 height 667
click at [743, 471] on div at bounding box center [784, 410] width 1568 height 667
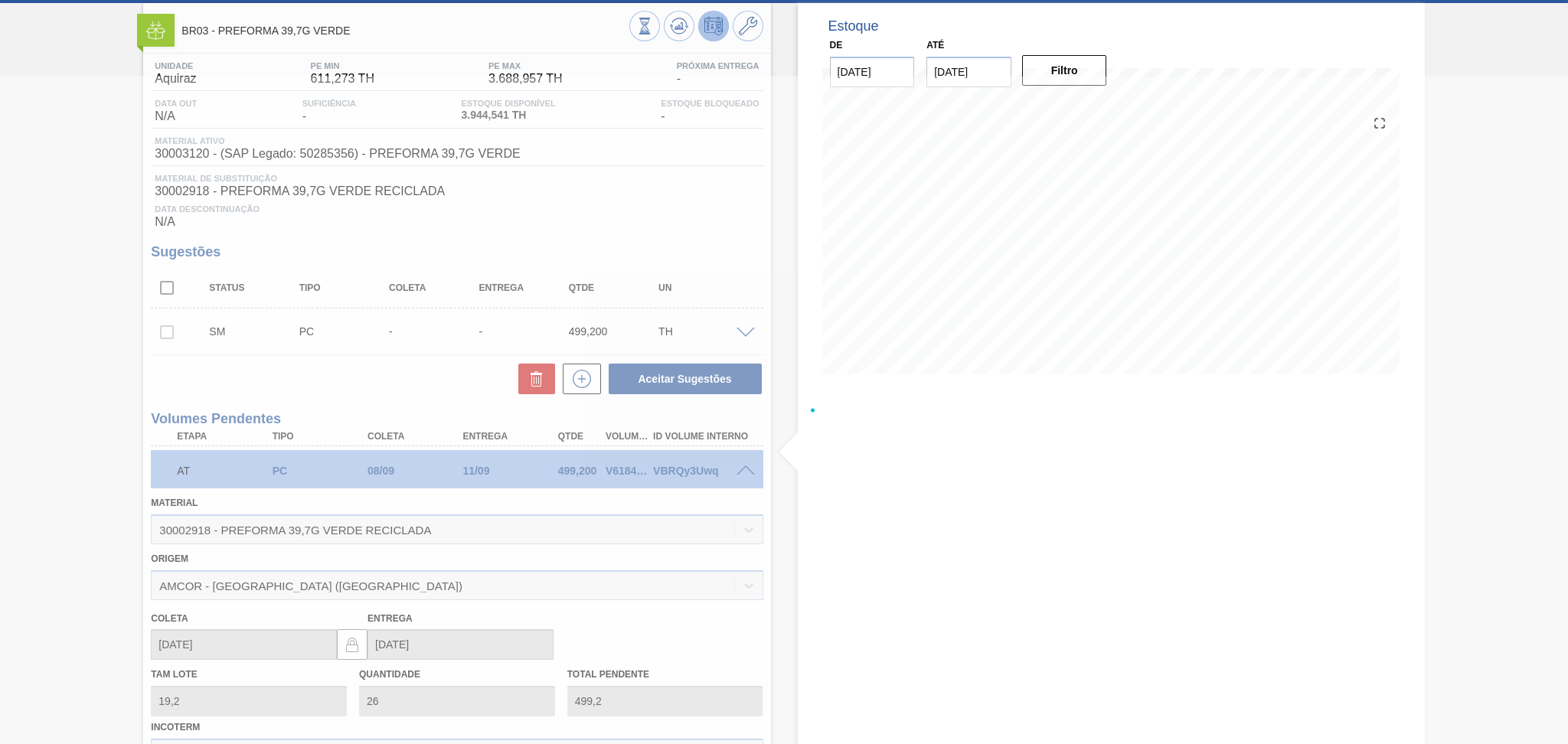
click at [743, 471] on div at bounding box center [784, 410] width 1568 height 667
click at [771, 494] on div at bounding box center [784, 410] width 1568 height 667
click at [663, 202] on div at bounding box center [784, 410] width 1568 height 667
click at [768, 292] on div at bounding box center [784, 410] width 1568 height 667
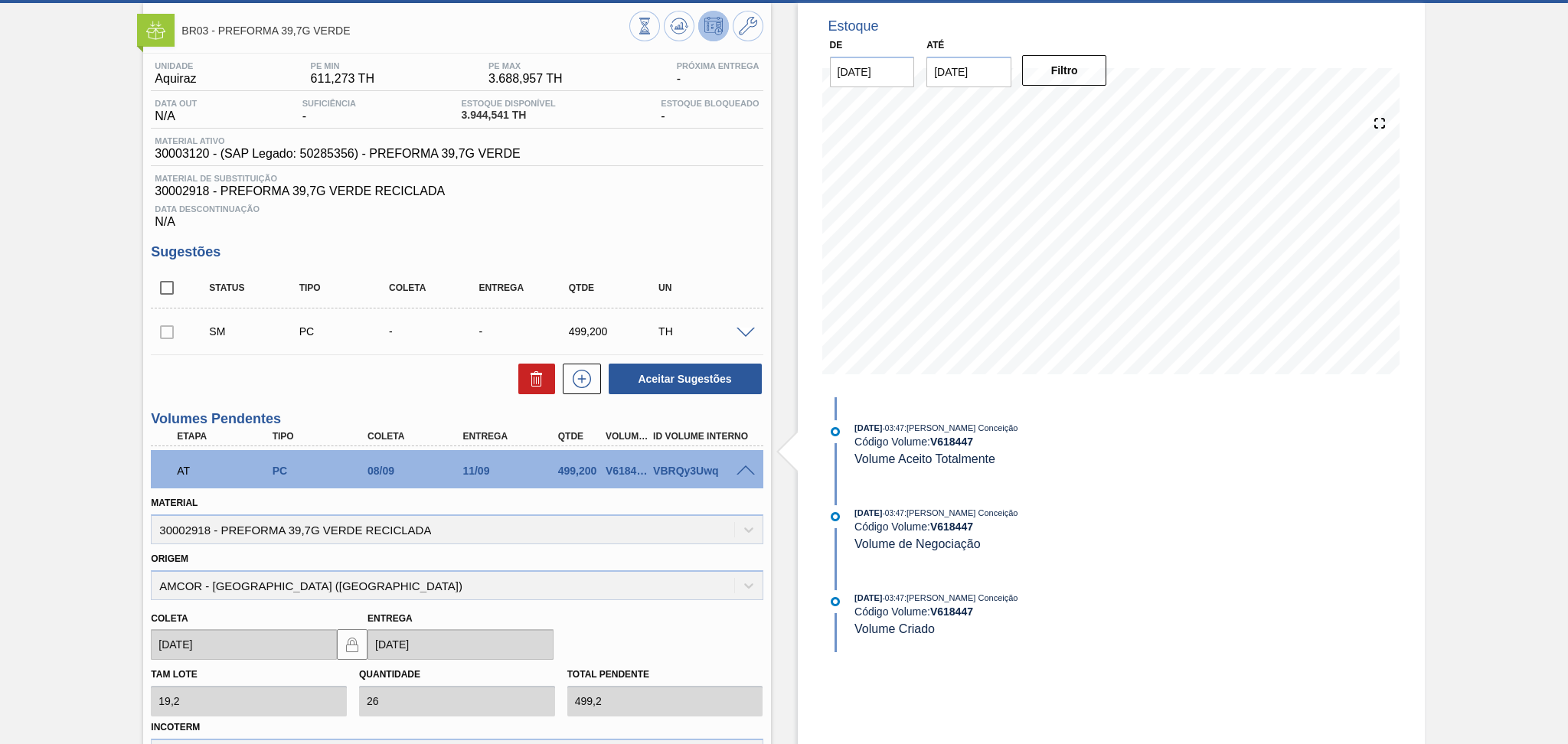
scroll to position [0, 0]
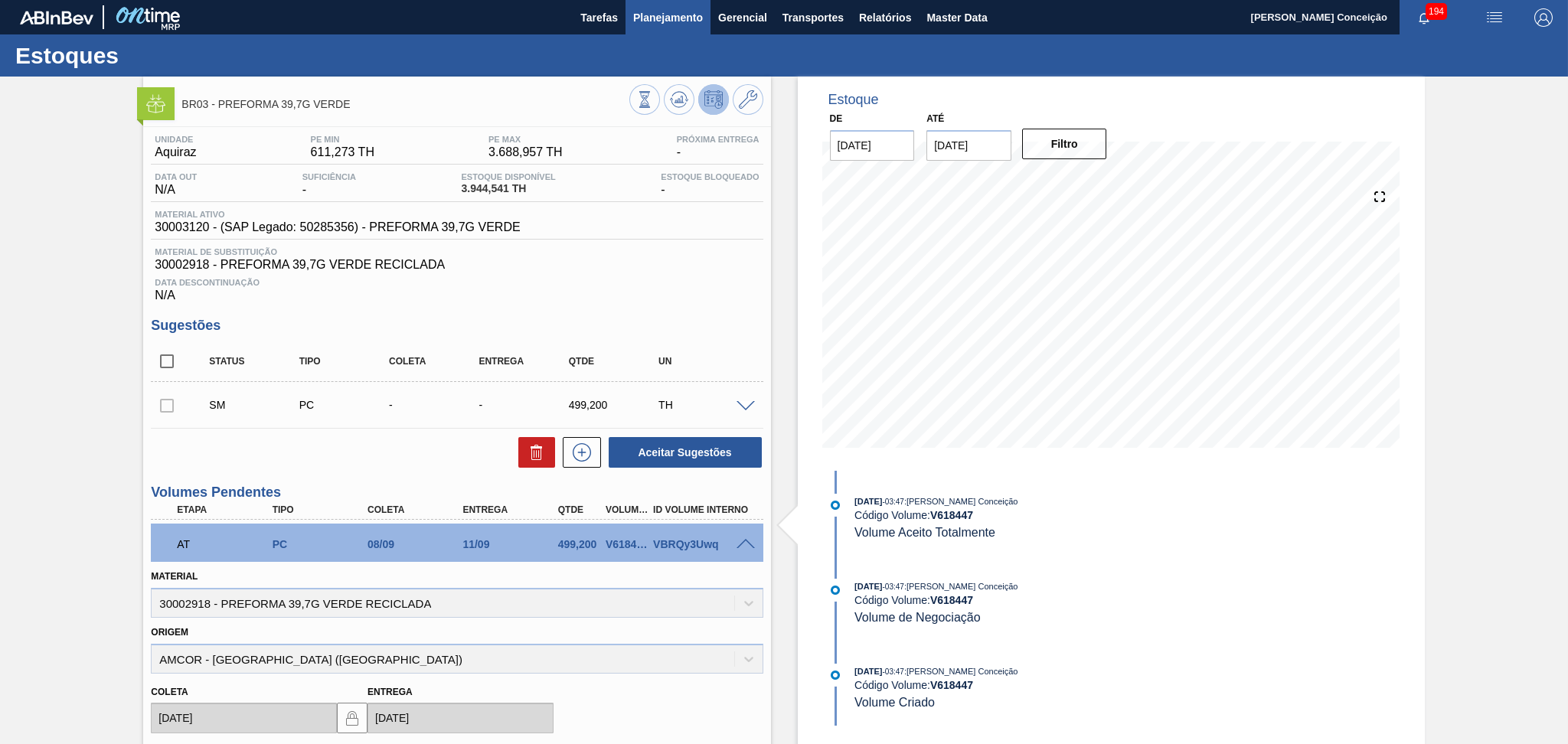
click at [677, 11] on span "Planejamento" at bounding box center [667, 18] width 69 height 19
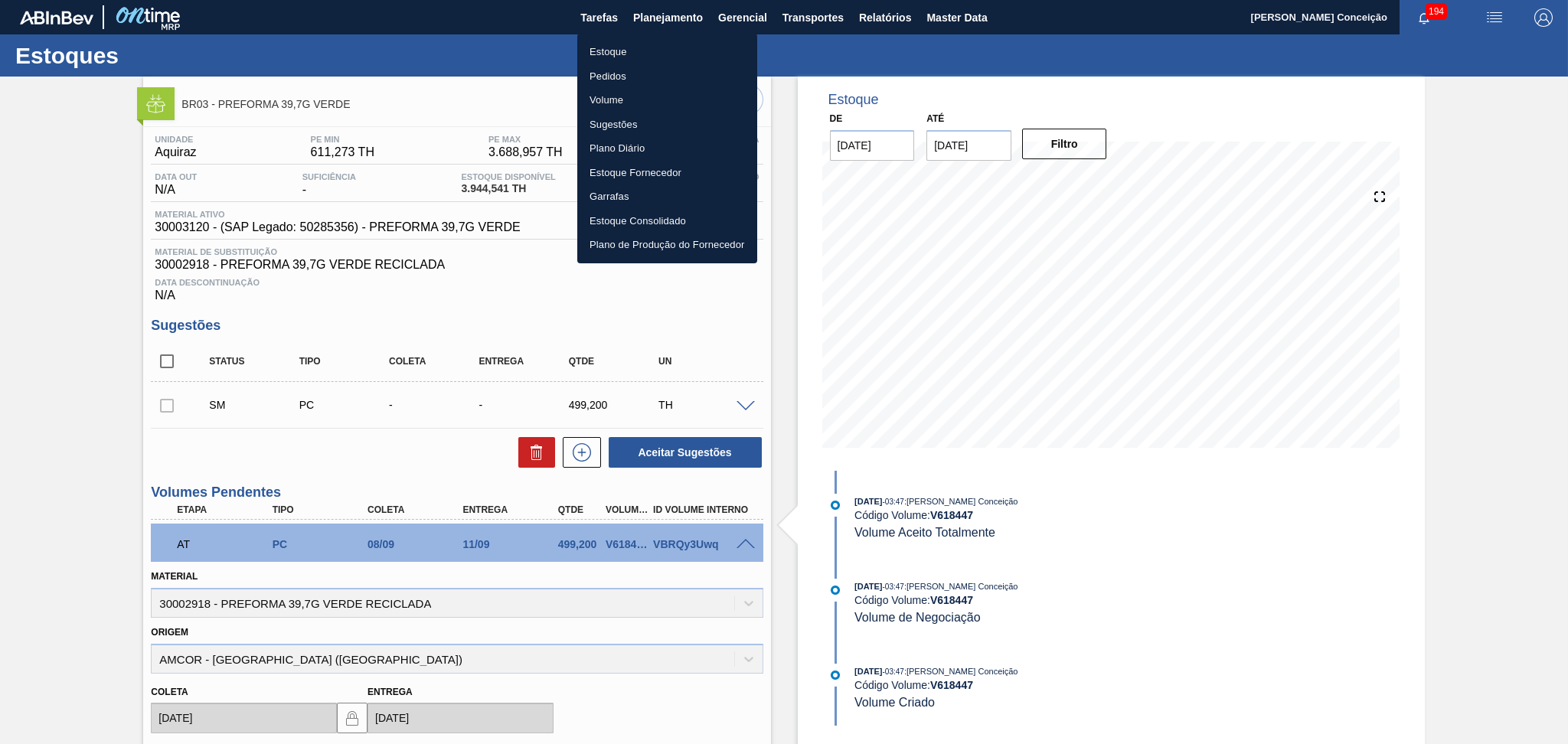
click at [617, 68] on li "Pedidos" at bounding box center [667, 76] width 180 height 25
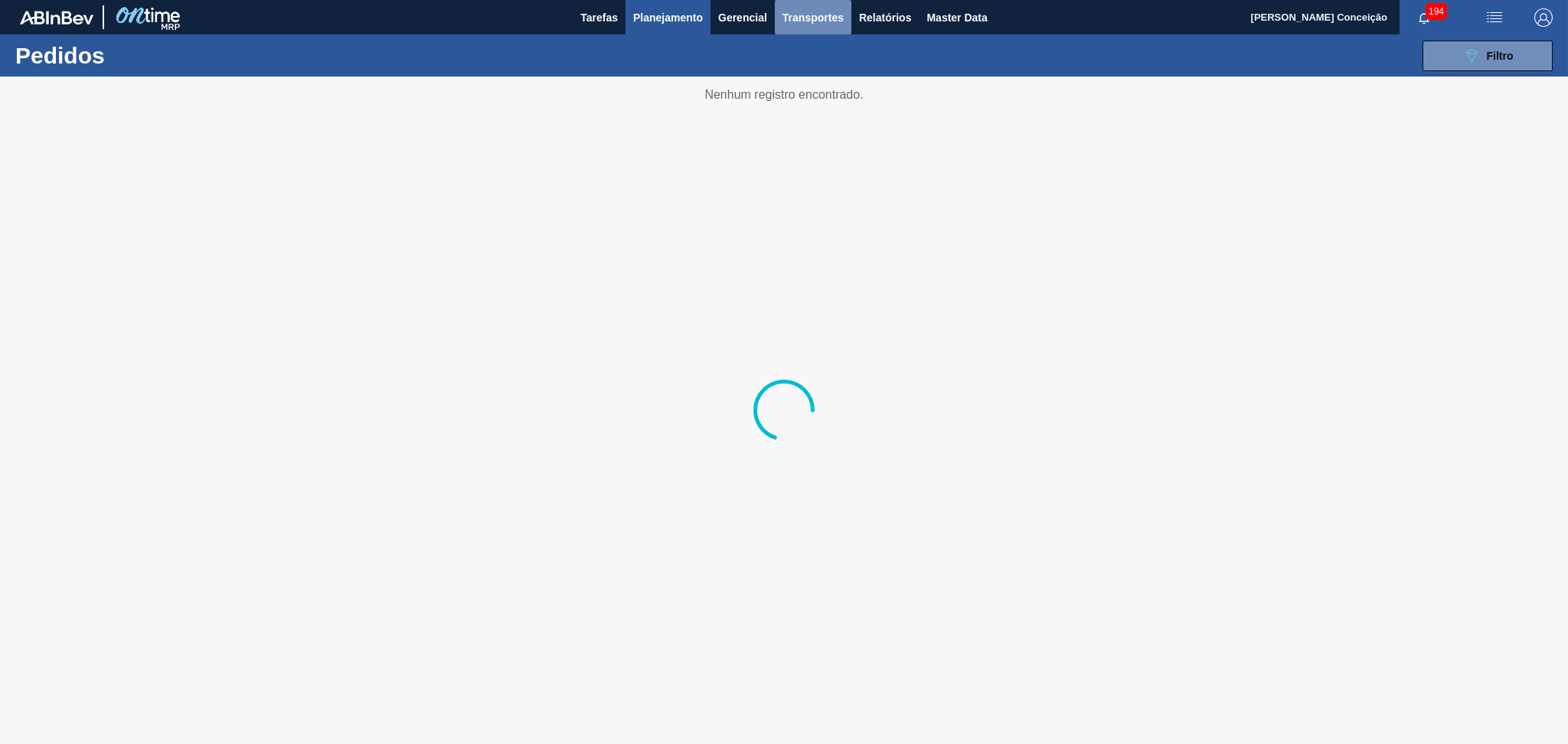
click at [845, 15] on button "Transportes" at bounding box center [813, 17] width 76 height 35
click at [885, 19] on div at bounding box center [784, 372] width 1568 height 744
click at [838, 17] on span "Transportes" at bounding box center [813, 18] width 61 height 19
click at [822, 69] on li "Otimização de Carga" at bounding box center [813, 76] width 126 height 25
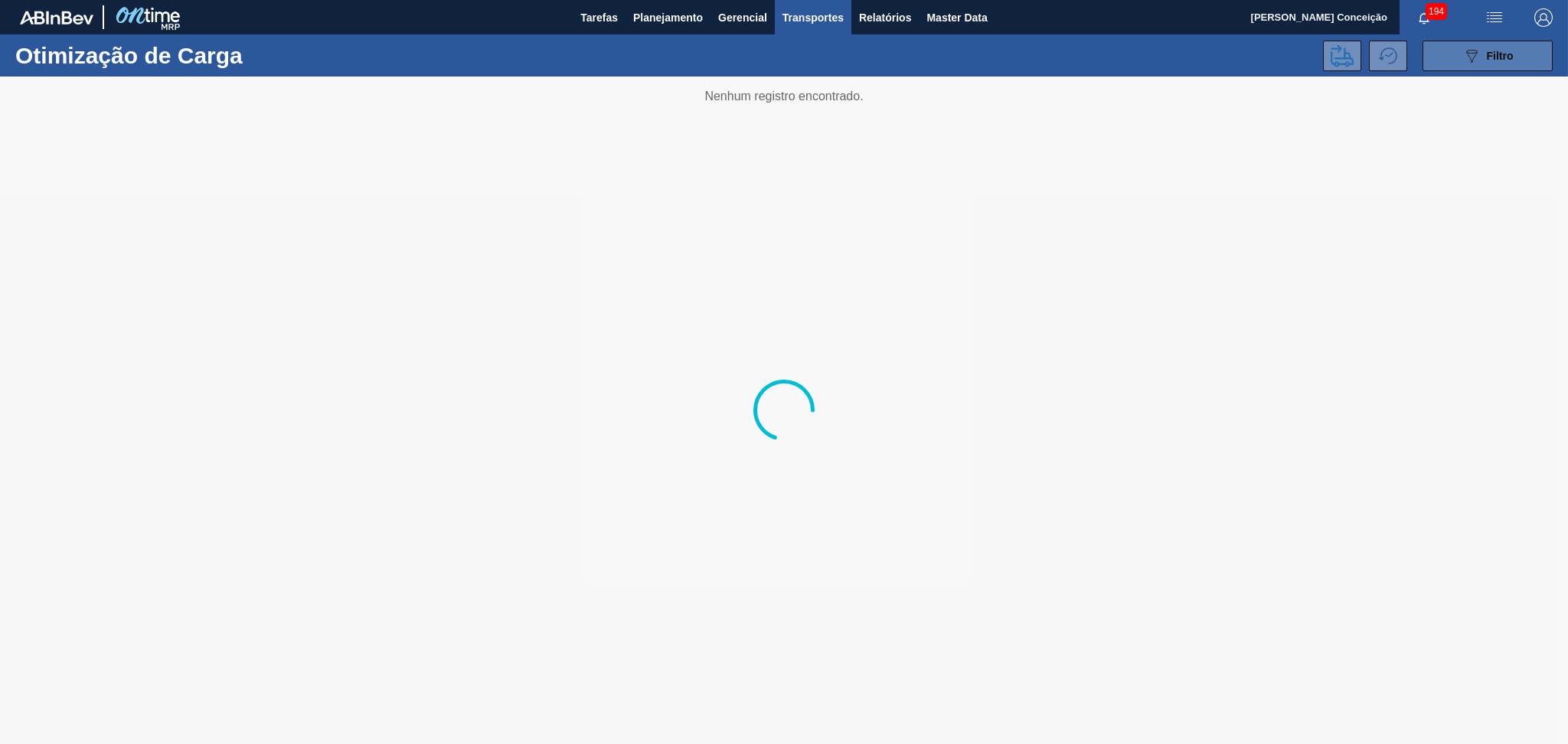
click at [1490, 69] on button "089F7B8B-B2A5-4AFE-B5C0-19BA573D28AC Filtro" at bounding box center [1487, 55] width 130 height 31
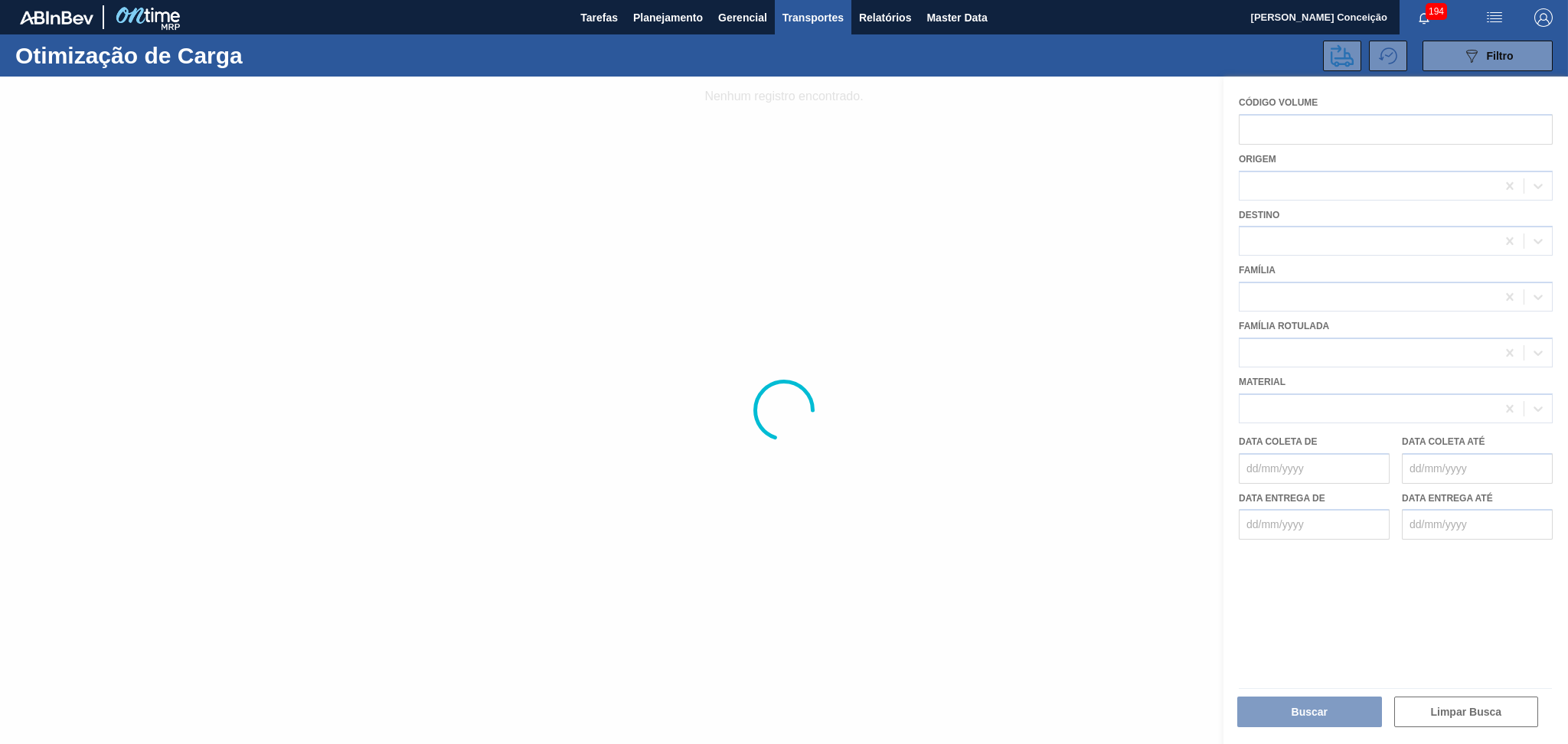
click at [1280, 130] on div at bounding box center [784, 410] width 1568 height 667
click at [1280, 128] on div at bounding box center [784, 410] width 1568 height 667
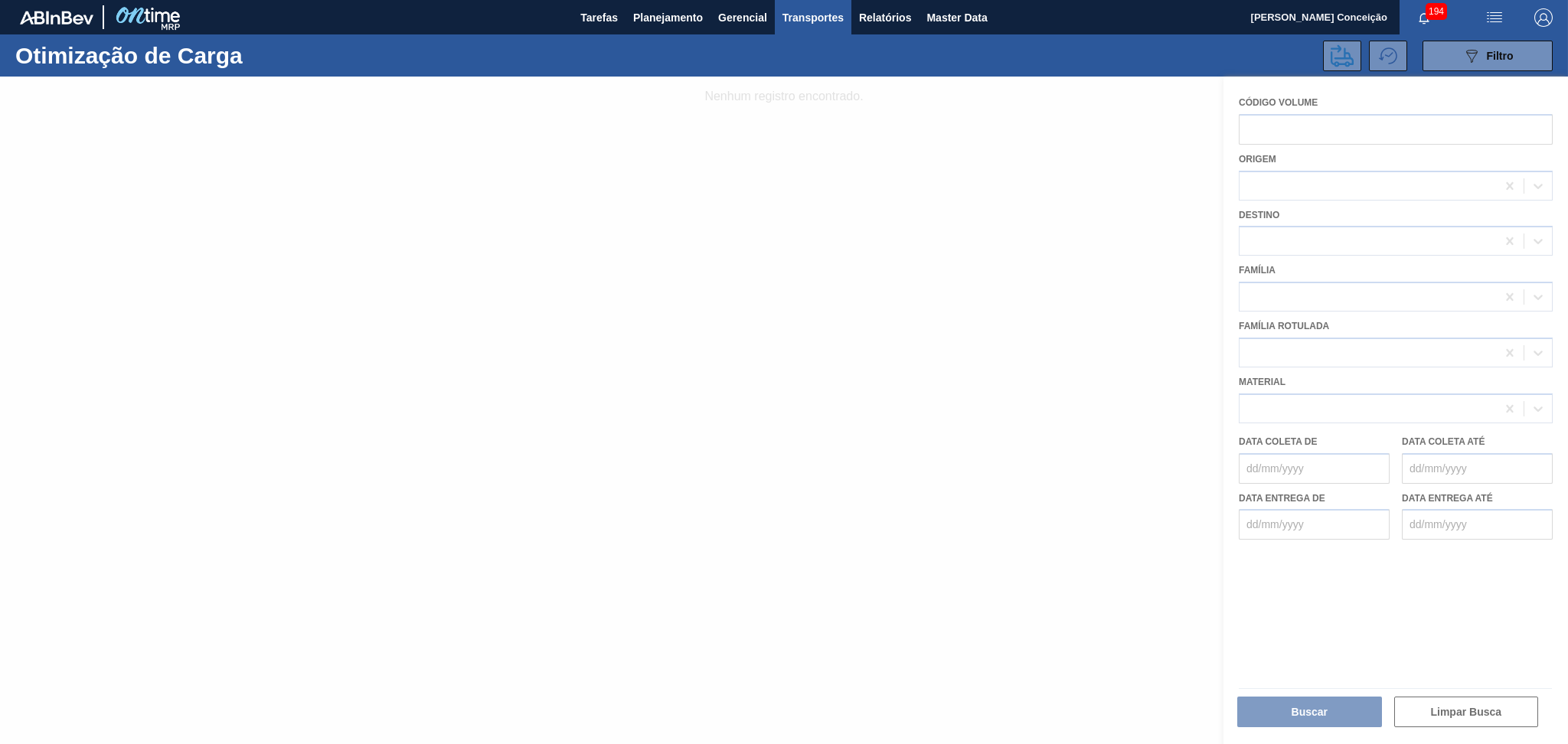
click at [1304, 128] on div at bounding box center [784, 410] width 1568 height 667
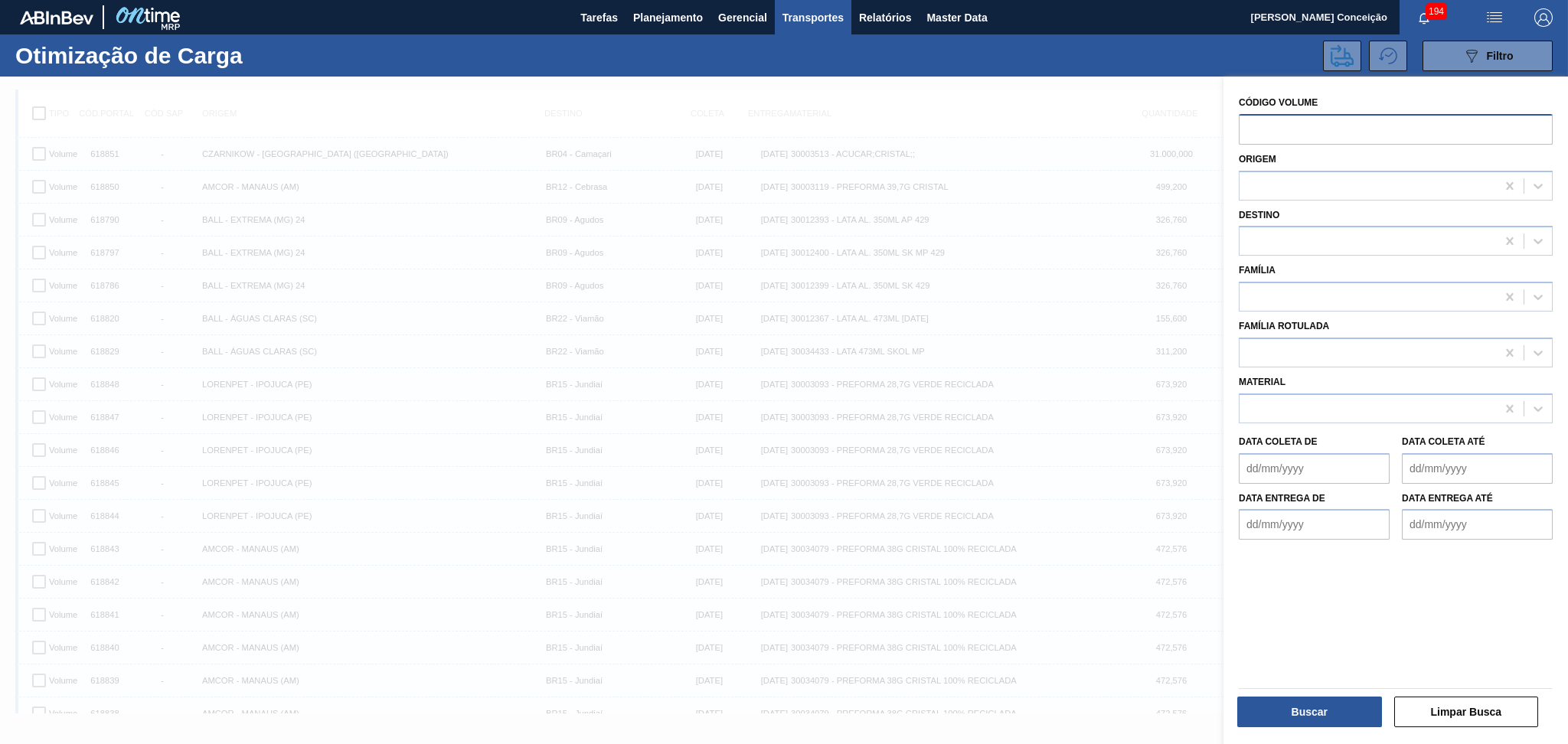
click at [1308, 129] on input "text" at bounding box center [1395, 129] width 314 height 31
paste input "618850"
type input "618850"
click at [1308, 712] on button "Buscar" at bounding box center [1310, 711] width 145 height 31
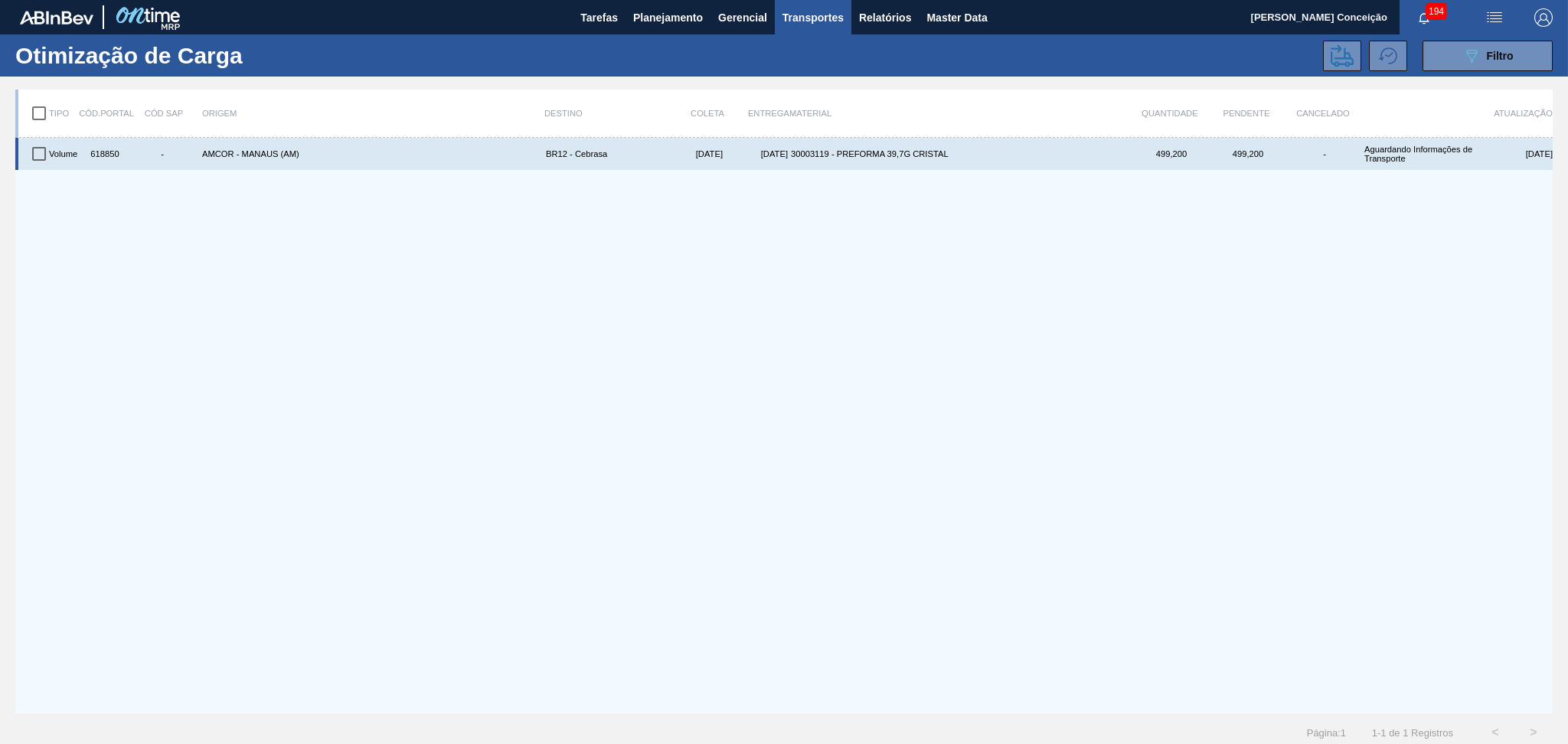
click at [34, 150] on input "checkbox" at bounding box center [39, 153] width 32 height 32
checkbox input "true"
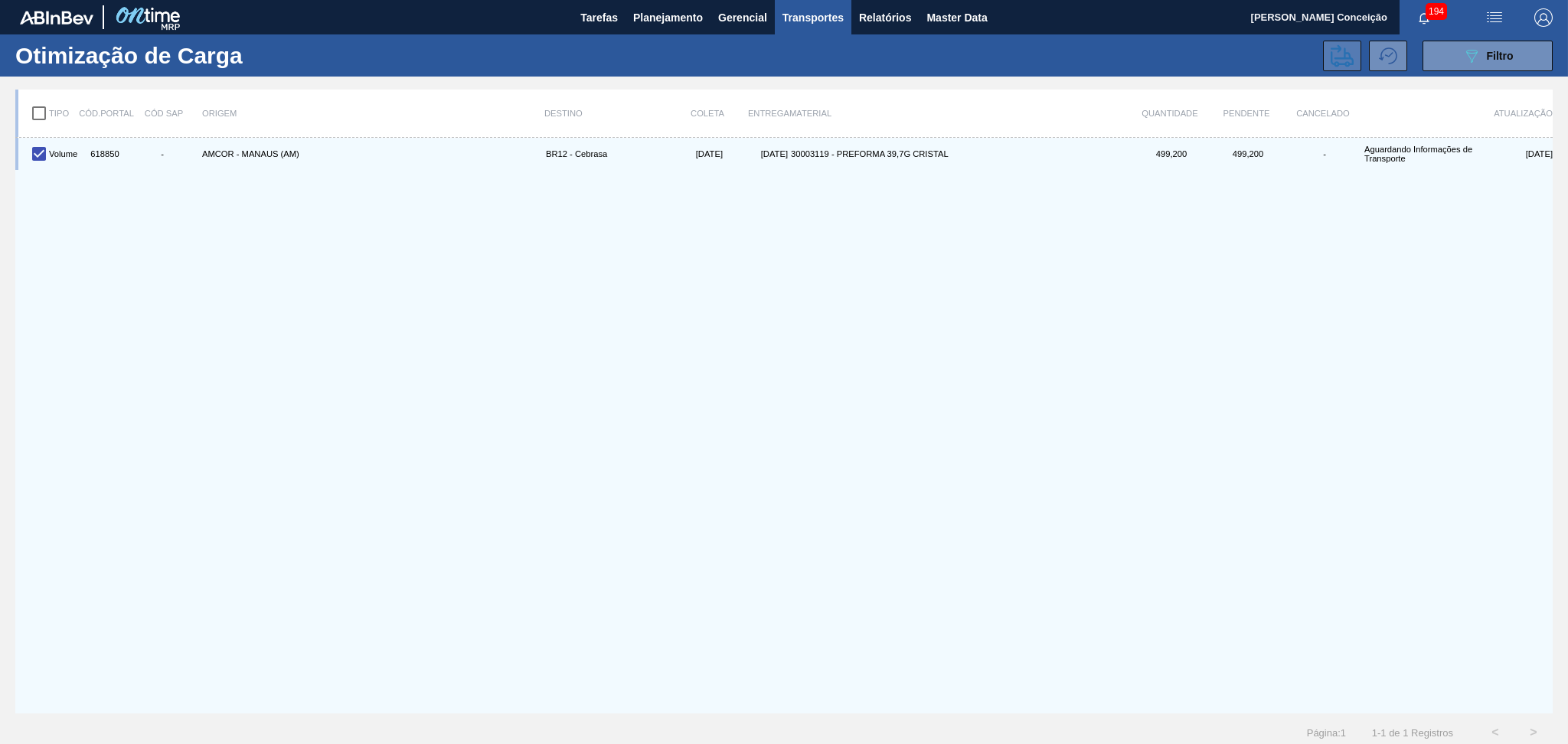
click at [1342, 56] on icon at bounding box center [1341, 55] width 23 height 22
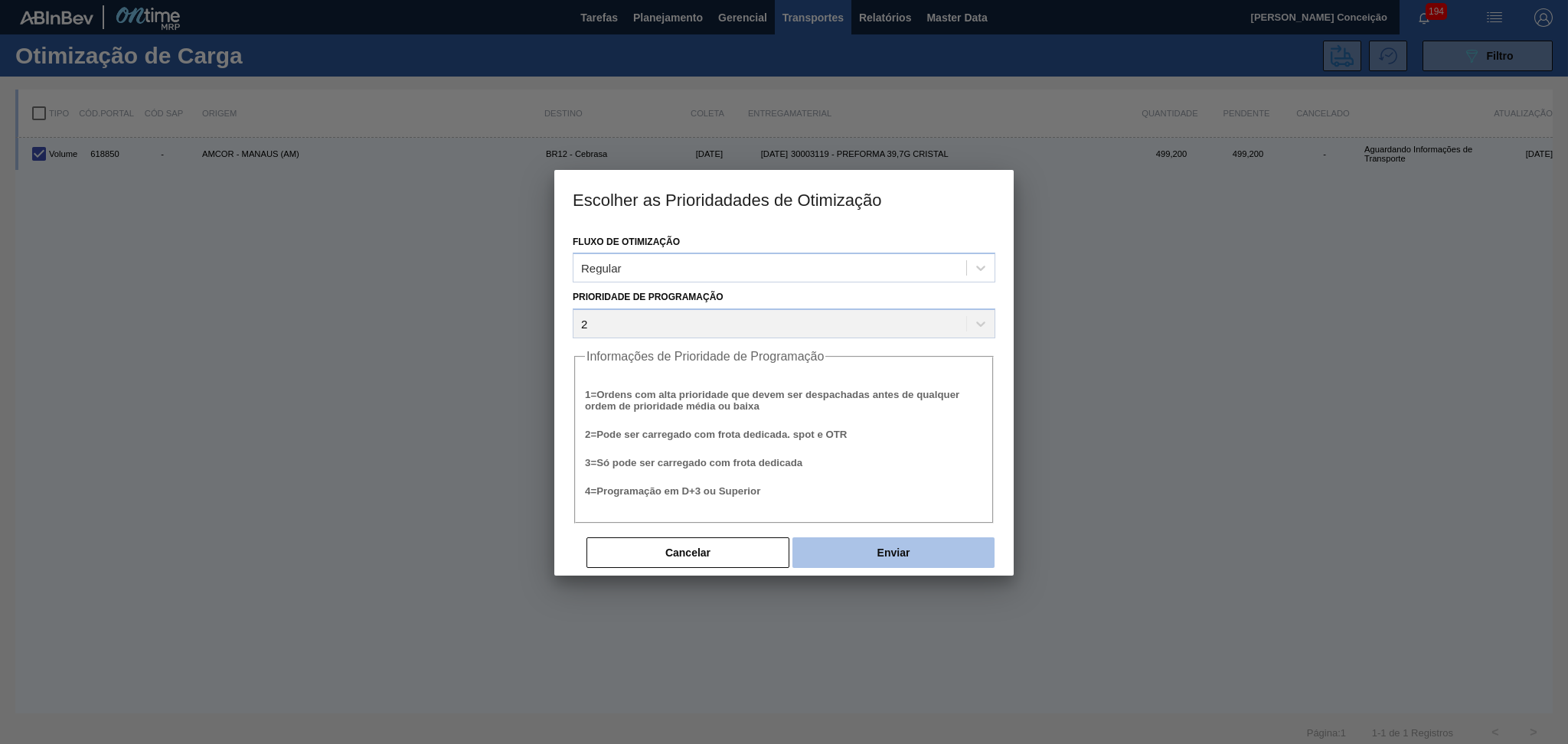
click at [928, 545] on button "Enviar" at bounding box center [893, 552] width 202 height 31
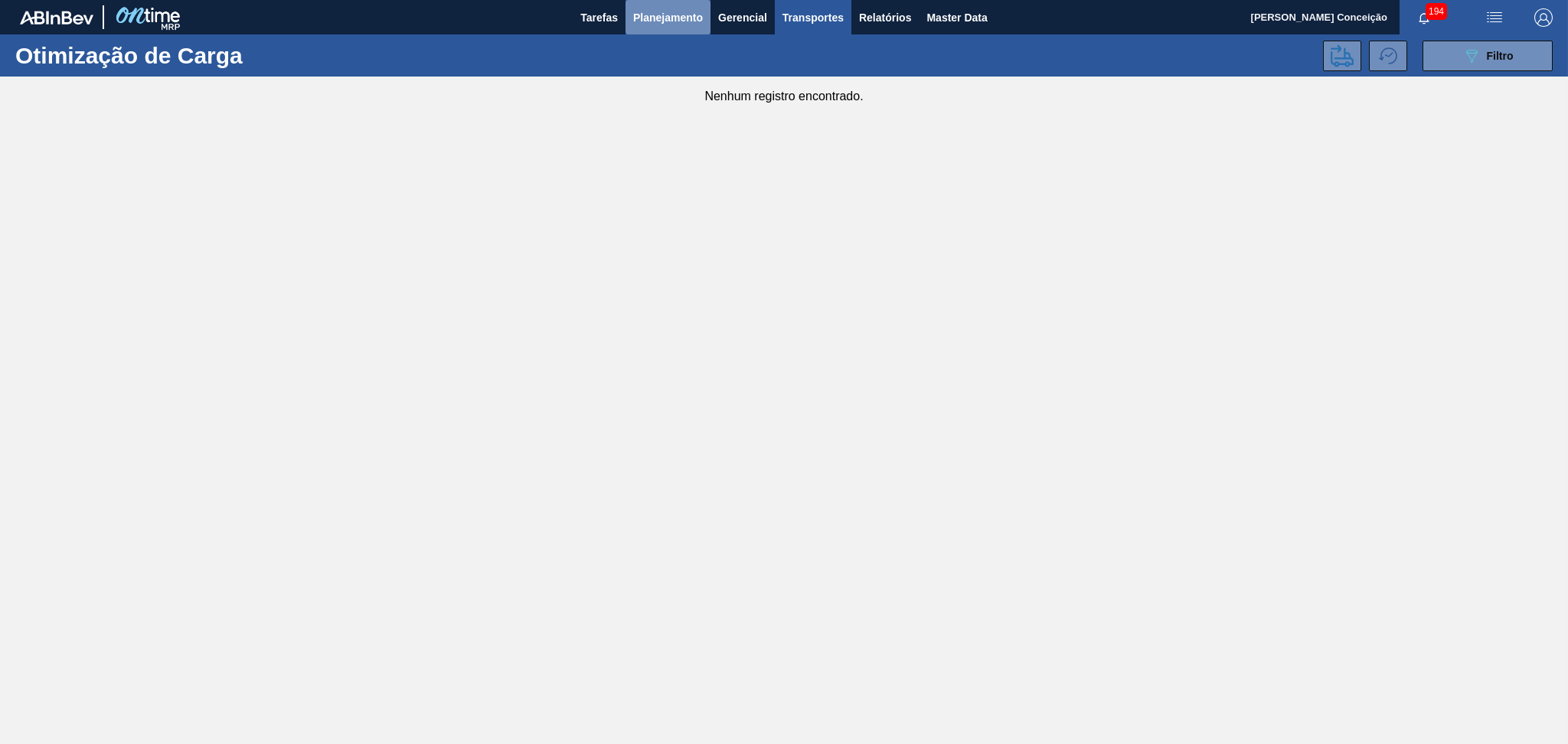
click at [692, 15] on span "Planejamento" at bounding box center [667, 18] width 69 height 19
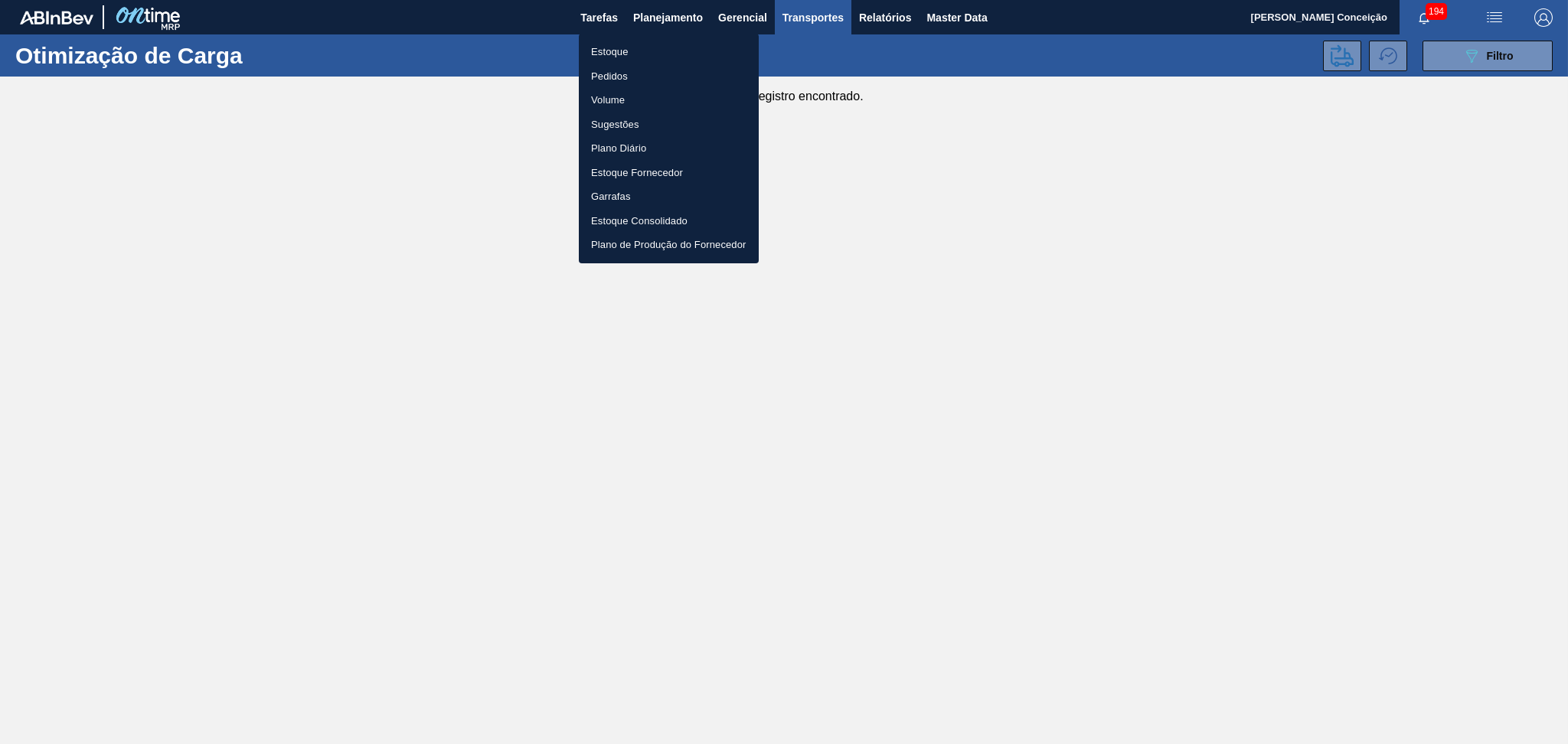
click at [636, 52] on li "Estoque" at bounding box center [669, 51] width 180 height 25
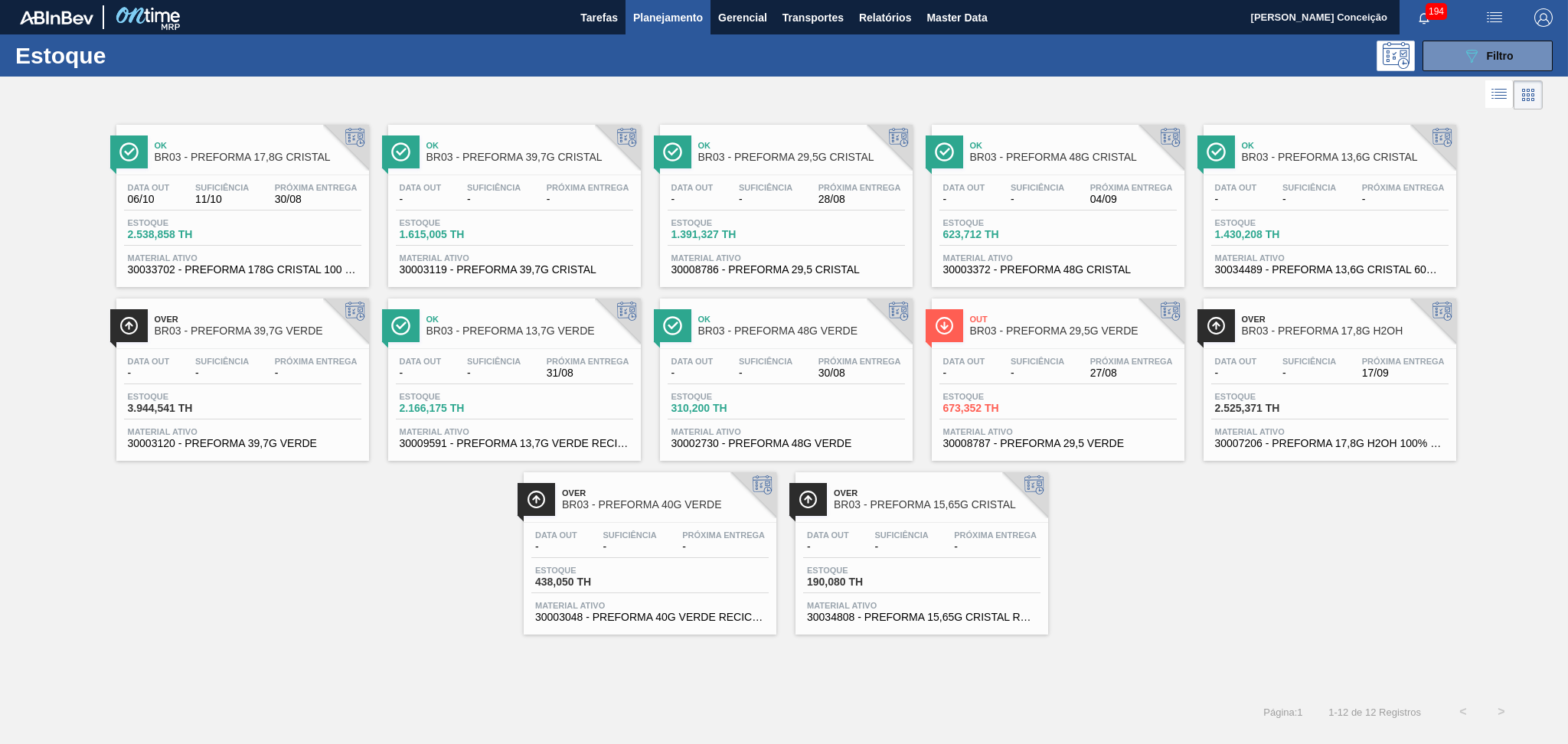
click at [1240, 612] on div "Ok BR03 - PREFORMA 17,8G CRISTAL Data out 06/10 Suficiência 11/10 Próxima Entre…" at bounding box center [784, 373] width 1568 height 521
click at [204, 576] on div "Ok BR03 - PREFORMA 17,8G CRISTAL Data out 06/10 Suficiência 11/10 Próxima Entre…" at bounding box center [784, 373] width 1568 height 521
click at [672, 67] on div "089F7B8B-B2A5-4AFE-B5C0-19BA573D28AC Filtro" at bounding box center [903, 55] width 1314 height 31
click at [1299, 550] on div "Ok BR03 - PREFORMA 17,8G CRISTAL Data out 06/10 Suficiência 11/10 Próxima Entre…" at bounding box center [784, 373] width 1568 height 521
click at [187, 410] on span "3.944,541 TH" at bounding box center [181, 409] width 107 height 12
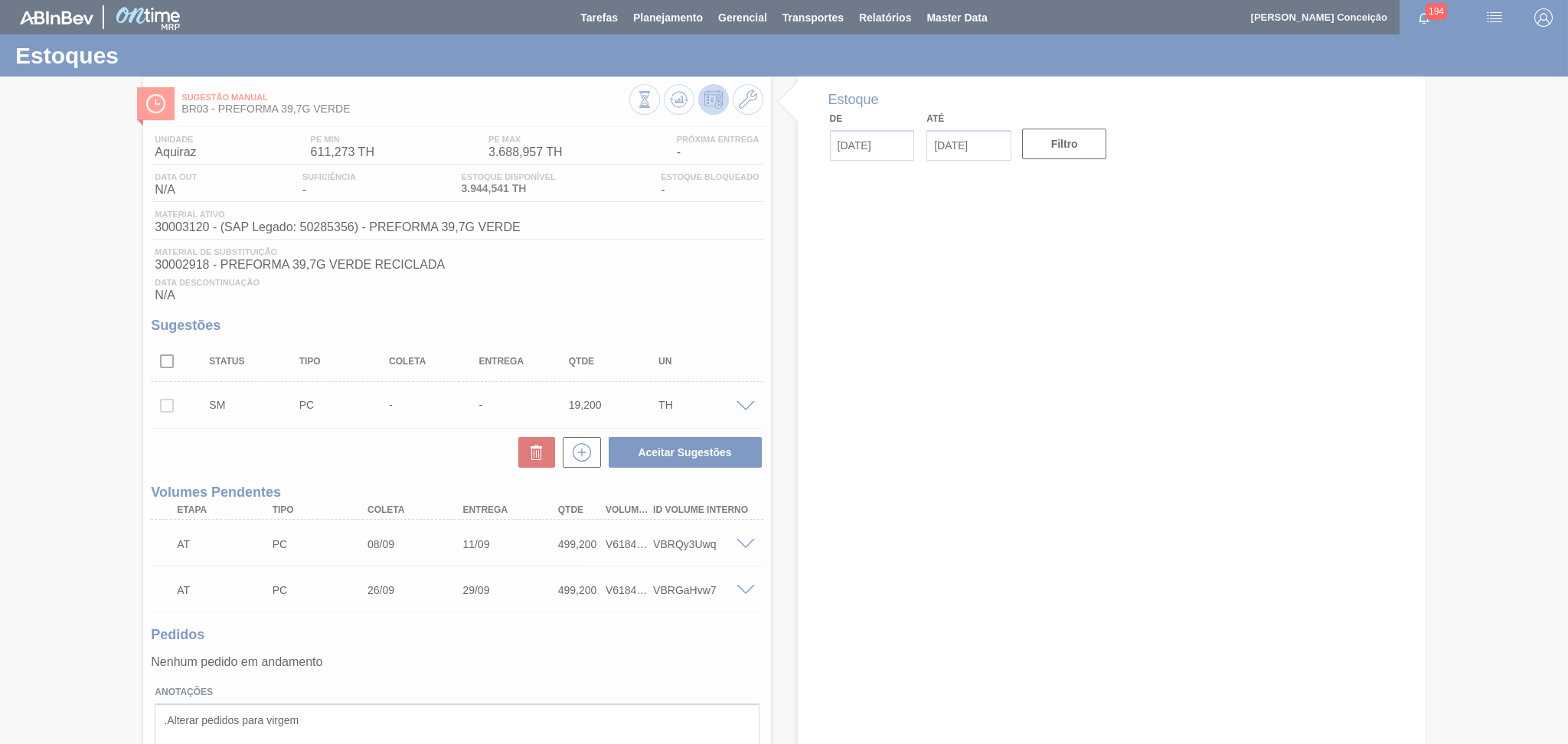
click at [770, 639] on div at bounding box center [784, 372] width 1568 height 744
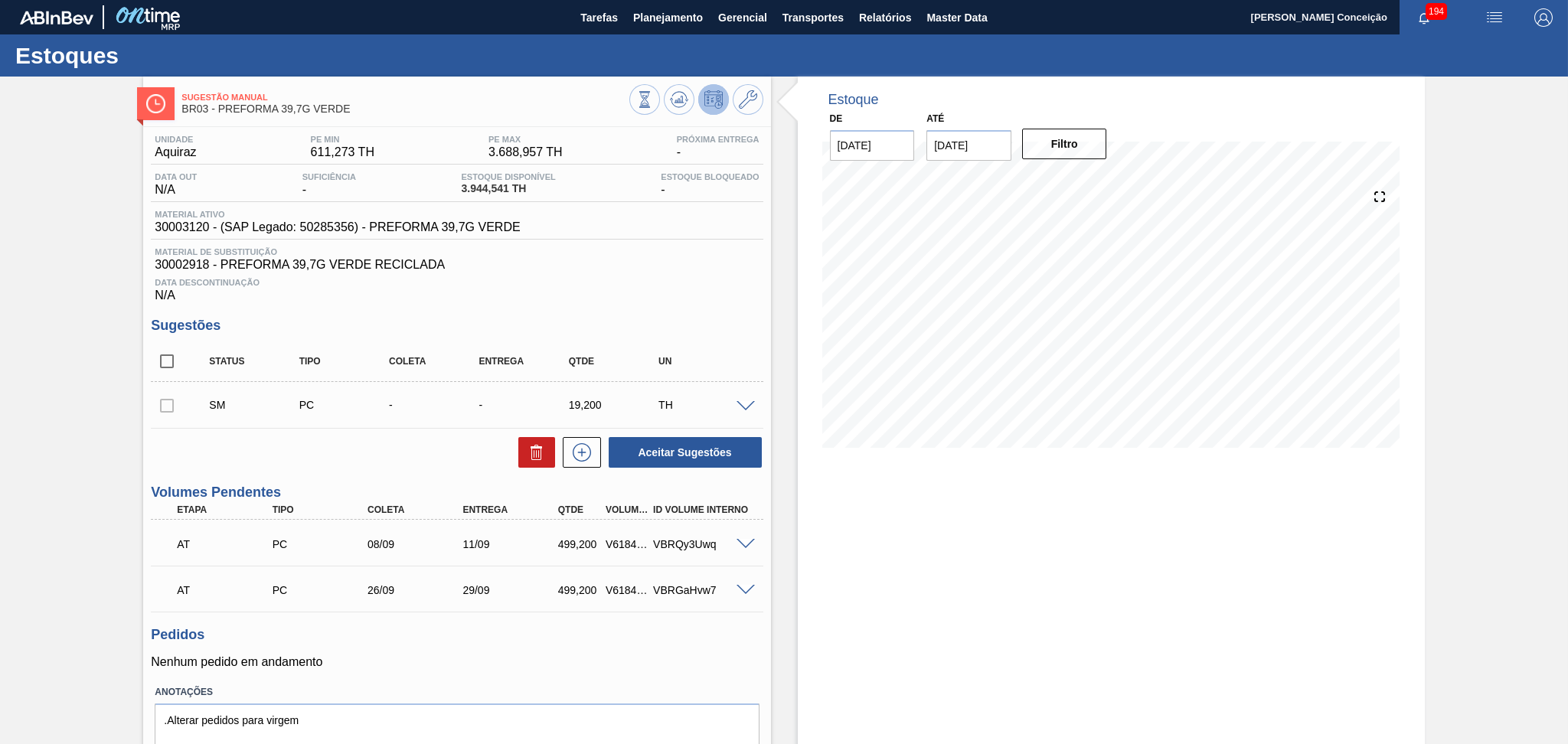
click at [672, 281] on span "Data Descontinuação" at bounding box center [456, 282] width 604 height 9
click at [777, 349] on div "Estoque De [DATE] Até [DATE] Filtro 29/08 Projeção de Estoque 3,644.541 [DOMAIN…" at bounding box center [1098, 441] width 653 height 730
click at [642, 656] on p "Nenhum pedido em andamento" at bounding box center [456, 662] width 612 height 14
click at [572, 316] on div "Unidade Aquiraz PE MIN 611,273 TH PE MAX 3.688,957 TH Próxima Entrega - Data ou…" at bounding box center [456, 462] width 627 height 672
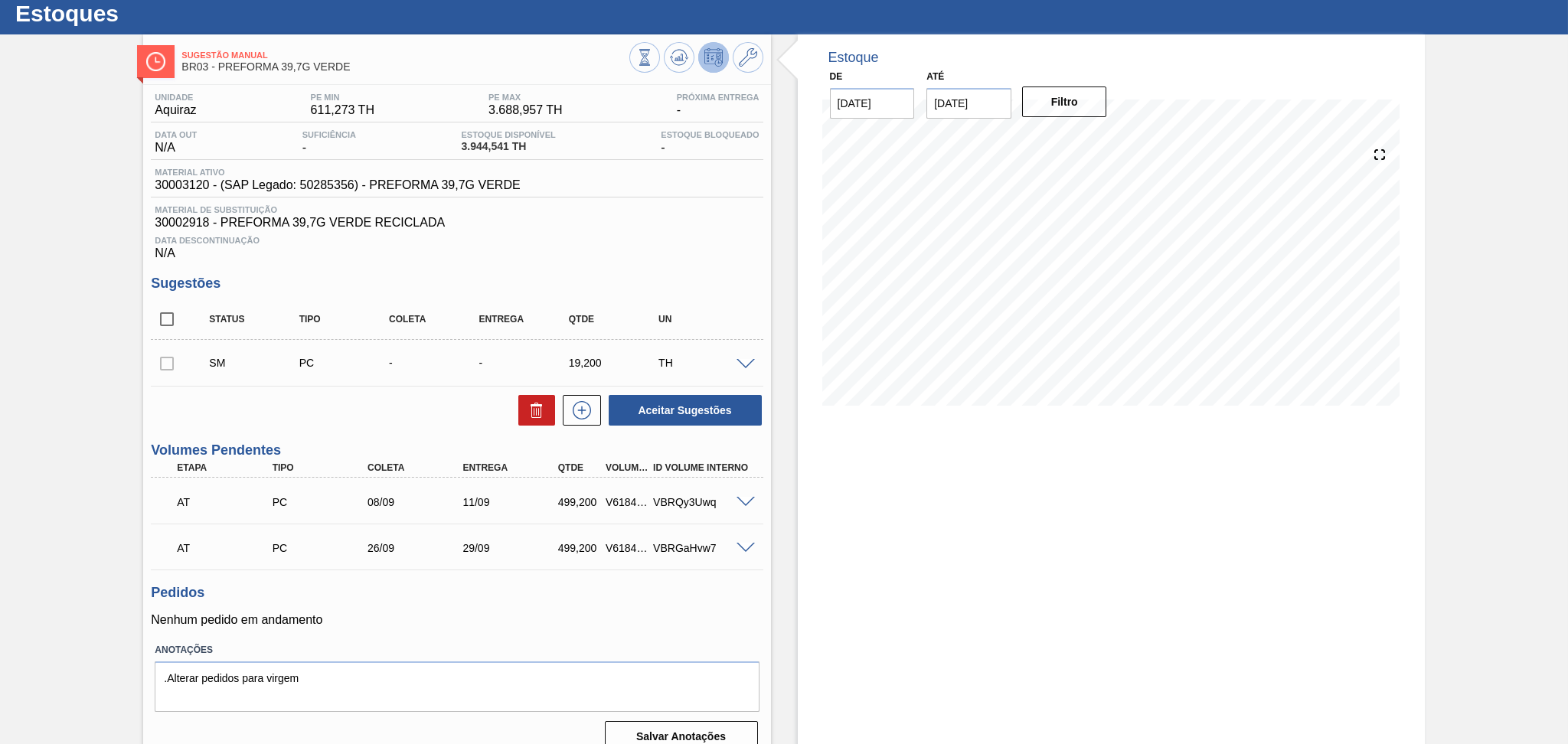
scroll to position [62, 0]
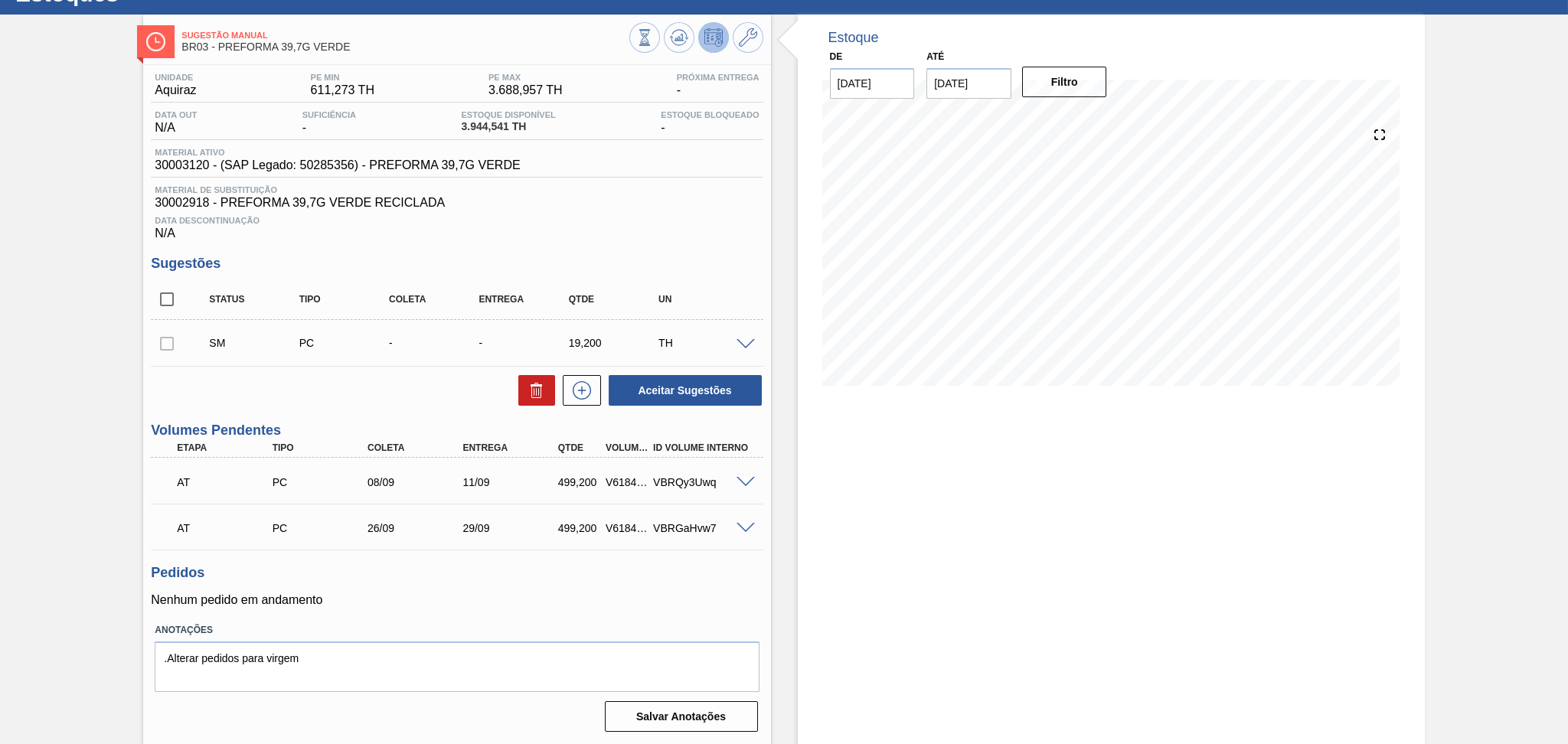
click at [747, 481] on span at bounding box center [745, 483] width 19 height 12
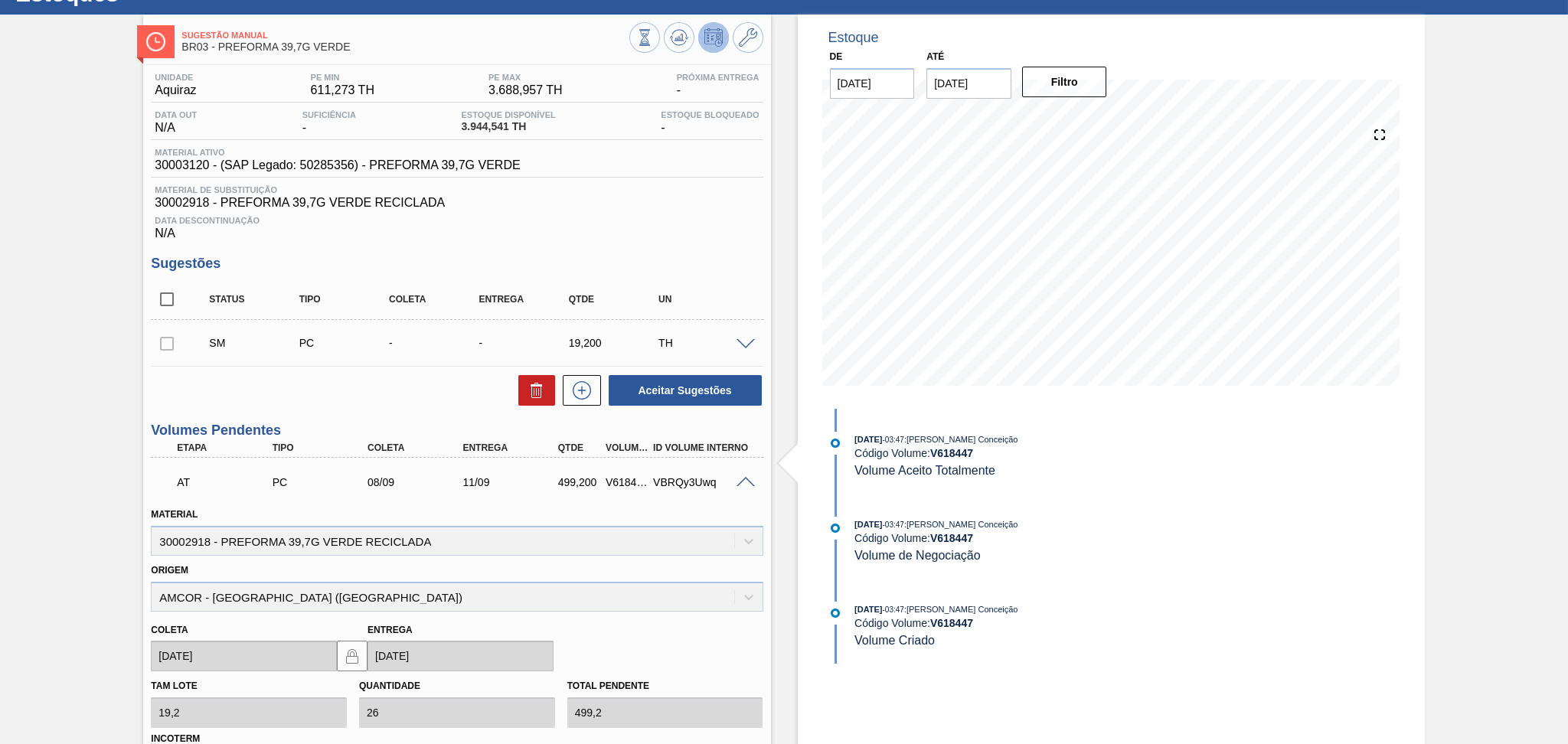
click at [745, 478] on span at bounding box center [745, 483] width 19 height 12
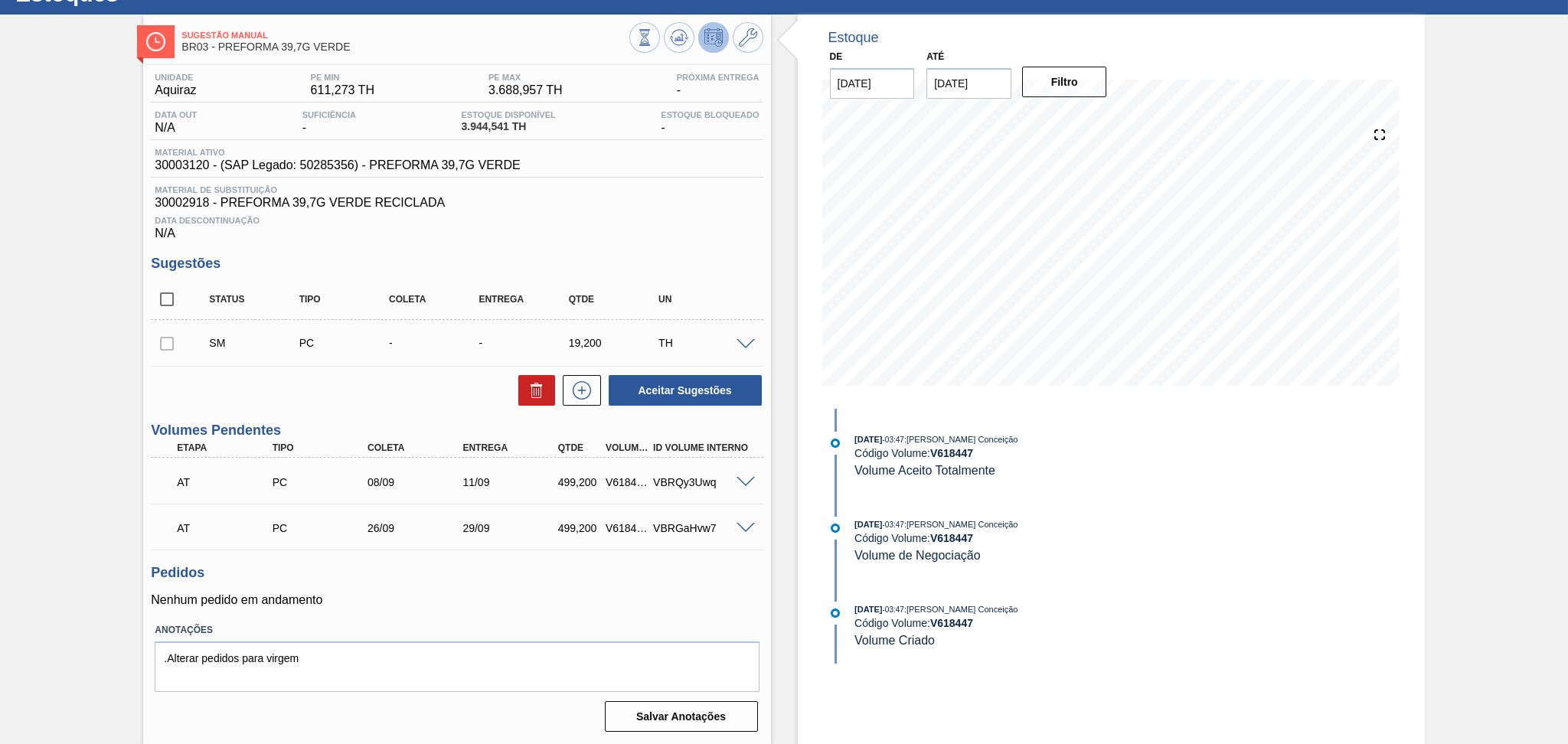
click at [588, 616] on div "Unidade Aquiraz PE MIN 611,273 TH PE MAX 3.688,957 TH Próxima Entrega - Data ou…" at bounding box center [456, 401] width 627 height 672
click at [102, 653] on div "Sugestão Manual BR03 - PREFORMA 39,7G VERDE Unidade Aquiraz PE MIN 611,273 TH P…" at bounding box center [784, 380] width 1568 height 730
click at [46, 309] on div "Sugestão Manual BR03 - PREFORMA 39,7G VERDE Unidade Aquiraz PE MIN 611,273 TH P…" at bounding box center [784, 380] width 1568 height 730
click at [677, 46] on icon at bounding box center [679, 38] width 19 height 19
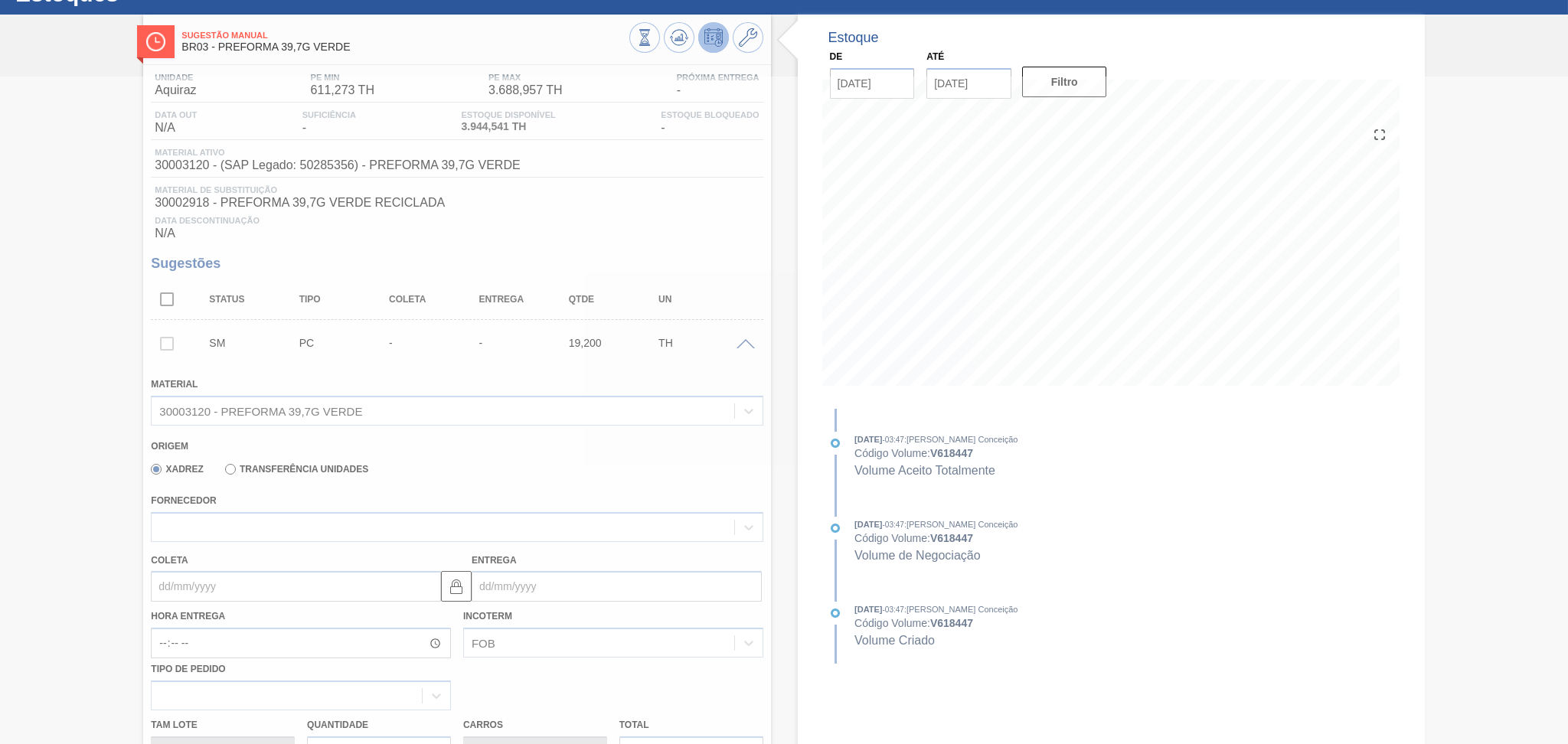
click at [992, 294] on div at bounding box center [784, 410] width 1568 height 667
click at [981, 296] on div at bounding box center [784, 410] width 1568 height 667
click at [1073, 266] on div at bounding box center [784, 410] width 1568 height 667
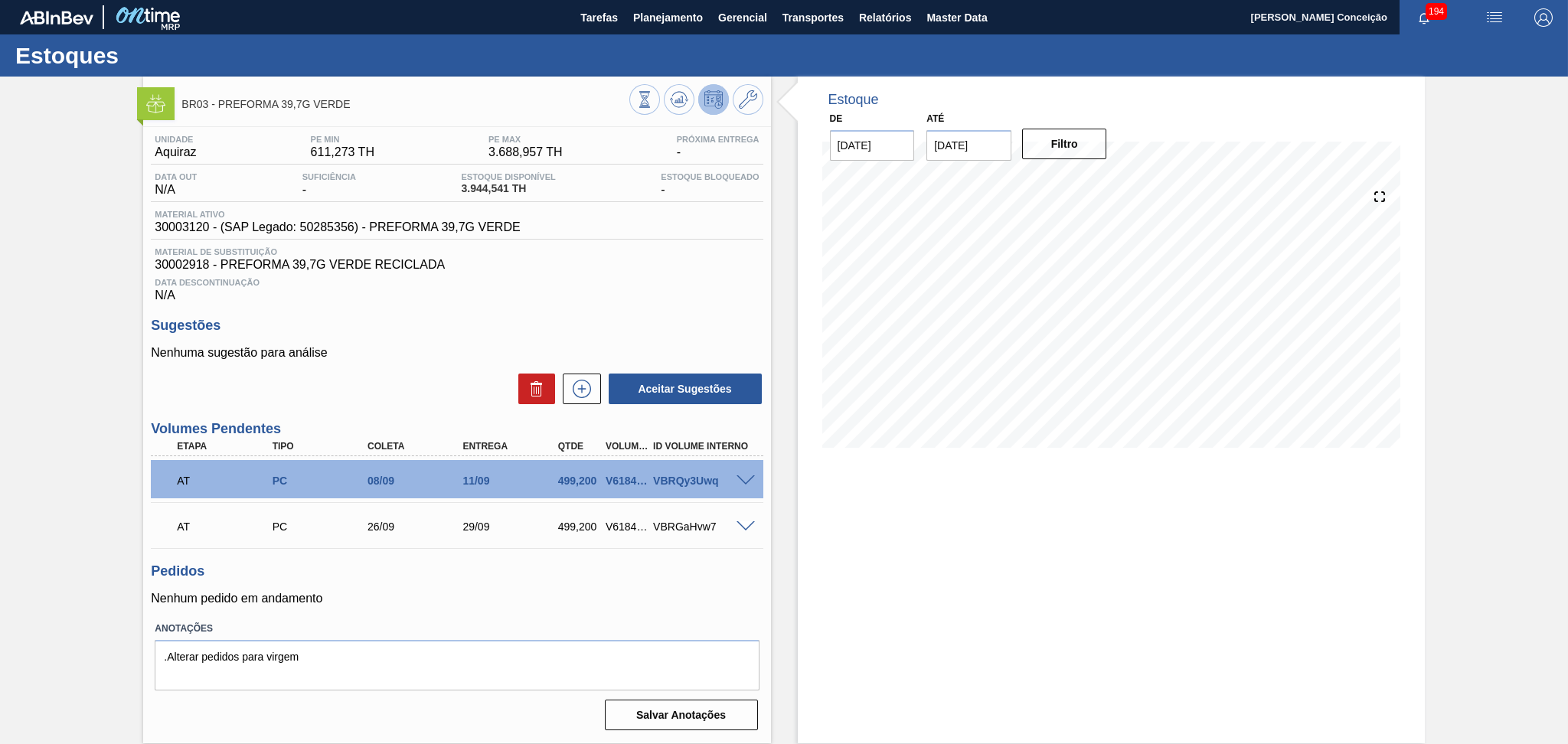
click at [595, 295] on div "Data Descontinuação N/A" at bounding box center [456, 287] width 612 height 31
click at [743, 475] on span at bounding box center [745, 481] width 19 height 12
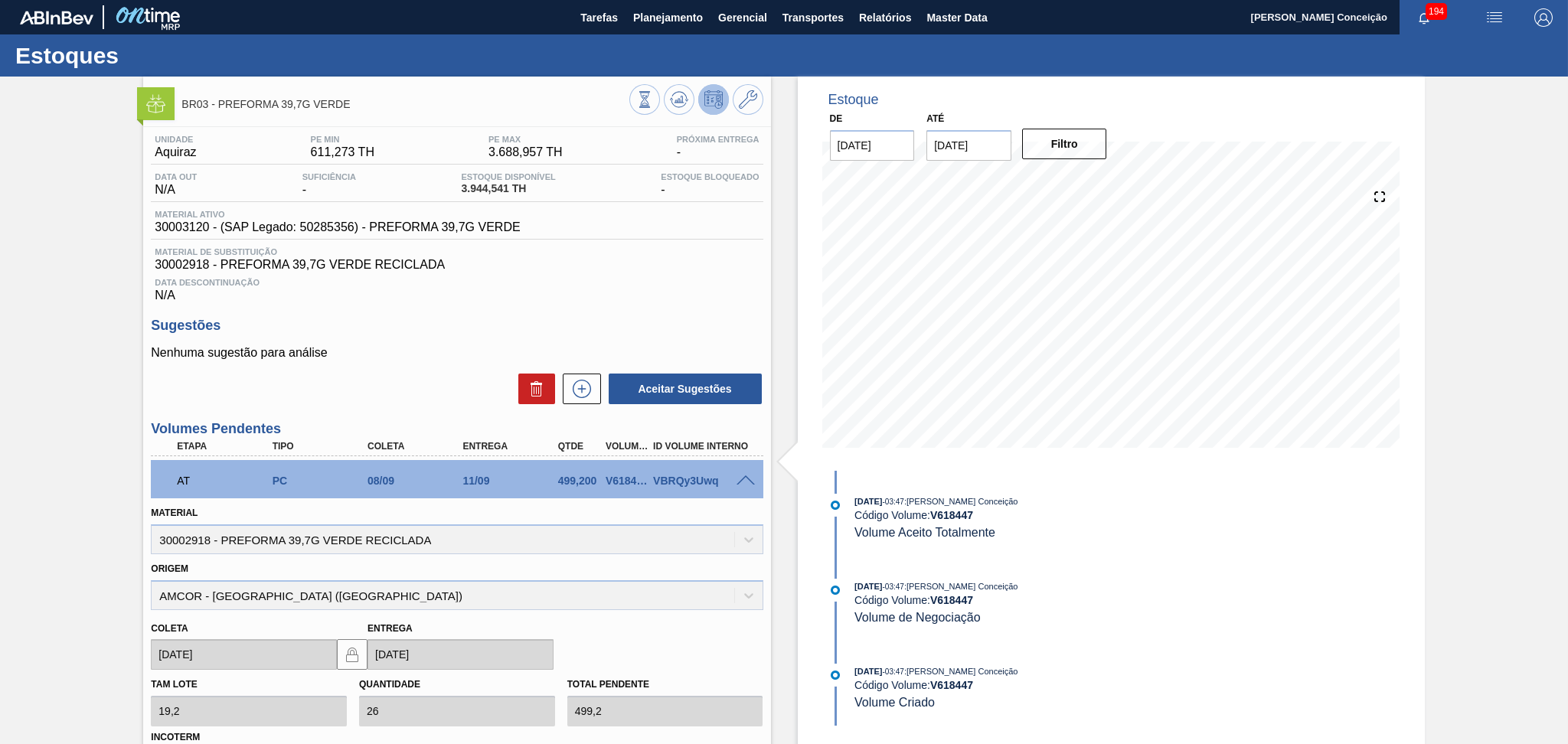
click at [751, 475] on span at bounding box center [745, 481] width 19 height 12
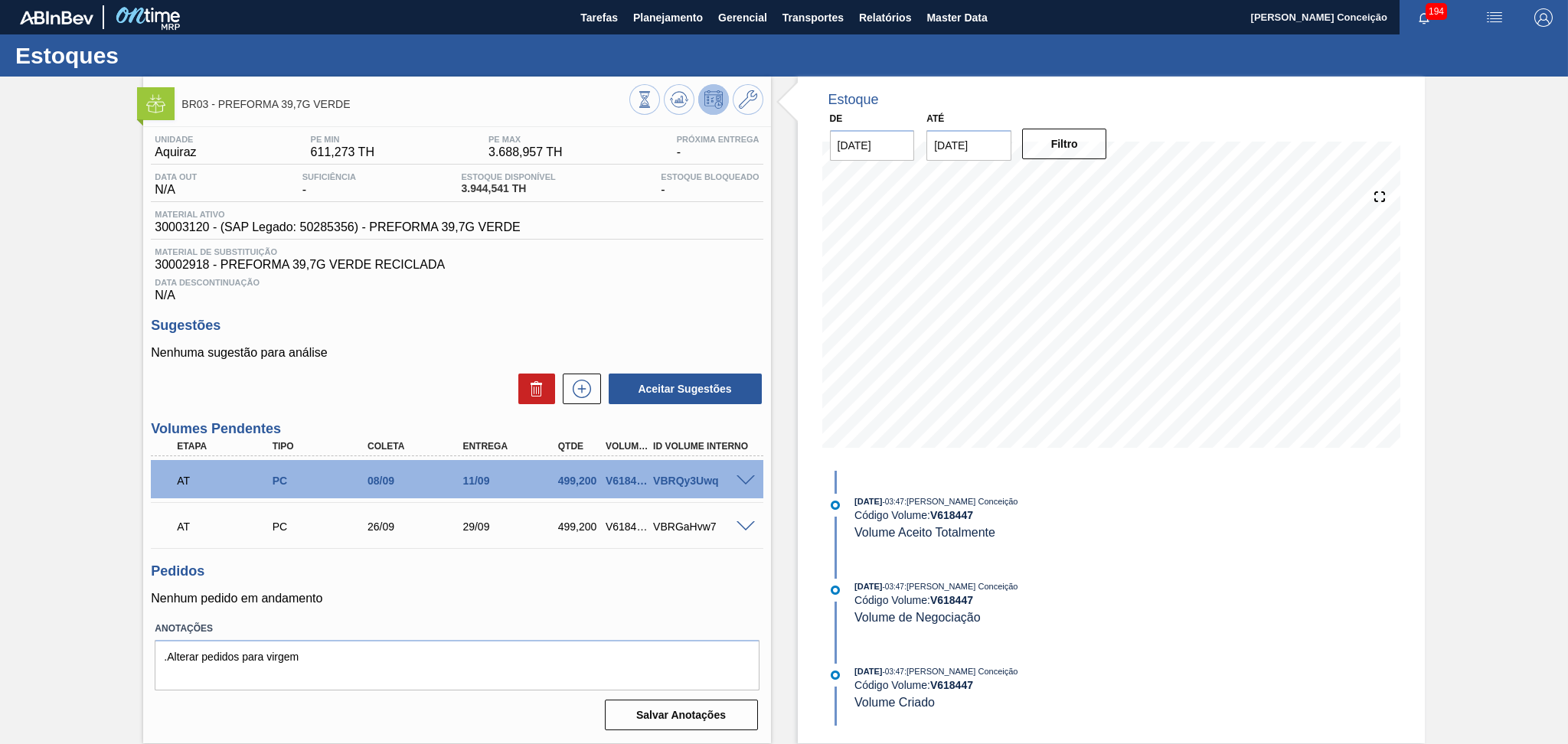
click at [575, 592] on p "Nenhum pedido em andamento" at bounding box center [456, 599] width 612 height 14
click at [738, 485] on div "VBRQy3Uwq" at bounding box center [703, 480] width 107 height 12
click at [747, 477] on span at bounding box center [745, 481] width 19 height 12
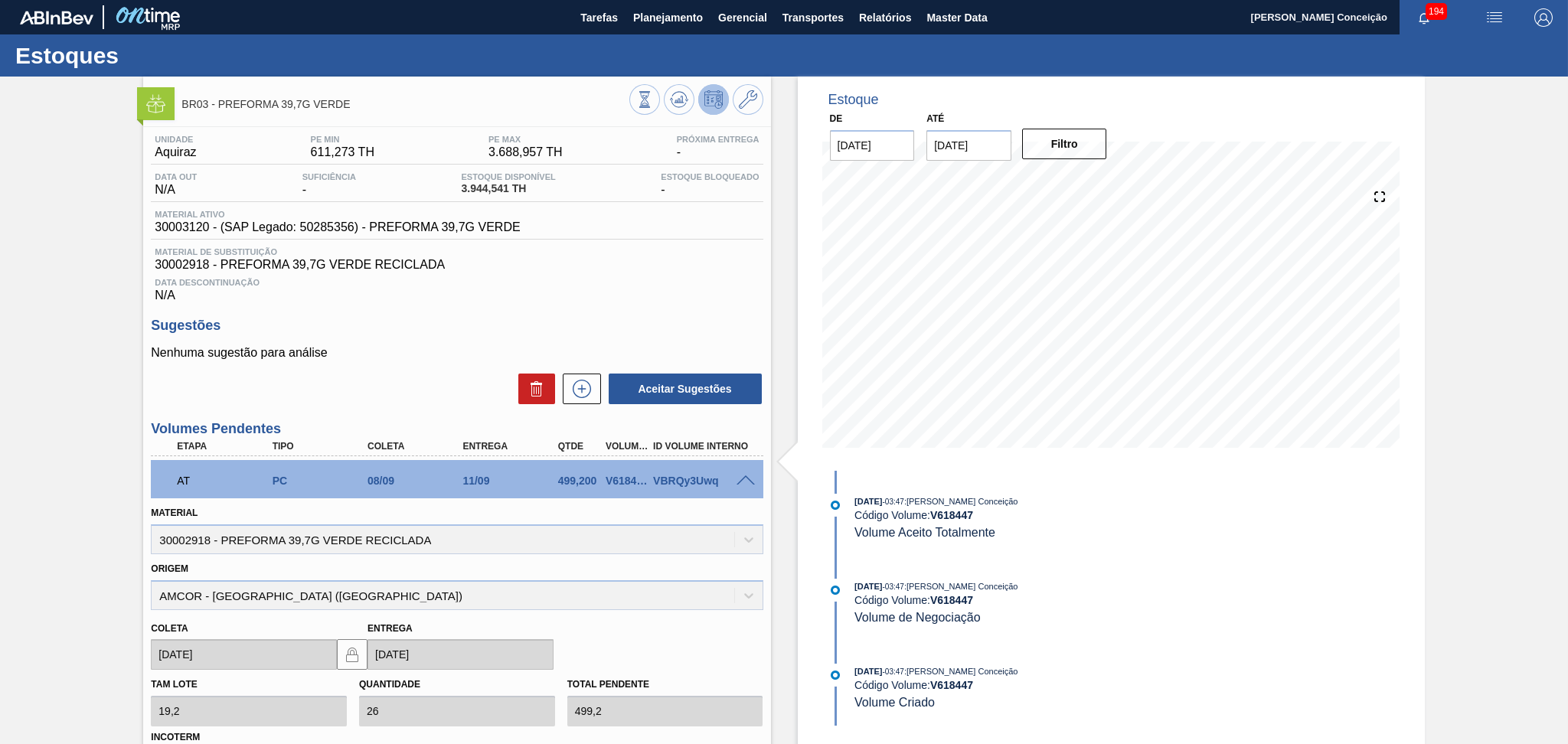
click at [747, 477] on span at bounding box center [745, 481] width 19 height 12
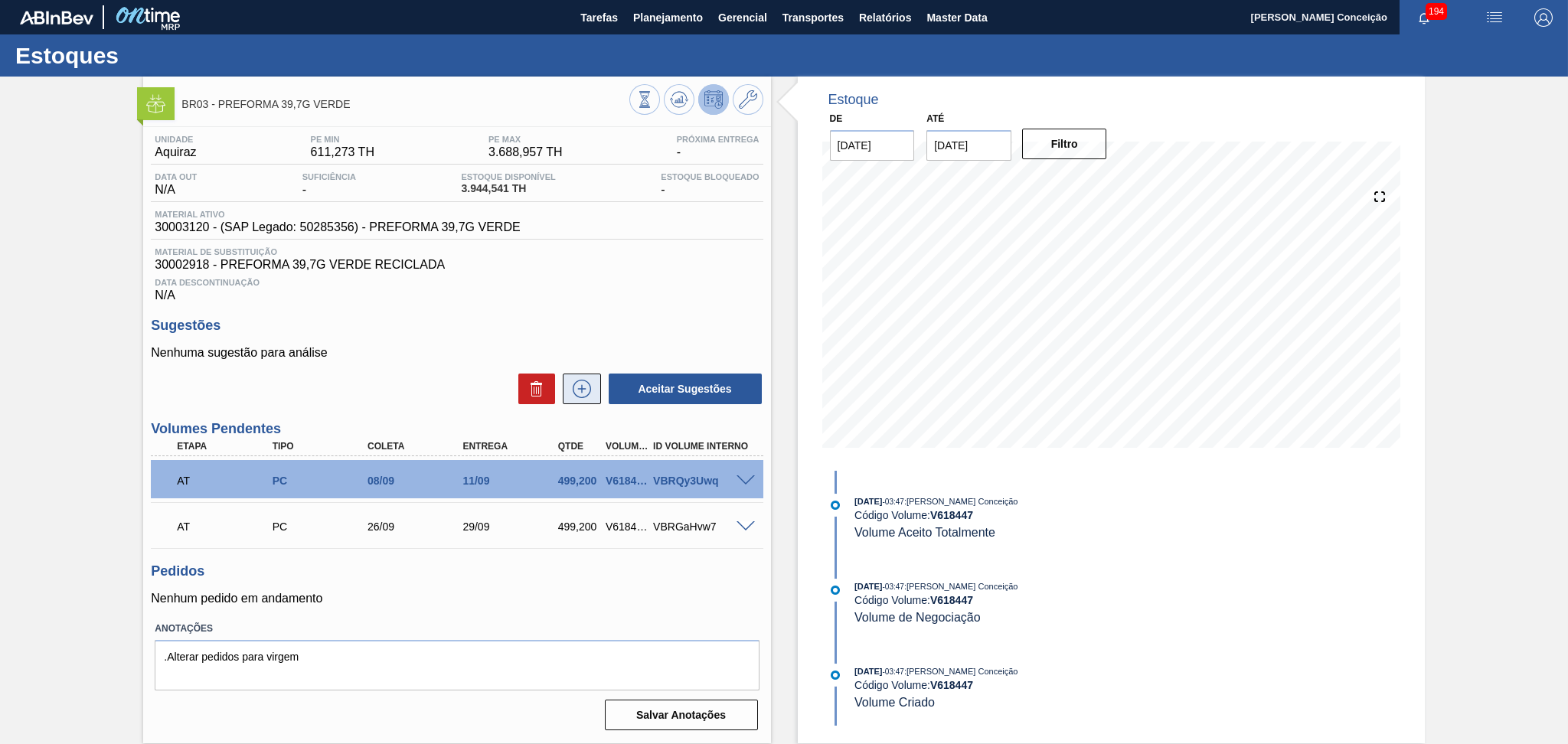
click at [590, 385] on icon at bounding box center [581, 389] width 25 height 19
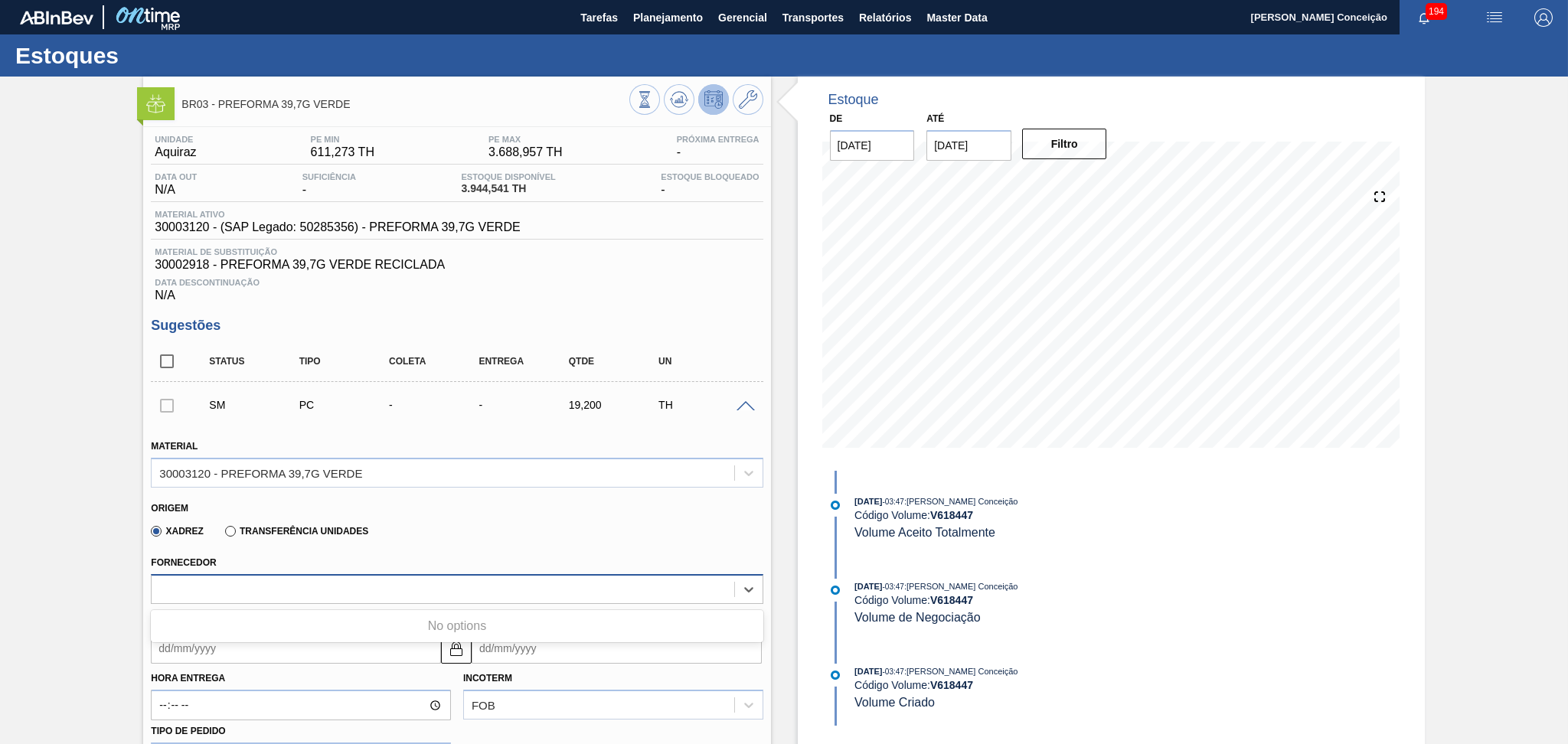
click at [251, 588] on div at bounding box center [442, 589] width 582 height 22
click at [352, 475] on div "30003120 - PREFORMA 39,7G VERDE" at bounding box center [260, 472] width 203 height 13
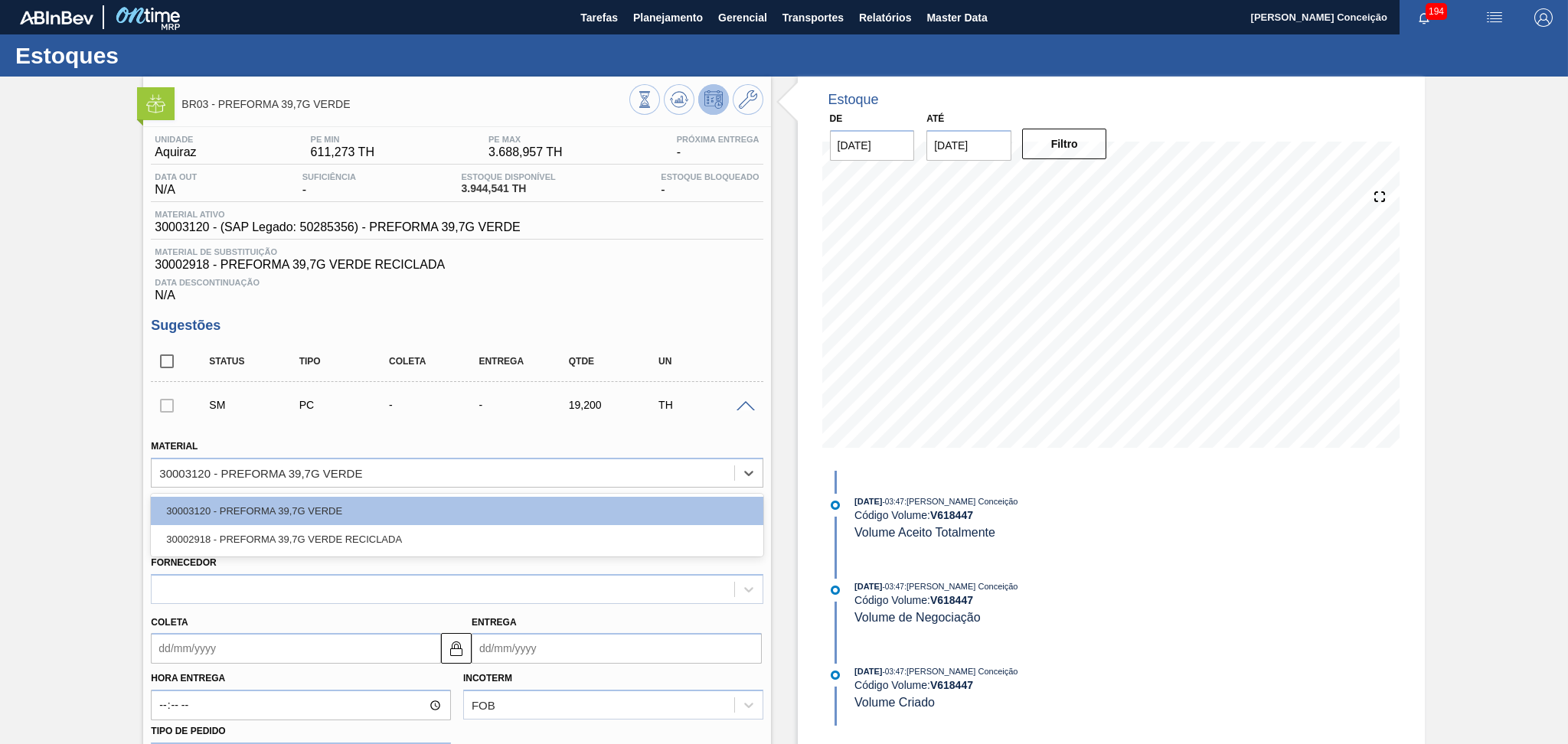
click at [338, 541] on div "30002918 - PREFORMA 39,7G VERDE RECICLADA" at bounding box center [456, 538] width 612 height 29
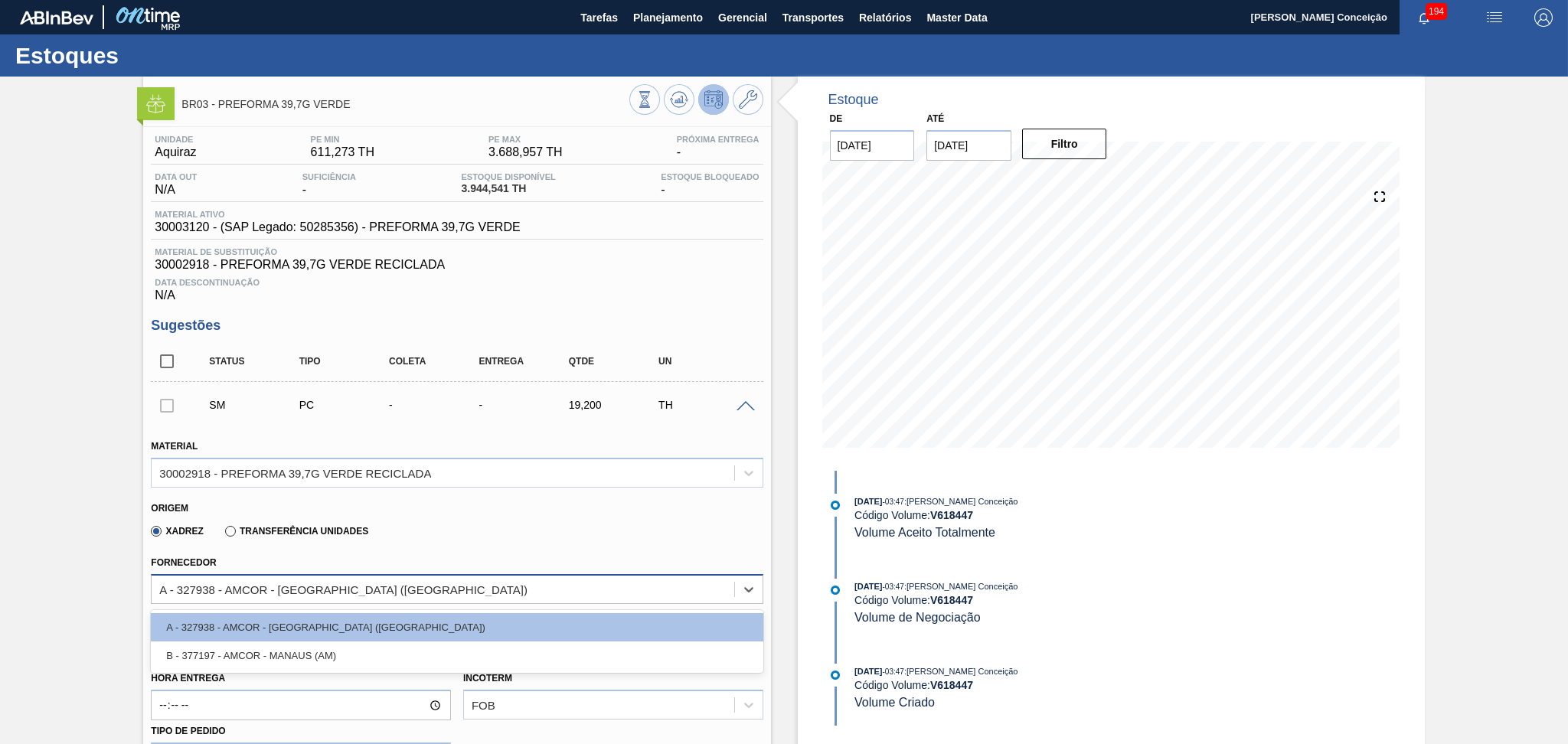
click at [277, 586] on div "A - 327938 - AMCOR - [GEOGRAPHIC_DATA] ([GEOGRAPHIC_DATA])" at bounding box center [343, 588] width 368 height 13
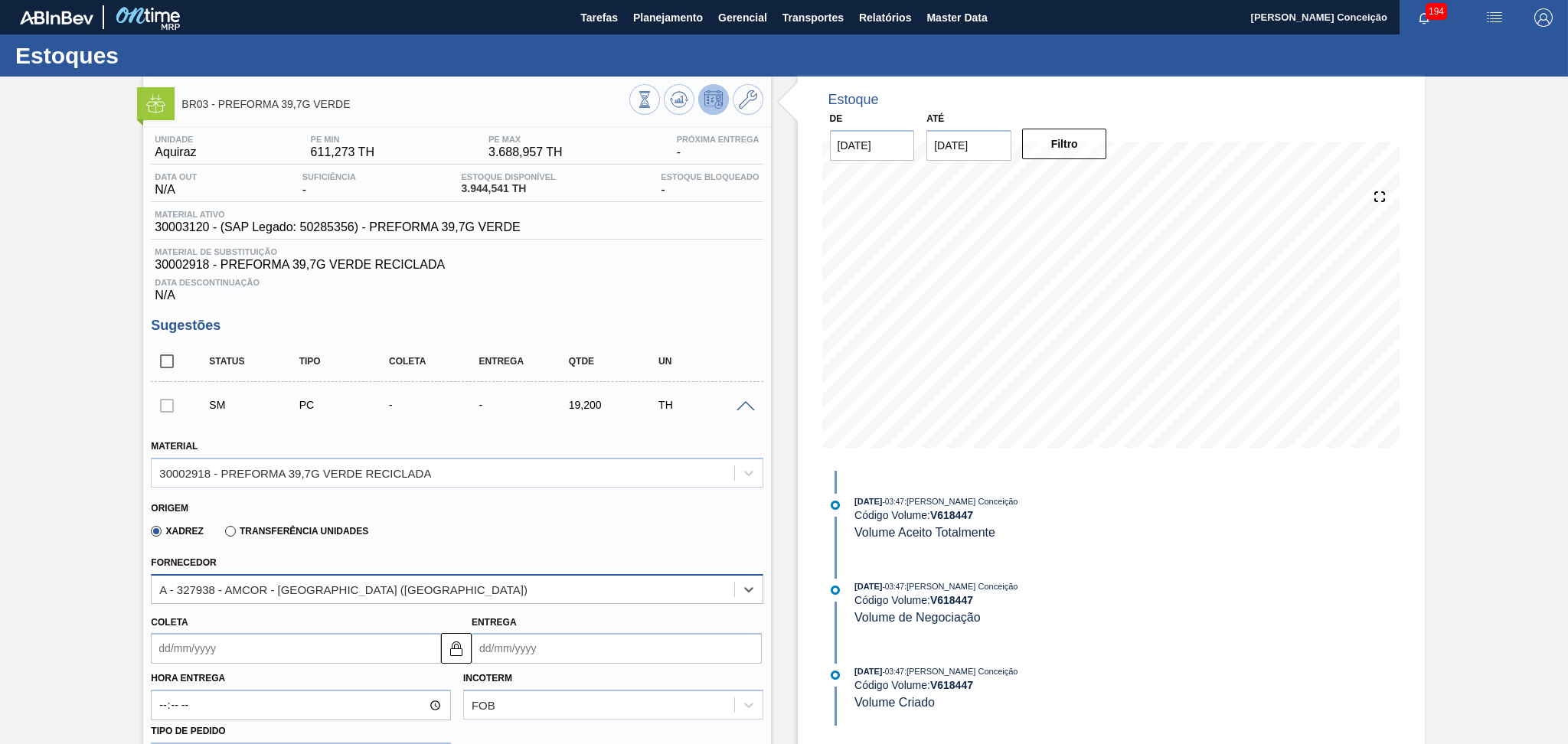
click at [277, 586] on div "A - 327938 - AMCOR - [GEOGRAPHIC_DATA] ([GEOGRAPHIC_DATA])" at bounding box center [343, 588] width 368 height 13
click at [474, 513] on div "Xadrez Transferência Unidades" at bounding box center [449, 528] width 599 height 30
click at [748, 414] on div "SM PC - - 19,200 TH" at bounding box center [456, 405] width 612 height 39
click at [744, 404] on span at bounding box center [745, 407] width 19 height 12
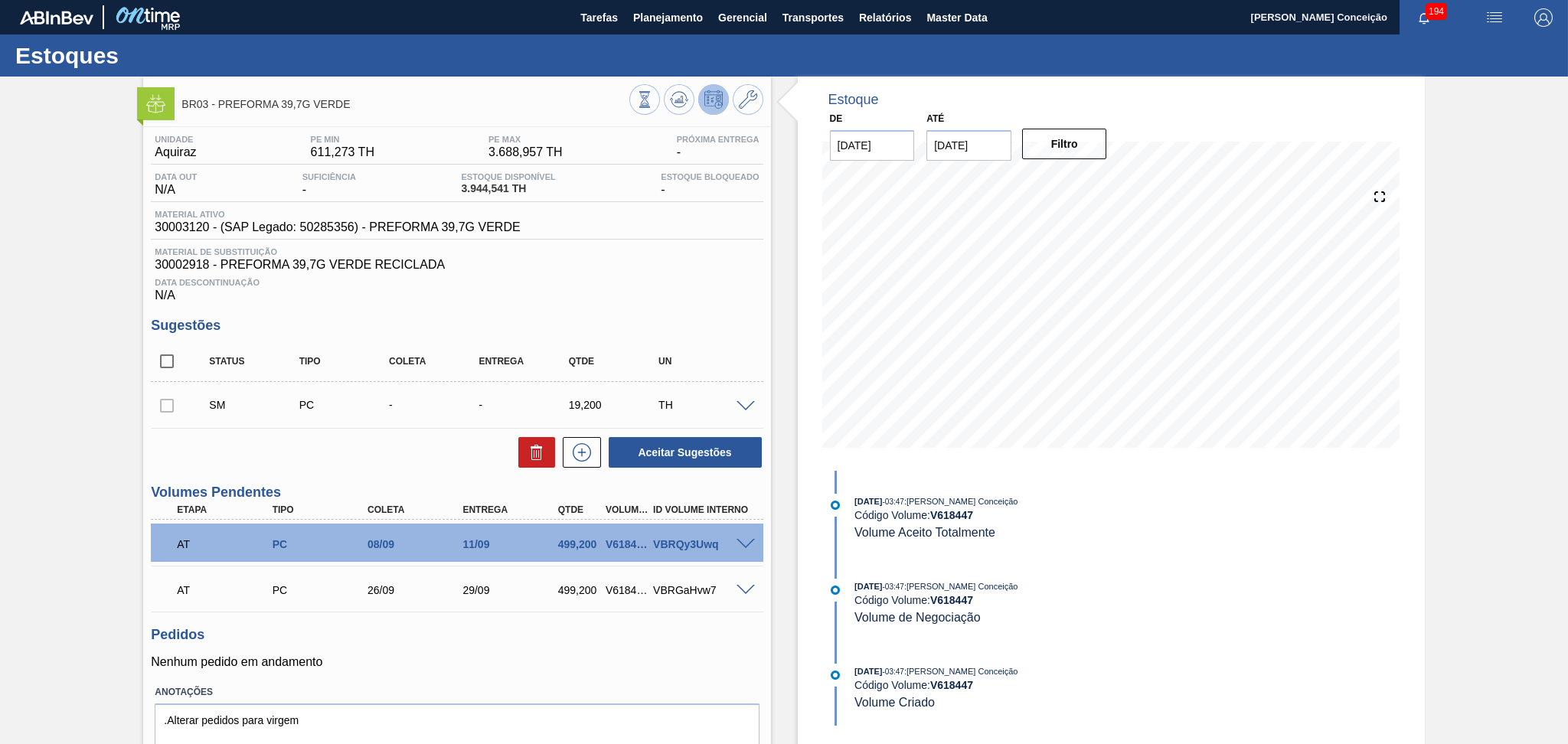
click at [723, 312] on div "Unidade Aquiraz PE MIN 611,273 TH PE MAX 3.688,957 TH Próxima Entrega - Data ou…" at bounding box center [456, 462] width 627 height 672
click at [615, 278] on span "Data Descontinuação" at bounding box center [456, 282] width 604 height 9
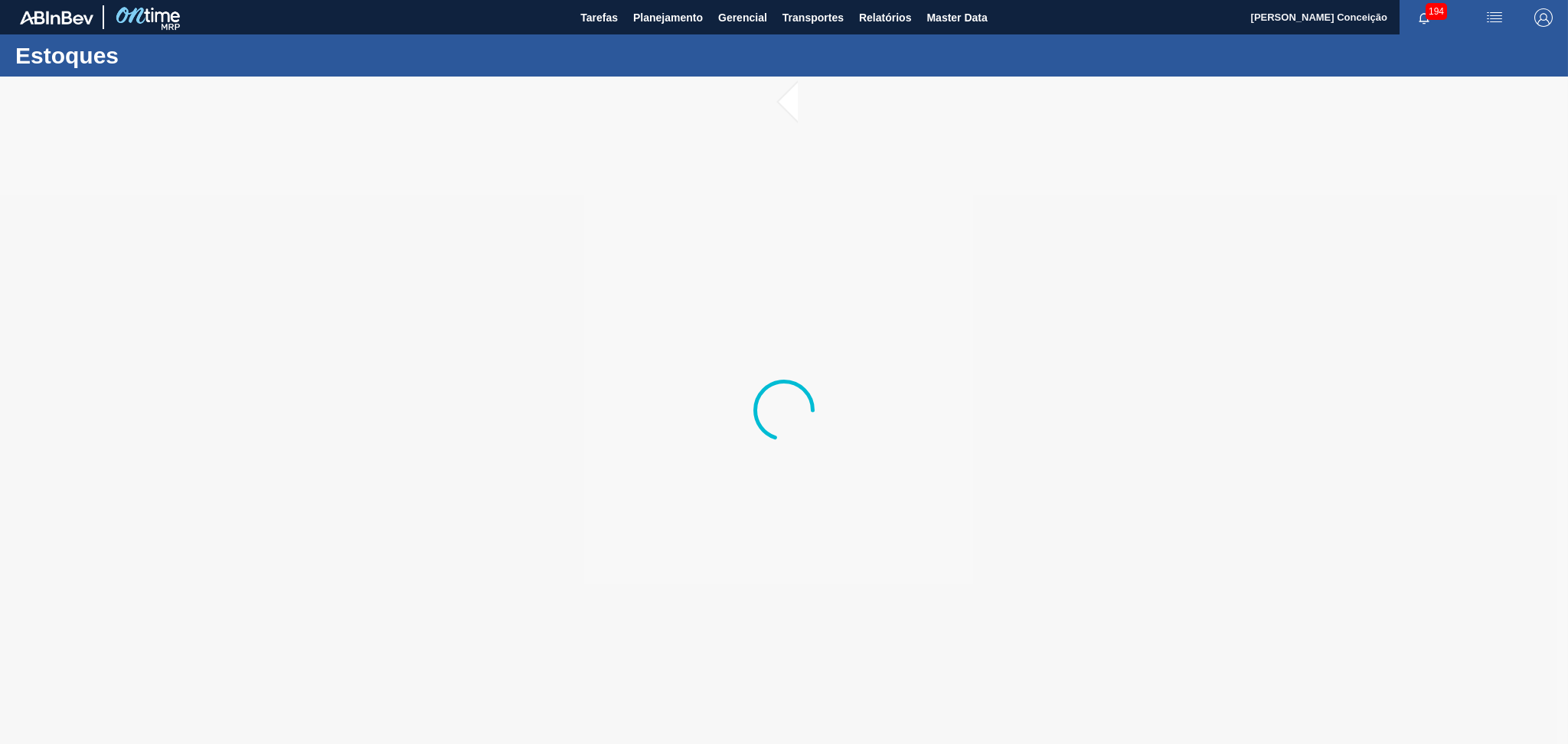
click at [1376, 226] on div at bounding box center [784, 410] width 1568 height 667
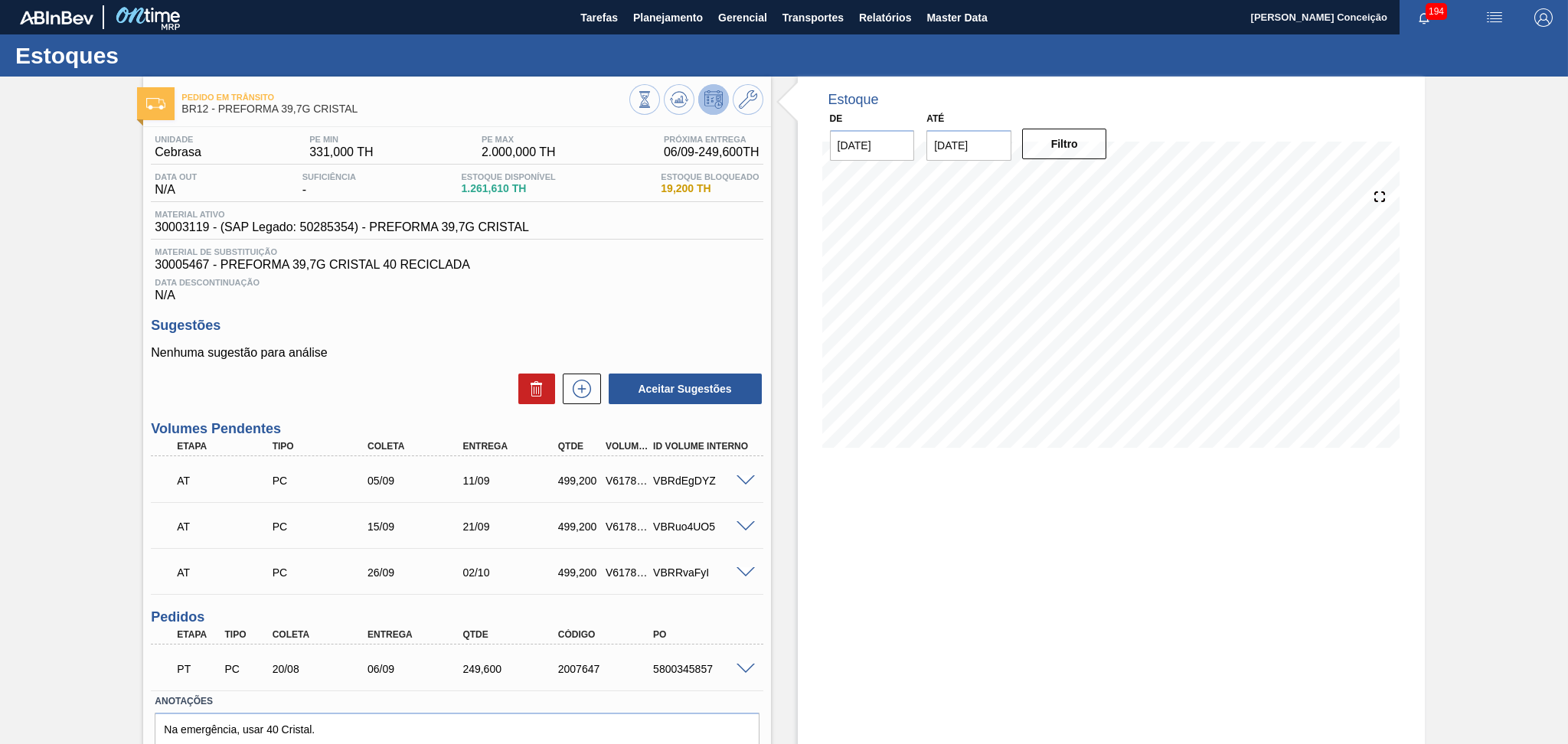
click at [634, 275] on div "Data Descontinuação N/A" at bounding box center [456, 287] width 612 height 31
click at [664, 322] on h3 "Sugestões" at bounding box center [456, 326] width 612 height 16
click at [663, 282] on span "Data Descontinuação" at bounding box center [456, 282] width 604 height 9
click at [581, 386] on icon at bounding box center [581, 389] width 25 height 19
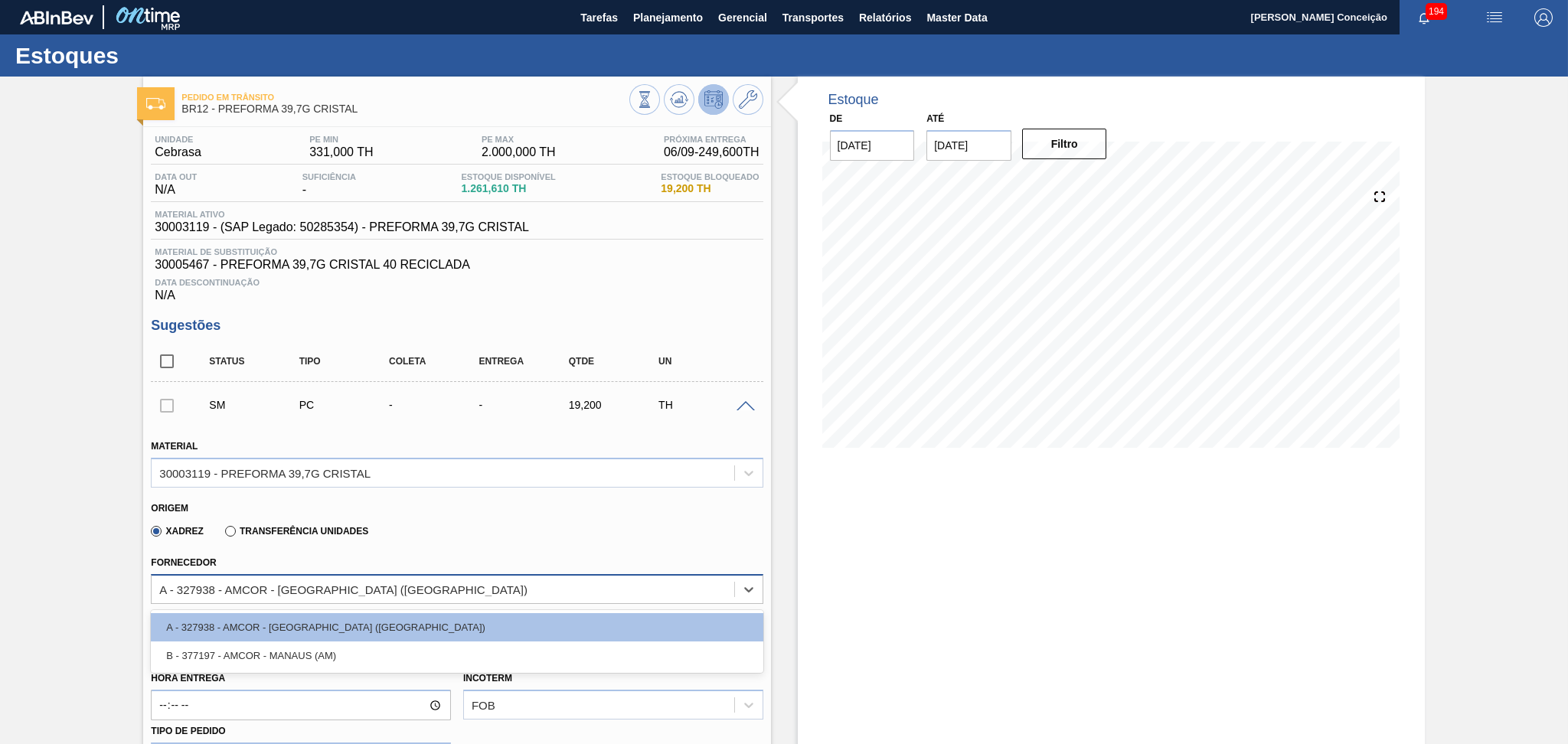
click at [326, 590] on div "A - 327938 - AMCOR - [GEOGRAPHIC_DATA] ([GEOGRAPHIC_DATA])" at bounding box center [343, 588] width 368 height 13
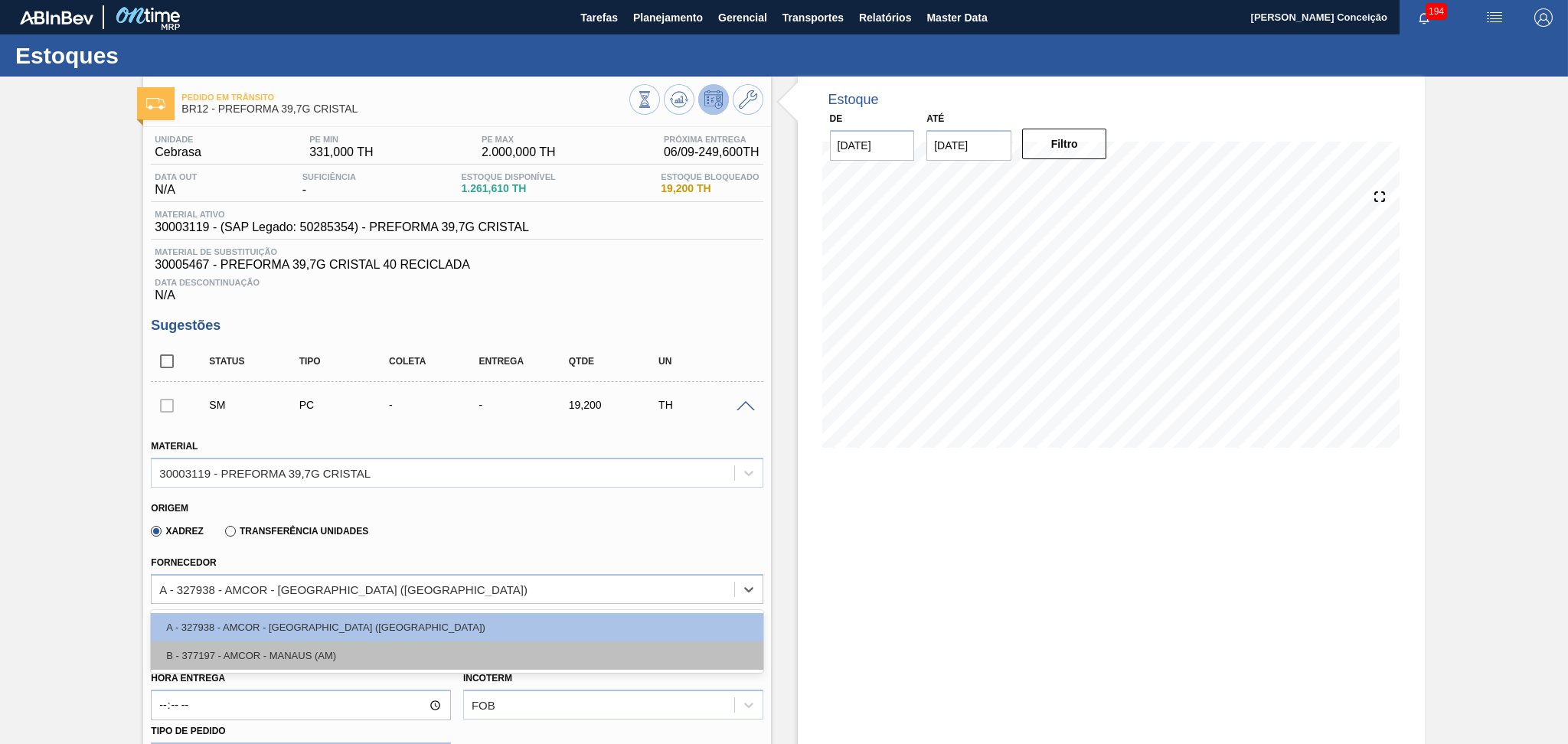
click at [309, 653] on div "B - 377197 - AMCOR - MANAUS (AM)" at bounding box center [456, 655] width 612 height 29
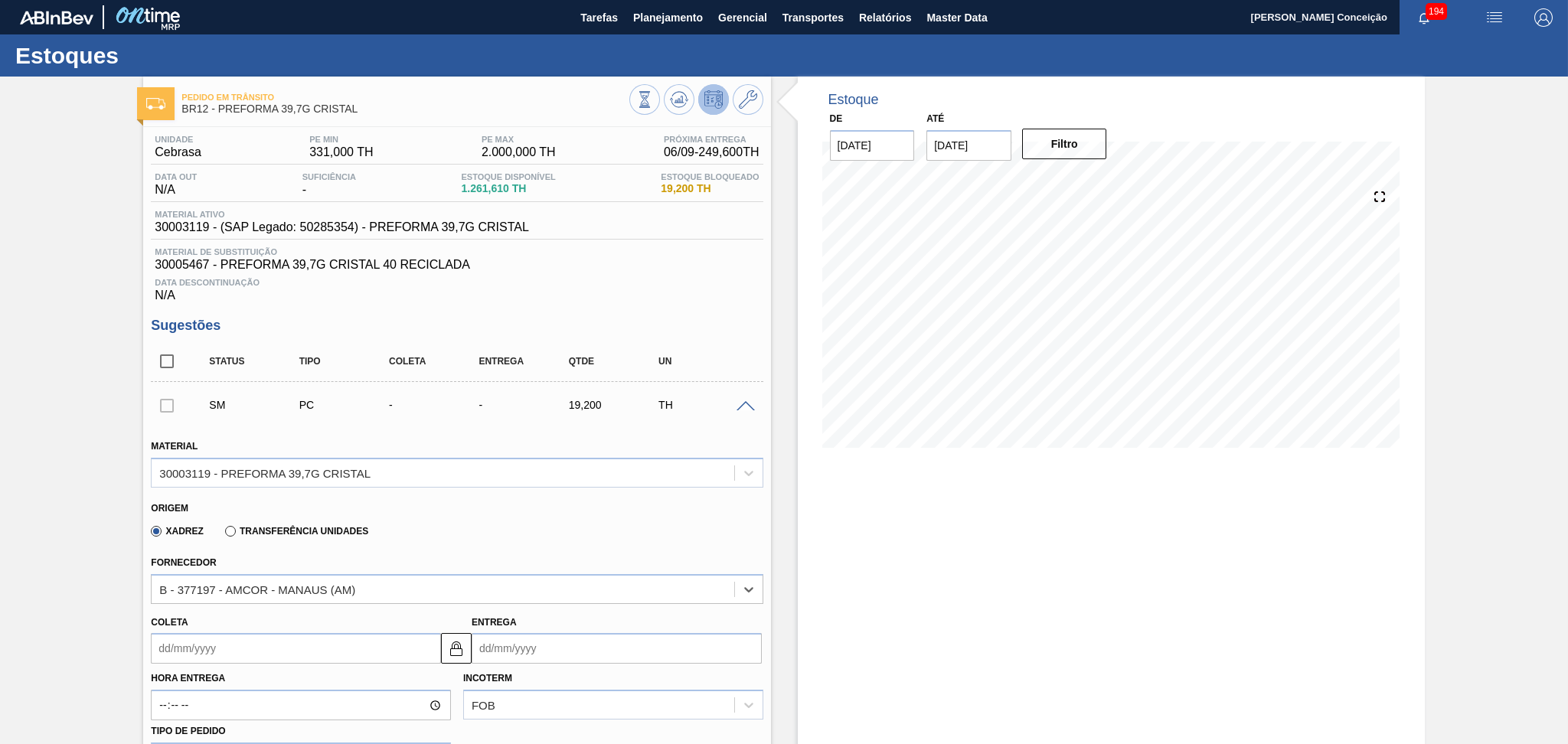
click at [623, 534] on div "Xadrez Transferência Unidades" at bounding box center [449, 528] width 599 height 30
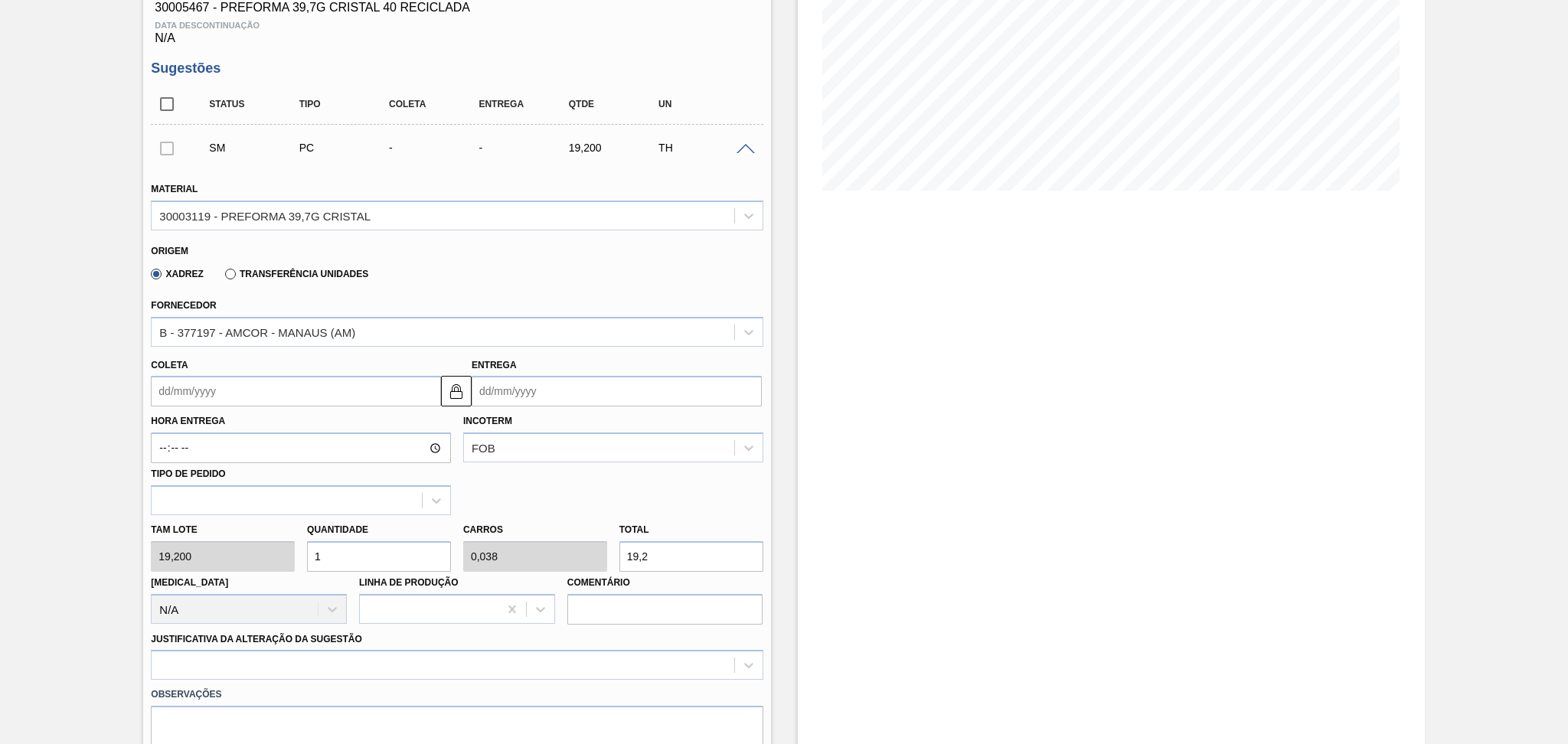
scroll to position [306, 0]
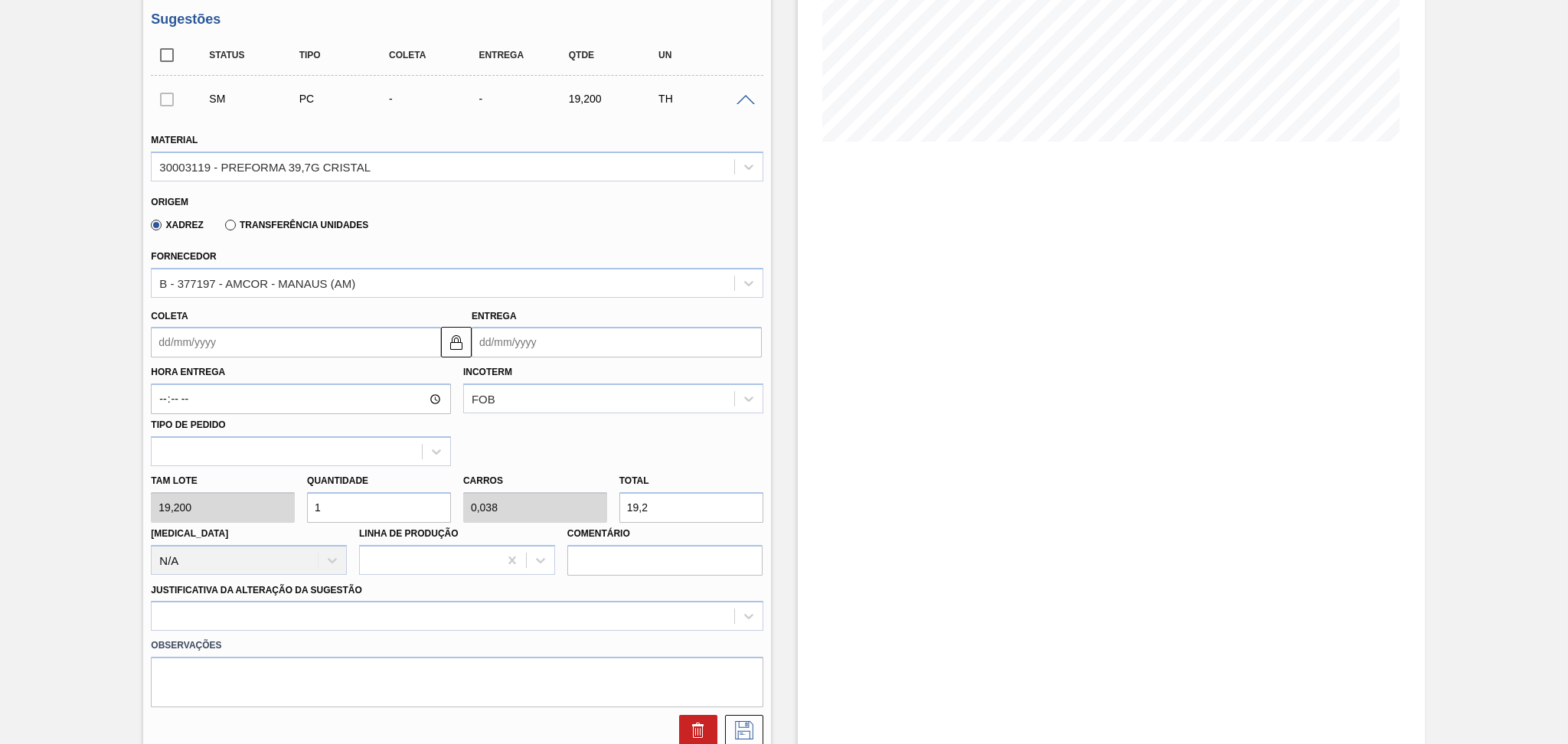
click at [262, 346] on input "Coleta" at bounding box center [295, 341] width 290 height 31
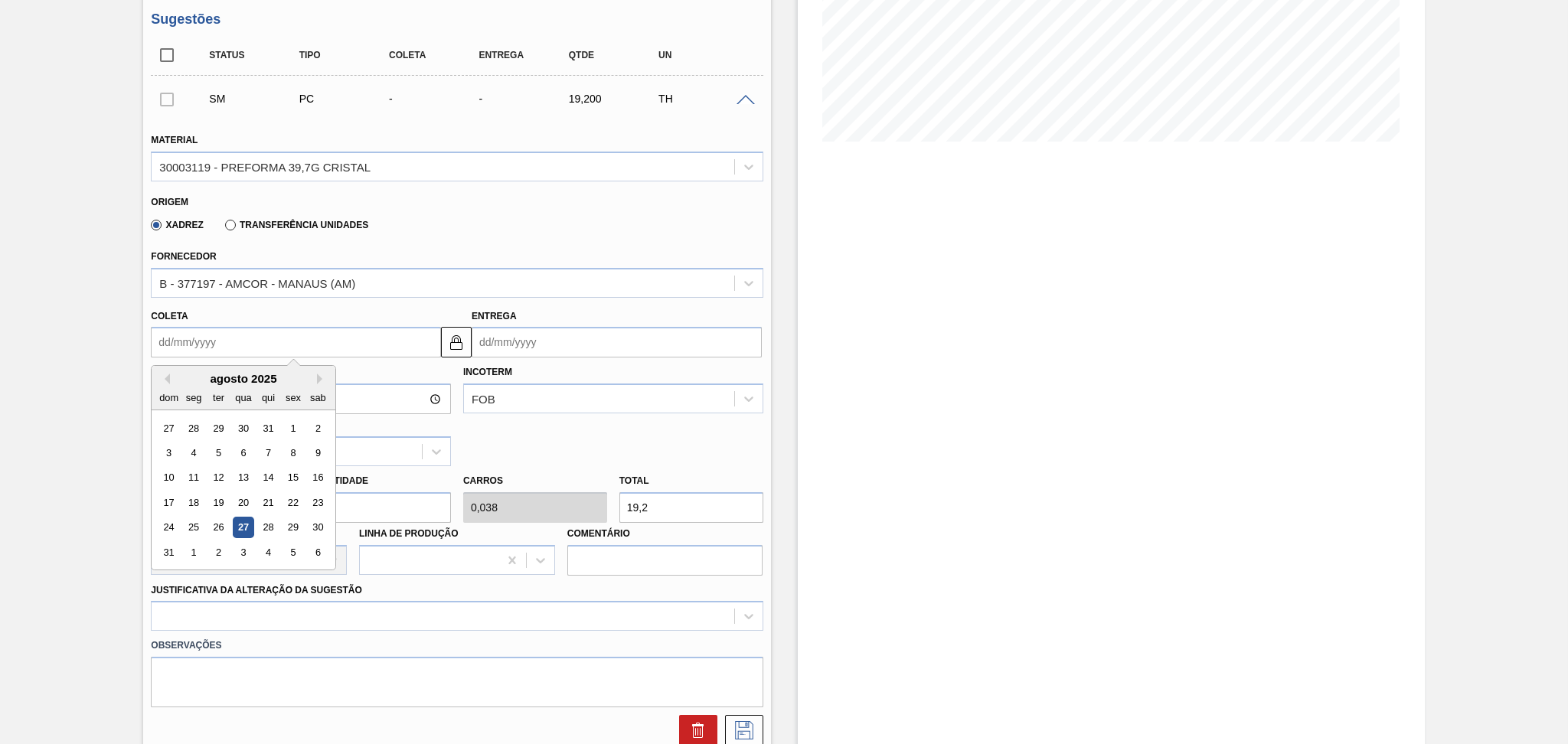
click at [590, 423] on div "Hora Entrega Incoterm FOB Tipo de pedido" at bounding box center [456, 412] width 624 height 109
click at [206, 343] on input "Coleta" at bounding box center [295, 341] width 290 height 31
click at [290, 520] on div "29" at bounding box center [293, 527] width 21 height 21
type input "[DATE]"
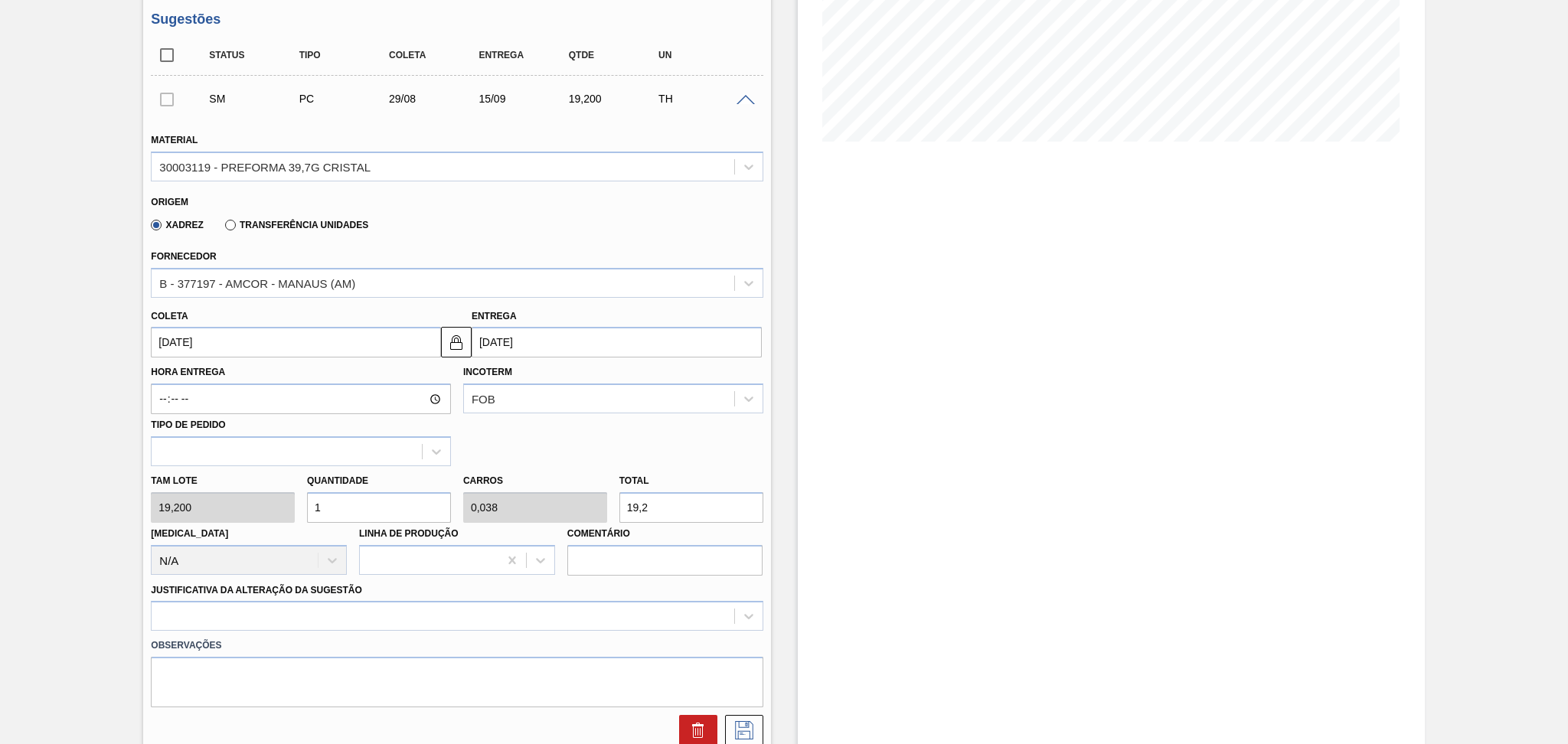
drag, startPoint x: 360, startPoint y: 515, endPoint x: 297, endPoint y: 516, distance: 63.0
click at [305, 515] on div "Quantidade 1" at bounding box center [379, 496] width 156 height 52
type input "2"
type input "0,077"
type input "38,4"
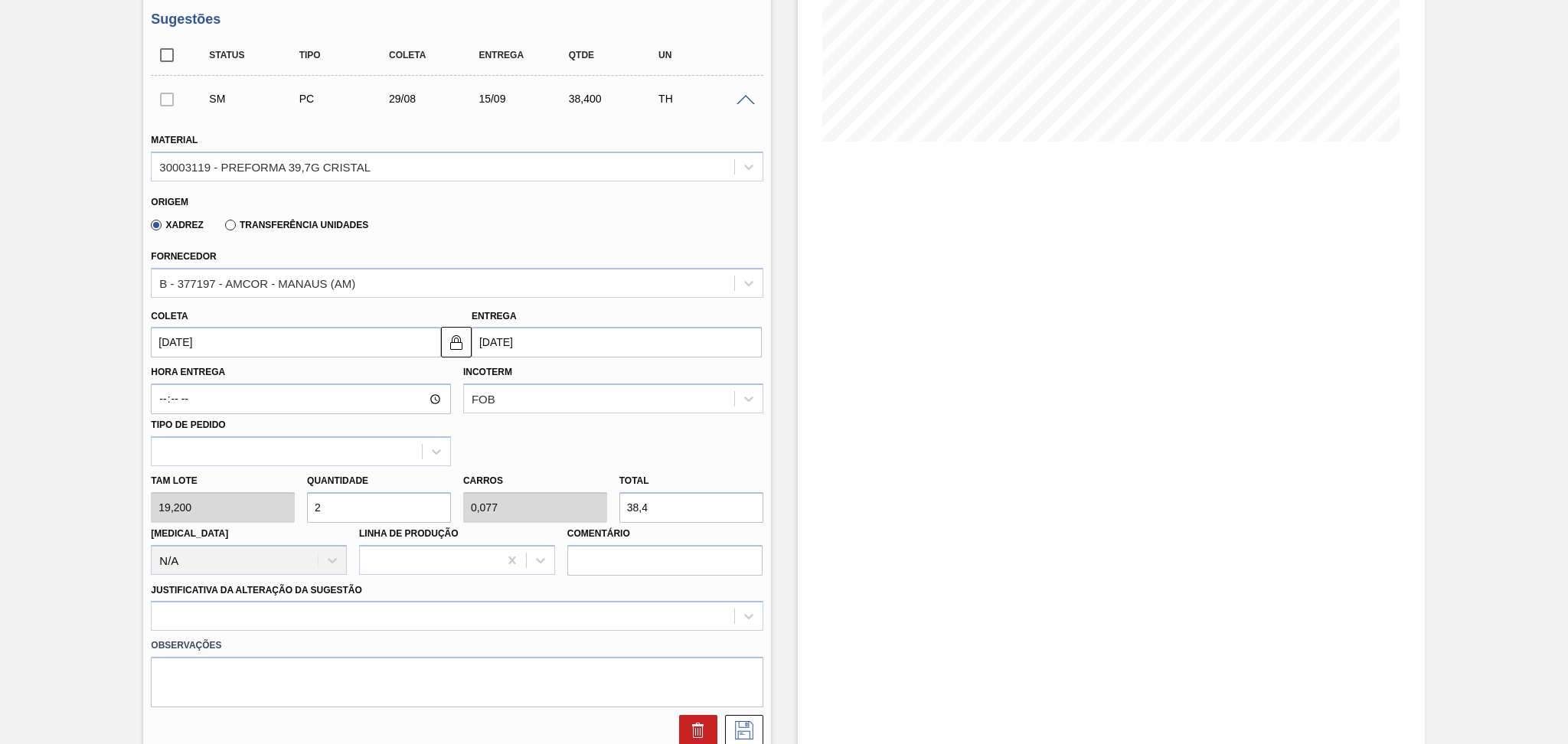
type input "26"
type input "1"
type input "499,2"
type input "26"
click at [450, 621] on div at bounding box center [456, 615] width 612 height 30
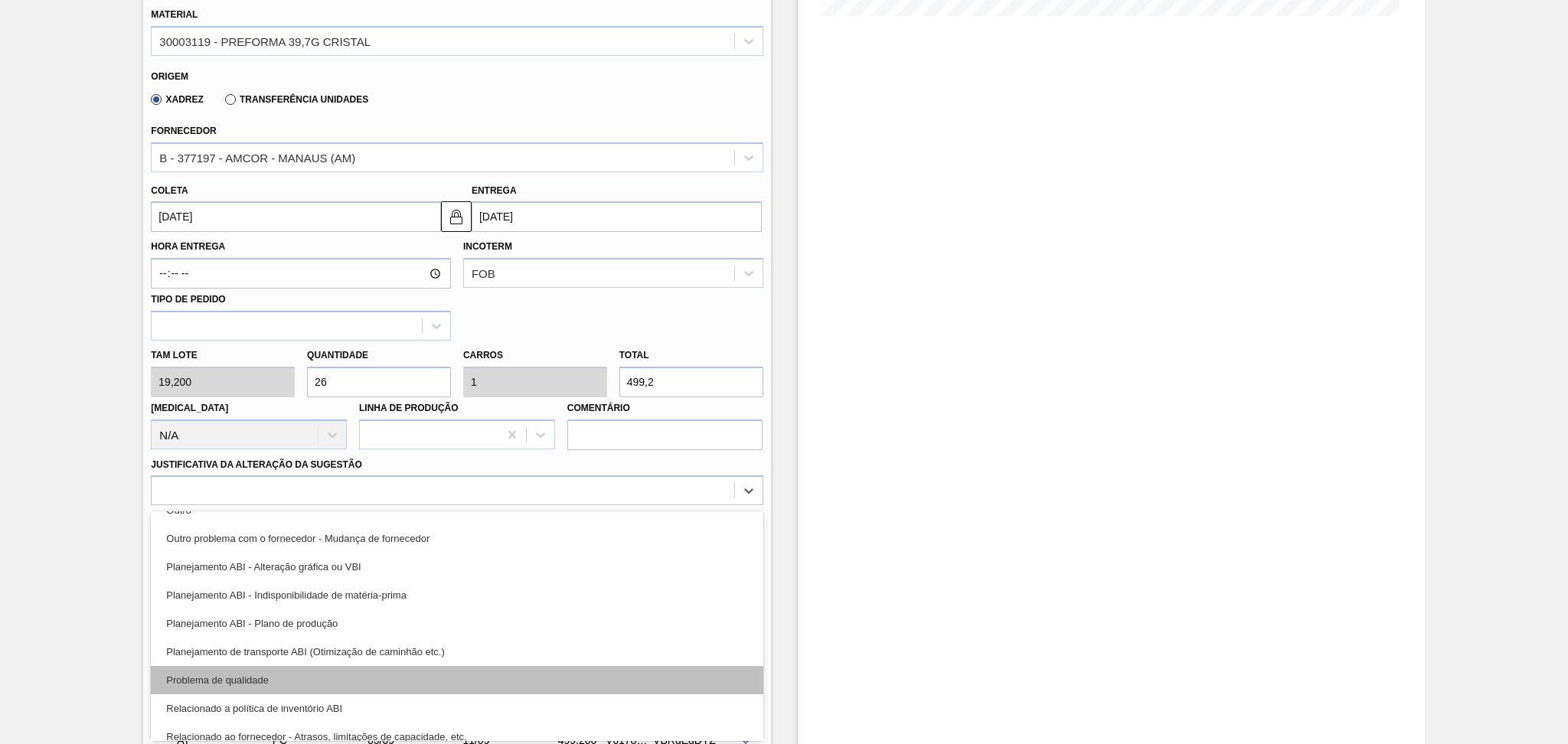
scroll to position [204, 0]
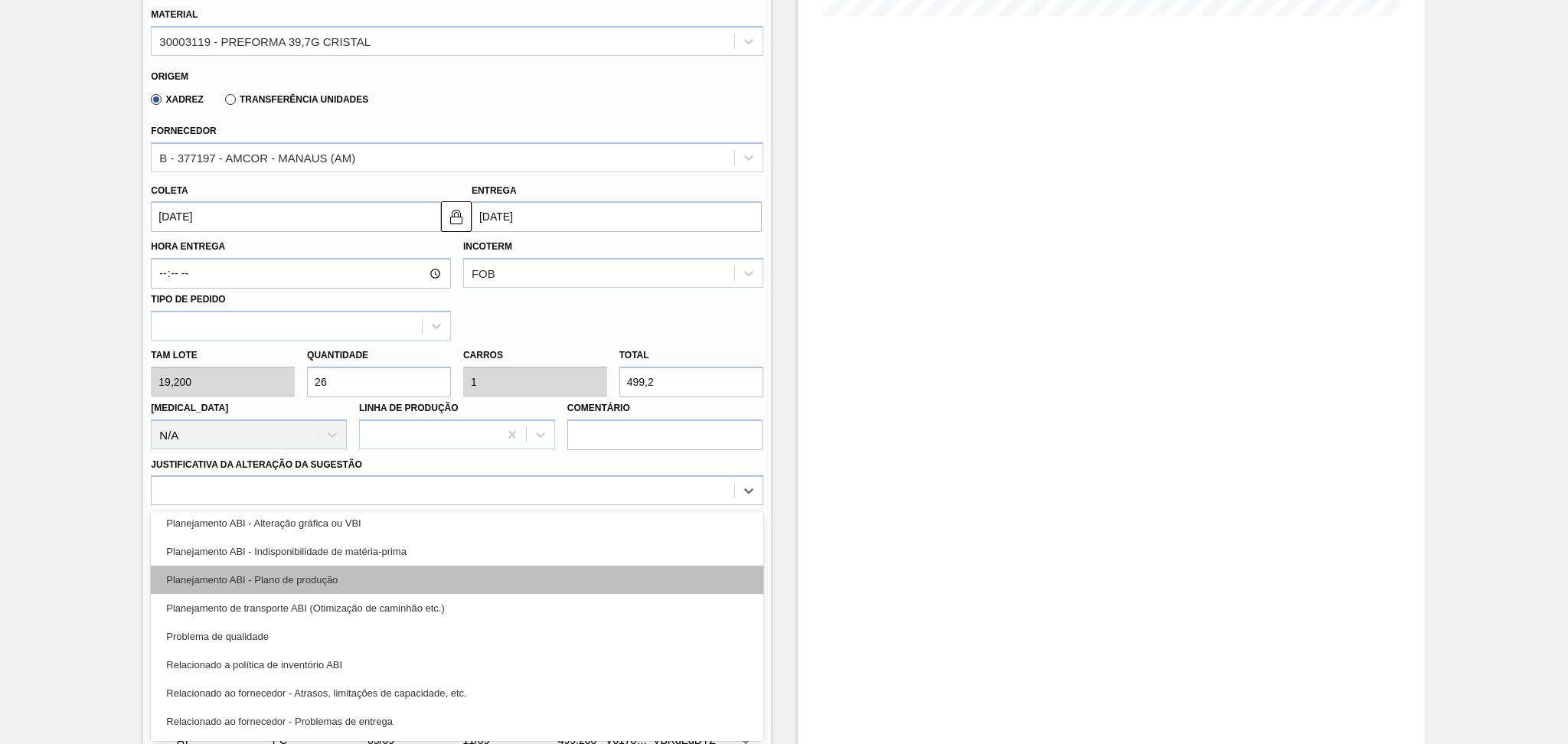
click at [380, 573] on div "Planejamento ABI - Plano de produção" at bounding box center [456, 579] width 612 height 29
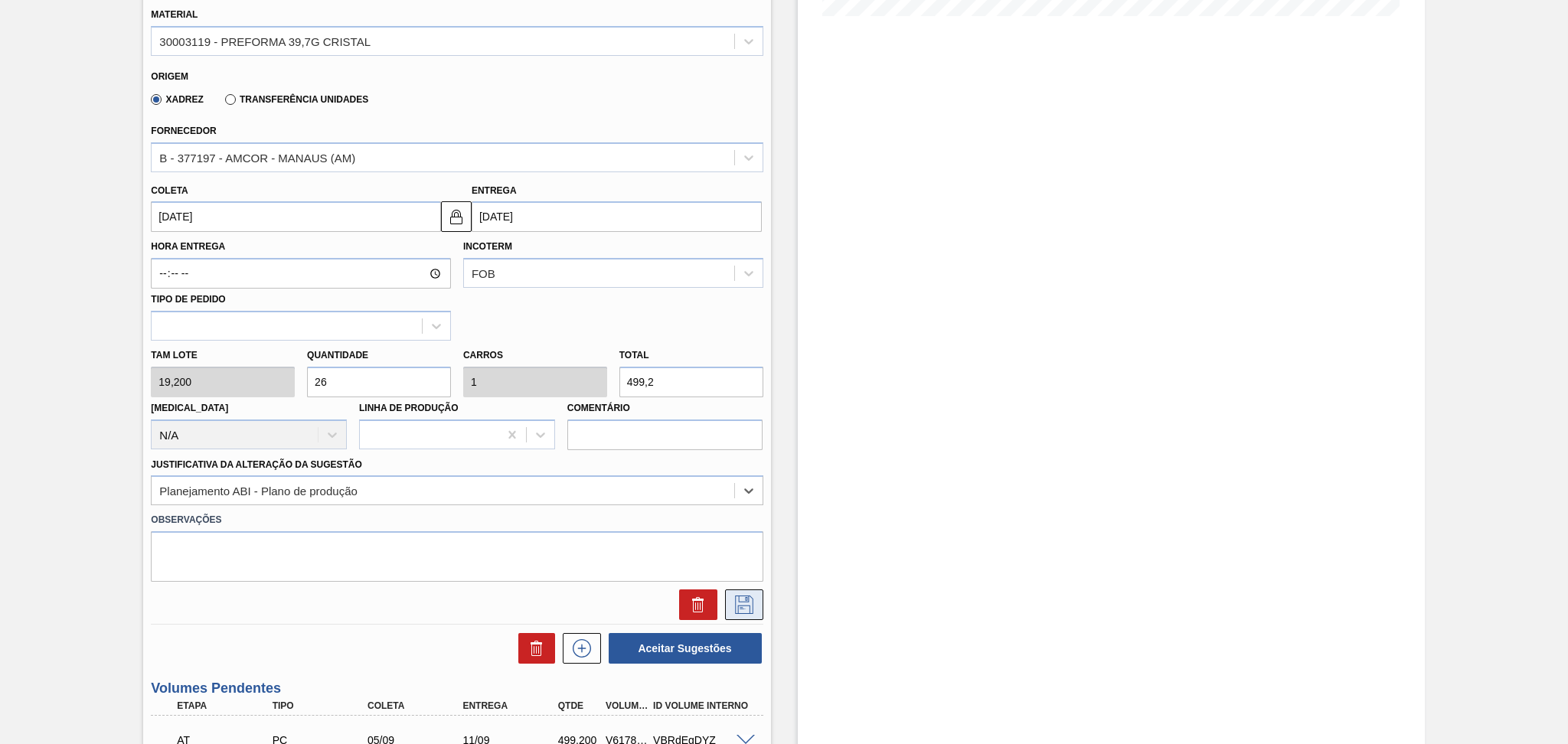
click at [749, 604] on icon at bounding box center [743, 604] width 25 height 19
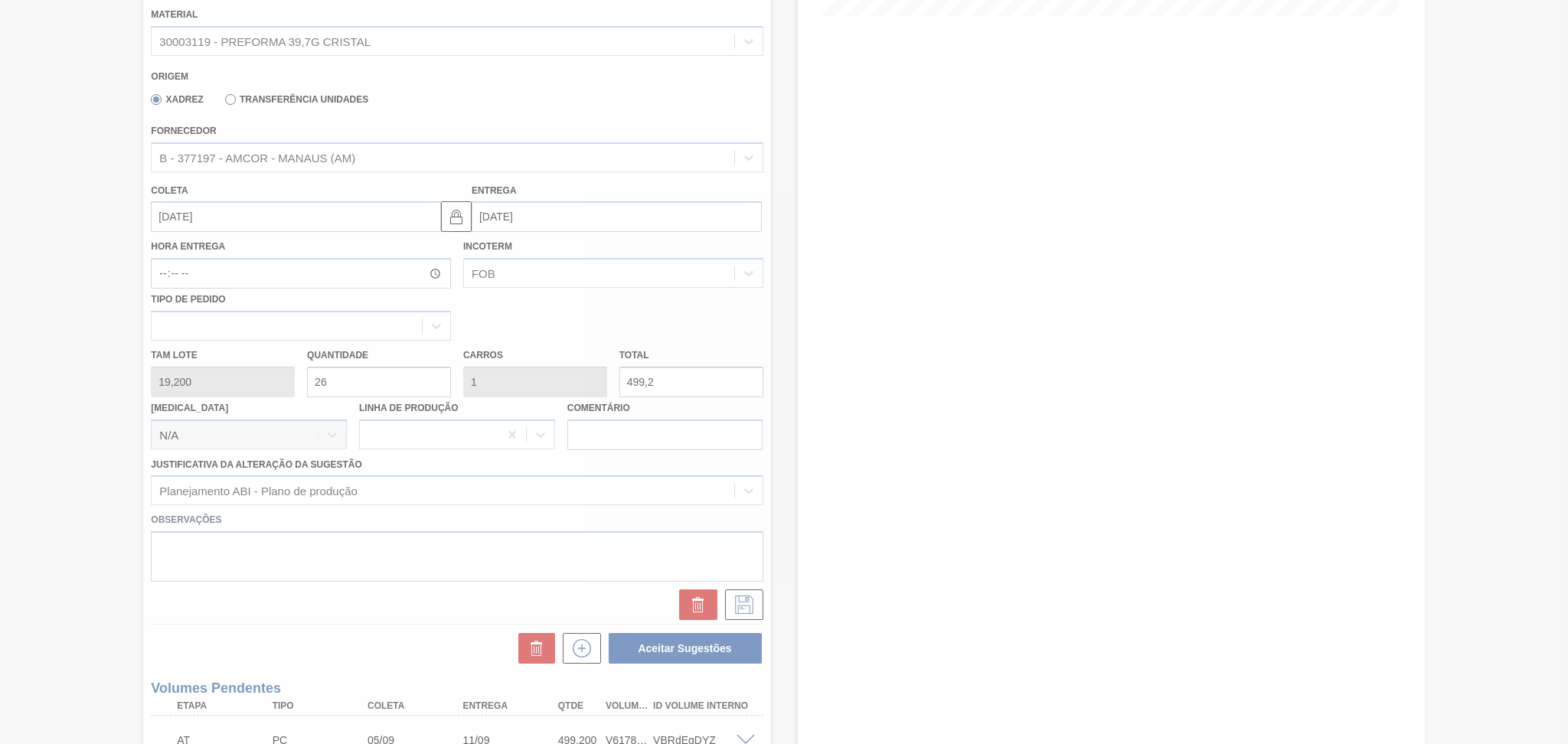
click at [781, 470] on div at bounding box center [784, 372] width 1568 height 744
click at [144, 292] on div at bounding box center [784, 372] width 1568 height 744
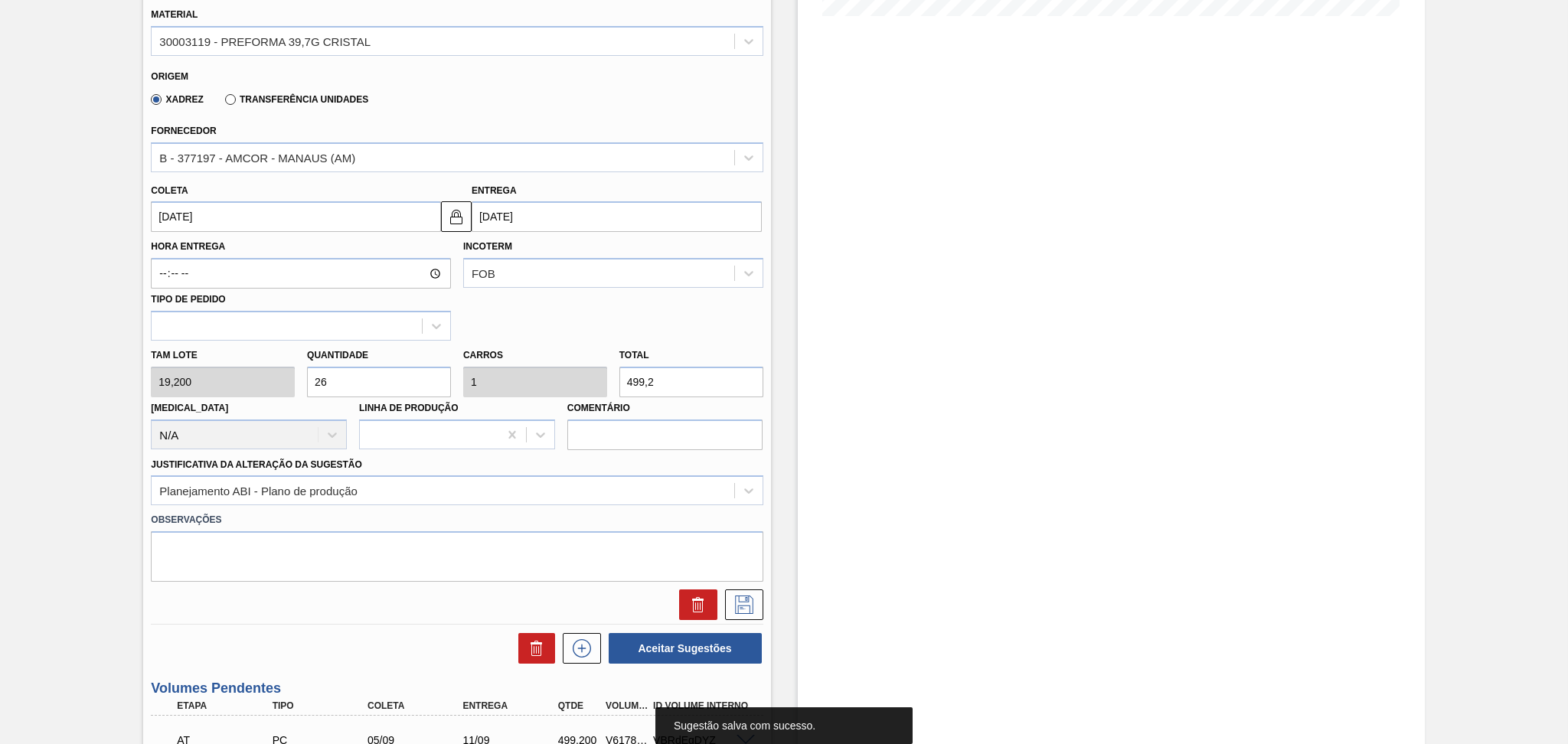
click at [741, 340] on div "Tam lote 19,200 Quantidade 26 Carros 1 Total 499,2 [MEDICAL_DATA] N/A Linha de …" at bounding box center [456, 395] width 624 height 110
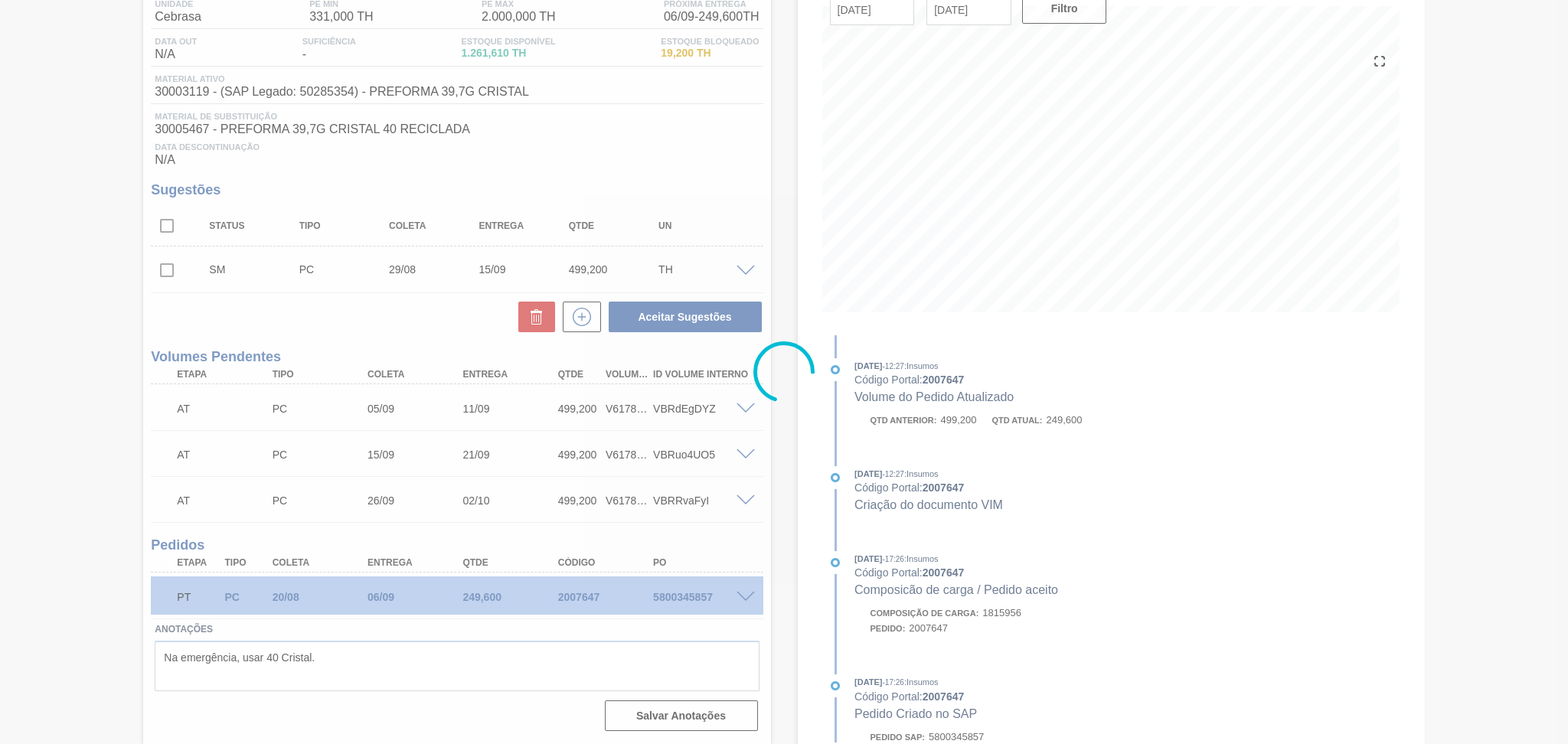
scroll to position [133, 0]
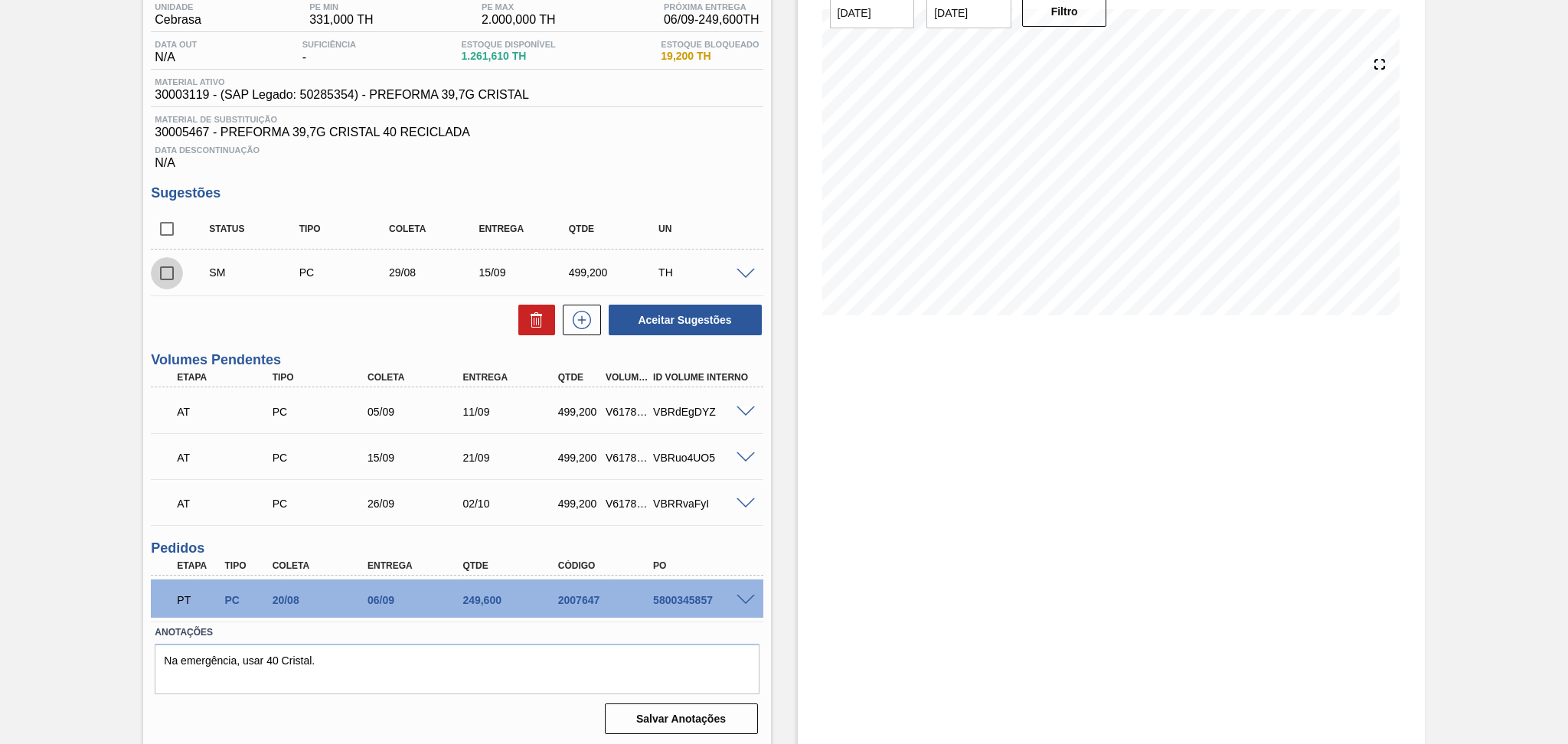
click at [169, 268] on input "checkbox" at bounding box center [166, 273] width 32 height 32
click at [666, 313] on button "Aceitar Sugestões" at bounding box center [685, 320] width 153 height 31
checkbox input "false"
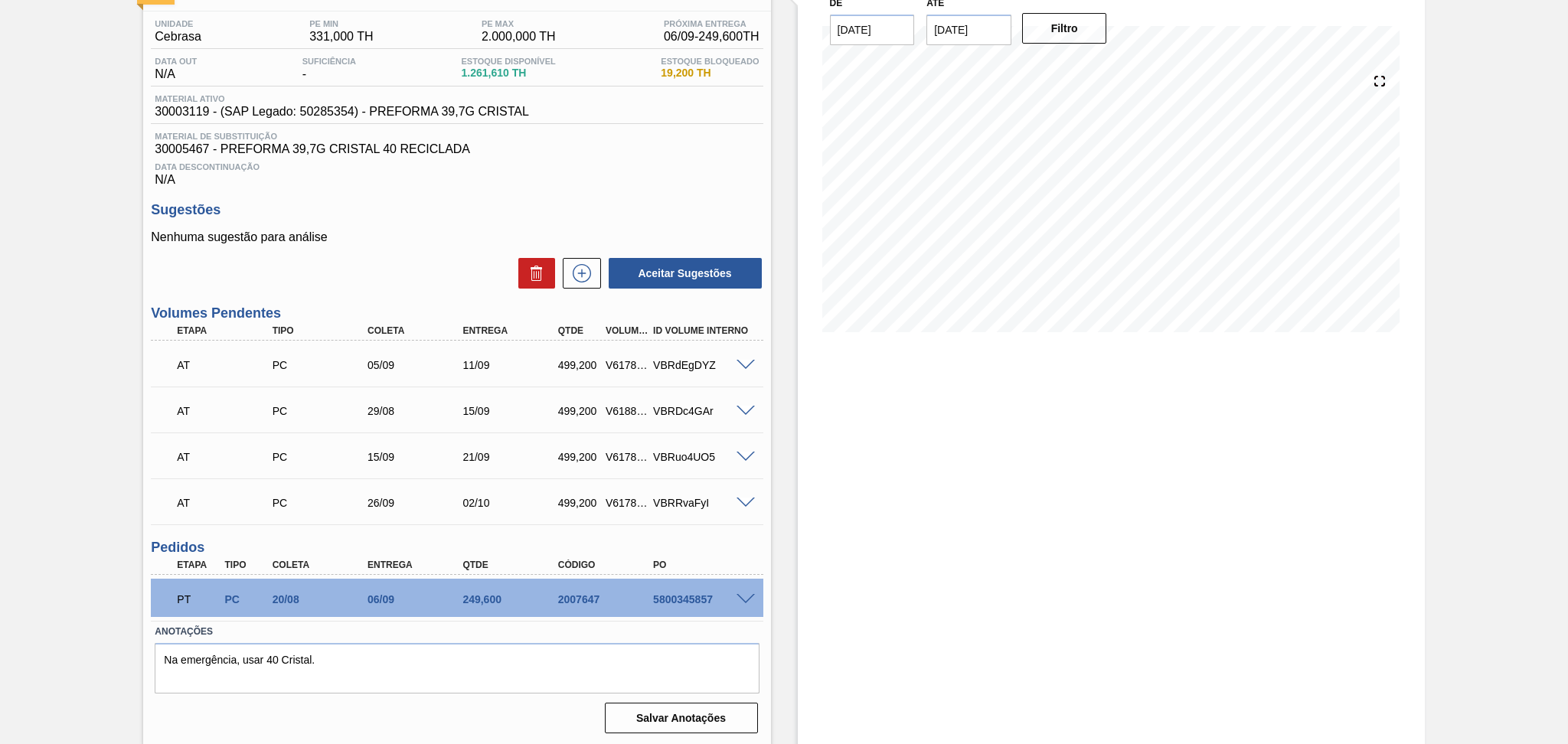
scroll to position [0, 0]
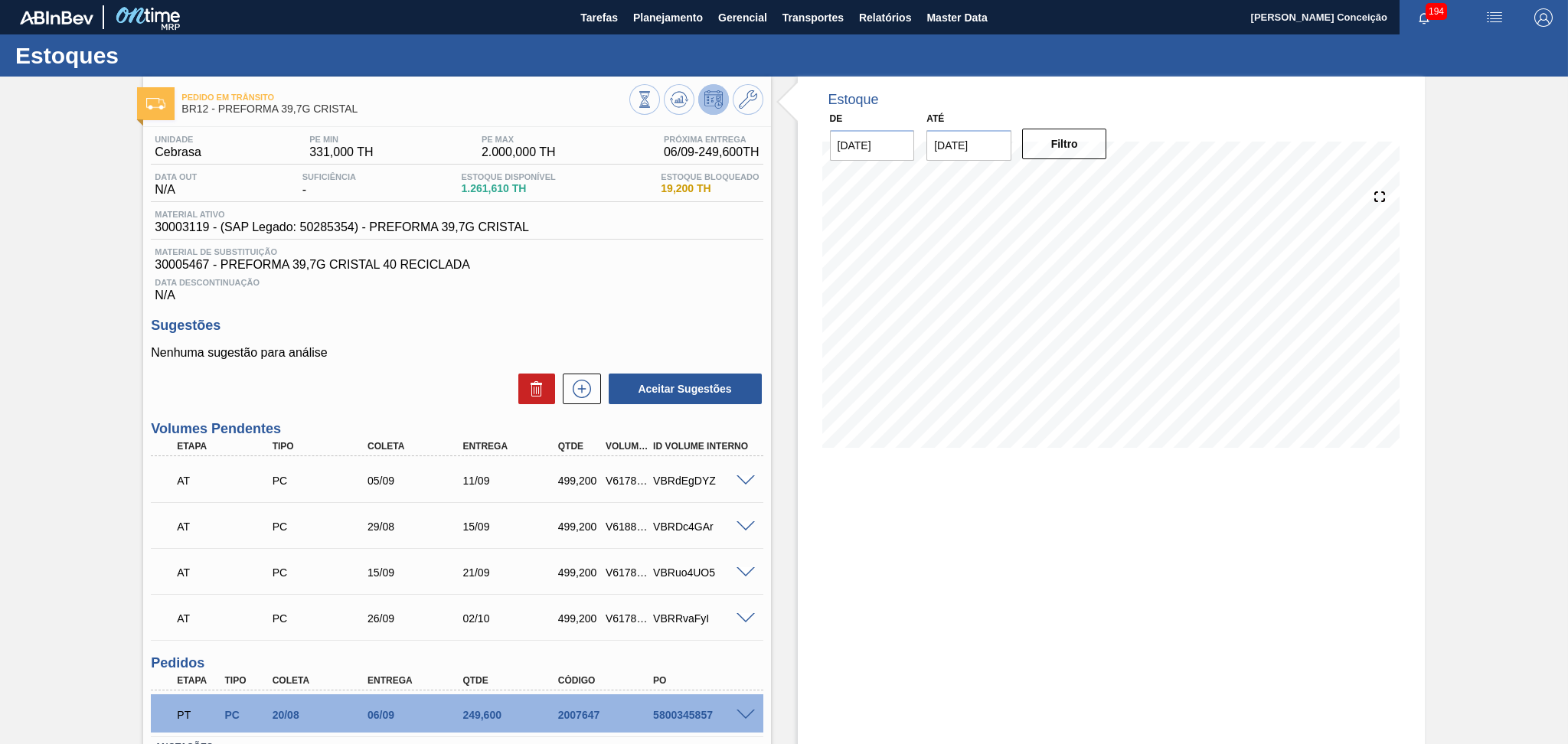
click at [805, 392] on div "Estoque De [DATE] Até [DATE] Filtro 27/08 Projeção de Estoque 1,259.658 [DOMAIN…" at bounding box center [1111, 273] width 627 height 394
click at [623, 525] on div "V618850" at bounding box center [627, 526] width 49 height 12
copy div "V618850"
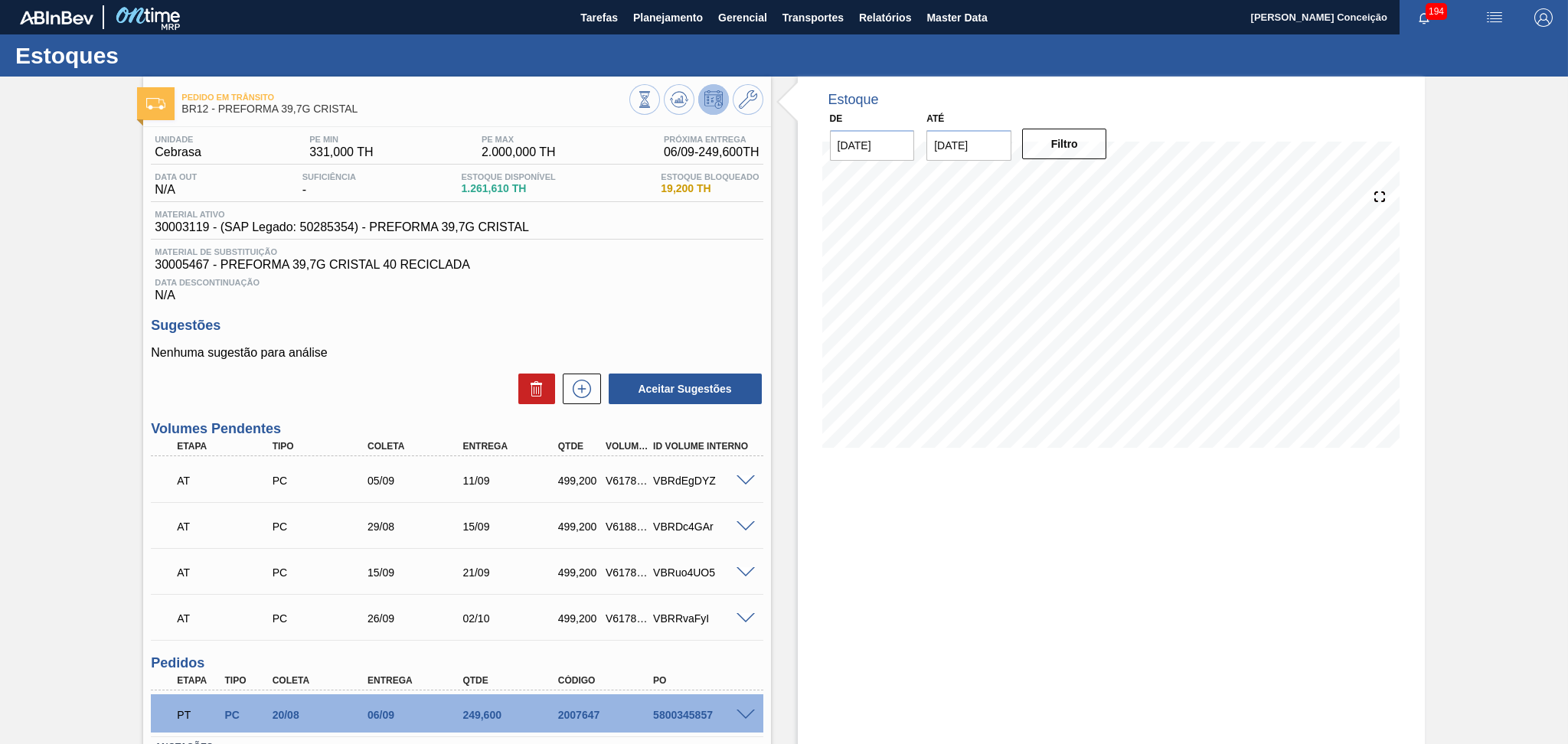
click at [696, 272] on div "Data Descontinuação N/A" at bounding box center [456, 287] width 612 height 31
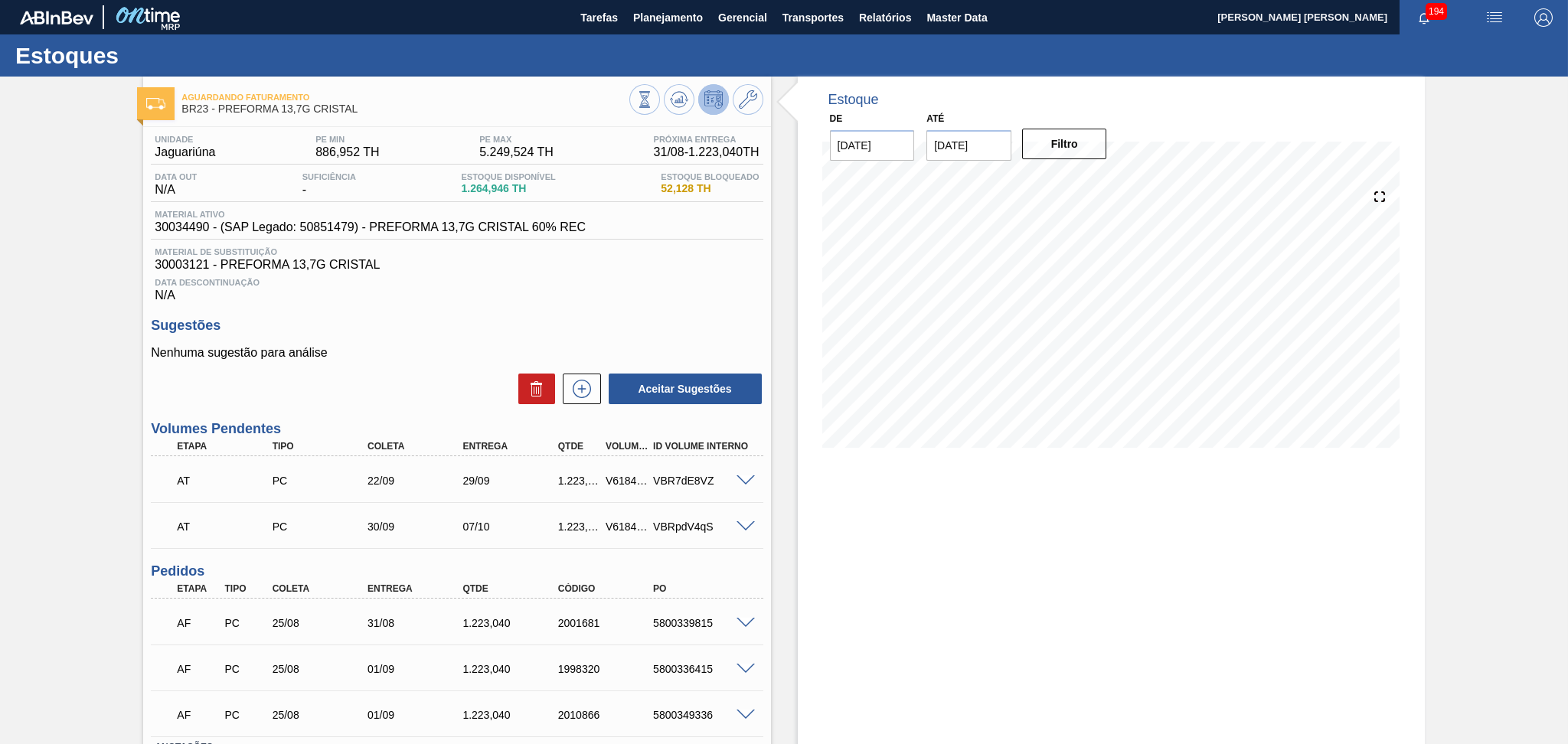
click at [666, 281] on span "Data Descontinuação" at bounding box center [456, 282] width 604 height 9
click at [438, 335] on div "Sugestões Nenhuma sugestão para análise Aceitar Sugestões" at bounding box center [456, 361] width 612 height 88
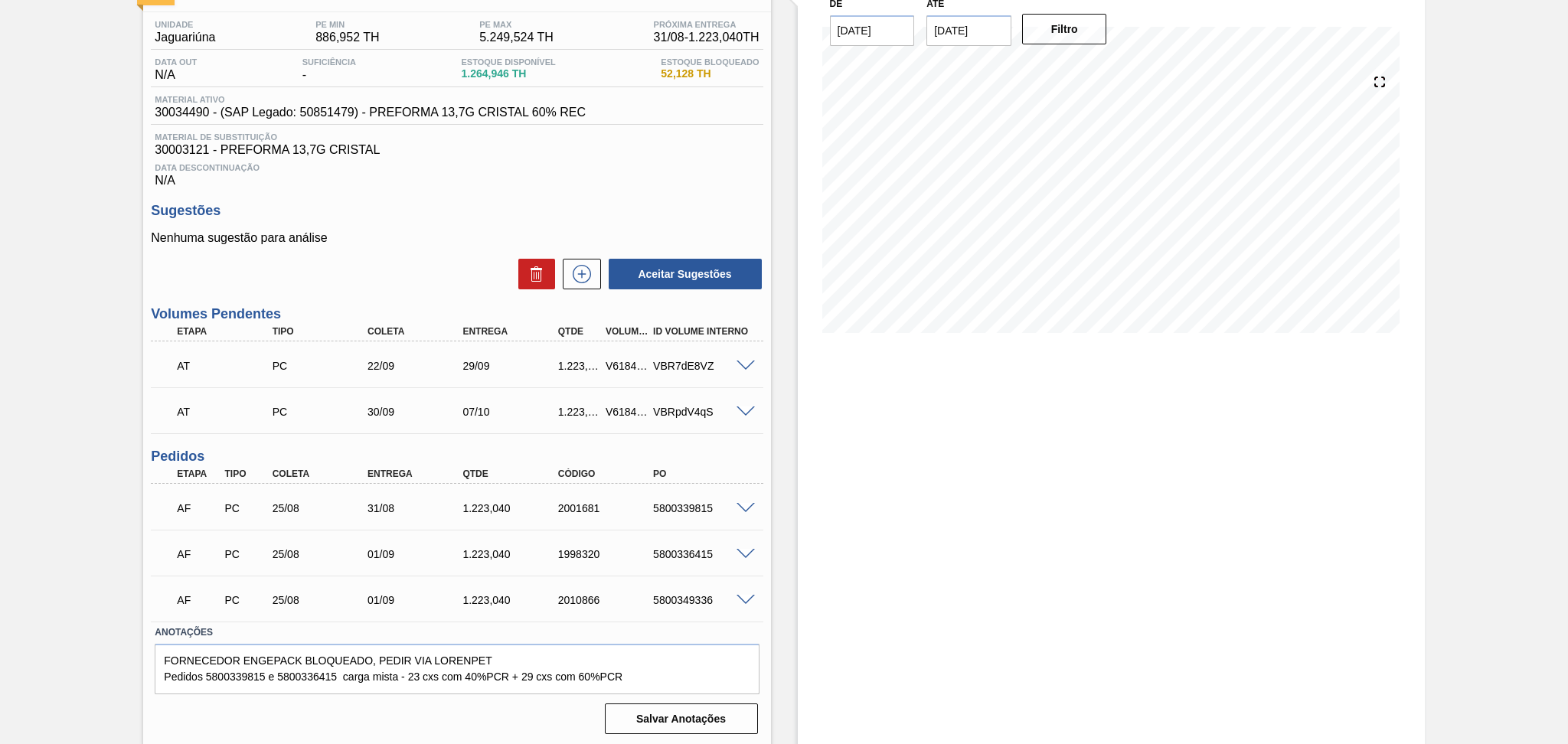
scroll to position [116, 0]
click at [784, 520] on div "Estoque De [DATE] Até [DATE] Filtro" at bounding box center [1098, 353] width 653 height 785
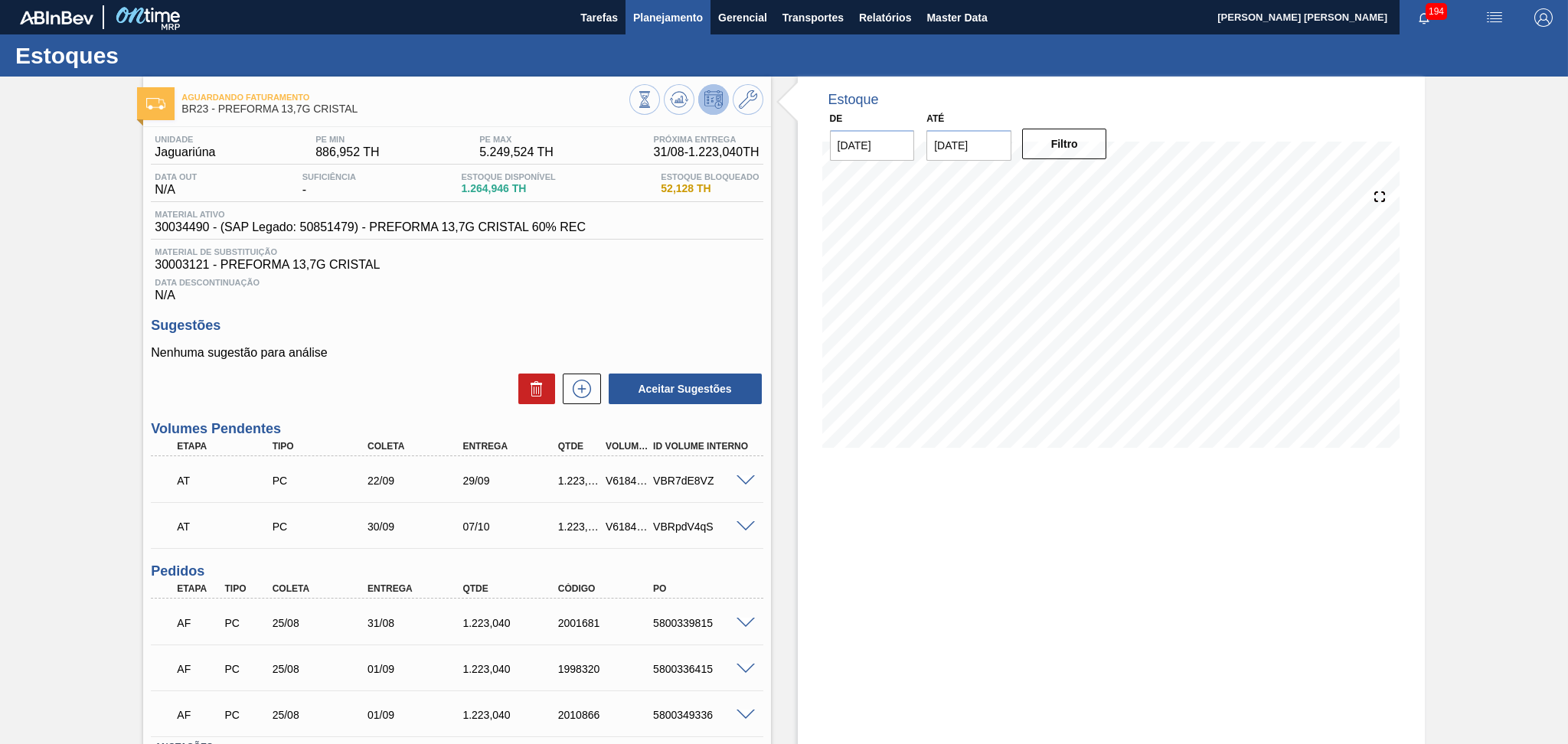
click at [659, 12] on span "Planejamento" at bounding box center [667, 18] width 69 height 19
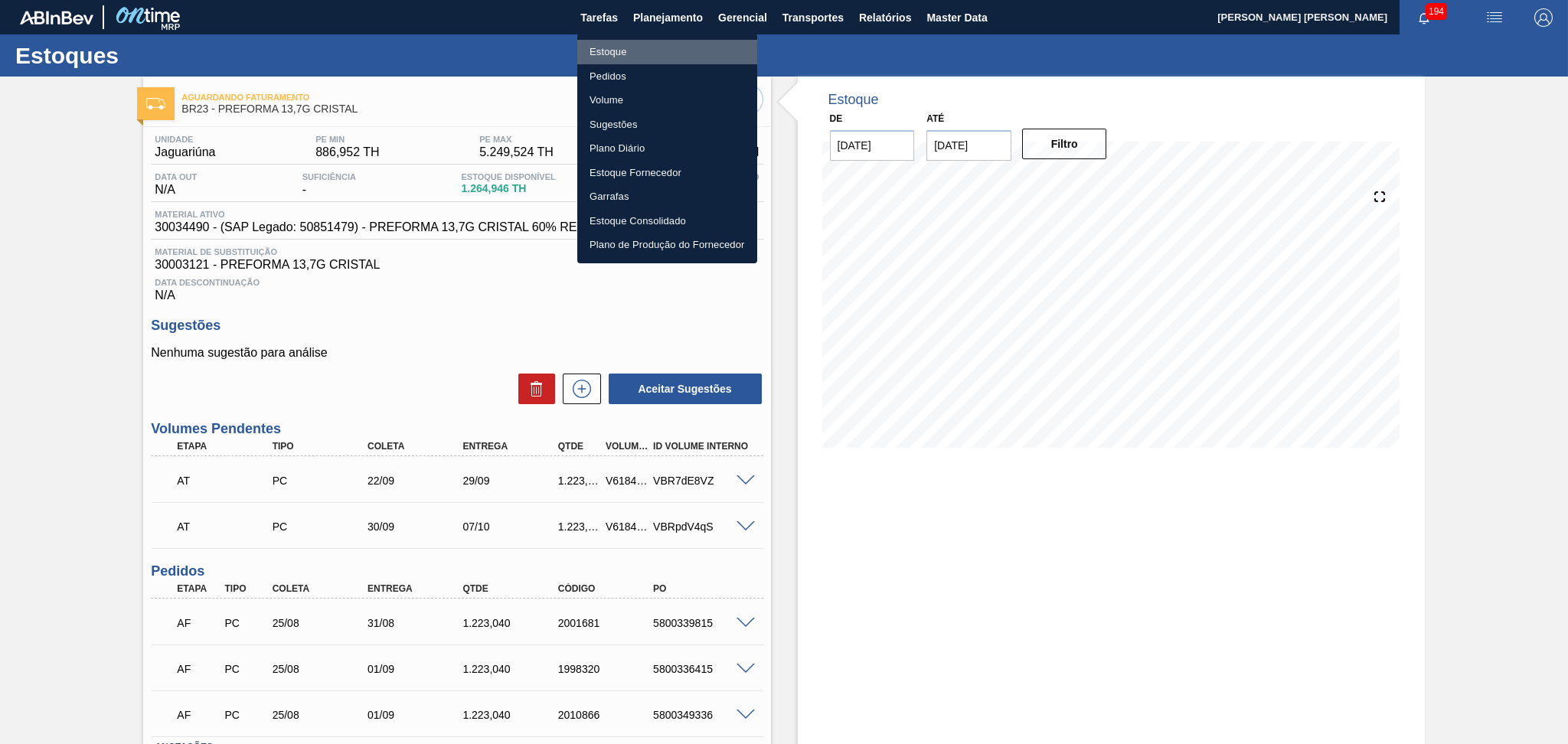
click at [627, 47] on li "Estoque" at bounding box center [667, 51] width 180 height 25
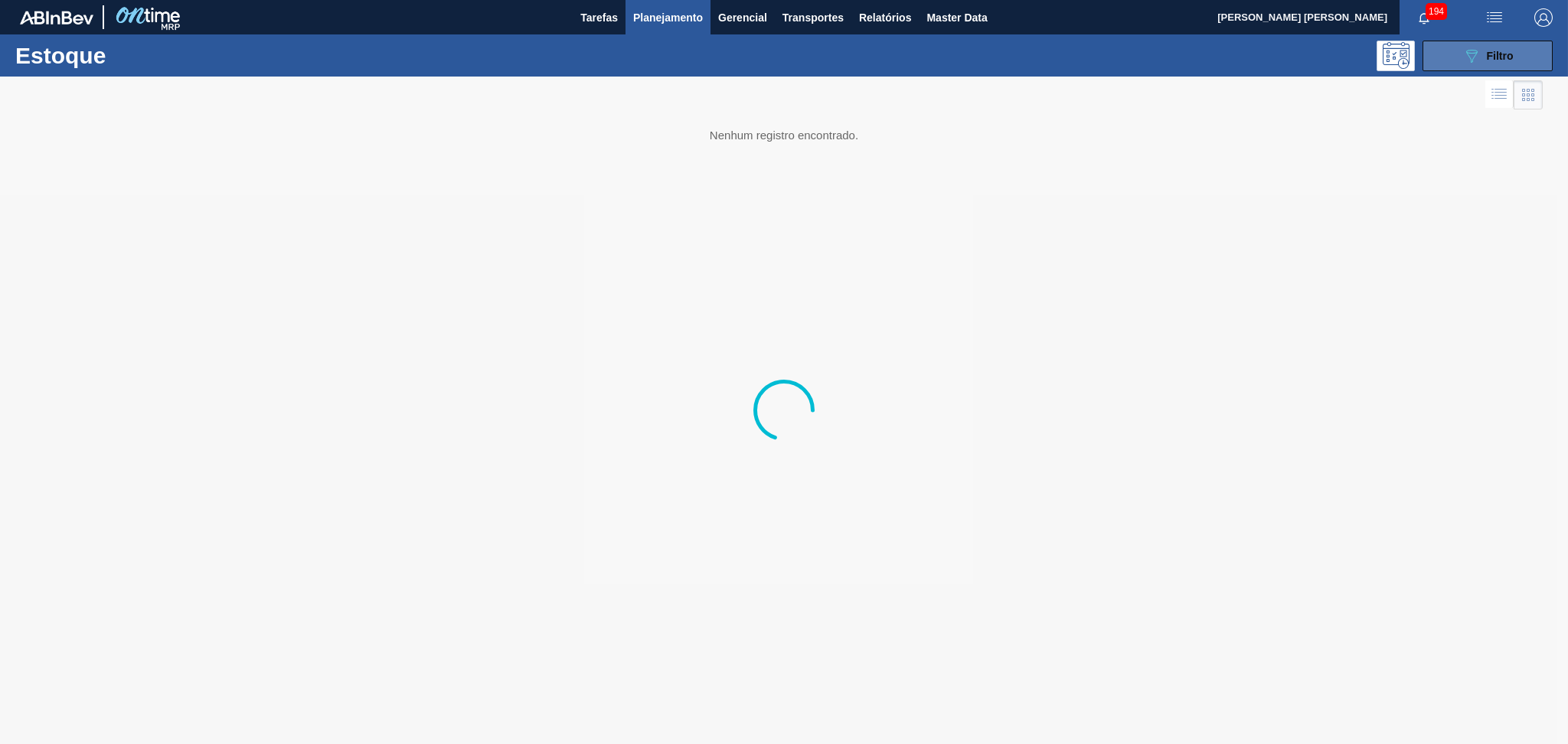
click at [1494, 46] on div "089F7B8B-B2A5-4AFE-B5C0-19BA573D28AC Filtro" at bounding box center [1488, 55] width 51 height 19
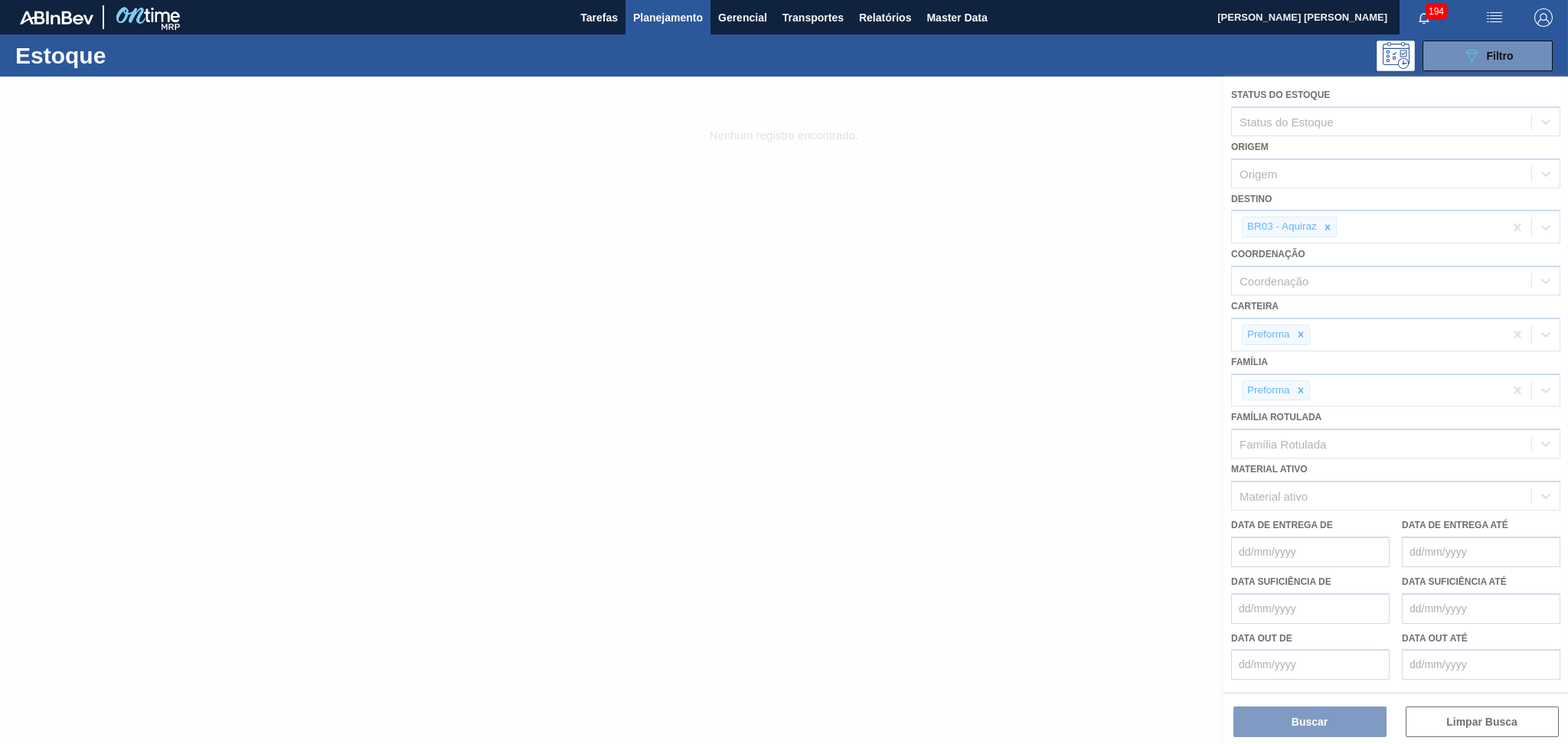
click at [1328, 225] on div at bounding box center [784, 410] width 1568 height 667
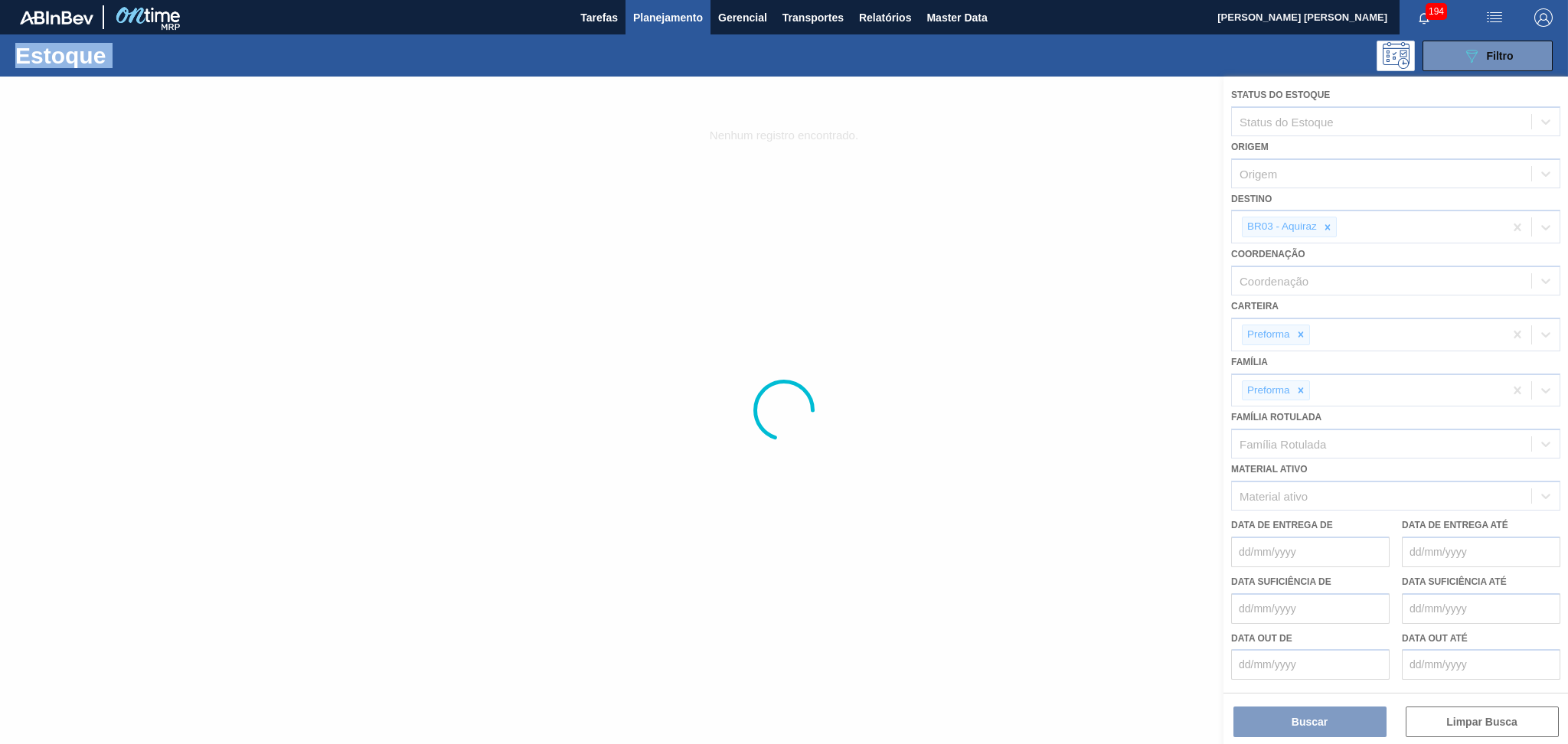
click at [1328, 225] on div at bounding box center [784, 410] width 1568 height 667
click at [1324, 230] on div at bounding box center [784, 410] width 1568 height 667
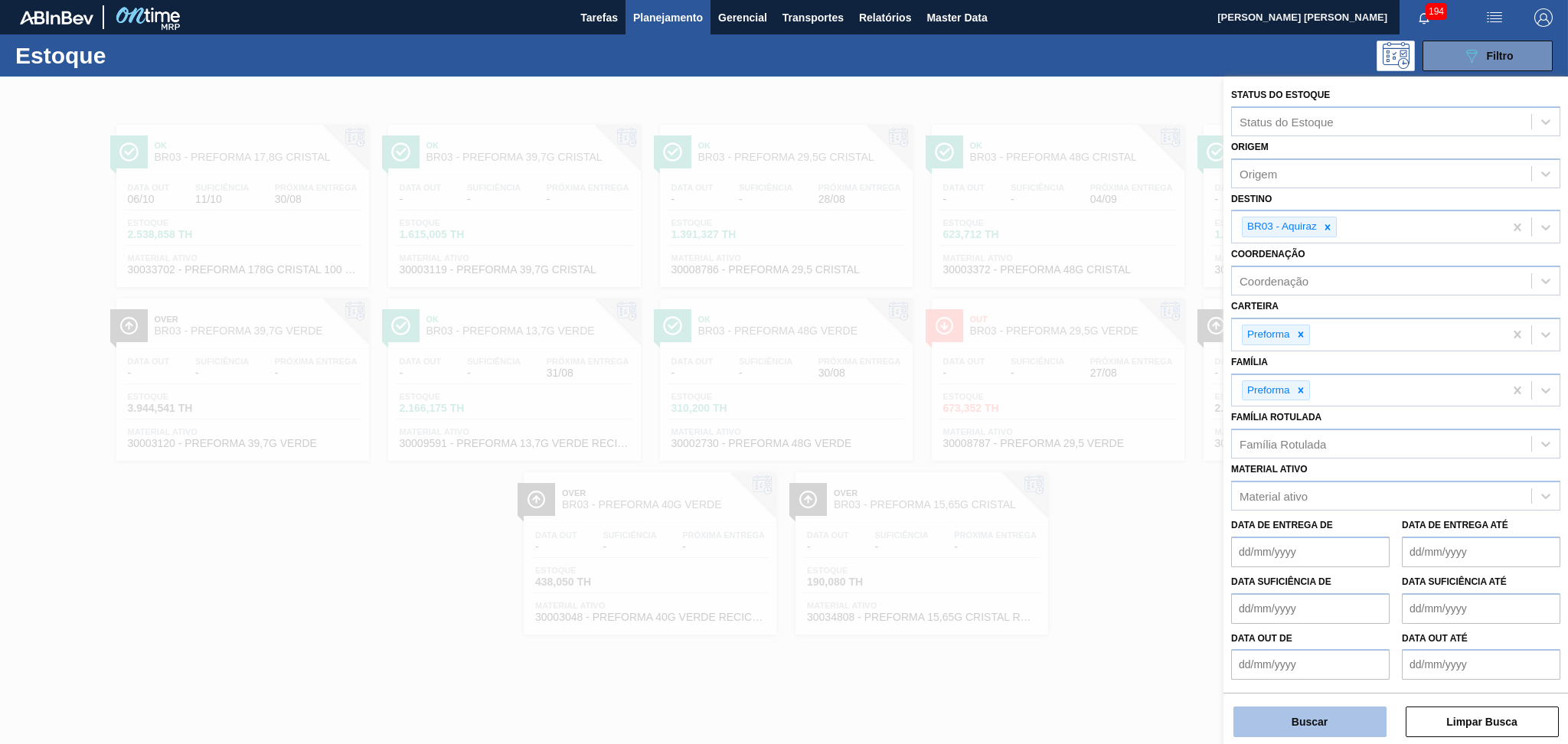
click at [1302, 720] on button "Buscar" at bounding box center [1310, 721] width 153 height 31
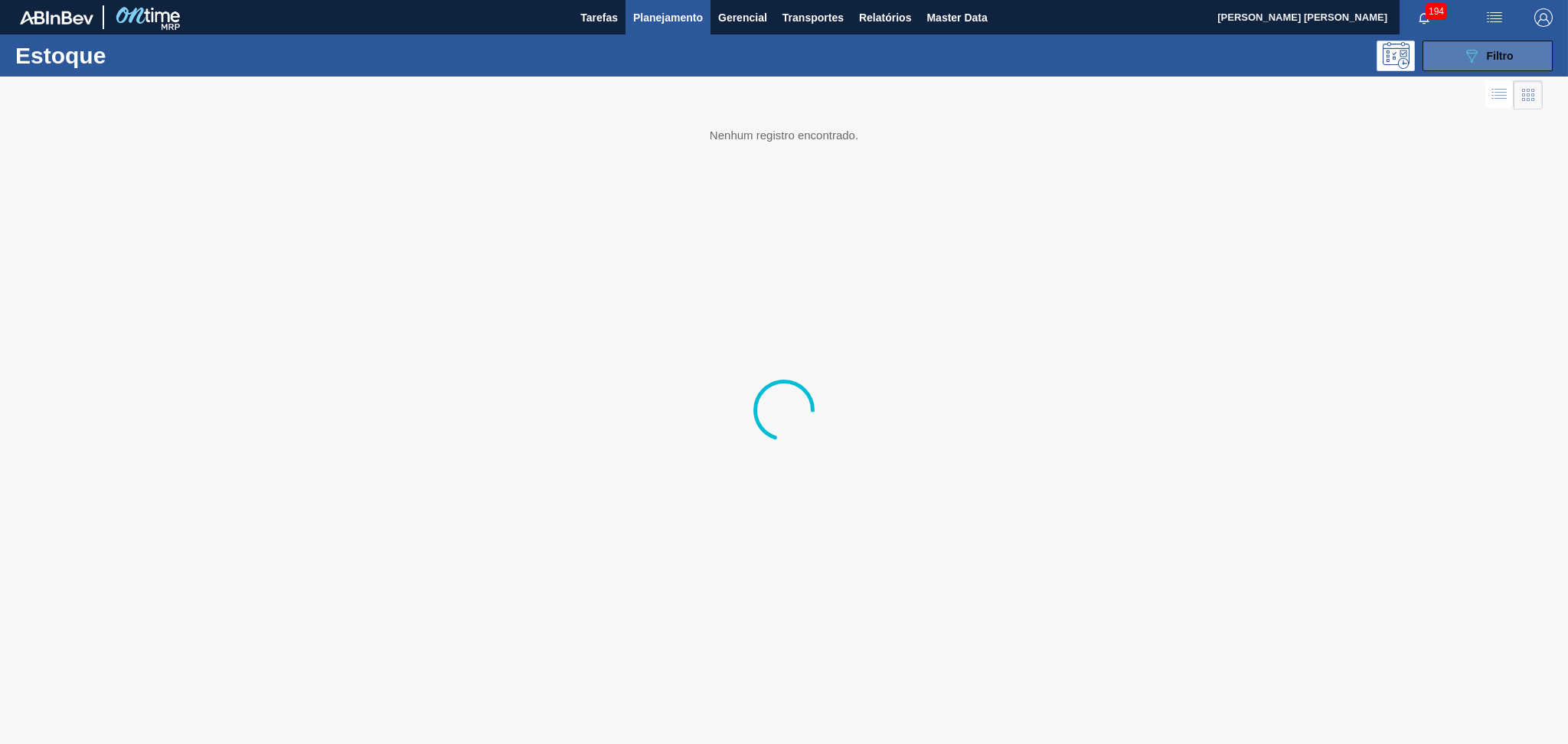
click at [1477, 52] on icon "089F7B8B-B2A5-4AFE-B5C0-19BA573D28AC" at bounding box center [1471, 55] width 19 height 19
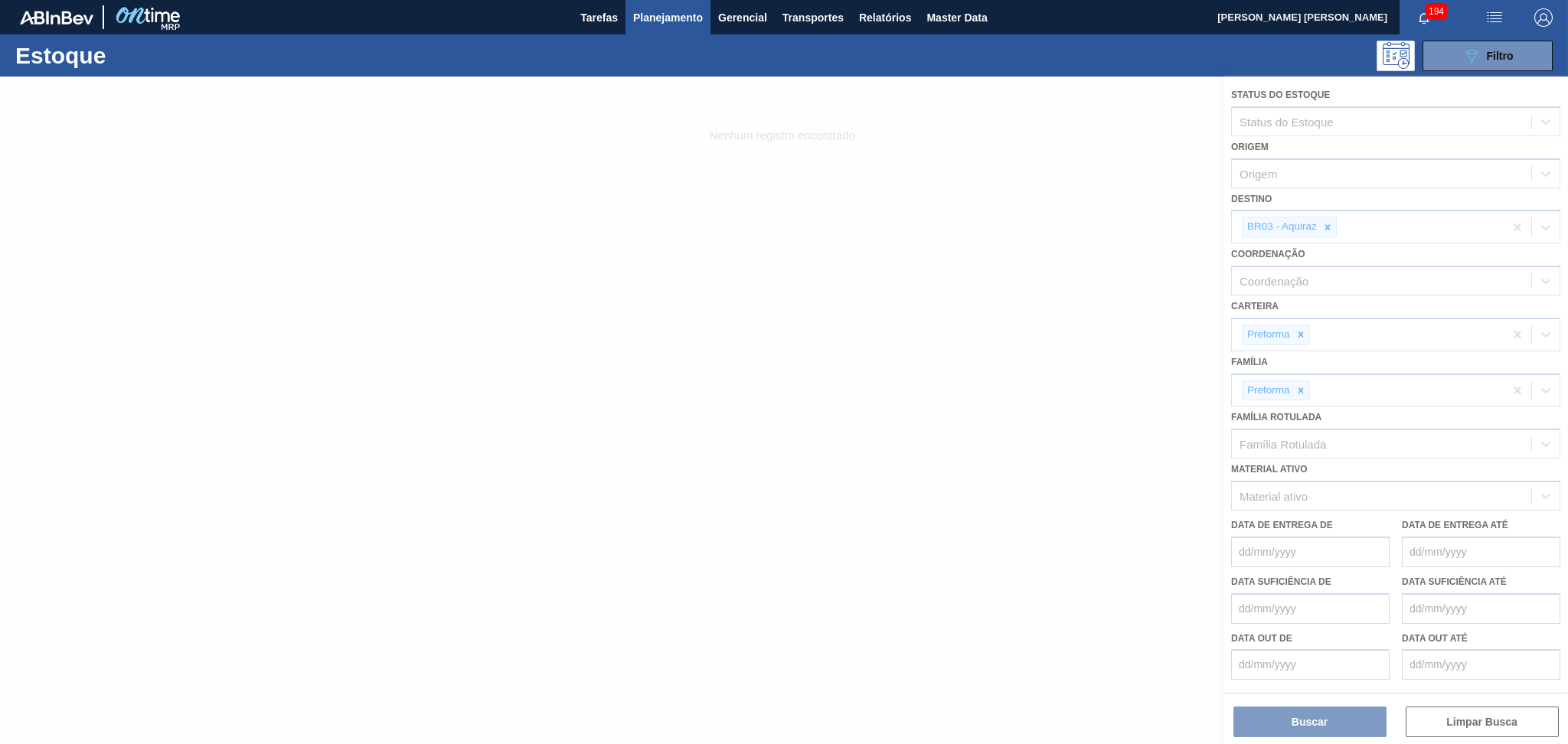
click at [1325, 231] on div at bounding box center [784, 410] width 1568 height 667
click at [1325, 226] on div at bounding box center [784, 410] width 1568 height 667
click at [1330, 225] on div at bounding box center [784, 410] width 1568 height 667
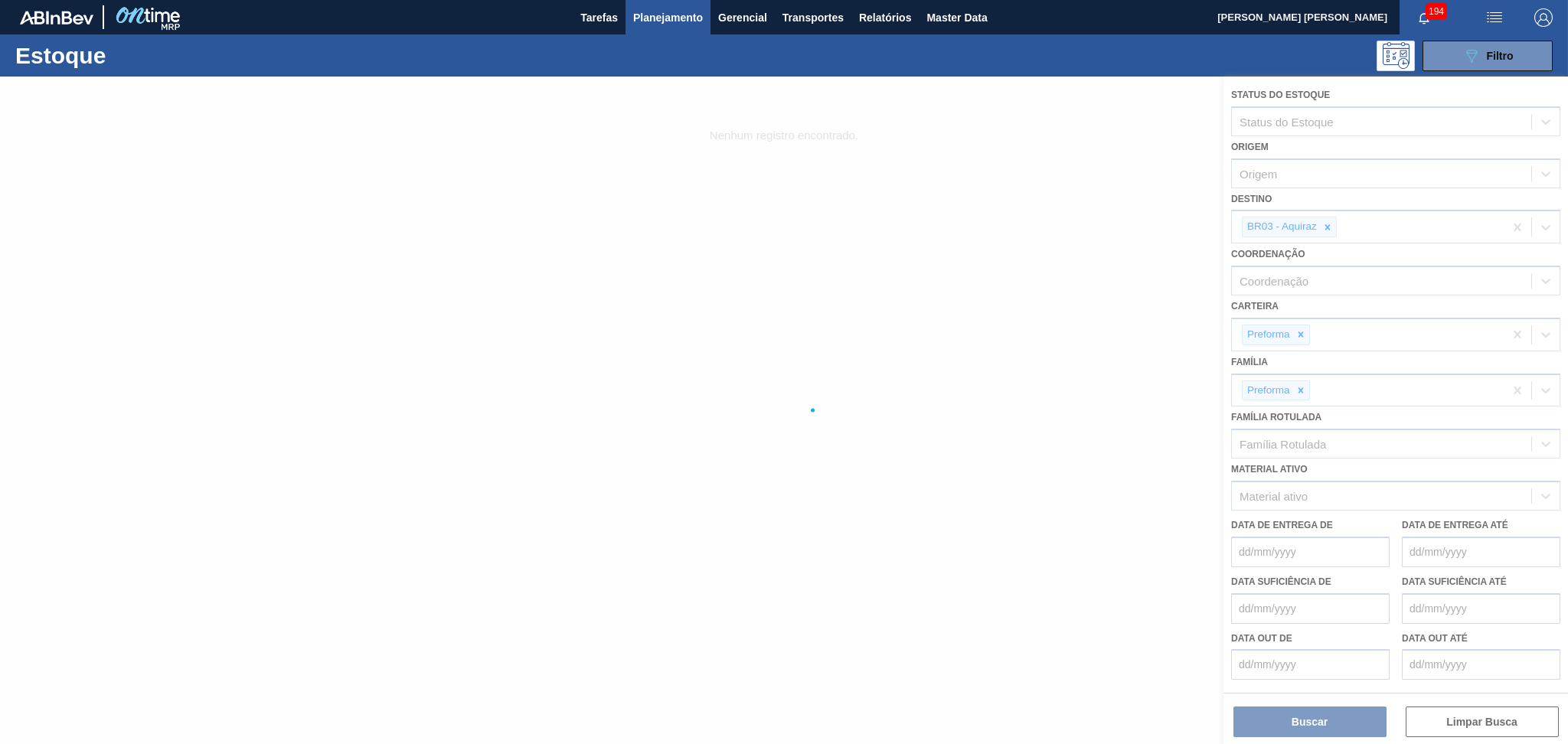
click at [760, 257] on div at bounding box center [784, 410] width 1568 height 667
